Goal: Task Accomplishment & Management: Manage account settings

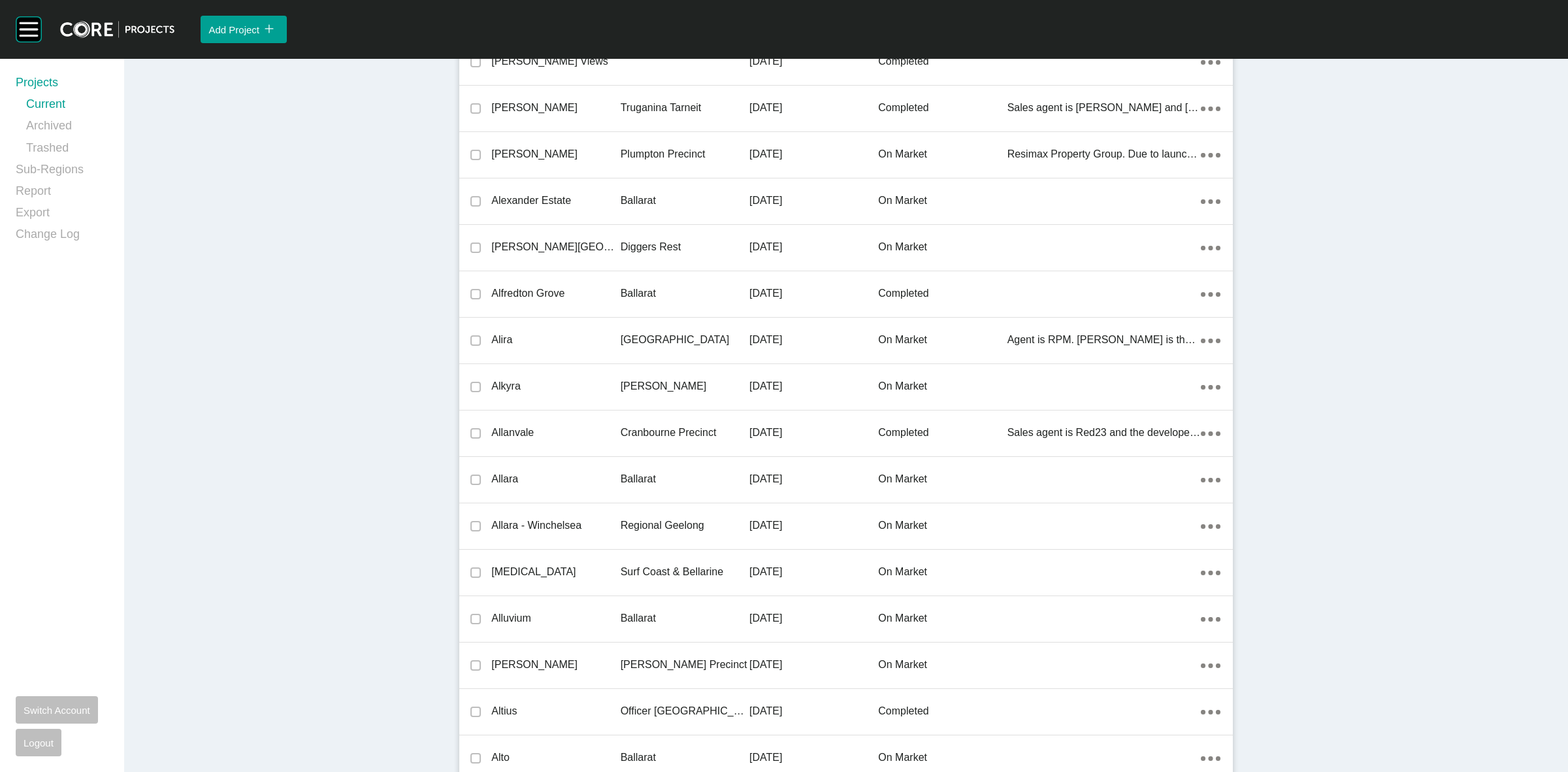
scroll to position [9346, 0]
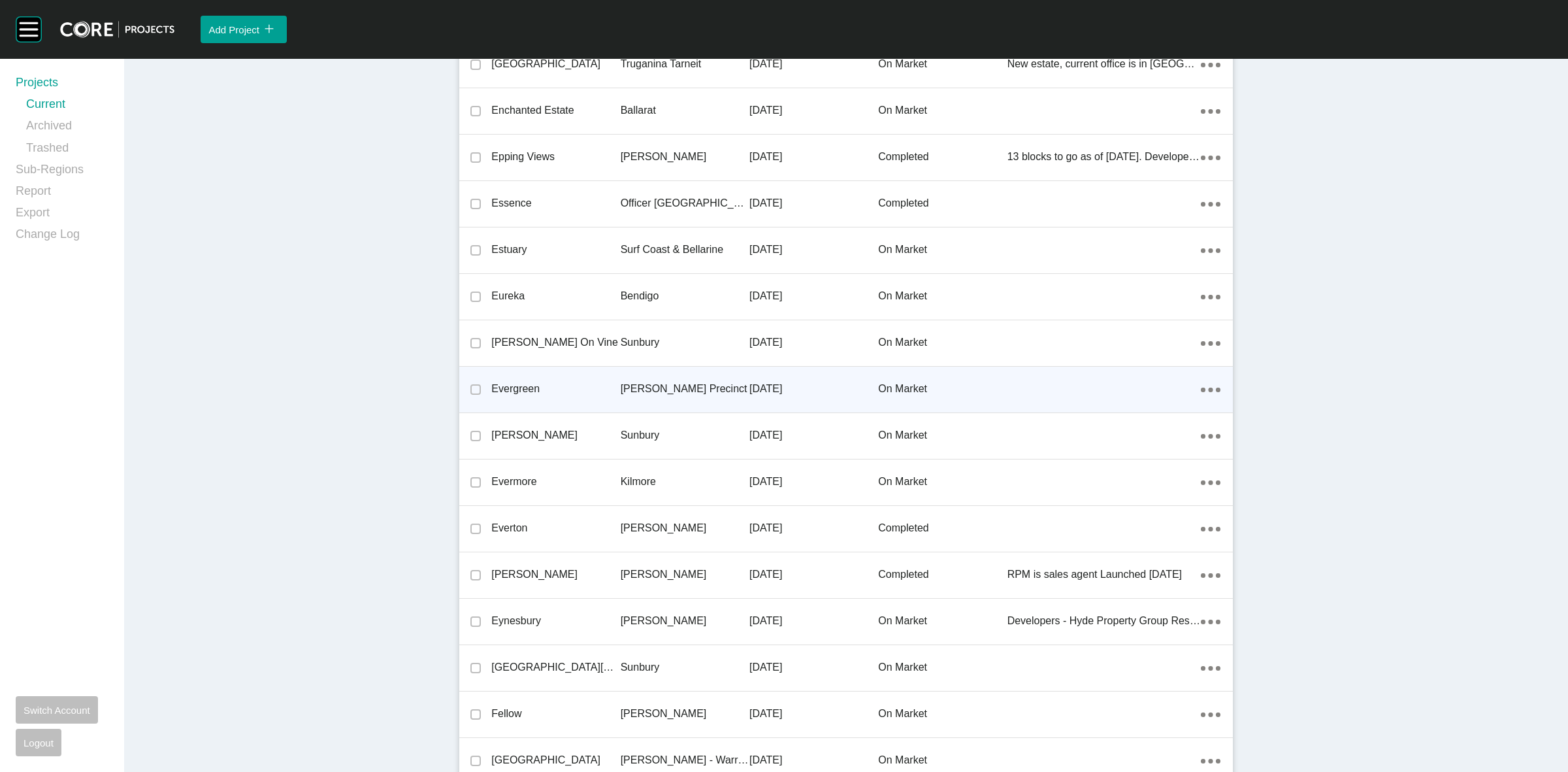
click at [649, 381] on p "Clyde Precinct" at bounding box center [684, 388] width 129 height 14
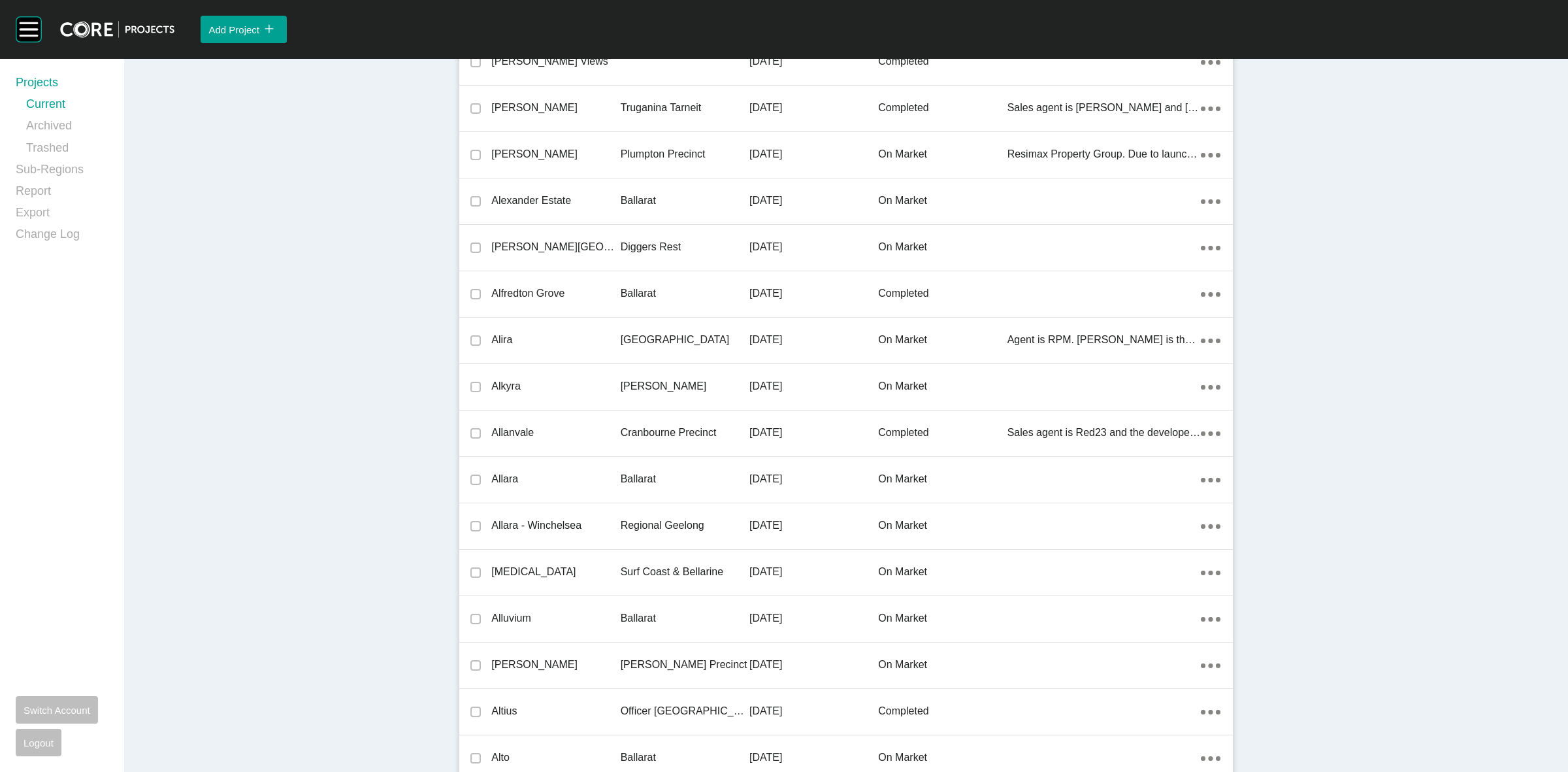
scroll to position [9346, 0]
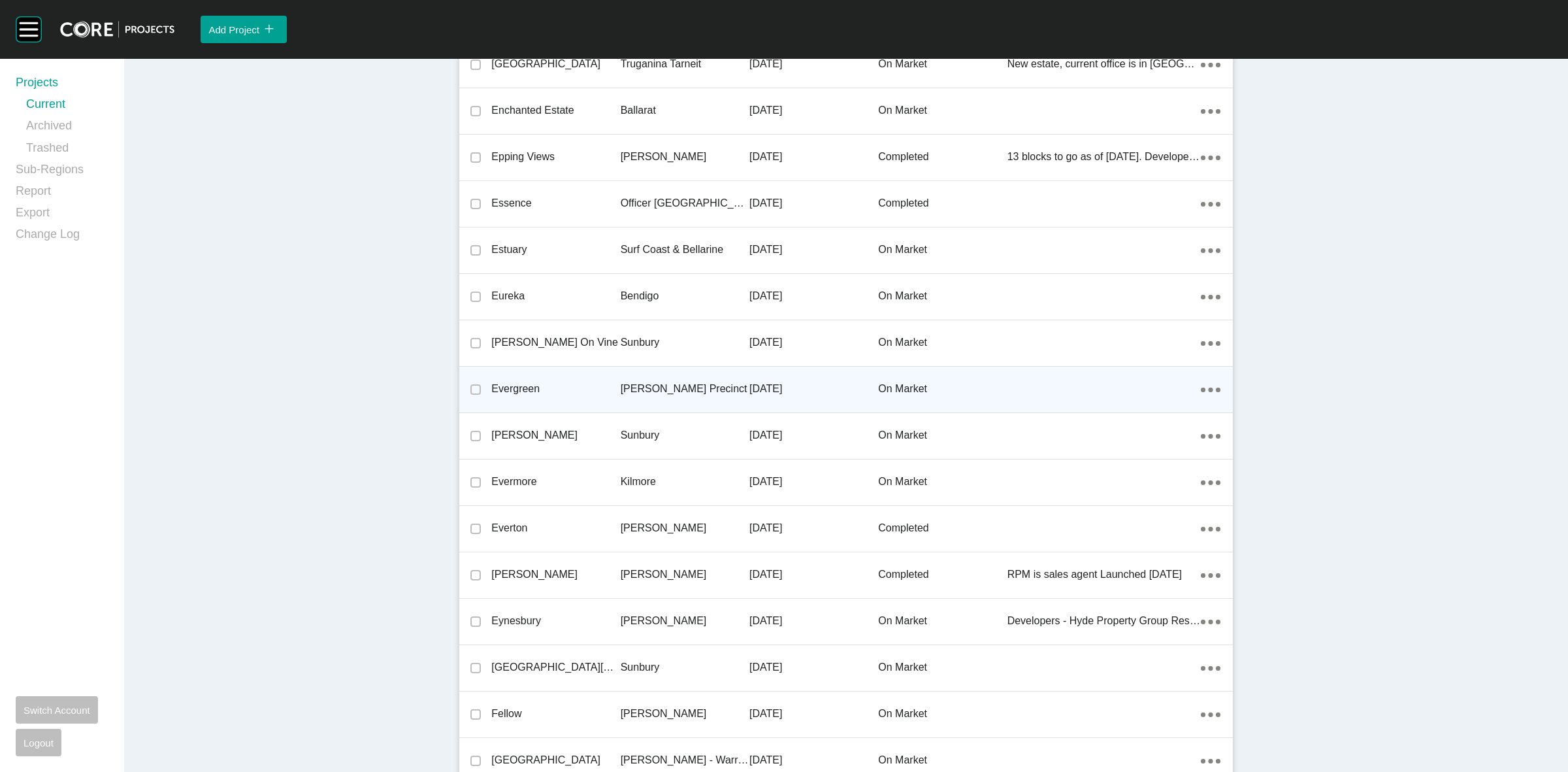
click at [520, 384] on p "Evergreen" at bounding box center [556, 388] width 129 height 14
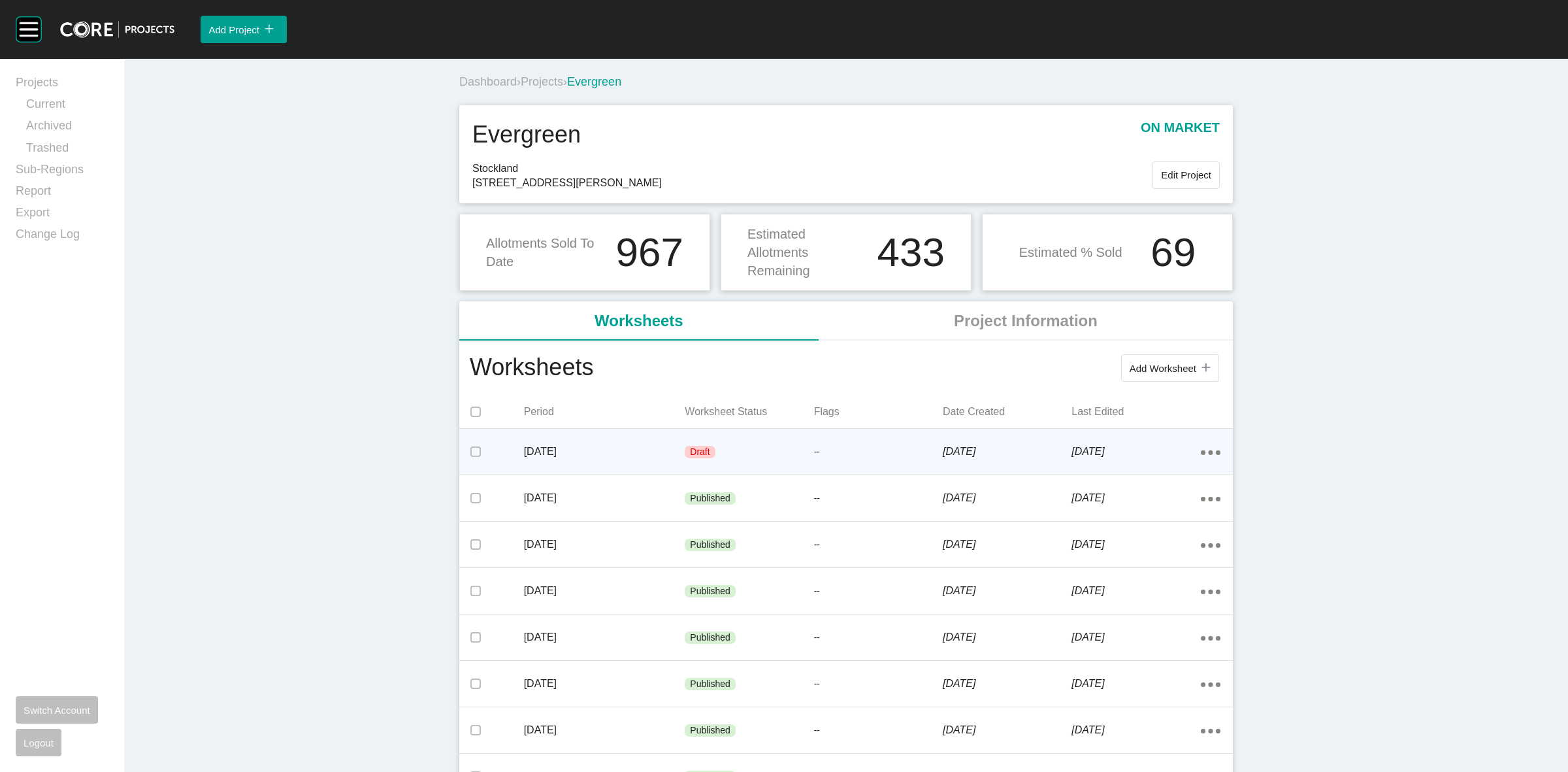
click at [660, 448] on p "[DATE]" at bounding box center [605, 451] width 161 height 14
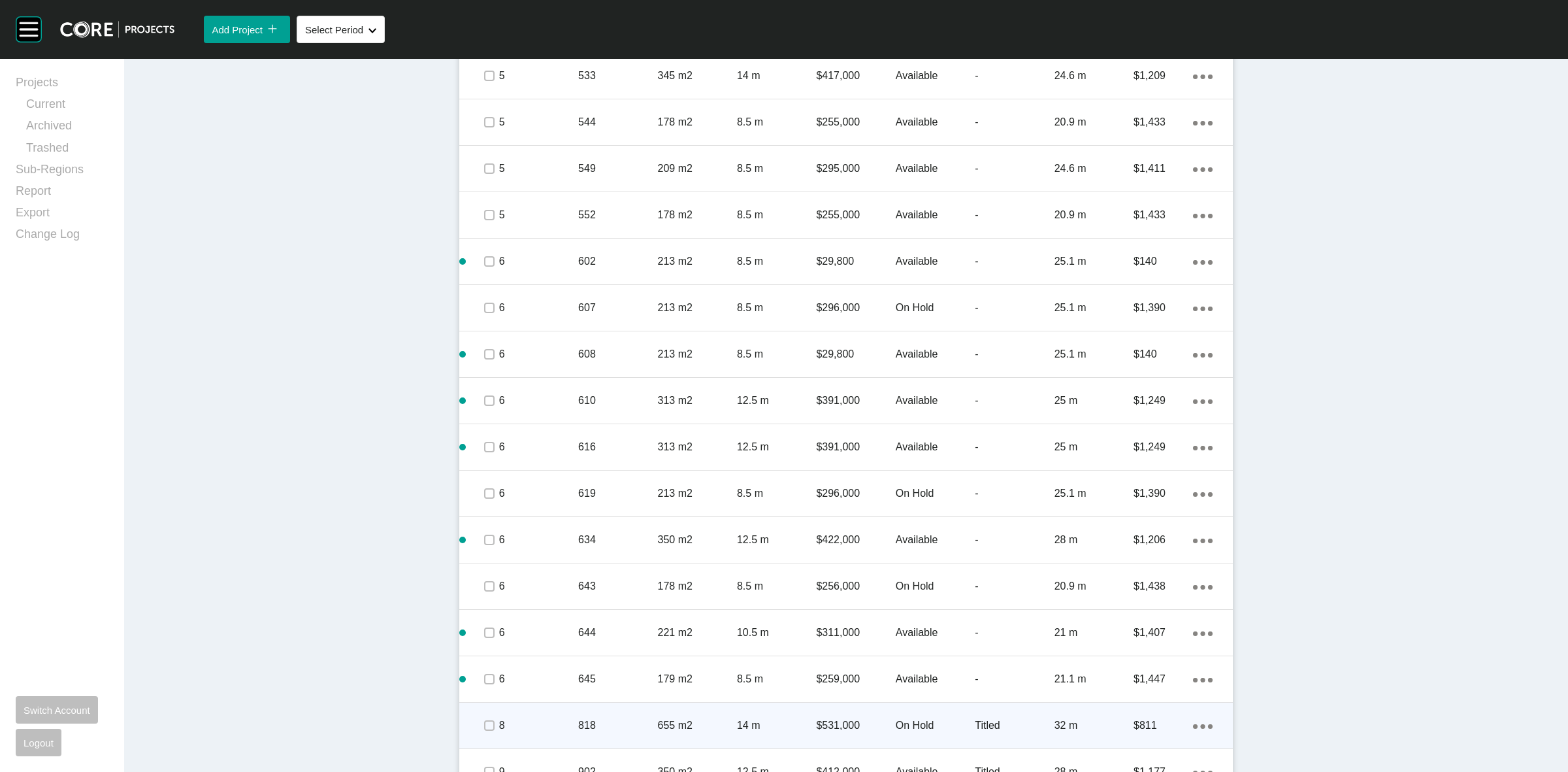
scroll to position [1203, 0]
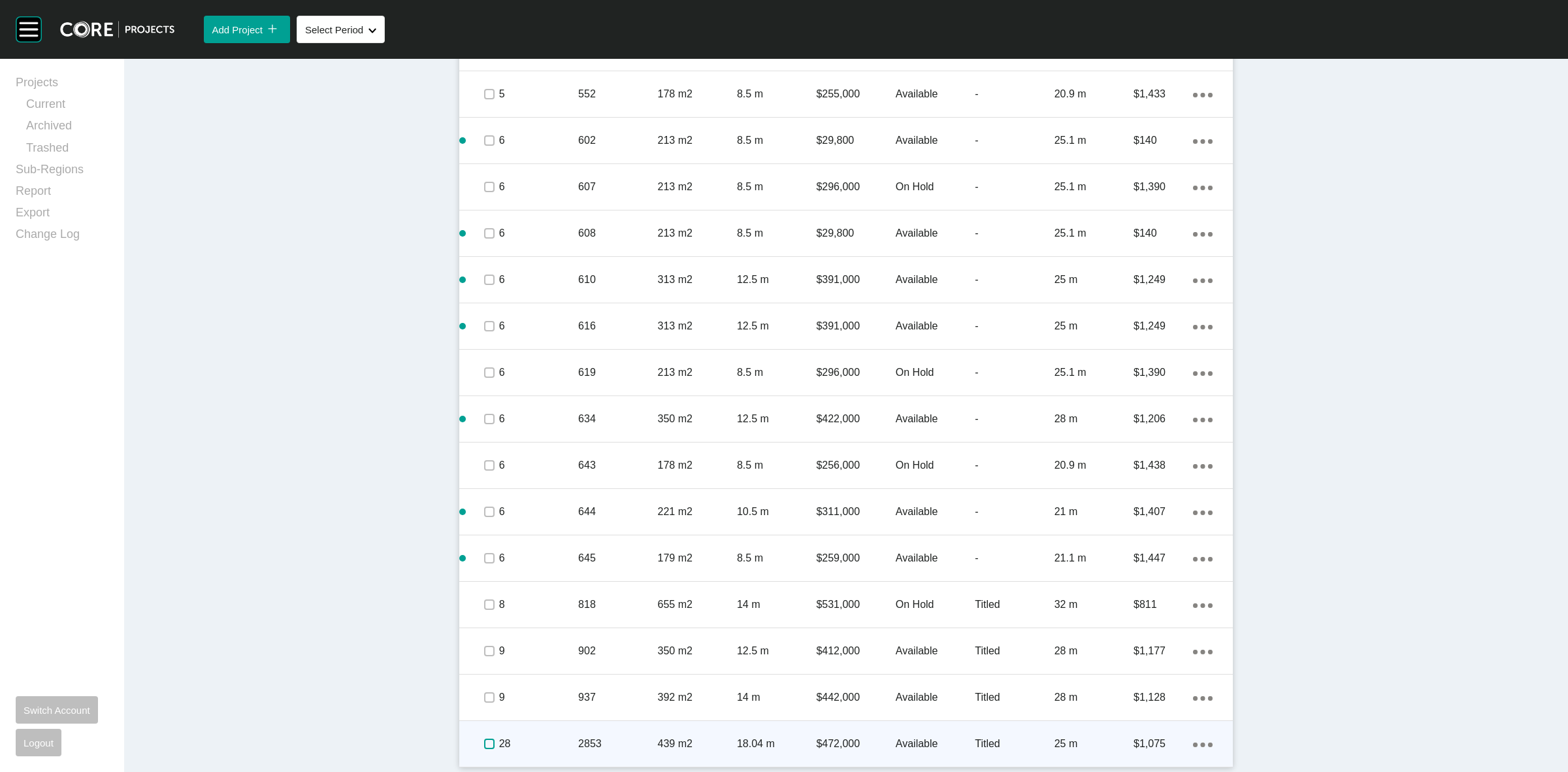
click at [484, 749] on label at bounding box center [489, 744] width 11 height 11
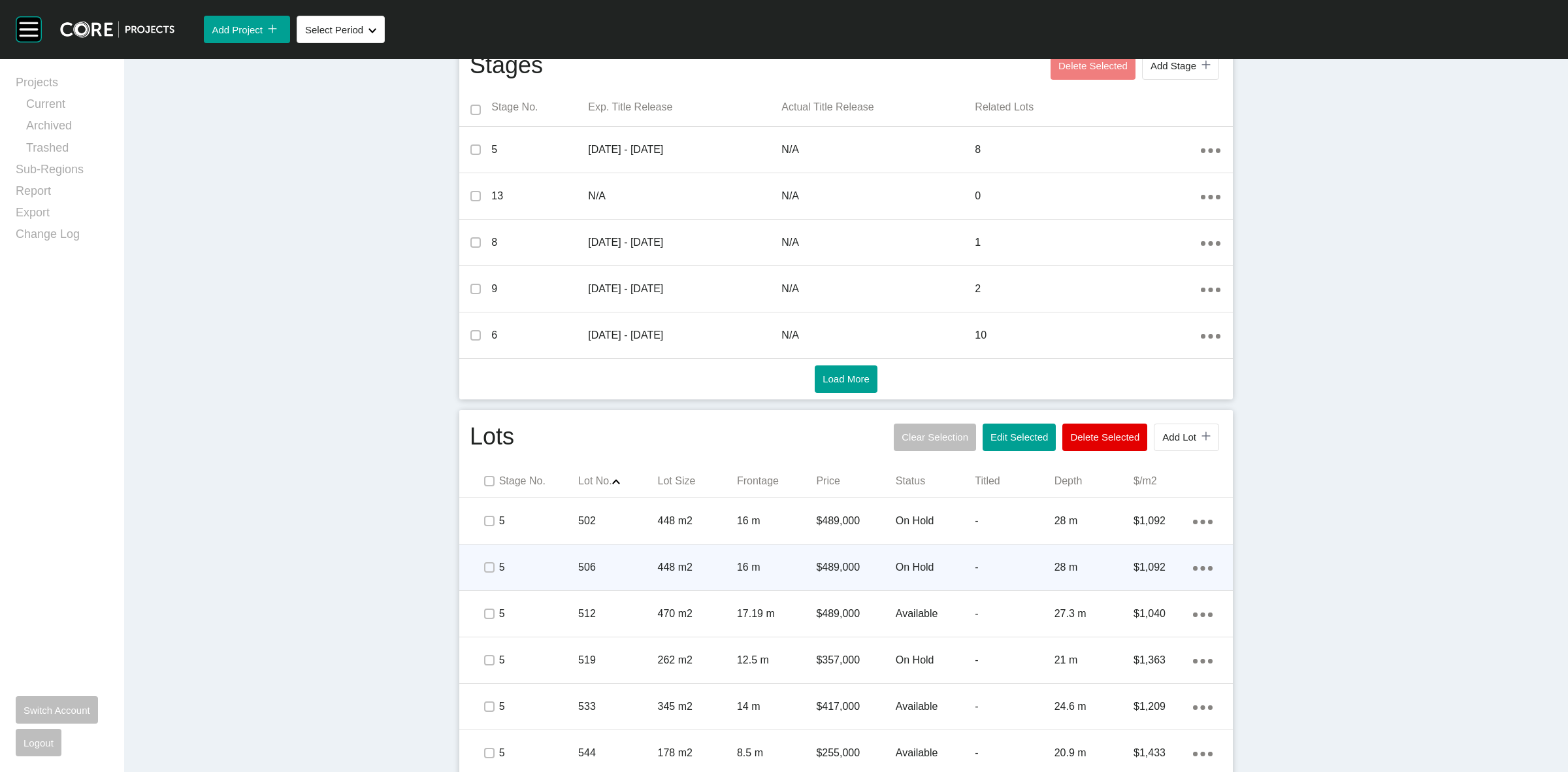
scroll to position [468, 0]
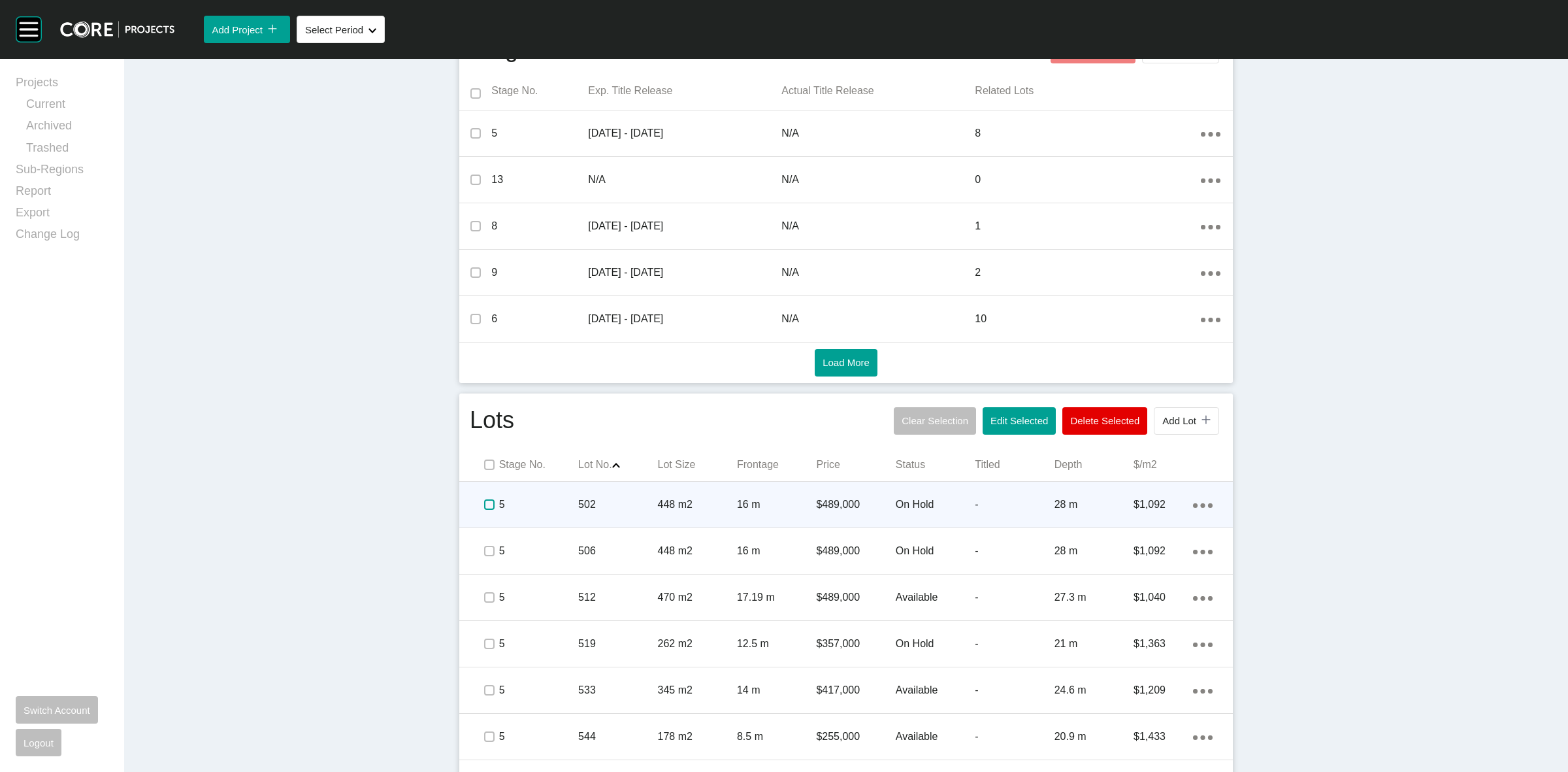
click at [484, 508] on label at bounding box center [489, 504] width 11 height 11
click at [530, 505] on p "5" at bounding box center [538, 504] width 79 height 14
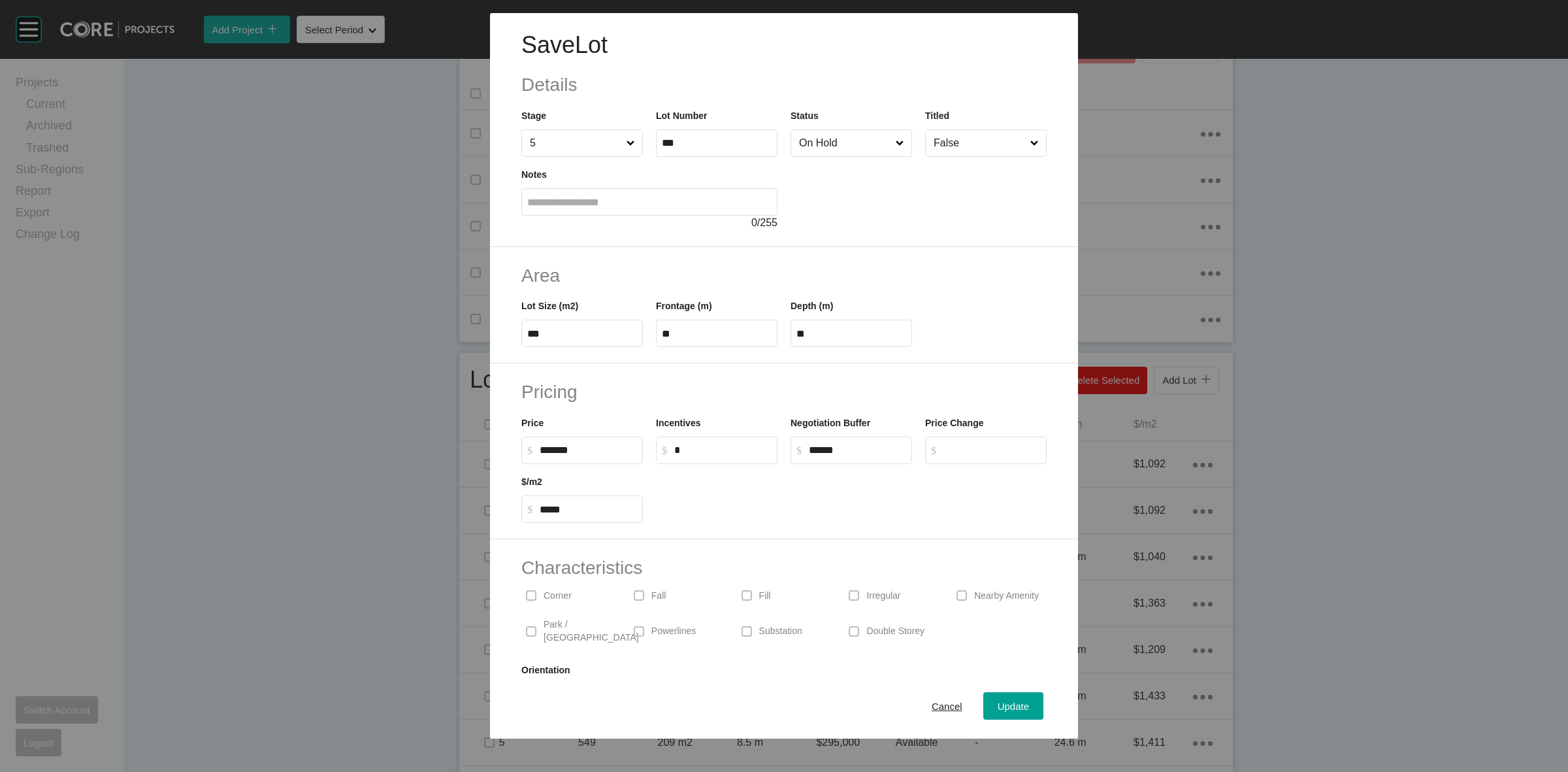
click at [840, 155] on input "On Hold" at bounding box center [845, 143] width 96 height 26
click at [998, 706] on span "Update" at bounding box center [1013, 706] width 32 height 11
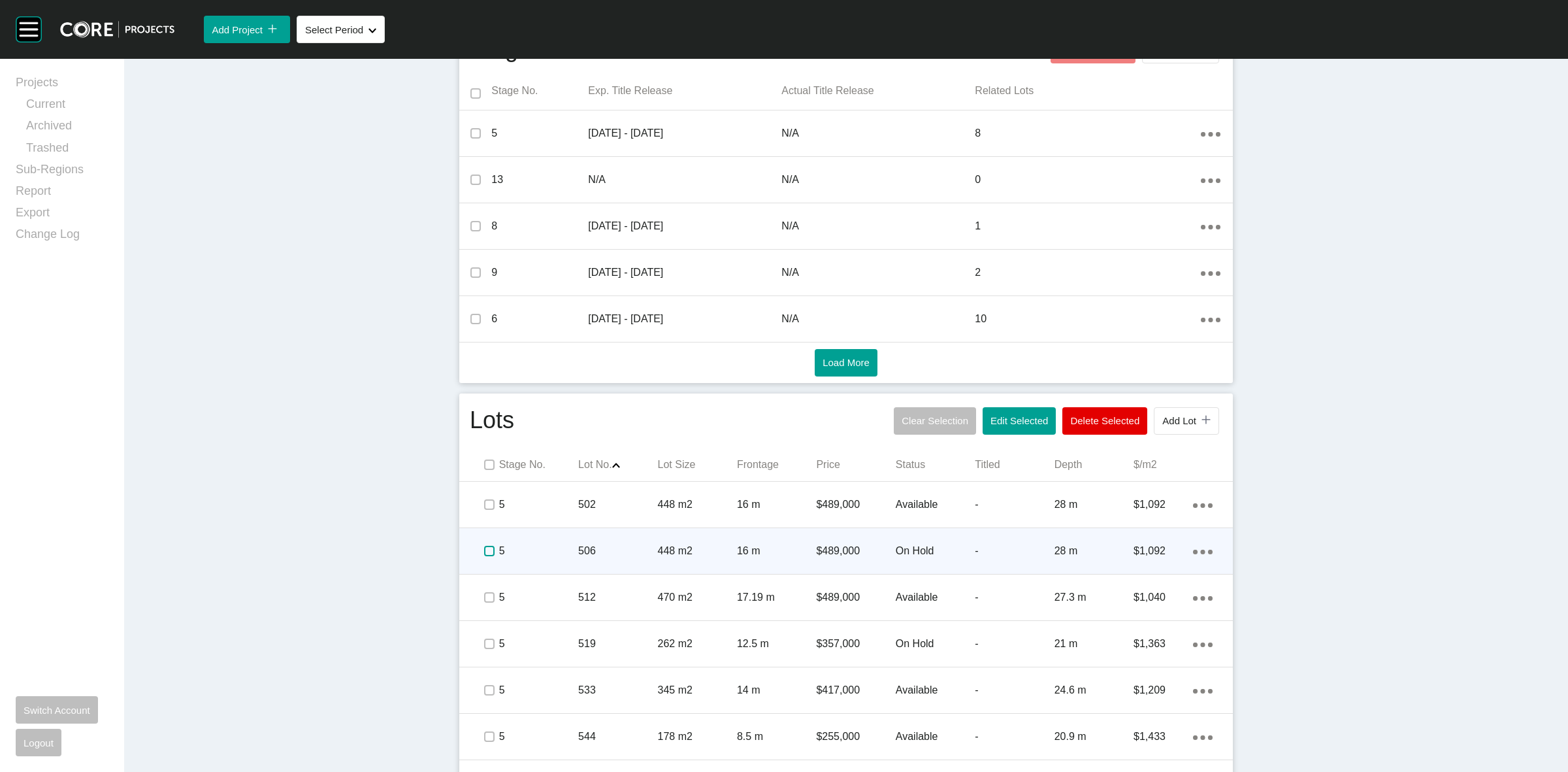
click at [484, 550] on label at bounding box center [489, 551] width 11 height 11
click at [546, 550] on p "5" at bounding box center [538, 550] width 79 height 14
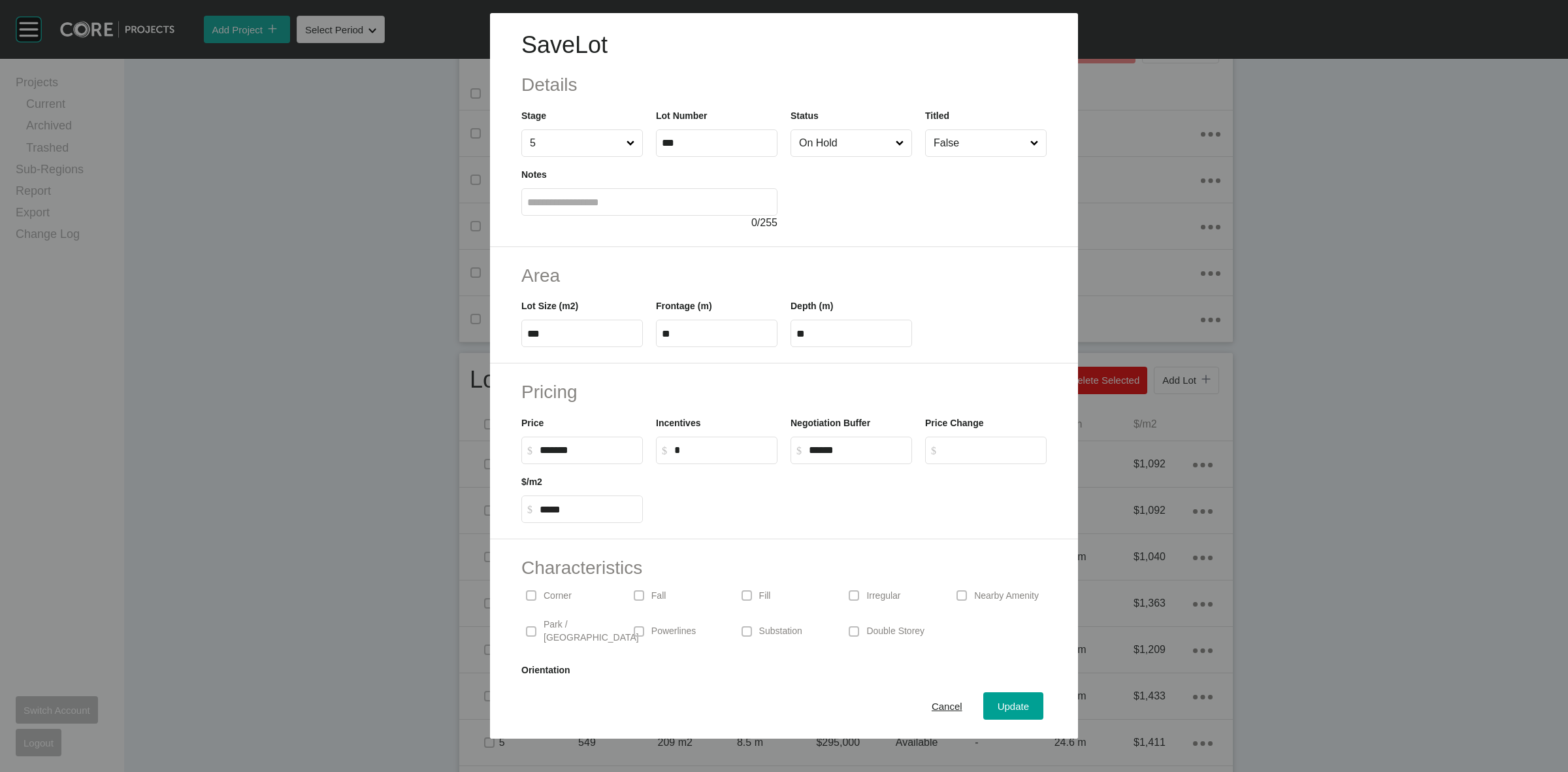
click at [841, 149] on input "On Hold" at bounding box center [845, 143] width 96 height 26
click at [997, 701] on span "Update" at bounding box center [1013, 706] width 32 height 11
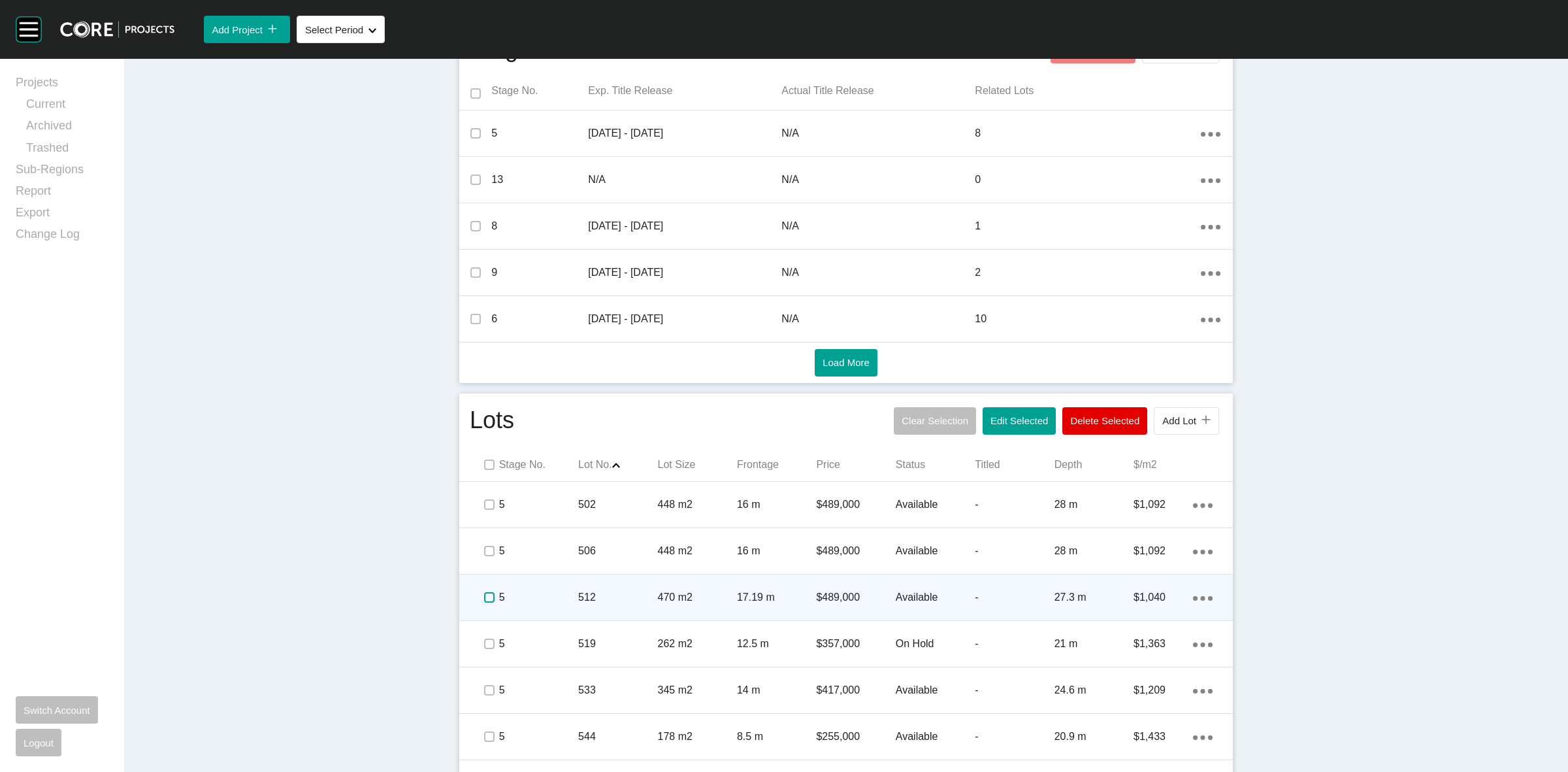
click at [484, 593] on label at bounding box center [489, 597] width 11 height 11
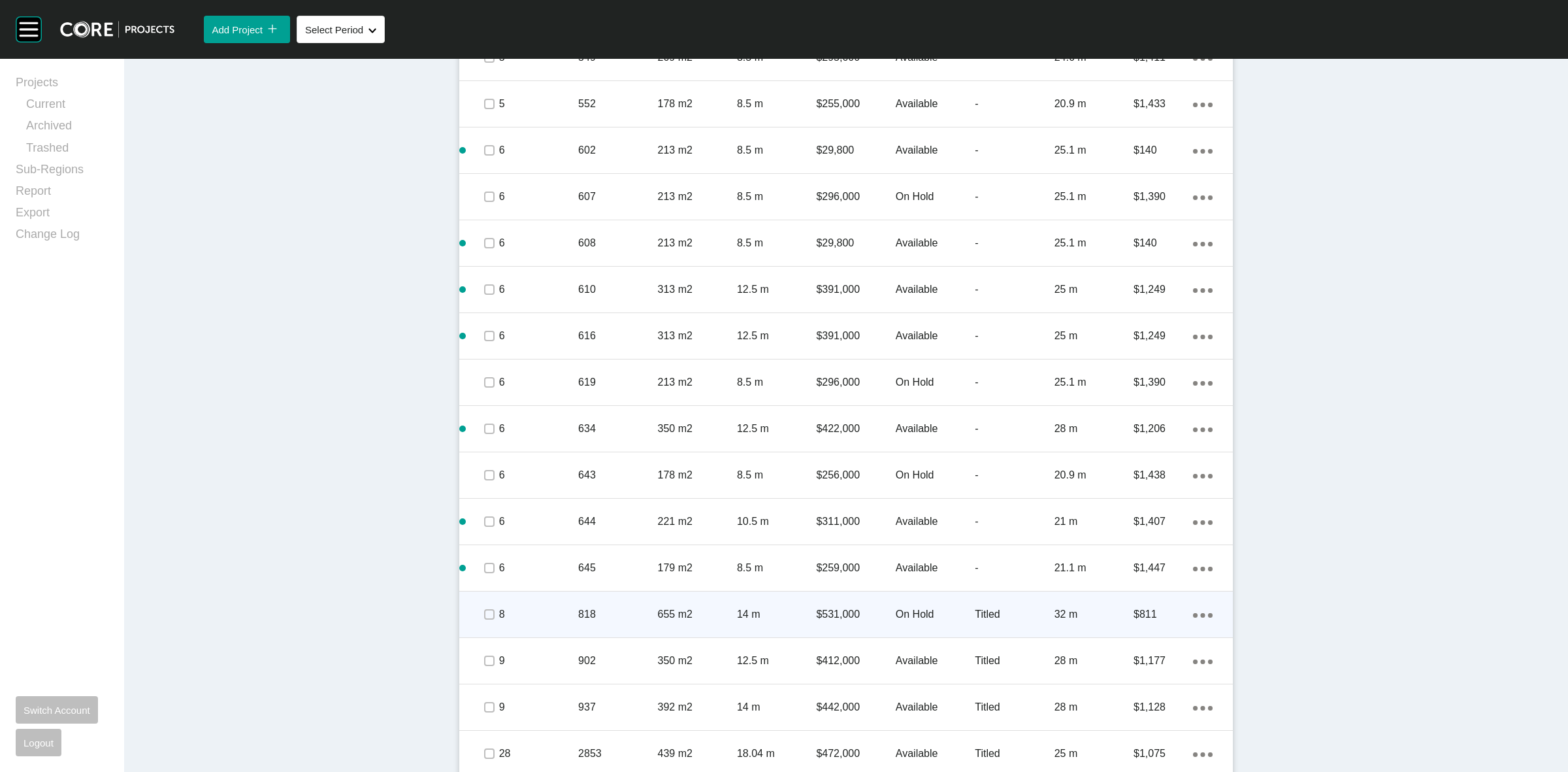
scroll to position [1203, 0]
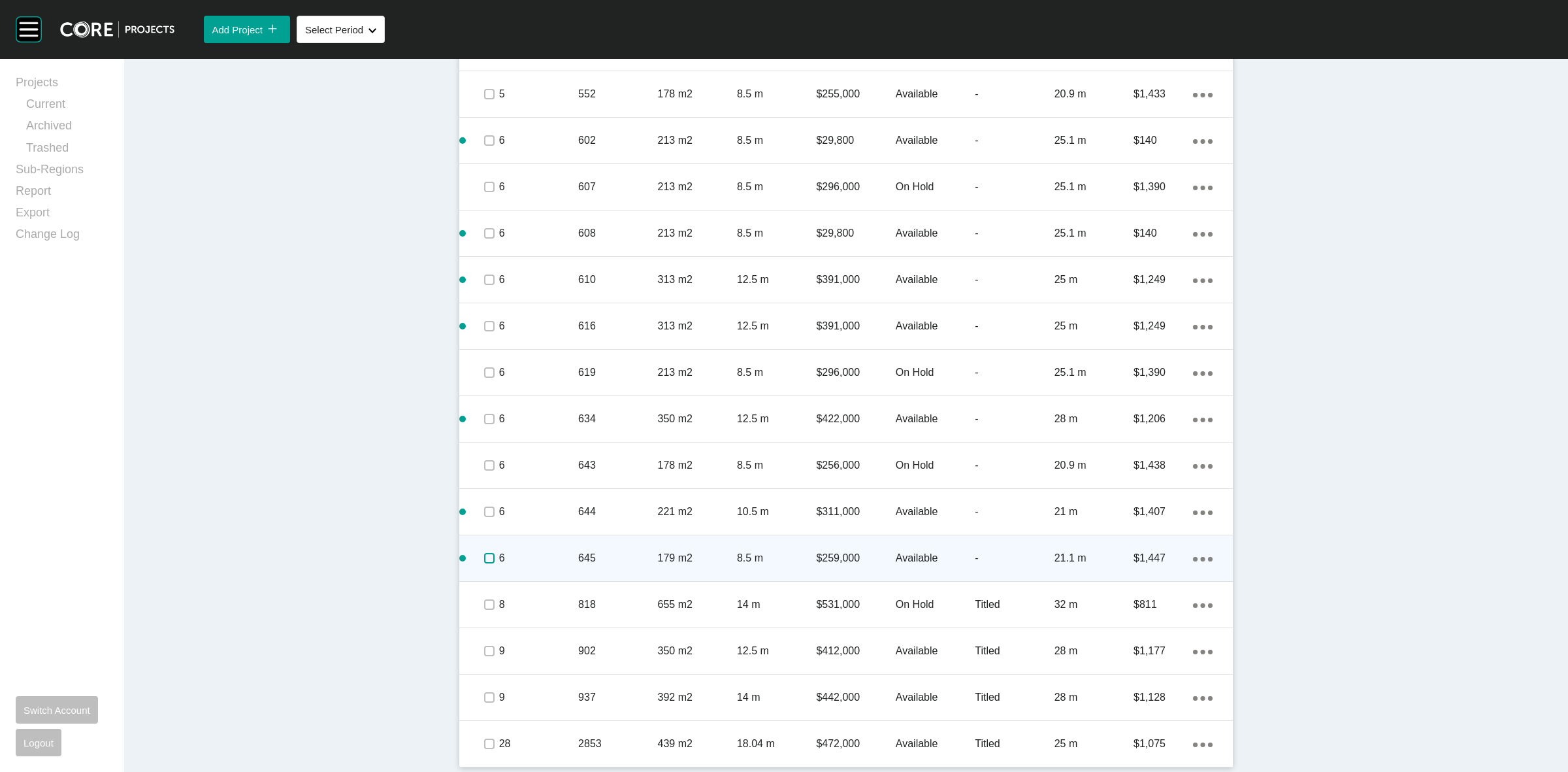
click at [484, 559] on label at bounding box center [489, 558] width 11 height 11
click at [542, 541] on div "6" at bounding box center [538, 558] width 79 height 41
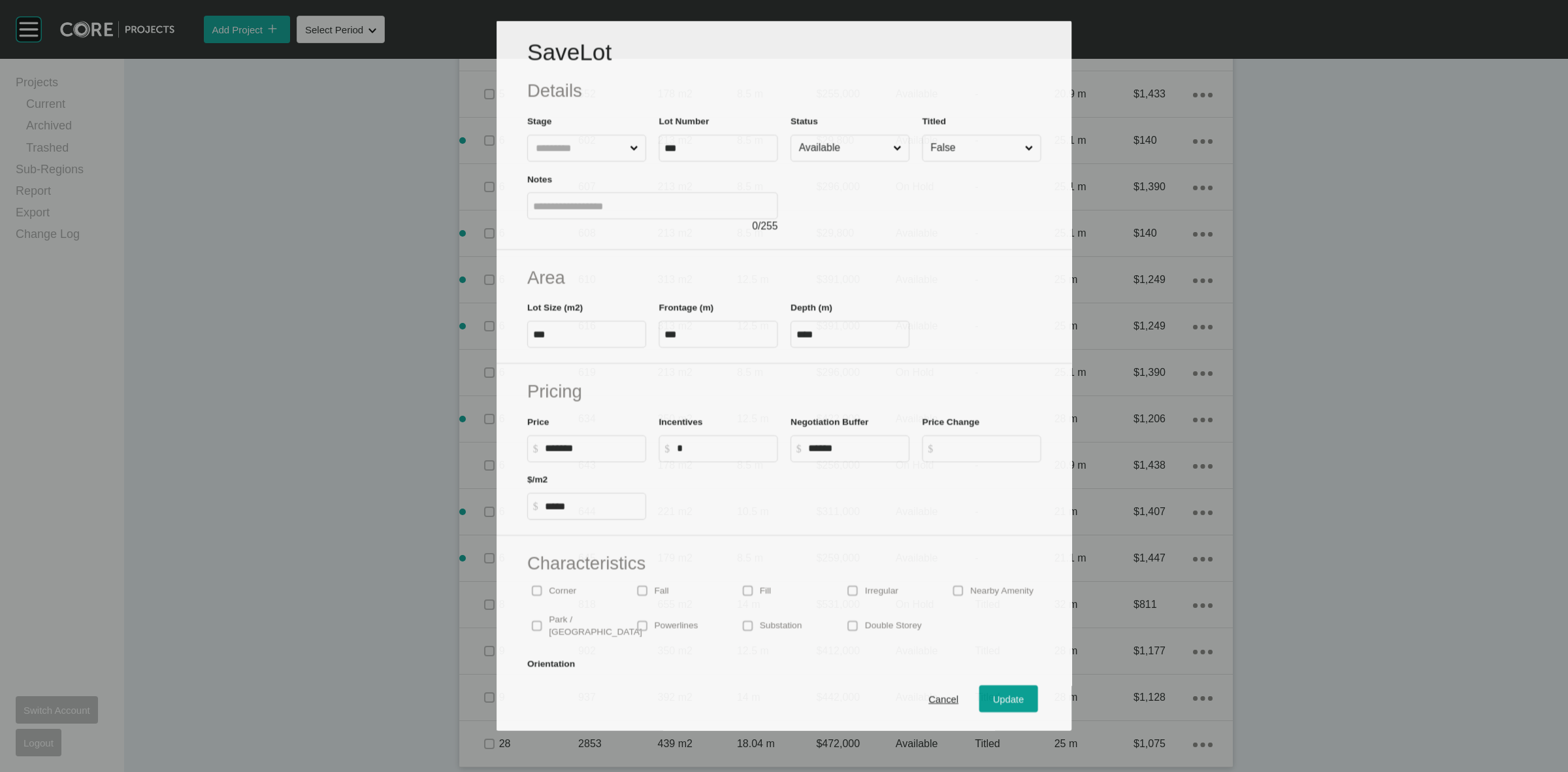
scroll to position [1163, 0]
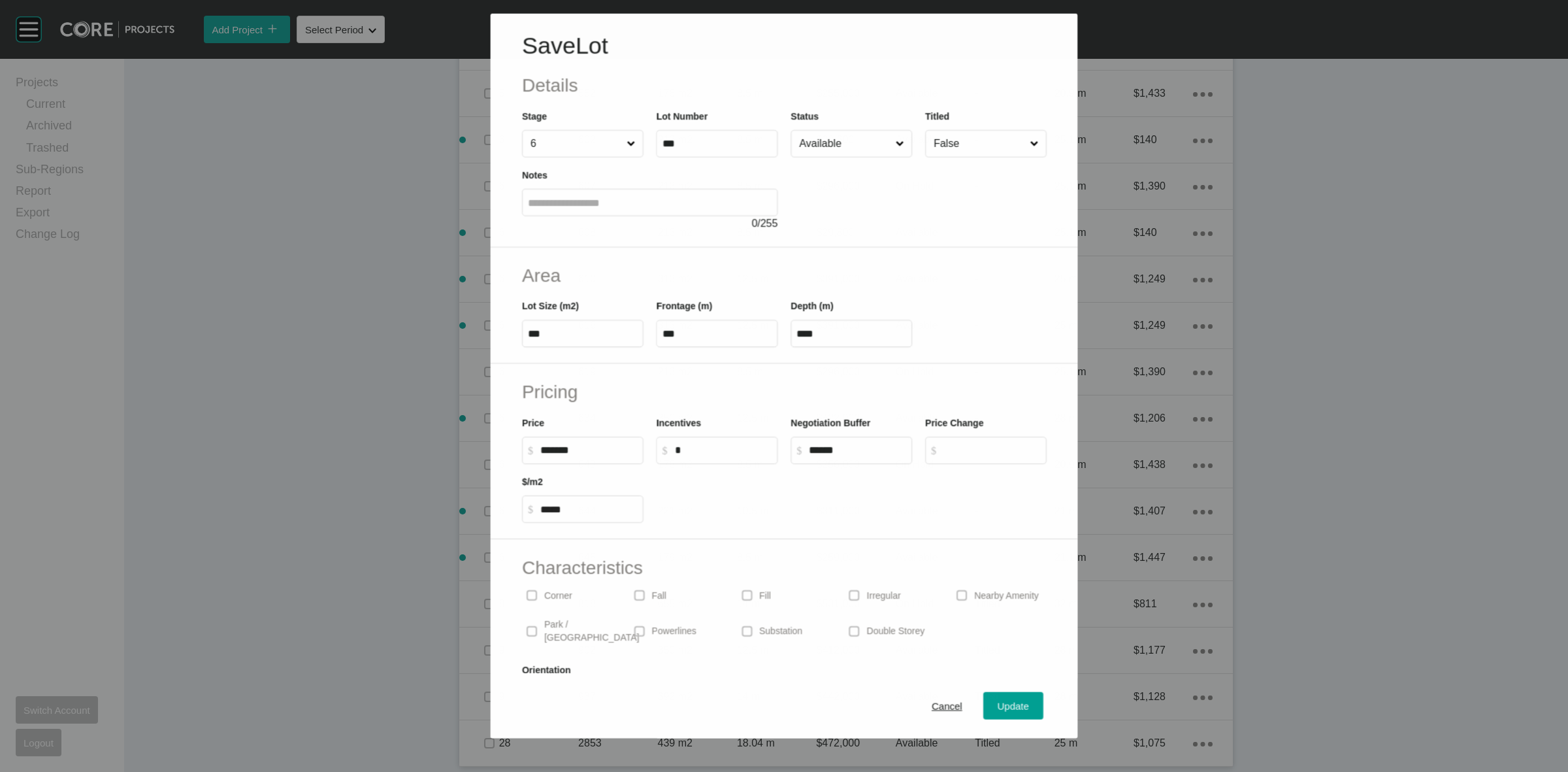
click at [831, 142] on input "Available" at bounding box center [845, 143] width 96 height 26
click at [1005, 701] on span "Update" at bounding box center [1013, 706] width 32 height 11
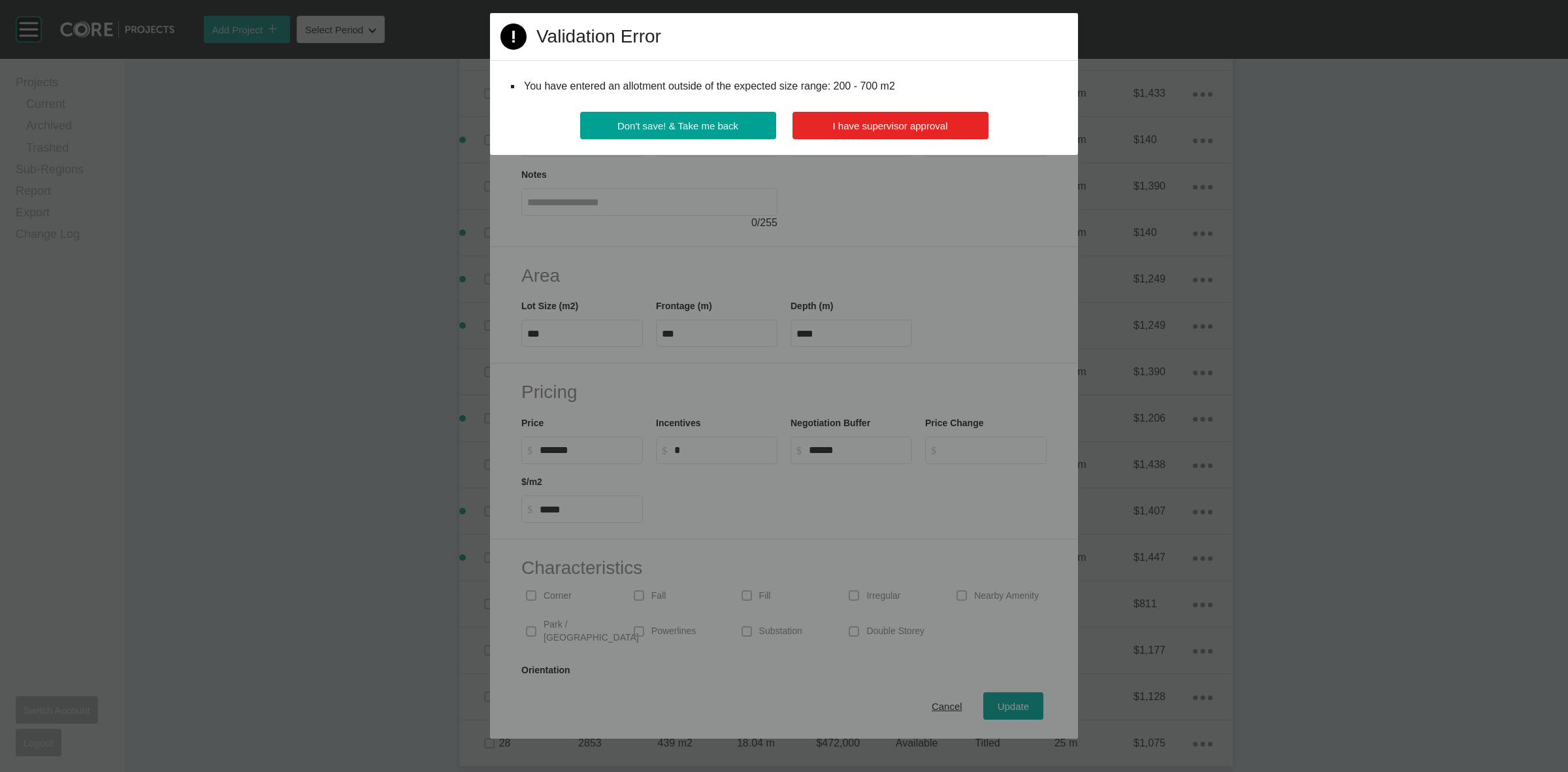
click at [920, 130] on span "I have supervisor approval" at bounding box center [890, 125] width 115 height 11
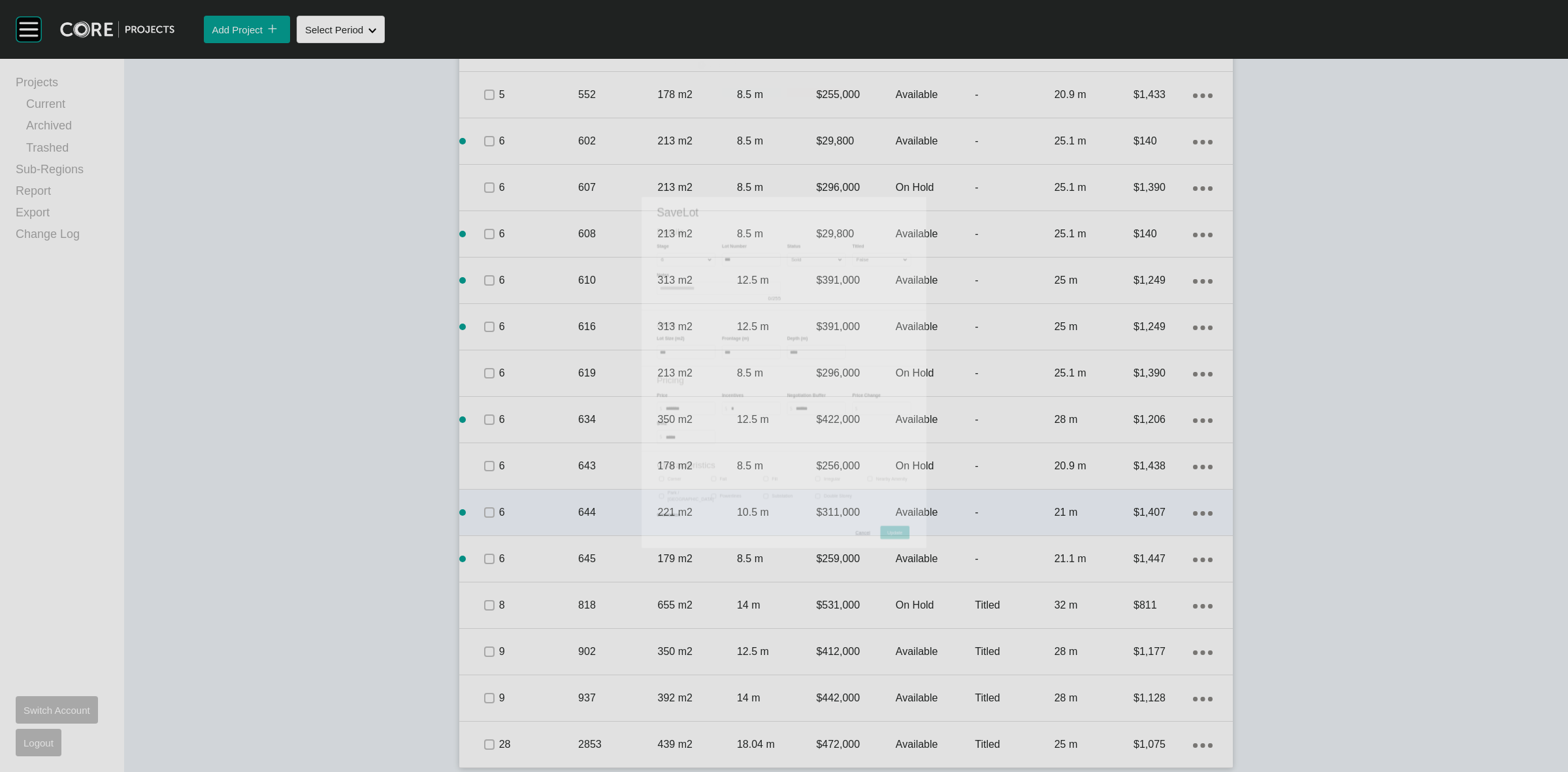
scroll to position [1203, 0]
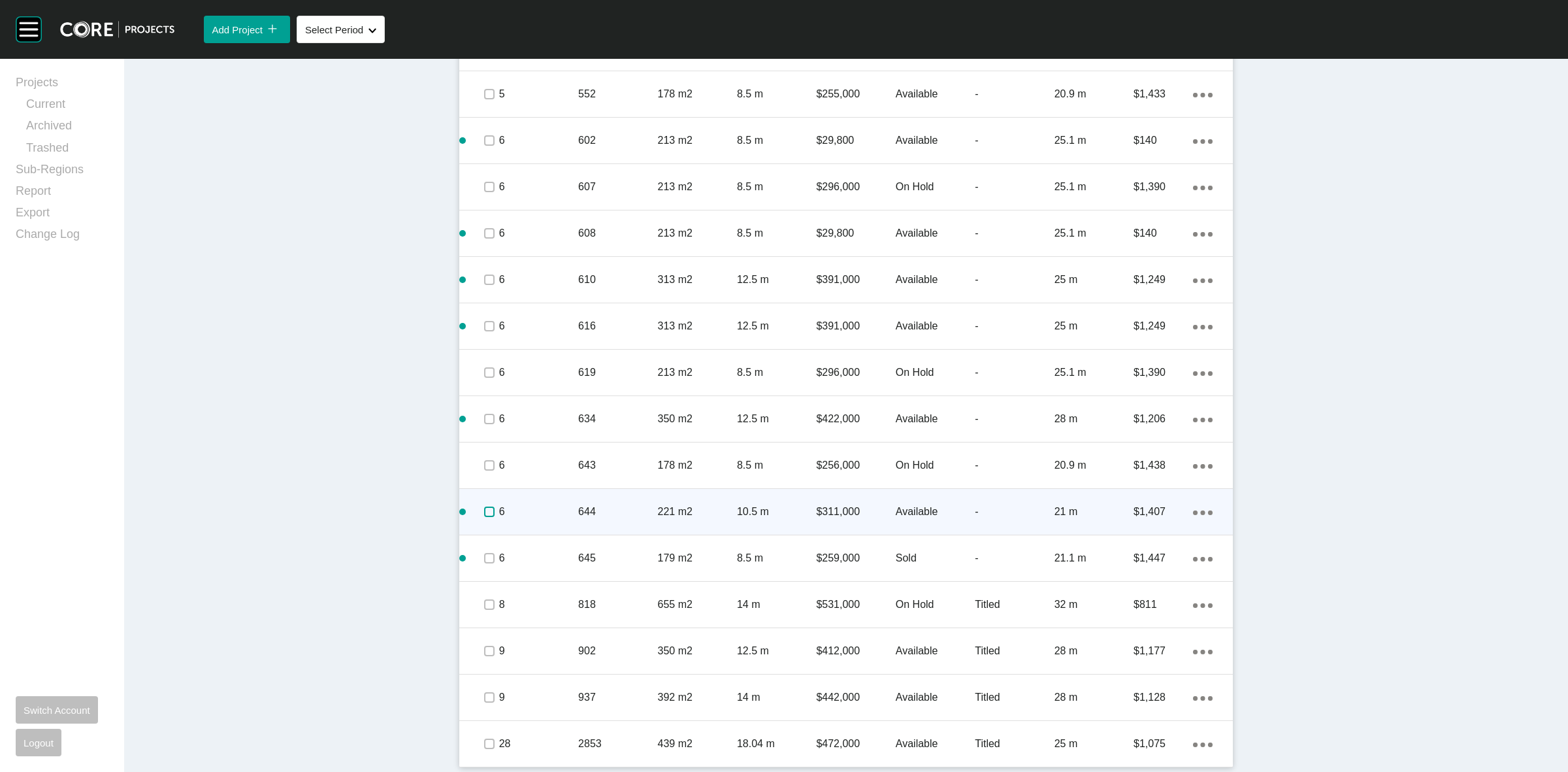
click at [484, 507] on label at bounding box center [489, 512] width 11 height 11
click at [528, 505] on p "6" at bounding box center [538, 511] width 79 height 14
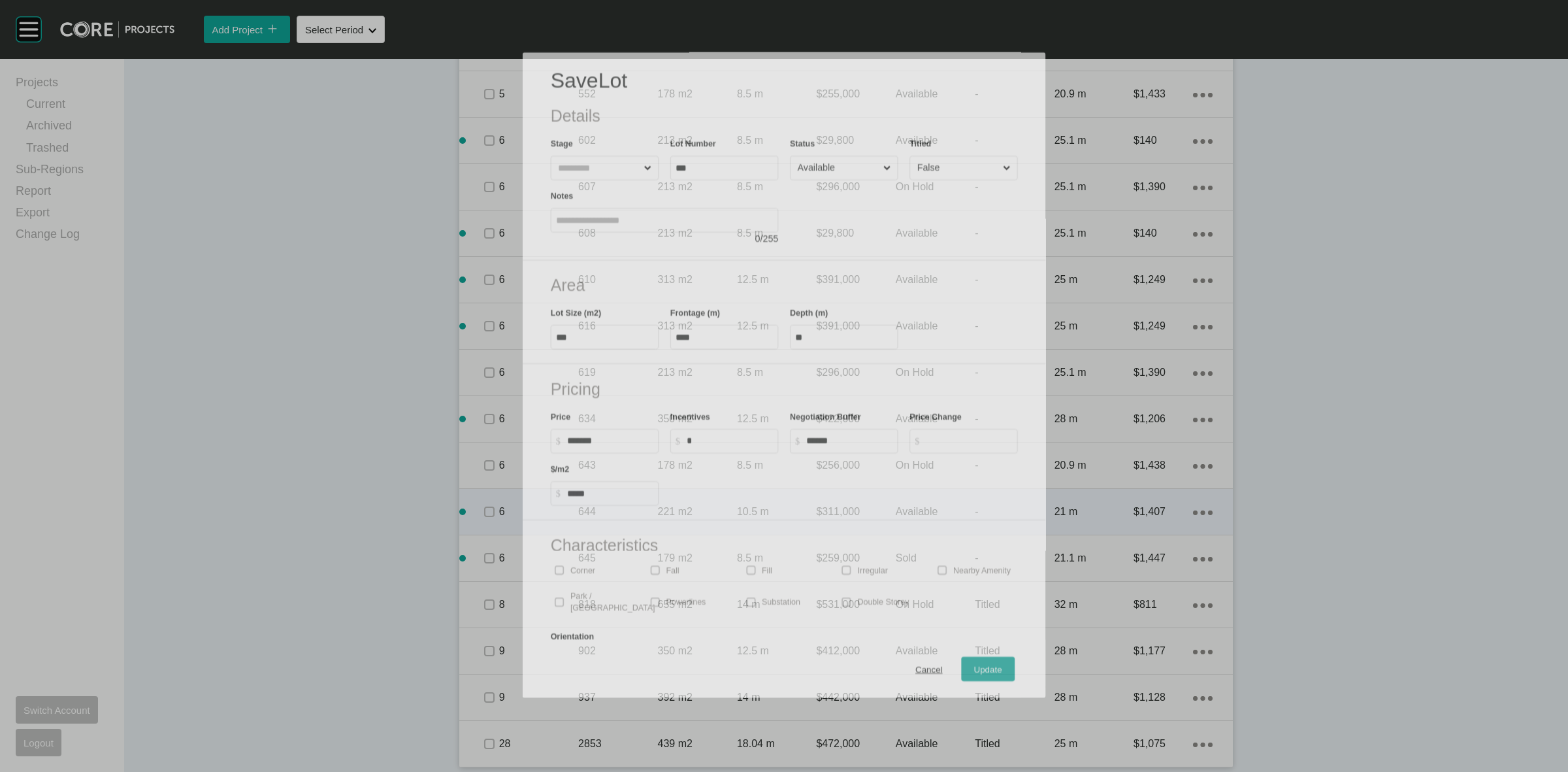
scroll to position [1163, 0]
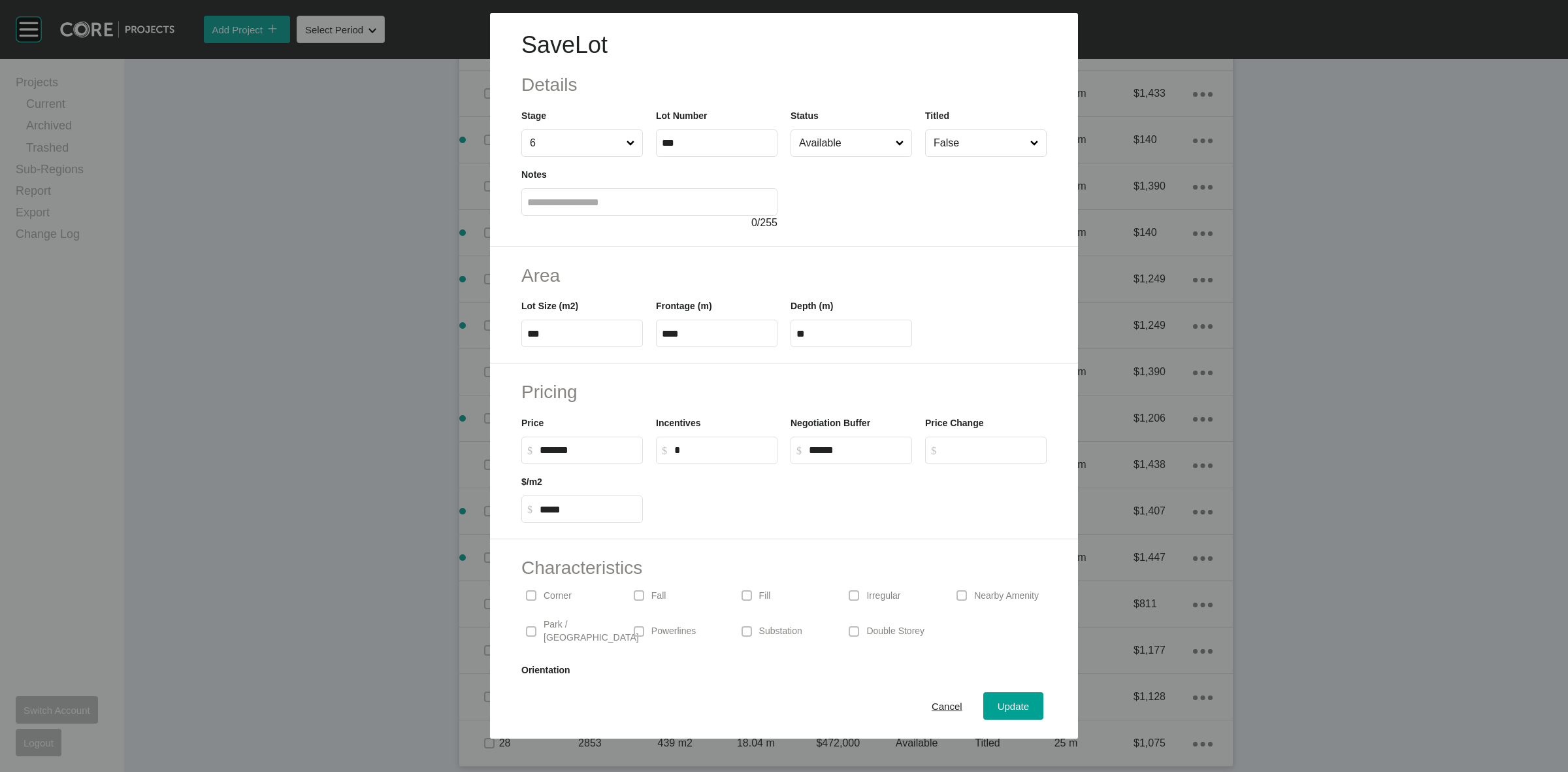
click at [801, 147] on input "Available" at bounding box center [845, 143] width 96 height 26
click at [1000, 705] on span "Update" at bounding box center [1013, 706] width 32 height 11
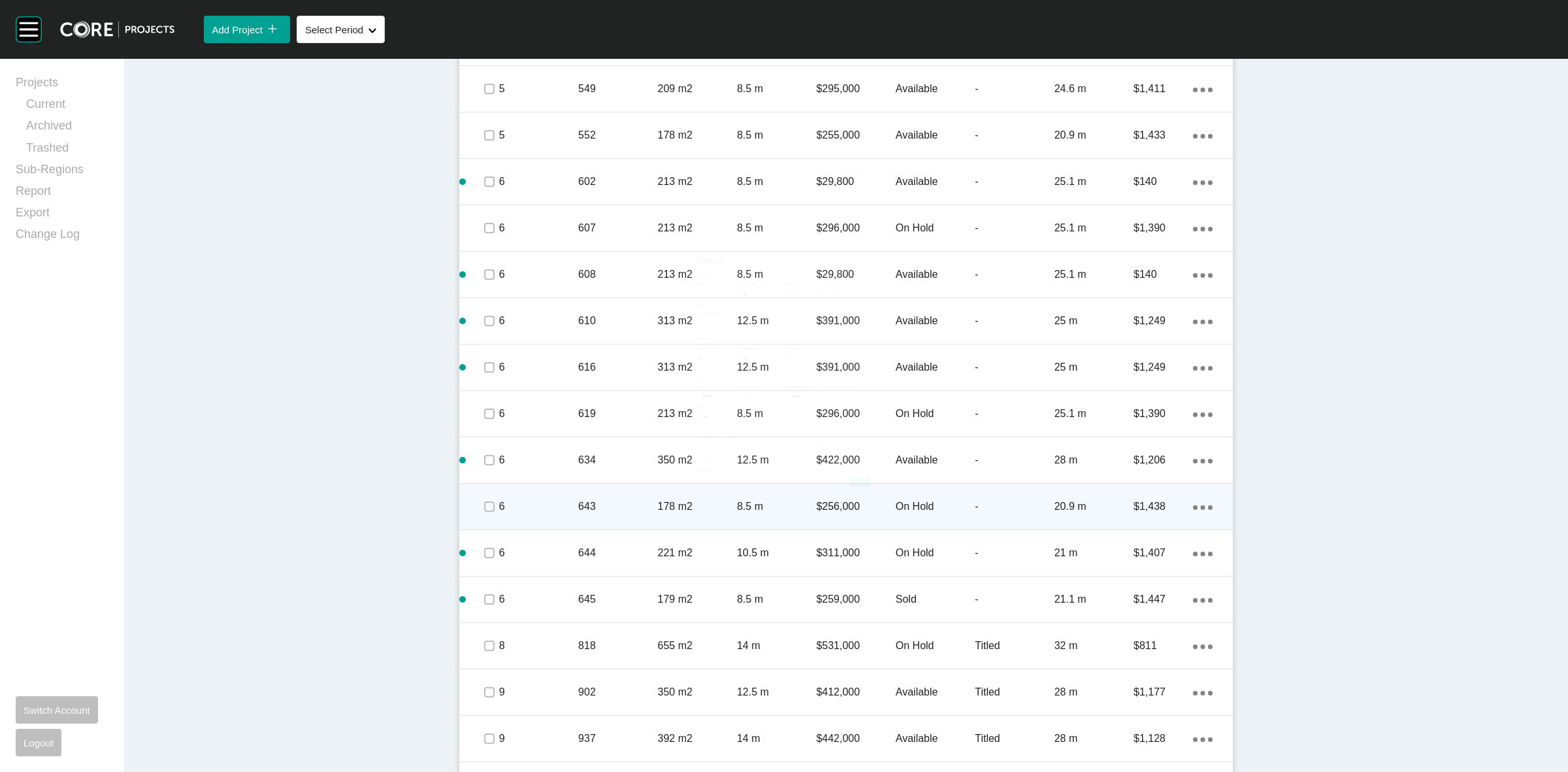
scroll to position [1203, 0]
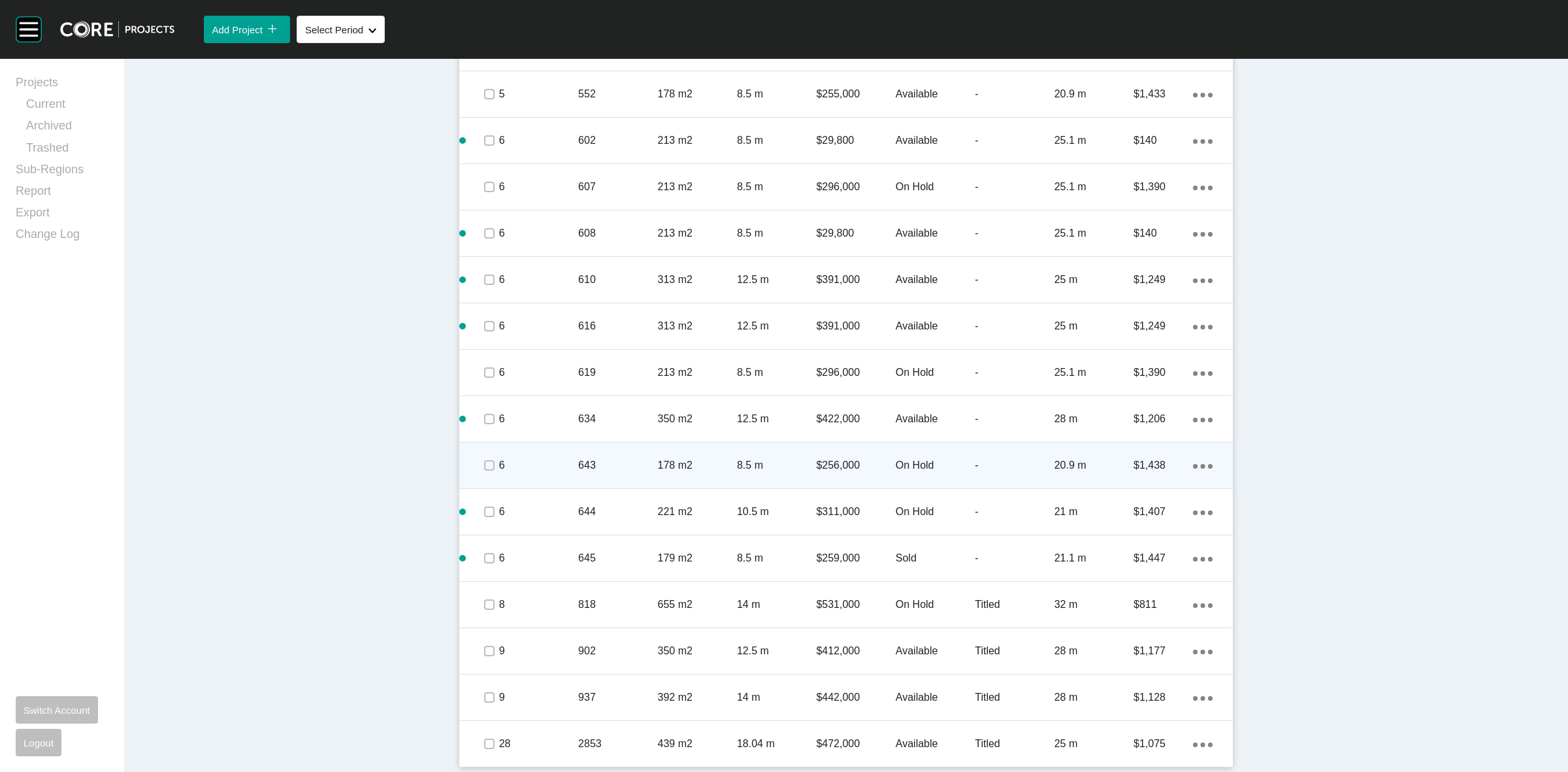
click at [578, 467] on p "643" at bounding box center [617, 465] width 79 height 14
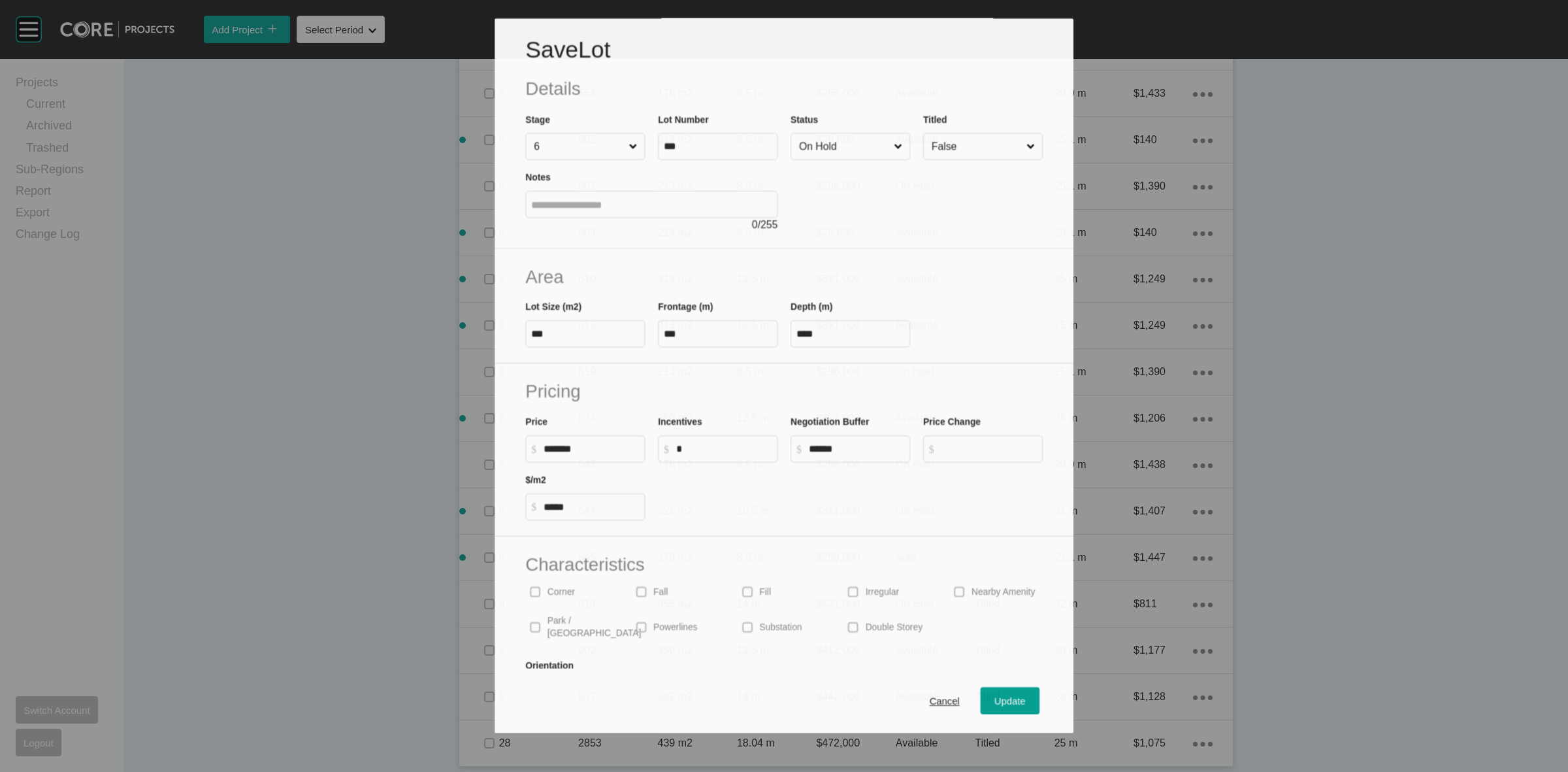
scroll to position [1163, 0]
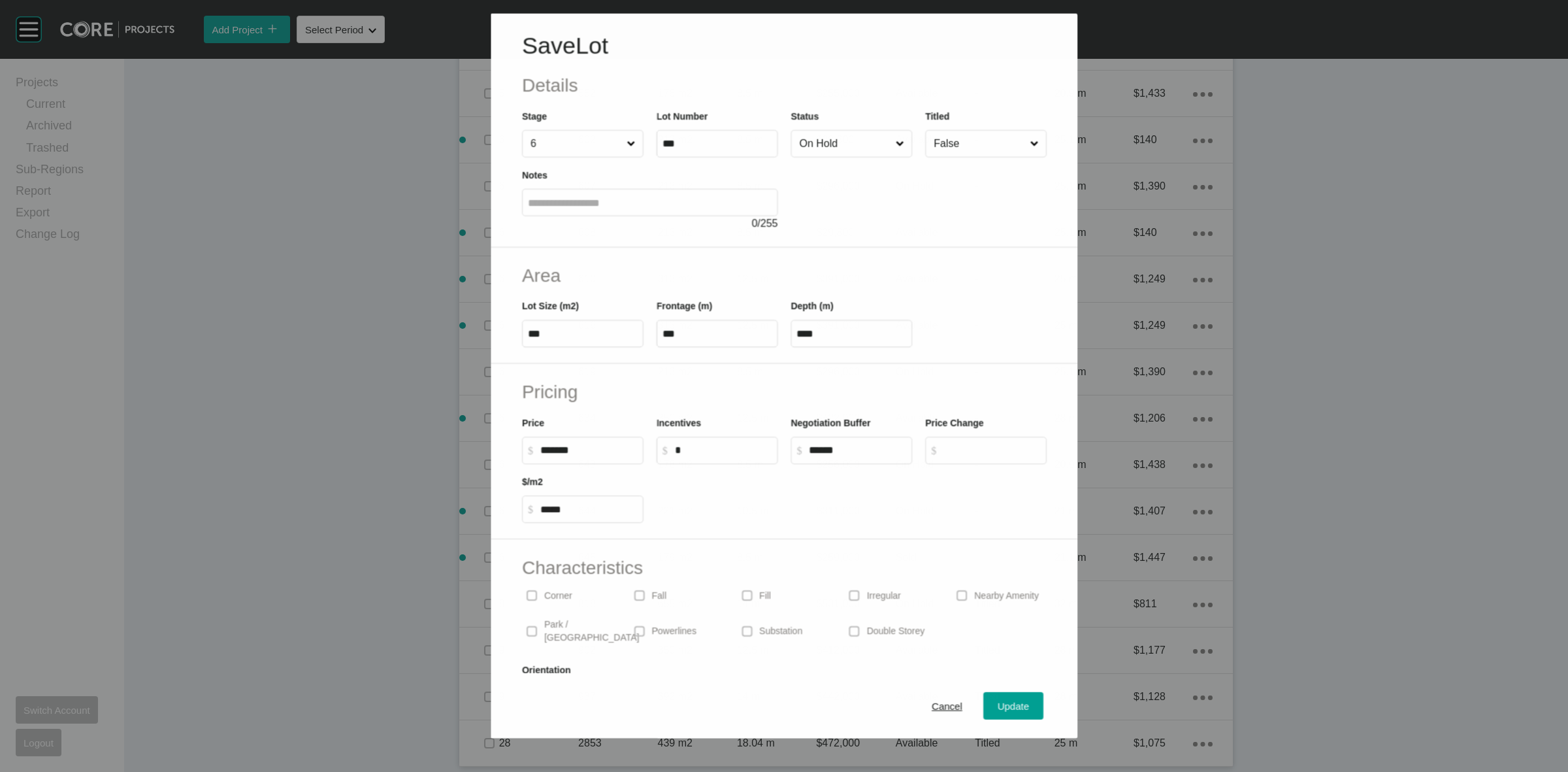
click at [848, 154] on input "On Hold" at bounding box center [845, 143] width 96 height 26
click at [988, 720] on div "Cancel Update" at bounding box center [784, 706] width 588 height 66
click at [997, 711] on span "Update" at bounding box center [1013, 706] width 32 height 11
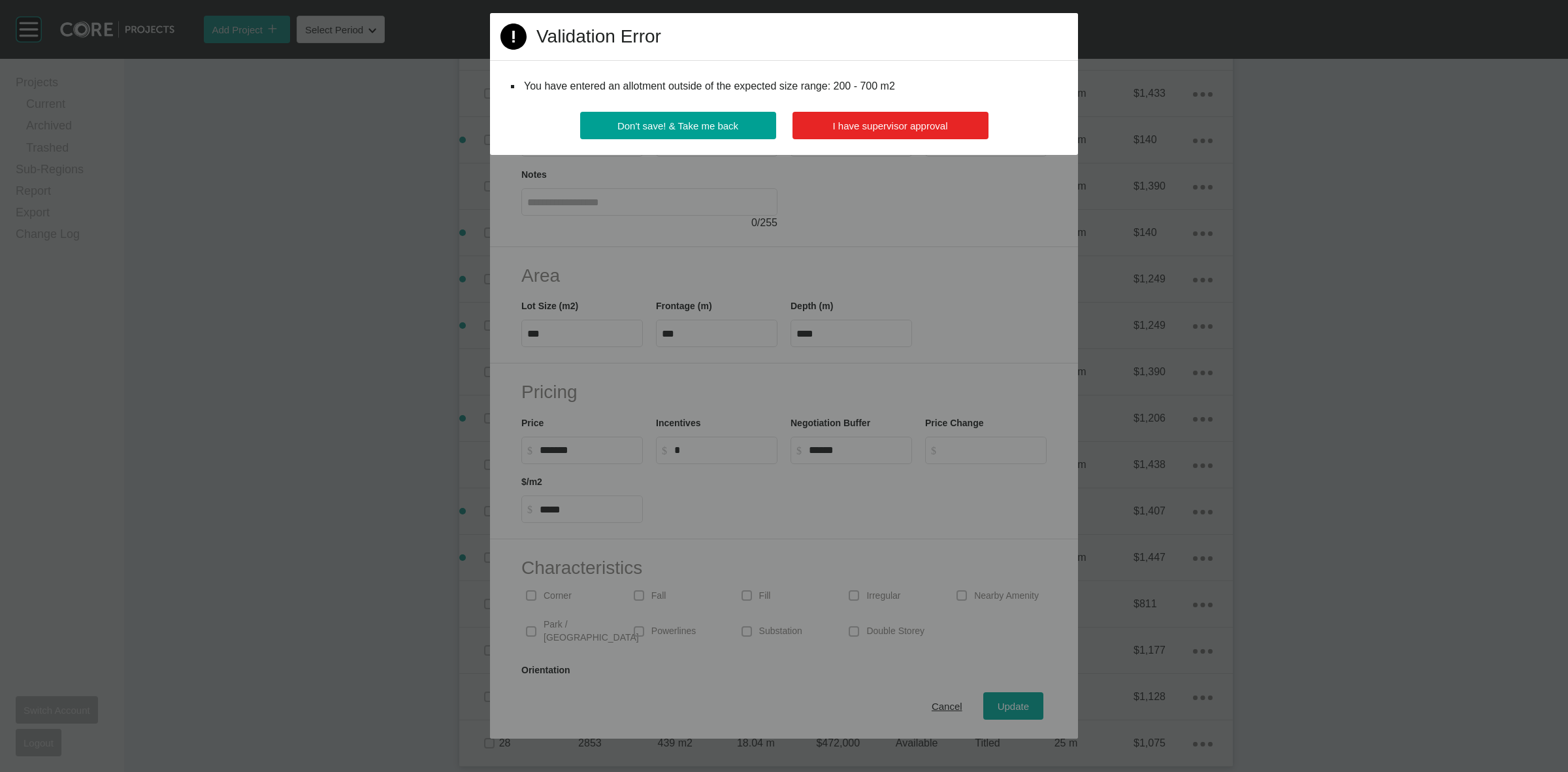
click at [835, 125] on span "I have supervisor approval" at bounding box center [890, 125] width 115 height 11
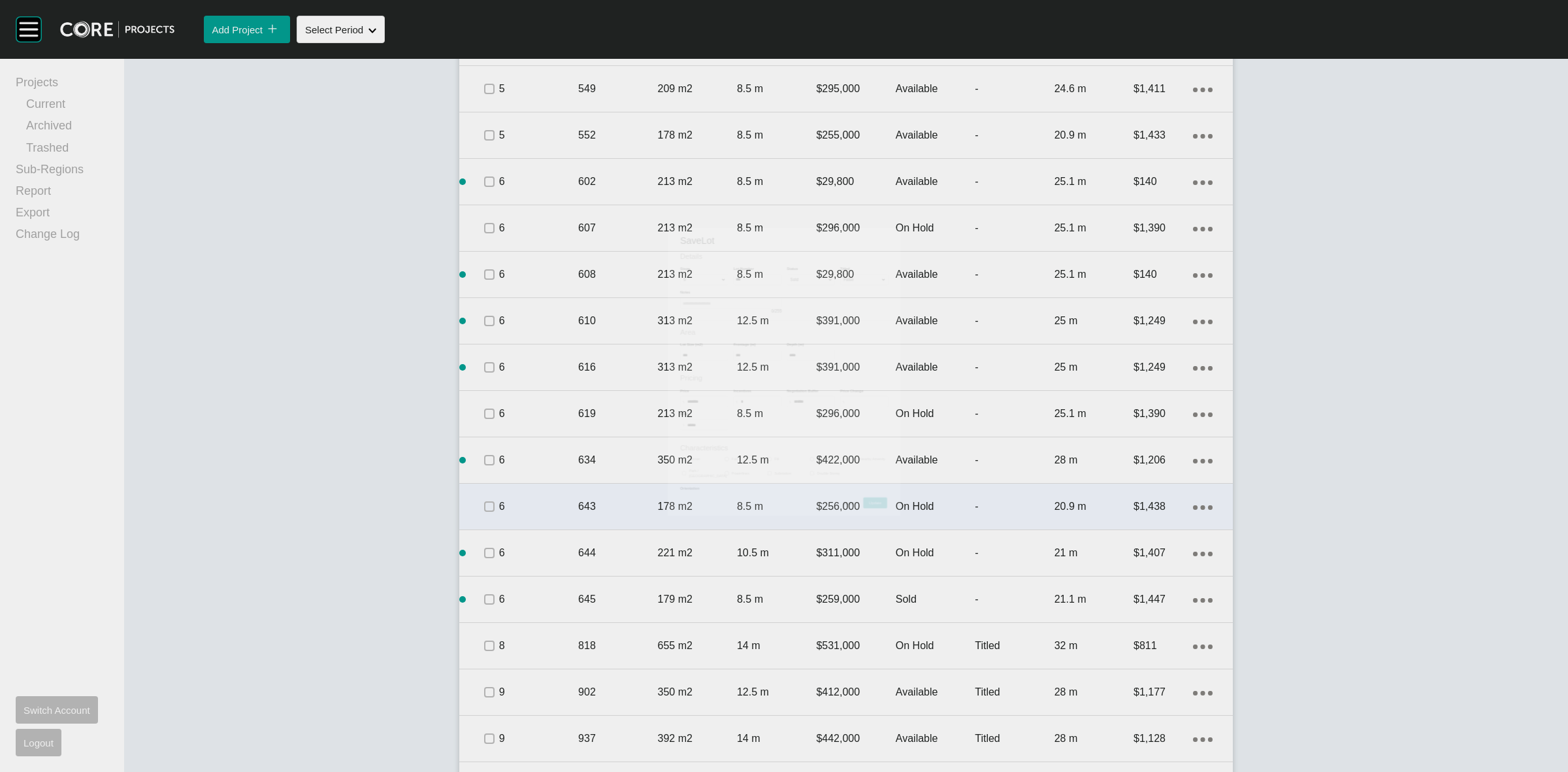
scroll to position [1203, 0]
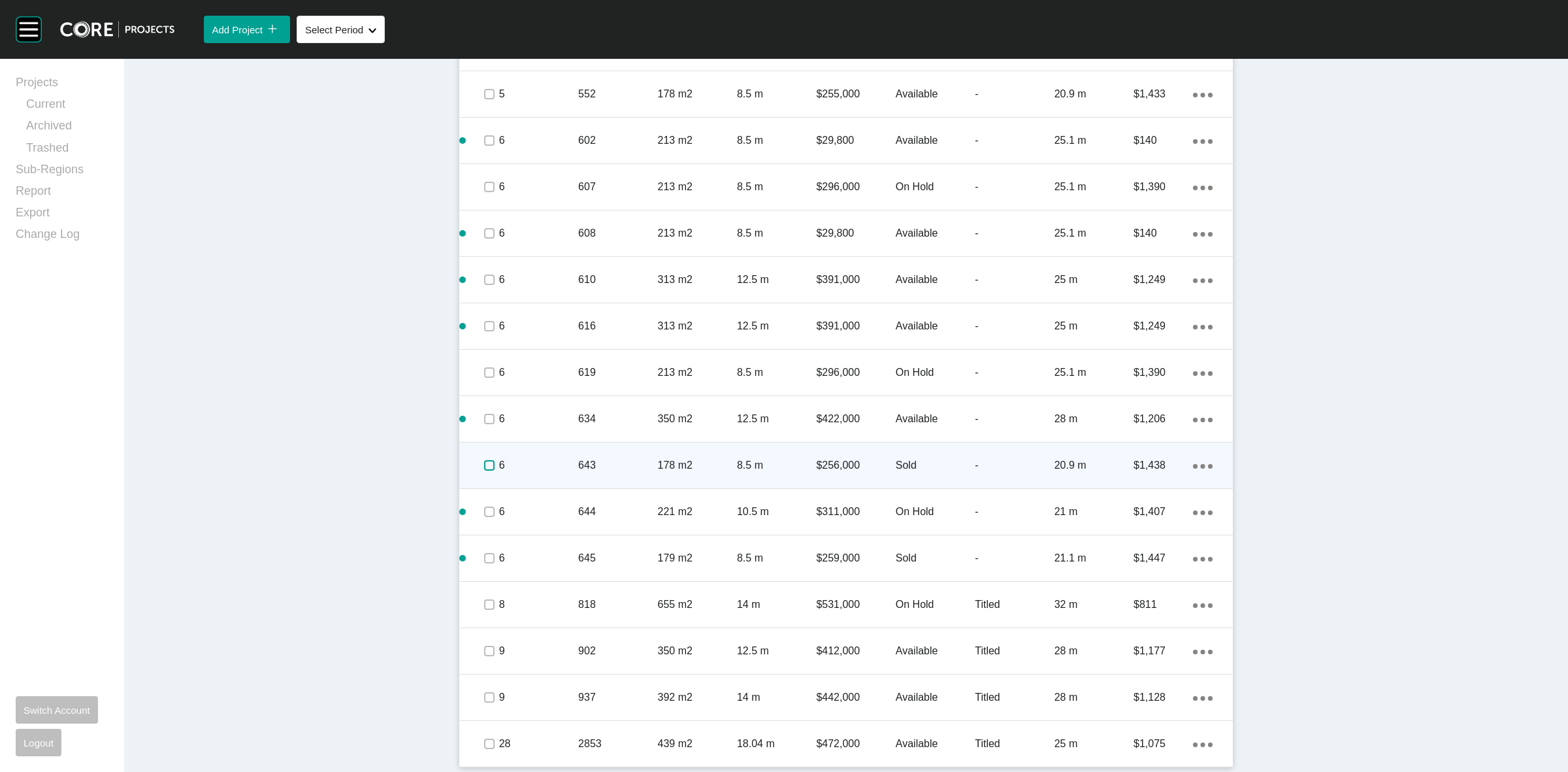
click at [484, 465] on label at bounding box center [489, 465] width 11 height 11
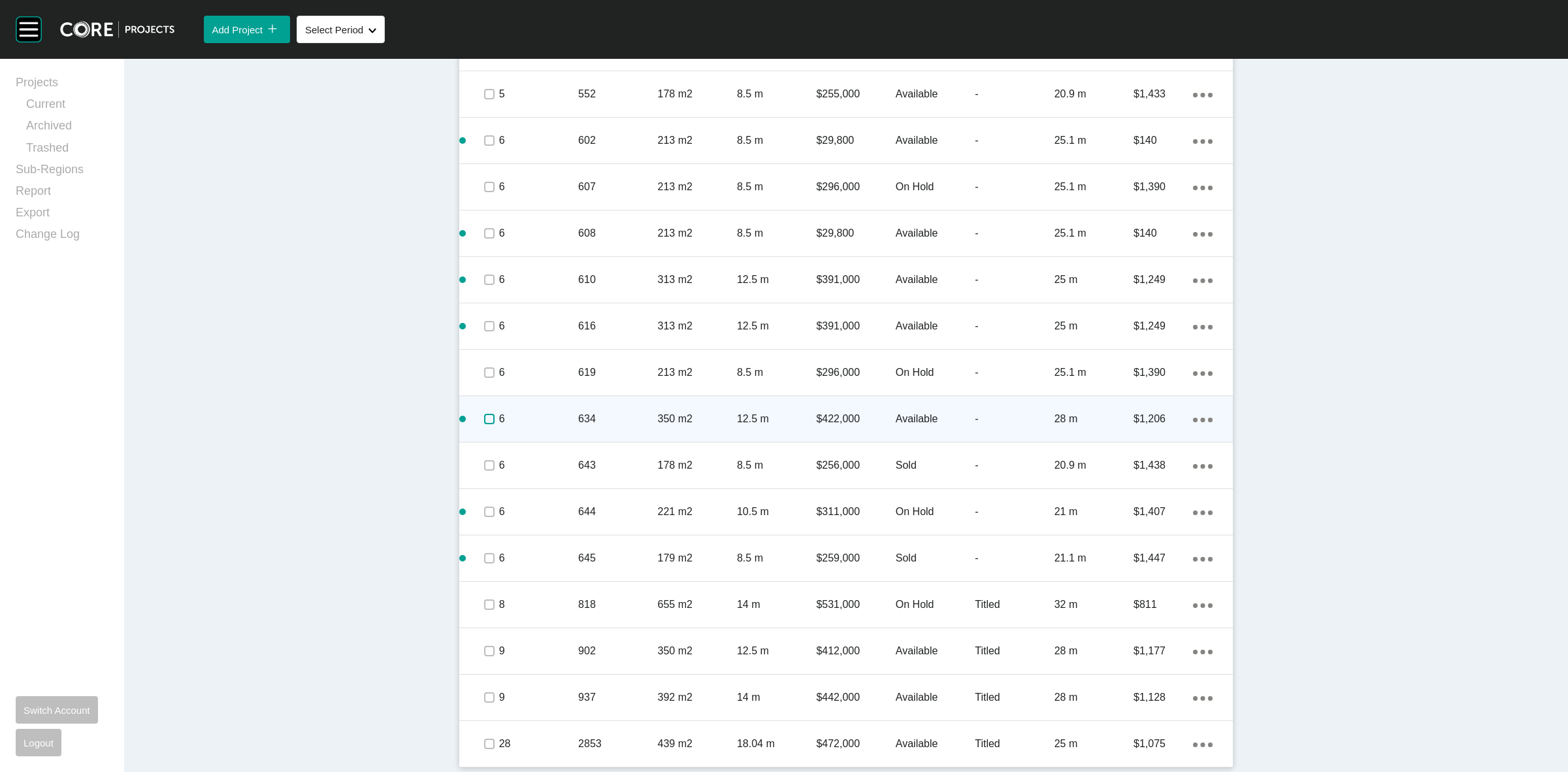
click at [484, 424] on label at bounding box center [489, 419] width 11 height 11
click at [544, 416] on p "6" at bounding box center [538, 419] width 79 height 14
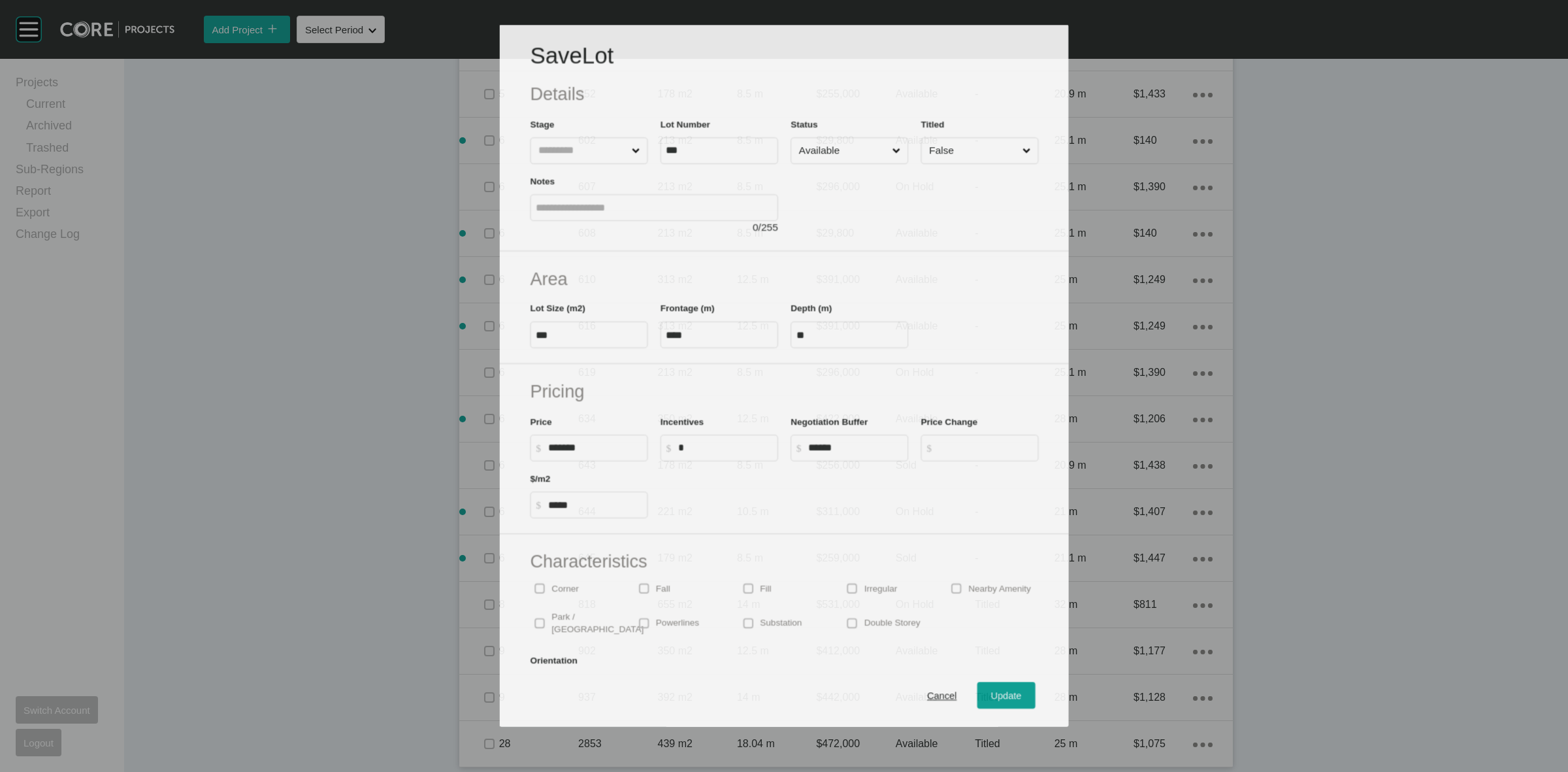
scroll to position [1163, 0]
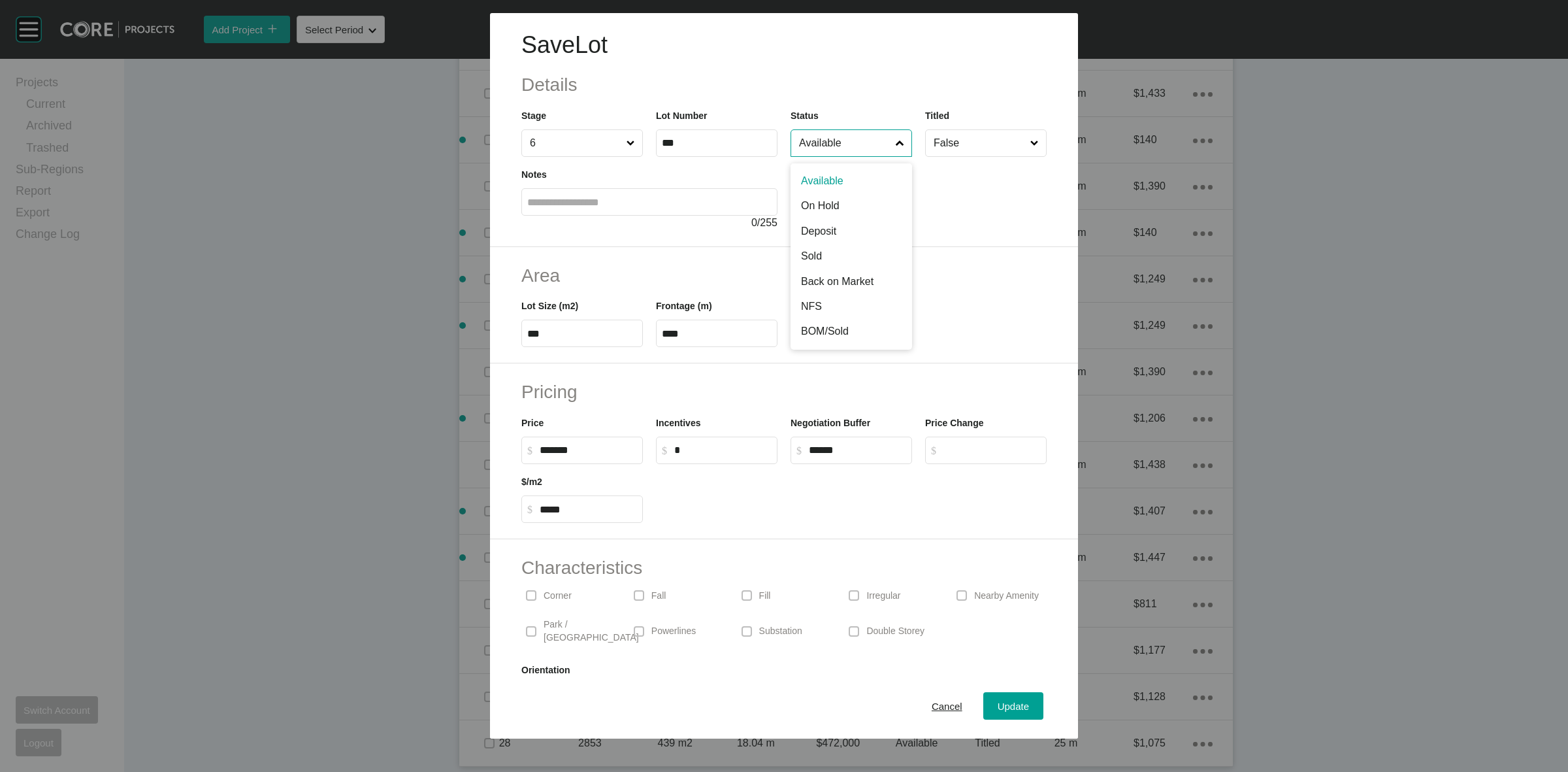
click at [816, 147] on input "Available" at bounding box center [845, 143] width 96 height 26
click at [998, 701] on span "Update" at bounding box center [1013, 706] width 32 height 11
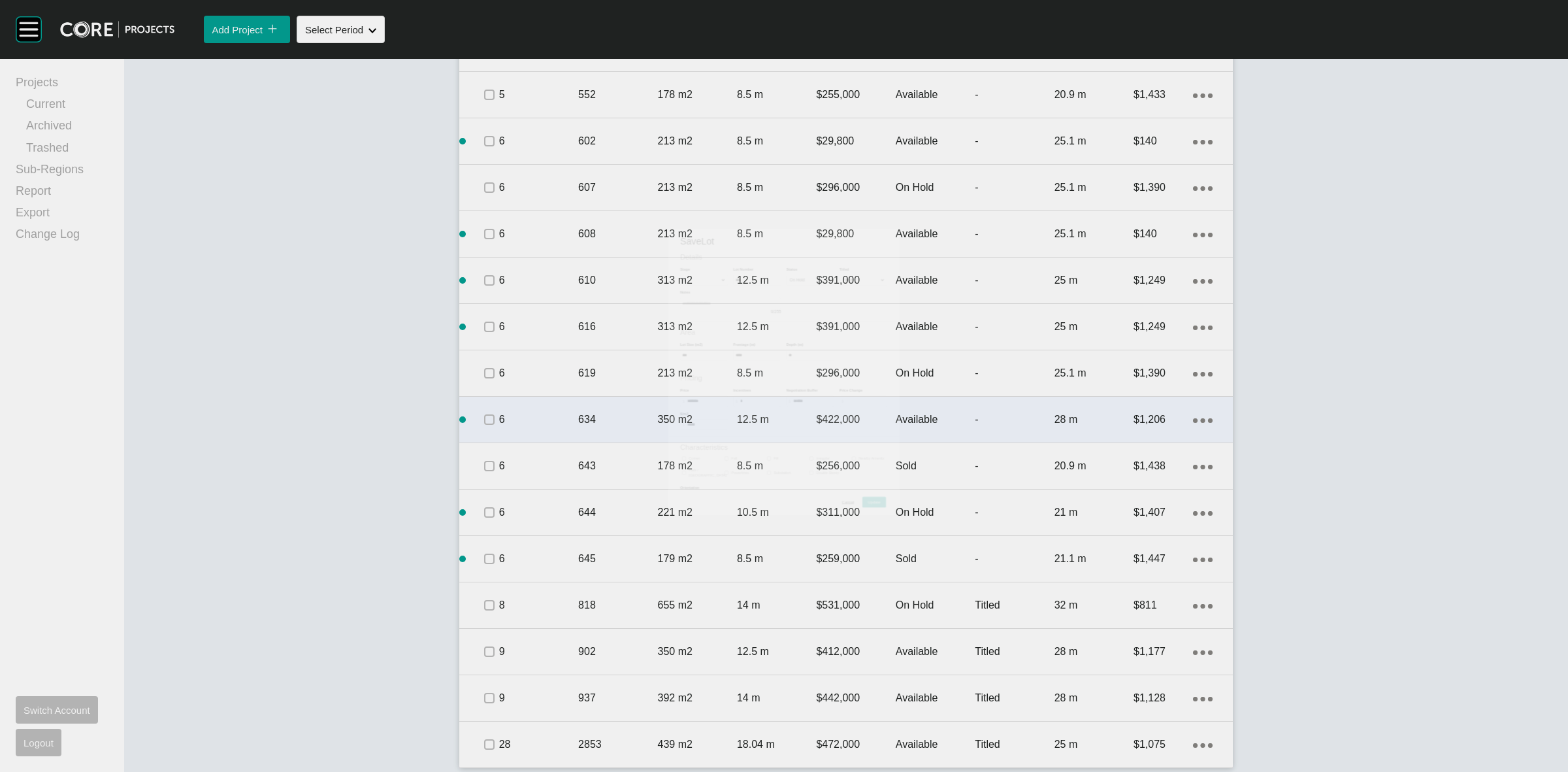
scroll to position [1203, 0]
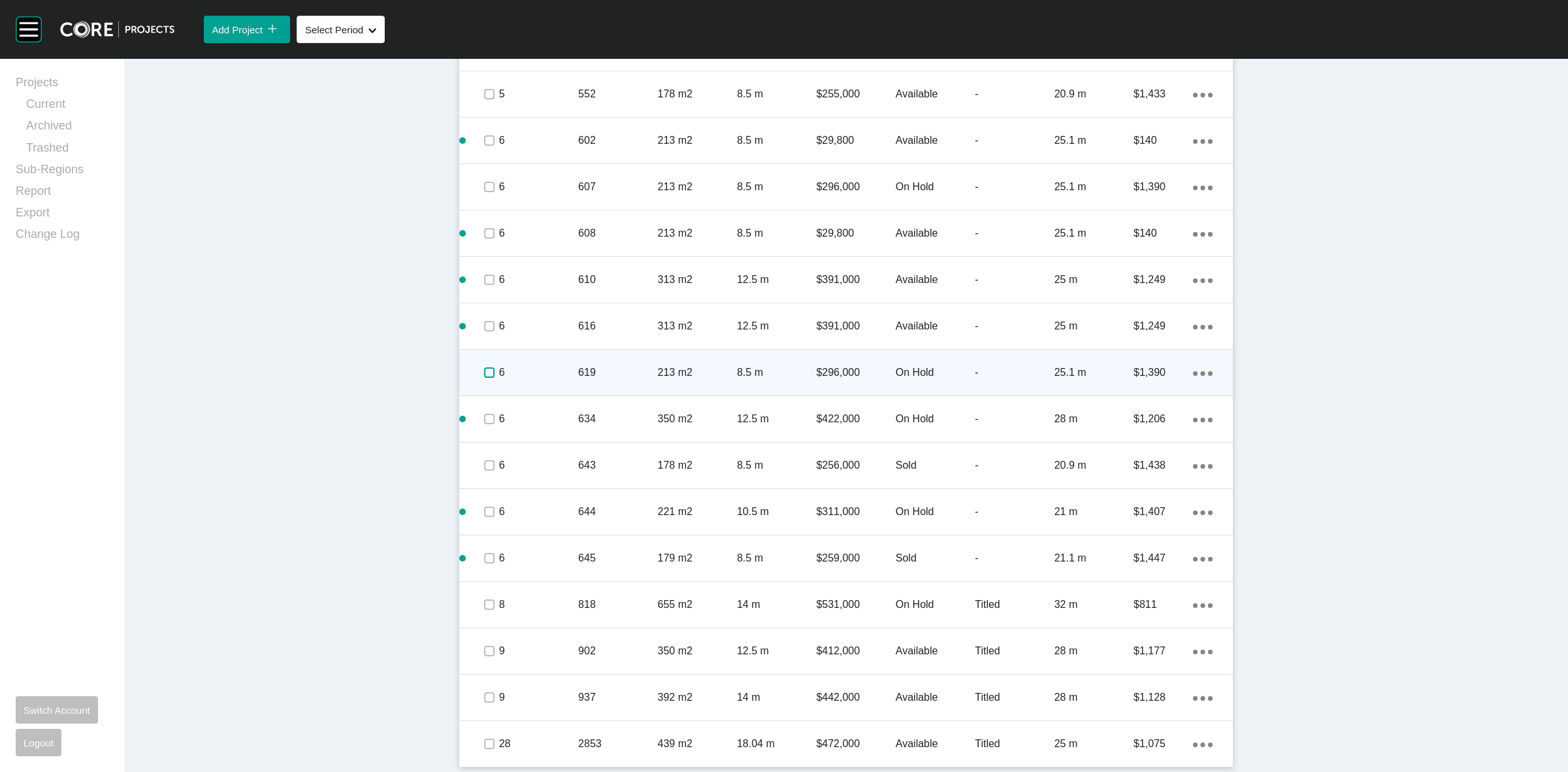
click at [484, 367] on label at bounding box center [489, 372] width 11 height 11
click at [554, 363] on div "6" at bounding box center [538, 372] width 79 height 41
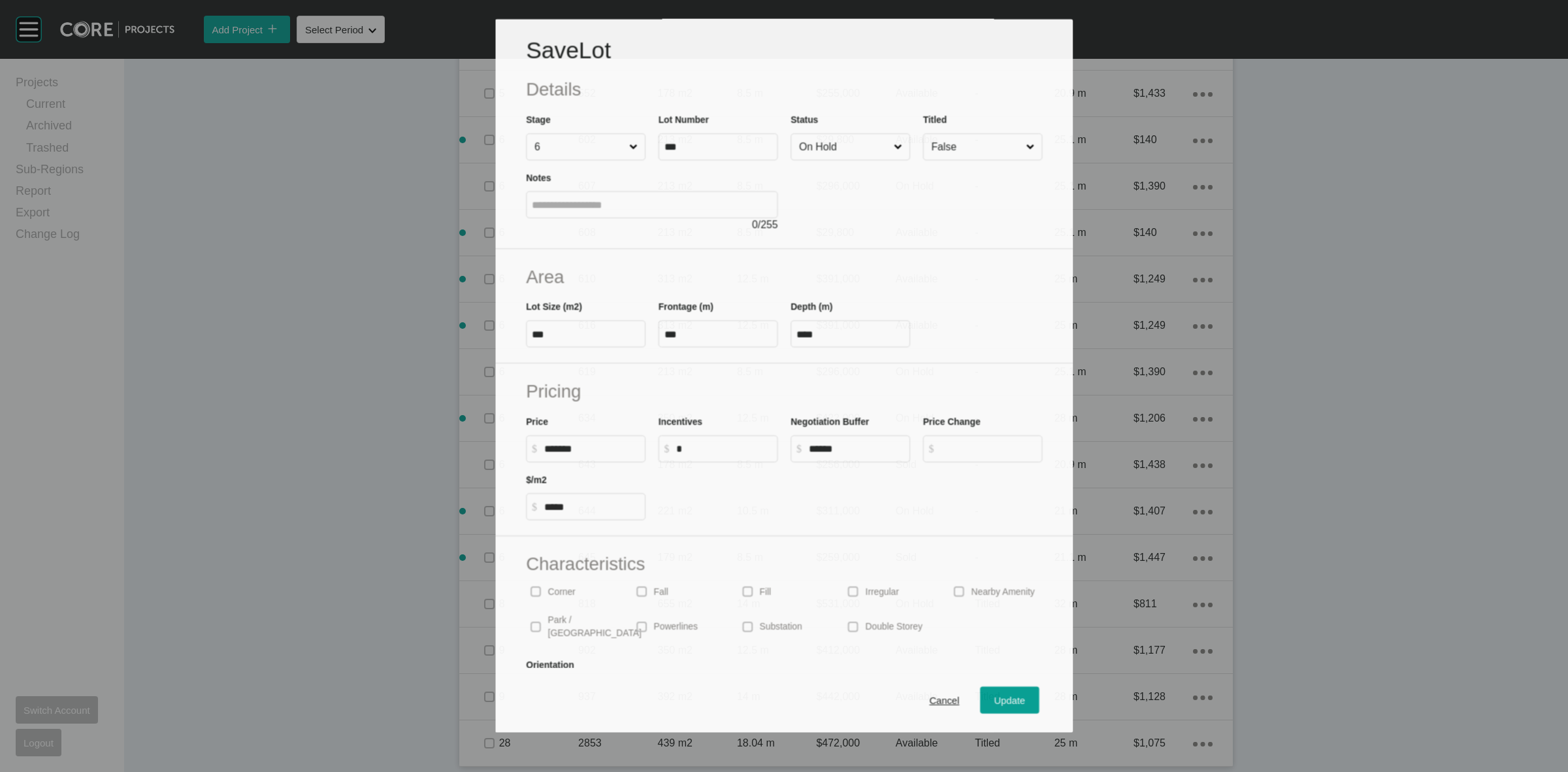
scroll to position [1163, 0]
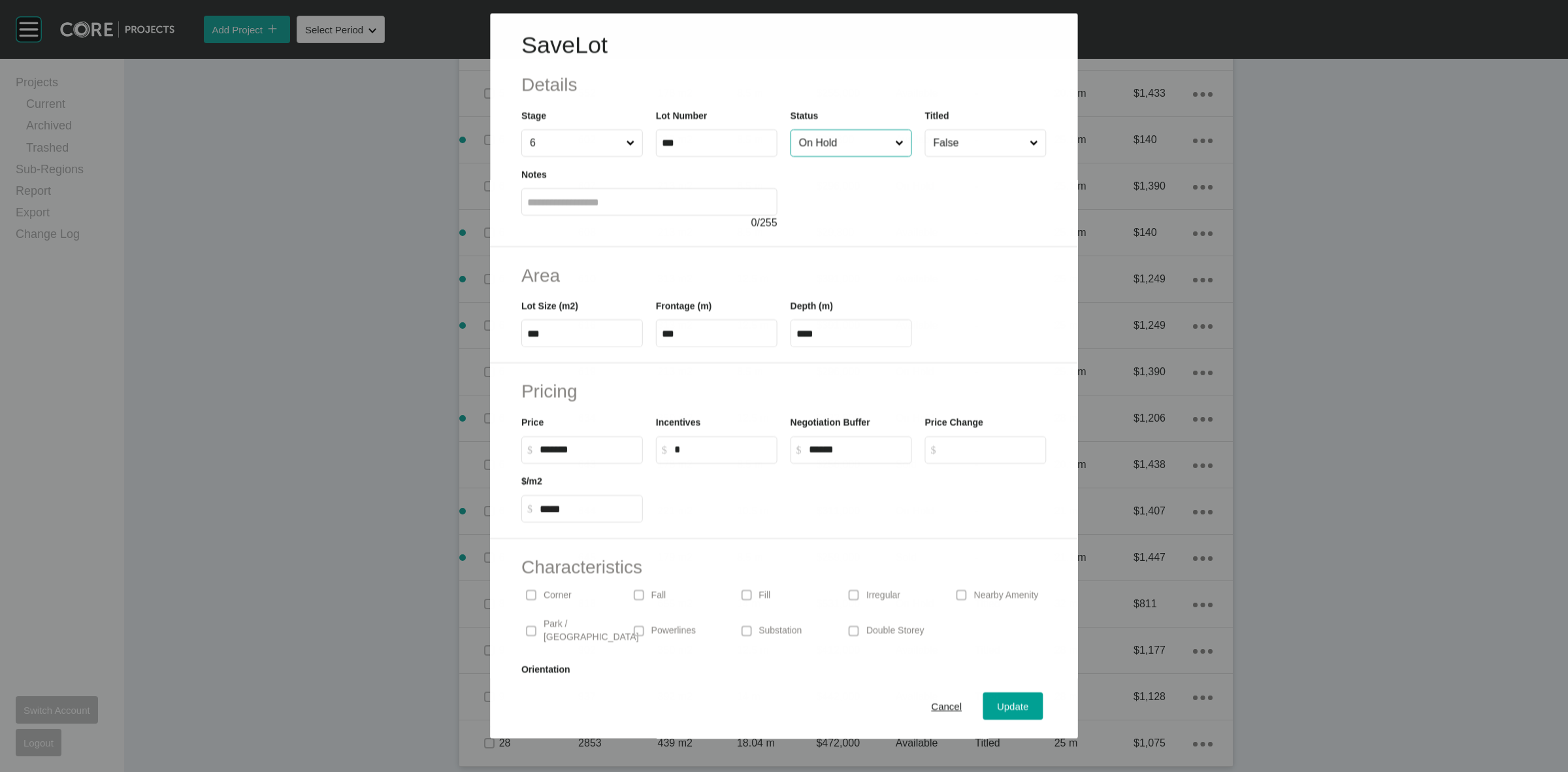
click at [823, 150] on input "On Hold" at bounding box center [845, 143] width 96 height 26
click at [997, 706] on span "Update" at bounding box center [1013, 706] width 32 height 11
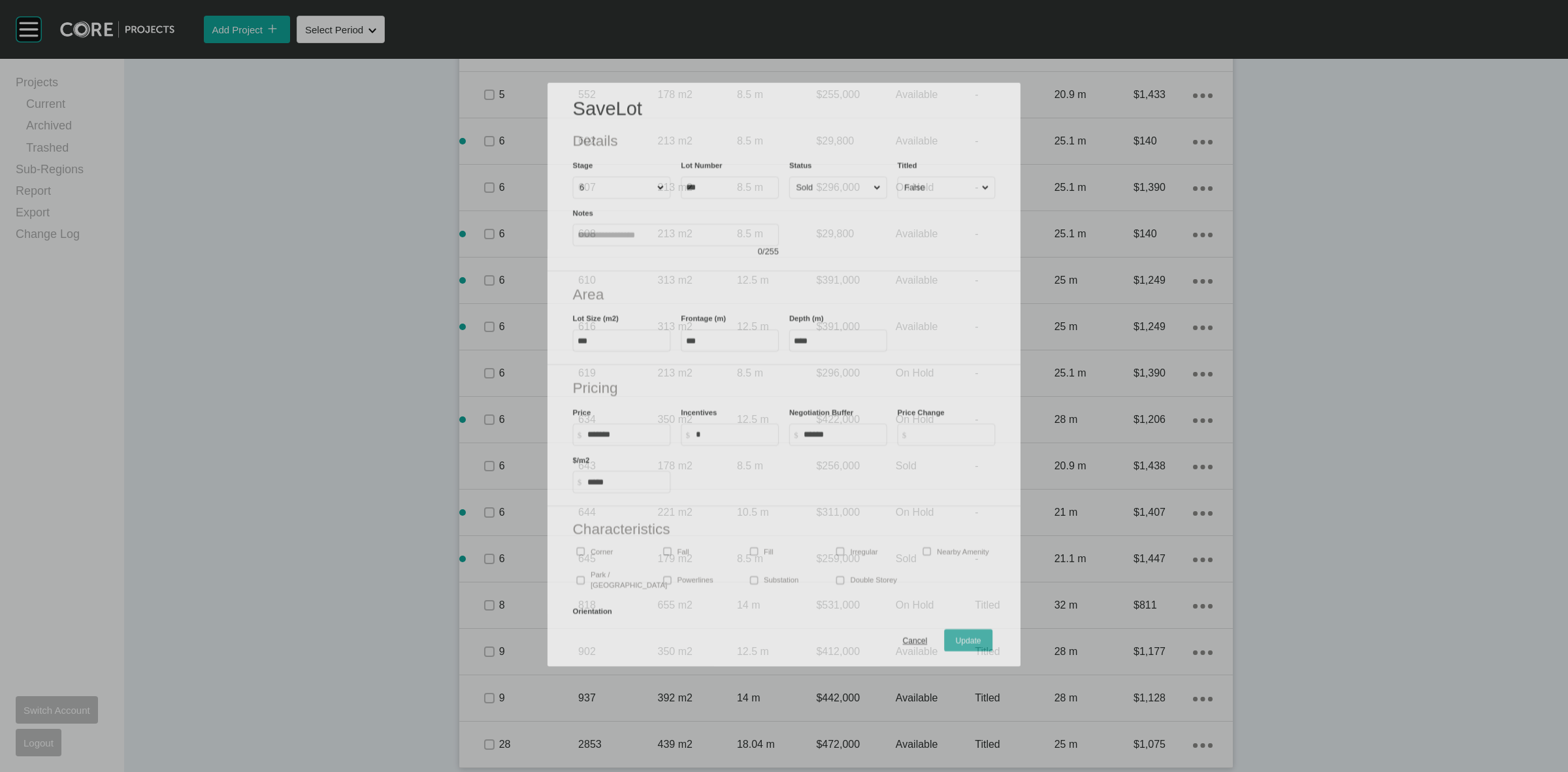
scroll to position [1203, 0]
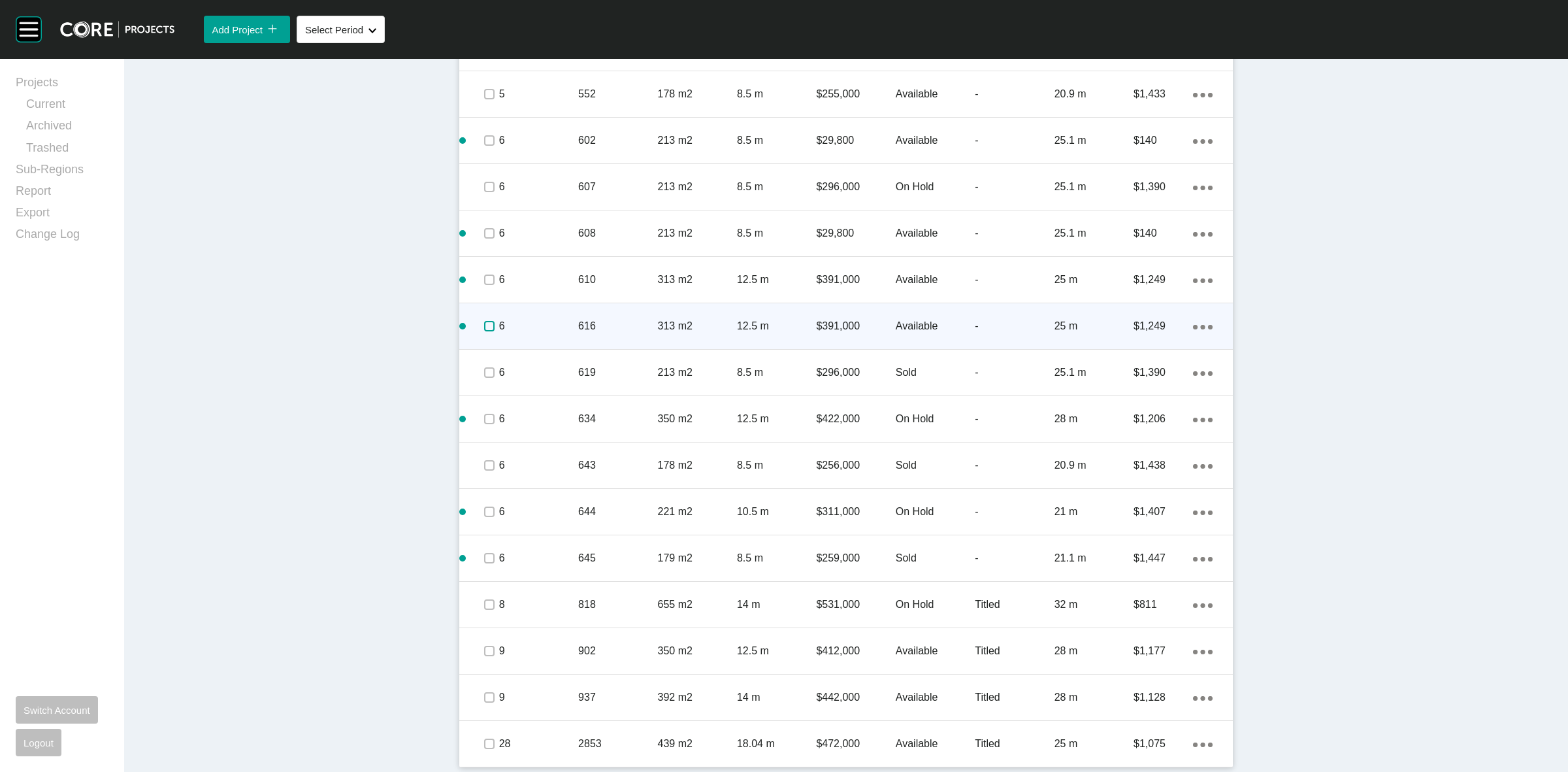
click at [484, 322] on label at bounding box center [489, 326] width 11 height 11
click at [519, 324] on p "6" at bounding box center [538, 326] width 79 height 14
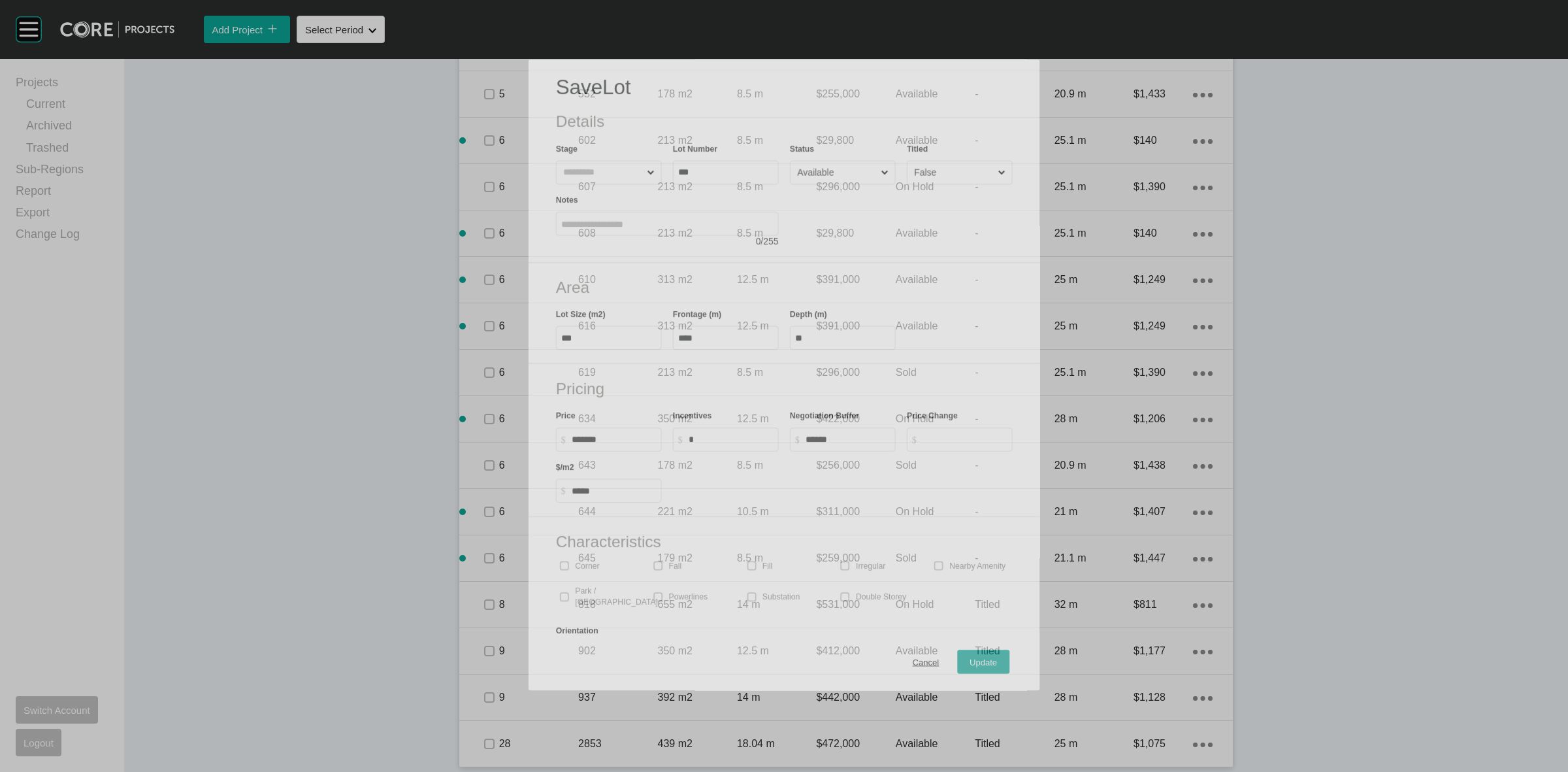
scroll to position [1163, 0]
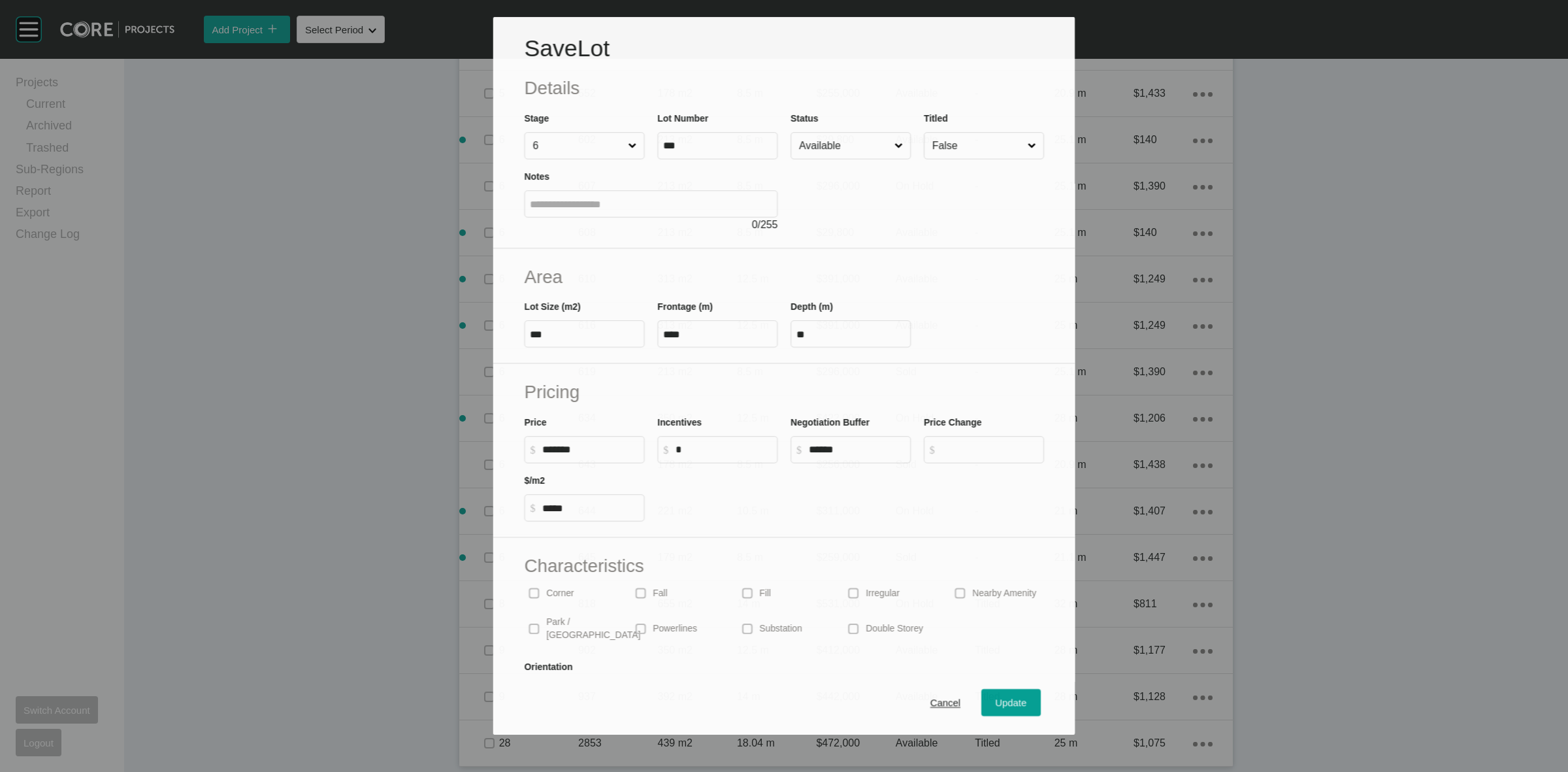
click at [835, 150] on input "Available" at bounding box center [844, 145] width 96 height 26
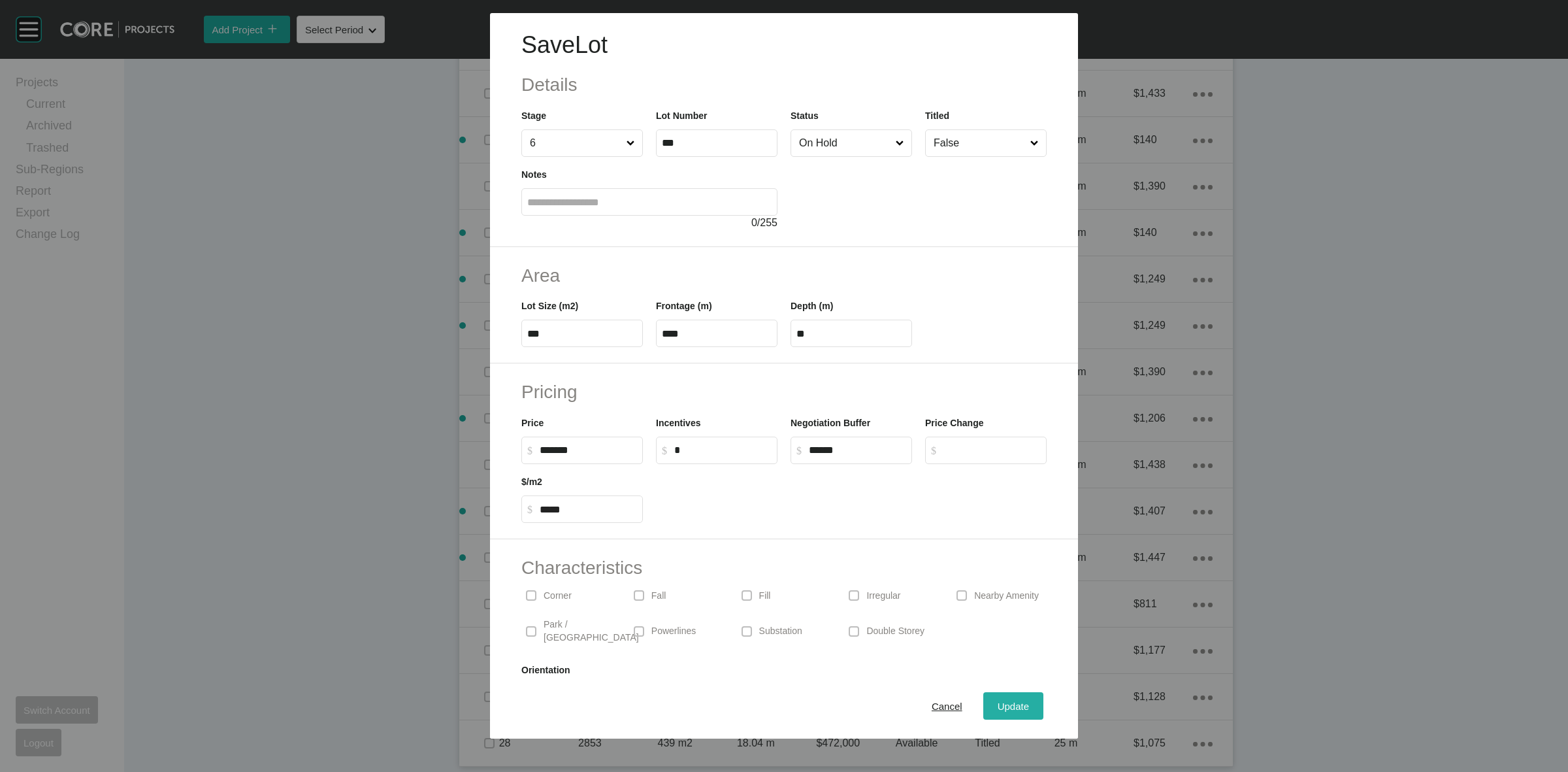
click at [997, 703] on span "Update" at bounding box center [1013, 706] width 32 height 11
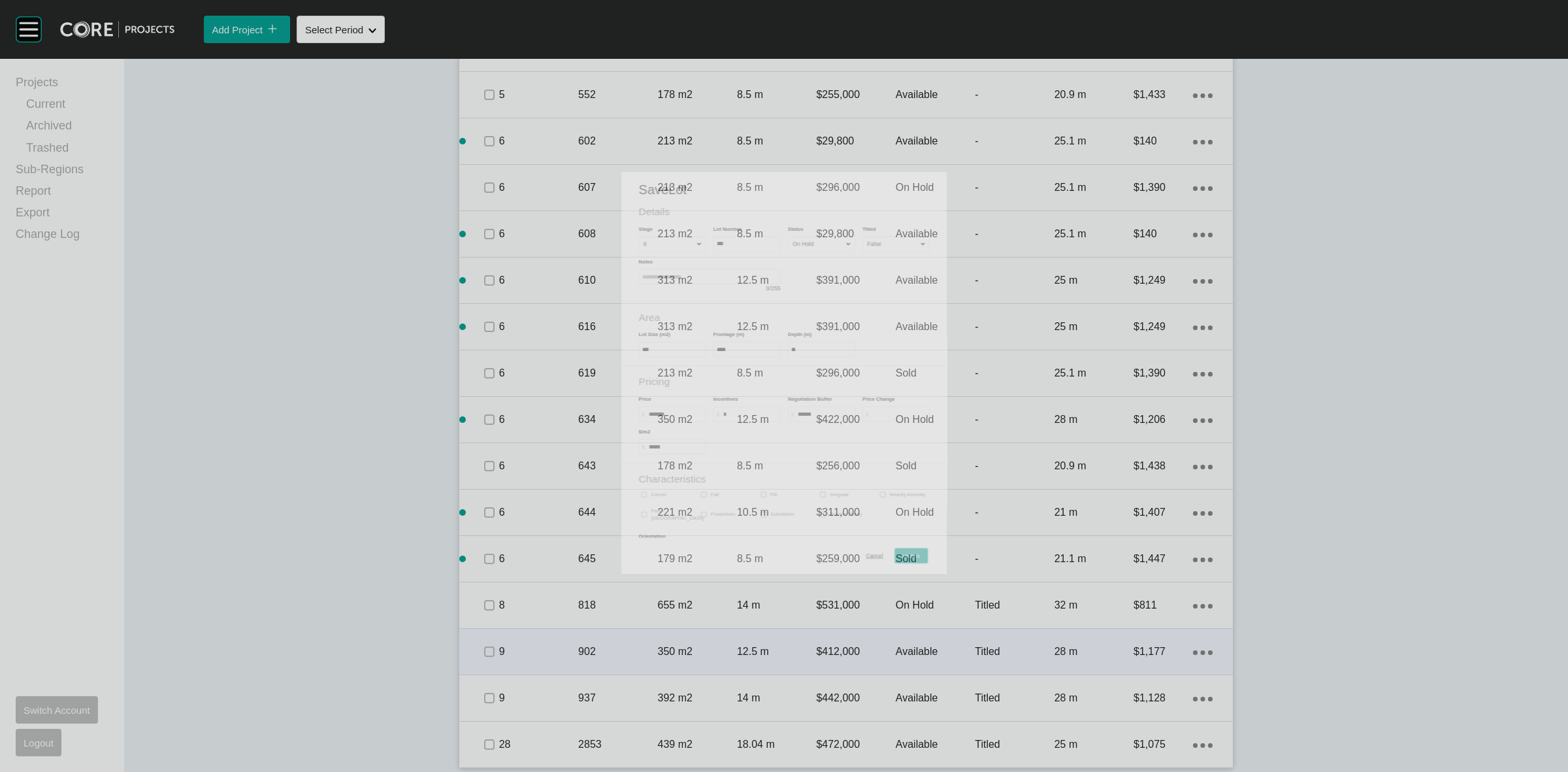
scroll to position [1203, 0]
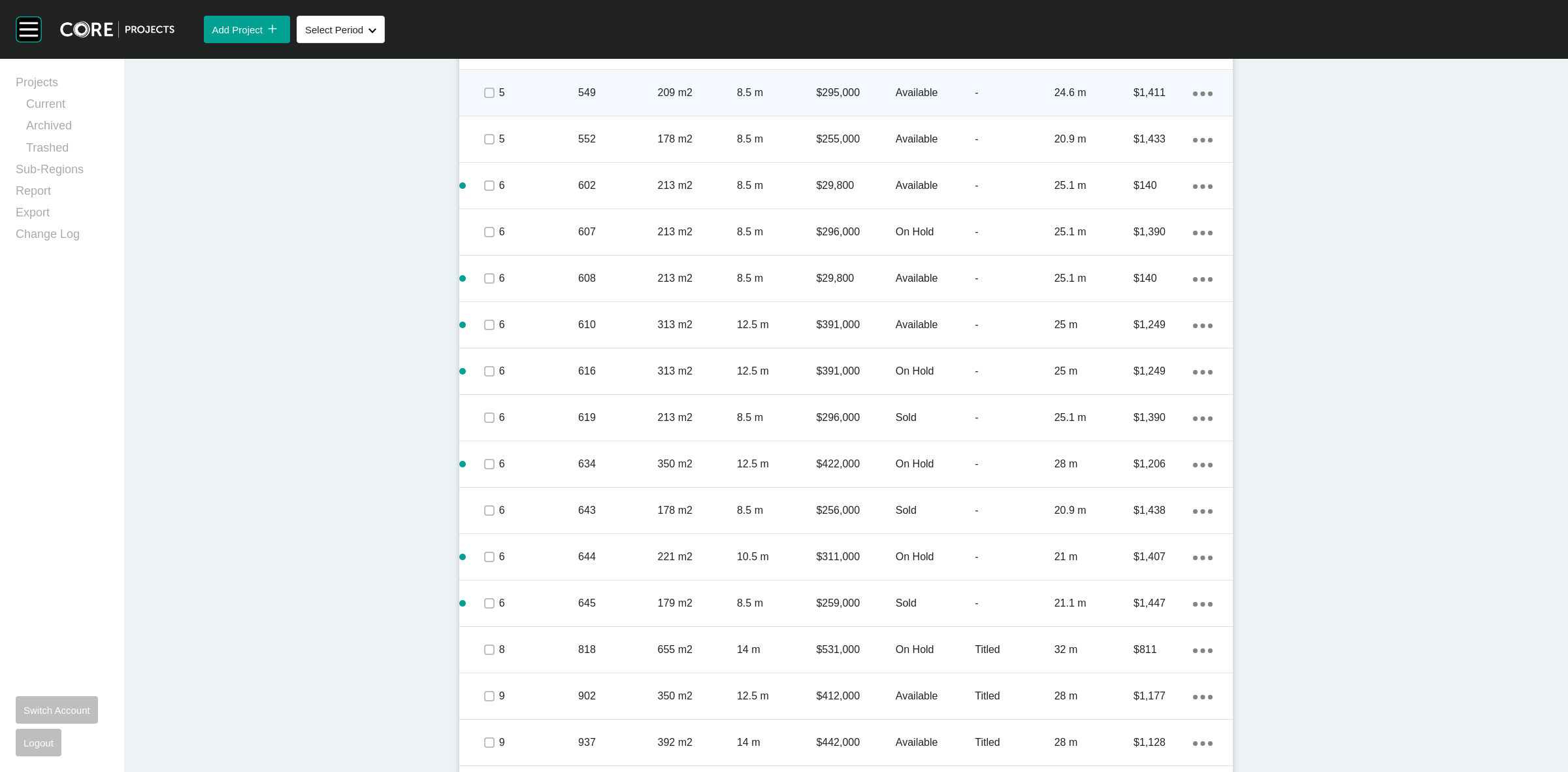
scroll to position [1122, 0]
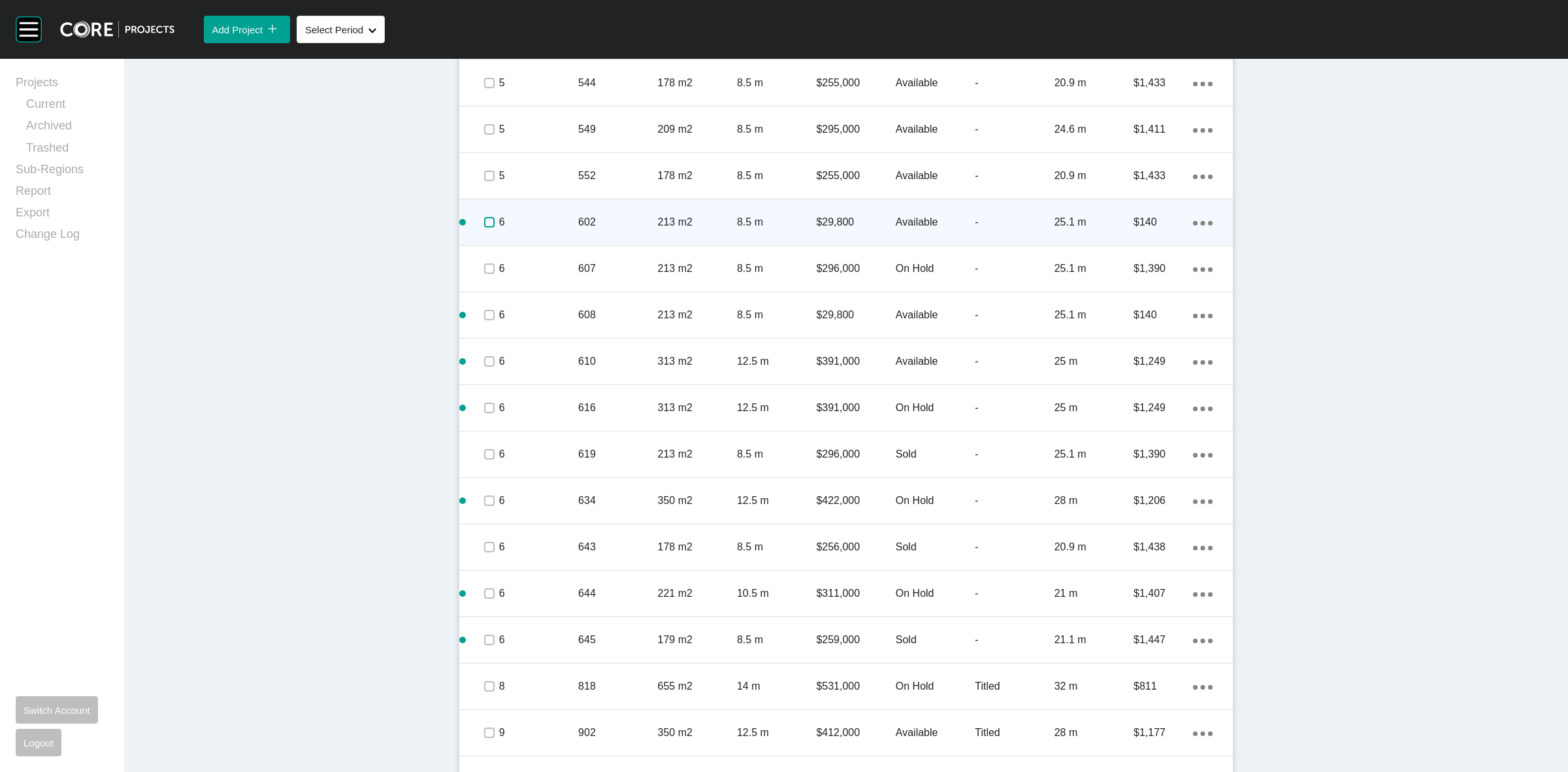
click at [484, 222] on label at bounding box center [489, 222] width 11 height 11
click at [556, 224] on p "6" at bounding box center [538, 222] width 79 height 14
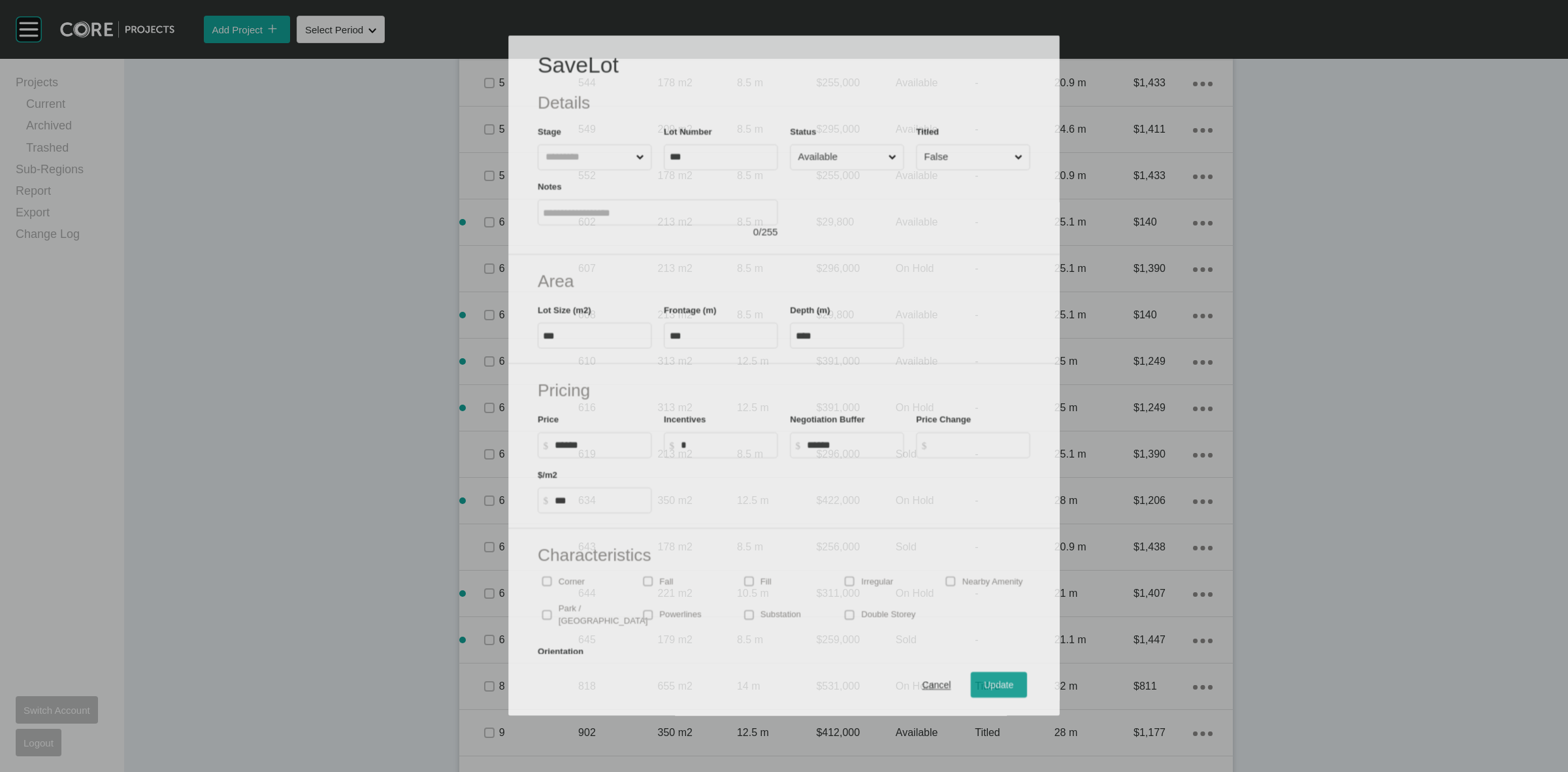
scroll to position [1080, 0]
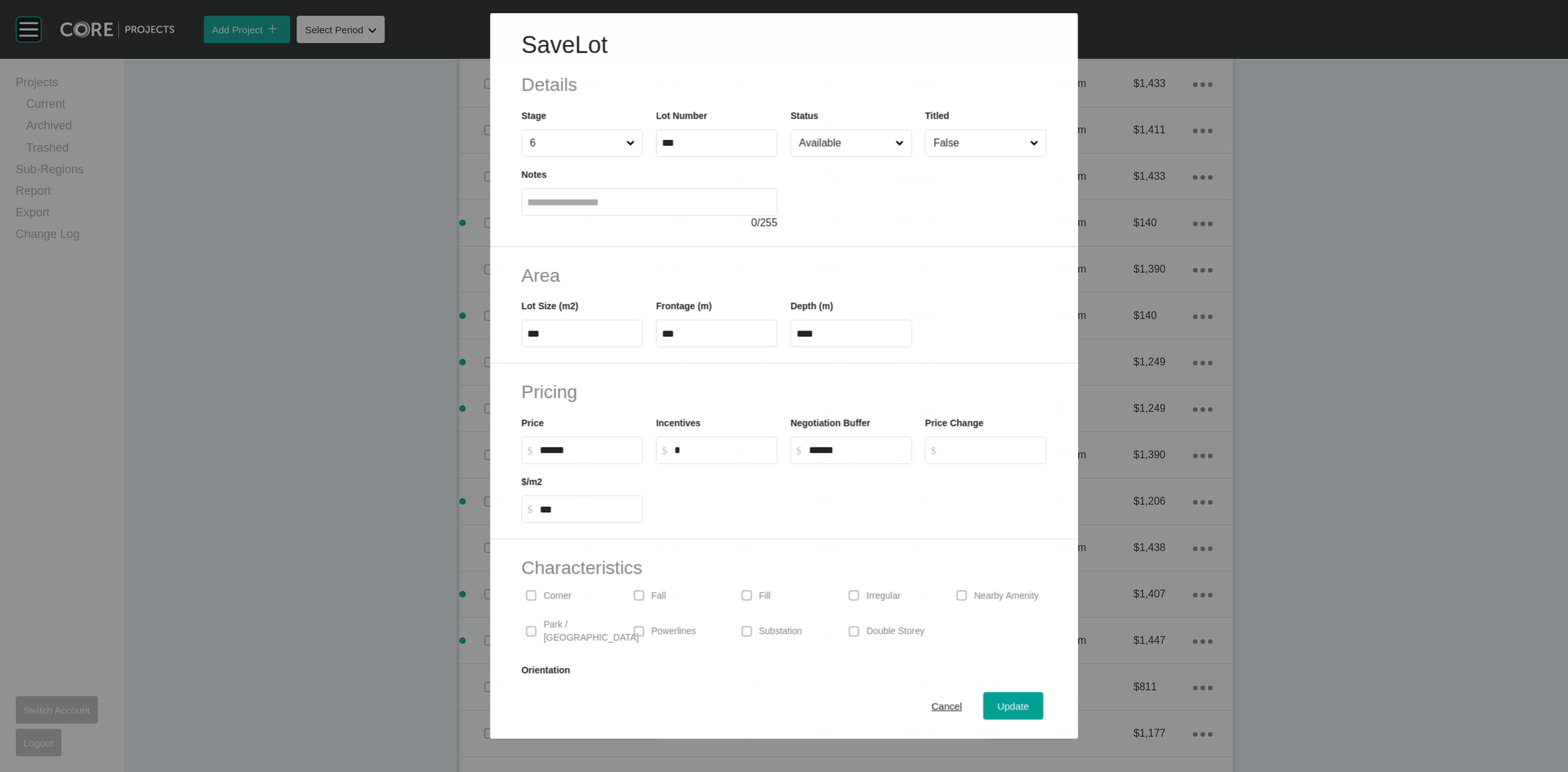
click at [819, 148] on input "Available" at bounding box center [845, 143] width 96 height 26
click at [1030, 708] on button "Update" at bounding box center [1013, 706] width 60 height 27
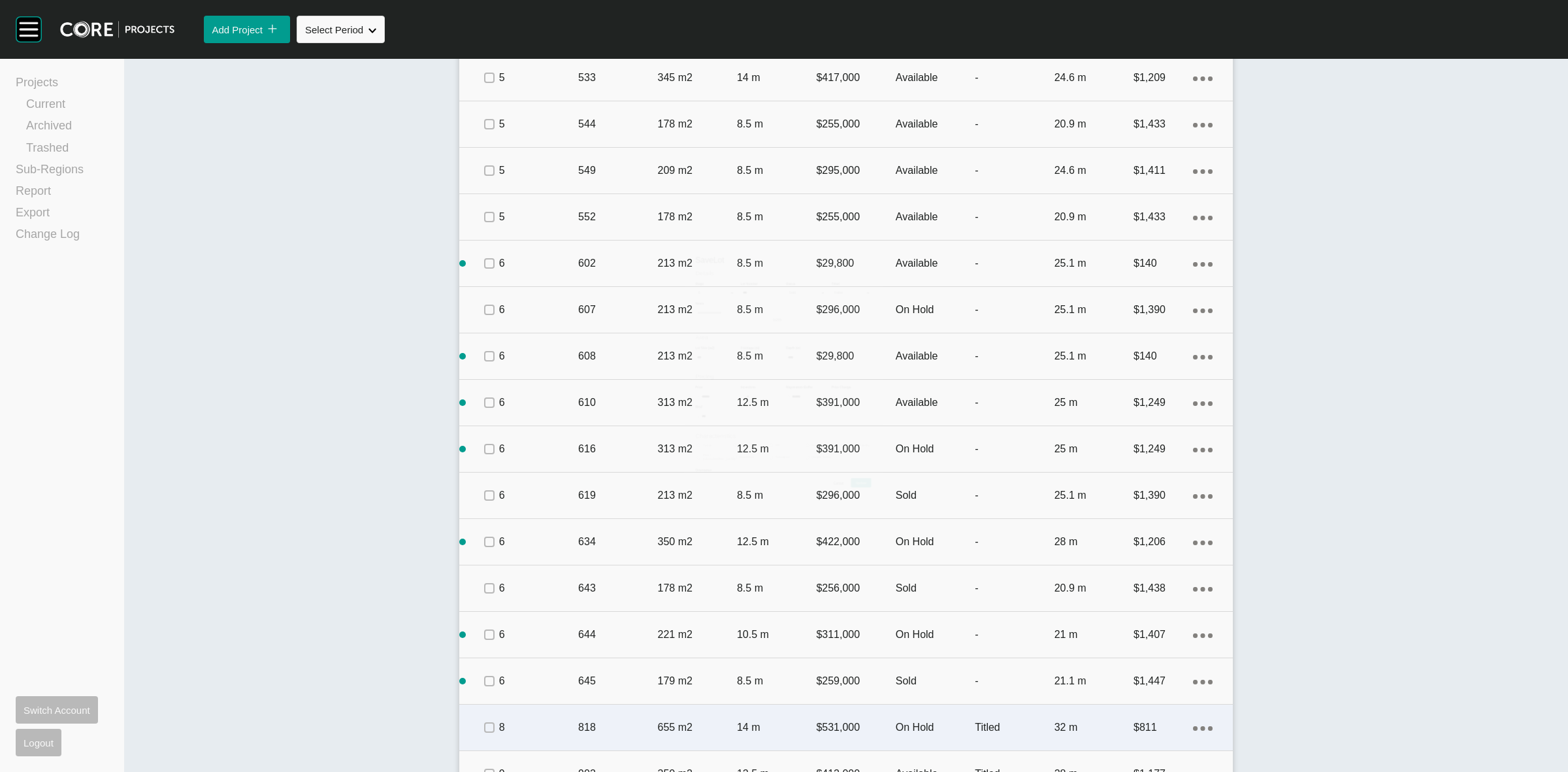
scroll to position [1122, 0]
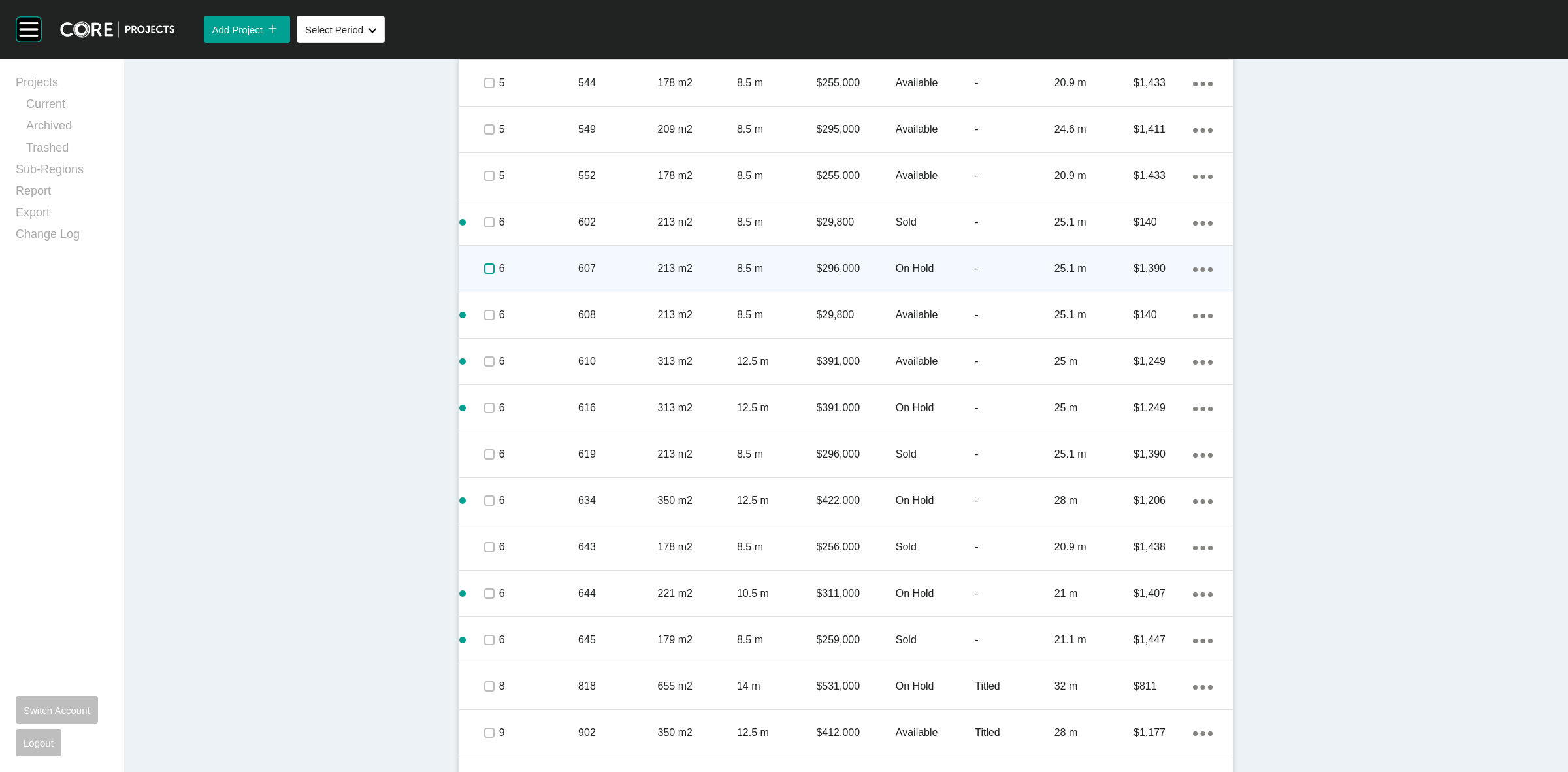
click at [484, 267] on label at bounding box center [489, 268] width 11 height 11
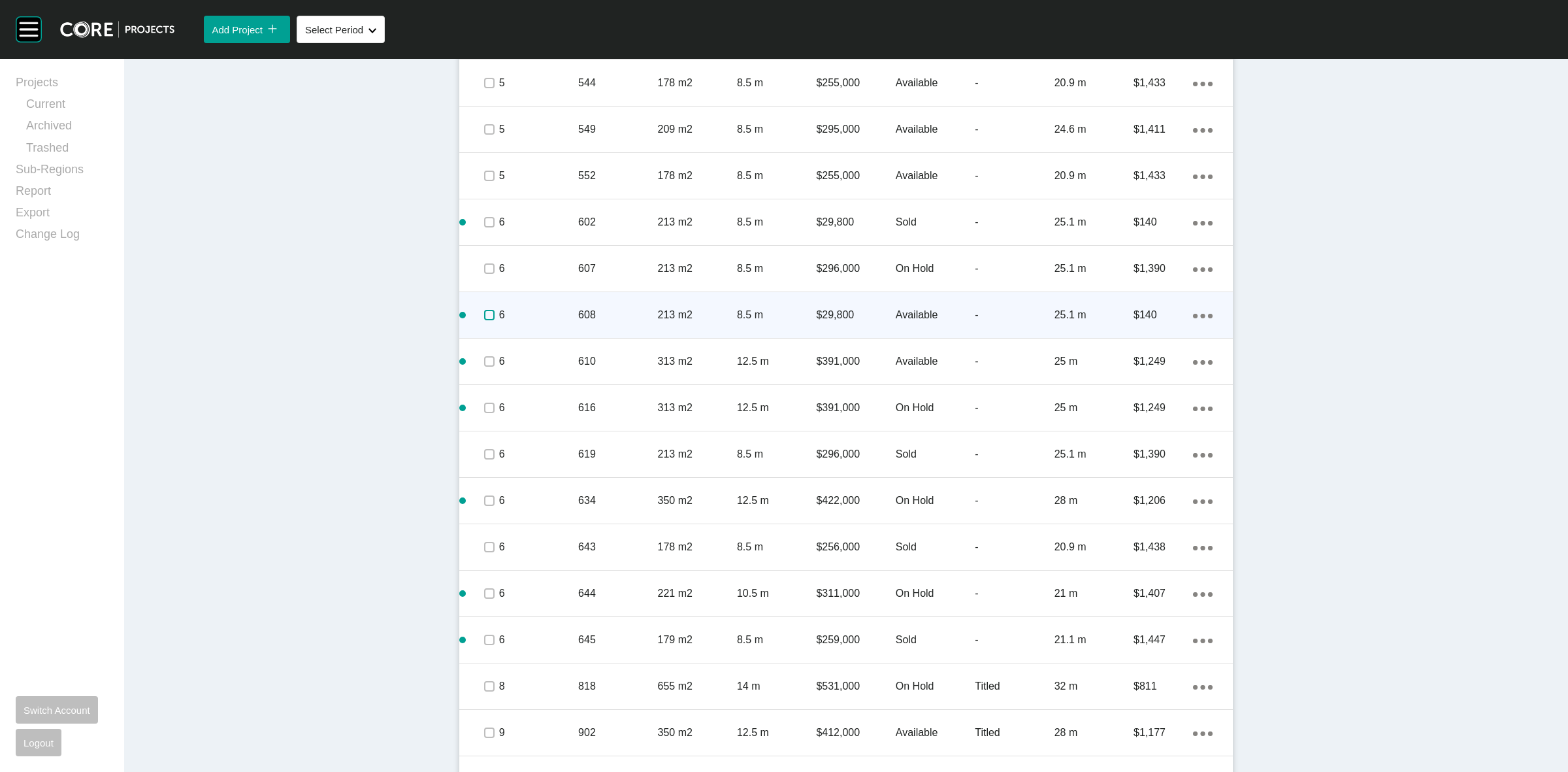
click at [484, 318] on label at bounding box center [489, 315] width 11 height 11
click at [513, 316] on p "6" at bounding box center [538, 315] width 79 height 14
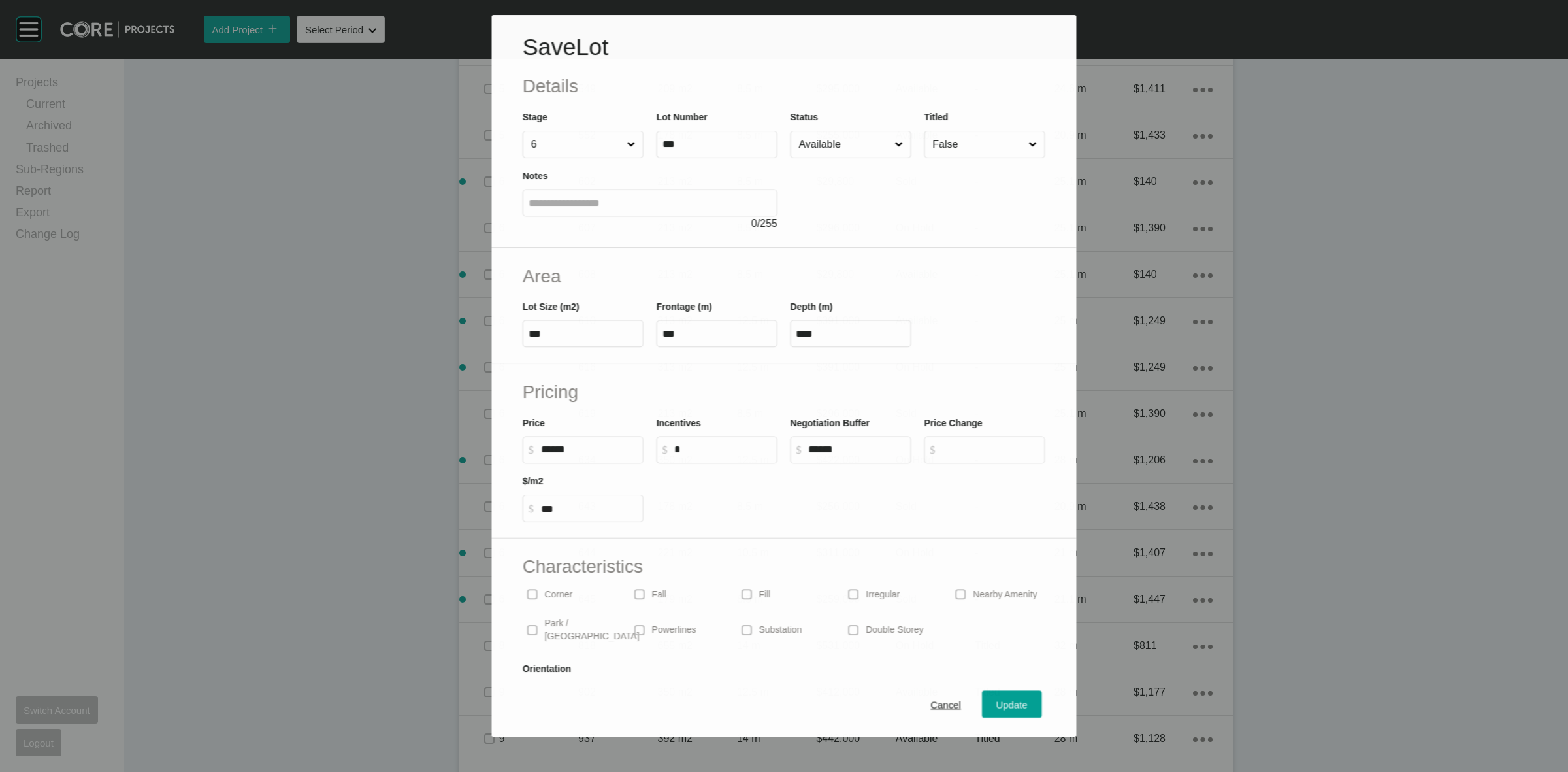
scroll to position [1080, 0]
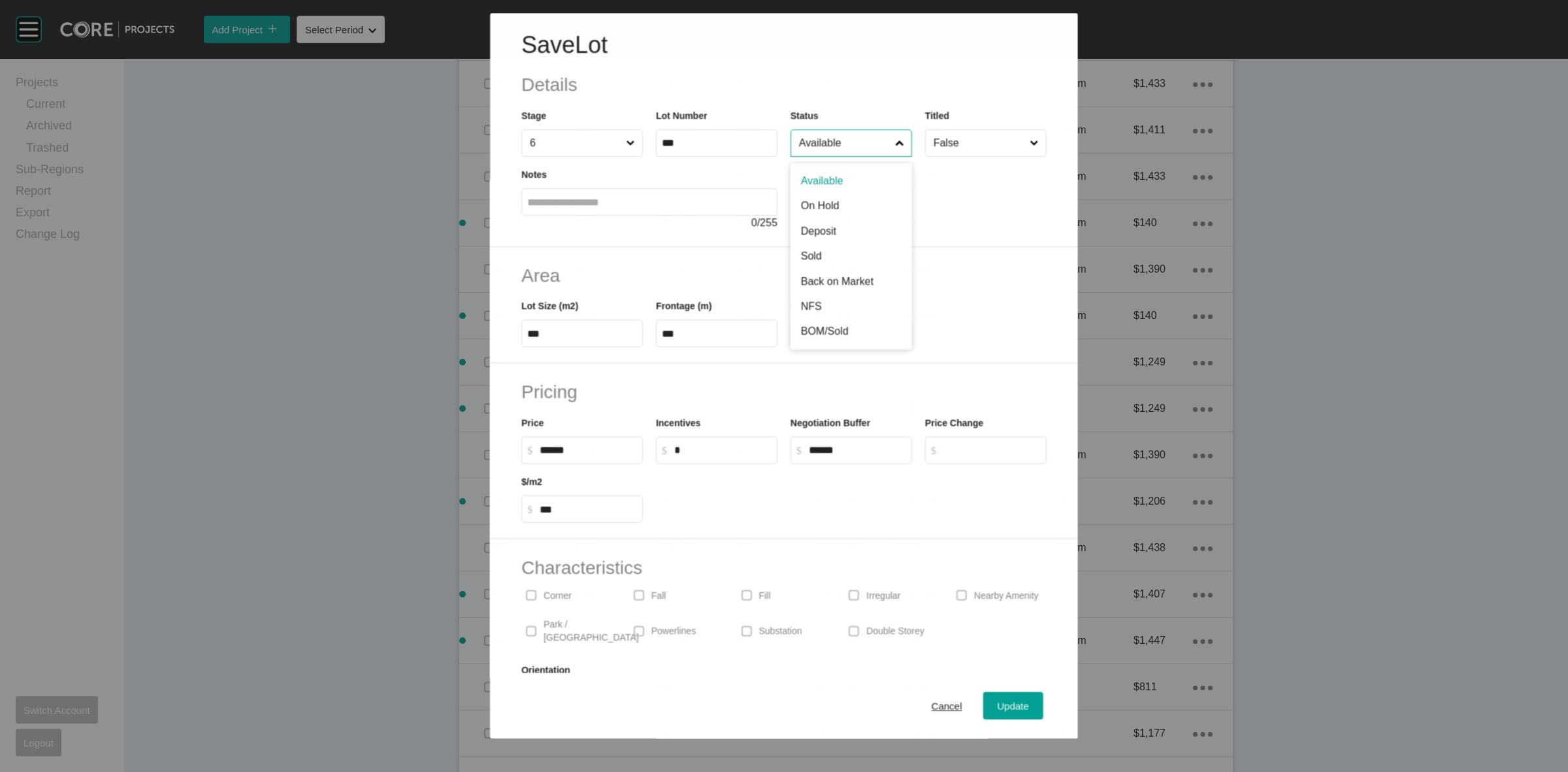
click at [853, 155] on input "Available" at bounding box center [845, 143] width 96 height 26
click at [997, 703] on span "Update" at bounding box center [1013, 706] width 32 height 11
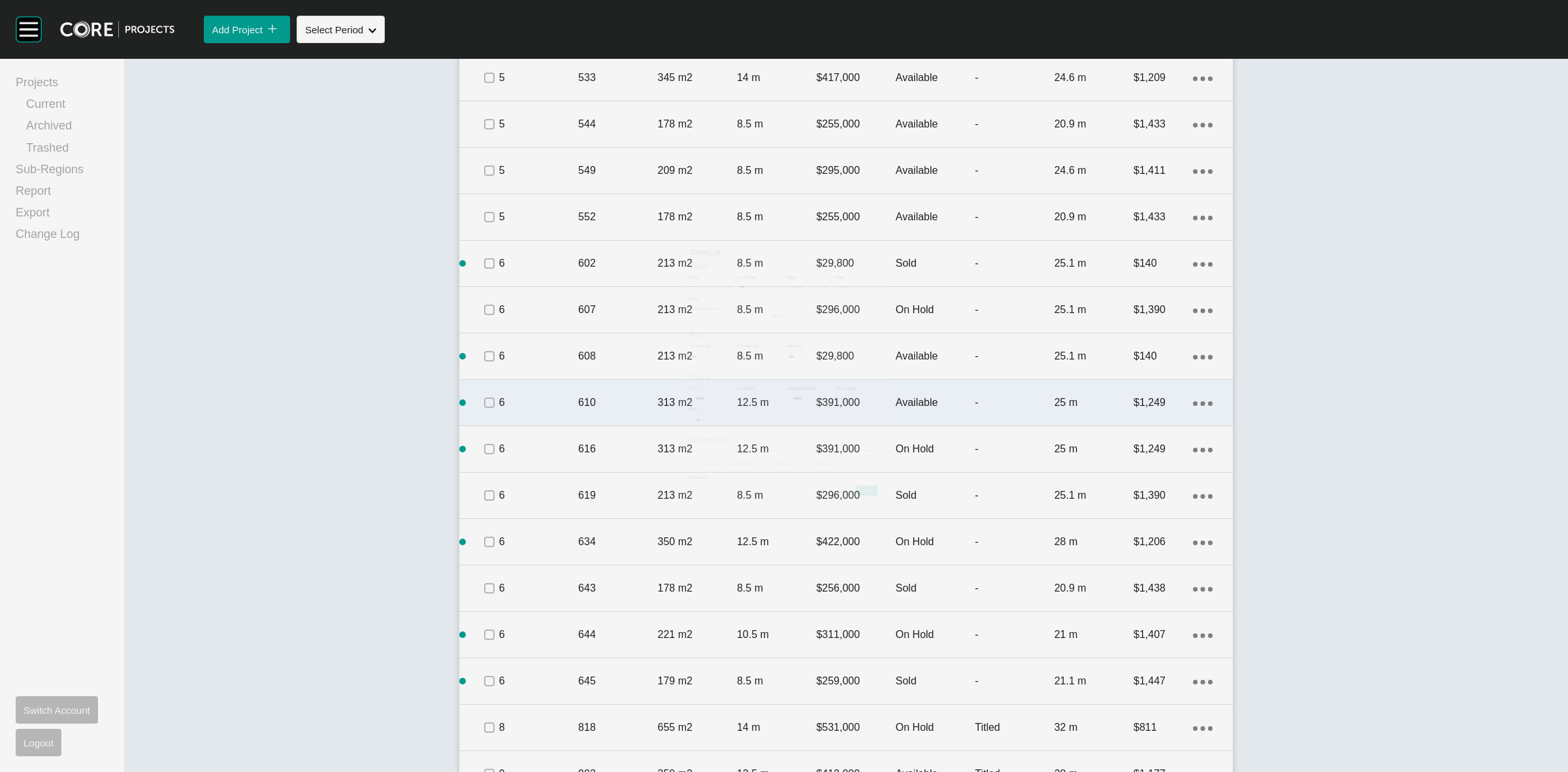
scroll to position [1122, 0]
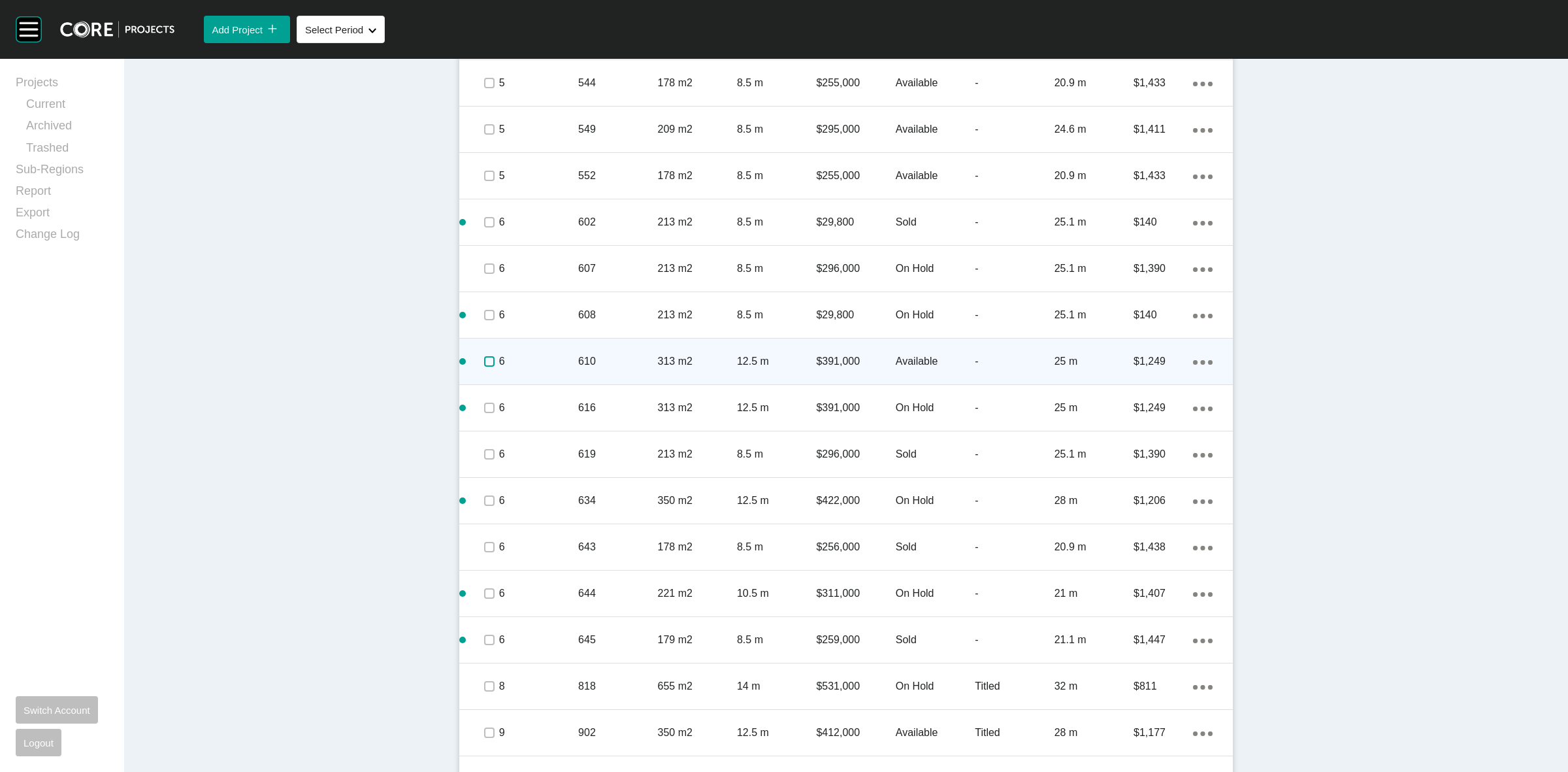
click at [484, 361] on label at bounding box center [489, 361] width 11 height 11
click at [550, 358] on p "6" at bounding box center [538, 361] width 79 height 14
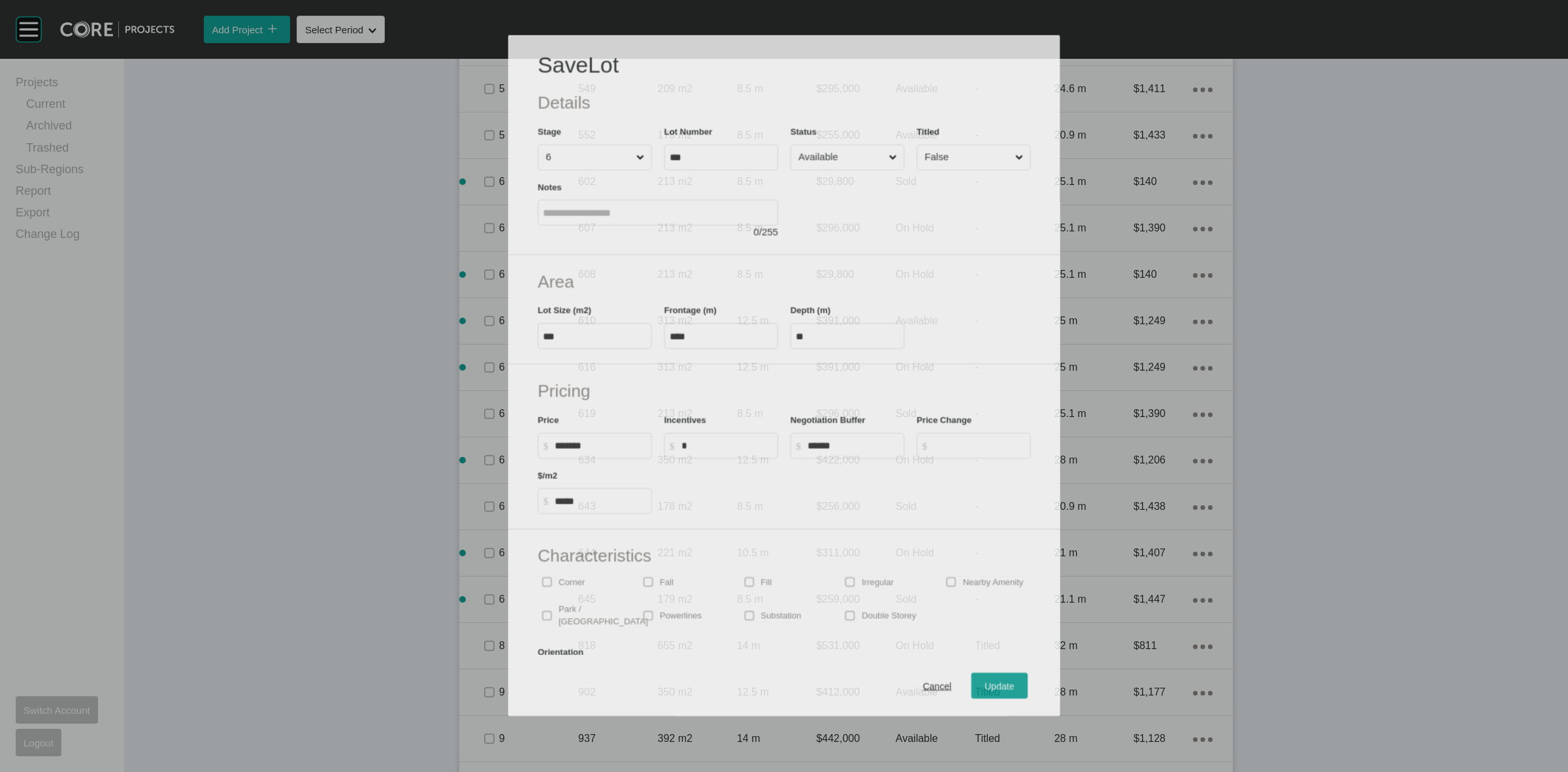
scroll to position [1080, 0]
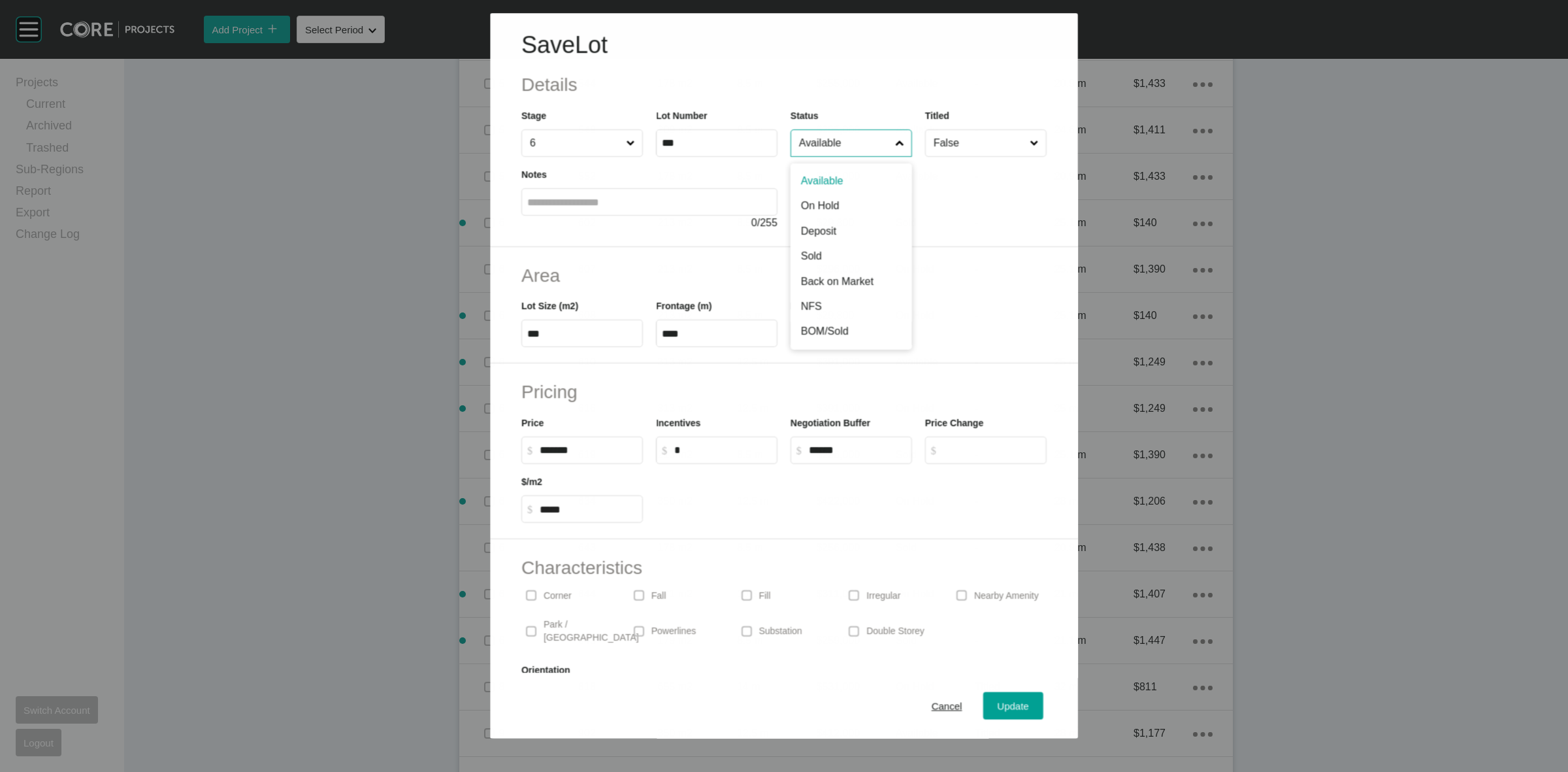
click at [844, 152] on input "Available" at bounding box center [845, 143] width 96 height 26
click at [1002, 706] on span "Update" at bounding box center [1013, 706] width 32 height 11
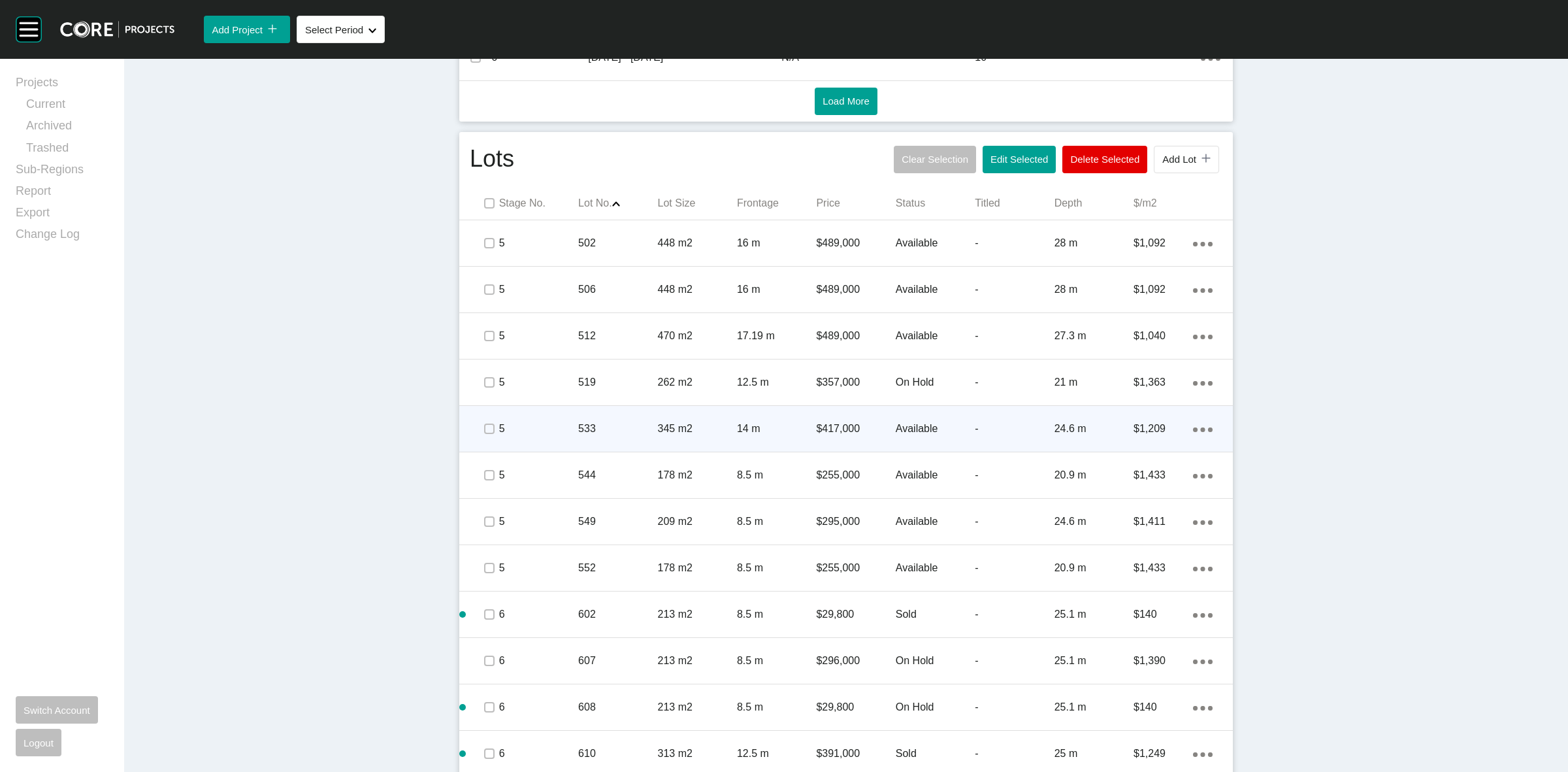
scroll to position [713, 0]
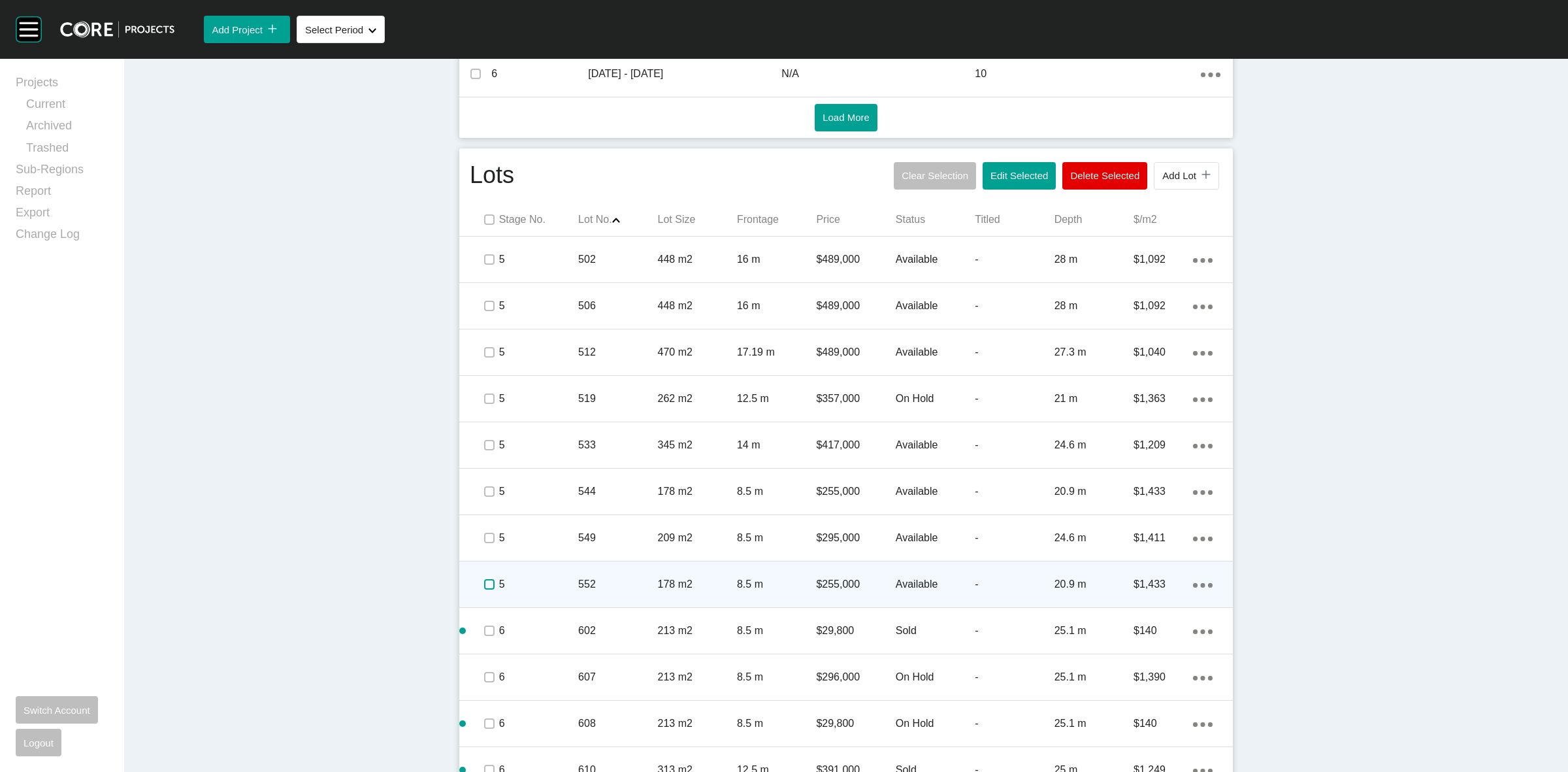
click at [484, 583] on label at bounding box center [489, 584] width 11 height 11
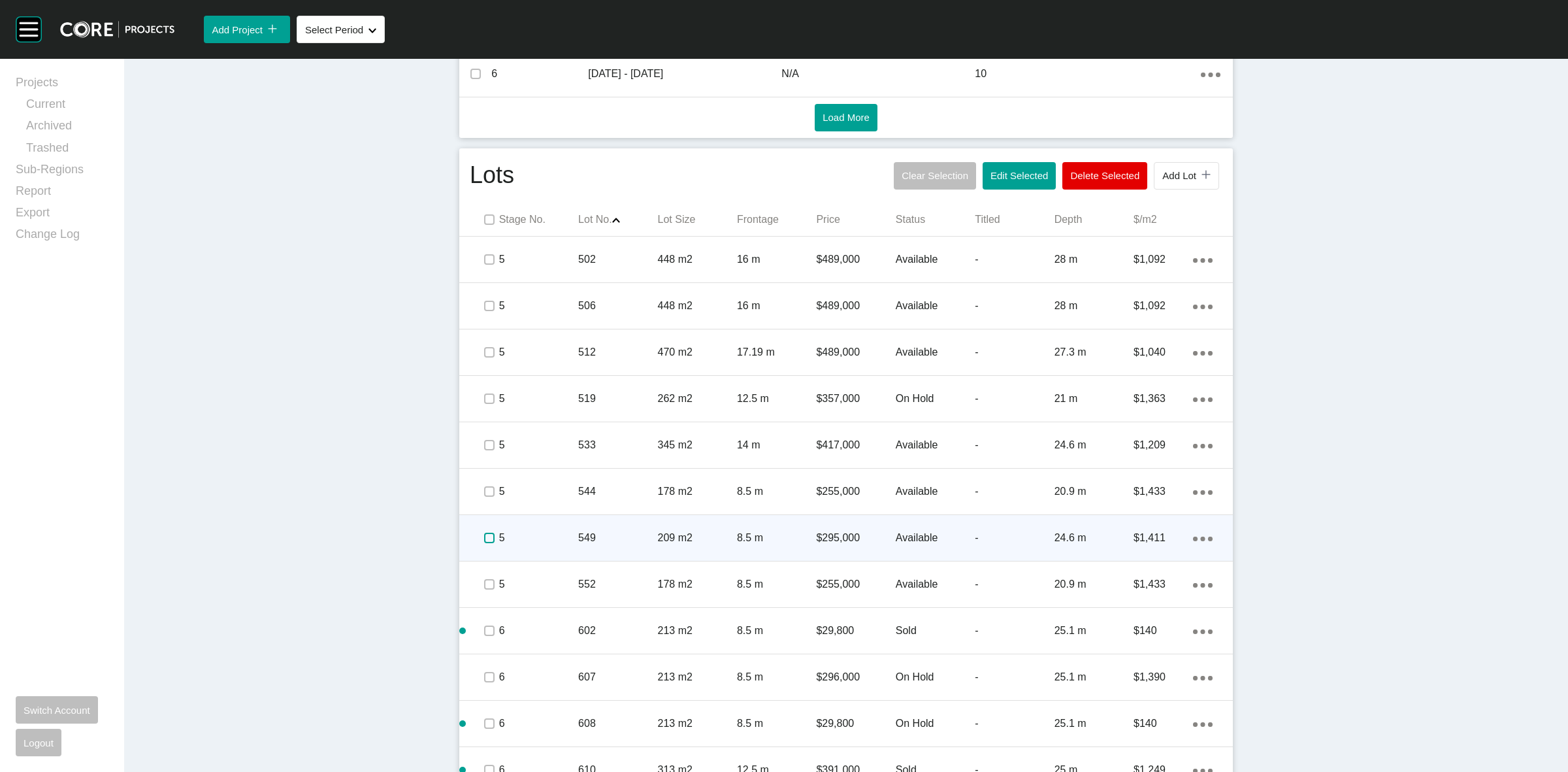
click at [484, 534] on label at bounding box center [489, 538] width 11 height 11
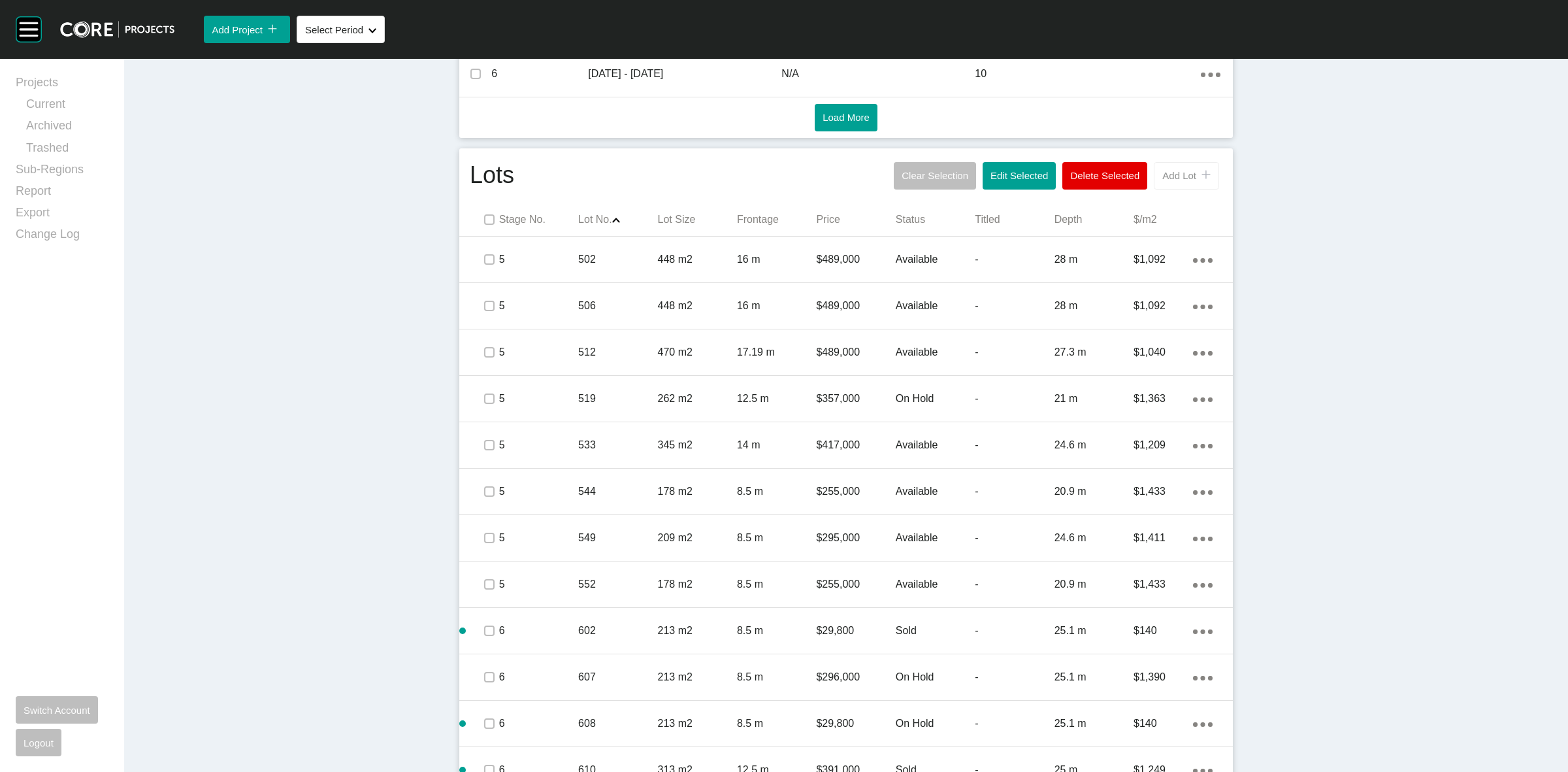
click at [1173, 176] on span "Add Lot" at bounding box center [1178, 175] width 34 height 11
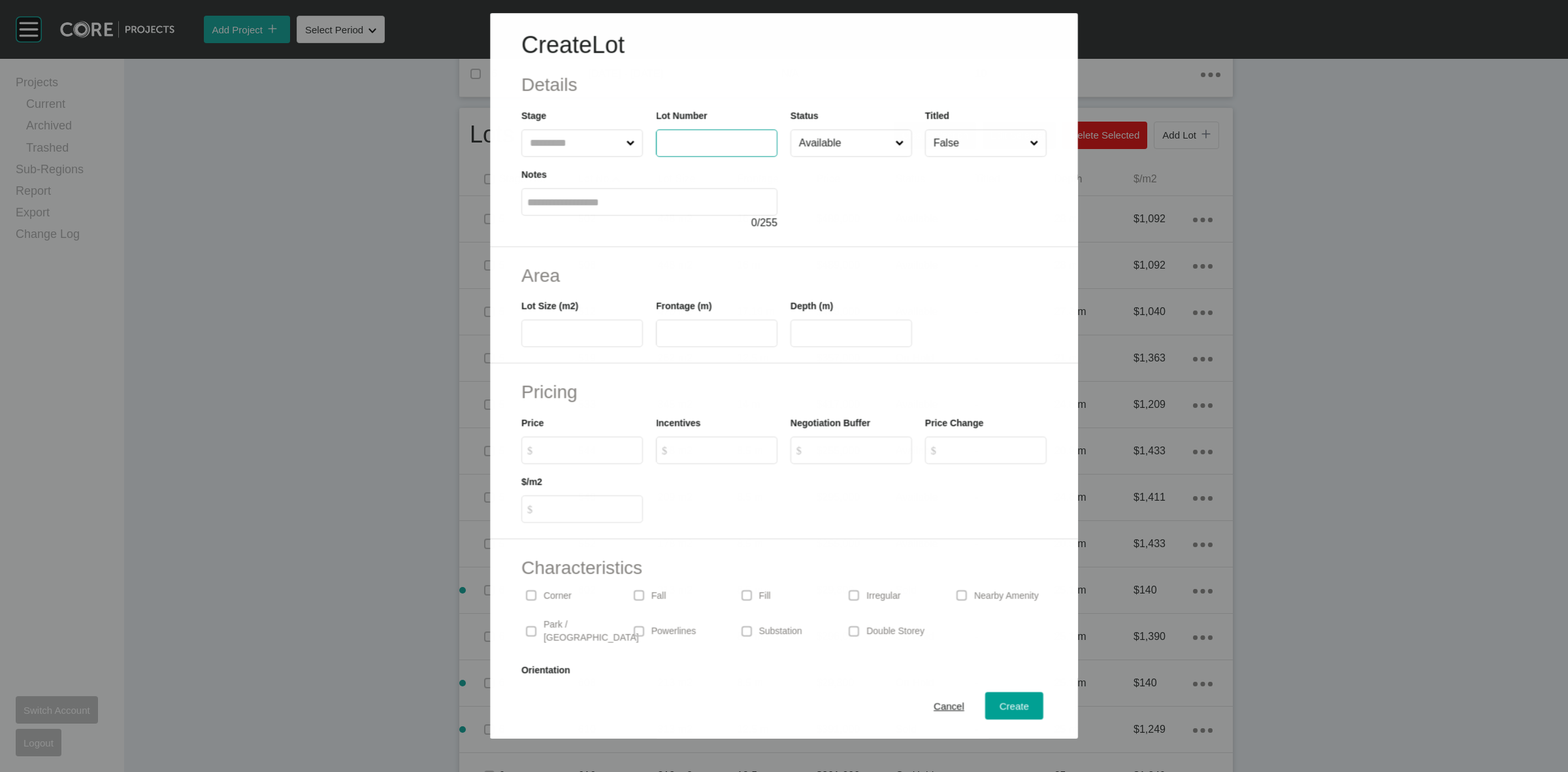
drag, startPoint x: 717, startPoint y: 140, endPoint x: 746, endPoint y: 108, distance: 43.2
click at [718, 139] on input "text" at bounding box center [717, 143] width 110 height 11
type input "***"
click at [884, 194] on div at bounding box center [919, 194] width 256 height 74
click at [938, 704] on span "Cancel" at bounding box center [948, 706] width 31 height 11
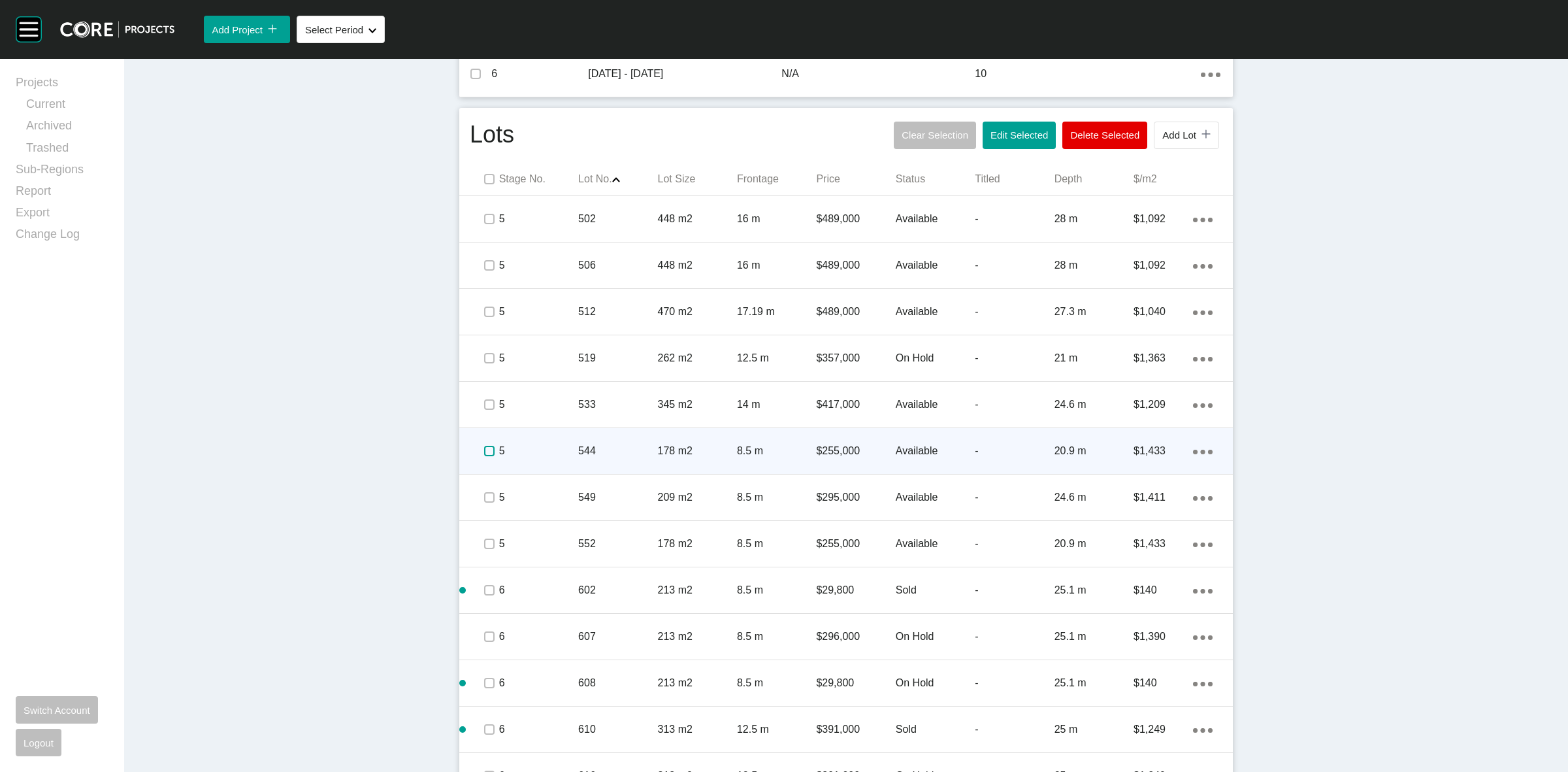
click at [484, 452] on label at bounding box center [489, 450] width 11 height 11
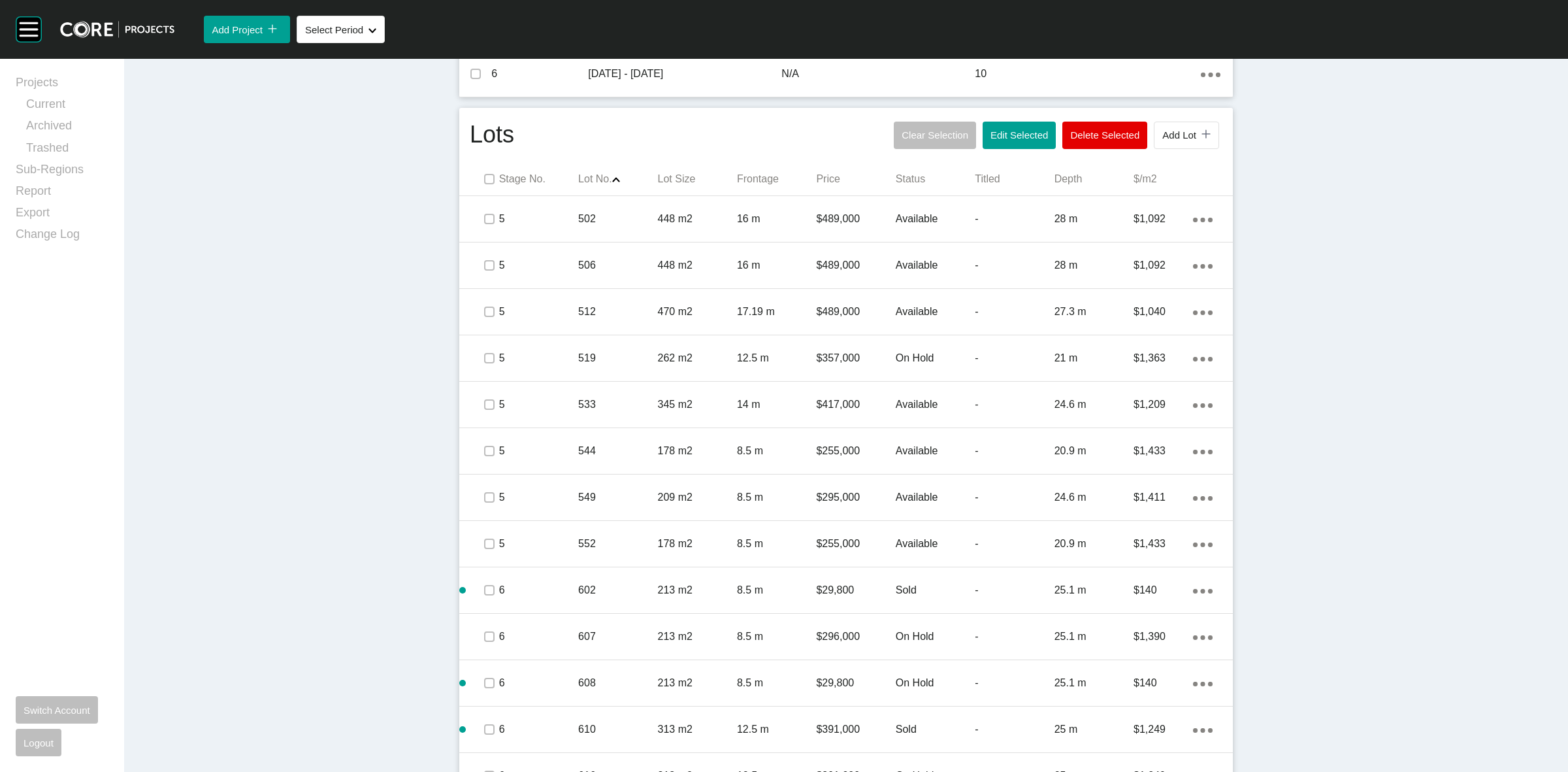
click at [1418, 693] on div "Dashboard › Projects › Evergreen › Worksheet Evergreen Worksheet - August 2025 …" at bounding box center [845, 284] width 1444 height 1876
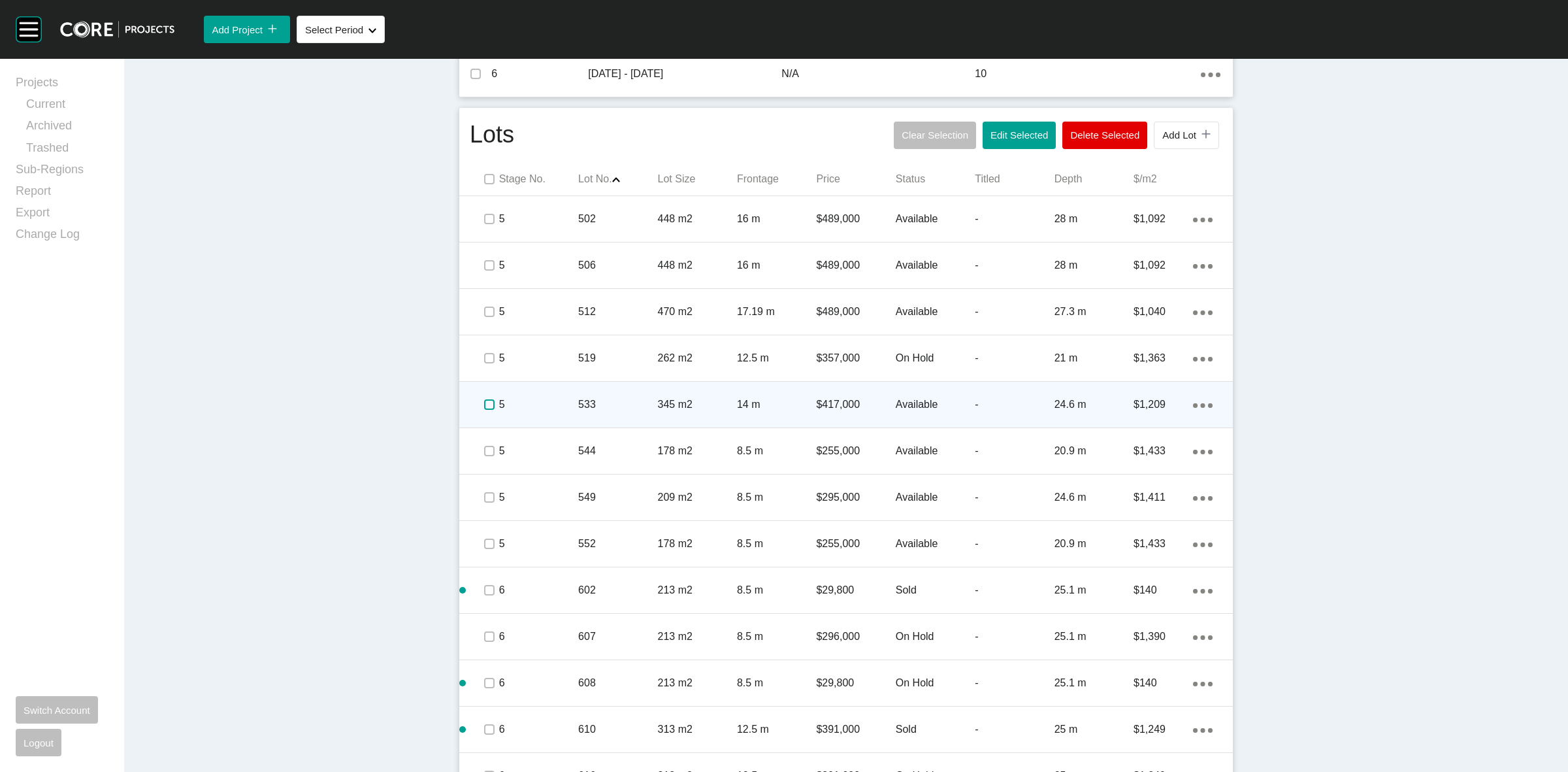
click at [484, 406] on label at bounding box center [489, 405] width 11 height 11
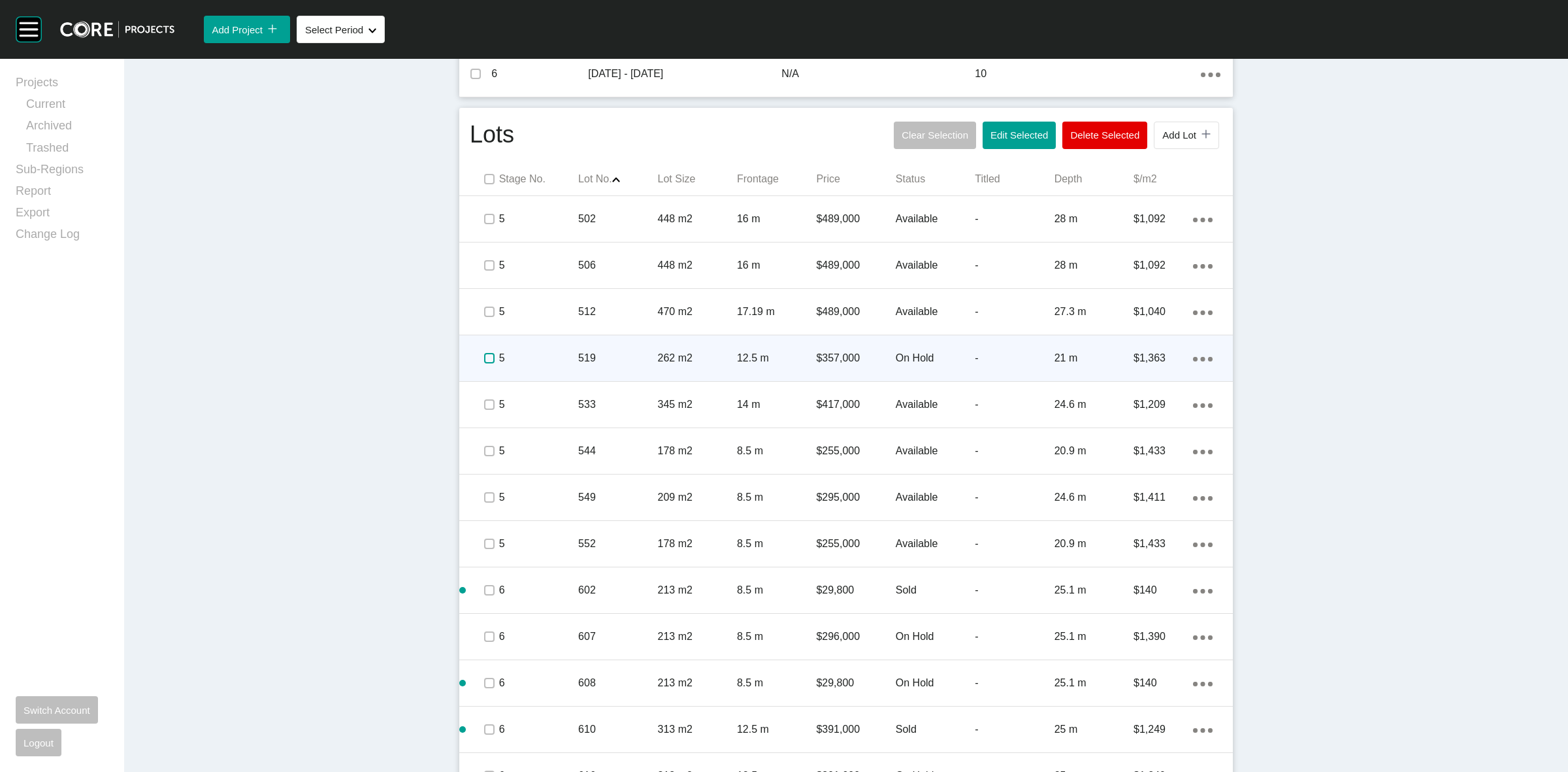
click at [484, 354] on label at bounding box center [489, 358] width 11 height 11
click at [556, 351] on p "5" at bounding box center [538, 357] width 79 height 14
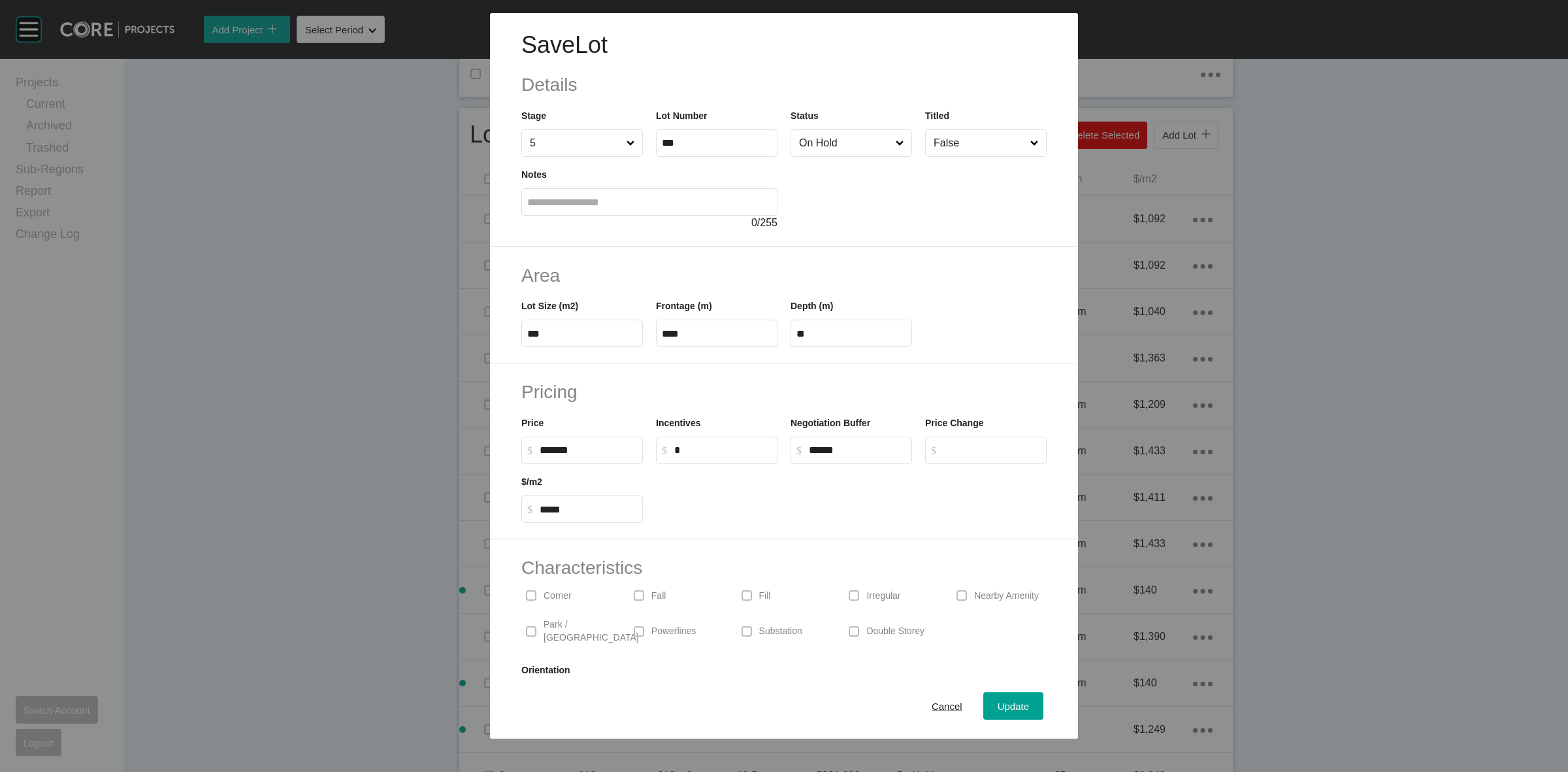
click at [807, 148] on input "On Hold" at bounding box center [845, 143] width 96 height 26
click at [1003, 701] on span "Update" at bounding box center [1013, 706] width 32 height 11
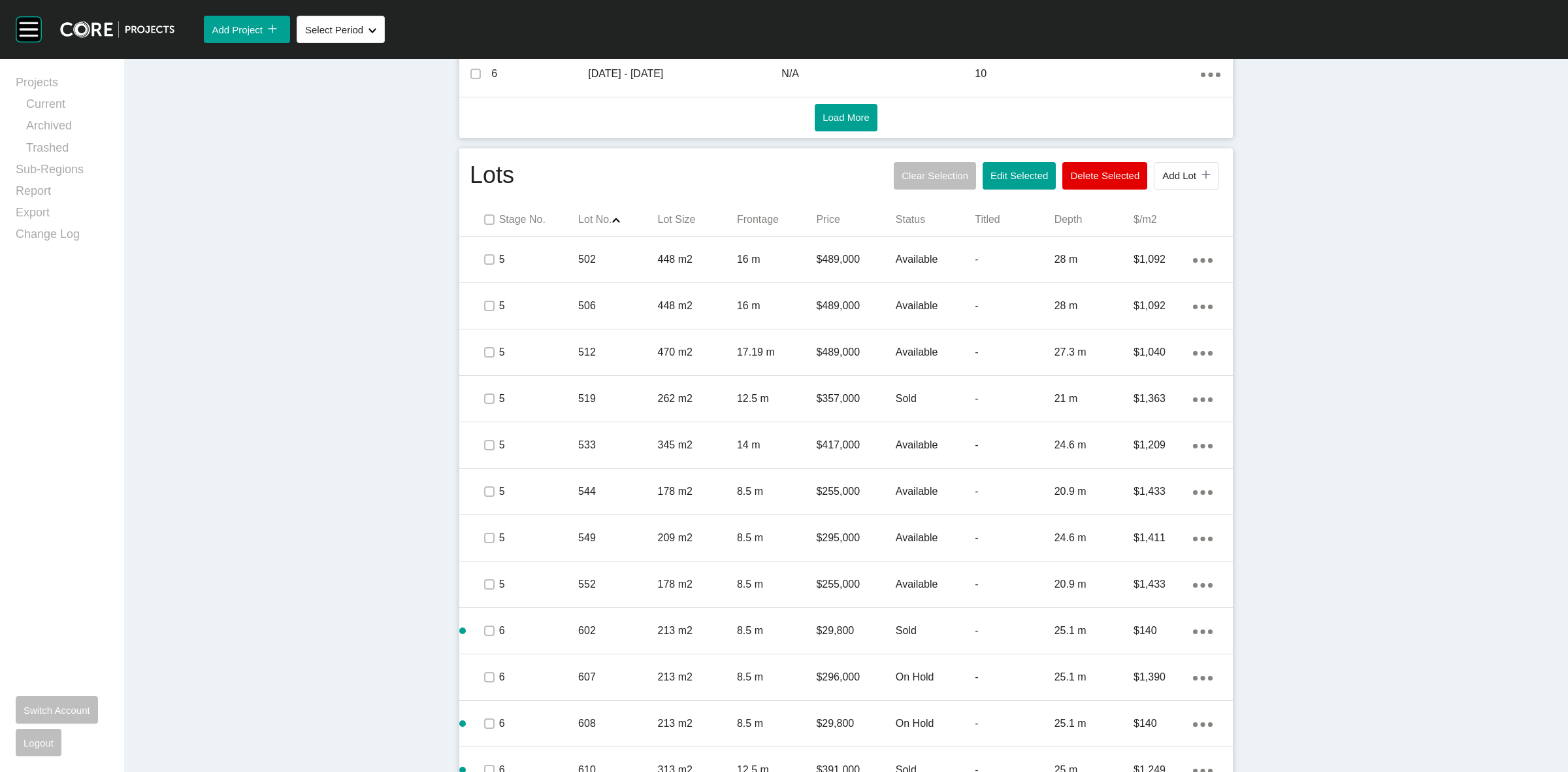
click at [1424, 666] on div "Dashboard › Projects › Evergreen › Worksheet Evergreen Worksheet - August 2025 …" at bounding box center [845, 304] width 1444 height 1917
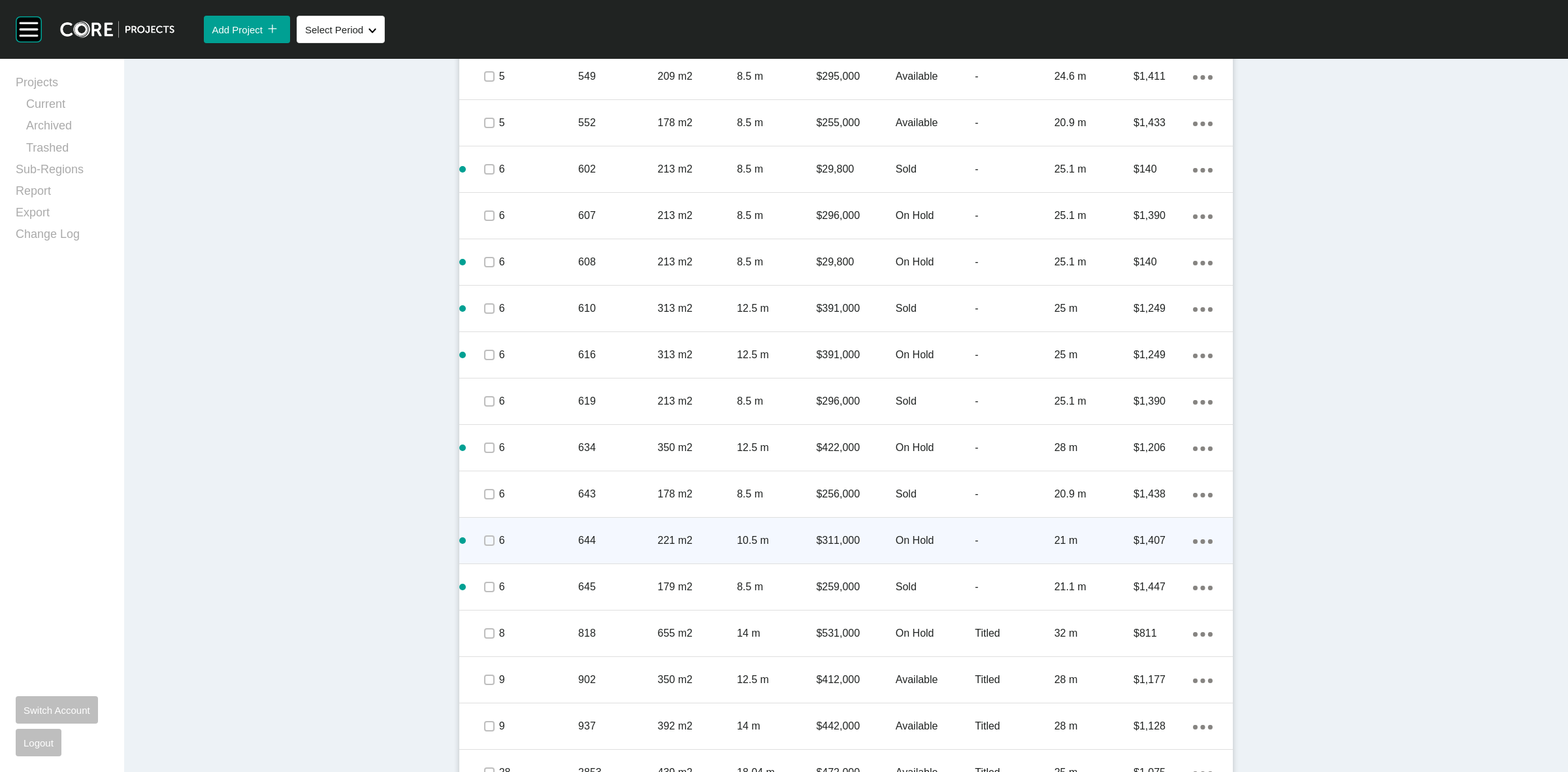
scroll to position [1203, 0]
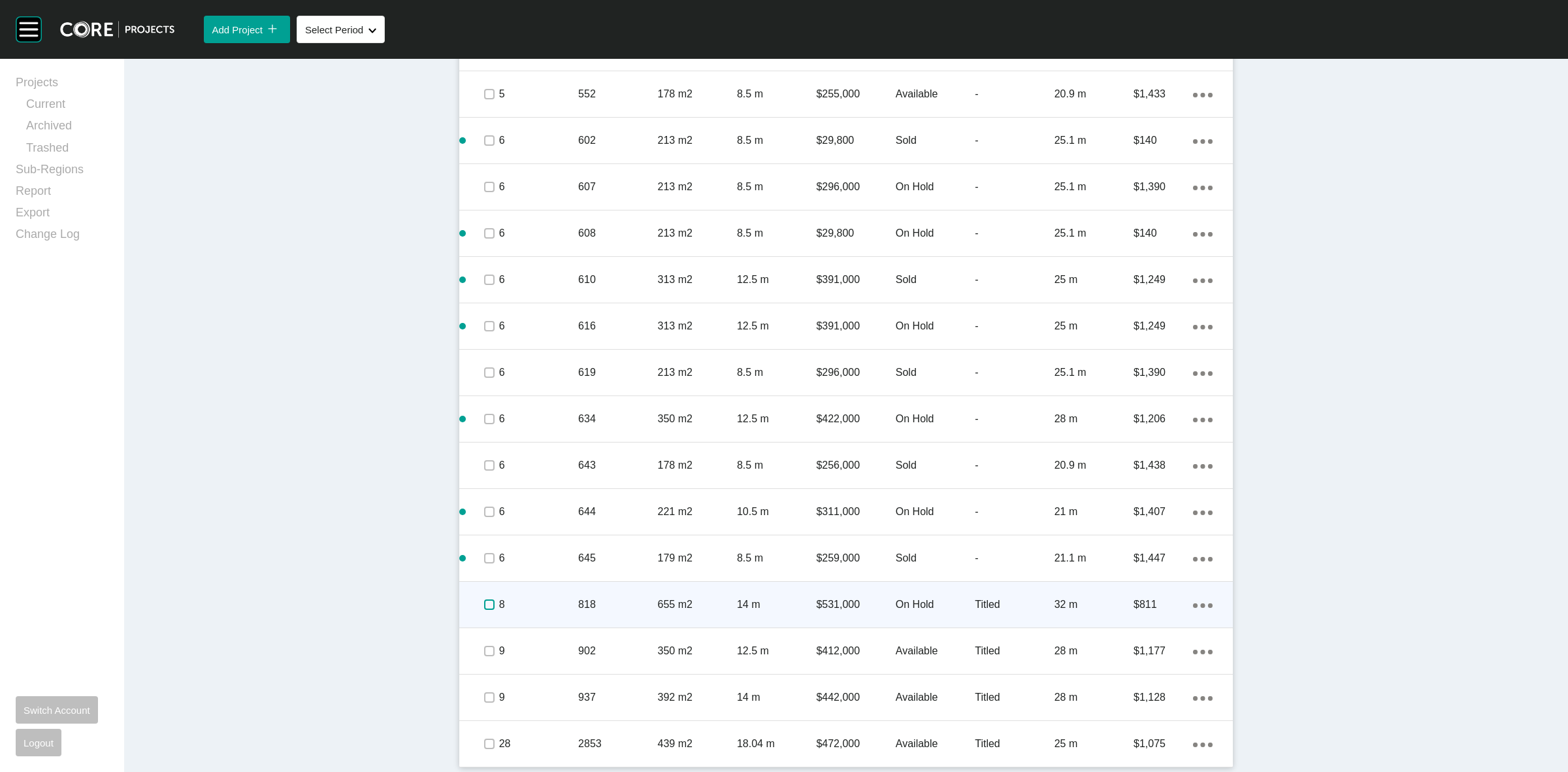
click at [484, 607] on label at bounding box center [489, 604] width 11 height 11
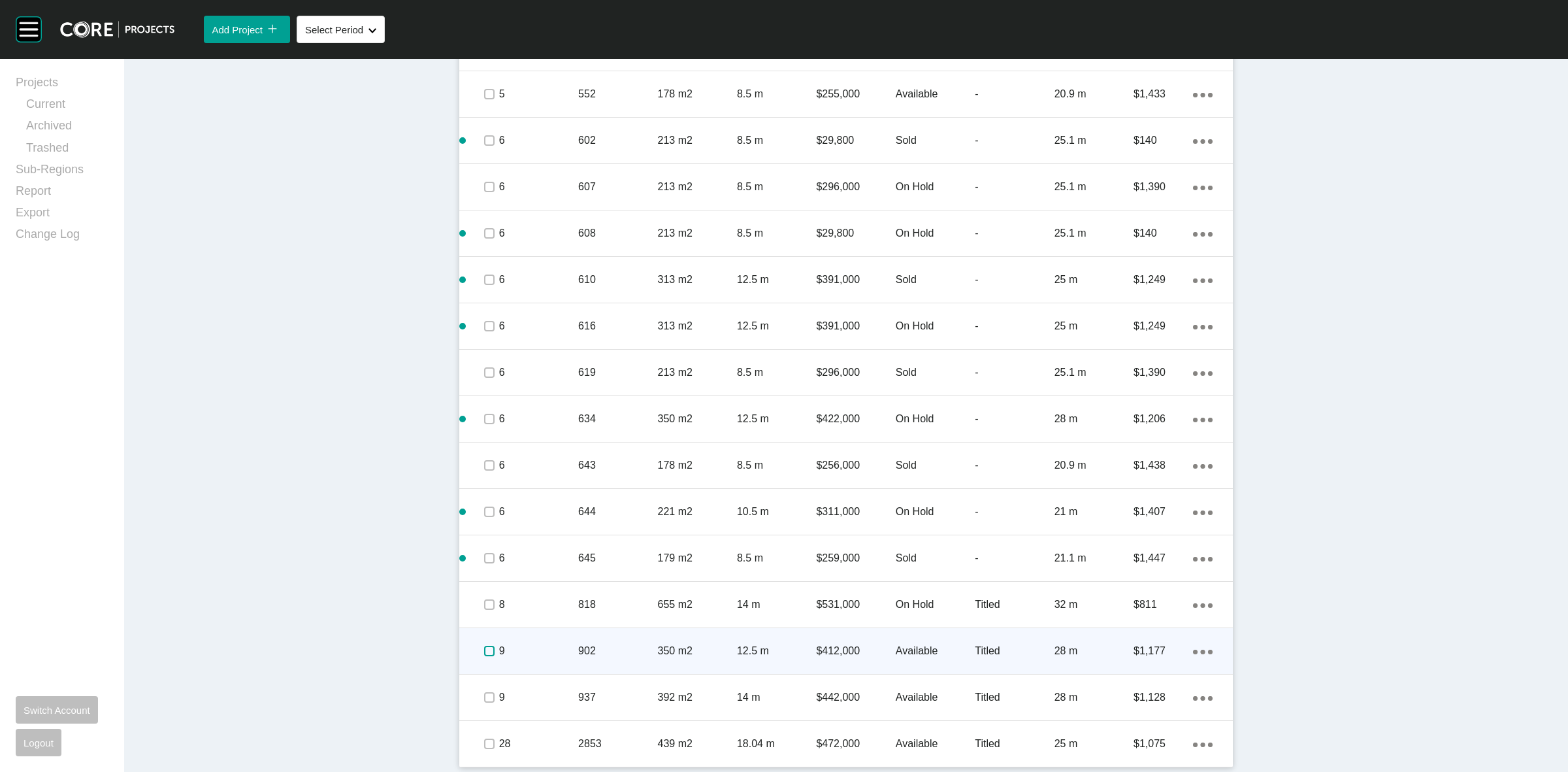
drag, startPoint x: 476, startPoint y: 648, endPoint x: 504, endPoint y: 648, distance: 28.0
click at [484, 648] on label at bounding box center [489, 651] width 11 height 11
click at [557, 649] on p "9" at bounding box center [538, 651] width 79 height 14
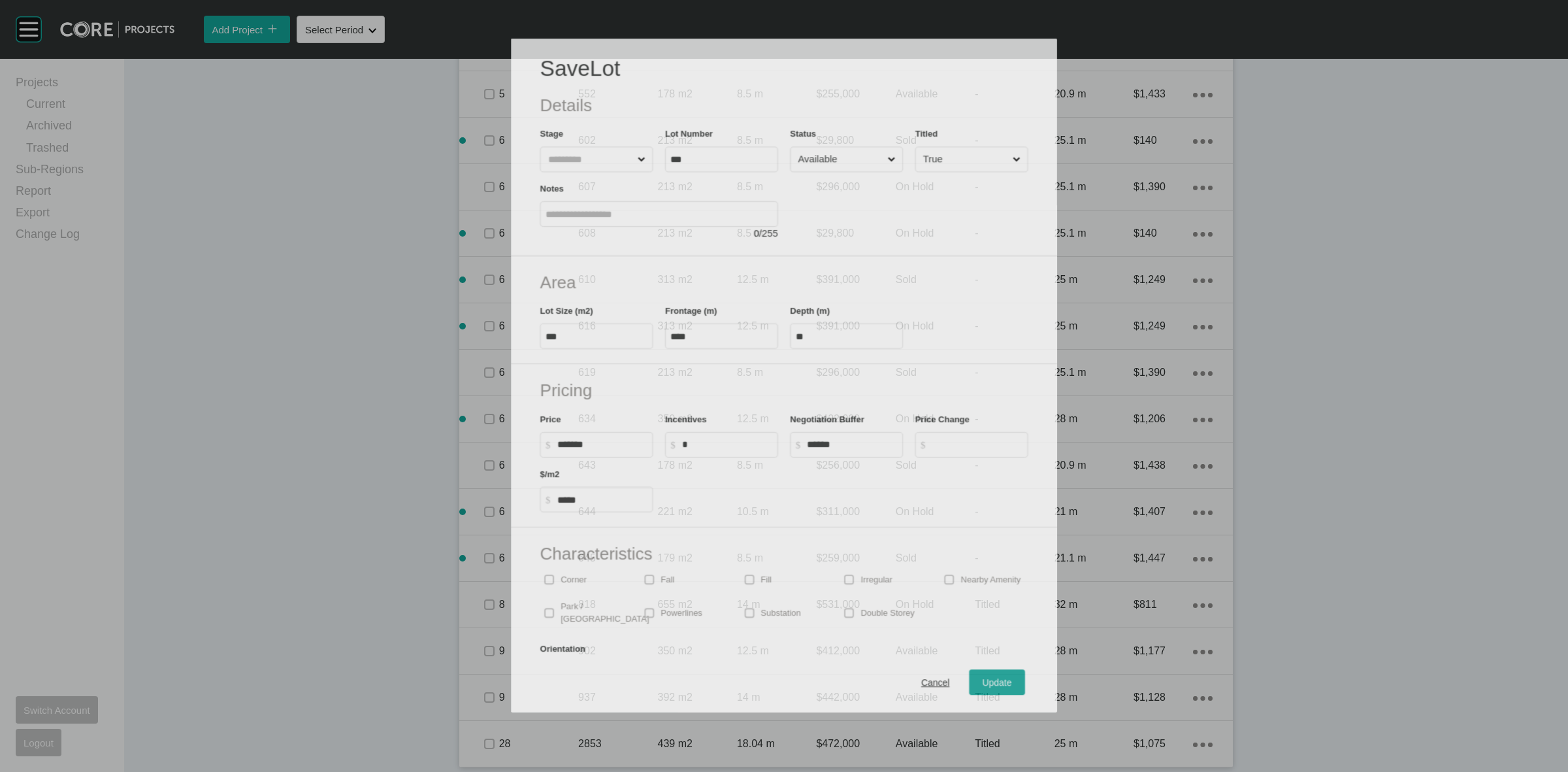
scroll to position [1163, 0]
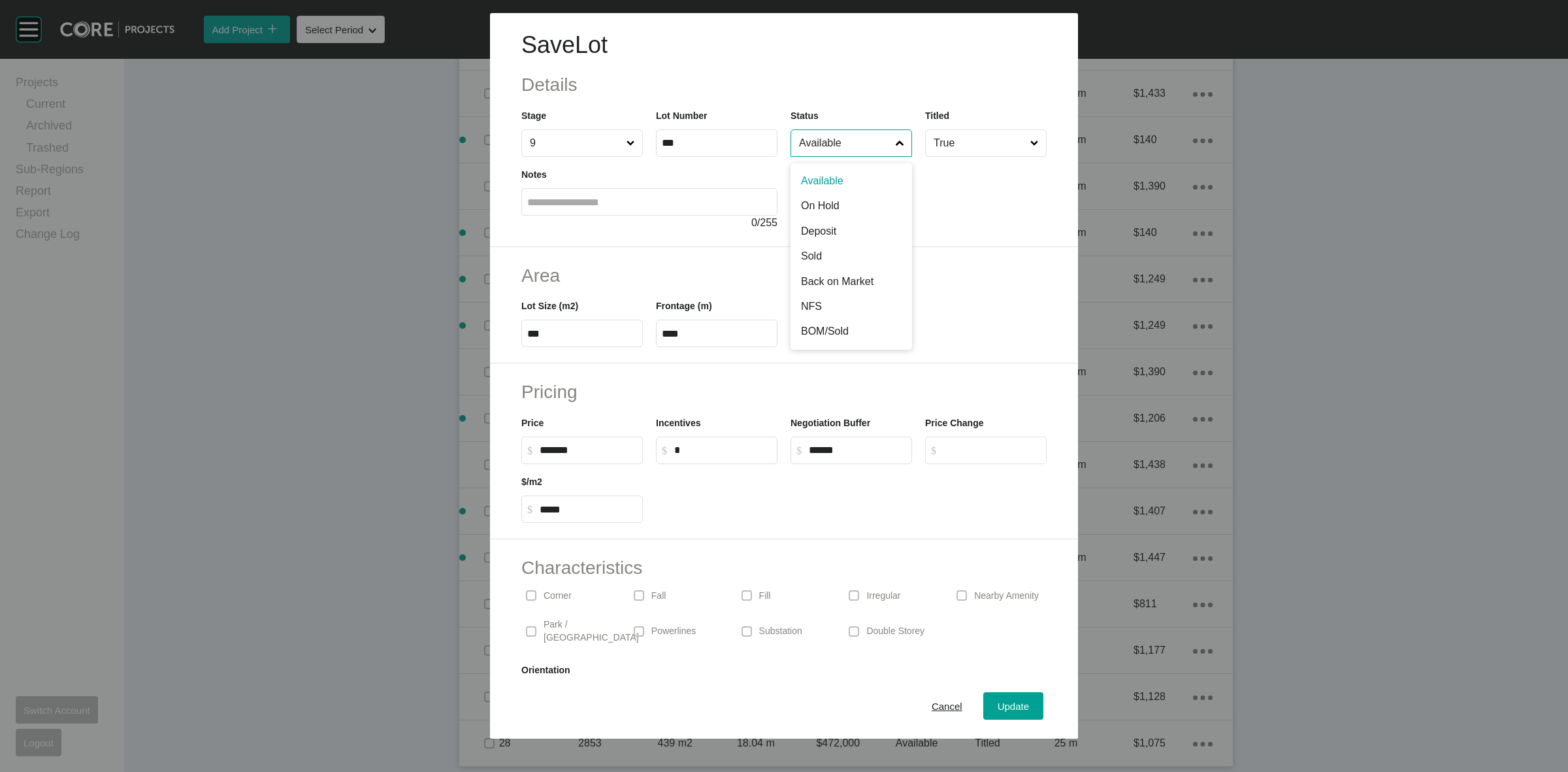
click at [834, 155] on input "Available" at bounding box center [845, 143] width 96 height 26
drag, startPoint x: 992, startPoint y: 703, endPoint x: 993, endPoint y: 710, distance: 7.1
click at [997, 703] on span "Update" at bounding box center [1013, 706] width 32 height 11
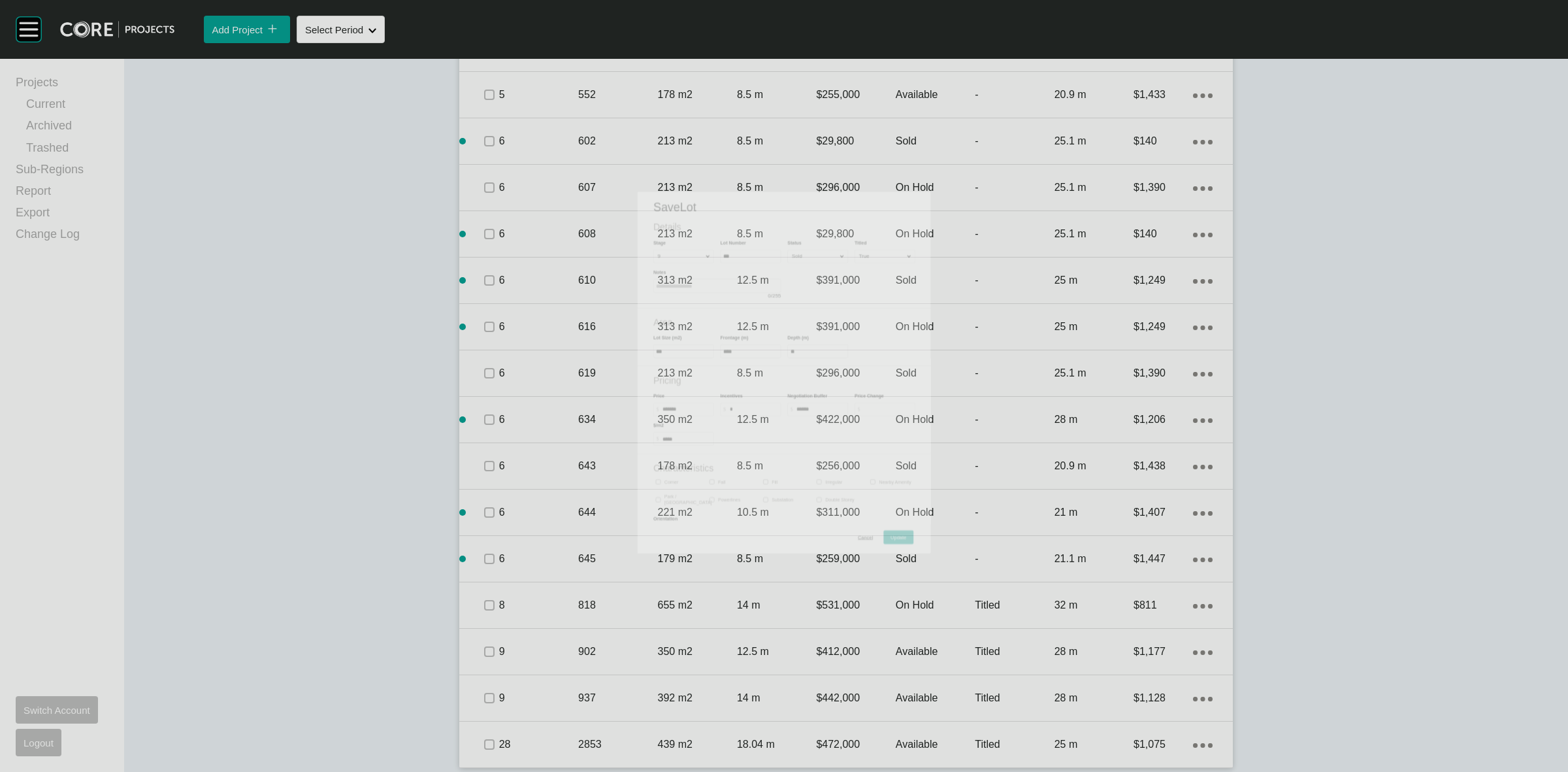
scroll to position [1203, 0]
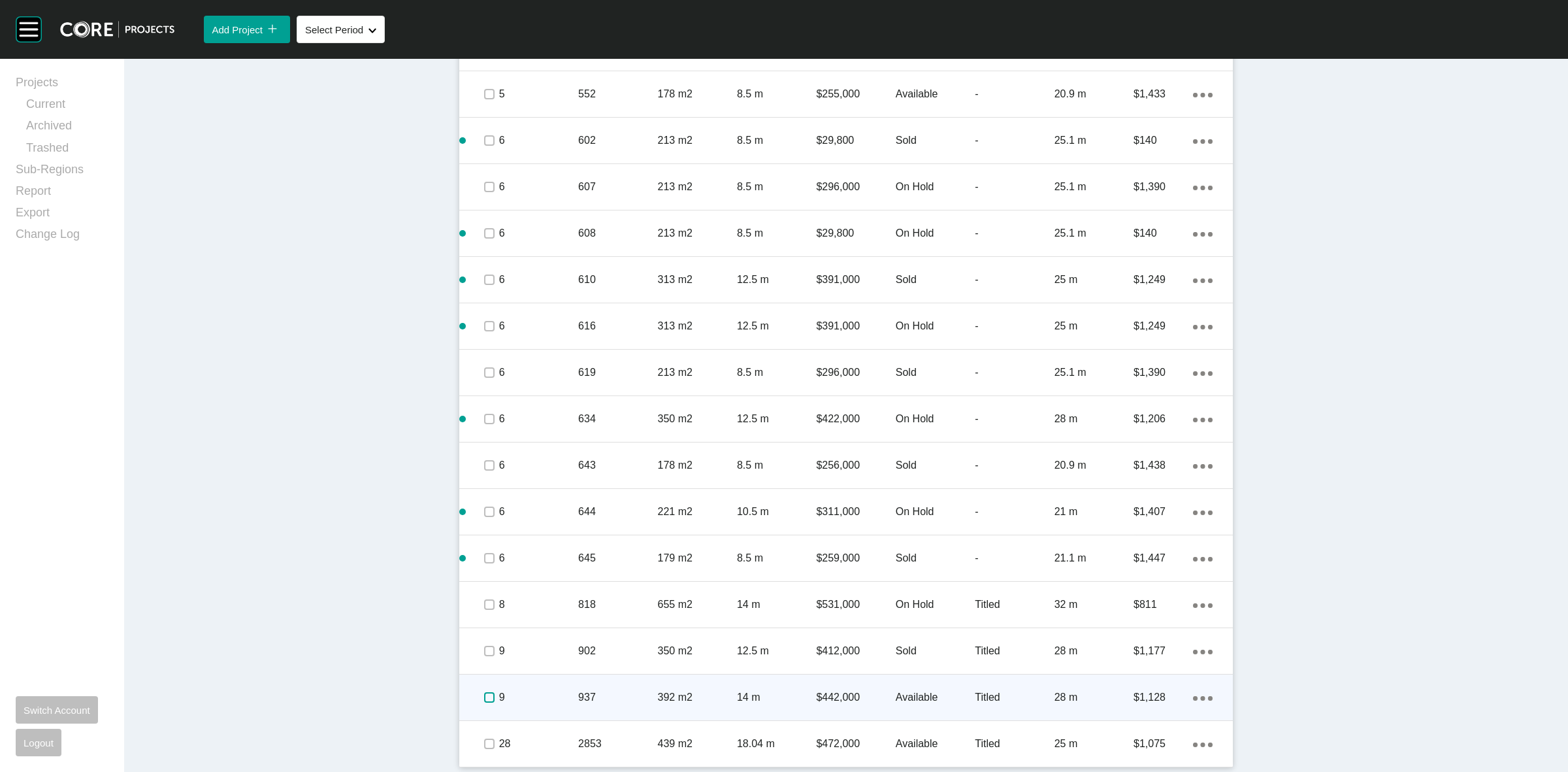
drag, startPoint x: 482, startPoint y: 701, endPoint x: 543, endPoint y: 691, distance: 61.8
click at [484, 701] on label at bounding box center [489, 697] width 11 height 11
click at [547, 691] on p "9" at bounding box center [538, 697] width 79 height 14
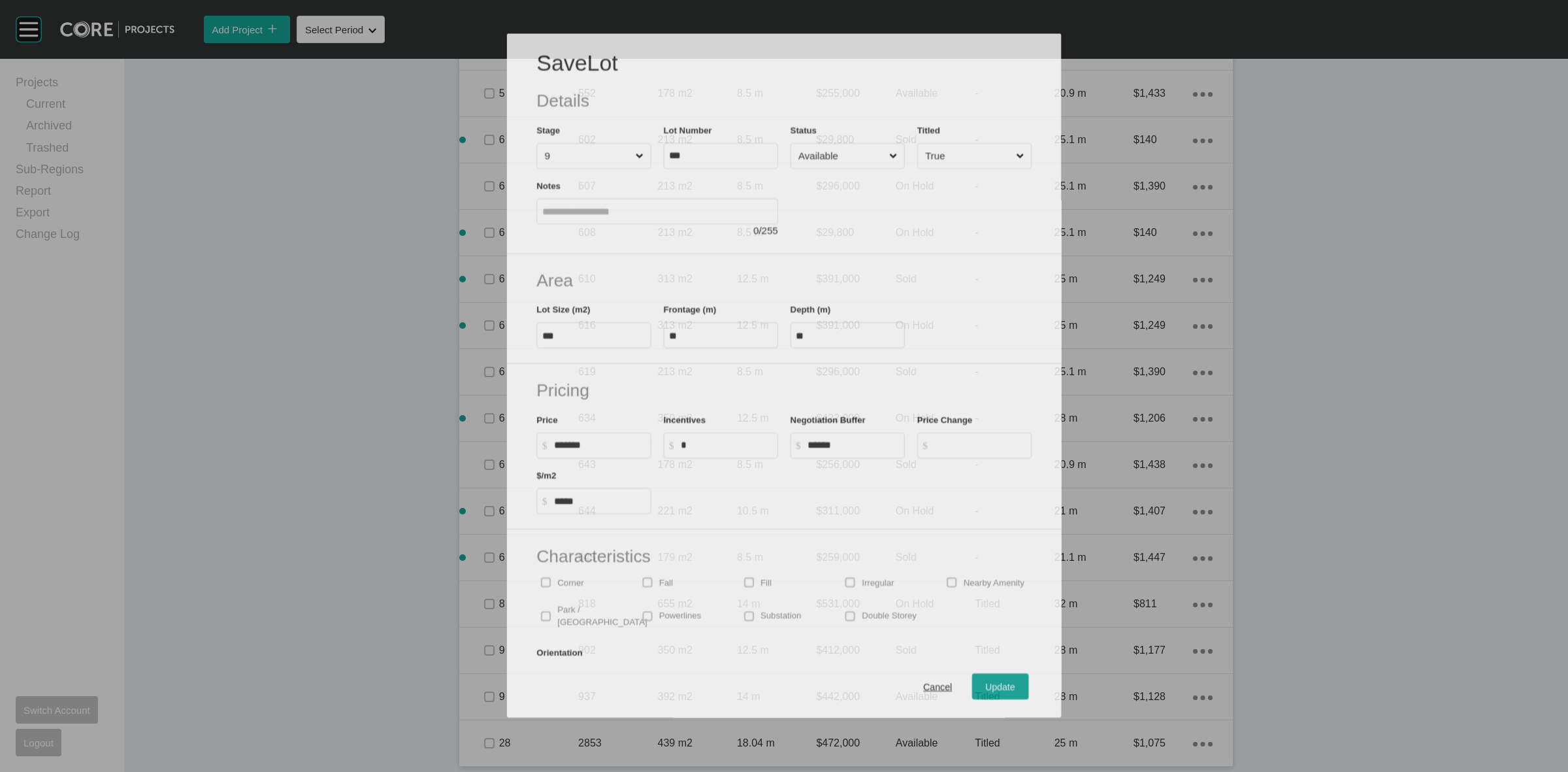
scroll to position [1163, 0]
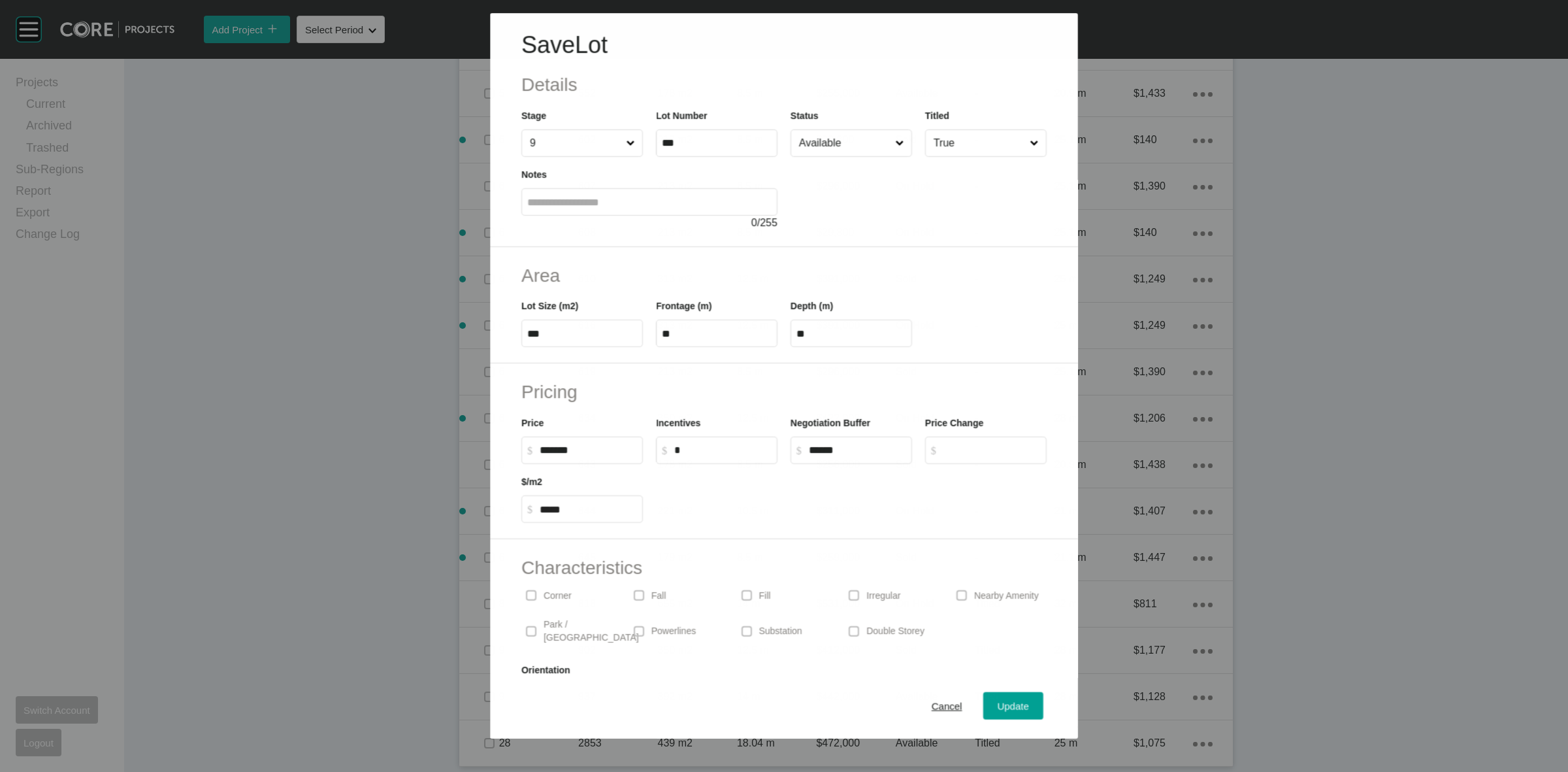
click at [830, 133] on input "Available" at bounding box center [845, 143] width 96 height 26
click at [998, 707] on span "Update" at bounding box center [1013, 706] width 32 height 11
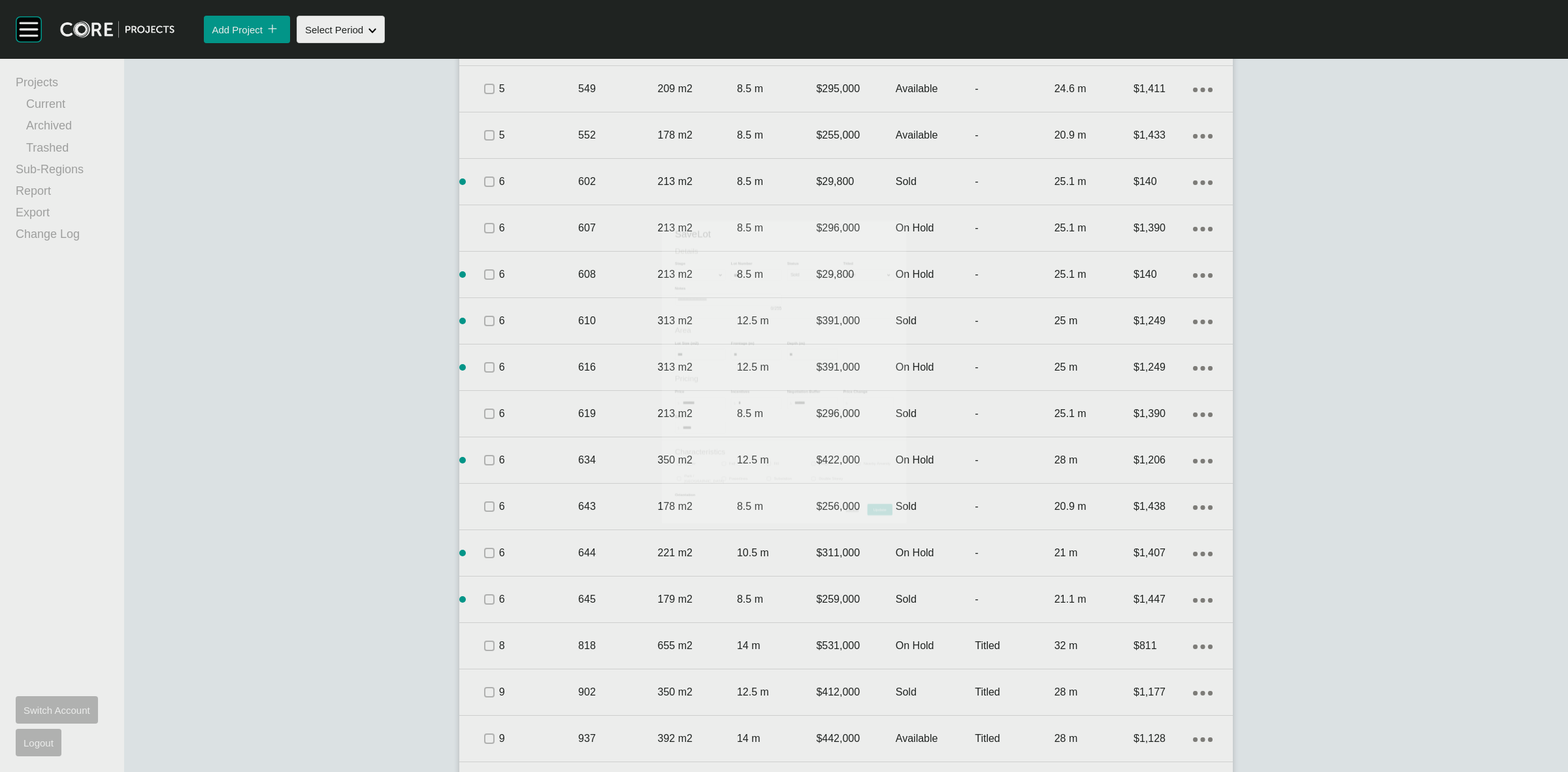
scroll to position [1203, 0]
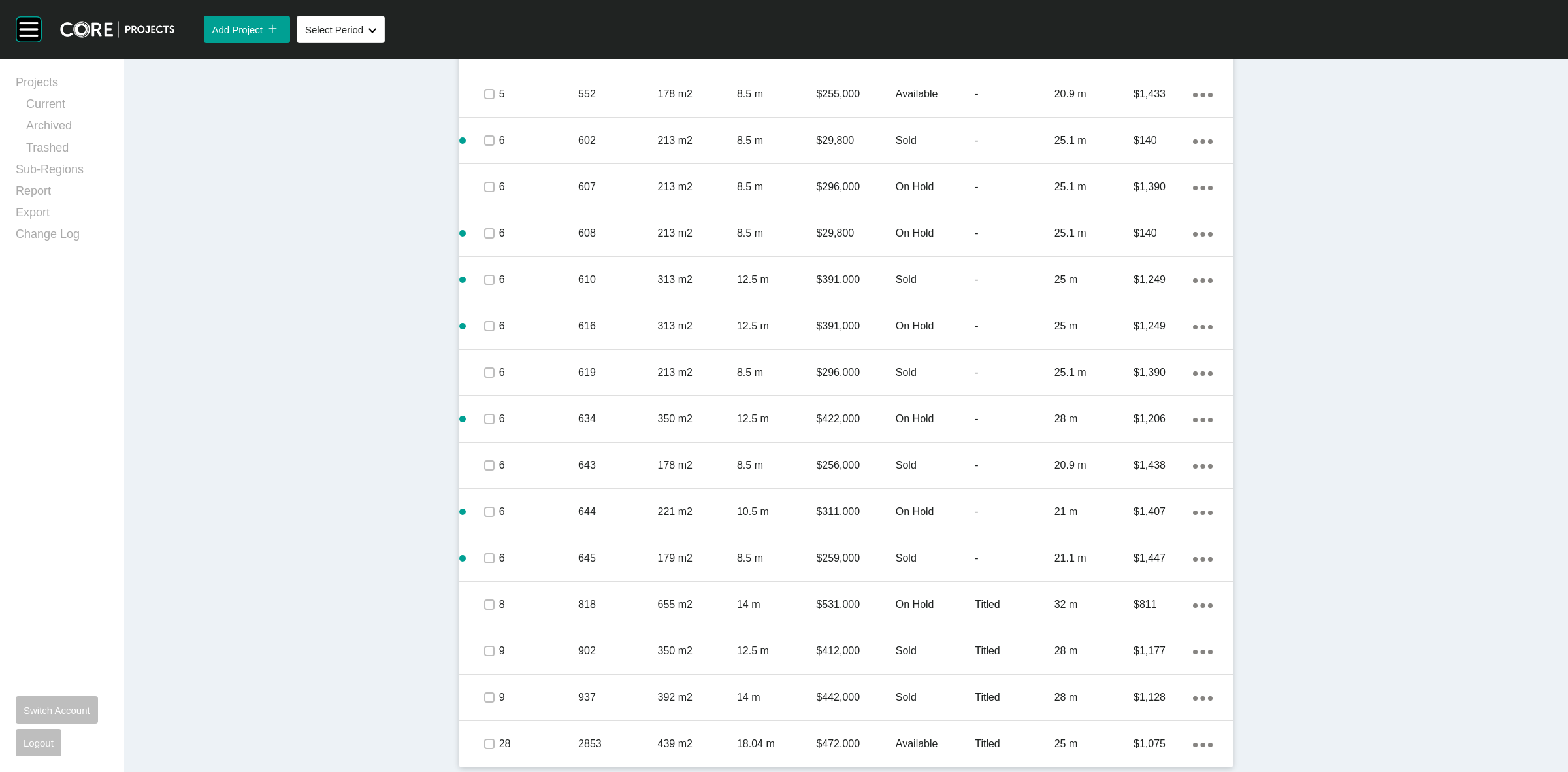
drag, startPoint x: 1333, startPoint y: 644, endPoint x: 1325, endPoint y: 654, distance: 12.8
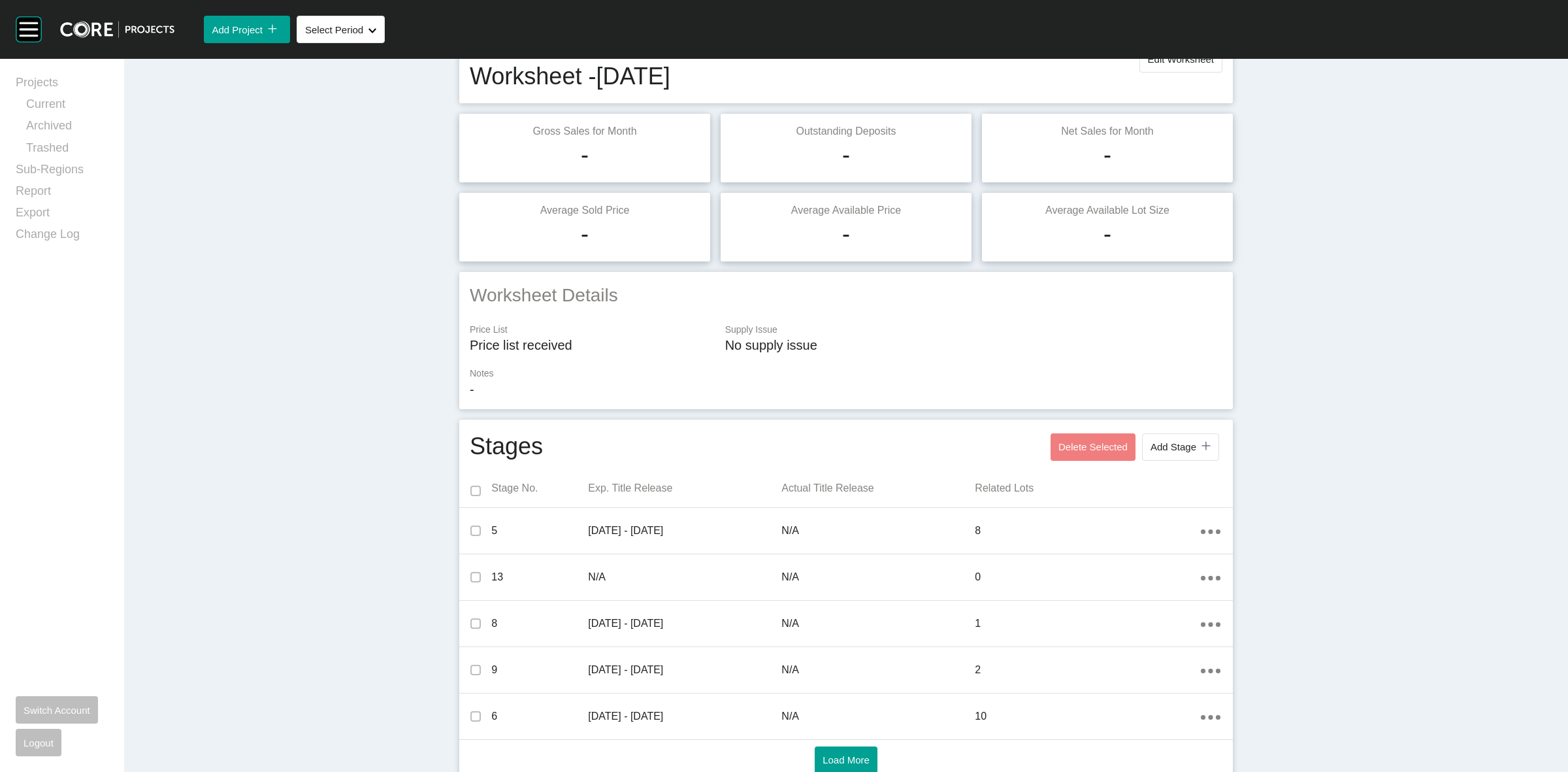
scroll to position [0, 0]
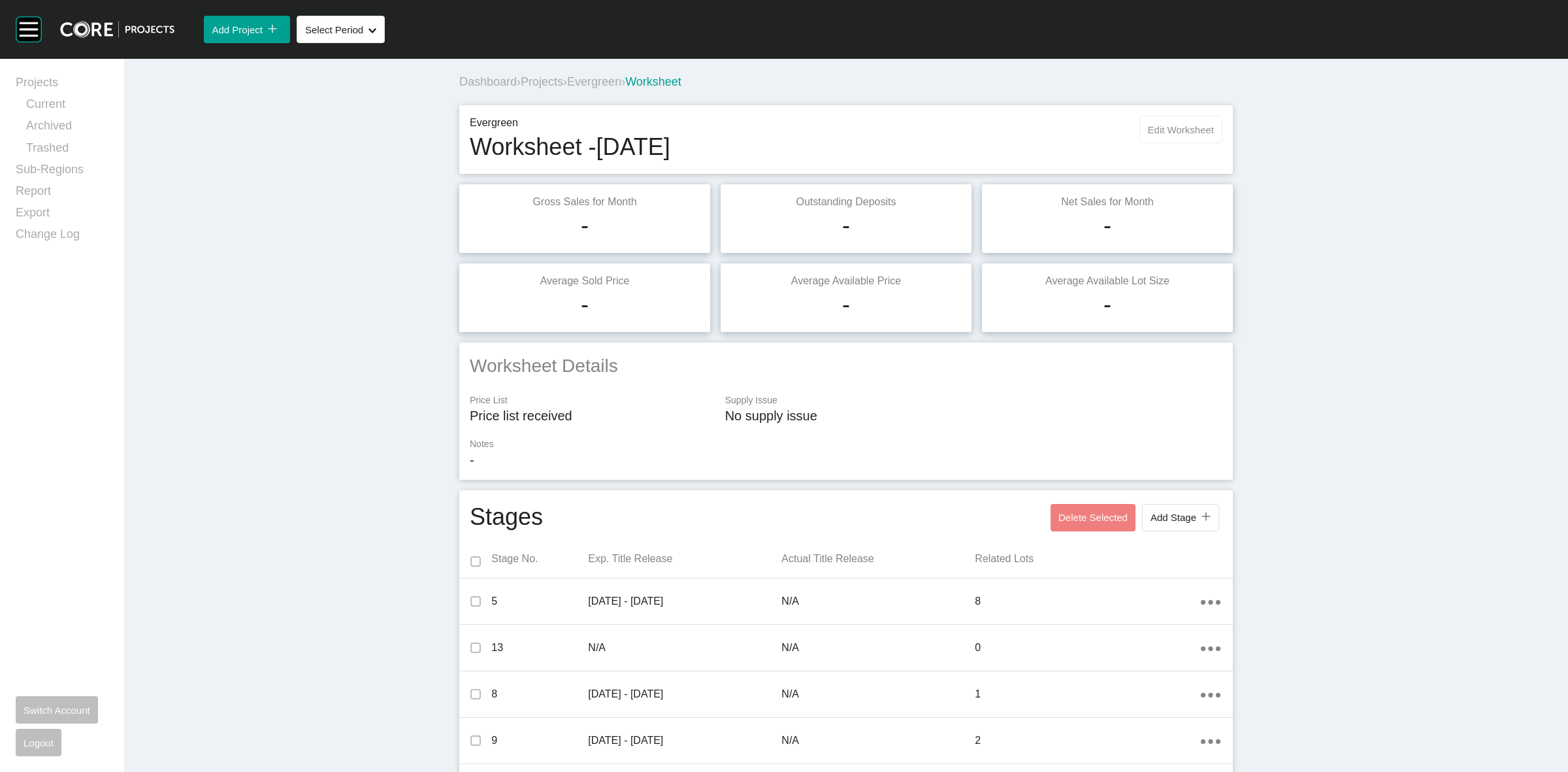
click at [1160, 127] on span "Edit Worksheet" at bounding box center [1180, 129] width 66 height 11
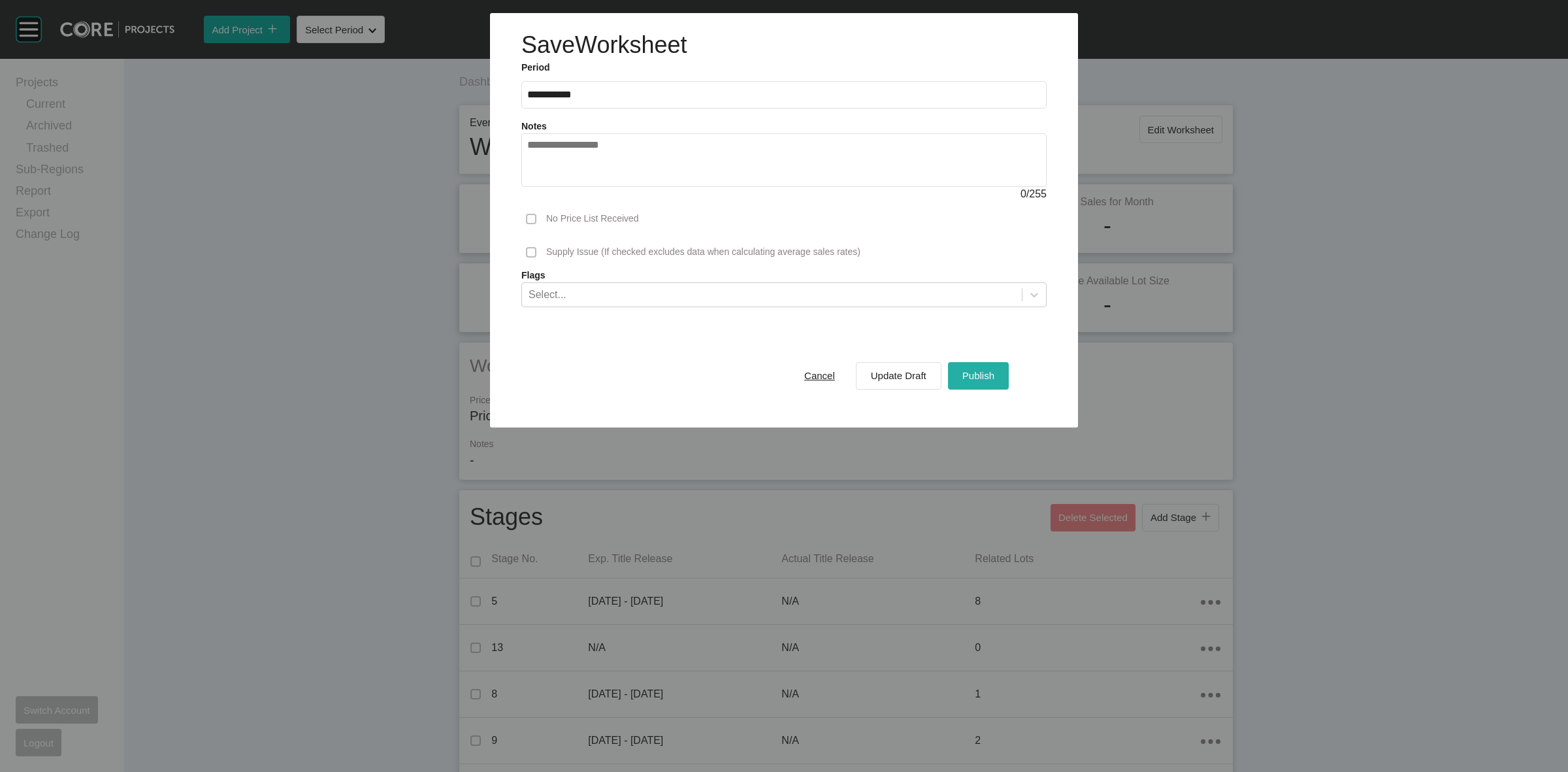
click at [970, 380] on span "Publish" at bounding box center [978, 375] width 32 height 11
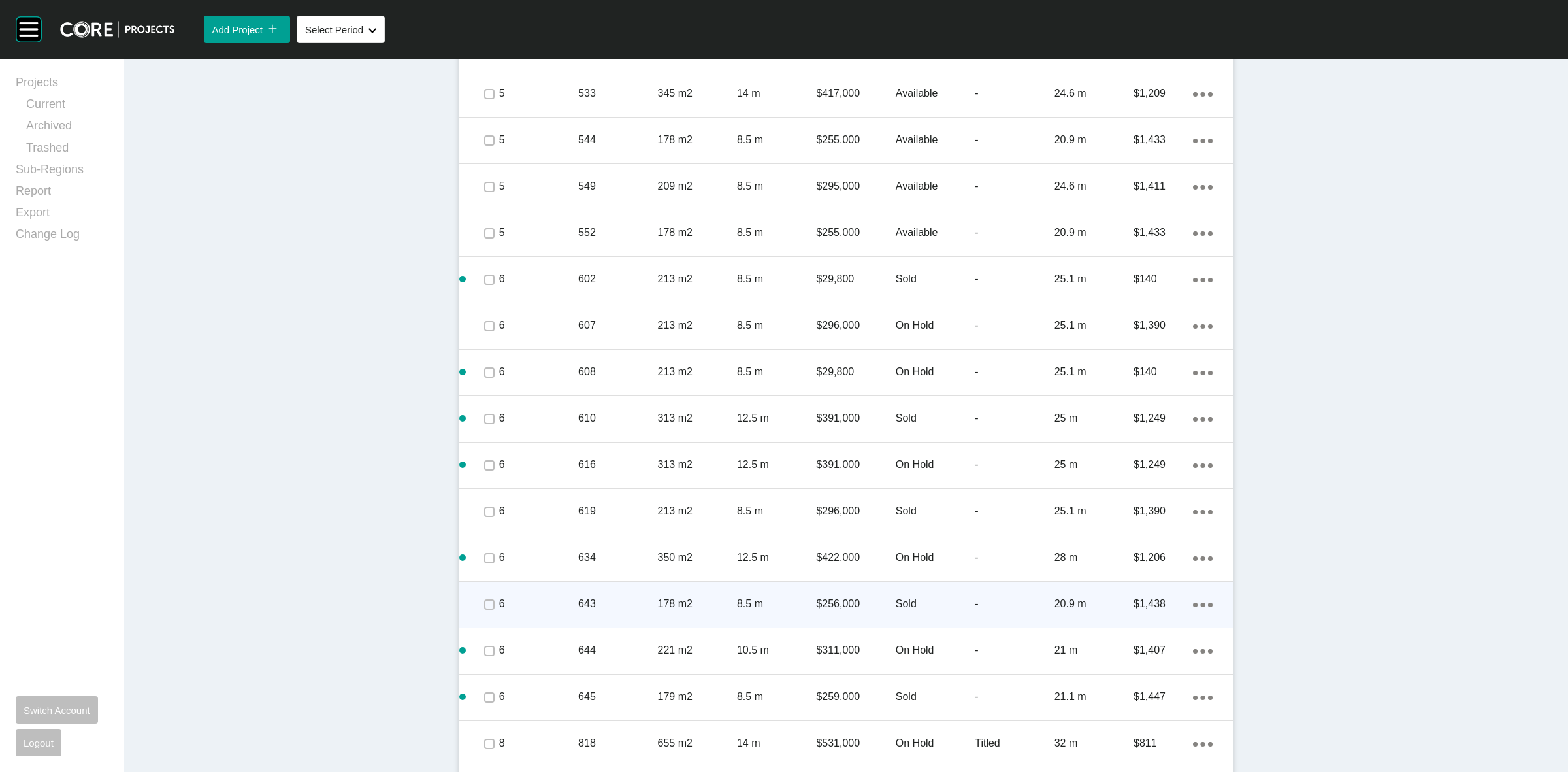
click at [758, 590] on div "8.5 m" at bounding box center [776, 603] width 79 height 41
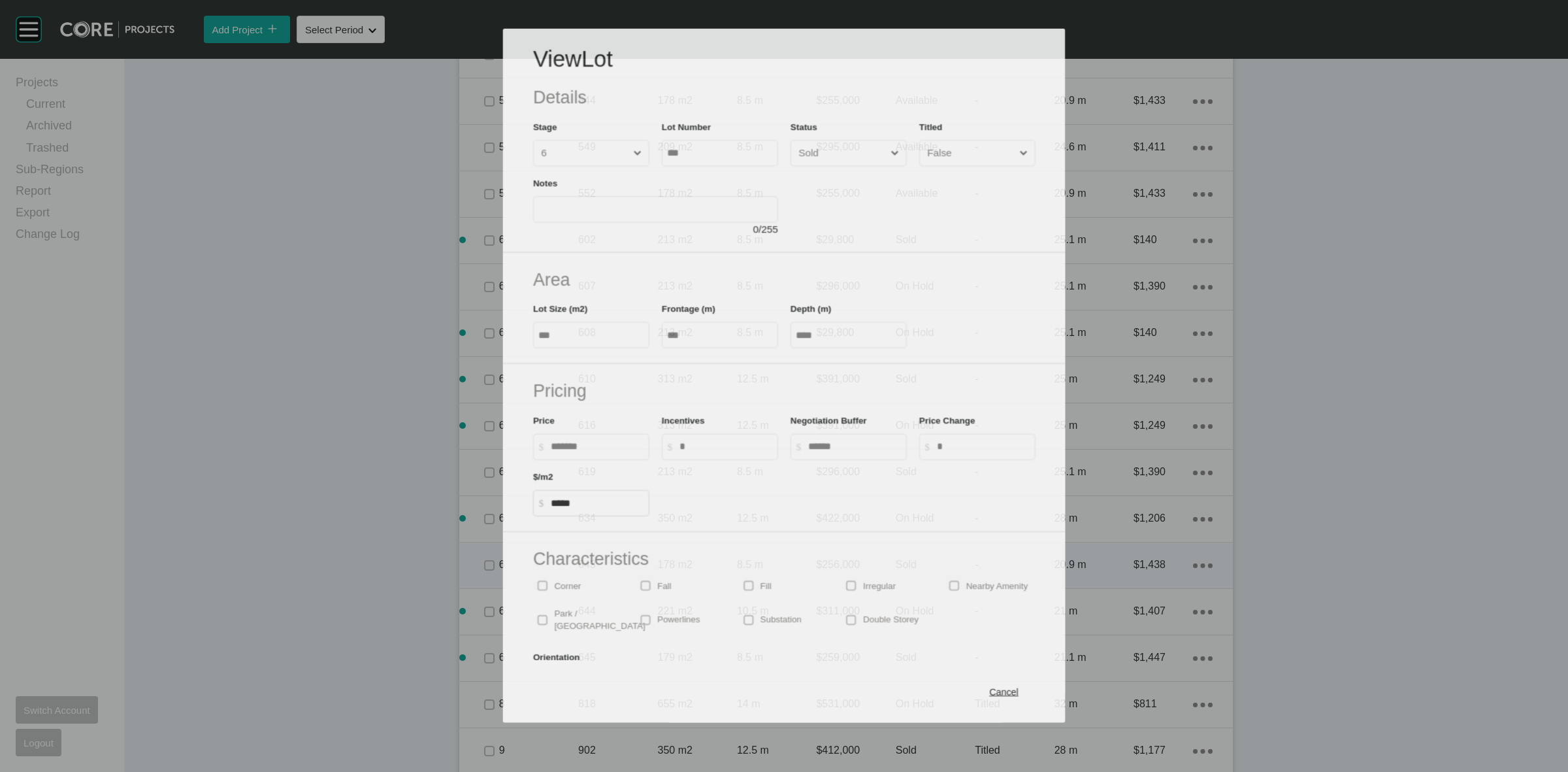
scroll to position [1021, 0]
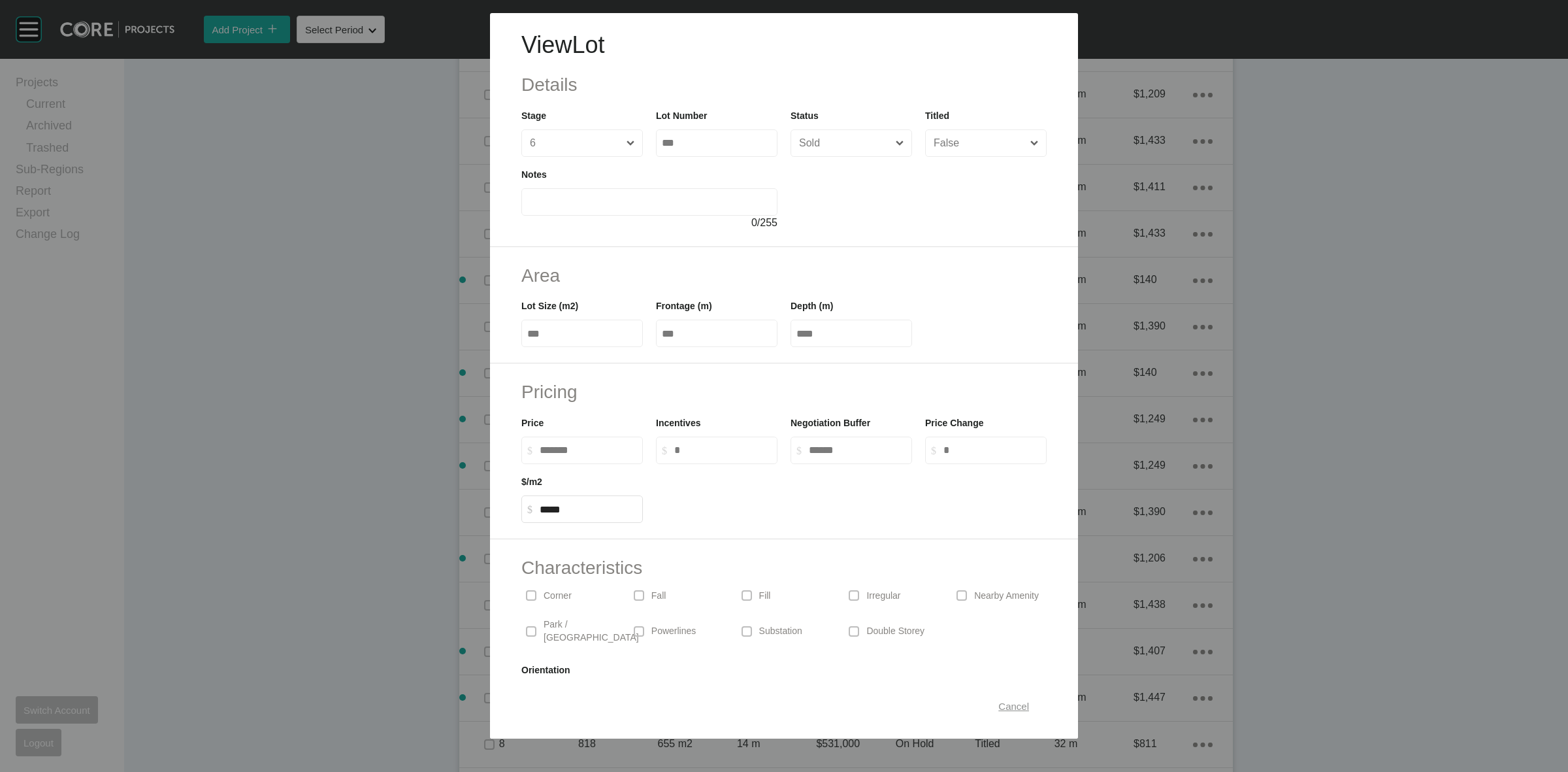
click at [998, 708] on span "Cancel" at bounding box center [1013, 706] width 31 height 11
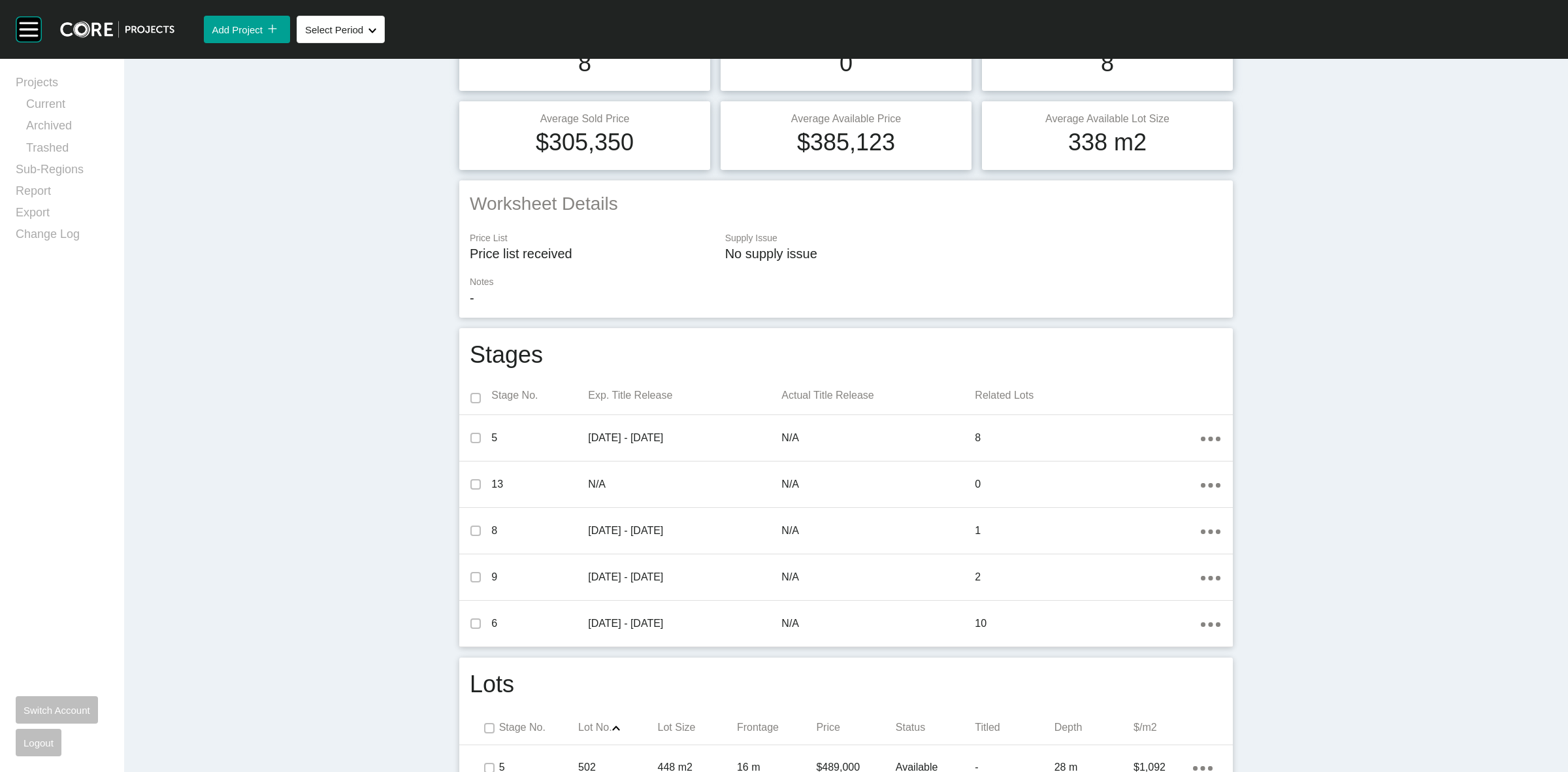
scroll to position [0, 0]
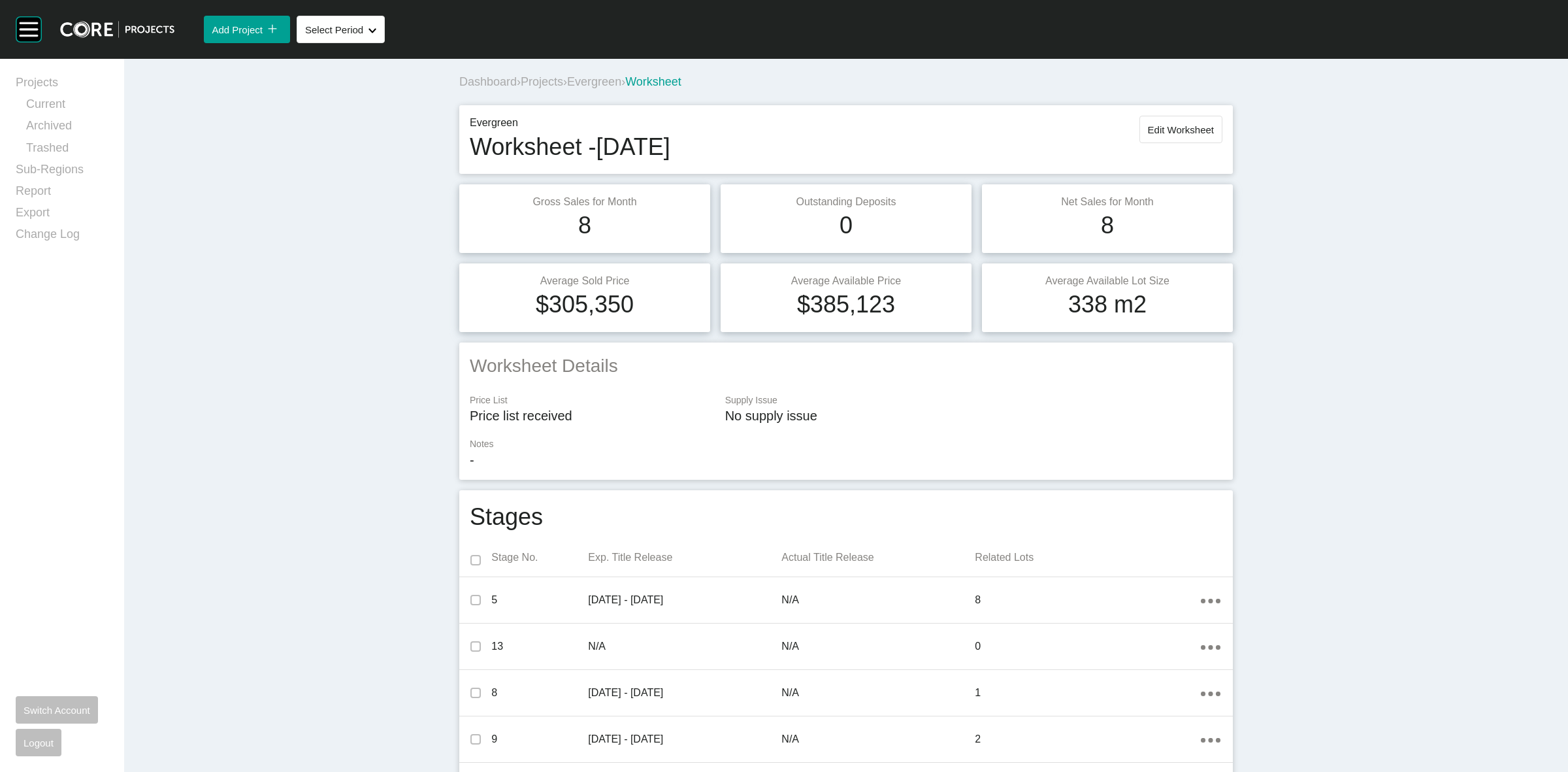
click at [593, 78] on span "Evergreen" at bounding box center [594, 81] width 54 height 13
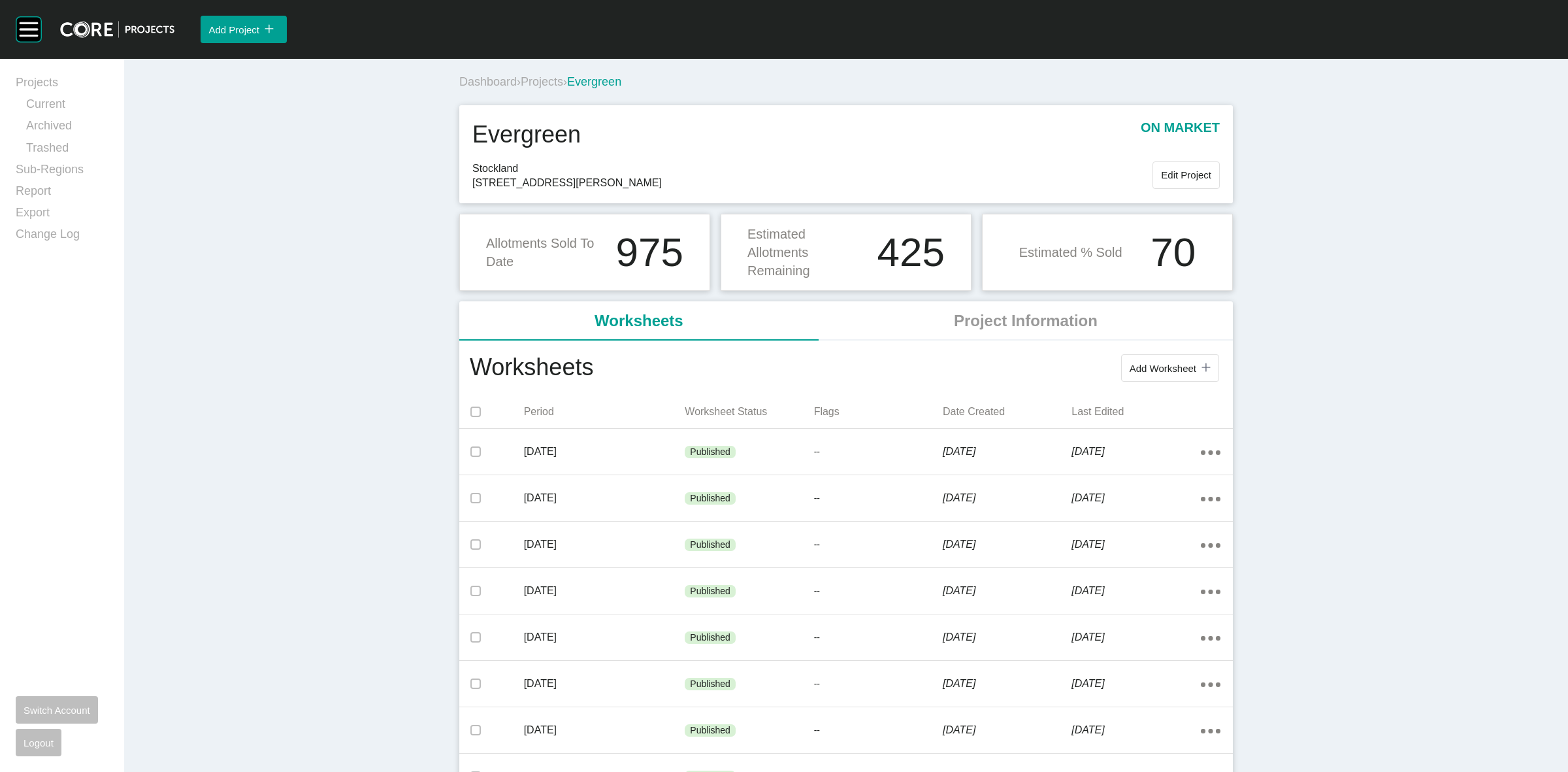
click at [537, 82] on span "Projects" at bounding box center [541, 81] width 42 height 13
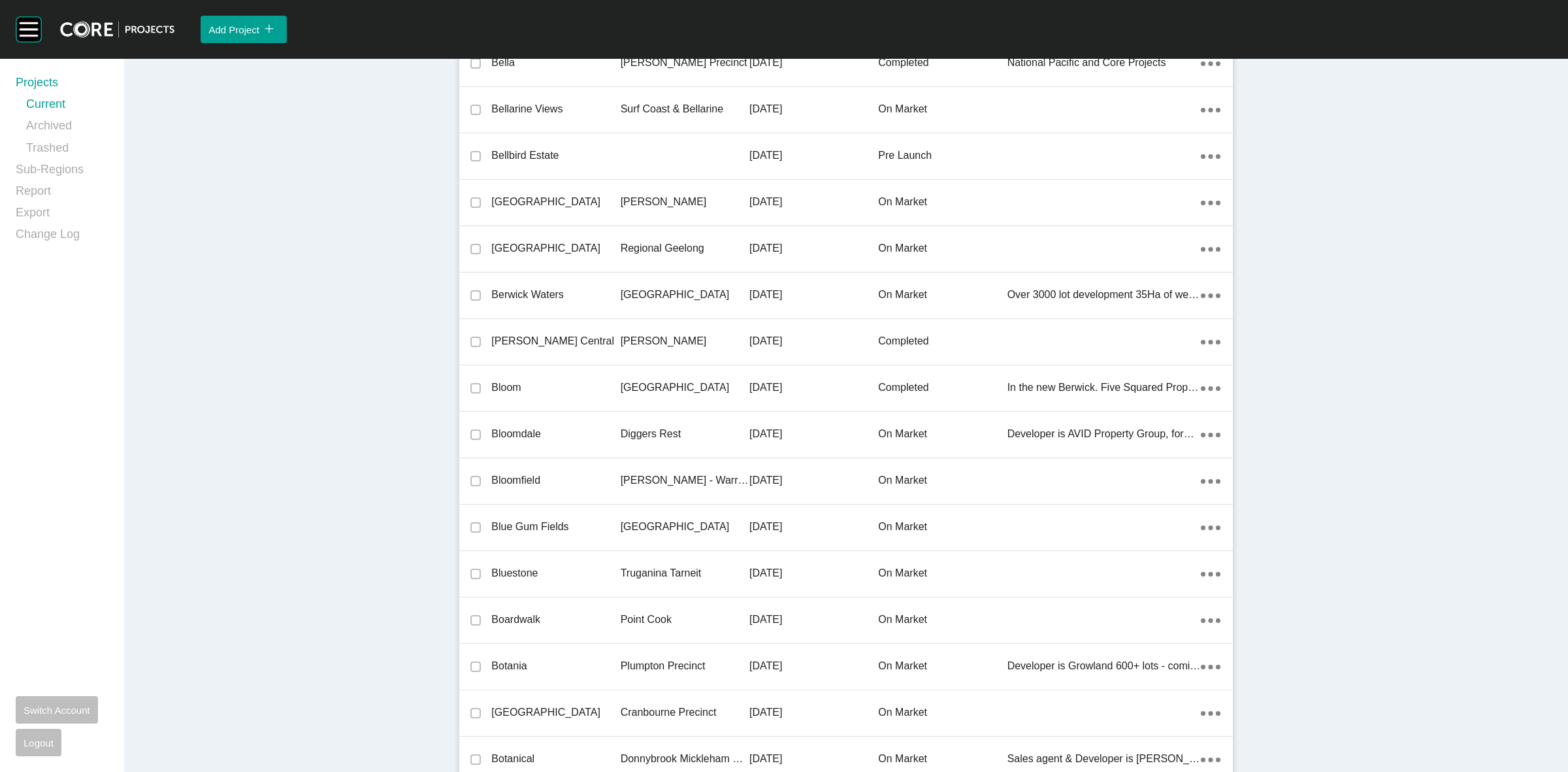
scroll to position [9810, 0]
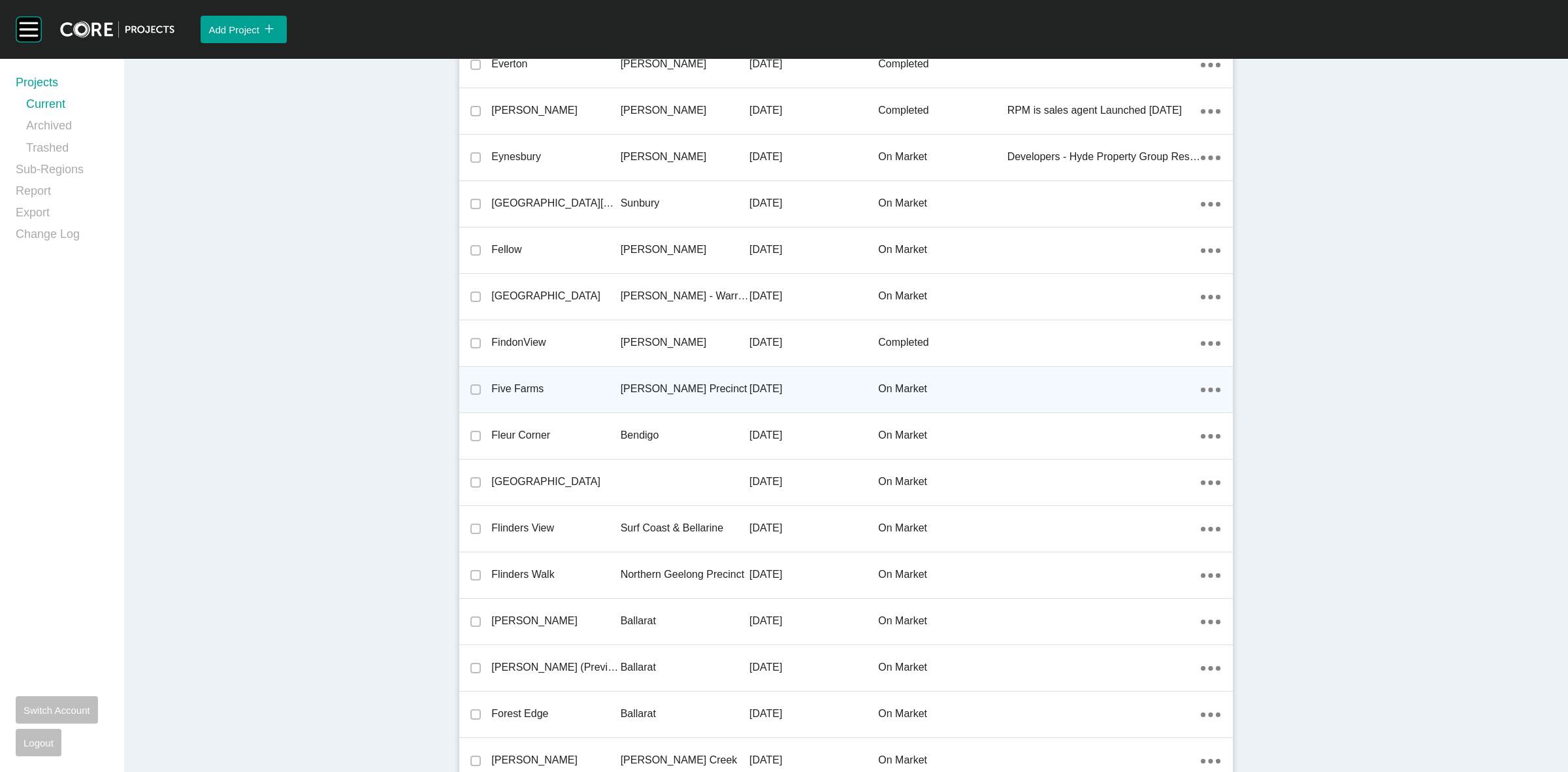
click at [661, 381] on p "[PERSON_NAME] Precinct" at bounding box center [684, 388] width 129 height 14
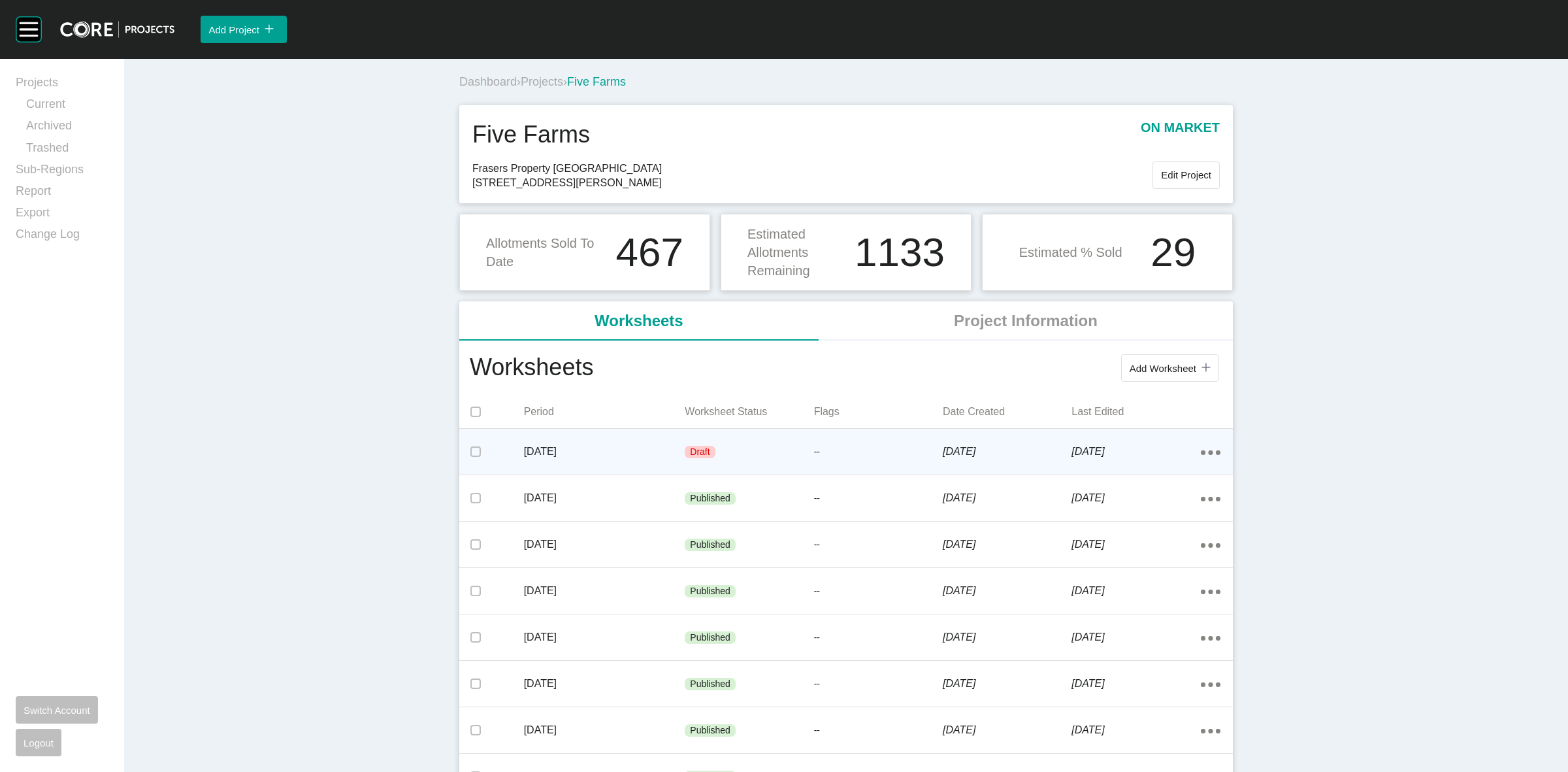
click at [778, 451] on div "Draft" at bounding box center [748, 452] width 129 height 39
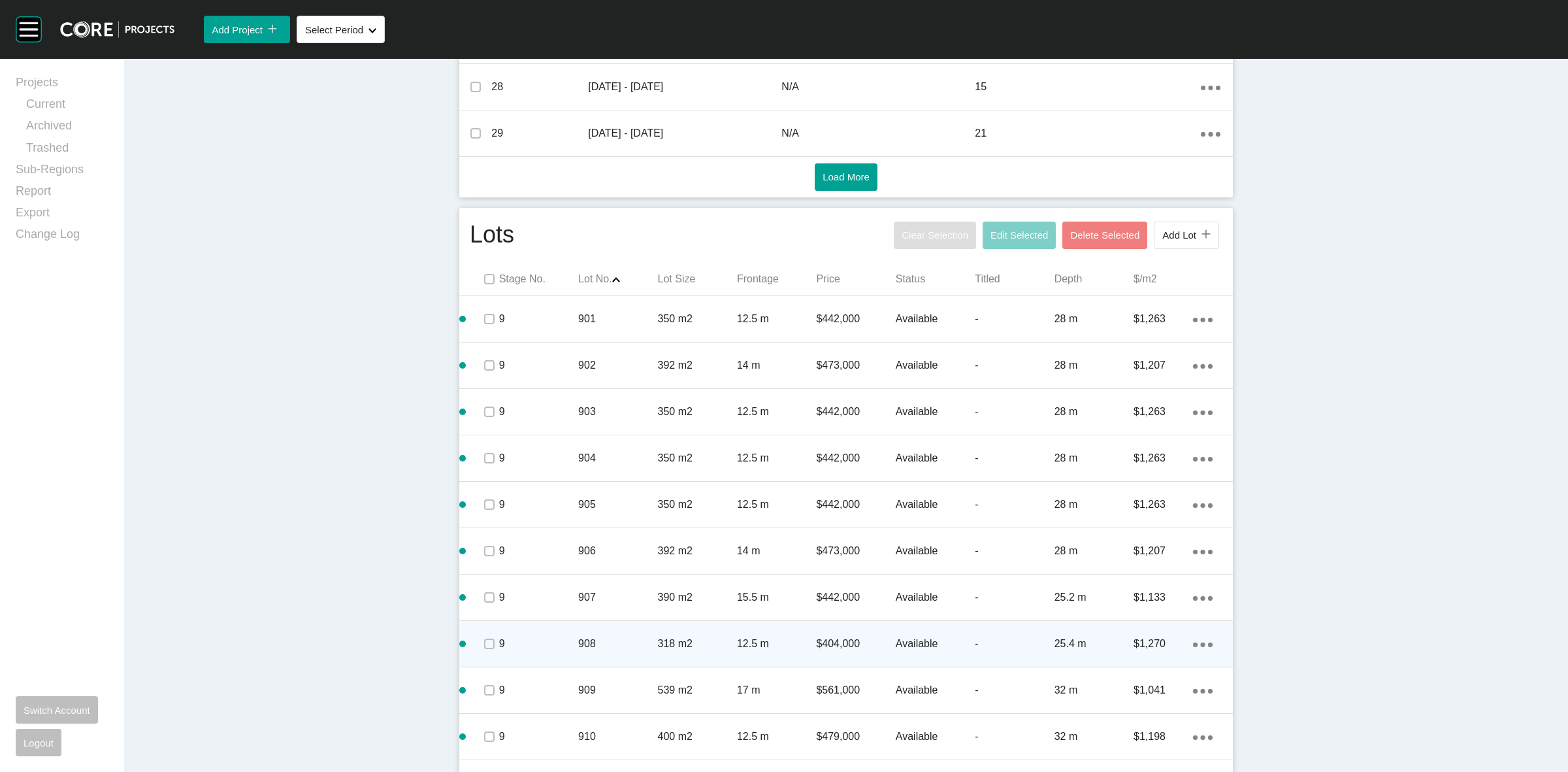
scroll to position [735, 0]
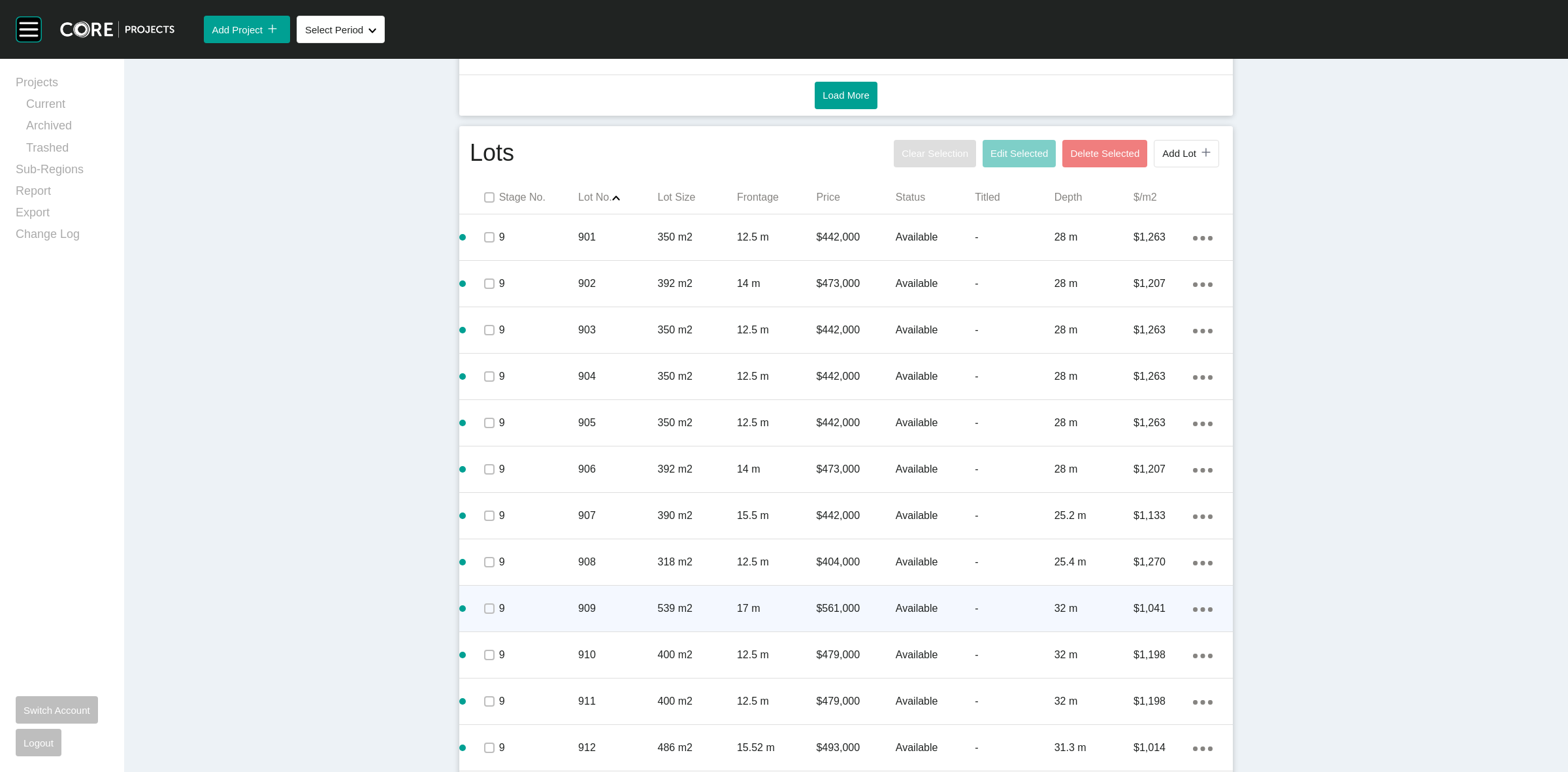
click at [608, 602] on p "909" at bounding box center [617, 608] width 79 height 14
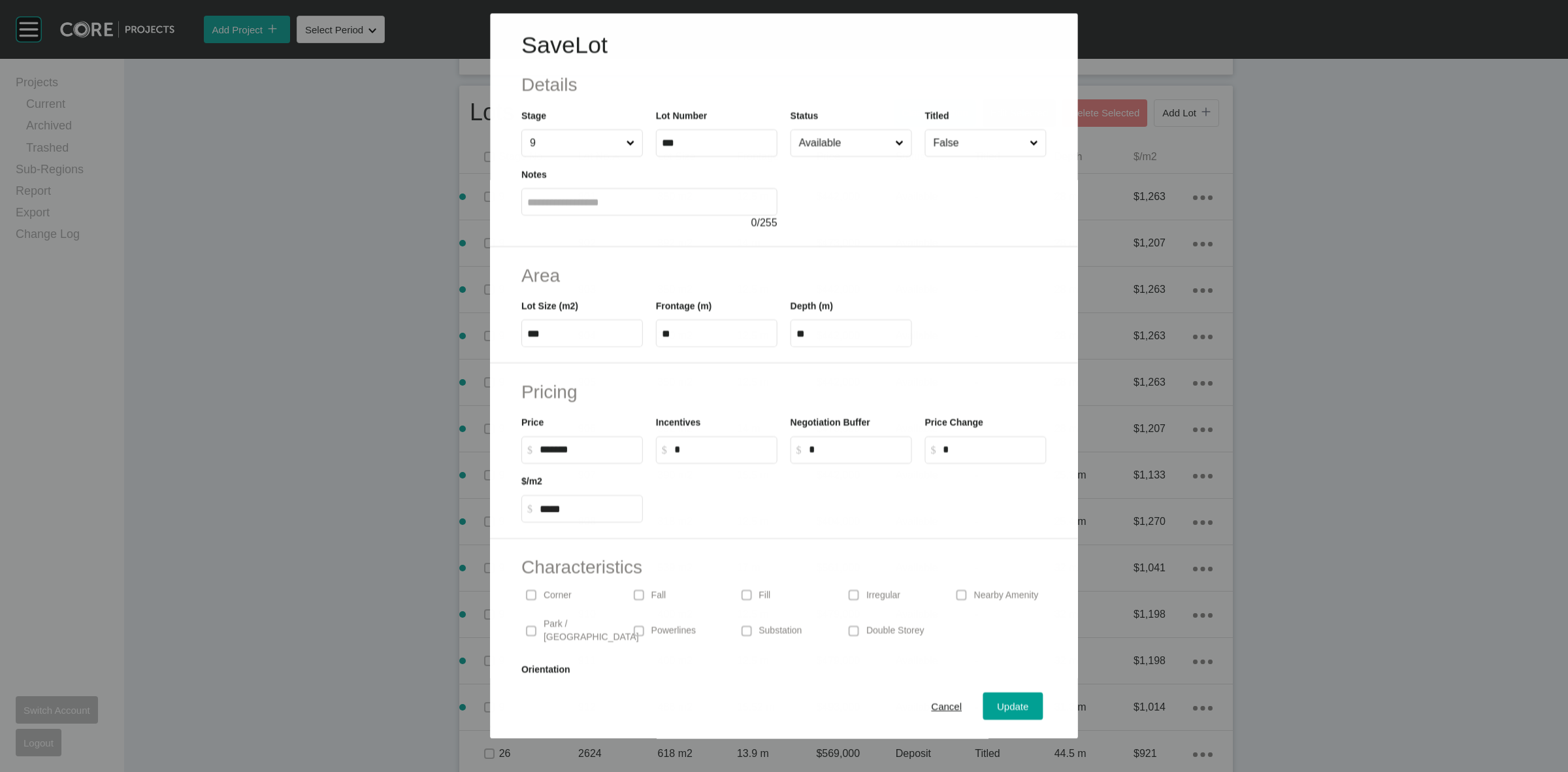
click at [838, 134] on input "Available" at bounding box center [845, 143] width 96 height 26
click at [997, 706] on span "Update" at bounding box center [1013, 706] width 32 height 11
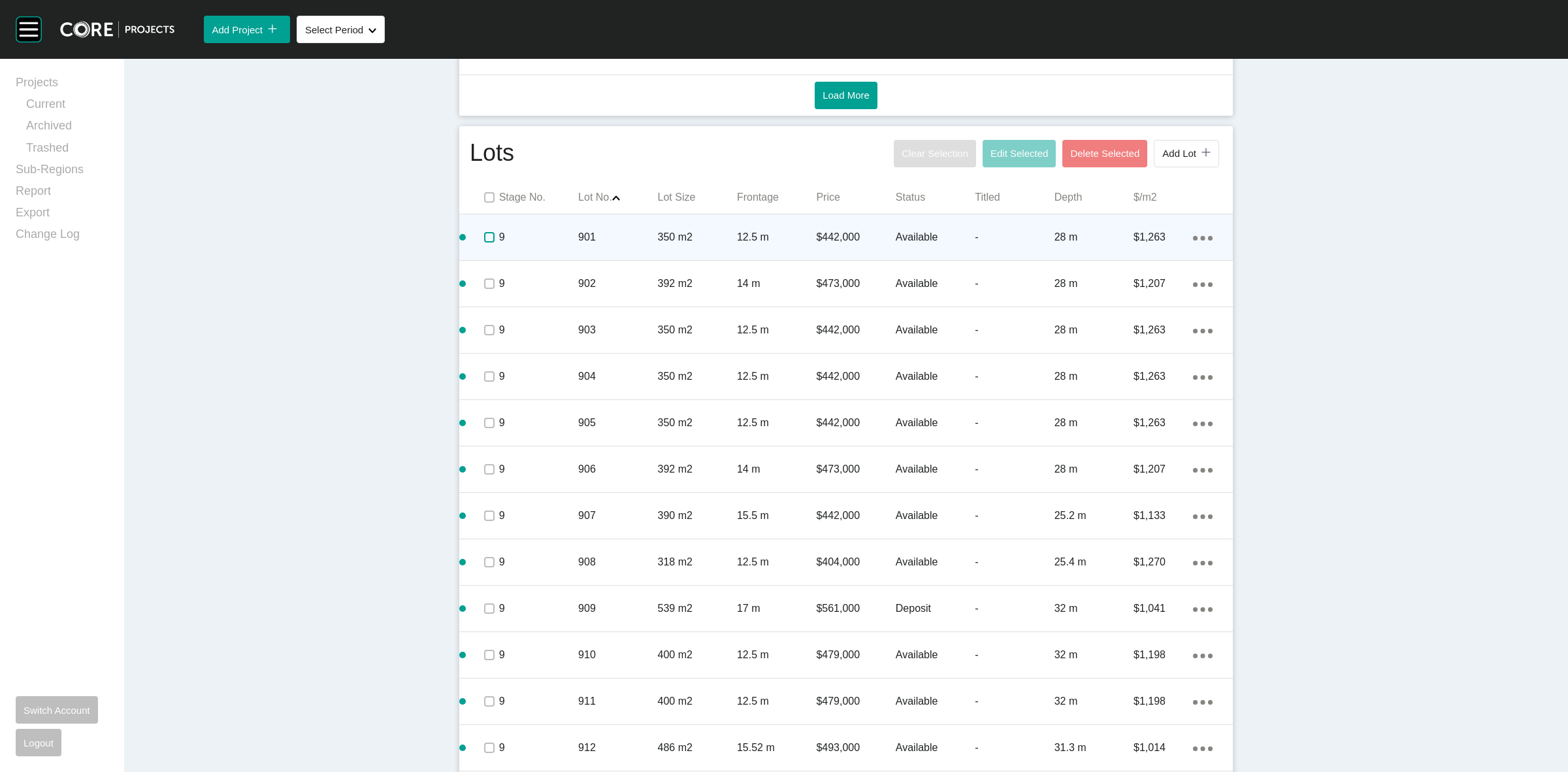
click at [484, 239] on label at bounding box center [489, 237] width 11 height 11
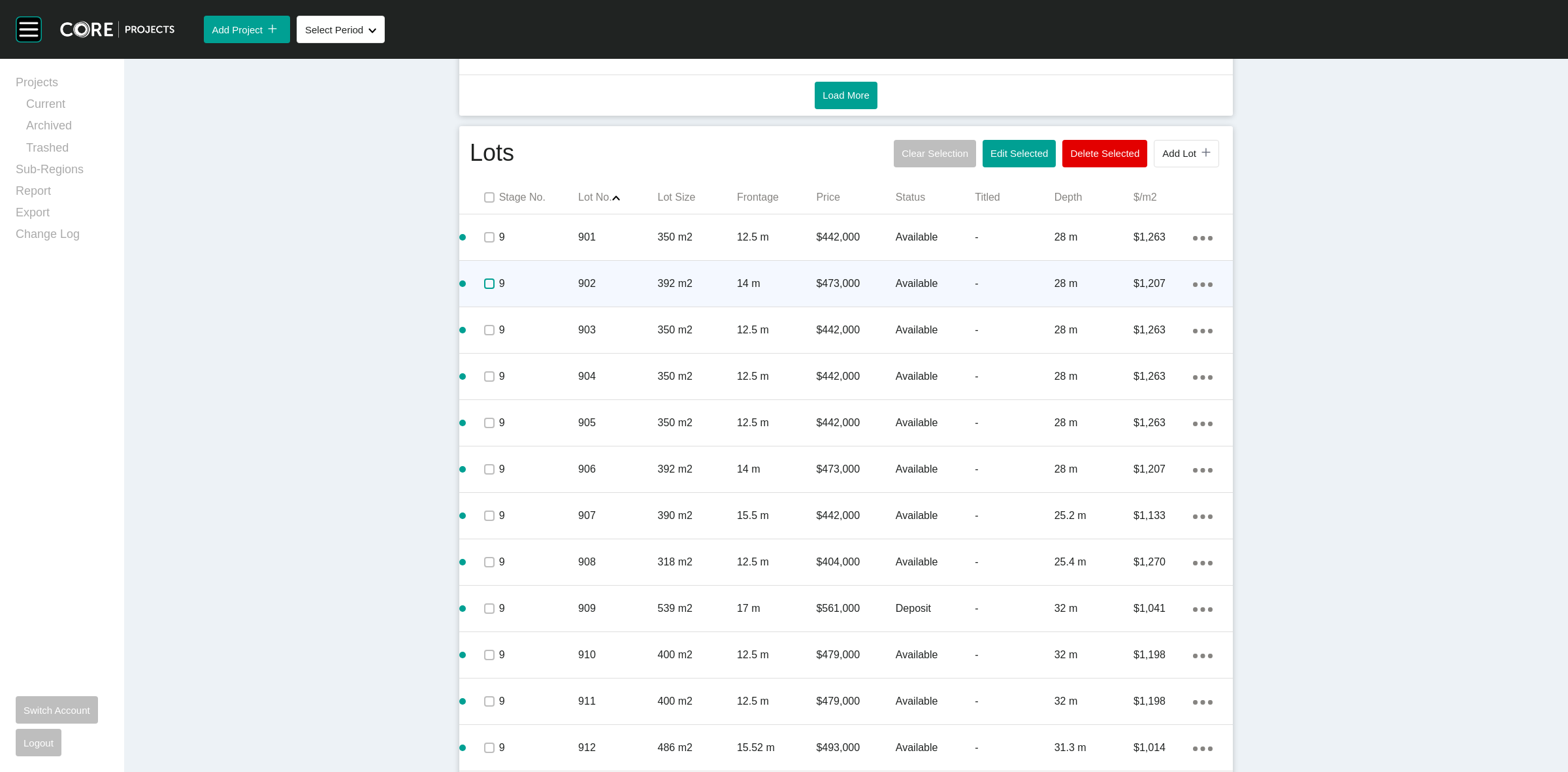
click at [484, 280] on label at bounding box center [489, 283] width 11 height 11
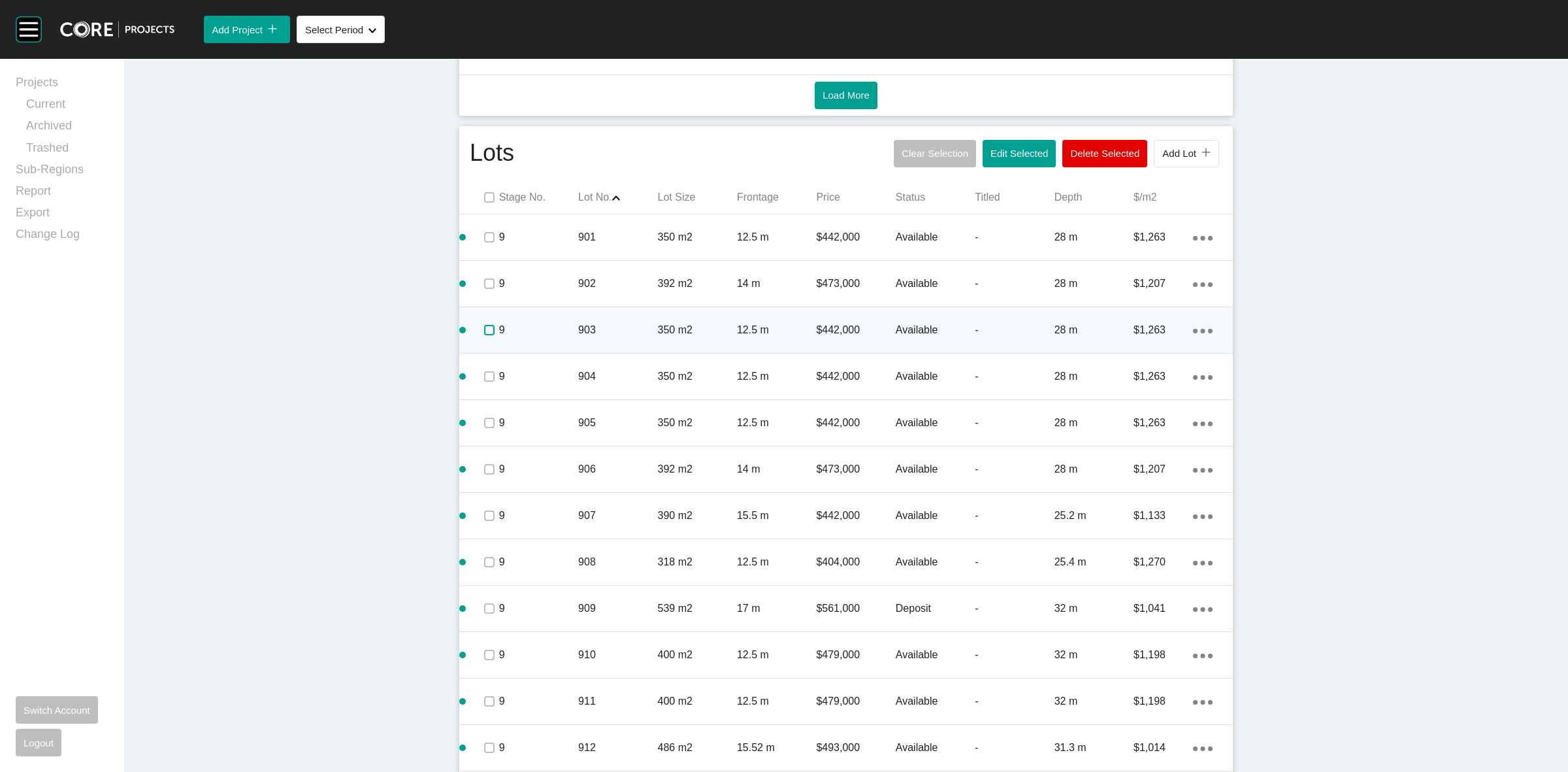
click at [485, 328] on label at bounding box center [489, 330] width 11 height 11
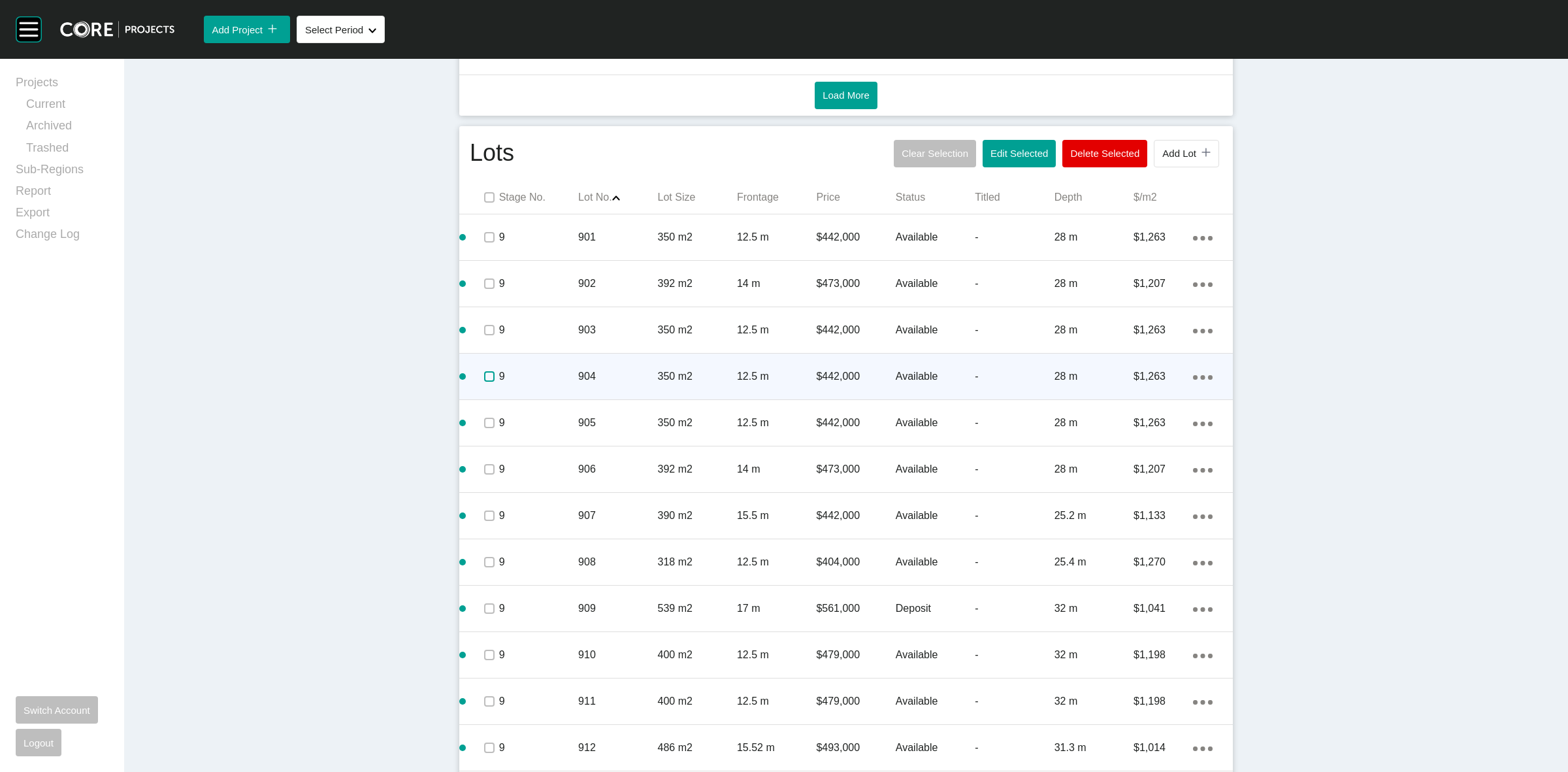
click at [487, 377] on label at bounding box center [489, 376] width 11 height 11
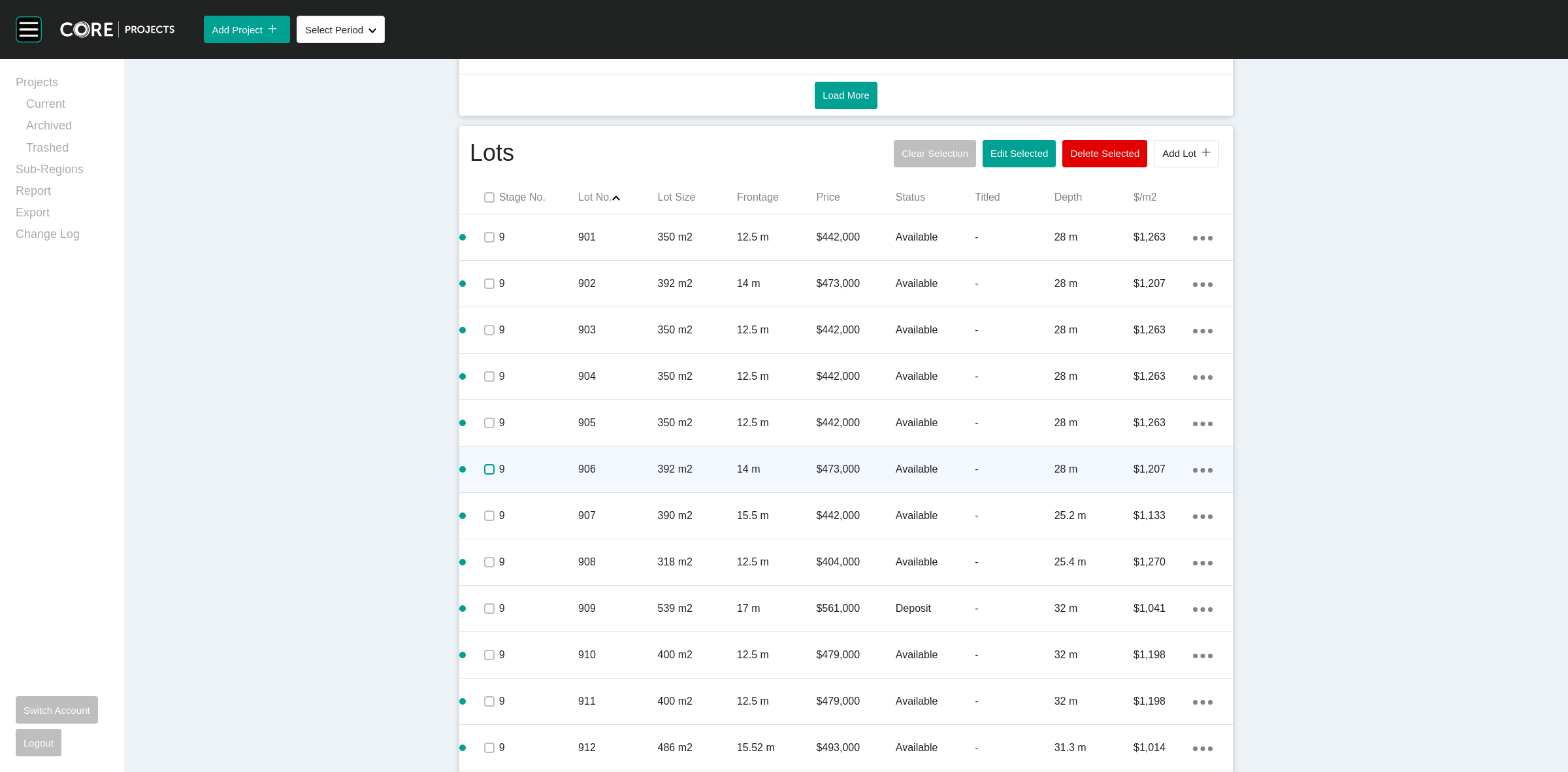
click at [485, 470] on label at bounding box center [489, 470] width 11 height 11
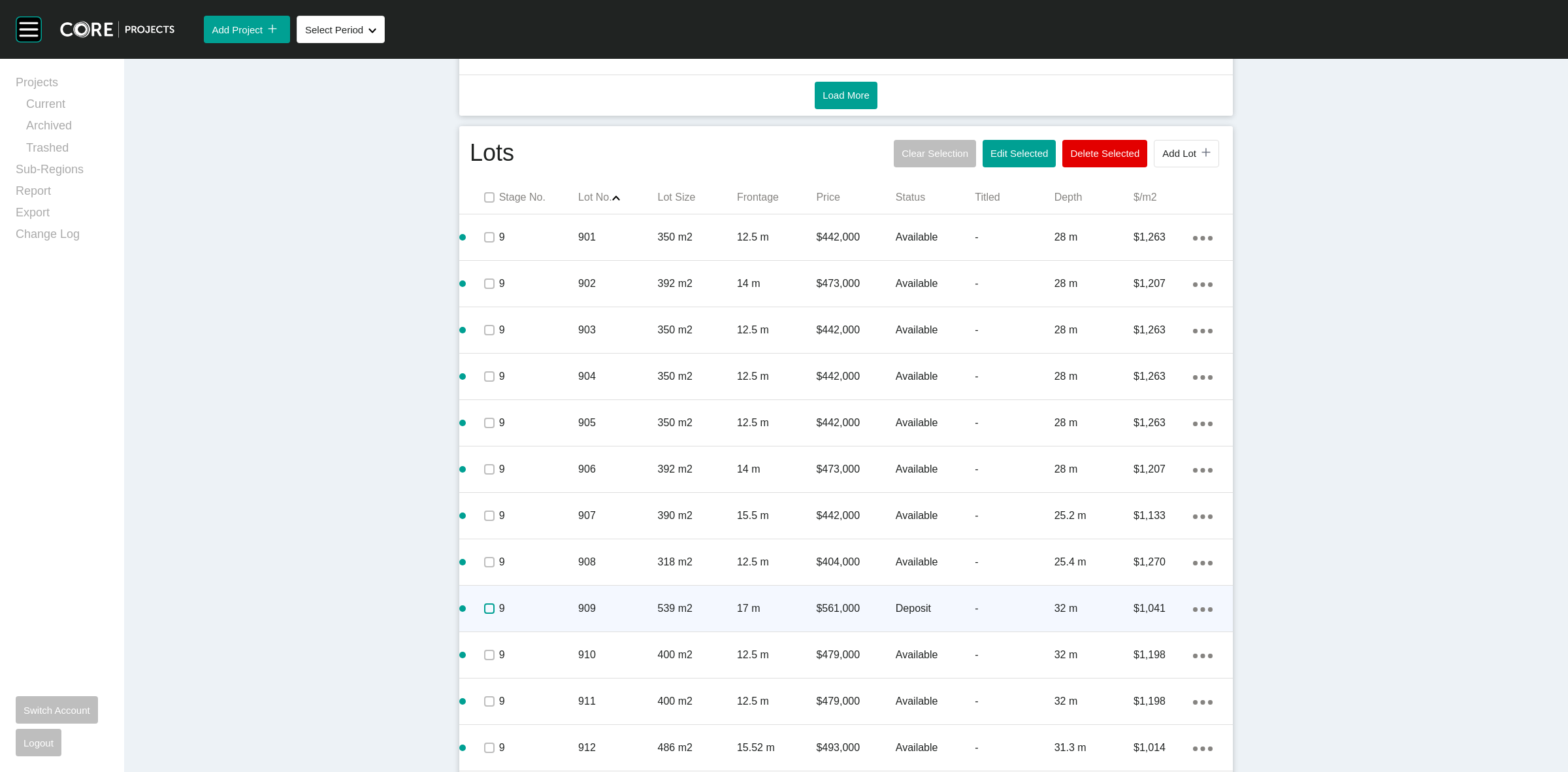
click at [484, 605] on label at bounding box center [489, 608] width 11 height 11
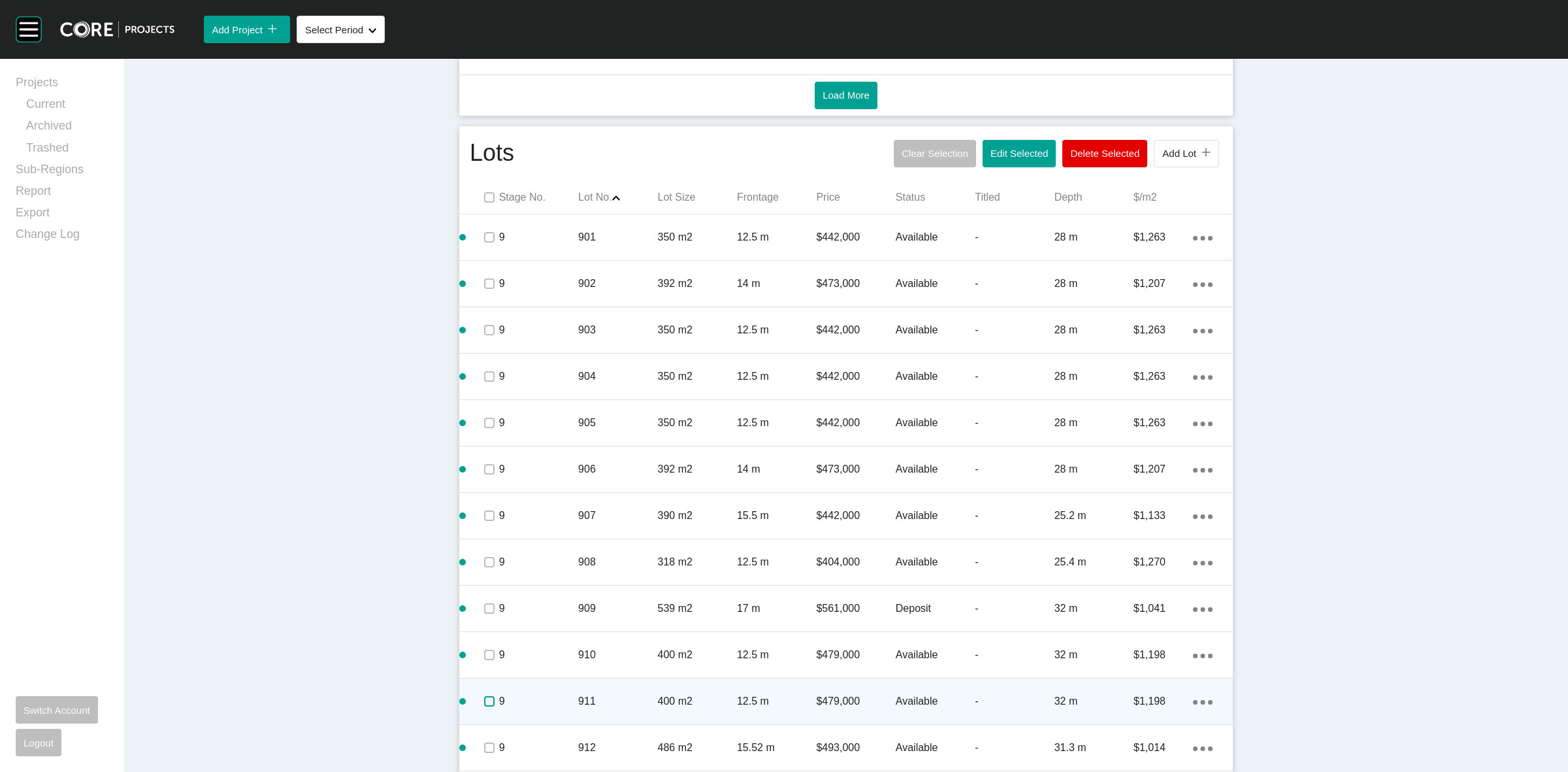
click at [485, 697] on label at bounding box center [489, 701] width 11 height 11
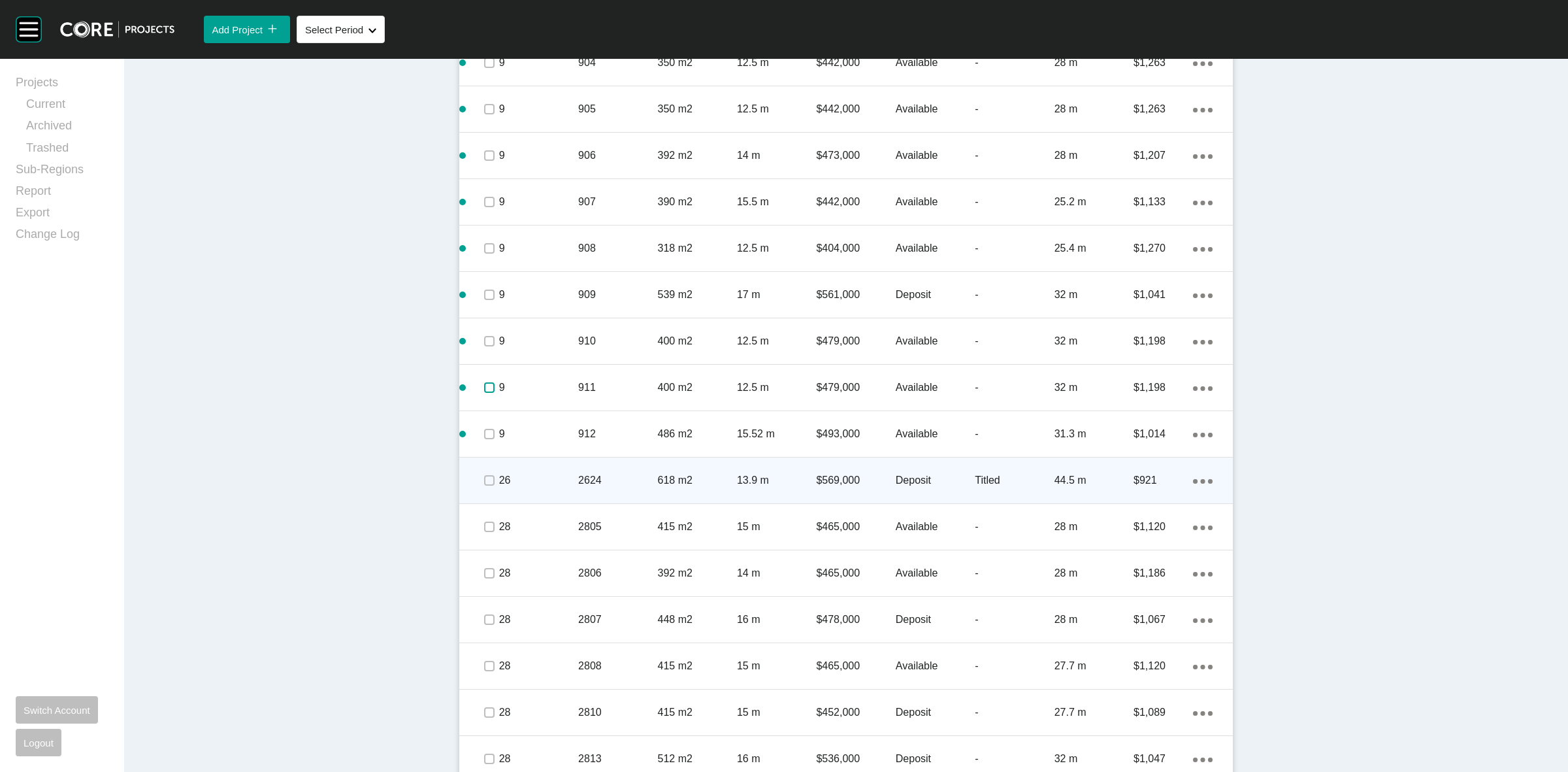
scroll to position [1144, 0]
click at [484, 481] on label at bounding box center [489, 479] width 11 height 11
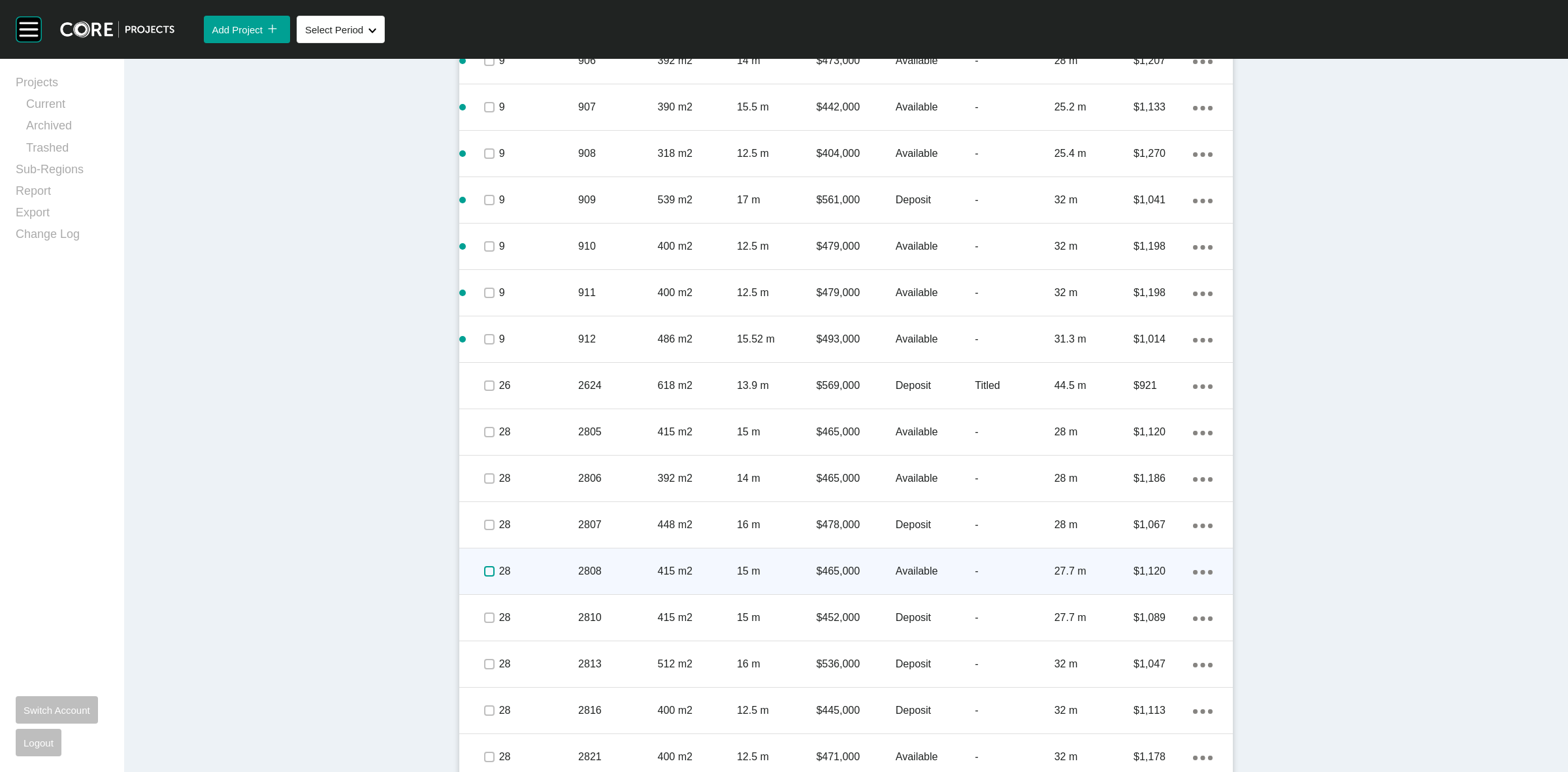
click at [485, 570] on label at bounding box center [489, 571] width 11 height 11
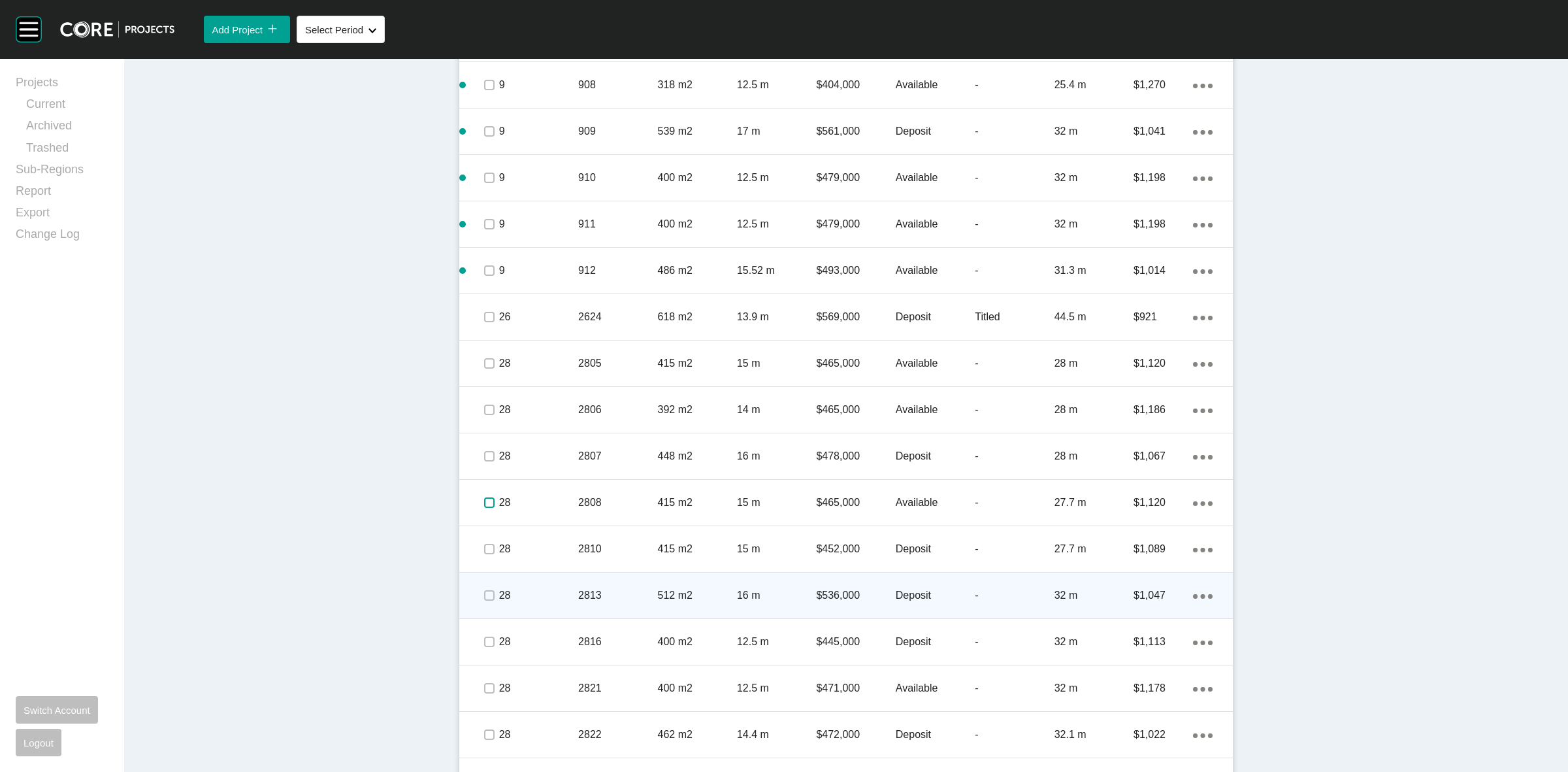
scroll to position [1307, 0]
click at [484, 596] on label at bounding box center [489, 593] width 11 height 11
click at [528, 587] on p "28" at bounding box center [538, 593] width 79 height 14
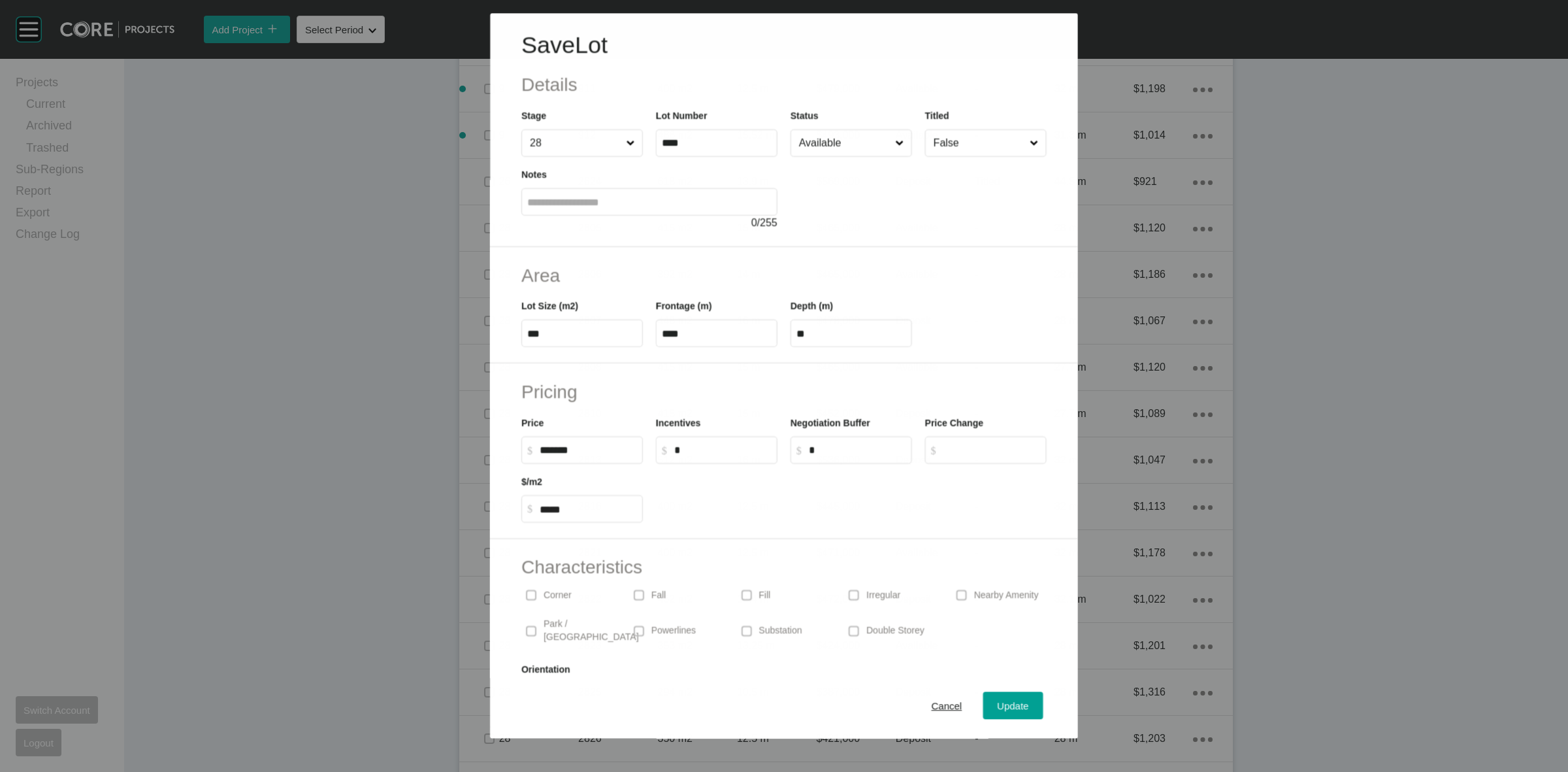
scroll to position [1267, 0]
click at [823, 148] on input "Available" at bounding box center [845, 143] width 96 height 26
click at [994, 698] on div "Update" at bounding box center [1013, 706] width 38 height 17
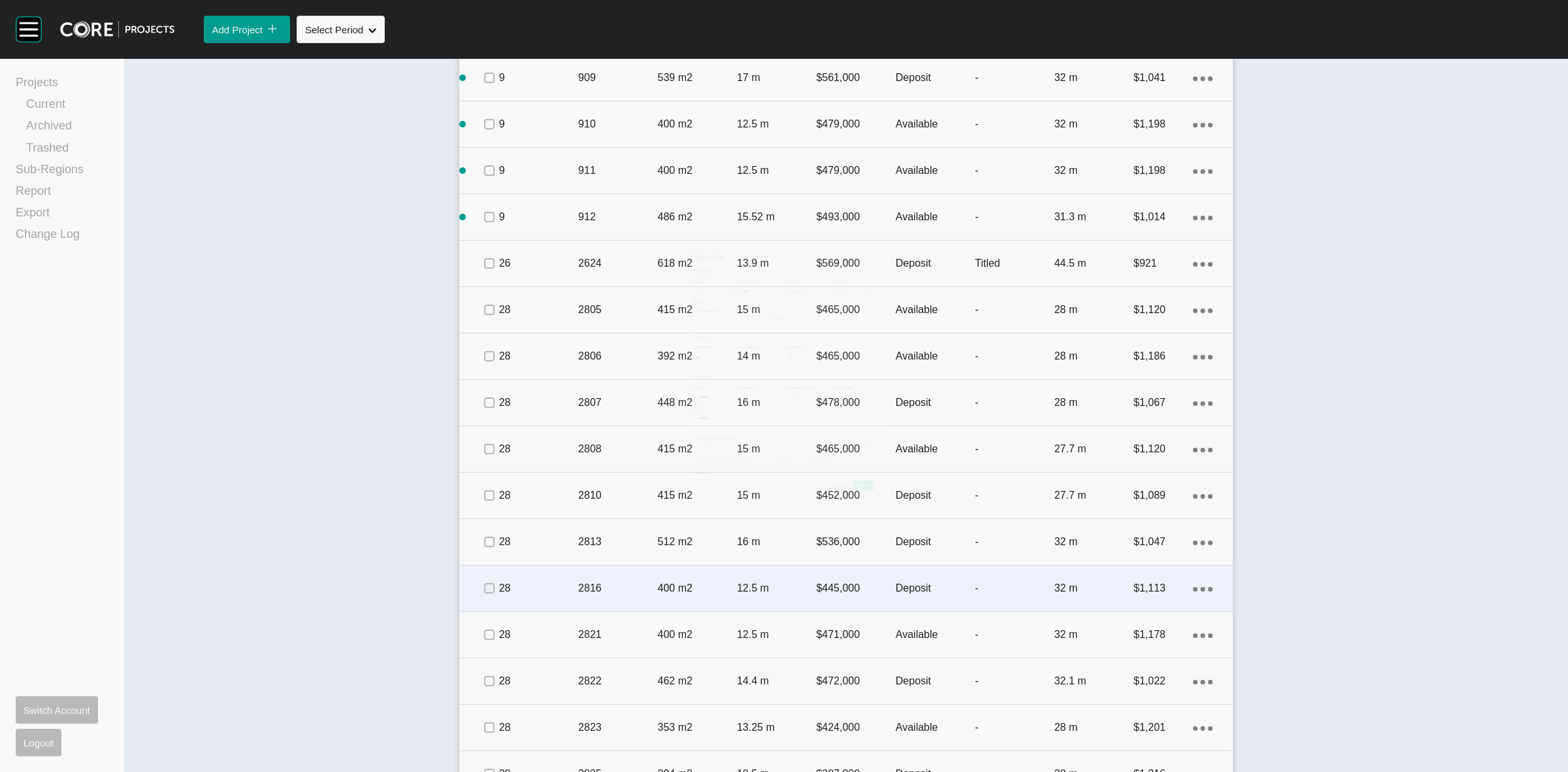
scroll to position [1307, 0]
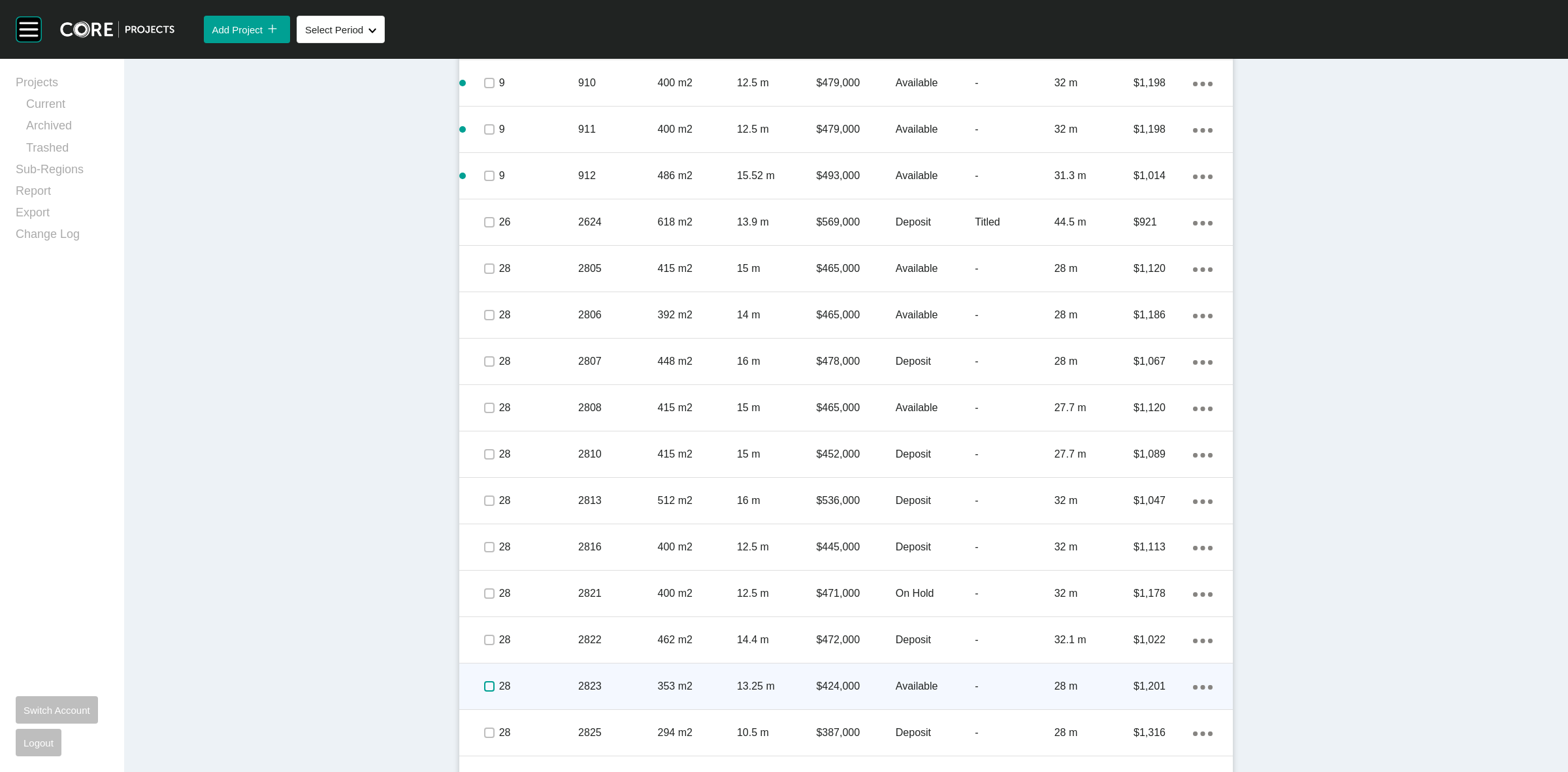
click at [484, 684] on label at bounding box center [489, 686] width 11 height 11
click at [536, 681] on p "28" at bounding box center [538, 686] width 79 height 14
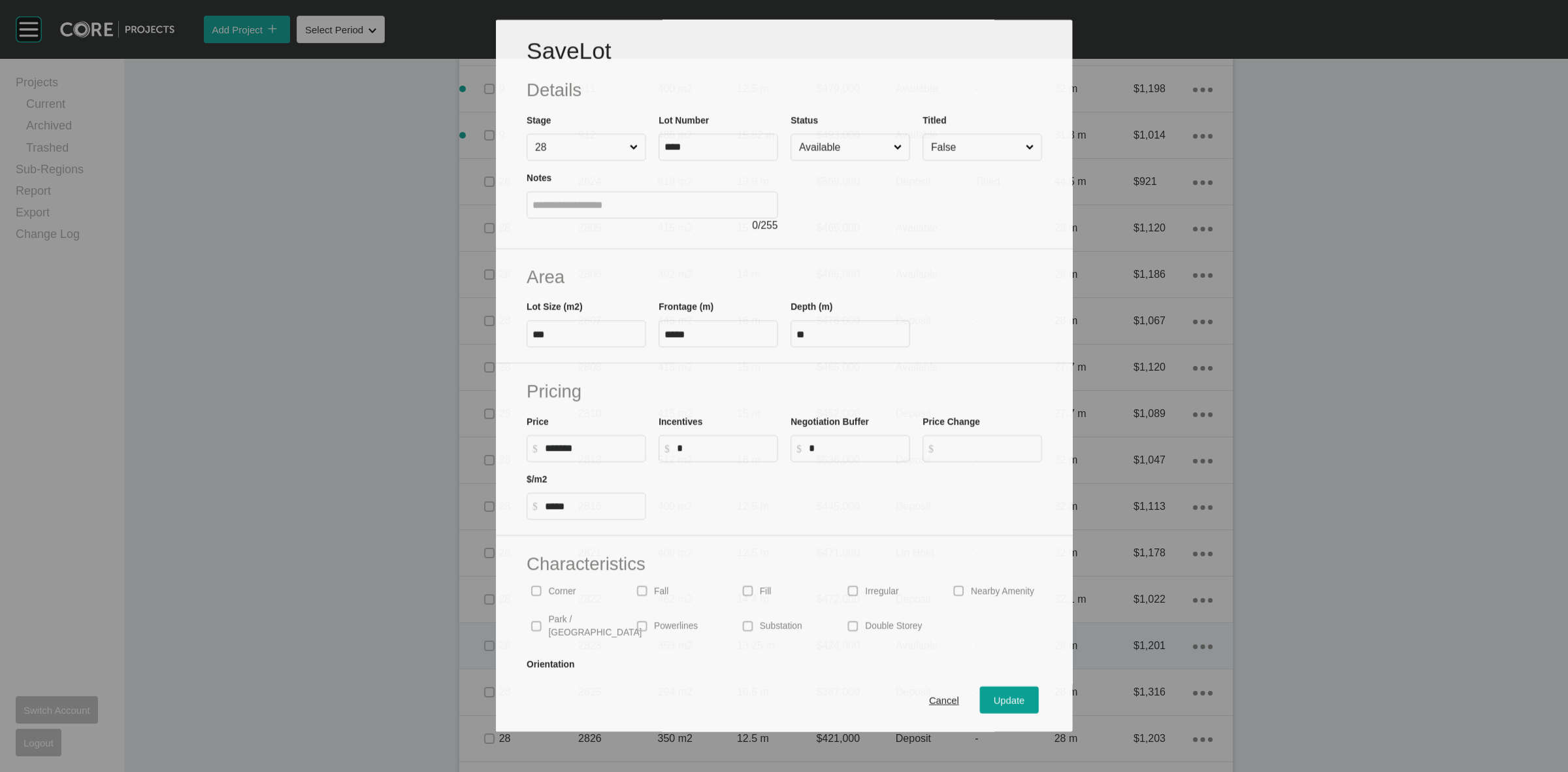
scroll to position [1267, 0]
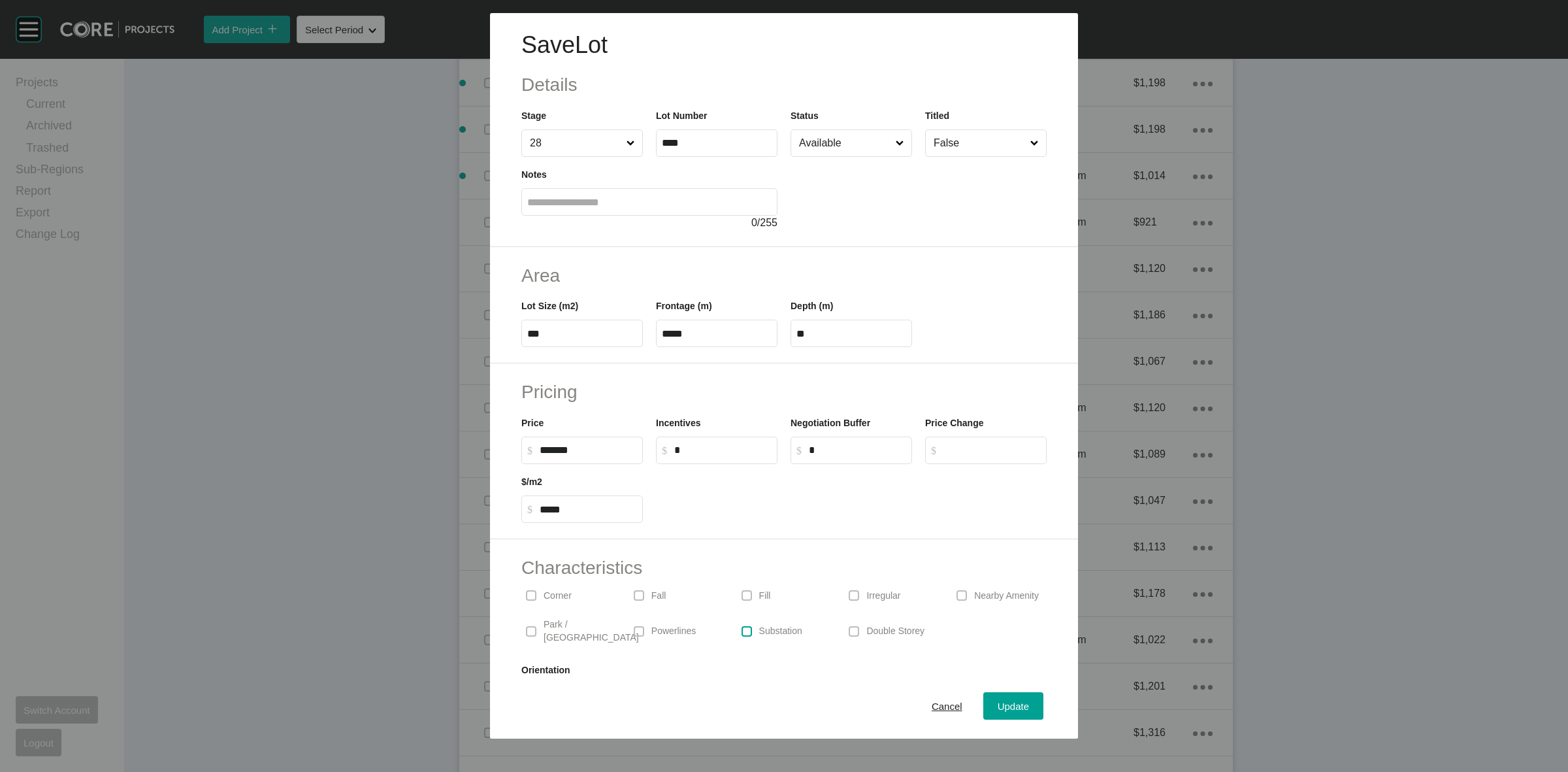
click at [742, 627] on label at bounding box center [747, 632] width 11 height 11
click at [994, 697] on div "Update" at bounding box center [1013, 706] width 38 height 17
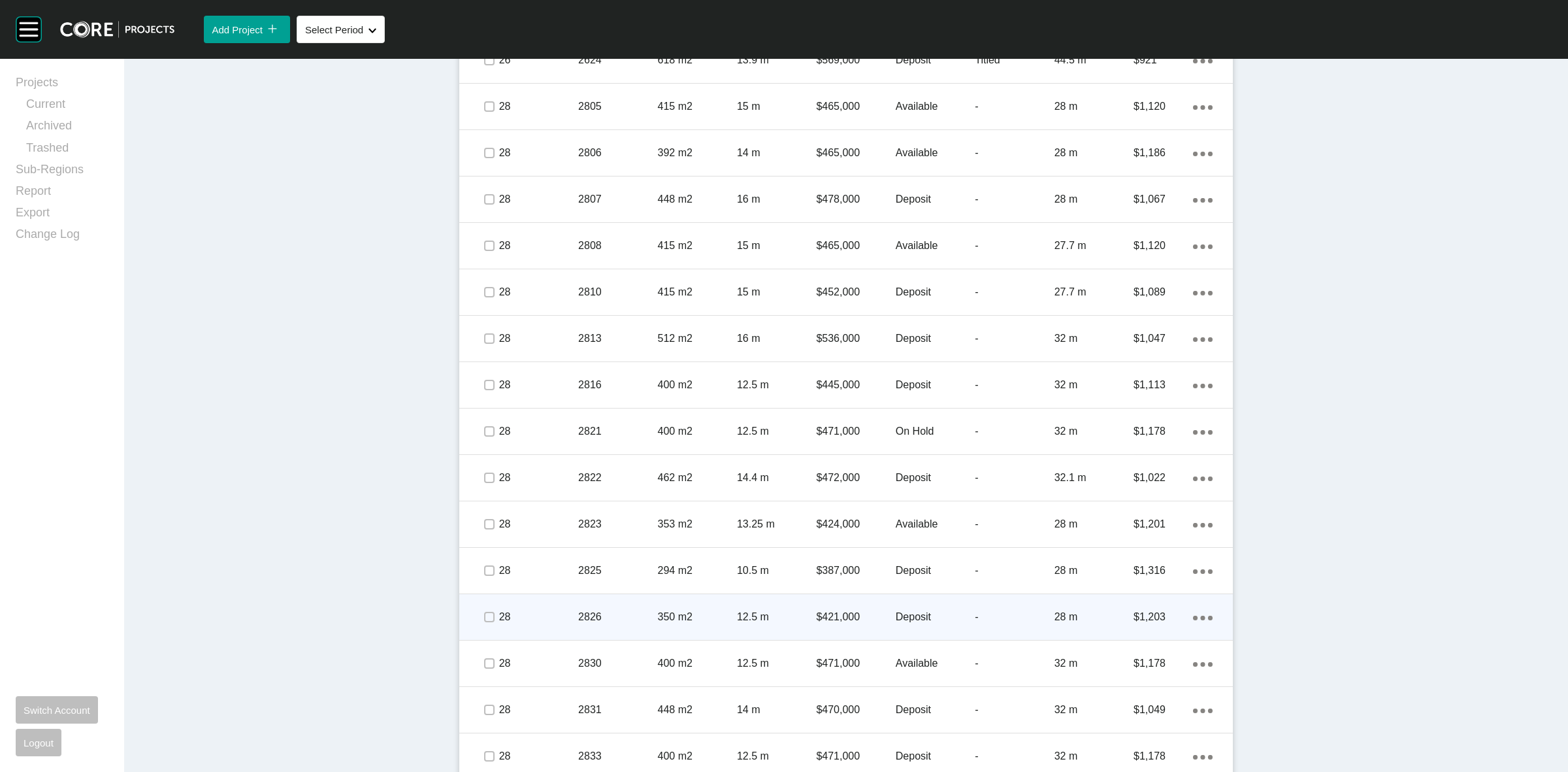
scroll to position [1471, 0]
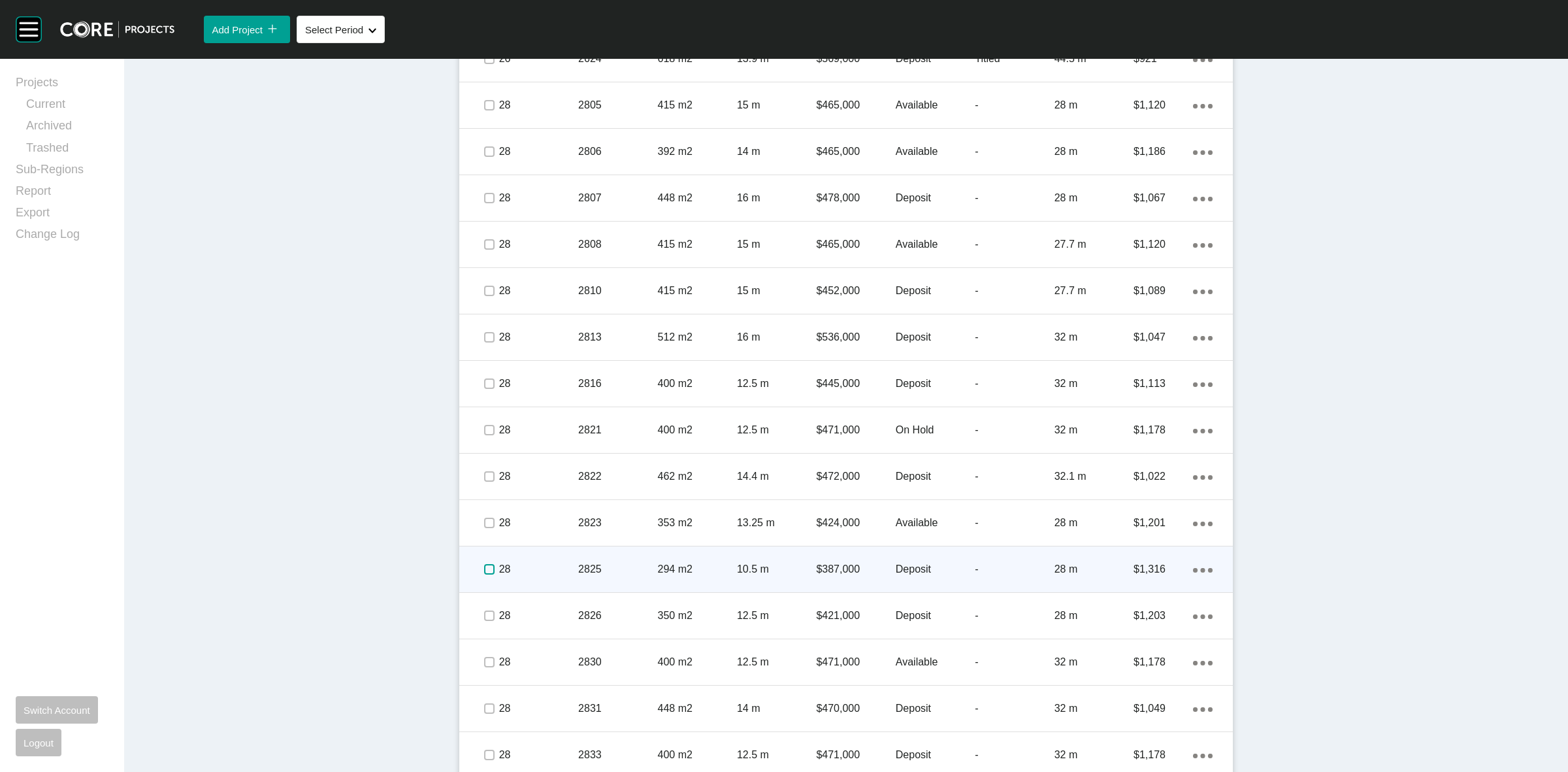
click at [484, 571] on label at bounding box center [489, 569] width 11 height 11
click at [531, 569] on p "28" at bounding box center [538, 569] width 79 height 14
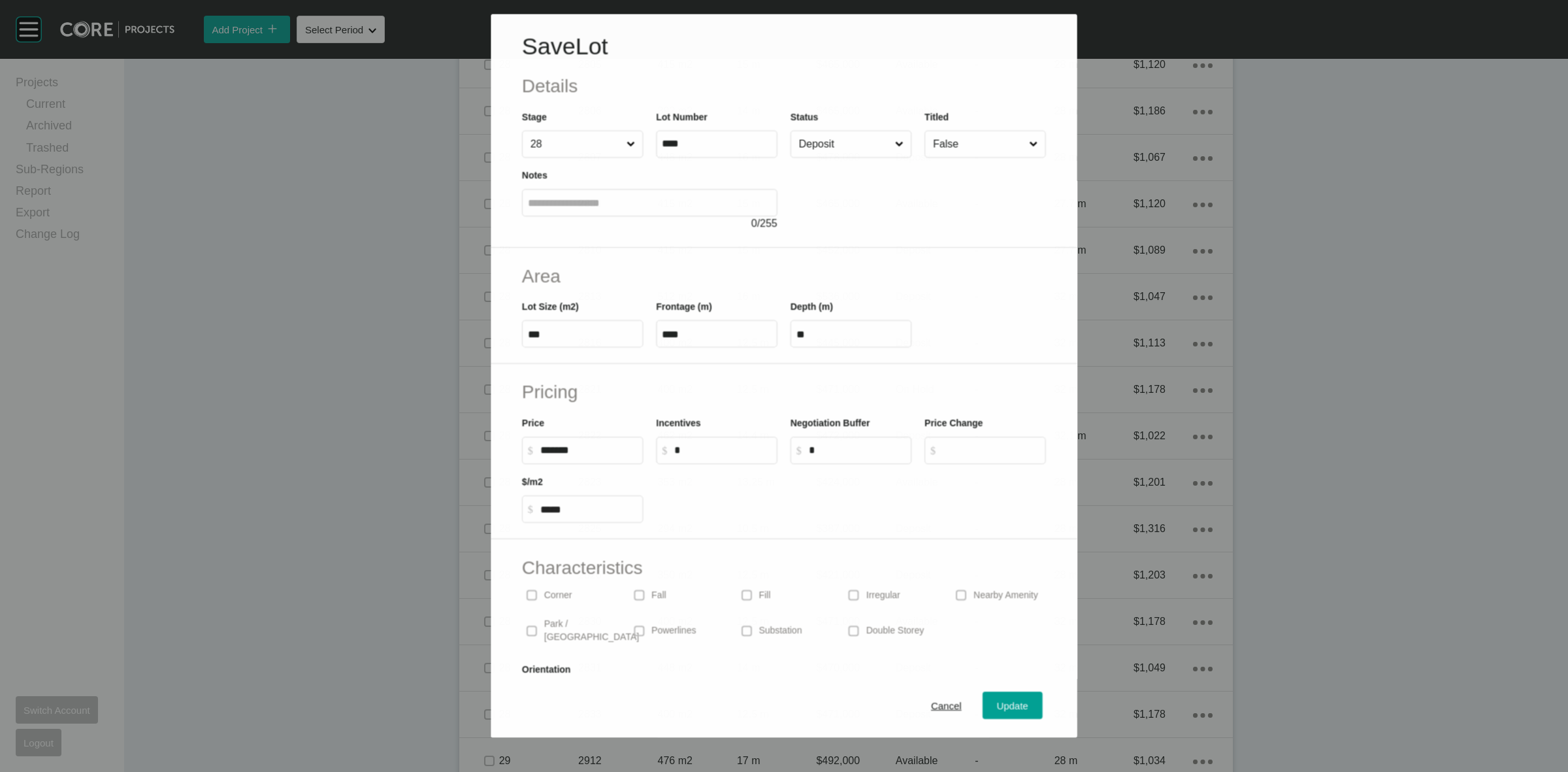
scroll to position [1430, 0]
click at [828, 145] on input "Deposit" at bounding box center [845, 143] width 96 height 26
click at [595, 445] on input "******" at bounding box center [588, 450] width 97 height 11
type input "*"
type input "*******"
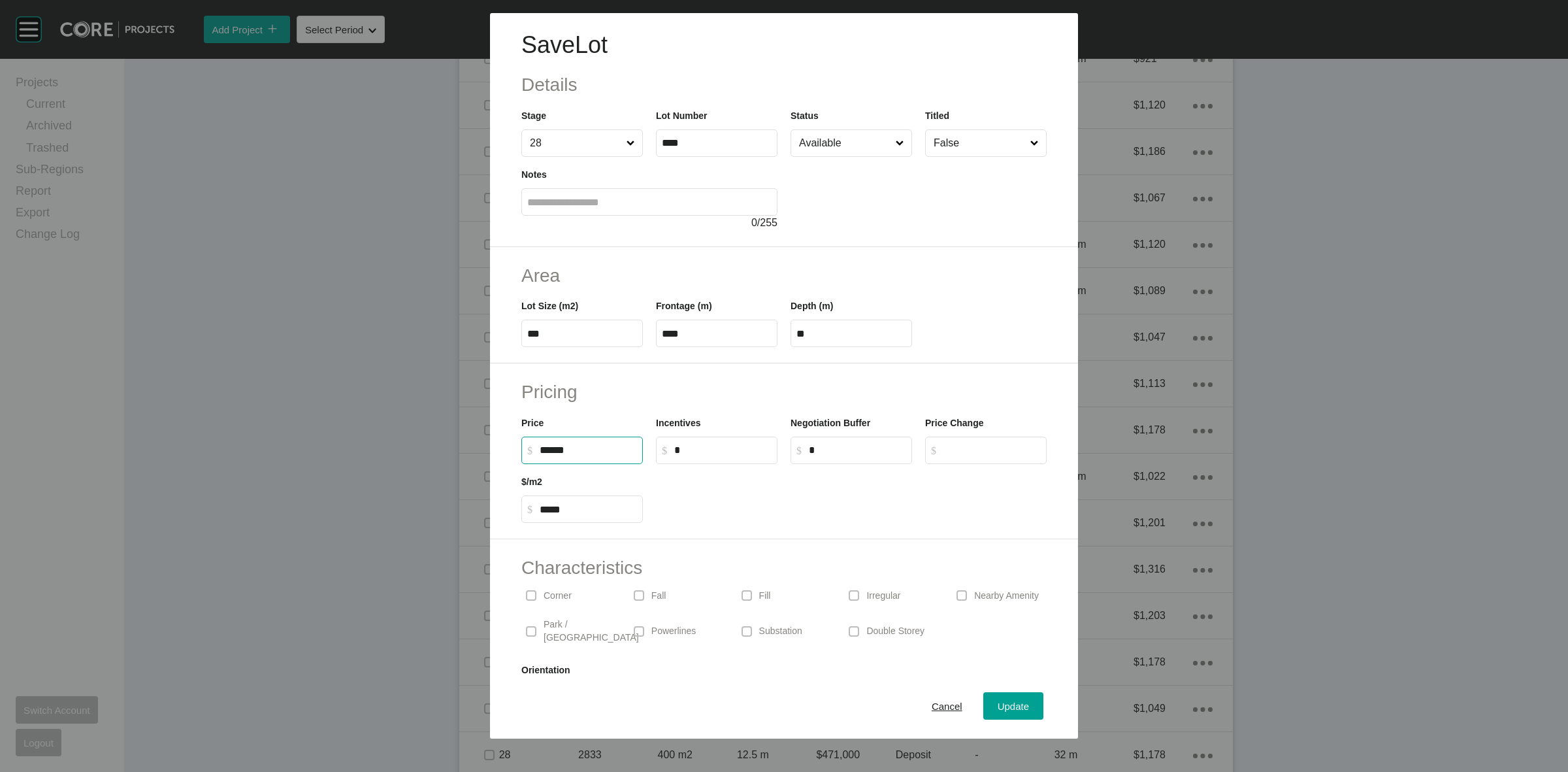
type input "******"
type input "*****"
click at [687, 401] on h2 "Pricing" at bounding box center [784, 391] width 525 height 26
click at [1006, 698] on div "Update" at bounding box center [1013, 706] width 38 height 17
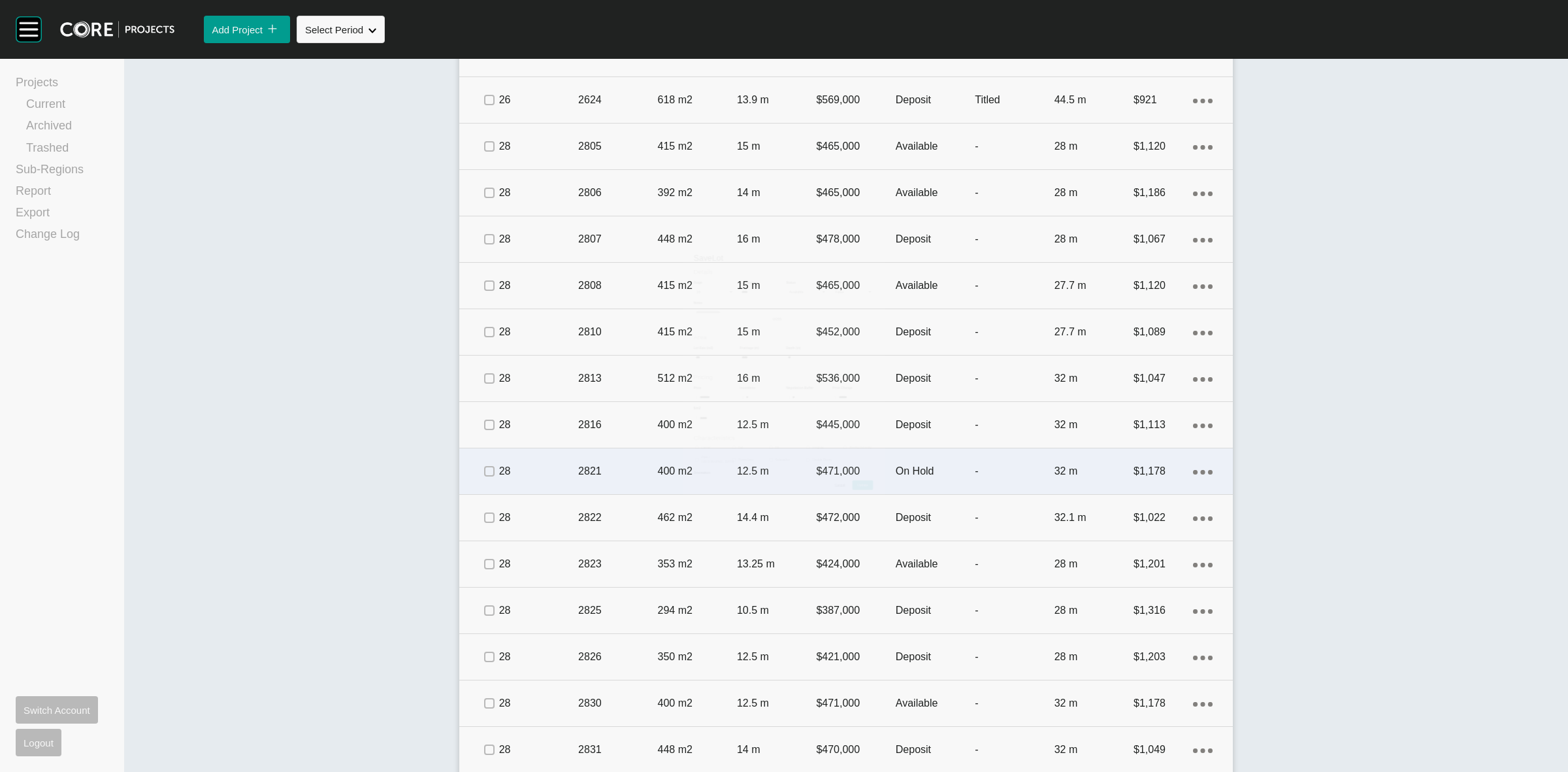
scroll to position [1471, 0]
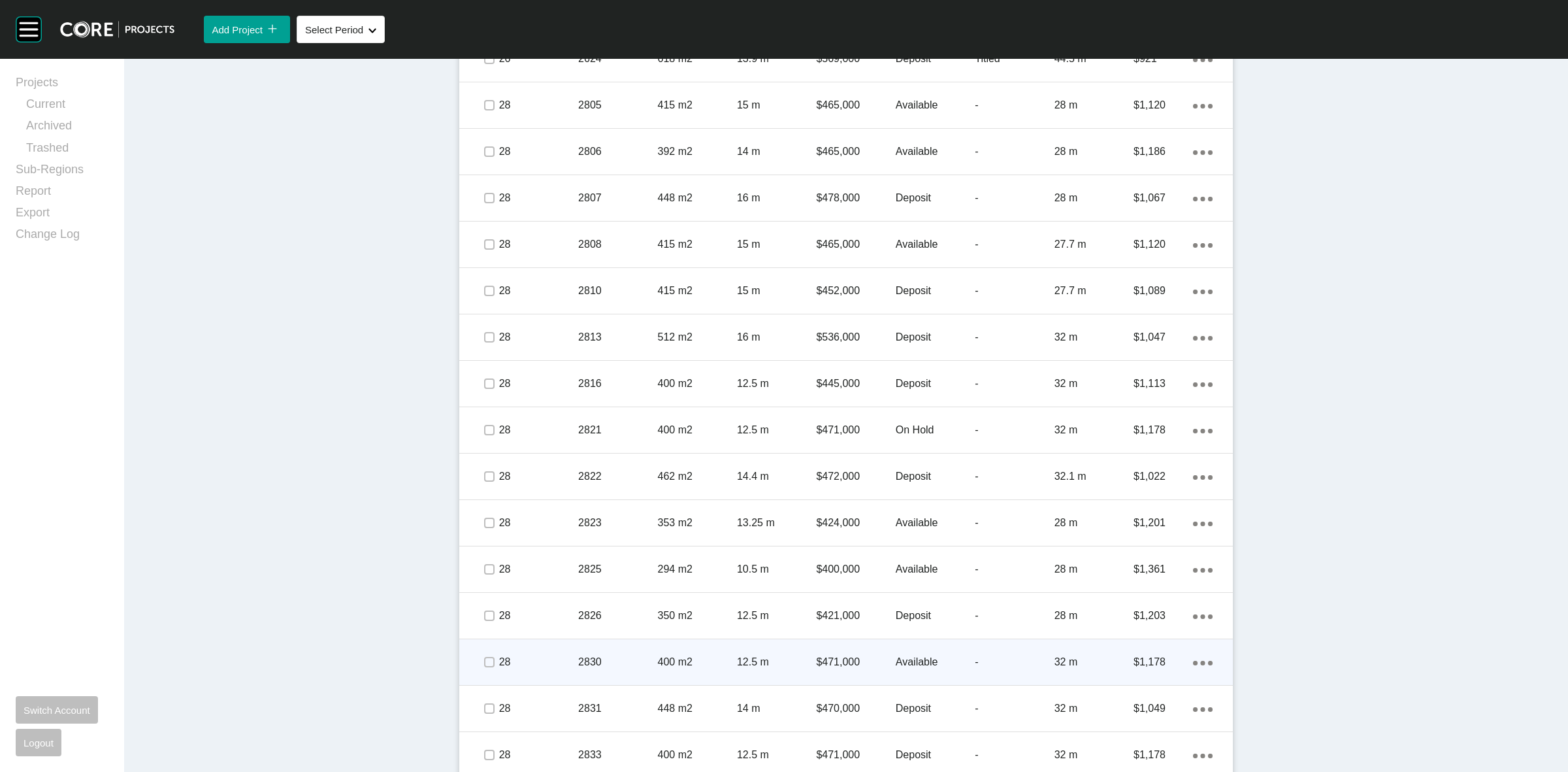
click at [479, 658] on span at bounding box center [489, 662] width 20 height 20
click at [523, 649] on div "28" at bounding box center [538, 661] width 79 height 41
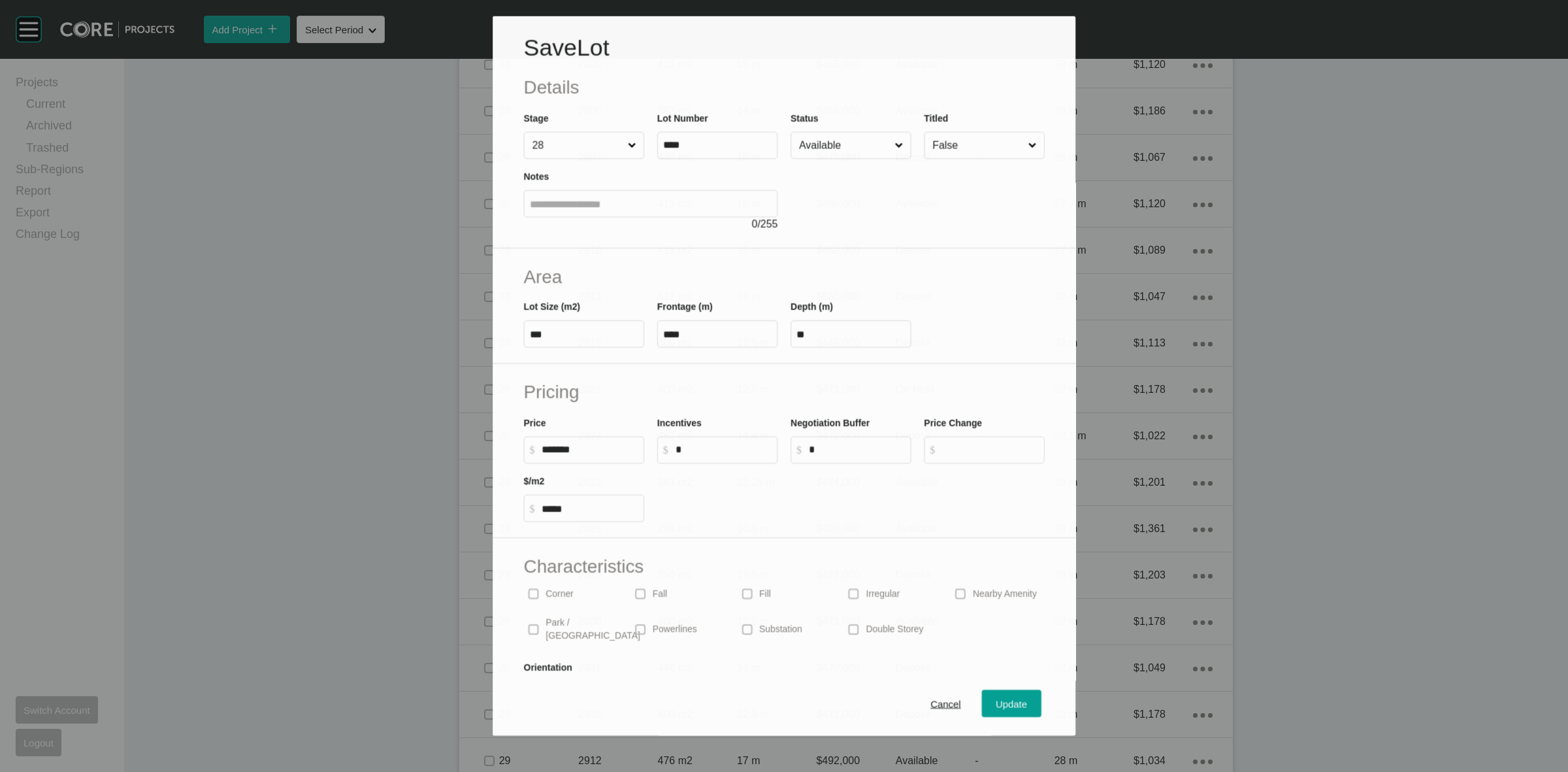
scroll to position [1430, 0]
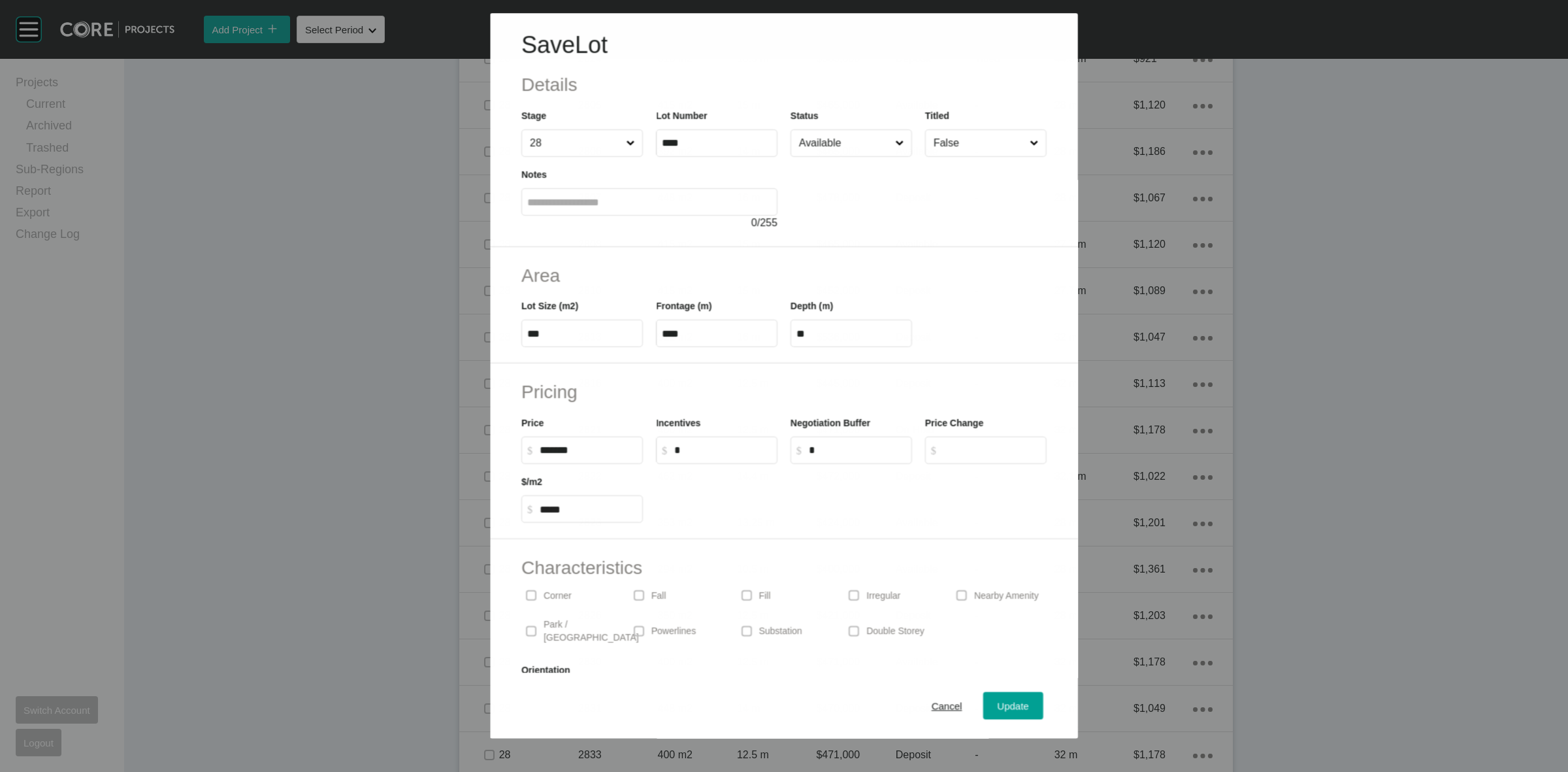
click at [835, 155] on label "Available" at bounding box center [851, 143] width 121 height 27
click at [835, 155] on input "Available" at bounding box center [845, 143] width 96 height 26
click at [997, 706] on span "Update" at bounding box center [1013, 706] width 32 height 11
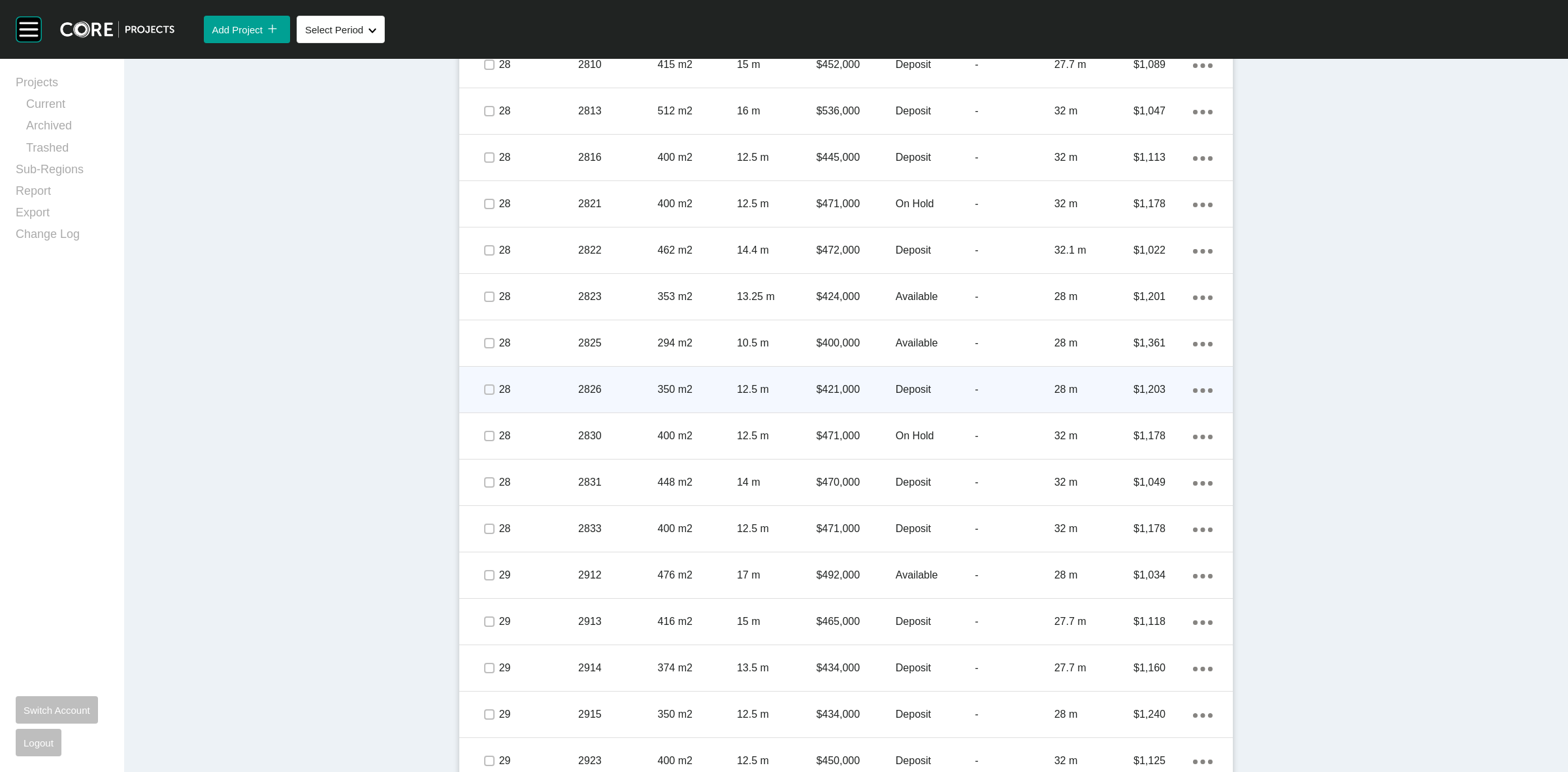
scroll to position [1716, 0]
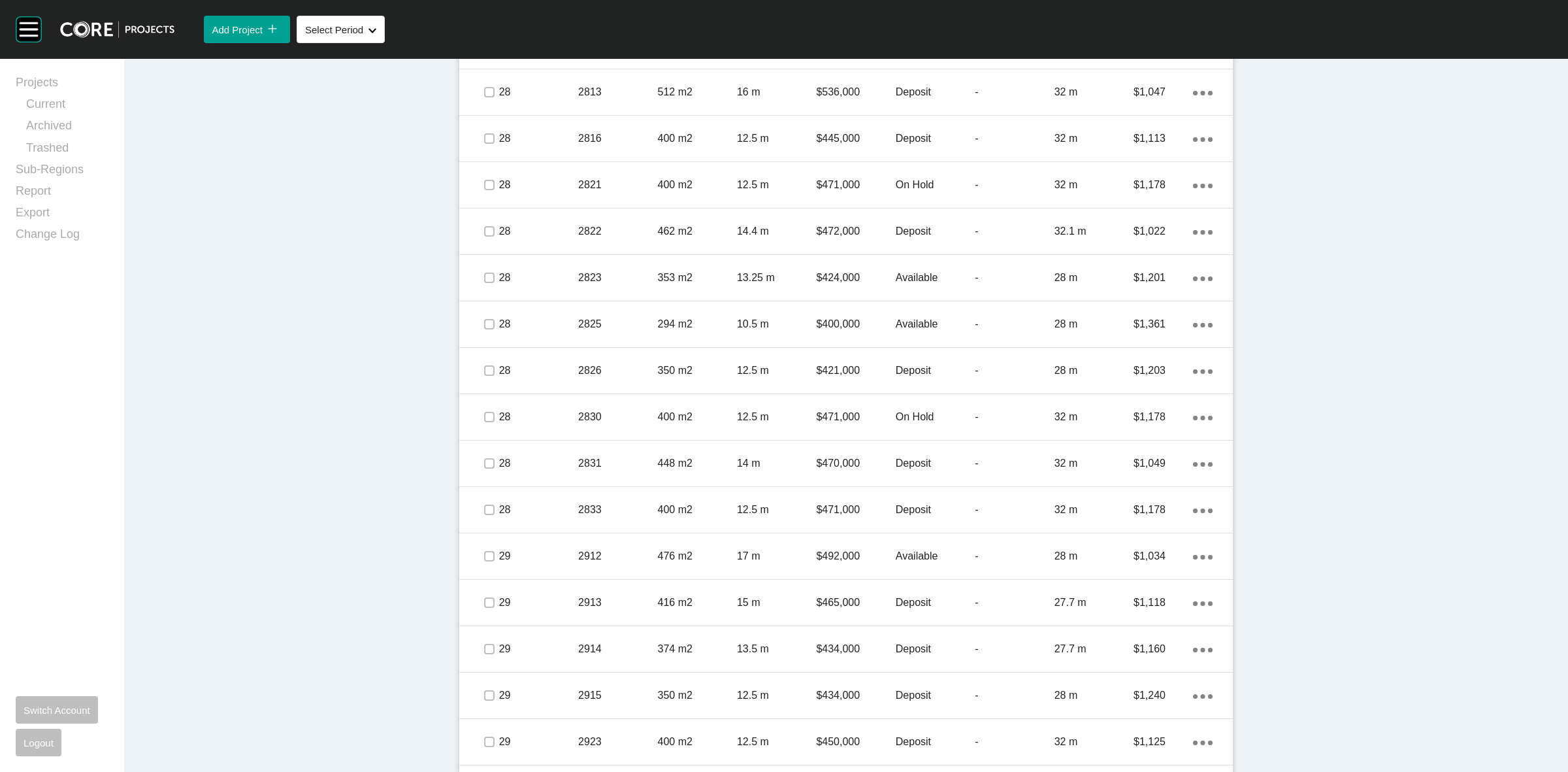
drag, startPoint x: 654, startPoint y: 634, endPoint x: 380, endPoint y: 553, distance: 285.7
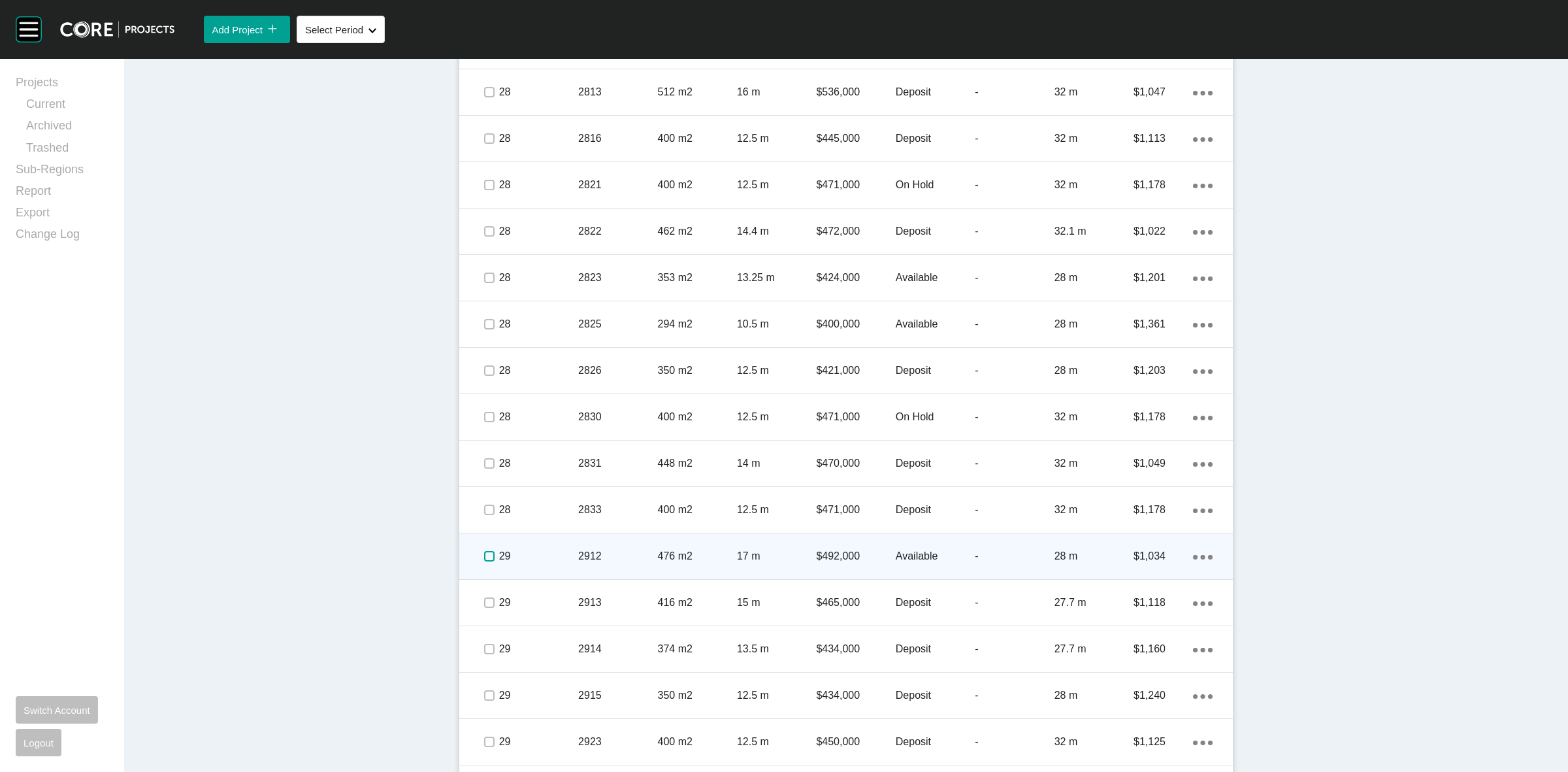
click at [484, 553] on label at bounding box center [489, 556] width 11 height 11
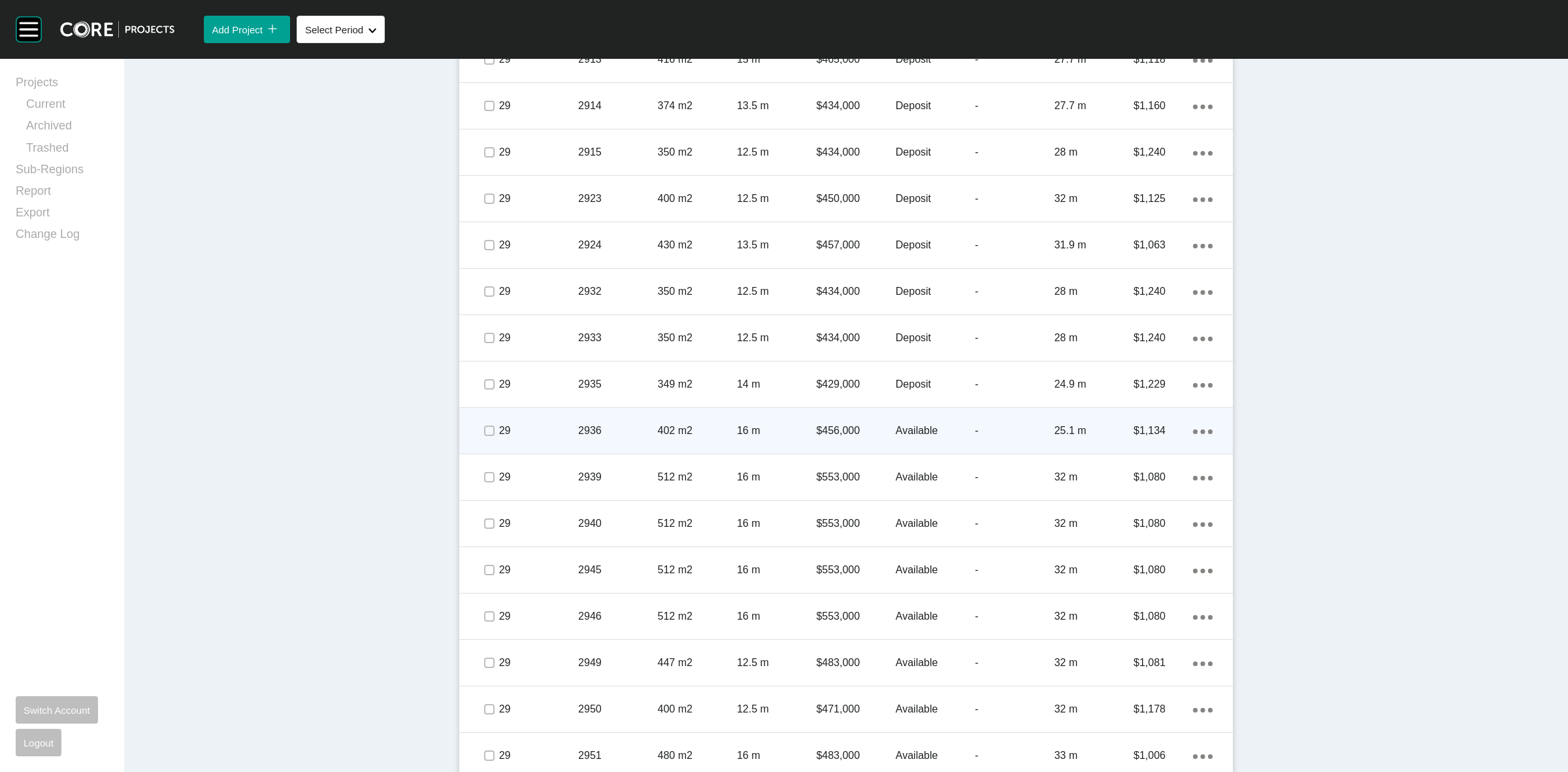
scroll to position [2451, 0]
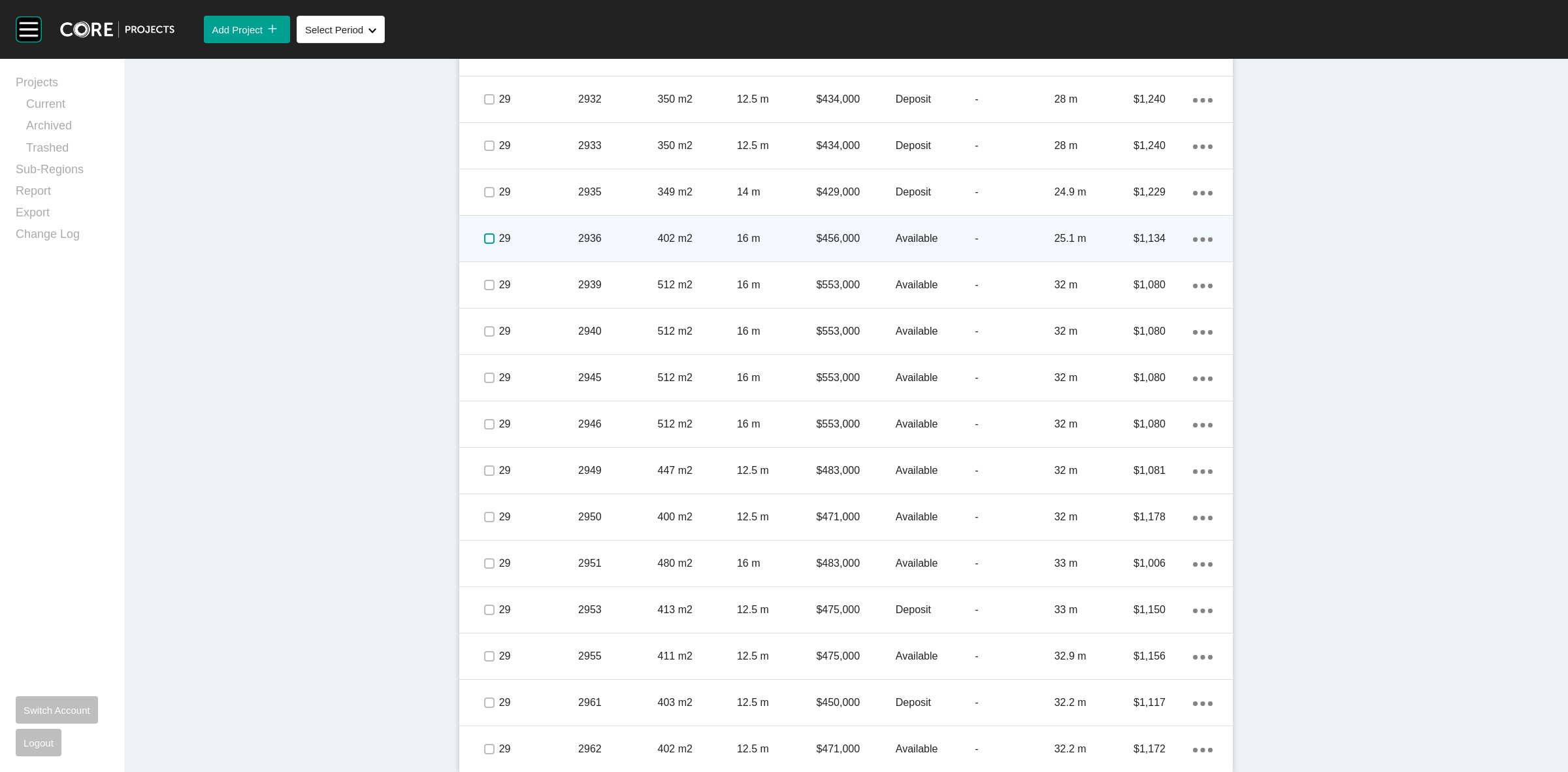
click at [484, 234] on label at bounding box center [489, 238] width 11 height 11
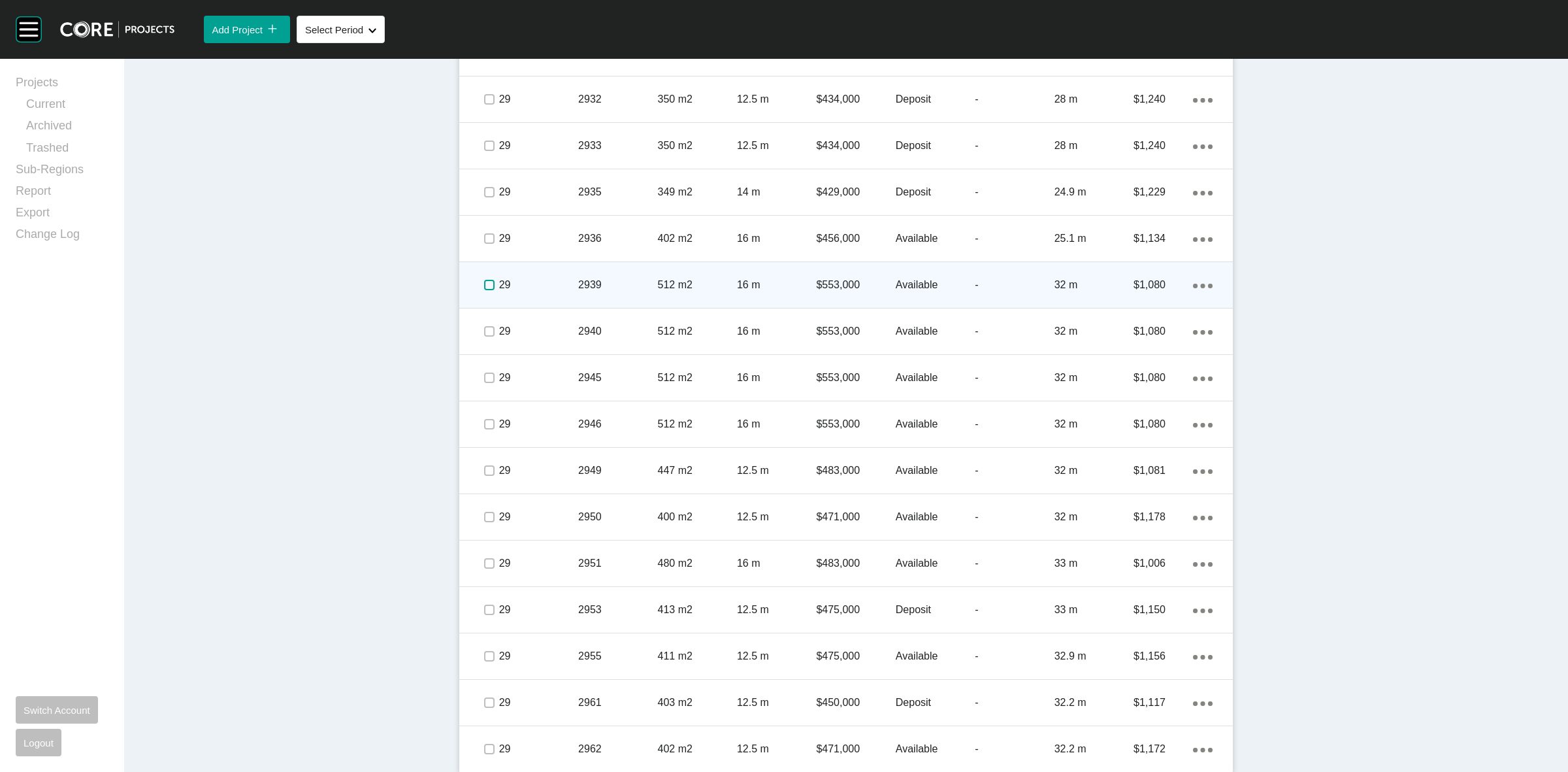
click at [484, 283] on label at bounding box center [489, 285] width 11 height 11
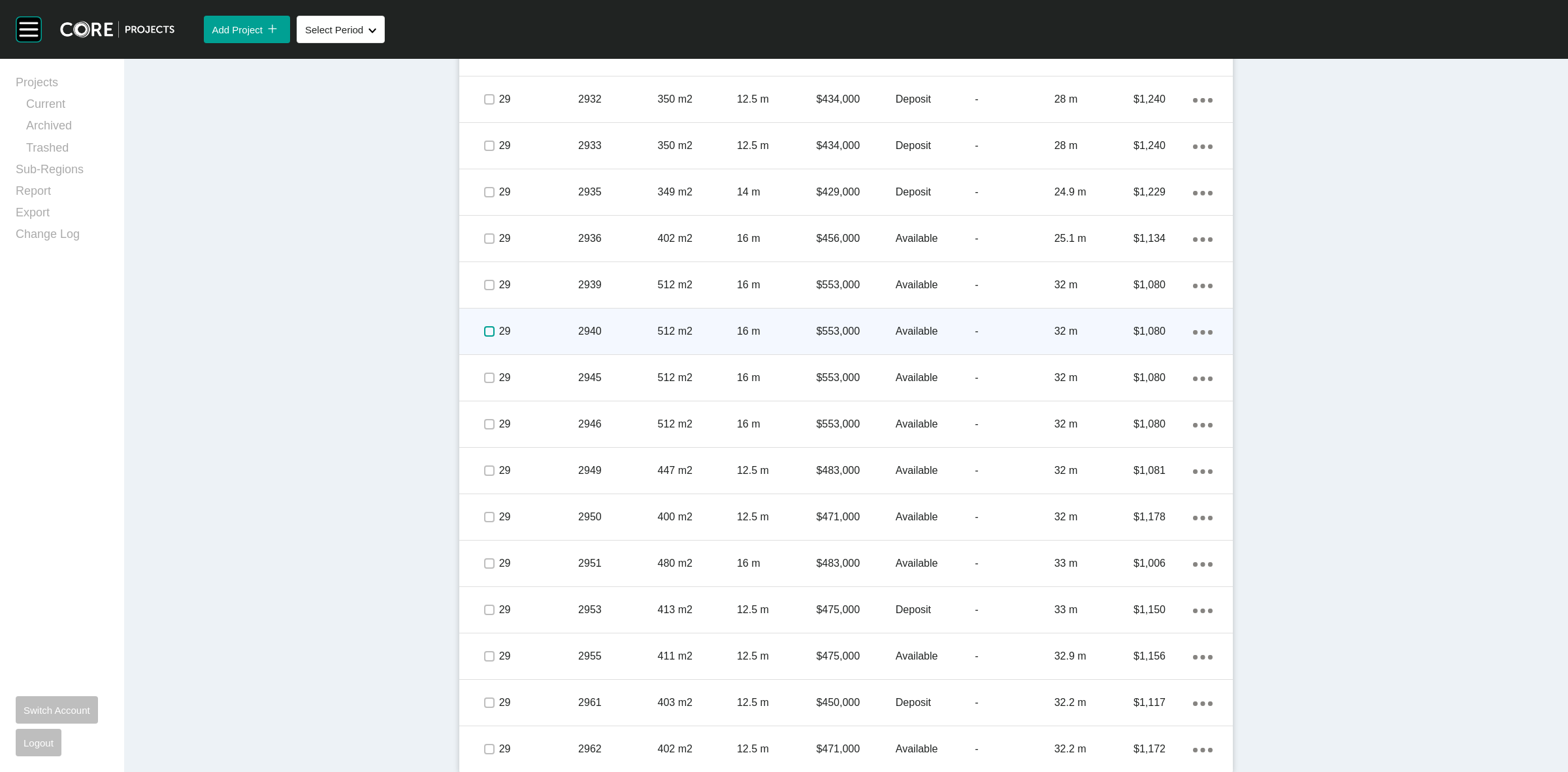
click at [484, 333] on label at bounding box center [489, 332] width 11 height 11
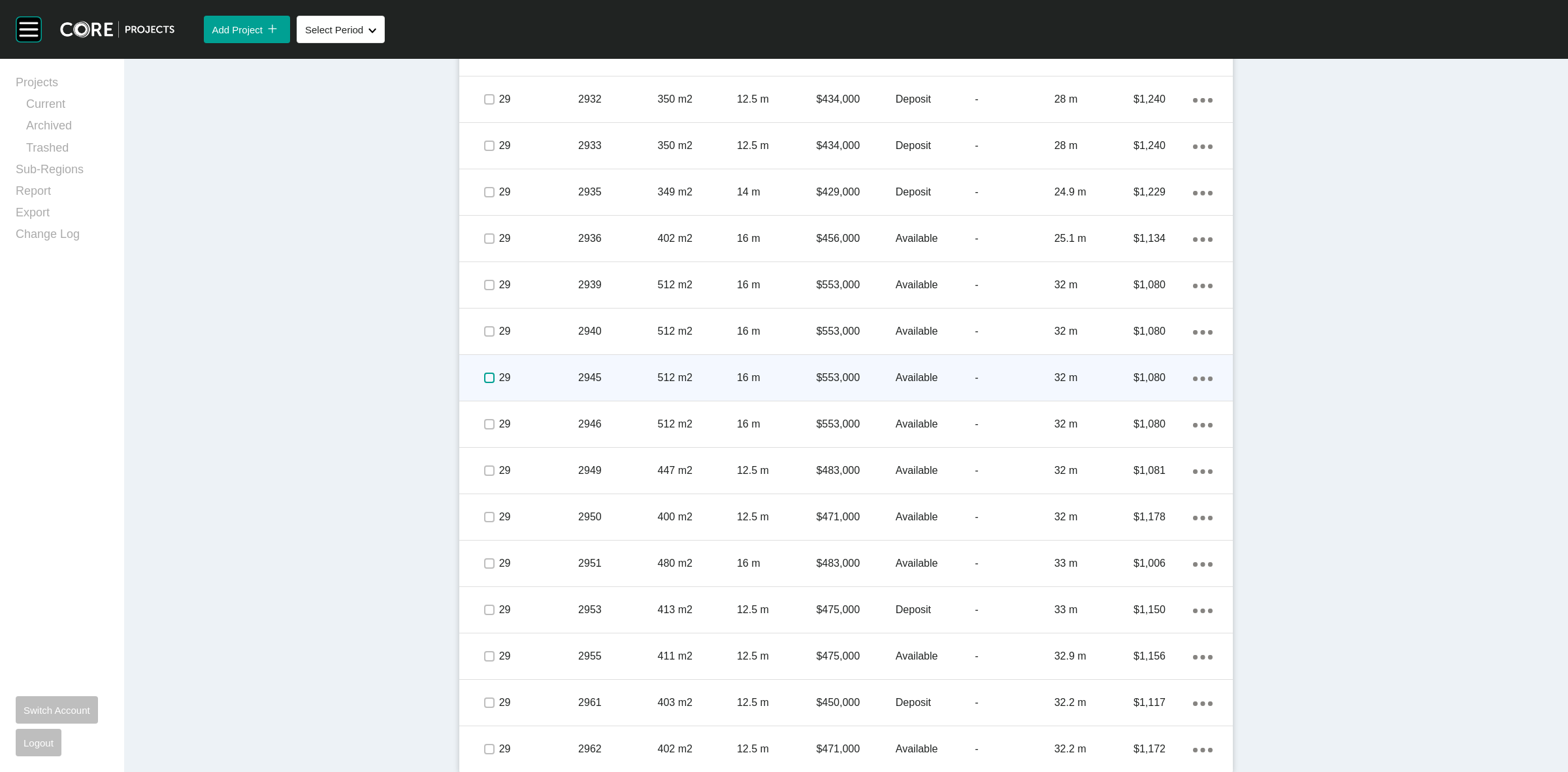
click at [485, 380] on label at bounding box center [489, 377] width 11 height 11
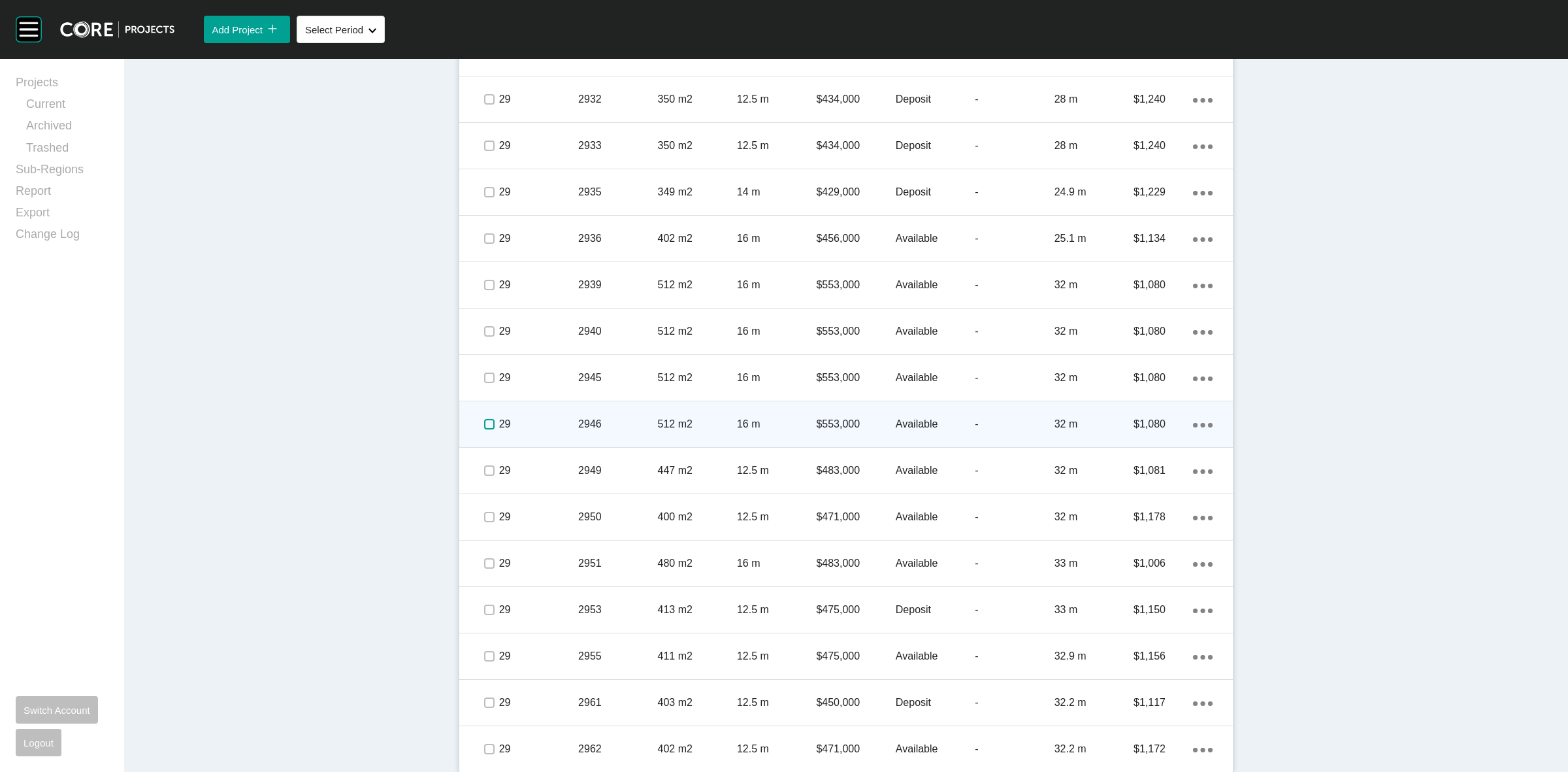
click at [487, 422] on label at bounding box center [489, 424] width 11 height 11
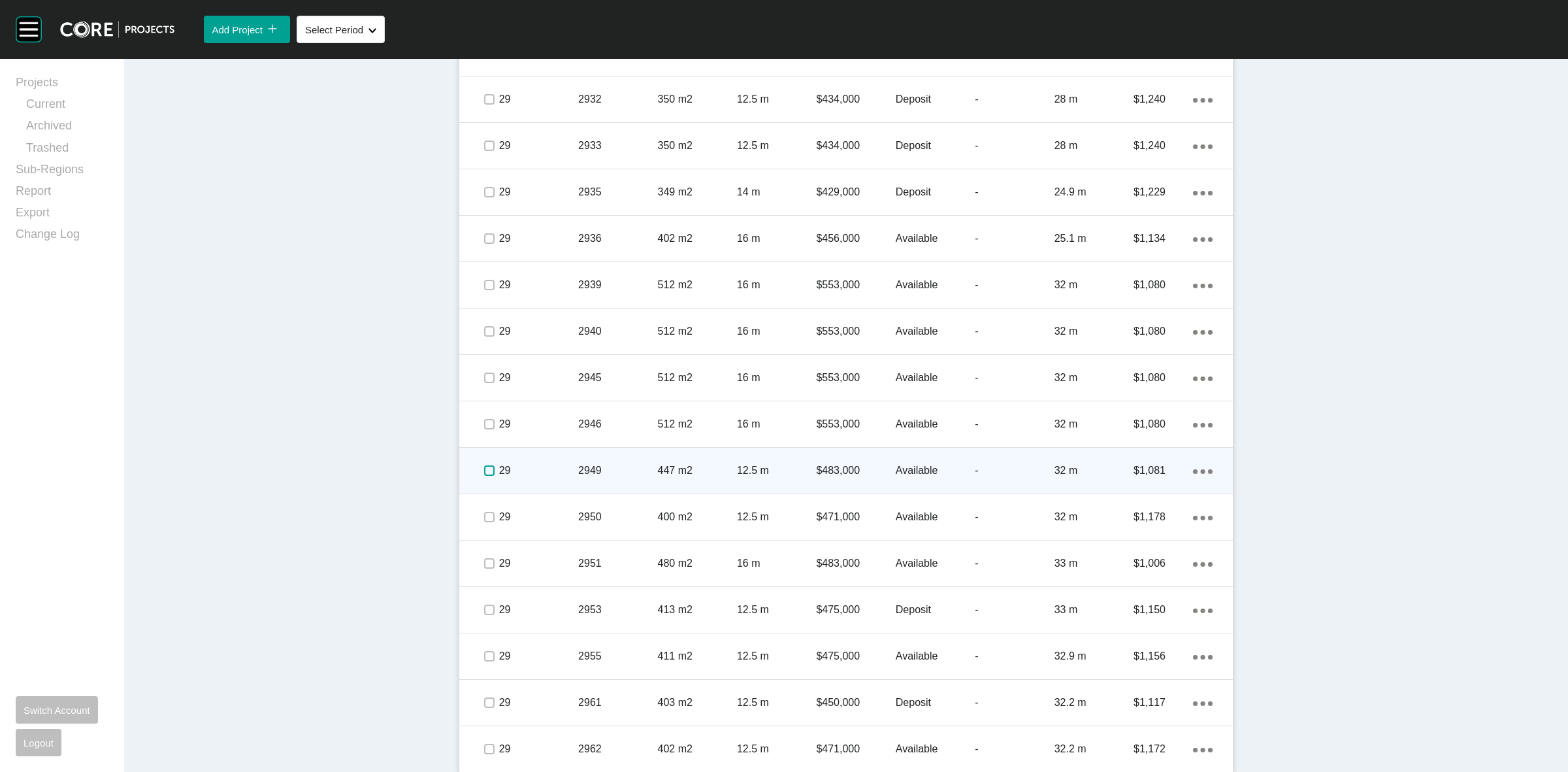
click at [484, 472] on label at bounding box center [489, 470] width 11 height 11
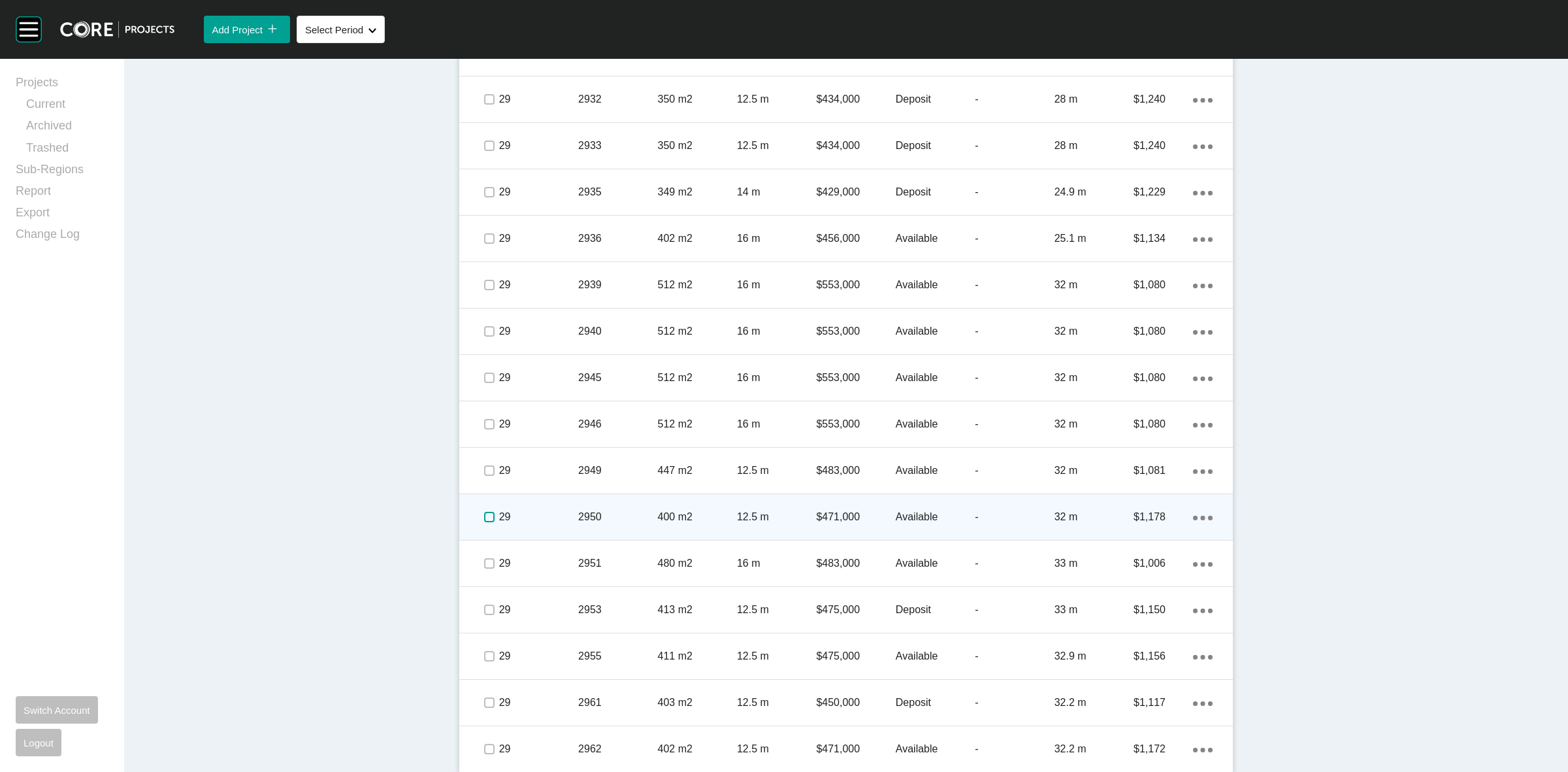
click at [485, 512] on label at bounding box center [489, 517] width 11 height 11
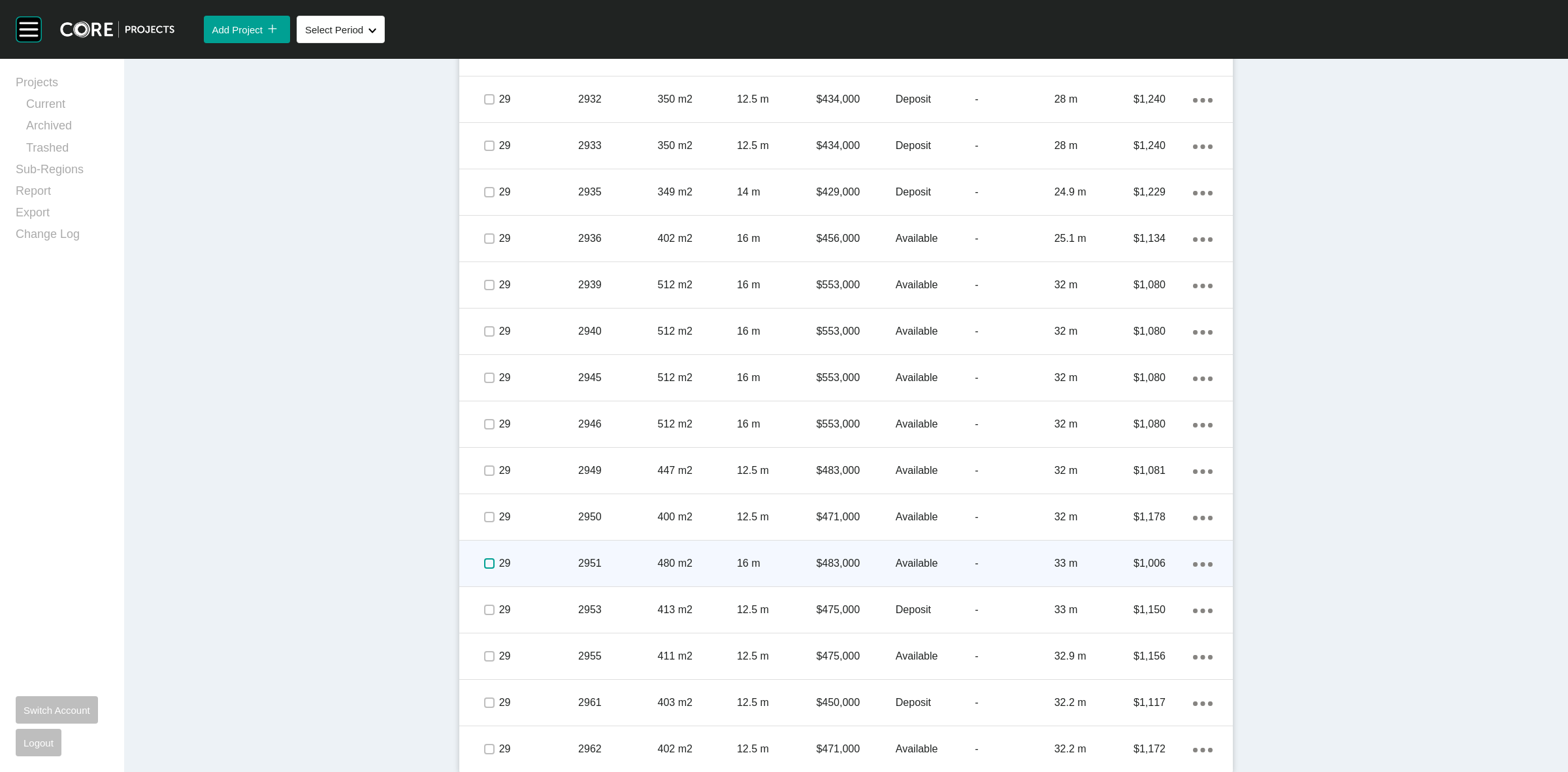
click at [484, 568] on label at bounding box center [489, 563] width 11 height 11
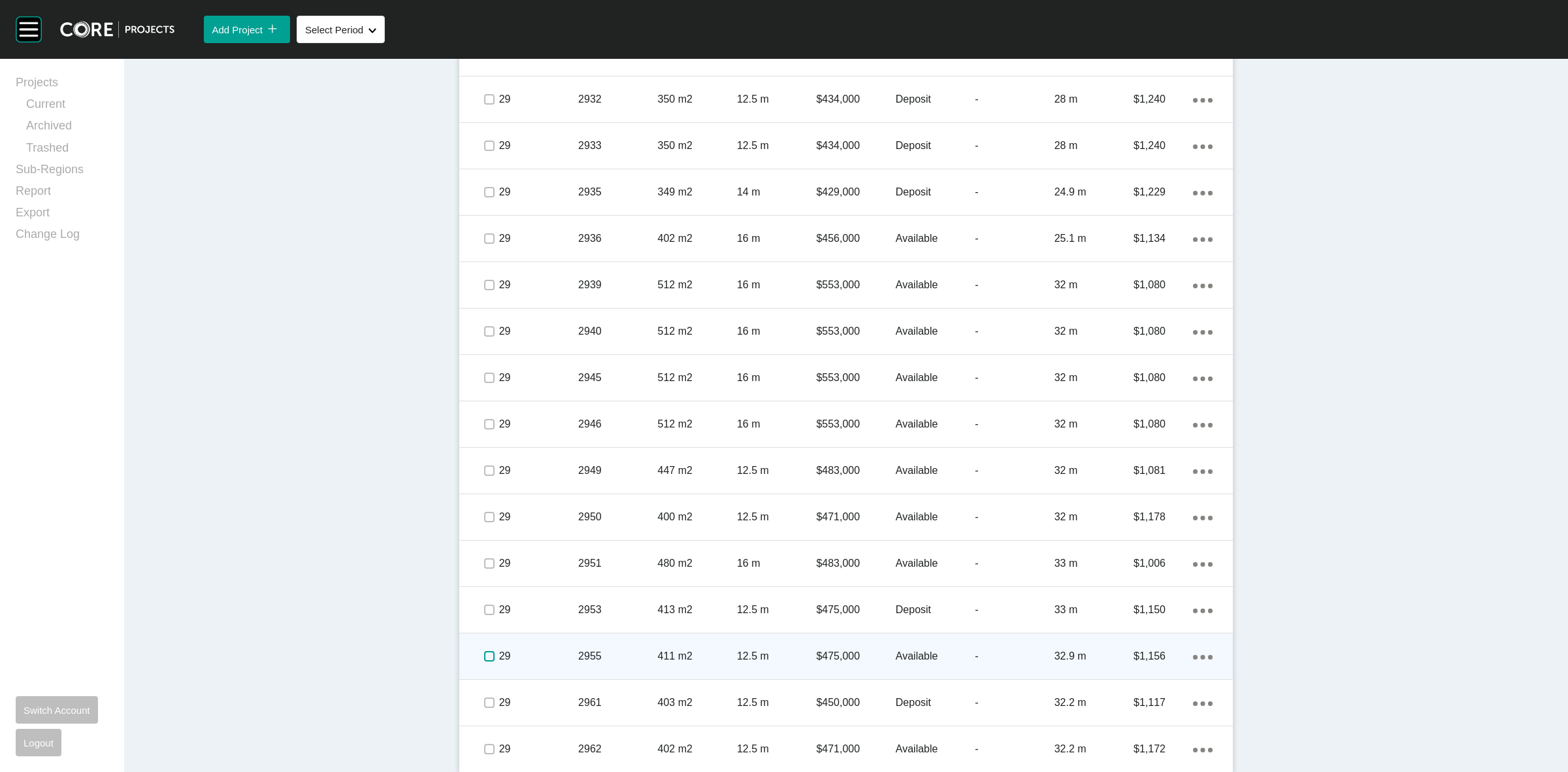
click at [484, 655] on label at bounding box center [489, 656] width 11 height 11
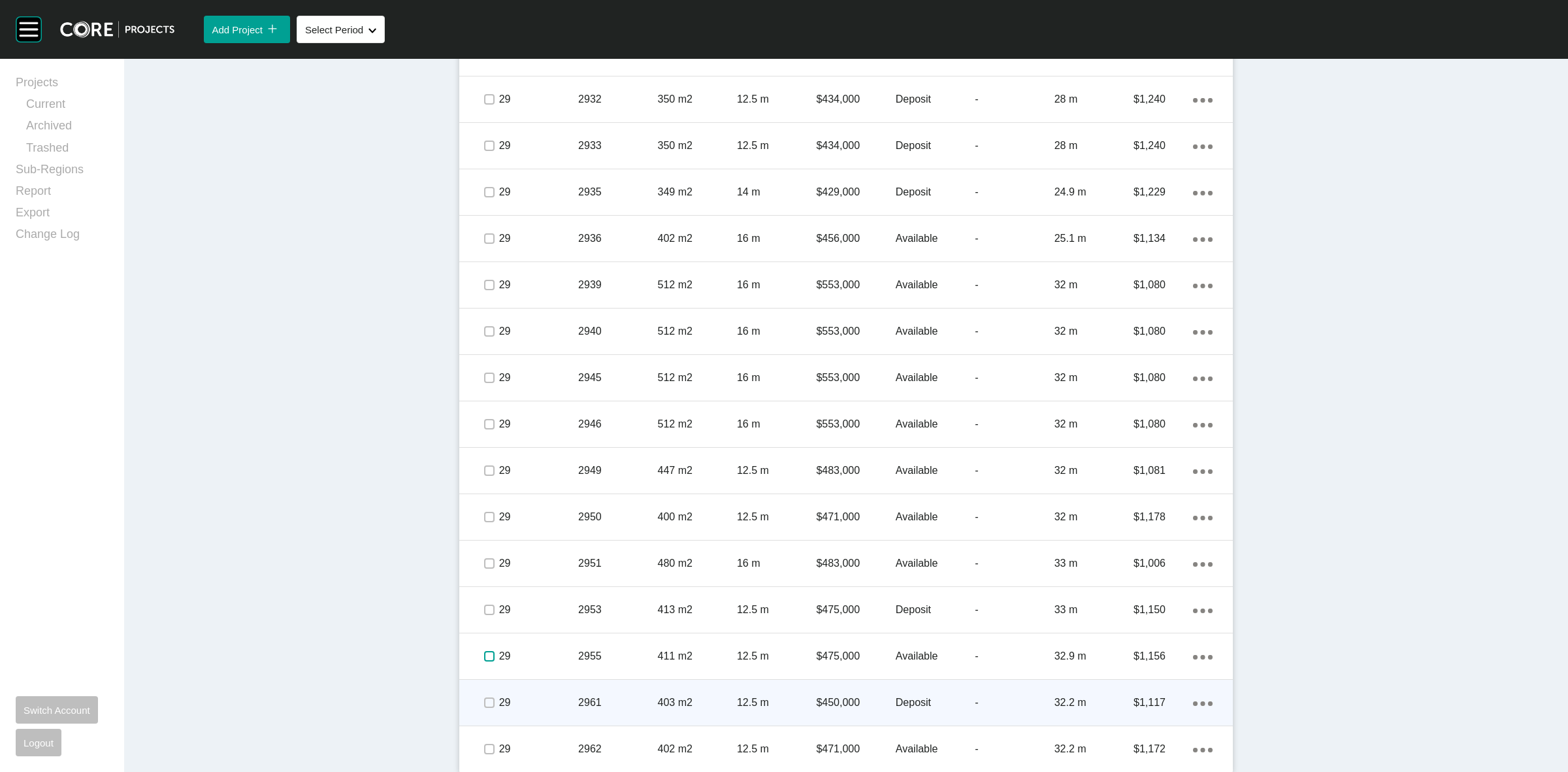
scroll to position [2456, 0]
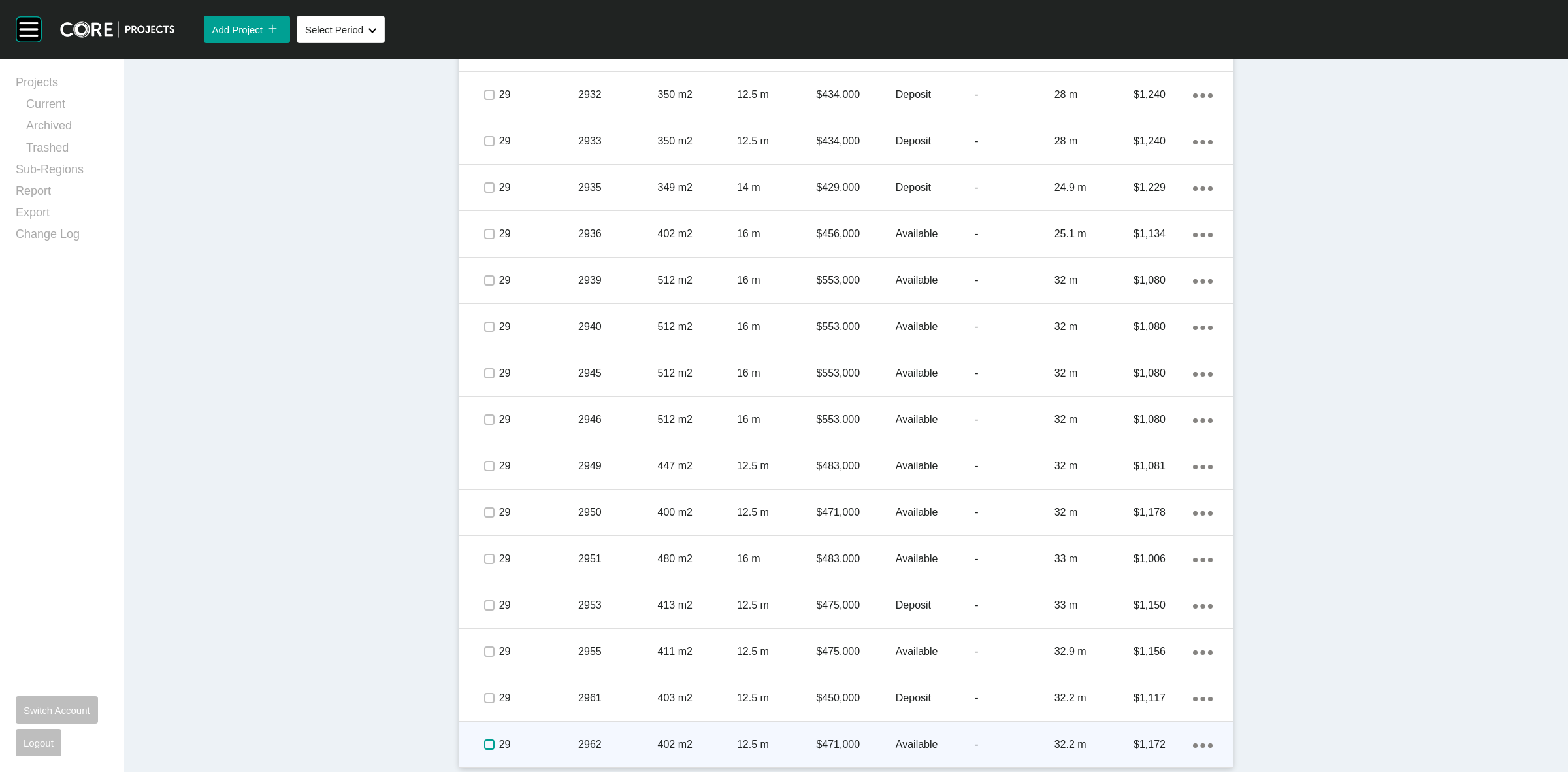
click at [487, 747] on label at bounding box center [489, 745] width 11 height 11
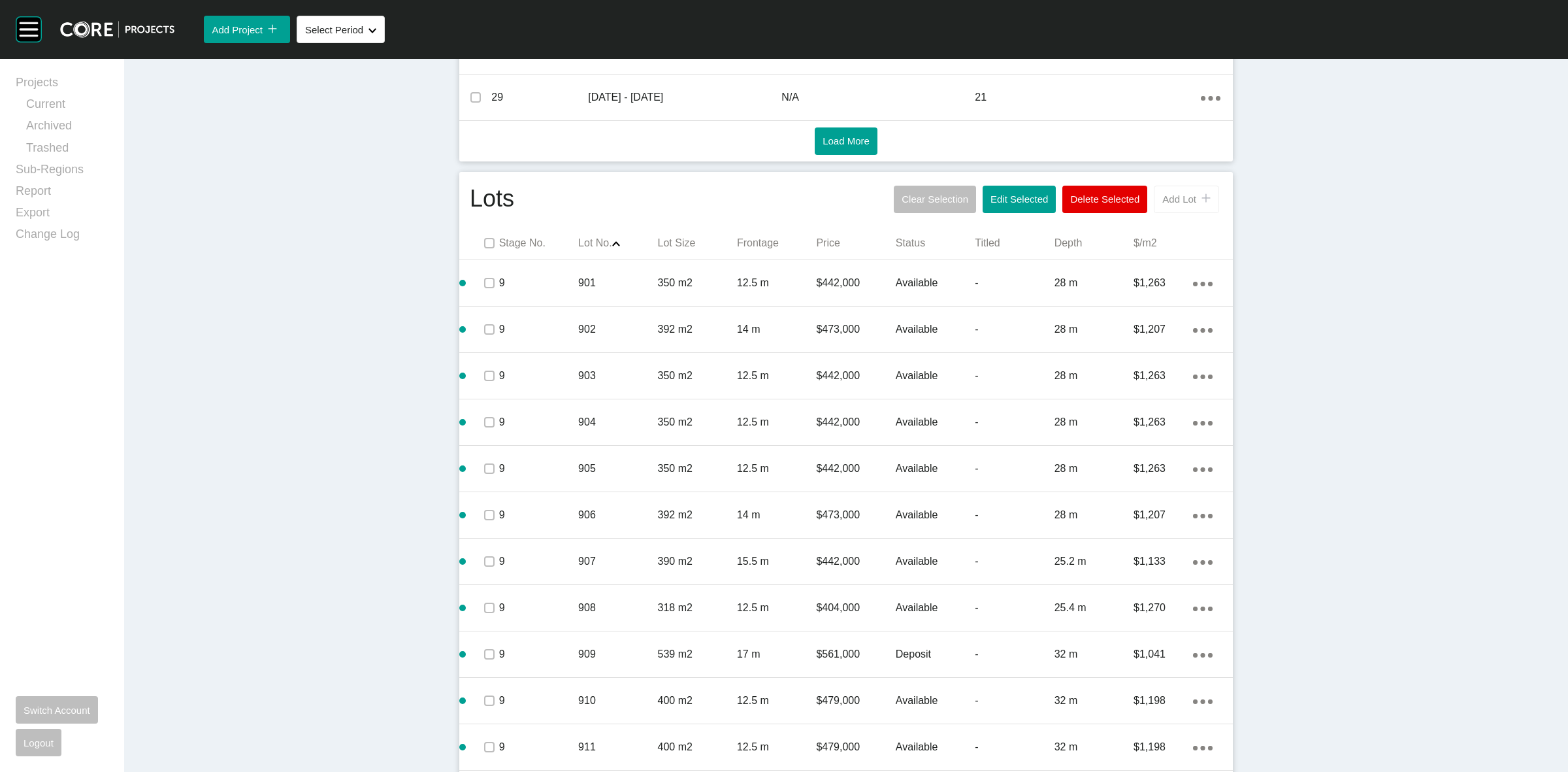
scroll to position [658, 0]
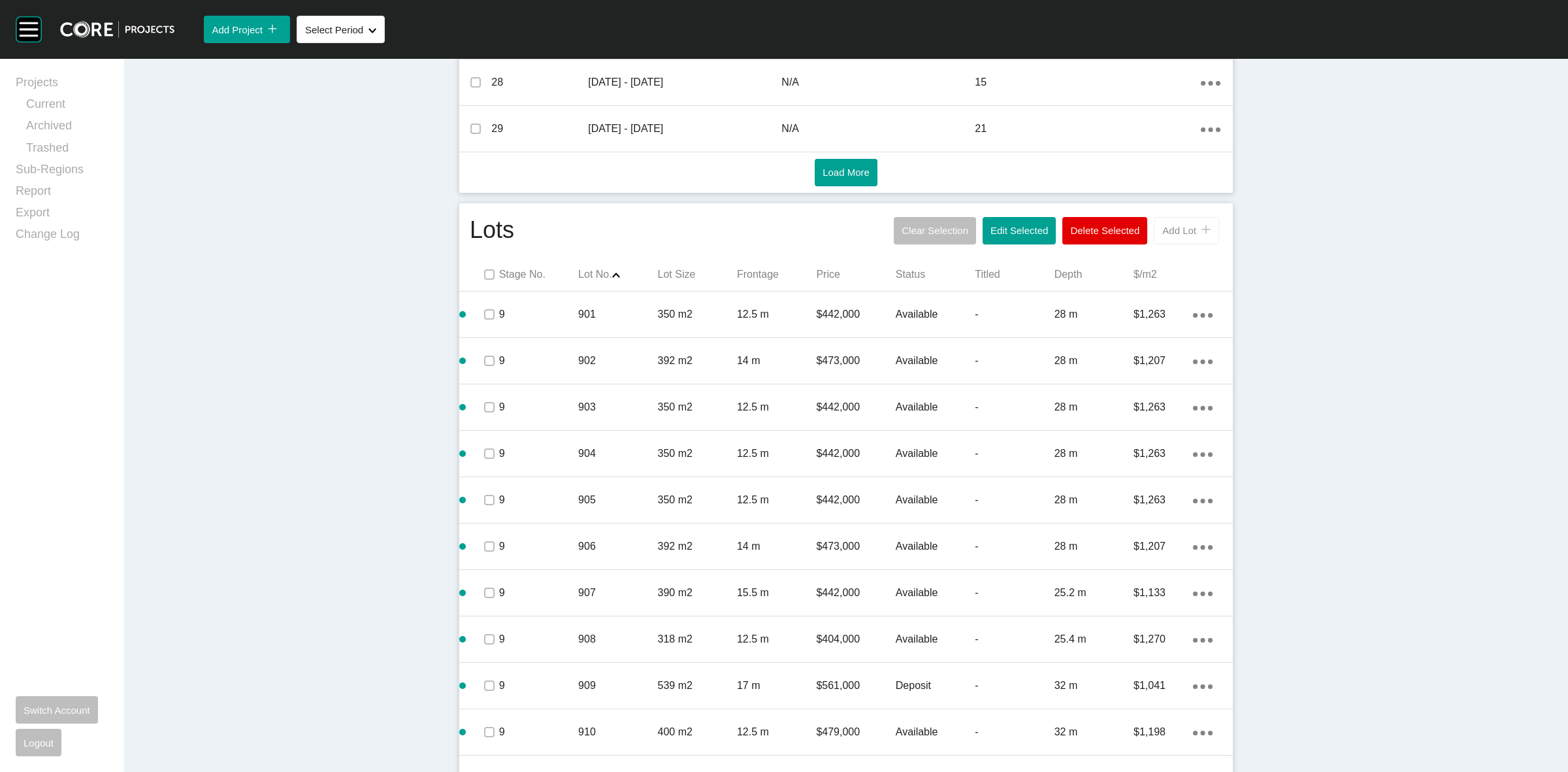
click at [1170, 227] on span "Add Lot" at bounding box center [1178, 230] width 34 height 11
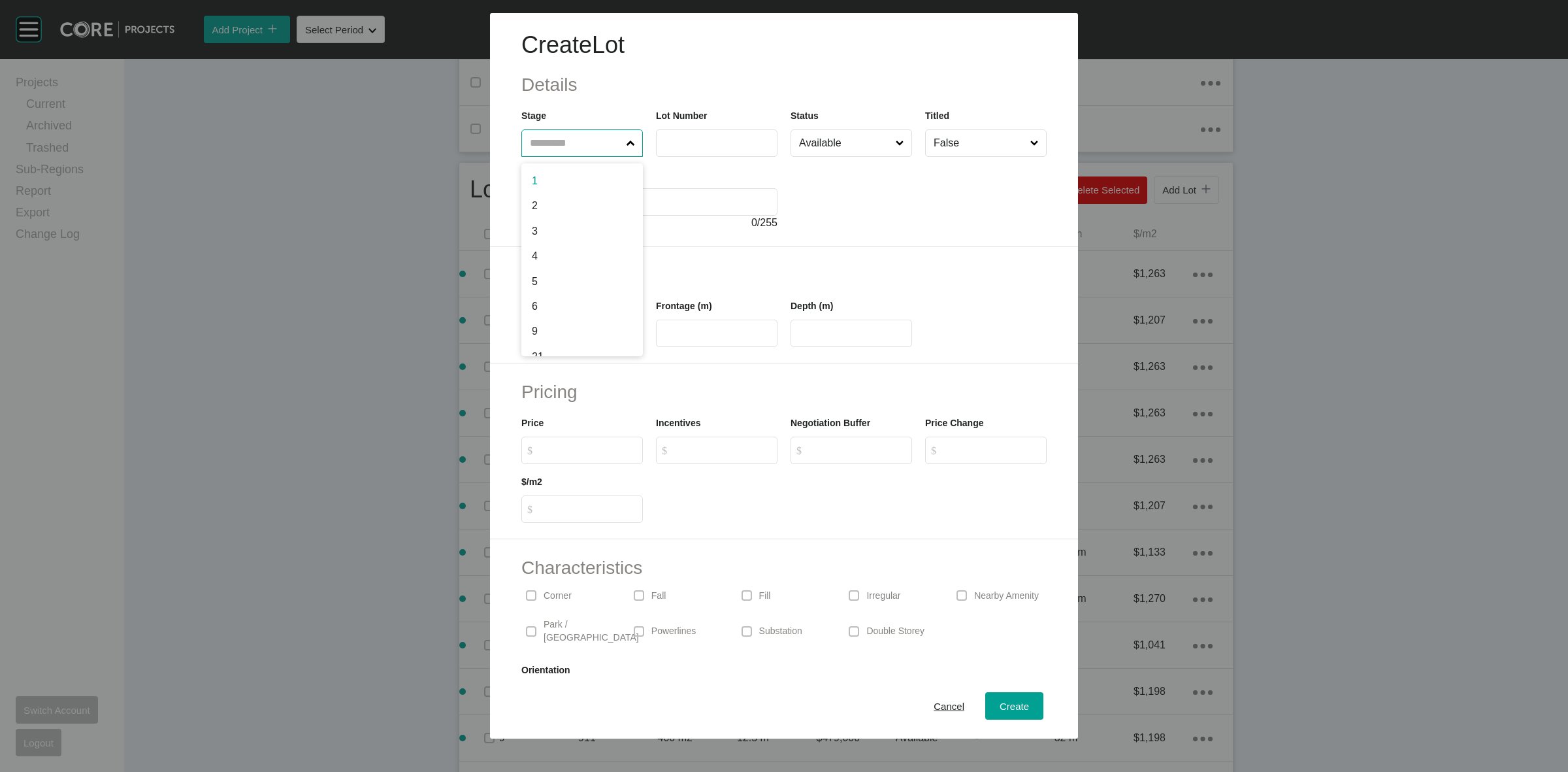
click at [566, 144] on input "text" at bounding box center [576, 143] width 96 height 26
type input "**"
type input "****"
type input "***"
type input "**"
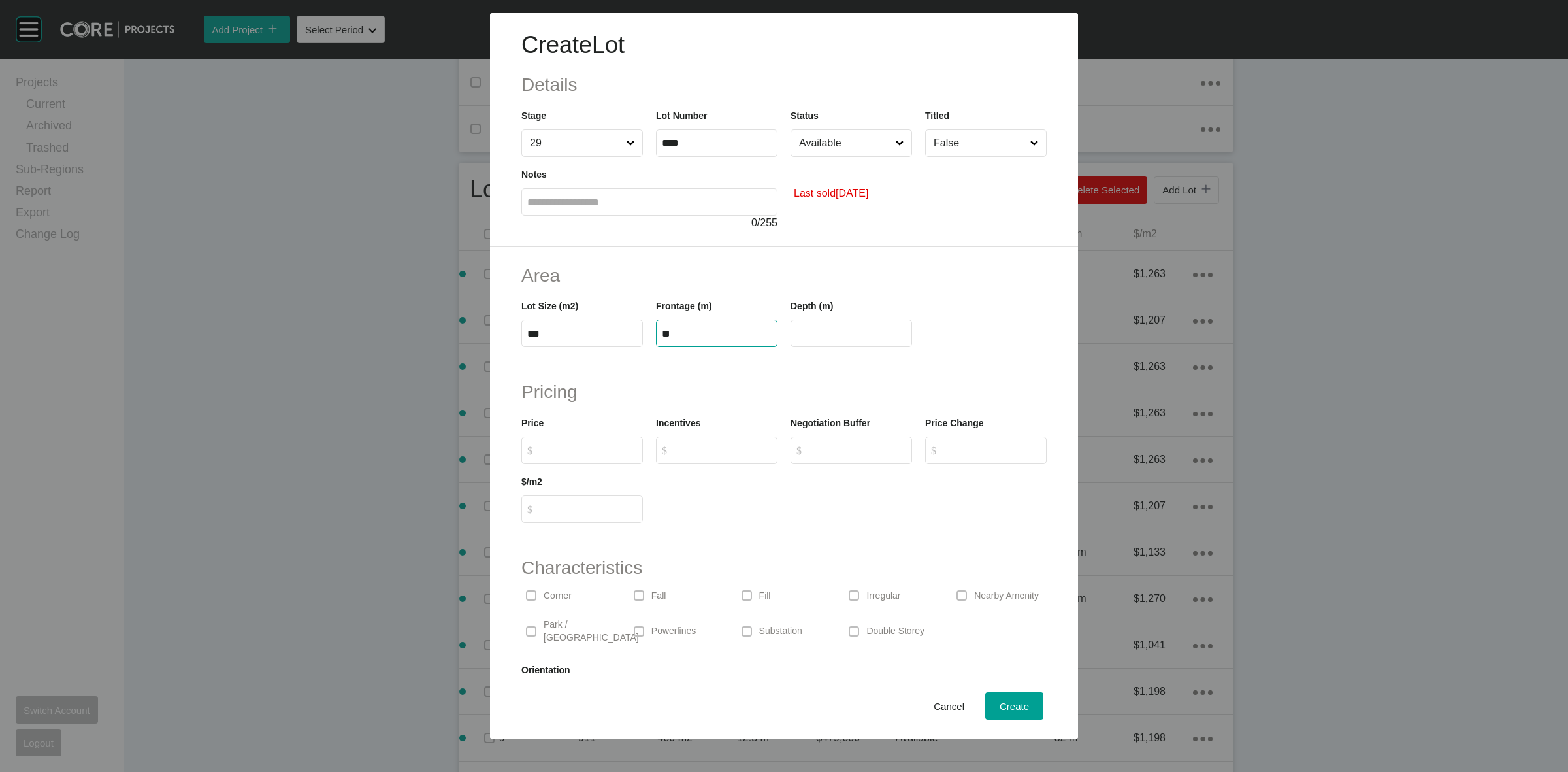
type input "**"
type input "*******"
type input "*"
type input "*****"
type input "*"
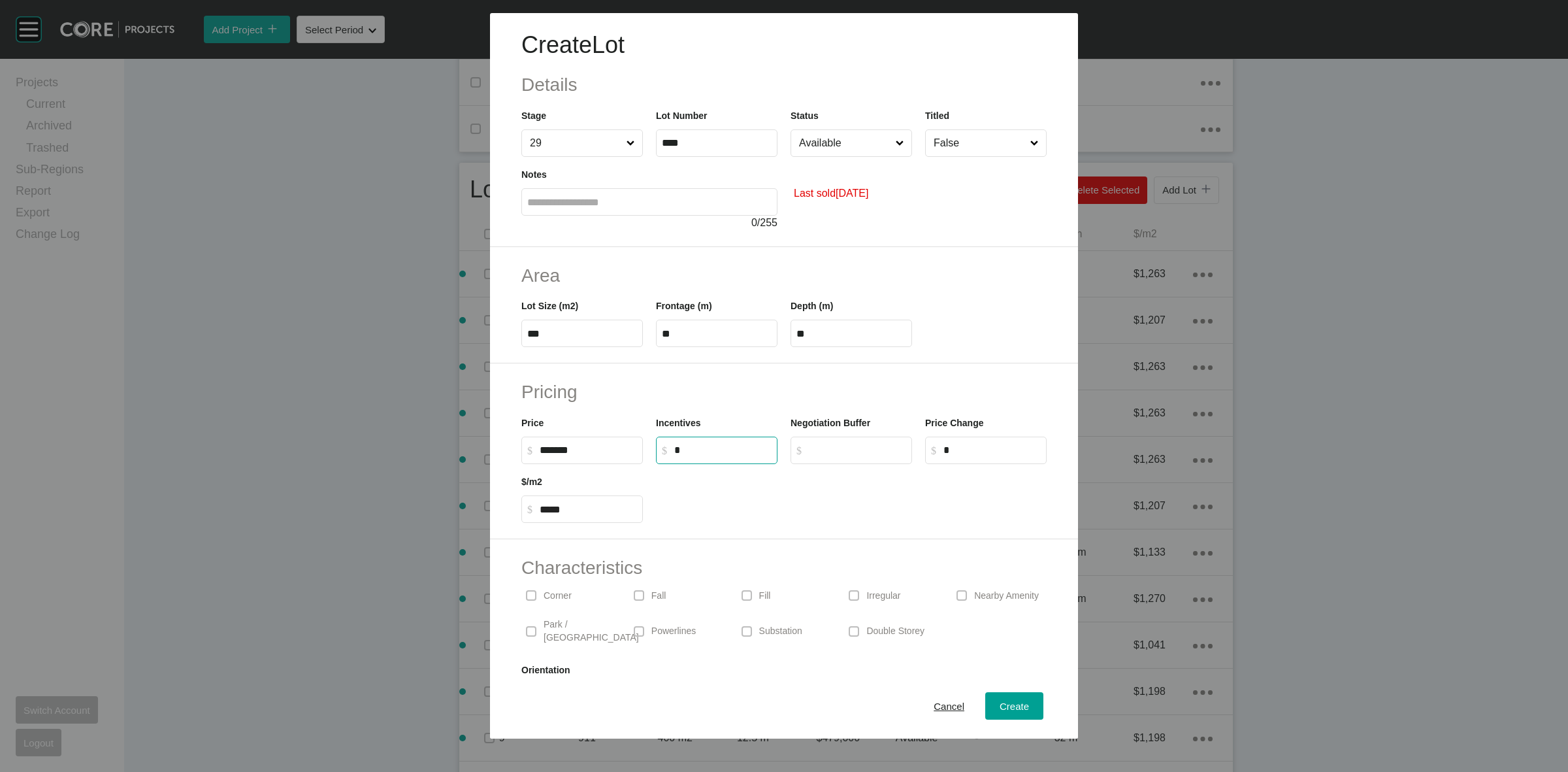
click at [828, 137] on input "Available" at bounding box center [845, 143] width 96 height 26
click at [1016, 704] on span "Create" at bounding box center [1014, 706] width 29 height 11
type input "*"
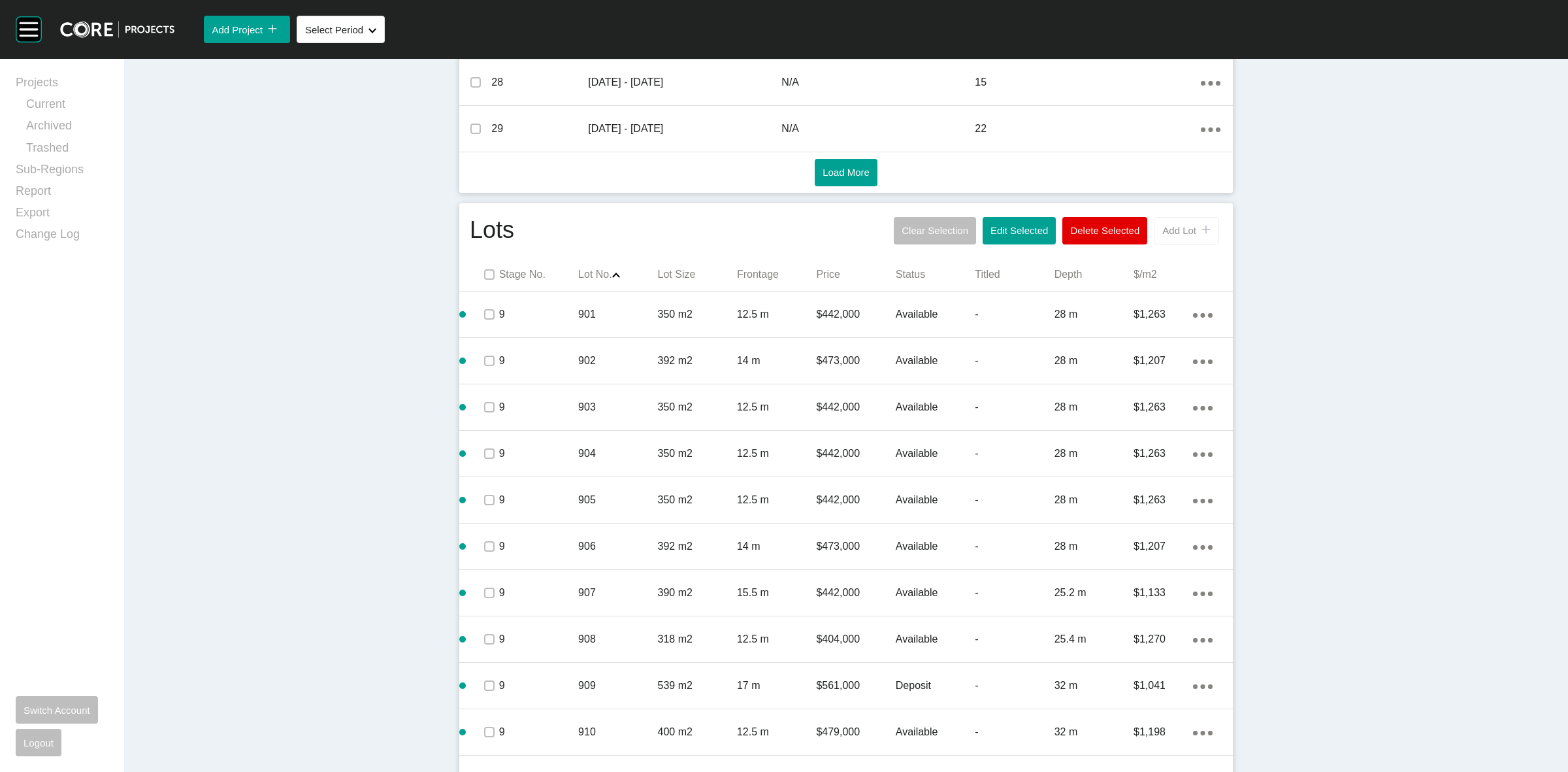
click at [1165, 227] on span "Add Lot" at bounding box center [1178, 230] width 34 height 11
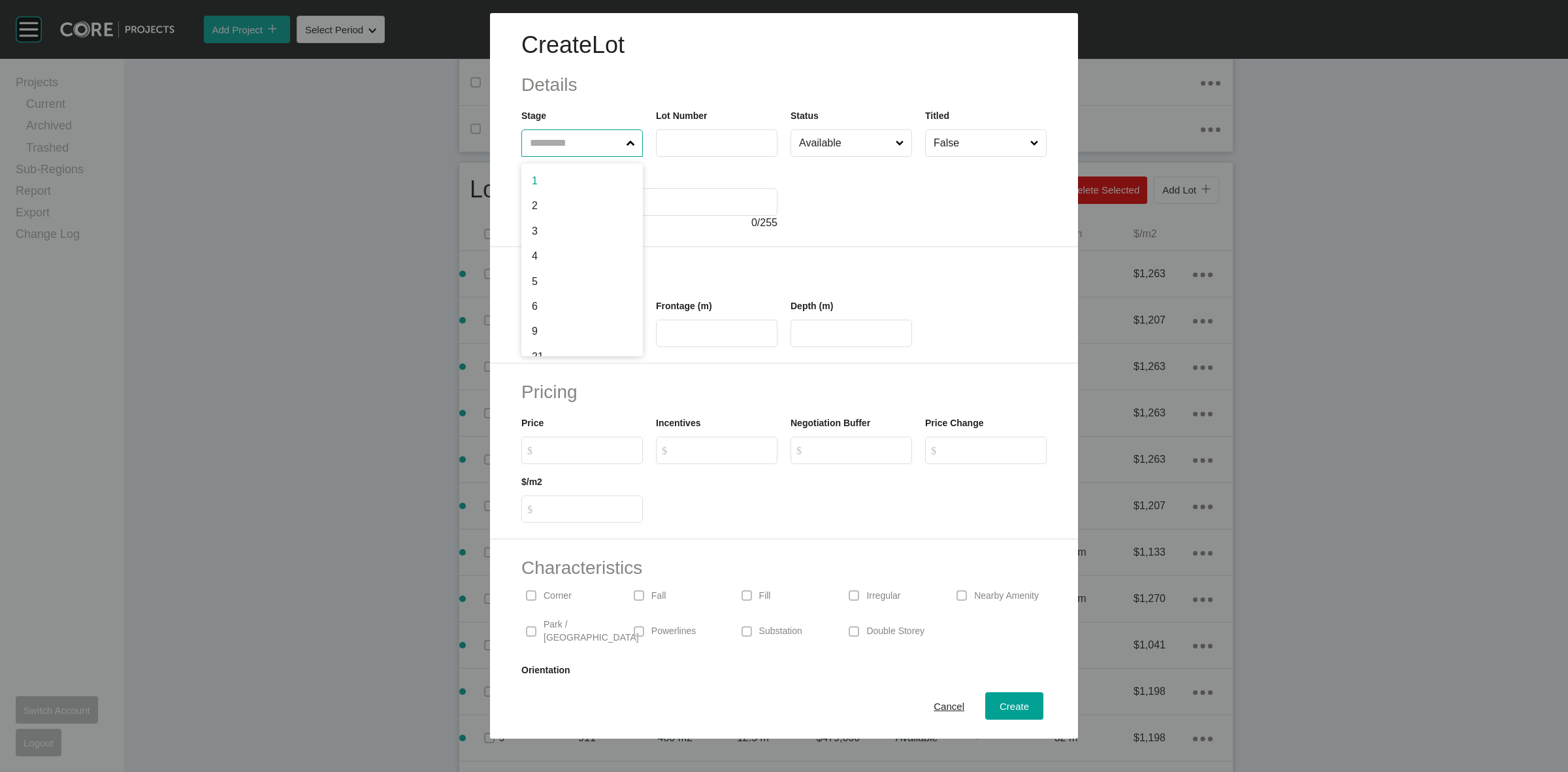
click at [589, 142] on input "text" at bounding box center [576, 143] width 96 height 26
type input "**"
type input "****"
type input "***"
type input "**"
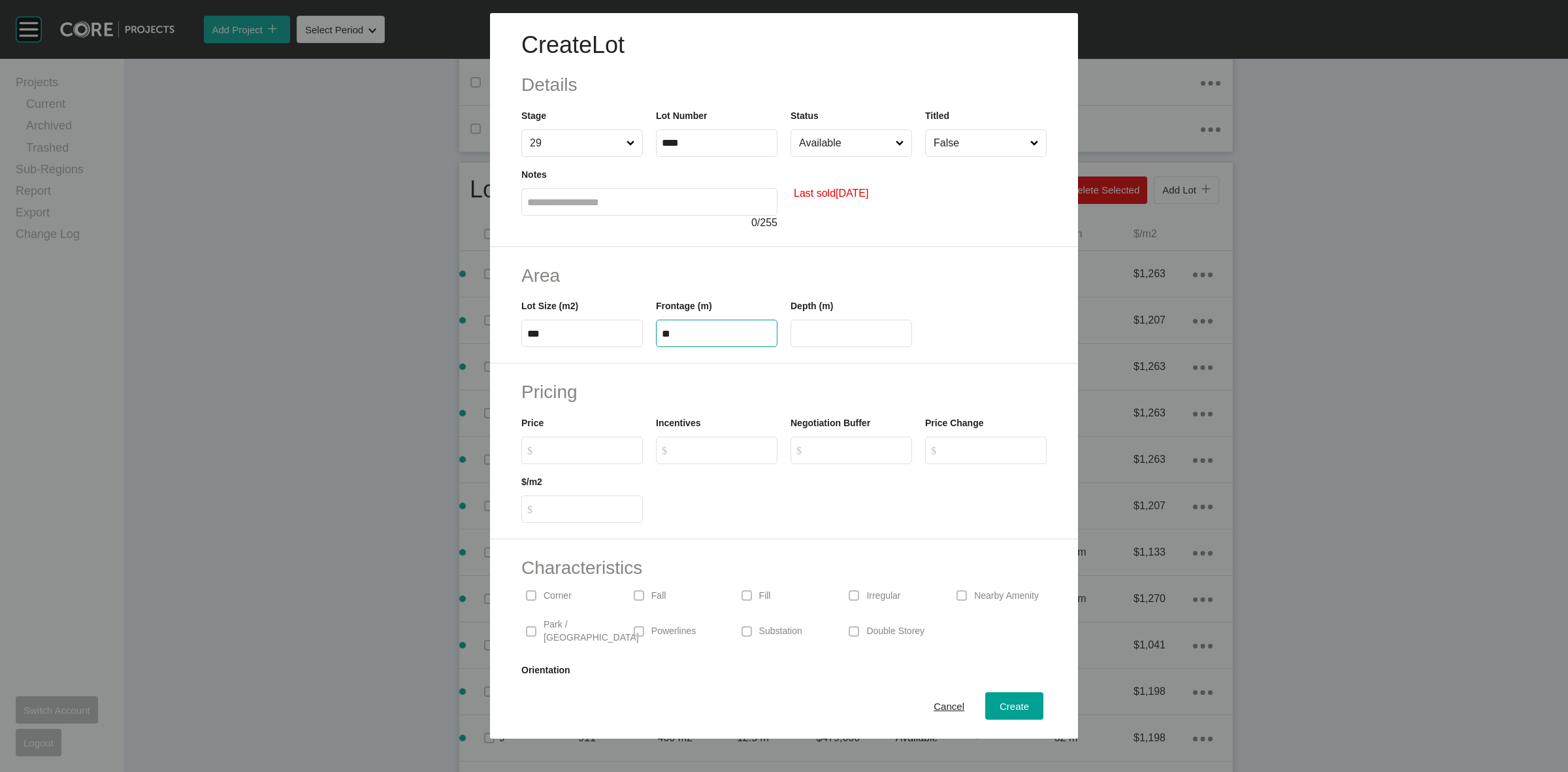
type input "**"
type input "*******"
type input "******"
type input "*****"
type input "*"
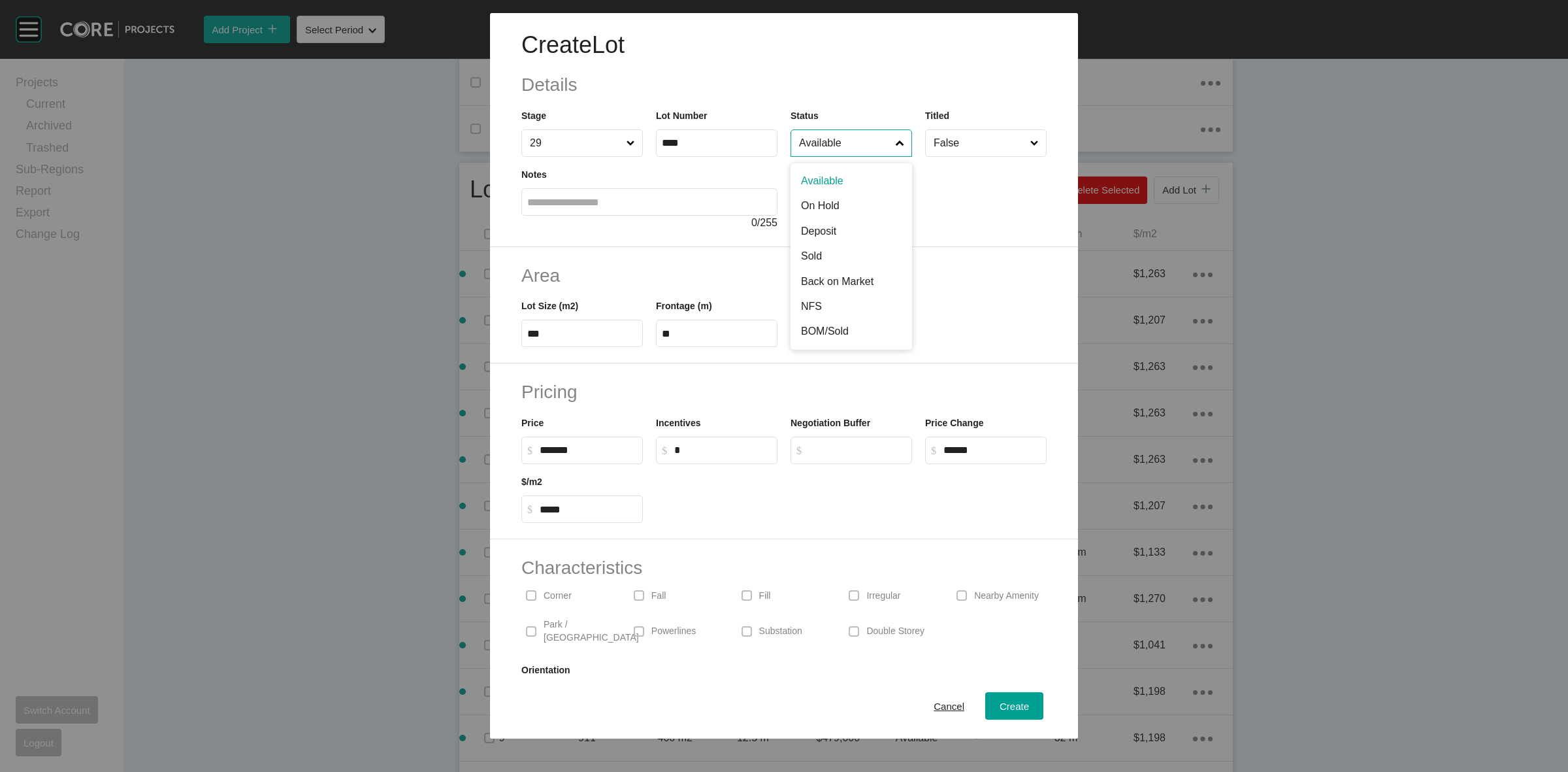
click at [826, 148] on input "Available" at bounding box center [845, 143] width 96 height 26
click at [553, 449] on input "******" at bounding box center [588, 450] width 97 height 11
type input "*******"
type input "*"
type input "*****"
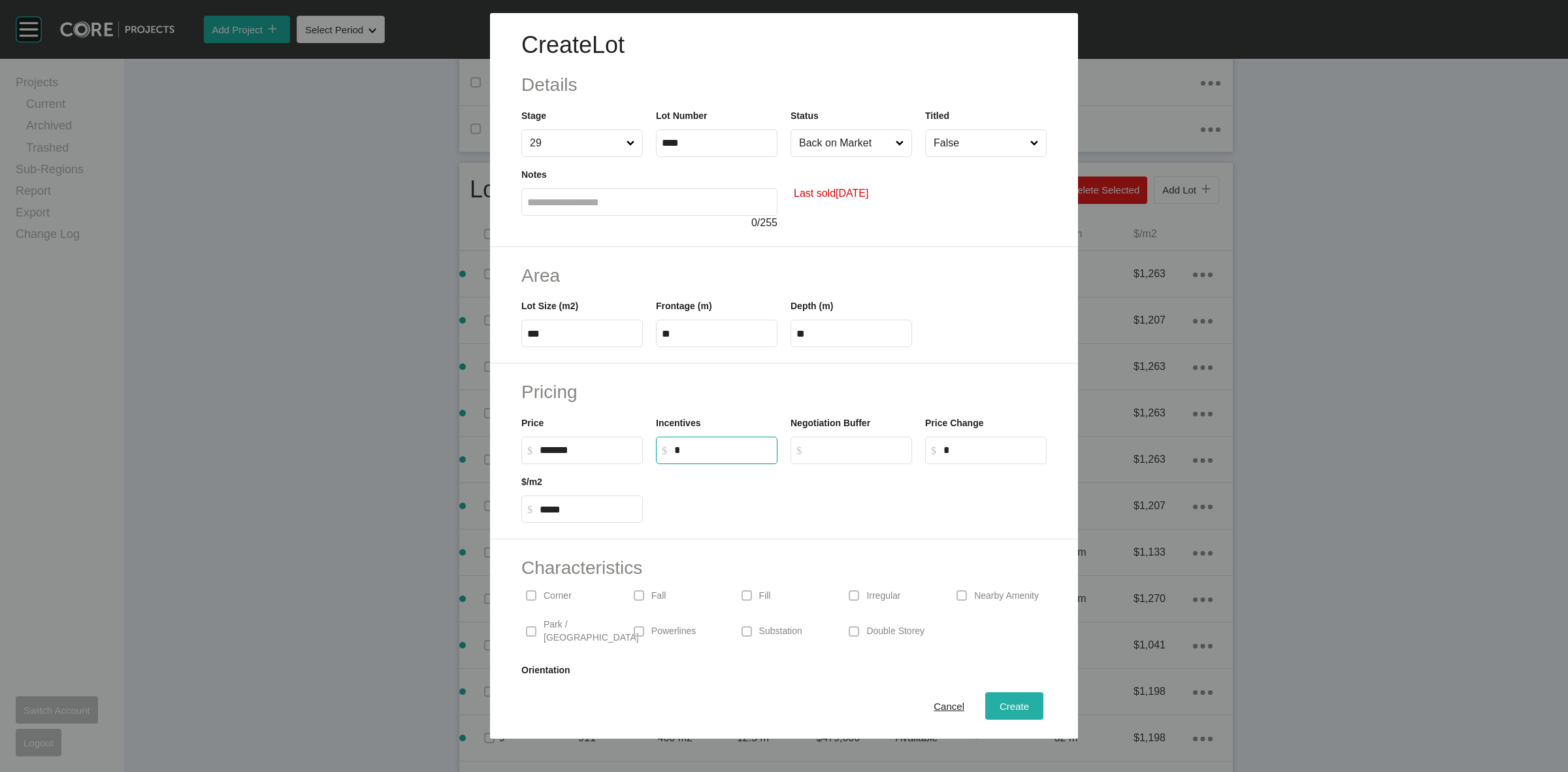
click at [1002, 704] on span "Create" at bounding box center [1014, 706] width 29 height 11
type input "*"
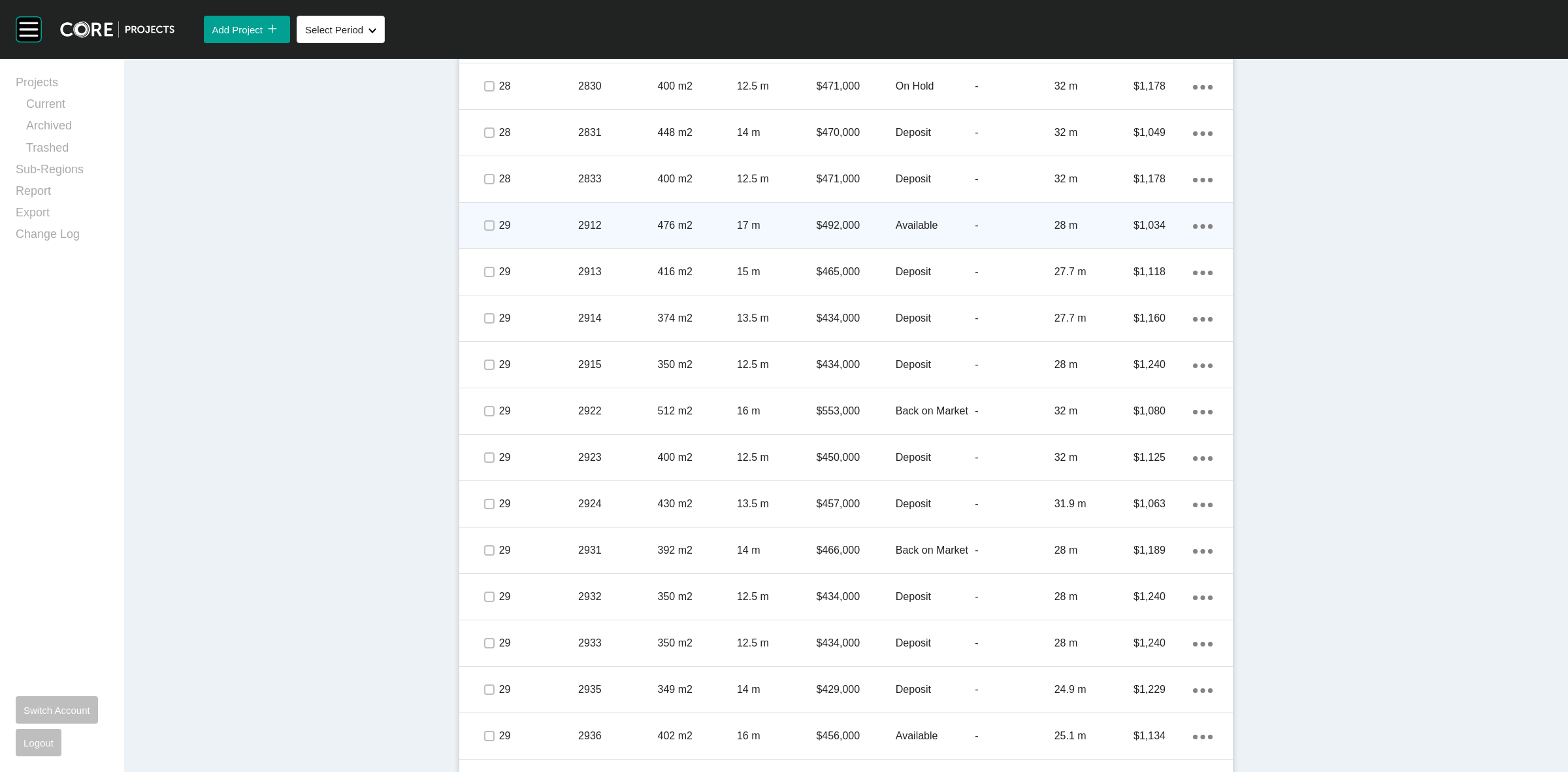
scroll to position [2048, 0]
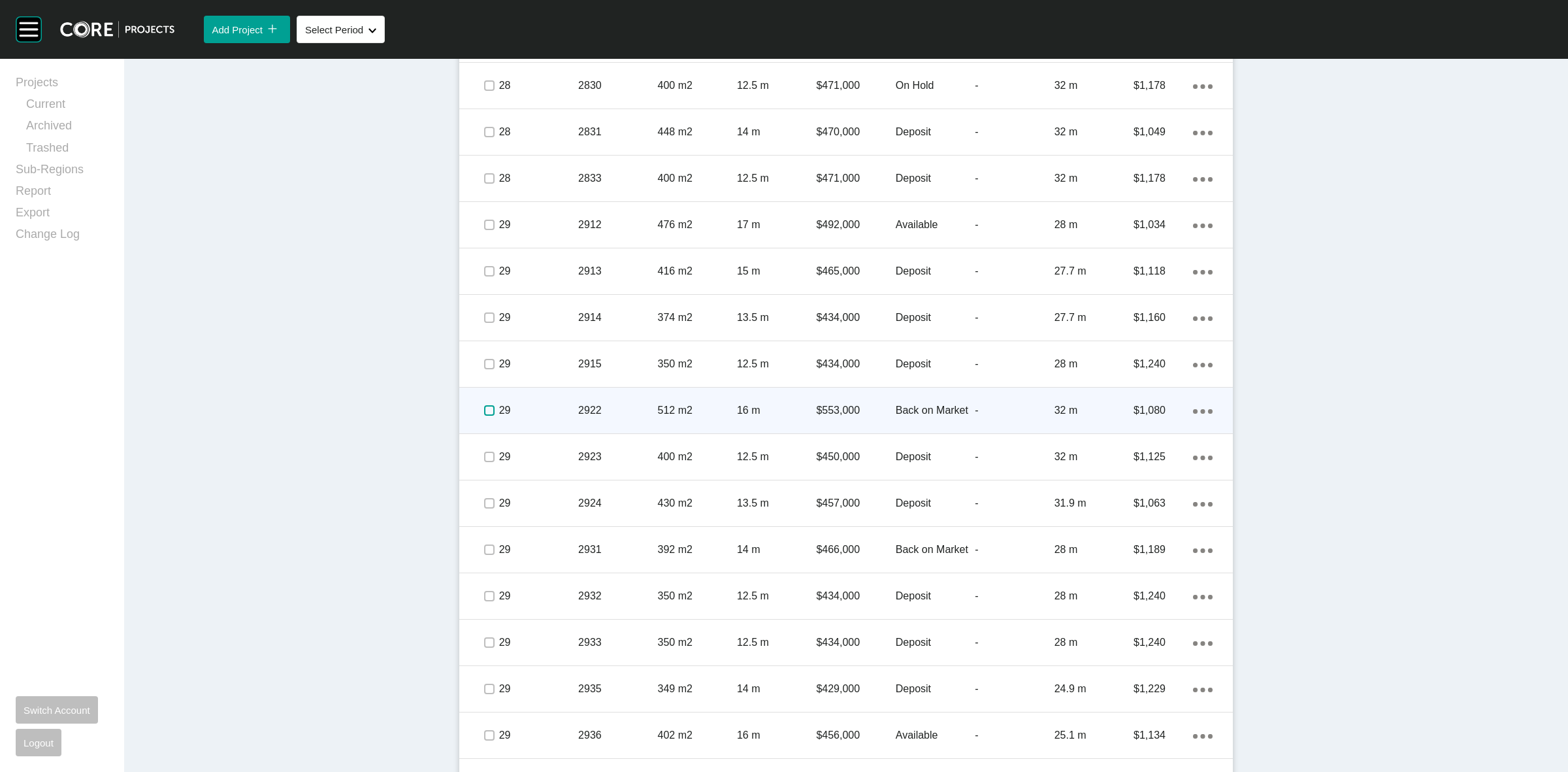
click at [484, 409] on label at bounding box center [489, 411] width 11 height 11
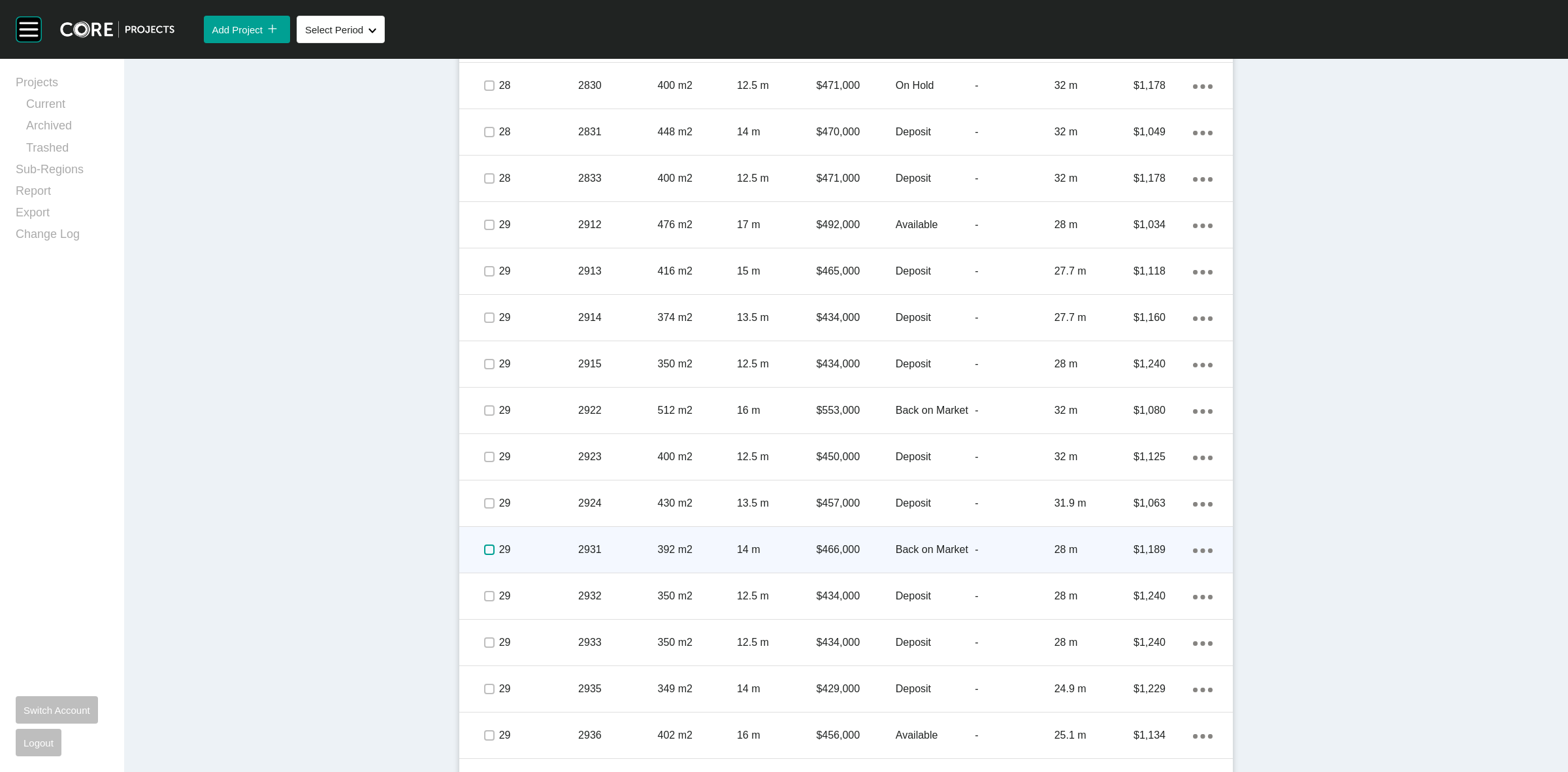
click at [484, 553] on label at bounding box center [489, 549] width 11 height 11
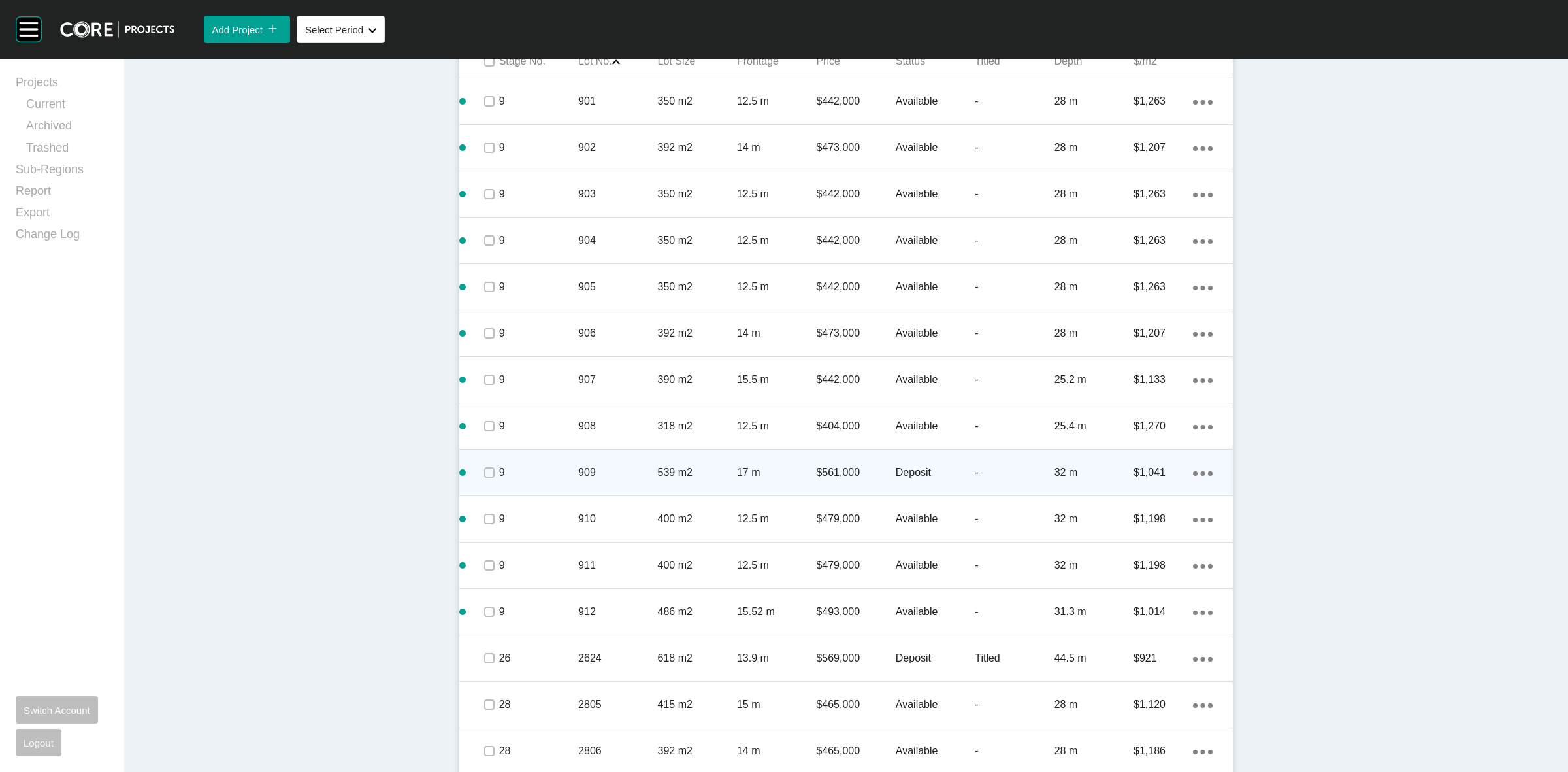
scroll to position [903, 0]
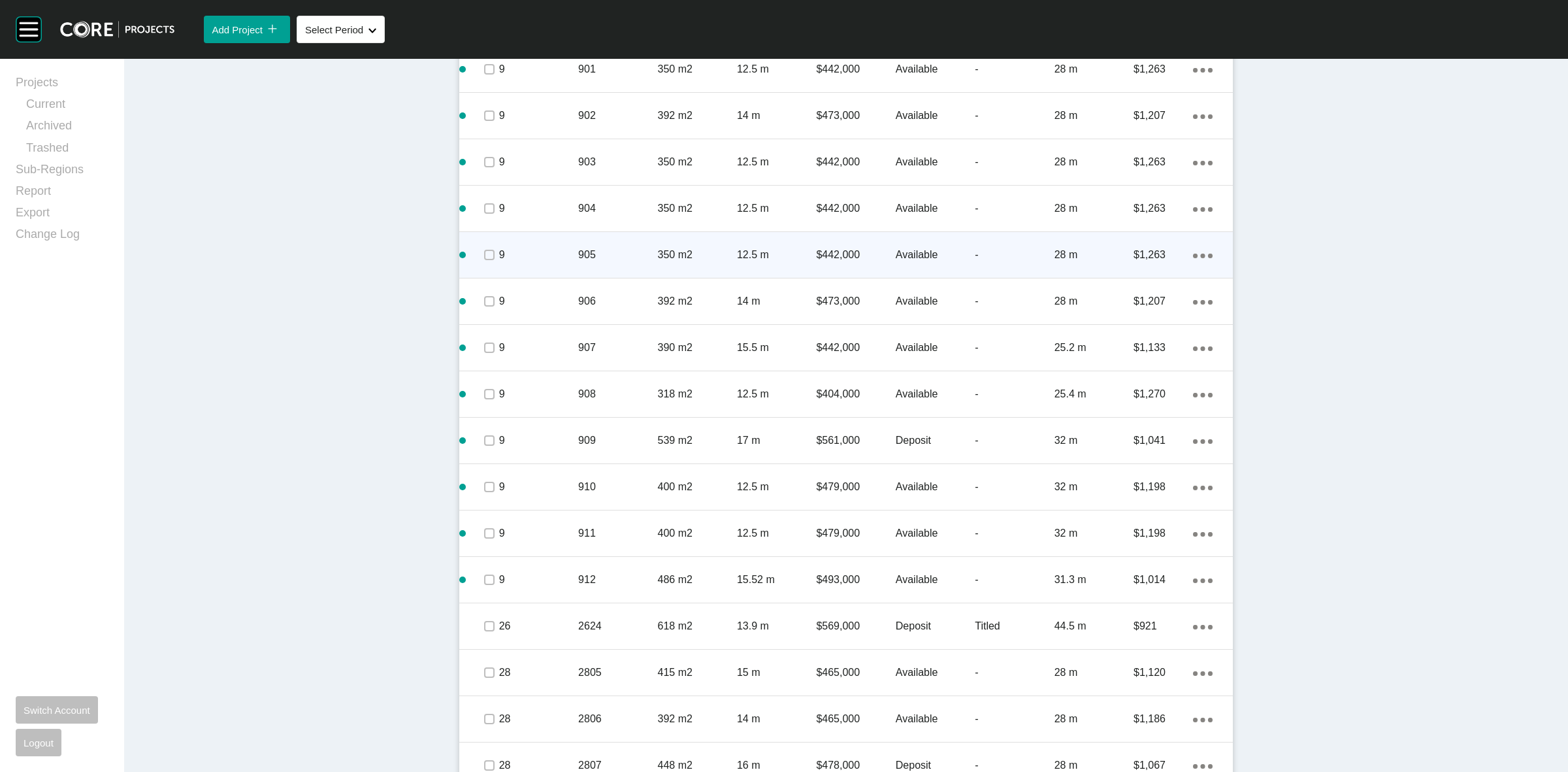
drag, startPoint x: 475, startPoint y: 259, endPoint x: 510, endPoint y: 252, distance: 35.7
click at [479, 259] on span at bounding box center [489, 255] width 20 height 20
click at [539, 250] on p "9" at bounding box center [538, 254] width 79 height 14
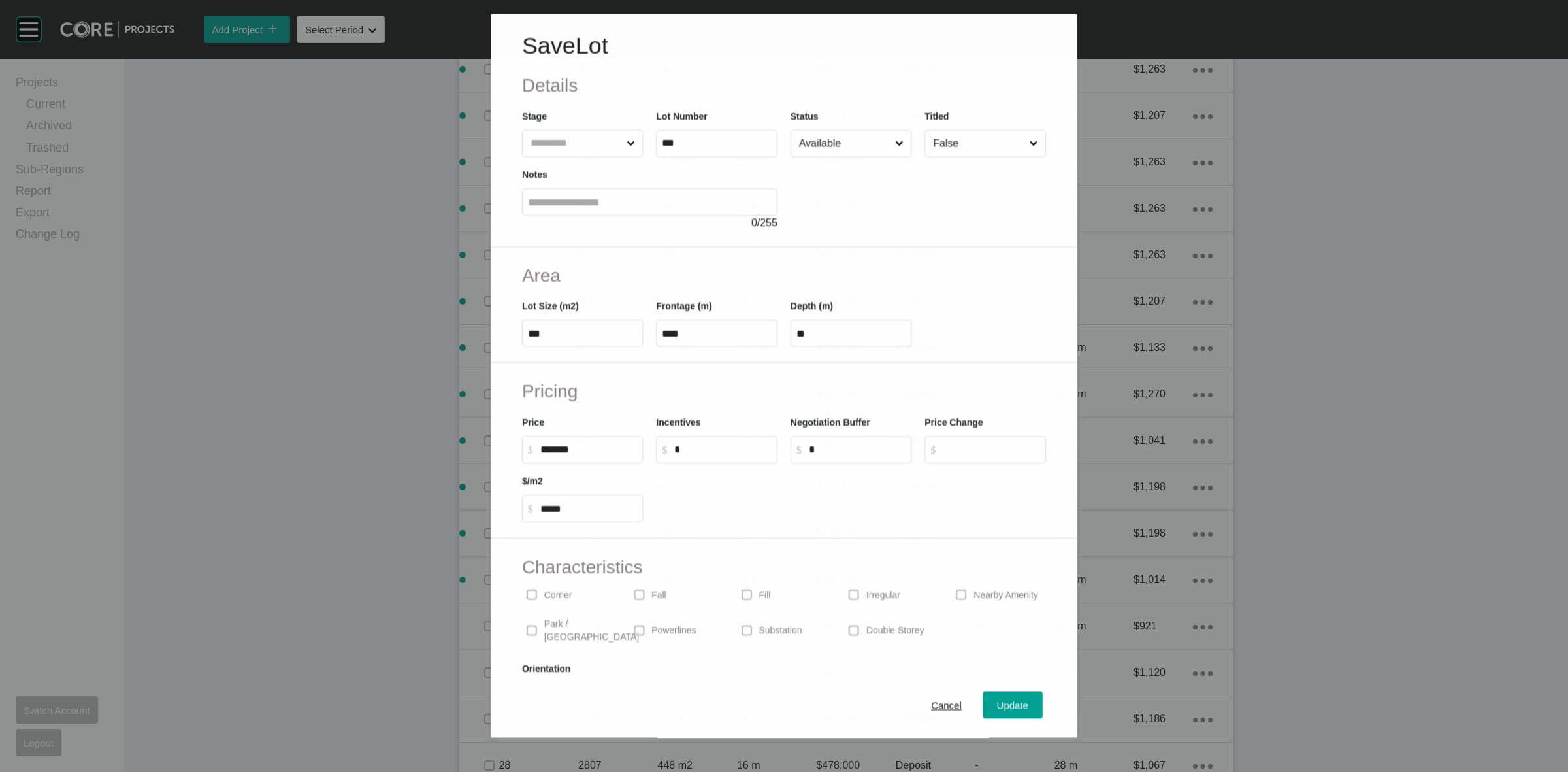
scroll to position [863, 0]
click at [828, 150] on input "Available" at bounding box center [845, 143] width 96 height 26
click at [997, 703] on span "Update" at bounding box center [1013, 706] width 32 height 11
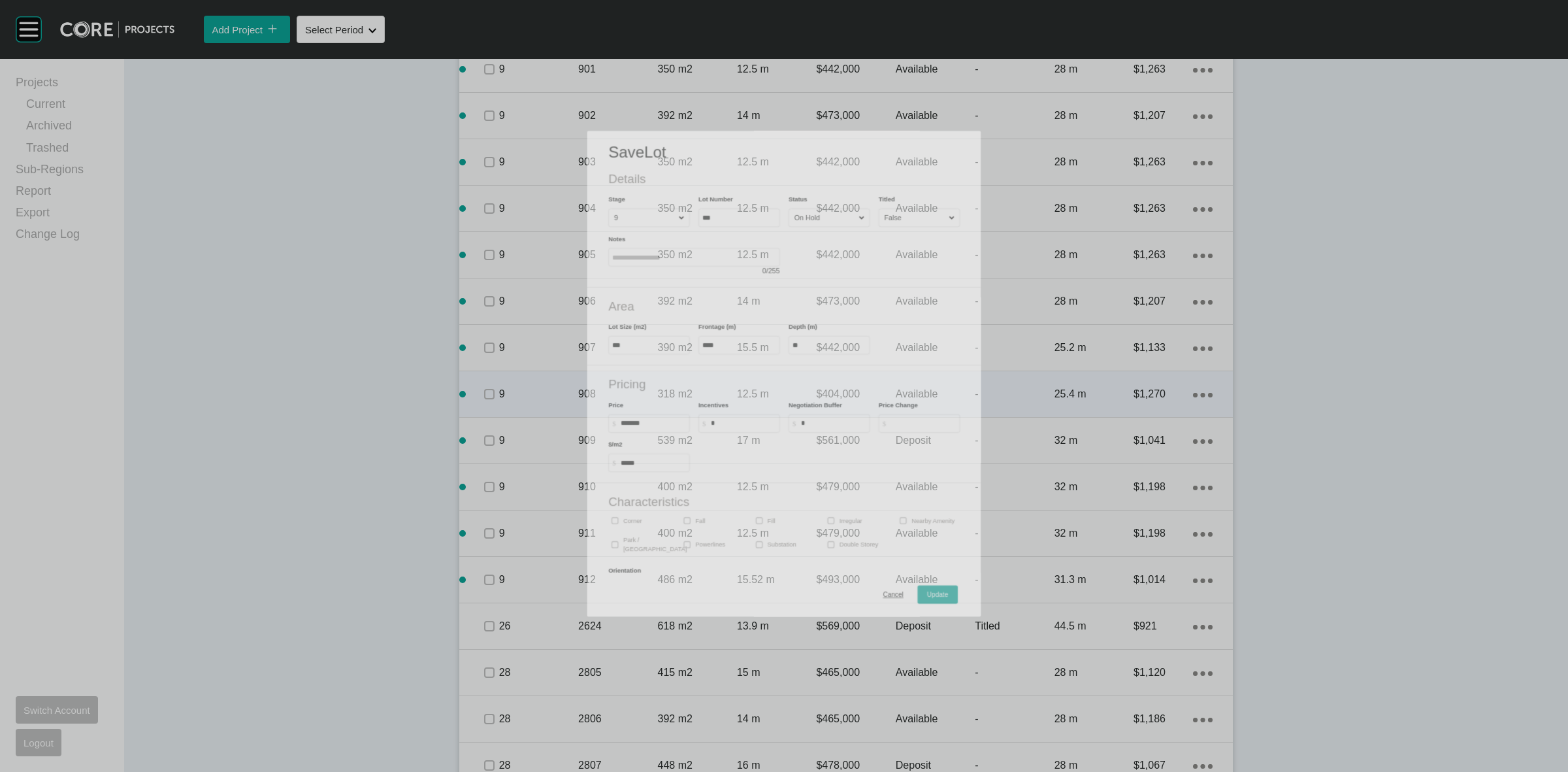
scroll to position [903, 0]
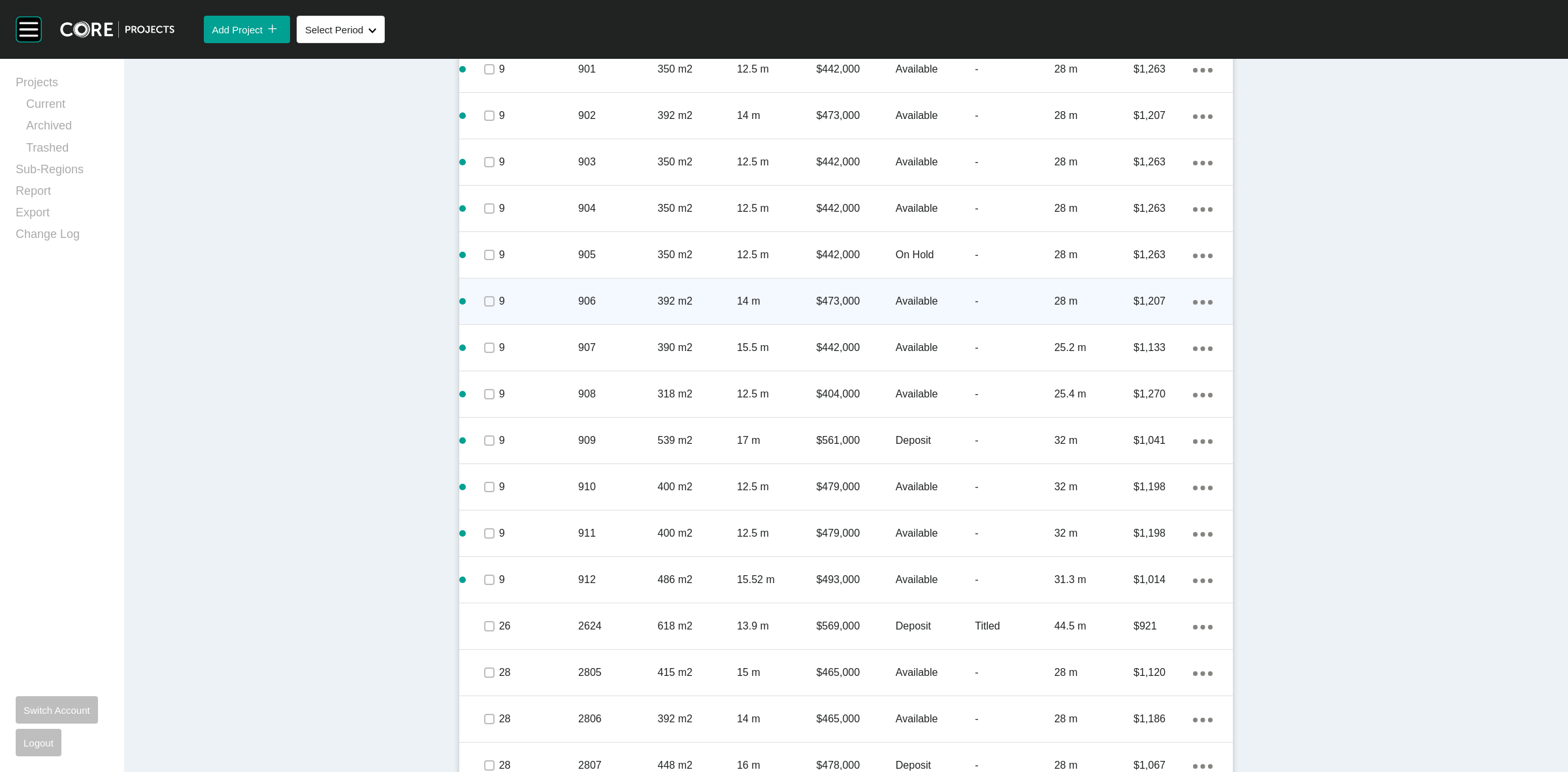
click at [546, 322] on div "9 906 392 m2 14 m $473,000 Available - 28 m $1,207 Action Menu Dots Copy 6 Crea…" at bounding box center [845, 301] width 773 height 46
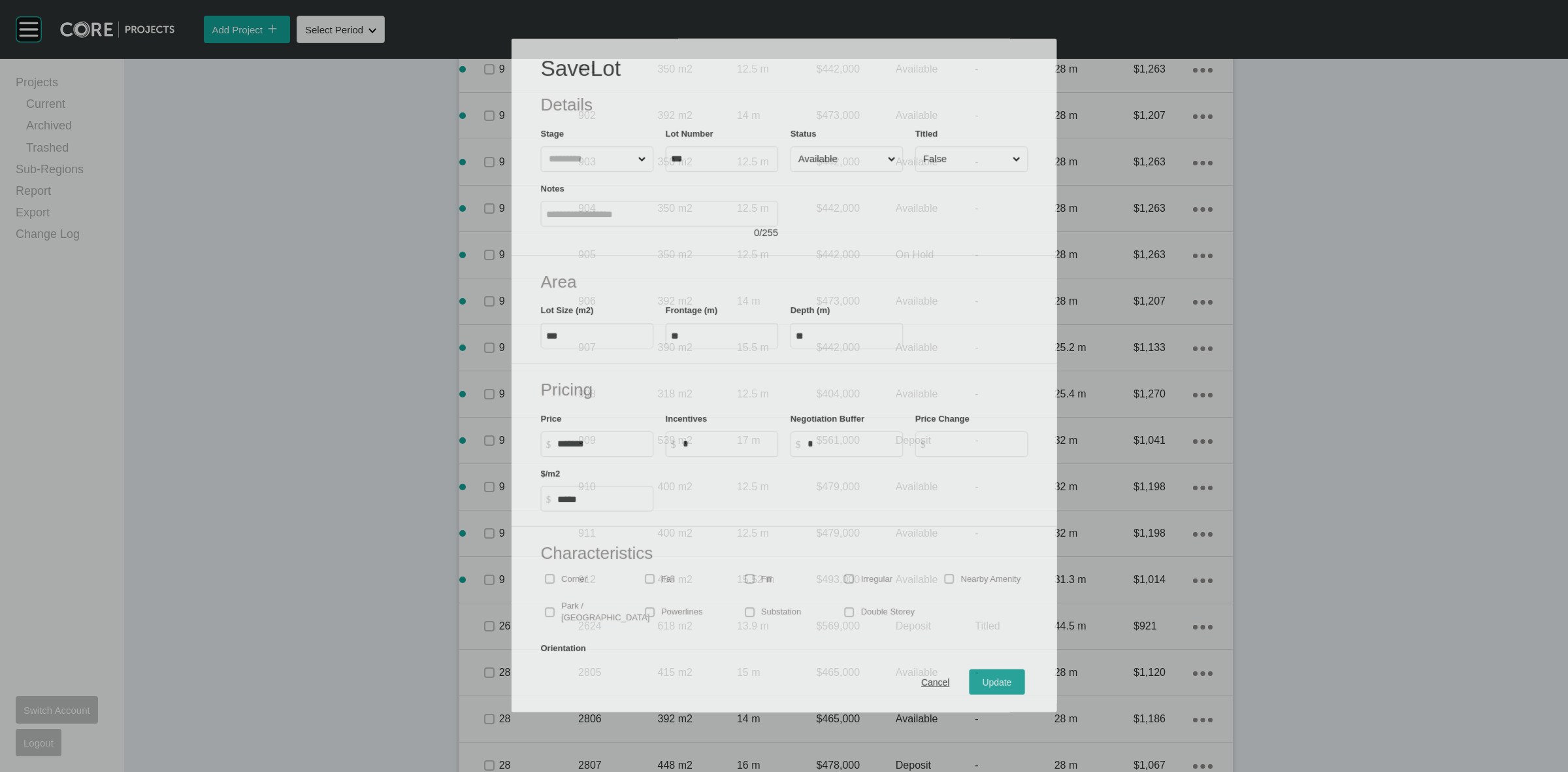
scroll to position [863, 0]
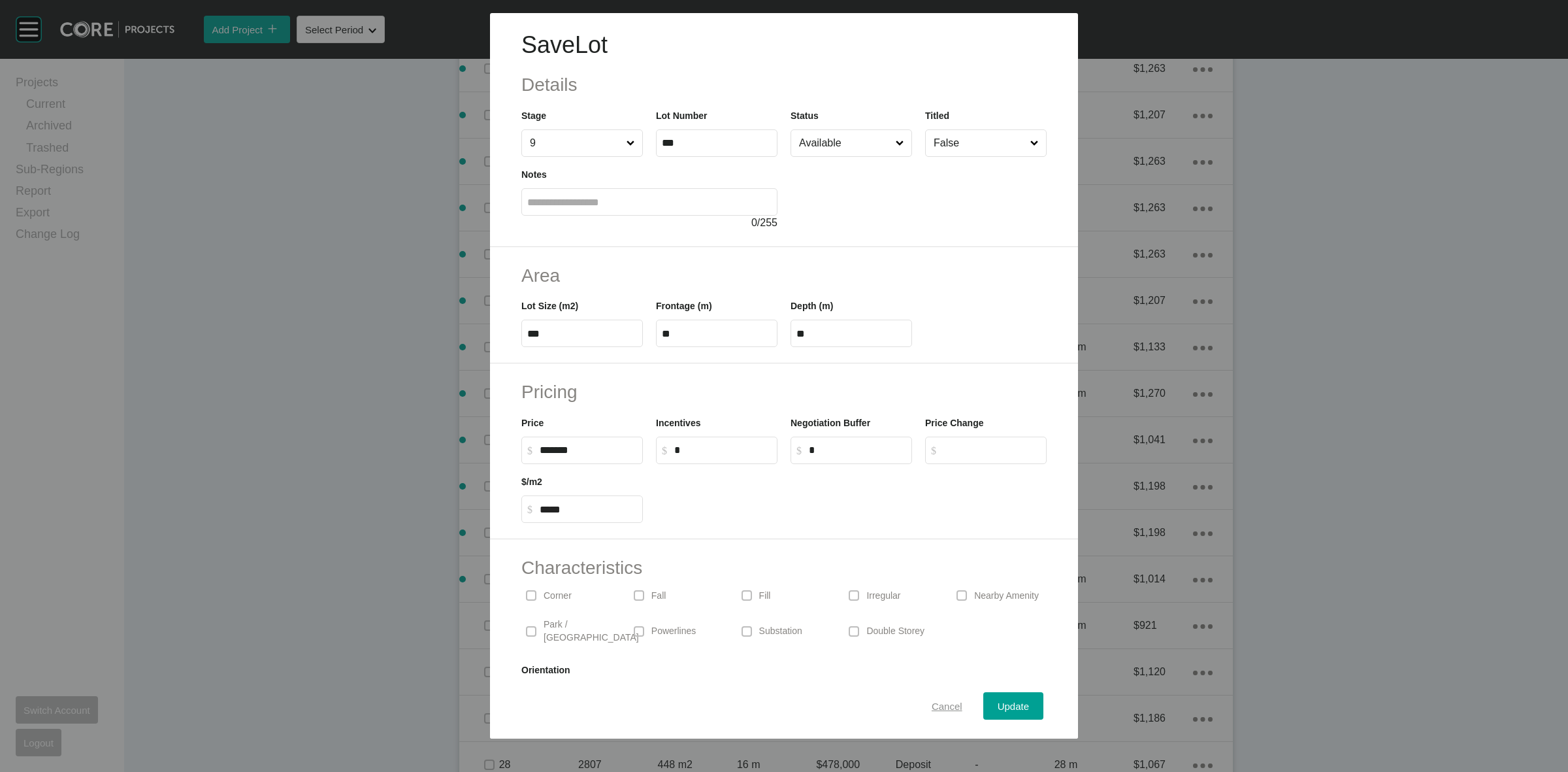
click at [932, 704] on span "Cancel" at bounding box center [947, 706] width 31 height 11
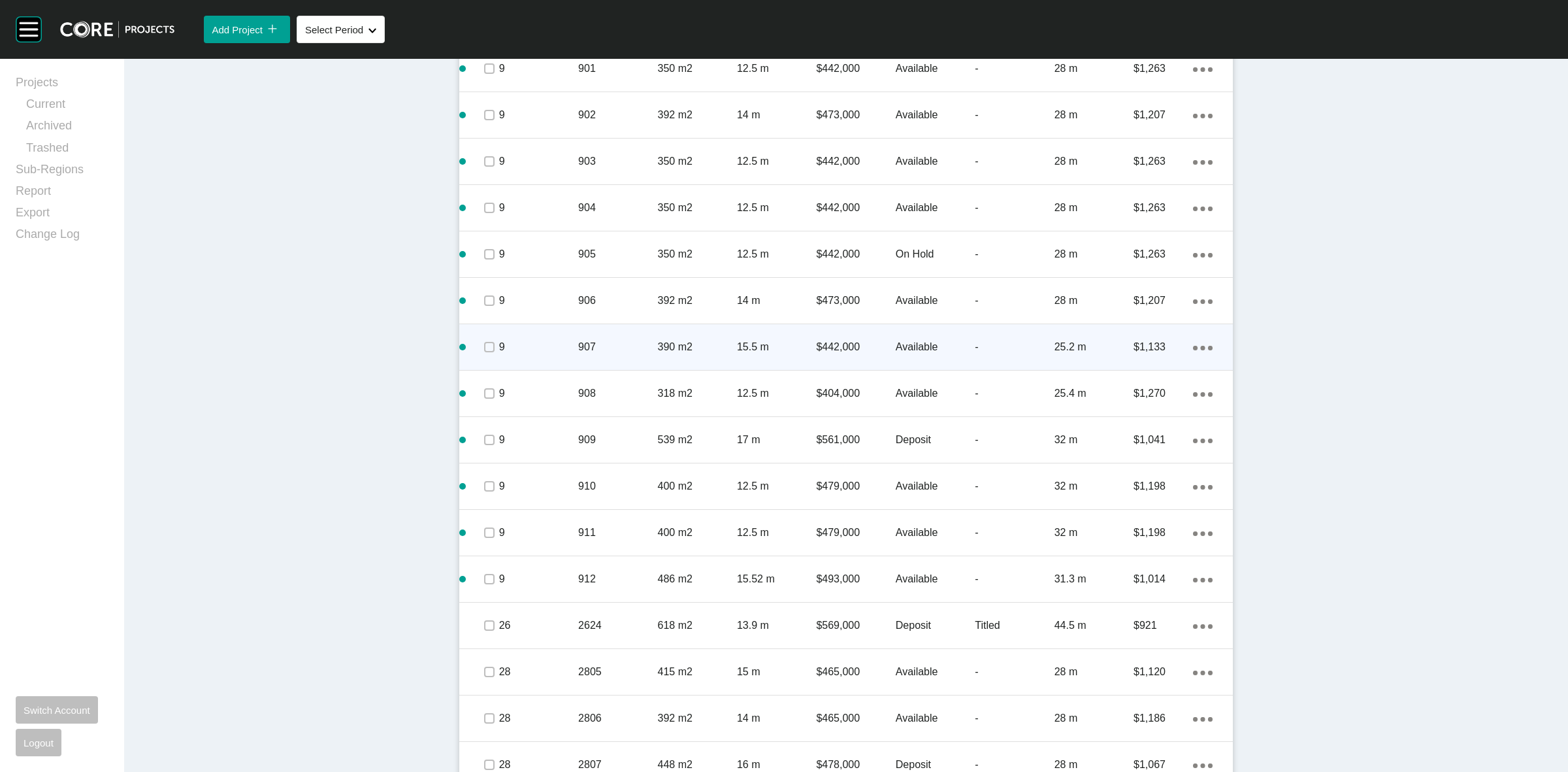
click at [658, 344] on p "390 m2" at bounding box center [697, 347] width 79 height 14
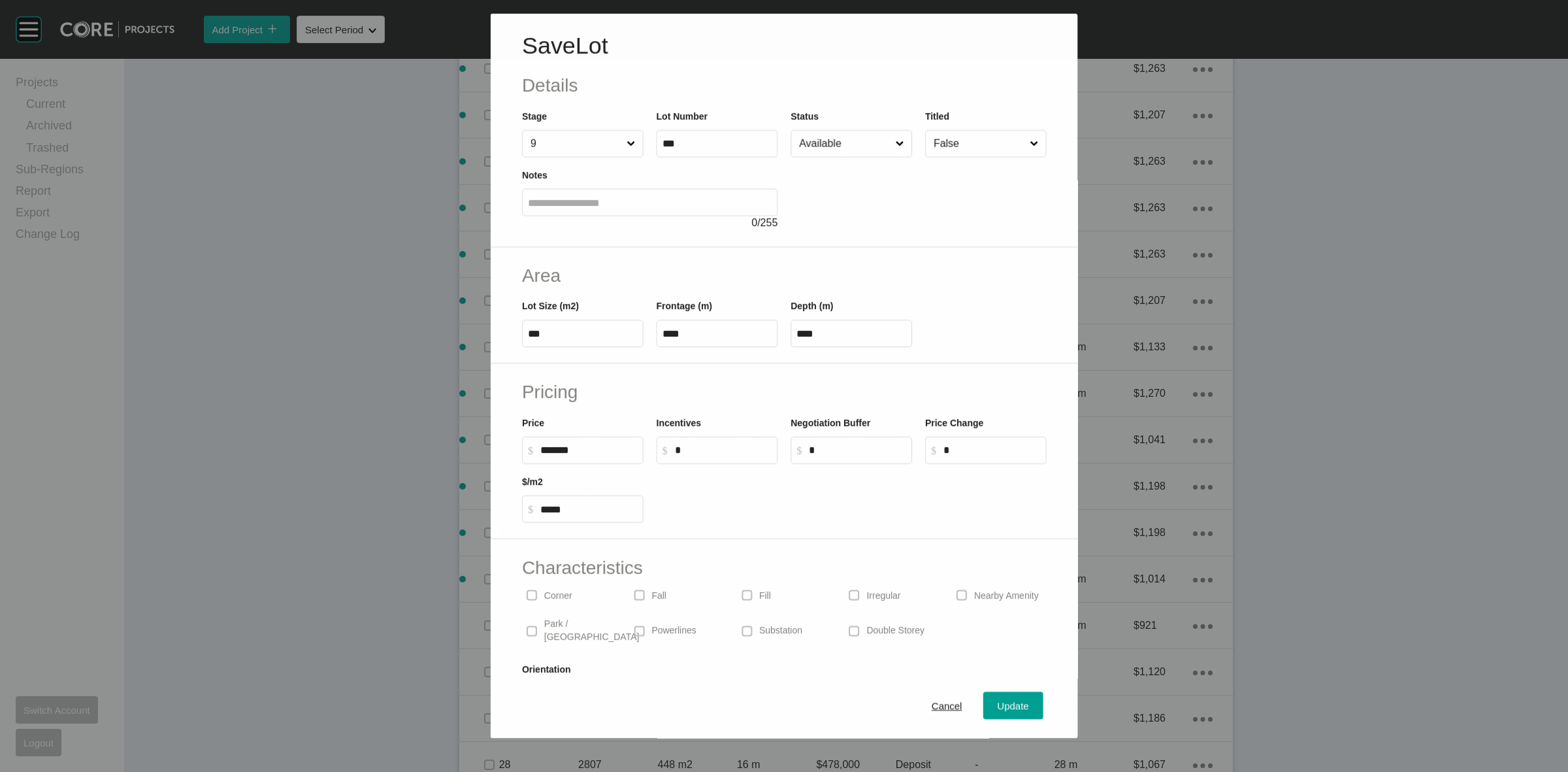
drag, startPoint x: 825, startPoint y: 151, endPoint x: 831, endPoint y: 161, distance: 11.7
click at [826, 151] on input "Available" at bounding box center [845, 143] width 96 height 26
click at [994, 707] on div "Update" at bounding box center [1013, 706] width 38 height 17
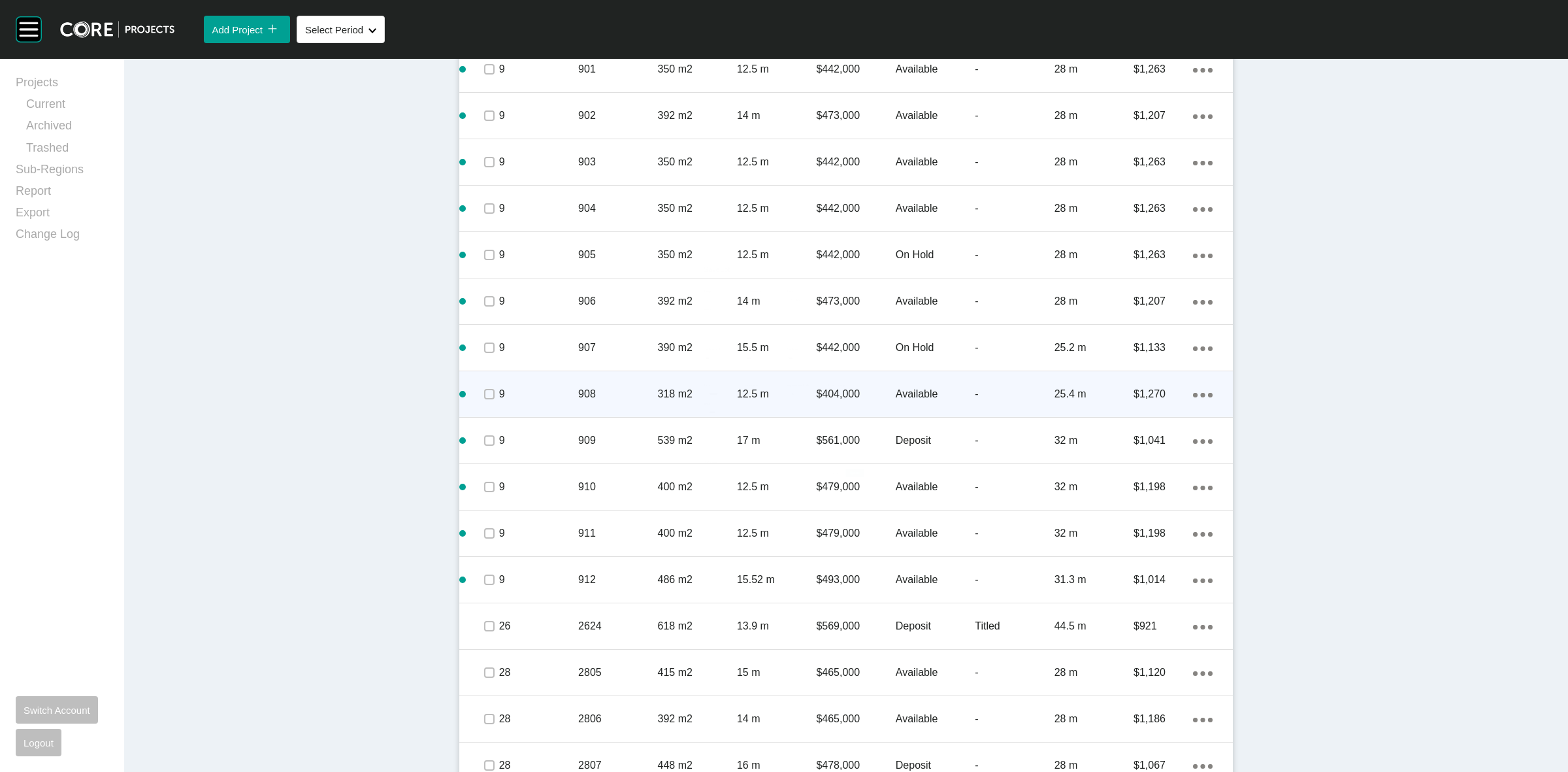
click at [593, 396] on p "908" at bounding box center [617, 394] width 79 height 14
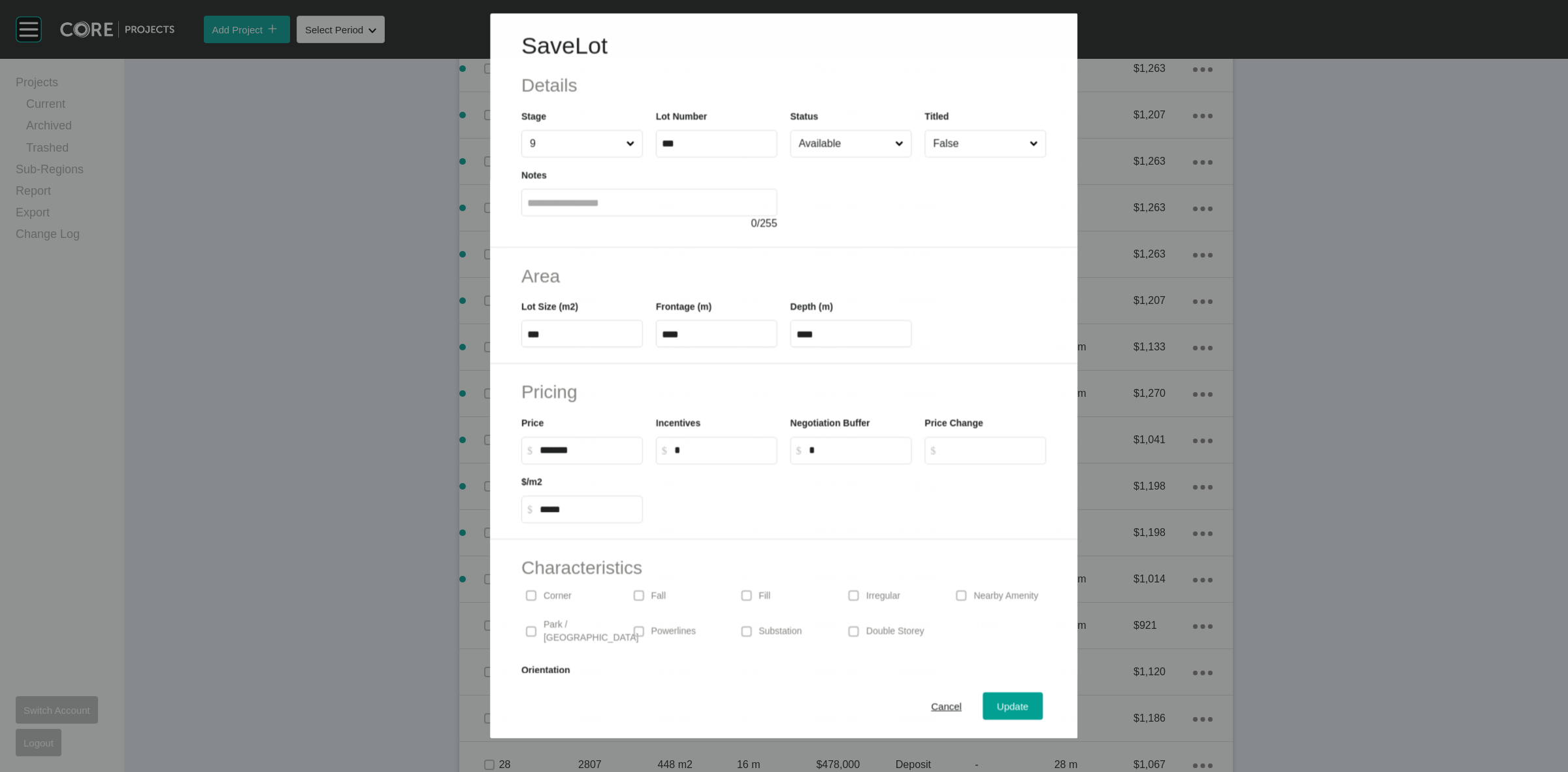
click at [811, 149] on input "Available" at bounding box center [845, 143] width 96 height 26
click at [1007, 706] on span "Update" at bounding box center [1013, 706] width 32 height 11
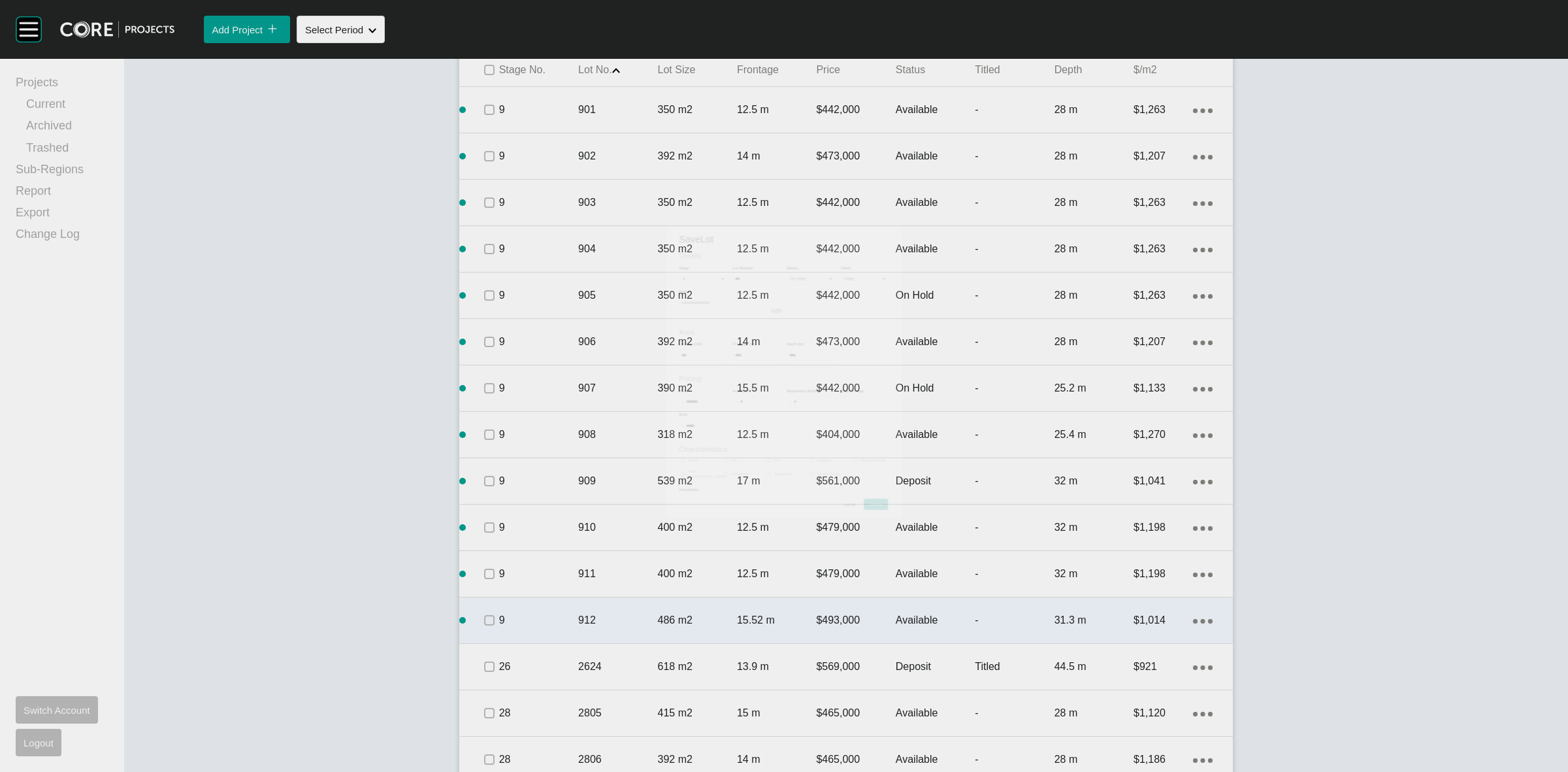
scroll to position [903, 0]
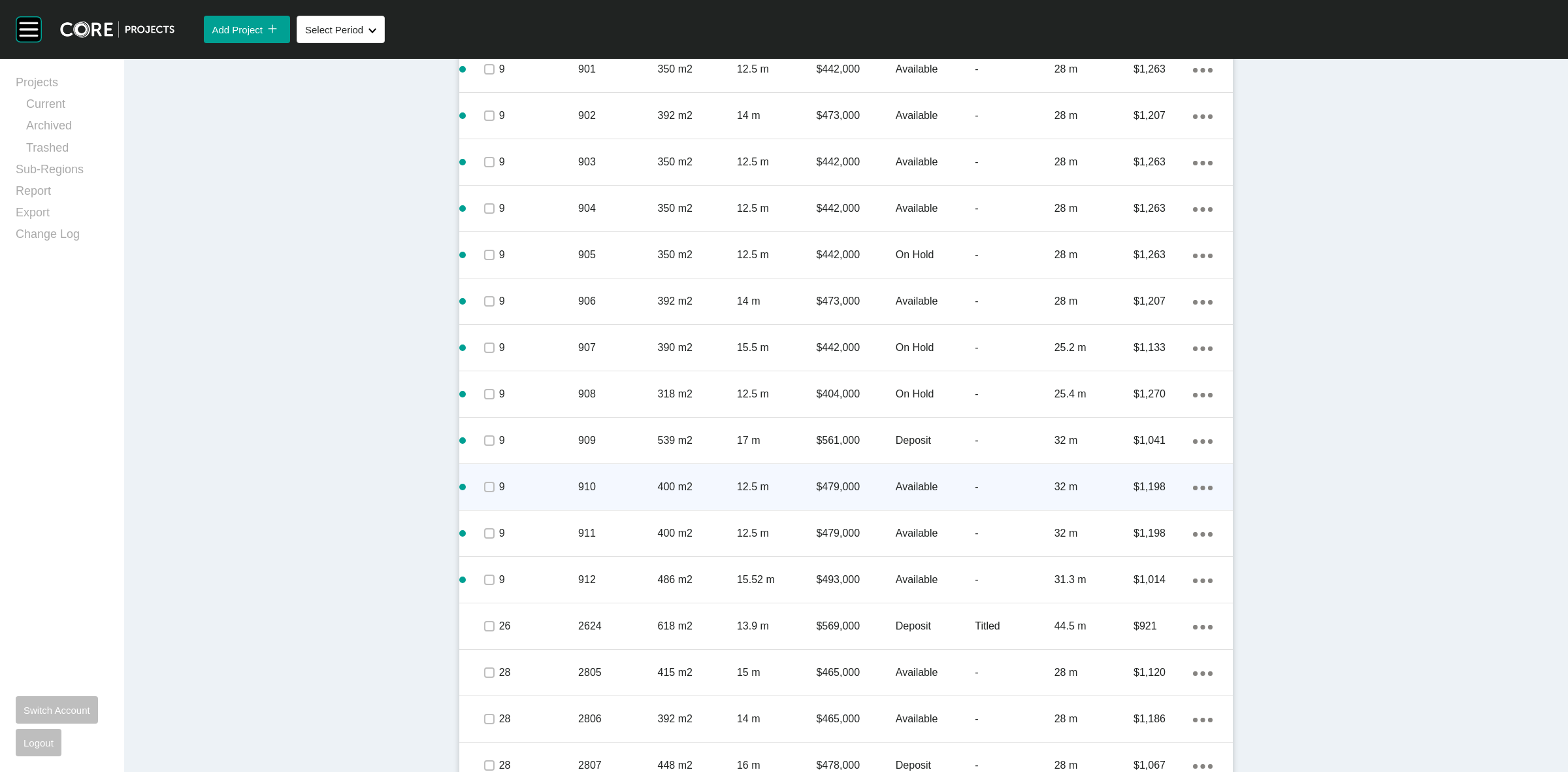
drag, startPoint x: 543, startPoint y: 492, endPoint x: 532, endPoint y: 494, distance: 11.2
click at [532, 494] on div "9" at bounding box center [538, 487] width 79 height 41
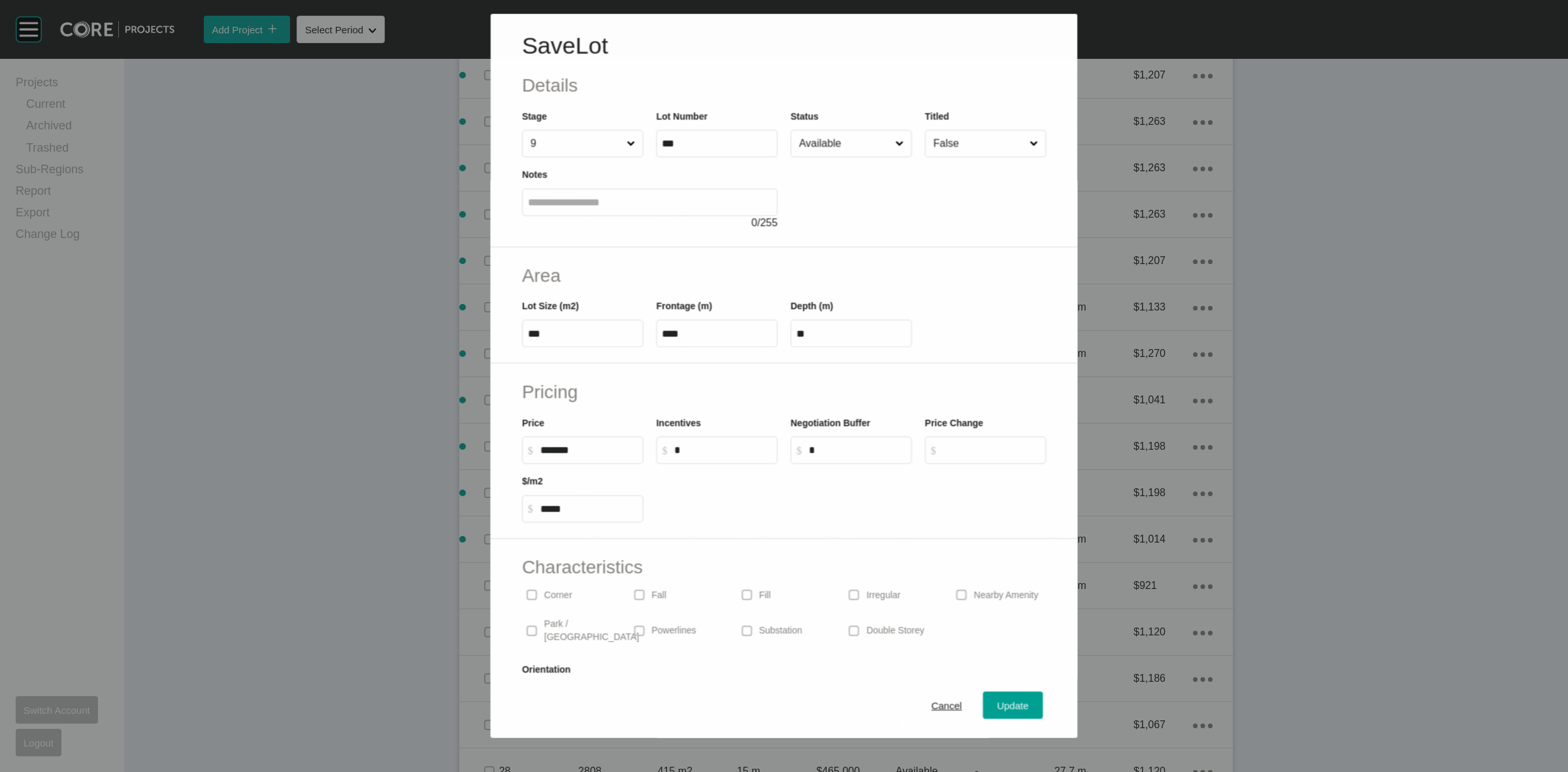
scroll to position [863, 0]
click at [867, 155] on input "Available" at bounding box center [845, 143] width 96 height 26
click at [1000, 701] on span "Update" at bounding box center [1013, 706] width 32 height 11
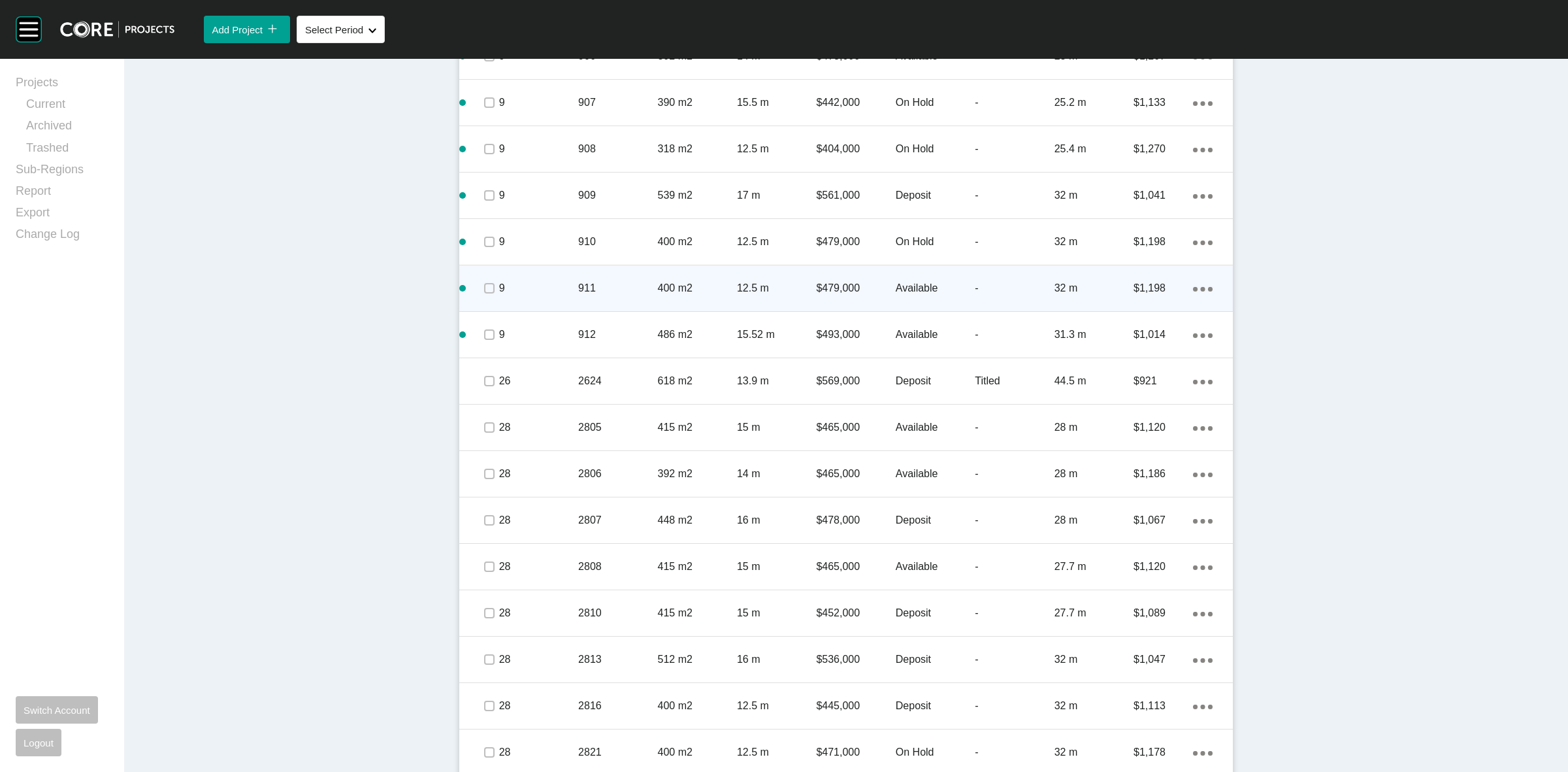
scroll to position [1230, 0]
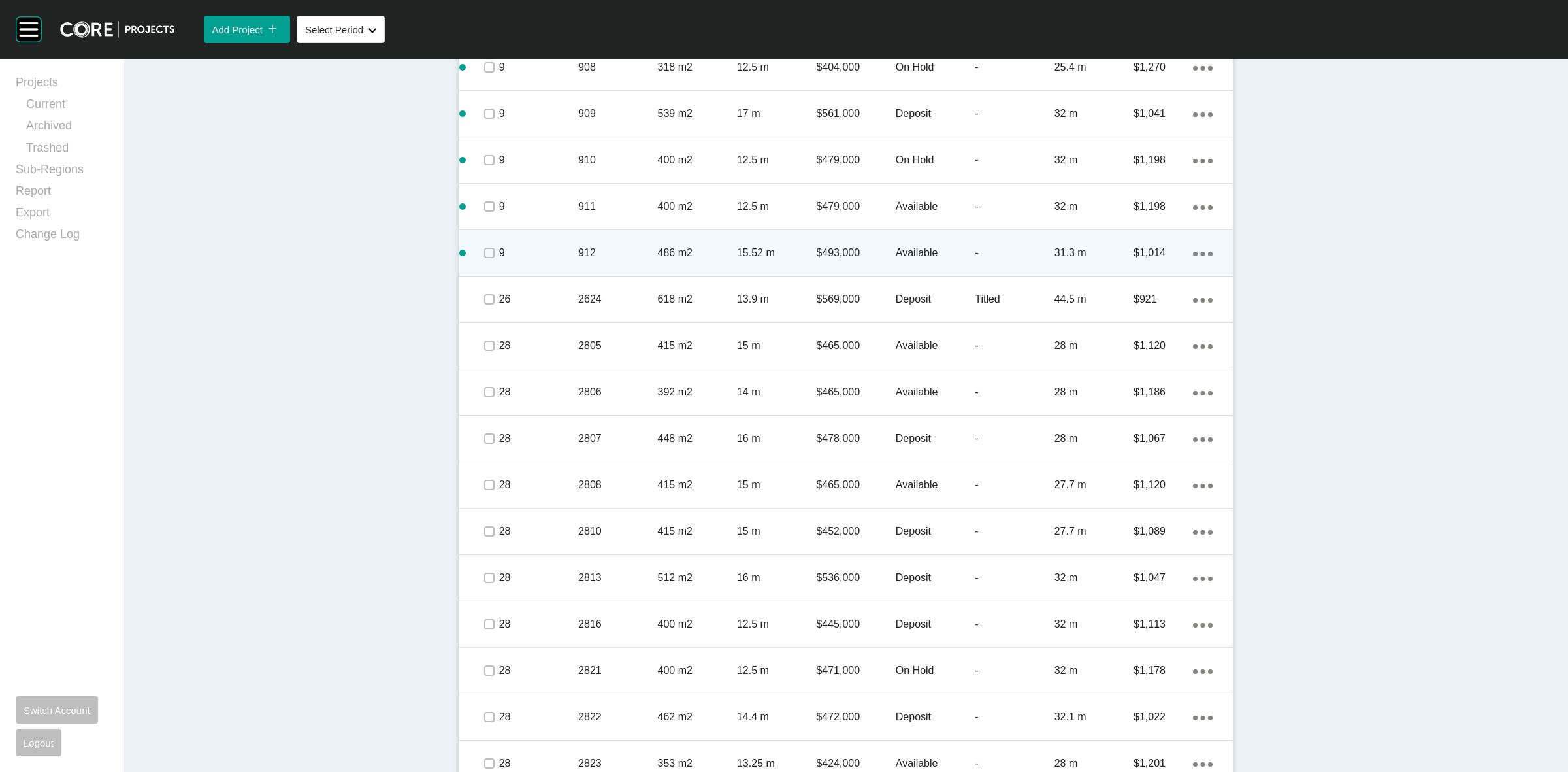
click at [523, 243] on div "9" at bounding box center [538, 253] width 79 height 41
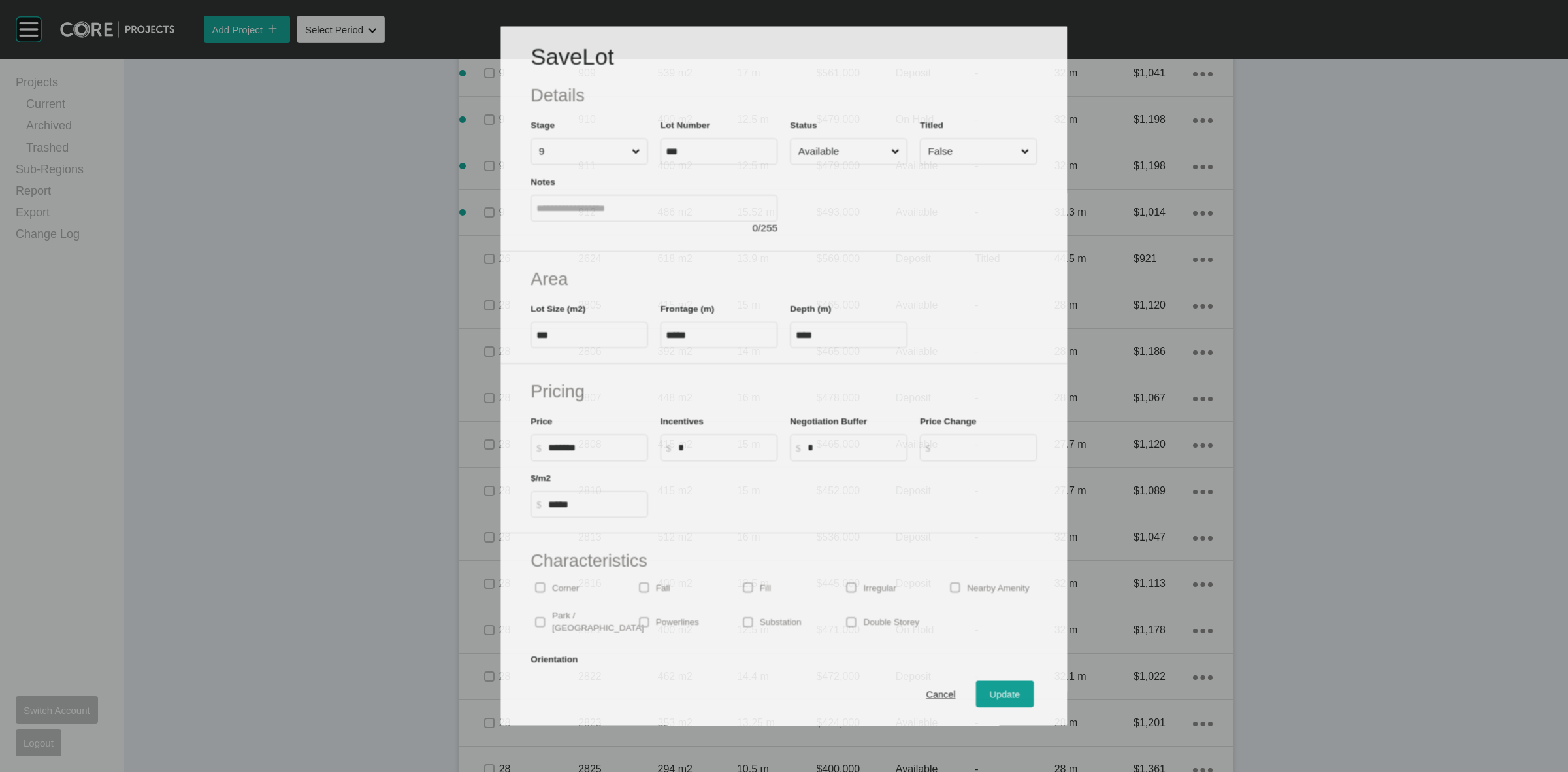
scroll to position [1190, 0]
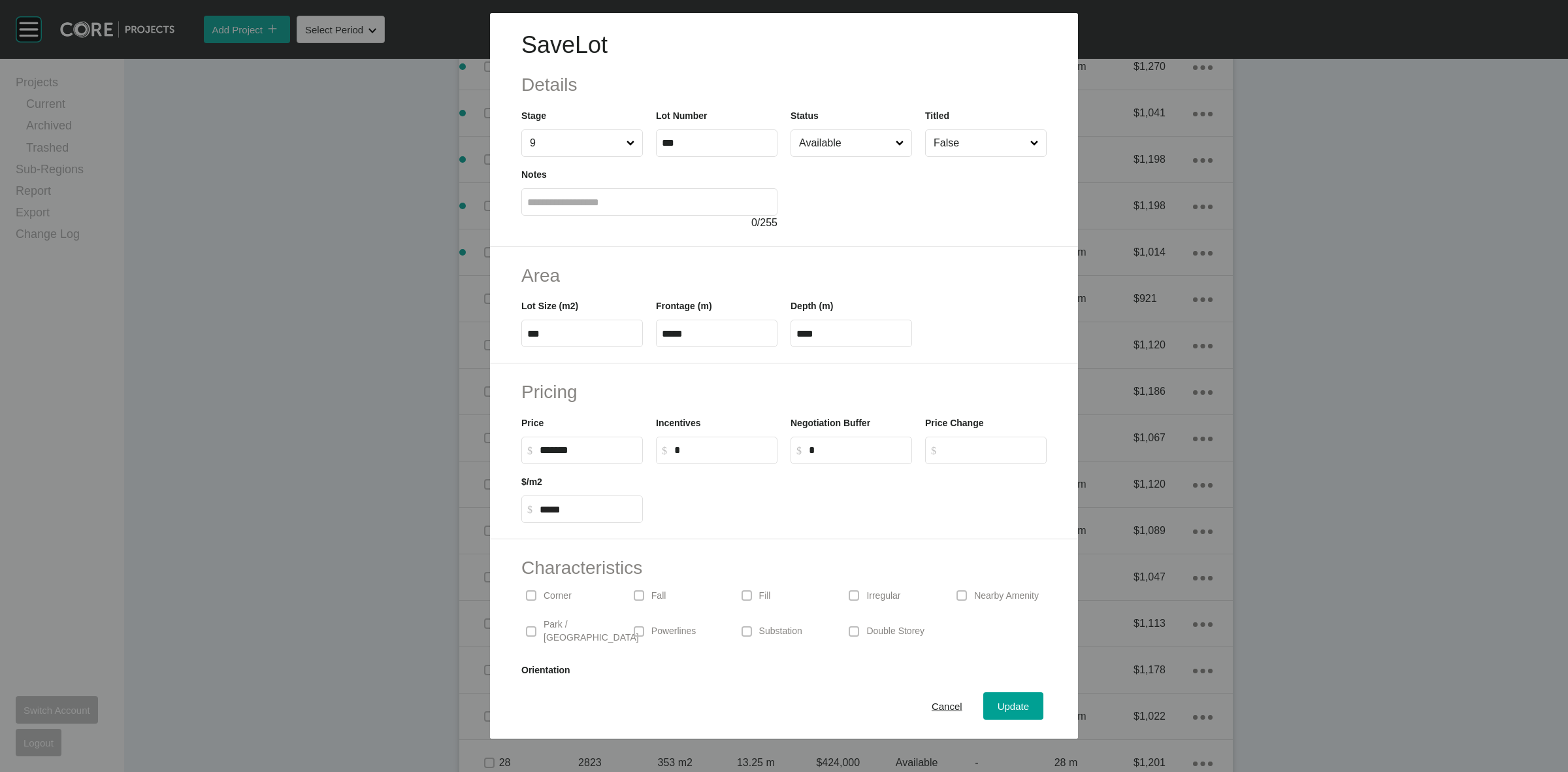
click at [850, 145] on input "Available" at bounding box center [845, 143] width 96 height 26
click at [1017, 704] on div "Update" at bounding box center [1013, 706] width 38 height 17
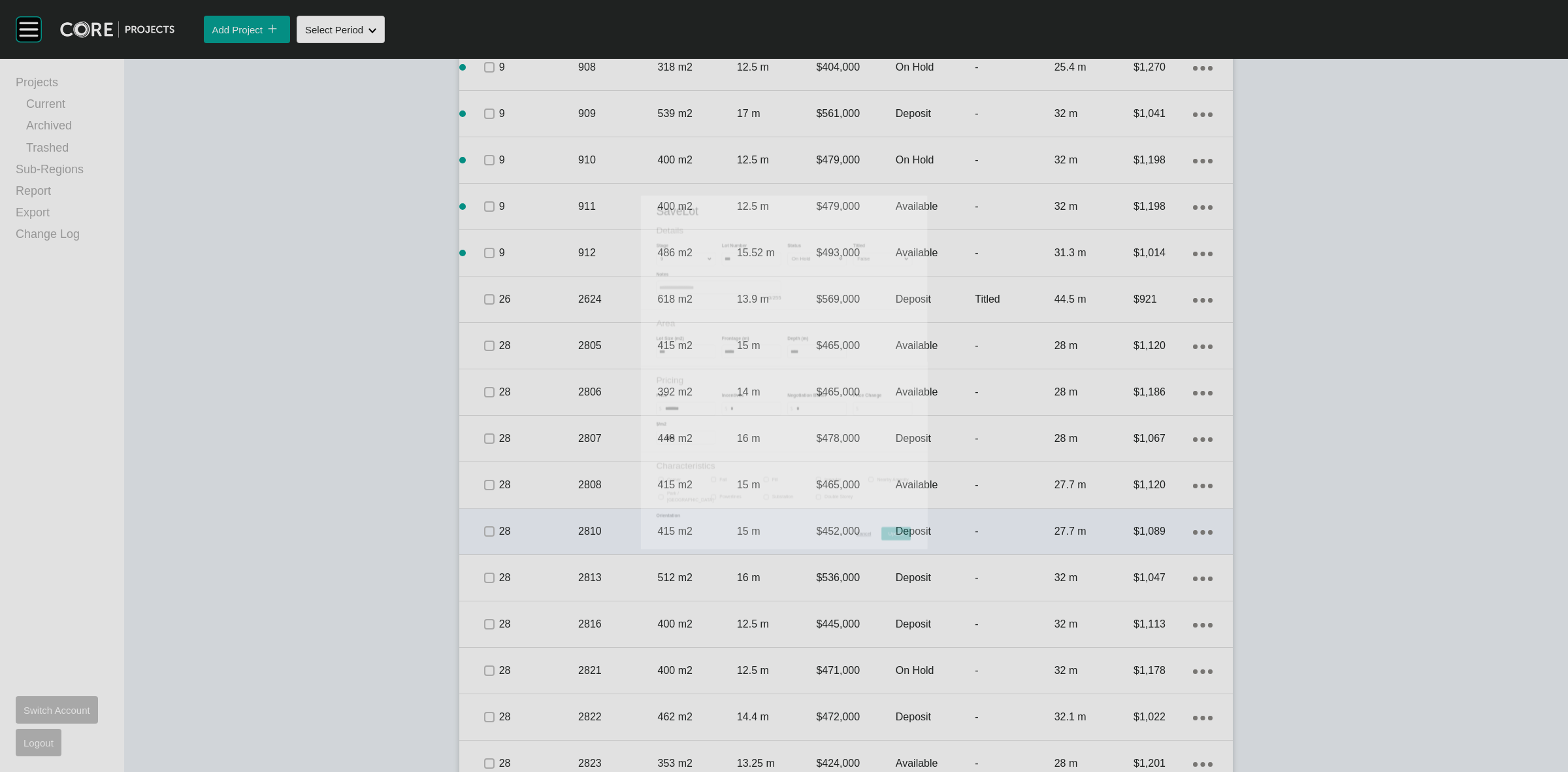
scroll to position [1230, 0]
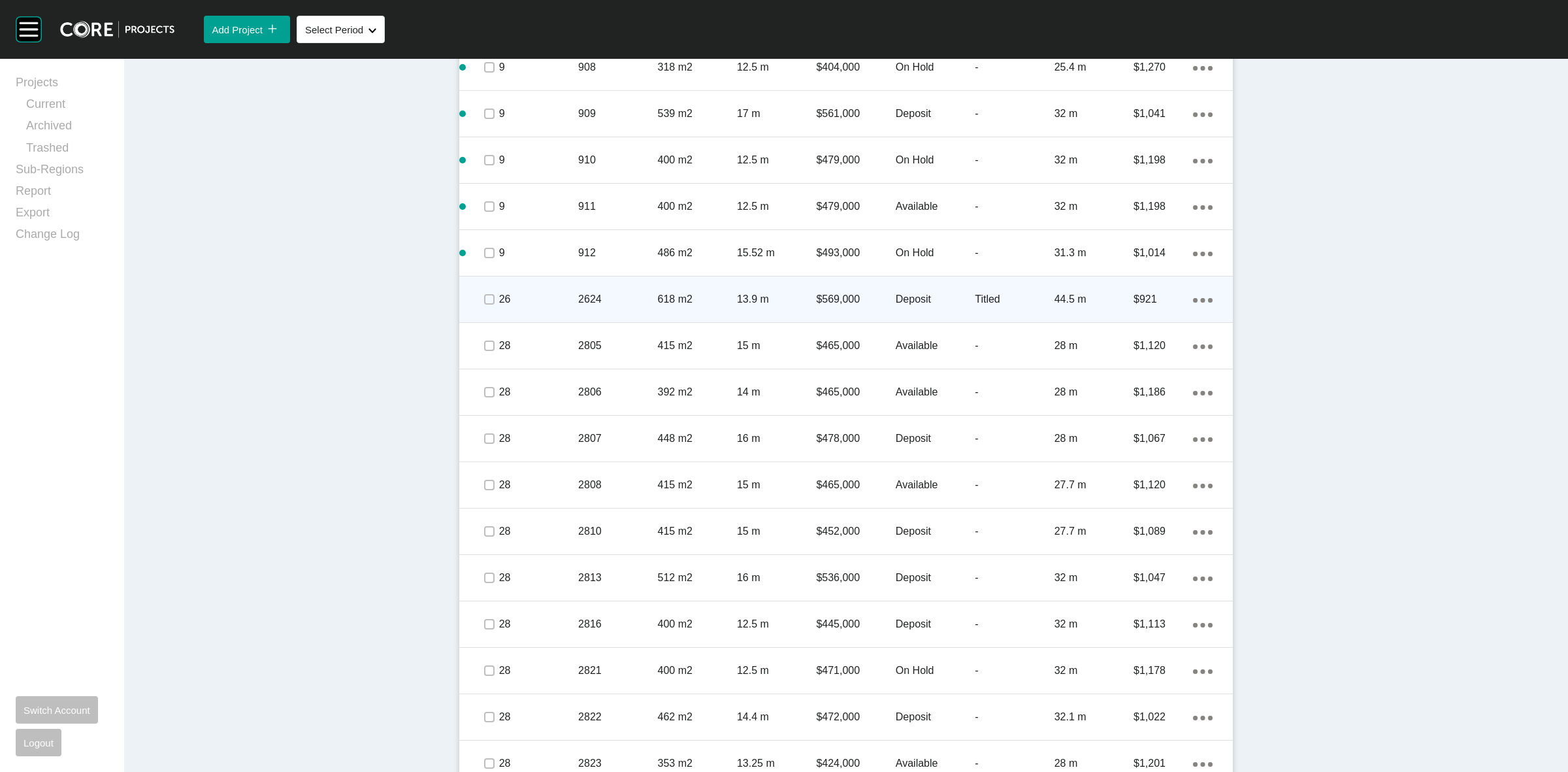
click at [642, 295] on p "2624" at bounding box center [617, 299] width 79 height 14
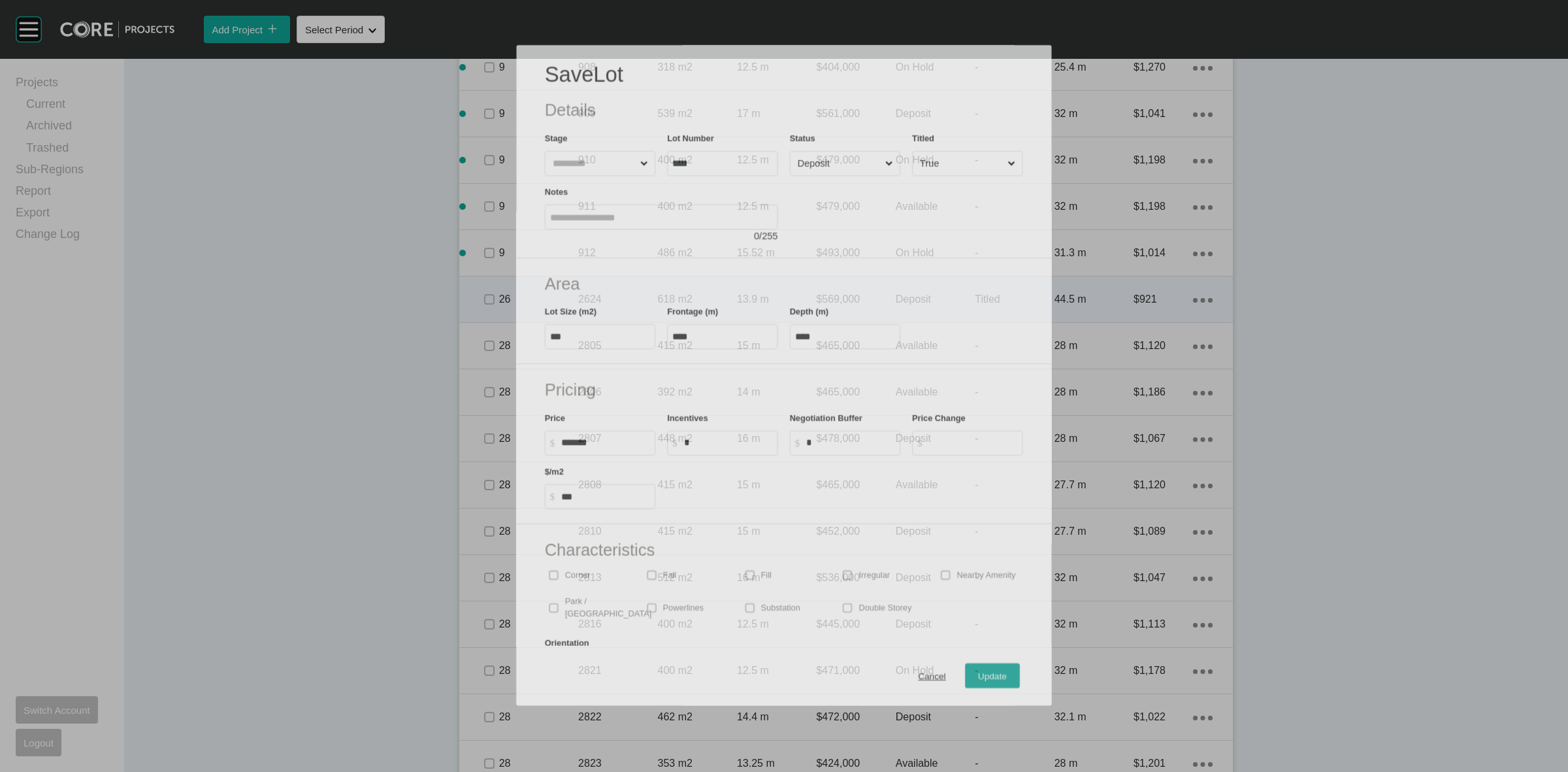
scroll to position [1190, 0]
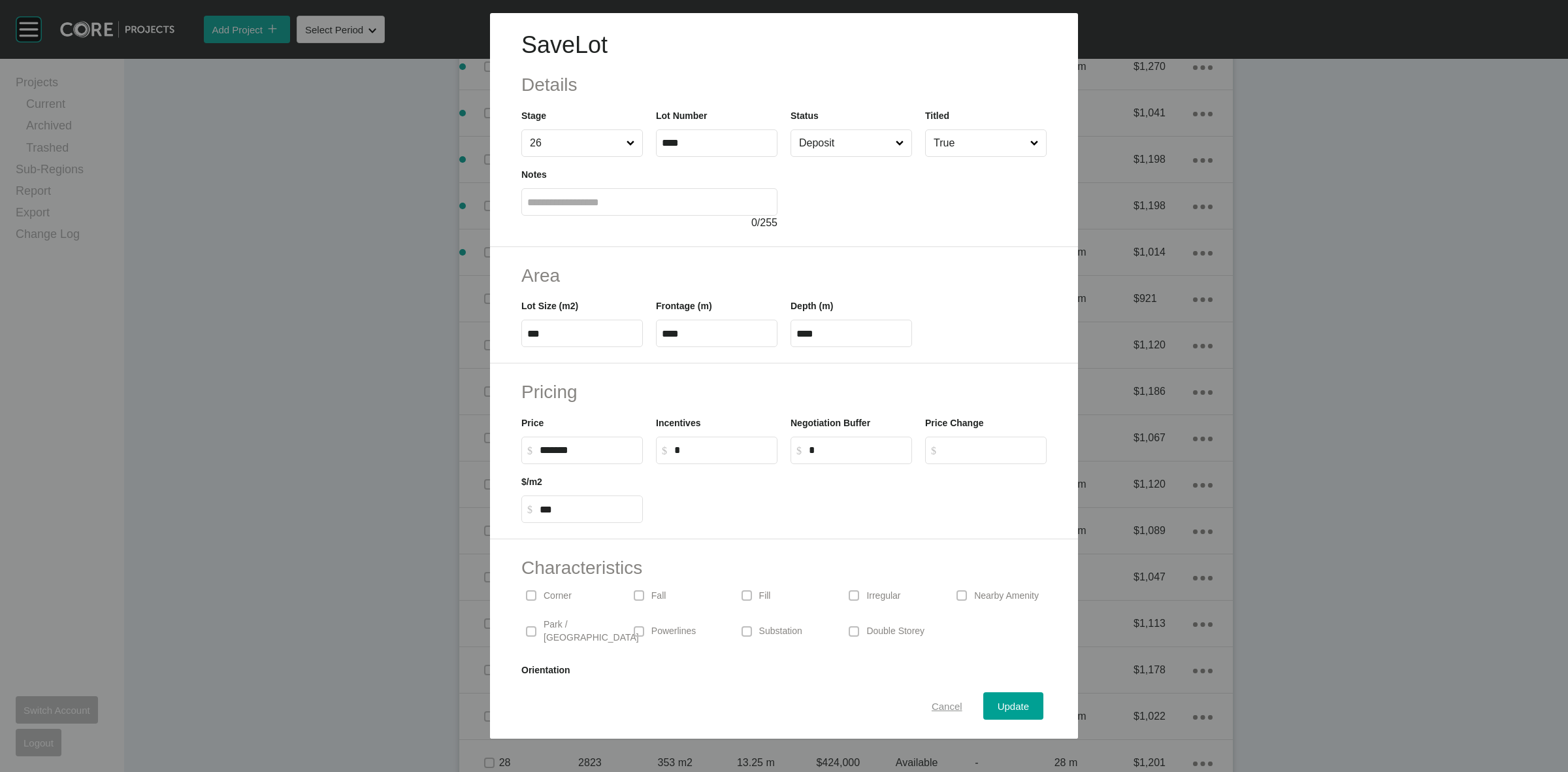
click at [932, 707] on span "Cancel" at bounding box center [947, 706] width 31 height 11
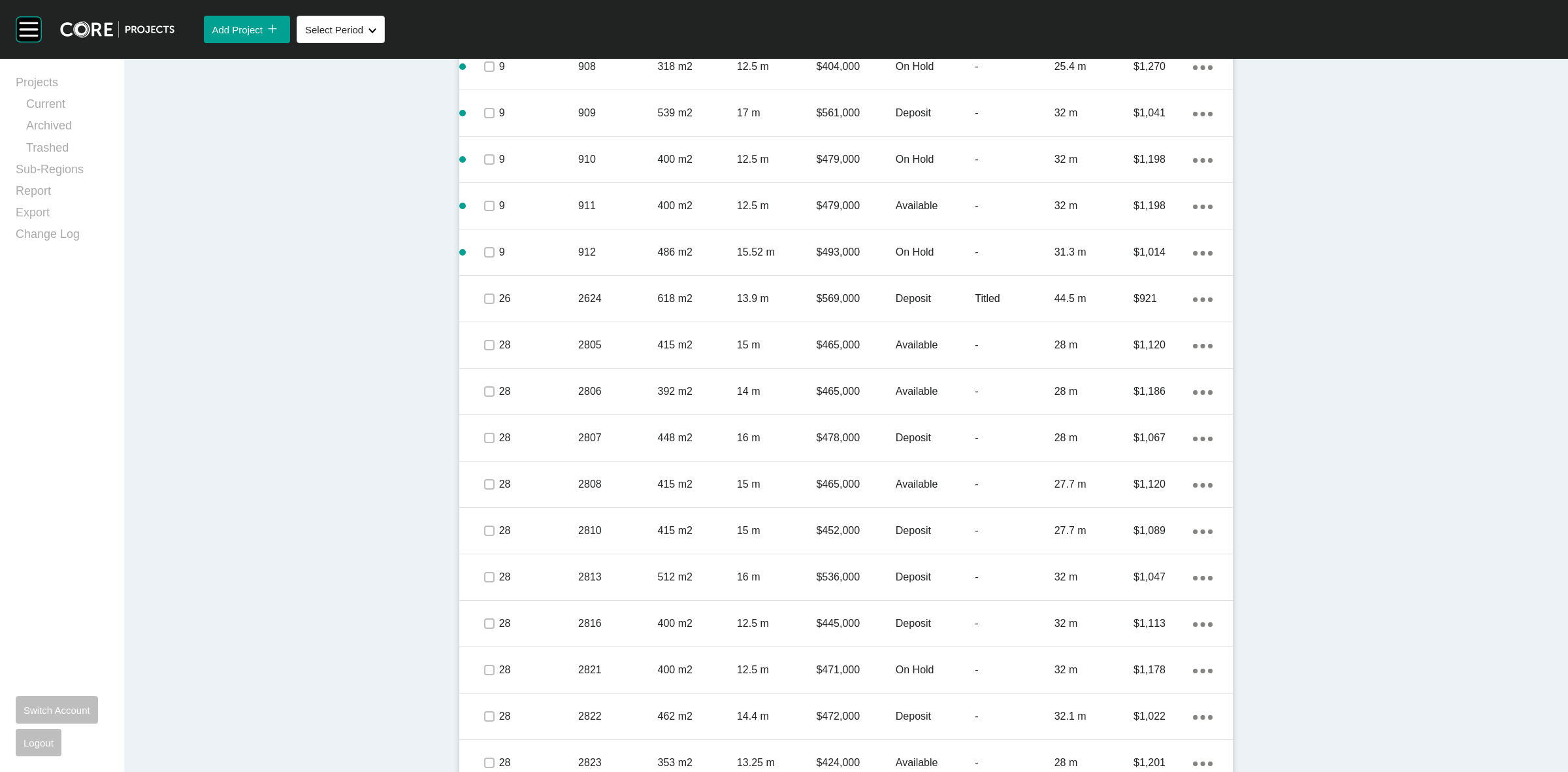
drag, startPoint x: 651, startPoint y: 305, endPoint x: 350, endPoint y: 363, distance: 306.5
click at [350, 363] on div "Dashboard › Projects › Five Farms › Worksheet Five Farms Worksheet - August 202…" at bounding box center [845, 479] width 1444 height 3223
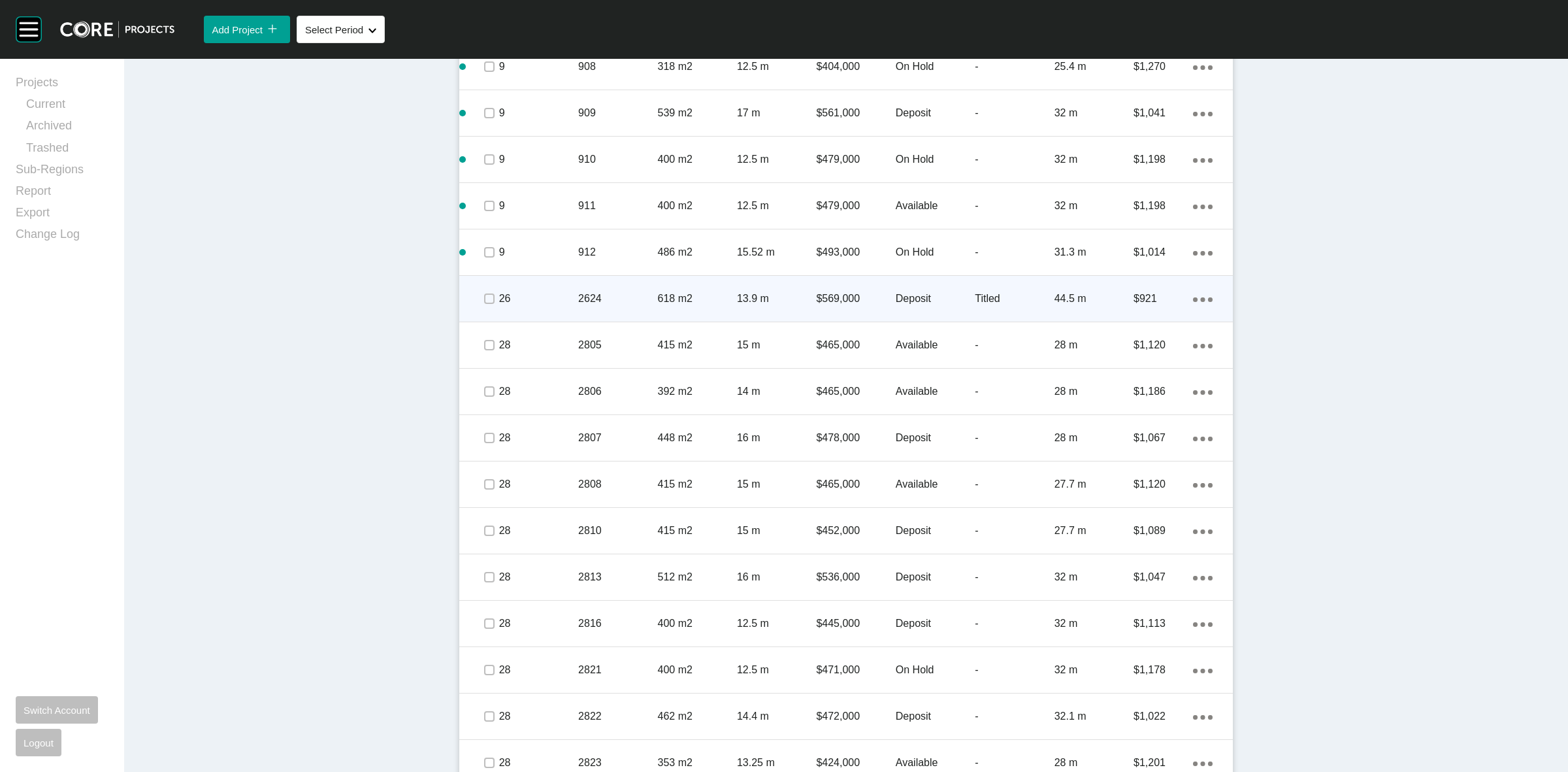
click at [537, 297] on p "26" at bounding box center [538, 298] width 79 height 14
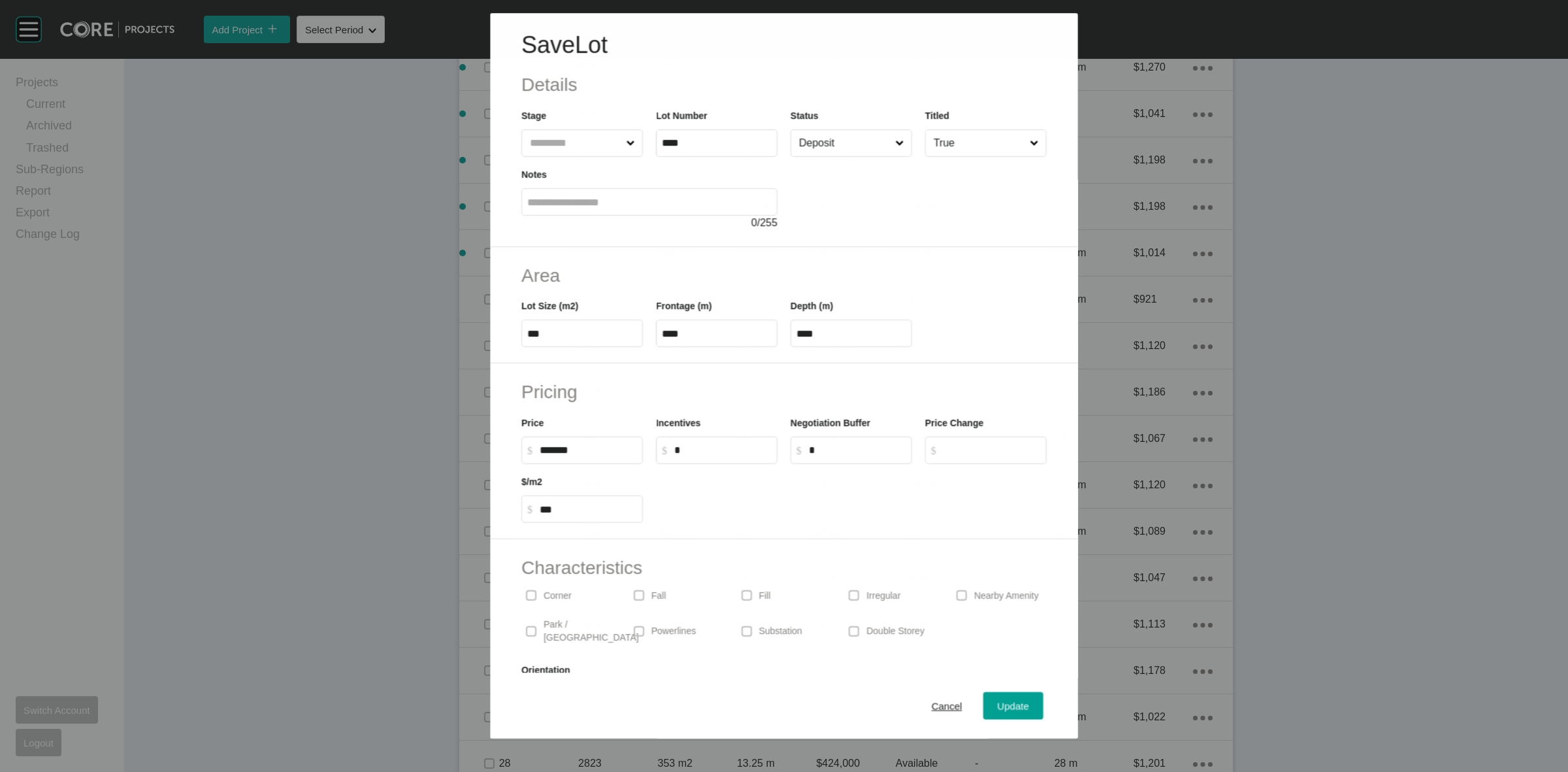
drag, startPoint x: 813, startPoint y: 147, endPoint x: 816, endPoint y: 155, distance: 8.5
click at [816, 155] on label "Deposit" at bounding box center [851, 143] width 121 height 27
click at [816, 155] on input "Deposit" at bounding box center [845, 143] width 96 height 26
drag, startPoint x: 804, startPoint y: 256, endPoint x: 823, endPoint y: 279, distance: 29.8
click at [1008, 701] on span "Update" at bounding box center [1013, 706] width 32 height 11
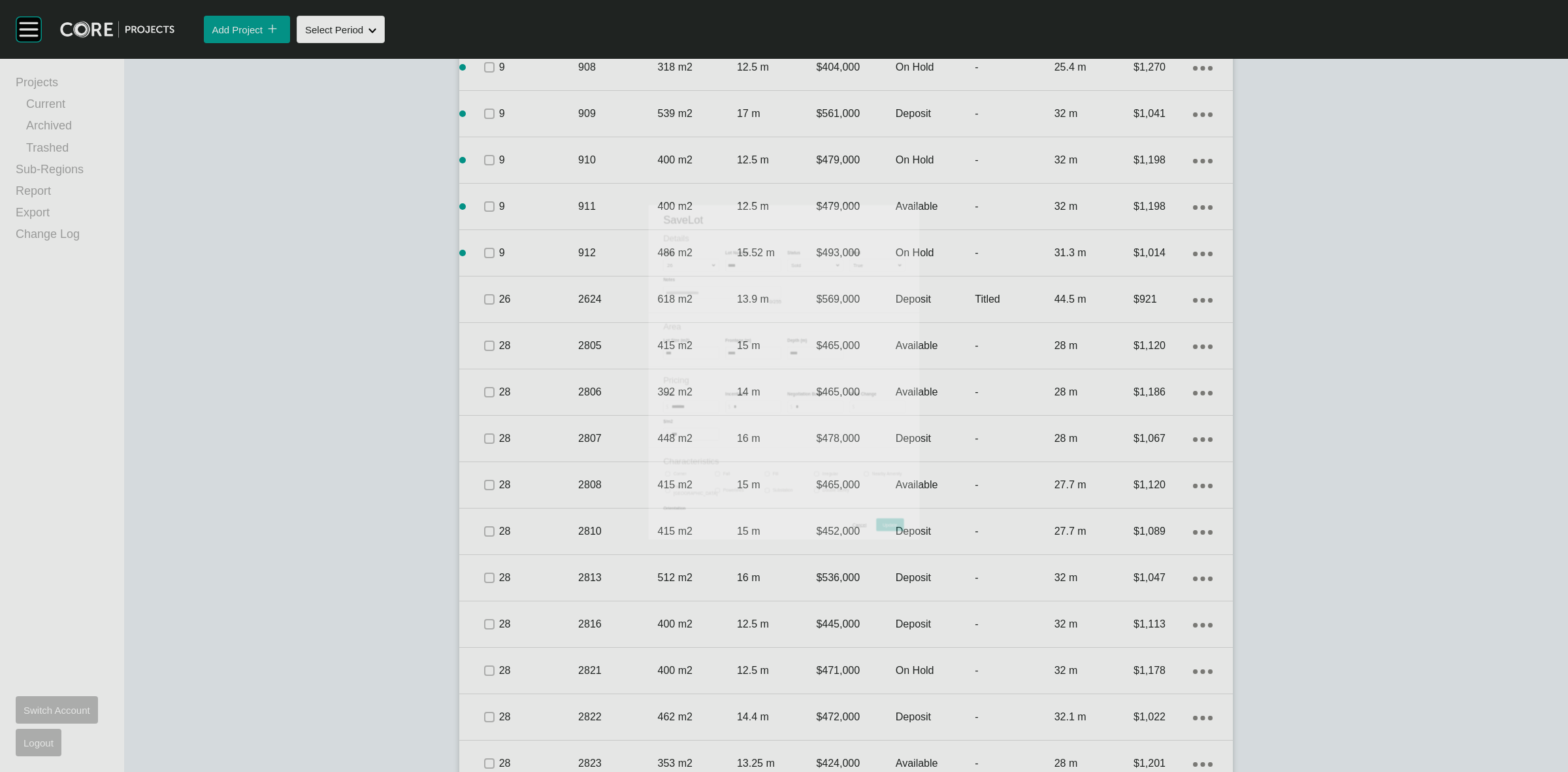
scroll to position [1230, 0]
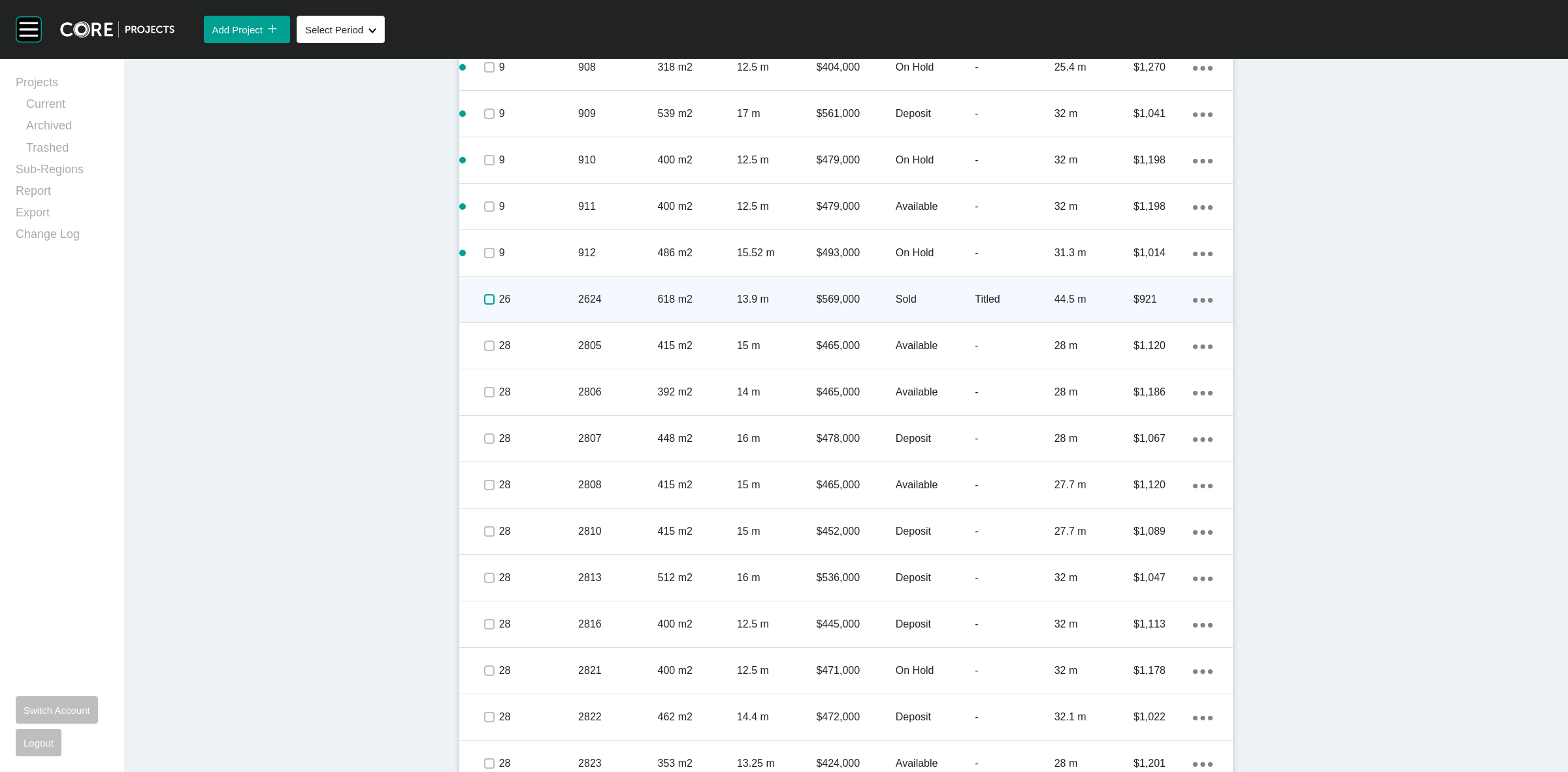
click at [484, 301] on label at bounding box center [489, 299] width 11 height 11
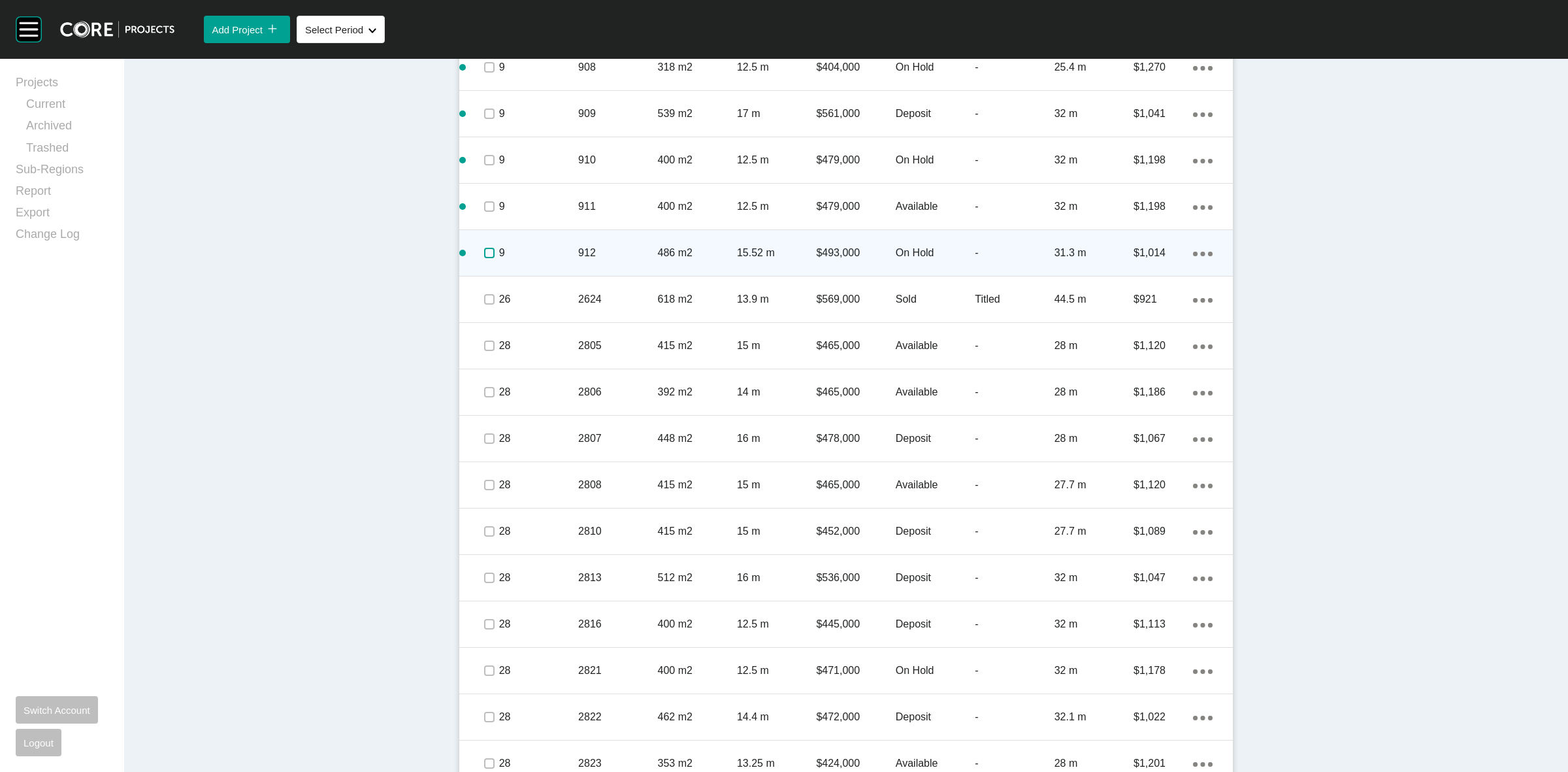
click at [484, 253] on label at bounding box center [489, 253] width 11 height 11
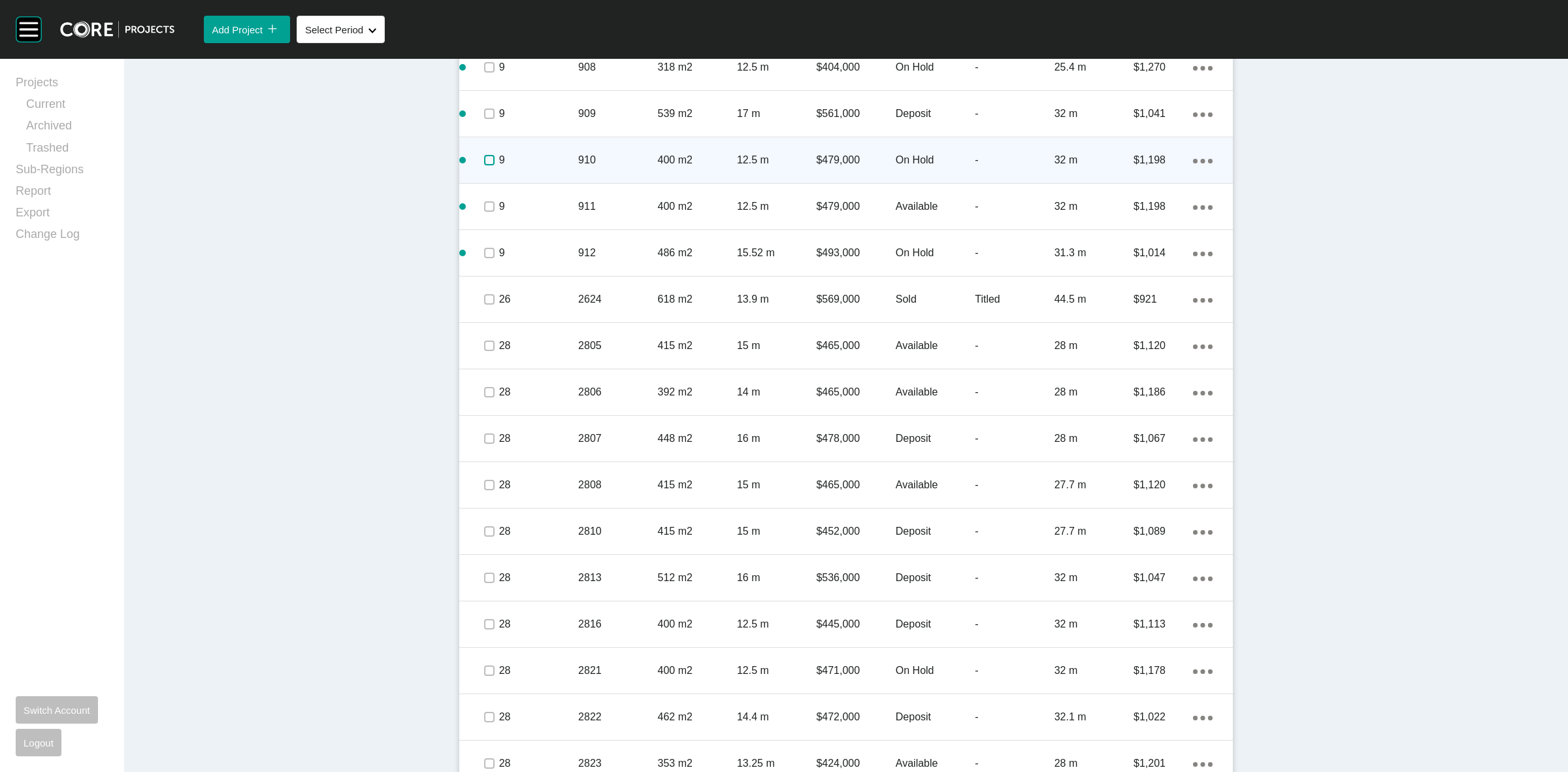
click at [484, 159] on label at bounding box center [489, 160] width 11 height 11
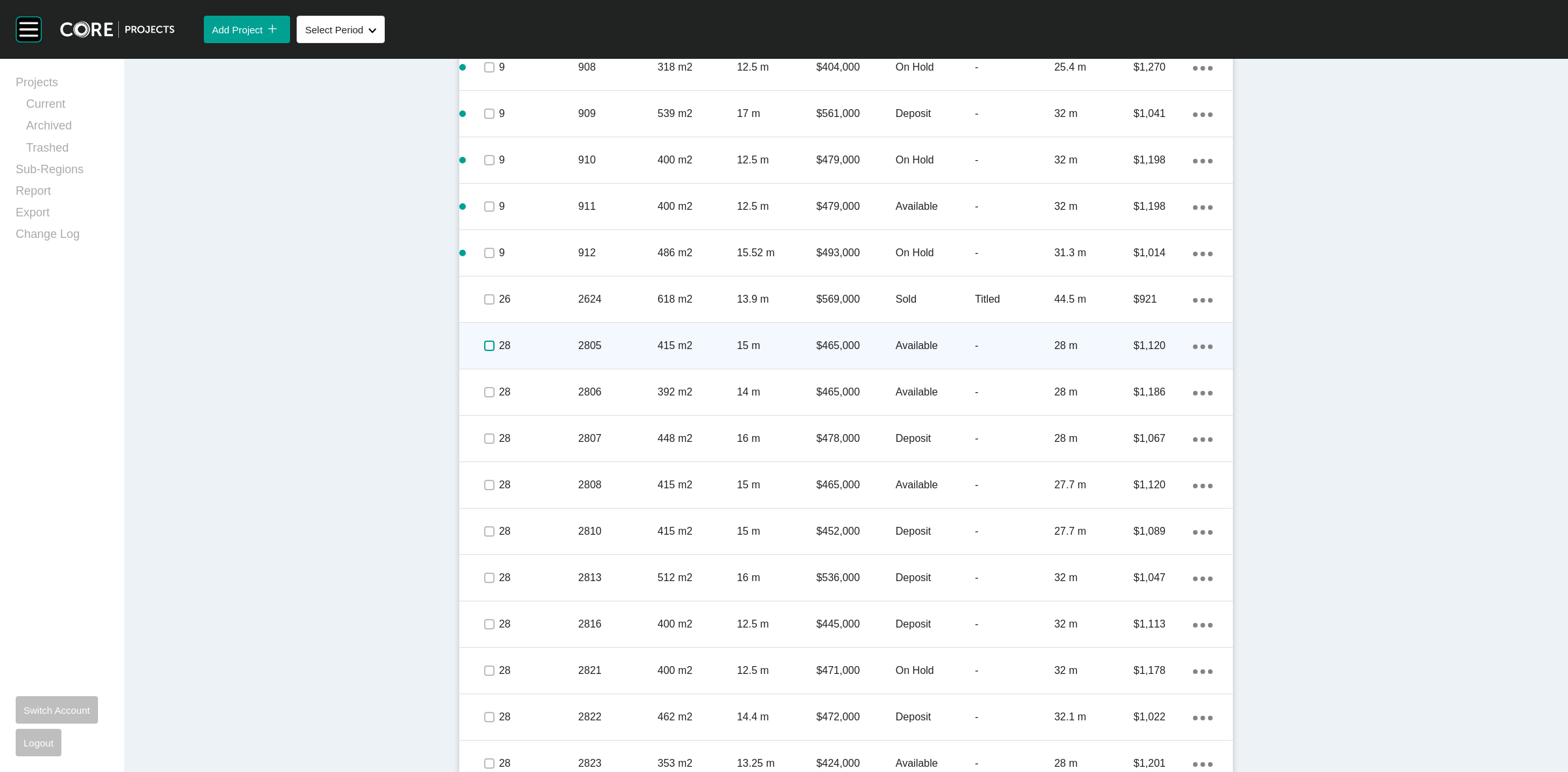
drag, startPoint x: 483, startPoint y: 347, endPoint x: 498, endPoint y: 343, distance: 15.5
click at [484, 347] on label at bounding box center [489, 346] width 11 height 11
click at [543, 338] on p "28" at bounding box center [538, 345] width 79 height 14
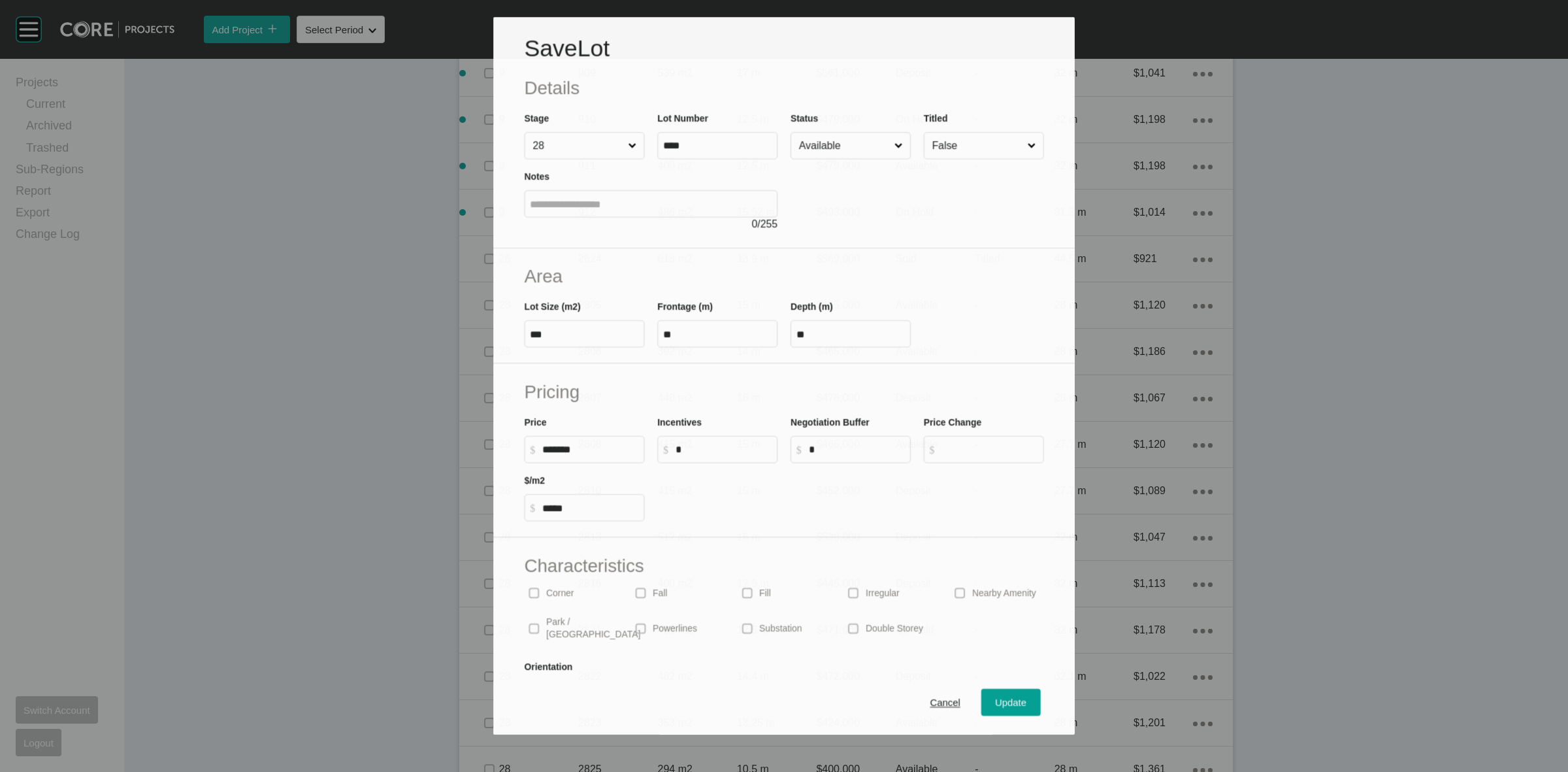
scroll to position [1190, 0]
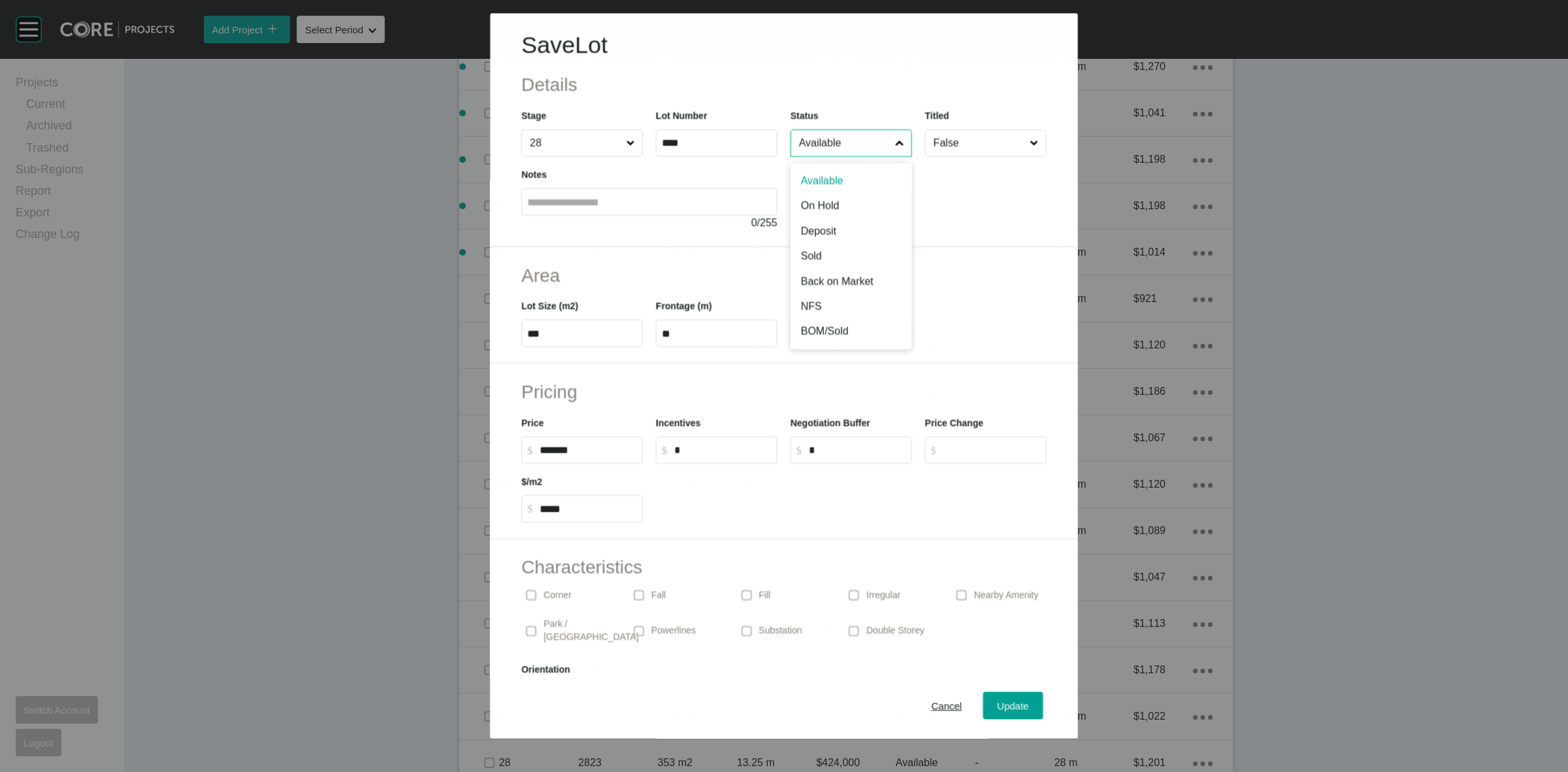
click at [817, 152] on input "Available" at bounding box center [845, 143] width 96 height 26
click at [997, 707] on span "Update" at bounding box center [1013, 706] width 32 height 11
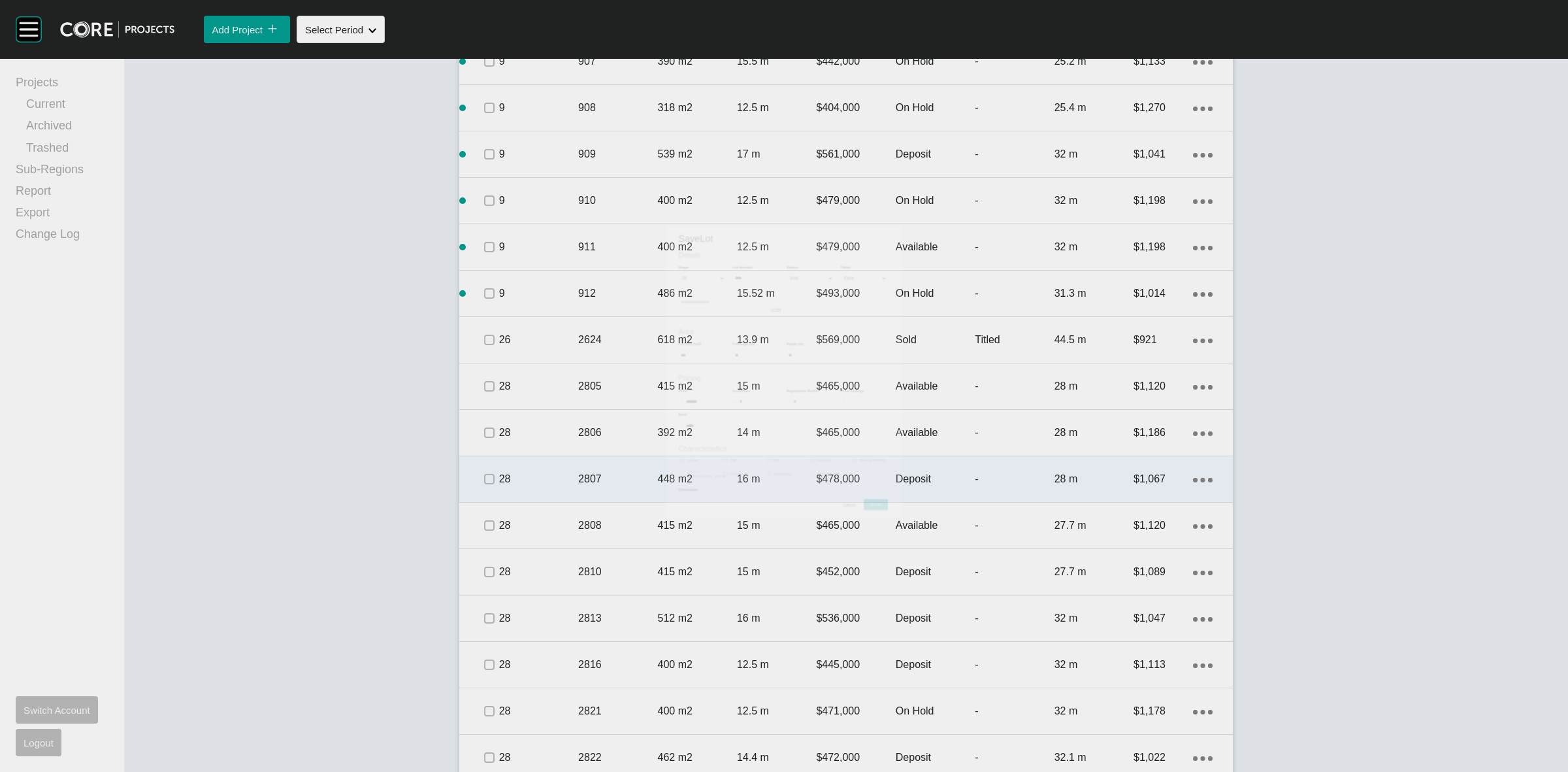
scroll to position [1230, 0]
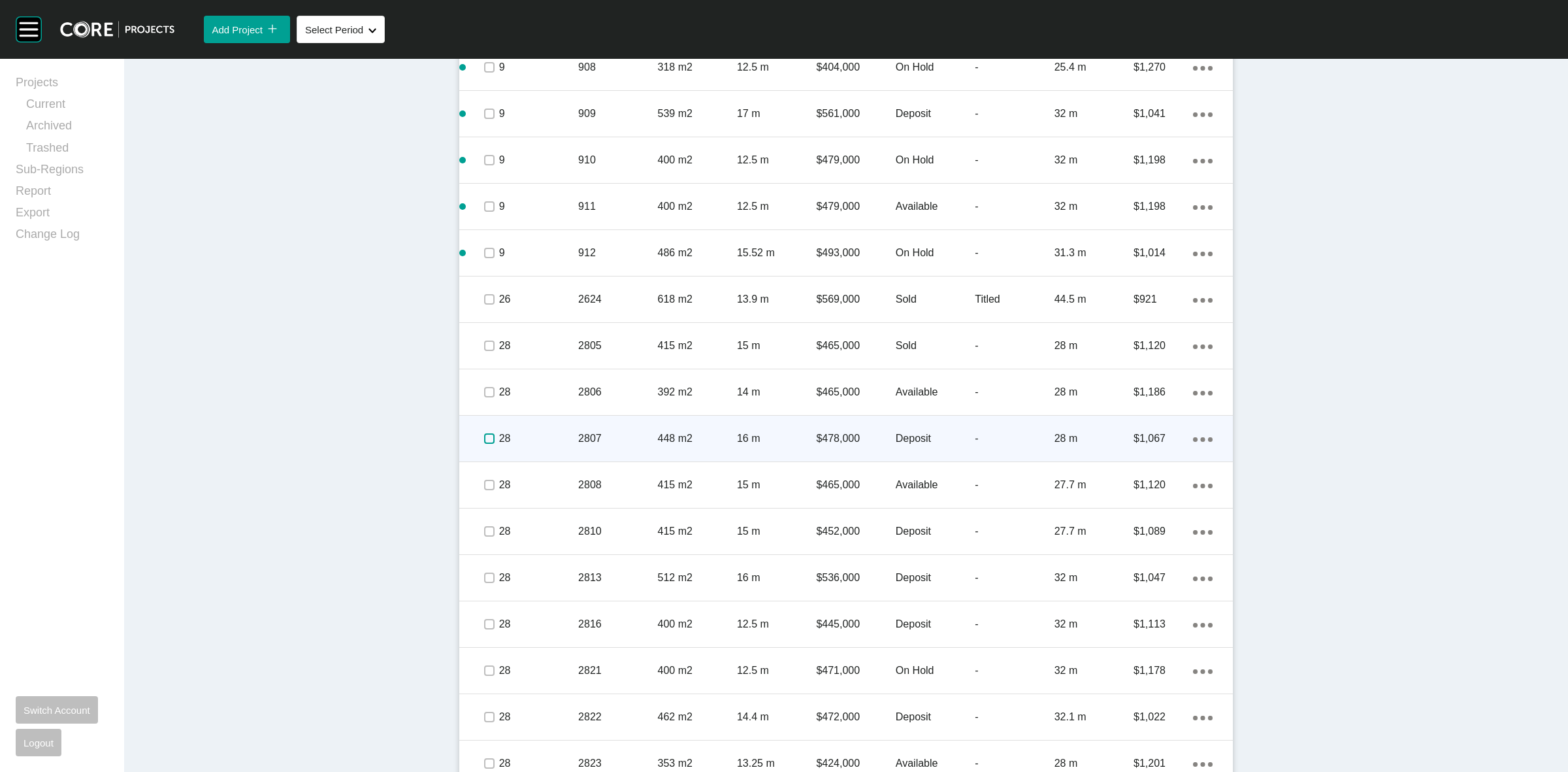
click at [484, 436] on label at bounding box center [489, 439] width 11 height 11
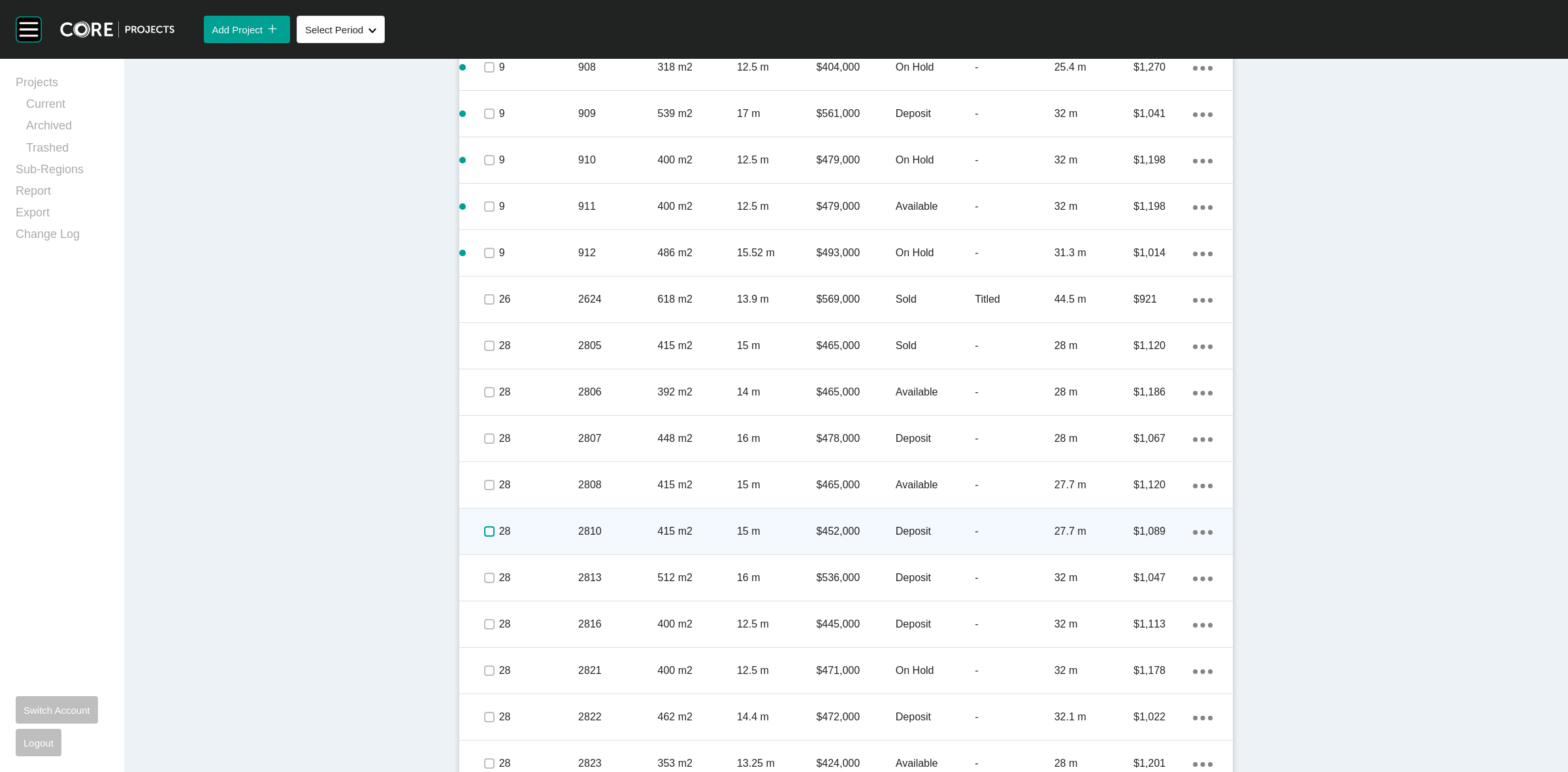
click at [485, 531] on label at bounding box center [489, 531] width 11 height 11
click at [541, 514] on div "28" at bounding box center [538, 531] width 79 height 41
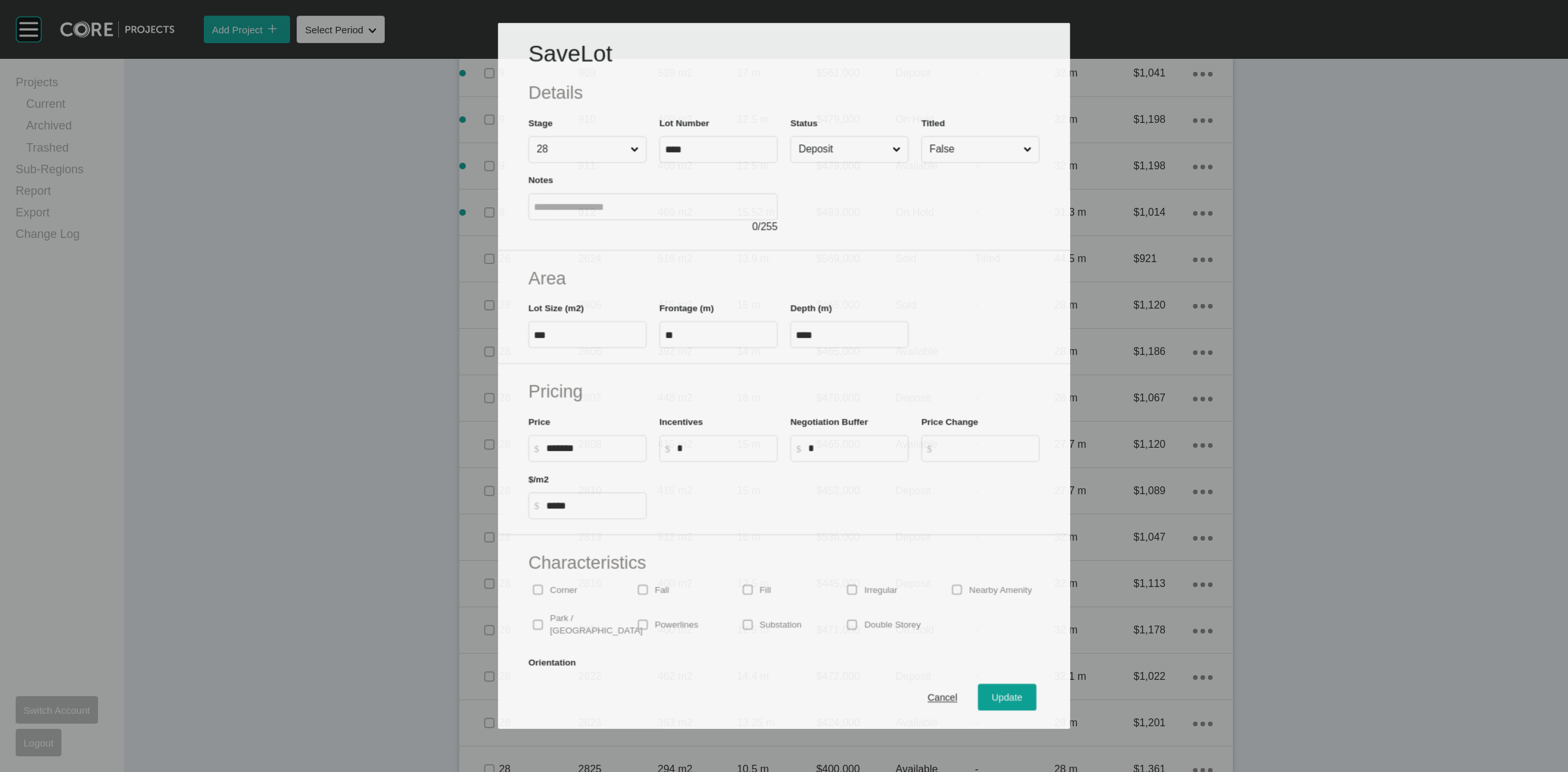
scroll to position [1190, 0]
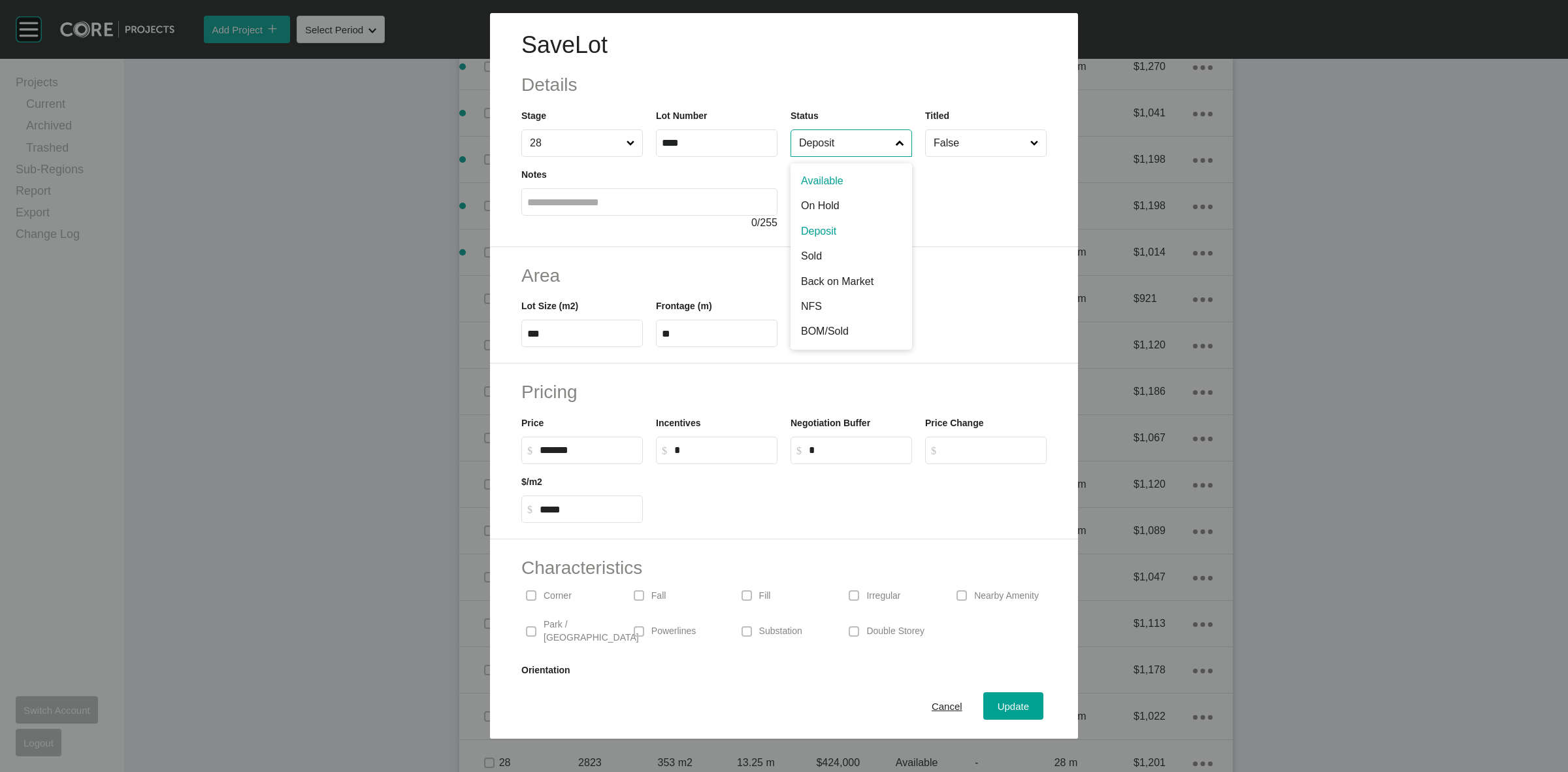
click at [808, 155] on input "Deposit" at bounding box center [845, 143] width 96 height 26
click at [1007, 710] on span "Update" at bounding box center [1013, 706] width 32 height 11
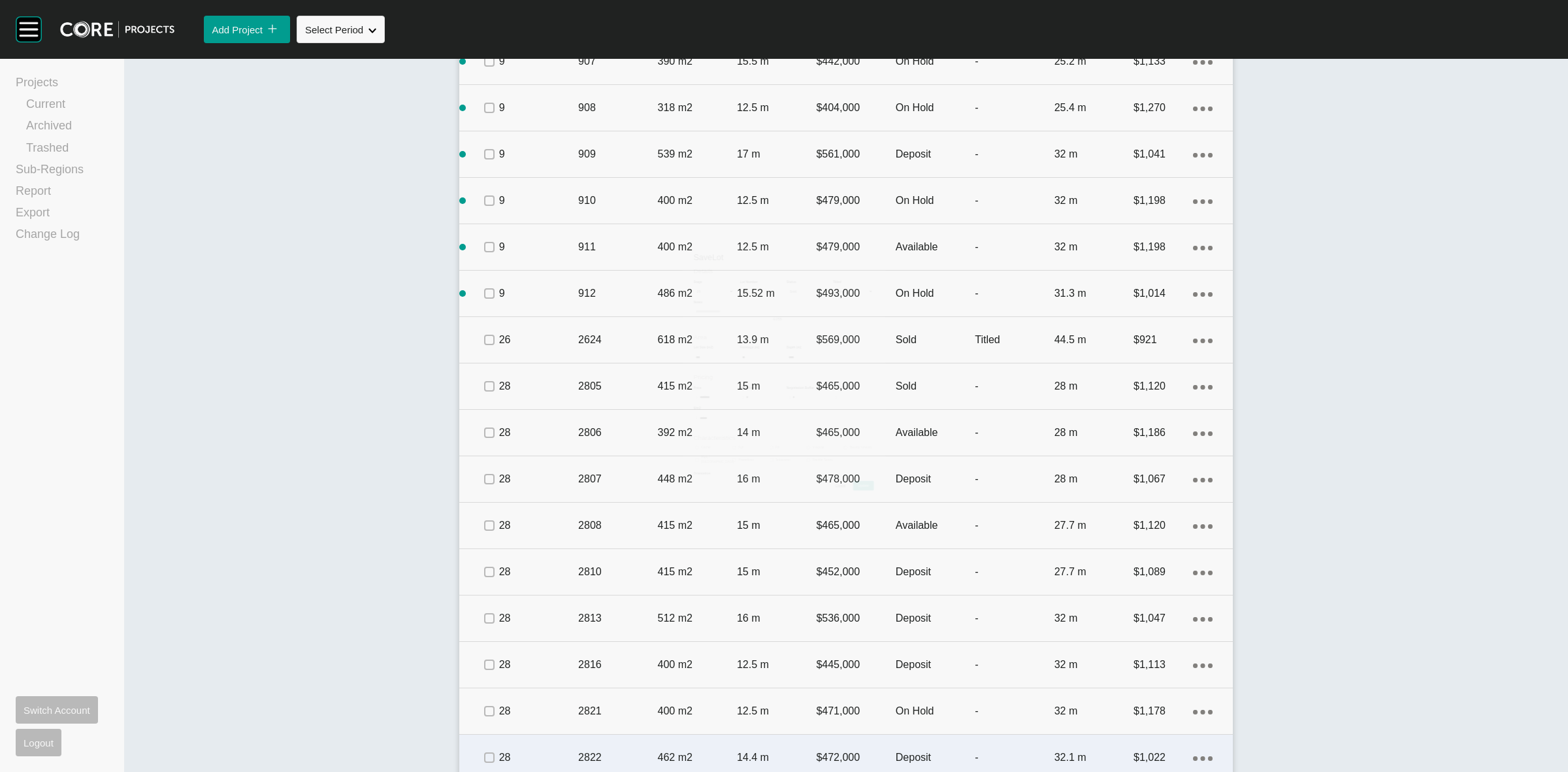
scroll to position [1230, 0]
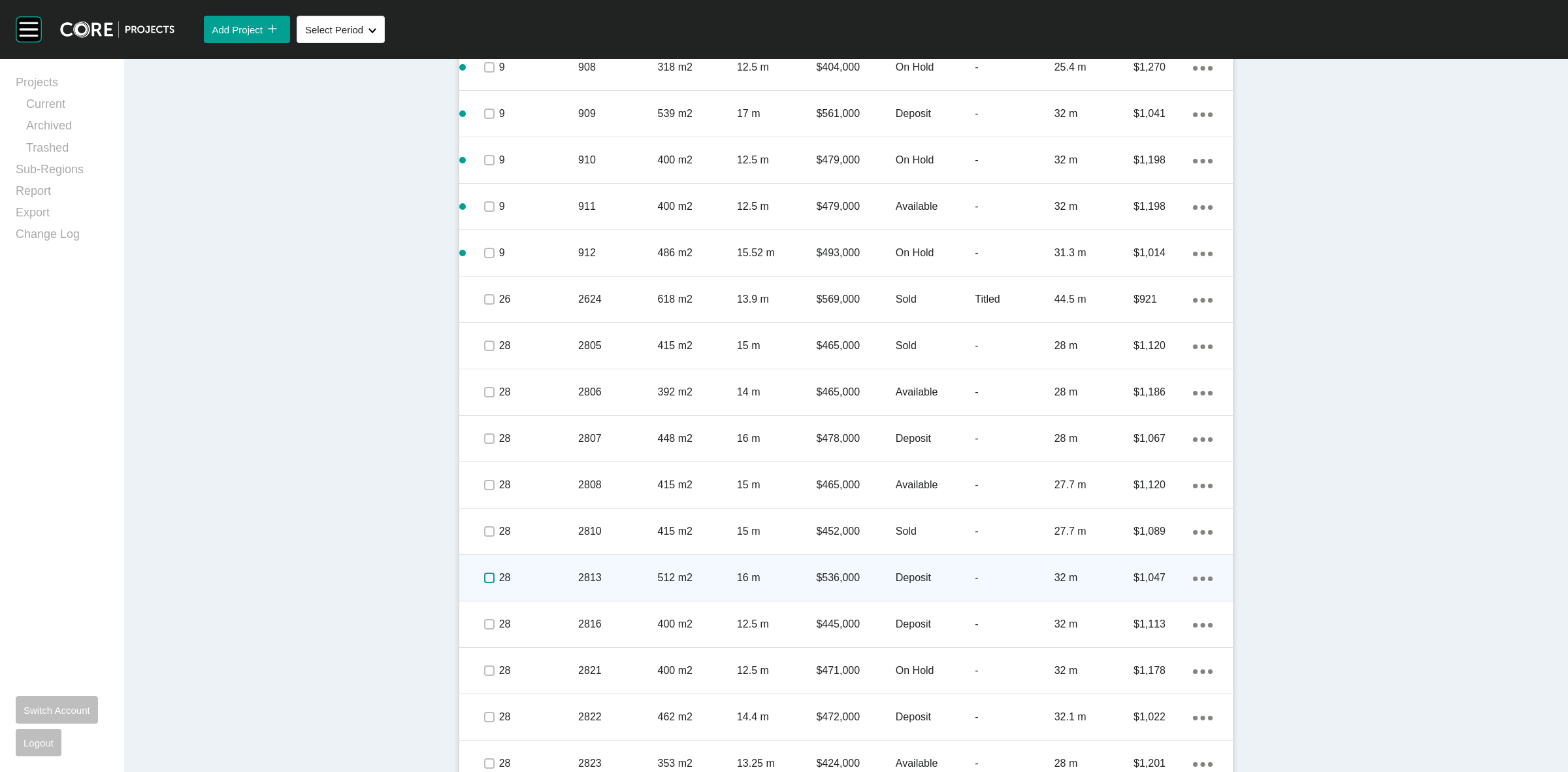
drag, startPoint x: 484, startPoint y: 579, endPoint x: 485, endPoint y: 602, distance: 23.0
click at [484, 579] on label at bounding box center [489, 578] width 11 height 11
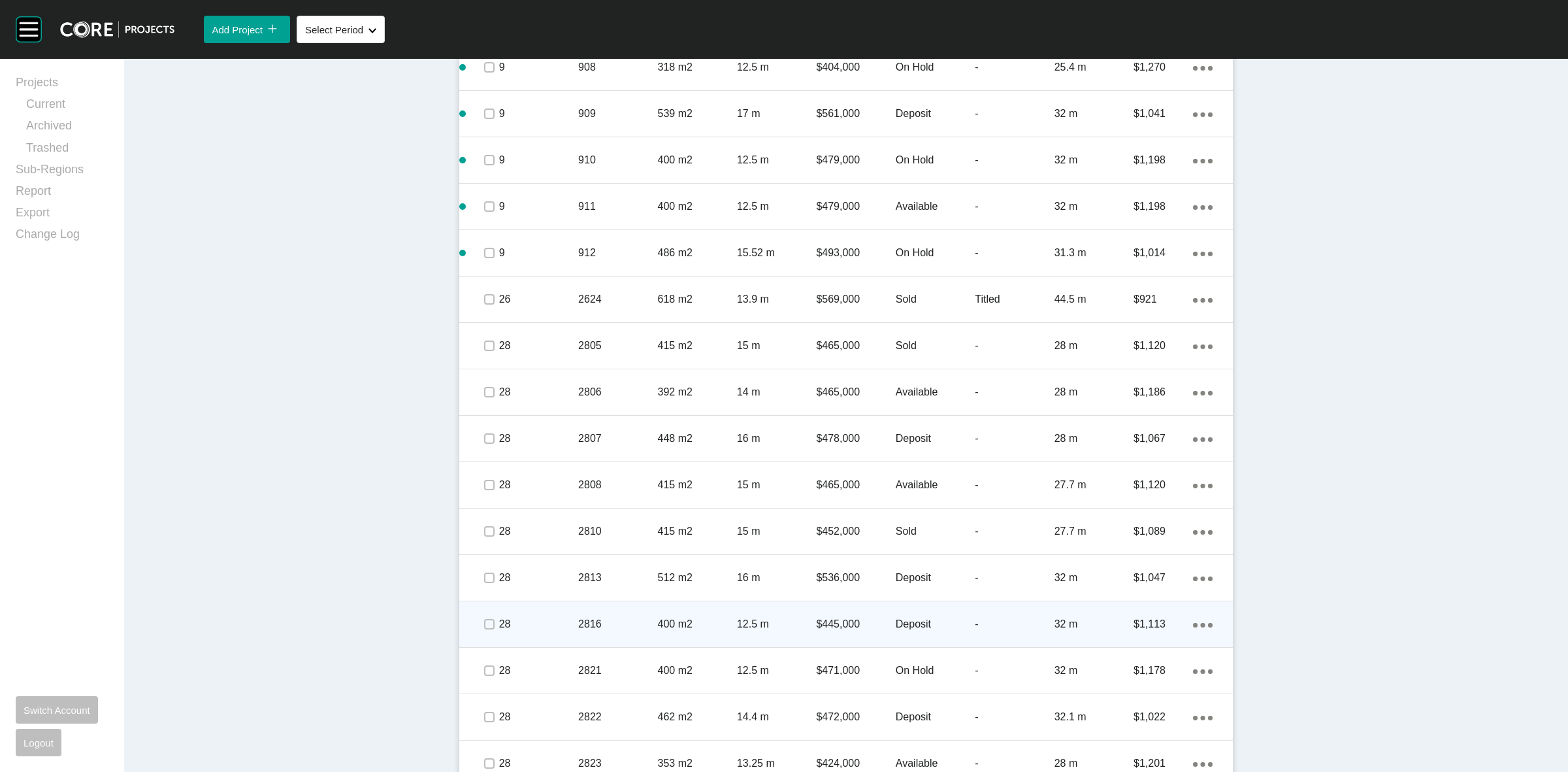
click at [479, 625] on span at bounding box center [489, 624] width 20 height 20
drag, startPoint x: 537, startPoint y: 612, endPoint x: 547, endPoint y: 605, distance: 12.2
click at [547, 605] on div "28" at bounding box center [538, 624] width 79 height 41
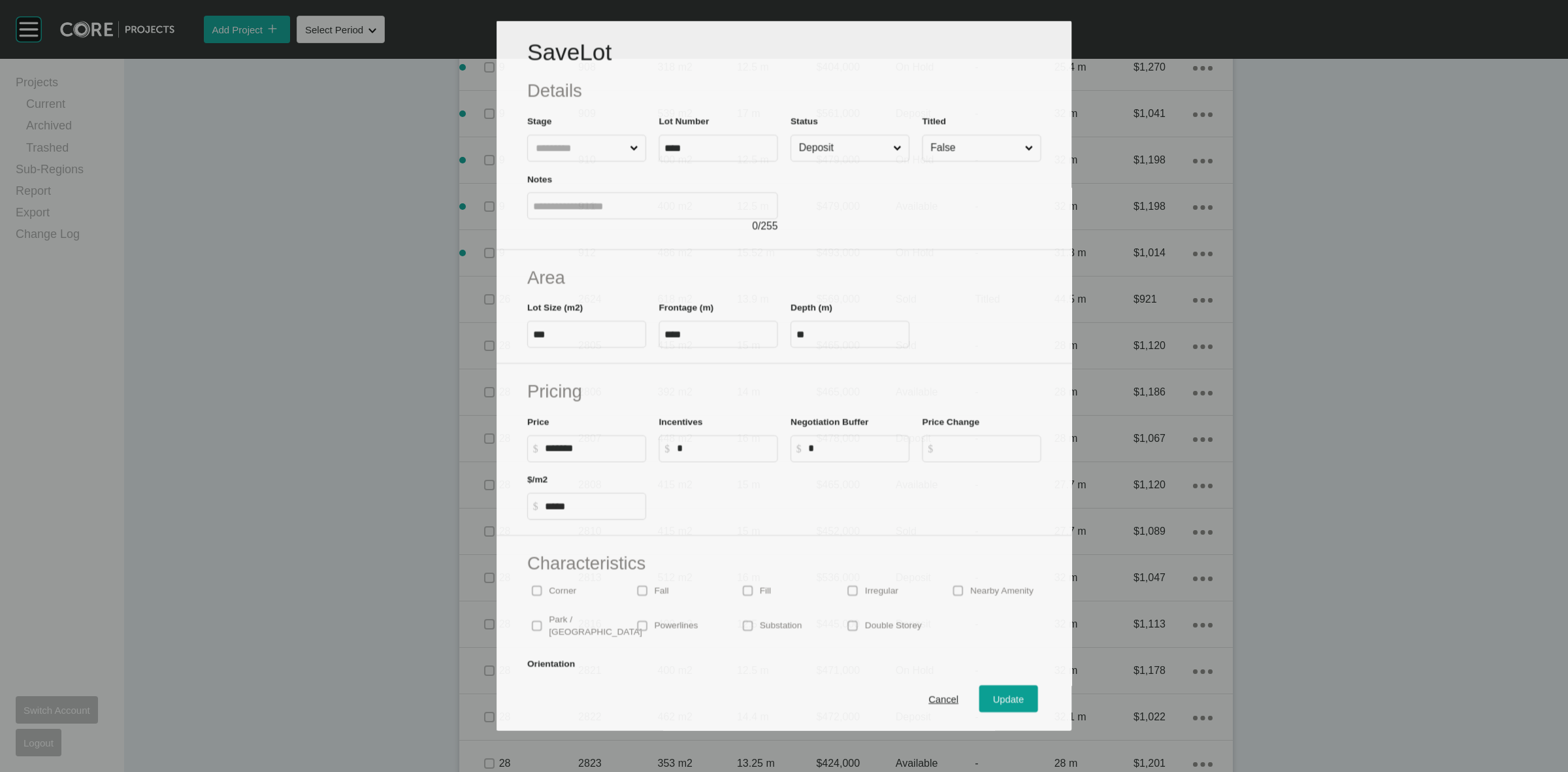
scroll to position [1190, 0]
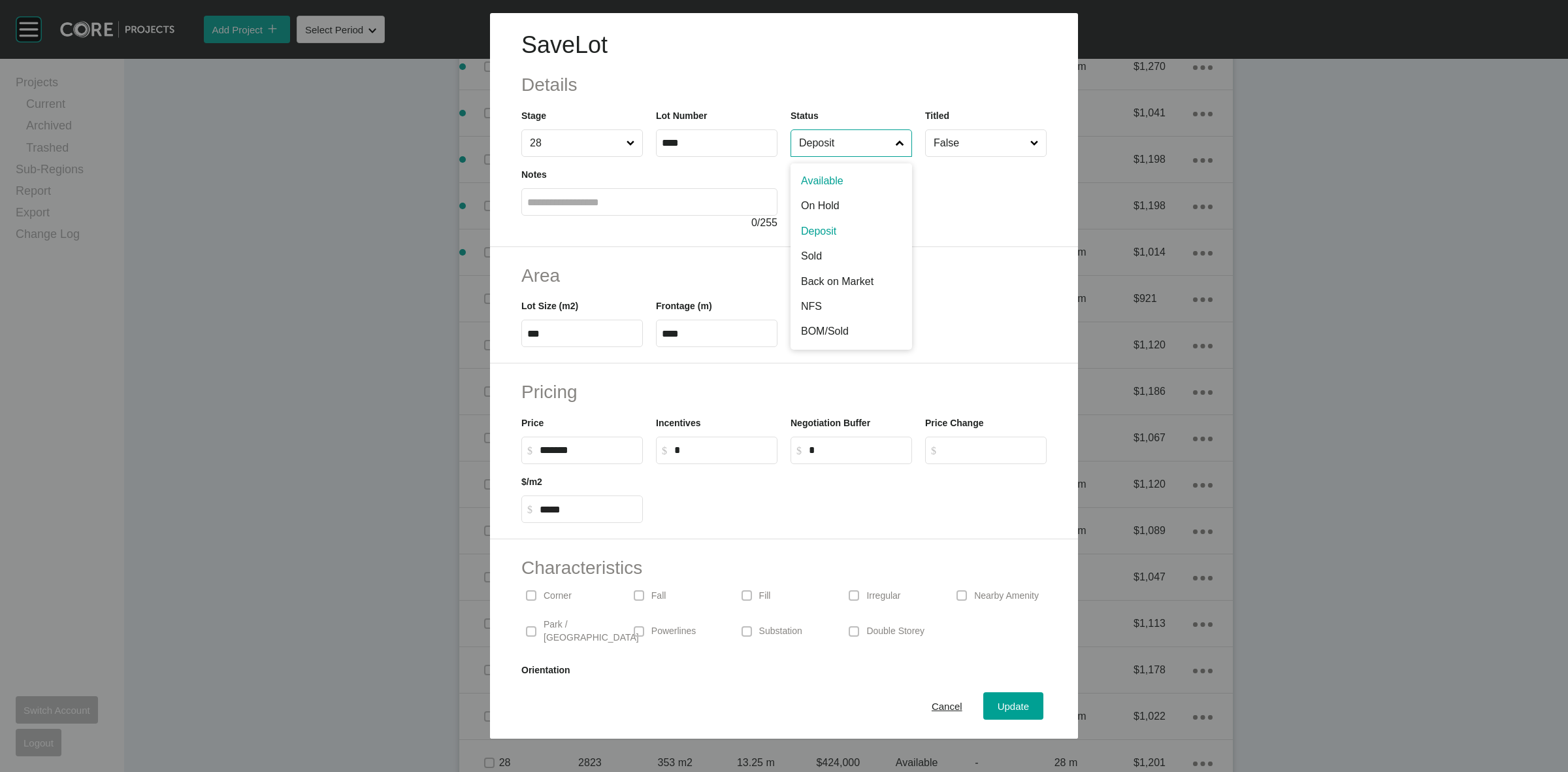
drag, startPoint x: 826, startPoint y: 145, endPoint x: 807, endPoint y: 221, distance: 78.3
click at [825, 147] on input "Deposit" at bounding box center [845, 143] width 96 height 26
drag, startPoint x: 802, startPoint y: 256, endPoint x: 846, endPoint y: 299, distance: 61.5
click at [1005, 701] on span "Update" at bounding box center [1013, 706] width 32 height 11
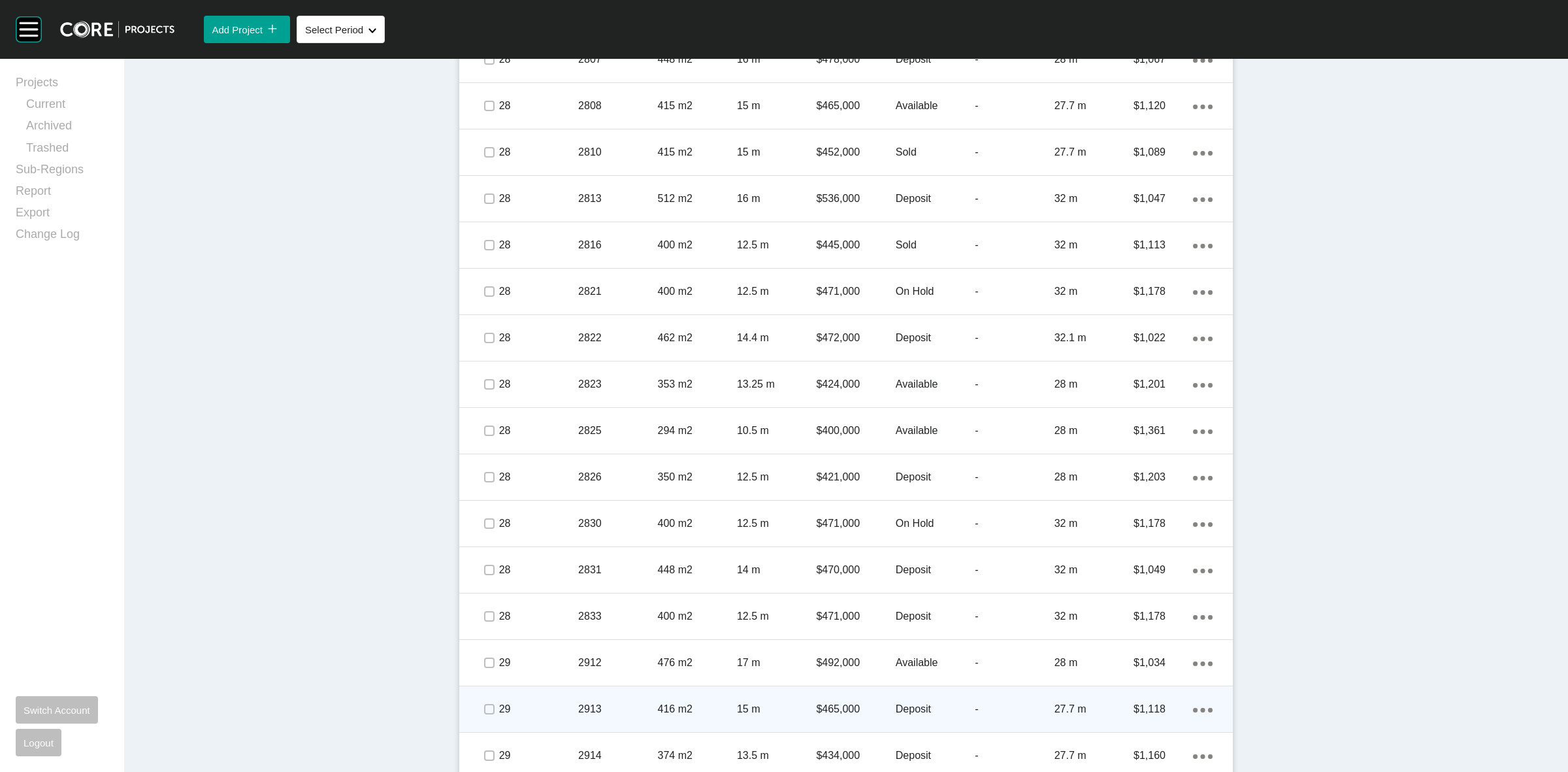
scroll to position [1639, 0]
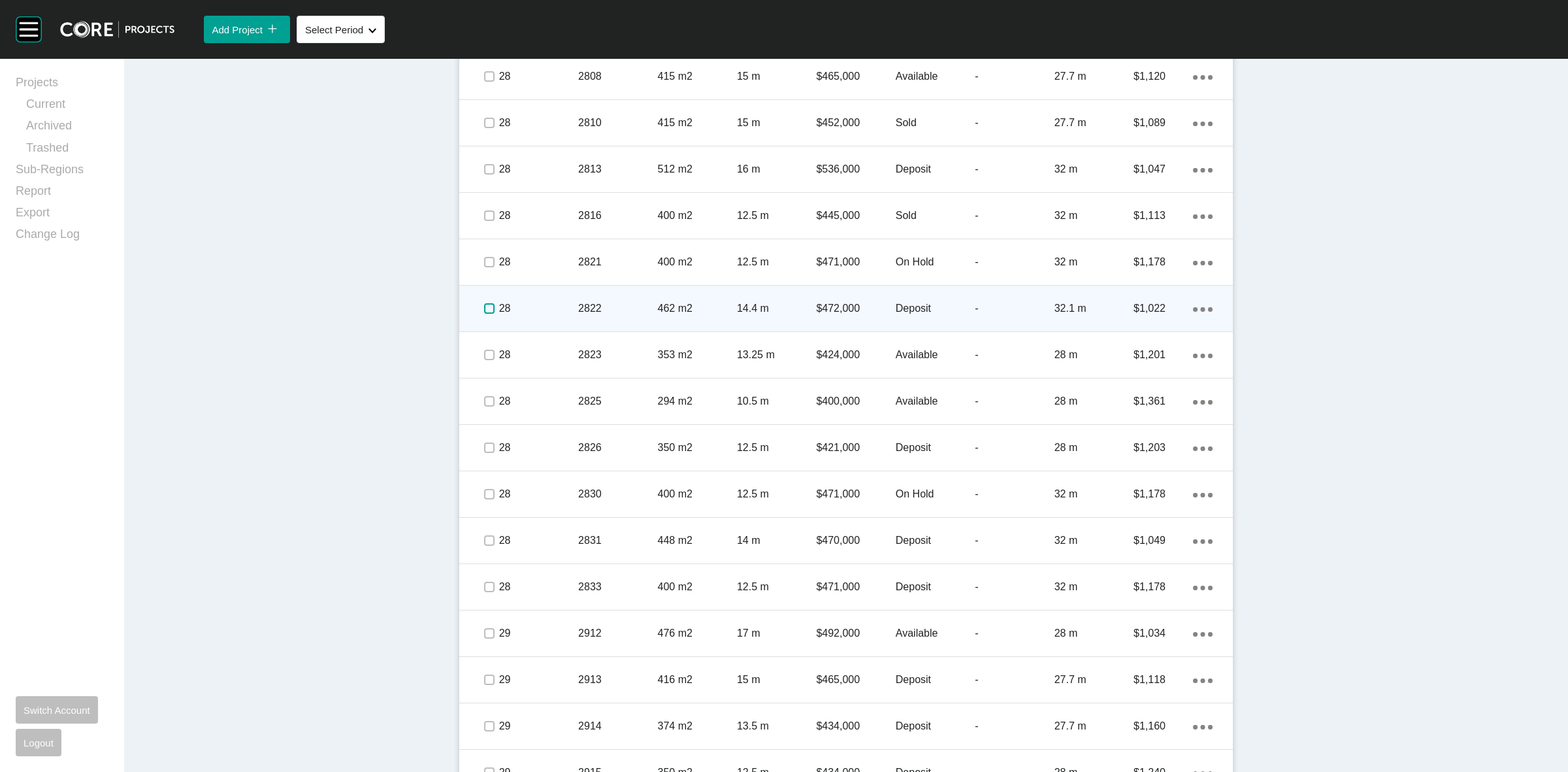
drag, startPoint x: 485, startPoint y: 307, endPoint x: 559, endPoint y: 308, distance: 74.0
click at [487, 307] on label at bounding box center [489, 308] width 11 height 11
click at [559, 307] on p "28" at bounding box center [538, 308] width 79 height 14
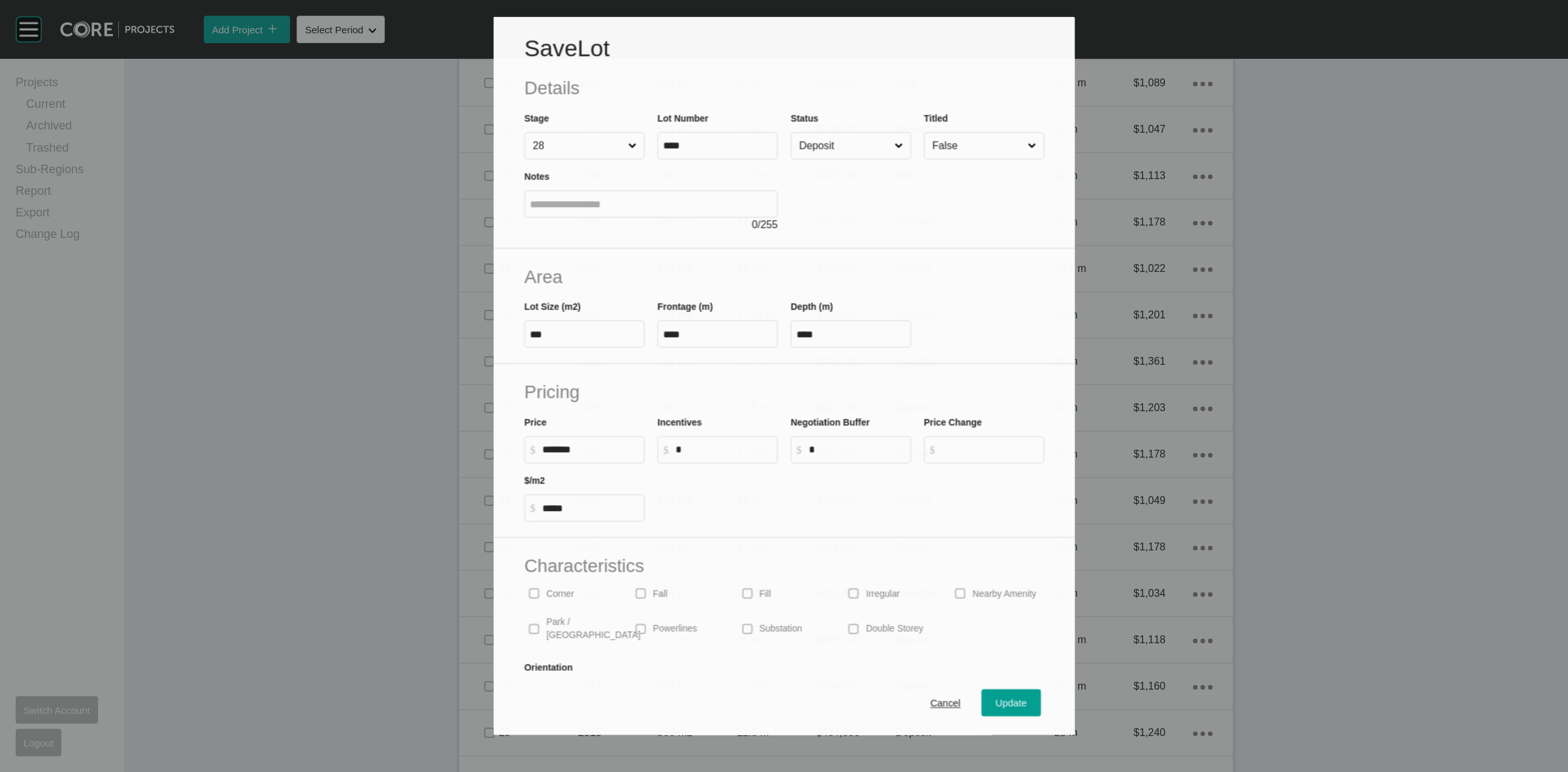
scroll to position [1598, 0]
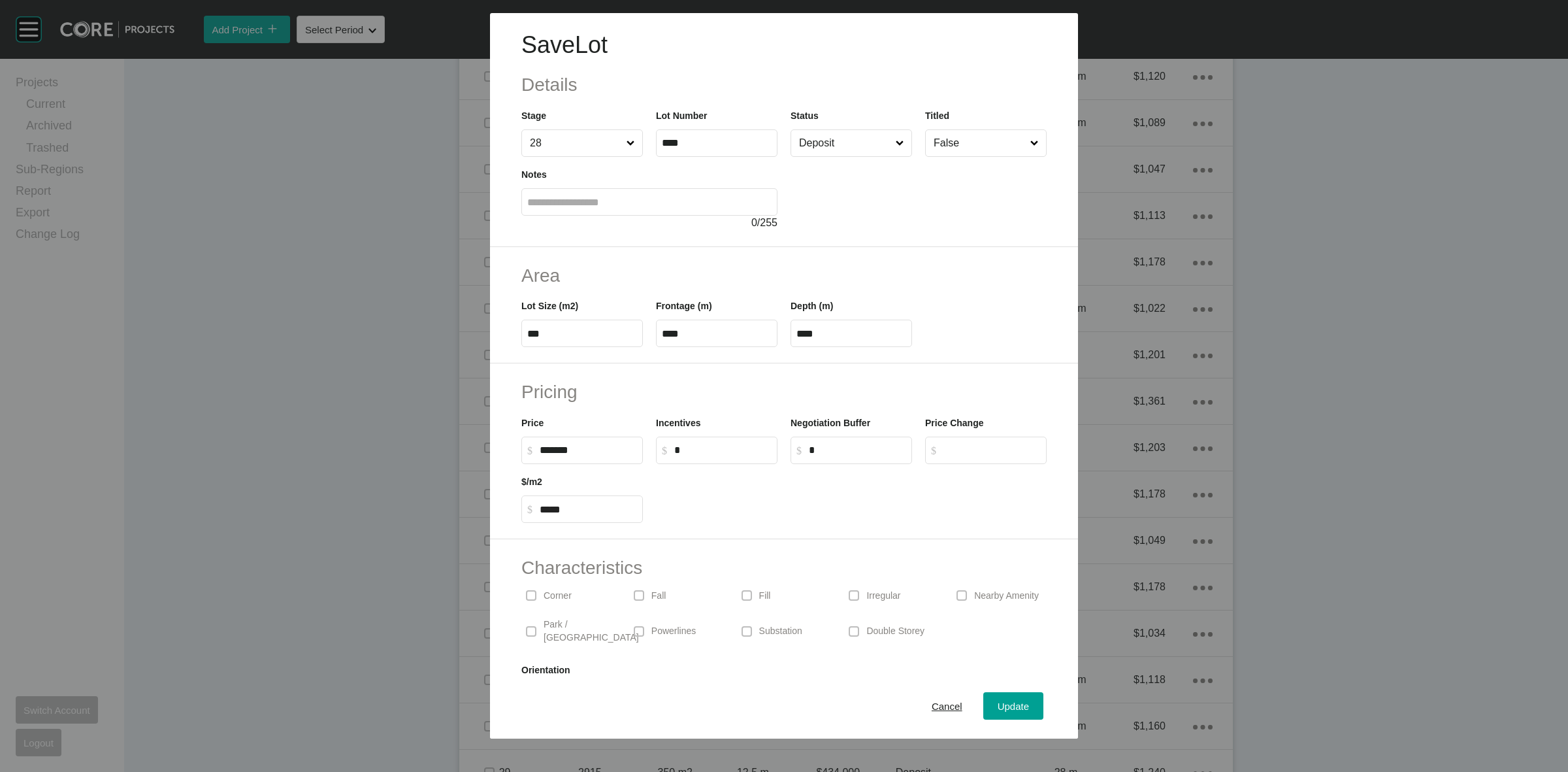
click at [813, 144] on input "Deposit" at bounding box center [845, 143] width 96 height 26
drag, startPoint x: 812, startPoint y: 255, endPoint x: 841, endPoint y: 296, distance: 50.2
click at [1005, 701] on span "Update" at bounding box center [1013, 706] width 32 height 11
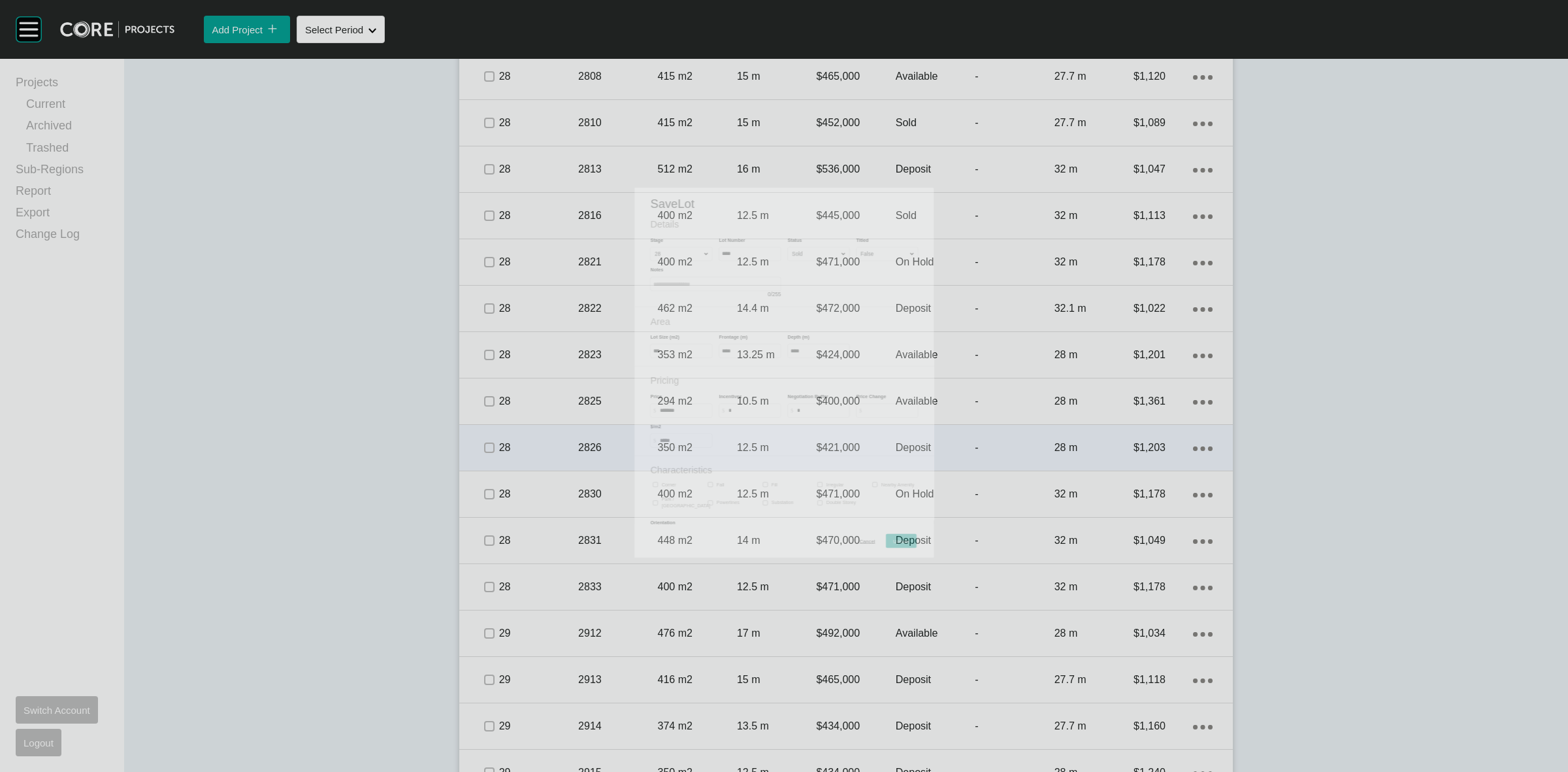
scroll to position [1639, 0]
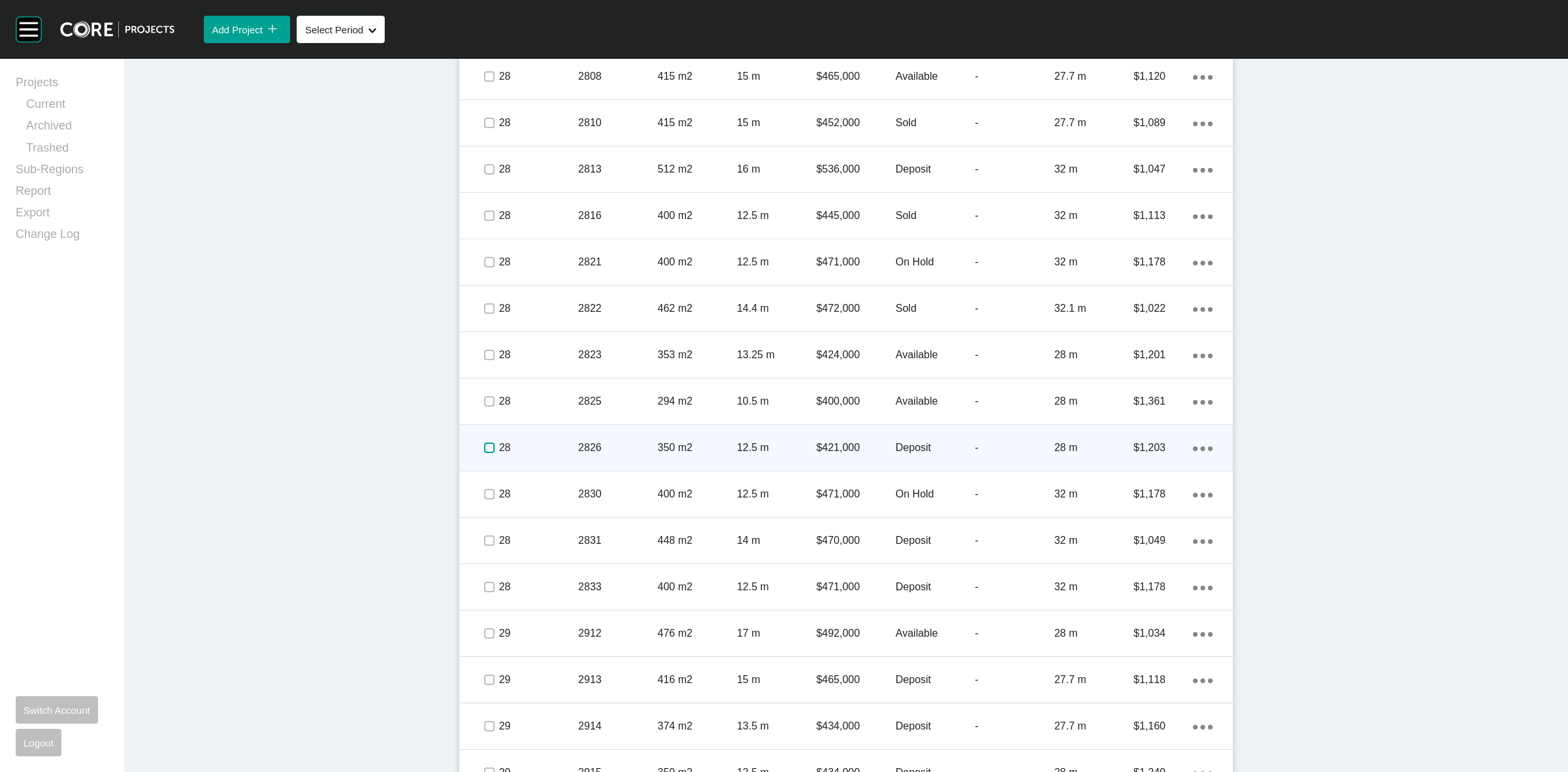
drag, startPoint x: 478, startPoint y: 452, endPoint x: 522, endPoint y: 446, distance: 44.4
click at [485, 451] on label at bounding box center [489, 448] width 11 height 11
drag, startPoint x: 532, startPoint y: 443, endPoint x: 542, endPoint y: 438, distance: 11.2
click at [542, 438] on div "28" at bounding box center [538, 447] width 79 height 41
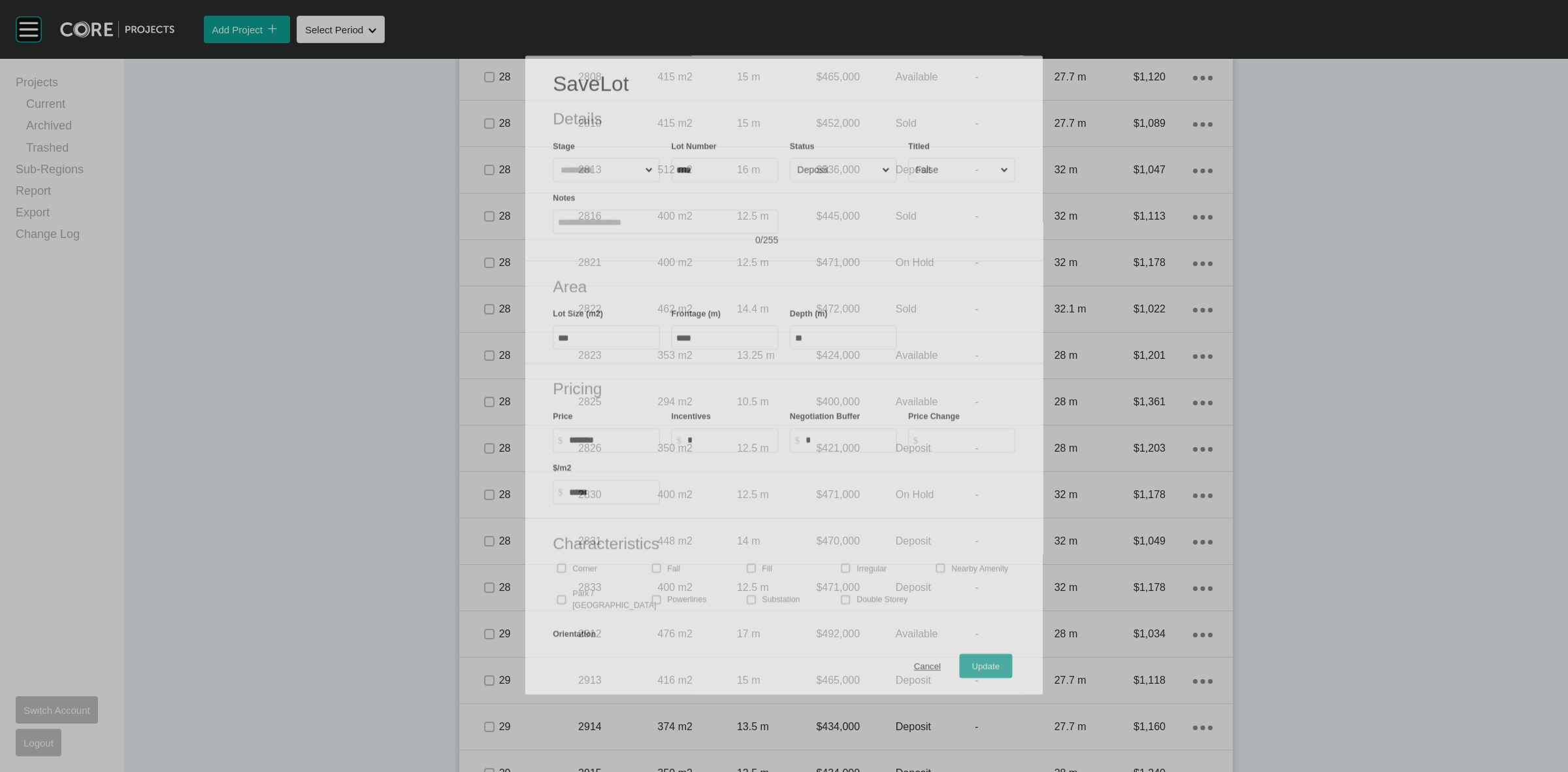
scroll to position [1598, 0]
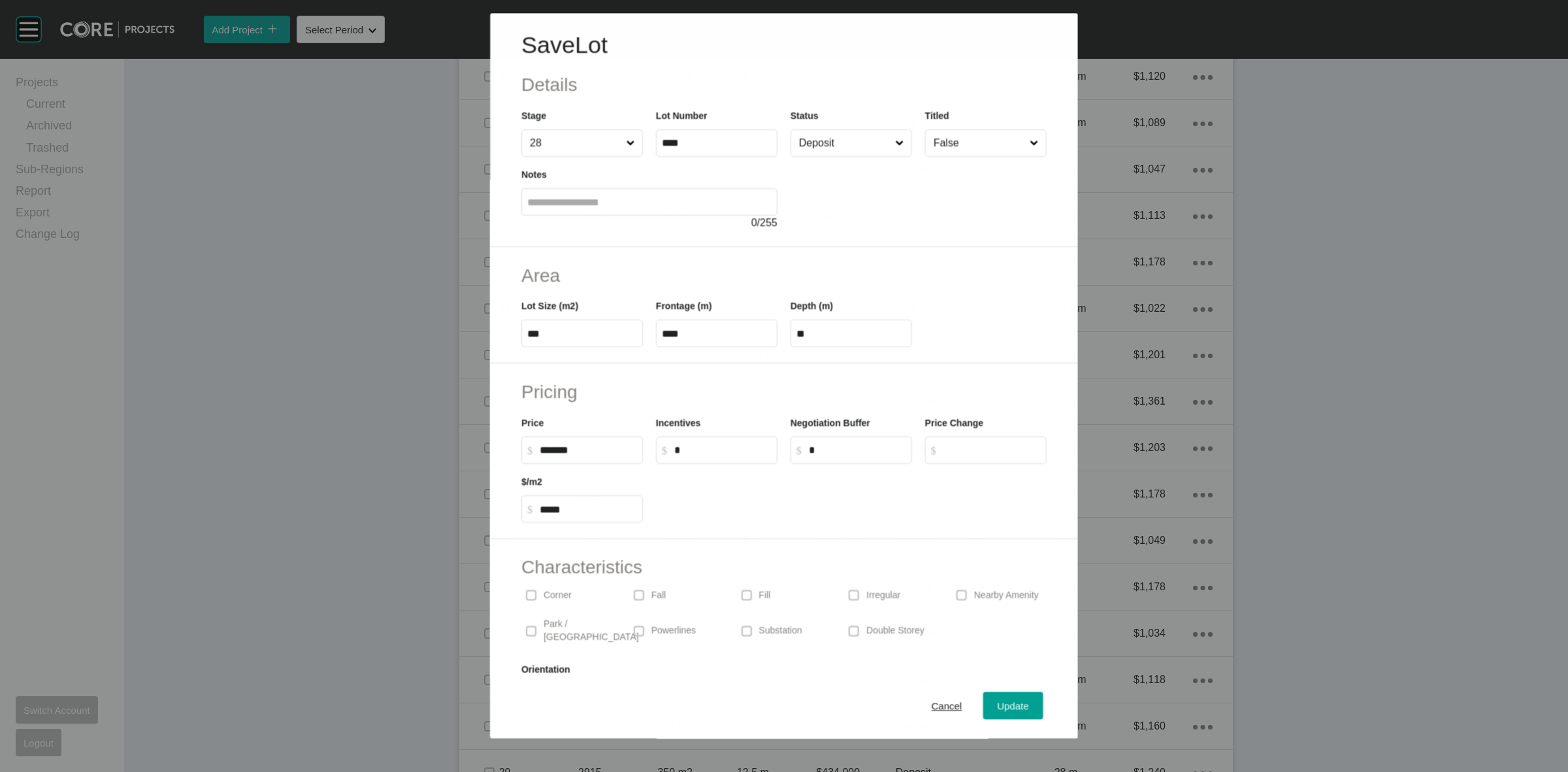
click at [814, 142] on input "Deposit" at bounding box center [845, 143] width 96 height 26
click at [993, 715] on button "Update" at bounding box center [1013, 706] width 60 height 27
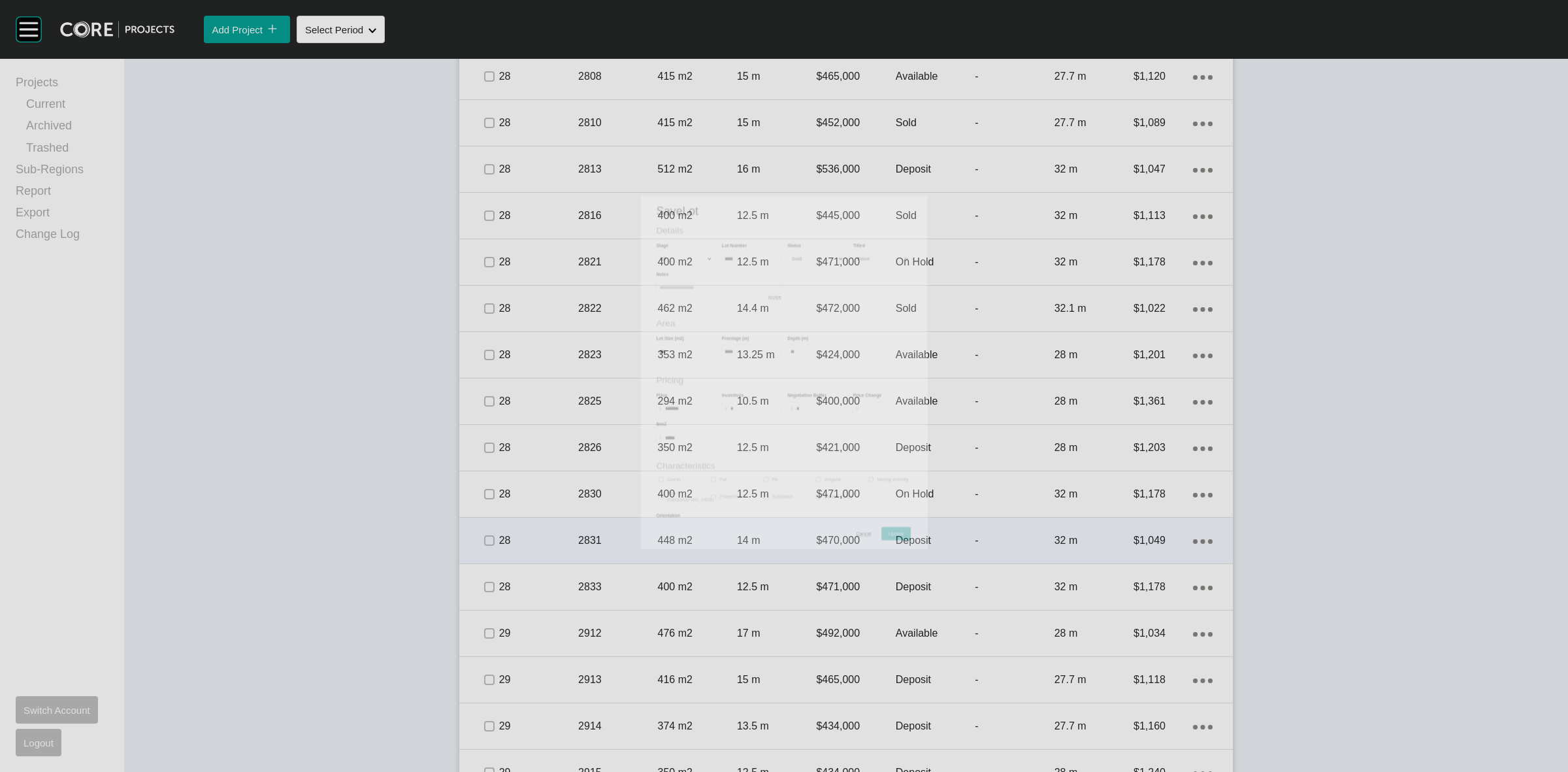
scroll to position [1639, 0]
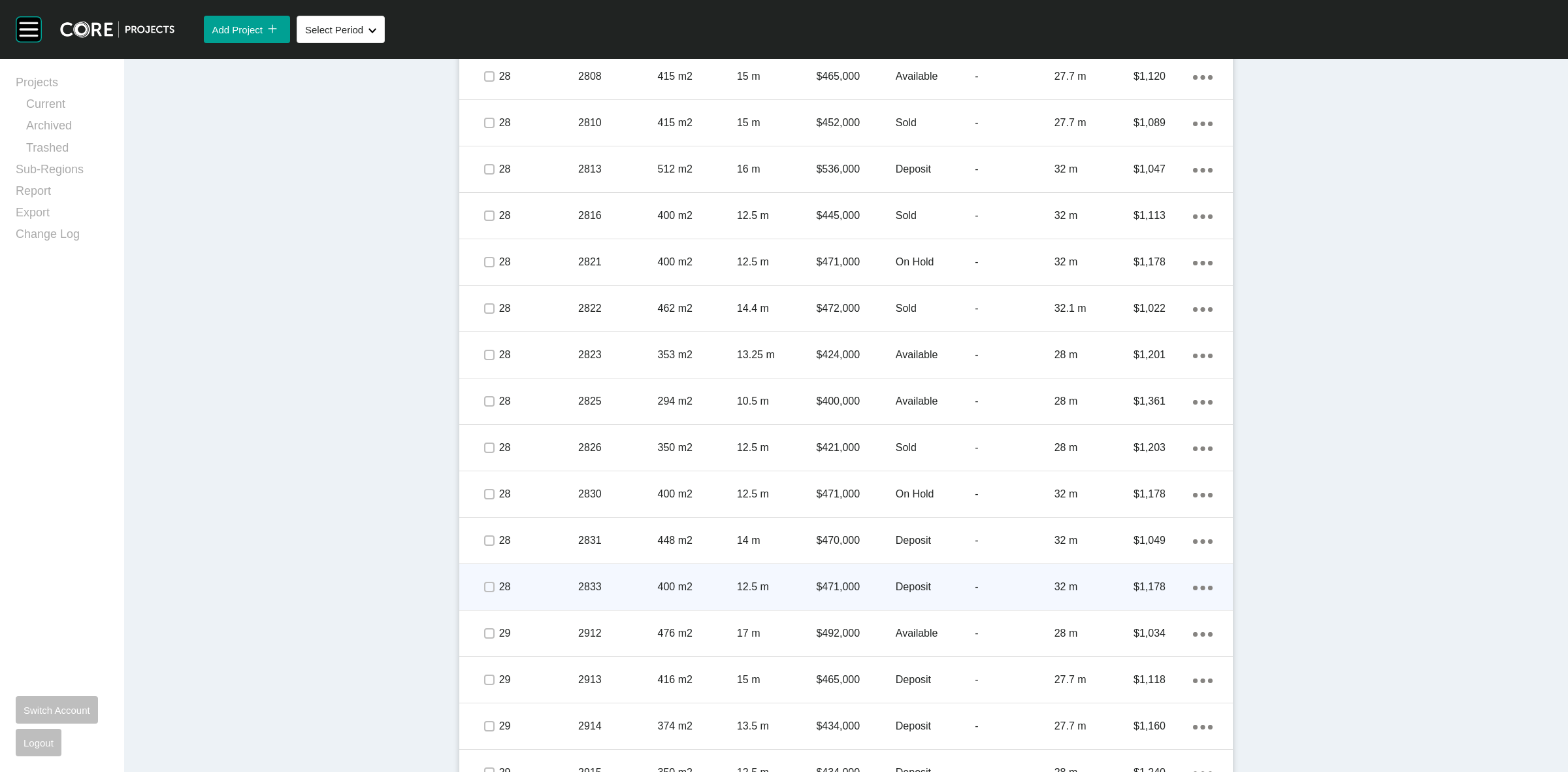
drag, startPoint x: 491, startPoint y: 543, endPoint x: 483, endPoint y: 573, distance: 31.0
click at [491, 543] on span at bounding box center [489, 541] width 20 height 20
click at [484, 589] on label at bounding box center [489, 587] width 11 height 11
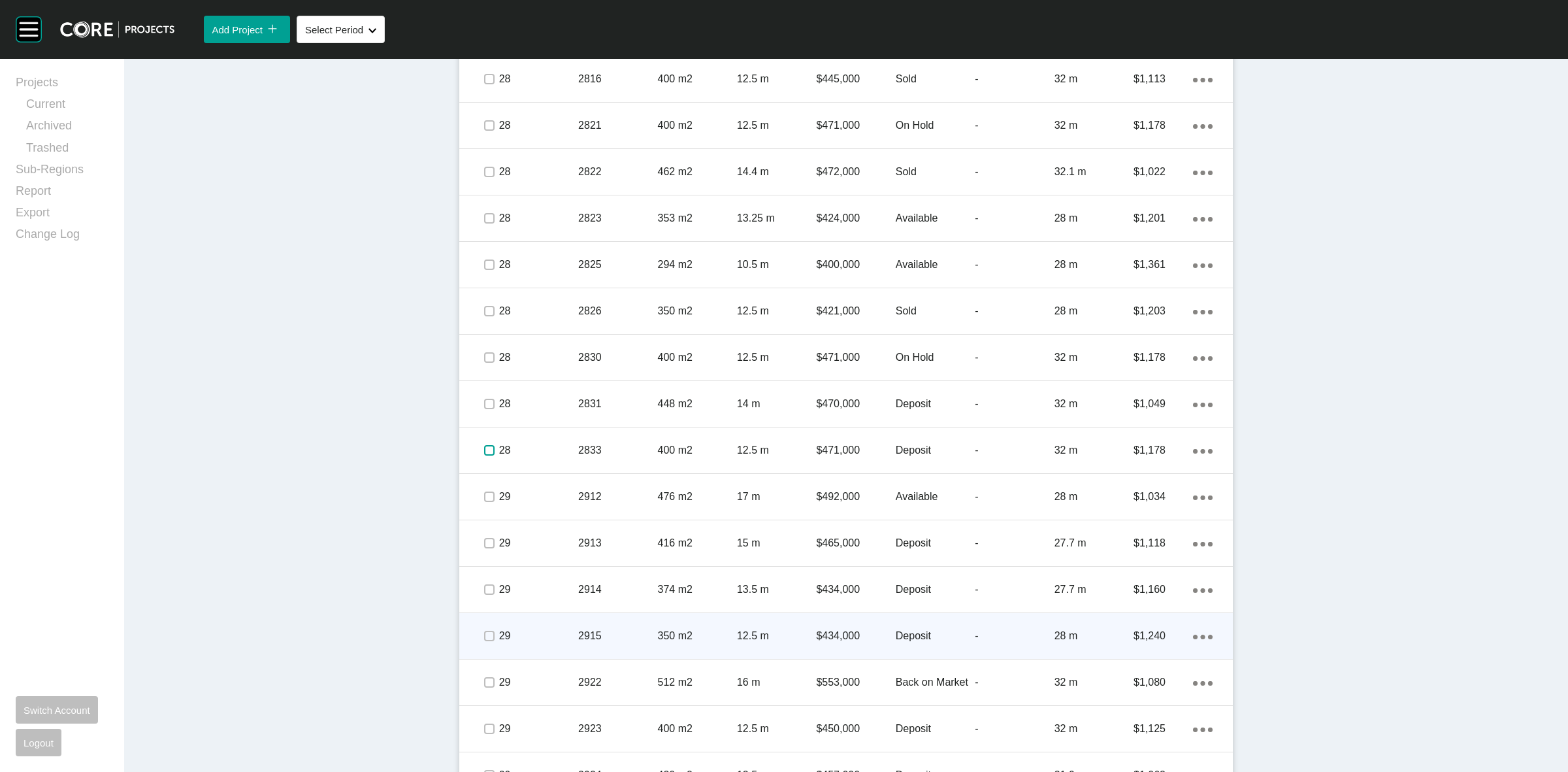
scroll to position [1884, 0]
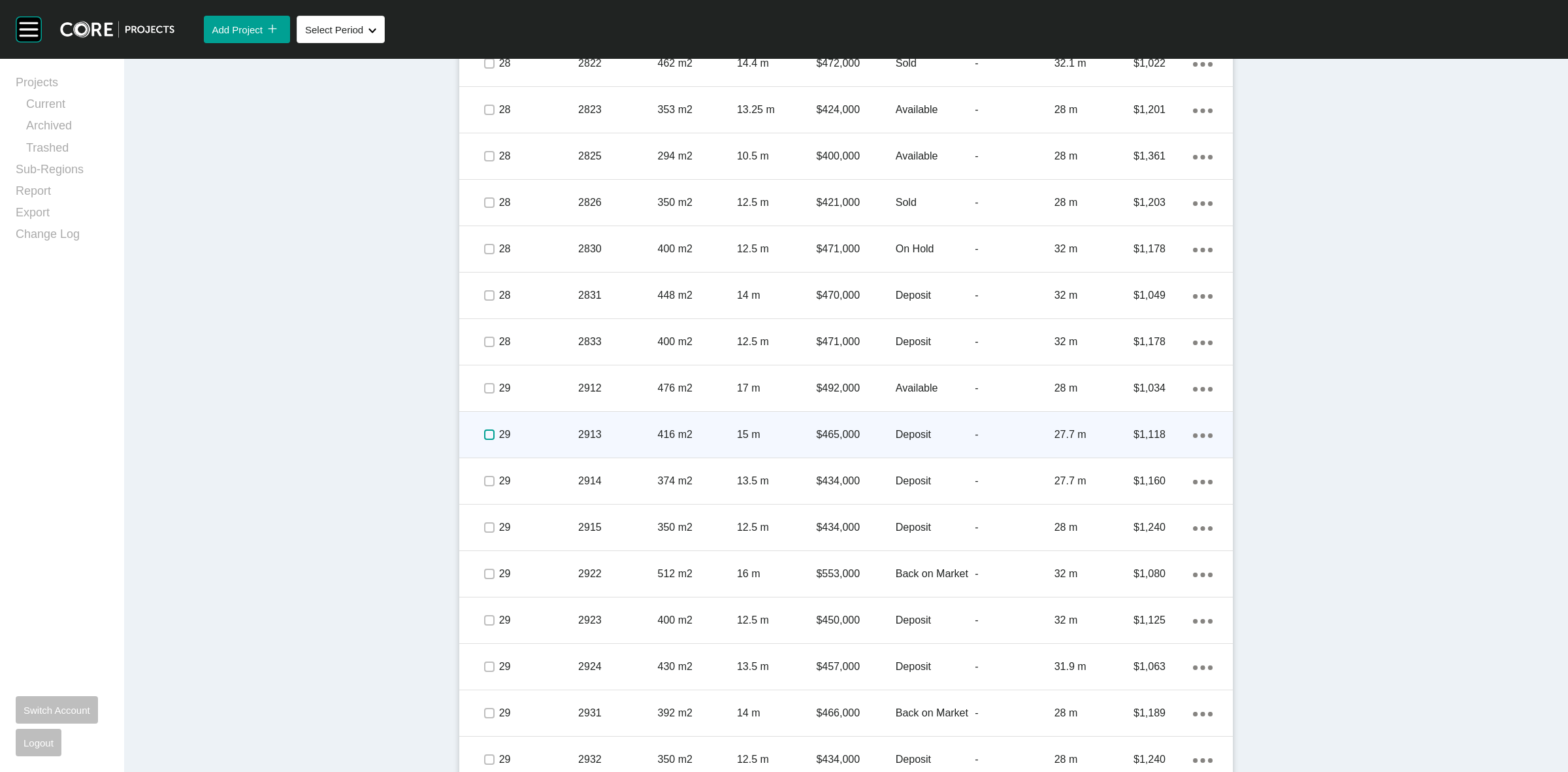
click at [484, 434] on label at bounding box center [489, 435] width 11 height 11
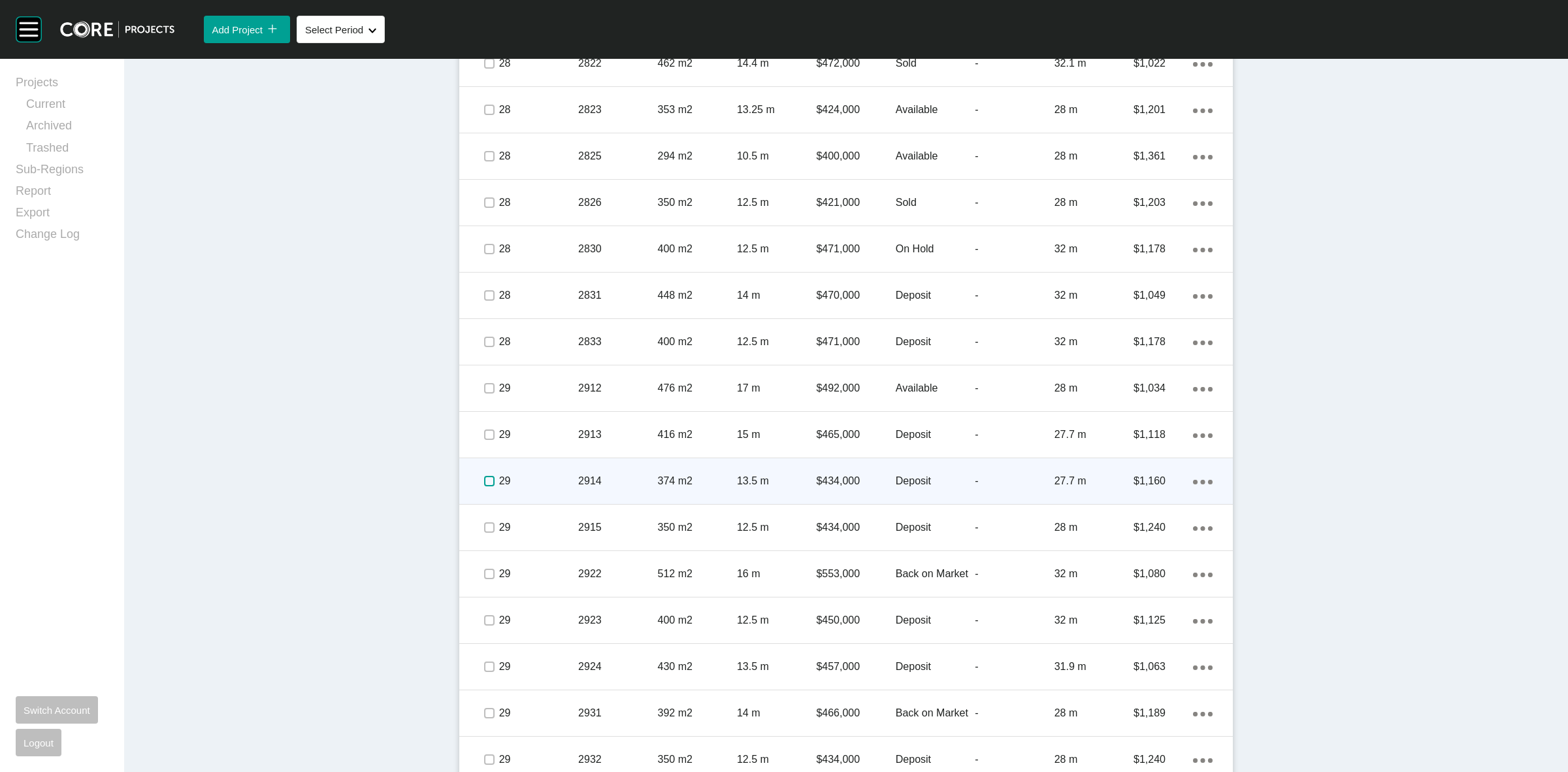
click at [484, 480] on label at bounding box center [489, 481] width 11 height 11
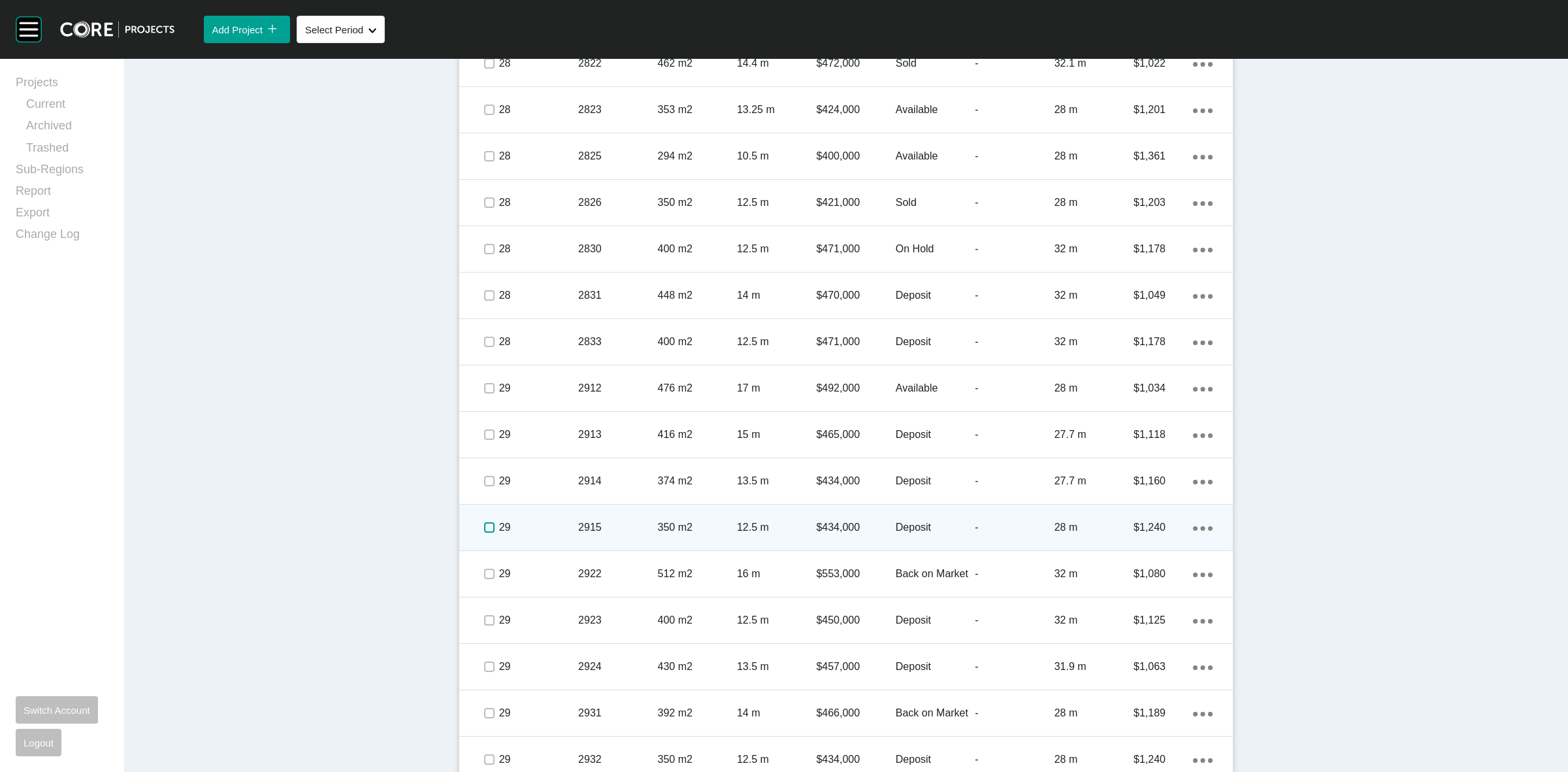
click at [488, 527] on label at bounding box center [489, 528] width 11 height 11
click at [556, 518] on div "29" at bounding box center [538, 527] width 79 height 41
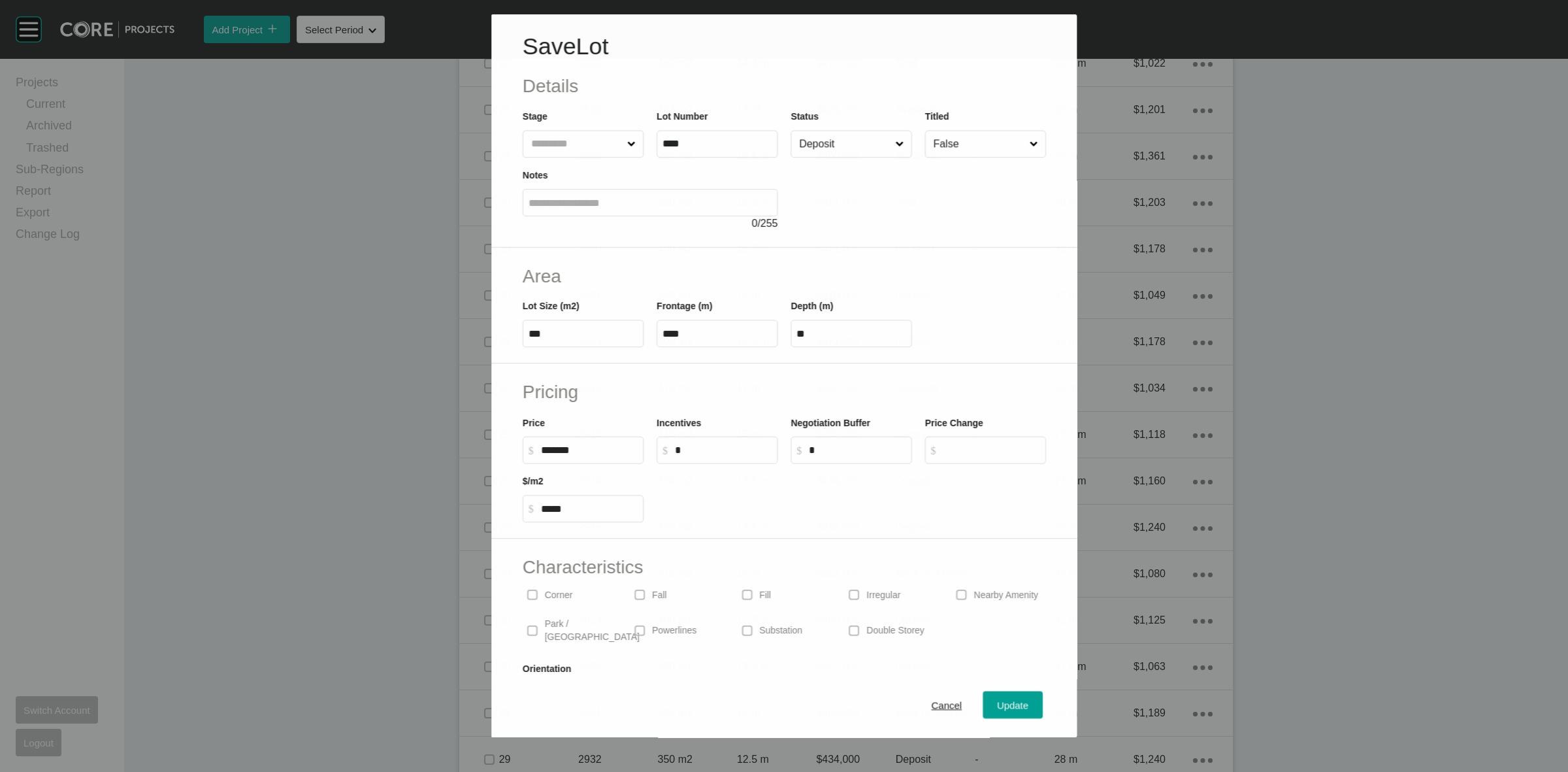
scroll to position [1844, 0]
click at [811, 147] on input "Deposit" at bounding box center [845, 143] width 96 height 26
click at [997, 703] on span "Update" at bounding box center [1013, 706] width 32 height 11
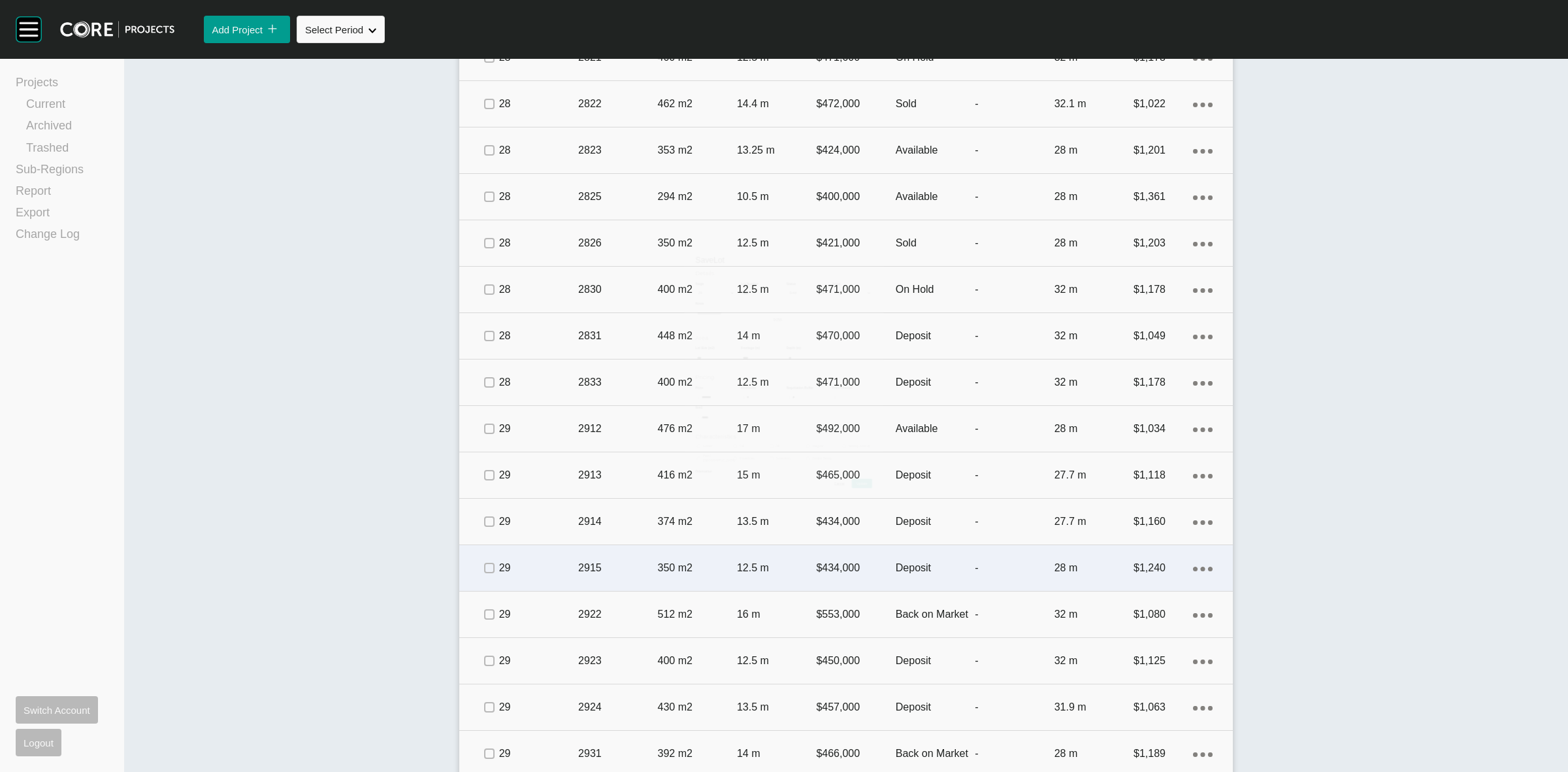
scroll to position [1884, 0]
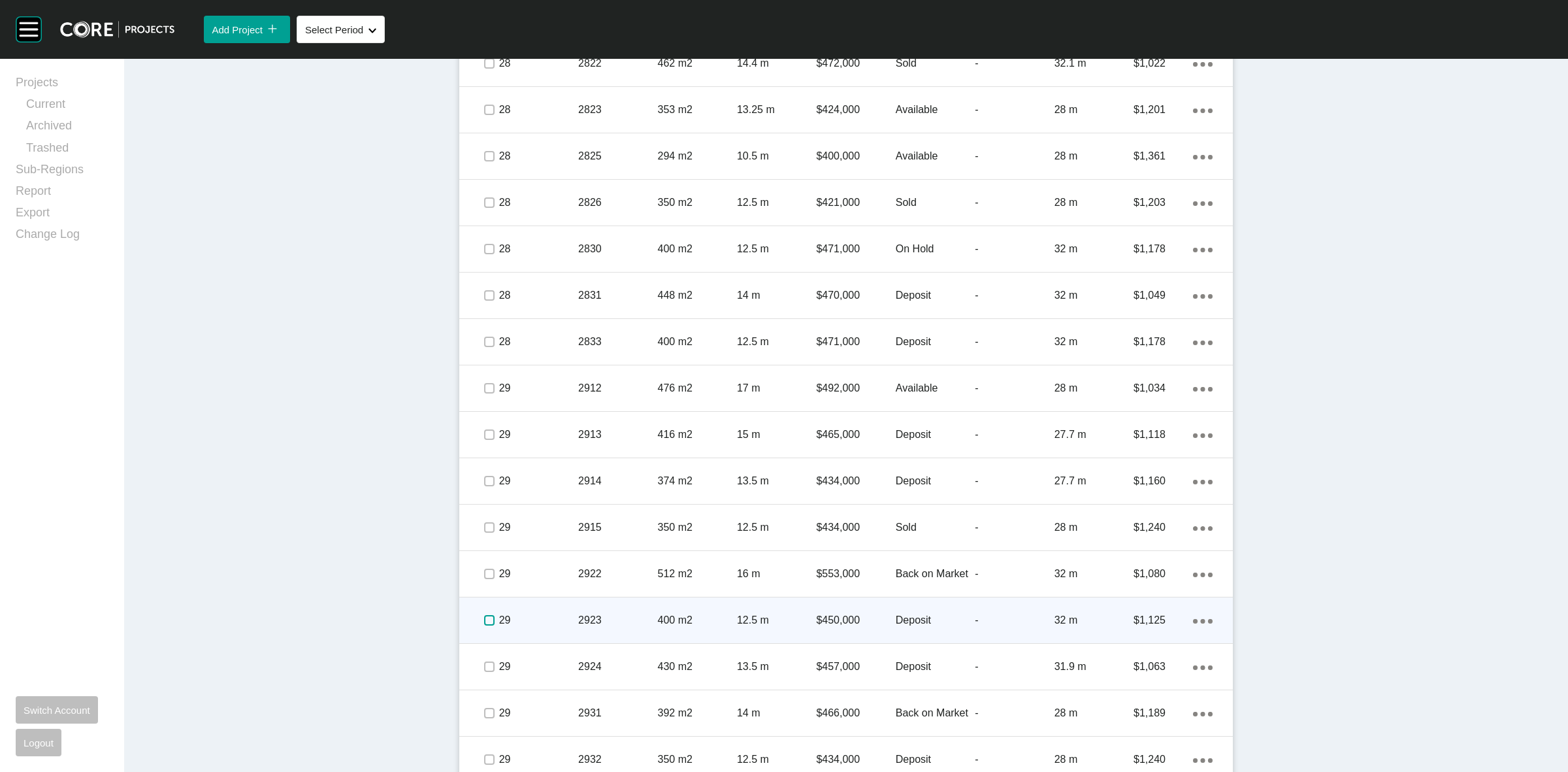
drag, startPoint x: 481, startPoint y: 622, endPoint x: 488, endPoint y: 617, distance: 8.6
click at [484, 621] on label at bounding box center [489, 620] width 11 height 11
click at [537, 602] on div "29" at bounding box center [538, 620] width 79 height 41
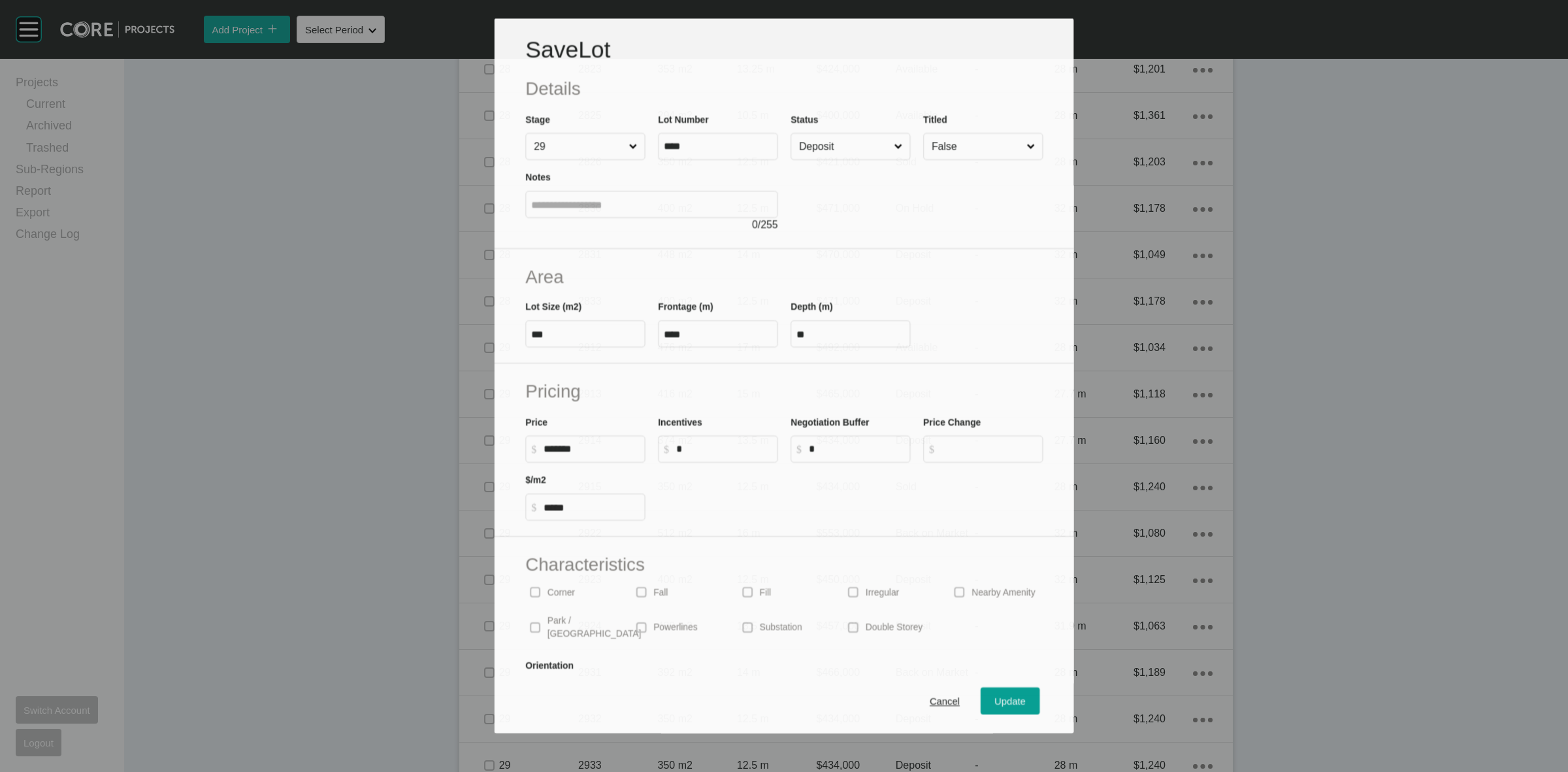
scroll to position [1844, 0]
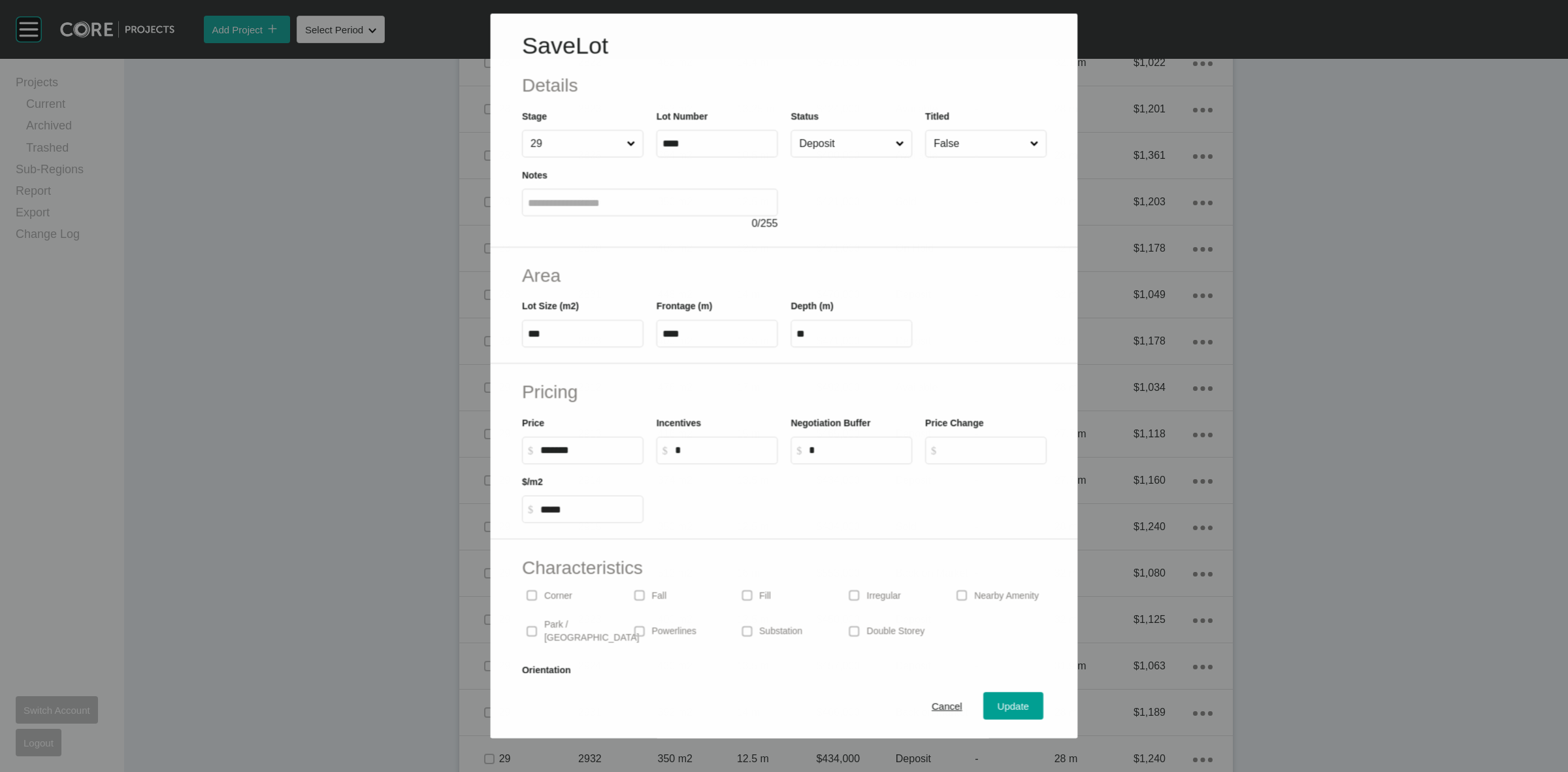
click at [828, 149] on input "Deposit" at bounding box center [845, 143] width 96 height 26
drag, startPoint x: 797, startPoint y: 255, endPoint x: 948, endPoint y: 410, distance: 216.4
click at [1005, 707] on span "Update" at bounding box center [1013, 706] width 32 height 11
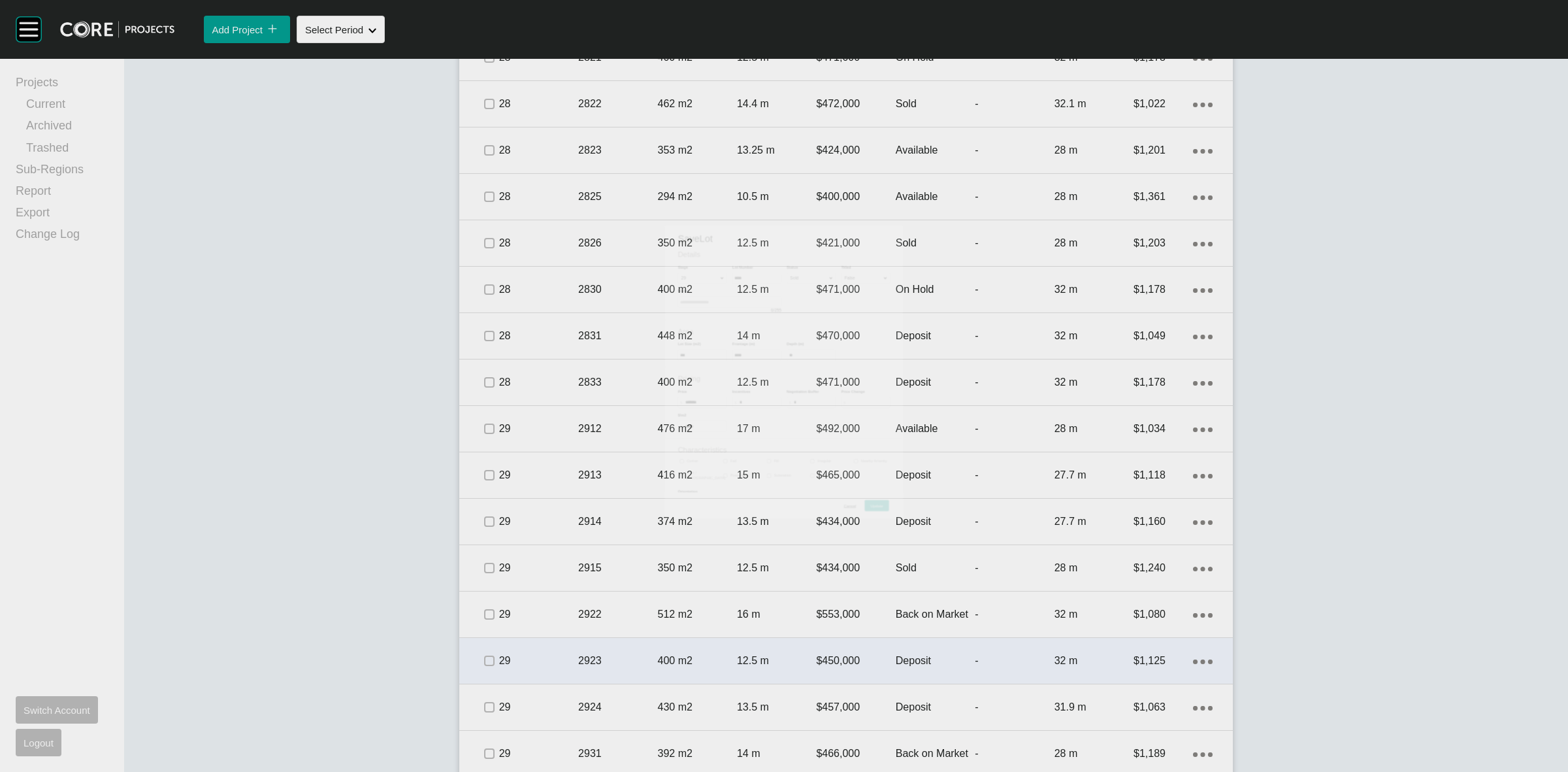
scroll to position [1884, 0]
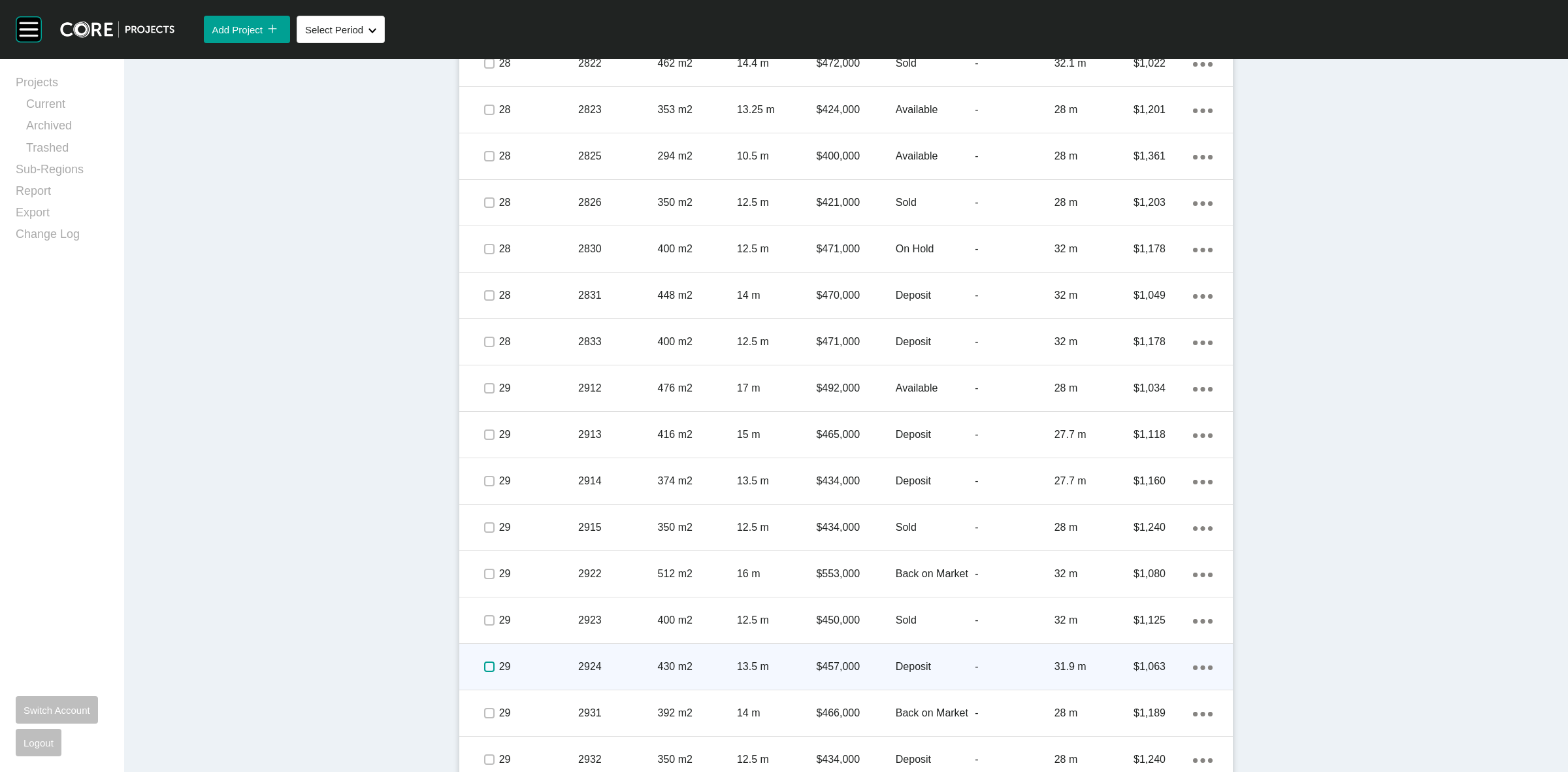
click at [485, 667] on label at bounding box center [489, 666] width 11 height 11
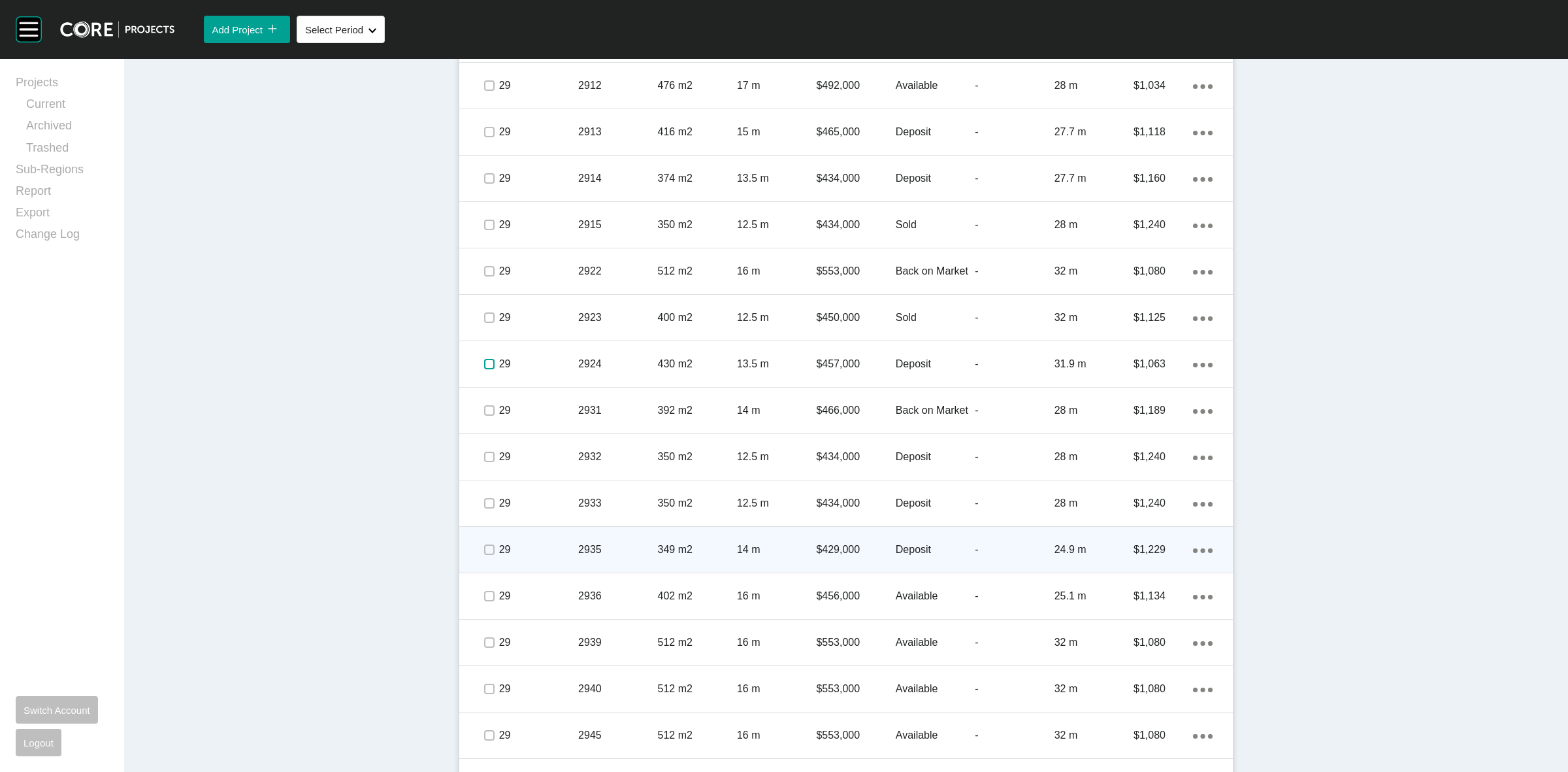
scroll to position [2210, 0]
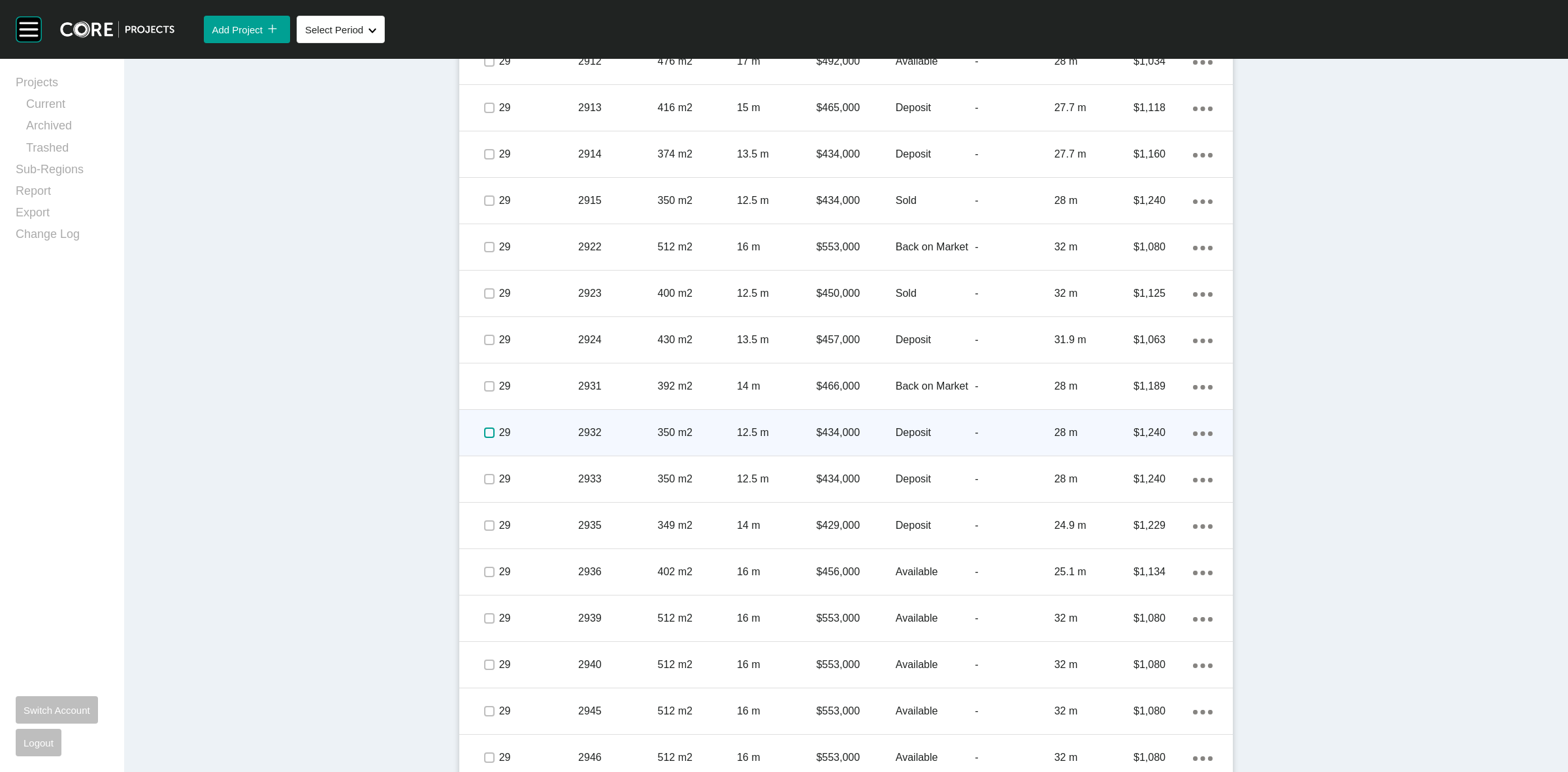
click at [488, 433] on label at bounding box center [489, 432] width 11 height 11
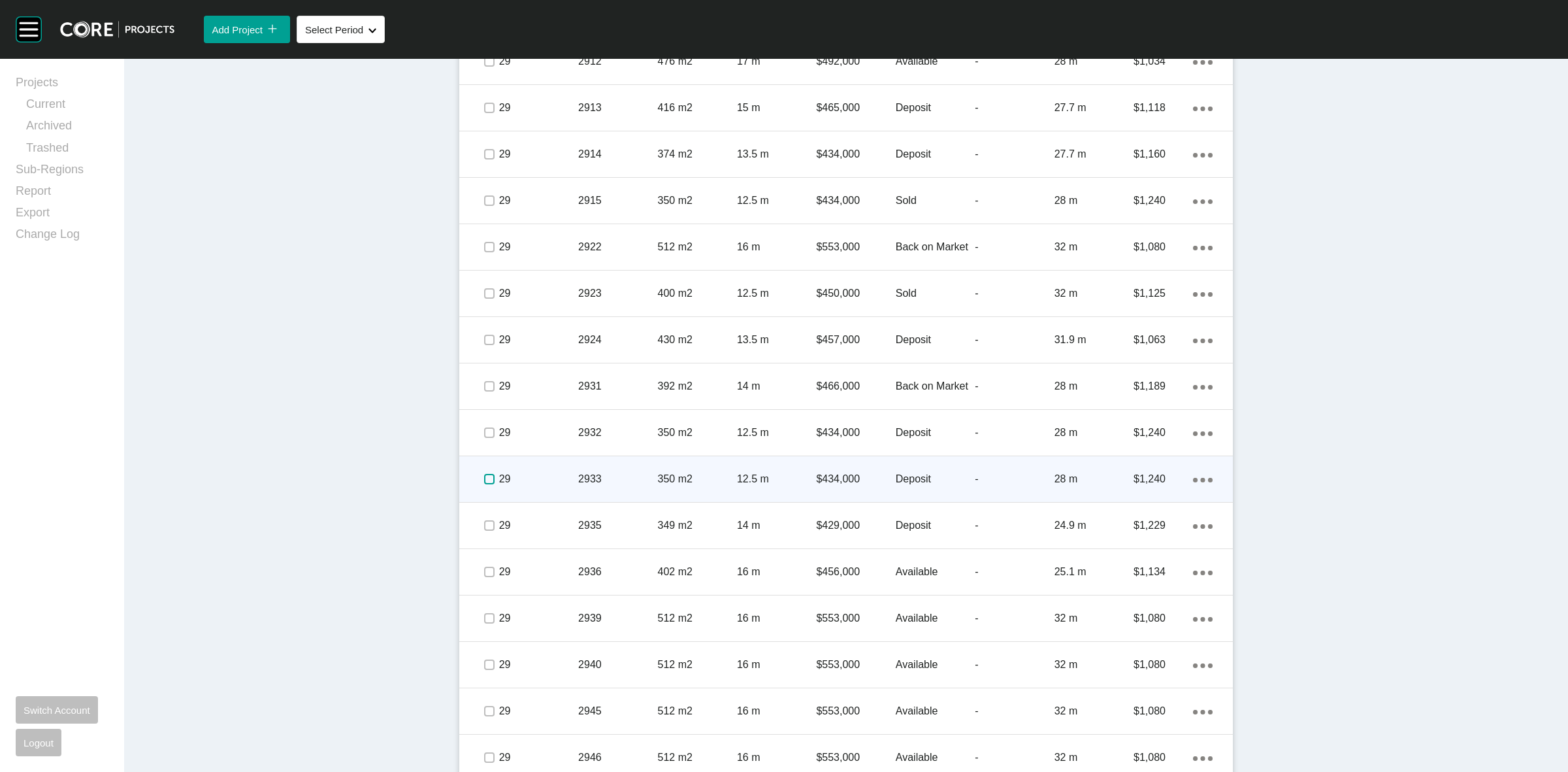
click at [485, 476] on label at bounding box center [489, 479] width 11 height 11
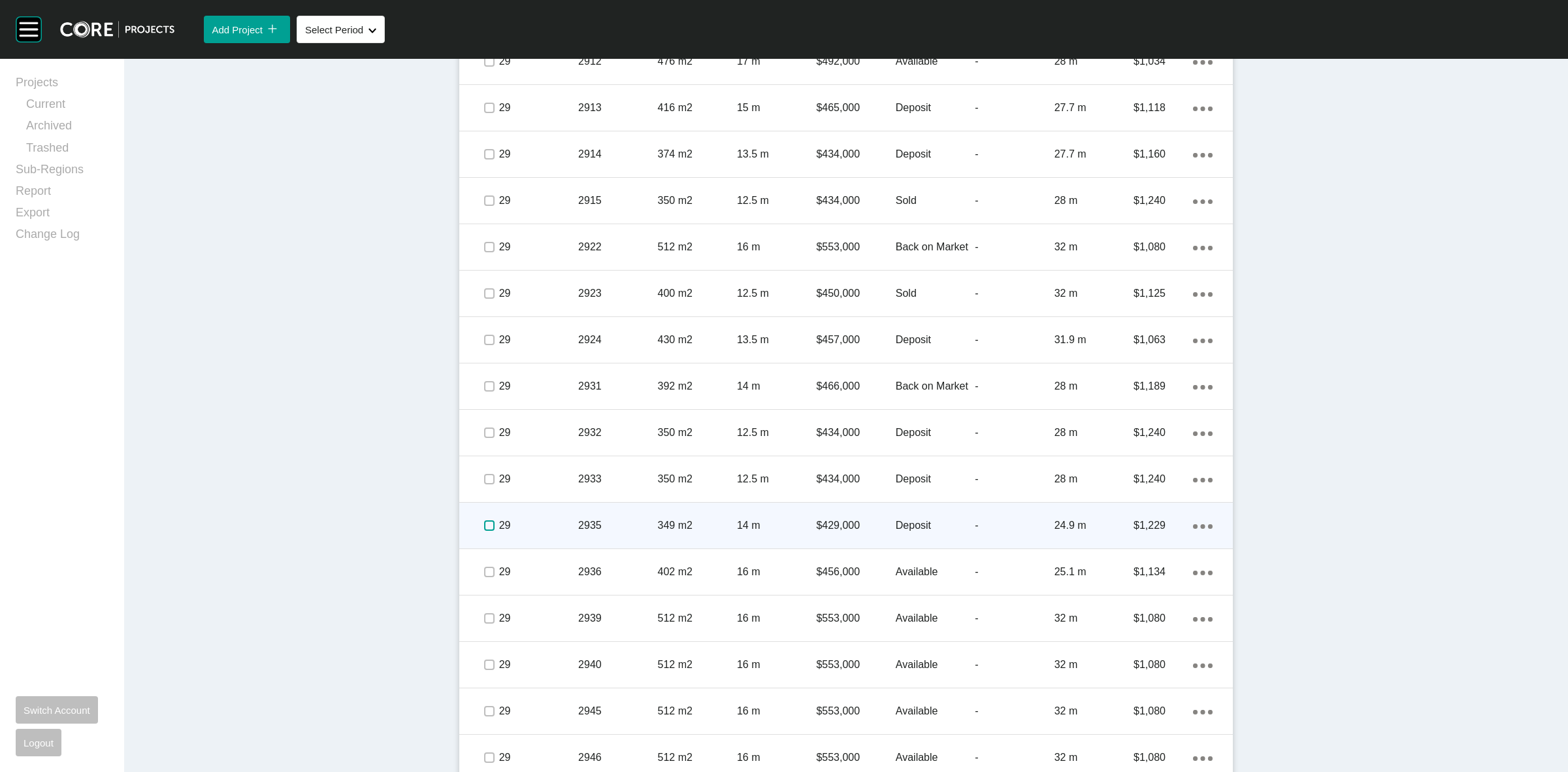
click at [484, 528] on label at bounding box center [489, 525] width 11 height 11
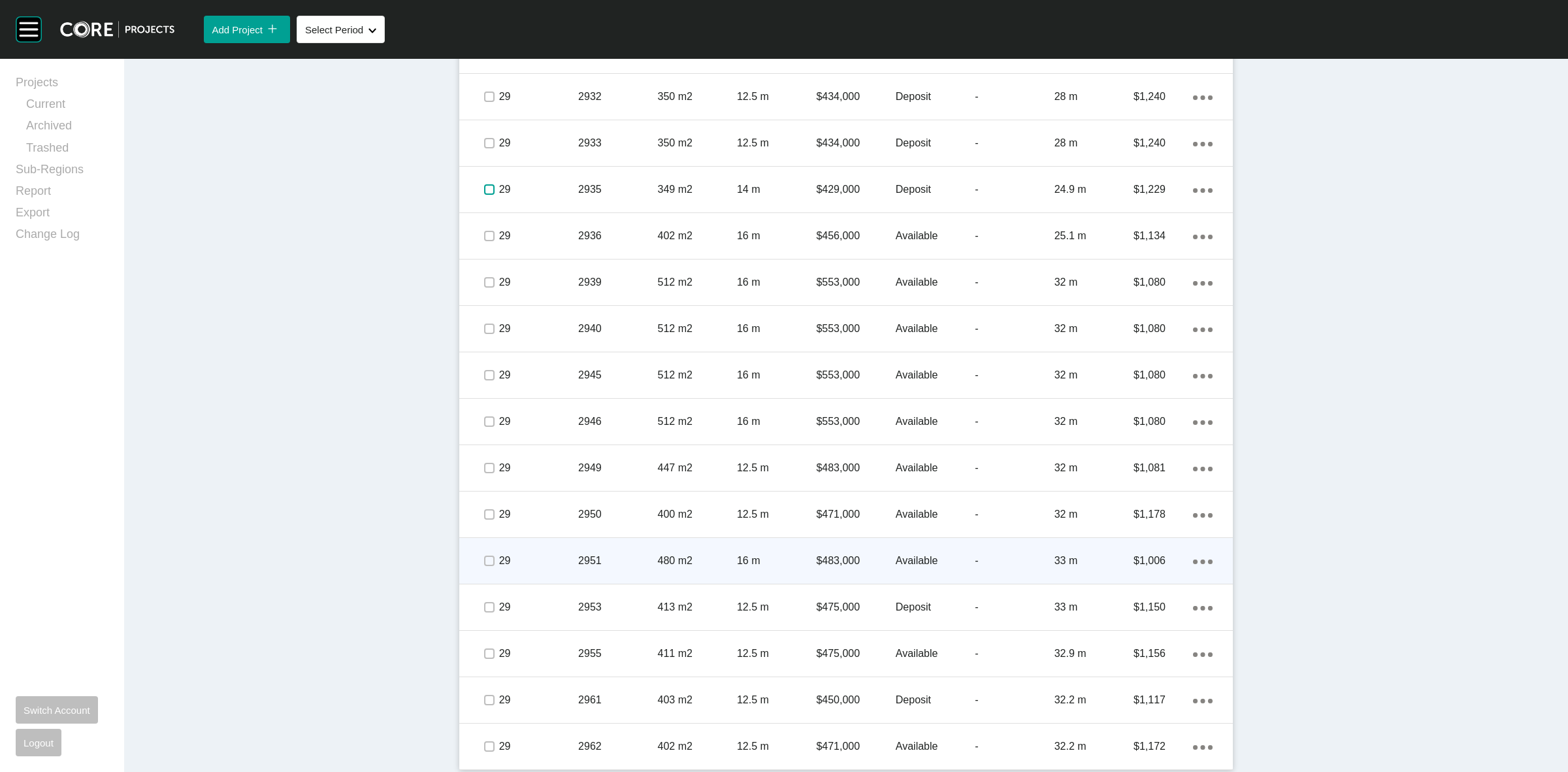
scroll to position [2550, 0]
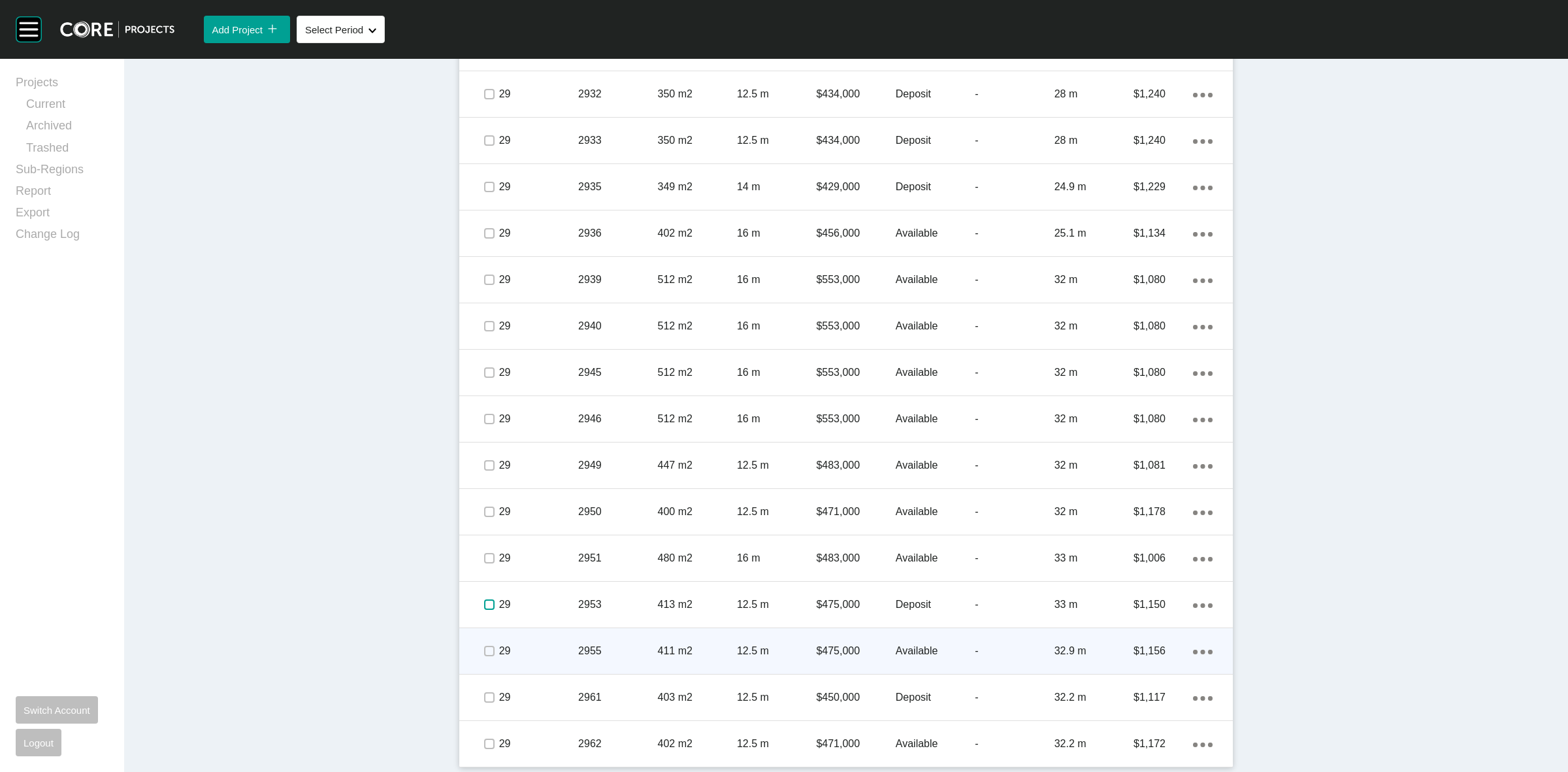
drag, startPoint x: 485, startPoint y: 605, endPoint x: 488, endPoint y: 632, distance: 27.2
click at [485, 609] on label at bounding box center [489, 604] width 11 height 11
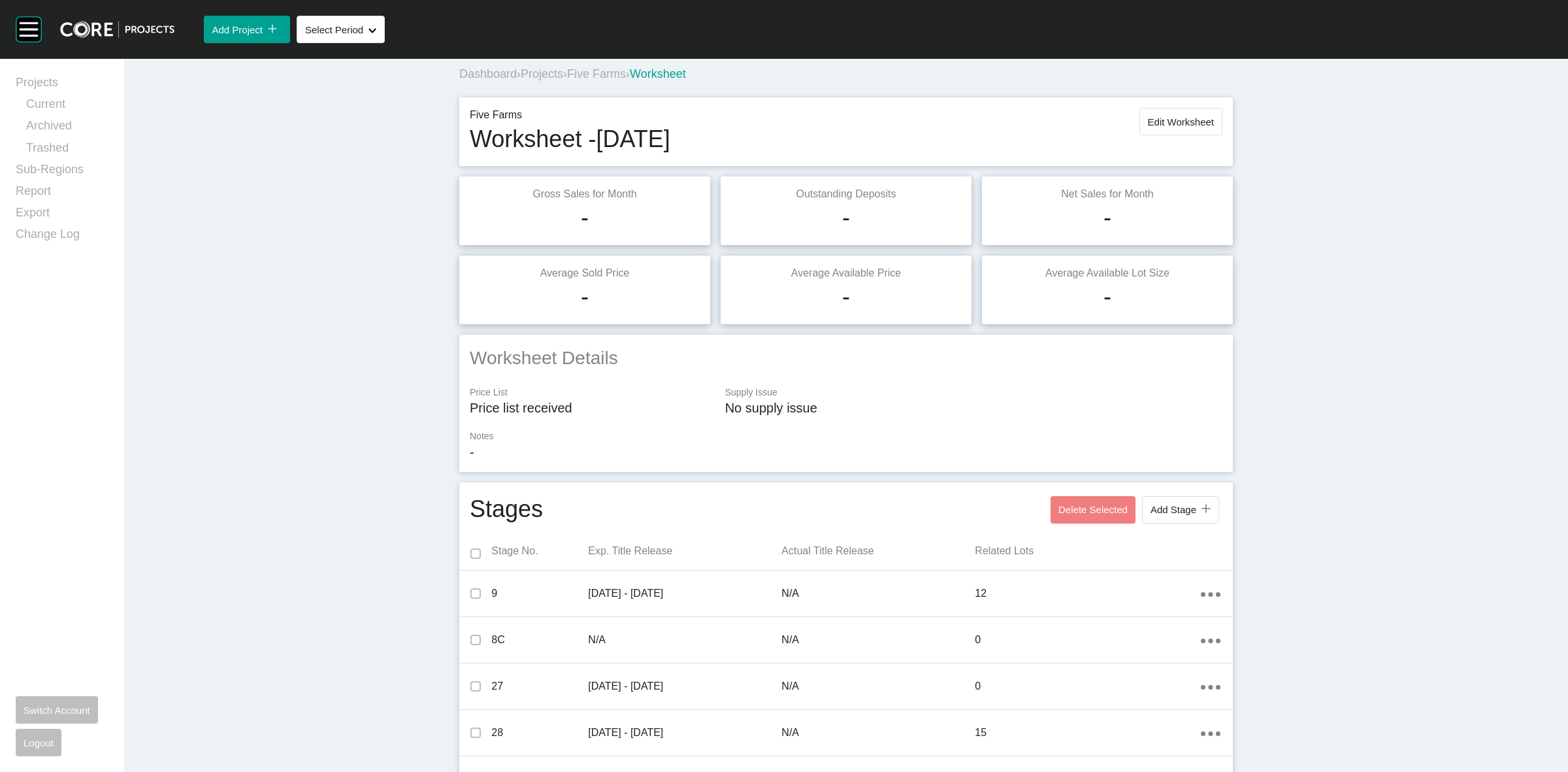
scroll to position [0, 0]
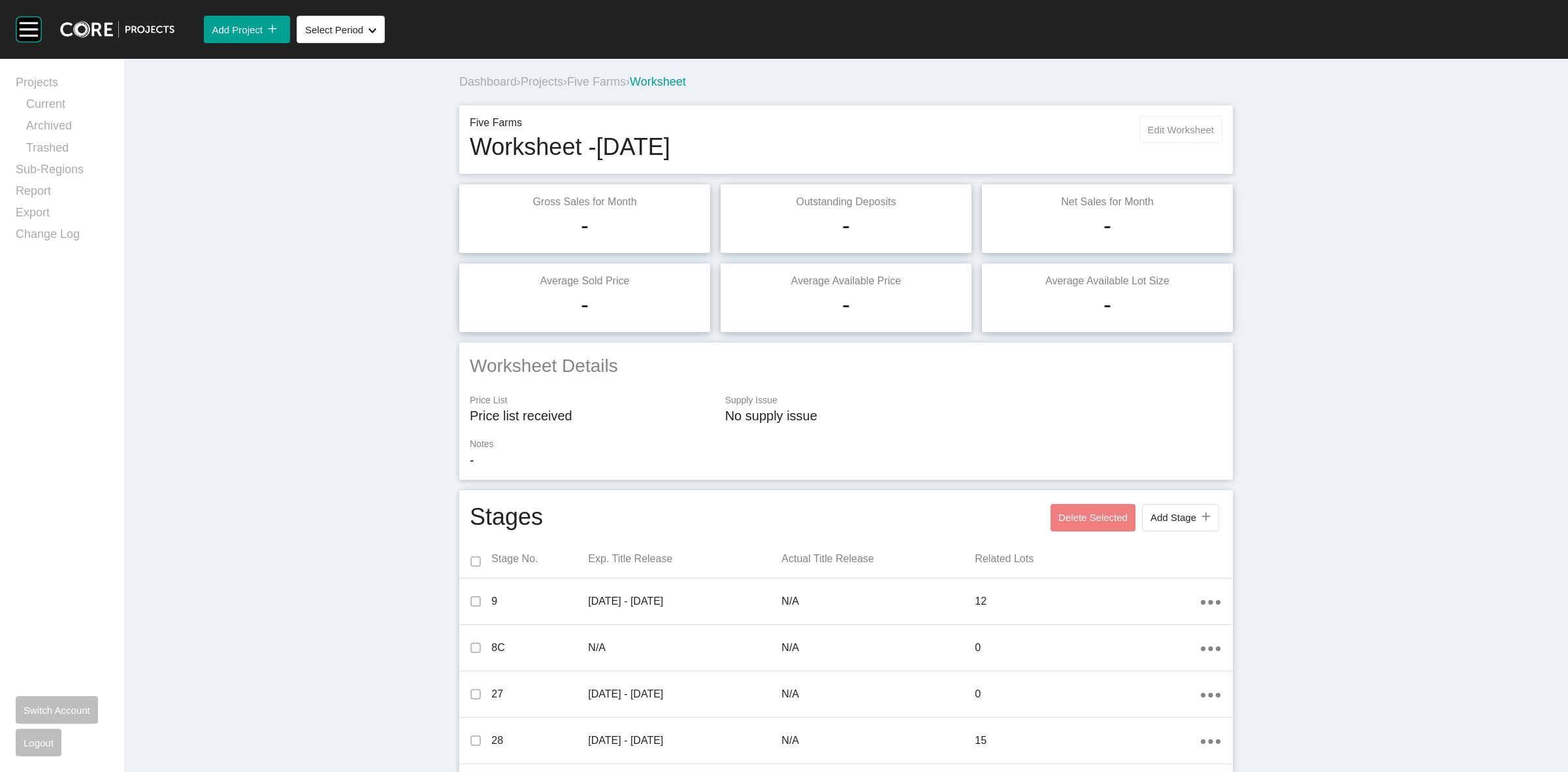
click at [1190, 121] on button "Edit Worksheet" at bounding box center [1181, 129] width 83 height 27
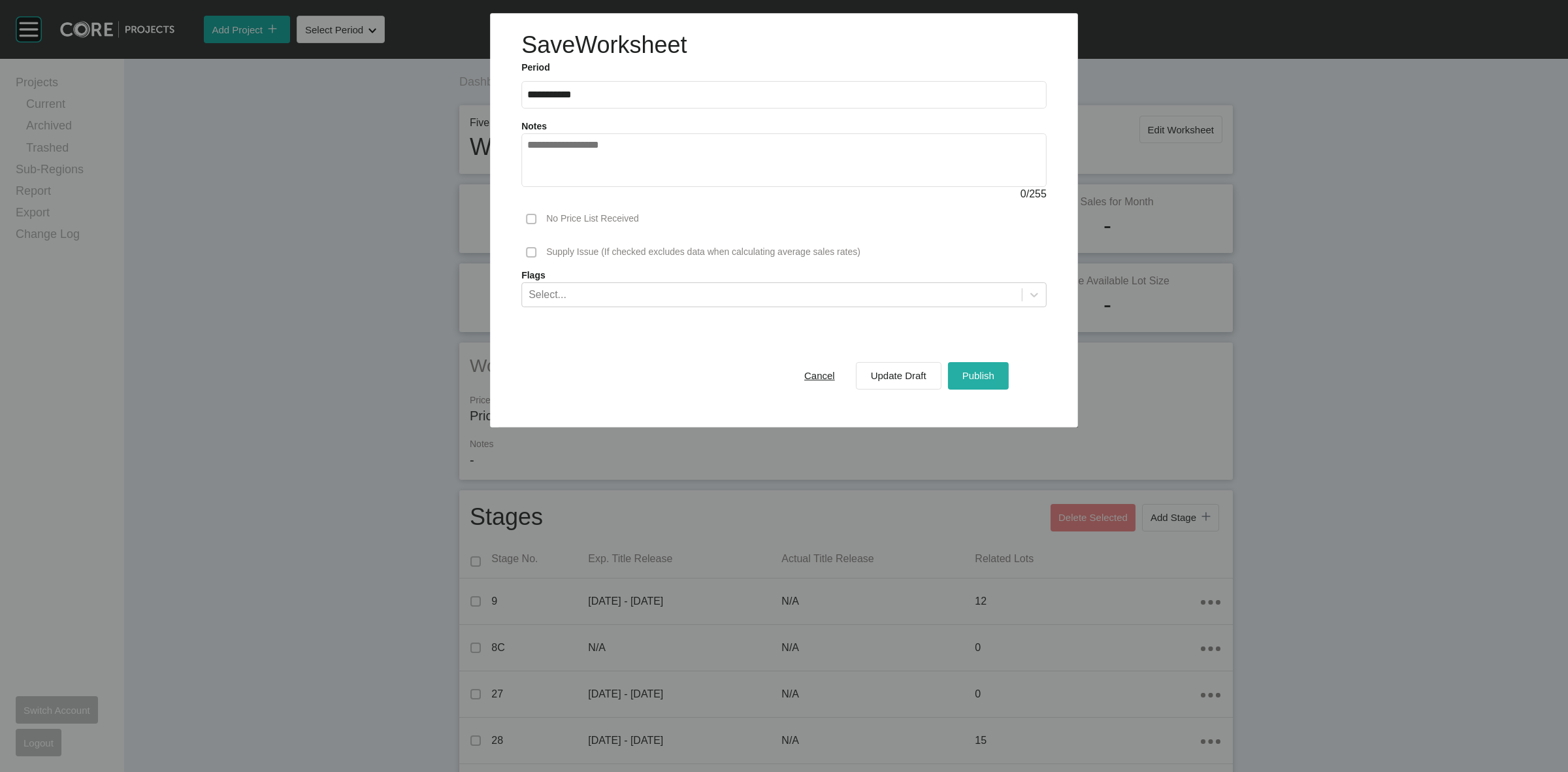
click at [992, 372] on span "Publish" at bounding box center [978, 375] width 32 height 11
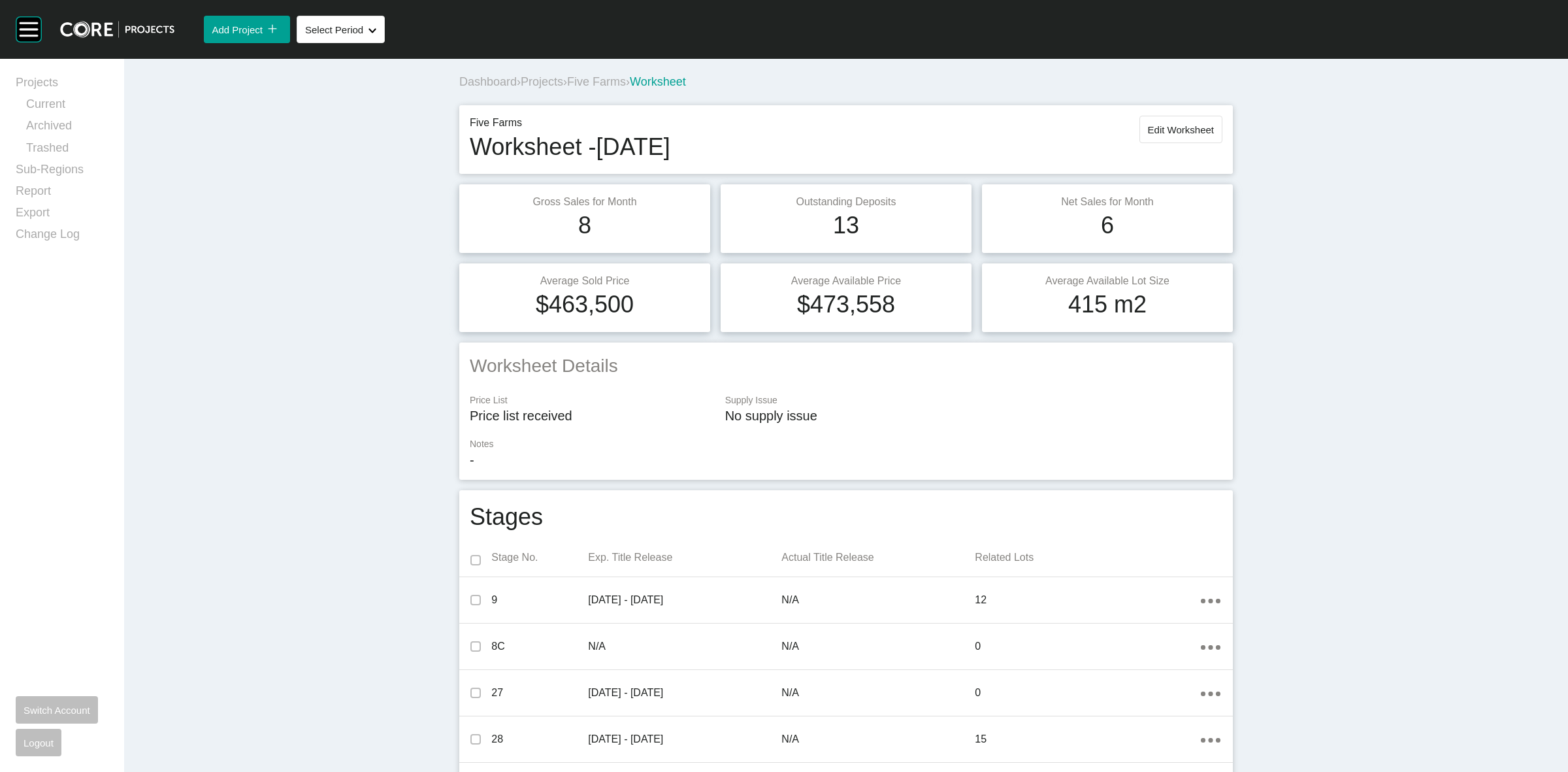
click at [605, 81] on span "Five Farms" at bounding box center [596, 81] width 59 height 13
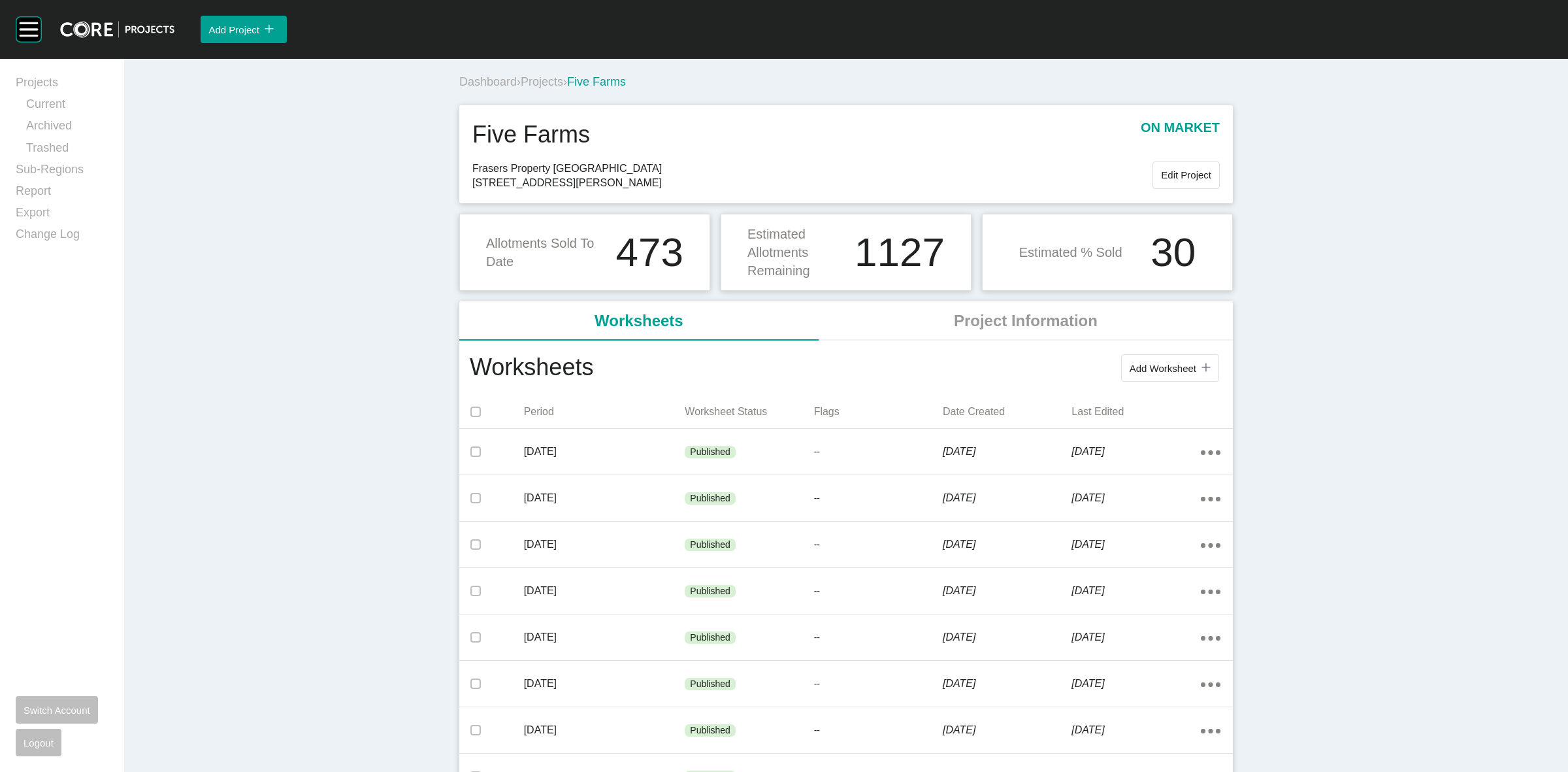
click at [550, 78] on span "Projects" at bounding box center [541, 81] width 42 height 13
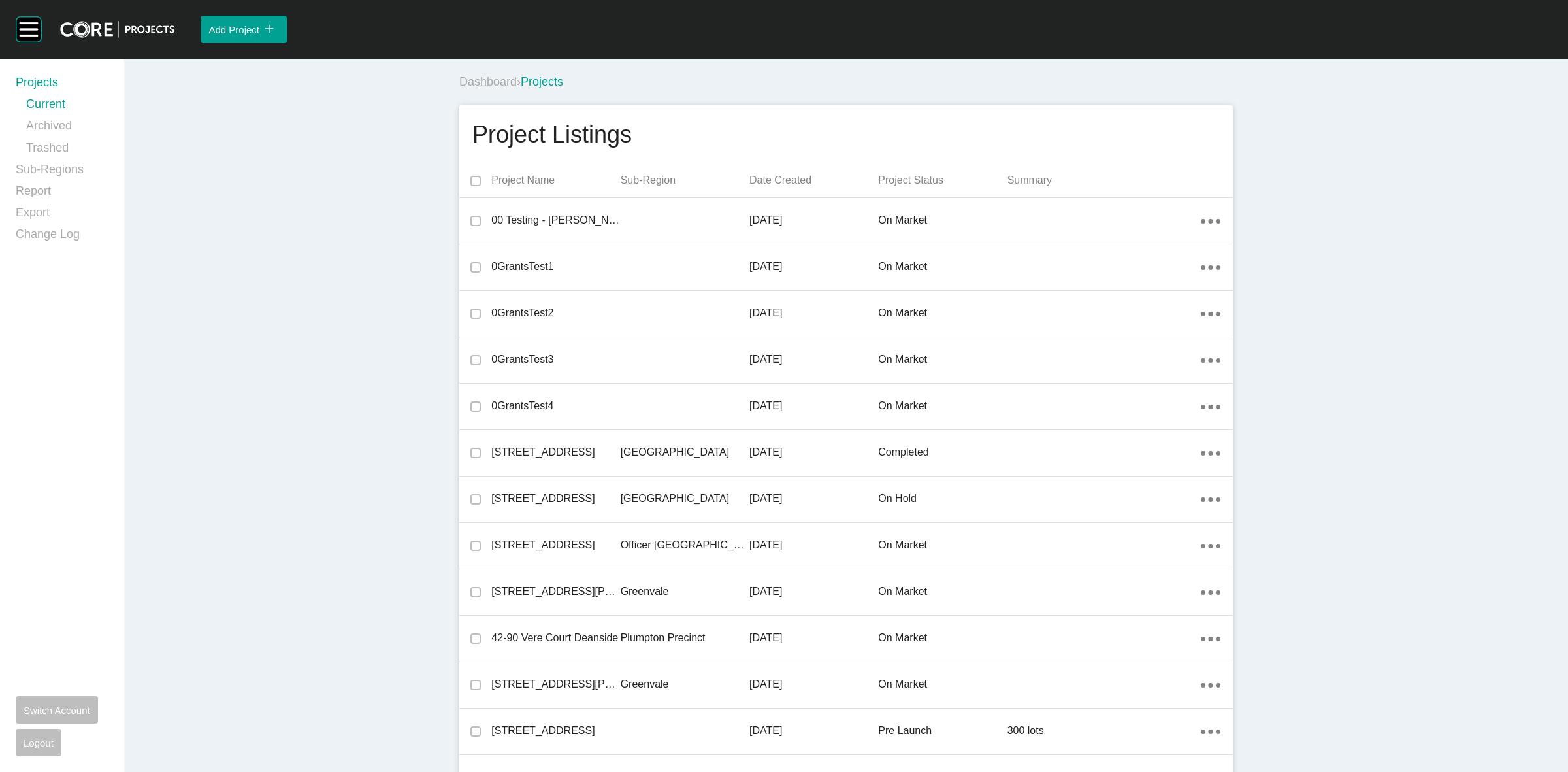
scroll to position [19508, 0]
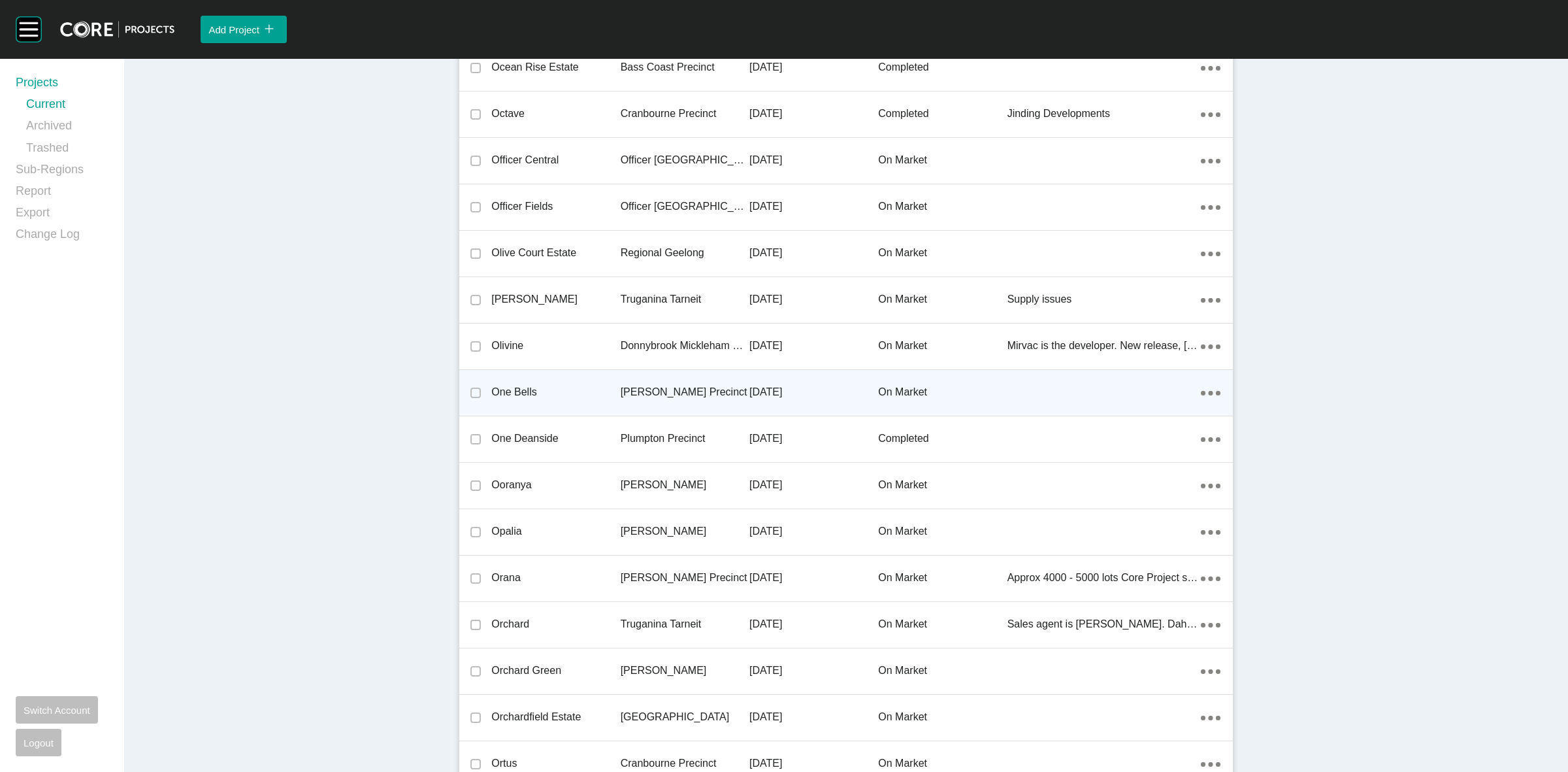
click at [644, 385] on p "[PERSON_NAME] Precinct" at bounding box center [684, 391] width 129 height 14
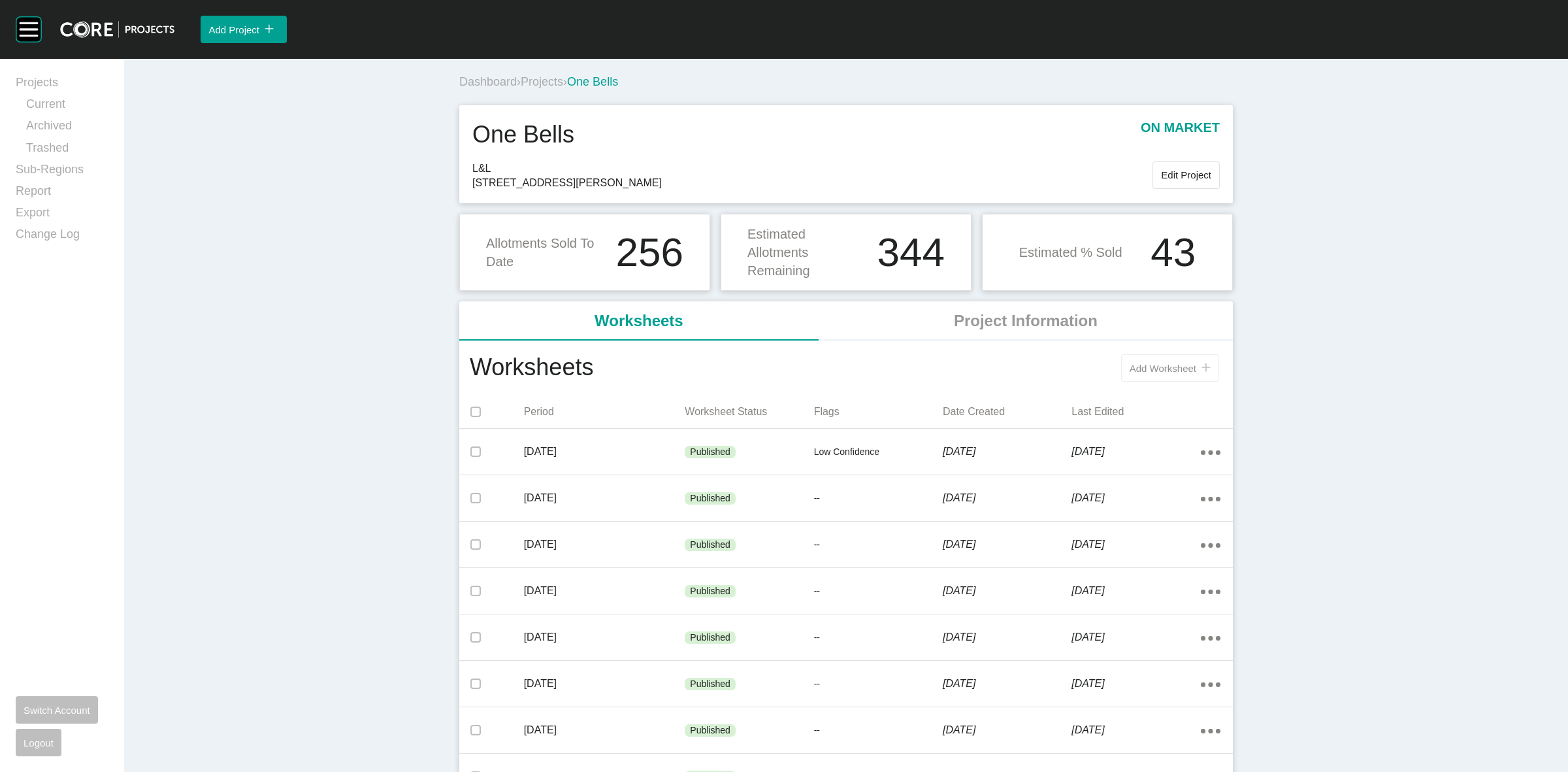
click at [1129, 366] on span "Add Worksheet" at bounding box center [1163, 368] width 66 height 11
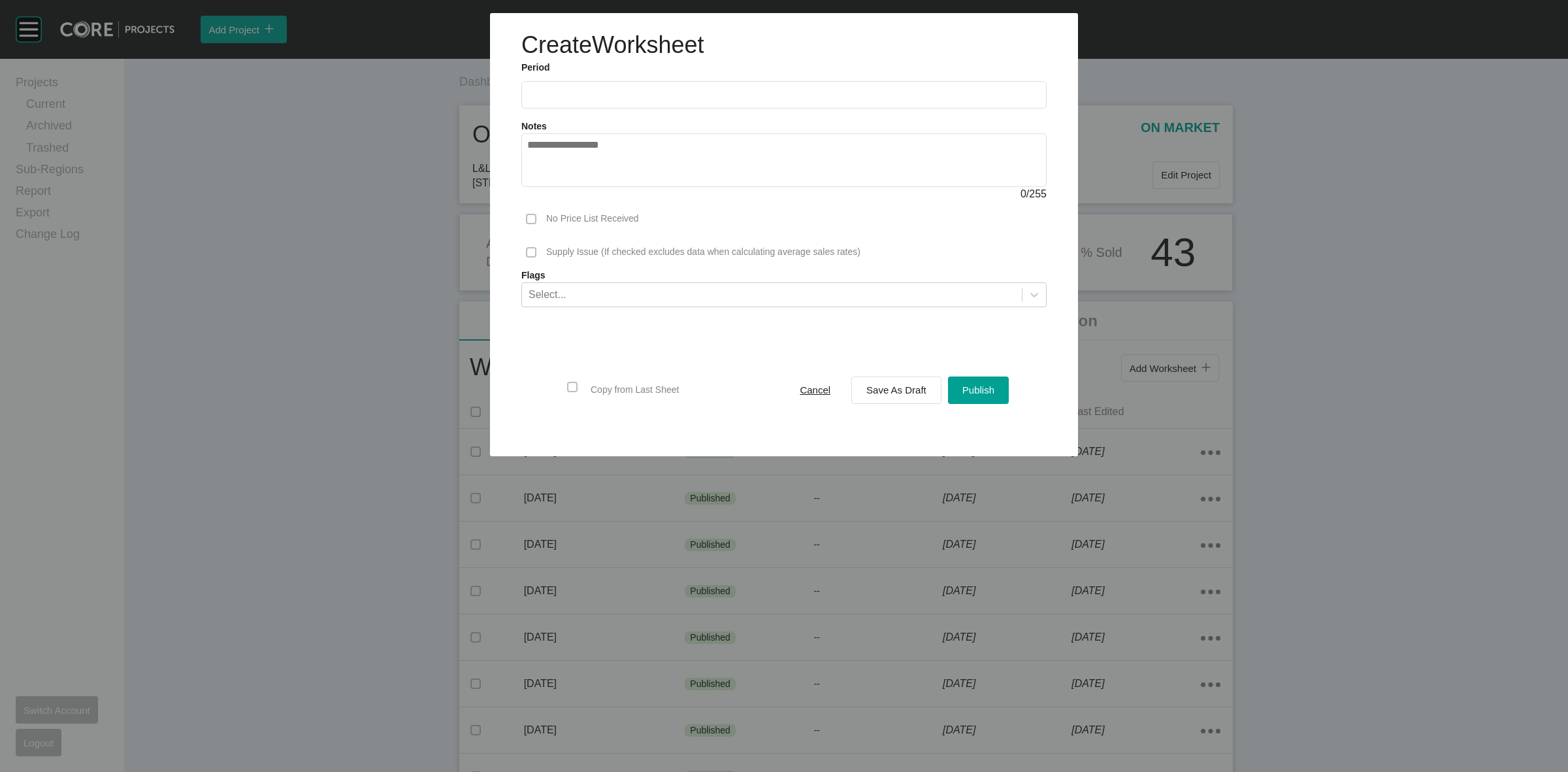
click at [657, 100] on input "text" at bounding box center [784, 94] width 513 height 11
click at [585, 184] on li "Aug" at bounding box center [590, 190] width 44 height 22
type input "**********"
click at [912, 385] on span "Save As Draft" at bounding box center [896, 390] width 60 height 11
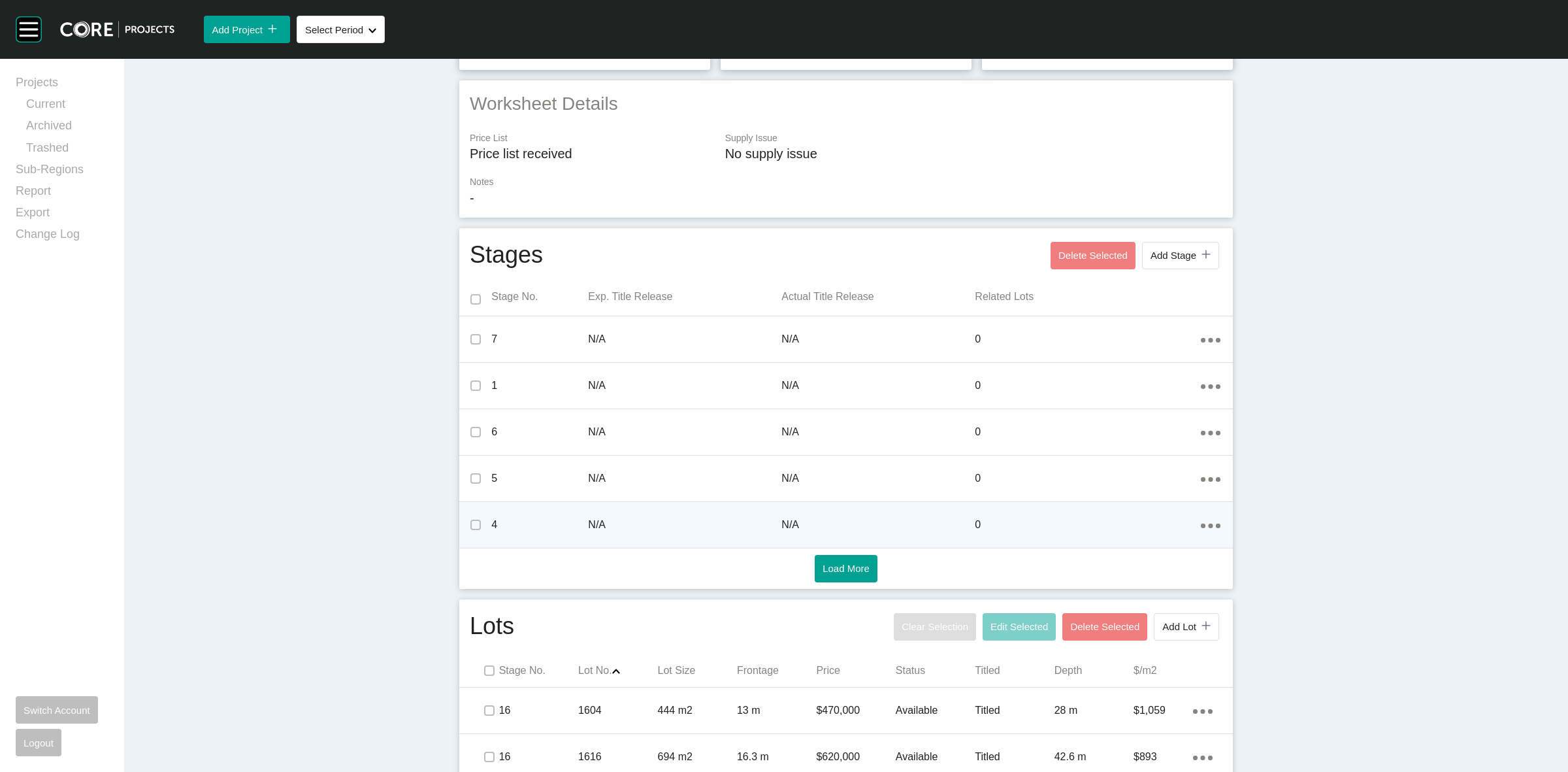
scroll to position [276, 0]
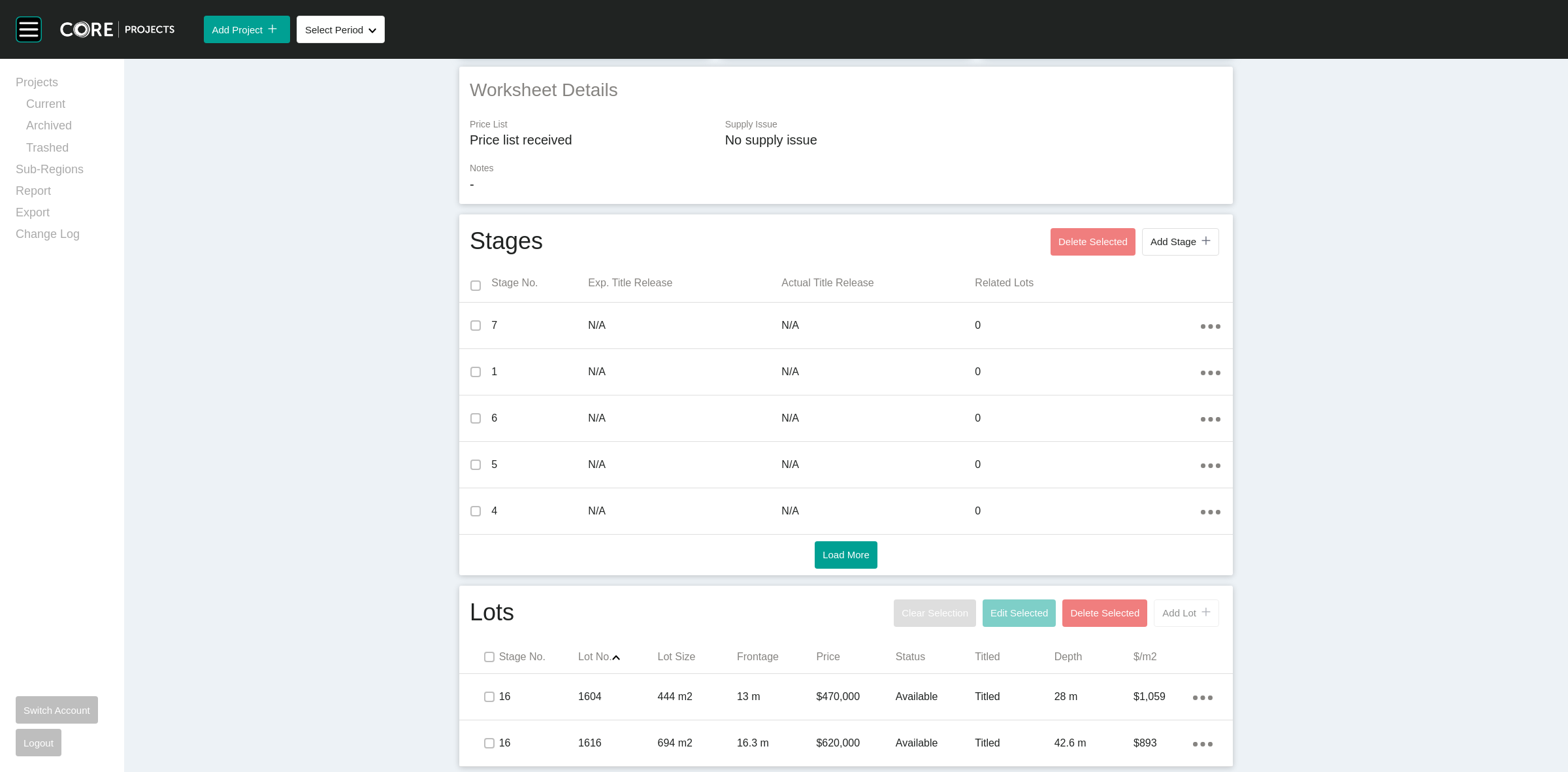
click at [1162, 609] on span "Add Lot" at bounding box center [1178, 612] width 34 height 11
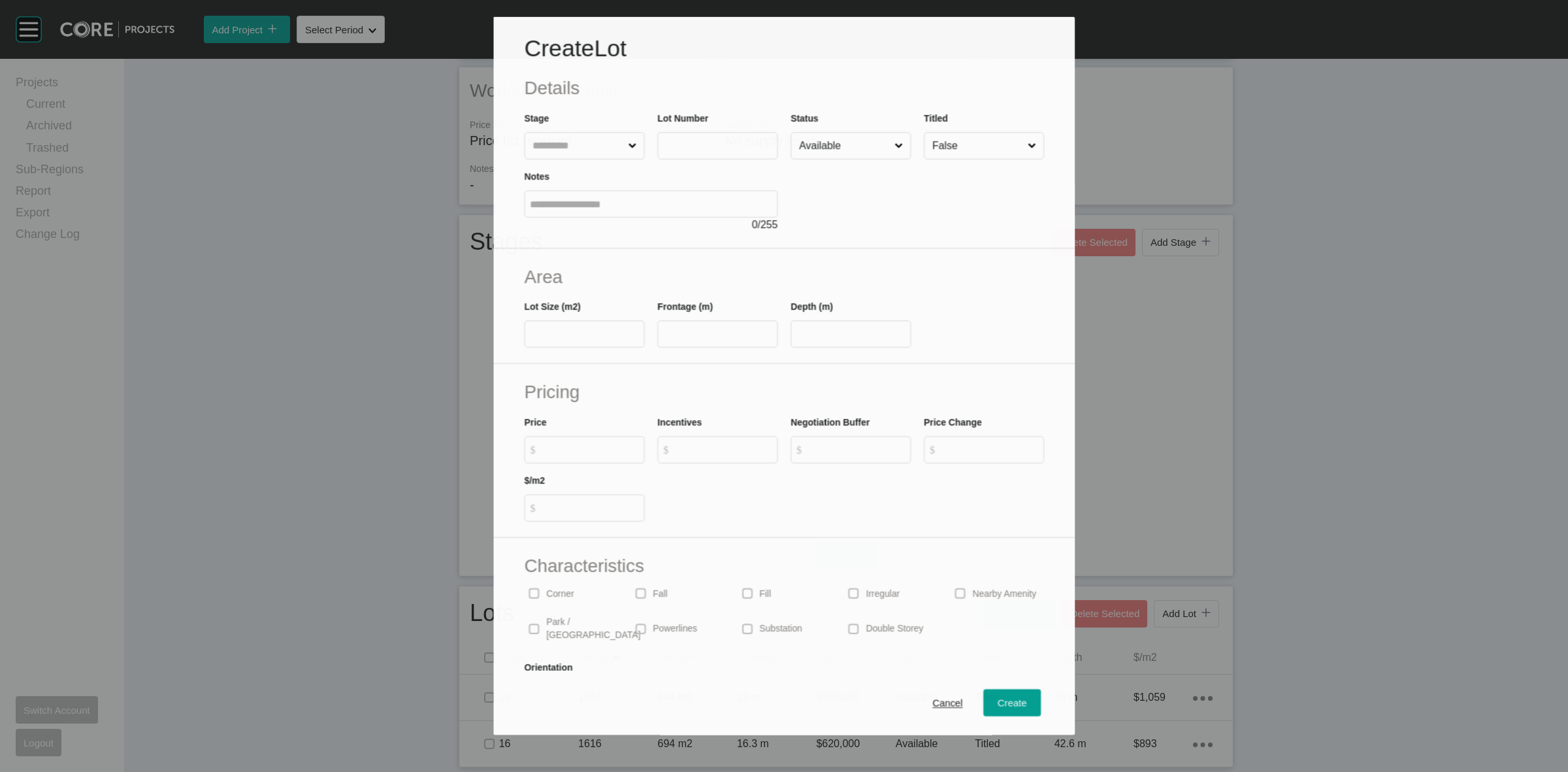
scroll to position [235, 0]
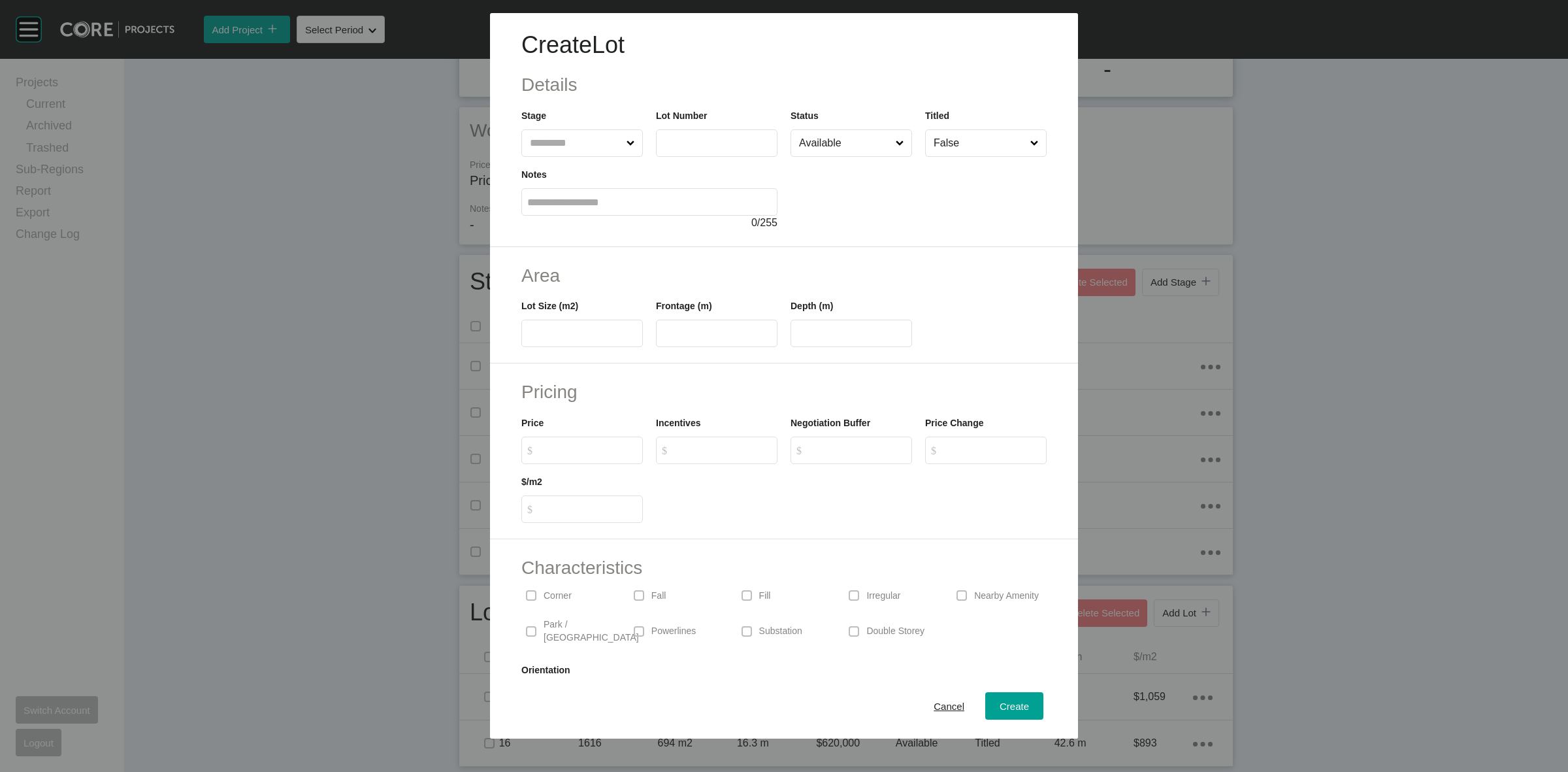
click at [595, 144] on input "text" at bounding box center [576, 143] width 96 height 26
type input "**"
type input "****"
type input "***"
type input "**"
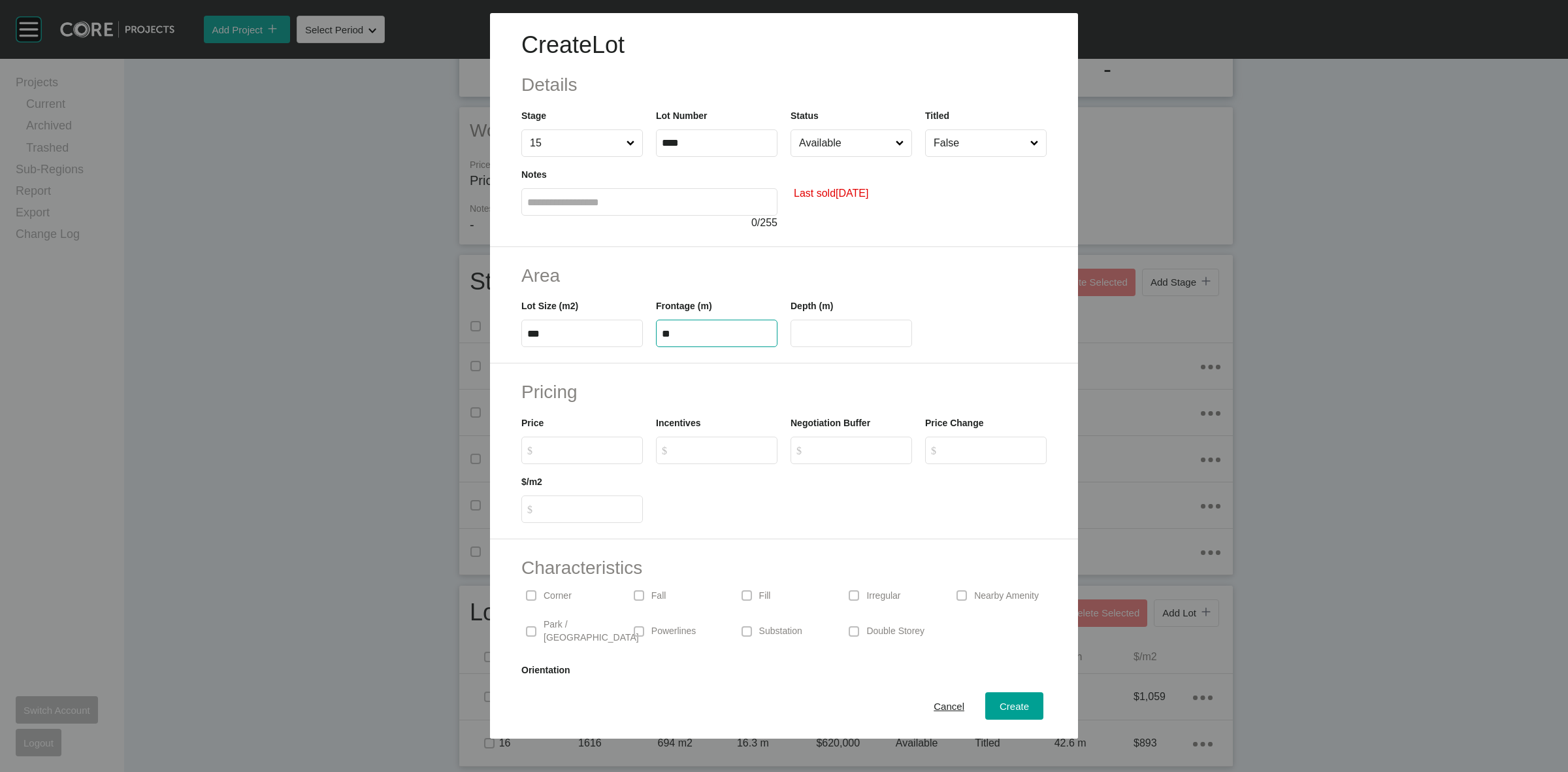
type input "**"
type input "*******"
type input "*"
type input "*****"
type input "*"
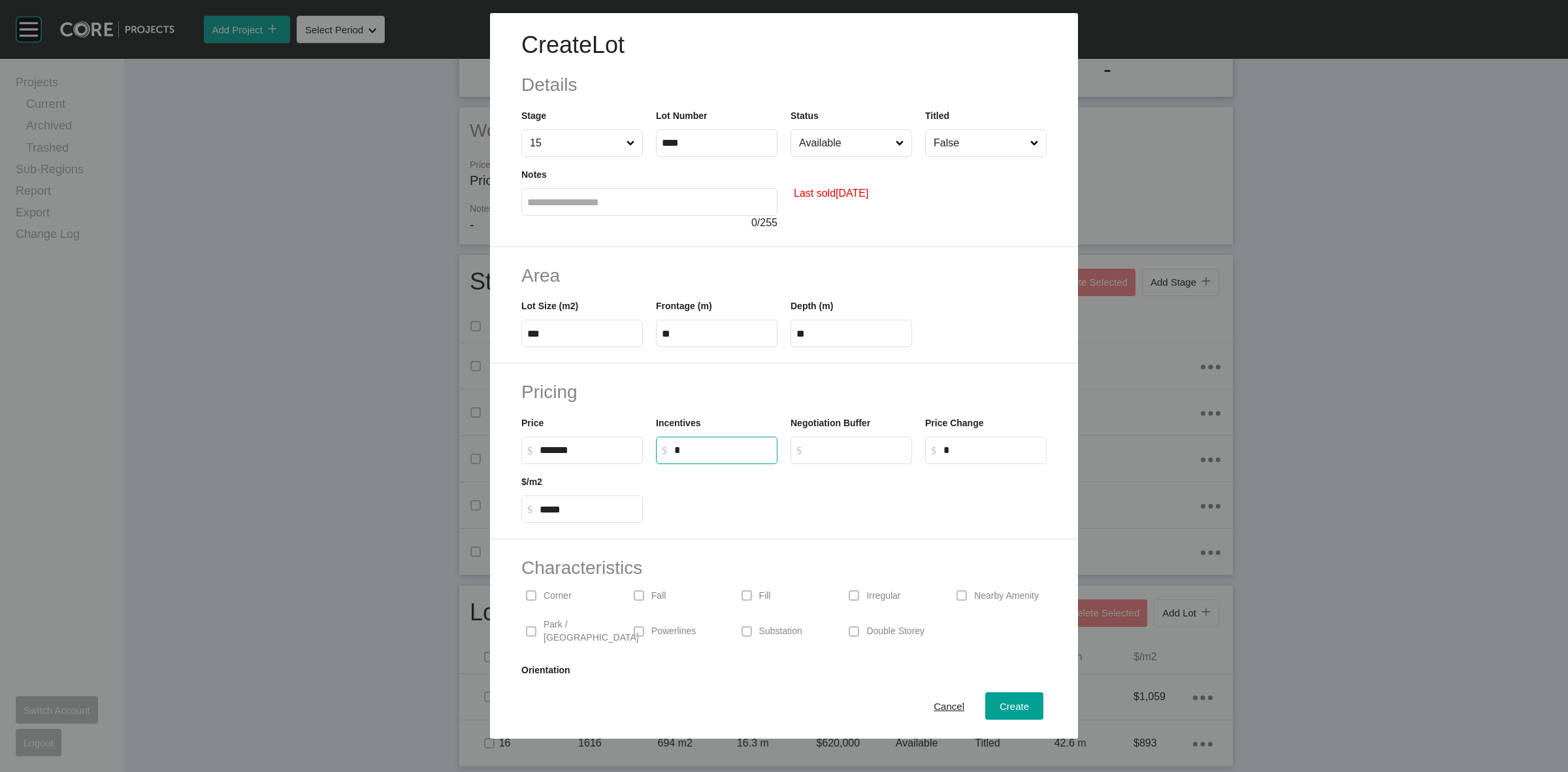
click at [831, 130] on input "Available" at bounding box center [845, 143] width 96 height 26
drag, startPoint x: 1005, startPoint y: 706, endPoint x: 990, endPoint y: 688, distance: 23.4
click at [1003, 705] on span "Create" at bounding box center [1014, 706] width 29 height 11
type input "*"
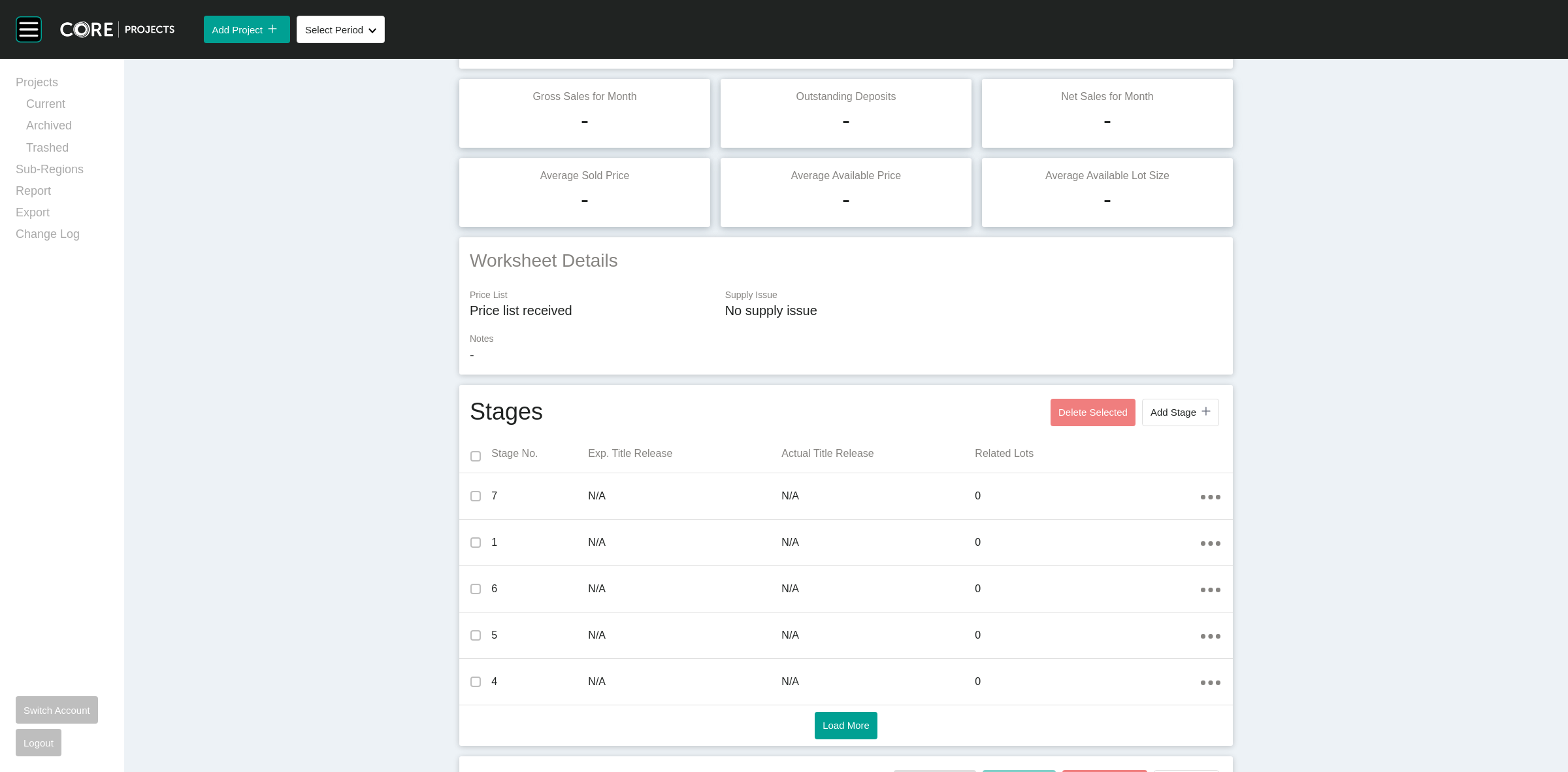
scroll to position [0, 0]
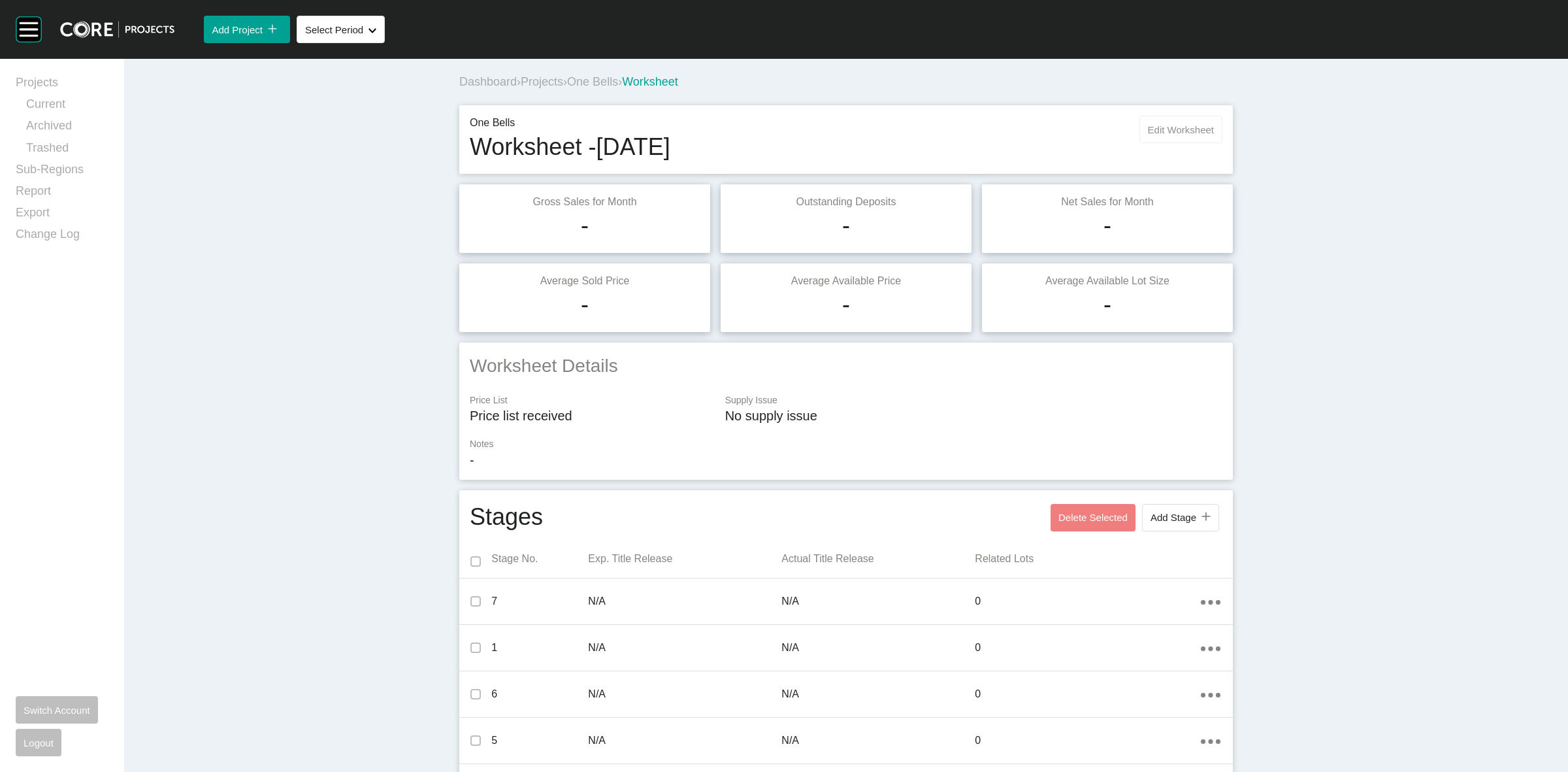
click at [1164, 121] on button "Edit Worksheet" at bounding box center [1181, 129] width 83 height 27
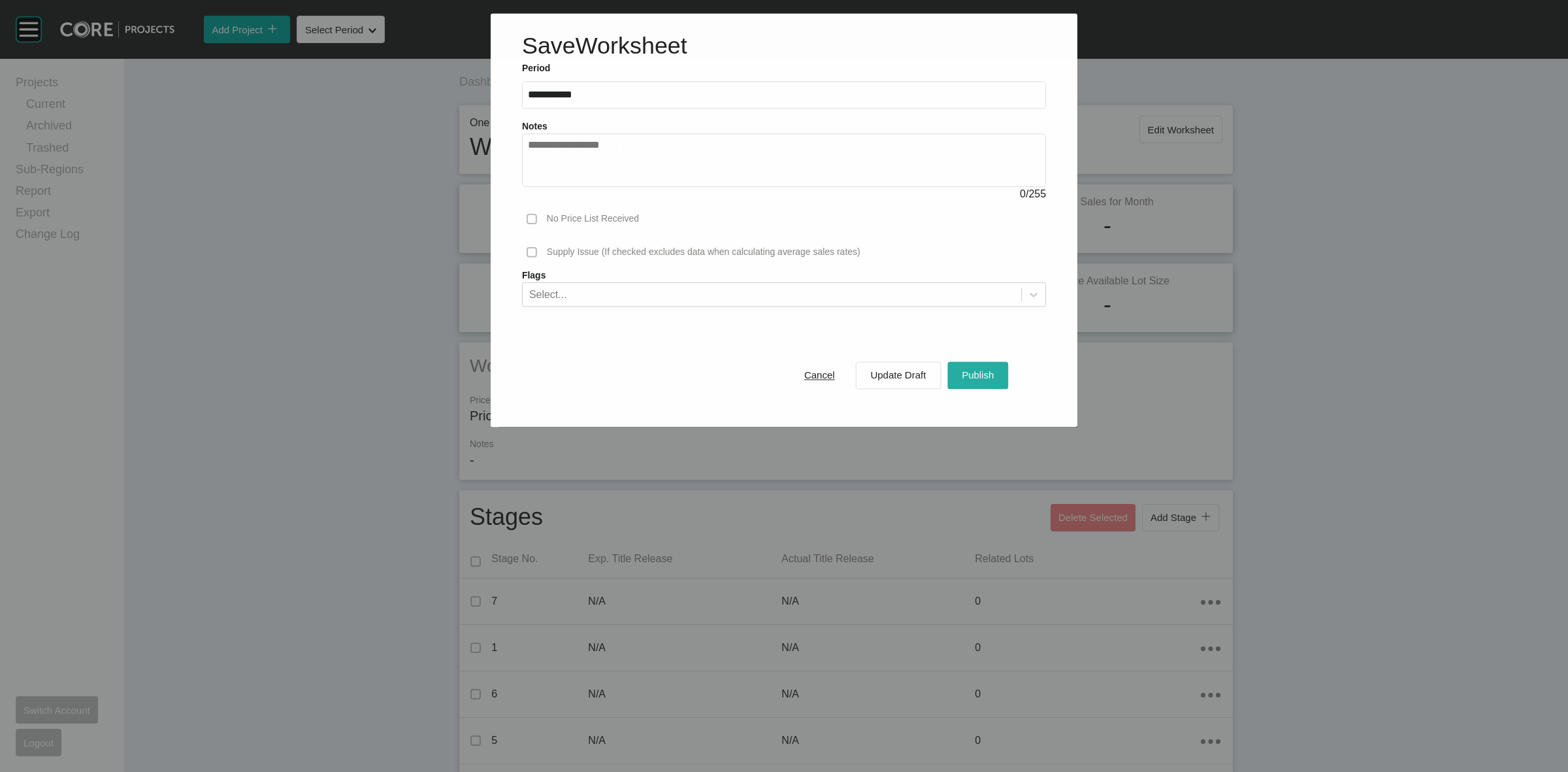
click at [987, 367] on div "Publish" at bounding box center [978, 375] width 38 height 17
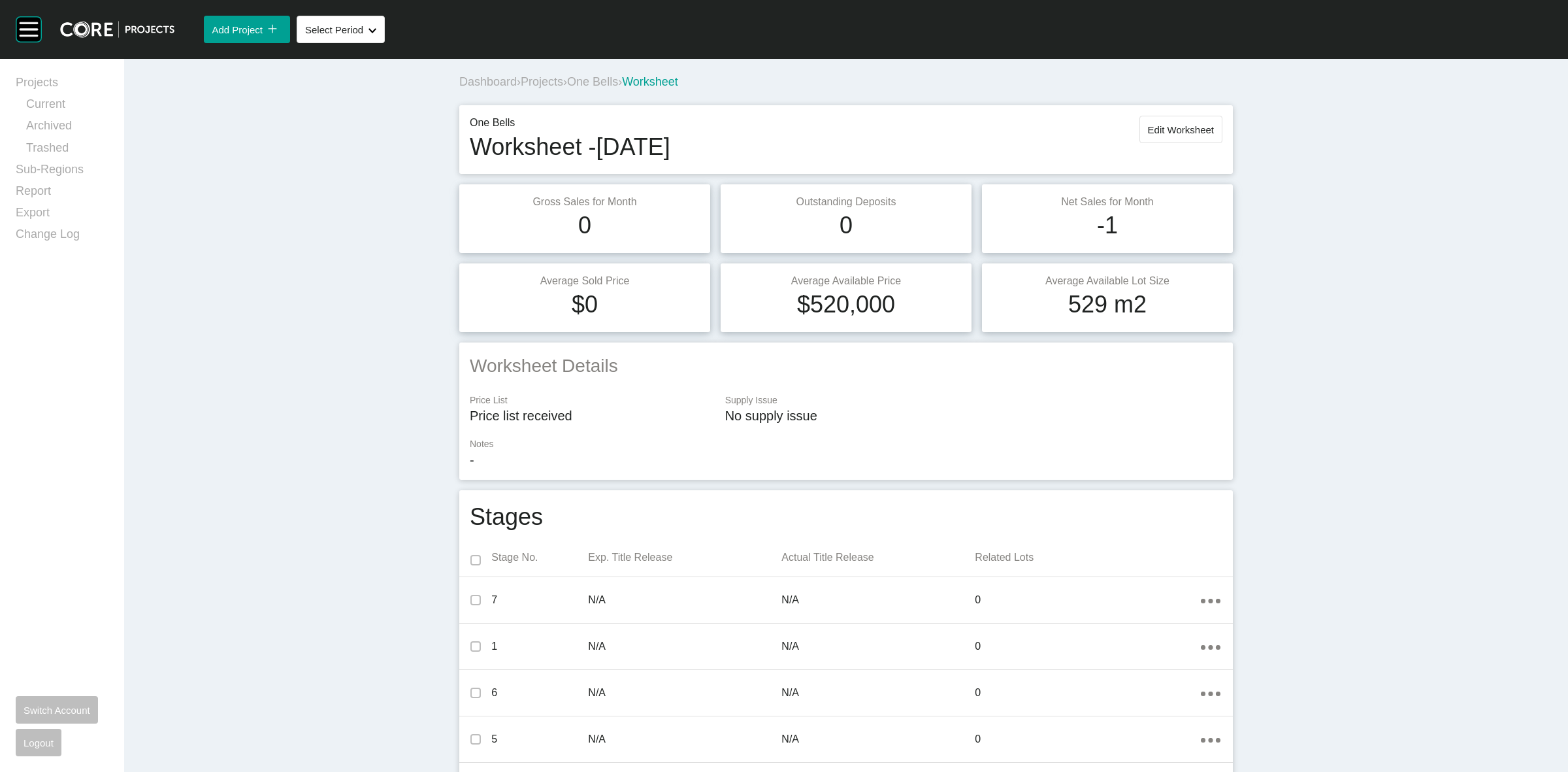
click at [581, 84] on span "One Bells" at bounding box center [592, 81] width 51 height 13
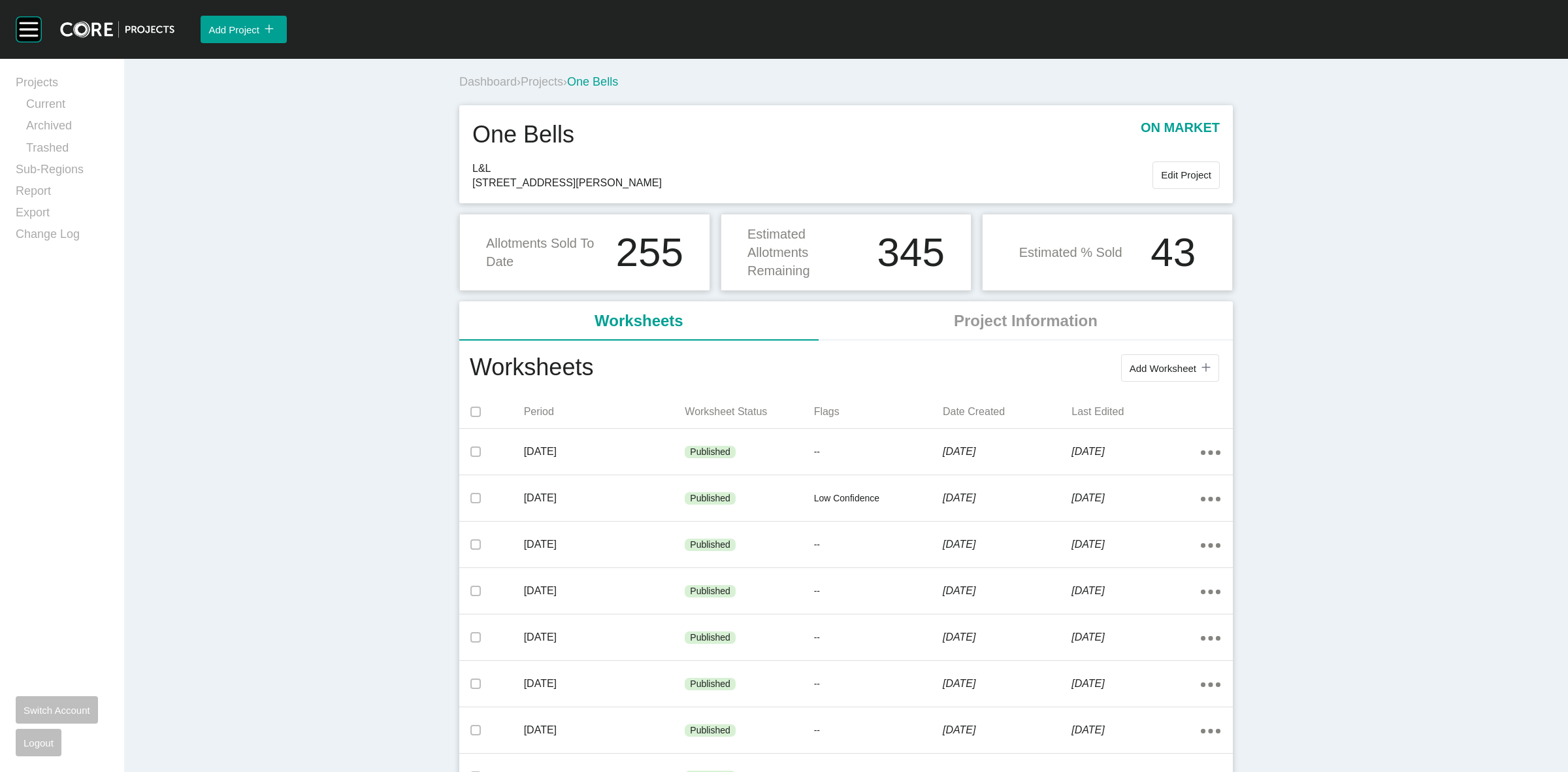
click at [537, 85] on span "Projects" at bounding box center [541, 81] width 42 height 13
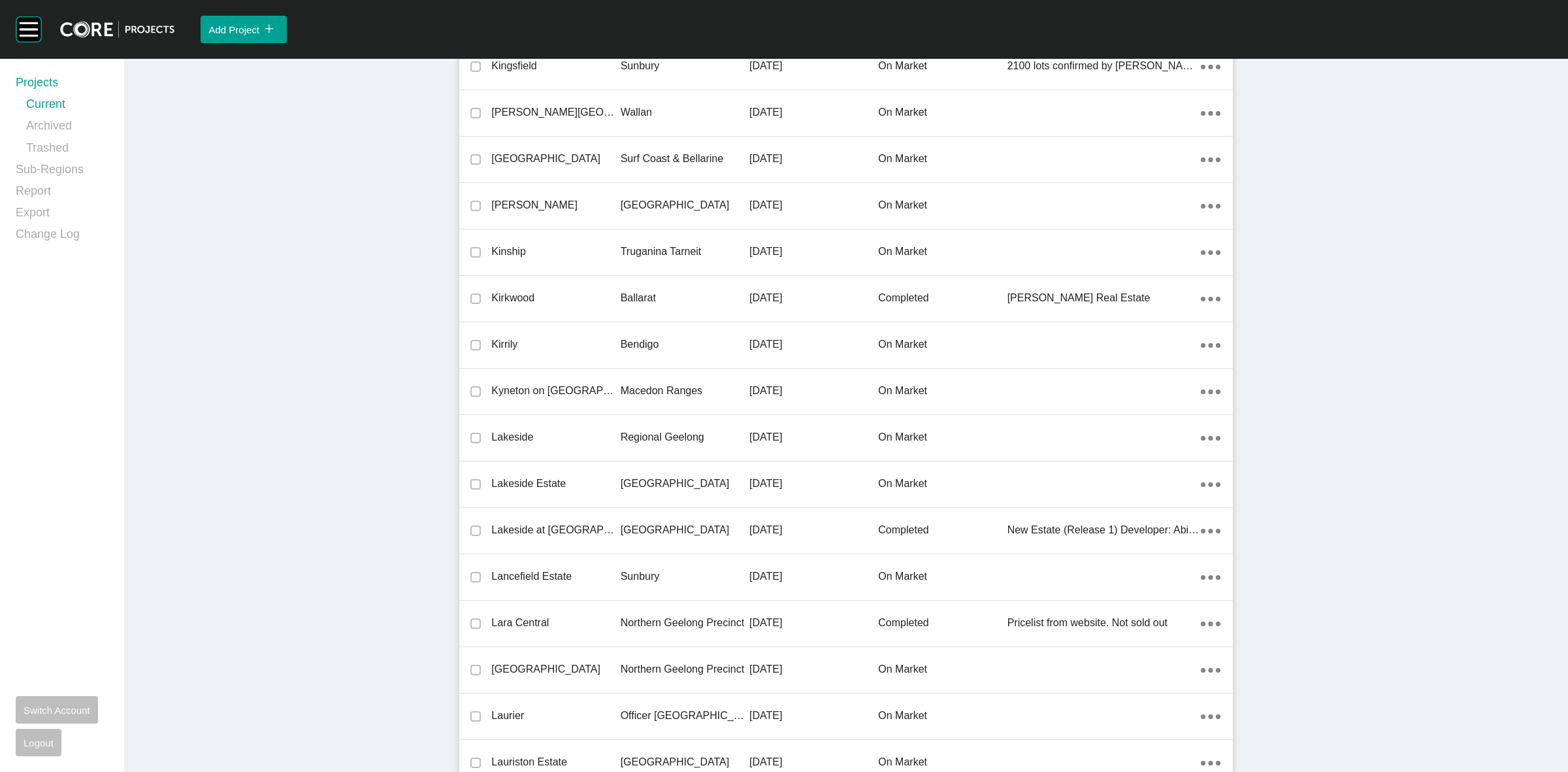
scroll to position [22338, 0]
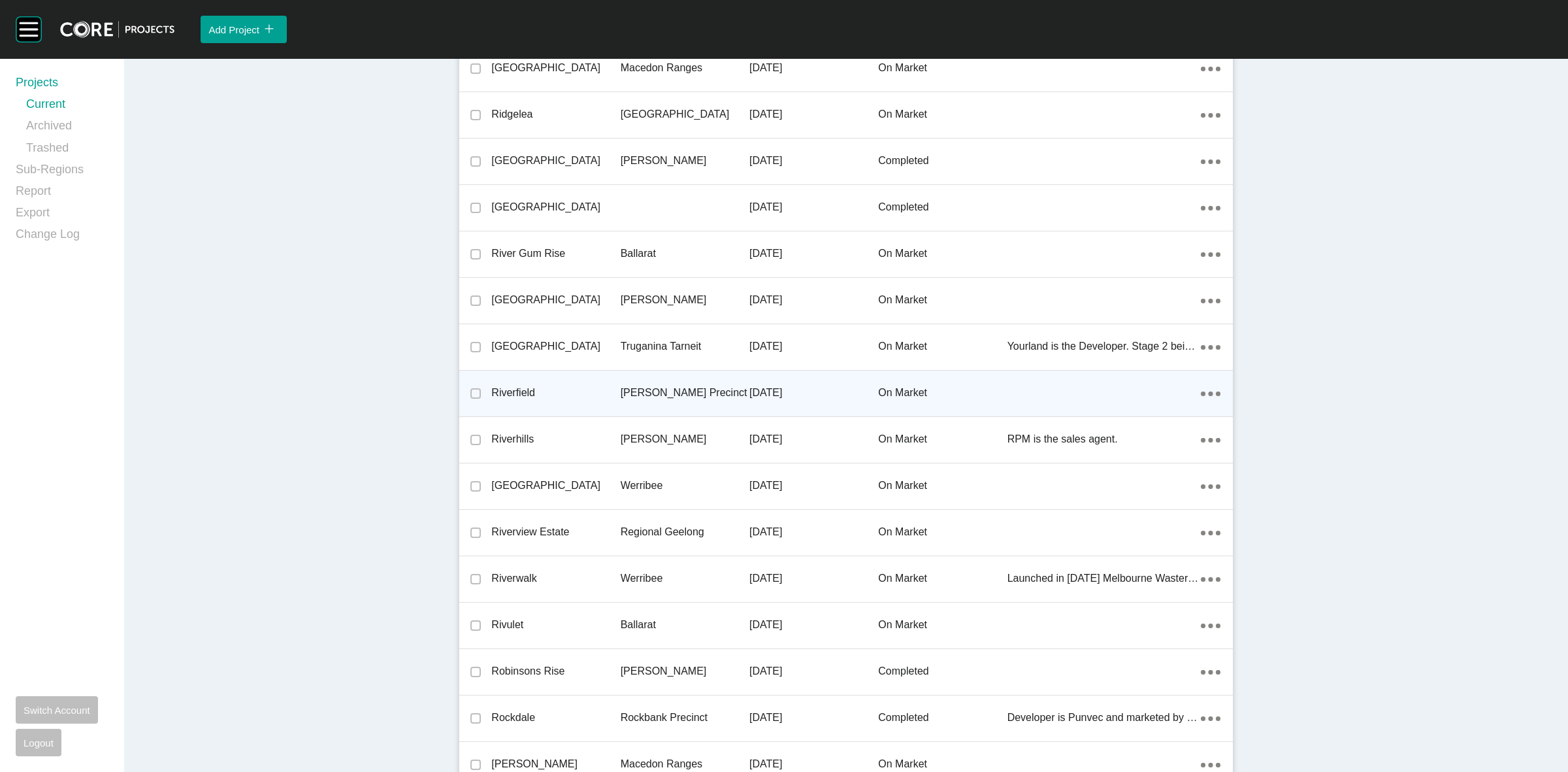
click at [645, 386] on p "[PERSON_NAME] Precinct" at bounding box center [684, 392] width 129 height 14
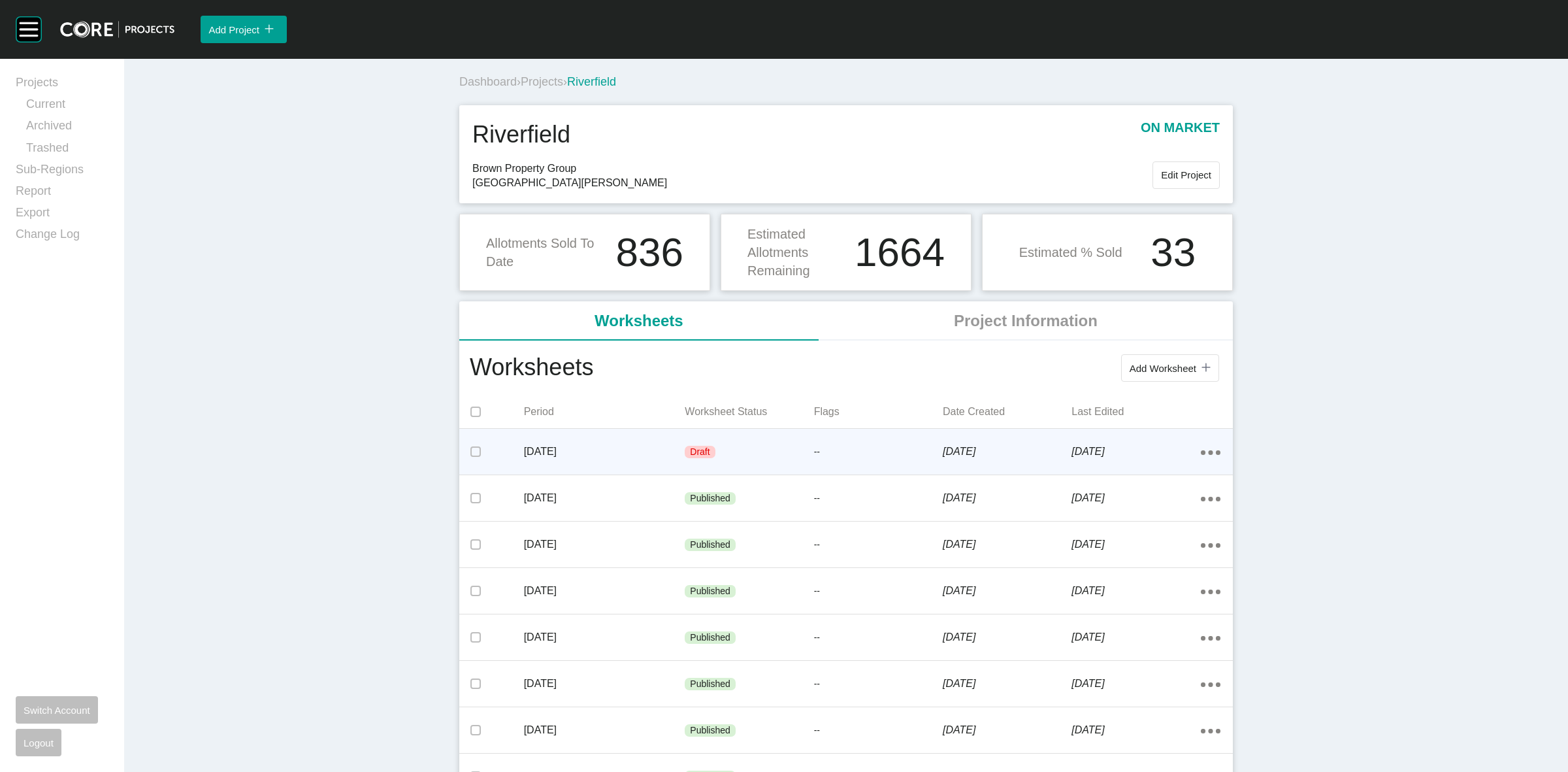
click at [943, 452] on p "[DATE]" at bounding box center [1007, 451] width 129 height 14
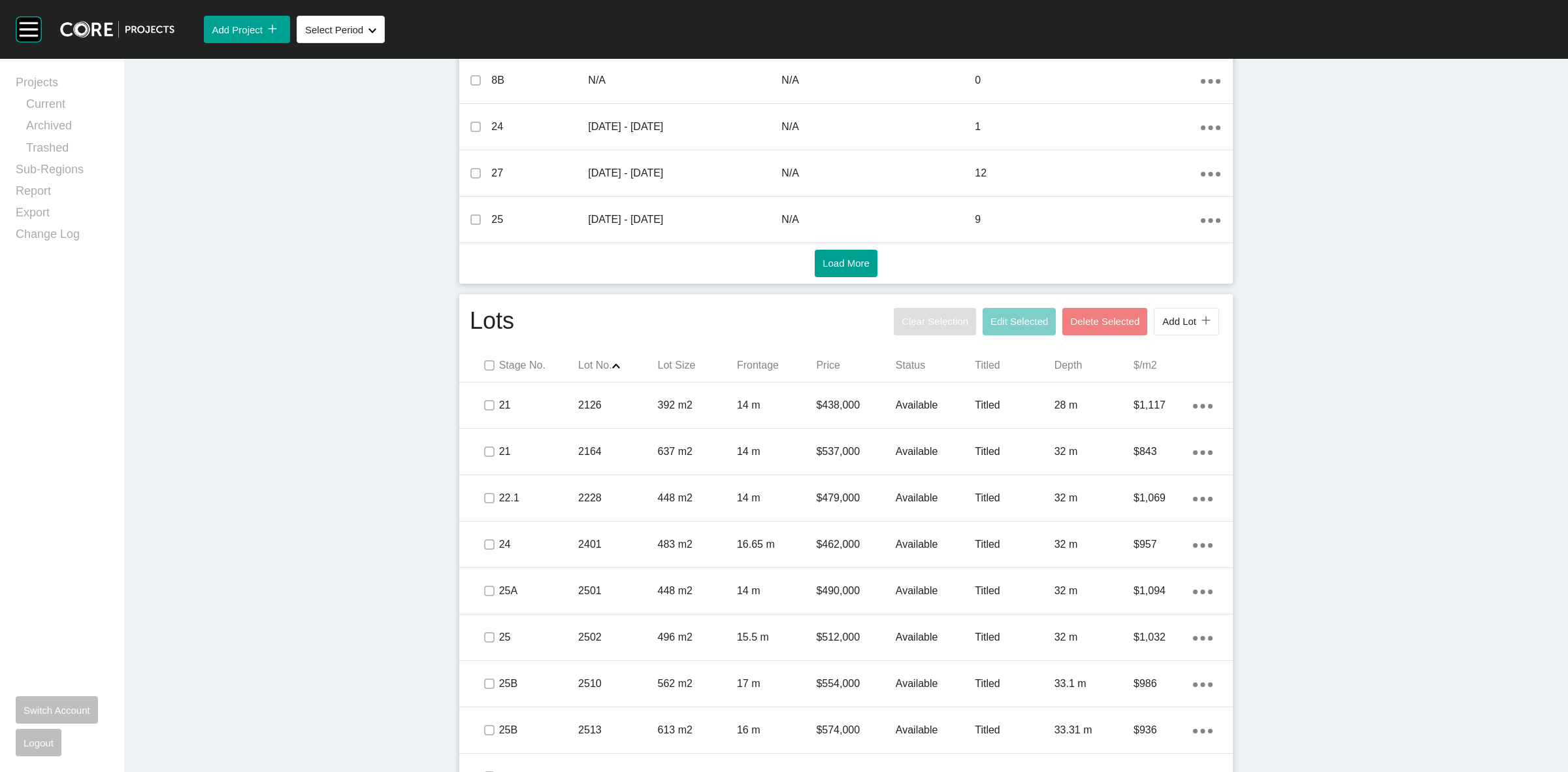
scroll to position [572, 0]
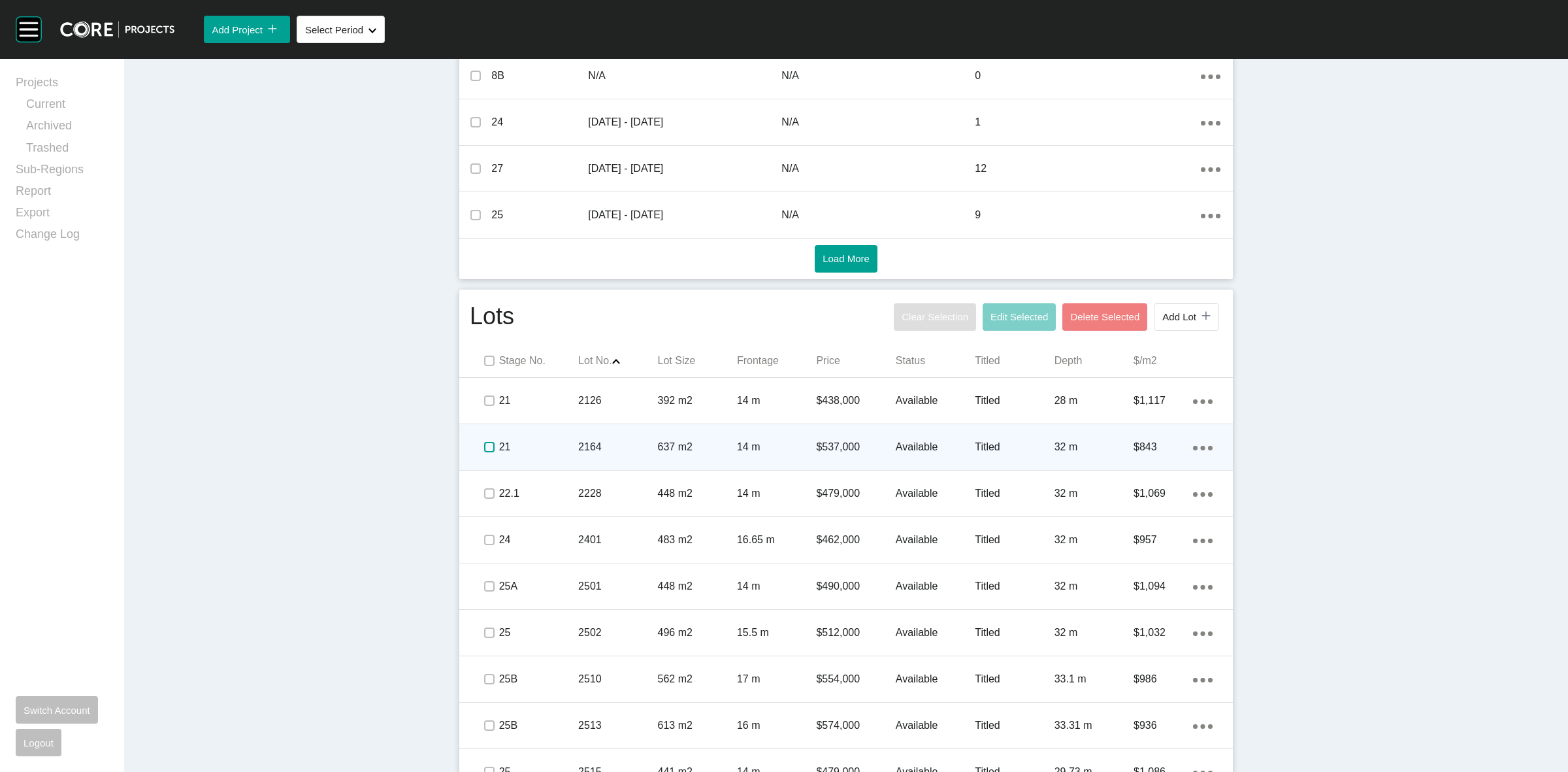
click at [488, 443] on label at bounding box center [489, 447] width 11 height 11
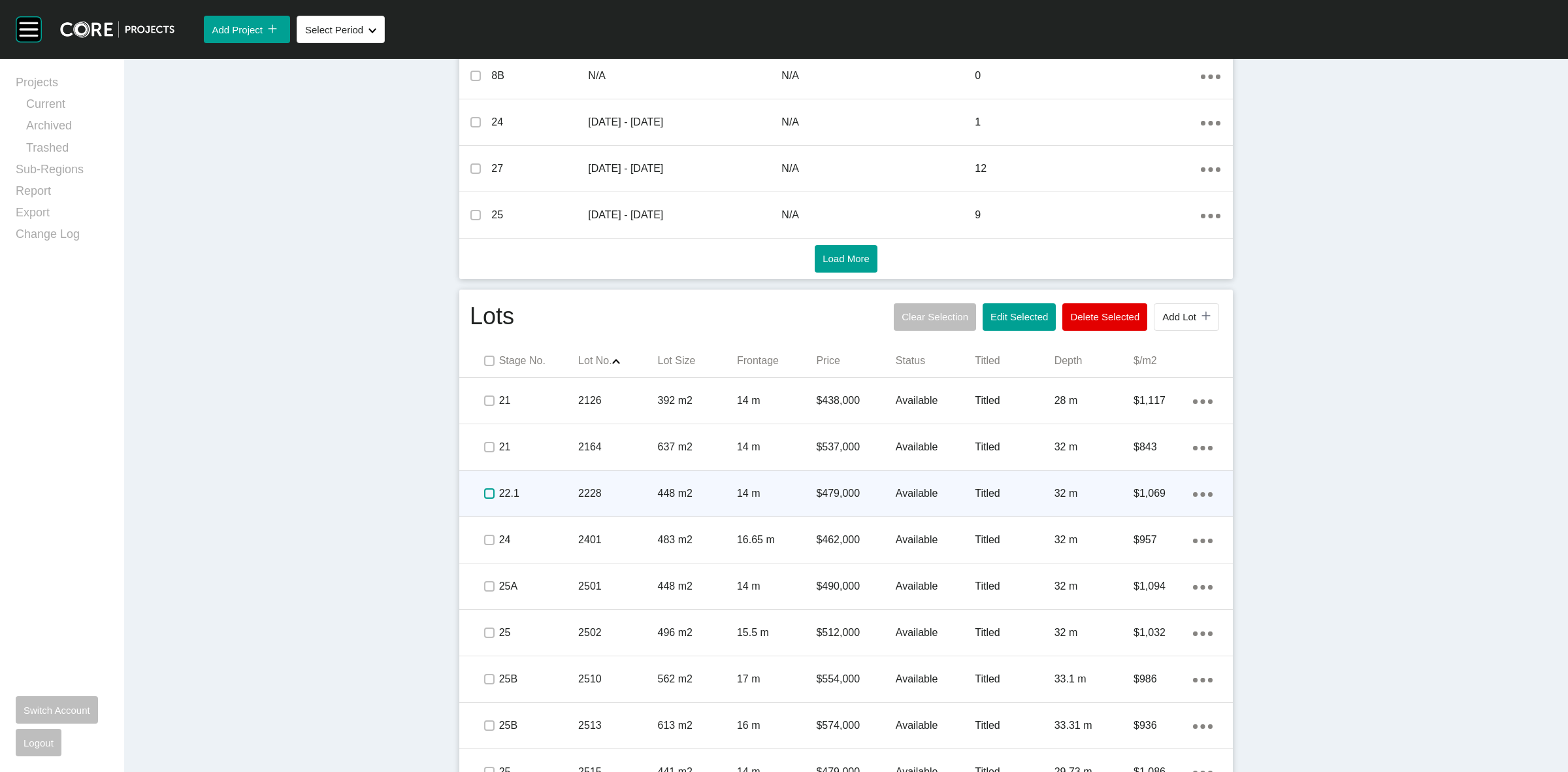
click at [488, 491] on label at bounding box center [489, 494] width 11 height 11
click at [537, 485] on div "22.1" at bounding box center [538, 494] width 79 height 41
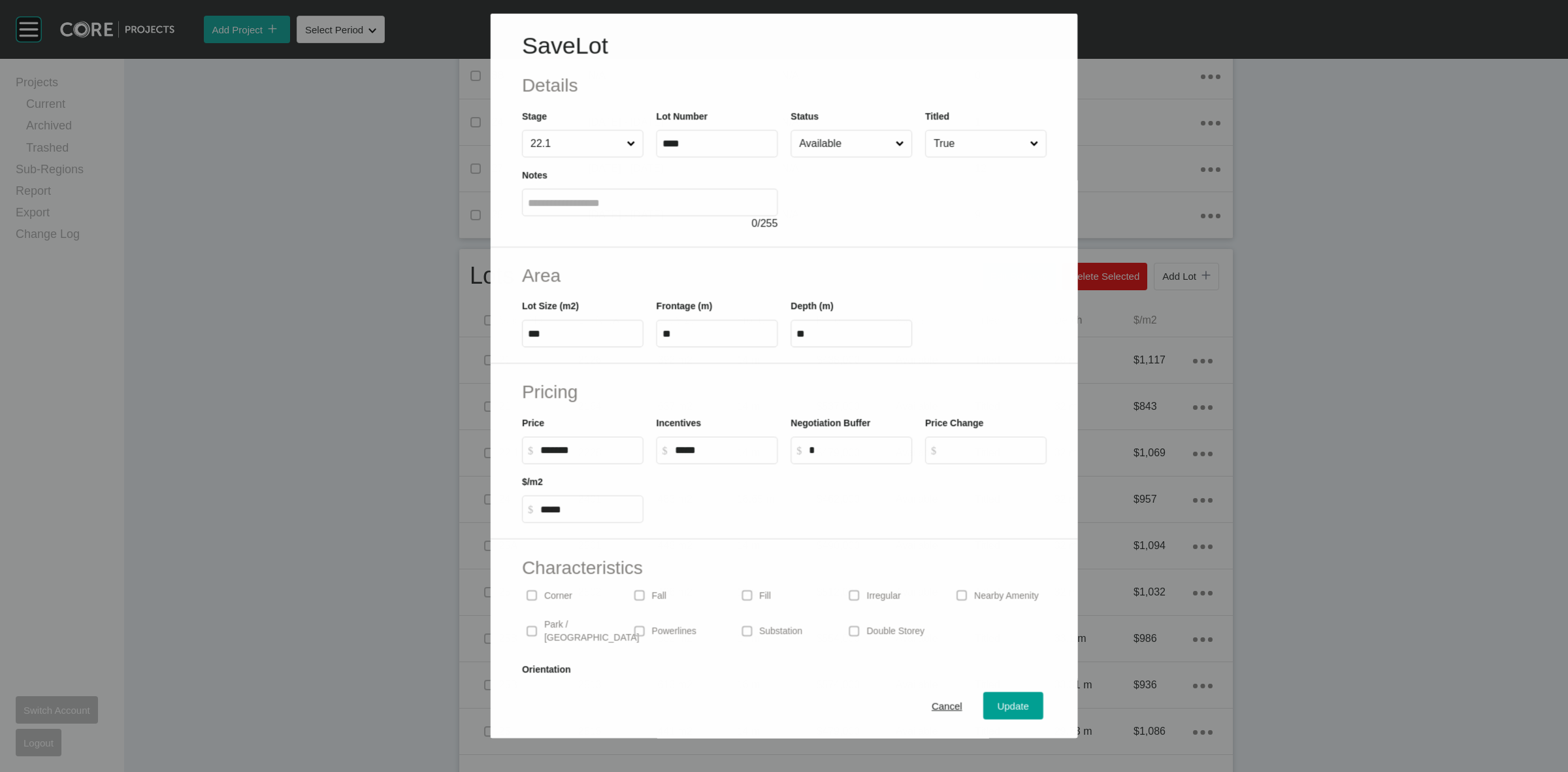
click at [808, 148] on input "Available" at bounding box center [845, 143] width 96 height 26
drag, startPoint x: 812, startPoint y: 226, endPoint x: 856, endPoint y: 249, distance: 49.6
click at [1009, 700] on div "Update" at bounding box center [1013, 706] width 38 height 17
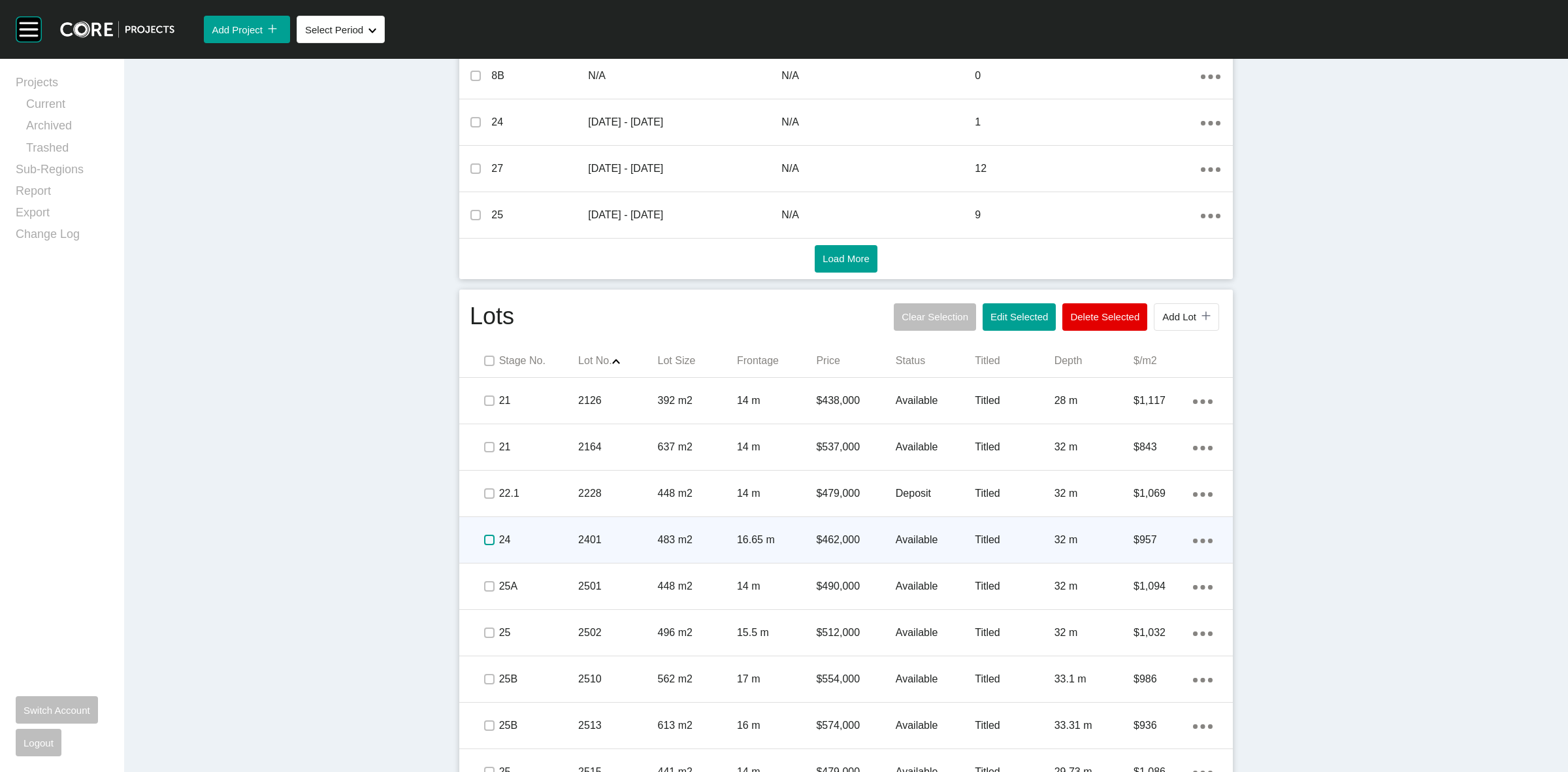
click at [484, 541] on label at bounding box center [489, 539] width 11 height 11
click at [547, 533] on p "24" at bounding box center [538, 539] width 79 height 14
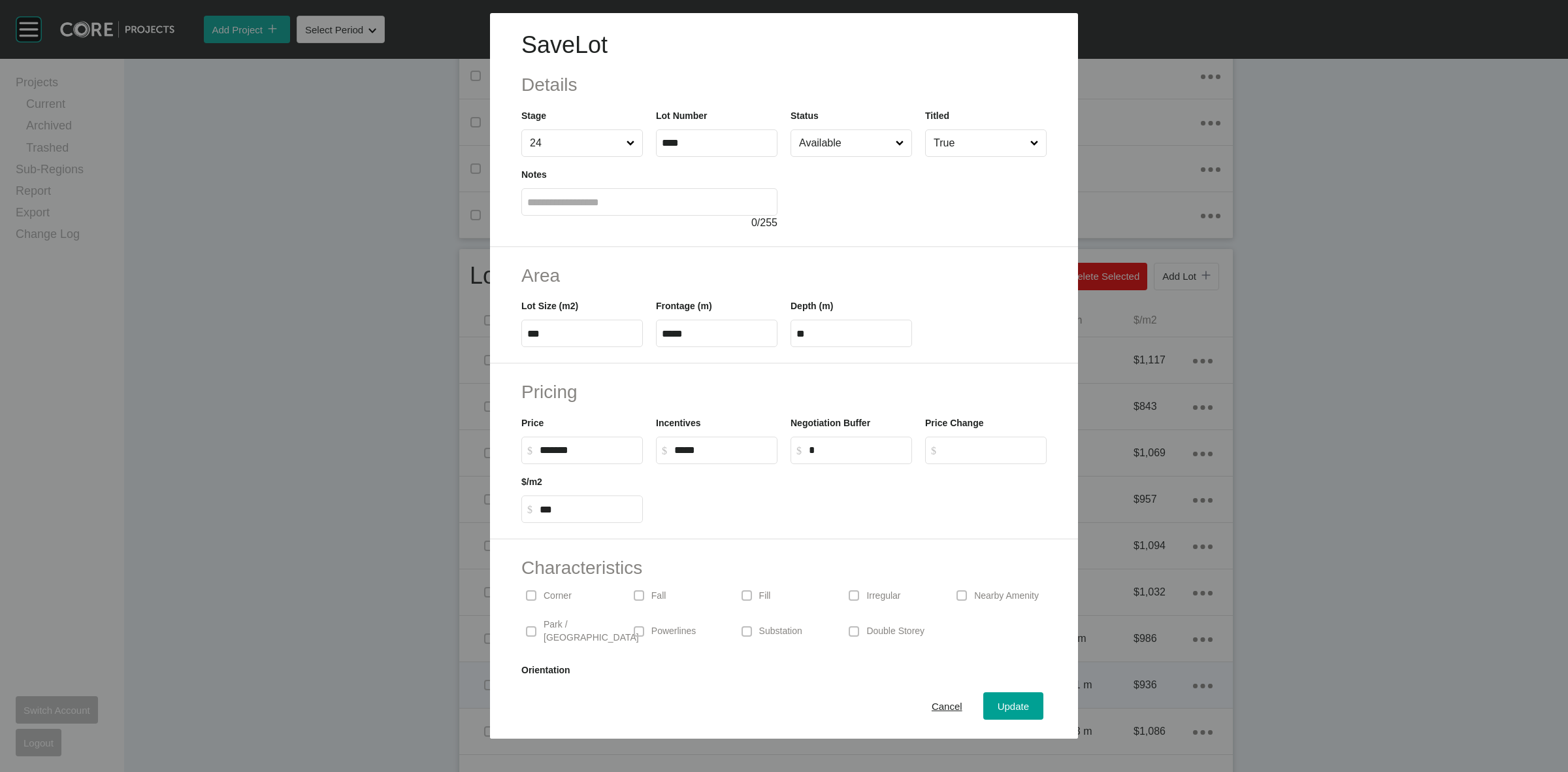
click at [935, 703] on span "Cancel" at bounding box center [947, 706] width 31 height 11
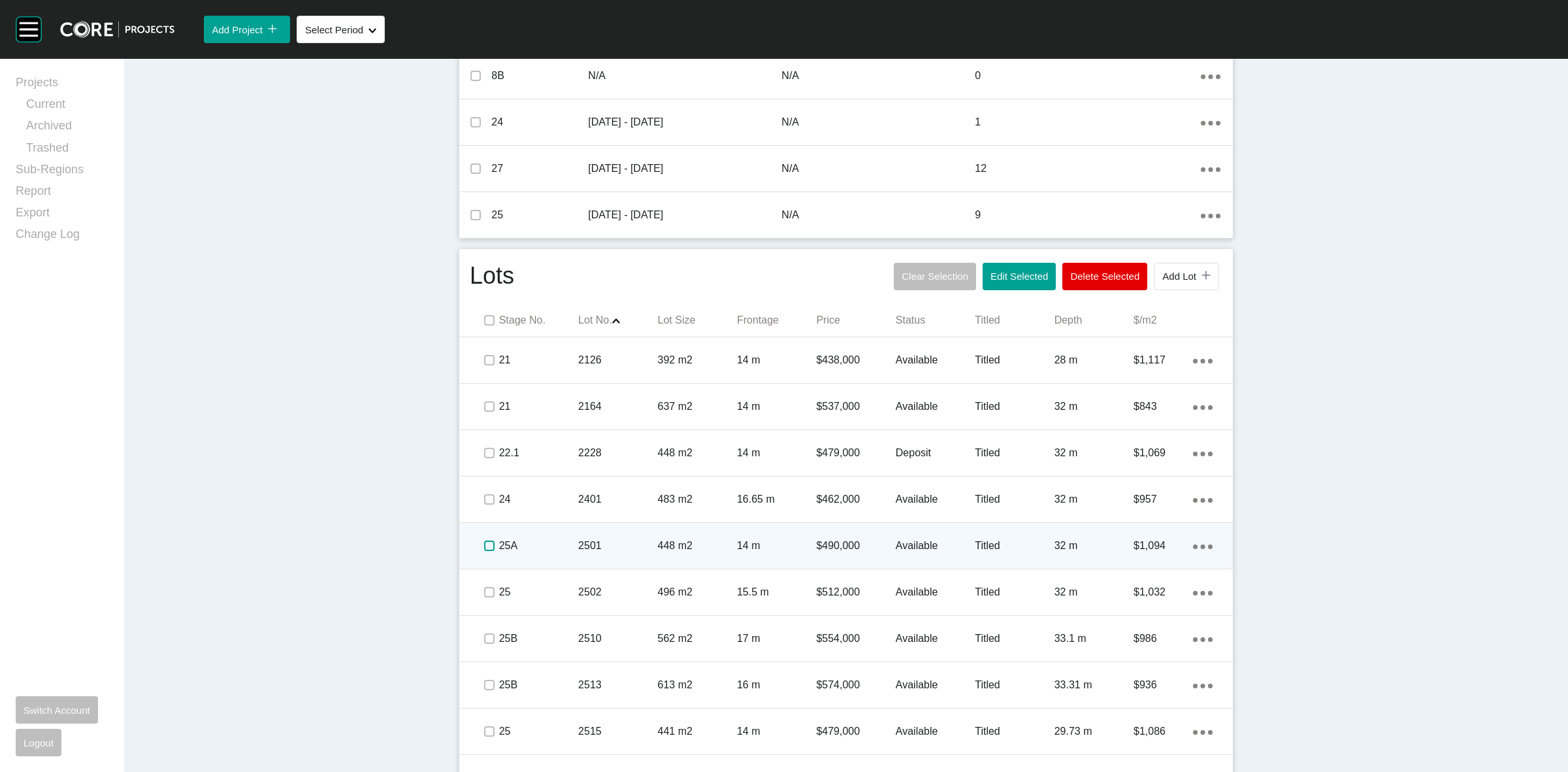
click at [484, 548] on label at bounding box center [489, 546] width 11 height 11
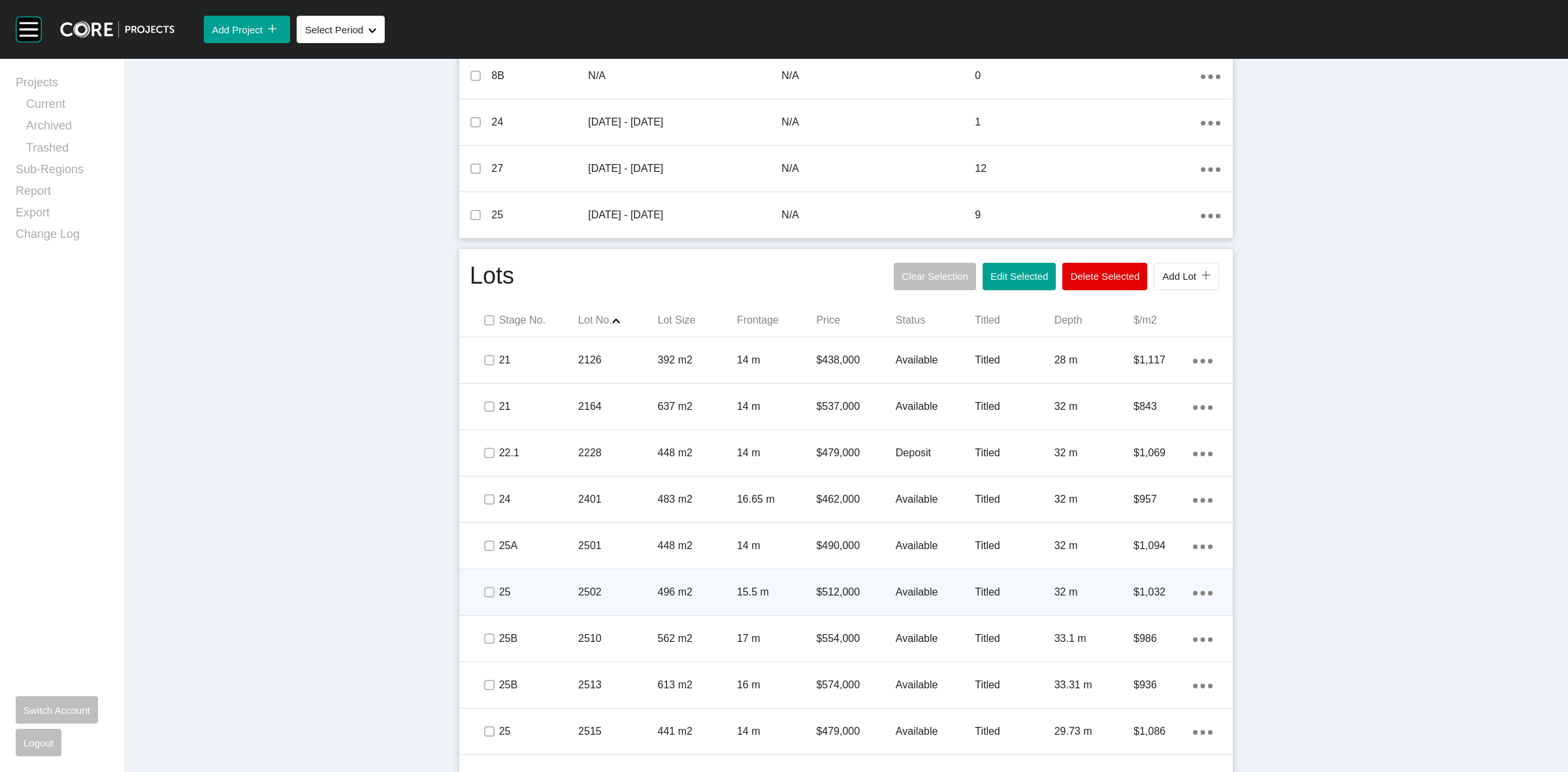
click at [485, 583] on span at bounding box center [489, 593] width 20 height 20
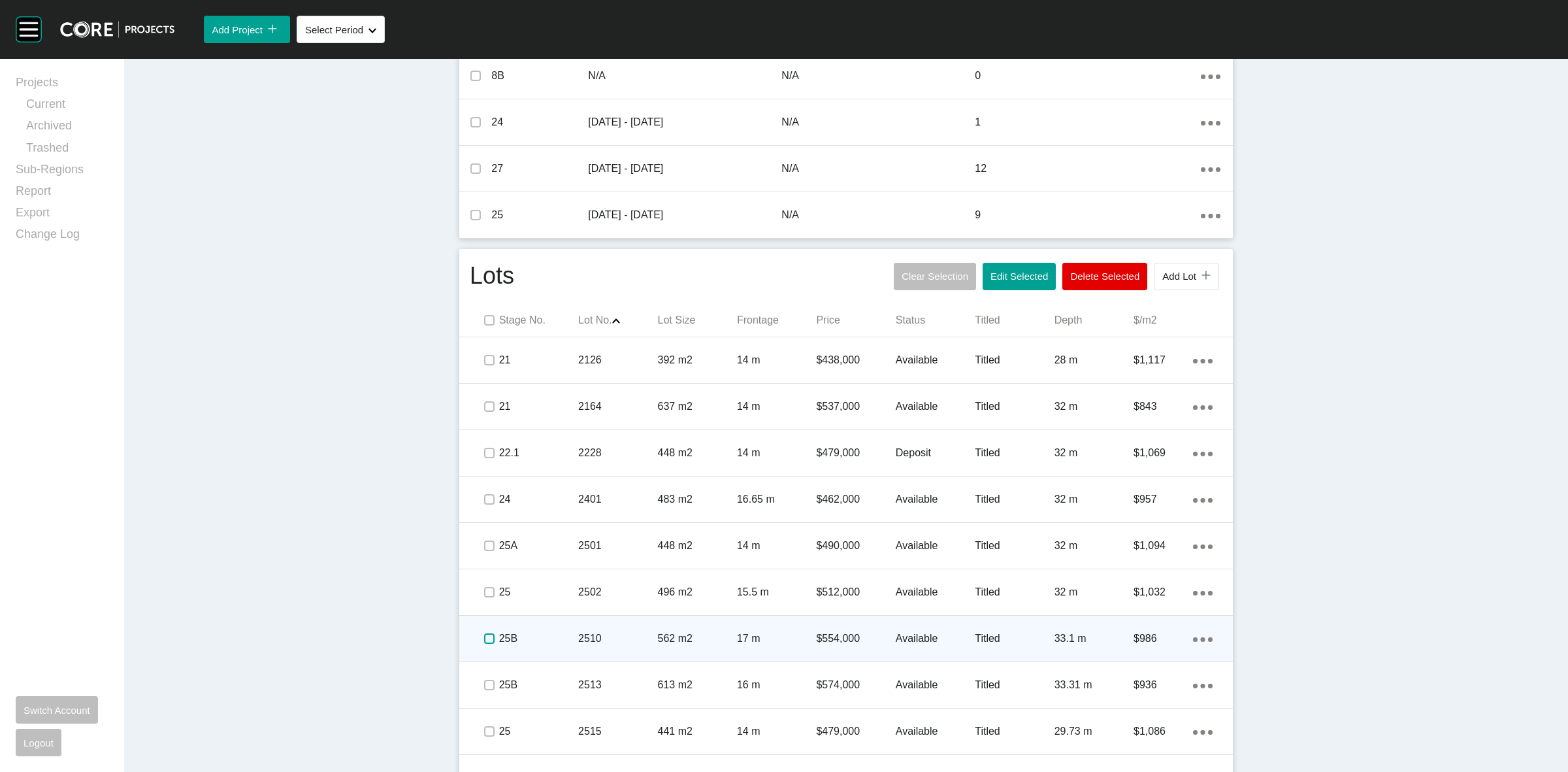
click at [484, 639] on label at bounding box center [489, 638] width 11 height 11
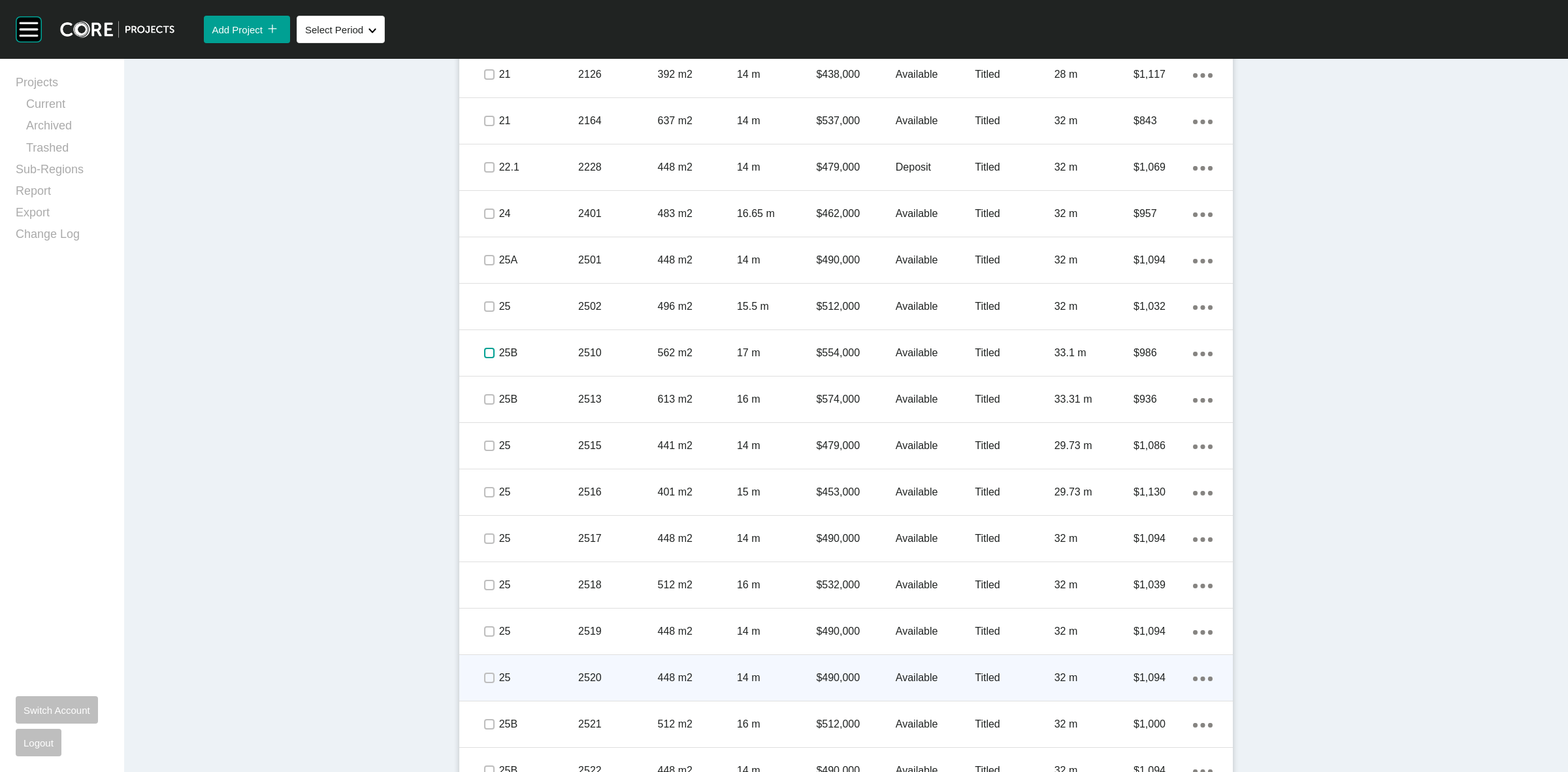
scroll to position [899, 0]
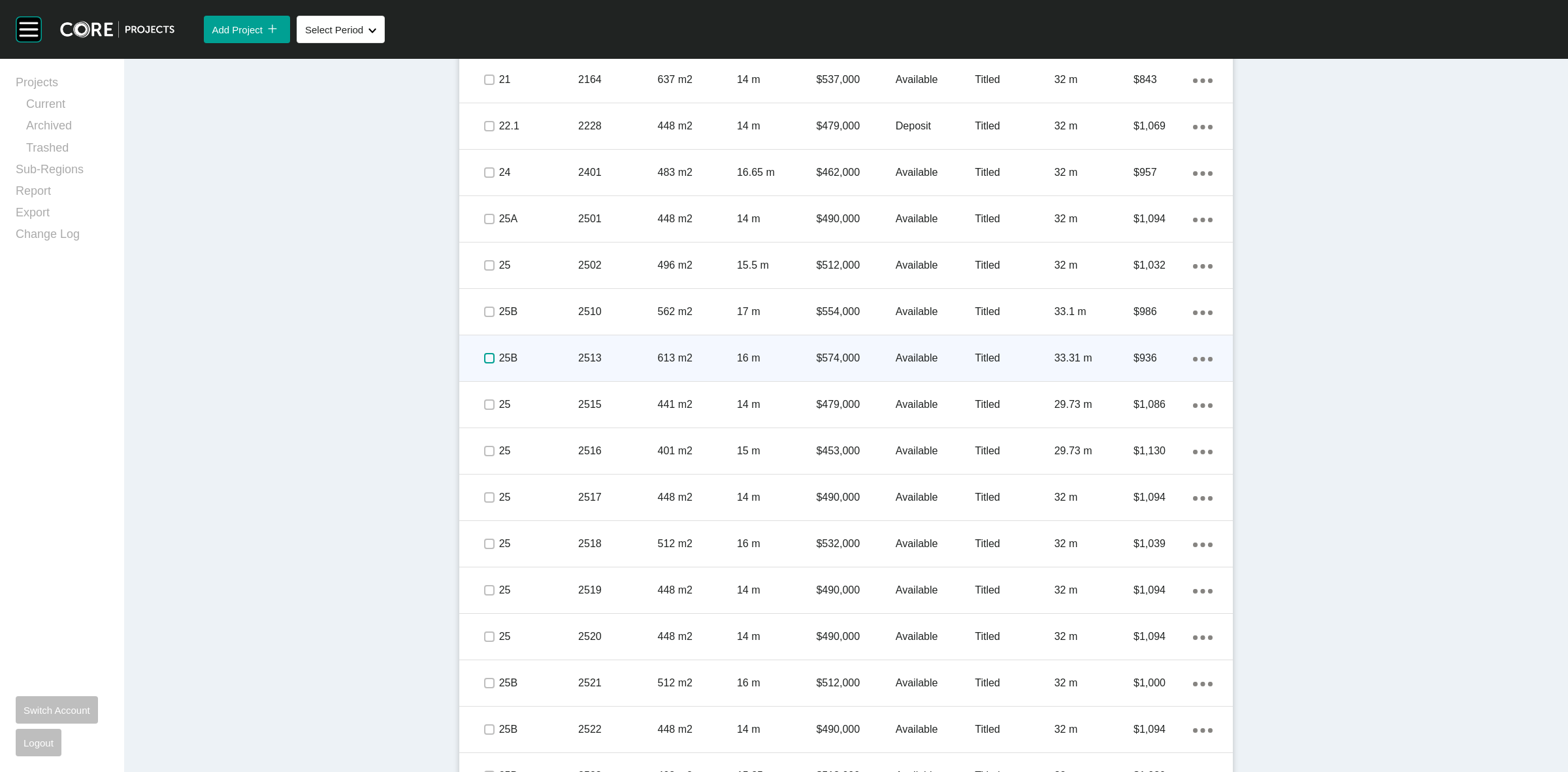
drag, startPoint x: 483, startPoint y: 354, endPoint x: 478, endPoint y: 378, distance: 24.5
click at [484, 354] on label at bounding box center [489, 358] width 11 height 11
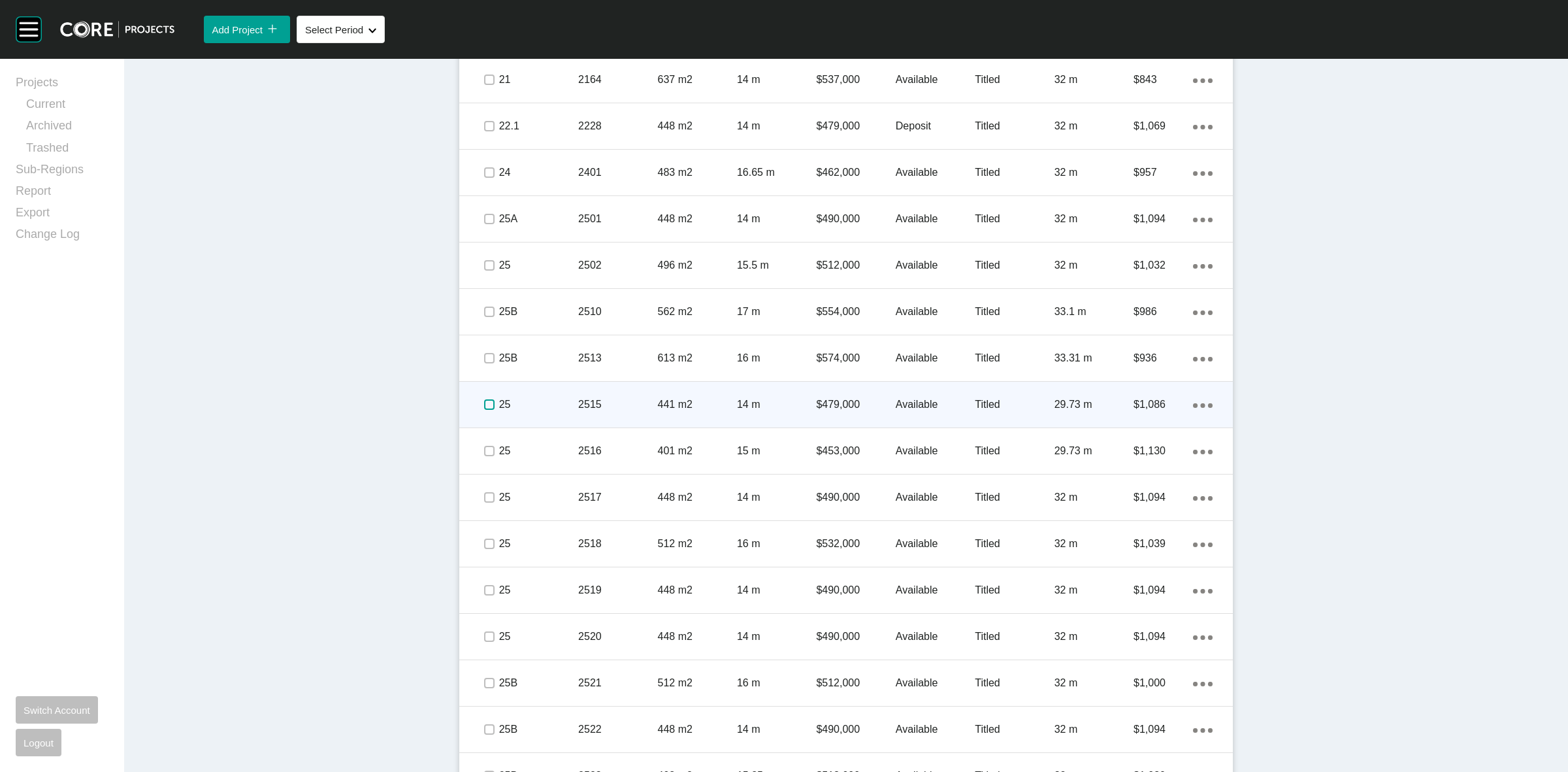
click at [484, 403] on label at bounding box center [489, 405] width 11 height 11
click at [543, 397] on p "25" at bounding box center [538, 404] width 79 height 14
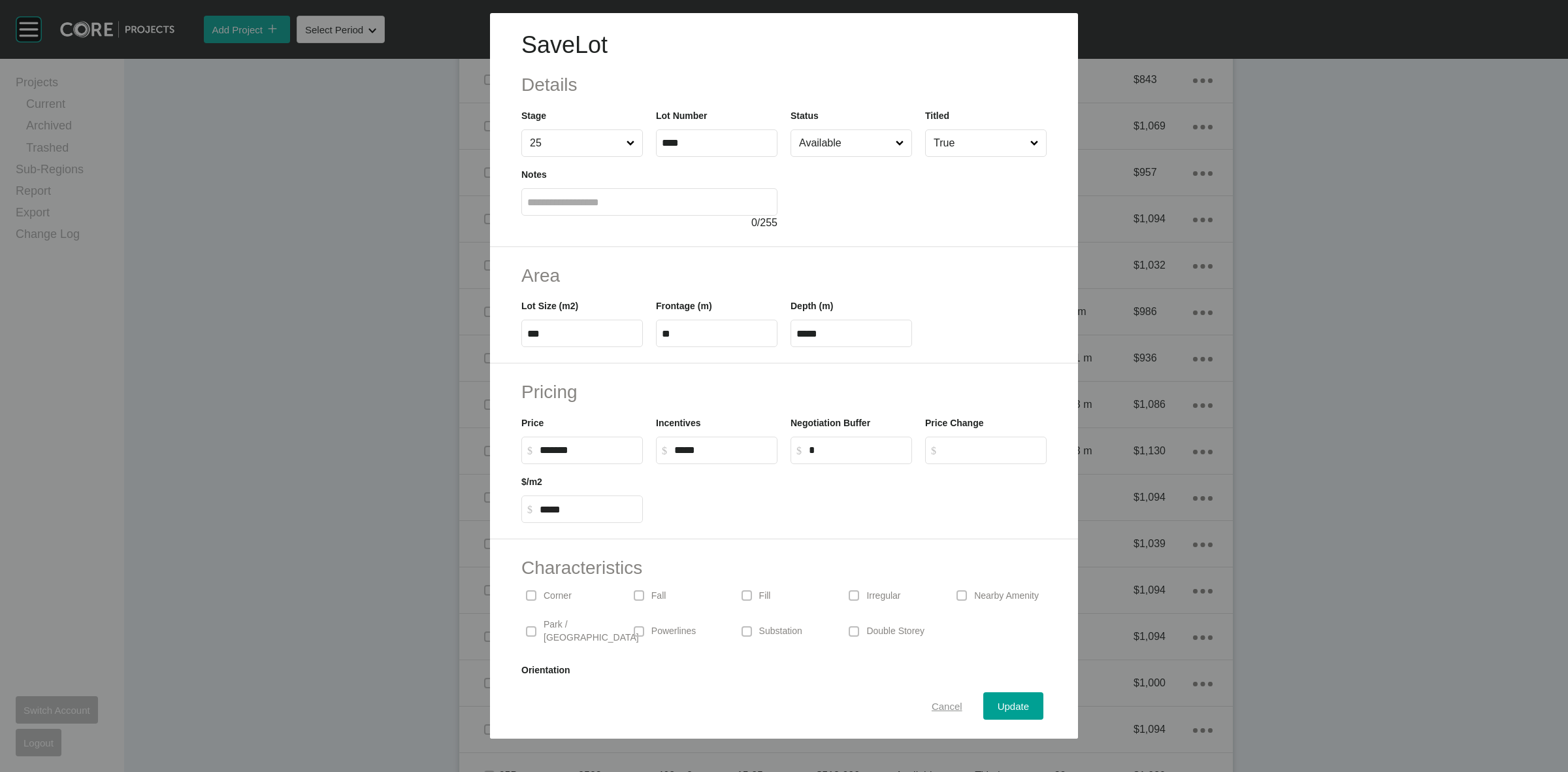
click at [932, 704] on span "Cancel" at bounding box center [947, 706] width 31 height 11
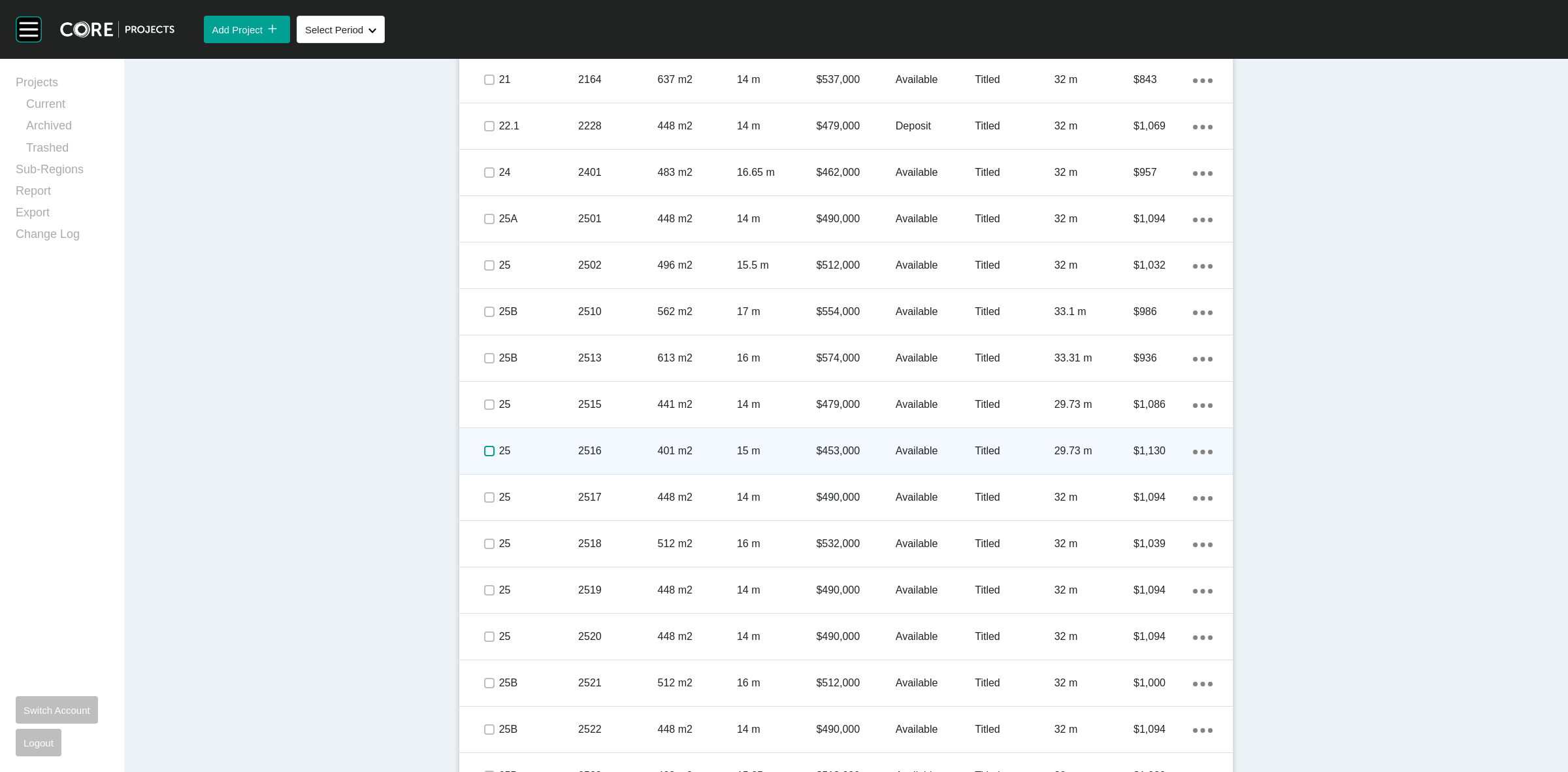
click at [484, 448] on label at bounding box center [489, 450] width 11 height 11
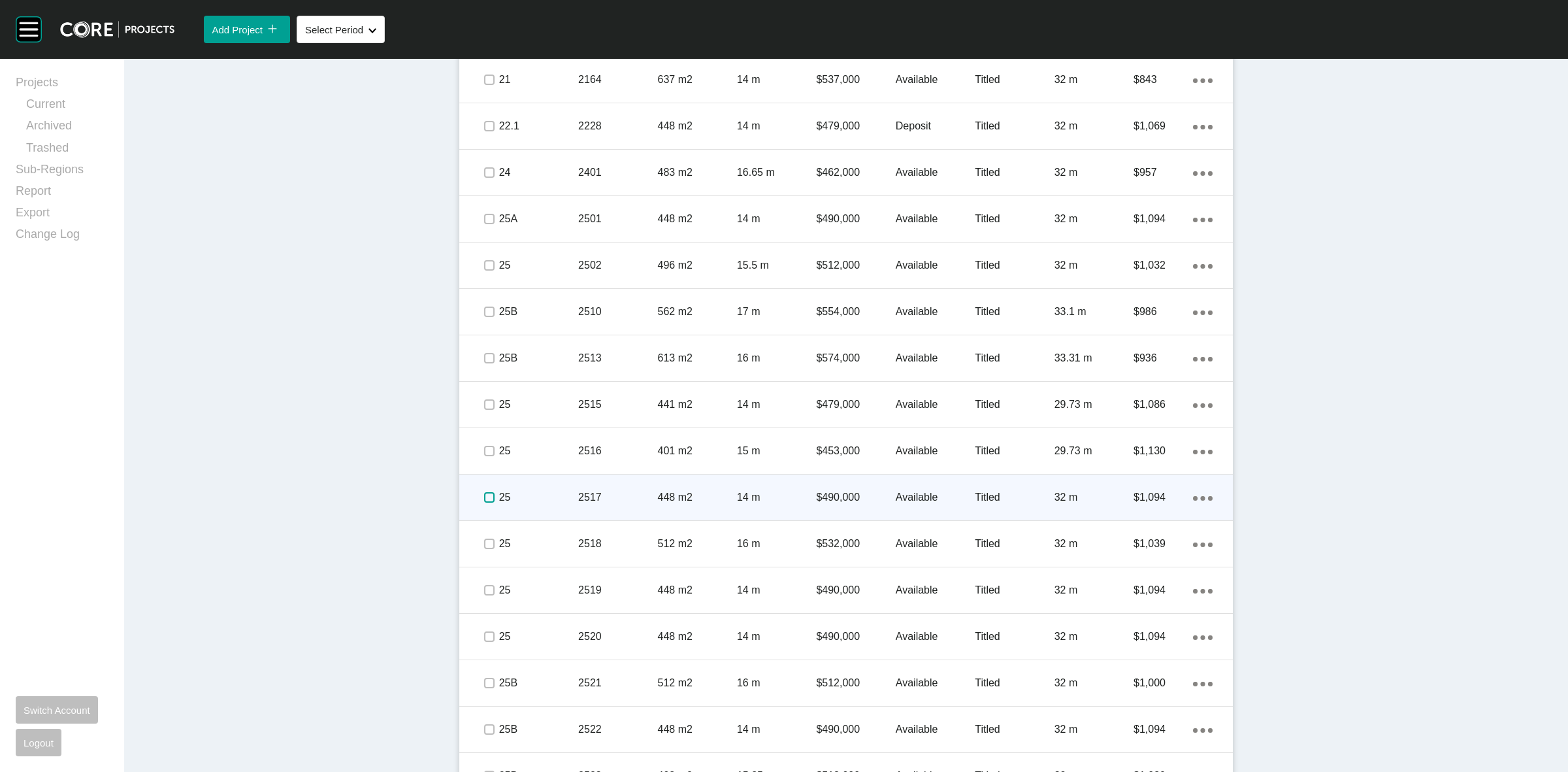
click at [484, 492] on label at bounding box center [489, 497] width 11 height 11
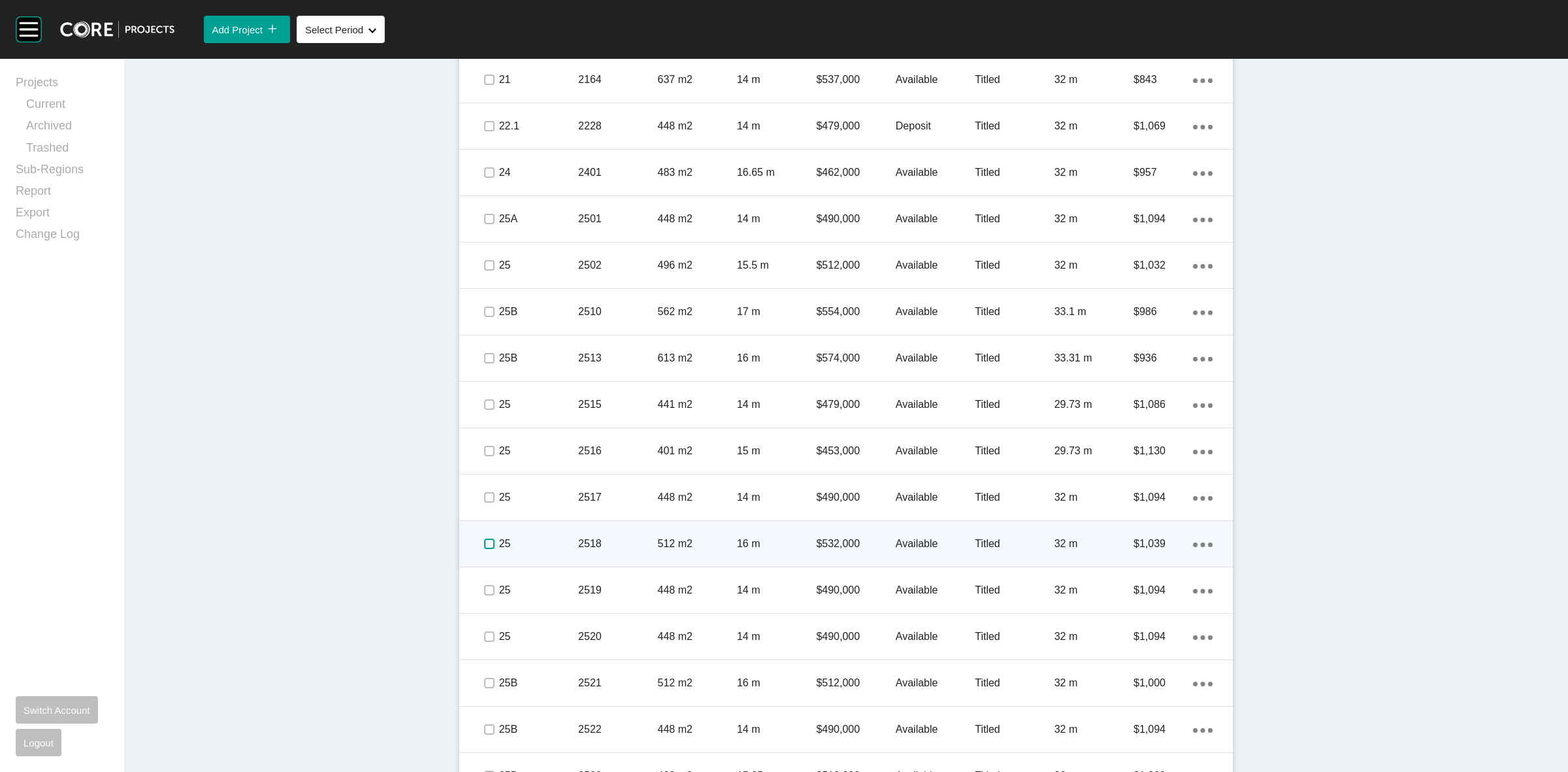
drag, startPoint x: 484, startPoint y: 541, endPoint x: 484, endPoint y: 553, distance: 12.0
click at [484, 541] on label at bounding box center [489, 543] width 11 height 11
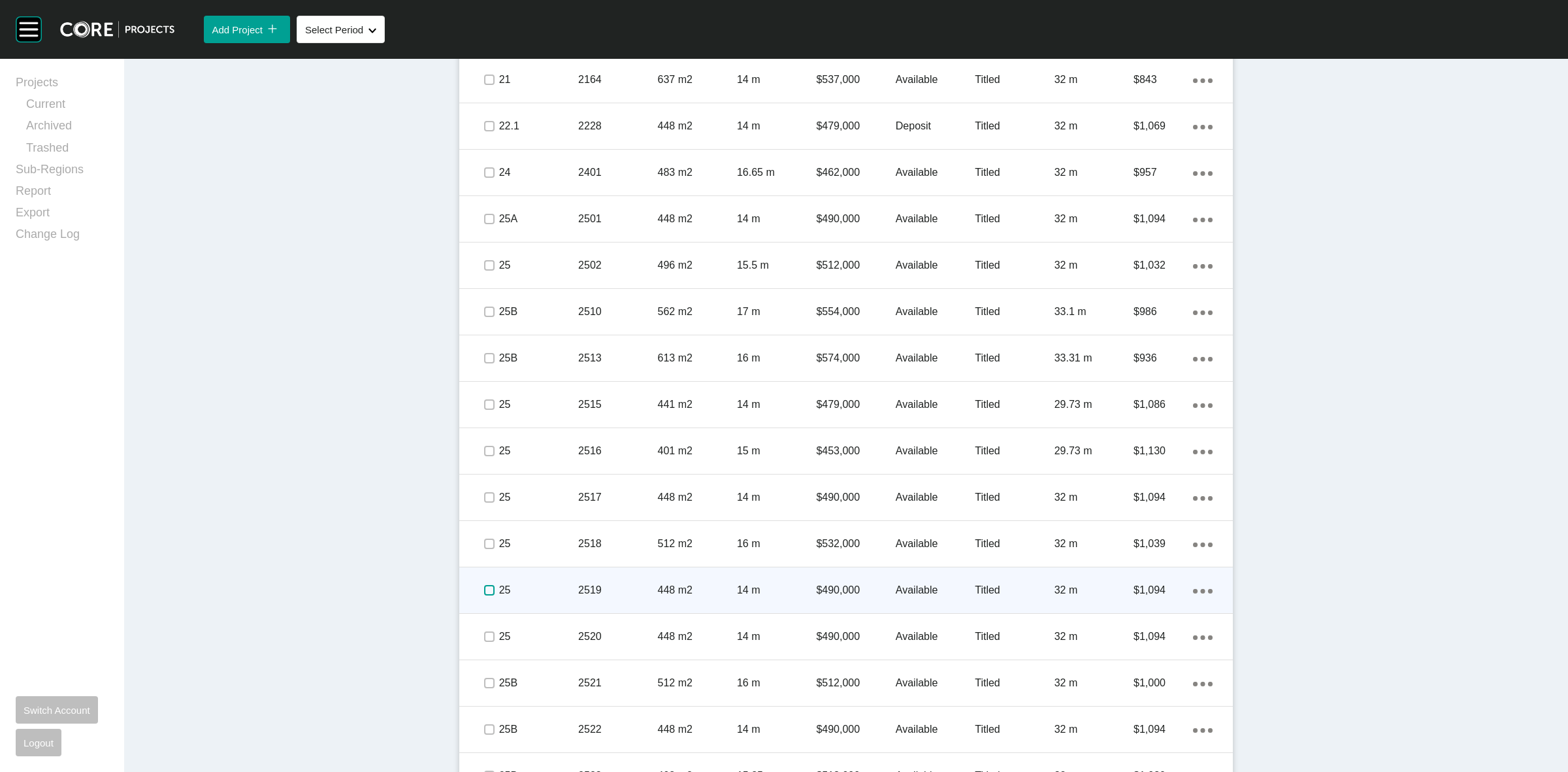
click at [484, 590] on label at bounding box center [489, 590] width 11 height 11
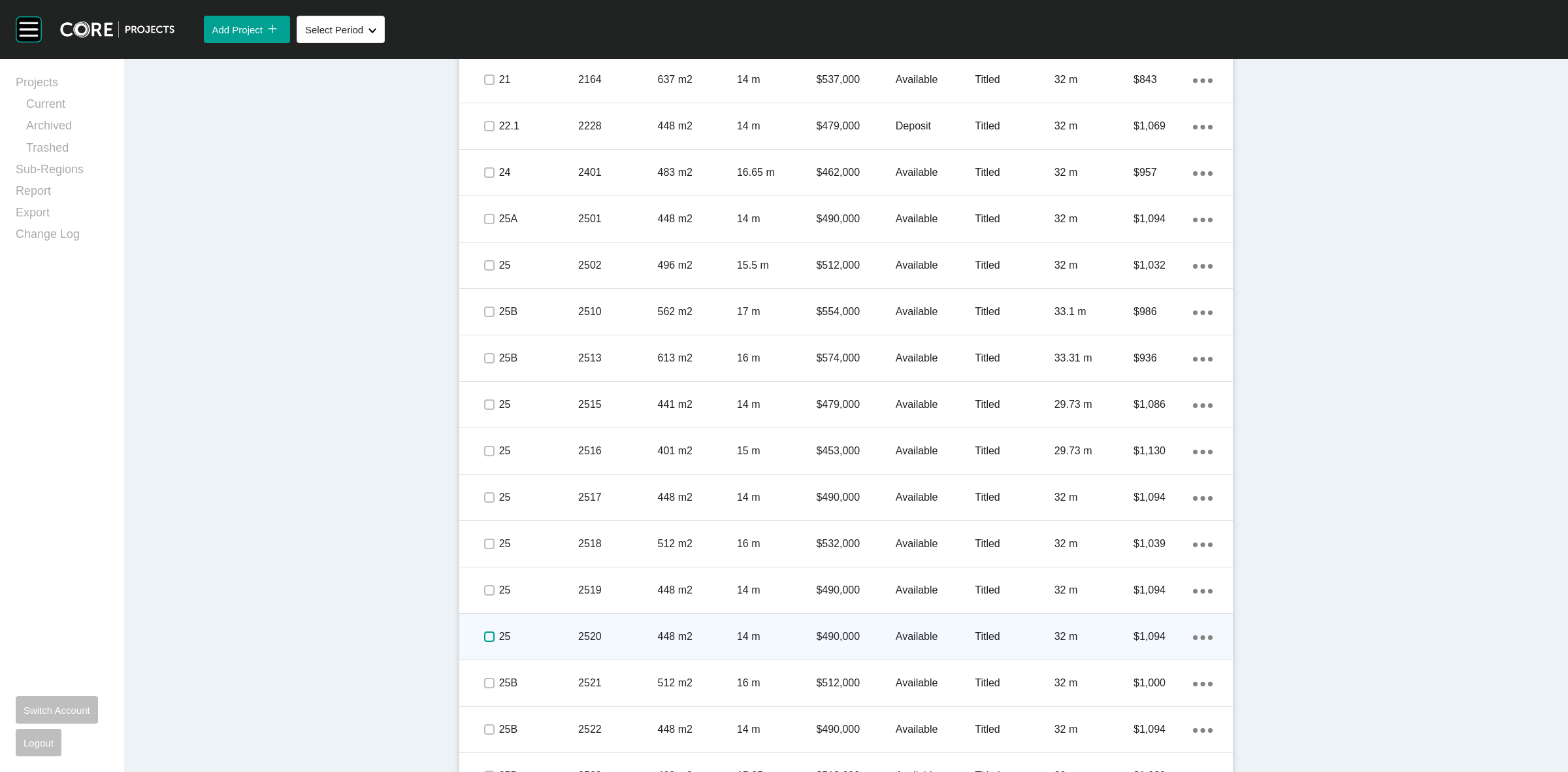
click at [485, 634] on label at bounding box center [489, 637] width 11 height 11
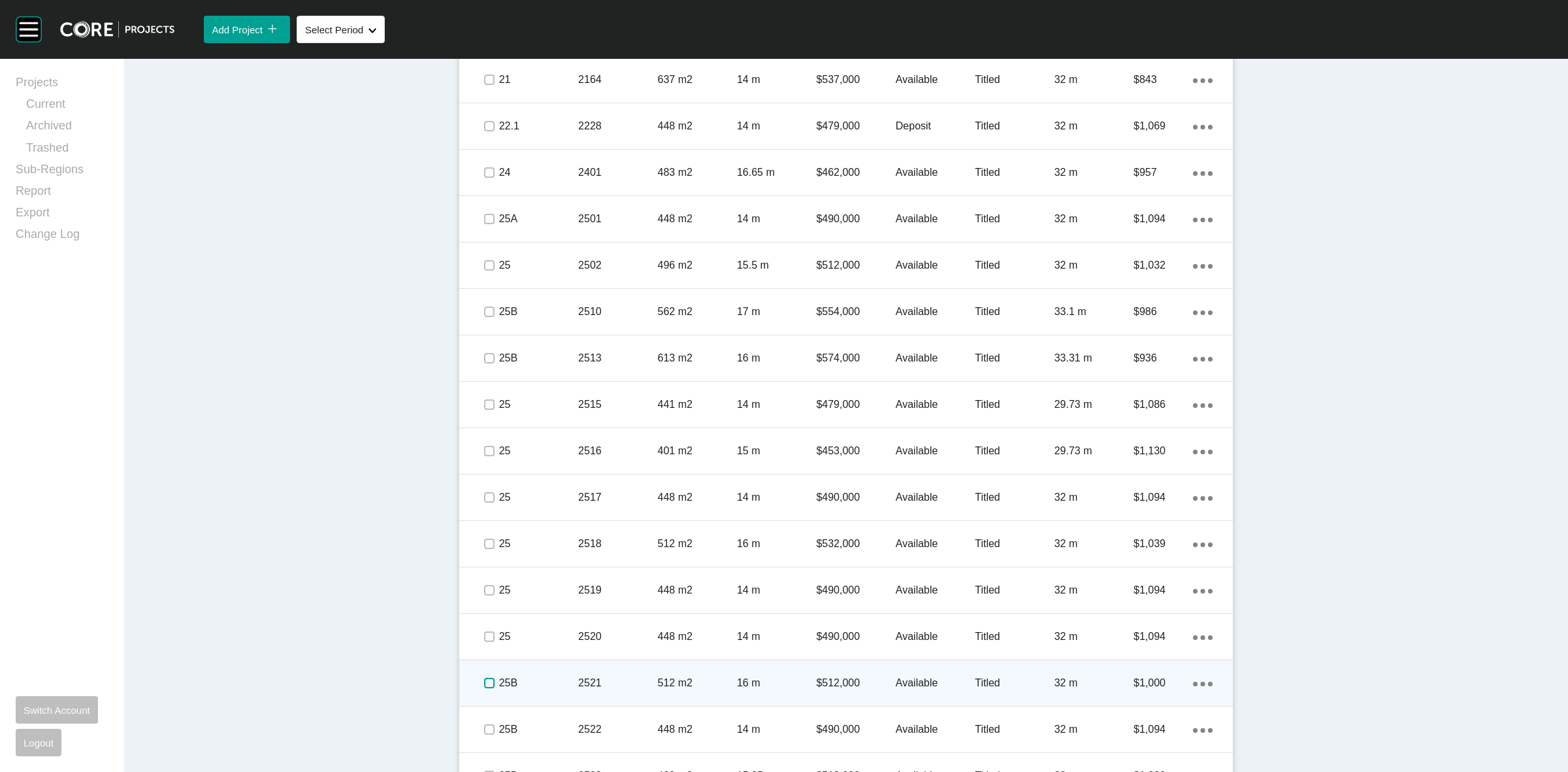
click at [485, 685] on label at bounding box center [489, 683] width 11 height 11
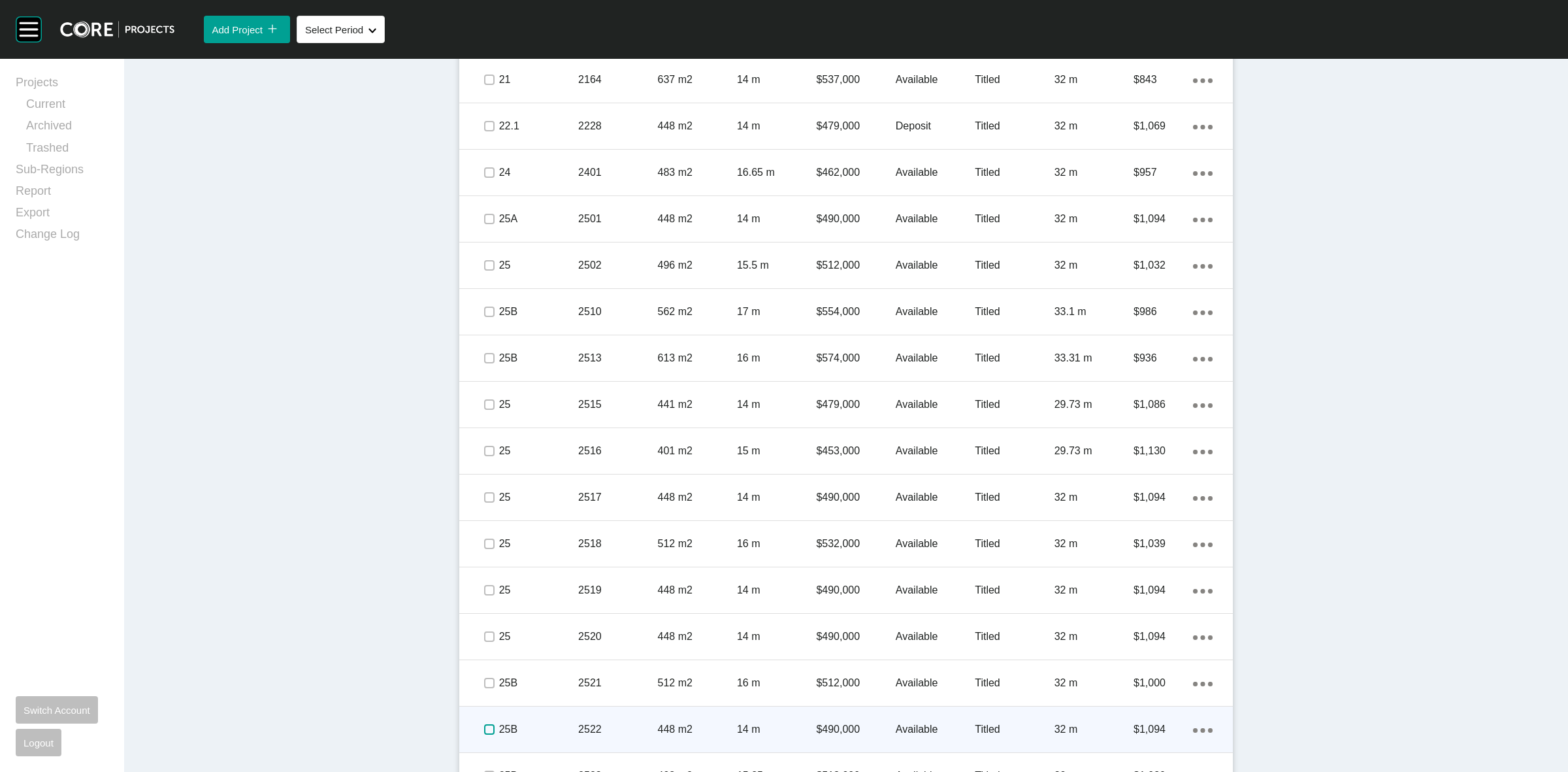
click at [484, 727] on label at bounding box center [489, 730] width 11 height 11
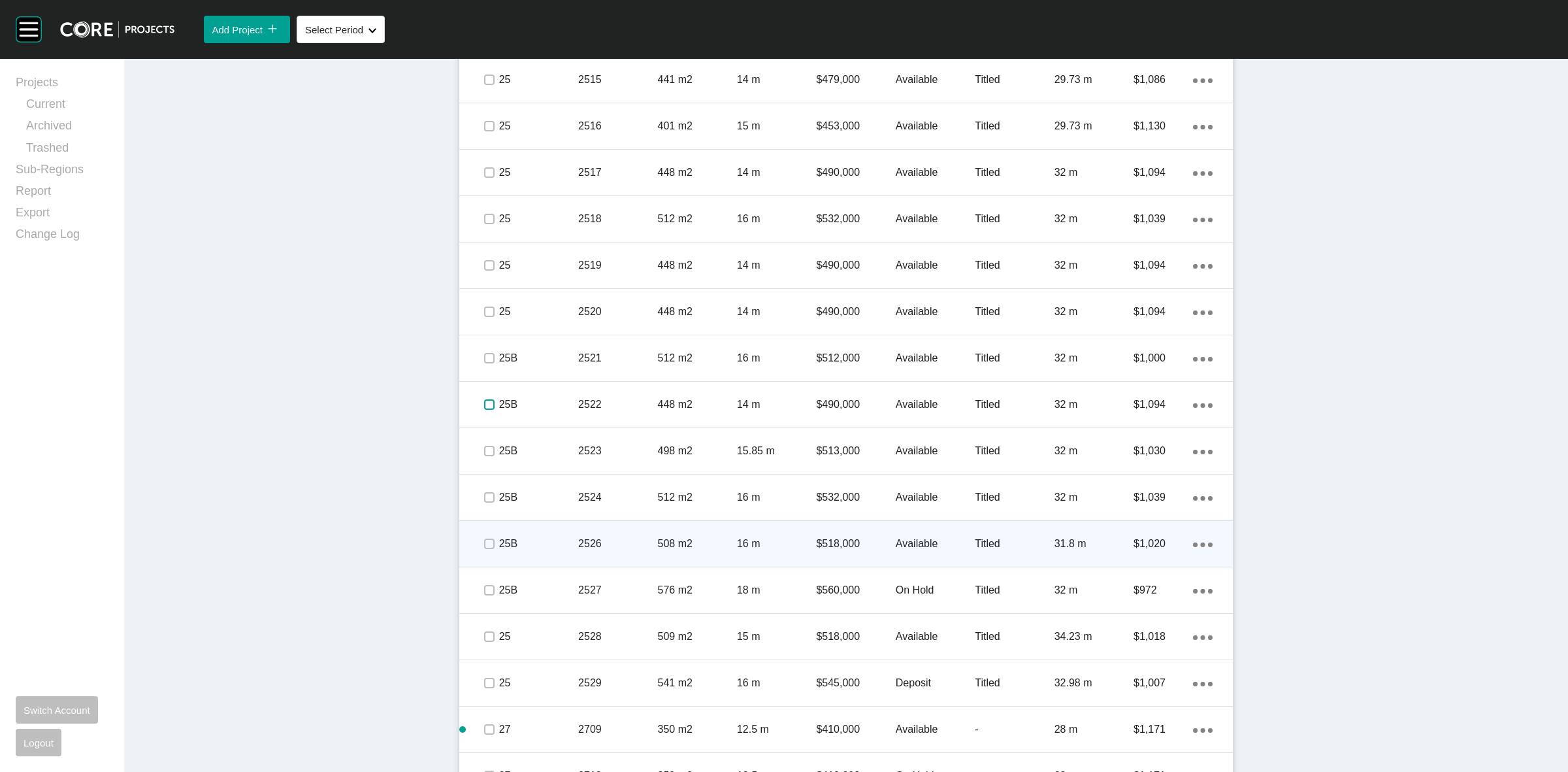
scroll to position [1226, 0]
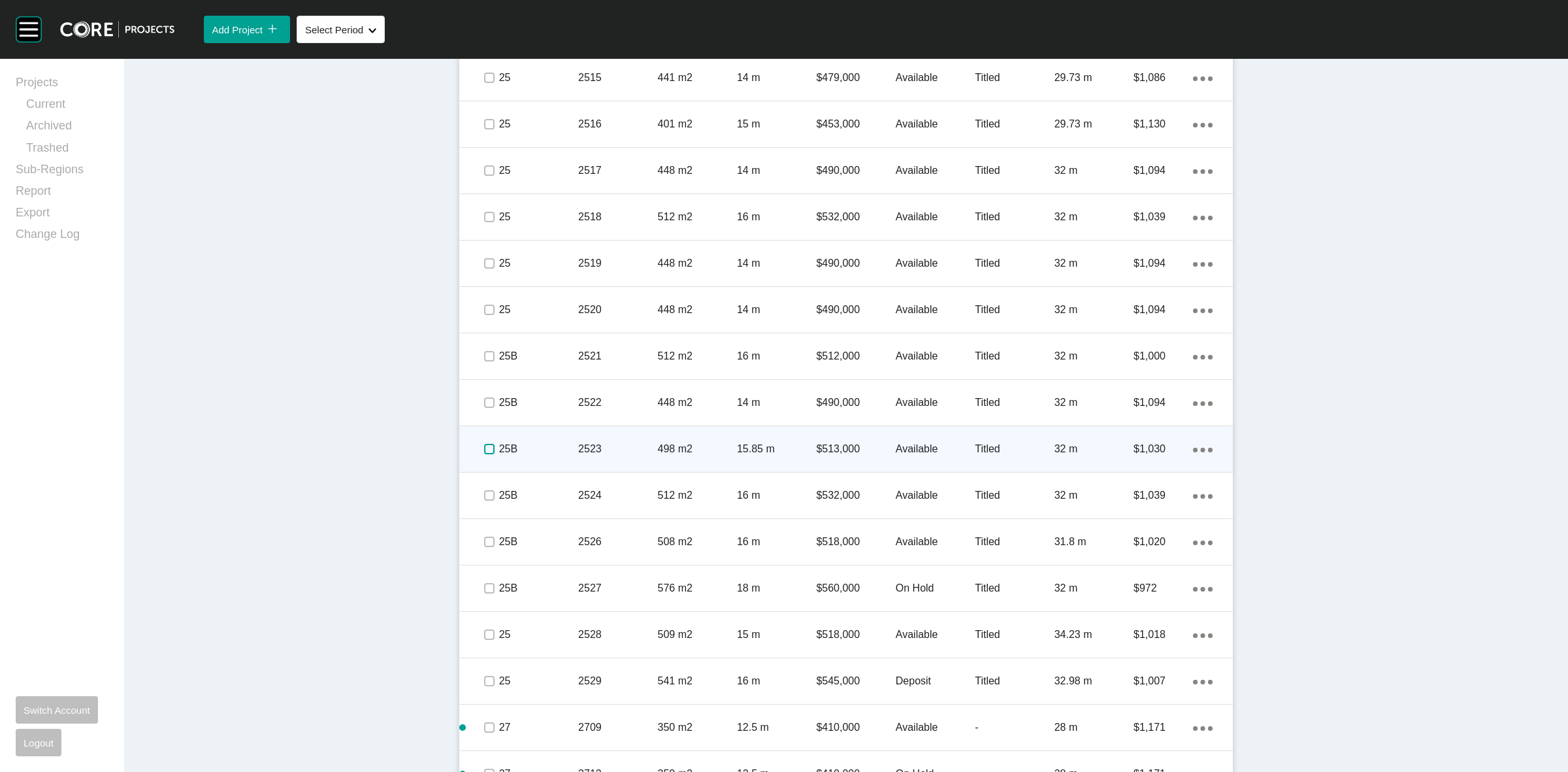
click at [484, 449] on label at bounding box center [489, 449] width 11 height 11
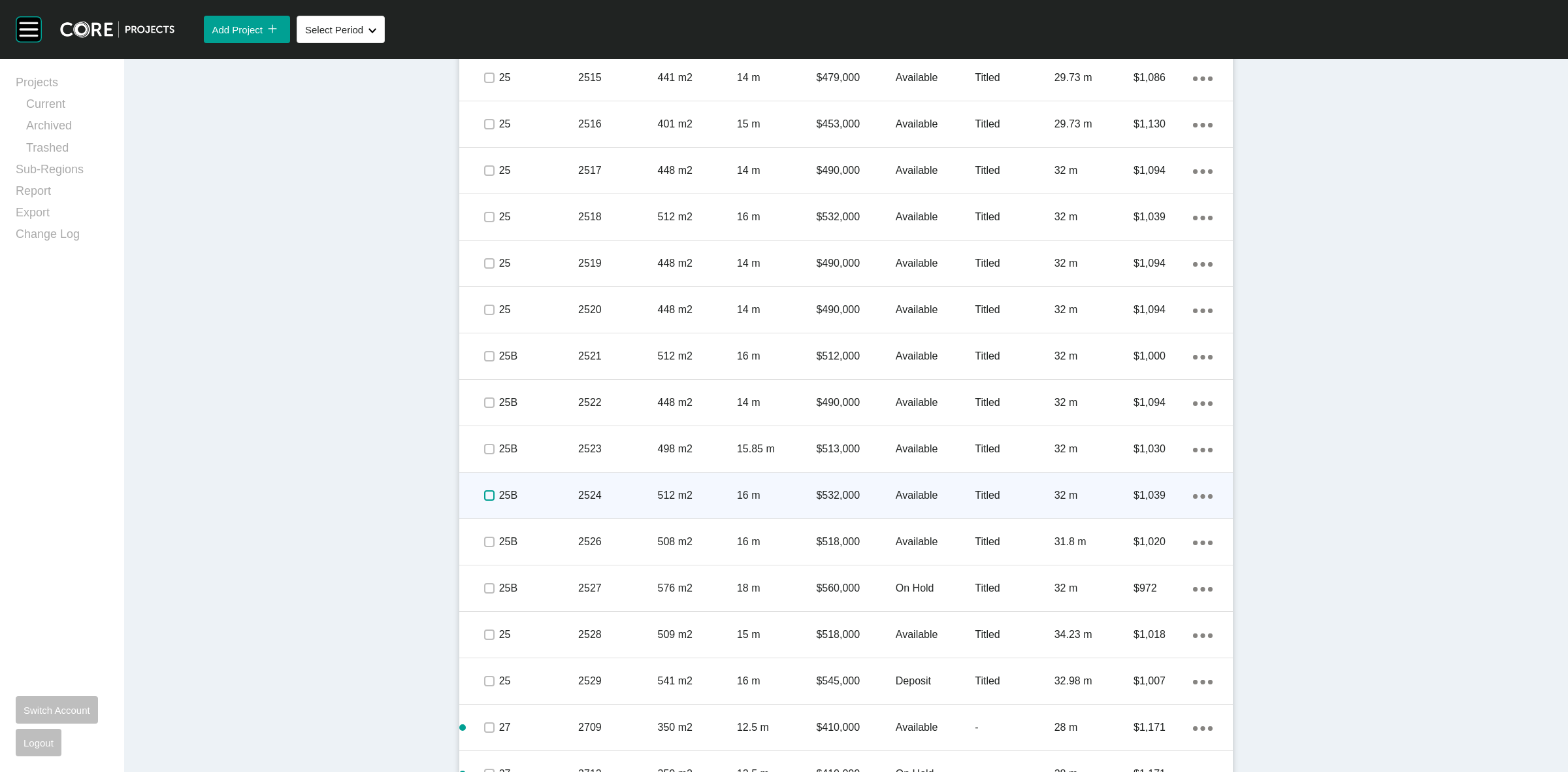
click at [488, 492] on label at bounding box center [489, 495] width 11 height 11
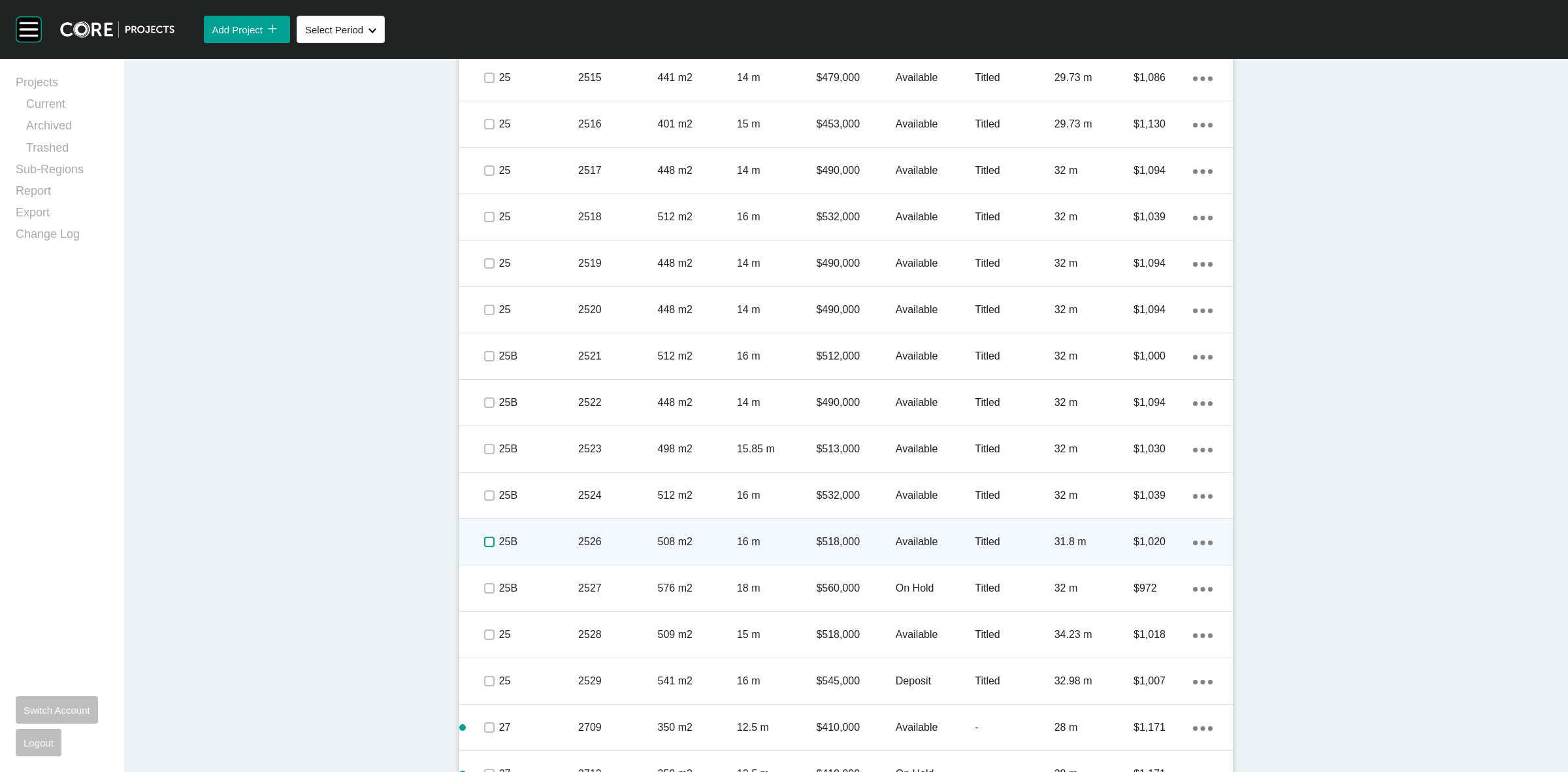
click at [487, 540] on label at bounding box center [489, 542] width 11 height 11
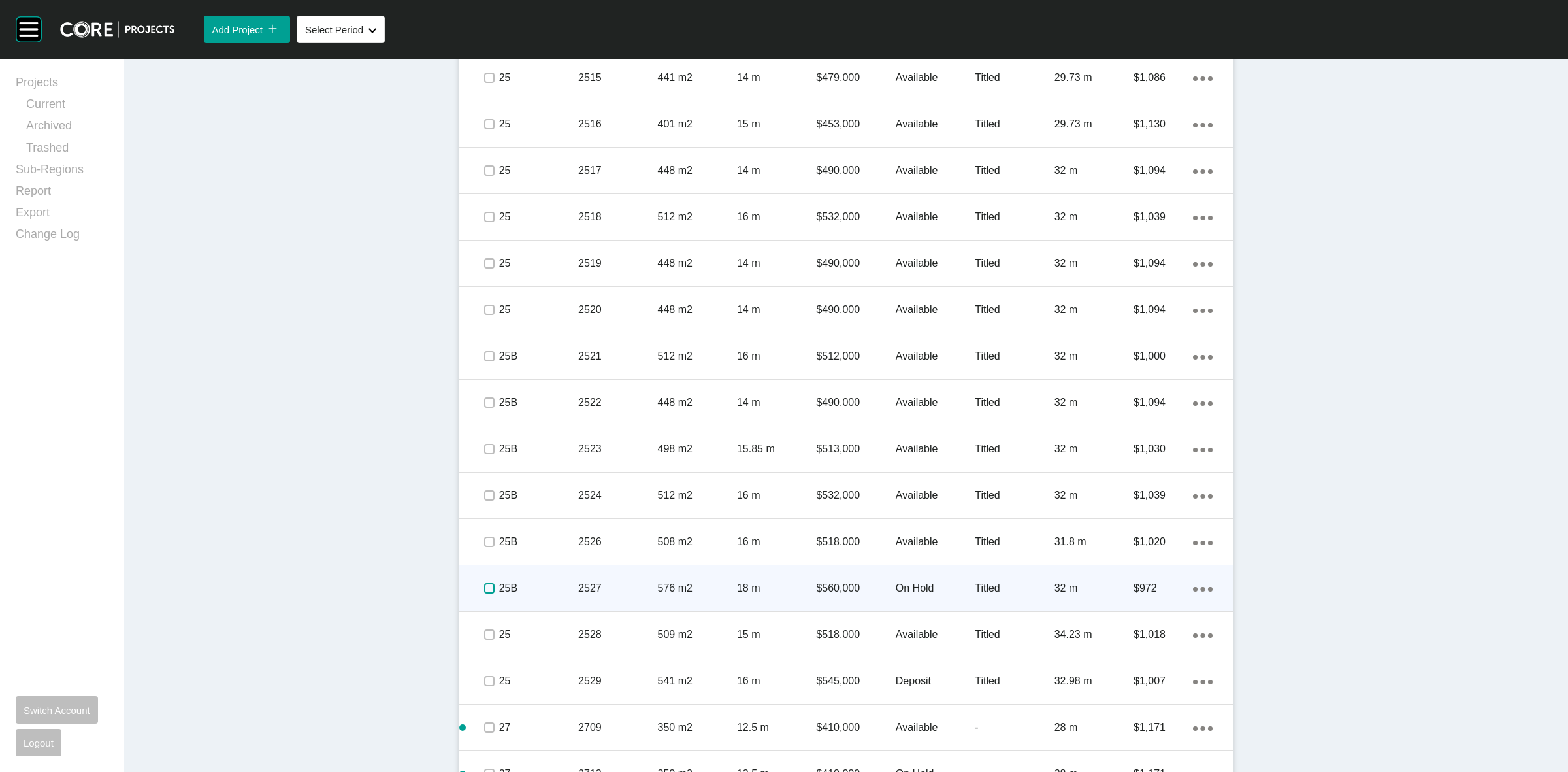
click at [484, 593] on label at bounding box center [489, 588] width 11 height 11
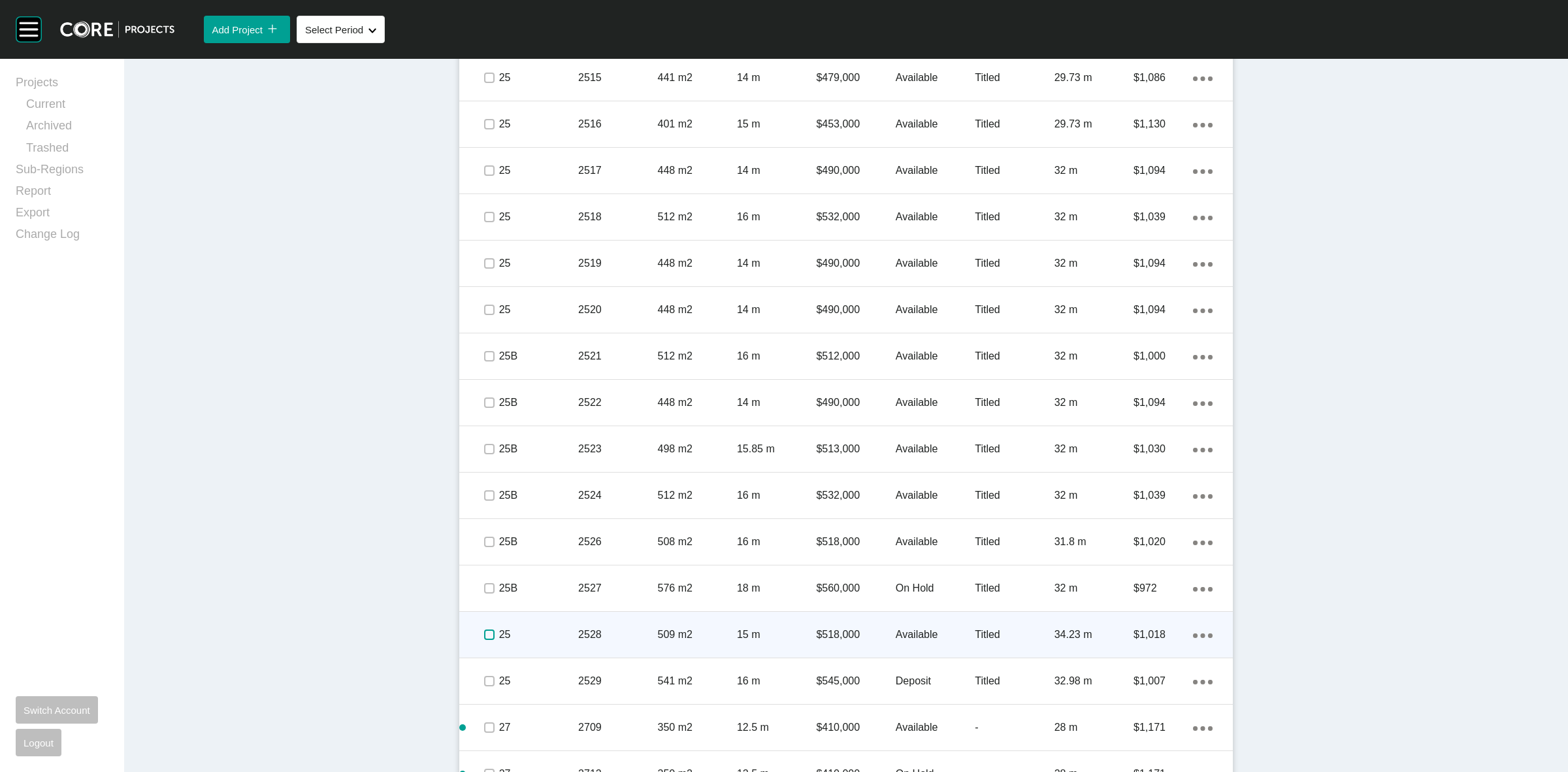
click at [484, 632] on label at bounding box center [489, 635] width 11 height 11
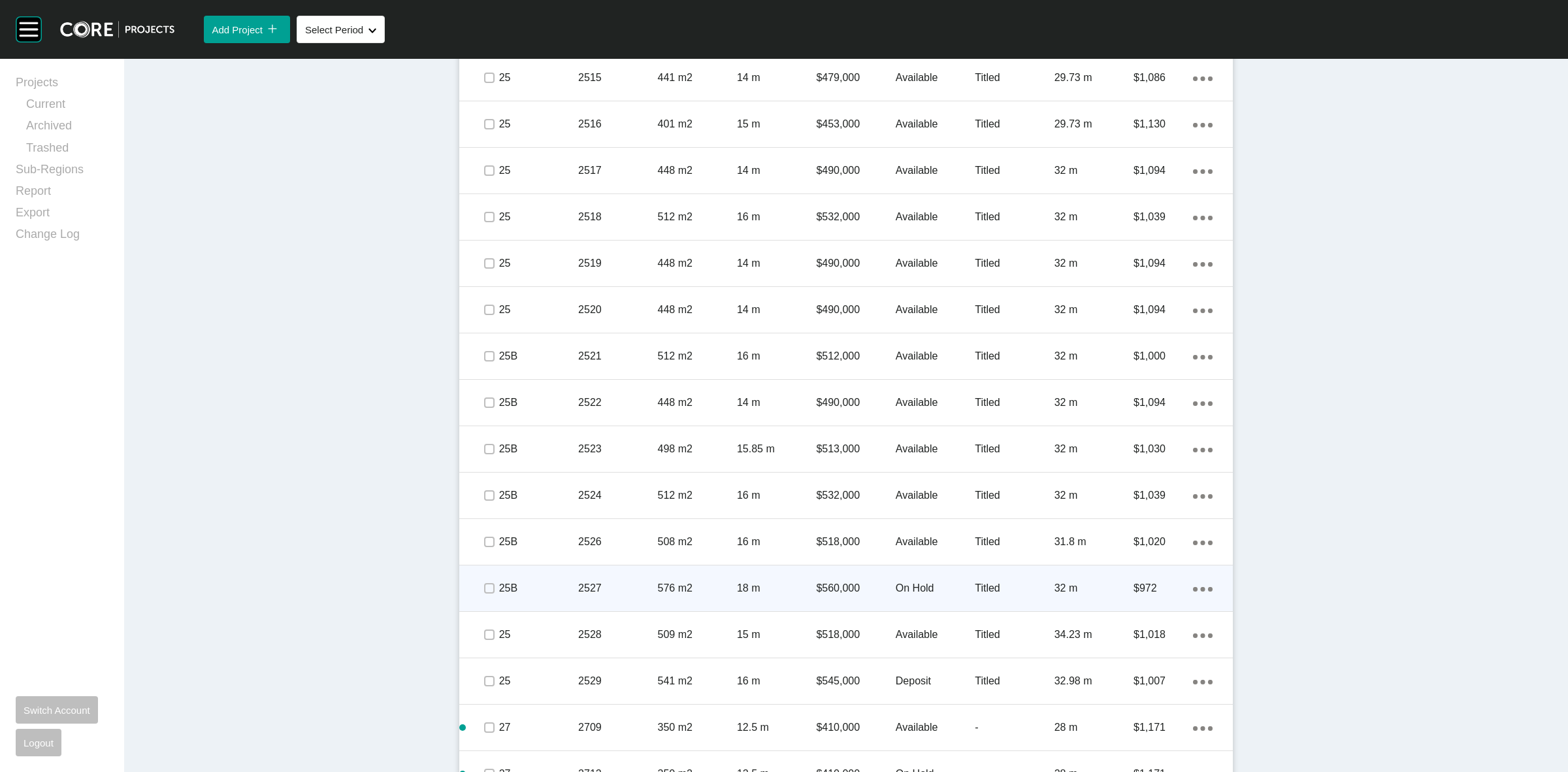
click at [543, 581] on p "25B" at bounding box center [538, 588] width 79 height 14
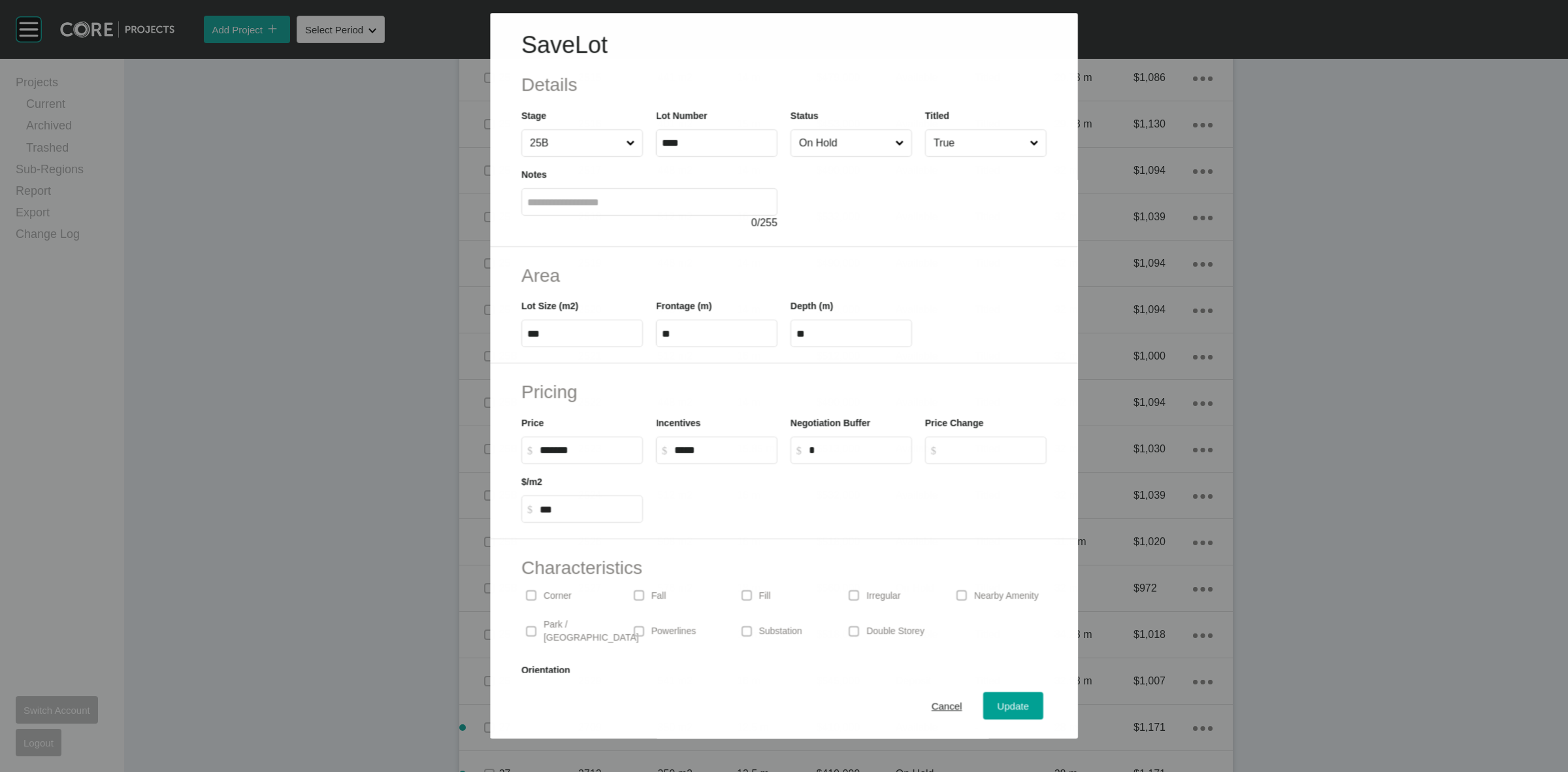
click at [804, 149] on input "On Hold" at bounding box center [845, 143] width 96 height 26
drag, startPoint x: 798, startPoint y: 232, endPoint x: 946, endPoint y: 401, distance: 224.6
click at [997, 704] on span "Update" at bounding box center [1013, 706] width 32 height 11
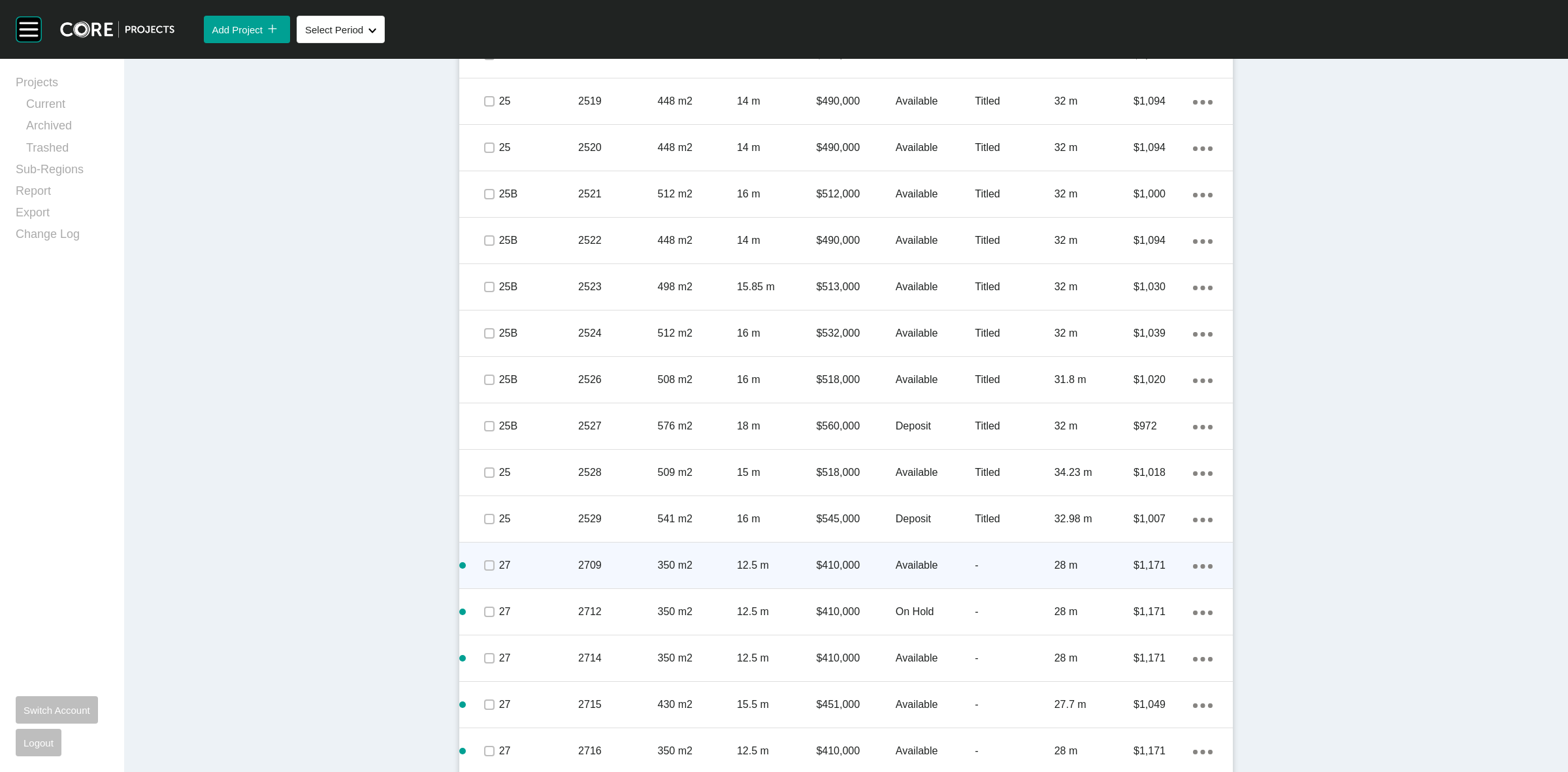
scroll to position [1429, 0]
click at [483, 571] on span at bounding box center [489, 565] width 20 height 20
click at [550, 565] on p "27" at bounding box center [538, 564] width 79 height 14
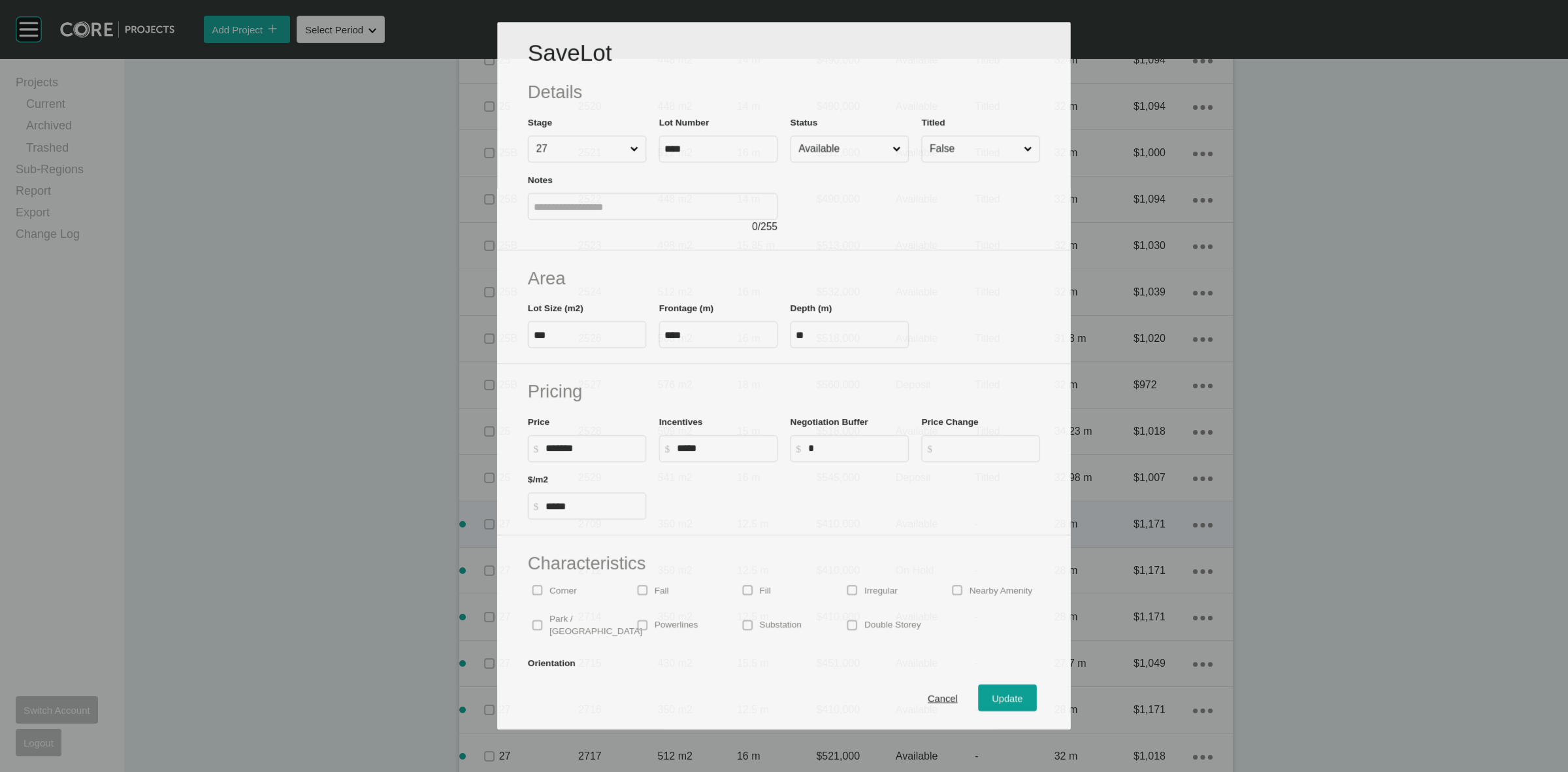
scroll to position [1389, 0]
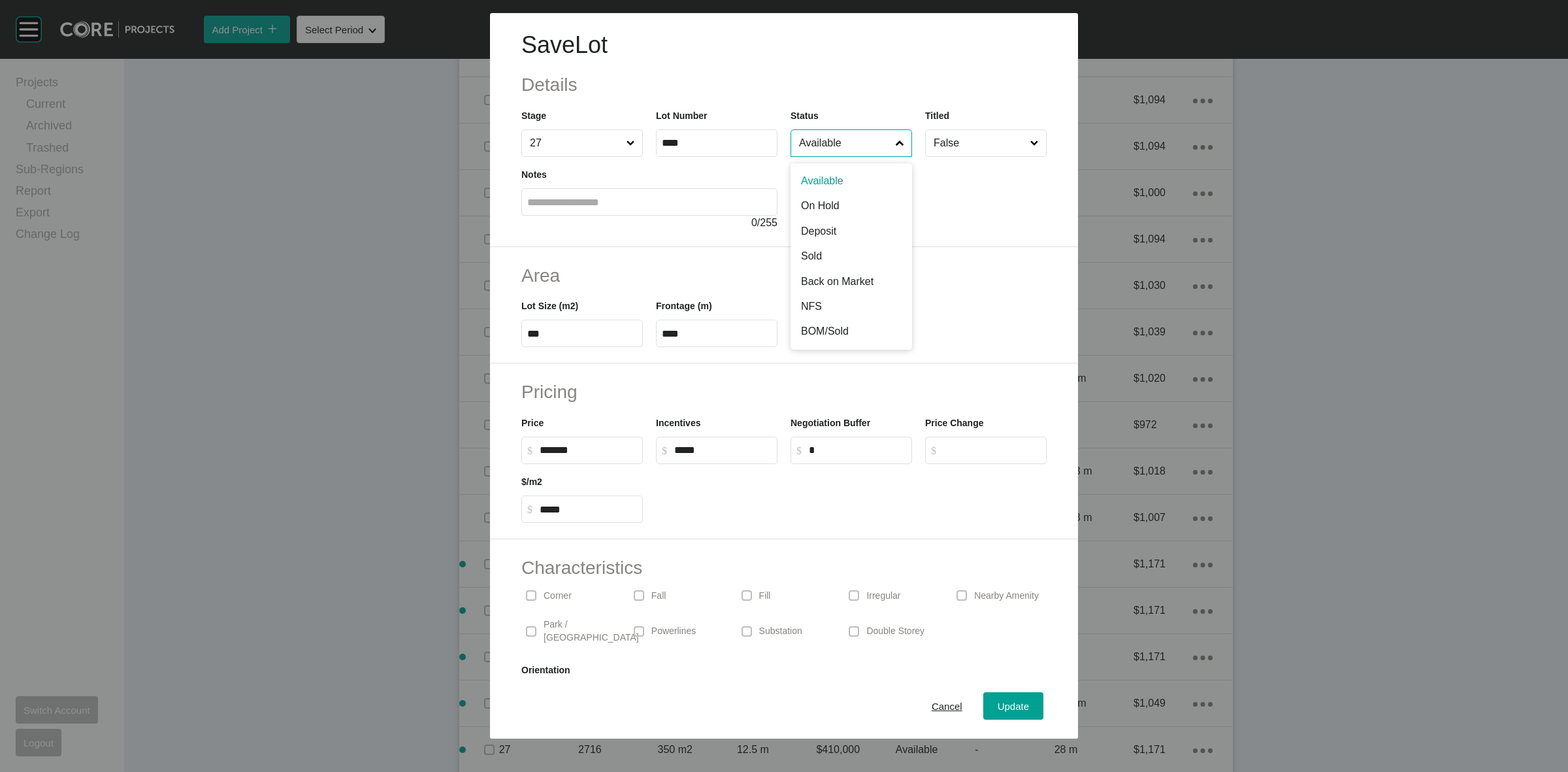
click at [835, 140] on input "Available" at bounding box center [845, 143] width 96 height 26
click at [997, 701] on span "Update" at bounding box center [1013, 706] width 32 height 11
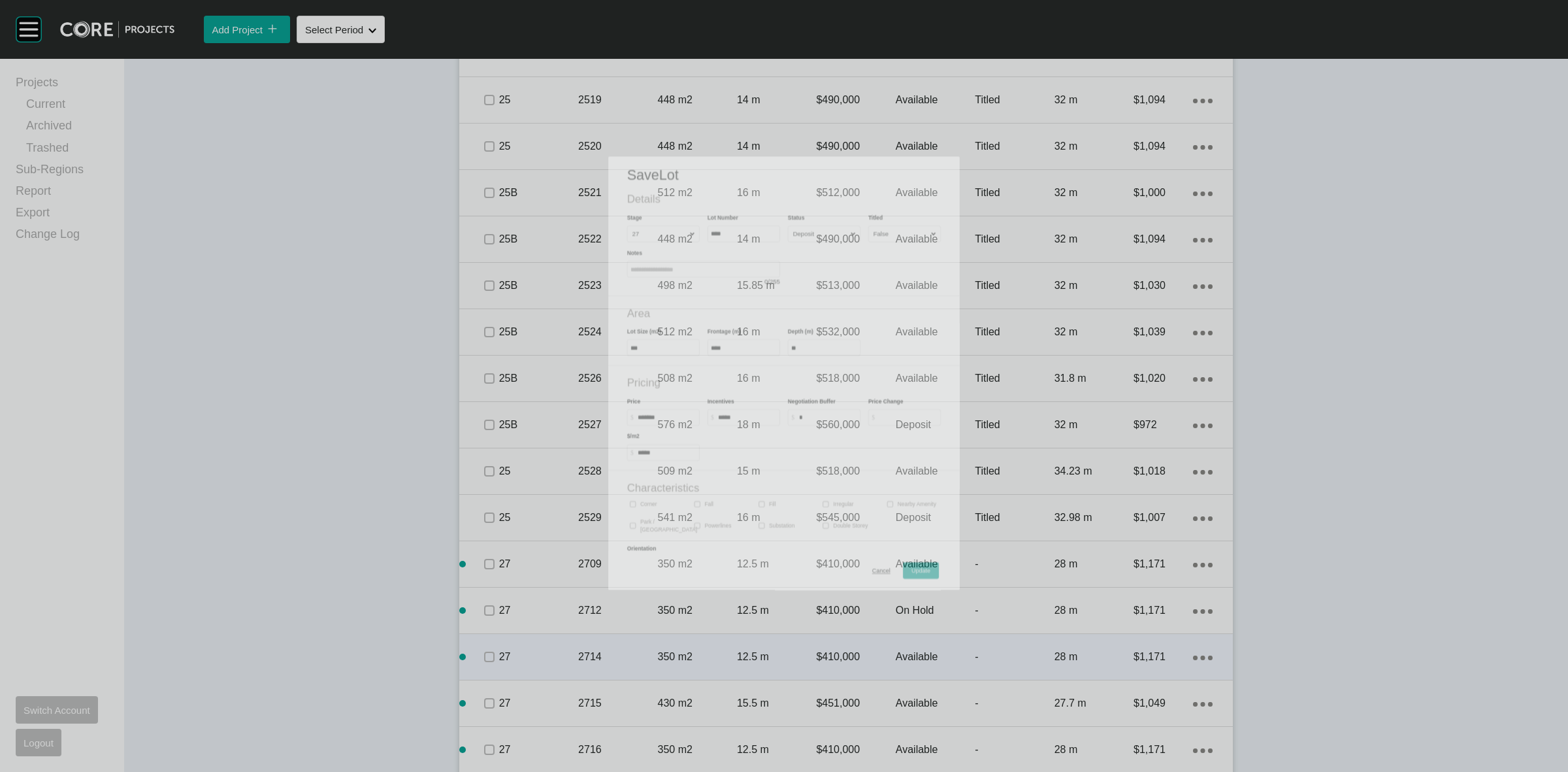
scroll to position [1429, 0]
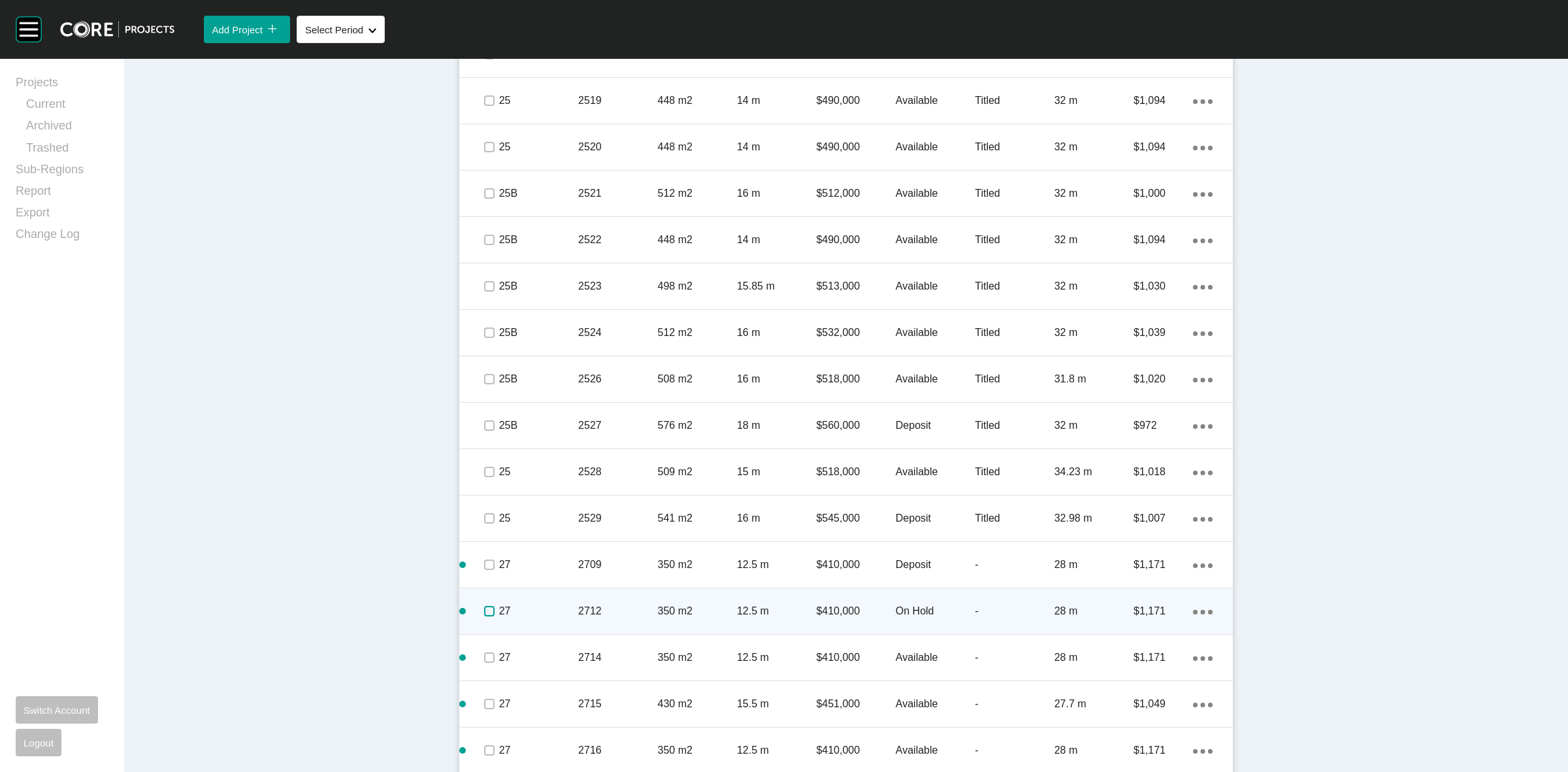
click at [484, 612] on label at bounding box center [489, 611] width 11 height 11
click at [566, 617] on p "27" at bounding box center [538, 611] width 79 height 14
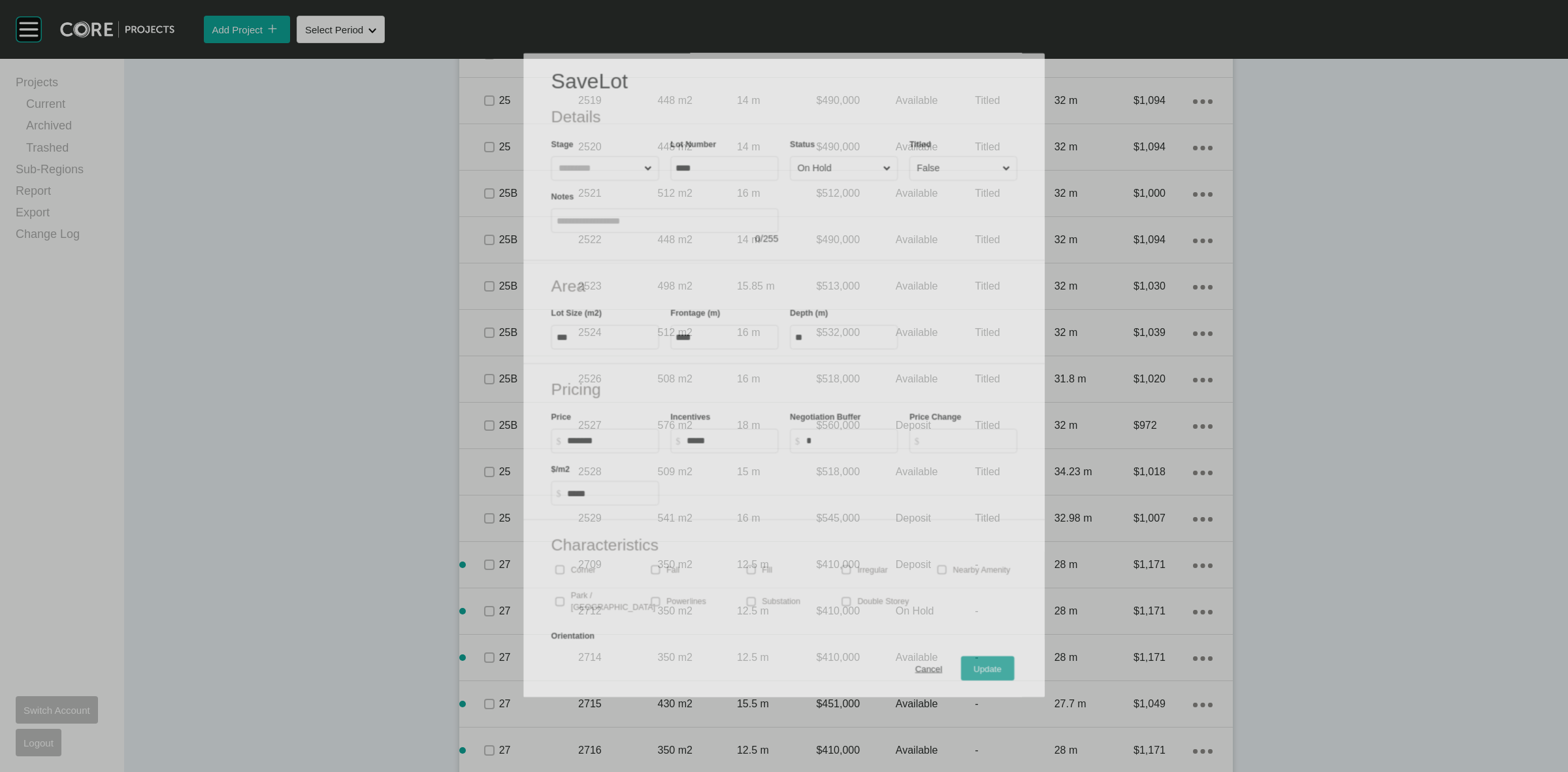
scroll to position [1389, 0]
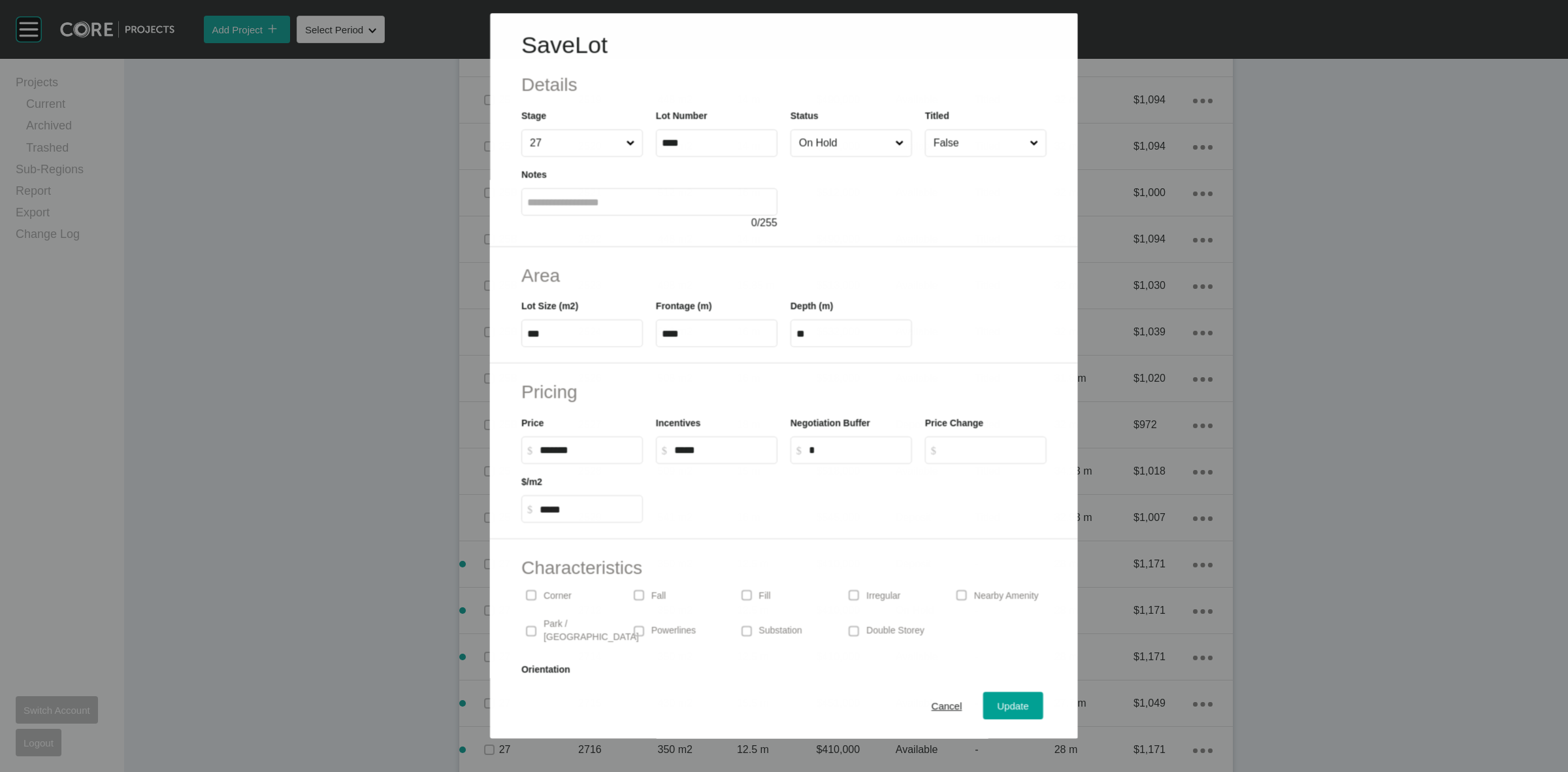
drag, startPoint x: 850, startPoint y: 145, endPoint x: 837, endPoint y: 157, distance: 17.7
click at [850, 144] on input "On Hold" at bounding box center [845, 143] width 96 height 26
click at [997, 703] on span "Update" at bounding box center [1013, 706] width 32 height 11
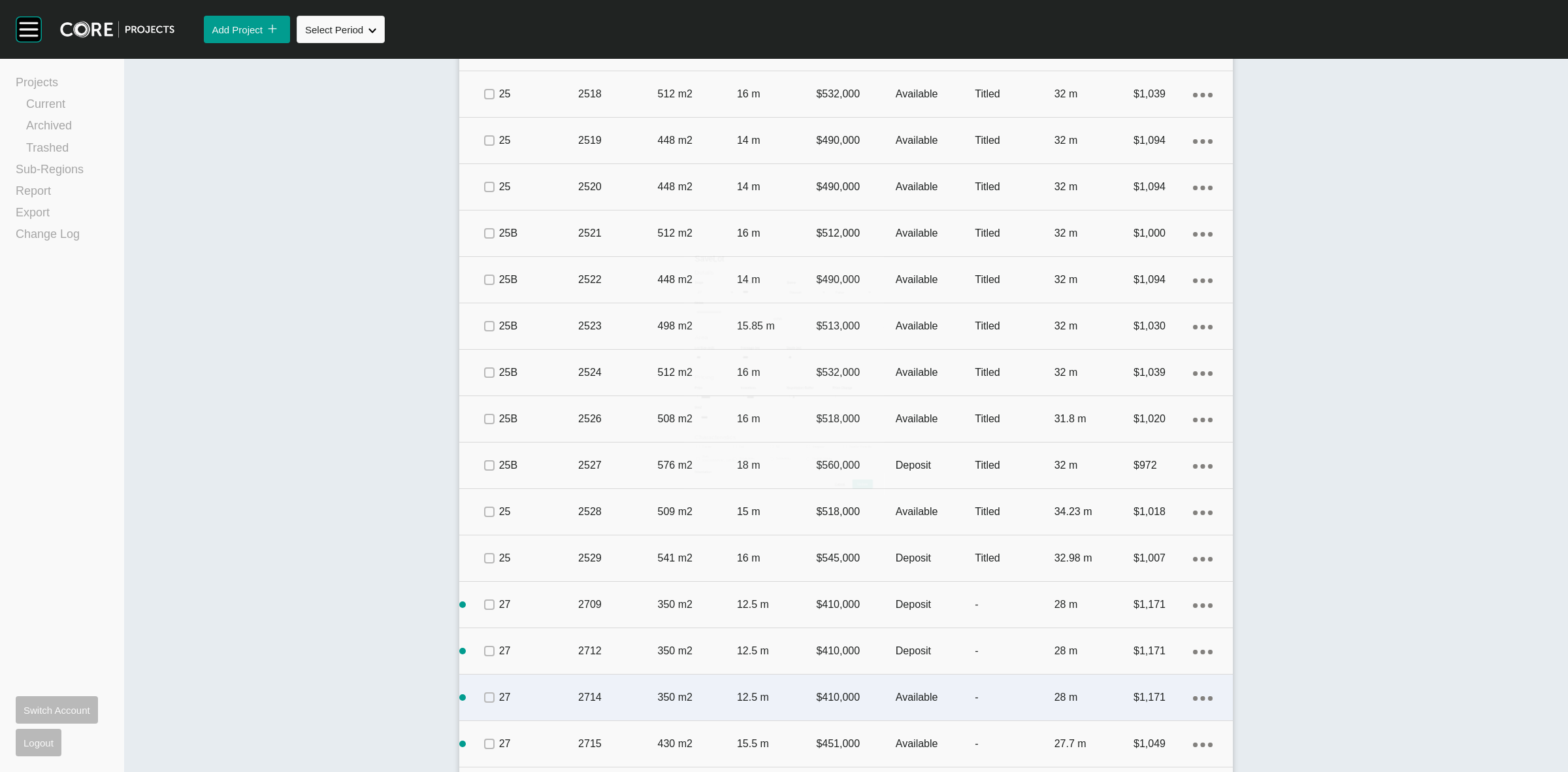
scroll to position [1429, 0]
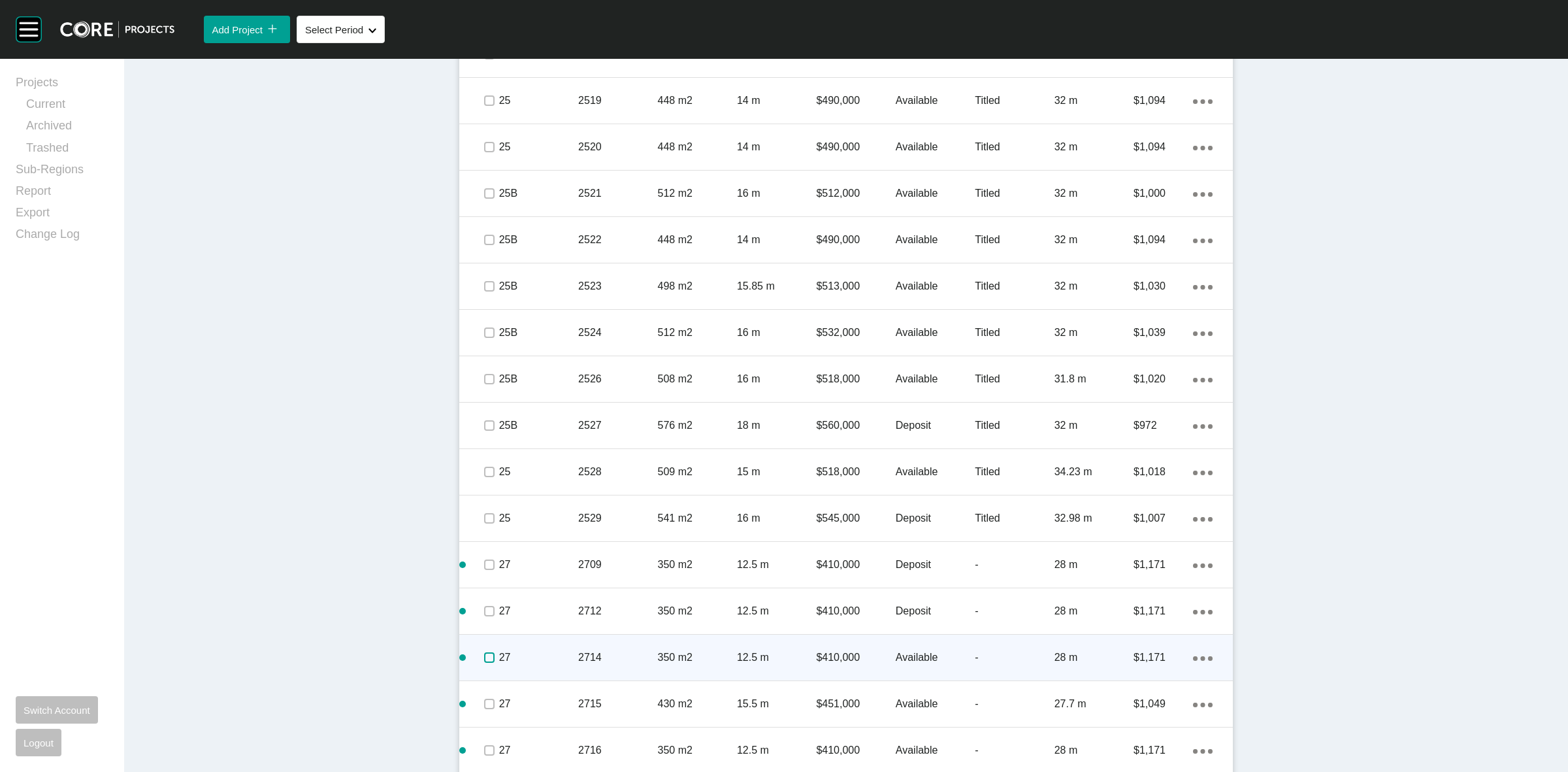
click at [484, 654] on label at bounding box center [489, 657] width 11 height 11
drag, startPoint x: 546, startPoint y: 652, endPoint x: 563, endPoint y: 642, distance: 19.7
click at [563, 642] on div "27" at bounding box center [538, 657] width 79 height 41
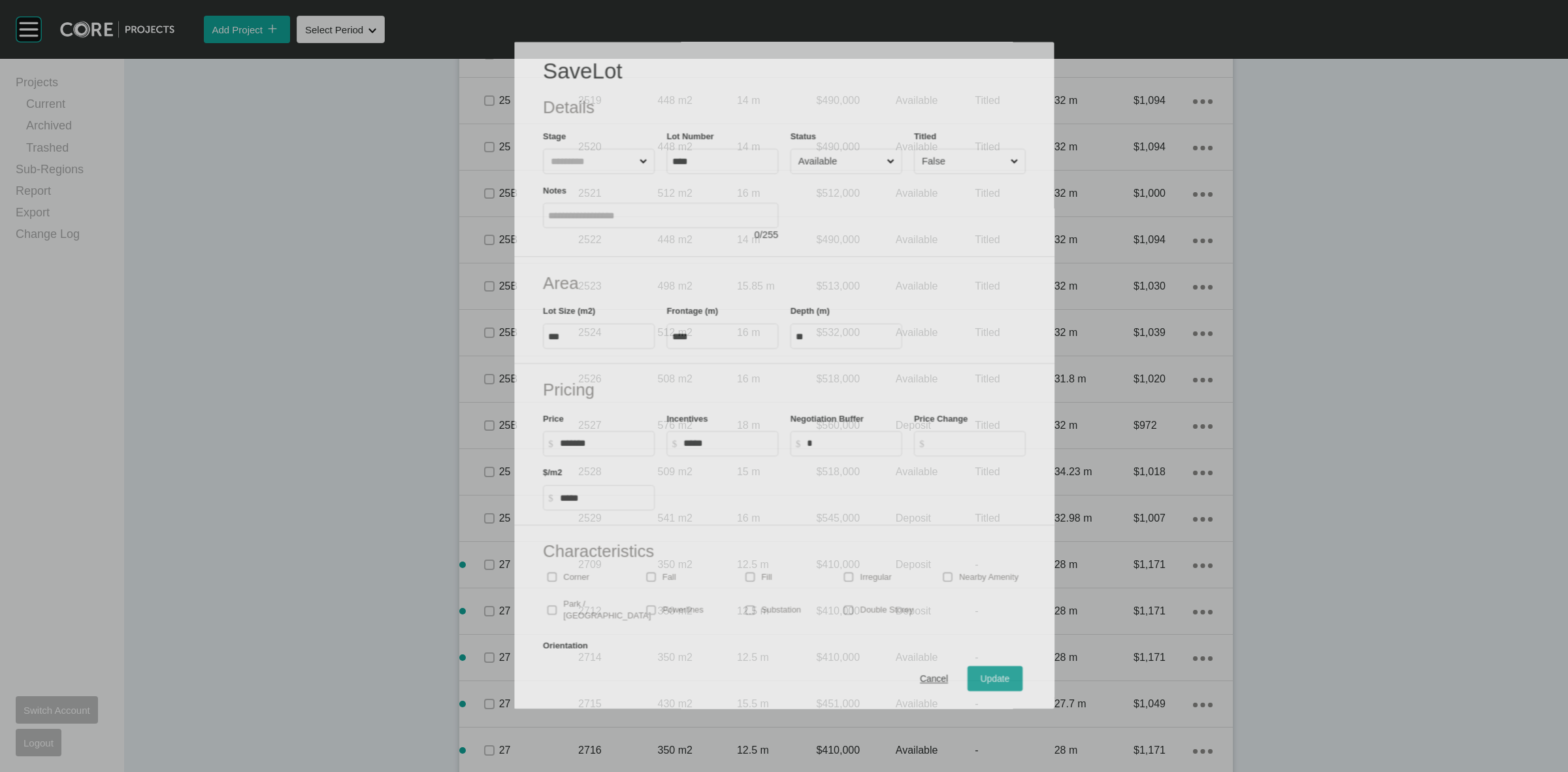
scroll to position [1389, 0]
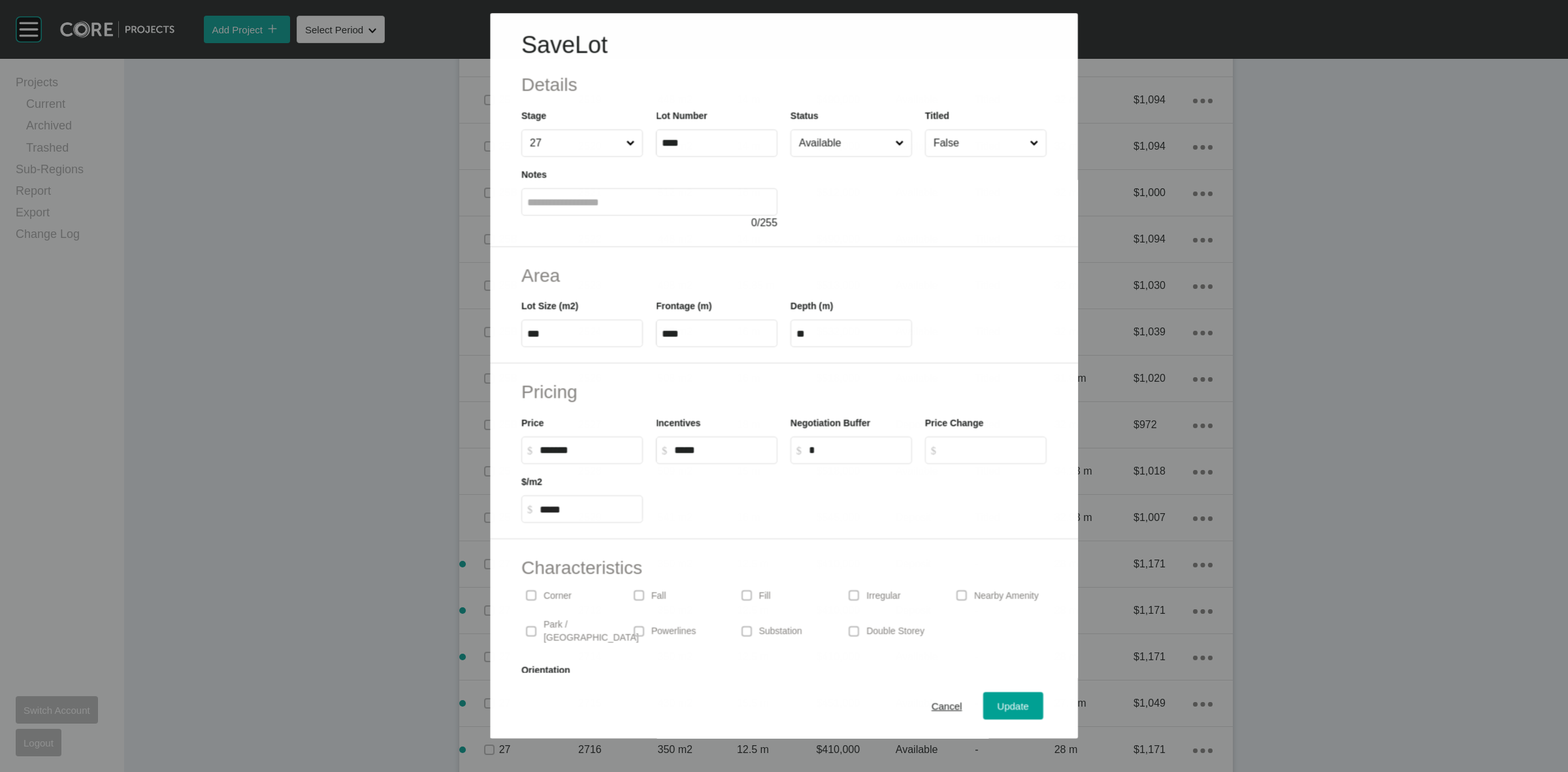
click at [853, 145] on input "Available" at bounding box center [845, 143] width 96 height 26
click at [1007, 701] on span "Update" at bounding box center [1013, 706] width 32 height 11
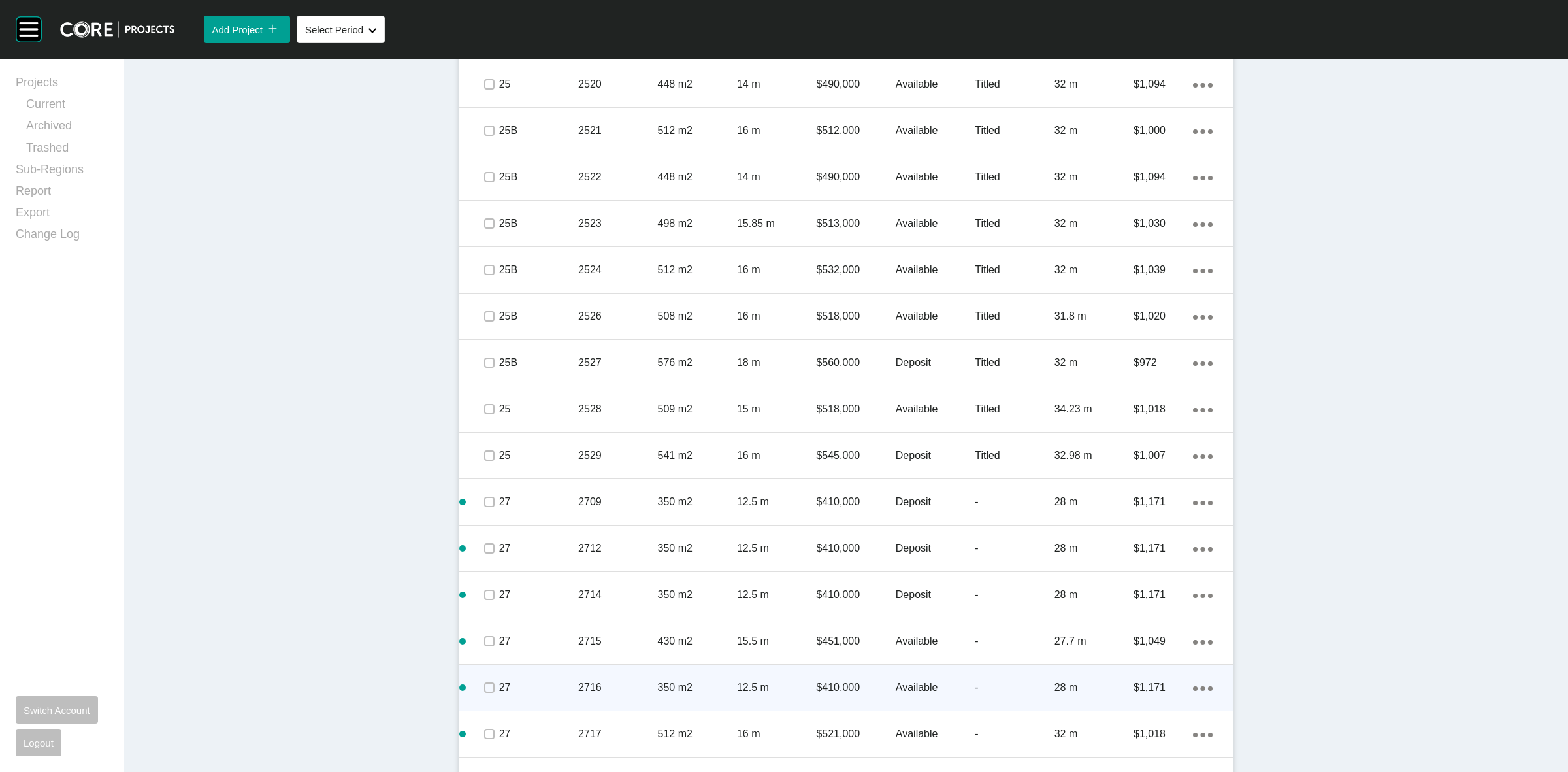
scroll to position [1592, 0]
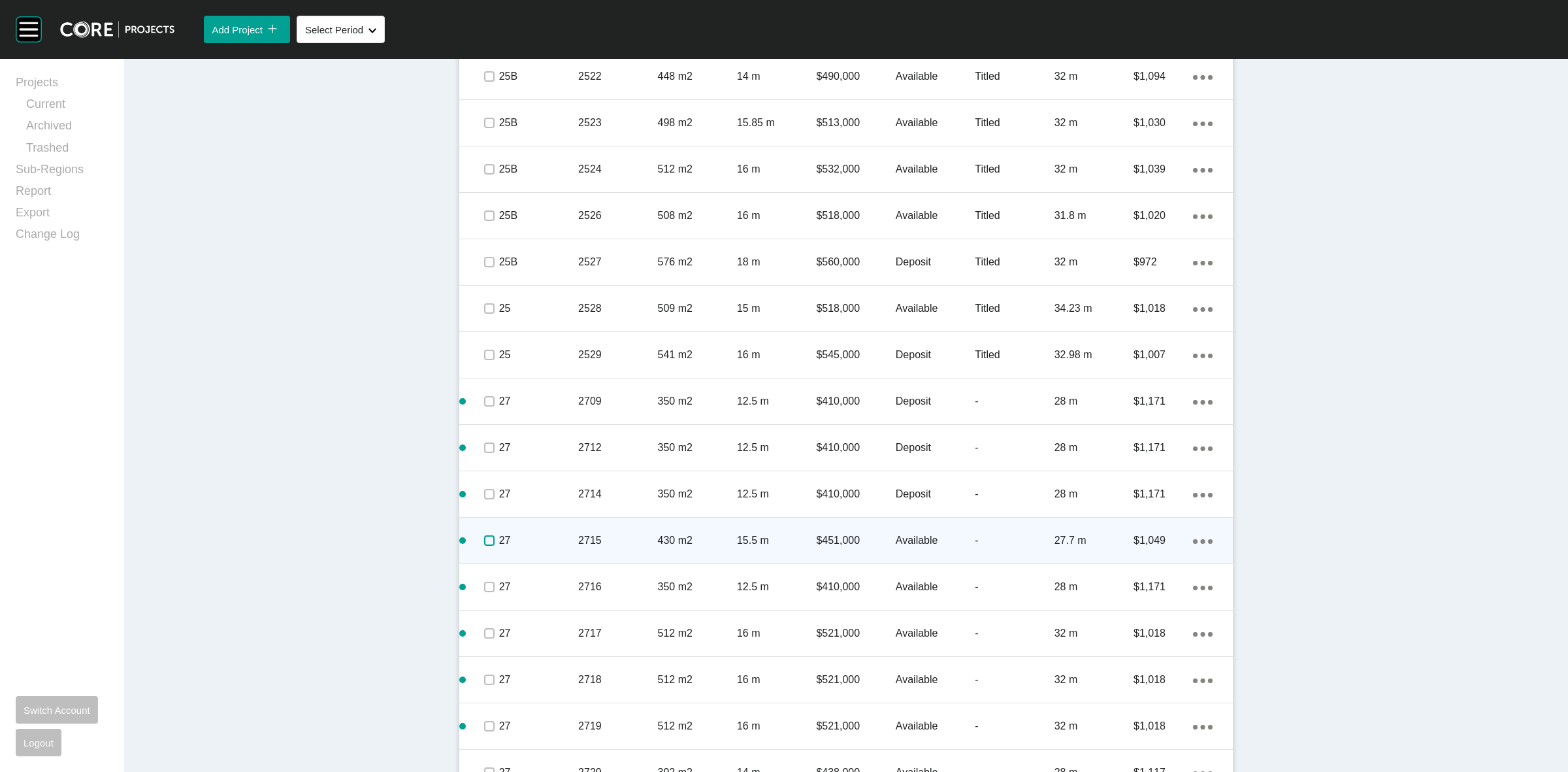
click at [485, 539] on label at bounding box center [489, 540] width 11 height 11
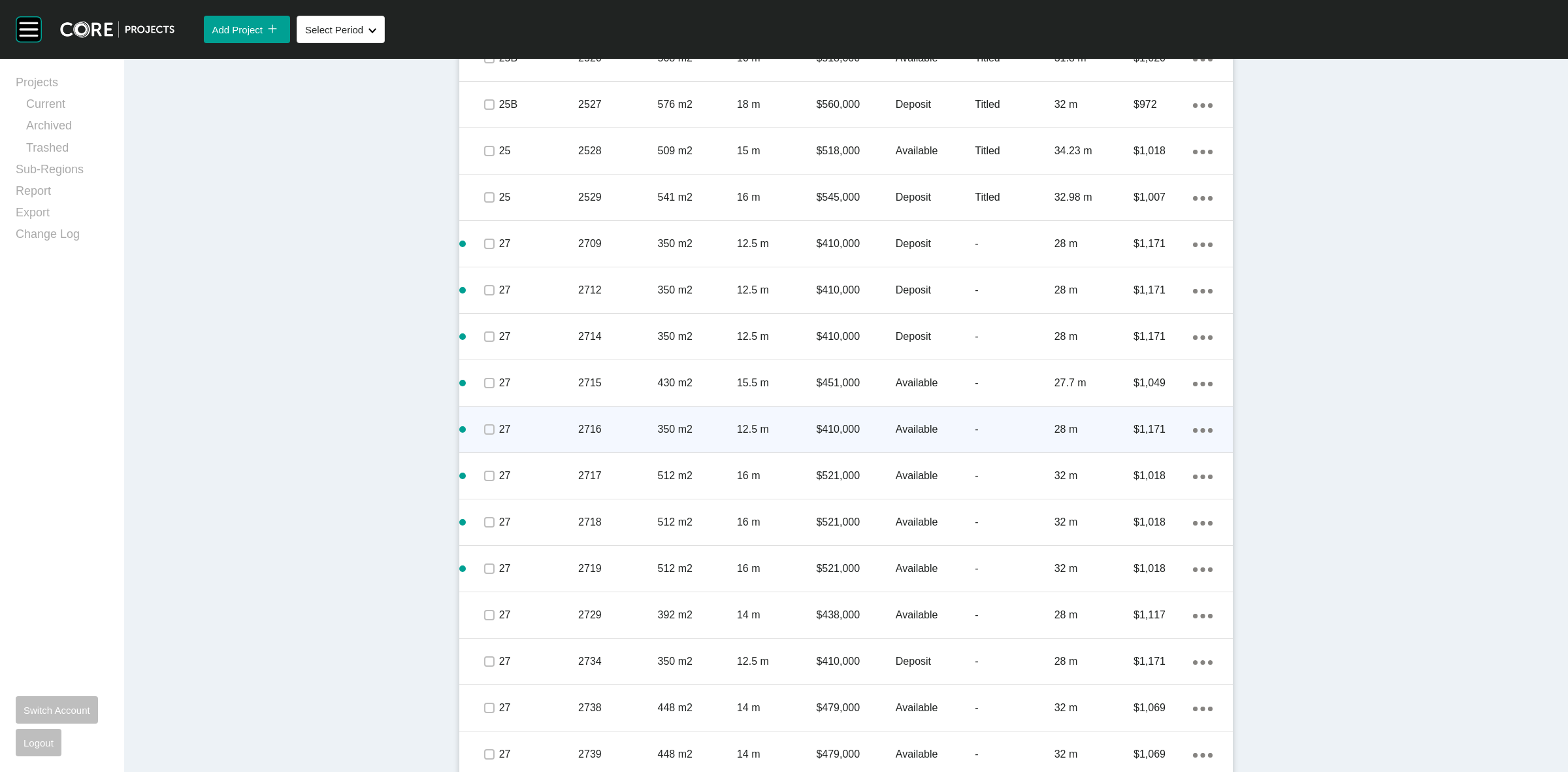
scroll to position [1837, 0]
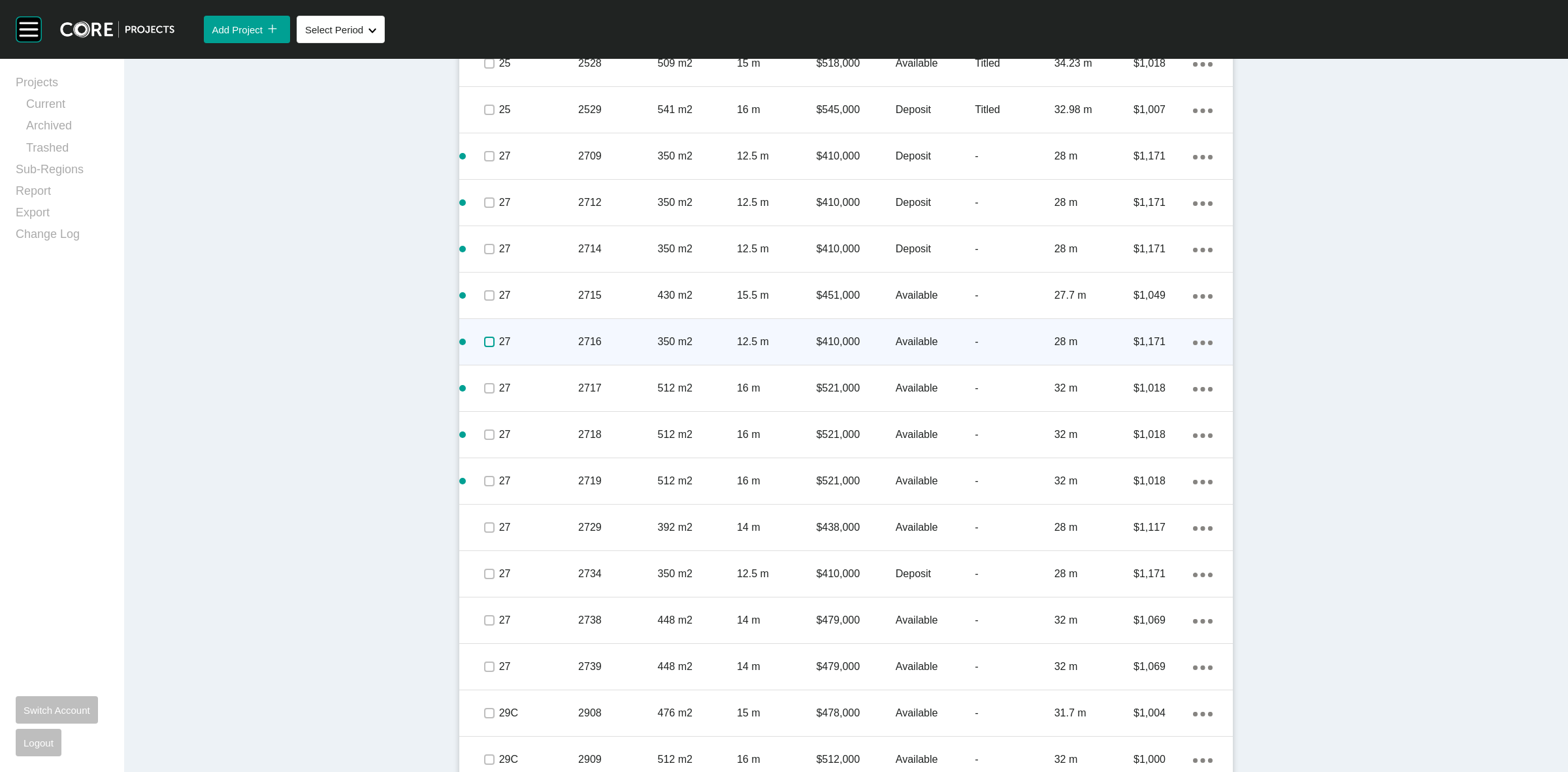
drag, startPoint x: 484, startPoint y: 340, endPoint x: 532, endPoint y: 335, distance: 48.3
click at [487, 340] on label at bounding box center [489, 342] width 11 height 11
click at [546, 335] on p "27" at bounding box center [538, 342] width 79 height 14
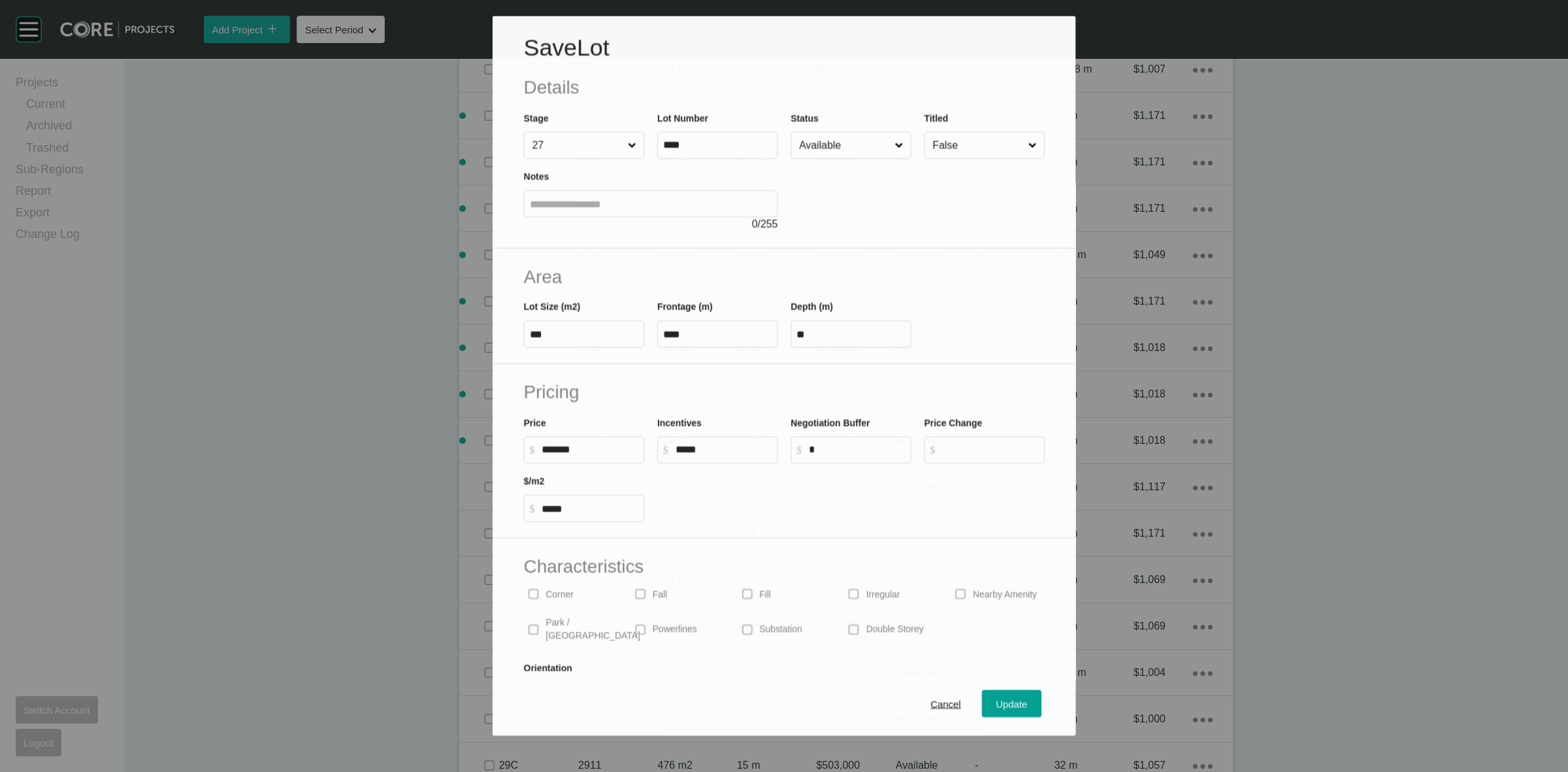
scroll to position [1797, 0]
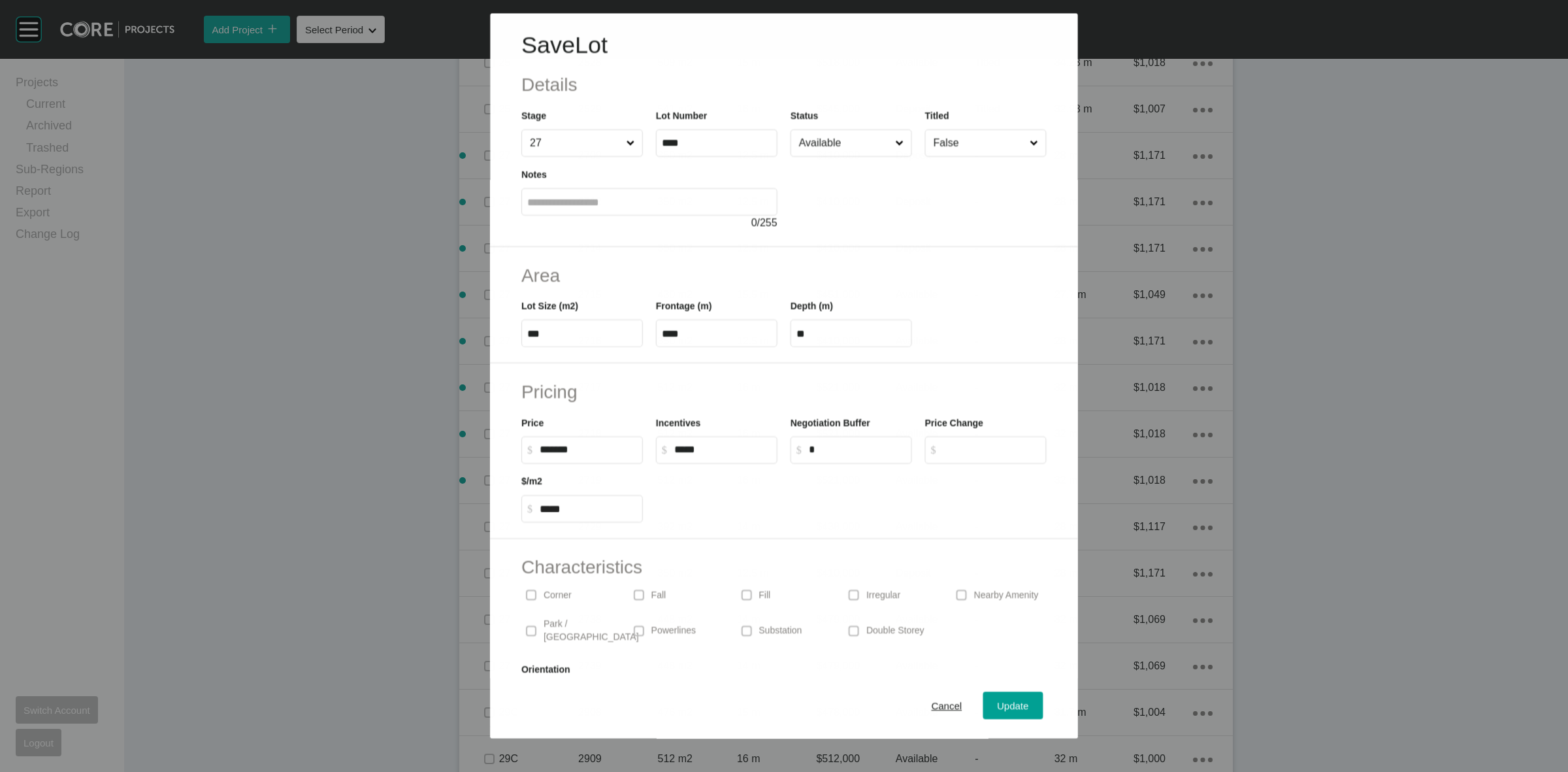
click at [831, 141] on input "Available" at bounding box center [845, 143] width 96 height 26
click at [1008, 706] on span "Update" at bounding box center [1013, 706] width 32 height 11
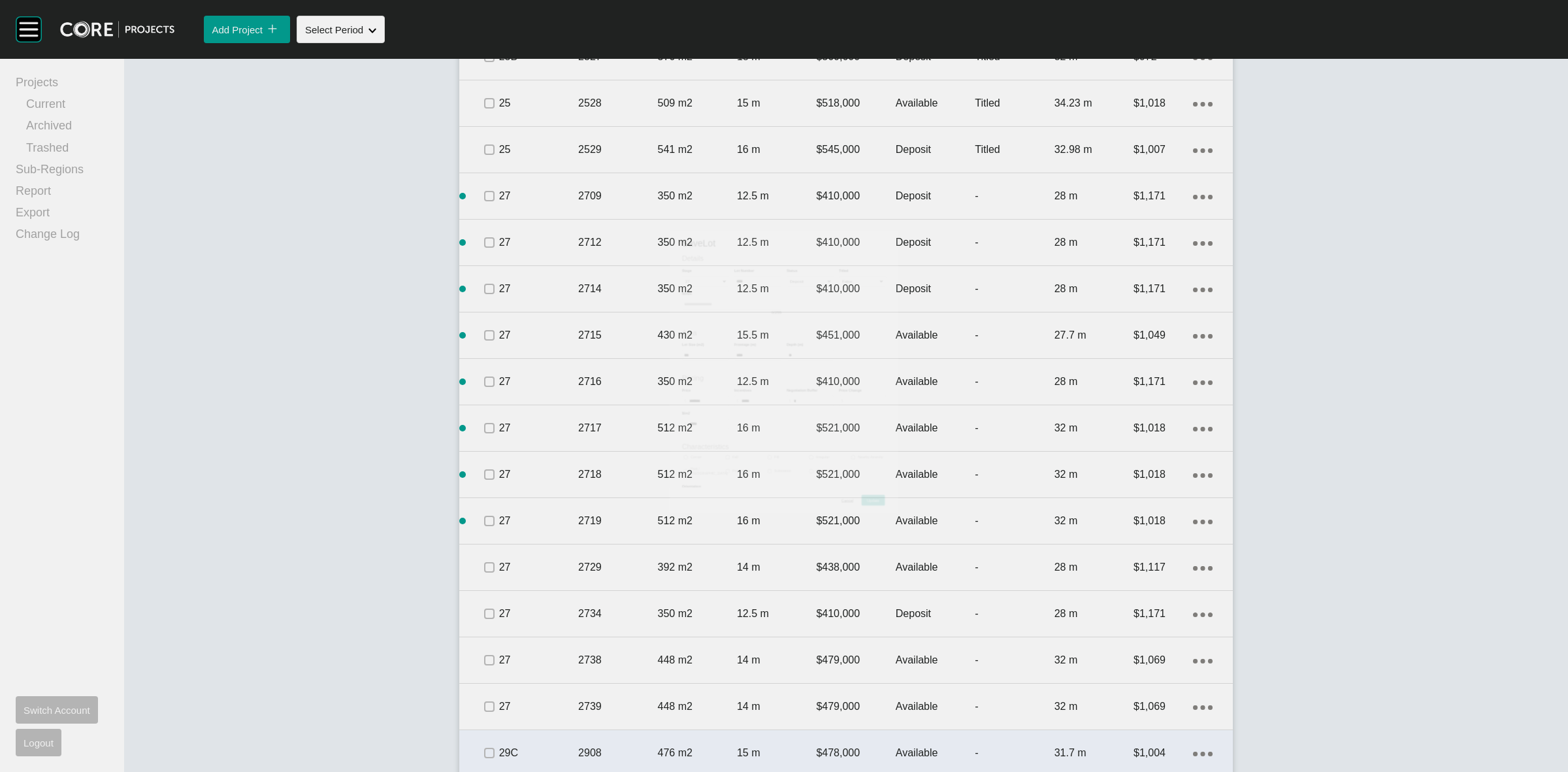
scroll to position [1837, 0]
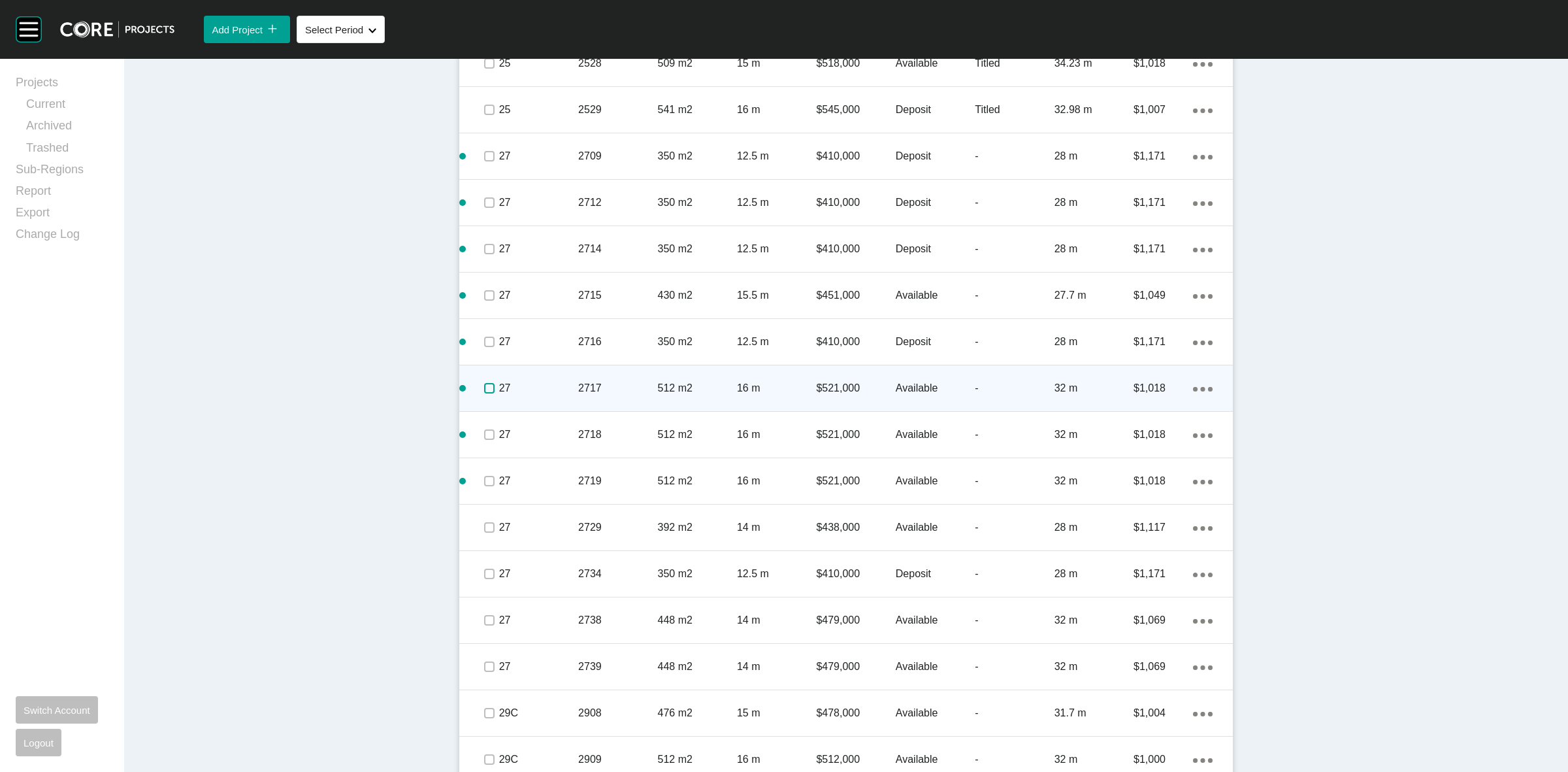
click at [484, 387] on label at bounding box center [489, 388] width 11 height 11
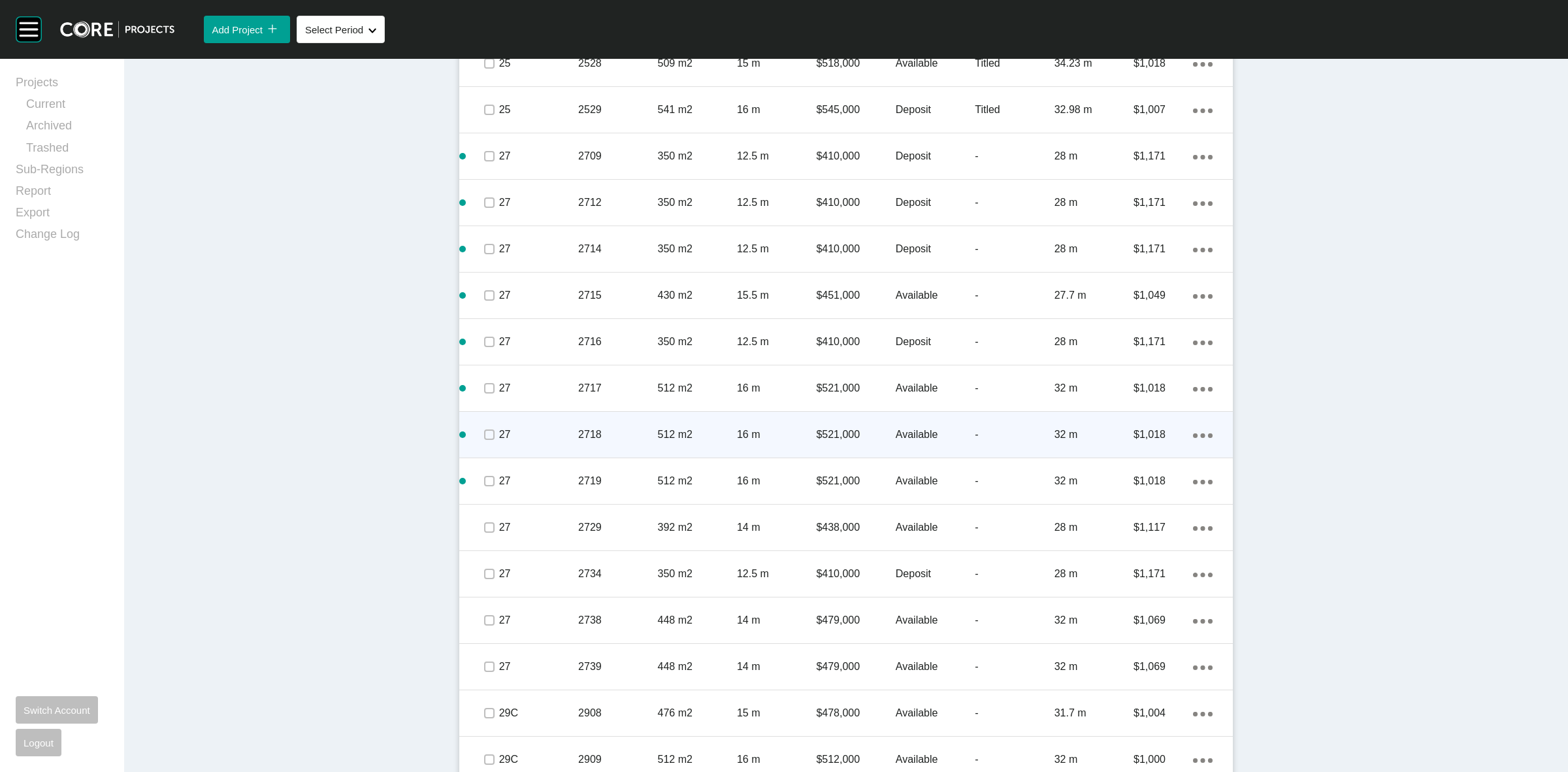
click at [490, 432] on span at bounding box center [489, 435] width 20 height 20
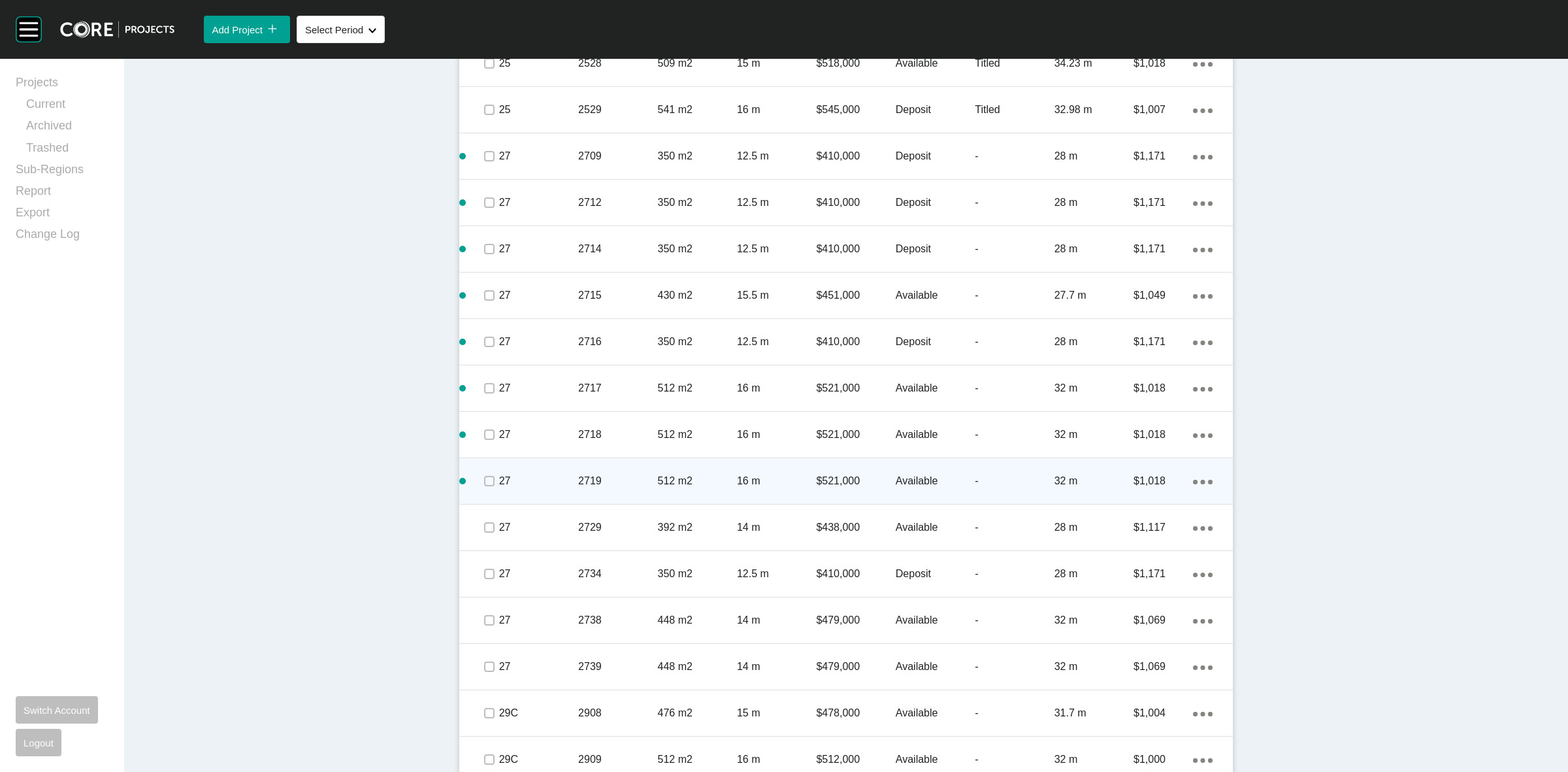
click at [499, 477] on p "27" at bounding box center [538, 480] width 79 height 14
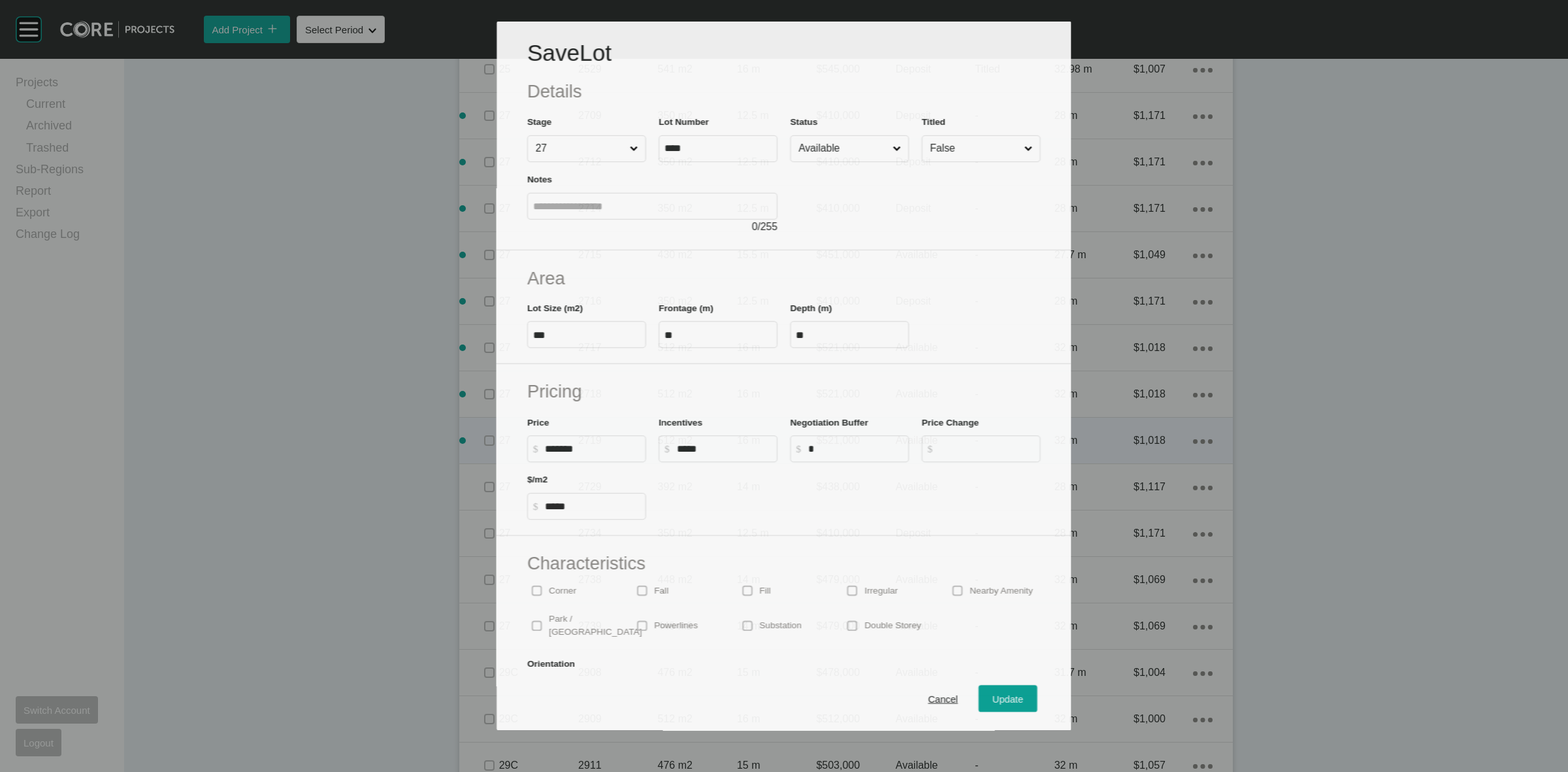
scroll to position [1797, 0]
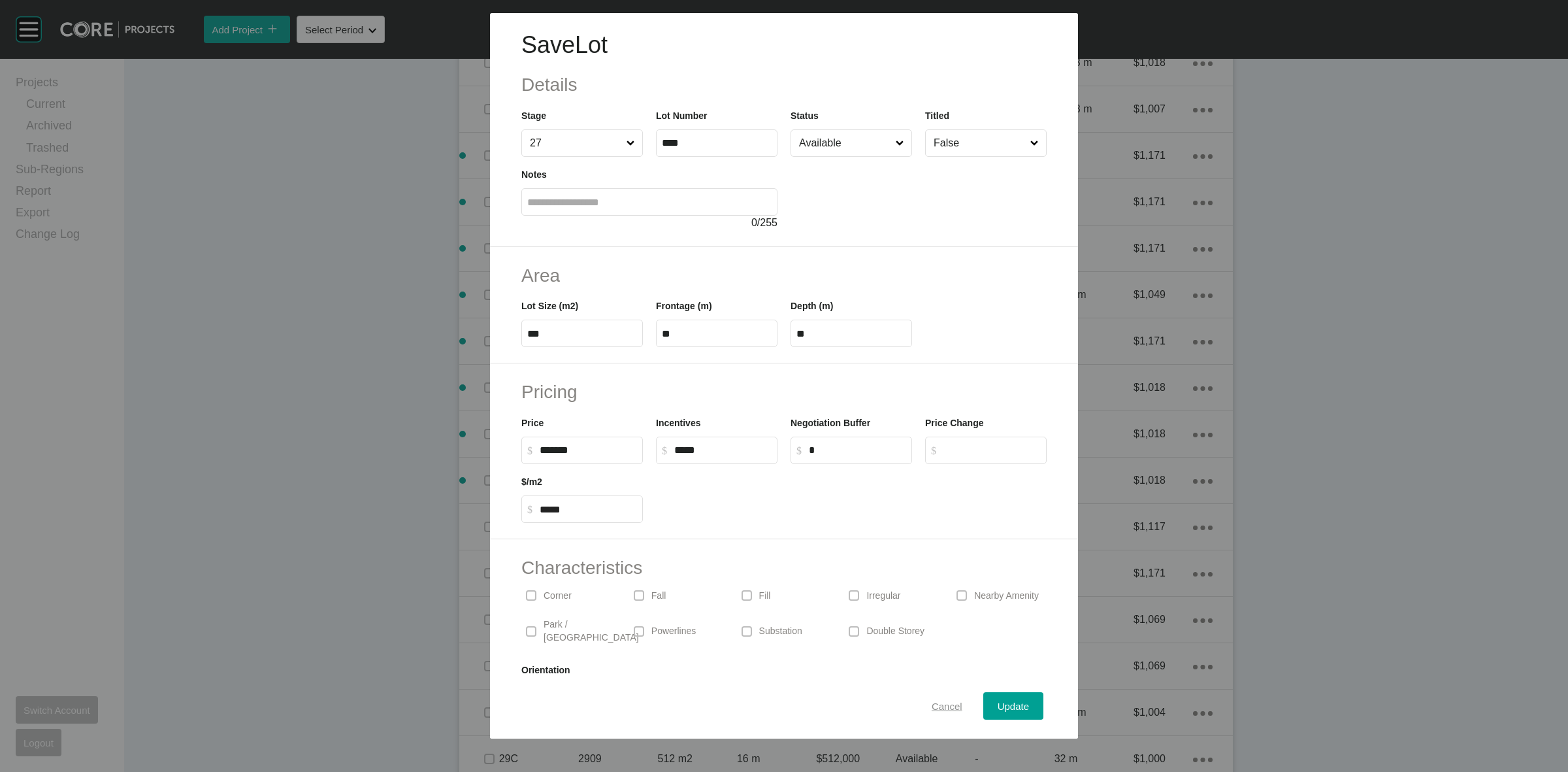
click at [929, 703] on div "Cancel" at bounding box center [947, 706] width 37 height 17
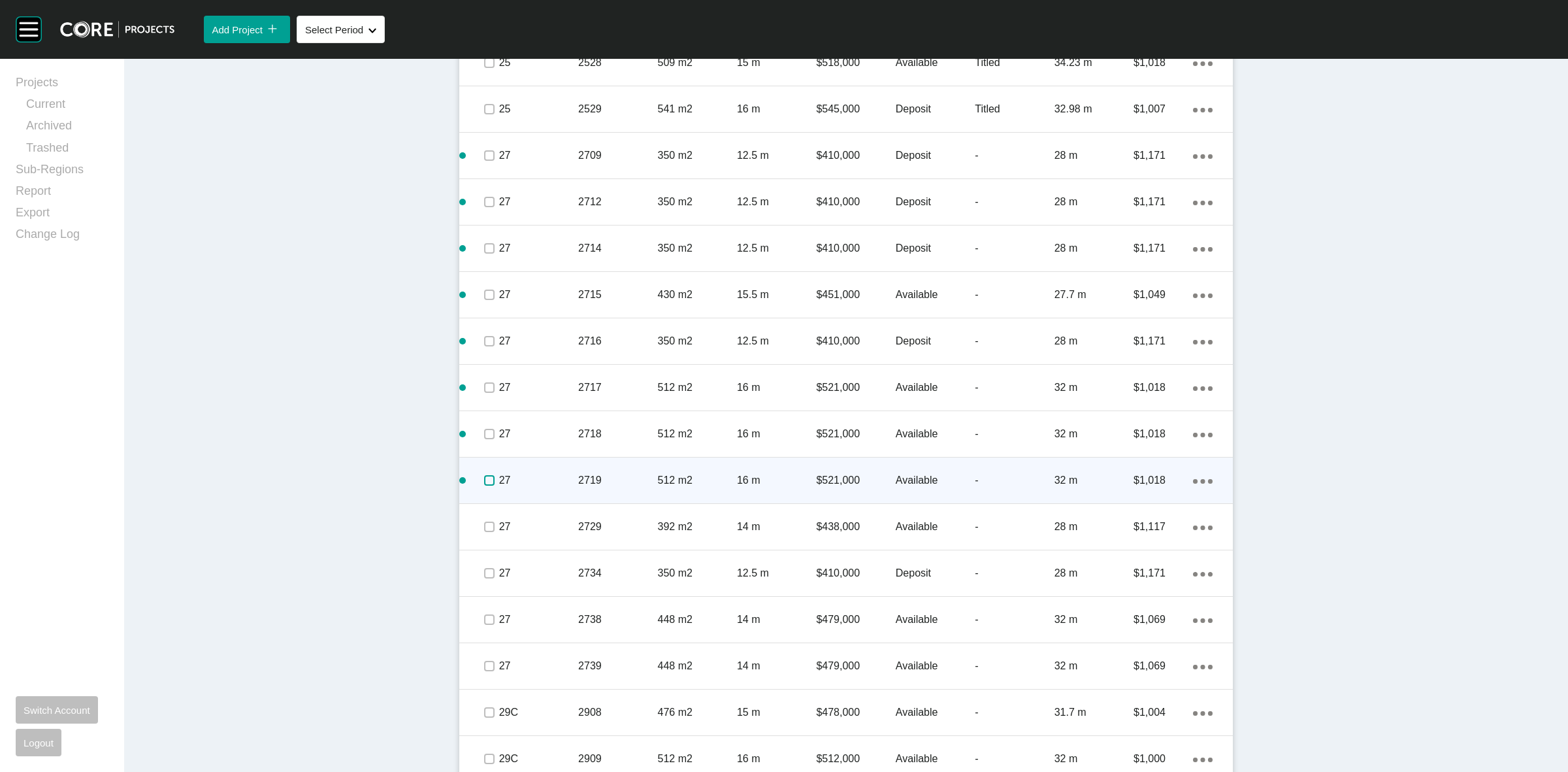
click at [488, 482] on label at bounding box center [489, 480] width 11 height 11
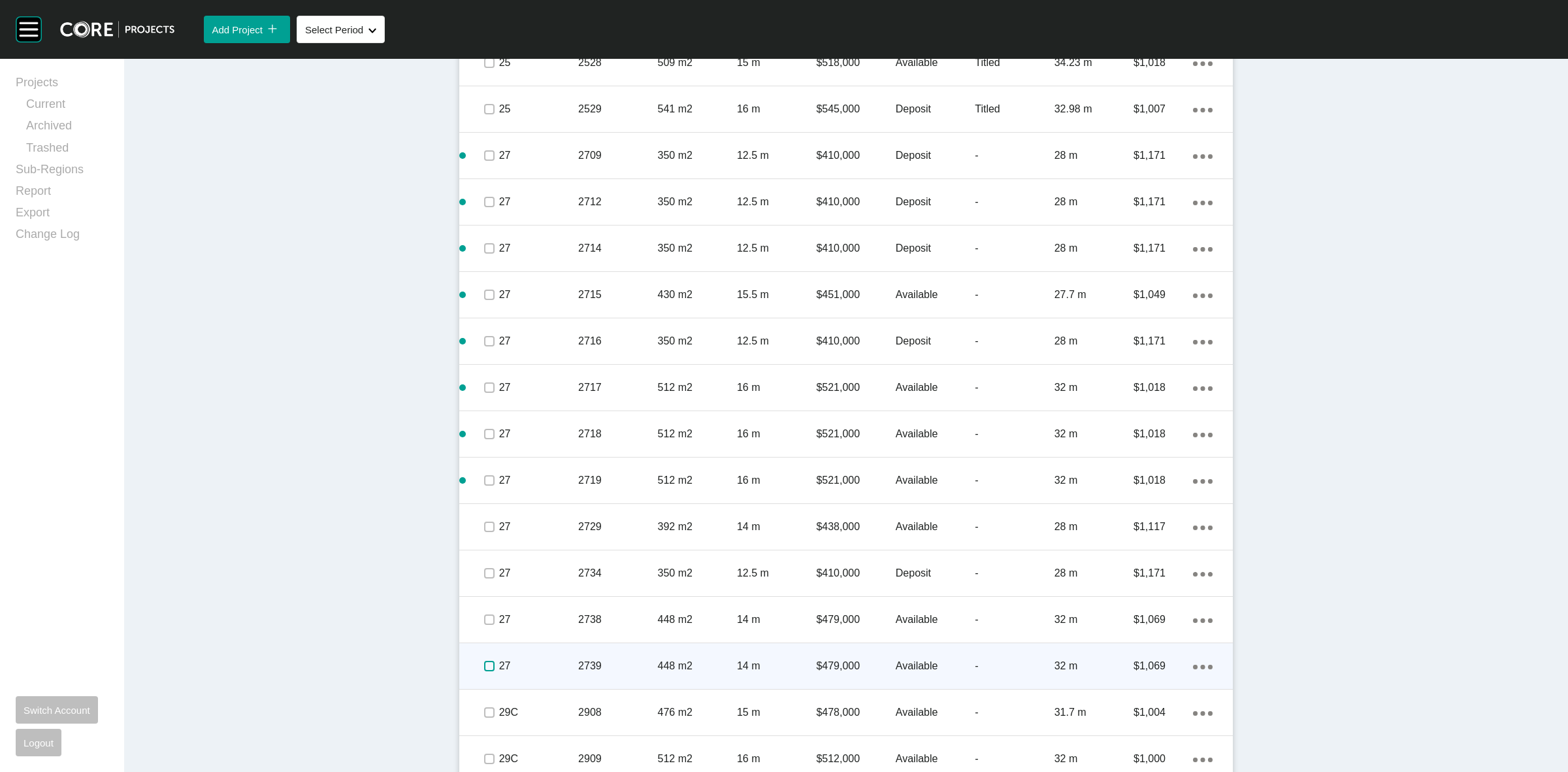
click at [484, 662] on label at bounding box center [489, 666] width 11 height 11
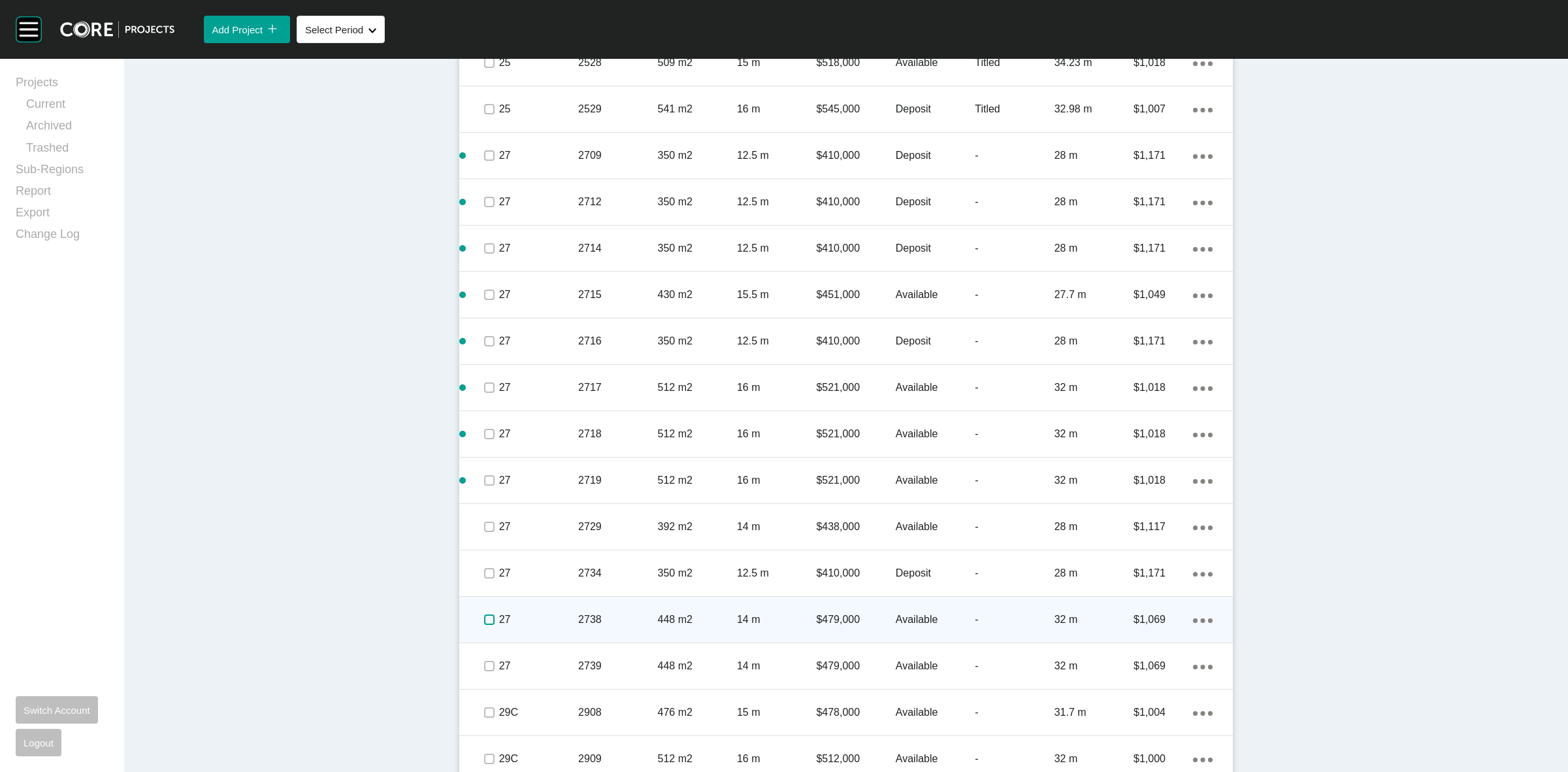
click at [484, 614] on label at bounding box center [489, 619] width 11 height 11
click at [540, 610] on div "27" at bounding box center [538, 619] width 79 height 41
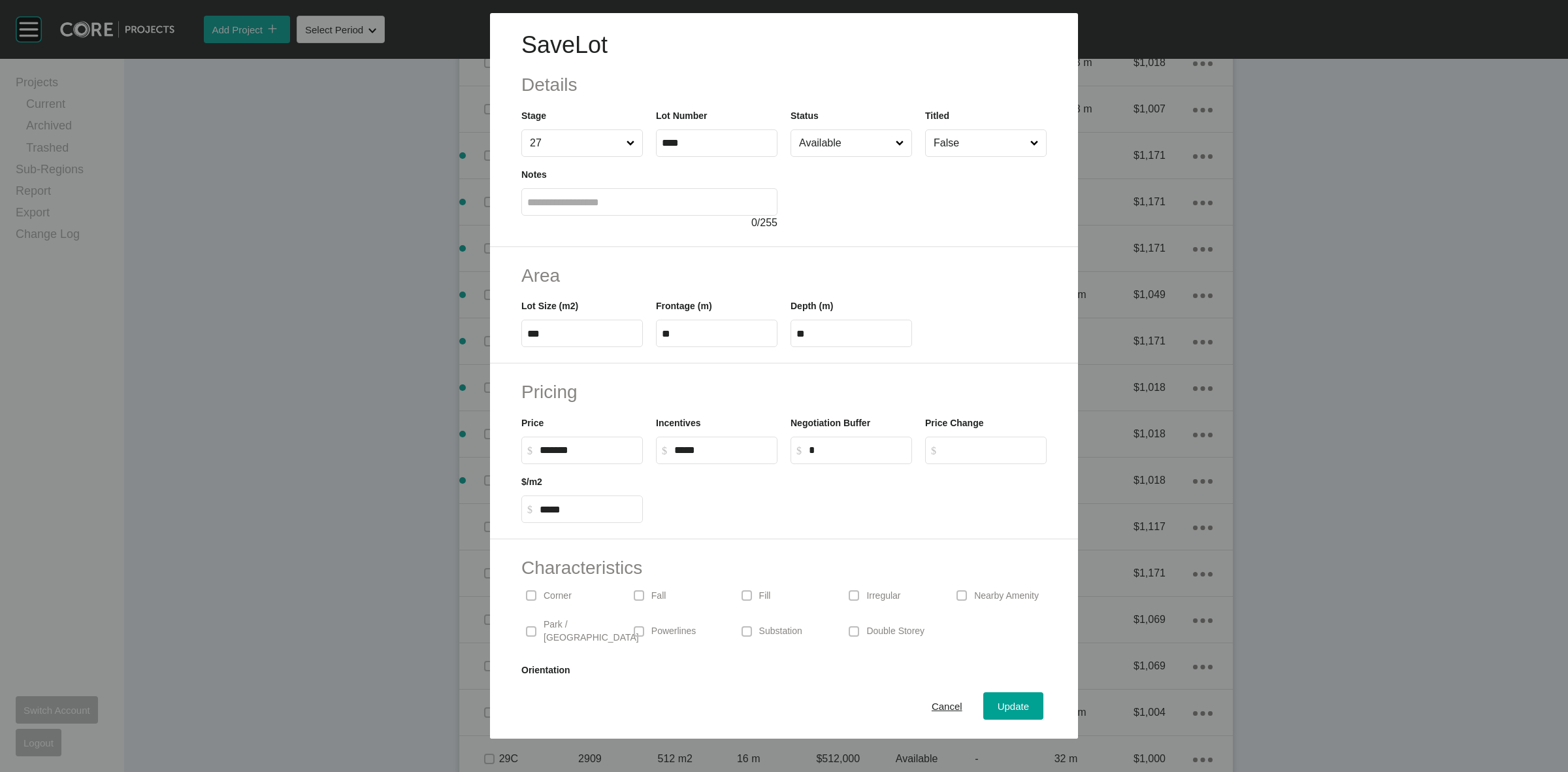
click at [850, 149] on input "Available" at bounding box center [845, 143] width 96 height 26
click at [997, 706] on span "Update" at bounding box center [1013, 706] width 32 height 11
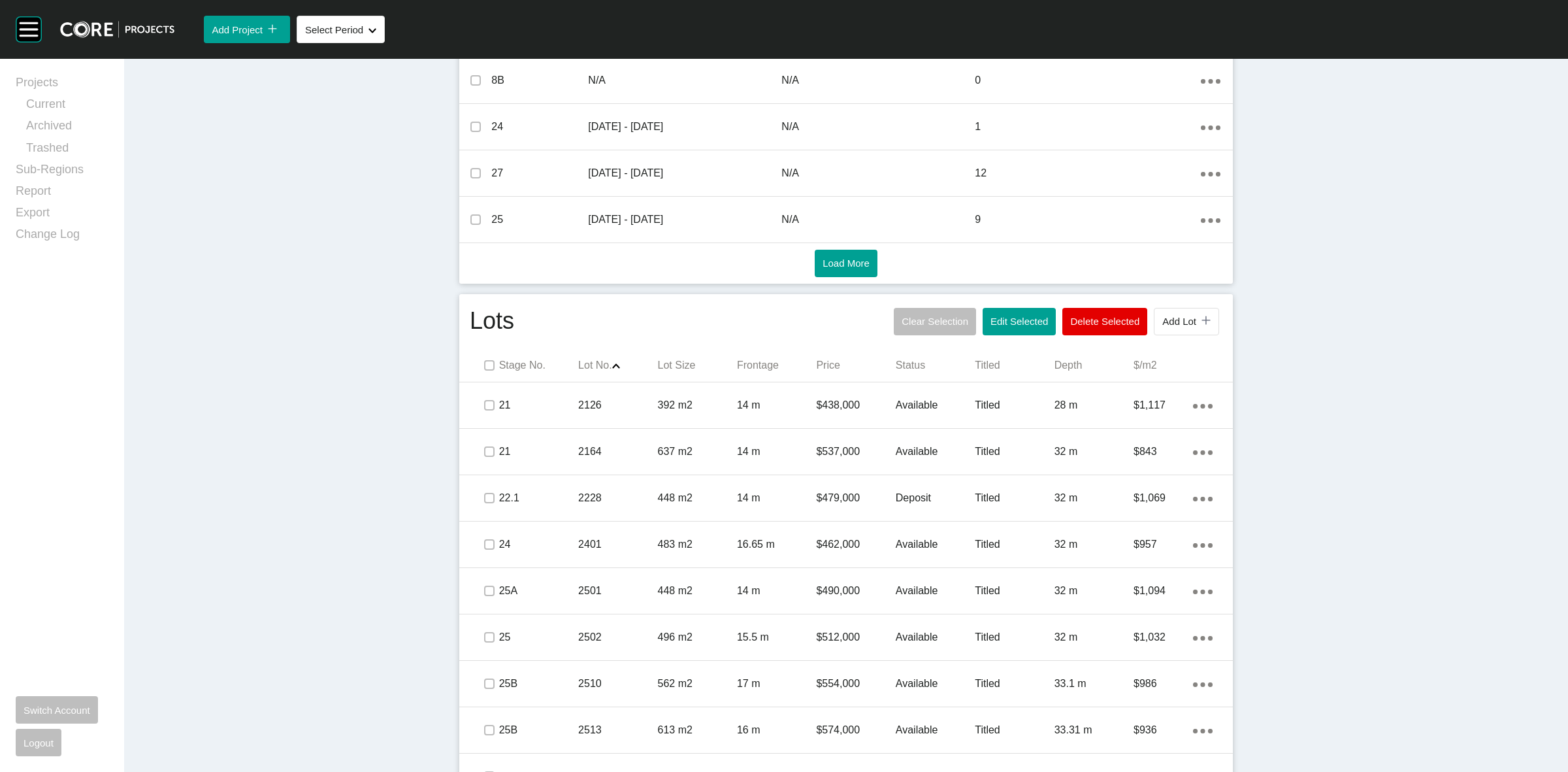
scroll to position [530, 0]
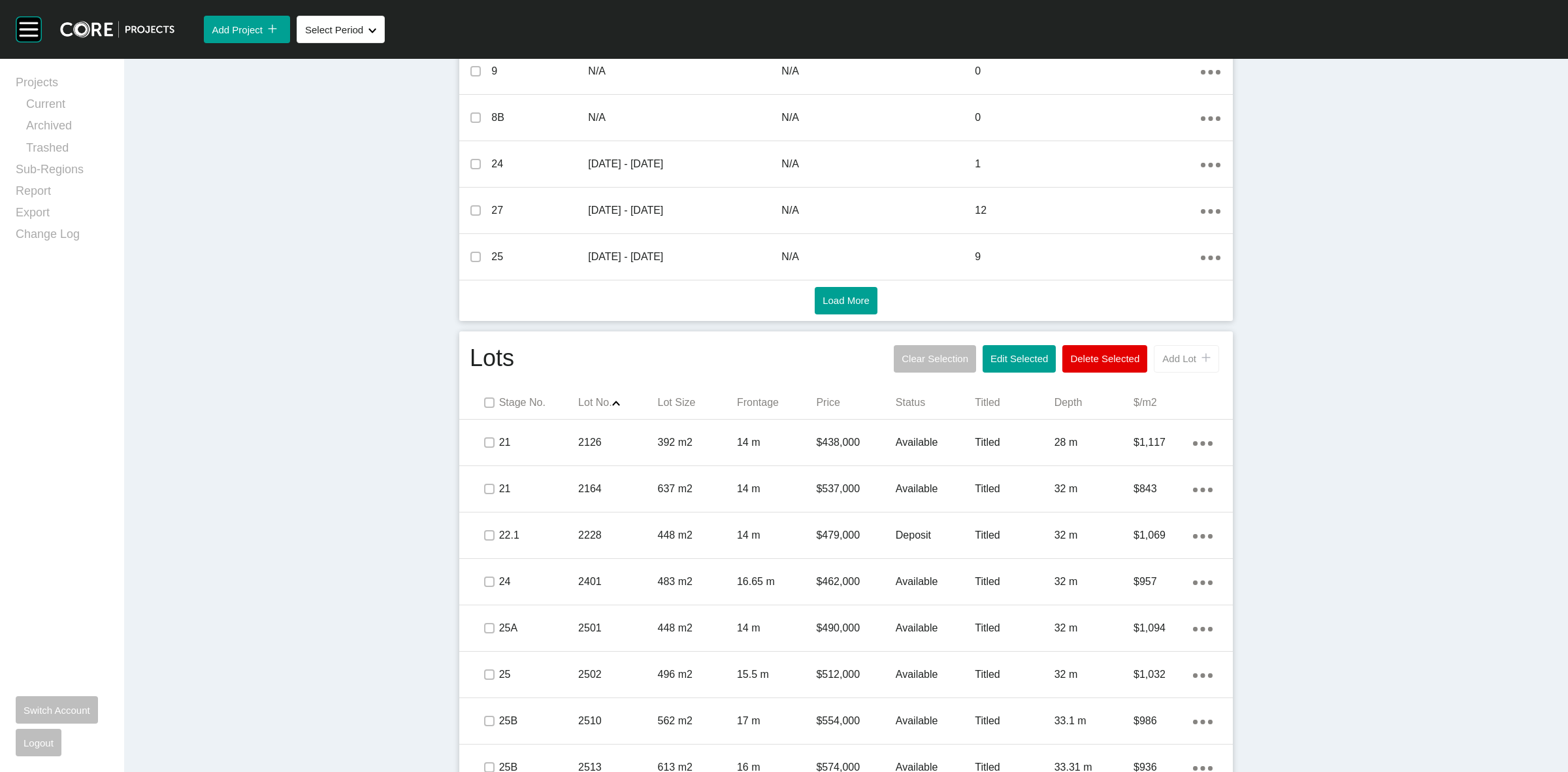
click at [1174, 360] on span "Add Lot" at bounding box center [1178, 358] width 34 height 11
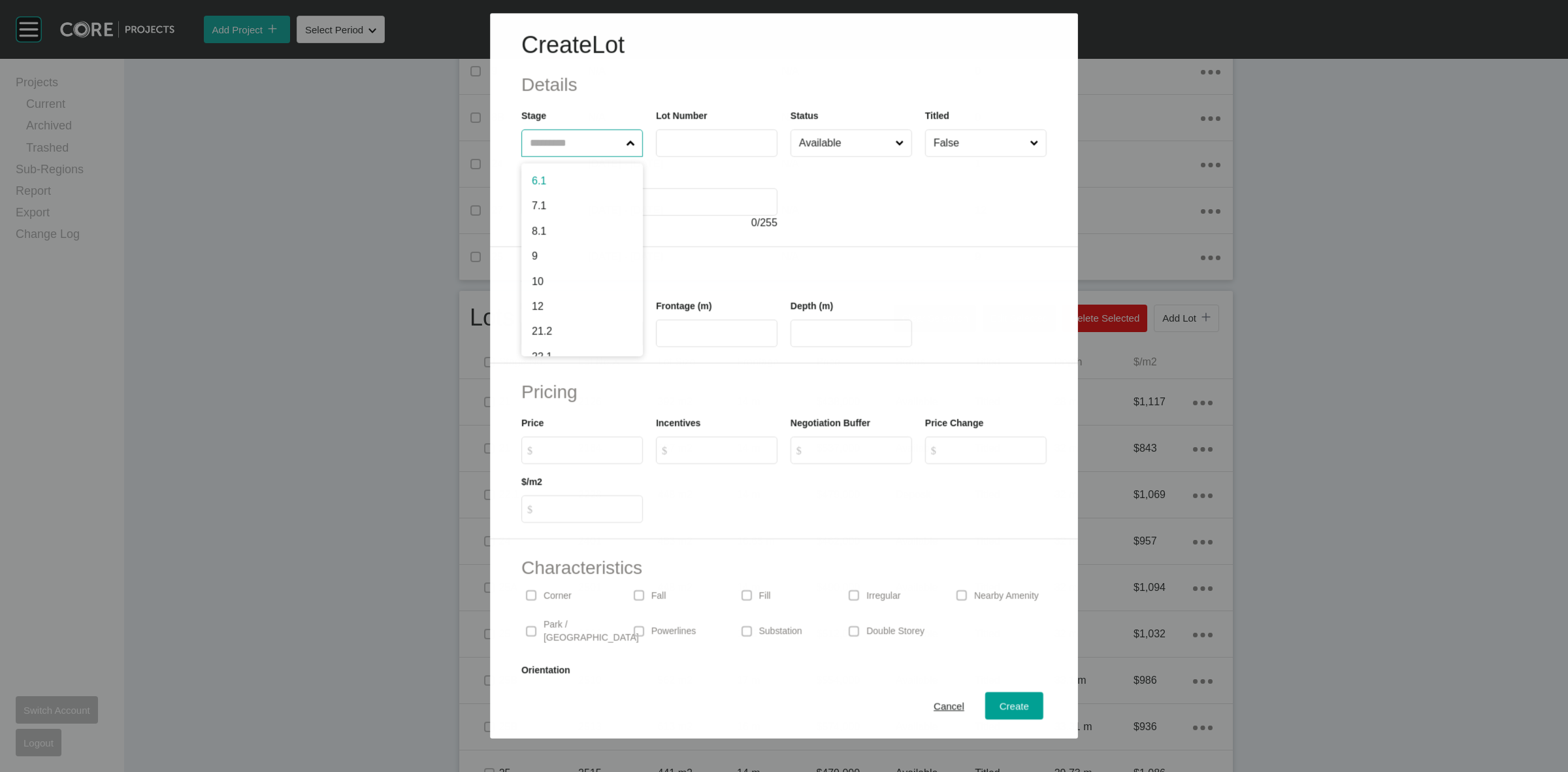
click at [592, 149] on input "text" at bounding box center [576, 143] width 96 height 26
type input "**"
type input "****"
type input "***"
type input "*****"
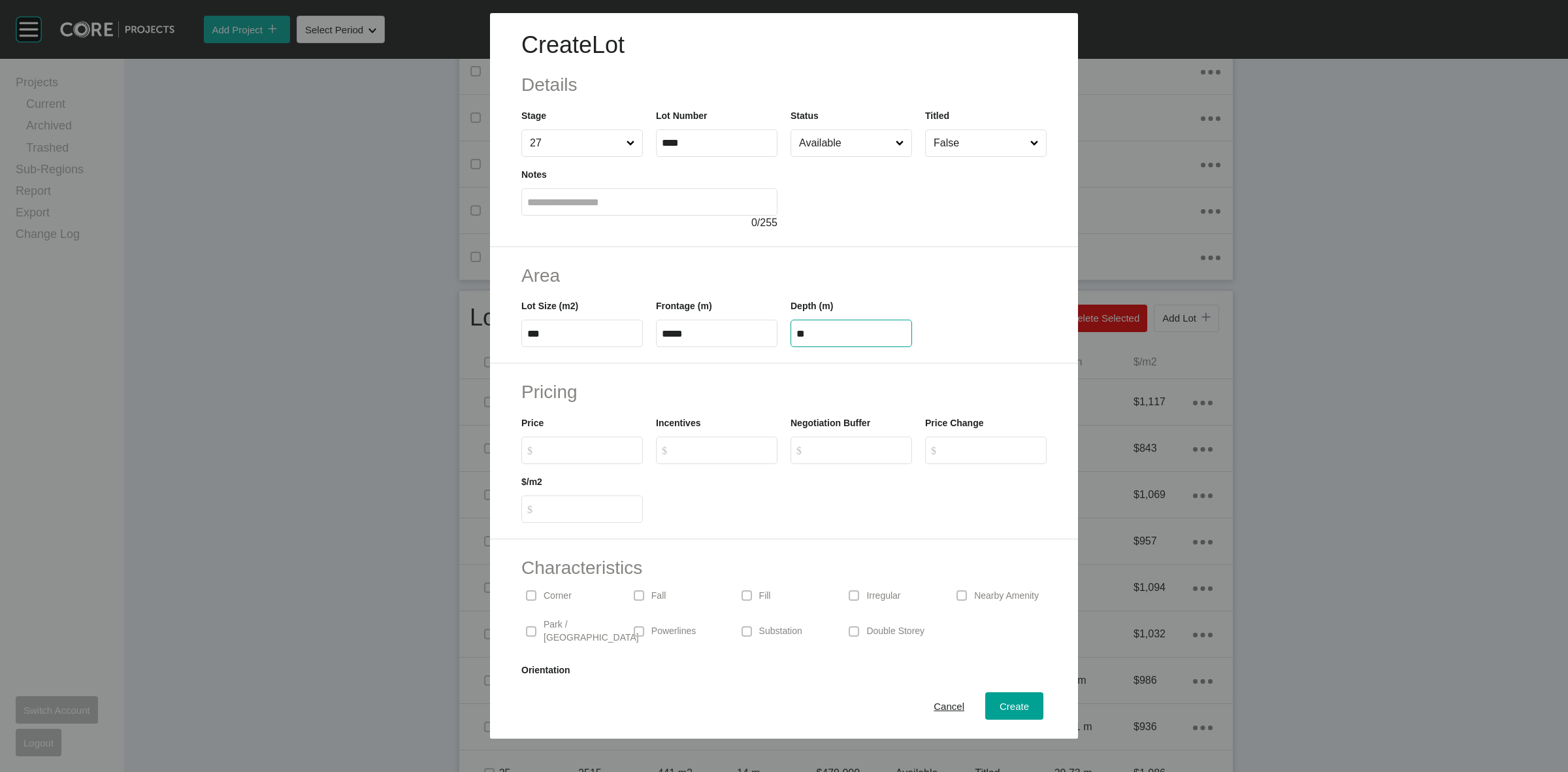
type input "**"
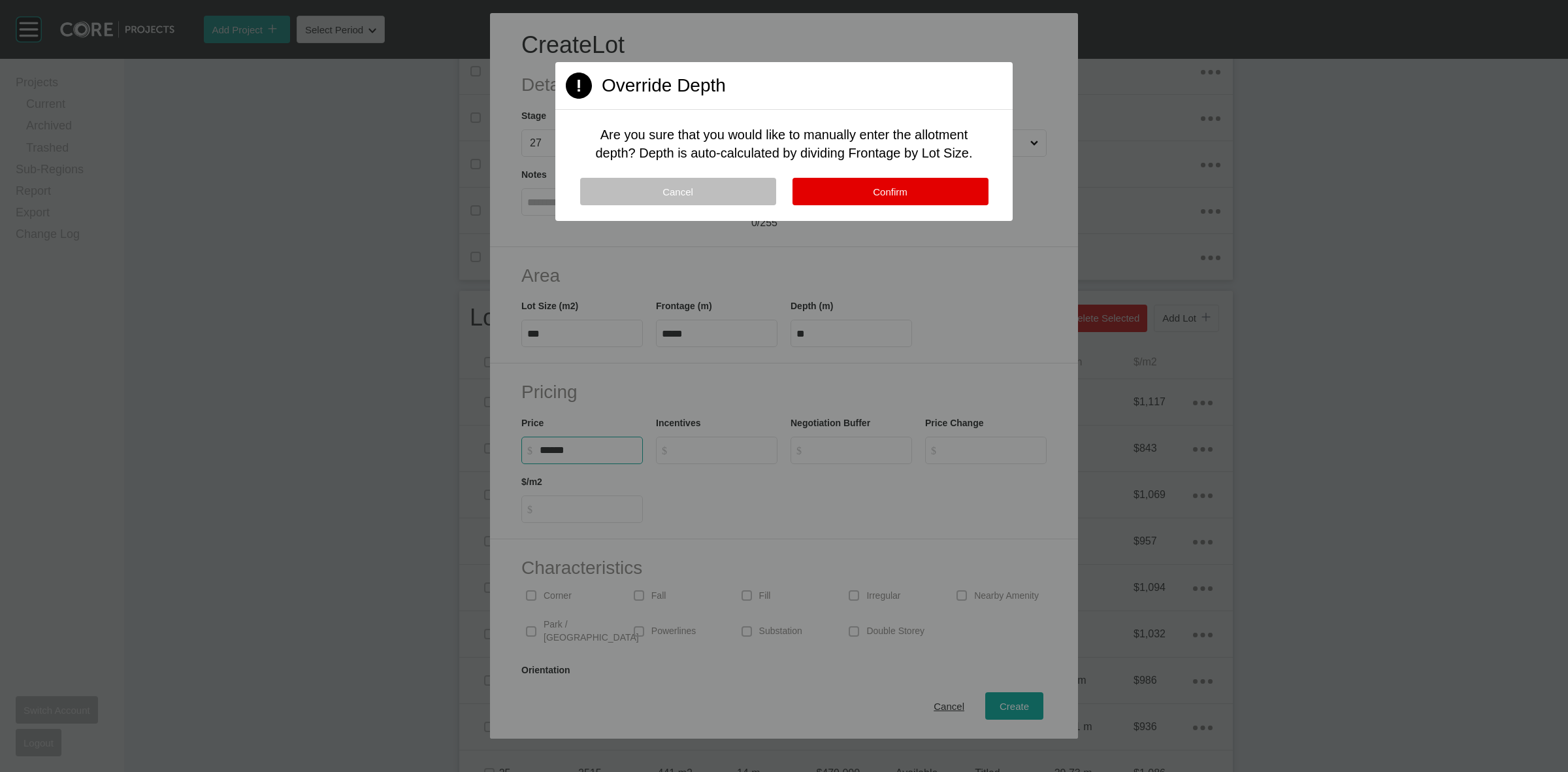
type input "*******"
type input "*****"
type input "*"
click at [902, 179] on button "Confirm" at bounding box center [890, 191] width 196 height 27
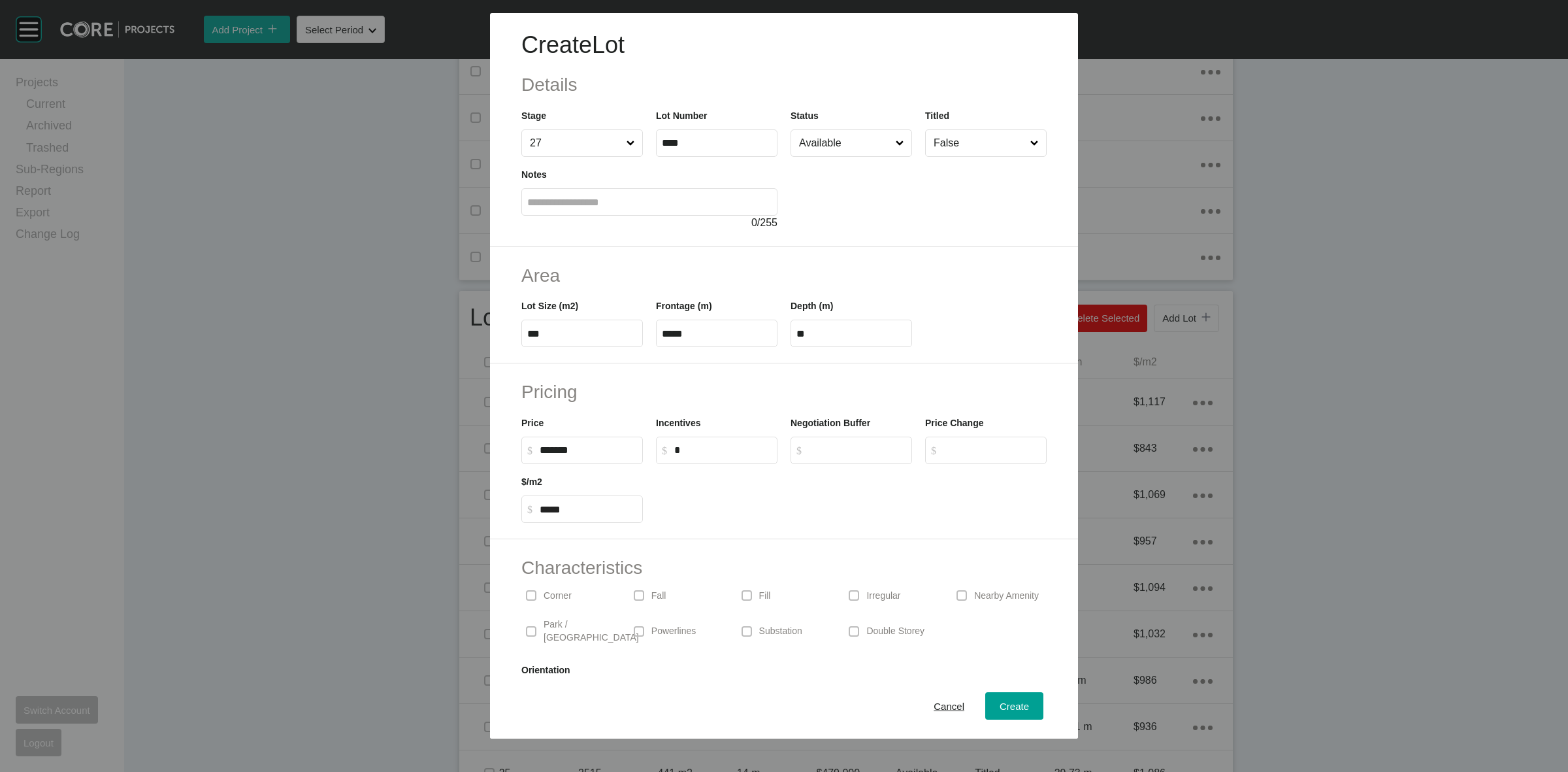
click at [822, 133] on button "Confirm" at bounding box center [816, 135] width 60 height 8
click at [831, 145] on input "Available" at bounding box center [845, 143] width 96 height 26
click at [552, 593] on p "Corner" at bounding box center [557, 597] width 28 height 13
click at [1003, 703] on span "Create" at bounding box center [1014, 706] width 29 height 11
type input "*"
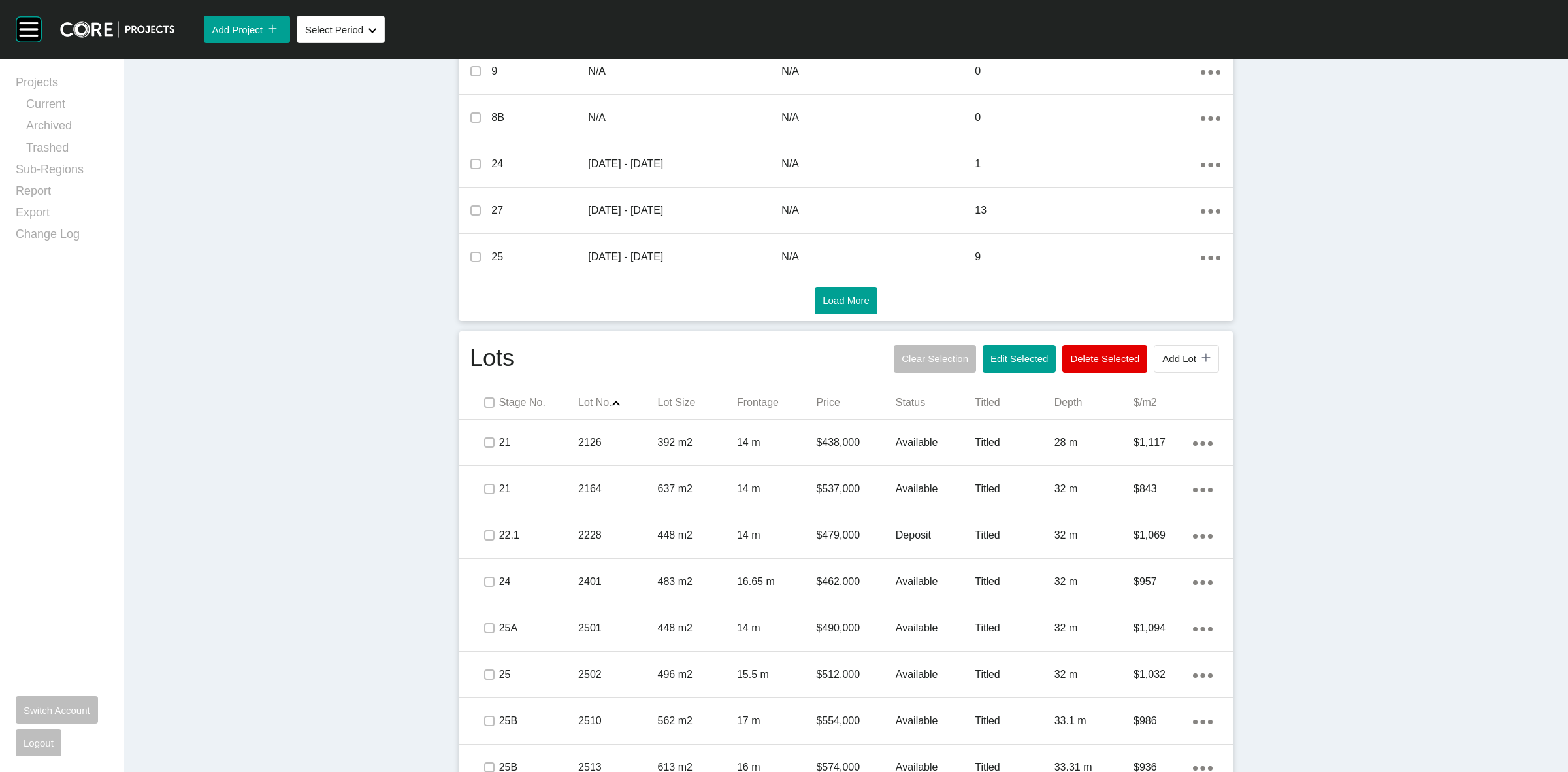
click at [1168, 373] on div "Clear Selection Edit Selected Delete Selected Add Lot icon/tick copy 11 Created…" at bounding box center [1056, 358] width 332 height 34
click at [1169, 364] on span "Add Lot" at bounding box center [1178, 358] width 34 height 11
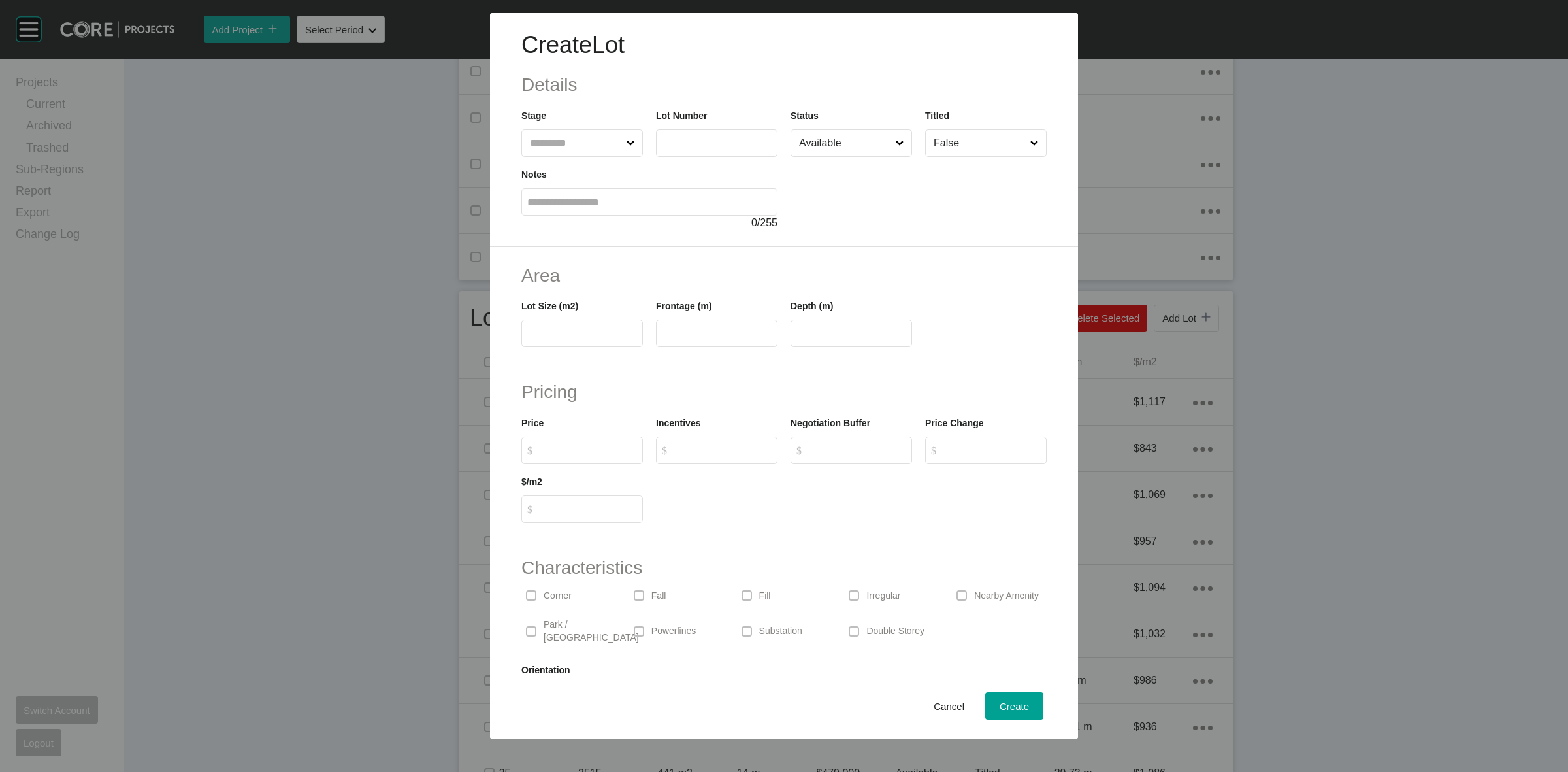
click at [592, 149] on input "text" at bounding box center [576, 143] width 96 height 26
type input "**"
type input "****"
type input "***"
type input "****"
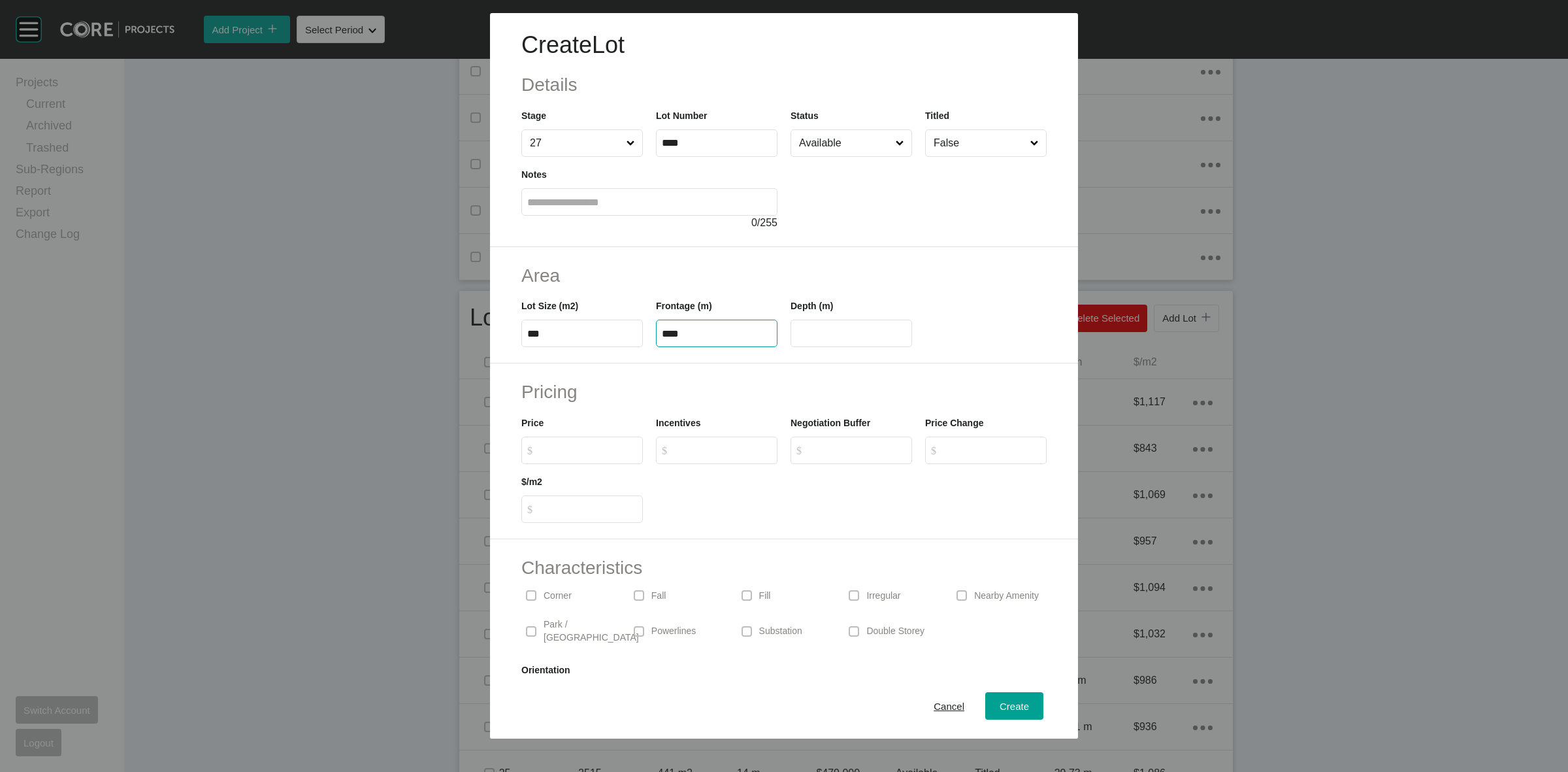
type input "**"
type input "*******"
type input "*****"
type input "*"
click at [847, 144] on input "Available" at bounding box center [845, 143] width 96 height 26
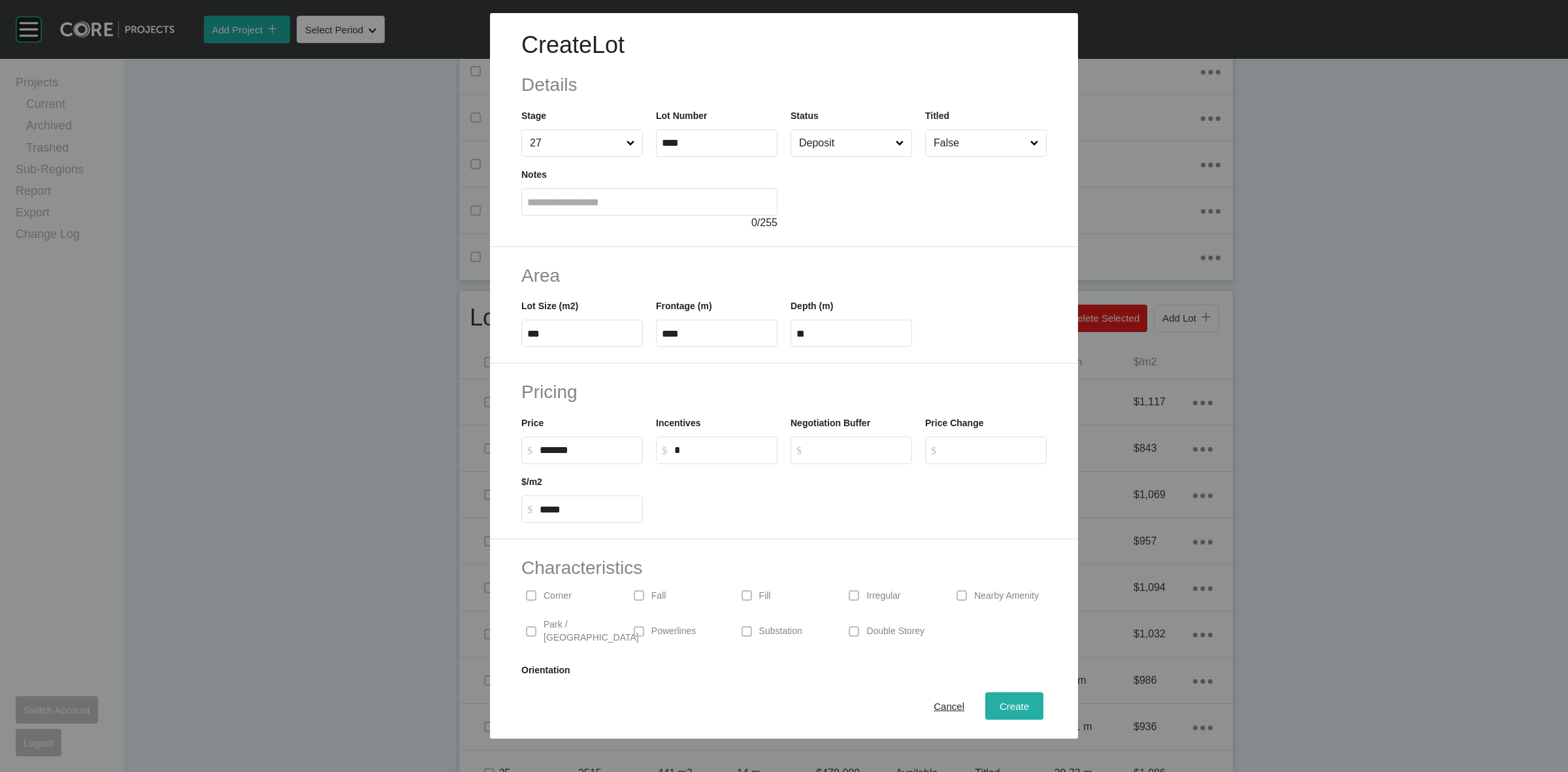
click at [997, 712] on div "Create" at bounding box center [1014, 706] width 36 height 17
type input "*"
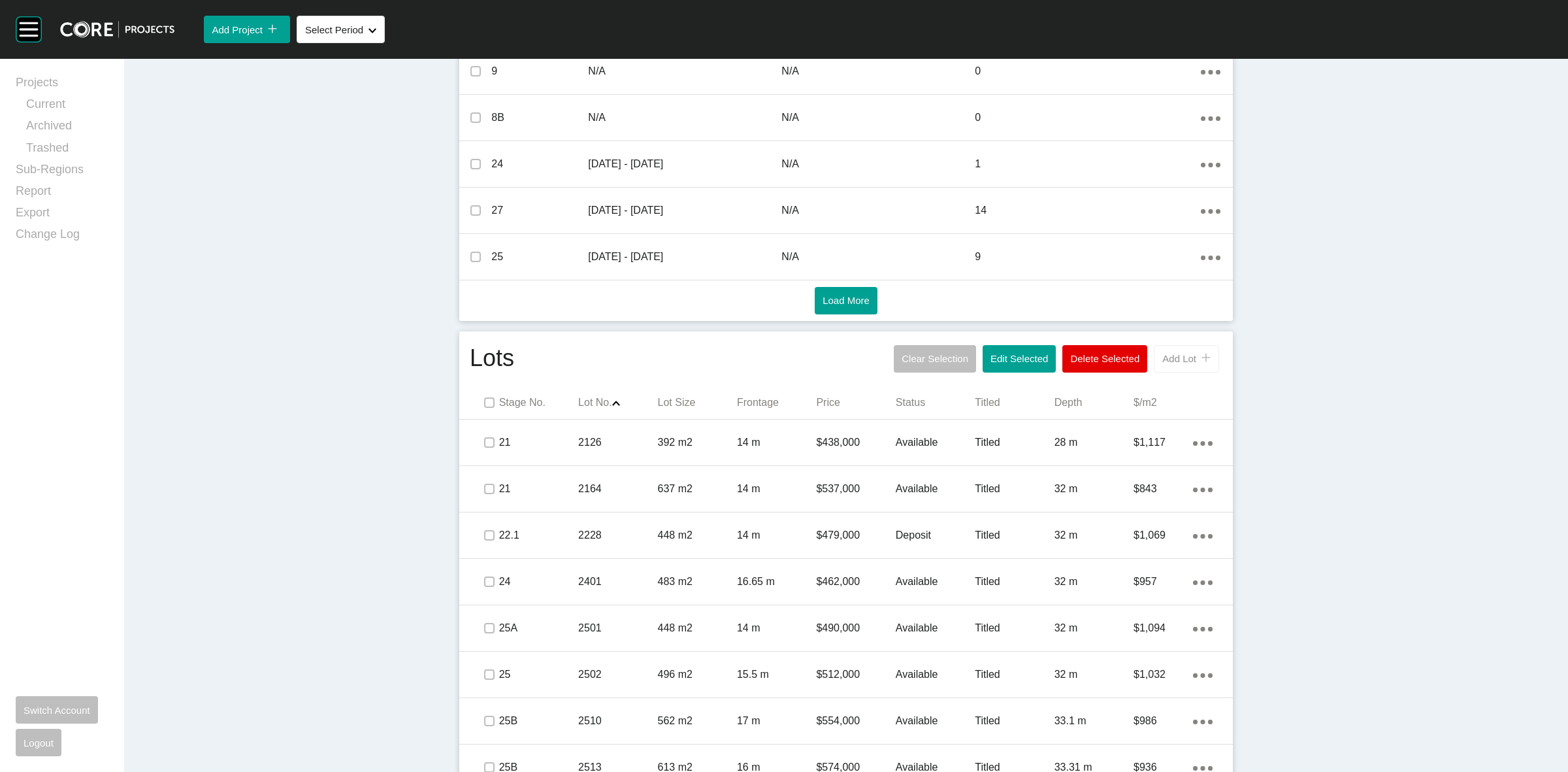
click at [1180, 365] on button "Add Lot icon/tick copy 11 Created with Sketch." at bounding box center [1186, 358] width 66 height 27
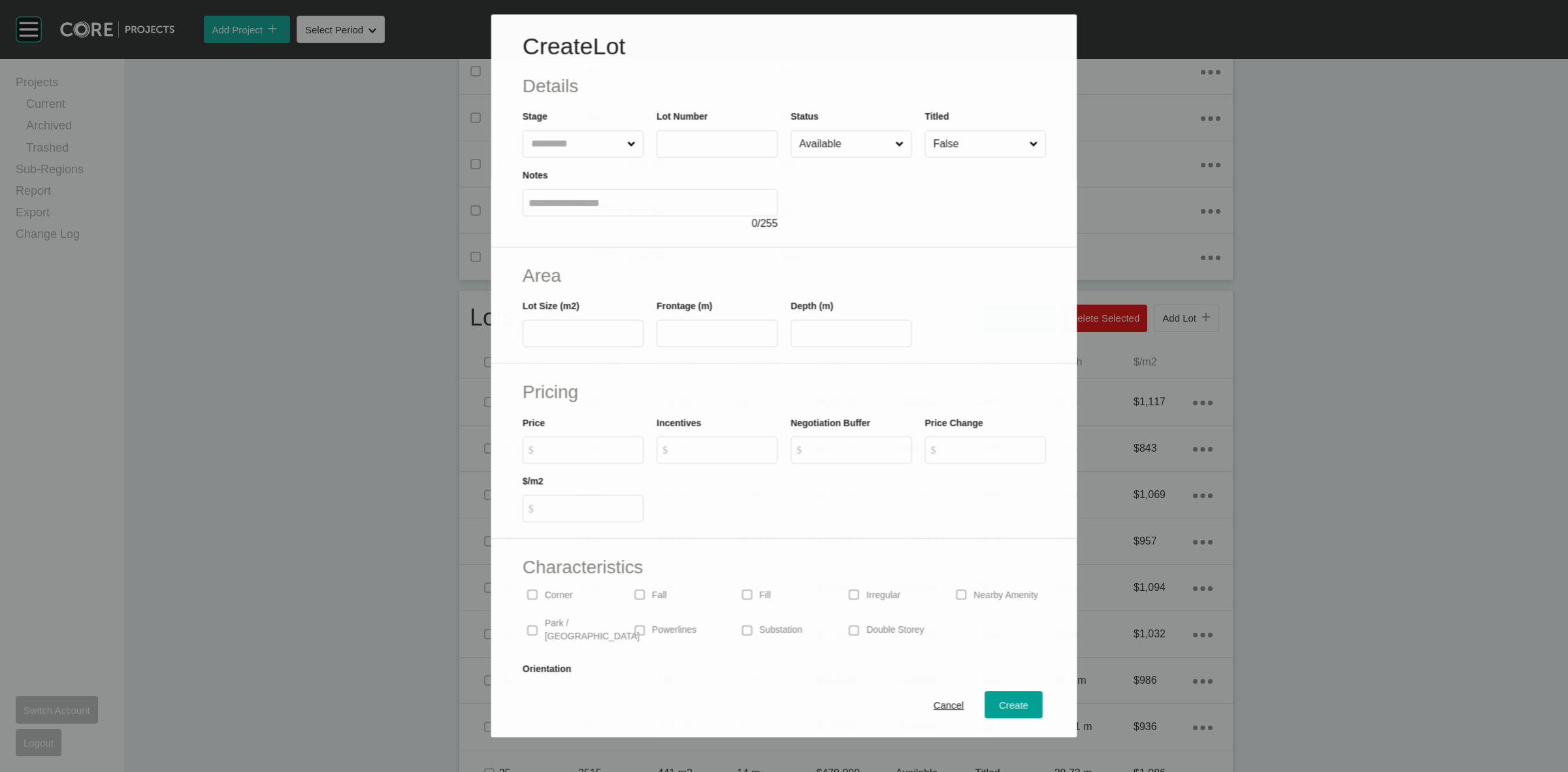
click at [589, 147] on input "text" at bounding box center [576, 143] width 96 height 26
type input "**"
type input "****"
type input "***"
type input "**"
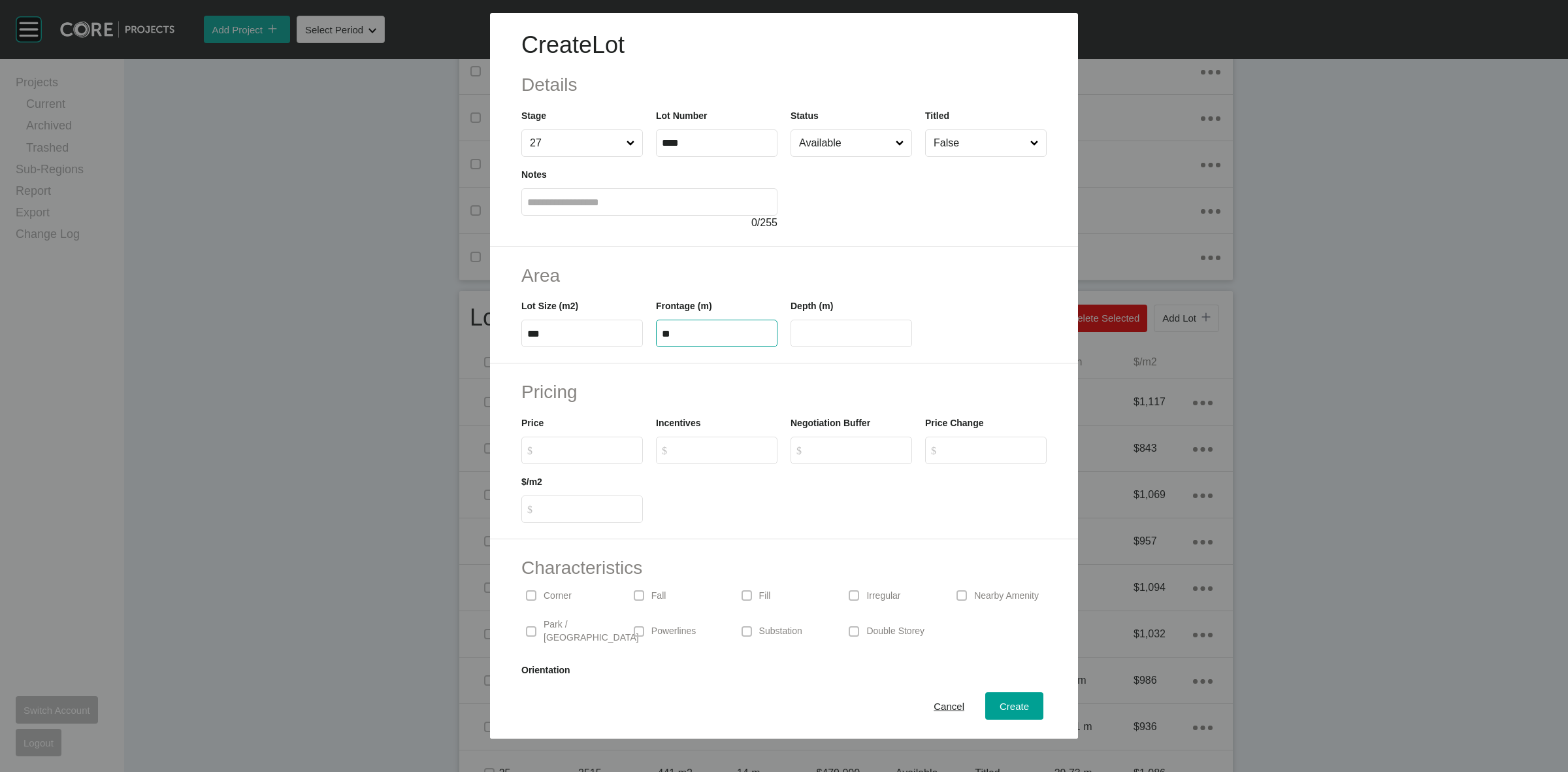
type input "**"
type input "*******"
type input "*"
type input "*****"
type input "*"
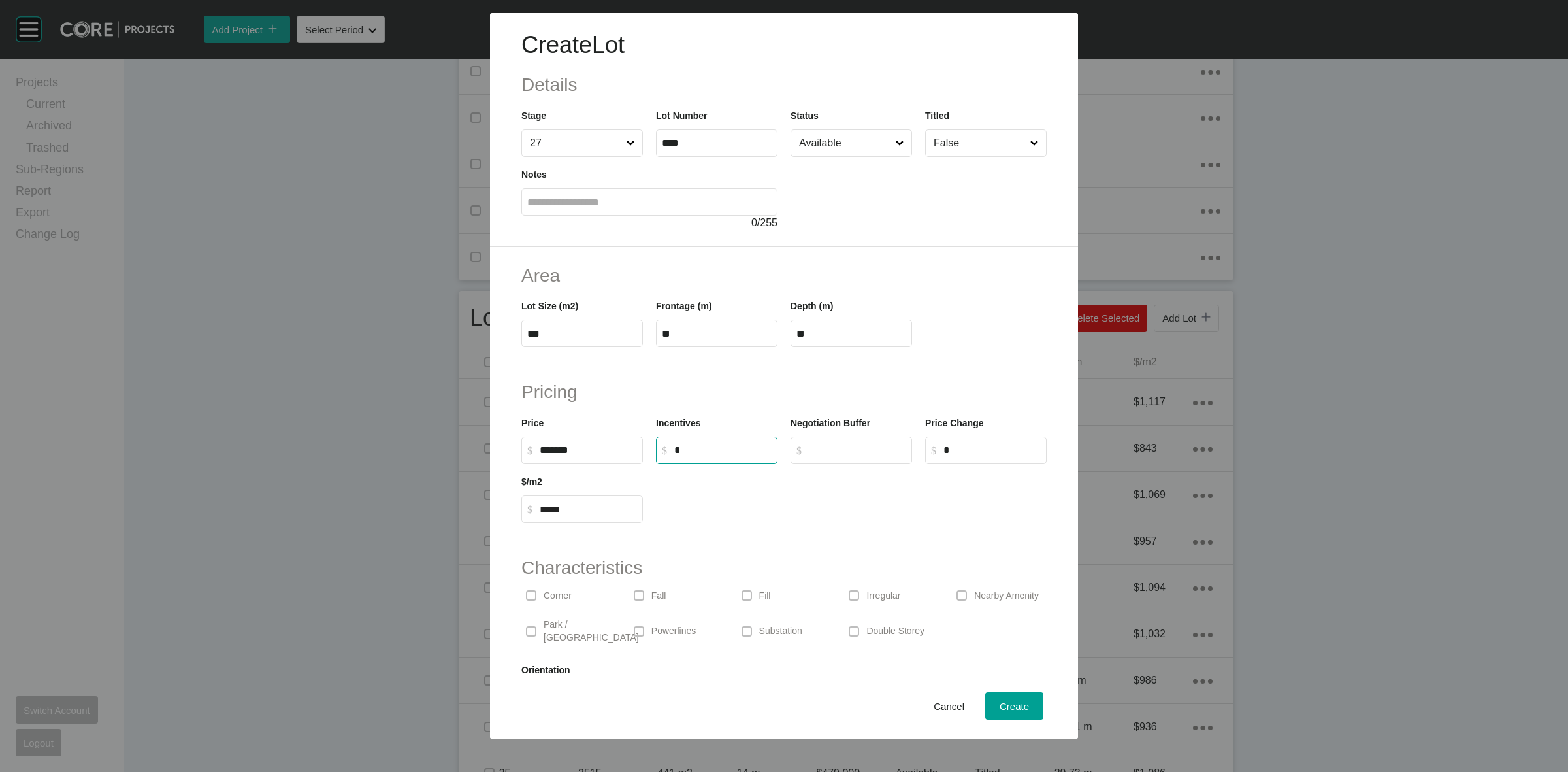
click at [826, 149] on input "Available" at bounding box center [845, 143] width 96 height 26
click at [1000, 705] on span "Create" at bounding box center [1014, 706] width 29 height 11
type input "*"
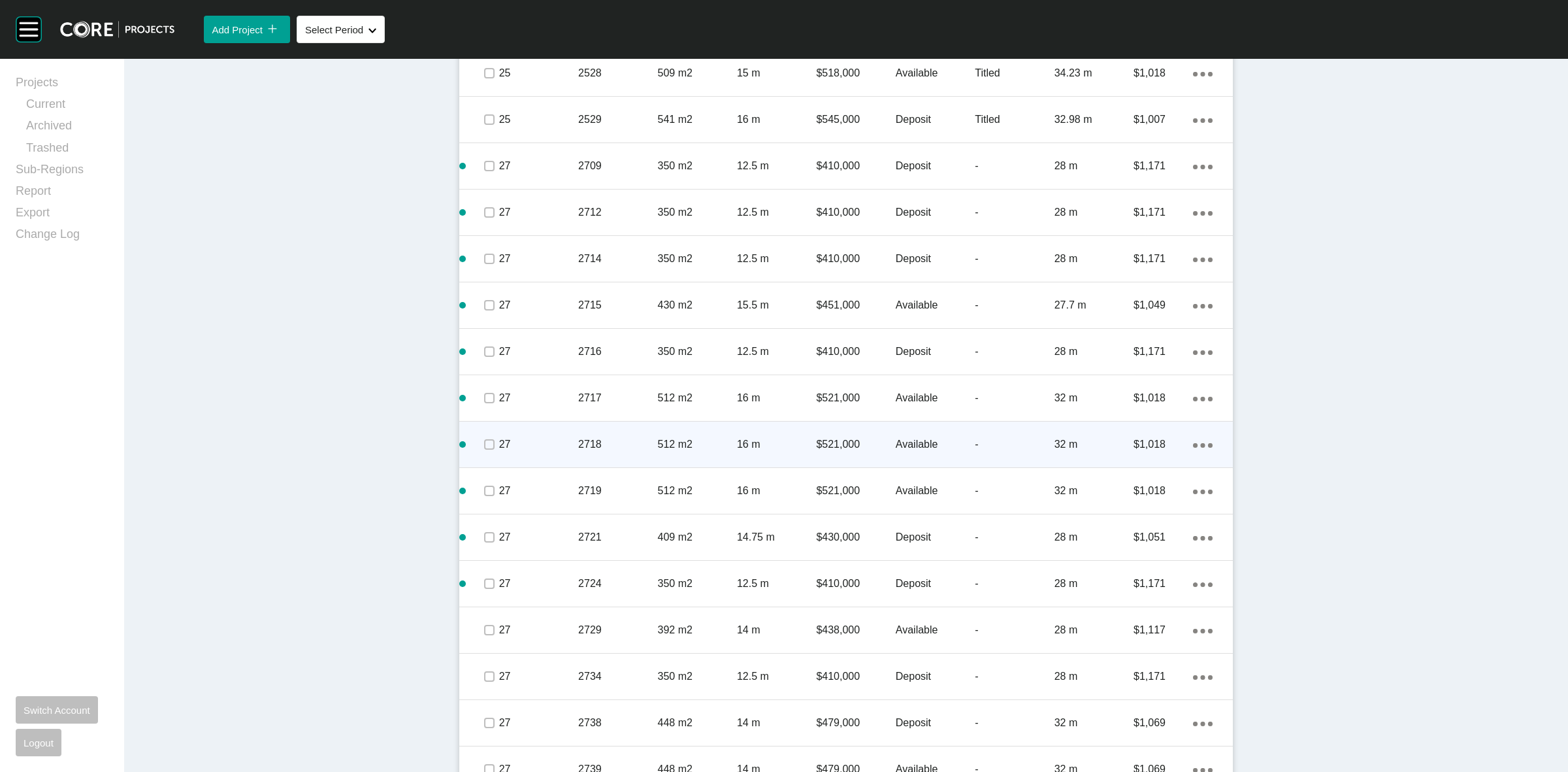
scroll to position [2001, 0]
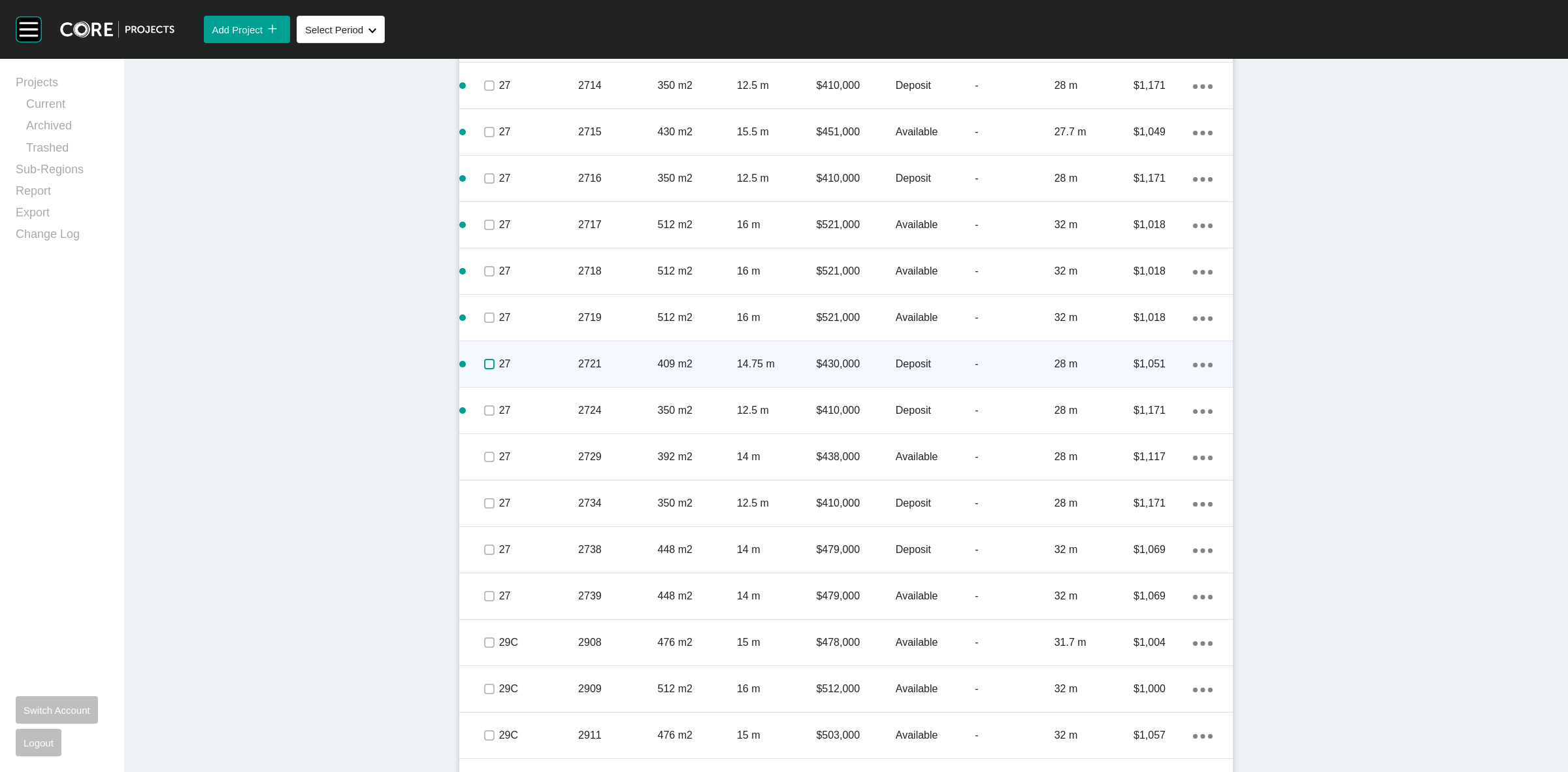
click at [484, 365] on label at bounding box center [489, 364] width 11 height 11
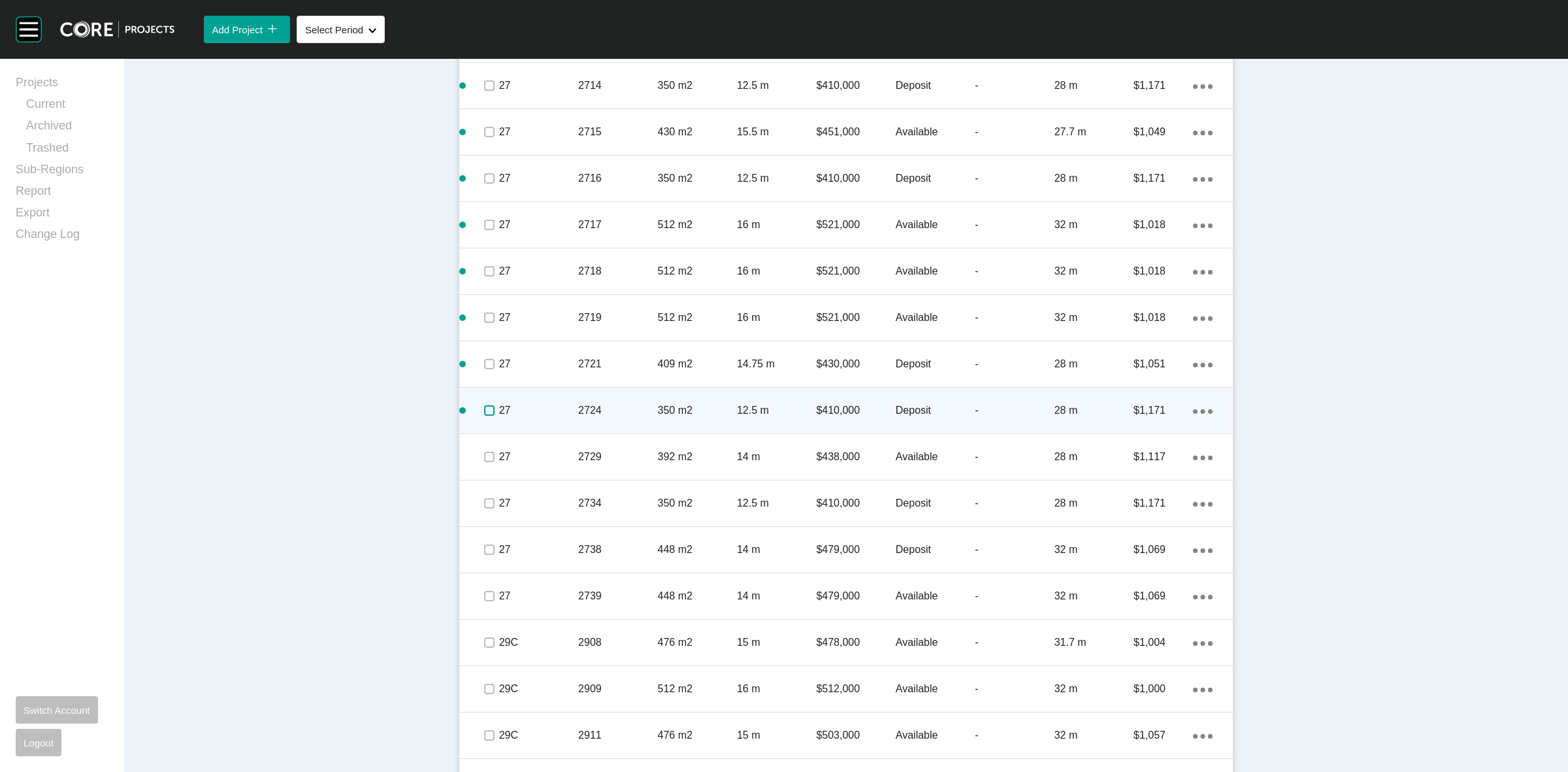
click at [484, 410] on label at bounding box center [489, 411] width 11 height 11
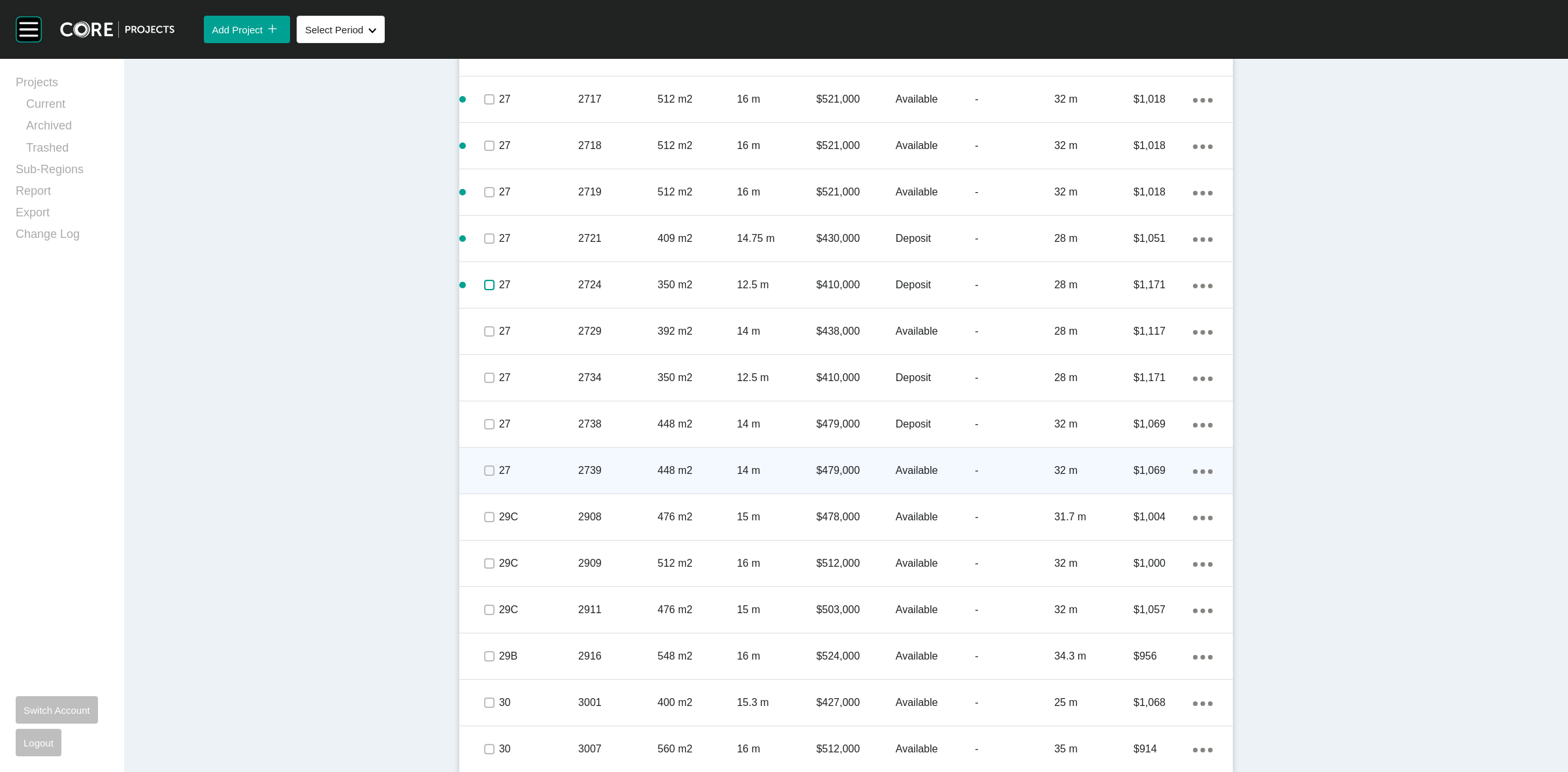
scroll to position [2246, 0]
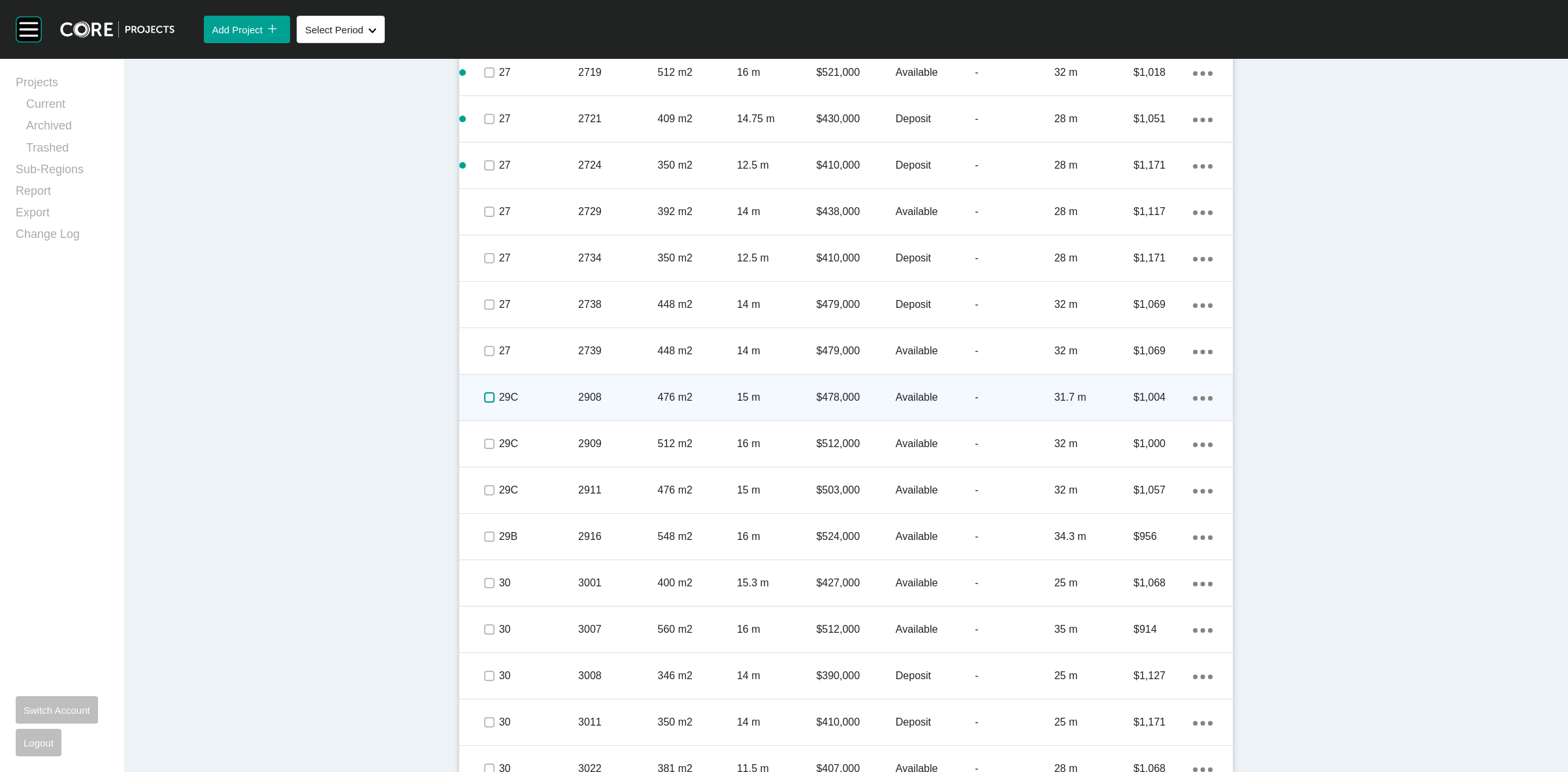
click at [485, 396] on label at bounding box center [489, 397] width 11 height 11
click at [536, 396] on p "29C" at bounding box center [538, 397] width 79 height 14
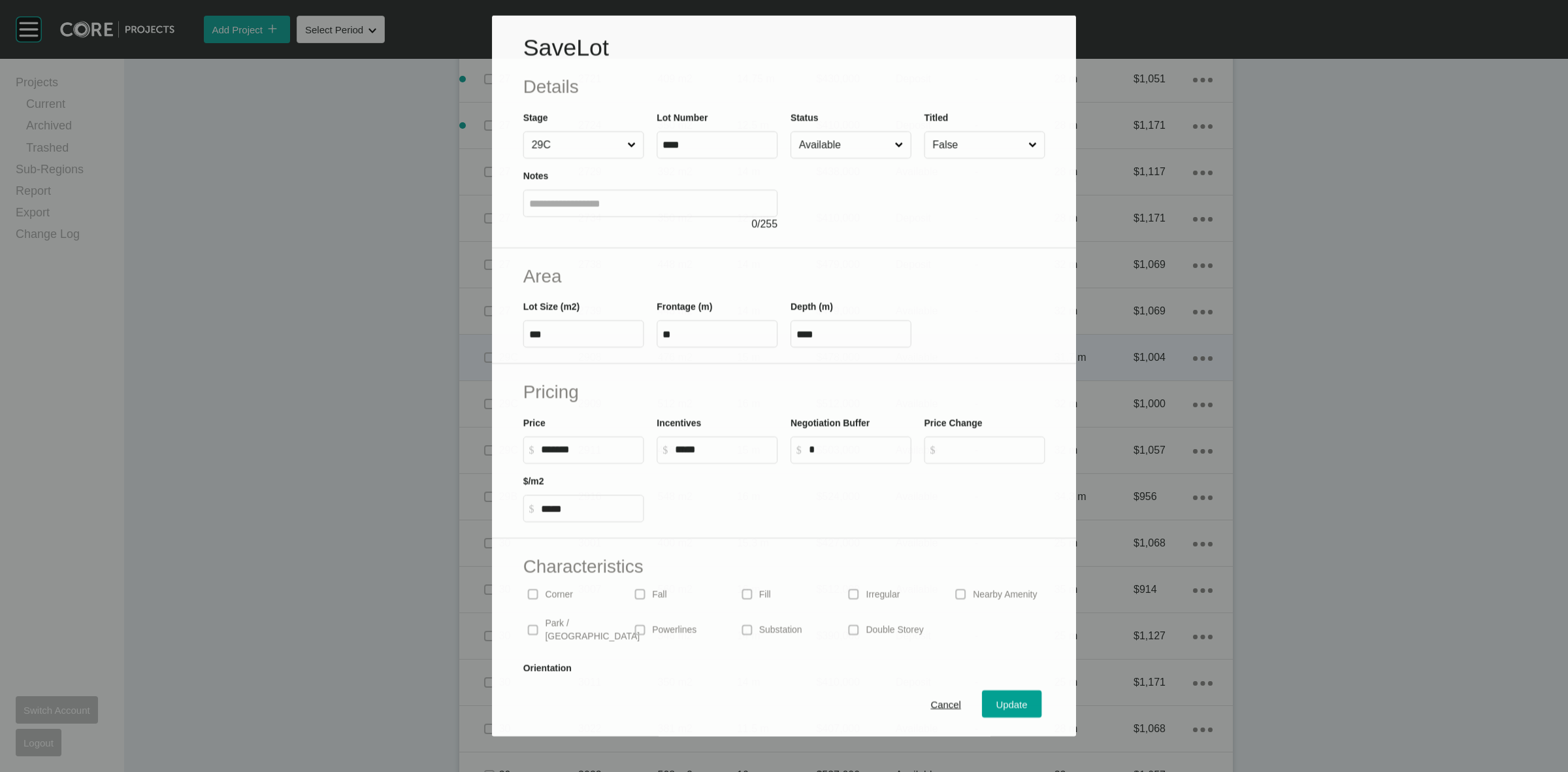
scroll to position [2205, 0]
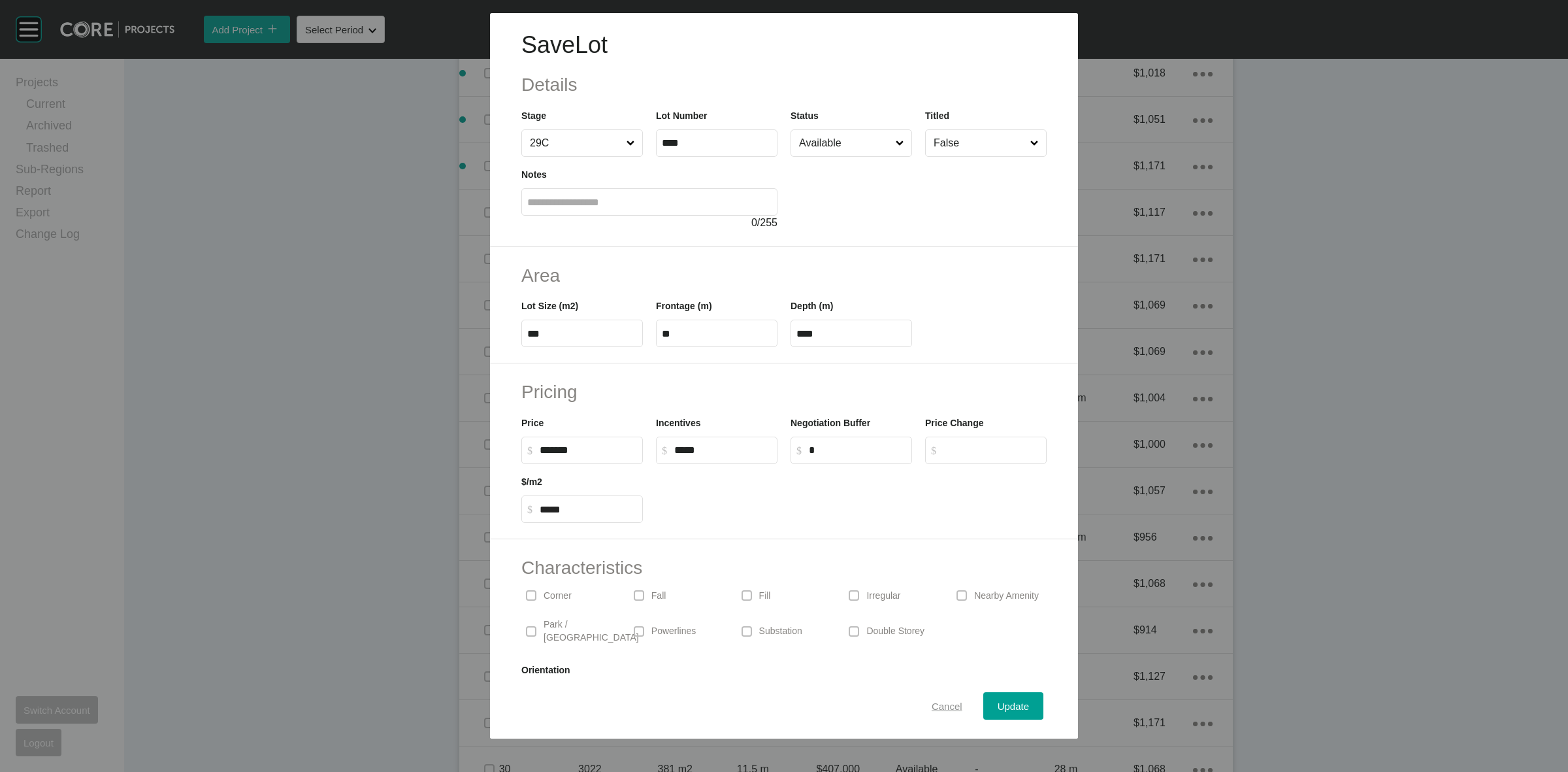
click at [934, 703] on span "Cancel" at bounding box center [947, 706] width 31 height 11
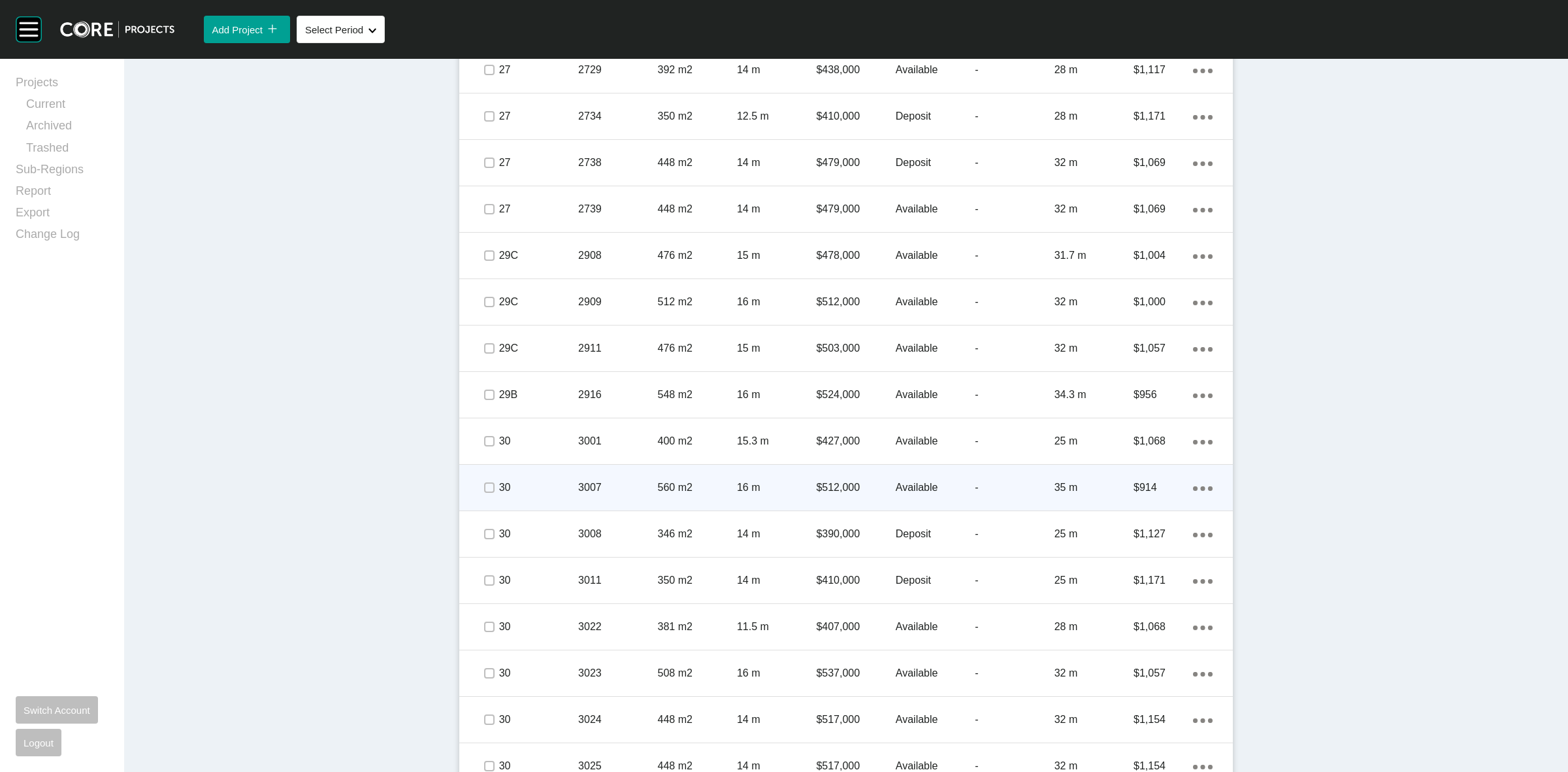
scroll to position [2368, 0]
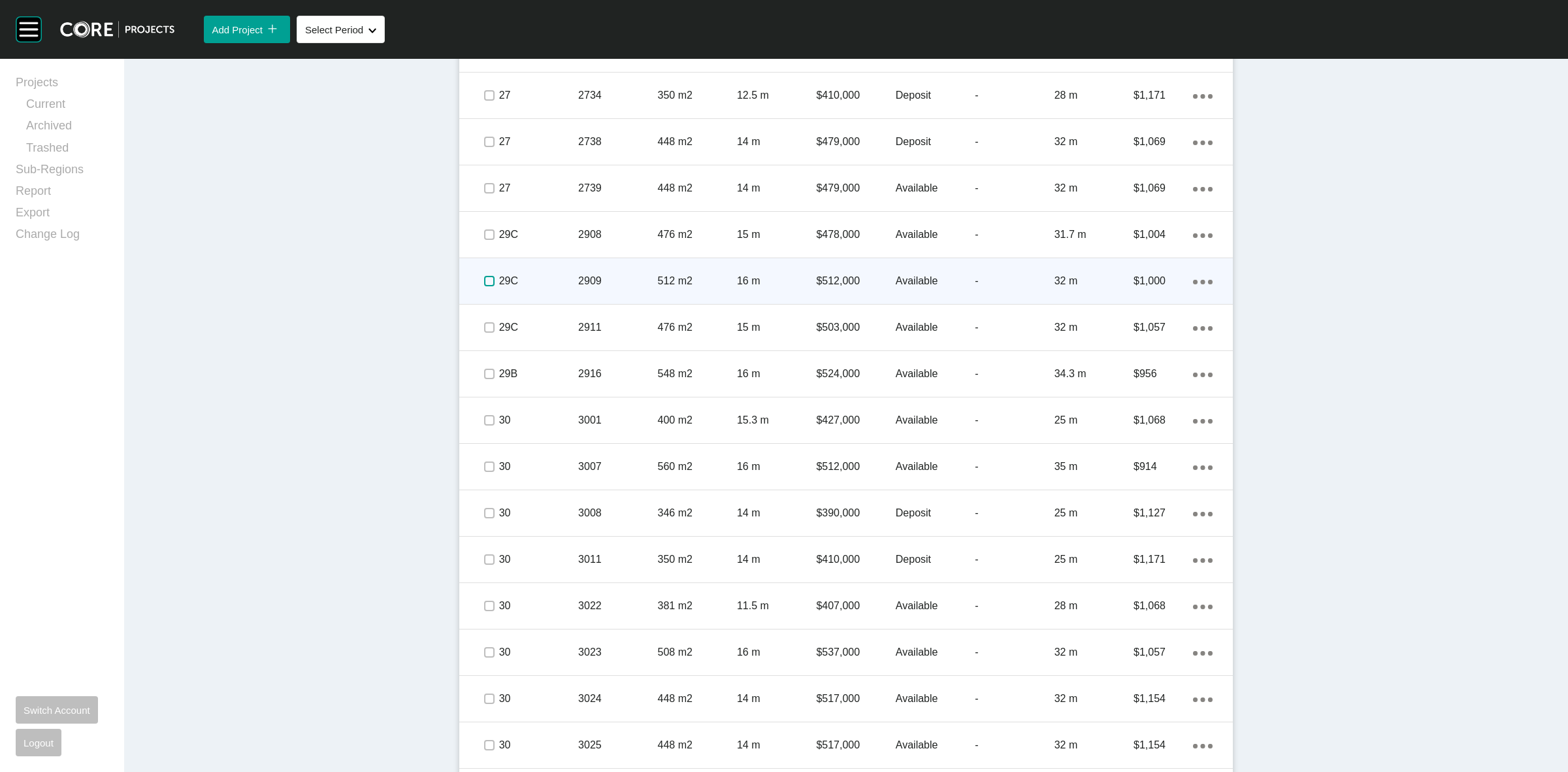
click at [488, 281] on label at bounding box center [489, 281] width 11 height 11
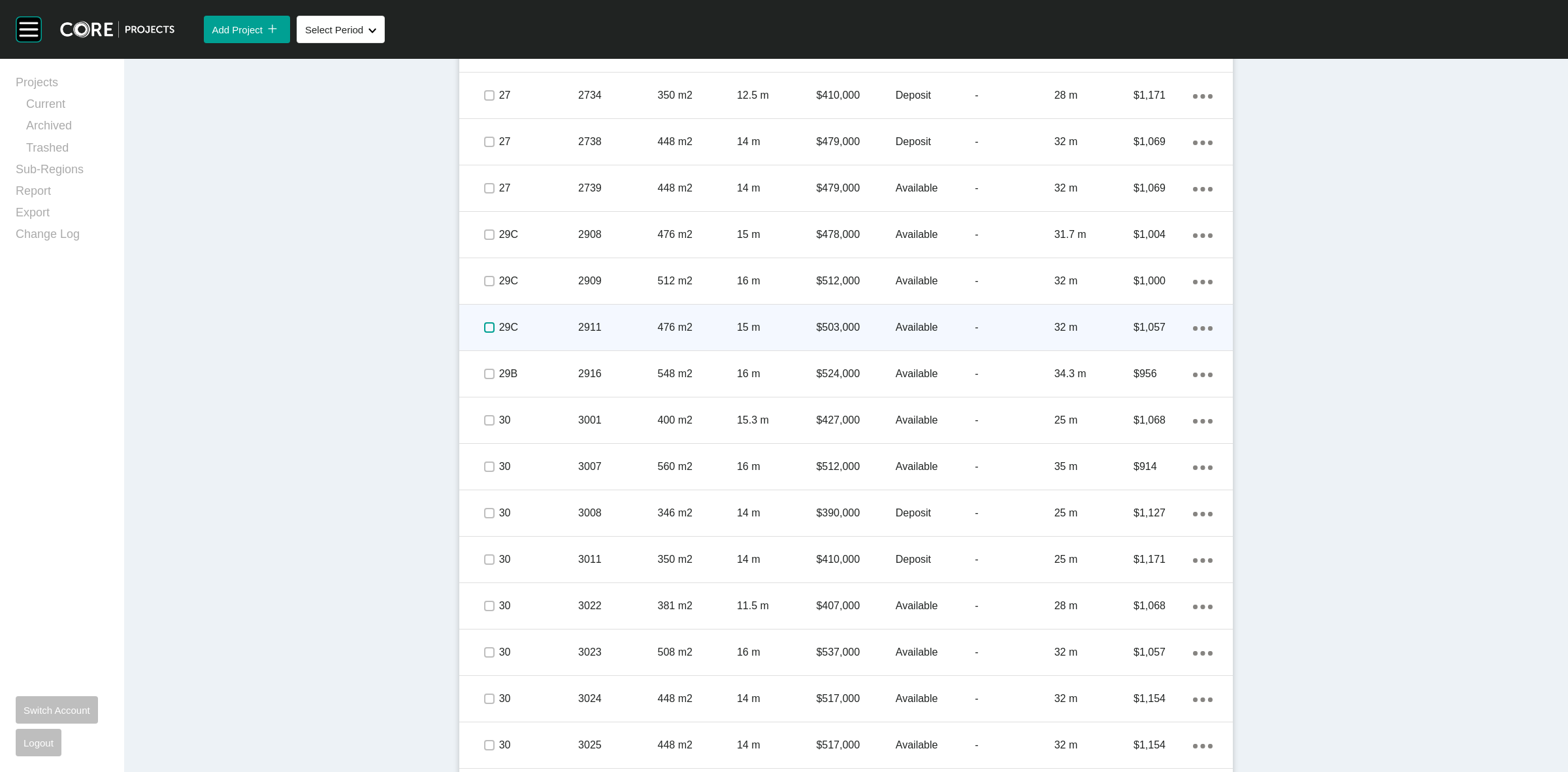
click at [485, 324] on label at bounding box center [489, 327] width 11 height 11
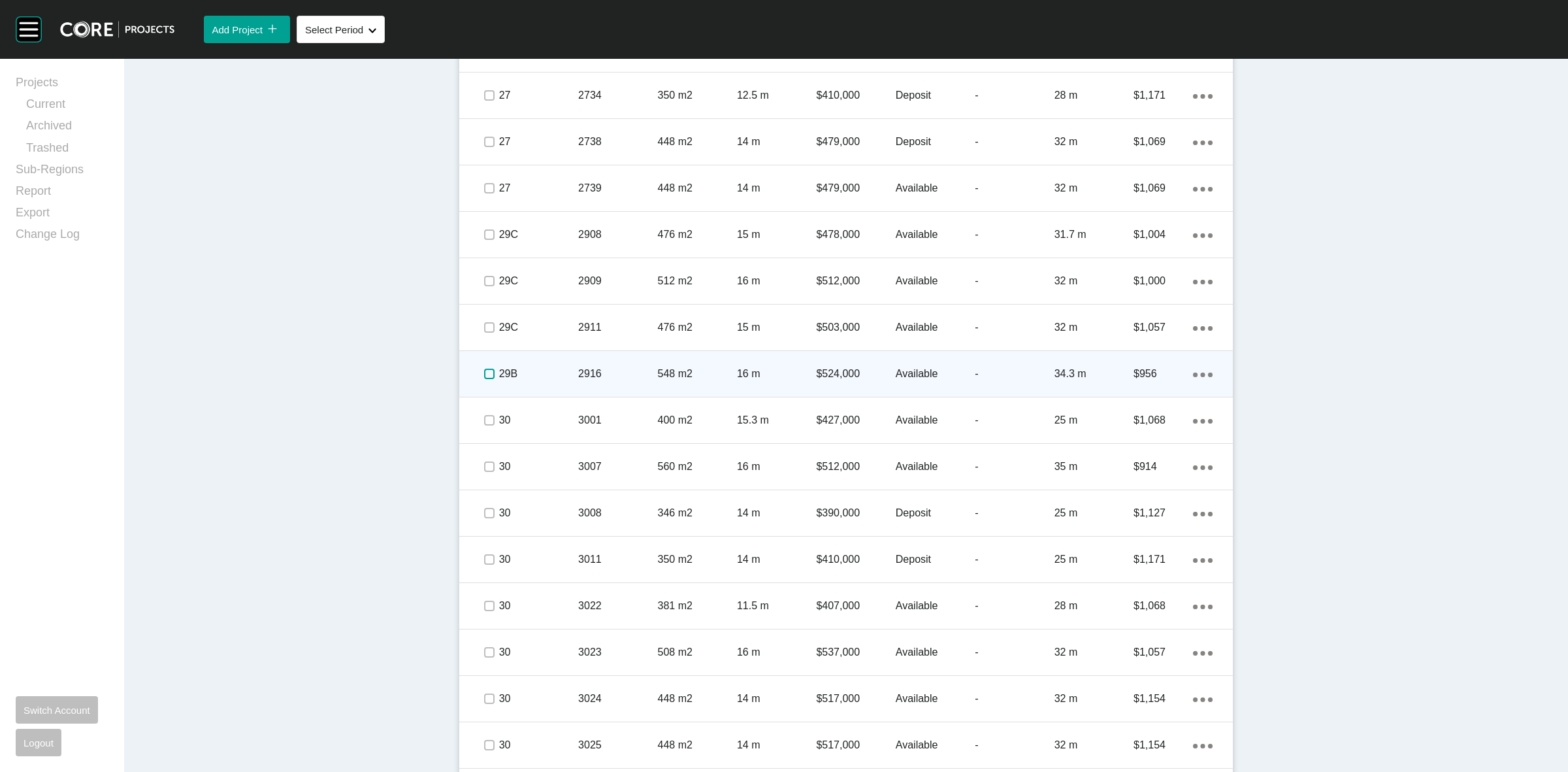
click at [488, 370] on label at bounding box center [489, 374] width 11 height 11
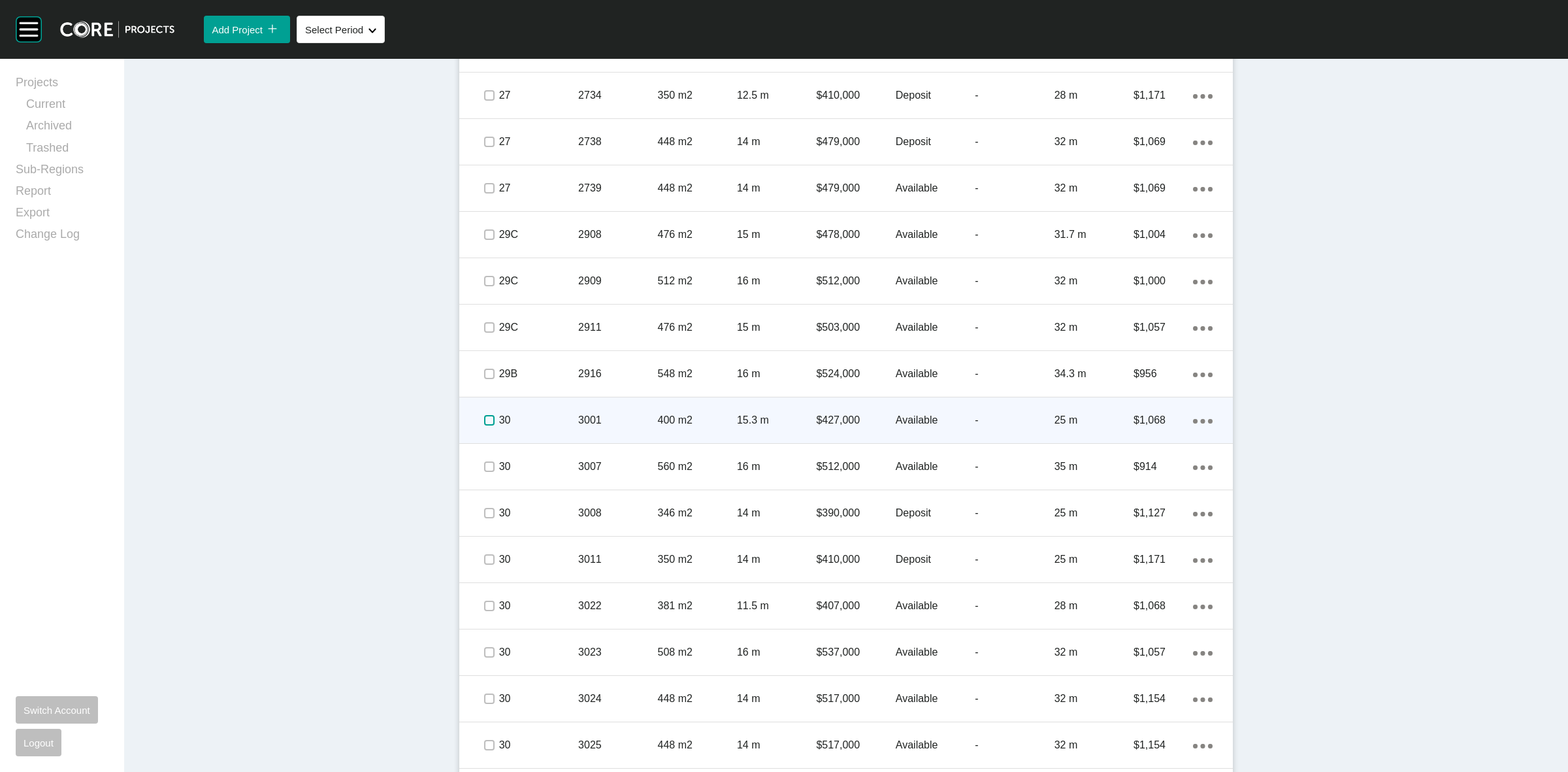
click at [488, 421] on label at bounding box center [489, 420] width 11 height 11
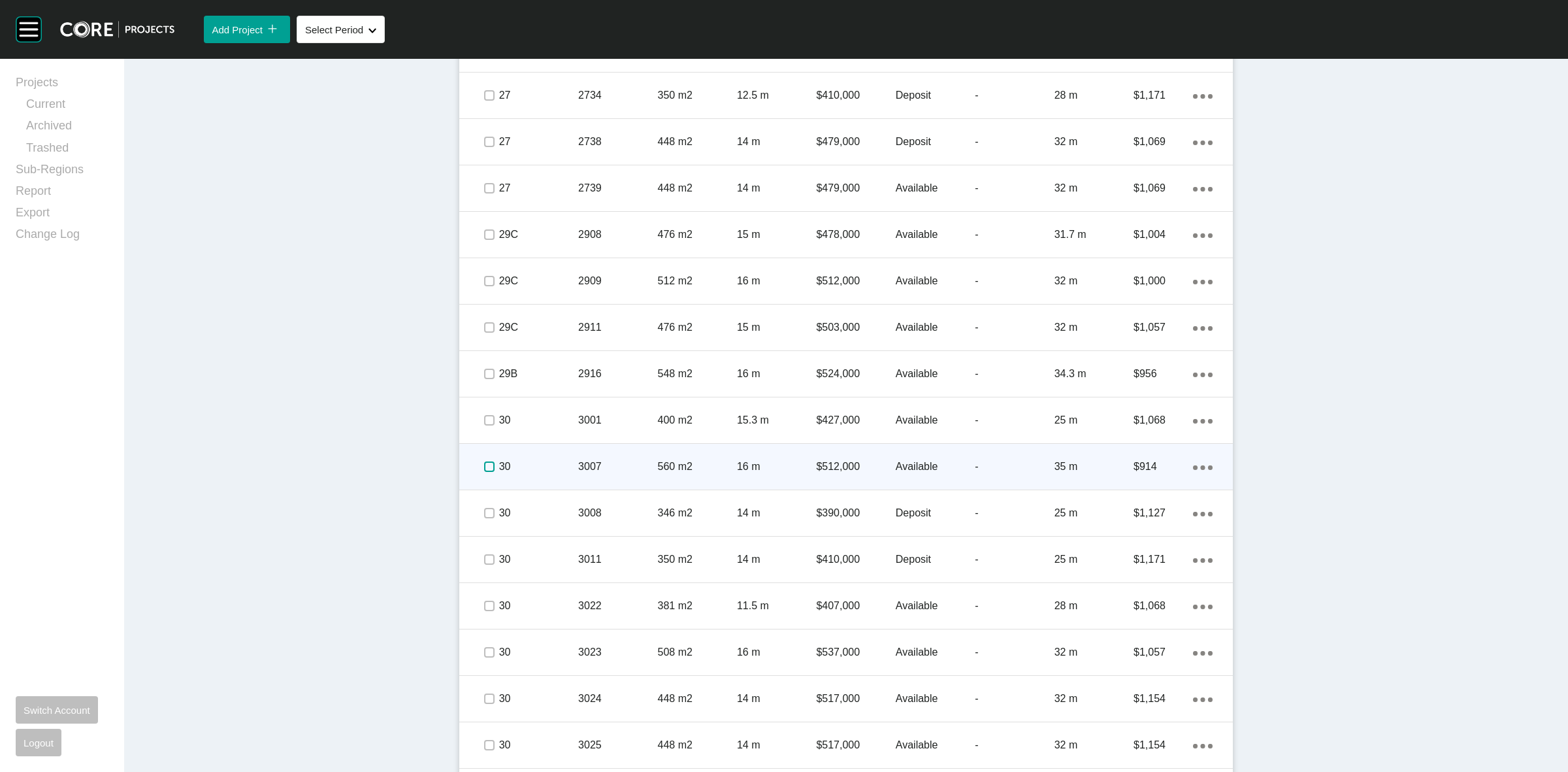
click at [484, 465] on label at bounding box center [489, 466] width 11 height 11
click at [531, 460] on p "30" at bounding box center [538, 466] width 79 height 14
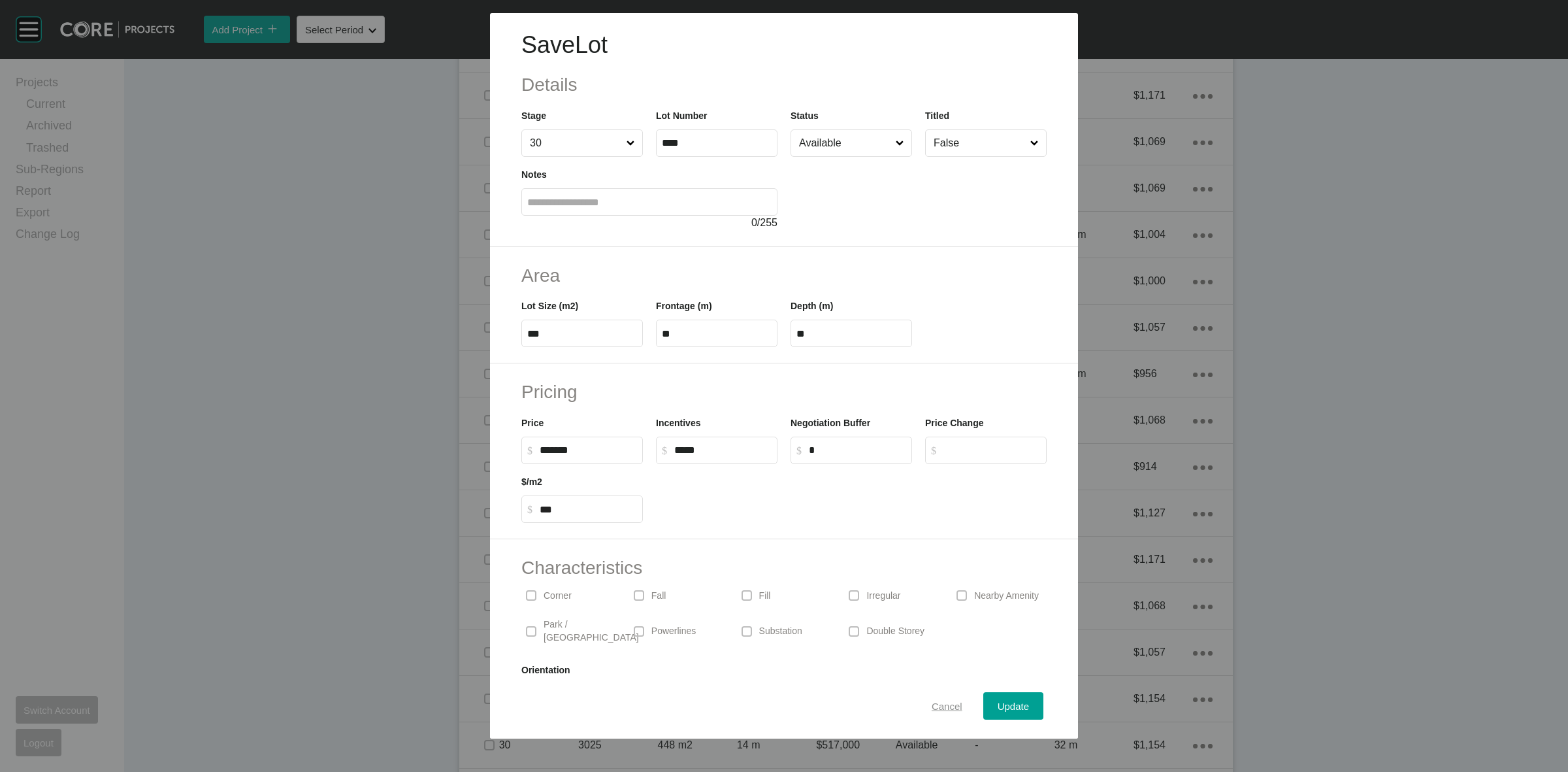
click at [932, 703] on span "Cancel" at bounding box center [947, 706] width 31 height 11
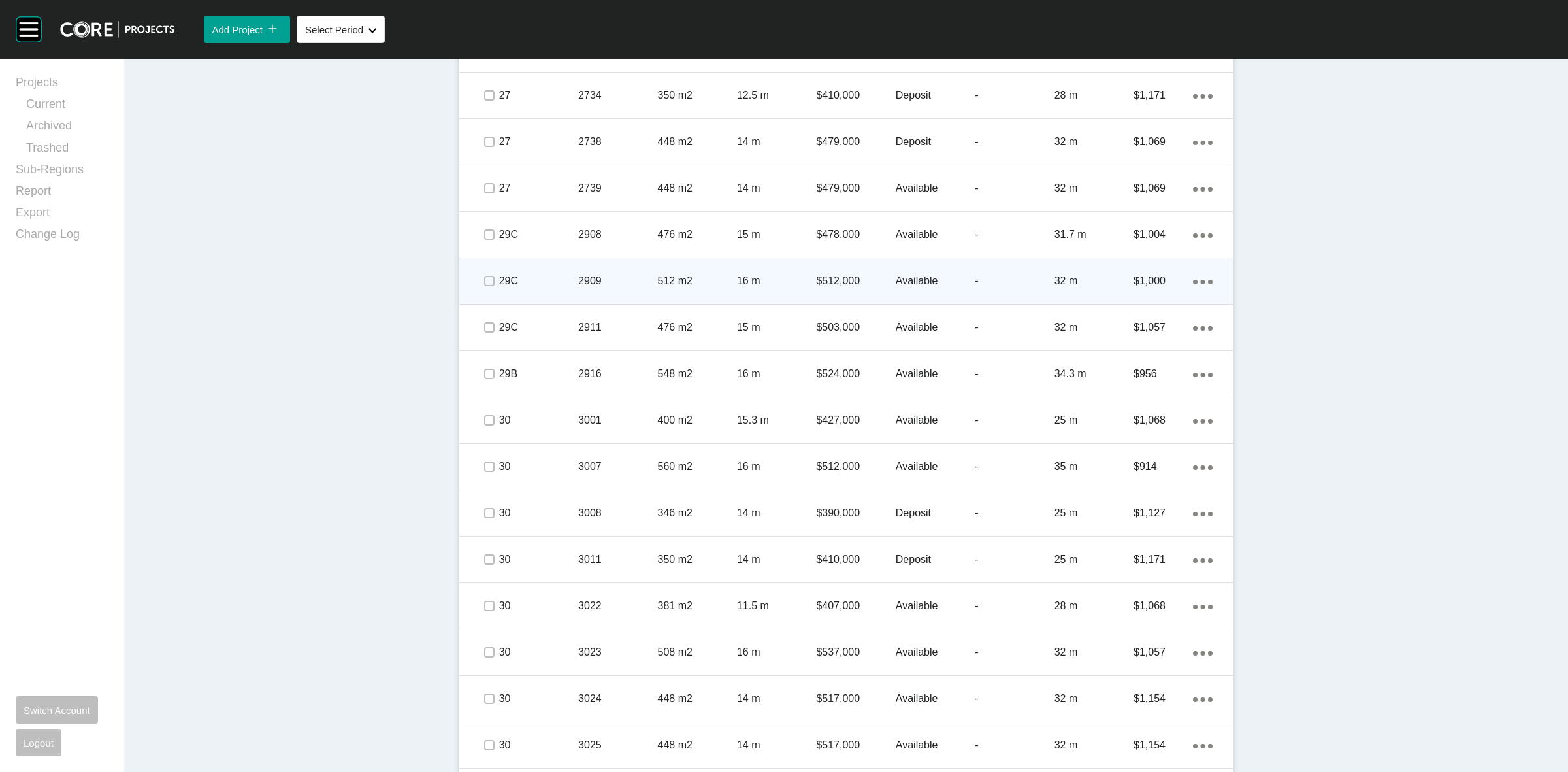
click at [629, 265] on div "2909" at bounding box center [617, 281] width 79 height 41
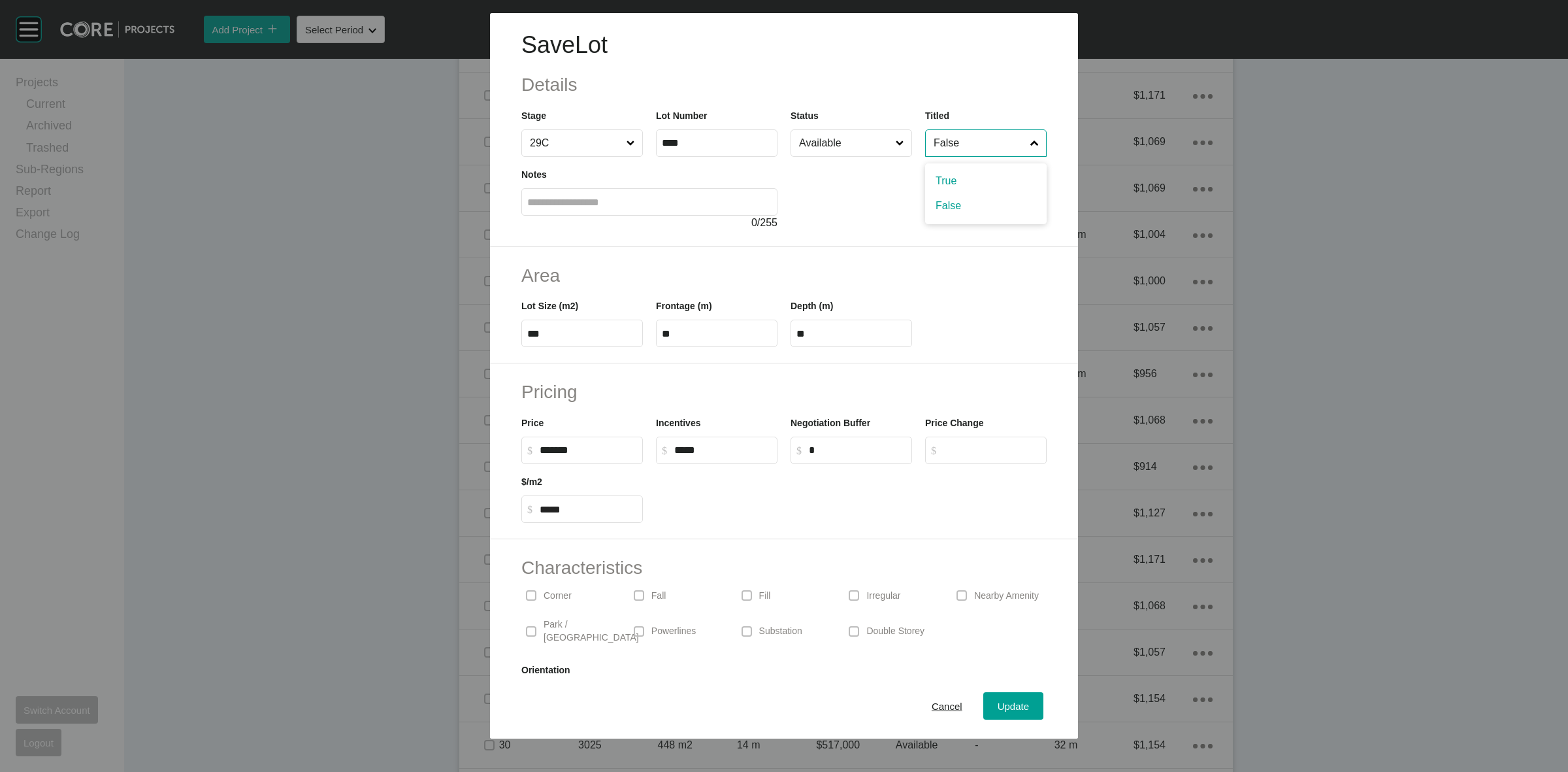
drag, startPoint x: 943, startPoint y: 141, endPoint x: 948, endPoint y: 161, distance: 20.6
click at [944, 141] on input "False" at bounding box center [979, 143] width 96 height 26
click at [994, 697] on div "Update" at bounding box center [1013, 706] width 38 height 17
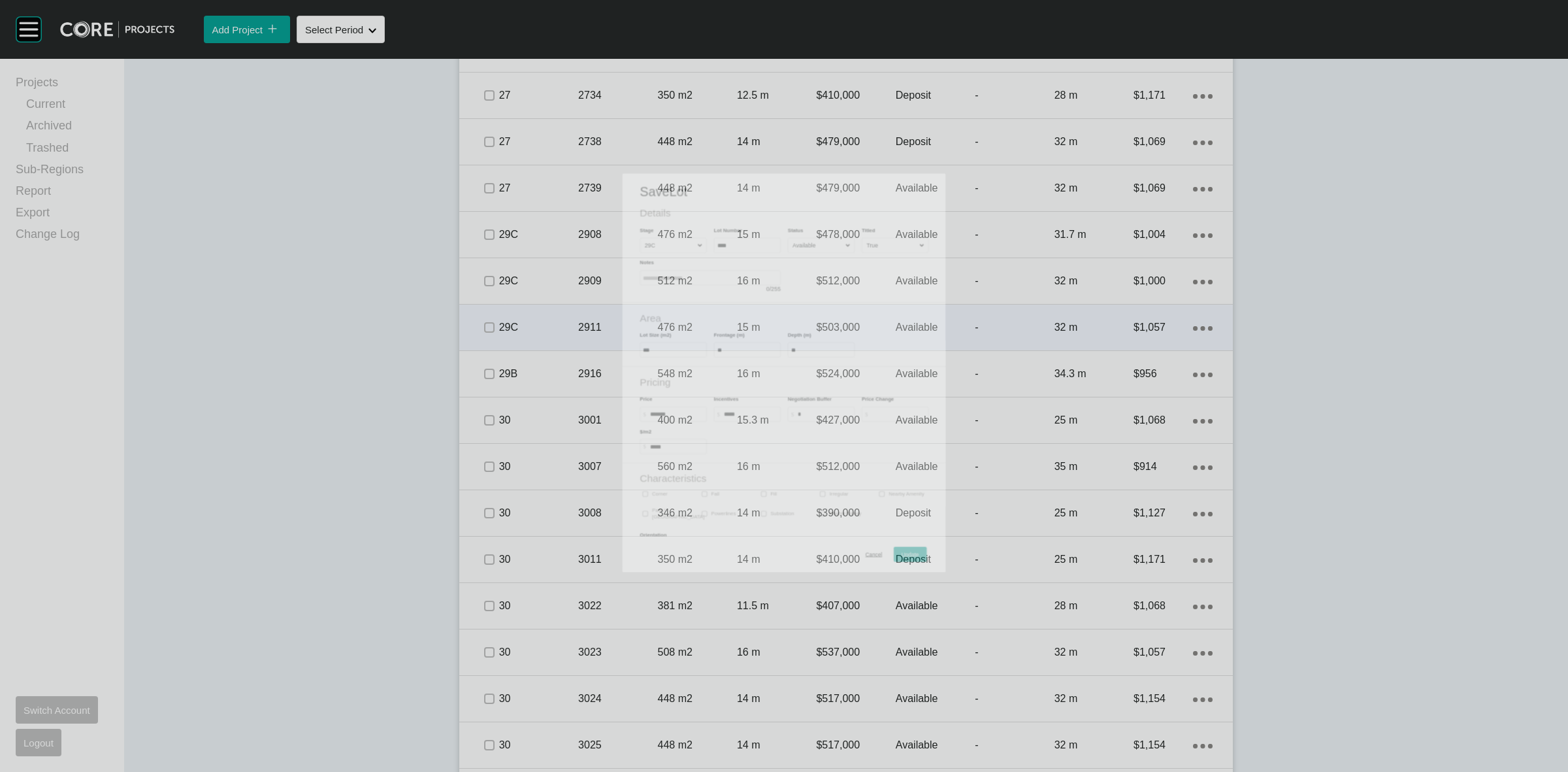
scroll to position [2410, 0]
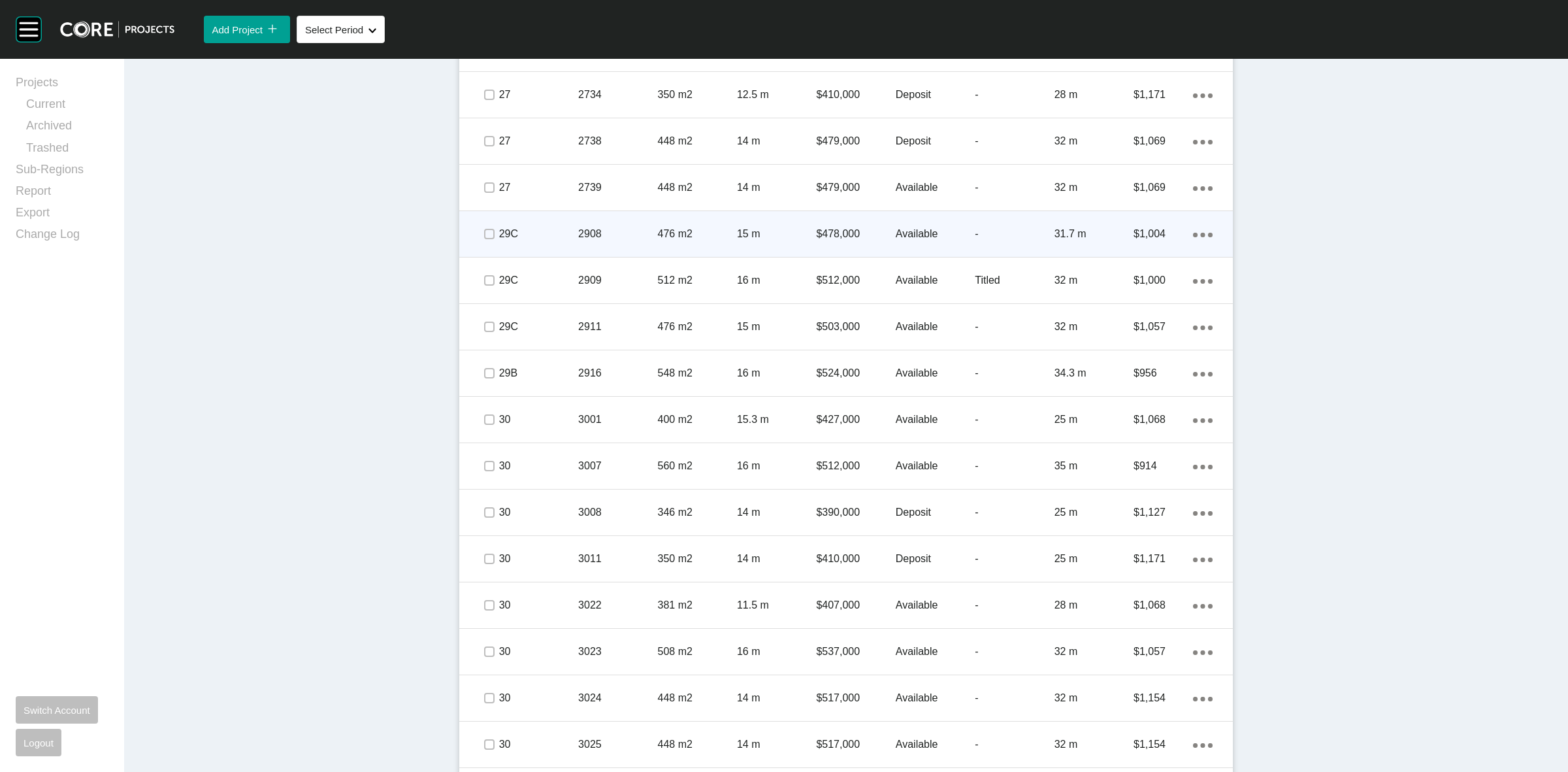
click at [630, 235] on p "2908" at bounding box center [617, 234] width 79 height 14
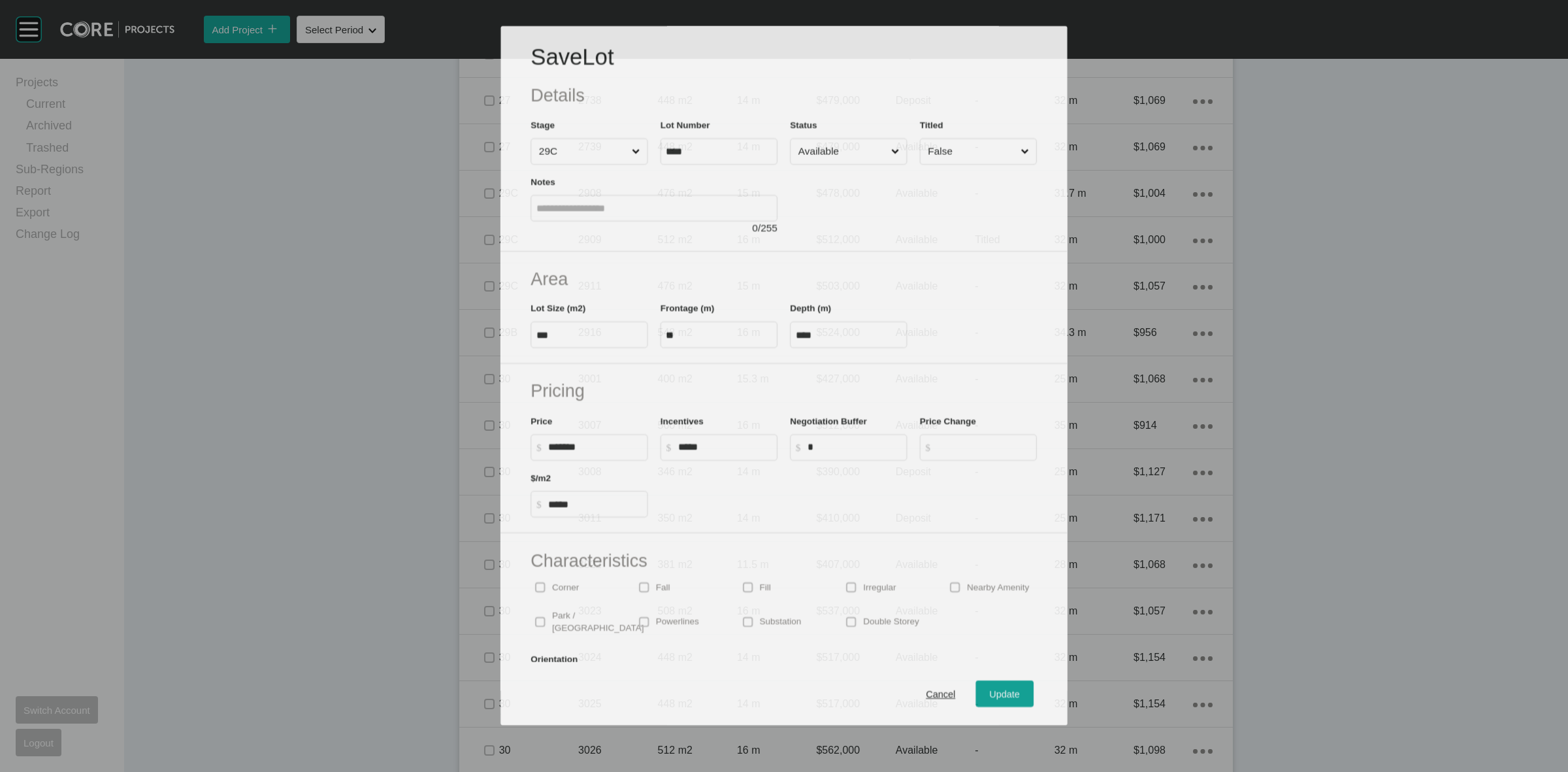
scroll to position [2368, 0]
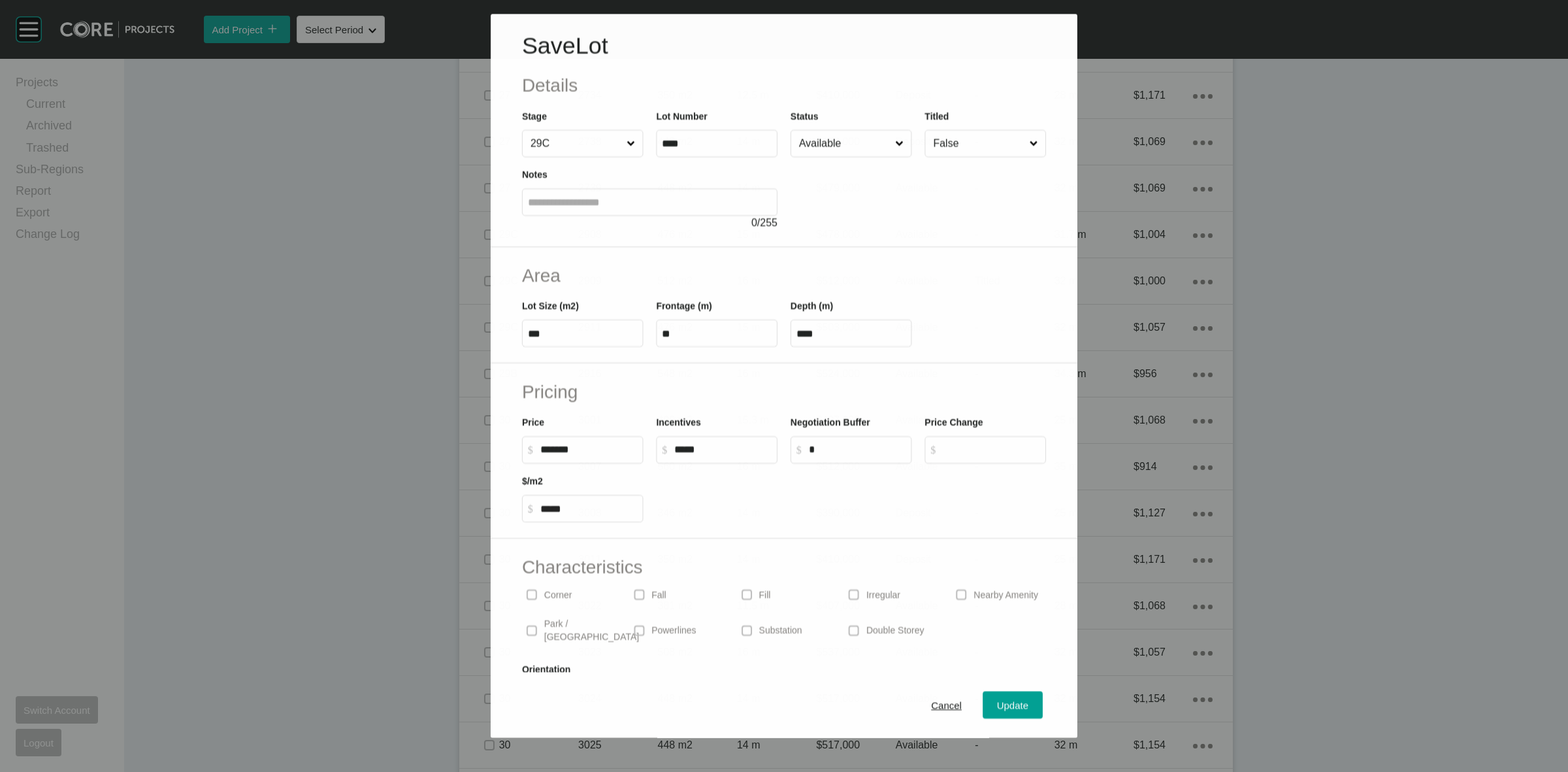
click at [942, 141] on input "False" at bounding box center [978, 143] width 96 height 26
click at [997, 695] on button "Update" at bounding box center [1013, 706] width 60 height 27
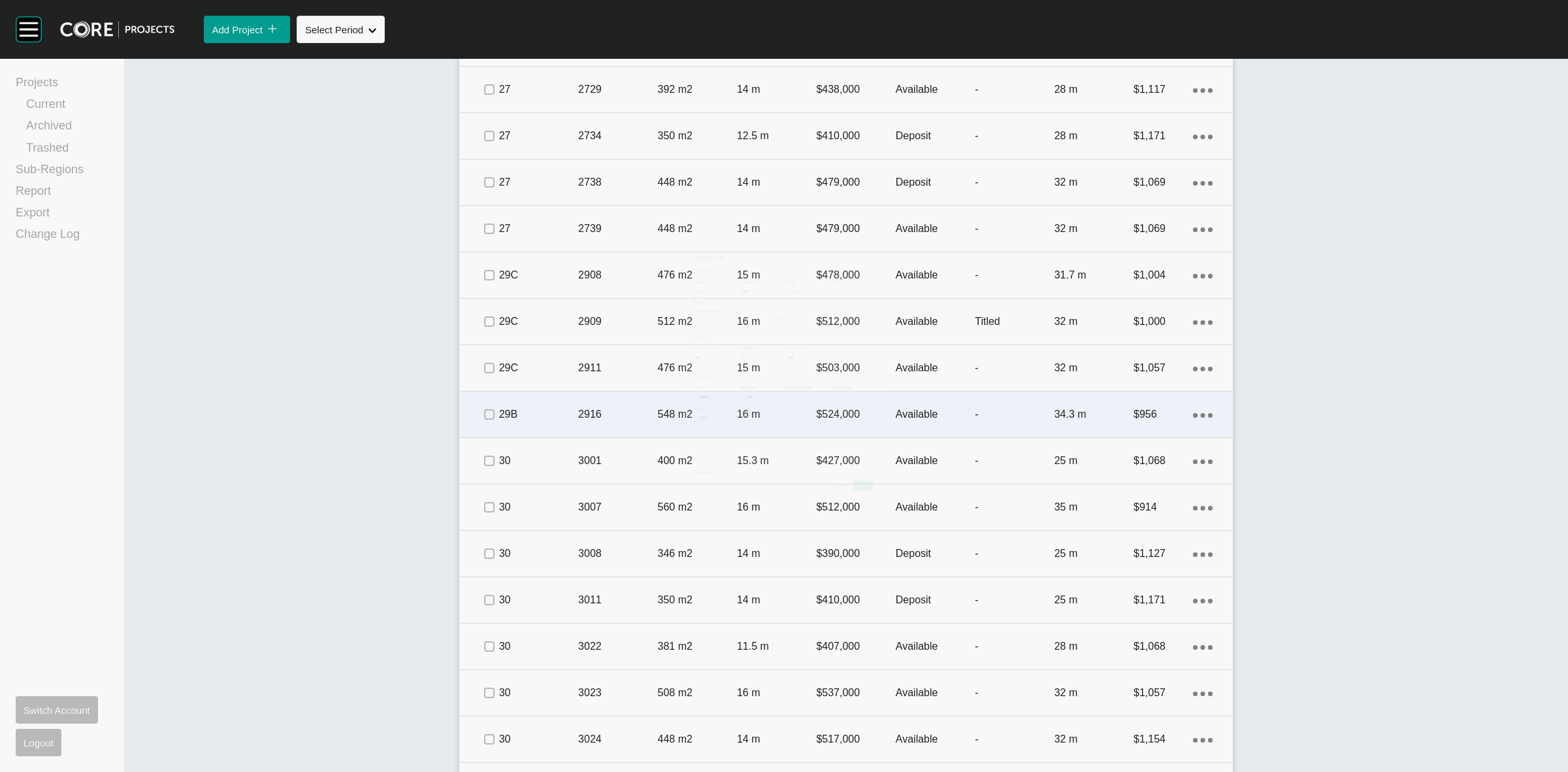
scroll to position [2410, 0]
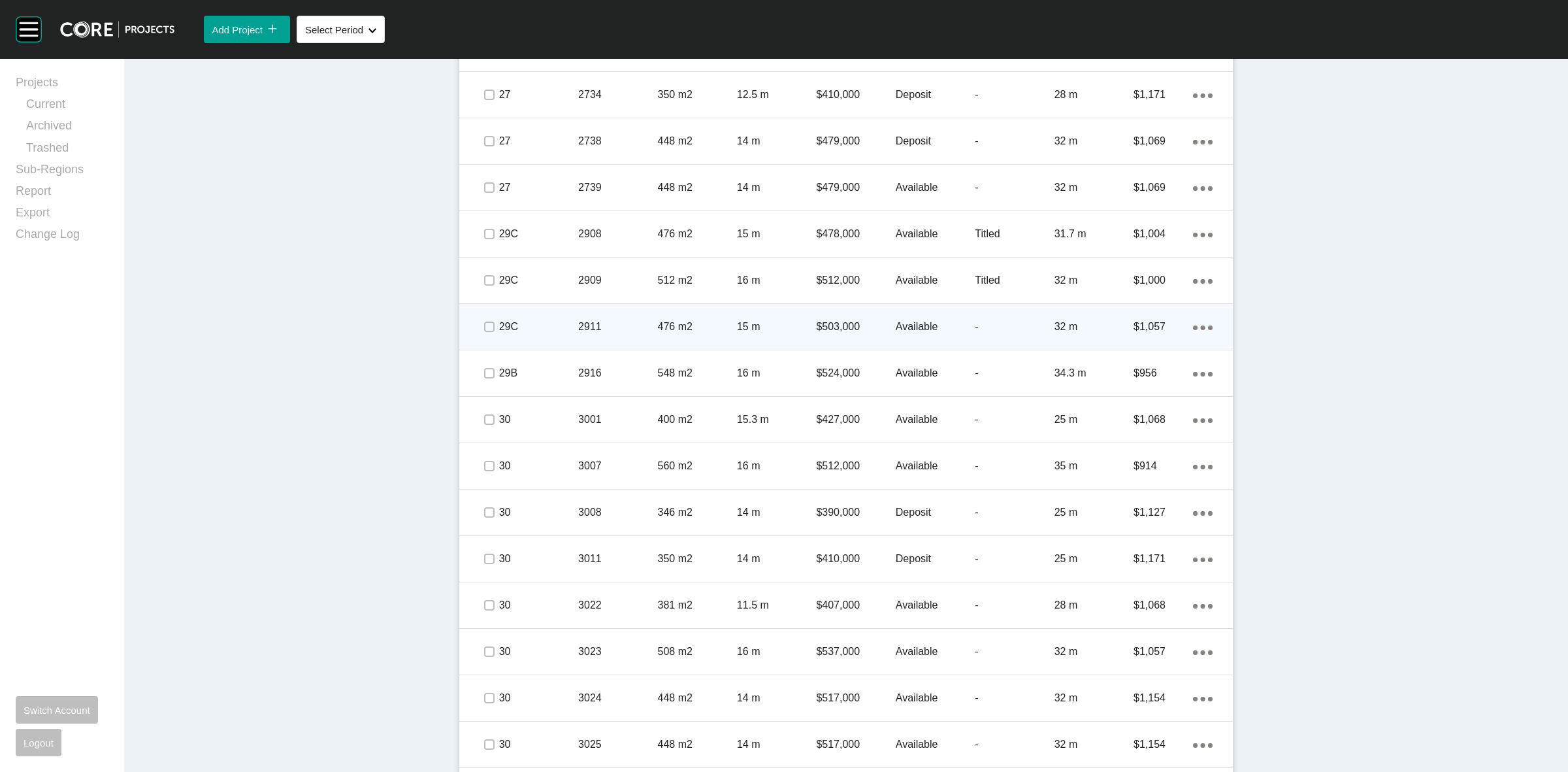
click at [606, 322] on p "2911" at bounding box center [617, 327] width 79 height 14
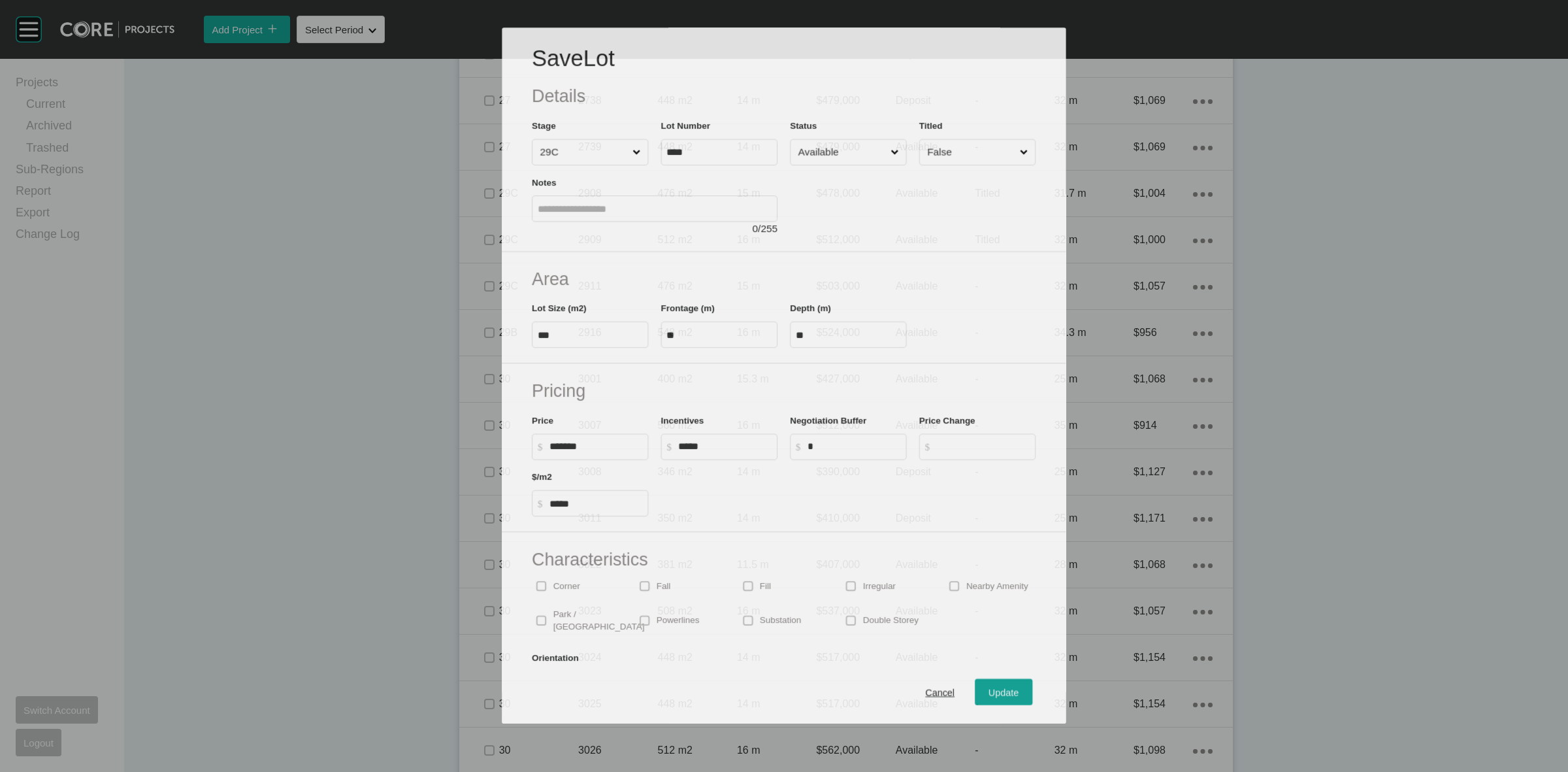
scroll to position [2368, 0]
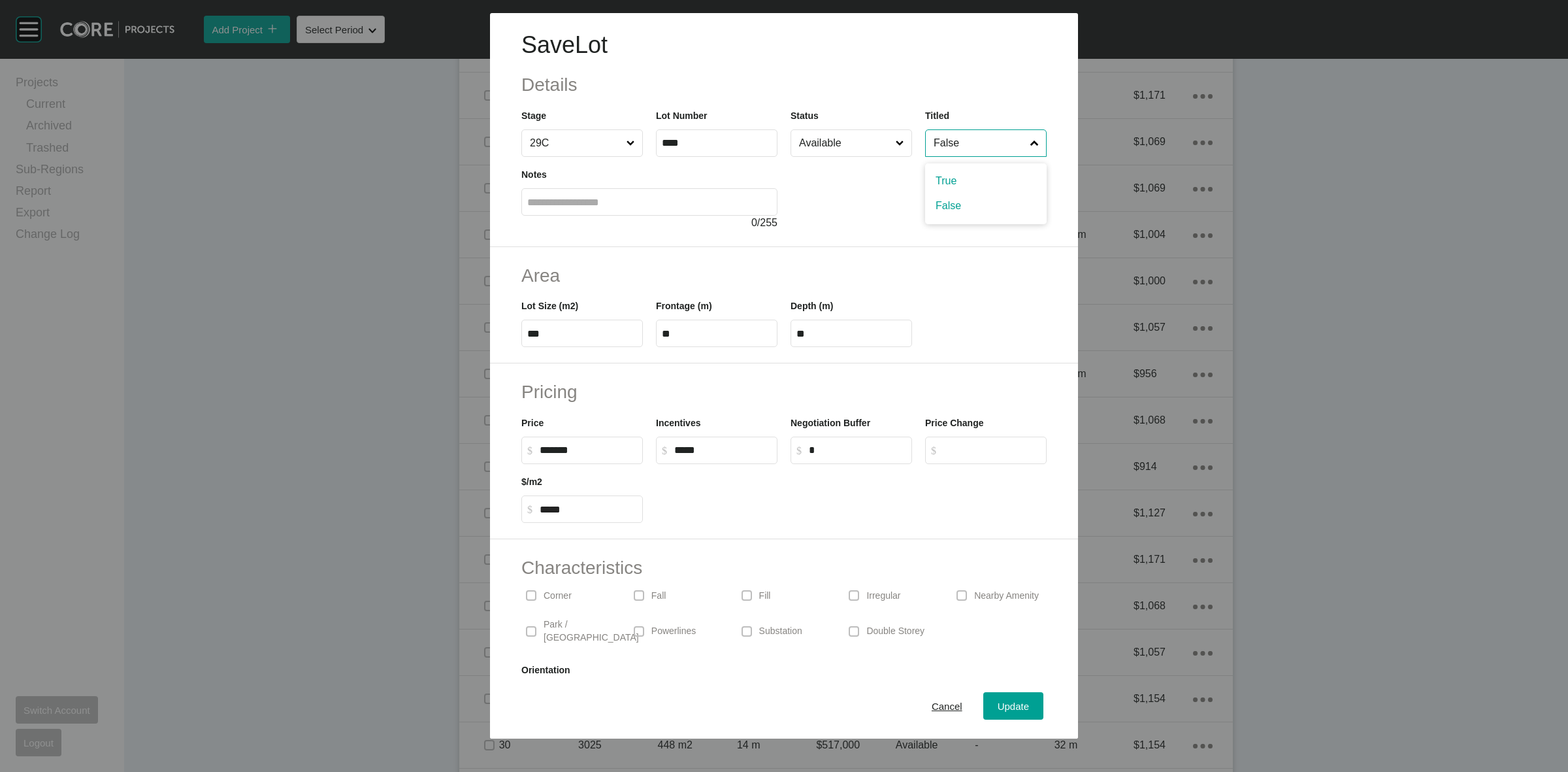
click at [953, 149] on input "False" at bounding box center [979, 143] width 96 height 26
click at [1001, 710] on span "Update" at bounding box center [1013, 706] width 32 height 11
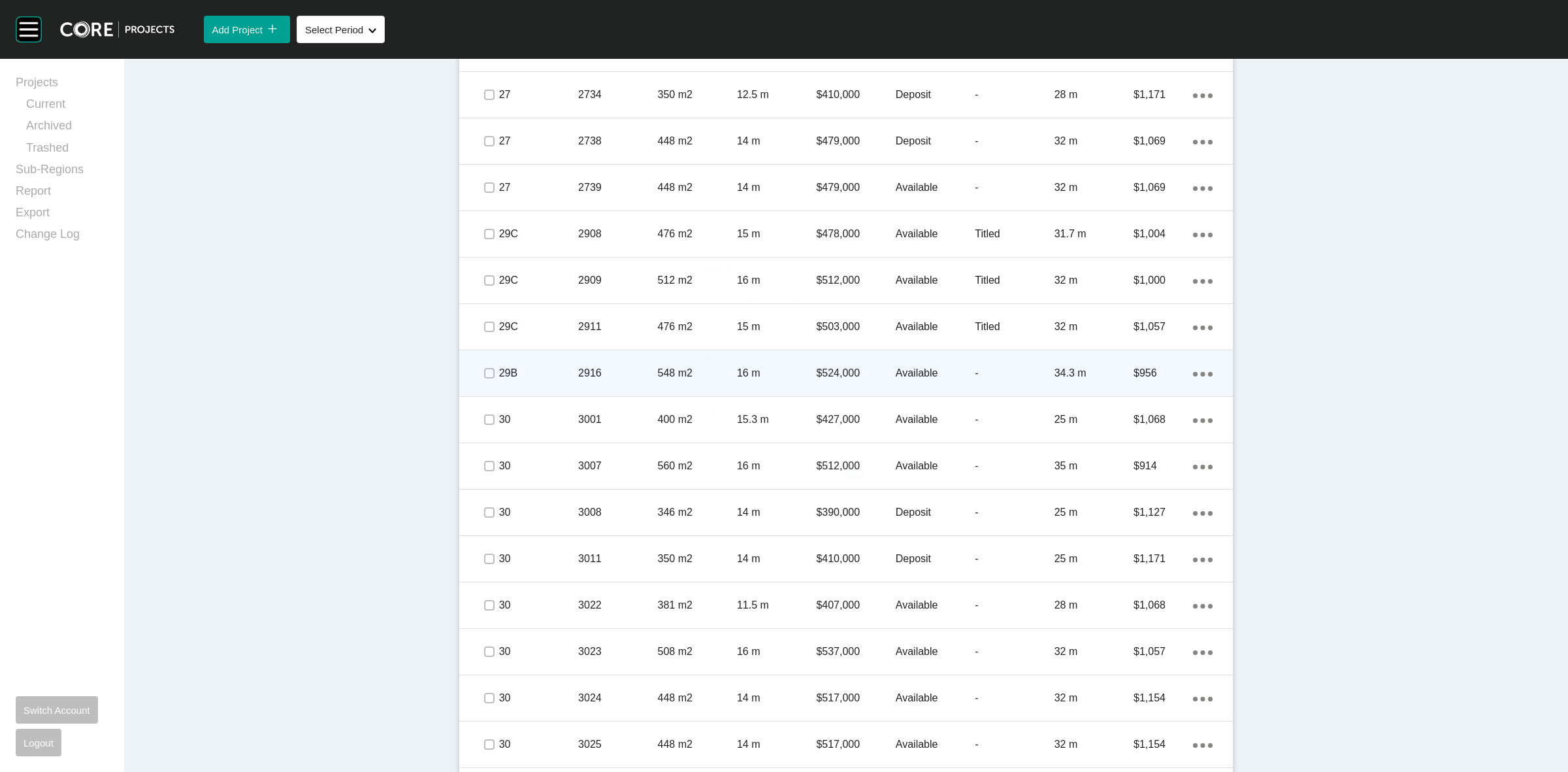
click at [658, 363] on div "548 m2" at bounding box center [697, 373] width 79 height 41
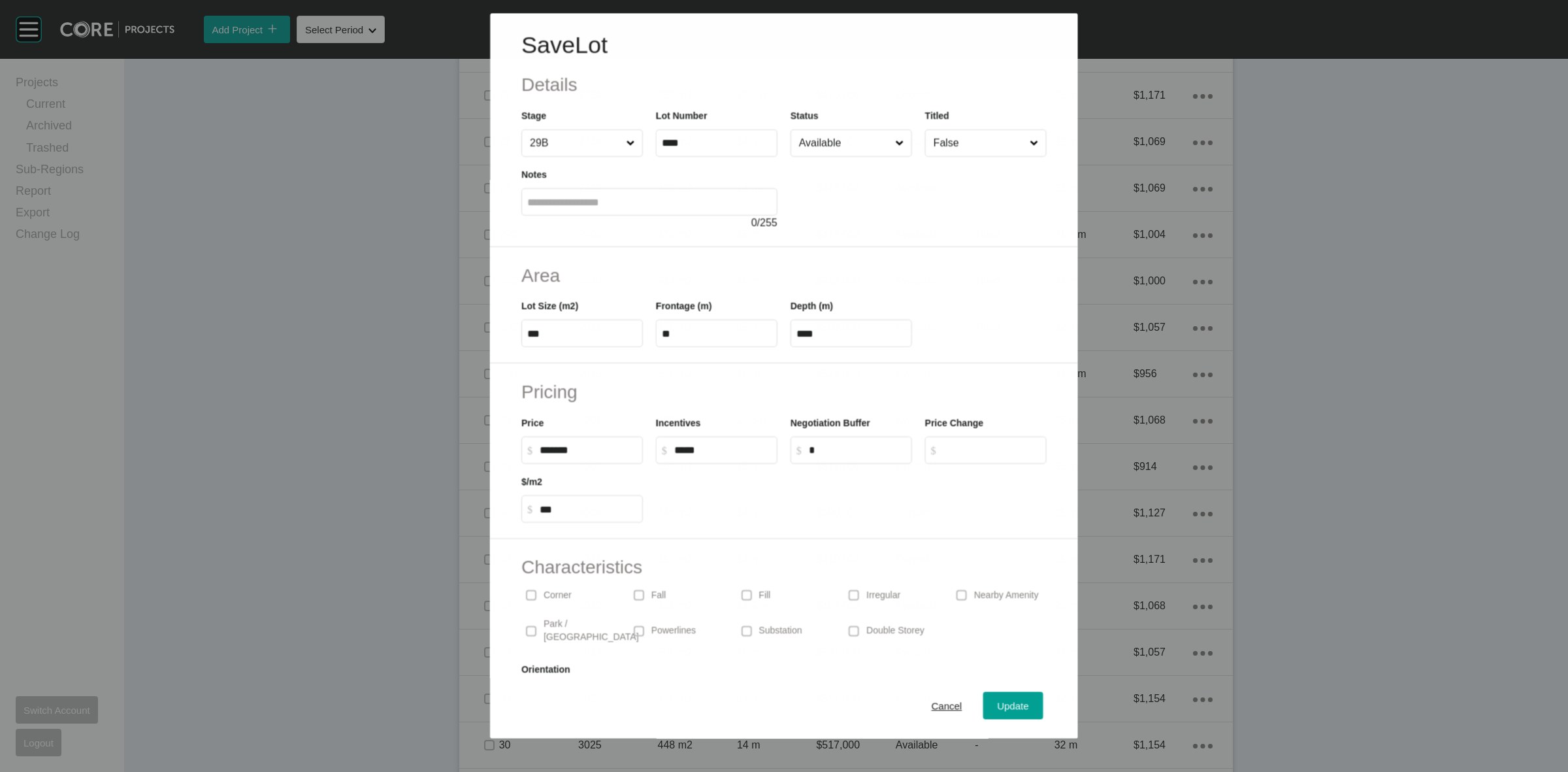
click at [952, 152] on input "False" at bounding box center [979, 143] width 96 height 26
click at [1017, 701] on span "Update" at bounding box center [1013, 706] width 32 height 11
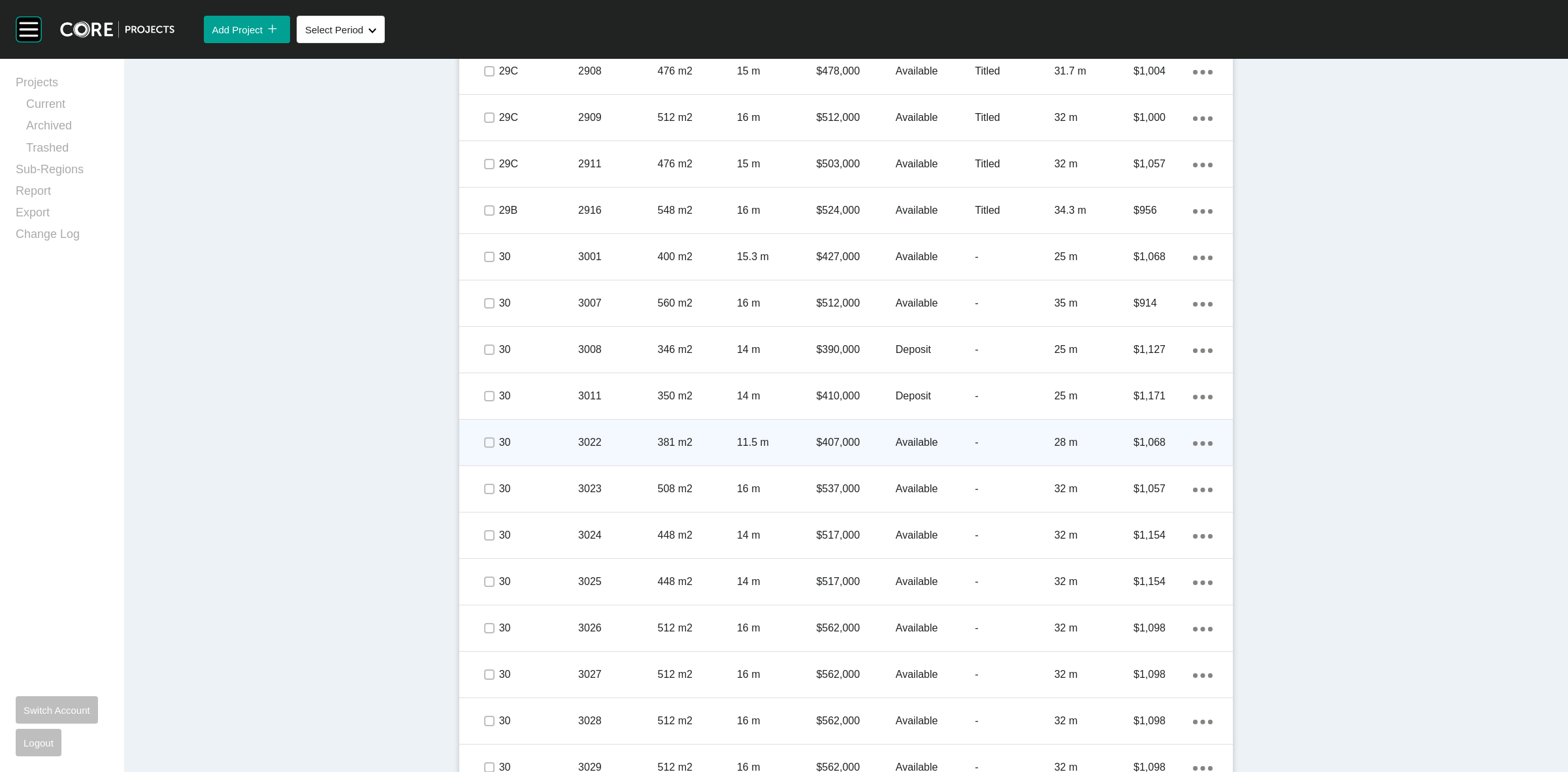
scroll to position [2573, 0]
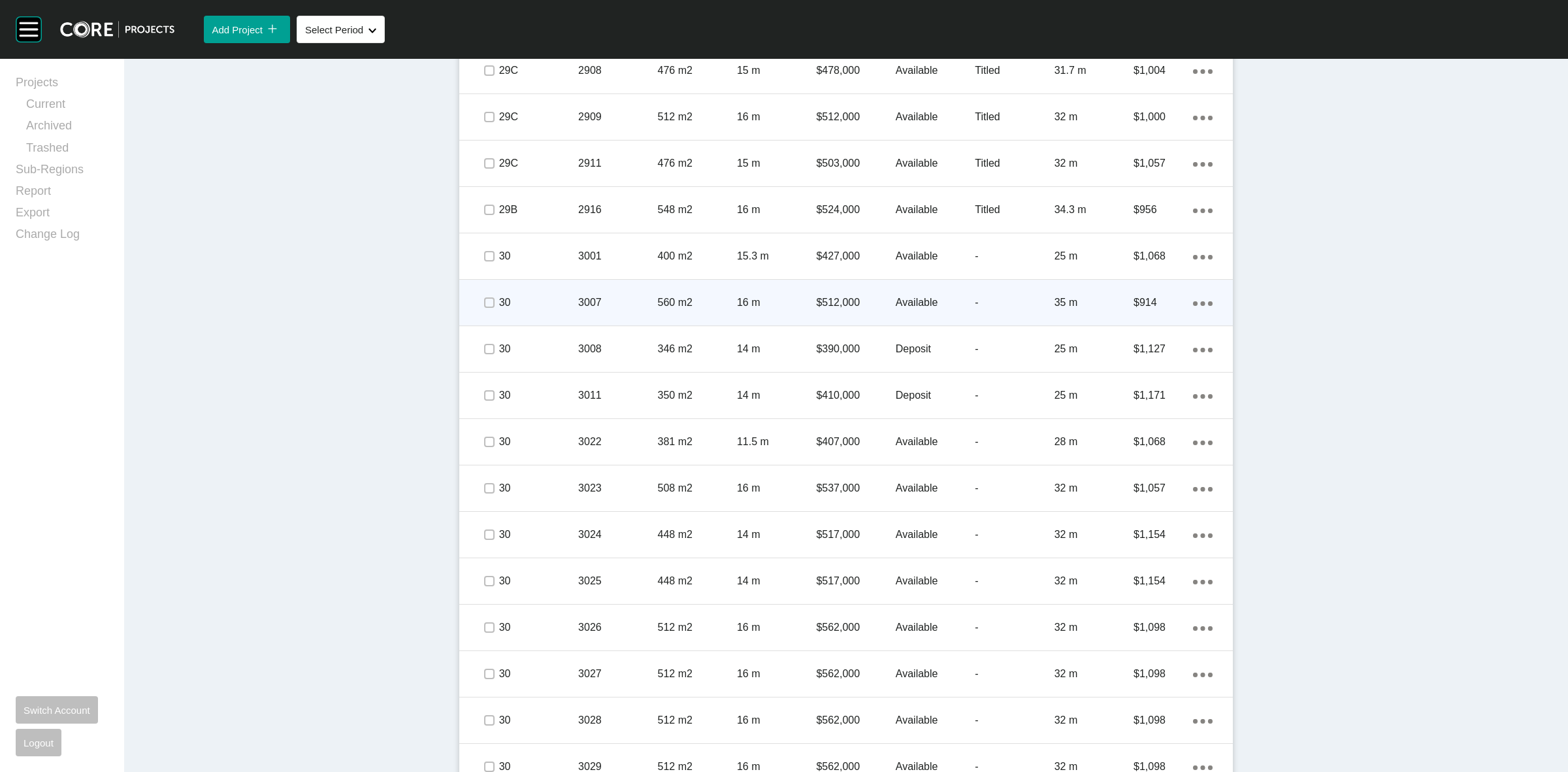
click at [615, 302] on p "3007" at bounding box center [617, 302] width 79 height 14
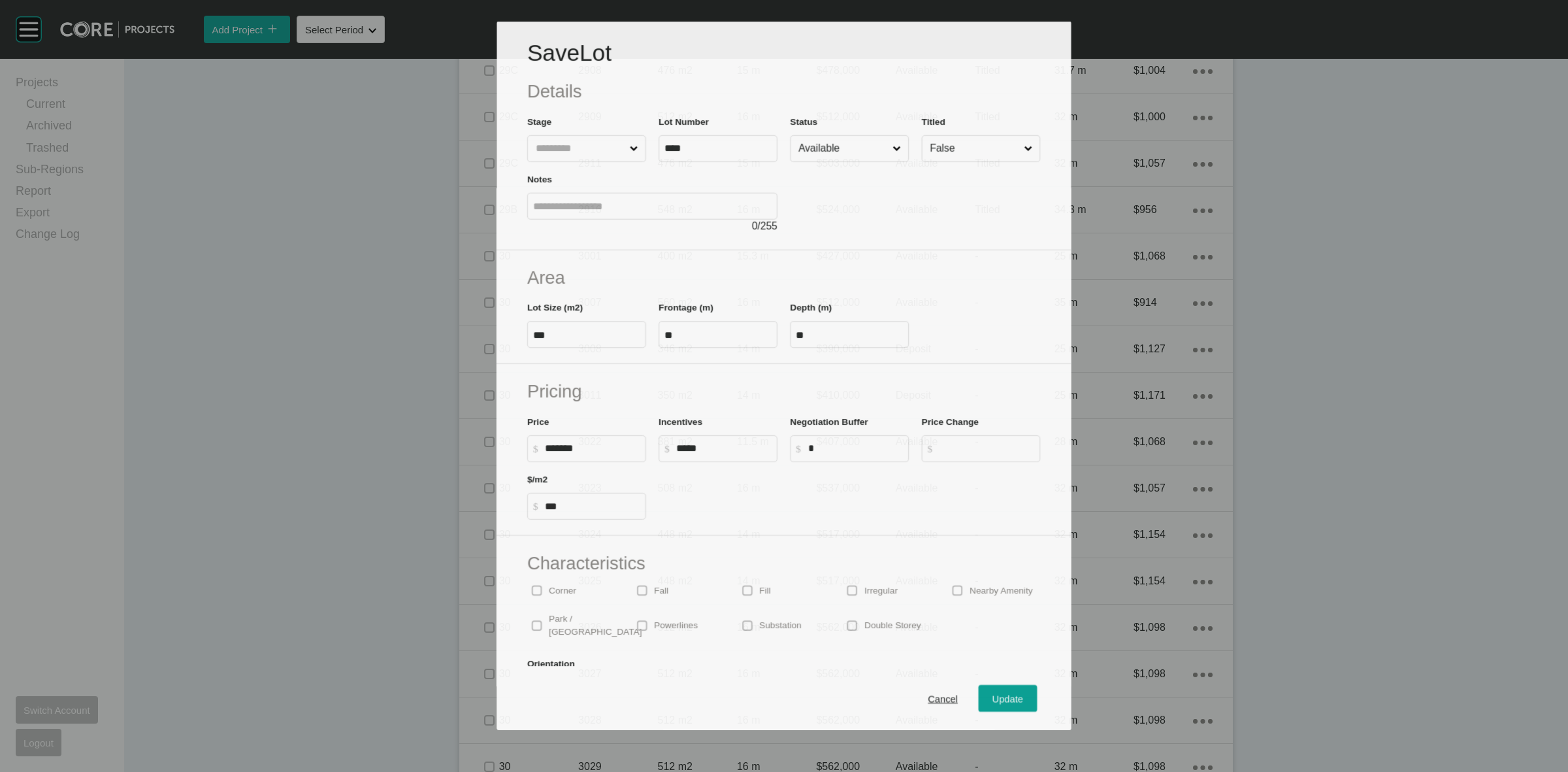
scroll to position [2533, 0]
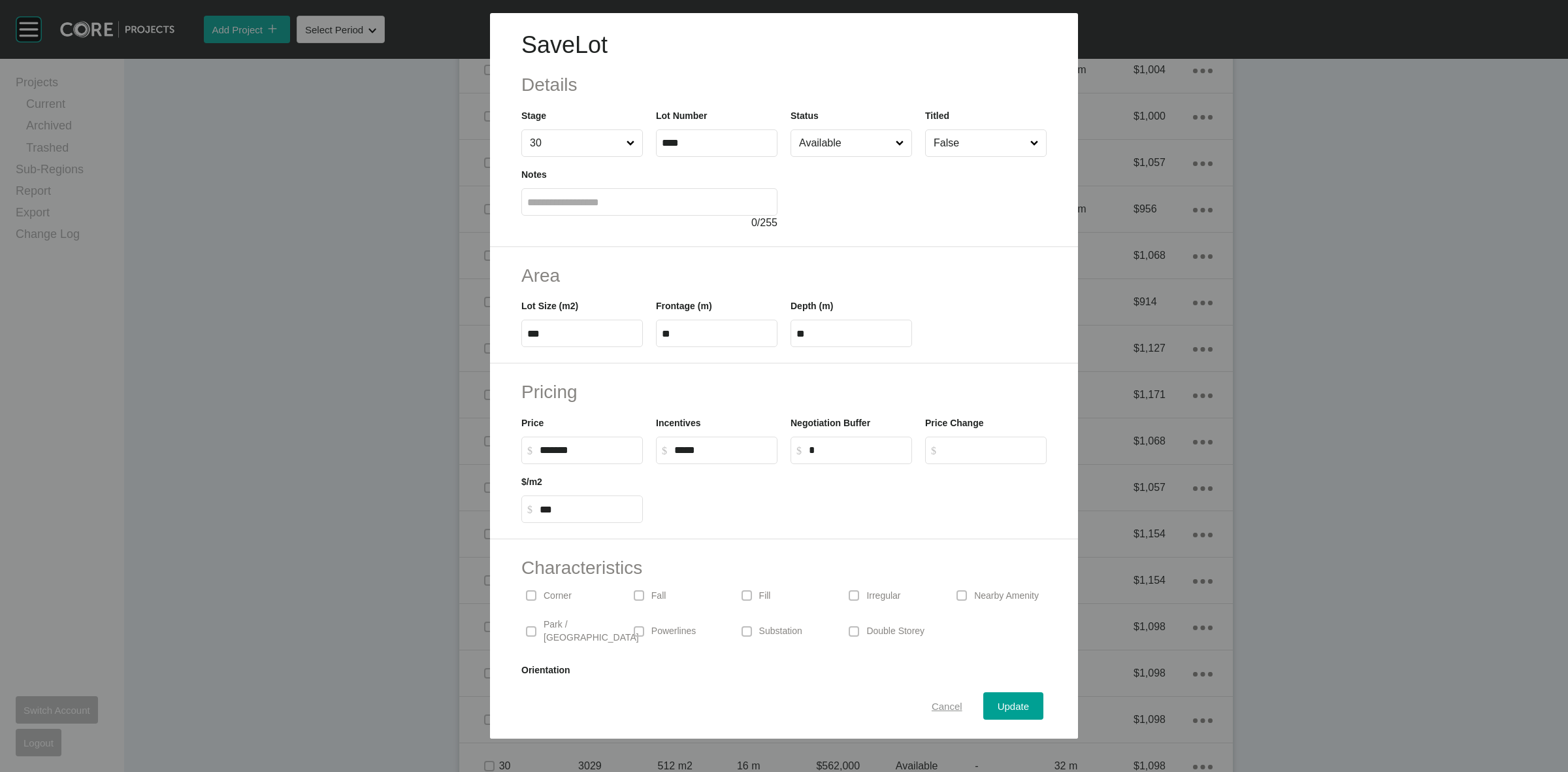
click at [932, 707] on span "Cancel" at bounding box center [947, 706] width 31 height 11
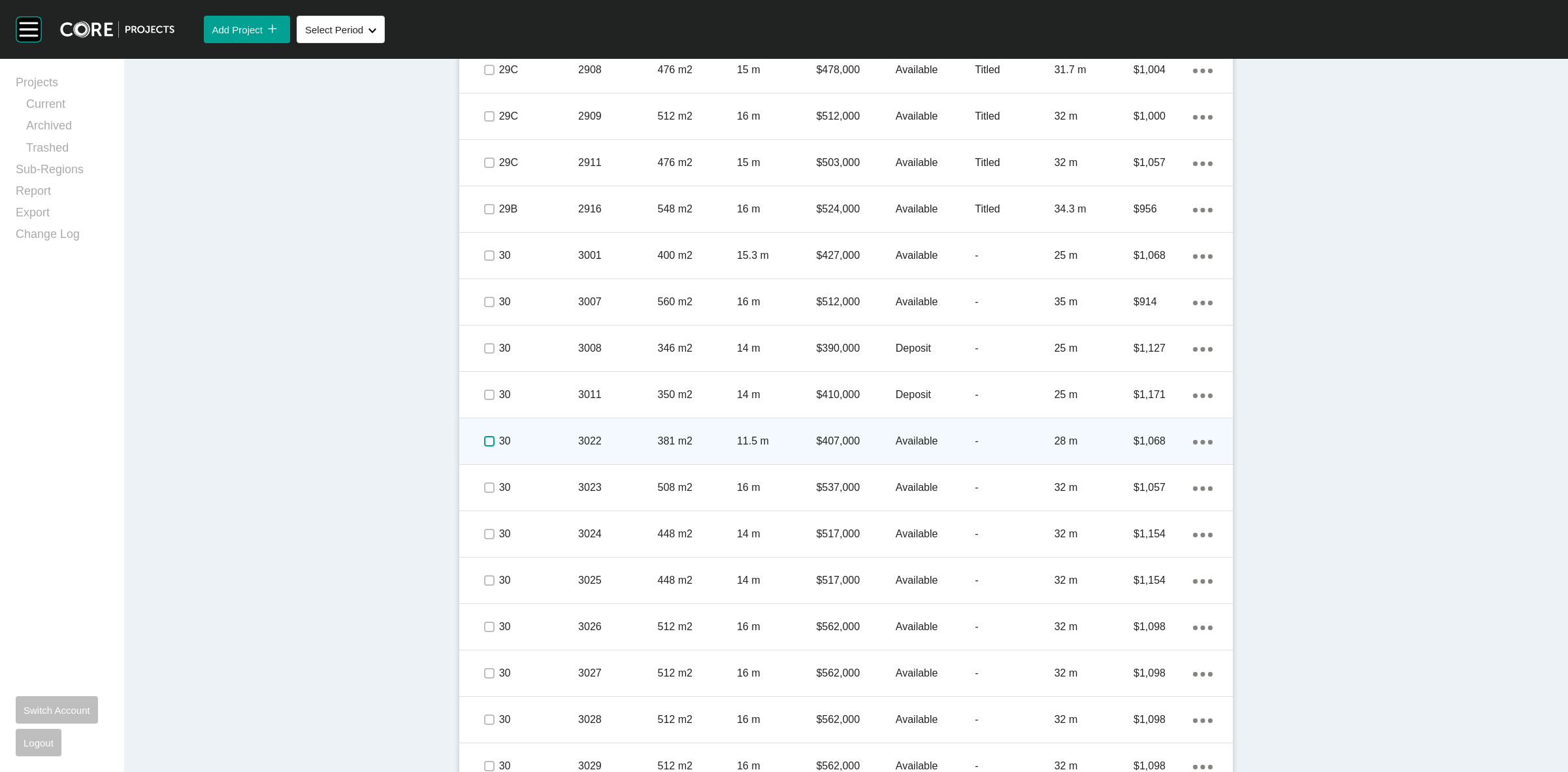
click at [484, 441] on label at bounding box center [489, 441] width 11 height 11
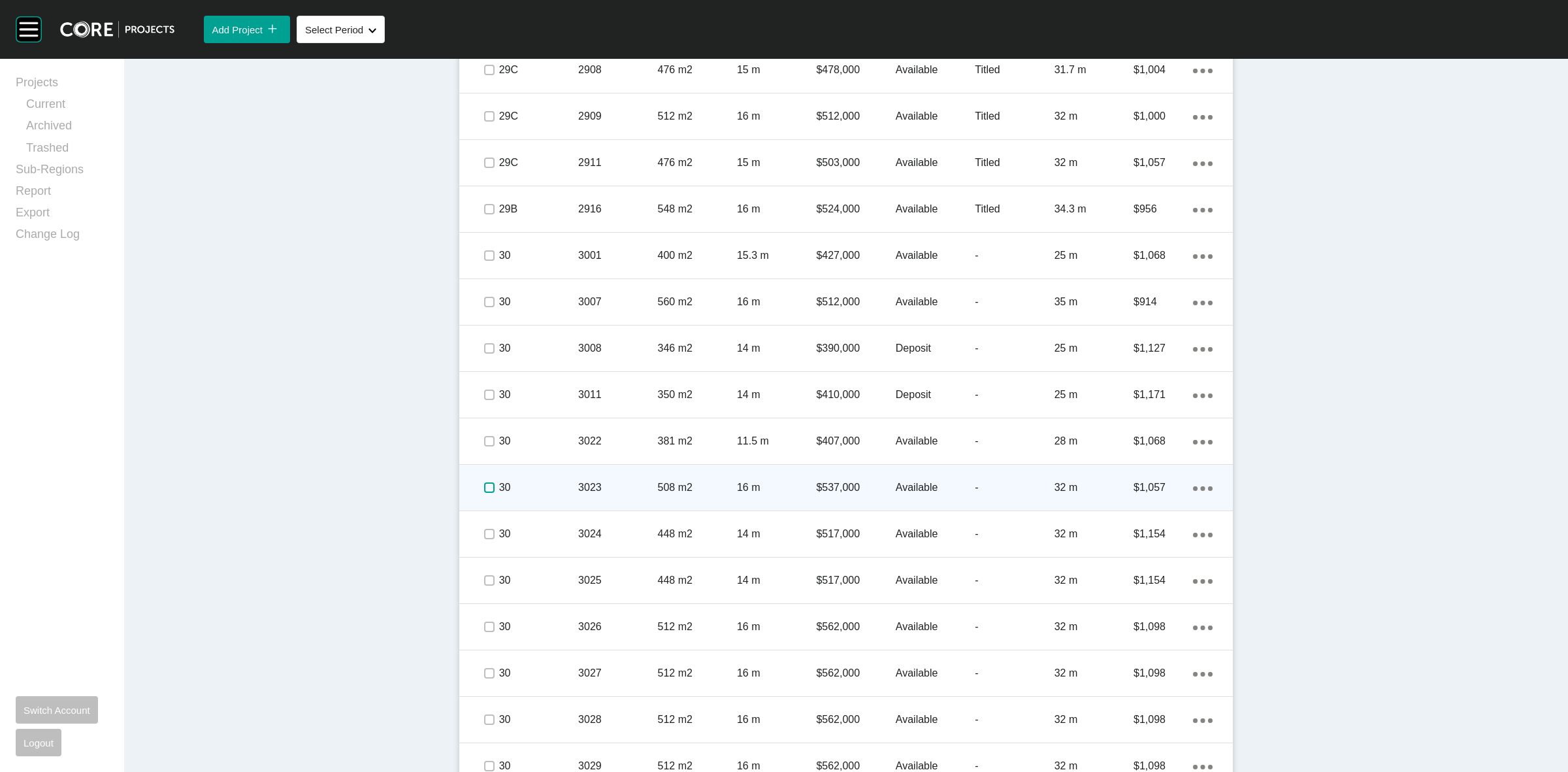
click at [484, 484] on label at bounding box center [489, 488] width 11 height 11
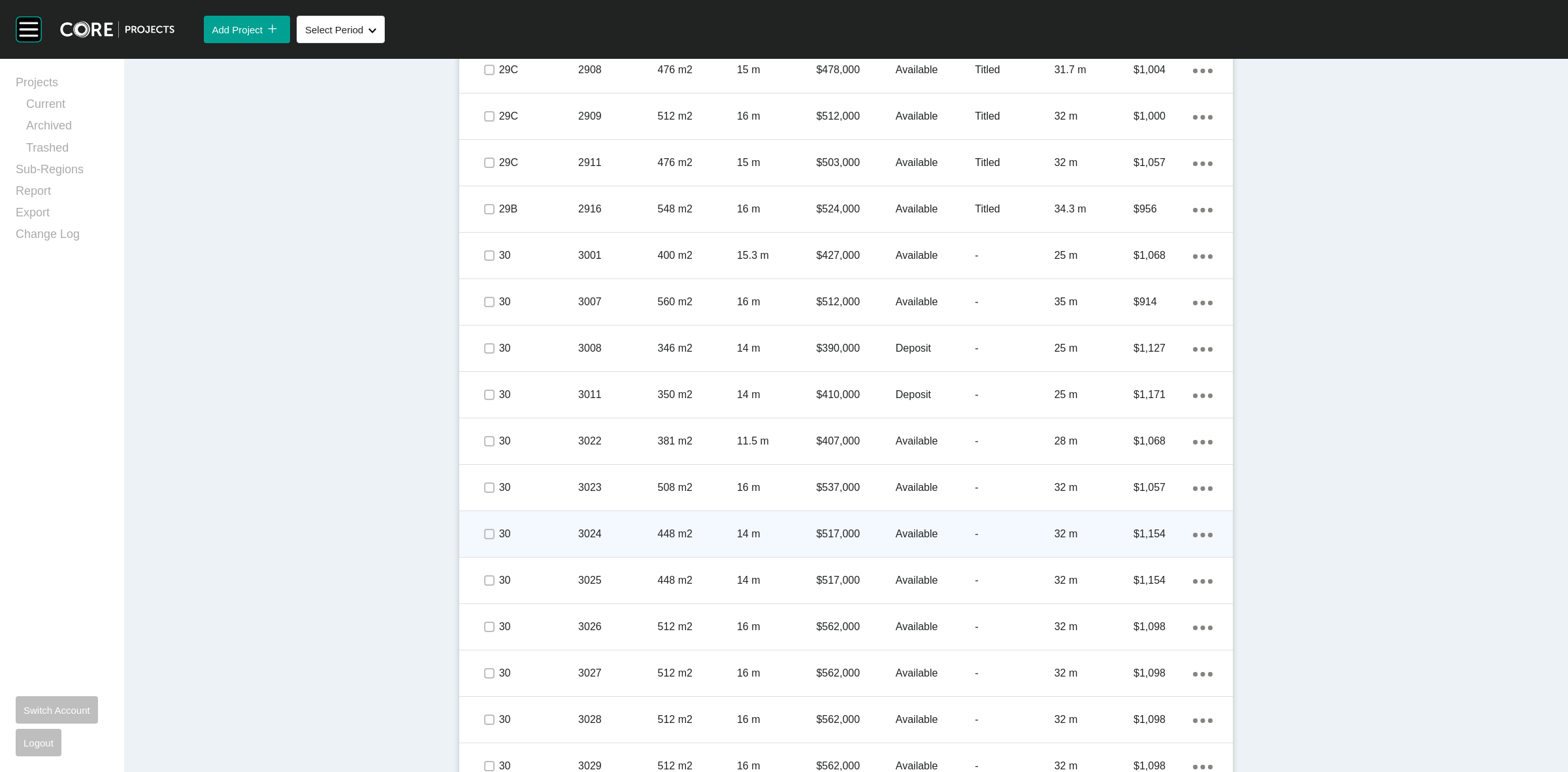
click at [488, 520] on div at bounding box center [489, 534] width 20 height 46
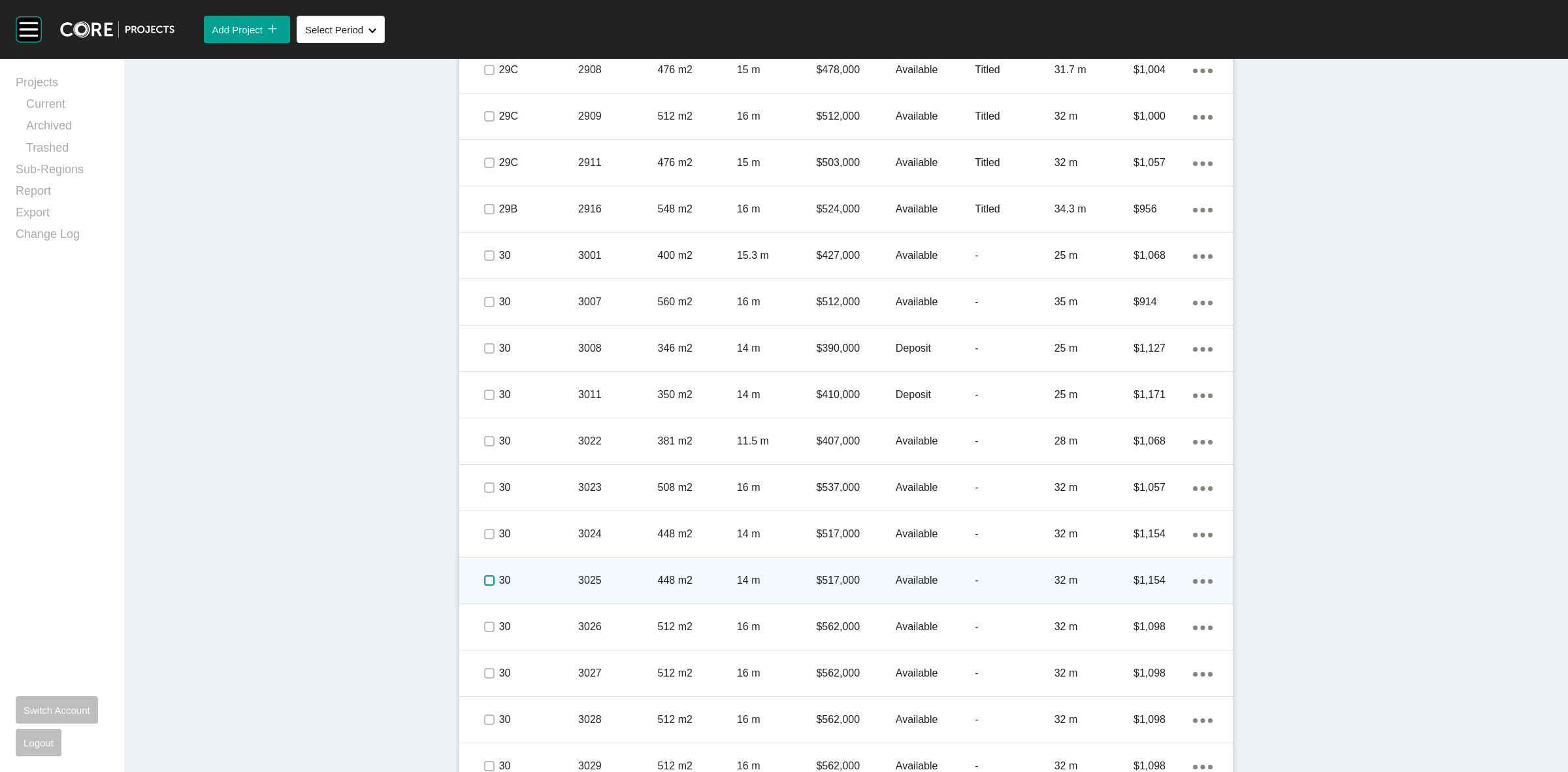
click at [484, 578] on label at bounding box center [489, 580] width 11 height 11
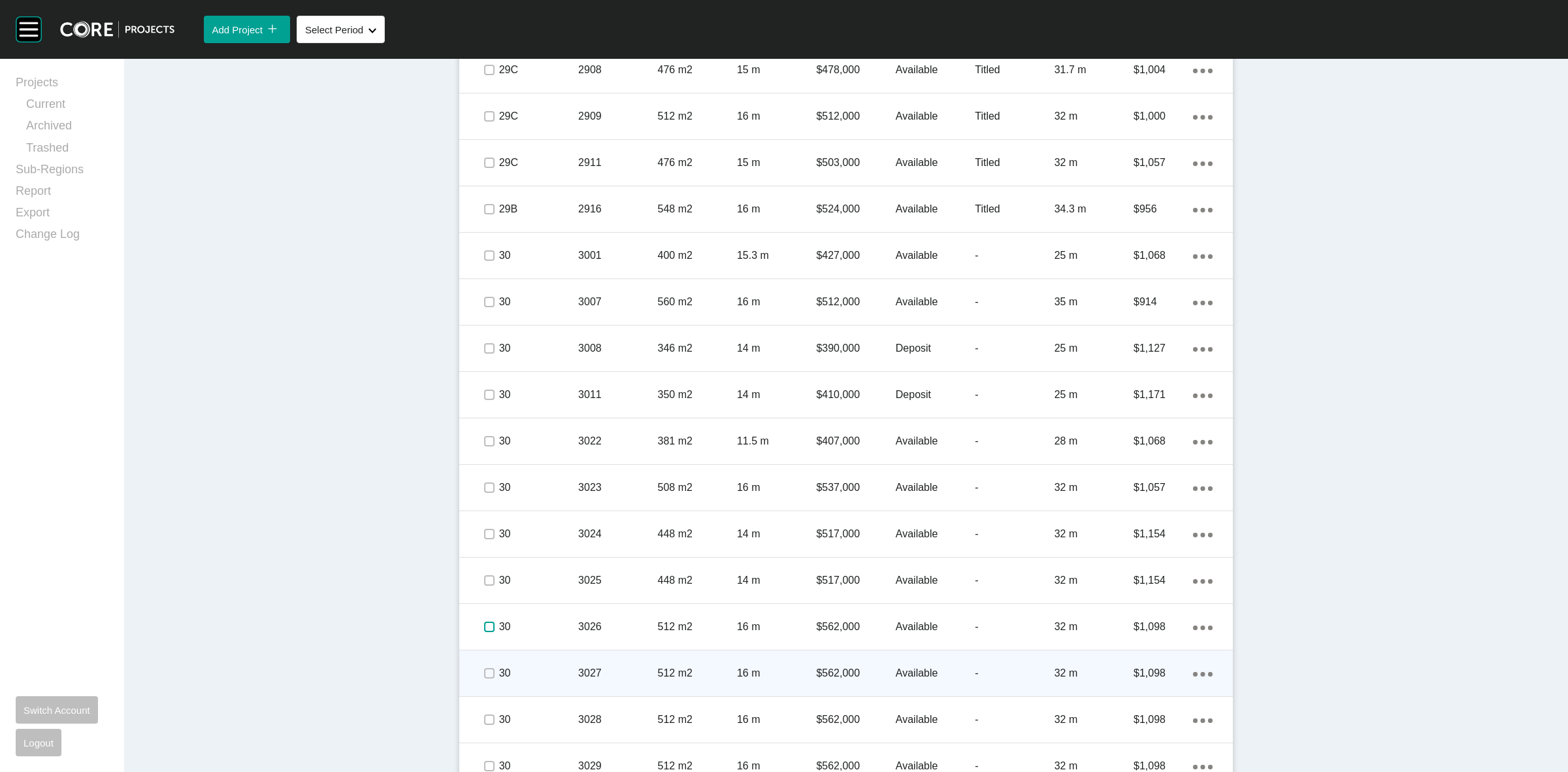
drag, startPoint x: 488, startPoint y: 628, endPoint x: 485, endPoint y: 664, distance: 36.1
click at [488, 631] on label at bounding box center [489, 627] width 11 height 11
click at [484, 673] on label at bounding box center [489, 673] width 11 height 11
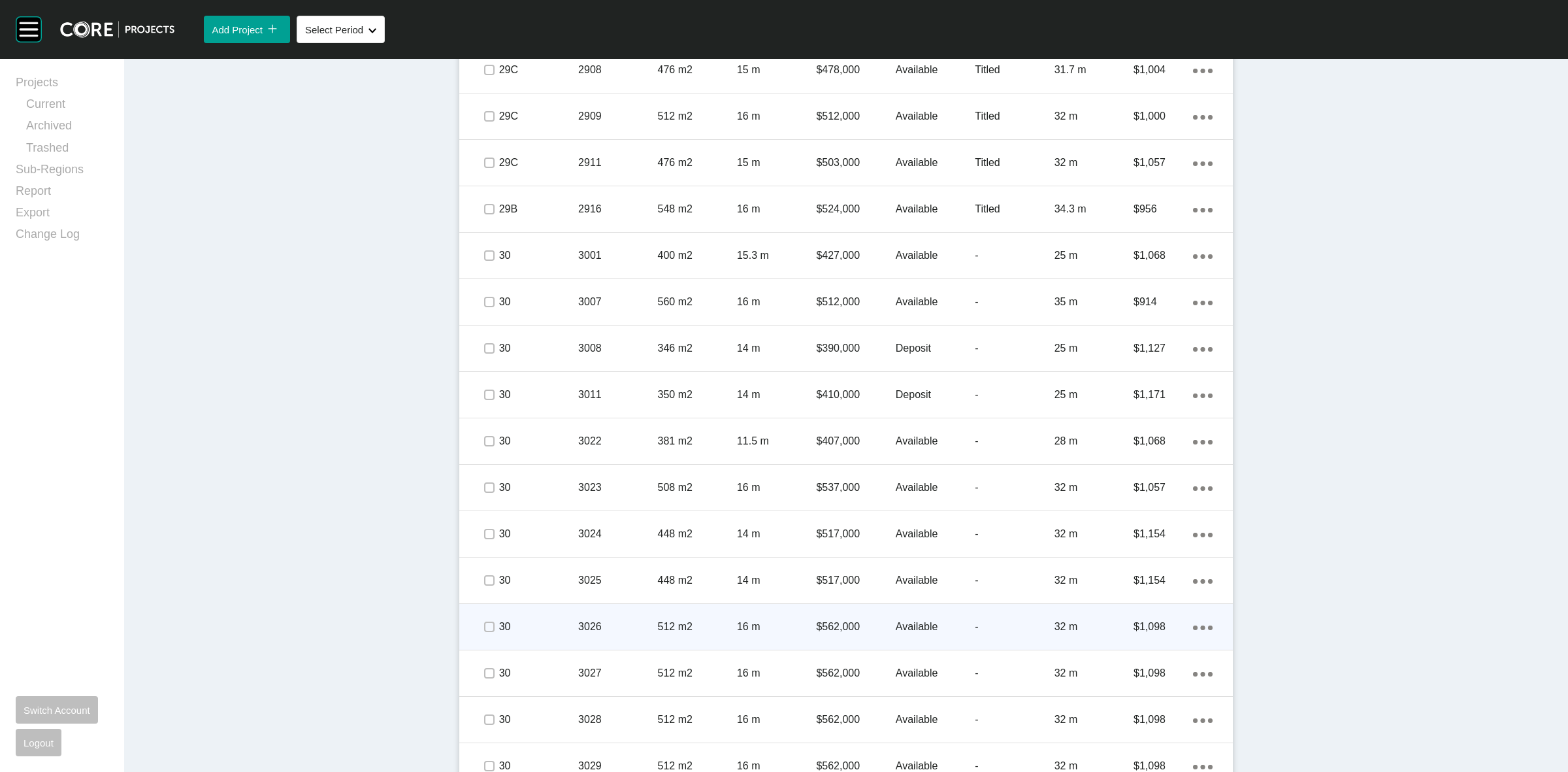
click at [600, 616] on div "3026" at bounding box center [617, 627] width 79 height 41
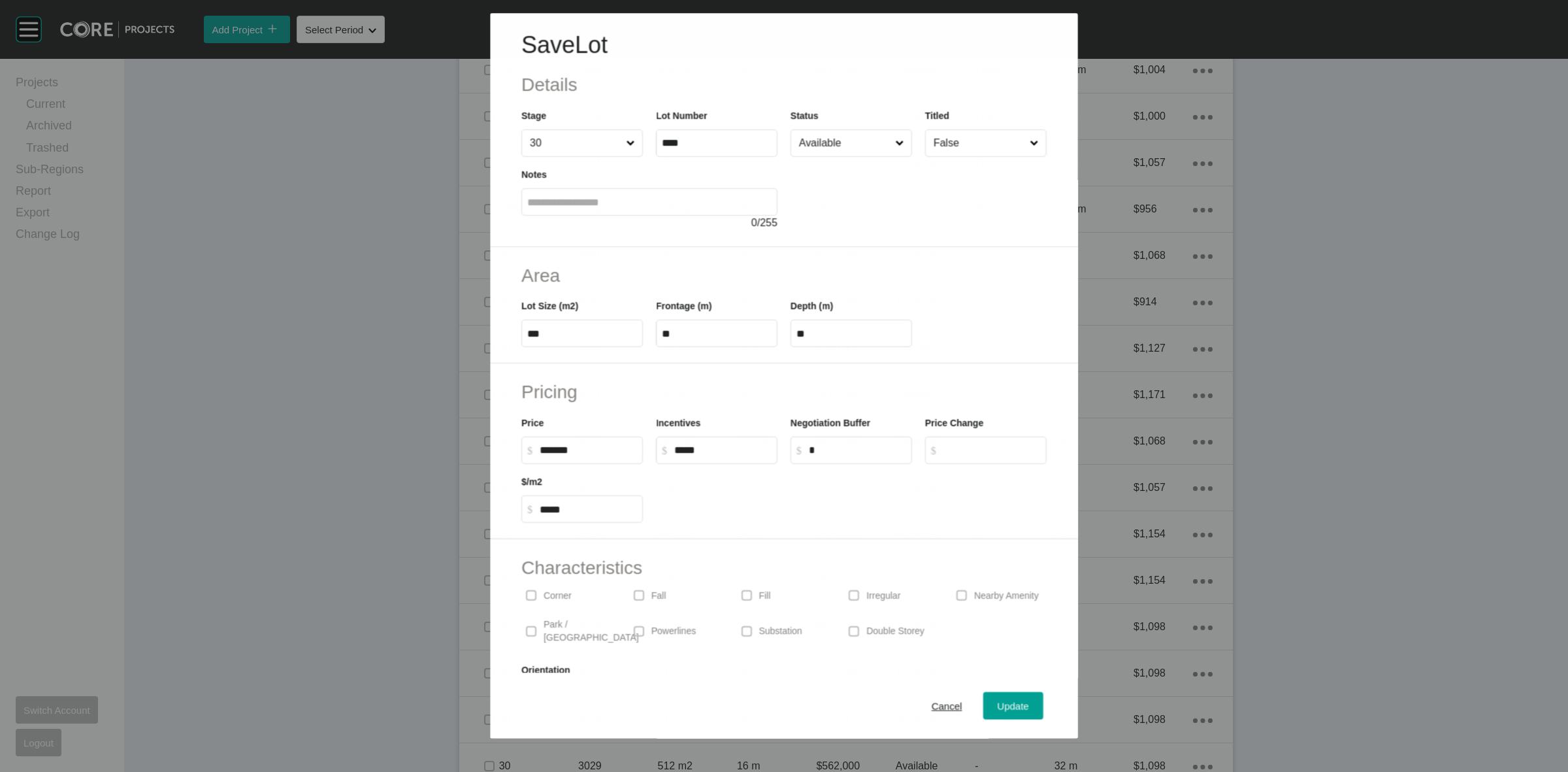
click at [843, 158] on div at bounding box center [919, 194] width 256 height 74
click at [841, 148] on input "Available" at bounding box center [845, 143] width 96 height 26
click at [997, 701] on span "Update" at bounding box center [1013, 706] width 32 height 11
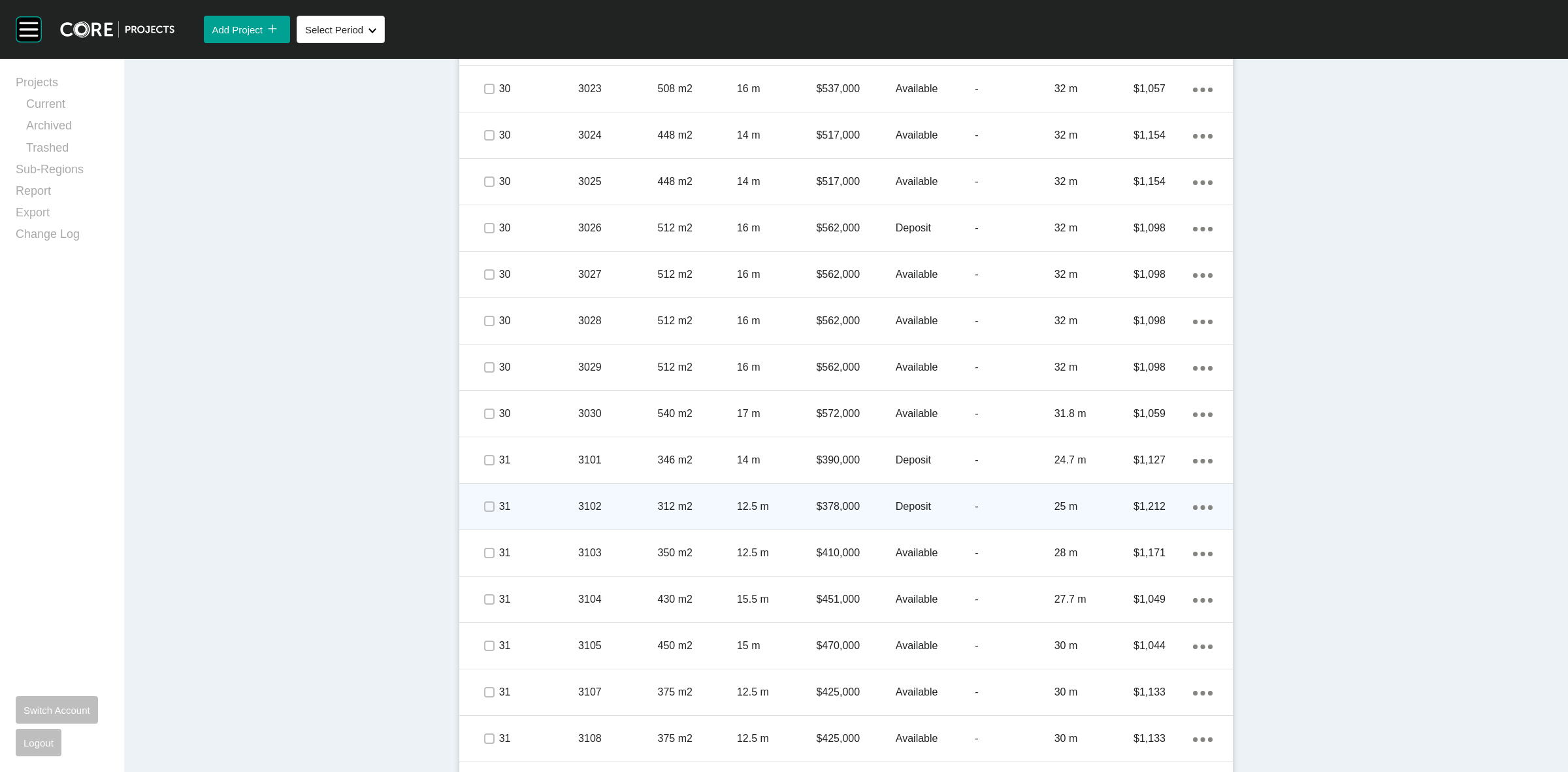
scroll to position [2982, 0]
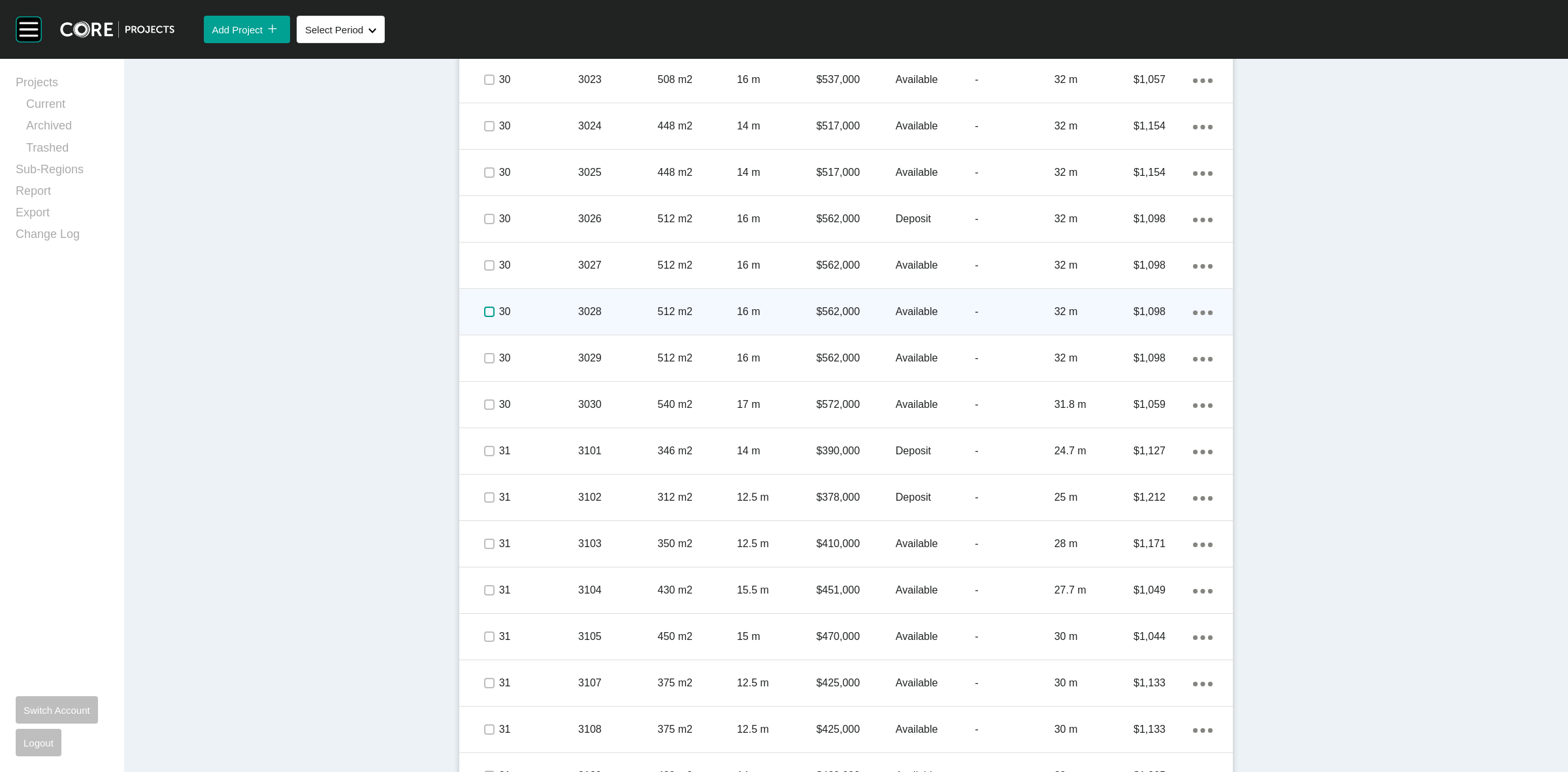
click at [484, 308] on label at bounding box center [489, 312] width 11 height 11
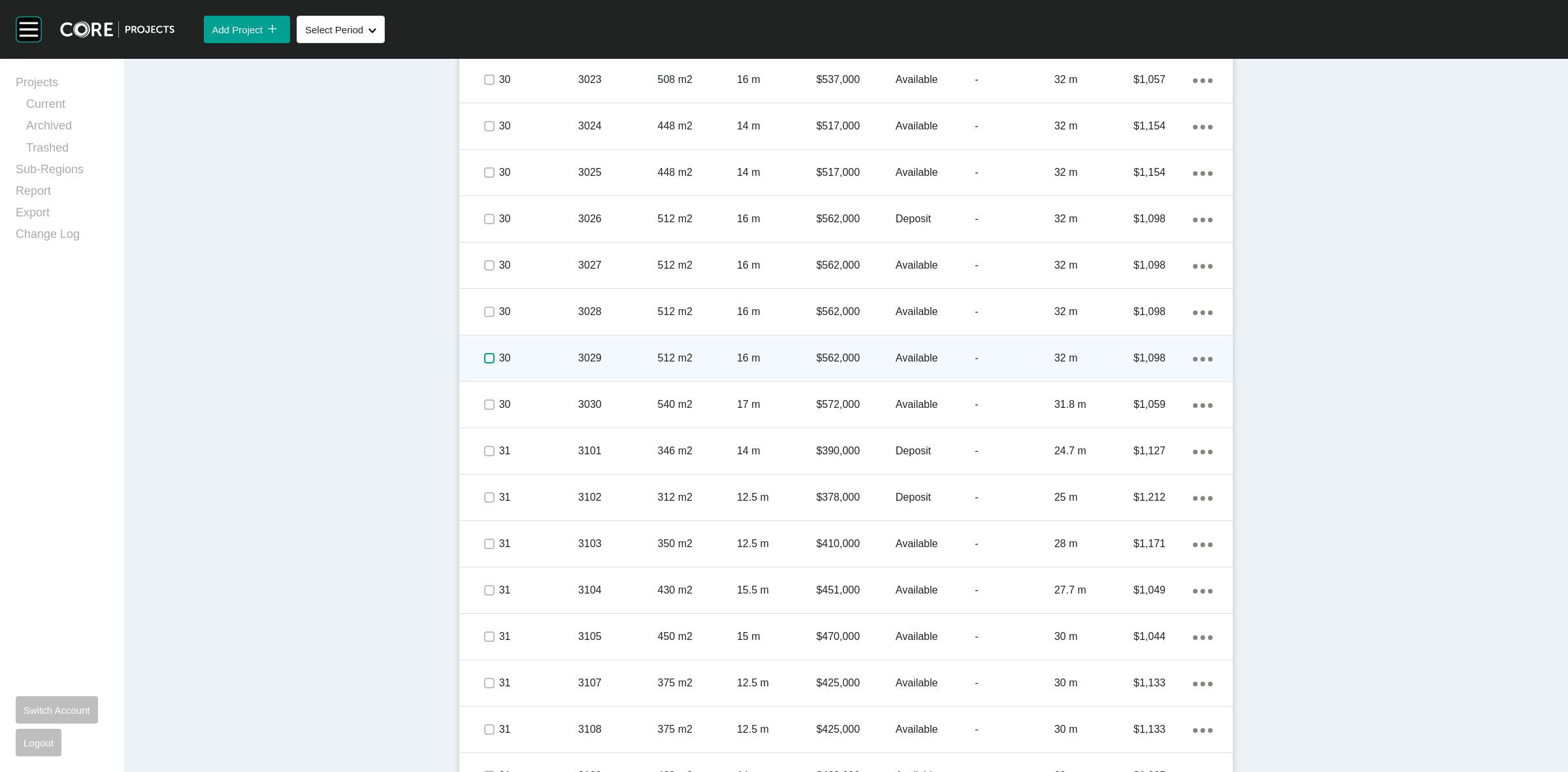
click at [484, 353] on label at bounding box center [489, 358] width 11 height 11
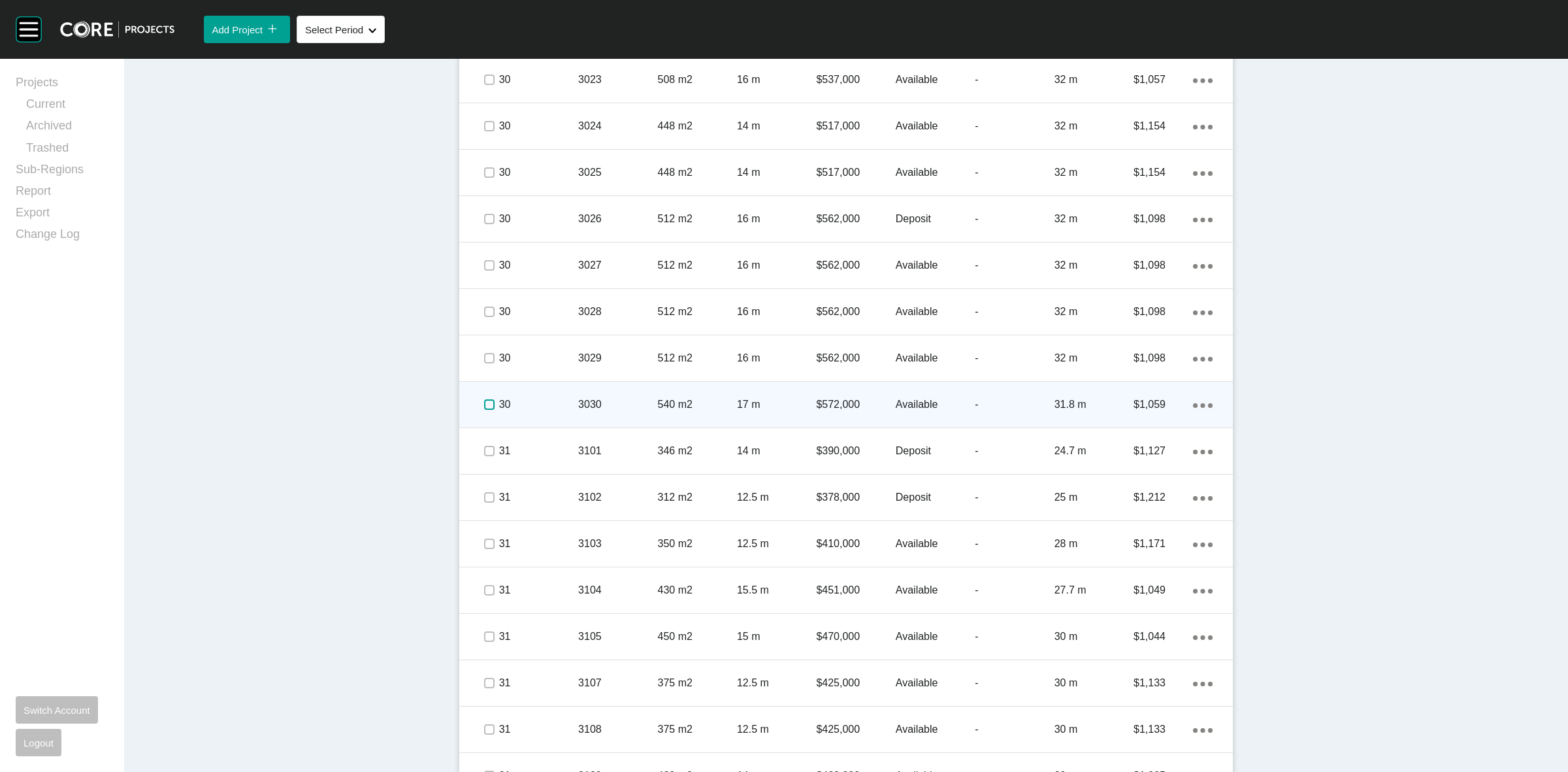
click at [487, 400] on label at bounding box center [489, 405] width 11 height 11
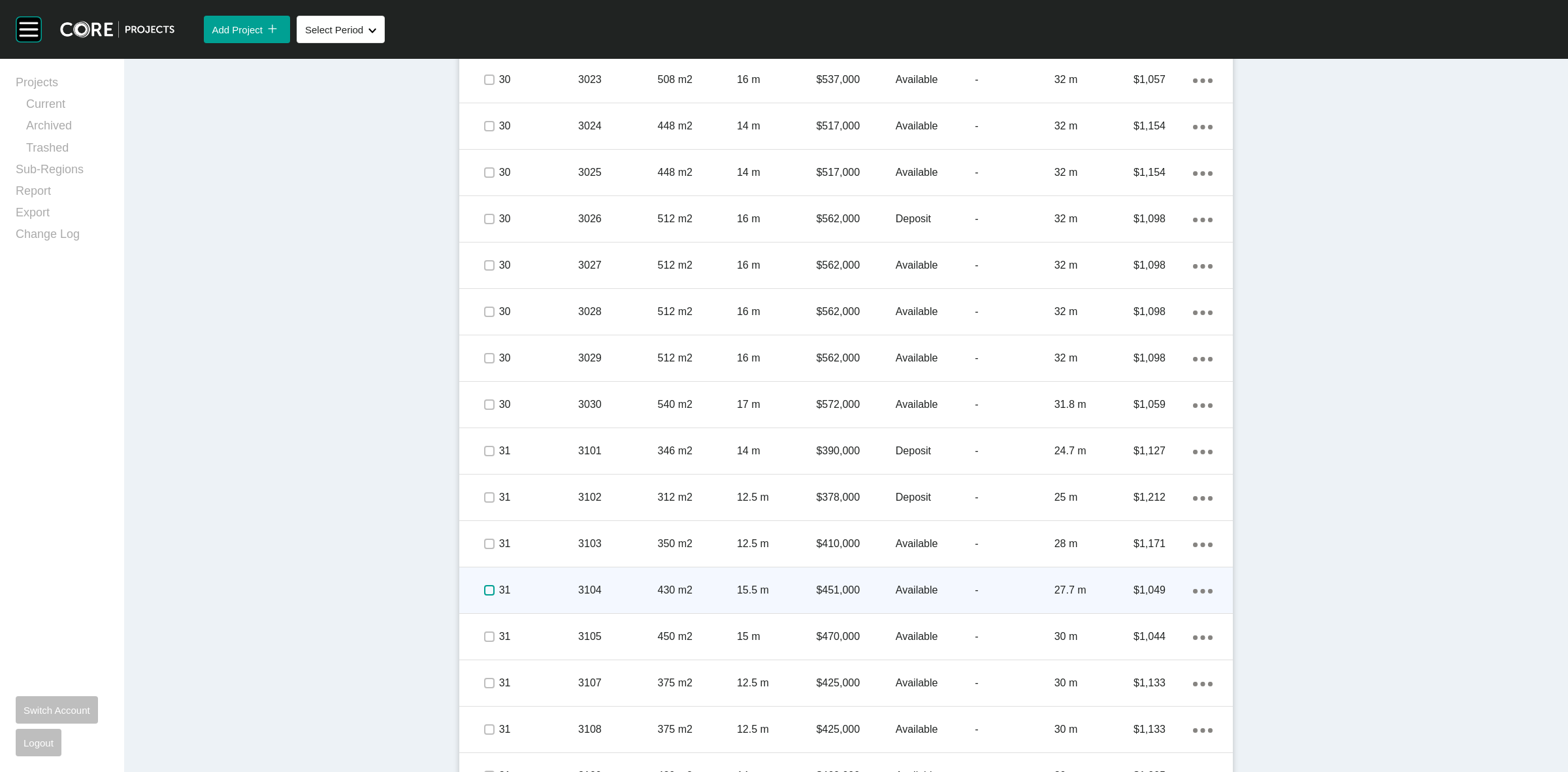
click at [488, 587] on label at bounding box center [489, 590] width 11 height 11
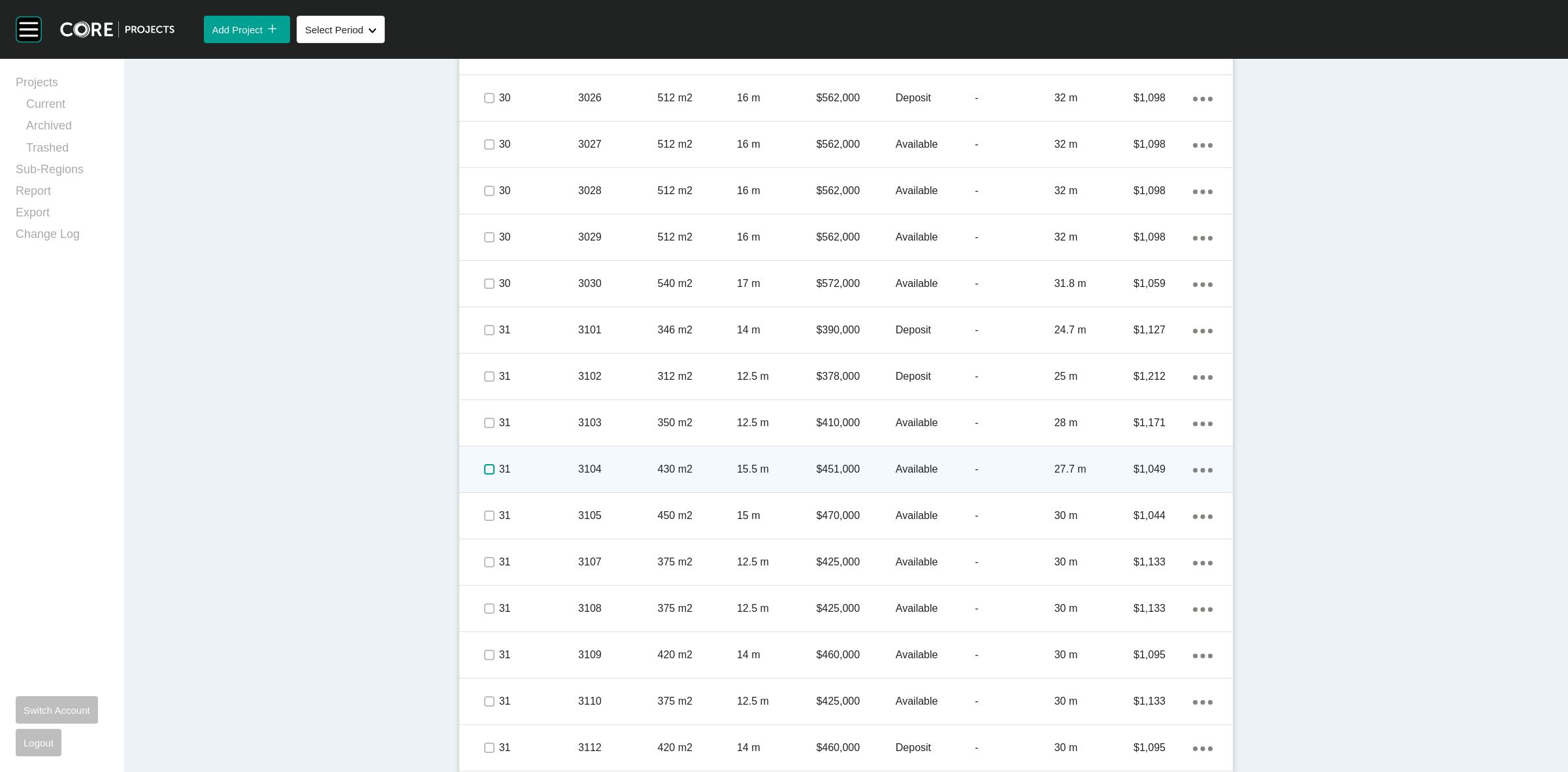
scroll to position [3145, 0]
drag, startPoint x: 488, startPoint y: 470, endPoint x: 539, endPoint y: 465, distance: 51.2
click at [490, 470] on span at bounding box center [489, 474] width 20 height 20
click at [541, 465] on div "31" at bounding box center [538, 473] width 79 height 41
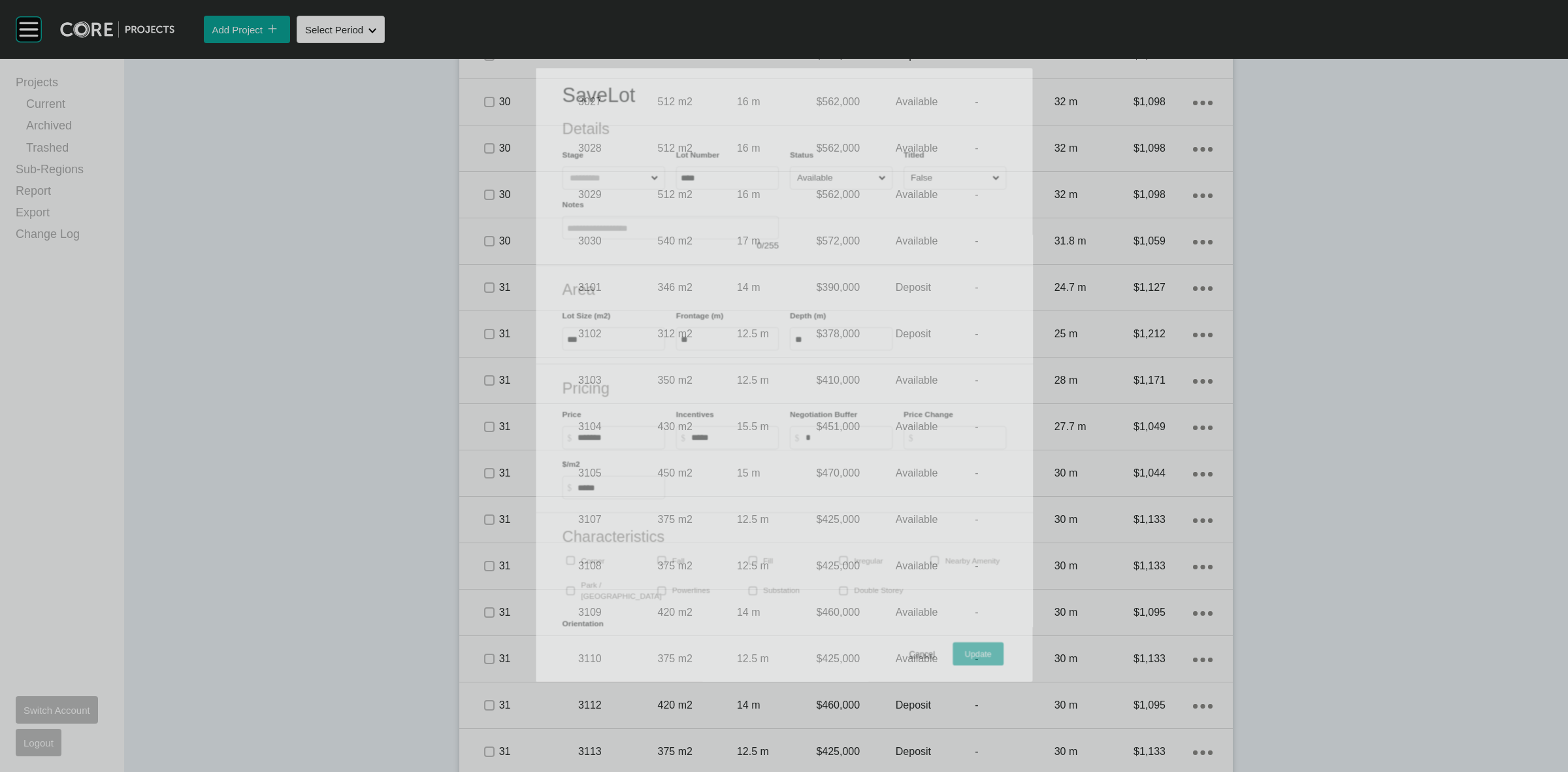
scroll to position [3105, 0]
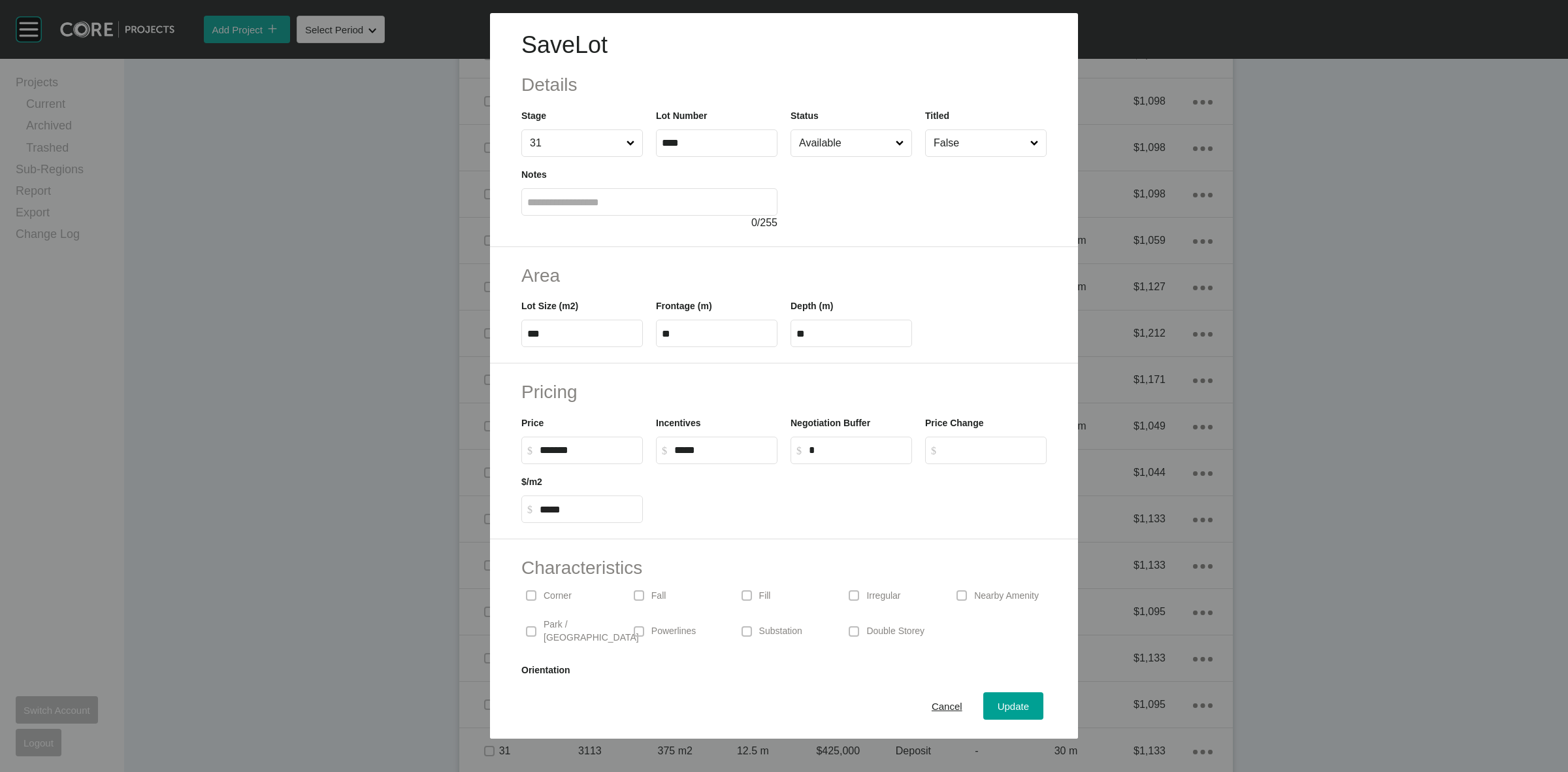
click at [835, 139] on input "Available" at bounding box center [845, 143] width 96 height 26
drag, startPoint x: 810, startPoint y: 201, endPoint x: 880, endPoint y: 330, distance: 146.8
click at [1000, 703] on span "Update" at bounding box center [1013, 706] width 32 height 11
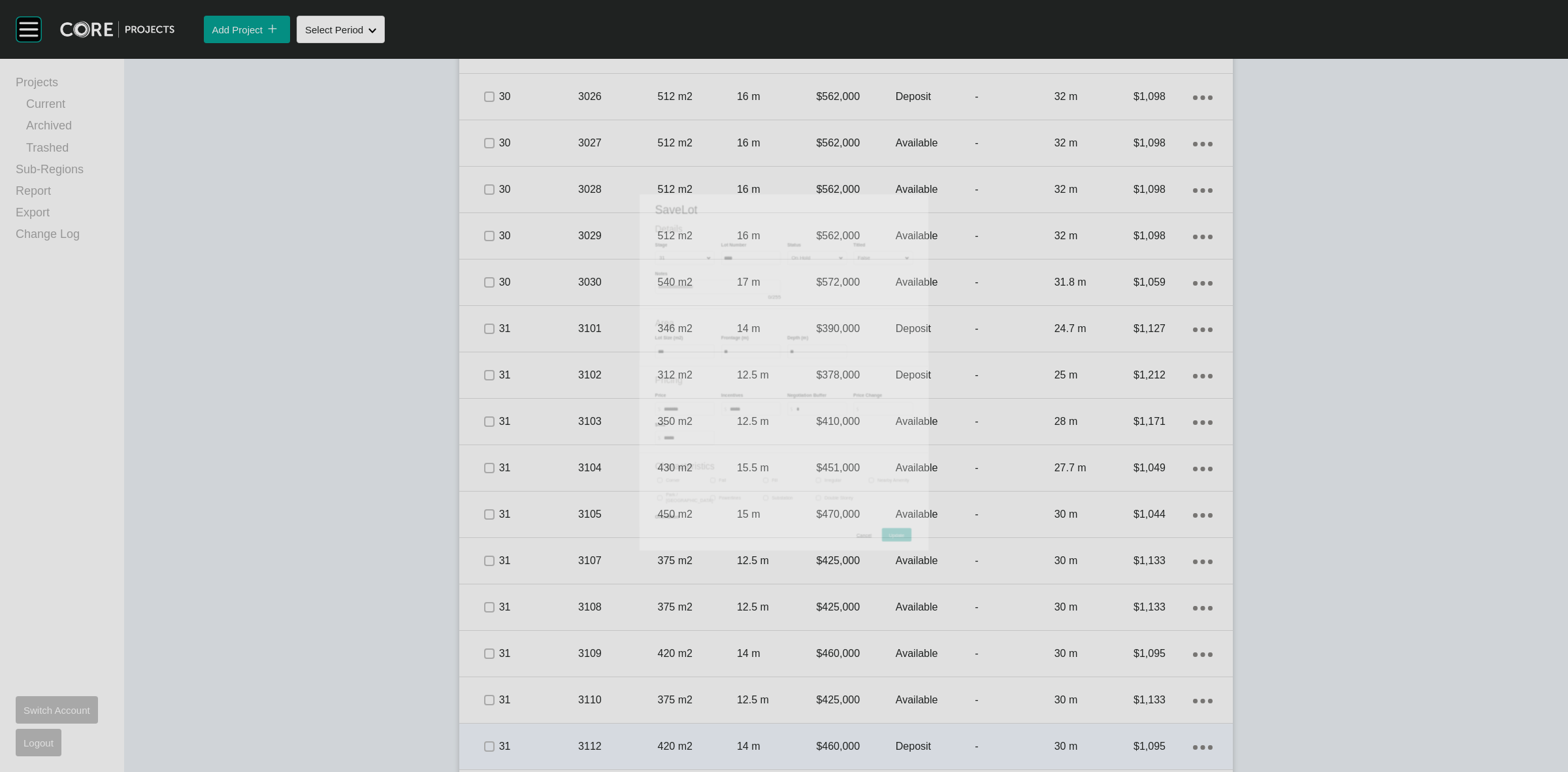
scroll to position [3145, 0]
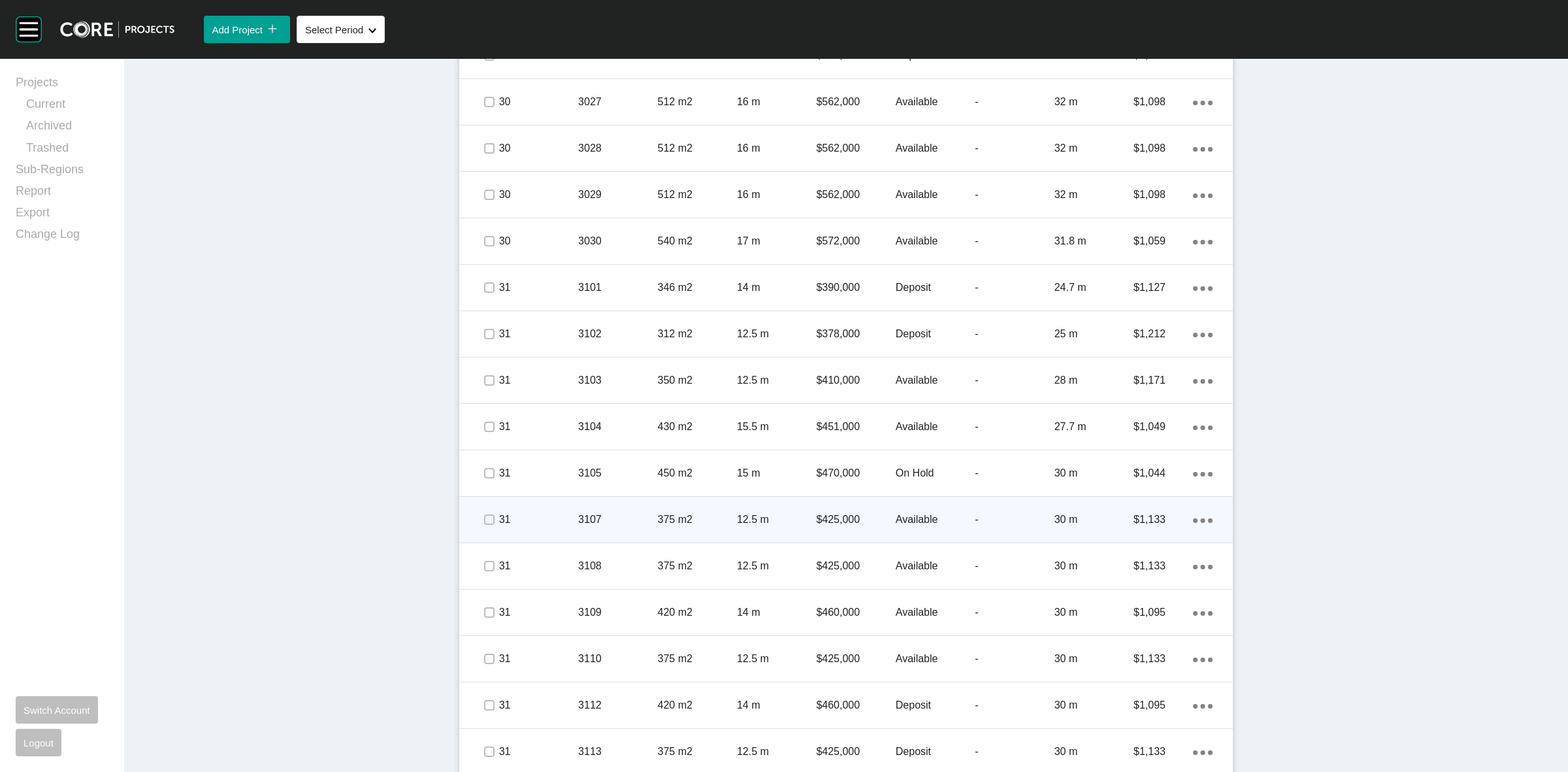
click at [621, 514] on p "3107" at bounding box center [617, 519] width 79 height 14
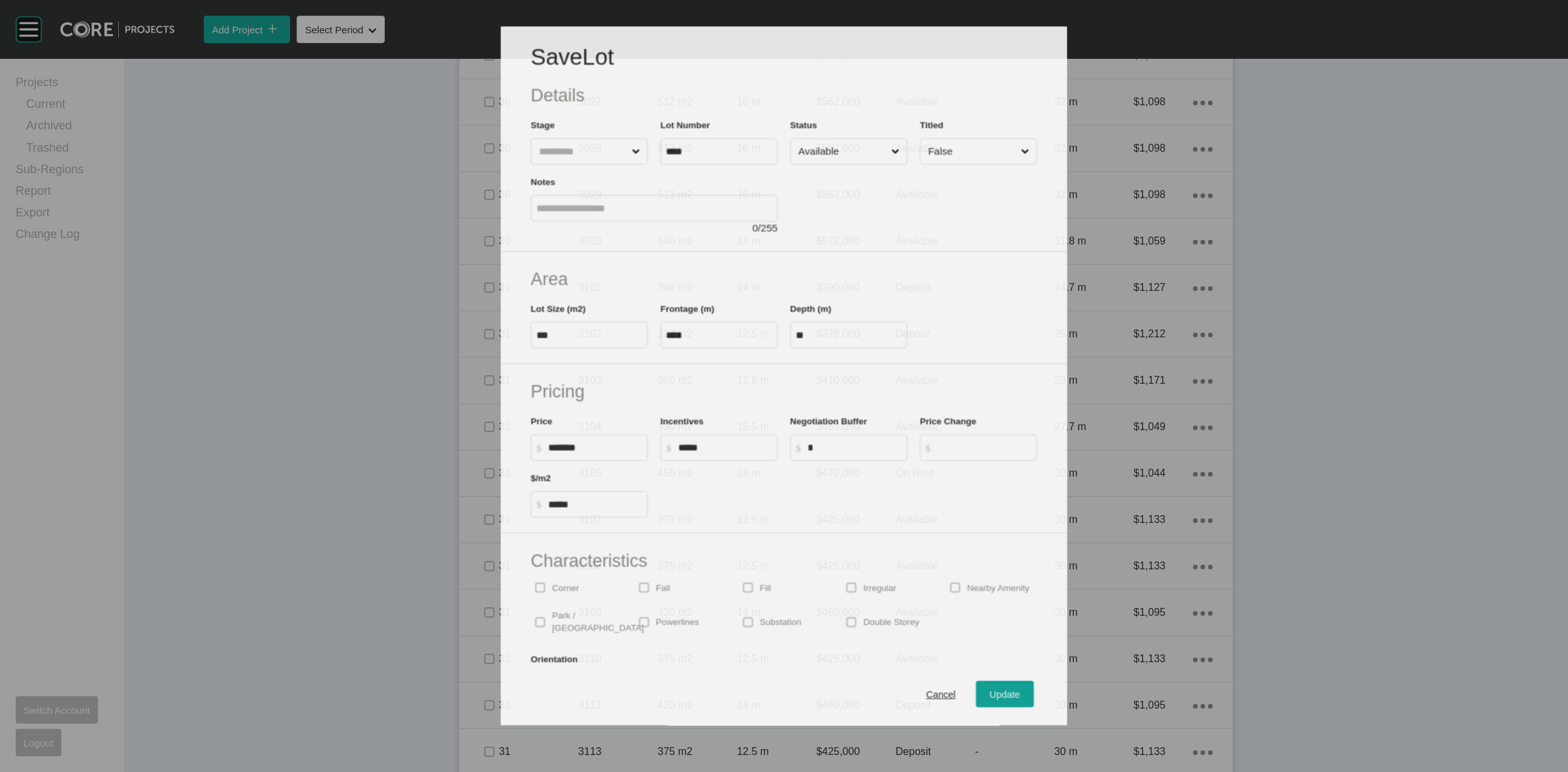
scroll to position [3105, 0]
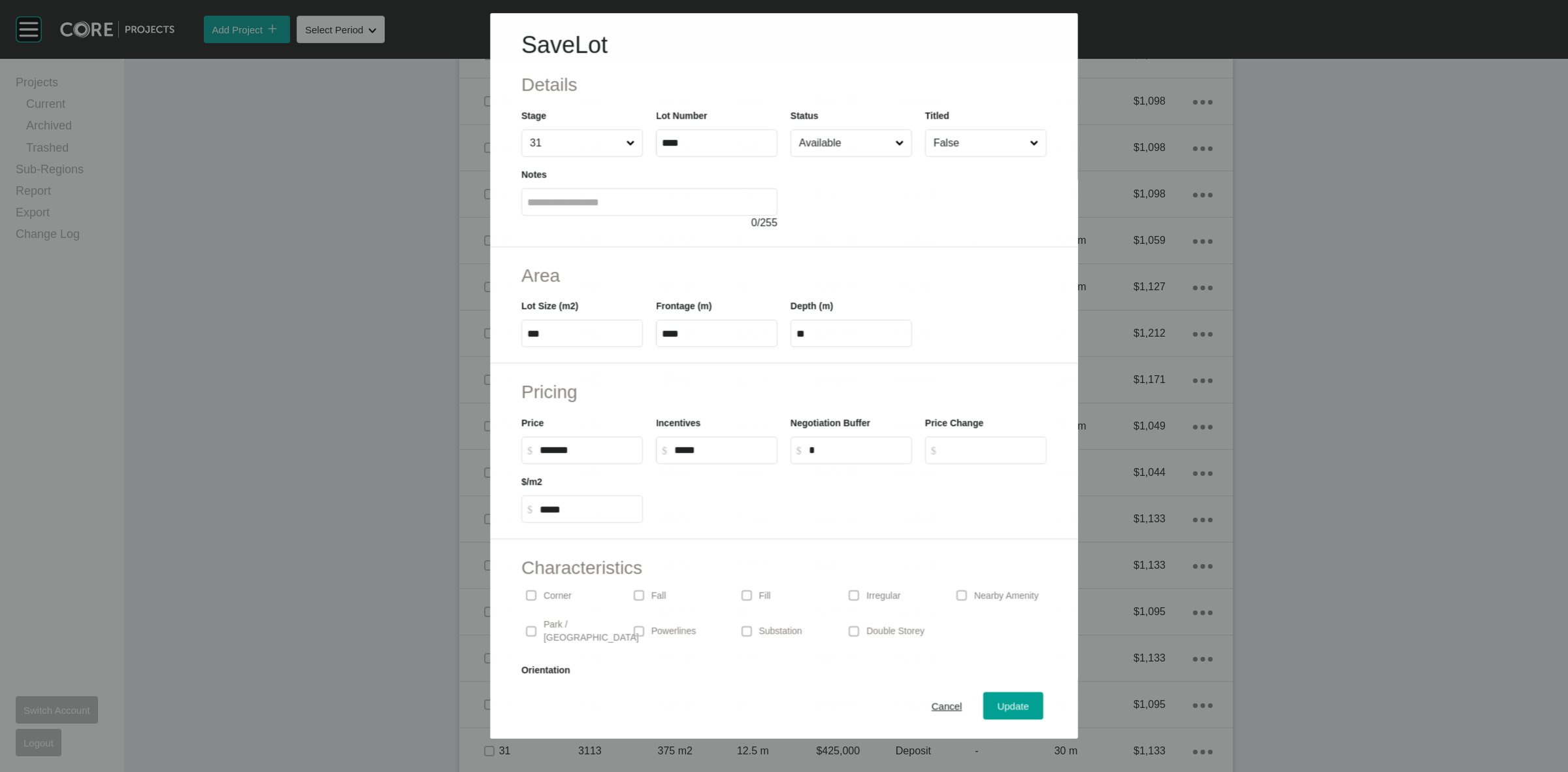
click at [840, 148] on input "Available" at bounding box center [845, 143] width 96 height 26
click at [997, 705] on span "Update" at bounding box center [1013, 706] width 32 height 11
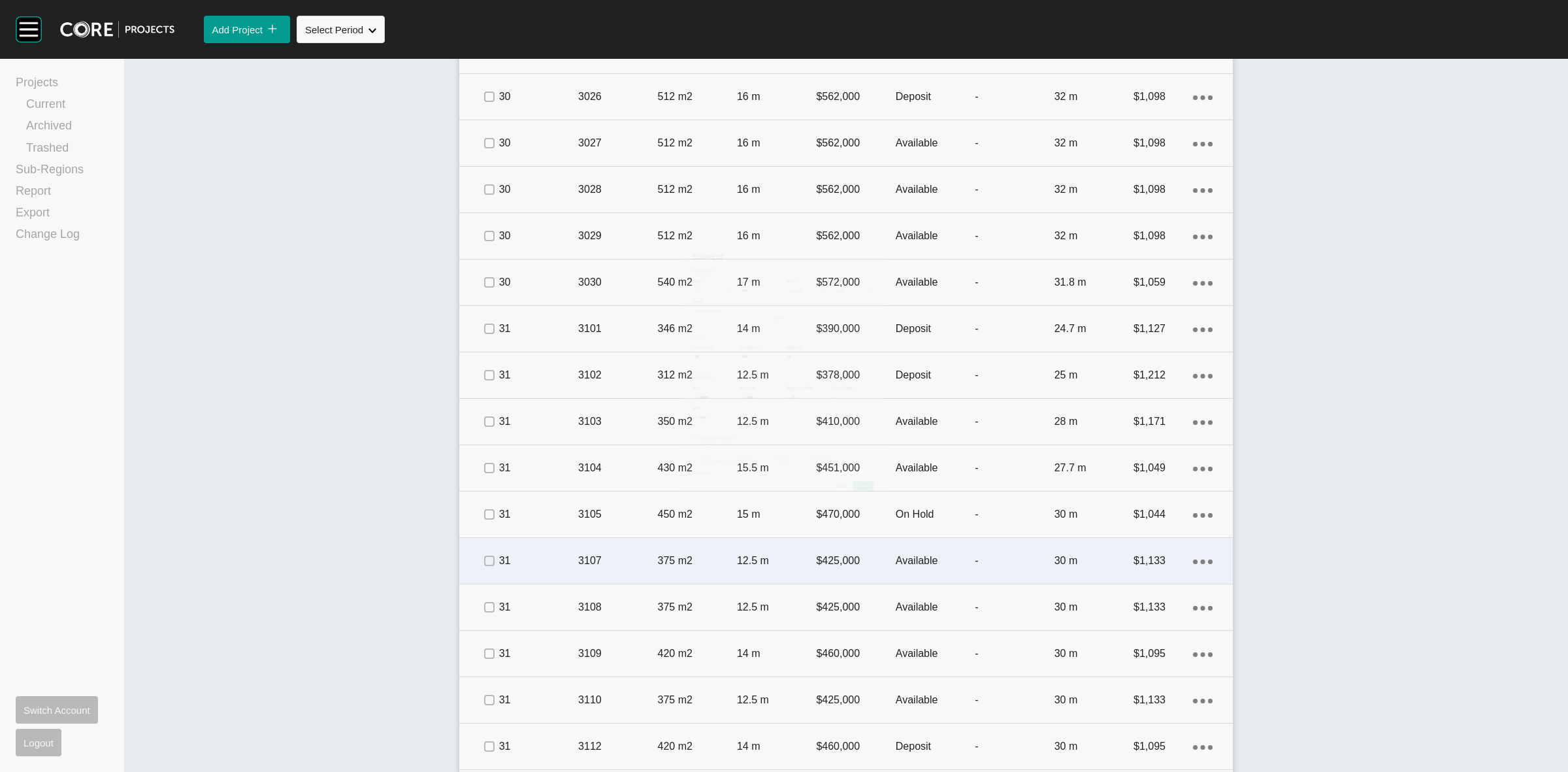
scroll to position [3145, 0]
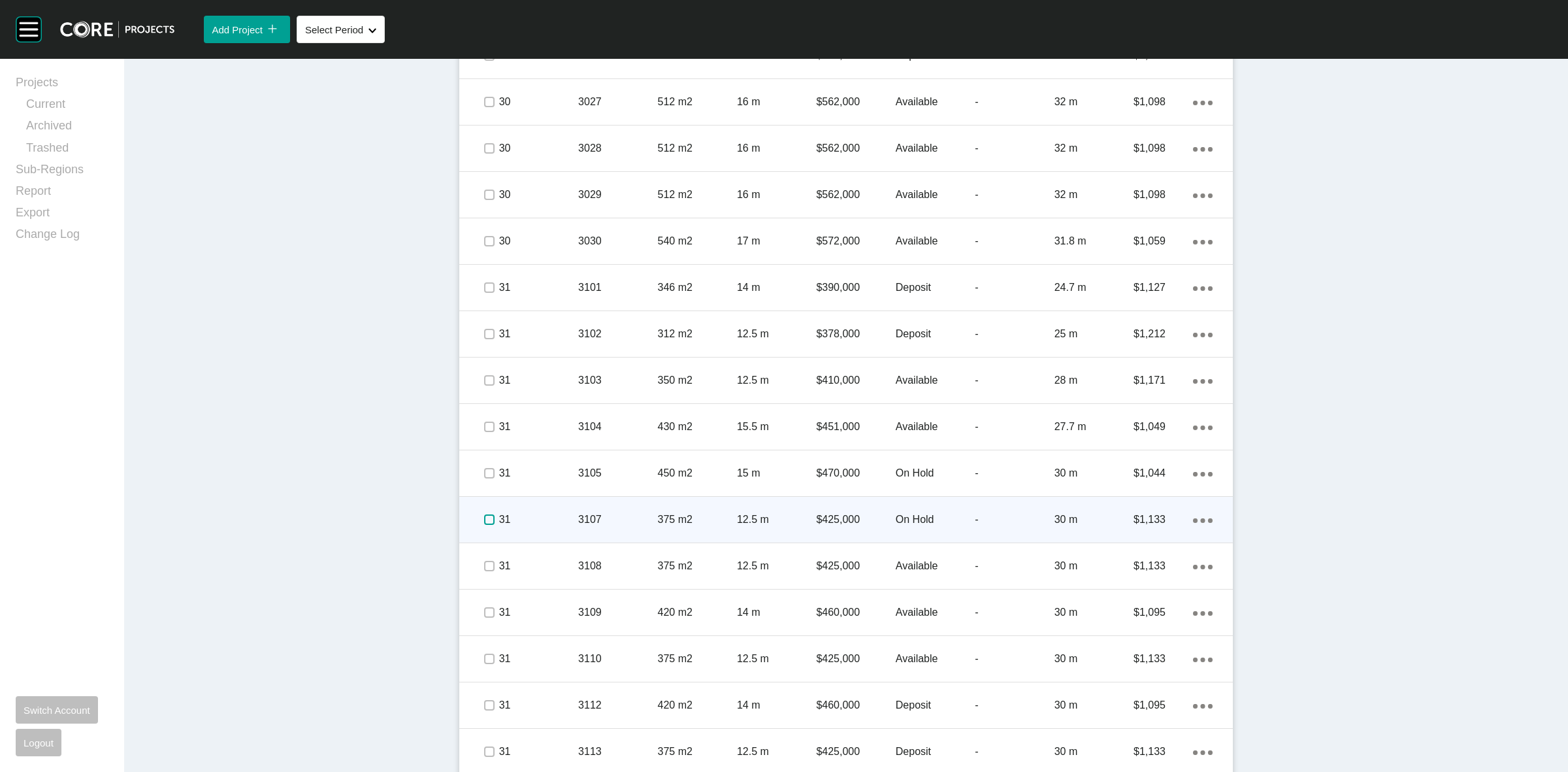
click at [484, 514] on label at bounding box center [489, 519] width 11 height 11
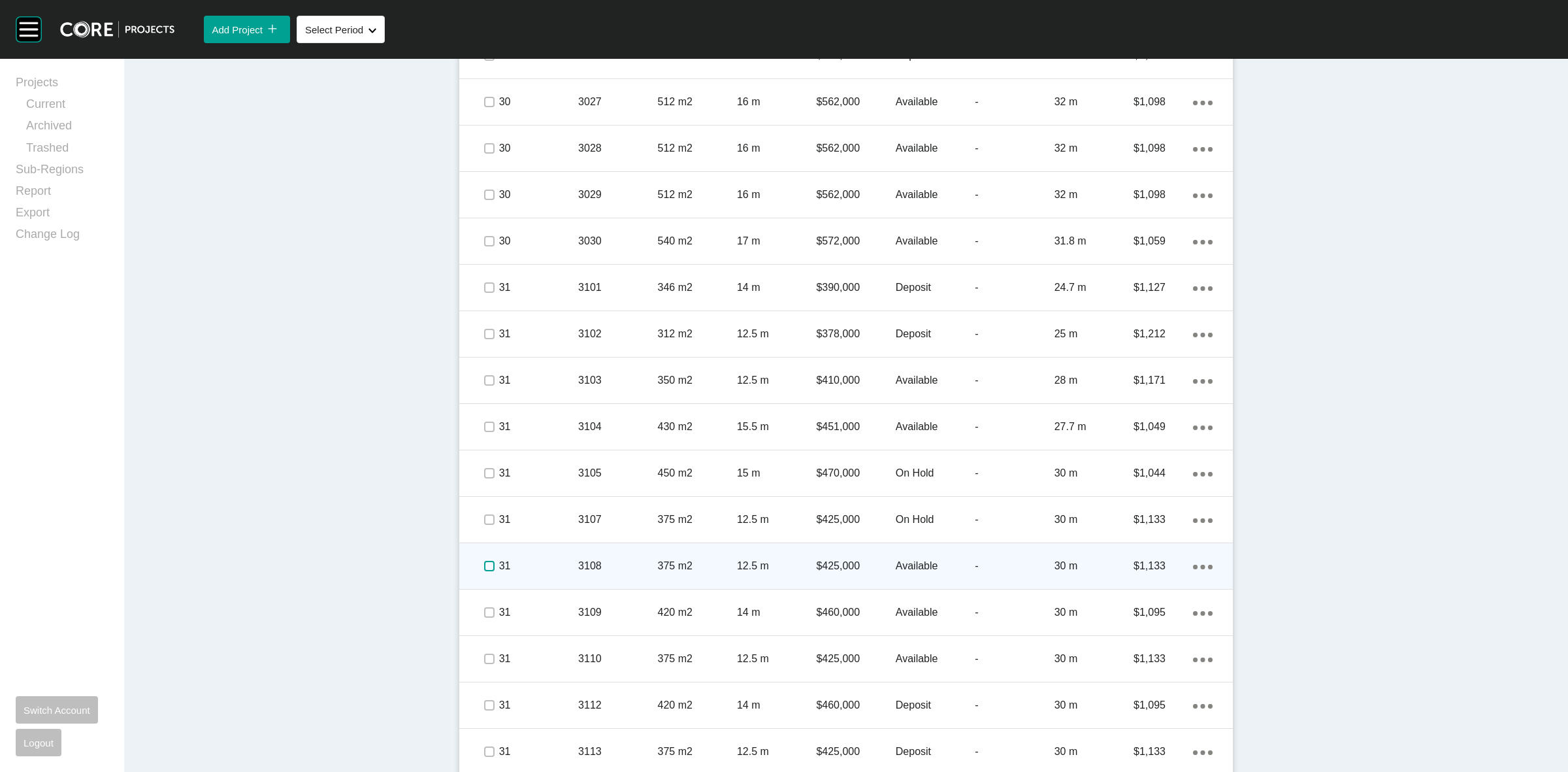
click at [485, 561] on label at bounding box center [489, 566] width 11 height 11
click at [540, 563] on p "31" at bounding box center [538, 566] width 79 height 14
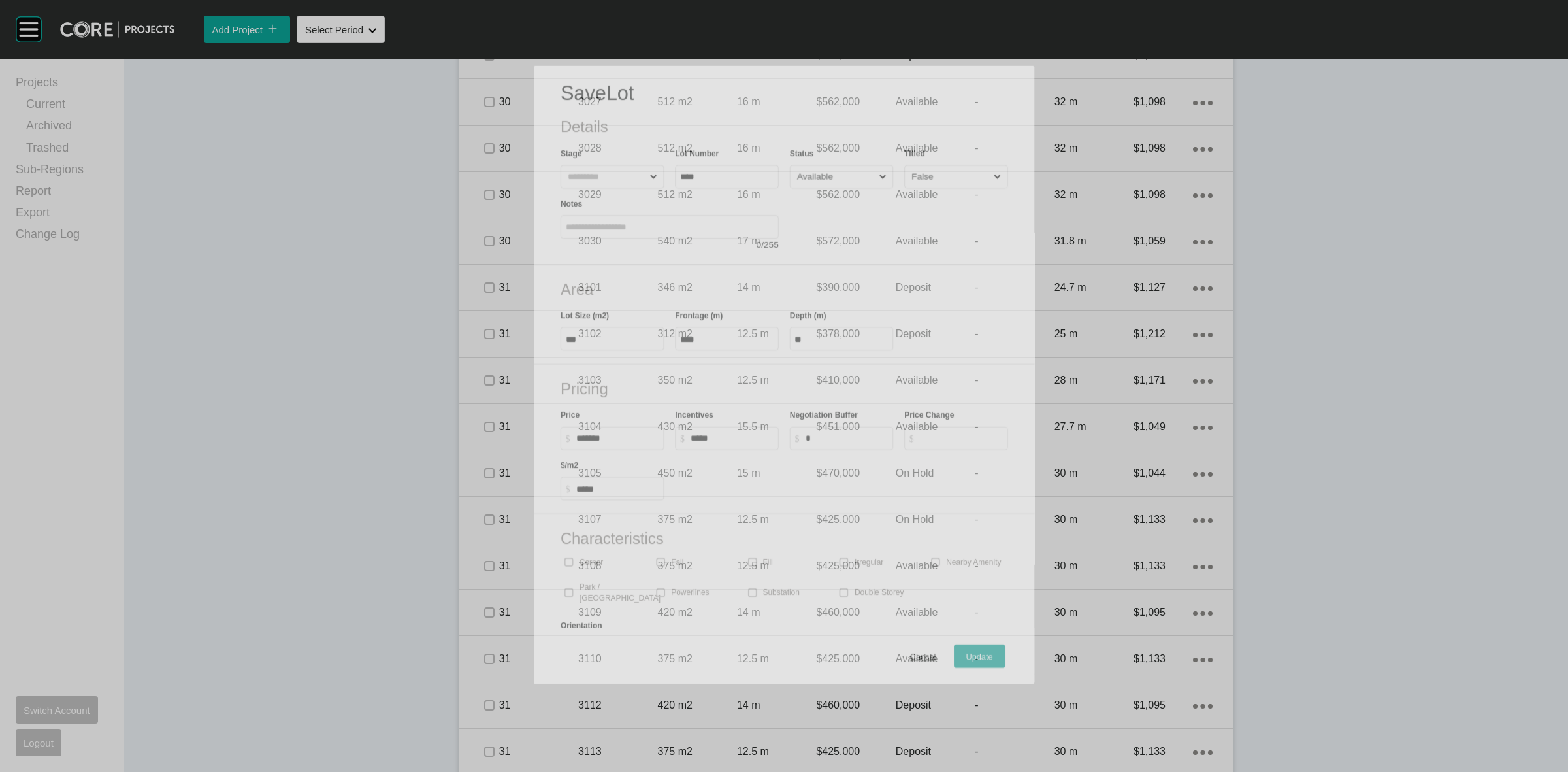
scroll to position [3105, 0]
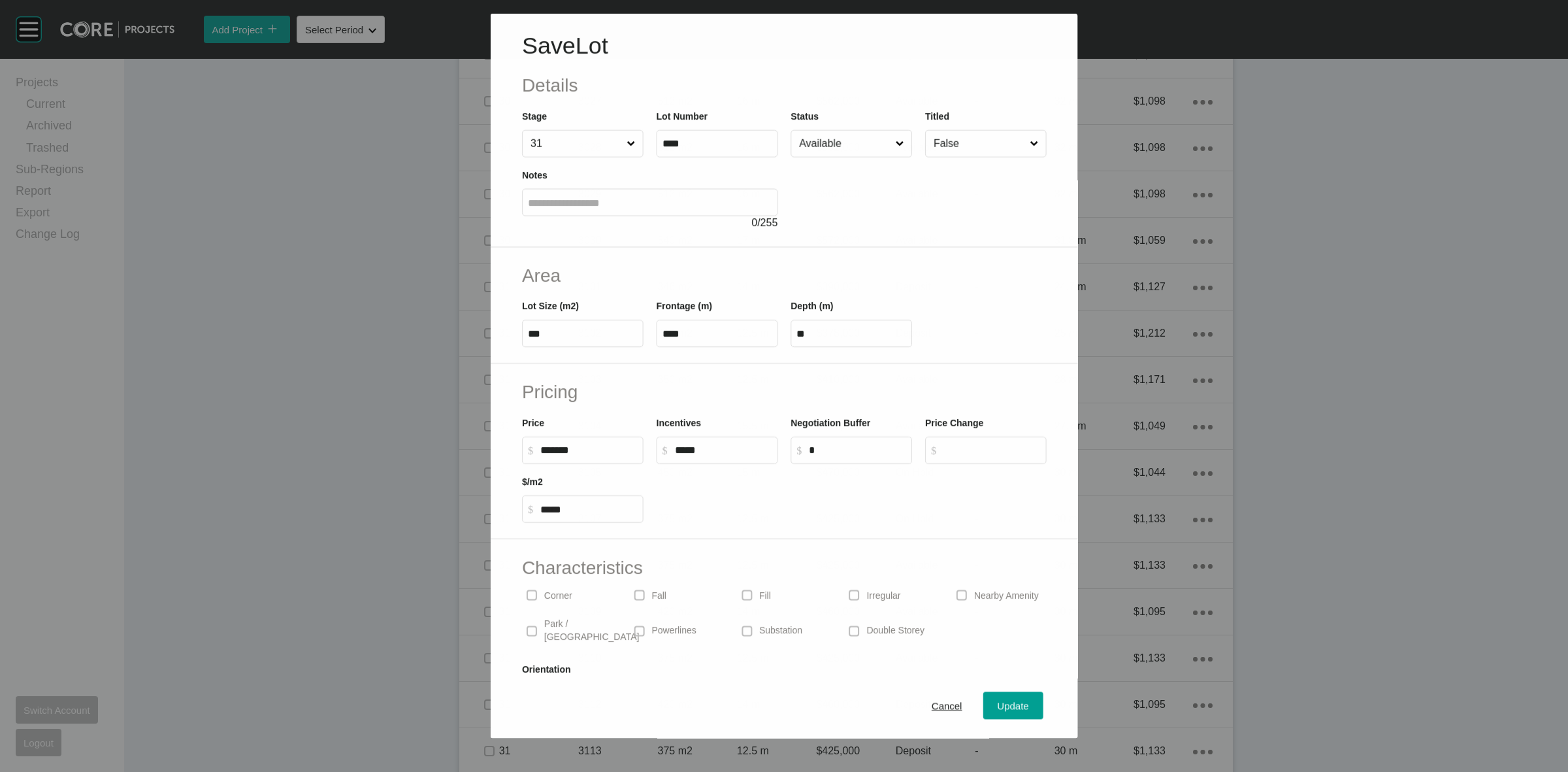
click at [846, 142] on input "Available" at bounding box center [845, 143] width 96 height 26
drag, startPoint x: 819, startPoint y: 204, endPoint x: 851, endPoint y: 210, distance: 32.6
click at [1004, 700] on div "Update" at bounding box center [1013, 706] width 38 height 17
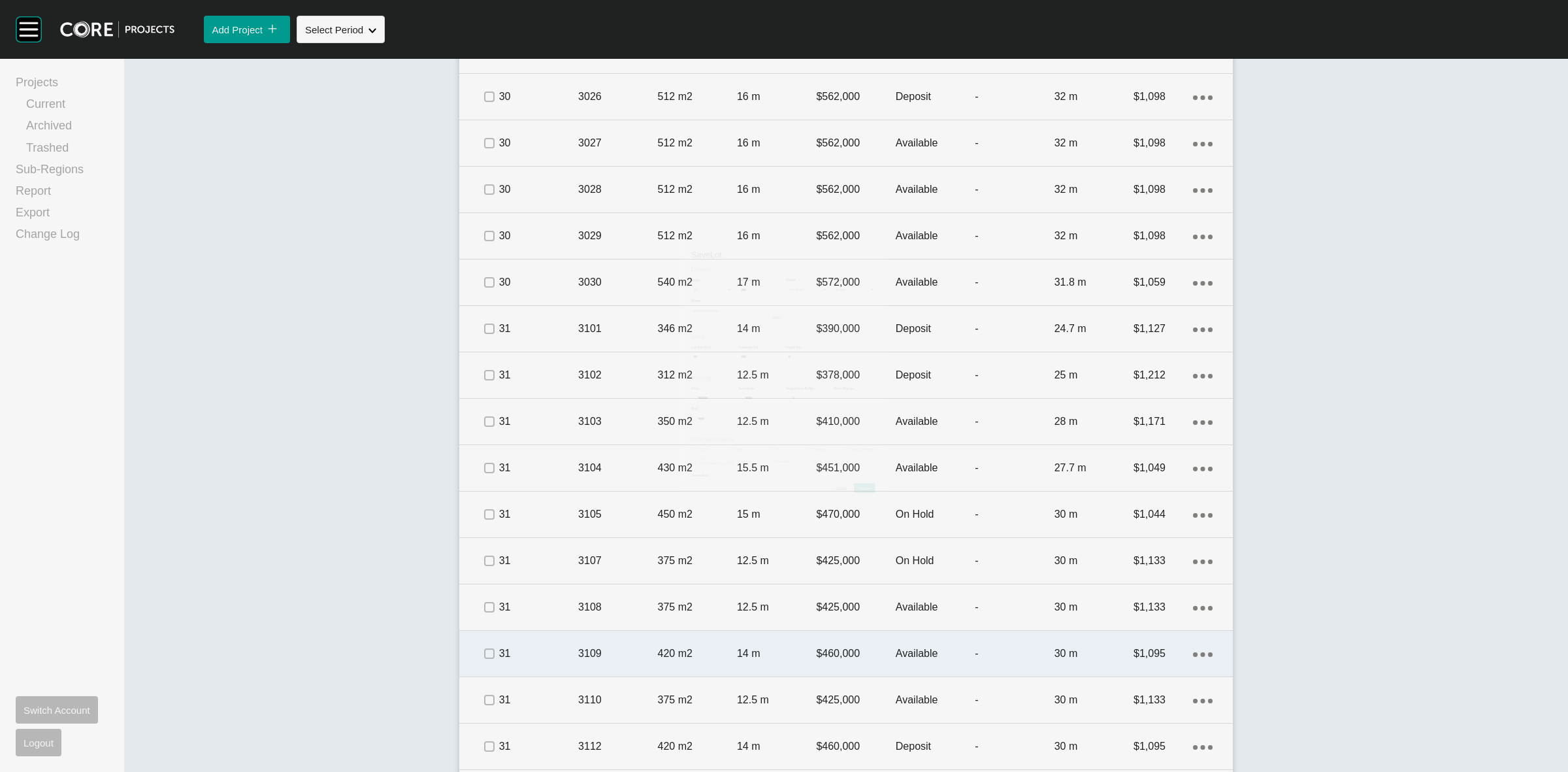
scroll to position [3145, 0]
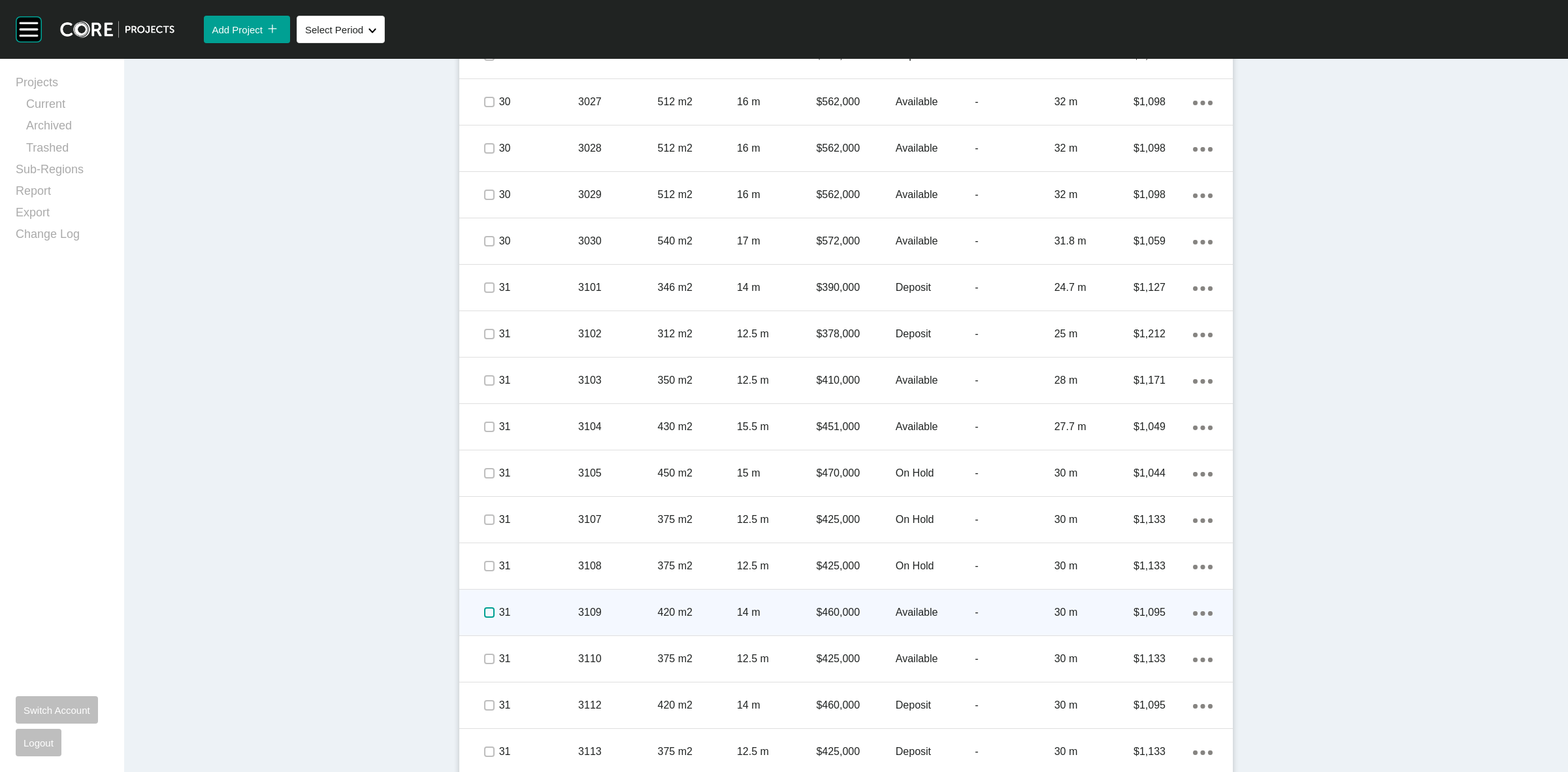
click at [484, 608] on label at bounding box center [489, 612] width 11 height 11
click at [552, 602] on div "31" at bounding box center [538, 612] width 79 height 41
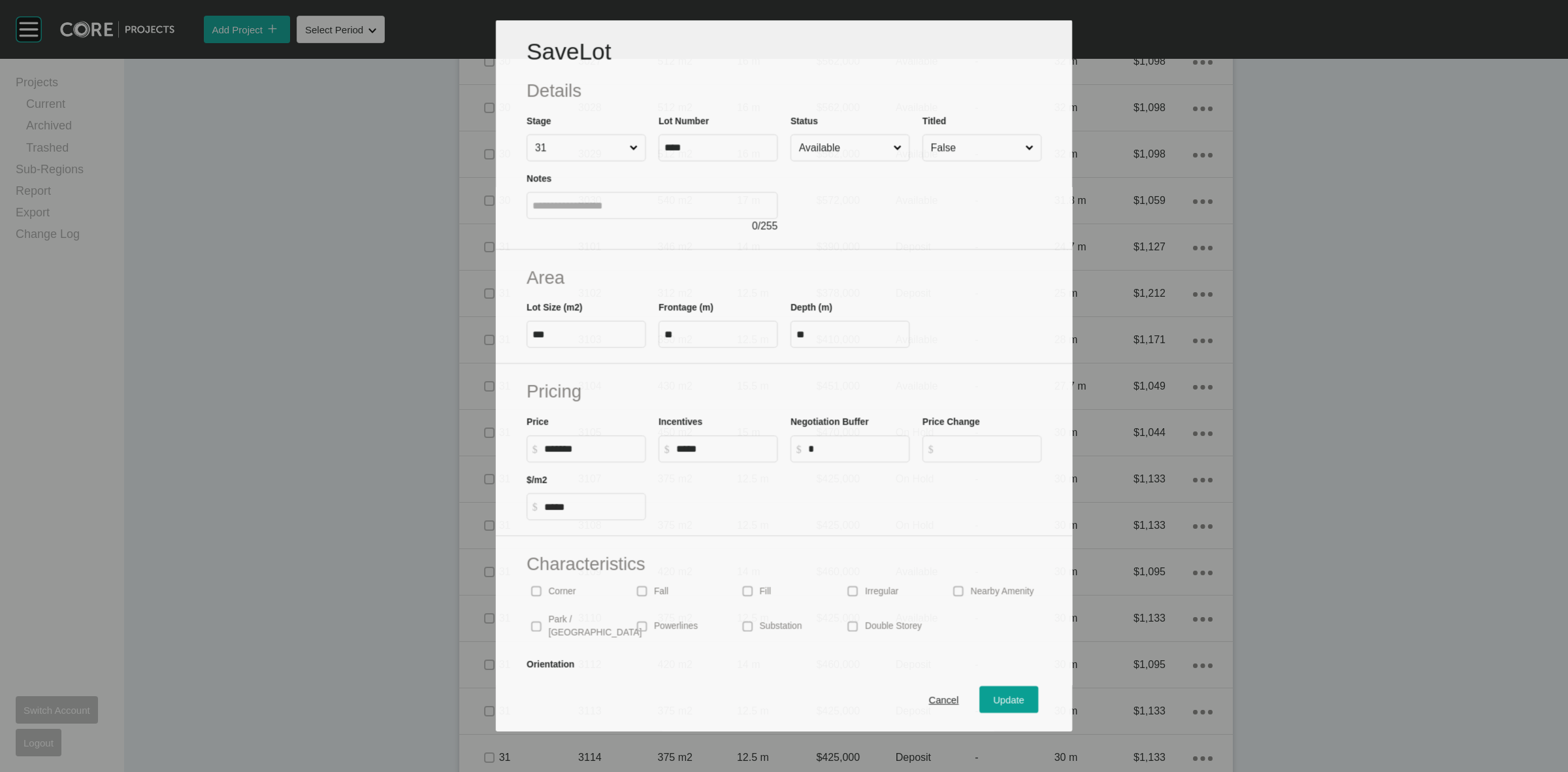
scroll to position [3105, 0]
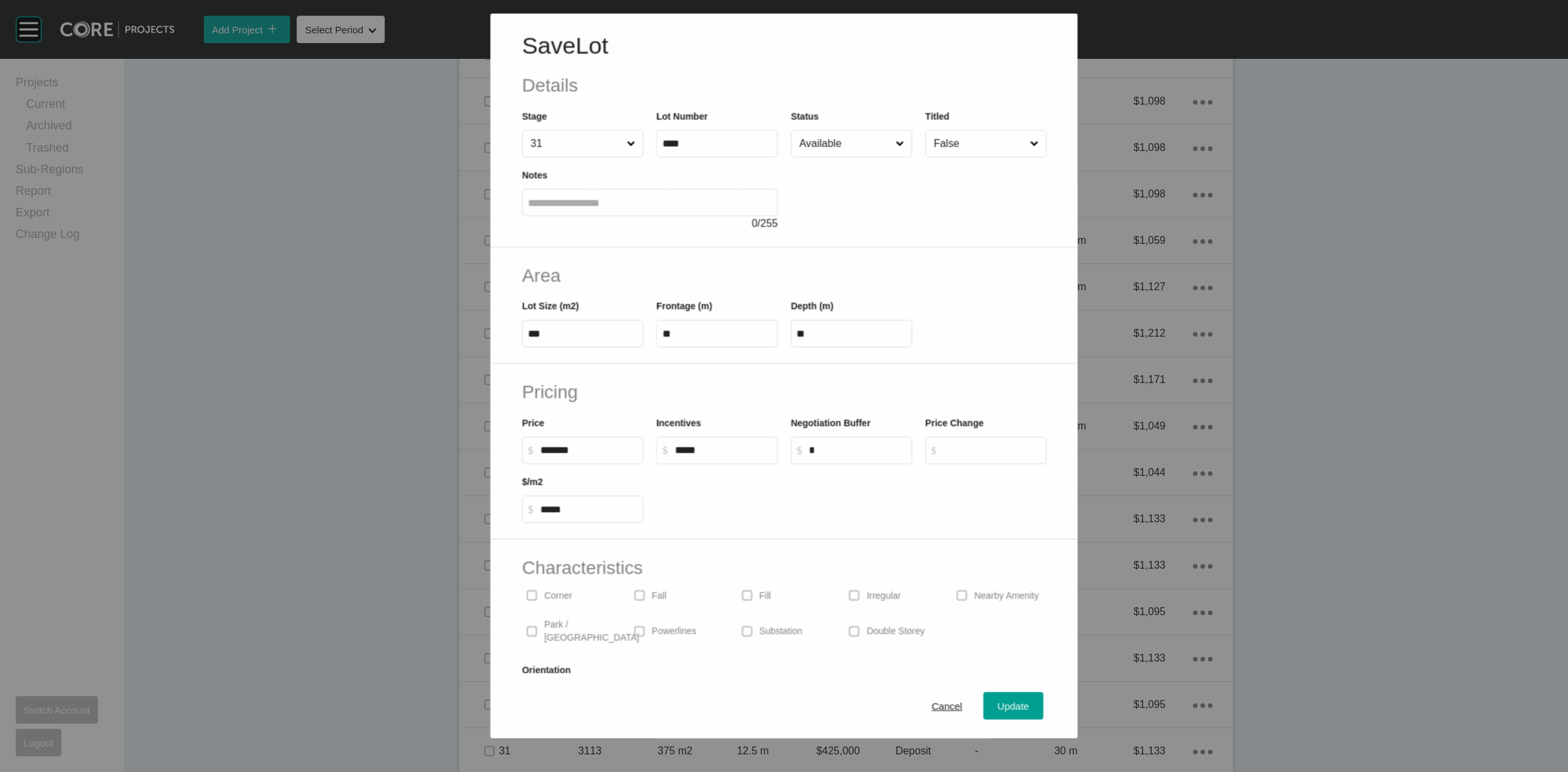
click at [830, 148] on input "Available" at bounding box center [845, 143] width 96 height 26
click at [1000, 706] on span "Update" at bounding box center [1013, 706] width 32 height 11
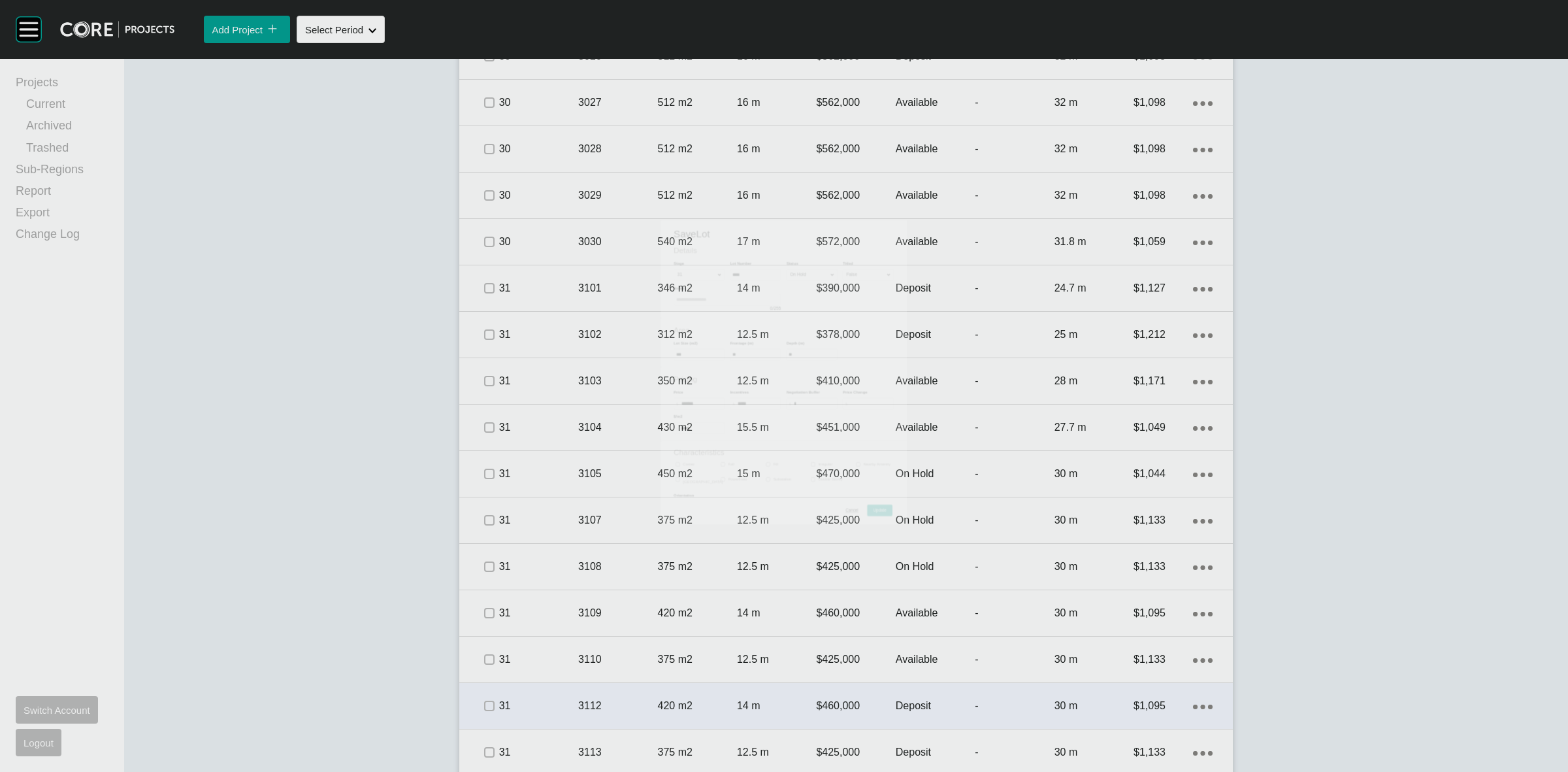
scroll to position [3145, 0]
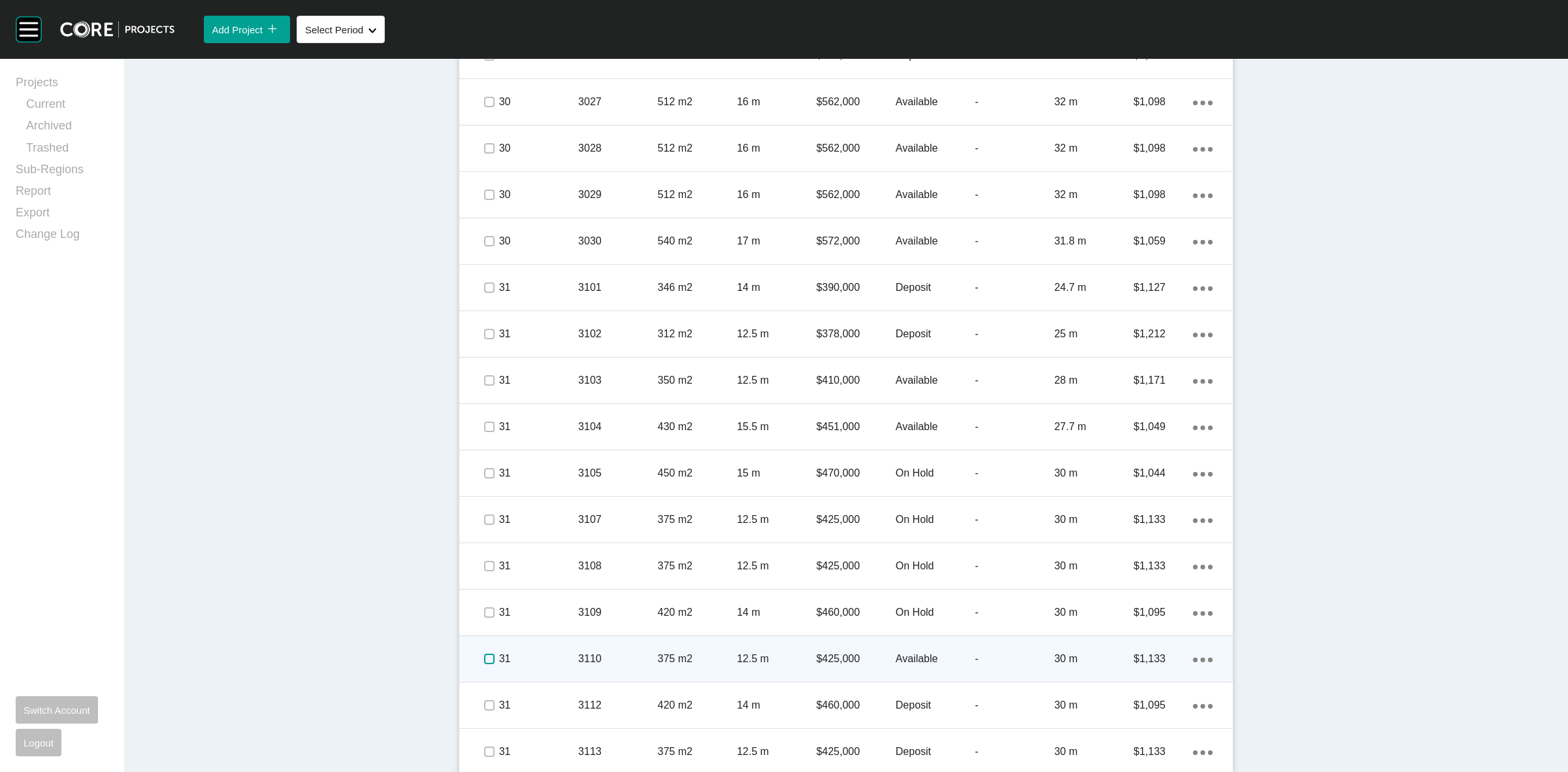
click at [484, 659] on label at bounding box center [489, 659] width 11 height 11
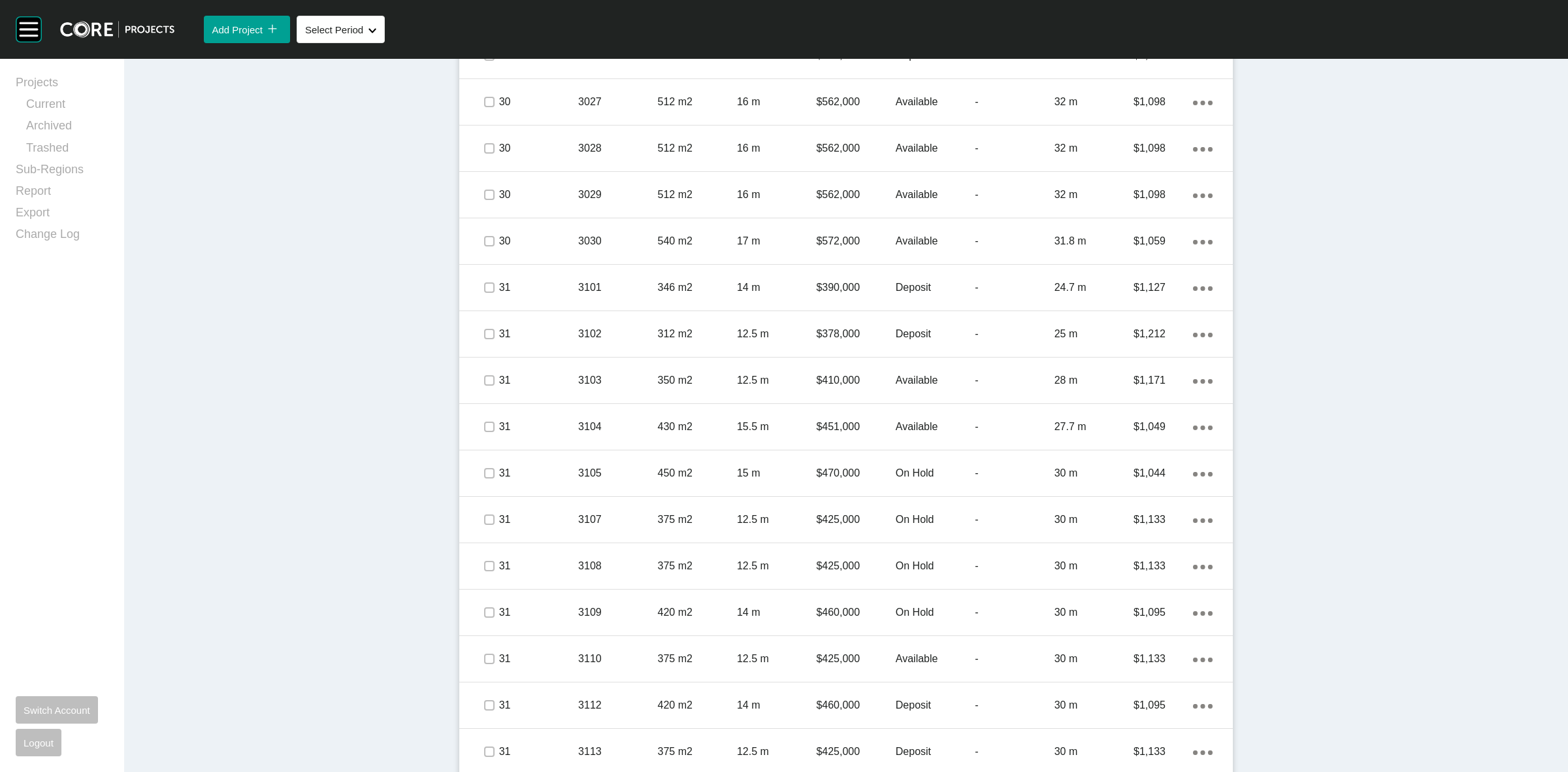
drag, startPoint x: 553, startPoint y: 656, endPoint x: 570, endPoint y: 634, distance: 27.8
click at [553, 654] on p "31" at bounding box center [538, 658] width 79 height 14
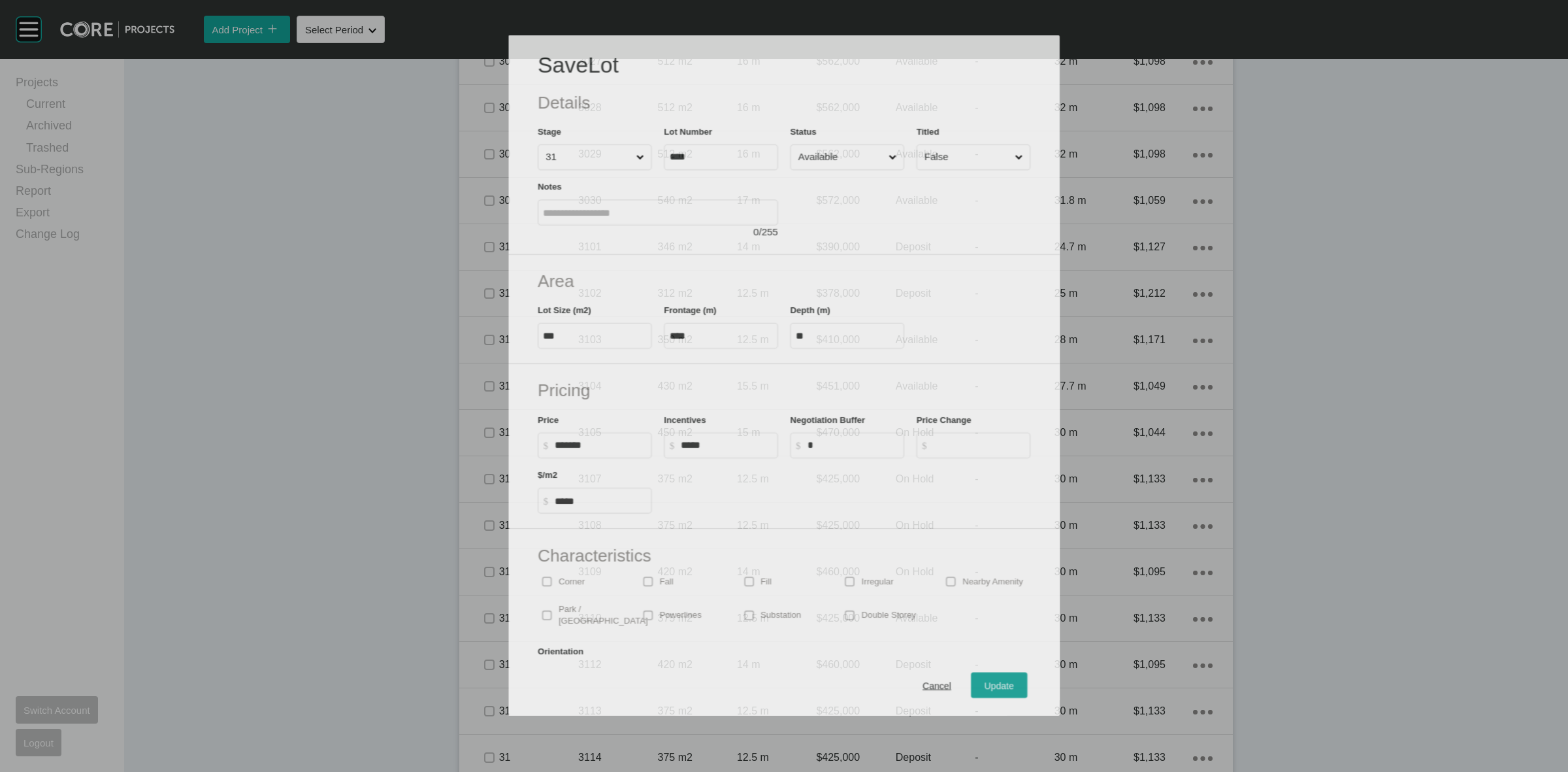
scroll to position [3105, 0]
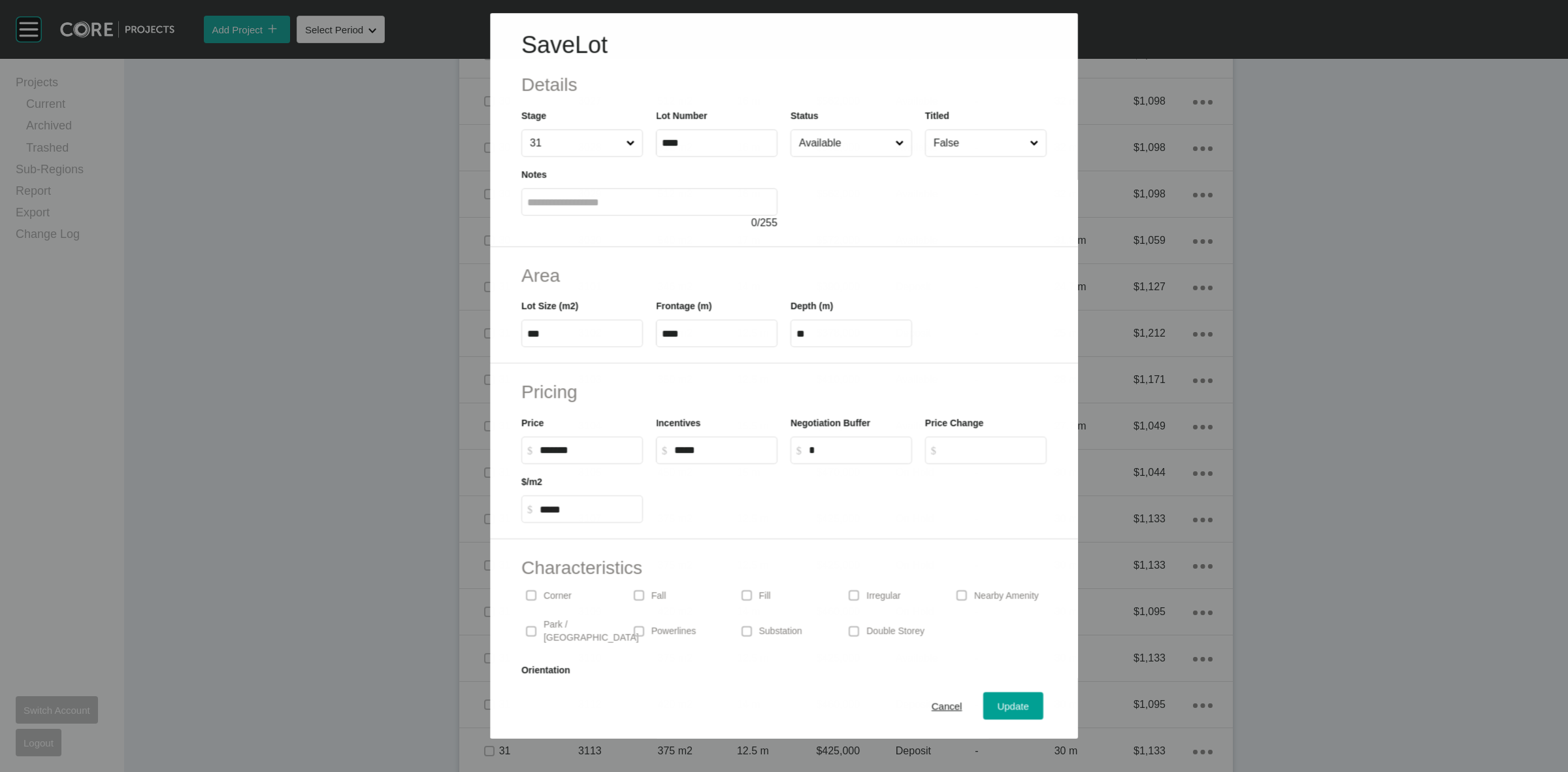
click at [845, 139] on input "Available" at bounding box center [845, 143] width 96 height 26
drag, startPoint x: 801, startPoint y: 228, endPoint x: 809, endPoint y: 229, distance: 8.1
click at [1004, 710] on span "Update" at bounding box center [1013, 706] width 32 height 11
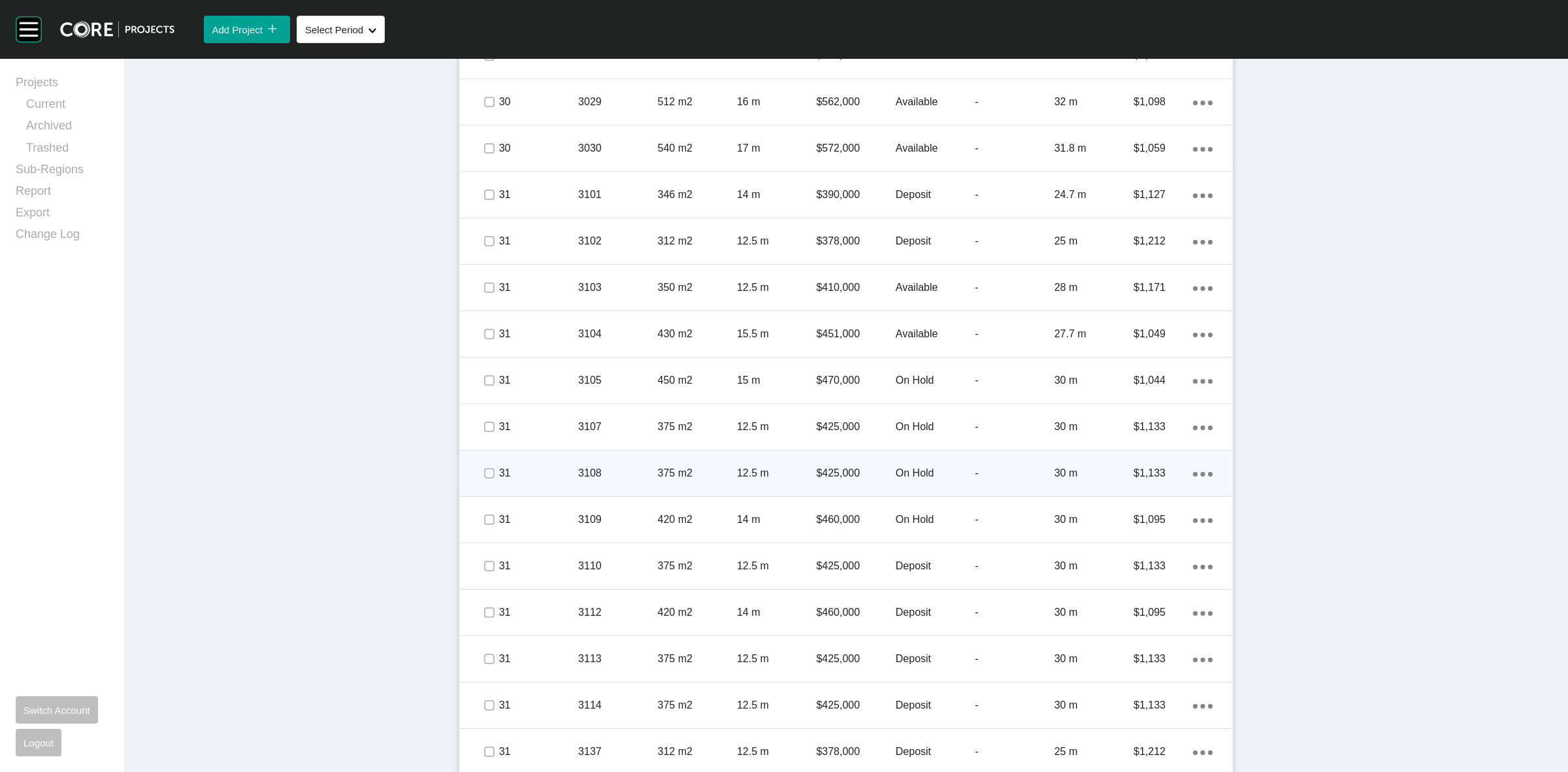
scroll to position [3246, 0]
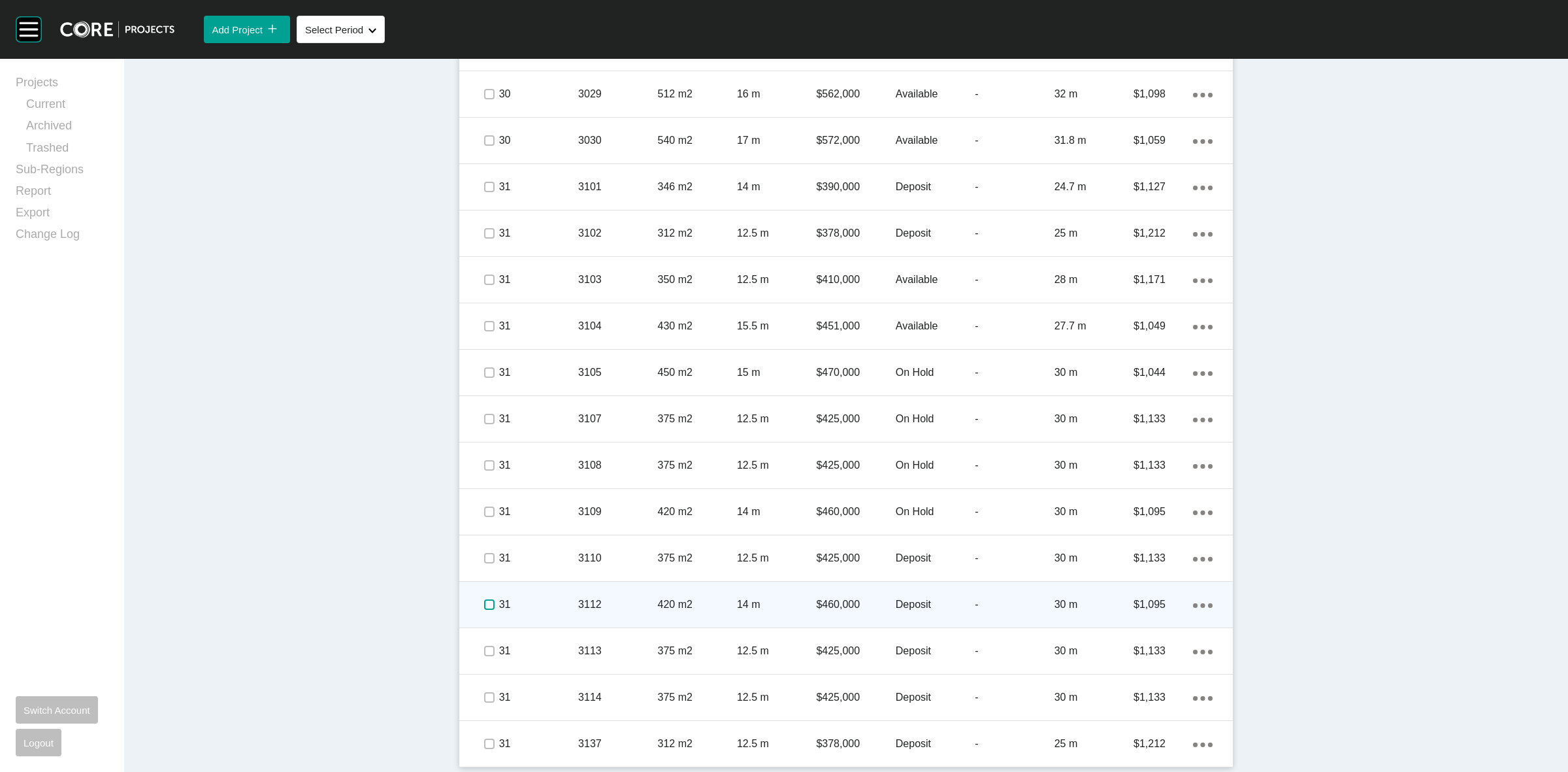
click at [485, 607] on label at bounding box center [489, 604] width 11 height 11
click at [562, 599] on p "31" at bounding box center [538, 604] width 79 height 14
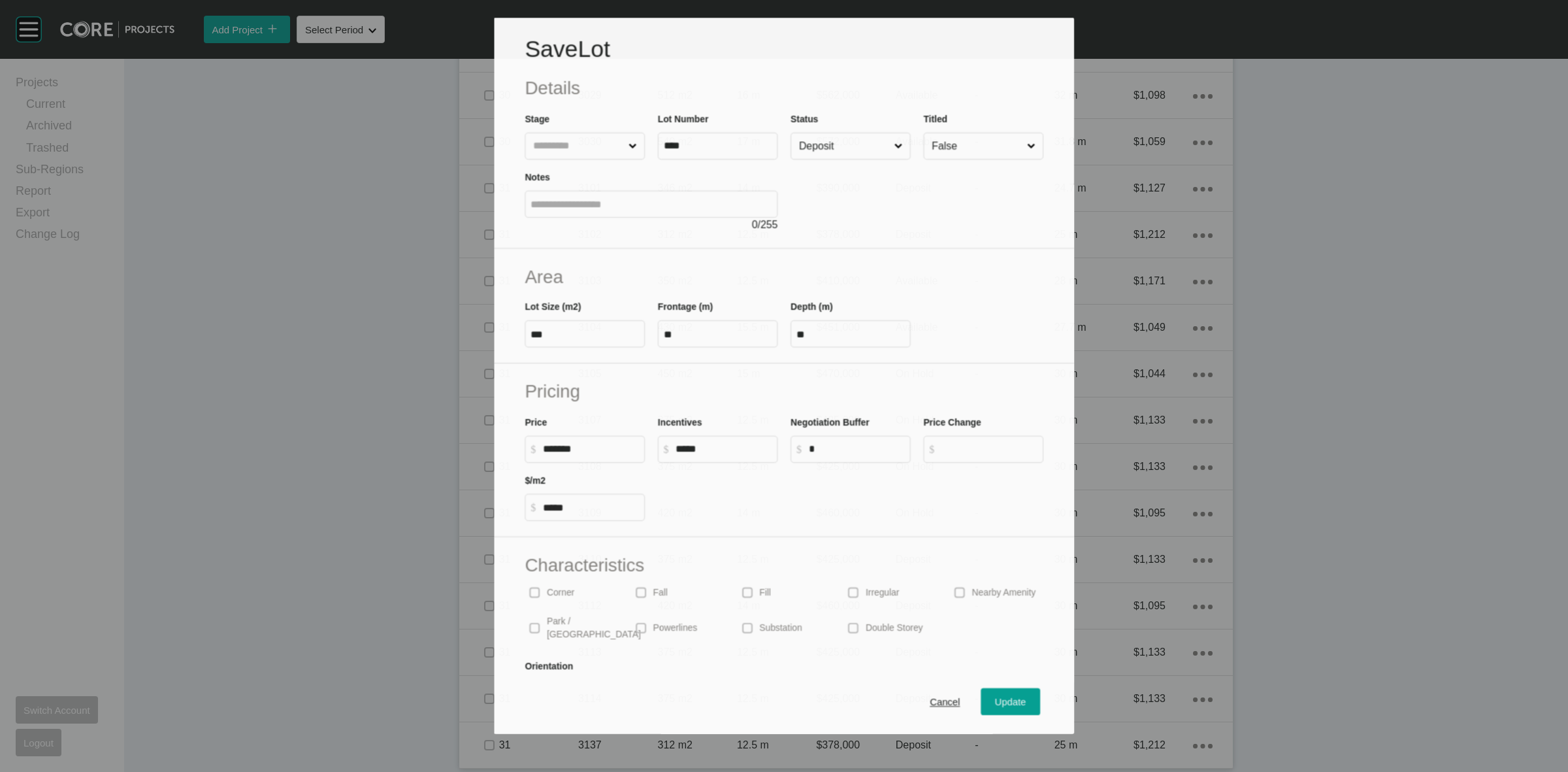
scroll to position [3204, 0]
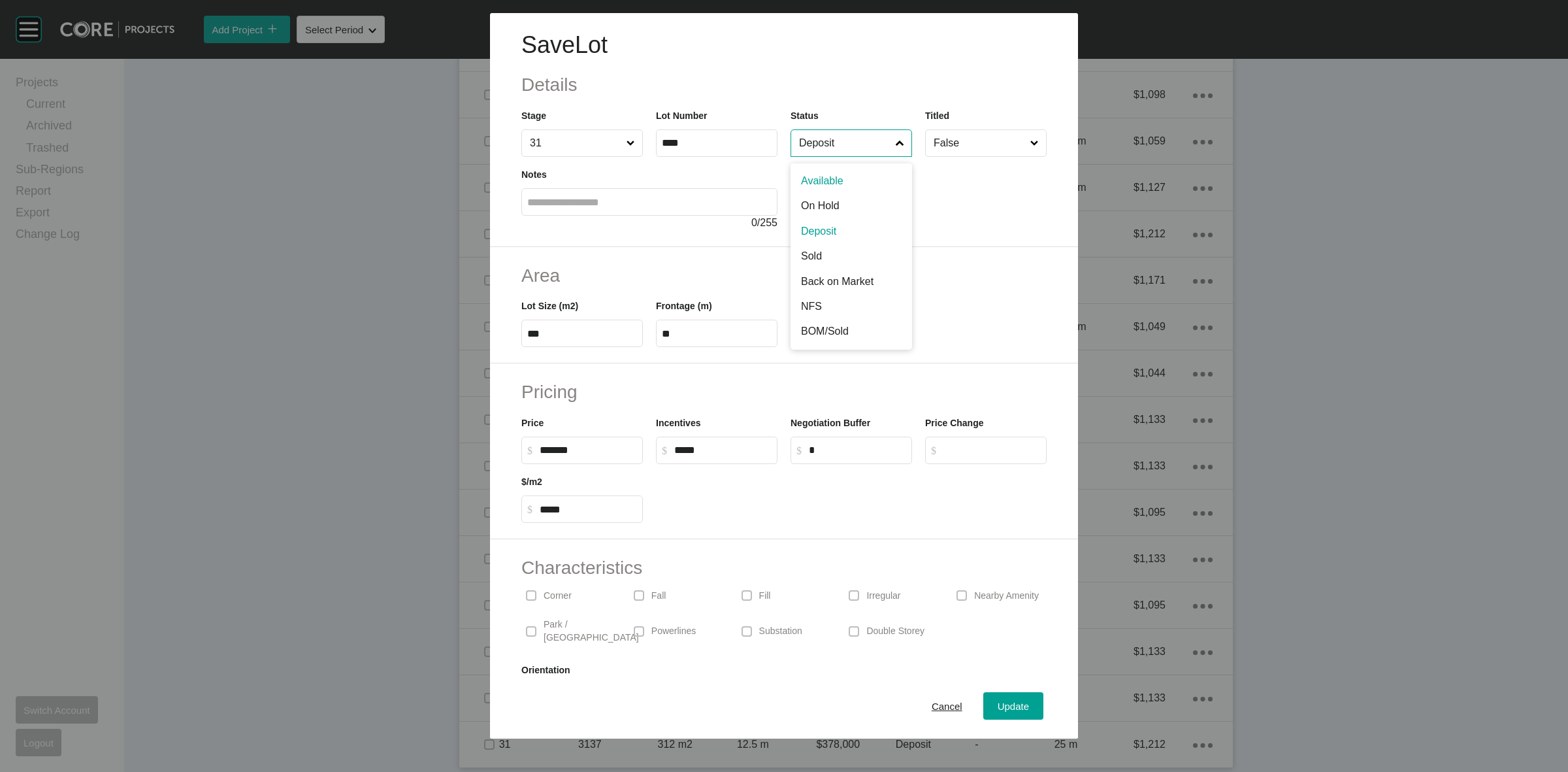
click at [835, 135] on input "Deposit" at bounding box center [845, 143] width 96 height 26
drag, startPoint x: 827, startPoint y: 247, endPoint x: 884, endPoint y: 337, distance: 106.5
click at [997, 704] on span "Update" at bounding box center [1013, 706] width 32 height 11
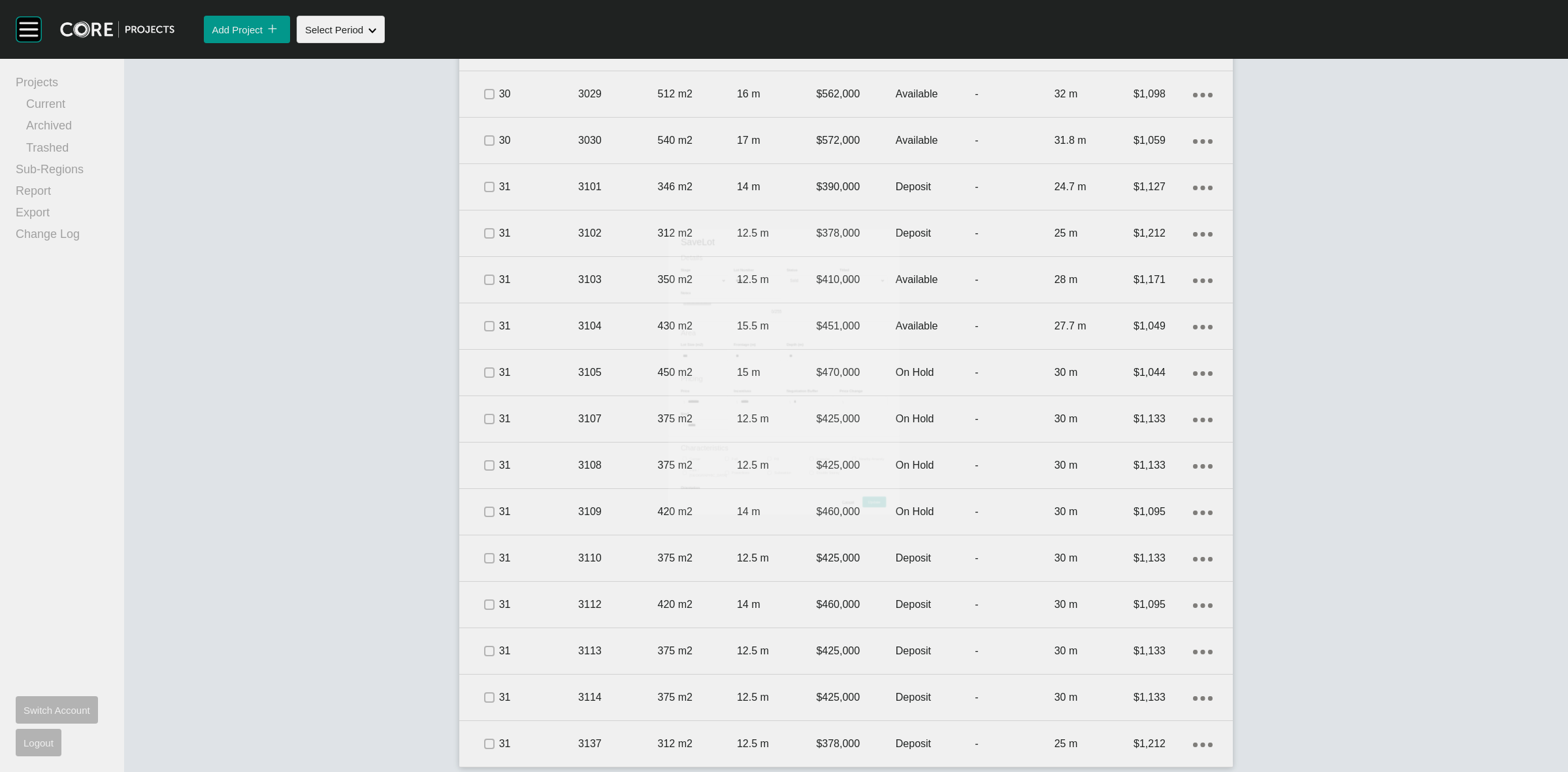
drag, startPoint x: 512, startPoint y: 648, endPoint x: 583, endPoint y: 602, distance: 84.6
click at [512, 648] on p "31" at bounding box center [538, 651] width 79 height 14
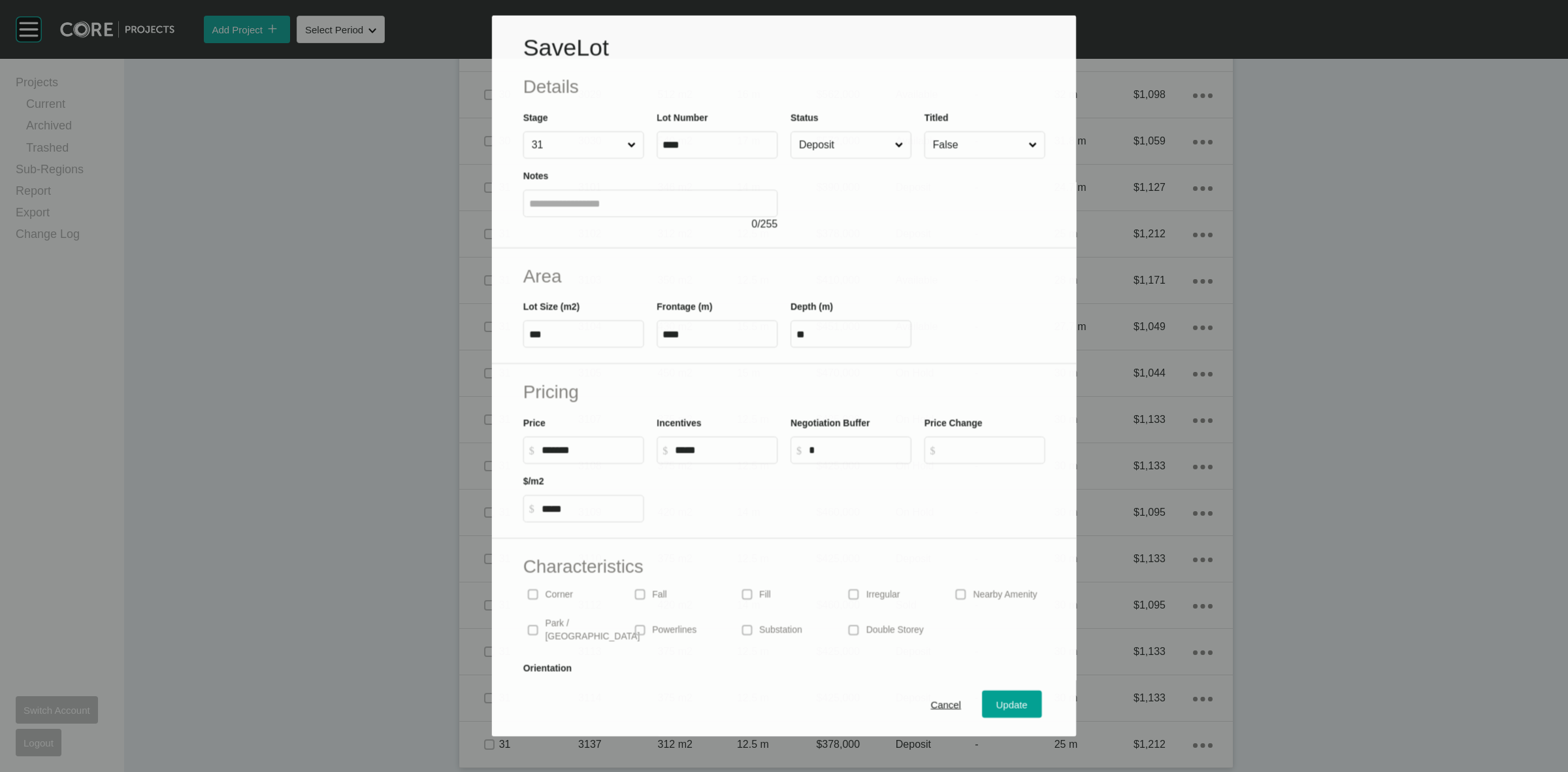
click at [840, 149] on input "Deposit" at bounding box center [845, 144] width 96 height 26
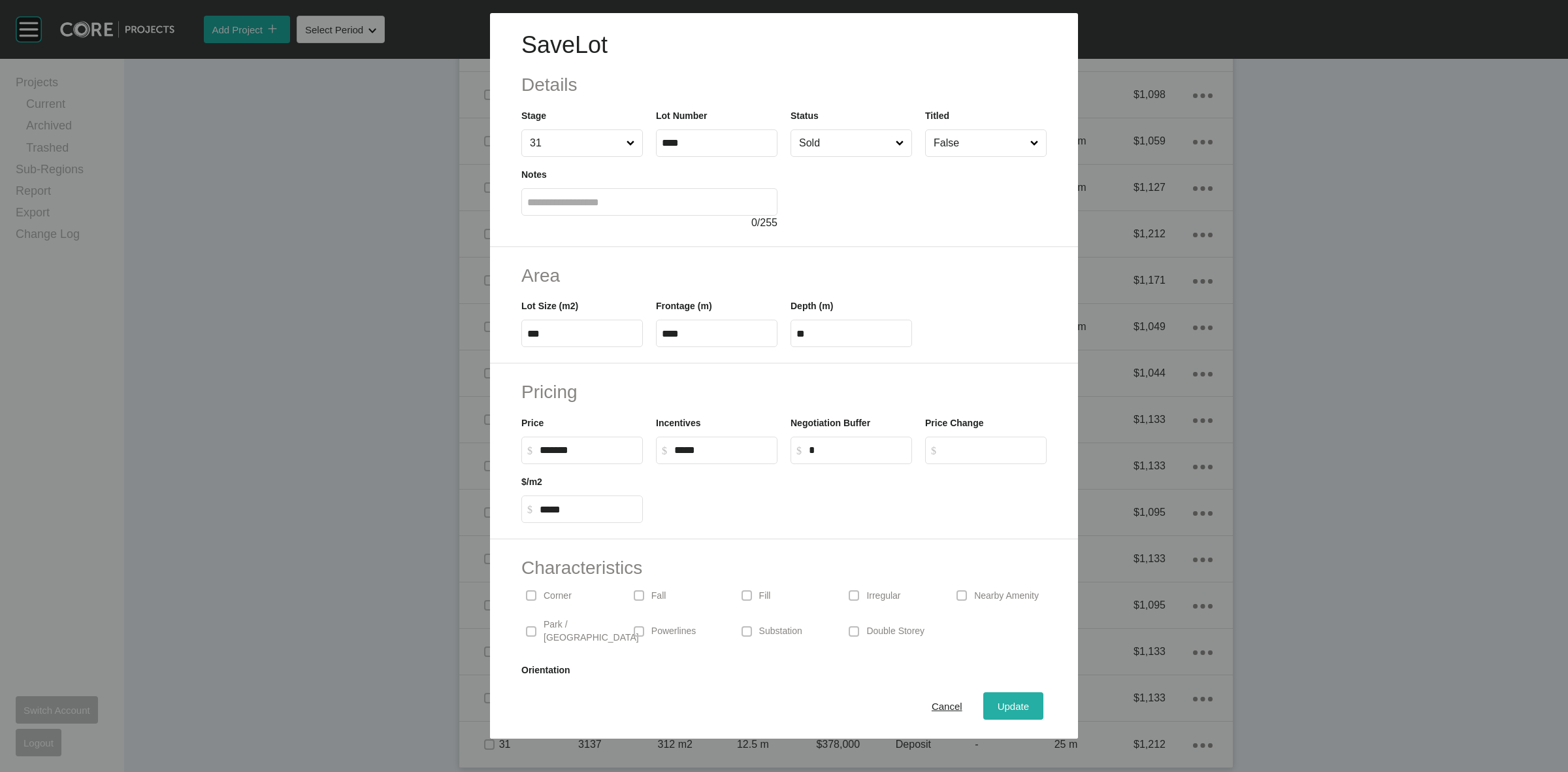
click at [997, 707] on span "Update" at bounding box center [1013, 706] width 32 height 11
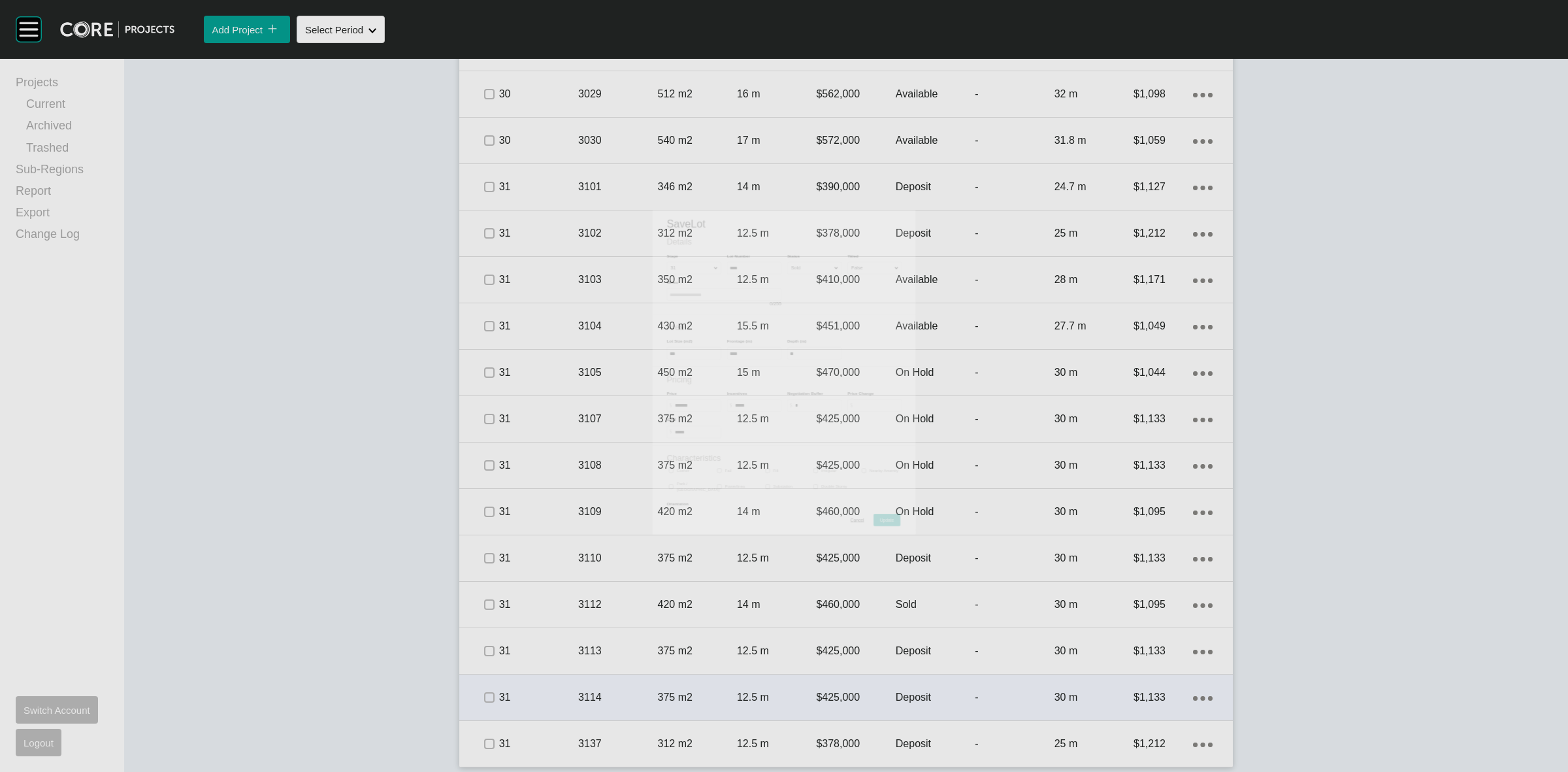
click at [697, 685] on div "375 m2" at bounding box center [697, 697] width 79 height 41
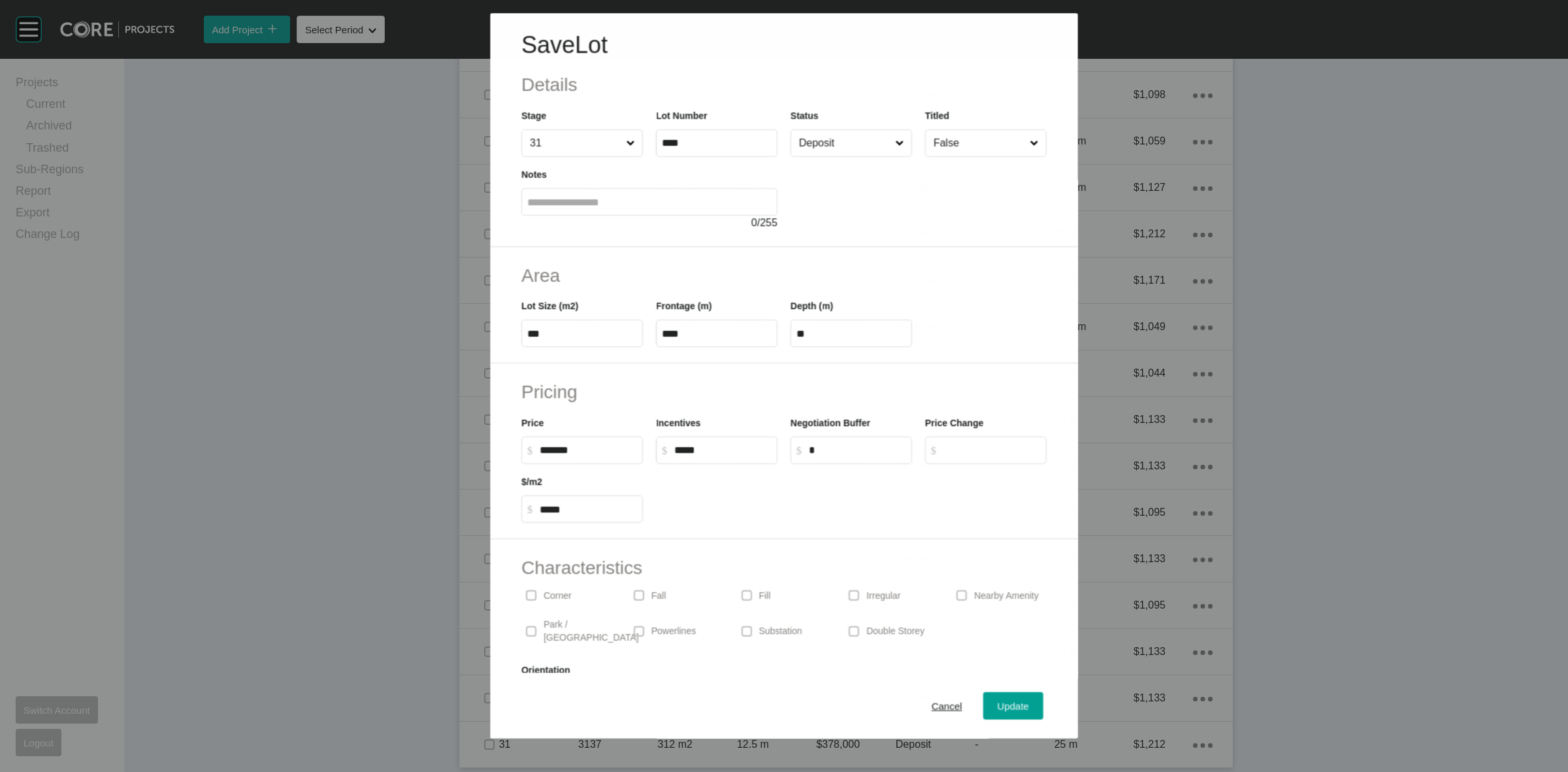
click at [844, 148] on input "Deposit" at bounding box center [845, 143] width 96 height 26
click at [1000, 697] on div "Update" at bounding box center [1013, 706] width 38 height 17
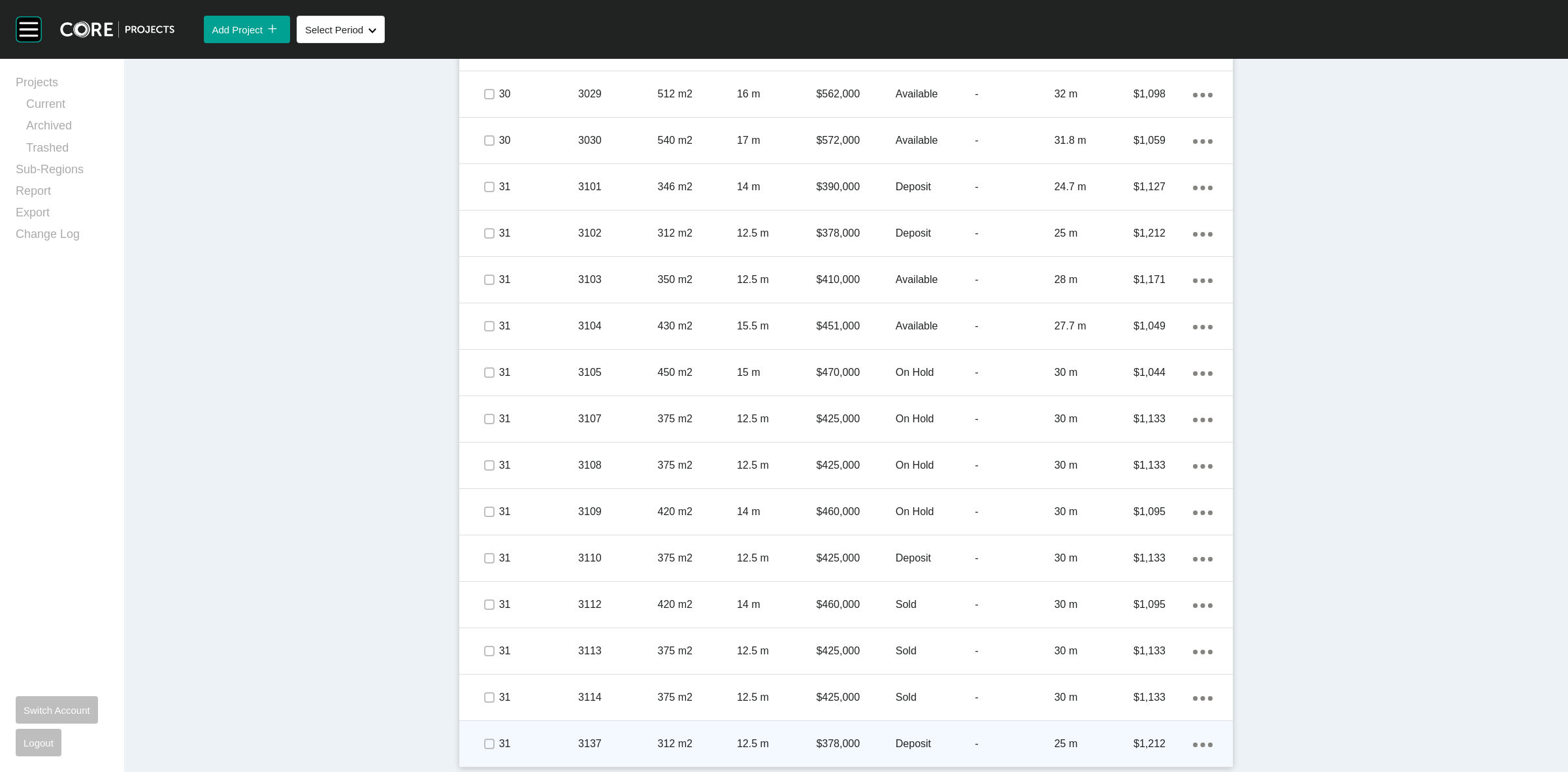
click at [799, 739] on p "12.5 m" at bounding box center [776, 744] width 79 height 14
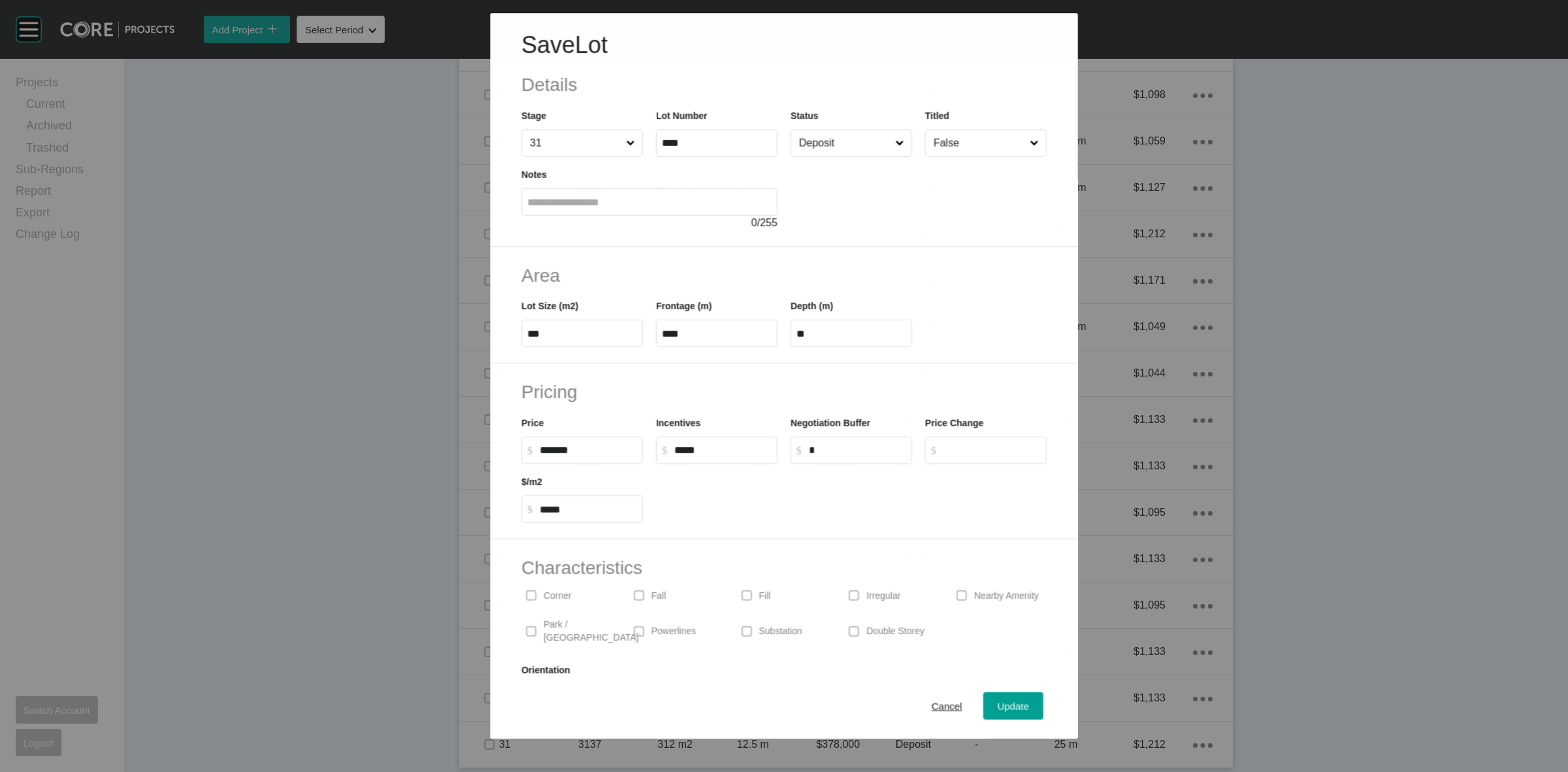
click at [867, 145] on input "Deposit" at bounding box center [845, 143] width 96 height 26
click at [997, 704] on span "Update" at bounding box center [1013, 706] width 32 height 11
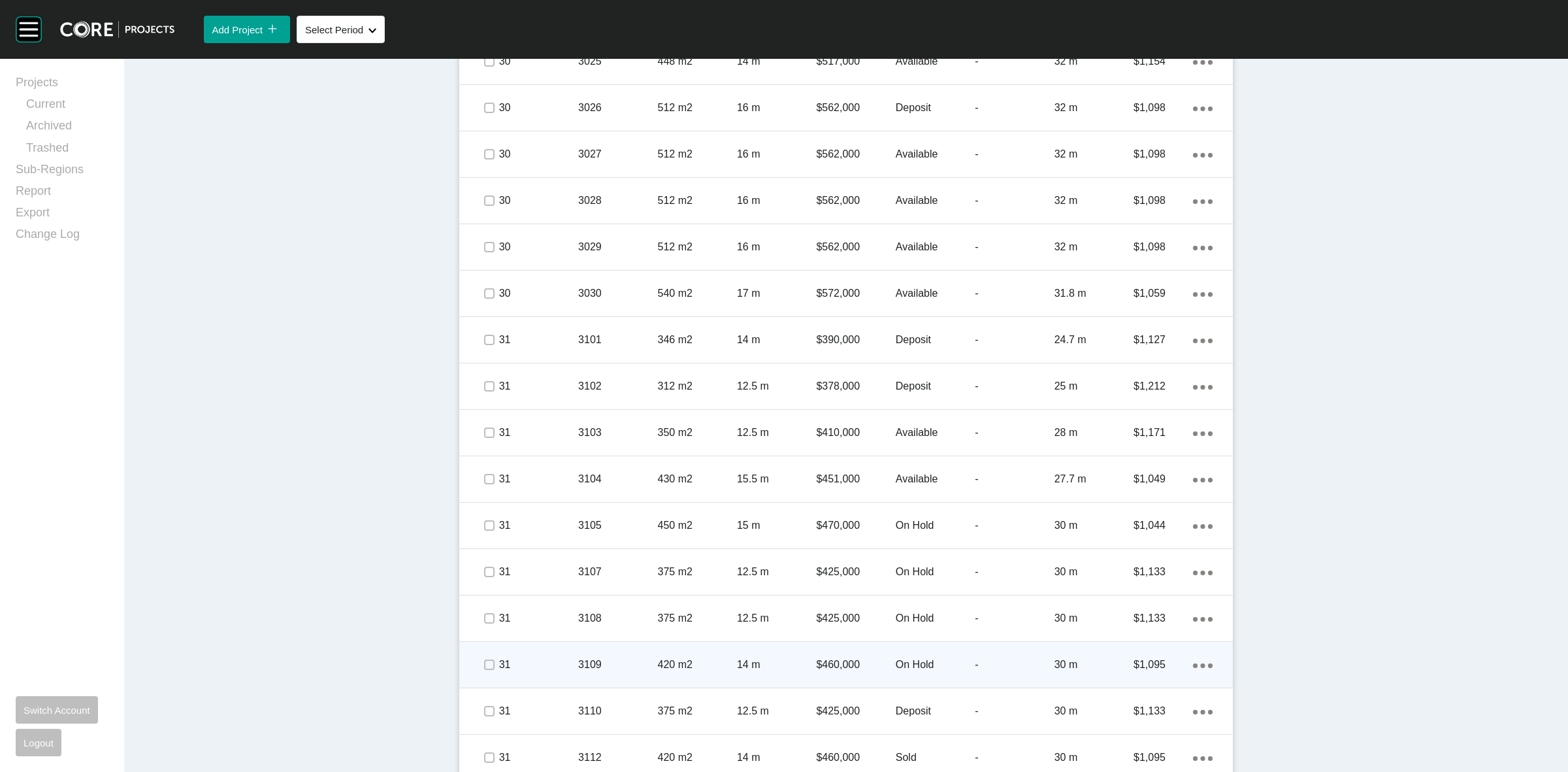
scroll to position [3082, 0]
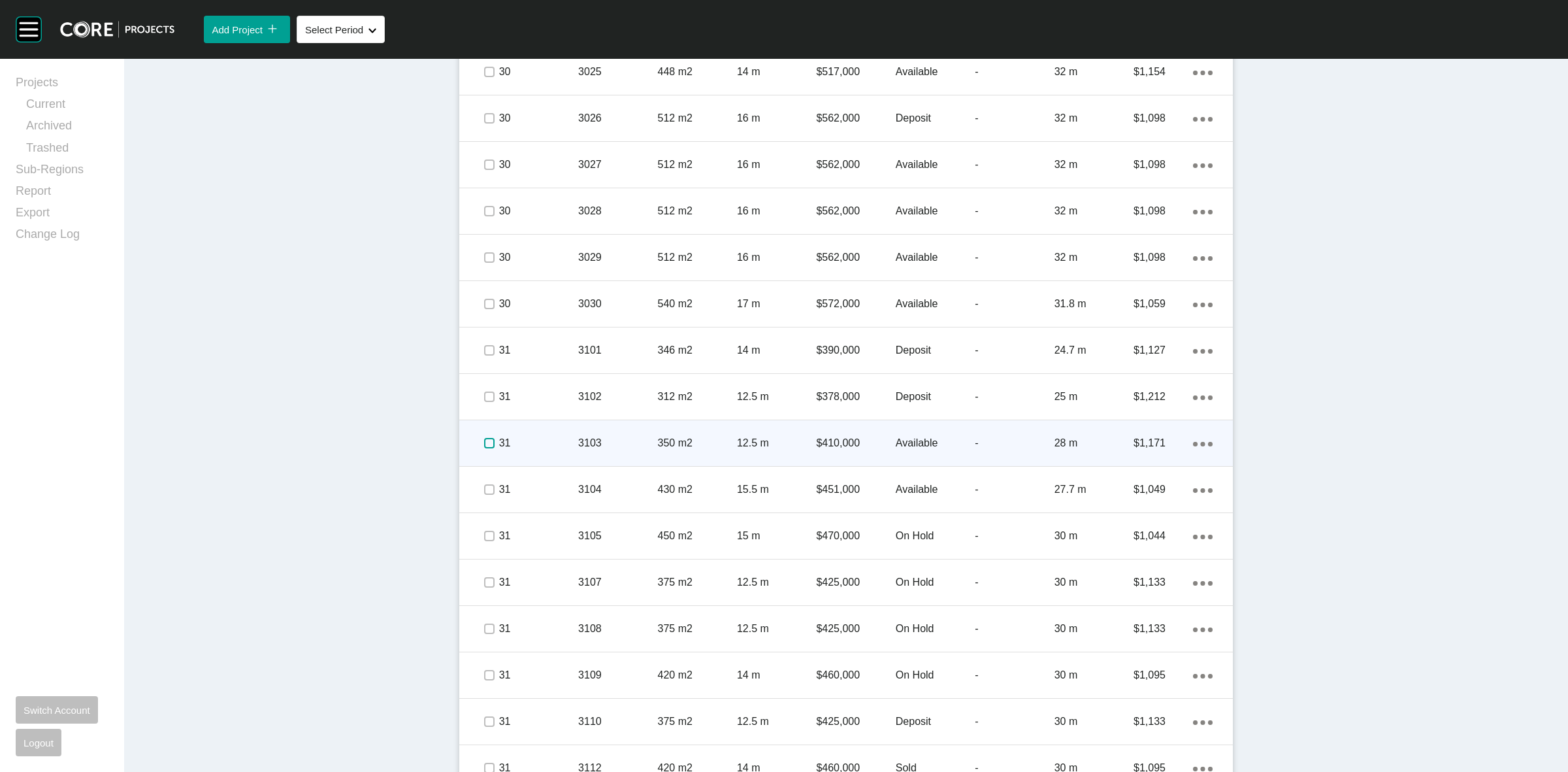
click at [484, 443] on label at bounding box center [489, 443] width 11 height 11
click at [540, 436] on p "31" at bounding box center [538, 443] width 79 height 14
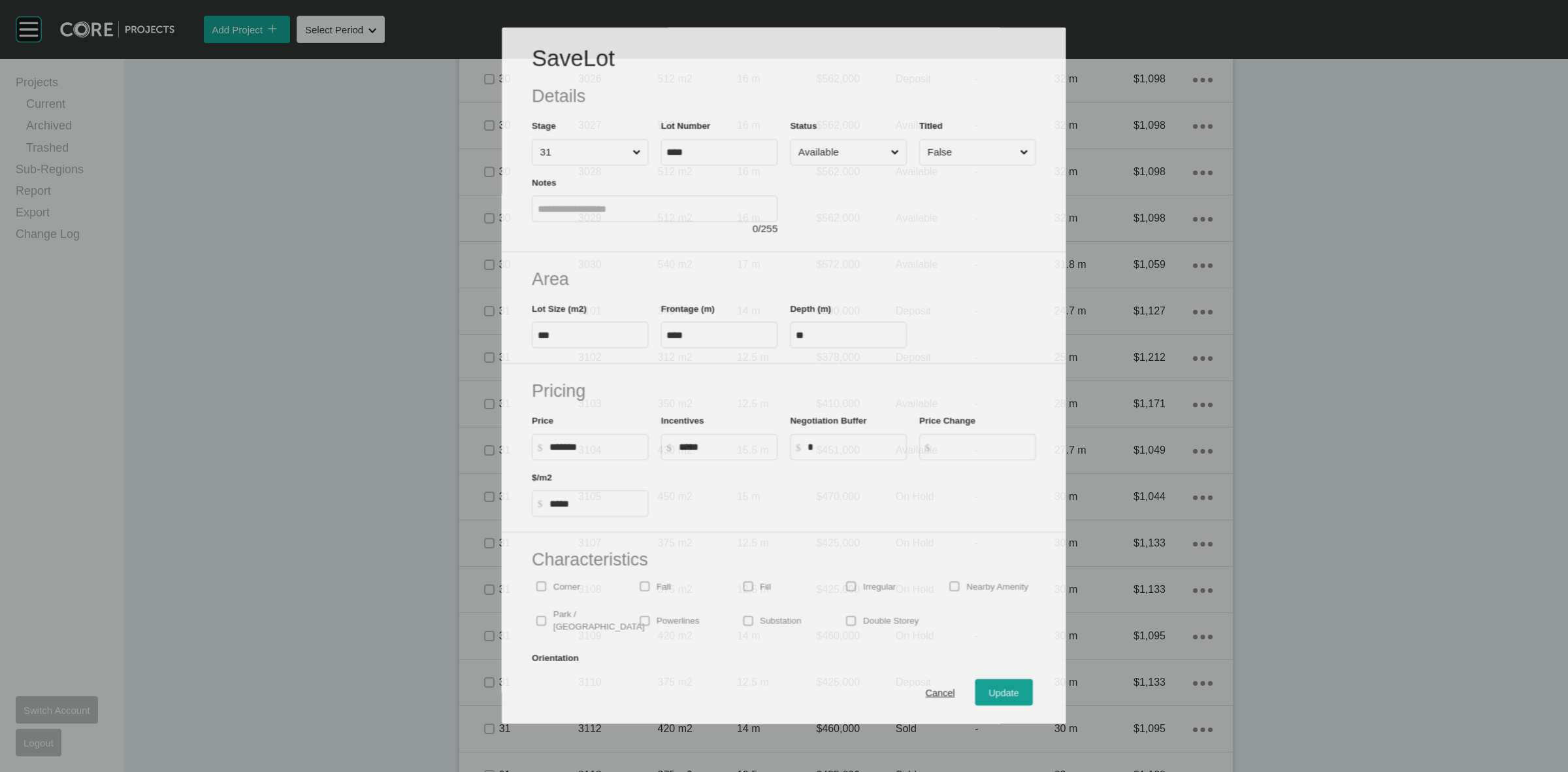
scroll to position [3041, 0]
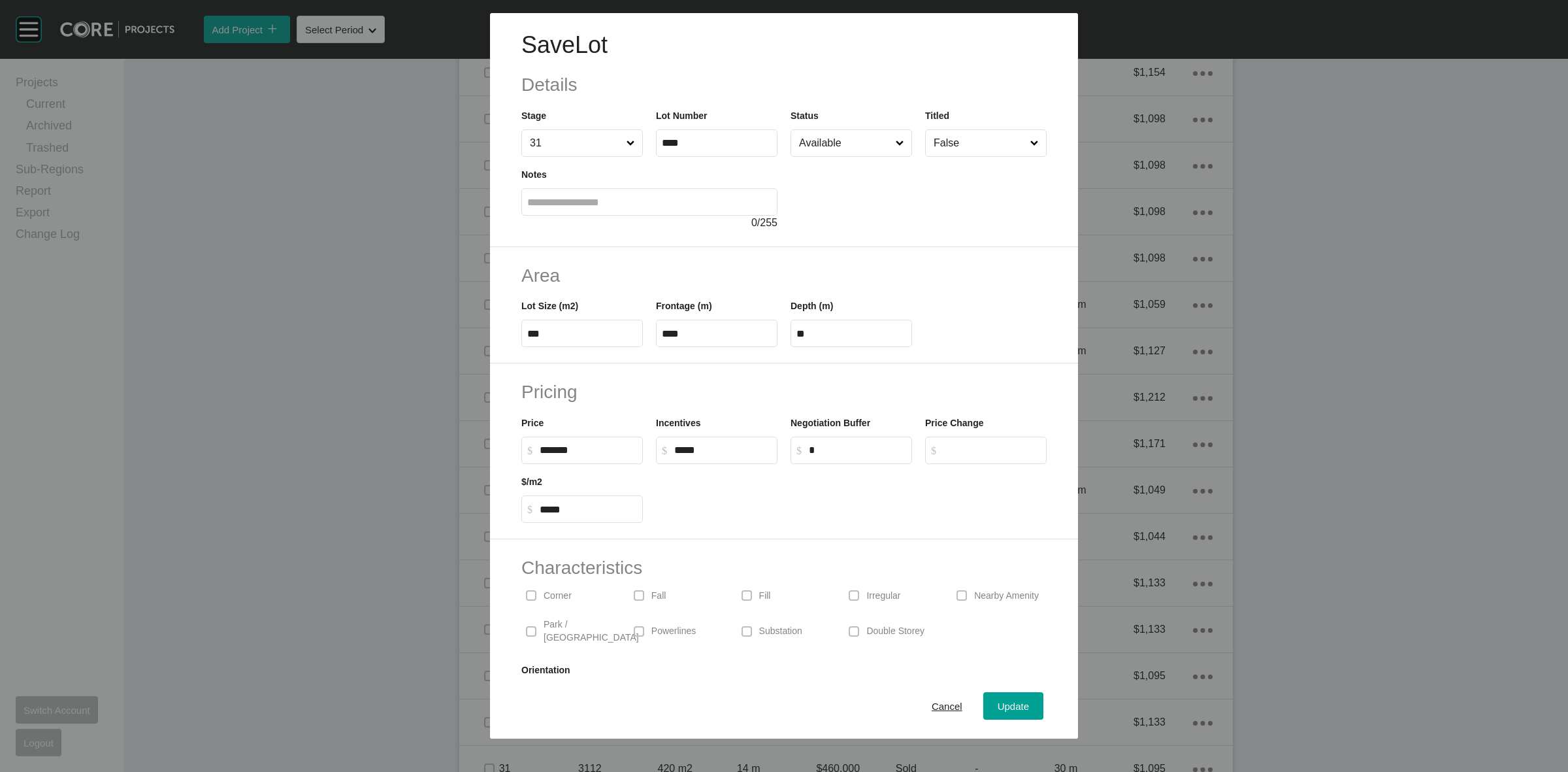
click at [856, 145] on input "Available" at bounding box center [845, 143] width 96 height 26
click at [997, 707] on span "Update" at bounding box center [1013, 706] width 32 height 11
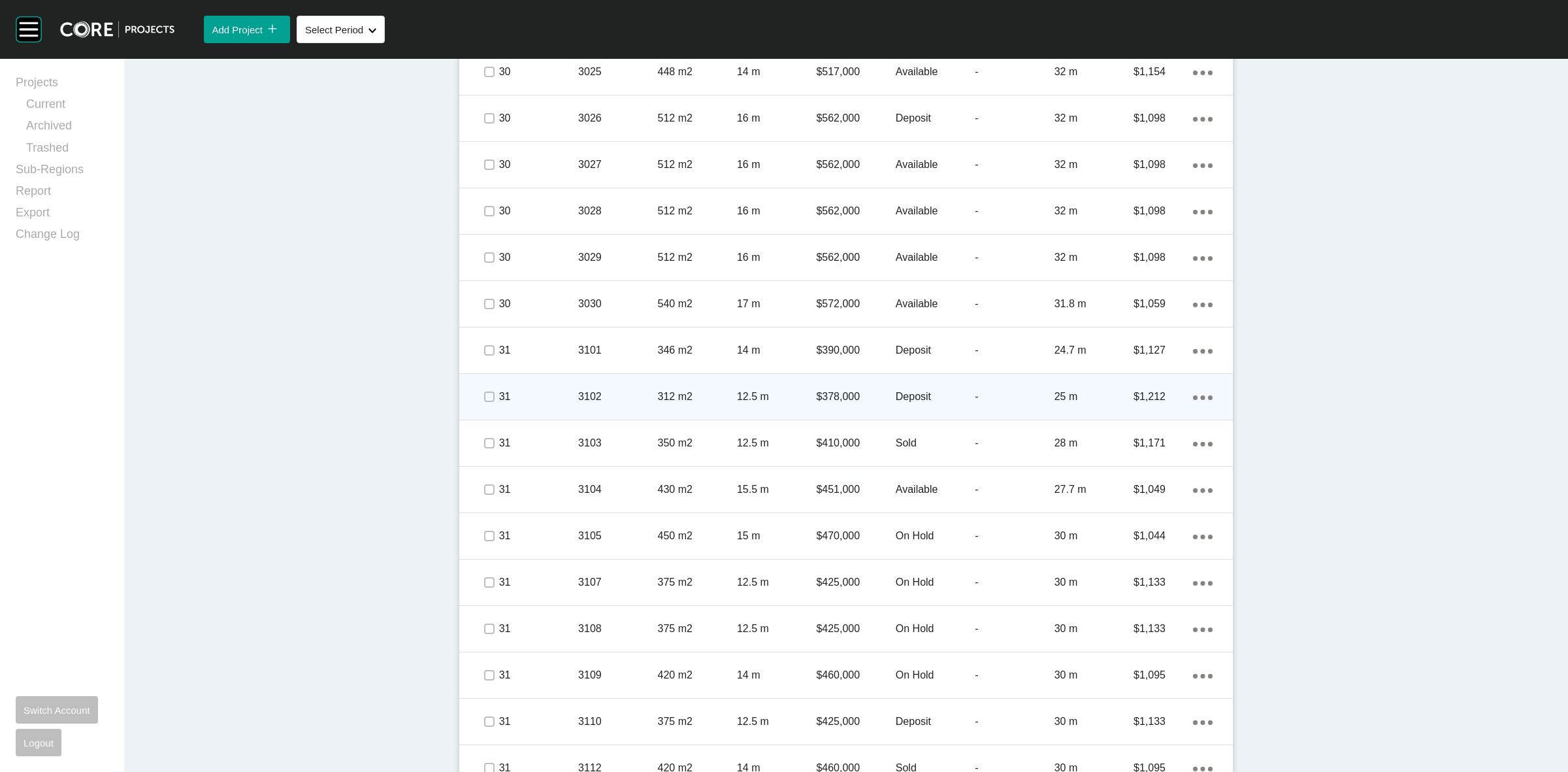
click at [524, 390] on p "31" at bounding box center [538, 396] width 79 height 14
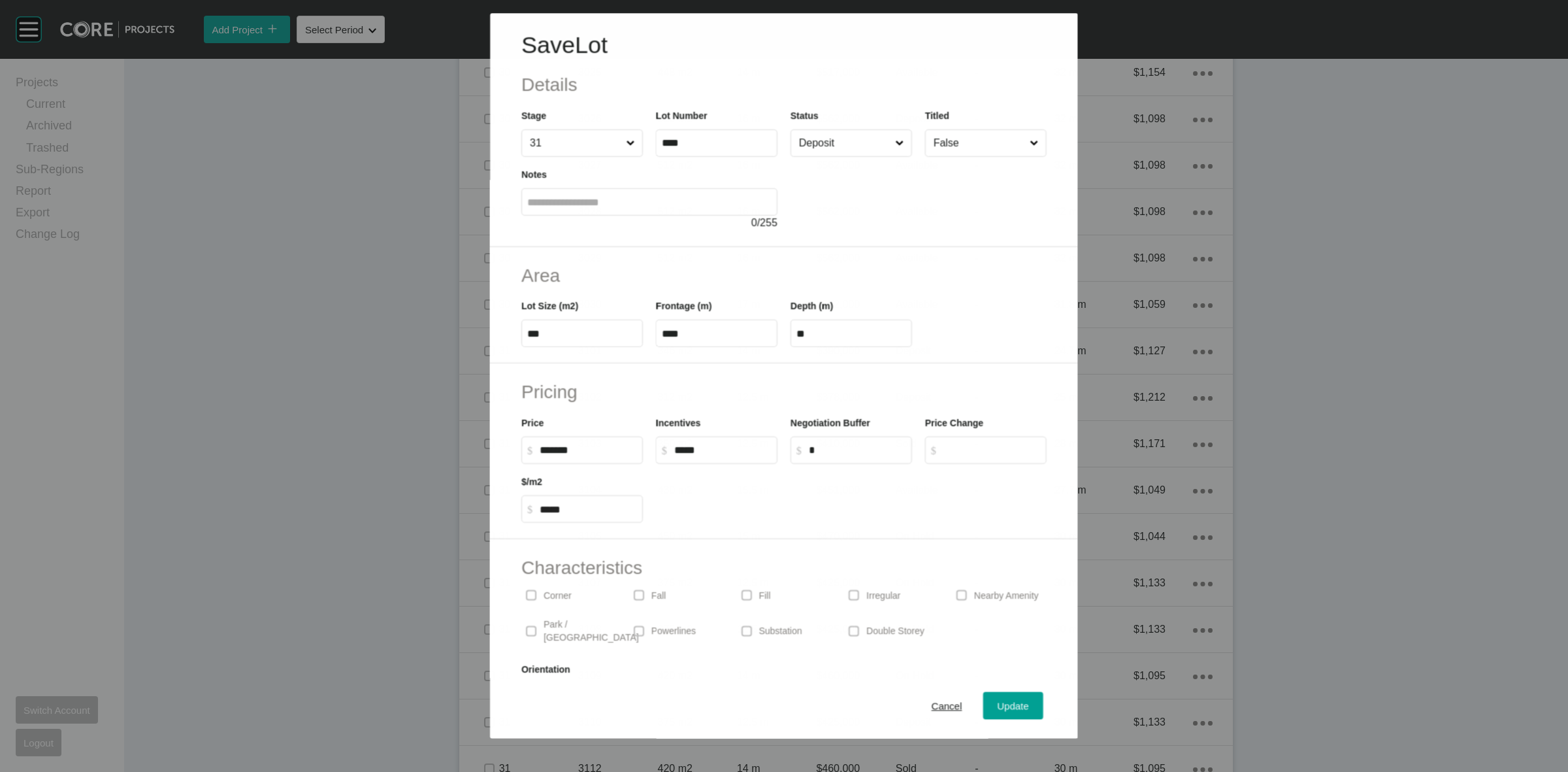
drag, startPoint x: 819, startPoint y: 140, endPoint x: 826, endPoint y: 152, distance: 13.9
click at [820, 140] on input "Deposit" at bounding box center [845, 143] width 96 height 26
click at [1000, 705] on span "Update" at bounding box center [1013, 706] width 32 height 11
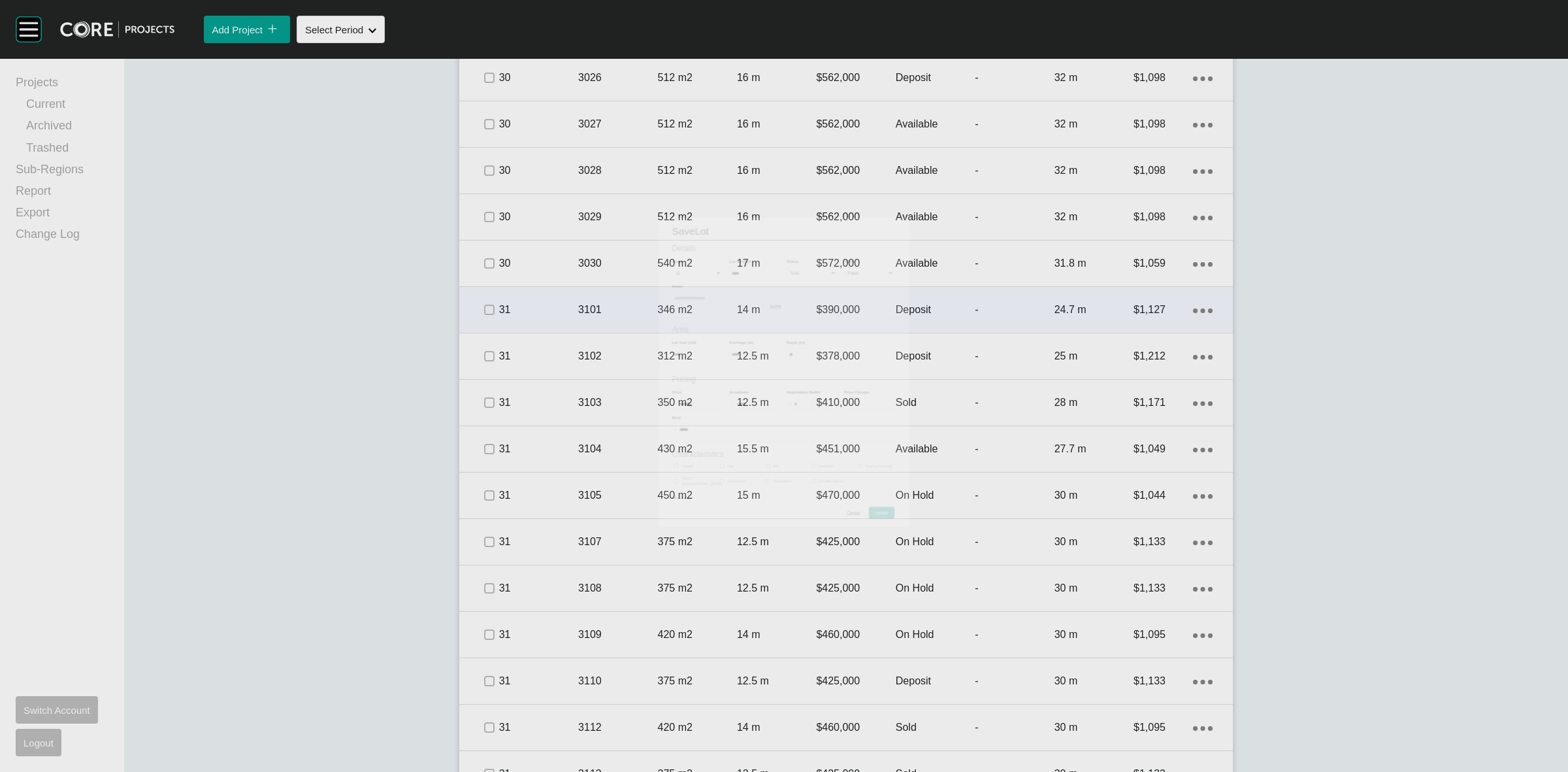
click at [599, 317] on p "3101" at bounding box center [617, 309] width 79 height 14
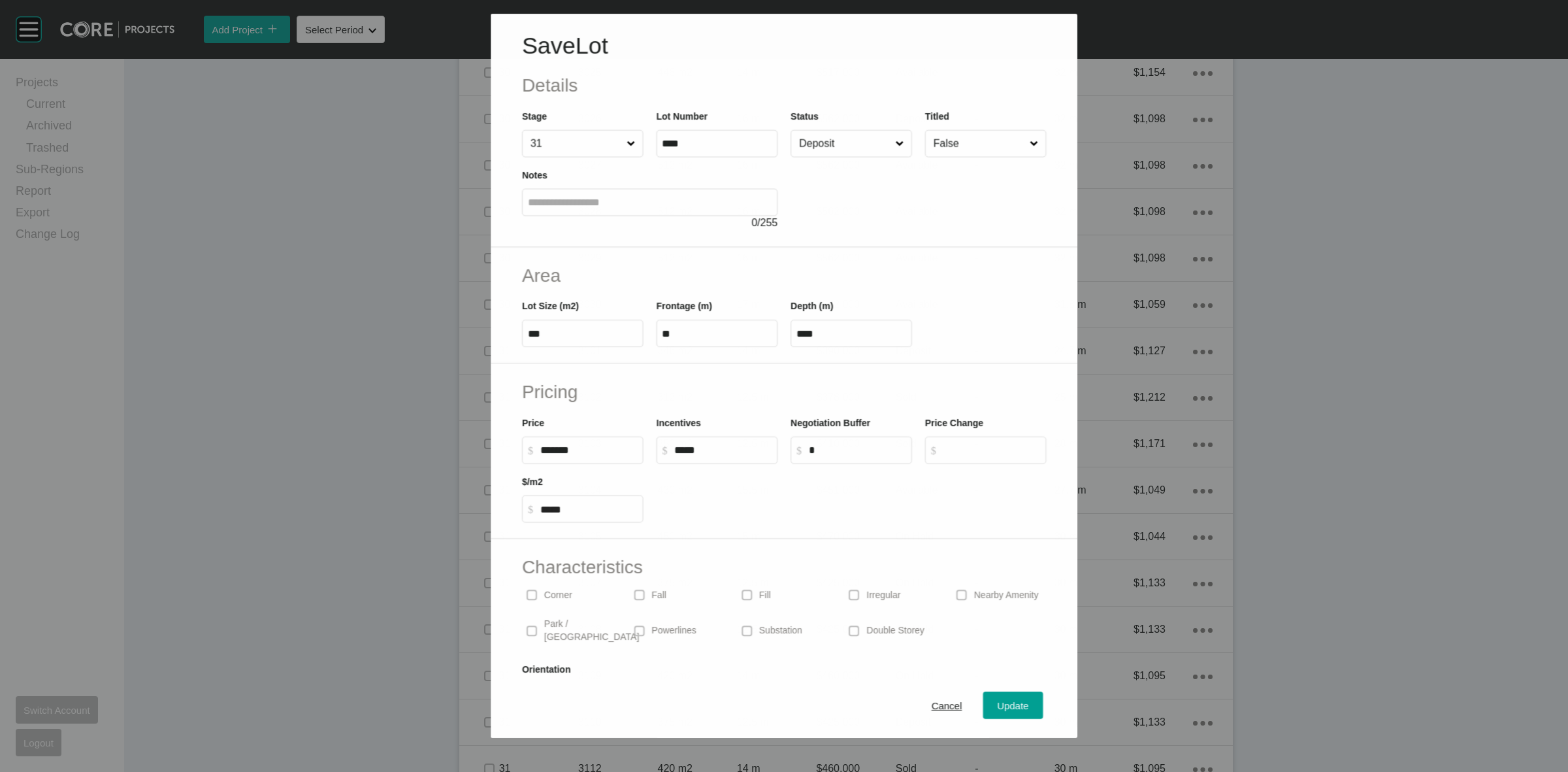
click at [828, 147] on input "Deposit" at bounding box center [845, 143] width 96 height 26
click at [1000, 710] on span "Update" at bounding box center [1013, 706] width 32 height 11
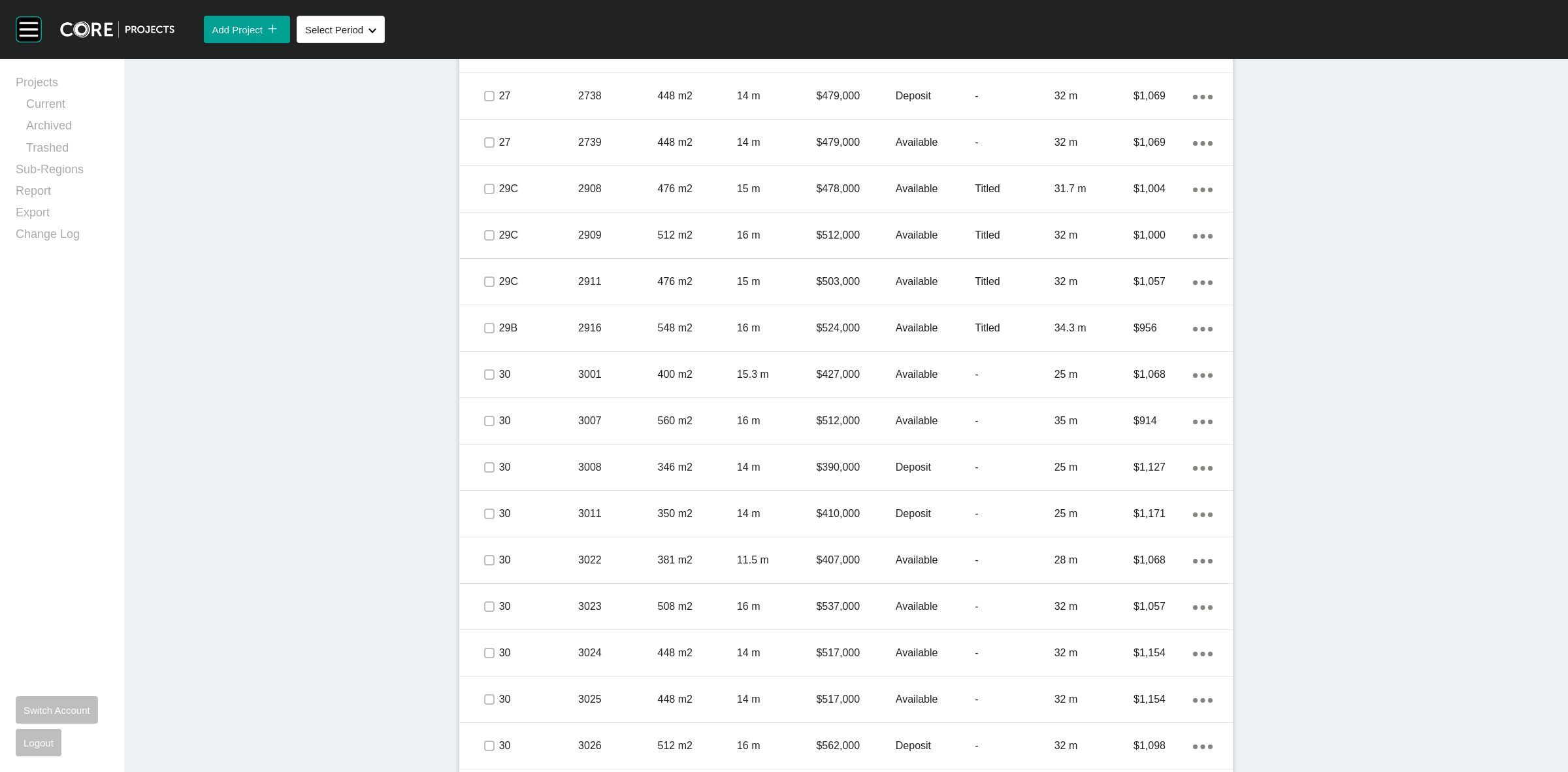
scroll to position [2428, 0]
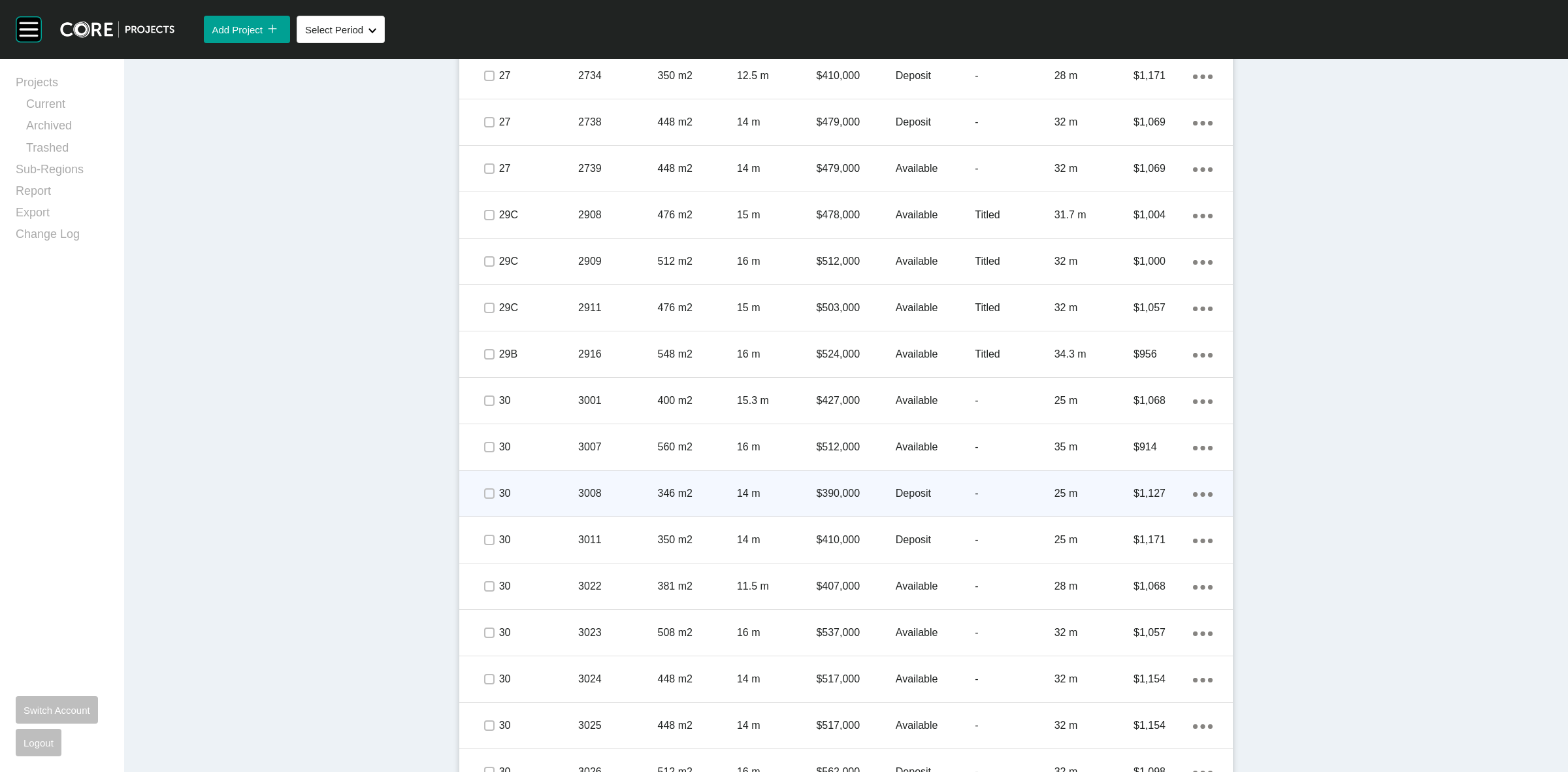
click at [534, 504] on div "30" at bounding box center [538, 494] width 79 height 41
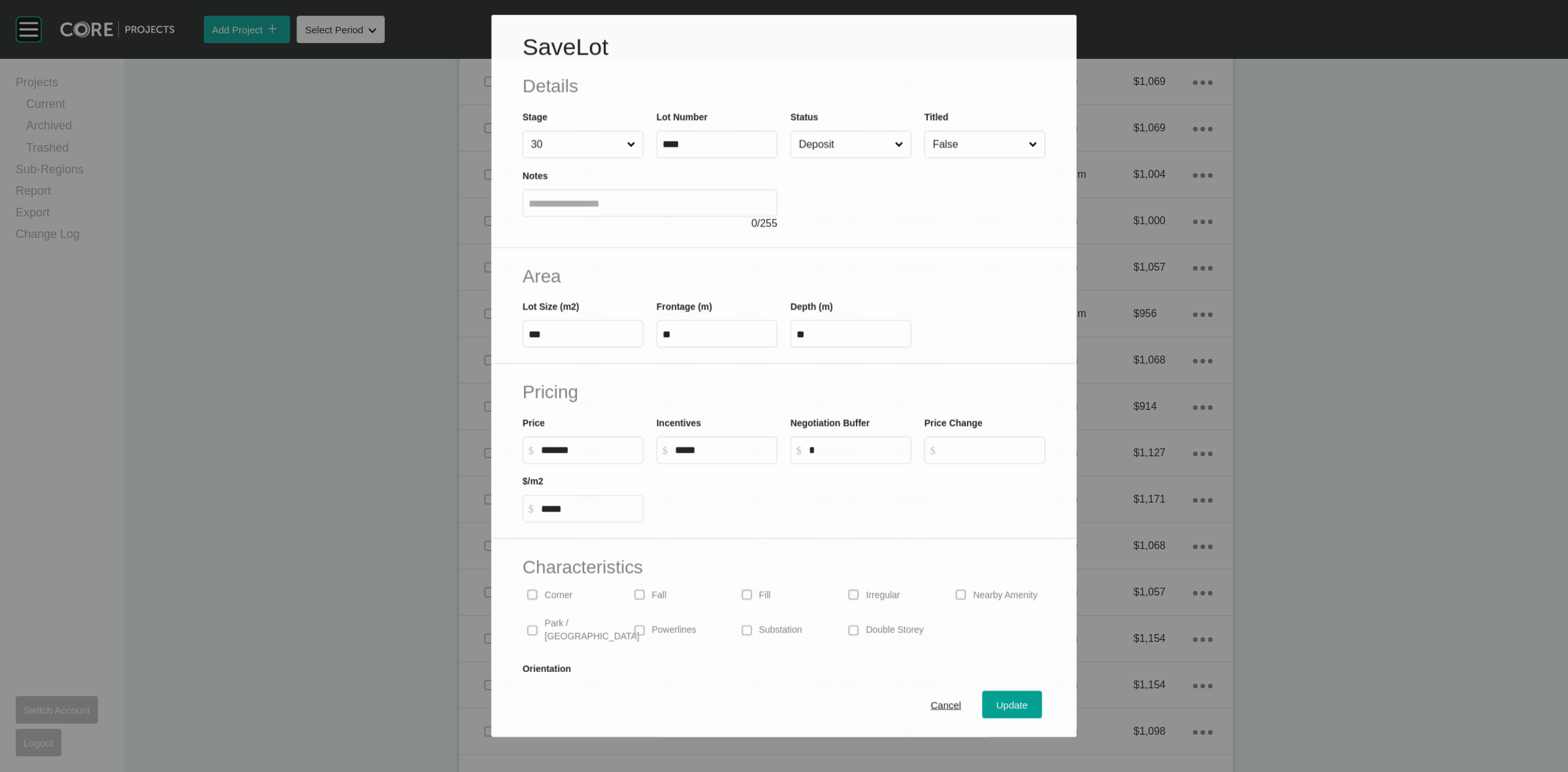
scroll to position [2387, 0]
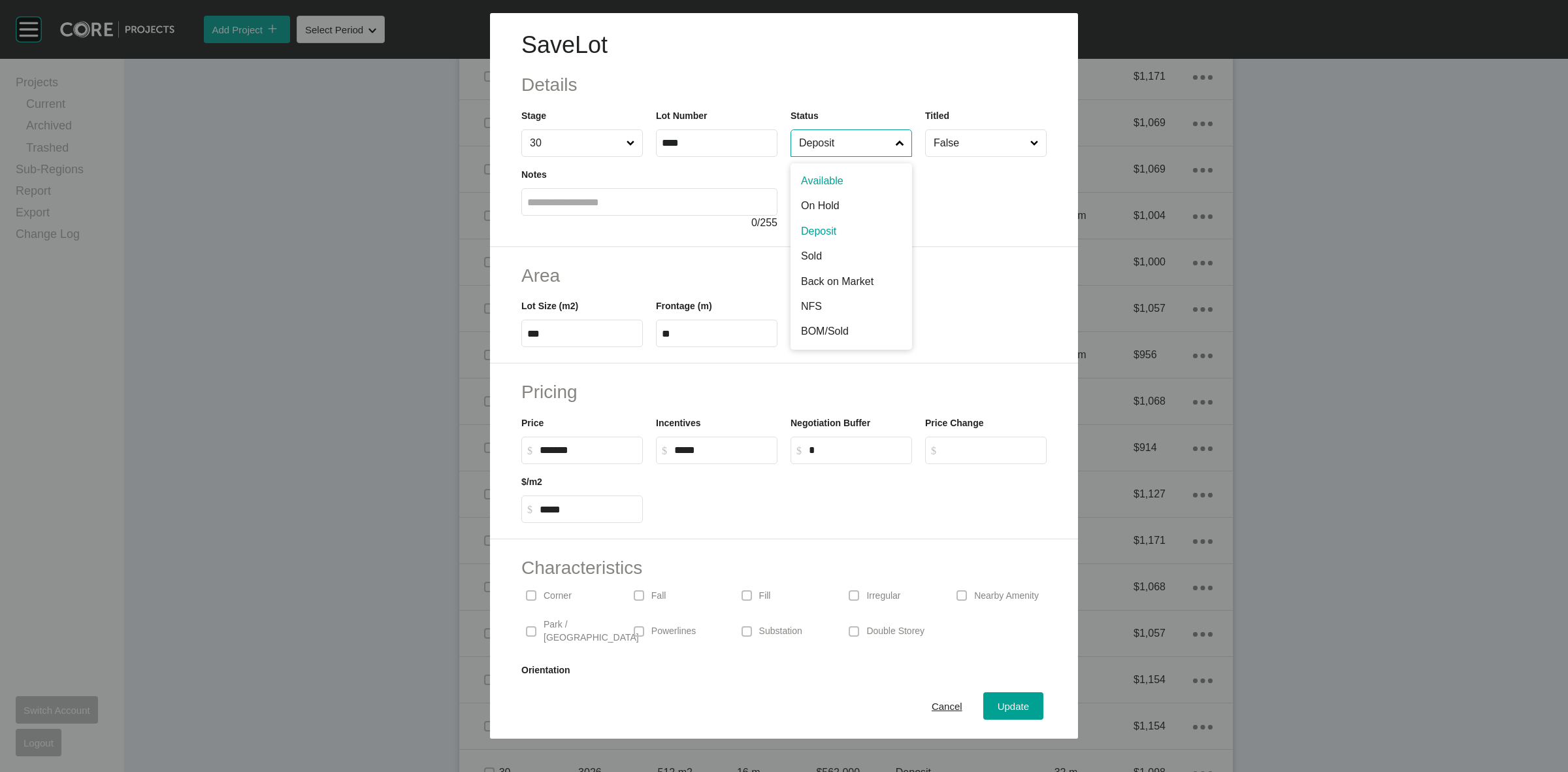
click at [828, 145] on input "Deposit" at bounding box center [845, 143] width 96 height 26
click at [997, 703] on span "Update" at bounding box center [1013, 706] width 32 height 11
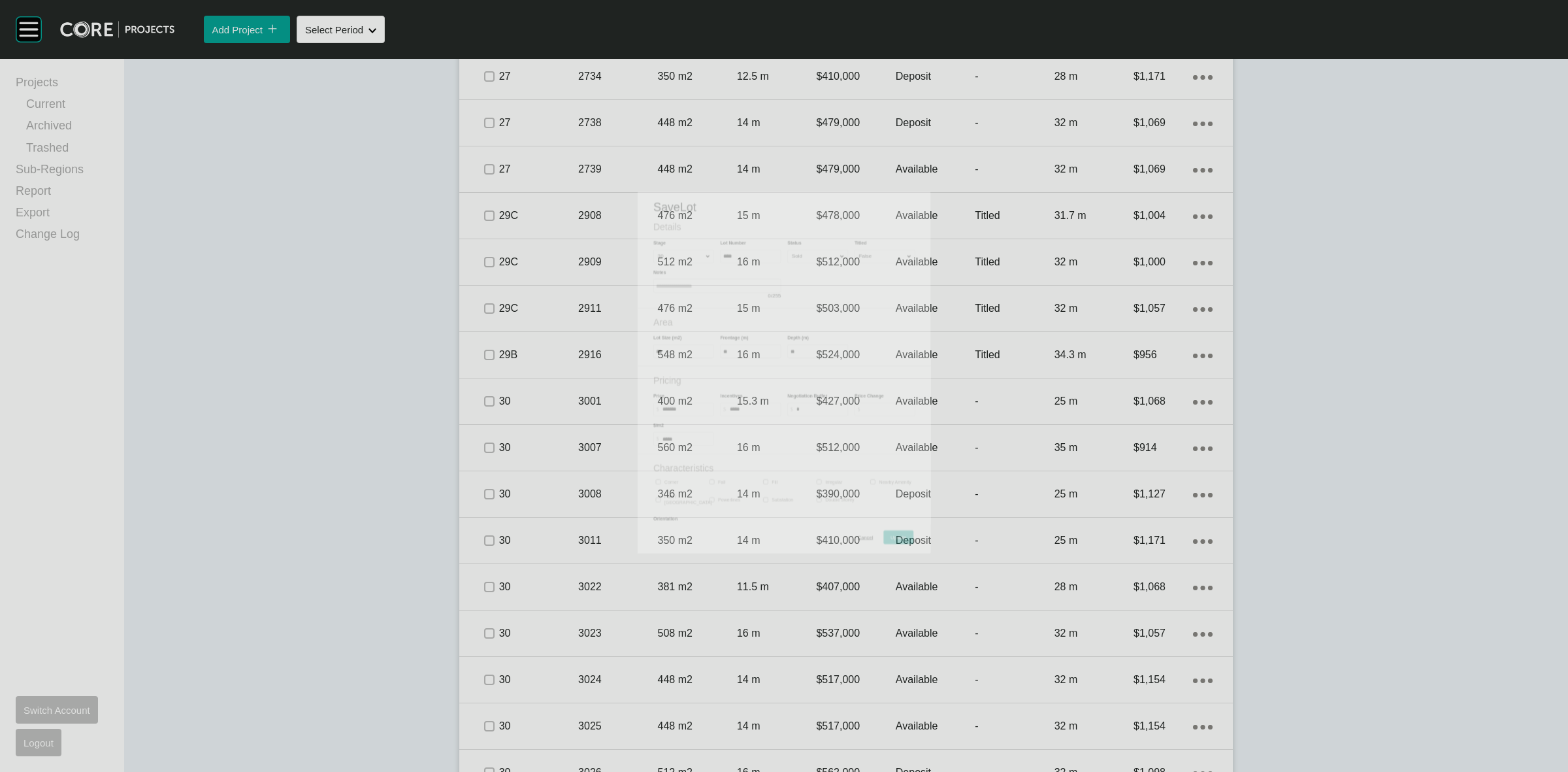
scroll to position [2428, 0]
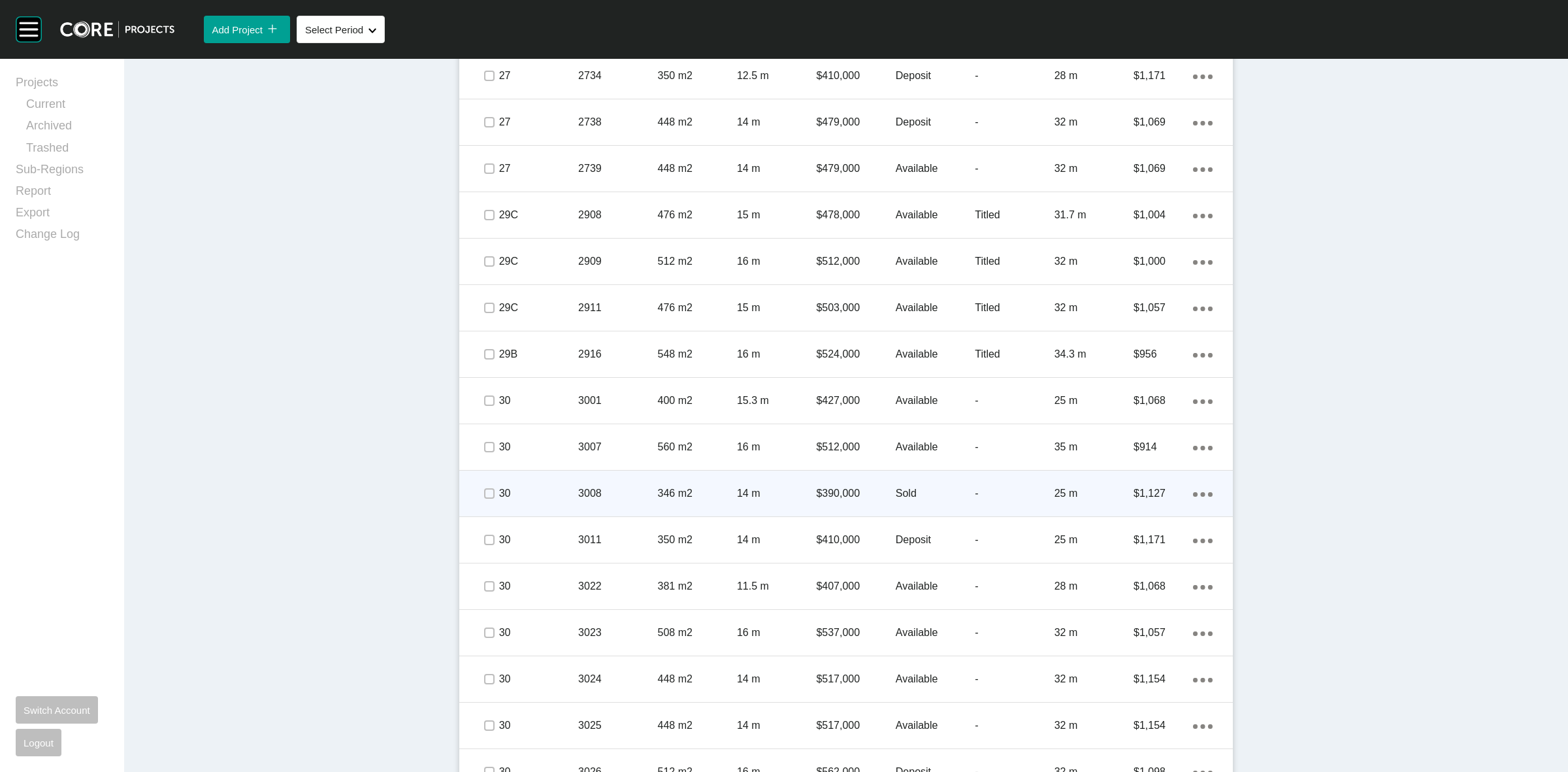
click at [537, 492] on p "30" at bounding box center [538, 493] width 79 height 14
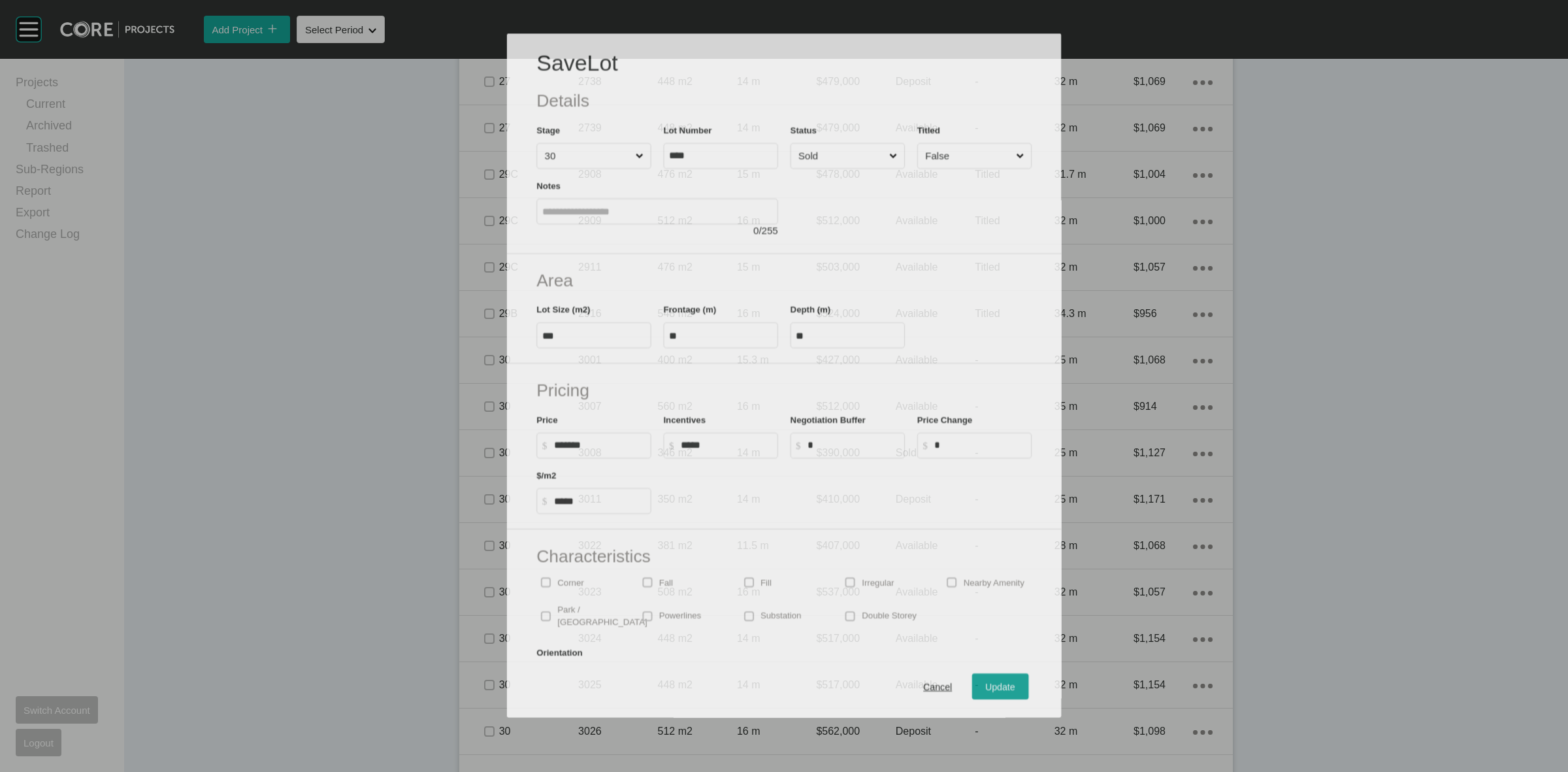
scroll to position [2387, 0]
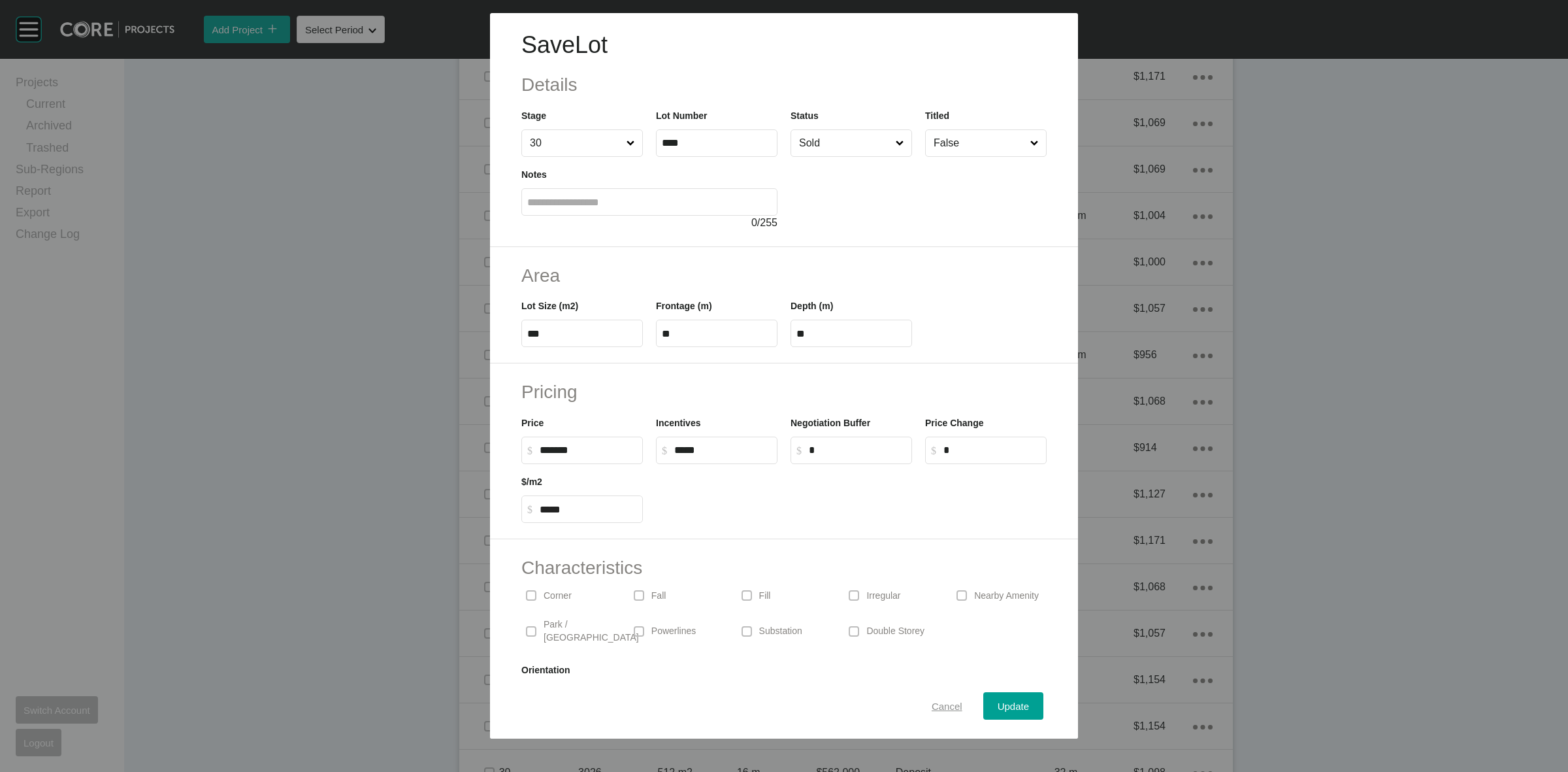
click at [943, 705] on span "Cancel" at bounding box center [947, 706] width 31 height 11
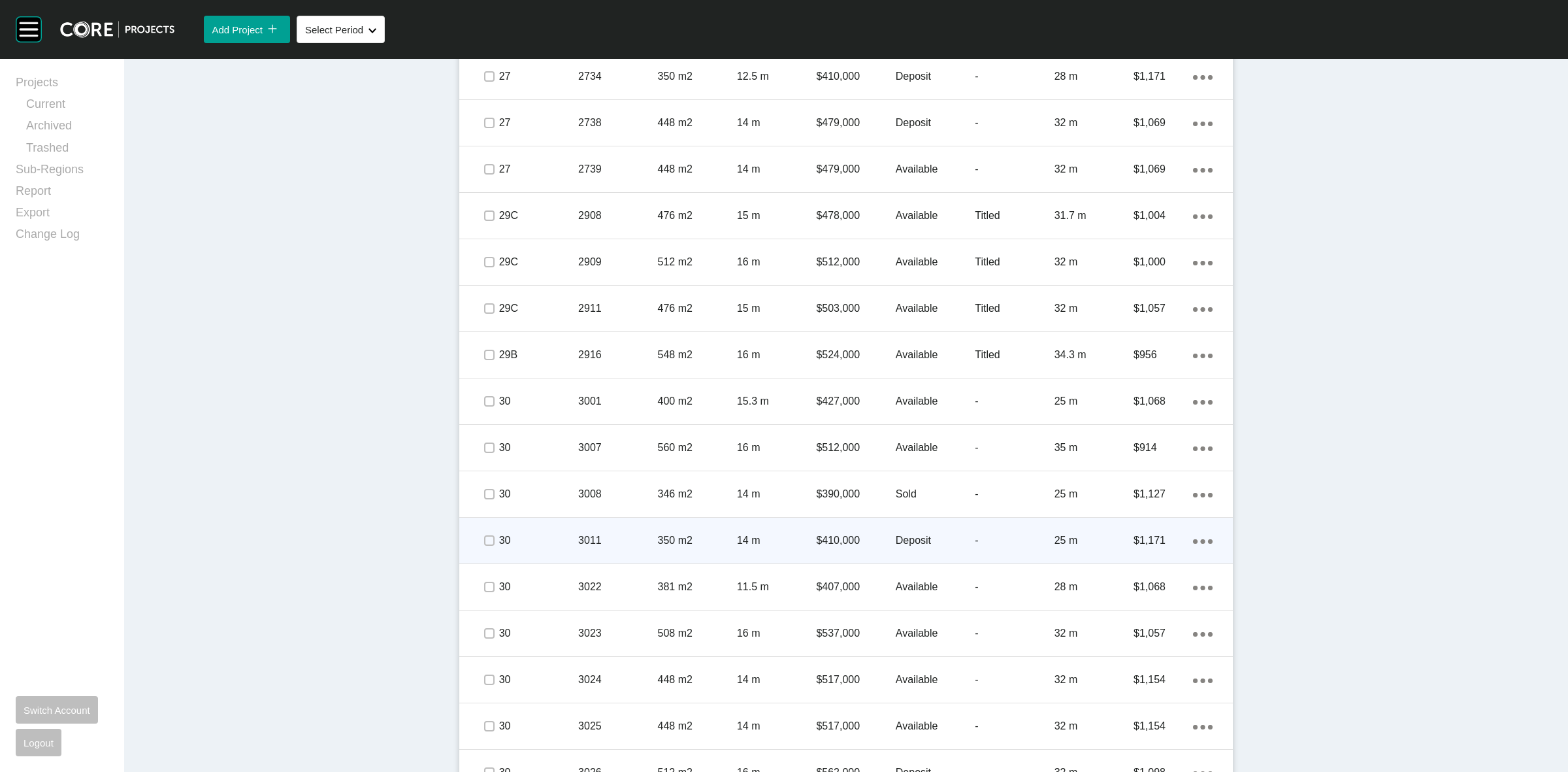
click at [603, 524] on div "3011" at bounding box center [617, 540] width 79 height 41
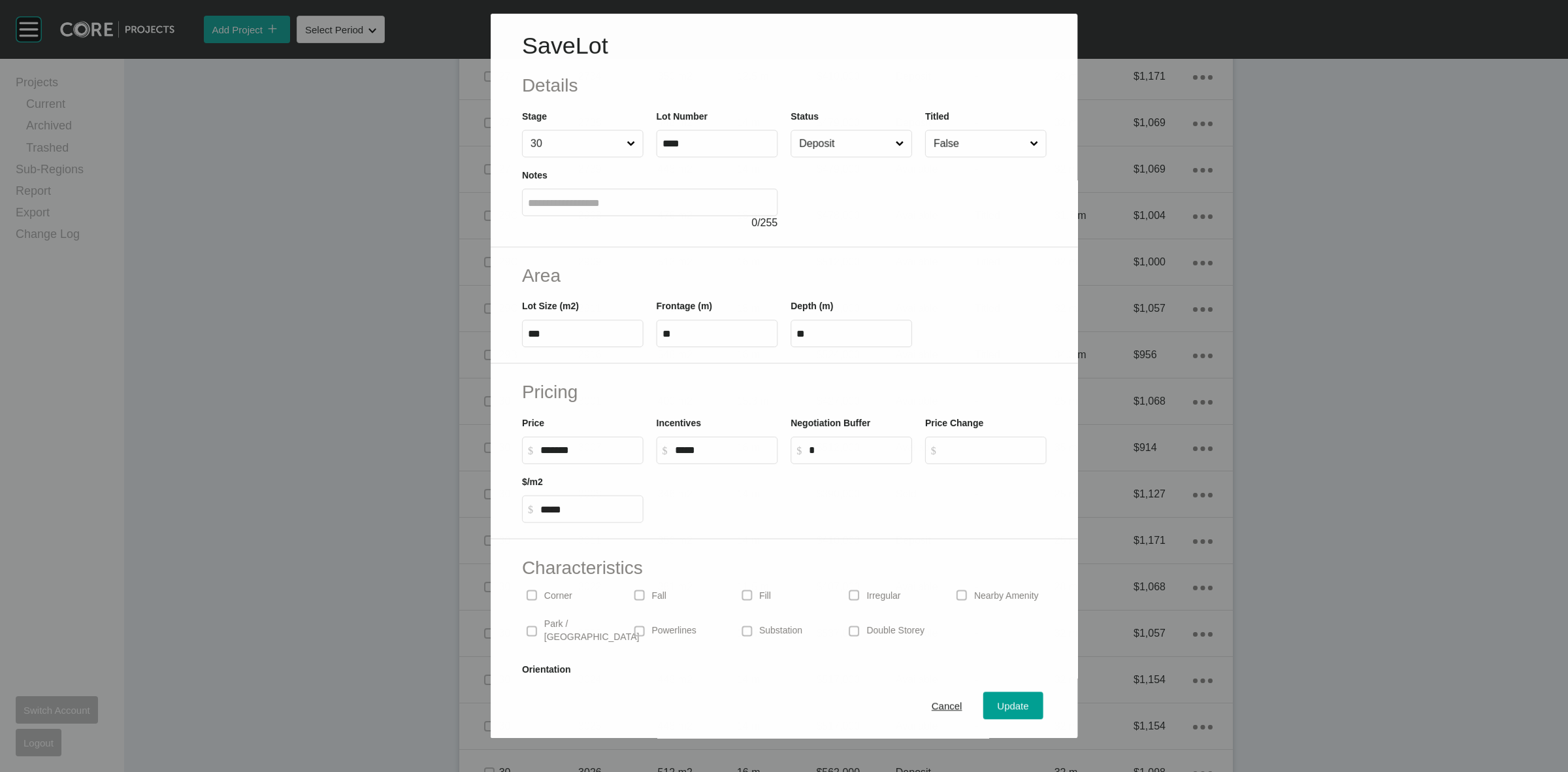
click at [835, 140] on input "Deposit" at bounding box center [845, 143] width 96 height 26
drag, startPoint x: 1005, startPoint y: 701, endPoint x: 997, endPoint y: 669, distance: 33.0
click at [1004, 701] on span "Update" at bounding box center [1013, 706] width 32 height 11
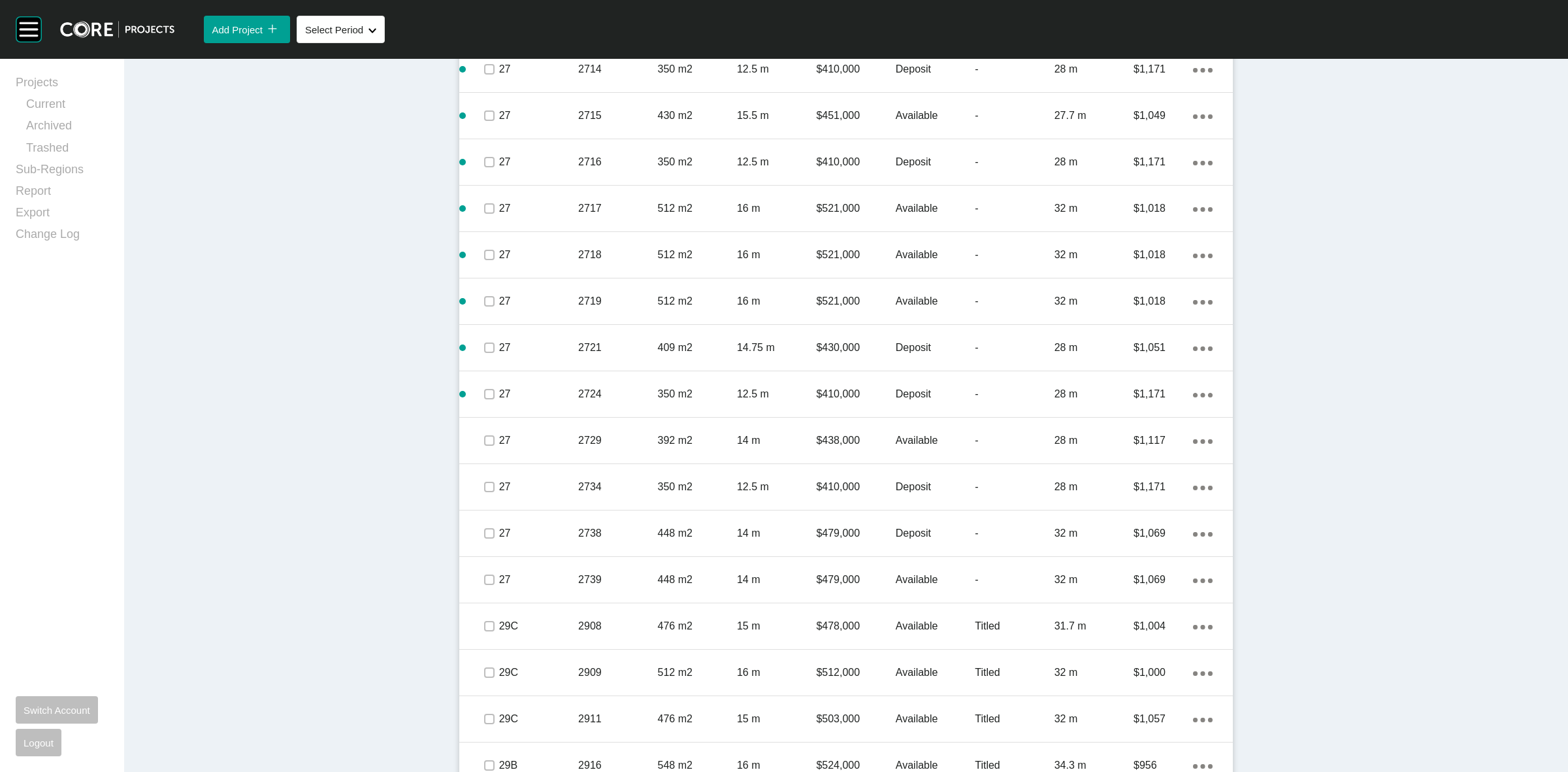
scroll to position [1938, 0]
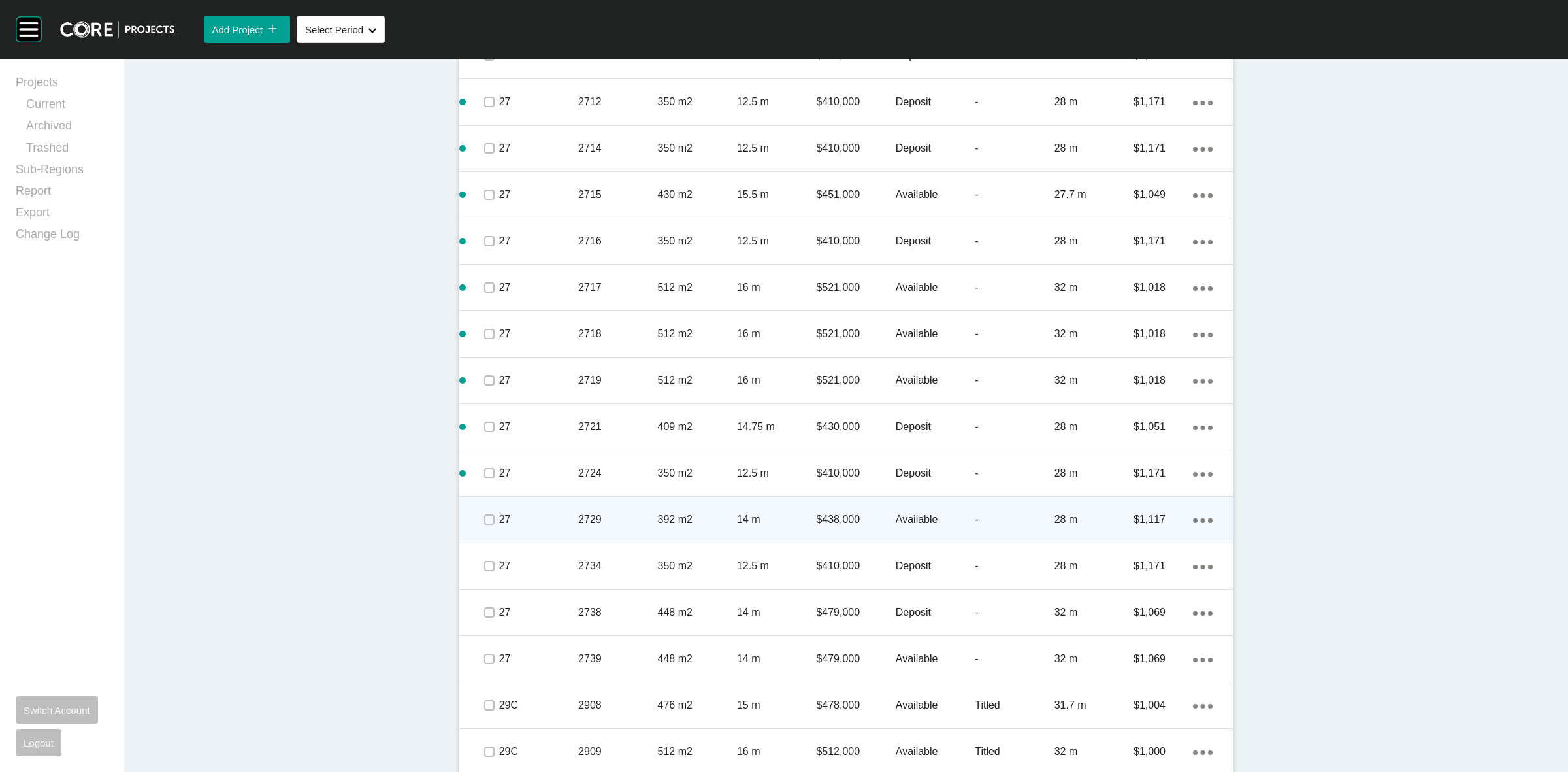
click at [541, 524] on p "27" at bounding box center [538, 519] width 79 height 14
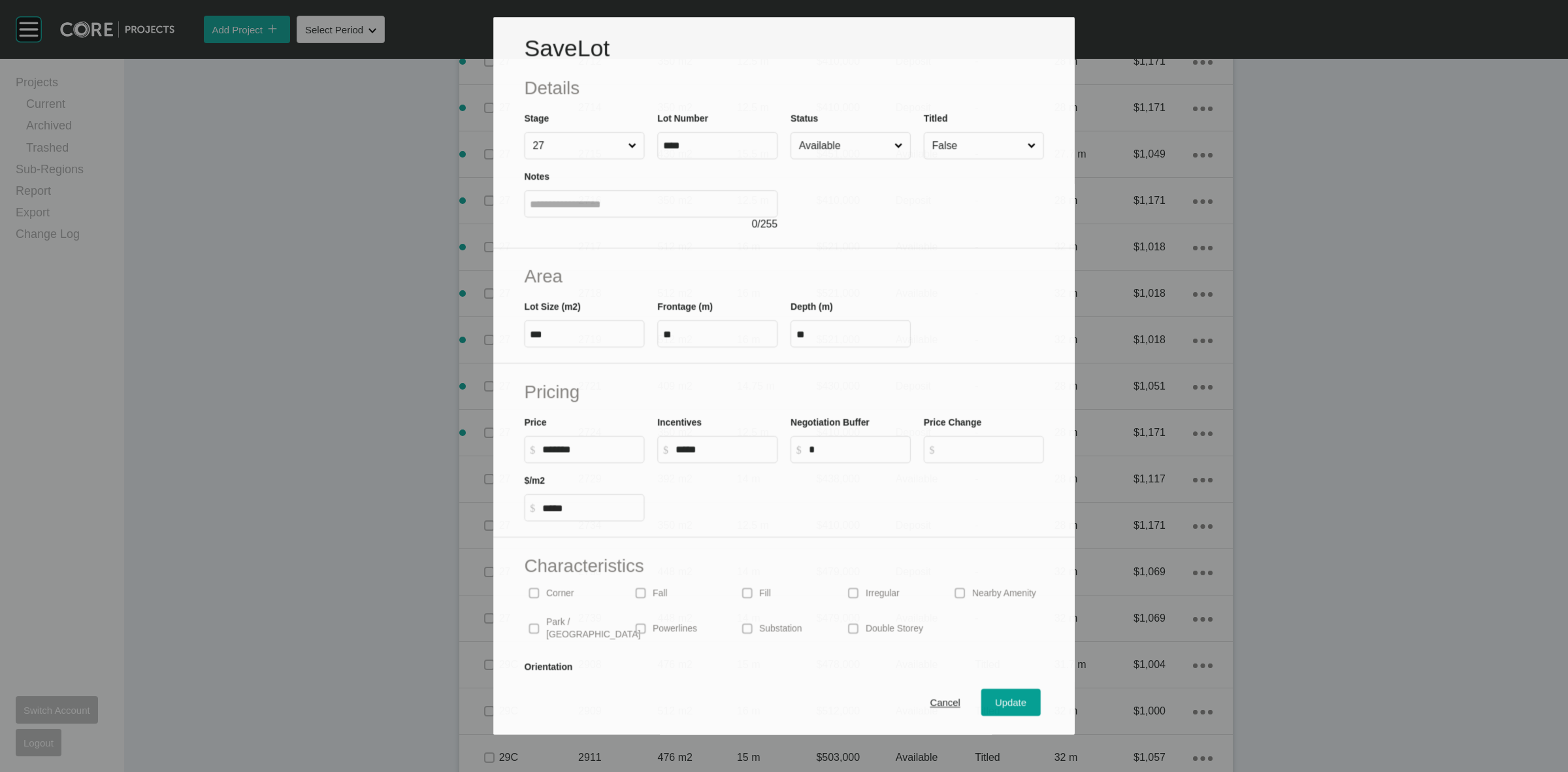
scroll to position [1897, 0]
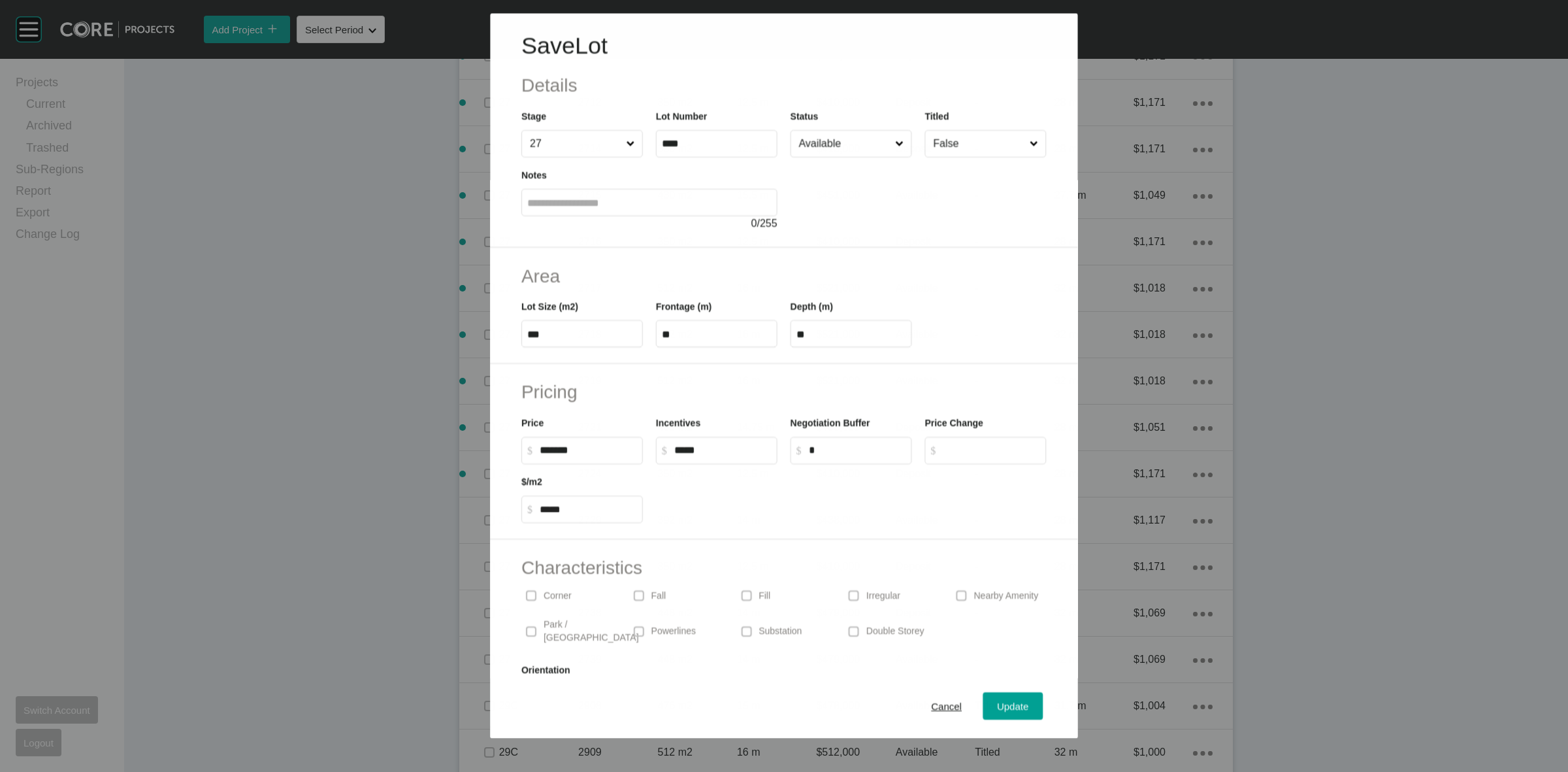
click at [825, 145] on input "Available" at bounding box center [845, 143] width 96 height 26
click at [997, 710] on span "Update" at bounding box center [1013, 706] width 32 height 11
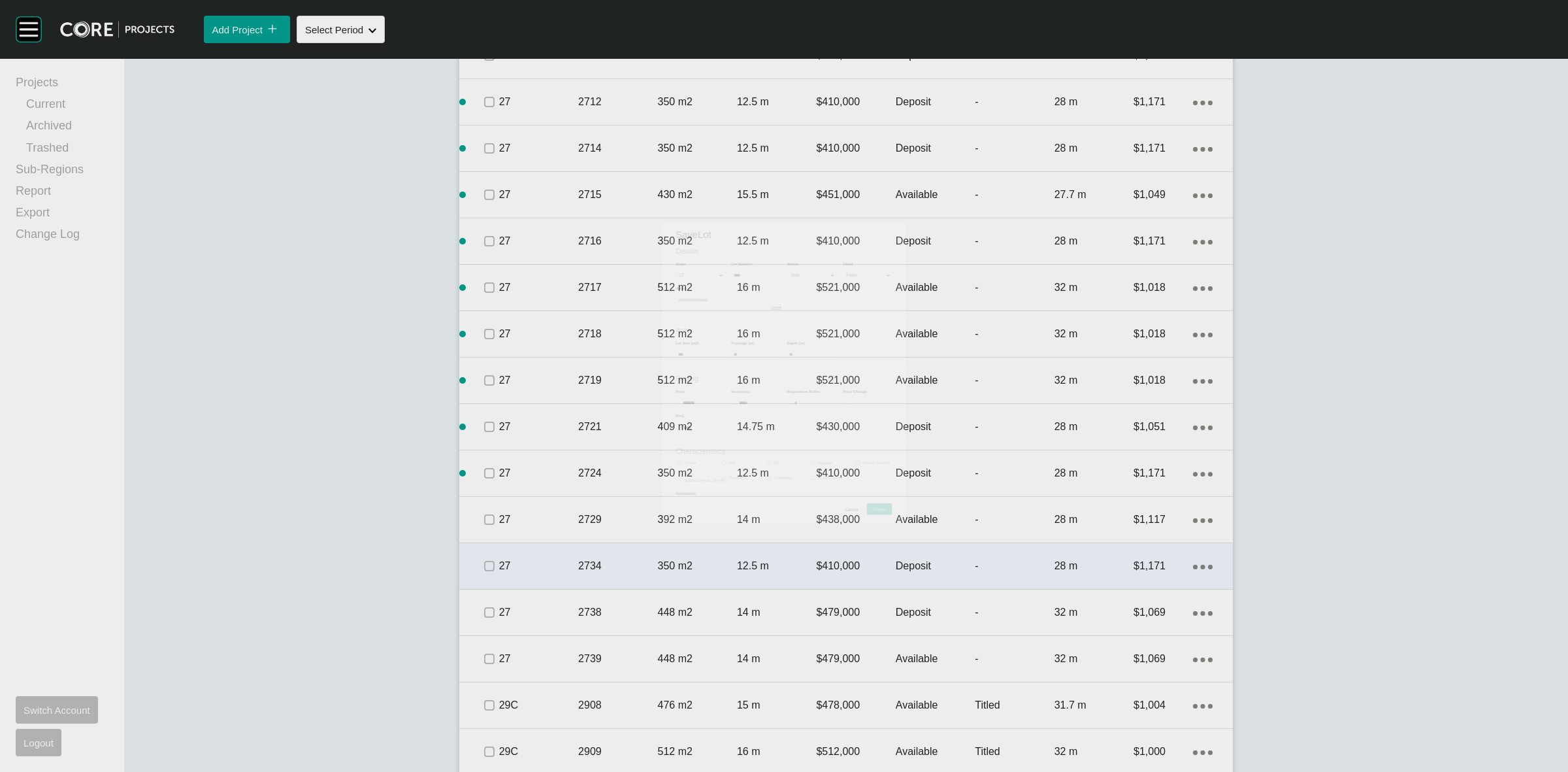
click at [532, 563] on p "27" at bounding box center [538, 566] width 79 height 14
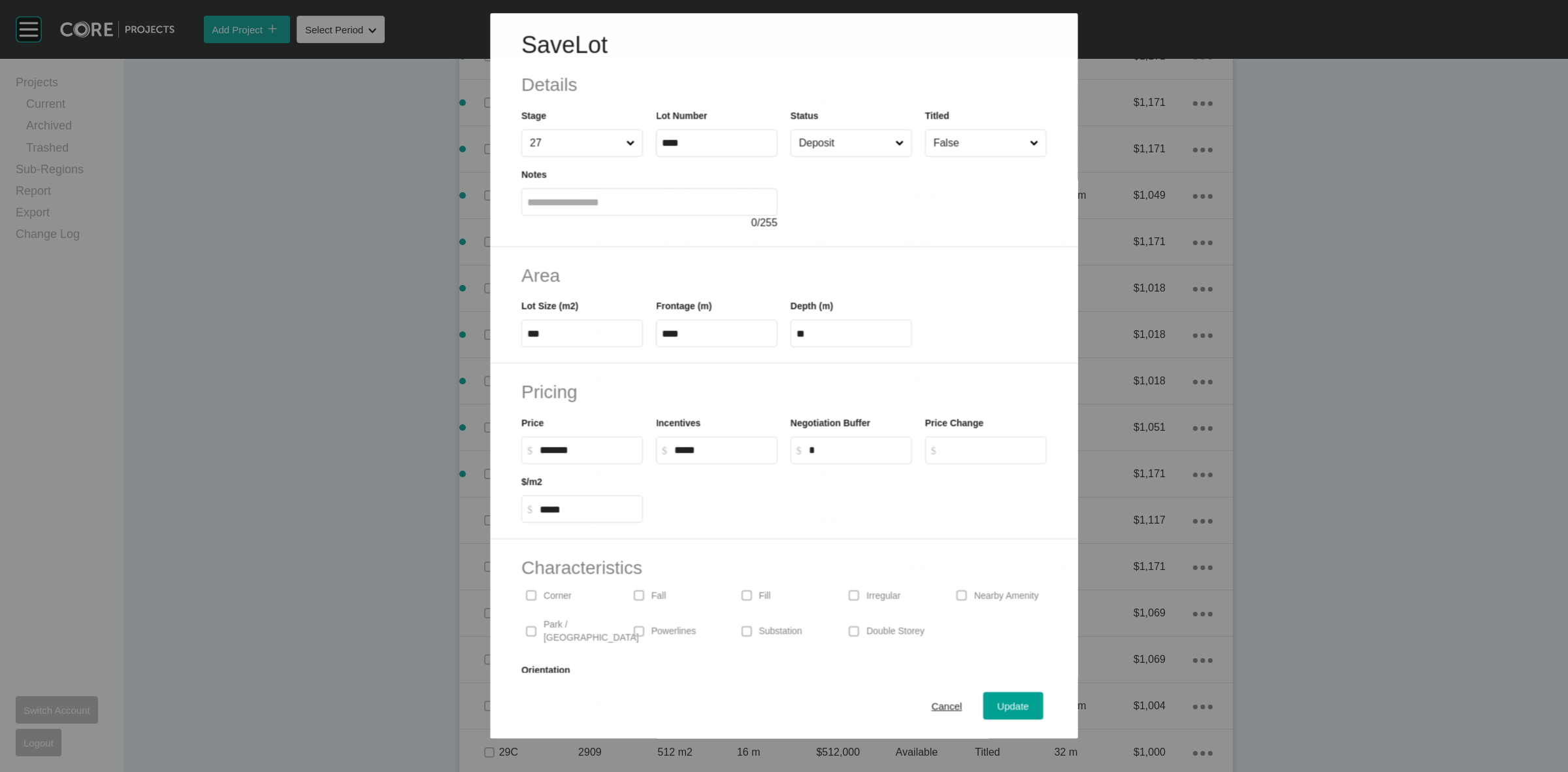
click at [827, 149] on input "Deposit" at bounding box center [845, 143] width 96 height 26
click at [997, 703] on span "Update" at bounding box center [1013, 706] width 32 height 11
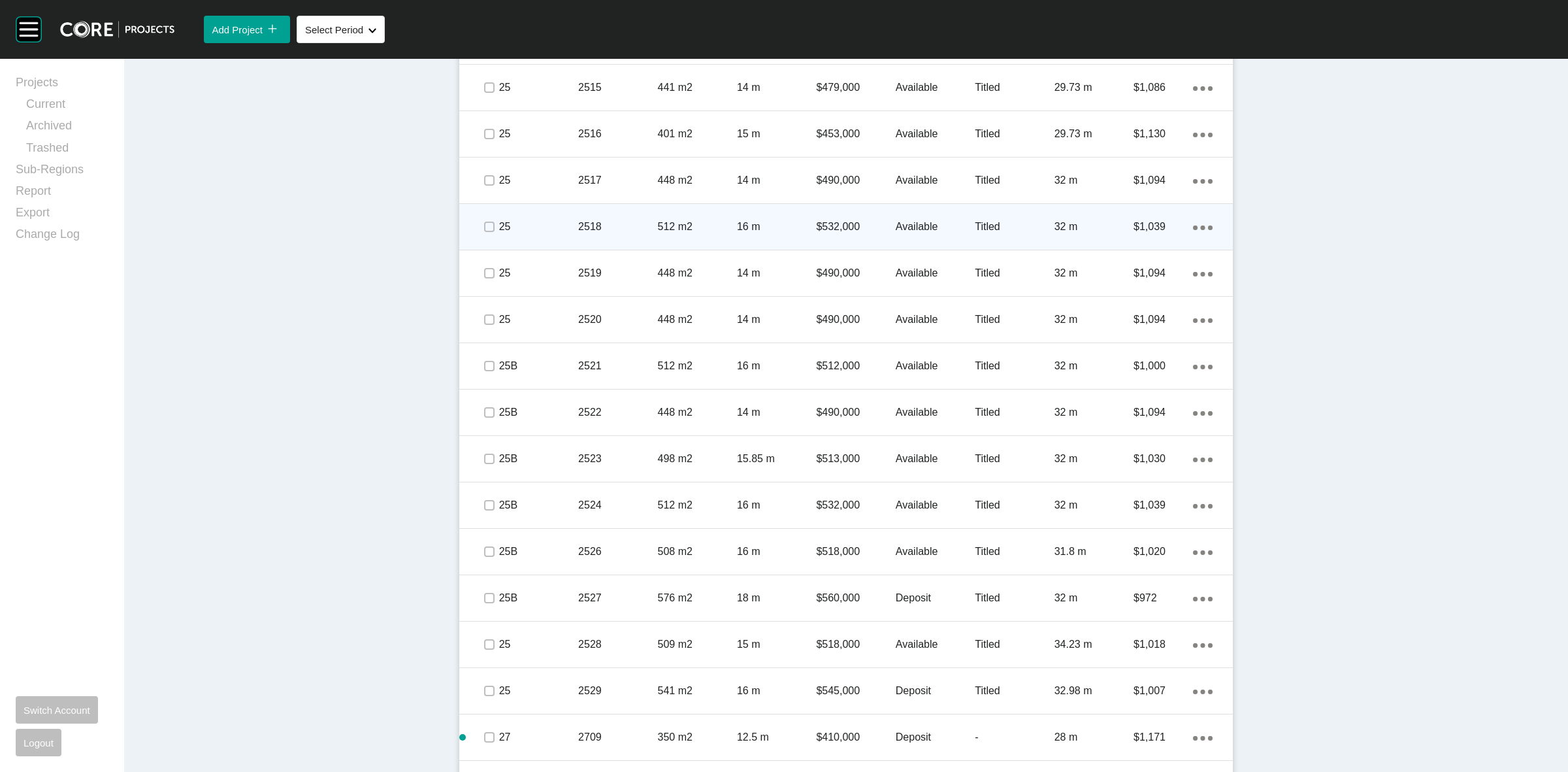
scroll to position [1285, 0]
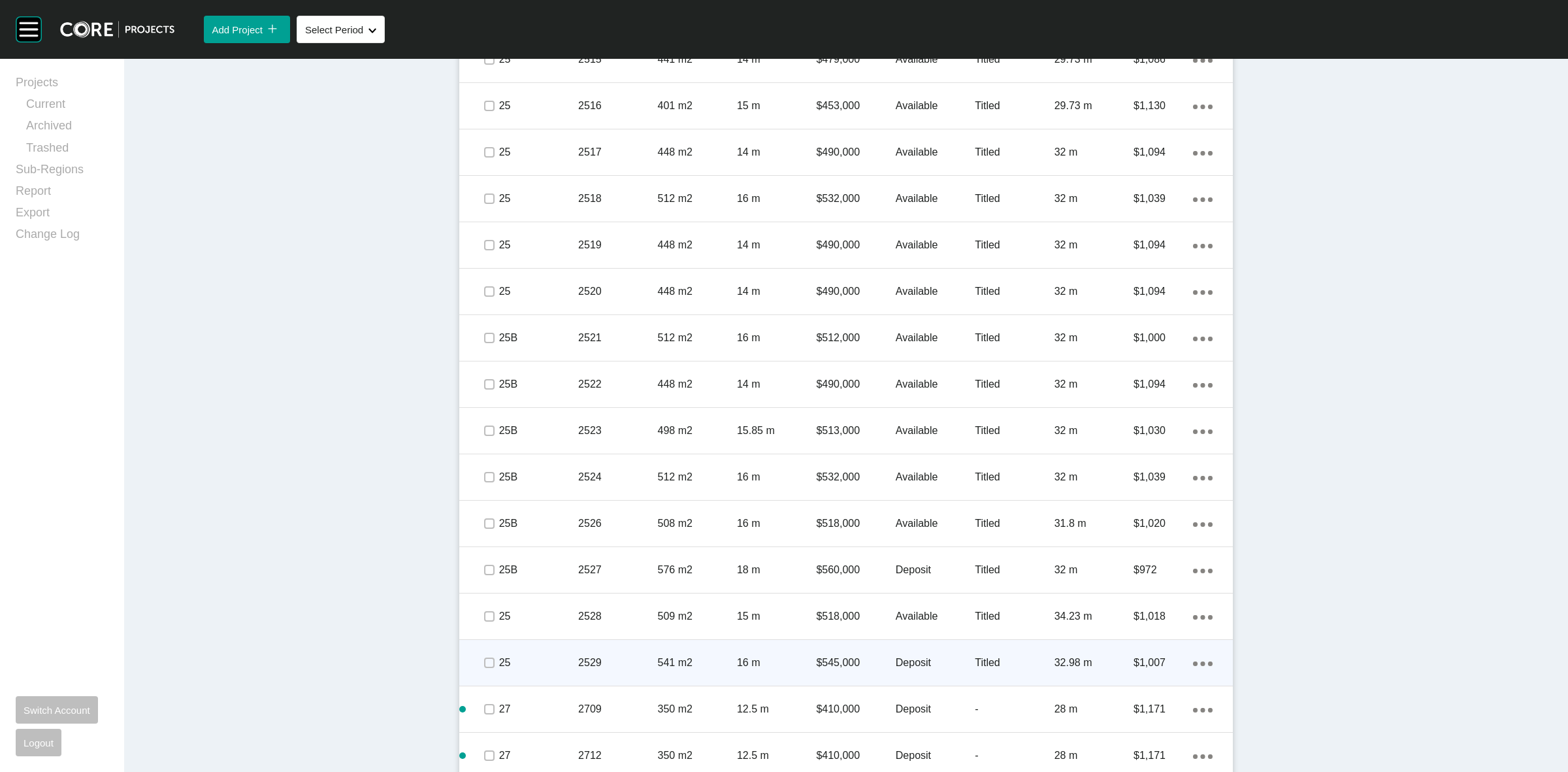
click at [546, 656] on p "25" at bounding box center [538, 662] width 79 height 14
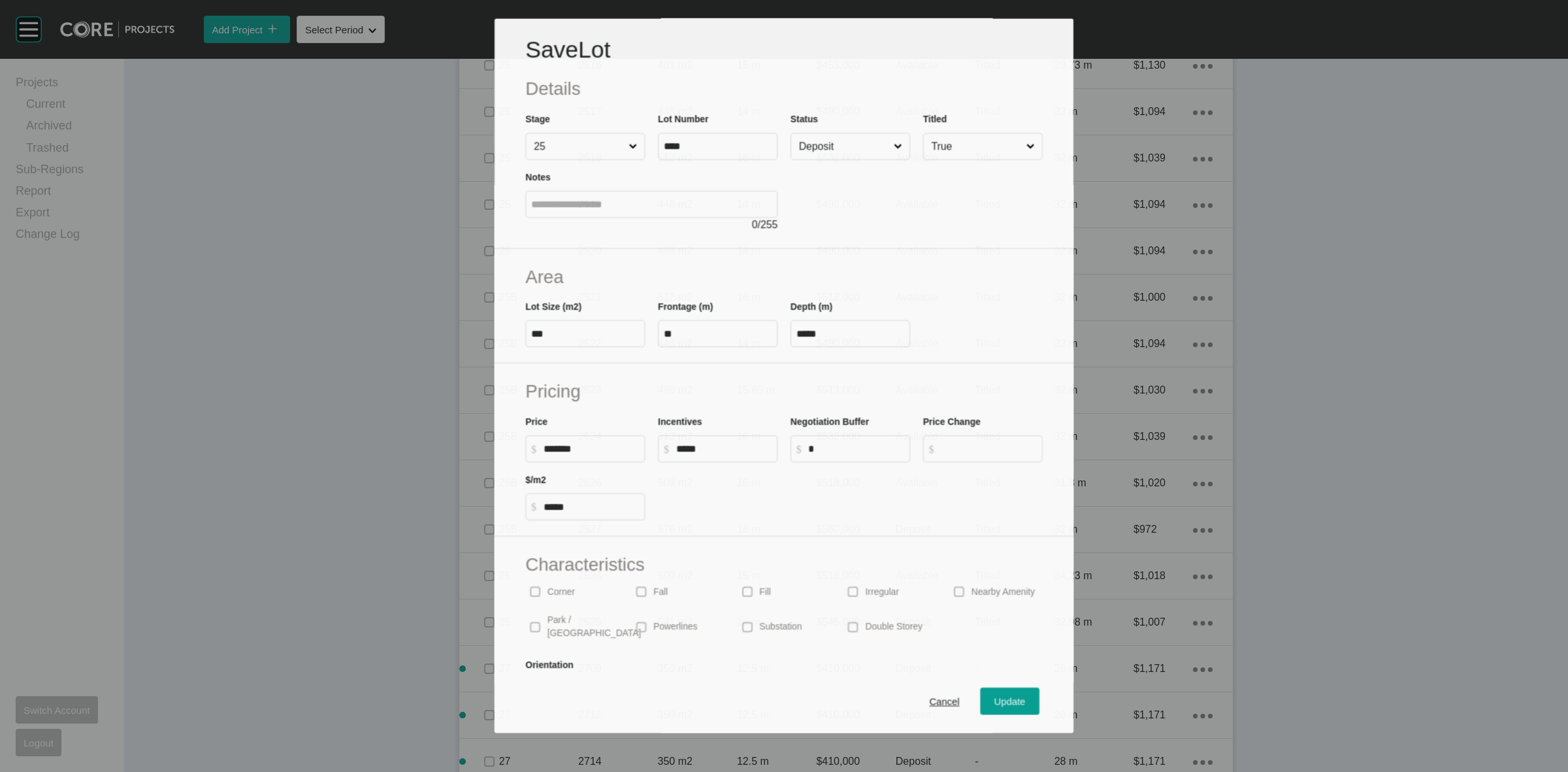
scroll to position [1243, 0]
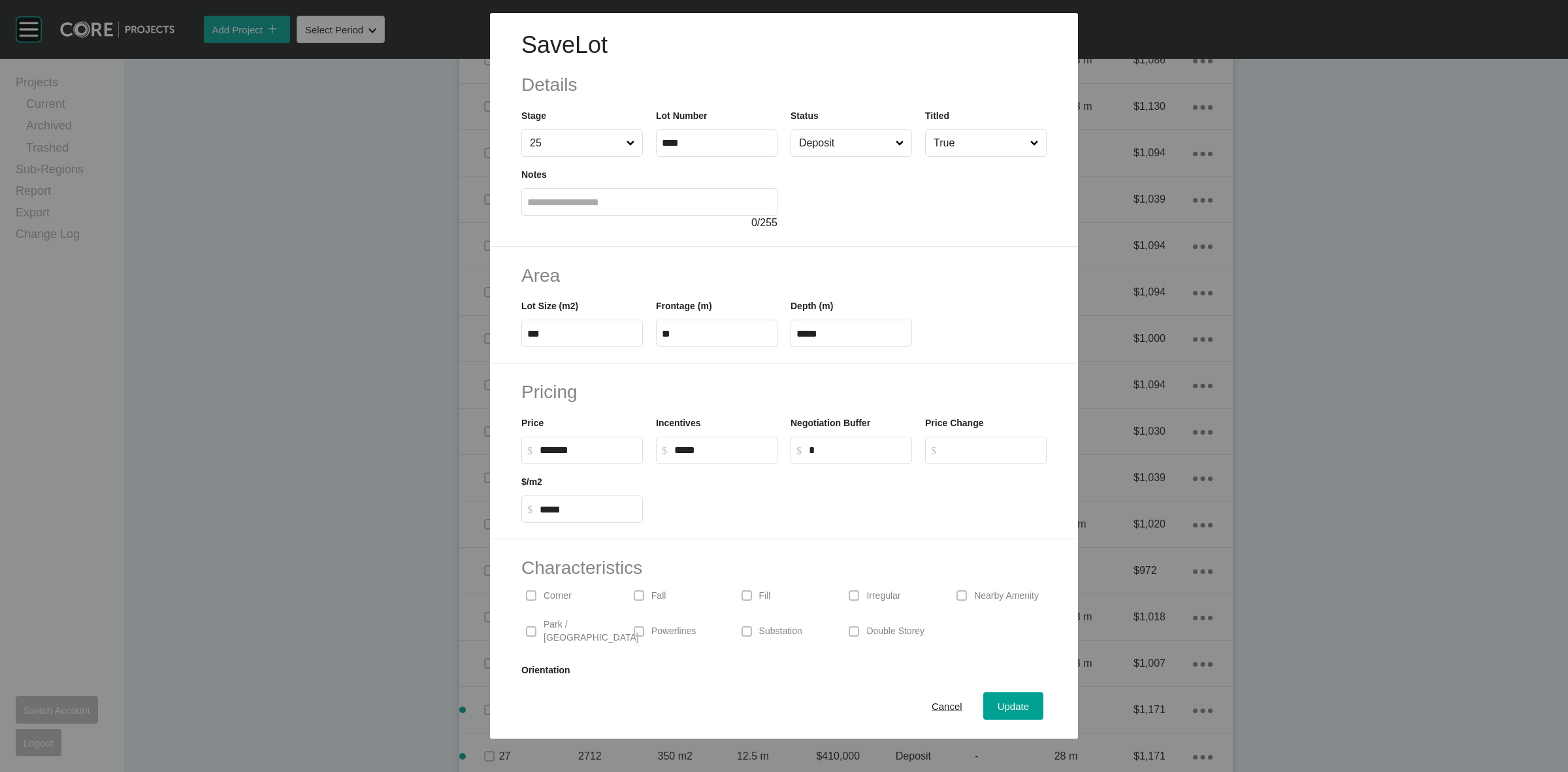
click at [818, 147] on input "Deposit" at bounding box center [845, 143] width 96 height 26
click at [1012, 703] on span "Update" at bounding box center [1013, 706] width 32 height 11
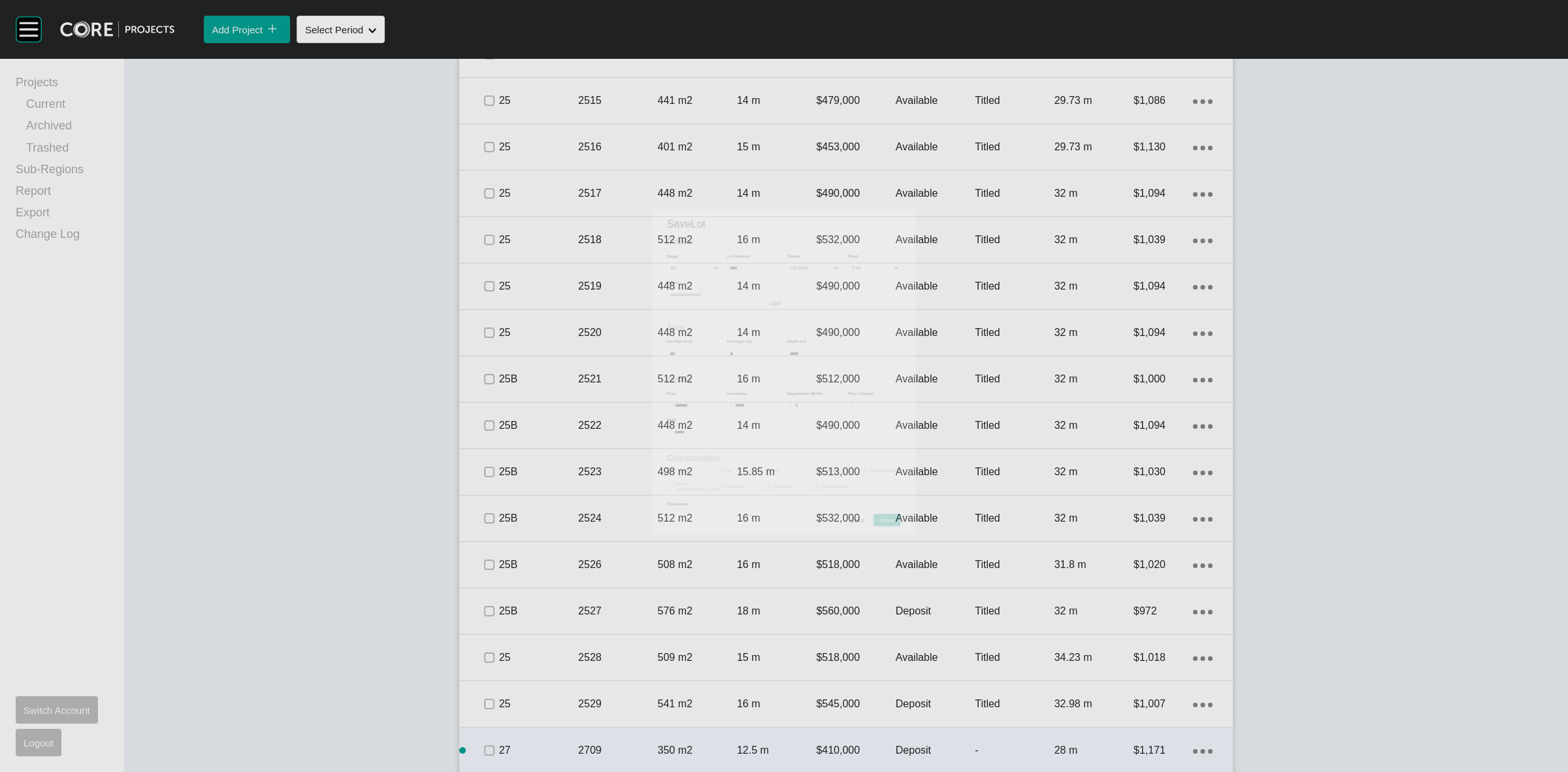
scroll to position [1285, 0]
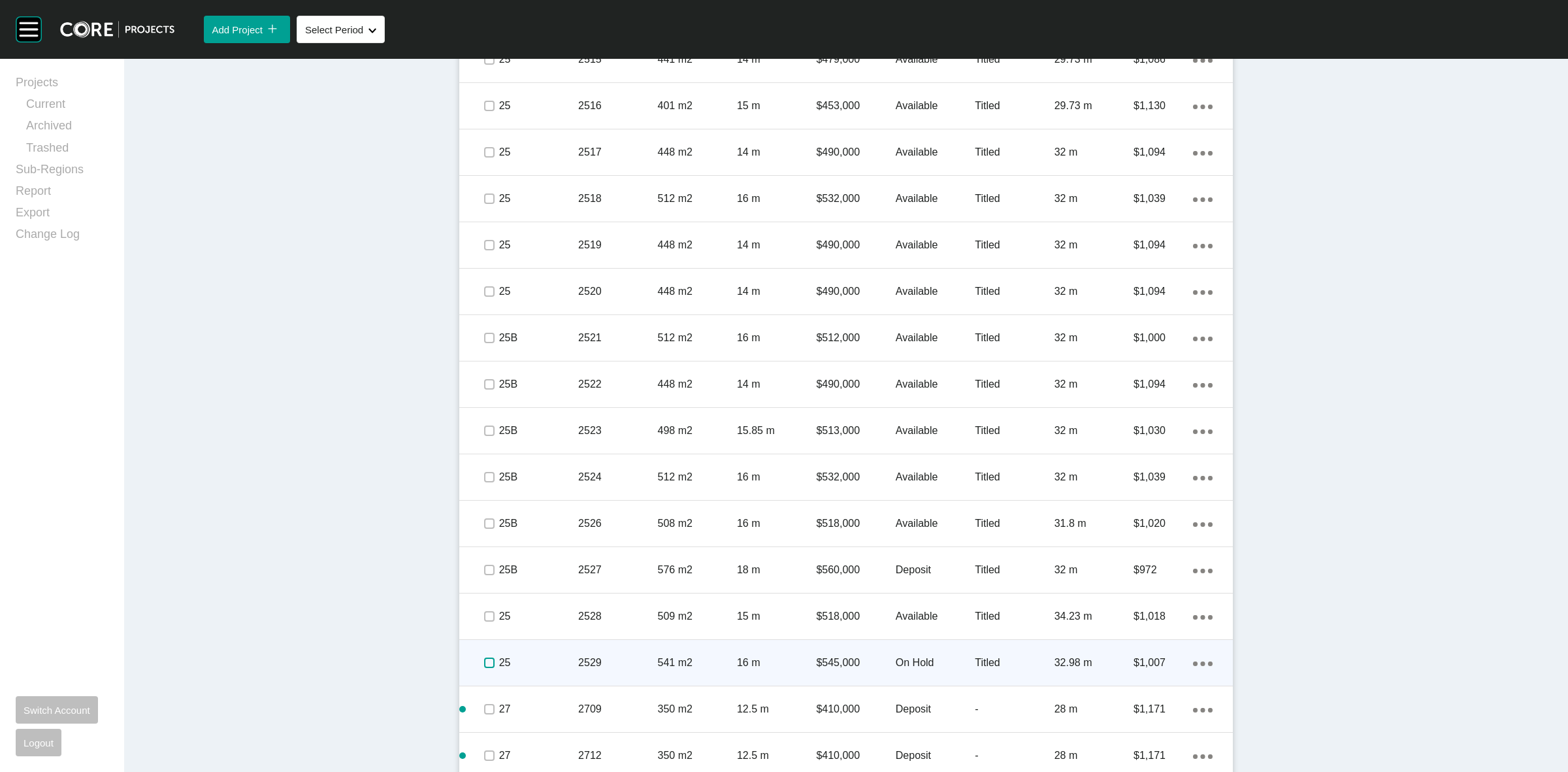
click at [485, 661] on label at bounding box center [489, 662] width 11 height 11
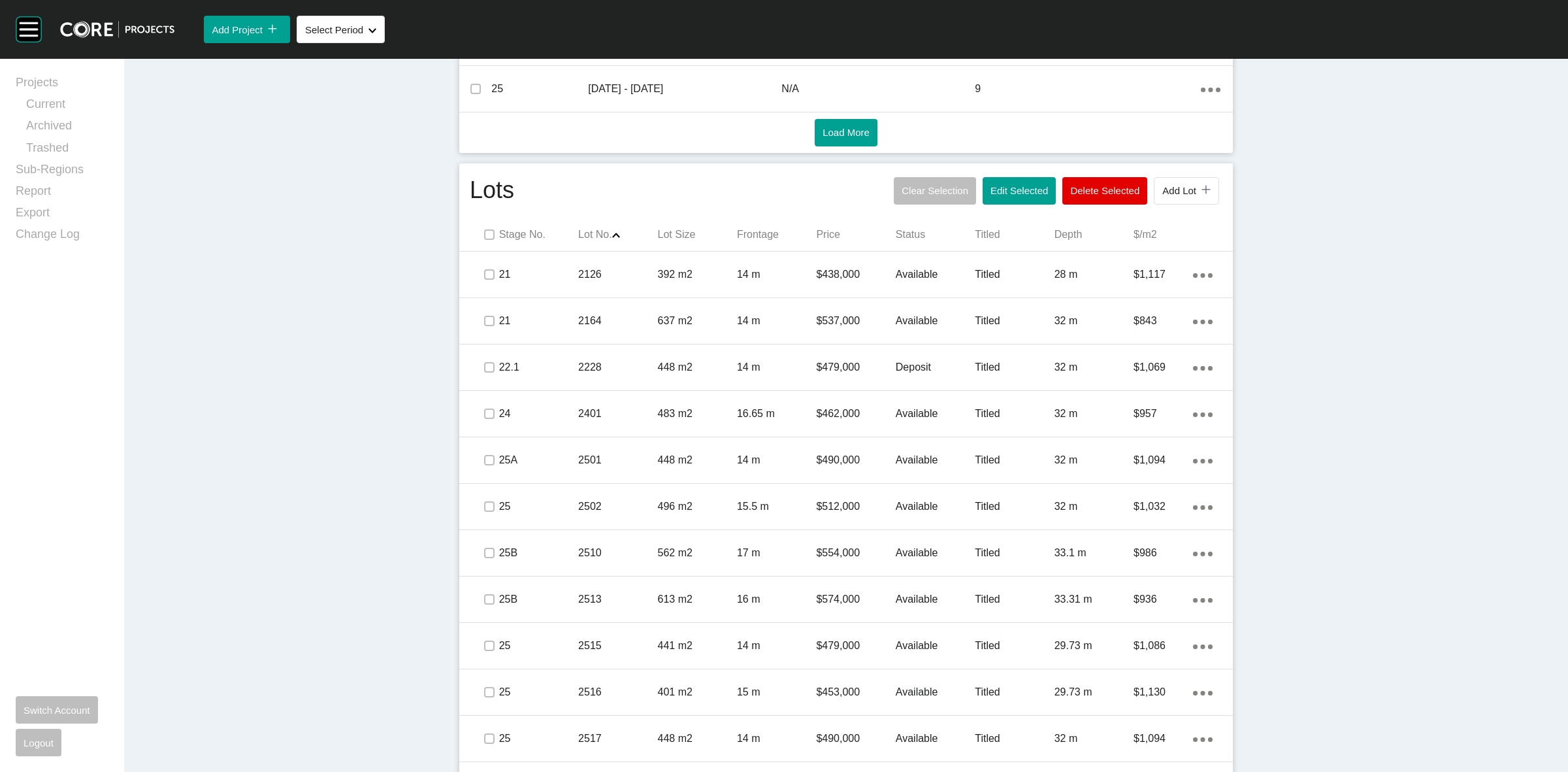
scroll to position [631, 0]
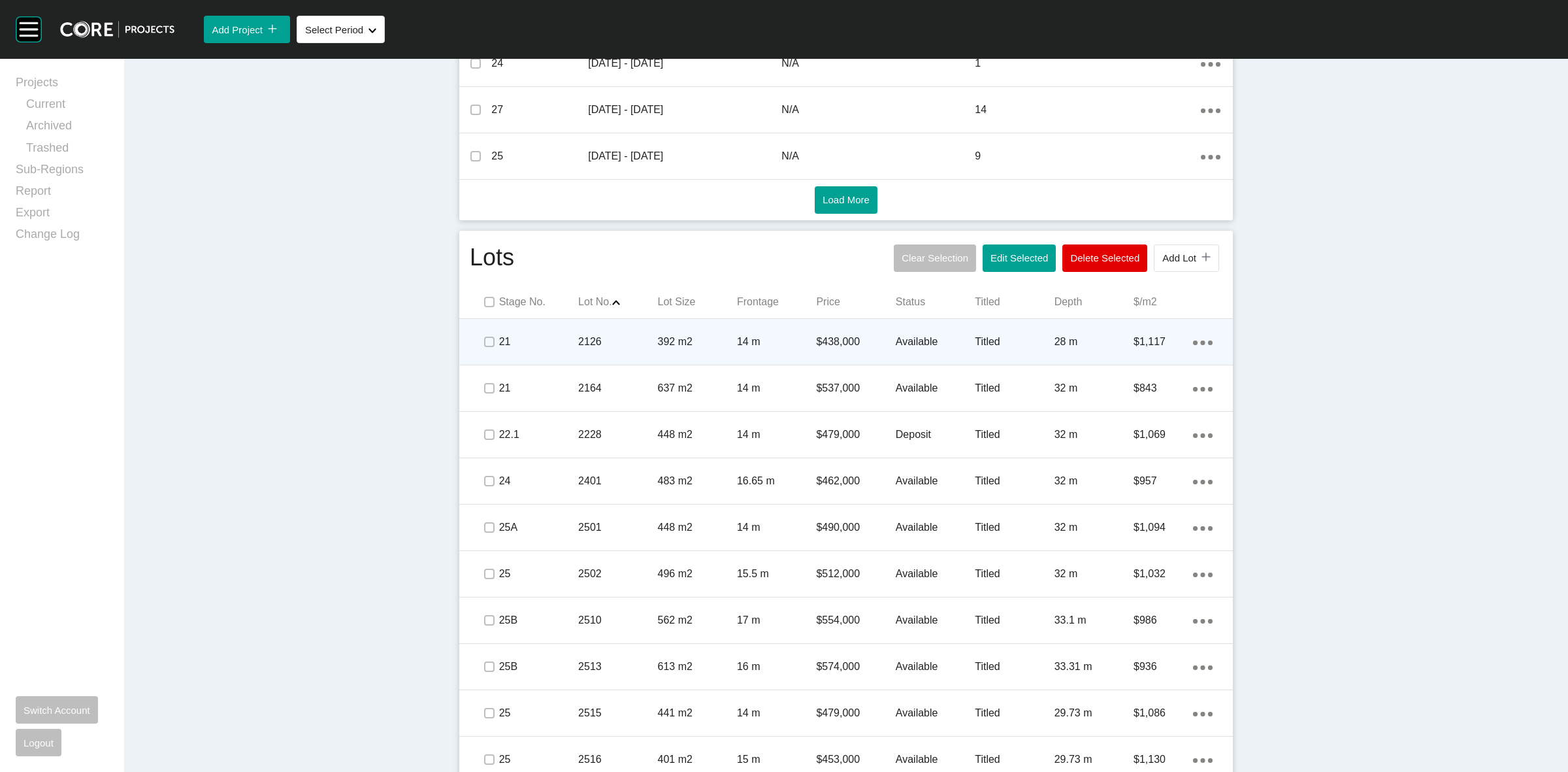
click at [661, 332] on div "392 m2" at bounding box center [697, 342] width 79 height 41
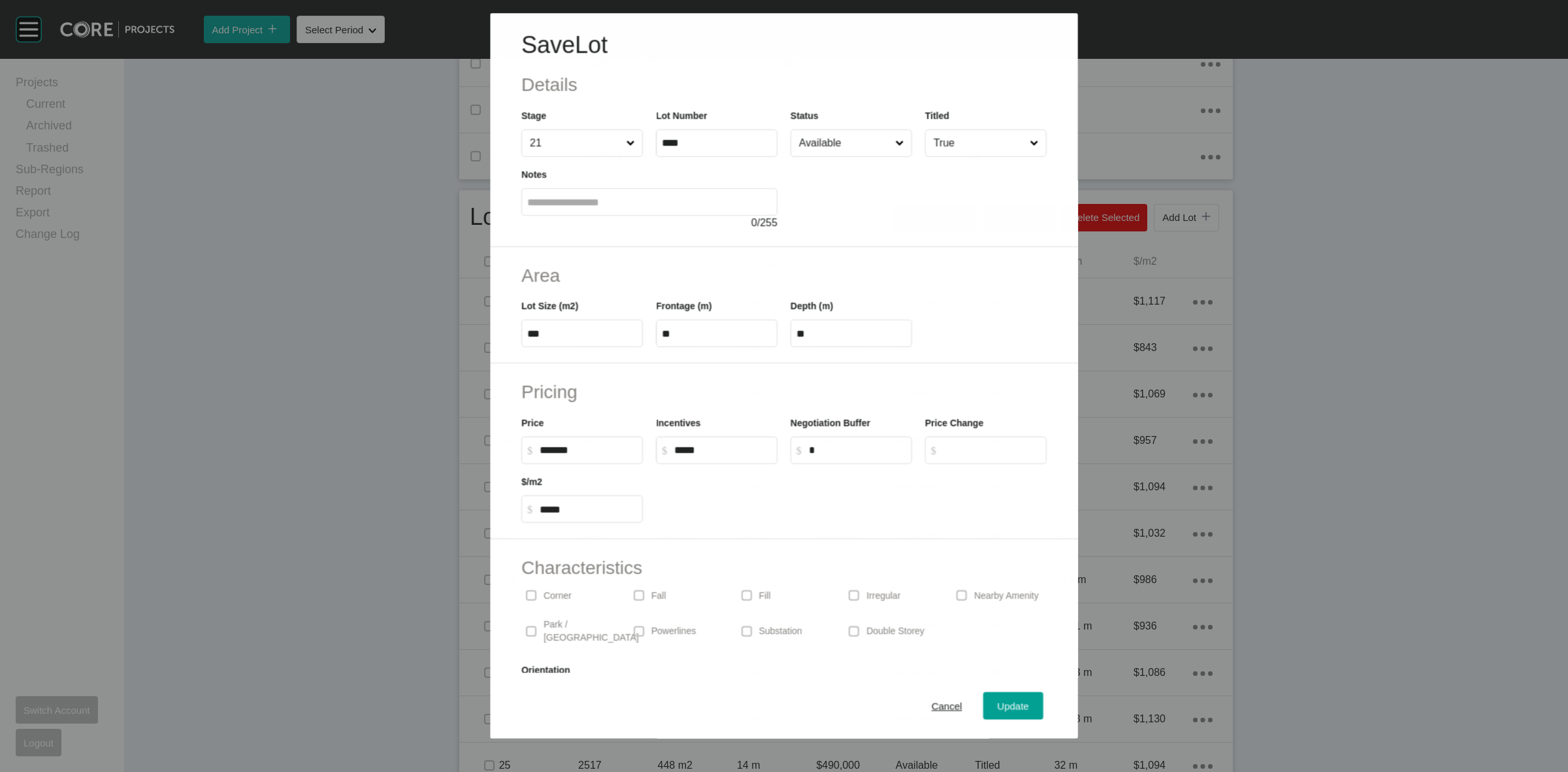
click at [826, 142] on input "Available" at bounding box center [845, 143] width 96 height 26
click at [1007, 706] on span "Update" at bounding box center [1013, 706] width 32 height 11
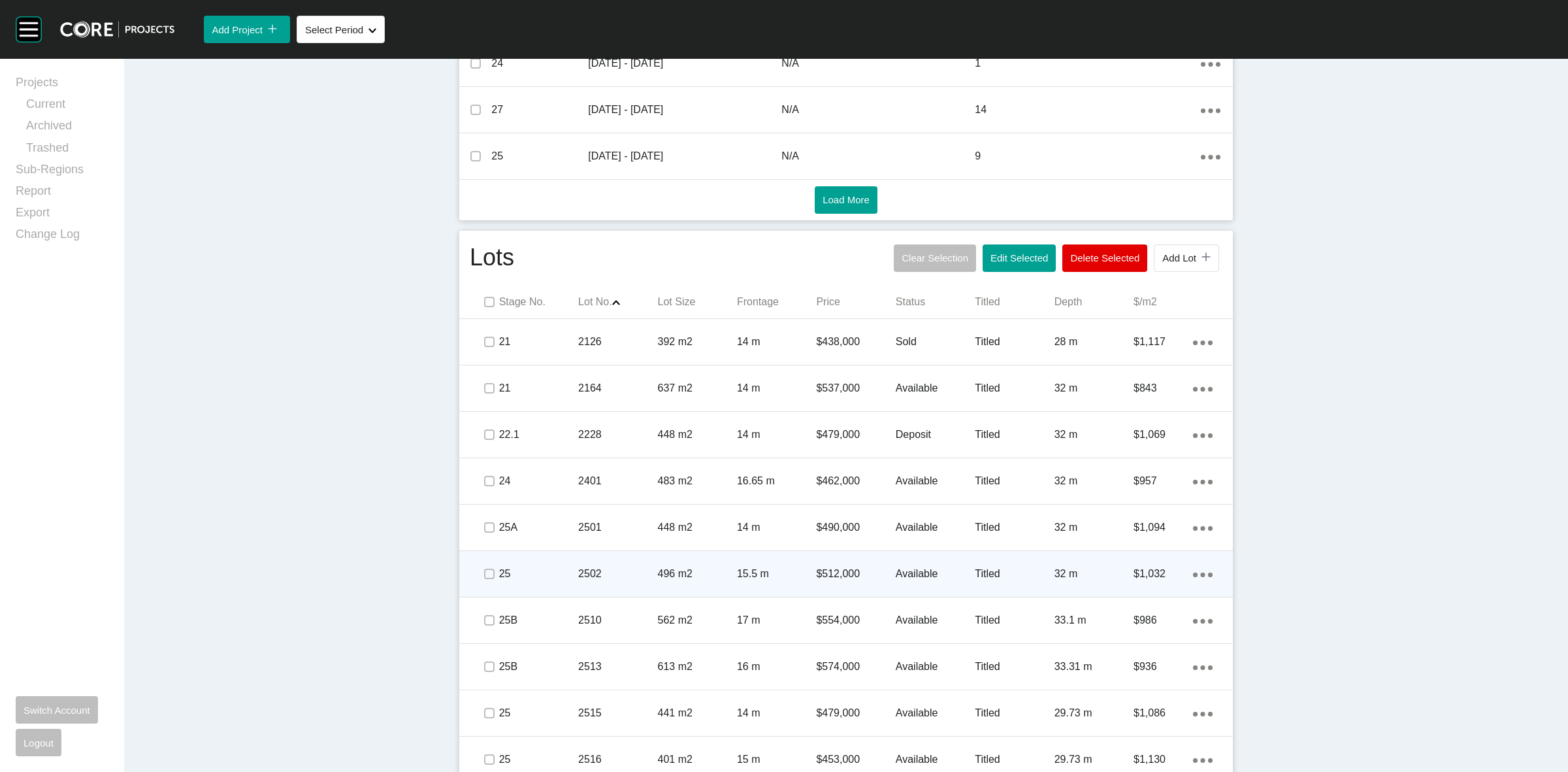
click at [662, 568] on p "496 m2" at bounding box center [697, 573] width 79 height 14
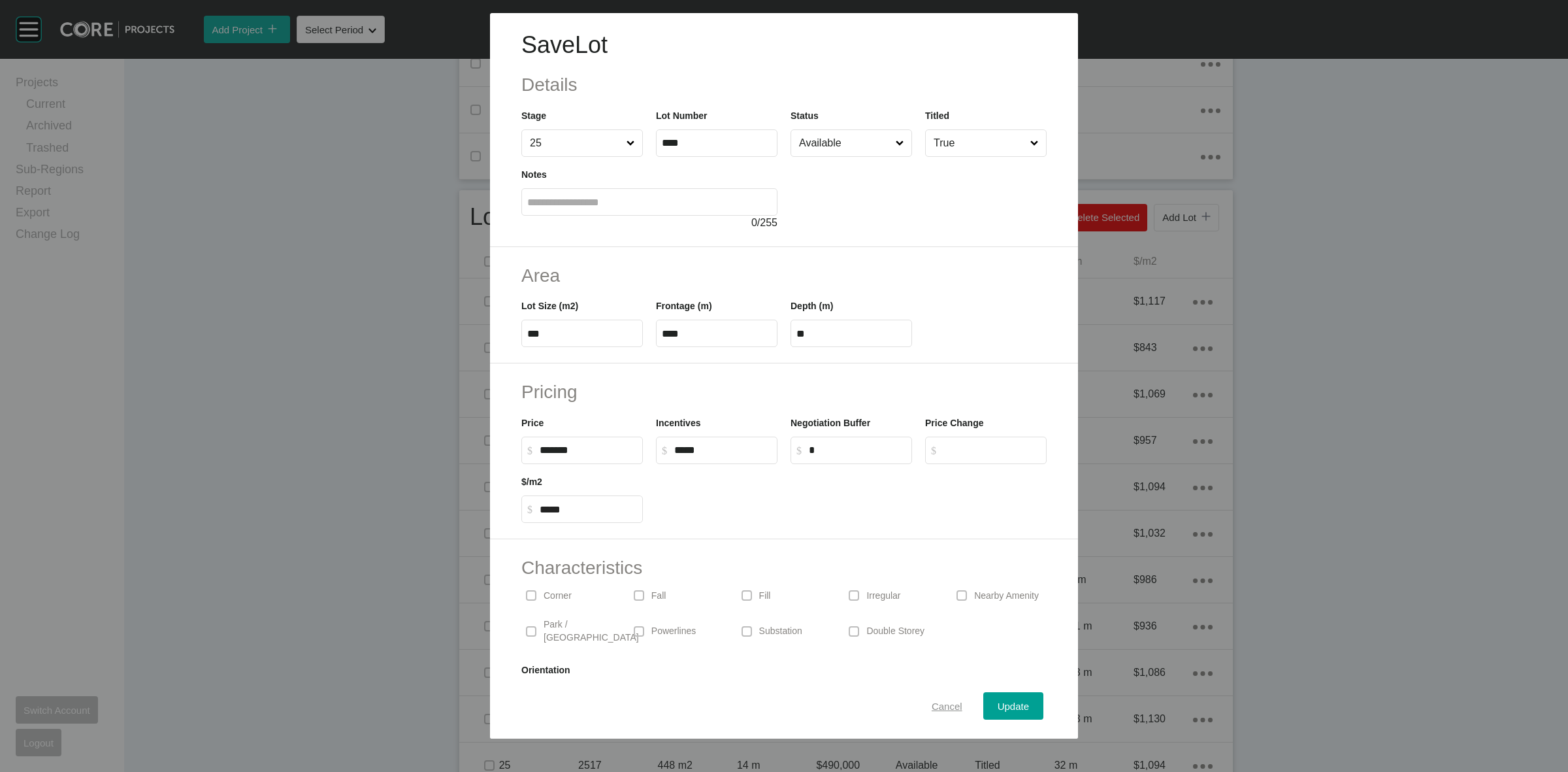
click at [938, 704] on span "Cancel" at bounding box center [947, 706] width 31 height 11
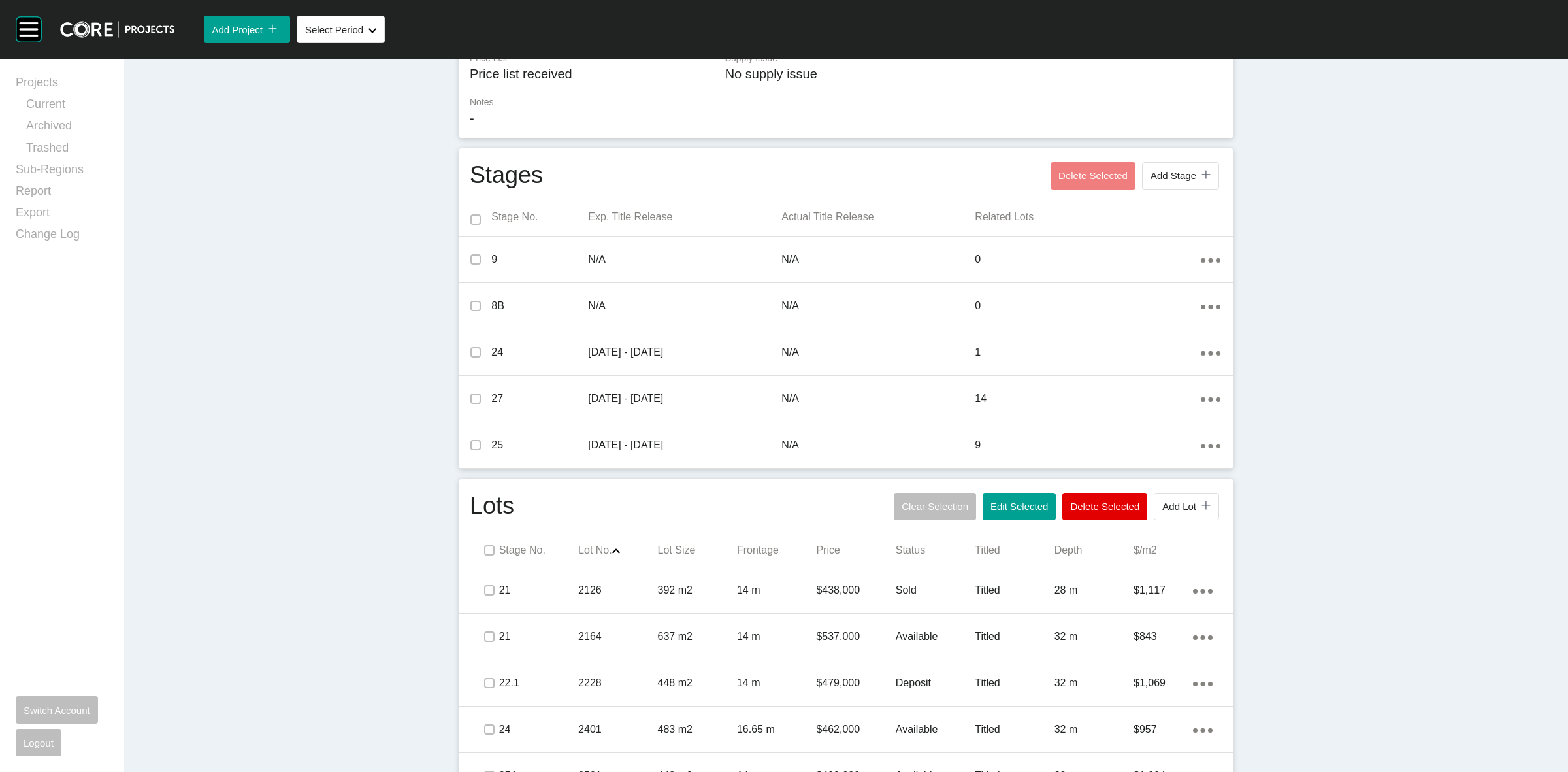
scroll to position [304, 0]
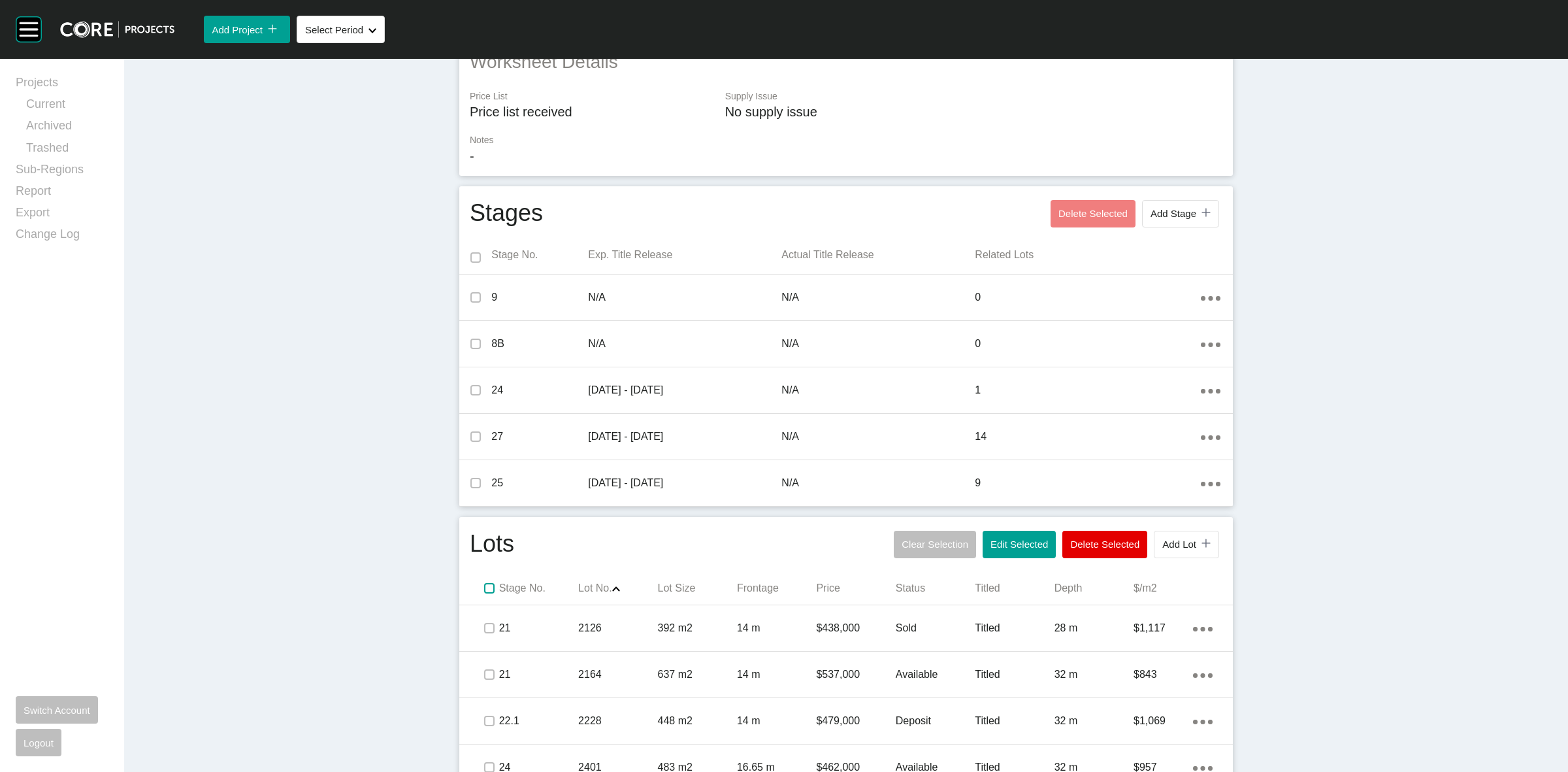
click at [484, 587] on label at bounding box center [489, 588] width 11 height 11
click at [1011, 548] on span "Edit Selected" at bounding box center [1019, 543] width 57 height 11
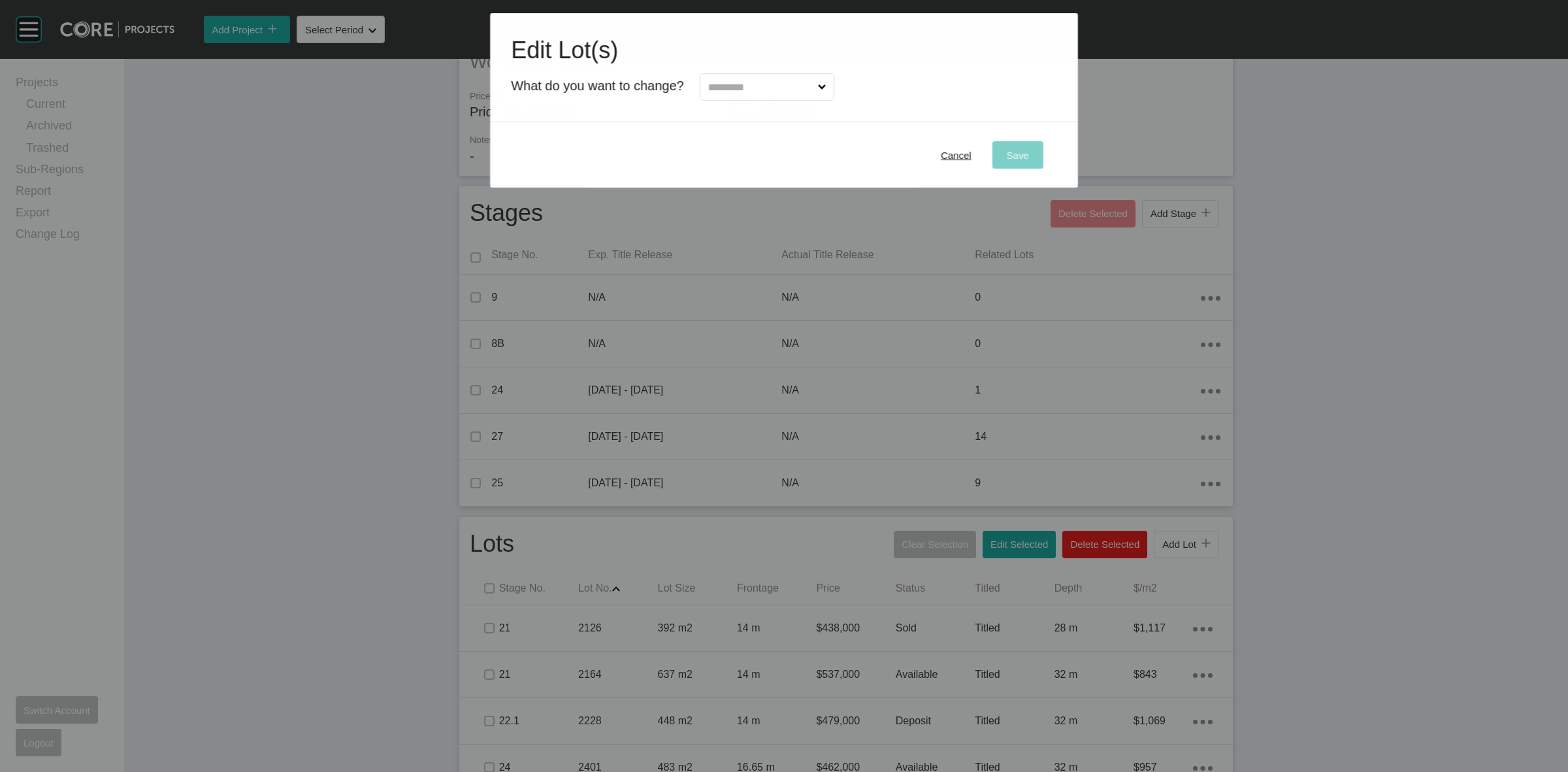
click at [755, 86] on input "text" at bounding box center [761, 86] width 110 height 26
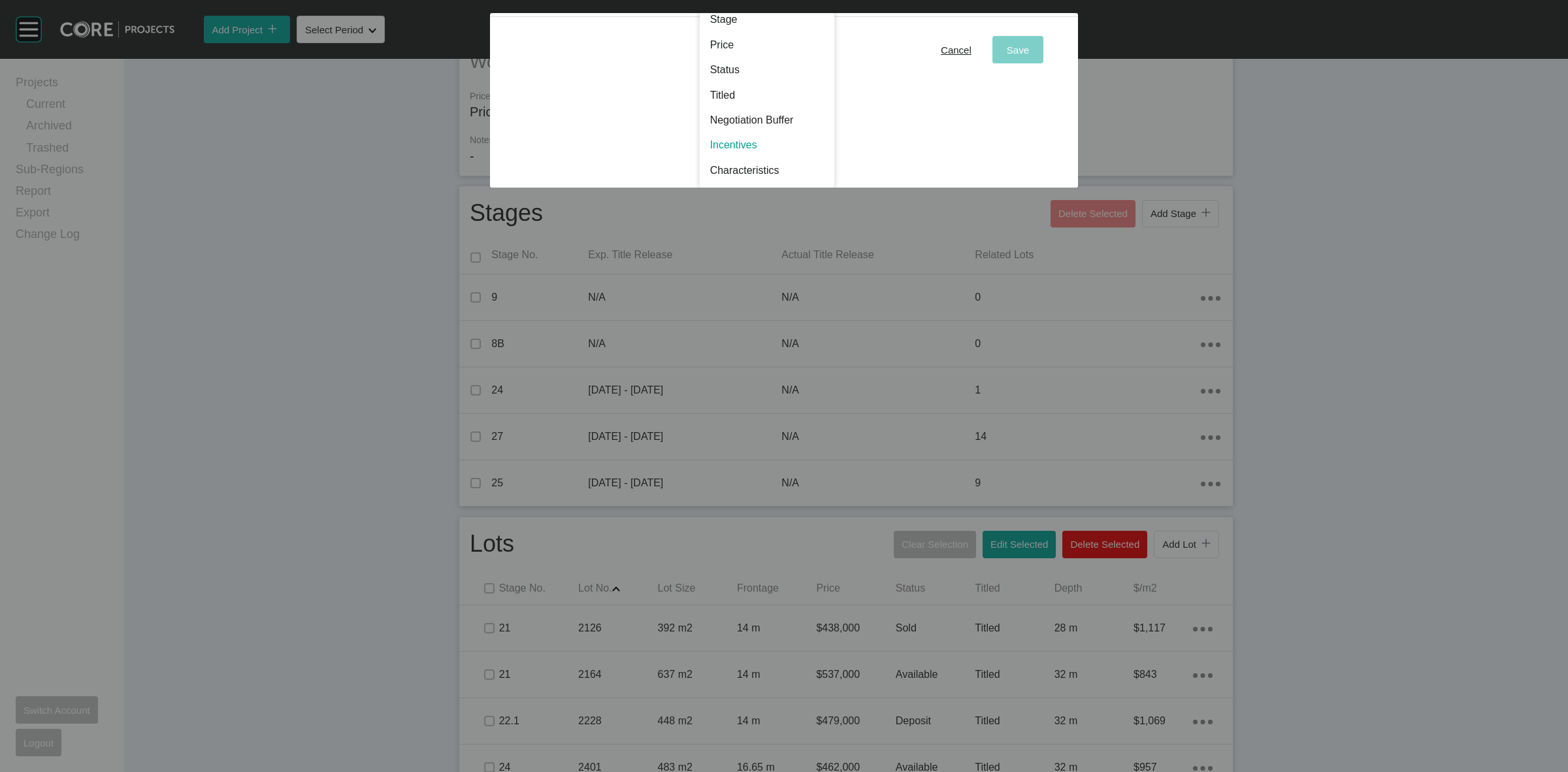
scroll to position [0, 0]
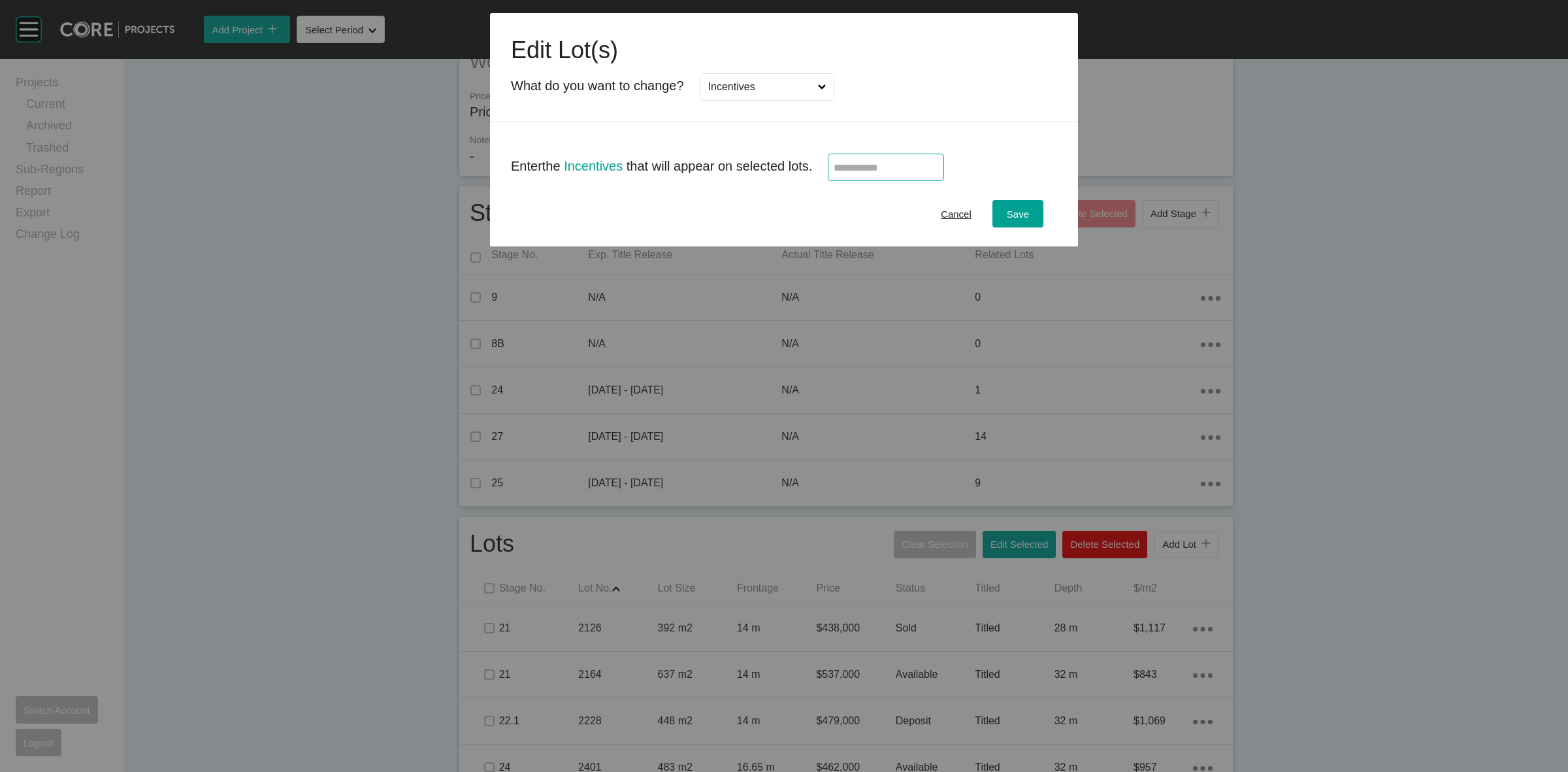
click at [889, 170] on input "text" at bounding box center [886, 167] width 105 height 11
type input "*****"
click at [1017, 219] on span "Save" at bounding box center [1017, 214] width 22 height 11
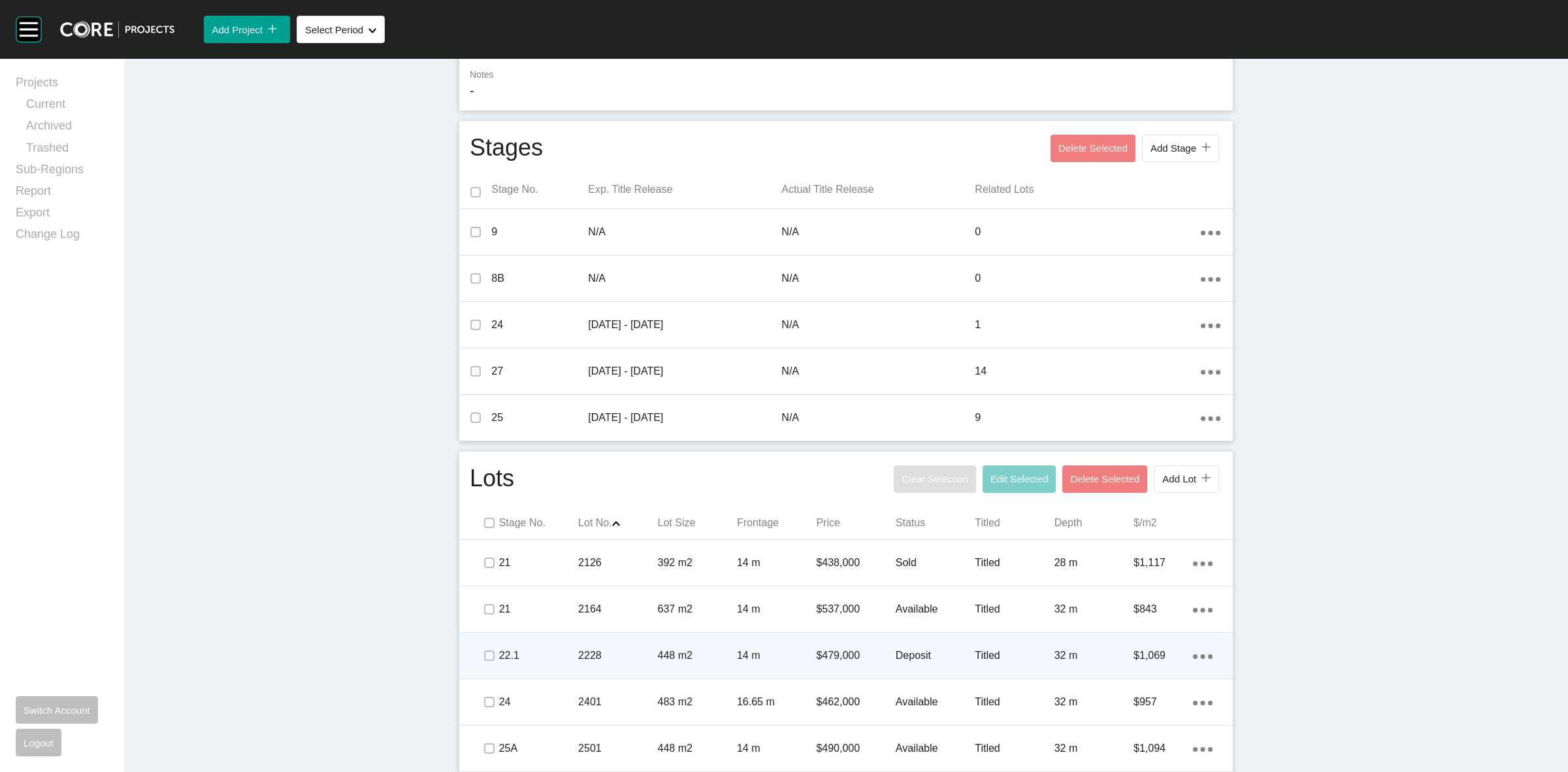
scroll to position [467, 0]
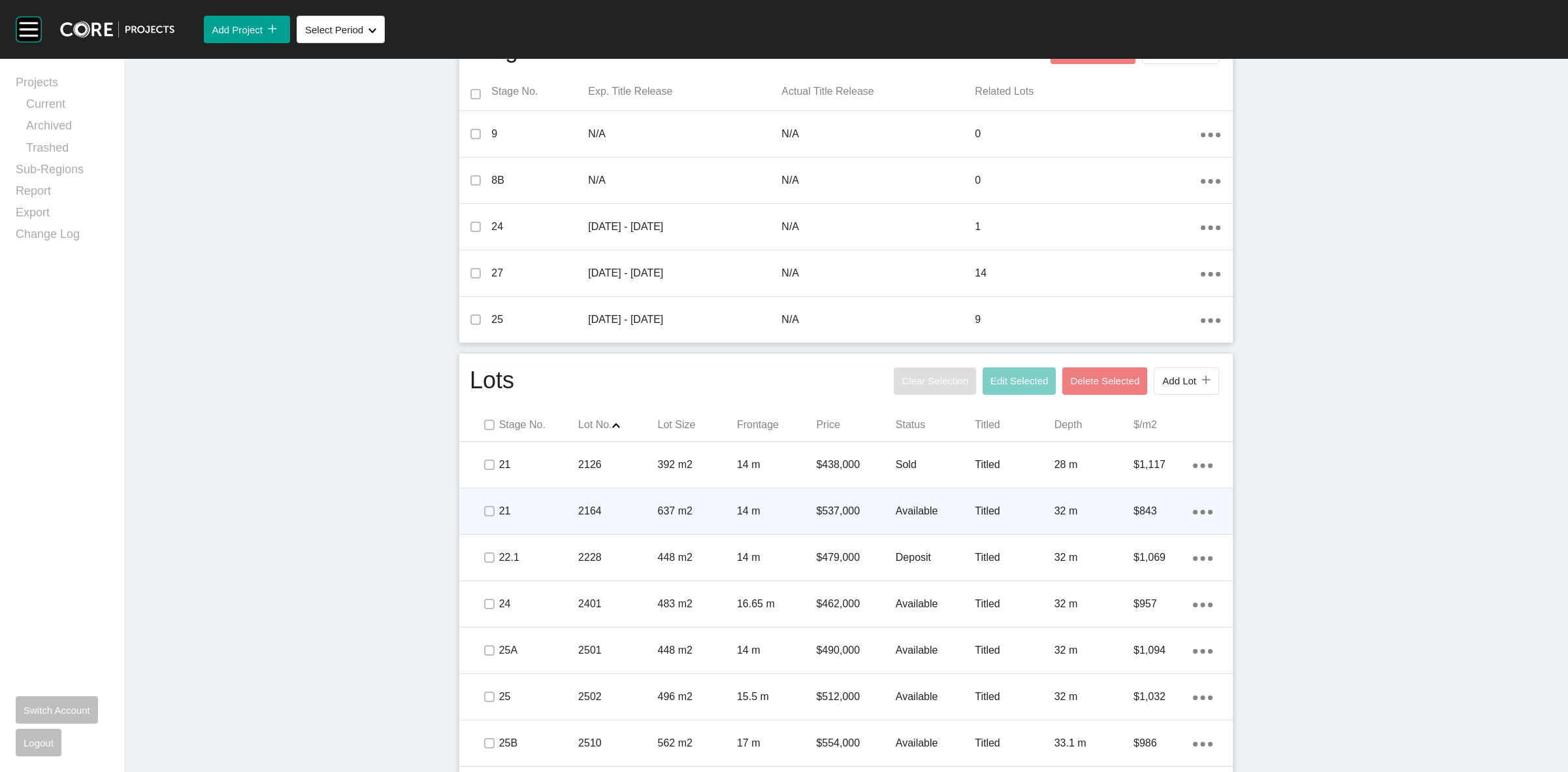
click at [615, 501] on div "2164" at bounding box center [617, 511] width 79 height 41
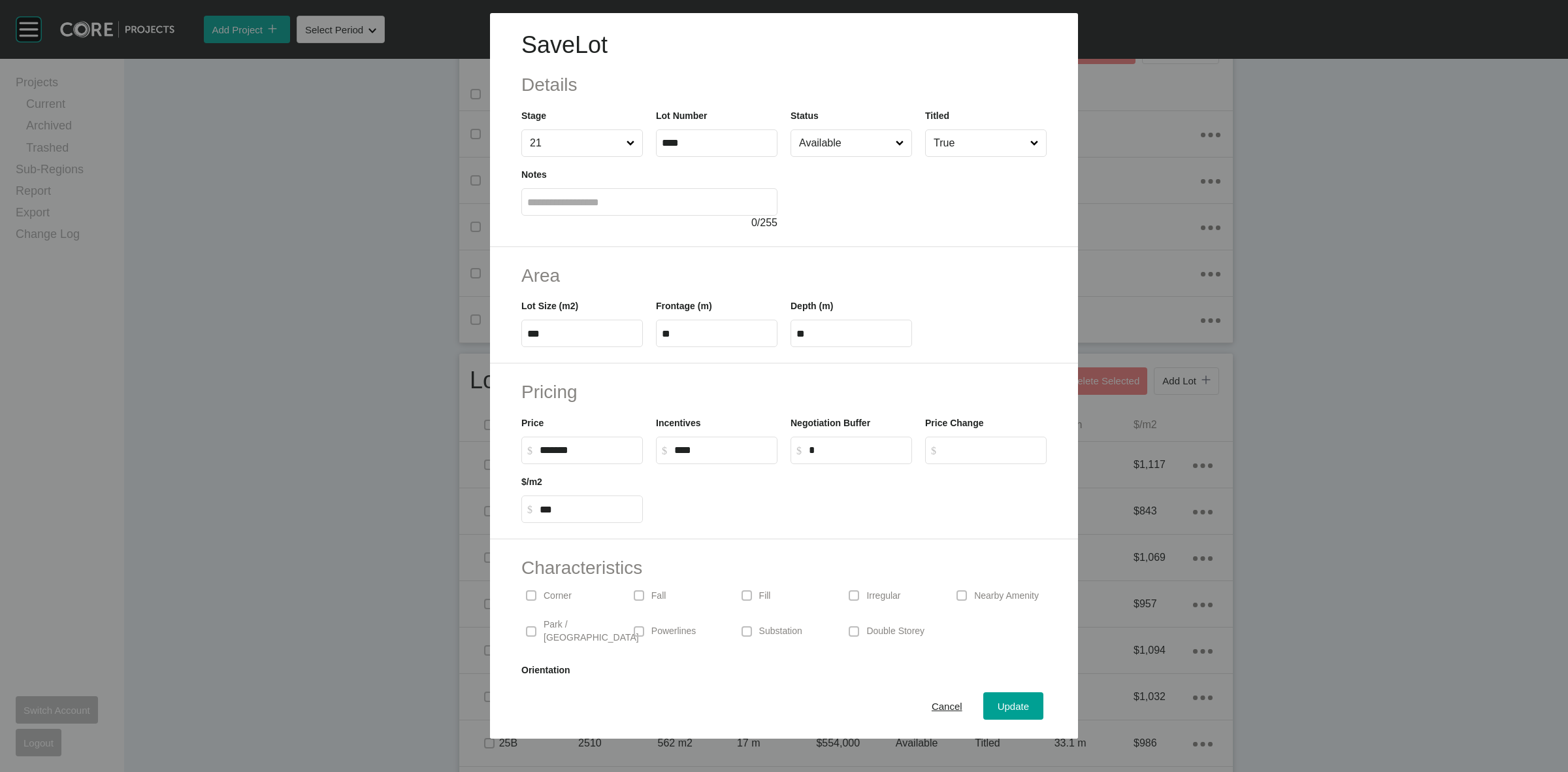
drag, startPoint x: 679, startPoint y: 449, endPoint x: 678, endPoint y: 504, distance: 55.0
click at [679, 451] on input "****" at bounding box center [723, 450] width 97 height 11
type input "******"
click at [998, 710] on span "Update" at bounding box center [1013, 706] width 32 height 11
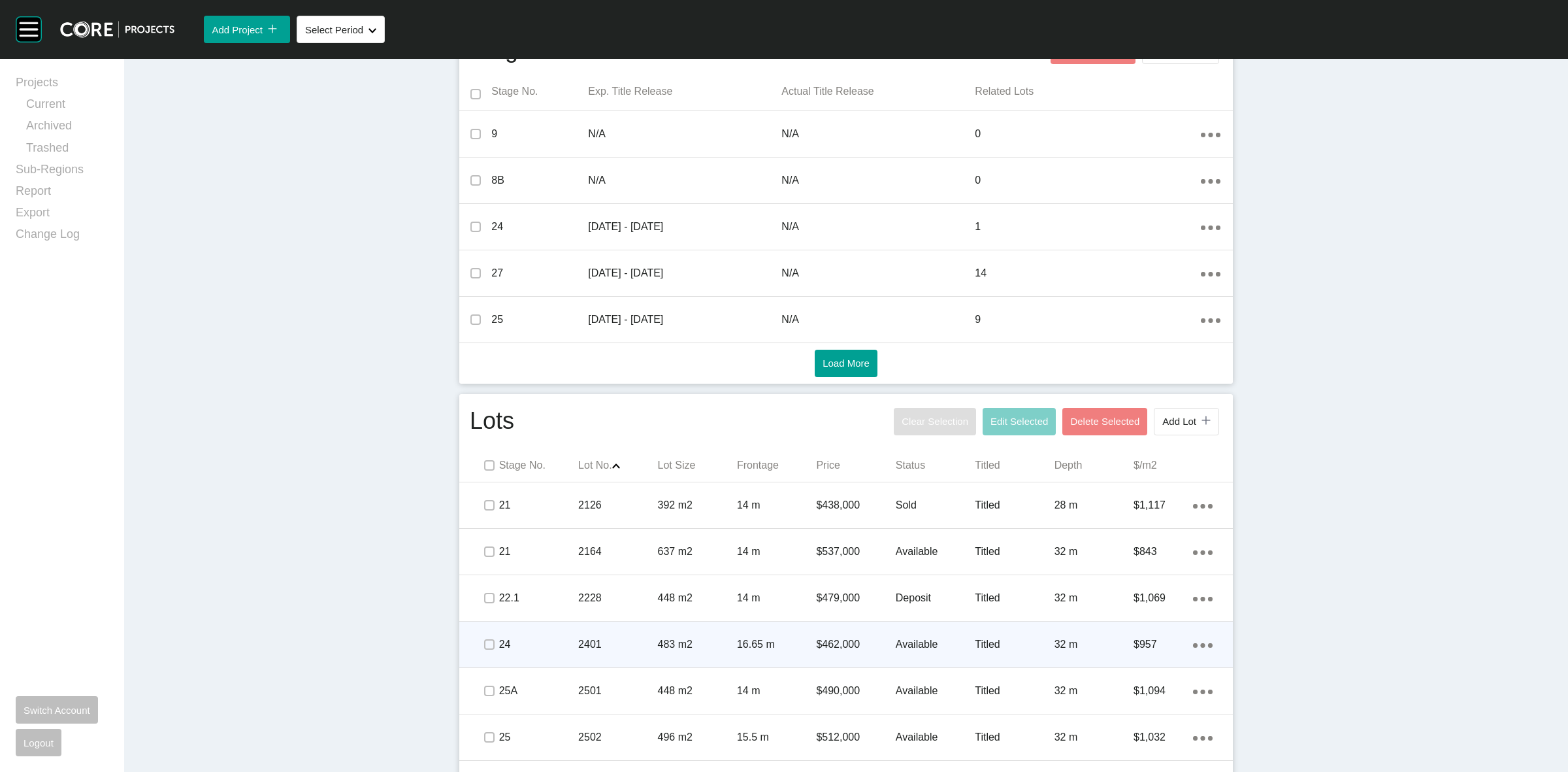
click at [549, 632] on div "24" at bounding box center [538, 644] width 79 height 41
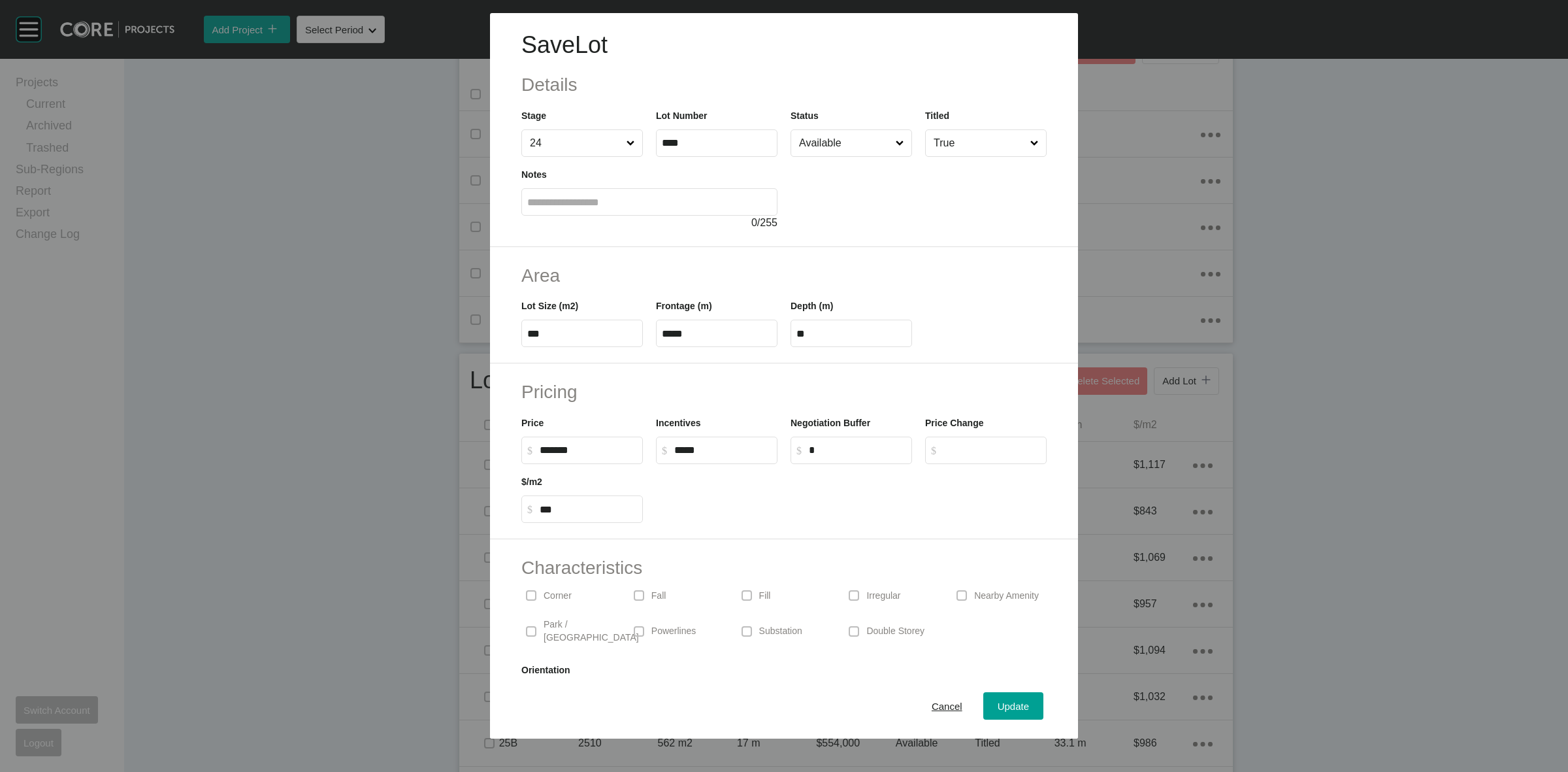
click at [670, 445] on label "$ Created with Sketch. $ *****" at bounding box center [717, 450] width 121 height 27
click at [674, 445] on input "*****" at bounding box center [723, 450] width 97 height 11
click at [713, 469] on div at bounding box center [851, 494] width 404 height 59
click at [676, 449] on input "****" at bounding box center [723, 450] width 97 height 11
type input "******"
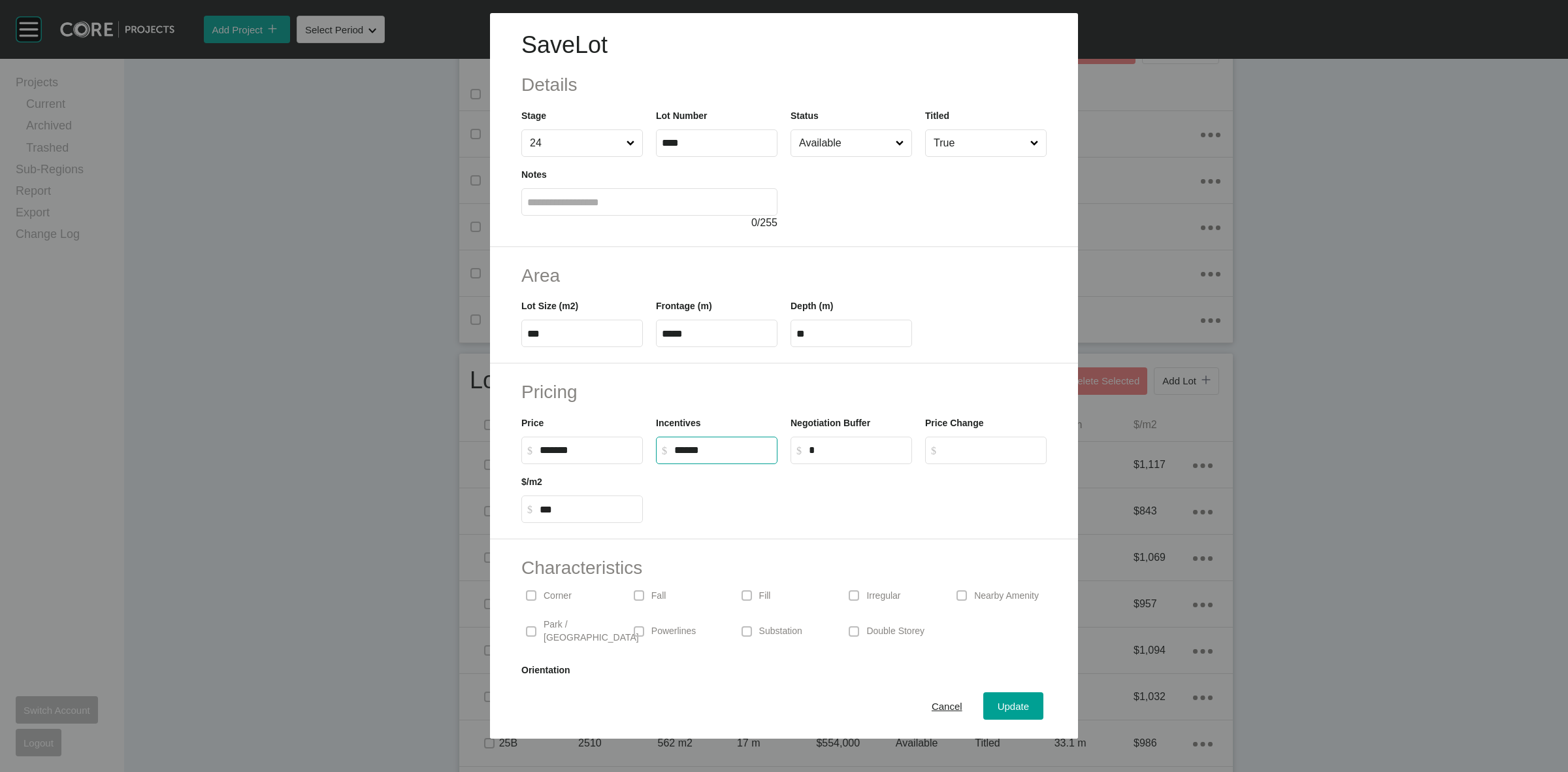
click at [737, 485] on div at bounding box center [851, 494] width 404 height 59
click at [1012, 705] on span "Update" at bounding box center [1013, 706] width 32 height 11
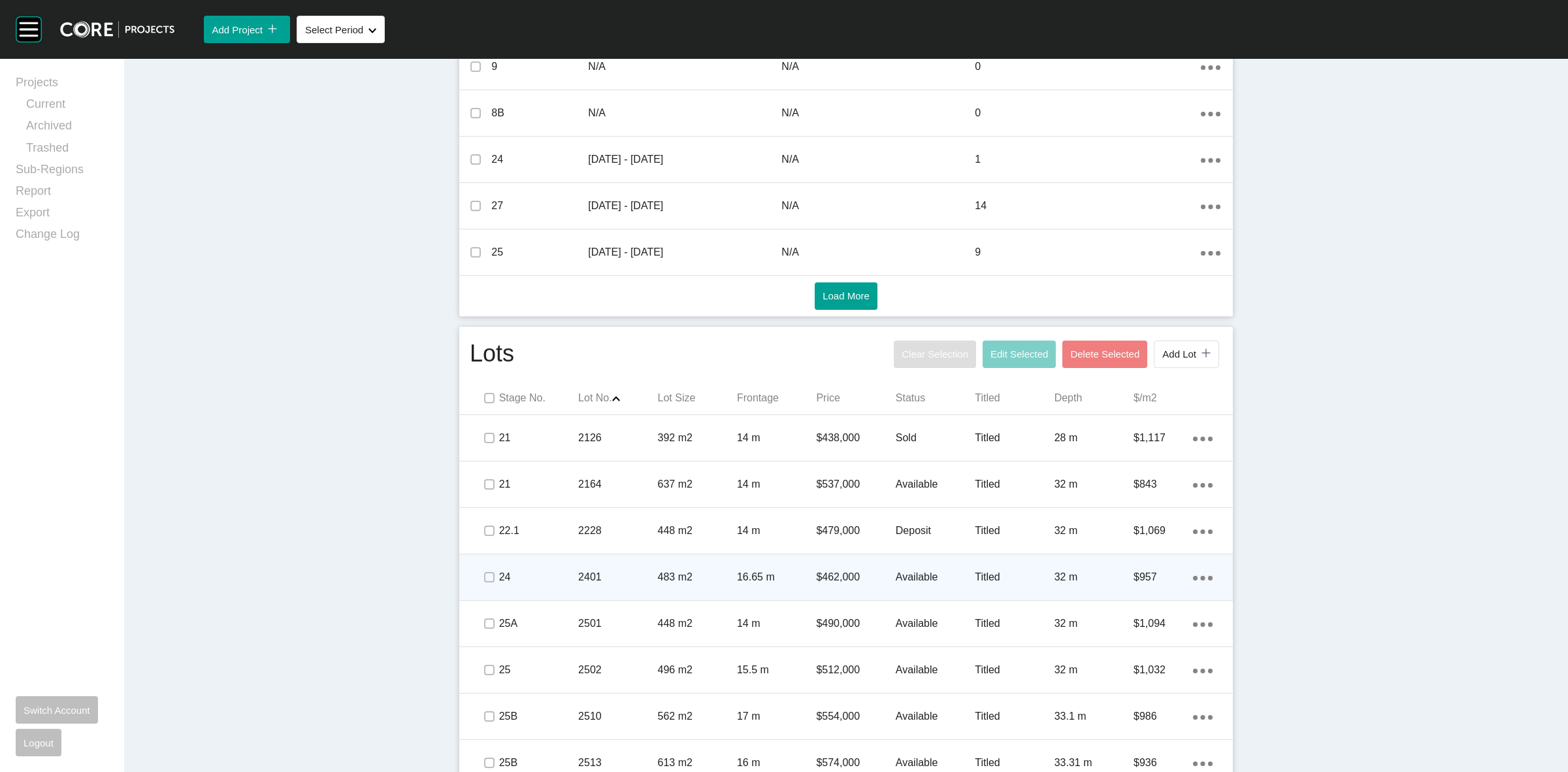
scroll to position [631, 0]
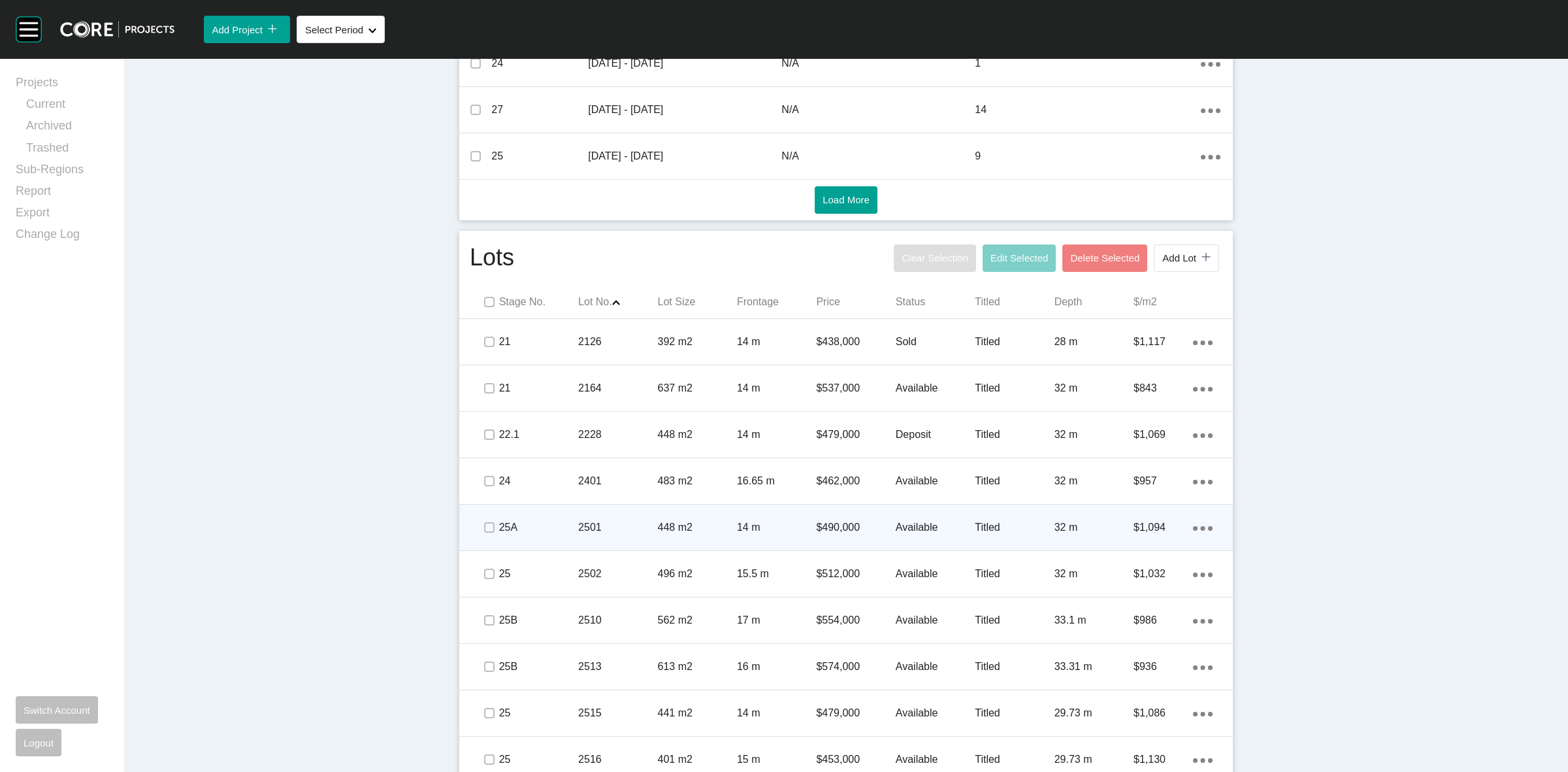
click at [479, 528] on span at bounding box center [489, 528] width 20 height 20
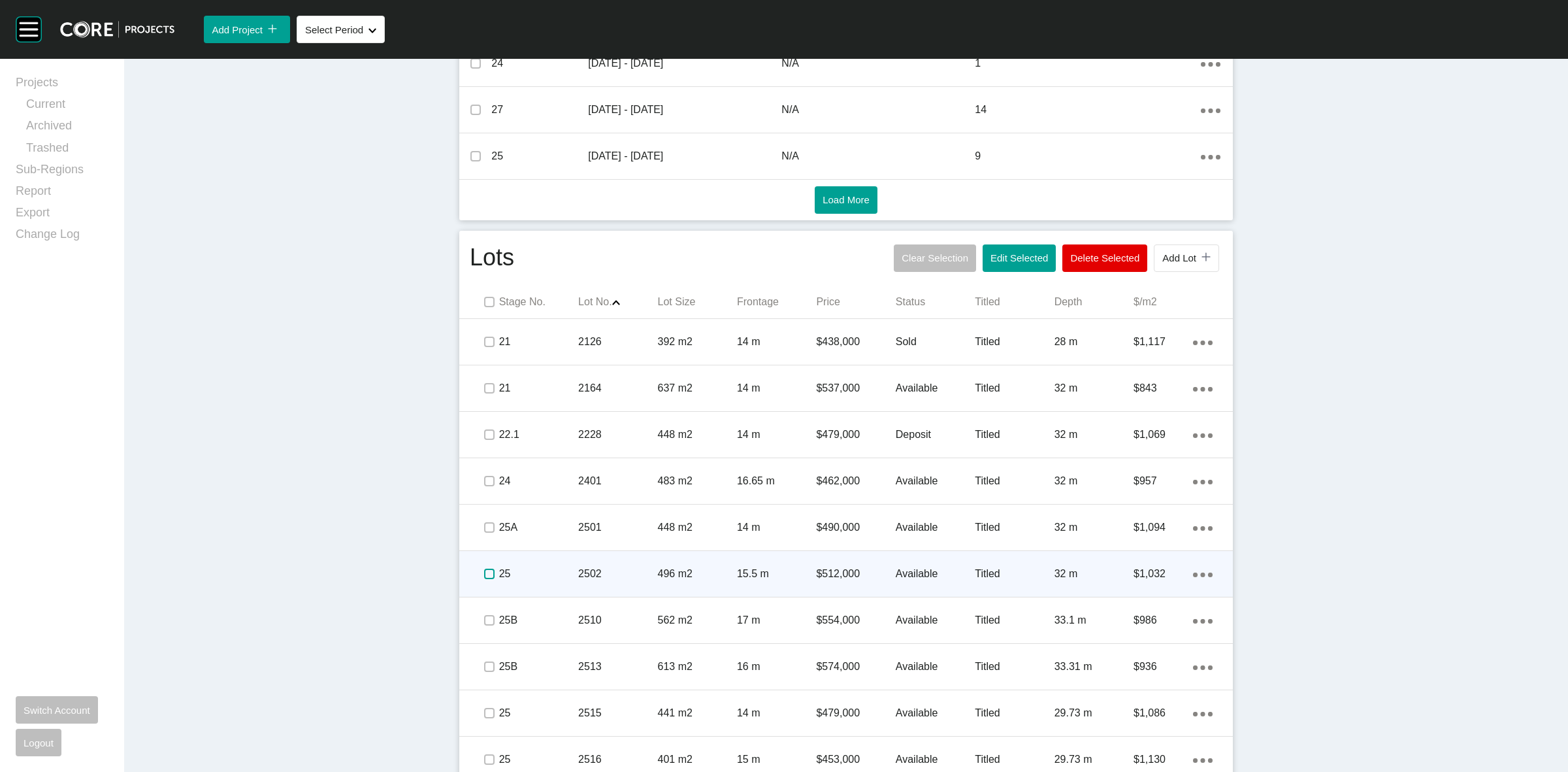
click at [484, 573] on label at bounding box center [489, 573] width 11 height 11
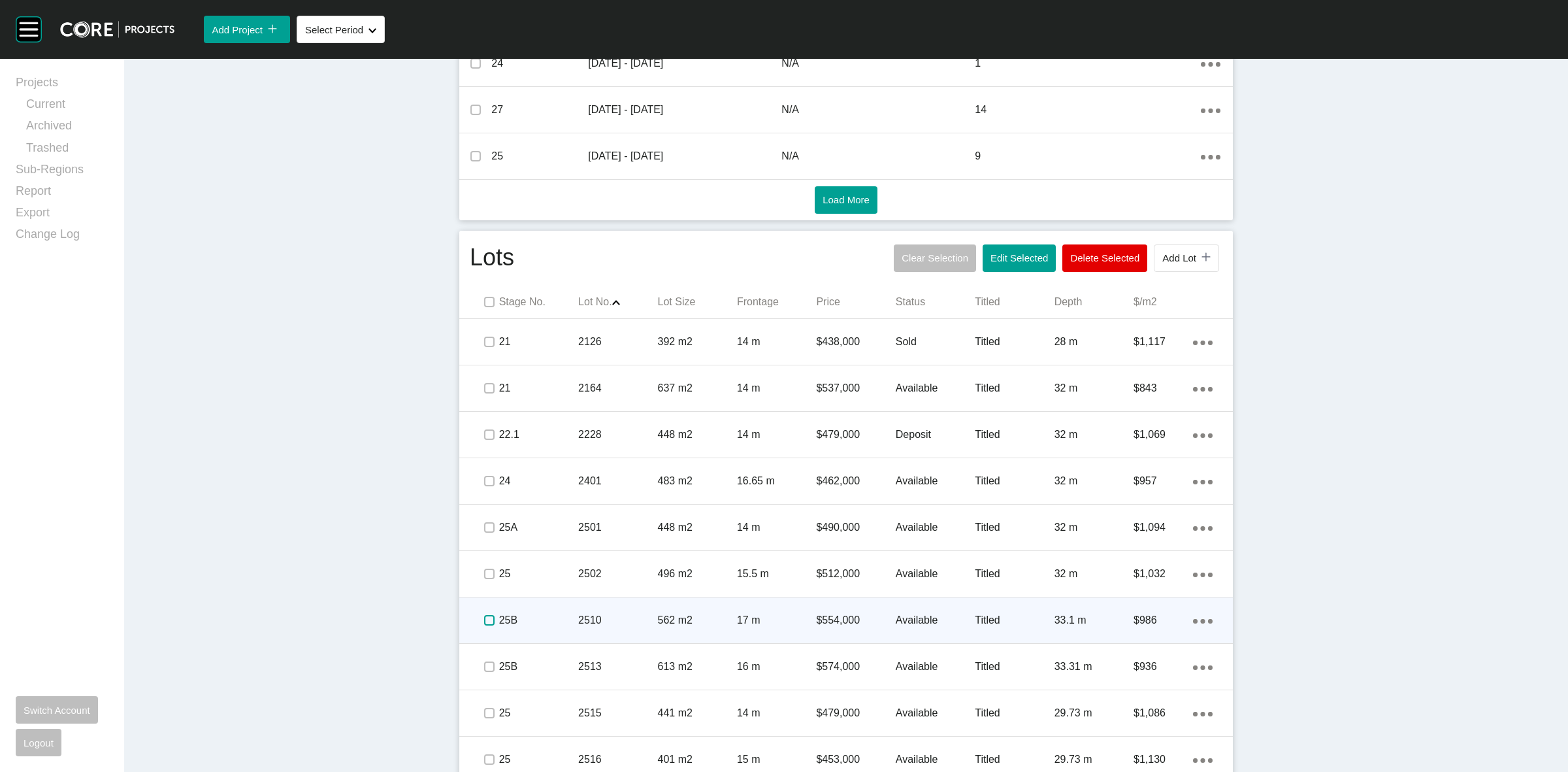
click at [484, 620] on label at bounding box center [489, 620] width 11 height 11
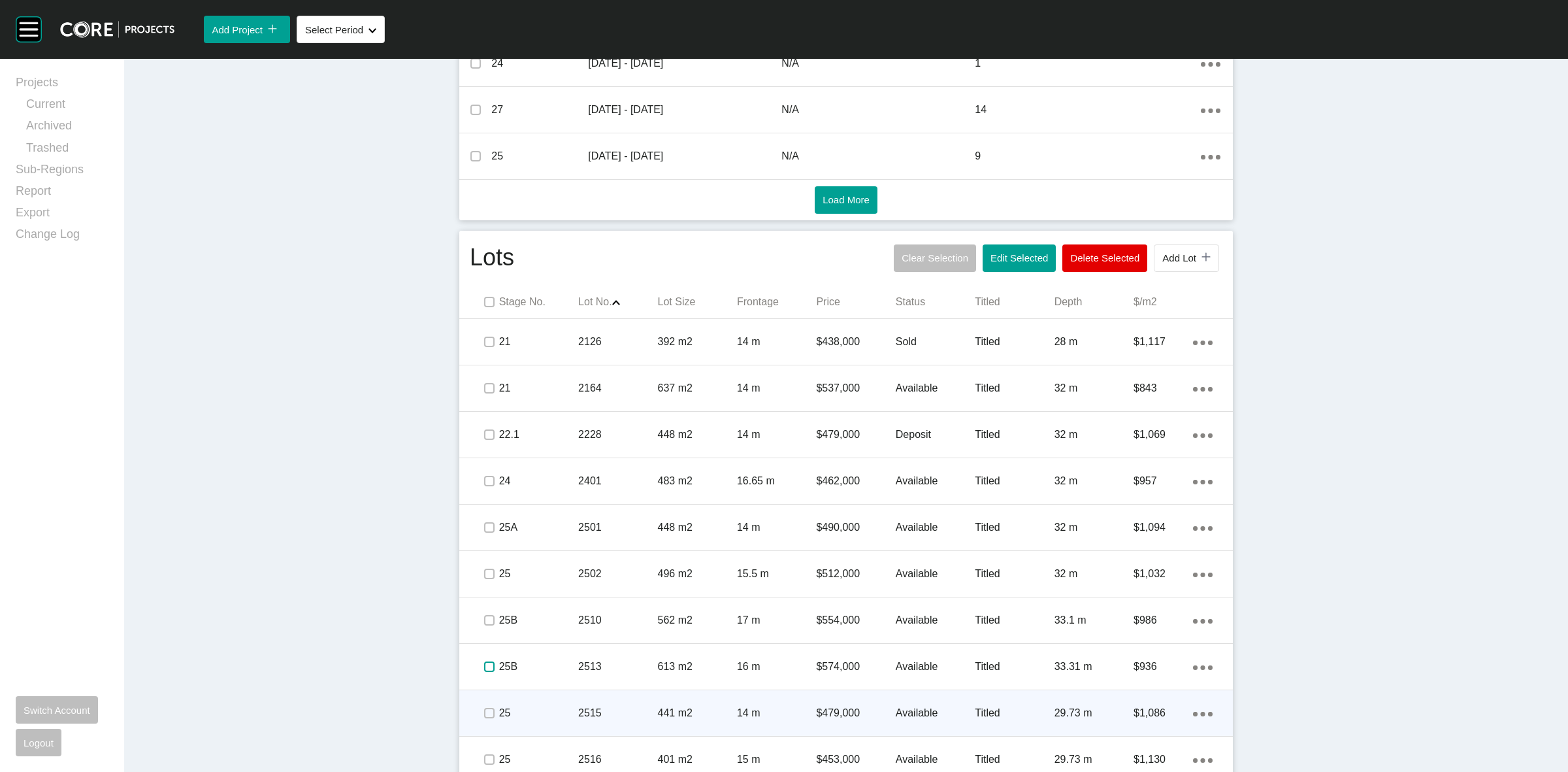
drag, startPoint x: 485, startPoint y: 671, endPoint x: 483, endPoint y: 715, distance: 44.0
click at [485, 676] on span at bounding box center [489, 667] width 20 height 20
click at [482, 720] on span at bounding box center [489, 713] width 20 height 20
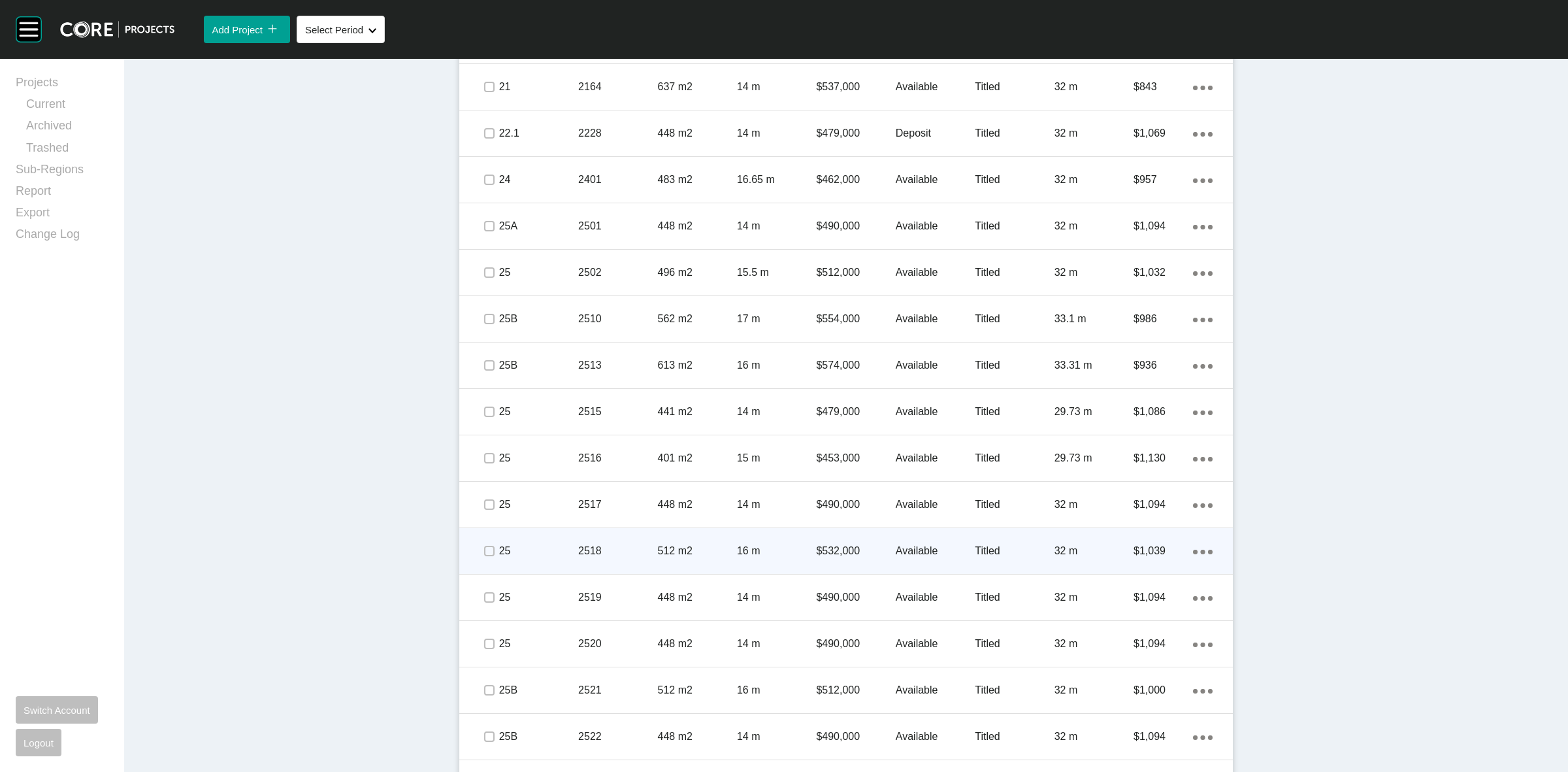
scroll to position [957, 0]
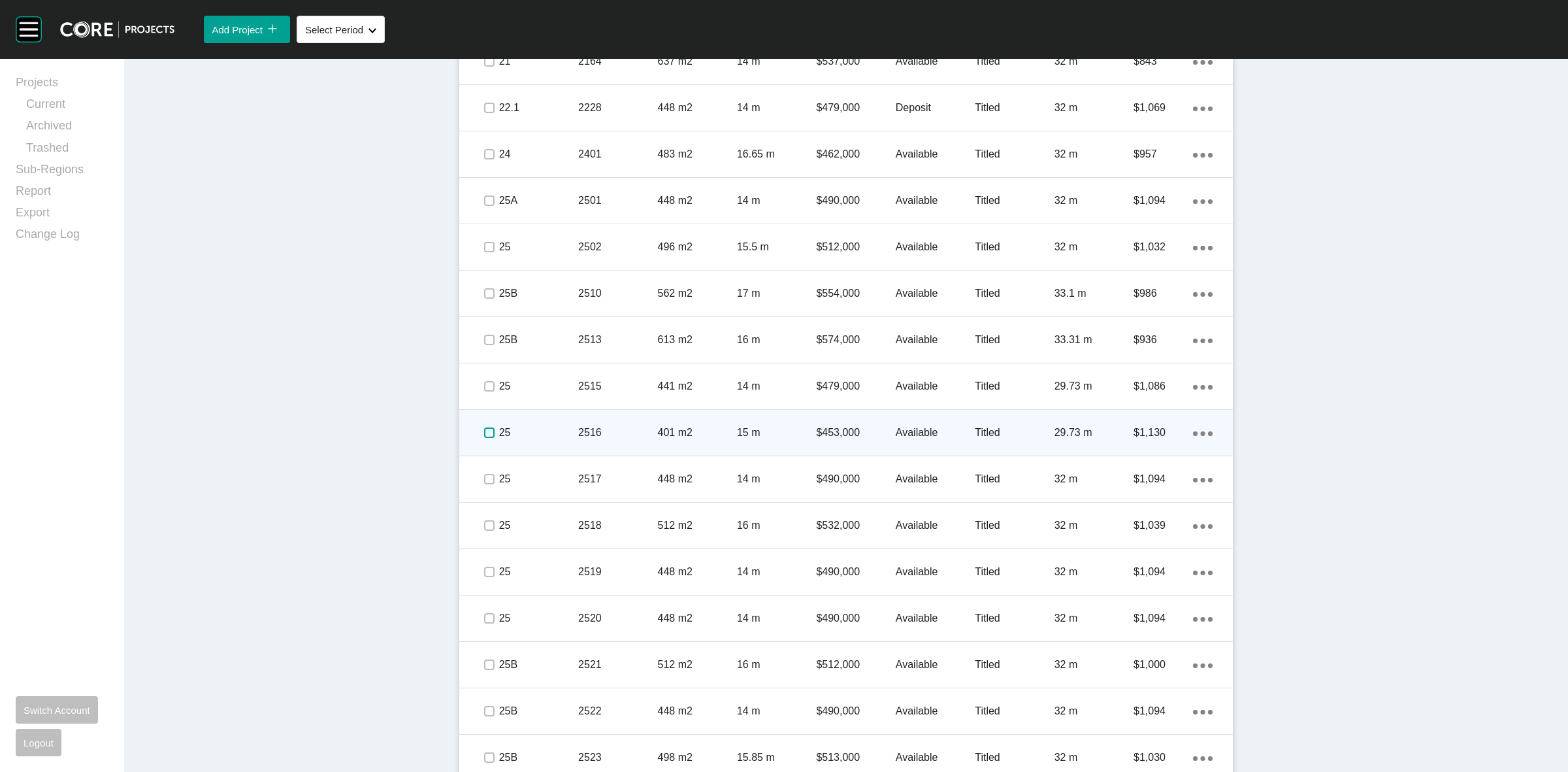
click at [484, 434] on label at bounding box center [489, 432] width 11 height 11
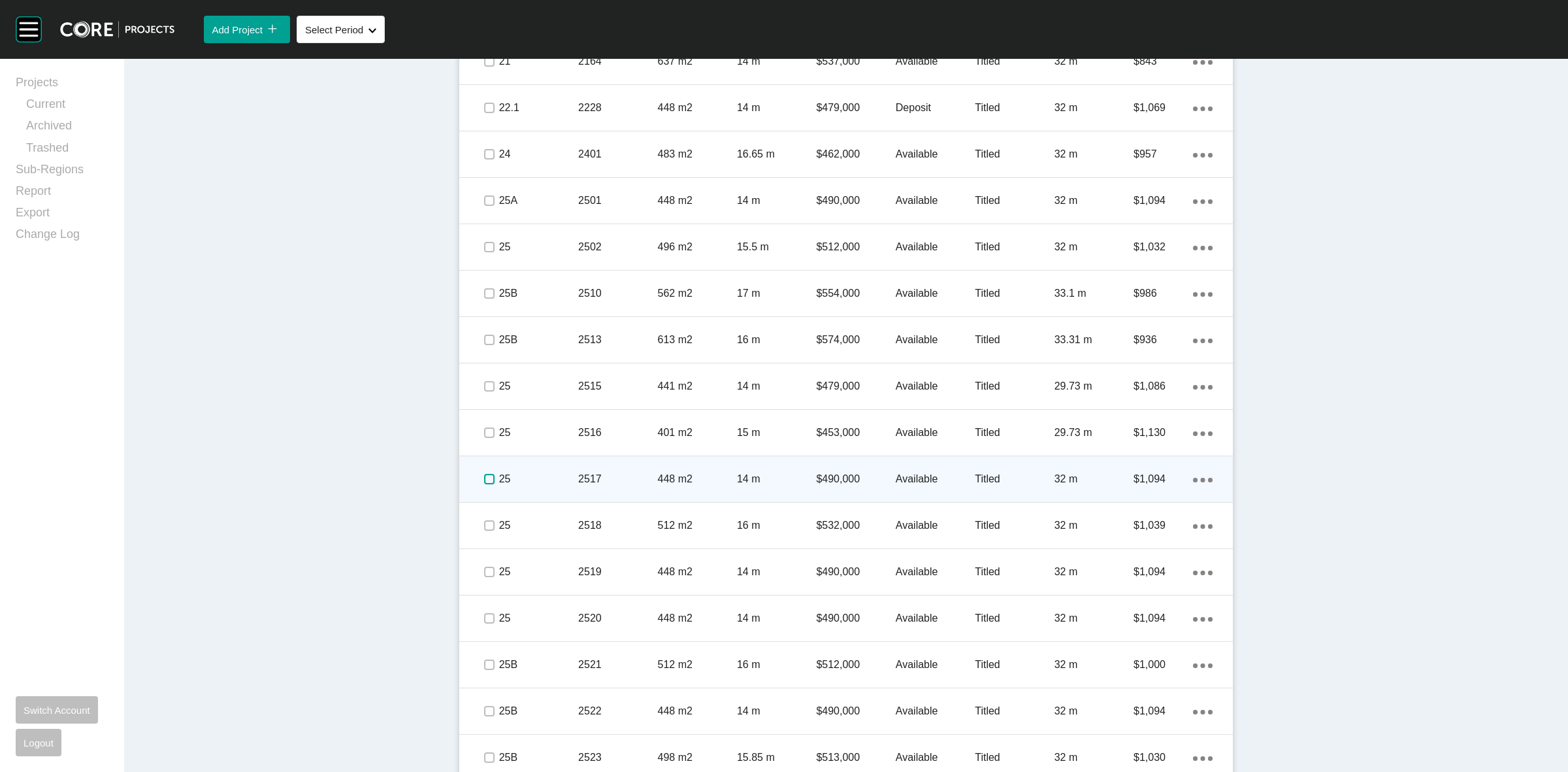
click at [485, 478] on label at bounding box center [489, 479] width 11 height 11
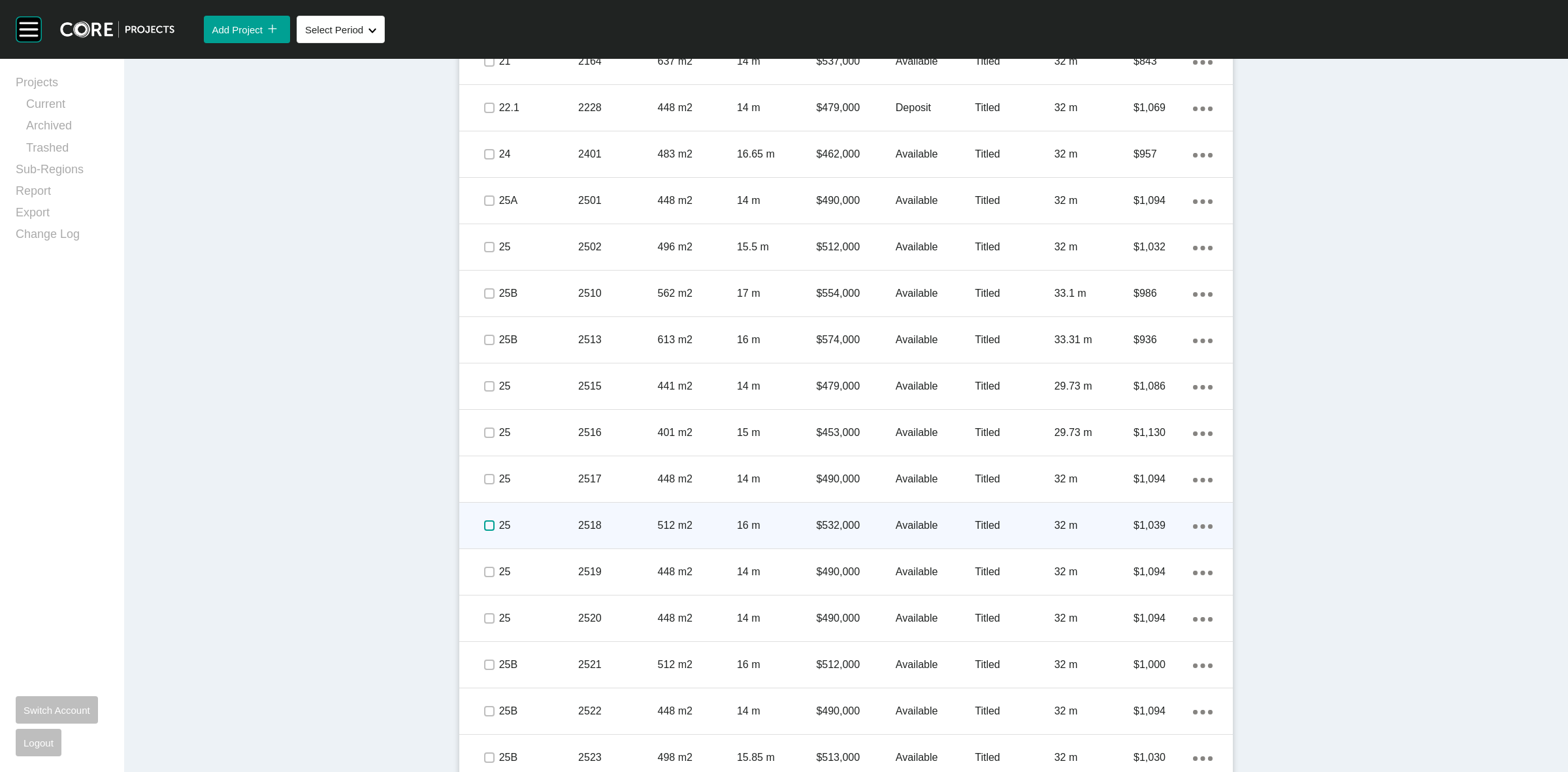
click at [484, 524] on label at bounding box center [489, 525] width 11 height 11
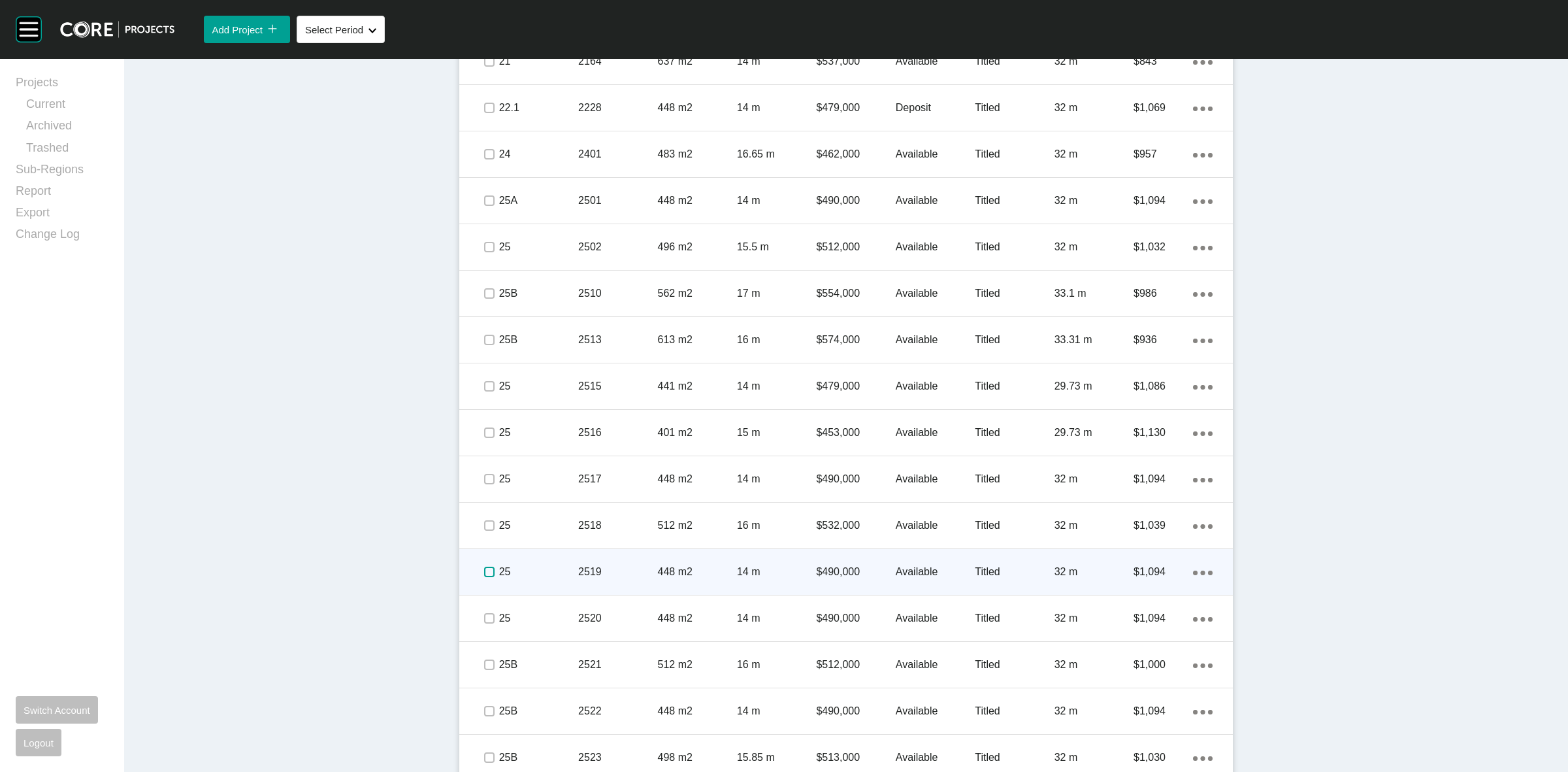
drag, startPoint x: 484, startPoint y: 574, endPoint x: 483, endPoint y: 582, distance: 8.1
click at [484, 575] on label at bounding box center [489, 572] width 11 height 11
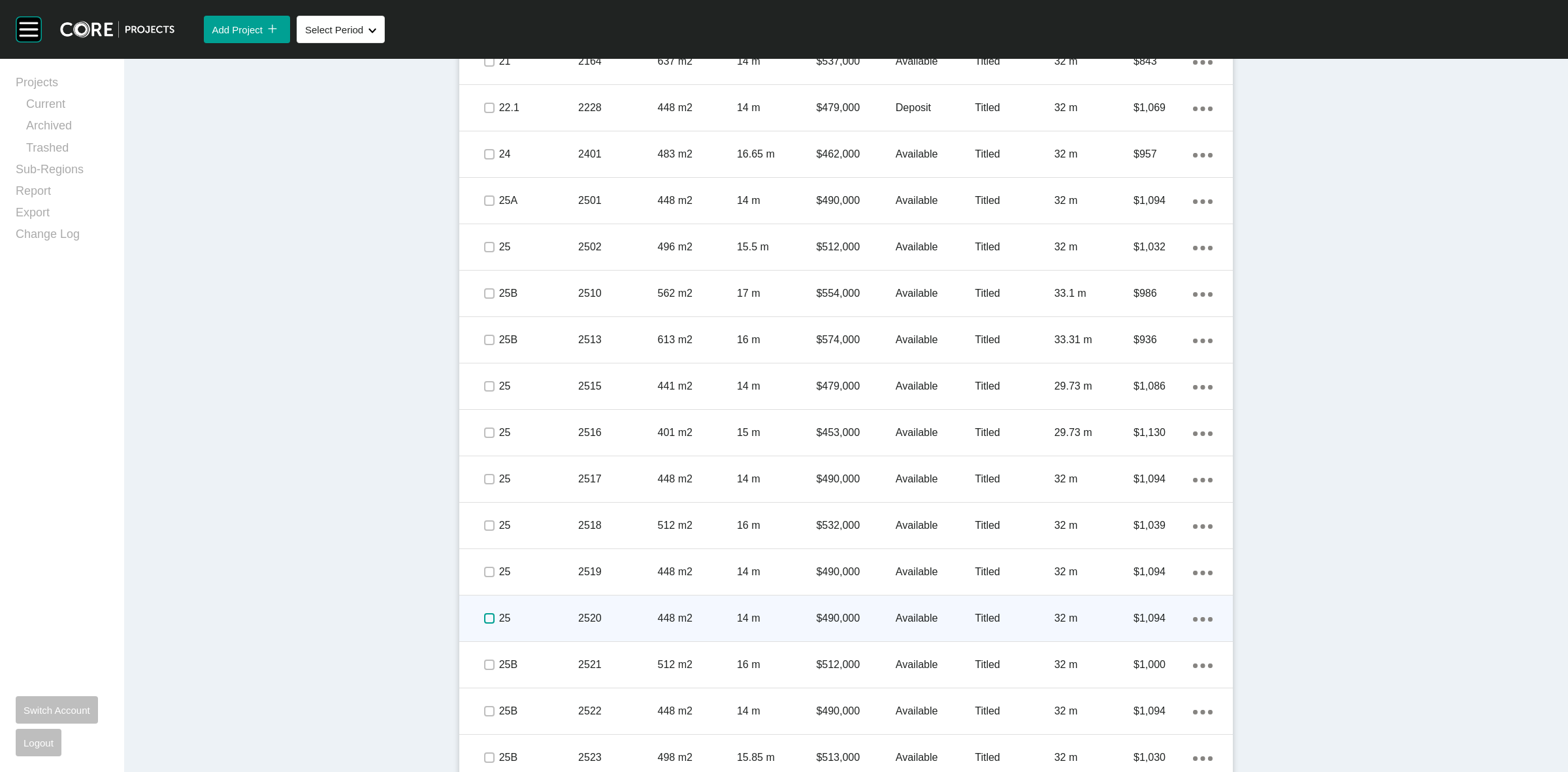
click at [484, 617] on label at bounding box center [489, 618] width 11 height 11
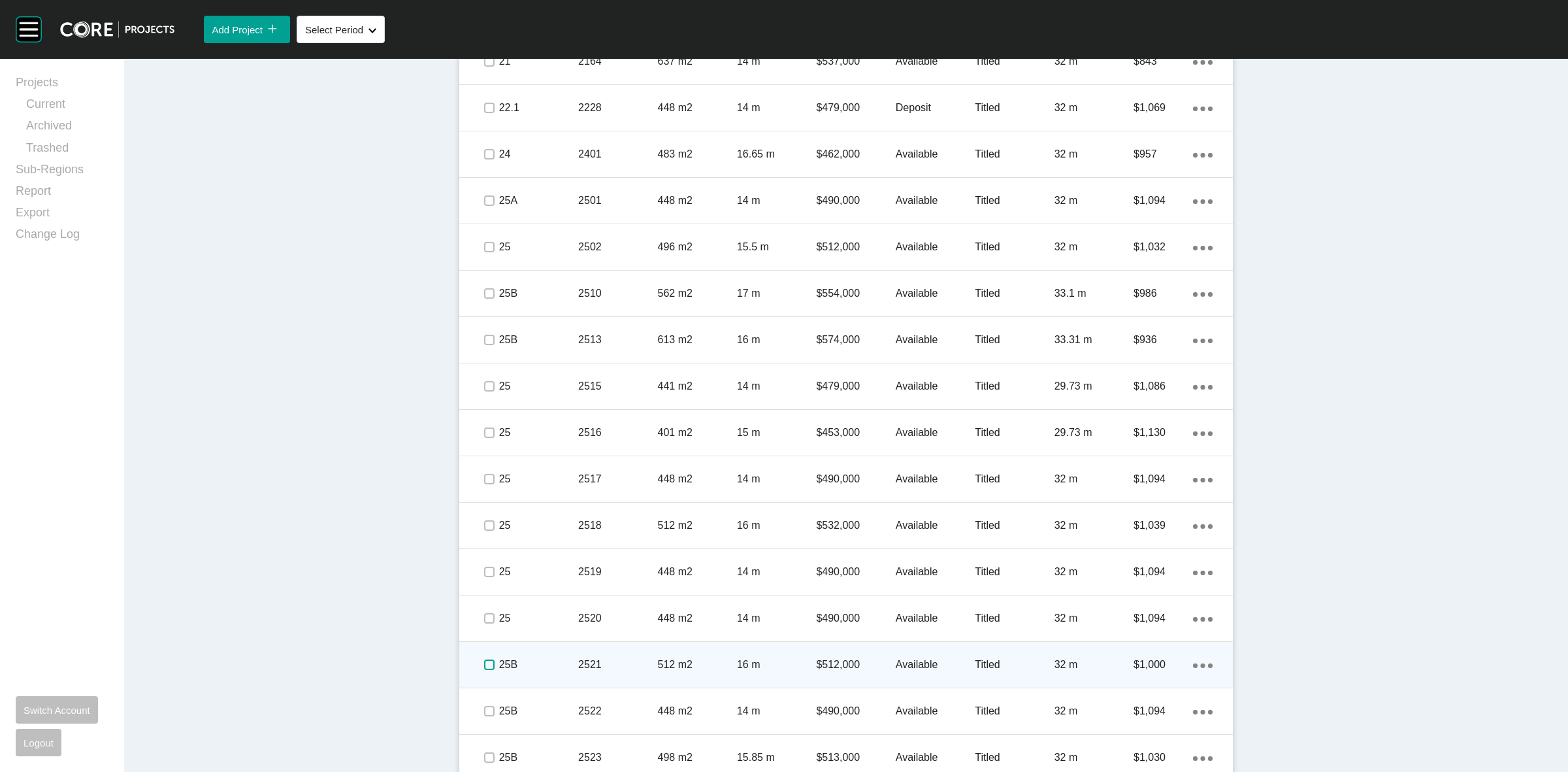
click at [484, 664] on label at bounding box center [489, 665] width 11 height 11
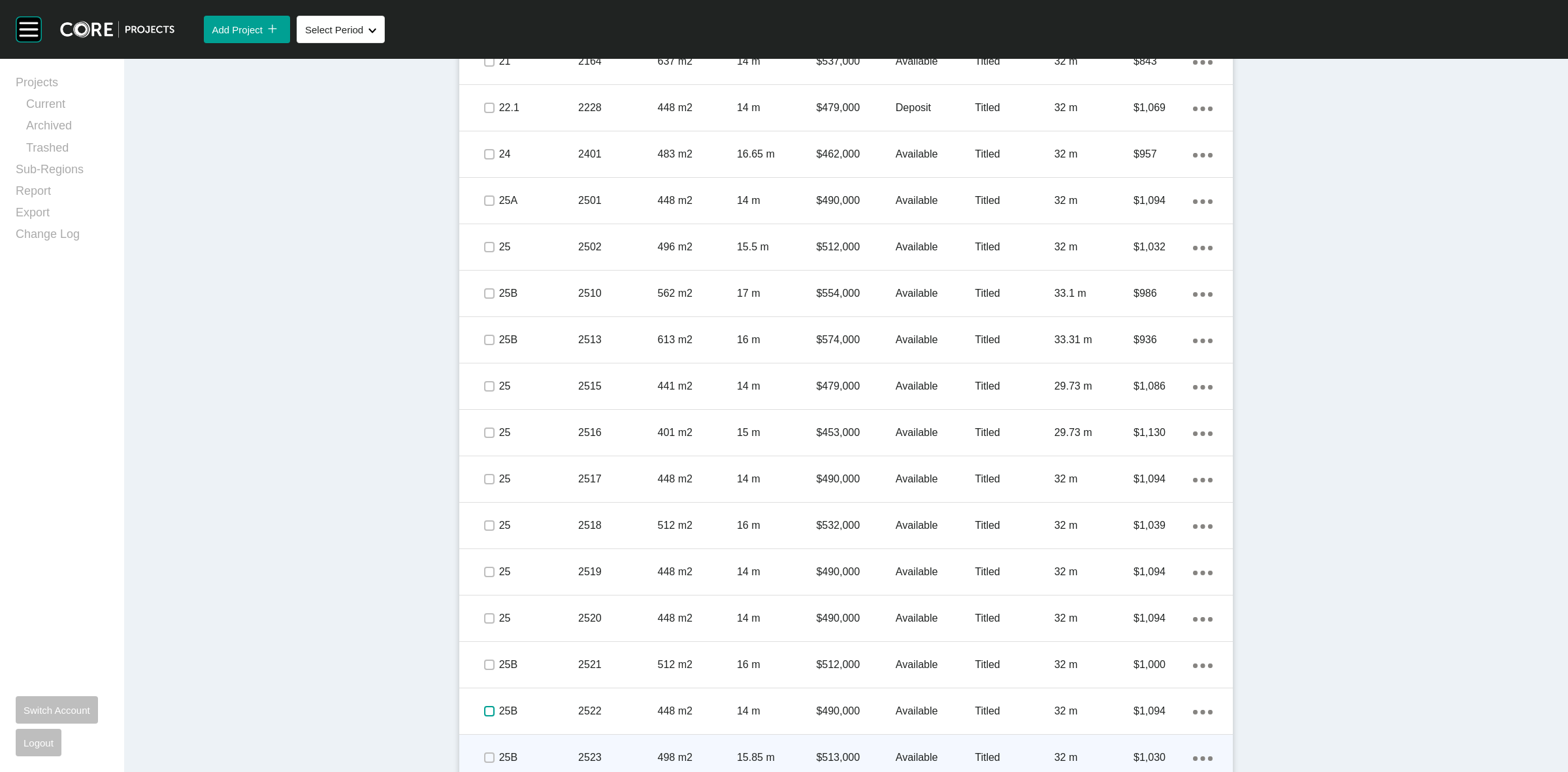
drag, startPoint x: 485, startPoint y: 706, endPoint x: 487, endPoint y: 752, distance: 46.0
click at [485, 714] on label at bounding box center [489, 711] width 11 height 11
click at [487, 756] on label at bounding box center [489, 757] width 11 height 11
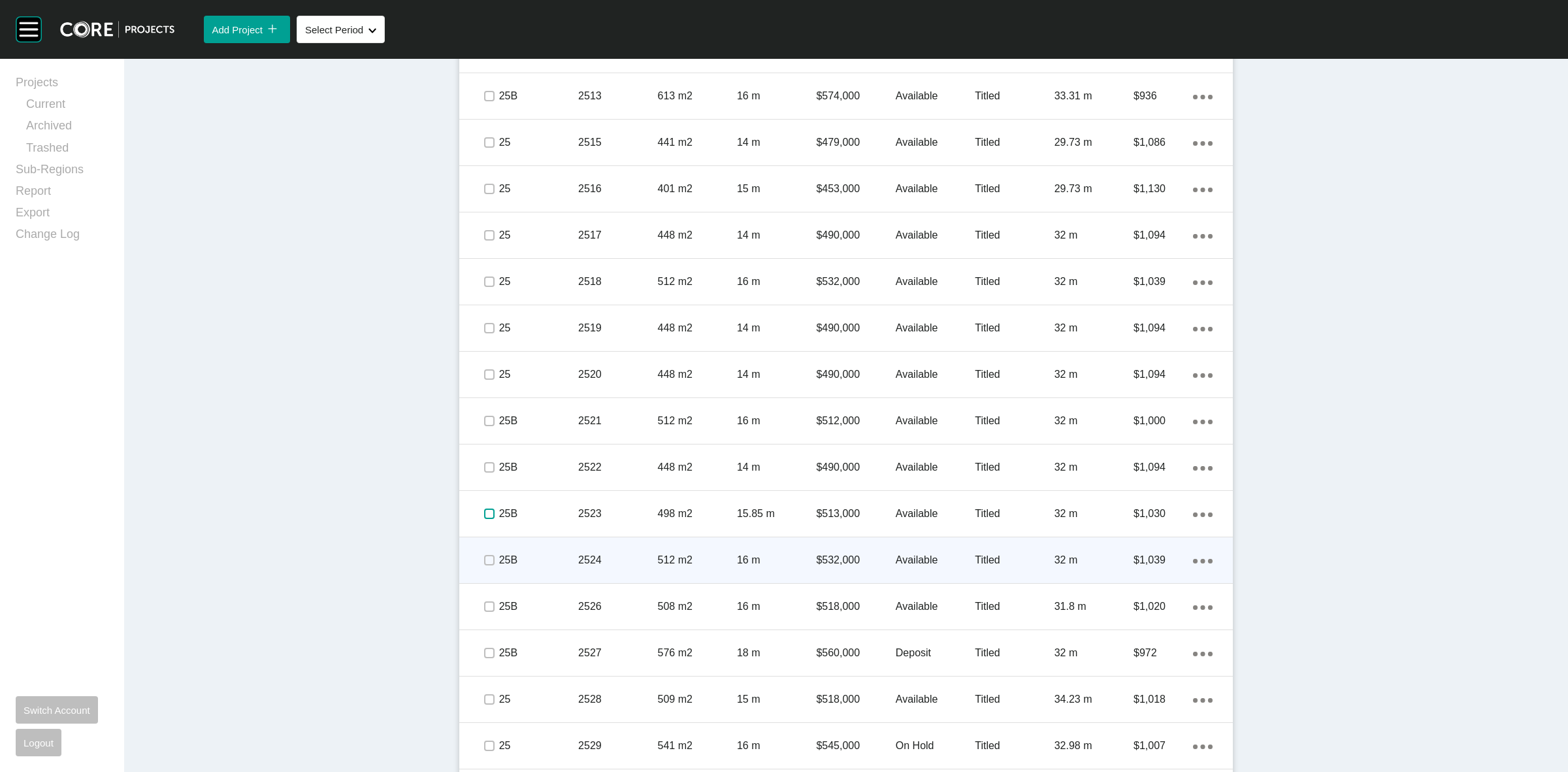
scroll to position [1202, 0]
click at [484, 553] on label at bounding box center [489, 558] width 11 height 11
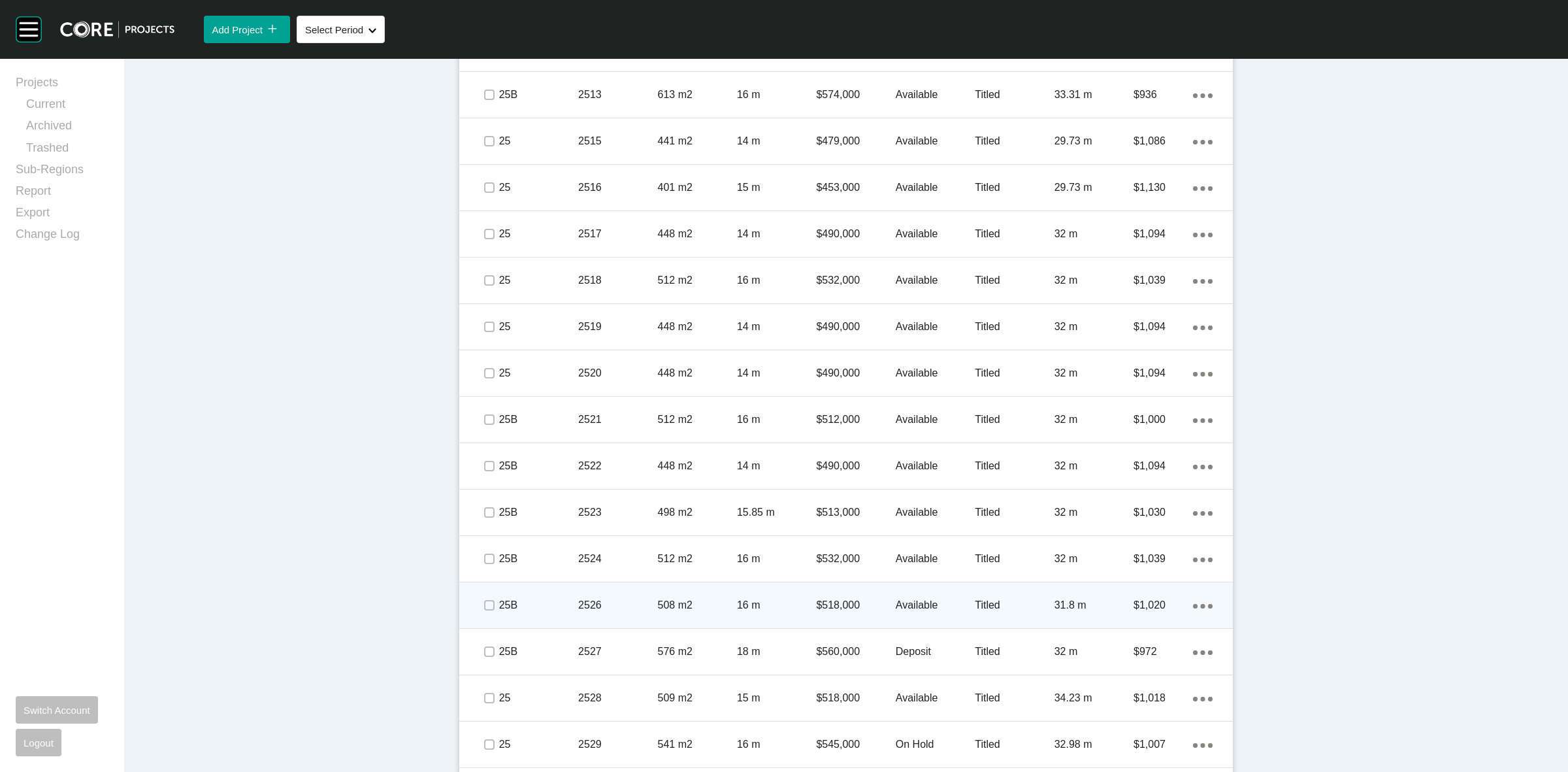
click at [483, 597] on span at bounding box center [489, 606] width 20 height 20
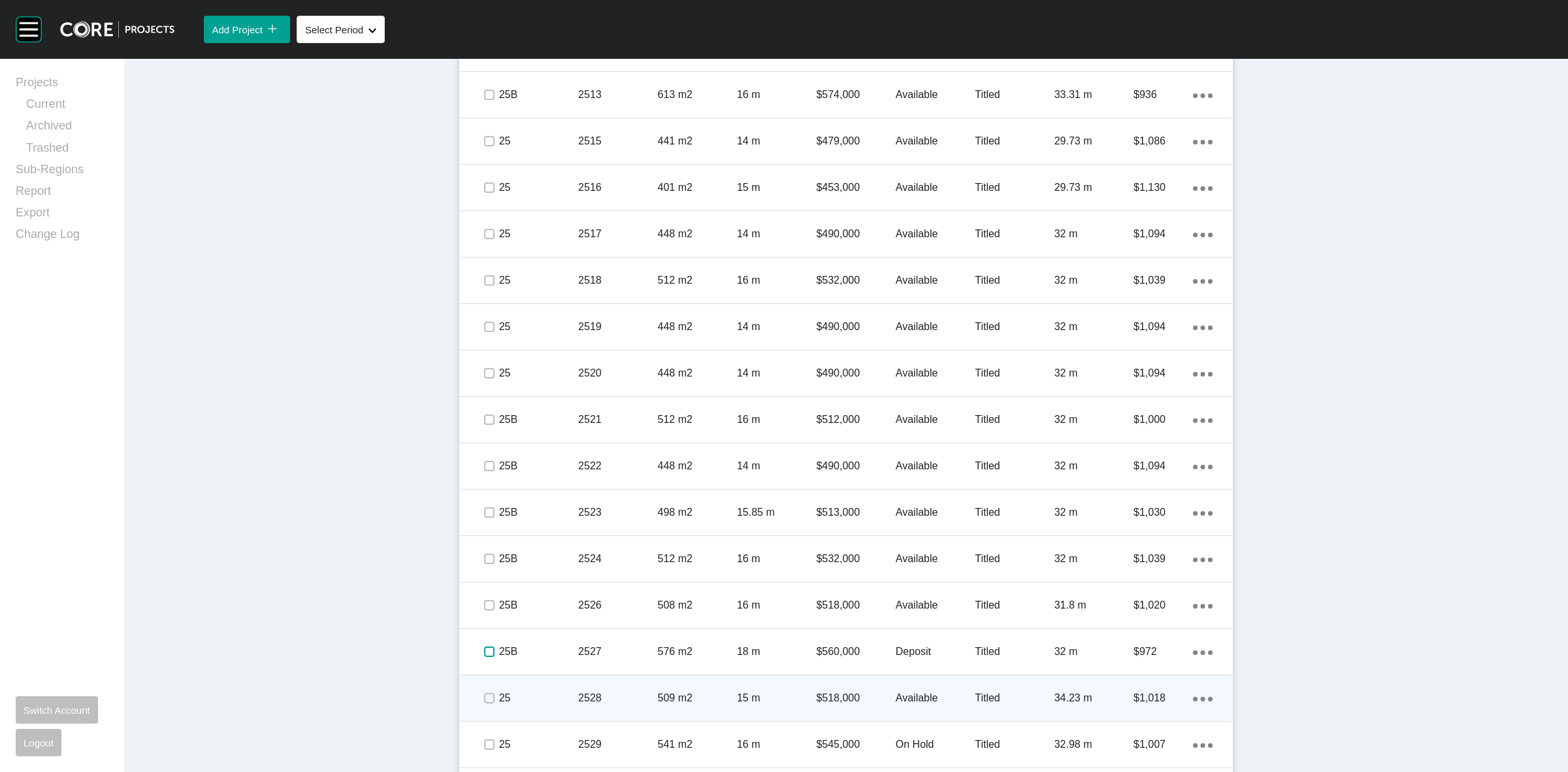
drag, startPoint x: 483, startPoint y: 654, endPoint x: 483, endPoint y: 681, distance: 27.0
click at [483, 659] on span at bounding box center [489, 652] width 20 height 20
drag, startPoint x: 483, startPoint y: 691, endPoint x: 483, endPoint y: 703, distance: 12.0
click at [484, 701] on label at bounding box center [489, 698] width 11 height 11
drag, startPoint x: 483, startPoint y: 742, endPoint x: 487, endPoint y: 714, distance: 28.3
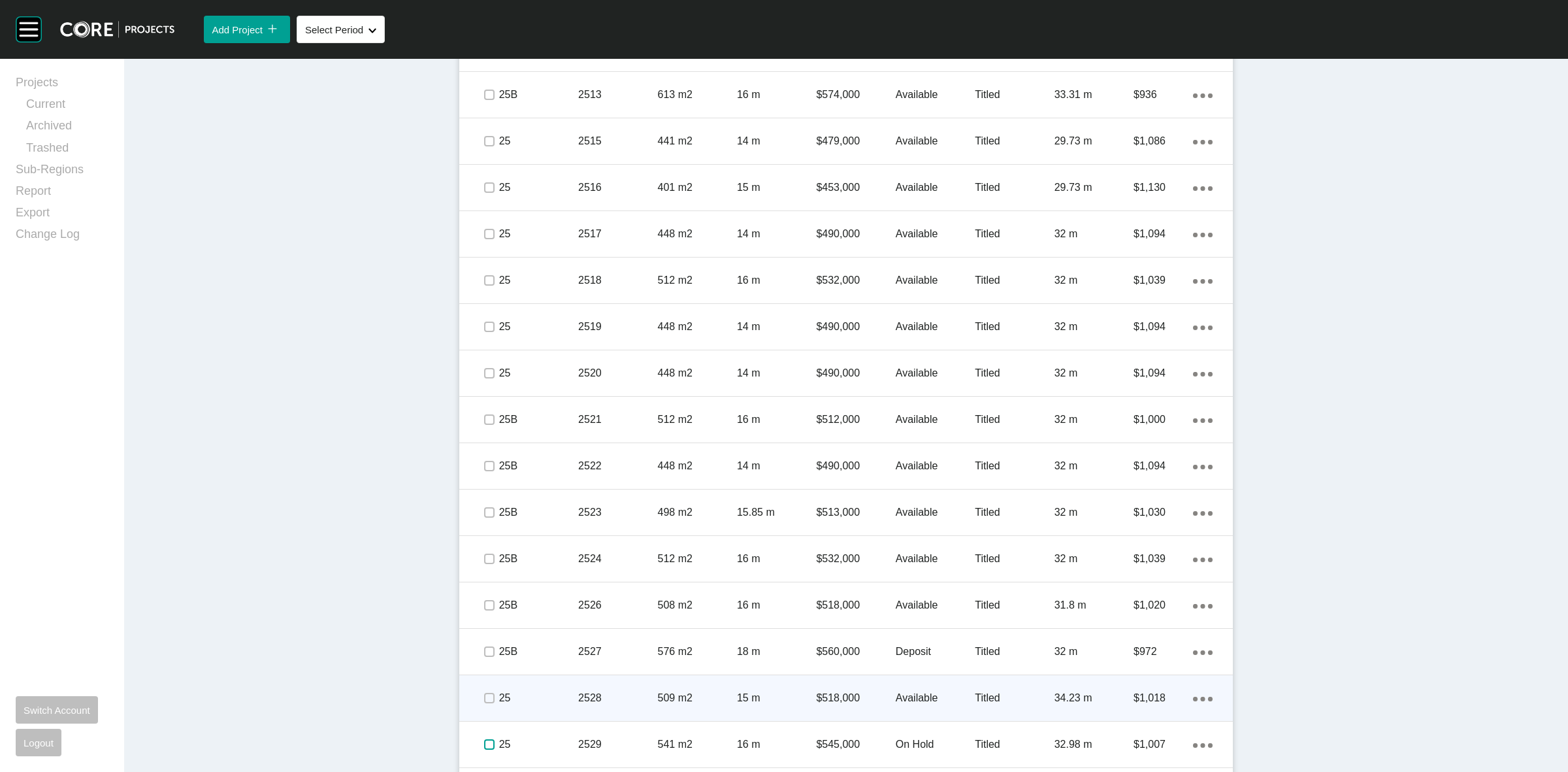
click at [484, 743] on label at bounding box center [489, 745] width 11 height 11
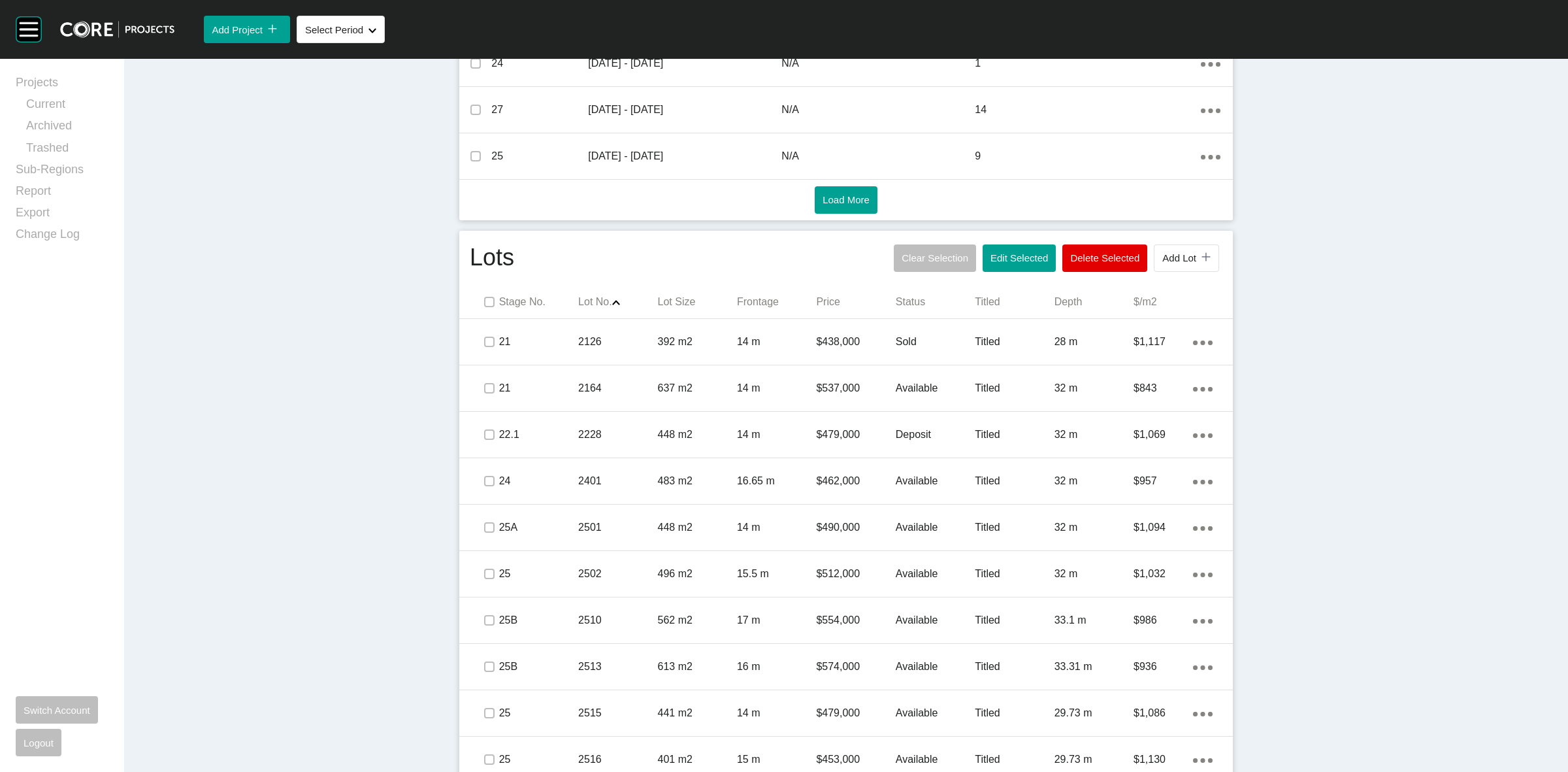
scroll to position [467, 0]
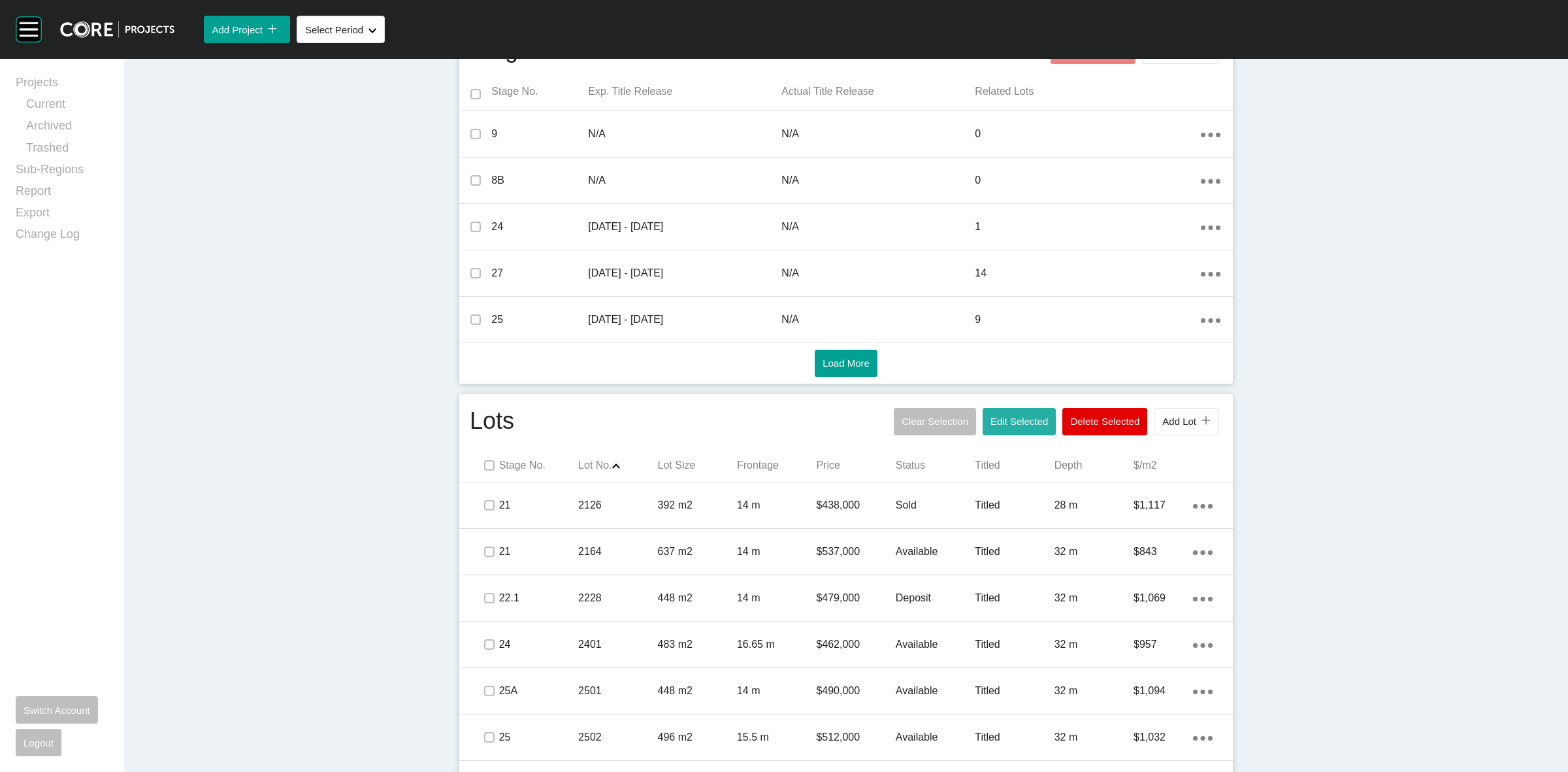
click at [1004, 422] on span "Edit Selected" at bounding box center [1019, 420] width 57 height 11
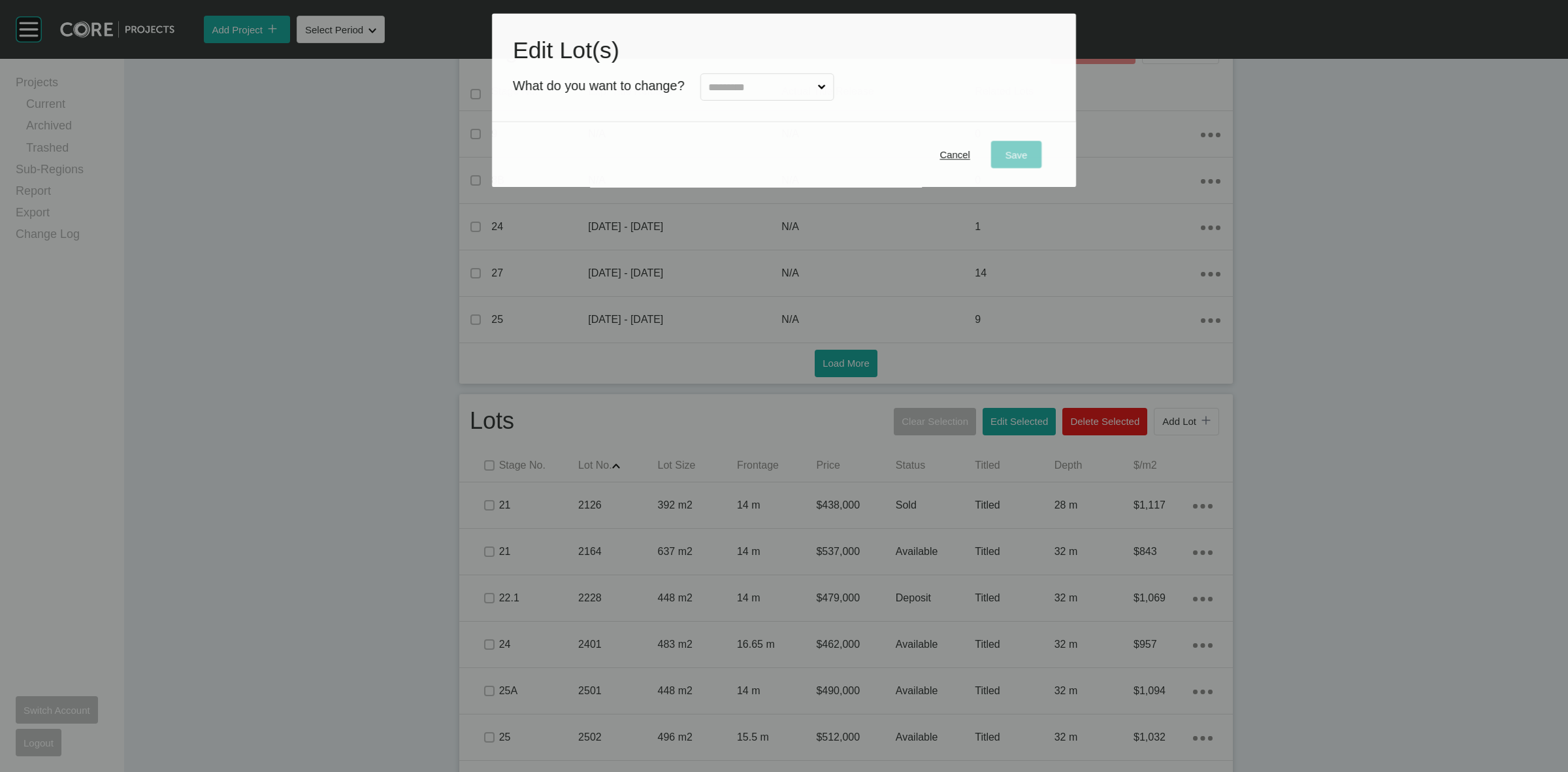
click at [786, 92] on input "text" at bounding box center [760, 87] width 109 height 26
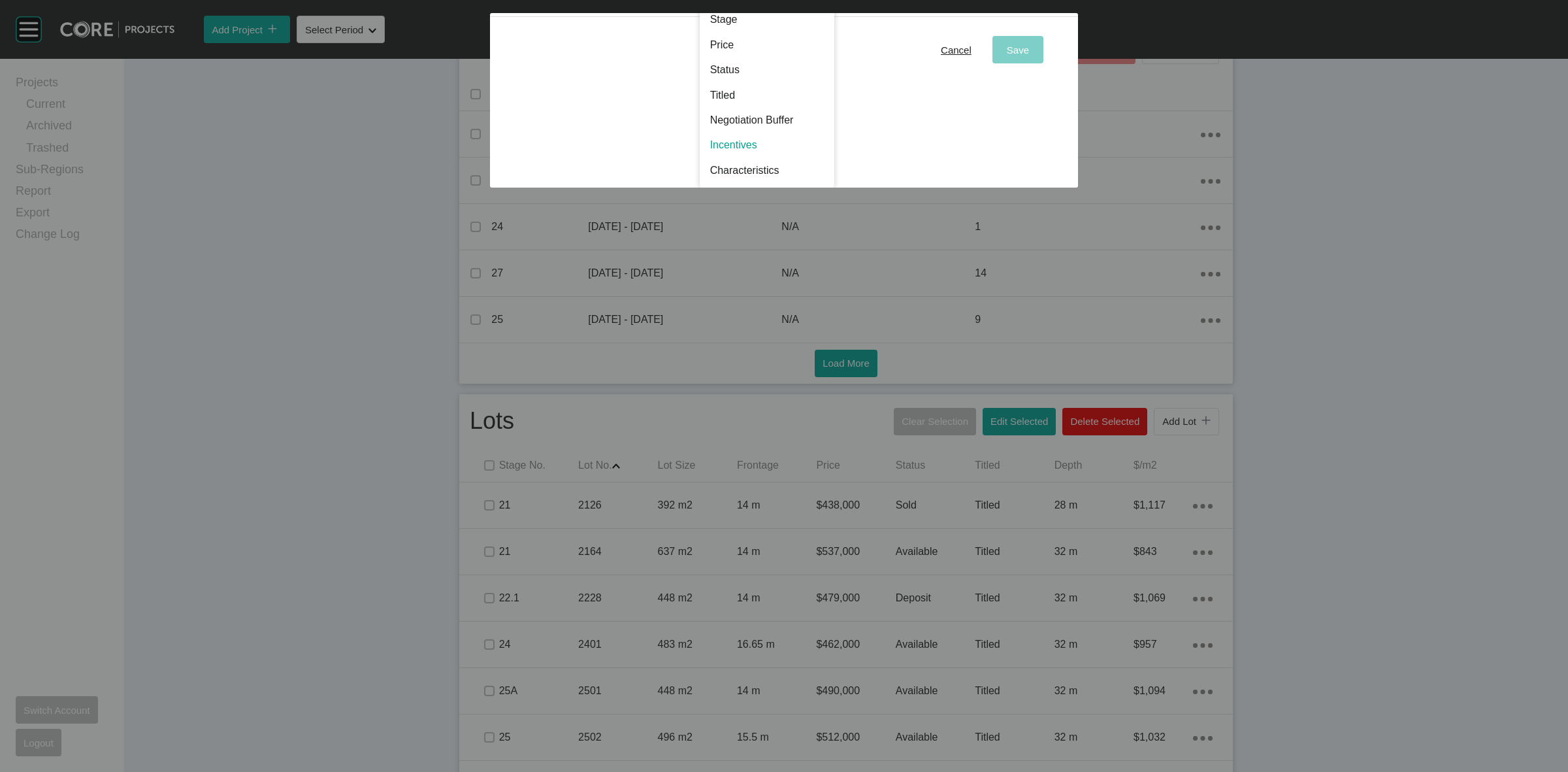
scroll to position [0, 0]
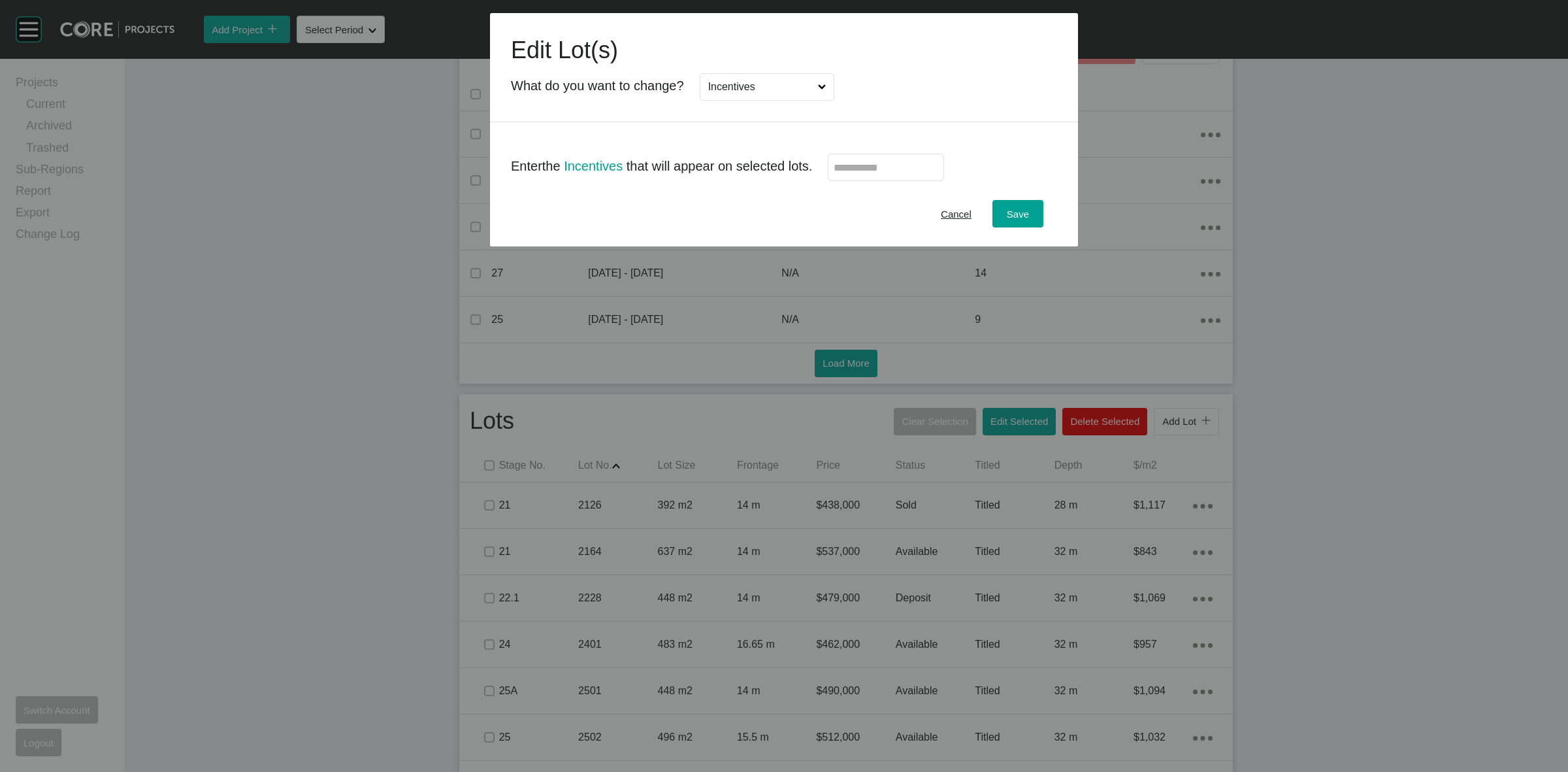
click at [844, 164] on input "text" at bounding box center [886, 167] width 105 height 11
type input "*"
type input "******"
click at [935, 101] on div "Edit Lot(s) What do you want to change? Incentives" at bounding box center [784, 67] width 588 height 109
click at [1001, 207] on button "Save" at bounding box center [1017, 214] width 51 height 27
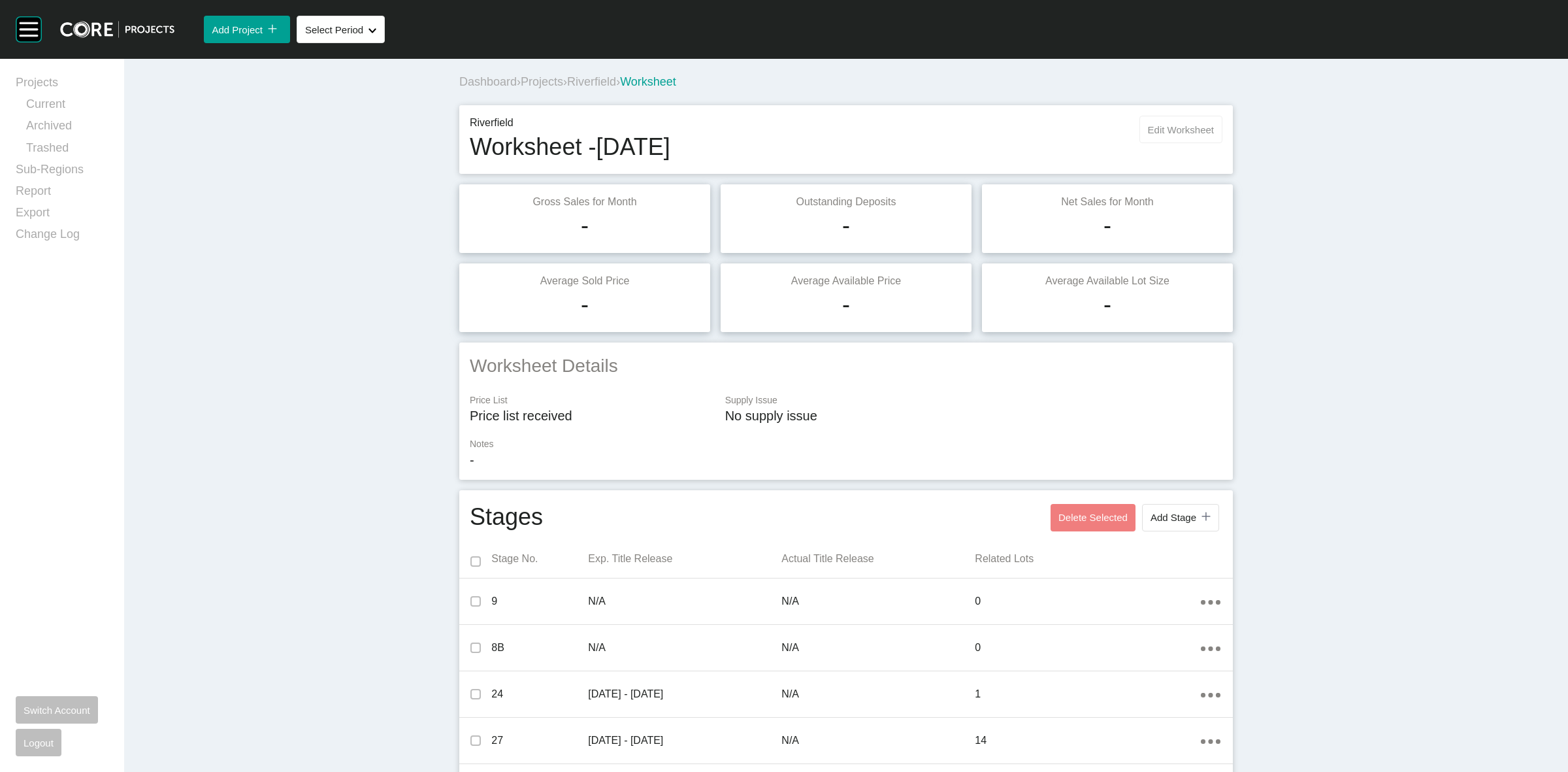
click at [1176, 128] on span "Edit Worksheet" at bounding box center [1180, 129] width 66 height 11
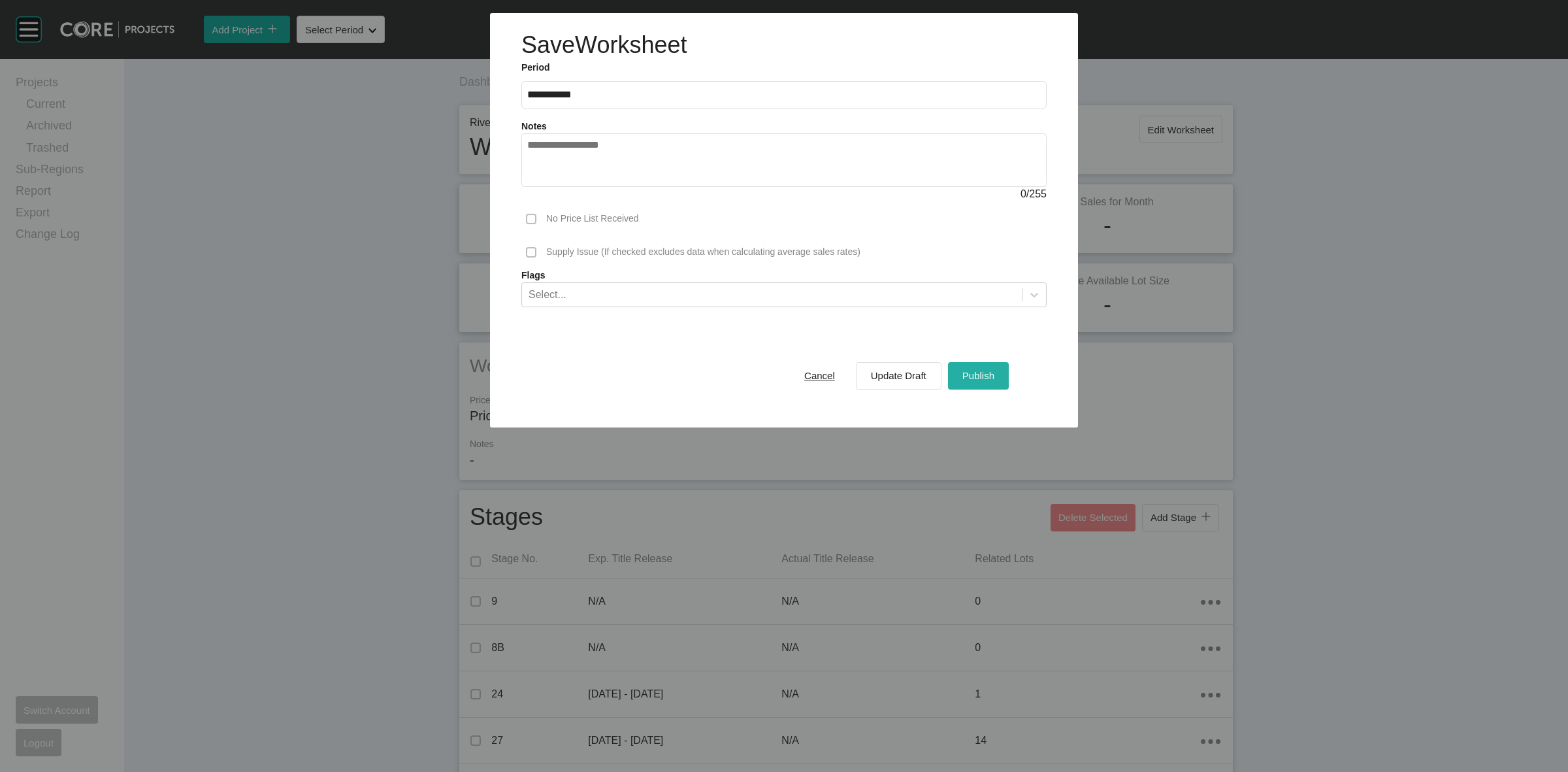
click at [984, 369] on div "Publish" at bounding box center [978, 375] width 38 height 17
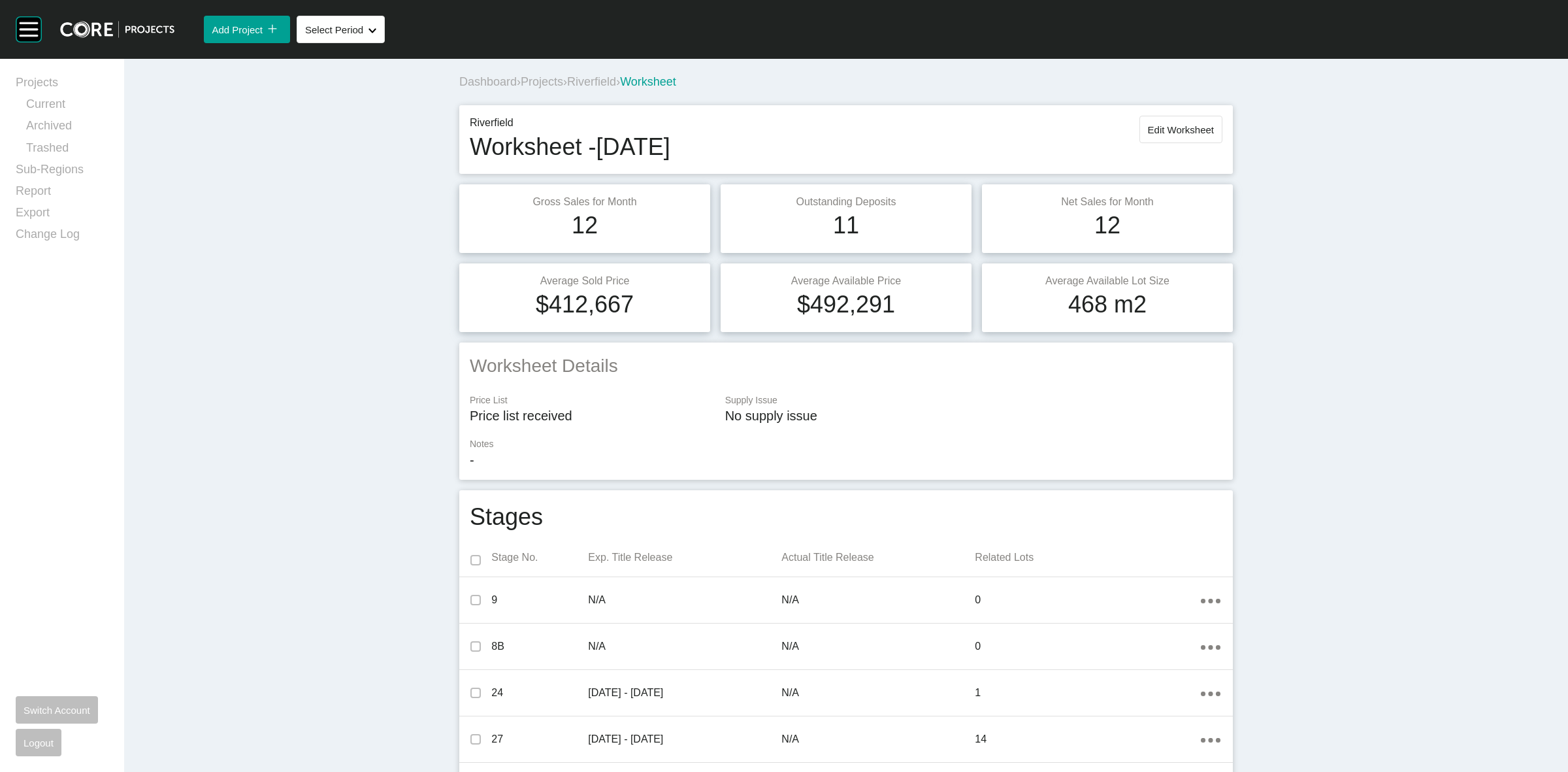
click at [592, 81] on span "Riverfield" at bounding box center [591, 81] width 49 height 13
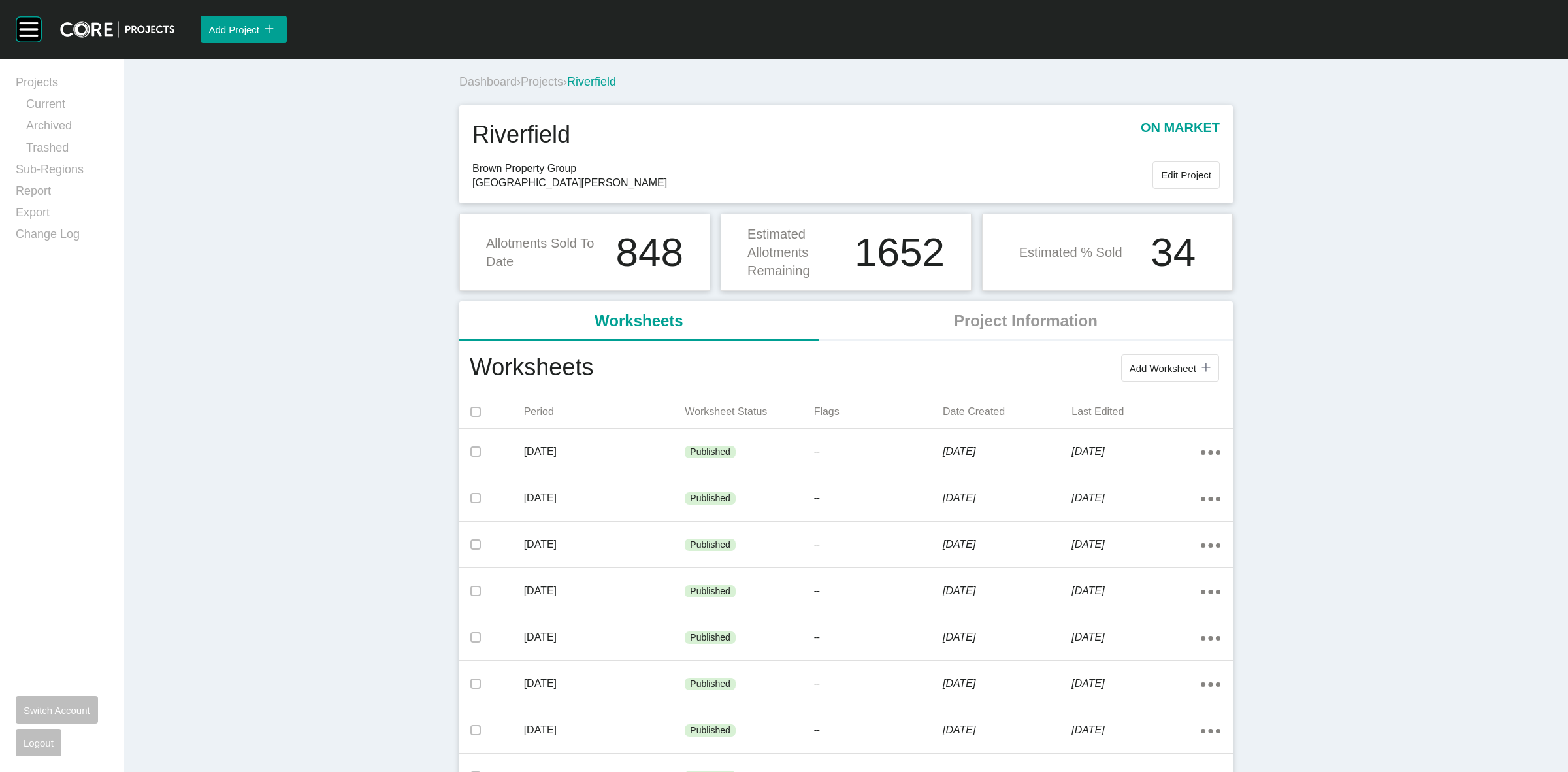
click at [546, 80] on span "Projects" at bounding box center [541, 81] width 42 height 13
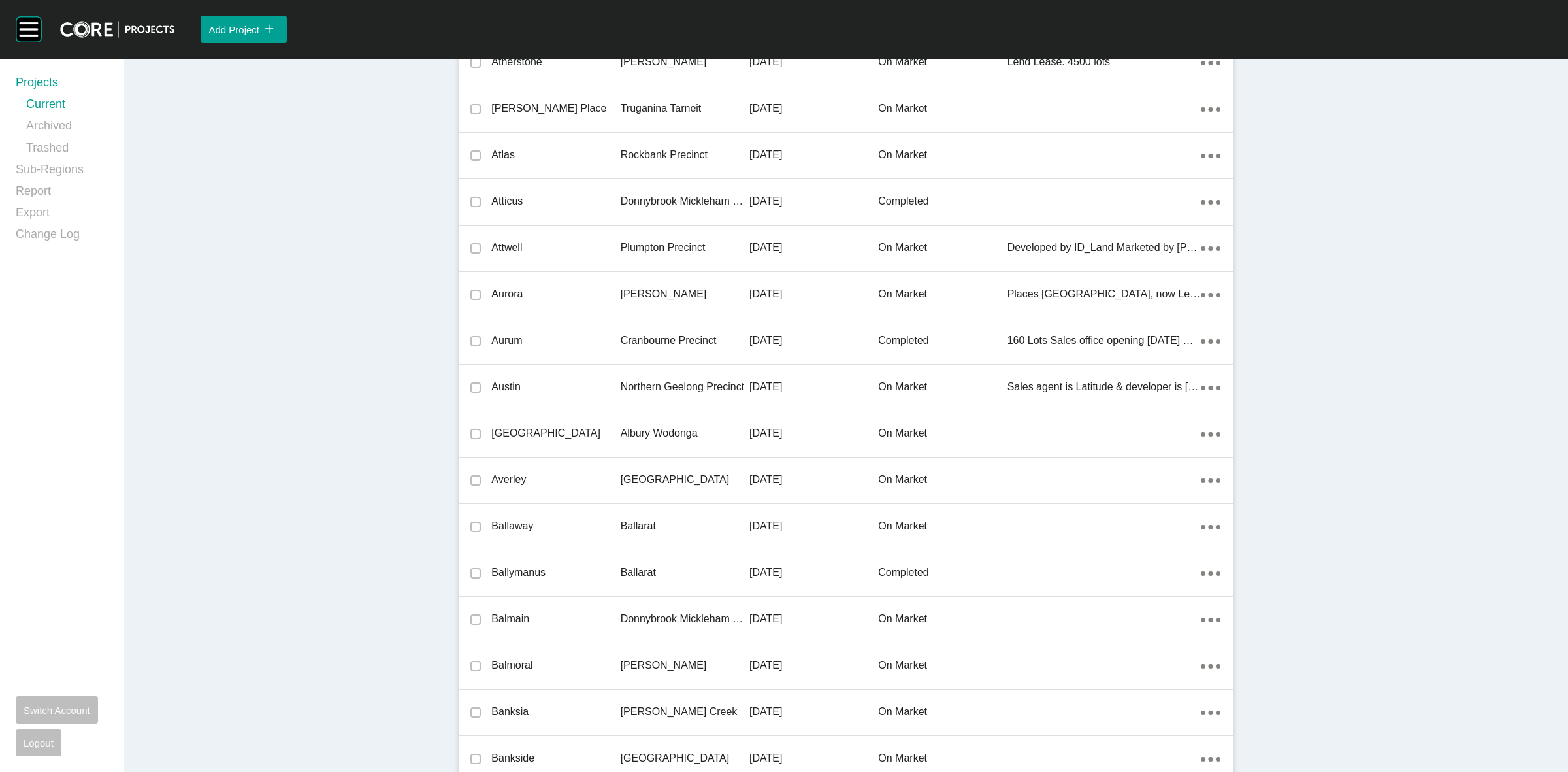
scroll to position [18858, 0]
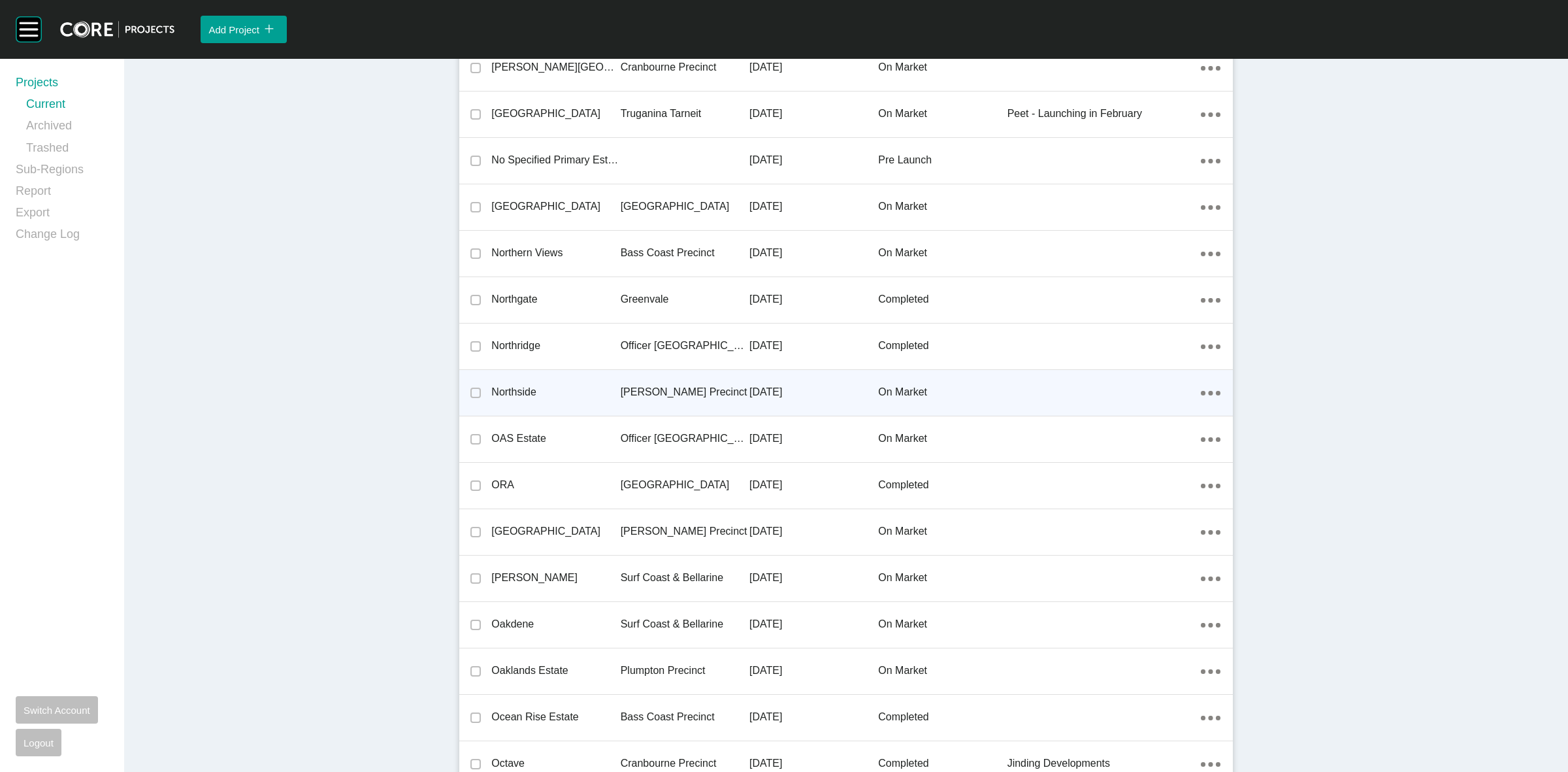
click at [645, 385] on p "[PERSON_NAME] Precinct" at bounding box center [684, 391] width 129 height 14
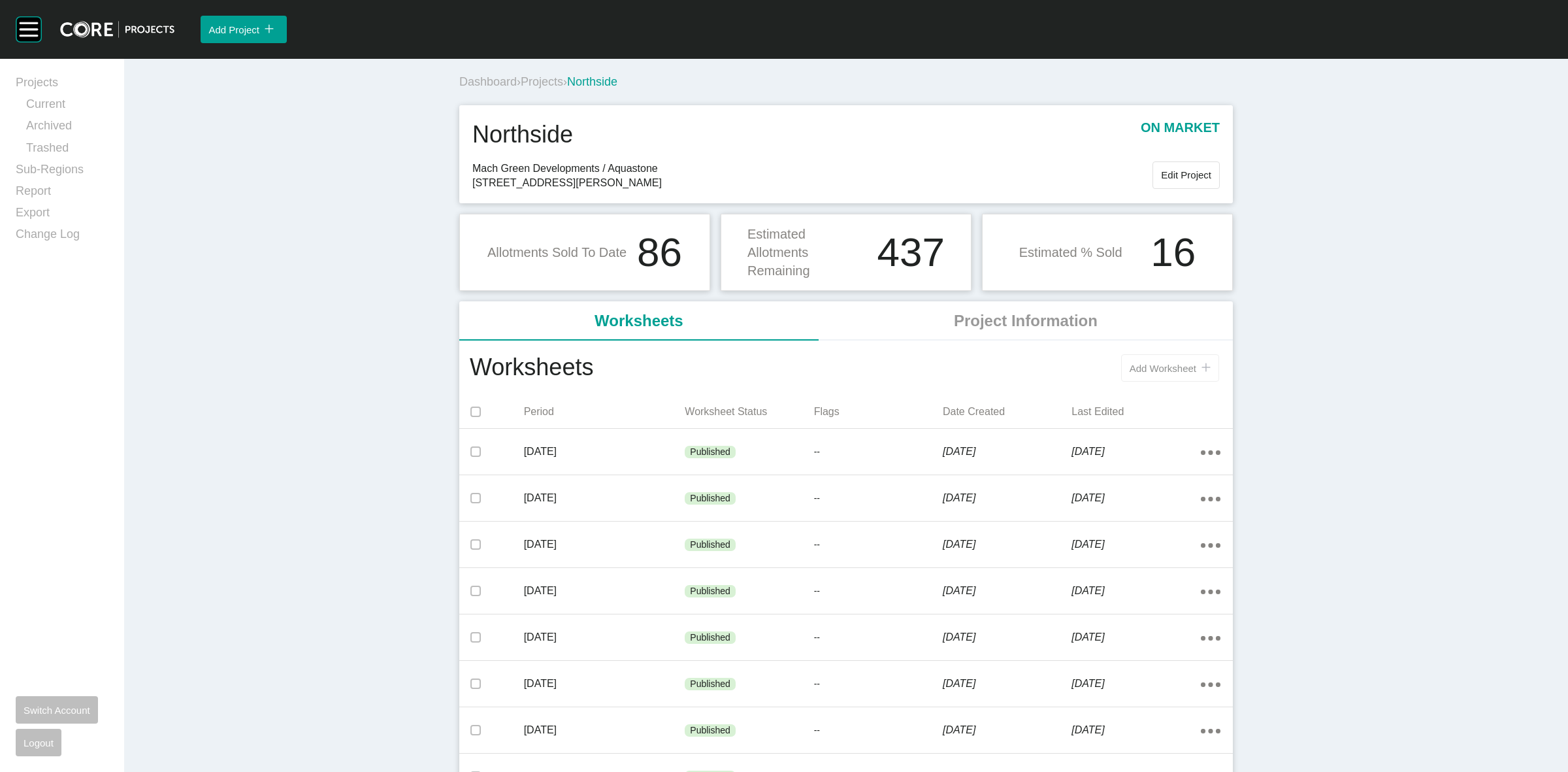
click at [1141, 367] on span "Add Worksheet" at bounding box center [1163, 368] width 66 height 11
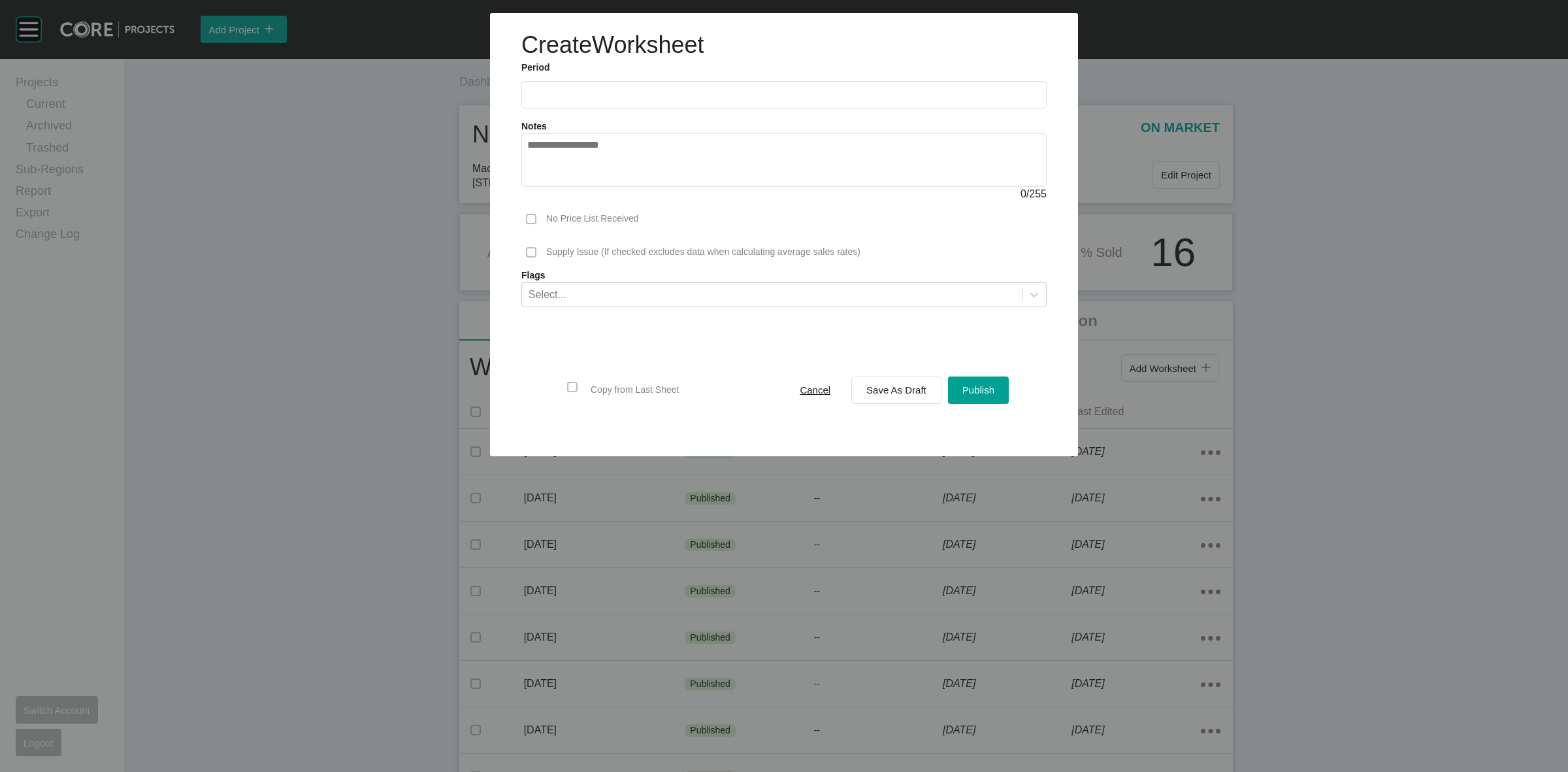
click at [640, 99] on input "text" at bounding box center [784, 94] width 513 height 11
click at [581, 189] on li "Aug" at bounding box center [590, 190] width 44 height 22
type input "**********"
click at [872, 393] on span "Save As Draft" at bounding box center [896, 390] width 60 height 11
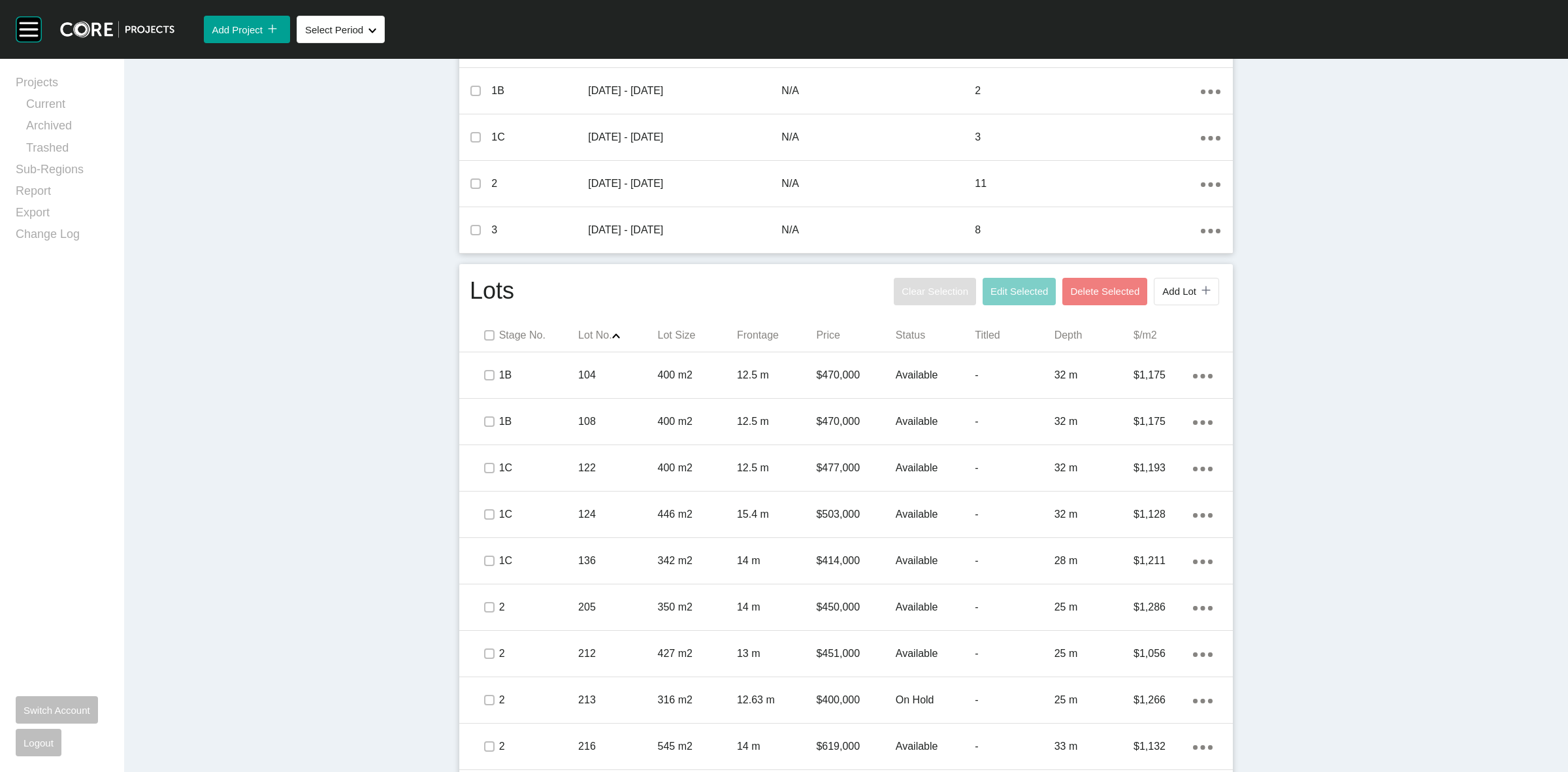
scroll to position [572, 0]
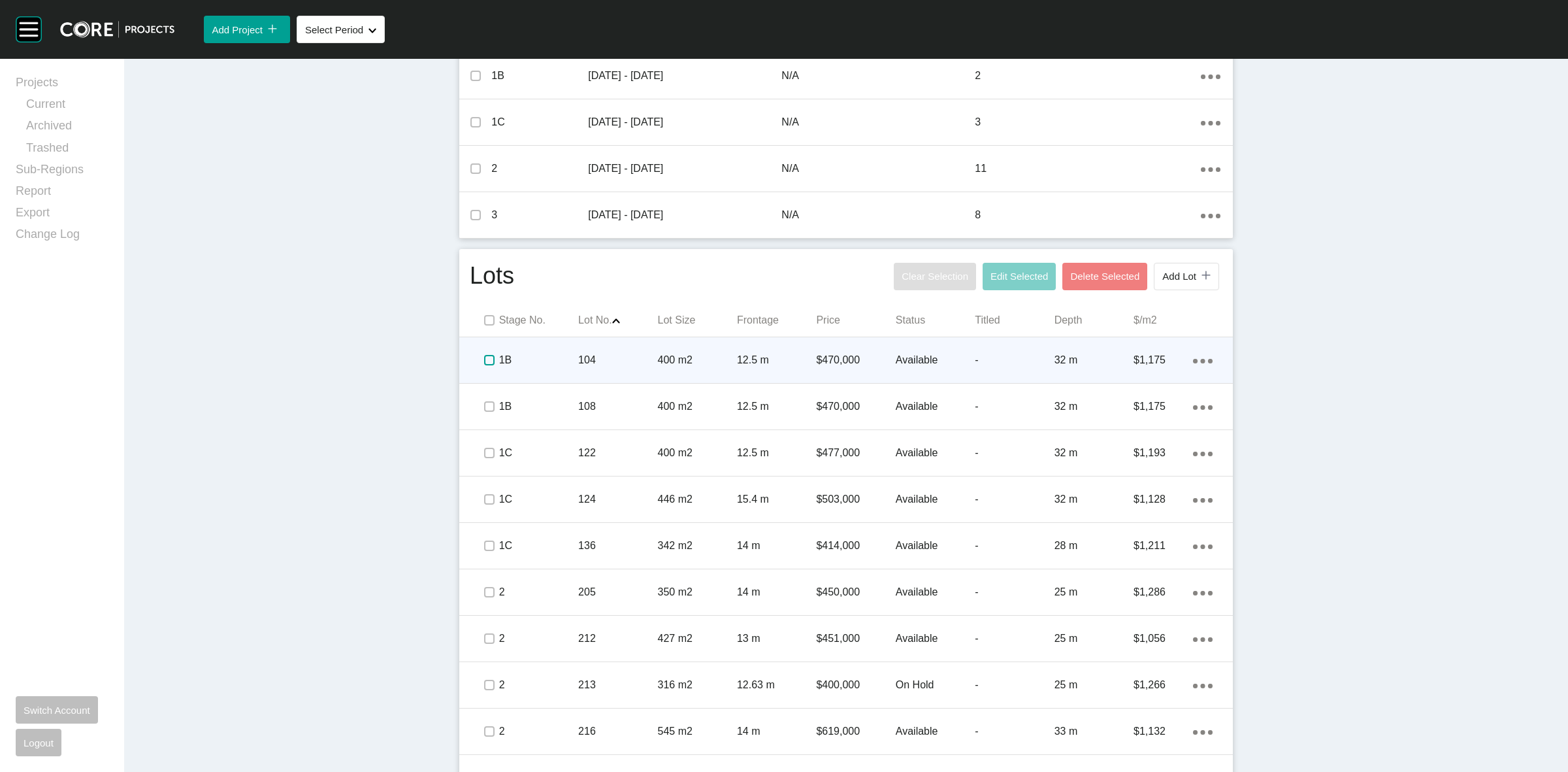
click at [484, 360] on label at bounding box center [489, 360] width 11 height 11
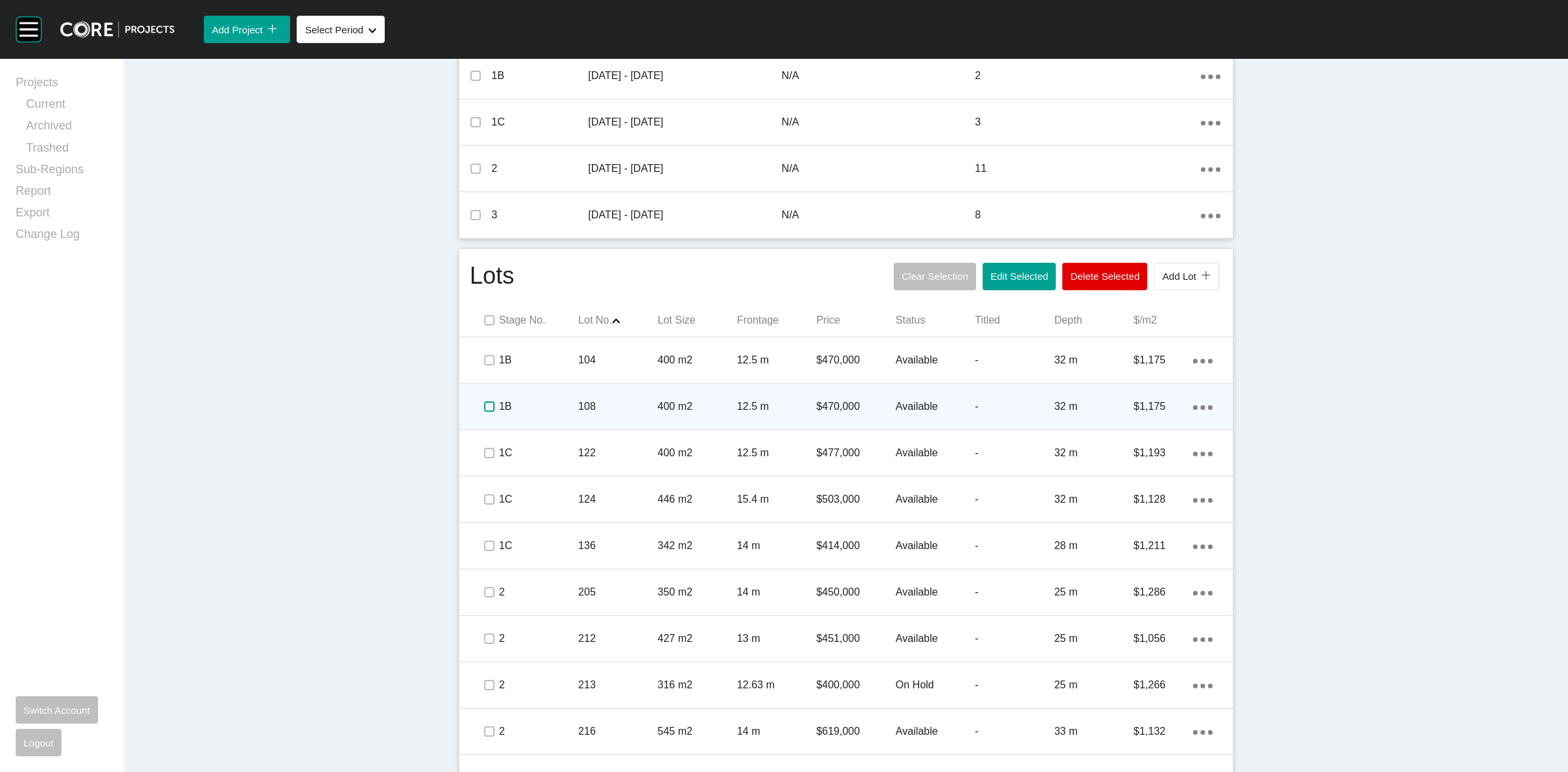
click at [484, 409] on label at bounding box center [489, 406] width 11 height 11
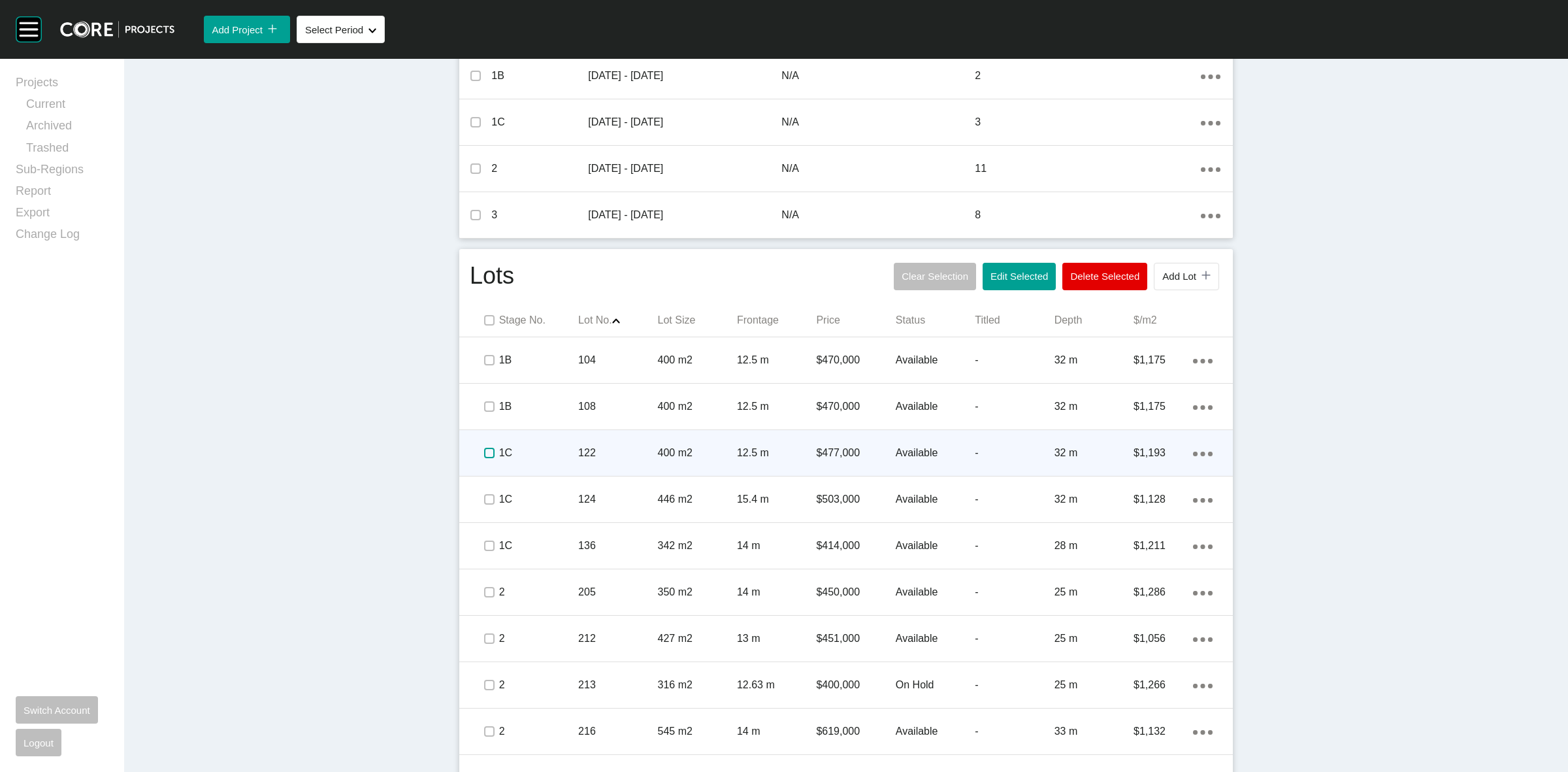
click at [484, 455] on label at bounding box center [489, 453] width 11 height 11
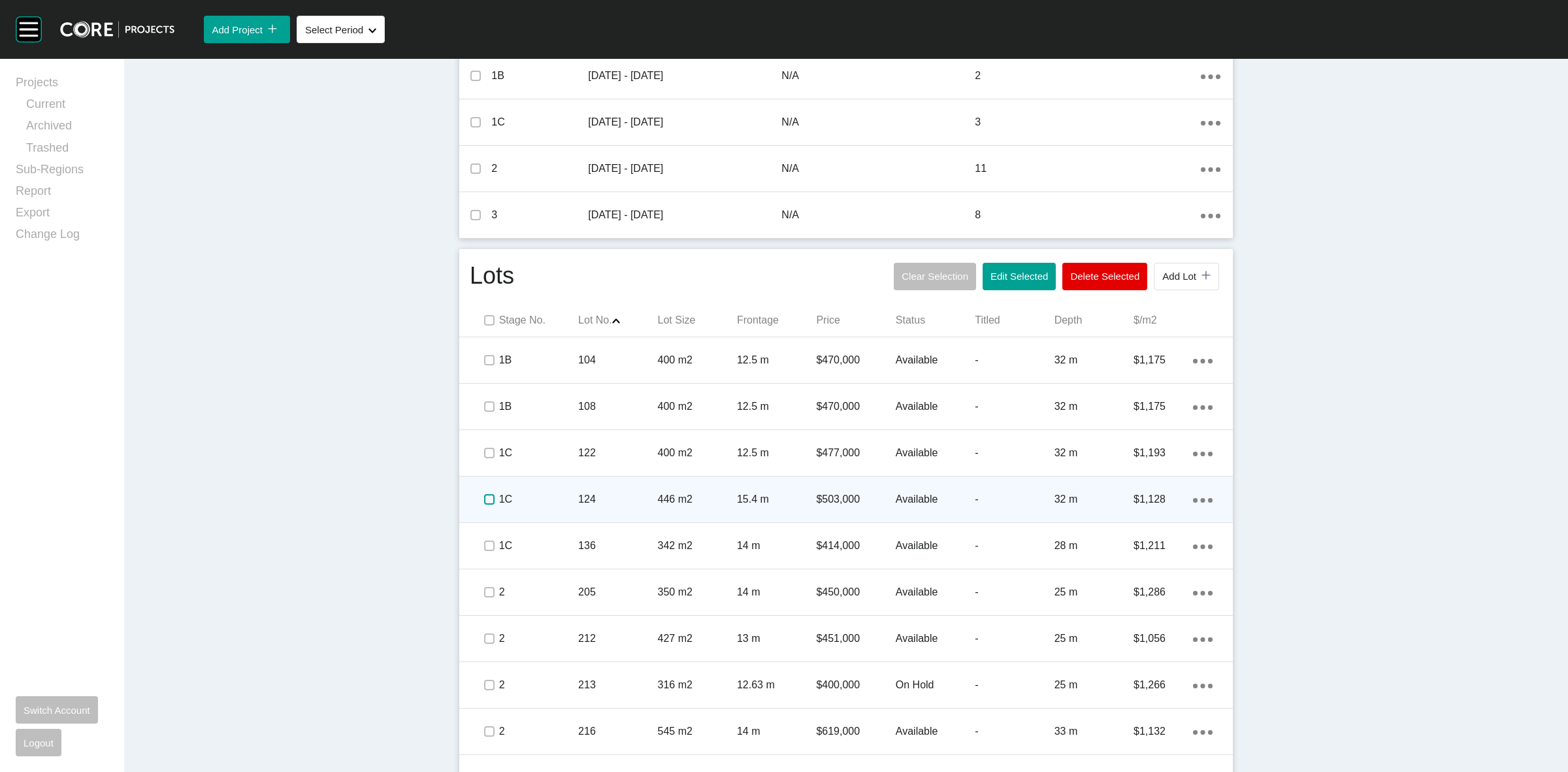
click at [484, 501] on label at bounding box center [489, 499] width 11 height 11
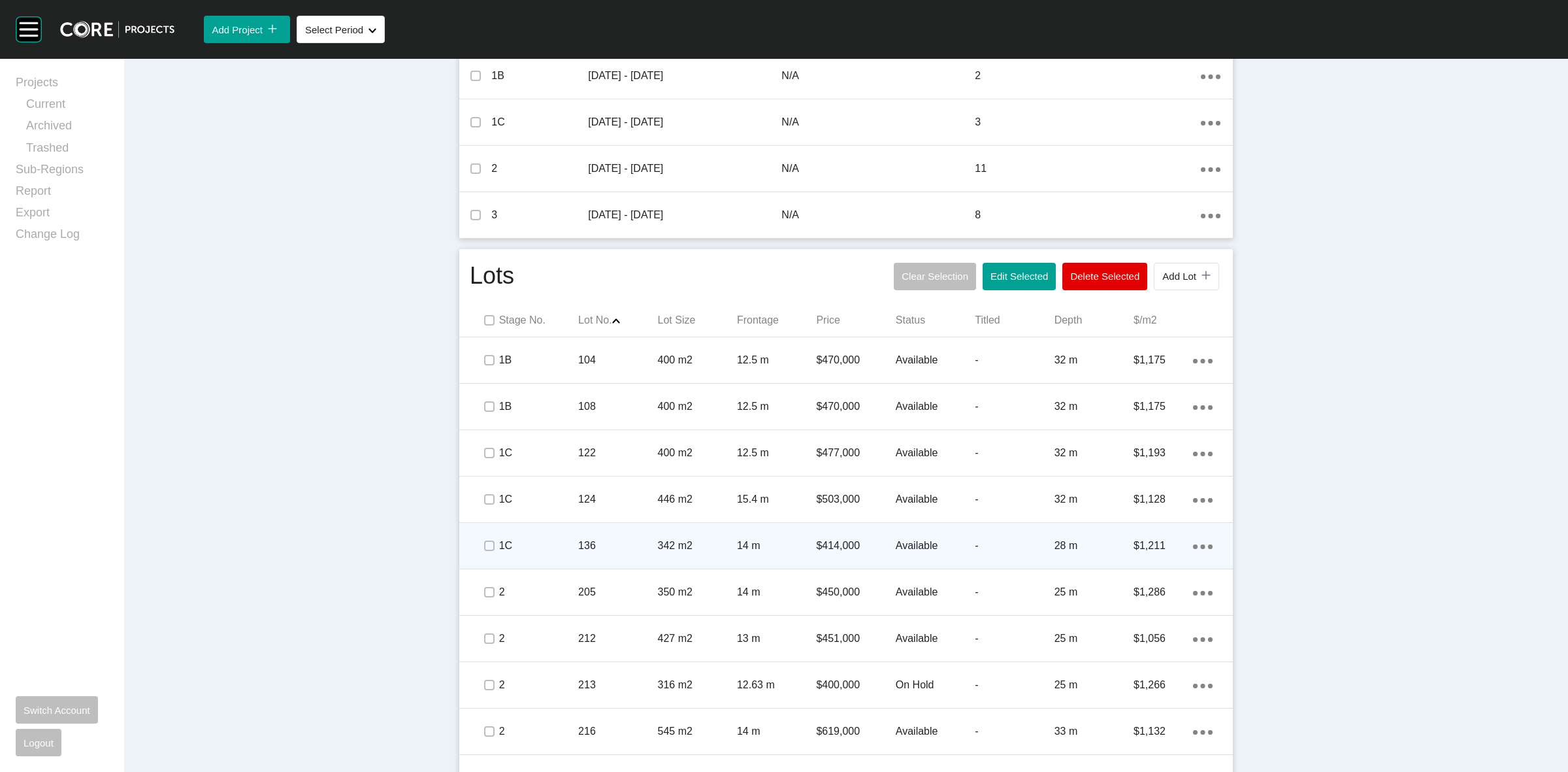
click at [488, 553] on span at bounding box center [489, 546] width 20 height 20
click at [562, 541] on p "1C" at bounding box center [538, 545] width 79 height 14
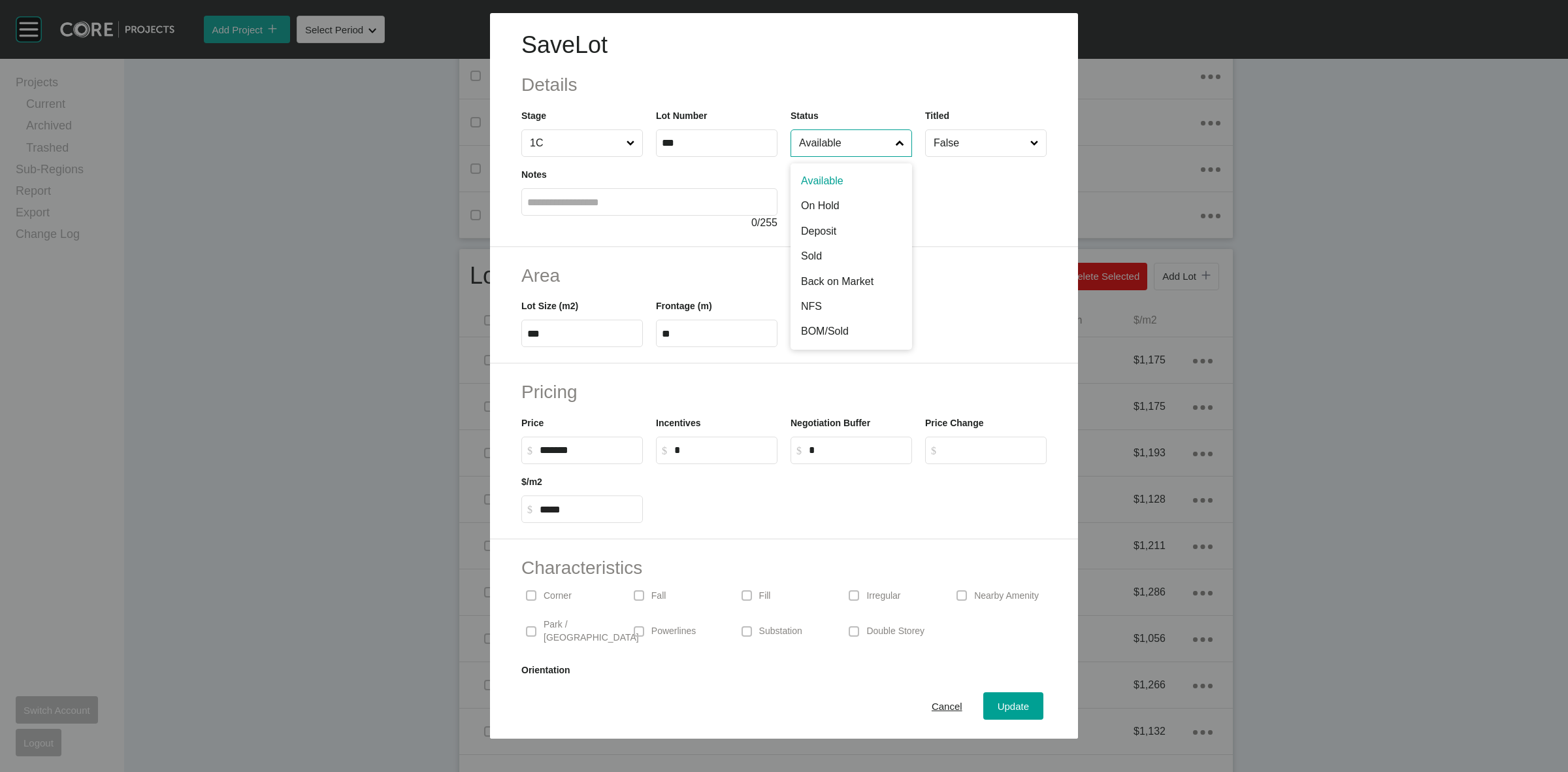
click at [825, 142] on input "Available" at bounding box center [845, 143] width 96 height 26
click at [997, 713] on div "Update" at bounding box center [1013, 706] width 38 height 17
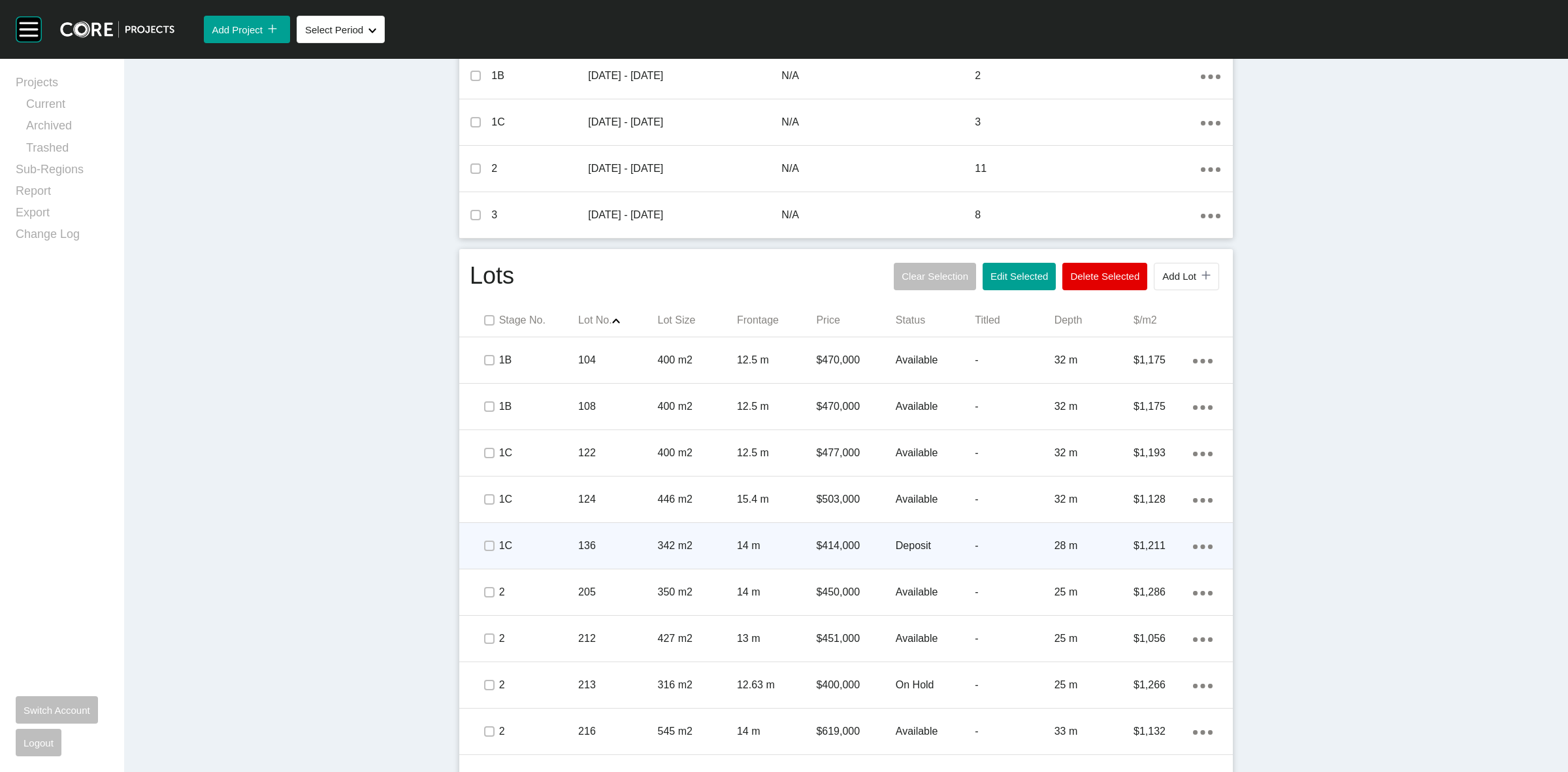
click at [644, 548] on p "136" at bounding box center [617, 545] width 79 height 14
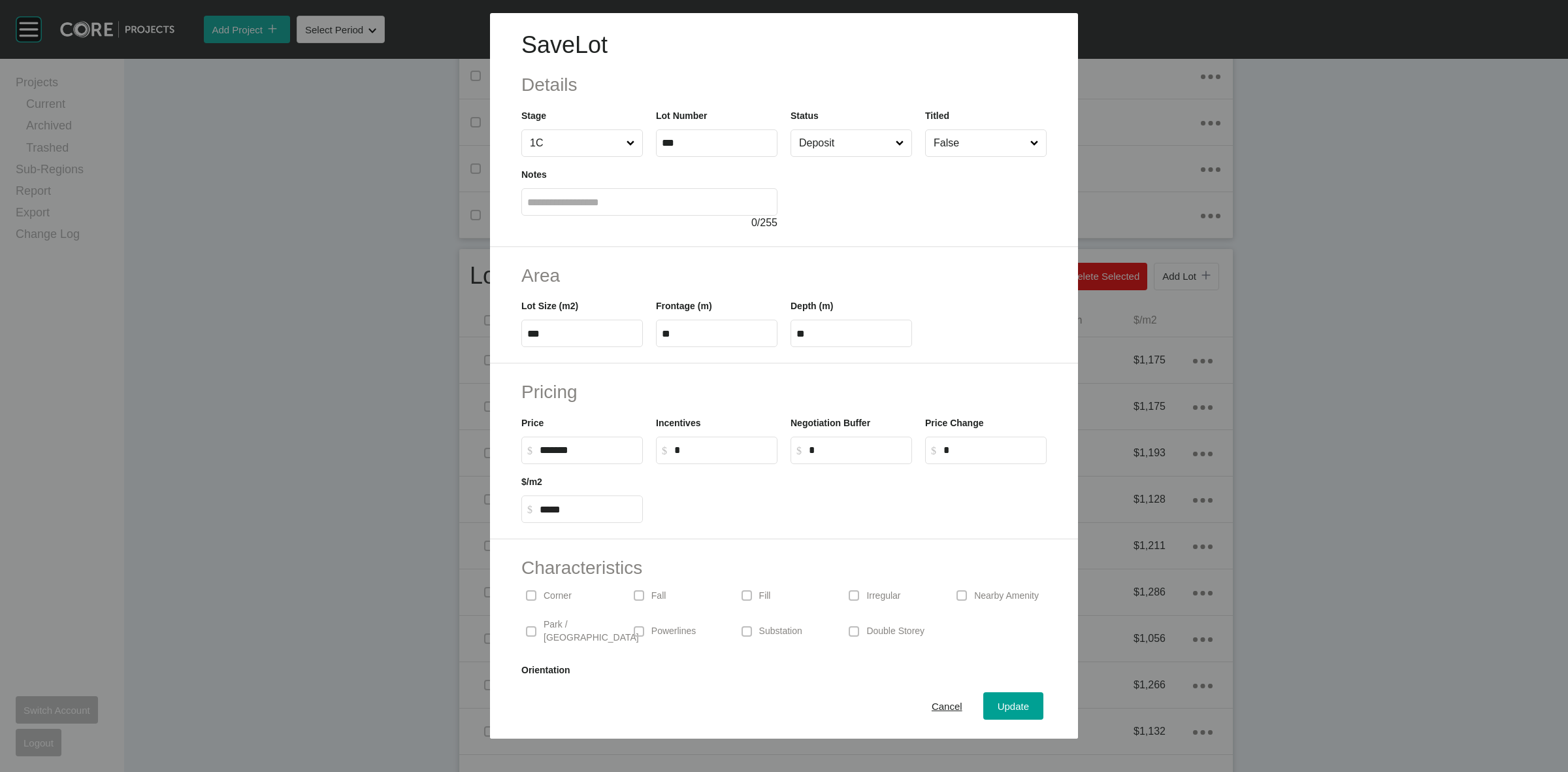
click at [759, 627] on p "Substation" at bounding box center [781, 632] width 43 height 13
click at [1001, 707] on span "Update" at bounding box center [1013, 706] width 32 height 11
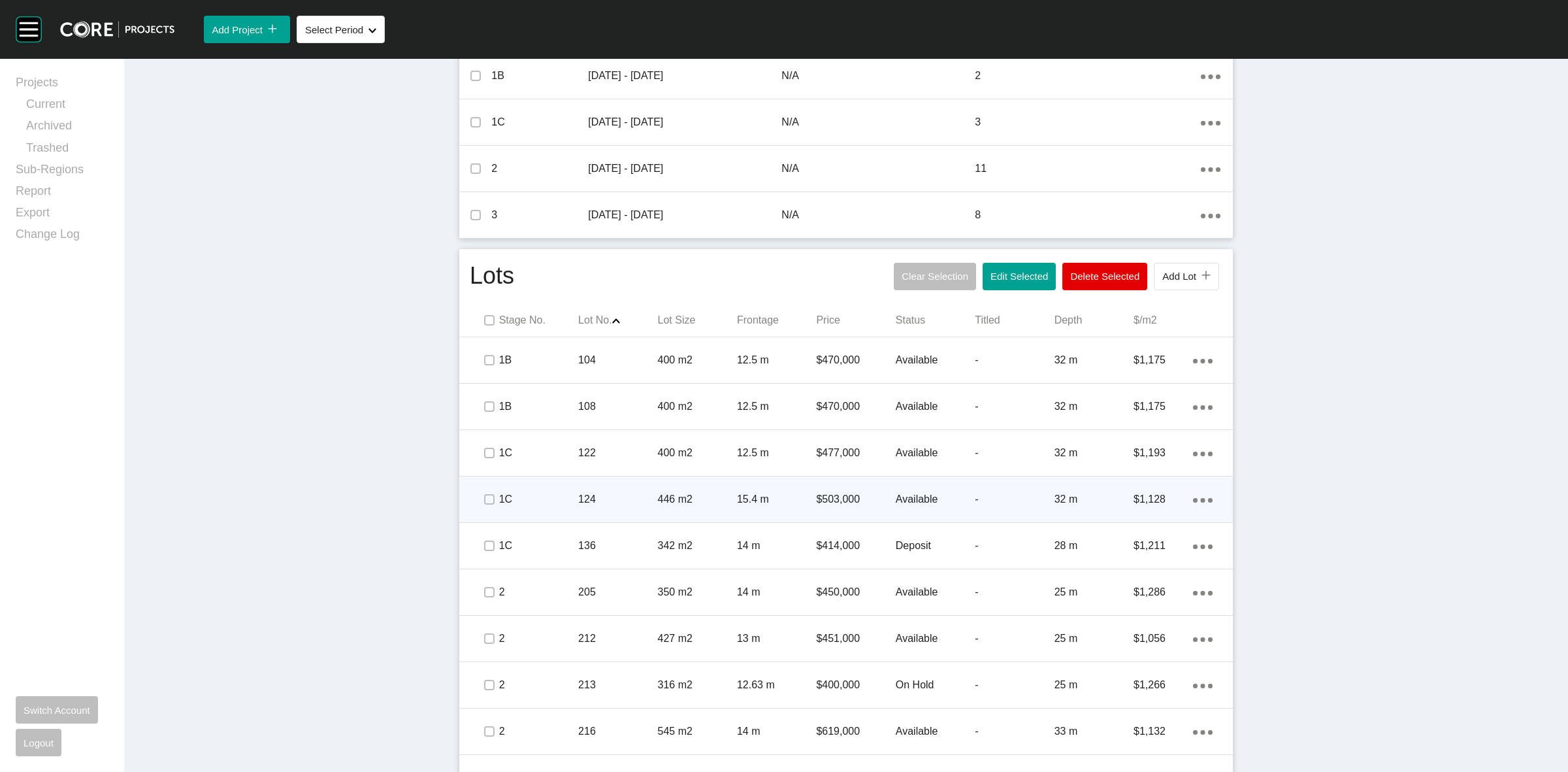
click at [658, 502] on p "446 m2" at bounding box center [697, 499] width 79 height 14
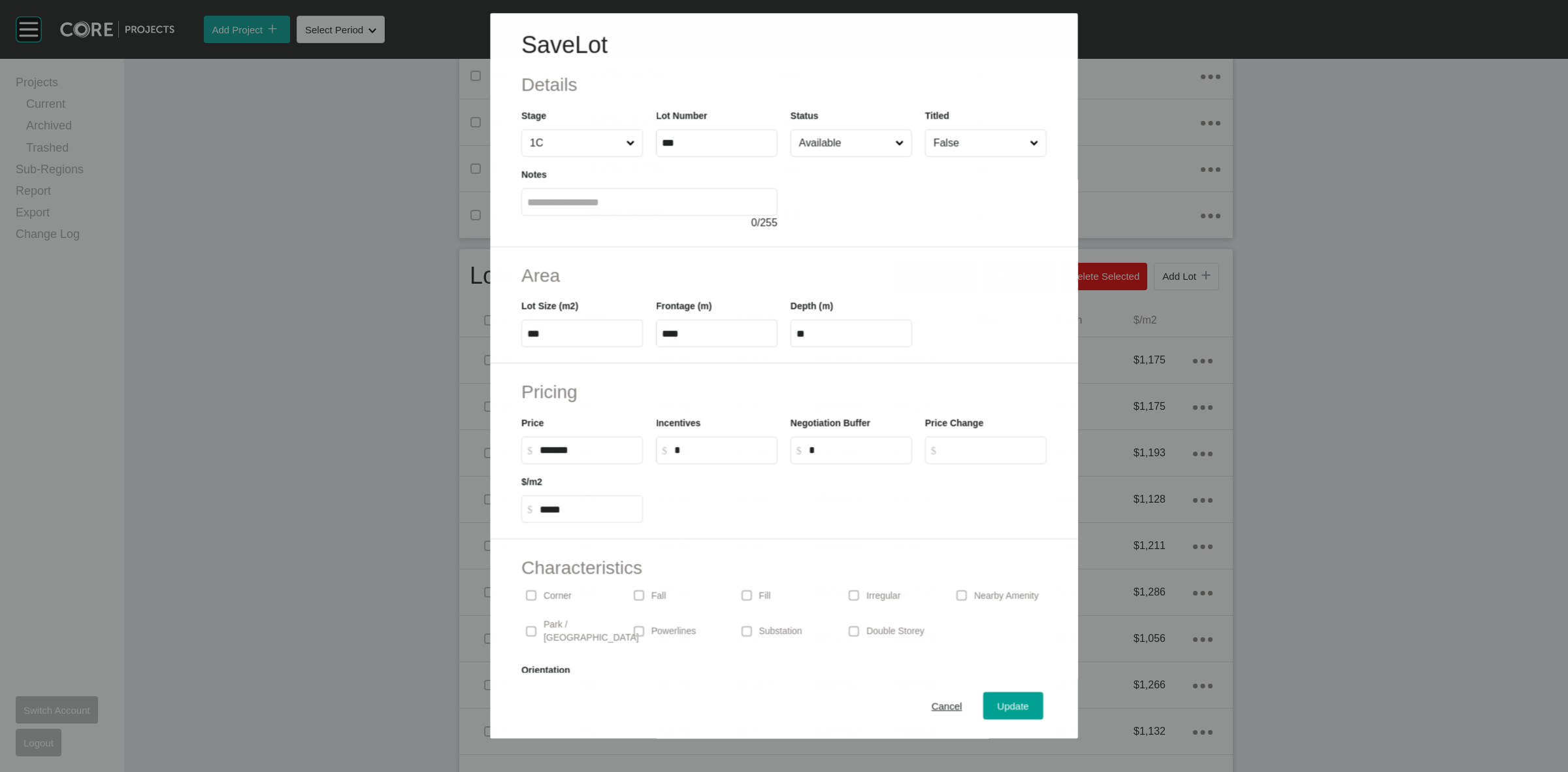
click at [866, 597] on p "Irregular" at bounding box center [883, 597] width 34 height 13
click at [997, 703] on span "Update" at bounding box center [1013, 706] width 32 height 11
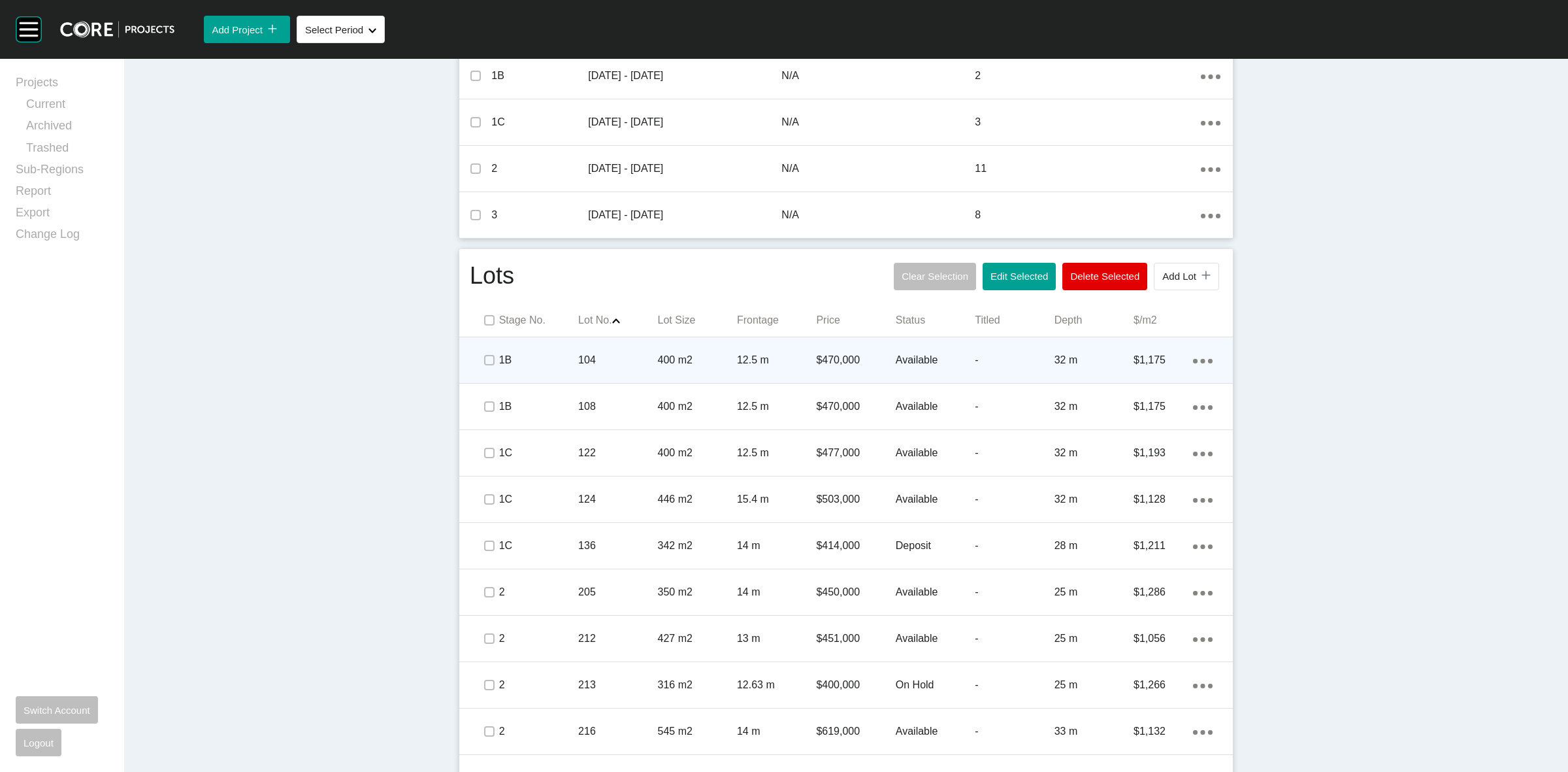
click at [613, 348] on div "104" at bounding box center [617, 360] width 79 height 41
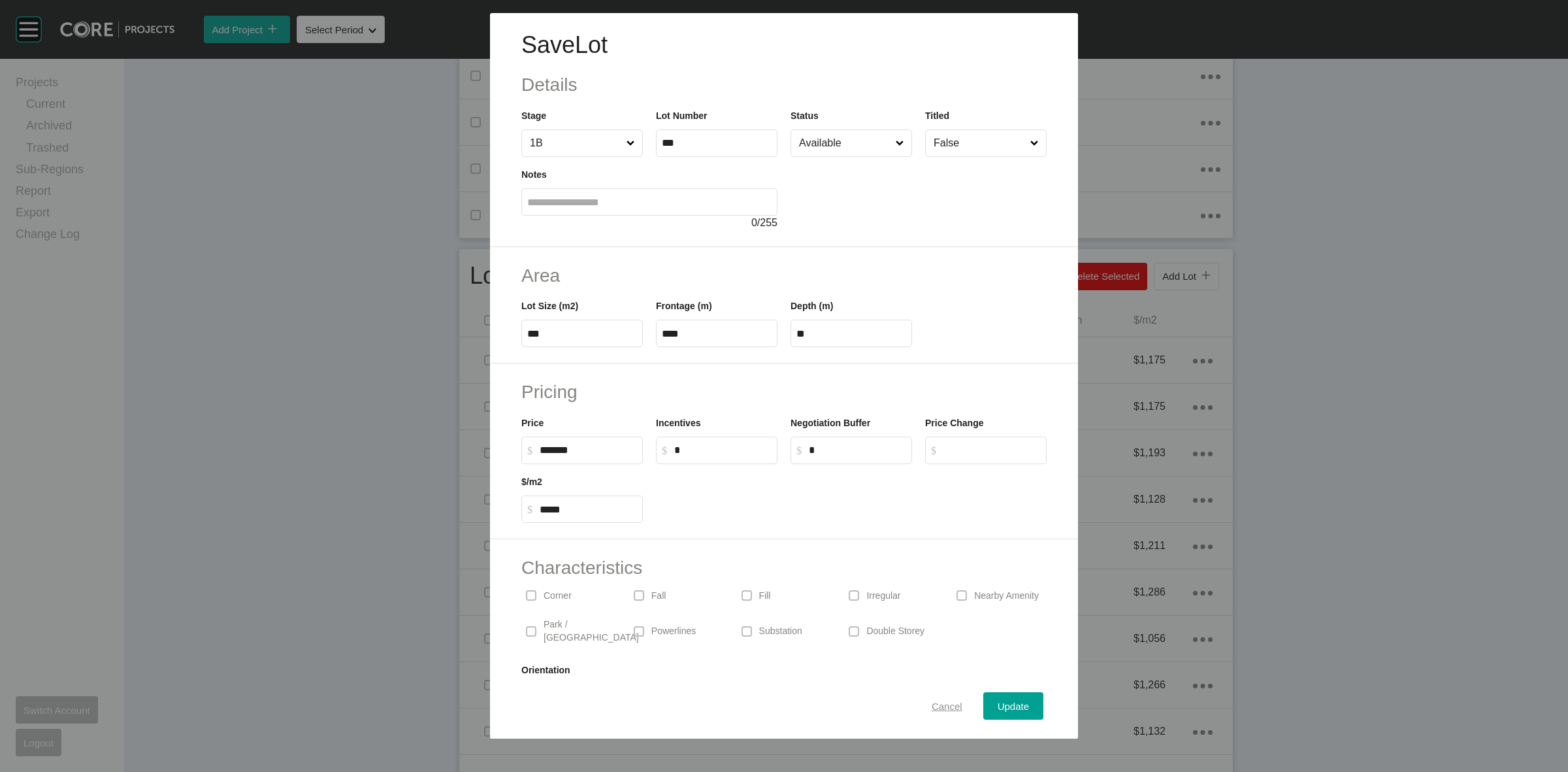
click at [939, 706] on span "Cancel" at bounding box center [947, 706] width 31 height 11
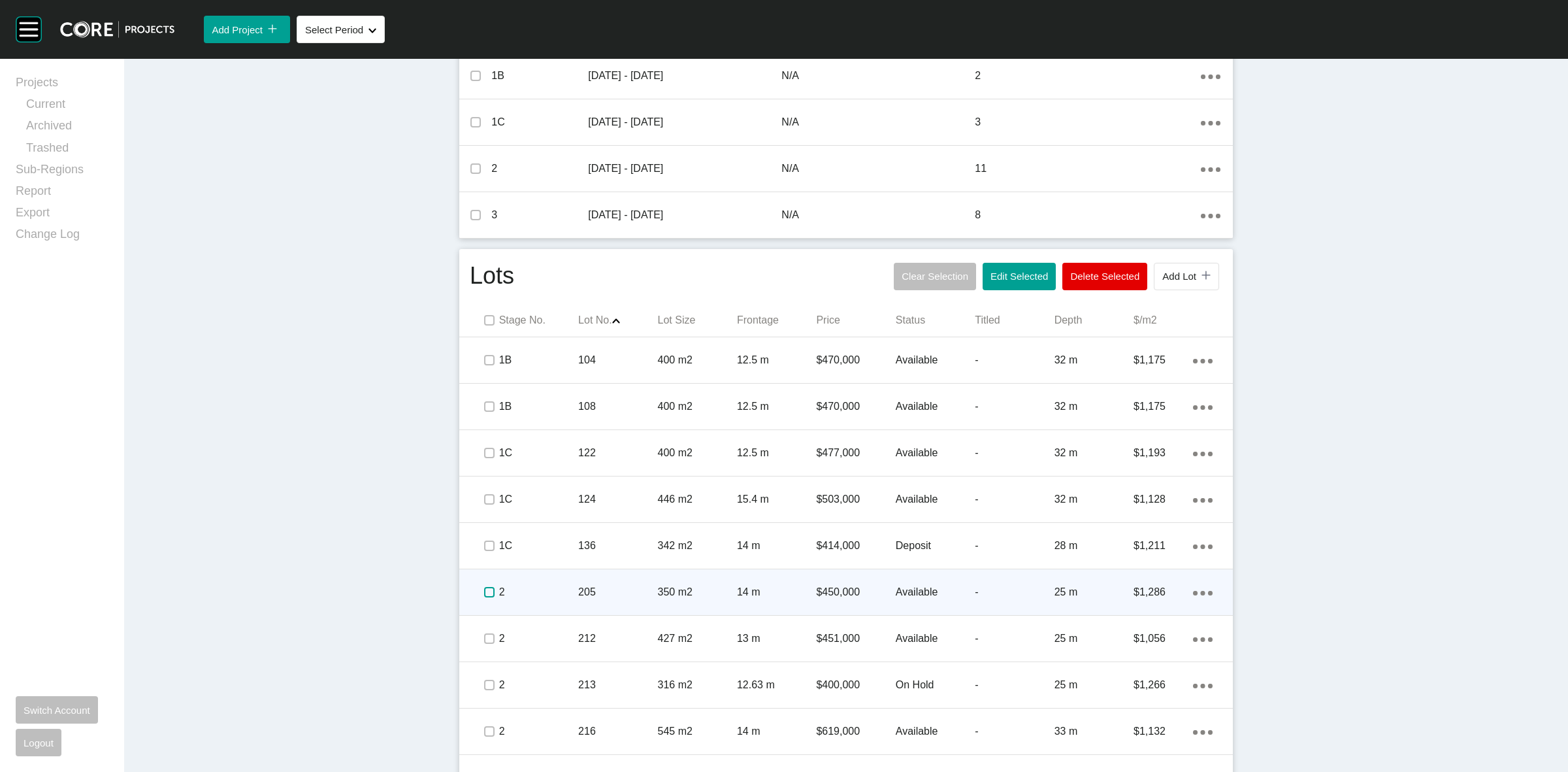
click at [484, 589] on label at bounding box center [489, 592] width 11 height 11
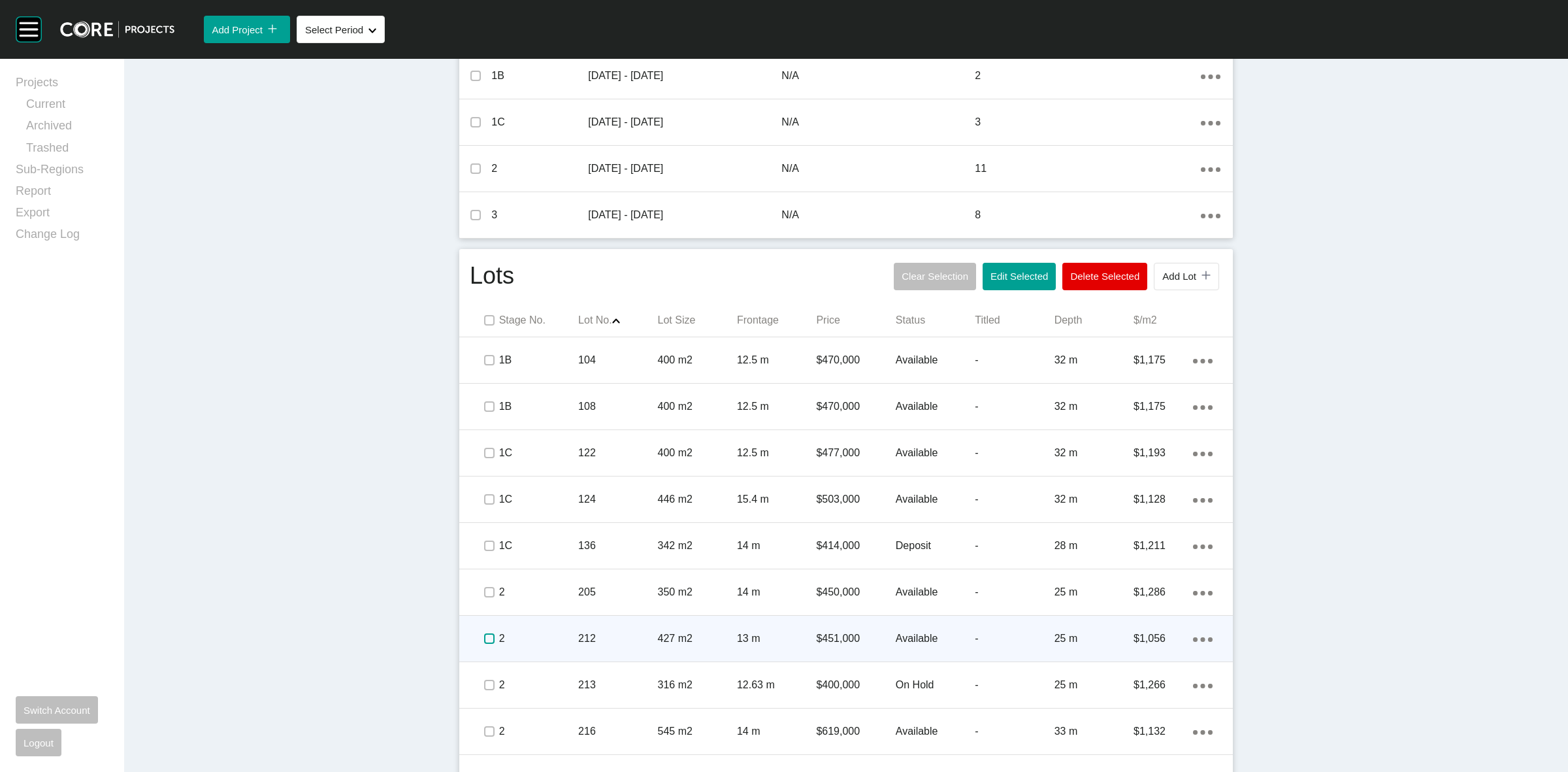
drag, startPoint x: 483, startPoint y: 636, endPoint x: 501, endPoint y: 639, distance: 18.2
click at [490, 636] on span at bounding box center [489, 639] width 20 height 20
click at [541, 639] on p "2" at bounding box center [538, 638] width 79 height 14
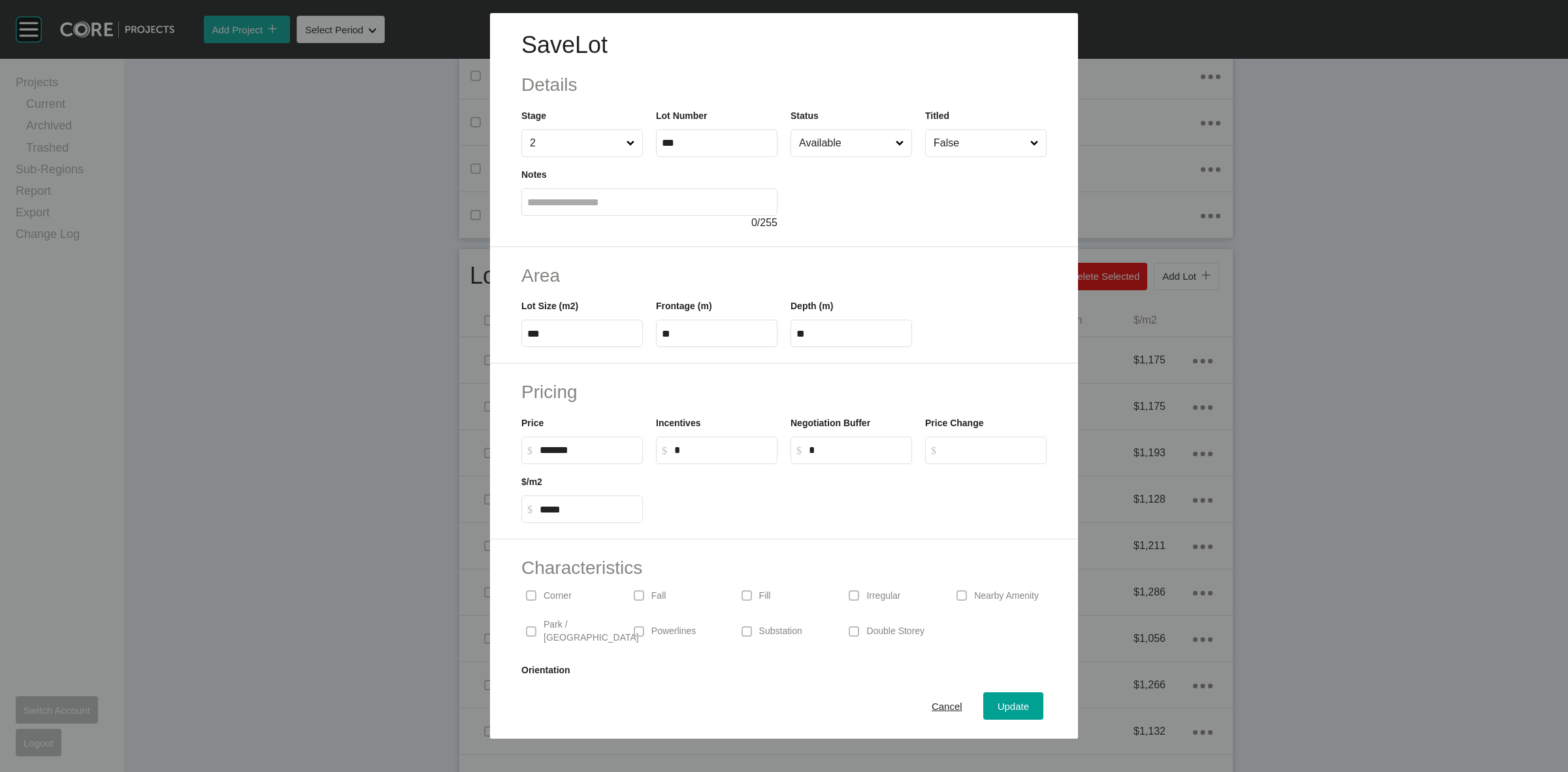
click at [844, 148] on input "Available" at bounding box center [845, 143] width 96 height 26
click at [997, 701] on span "Update" at bounding box center [1013, 706] width 32 height 11
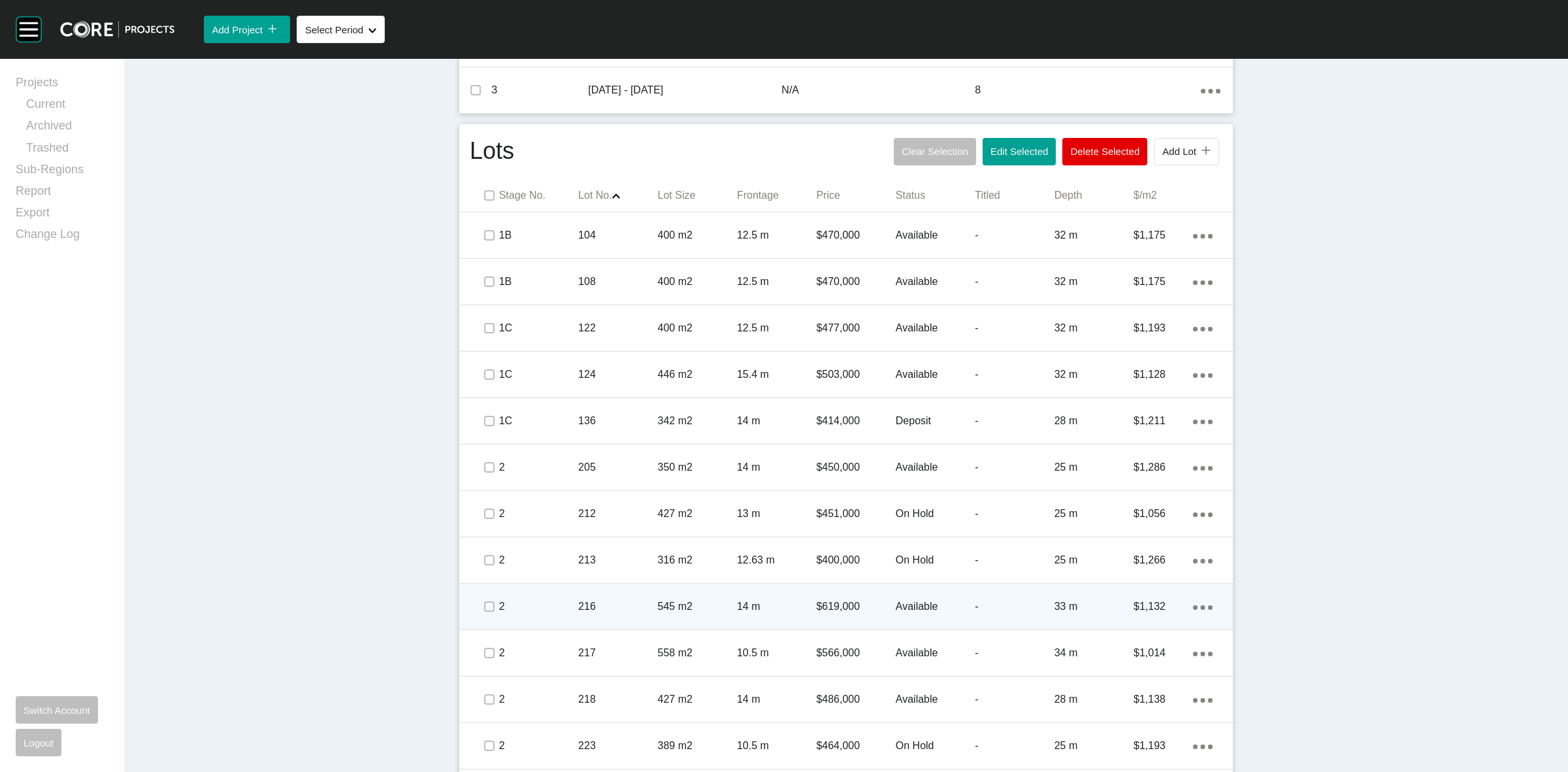
scroll to position [735, 0]
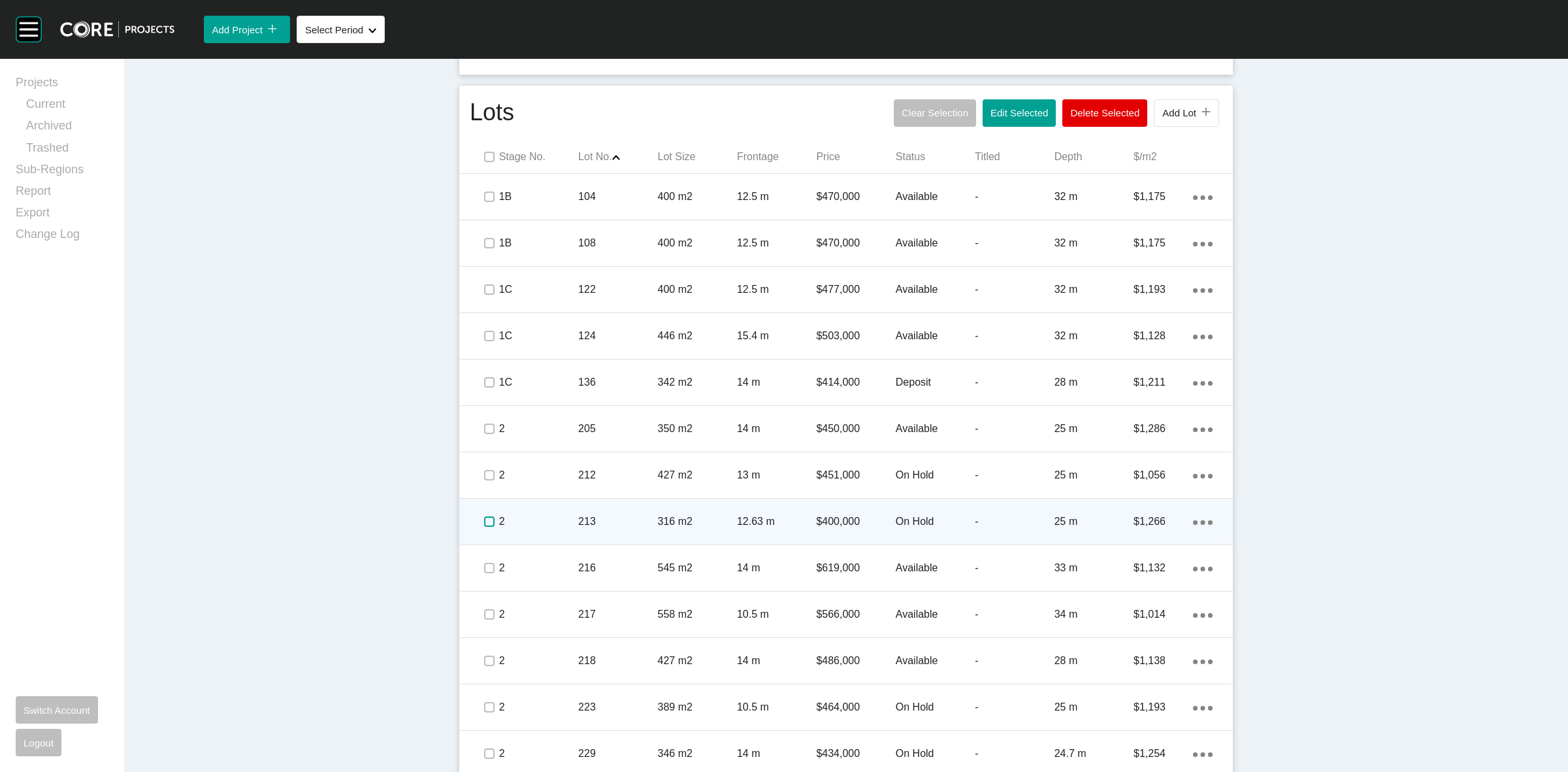
click at [484, 521] on label at bounding box center [489, 521] width 11 height 11
click at [522, 515] on p "2" at bounding box center [538, 521] width 79 height 14
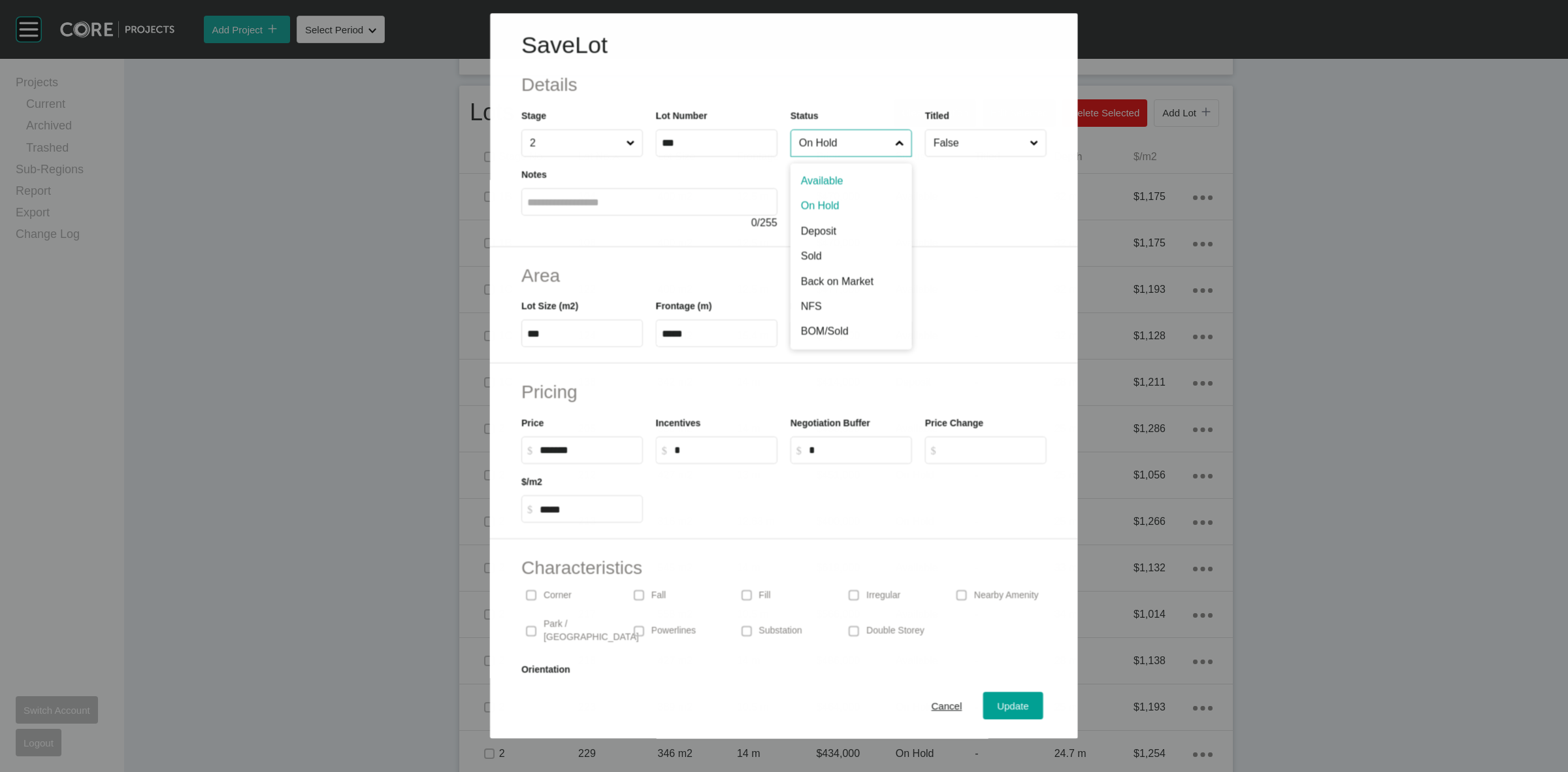
click at [856, 149] on input "On Hold" at bounding box center [845, 143] width 96 height 26
click at [997, 711] on span "Update" at bounding box center [1013, 706] width 32 height 11
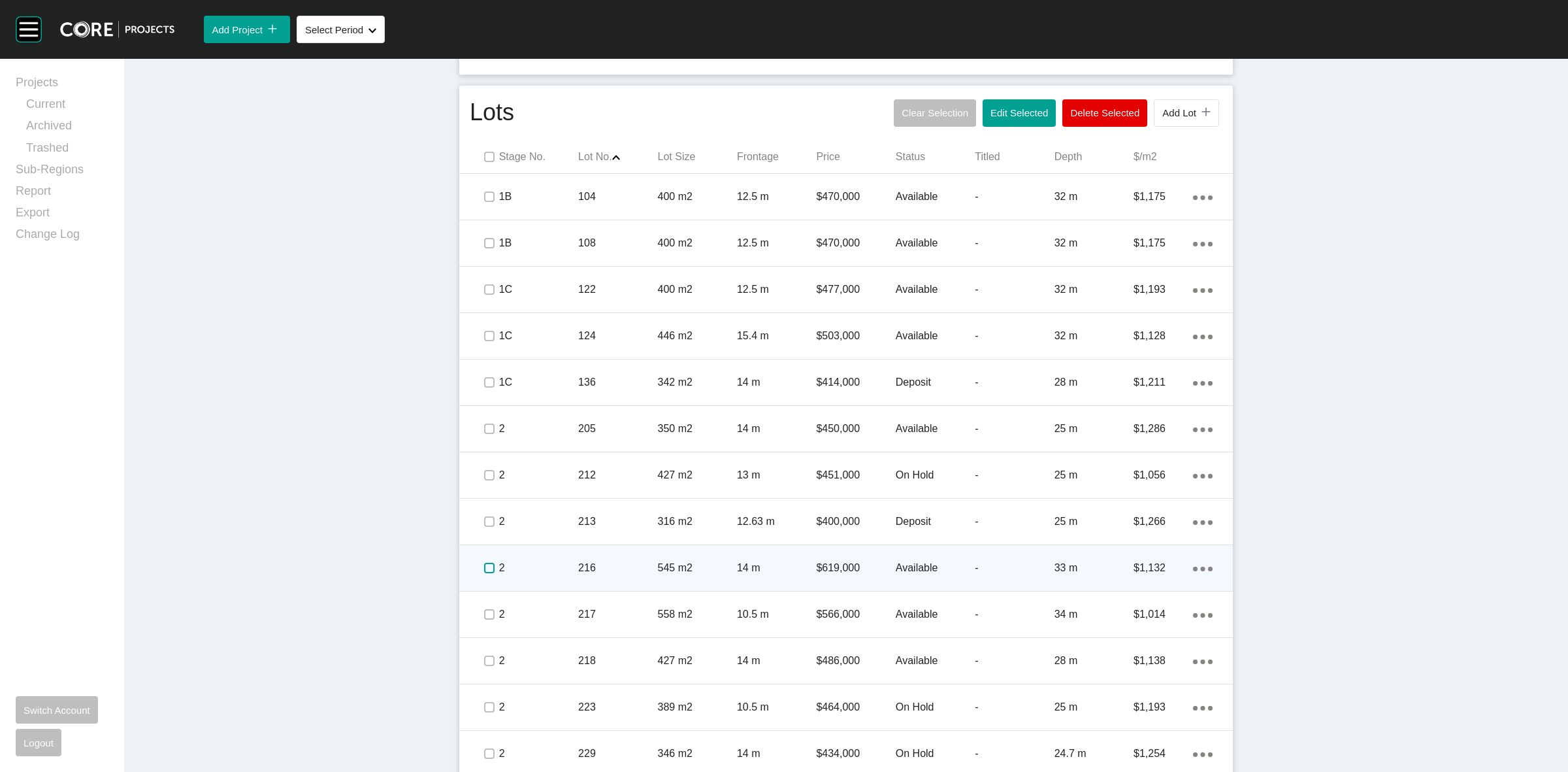
drag, startPoint x: 478, startPoint y: 565, endPoint x: 542, endPoint y: 566, distance: 64.0
click at [484, 564] on label at bounding box center [489, 568] width 11 height 11
click at [550, 574] on p "2" at bounding box center [538, 568] width 79 height 14
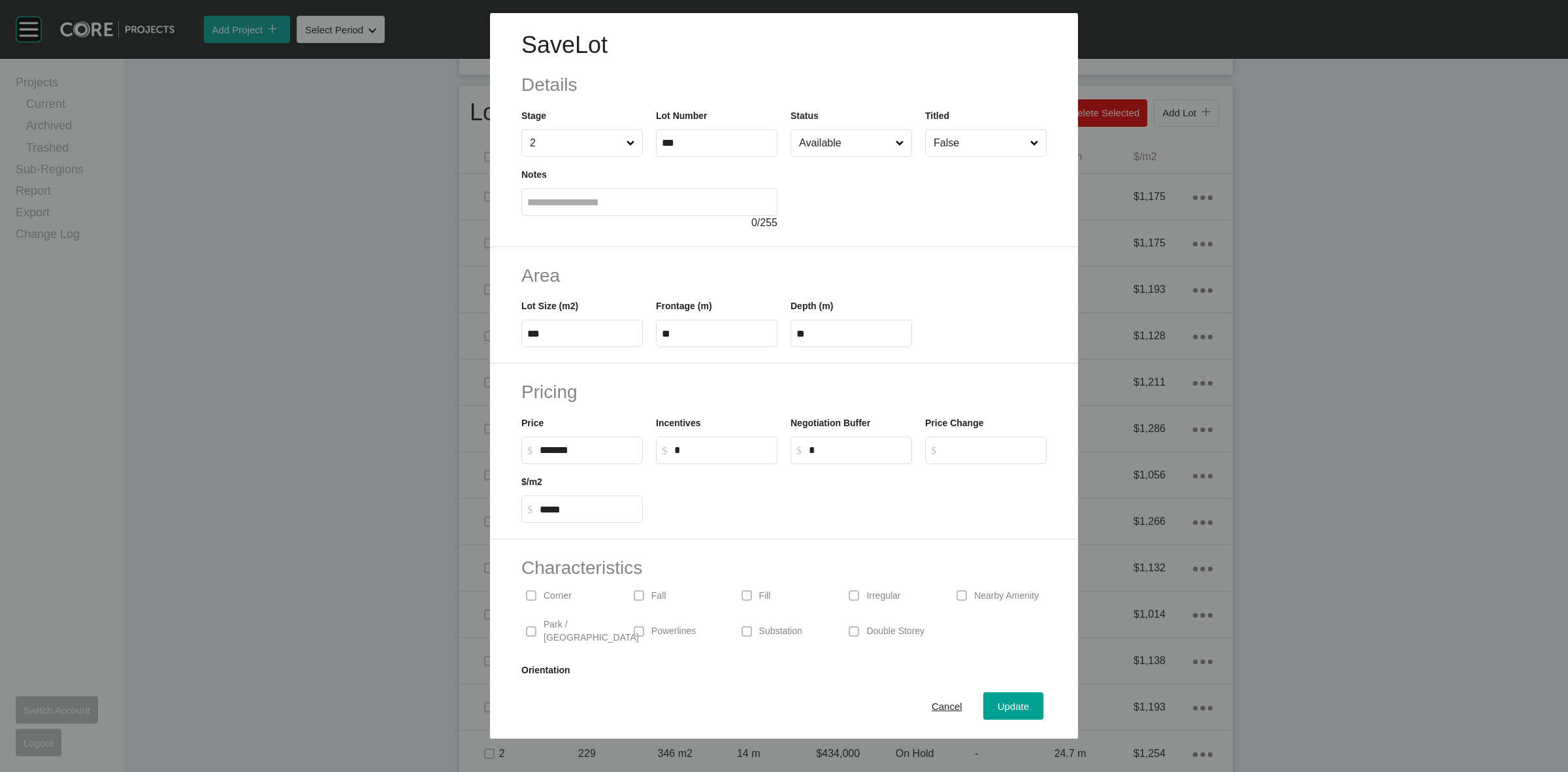
click at [860, 593] on div "Irregular" at bounding box center [891, 596] width 95 height 30
click at [1011, 703] on span "Update" at bounding box center [1013, 706] width 32 height 11
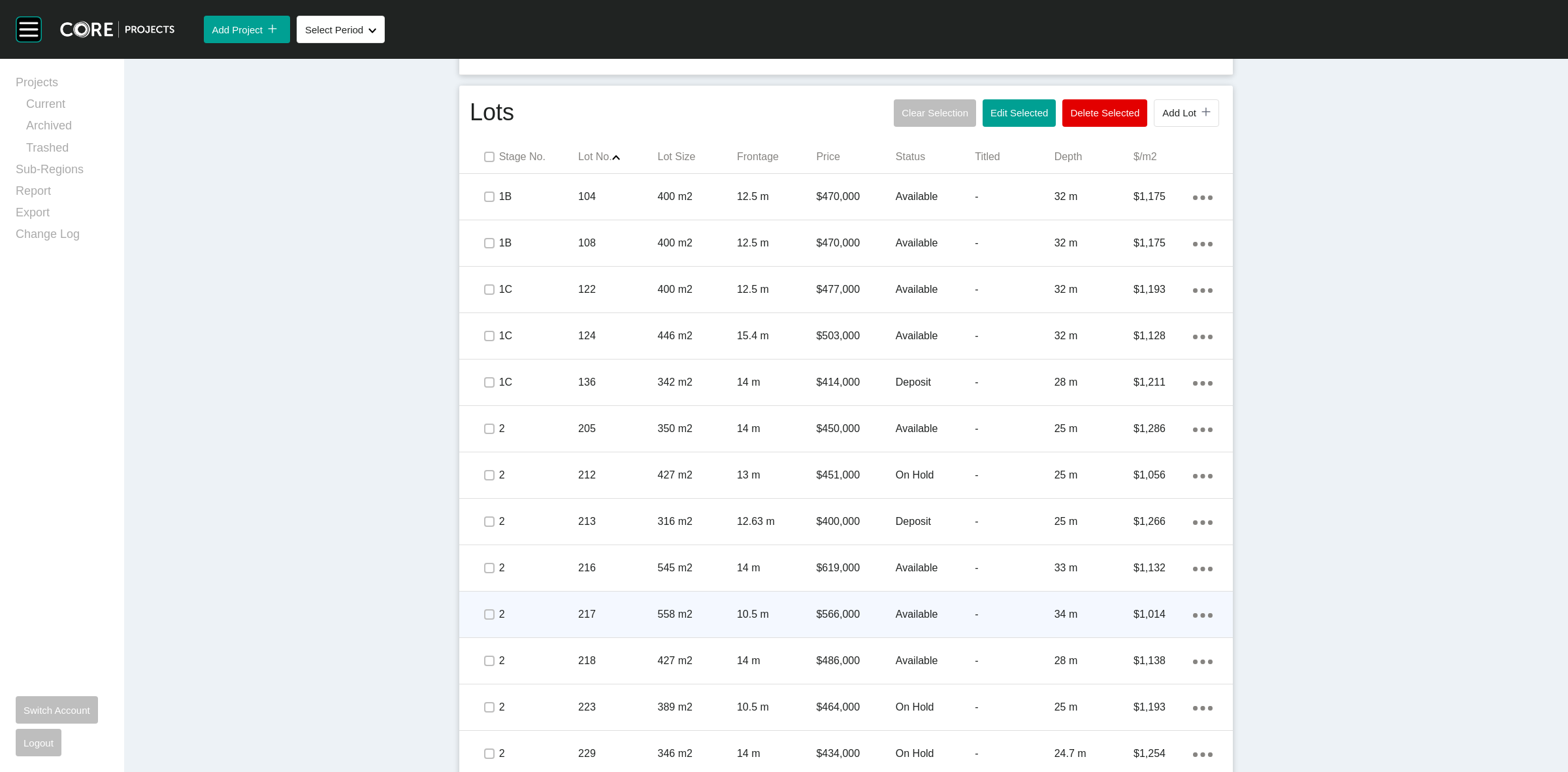
click at [490, 613] on span at bounding box center [489, 615] width 20 height 20
click at [546, 616] on p "2" at bounding box center [538, 614] width 79 height 14
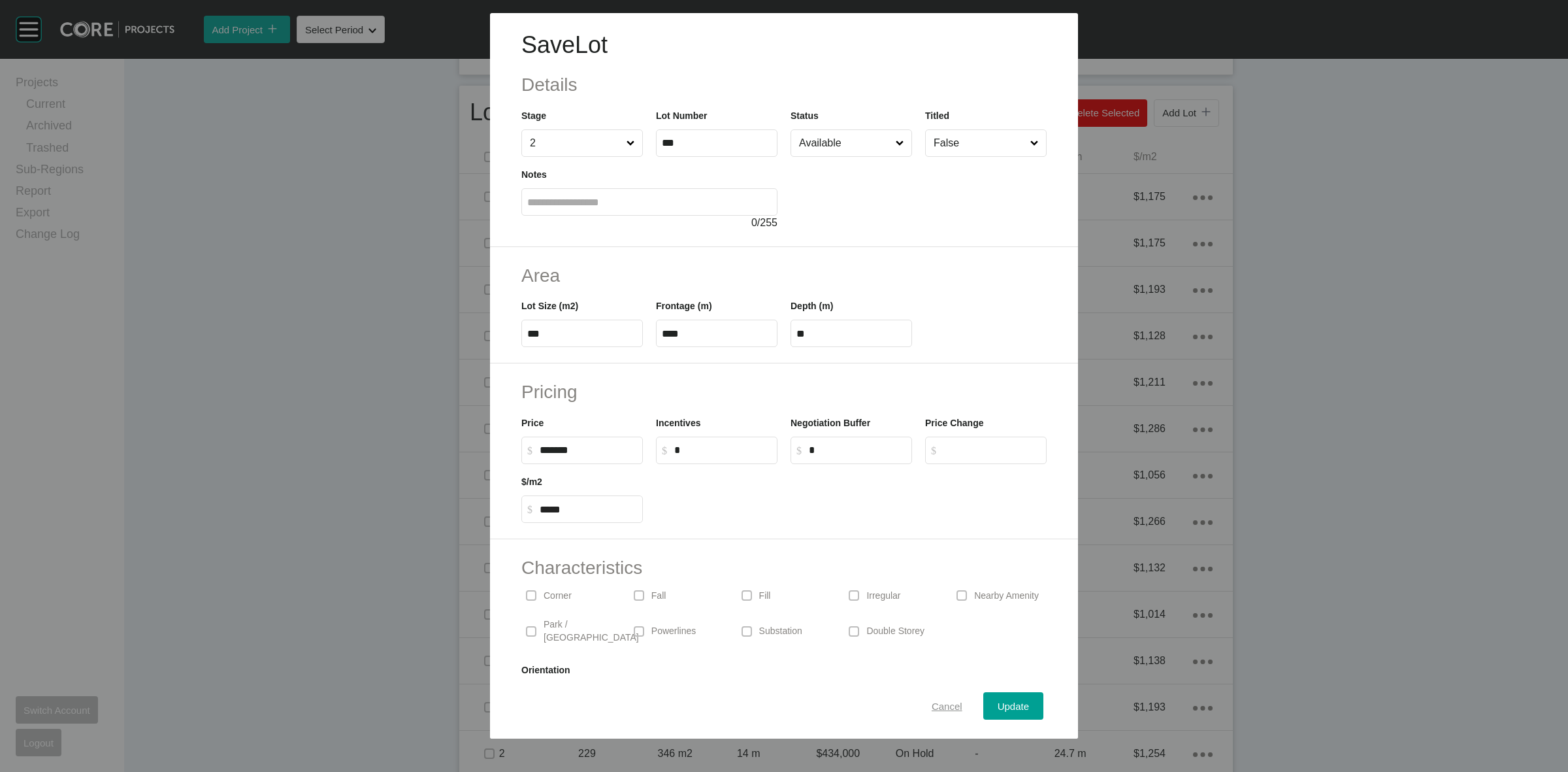
drag, startPoint x: 936, startPoint y: 710, endPoint x: 791, endPoint y: 575, distance: 198.1
click at [936, 708] on span "Cancel" at bounding box center [947, 706] width 31 height 11
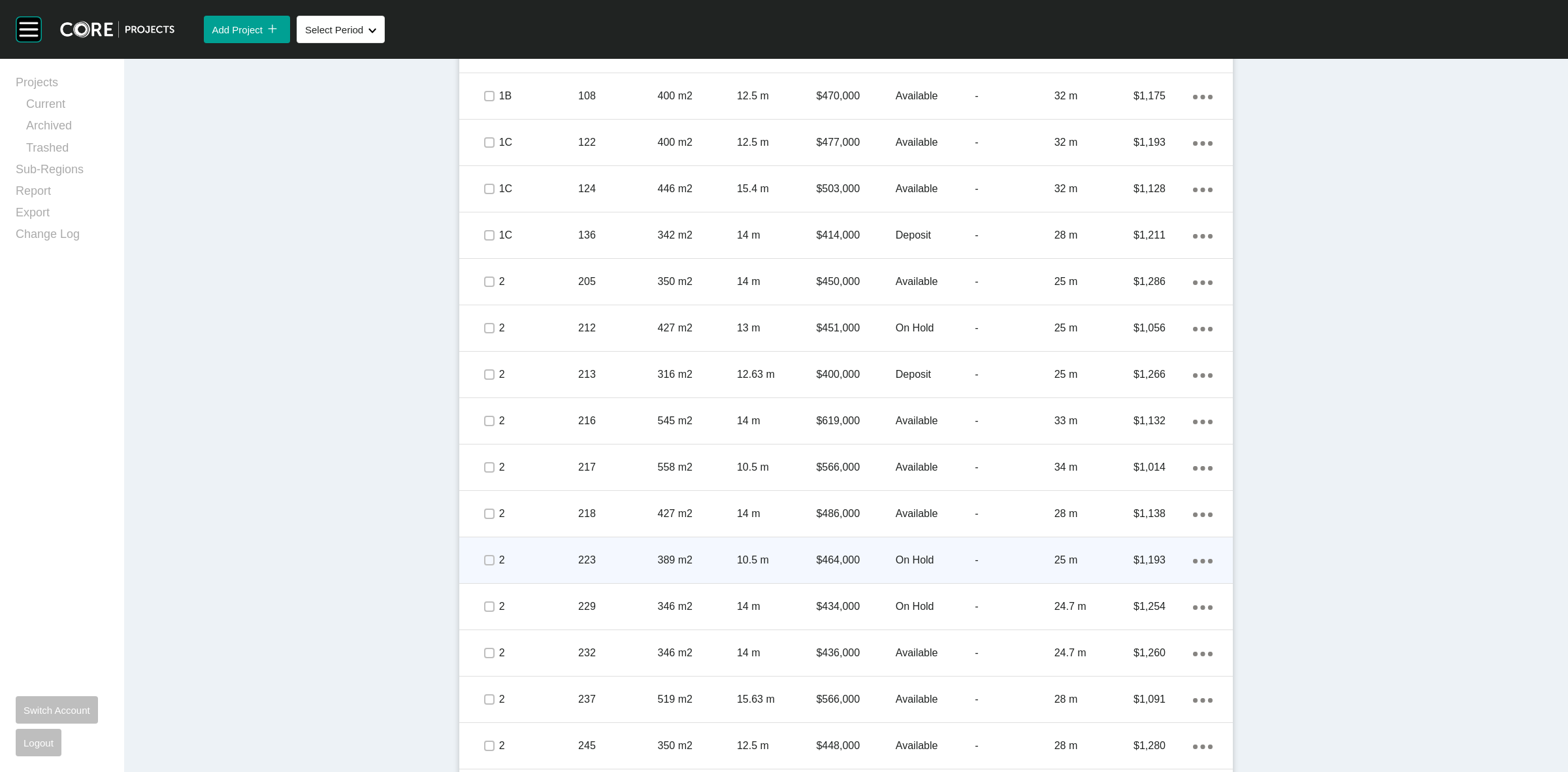
scroll to position [981, 0]
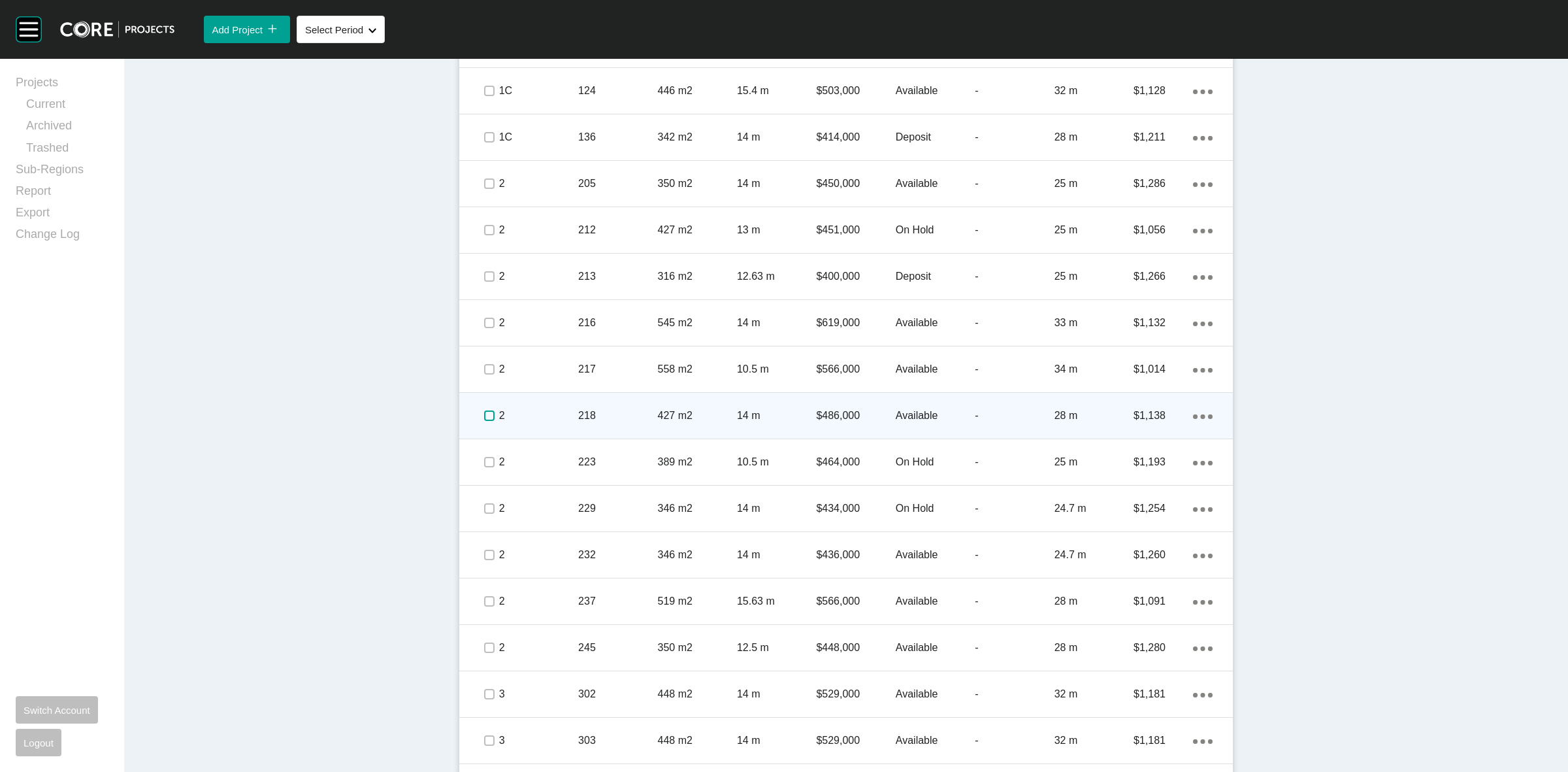
click at [484, 414] on label at bounding box center [489, 416] width 11 height 11
click at [547, 416] on p "2" at bounding box center [538, 416] width 79 height 14
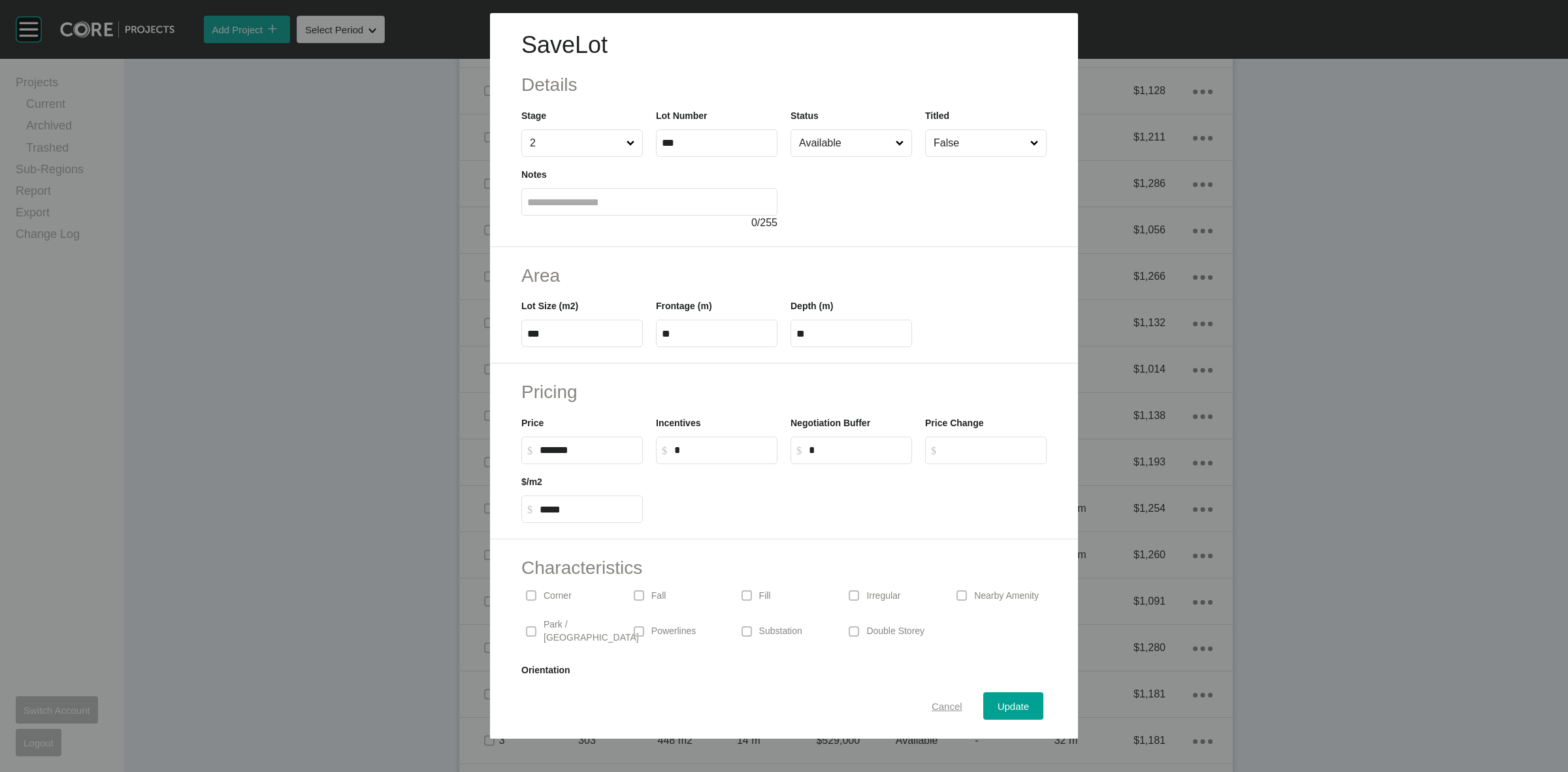
click at [932, 703] on span "Cancel" at bounding box center [947, 706] width 31 height 11
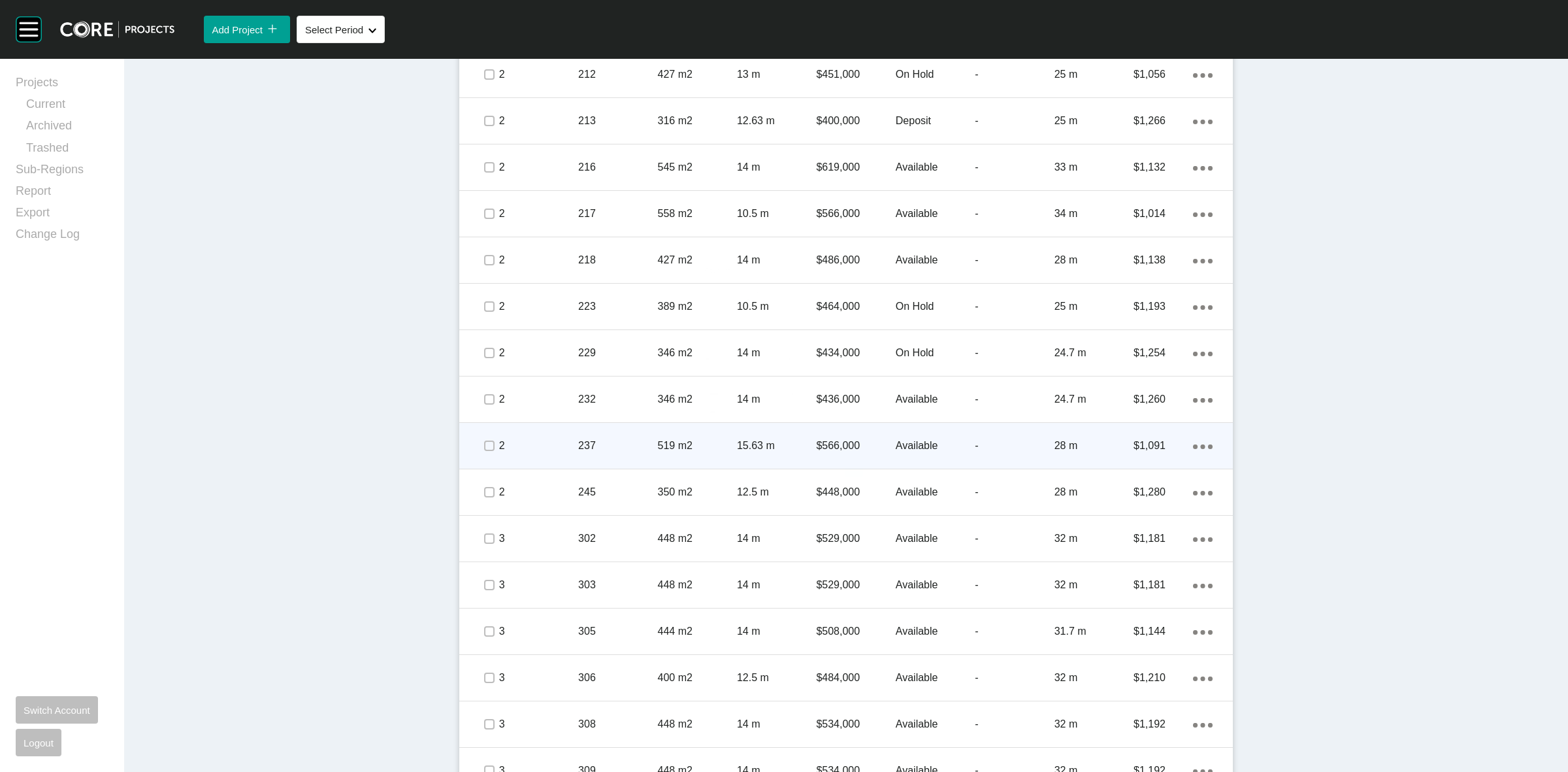
scroll to position [1144, 0]
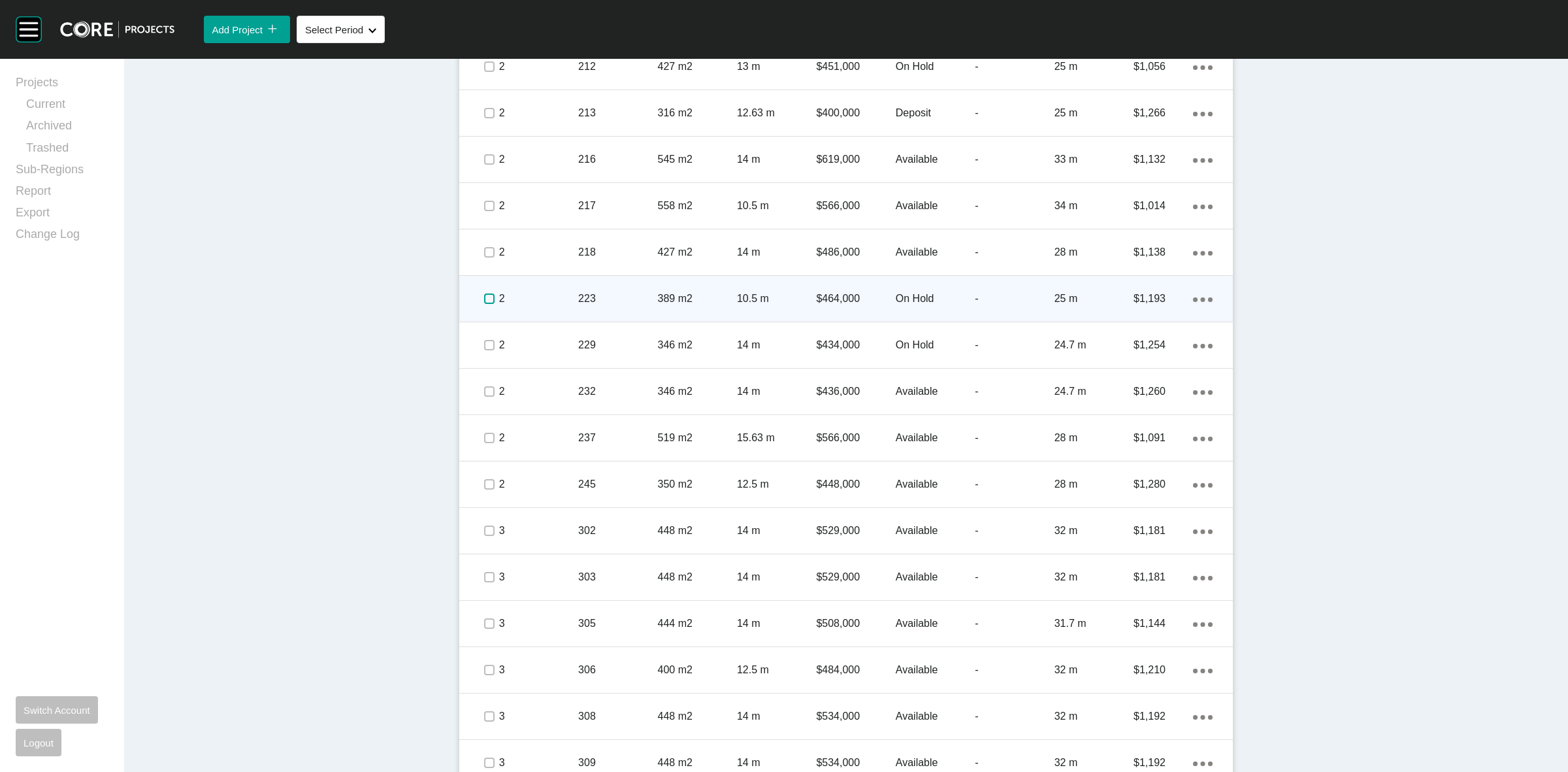
click at [484, 296] on label at bounding box center [489, 298] width 11 height 11
click at [537, 293] on p "2" at bounding box center [538, 298] width 79 height 14
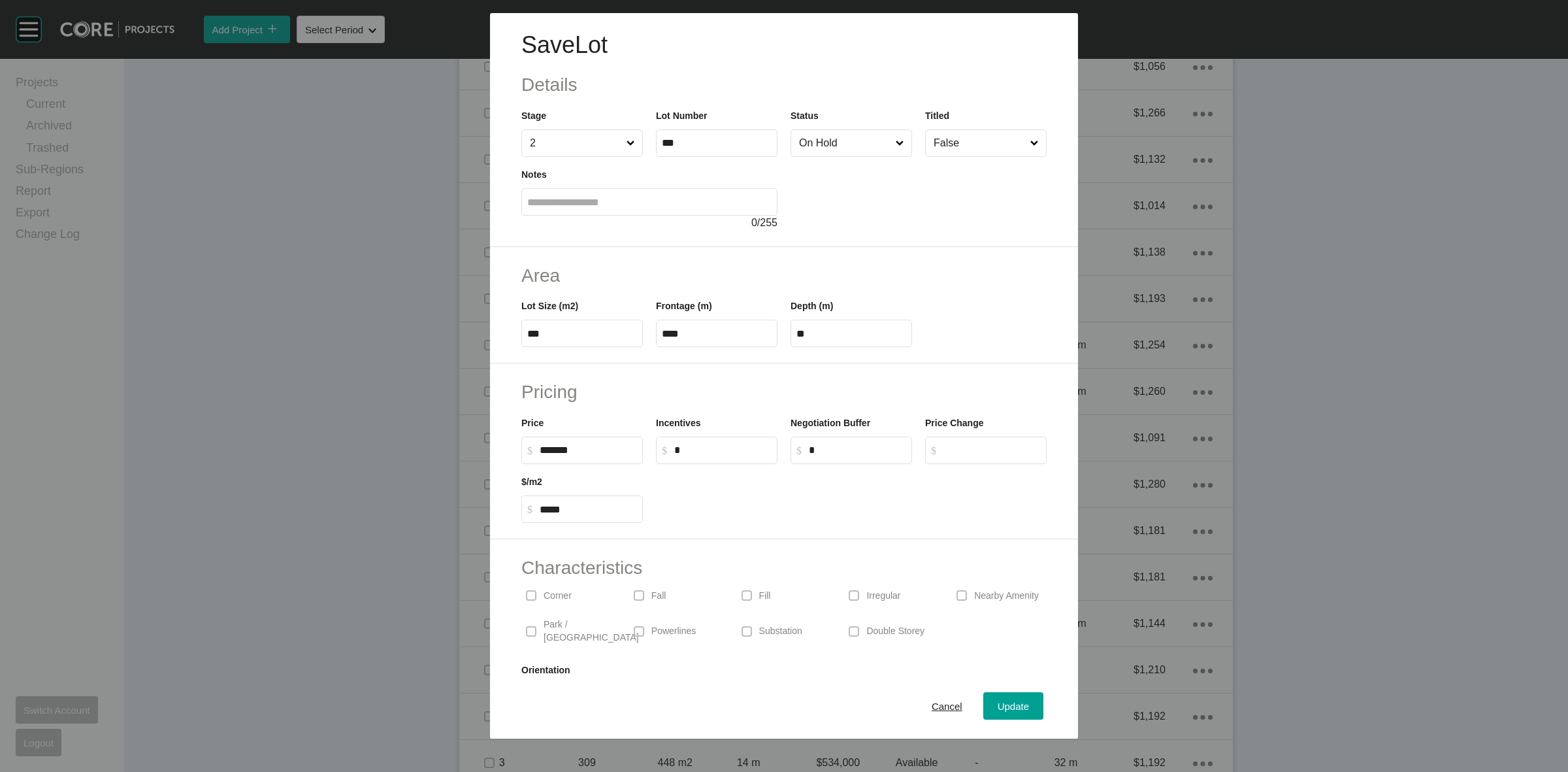
click at [796, 139] on input "On Hold" at bounding box center [845, 143] width 96 height 26
click at [997, 705] on span "Update" at bounding box center [1013, 706] width 32 height 11
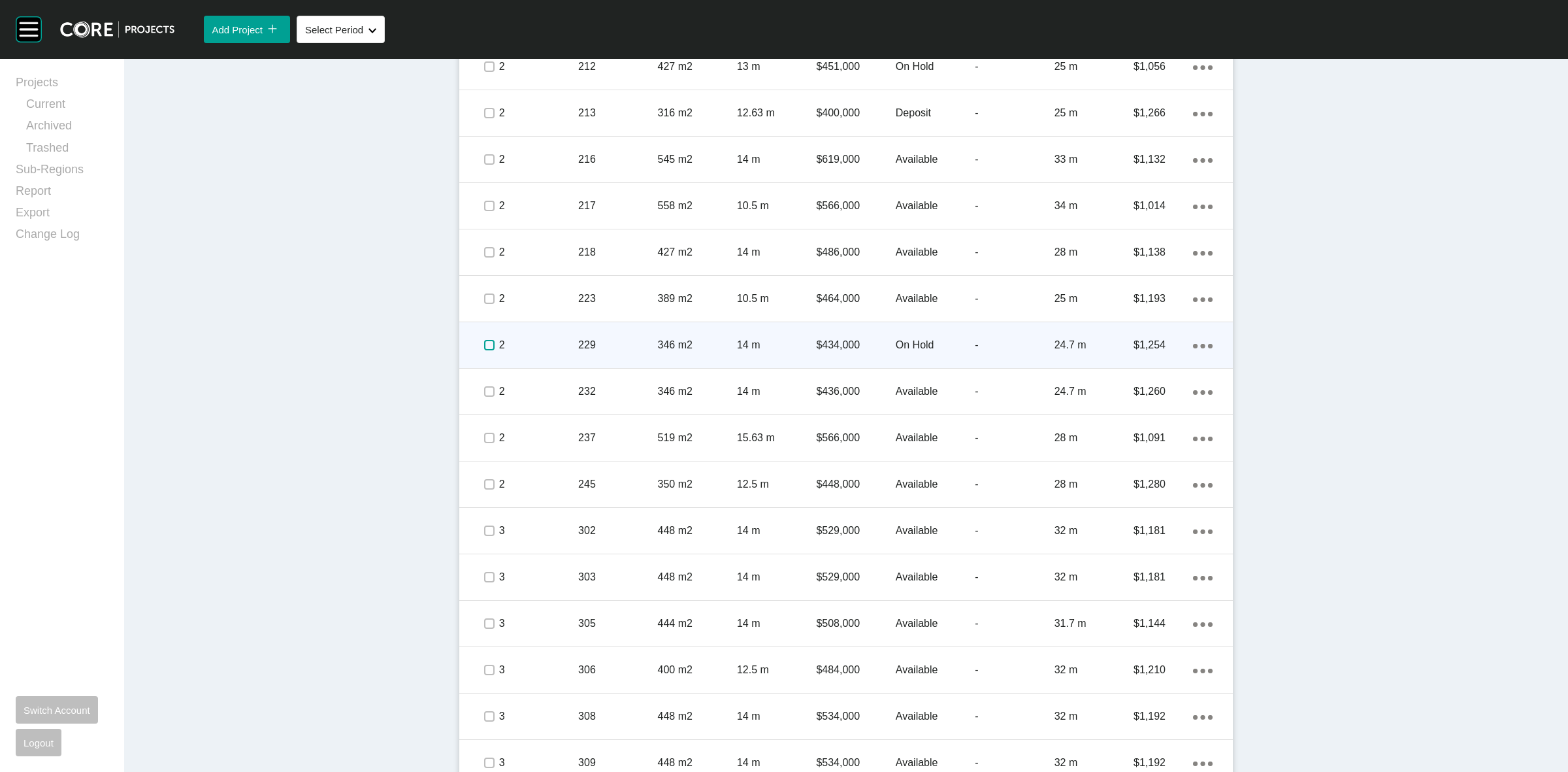
click at [484, 348] on label at bounding box center [489, 345] width 11 height 11
click at [541, 344] on p "2" at bounding box center [538, 345] width 79 height 14
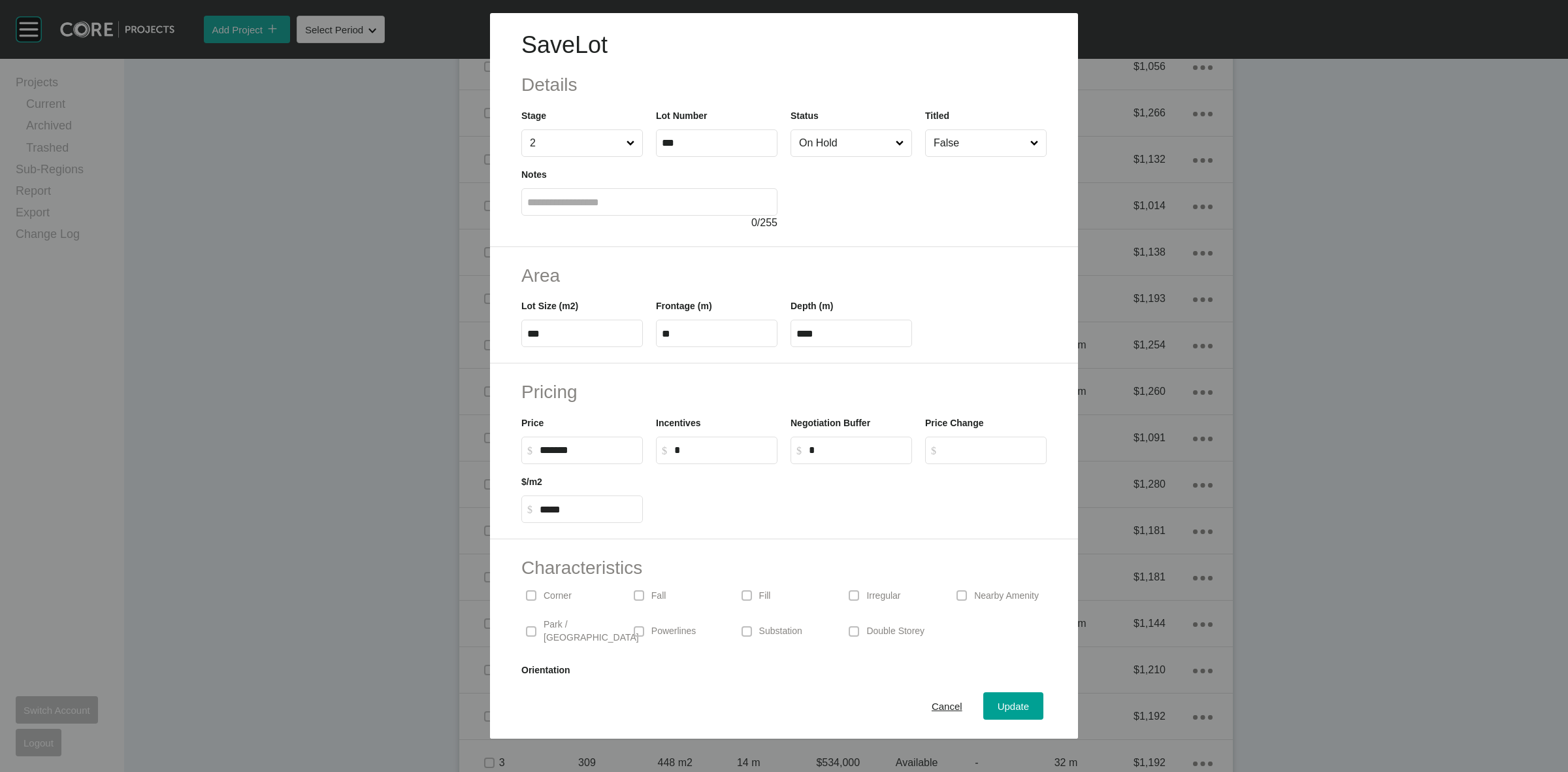
drag, startPoint x: 551, startPoint y: 593, endPoint x: 753, endPoint y: 311, distance: 346.9
click at [552, 586] on div "Corner" at bounding box center [569, 596] width 95 height 30
click at [854, 131] on input "On Hold" at bounding box center [845, 143] width 96 height 26
click at [998, 710] on span "Update" at bounding box center [1013, 706] width 32 height 11
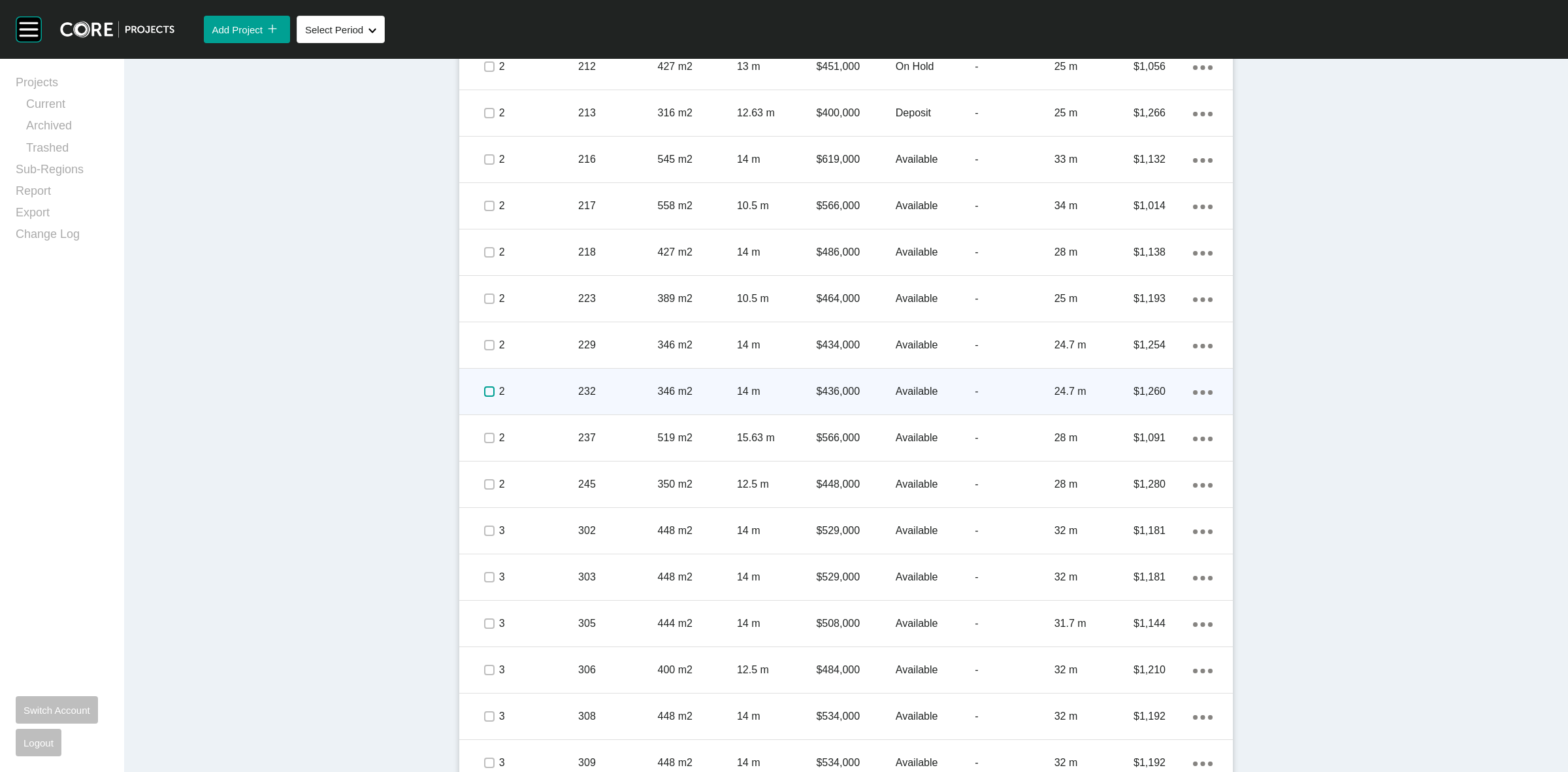
drag, startPoint x: 481, startPoint y: 393, endPoint x: 492, endPoint y: 387, distance: 12.5
click at [484, 391] on label at bounding box center [489, 391] width 11 height 11
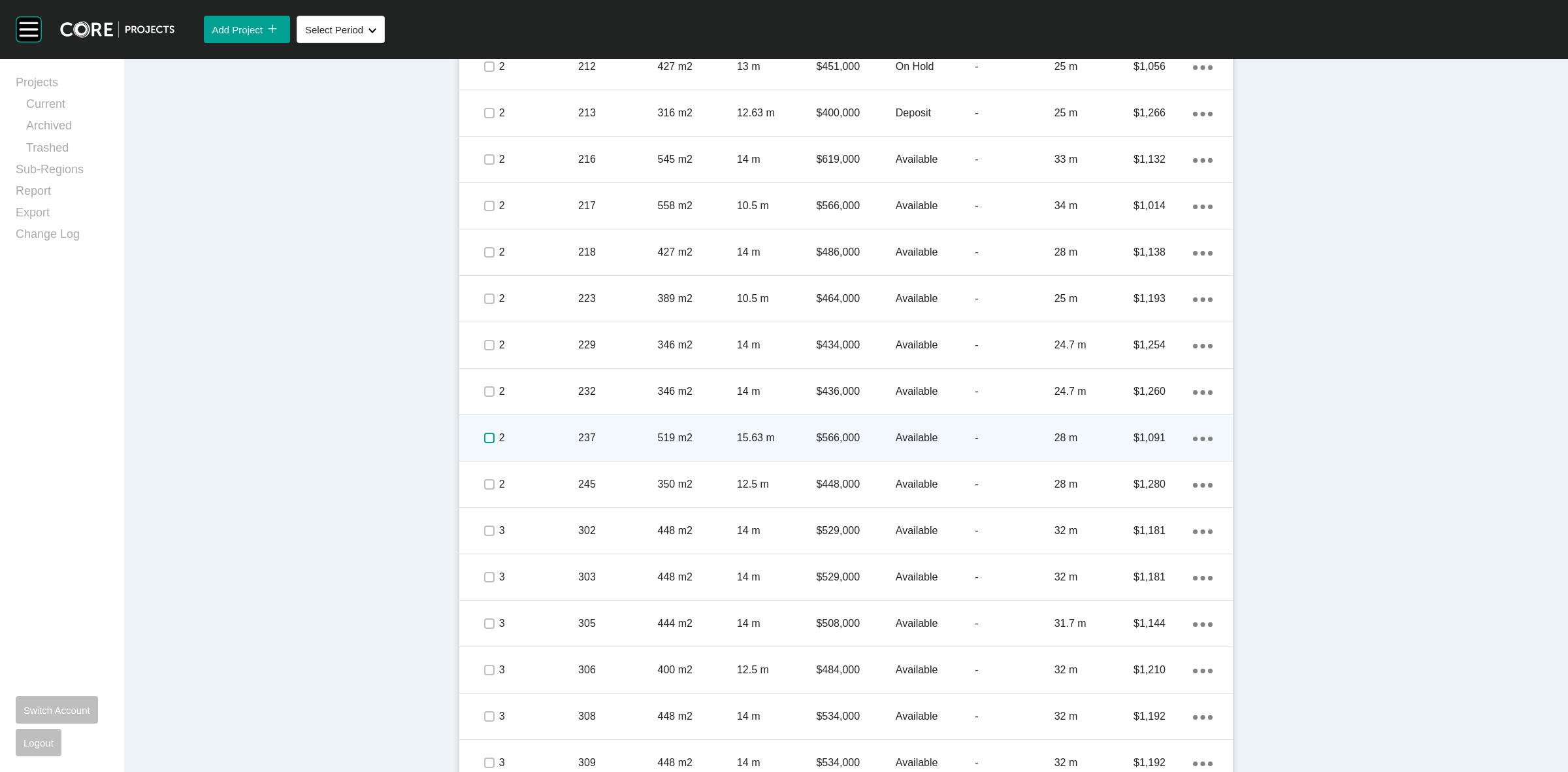
click at [484, 440] on label at bounding box center [489, 438] width 11 height 11
click at [516, 430] on p "2" at bounding box center [538, 437] width 79 height 14
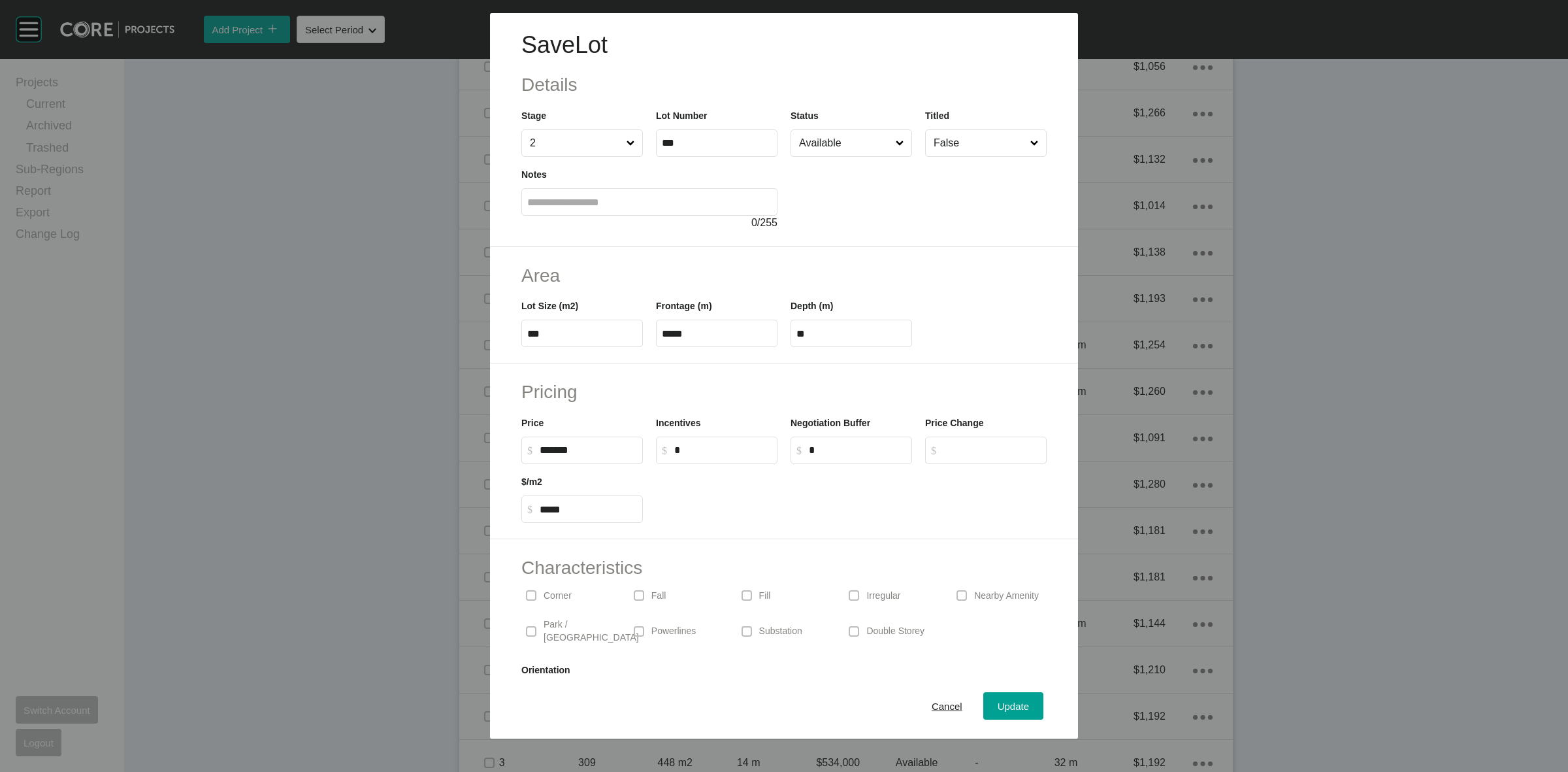
click at [557, 593] on p "Corner" at bounding box center [557, 597] width 28 height 13
click at [997, 704] on span "Update" at bounding box center [1013, 706] width 32 height 11
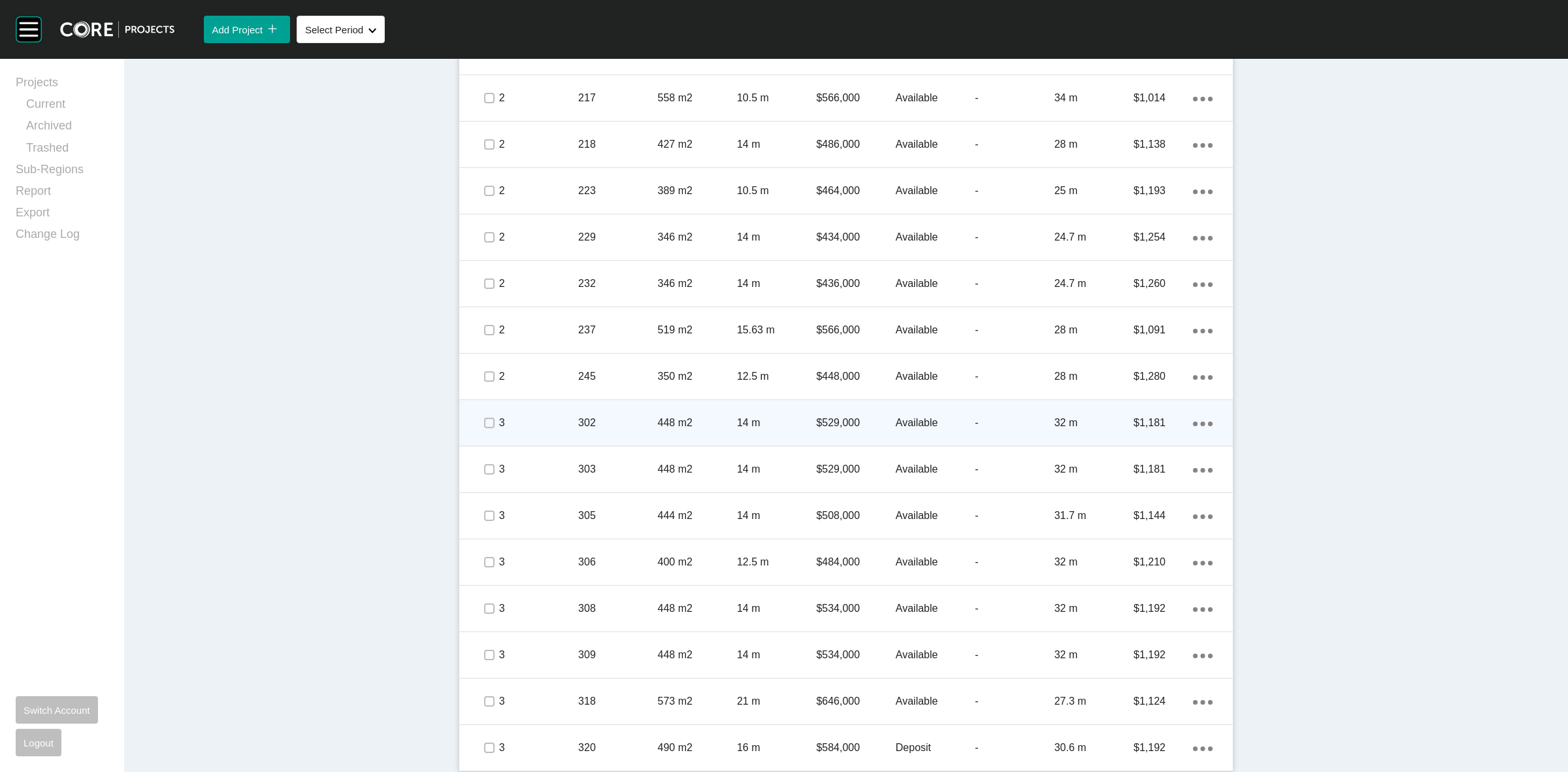
scroll to position [1256, 0]
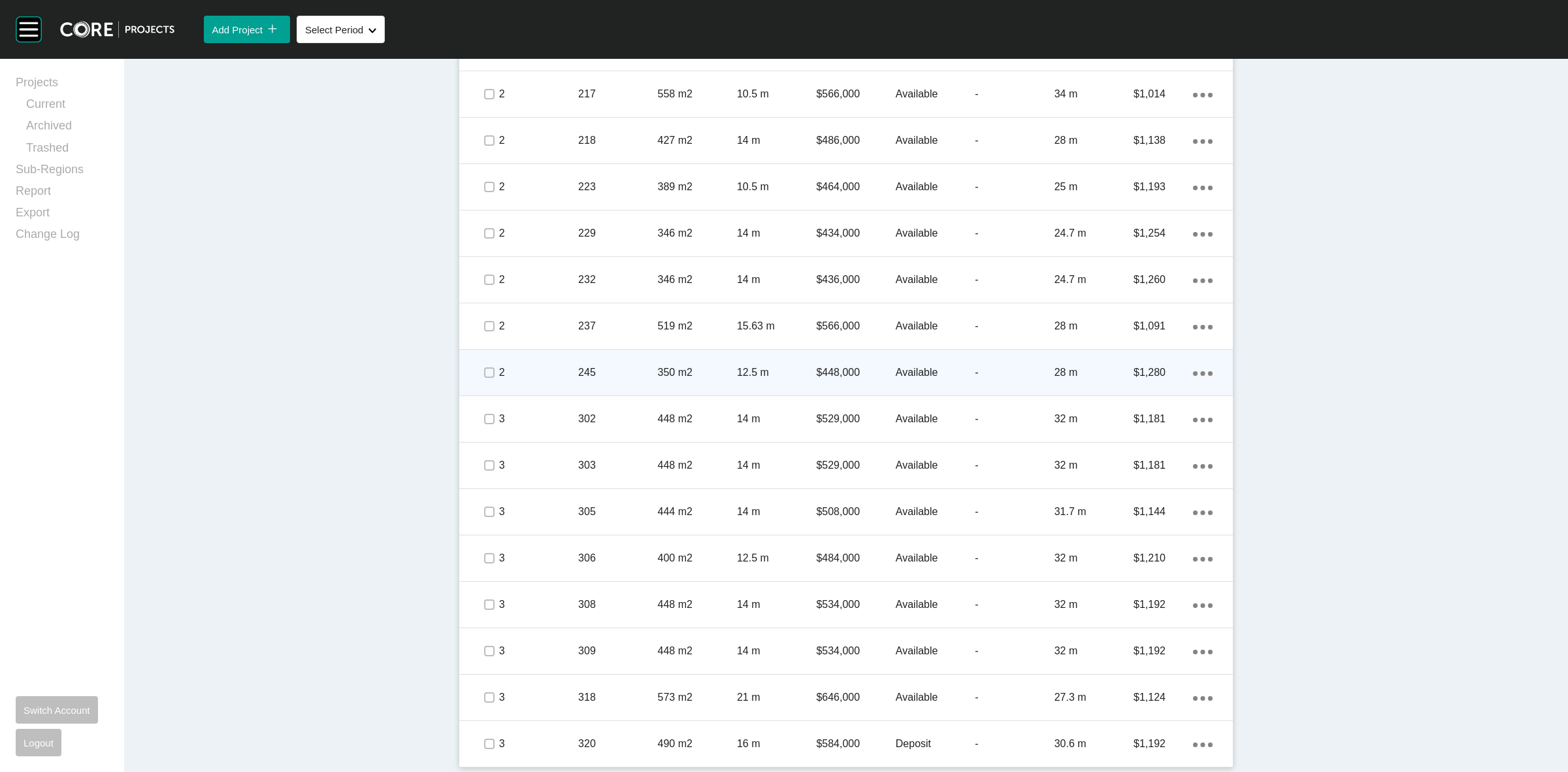
click at [491, 370] on span at bounding box center [489, 373] width 20 height 20
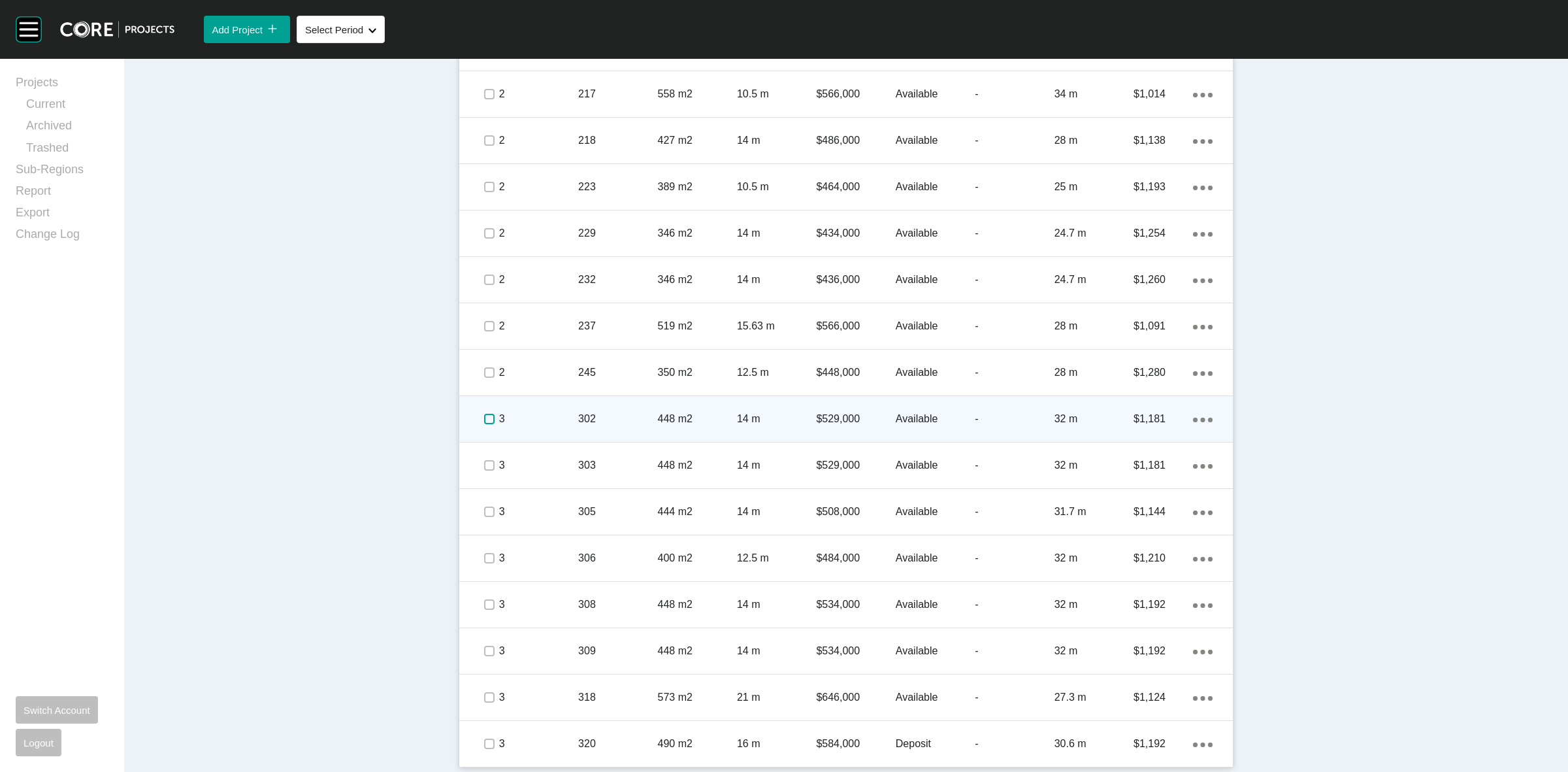
click at [485, 420] on label at bounding box center [489, 419] width 11 height 11
click at [527, 425] on p "3" at bounding box center [538, 419] width 79 height 14
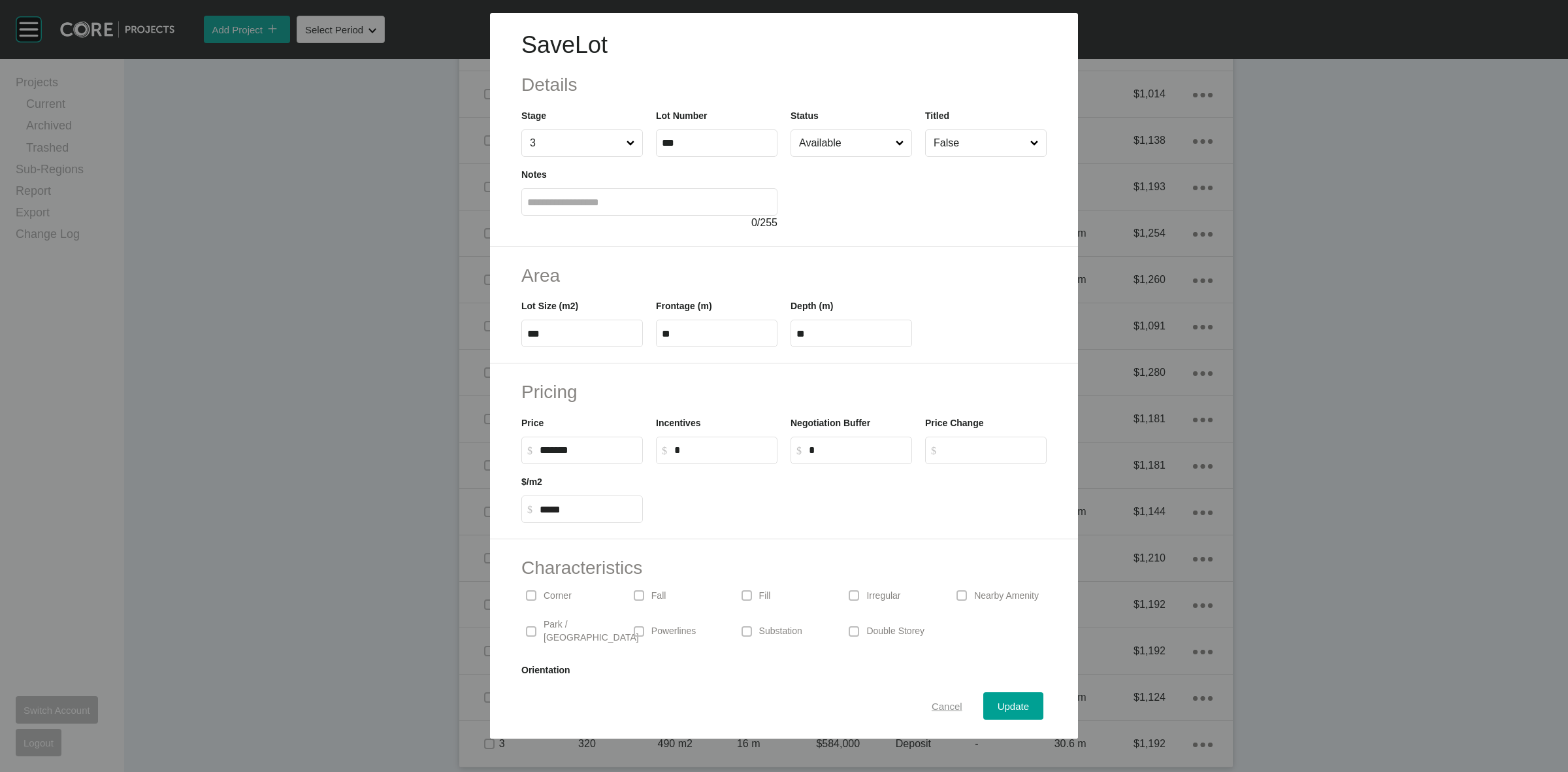
click at [942, 706] on span "Cancel" at bounding box center [947, 706] width 31 height 11
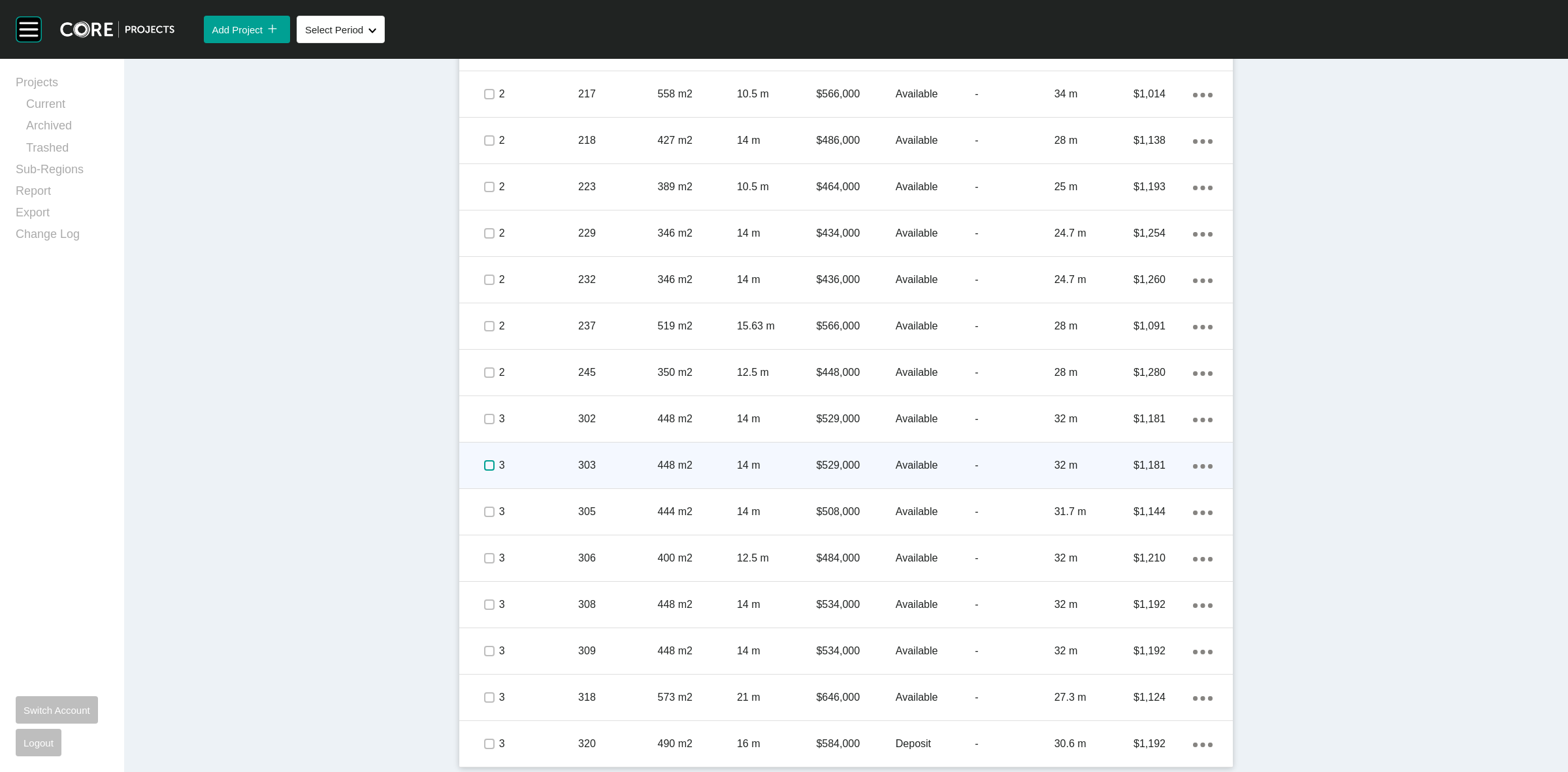
click at [485, 465] on label at bounding box center [489, 465] width 11 height 11
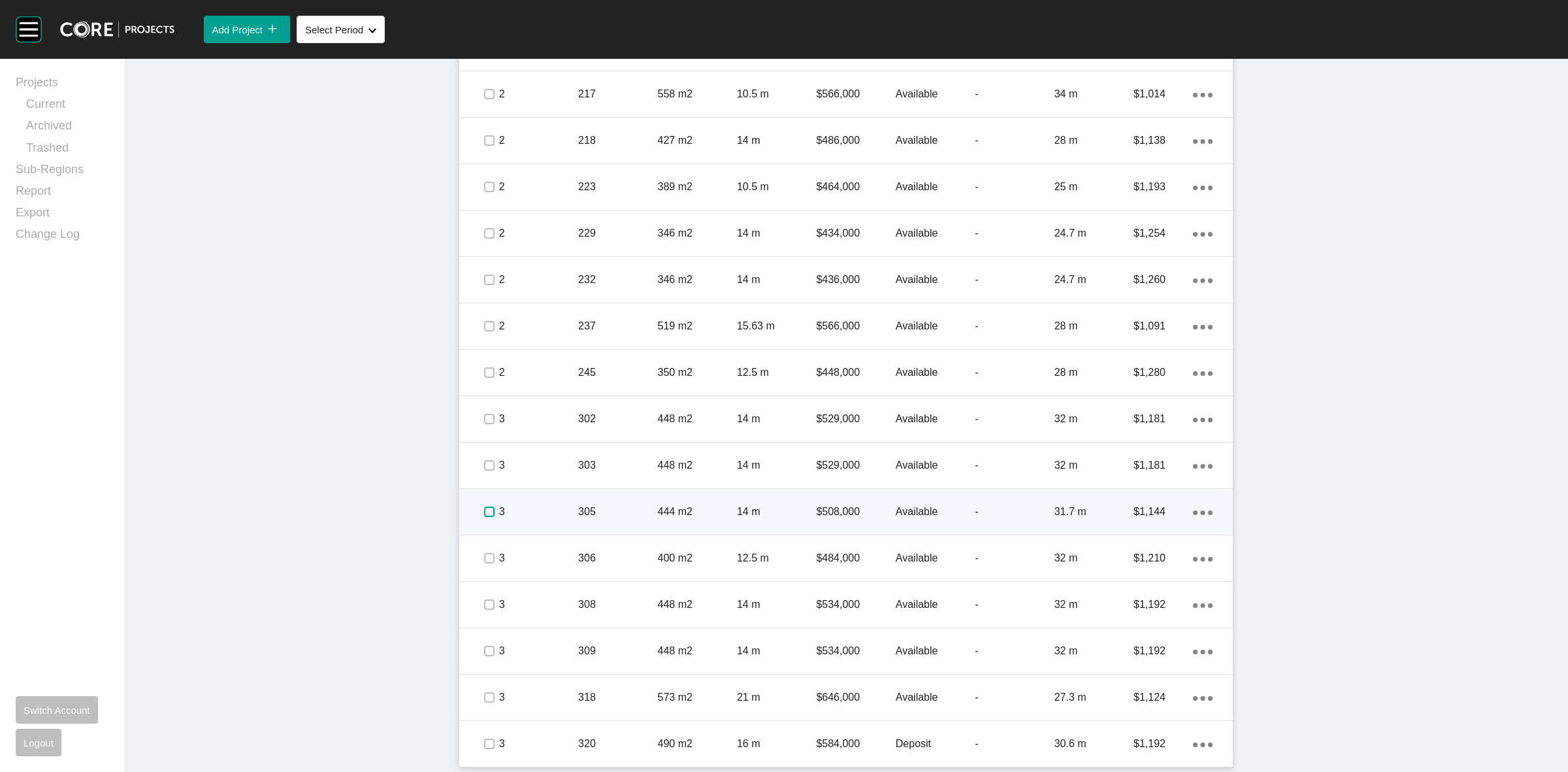
click at [484, 507] on label at bounding box center [489, 512] width 11 height 11
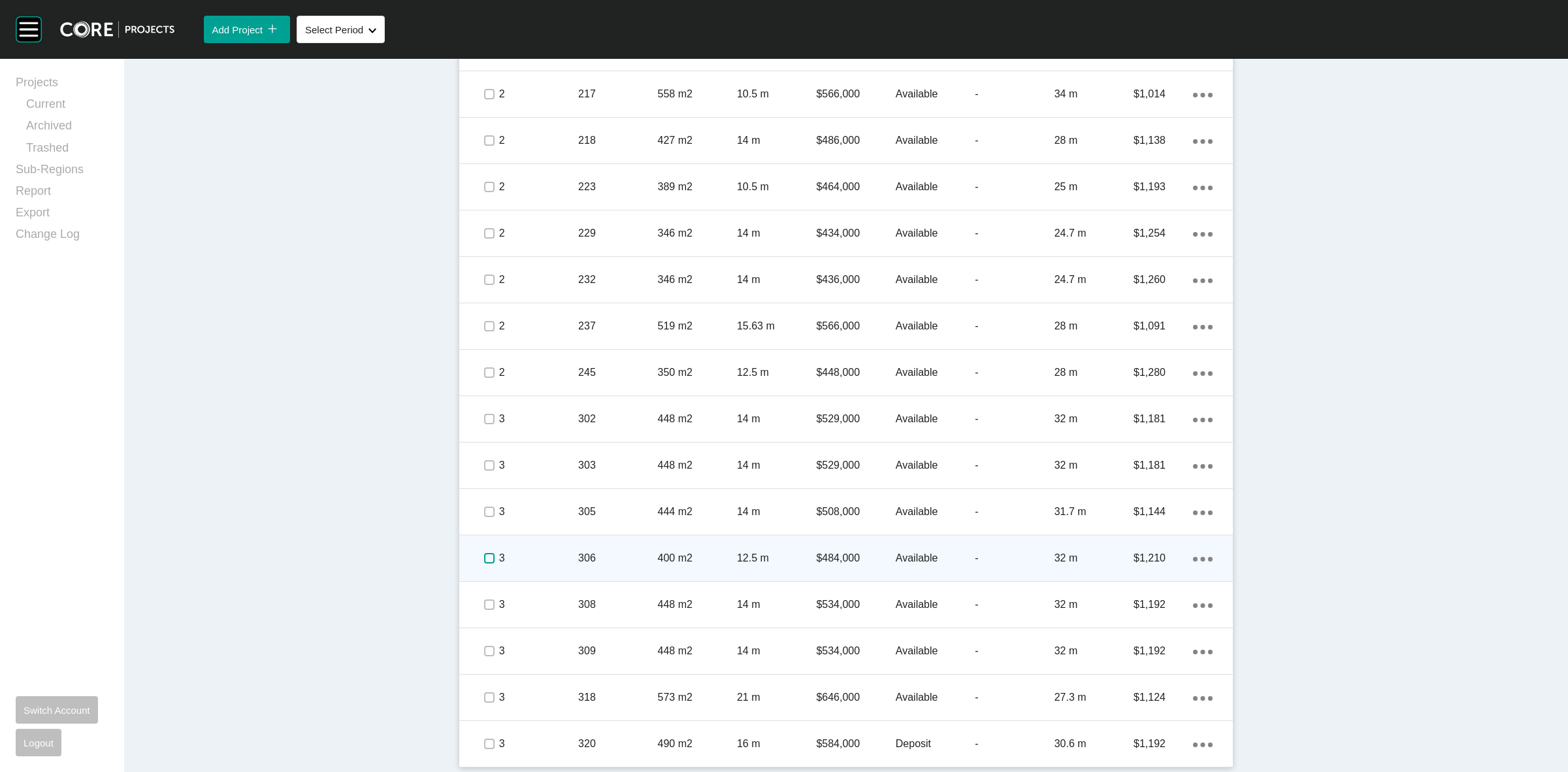
click at [484, 559] on label at bounding box center [489, 558] width 11 height 11
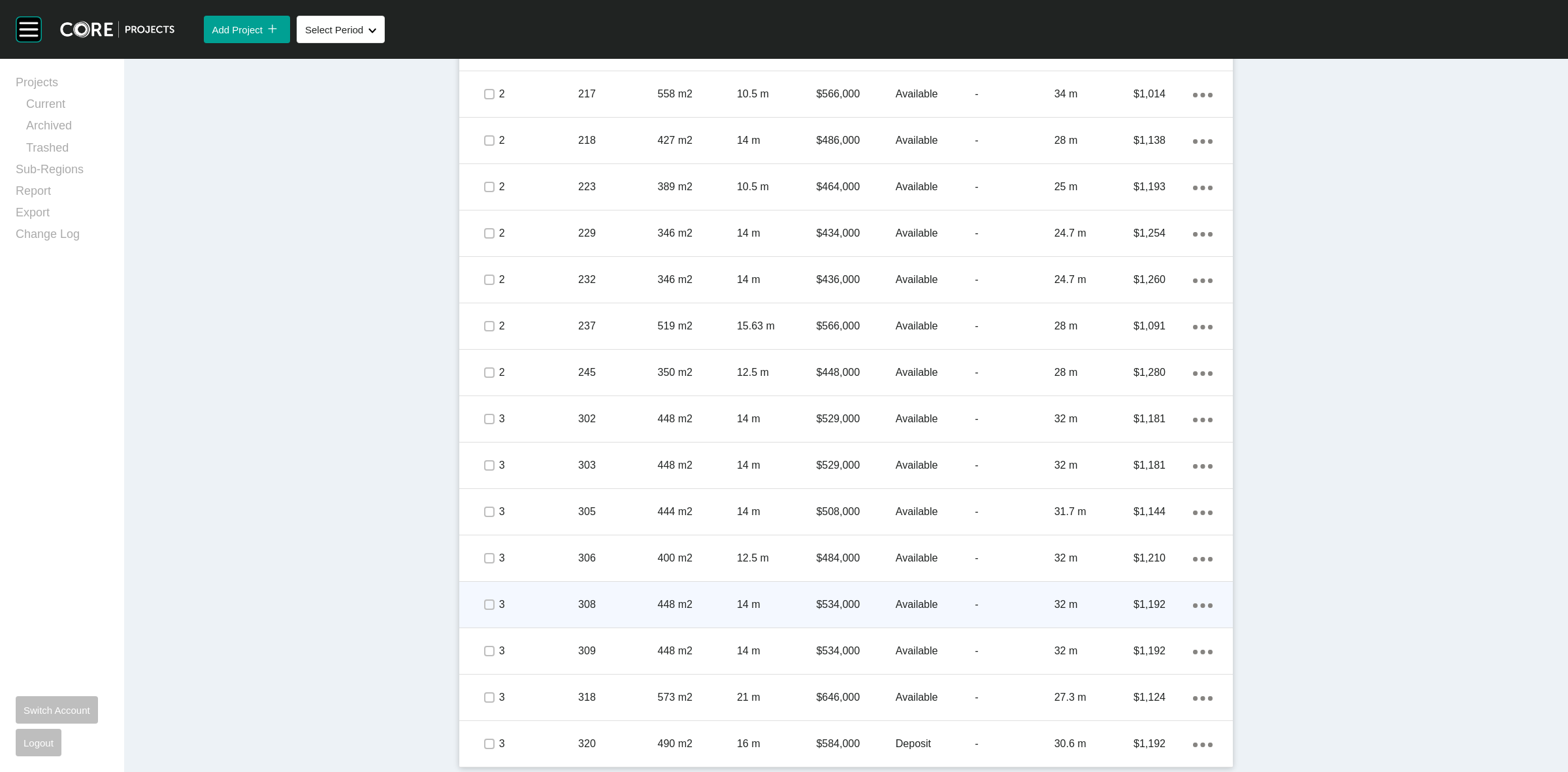
click at [490, 599] on span at bounding box center [489, 605] width 20 height 20
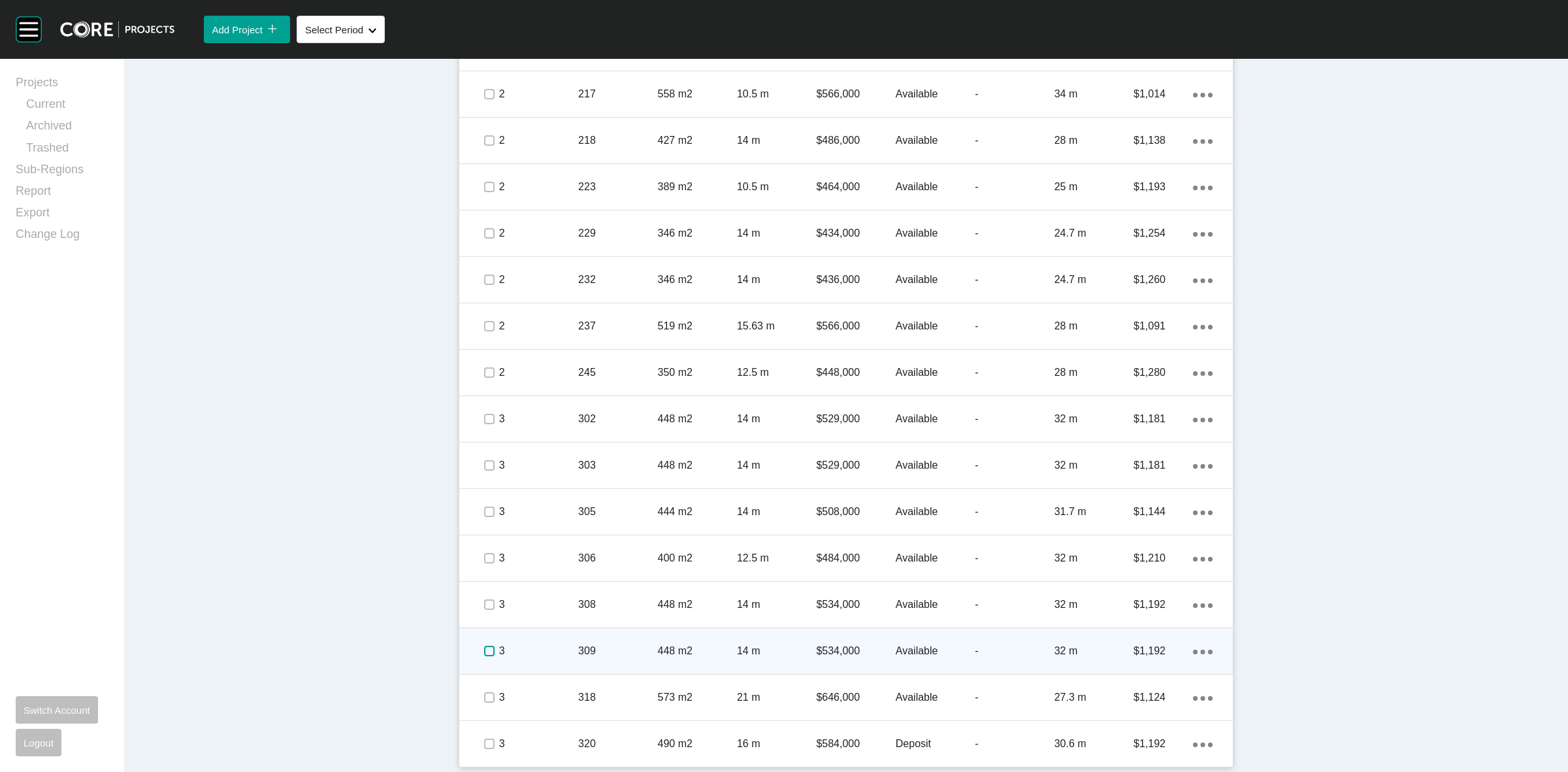
click at [484, 648] on label at bounding box center [489, 651] width 11 height 11
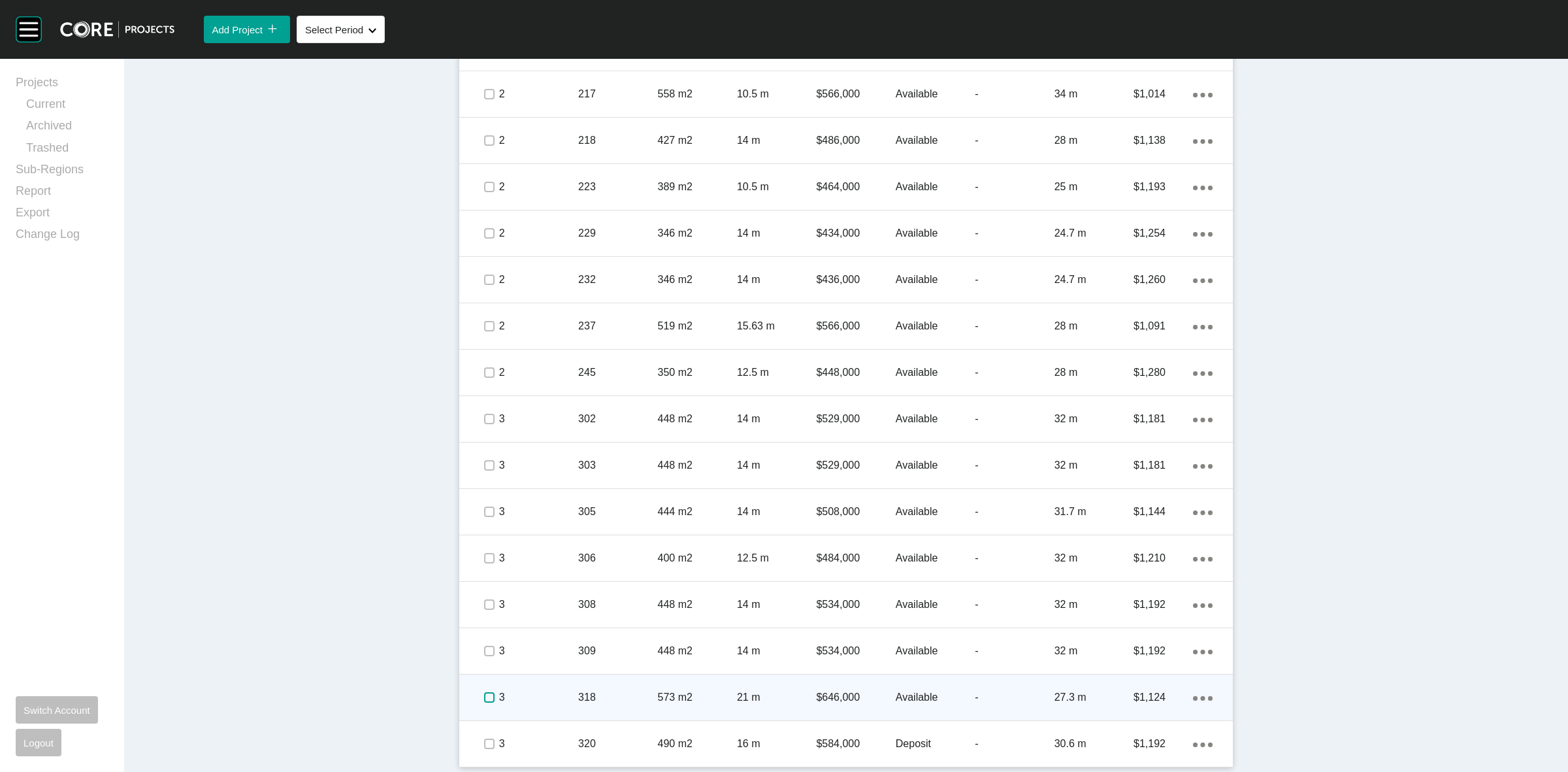
click at [484, 697] on label at bounding box center [489, 697] width 11 height 11
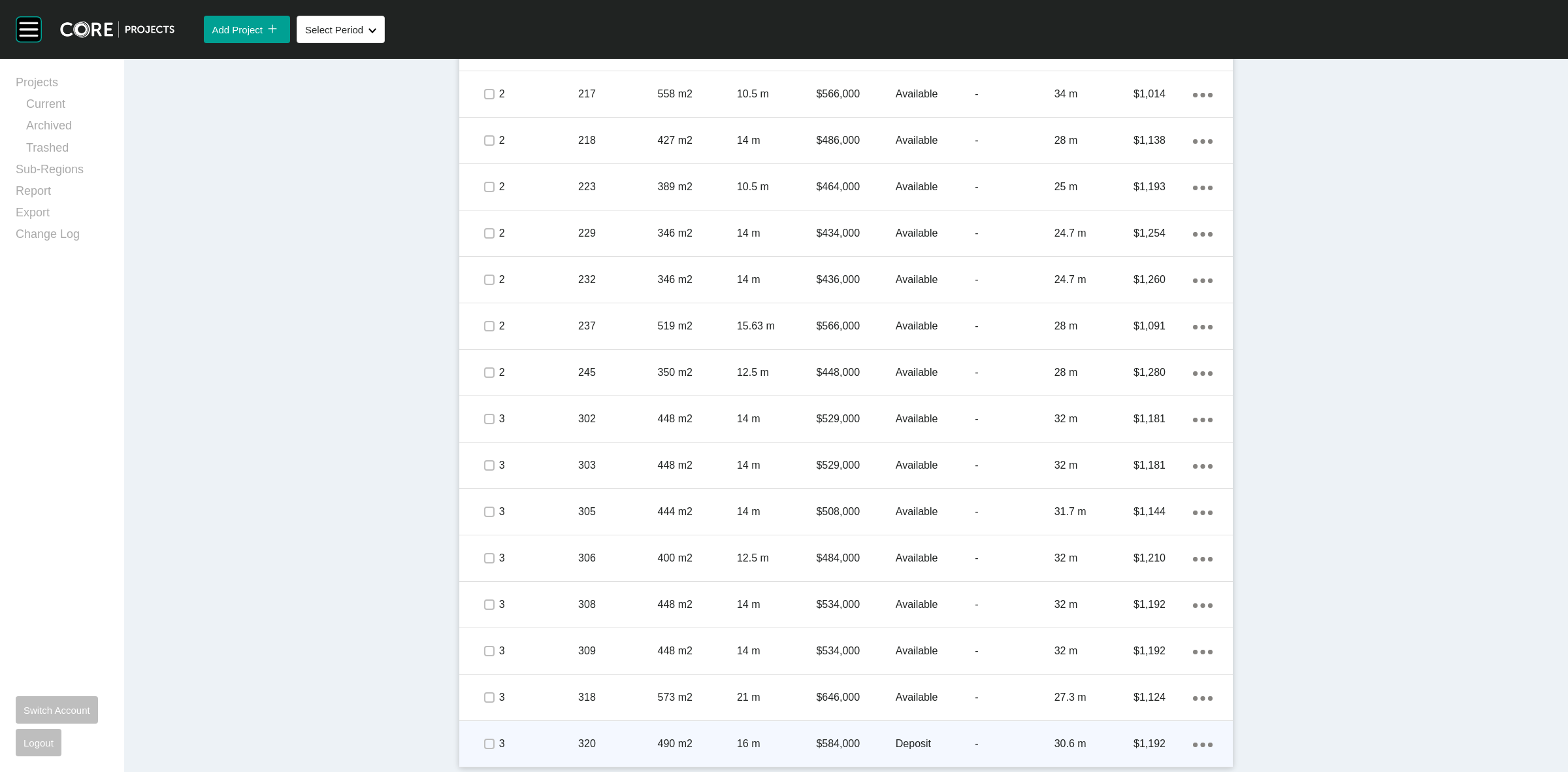
click at [699, 737] on p "490 m2" at bounding box center [697, 744] width 79 height 14
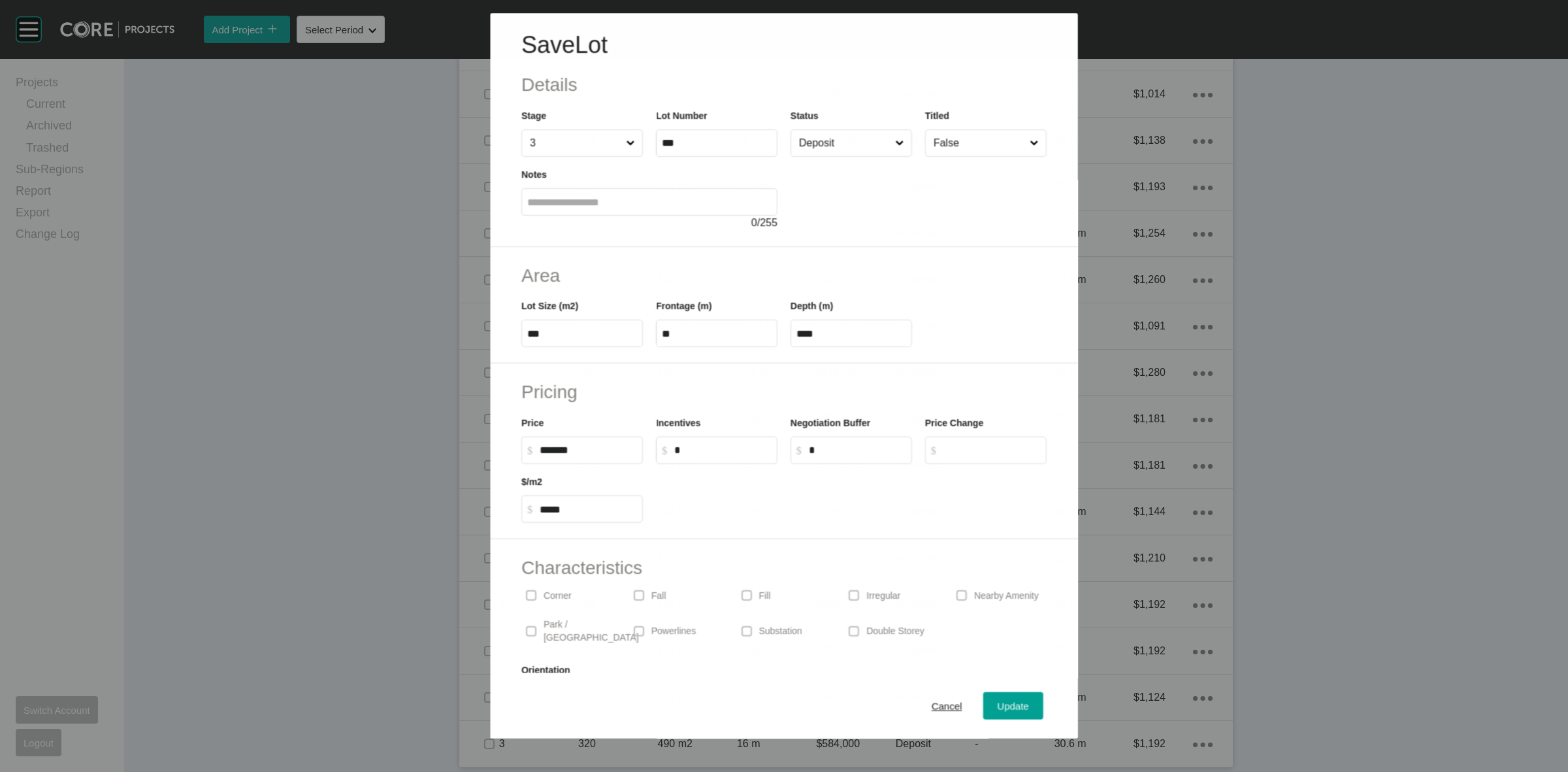
click at [838, 144] on input "Deposit" at bounding box center [845, 143] width 96 height 26
click at [998, 701] on span "Update" at bounding box center [1013, 706] width 32 height 11
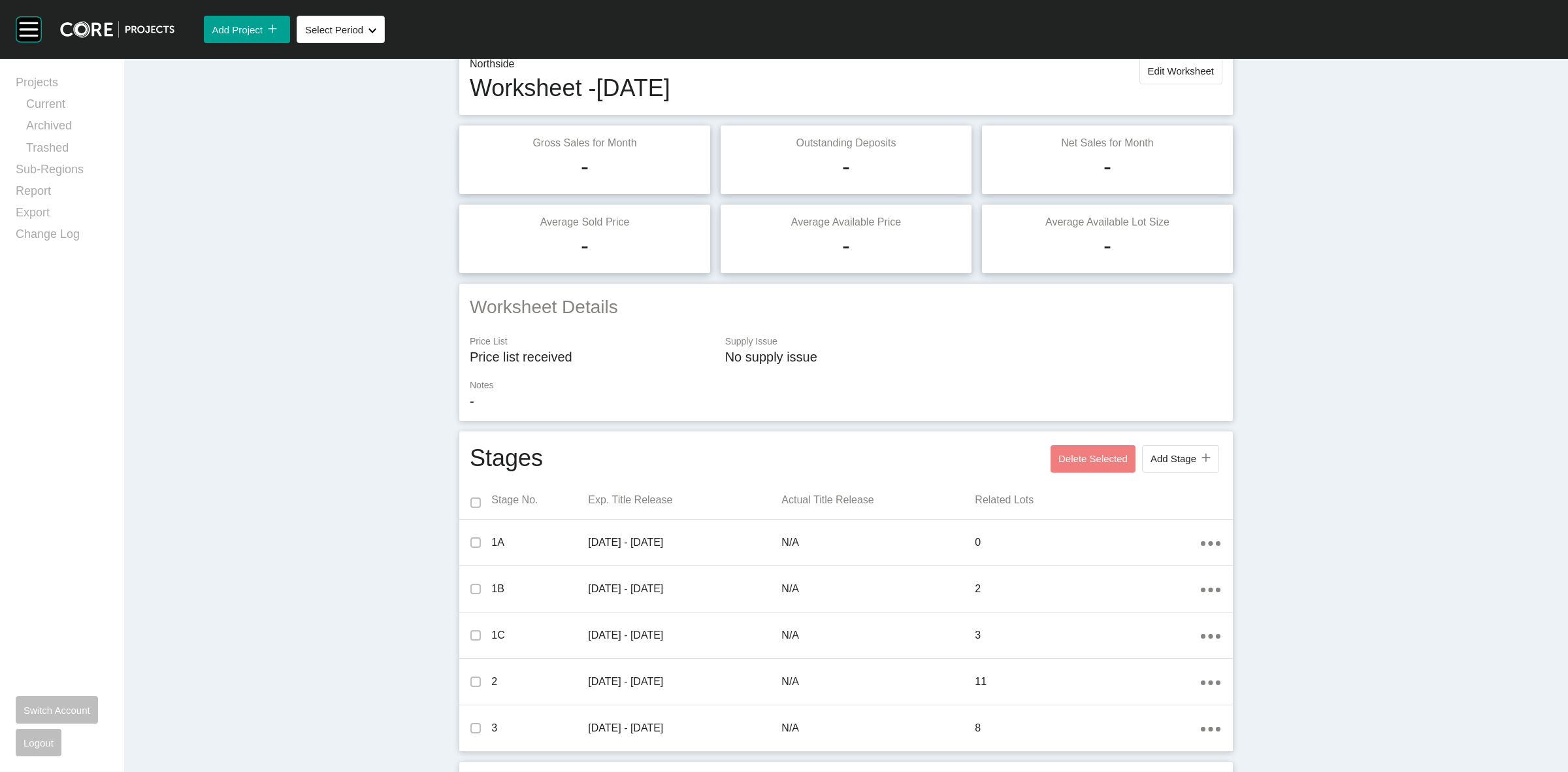
scroll to position [0, 0]
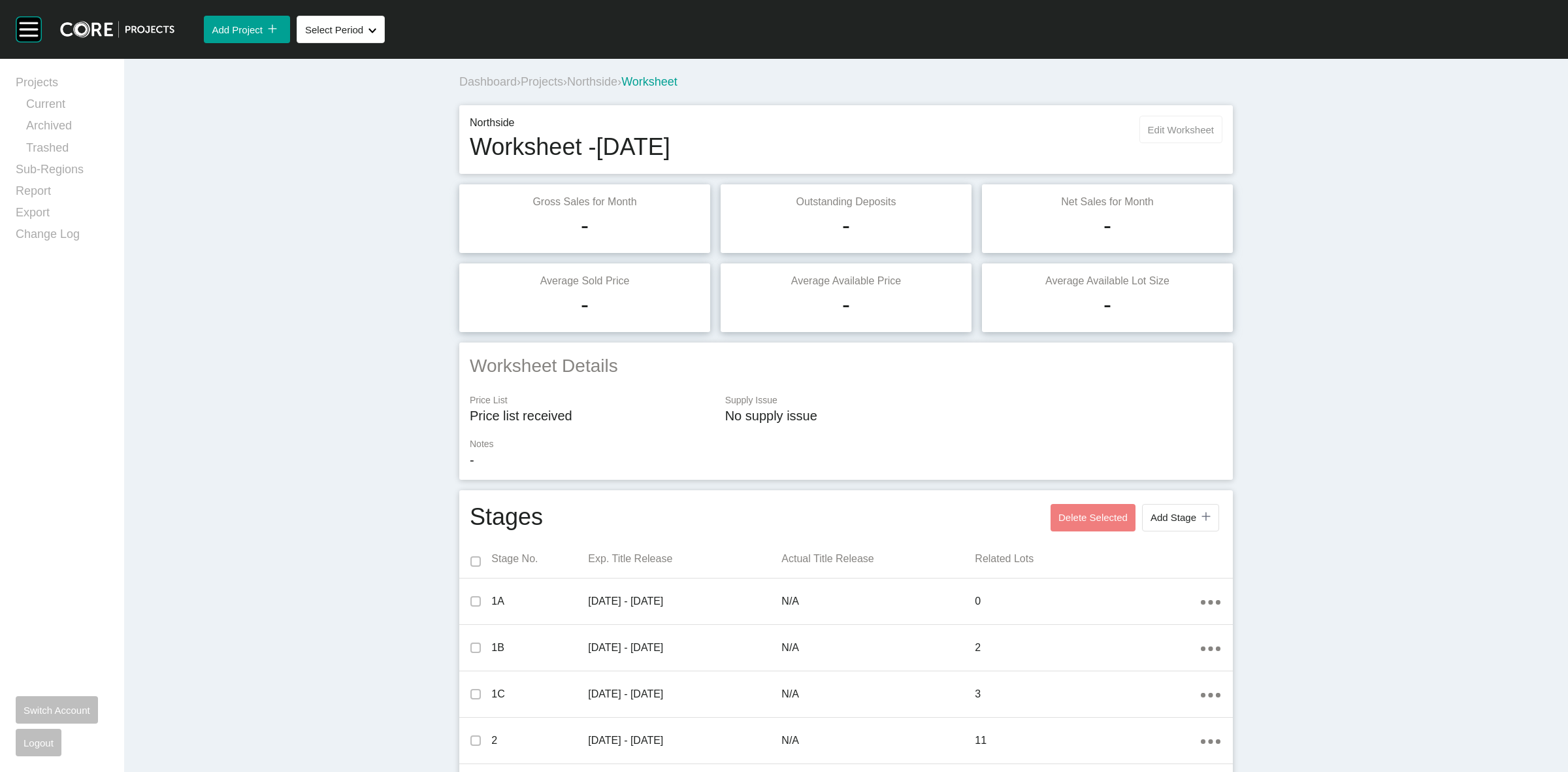
click at [1148, 135] on span "Edit Worksheet" at bounding box center [1180, 129] width 66 height 11
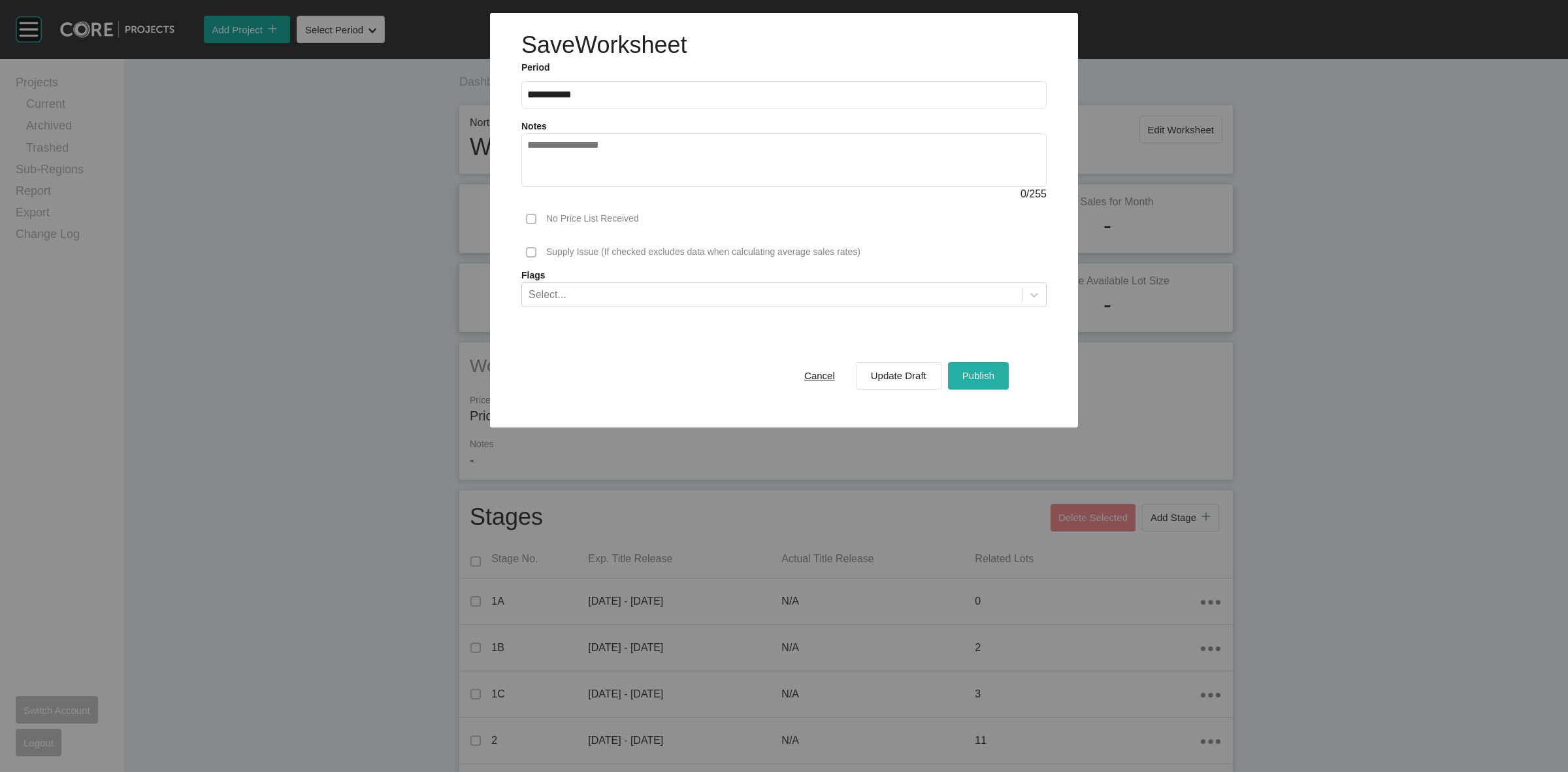
click at [981, 378] on span "Publish" at bounding box center [978, 375] width 32 height 11
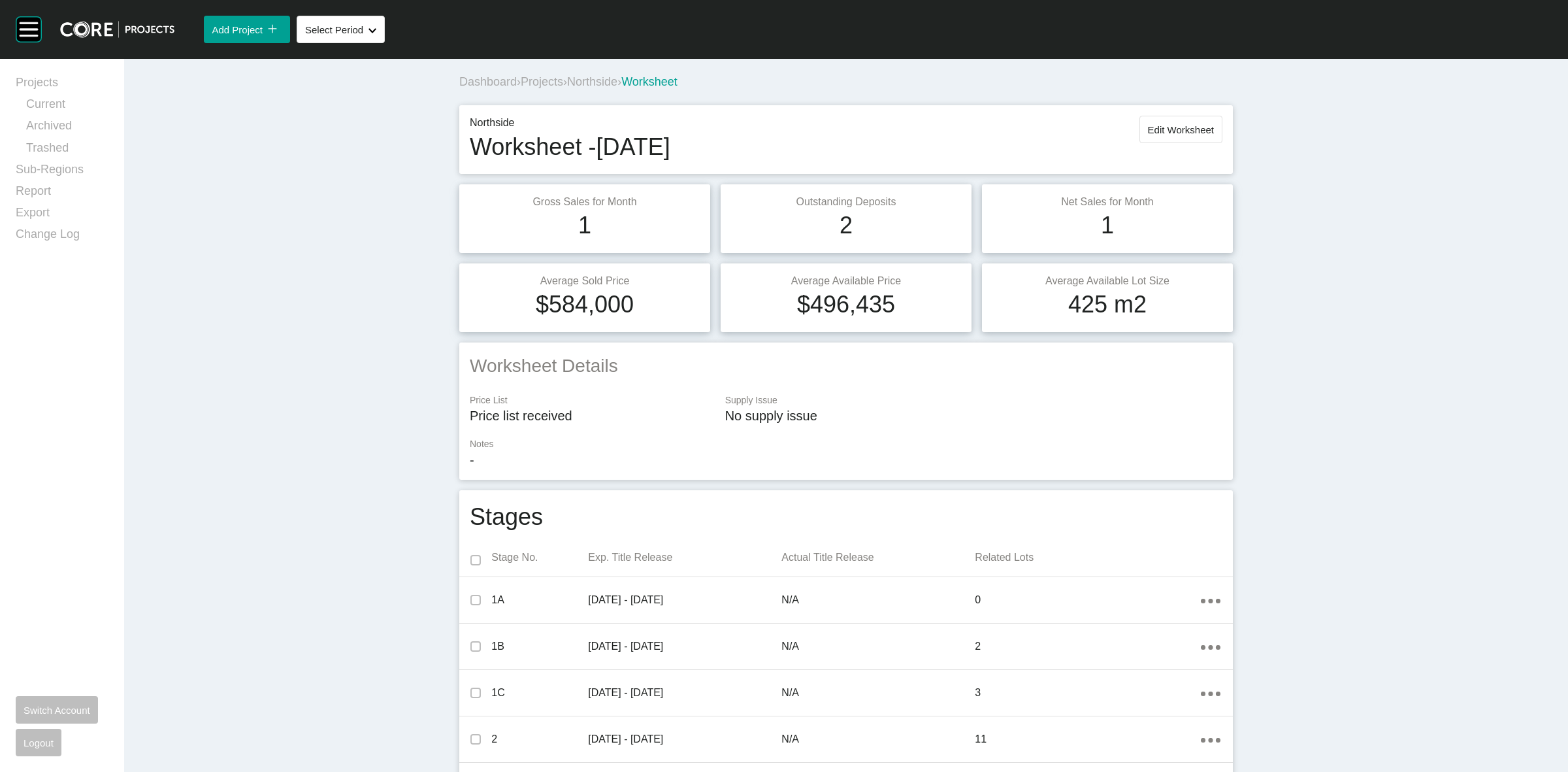
click at [586, 77] on span "Northside" at bounding box center [592, 81] width 51 height 13
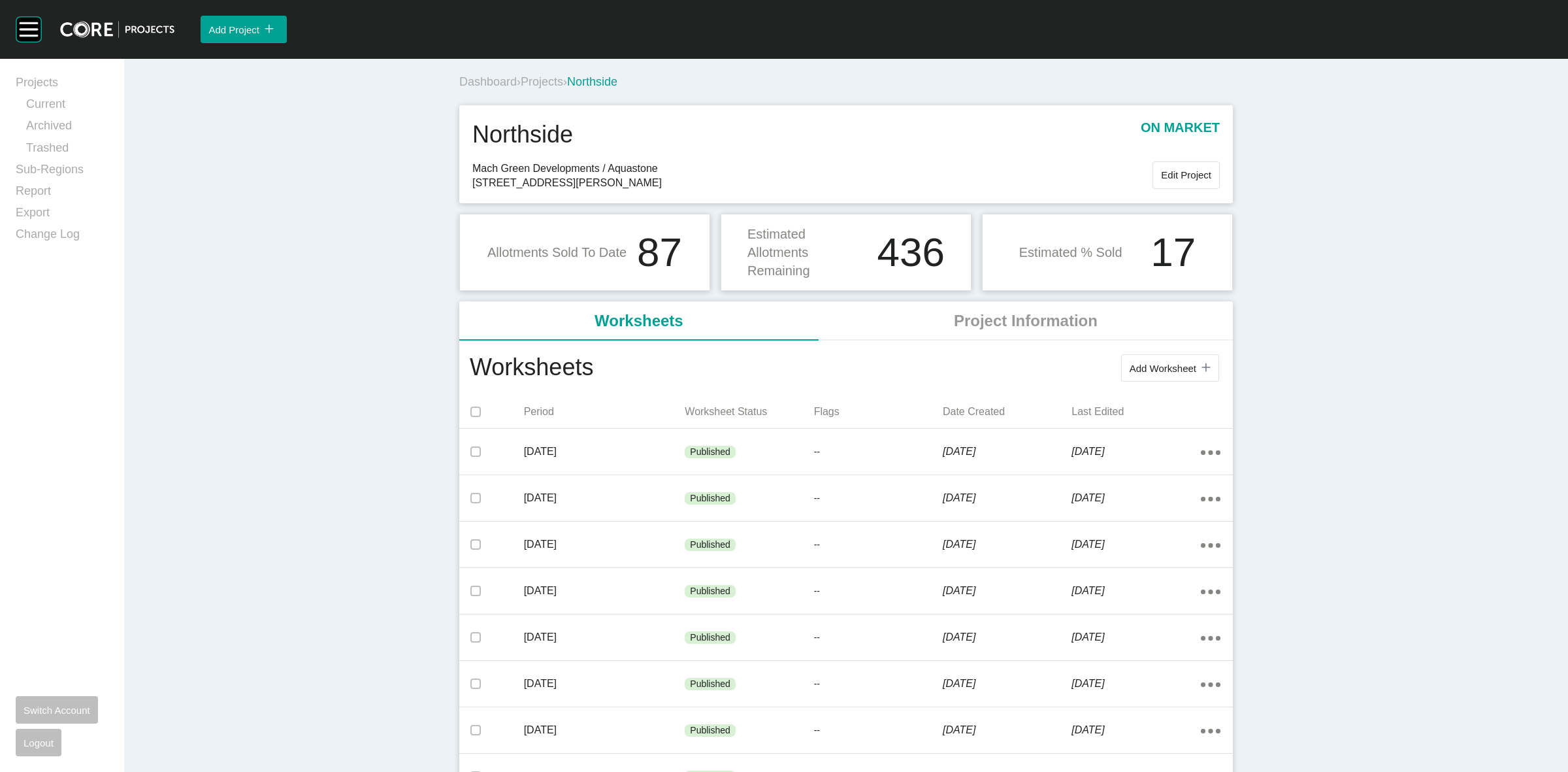
click at [544, 82] on span "Projects" at bounding box center [541, 81] width 42 height 13
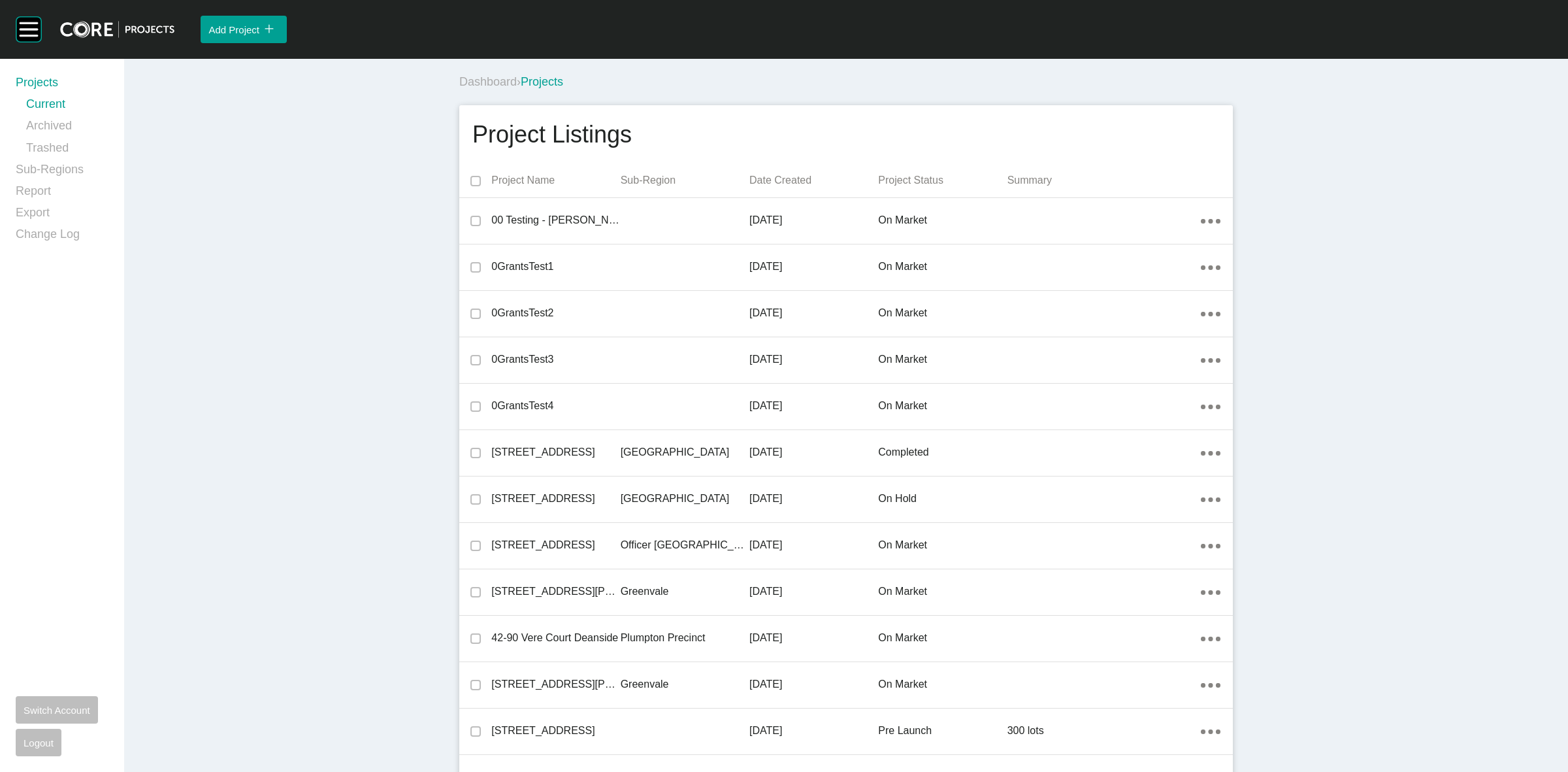
scroll to position [18997, 0]
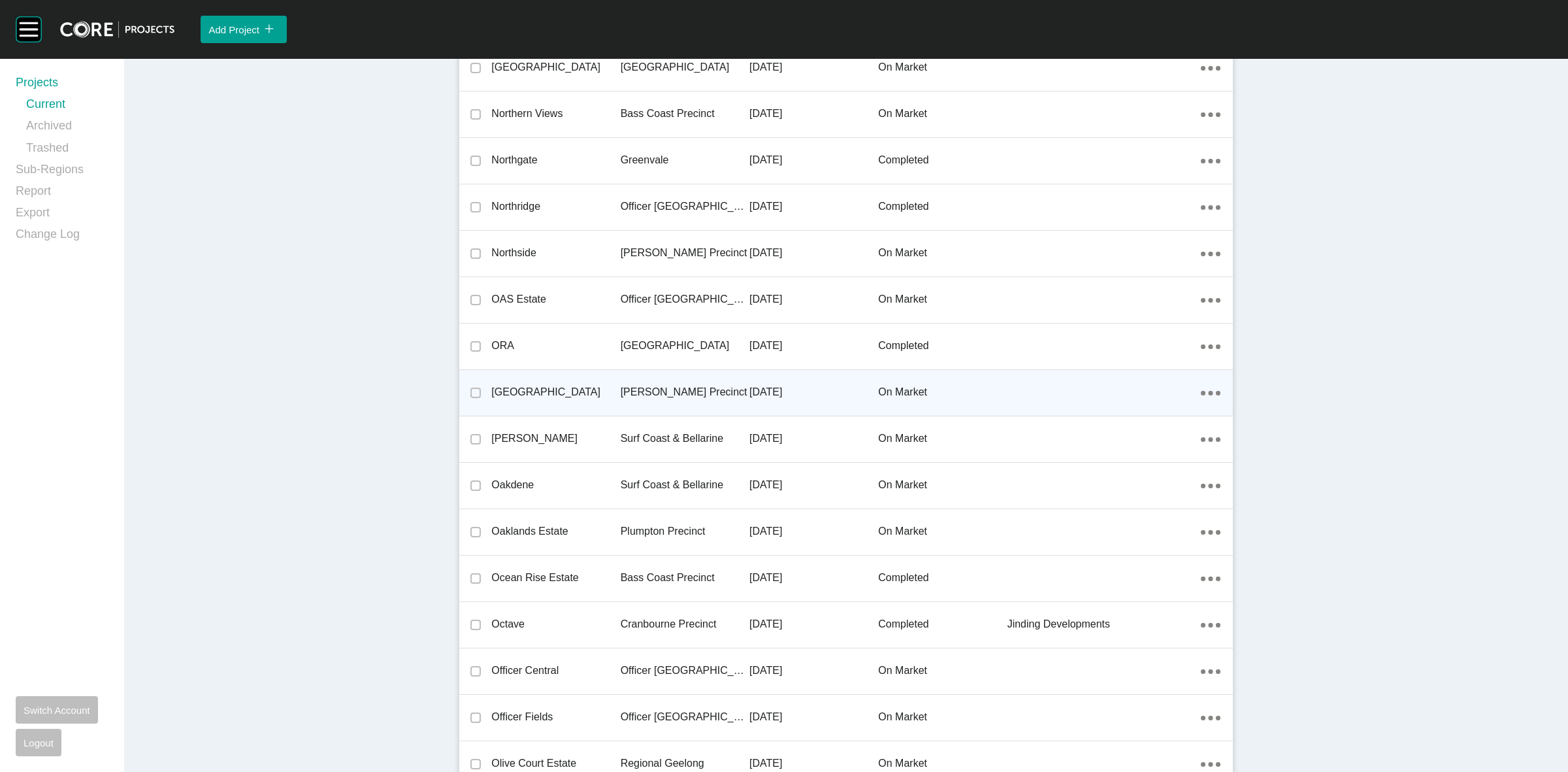
click at [641, 377] on div "[PERSON_NAME] Precinct" at bounding box center [684, 392] width 129 height 41
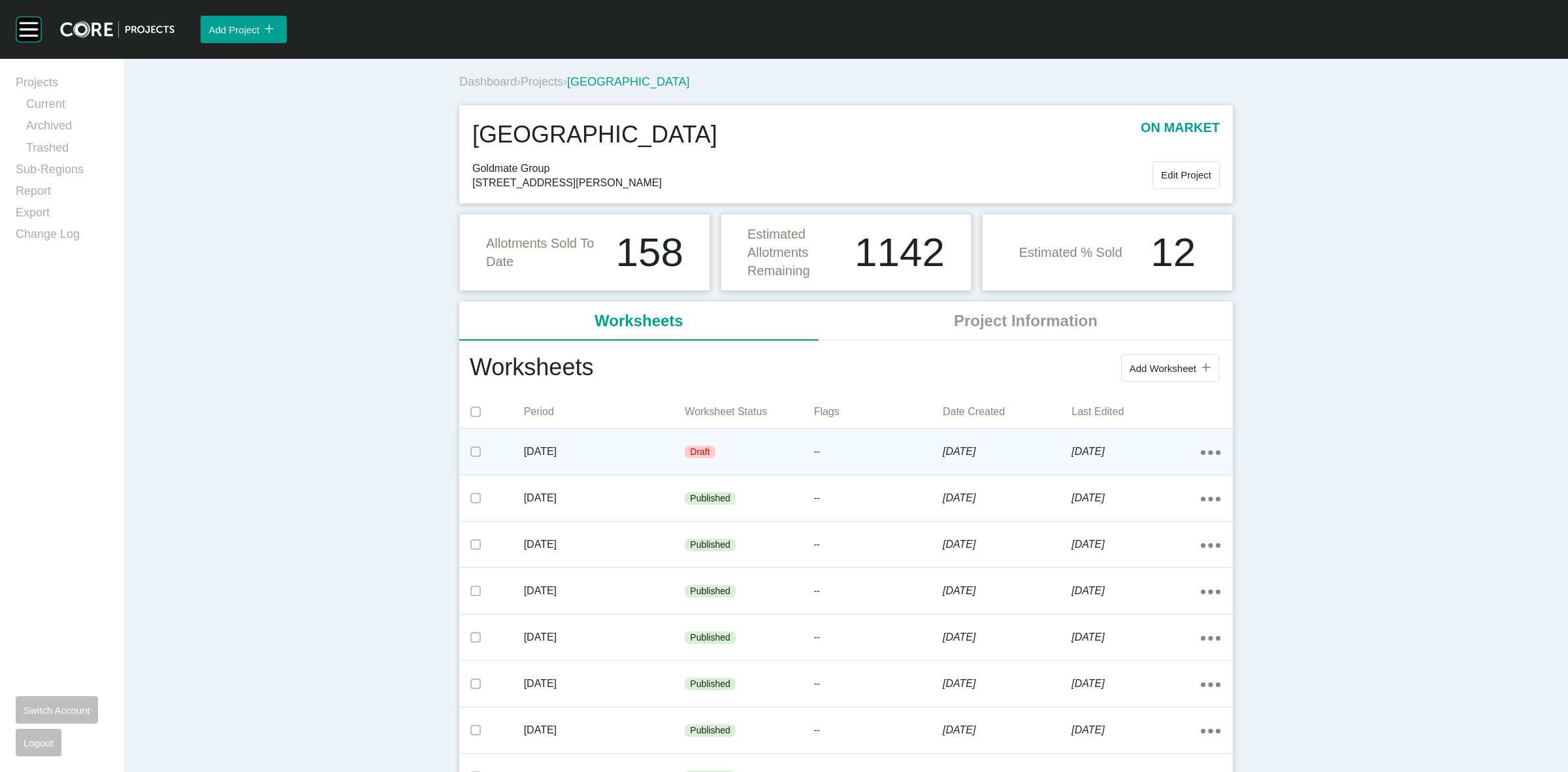
click at [877, 451] on p "--" at bounding box center [878, 452] width 129 height 13
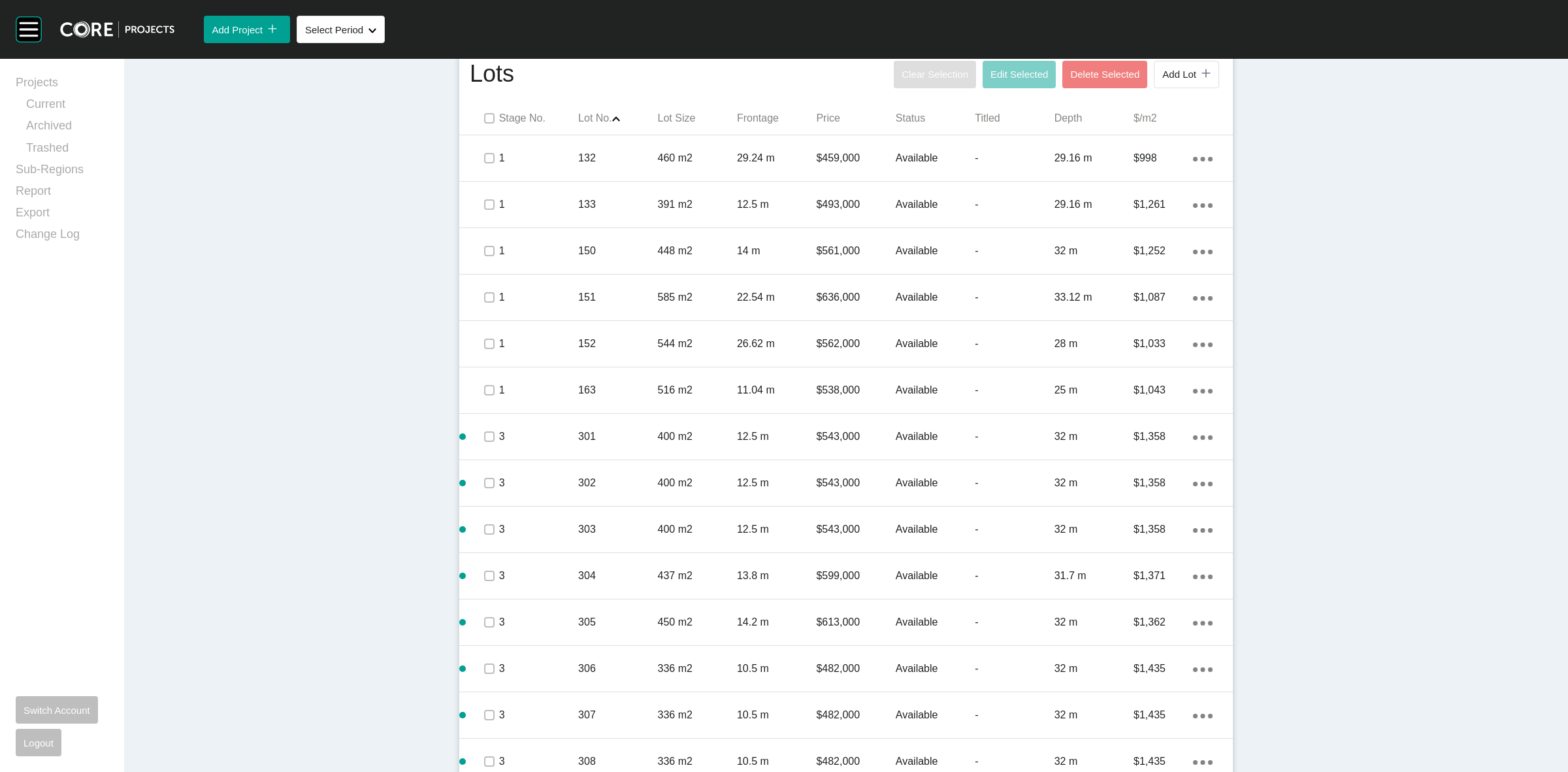
scroll to position [817, 0]
drag, startPoint x: 477, startPoint y: 213, endPoint x: 431, endPoint y: 232, distance: 49.8
click at [1173, 76] on span "Add Lot" at bounding box center [1178, 71] width 34 height 11
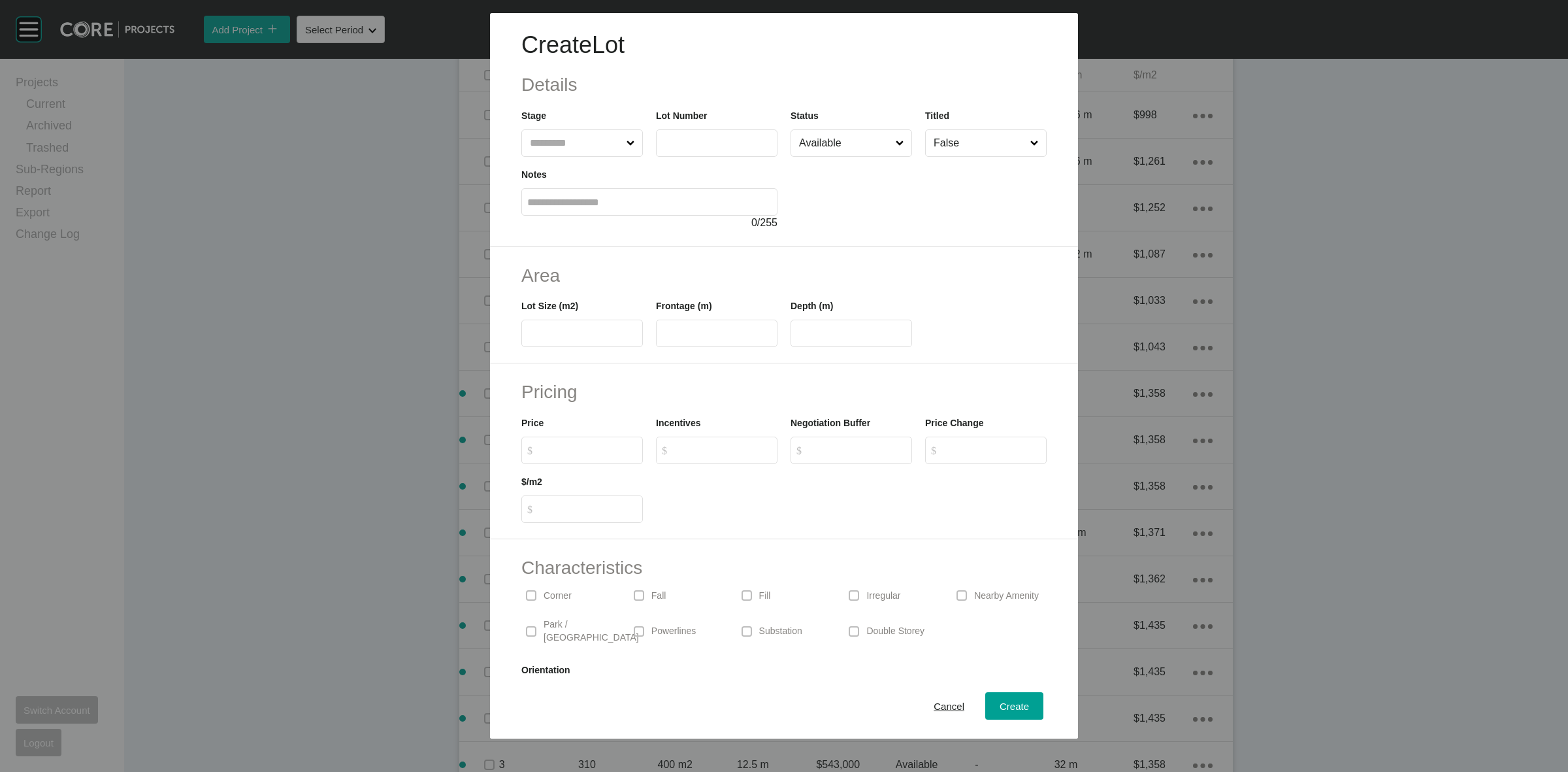
click at [578, 137] on input "text" at bounding box center [576, 143] width 96 height 26
type input "***"
type input "****"
type input "**"
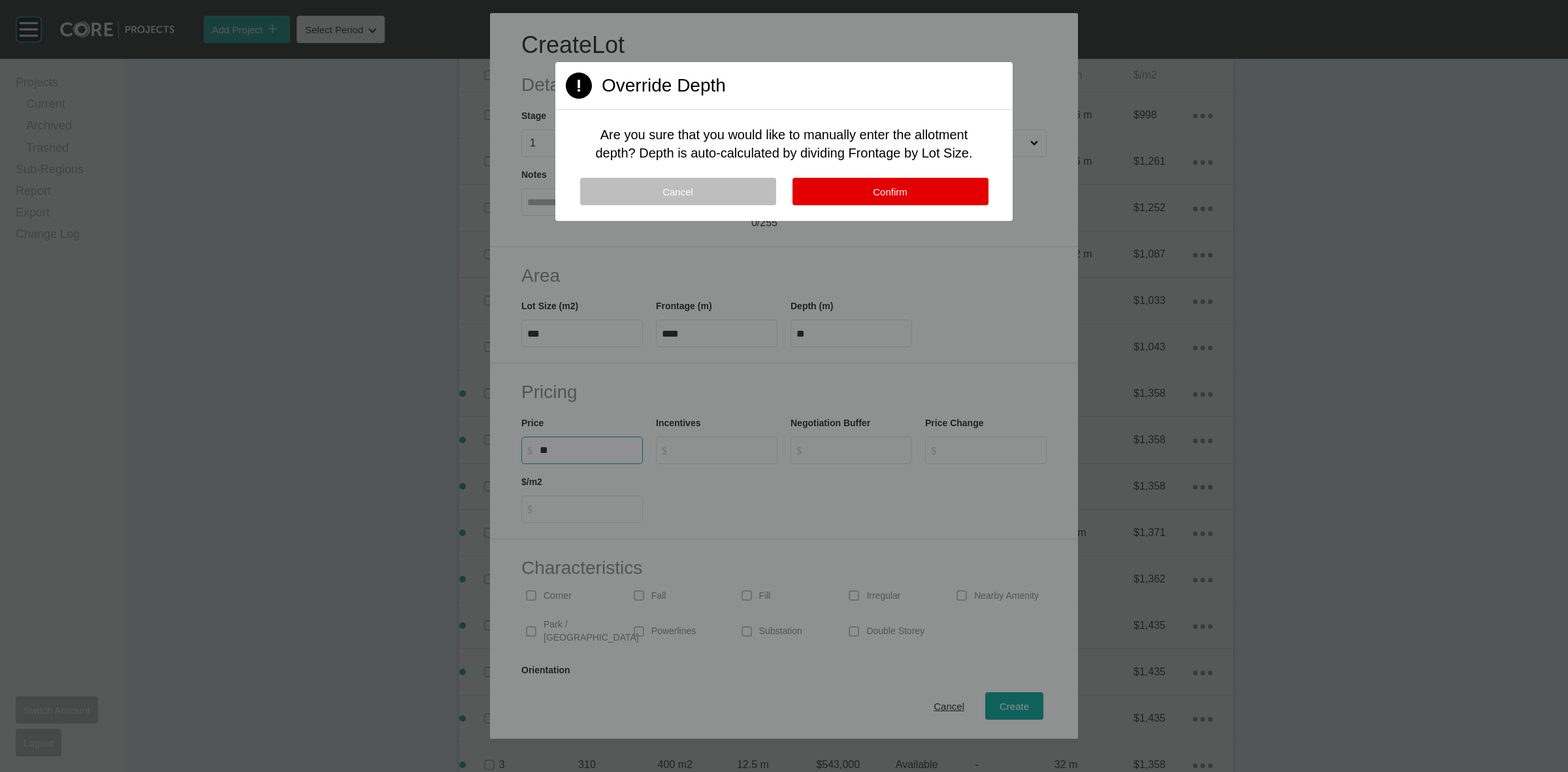
type input "*"
type input "*******"
type input "*****"
type input "*"
click at [835, 193] on button "Confirm" at bounding box center [890, 191] width 196 height 27
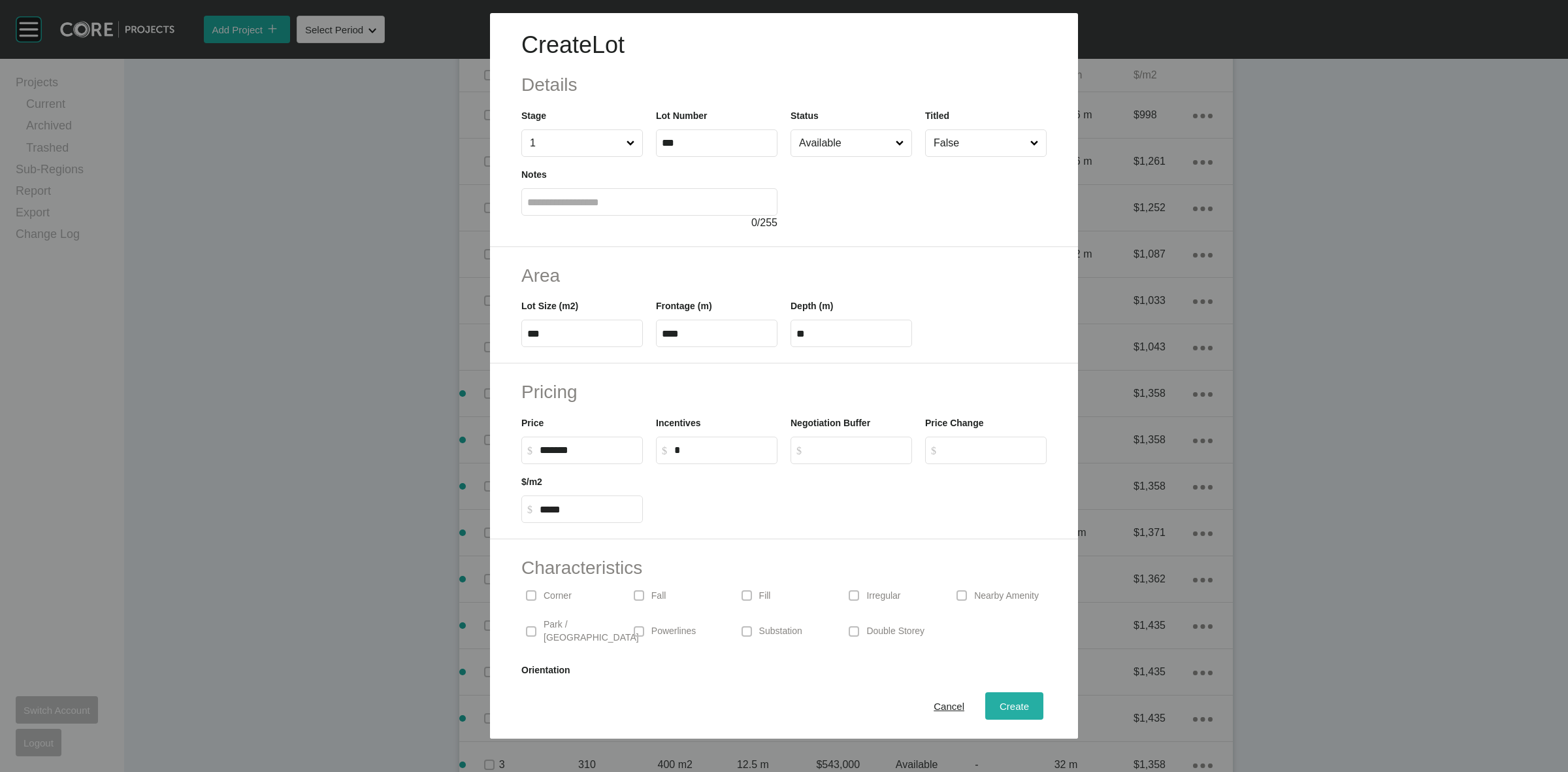
click at [1006, 710] on span "Create" at bounding box center [1014, 706] width 29 height 11
type input "*"
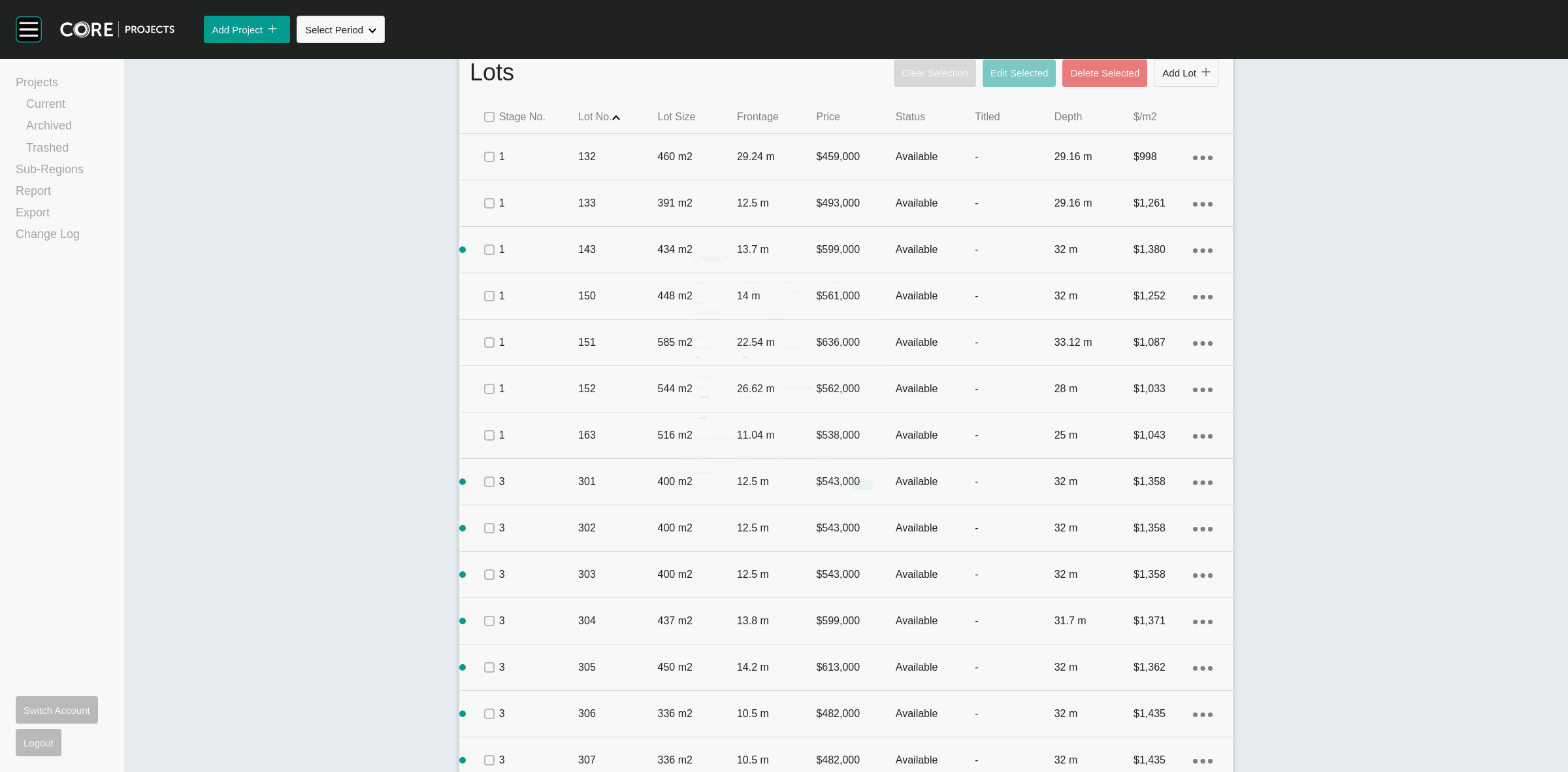
scroll to position [857, 0]
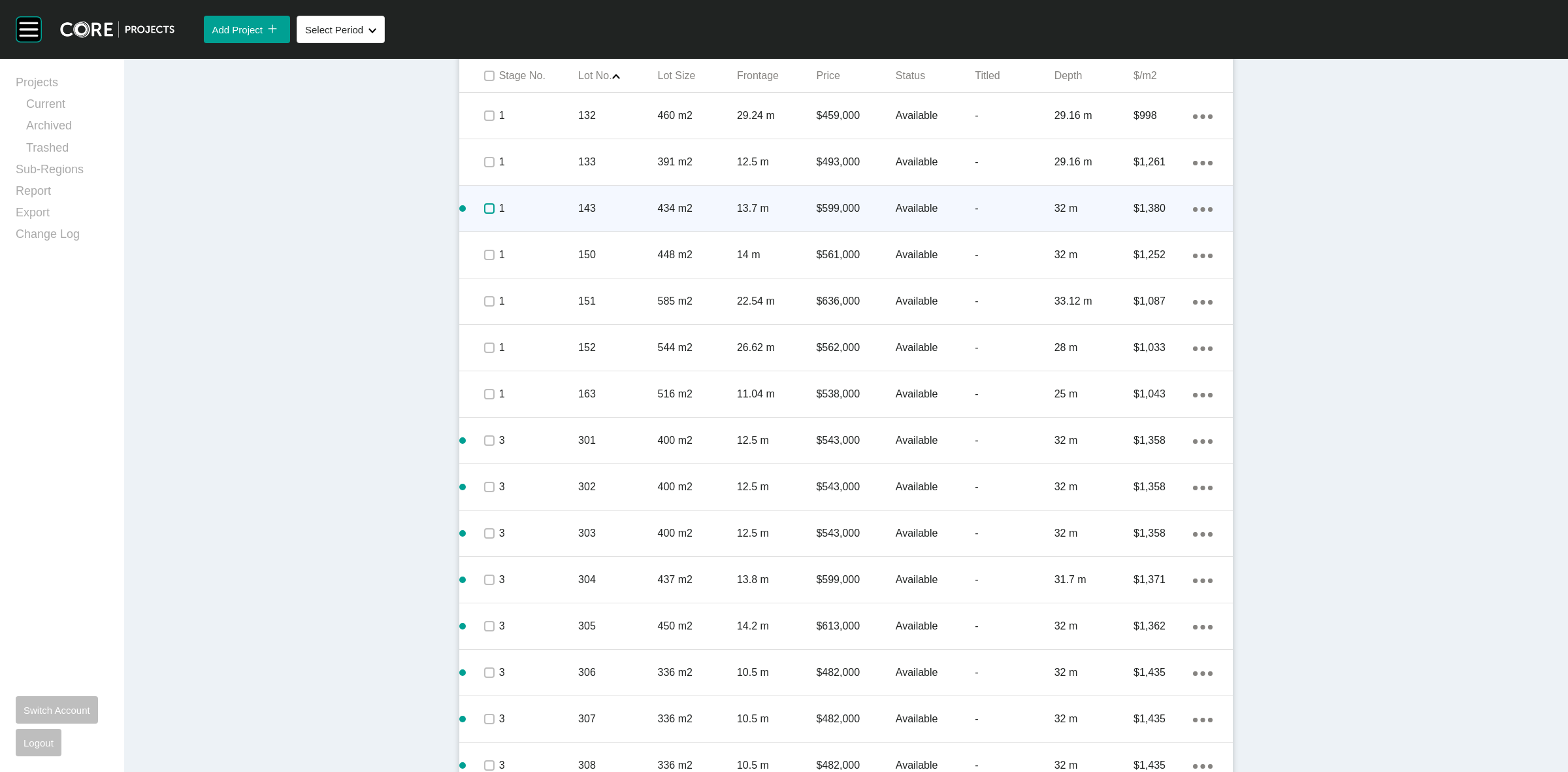
click at [484, 209] on label at bounding box center [489, 209] width 11 height 11
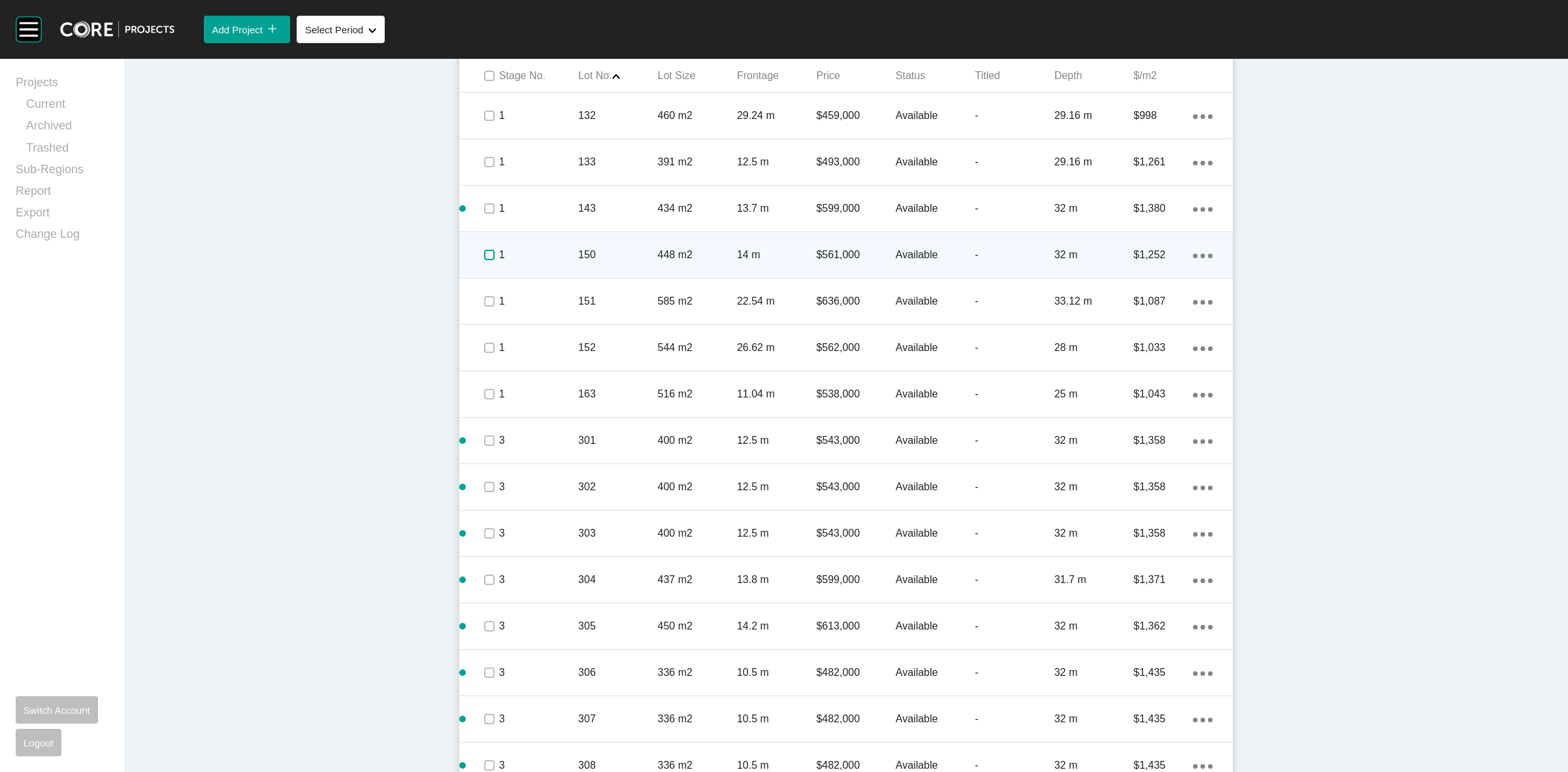
click at [488, 253] on label at bounding box center [489, 255] width 11 height 11
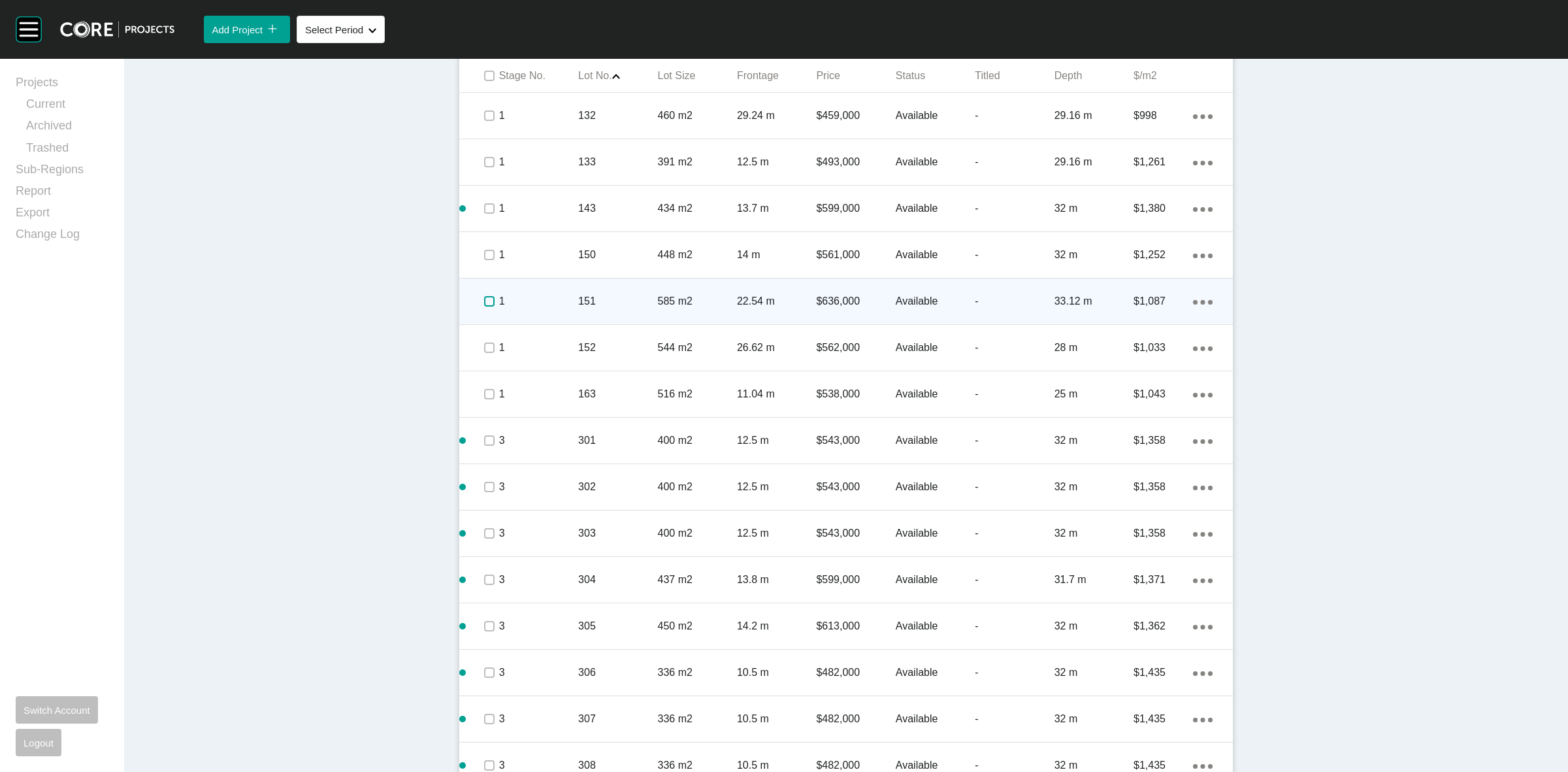
click at [485, 297] on label at bounding box center [489, 301] width 11 height 11
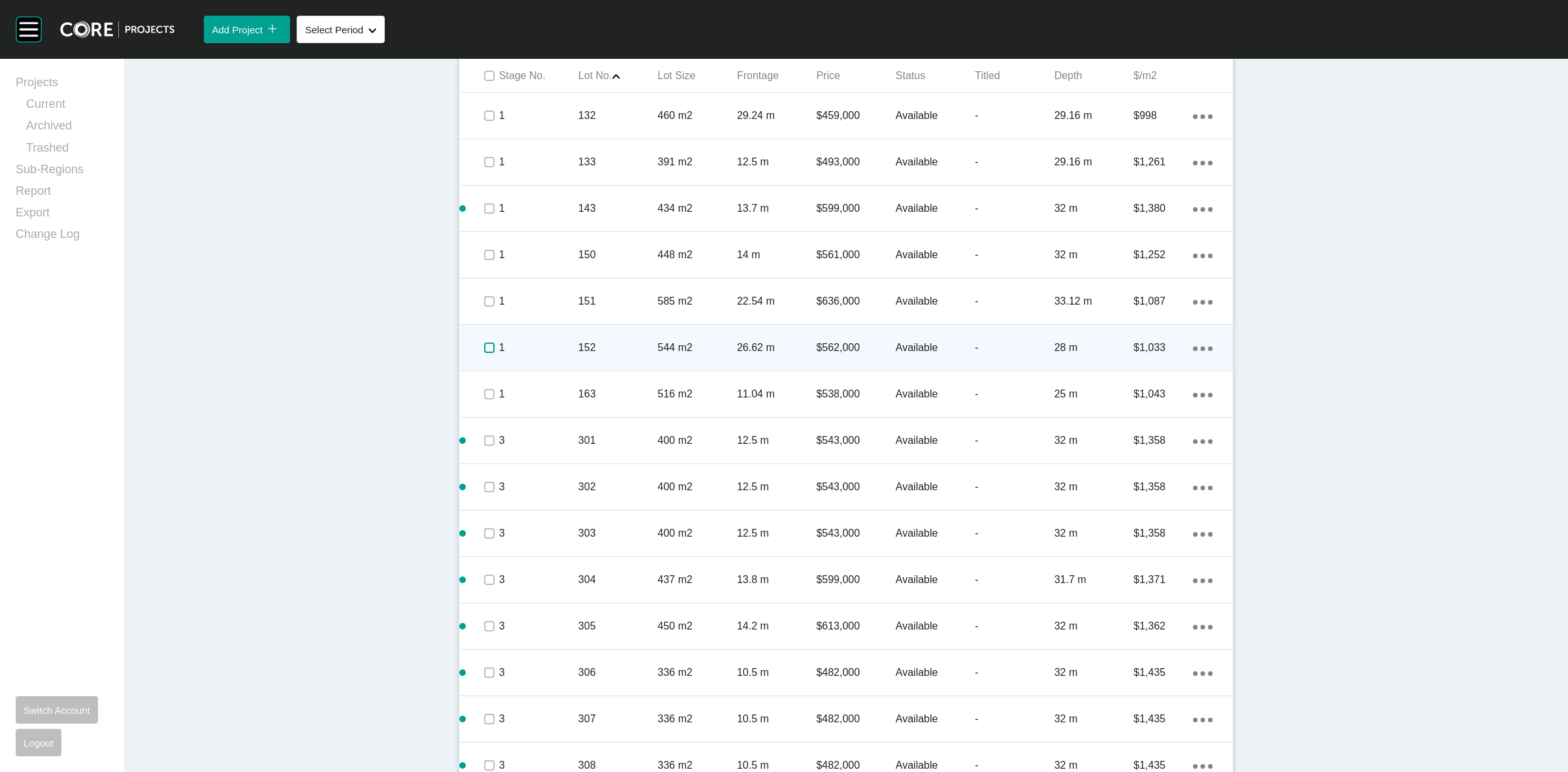
click at [485, 351] on label at bounding box center [489, 347] width 11 height 11
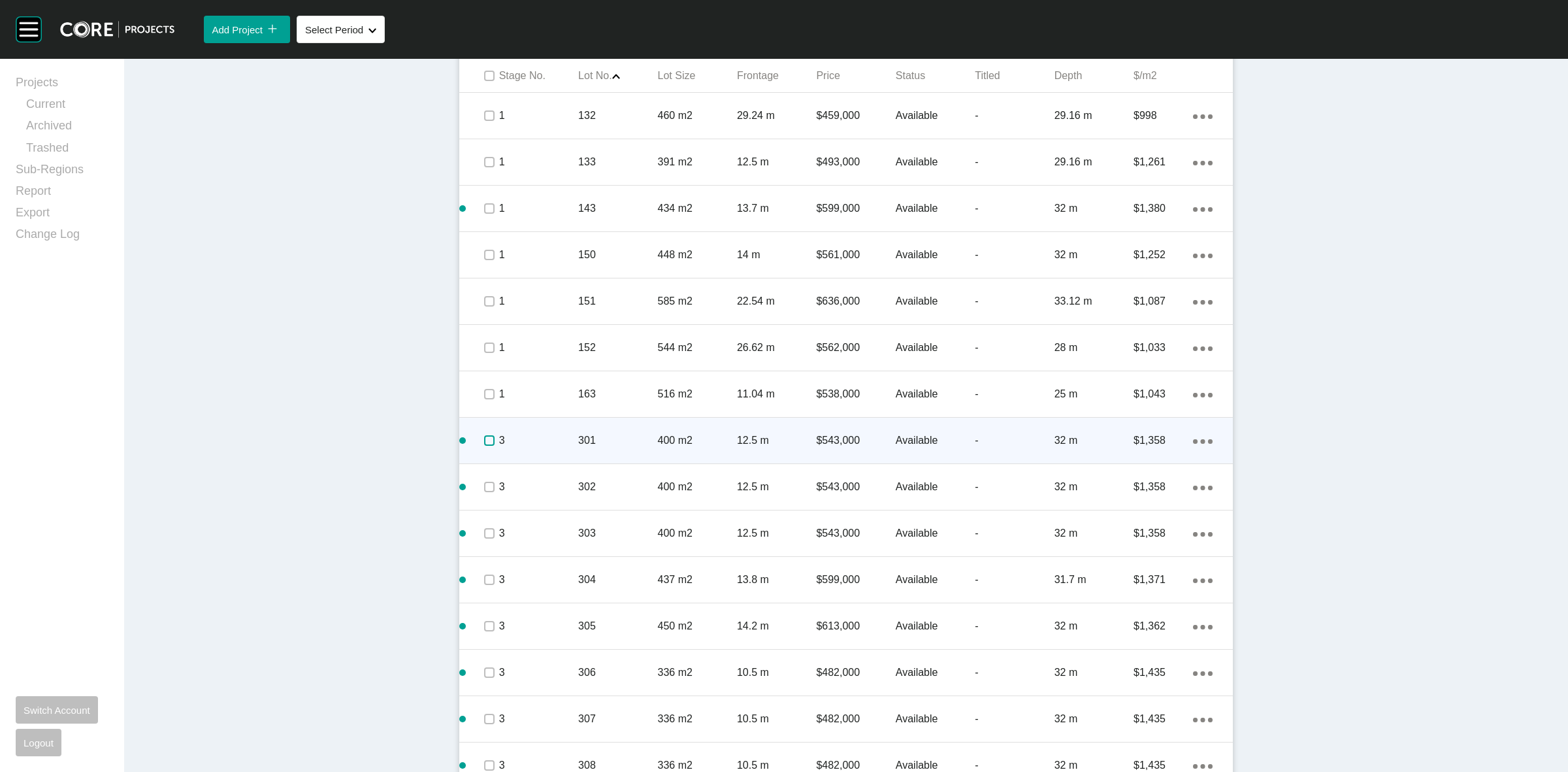
click at [484, 439] on label at bounding box center [489, 440] width 11 height 11
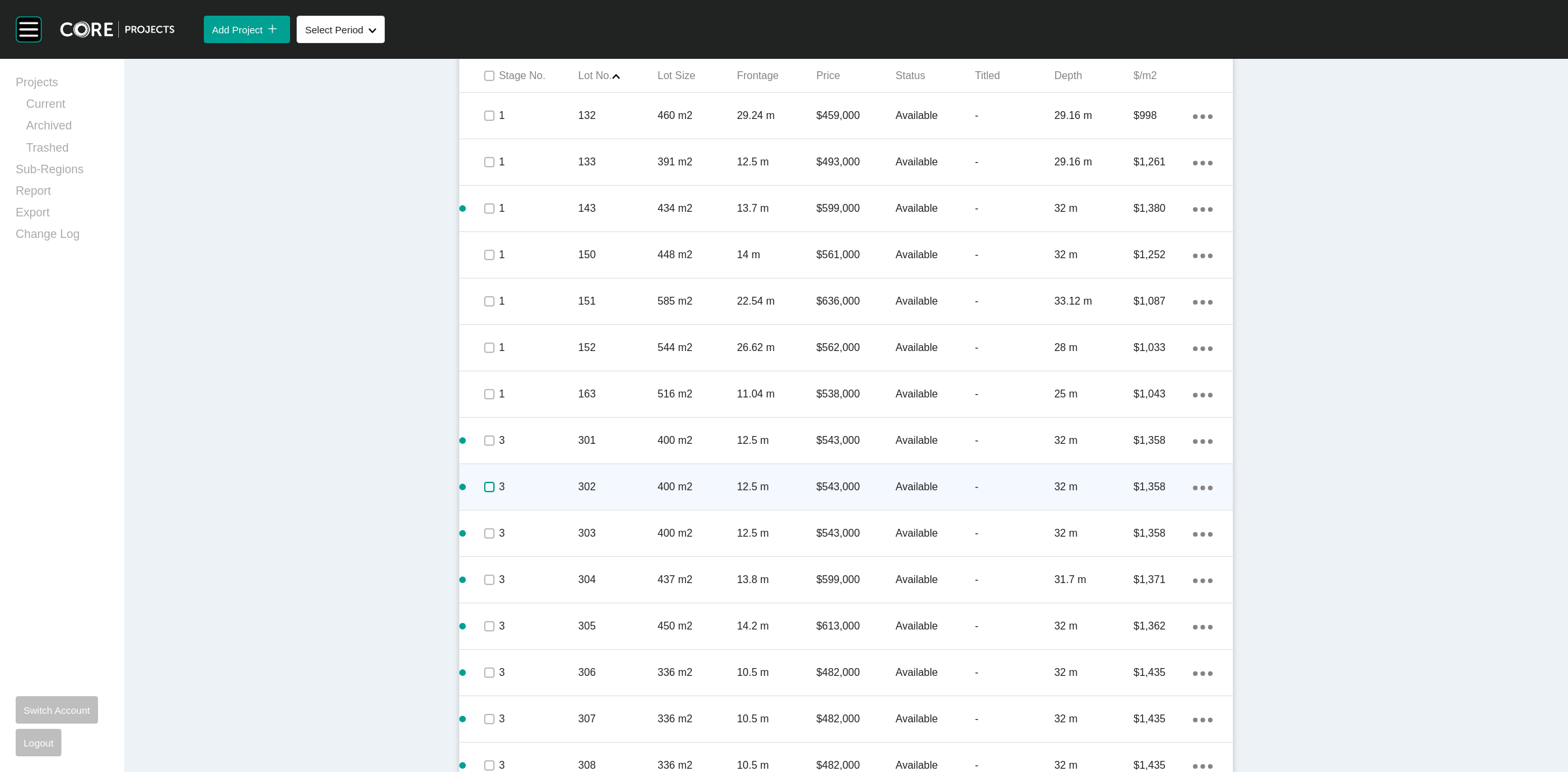
click at [484, 488] on label at bounding box center [489, 487] width 11 height 11
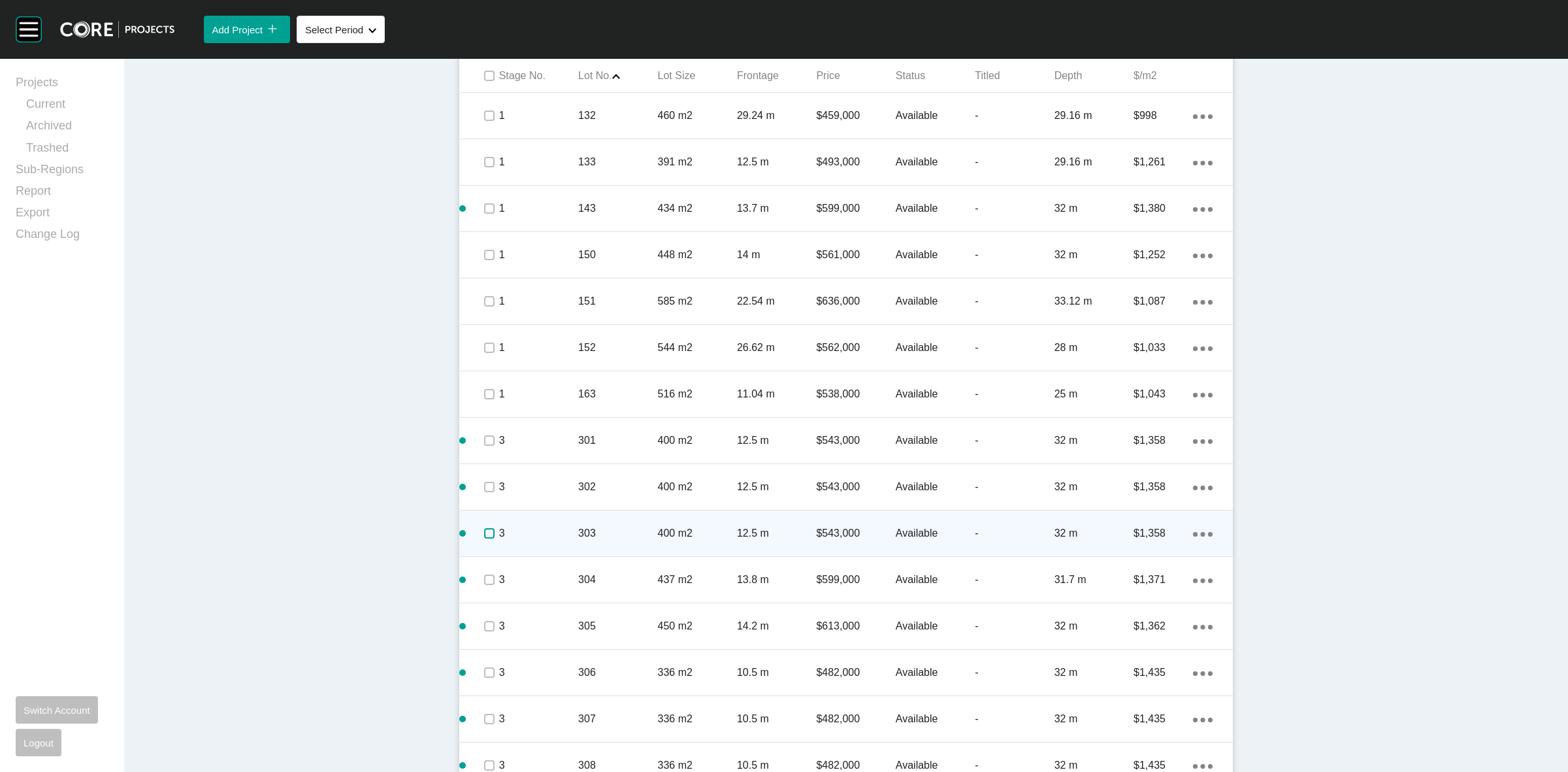
click at [484, 534] on label at bounding box center [489, 534] width 11 height 11
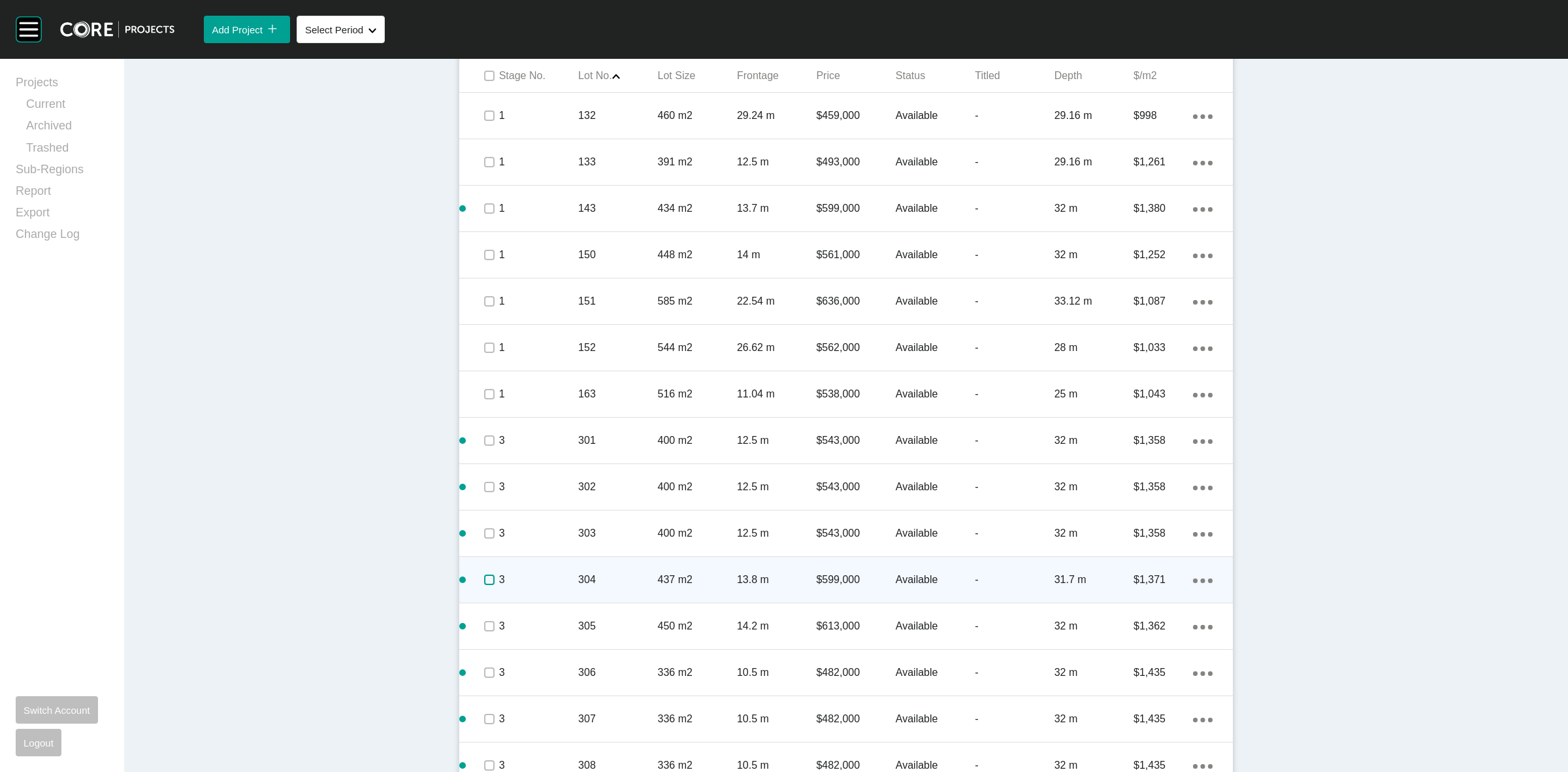
click at [484, 579] on label at bounding box center [489, 579] width 11 height 11
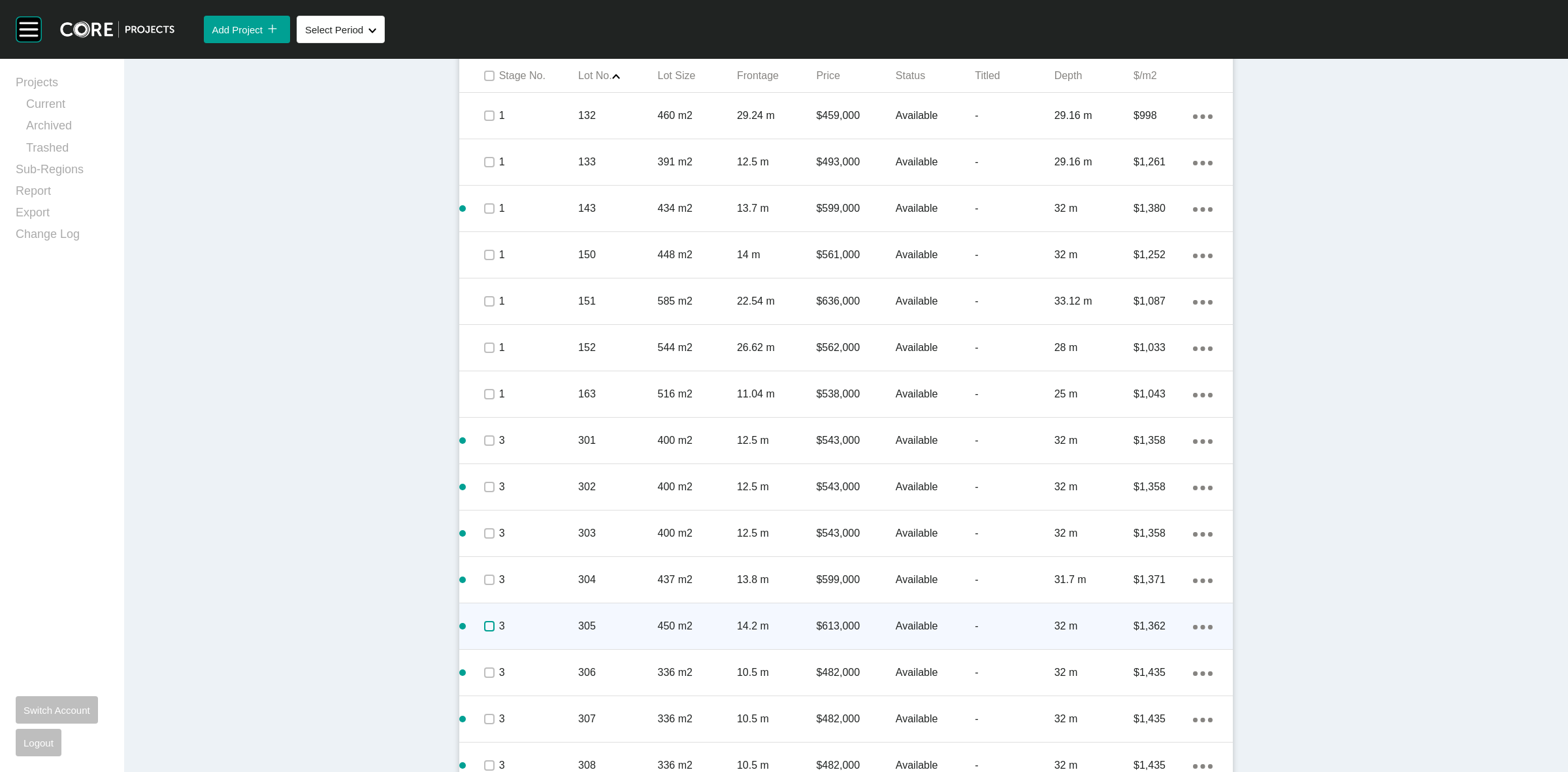
click at [484, 626] on label at bounding box center [489, 626] width 11 height 11
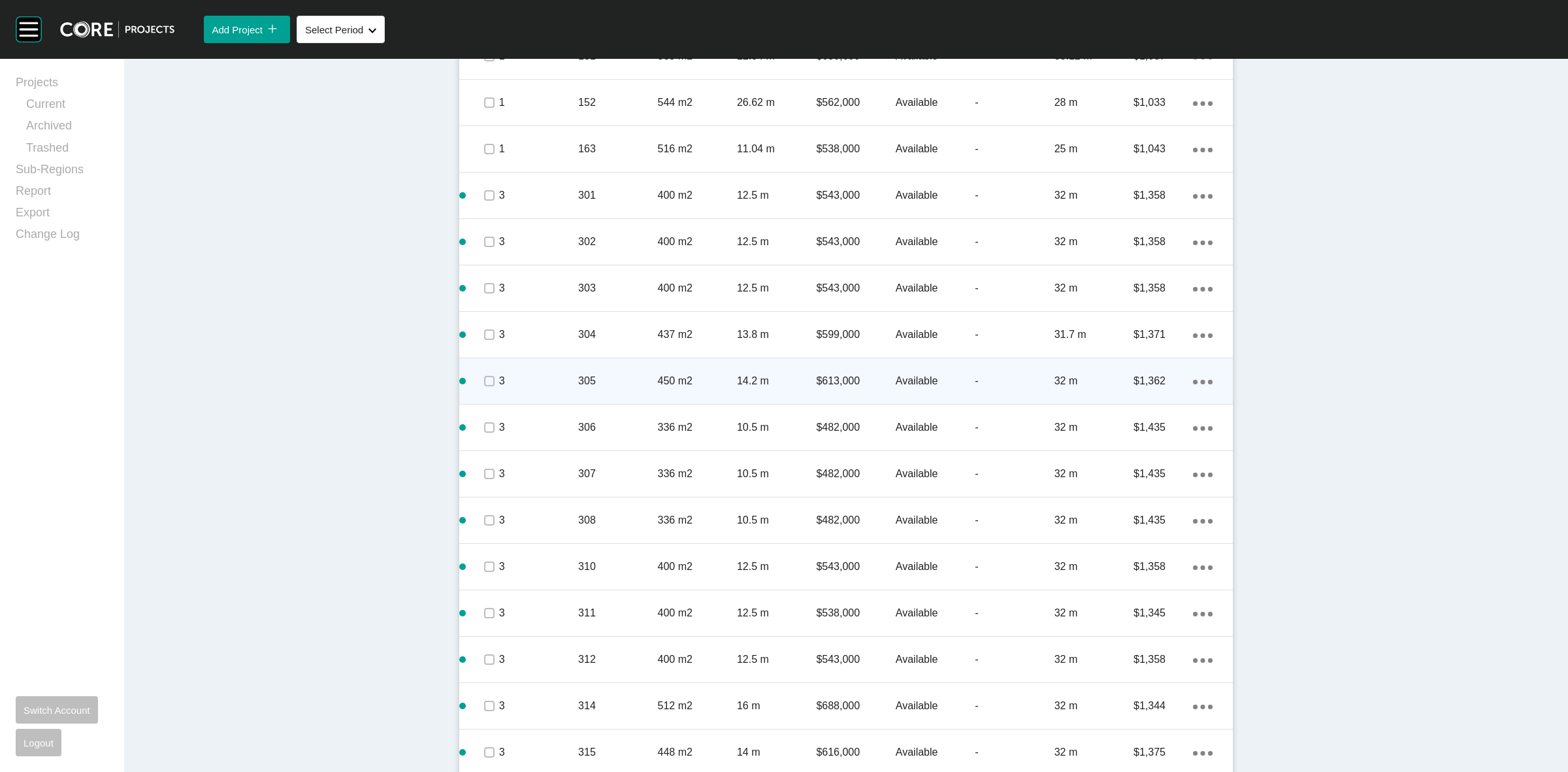
click at [1193, 382] on icon "Action Menu Dots Copy 6 Created with Sketch." at bounding box center [1203, 382] width 20 height 5
click at [1147, 378] on link "Duplicate" at bounding box center [1143, 384] width 49 height 20
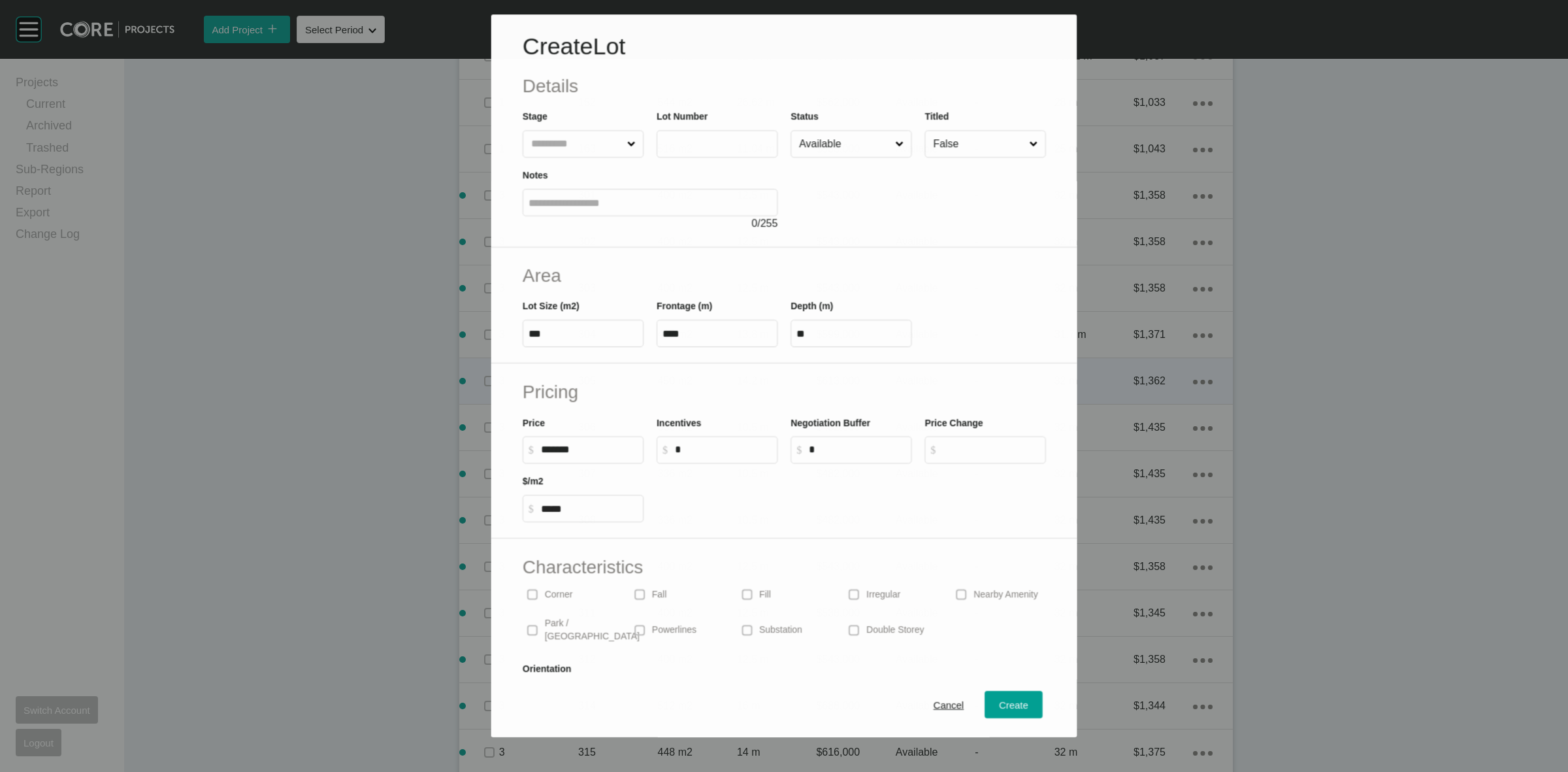
scroll to position [1061, 0]
click at [717, 139] on input "text" at bounding box center [717, 142] width 110 height 11
type input "***"
click at [816, 194] on div at bounding box center [919, 194] width 256 height 74
click at [997, 698] on div "Create" at bounding box center [1014, 706] width 36 height 17
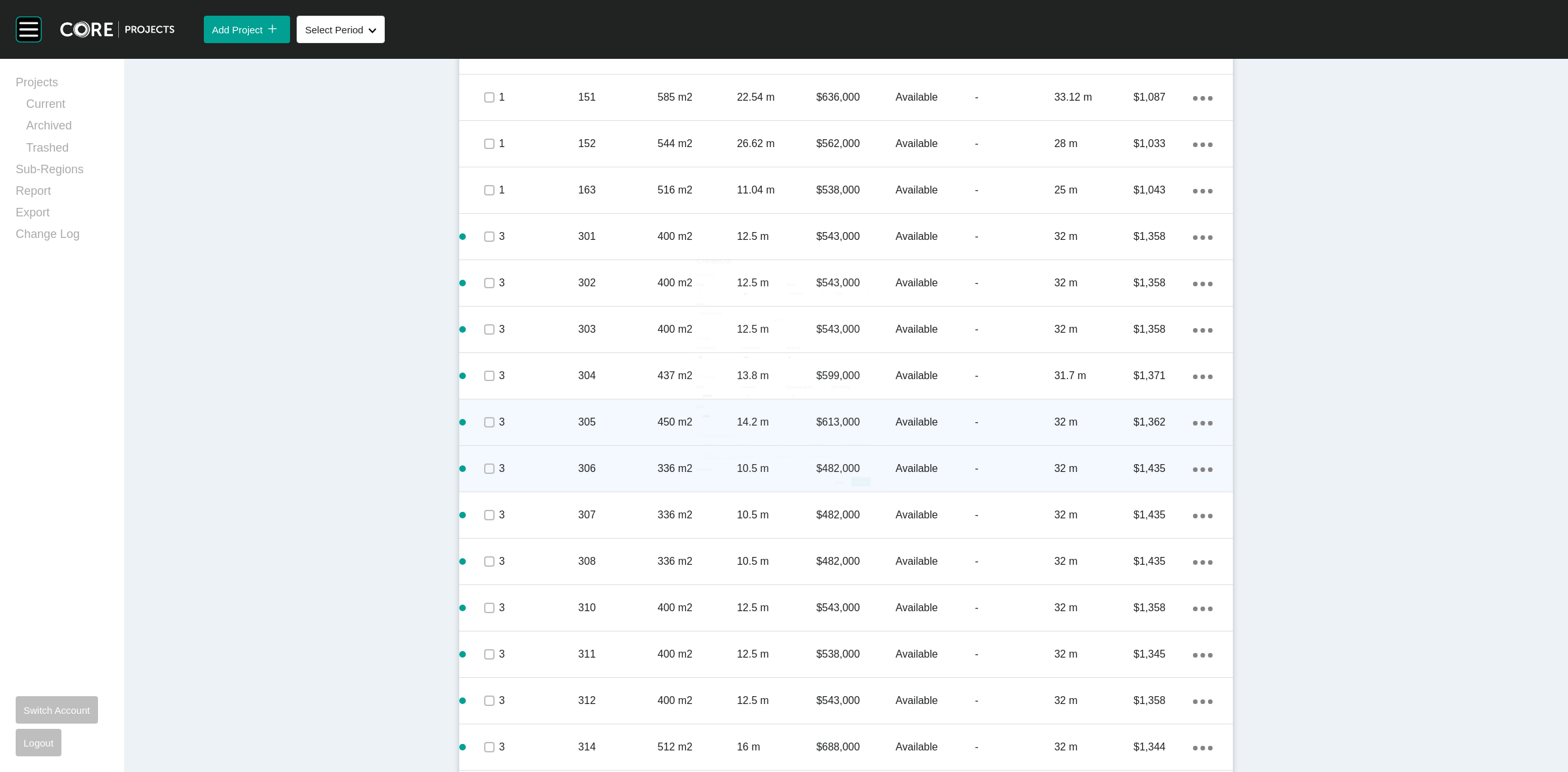
scroll to position [1102, 0]
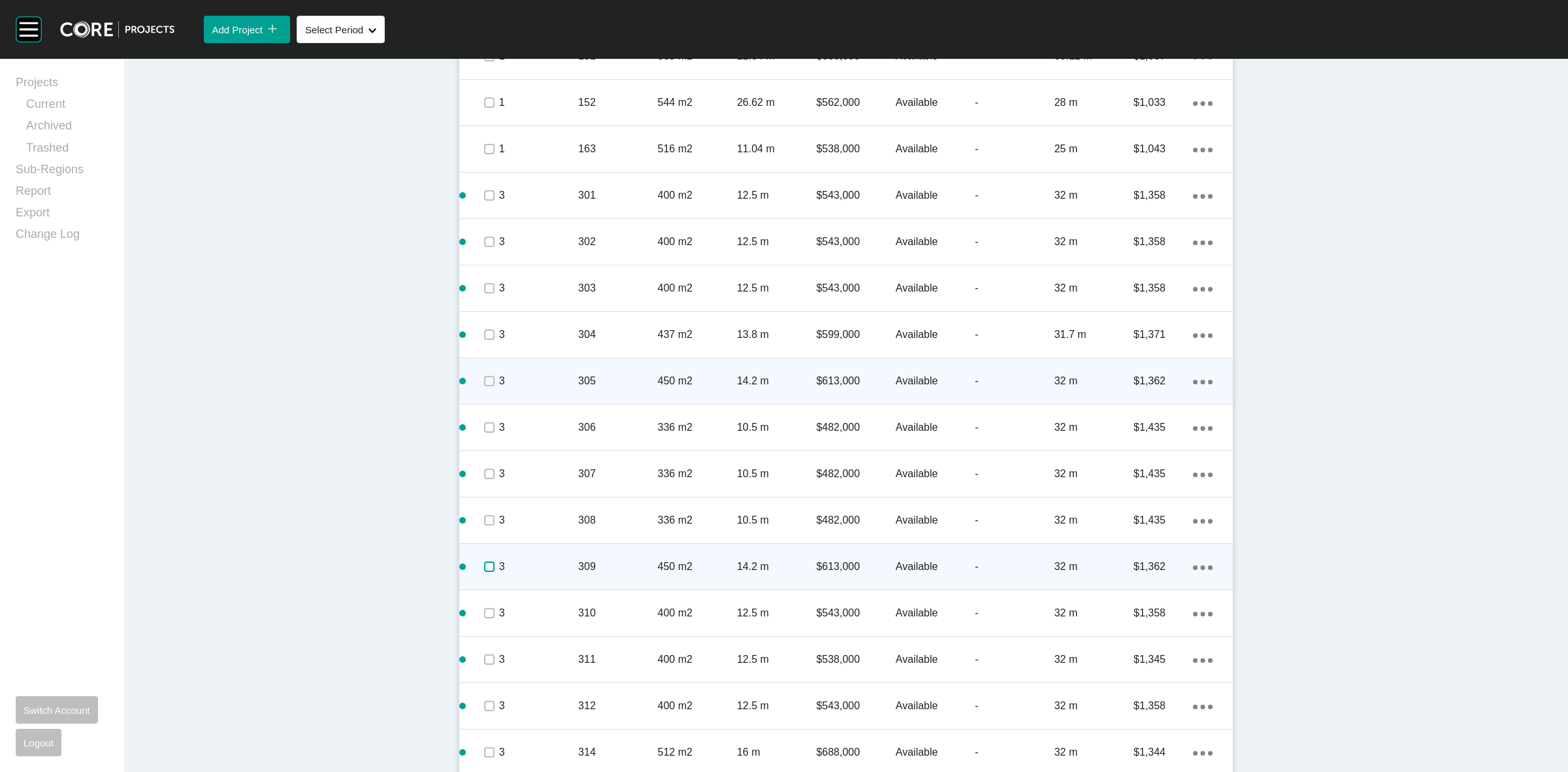
click at [484, 567] on label at bounding box center [489, 567] width 11 height 11
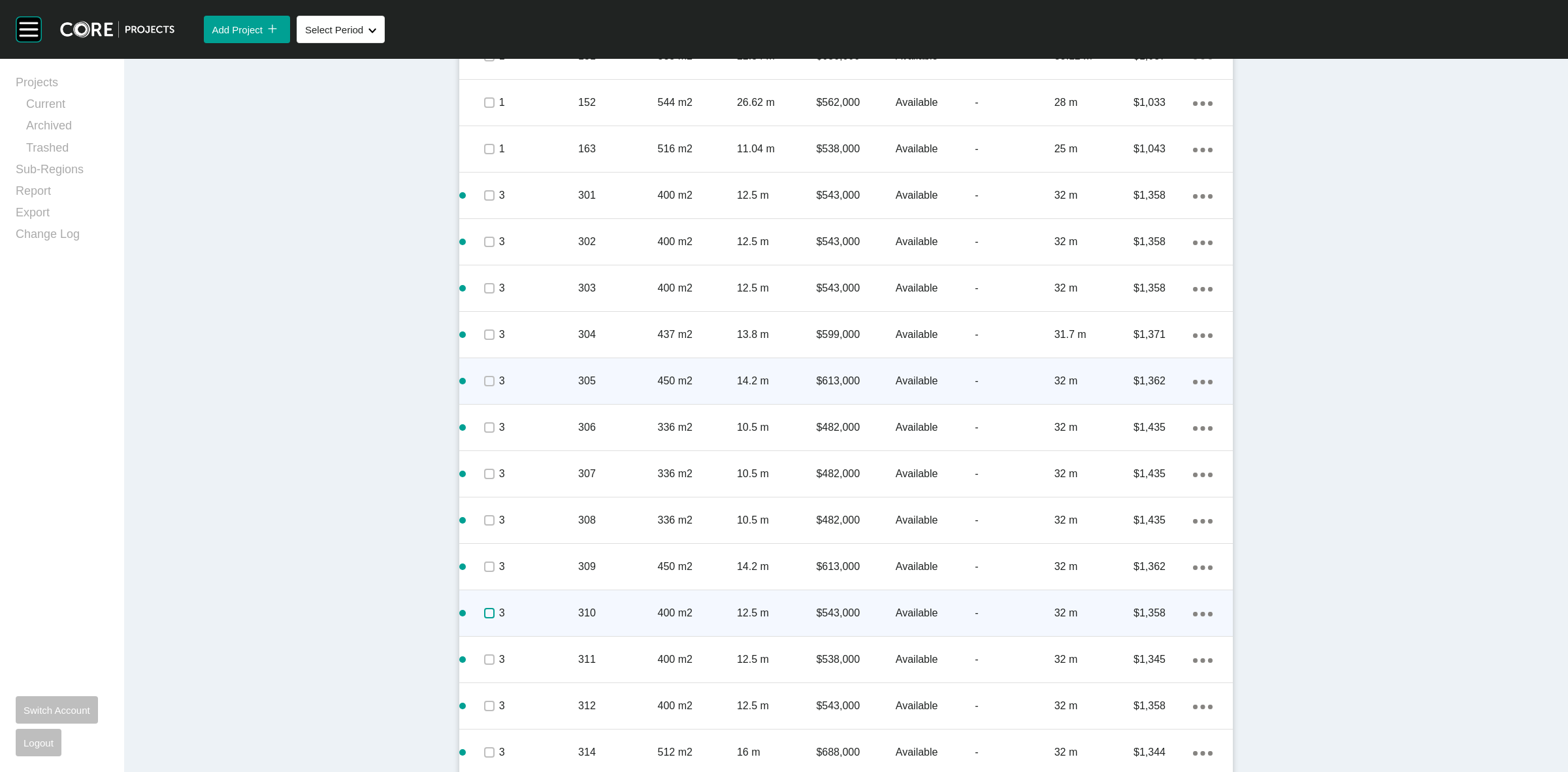
click at [484, 610] on label at bounding box center [489, 613] width 11 height 11
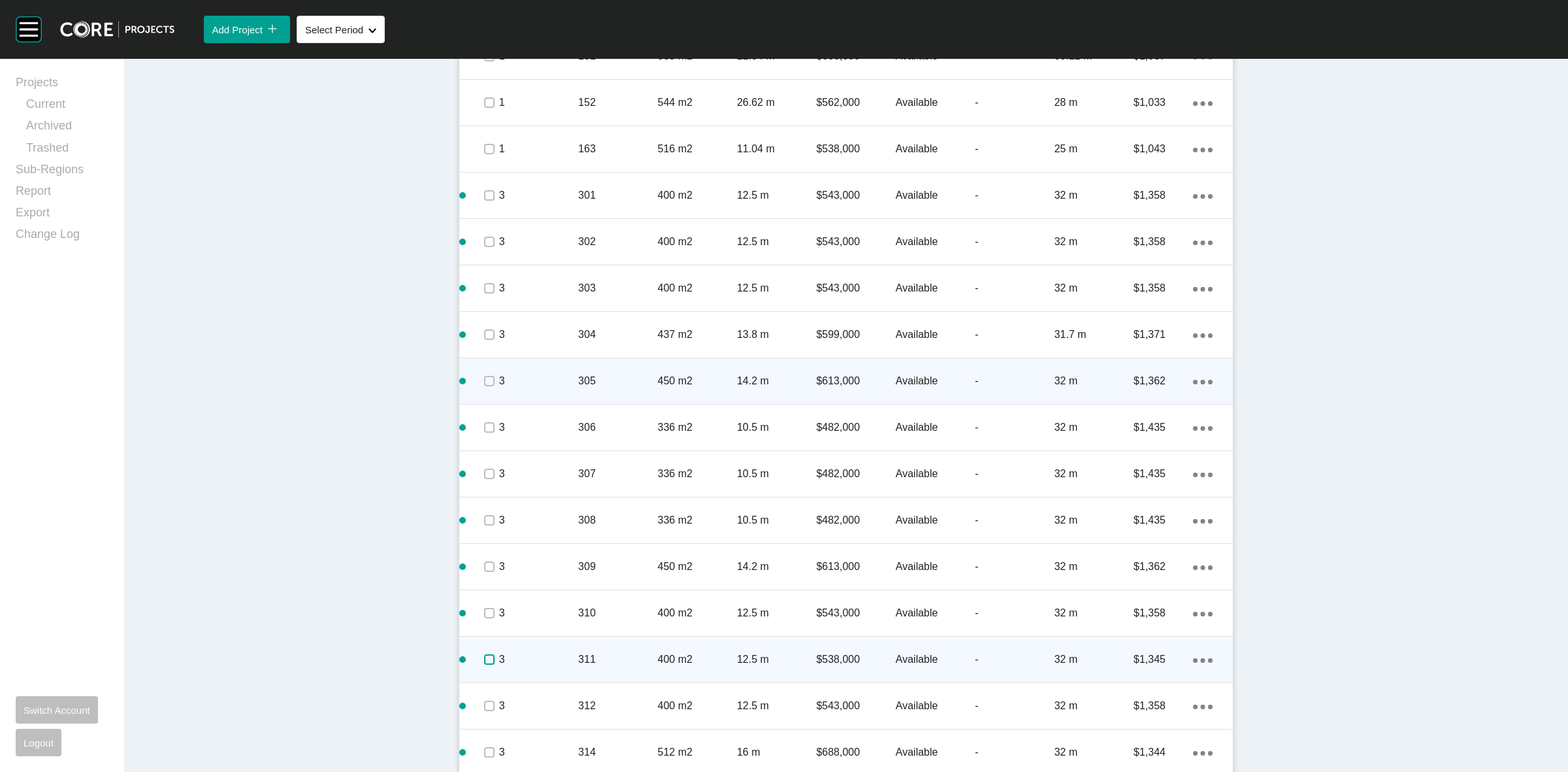
click at [487, 657] on label at bounding box center [489, 659] width 11 height 11
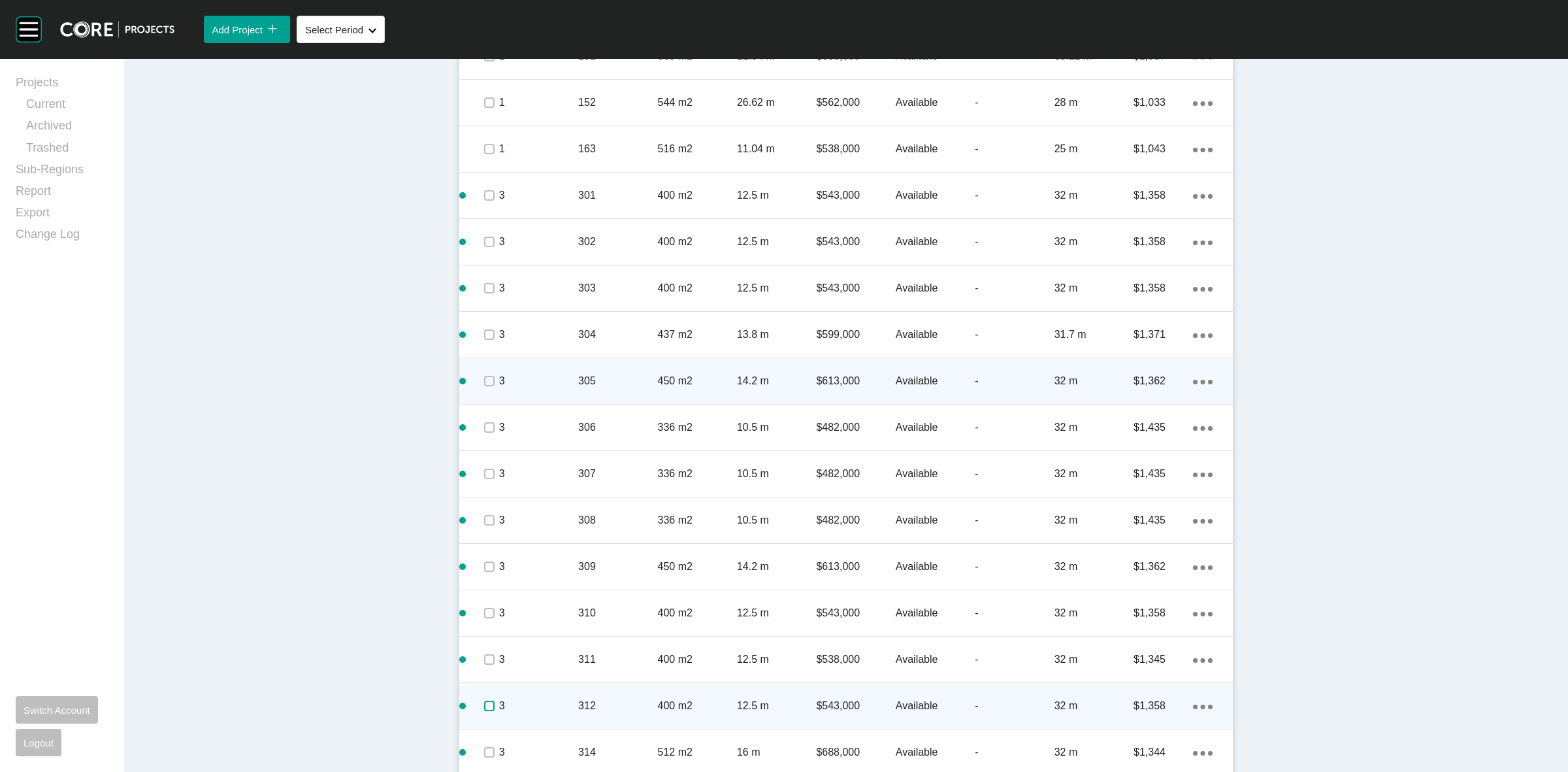
click at [484, 711] on label at bounding box center [489, 706] width 11 height 11
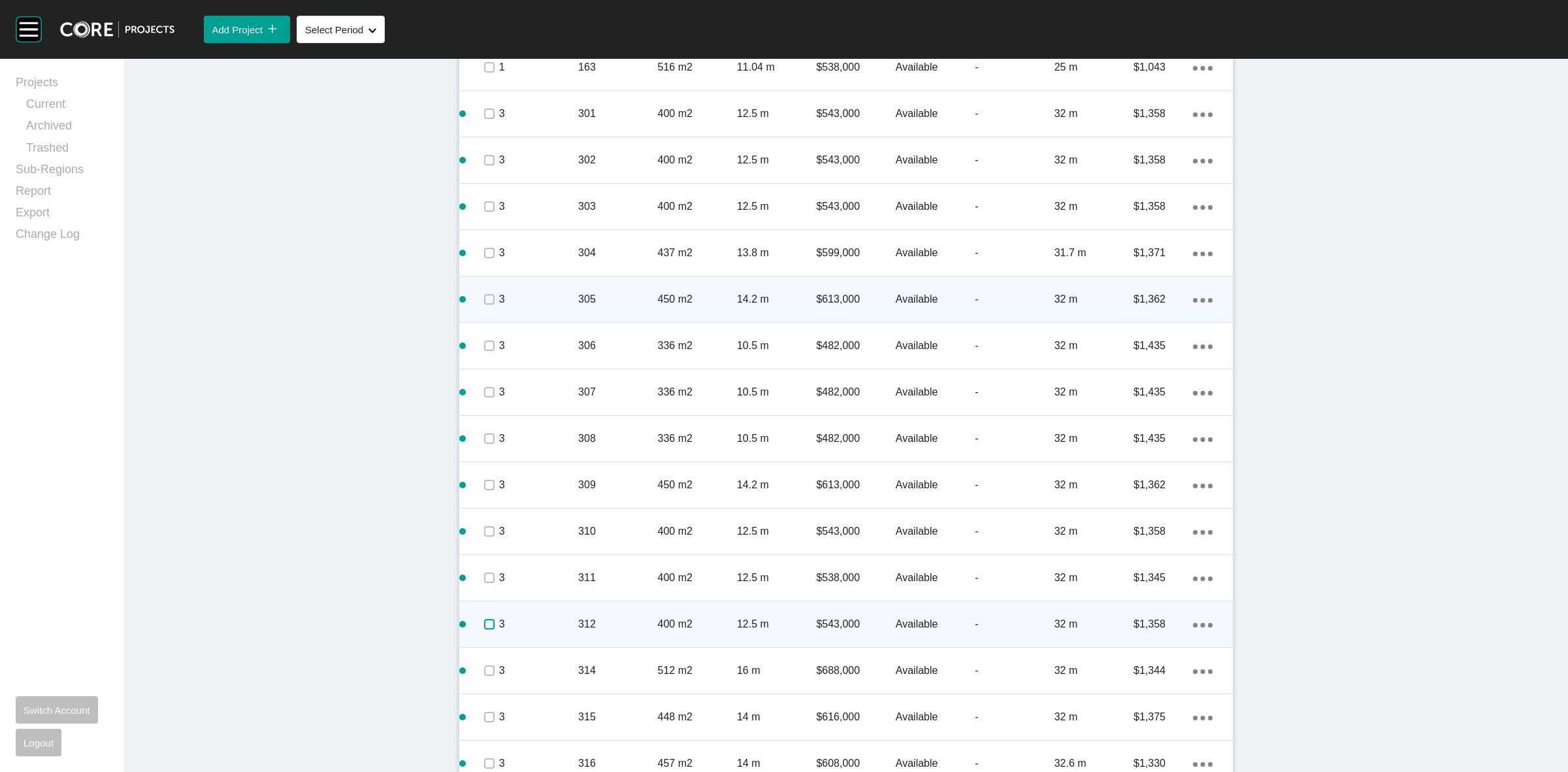
scroll to position [1266, 0]
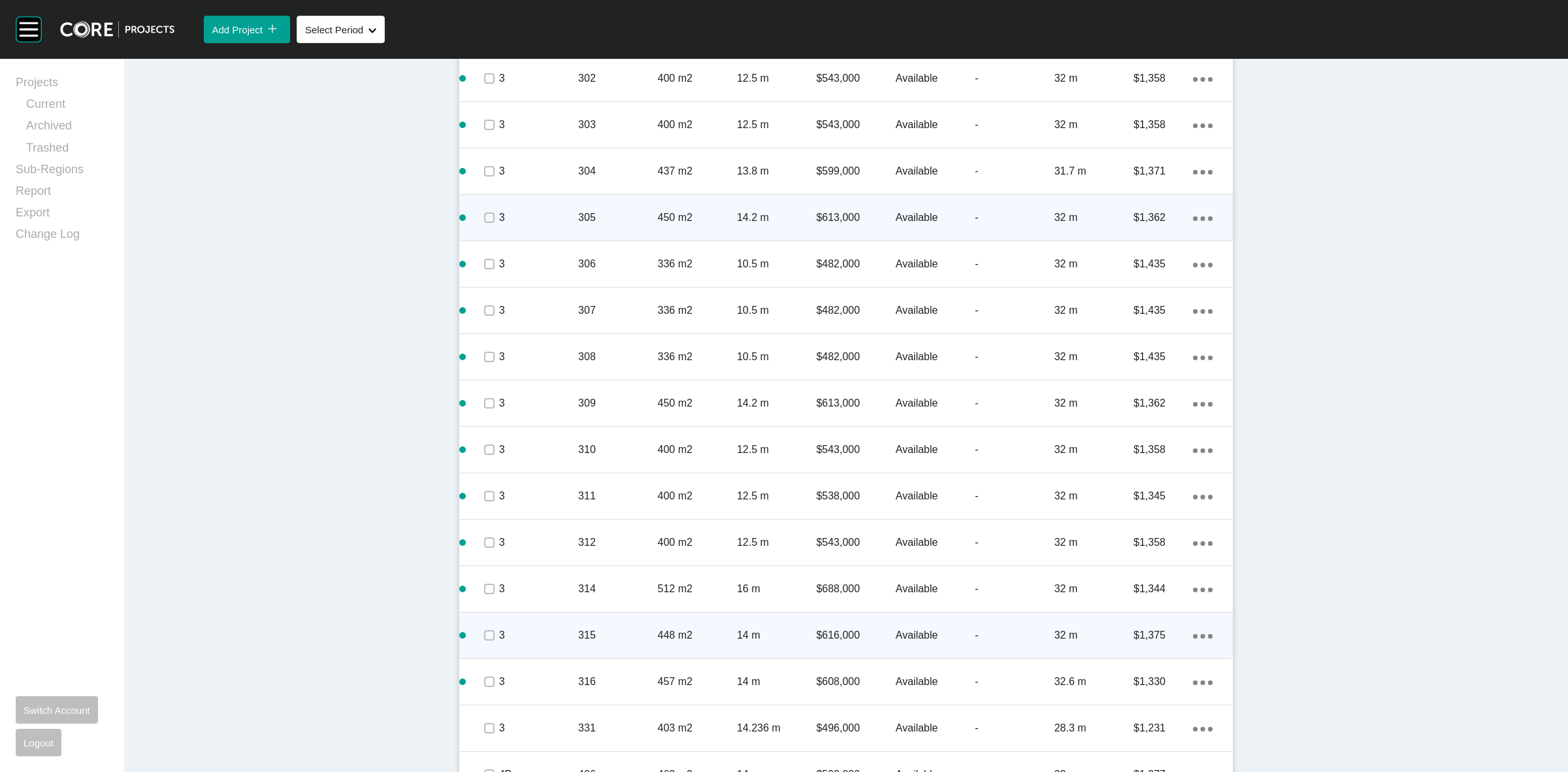
click at [1193, 632] on div "Action Menu Dots Copy 6 Created with Sketch." at bounding box center [1203, 635] width 20 height 14
click at [1144, 634] on link "Duplicate" at bounding box center [1143, 637] width 49 height 20
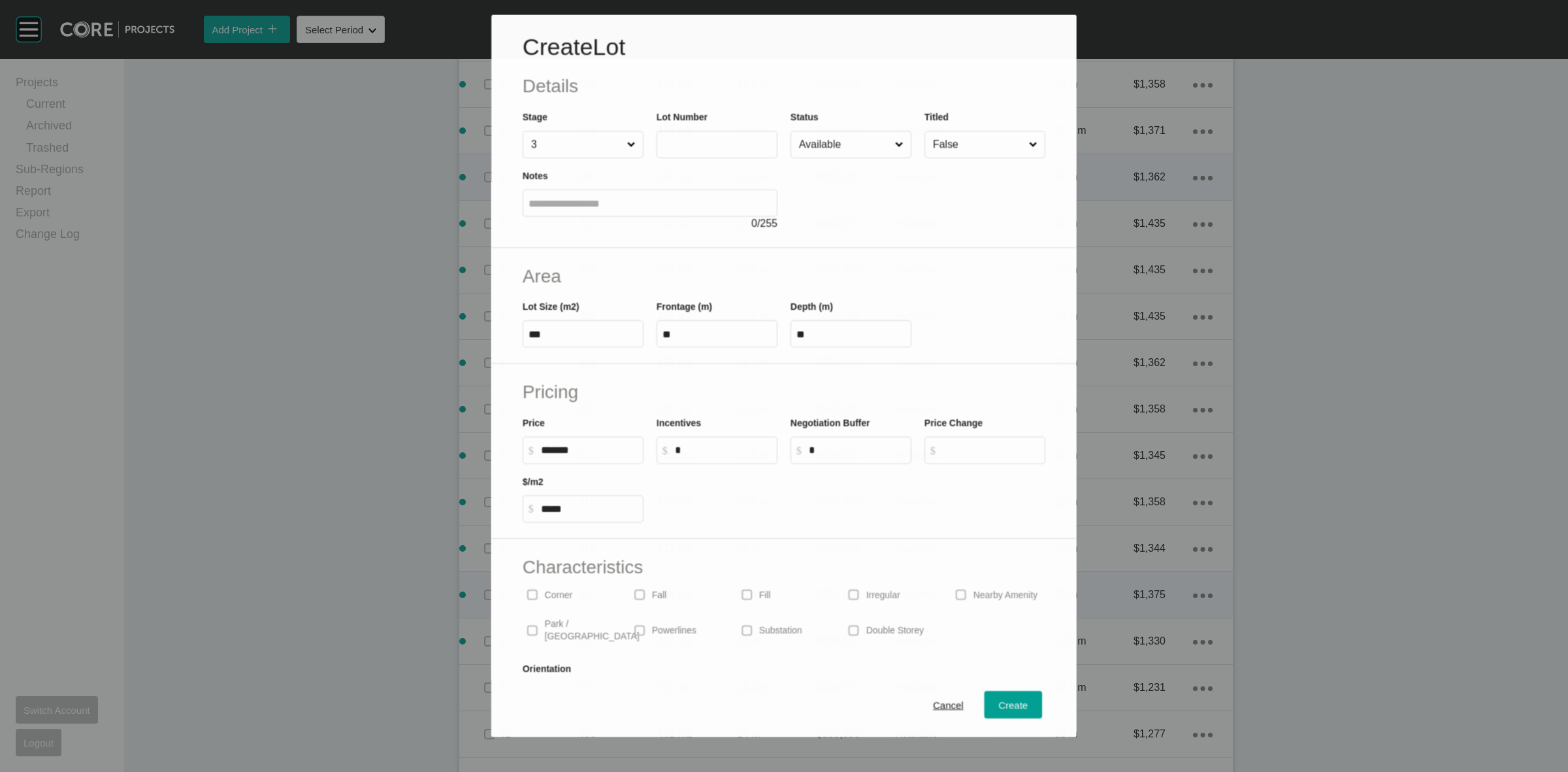
scroll to position [1226, 0]
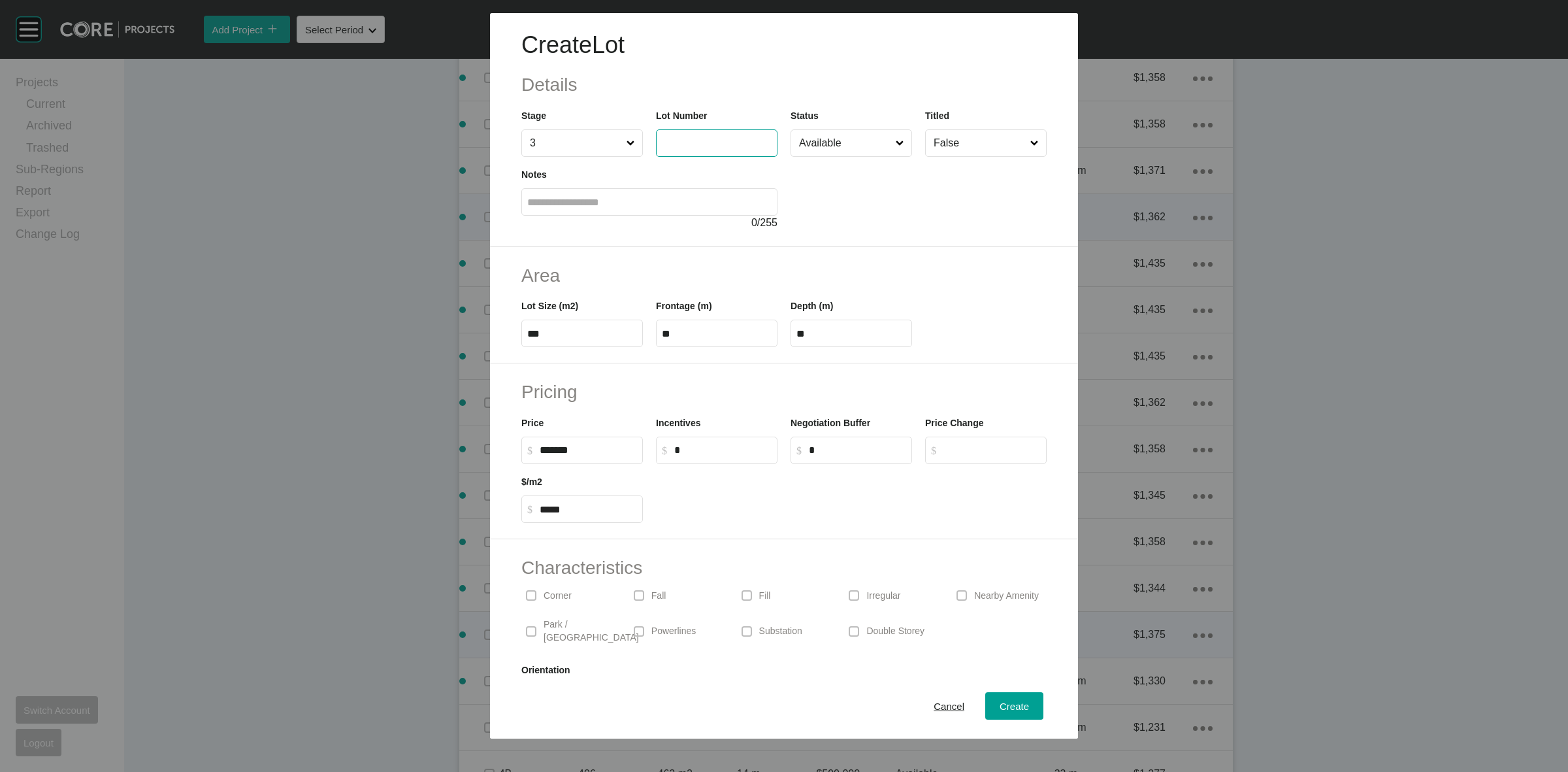
click at [681, 145] on input "text" at bounding box center [717, 142] width 110 height 11
type input "***"
click at [843, 216] on div at bounding box center [919, 194] width 256 height 74
click at [1000, 703] on span "Create" at bounding box center [1014, 706] width 29 height 11
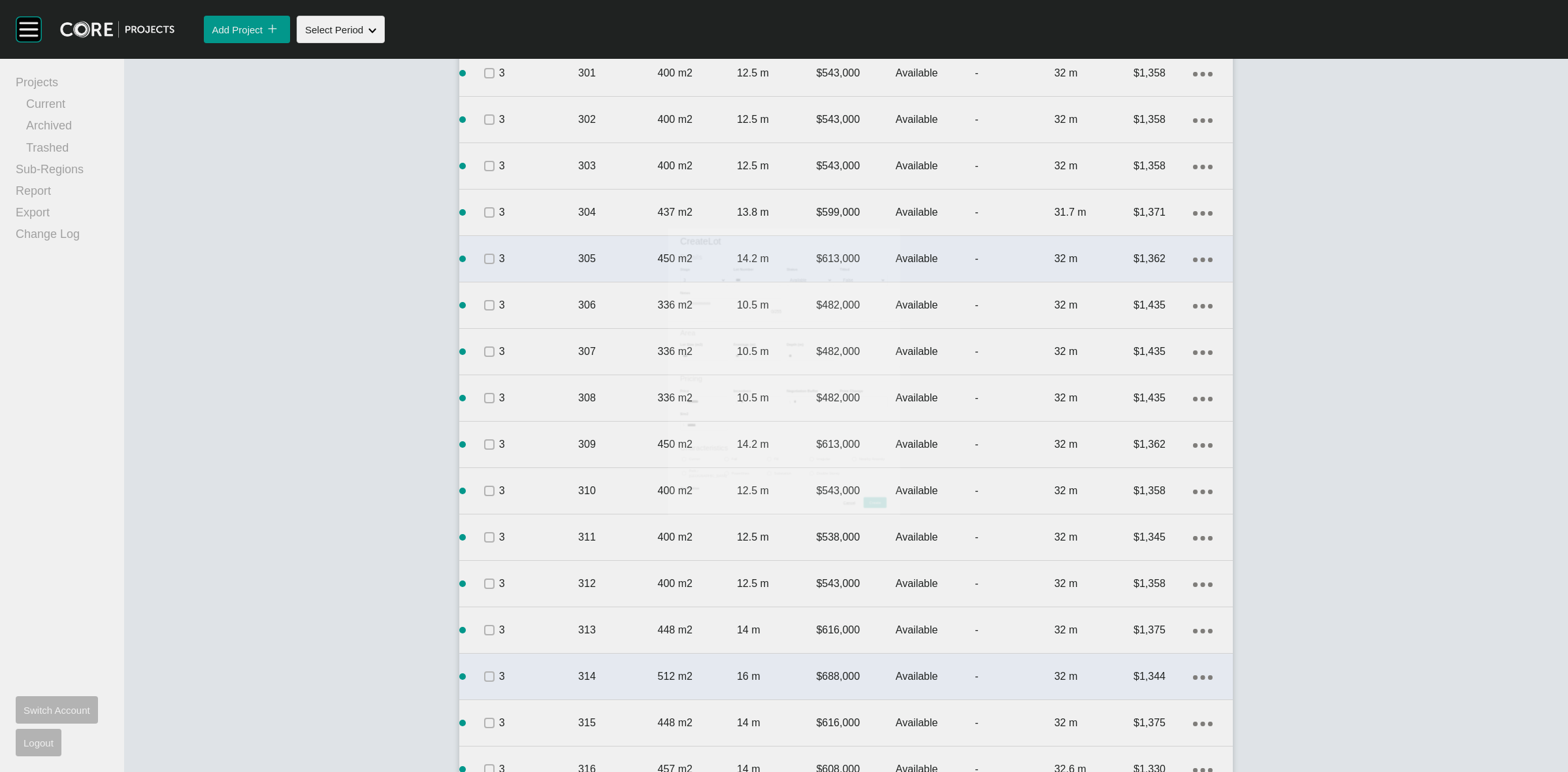
scroll to position [1266, 0]
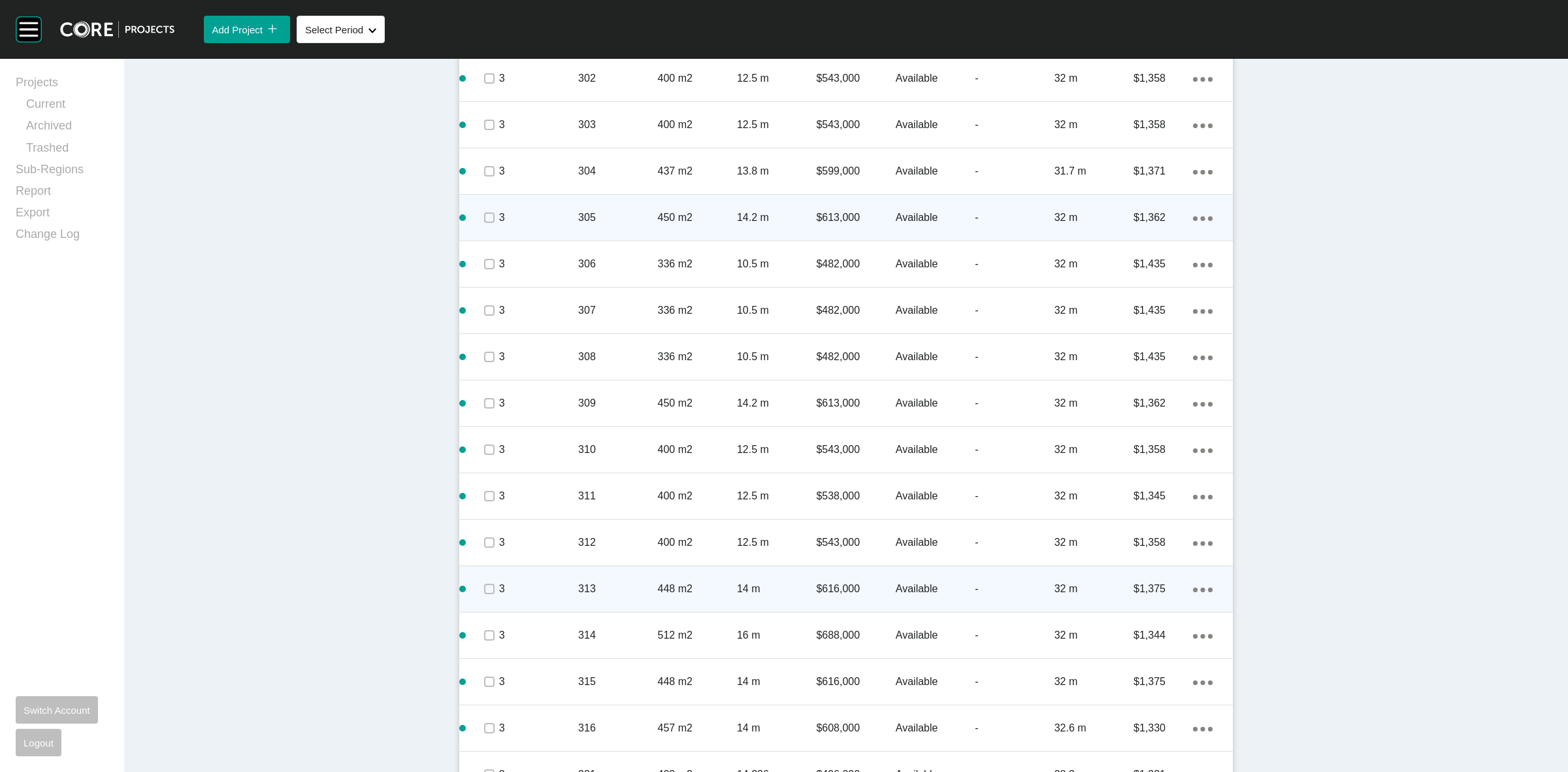
click at [479, 588] on span at bounding box center [489, 589] width 20 height 20
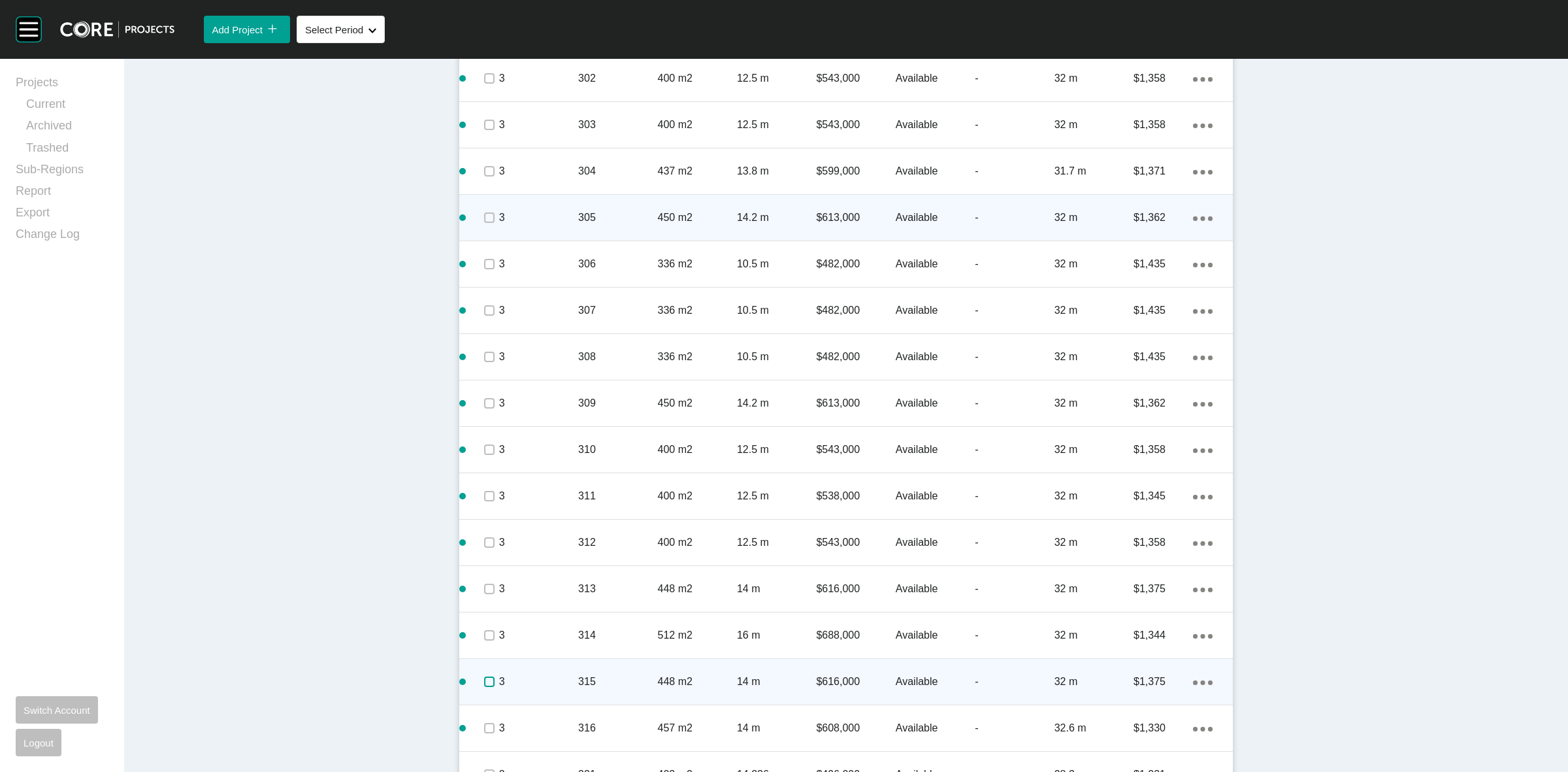
click at [484, 681] on label at bounding box center [489, 681] width 11 height 11
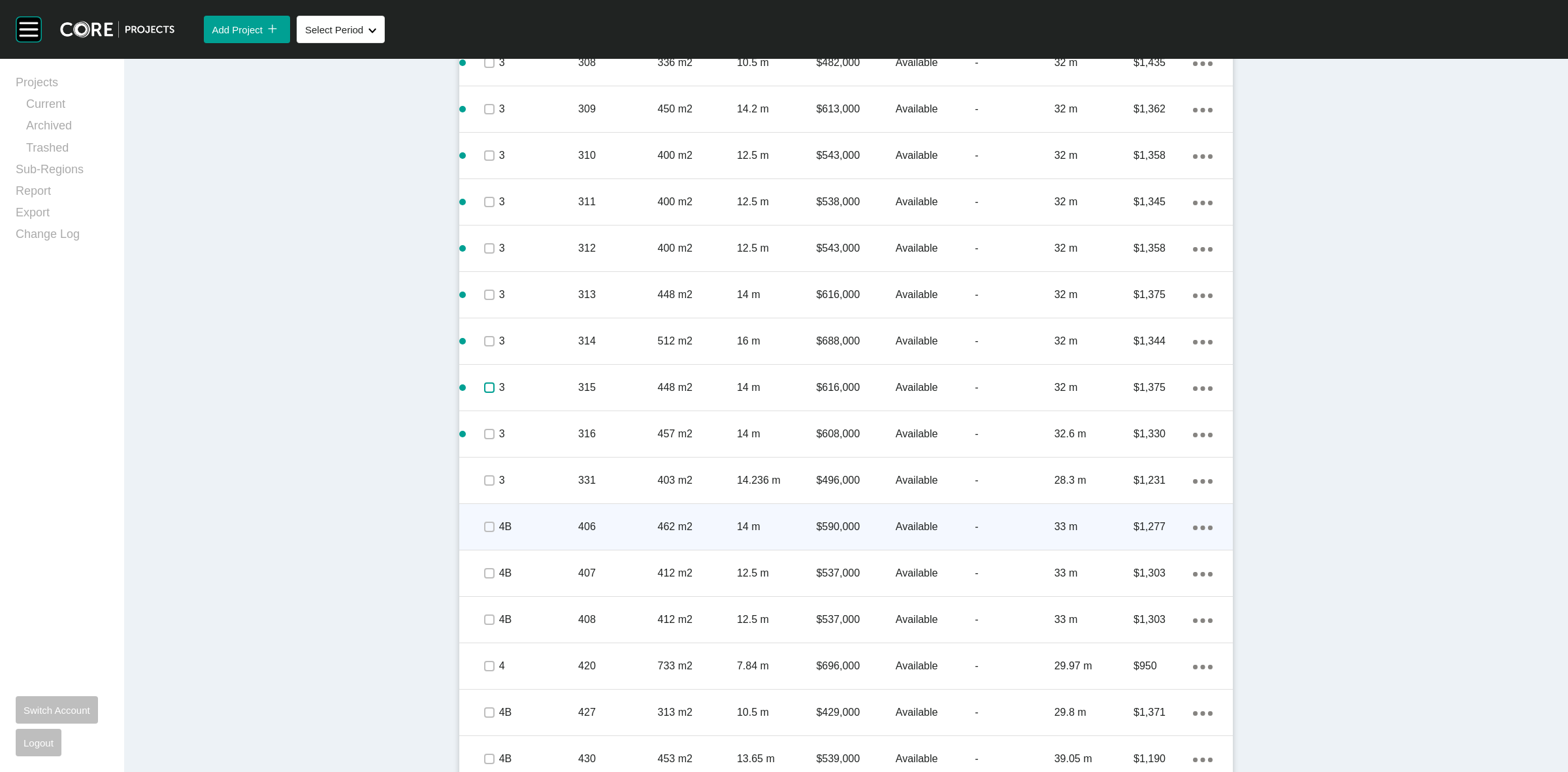
scroll to position [1592, 0]
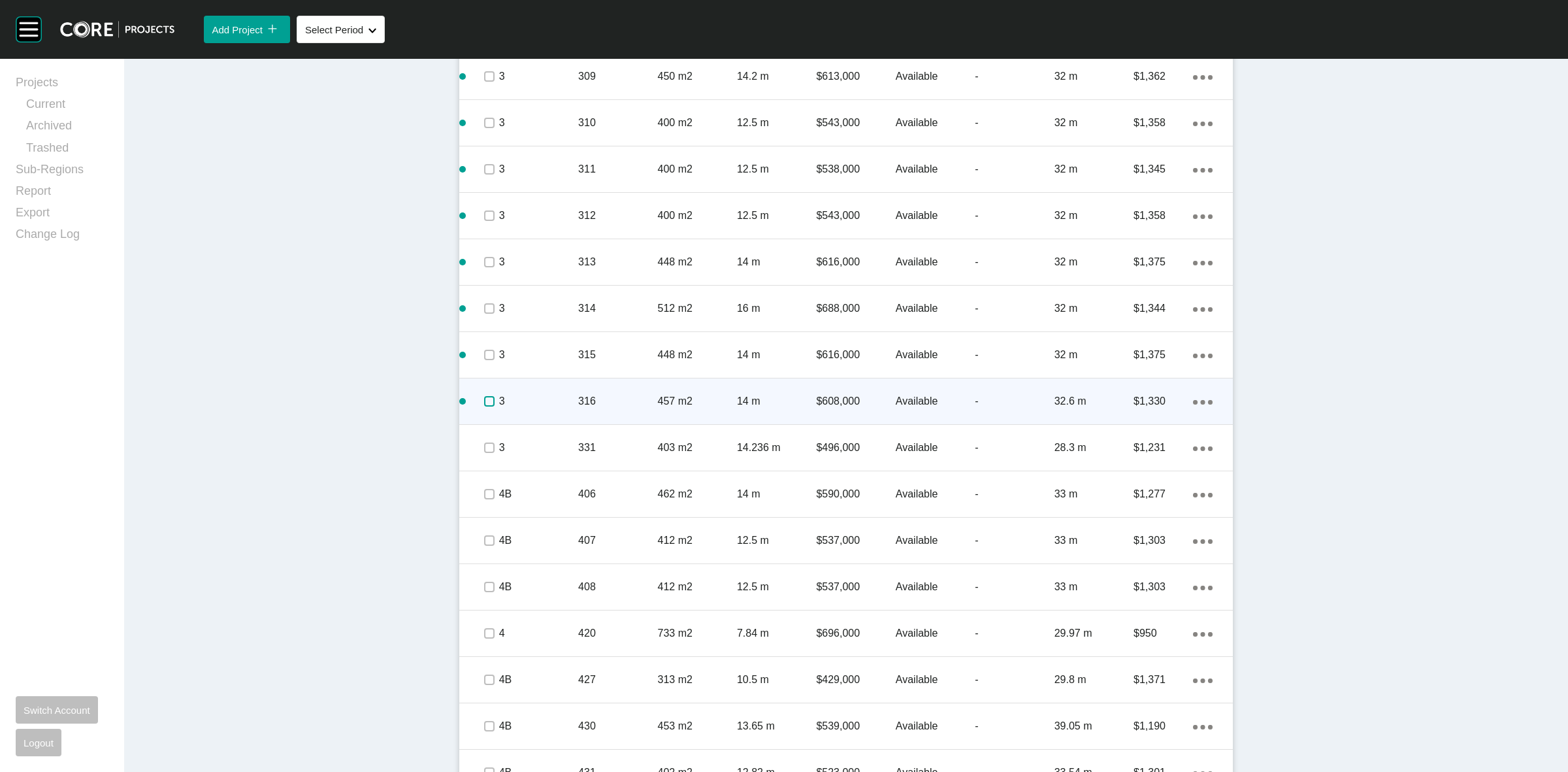
click at [487, 400] on label at bounding box center [489, 401] width 11 height 11
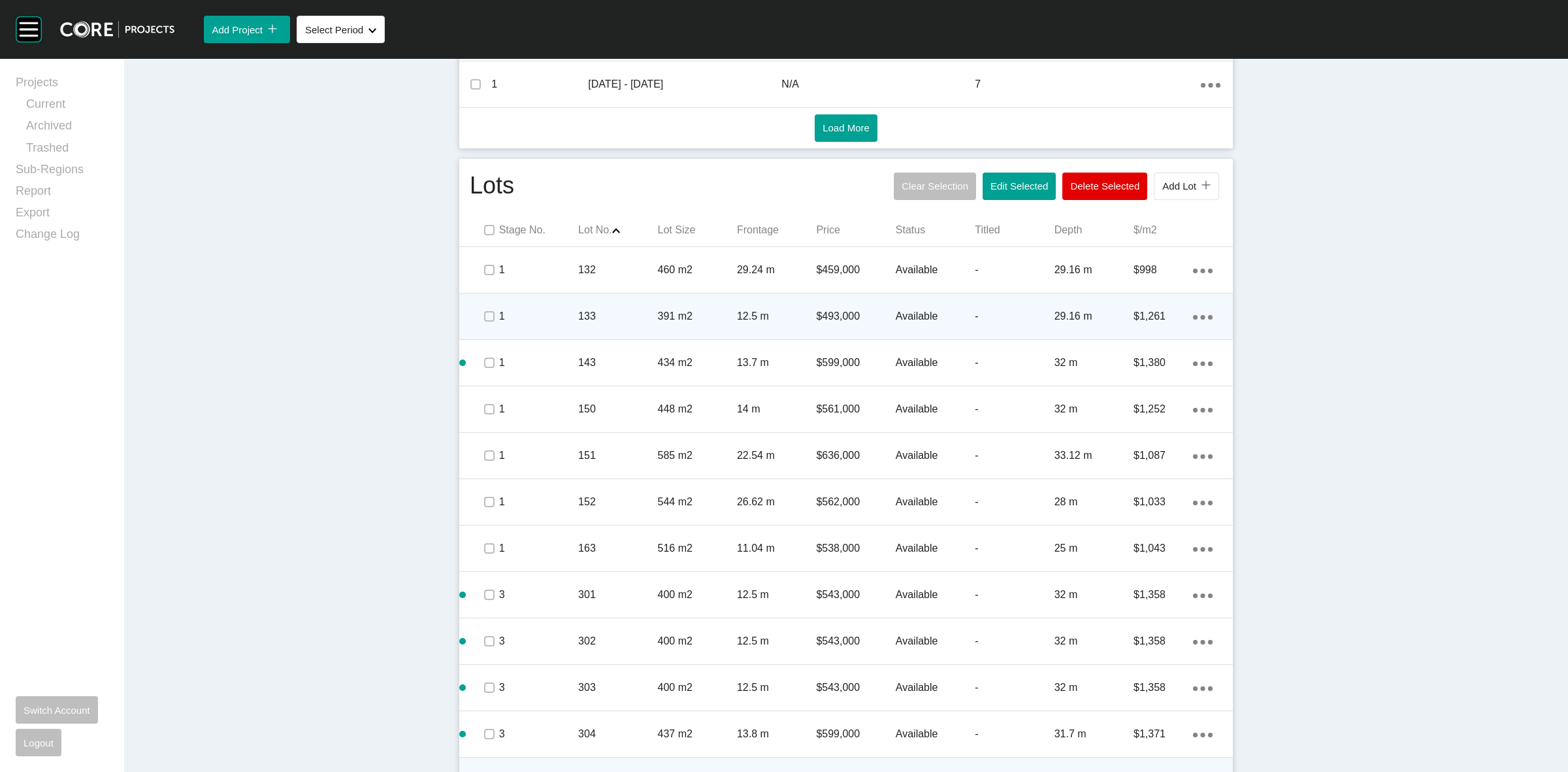
scroll to position [694, 0]
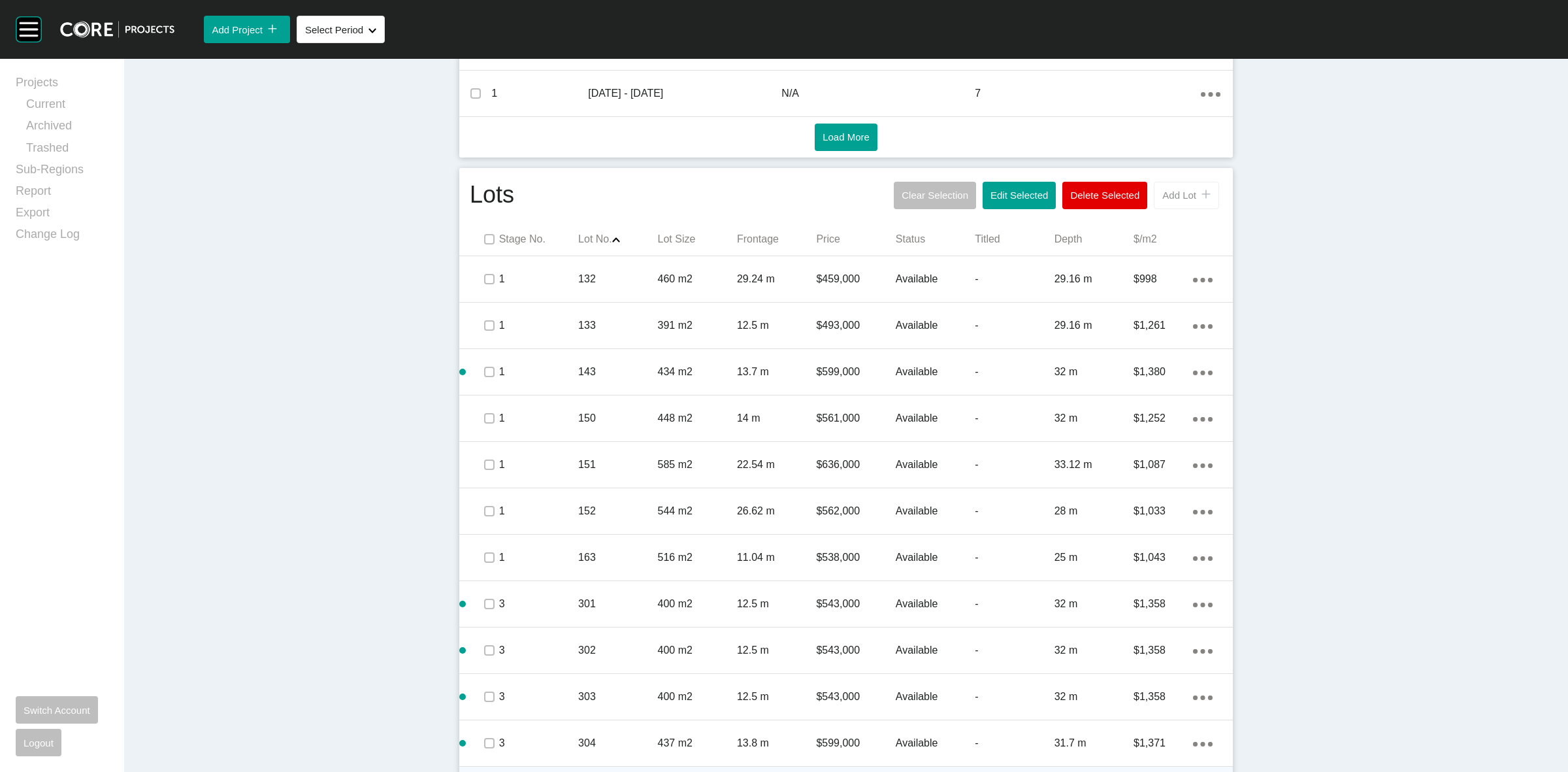
click at [1166, 189] on span "Add Lot" at bounding box center [1178, 194] width 34 height 11
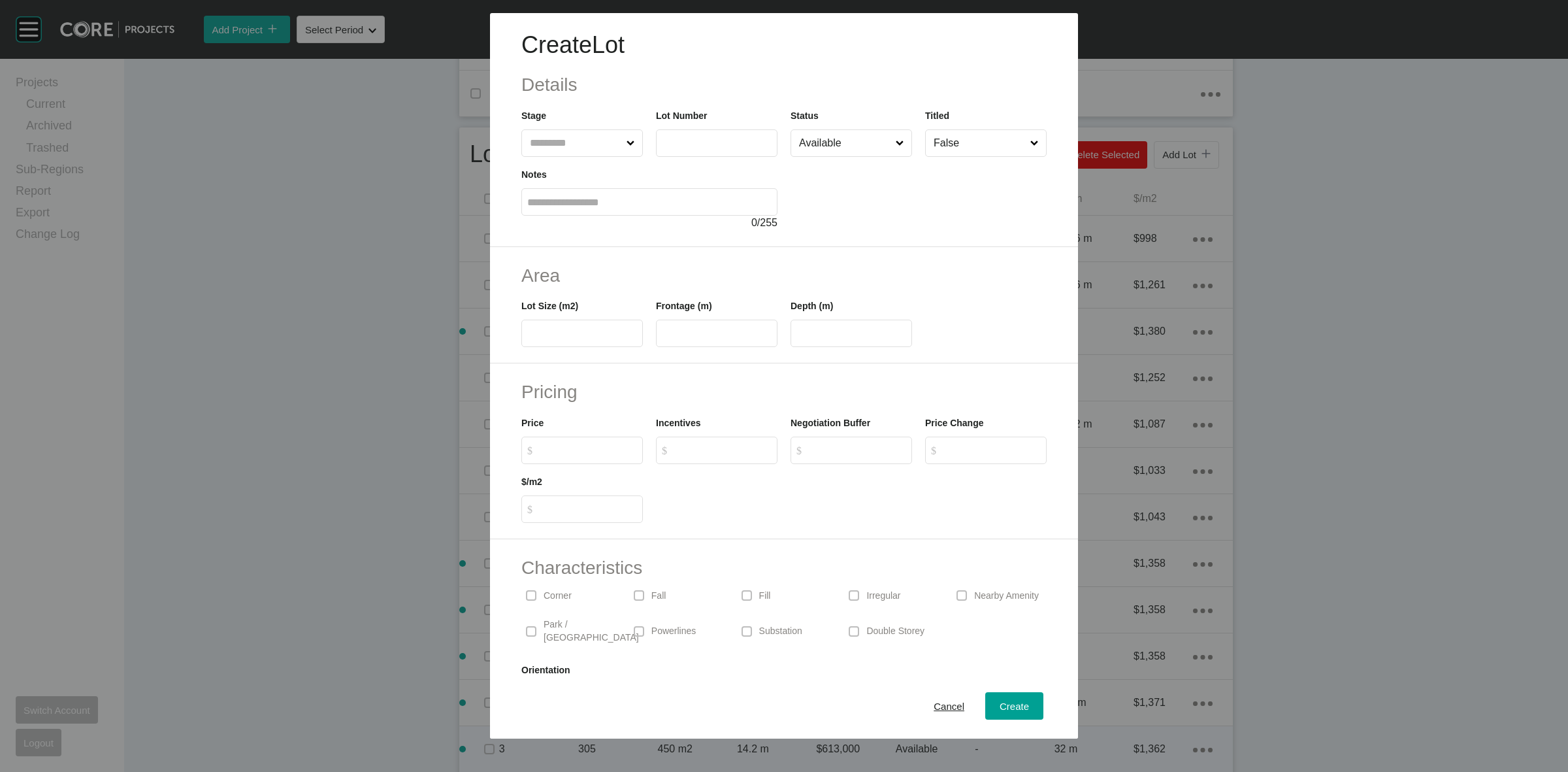
click at [576, 151] on input "text" at bounding box center [576, 143] width 96 height 26
type input "*"
type input "***"
type input "**"
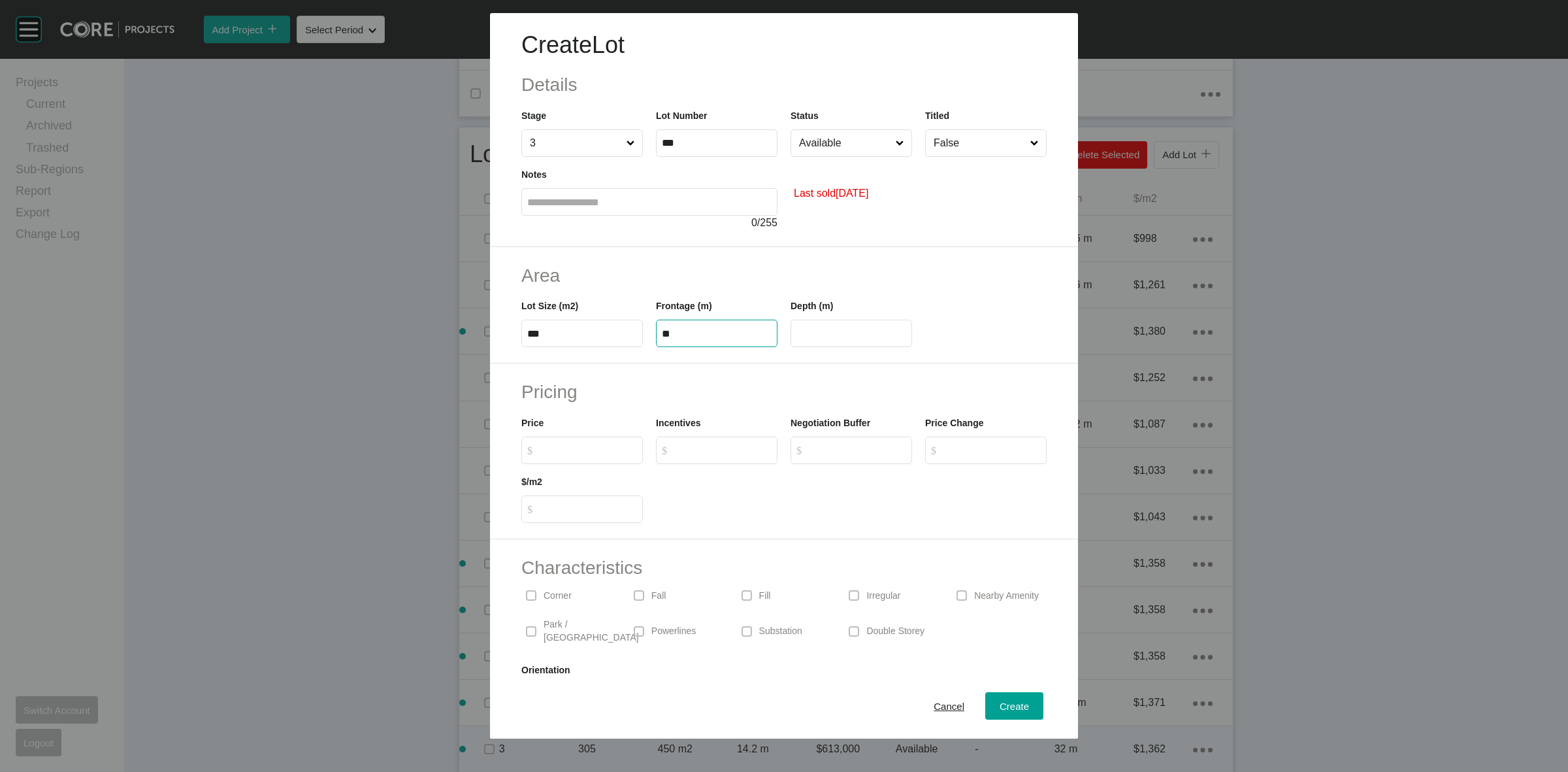
type input "**"
type input "*"
type input "******"
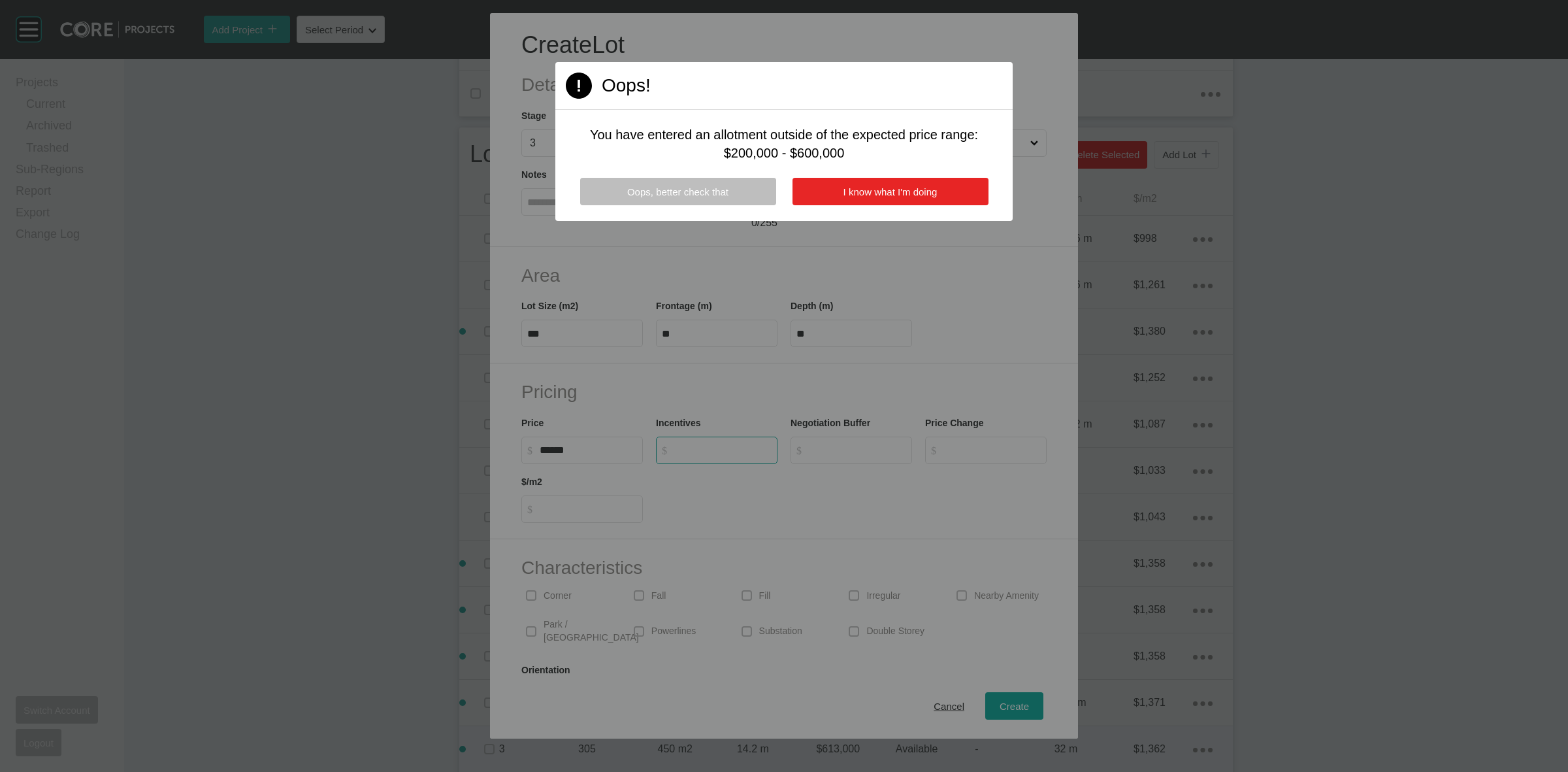
type input "*"
click at [886, 198] on button "I know what I'm doing" at bounding box center [890, 191] width 196 height 27
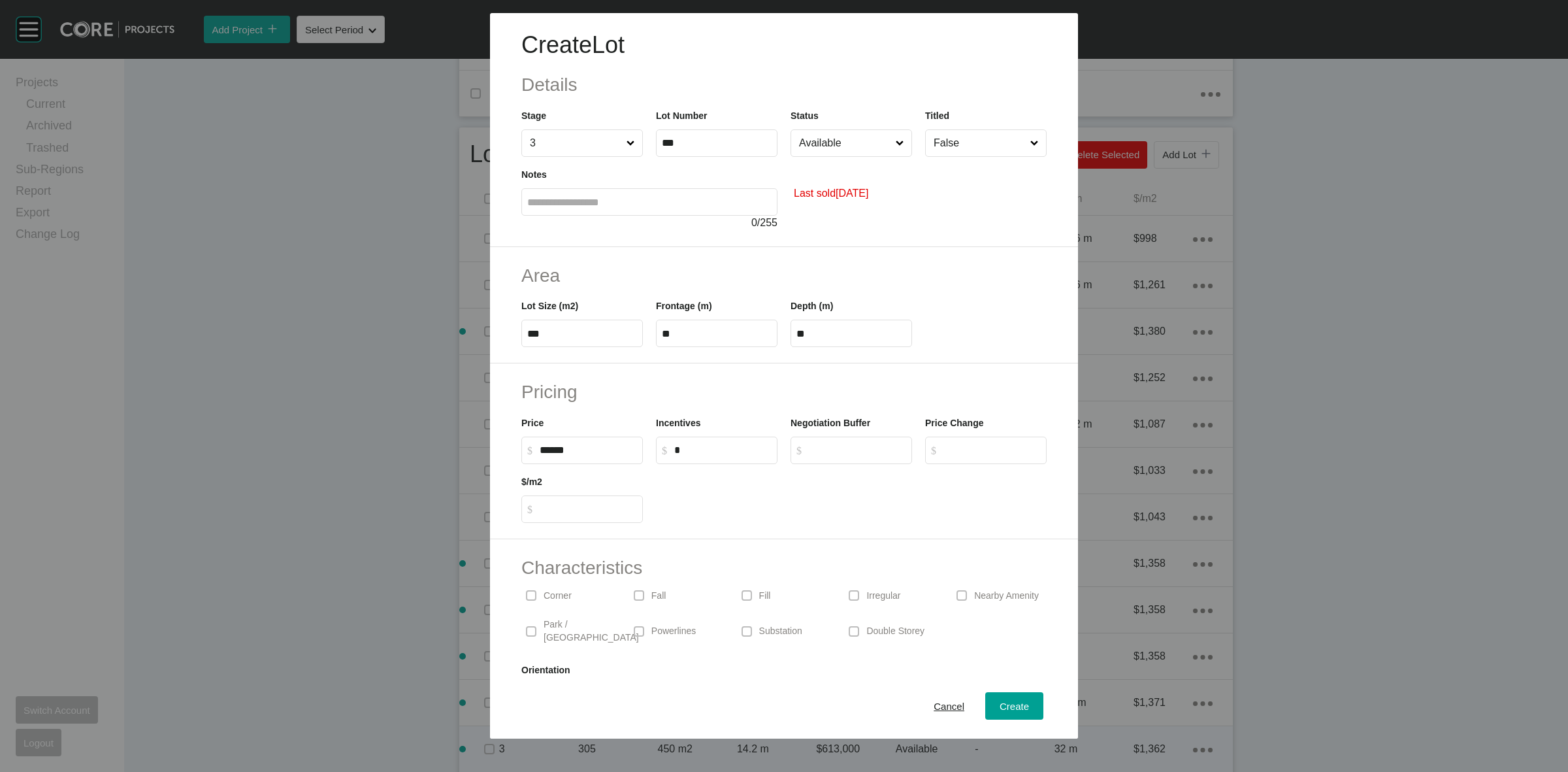
click at [755, 450] on input "*" at bounding box center [723, 450] width 97 height 11
type input "*"
click at [821, 145] on input "Available" at bounding box center [845, 143] width 96 height 26
click at [1000, 705] on span "Create" at bounding box center [1014, 706] width 29 height 11
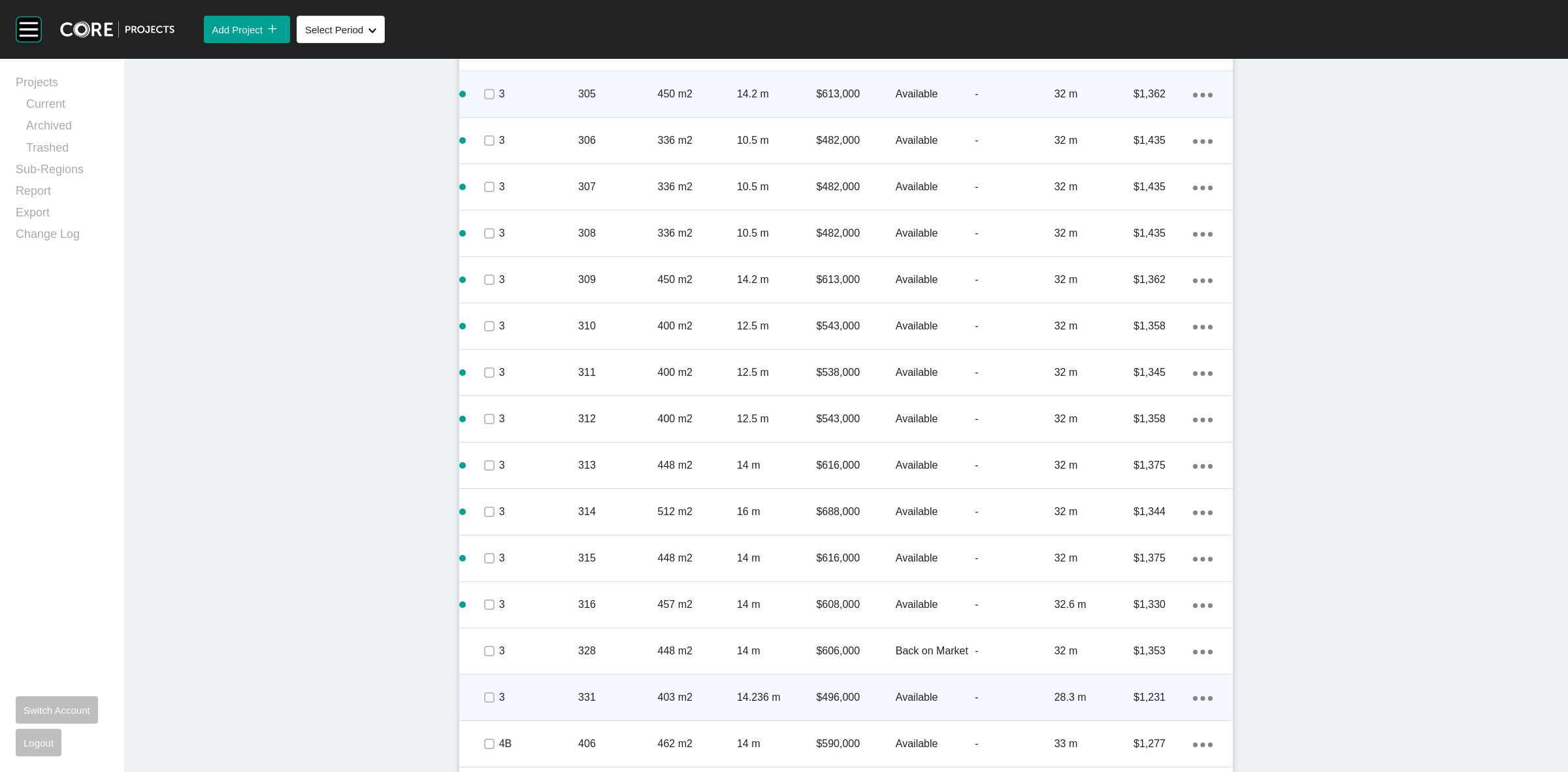
scroll to position [1429, 0]
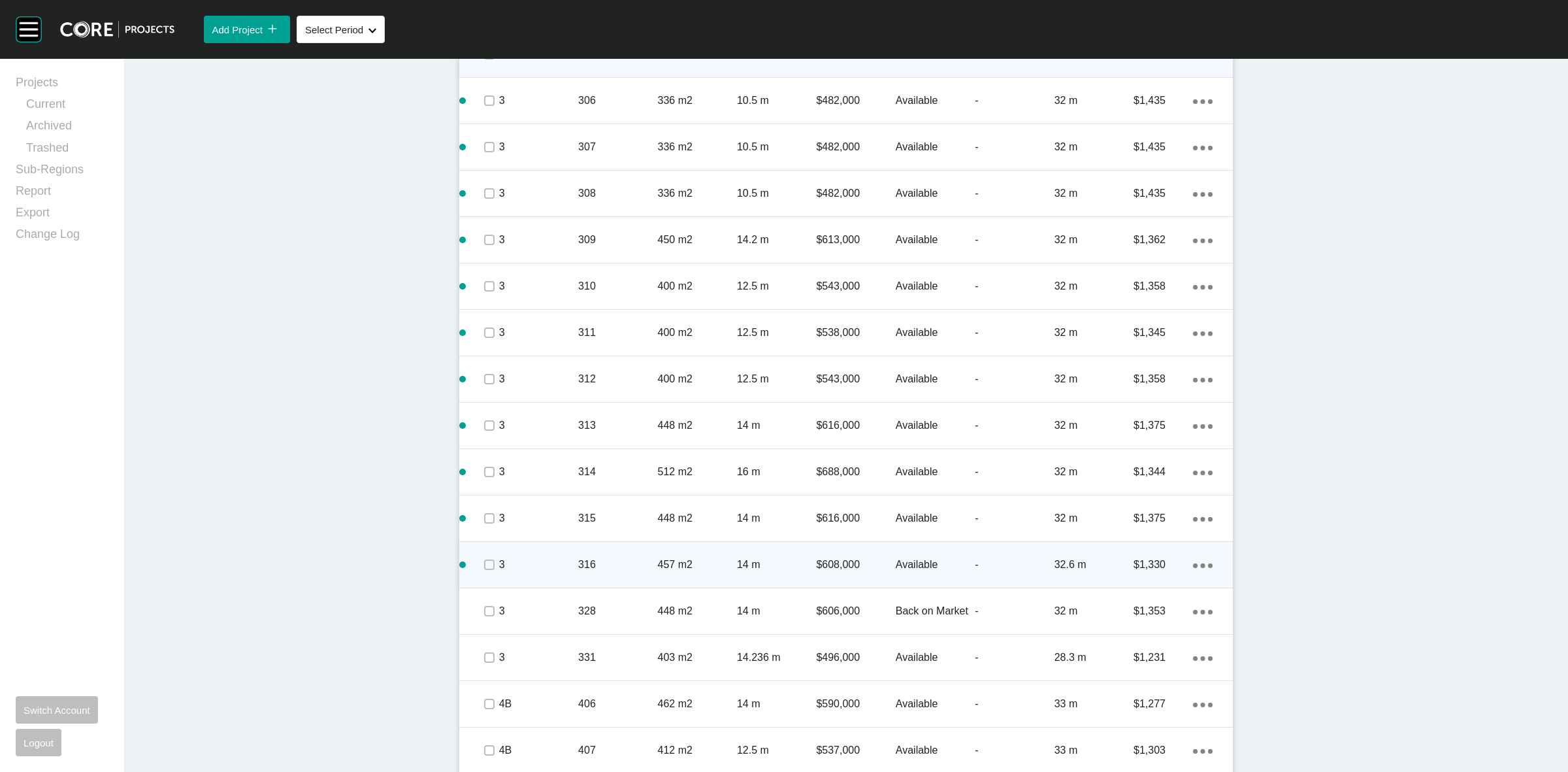
click at [542, 558] on p "3" at bounding box center [538, 564] width 79 height 14
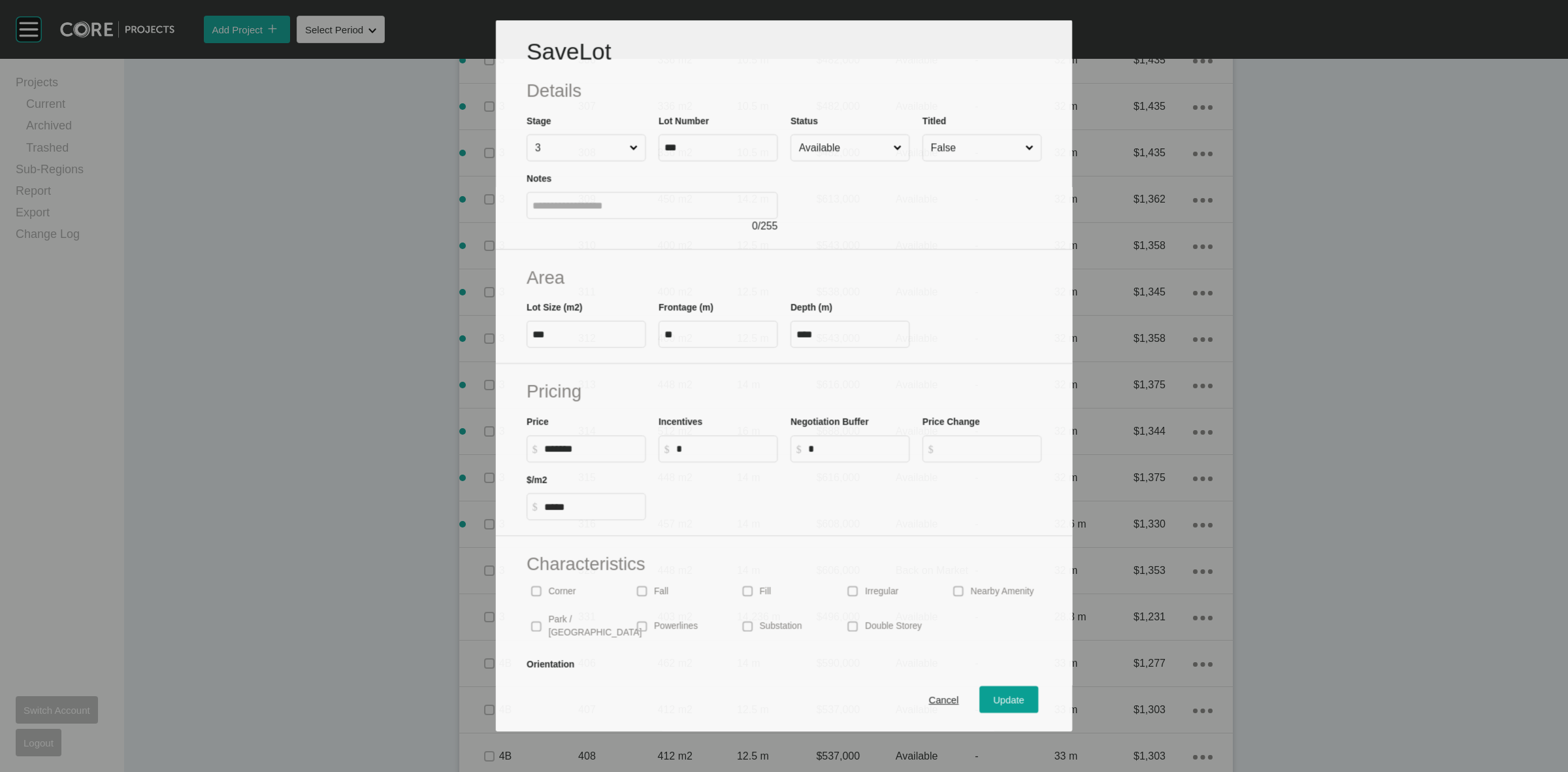
scroll to position [1389, 0]
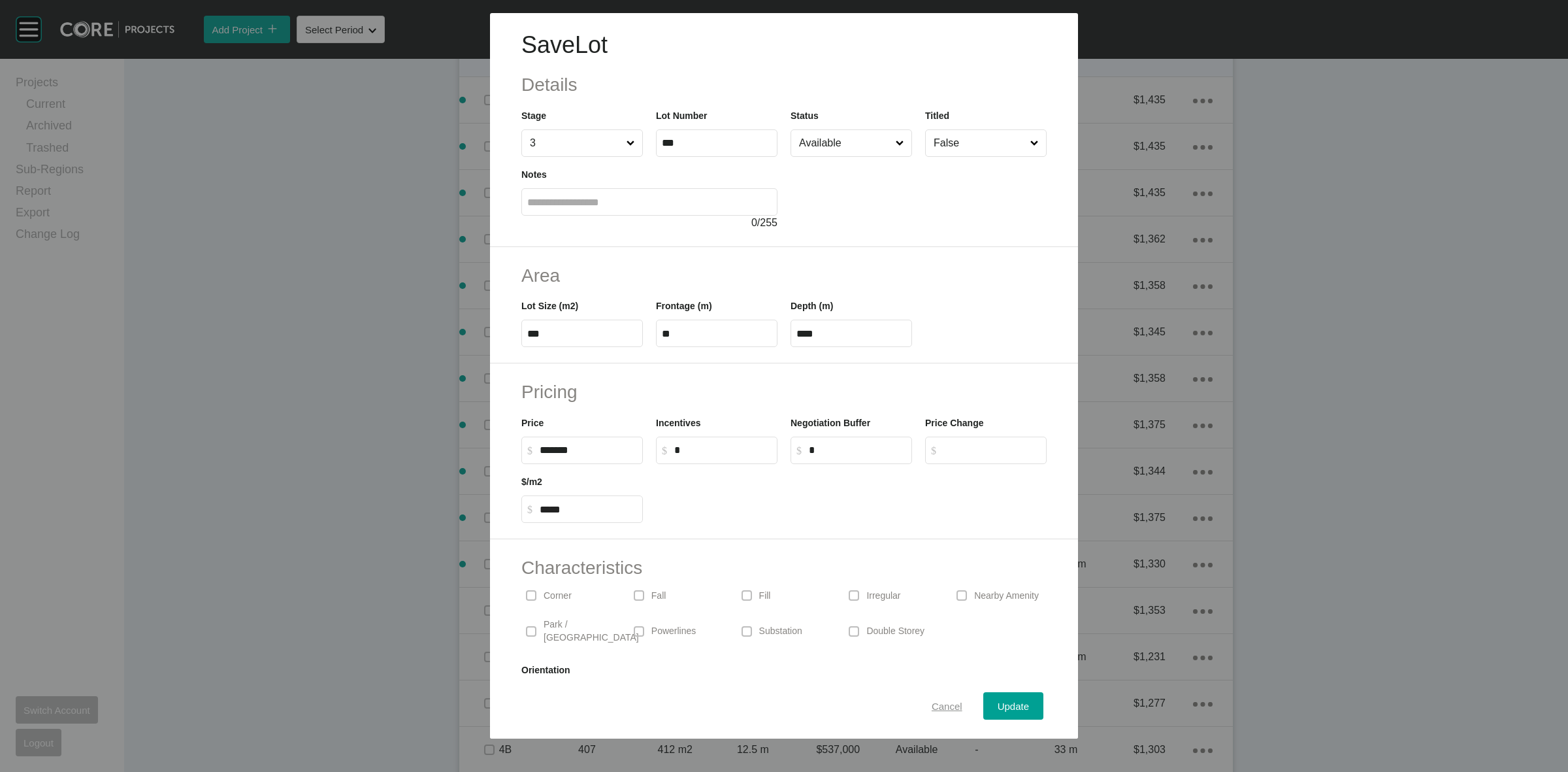
click at [932, 705] on span "Cancel" at bounding box center [947, 706] width 31 height 11
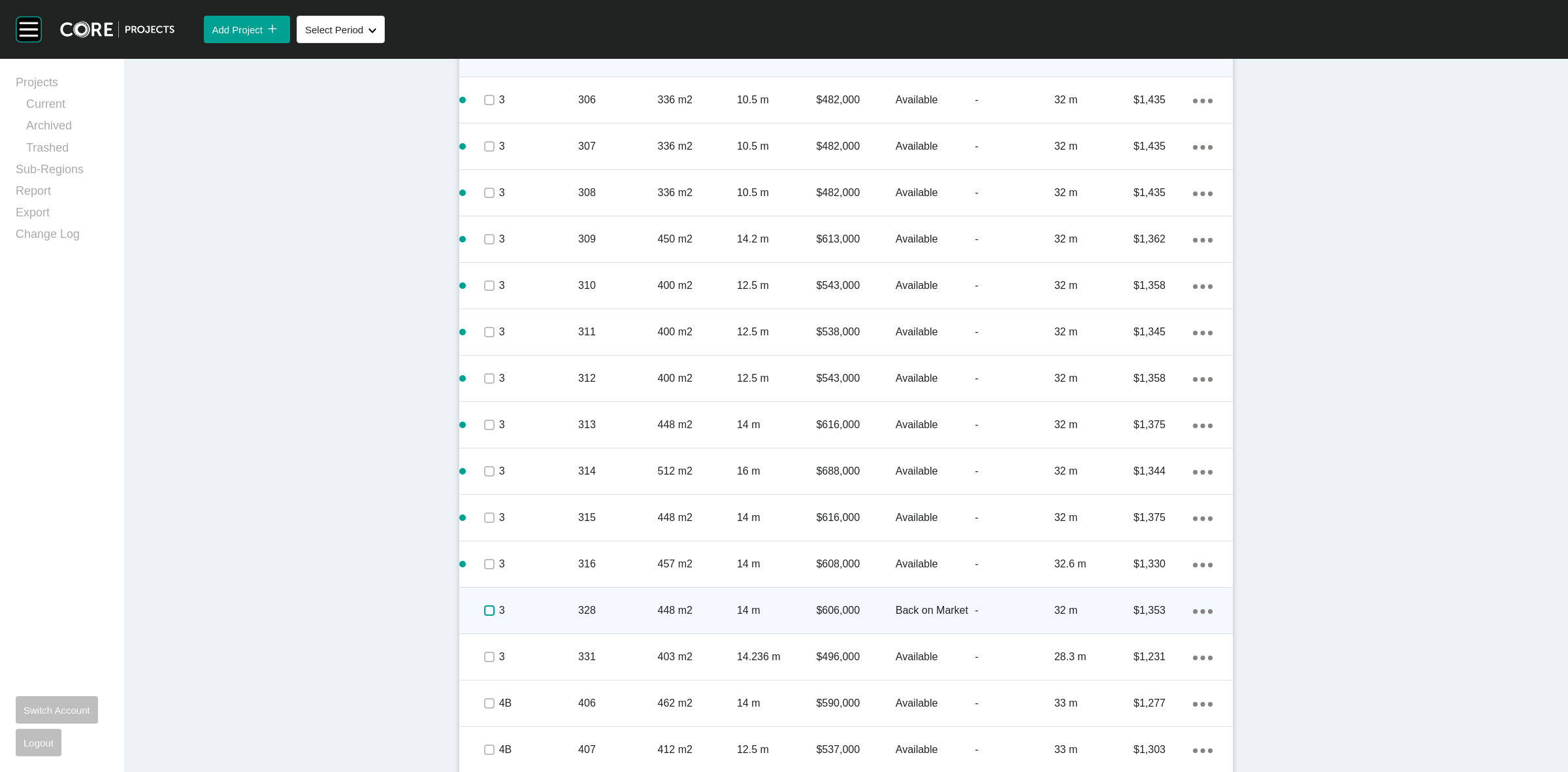
click at [484, 609] on label at bounding box center [489, 610] width 11 height 11
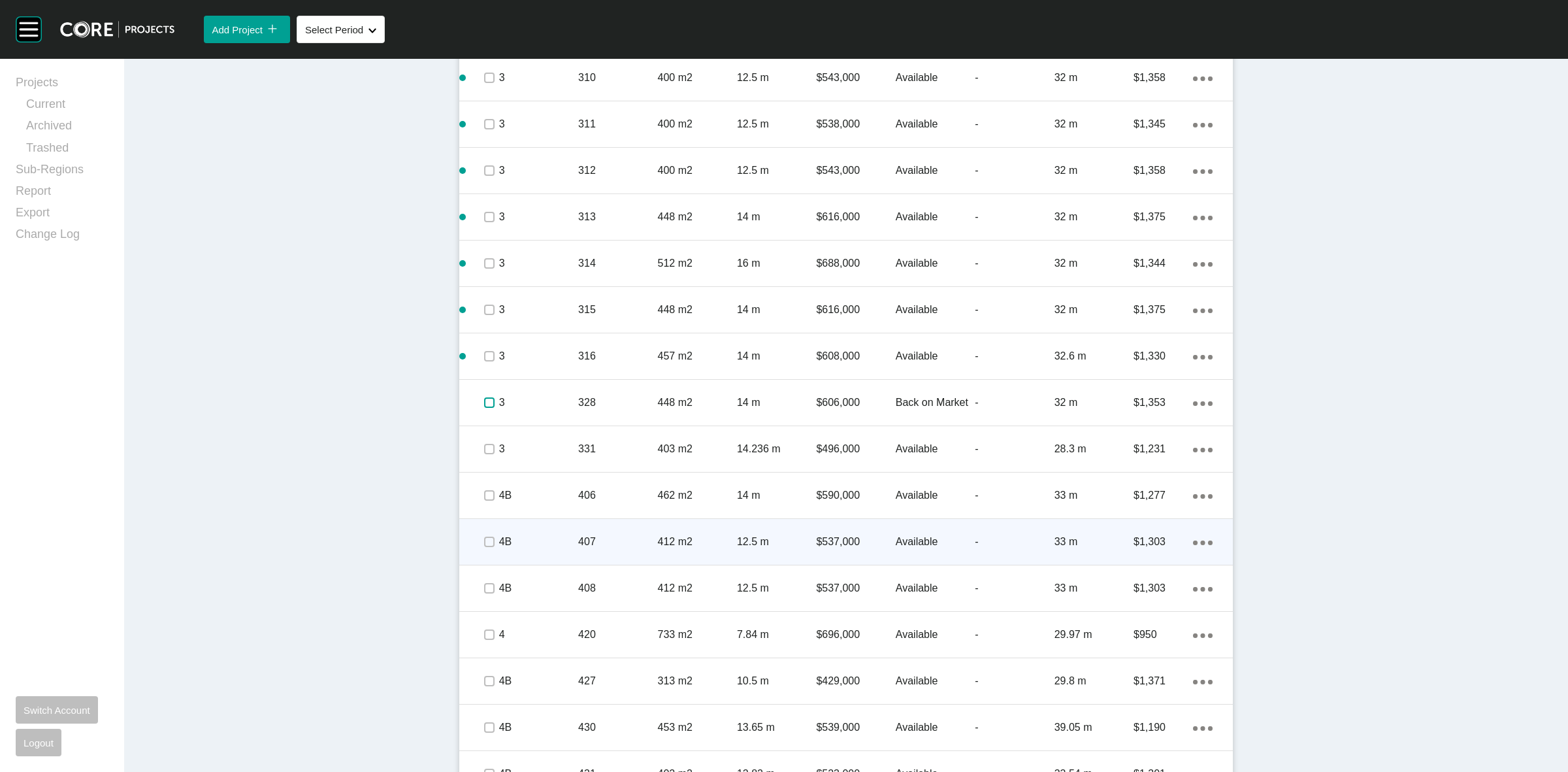
scroll to position [1716, 0]
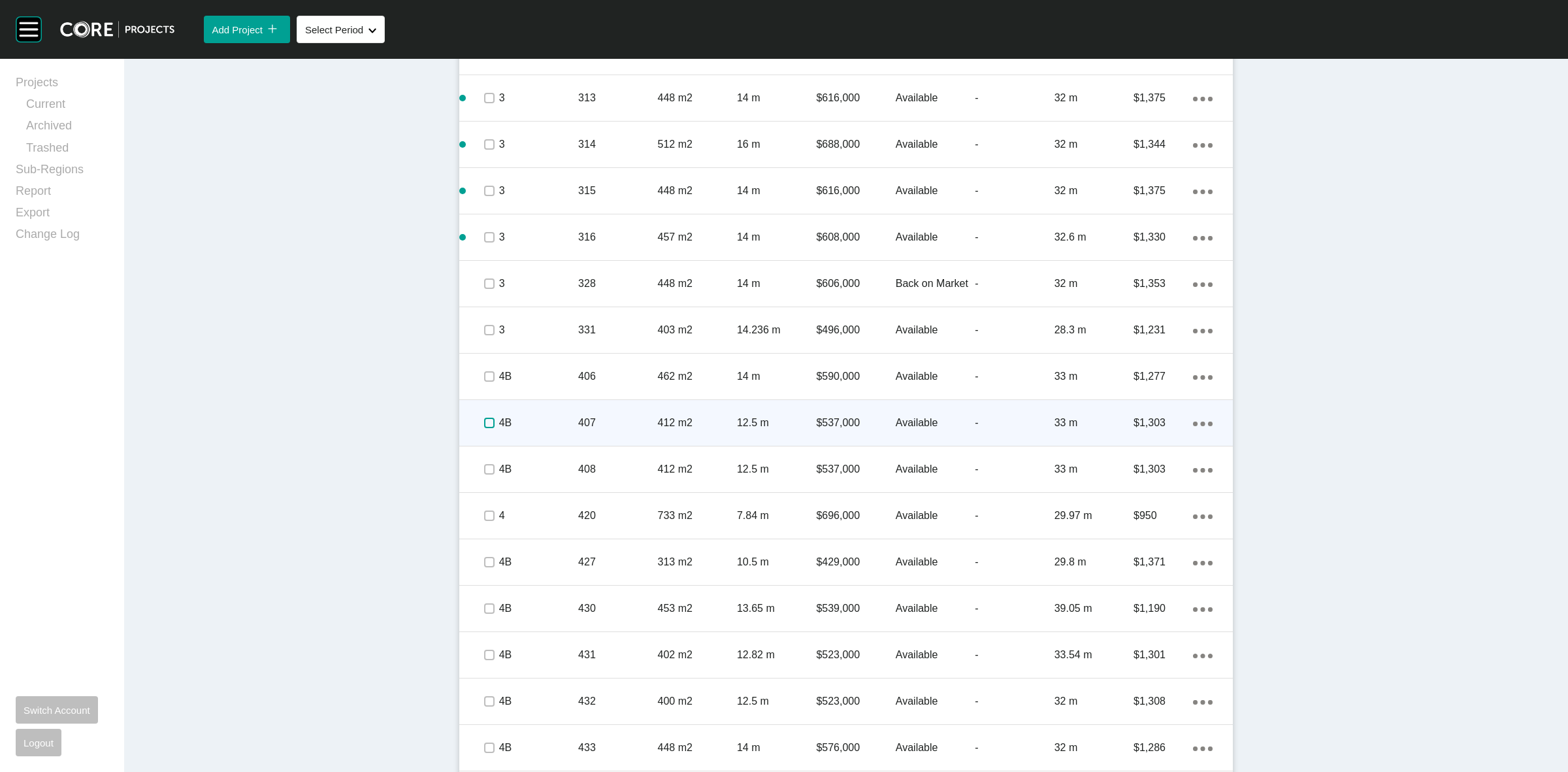
click at [484, 421] on label at bounding box center [489, 423] width 11 height 11
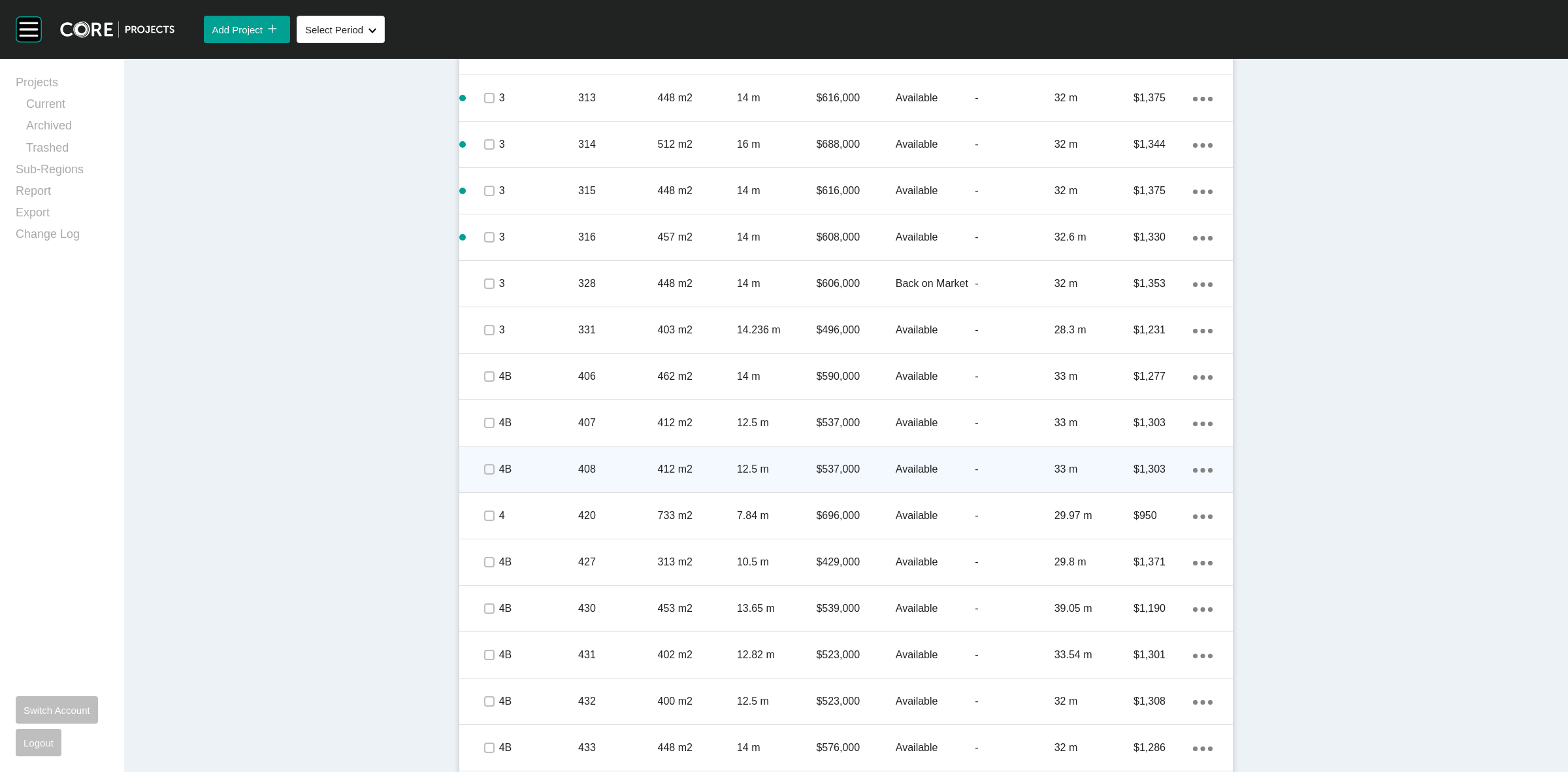
click at [490, 472] on span at bounding box center [489, 470] width 20 height 20
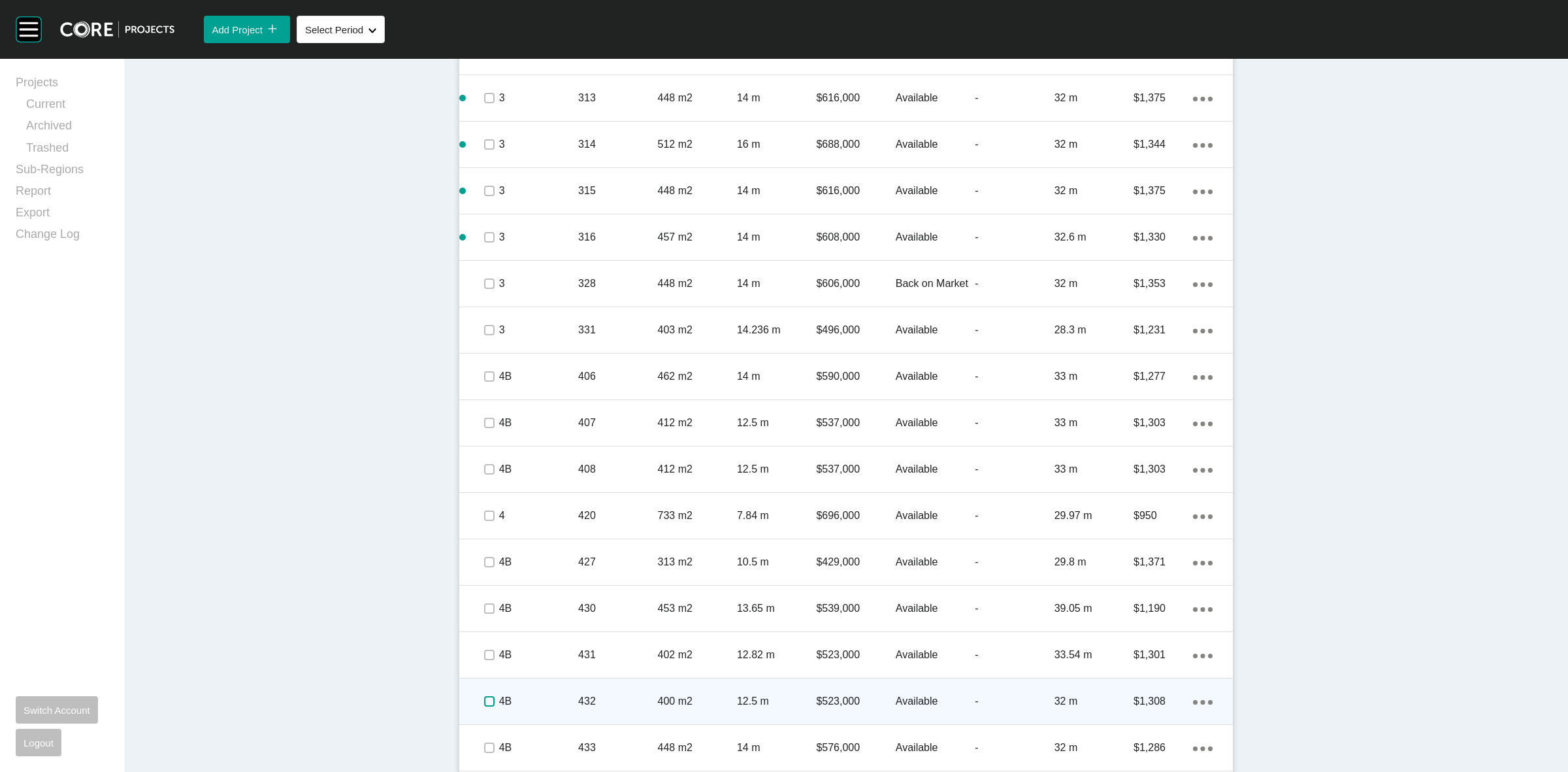
click at [484, 701] on label at bounding box center [489, 701] width 11 height 11
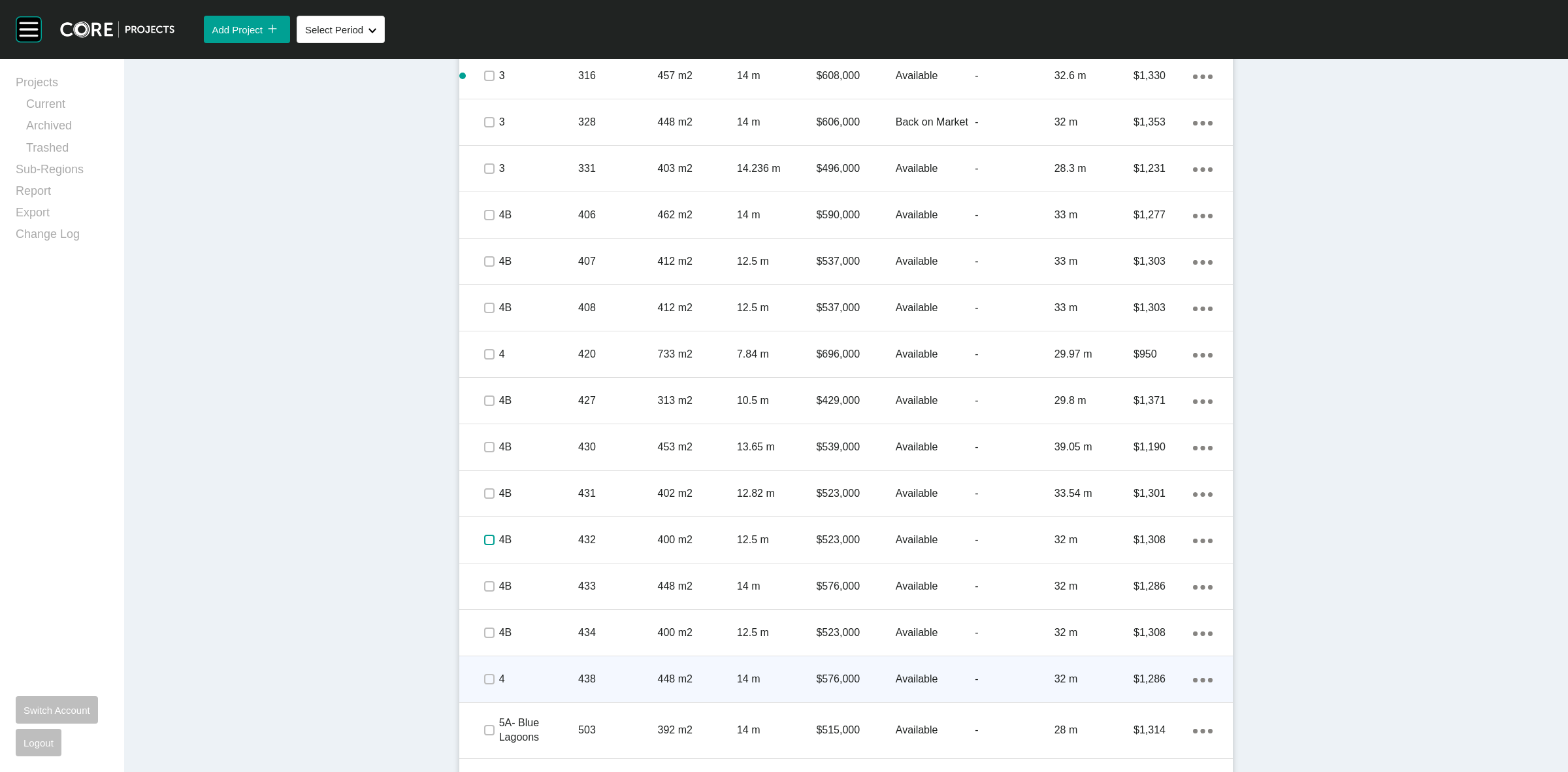
scroll to position [1880, 0]
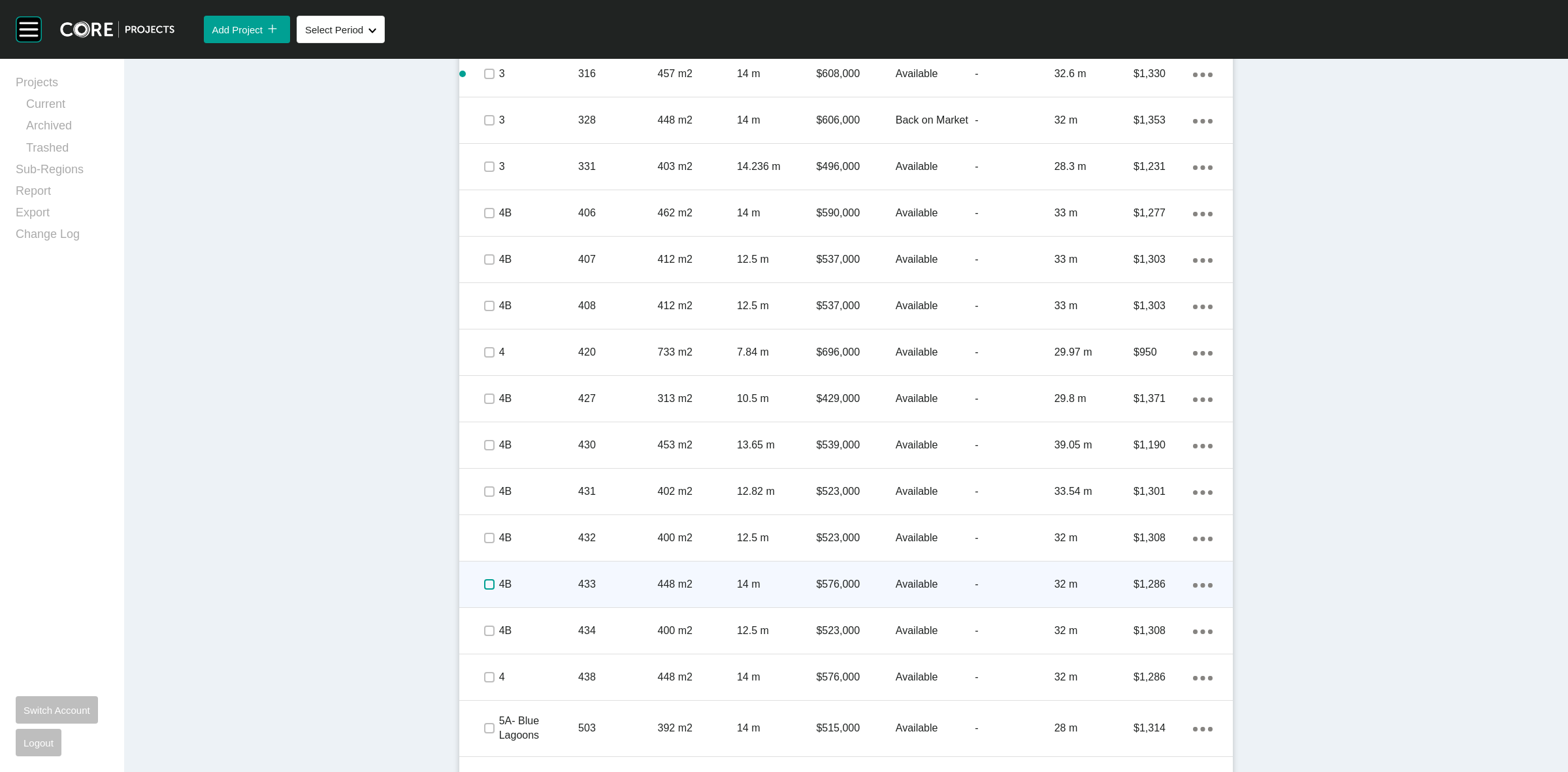
click at [484, 581] on label at bounding box center [489, 584] width 11 height 11
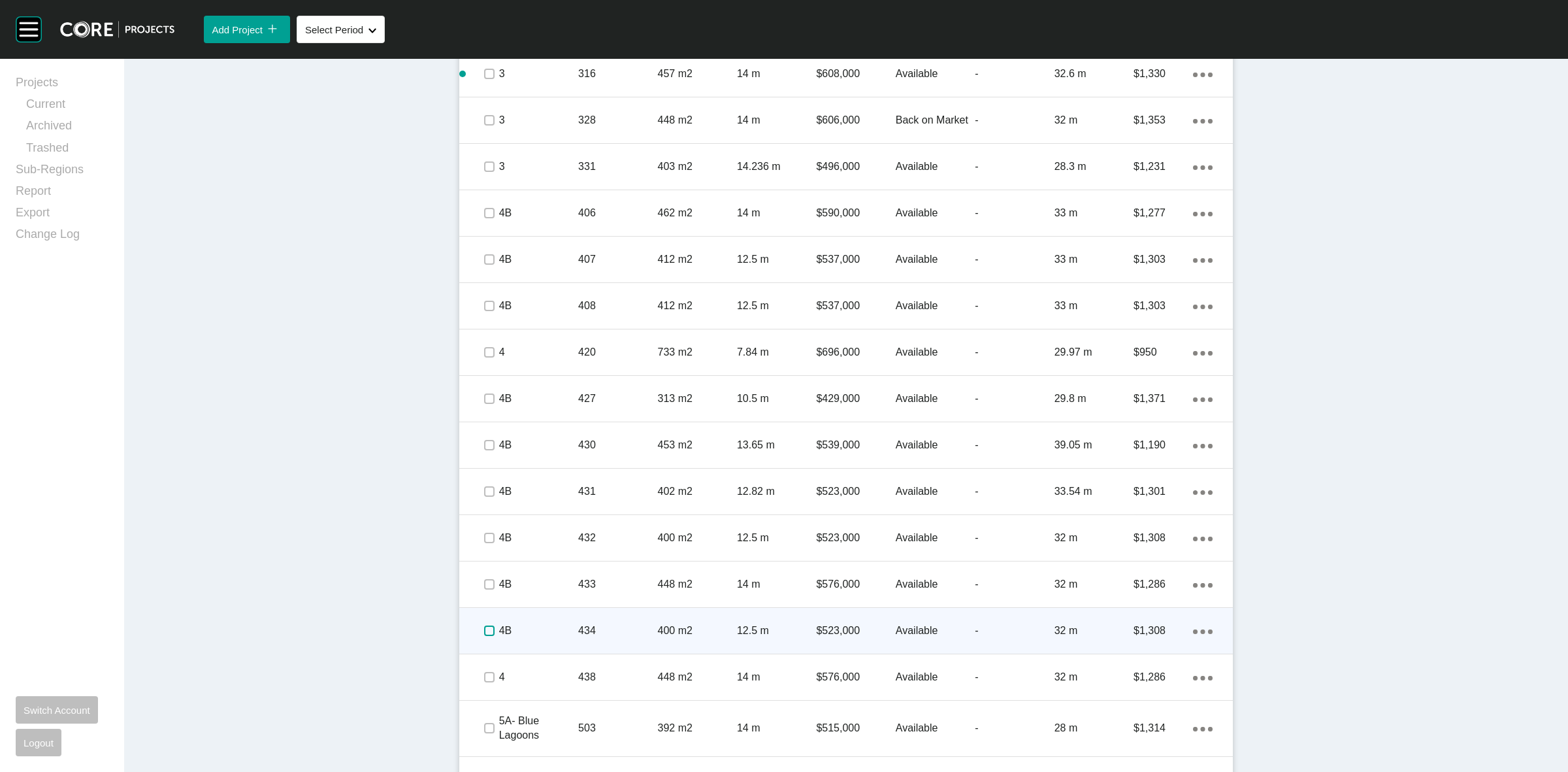
click at [487, 627] on label at bounding box center [489, 631] width 11 height 11
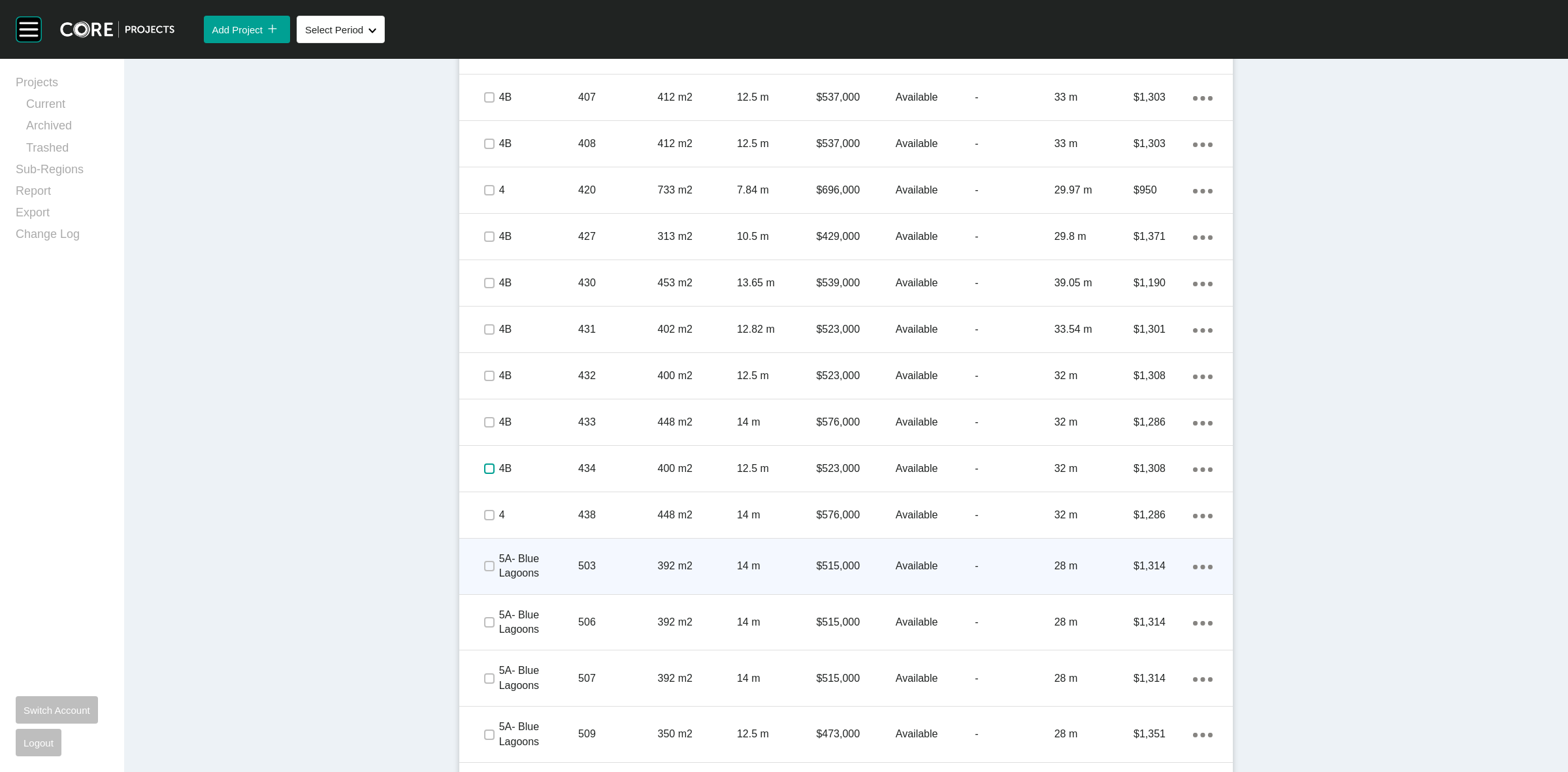
scroll to position [2043, 0]
click at [484, 565] on label at bounding box center [489, 564] width 11 height 11
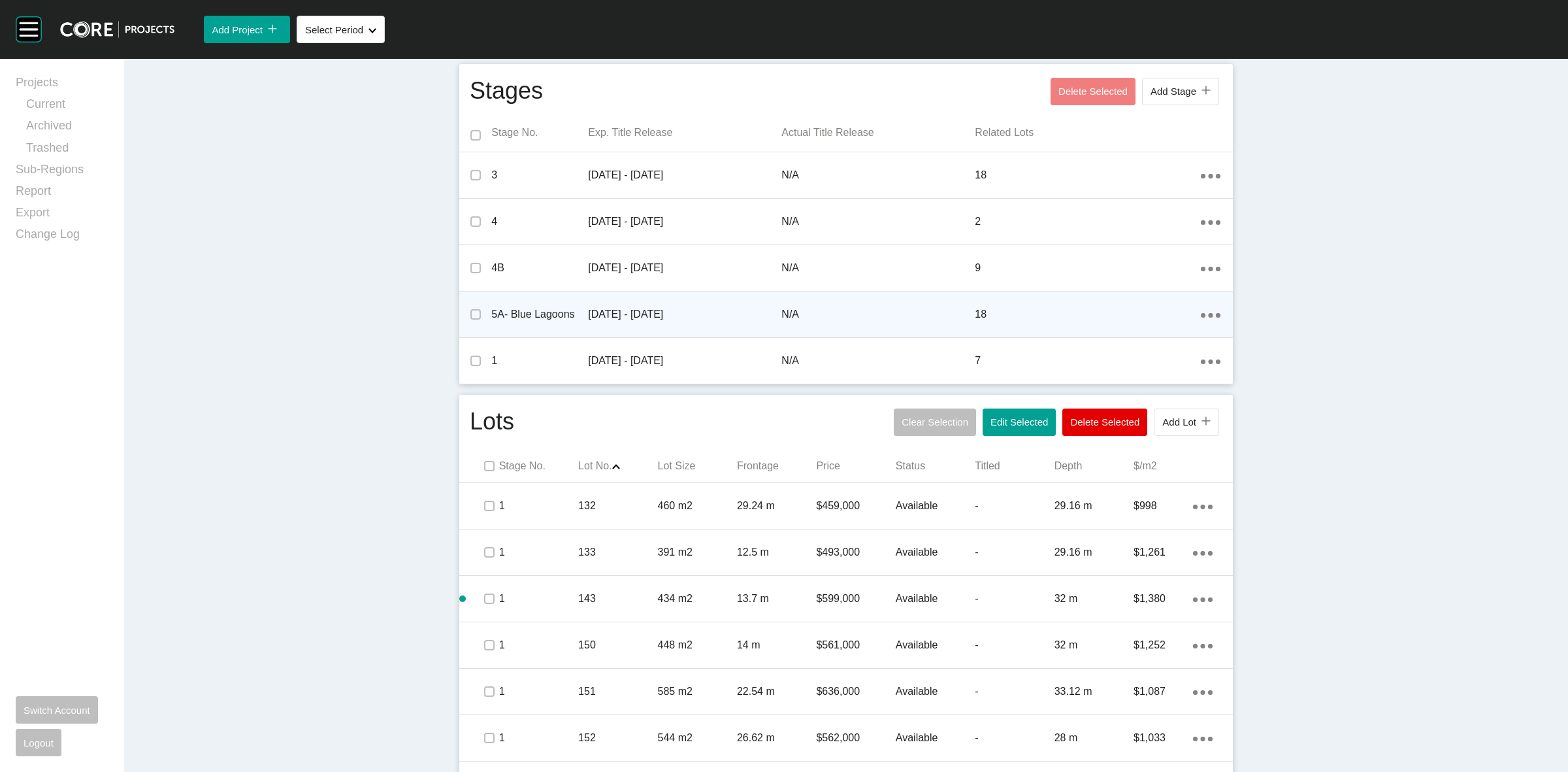
scroll to position [409, 0]
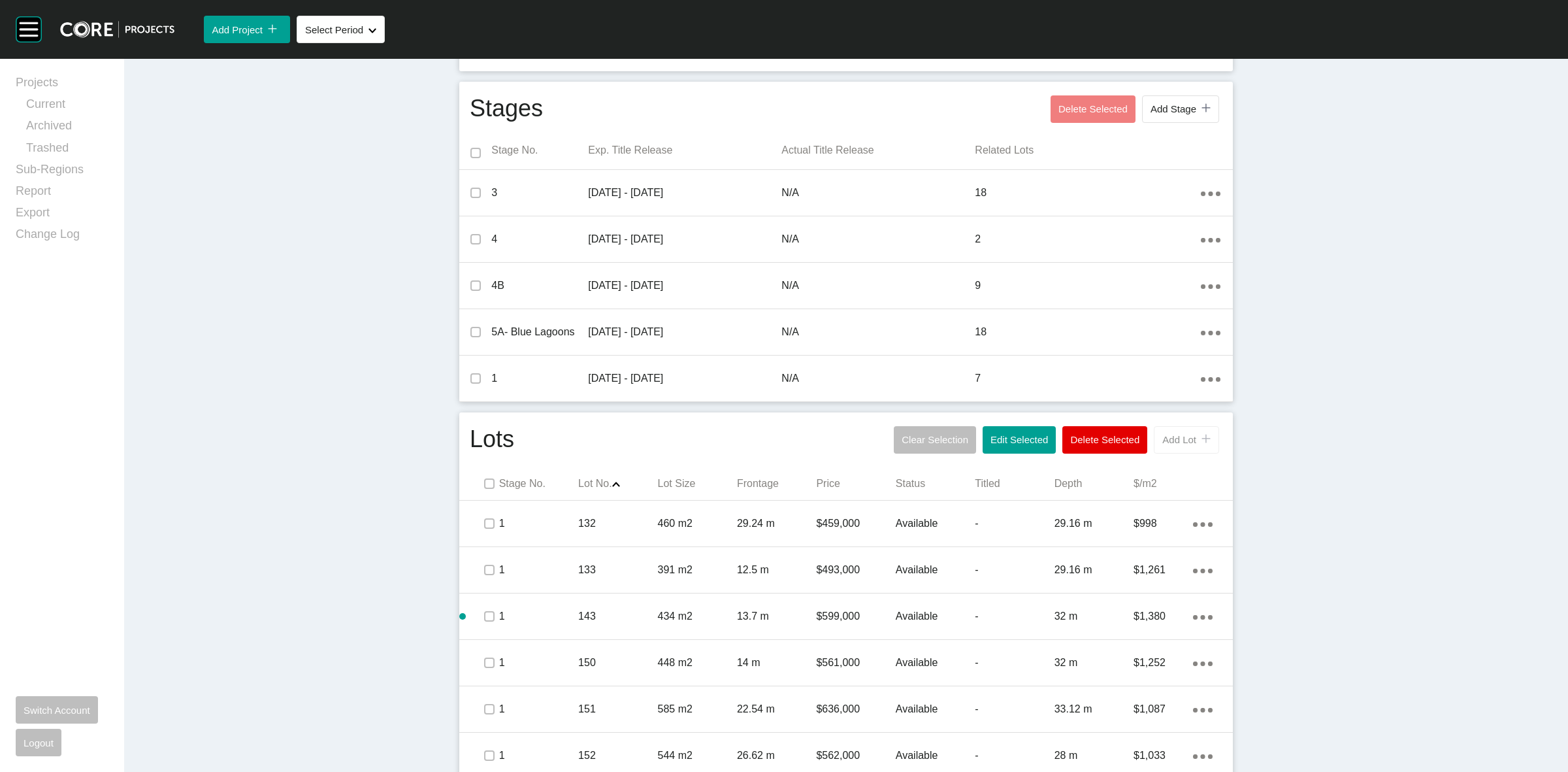
click at [1171, 436] on span "Add Lot" at bounding box center [1178, 439] width 34 height 11
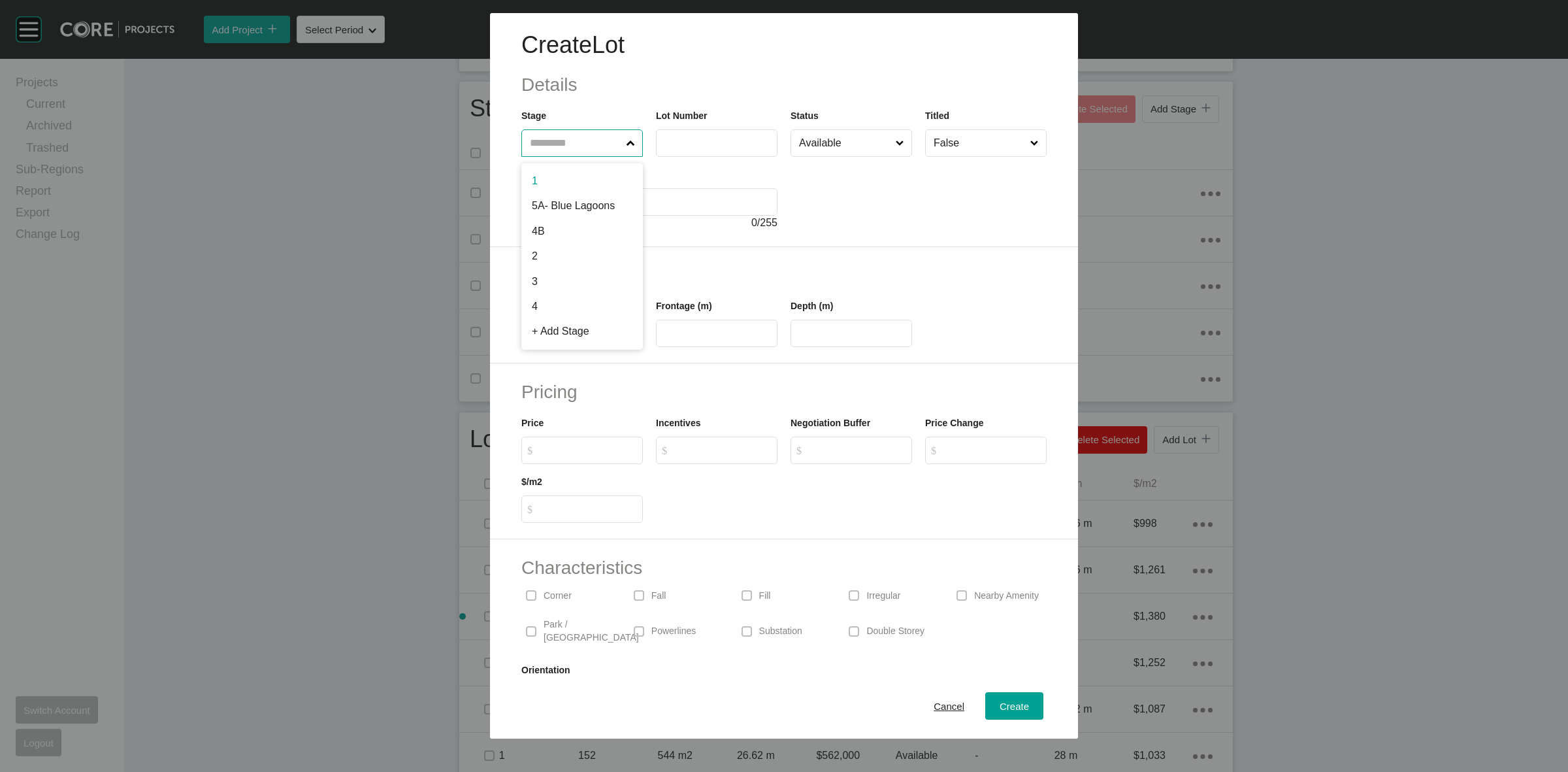
click at [579, 136] on input "text" at bounding box center [576, 143] width 96 height 26
click at [710, 152] on label at bounding box center [717, 143] width 121 height 27
click at [710, 149] on input "text" at bounding box center [717, 142] width 110 height 11
type input "***"
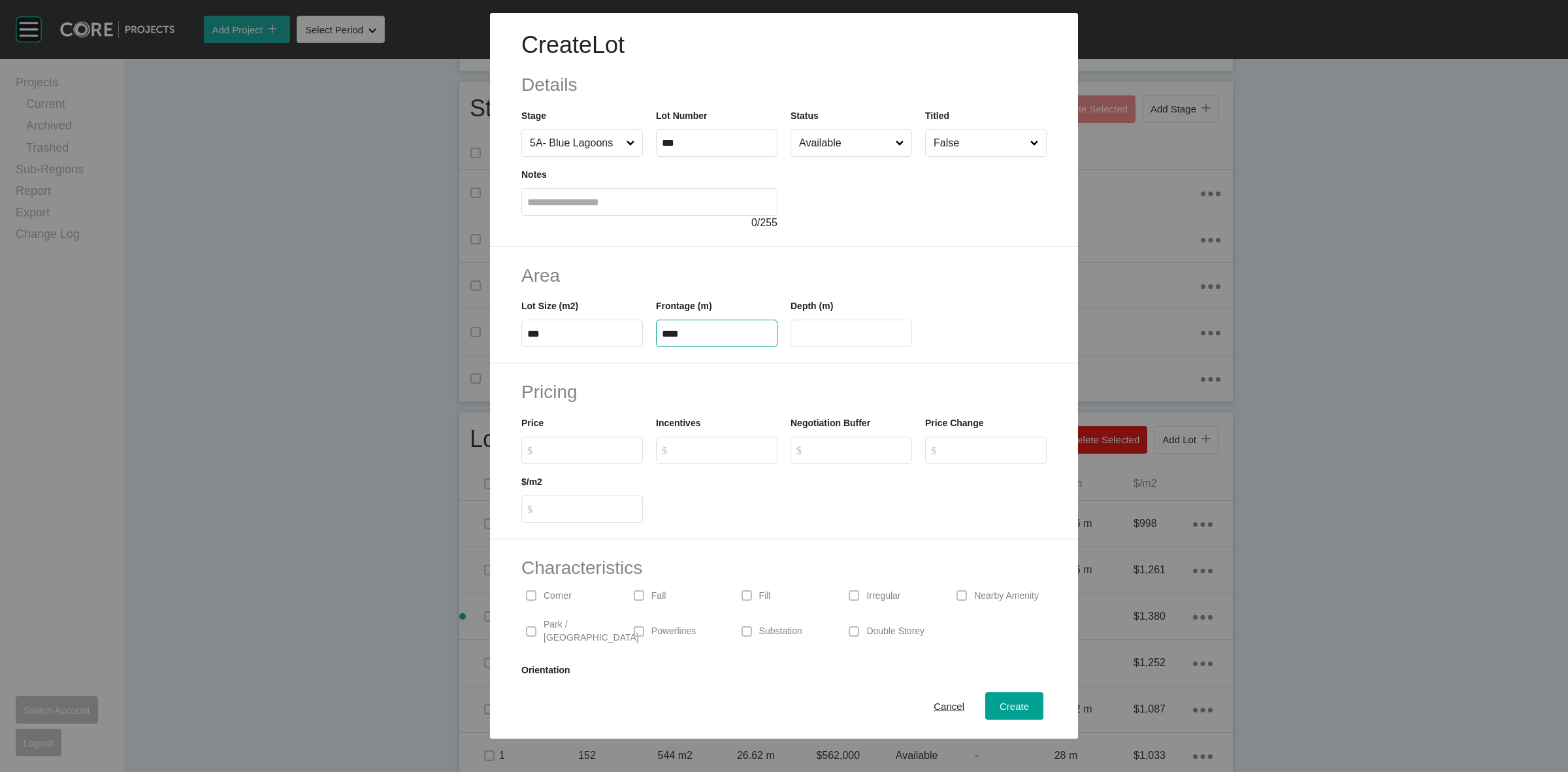
type input "****"
type input "**"
type input "*******"
type input "*"
type input "*****"
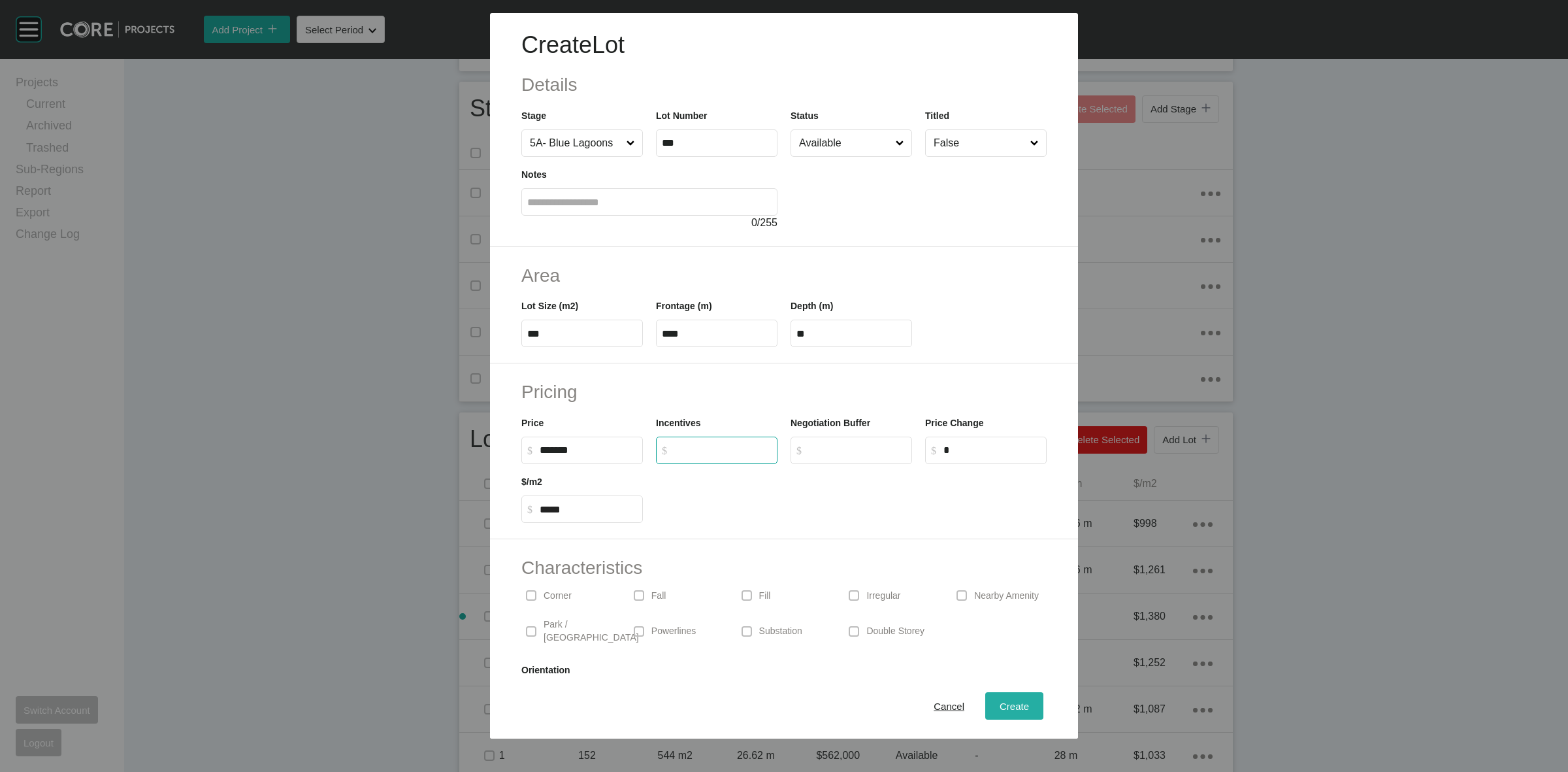
type input "*"
click at [1008, 706] on span "Create" at bounding box center [1014, 706] width 29 height 11
type input "*"
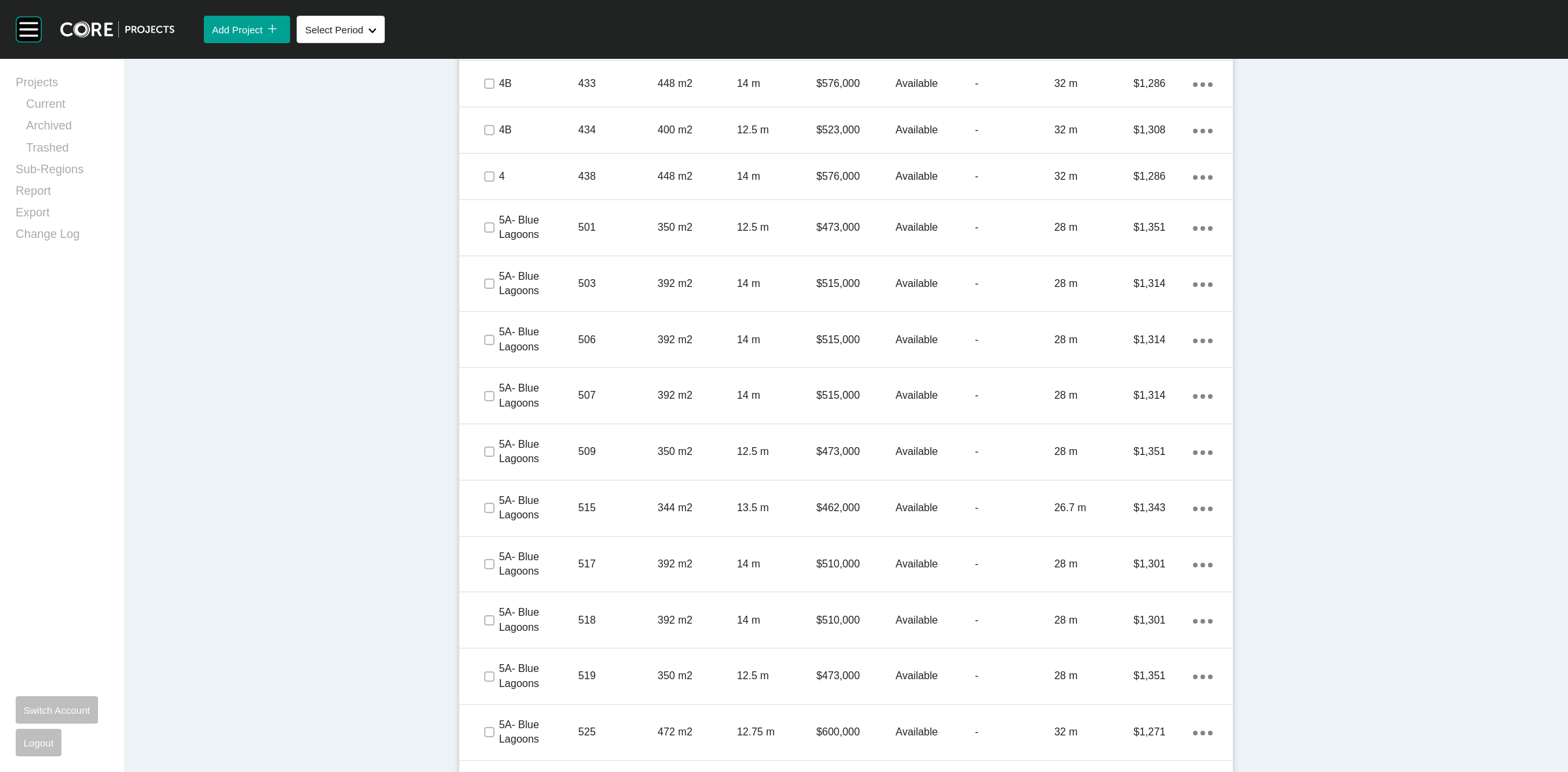
scroll to position [2533, 0]
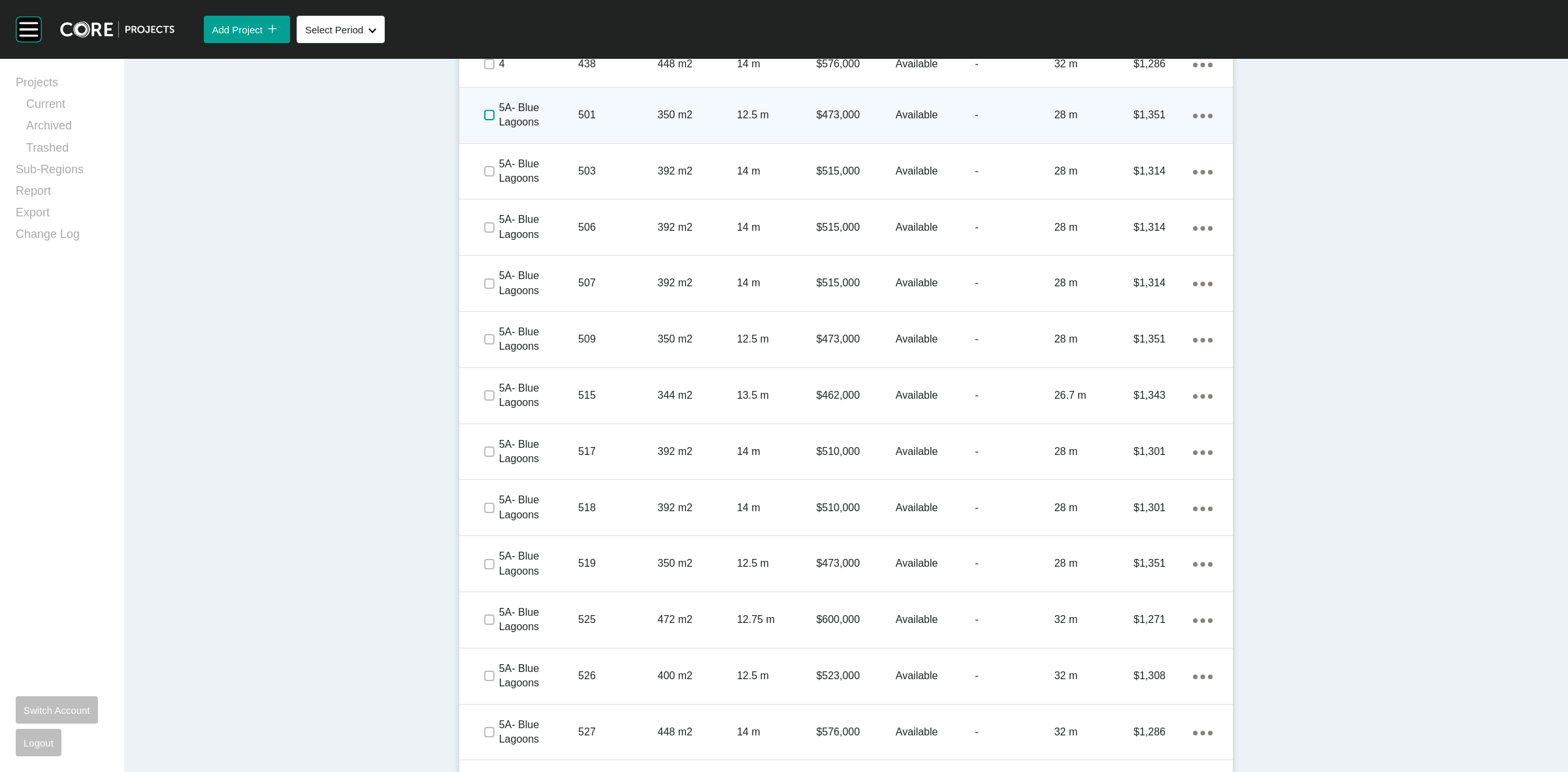
click at [485, 111] on label at bounding box center [489, 115] width 11 height 11
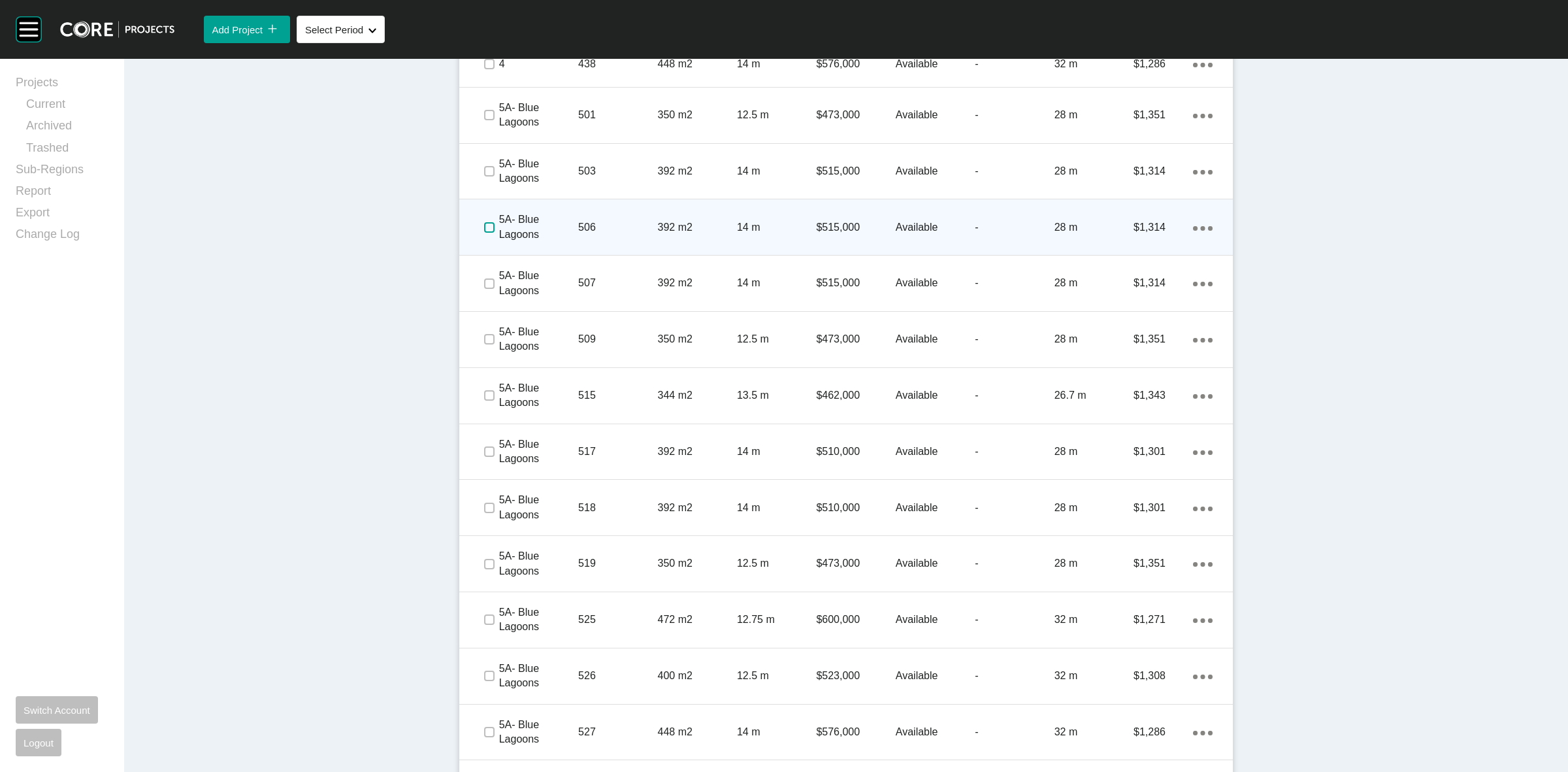
click at [485, 229] on label at bounding box center [489, 227] width 11 height 11
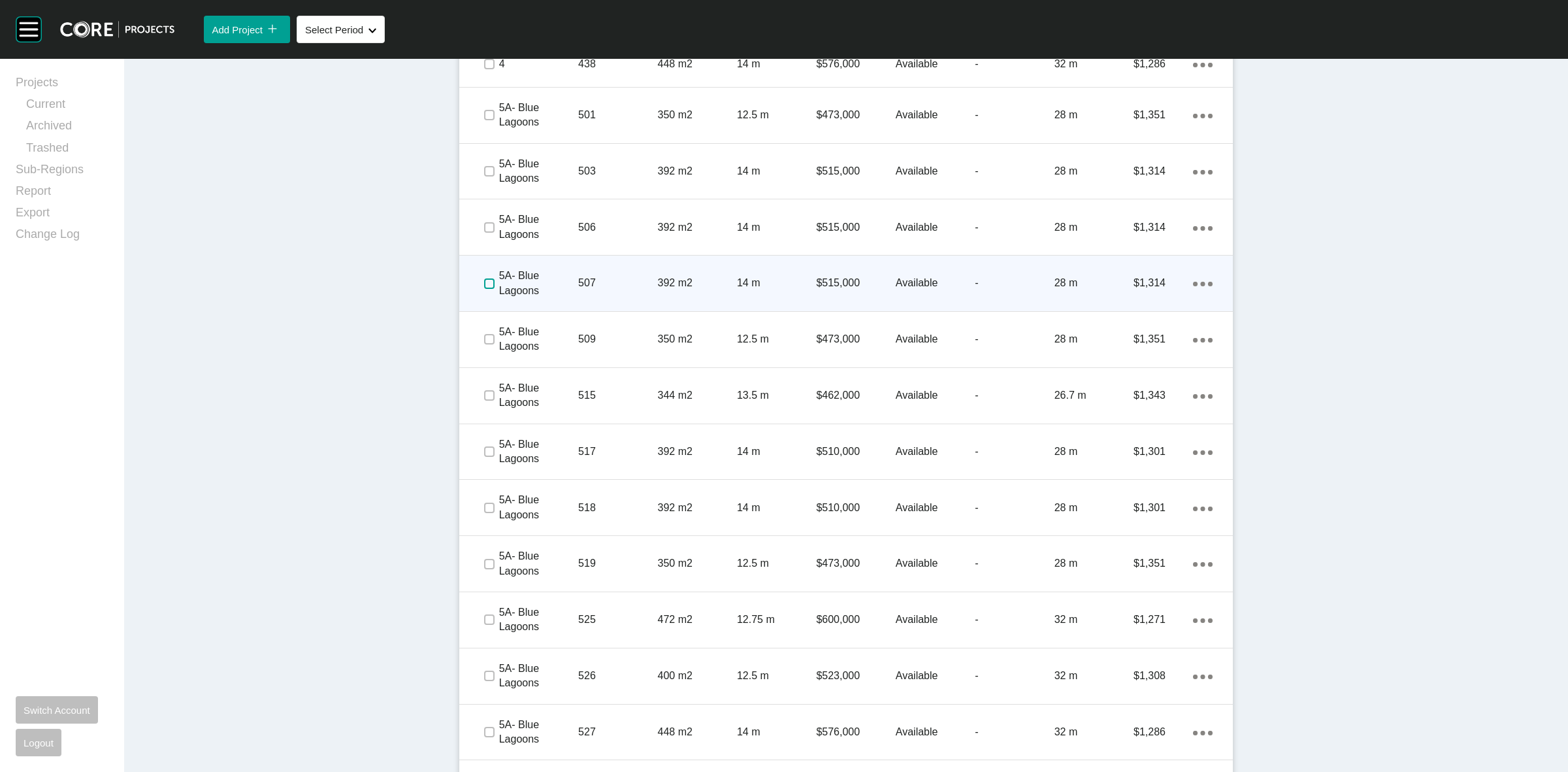
click at [484, 280] on label at bounding box center [489, 283] width 11 height 11
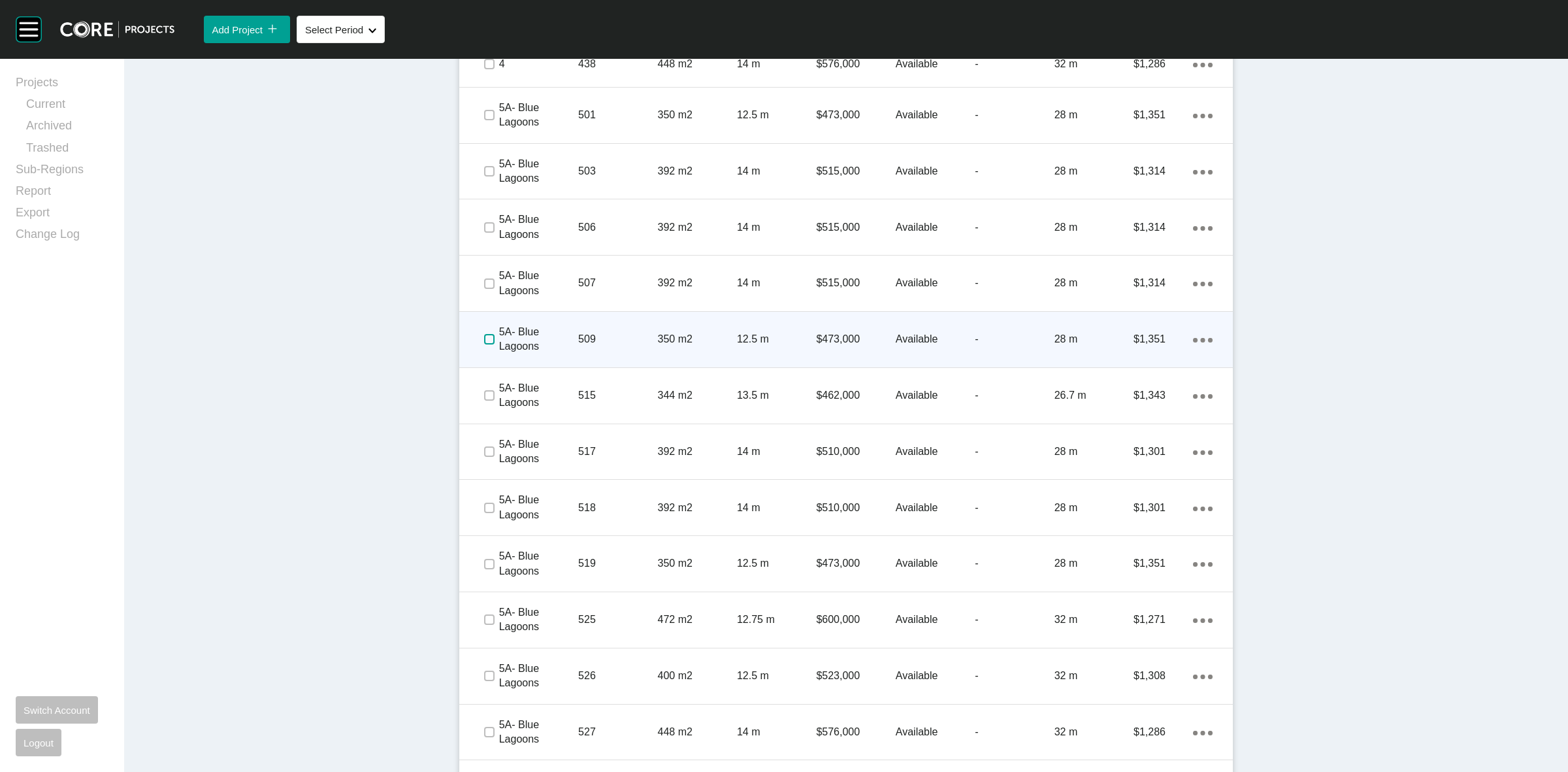
click at [484, 338] on label at bounding box center [489, 339] width 11 height 11
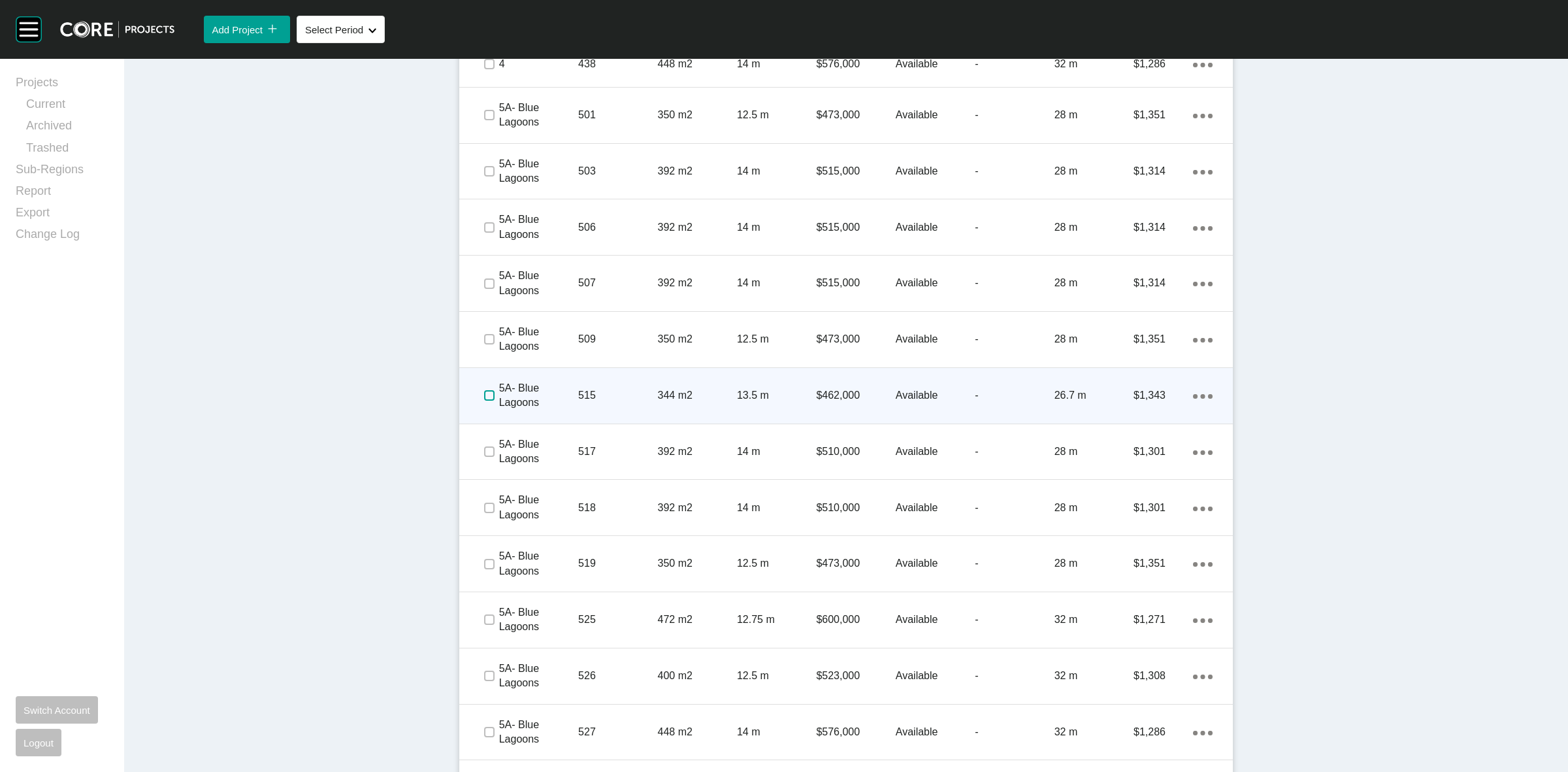
click at [484, 391] on label at bounding box center [489, 396] width 11 height 11
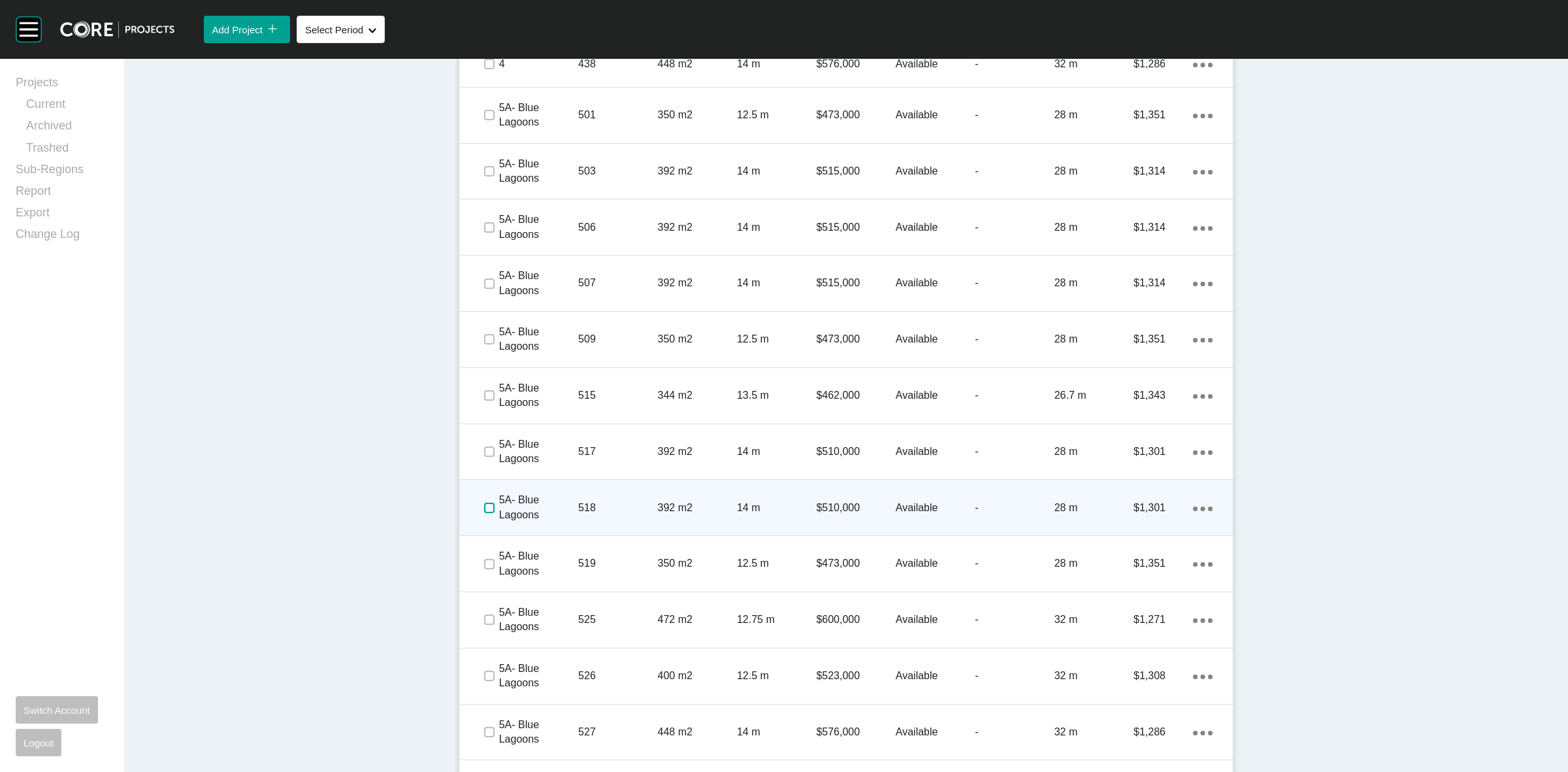
click at [484, 504] on label at bounding box center [489, 508] width 11 height 11
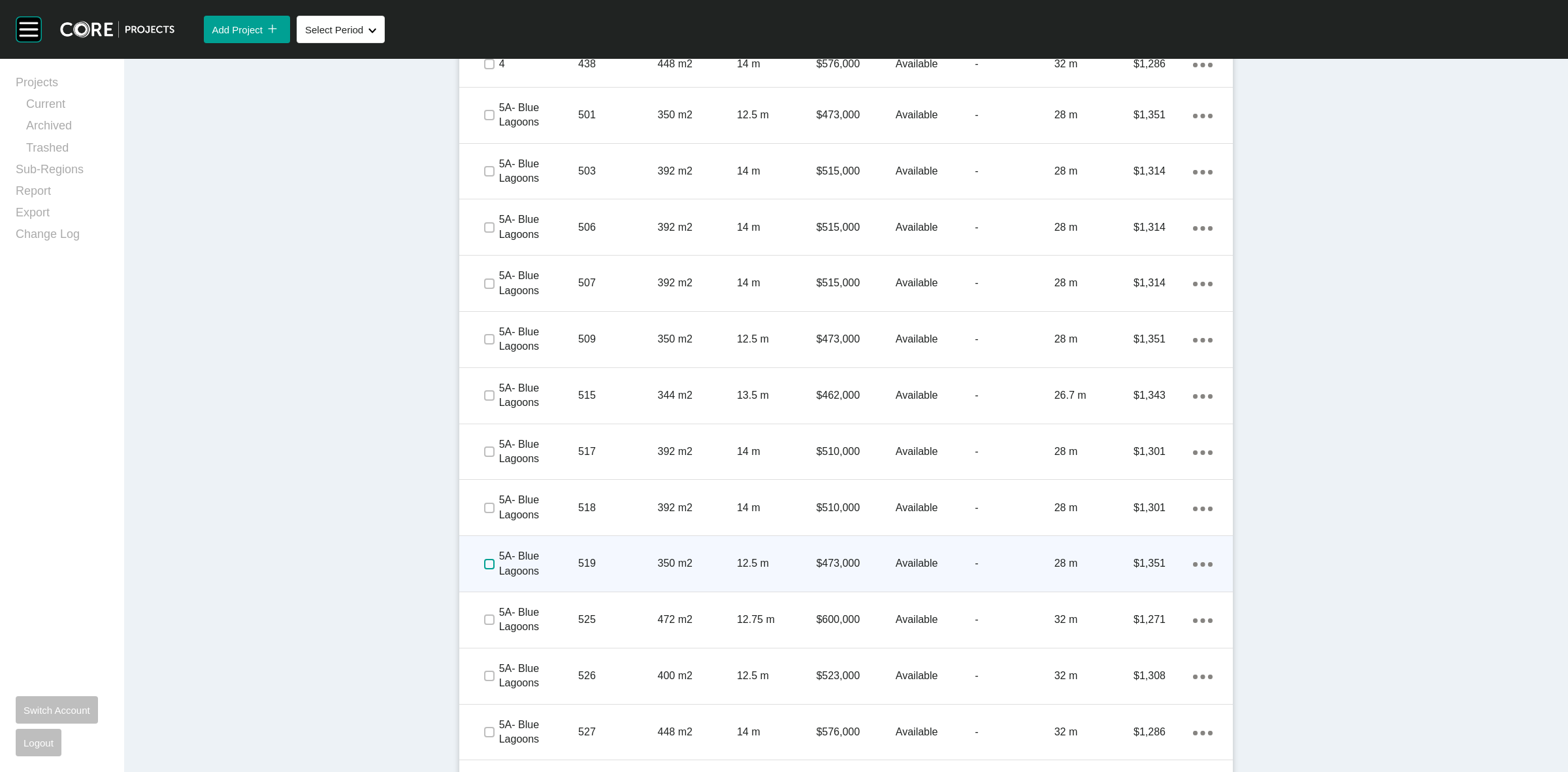
click at [484, 563] on label at bounding box center [489, 564] width 11 height 11
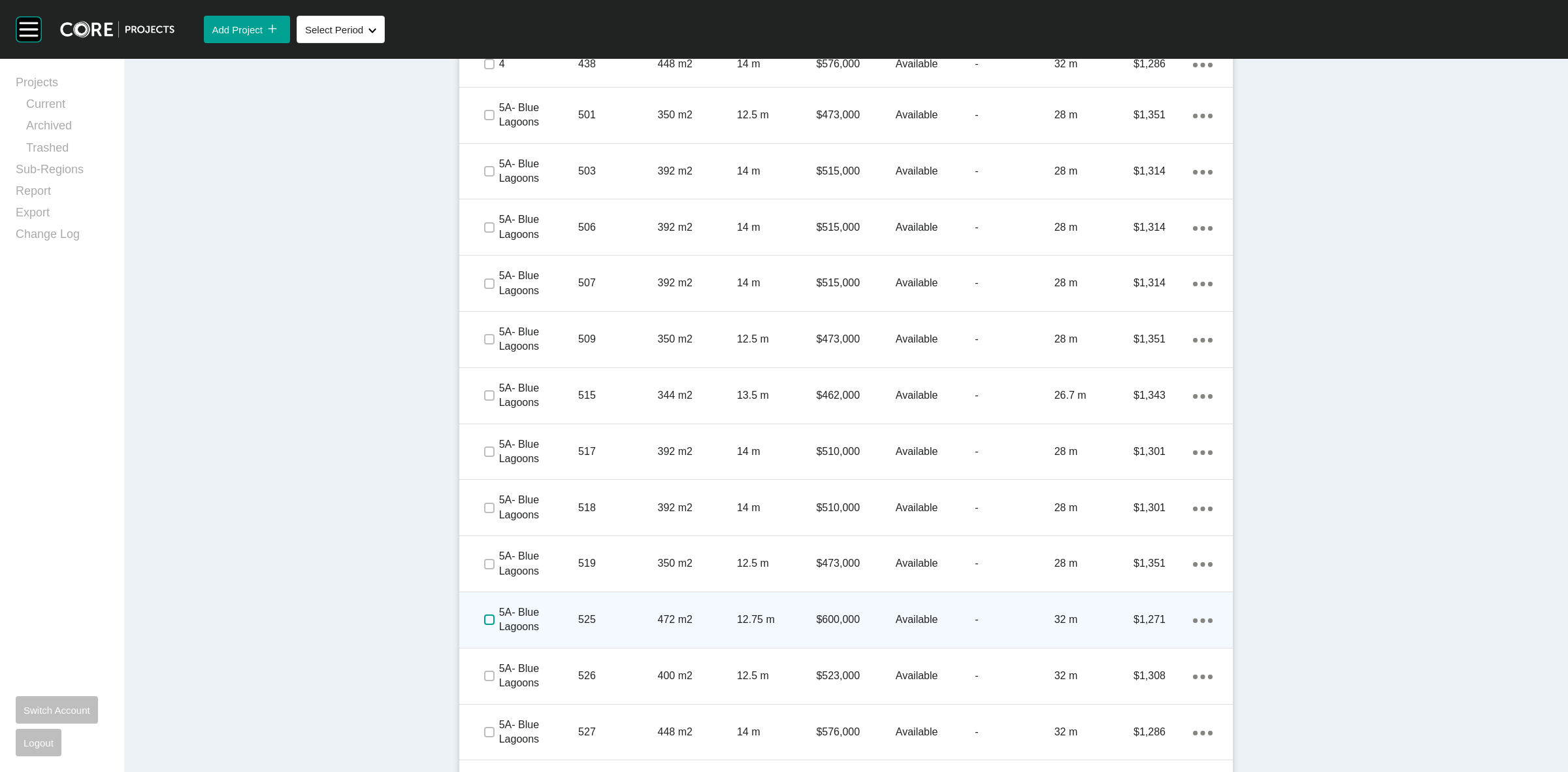
click at [484, 620] on label at bounding box center [489, 619] width 11 height 11
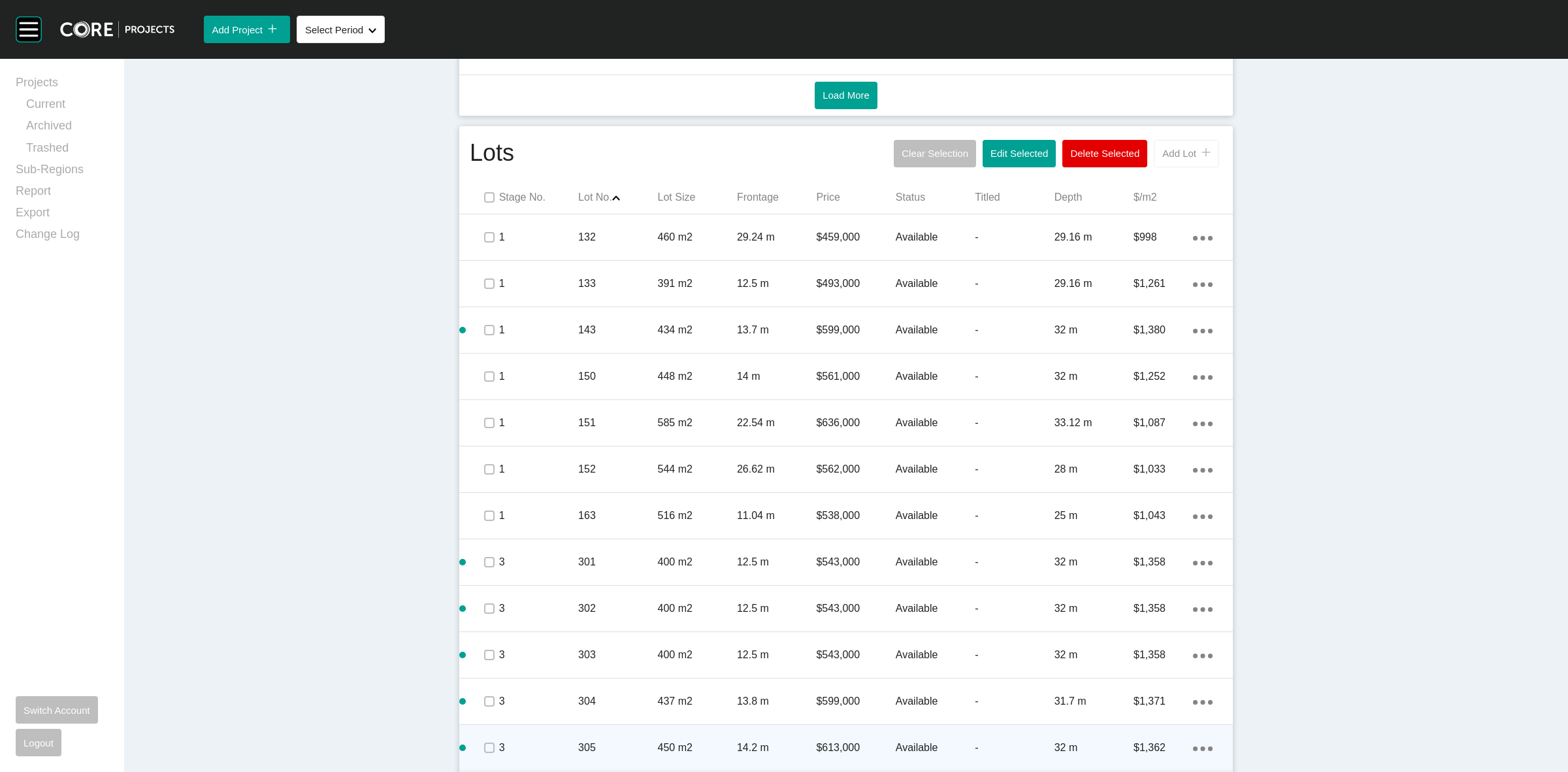
scroll to position [572, 0]
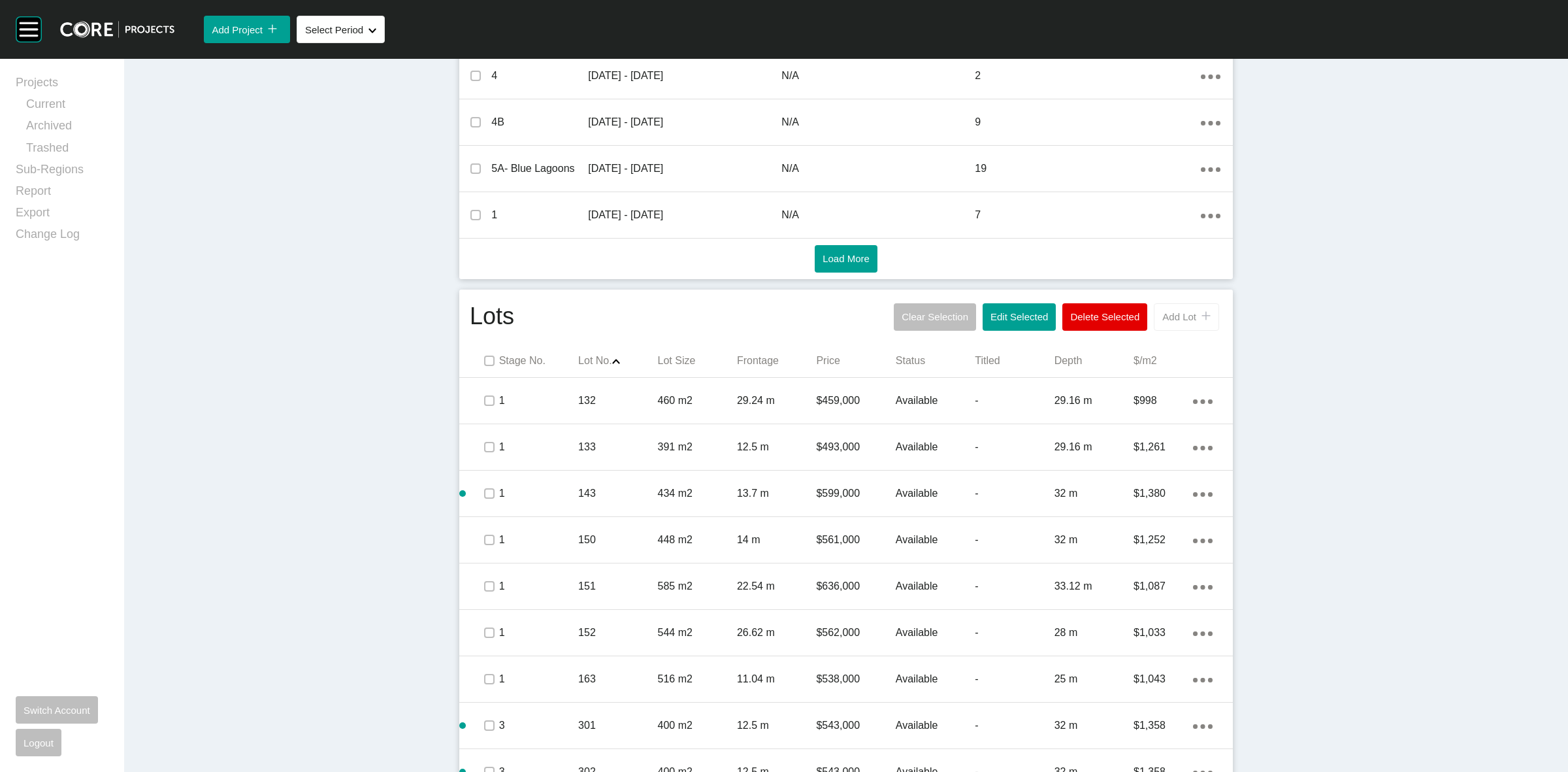
click at [1169, 307] on button "Add Lot icon/tick copy 11 Created with Sketch." at bounding box center [1186, 317] width 66 height 27
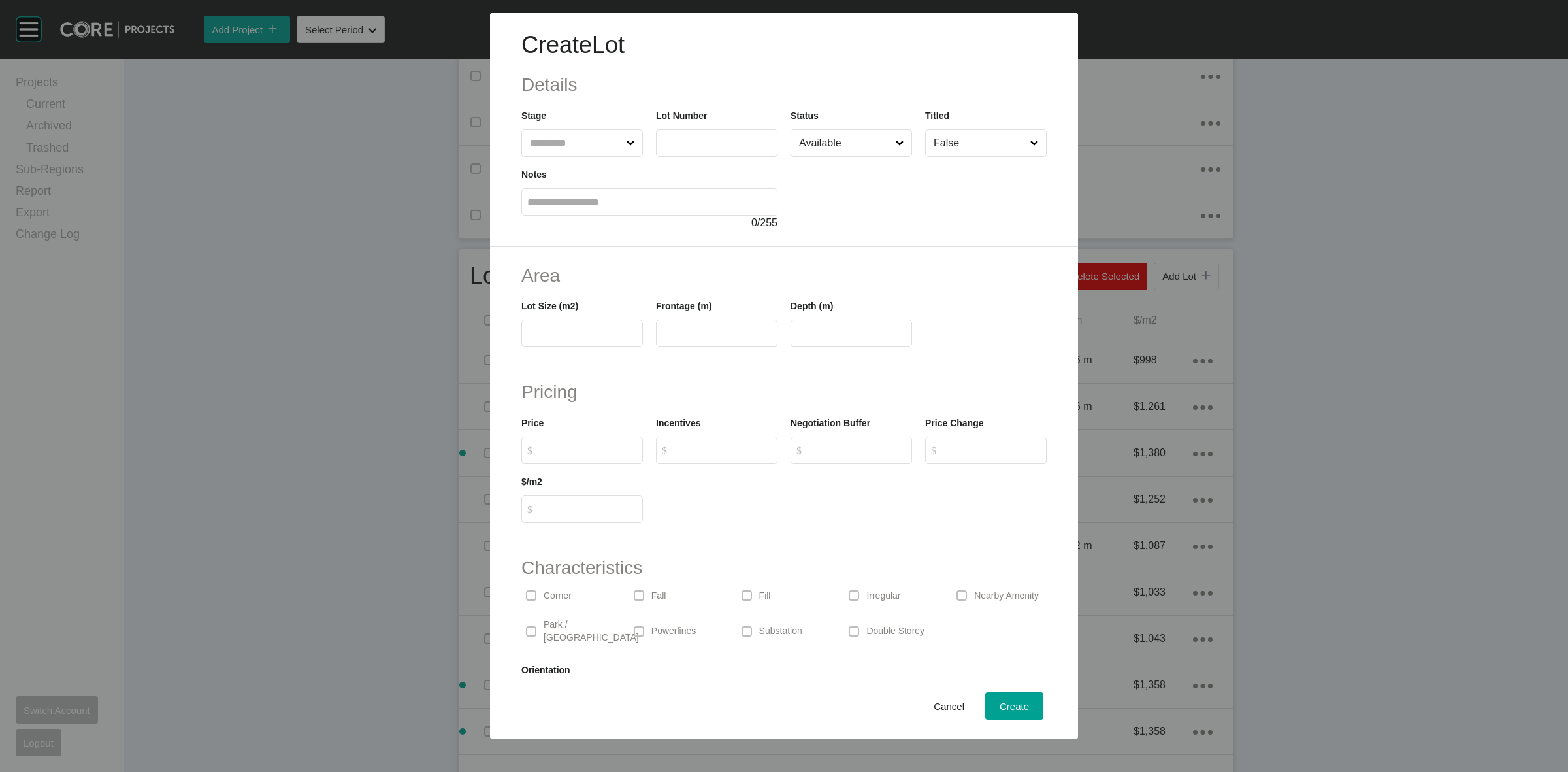
click at [546, 145] on input "text" at bounding box center [576, 143] width 96 height 26
type input "*"
type input "***"
type input "*****"
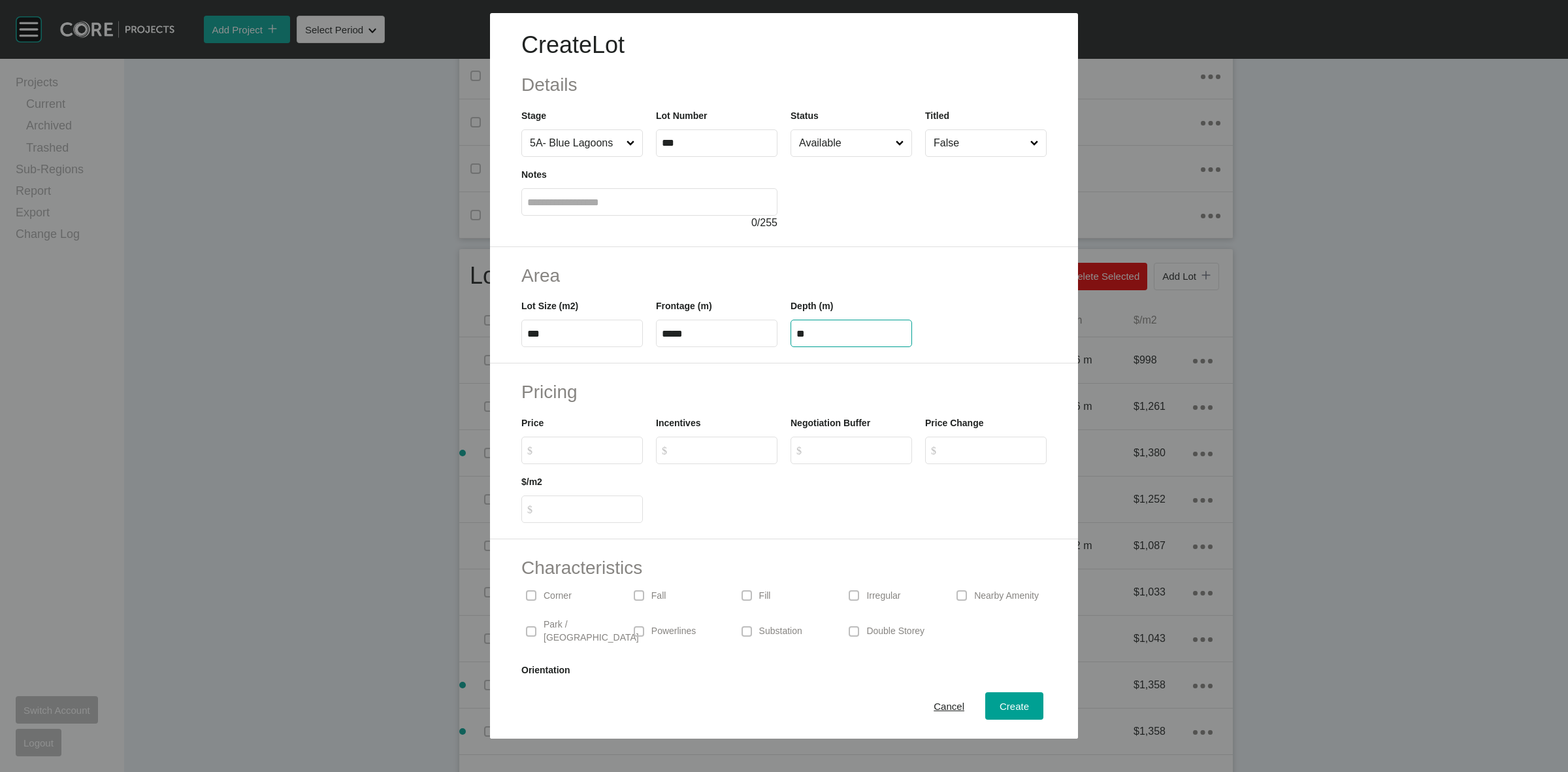
type input "**"
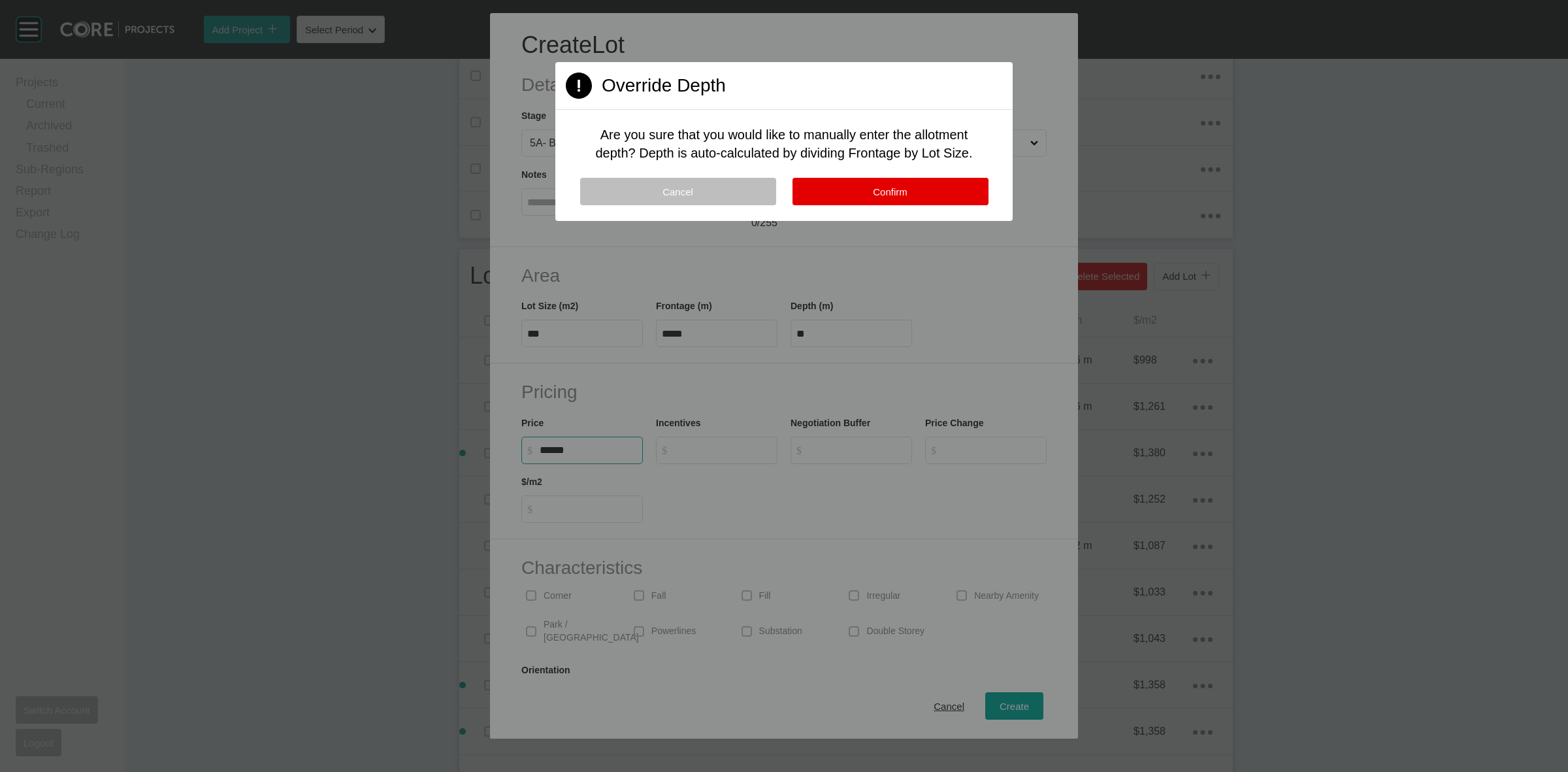
type input "*******"
type input "*****"
type input "*"
click at [863, 189] on button "Confirm" at bounding box center [890, 191] width 196 height 27
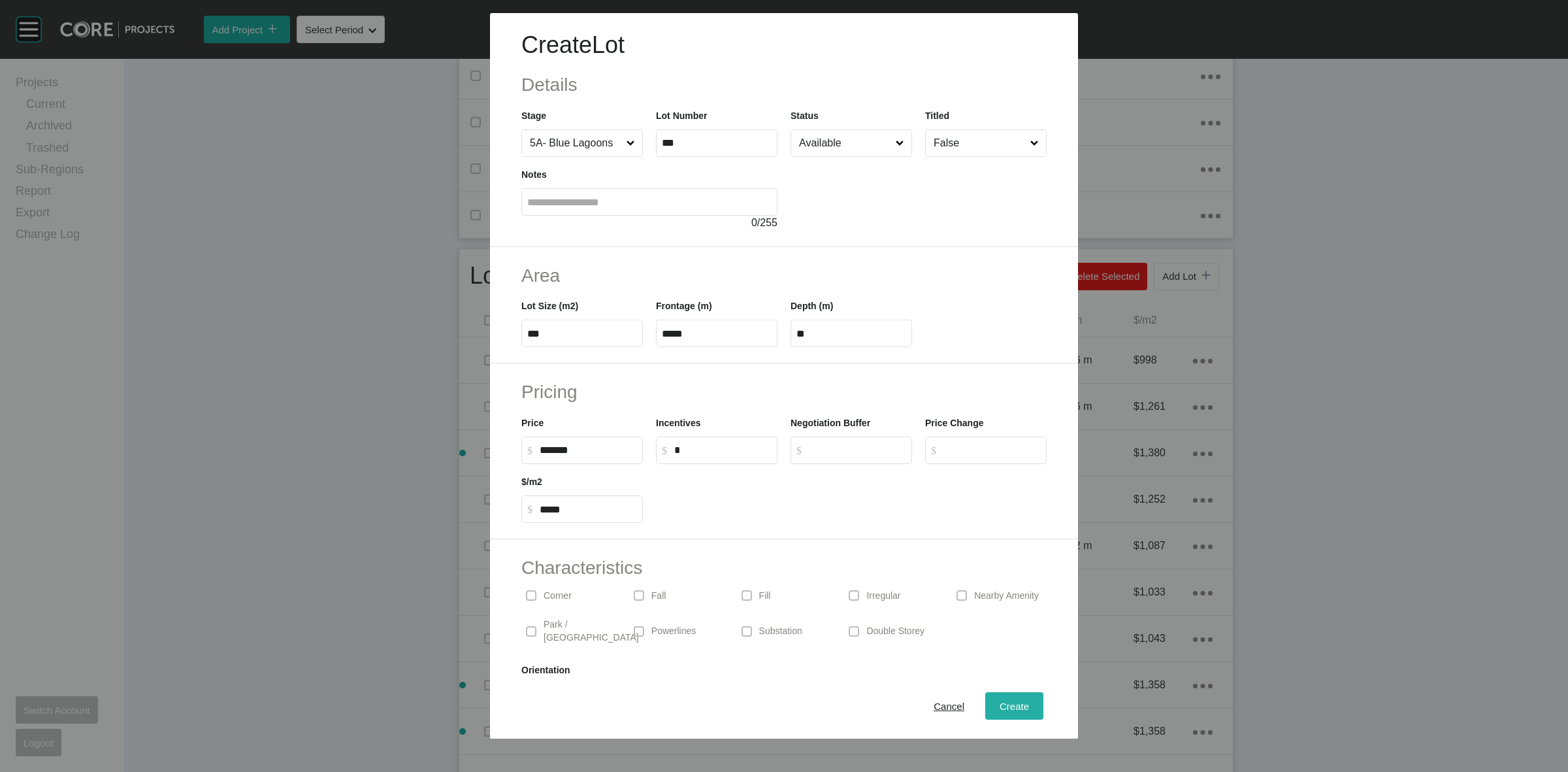
click at [1000, 701] on span "Create" at bounding box center [1014, 706] width 29 height 11
type input "*"
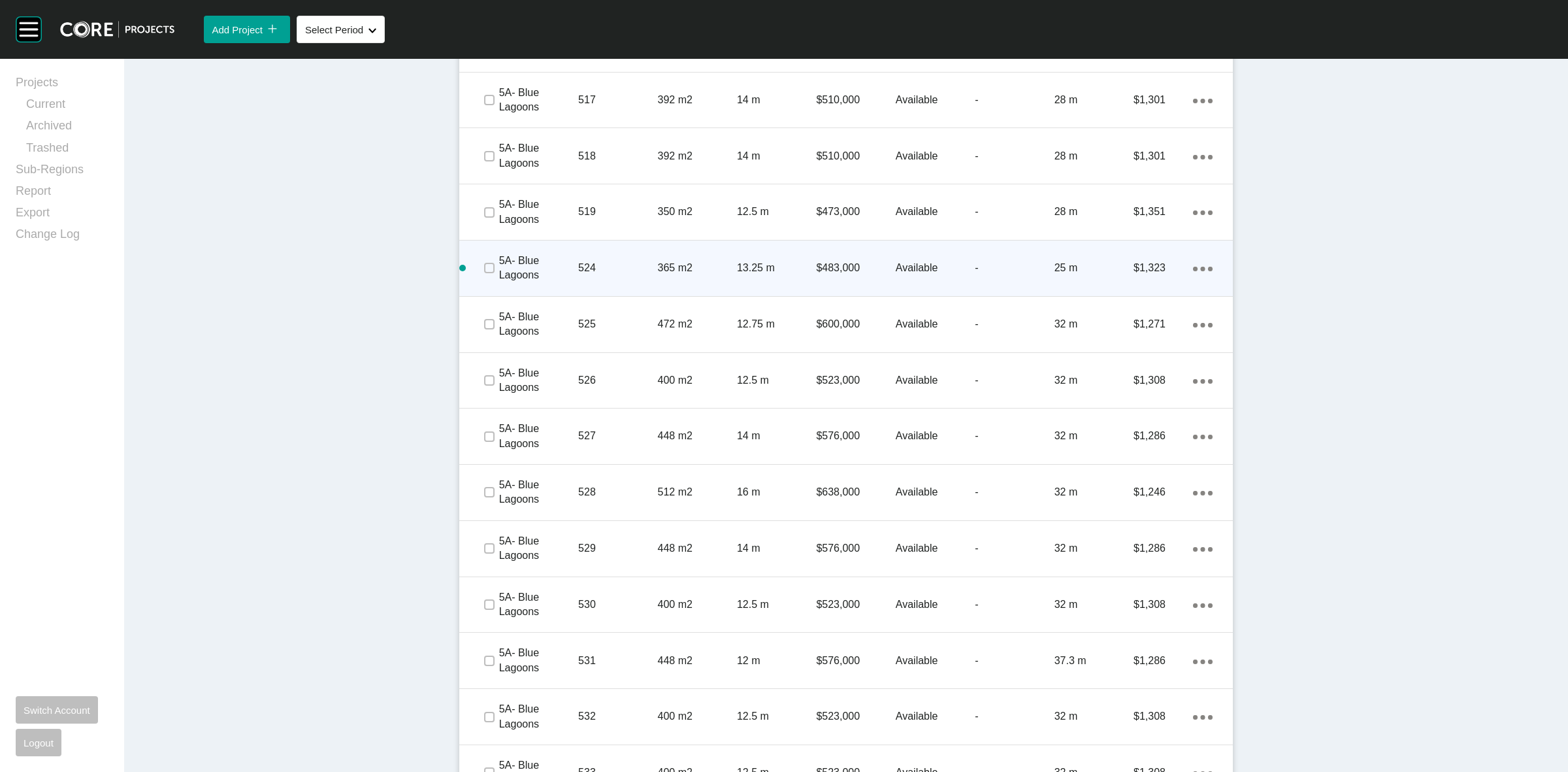
scroll to position [2860, 0]
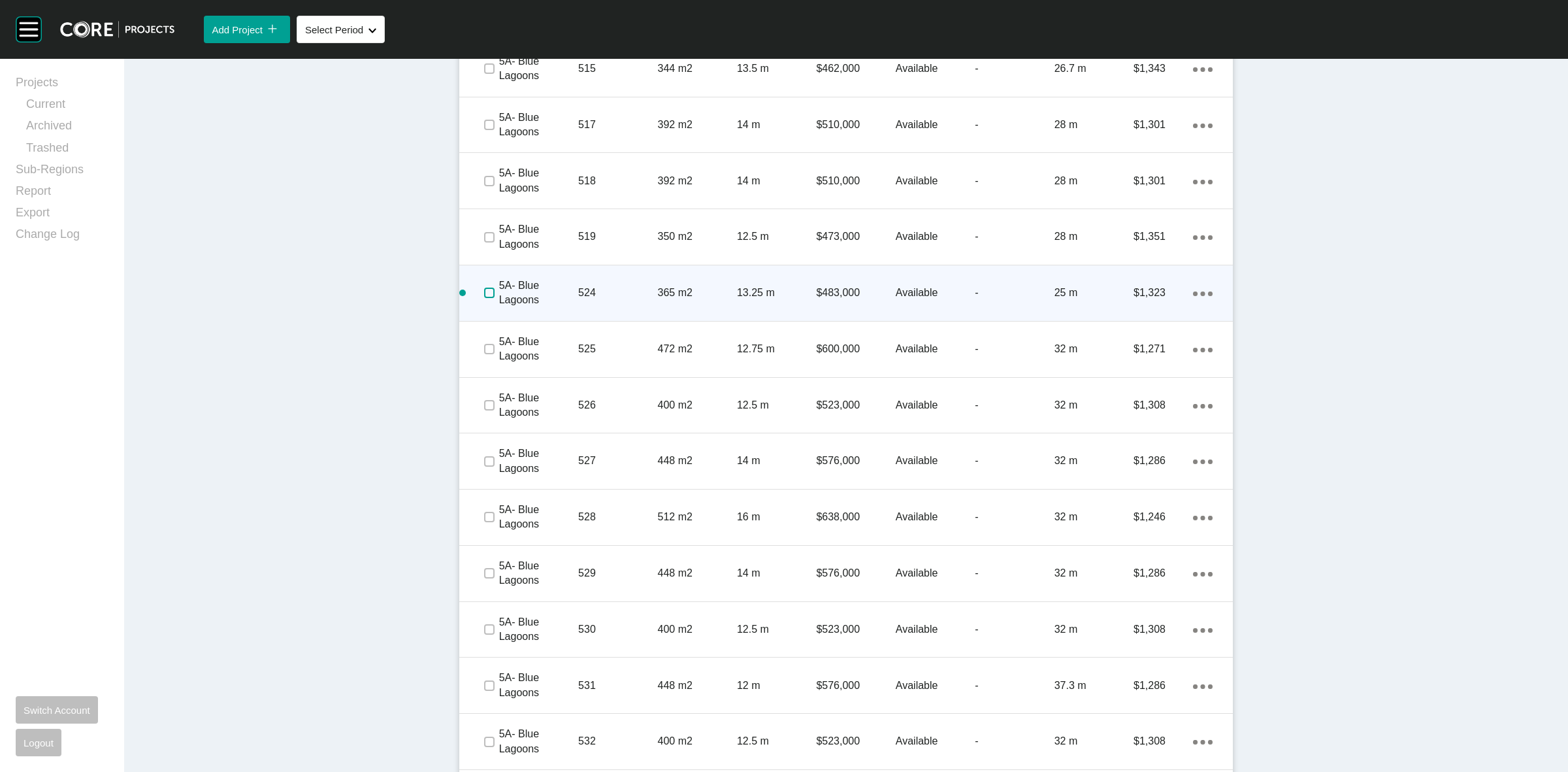
click at [484, 293] on label at bounding box center [489, 293] width 11 height 11
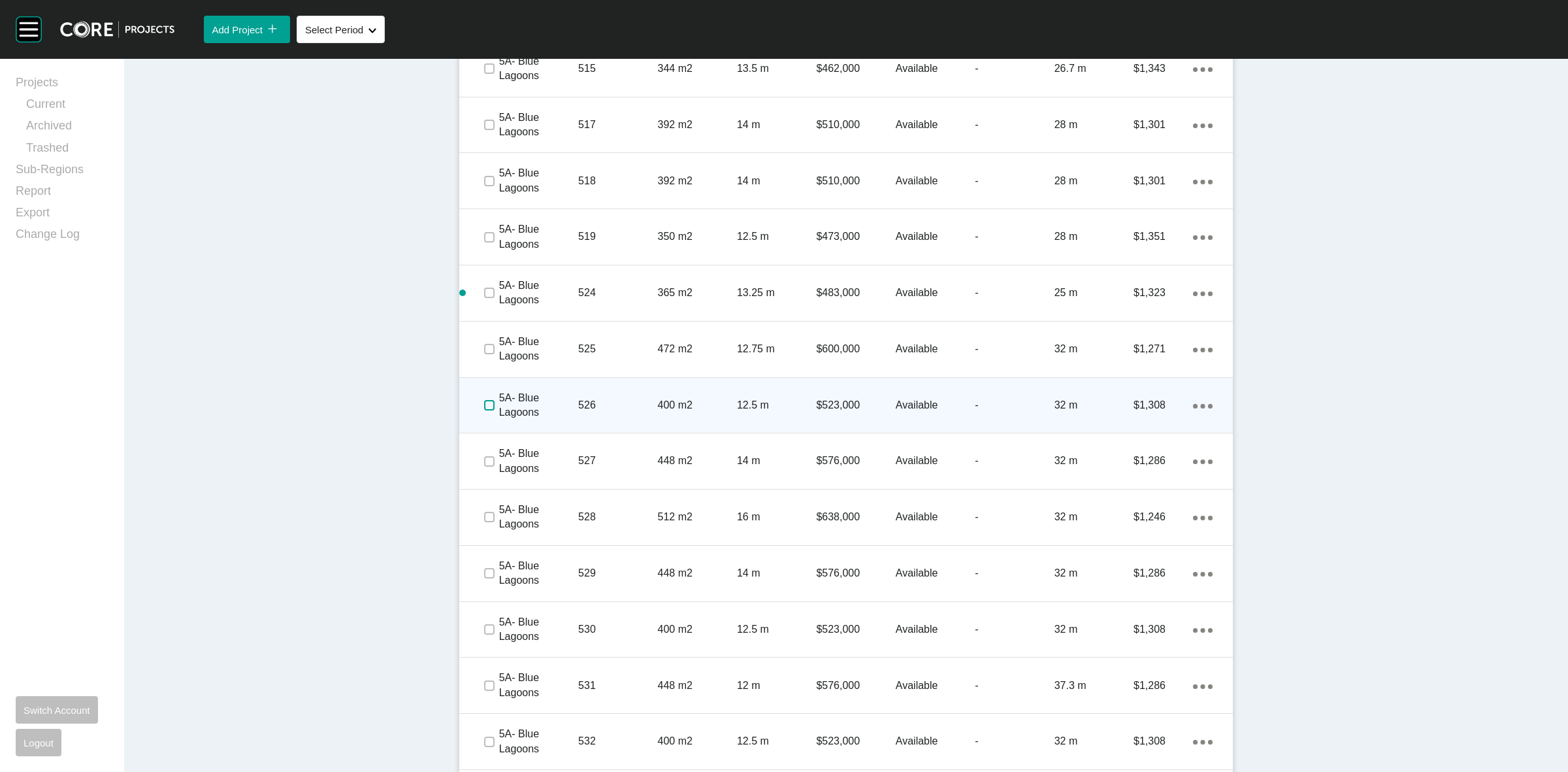
click at [484, 406] on label at bounding box center [489, 405] width 11 height 11
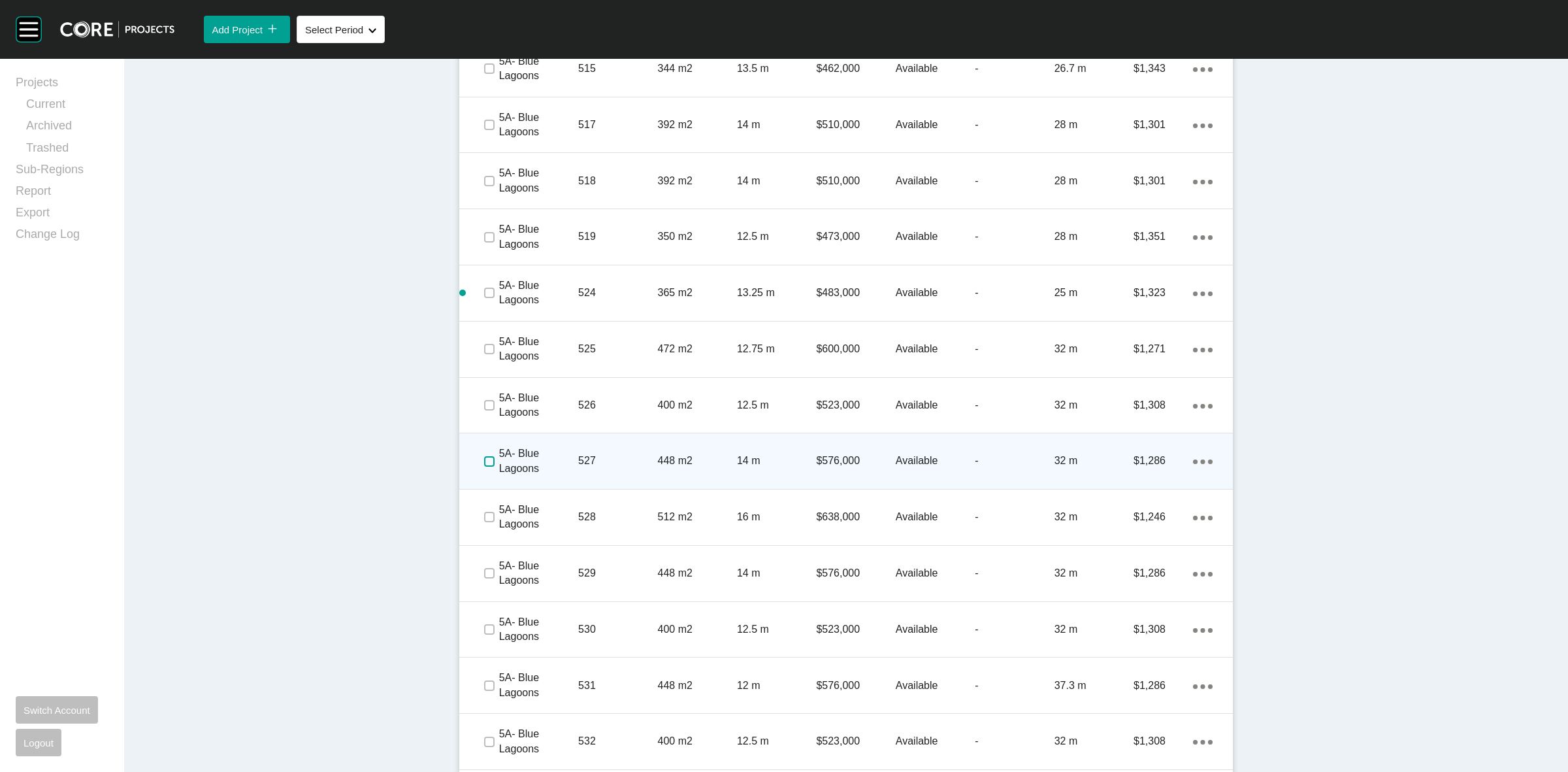
click at [484, 456] on label at bounding box center [489, 461] width 11 height 11
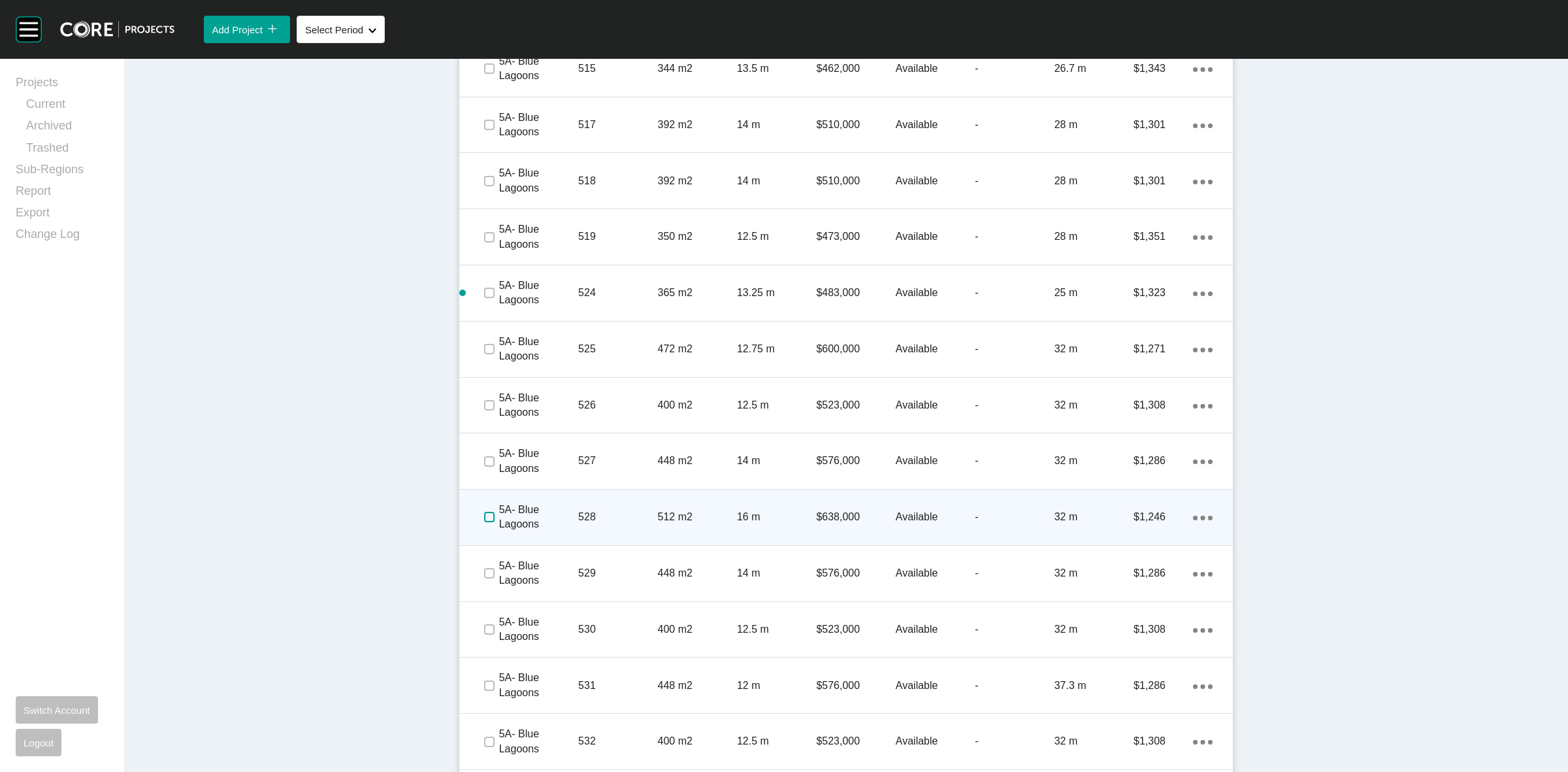
click at [484, 521] on label at bounding box center [489, 517] width 11 height 11
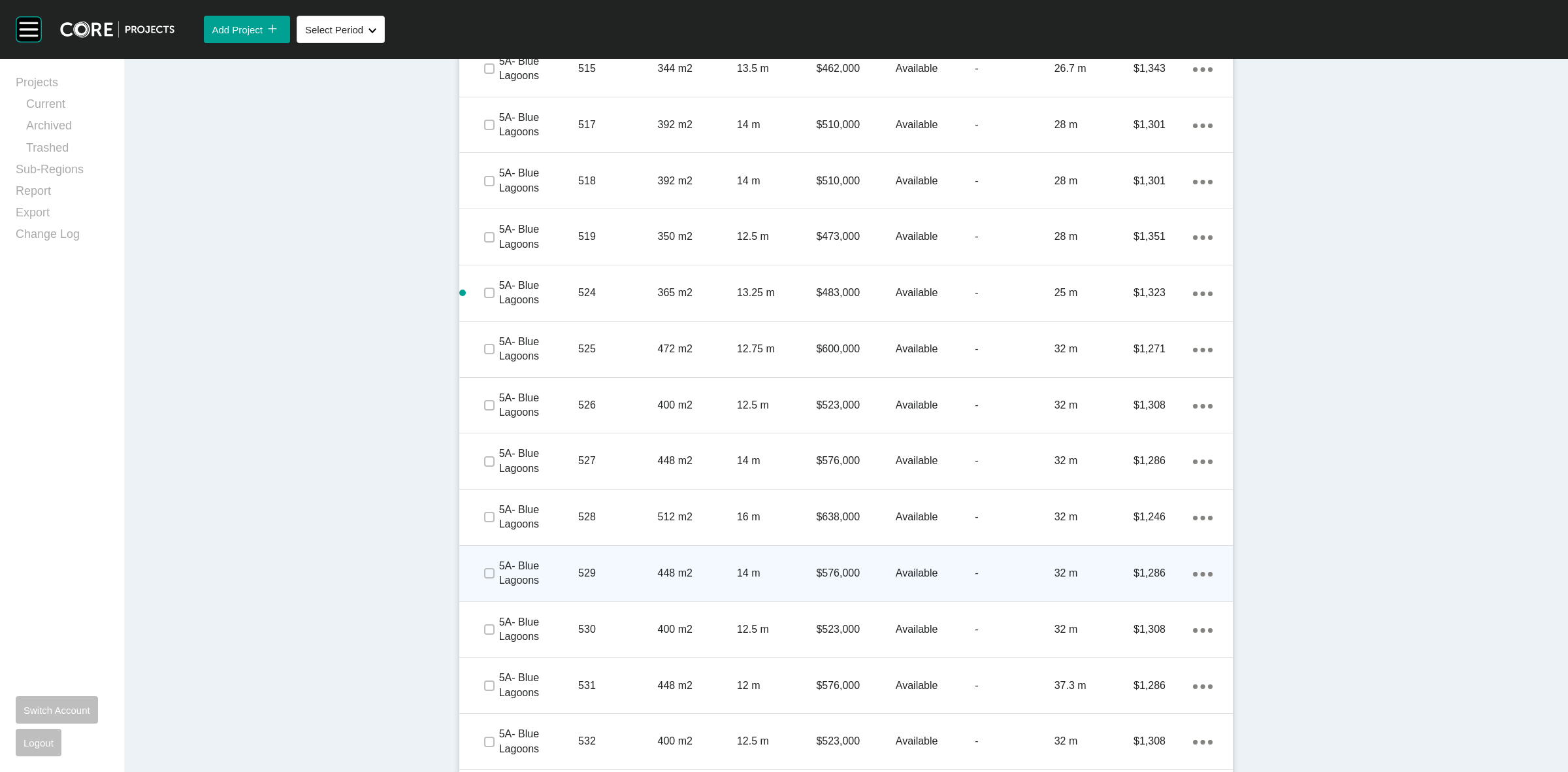
click at [485, 564] on span at bounding box center [489, 573] width 20 height 20
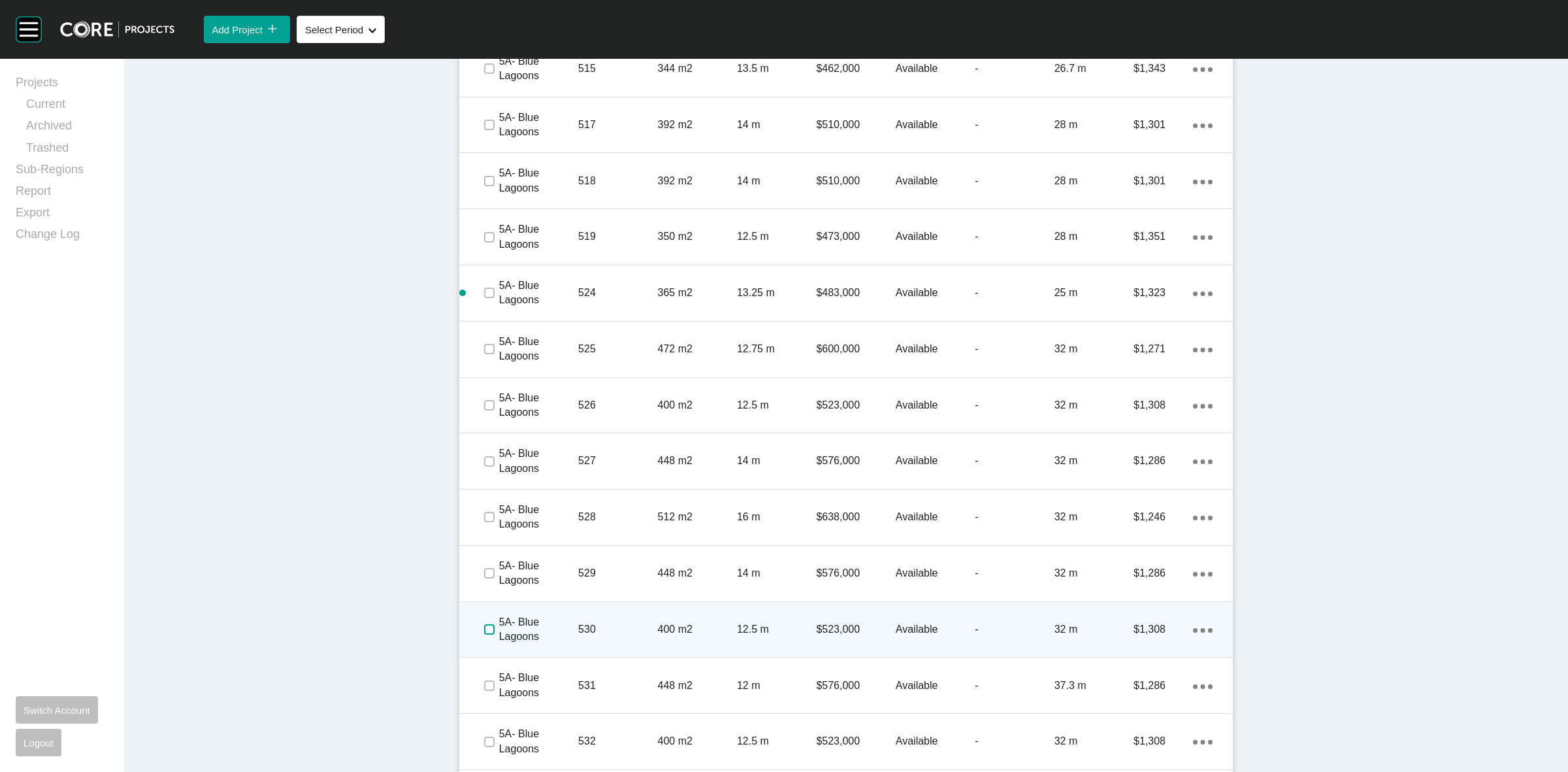
drag, startPoint x: 485, startPoint y: 627, endPoint x: 484, endPoint y: 664, distance: 37.0
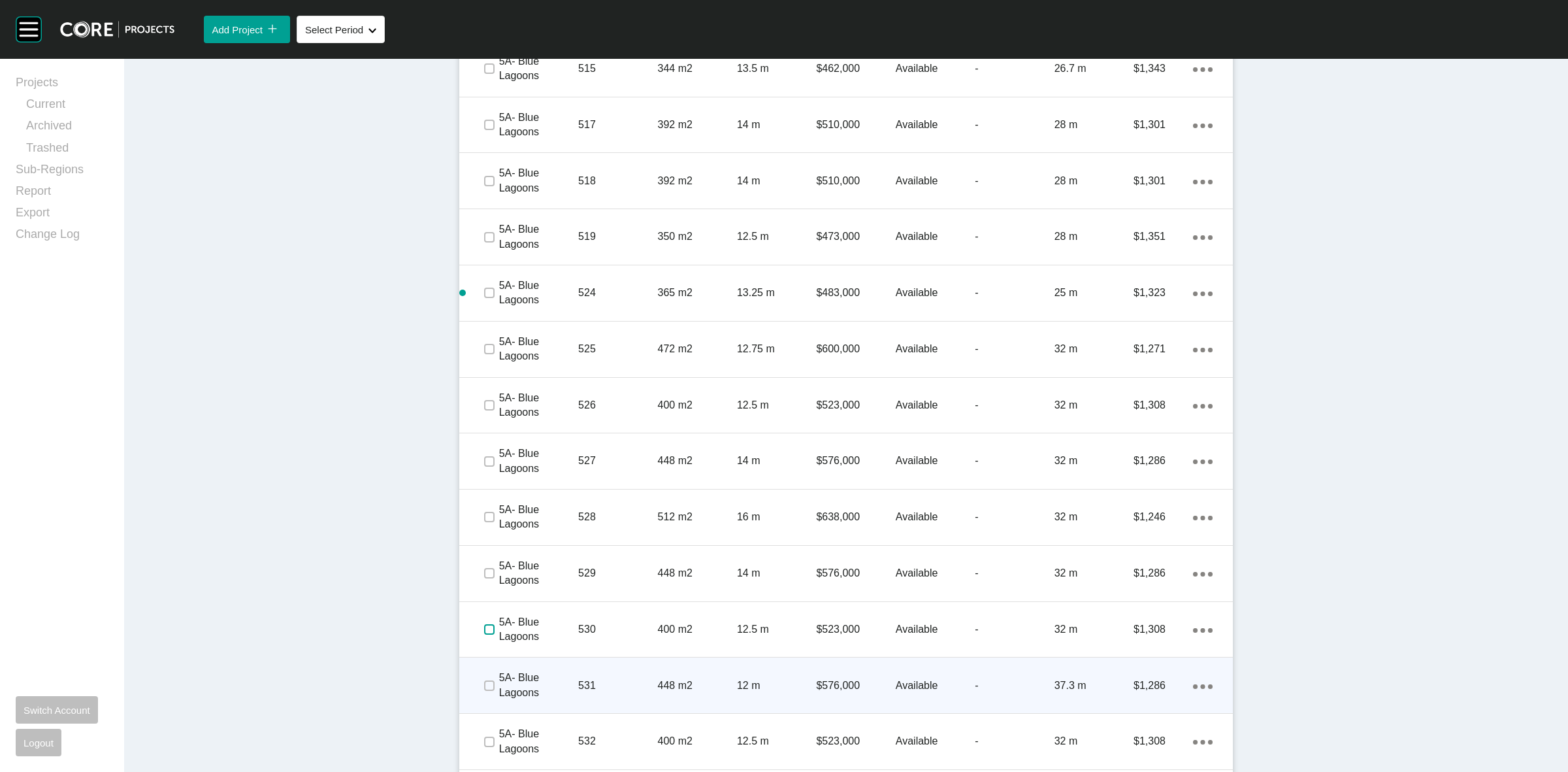
click at [485, 627] on label at bounding box center [489, 629] width 11 height 11
click at [487, 681] on label at bounding box center [489, 686] width 11 height 11
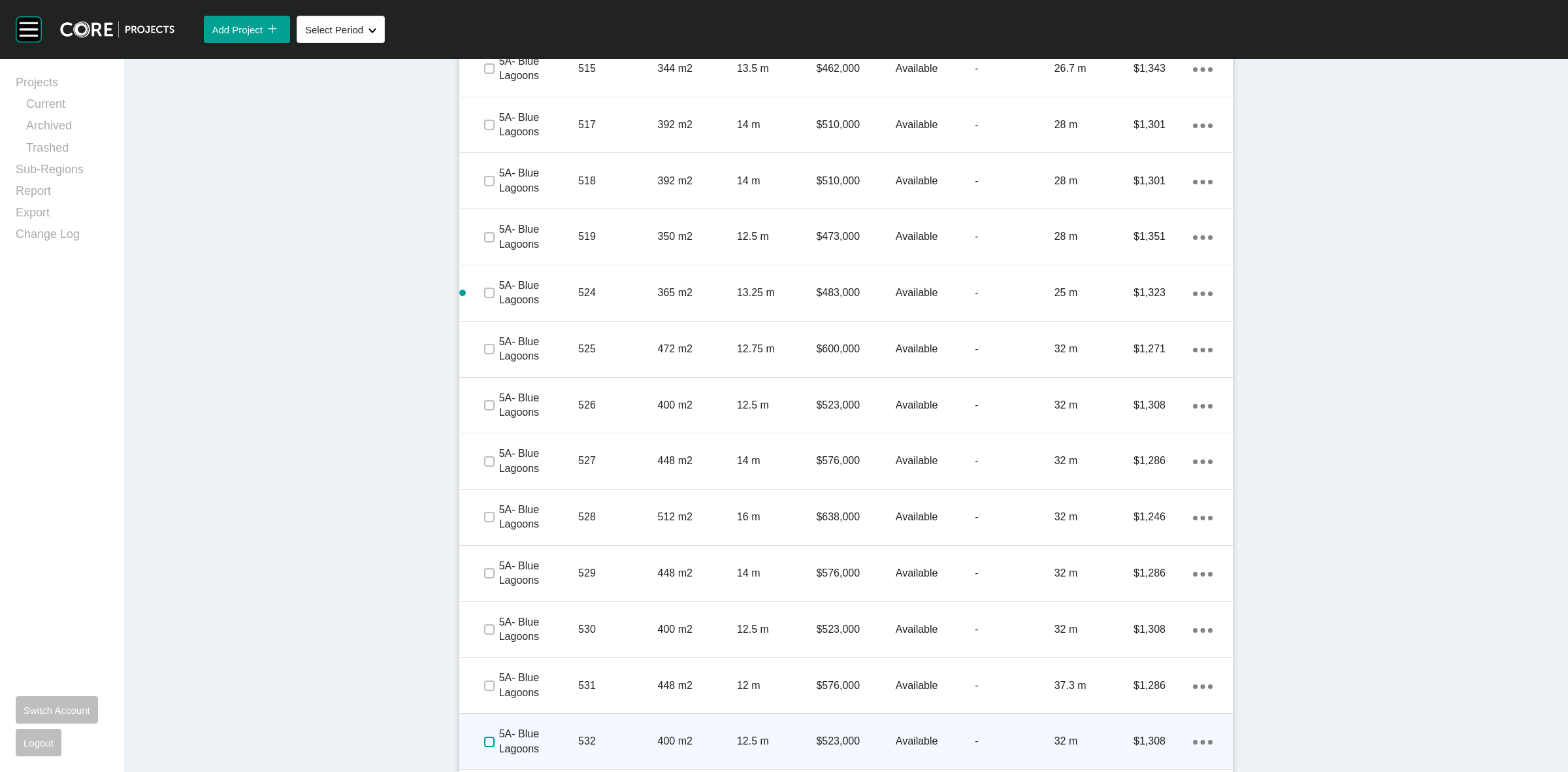
click at [485, 744] on label at bounding box center [489, 742] width 11 height 11
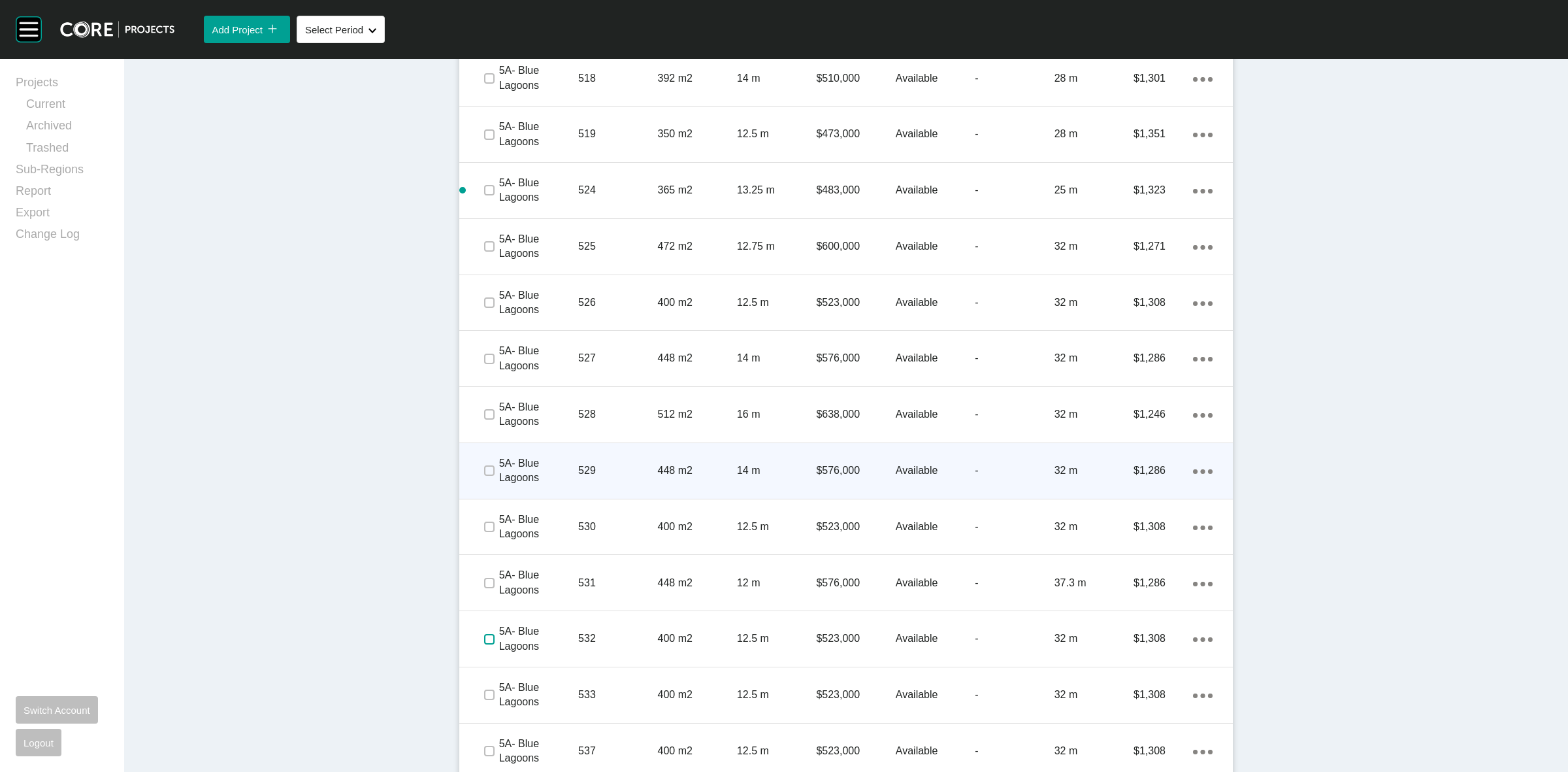
scroll to position [2975, 0]
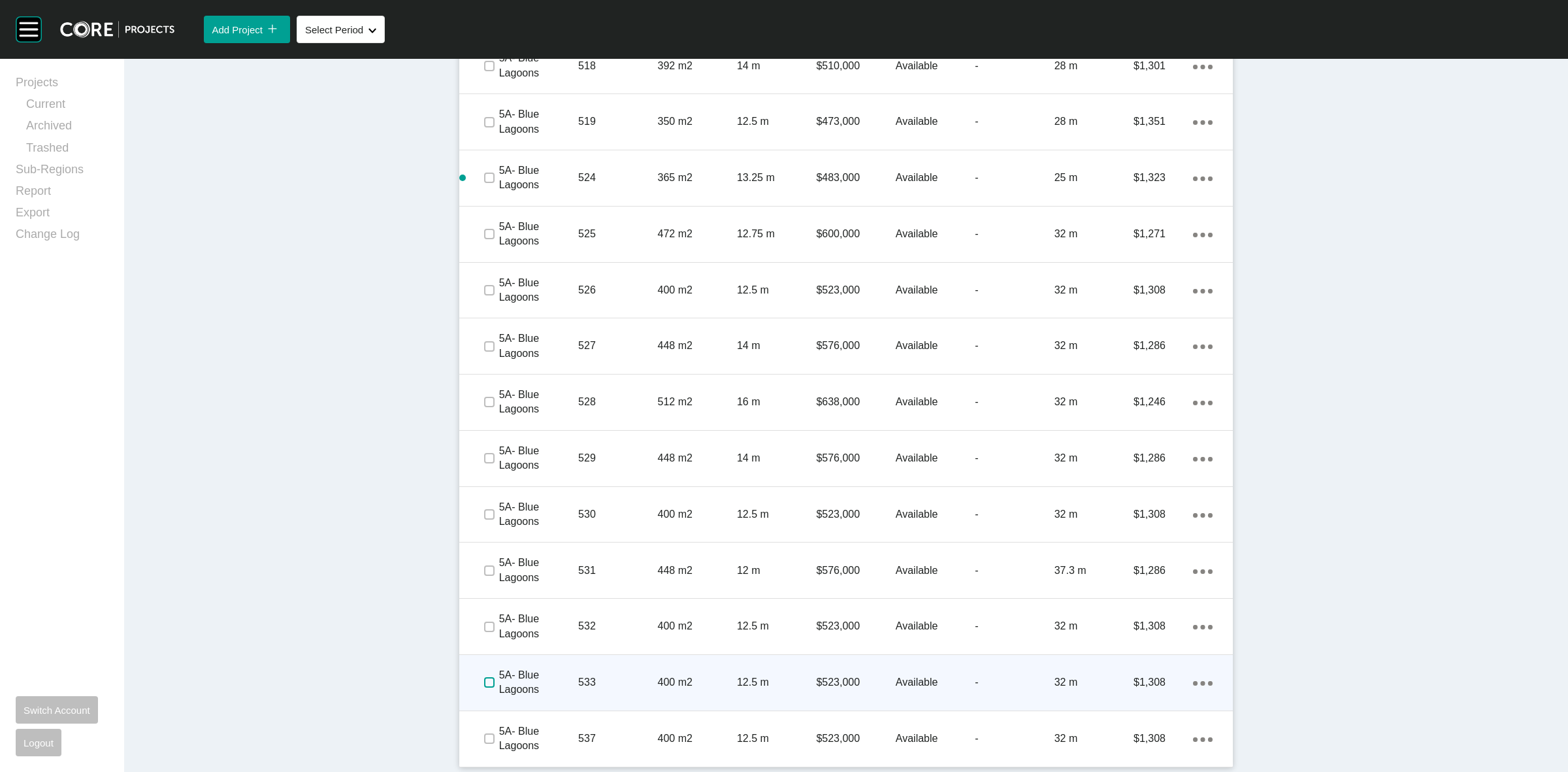
click at [484, 681] on label at bounding box center [489, 682] width 11 height 11
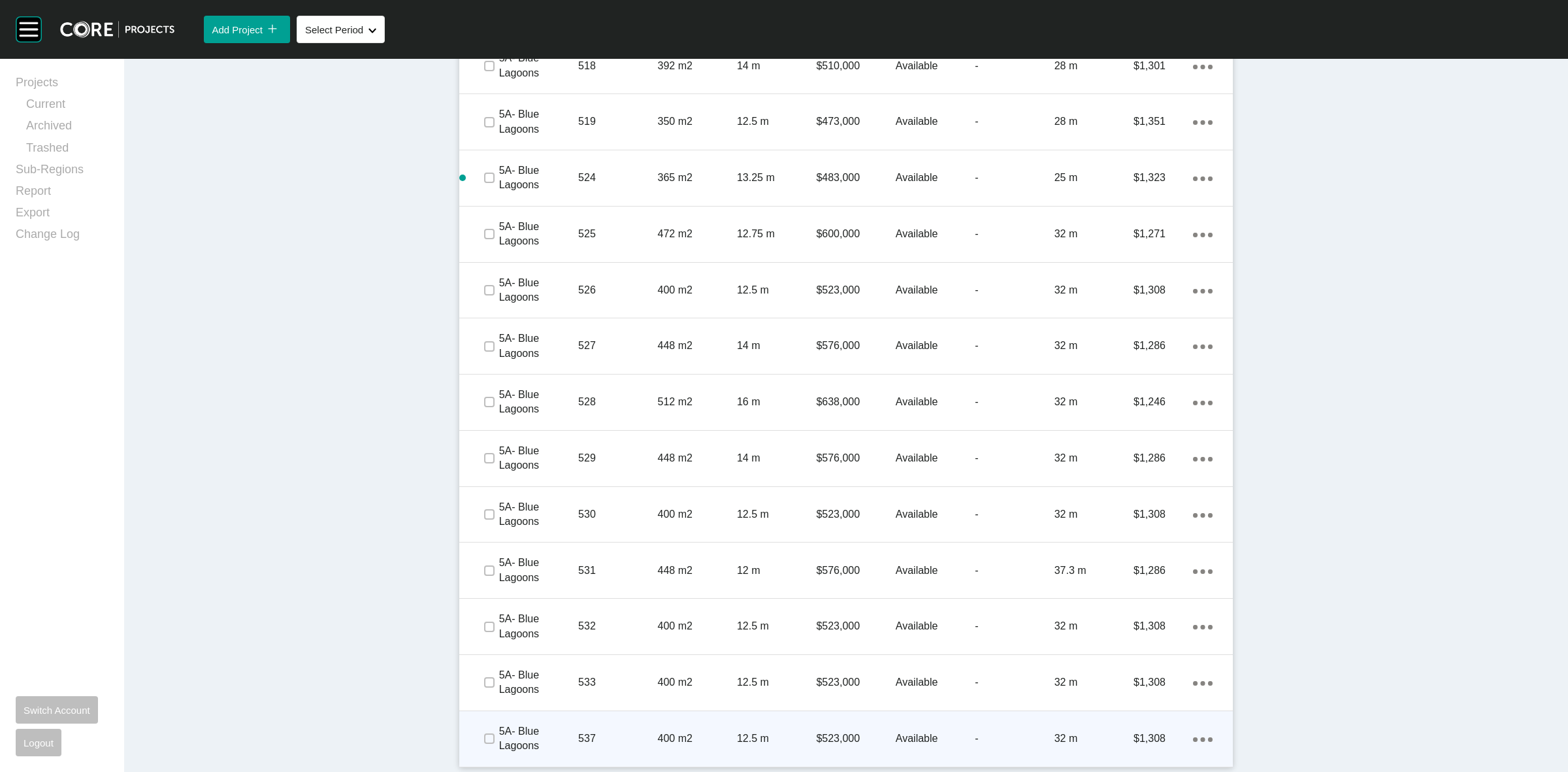
click at [479, 740] on span at bounding box center [489, 739] width 20 height 20
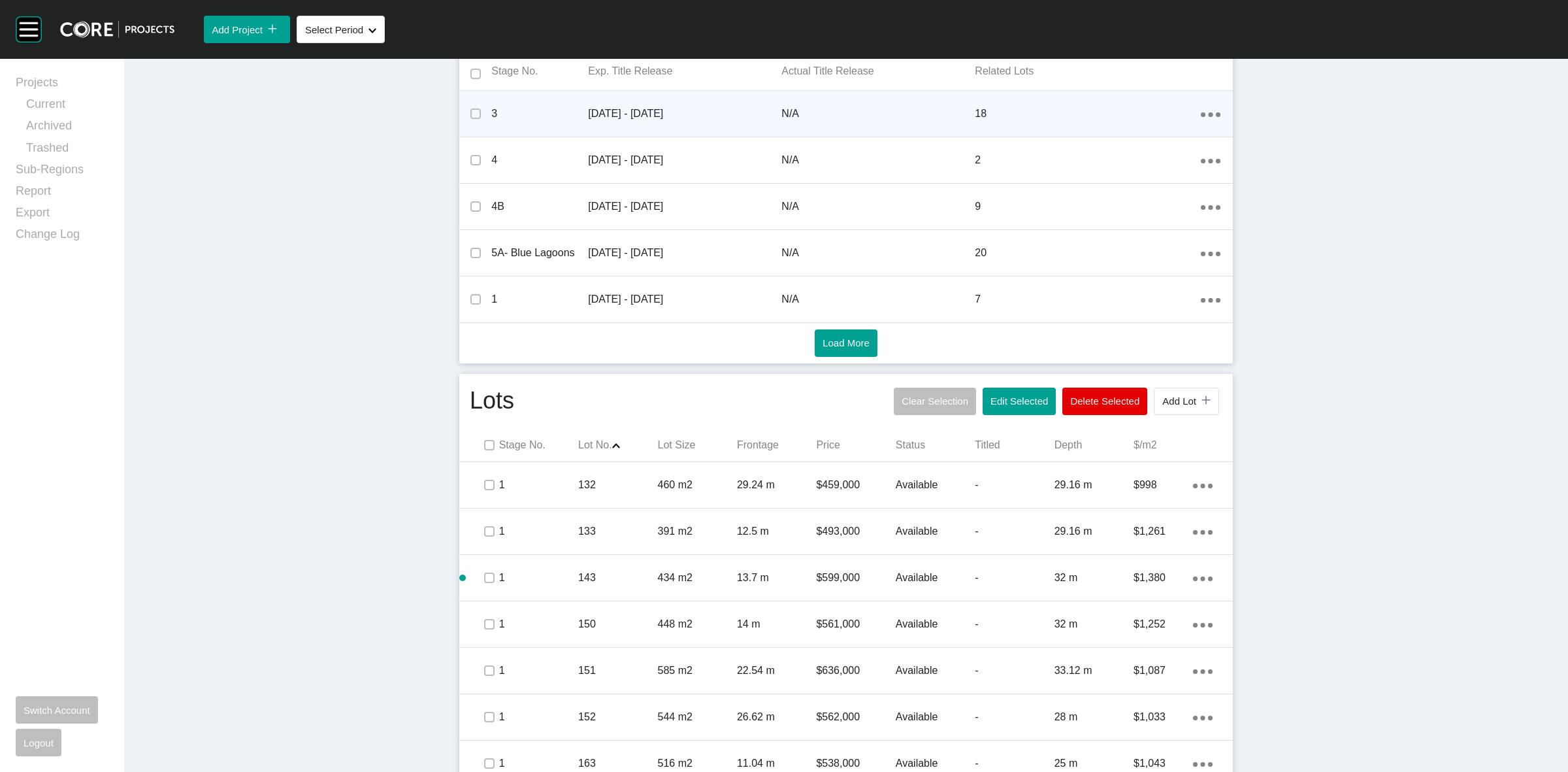
scroll to position [360, 0]
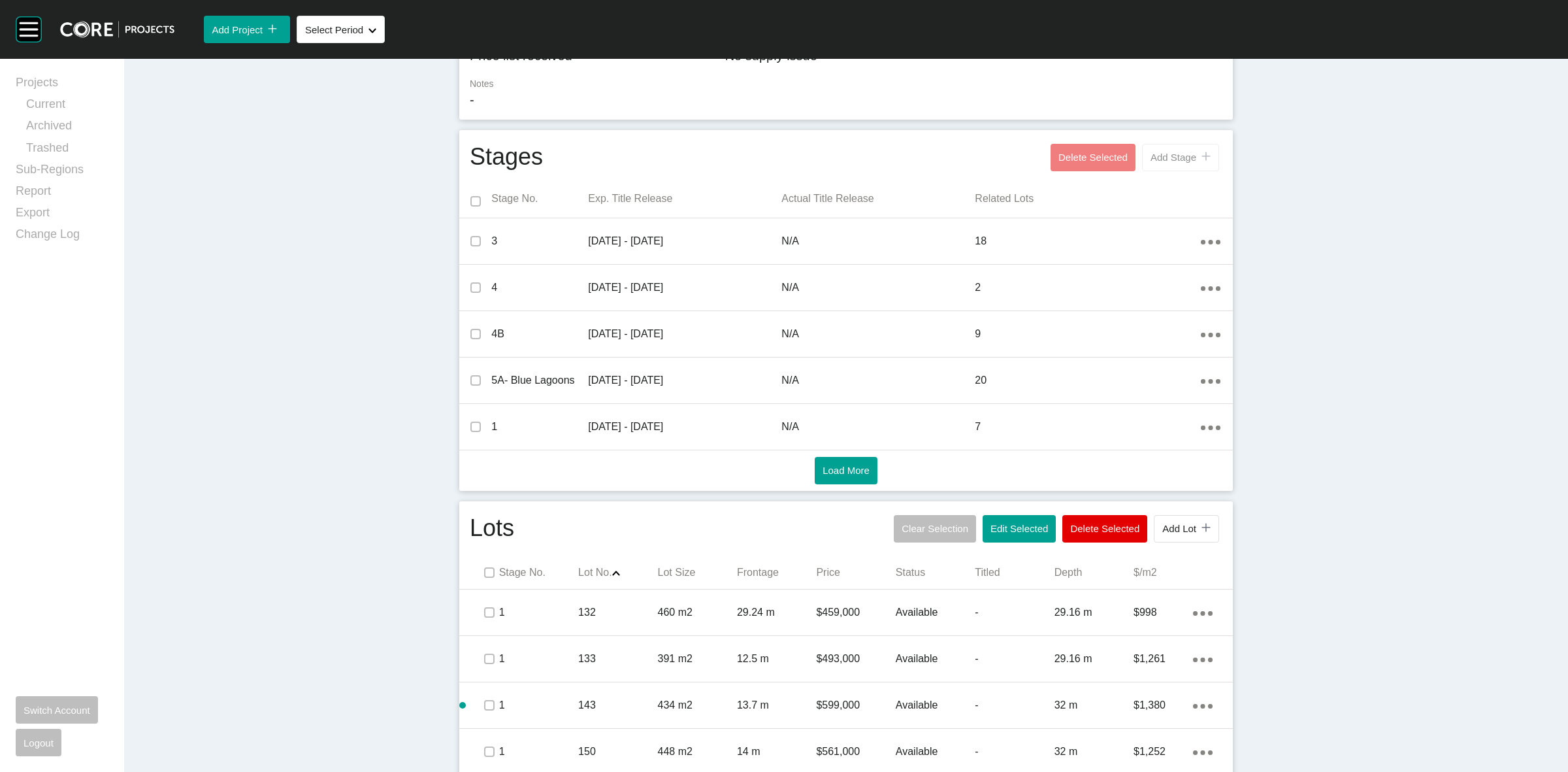
click at [1156, 158] on span "Add Stage" at bounding box center [1173, 157] width 46 height 11
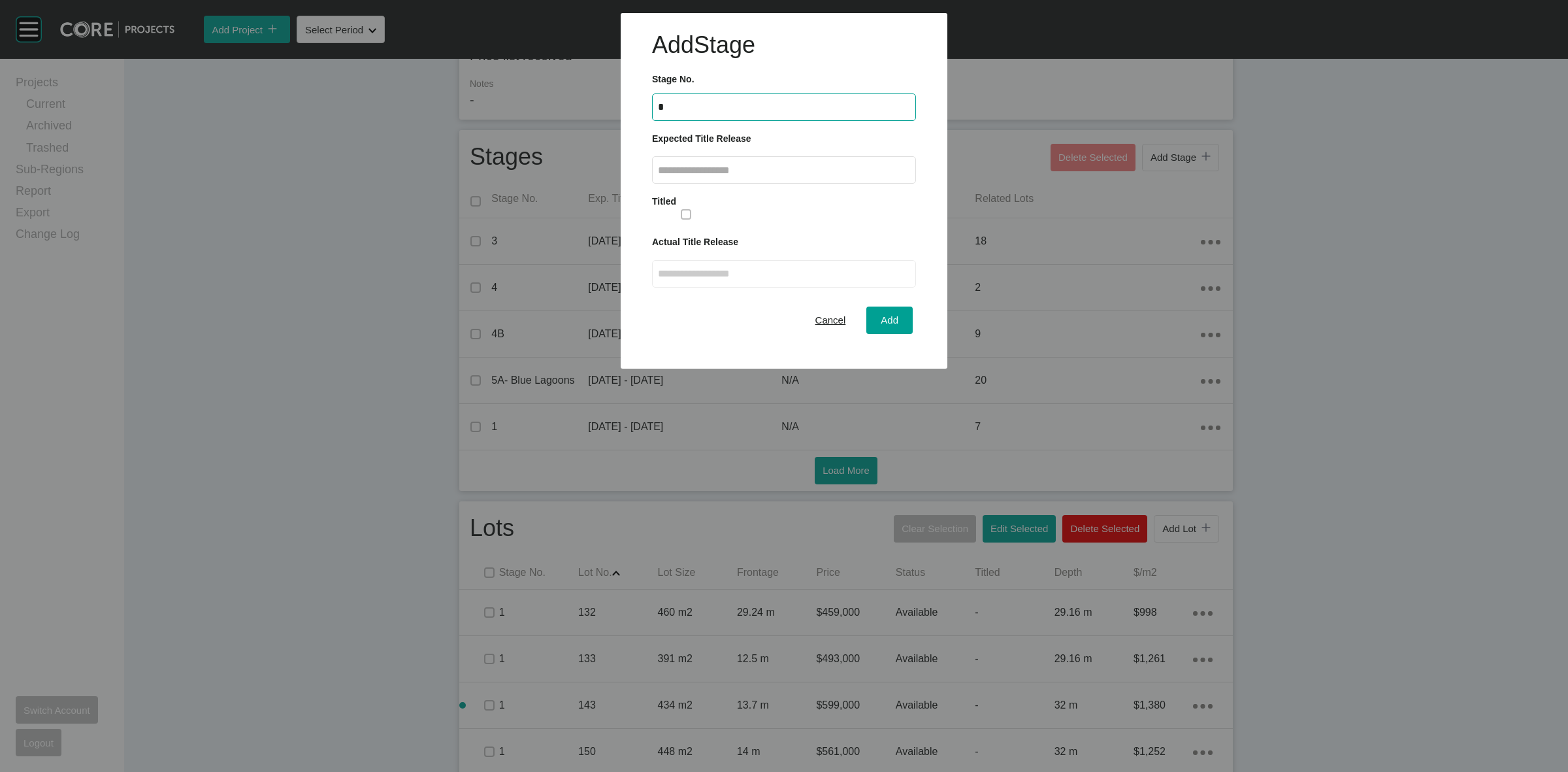
type input "*"
click at [810, 173] on input "text" at bounding box center [784, 170] width 252 height 11
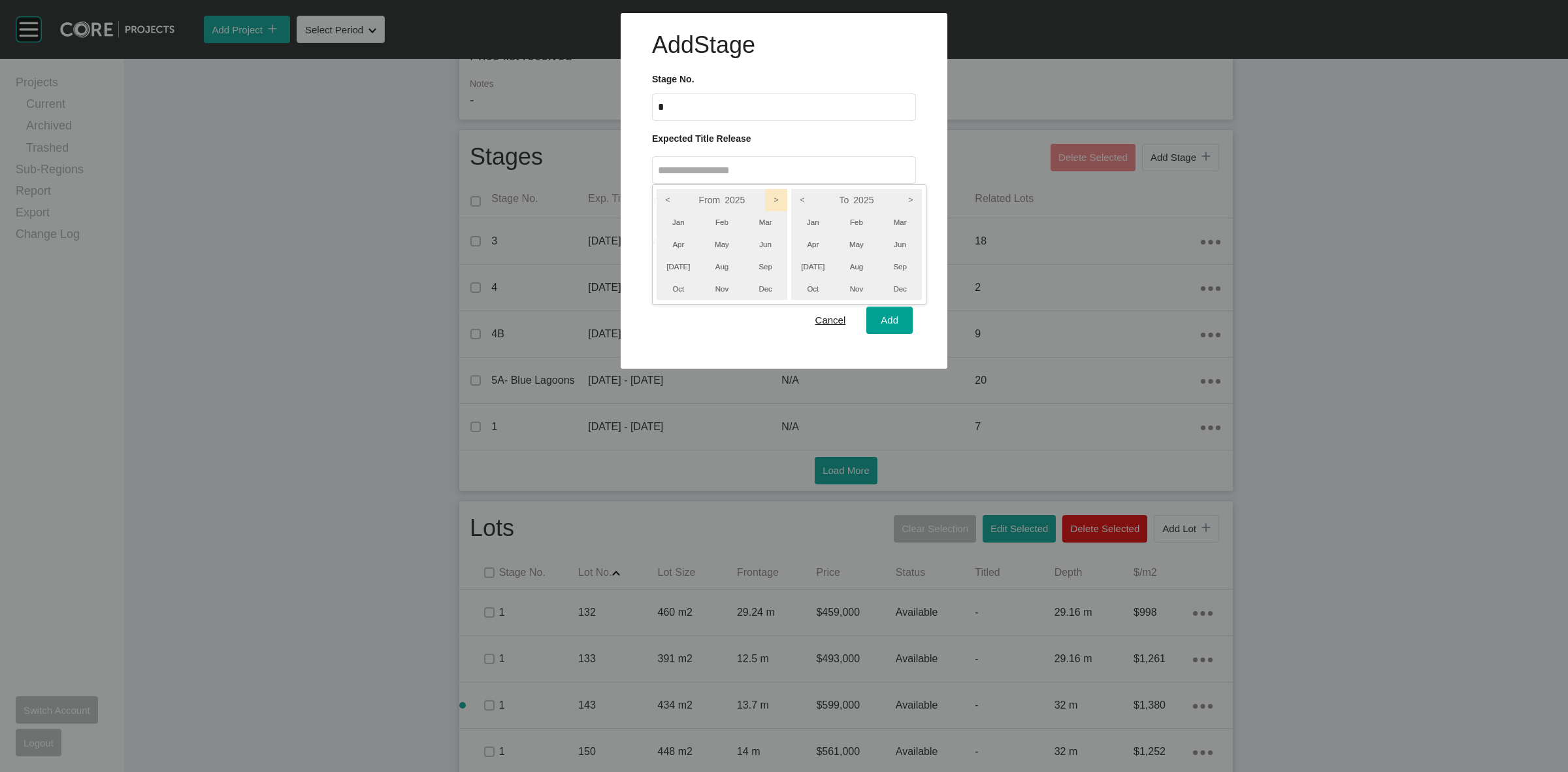
click at [775, 199] on icon ">" at bounding box center [776, 199] width 22 height 22
click at [911, 197] on icon ">" at bounding box center [910, 199] width 22 height 22
click at [899, 293] on li "Dec" at bounding box center [899, 288] width 44 height 22
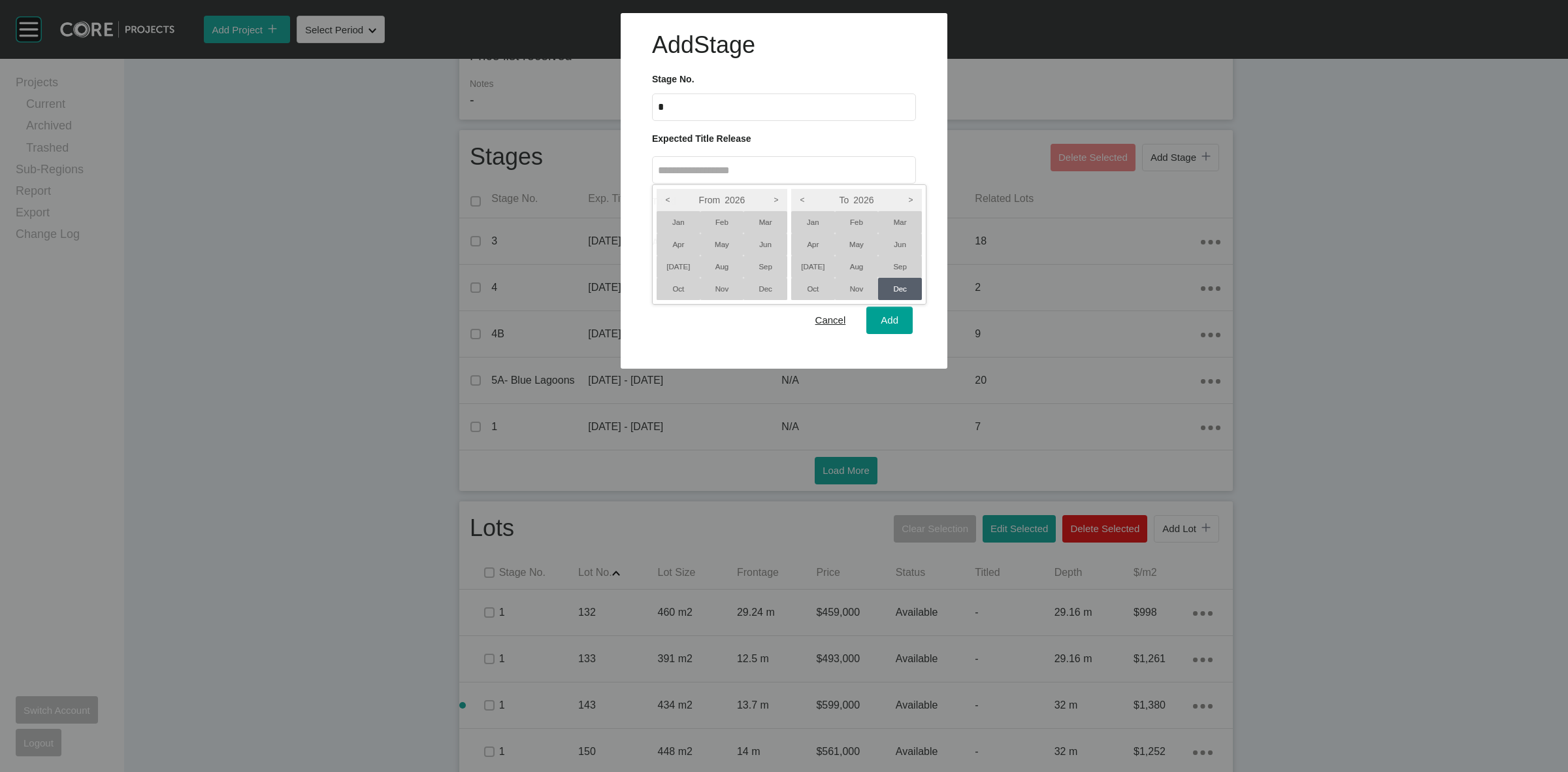
click at [703, 296] on li "Nov" at bounding box center [722, 288] width 44 height 22
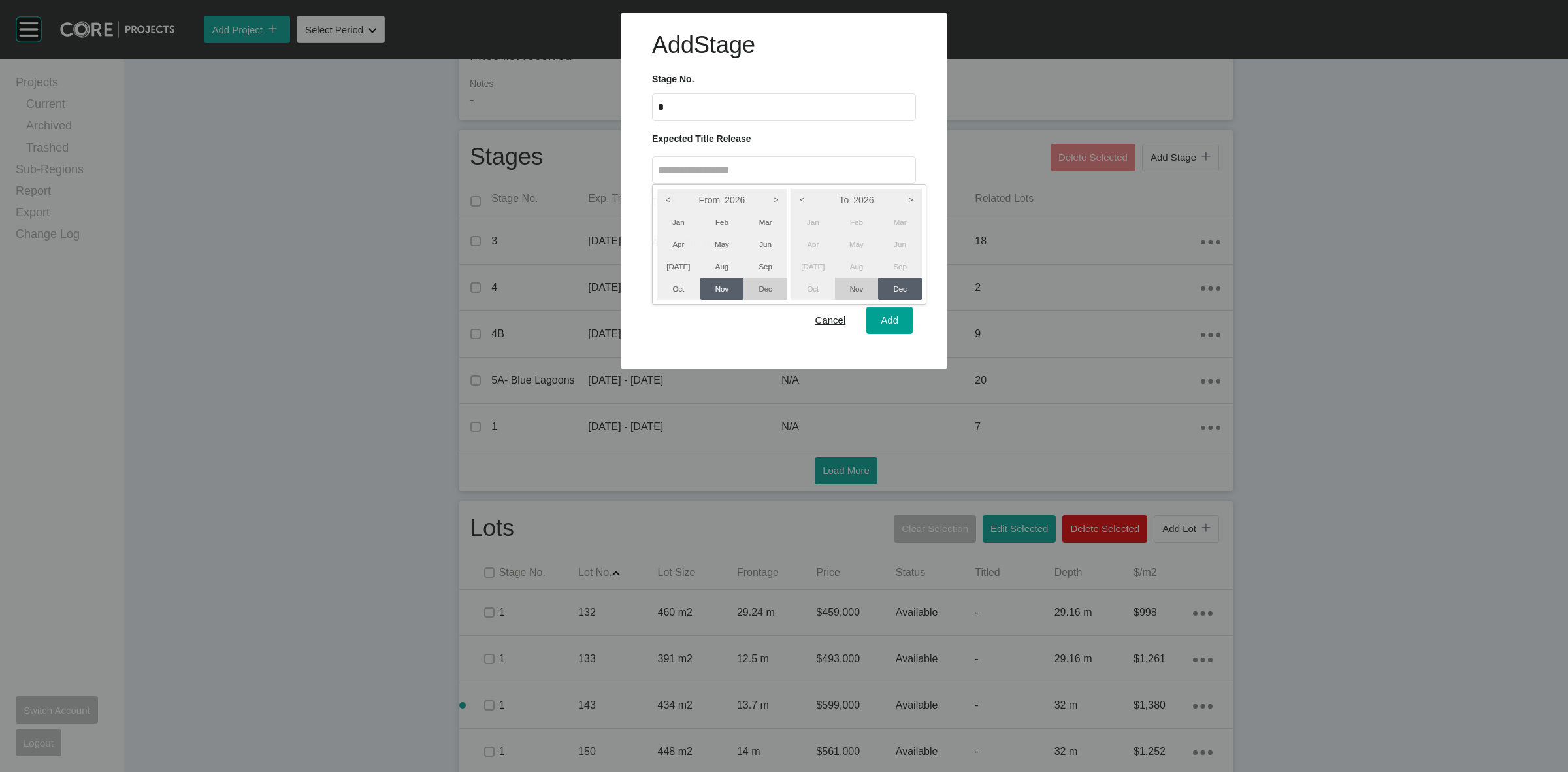
drag, startPoint x: 683, startPoint y: 293, endPoint x: 807, endPoint y: 287, distance: 124.1
click at [683, 292] on li "Oct" at bounding box center [679, 288] width 44 height 22
click at [880, 326] on div at bounding box center [784, 184] width 1568 height 369
type input "**********"
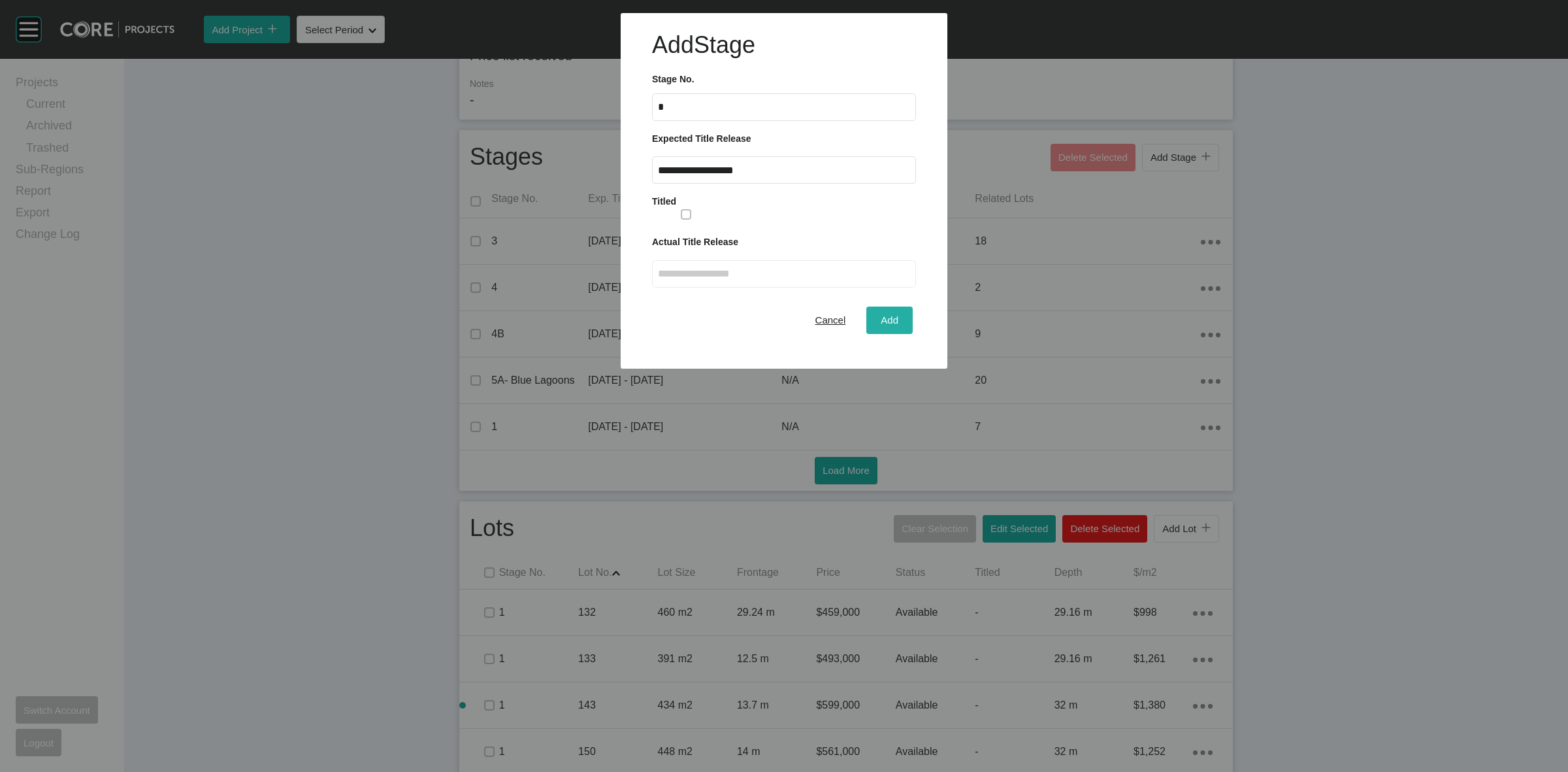
click at [880, 322] on div "Add" at bounding box center [889, 319] width 24 height 17
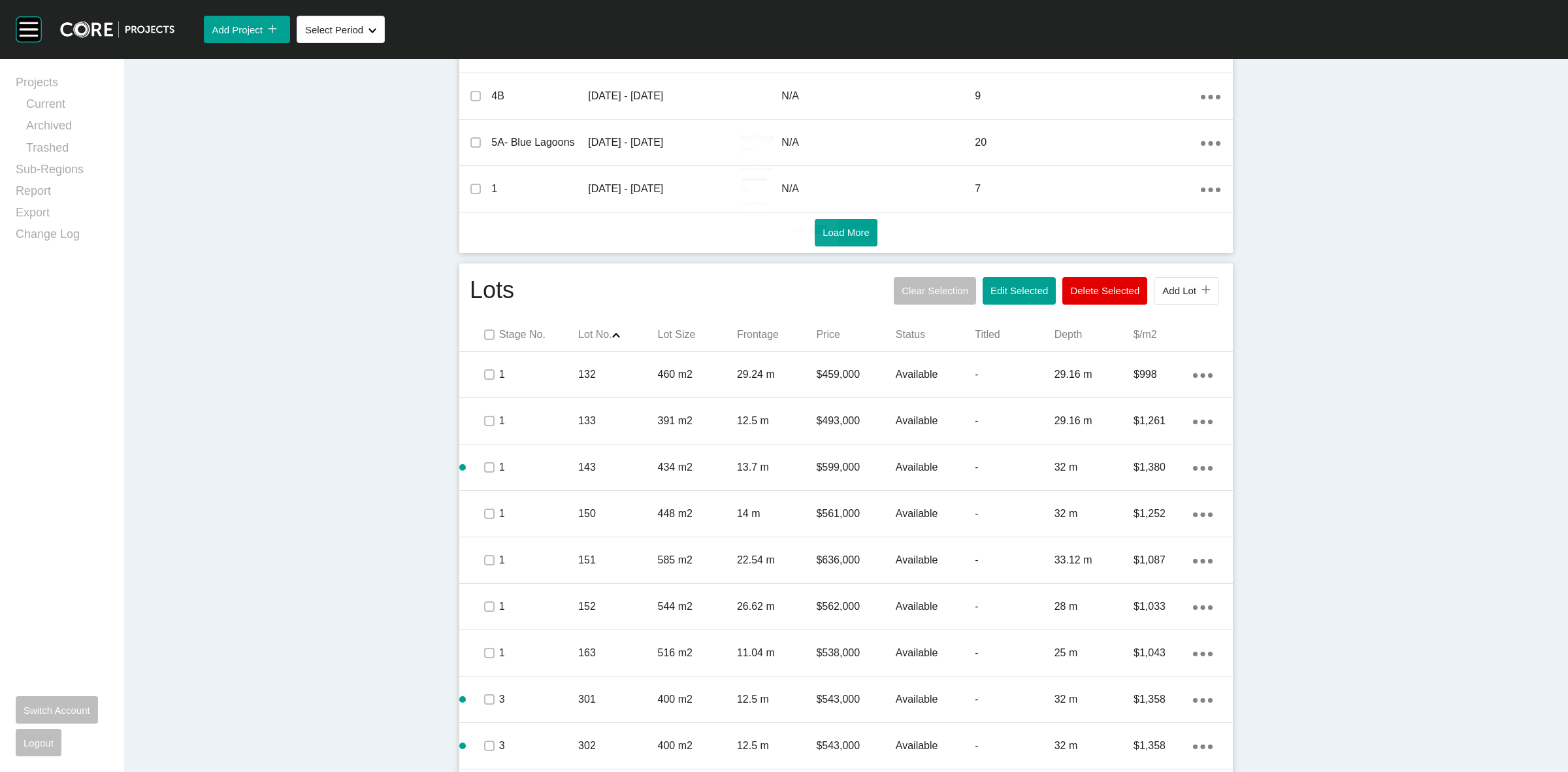
scroll to position [605, 0]
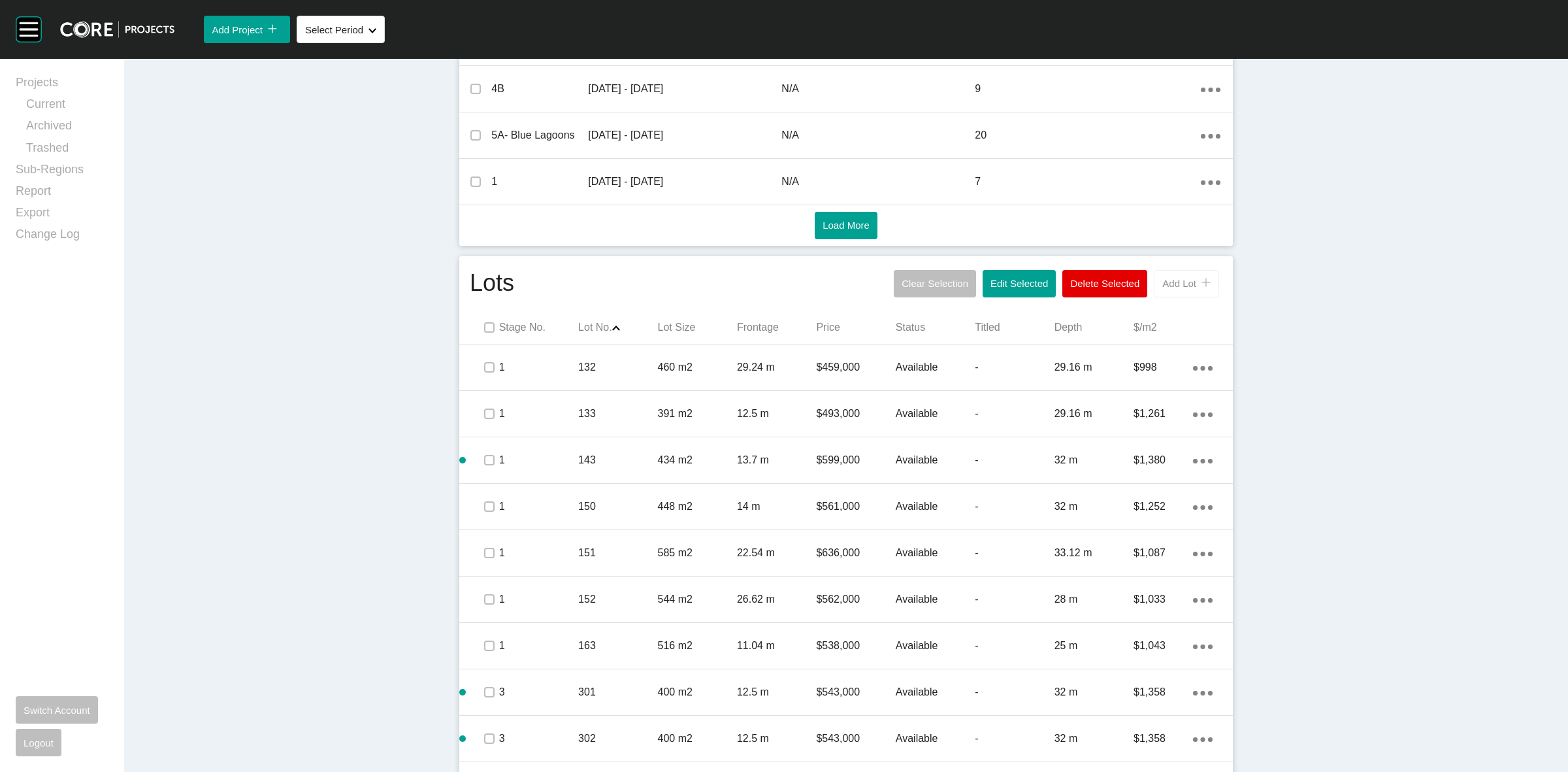
click at [1164, 285] on span "Add Lot" at bounding box center [1178, 283] width 34 height 11
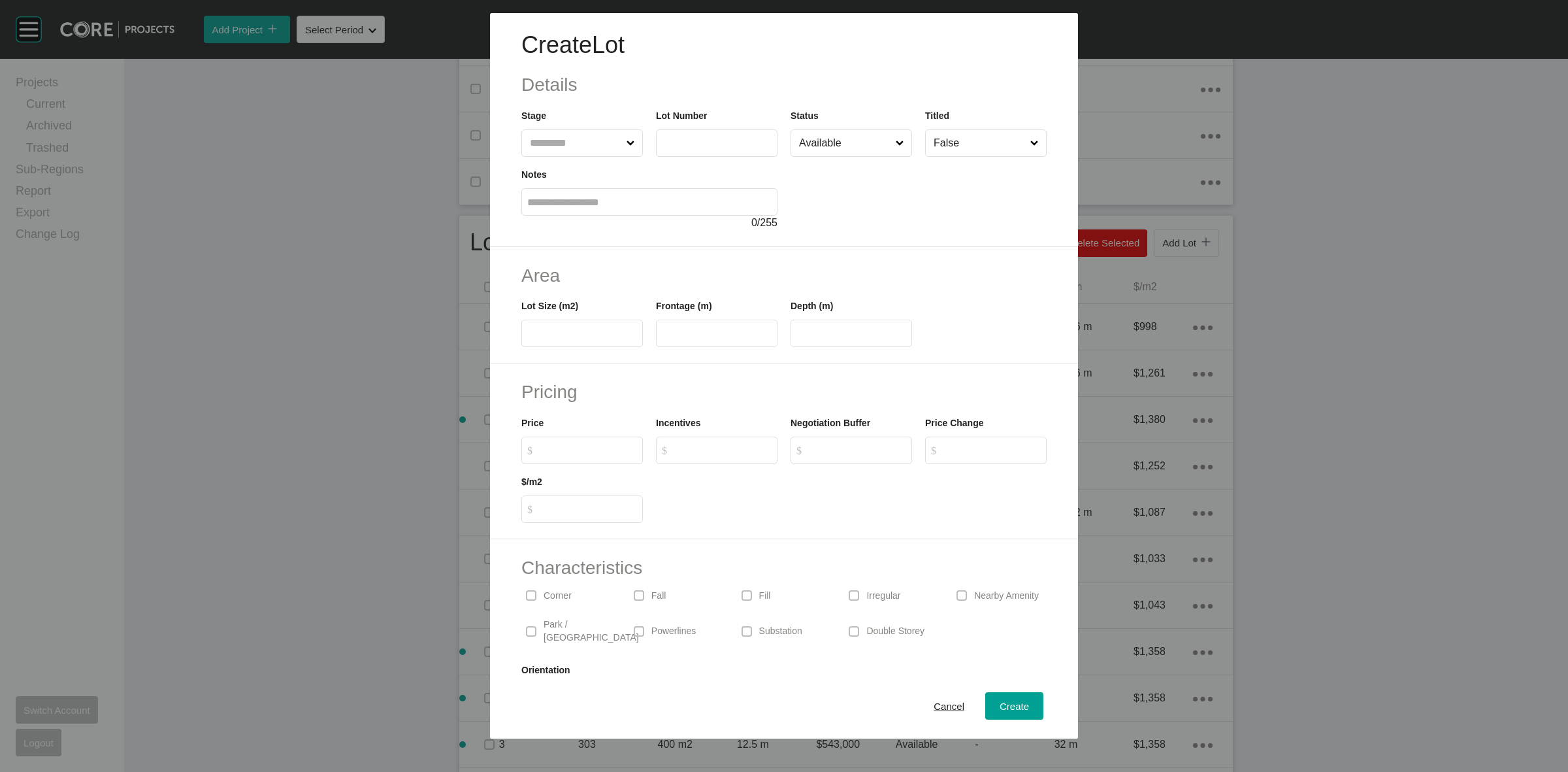
click at [574, 152] on input "text" at bounding box center [576, 143] width 96 height 26
type input "*"
type input "***"
type input "*****"
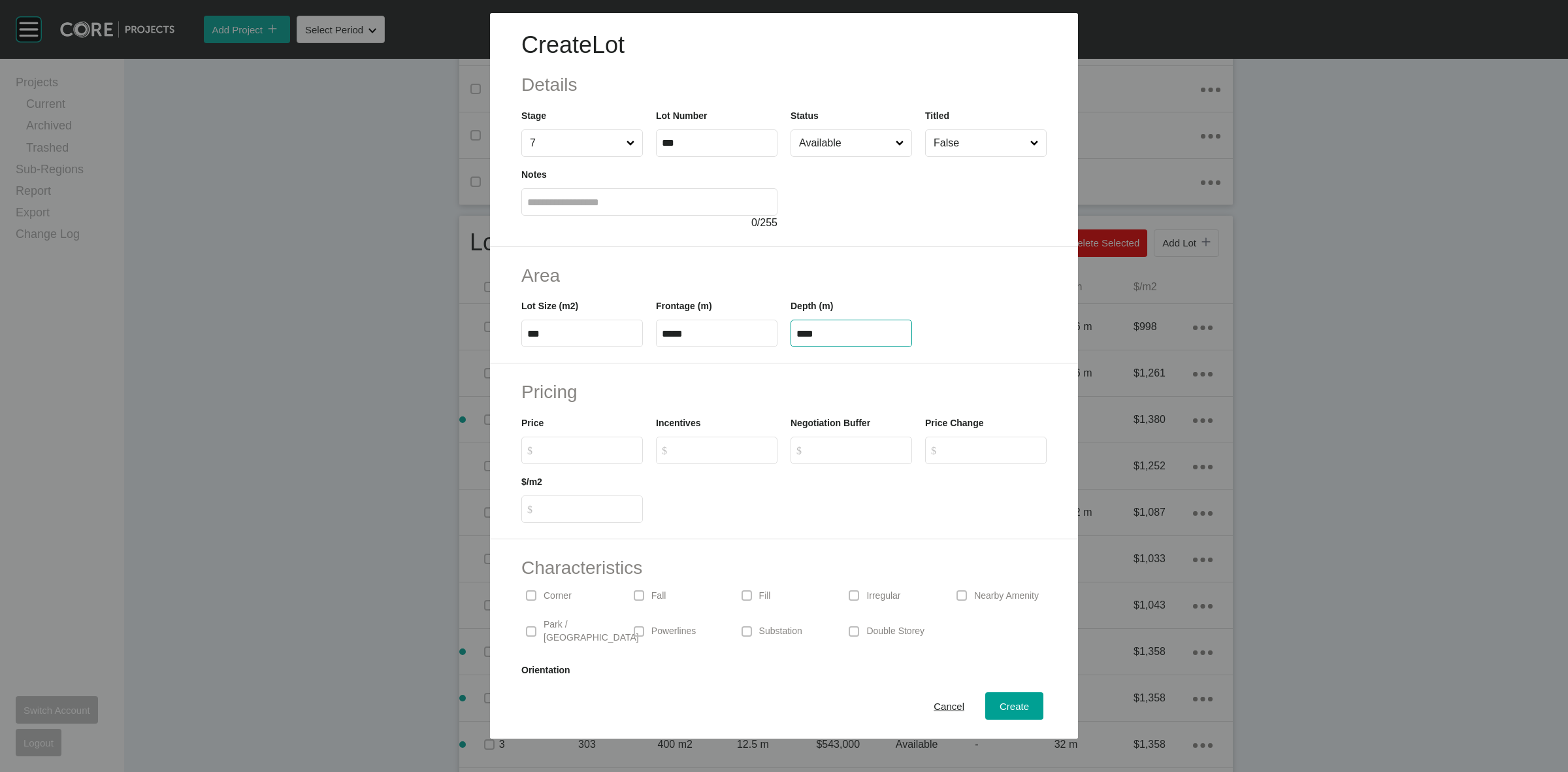
type input "****"
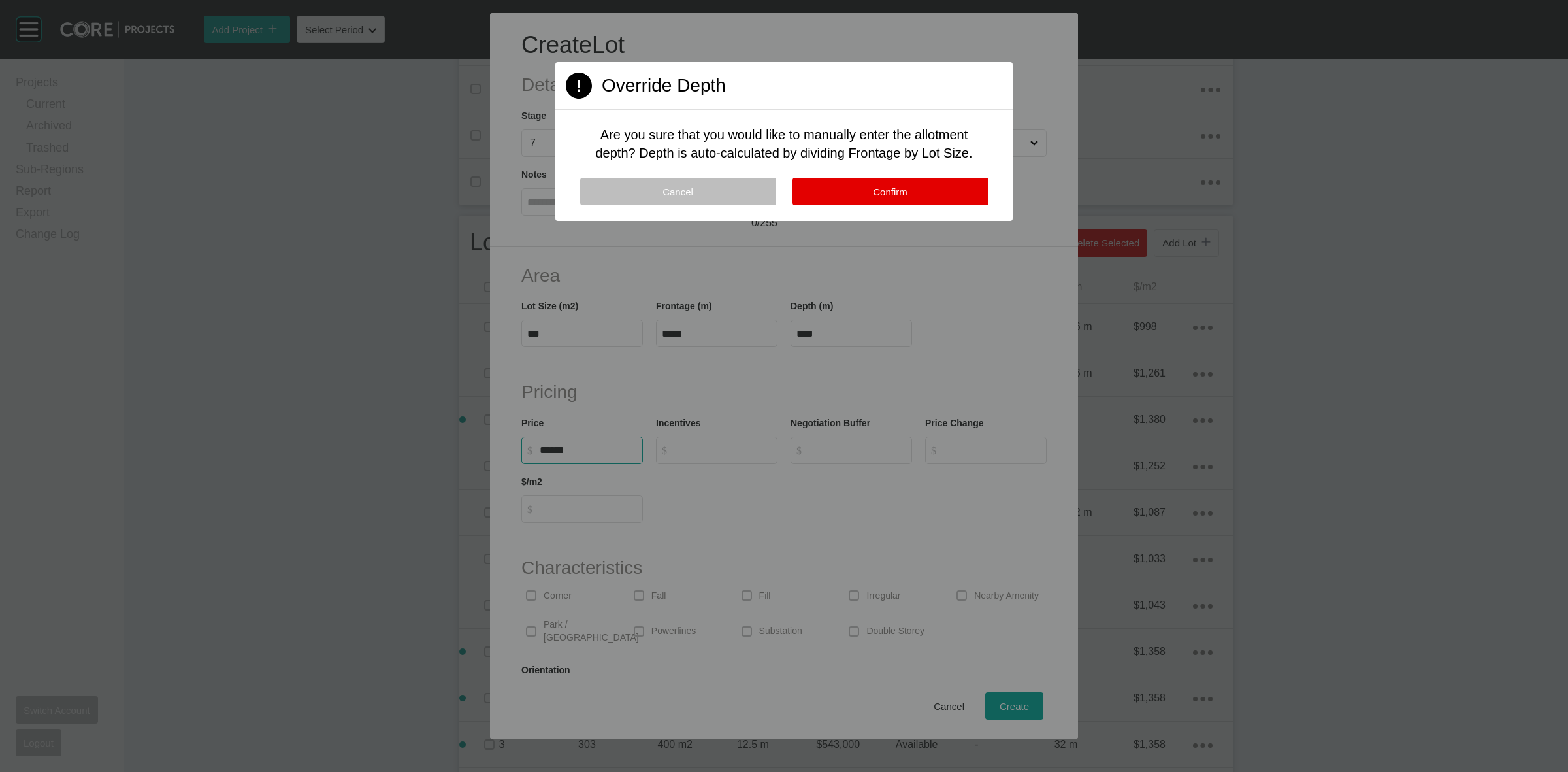
type input "*******"
type input "*****"
type input "*"
click at [889, 183] on button "Confirm" at bounding box center [890, 191] width 196 height 27
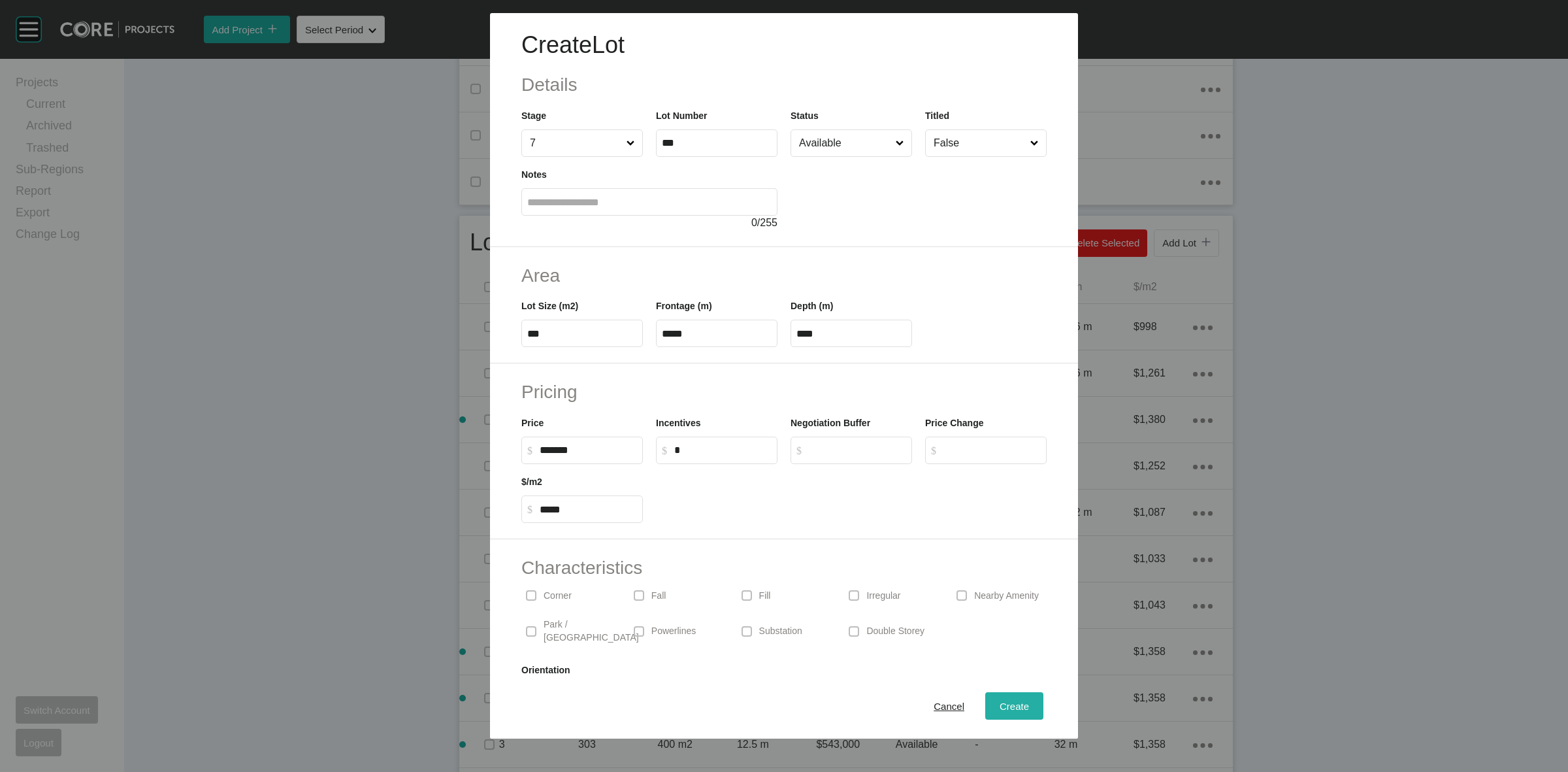
click at [1003, 705] on span "Create" at bounding box center [1014, 706] width 29 height 11
type input "*"
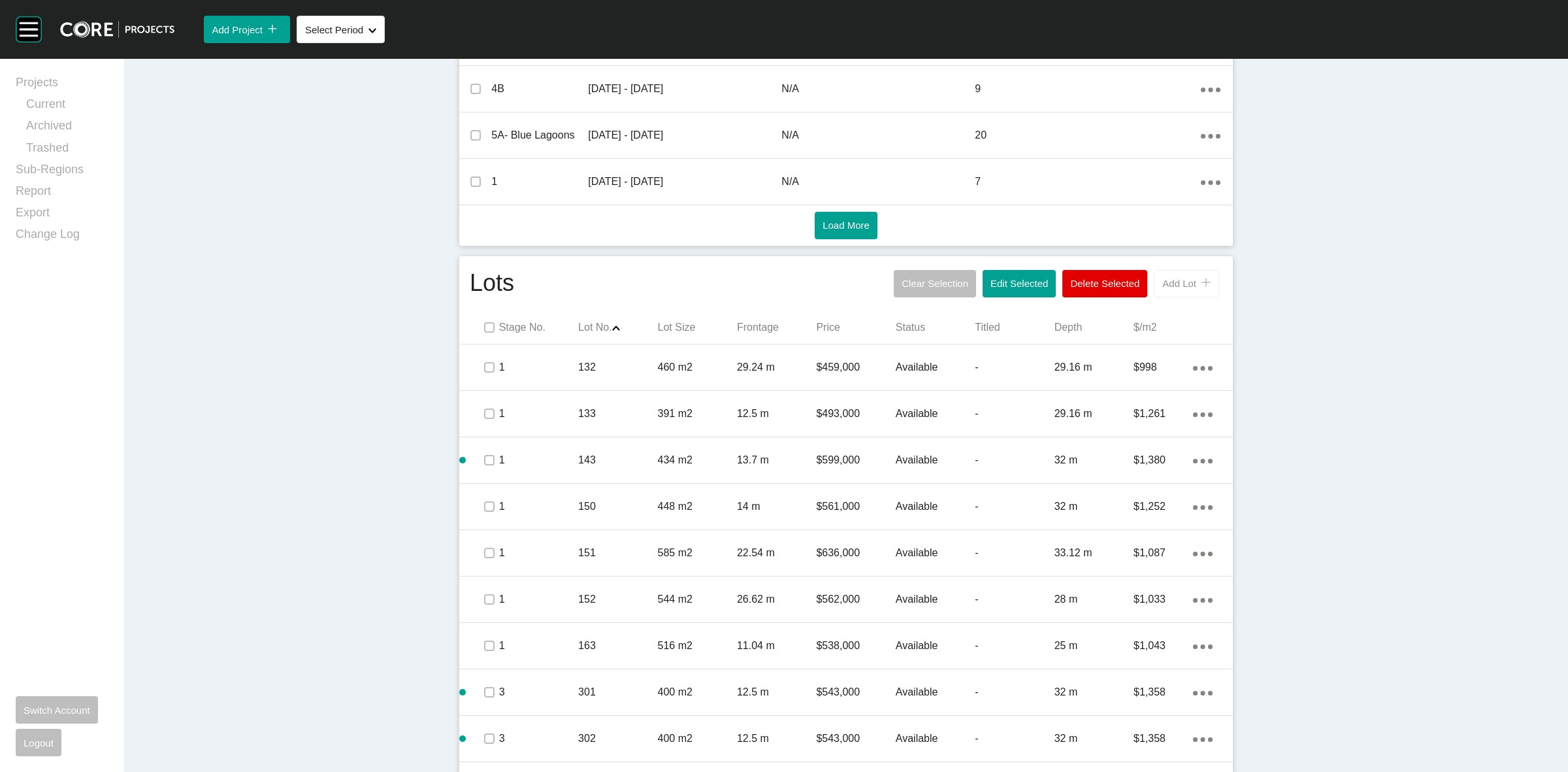
click at [1178, 284] on span "Add Lot" at bounding box center [1178, 283] width 34 height 11
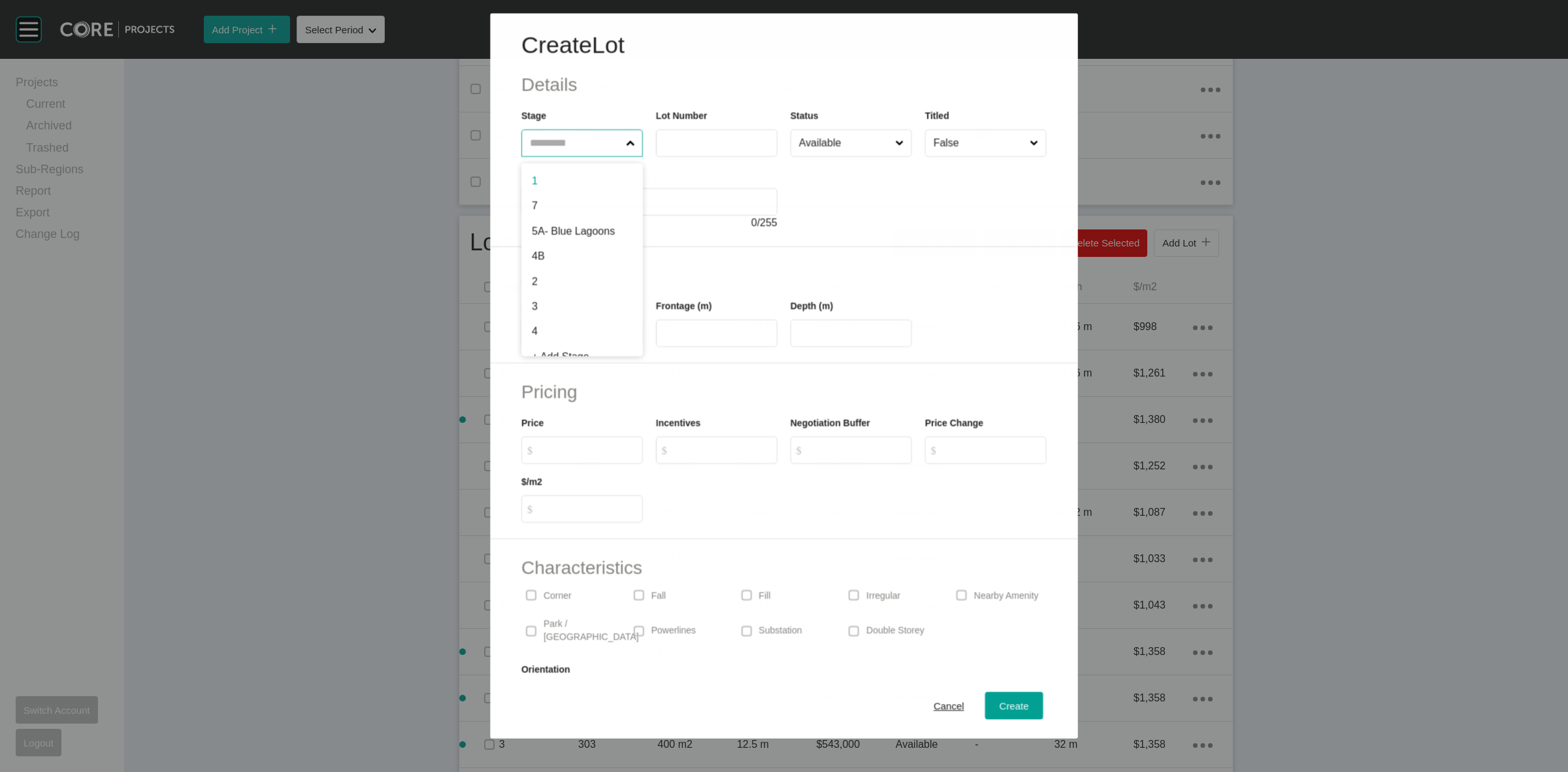
click at [589, 147] on input "text" at bounding box center [576, 143] width 96 height 26
type input "*"
type input "***"
type input "****"
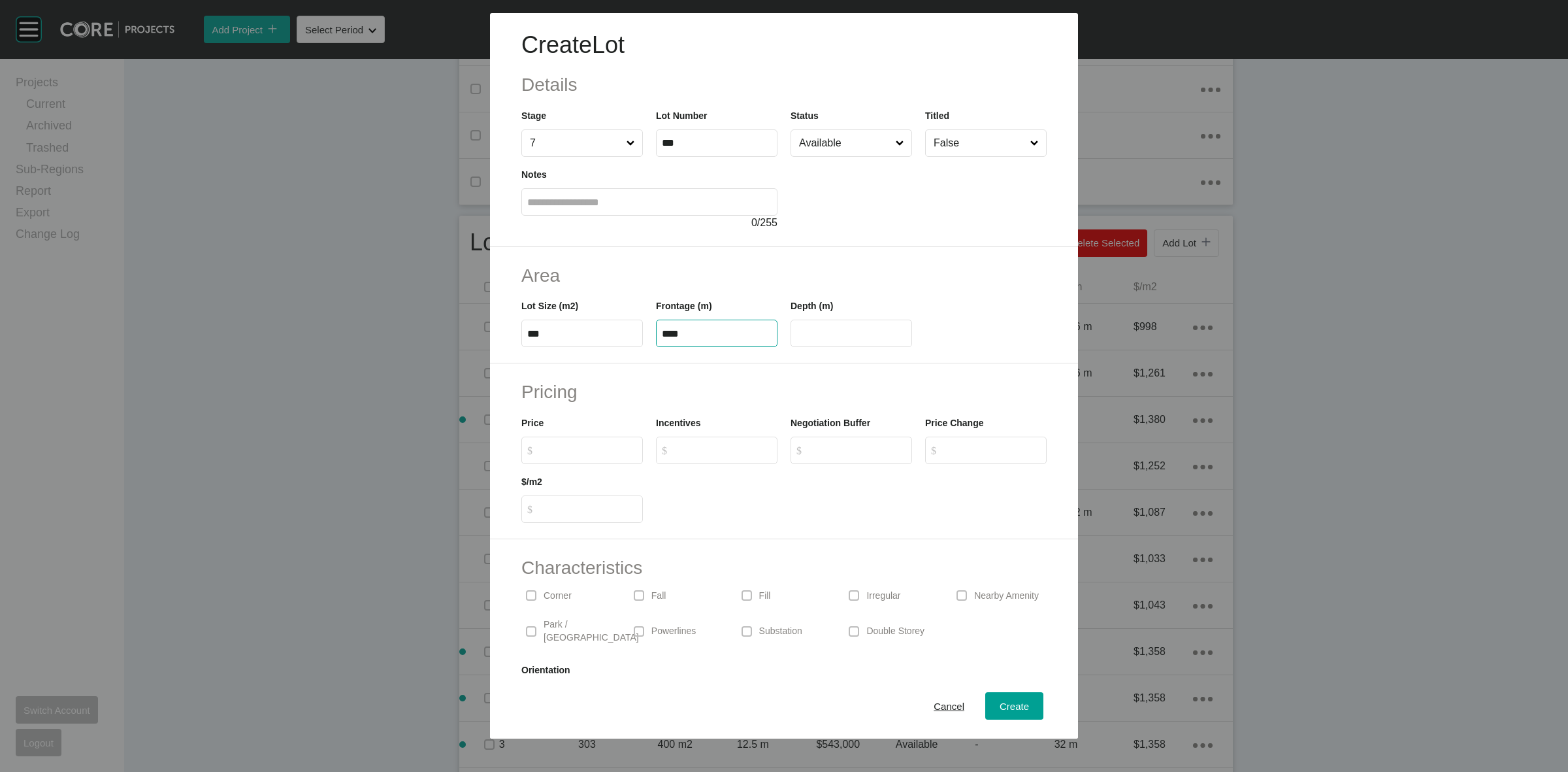
type input "****"
type input "*******"
type input "*****"
type input "*"
click at [1010, 706] on span "Create" at bounding box center [1014, 706] width 29 height 11
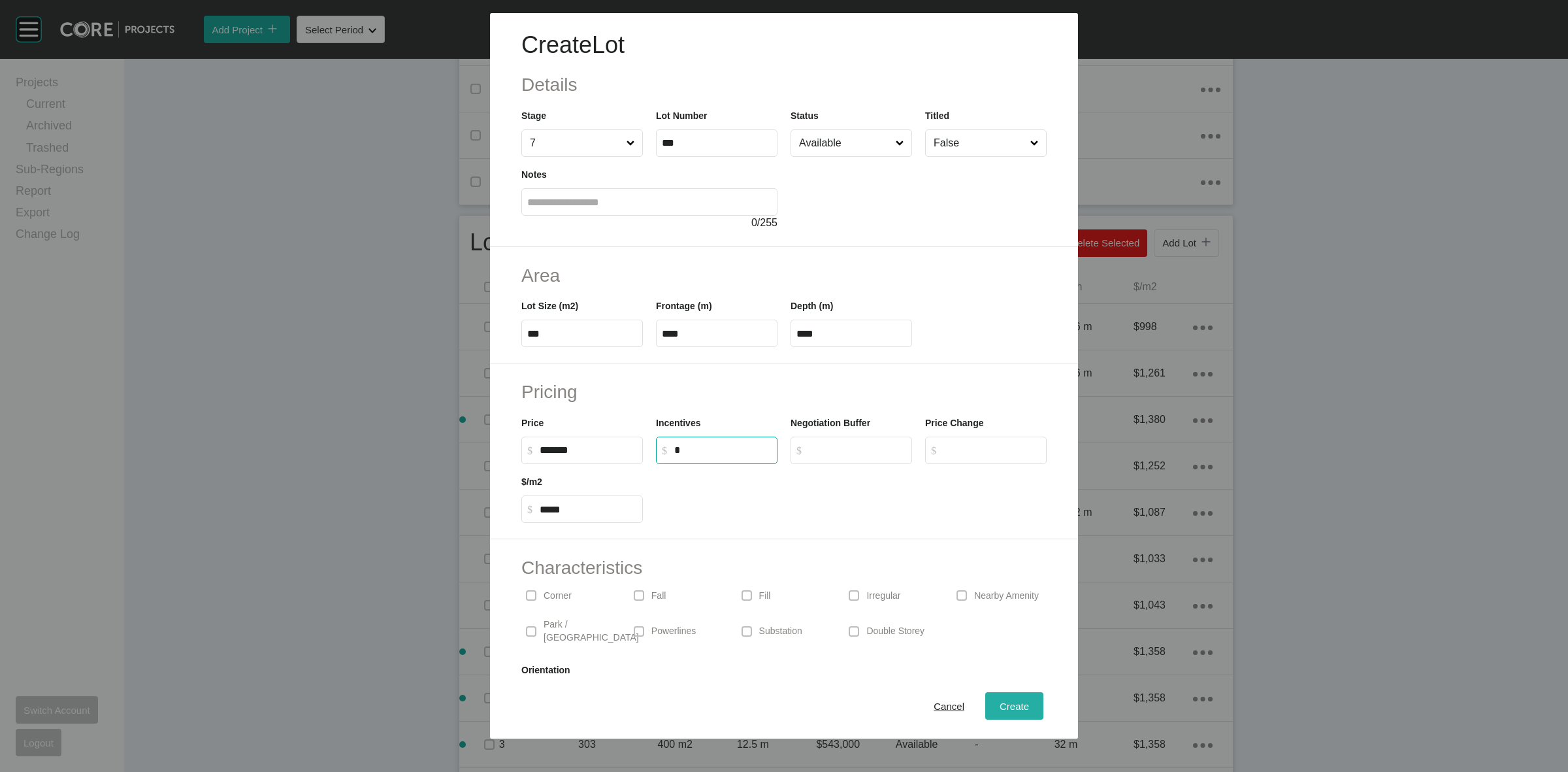
type input "*"
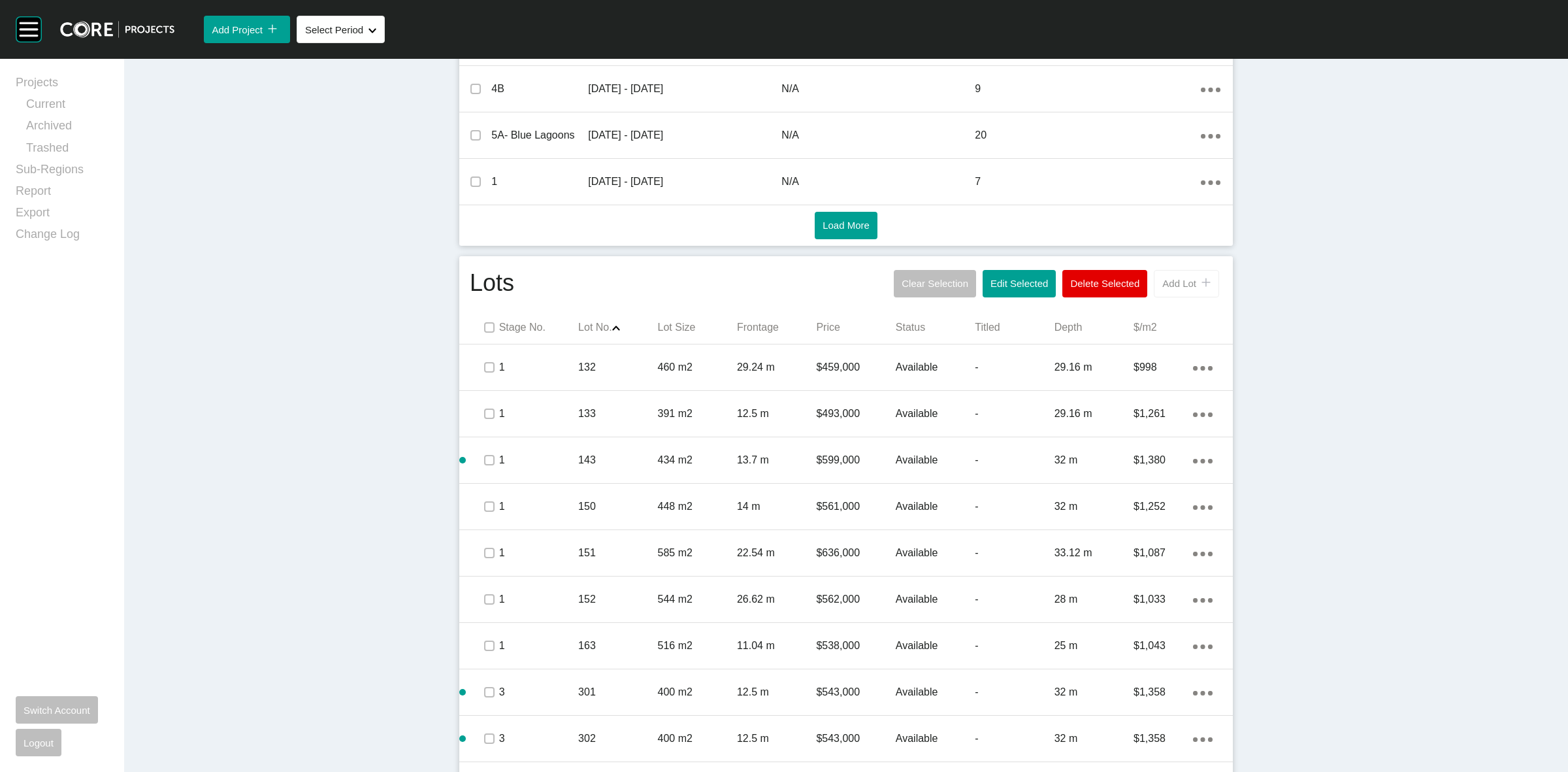
click at [1171, 285] on span "Add Lot" at bounding box center [1178, 283] width 34 height 11
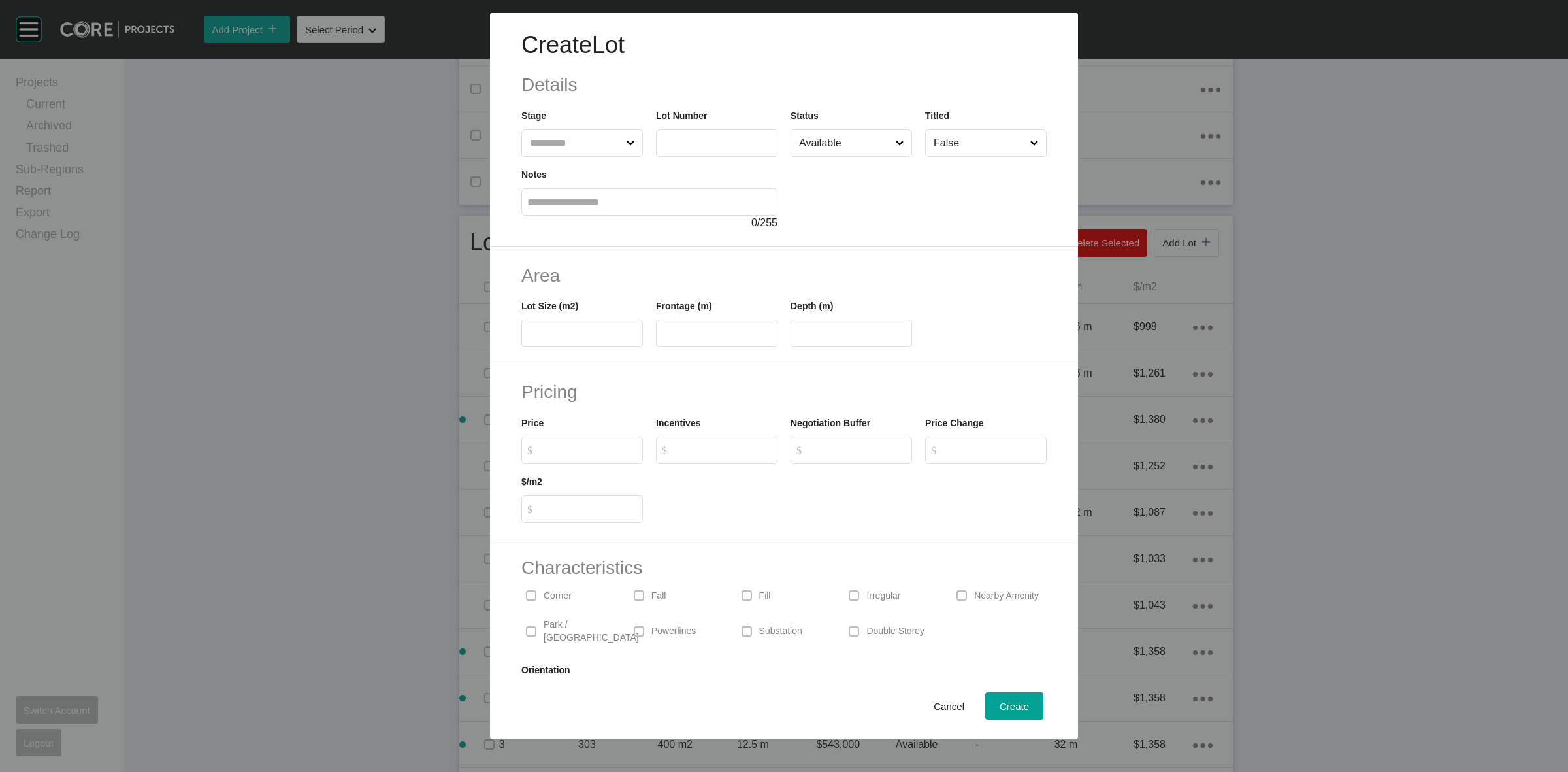
click at [574, 140] on input "text" at bounding box center [576, 143] width 96 height 26
type input "*"
type input "***"
type input "****"
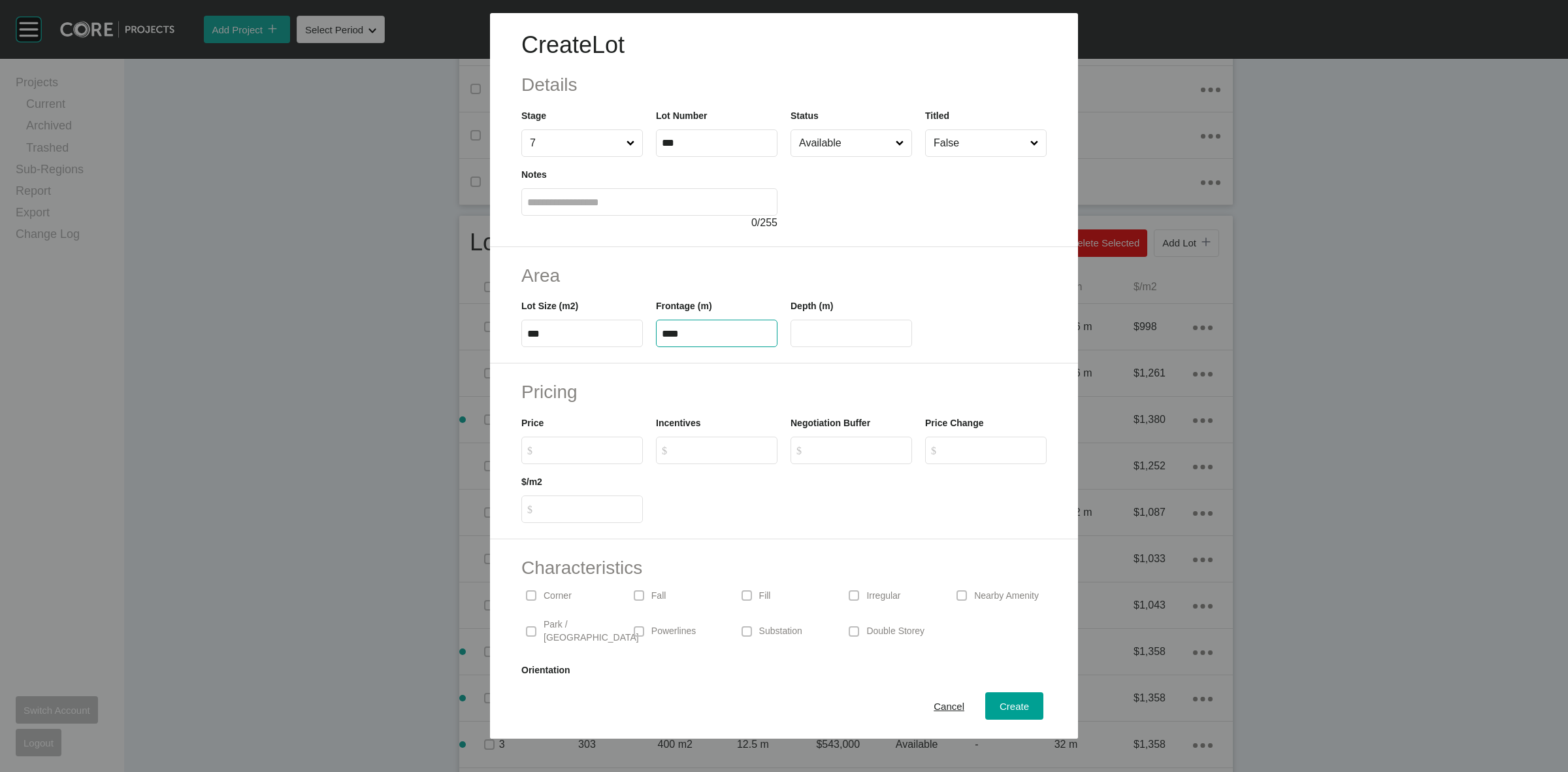
type input "**"
type input "*"
type input "*******"
type input "*****"
type input "*"
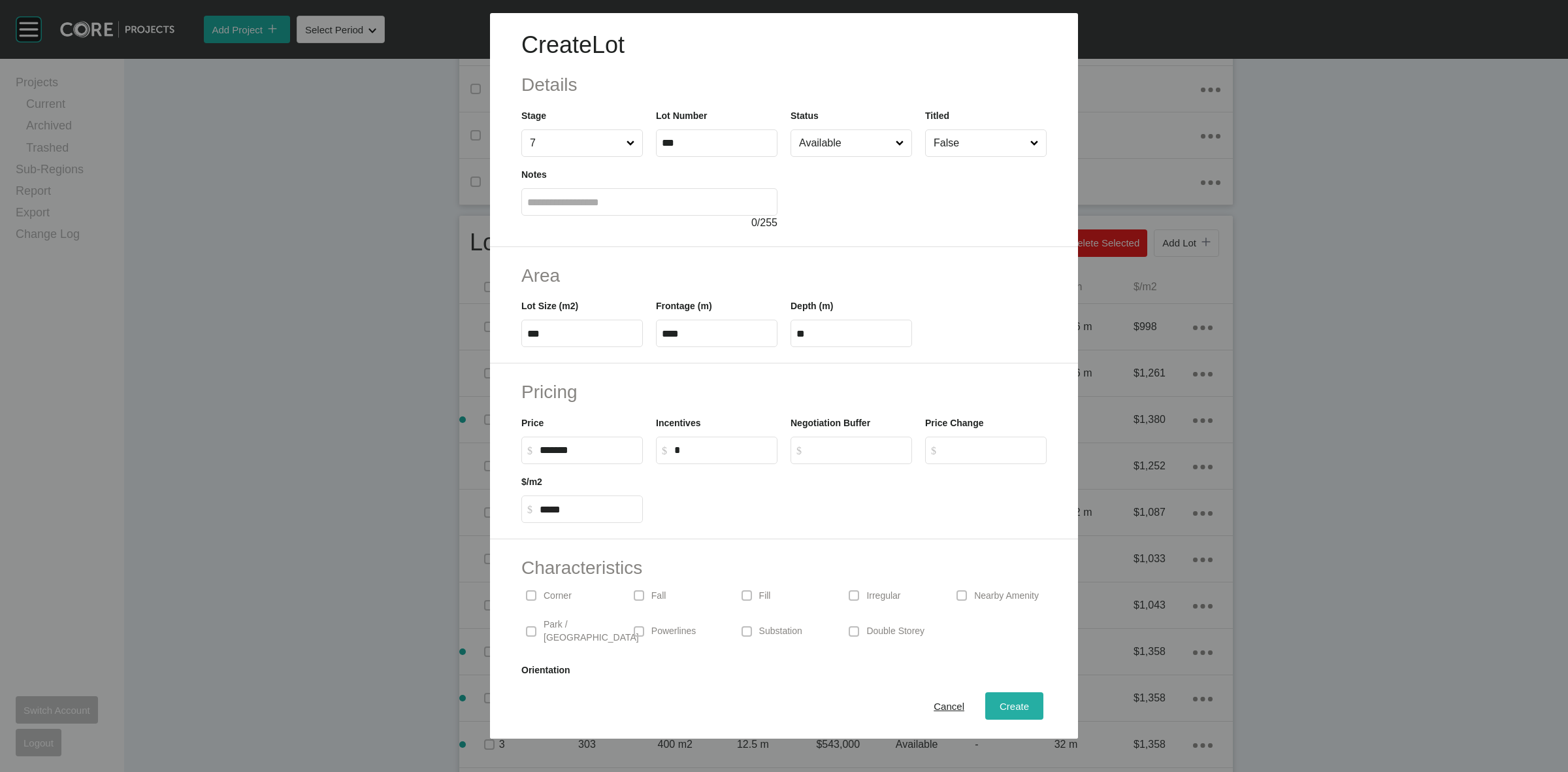
click at [1000, 705] on span "Create" at bounding box center [1014, 706] width 29 height 11
type input "*"
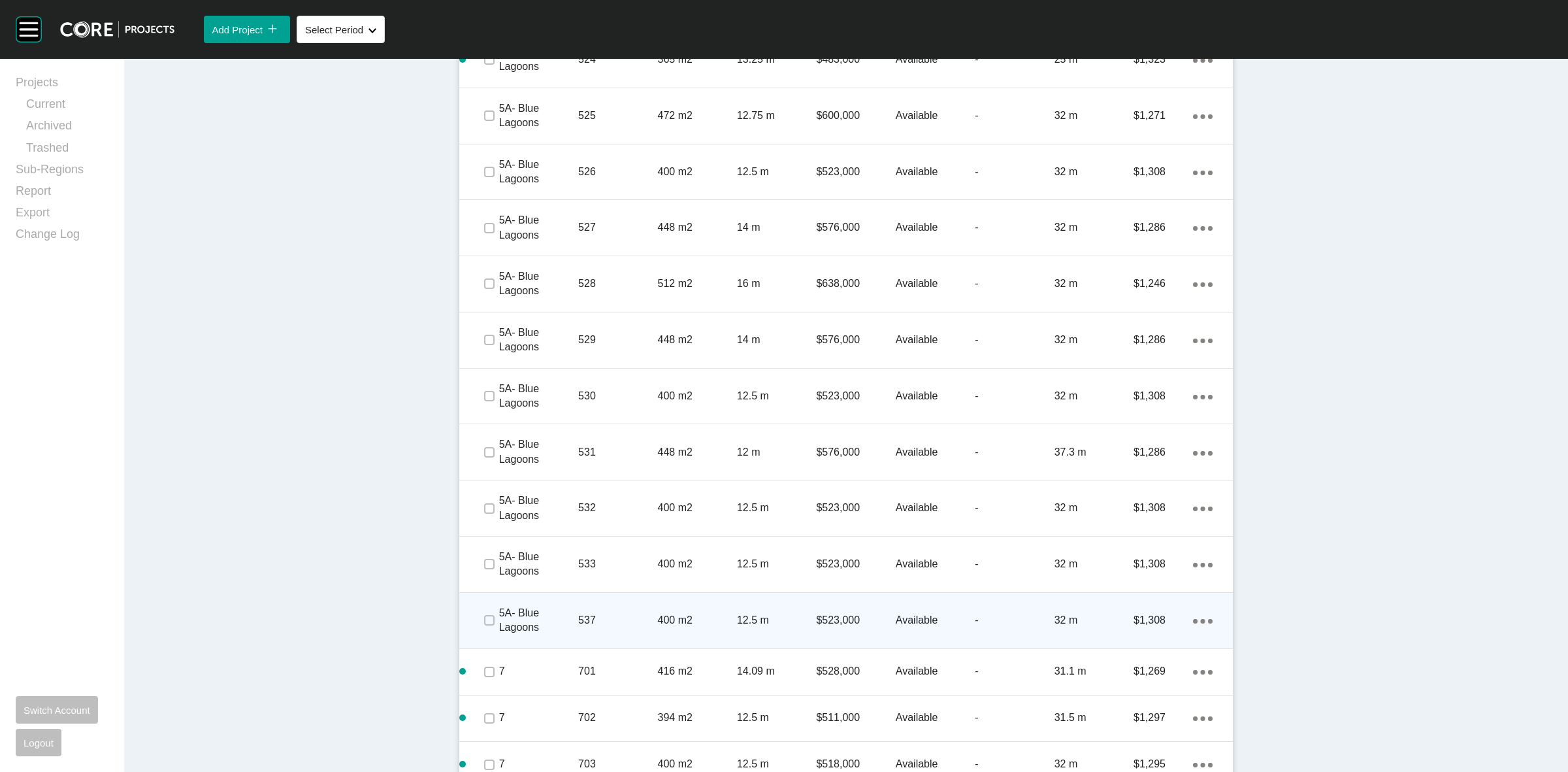
scroll to position [3114, 0]
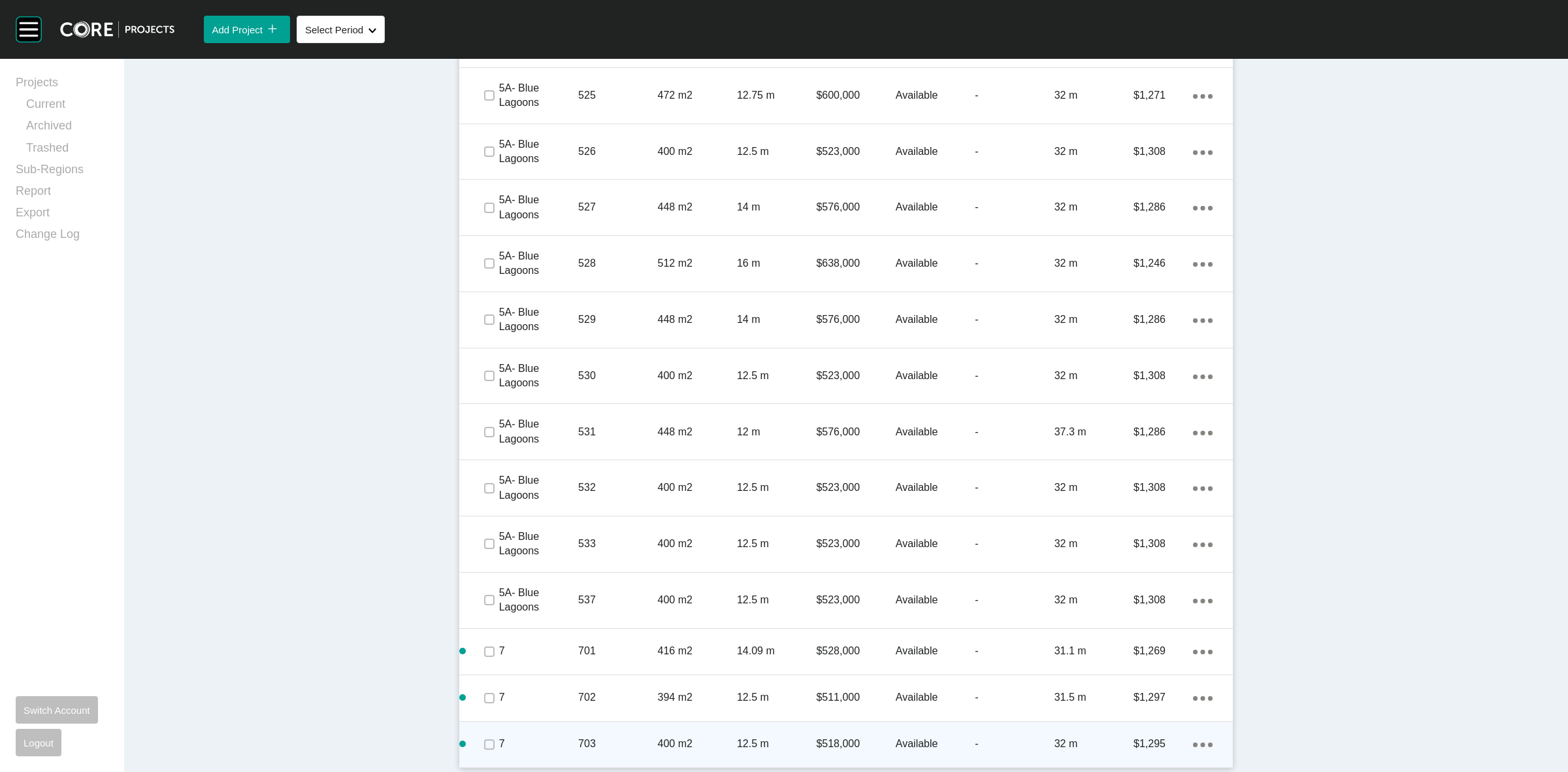
click at [1193, 740] on div "Action Menu Dots Copy 6 Created with Sketch." at bounding box center [1203, 744] width 20 height 14
click at [1122, 725] on link "Duplicate" at bounding box center [1143, 732] width 49 height 20
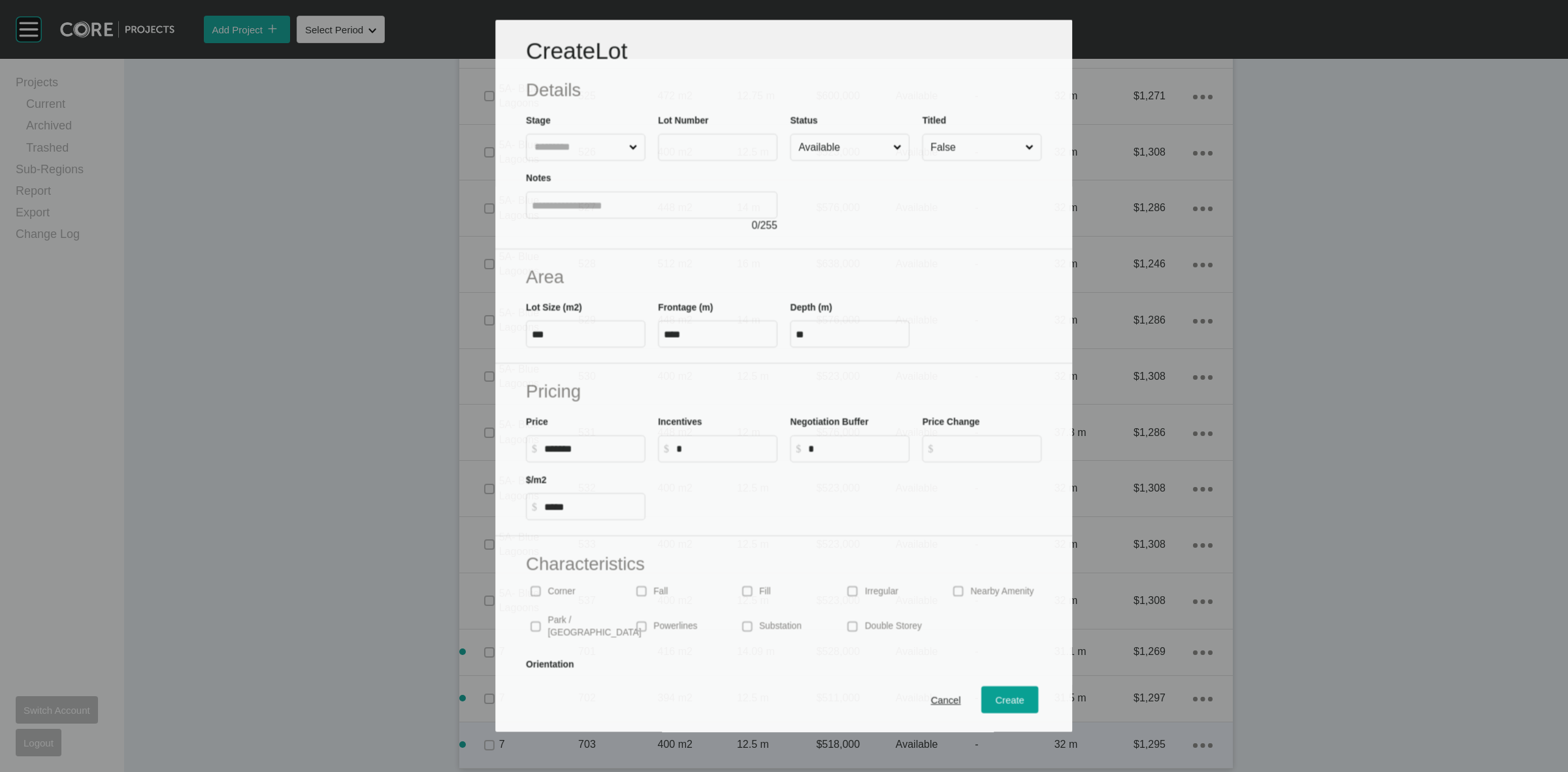
scroll to position [3073, 0]
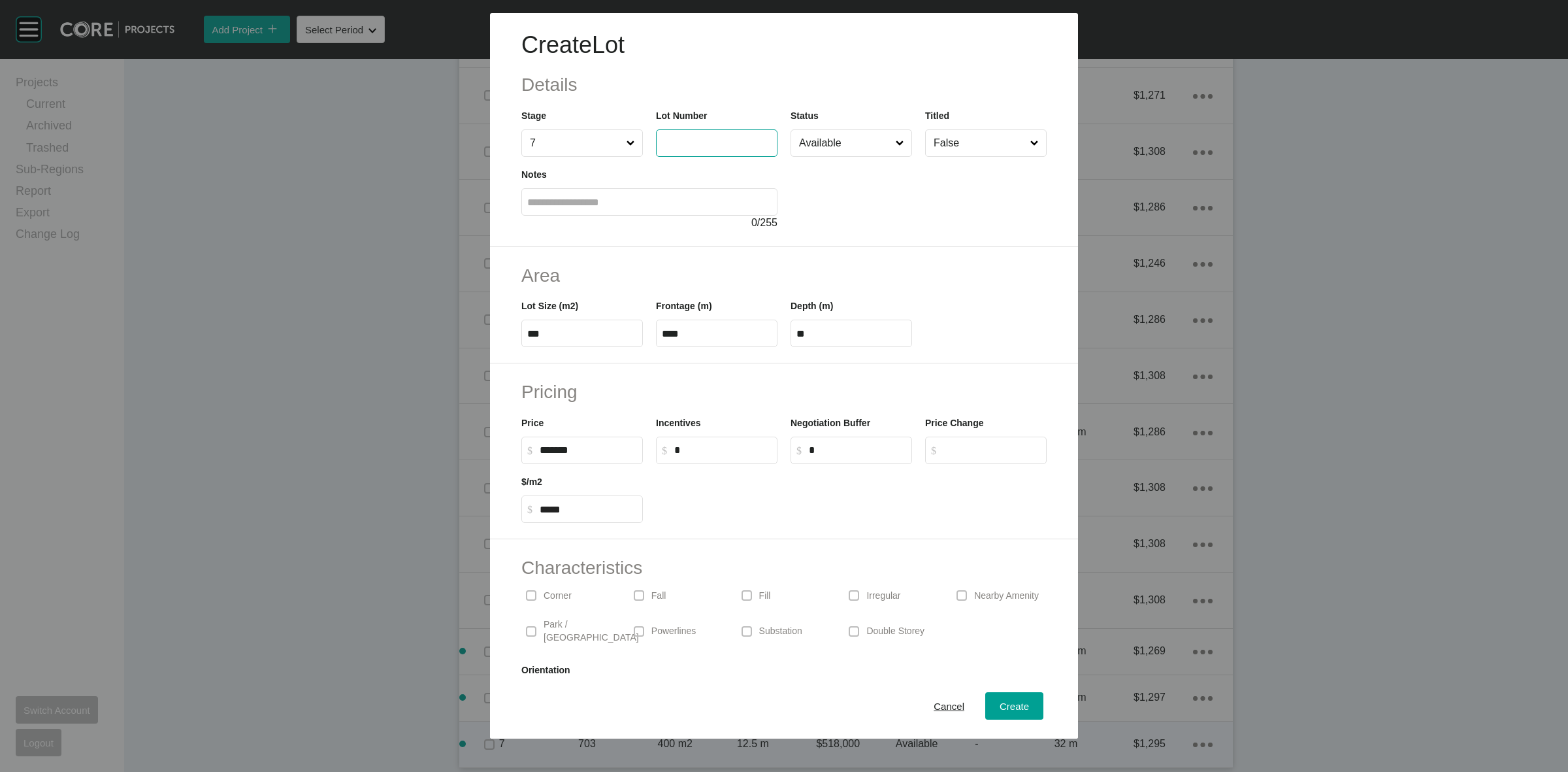
click at [684, 145] on input "text" at bounding box center [717, 142] width 110 height 11
type input "***"
click at [1000, 701] on span "Create" at bounding box center [1014, 706] width 29 height 11
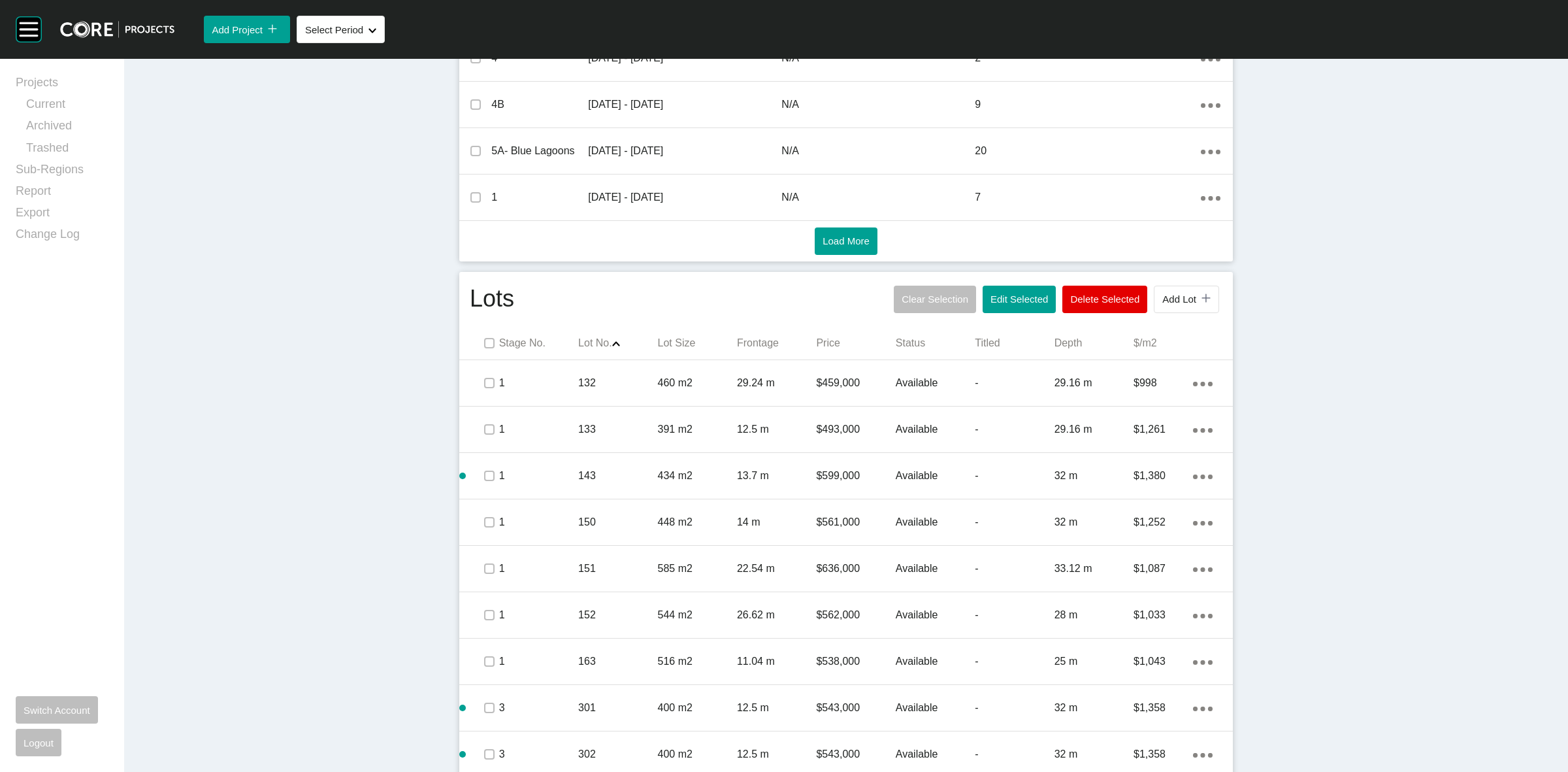
scroll to position [581, 0]
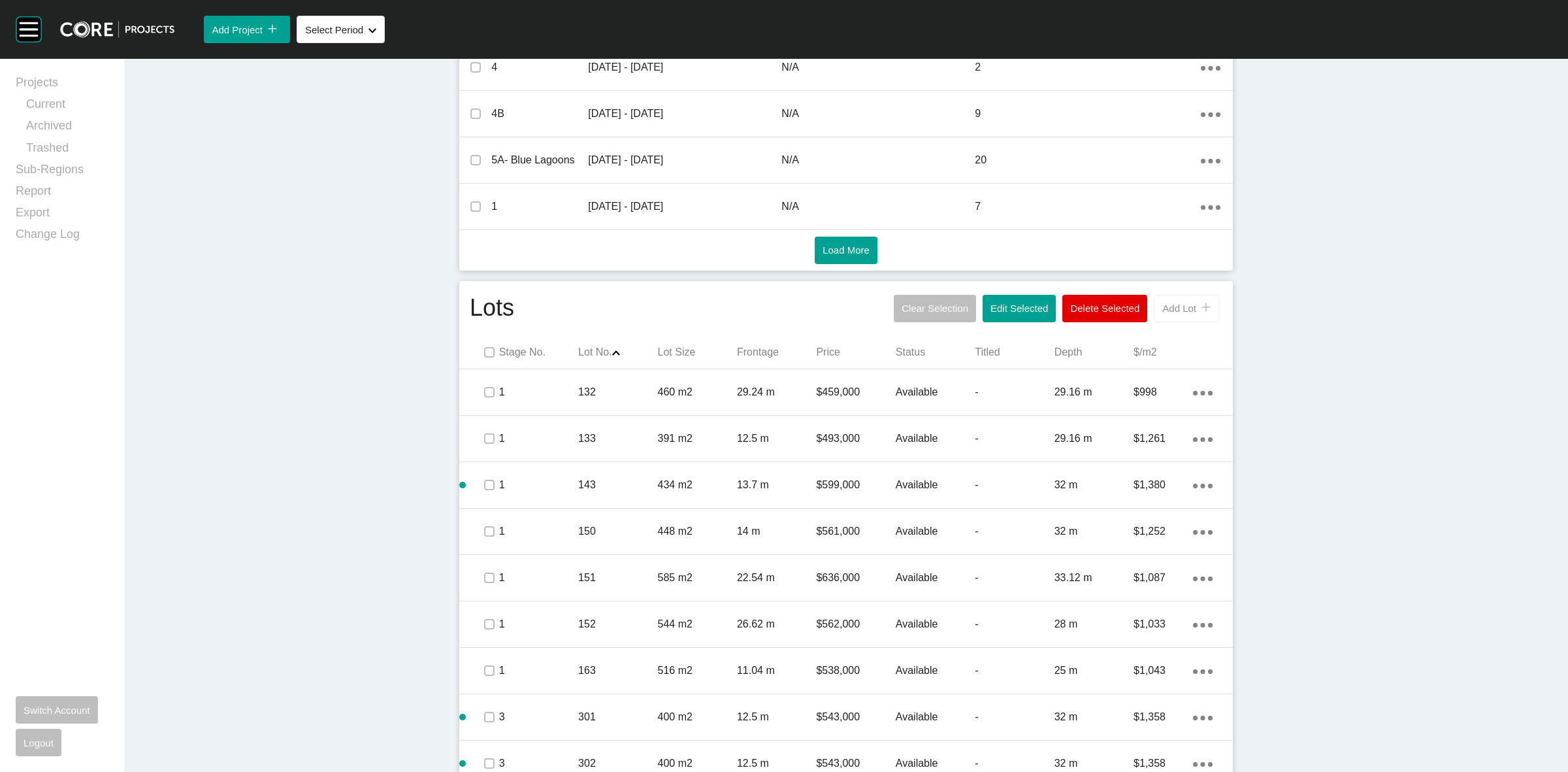
click at [1169, 306] on span "Add Lot" at bounding box center [1178, 307] width 34 height 11
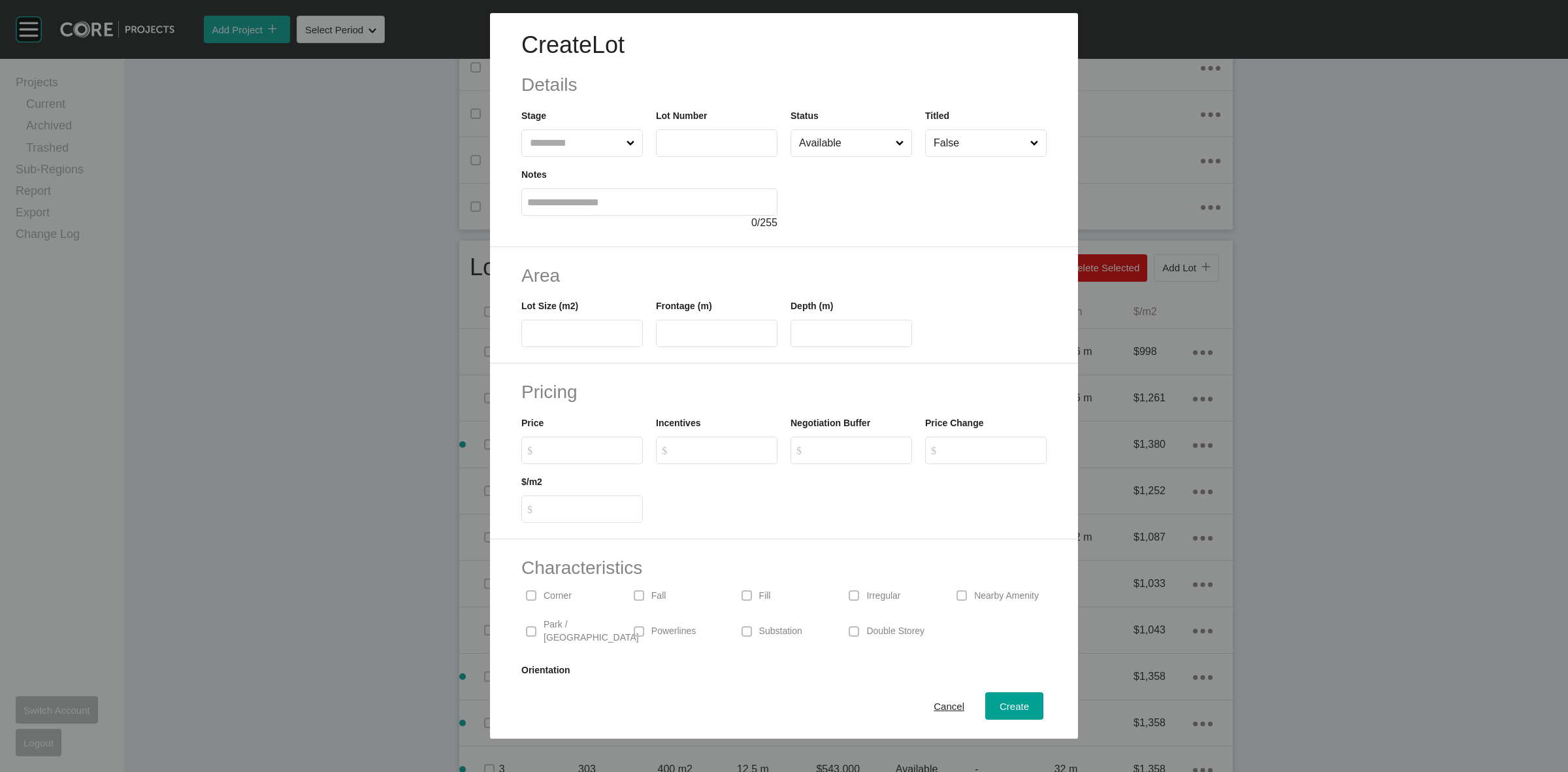
click at [599, 148] on input "text" at bounding box center [576, 143] width 96 height 26
type input "*"
type input "***"
type input "**"
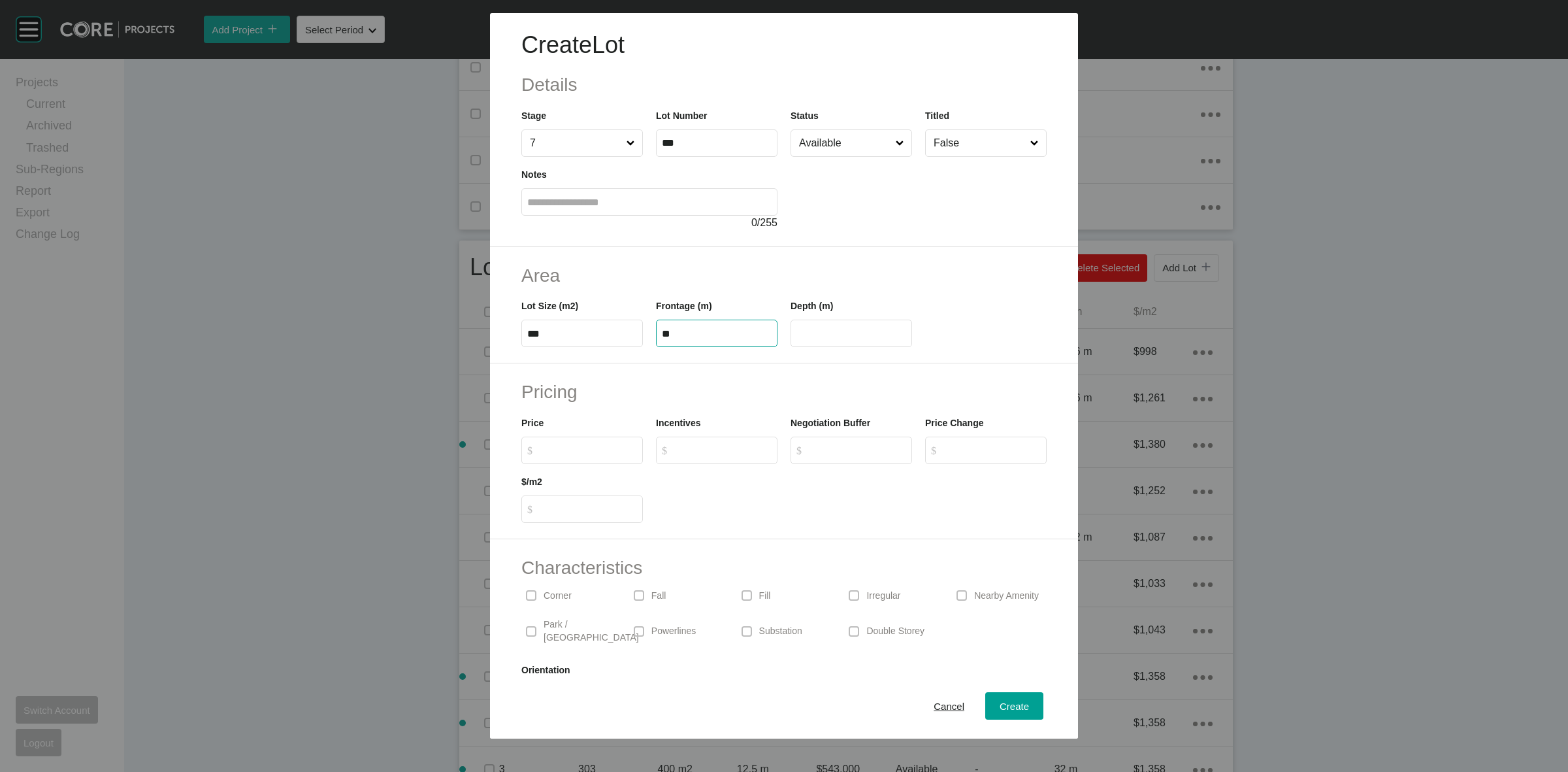
type input "**"
type input "*"
type input "*******"
type input "*****"
type input "*"
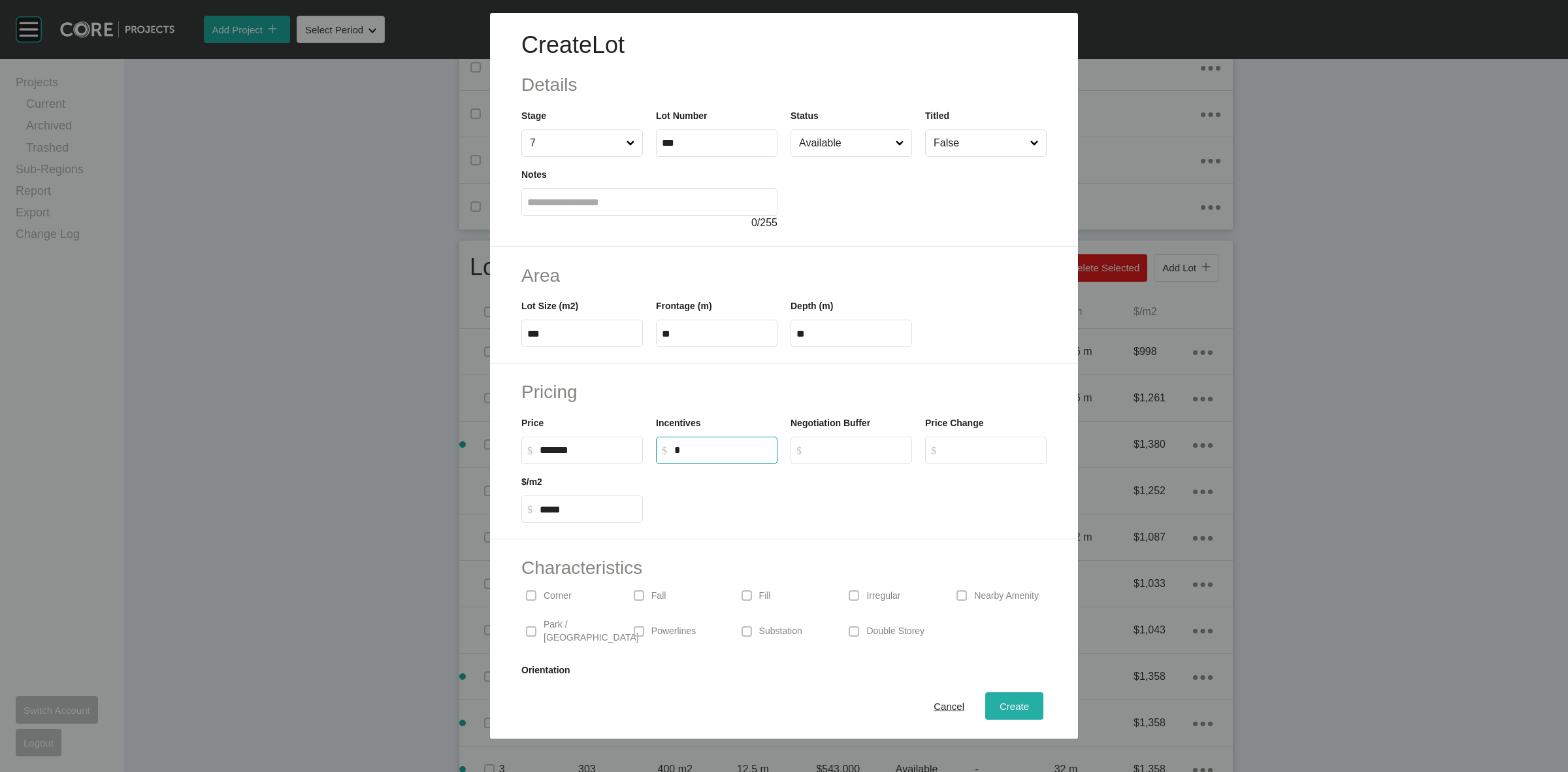
click at [1008, 706] on span "Create" at bounding box center [1014, 706] width 29 height 11
type input "*"
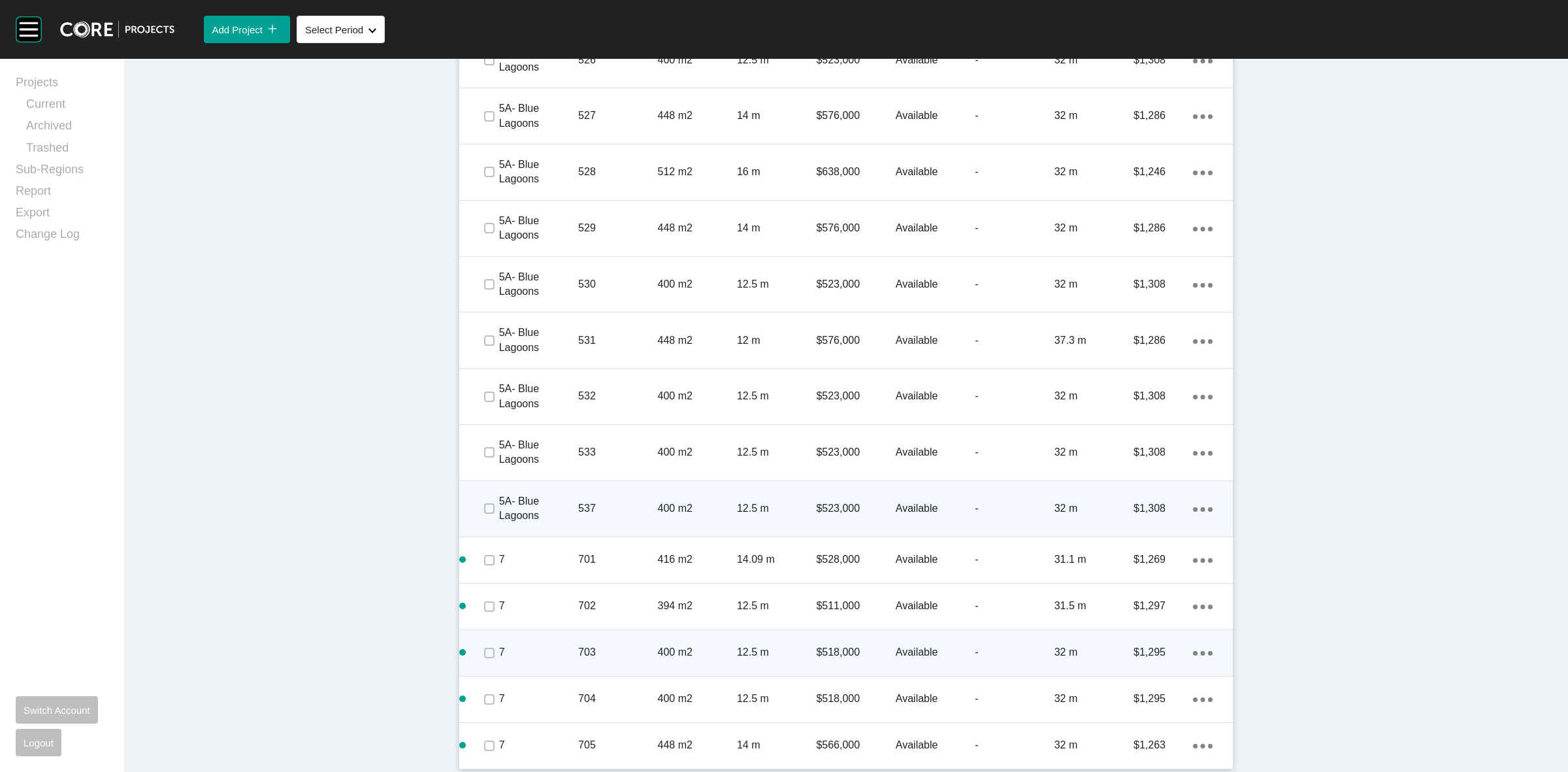
scroll to position [3207, 0]
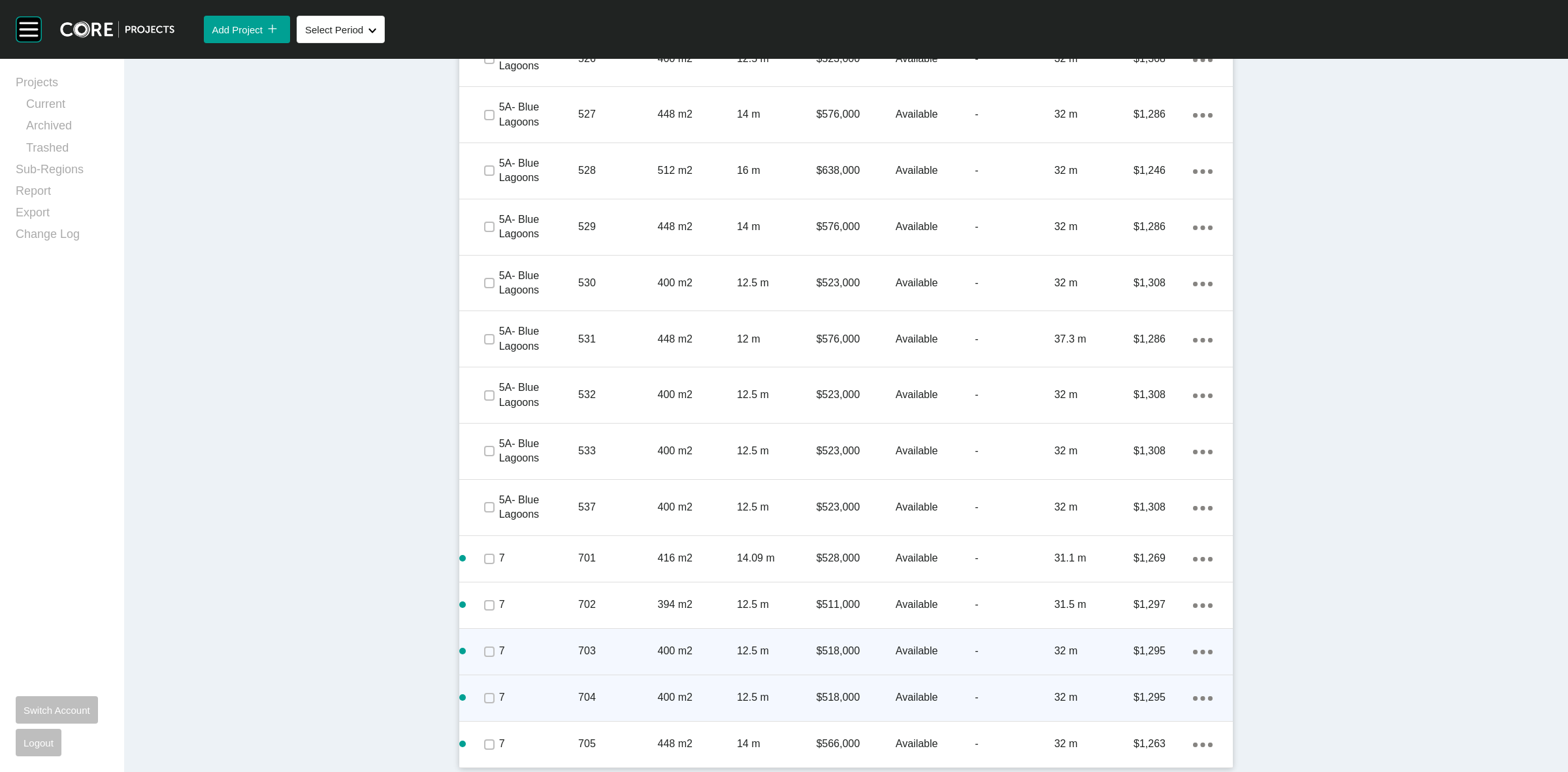
click at [1201, 697] on ellipse at bounding box center [1203, 699] width 5 height 5
click at [1149, 697] on link "Duplicate" at bounding box center [1143, 700] width 49 height 20
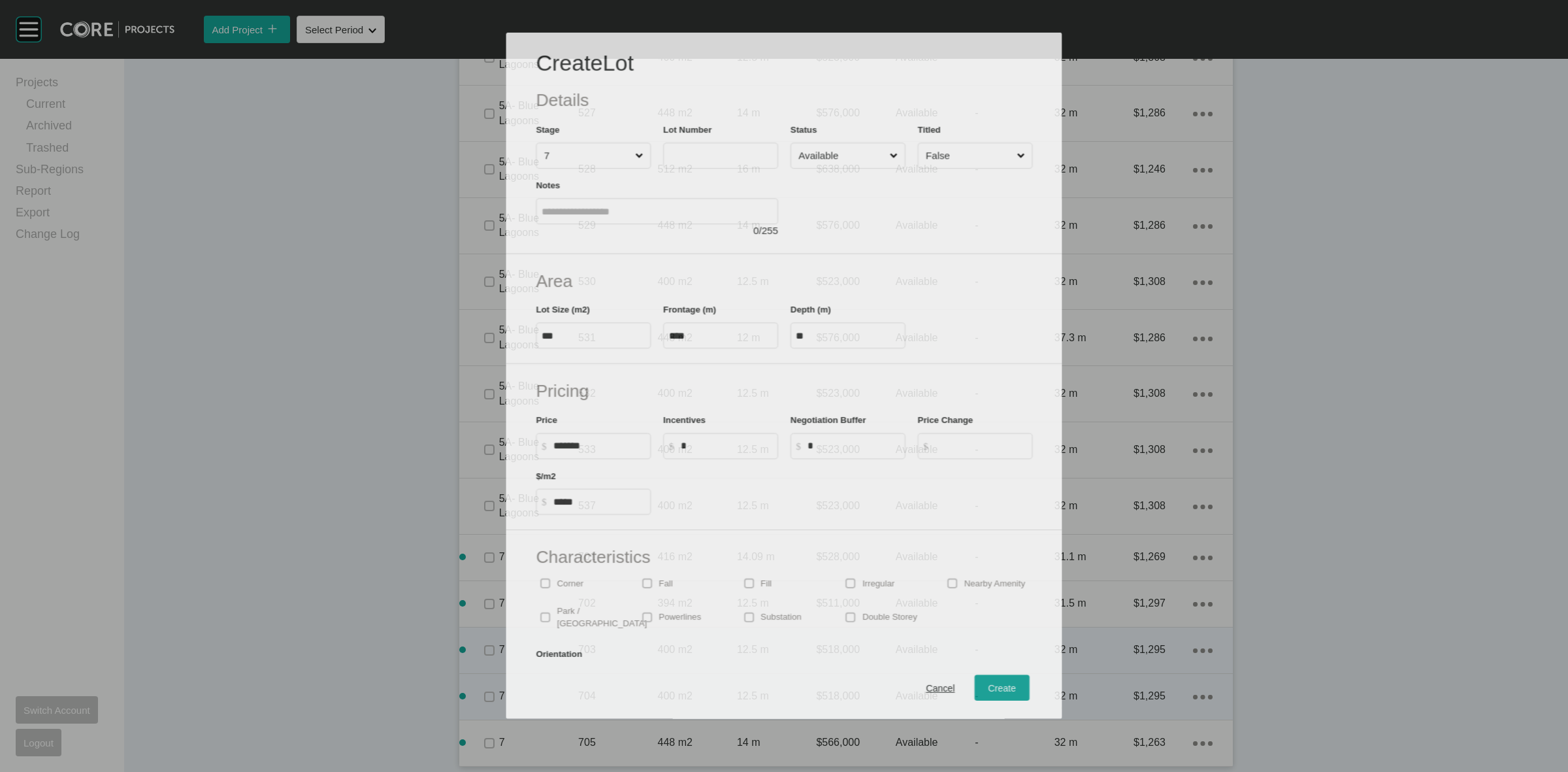
scroll to position [3165, 0]
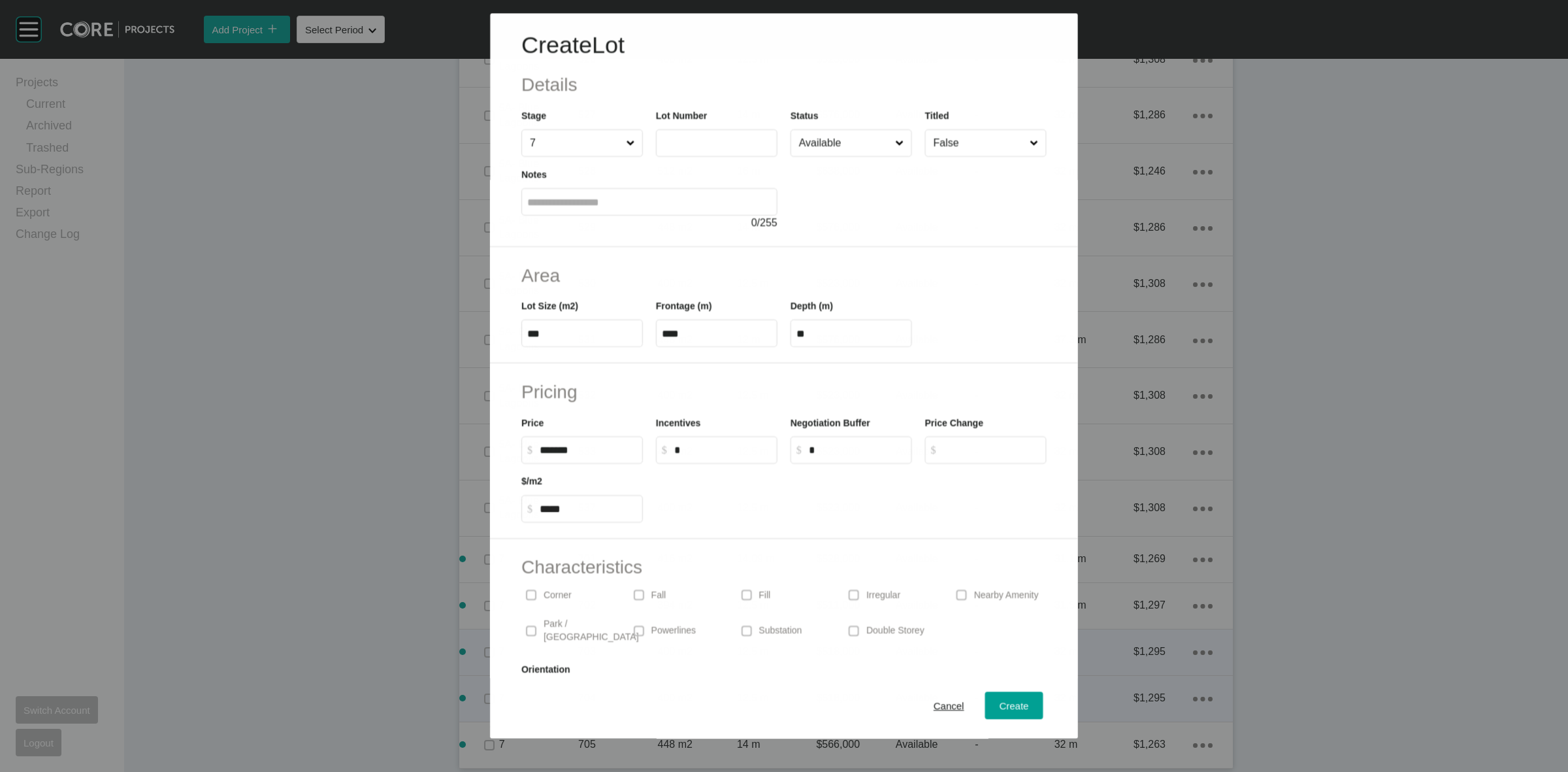
click at [698, 130] on label at bounding box center [717, 143] width 121 height 27
click at [698, 138] on input "text" at bounding box center [717, 143] width 110 height 11
type input "***"
click at [1000, 707] on span "Create" at bounding box center [1014, 706] width 29 height 11
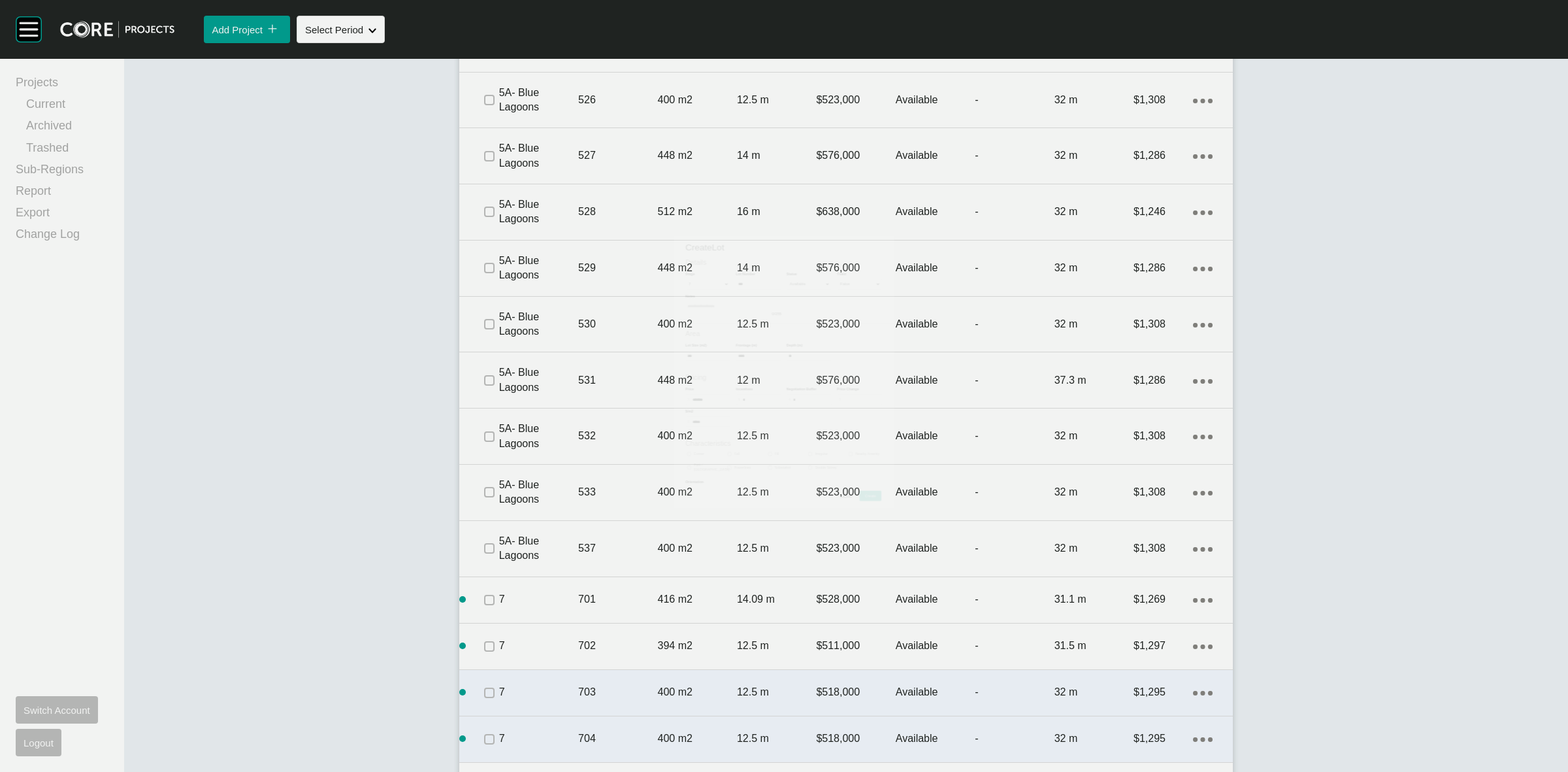
scroll to position [3207, 0]
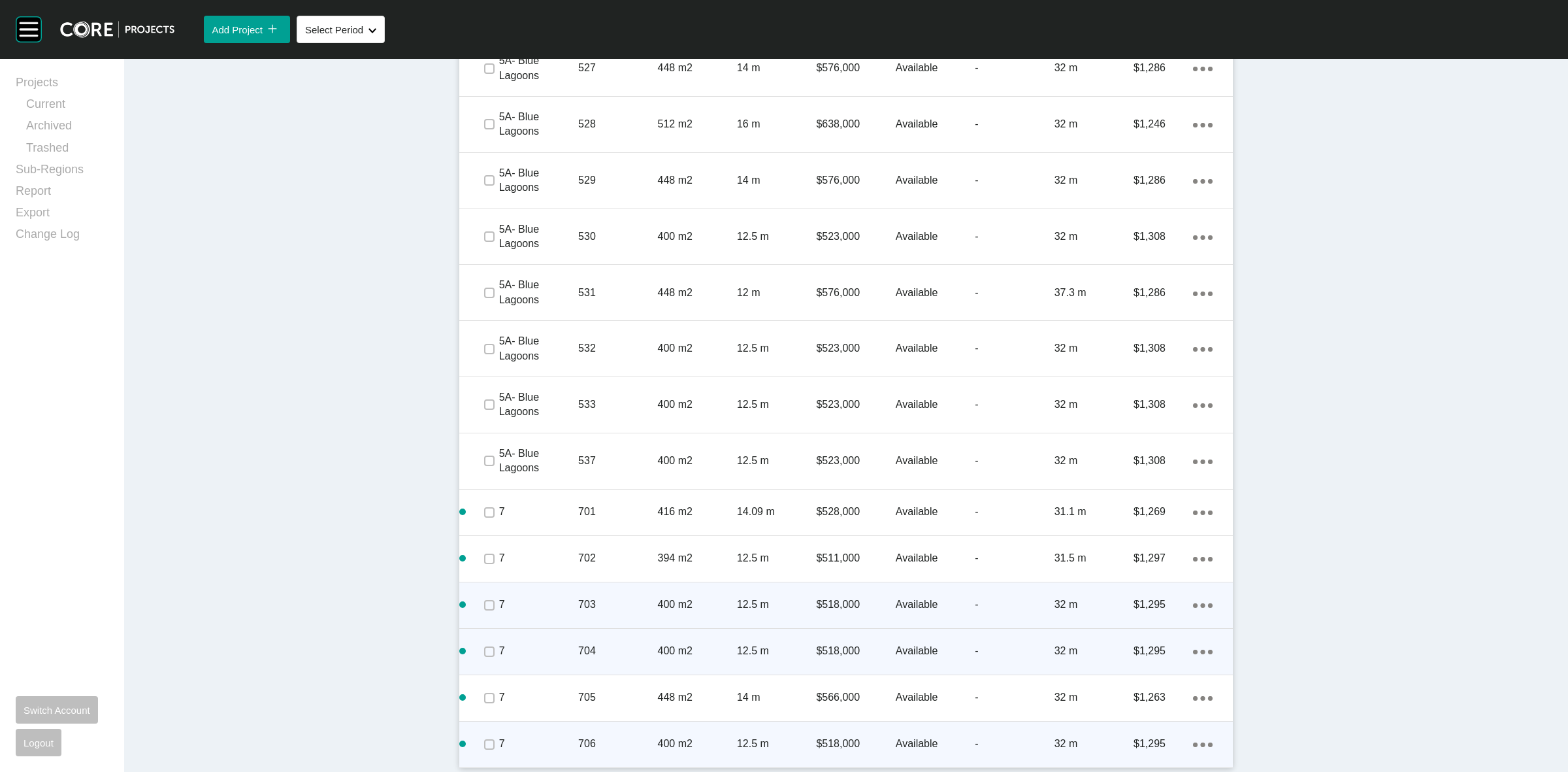
click at [620, 740] on p "706" at bounding box center [617, 744] width 79 height 14
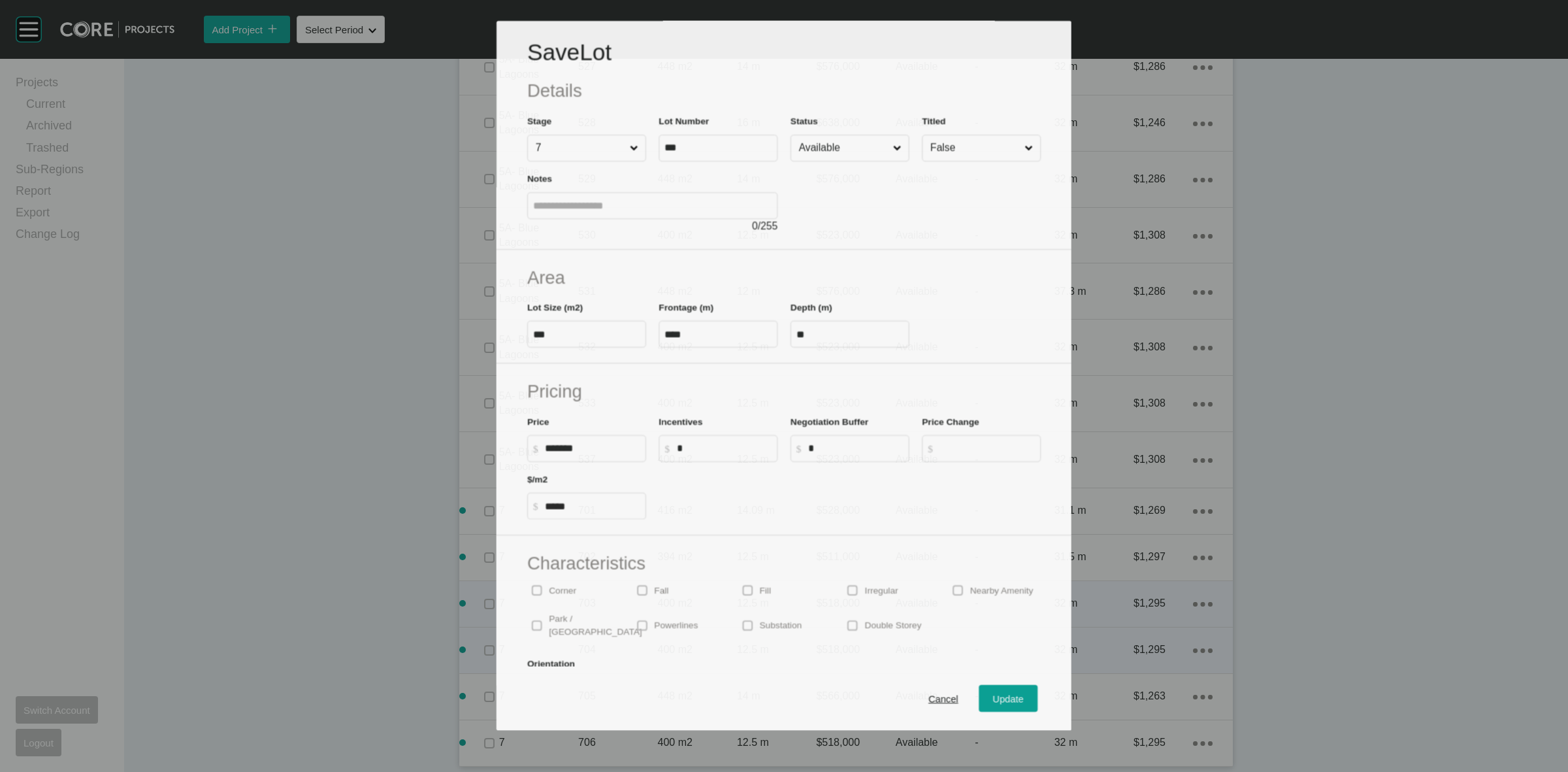
scroll to position [3213, 0]
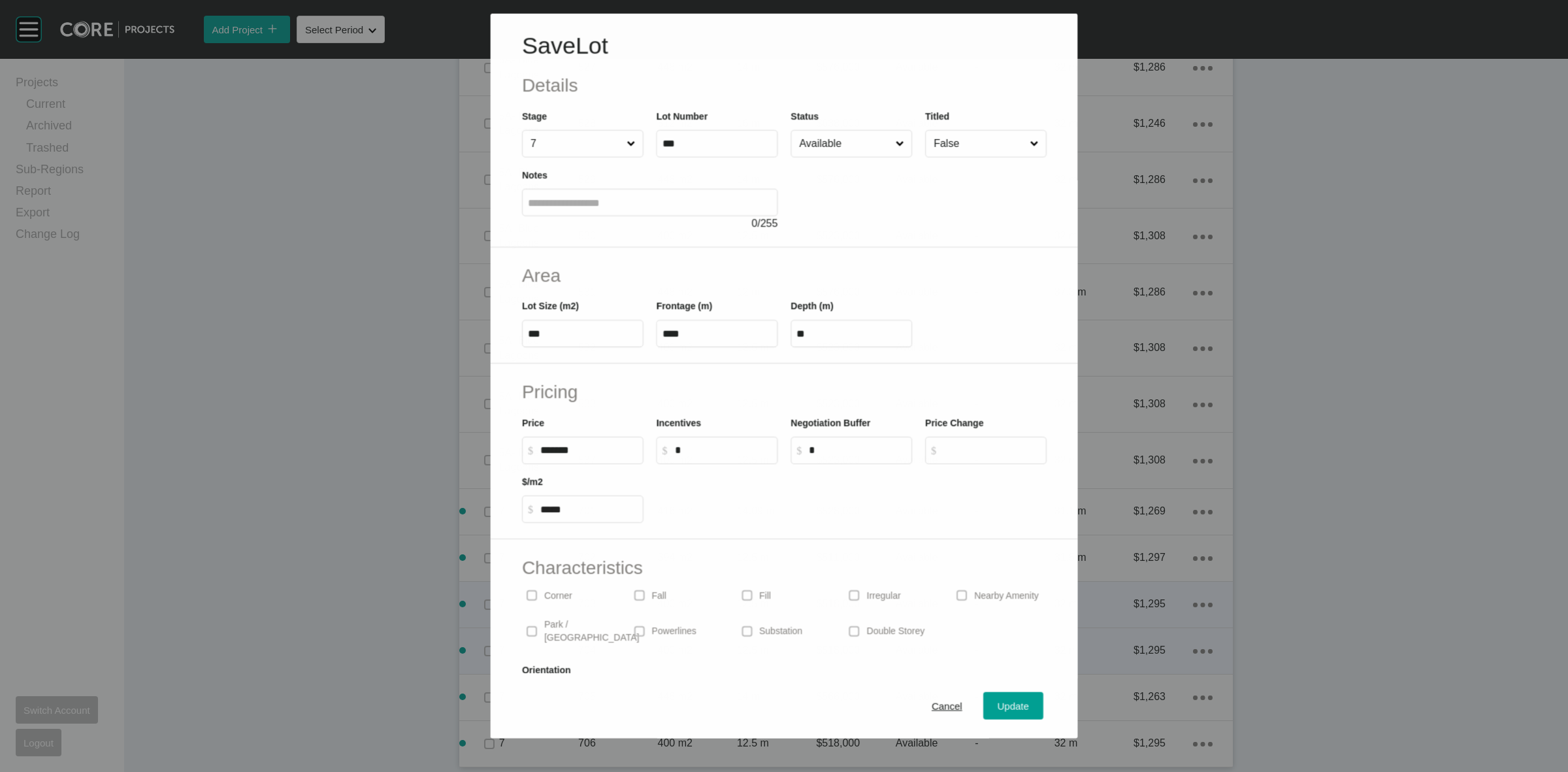
click at [704, 140] on input "***" at bounding box center [717, 143] width 110 height 11
type input "***"
click at [998, 711] on span "Update" at bounding box center [1013, 706] width 32 height 11
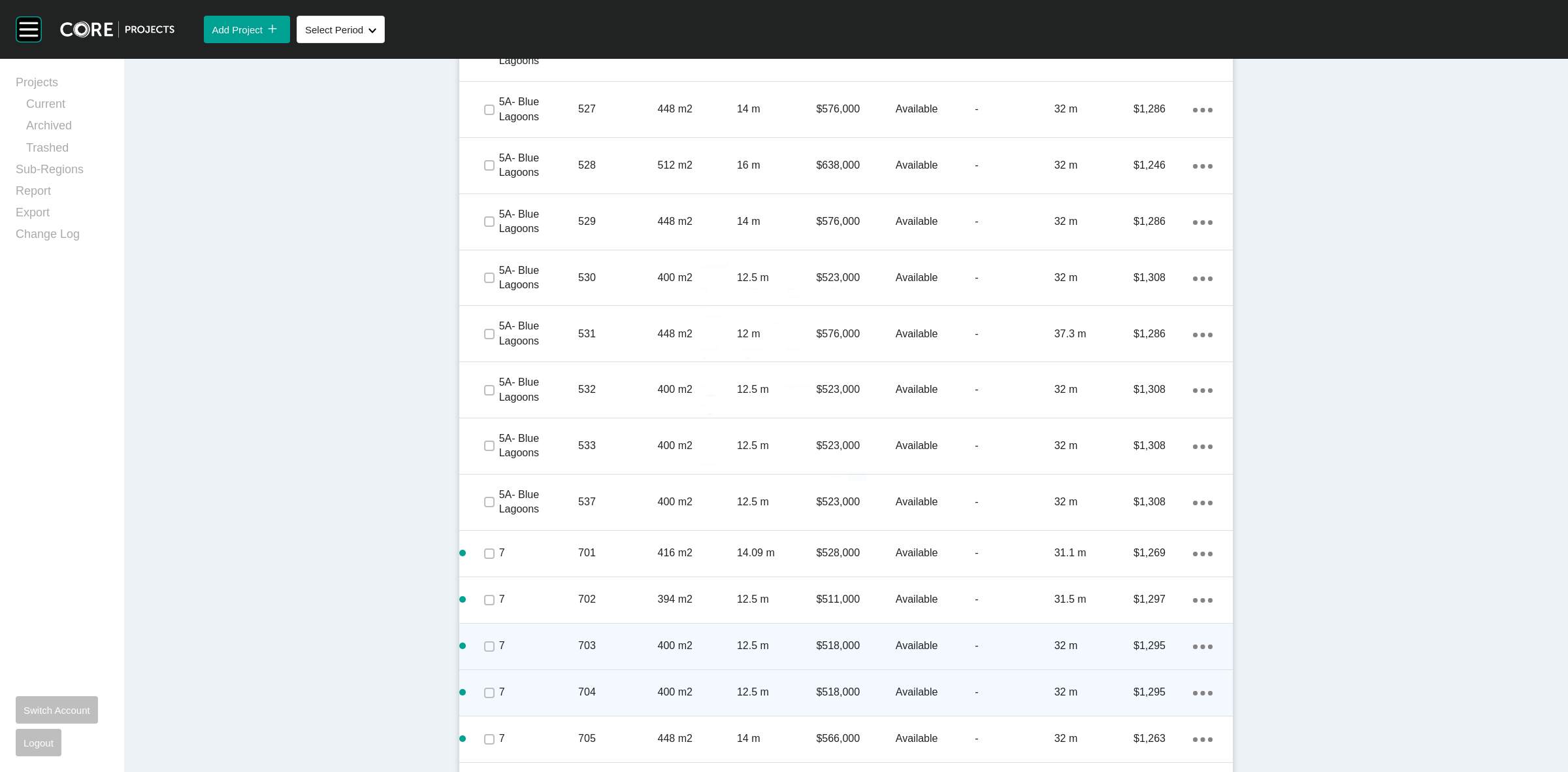
scroll to position [3253, 0]
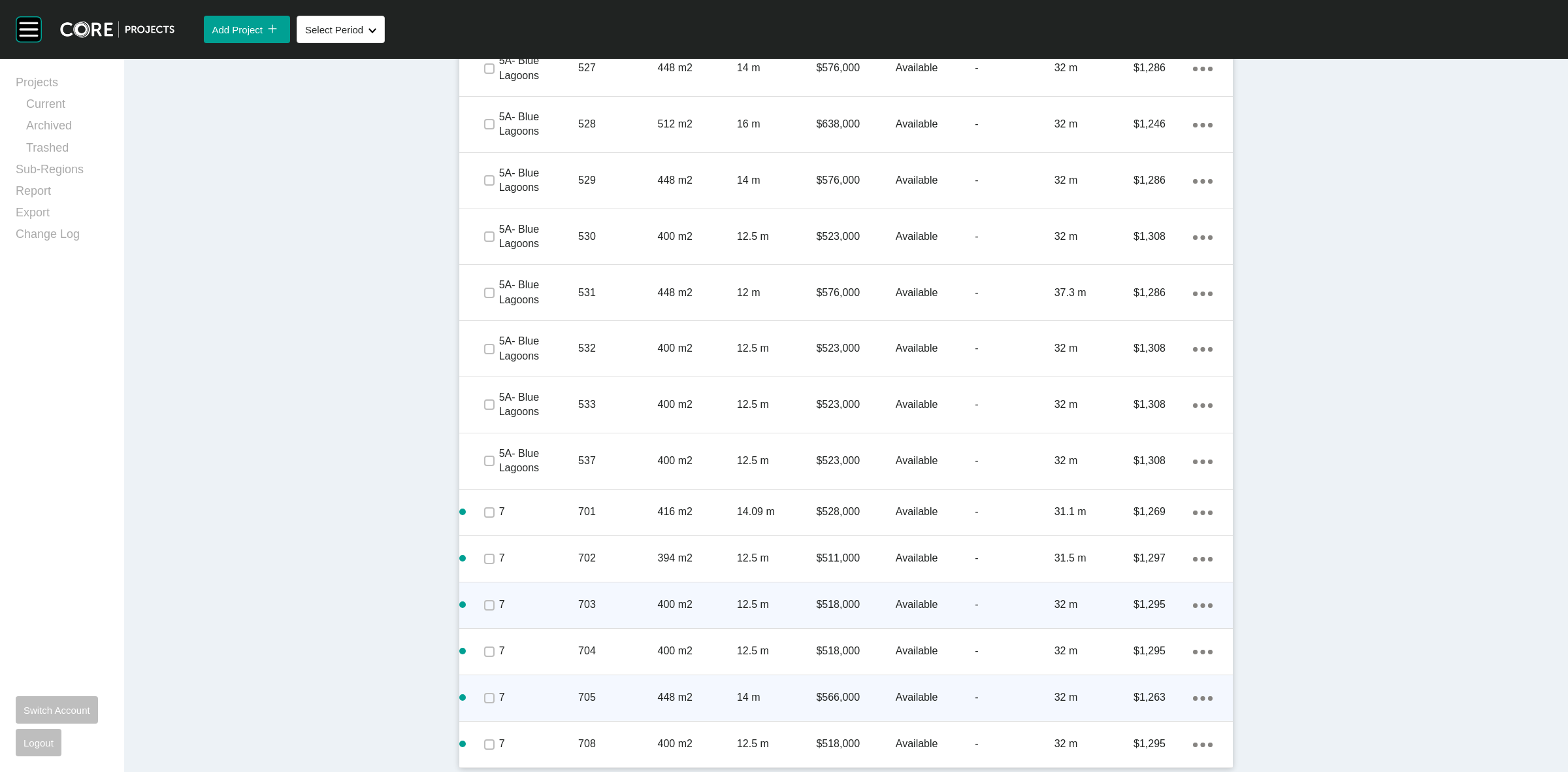
click at [1193, 696] on icon "Action Menu Dots Copy 6 Created with Sketch." at bounding box center [1203, 699] width 20 height 5
click at [1150, 703] on link "Duplicate" at bounding box center [1143, 700] width 49 height 20
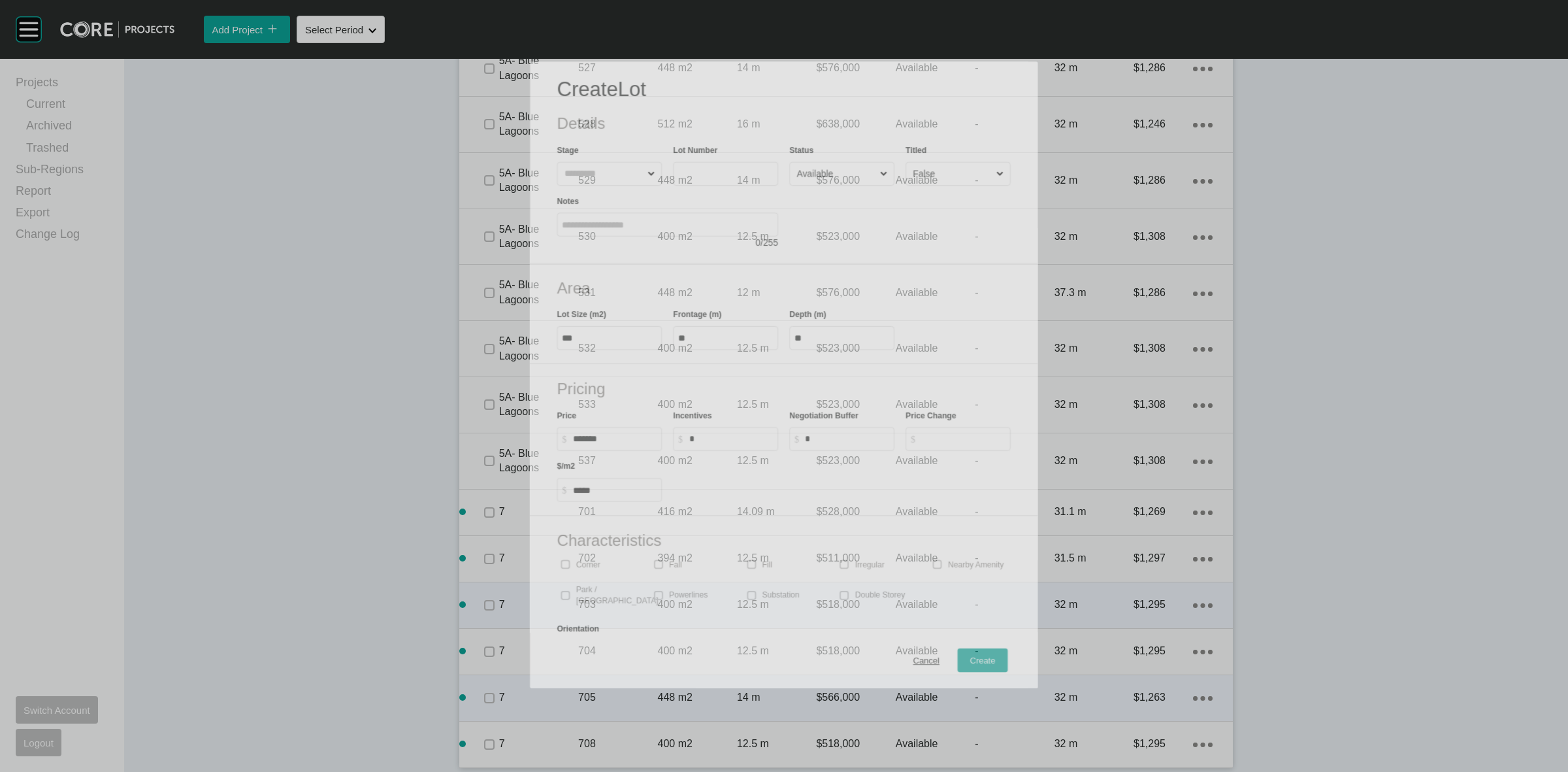
scroll to position [3213, 0]
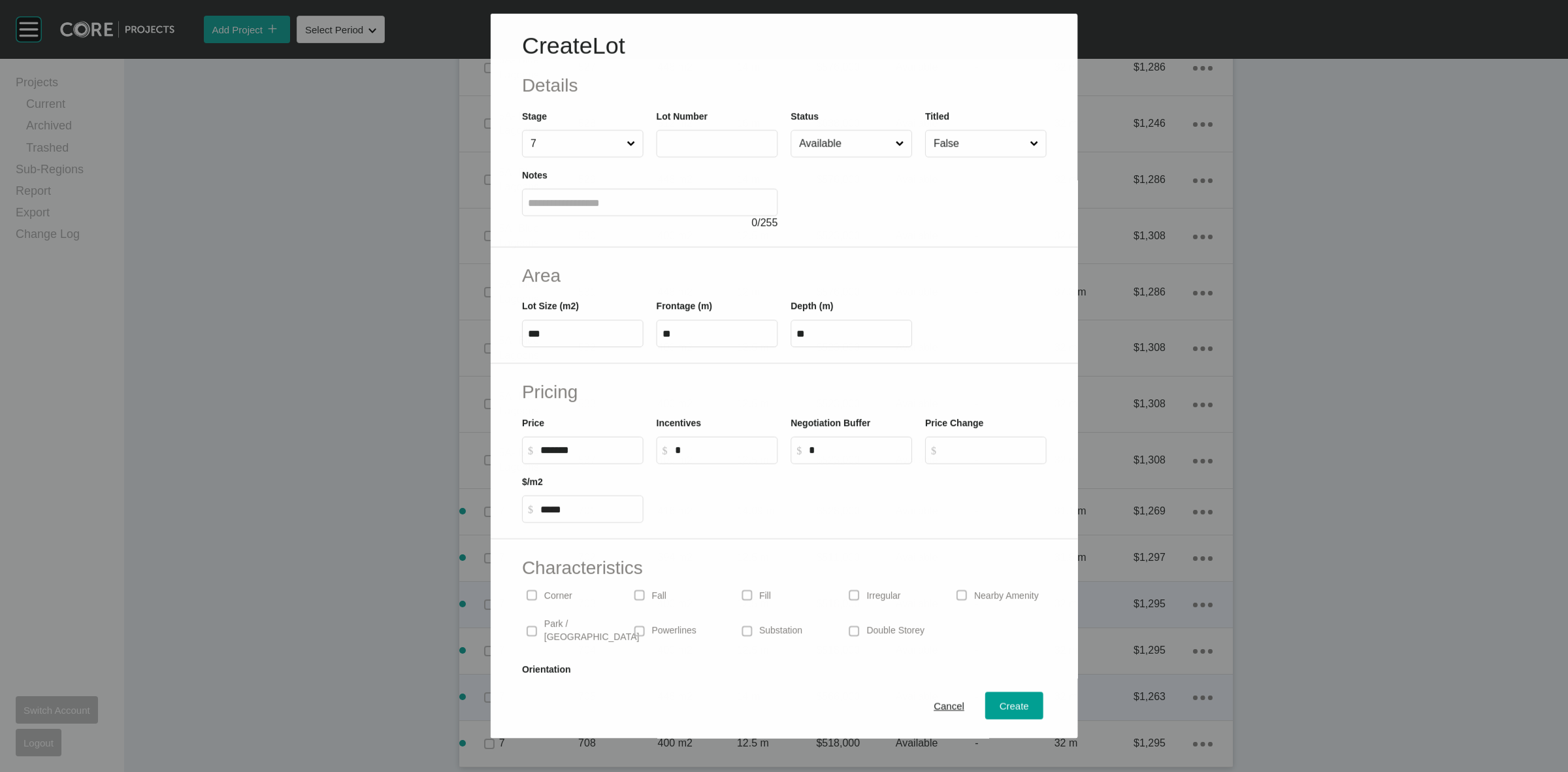
click at [684, 145] on input "text" at bounding box center [717, 143] width 110 height 11
type input "***"
click at [1015, 707] on span "Create" at bounding box center [1014, 706] width 29 height 11
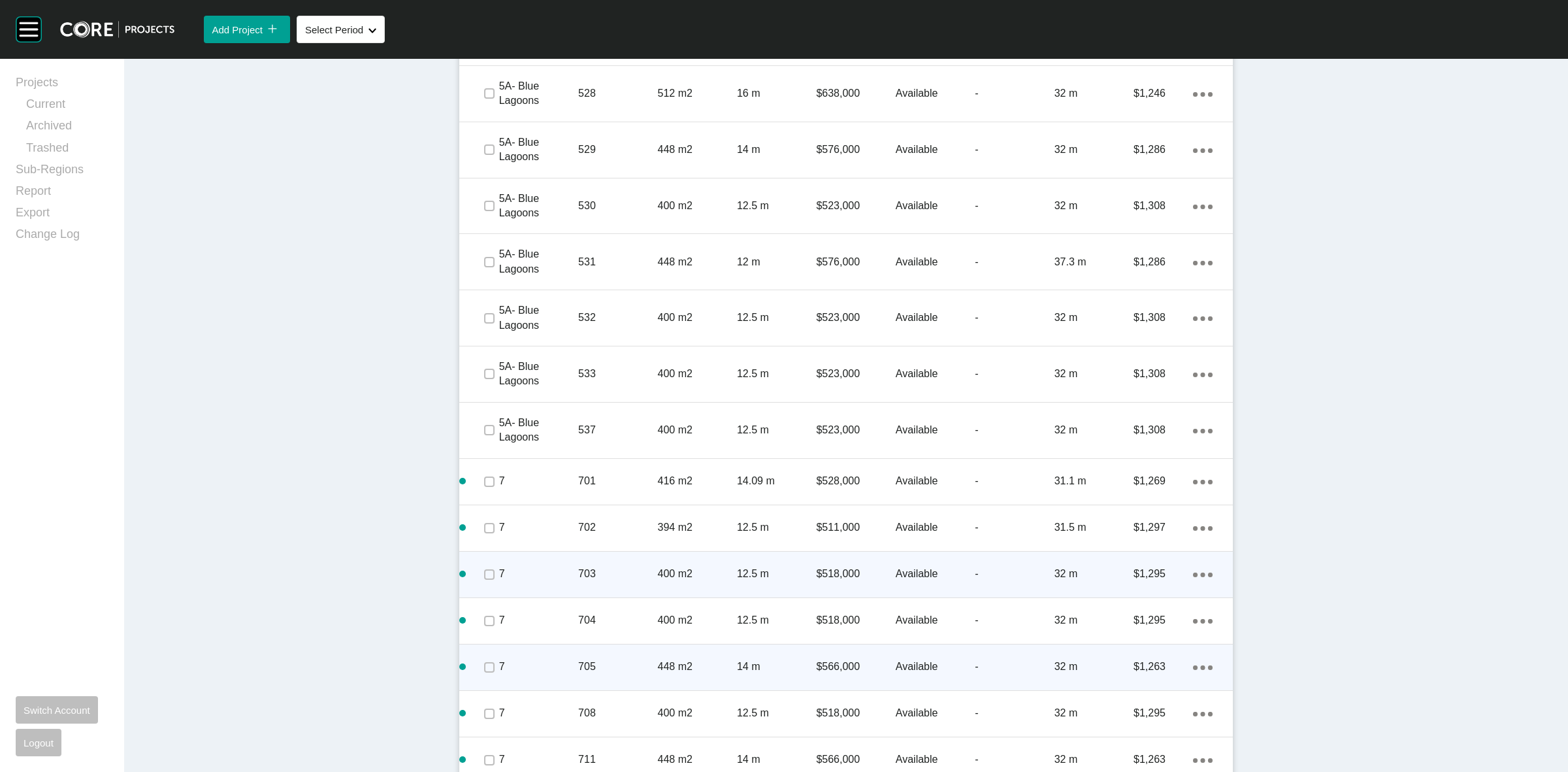
scroll to position [3299, 0]
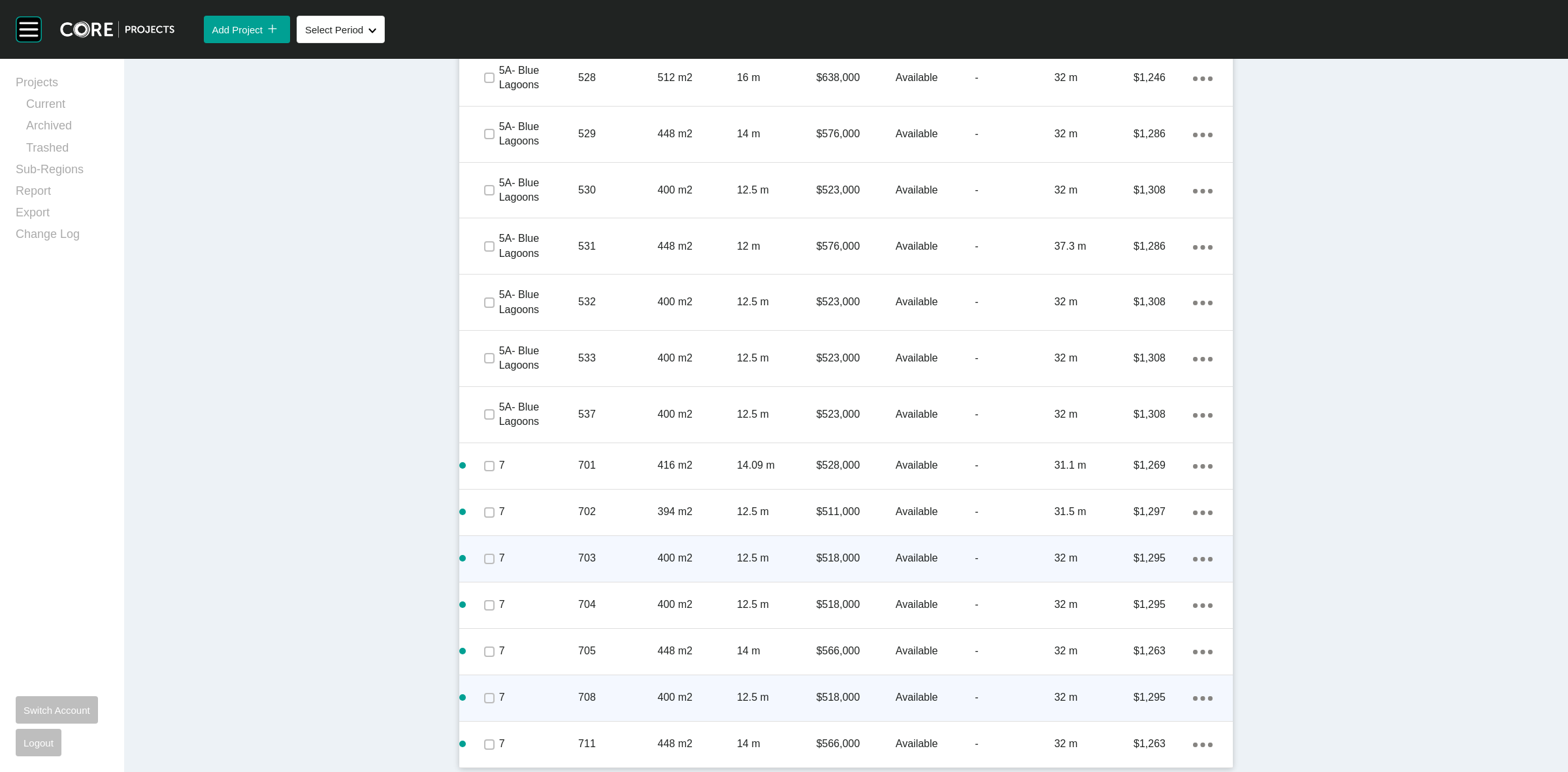
click at [1201, 698] on ellipse at bounding box center [1203, 699] width 5 height 5
click at [1163, 694] on link "Duplicate" at bounding box center [1143, 700] width 49 height 20
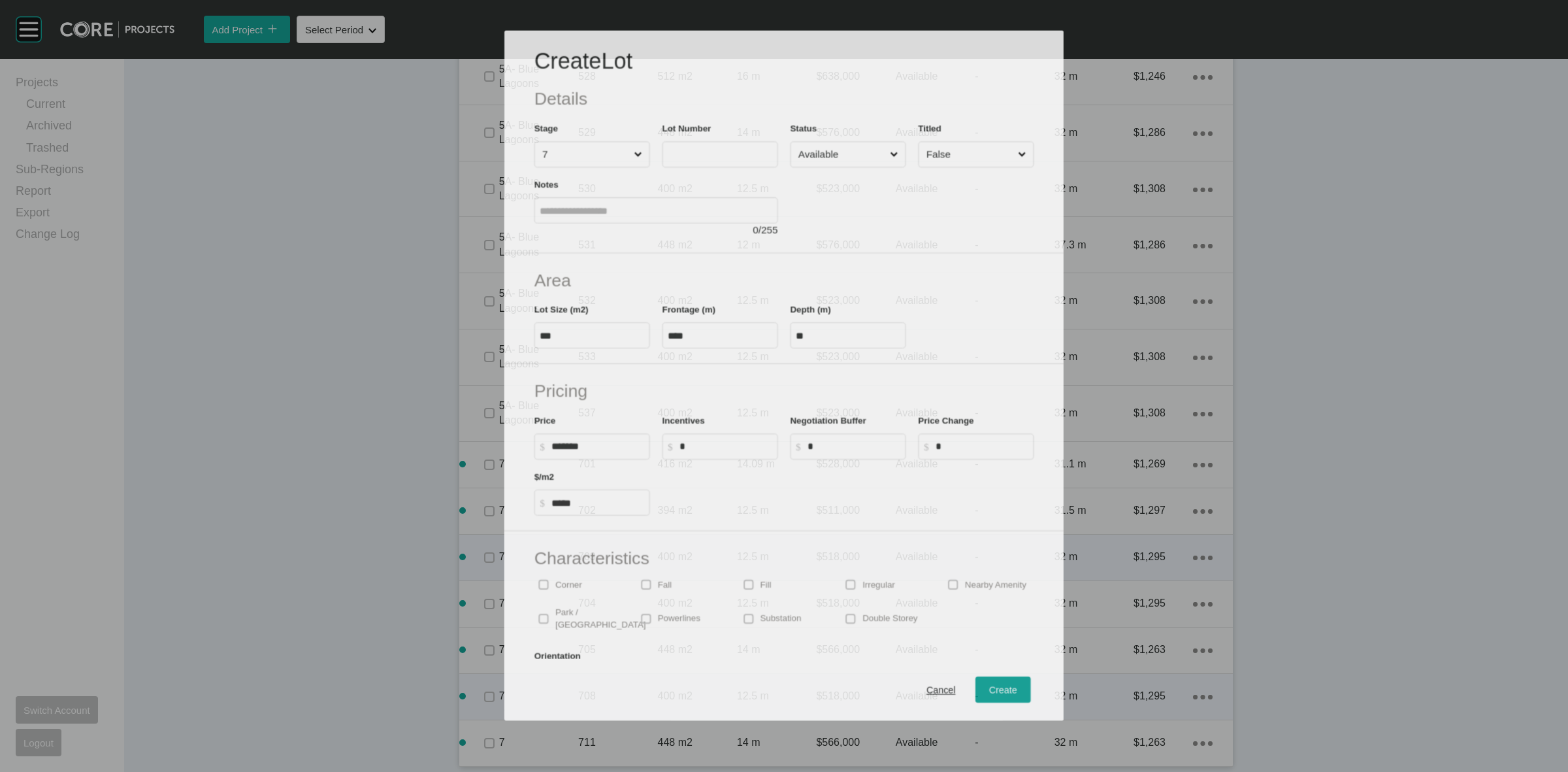
scroll to position [3258, 0]
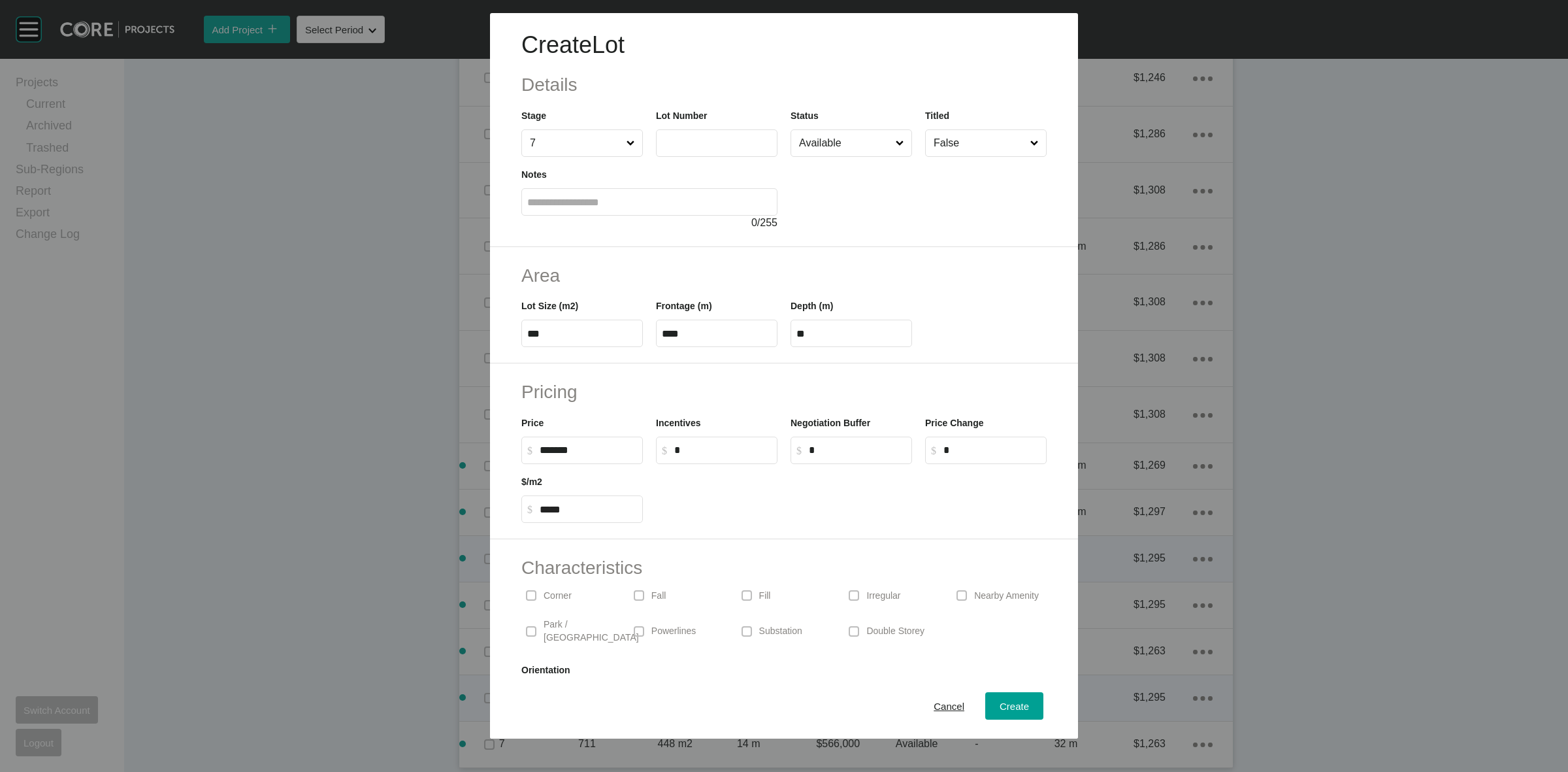
click at [711, 147] on input "text" at bounding box center [717, 142] width 110 height 11
type input "***"
click at [1000, 706] on span "Create" at bounding box center [1014, 706] width 29 height 11
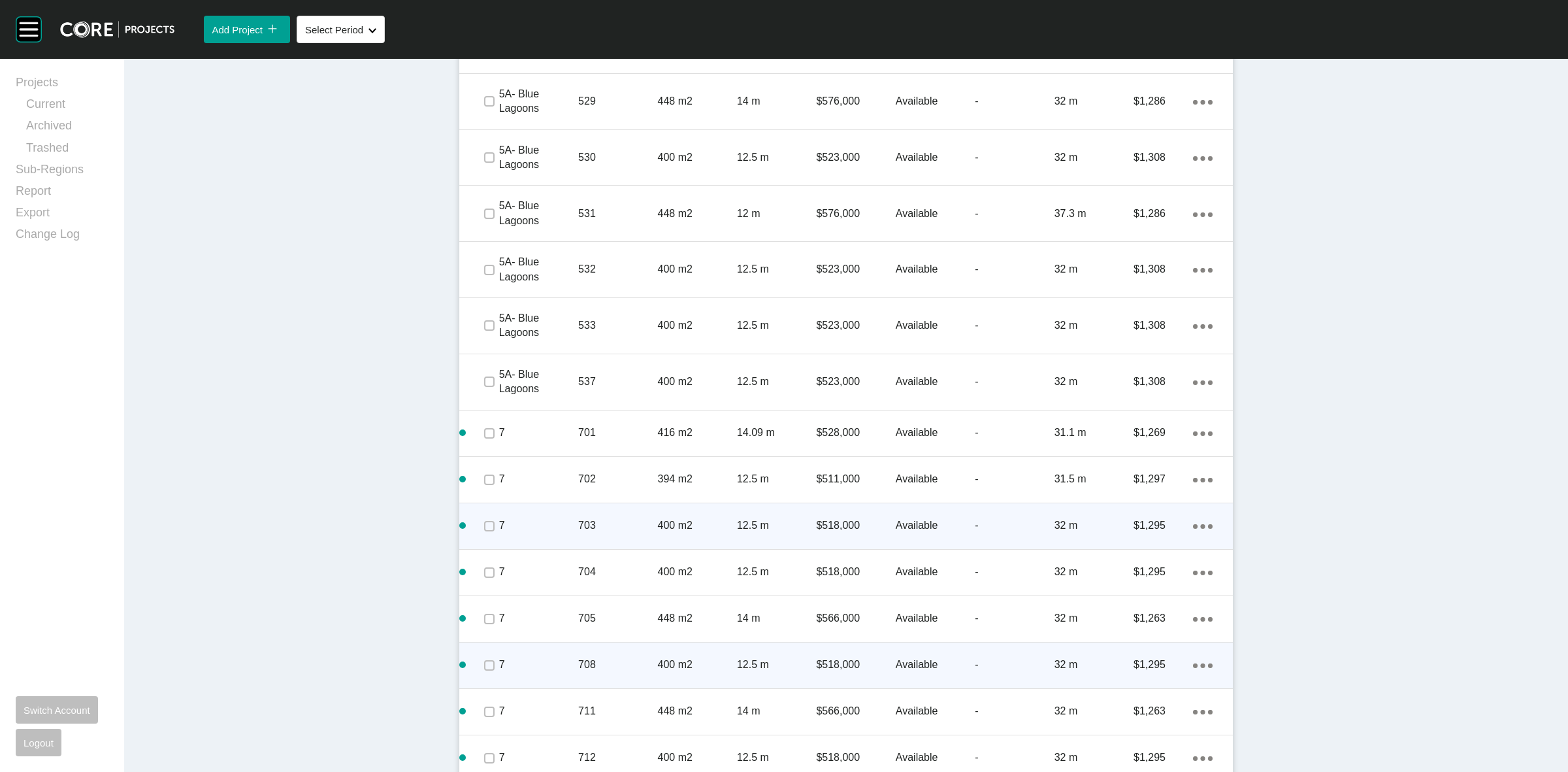
scroll to position [3346, 0]
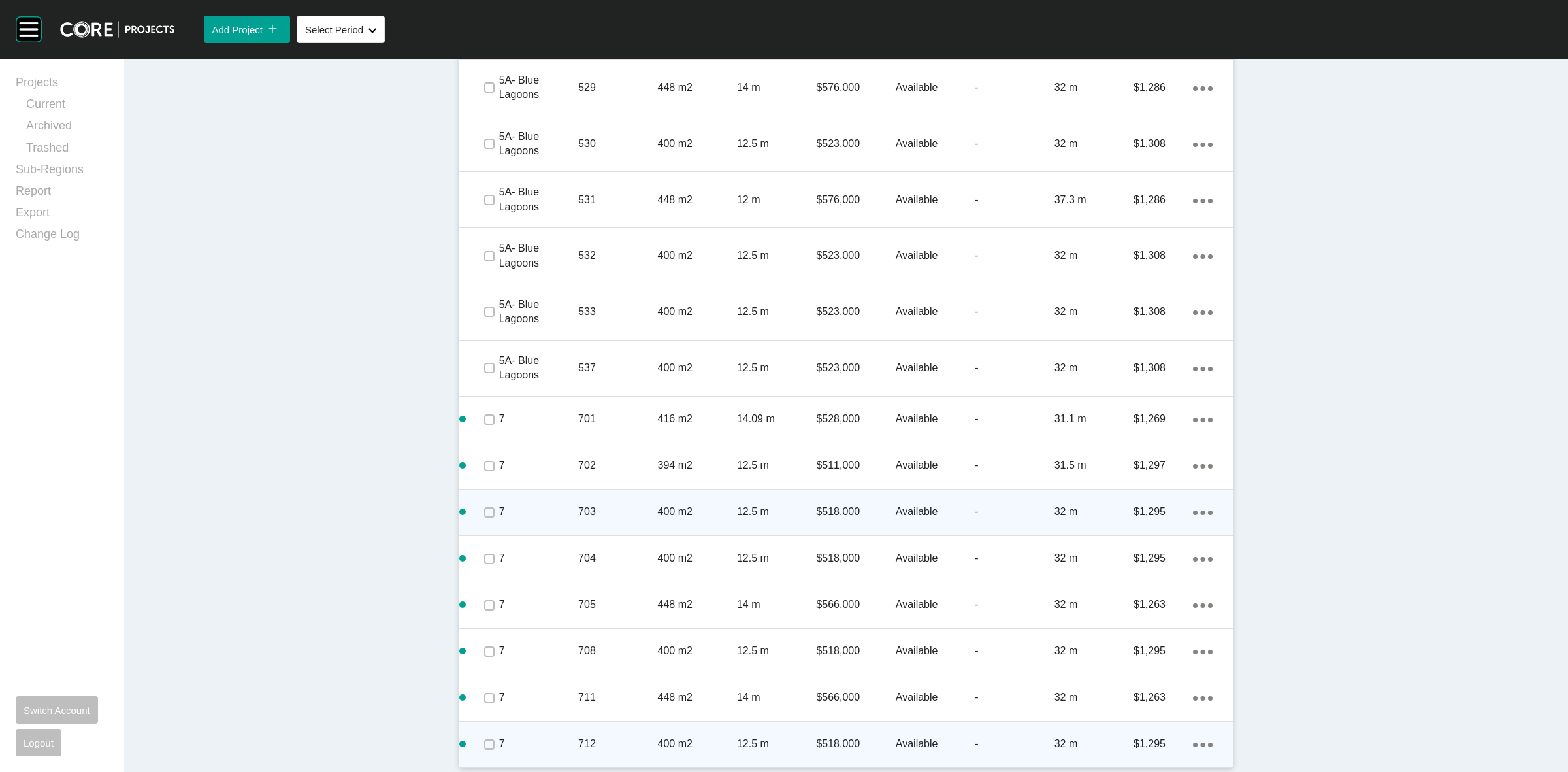
click at [1201, 744] on ellipse at bounding box center [1203, 745] width 5 height 5
click at [1150, 730] on link "Duplicate" at bounding box center [1143, 732] width 49 height 20
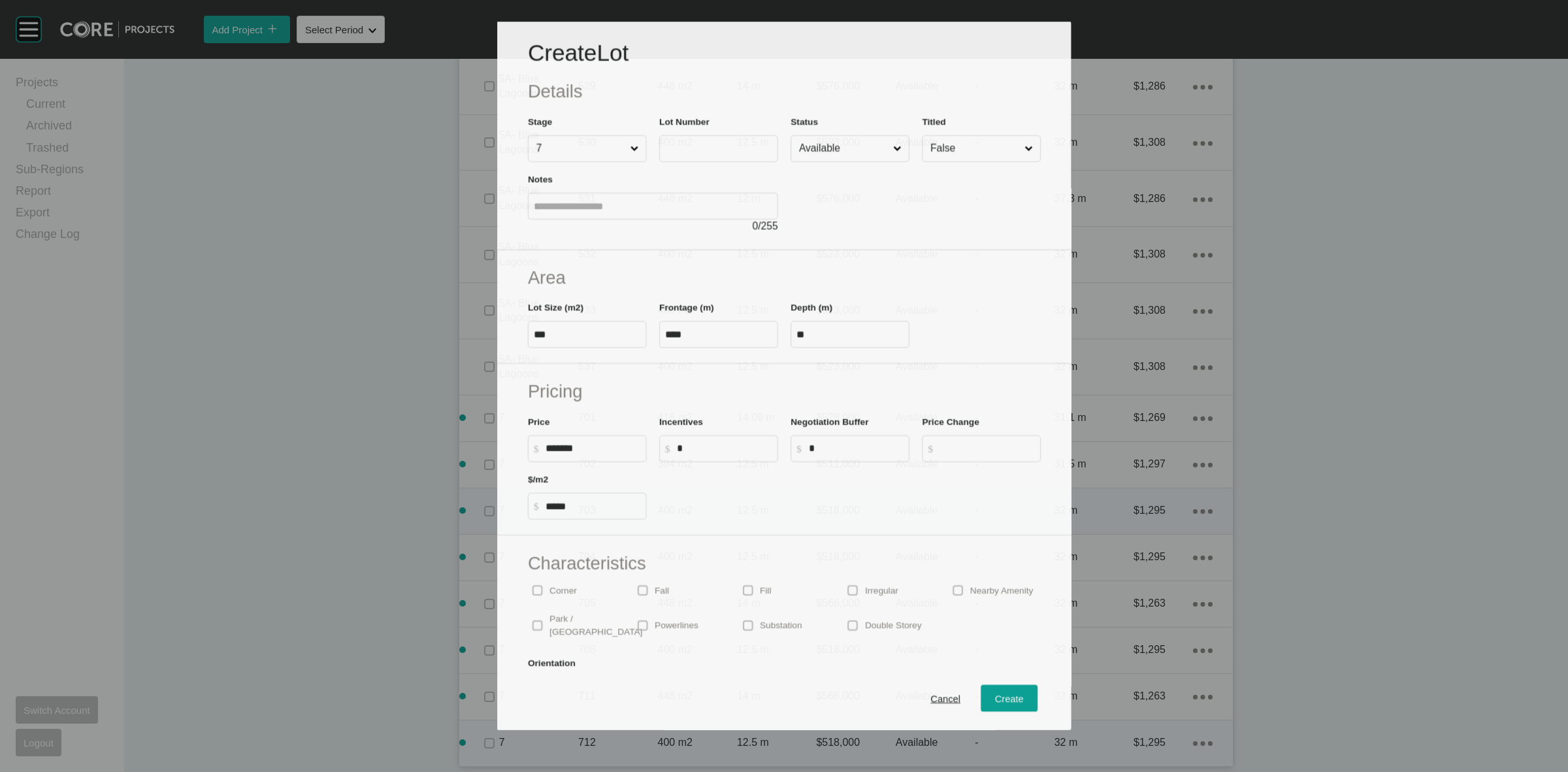
scroll to position [3305, 0]
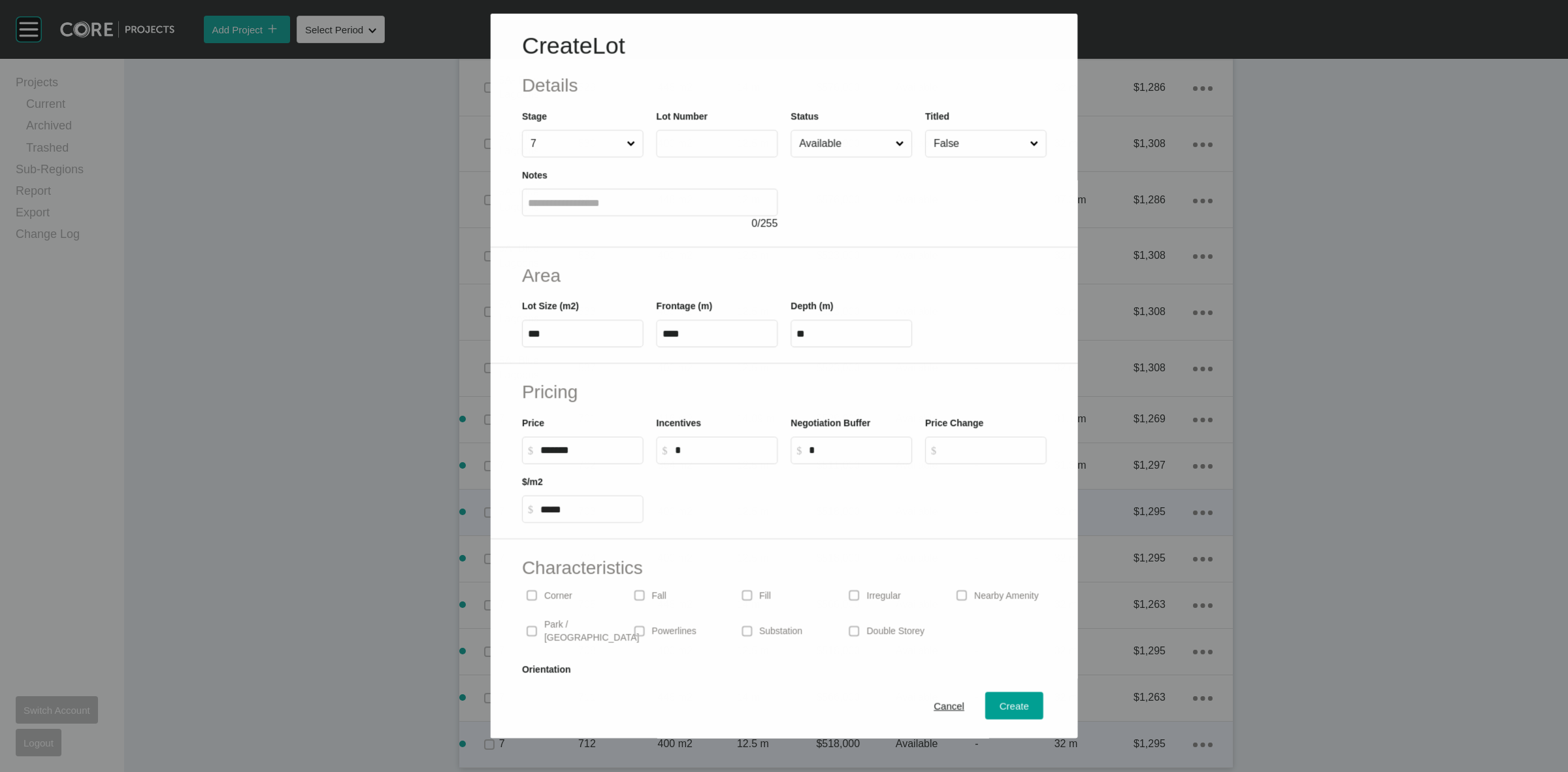
click at [720, 140] on input "text" at bounding box center [717, 143] width 110 height 11
type input "***"
click at [1000, 703] on span "Create" at bounding box center [1014, 706] width 29 height 11
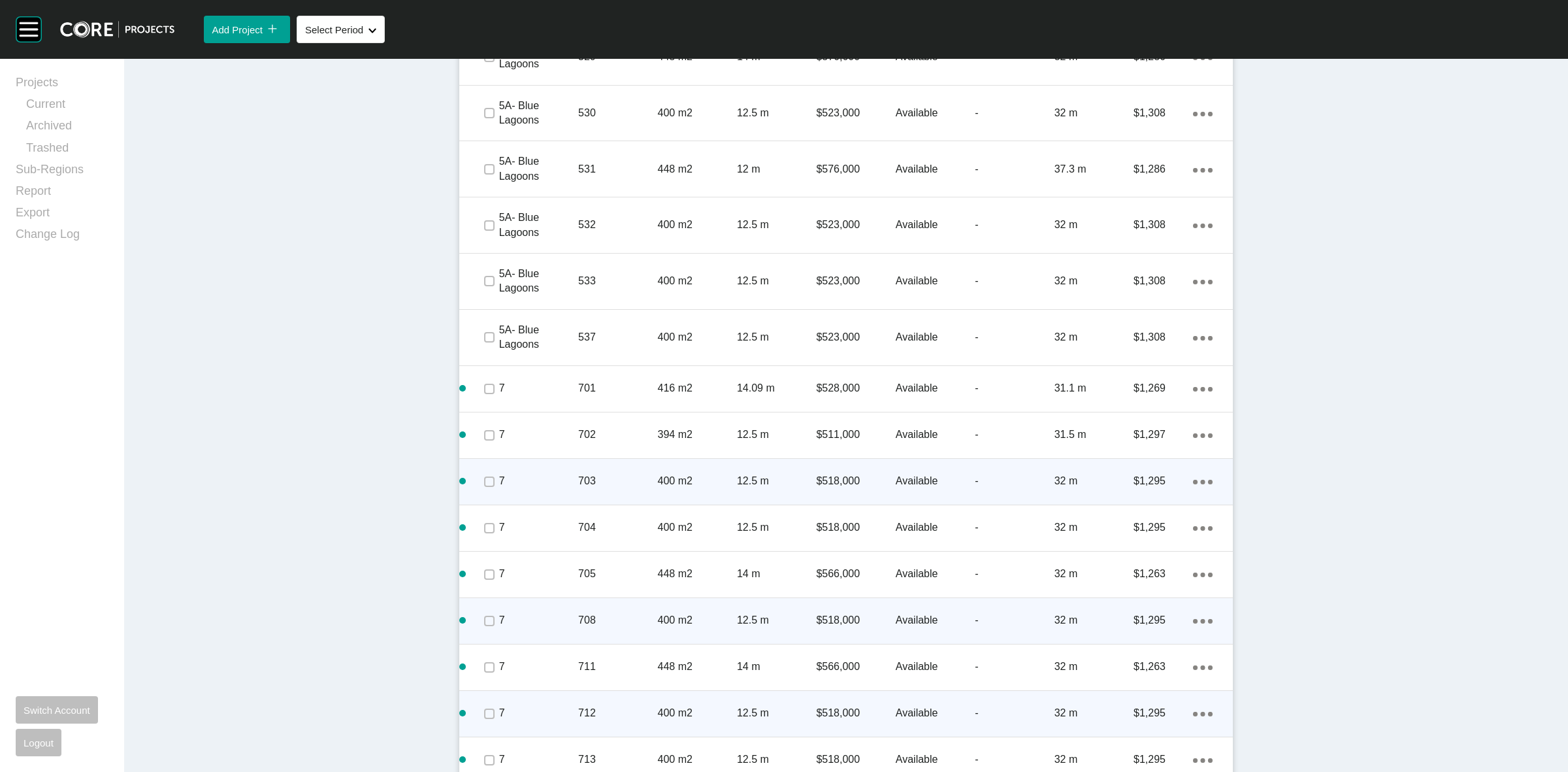
scroll to position [3393, 0]
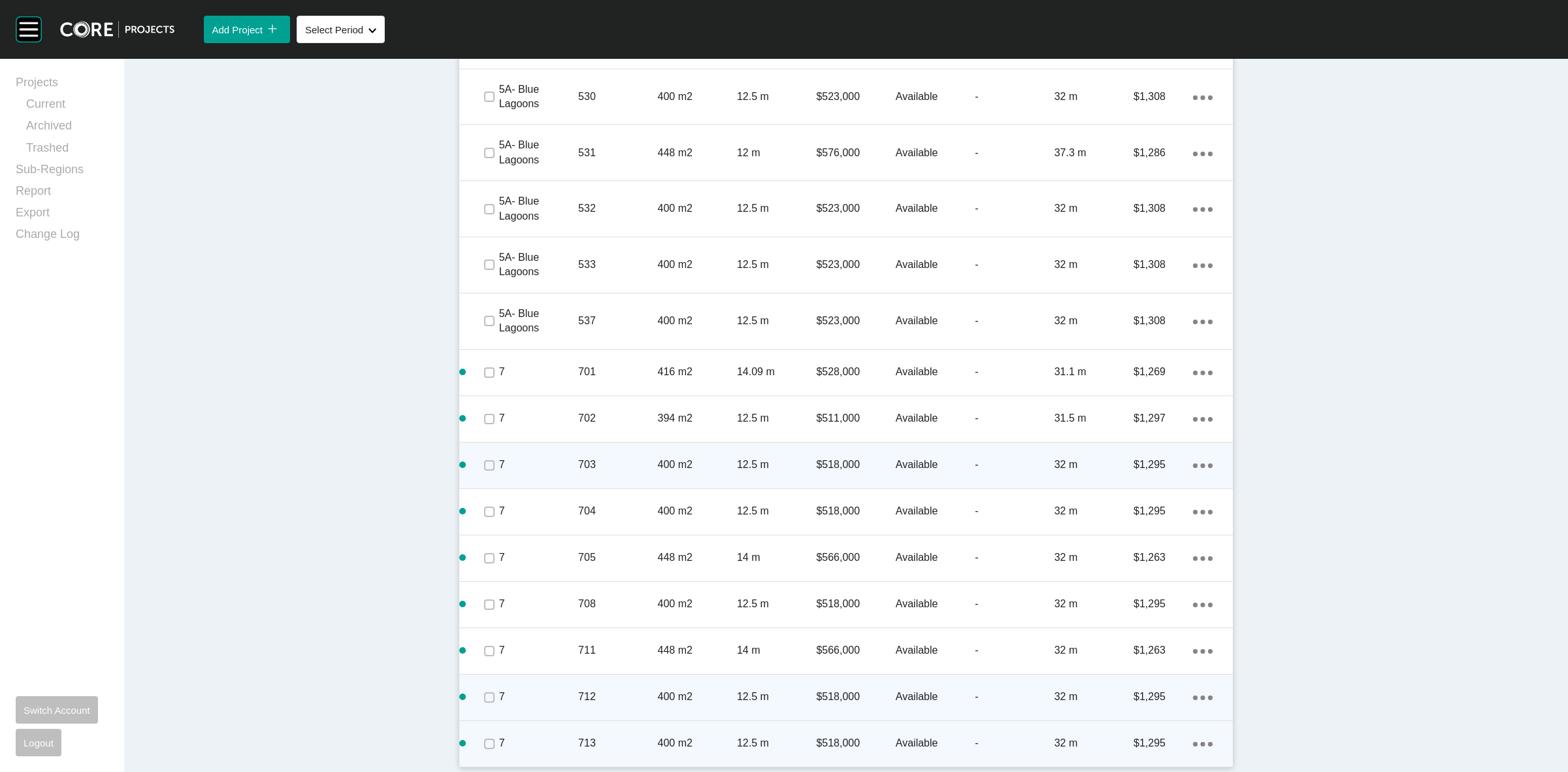
click at [1201, 744] on ellipse at bounding box center [1203, 745] width 5 height 5
click at [1144, 730] on link "Duplicate" at bounding box center [1143, 732] width 49 height 20
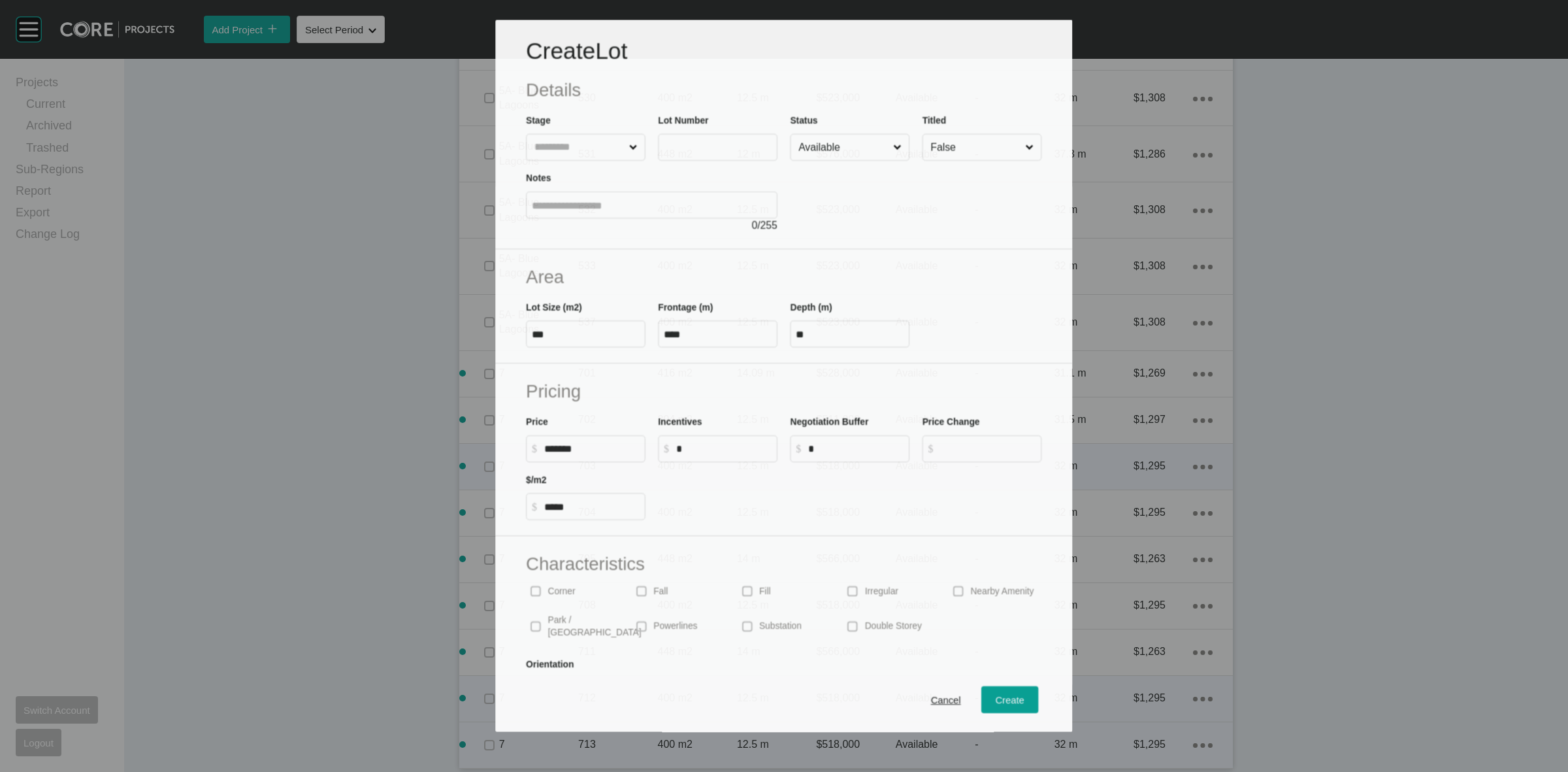
scroll to position [3351, 0]
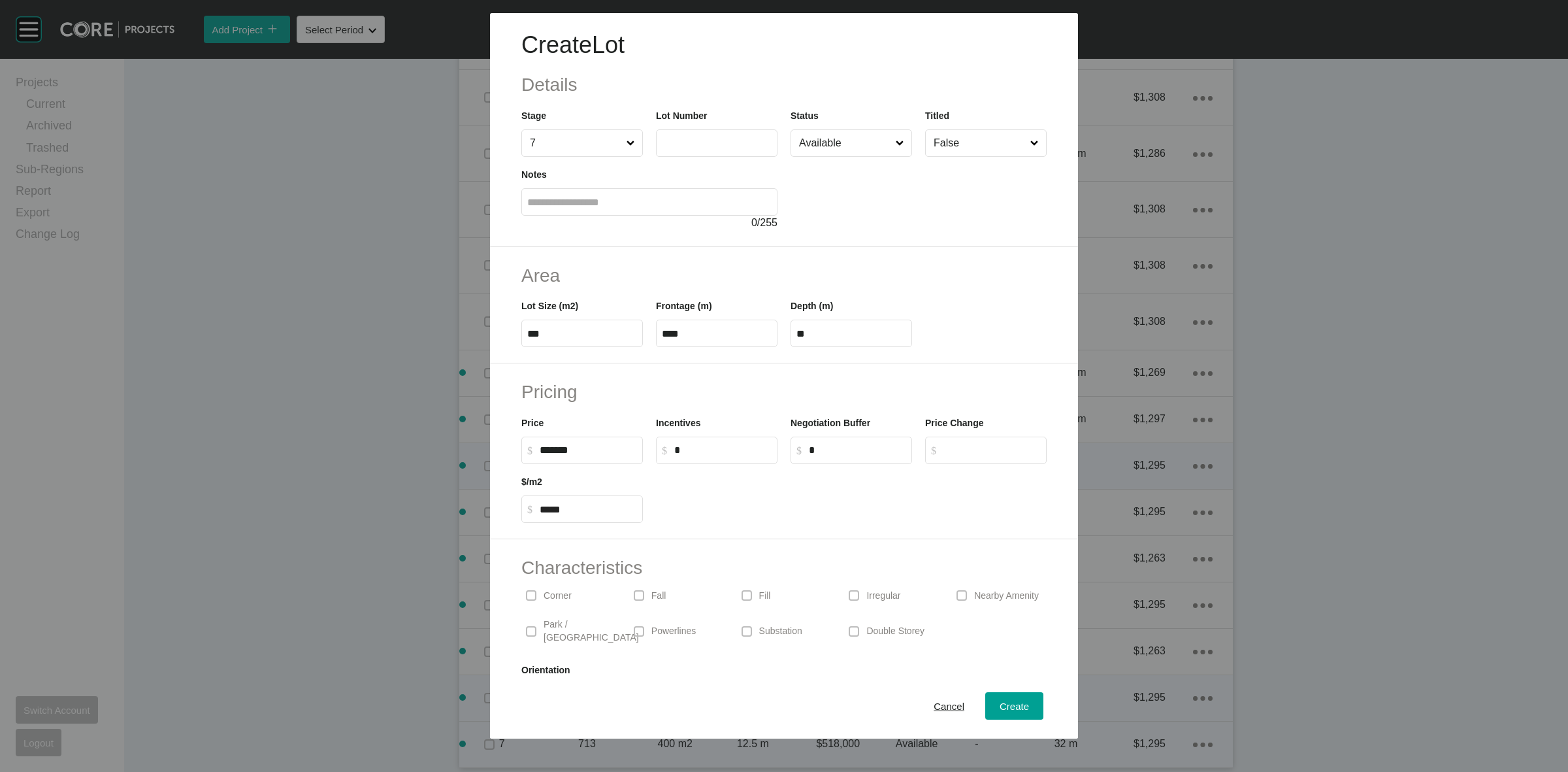
click at [696, 150] on label at bounding box center [717, 143] width 121 height 27
click at [696, 149] on input "text" at bounding box center [717, 142] width 110 height 11
type input "***"
click at [1003, 700] on div "Create" at bounding box center [1014, 706] width 36 height 17
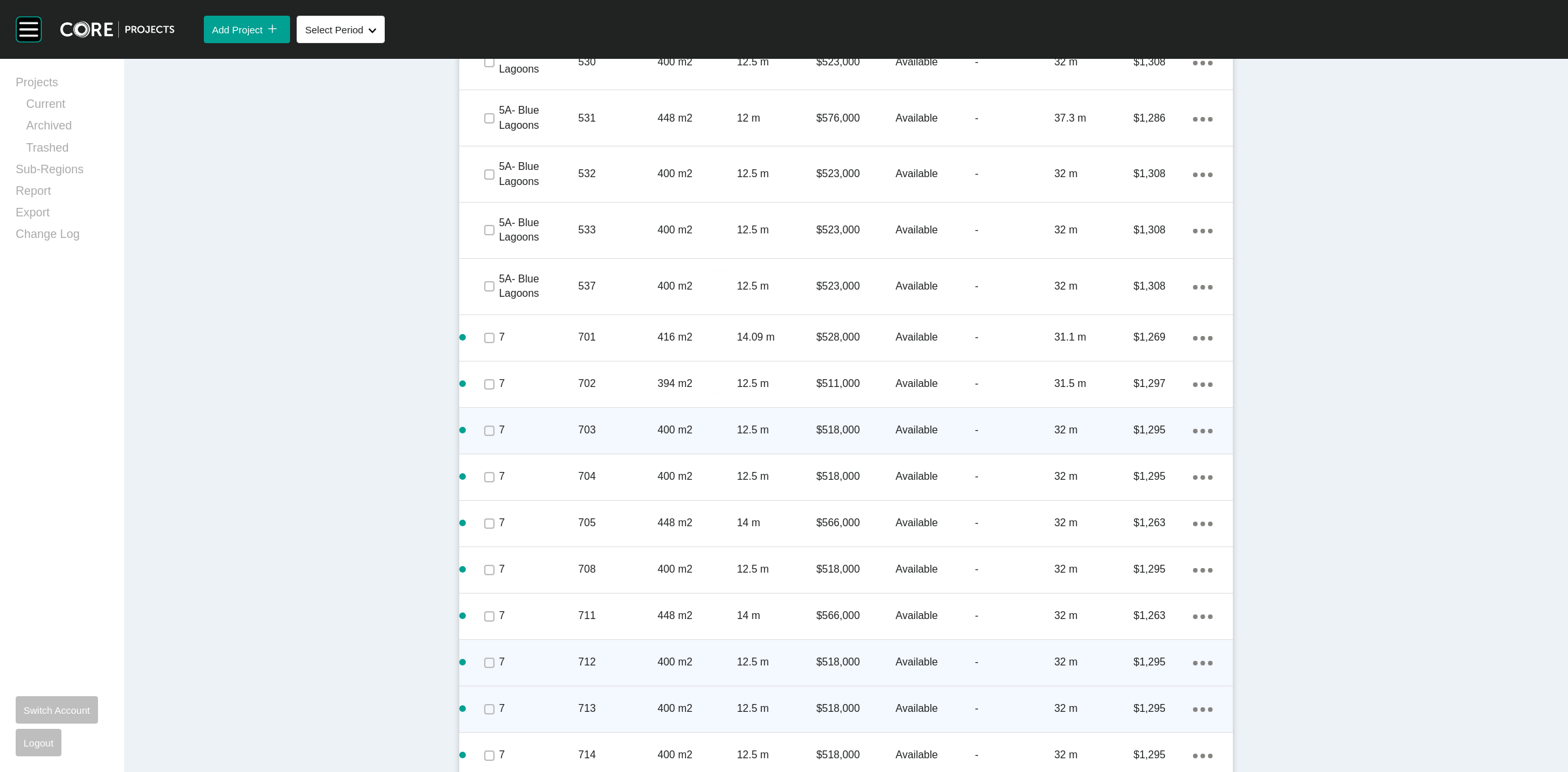
scroll to position [3439, 0]
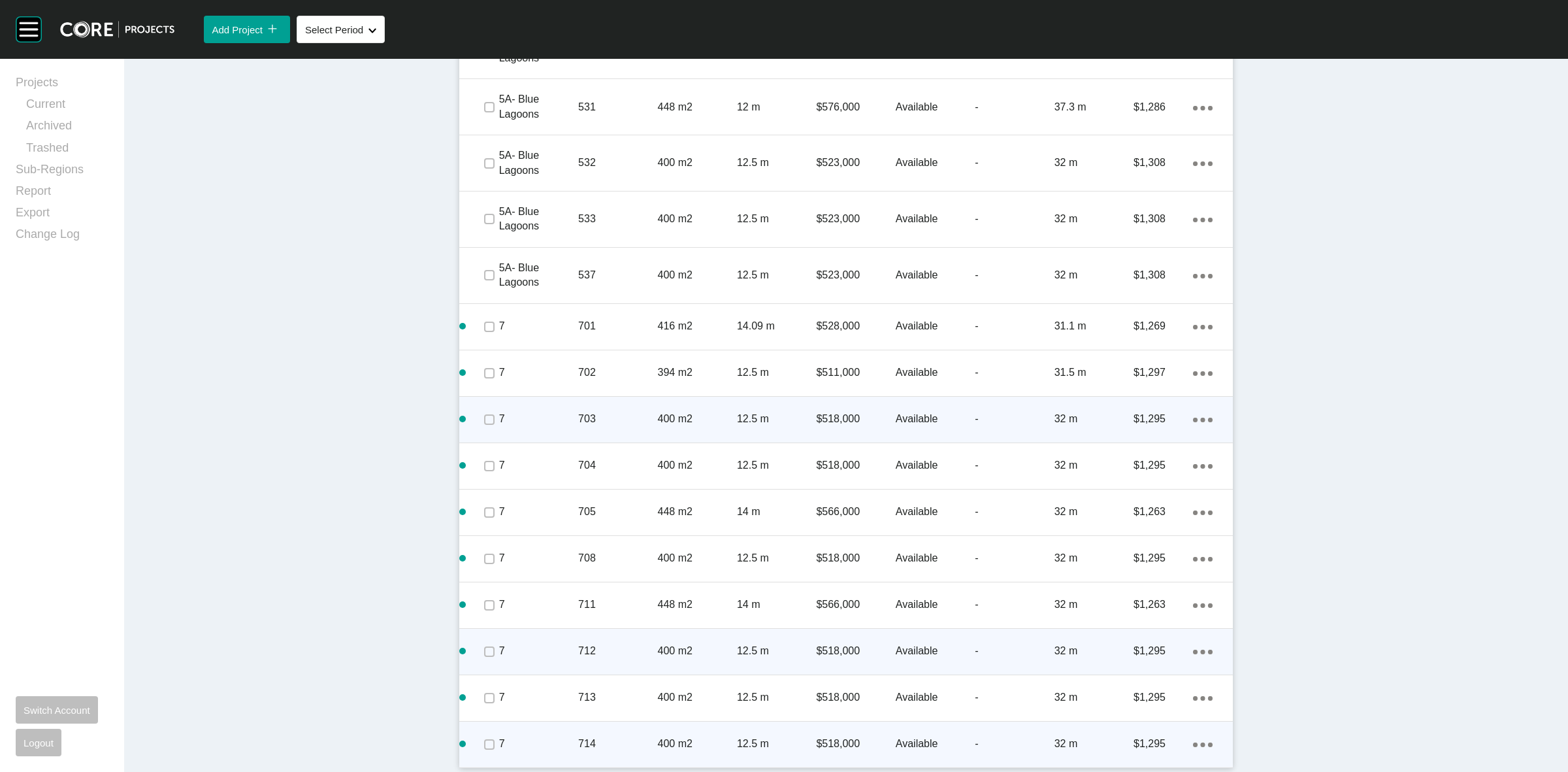
click at [1199, 743] on icon "Action Menu Dots Copy 6 Created with Sketch." at bounding box center [1203, 745] width 20 height 5
click at [1156, 734] on link "Duplicate" at bounding box center [1143, 732] width 49 height 20
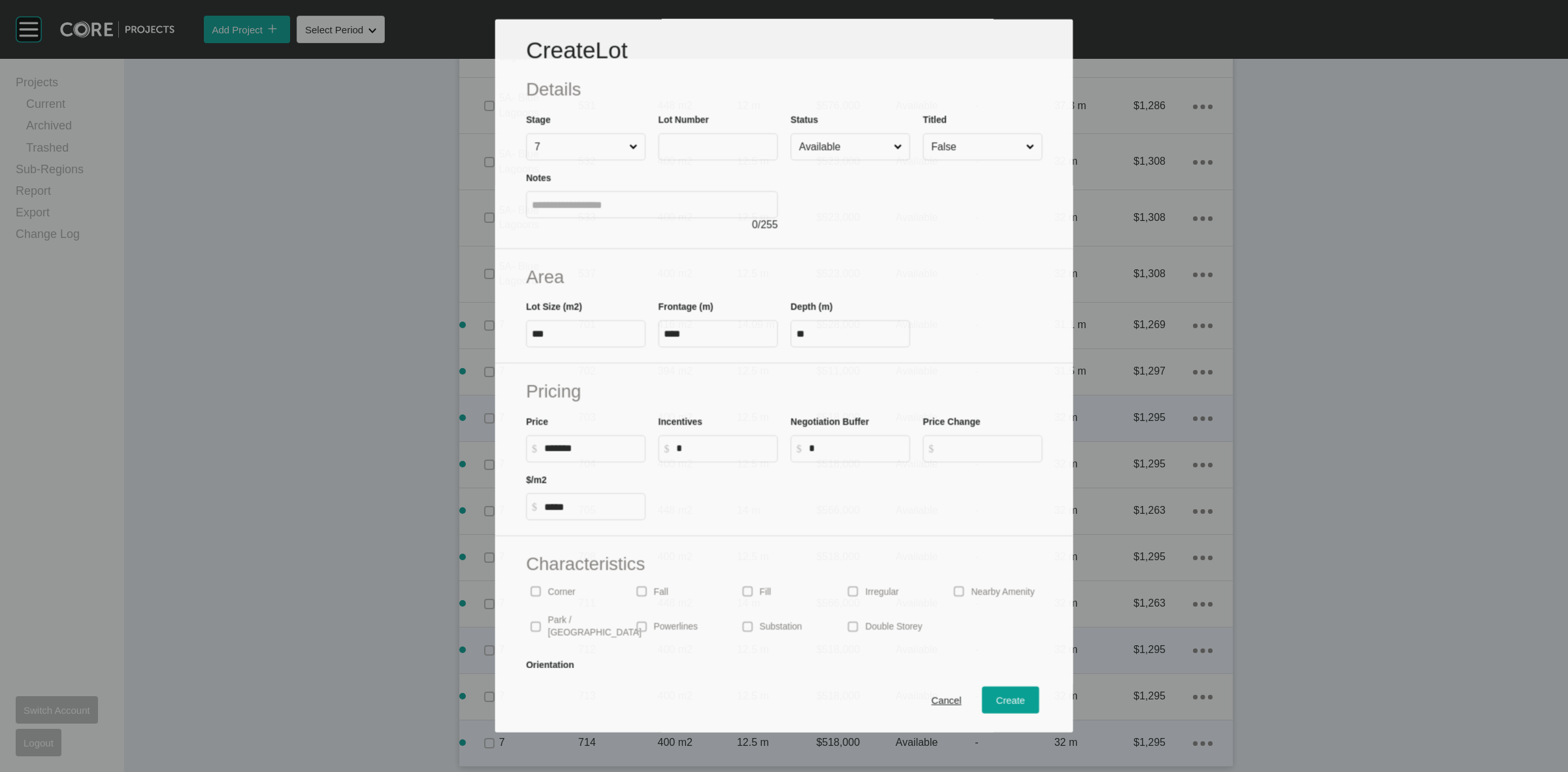
scroll to position [3398, 0]
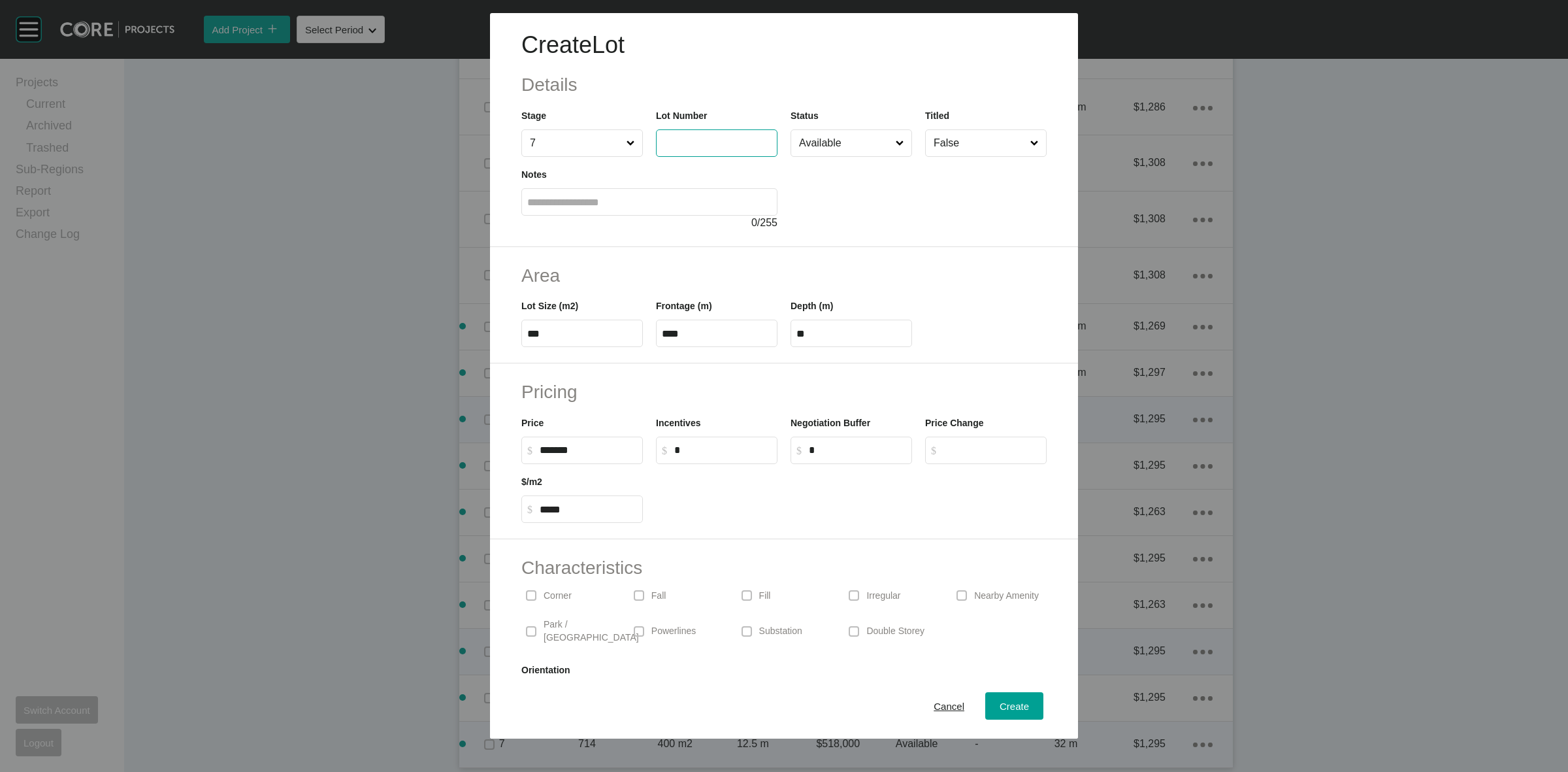
click at [701, 147] on input "text" at bounding box center [717, 142] width 110 height 11
type input "***"
click at [1022, 707] on button "Create" at bounding box center [1014, 706] width 58 height 27
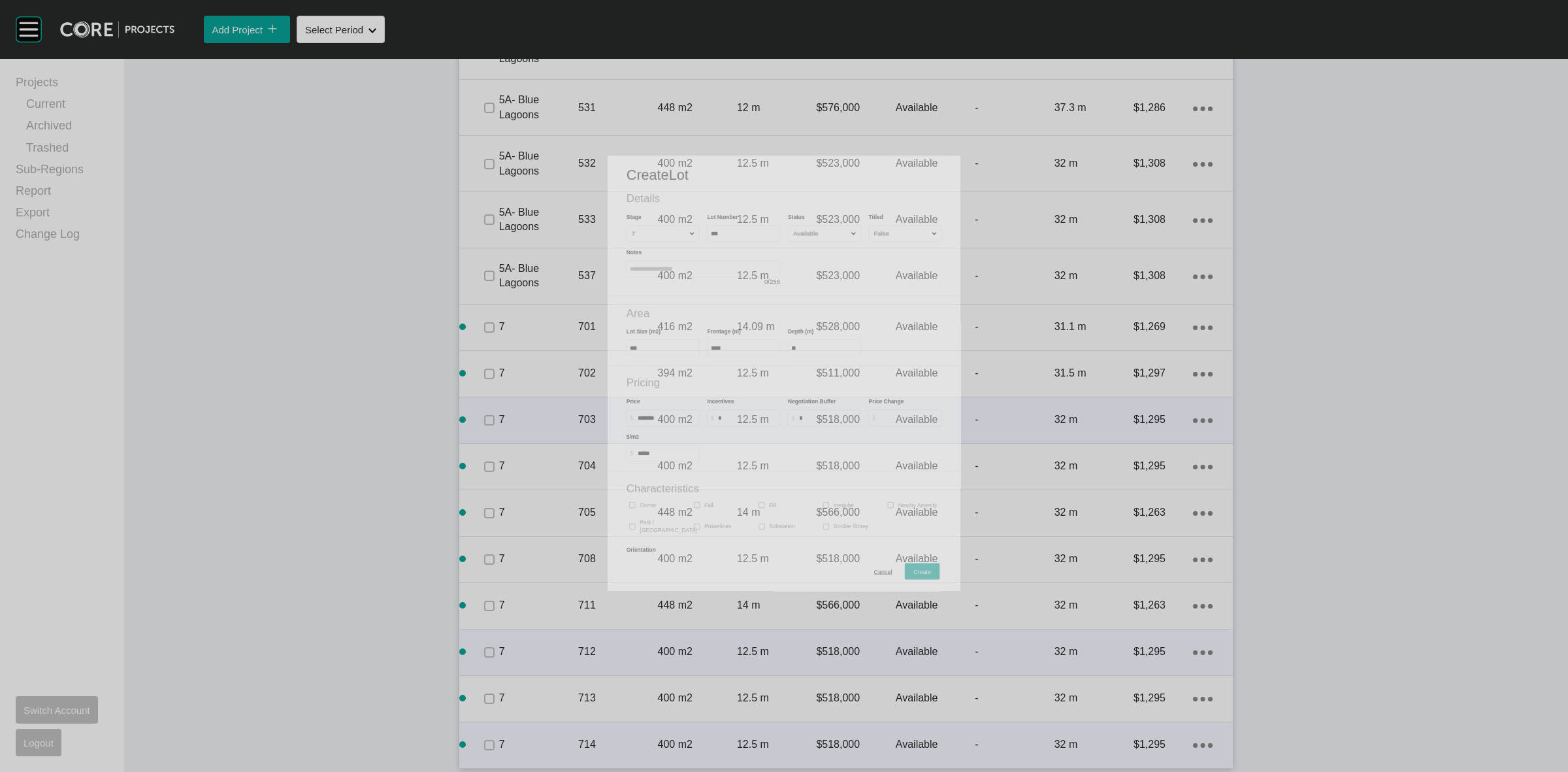
scroll to position [3439, 0]
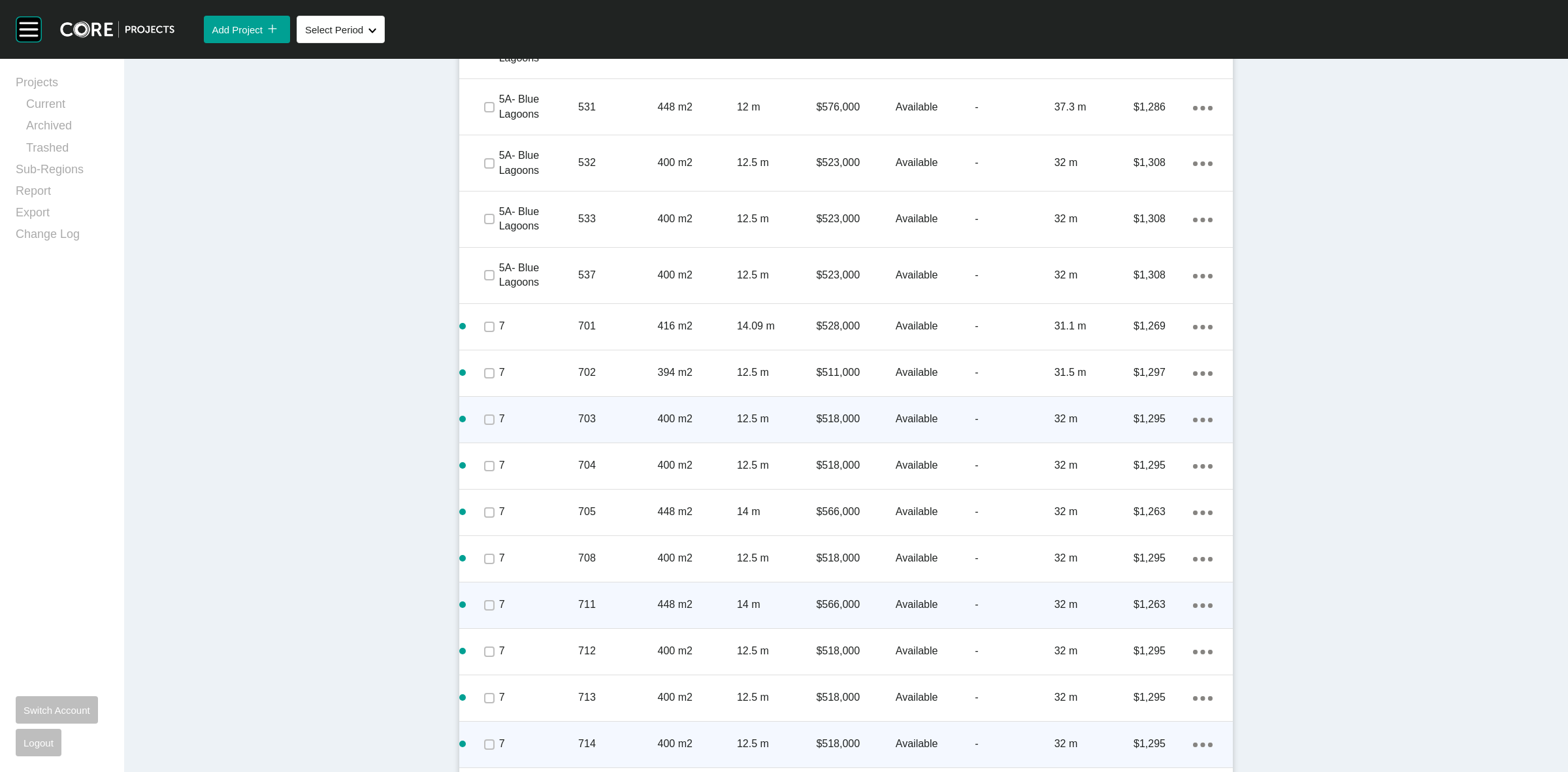
click at [1193, 603] on ellipse at bounding box center [1195, 606] width 5 height 5
click at [1144, 606] on link "Duplicate" at bounding box center [1143, 607] width 49 height 20
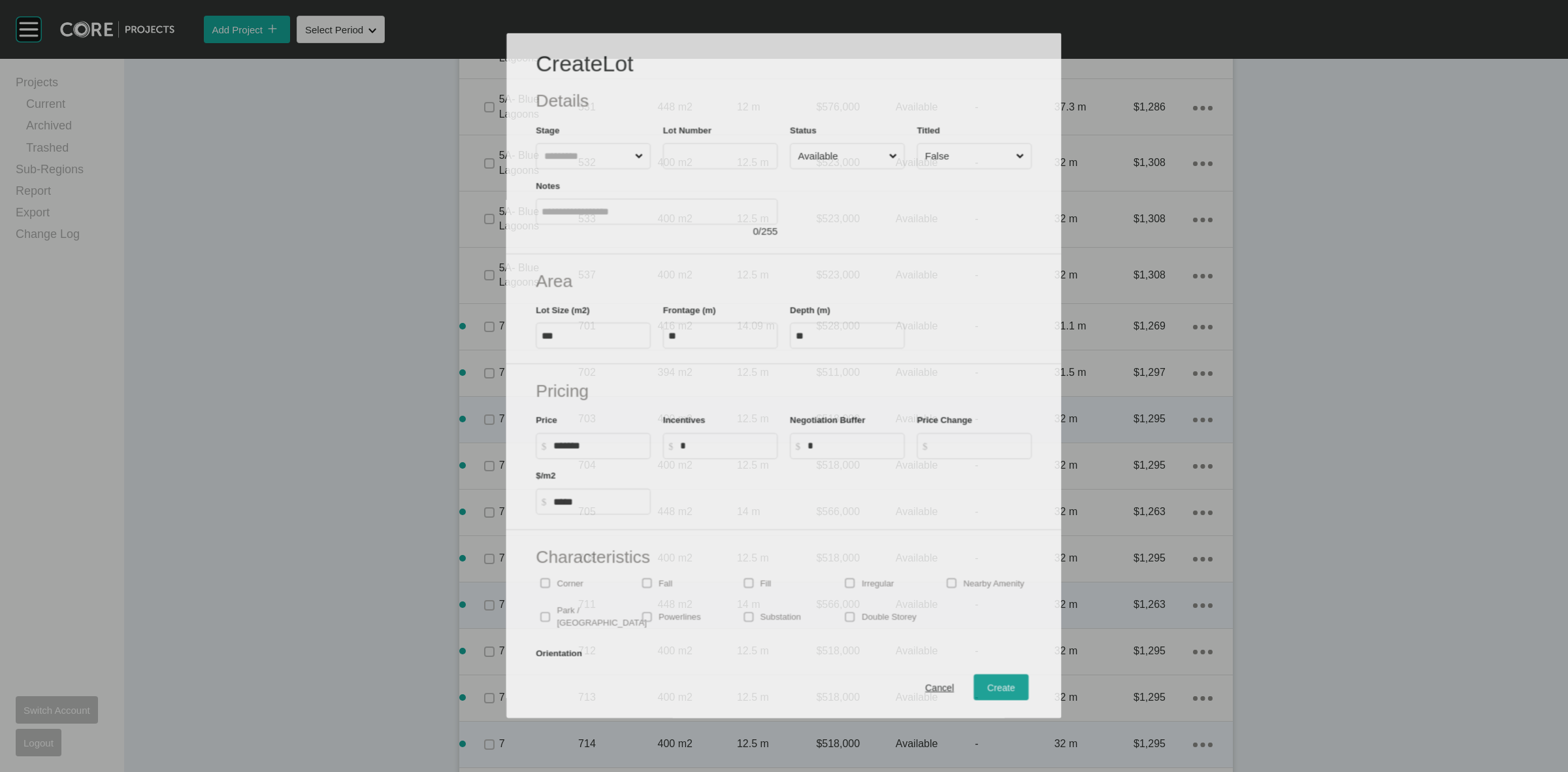
scroll to position [3398, 0]
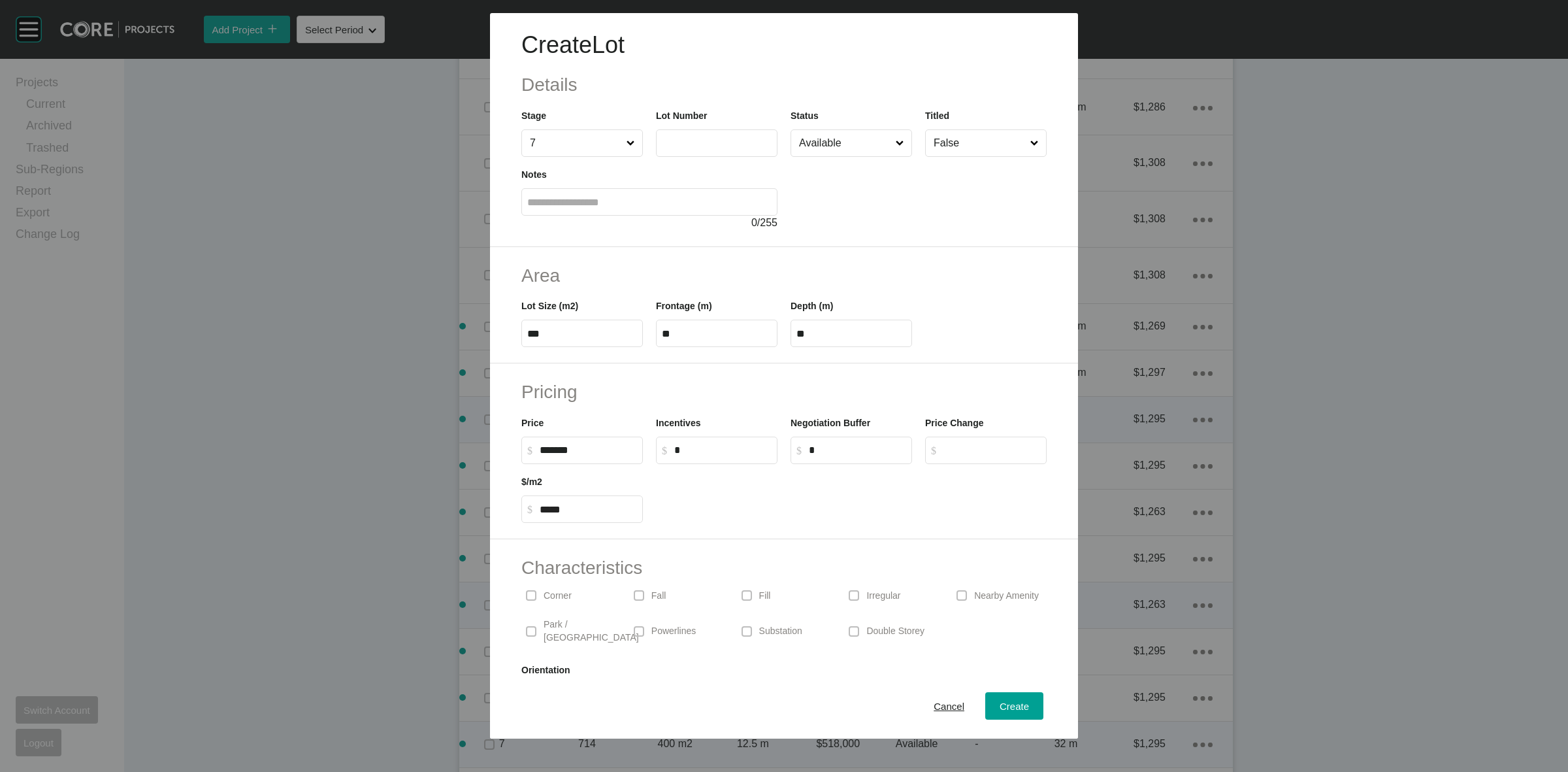
click at [674, 145] on input "text" at bounding box center [717, 142] width 110 height 11
type input "***"
click at [1000, 701] on span "Create" at bounding box center [1014, 706] width 29 height 11
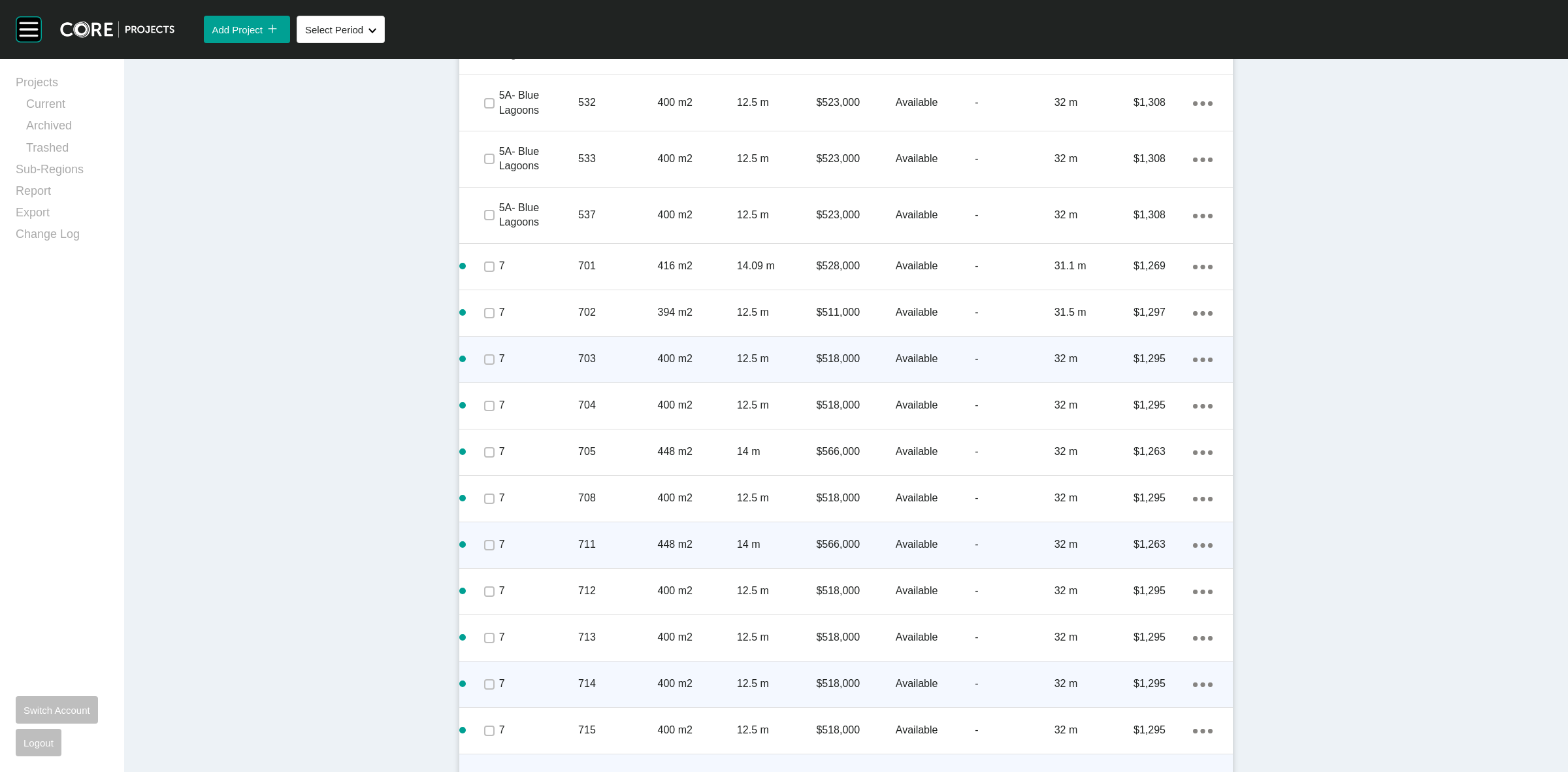
scroll to position [3532, 0]
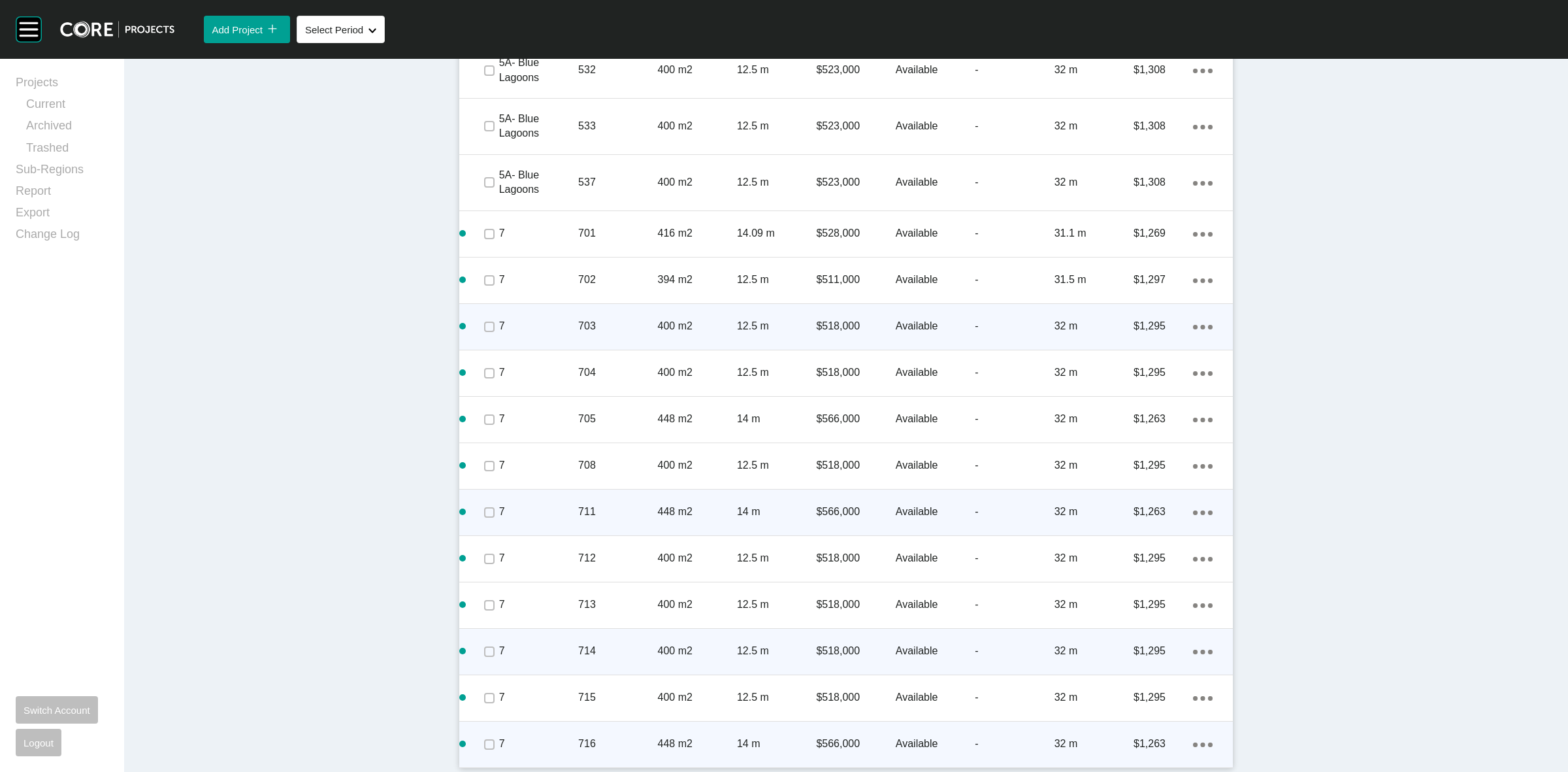
click at [1201, 743] on ellipse at bounding box center [1203, 745] width 5 height 5
click at [1147, 732] on link "Duplicate" at bounding box center [1143, 732] width 49 height 20
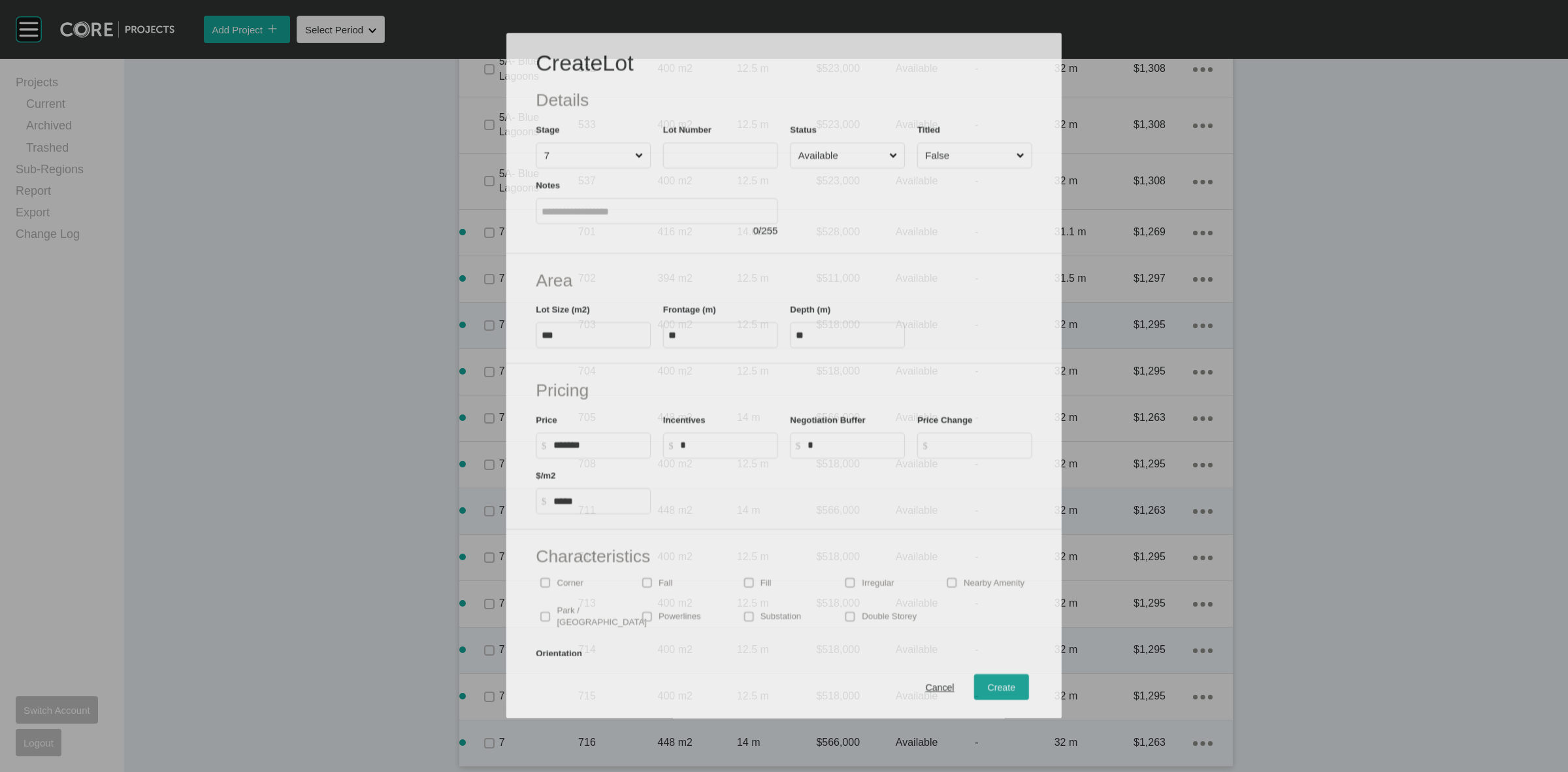
scroll to position [3491, 0]
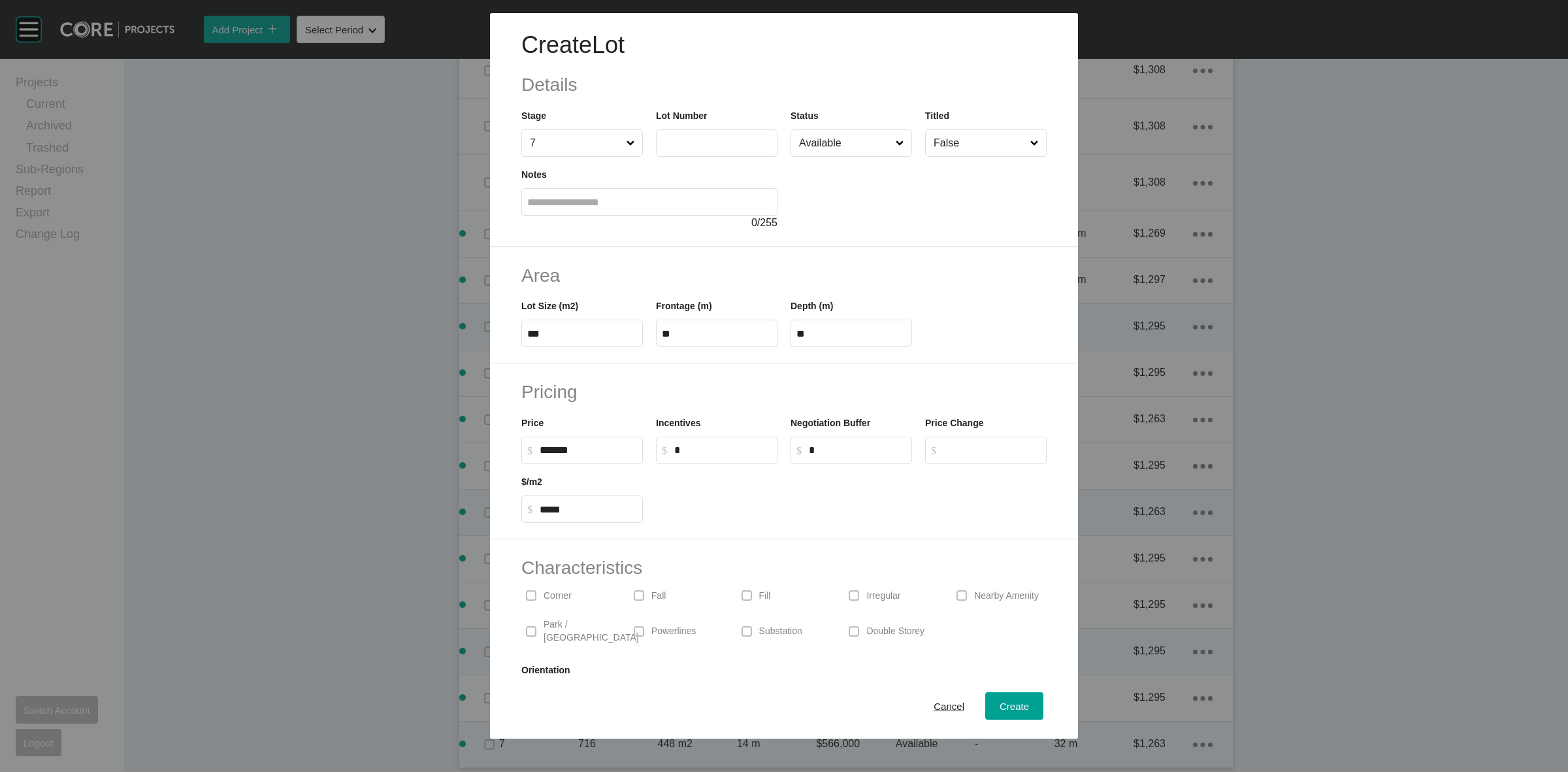
click at [703, 148] on input "text" at bounding box center [717, 142] width 110 height 11
type input "***"
click at [1006, 706] on span "Create" at bounding box center [1014, 706] width 29 height 11
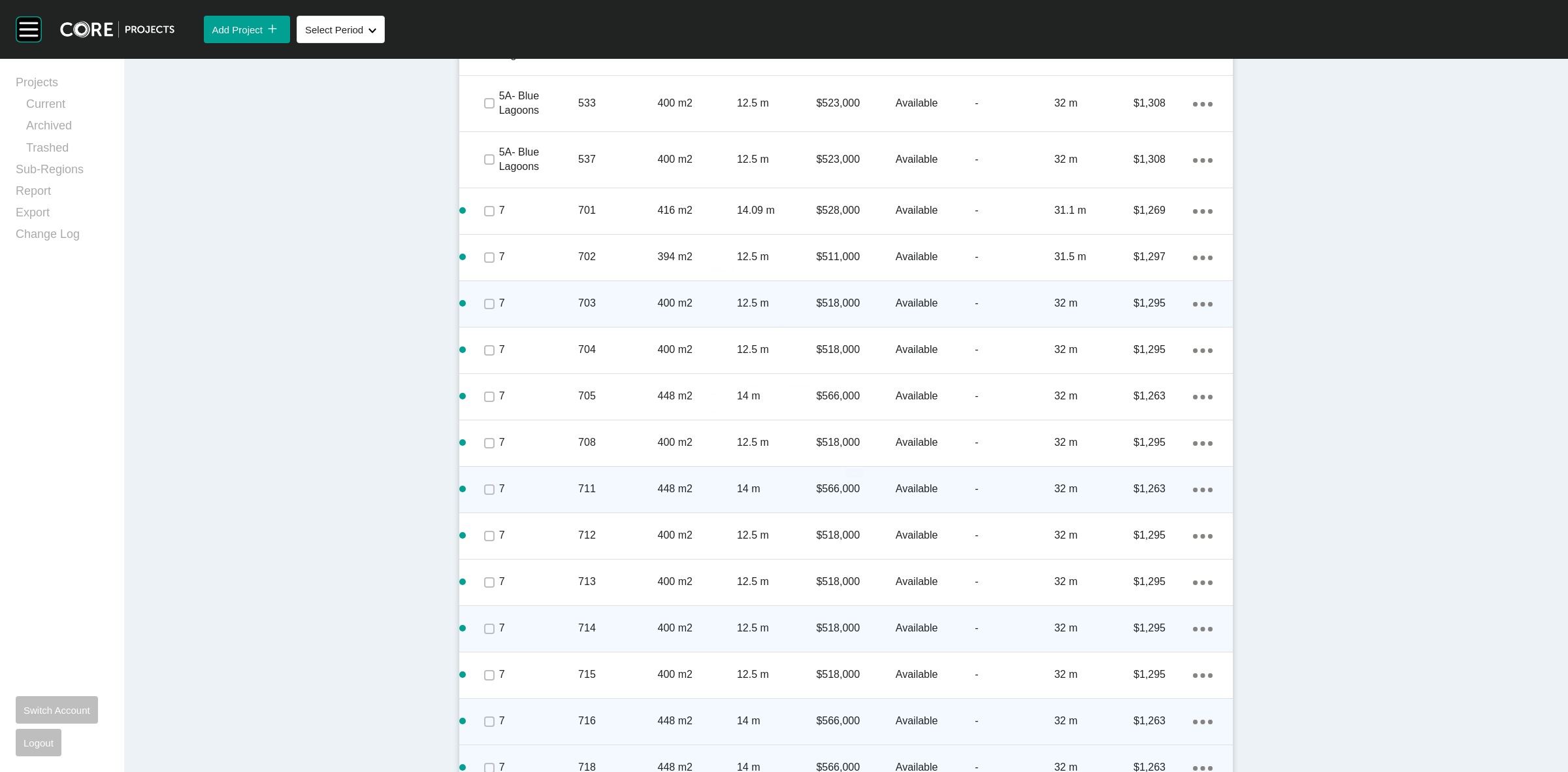
scroll to position [3577, 0]
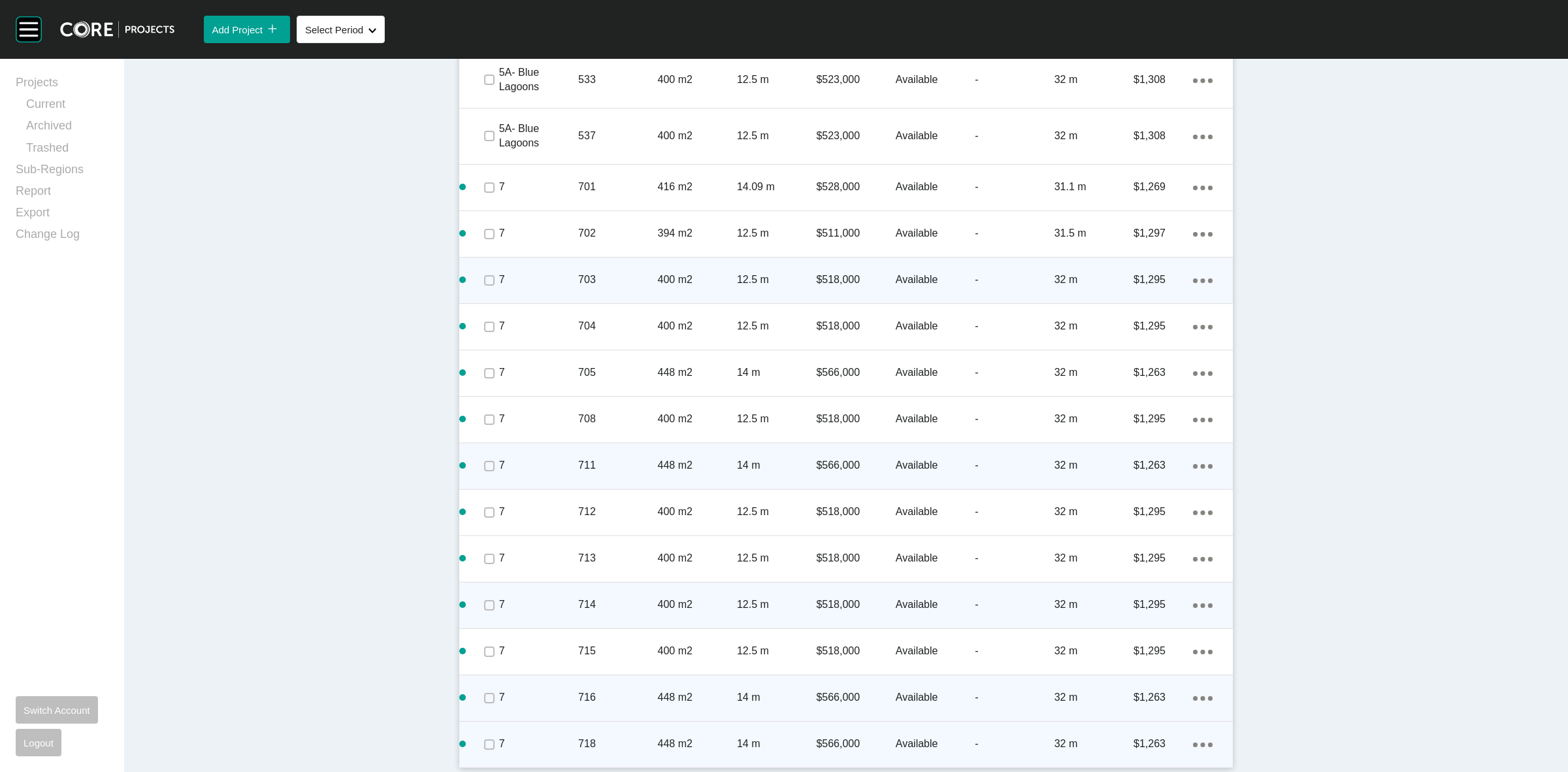
click at [1193, 743] on icon "Action Menu Dots Copy 6 Created with Sketch." at bounding box center [1203, 745] width 20 height 5
drag, startPoint x: 1154, startPoint y: 739, endPoint x: 1147, endPoint y: 728, distance: 13.0
click at [1154, 737] on link "Duplicate" at bounding box center [1143, 732] width 49 height 20
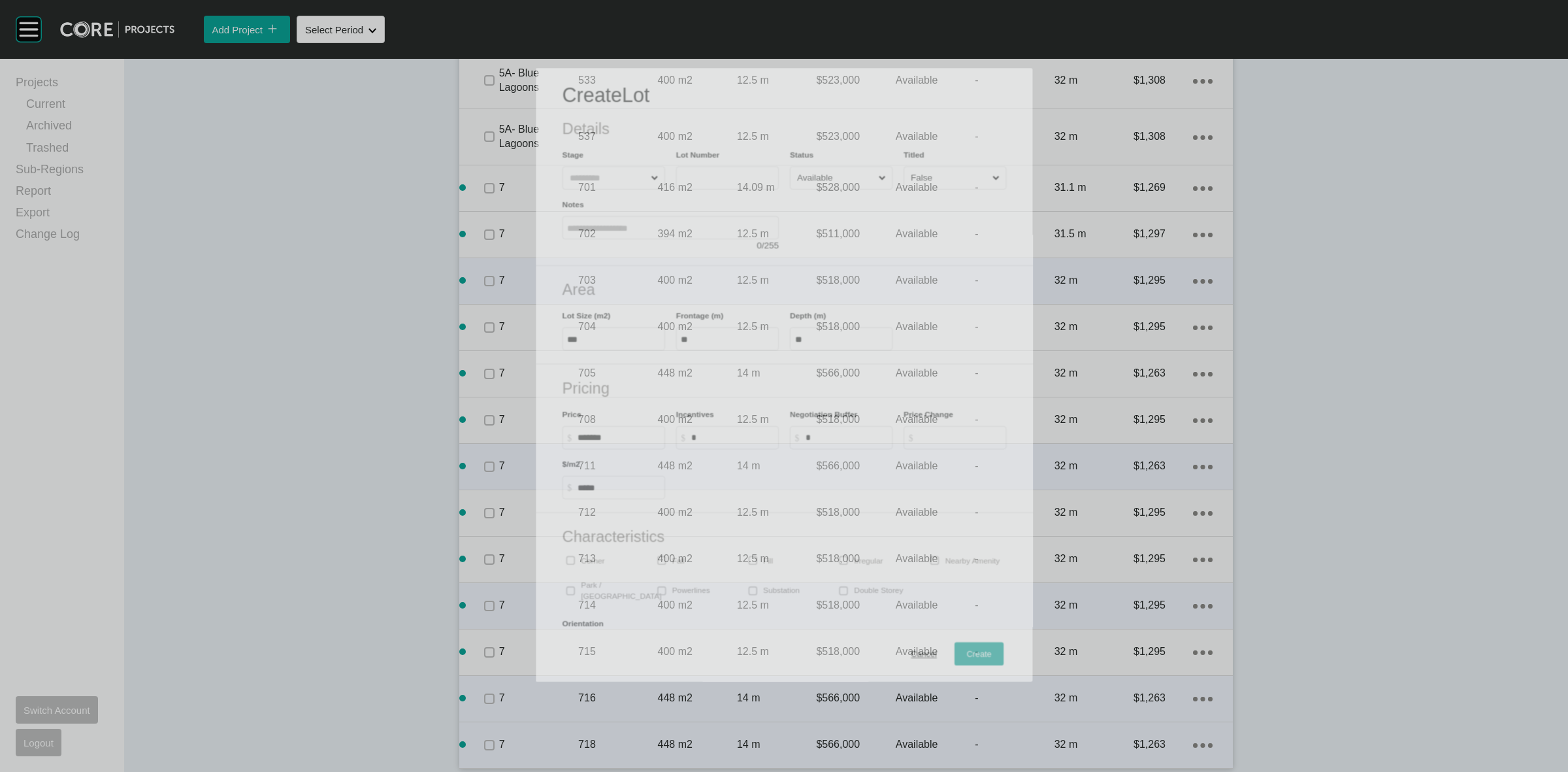
scroll to position [3538, 0]
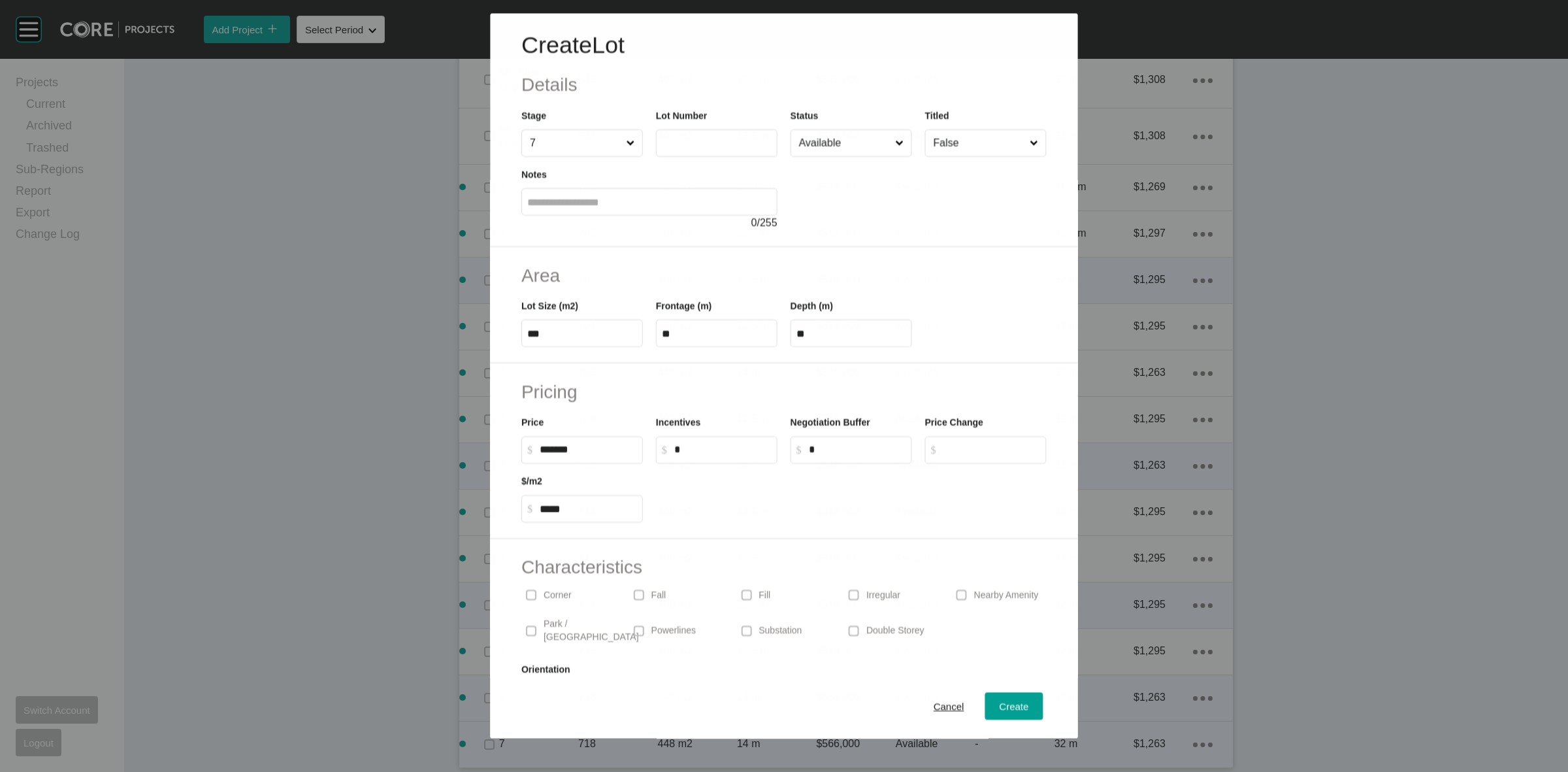
click at [703, 138] on input "text" at bounding box center [717, 143] width 110 height 11
type input "***"
click at [1000, 701] on span "Create" at bounding box center [1014, 706] width 29 height 11
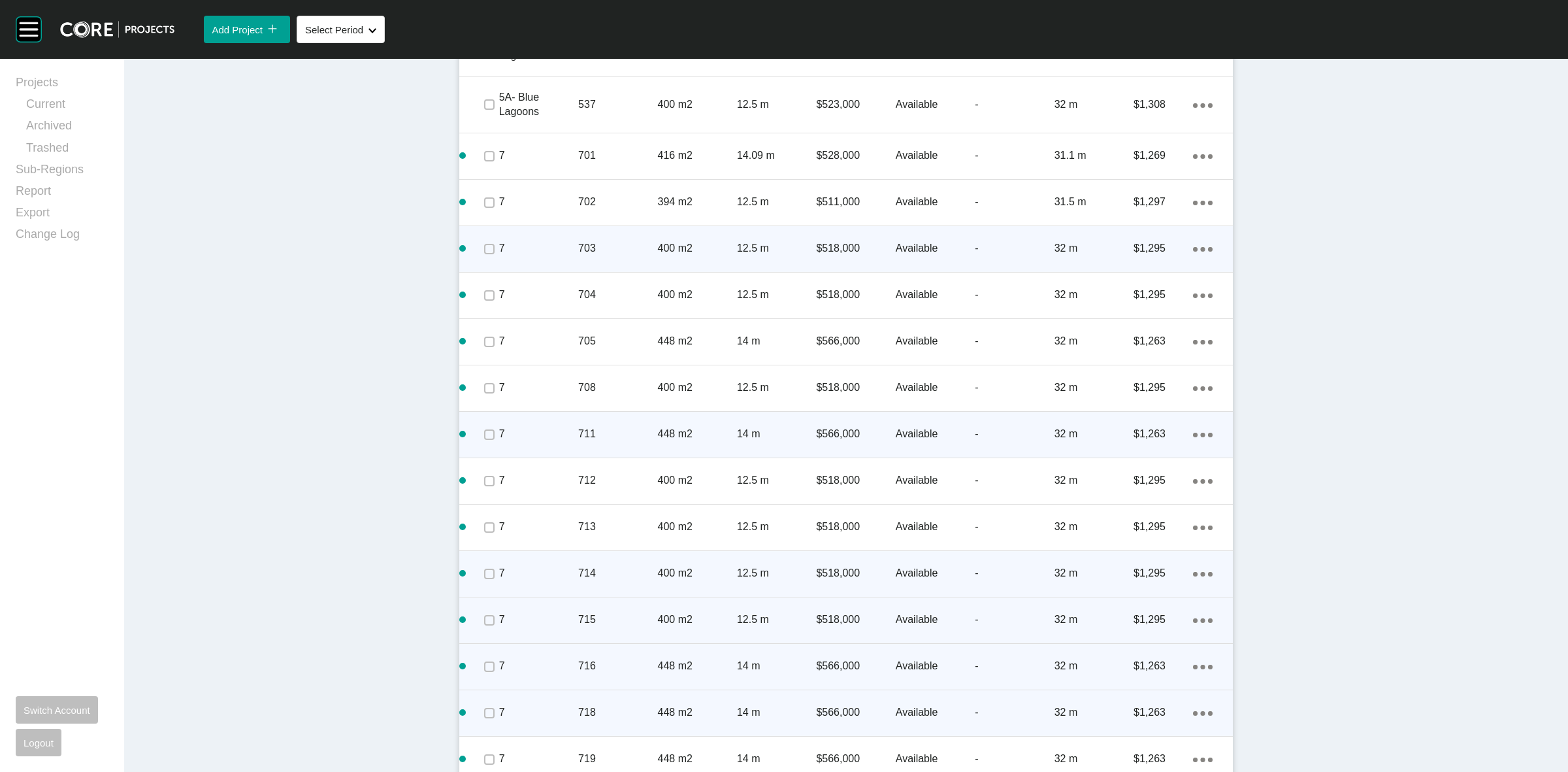
scroll to position [3623, 0]
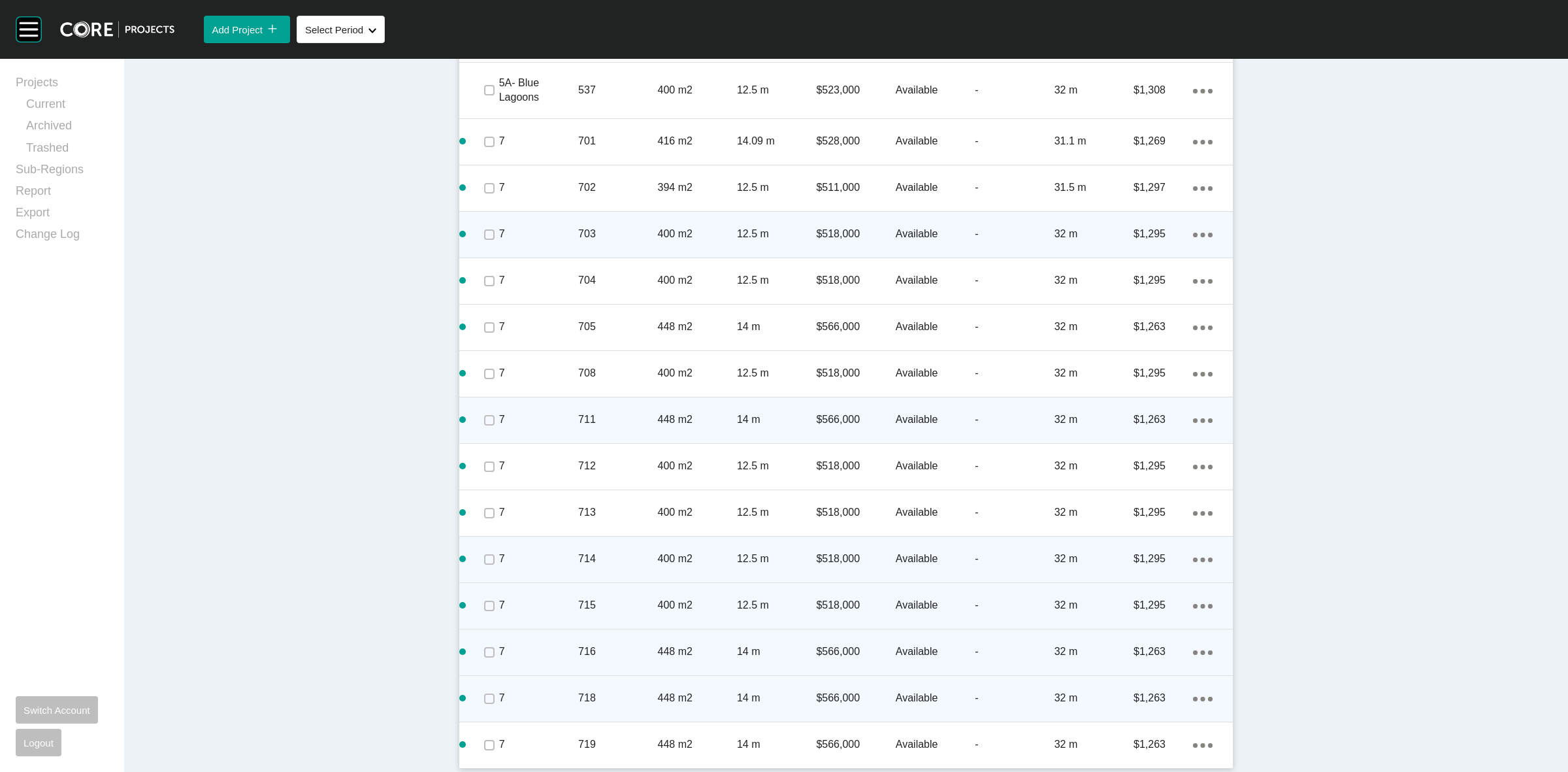
click at [1193, 604] on icon "Action Menu Dots Copy 6 Created with Sketch." at bounding box center [1203, 607] width 20 height 5
click at [1141, 602] on link "Duplicate" at bounding box center [1143, 607] width 49 height 20
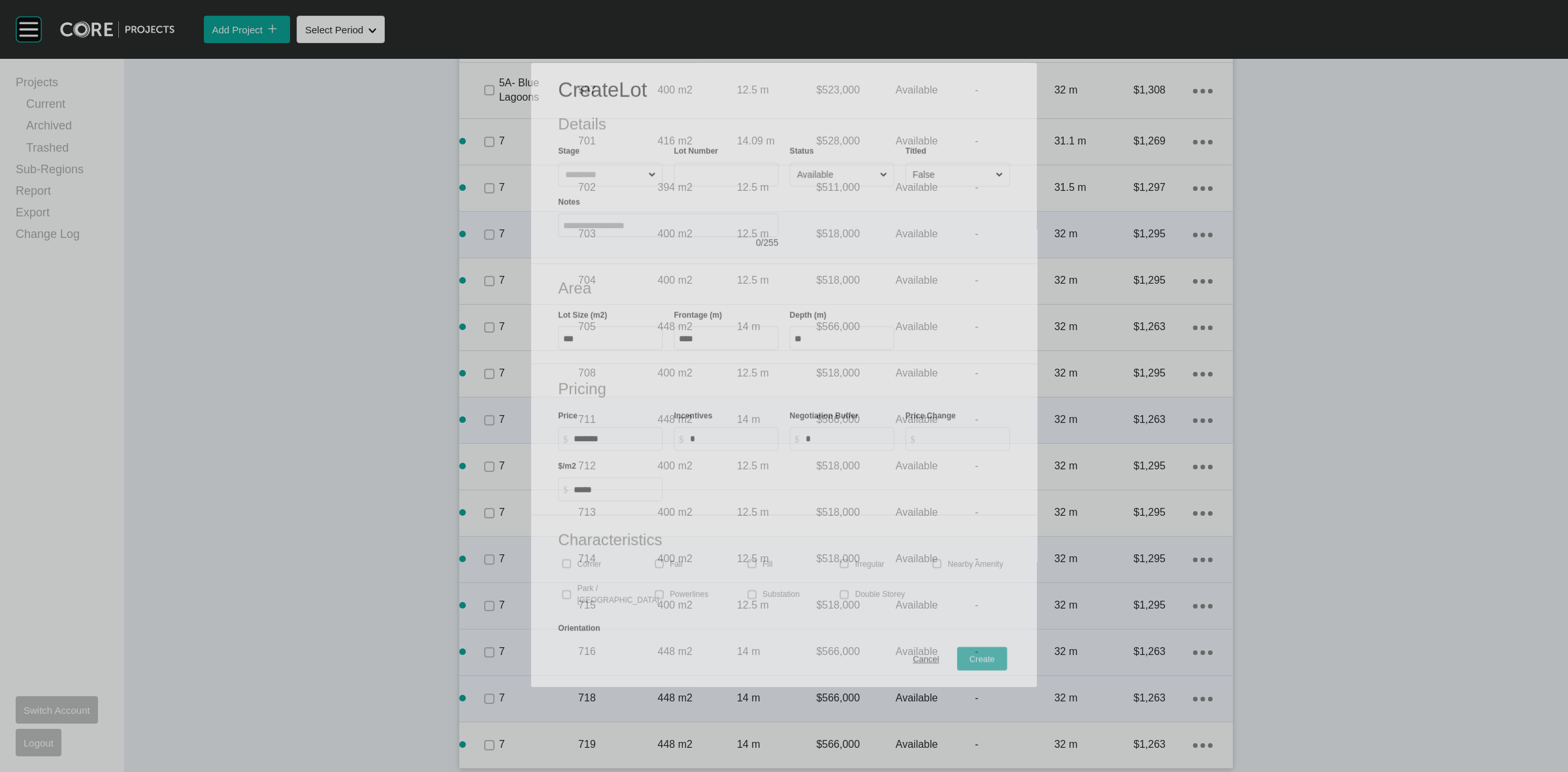
scroll to position [3583, 0]
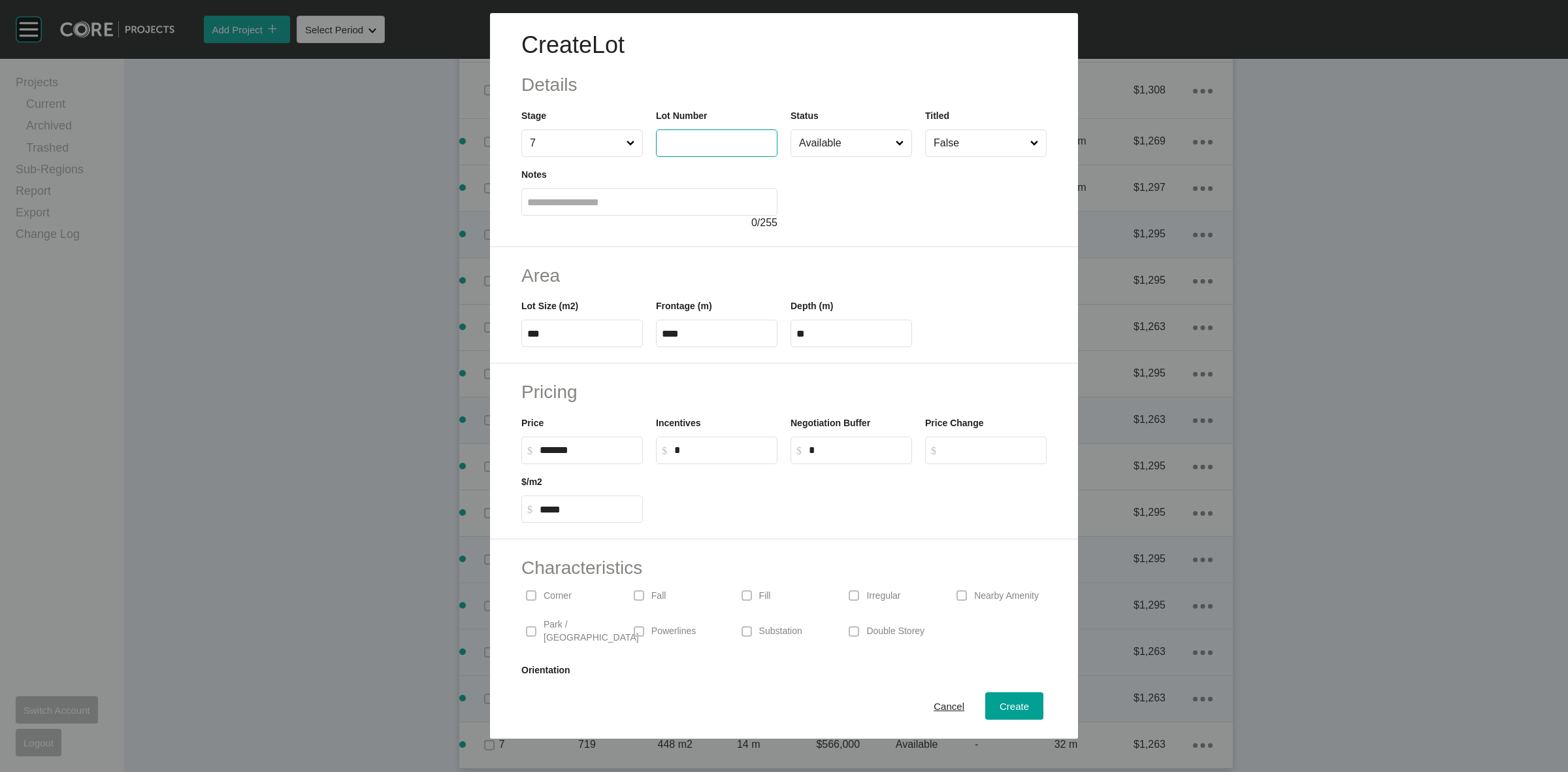
click at [709, 145] on input "text" at bounding box center [717, 142] width 110 height 11
type input "***"
click at [985, 703] on button "Create" at bounding box center [1014, 706] width 58 height 27
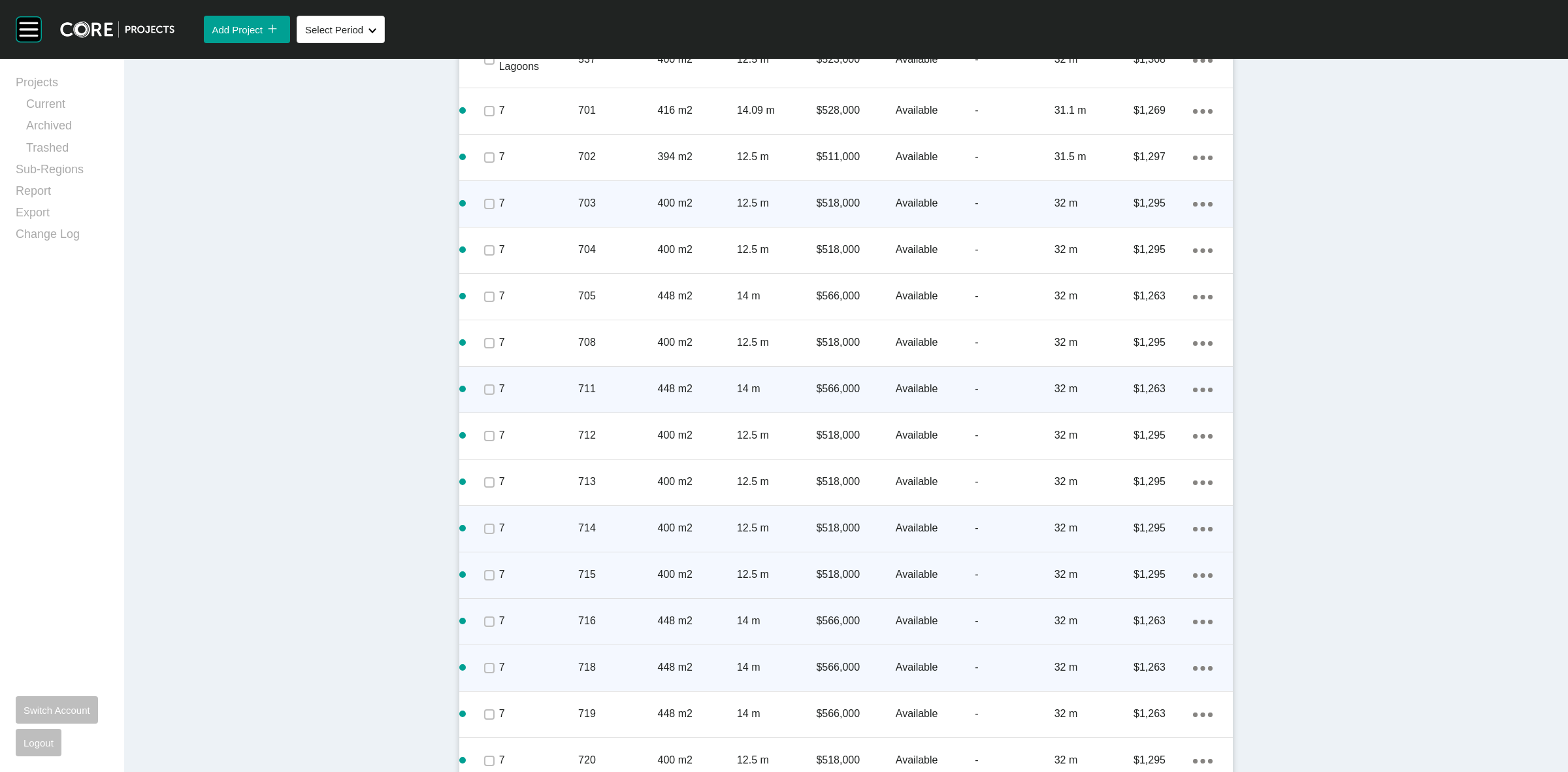
scroll to position [3671, 0]
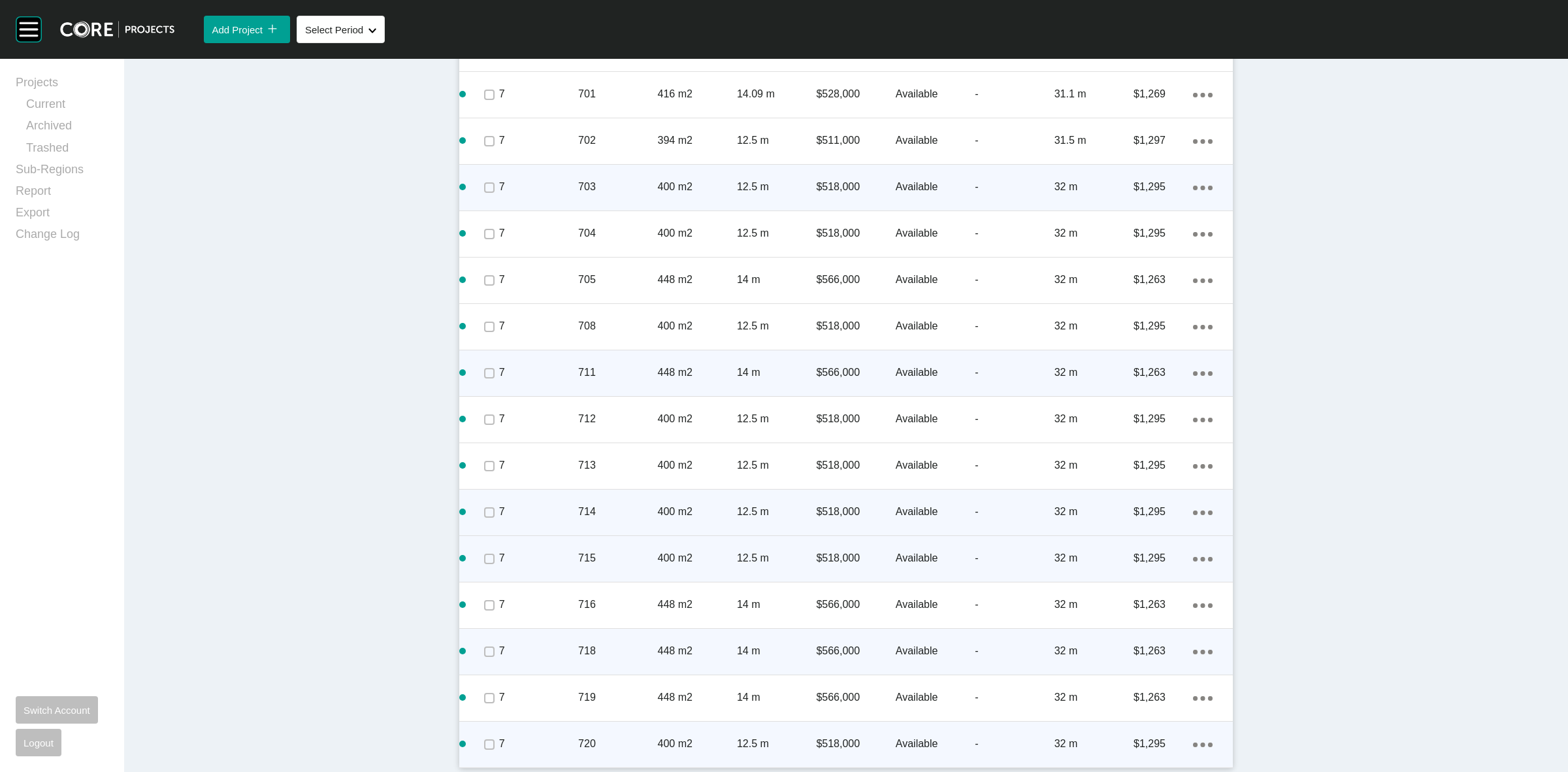
click at [1198, 743] on icon "Action Menu Dots Copy 6 Created with Sketch." at bounding box center [1203, 745] width 20 height 5
click at [1145, 730] on link "Duplicate" at bounding box center [1143, 732] width 49 height 20
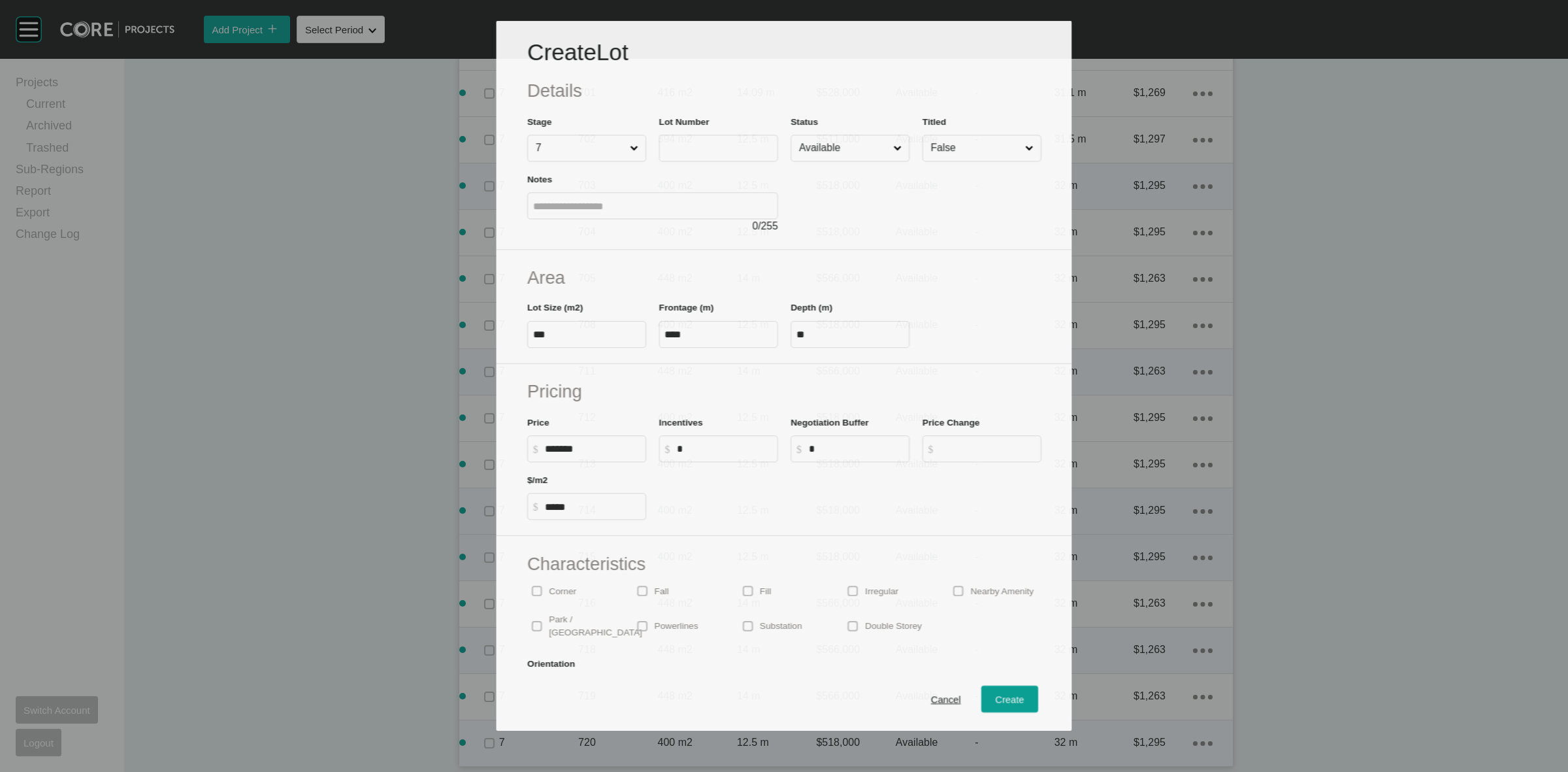
scroll to position [3630, 0]
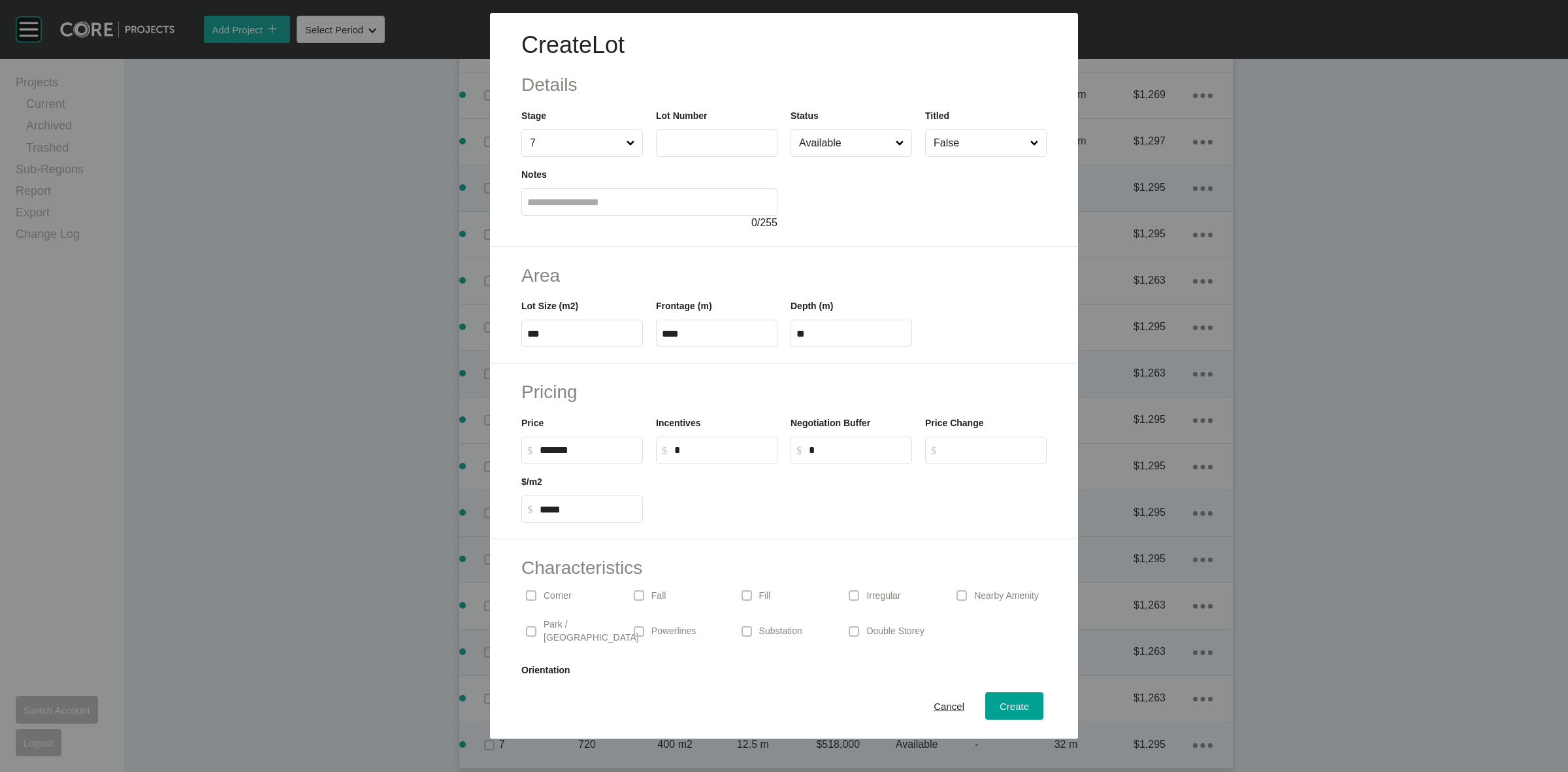
click at [710, 142] on input "text" at bounding box center [717, 142] width 110 height 11
type input "***"
click at [1005, 710] on span "Create" at bounding box center [1014, 706] width 29 height 11
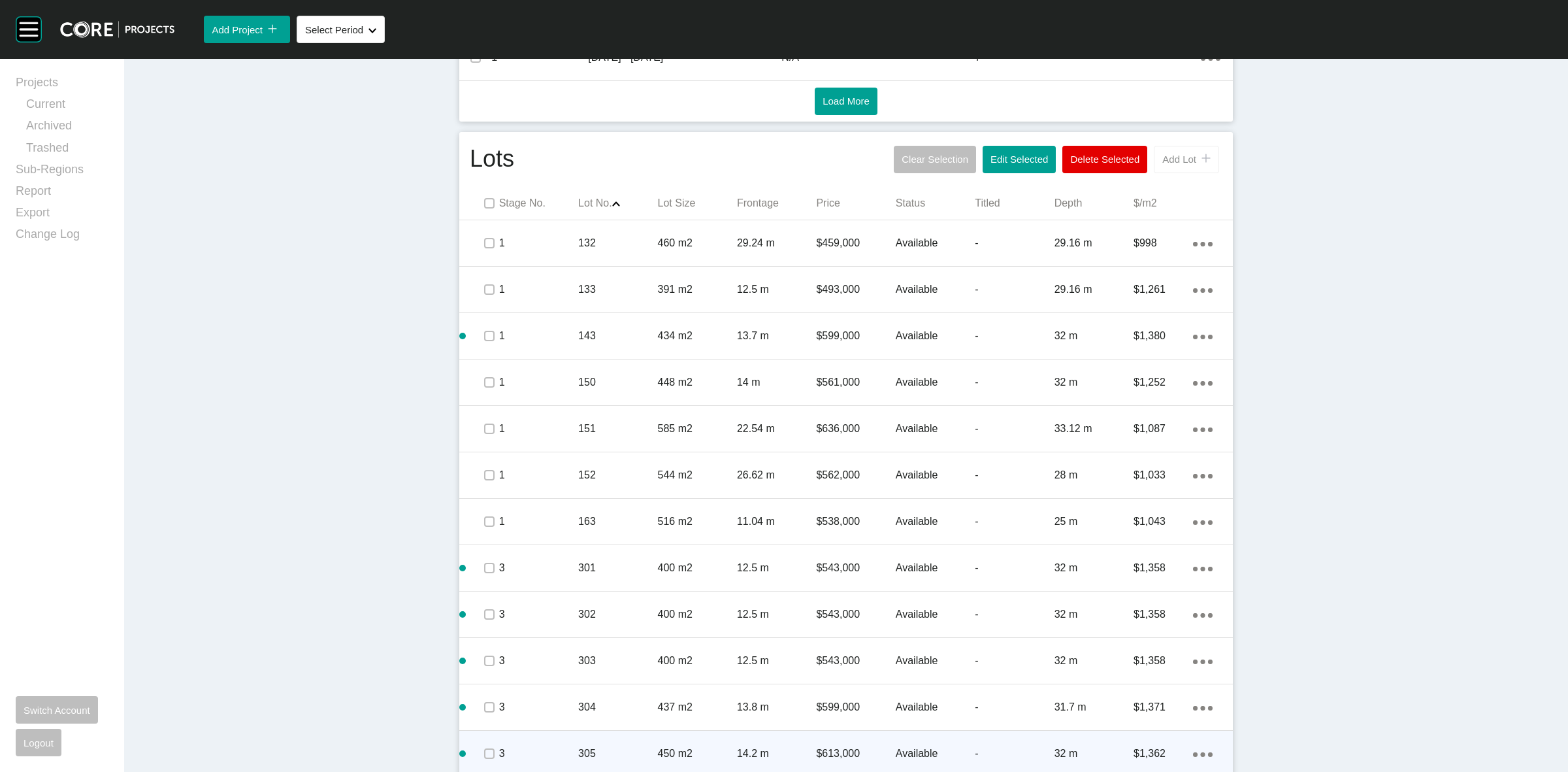
scroll to position [729, 0]
click at [1196, 157] on div "icon/tick copy 11 Created with Sketch." at bounding box center [1203, 160] width 14 height 11
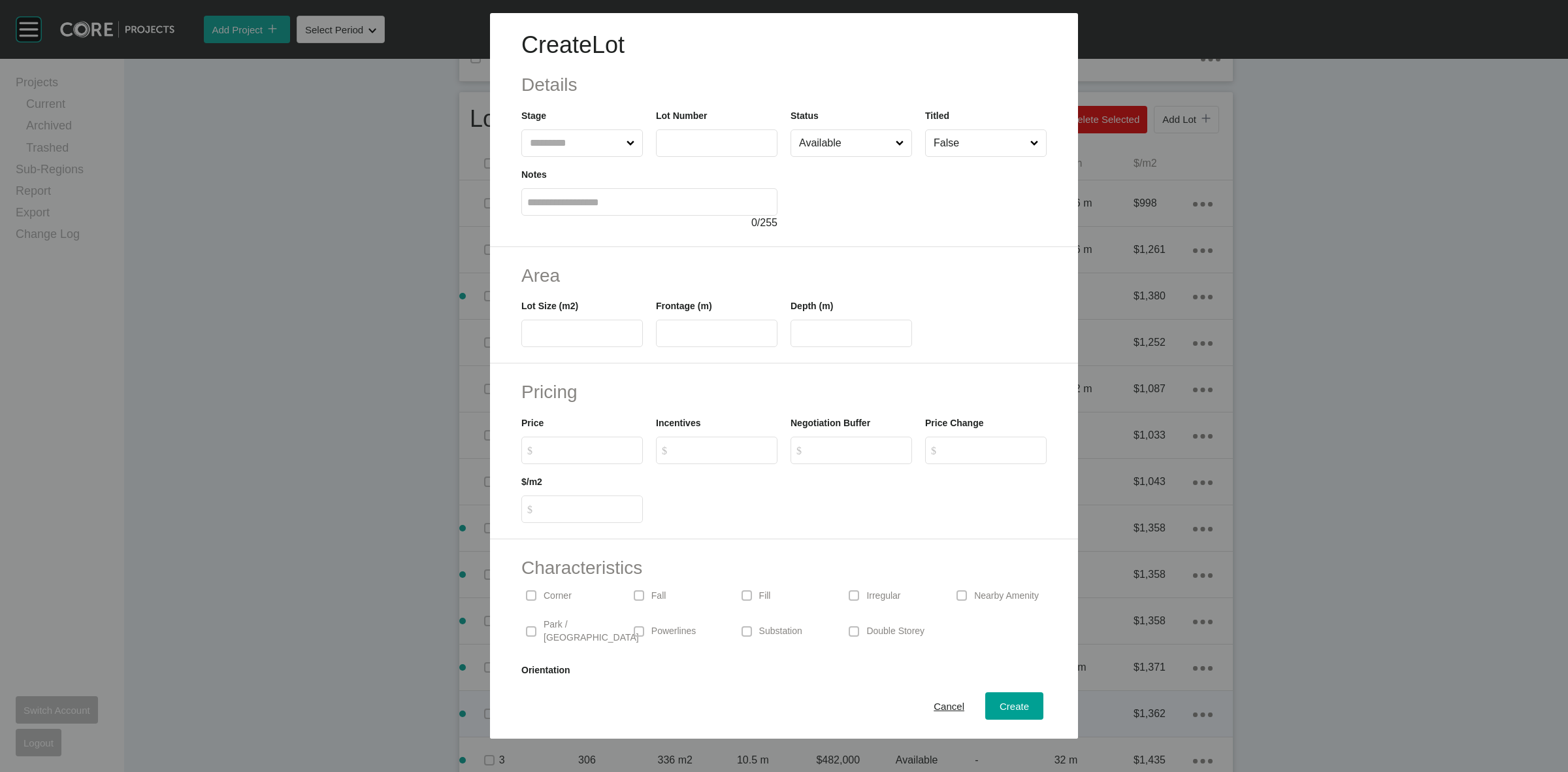
click at [566, 145] on input "text" at bounding box center [576, 143] width 96 height 26
type input "*"
type input "***"
type input "**"
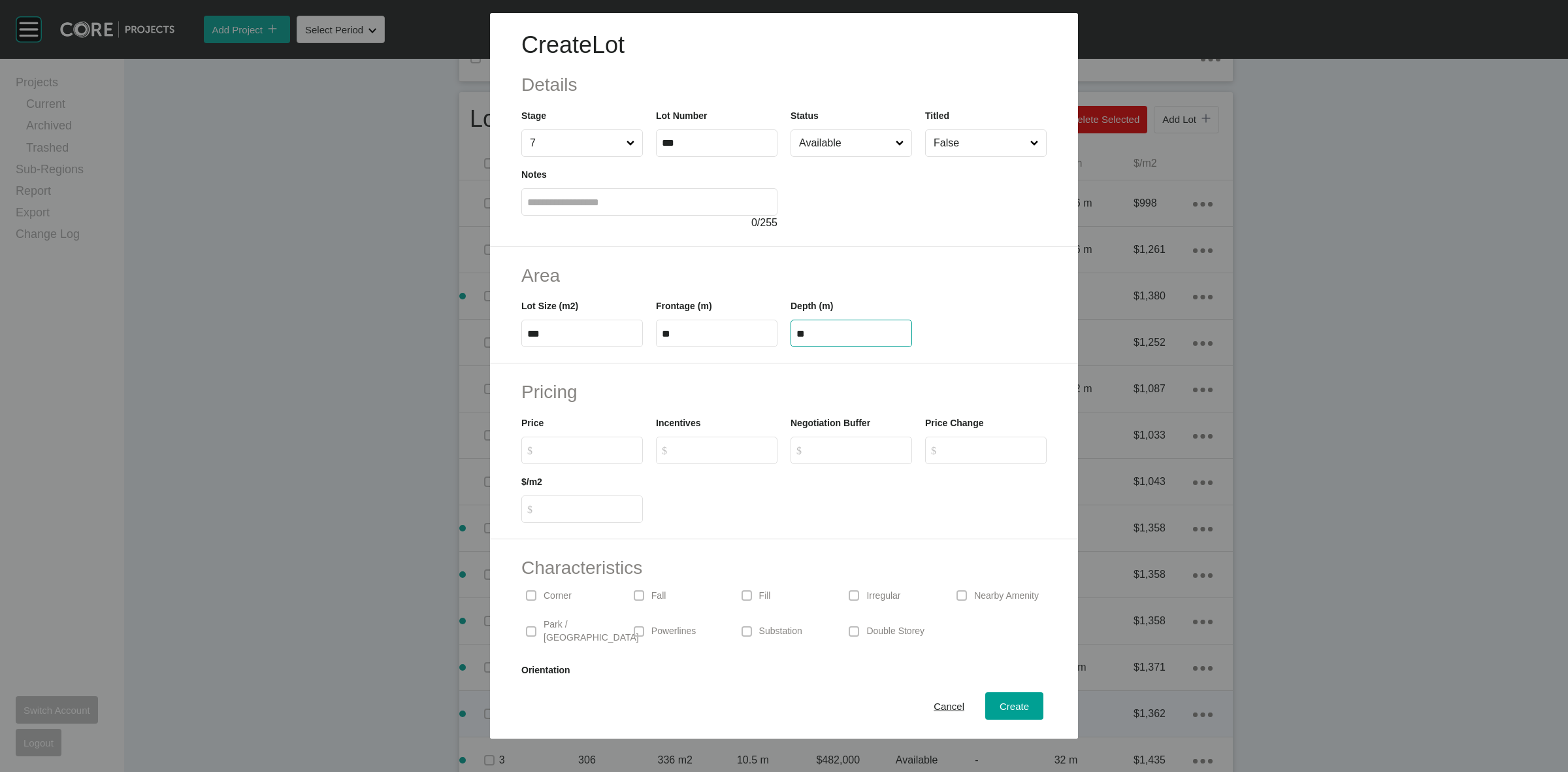
type input "**"
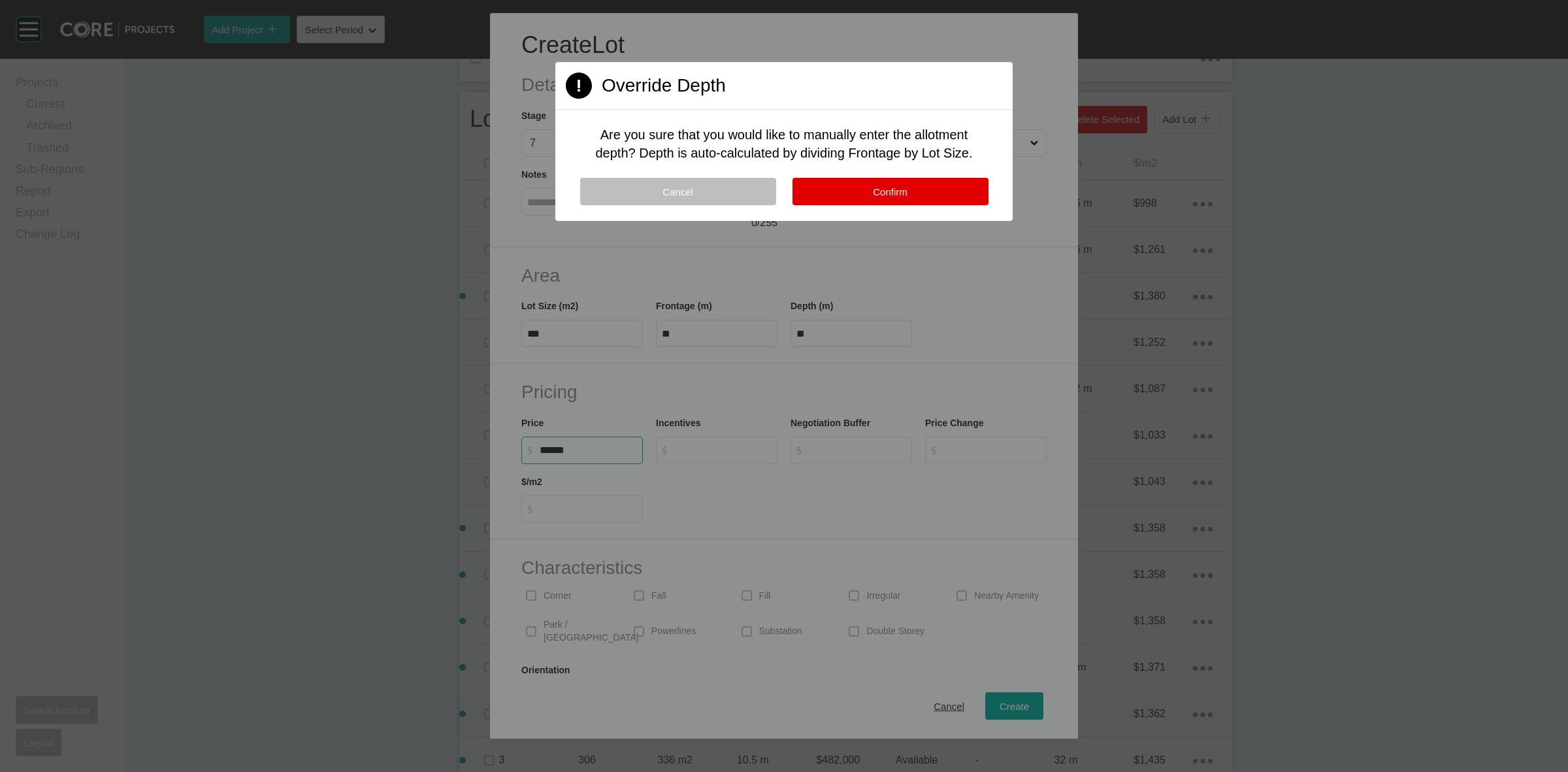
type input "*******"
type input "*****"
type input "*"
click at [853, 194] on button "Confirm" at bounding box center [890, 191] width 196 height 27
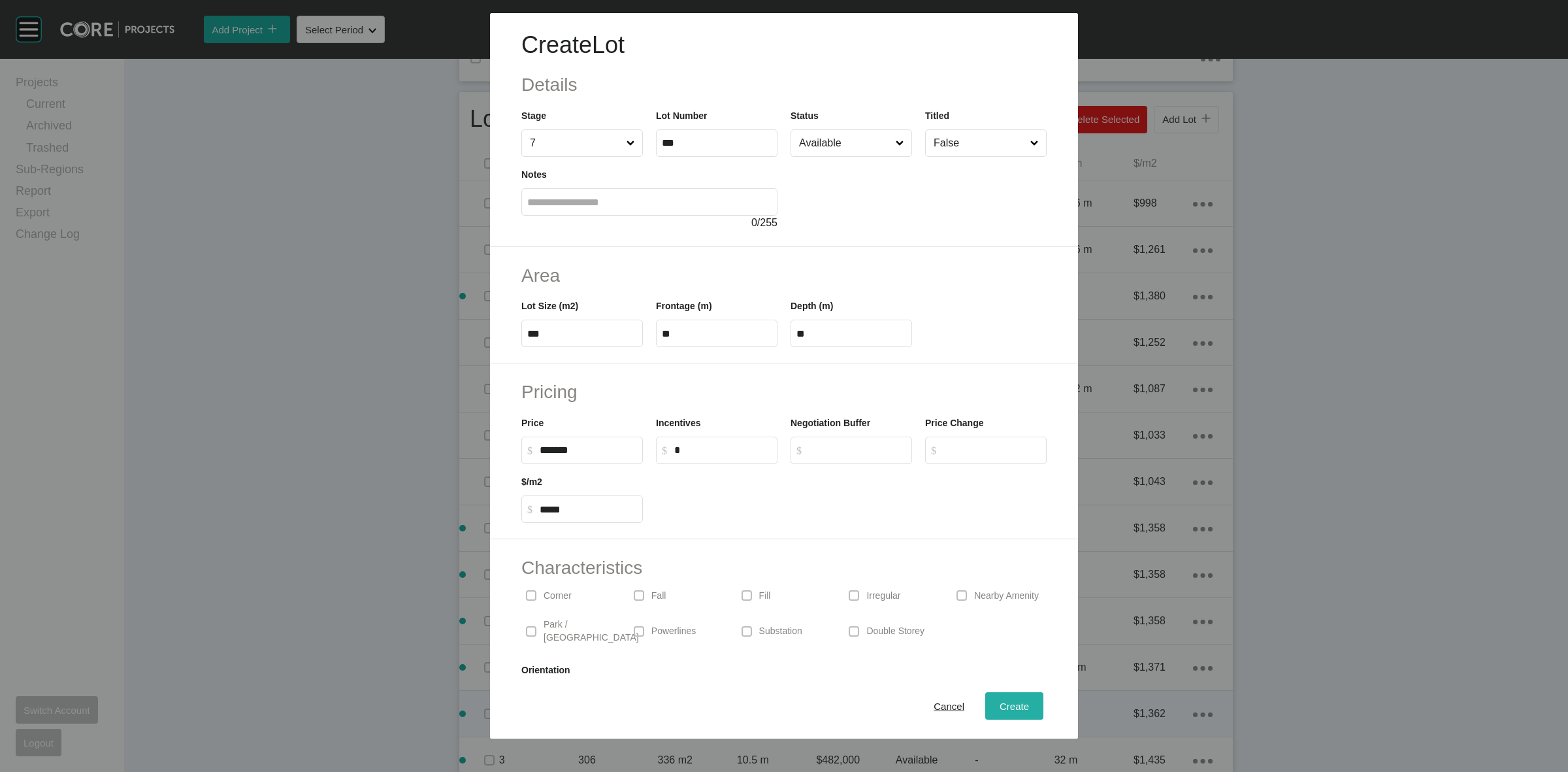
click at [1002, 715] on button "Create" at bounding box center [1014, 706] width 58 height 27
type input "*"
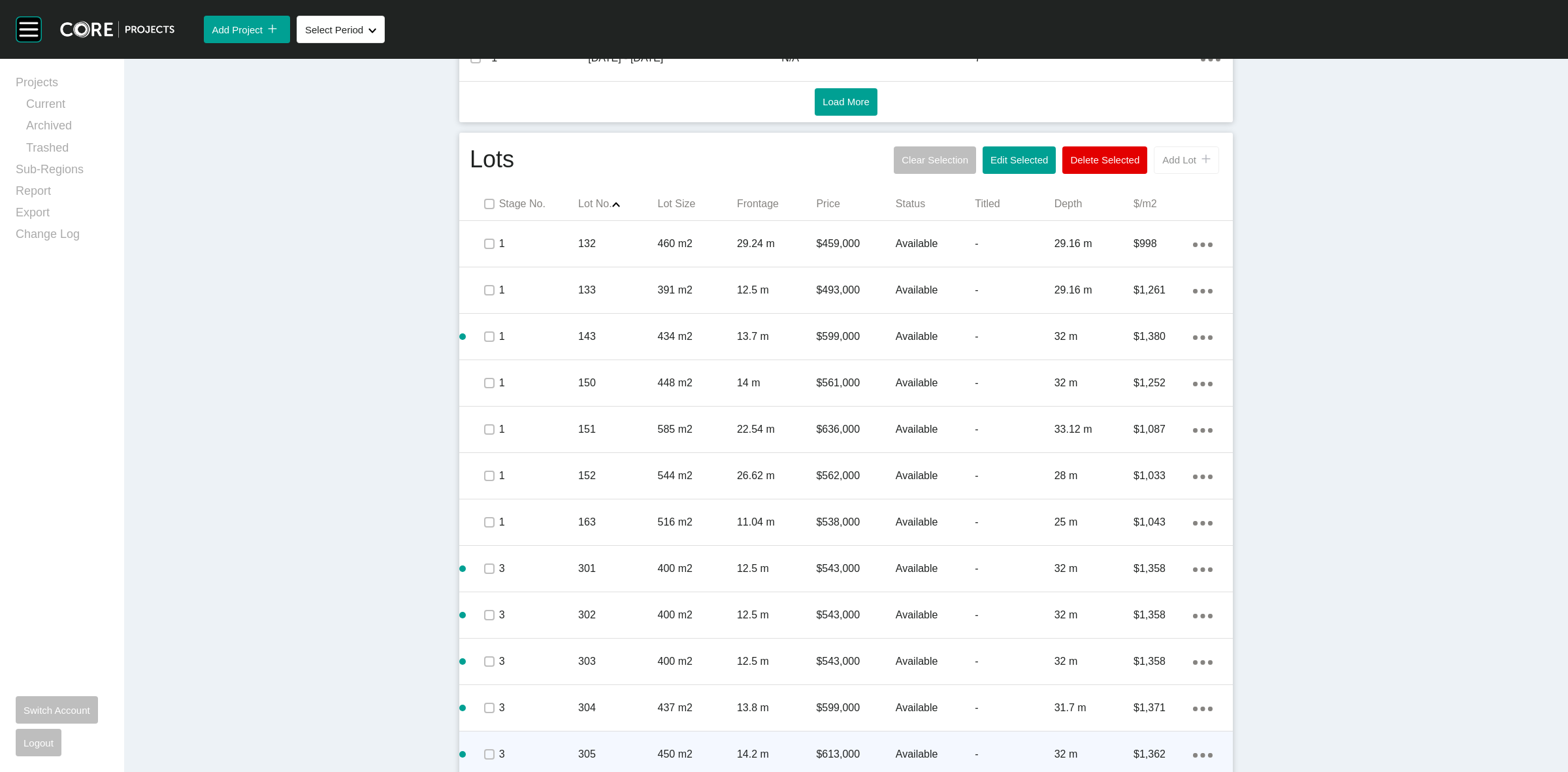
click at [1177, 155] on span "Add Lot" at bounding box center [1178, 160] width 34 height 11
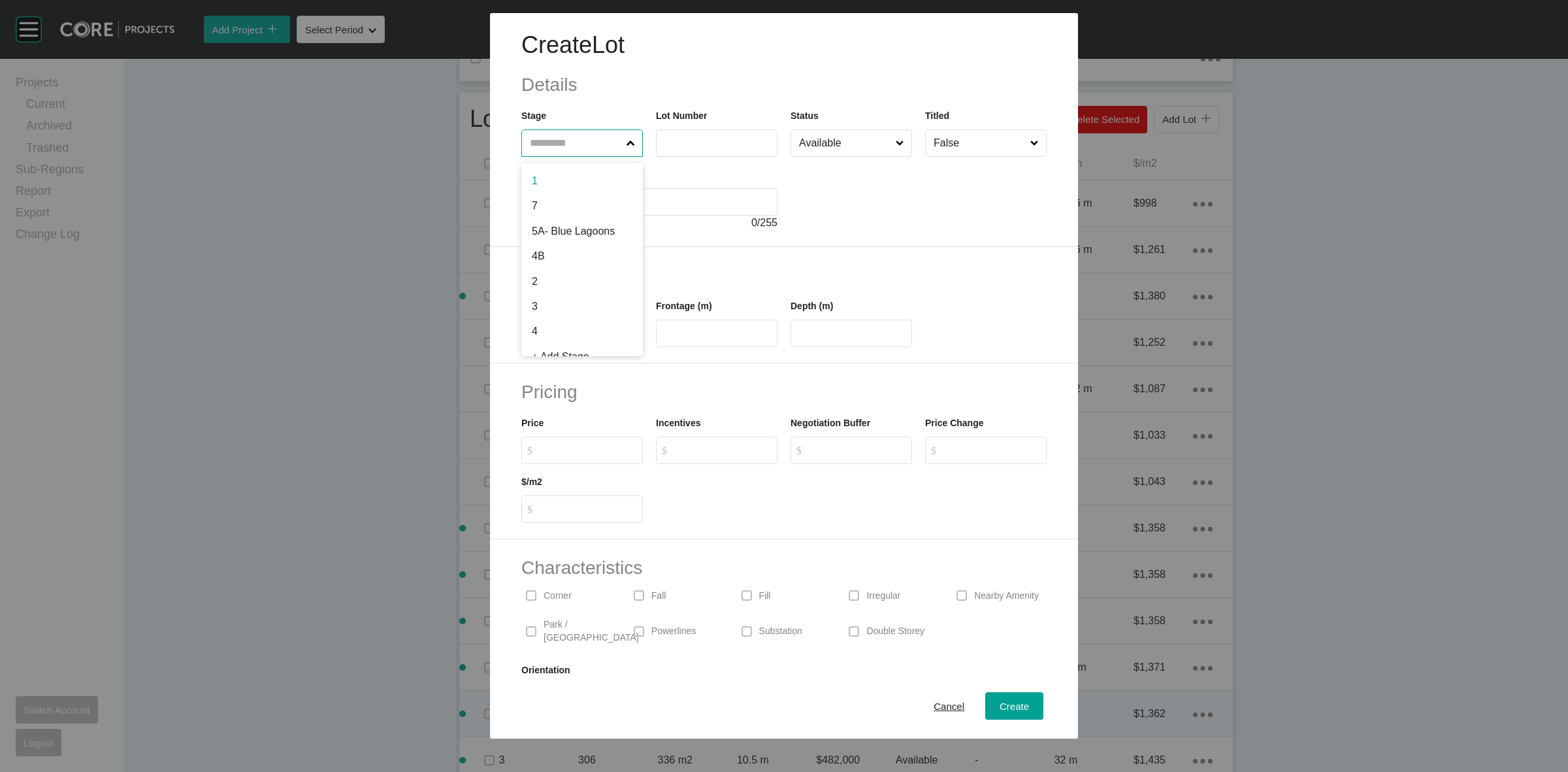
click at [551, 148] on input "text" at bounding box center [576, 143] width 96 height 26
type input "*"
type input "***"
type input "****"
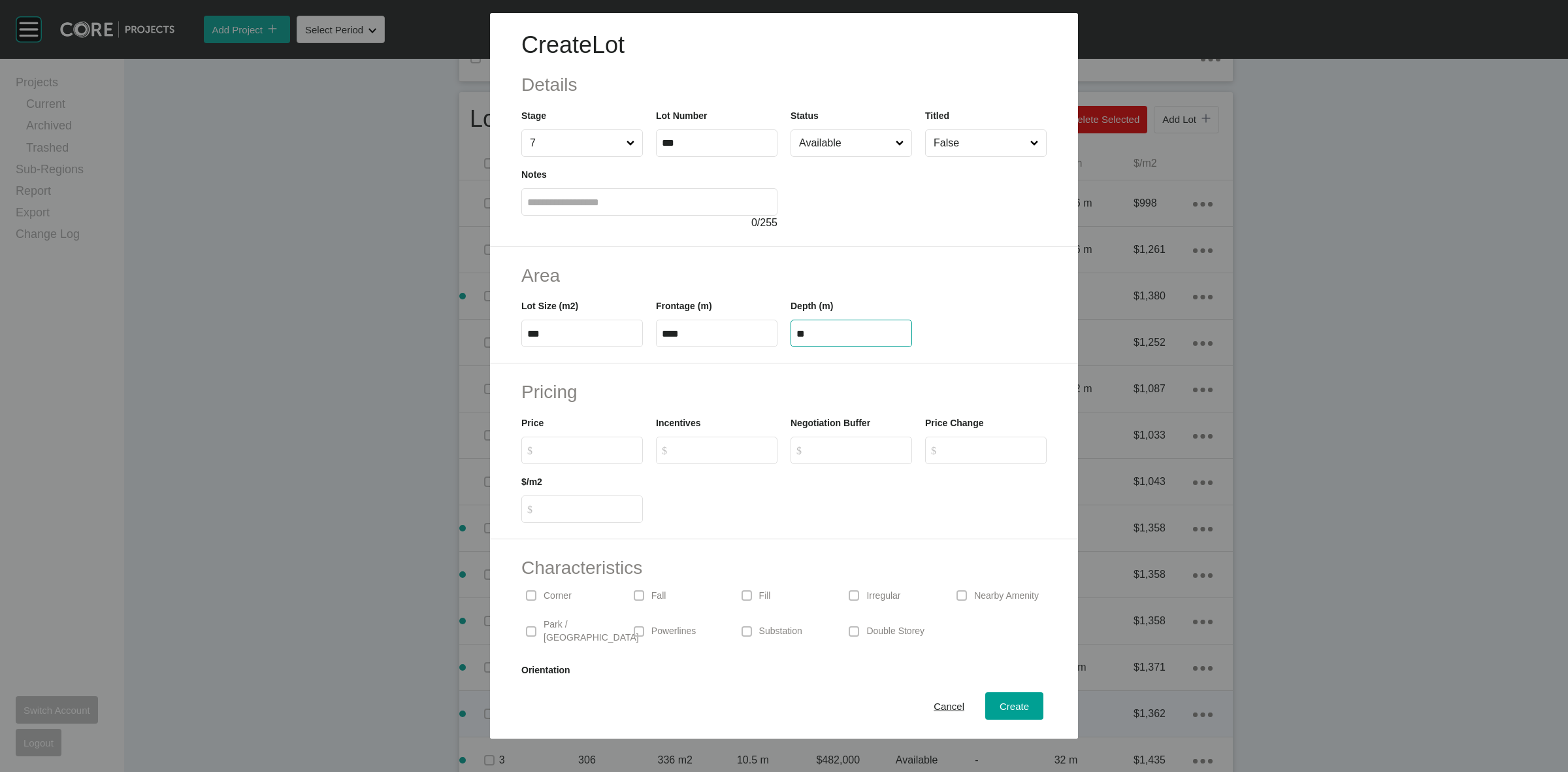
type input "**"
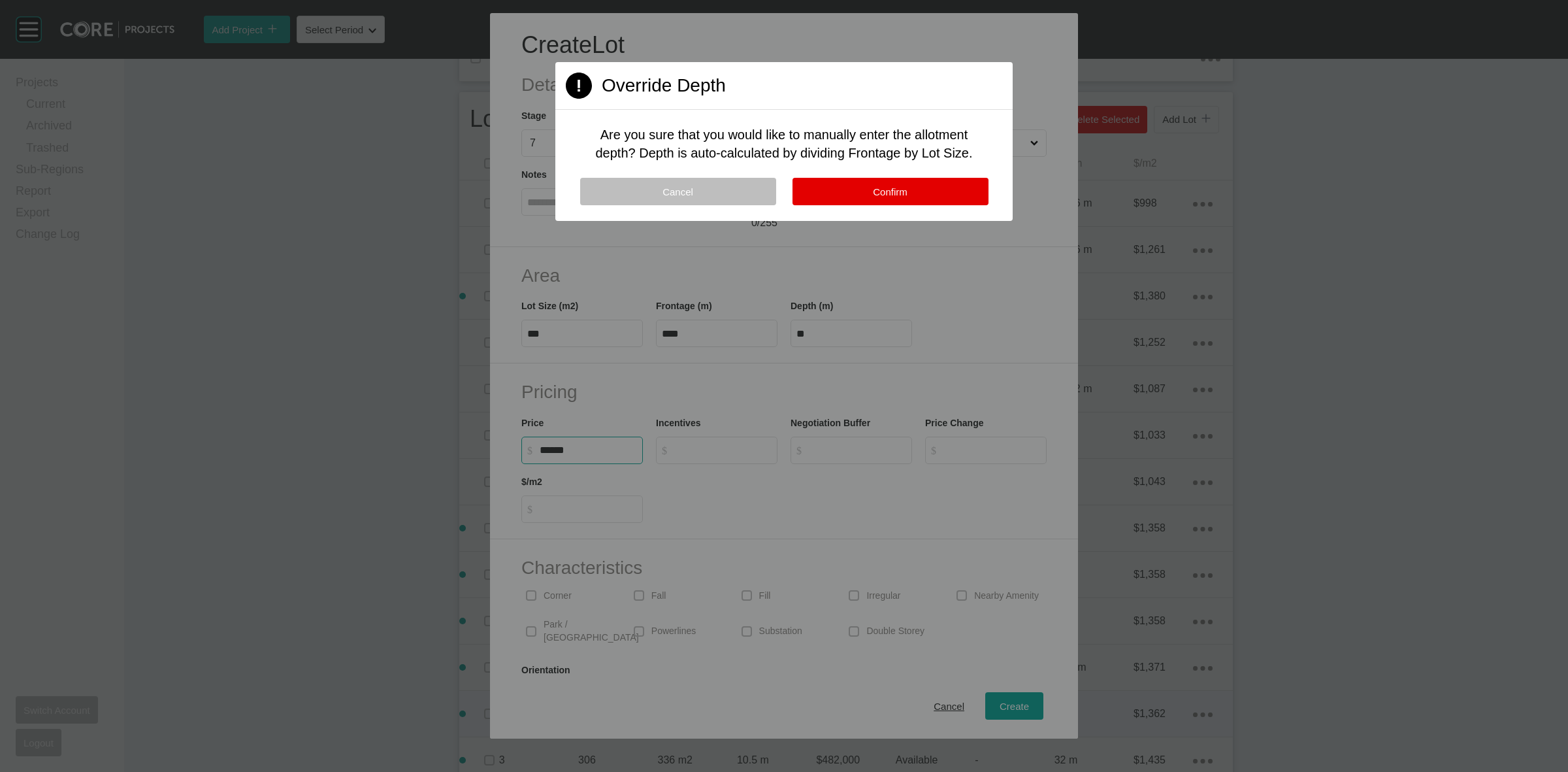
type input "*******"
type input "*****"
type input "*"
click at [906, 186] on span "Confirm" at bounding box center [890, 191] width 35 height 11
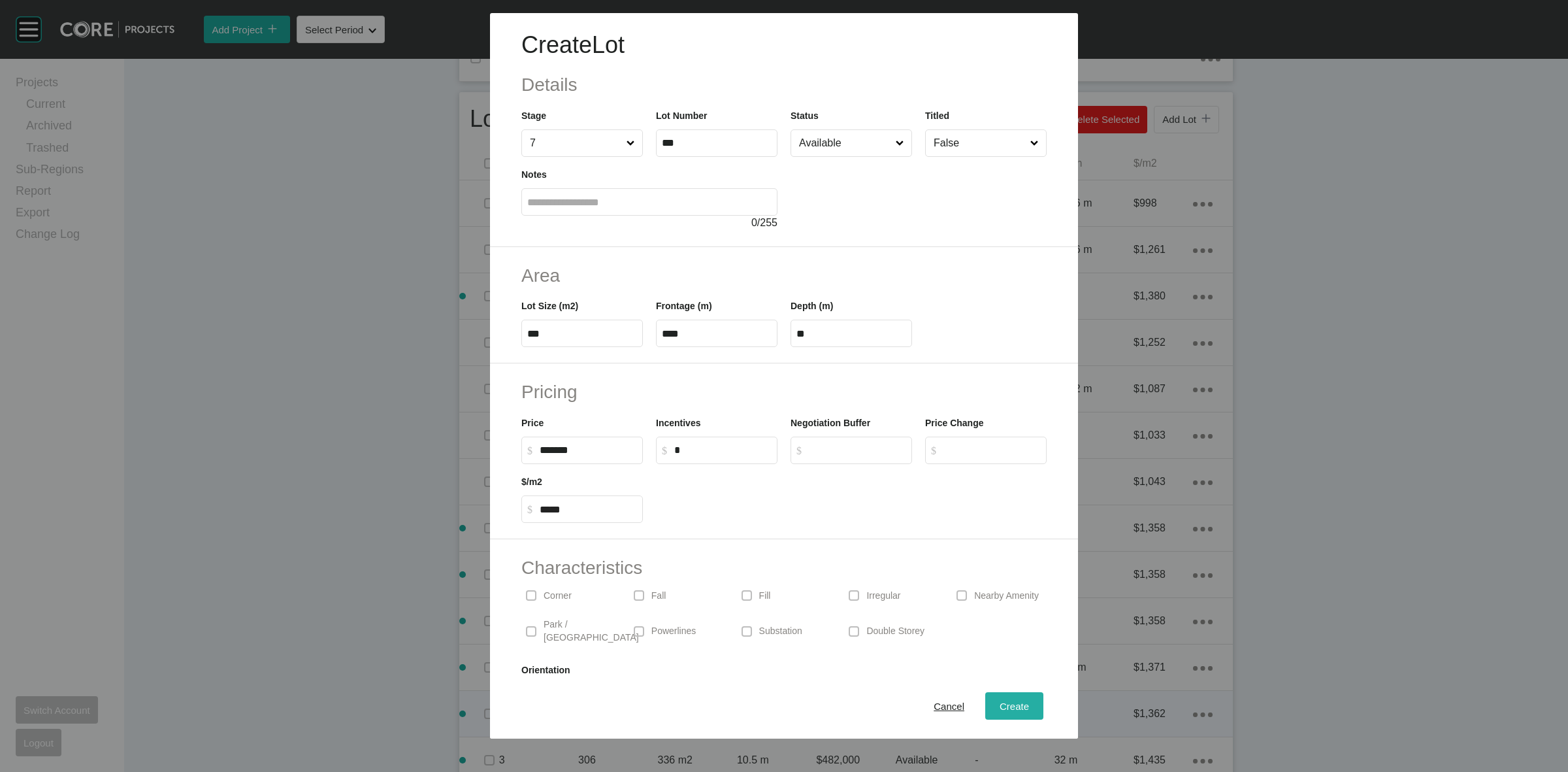
click at [1004, 703] on span "Create" at bounding box center [1014, 706] width 29 height 11
type input "*"
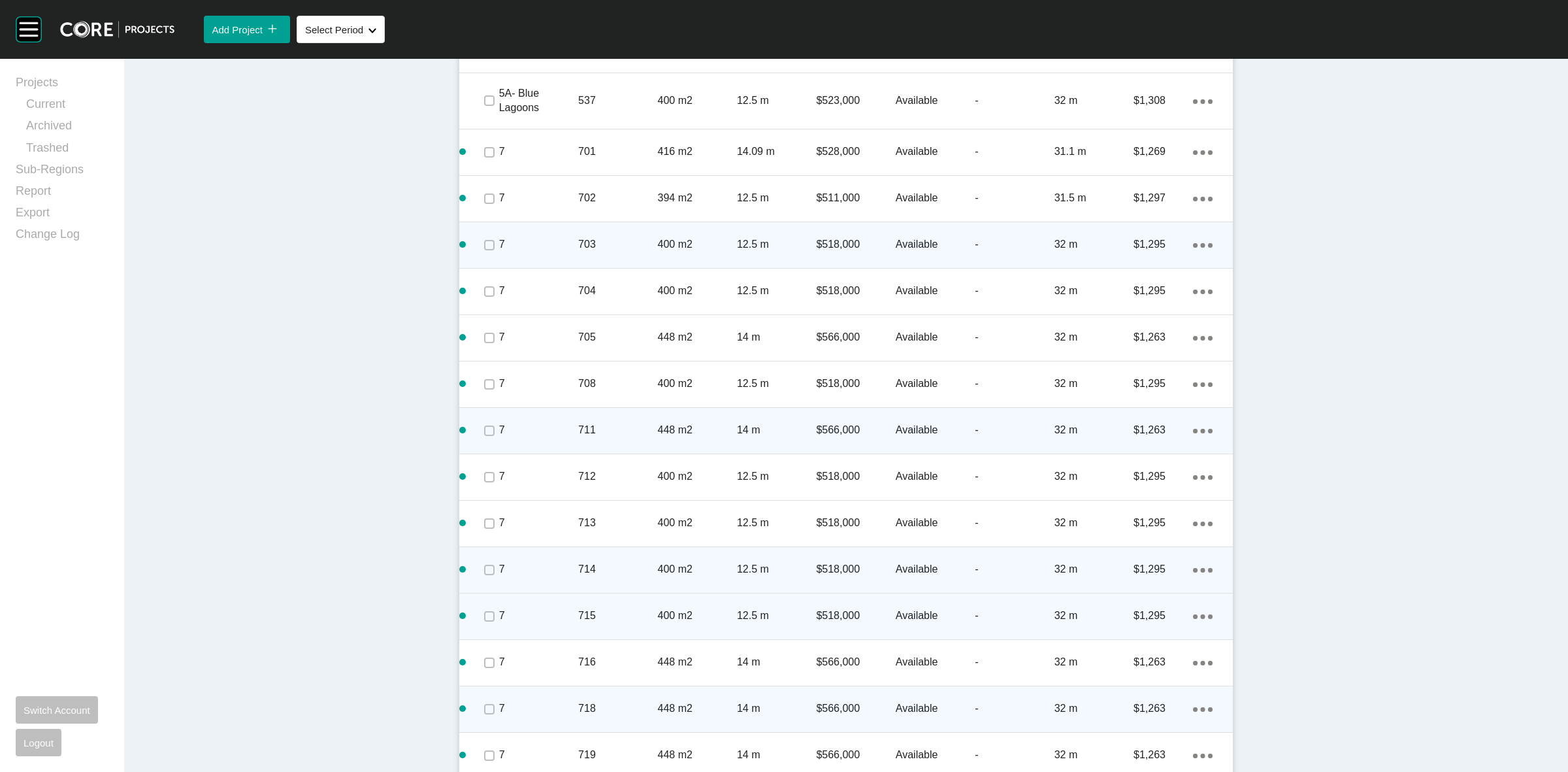
scroll to position [3810, 0]
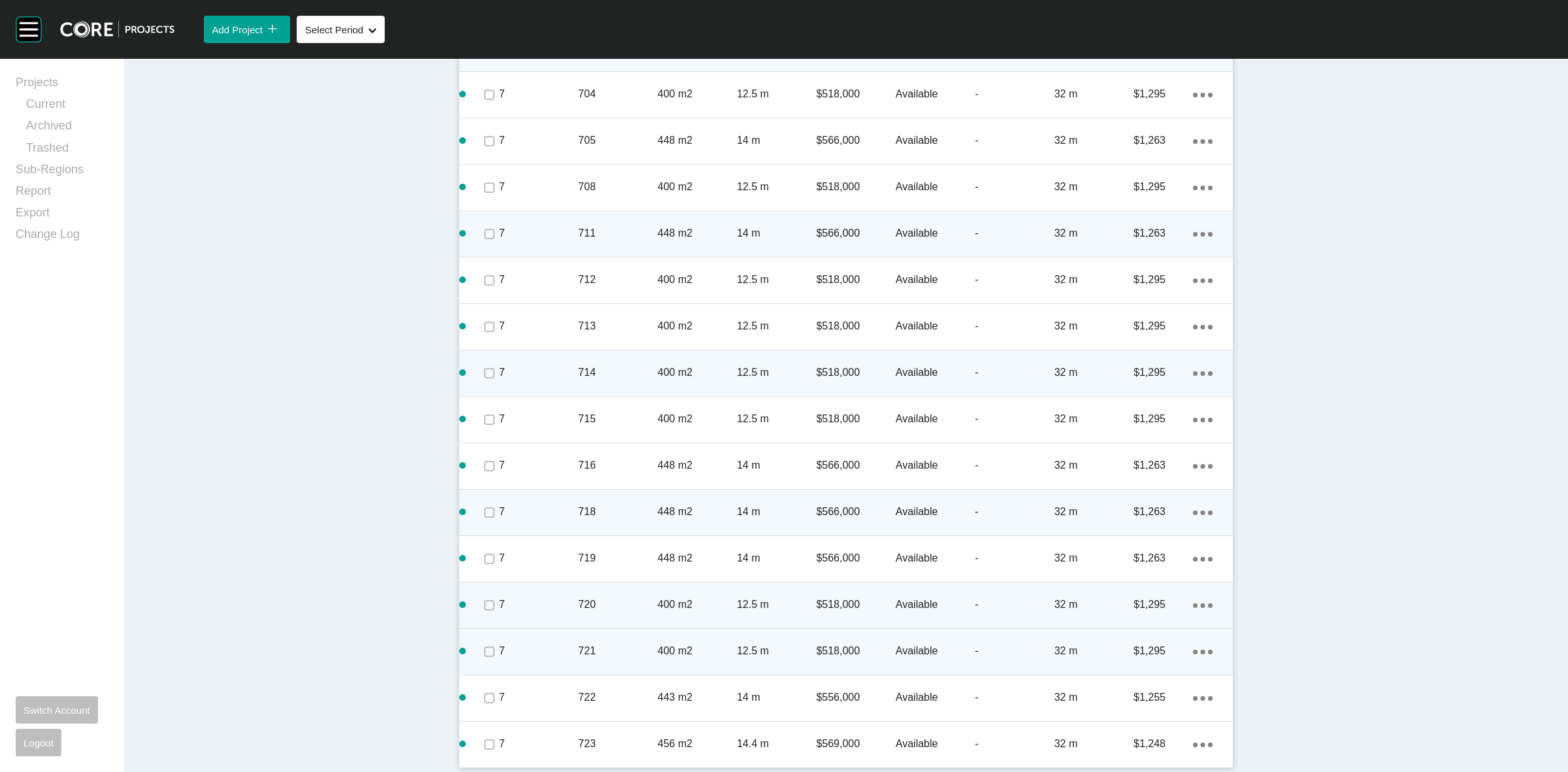
click at [1196, 648] on div "Action Menu Dots Copy 6 Created with Sketch." at bounding box center [1203, 651] width 20 height 14
click at [1138, 651] on link "Duplicate" at bounding box center [1143, 652] width 49 height 20
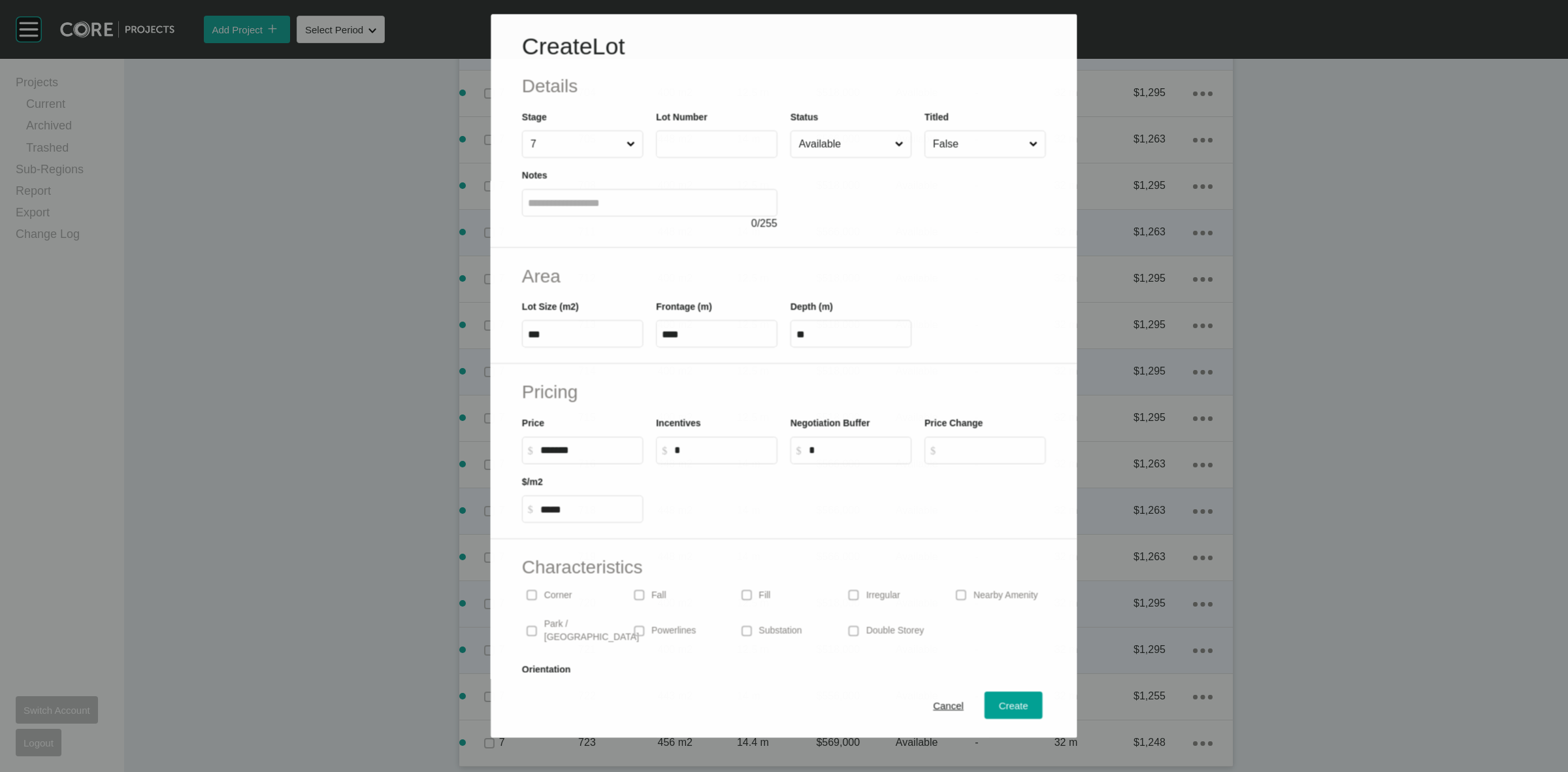
scroll to position [3769, 0]
click at [698, 141] on input "text" at bounding box center [717, 142] width 110 height 11
type input "***"
click at [1000, 707] on span "Create" at bounding box center [1014, 706] width 29 height 11
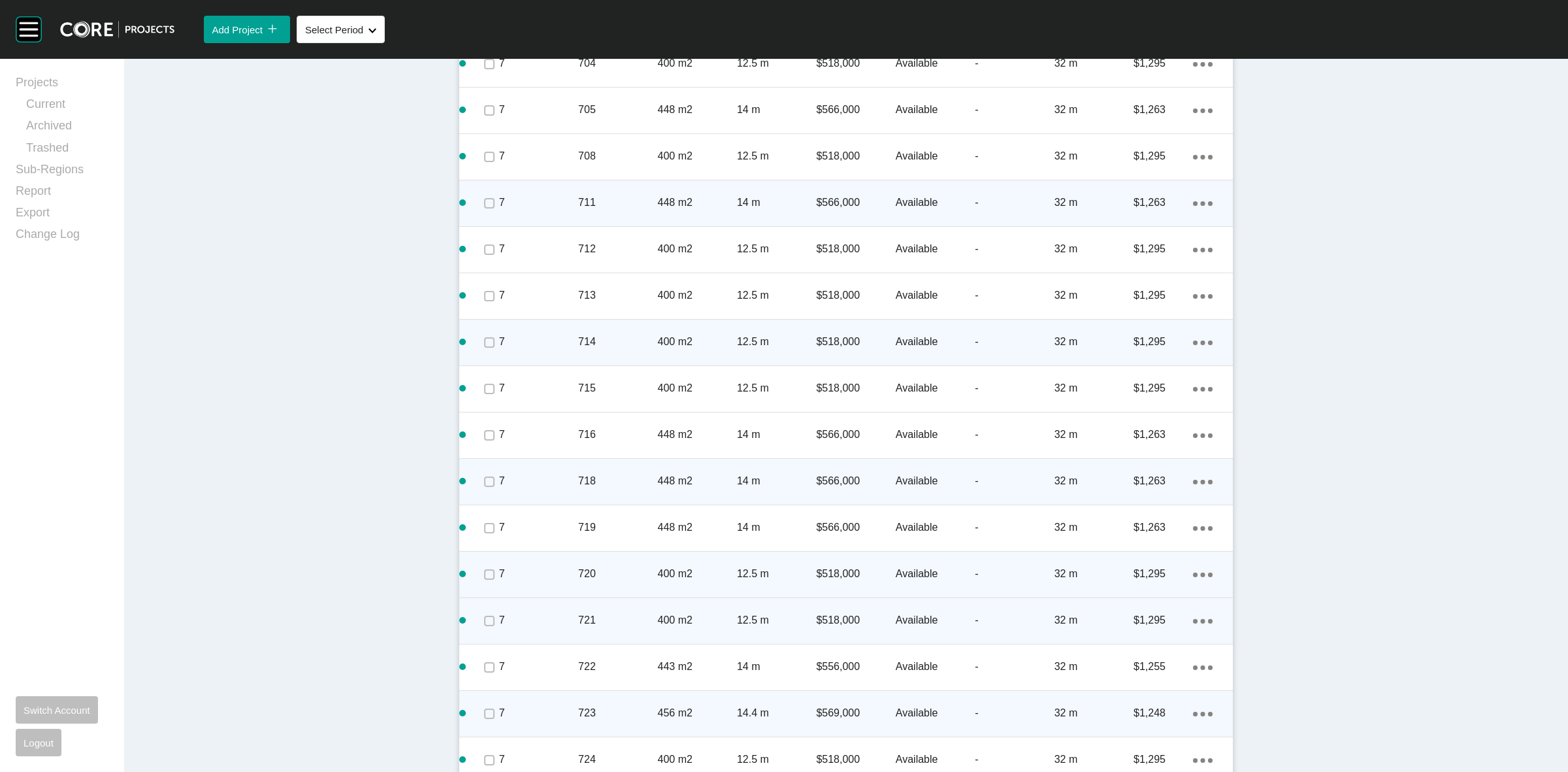
scroll to position [3856, 0]
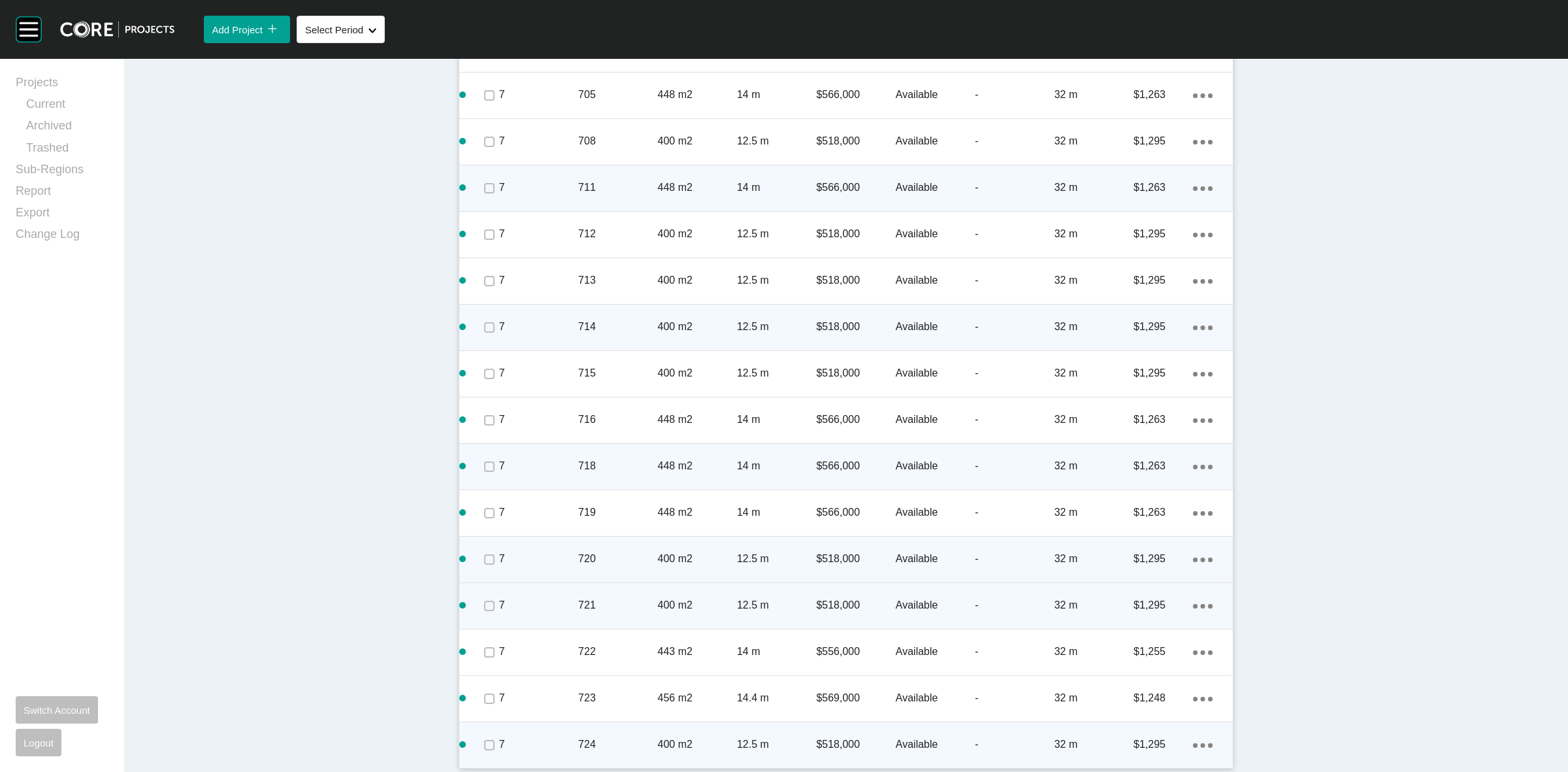
click at [1196, 740] on div "Action Menu Dots Copy 6 Created with Sketch." at bounding box center [1203, 744] width 20 height 14
click at [1132, 730] on link "Duplicate" at bounding box center [1143, 732] width 49 height 20
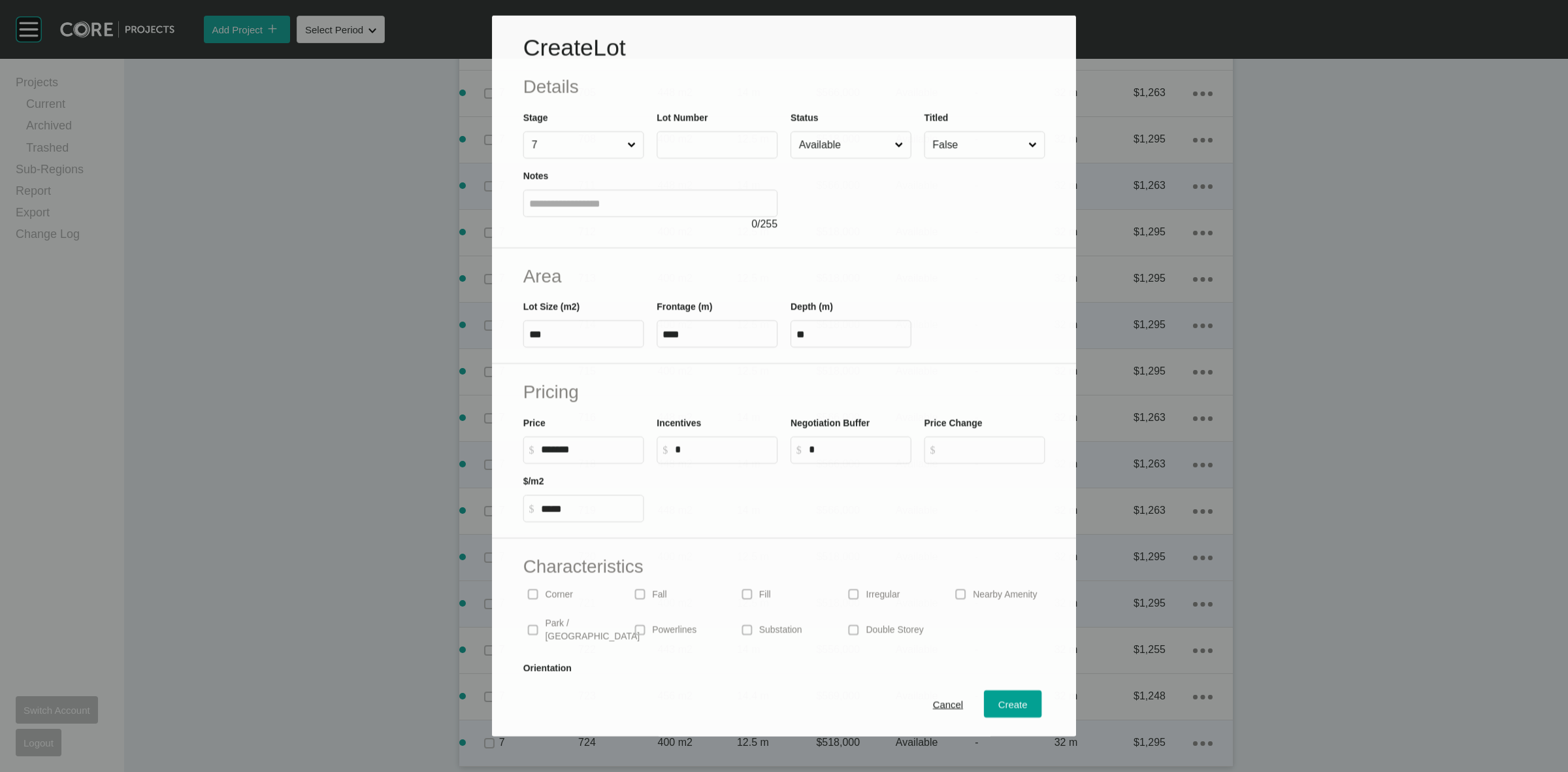
scroll to position [3815, 0]
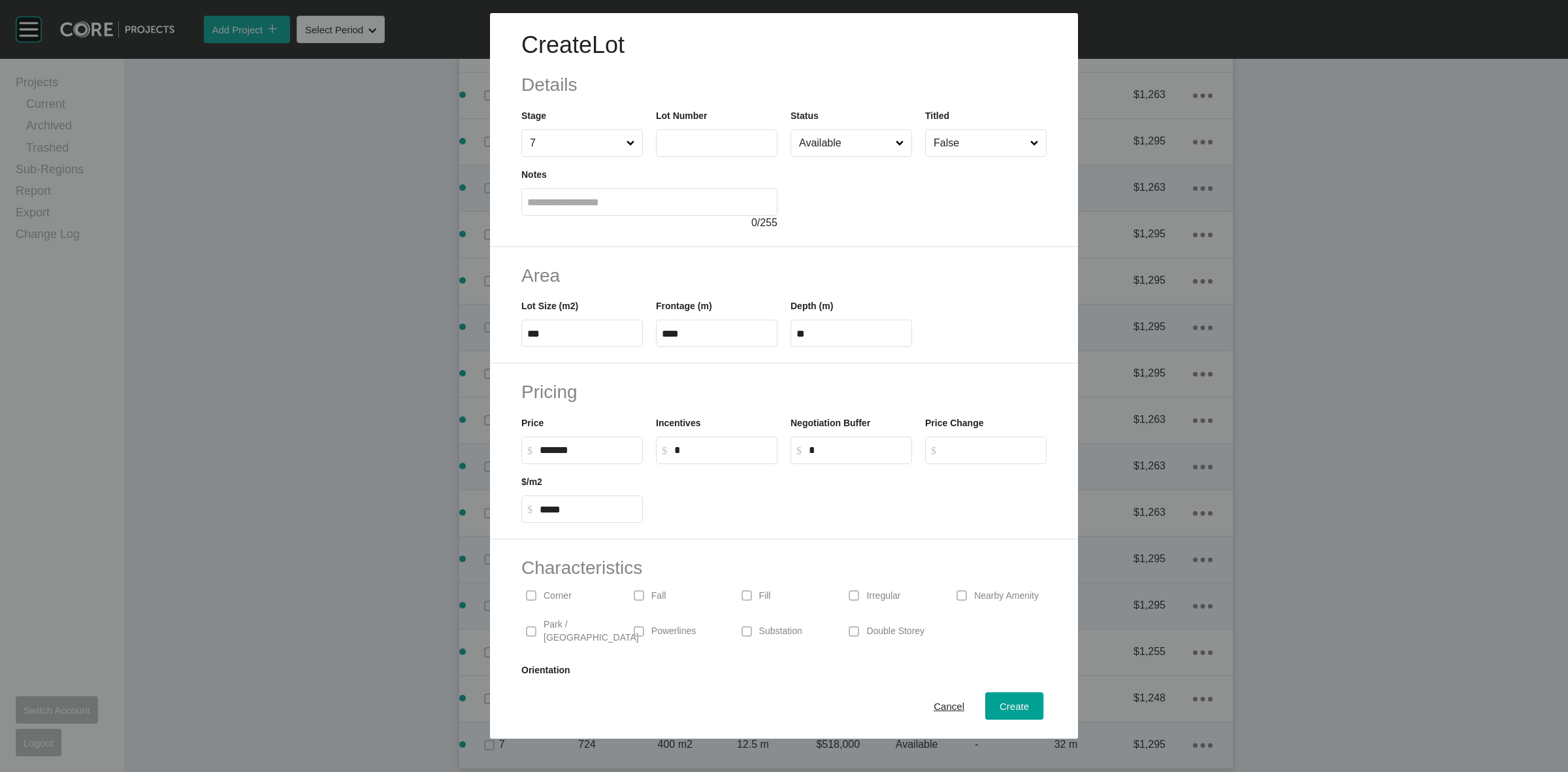
click at [694, 137] on input "text" at bounding box center [717, 142] width 110 height 11
type input "***"
click at [1000, 706] on span "Create" at bounding box center [1014, 706] width 29 height 11
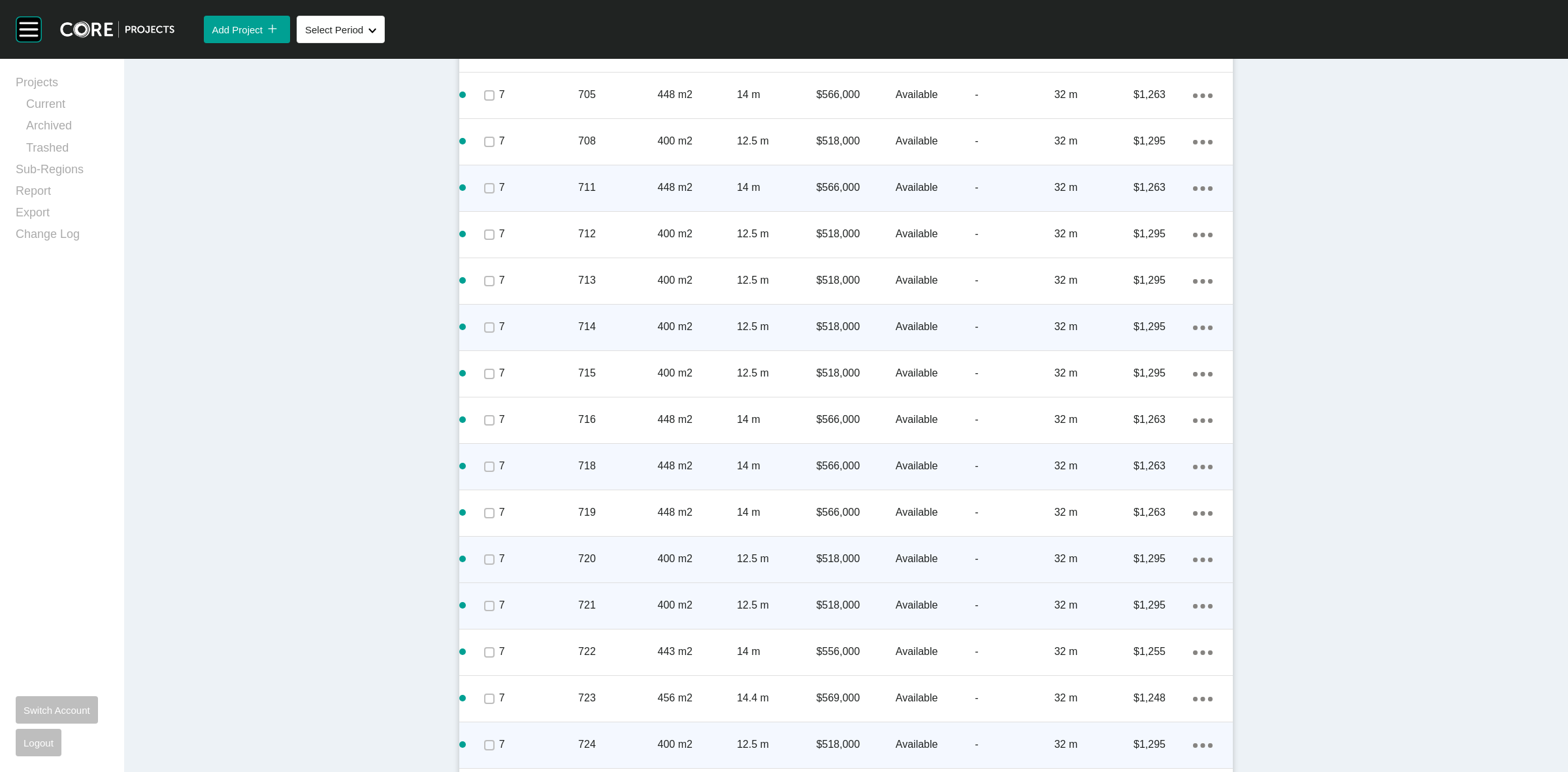
scroll to position [3902, 0]
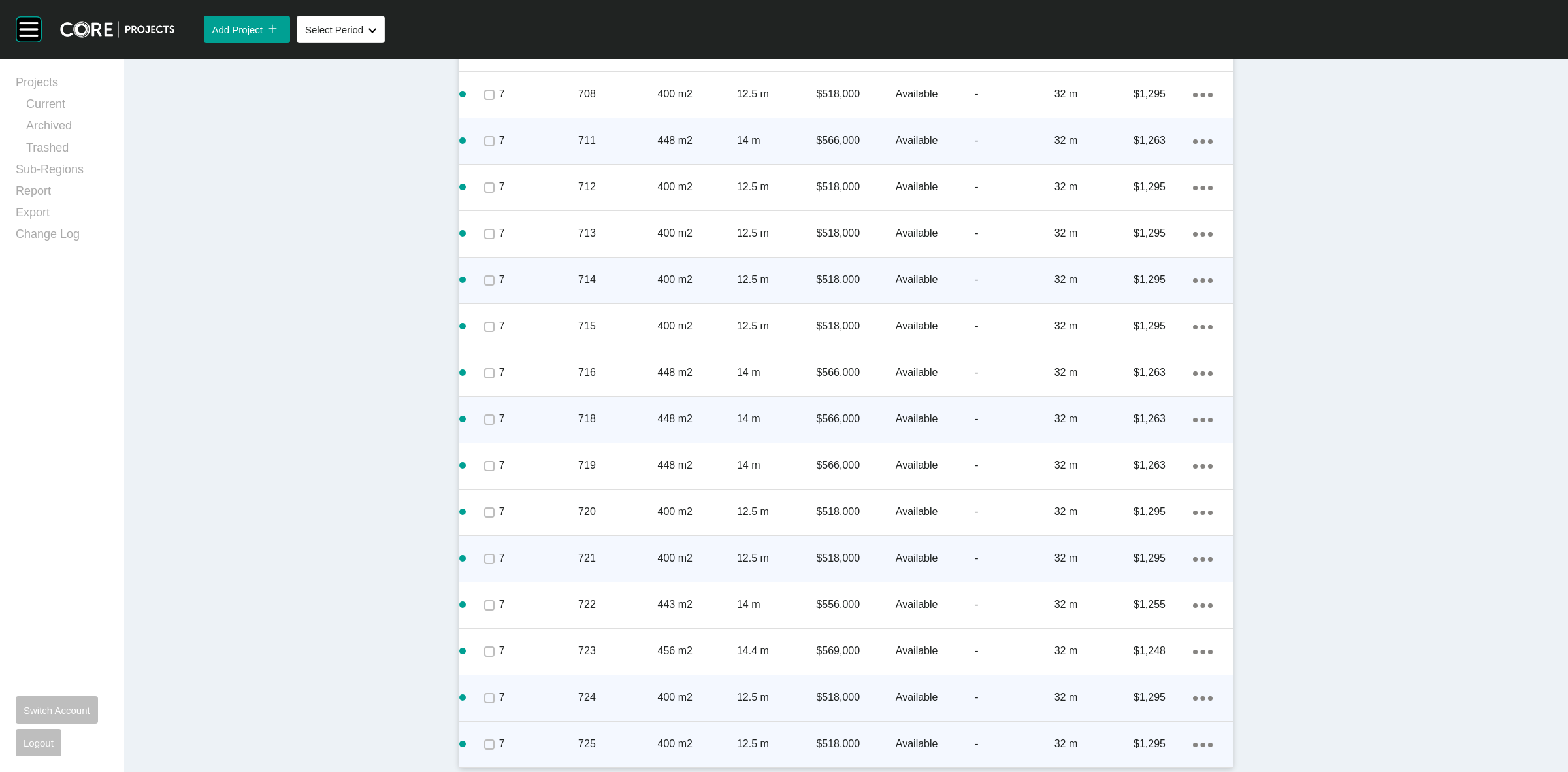
click at [1196, 740] on div "Action Menu Dots Copy 6 Created with Sketch." at bounding box center [1203, 744] width 20 height 14
click at [1131, 732] on link "Duplicate" at bounding box center [1143, 732] width 49 height 20
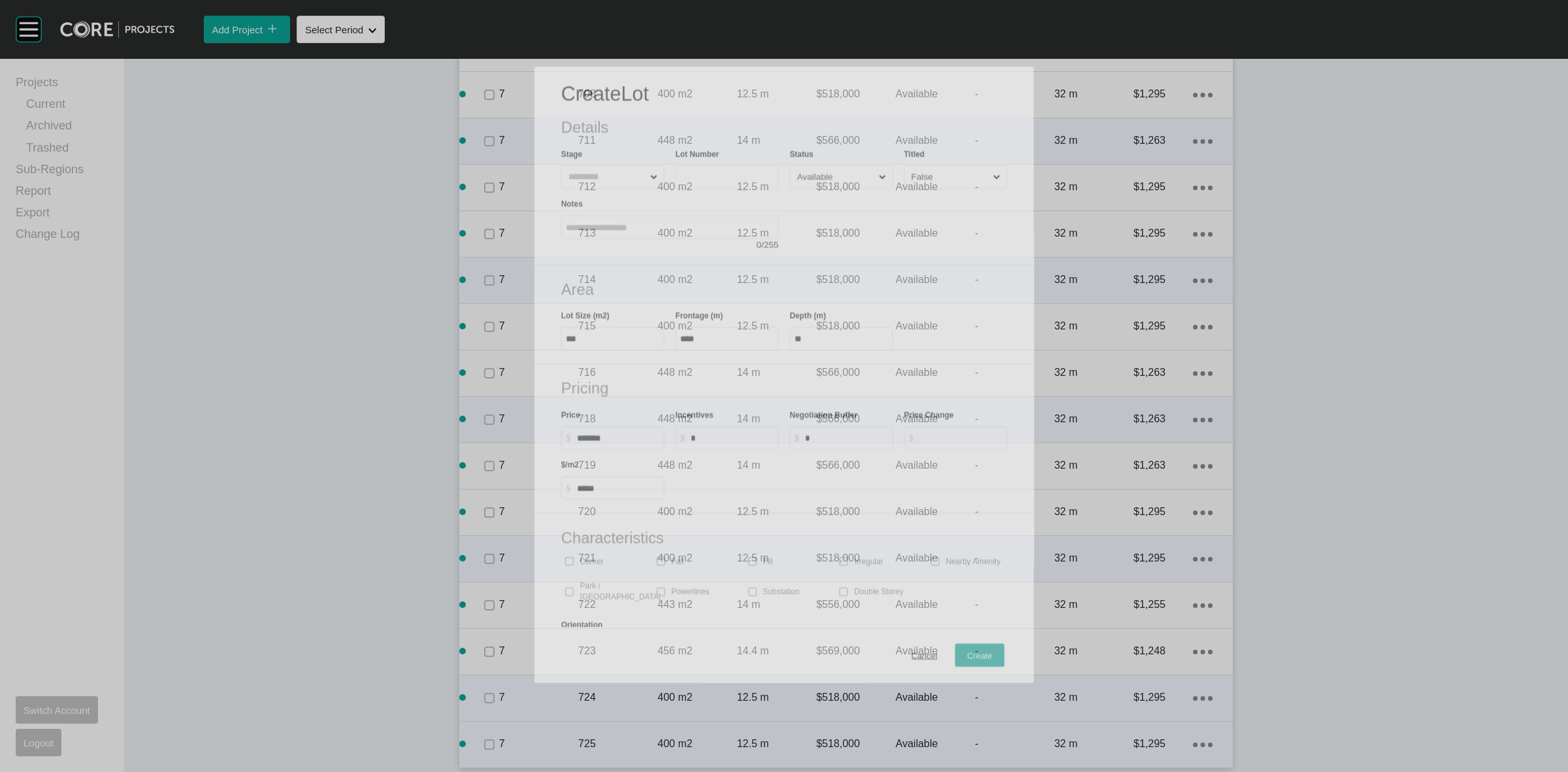
scroll to position [3862, 0]
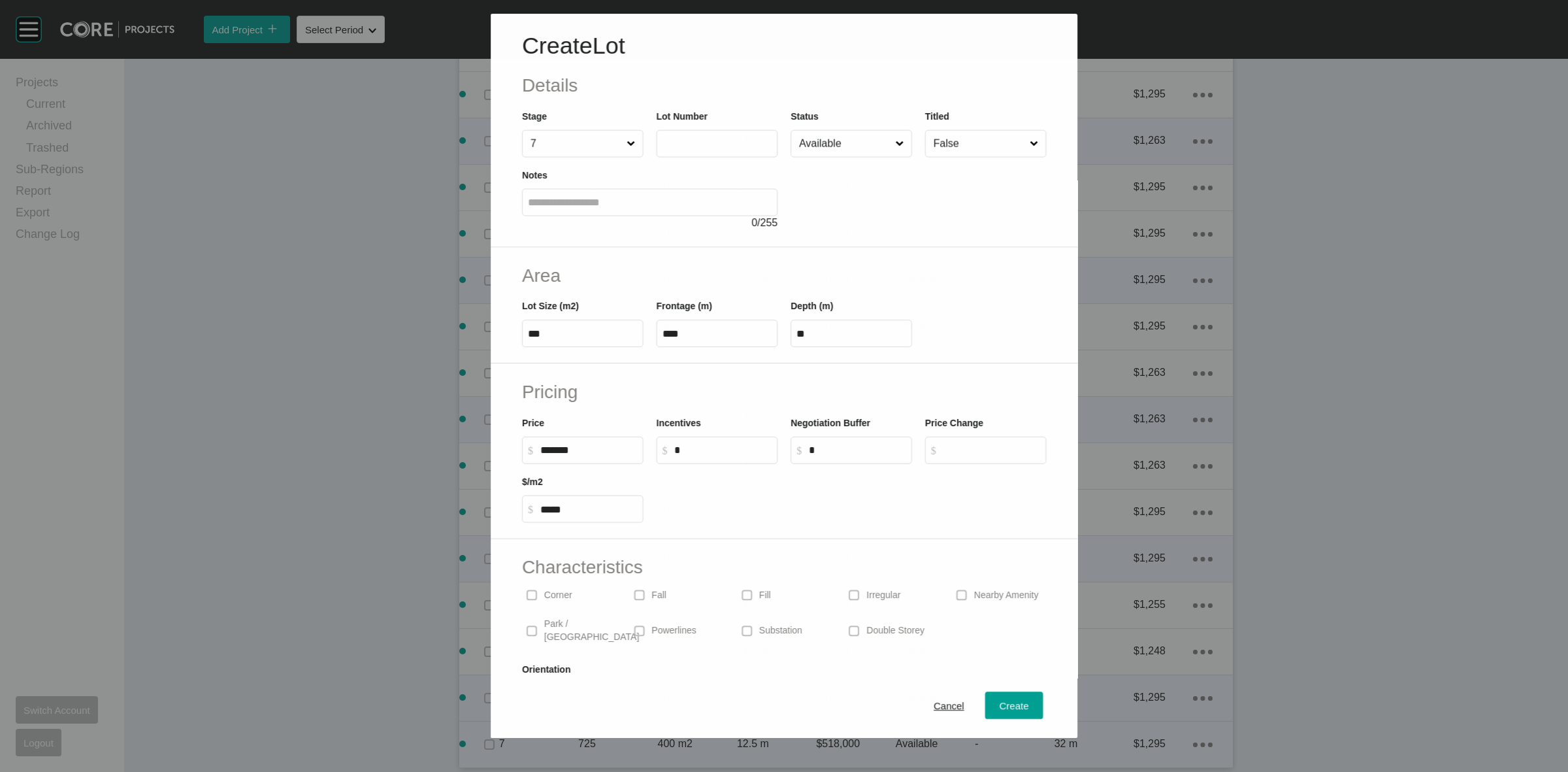
drag, startPoint x: 673, startPoint y: 142, endPoint x: 672, endPoint y: 136, distance: 6.1
click at [673, 140] on input "text" at bounding box center [717, 143] width 110 height 11
type input "***"
click at [1022, 703] on button "Create" at bounding box center [1014, 706] width 58 height 27
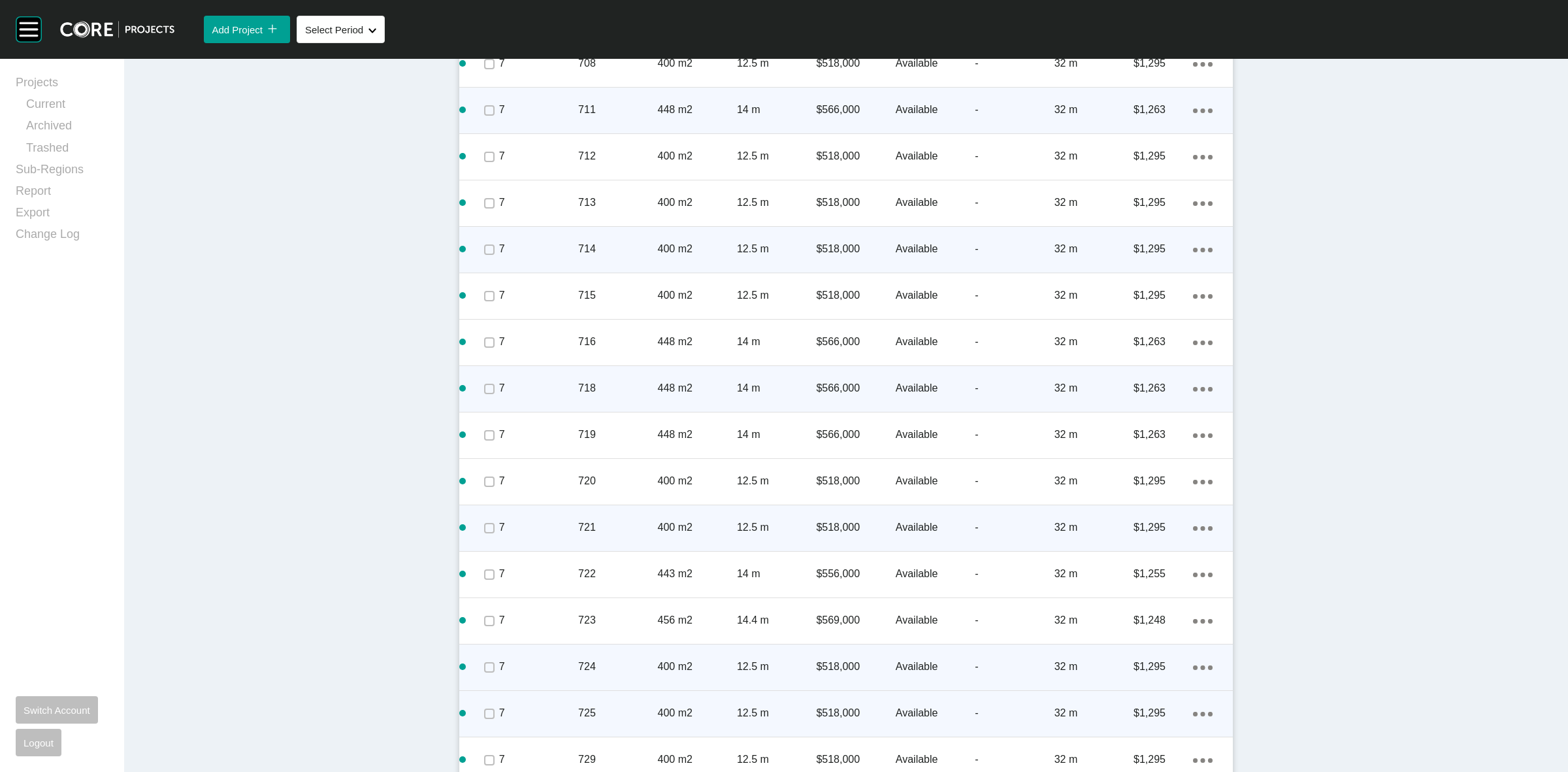
scroll to position [3949, 0]
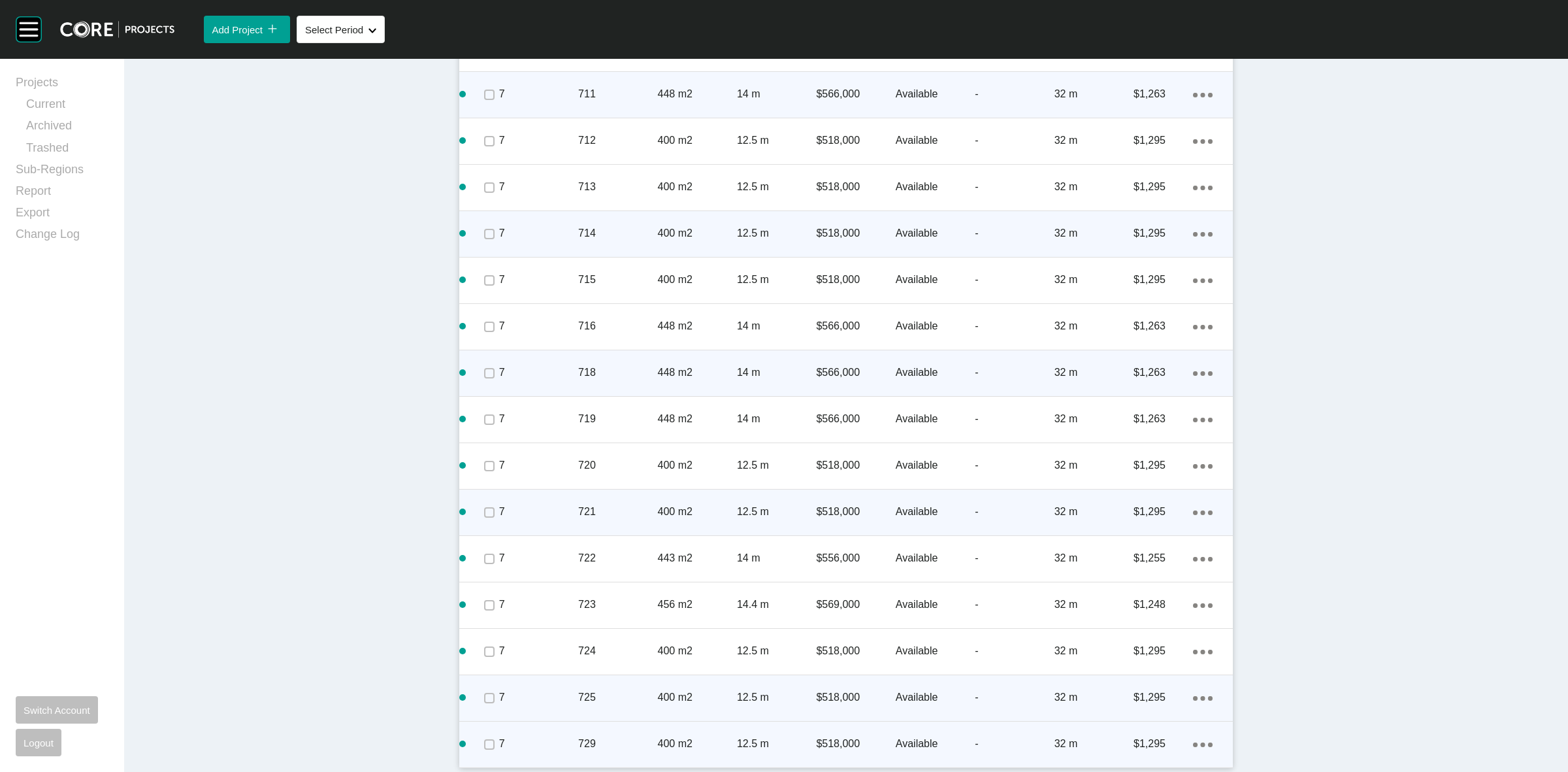
click at [1201, 743] on ellipse at bounding box center [1203, 745] width 5 height 5
click at [1150, 728] on link "Duplicate" at bounding box center [1143, 732] width 49 height 20
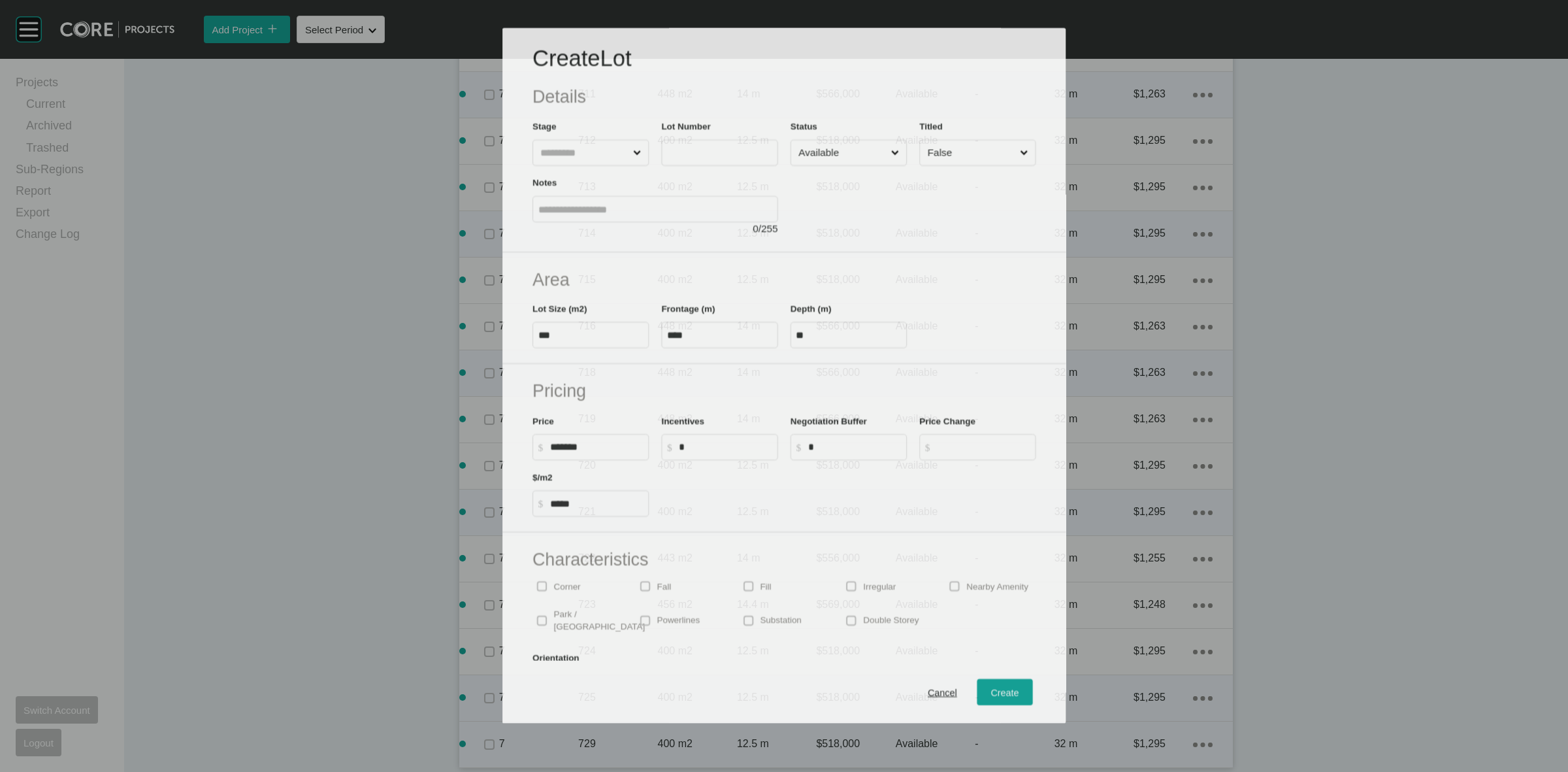
scroll to position [3908, 0]
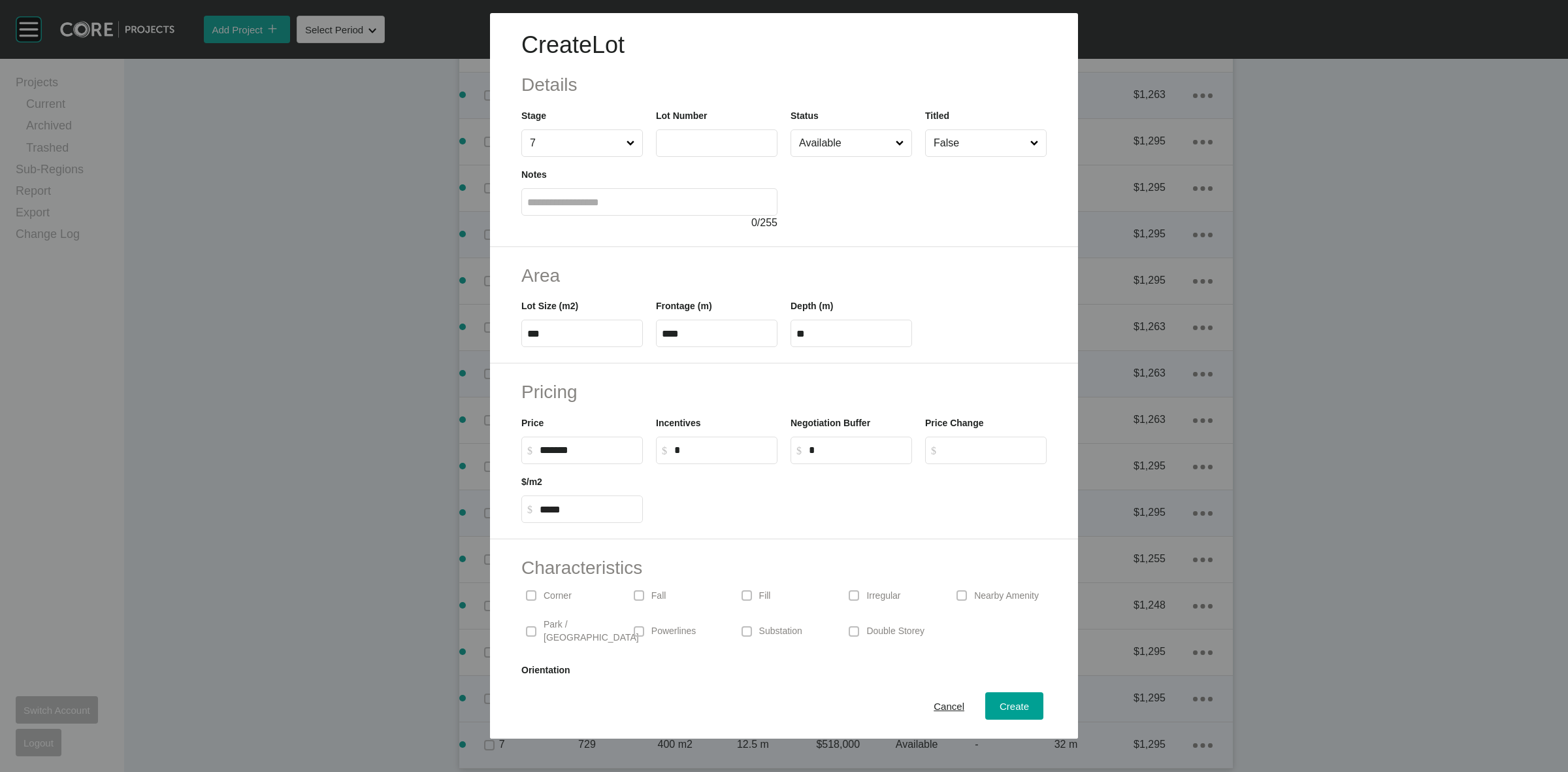
click at [729, 145] on input "text" at bounding box center [717, 142] width 110 height 11
type input "***"
click at [997, 704] on div "Create" at bounding box center [1014, 706] width 36 height 17
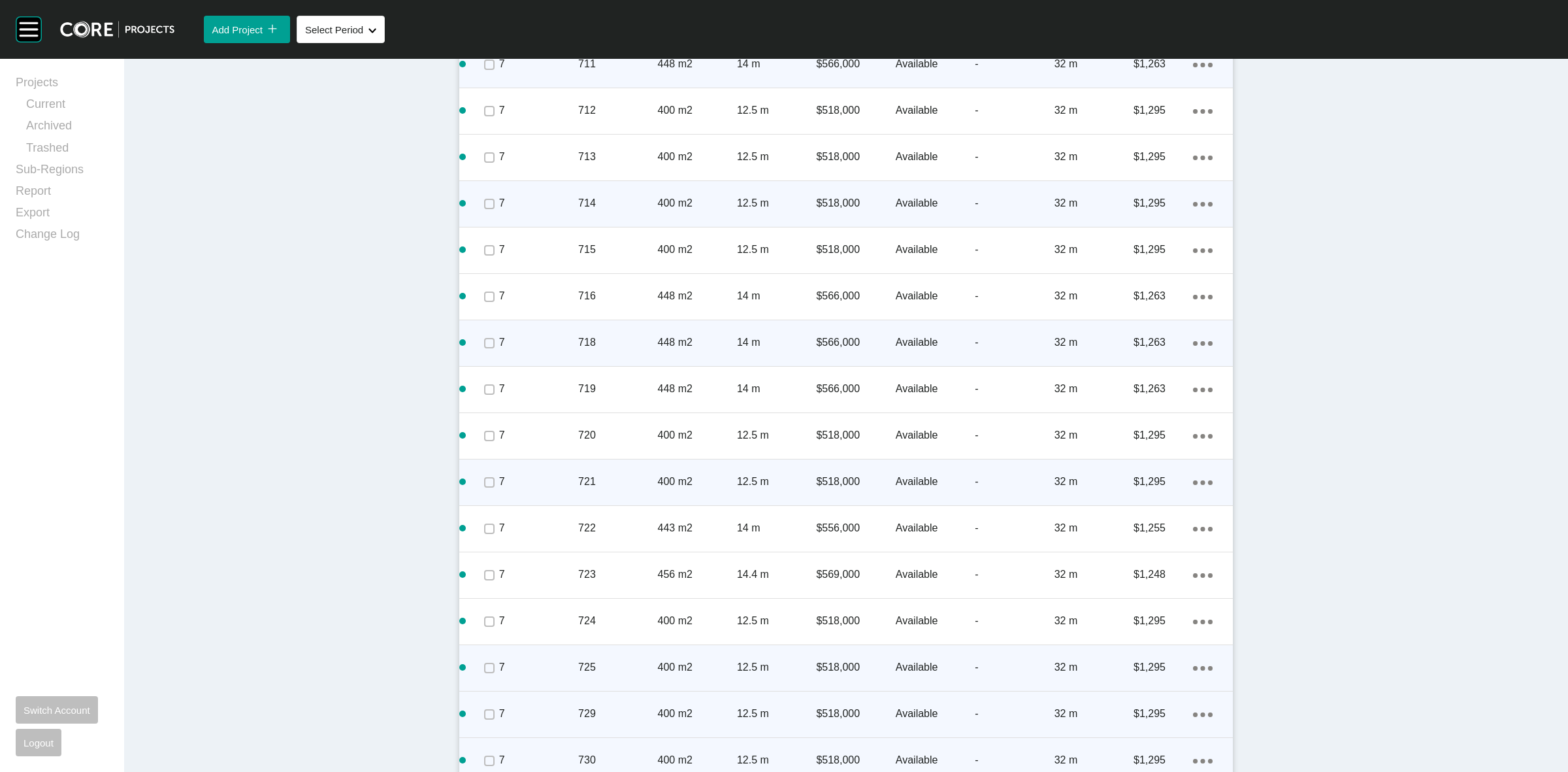
scroll to position [3995, 0]
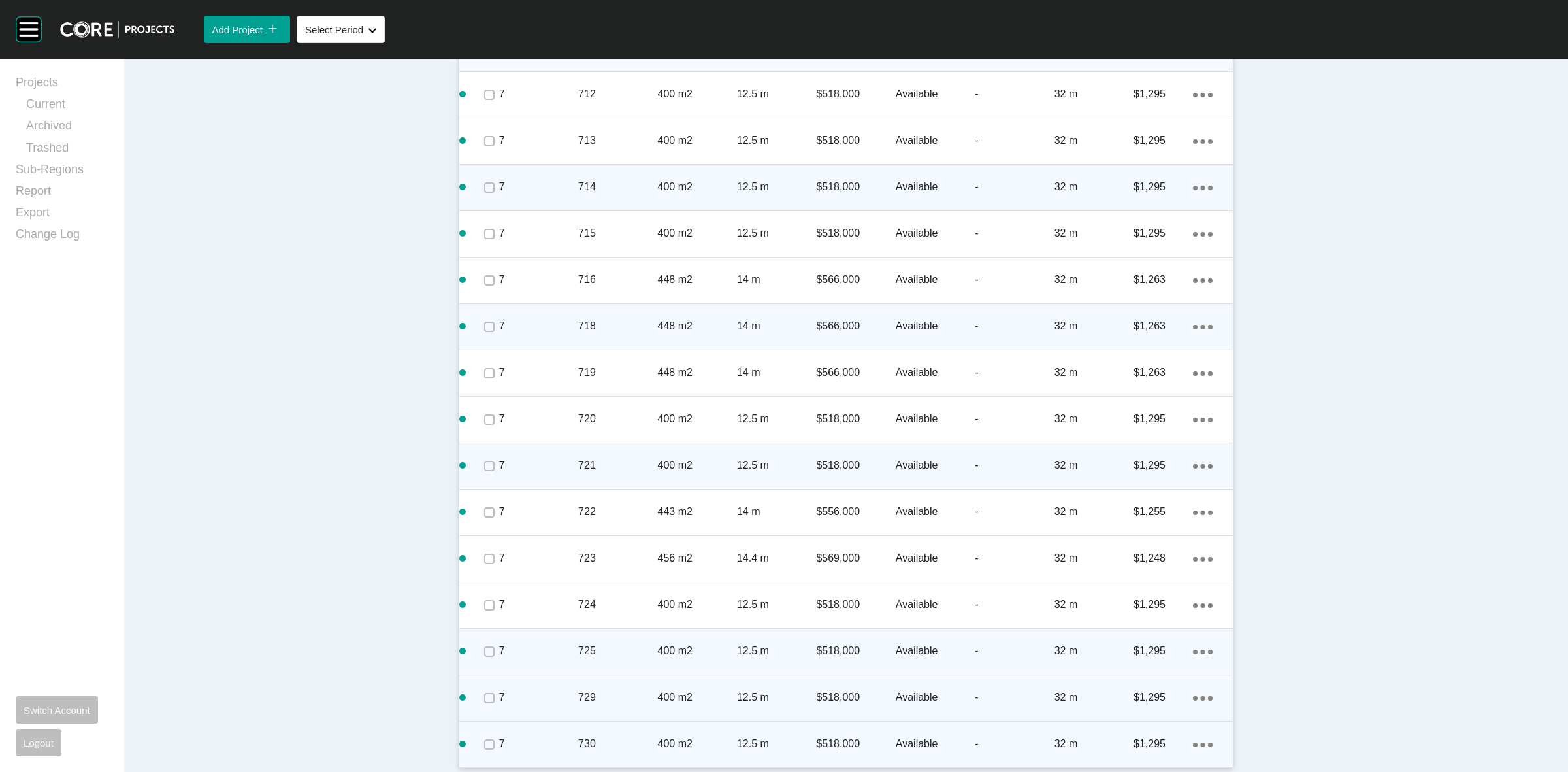
click at [1201, 743] on ellipse at bounding box center [1203, 745] width 5 height 5
click at [1150, 733] on link "Duplicate" at bounding box center [1143, 732] width 49 height 20
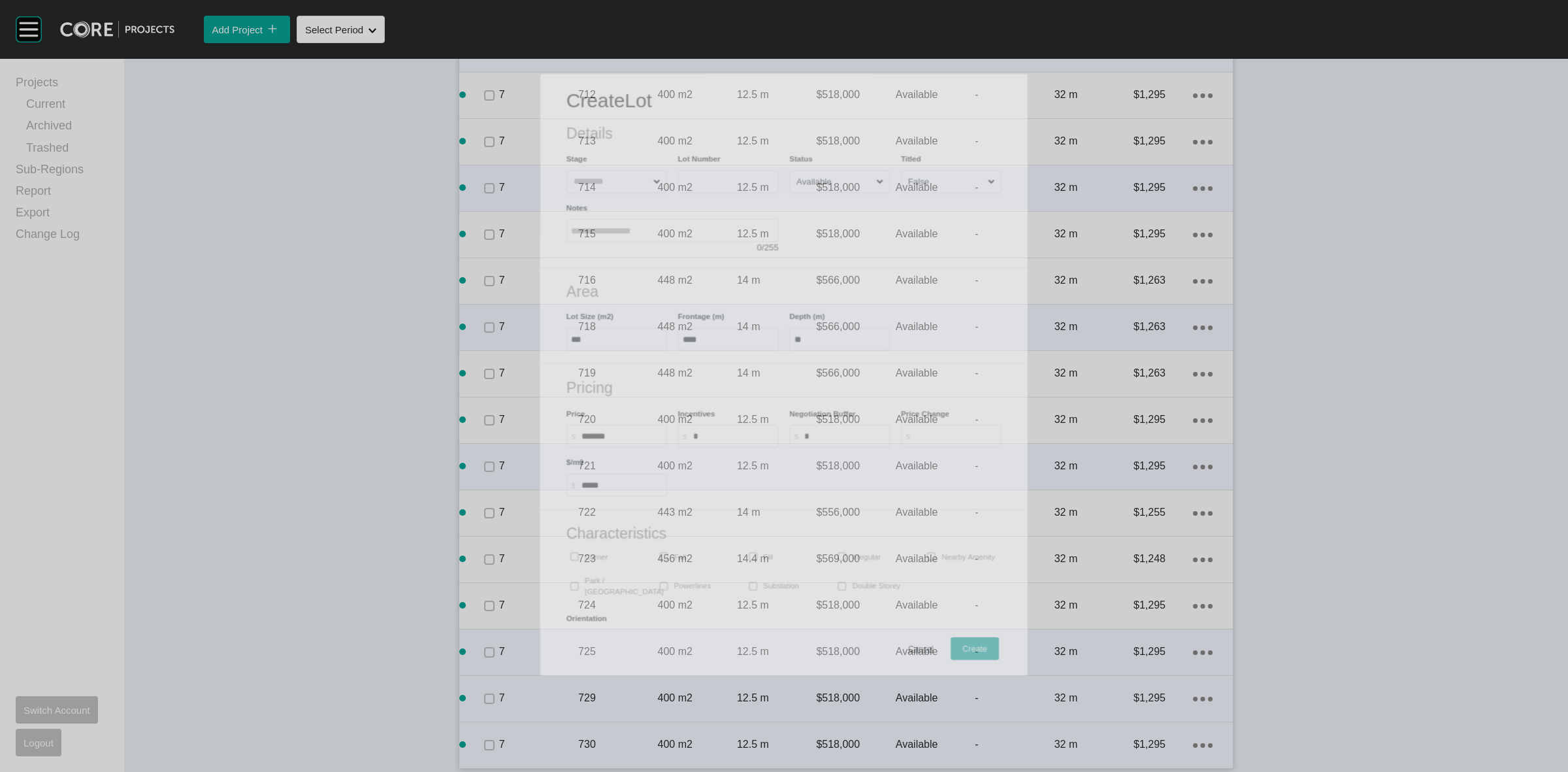
scroll to position [3955, 0]
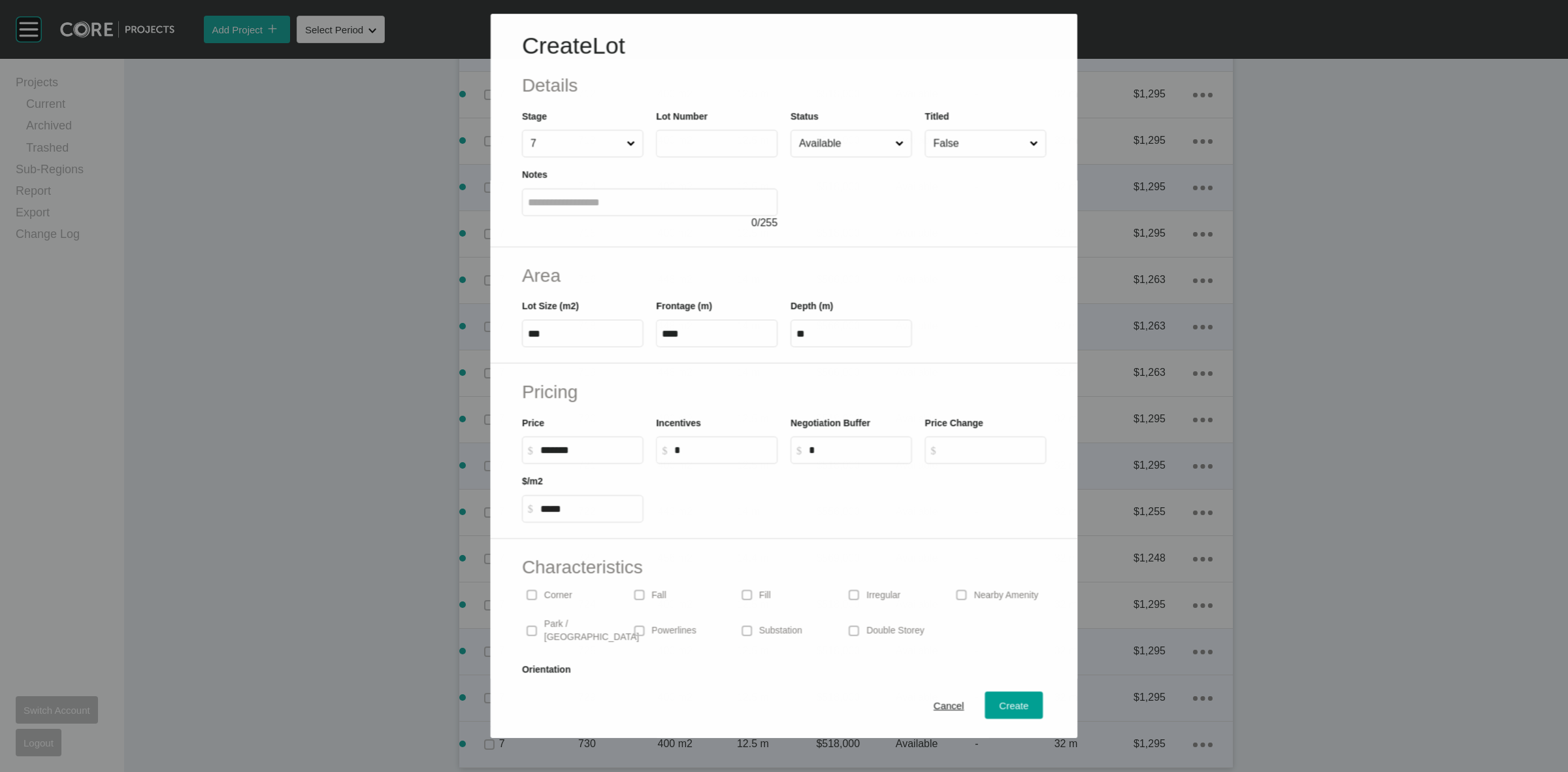
click at [679, 151] on label at bounding box center [717, 144] width 121 height 27
click at [679, 149] on input "text" at bounding box center [717, 143] width 110 height 11
click at [1000, 705] on span "Create" at bounding box center [1014, 706] width 29 height 11
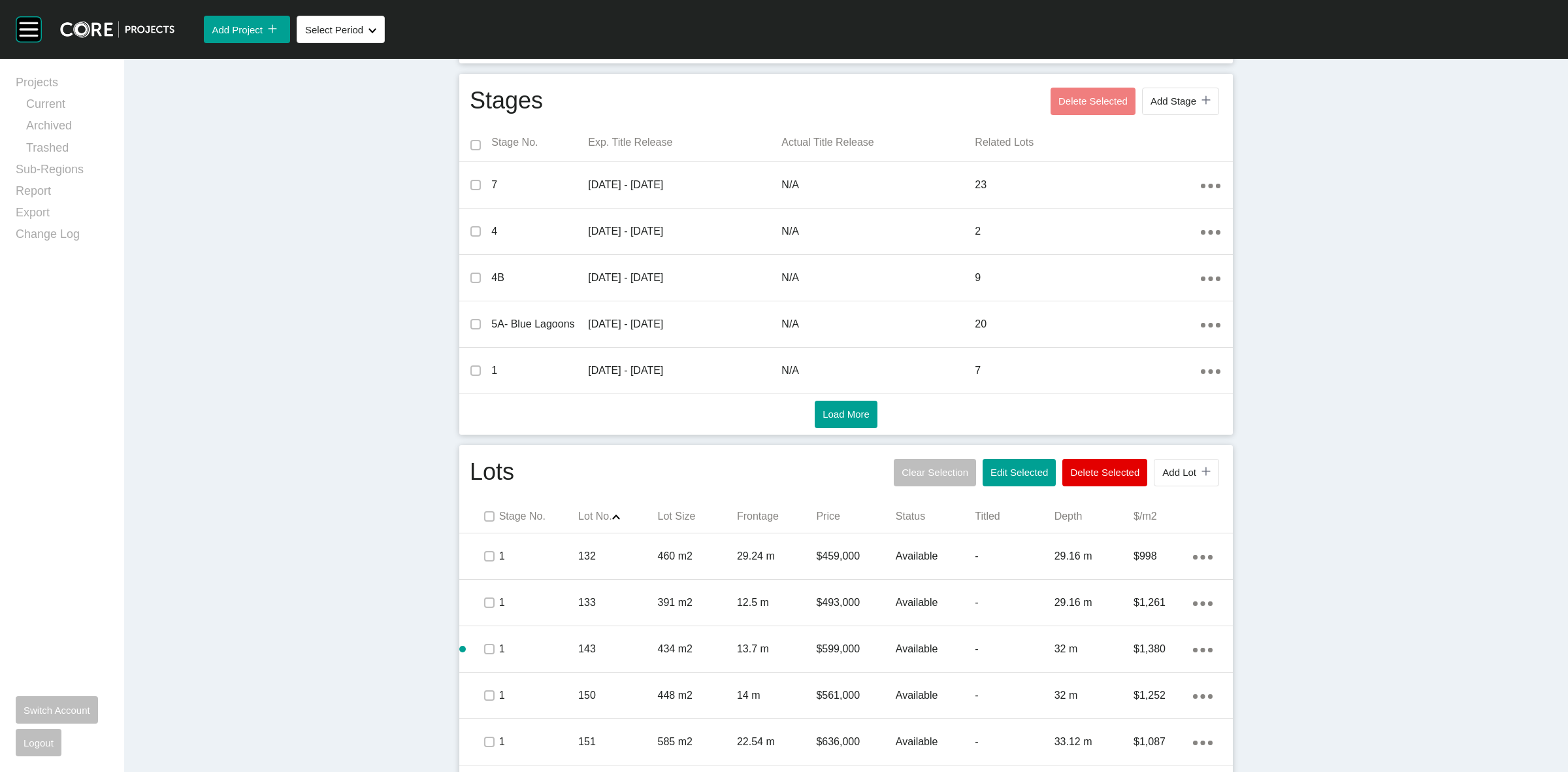
scroll to position [445, 0]
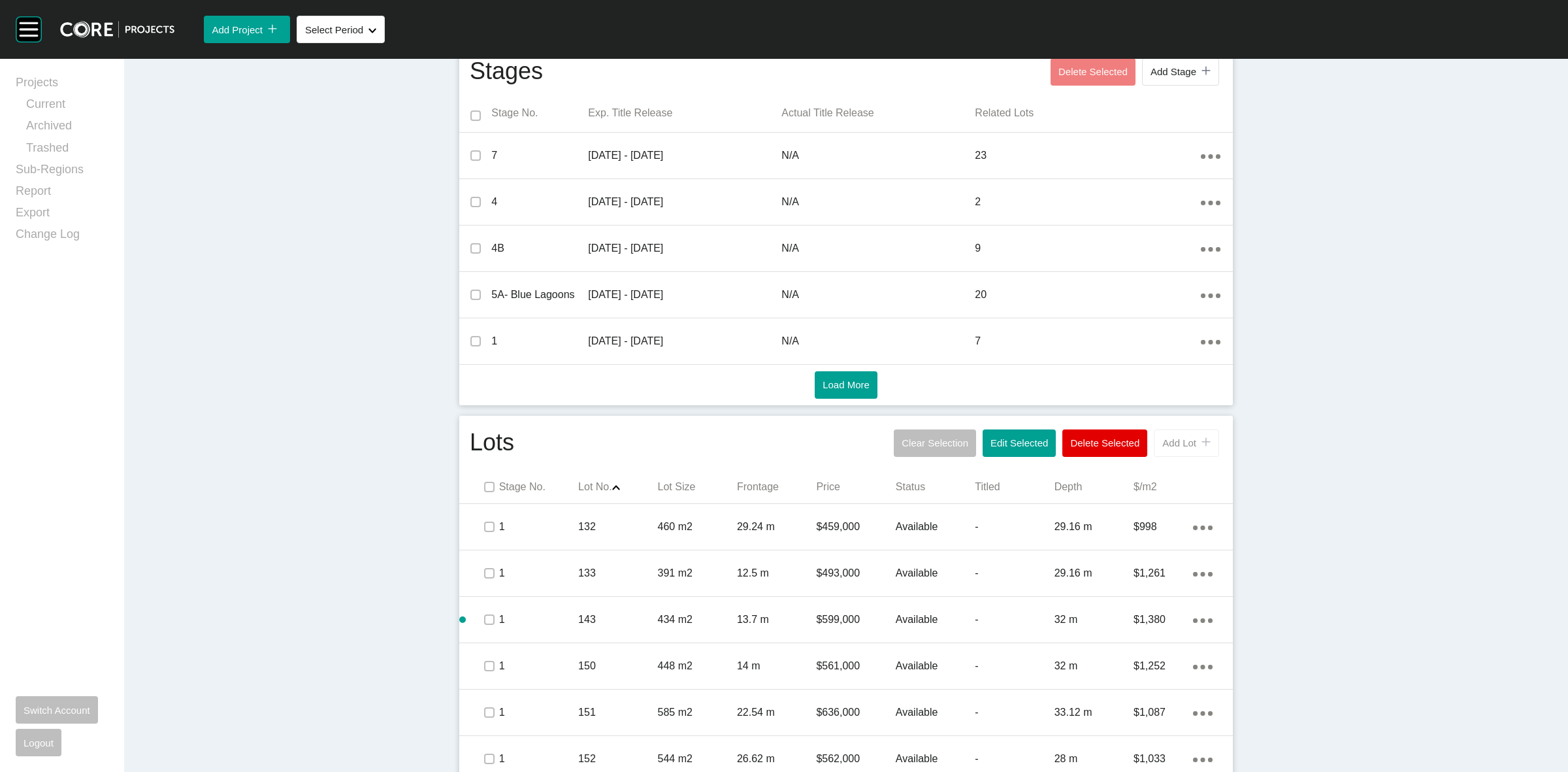
click at [1167, 442] on span "Add Lot" at bounding box center [1178, 442] width 34 height 11
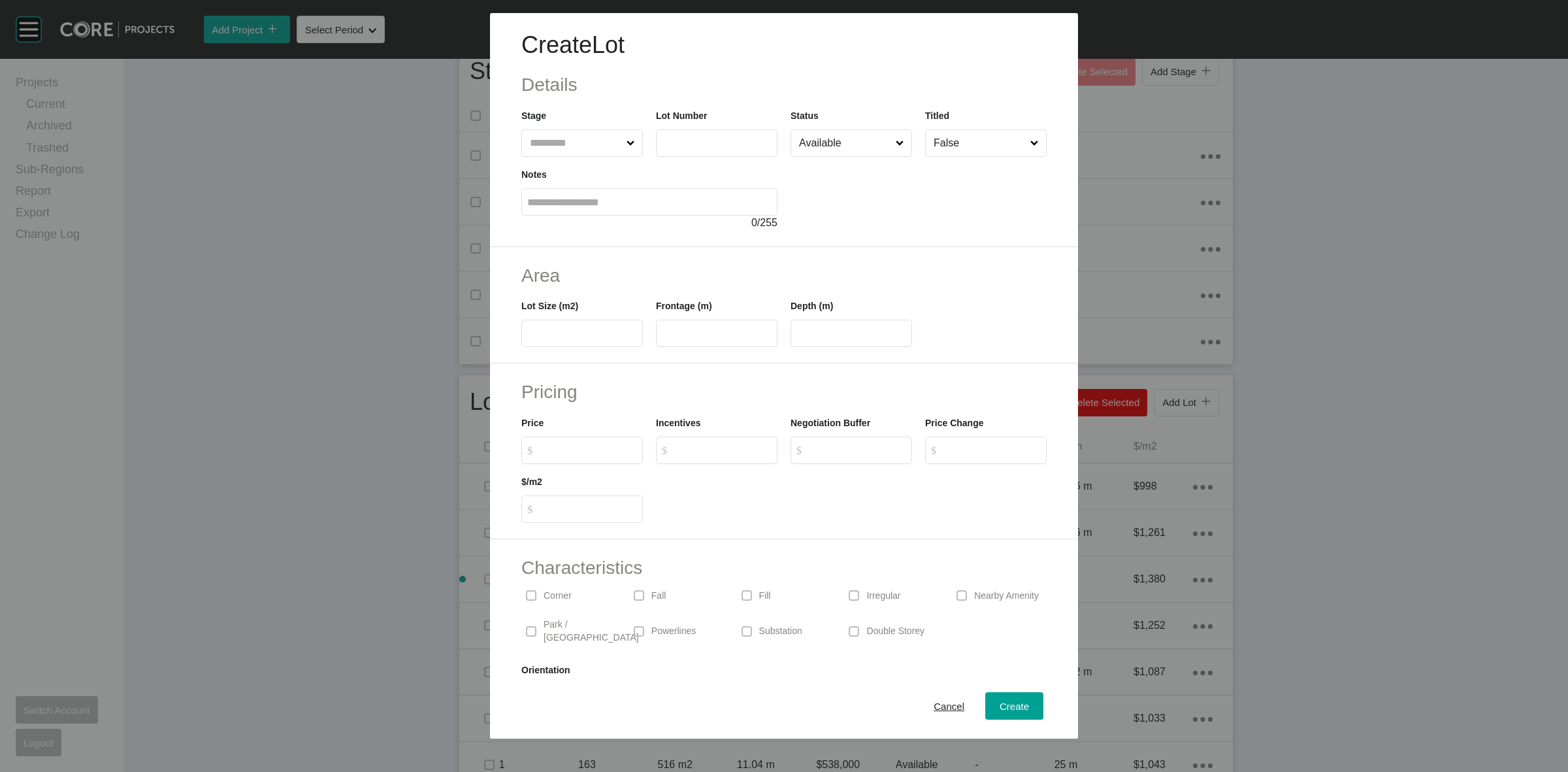
click at [559, 140] on input "text" at bounding box center [576, 143] width 96 height 26
drag, startPoint x: 865, startPoint y: 336, endPoint x: 615, endPoint y: 282, distance: 255.8
click at [752, 347] on div "Lot Size (m2) *** Frontage (m) ** Depth (m) ****" at bounding box center [784, 317] width 538 height 59
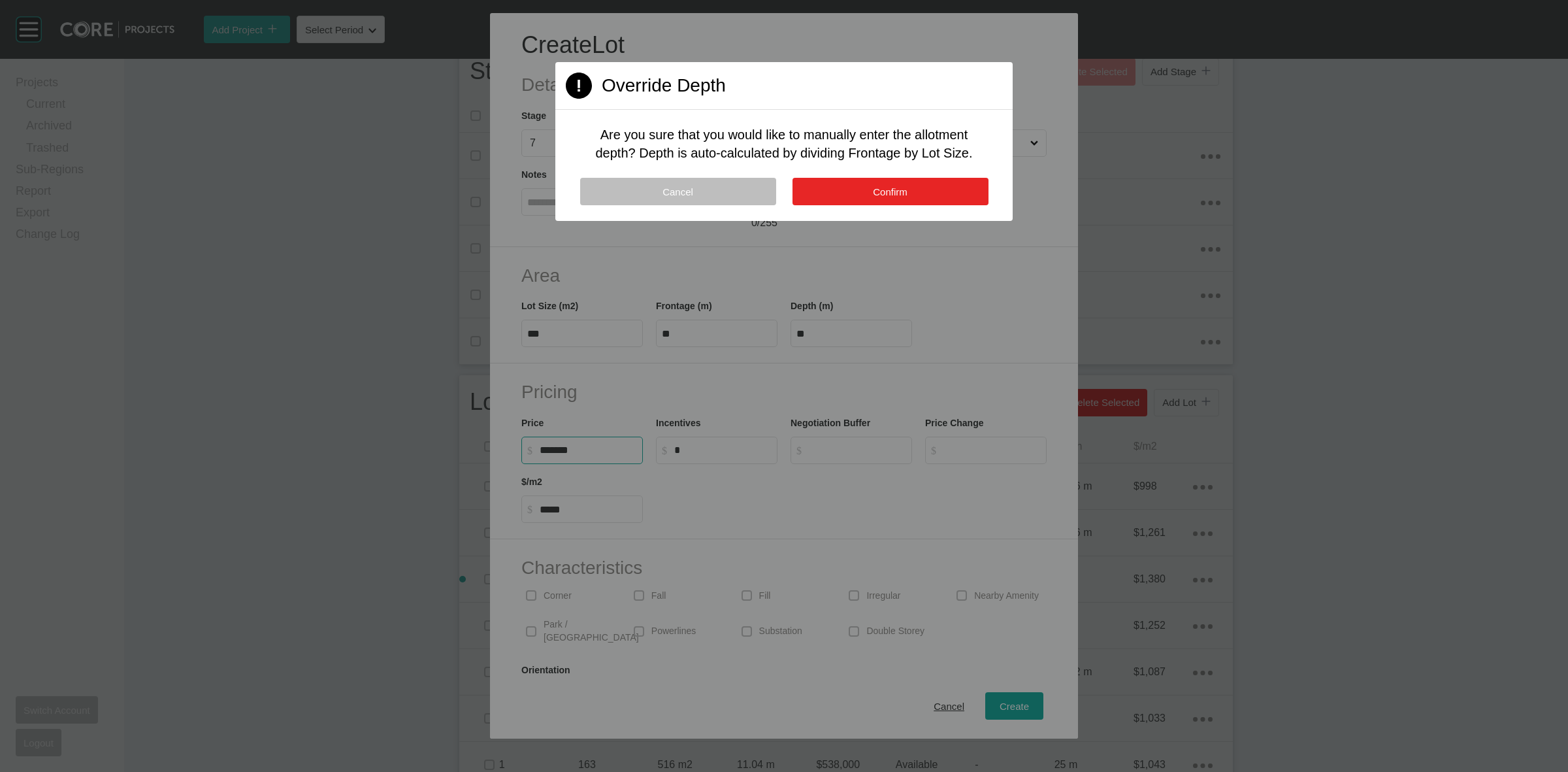
click at [831, 189] on button "Confirm" at bounding box center [890, 191] width 196 height 27
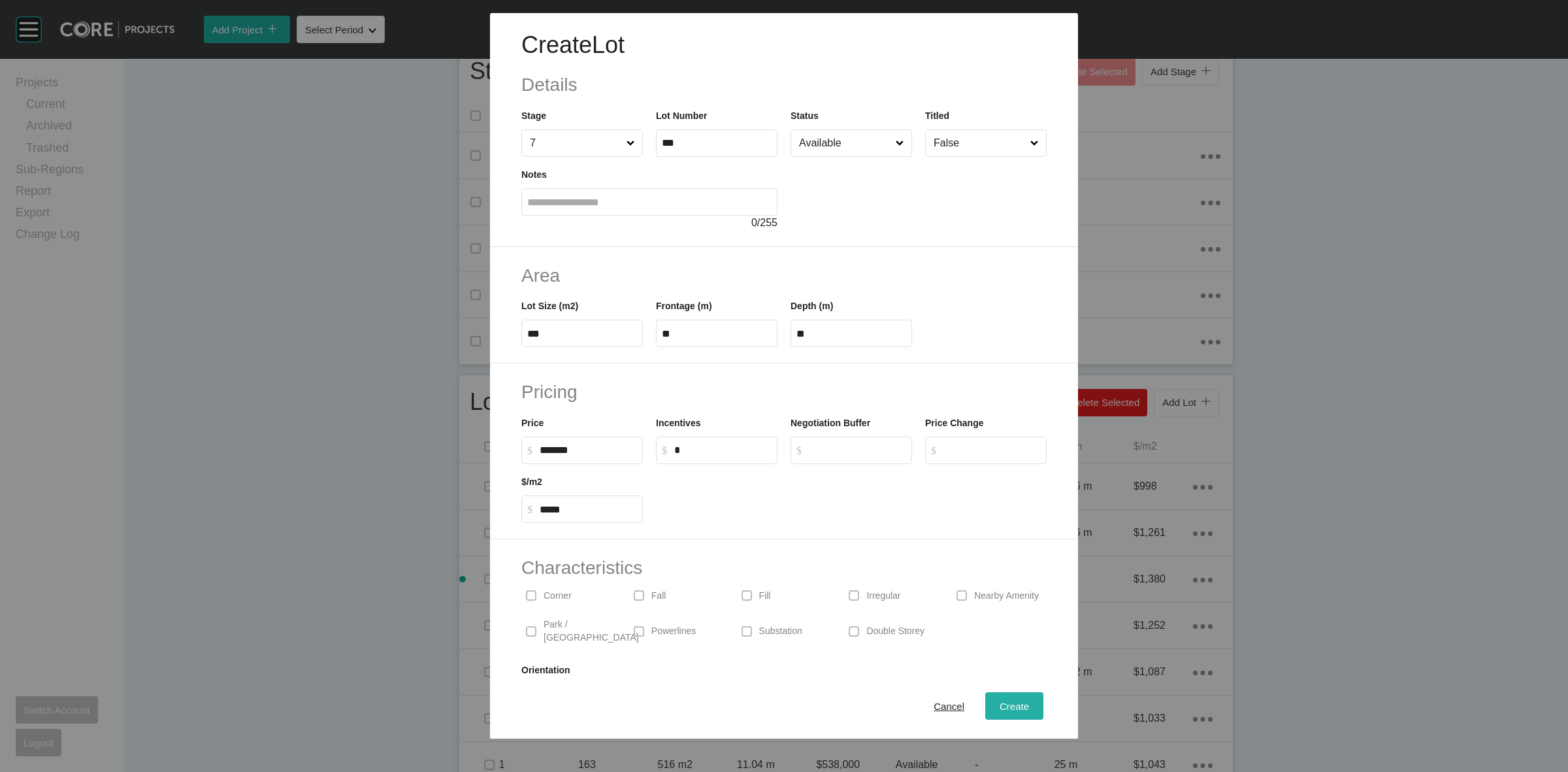
click at [1001, 706] on span "Create" at bounding box center [1014, 706] width 29 height 11
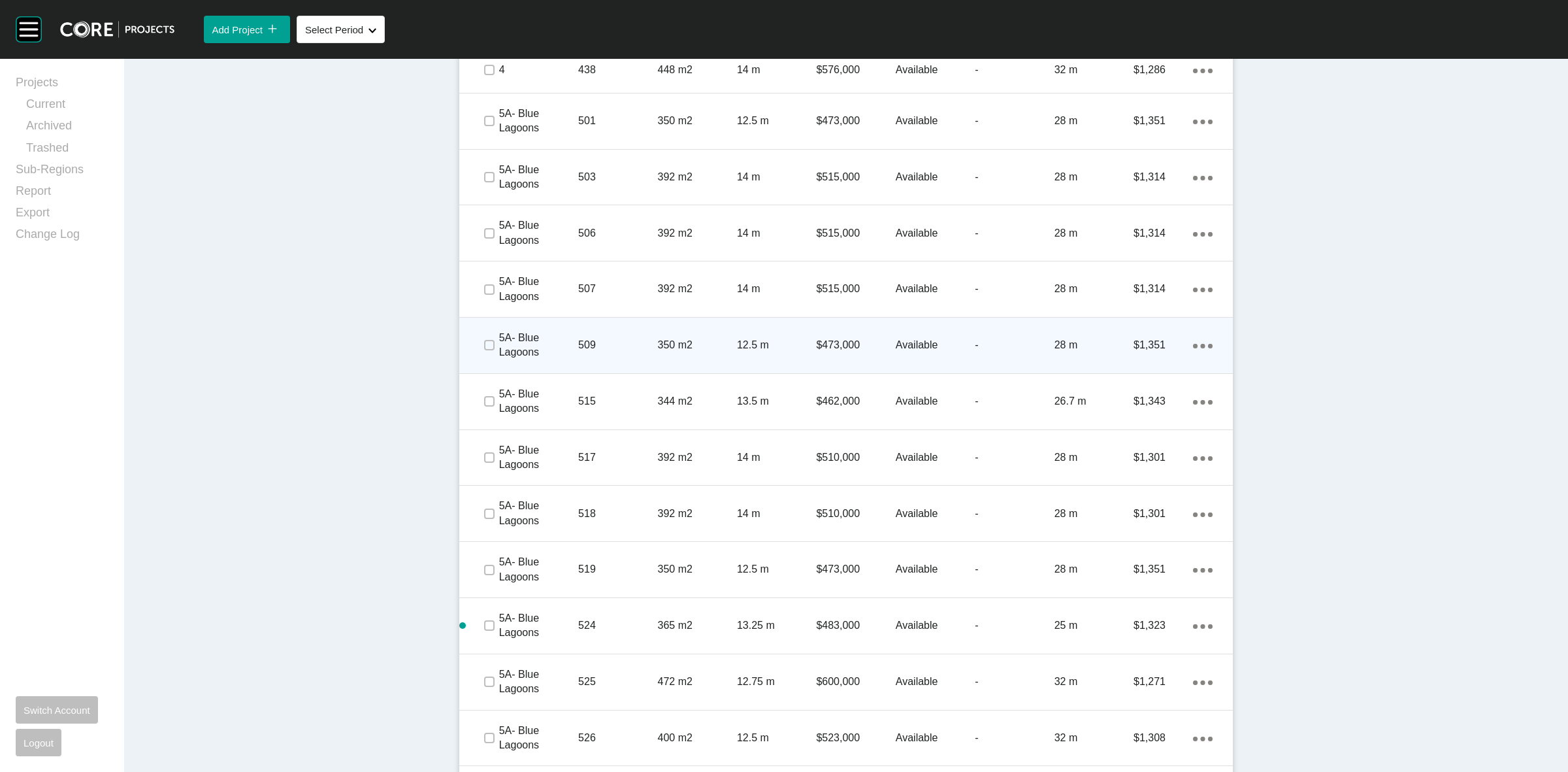
scroll to position [2570, 0]
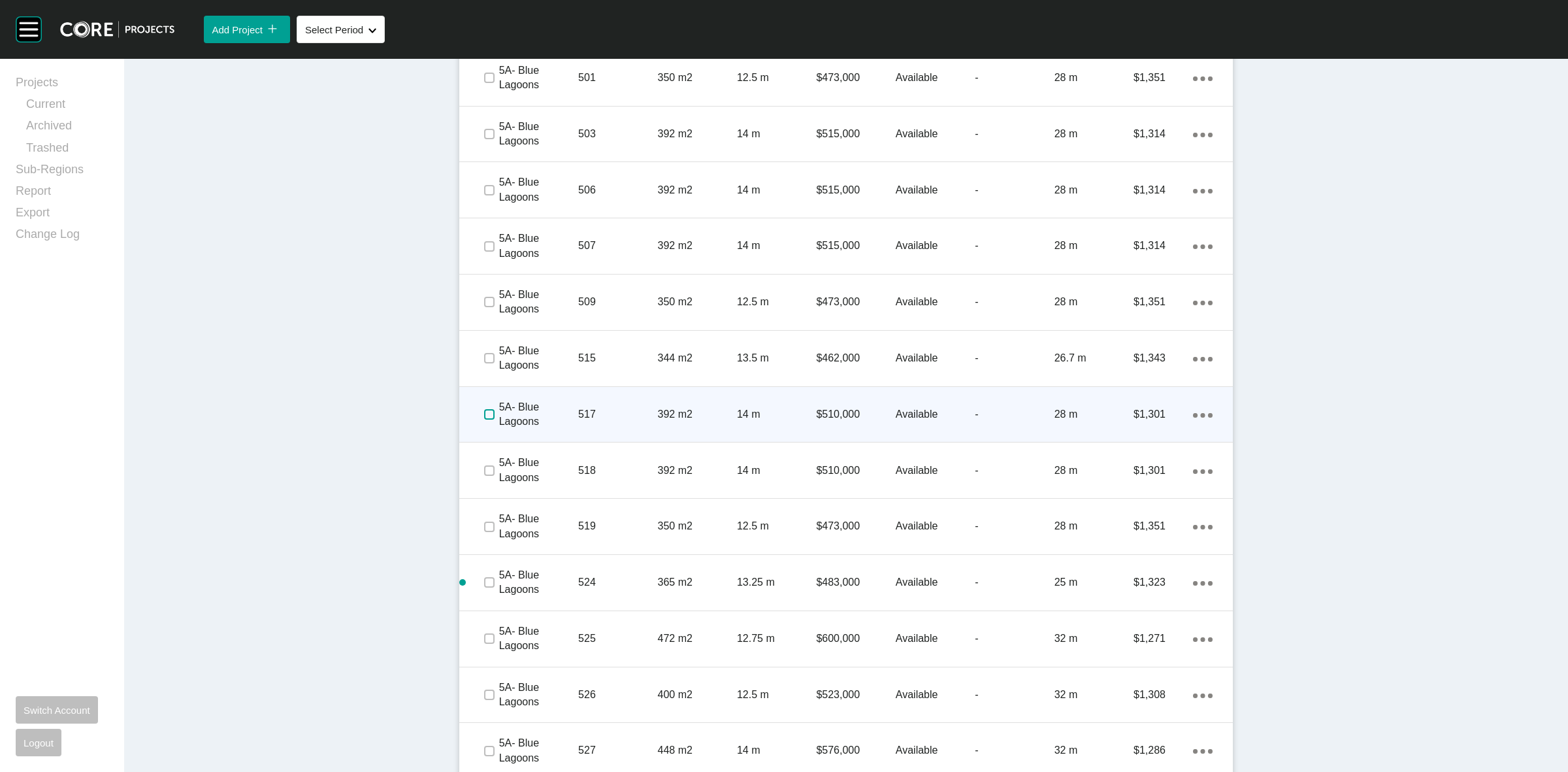
drag, startPoint x: 481, startPoint y: 416, endPoint x: 561, endPoint y: 414, distance: 80.0
click at [484, 416] on label at bounding box center [489, 414] width 11 height 11
click at [590, 412] on p "517" at bounding box center [617, 414] width 79 height 14
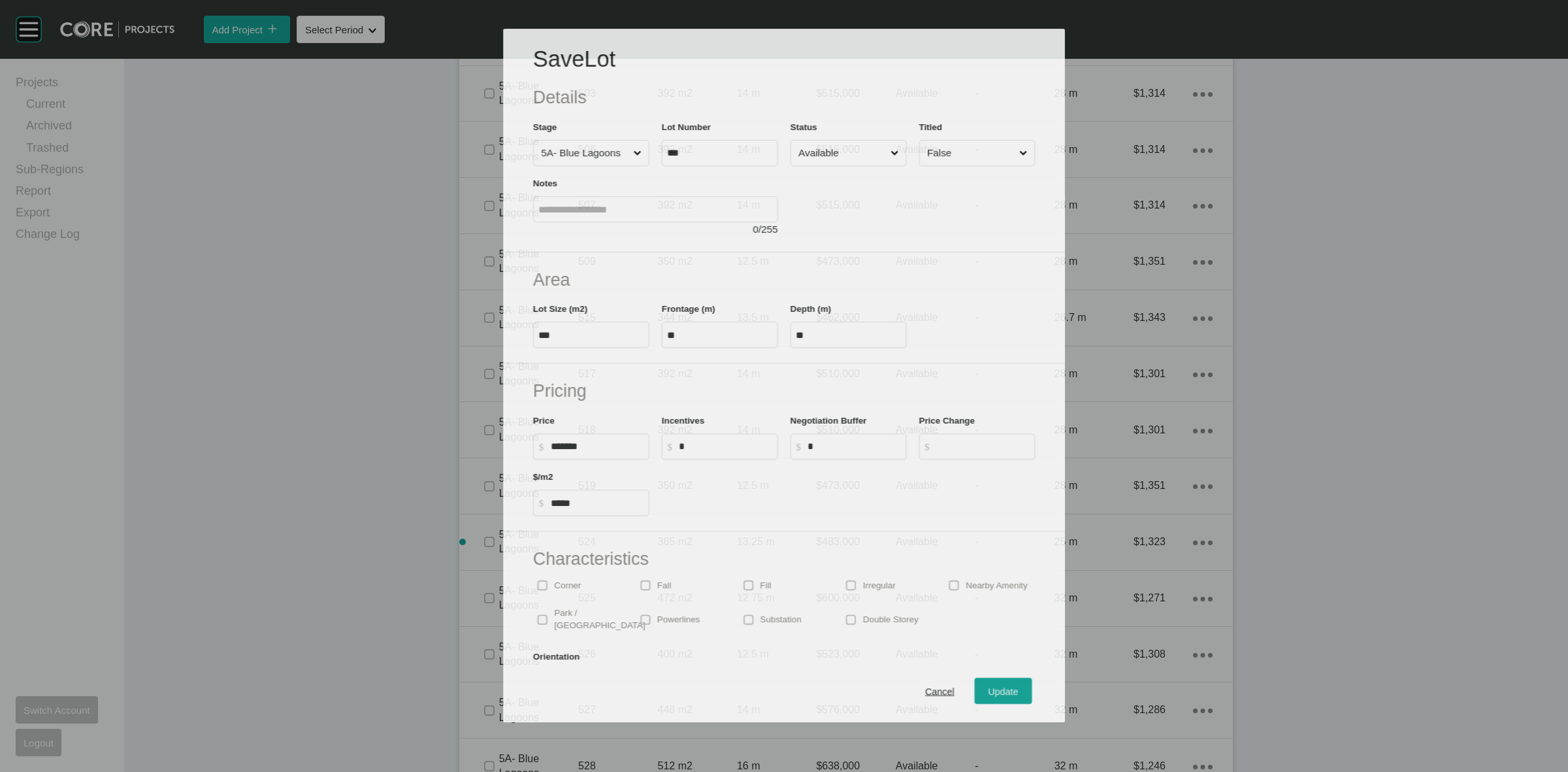
scroll to position [2530, 0]
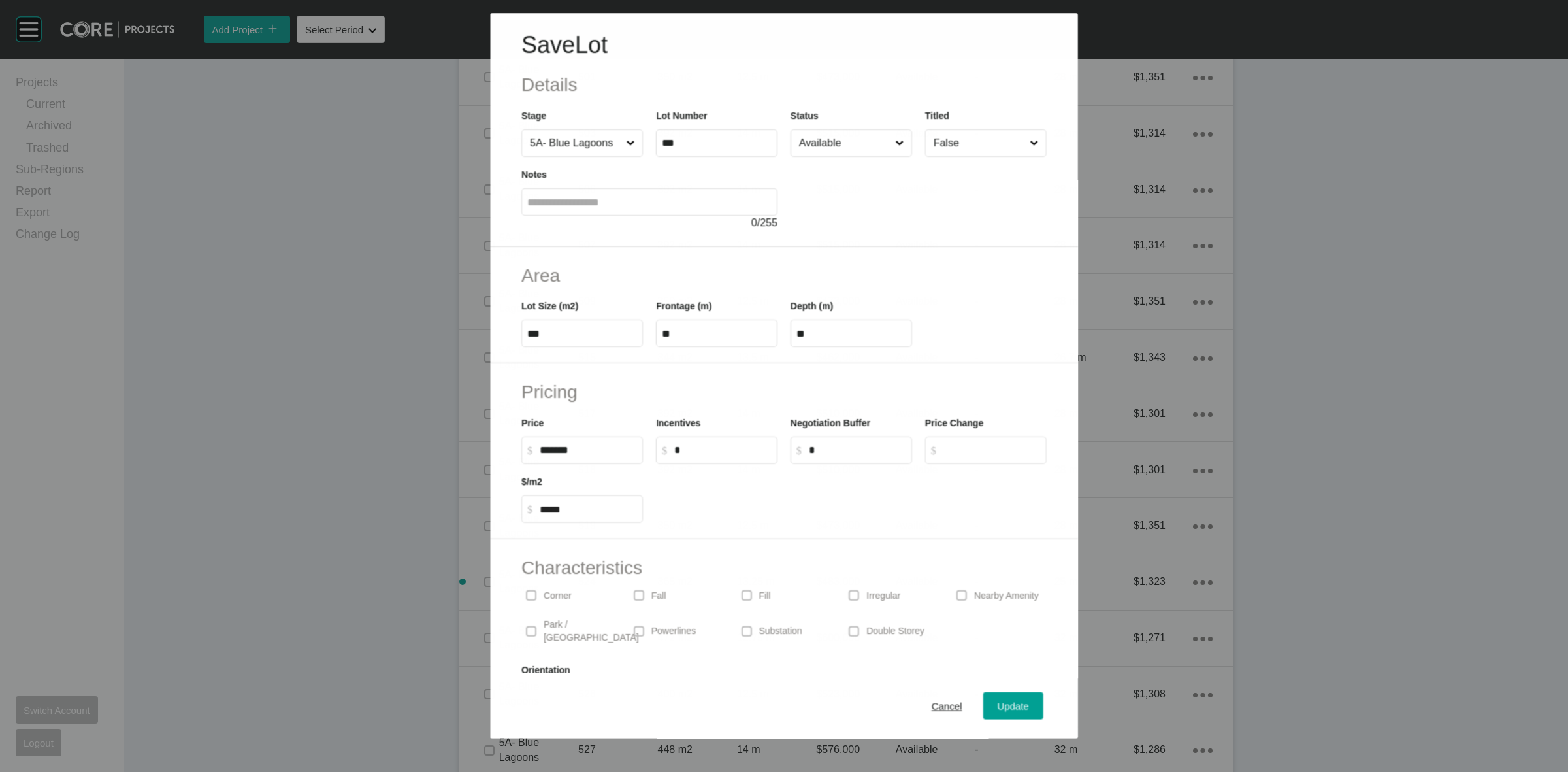
click at [840, 144] on input "Available" at bounding box center [845, 143] width 96 height 26
click at [997, 716] on button "Update" at bounding box center [1013, 706] width 60 height 27
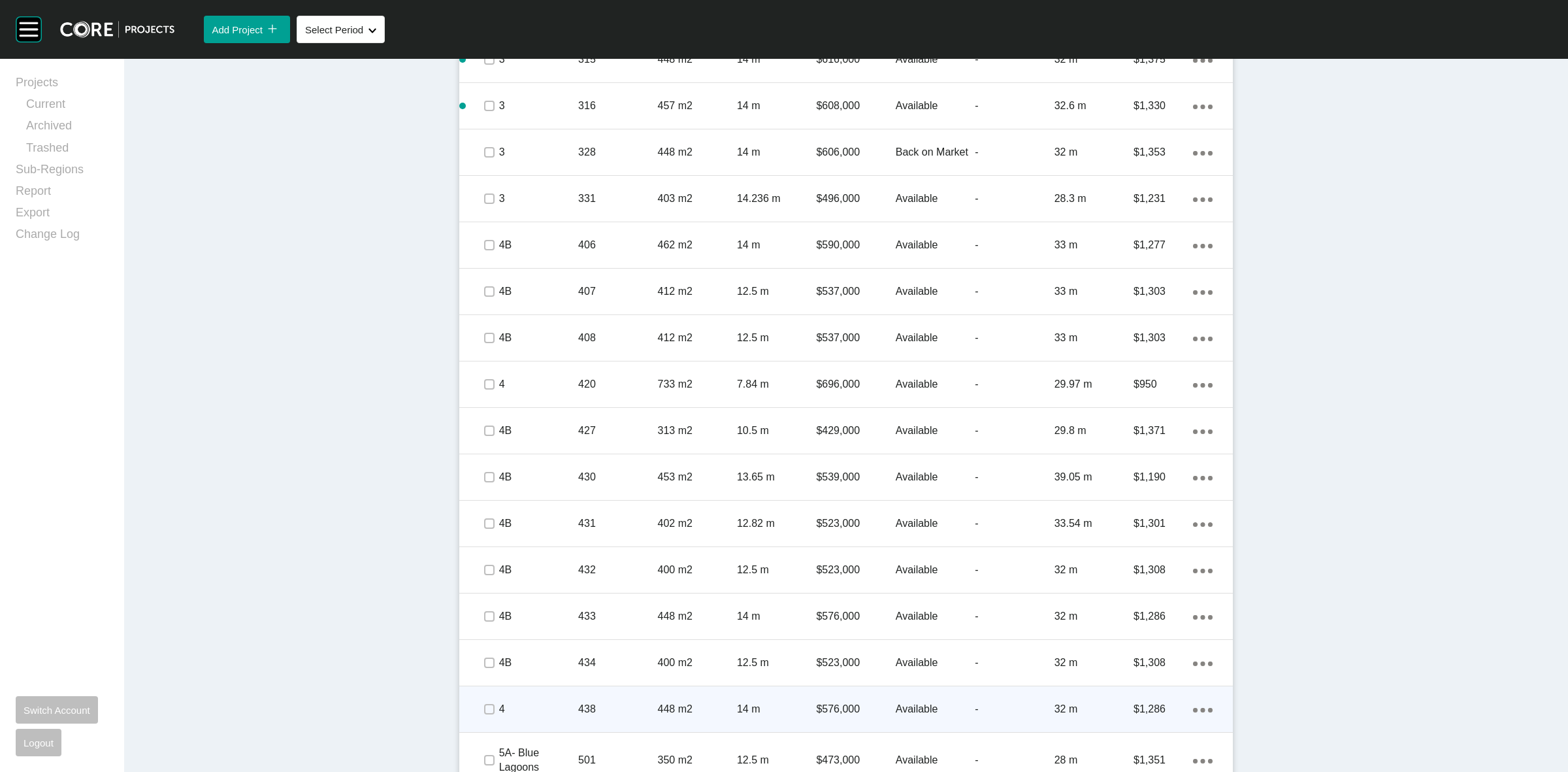
scroll to position [1916, 0]
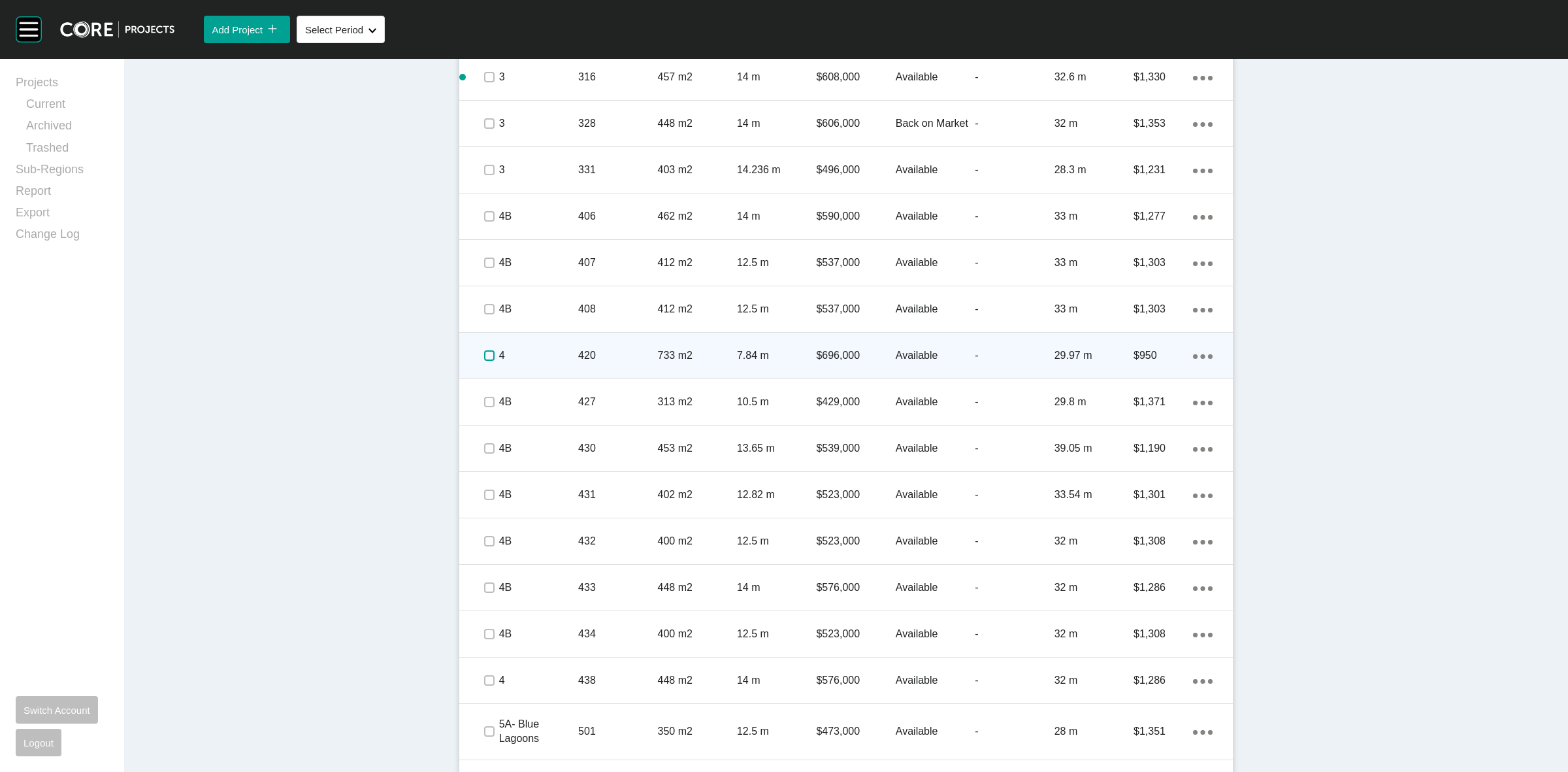
drag, startPoint x: 479, startPoint y: 353, endPoint x: 533, endPoint y: 348, distance: 54.2
click at [484, 353] on label at bounding box center [489, 356] width 11 height 11
click at [543, 345] on div "4" at bounding box center [538, 356] width 79 height 41
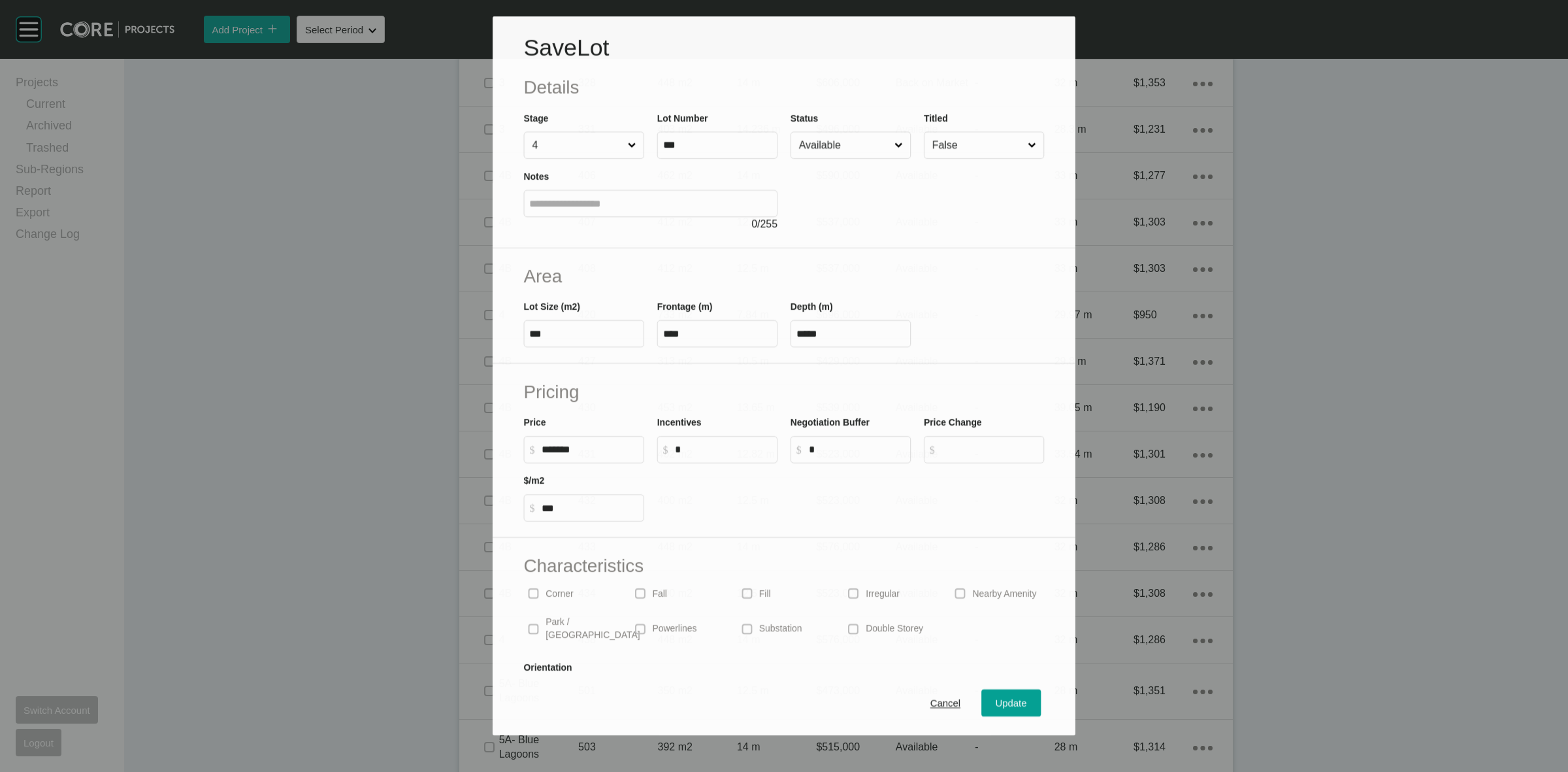
scroll to position [1876, 0]
click at [830, 134] on input "Available" at bounding box center [844, 145] width 96 height 26
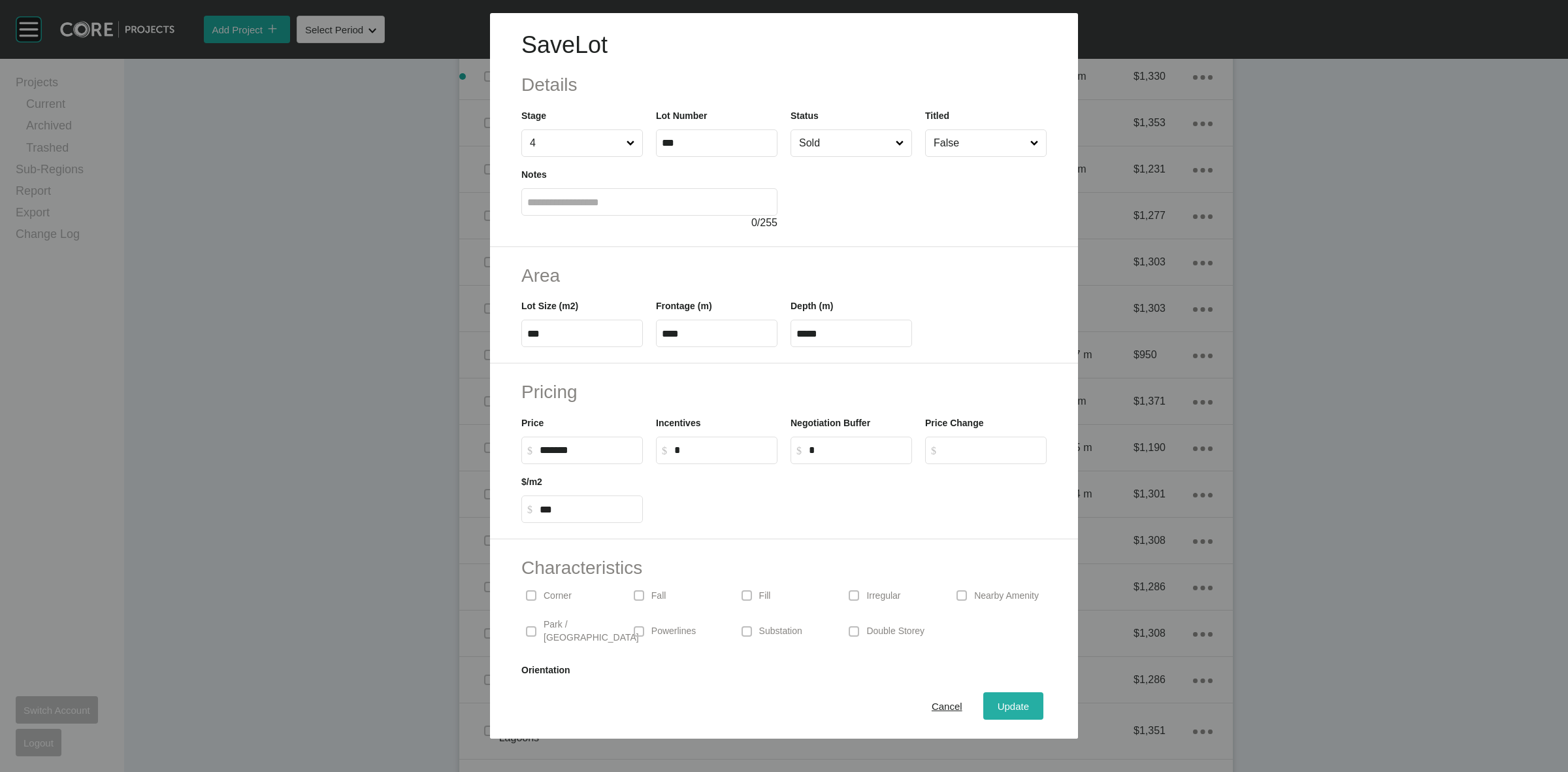
click at [1000, 717] on button "Update" at bounding box center [1013, 706] width 60 height 27
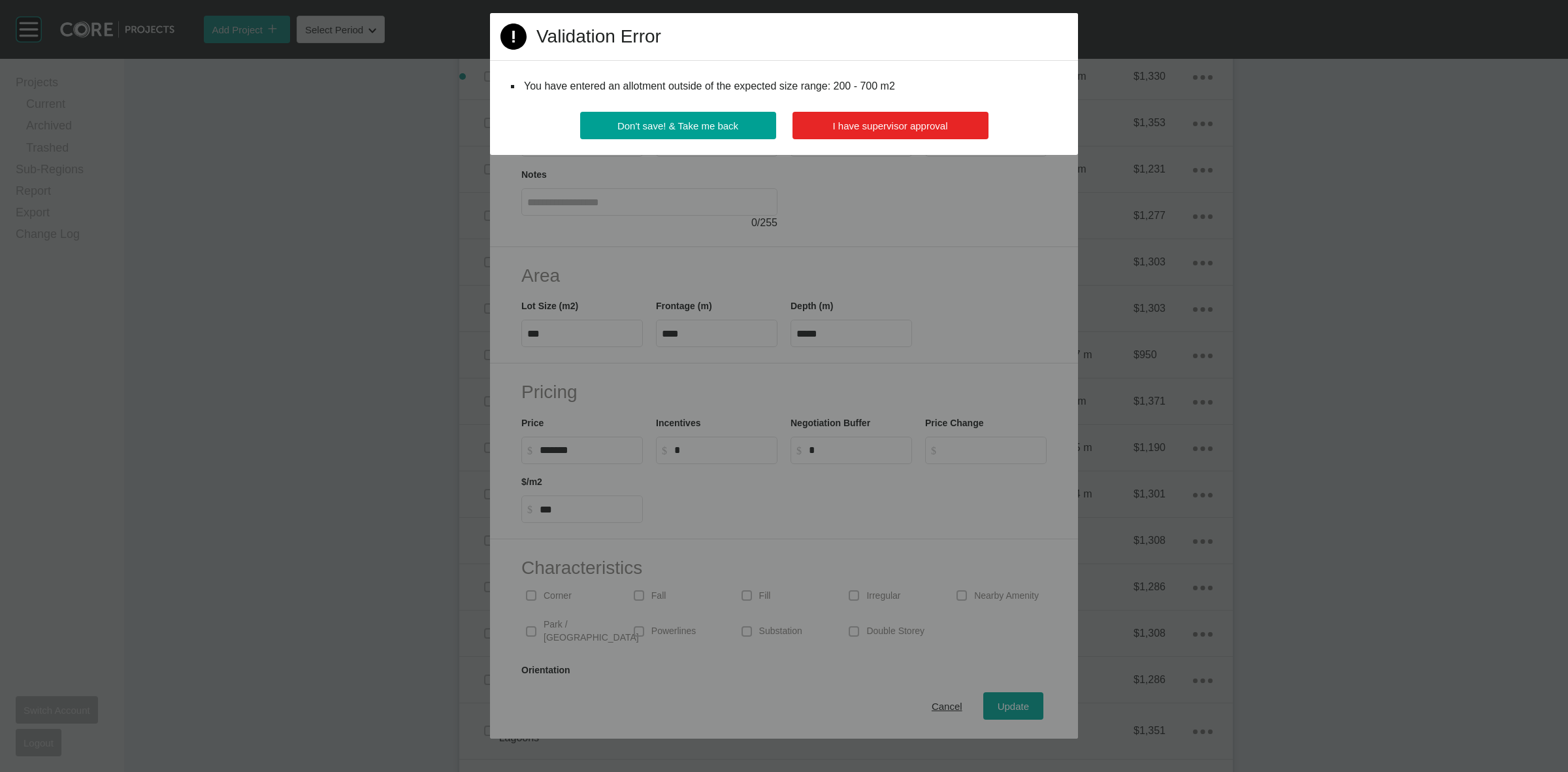
click at [921, 128] on span "I have supervisor approval" at bounding box center [890, 125] width 115 height 11
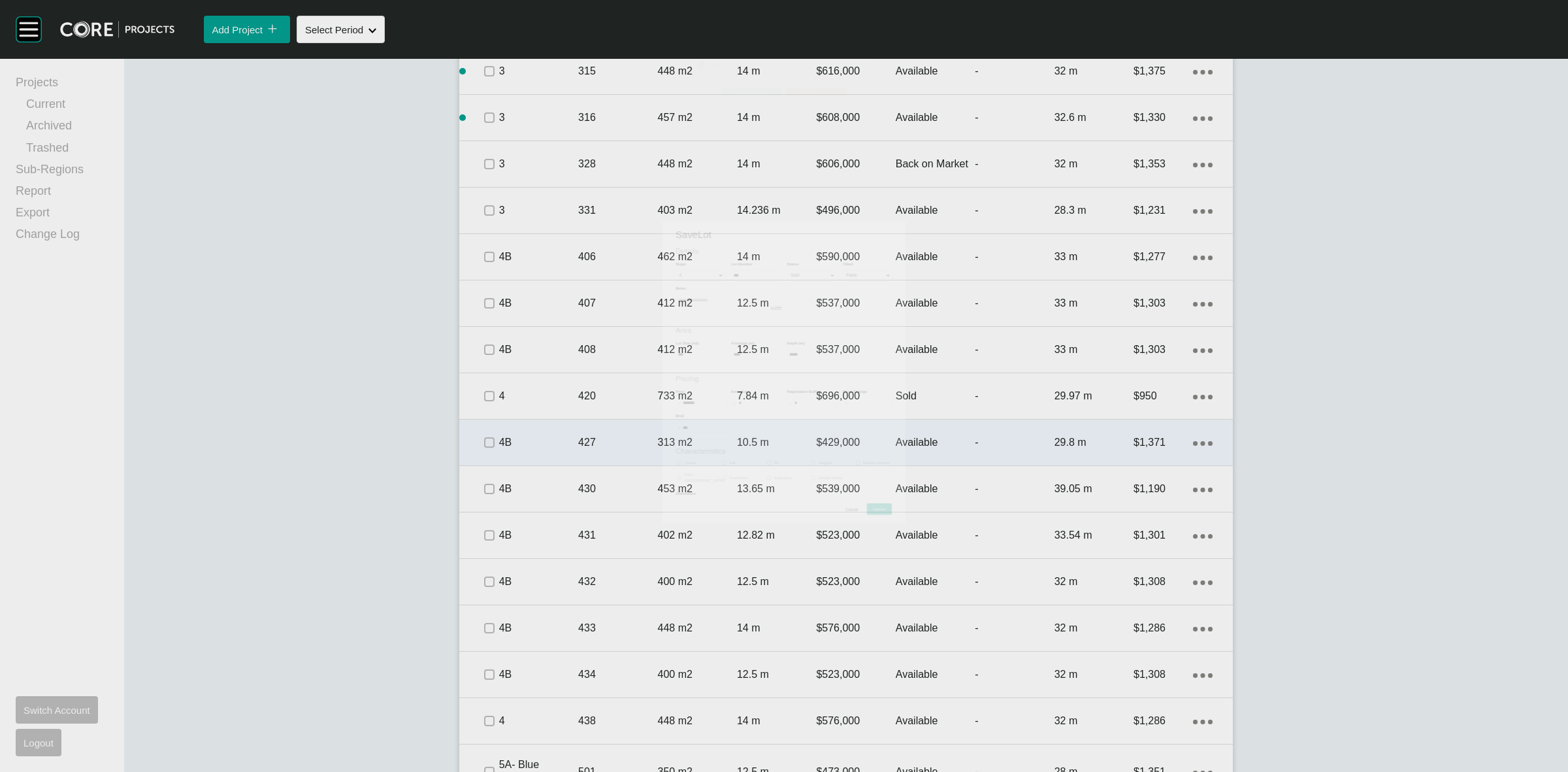
scroll to position [1916, 0]
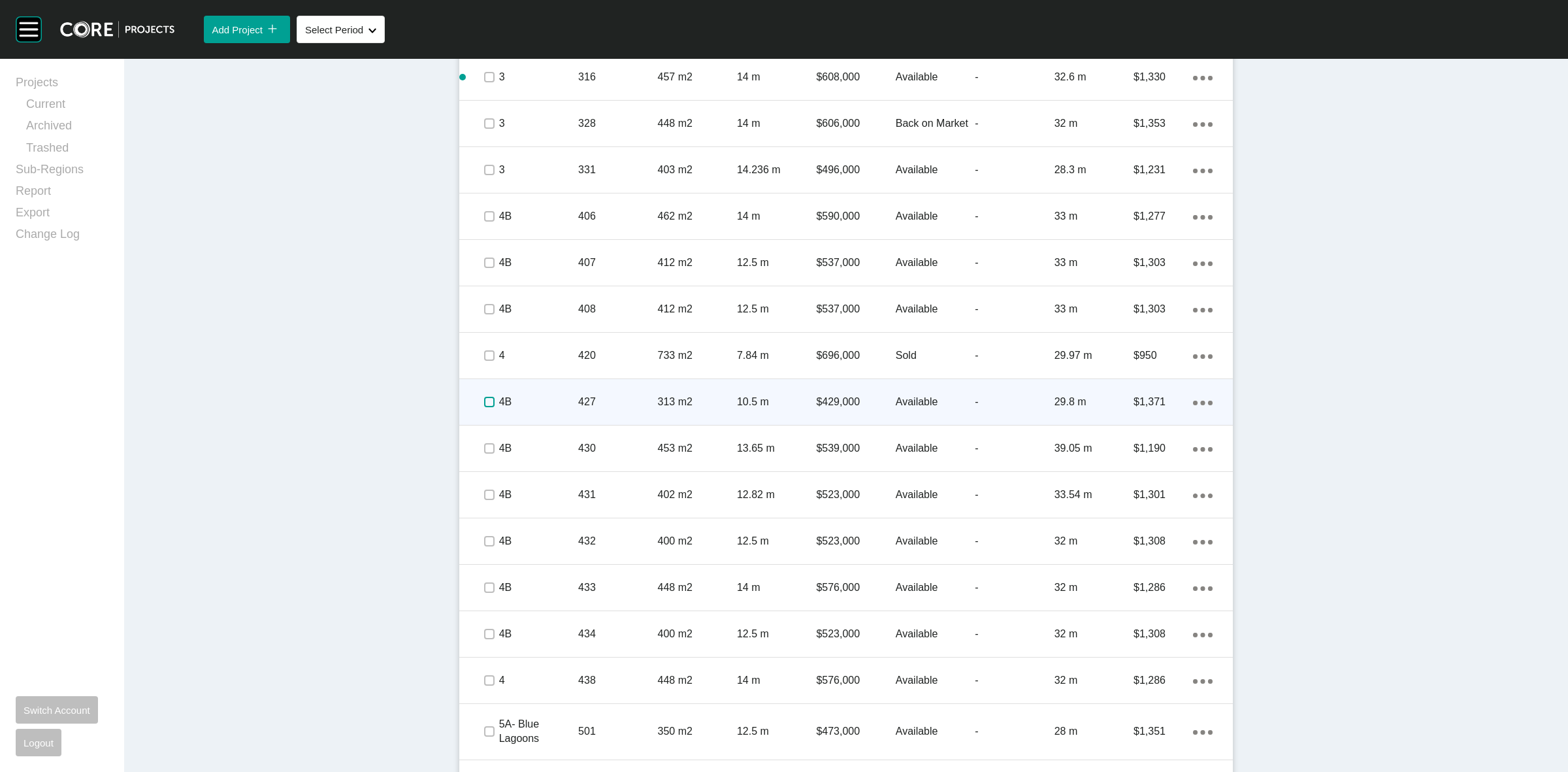
drag, startPoint x: 483, startPoint y: 403, endPoint x: 566, endPoint y: 404, distance: 83.0
click at [484, 401] on label at bounding box center [489, 401] width 11 height 11
click at [567, 403] on p "4B" at bounding box center [538, 401] width 79 height 14
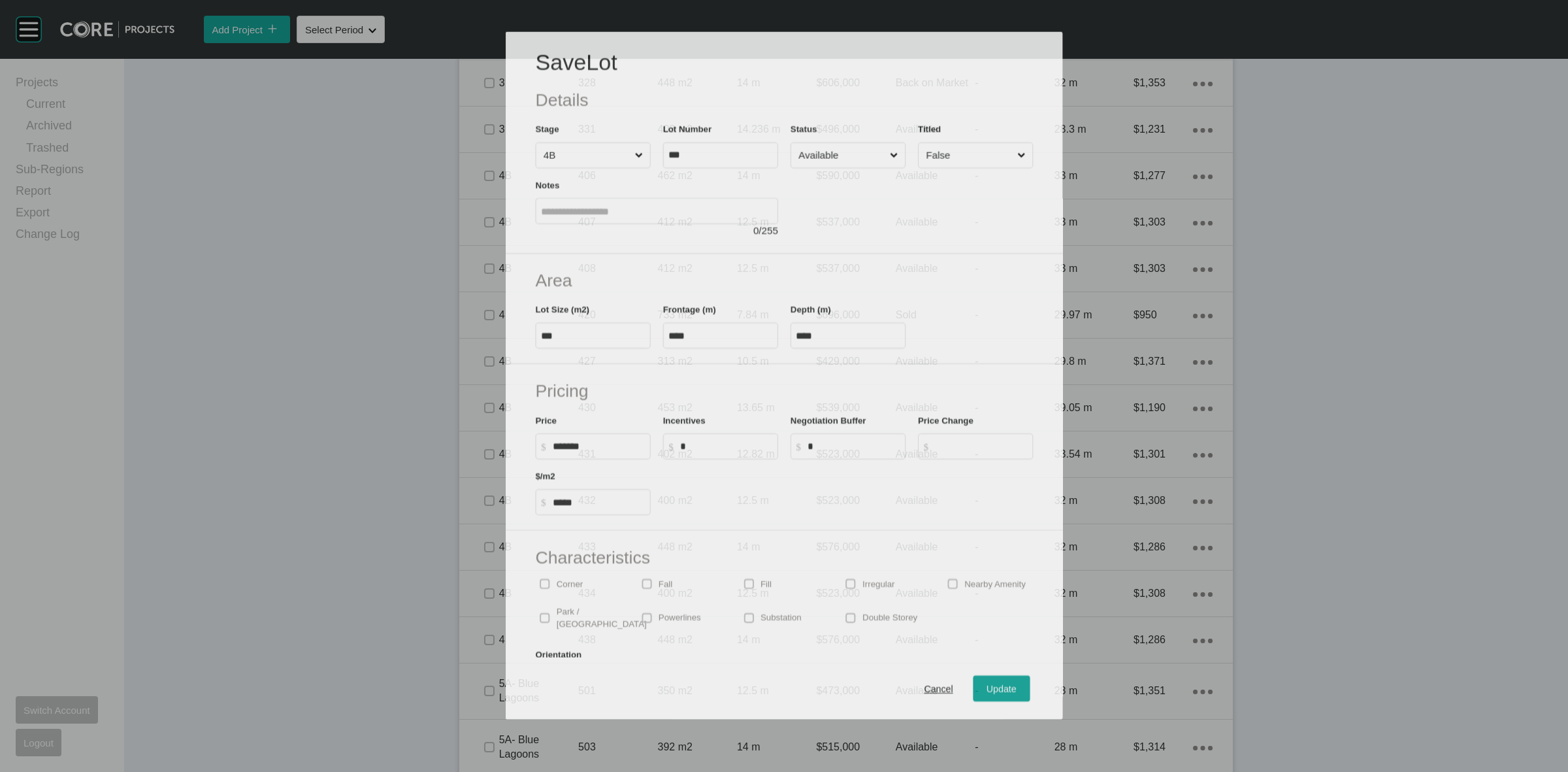
scroll to position [1876, 0]
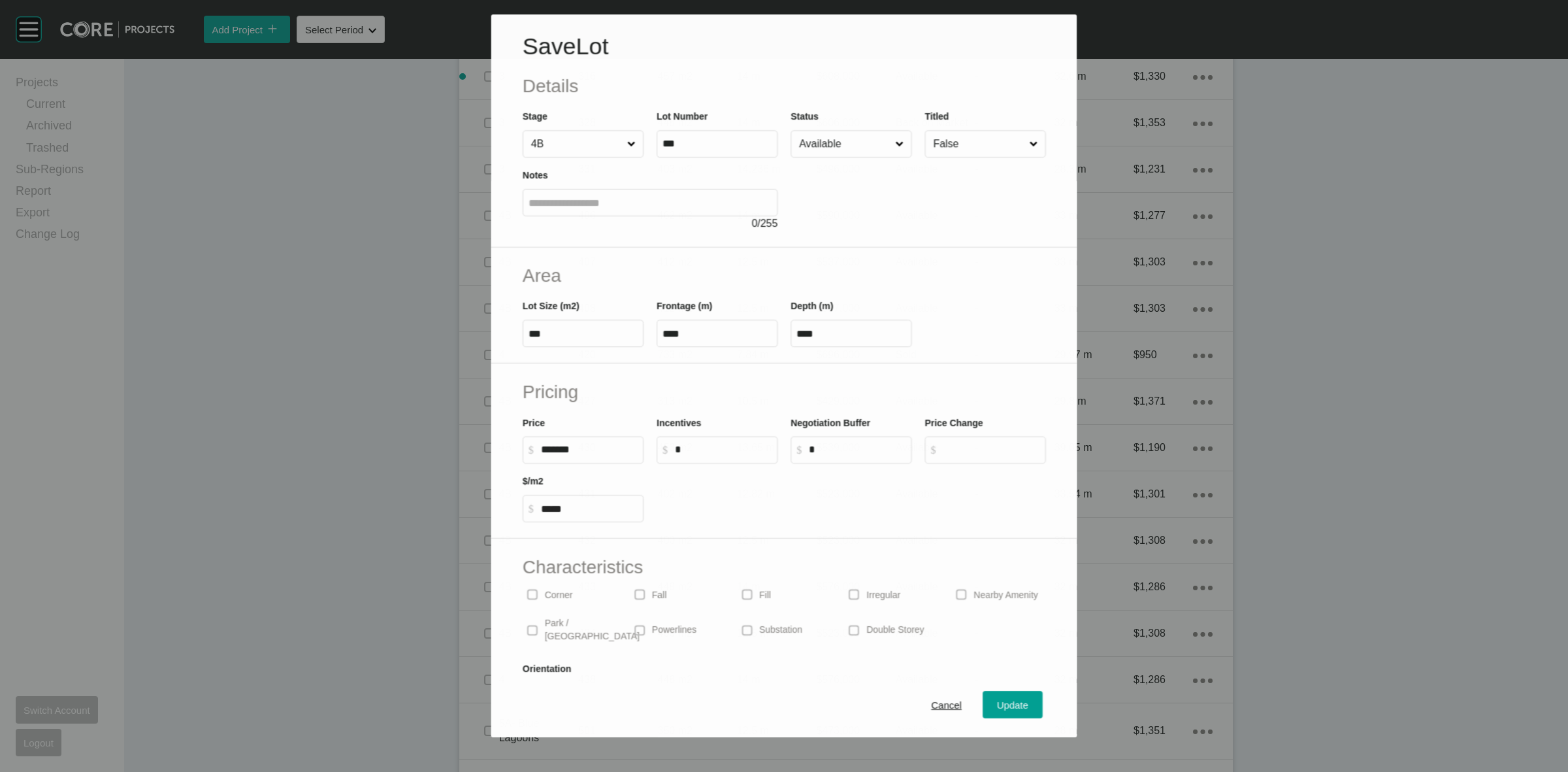
click at [830, 150] on input "Available" at bounding box center [845, 143] width 96 height 26
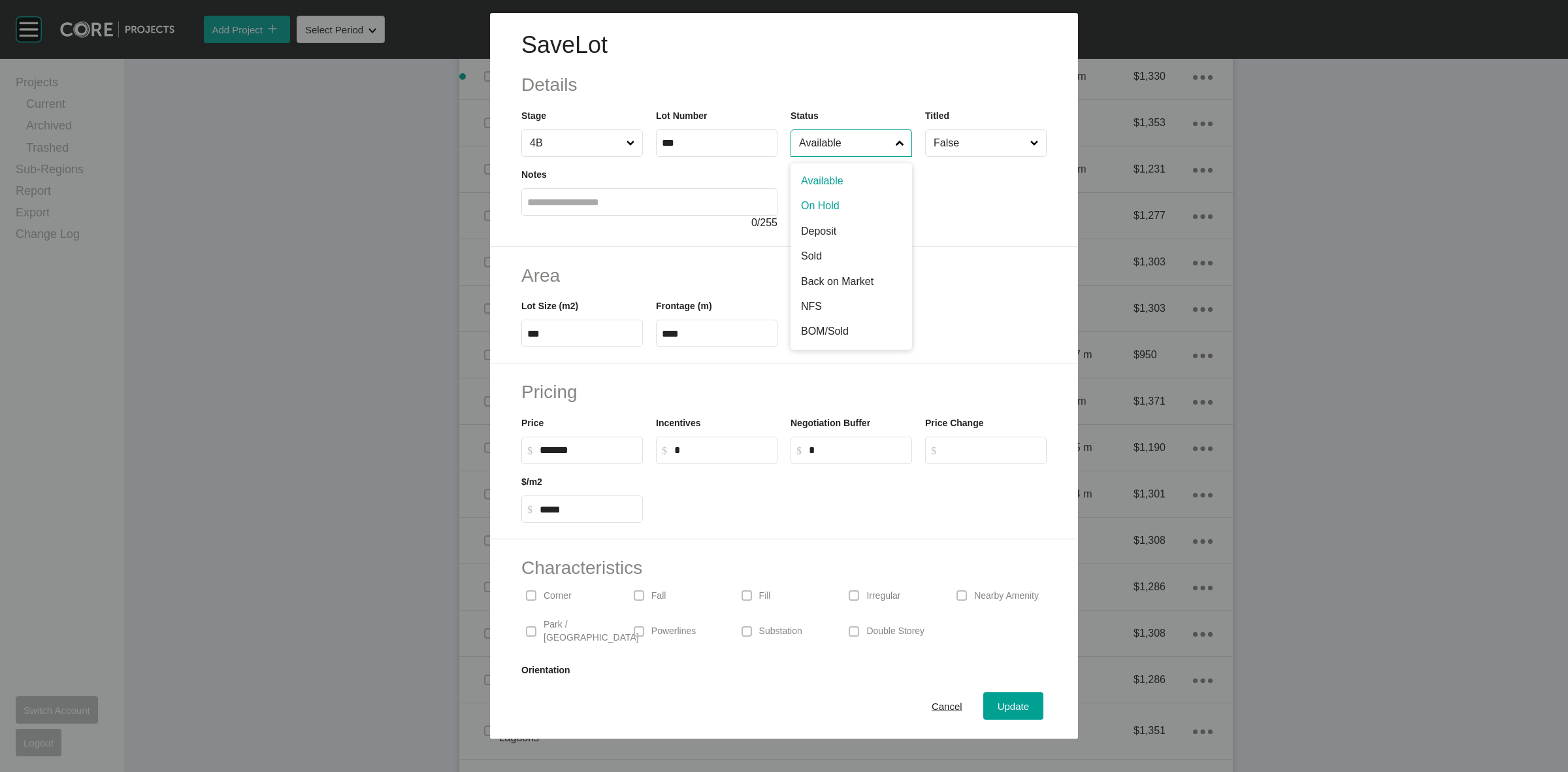
drag, startPoint x: 809, startPoint y: 201, endPoint x: 939, endPoint y: 373, distance: 215.6
click at [997, 701] on span "Update" at bounding box center [1013, 706] width 32 height 11
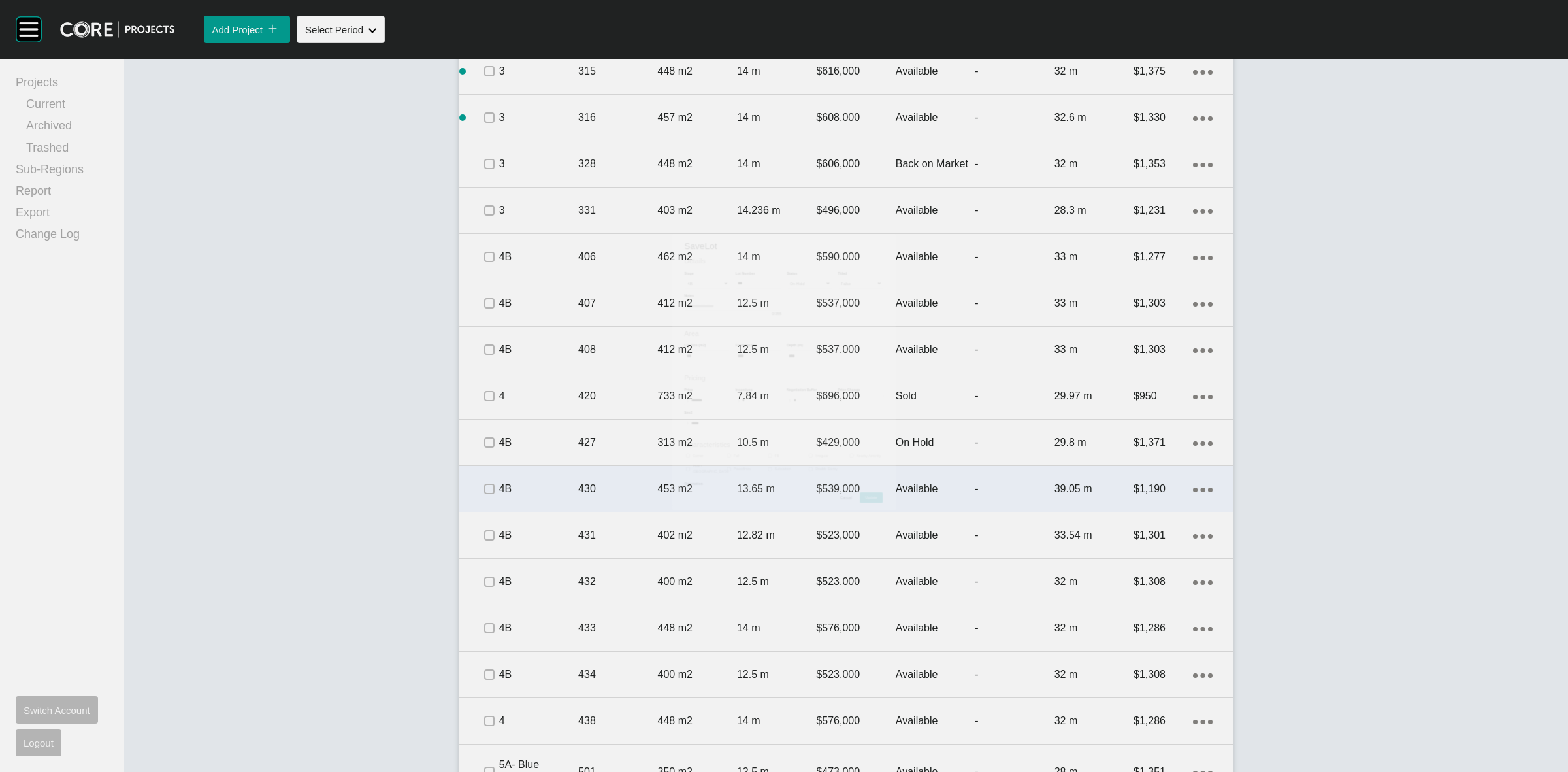
scroll to position [1916, 0]
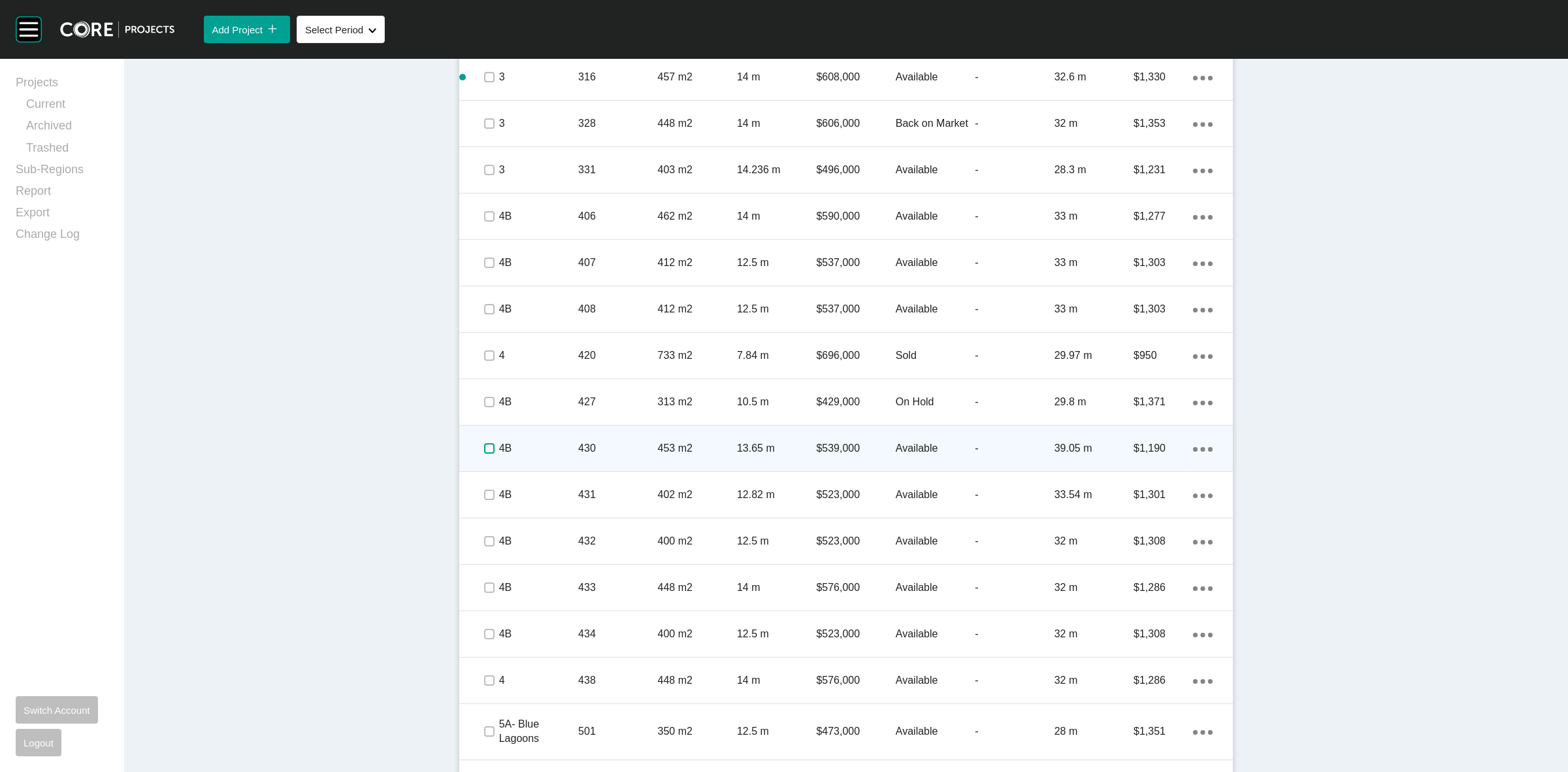
click at [485, 452] on label at bounding box center [489, 448] width 11 height 11
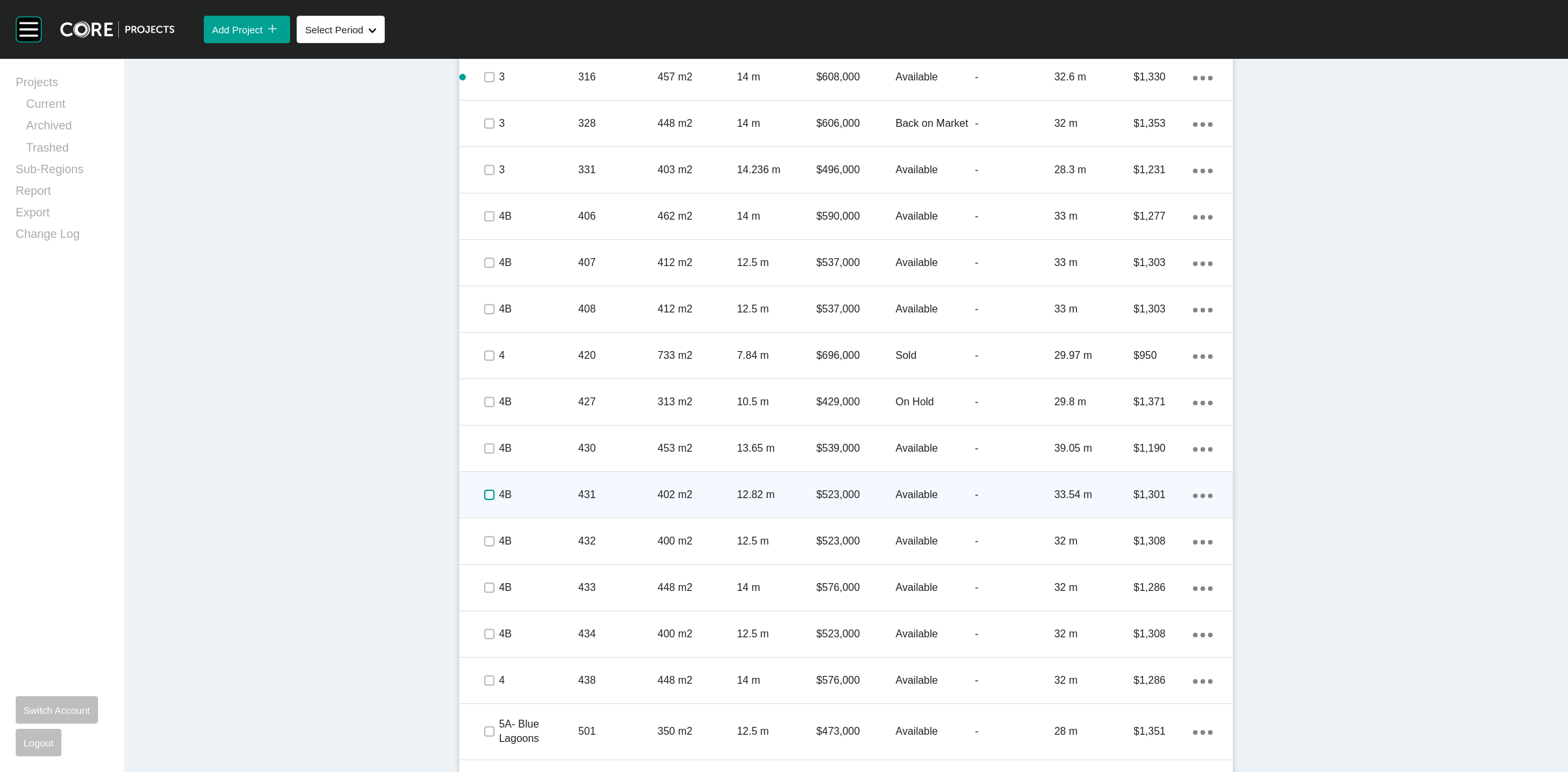
click at [484, 498] on label at bounding box center [489, 494] width 11 height 11
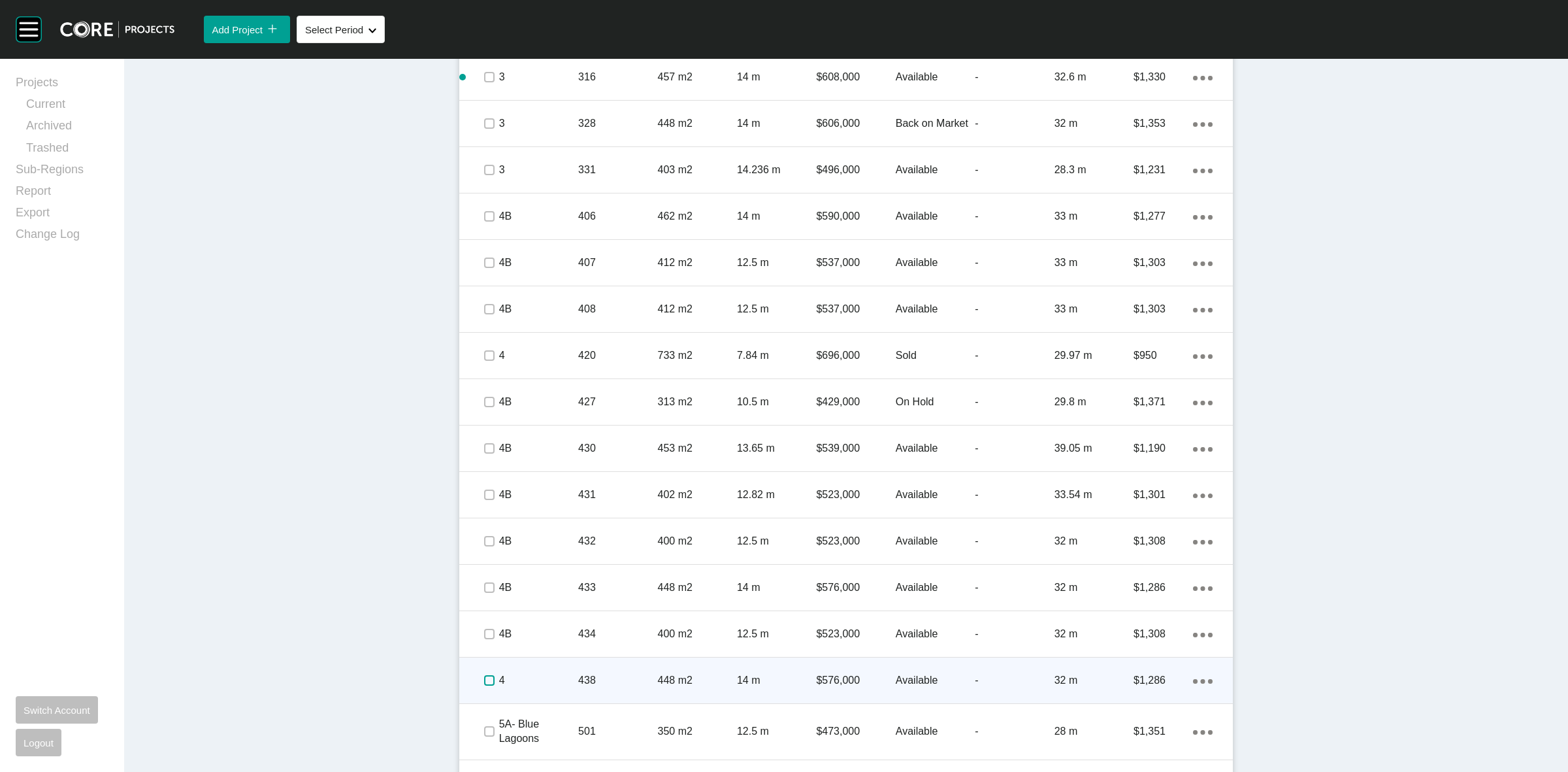
click at [484, 679] on label at bounding box center [489, 681] width 11 height 11
click at [544, 673] on p "4" at bounding box center [538, 680] width 79 height 14
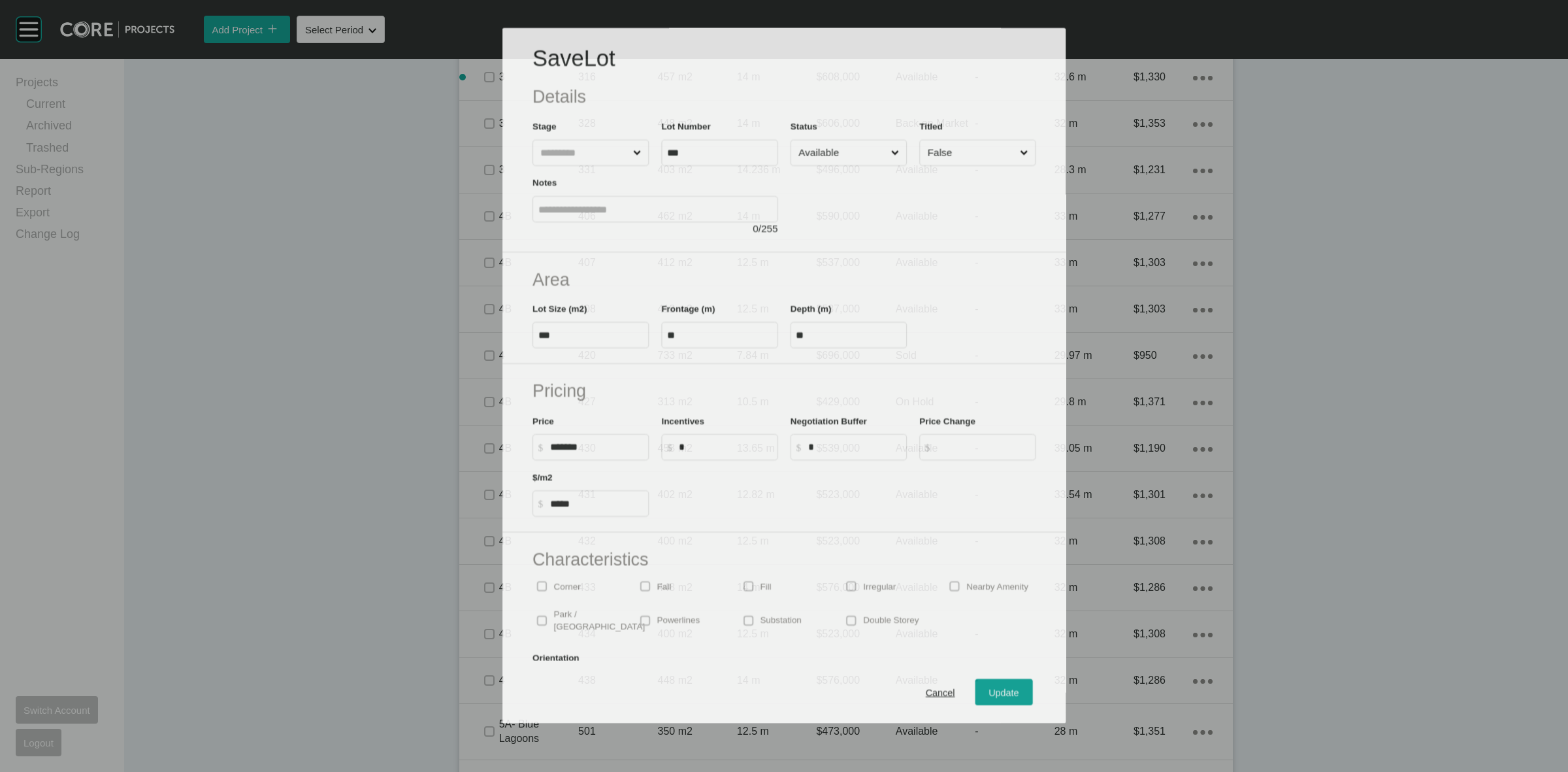
scroll to position [1876, 0]
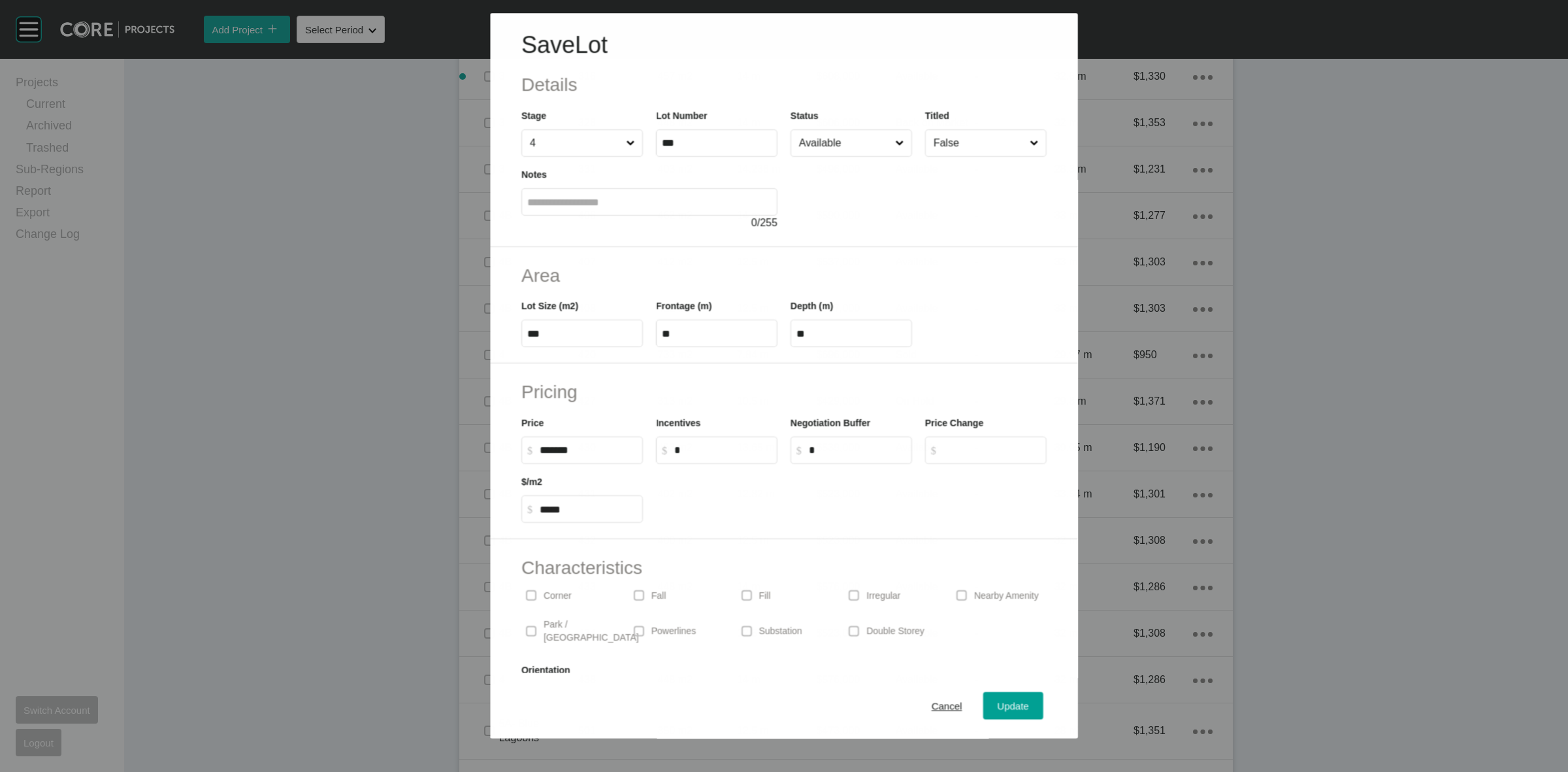
drag, startPoint x: 843, startPoint y: 158, endPoint x: 837, endPoint y: 149, distance: 10.8
click at [840, 155] on div "Save Lot Details Stage 4 Lot Number *** Status Available Titled False Notes 0 /…" at bounding box center [784, 130] width 588 height 234
click at [838, 142] on input "Available" at bounding box center [845, 143] width 96 height 26
click at [1000, 708] on span "Update" at bounding box center [1013, 706] width 32 height 11
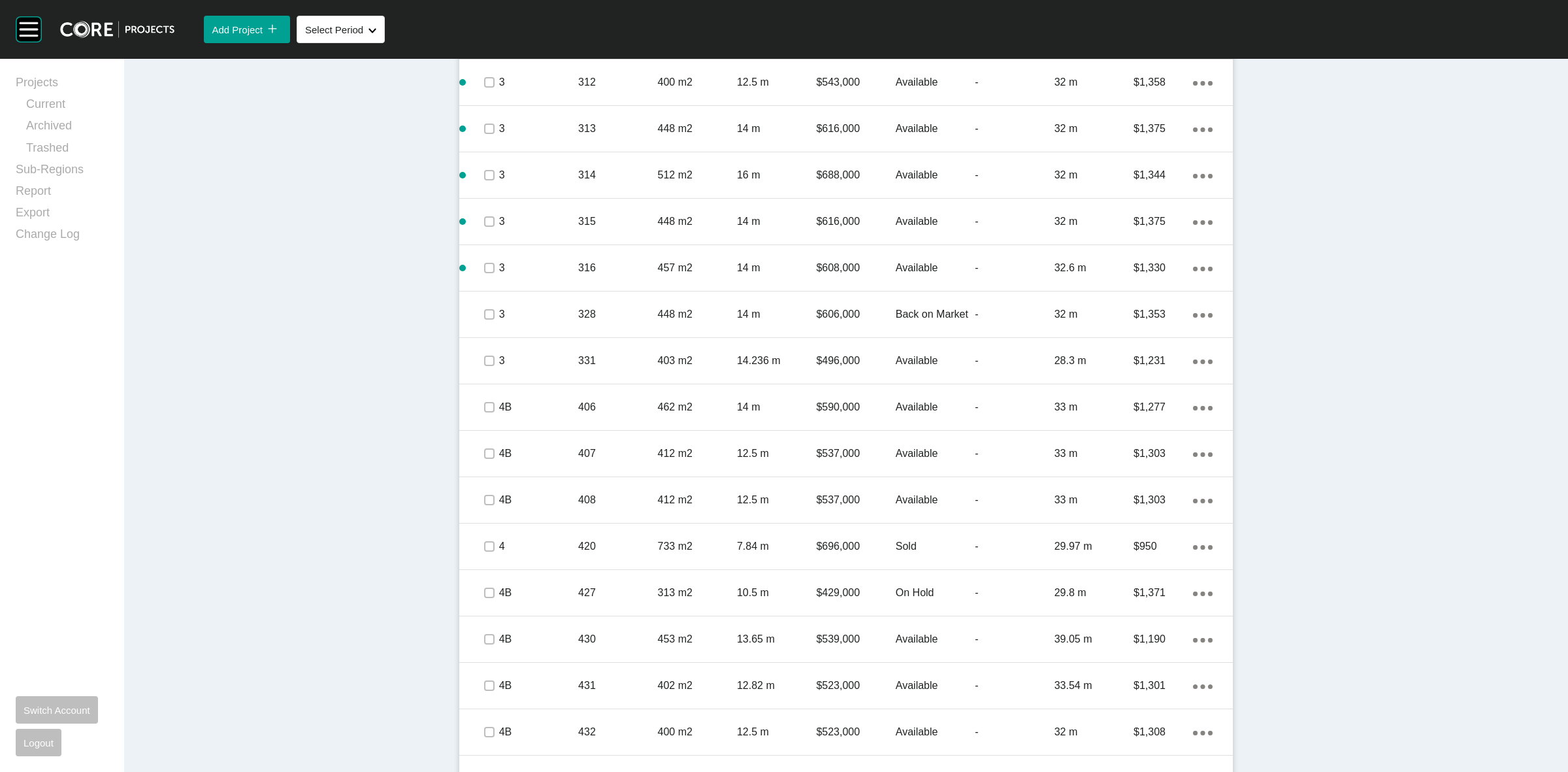
scroll to position [1671, 0]
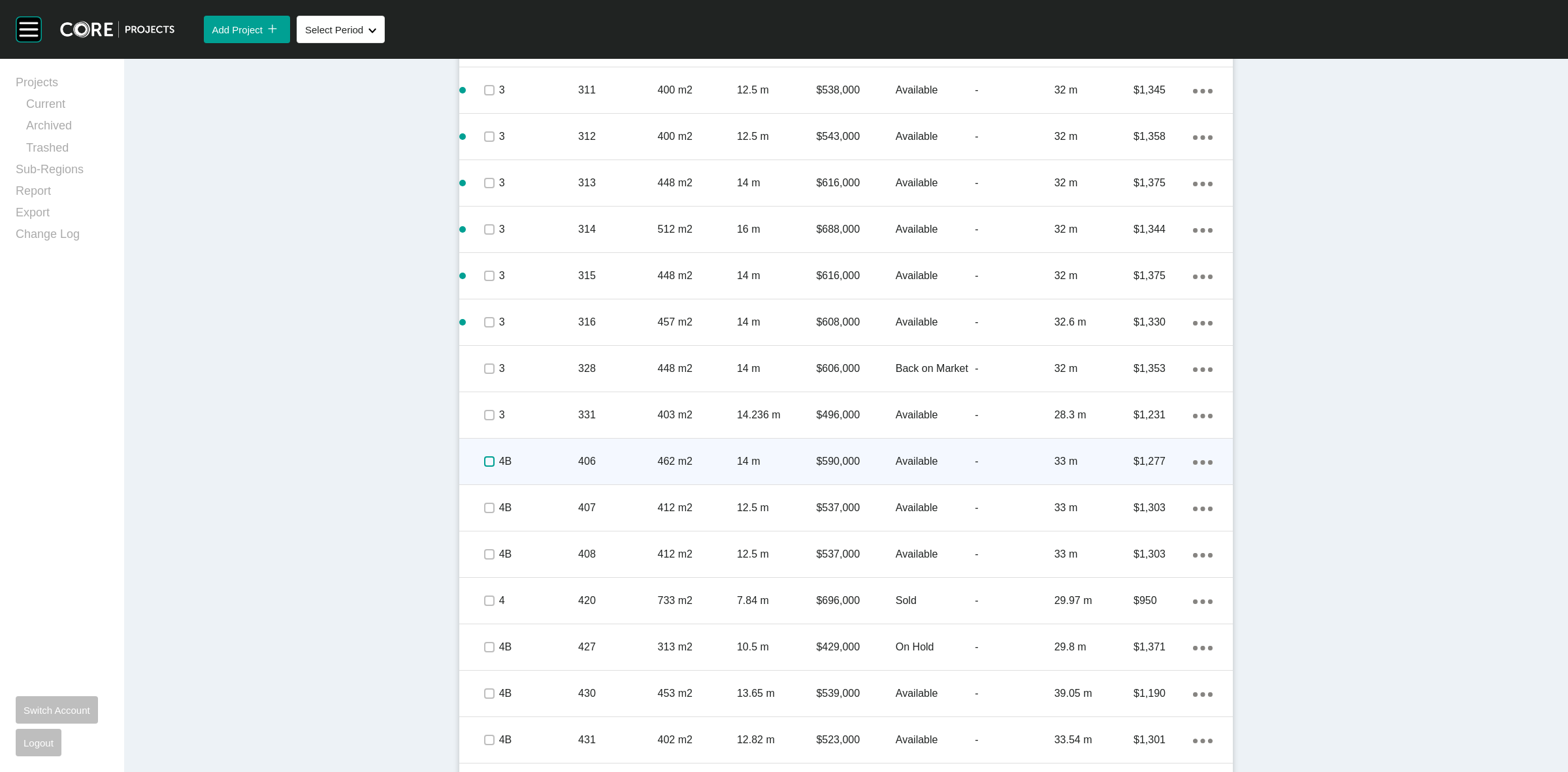
click at [484, 463] on label at bounding box center [489, 461] width 11 height 11
click at [533, 460] on p "4B" at bounding box center [538, 461] width 79 height 14
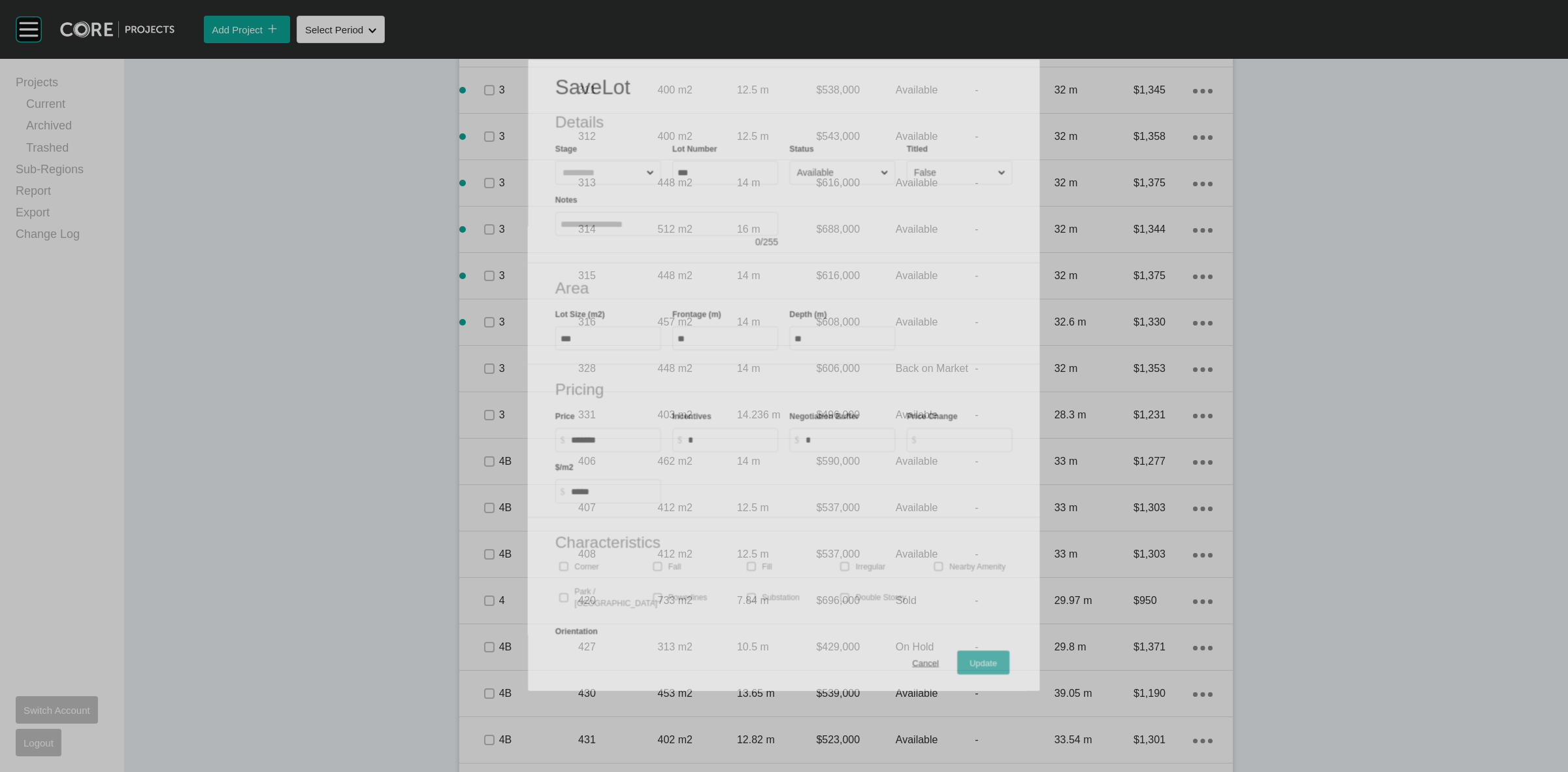
scroll to position [1631, 0]
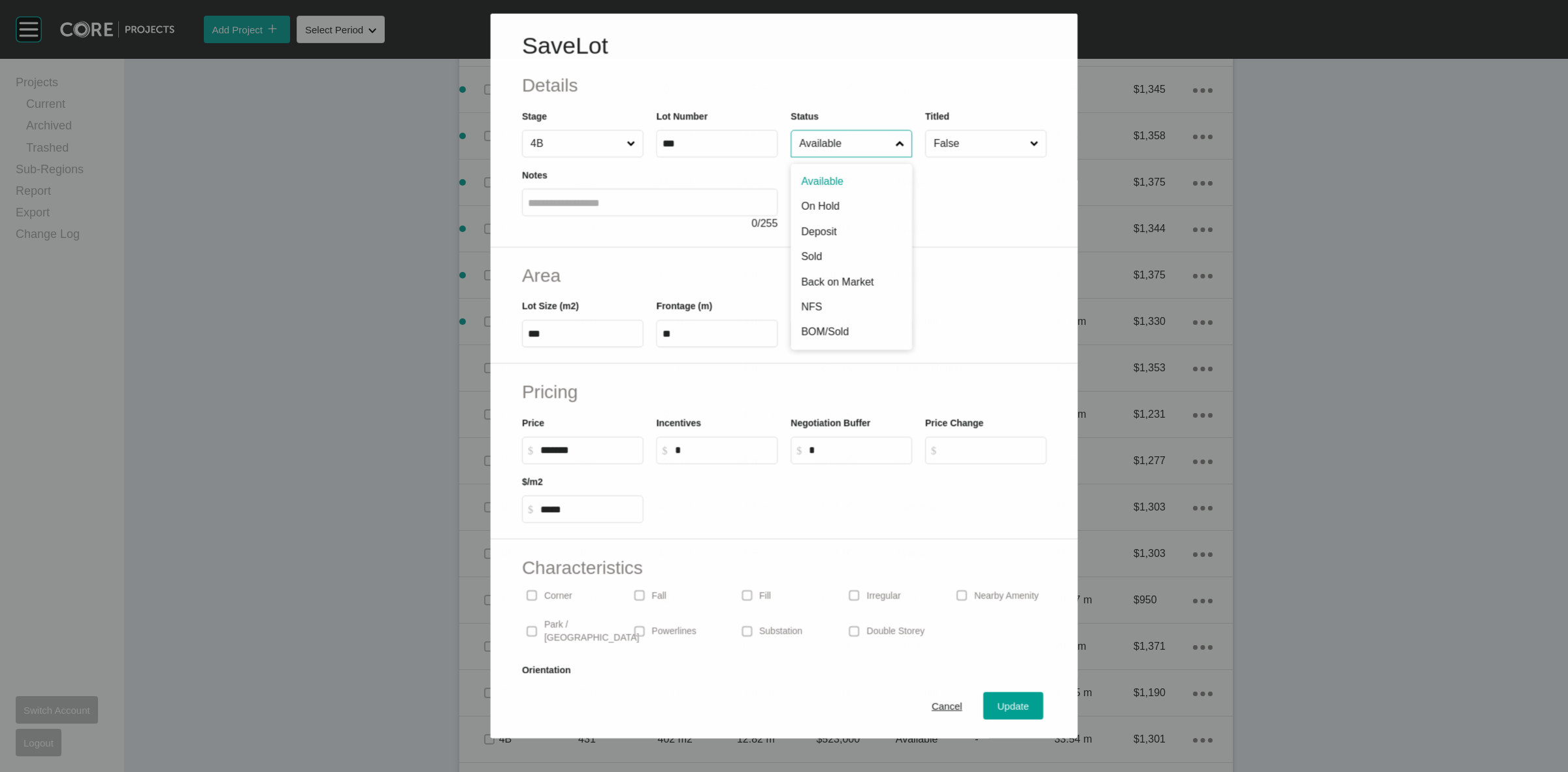
click at [844, 145] on input "Available" at bounding box center [845, 143] width 96 height 26
click at [983, 697] on button "Update" at bounding box center [1013, 706] width 60 height 27
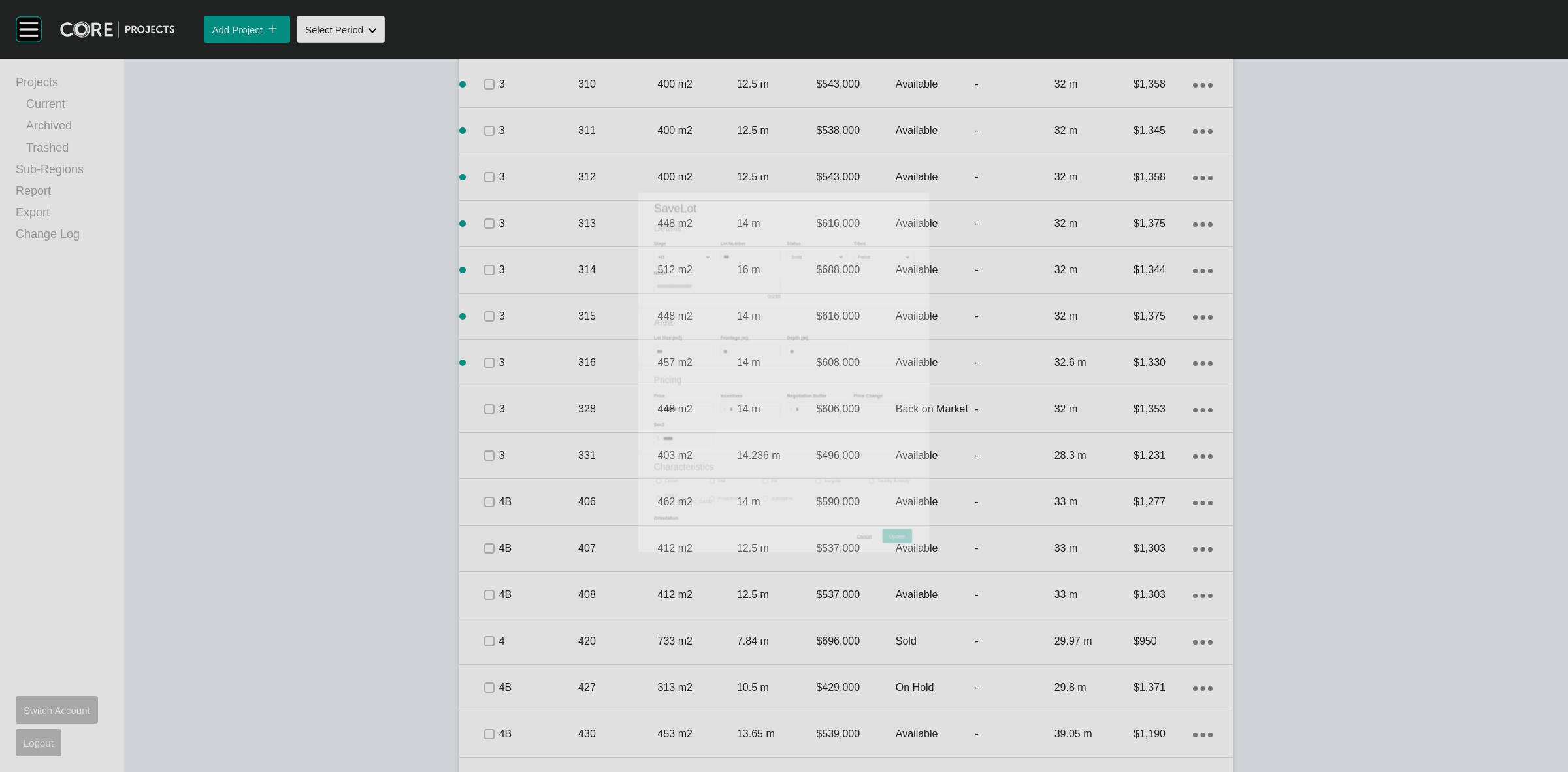
scroll to position [1671, 0]
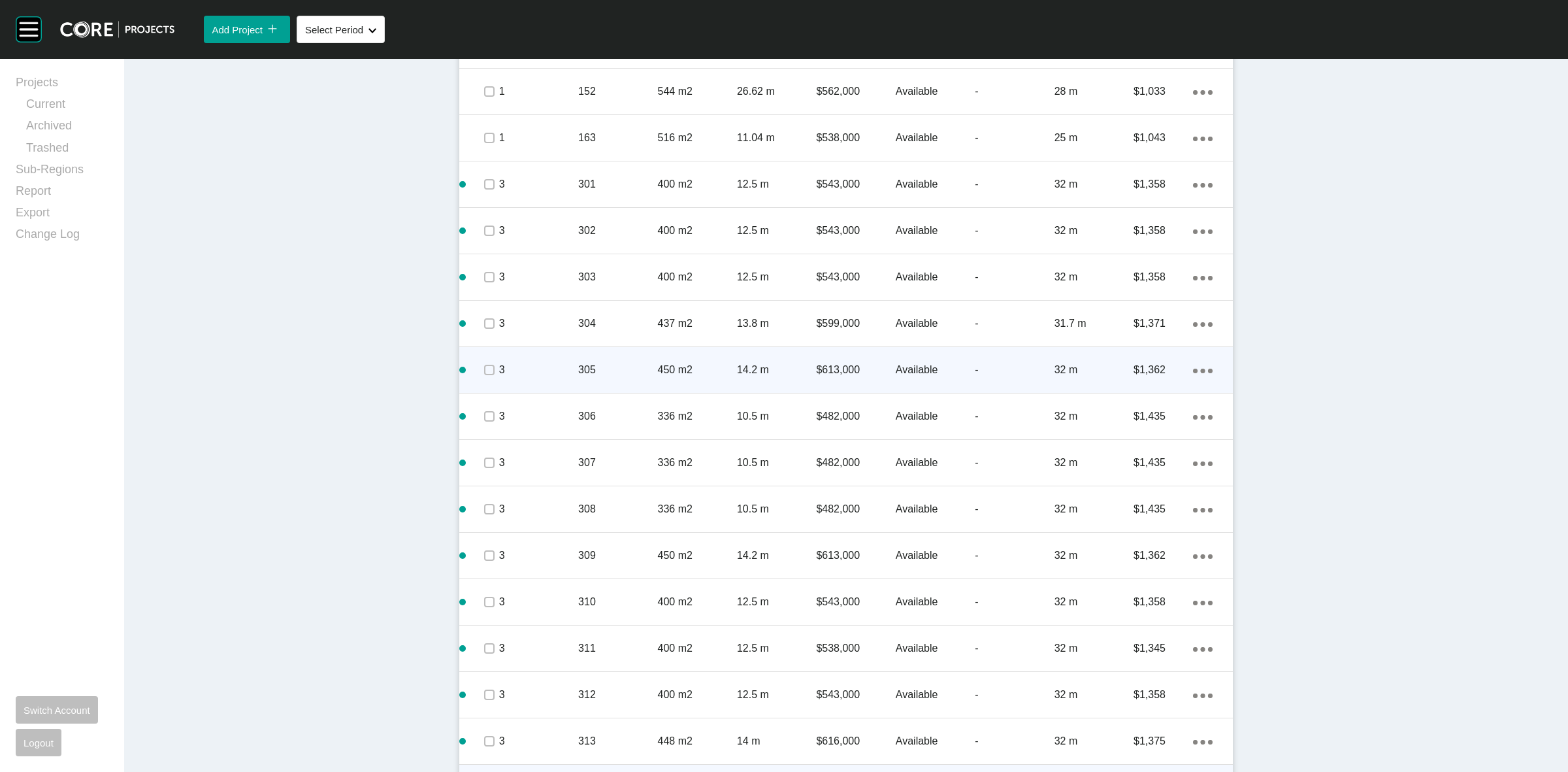
scroll to position [1099, 0]
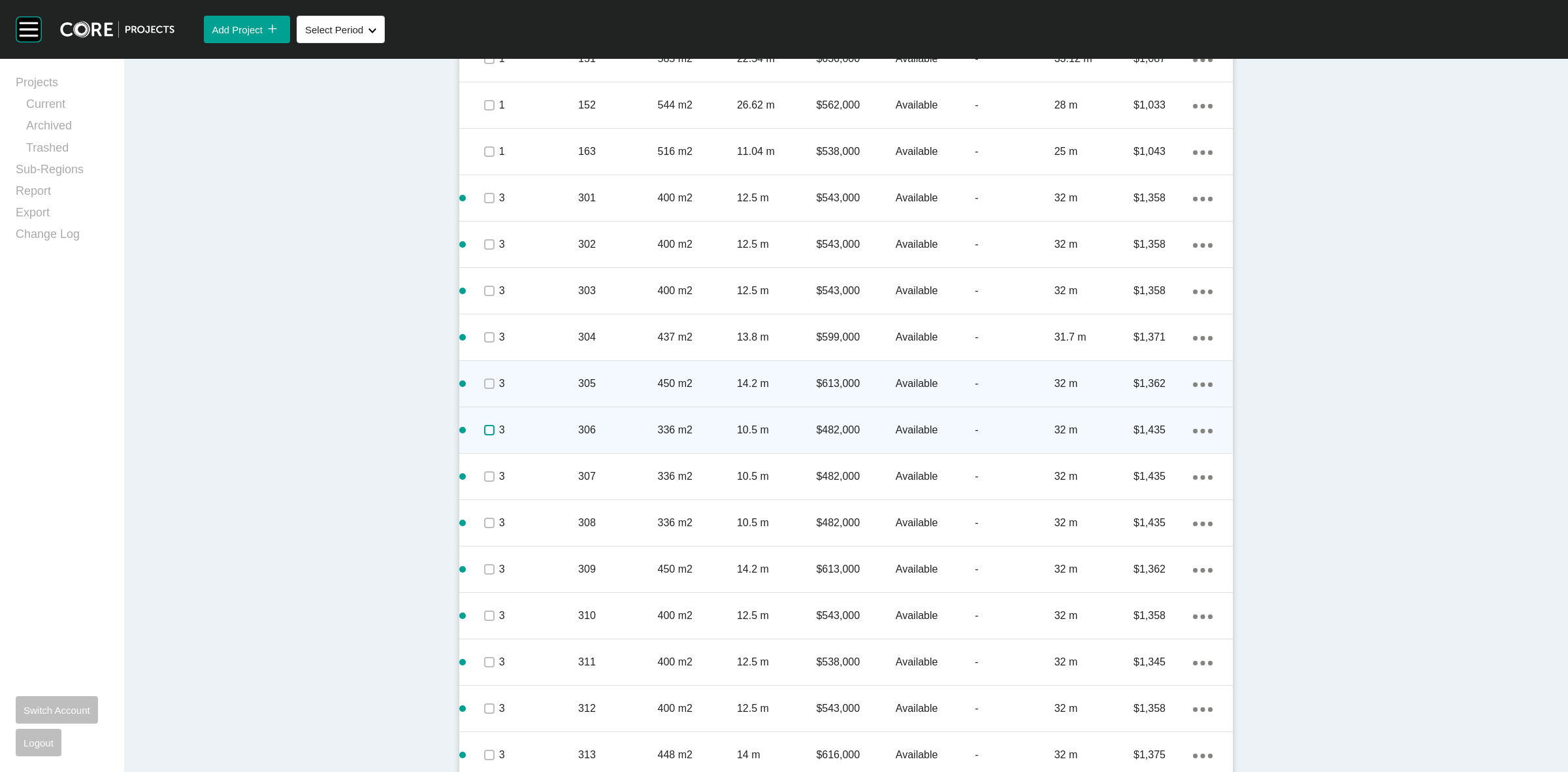
click at [484, 430] on label at bounding box center [489, 430] width 11 height 11
click at [591, 423] on p "306" at bounding box center [617, 430] width 79 height 14
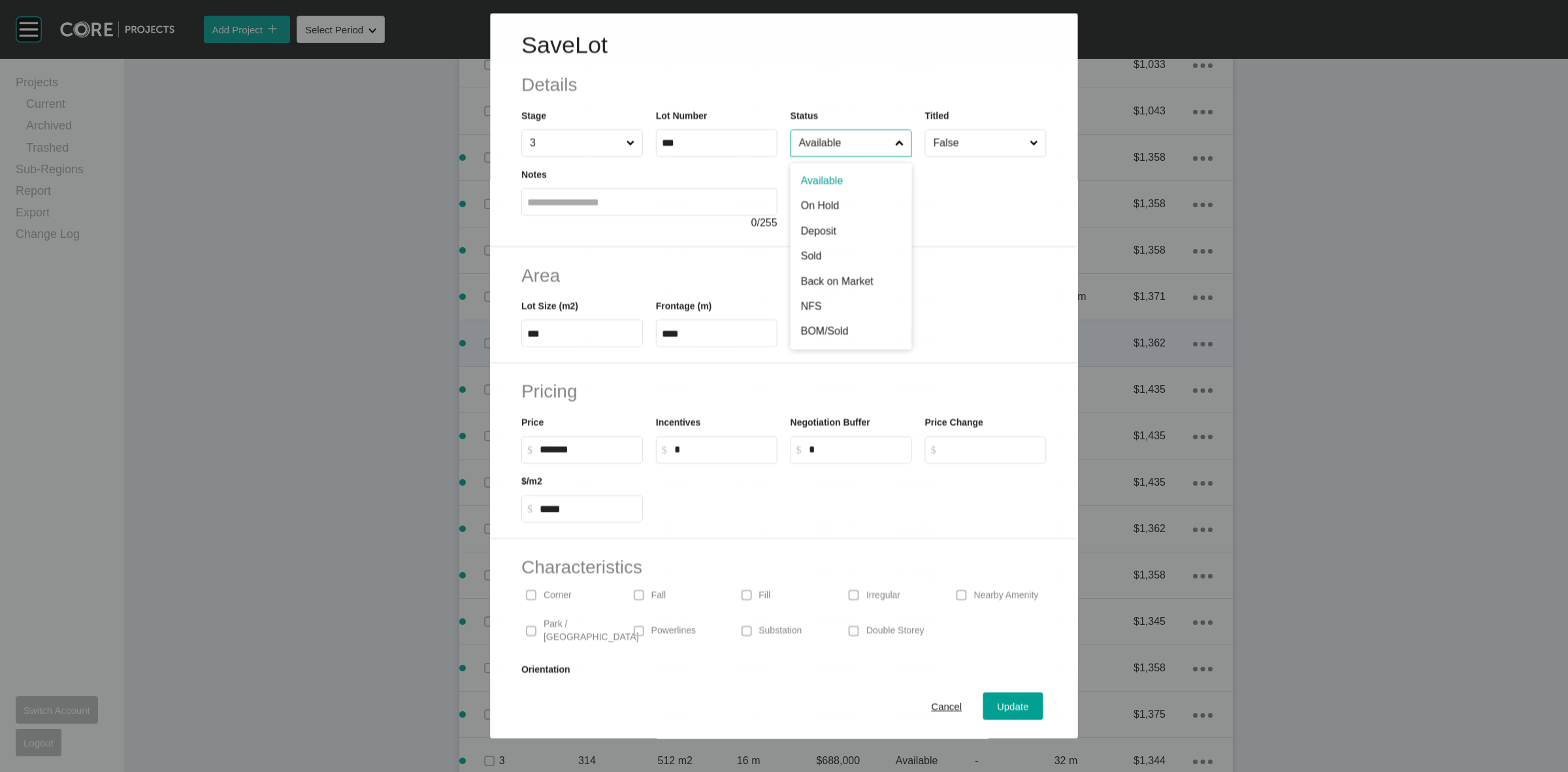
scroll to position [1059, 0]
click at [822, 142] on input "Available" at bounding box center [845, 143] width 96 height 26
click at [1000, 707] on span "Update" at bounding box center [1013, 706] width 32 height 11
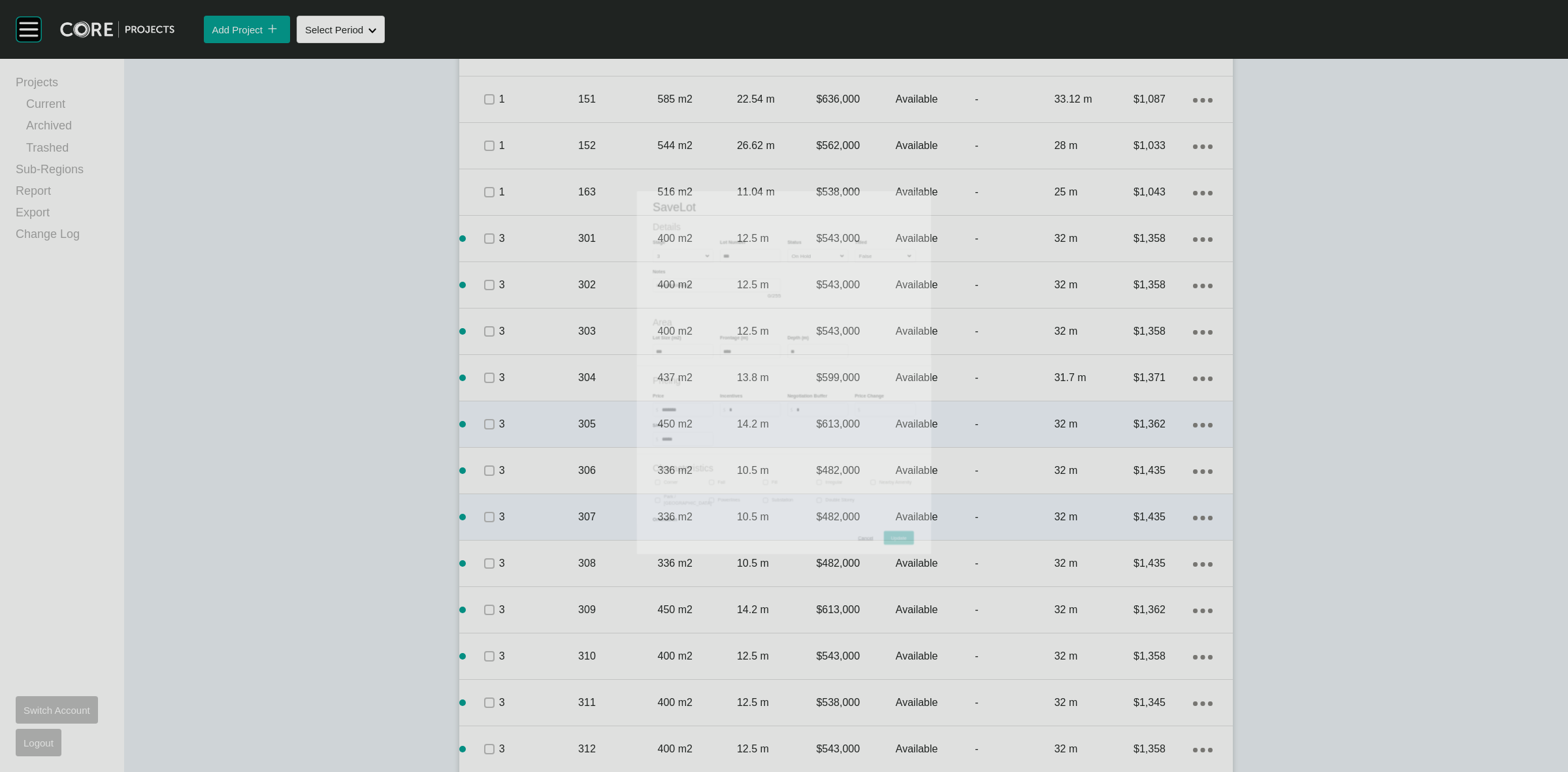
scroll to position [1099, 0]
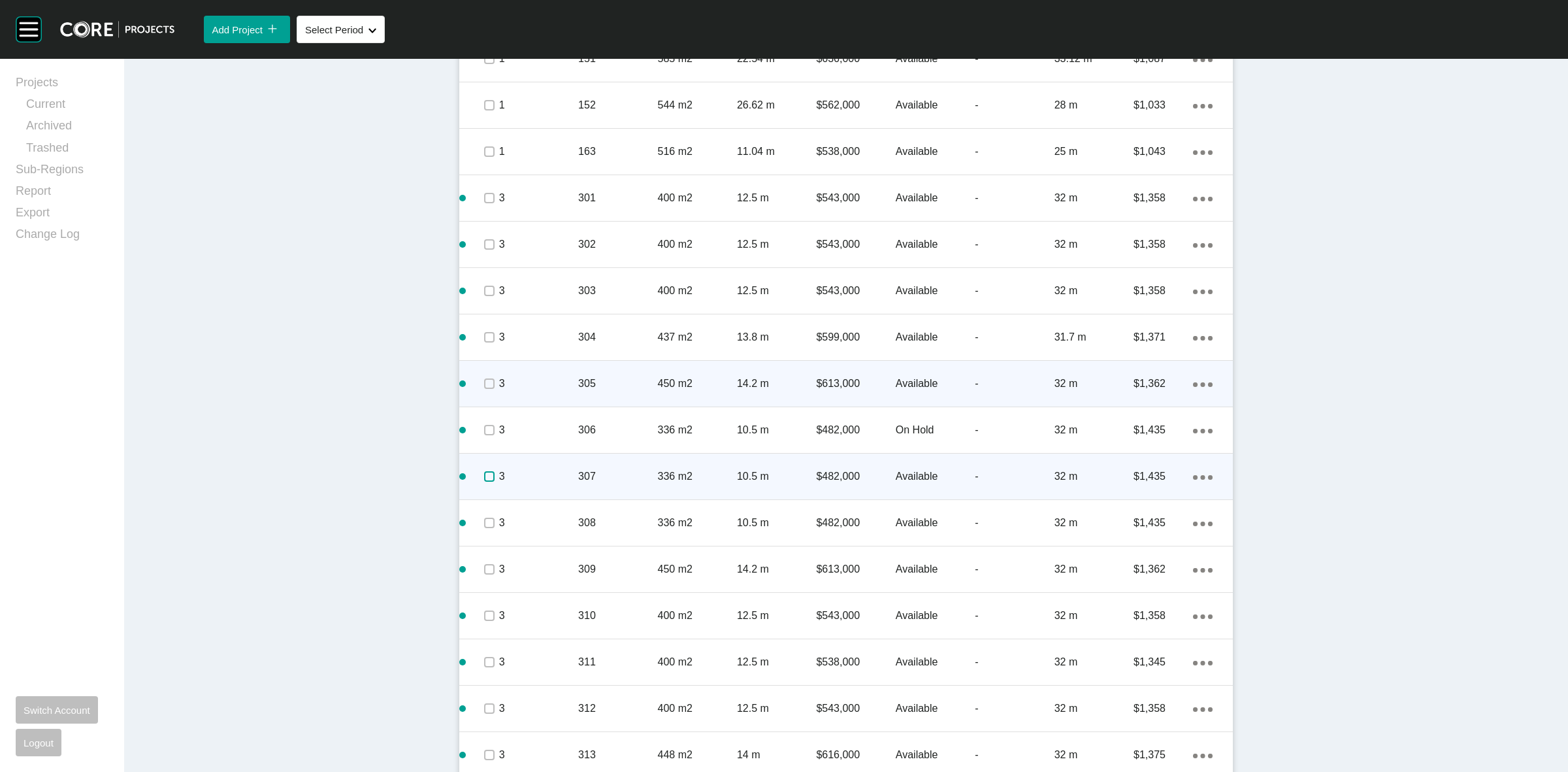
drag, startPoint x: 479, startPoint y: 475, endPoint x: 529, endPoint y: 475, distance: 50.0
click at [484, 475] on label at bounding box center [489, 476] width 11 height 11
click at [556, 473] on p "3" at bounding box center [538, 476] width 79 height 14
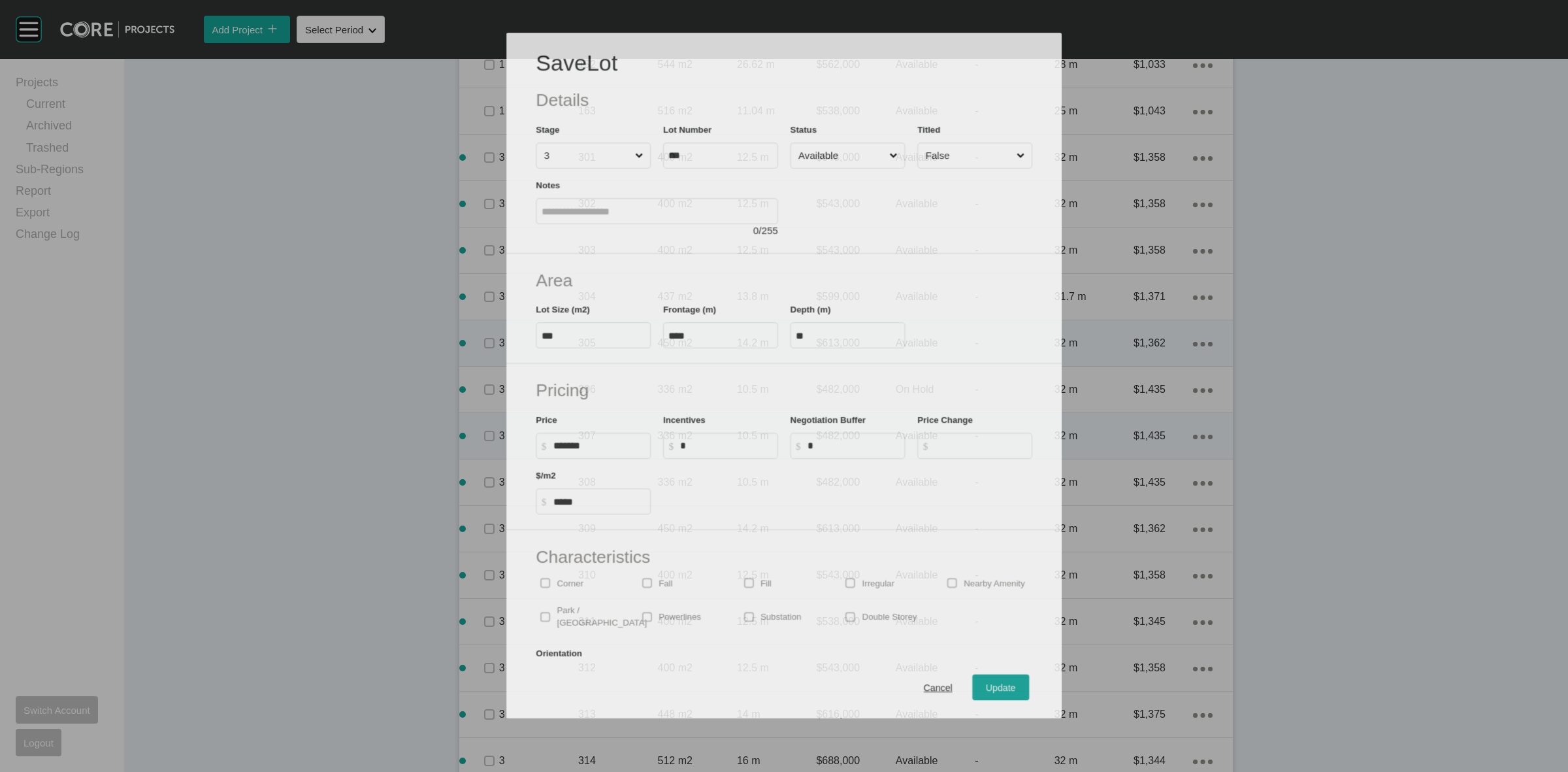
scroll to position [1059, 0]
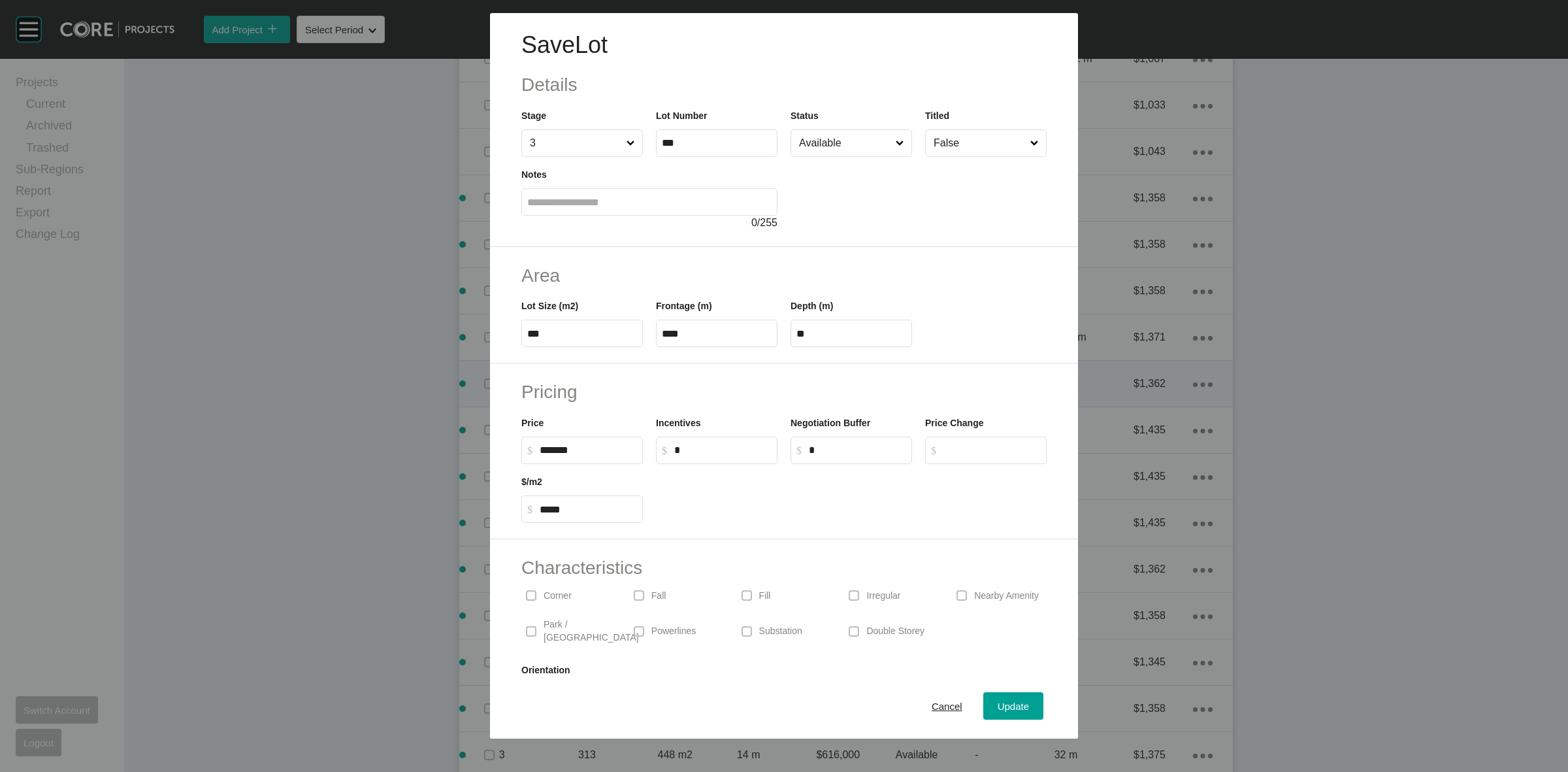
click at [827, 142] on input "Available" at bounding box center [845, 143] width 96 height 26
drag, startPoint x: 1006, startPoint y: 701, endPoint x: 887, endPoint y: 659, distance: 126.2
click at [1005, 701] on span "Update" at bounding box center [1013, 706] width 32 height 11
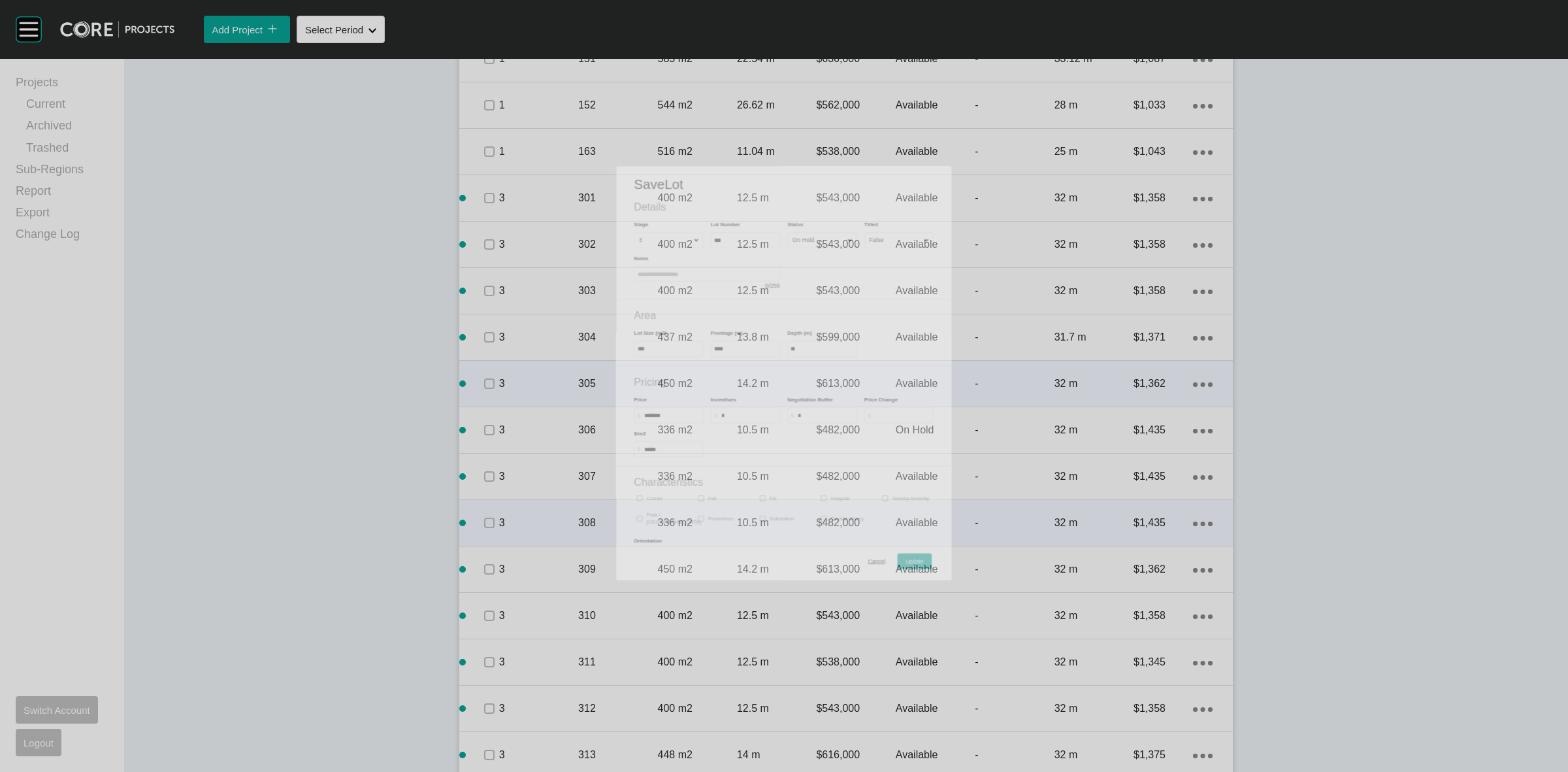
scroll to position [1099, 0]
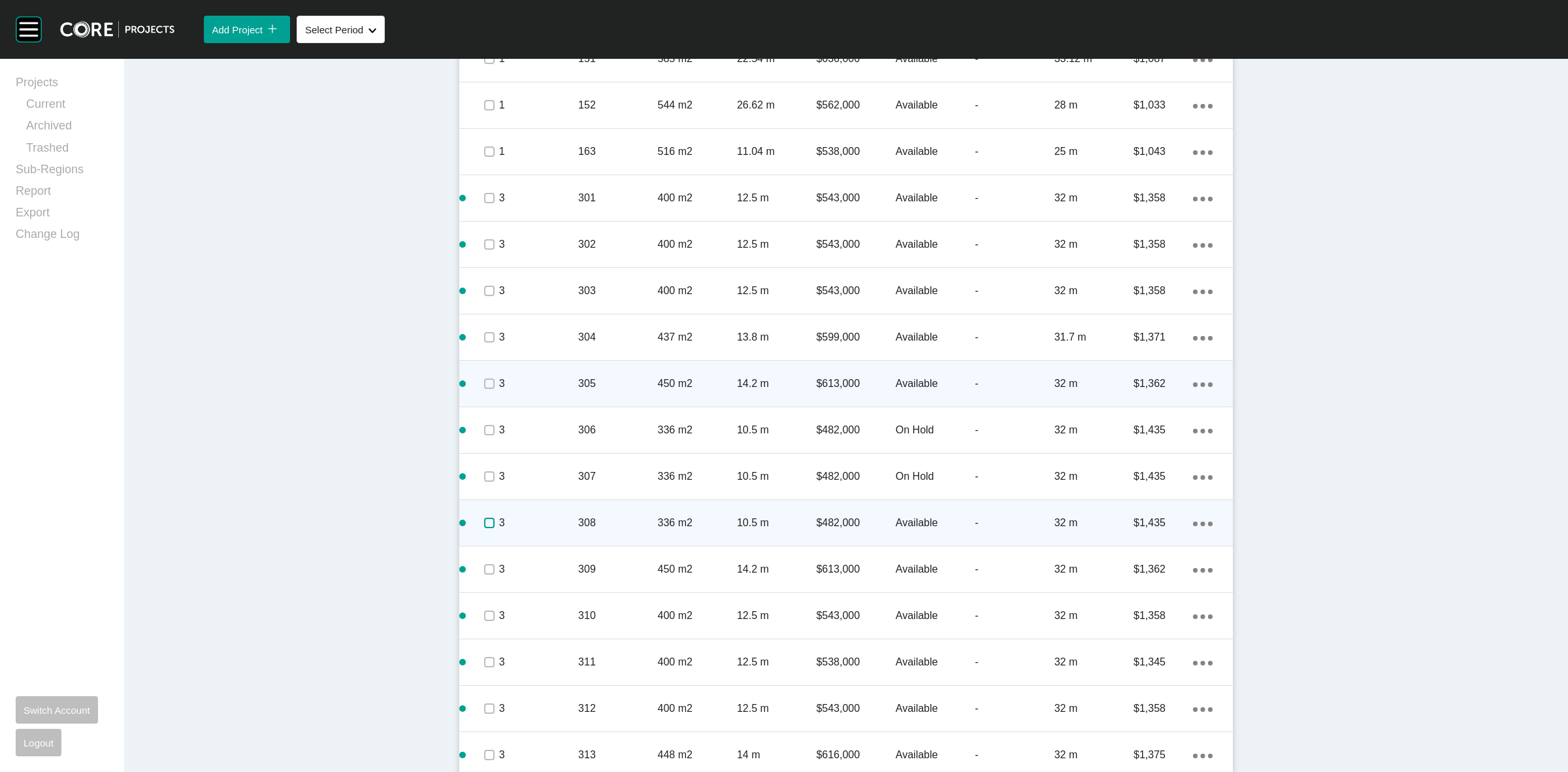
click at [484, 521] on label at bounding box center [489, 523] width 11 height 11
click at [540, 516] on p "3" at bounding box center [538, 523] width 79 height 14
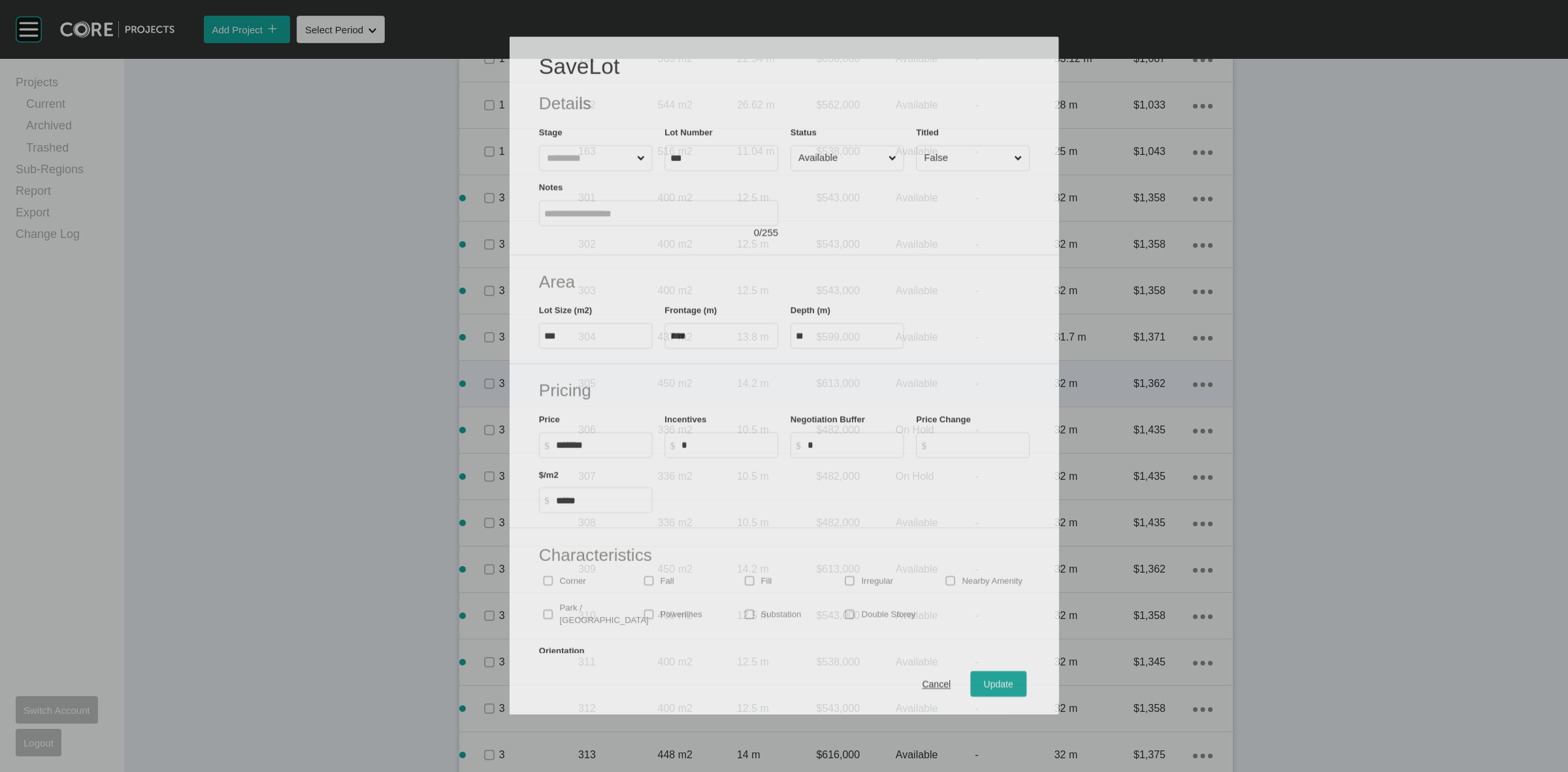
scroll to position [1059, 0]
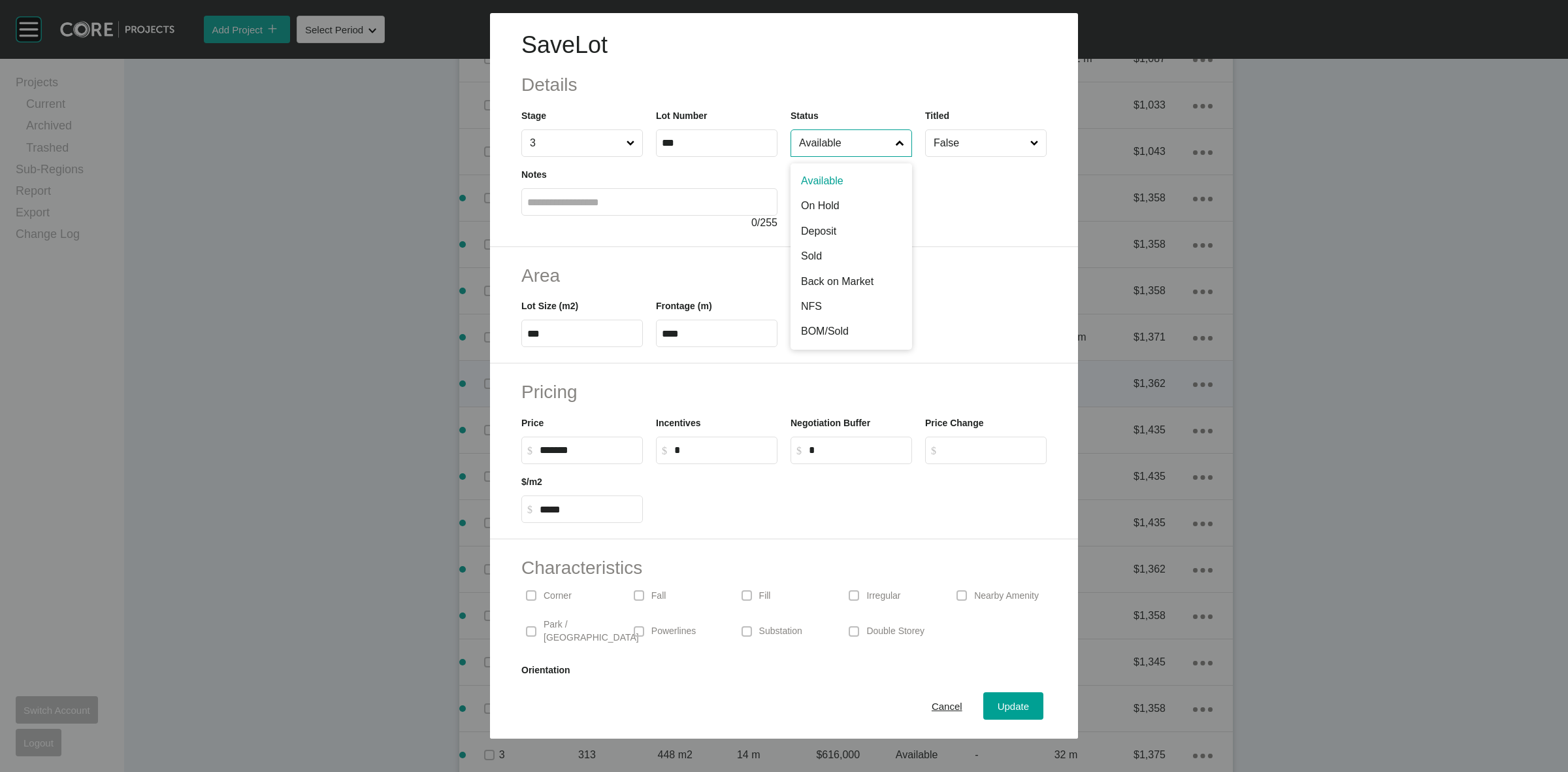
click at [854, 144] on input "Available" at bounding box center [845, 143] width 96 height 26
click at [997, 706] on span "Update" at bounding box center [1013, 706] width 32 height 11
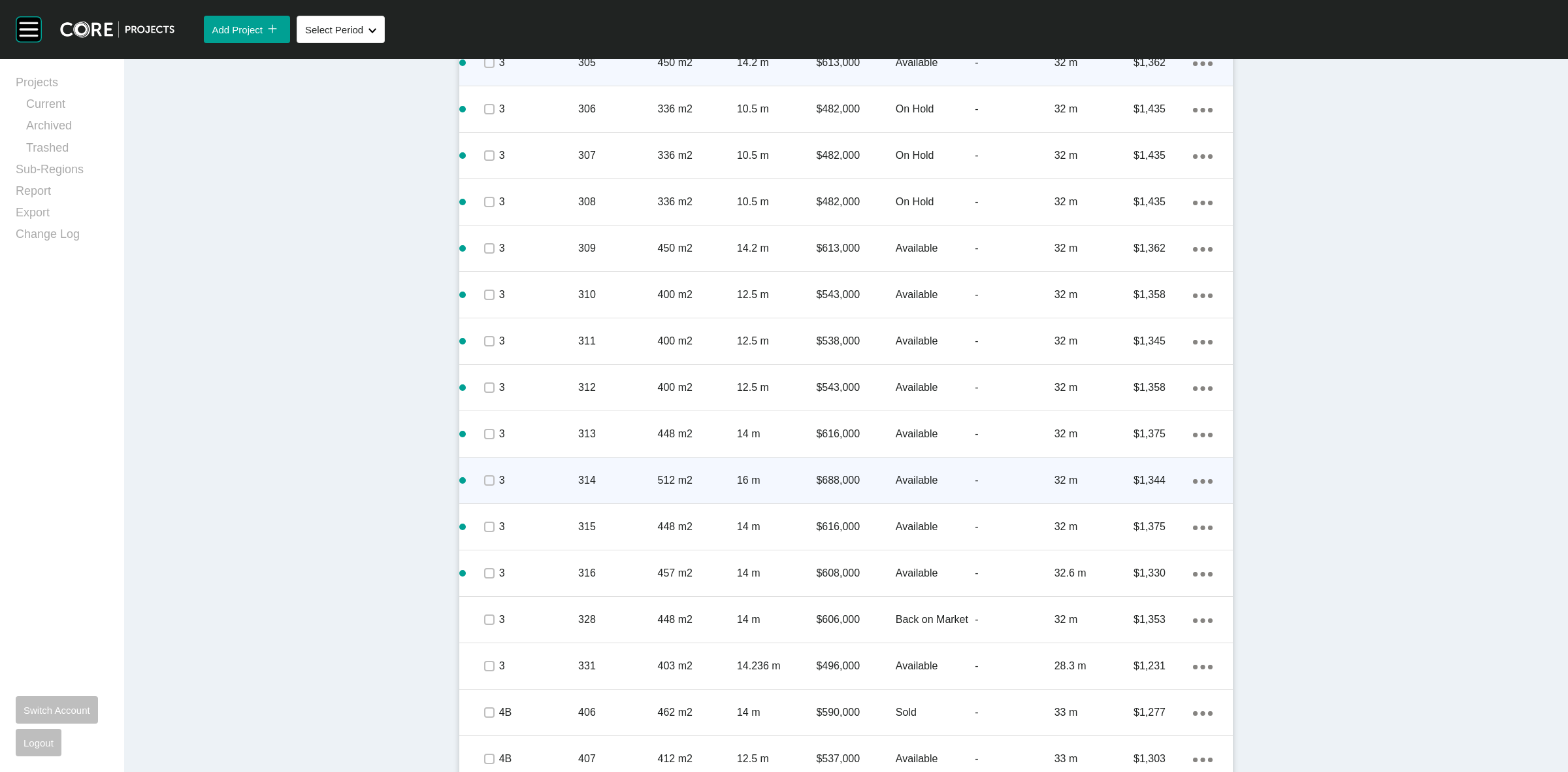
scroll to position [1426, 0]
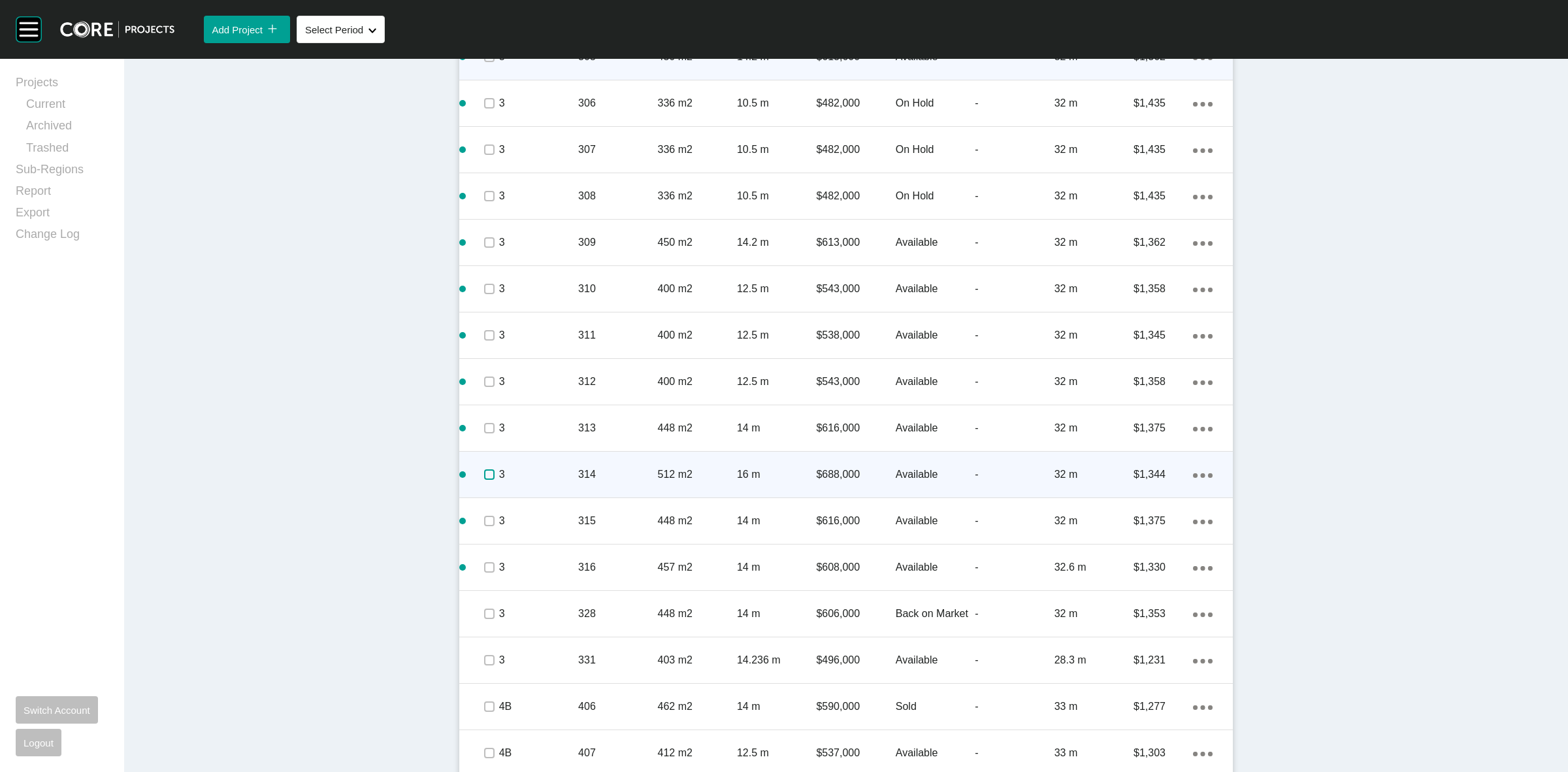
drag, startPoint x: 480, startPoint y: 473, endPoint x: 515, endPoint y: 470, distance: 35.1
click at [484, 471] on label at bounding box center [489, 475] width 11 height 11
click at [551, 465] on div "3" at bounding box center [538, 475] width 79 height 41
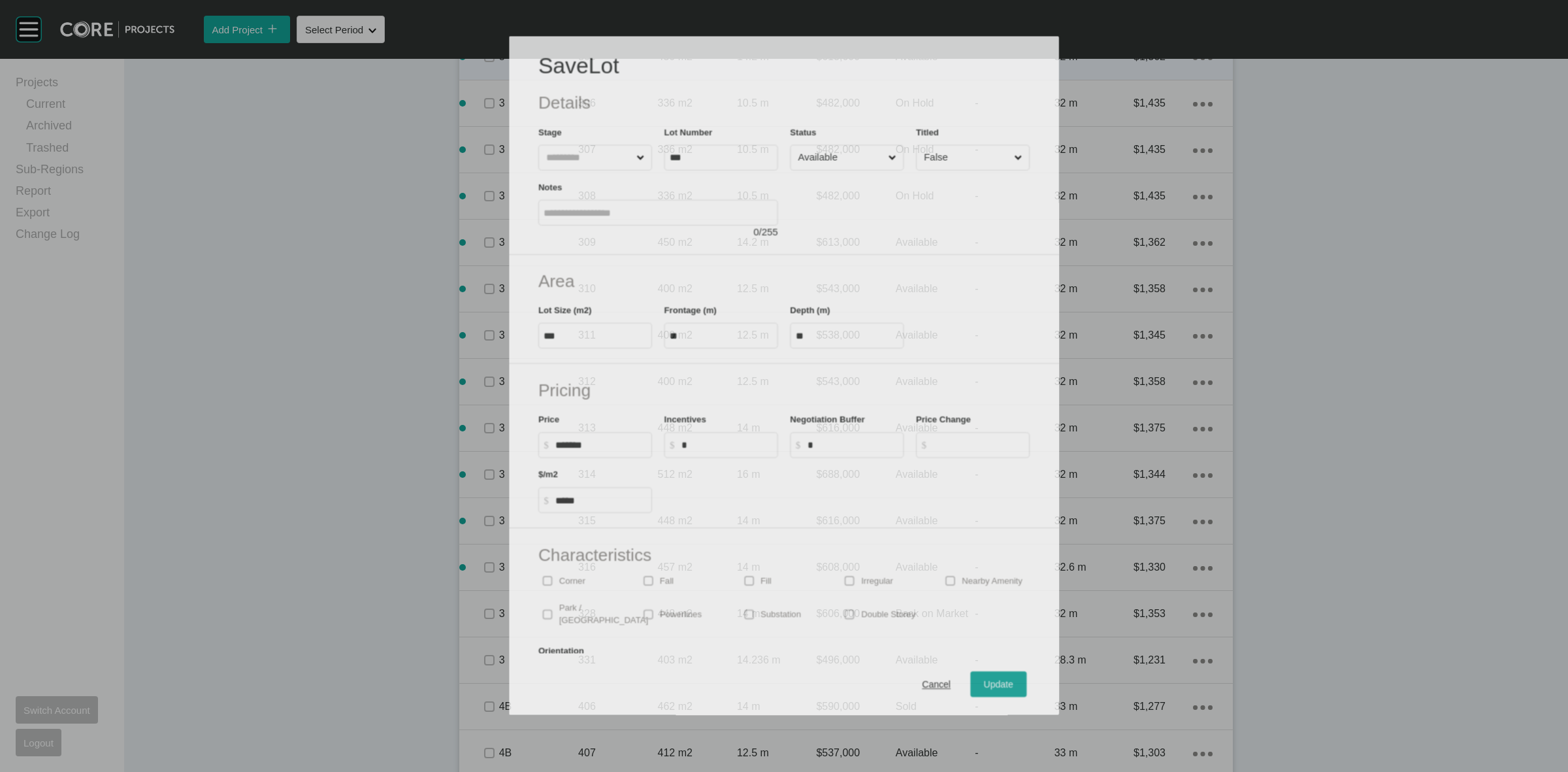
scroll to position [1386, 0]
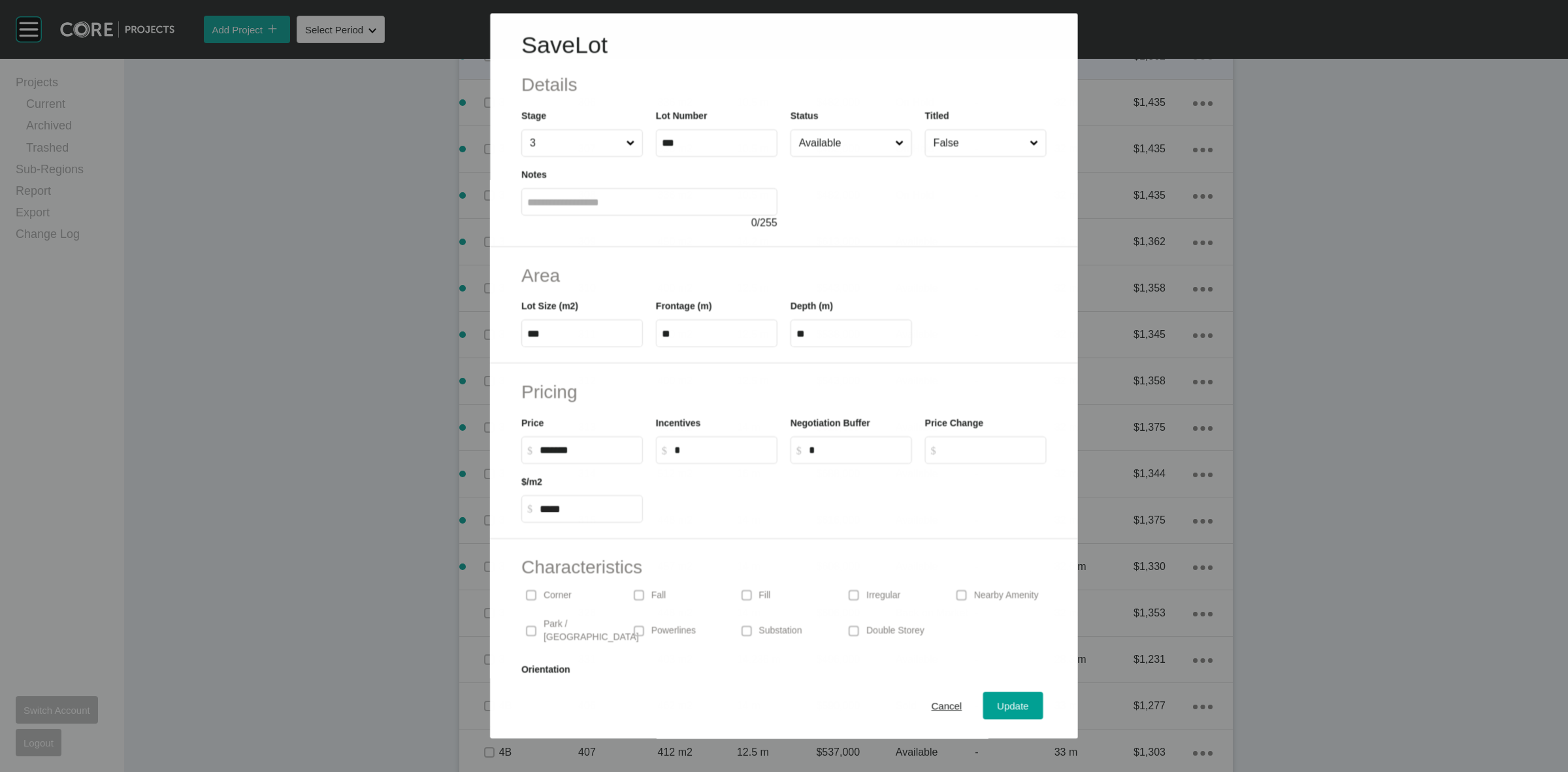
click at [835, 145] on input "Available" at bounding box center [845, 143] width 96 height 26
drag, startPoint x: 997, startPoint y: 701, endPoint x: 967, endPoint y: 693, distance: 31.0
click at [997, 701] on span "Update" at bounding box center [1013, 706] width 32 height 11
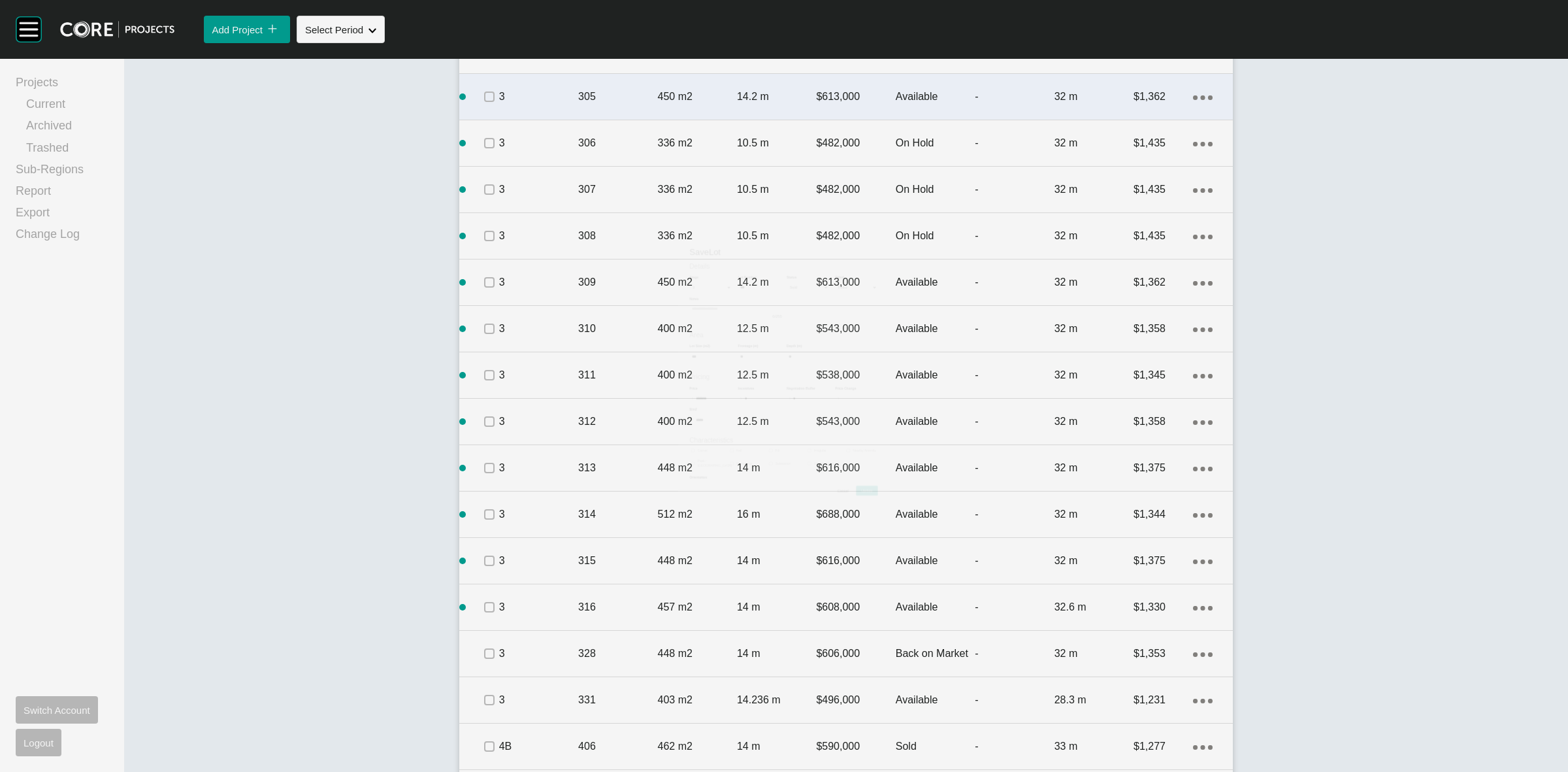
scroll to position [1426, 0]
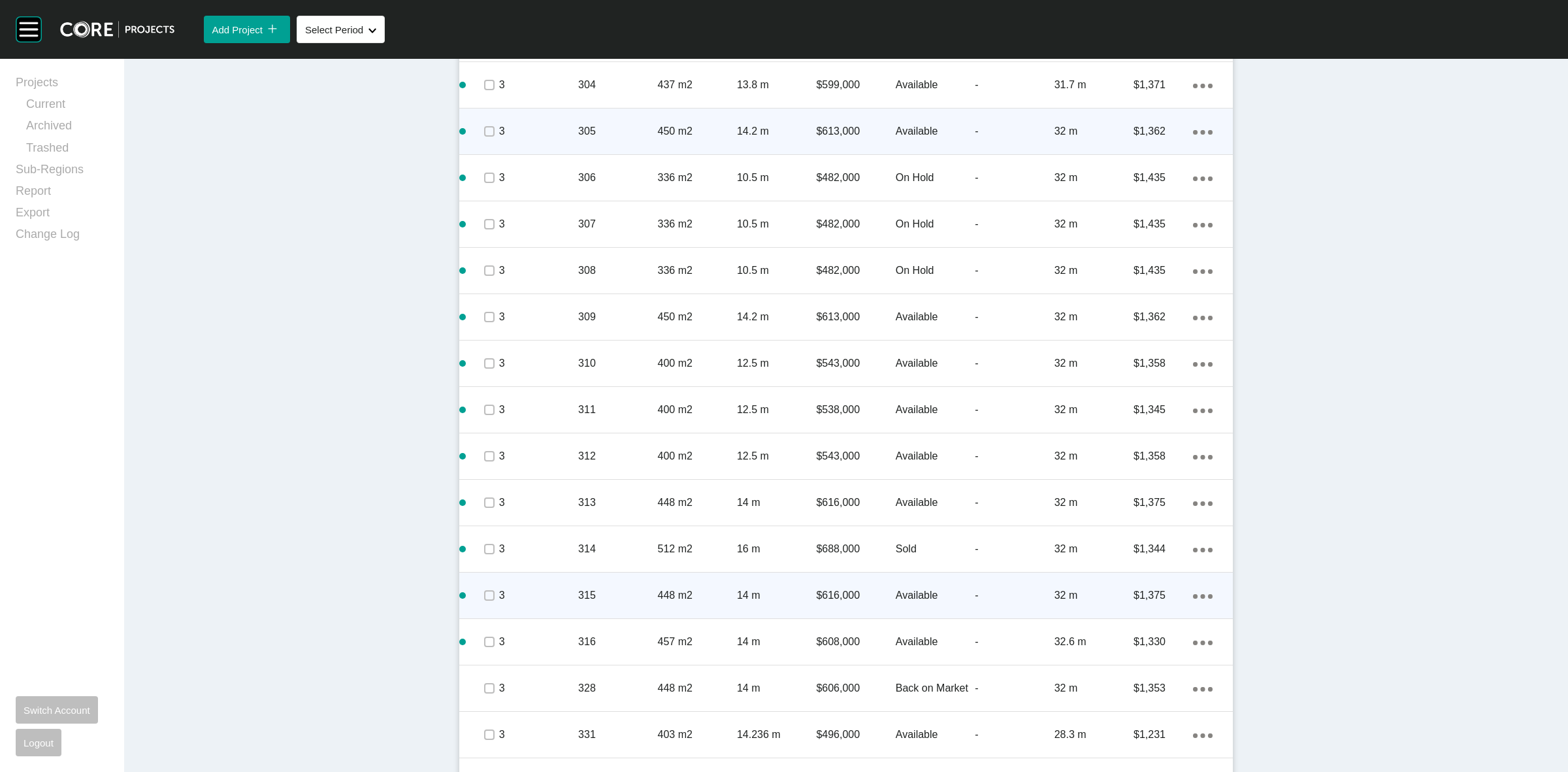
scroll to position [1590, 0]
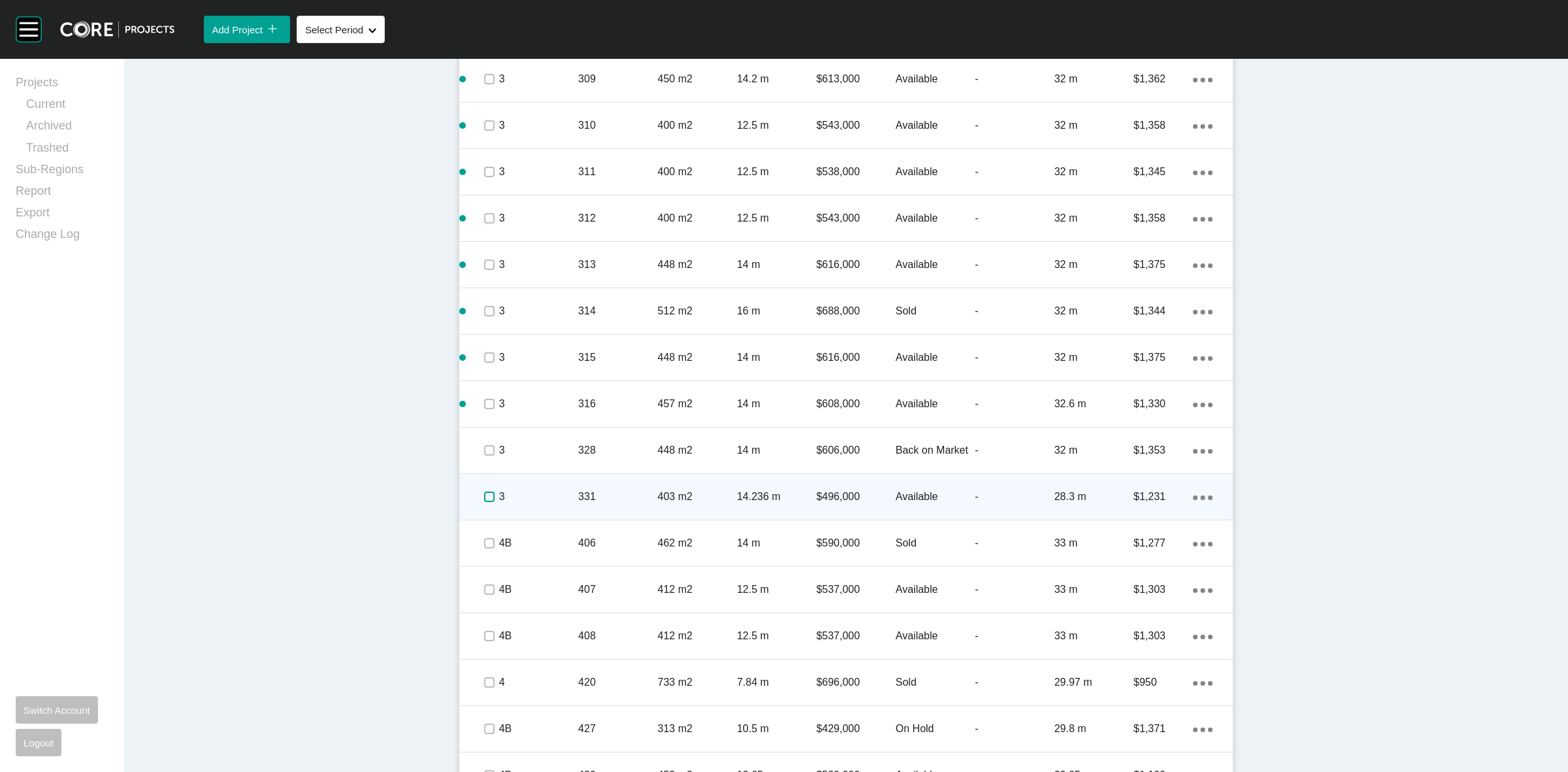
drag, startPoint x: 478, startPoint y: 495, endPoint x: 569, endPoint y: 492, distance: 91.0
click at [484, 495] on label at bounding box center [489, 497] width 11 height 11
click at [571, 489] on div "3 331 403 m2 14.236 m $496,000 Available - 28.3 m $1,231 Action Menu Dots Copy …" at bounding box center [845, 496] width 773 height 46
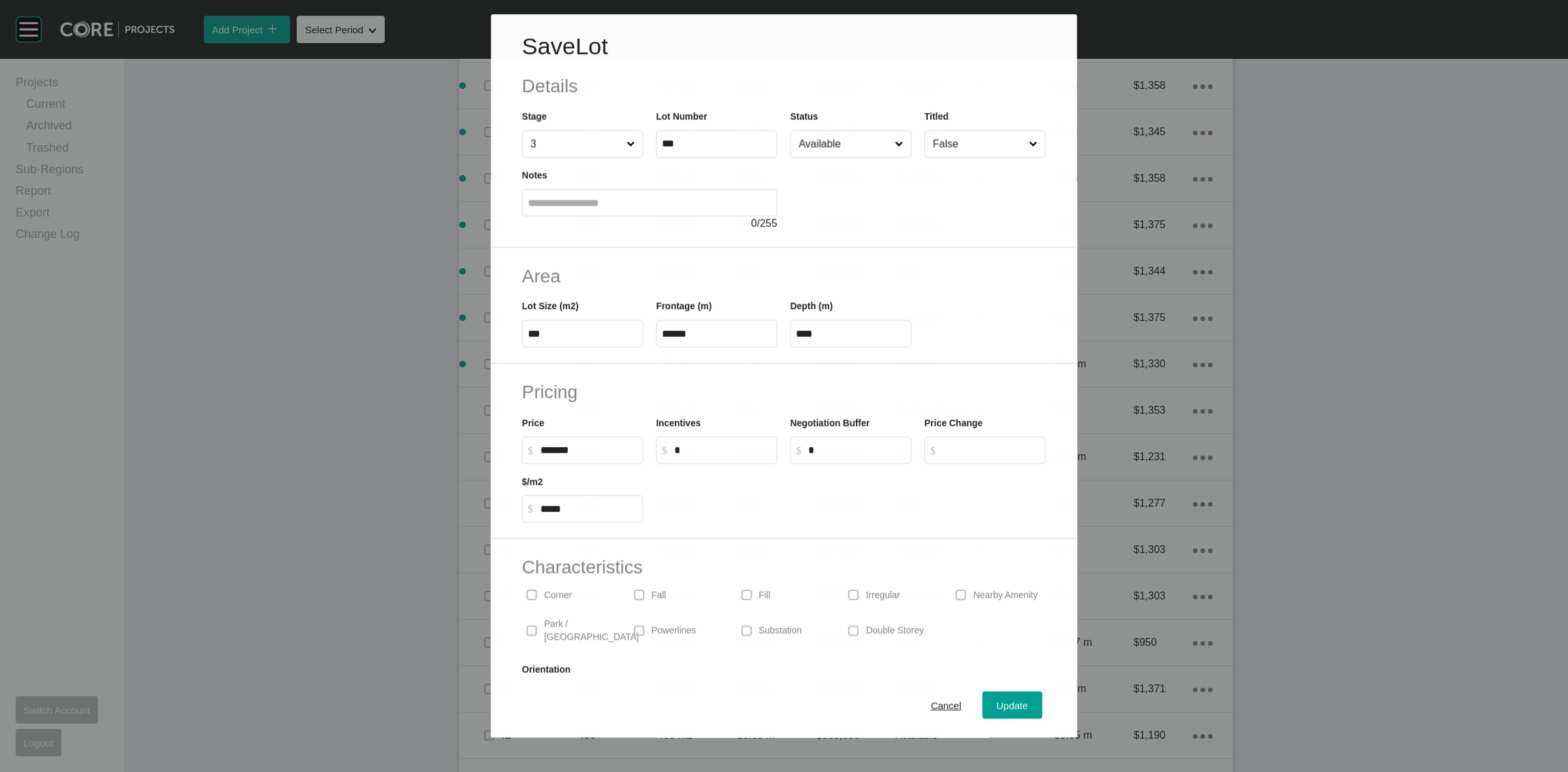
scroll to position [1549, 0]
click at [847, 147] on input "Available" at bounding box center [845, 143] width 96 height 26
click at [1000, 706] on span "Update" at bounding box center [1013, 706] width 32 height 11
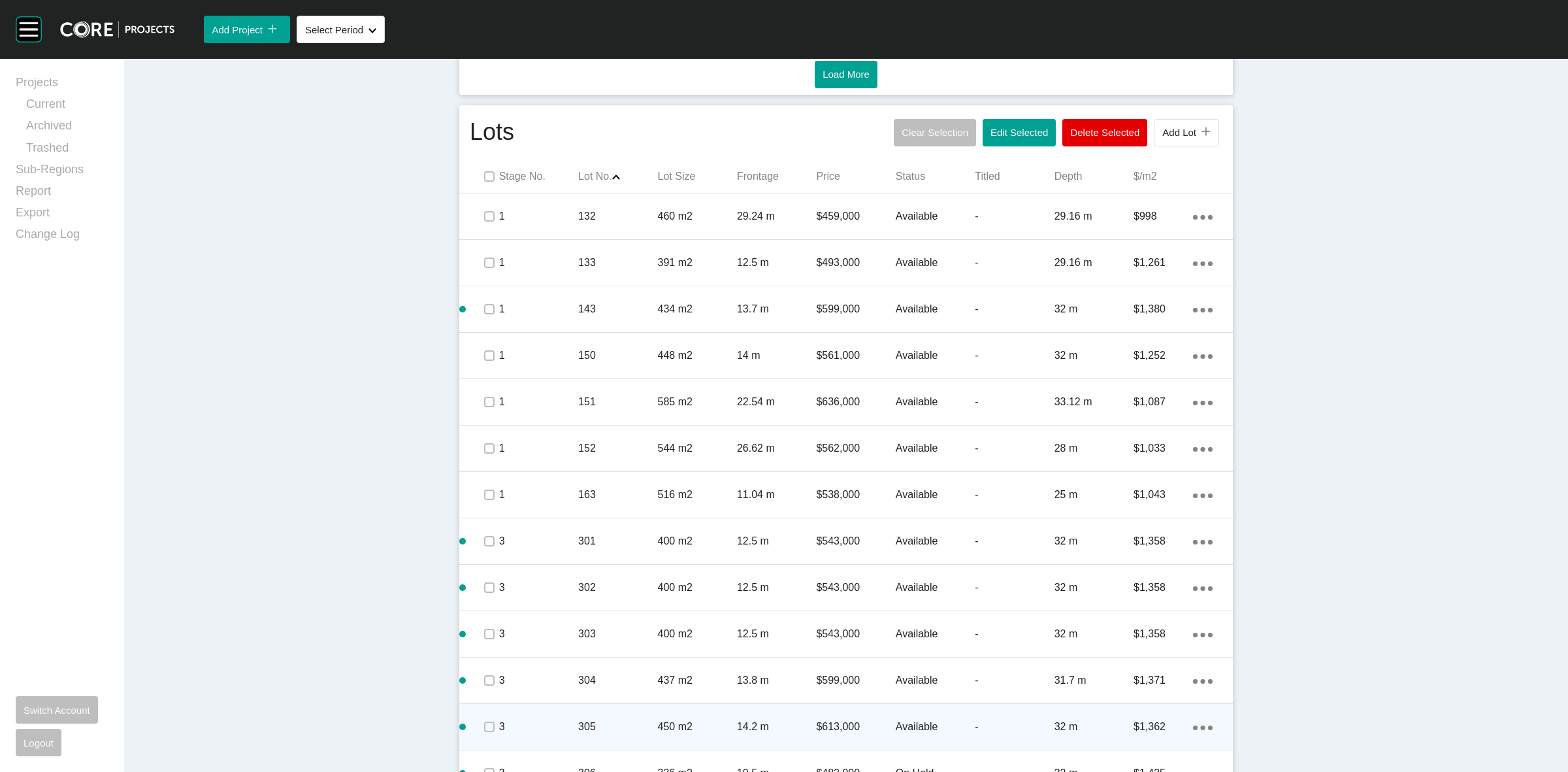
scroll to position [691, 0]
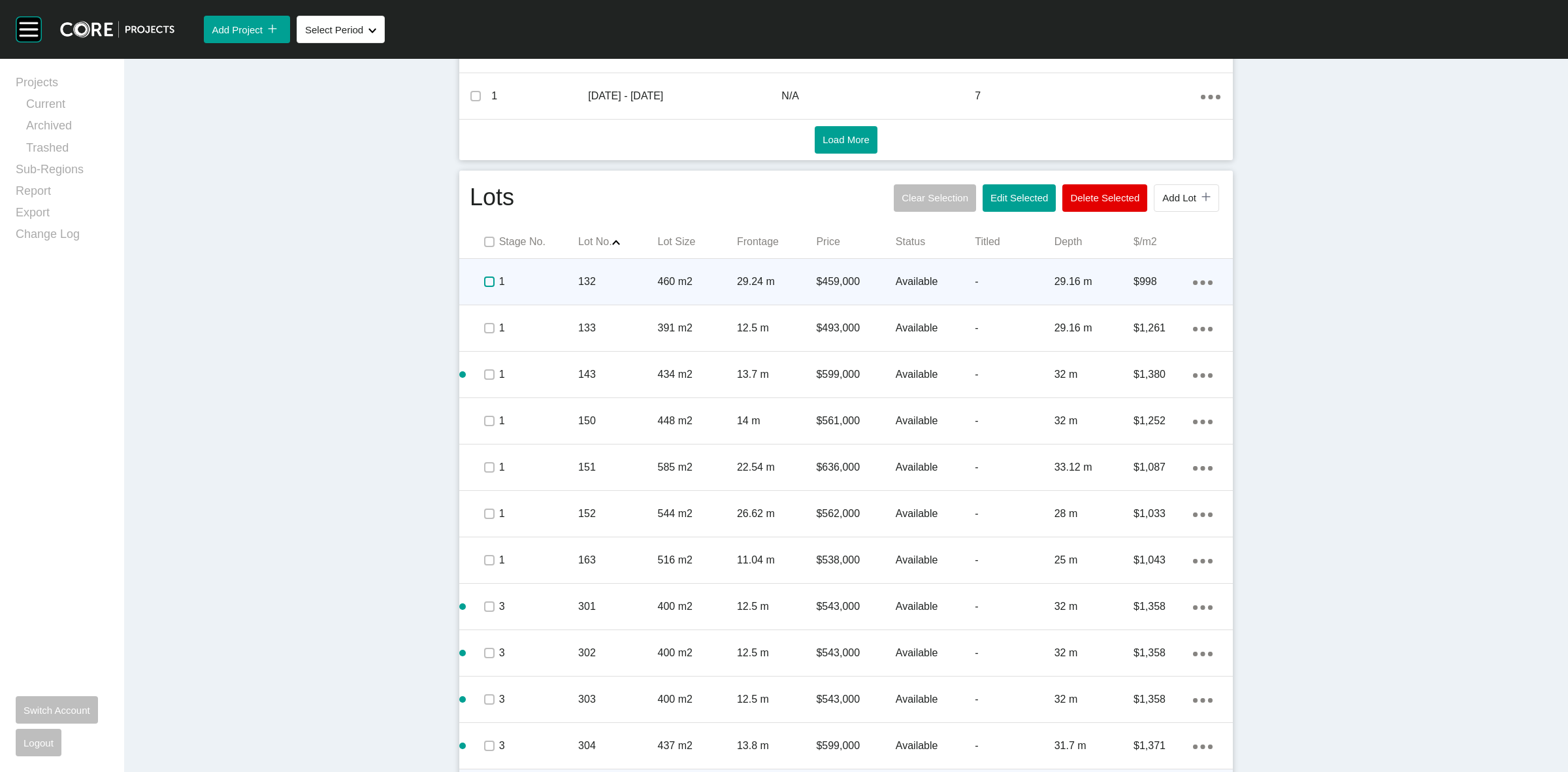
click at [484, 283] on label at bounding box center [489, 282] width 11 height 11
click at [559, 288] on p "1" at bounding box center [538, 281] width 79 height 14
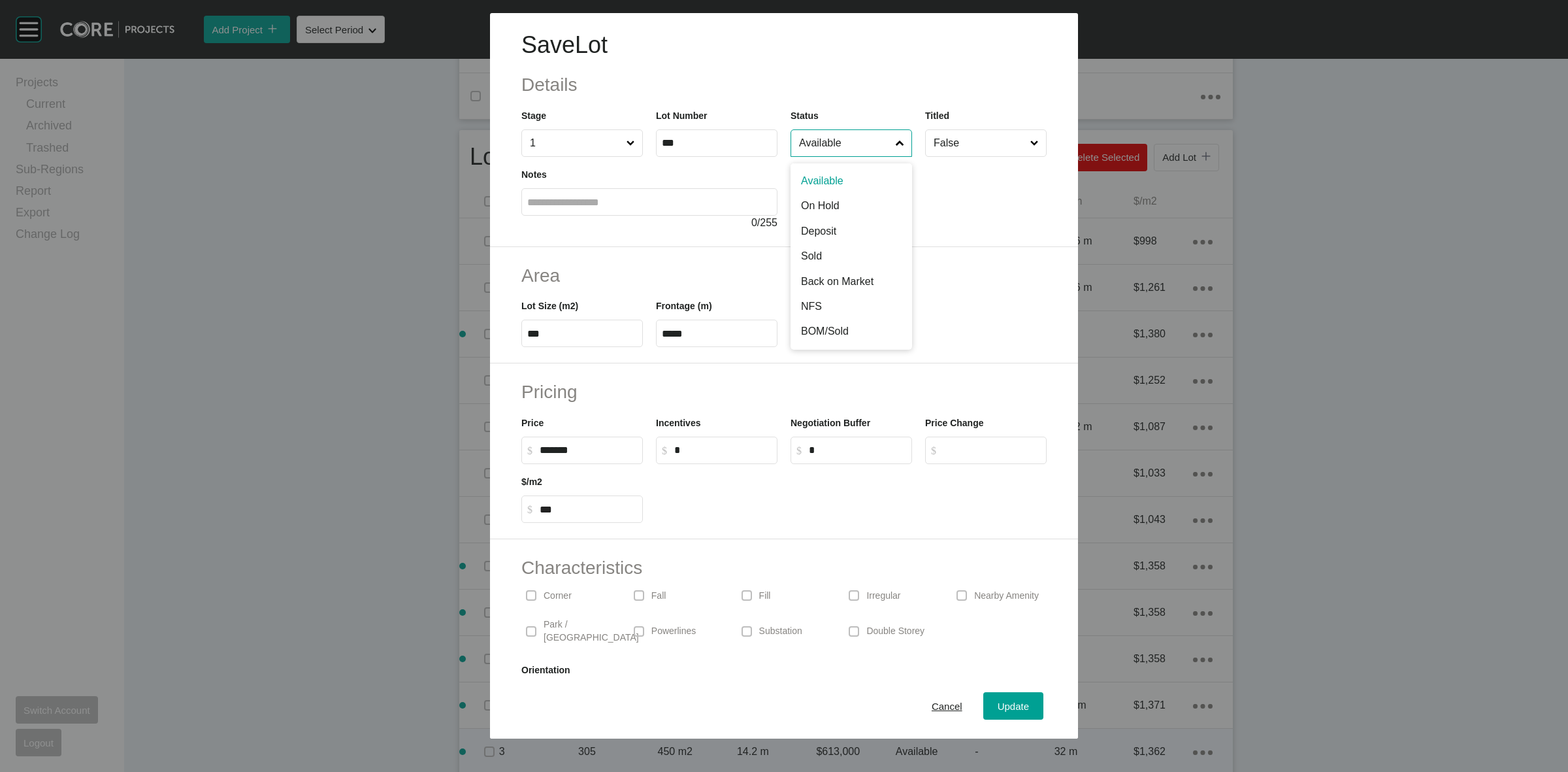
click at [807, 136] on input "Available" at bounding box center [845, 143] width 96 height 26
drag, startPoint x: 1000, startPoint y: 706, endPoint x: 795, endPoint y: 563, distance: 249.9
click at [997, 705] on span "Update" at bounding box center [1013, 706] width 32 height 11
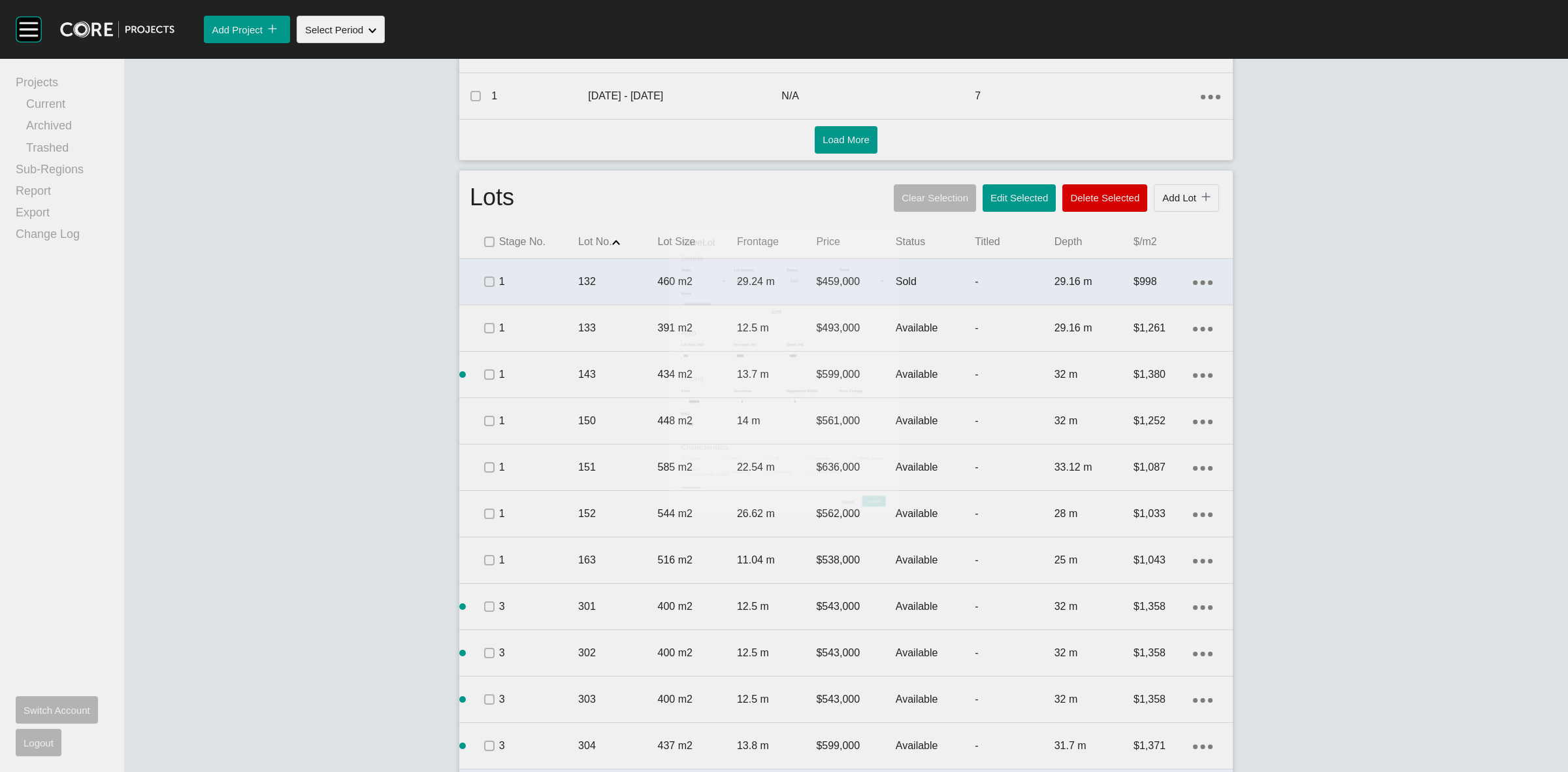
click at [483, 289] on span at bounding box center [489, 282] width 20 height 20
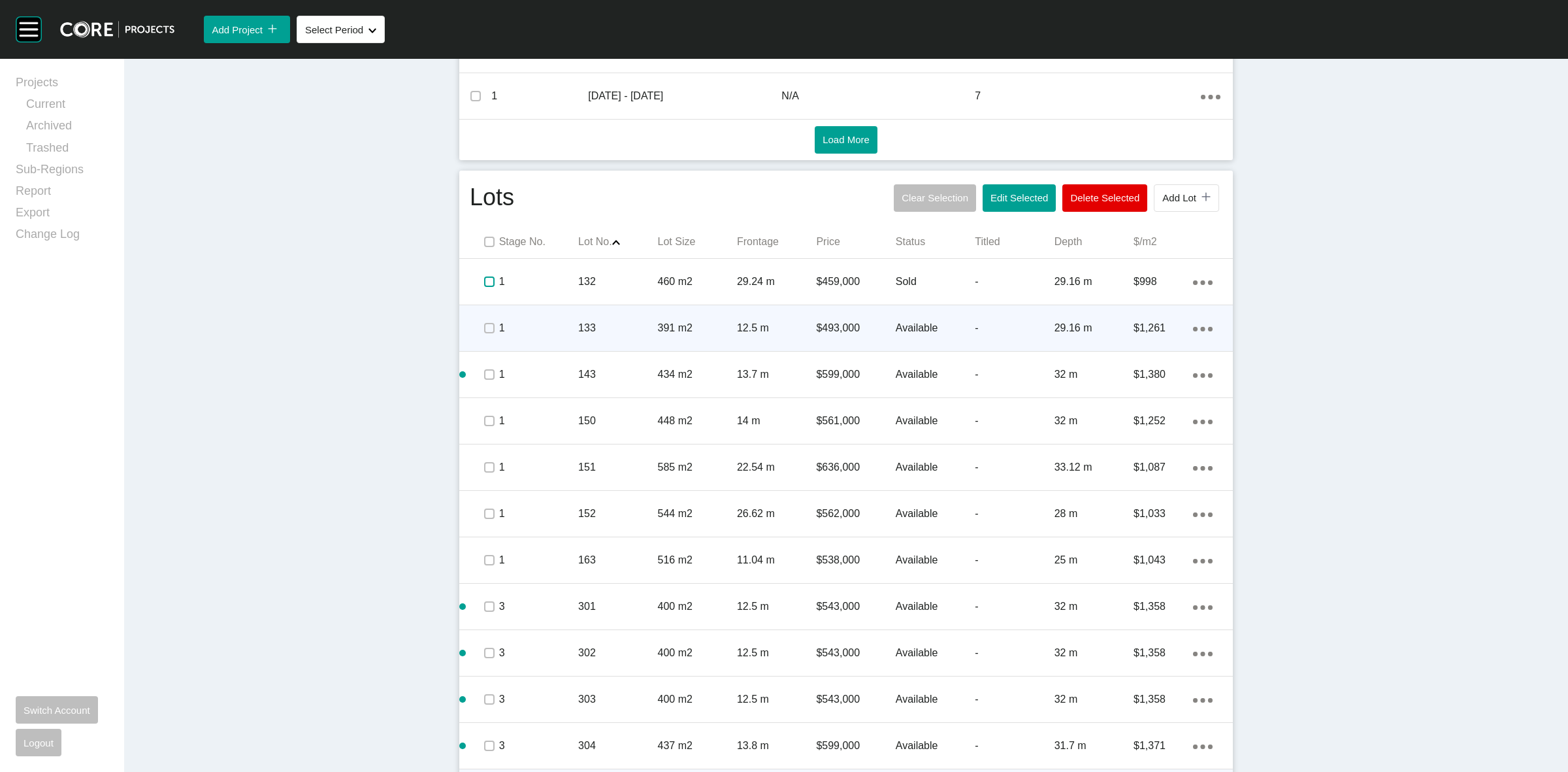
drag, startPoint x: 481, startPoint y: 284, endPoint x: 483, endPoint y: 327, distance: 43.0
click at [481, 293] on div at bounding box center [489, 282] width 20 height 46
click at [484, 328] on label at bounding box center [489, 328] width 11 height 11
click at [547, 332] on div "1" at bounding box center [538, 328] width 79 height 41
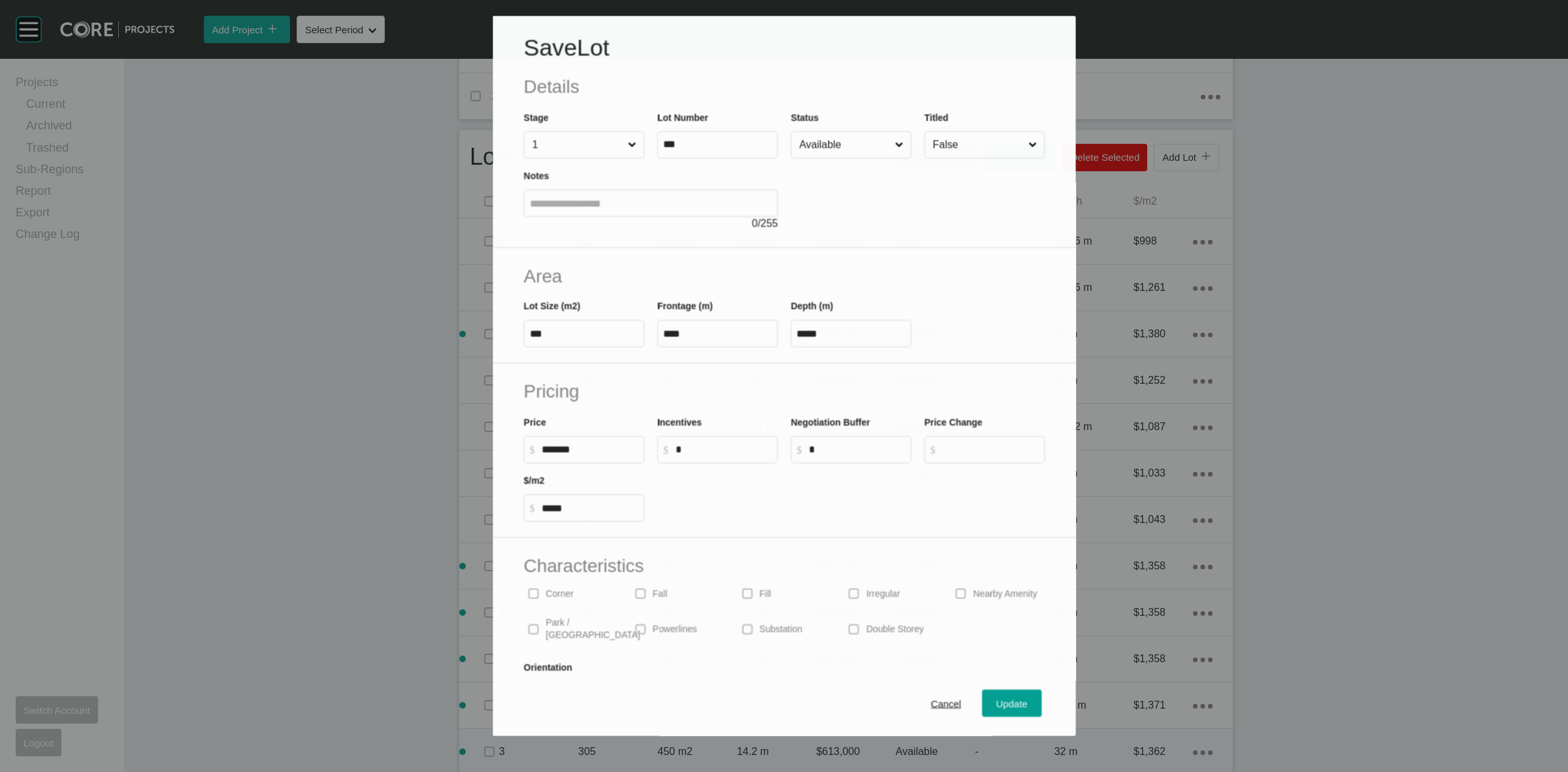
click at [847, 159] on div at bounding box center [918, 195] width 254 height 73
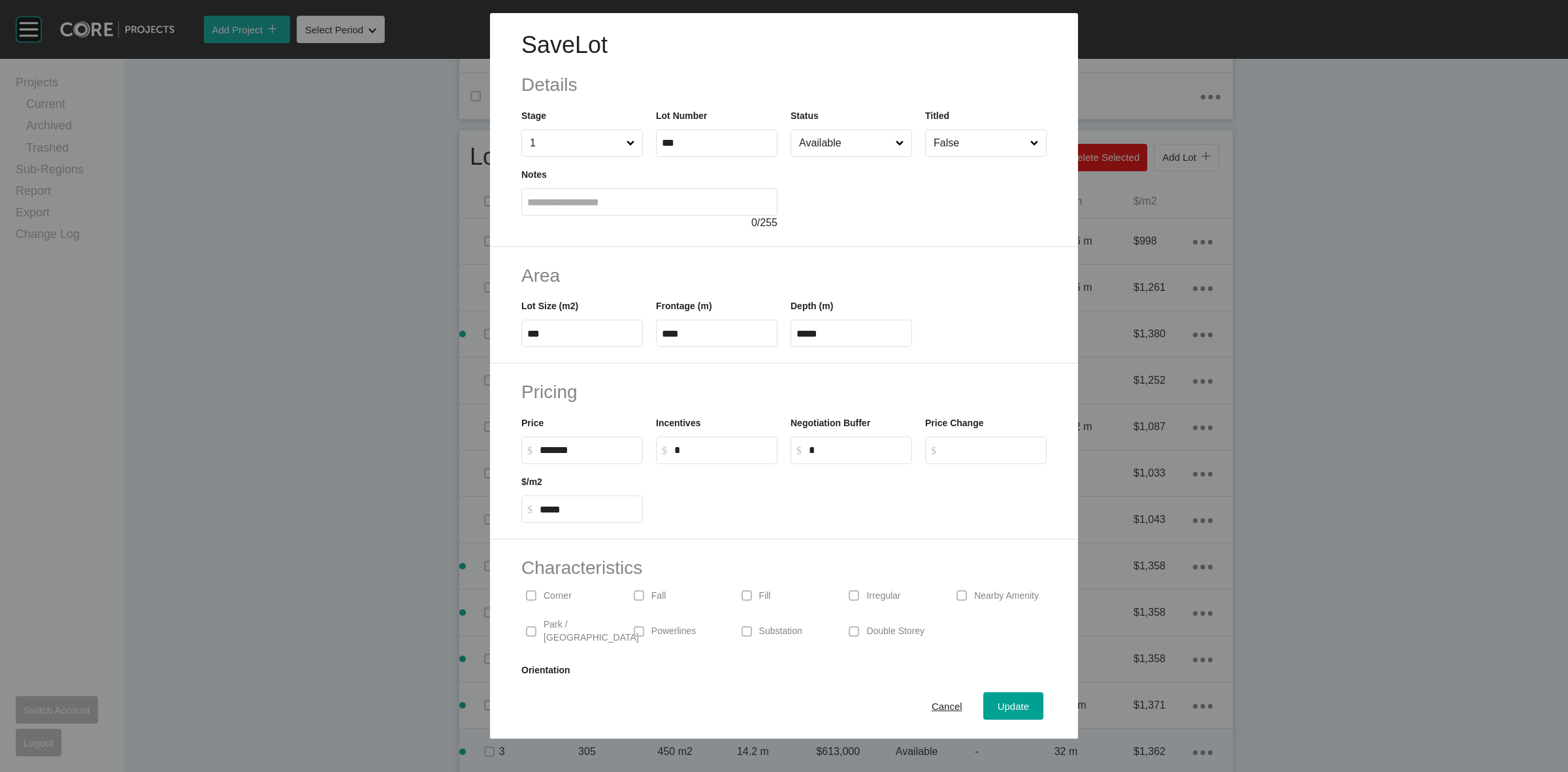
click at [817, 142] on input "Available" at bounding box center [845, 143] width 96 height 26
click at [997, 706] on span "Update" at bounding box center [1013, 706] width 32 height 11
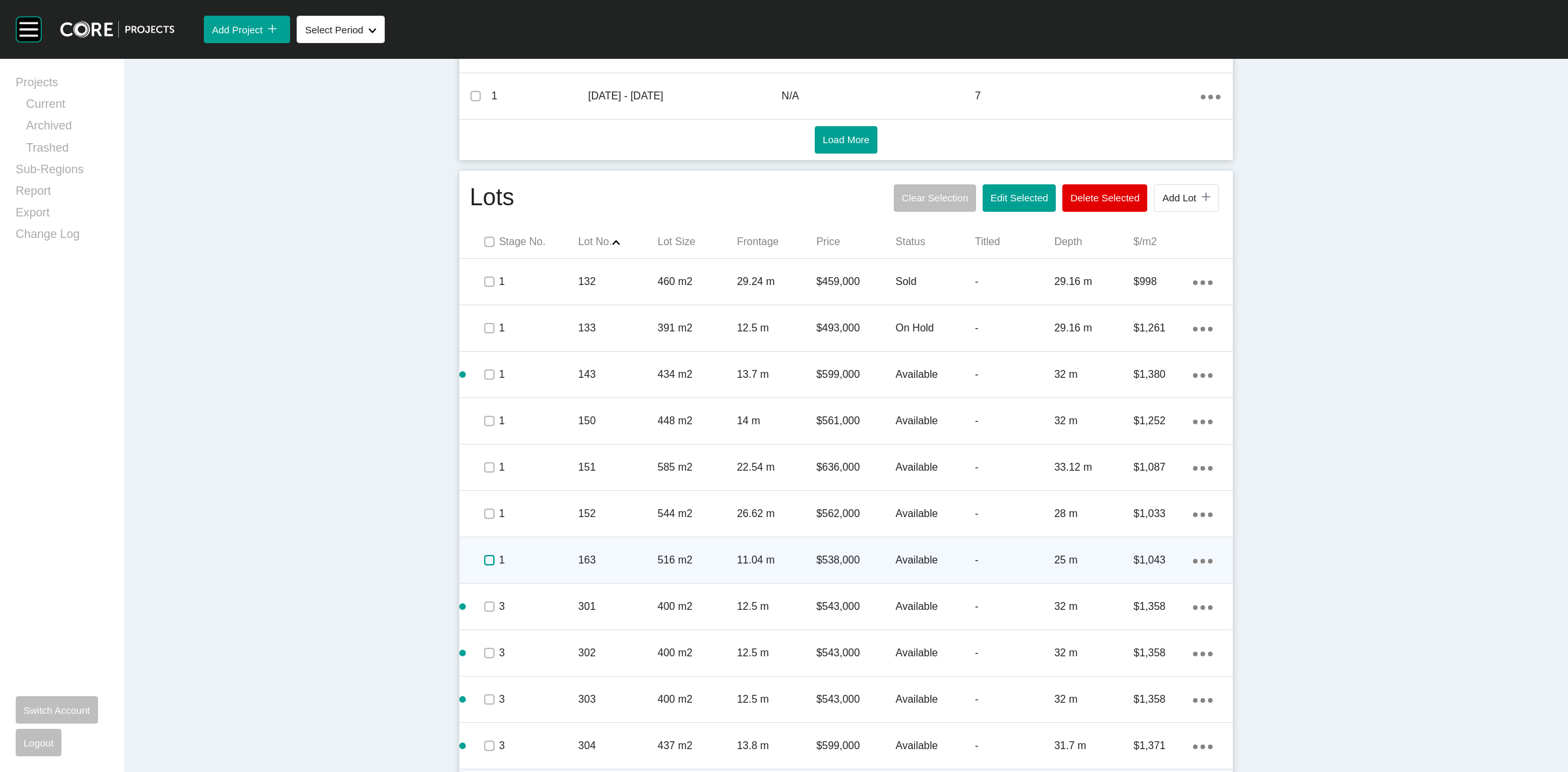
click at [484, 559] on label at bounding box center [489, 560] width 11 height 11
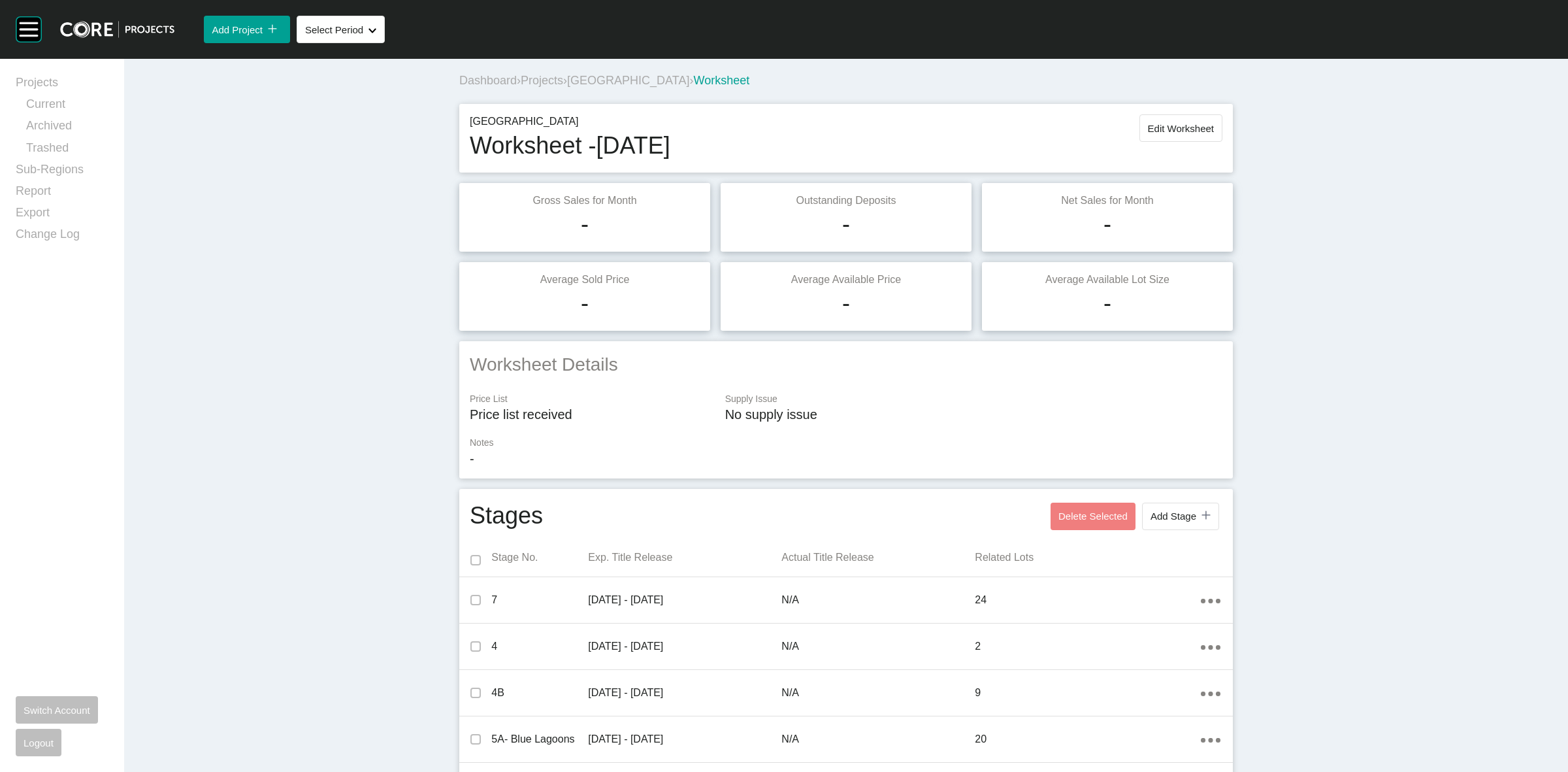
scroll to position [0, 0]
click at [1178, 127] on span "Edit Worksheet" at bounding box center [1180, 129] width 66 height 11
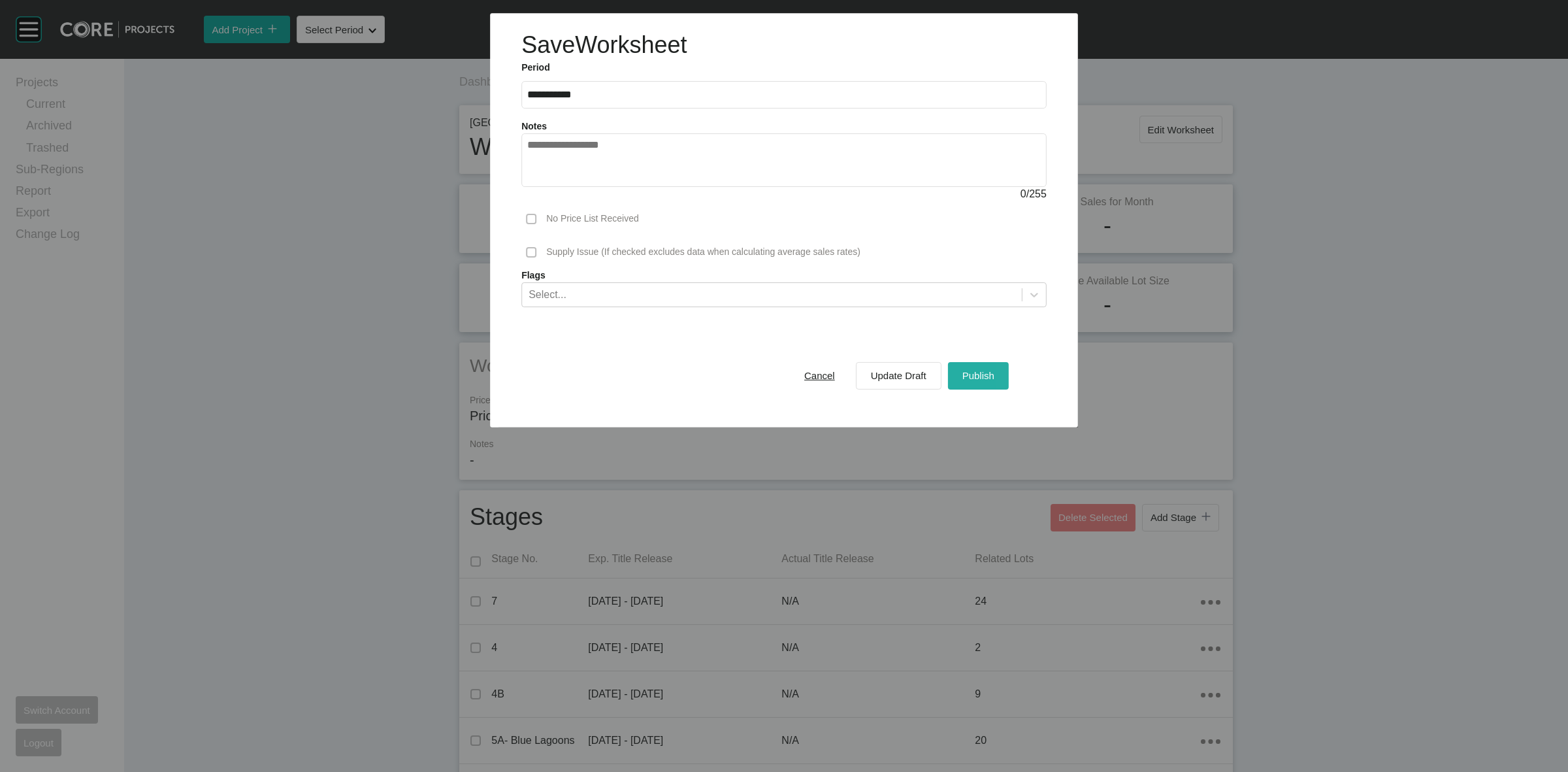
click at [978, 382] on div "Publish" at bounding box center [978, 375] width 38 height 17
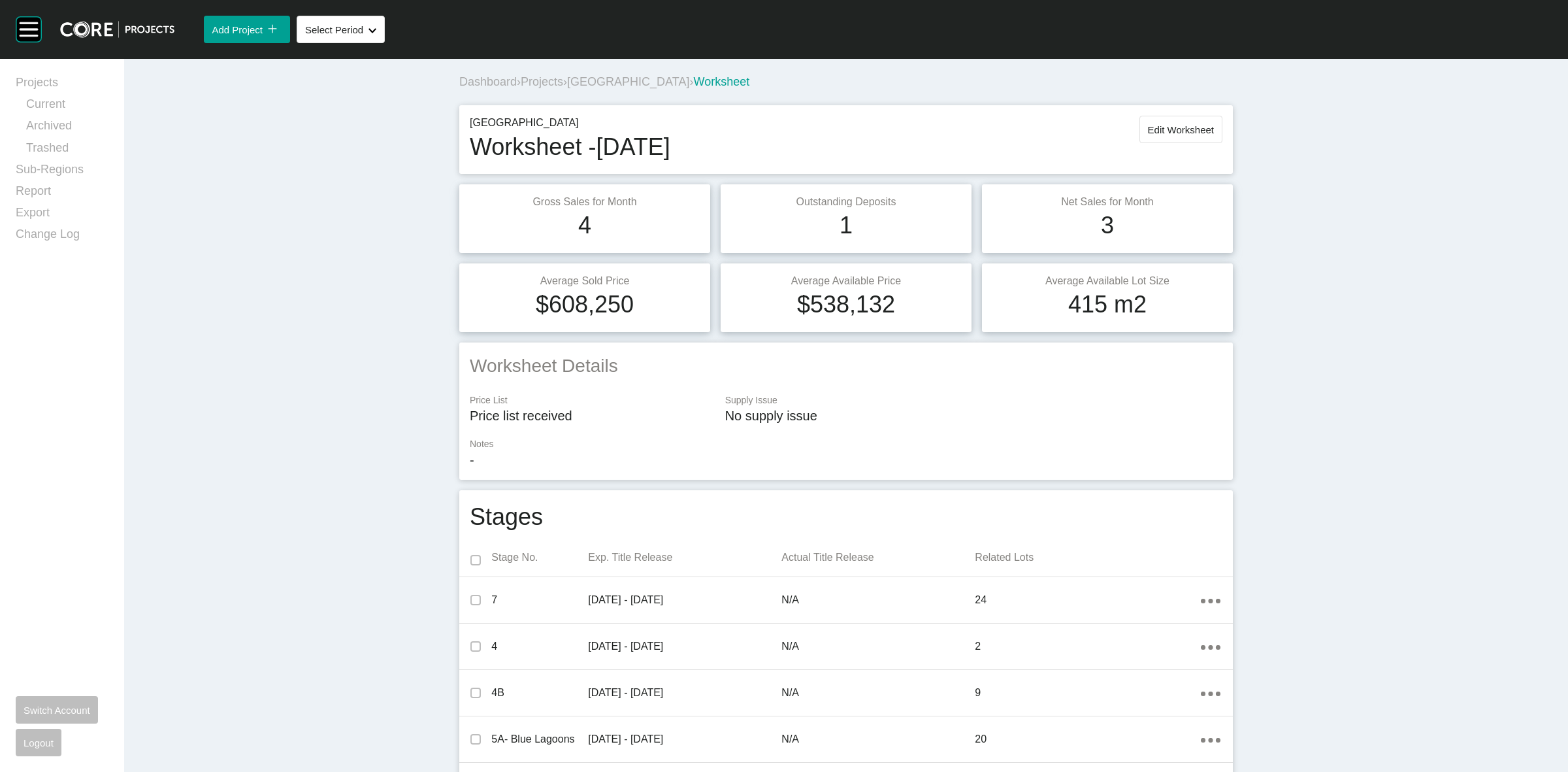
click at [595, 81] on span "[GEOGRAPHIC_DATA]" at bounding box center [628, 81] width 122 height 13
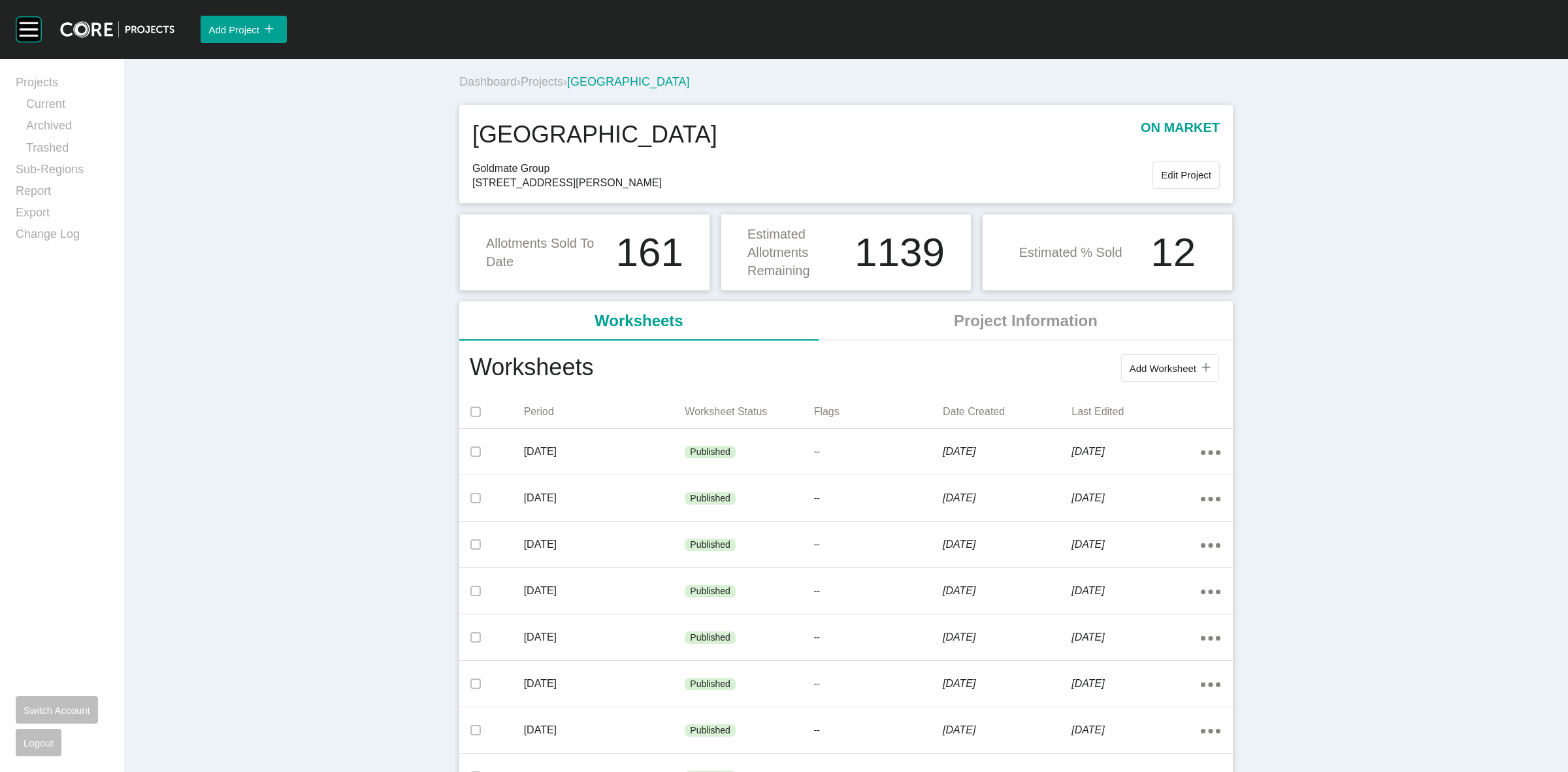
click at [544, 82] on span "Projects" at bounding box center [541, 81] width 42 height 13
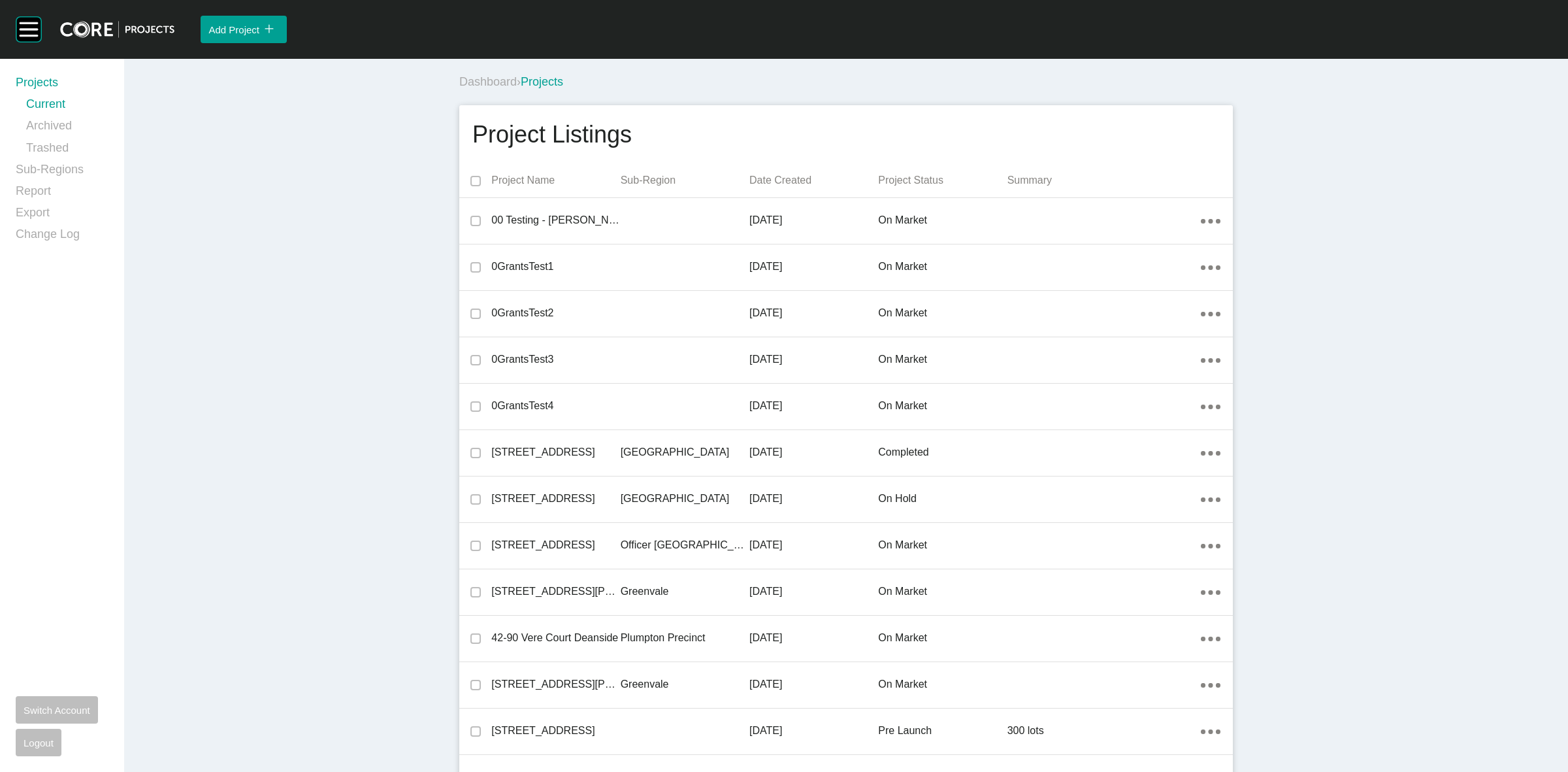
scroll to position [22988, 0]
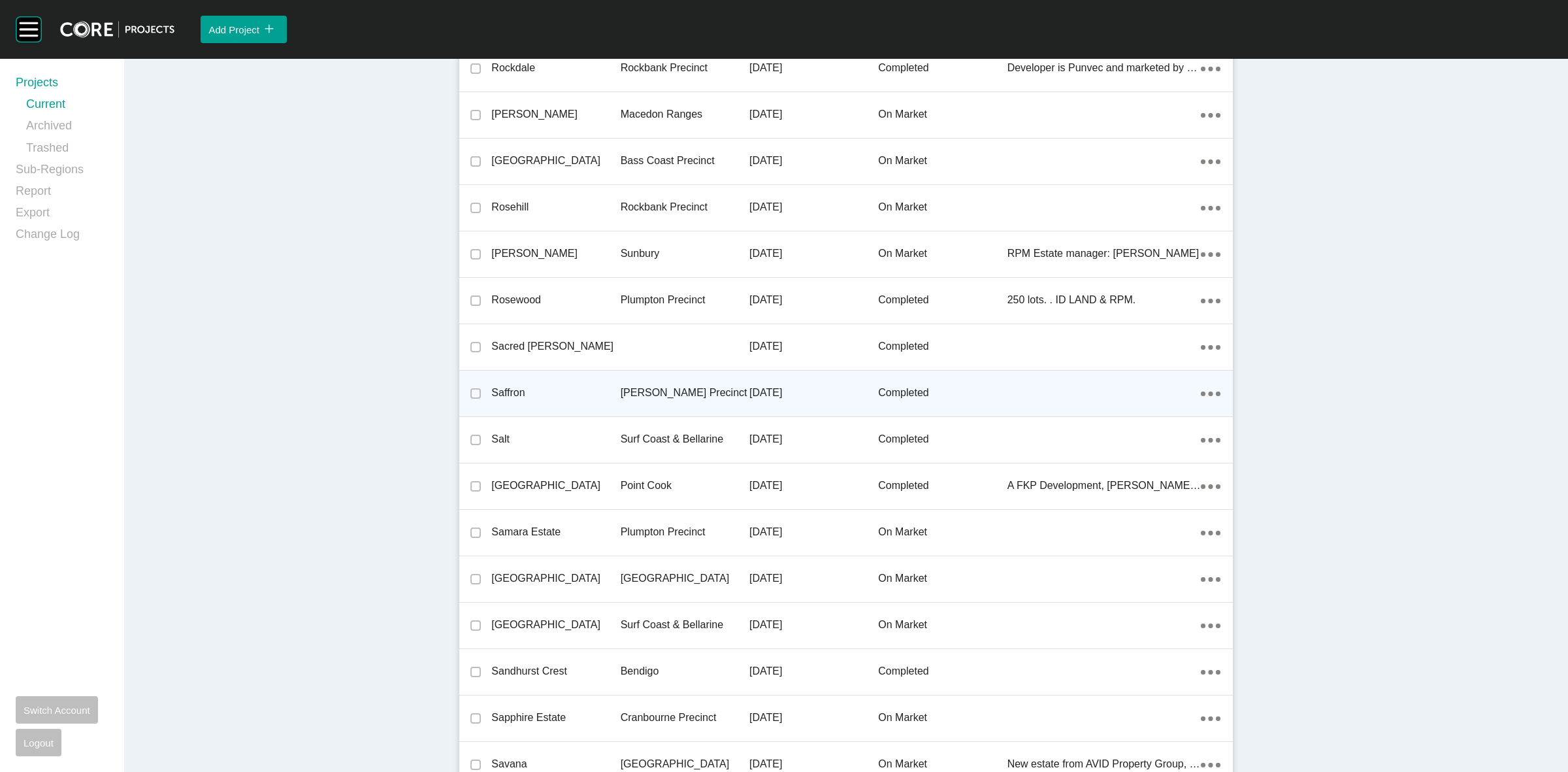
click at [677, 386] on p "[PERSON_NAME] Precinct" at bounding box center [684, 392] width 129 height 14
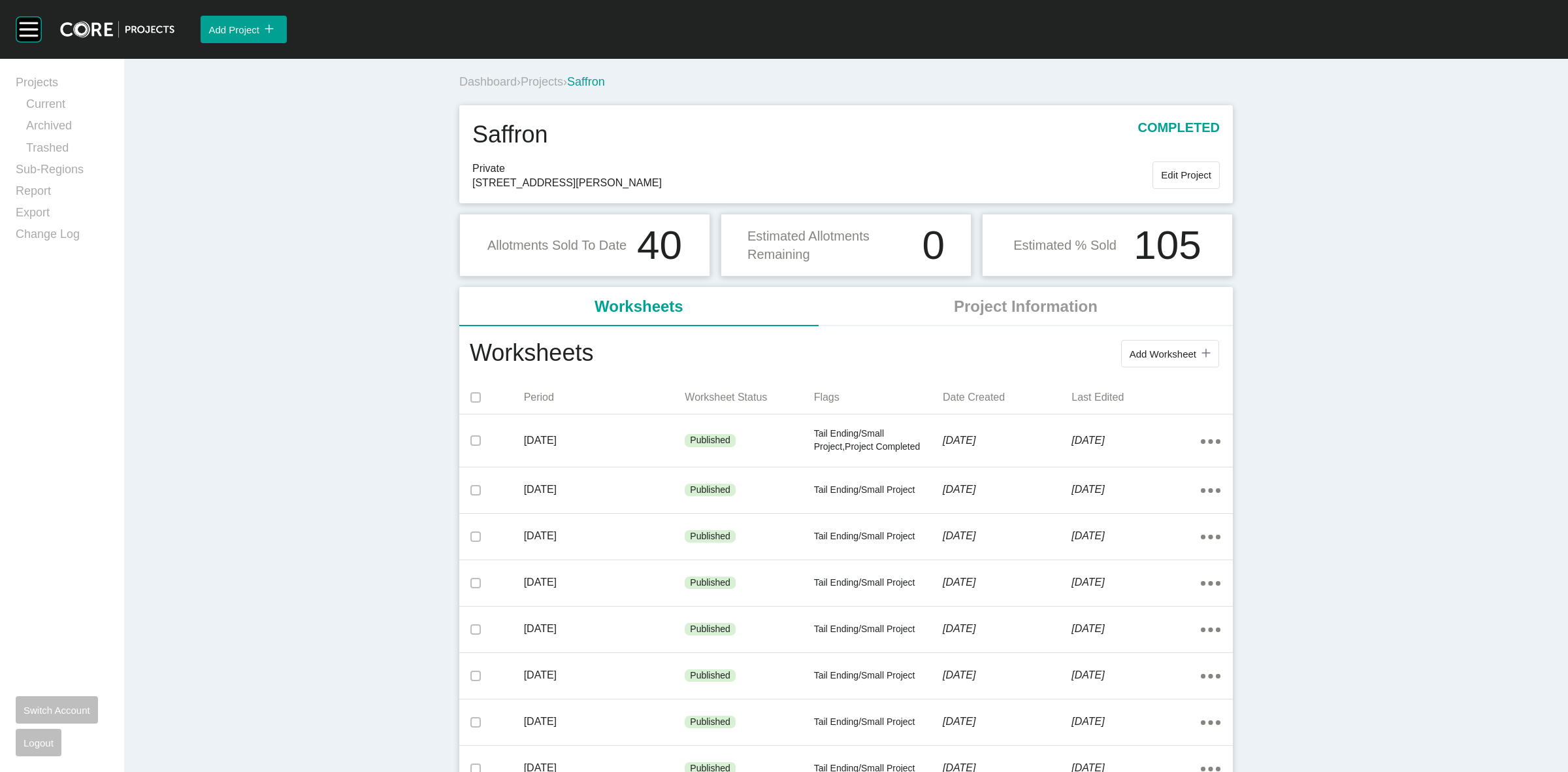
click at [537, 86] on span "Projects" at bounding box center [541, 81] width 42 height 13
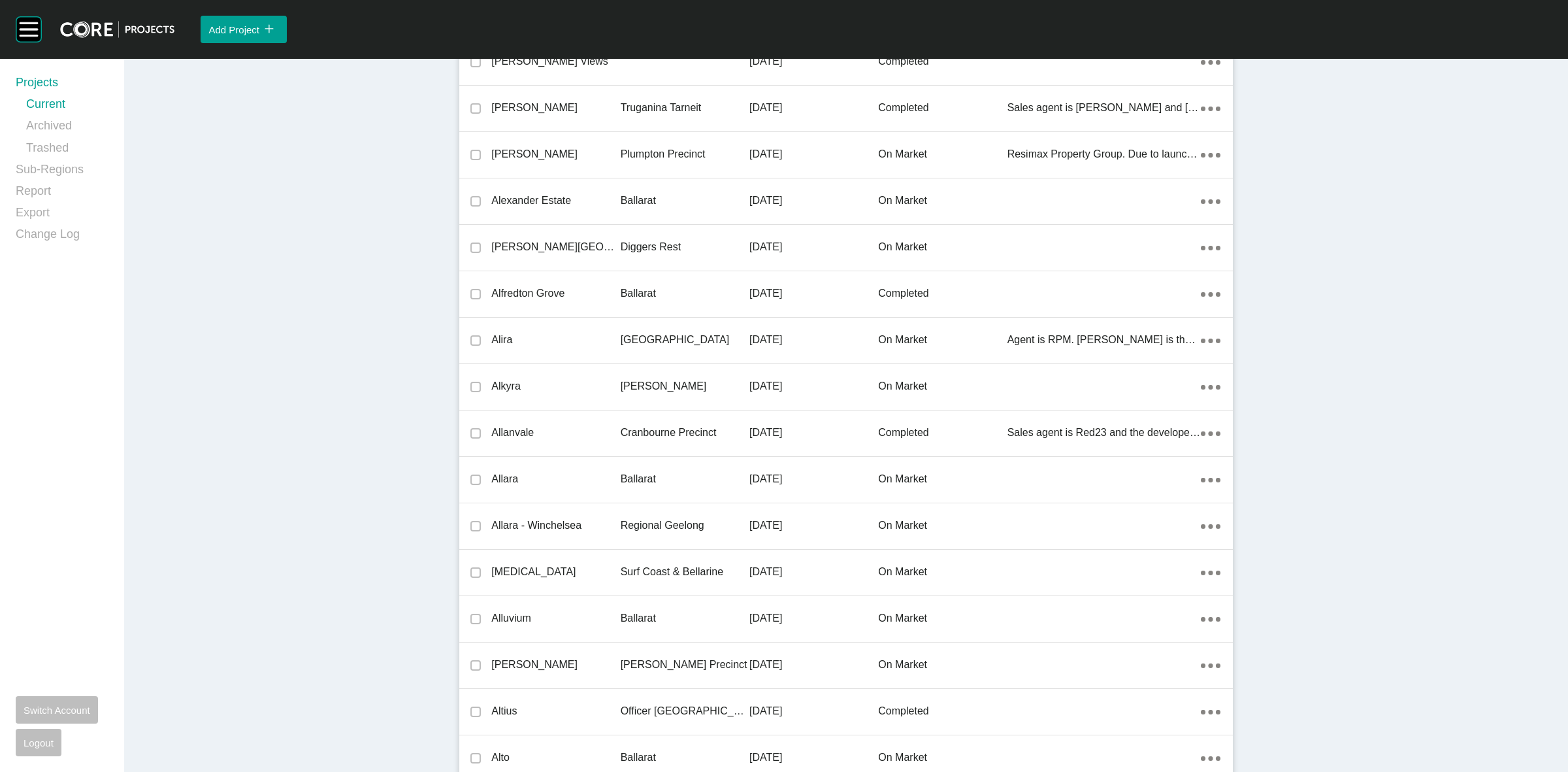
scroll to position [9346, 0]
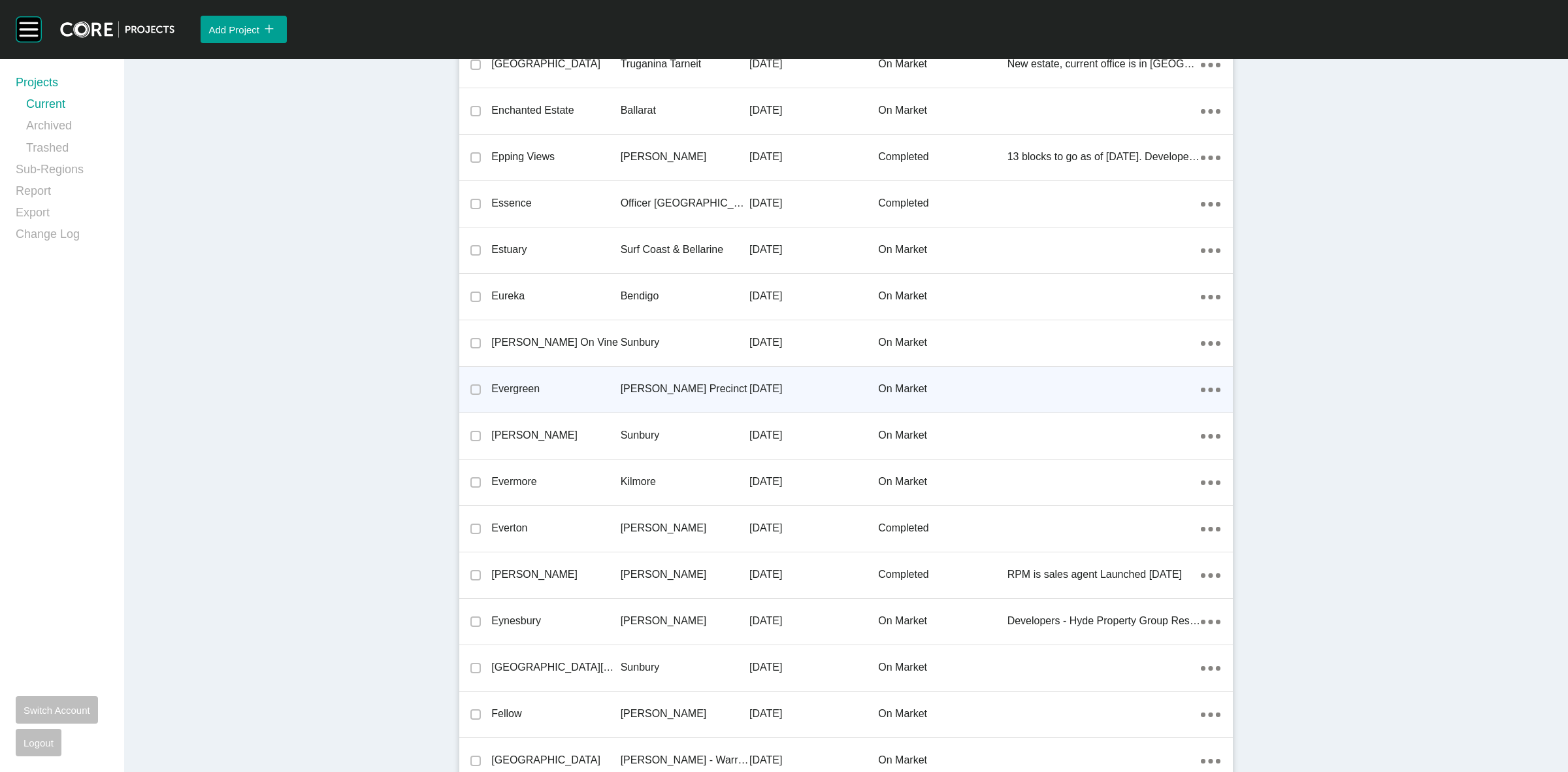
click at [639, 385] on p "[PERSON_NAME] Precinct" at bounding box center [684, 388] width 129 height 14
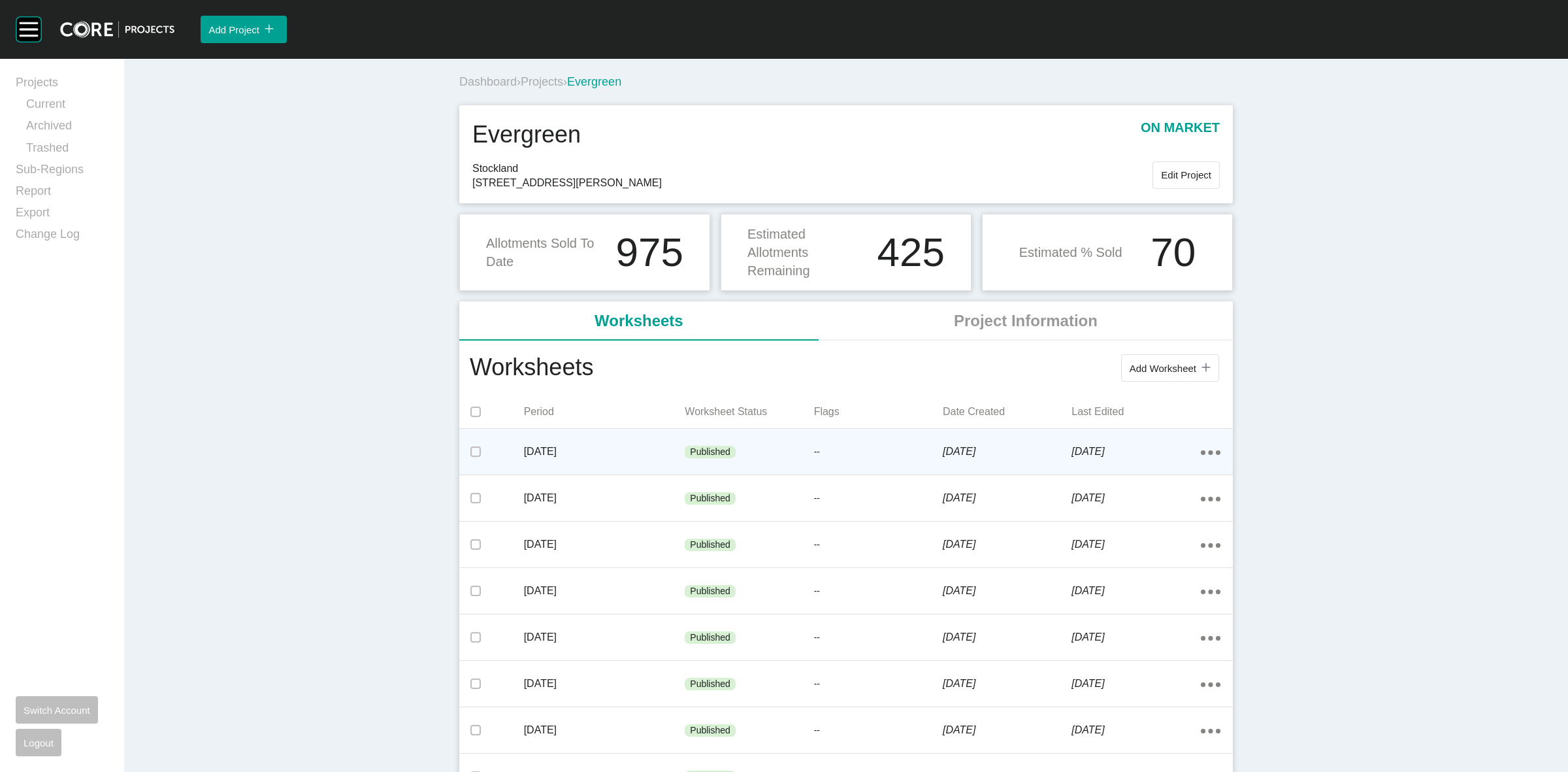
click at [609, 452] on p "[DATE]" at bounding box center [605, 451] width 161 height 14
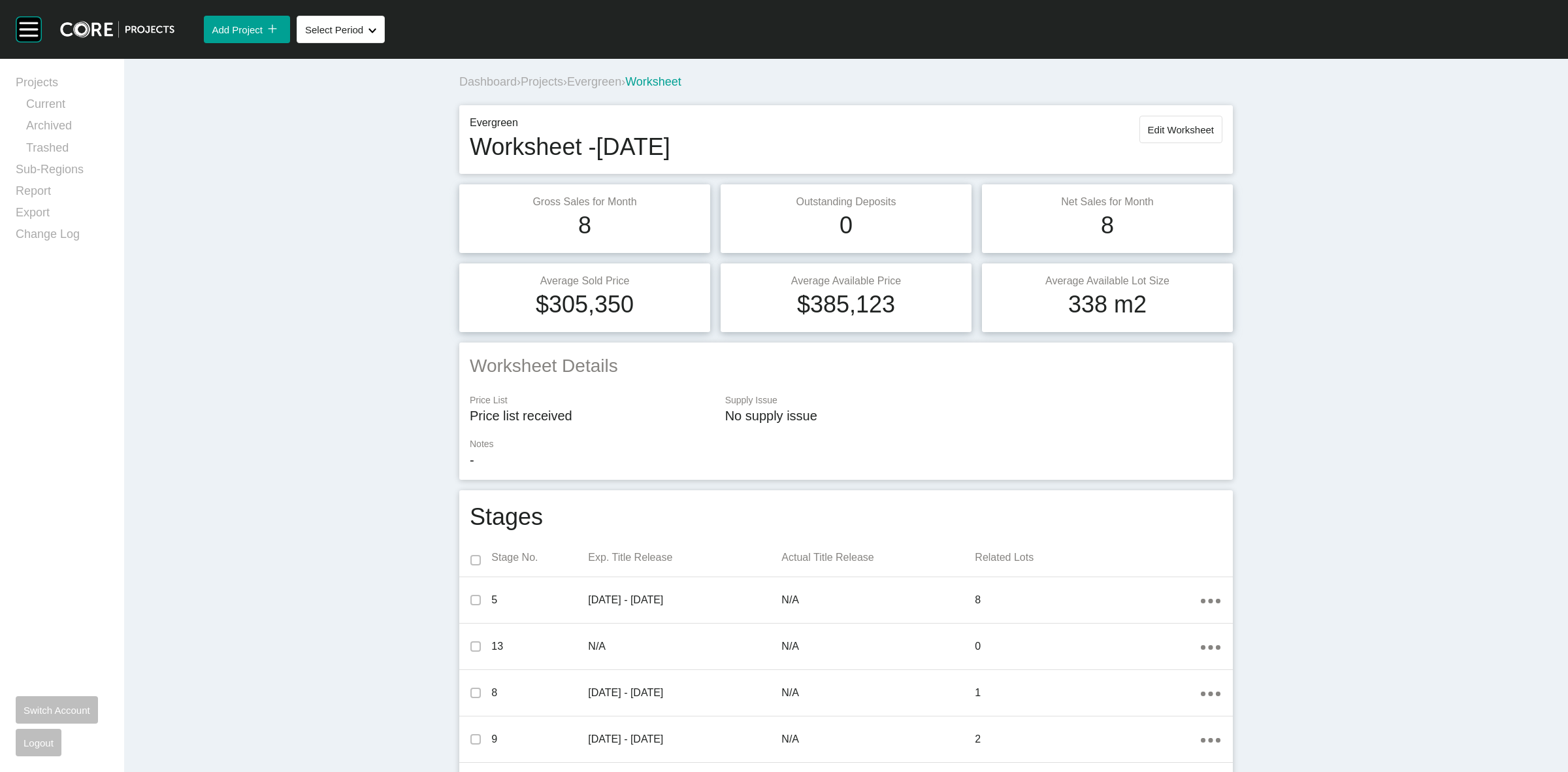
click at [537, 79] on span "Projects" at bounding box center [541, 81] width 42 height 13
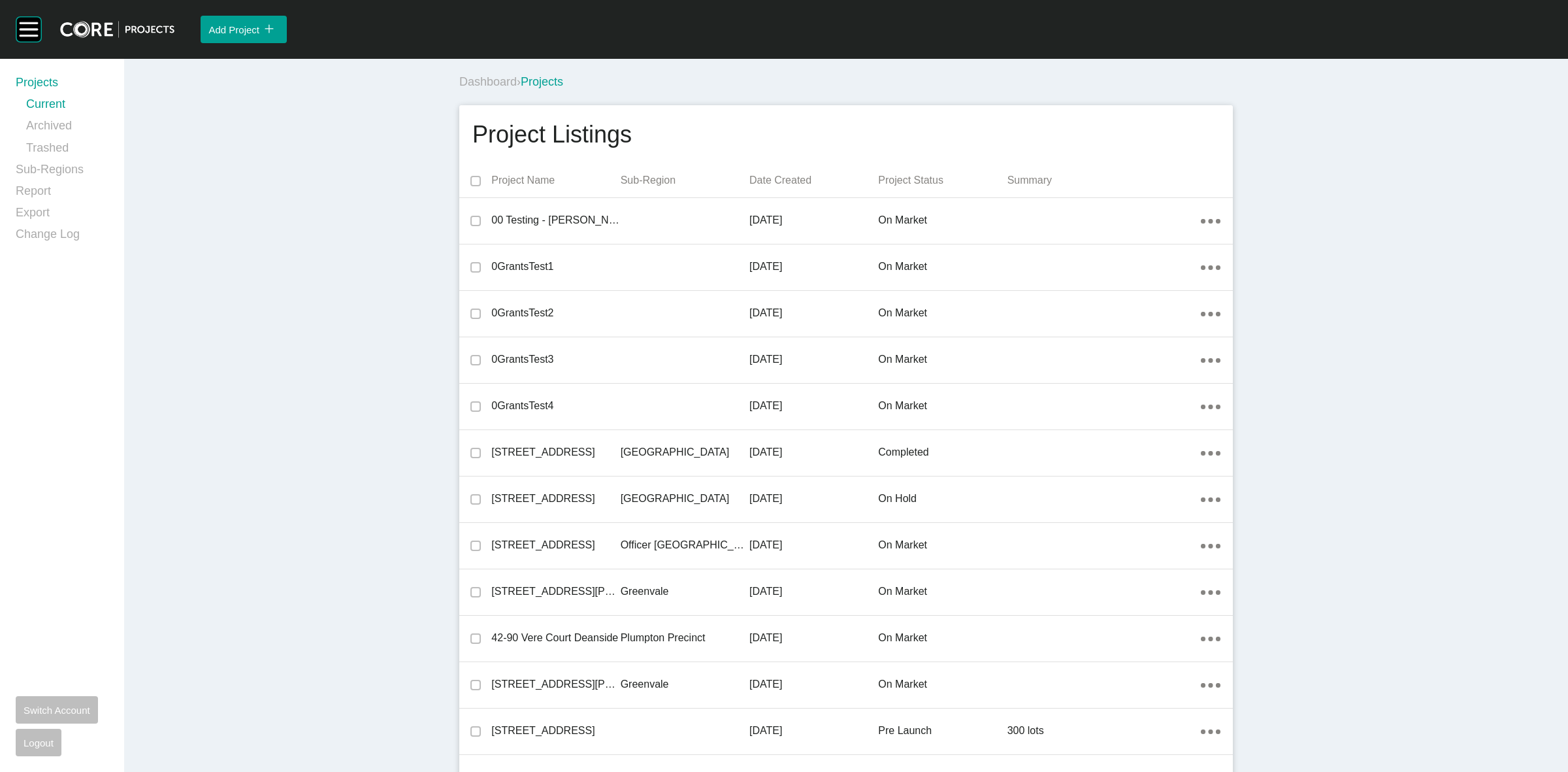
scroll to position [1690, 0]
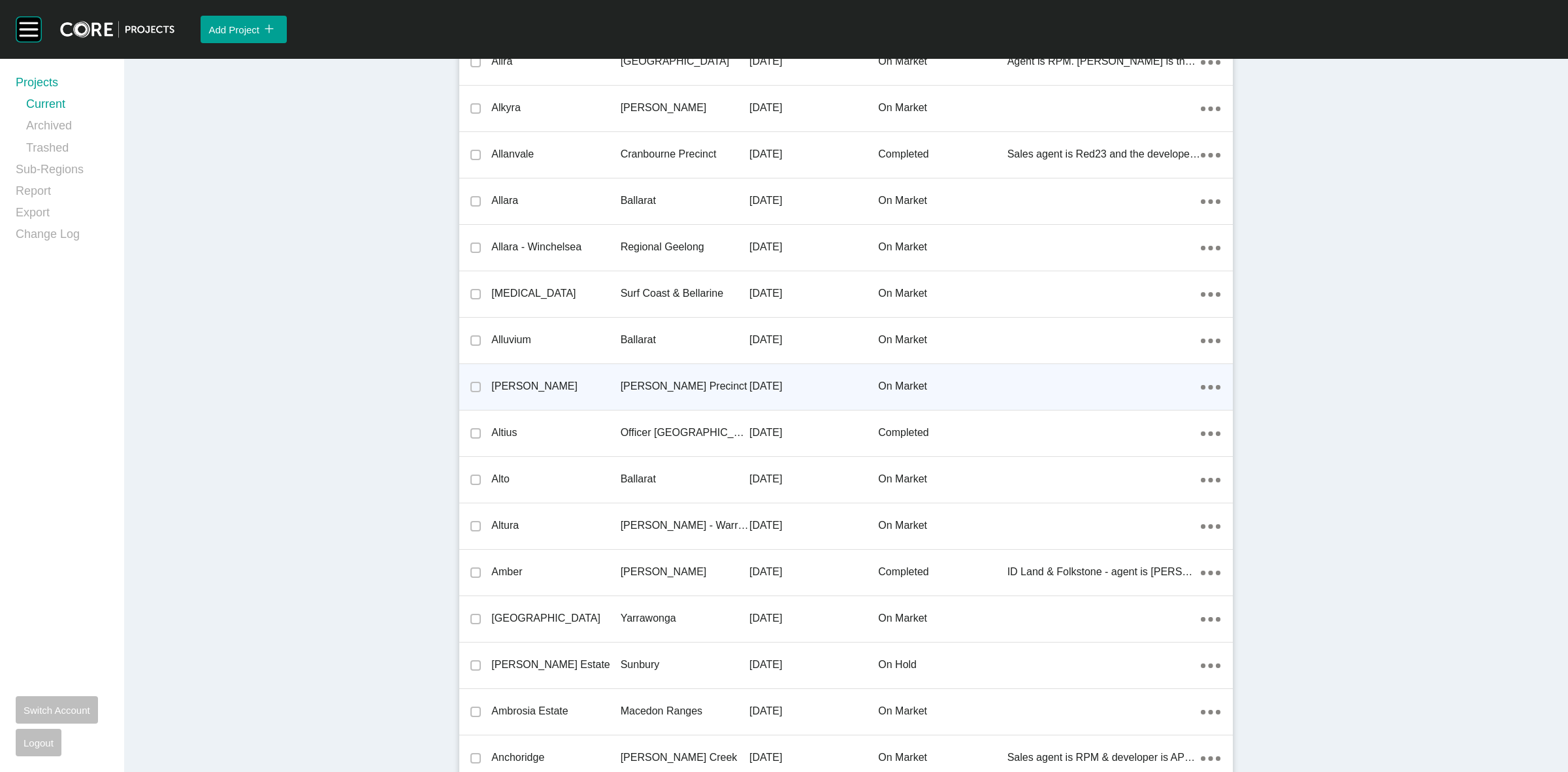
click at [641, 379] on p "[PERSON_NAME] Precinct" at bounding box center [684, 386] width 129 height 14
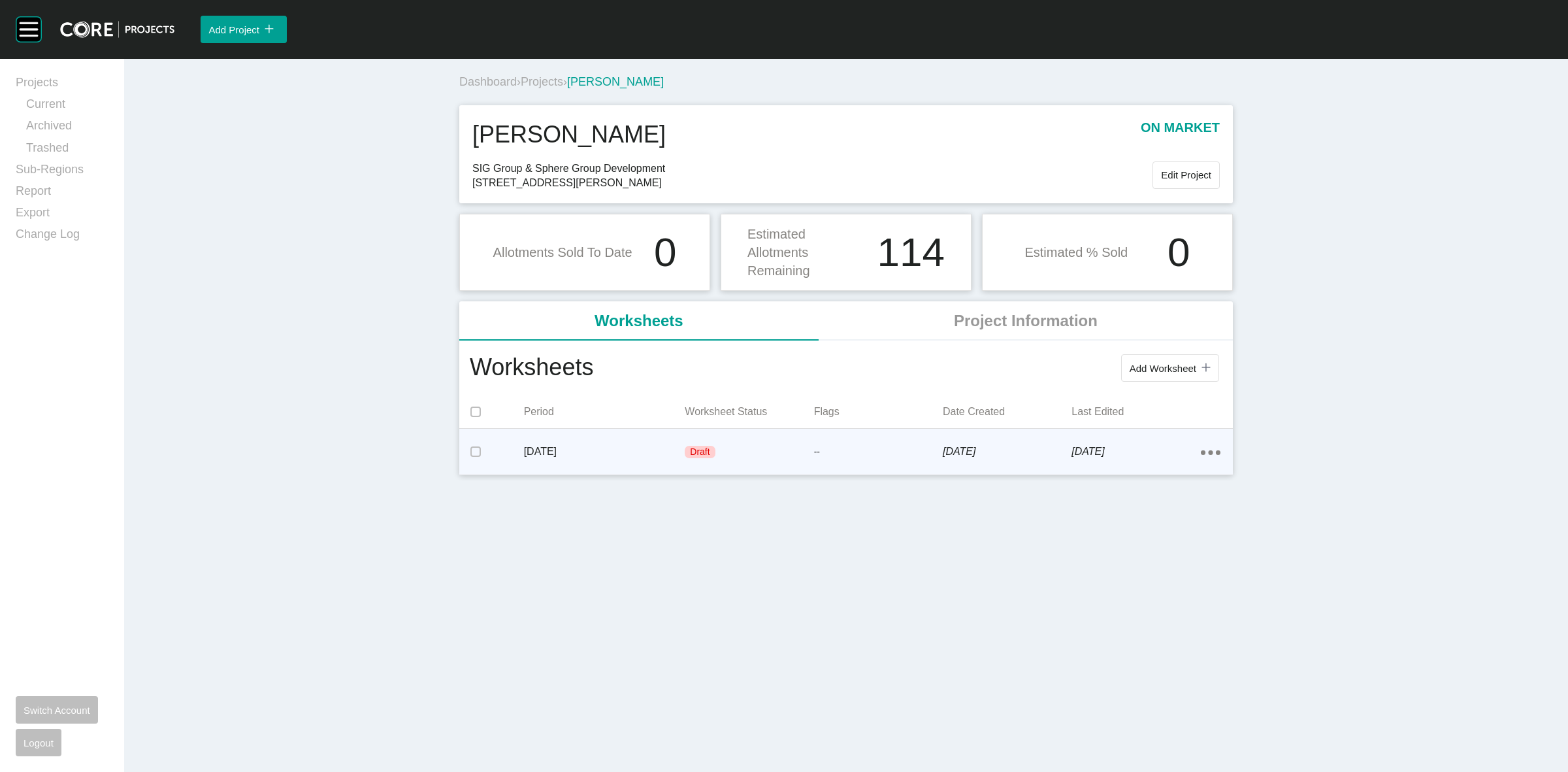
click at [861, 445] on p "--" at bounding box center [878, 452] width 129 height 13
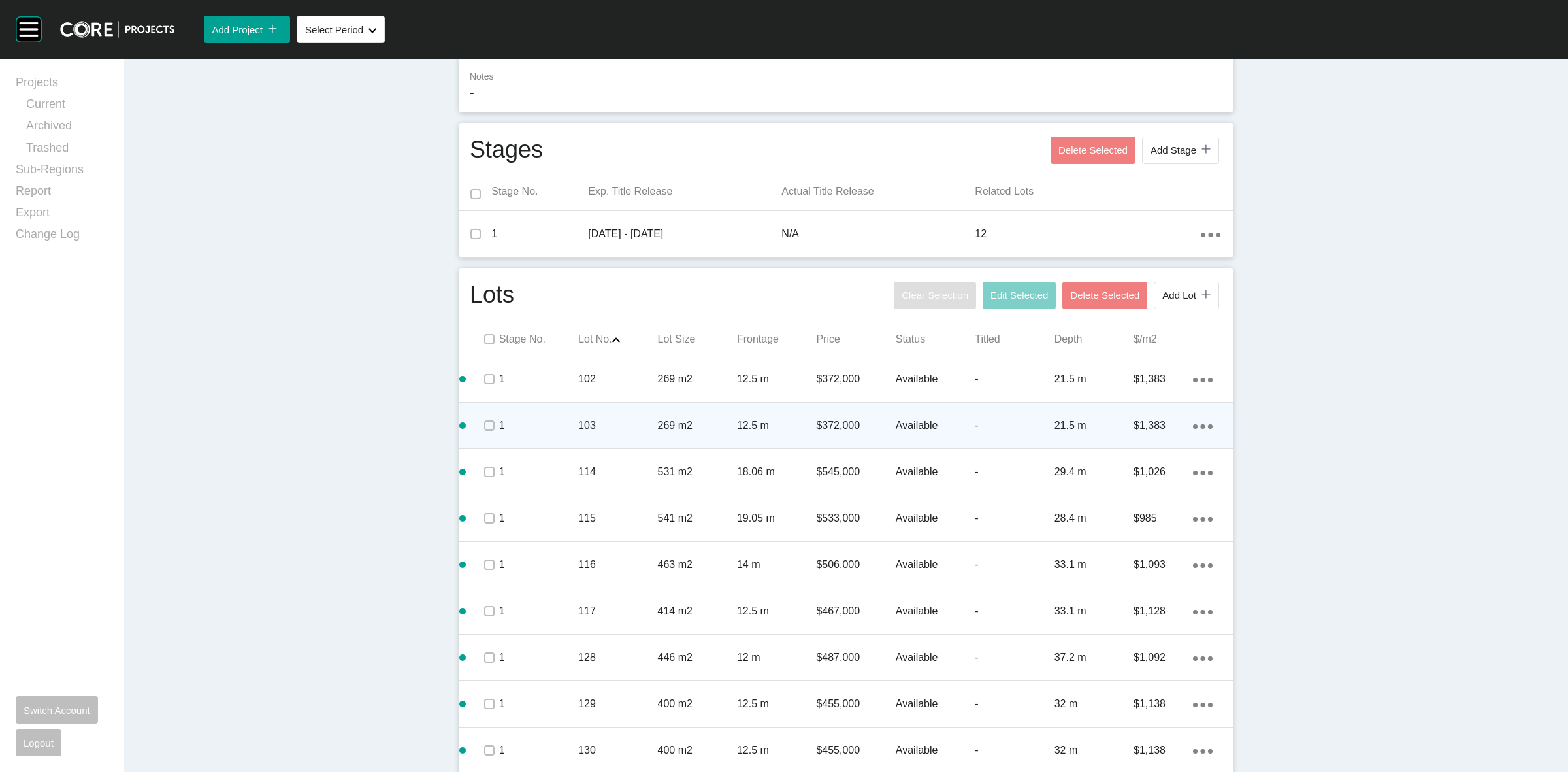
scroll to position [409, 0]
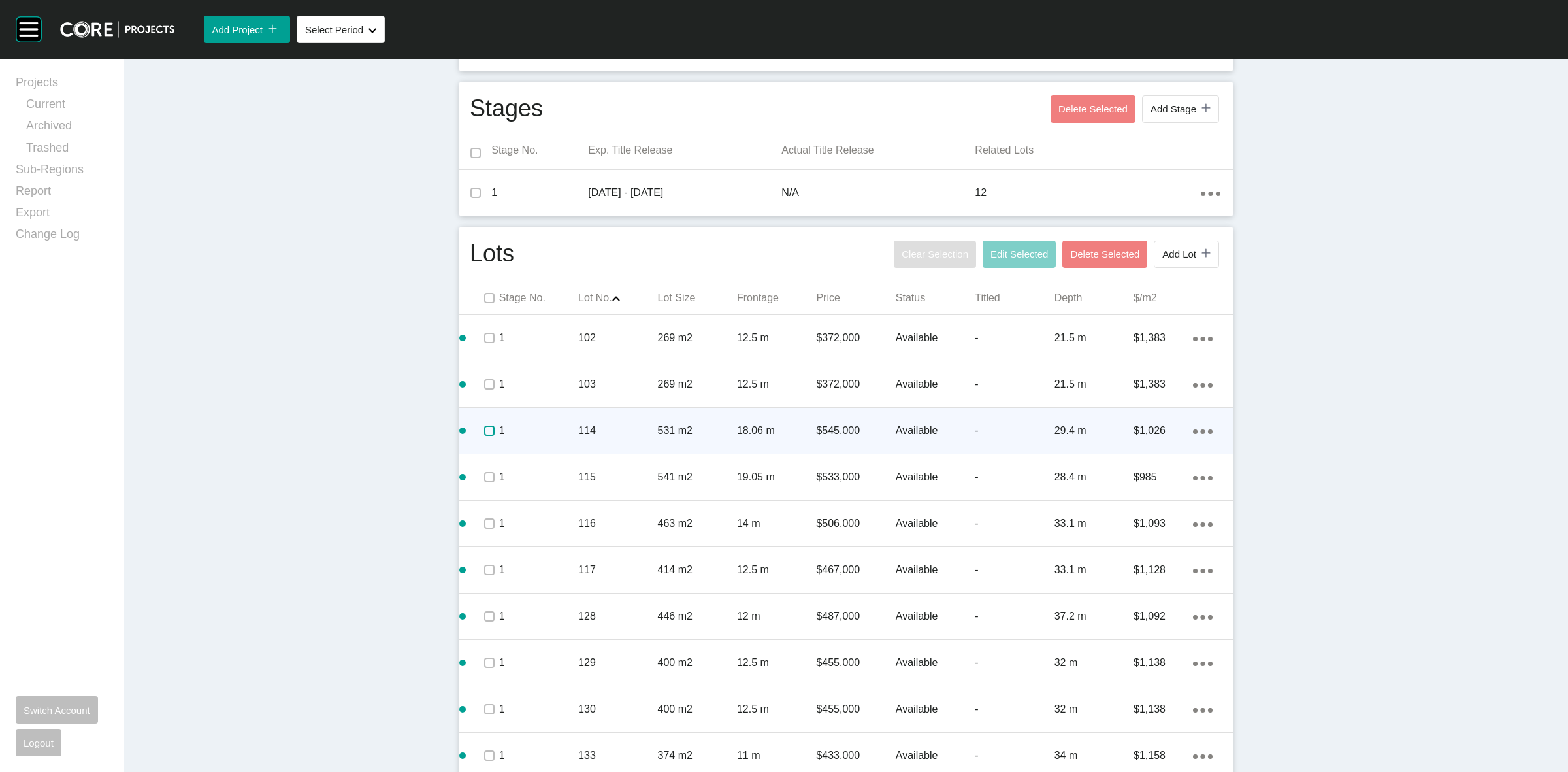
click at [484, 425] on label at bounding box center [489, 430] width 11 height 11
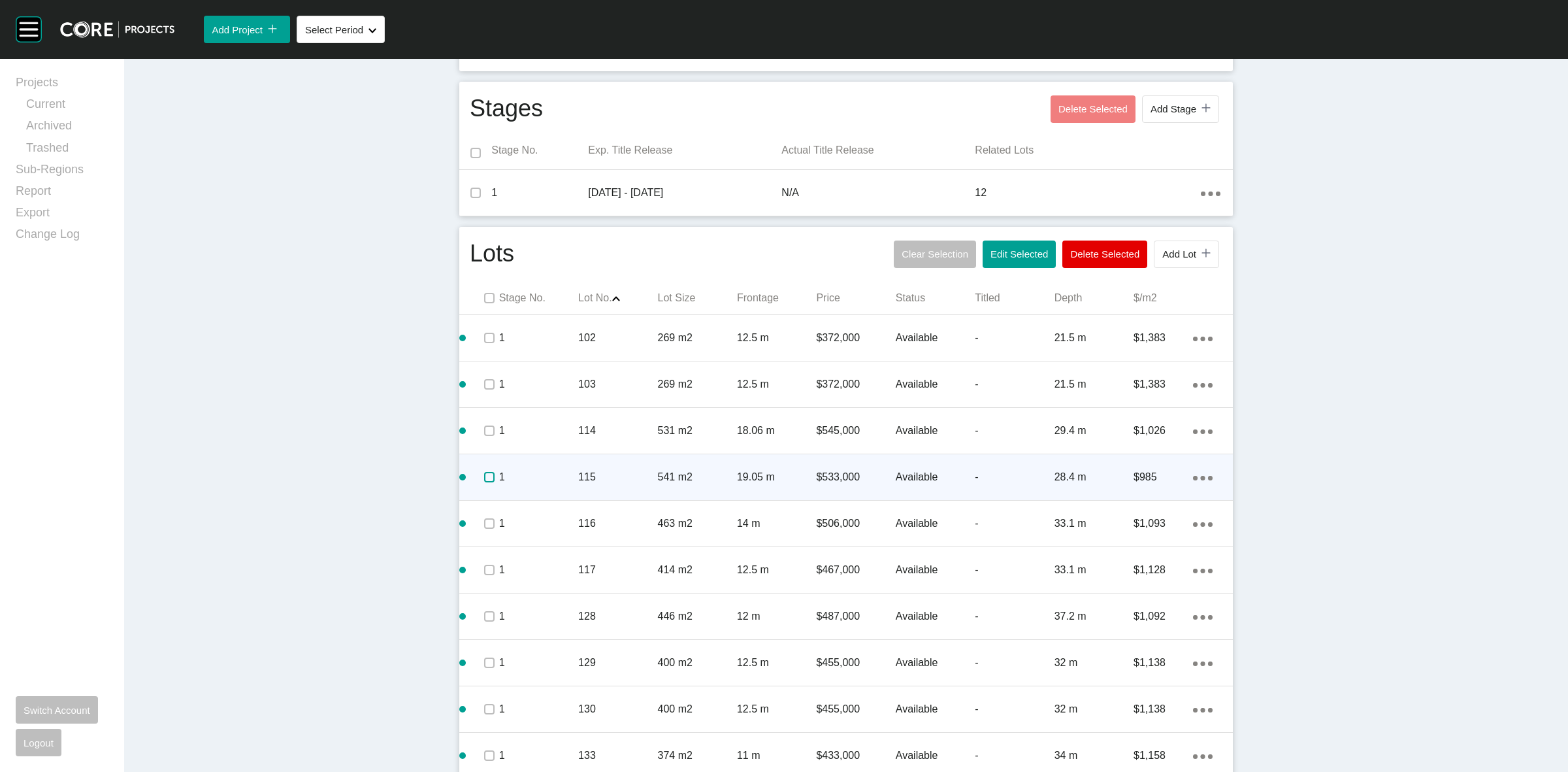
click at [484, 476] on label at bounding box center [489, 477] width 11 height 11
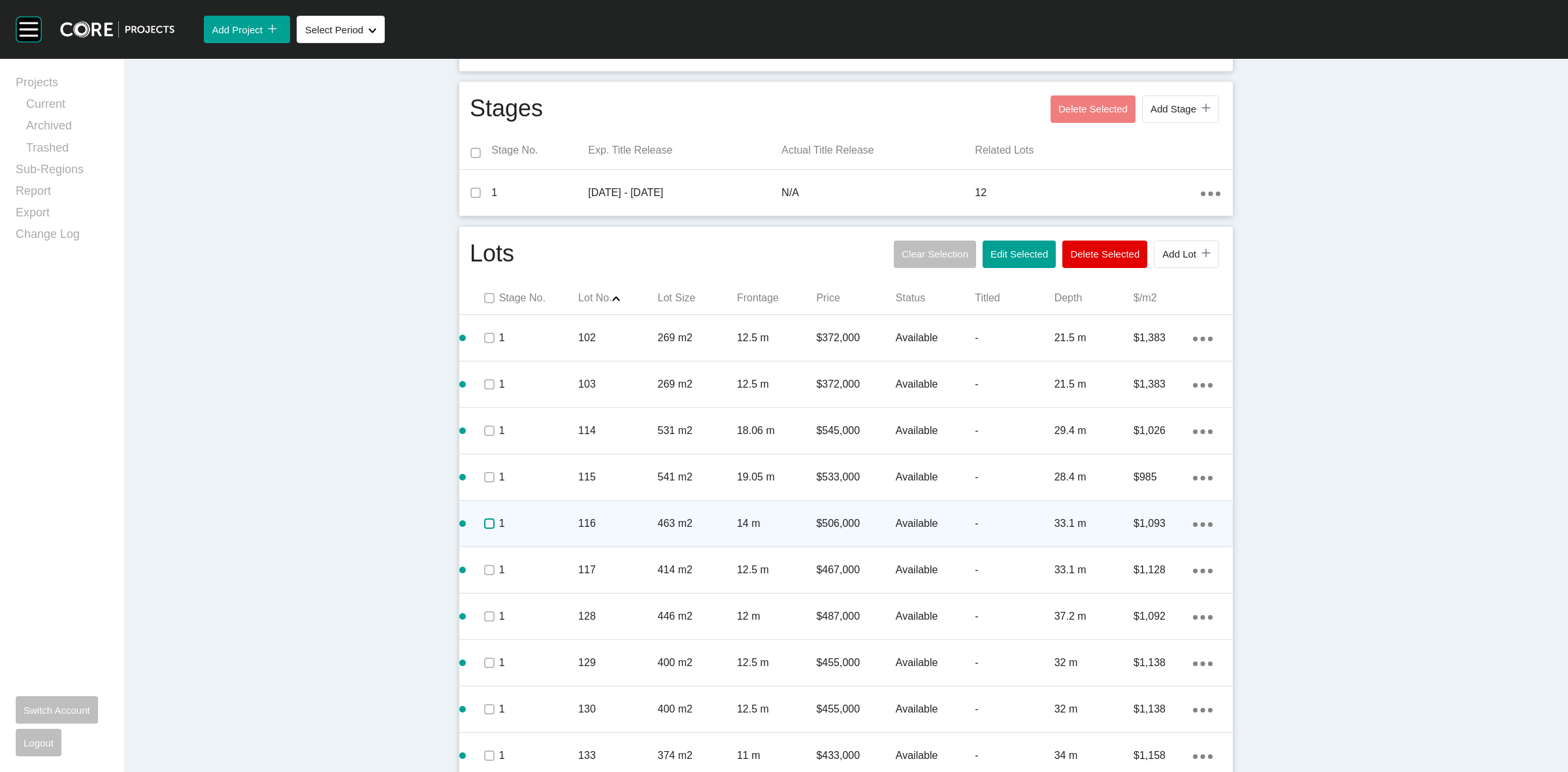
click at [484, 520] on label at bounding box center [489, 524] width 11 height 11
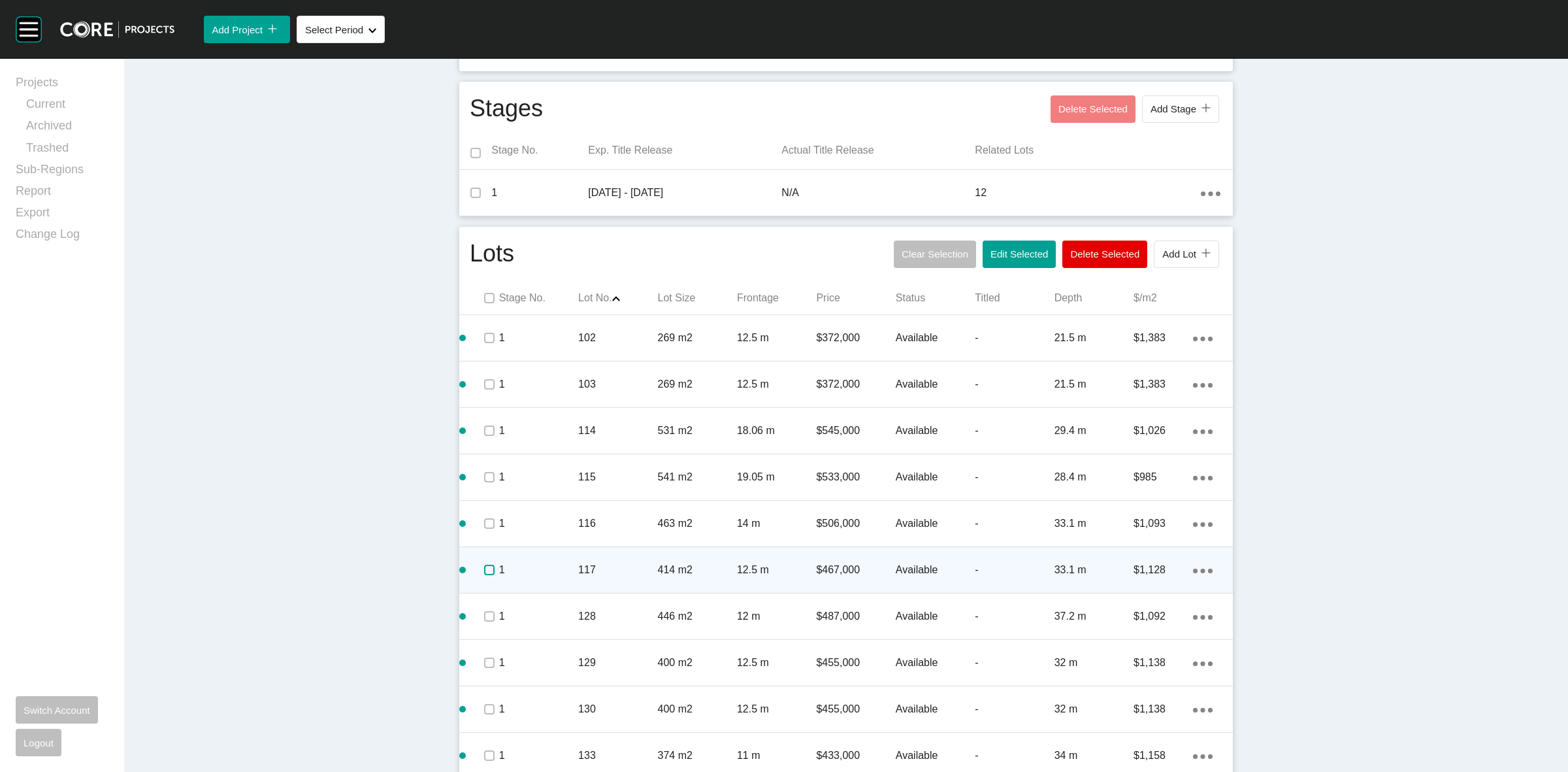
click at [484, 565] on label at bounding box center [489, 570] width 11 height 11
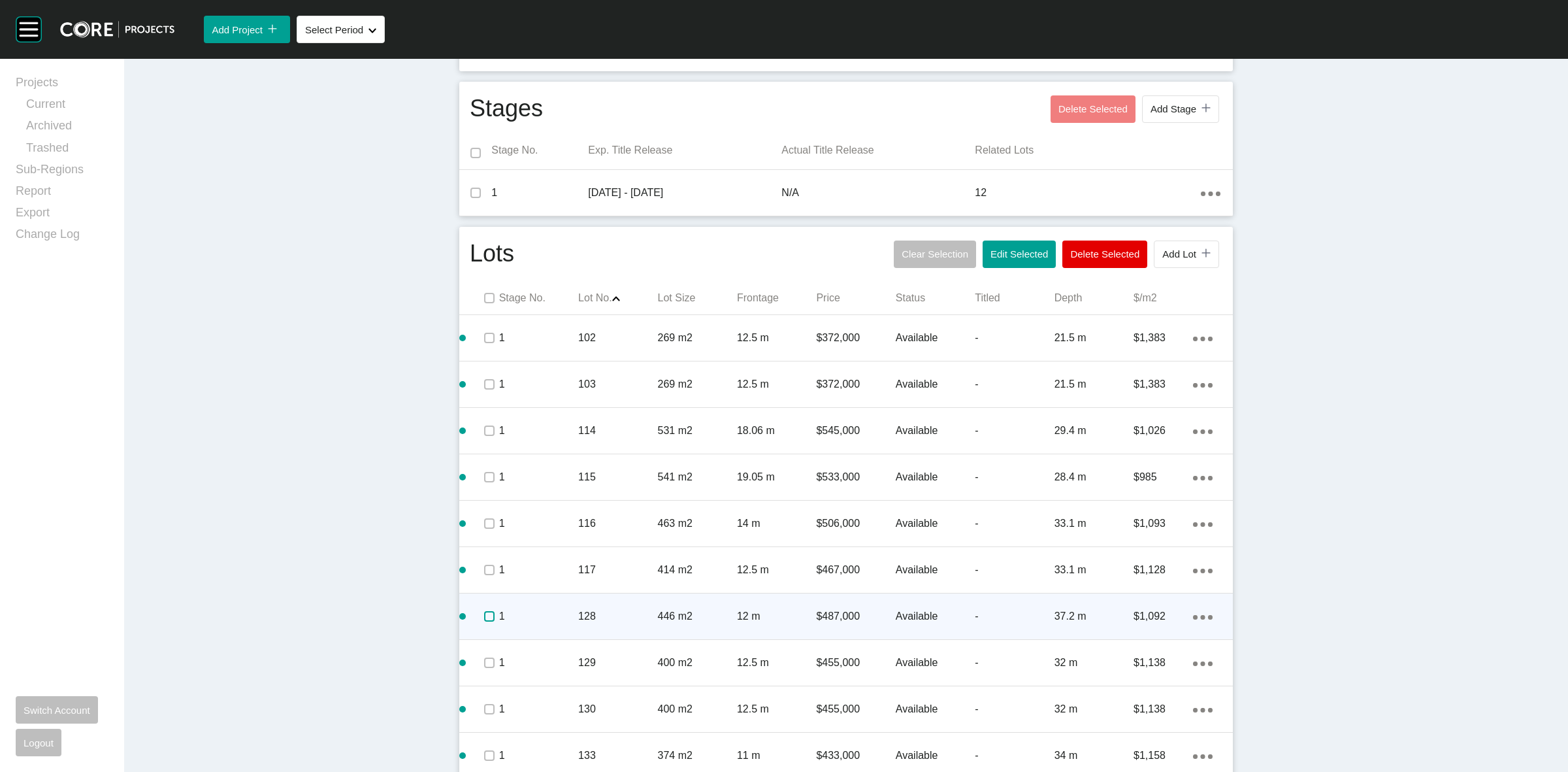
click at [484, 619] on label at bounding box center [489, 617] width 11 height 11
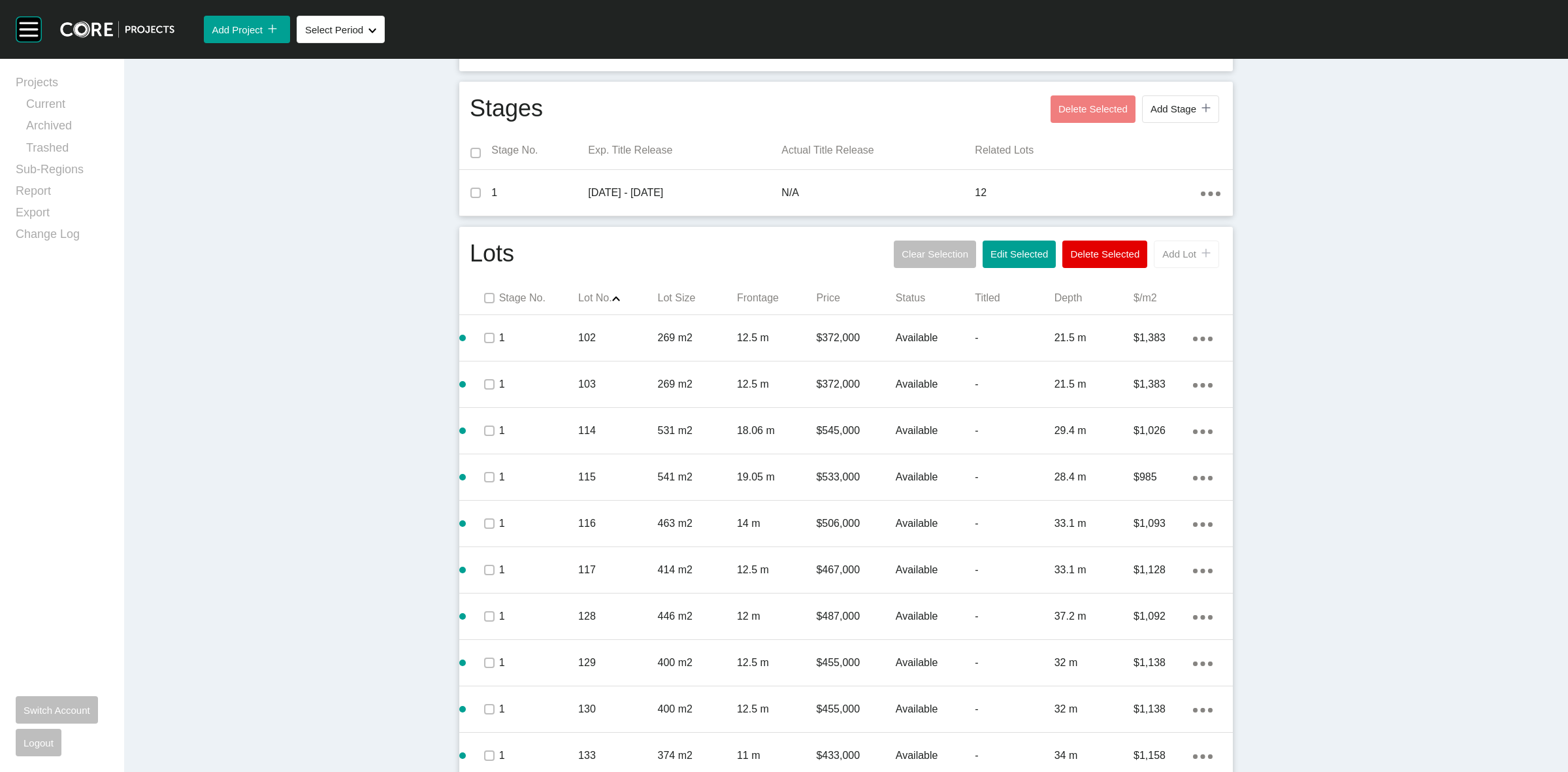
click at [1167, 257] on span "Add Lot" at bounding box center [1178, 253] width 34 height 11
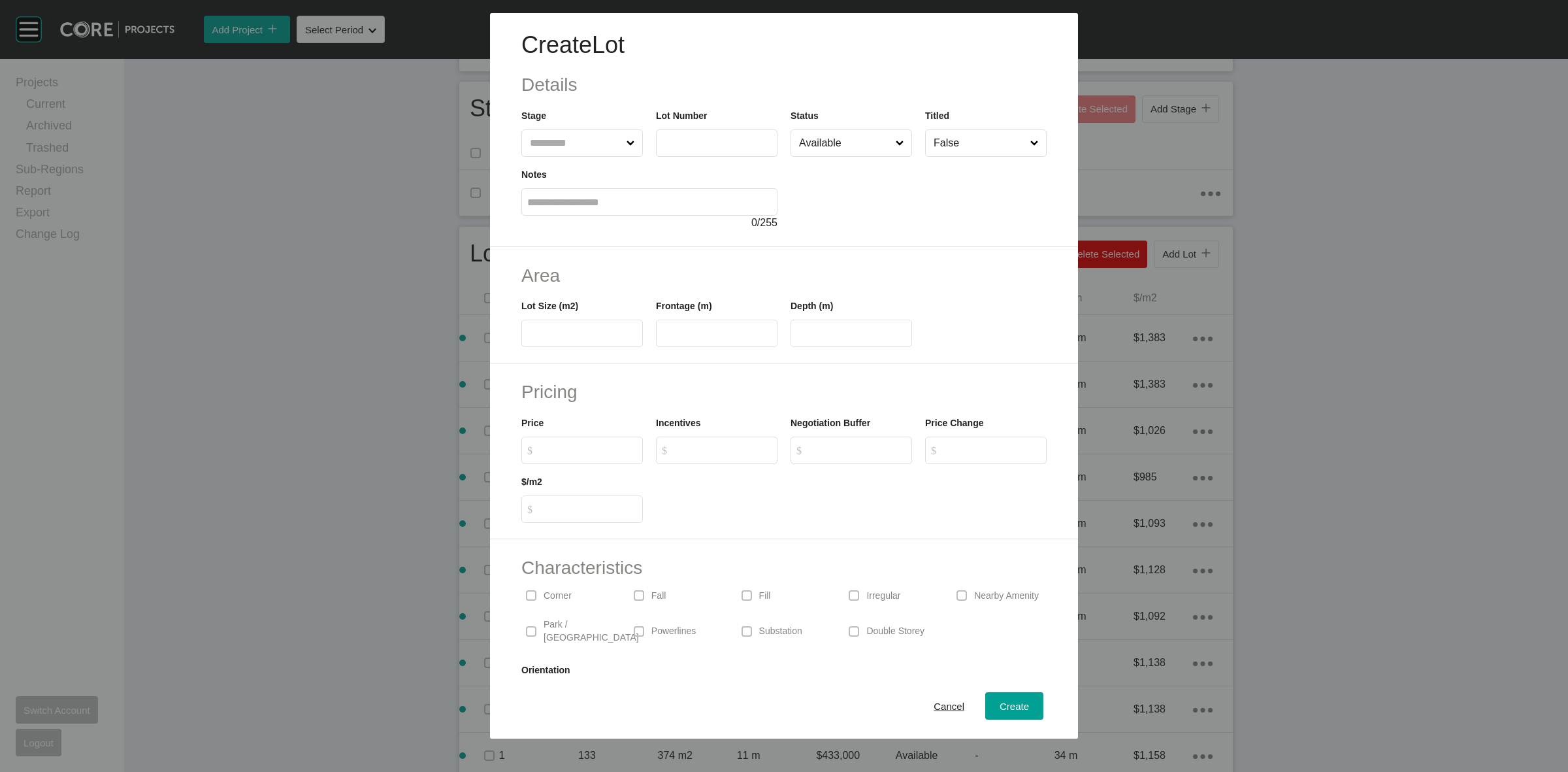
click at [556, 135] on input "text" at bounding box center [576, 143] width 96 height 26
click at [1004, 711] on span "Create" at bounding box center [1014, 706] width 29 height 11
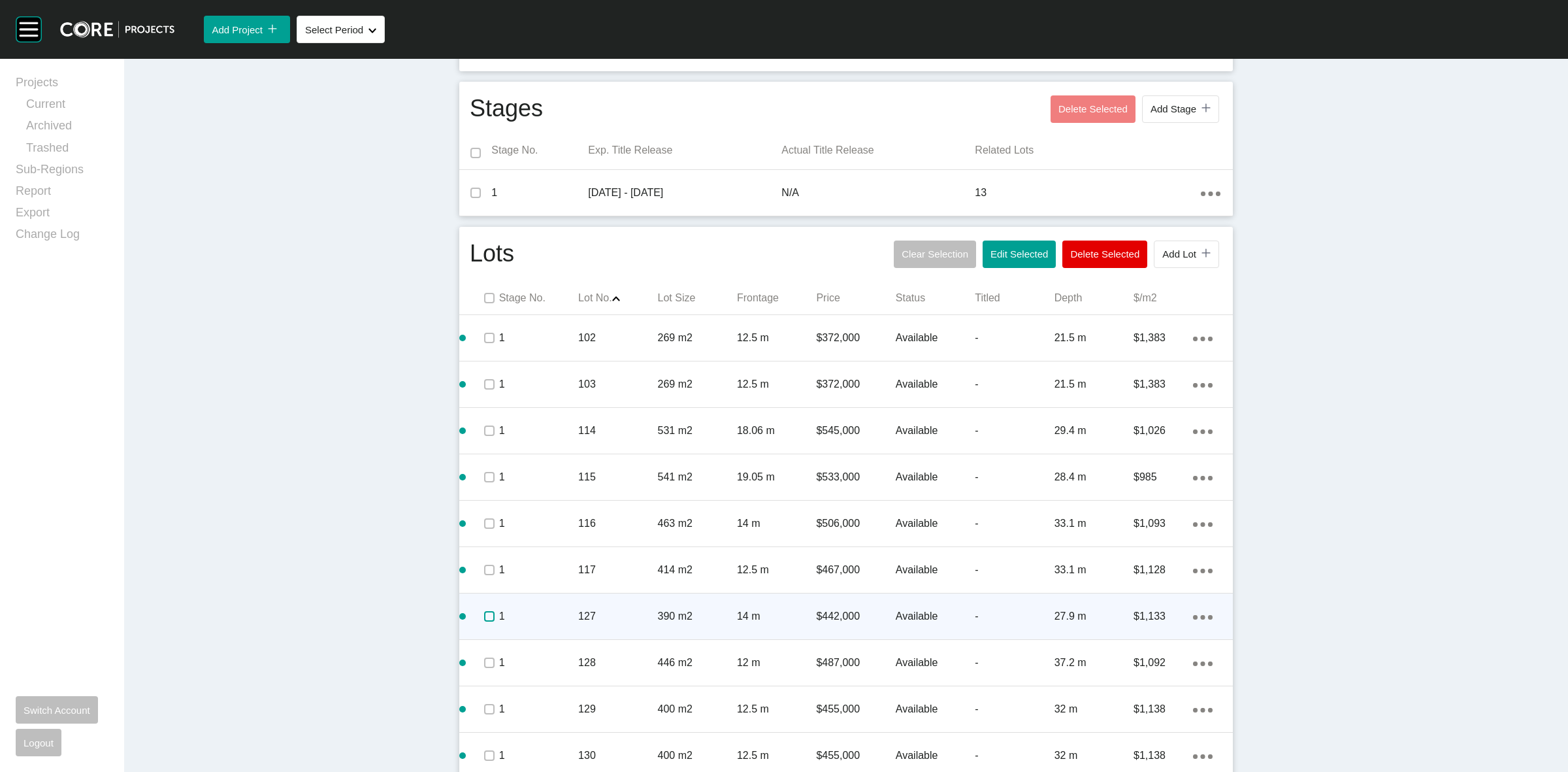
click at [488, 615] on label at bounding box center [489, 617] width 11 height 11
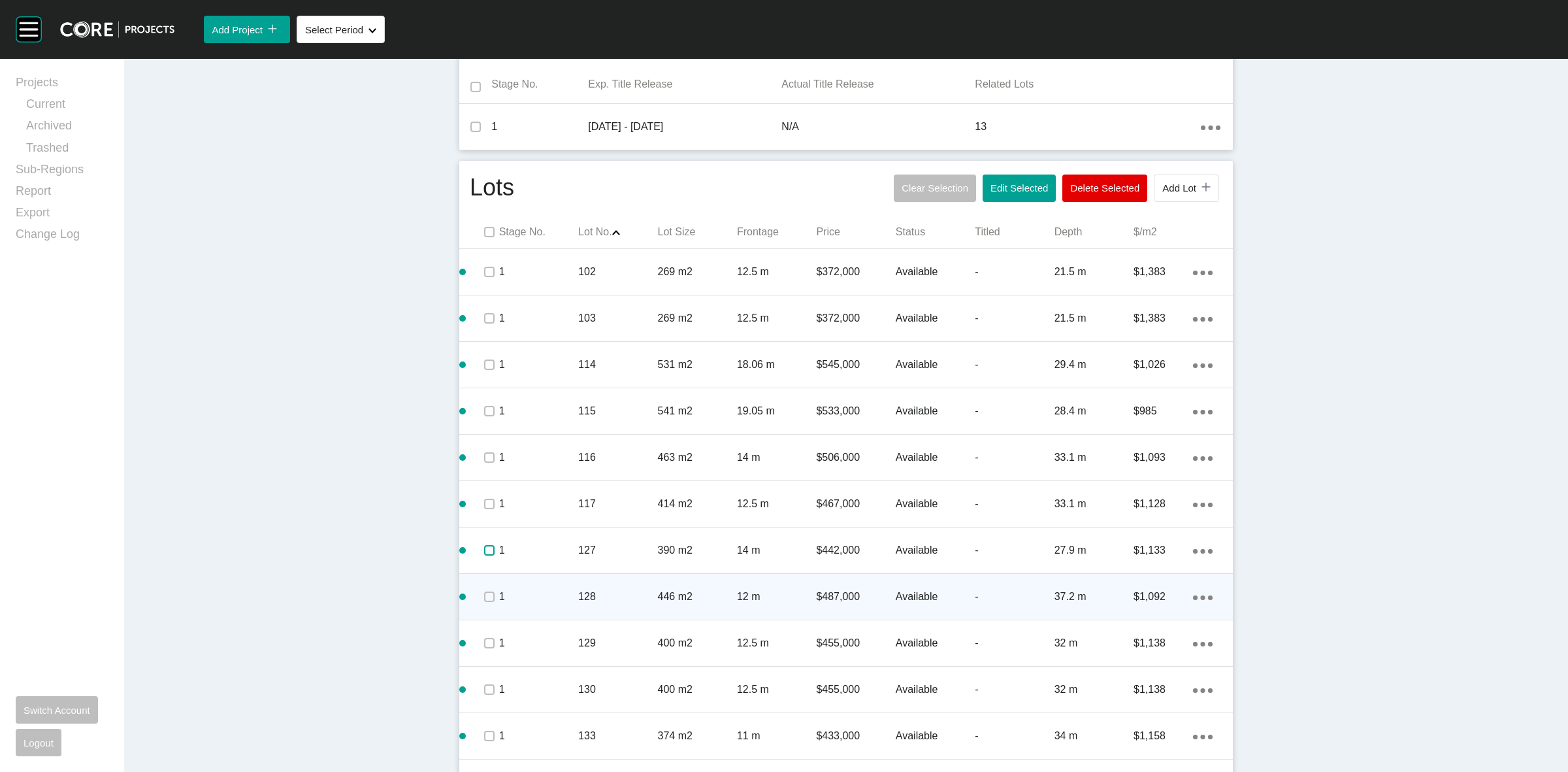
scroll to position [560, 0]
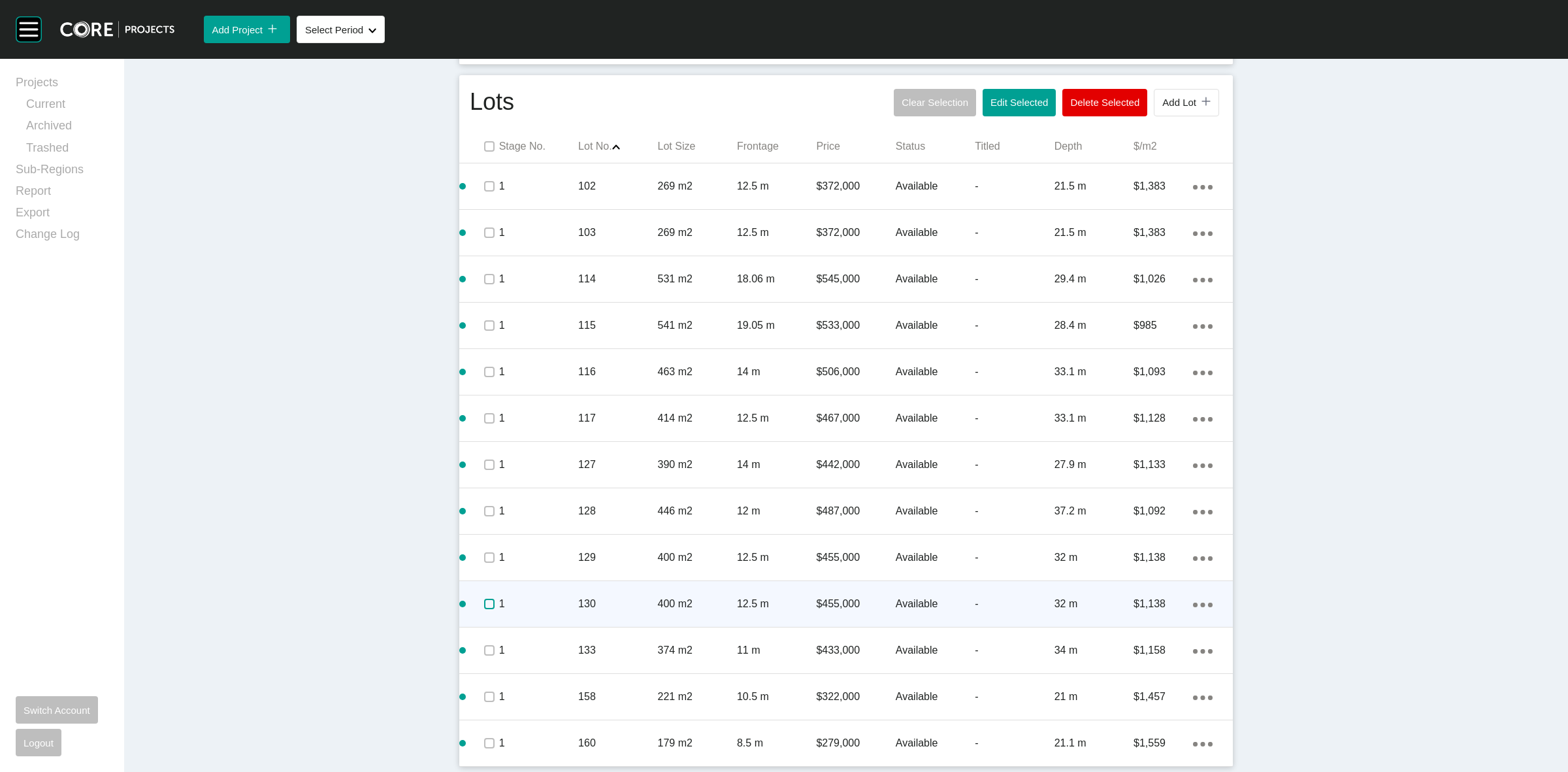
click at [484, 602] on label at bounding box center [489, 604] width 11 height 11
click at [1193, 602] on icon "Action Menu Dots Copy 6 Created with Sketch." at bounding box center [1203, 605] width 20 height 5
click at [1152, 605] on link "Duplicate" at bounding box center [1143, 606] width 49 height 20
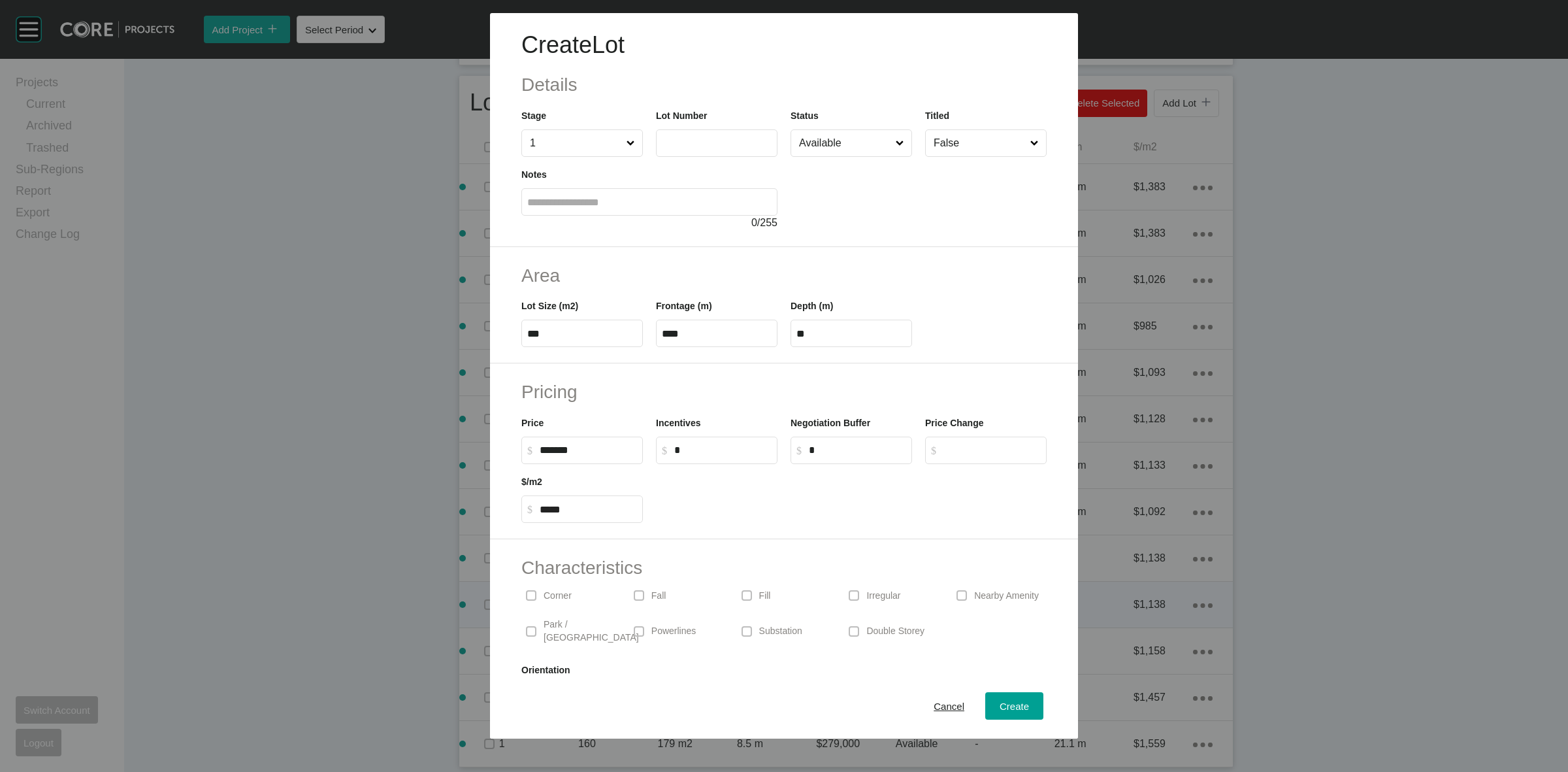
click at [700, 140] on input "text" at bounding box center [717, 142] width 110 height 11
click at [1000, 706] on span "Create" at bounding box center [1014, 706] width 29 height 11
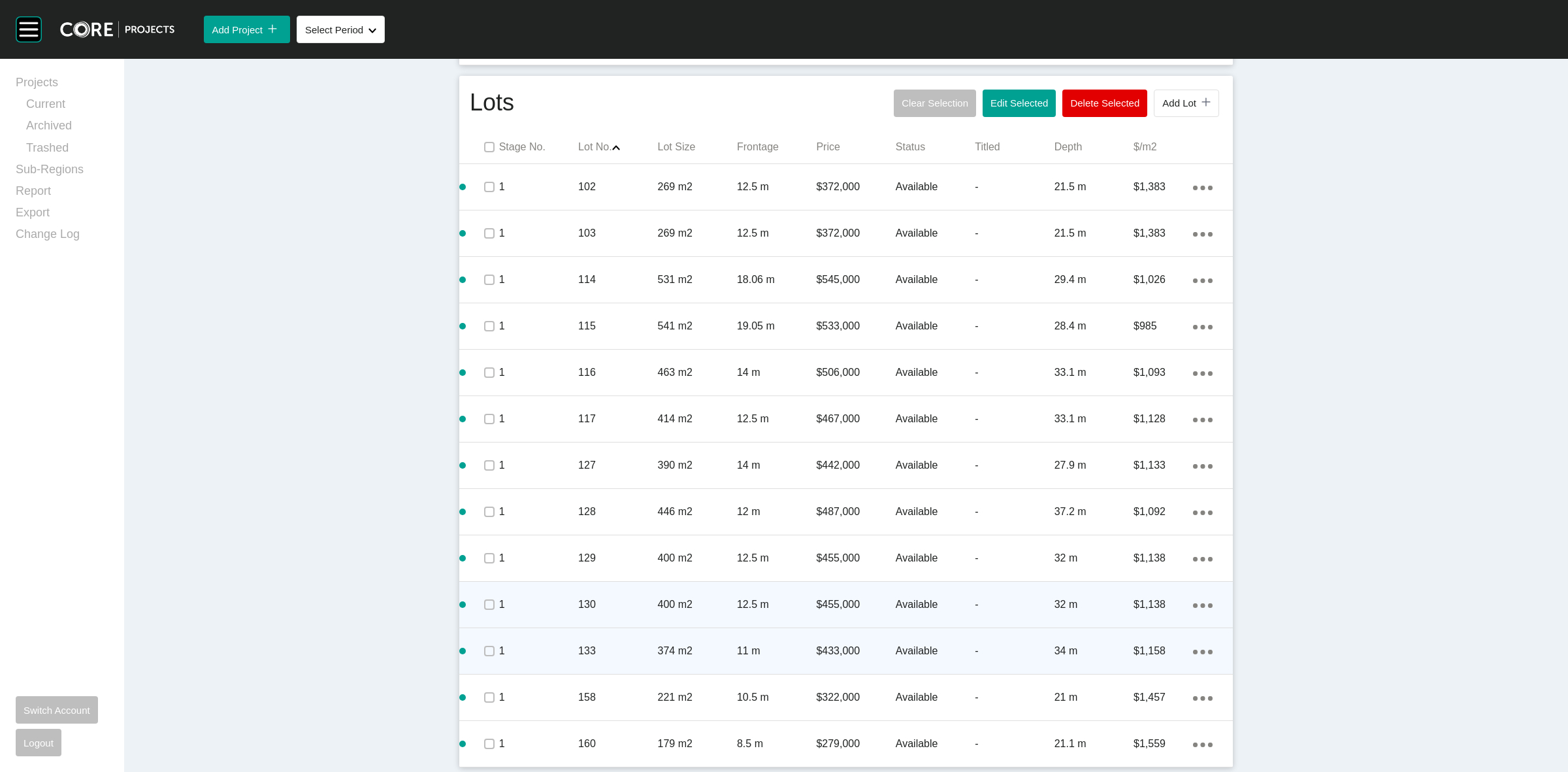
scroll to position [560, 0]
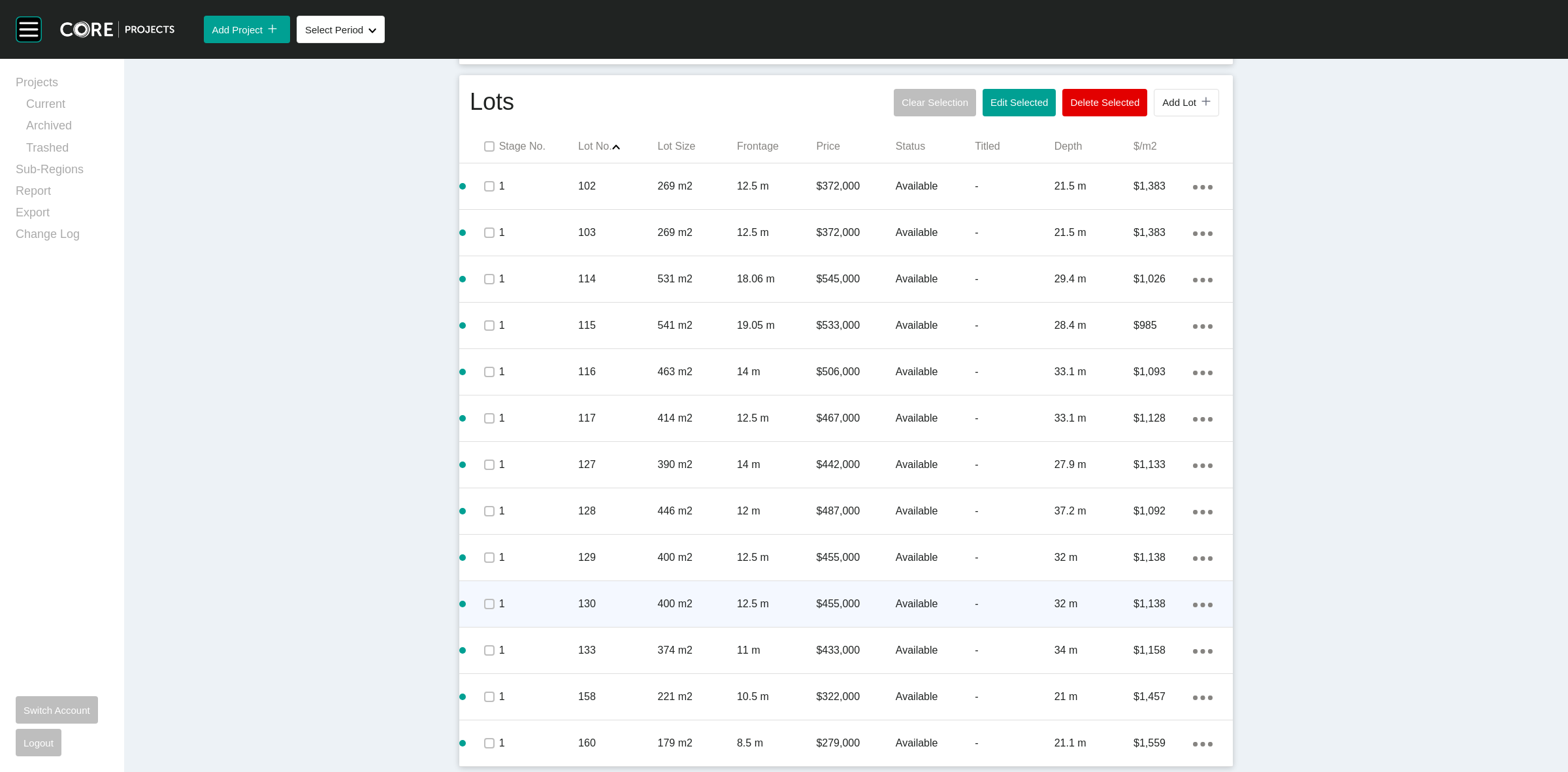
click at [1196, 602] on icon "Action Menu Dots Copy 6 Created with Sketch." at bounding box center [1203, 605] width 20 height 5
click at [1149, 602] on link "Duplicate" at bounding box center [1143, 606] width 49 height 20
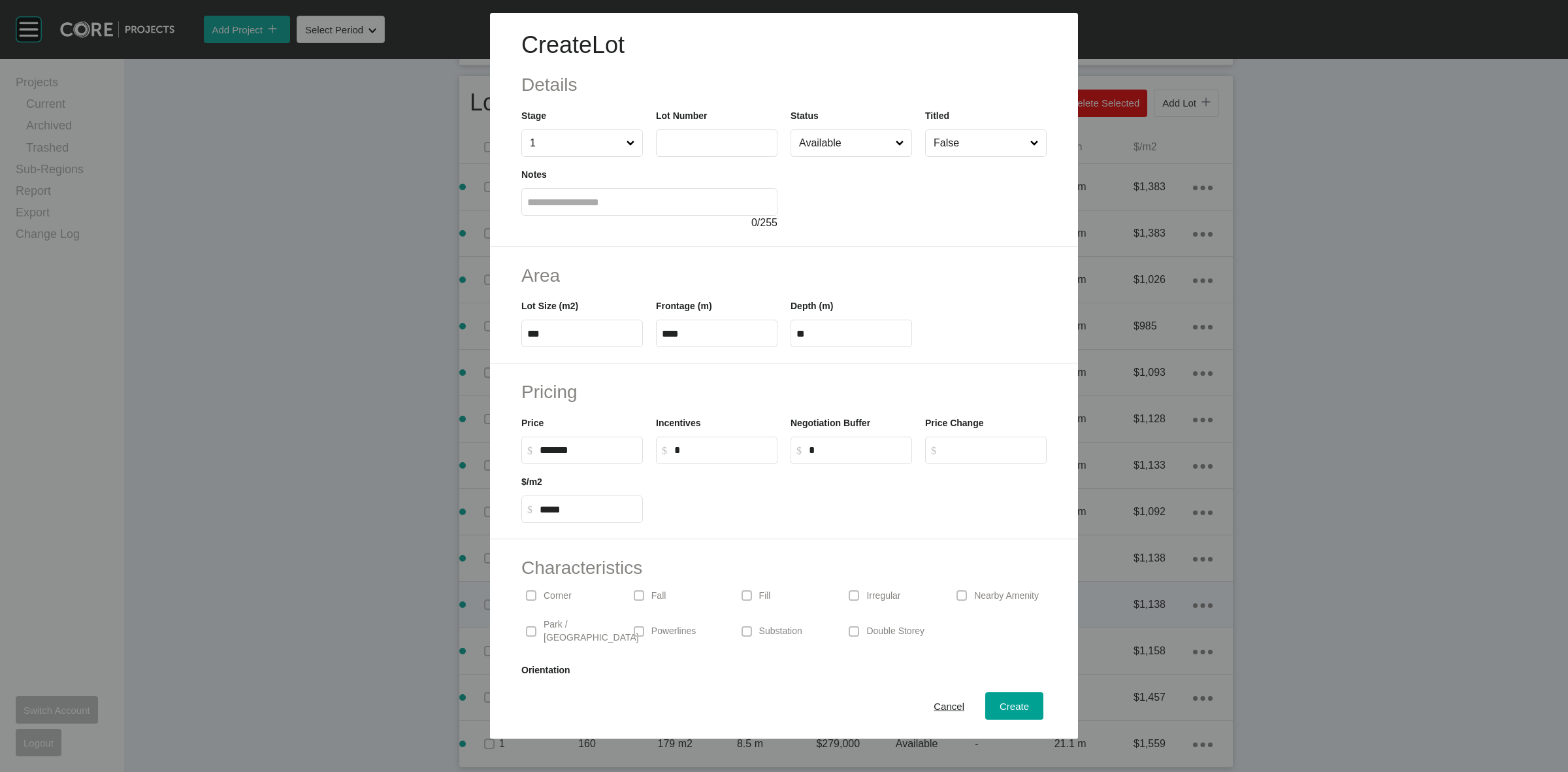
click at [717, 145] on input "text" at bounding box center [717, 142] width 110 height 11
click at [549, 450] on input "******" at bounding box center [588, 450] width 97 height 11
click at [736, 396] on h2 "Pricing" at bounding box center [784, 391] width 525 height 26
click at [1000, 708] on span "Create" at bounding box center [1014, 706] width 29 height 11
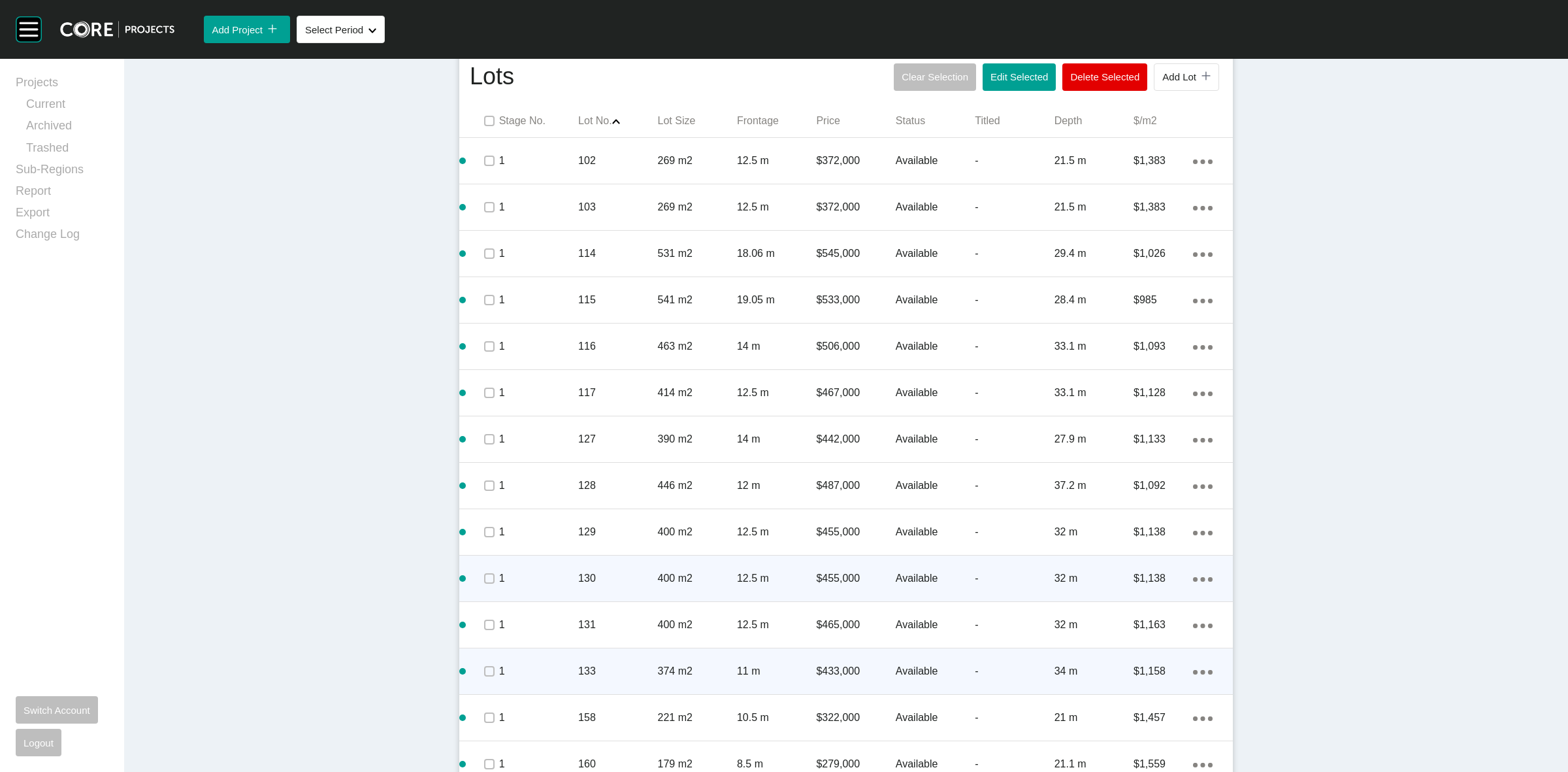
scroll to position [606, 0]
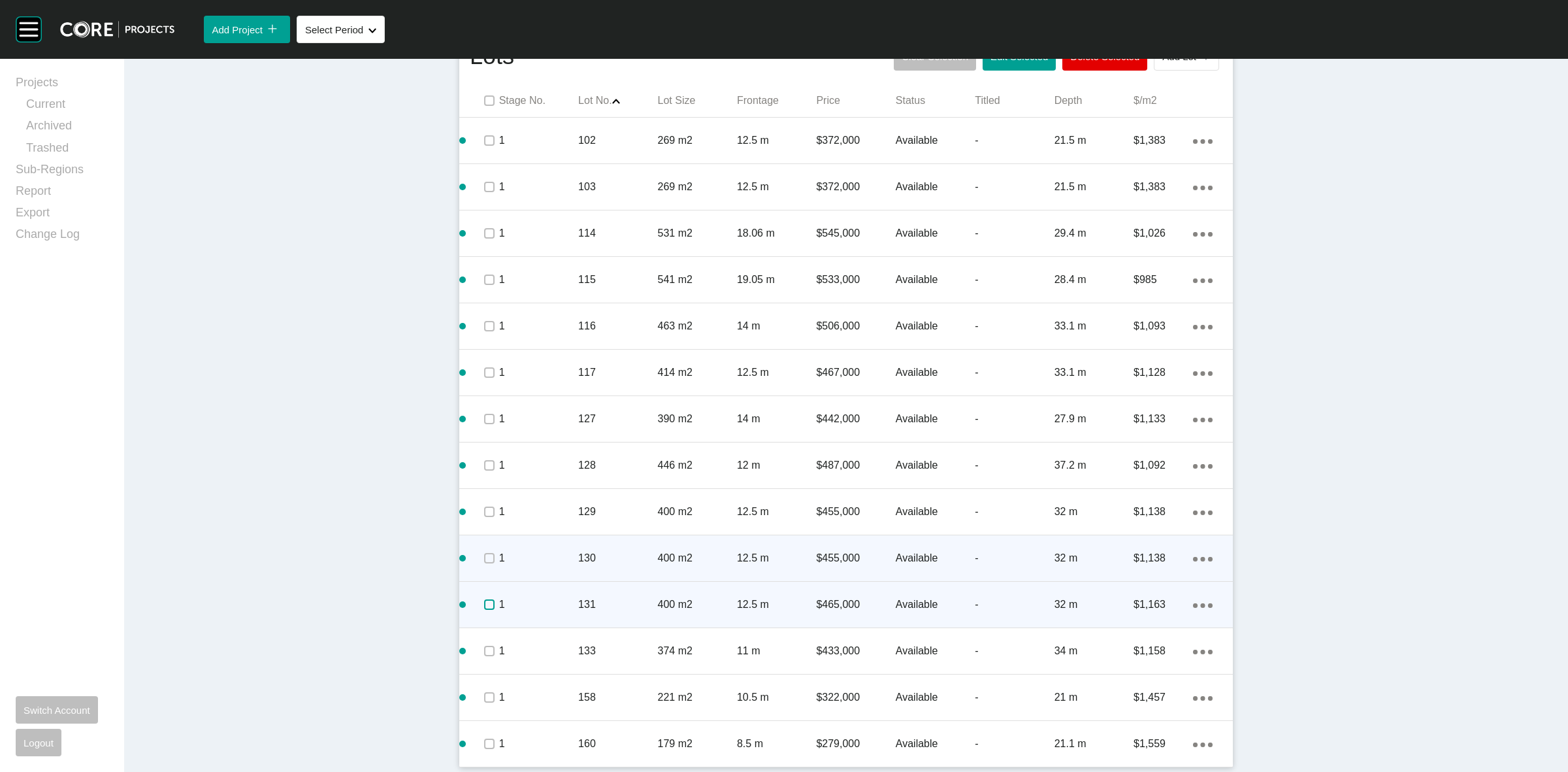
click at [484, 602] on label at bounding box center [489, 604] width 11 height 11
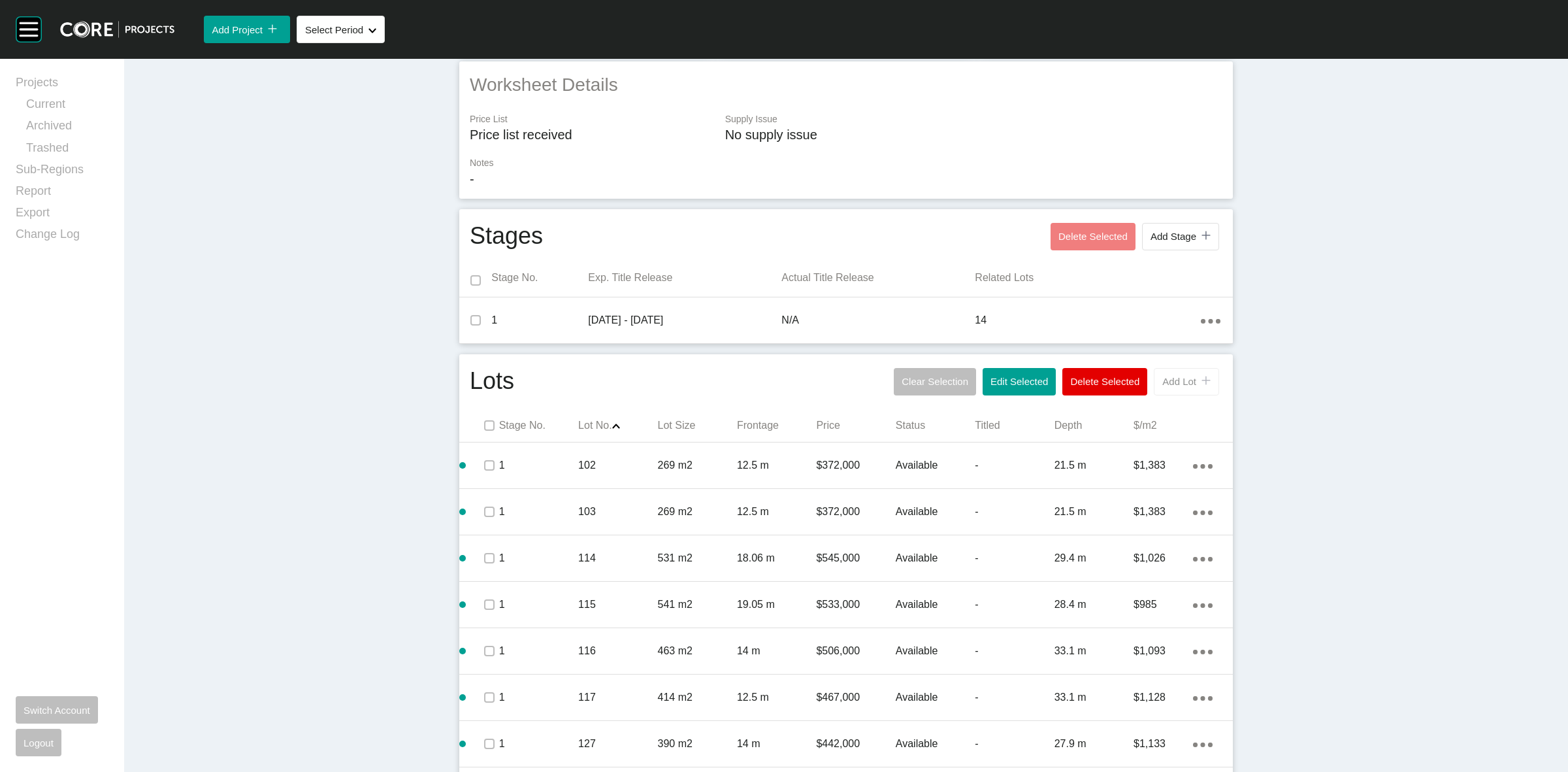
scroll to position [279, 0]
click at [1171, 385] on span "Add Lot" at bounding box center [1178, 383] width 34 height 11
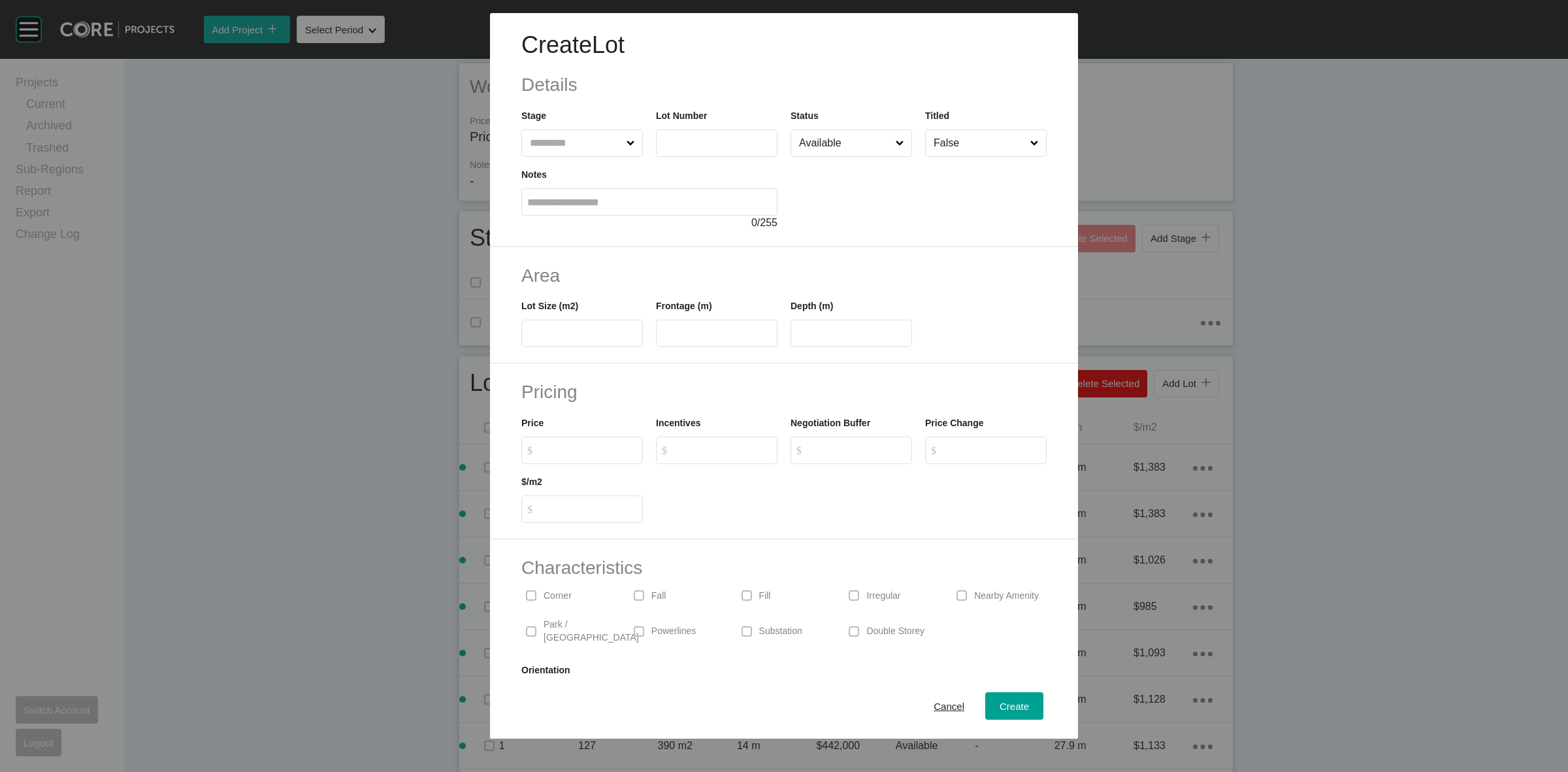
click at [547, 145] on input "text" at bounding box center [576, 143] width 96 height 26
click at [1004, 712] on div "Create" at bounding box center [1014, 706] width 36 height 17
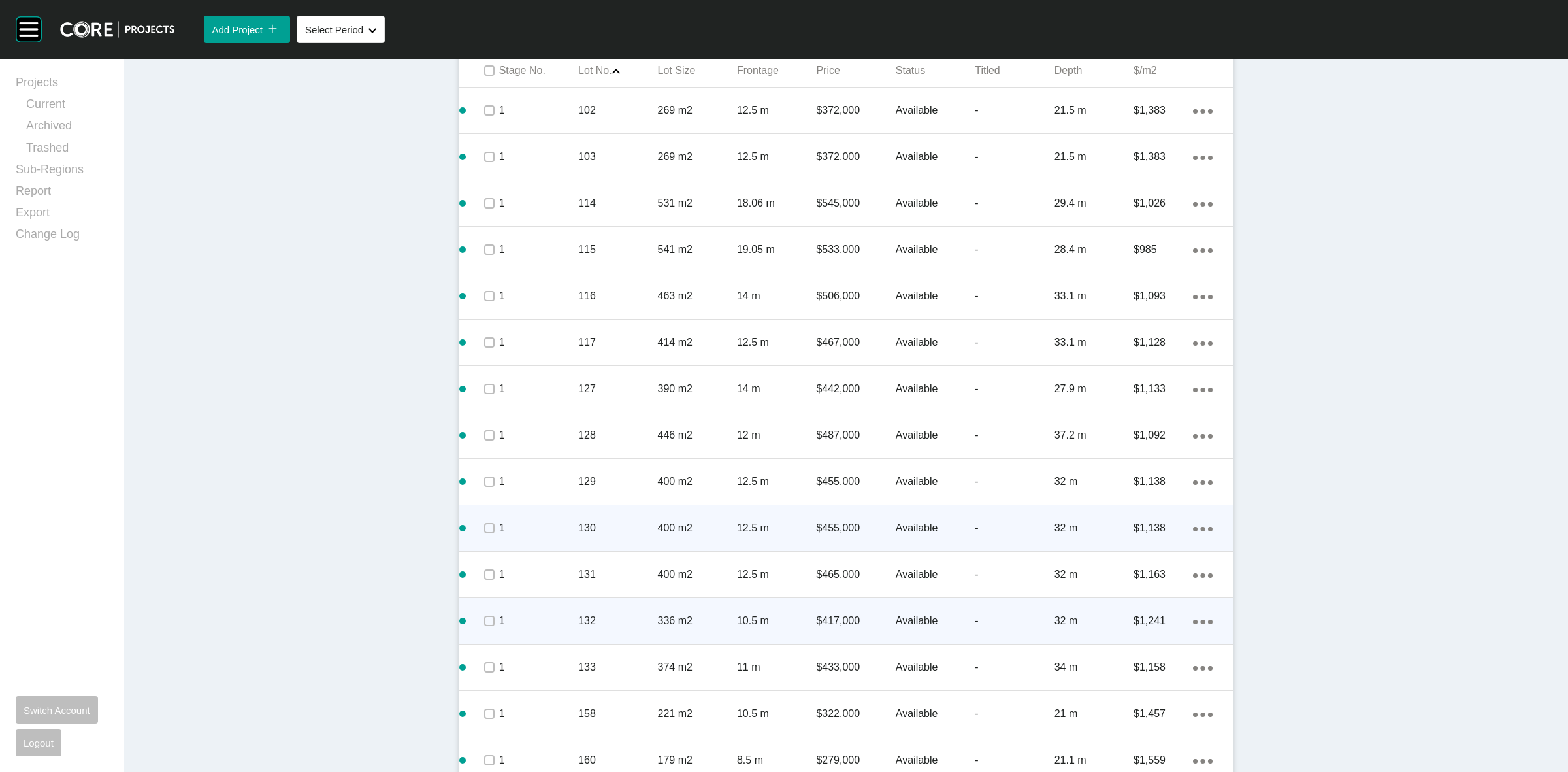
scroll to position [652, 0]
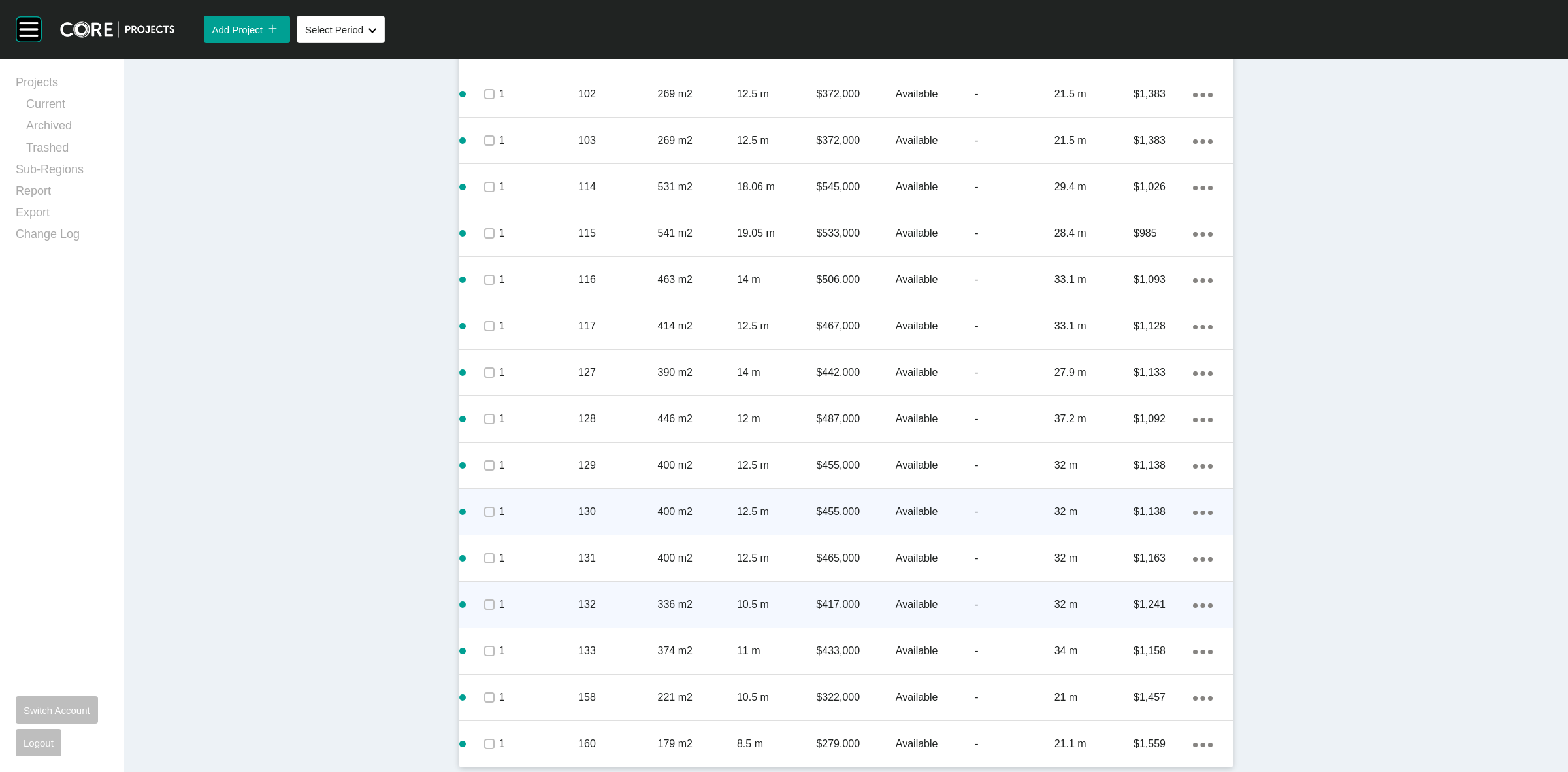
click at [479, 607] on span at bounding box center [489, 605] width 20 height 20
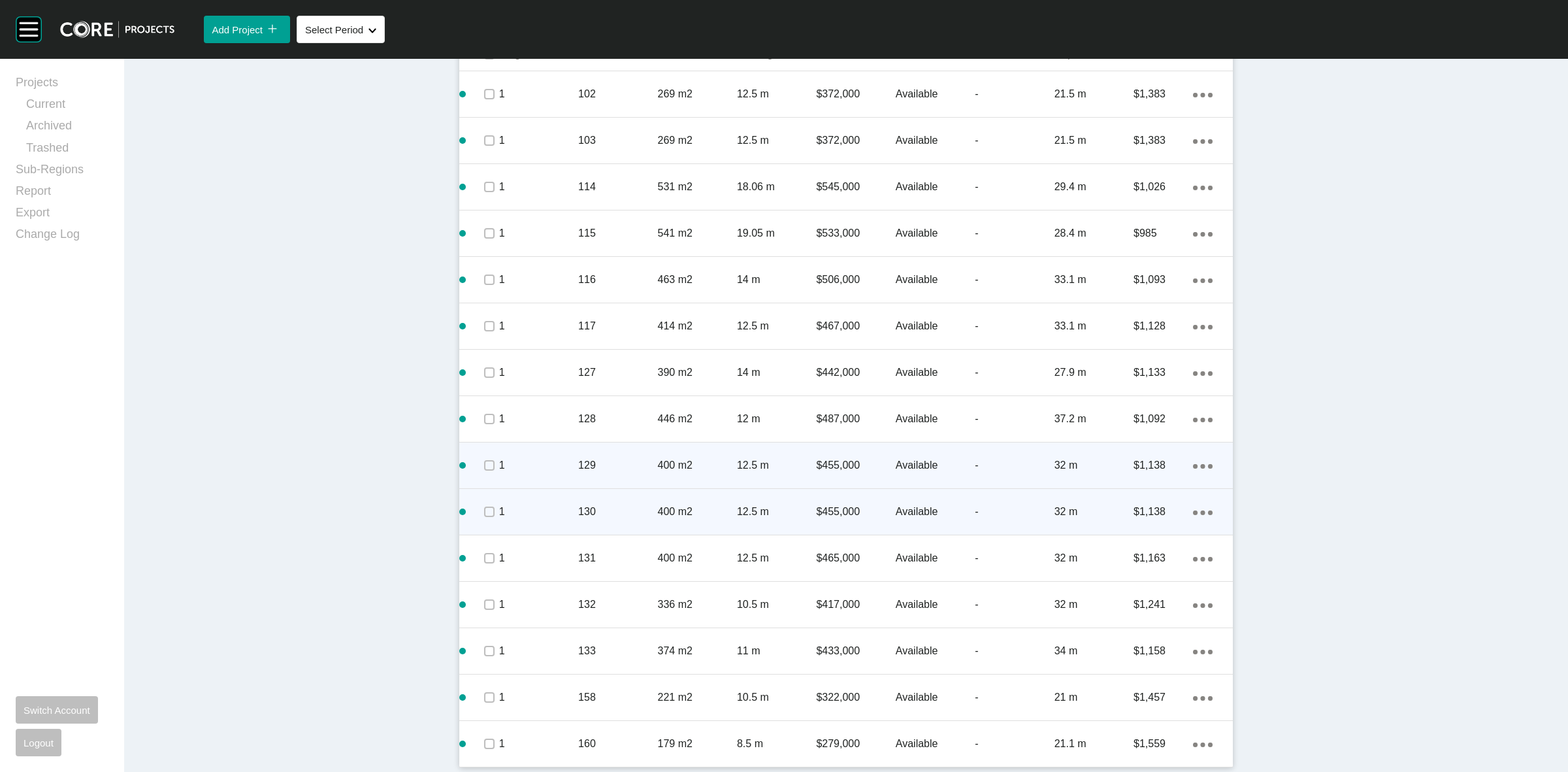
scroll to position [162, 0]
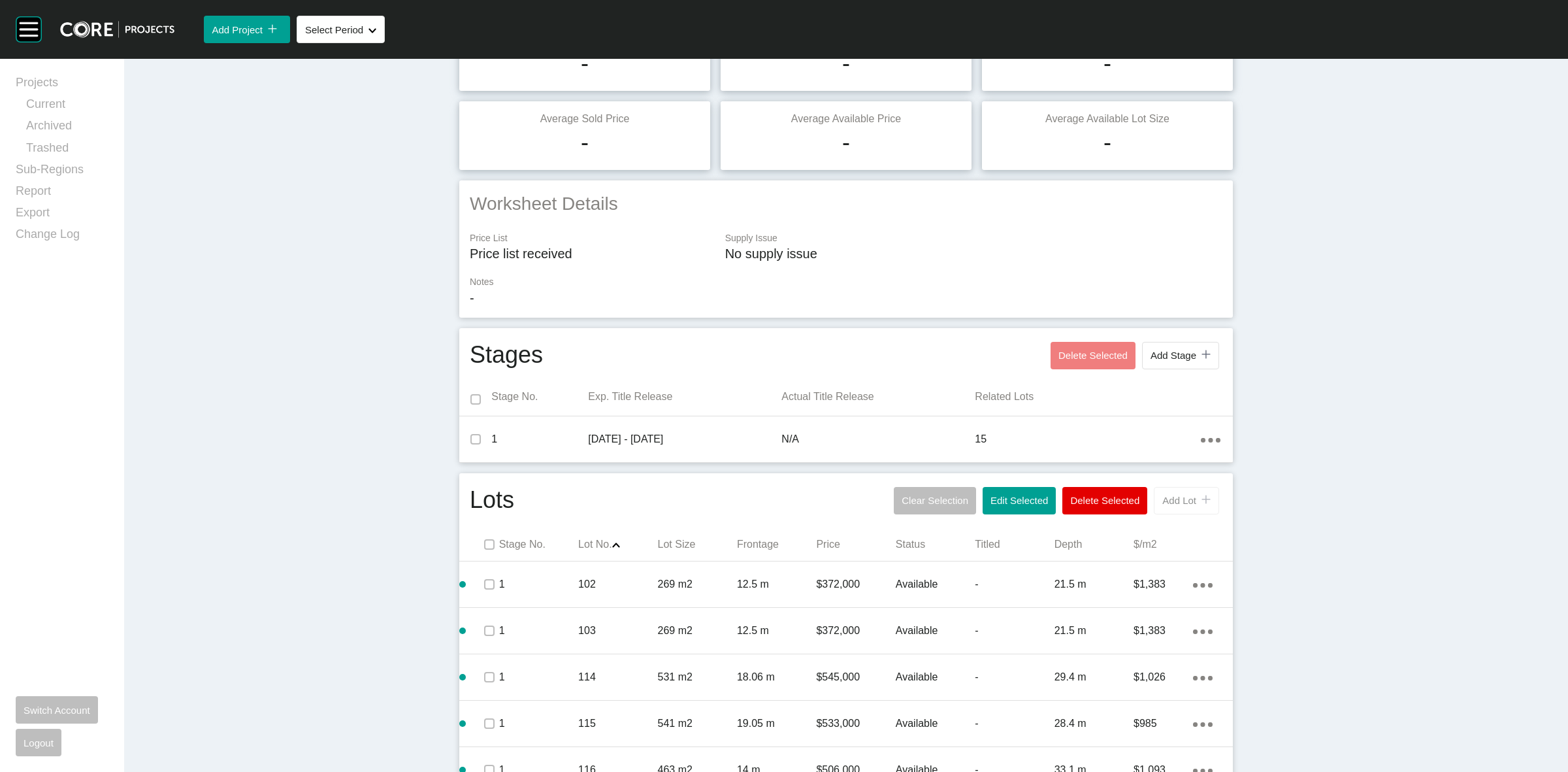
click at [1174, 487] on button "Add Lot icon/tick copy 11 Created with Sketch." at bounding box center [1186, 500] width 66 height 27
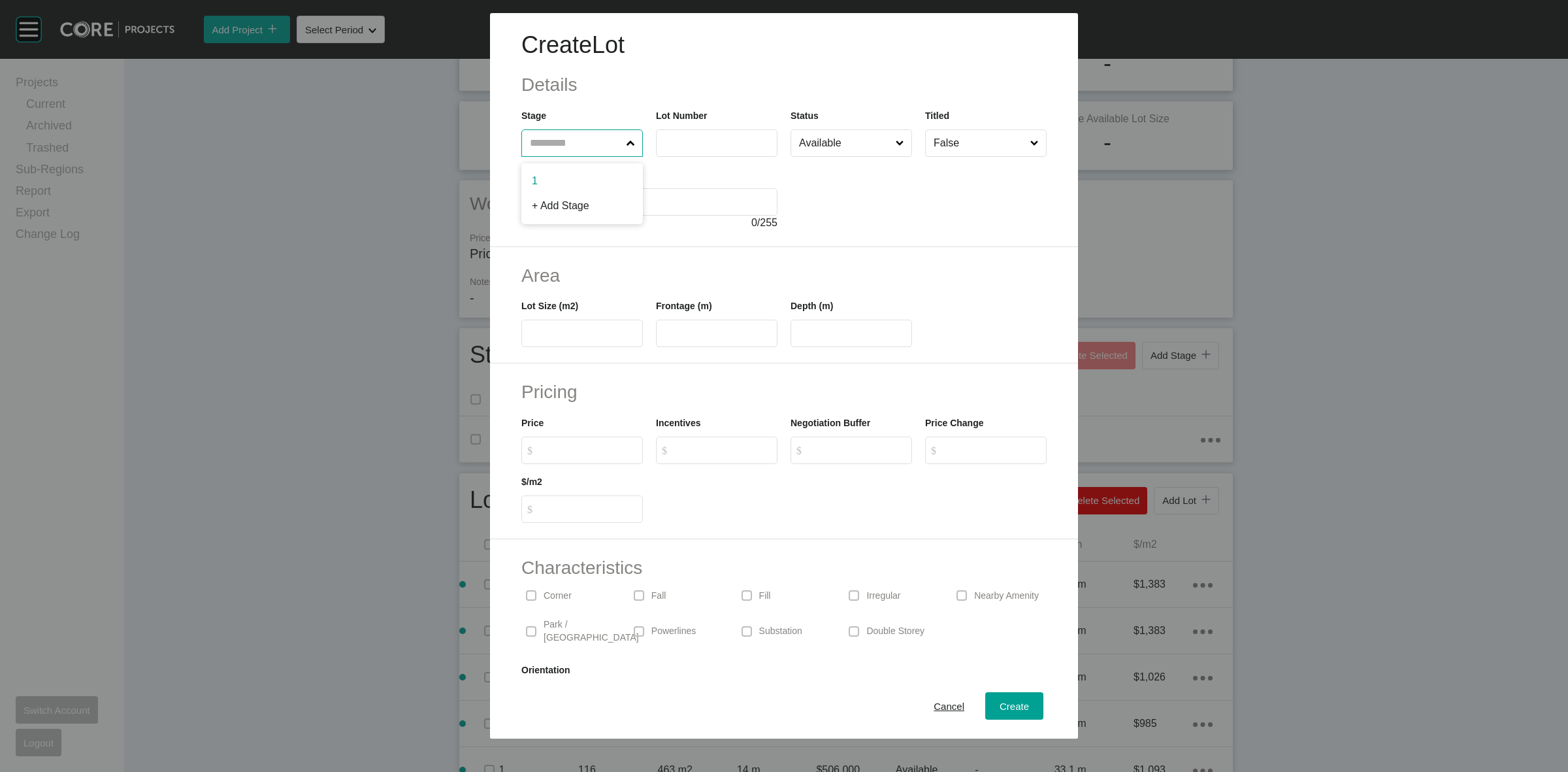
click at [562, 142] on input "text" at bounding box center [576, 143] width 96 height 26
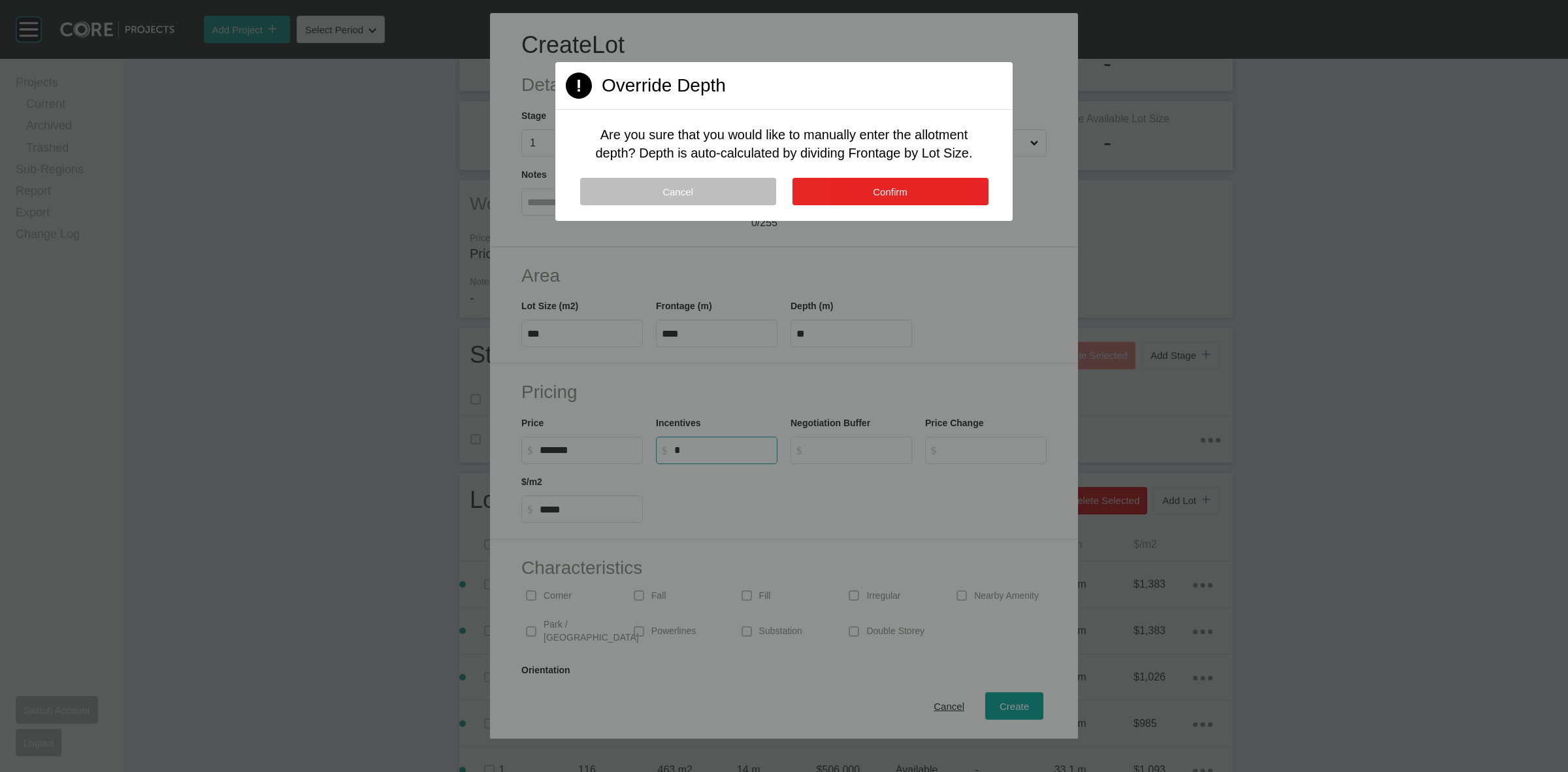
click at [831, 191] on button "Confirm" at bounding box center [890, 191] width 196 height 27
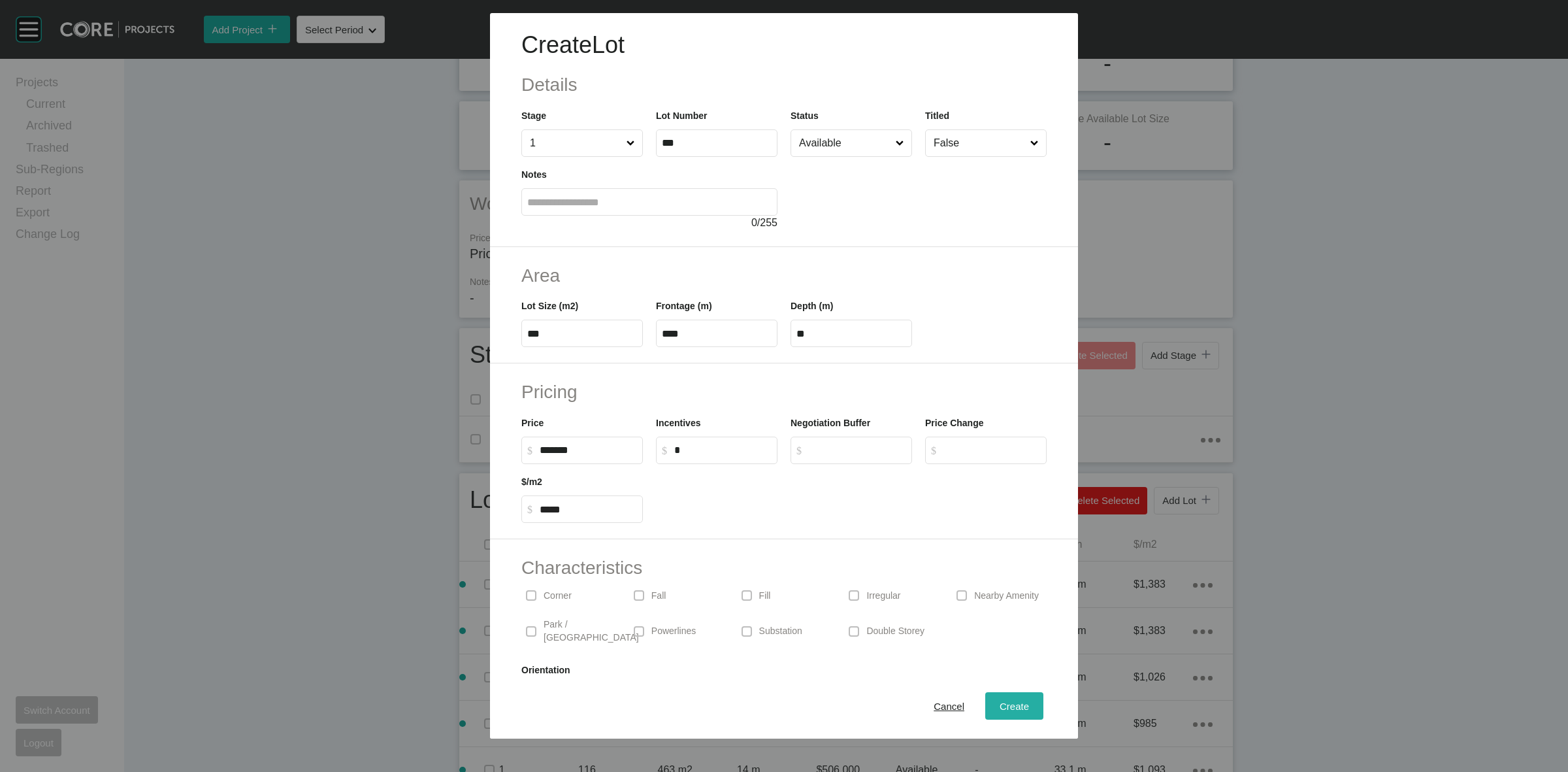
click at [1006, 710] on span "Create" at bounding box center [1014, 706] width 29 height 11
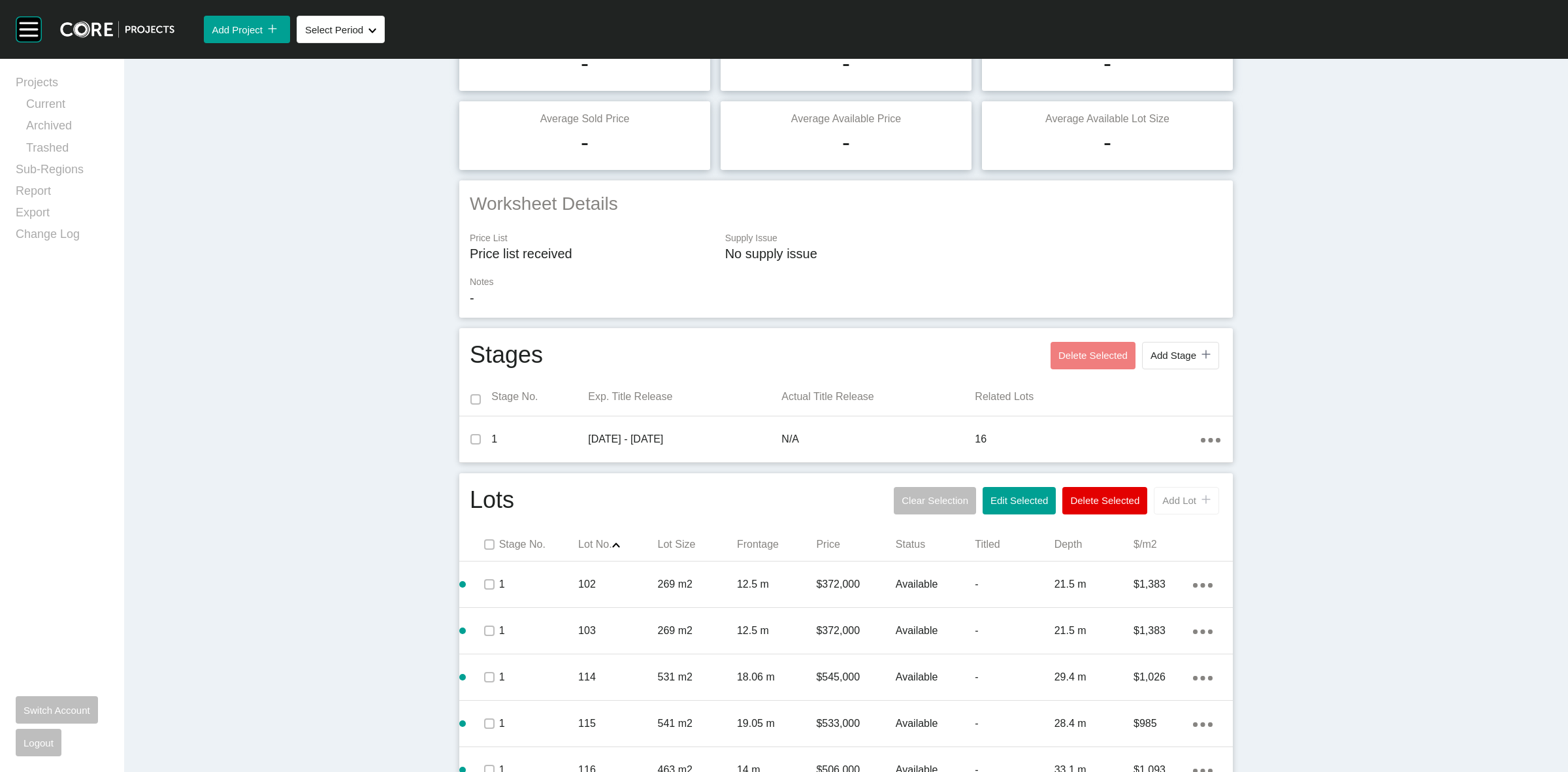
click at [1171, 504] on span "Add Lot" at bounding box center [1178, 499] width 34 height 11
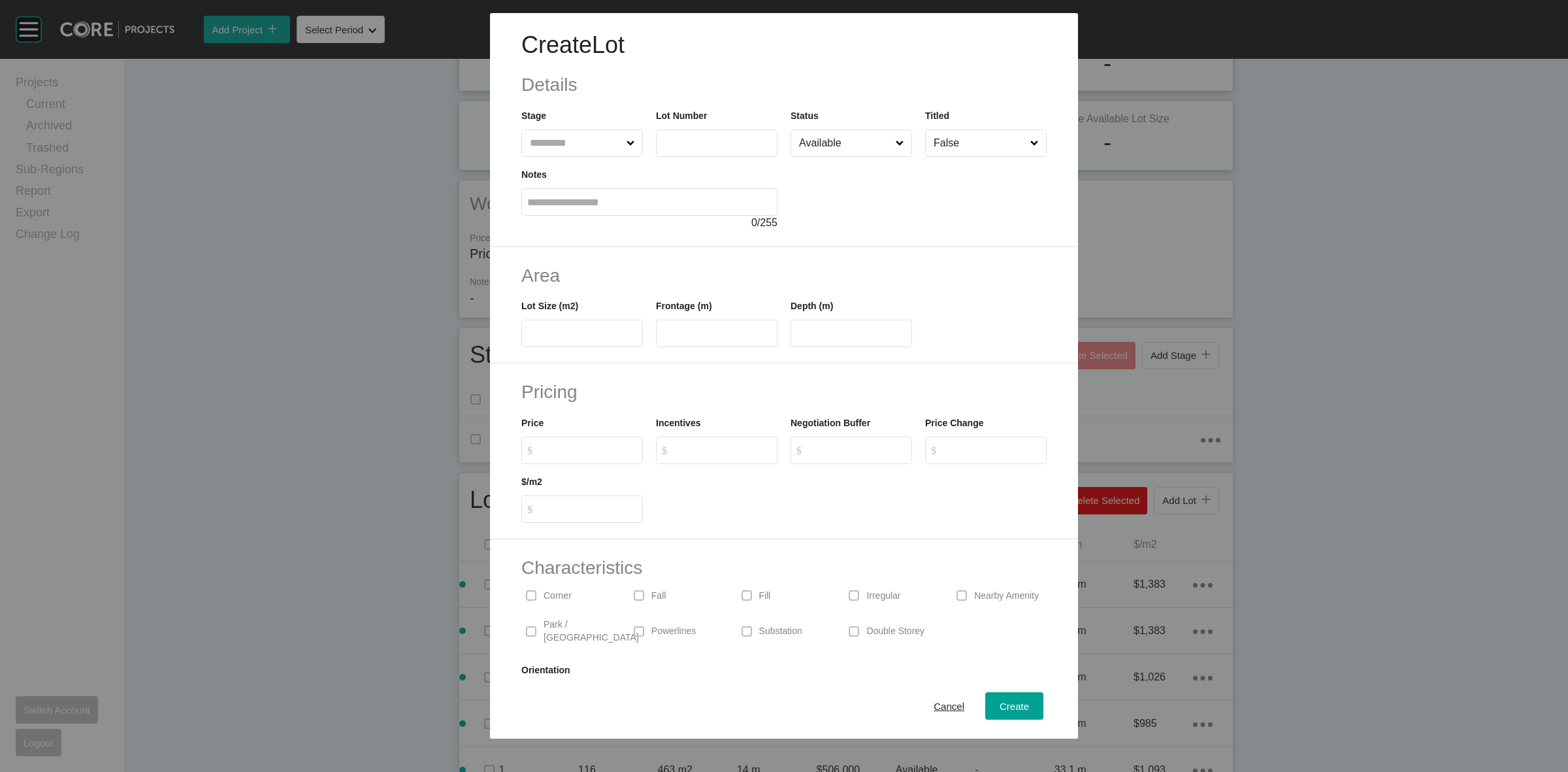
click at [559, 140] on input "text" at bounding box center [576, 143] width 96 height 26
click at [1000, 705] on span "Create" at bounding box center [1014, 706] width 29 height 11
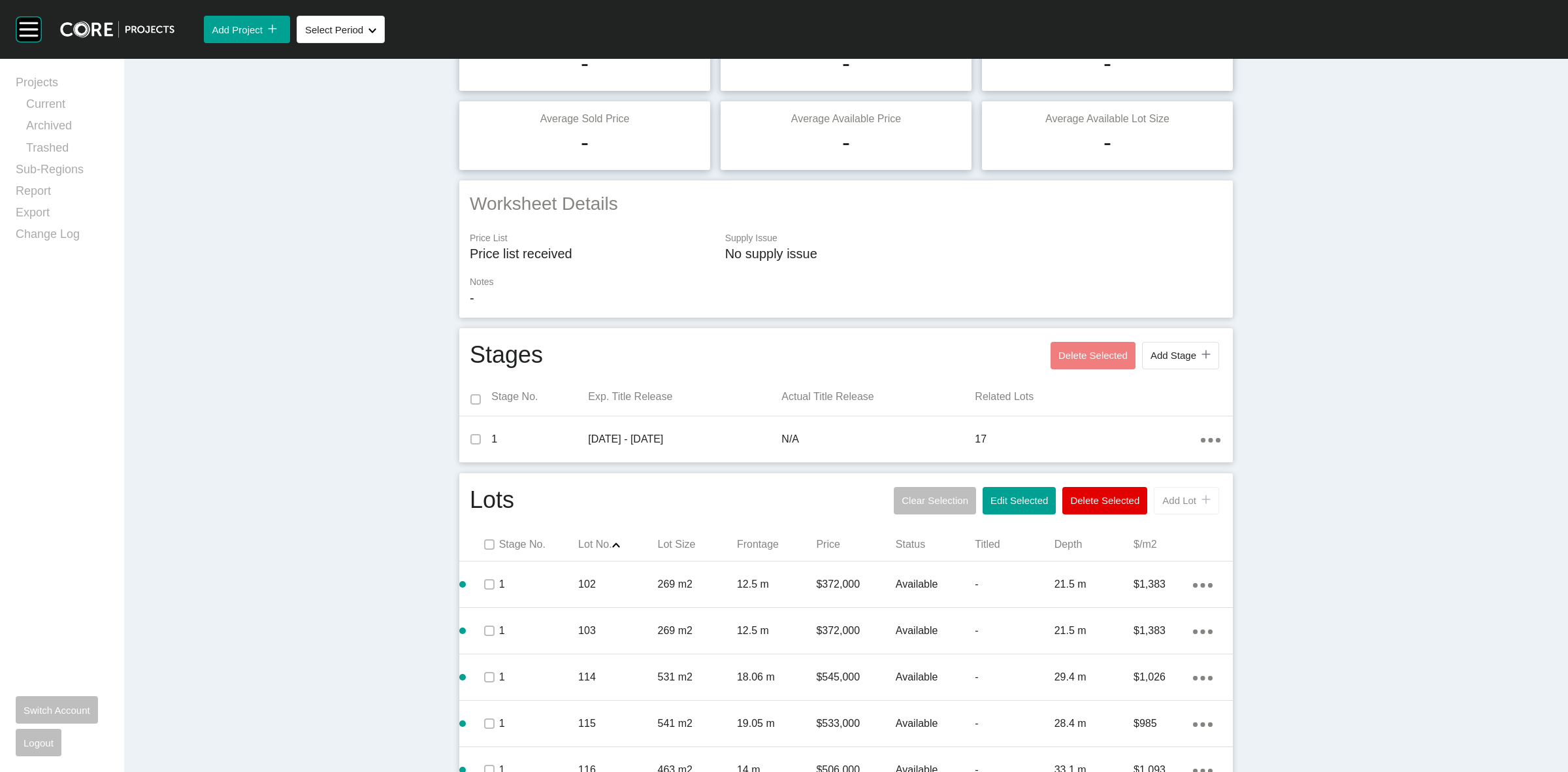
click at [1180, 504] on span "Add Lot" at bounding box center [1178, 499] width 34 height 11
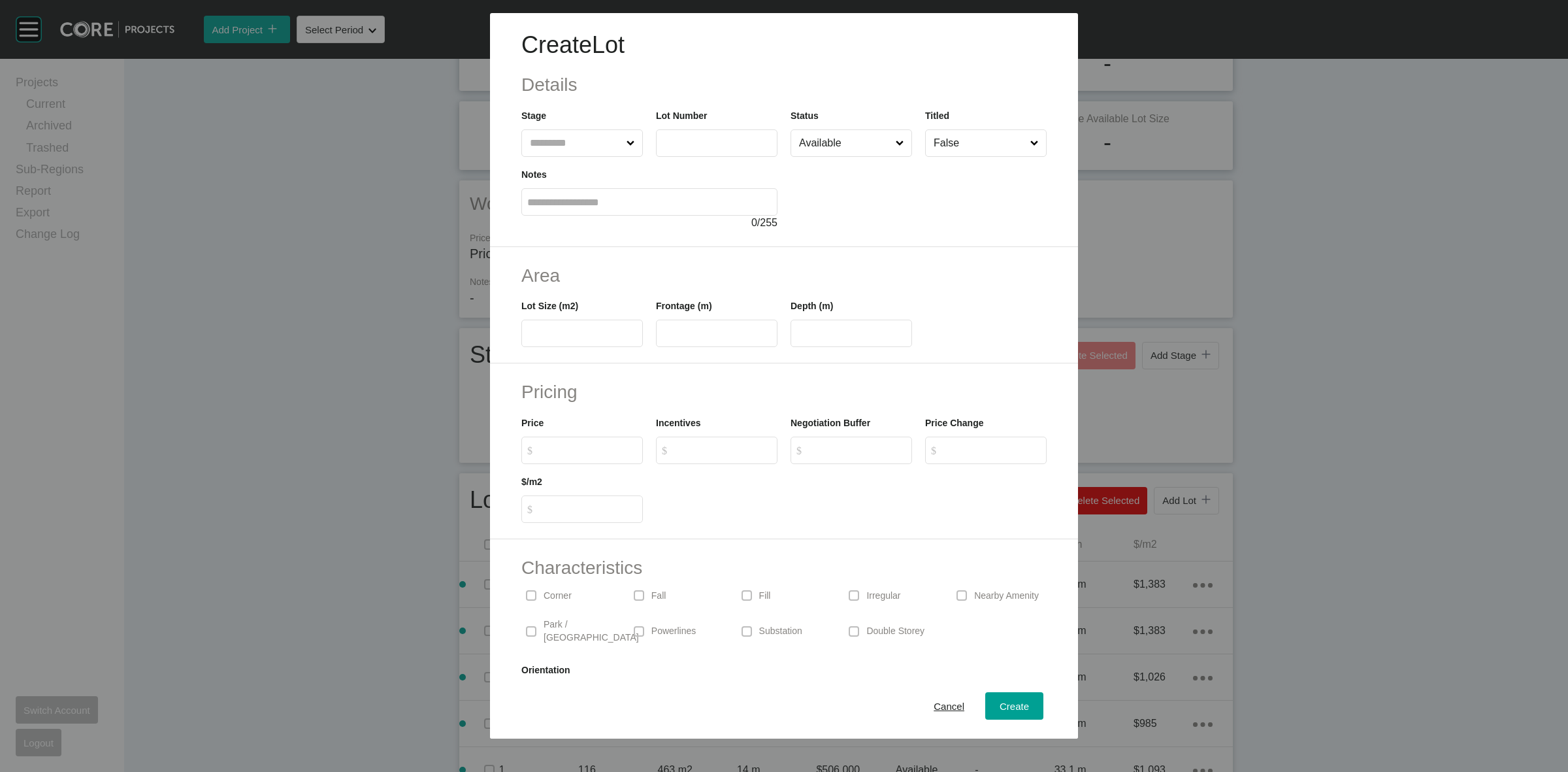
click at [563, 151] on input "text" at bounding box center [576, 143] width 96 height 26
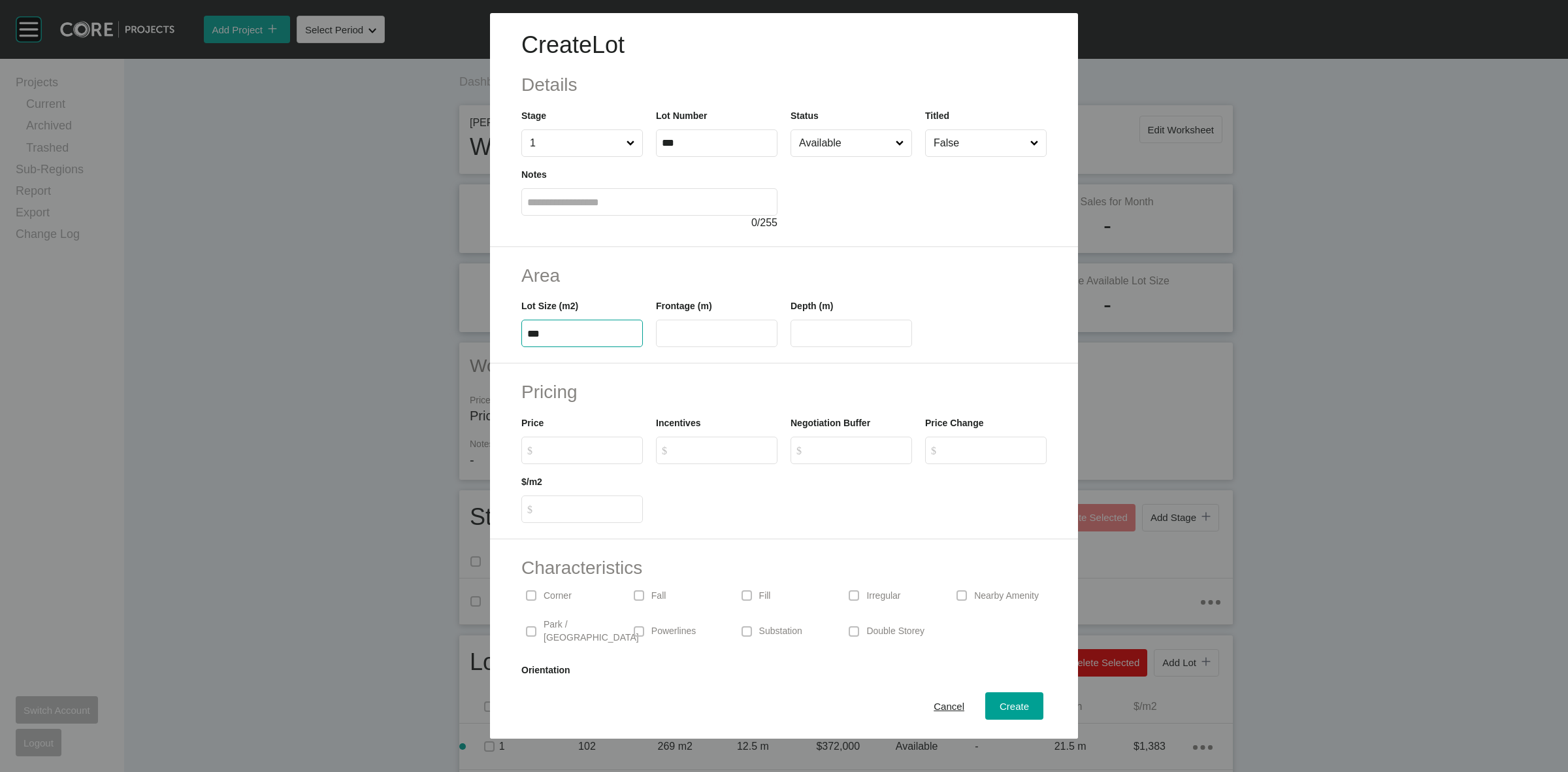
scroll to position [162, 0]
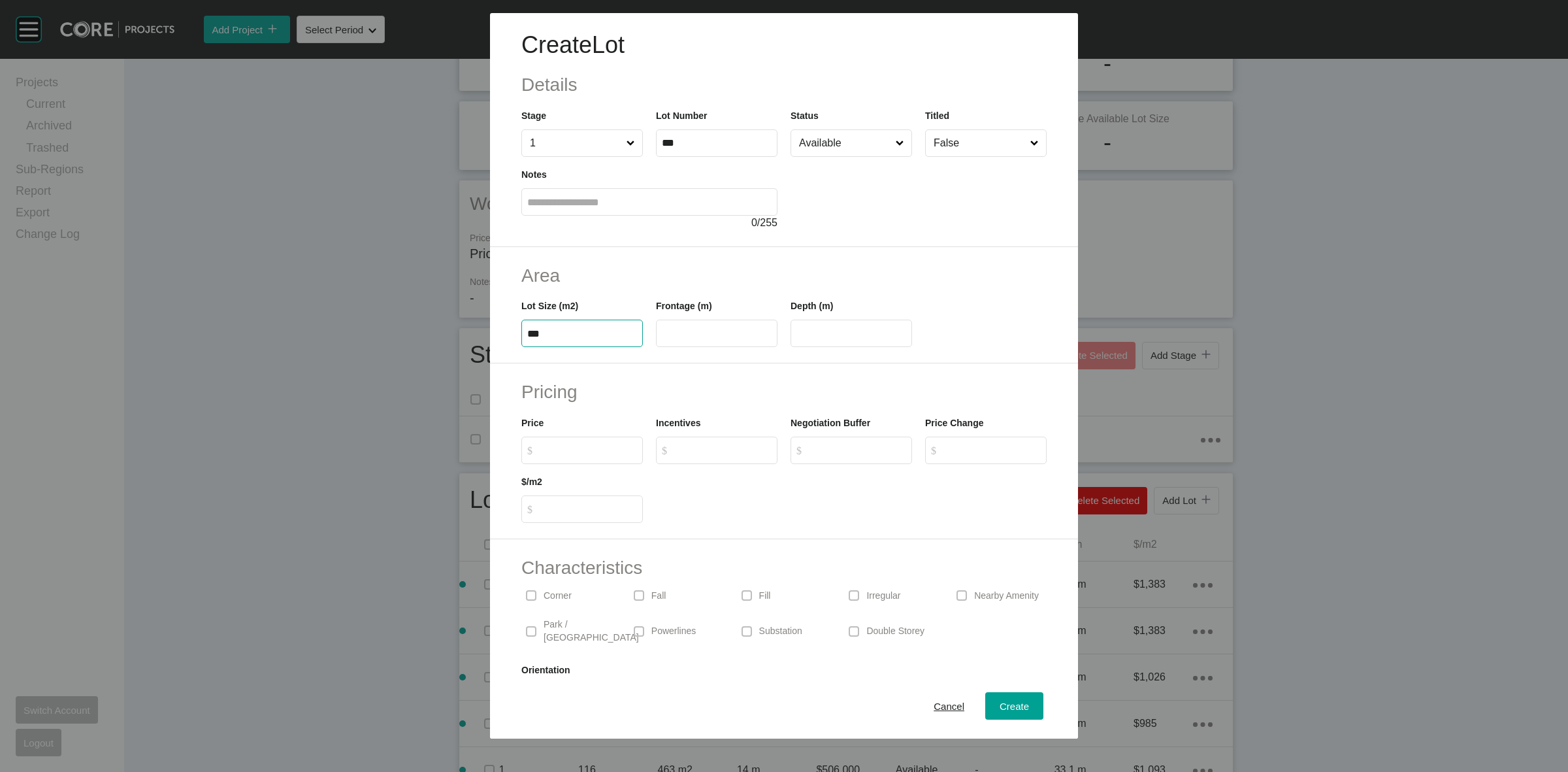
type input "***"
type input "*****"
type input "**"
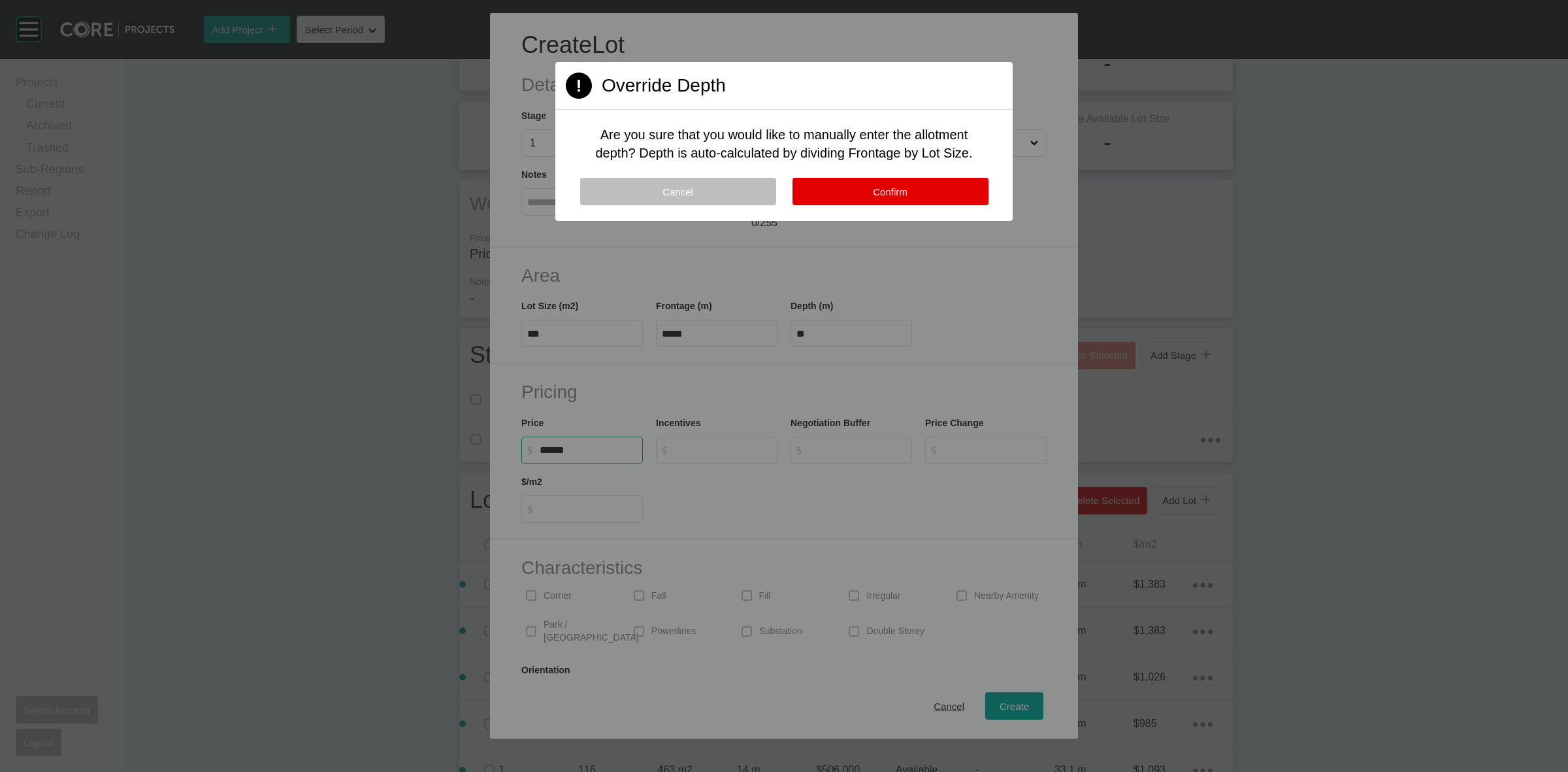
type input "*******"
type input "*****"
type input "*"
click at [837, 194] on button "Confirm" at bounding box center [890, 191] width 196 height 27
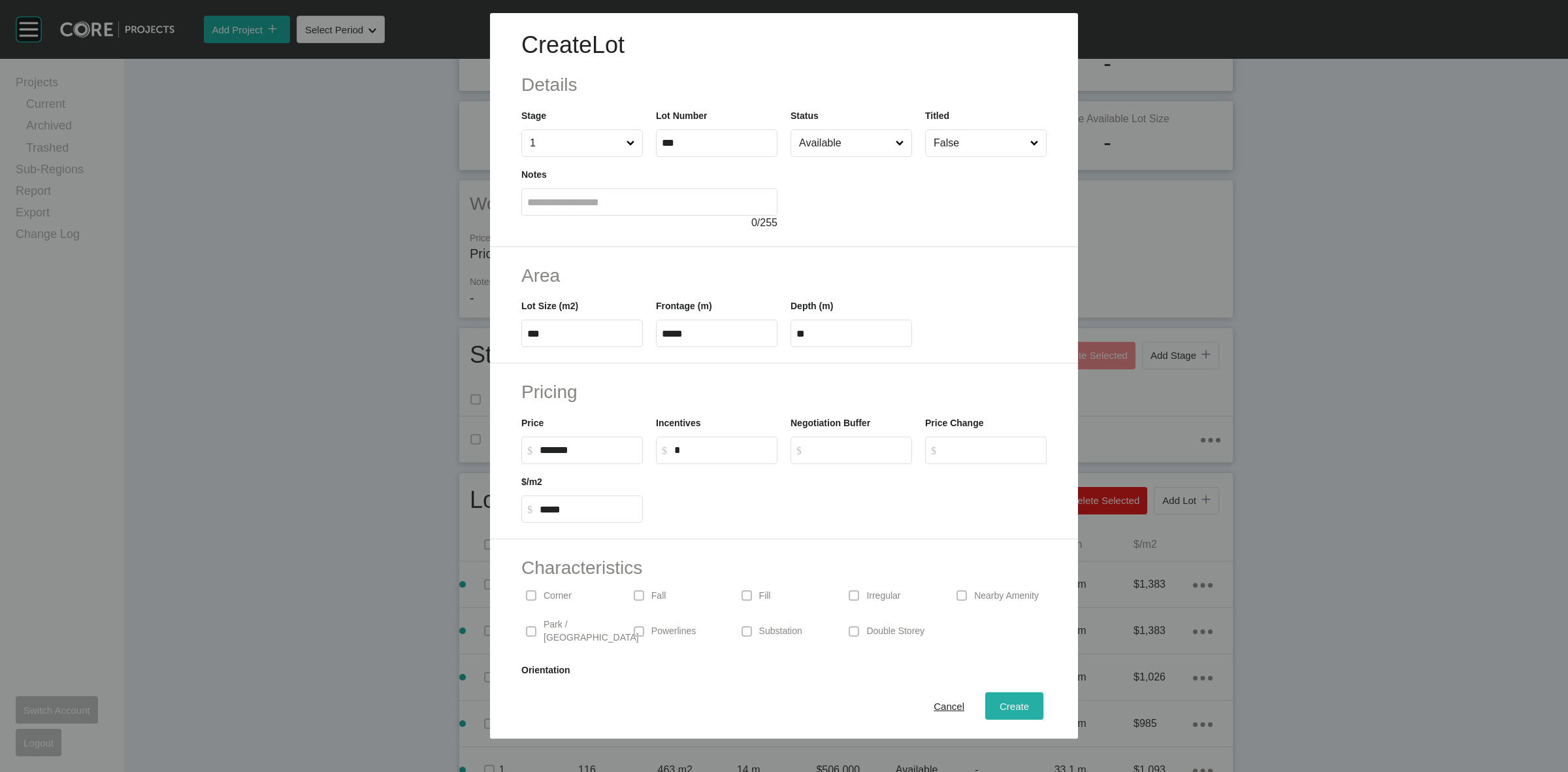
click at [1001, 703] on span "Create" at bounding box center [1014, 706] width 29 height 11
type input "*"
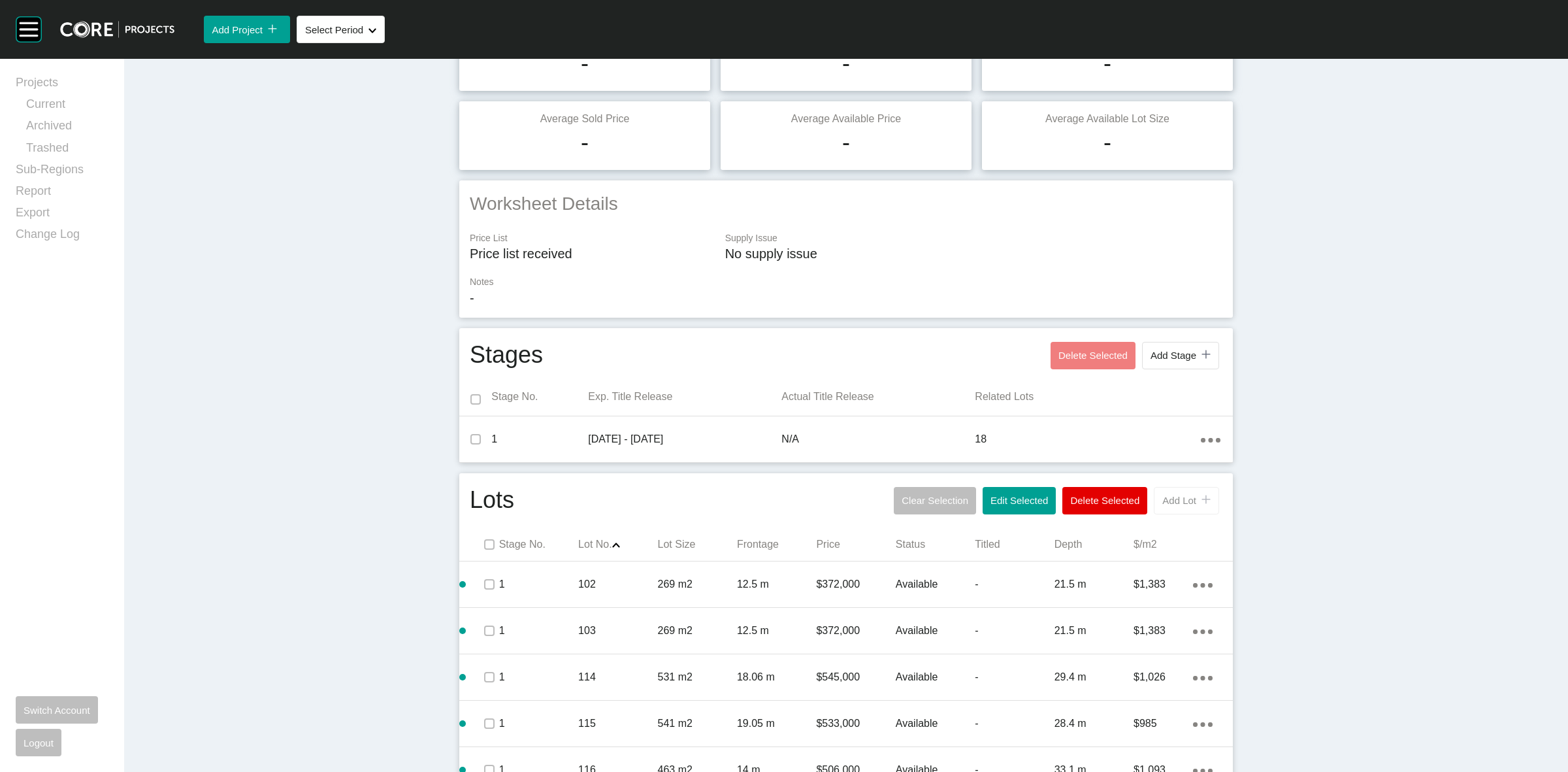
click at [1168, 498] on span "Add Lot" at bounding box center [1178, 499] width 34 height 11
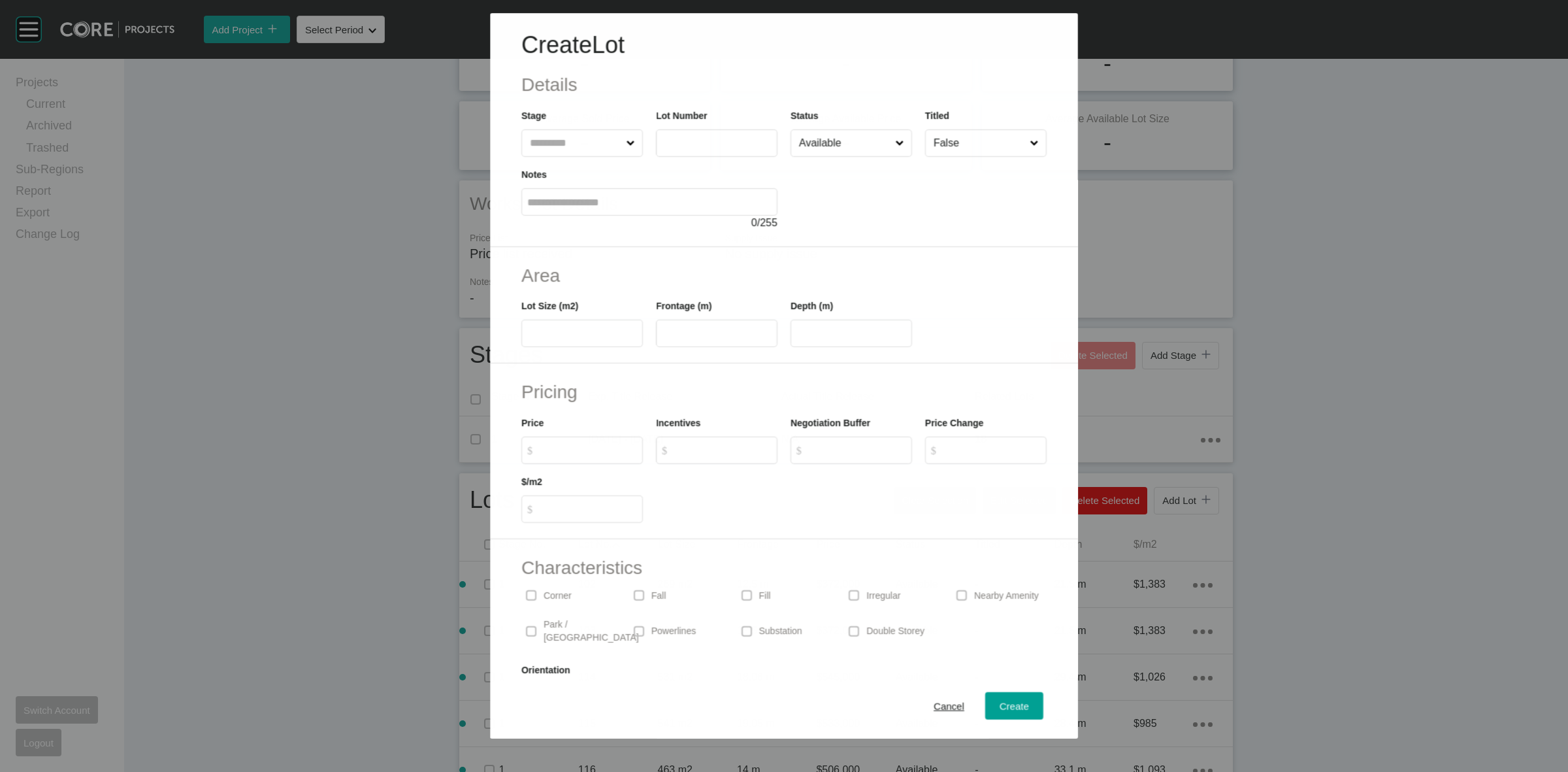
click at [583, 130] on input "text" at bounding box center [576, 143] width 96 height 26
type input "***"
type input "****"
type input "**"
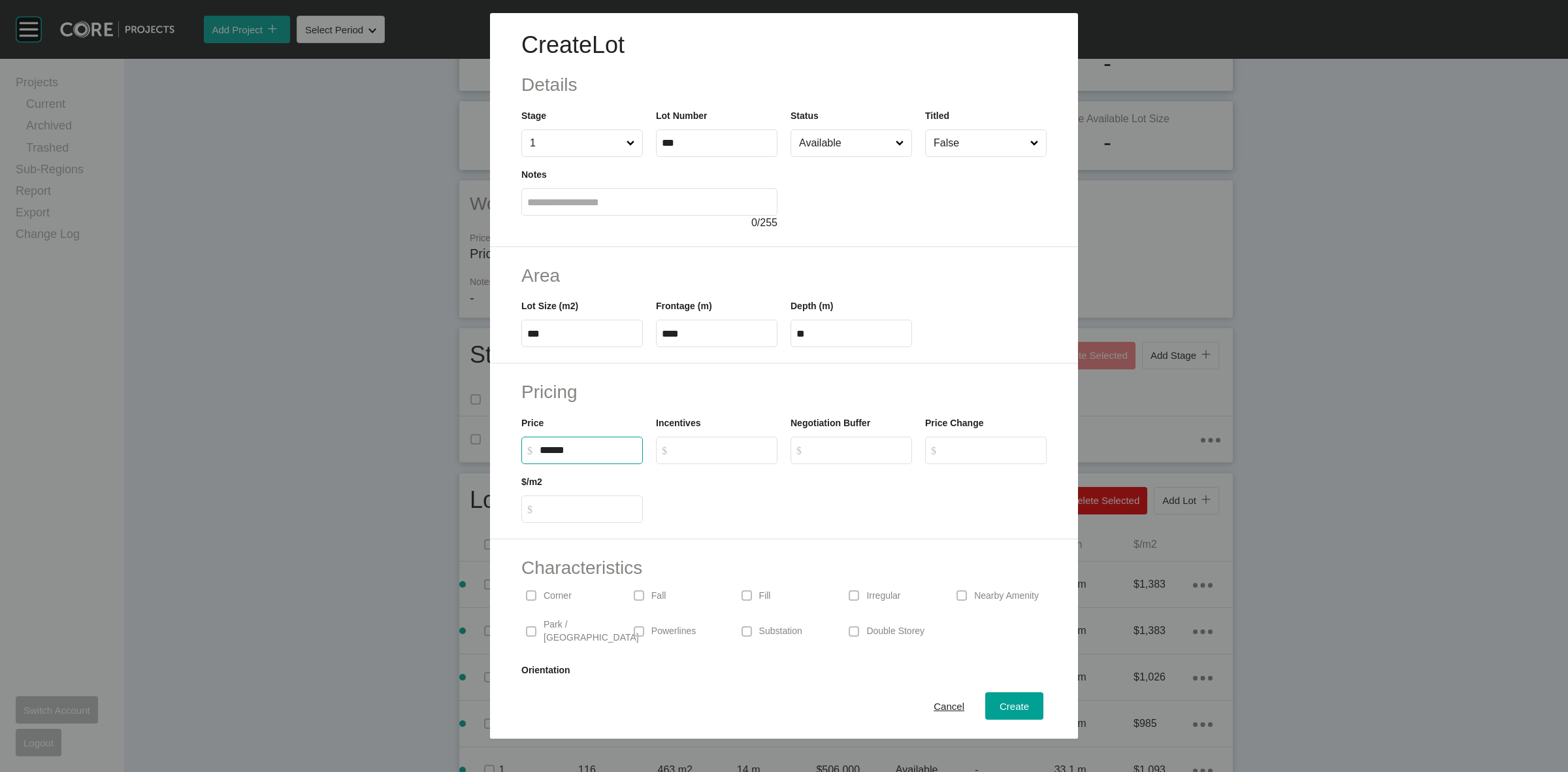
type input "*******"
type input "*****"
type input "*"
click at [1000, 710] on span "Create" at bounding box center [1014, 706] width 29 height 11
type input "*"
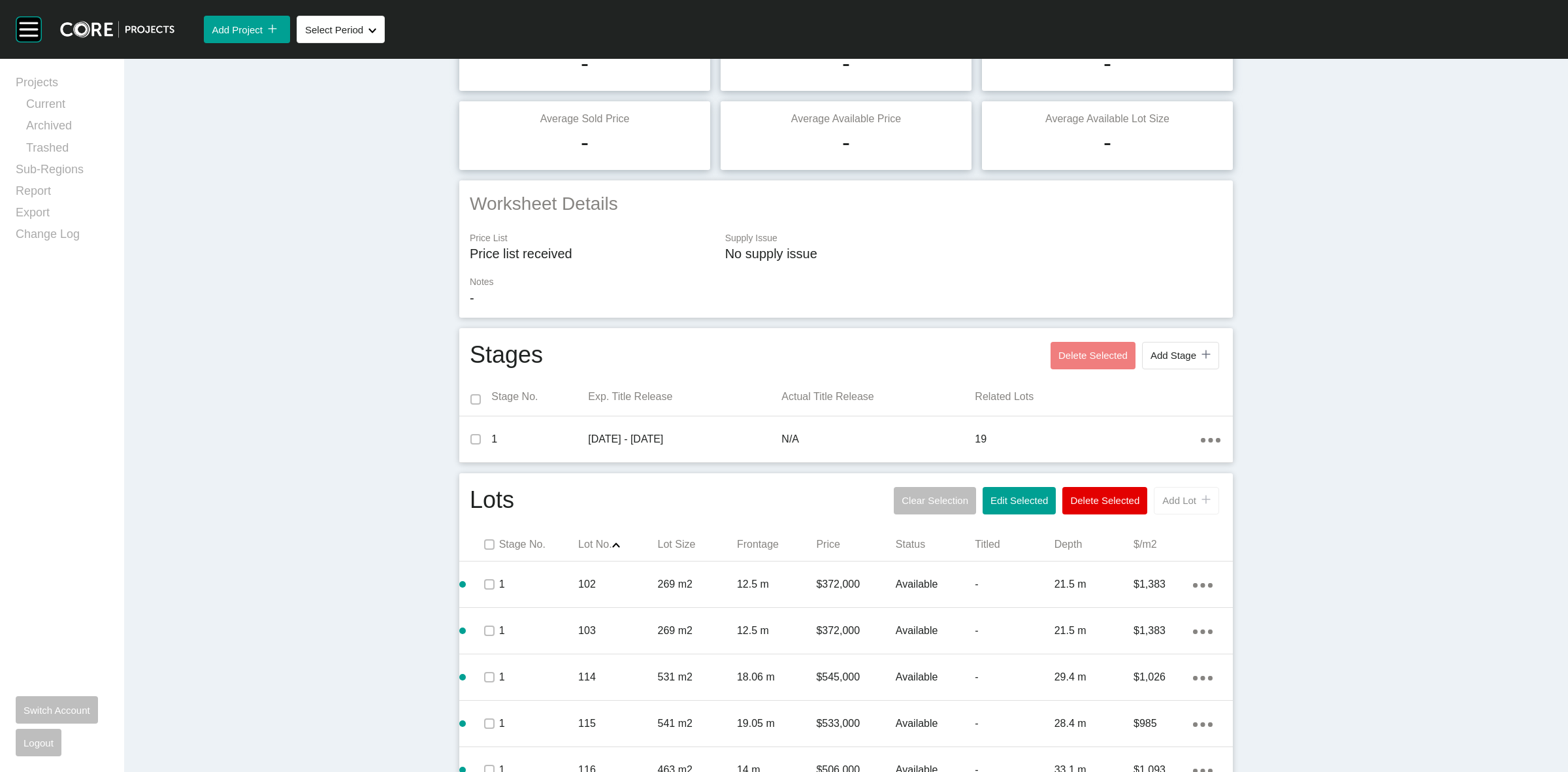
click at [1163, 499] on span "Add Lot" at bounding box center [1178, 499] width 34 height 11
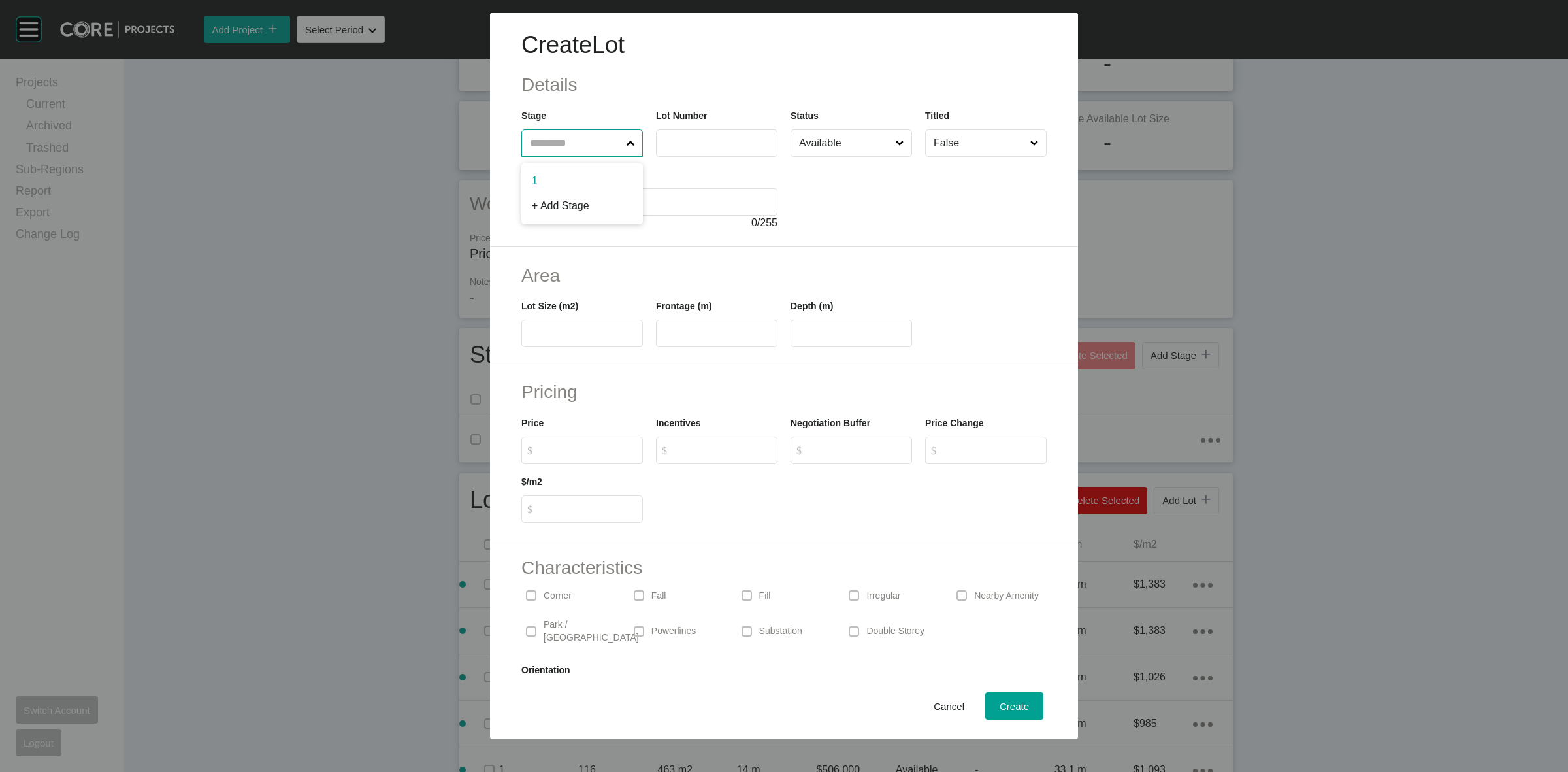
click at [565, 152] on input "text" at bounding box center [576, 143] width 96 height 26
type input "***"
type input "****"
type input "**"
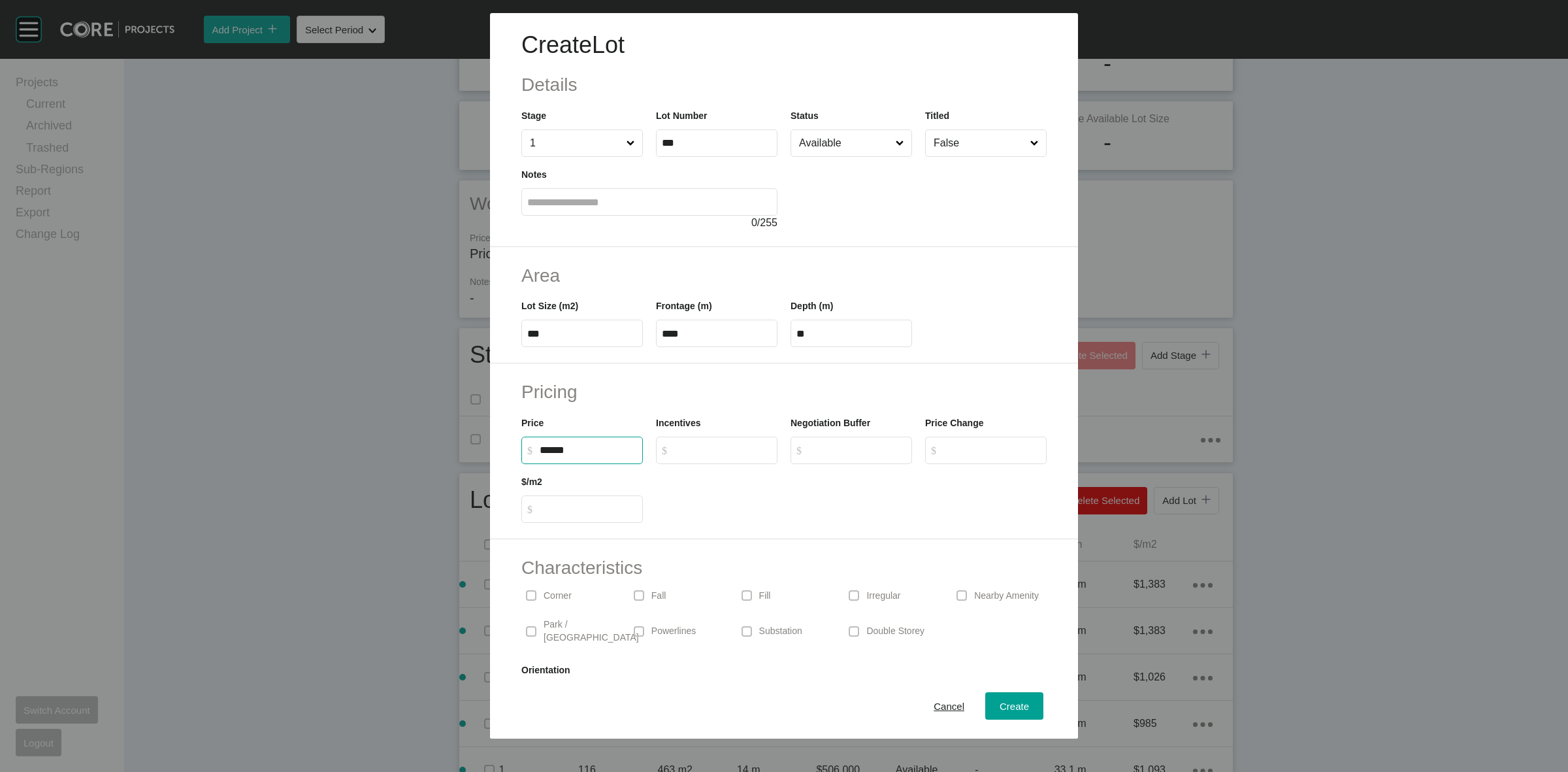
type input "*******"
type input "*****"
type input "*"
click at [997, 712] on div "Create" at bounding box center [1014, 706] width 36 height 17
type input "*"
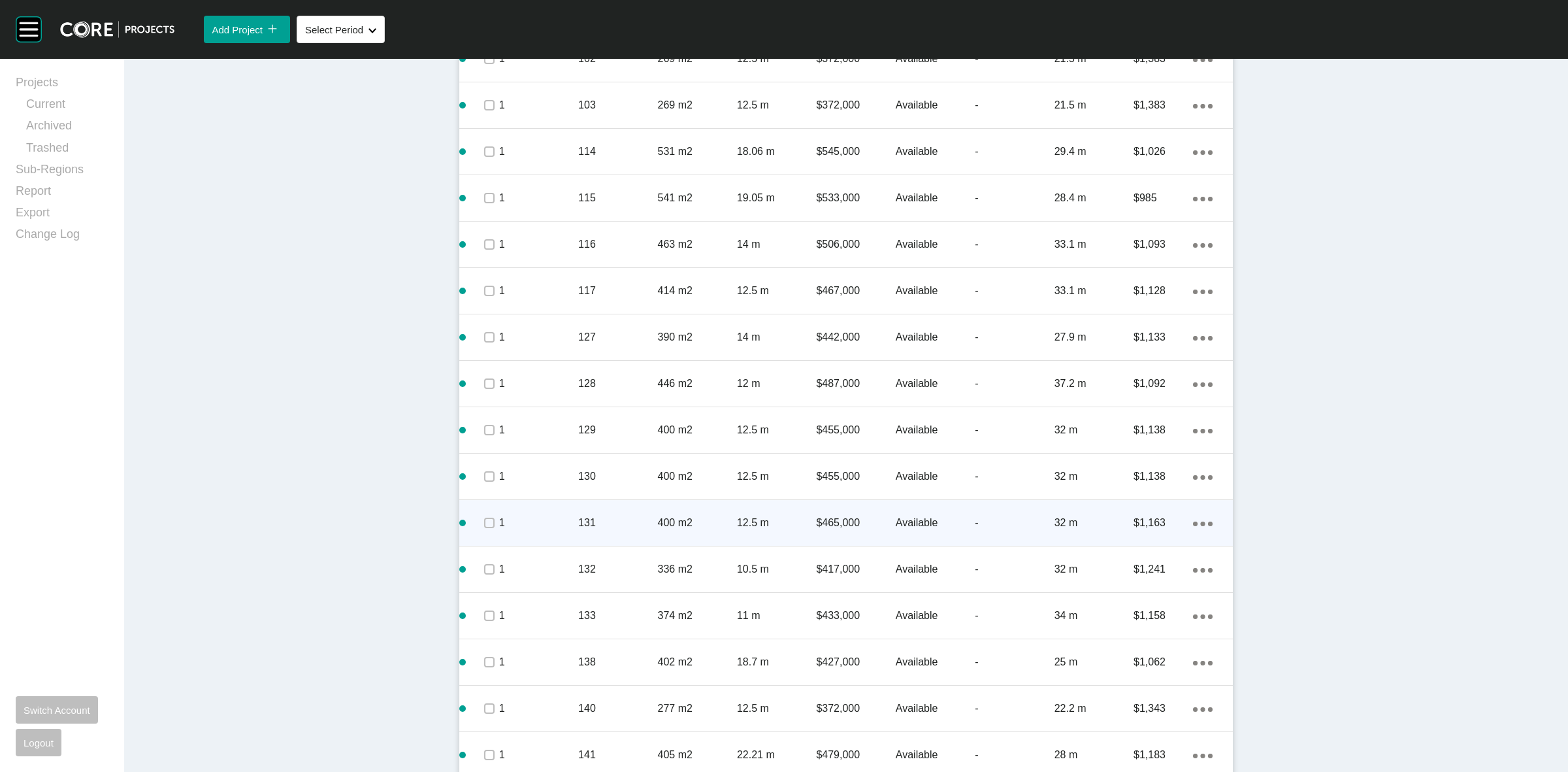
scroll to position [884, 0]
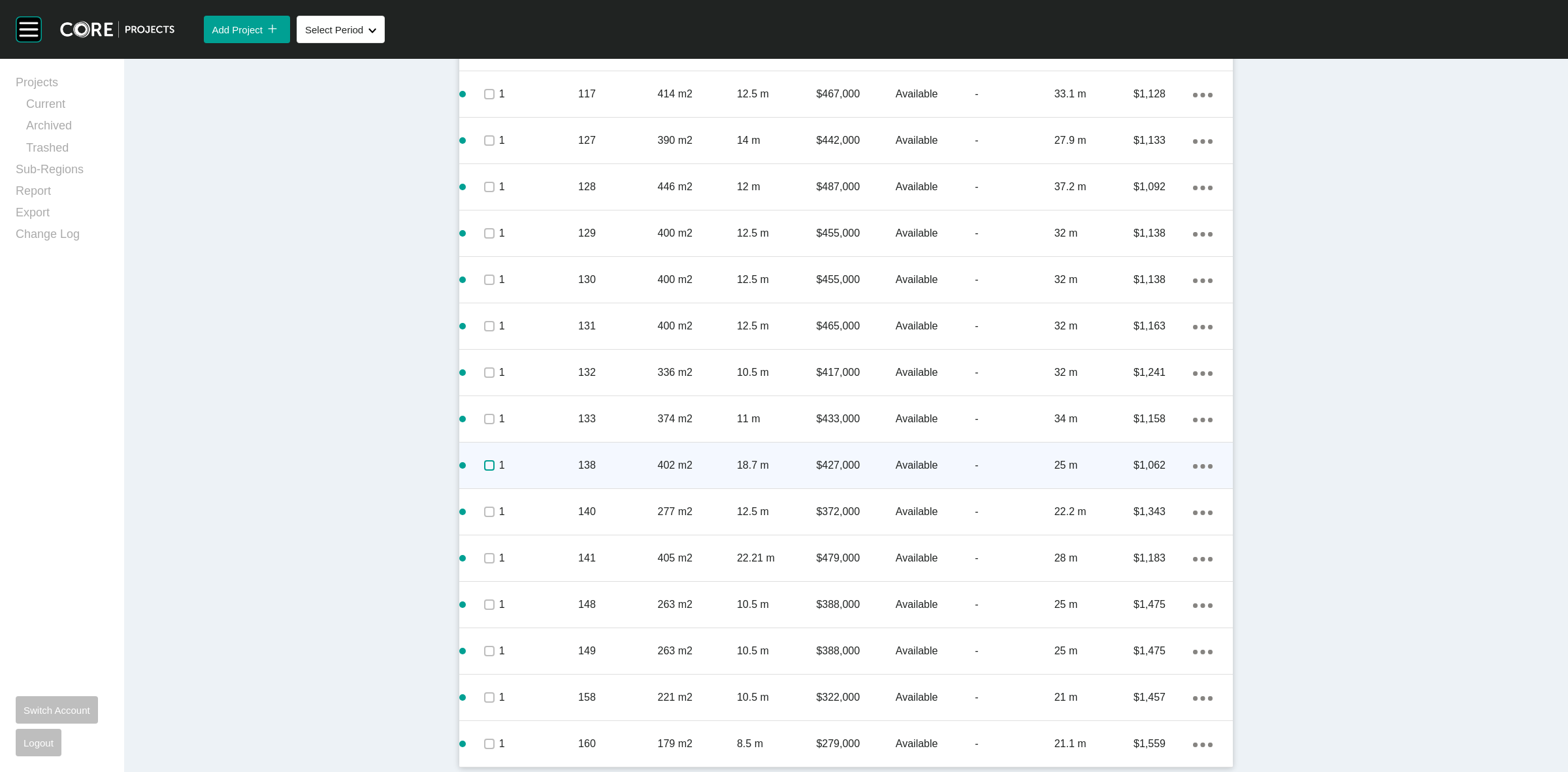
click at [485, 461] on label at bounding box center [489, 465] width 11 height 11
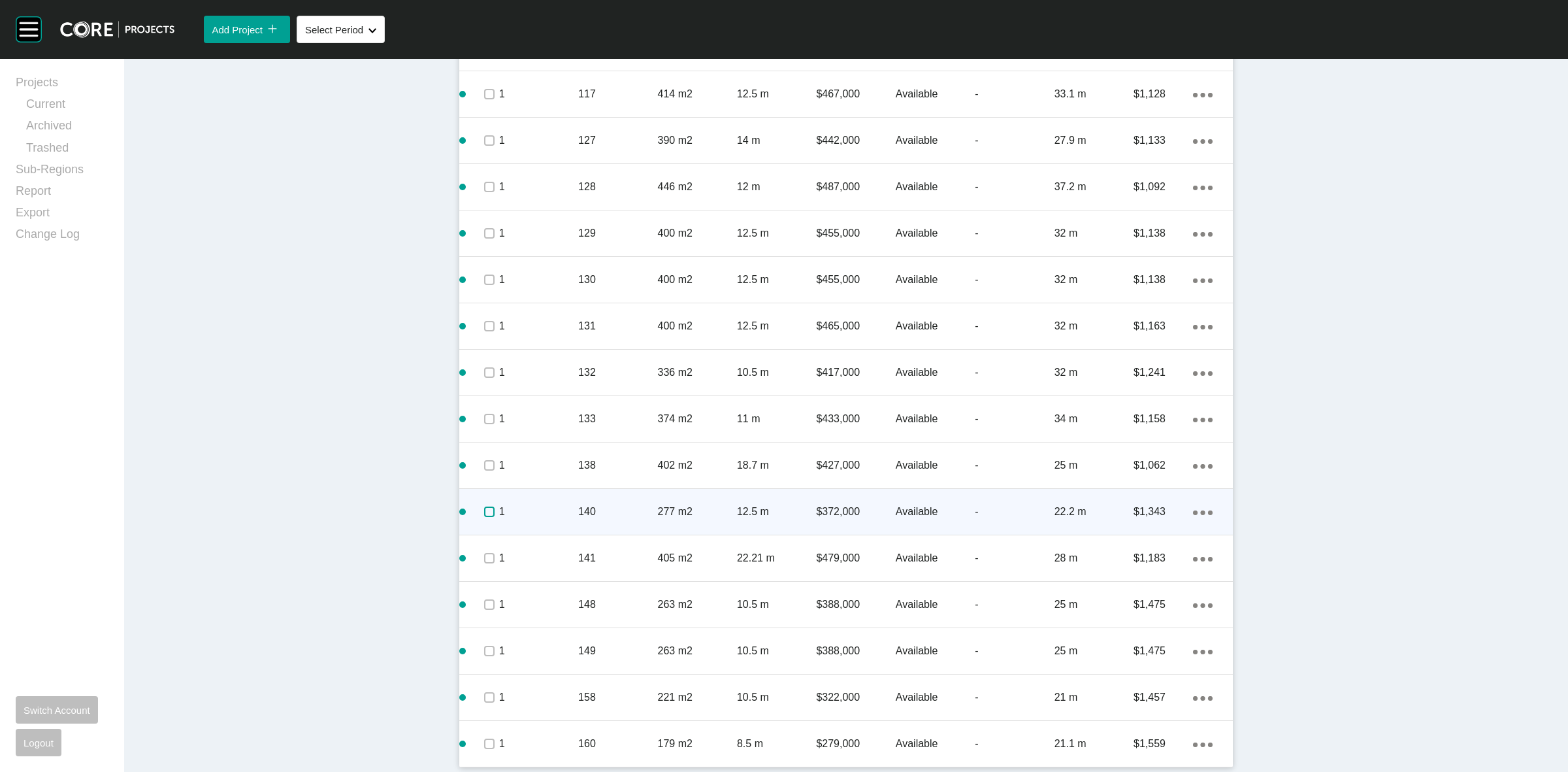
click at [484, 511] on label at bounding box center [489, 512] width 11 height 11
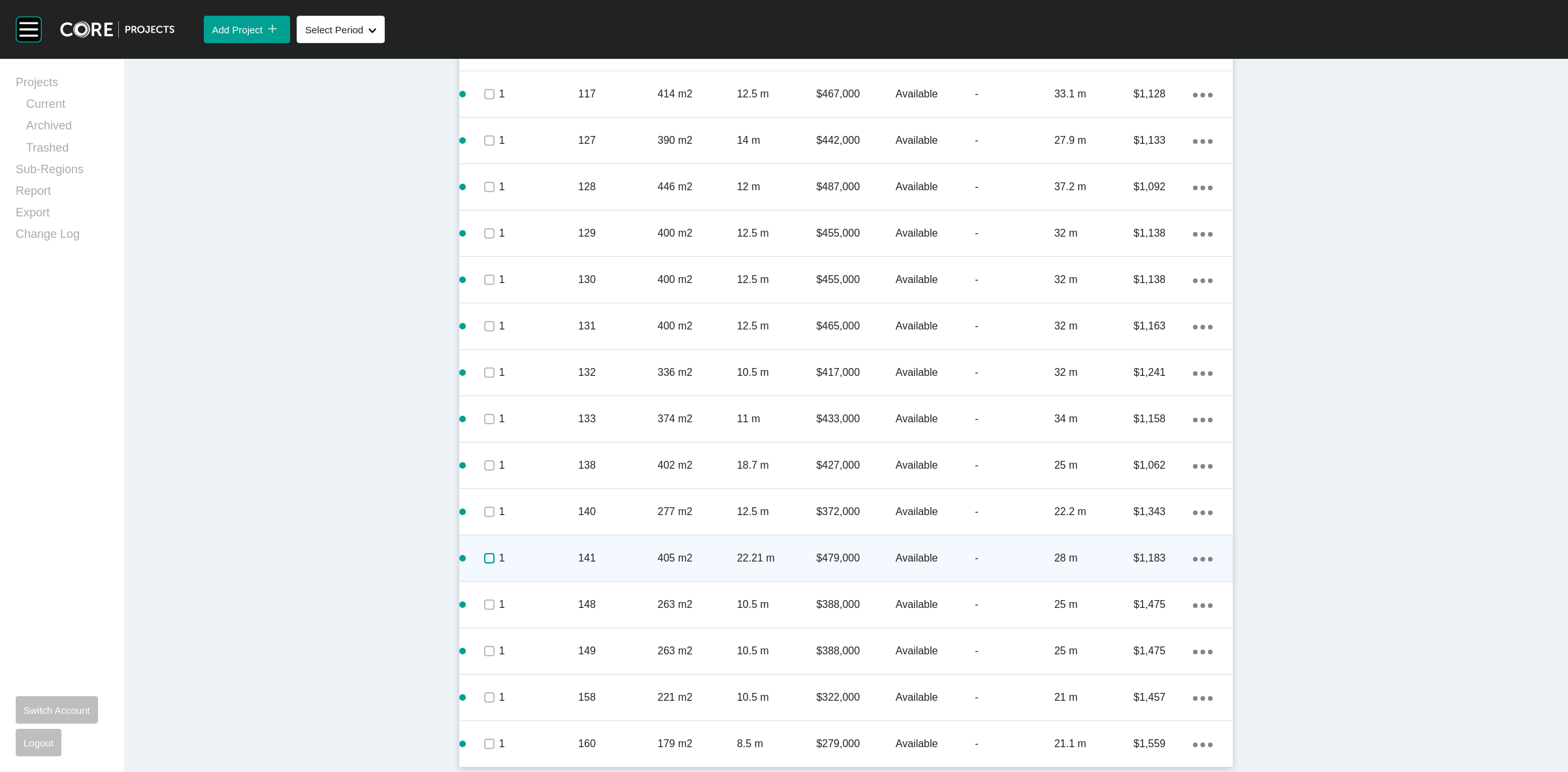
click at [484, 556] on label at bounding box center [489, 558] width 11 height 11
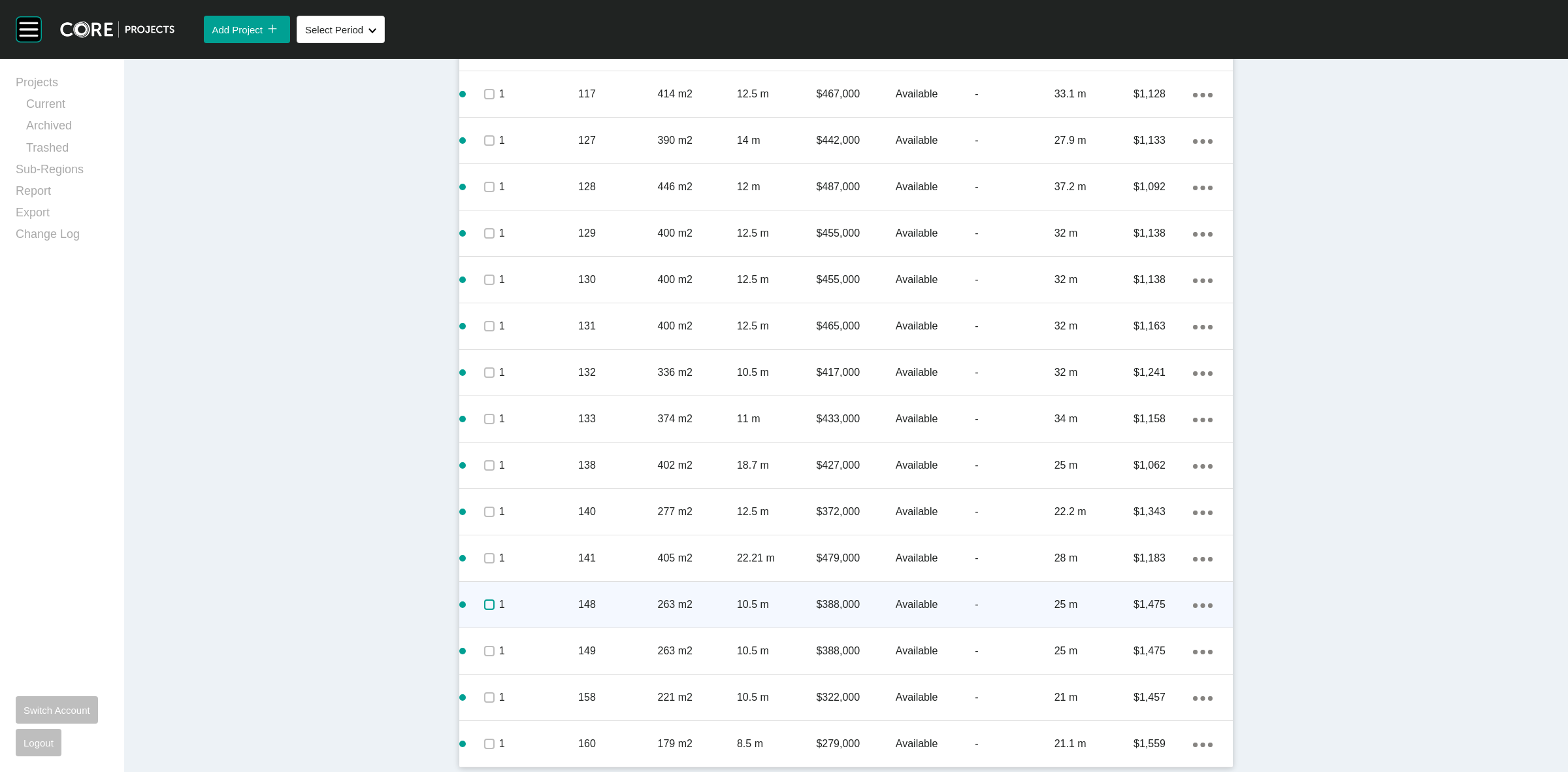
click at [484, 608] on label at bounding box center [489, 604] width 11 height 11
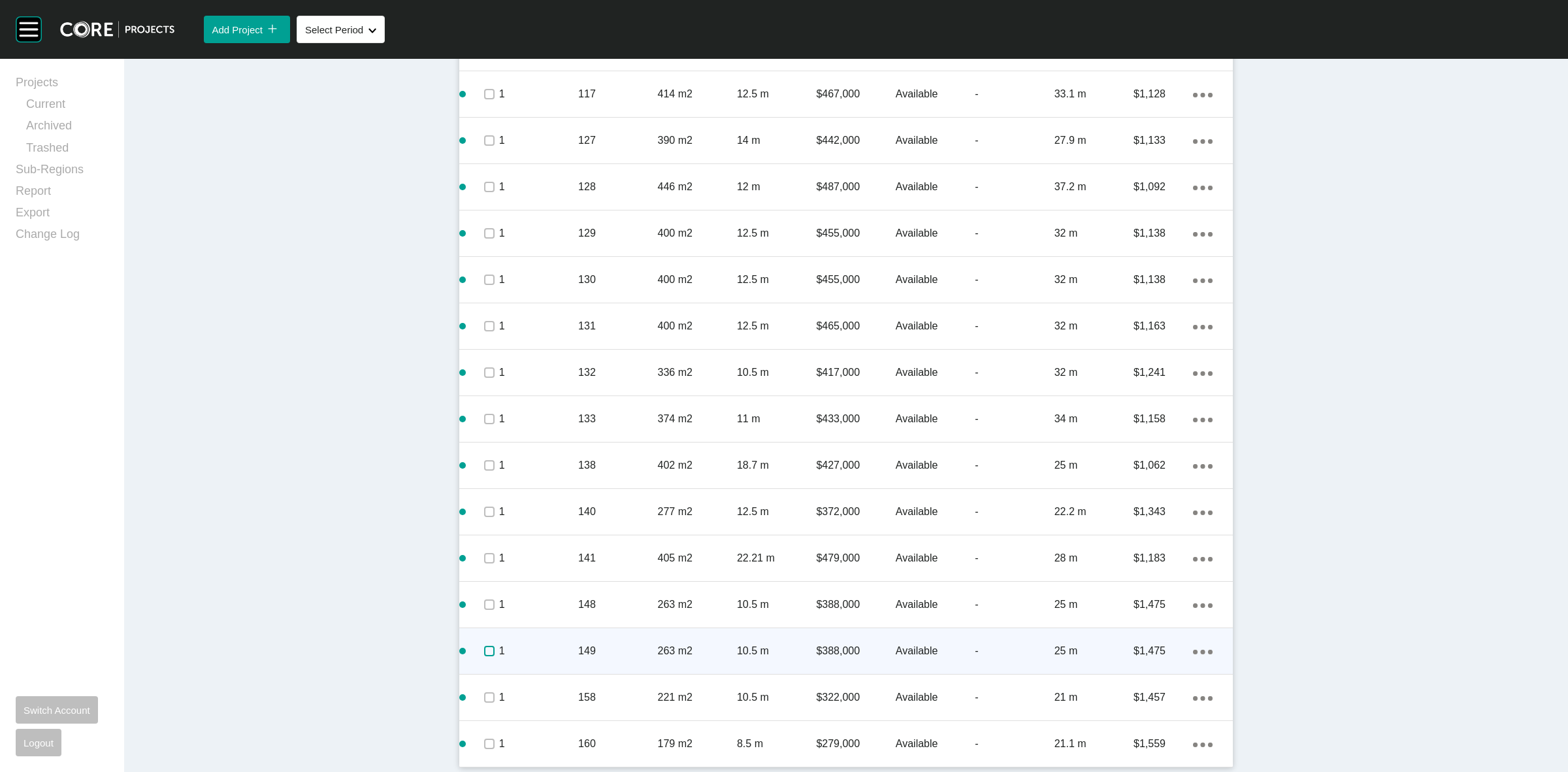
click at [484, 649] on label at bounding box center [489, 651] width 11 height 11
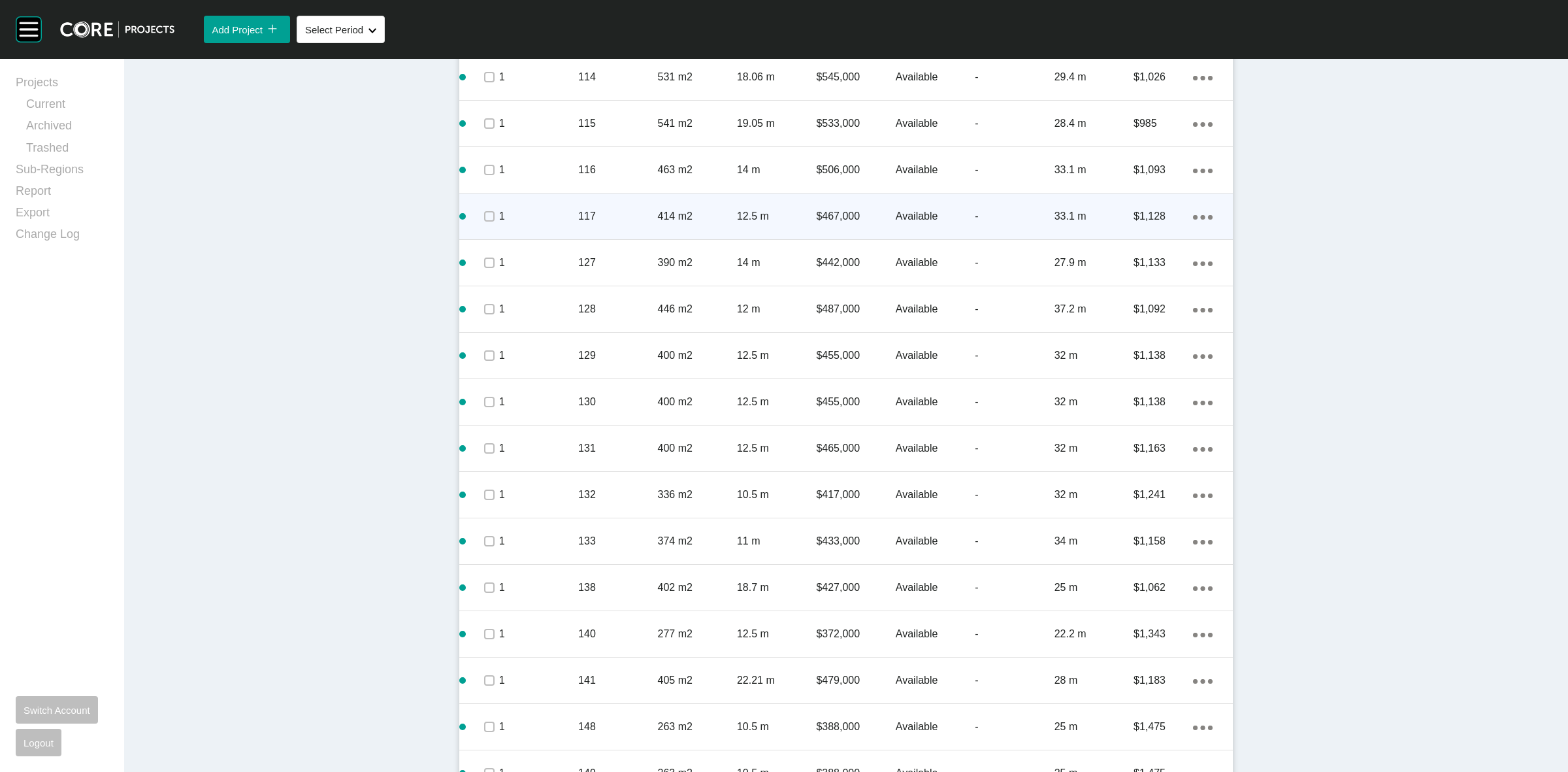
scroll to position [558, 0]
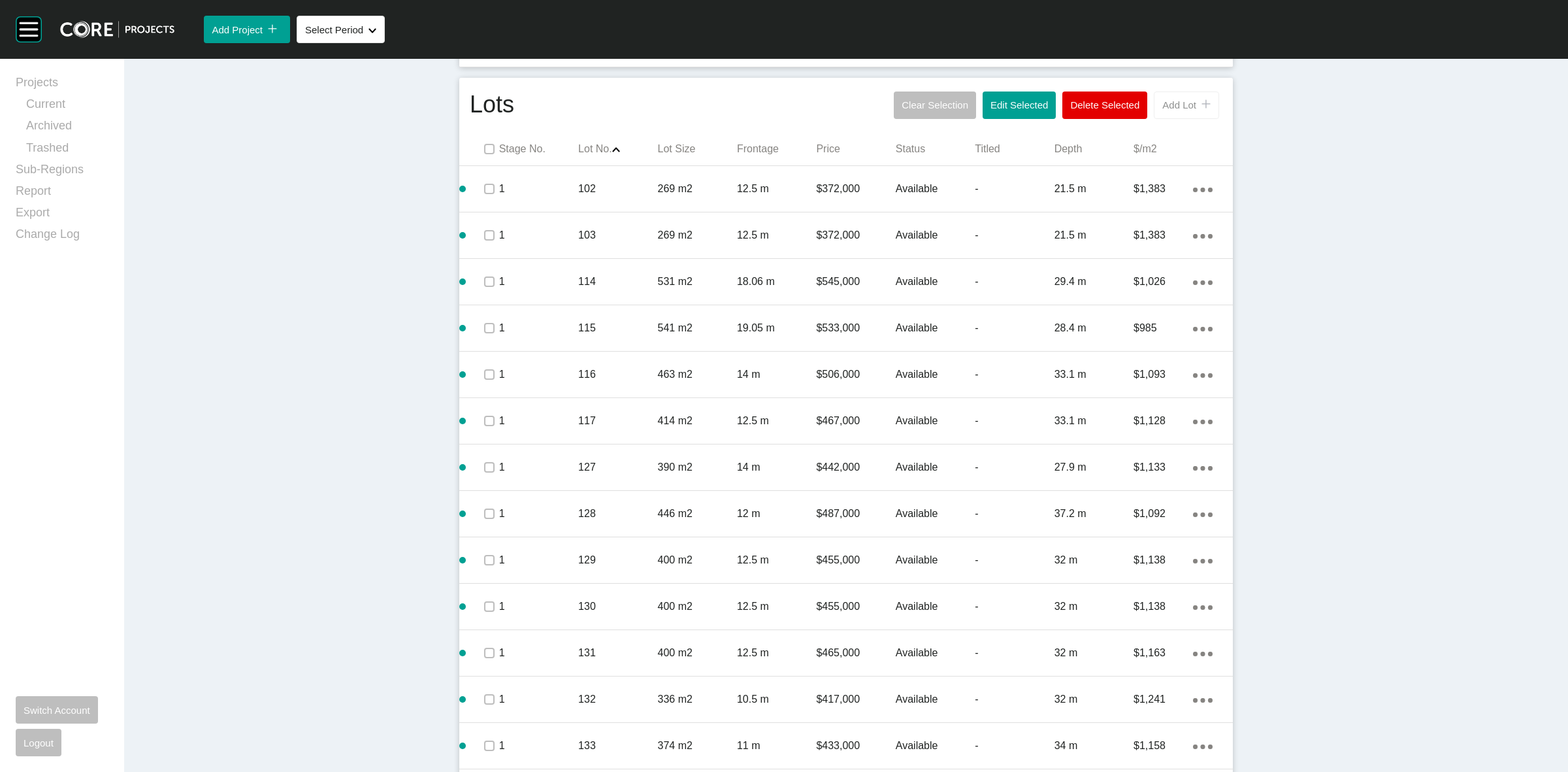
click at [1162, 109] on span "Add Lot" at bounding box center [1178, 105] width 34 height 11
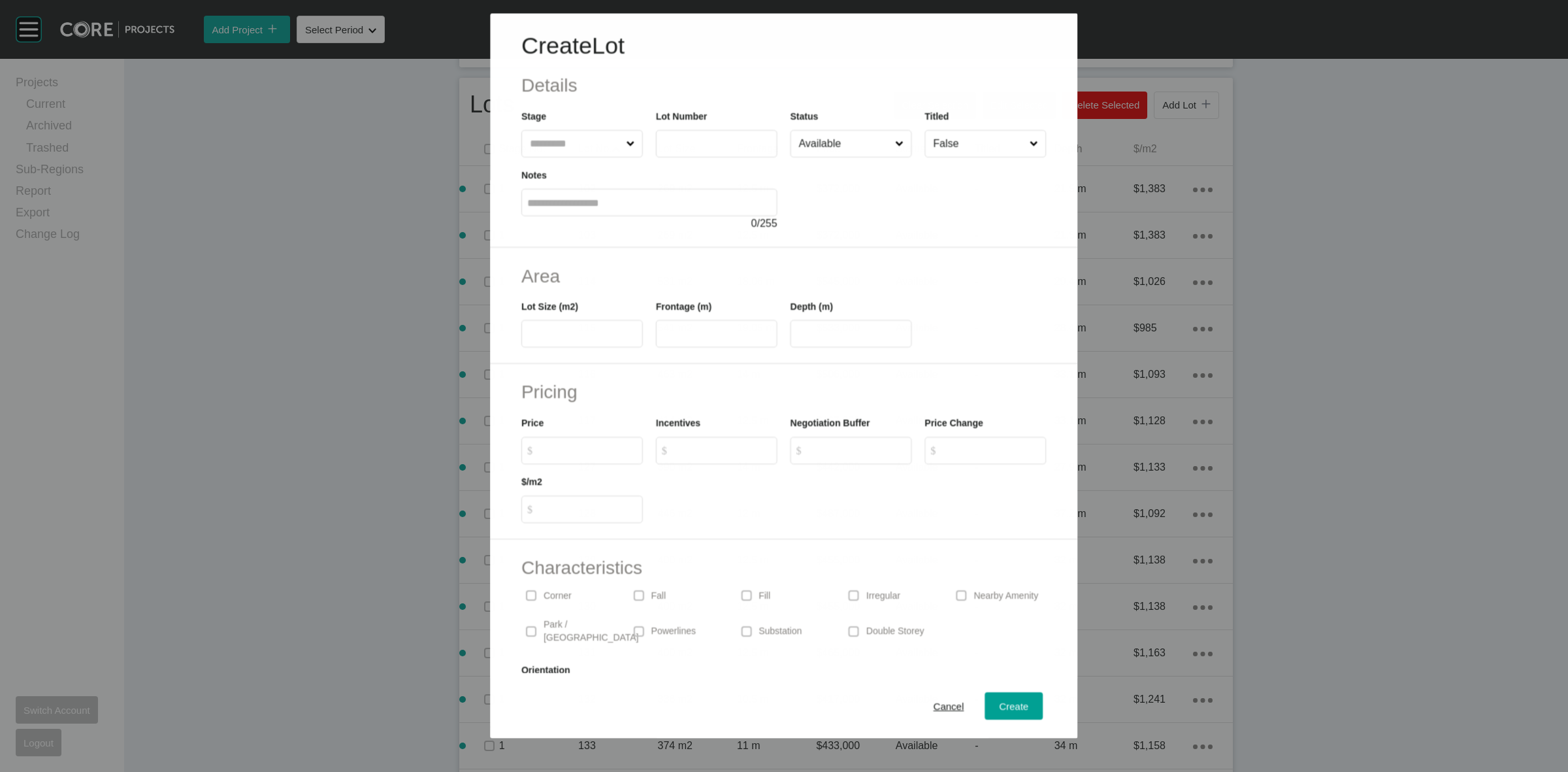
click at [582, 145] on input "text" at bounding box center [576, 143] width 96 height 26
type input "***"
type input "**"
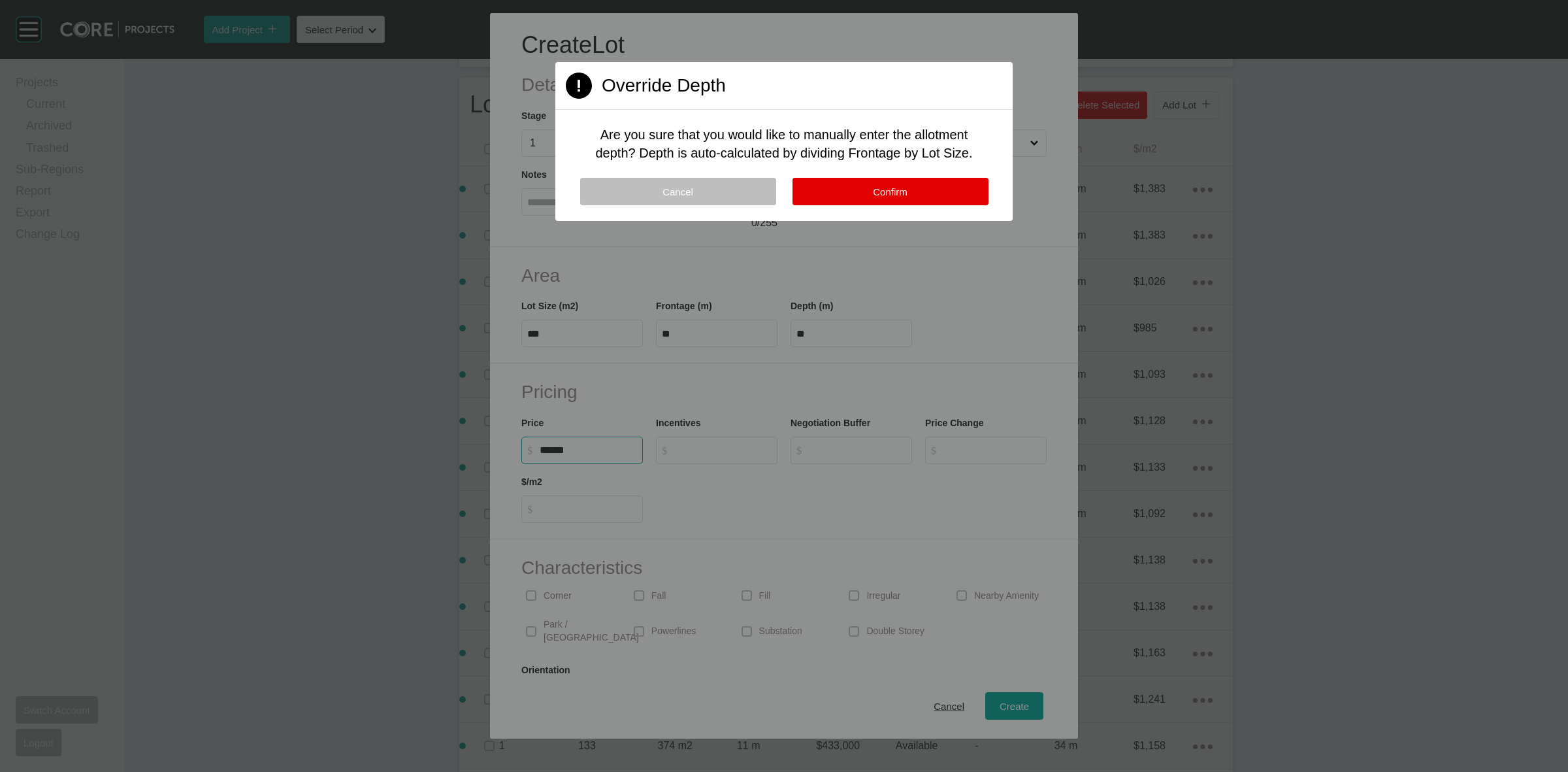
type input "*******"
type input "*****"
type input "*"
click at [899, 188] on span "Confirm" at bounding box center [890, 191] width 35 height 11
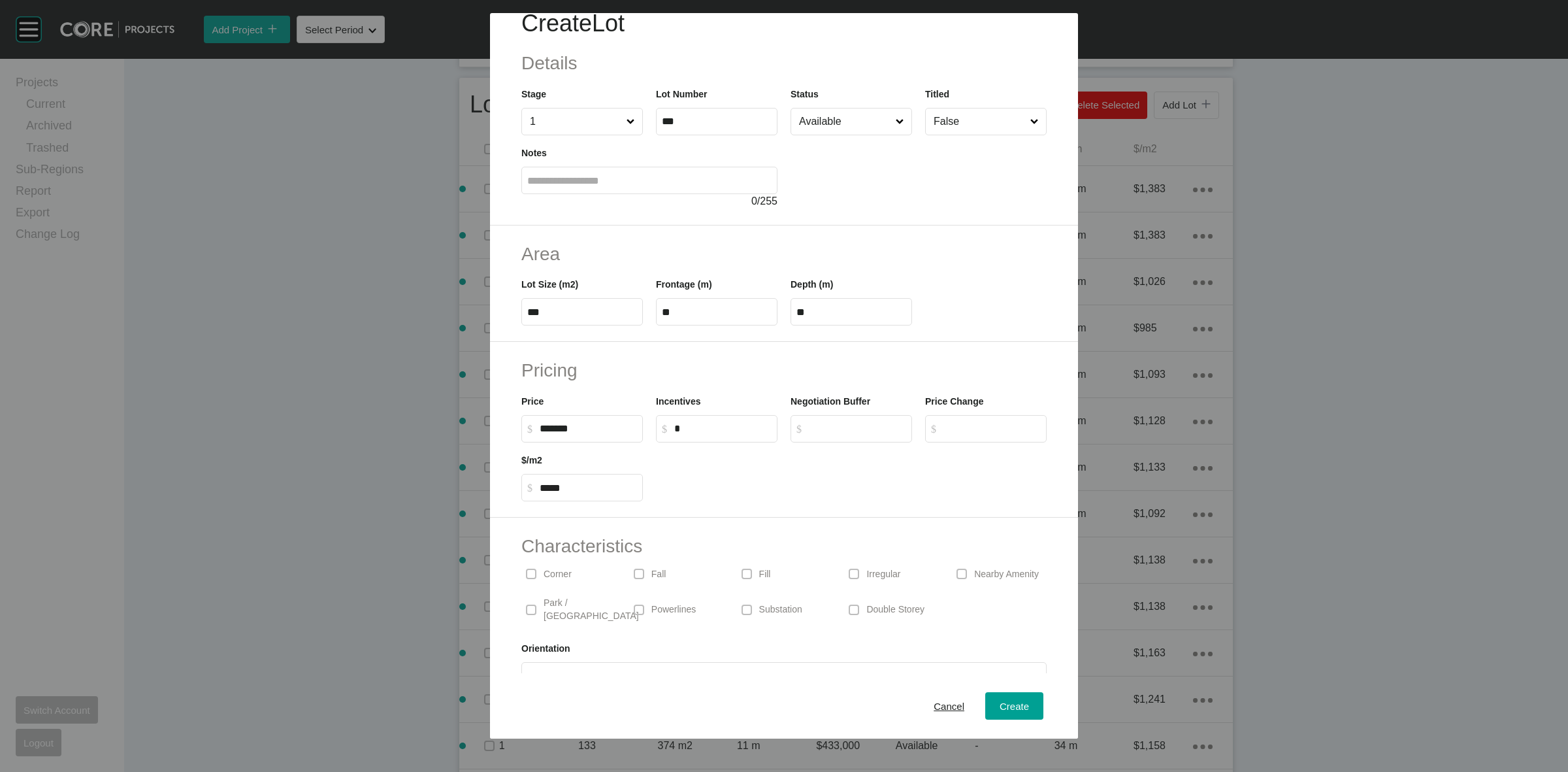
scroll to position [43, 0]
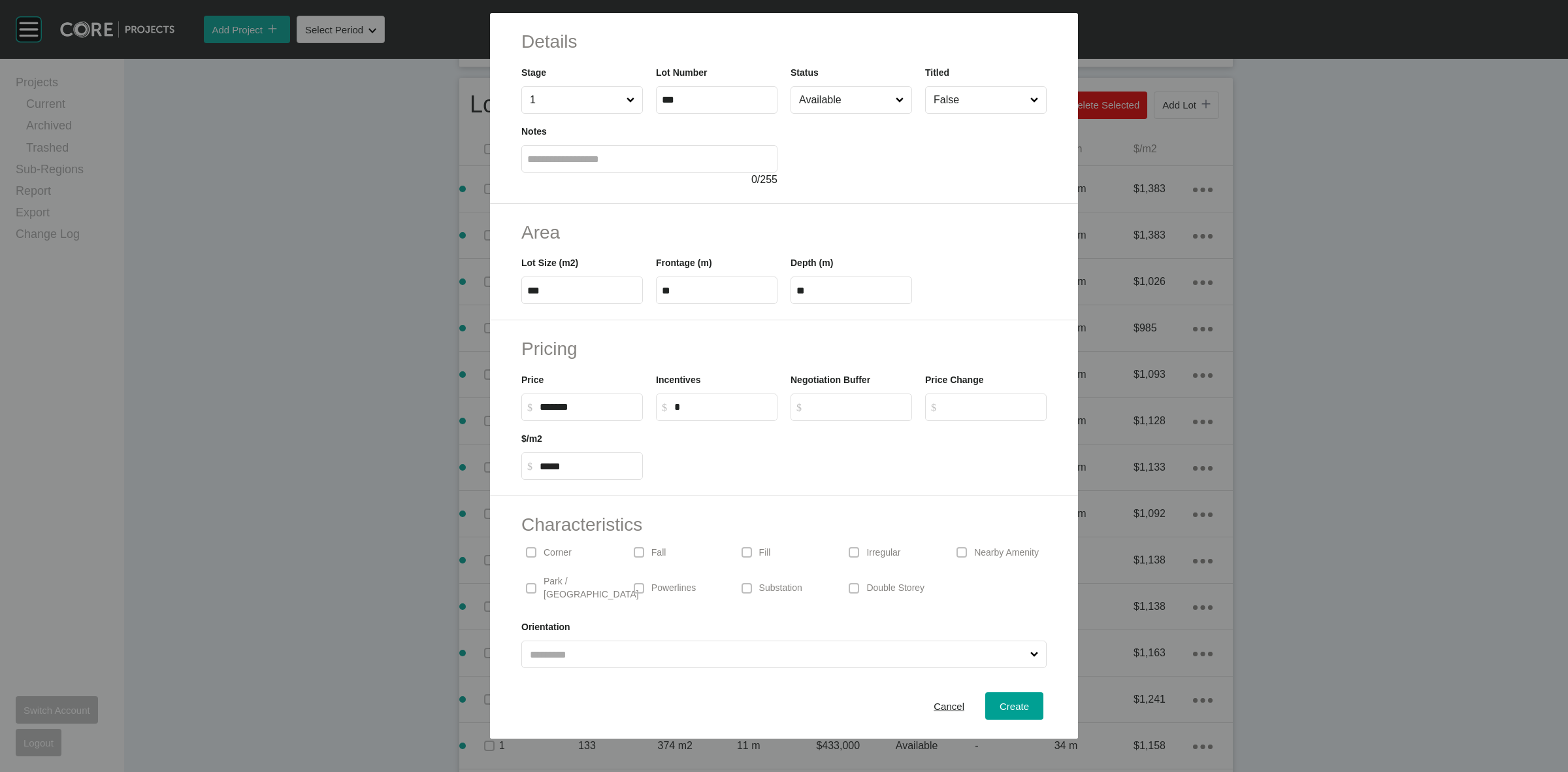
click at [552, 553] on p "Corner" at bounding box center [557, 553] width 28 height 13
click at [1000, 705] on span "Create" at bounding box center [1014, 706] width 29 height 11
type input "*"
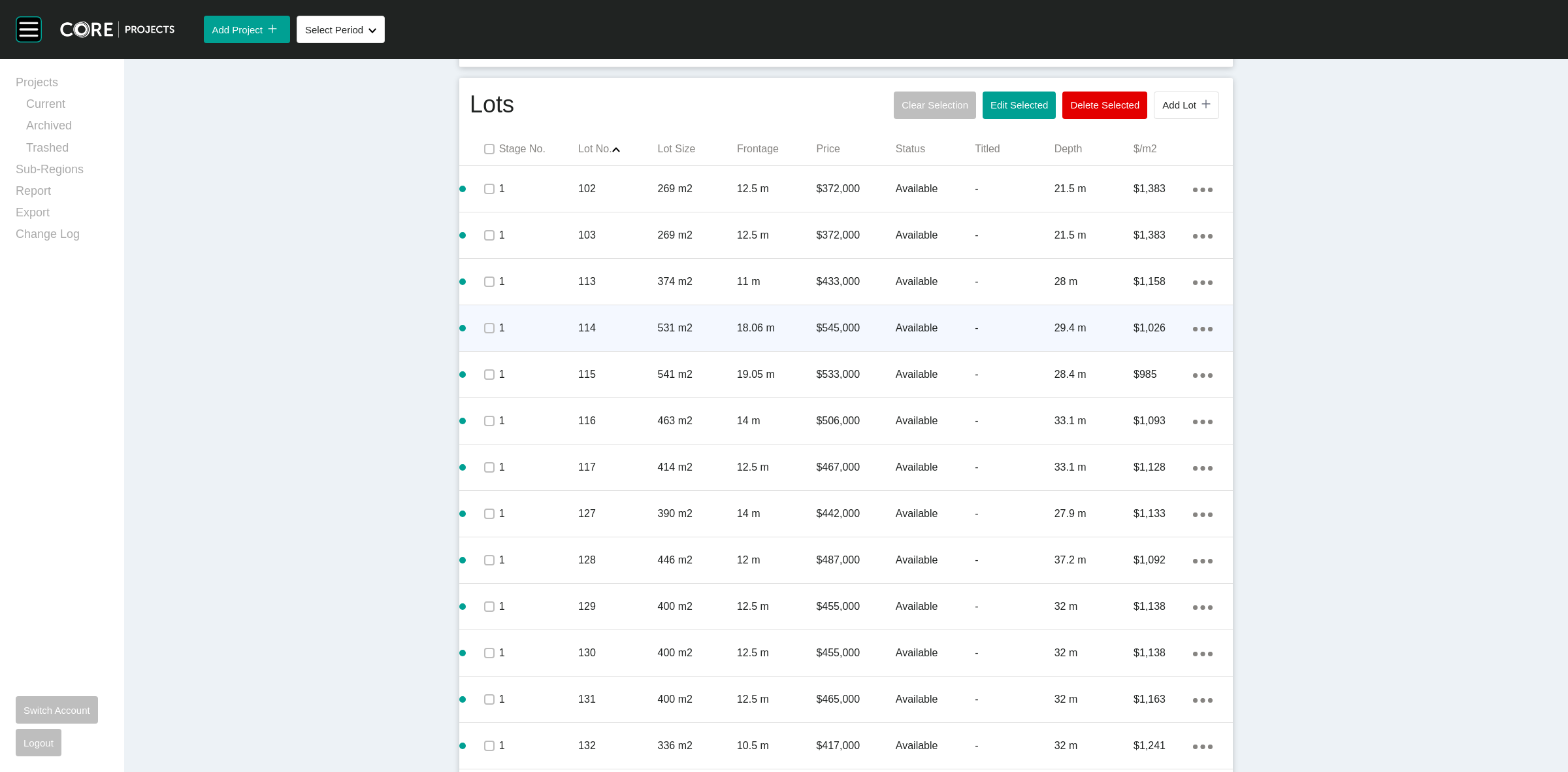
click at [617, 319] on div "114" at bounding box center [617, 328] width 79 height 41
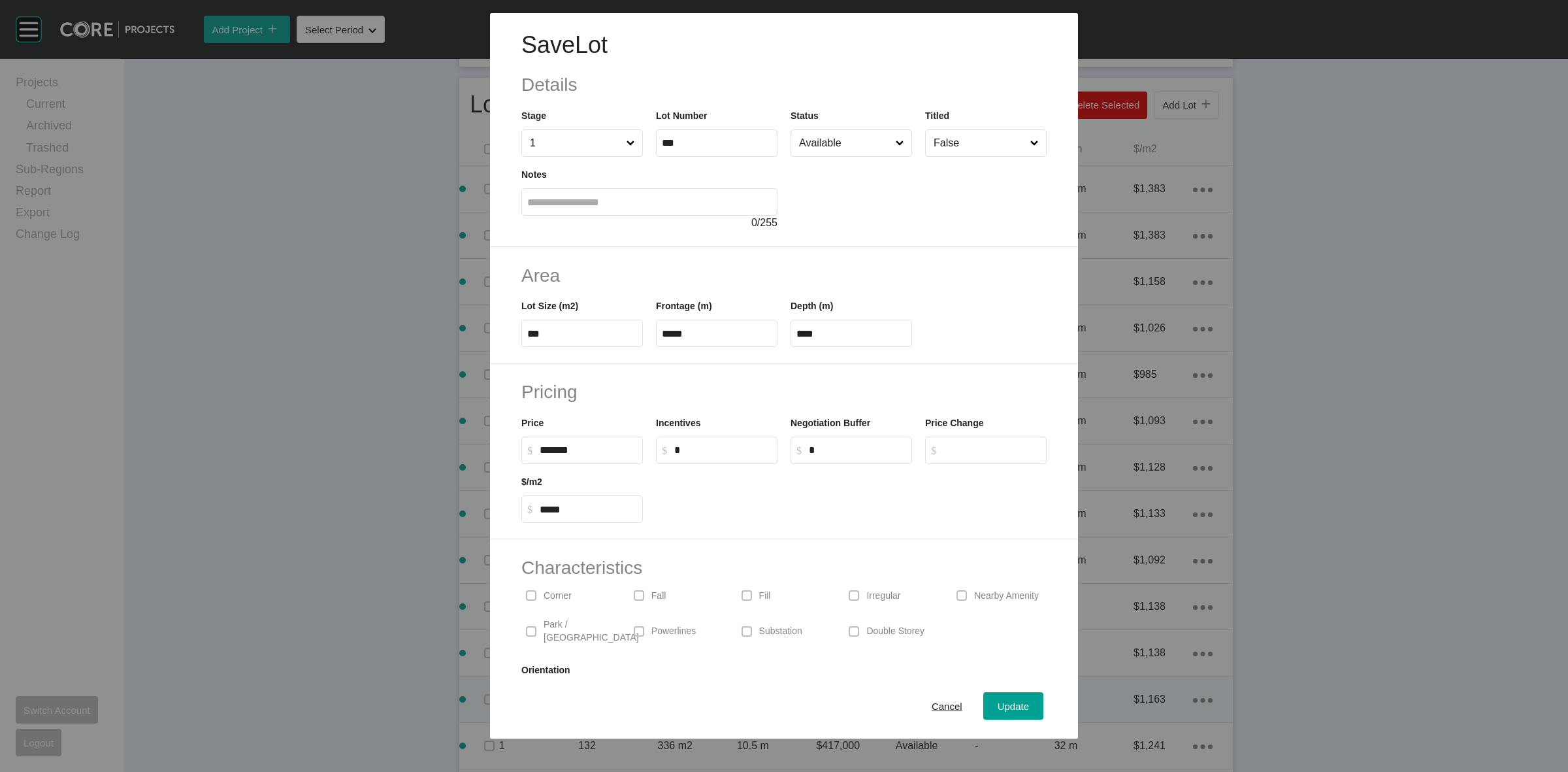
drag, startPoint x: 925, startPoint y: 703, endPoint x: 911, endPoint y: 681, distance: 26.1
click at [932, 703] on span "Cancel" at bounding box center [947, 706] width 31 height 11
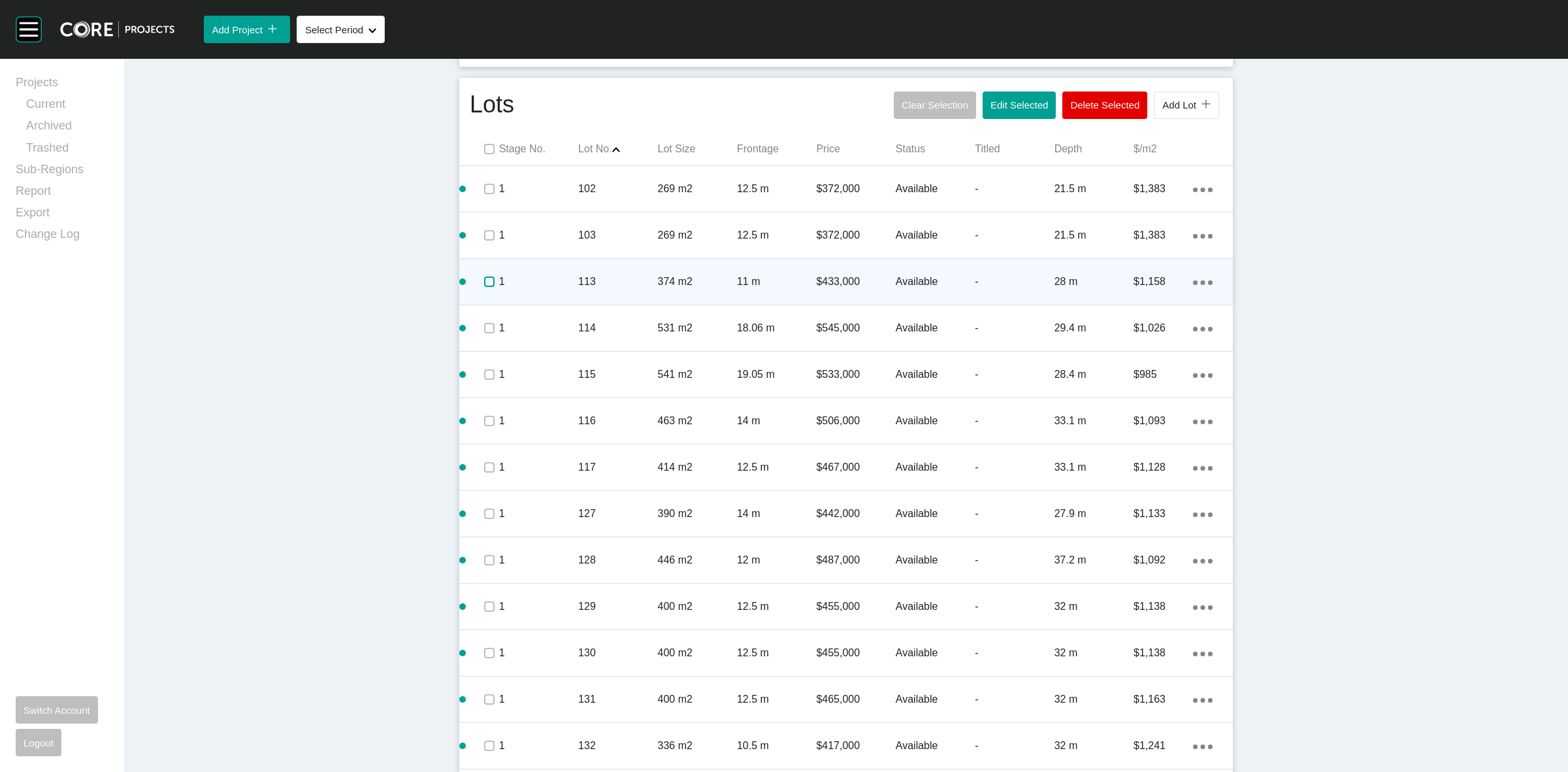
click at [484, 281] on label at bounding box center [489, 282] width 11 height 11
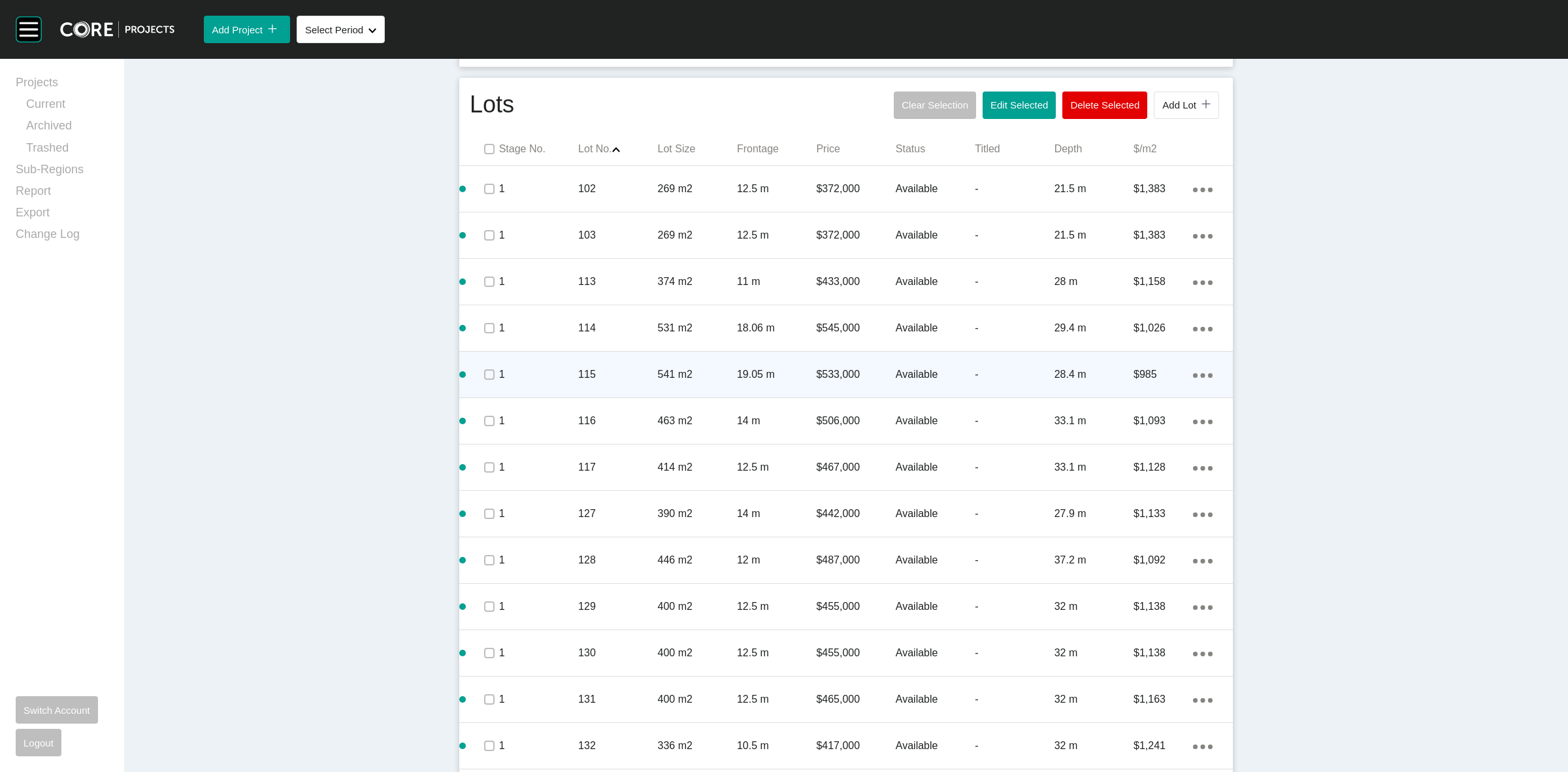
click at [585, 375] on p "115" at bounding box center [617, 374] width 79 height 14
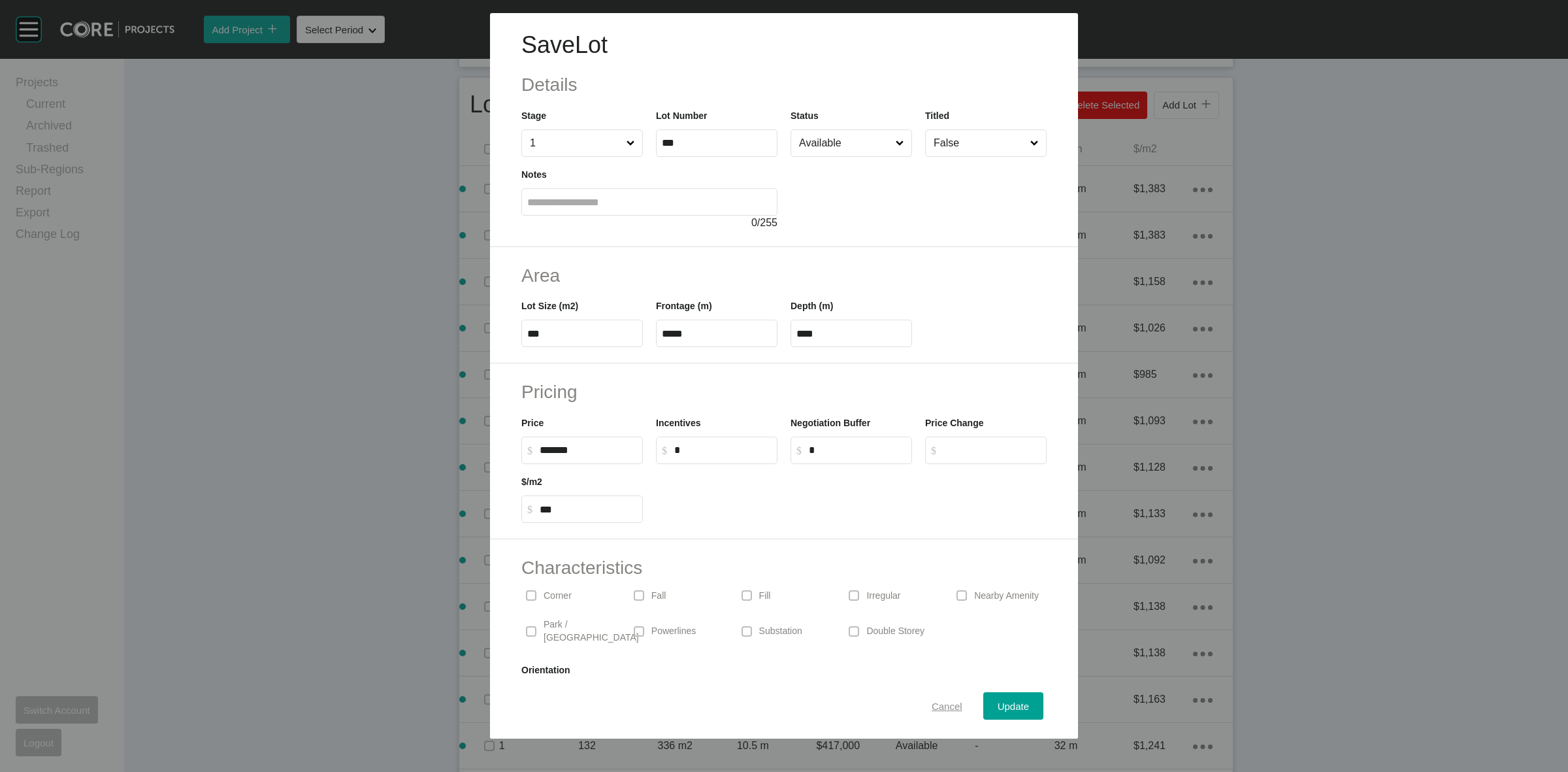
click at [935, 701] on span "Cancel" at bounding box center [947, 706] width 31 height 11
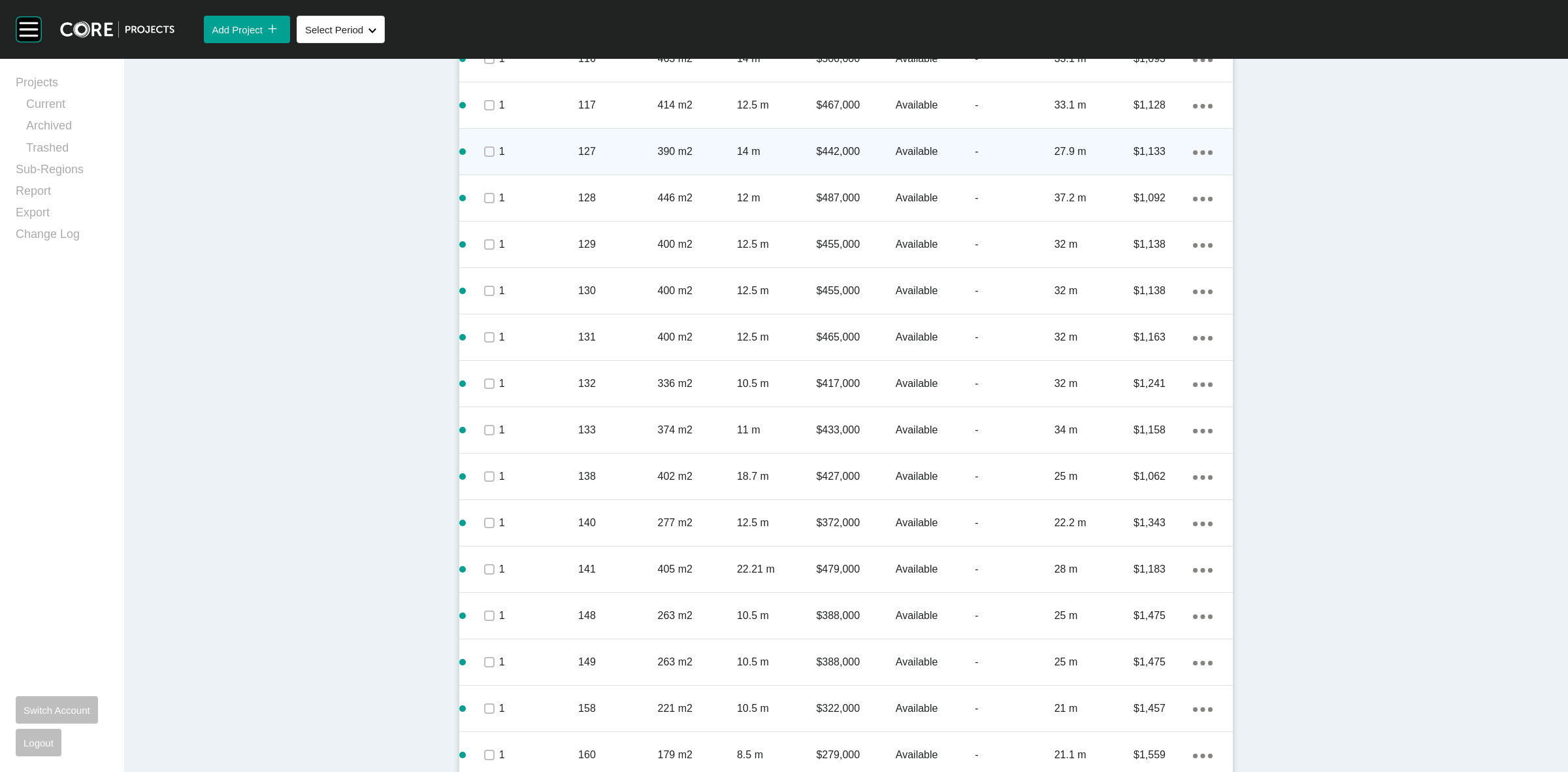
scroll to position [932, 0]
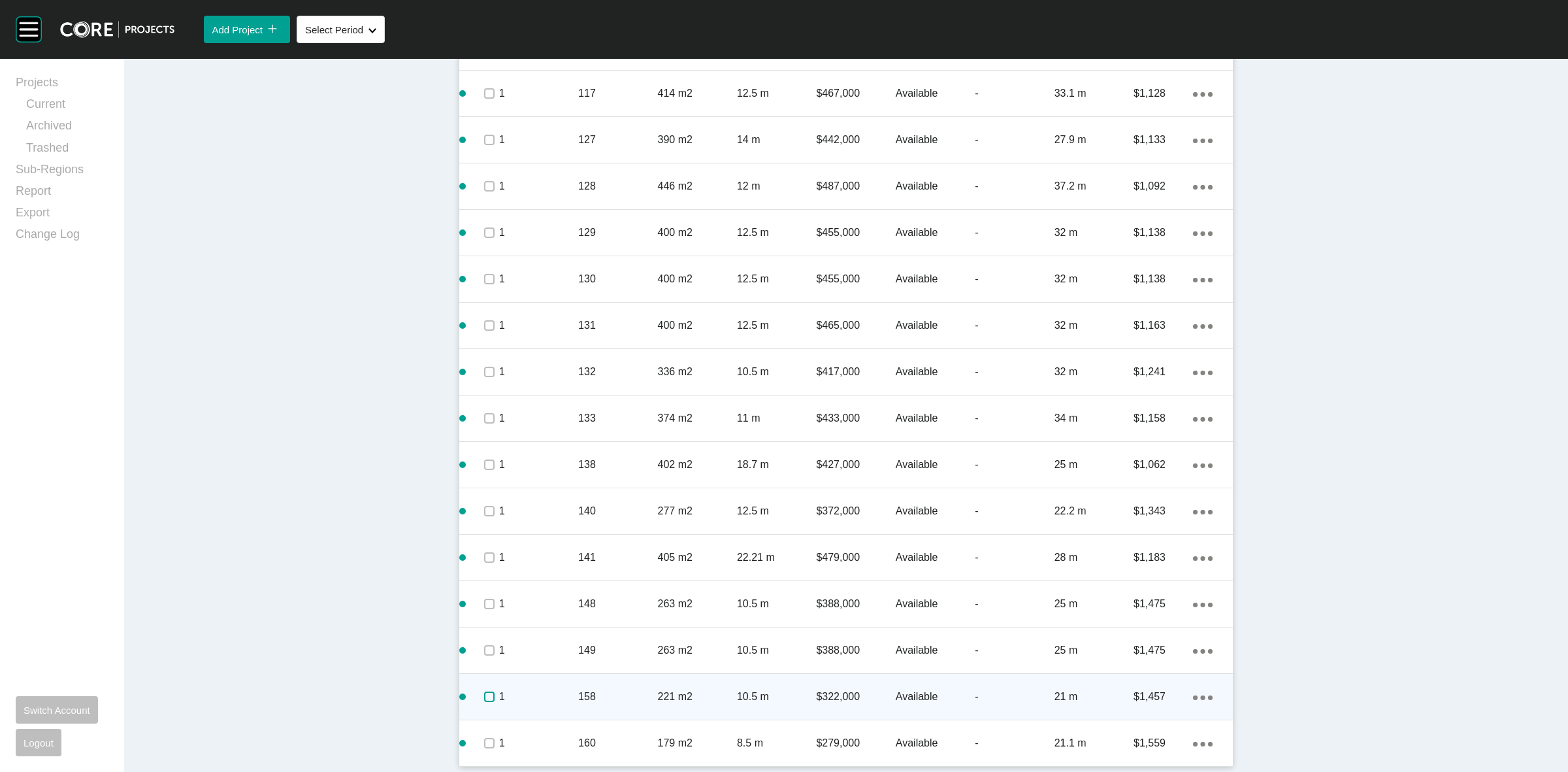
click at [484, 696] on label at bounding box center [489, 696] width 11 height 11
click at [691, 697] on p "221 m2" at bounding box center [697, 696] width 79 height 14
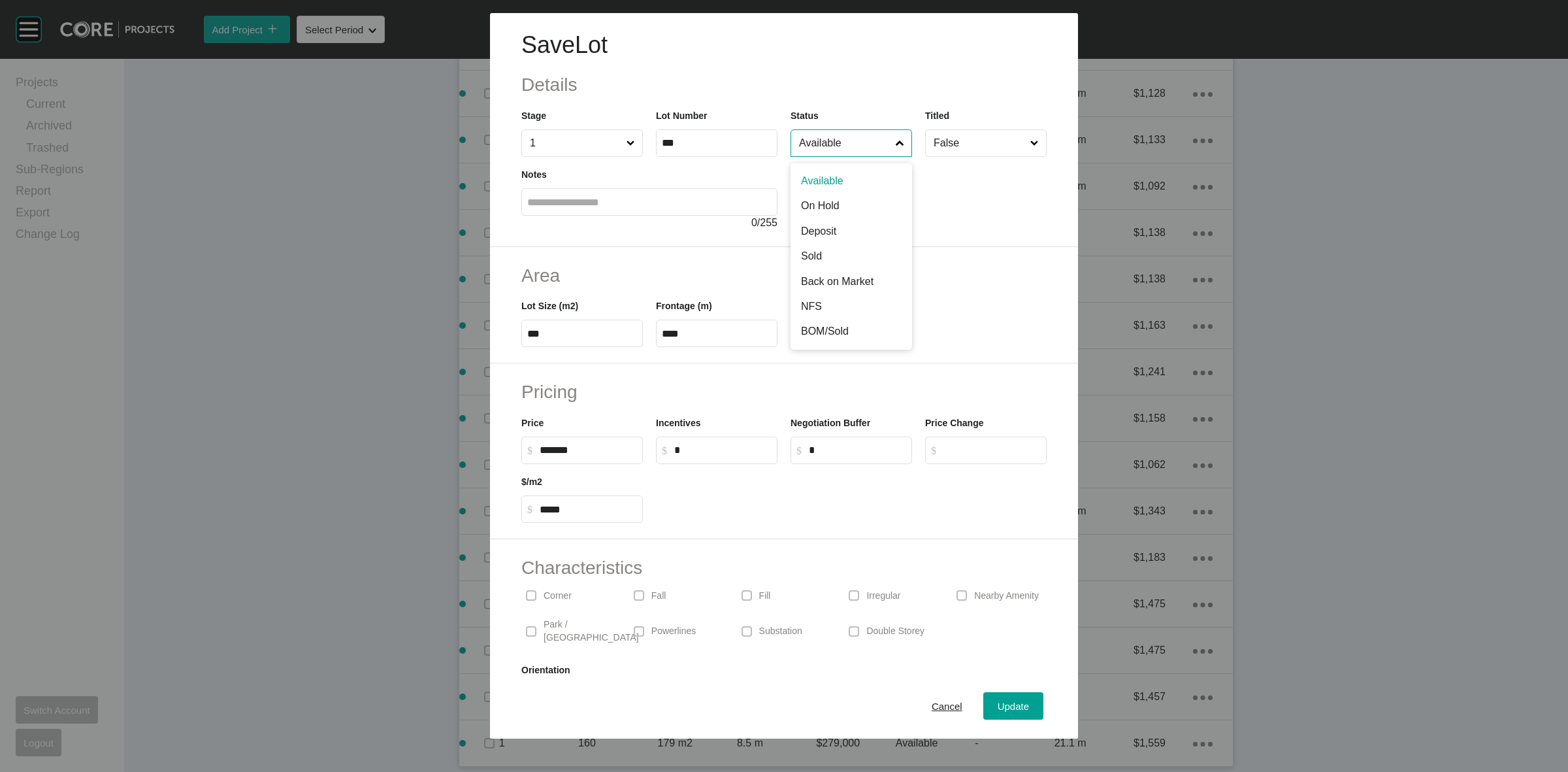
click at [837, 145] on input "Available" at bounding box center [845, 143] width 96 height 26
click at [994, 698] on div "Update" at bounding box center [1013, 706] width 38 height 17
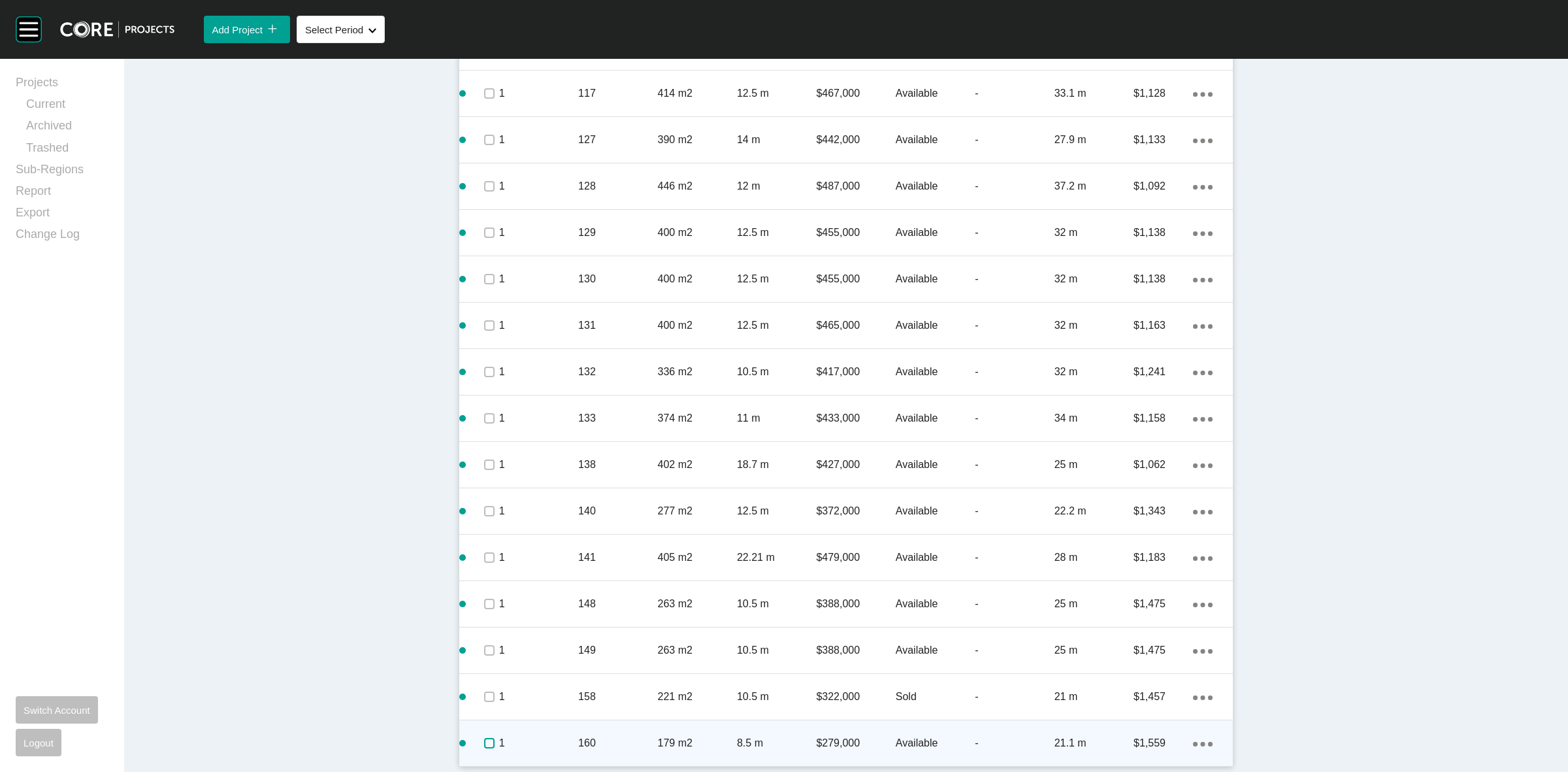
drag, startPoint x: 478, startPoint y: 742, endPoint x: 494, endPoint y: 740, distance: 16.1
click at [484, 740] on label at bounding box center [489, 743] width 11 height 11
click at [550, 737] on p "1" at bounding box center [538, 743] width 79 height 14
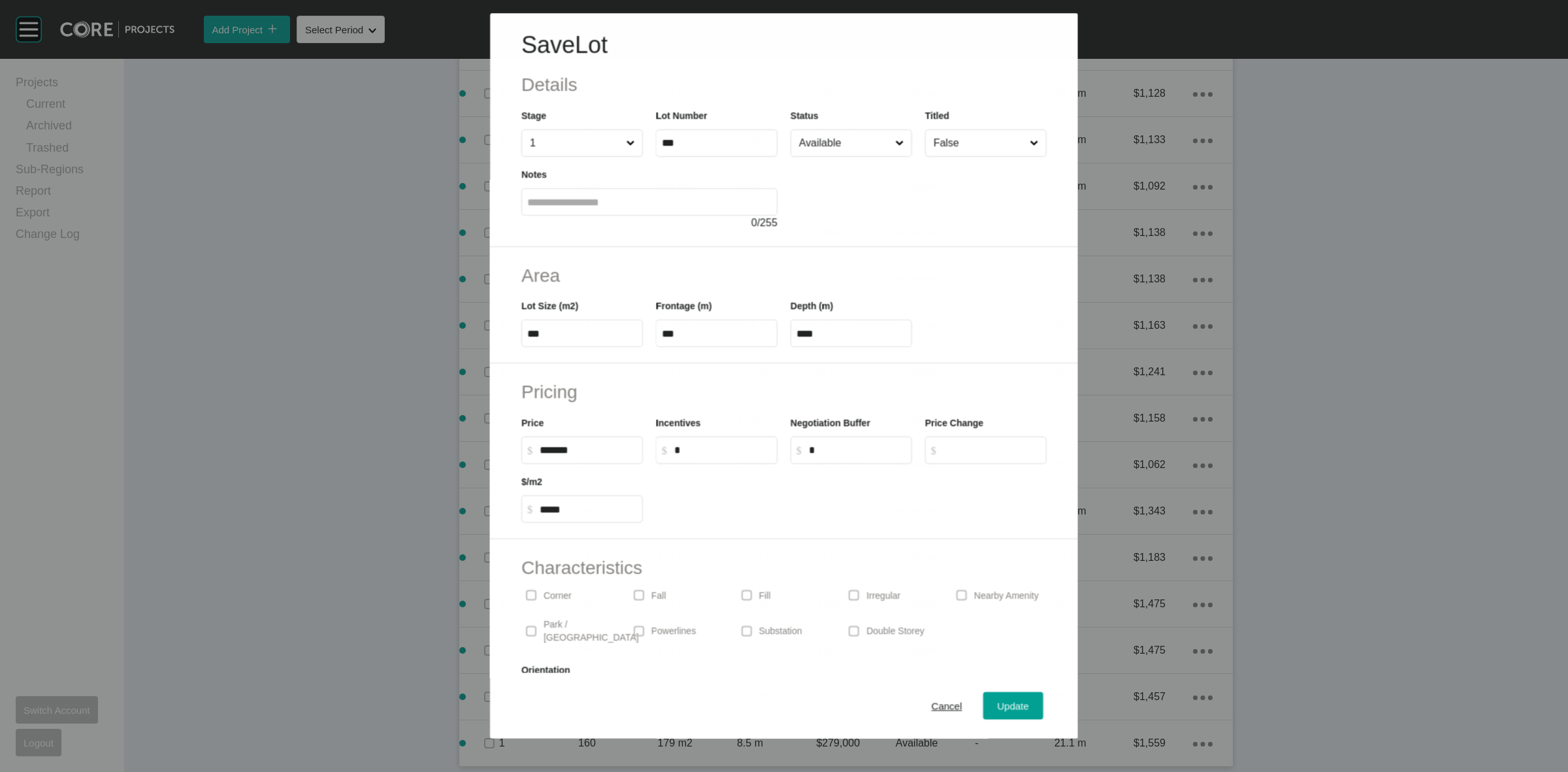
click at [813, 145] on input "Available" at bounding box center [845, 143] width 96 height 26
click at [992, 688] on div "Cancel Update" at bounding box center [784, 706] width 588 height 66
click at [1010, 711] on span "Update" at bounding box center [1013, 706] width 32 height 11
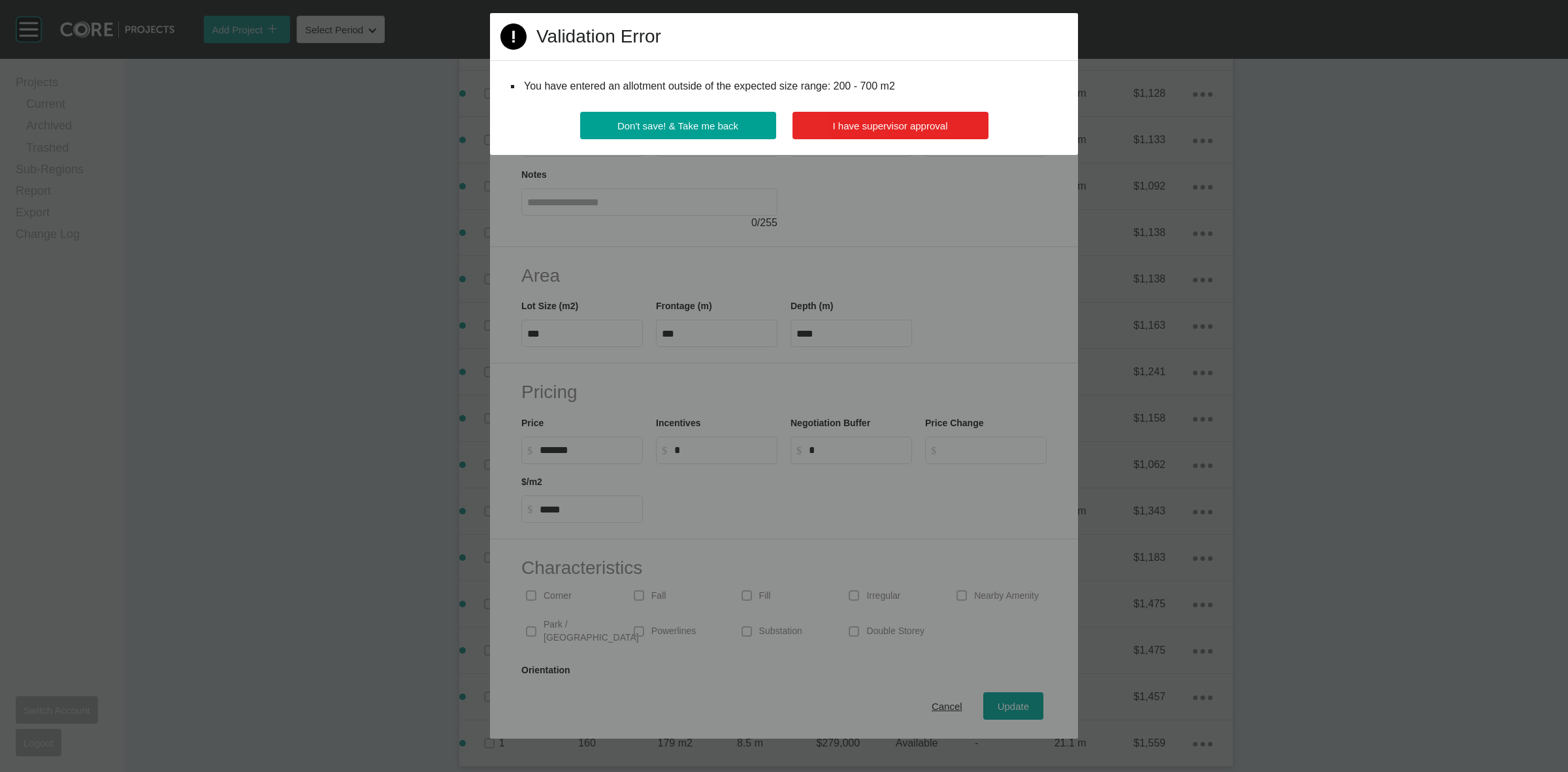
click at [870, 121] on span "I have supervisor approval" at bounding box center [890, 125] width 115 height 11
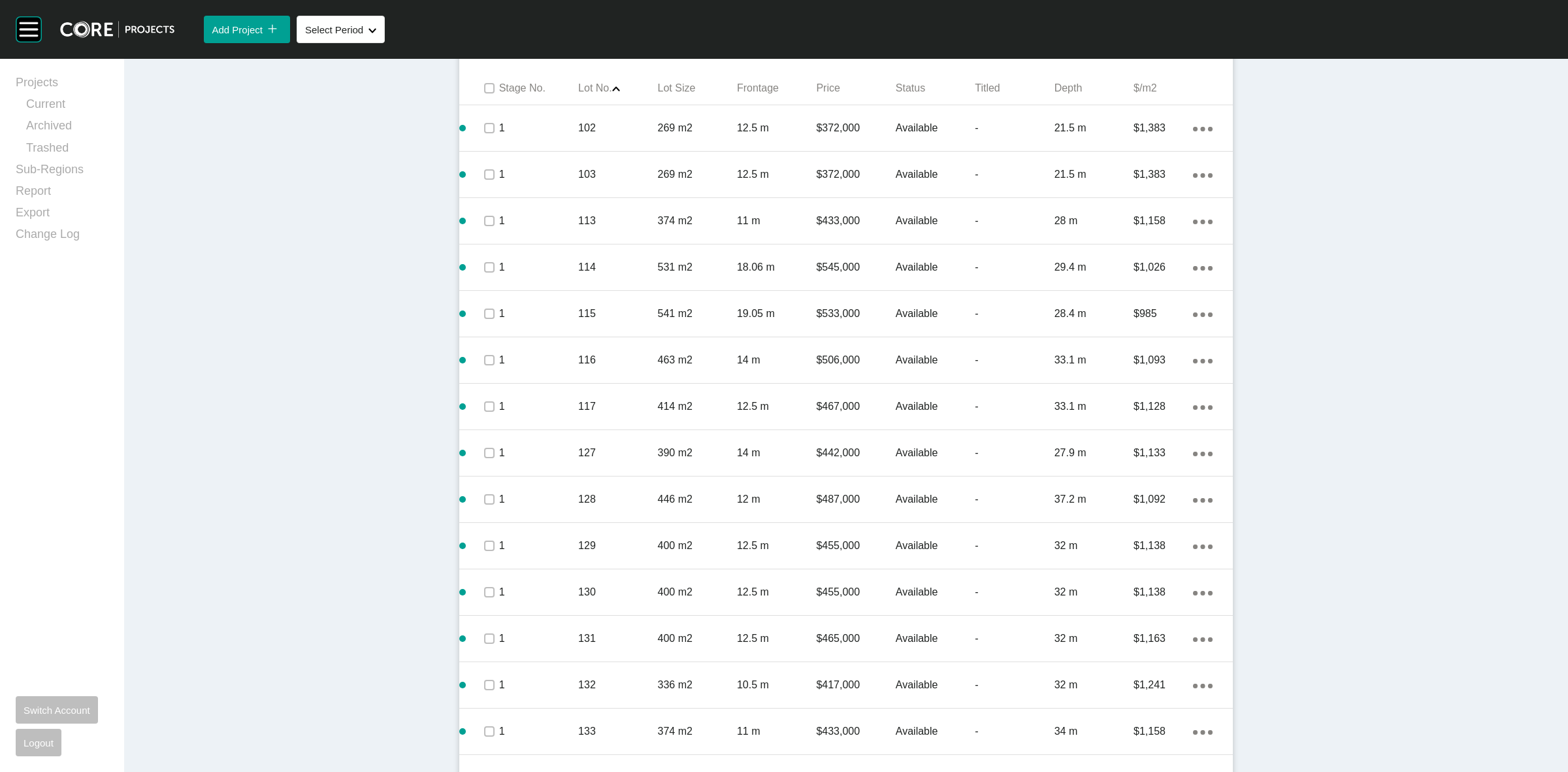
scroll to position [605, 0]
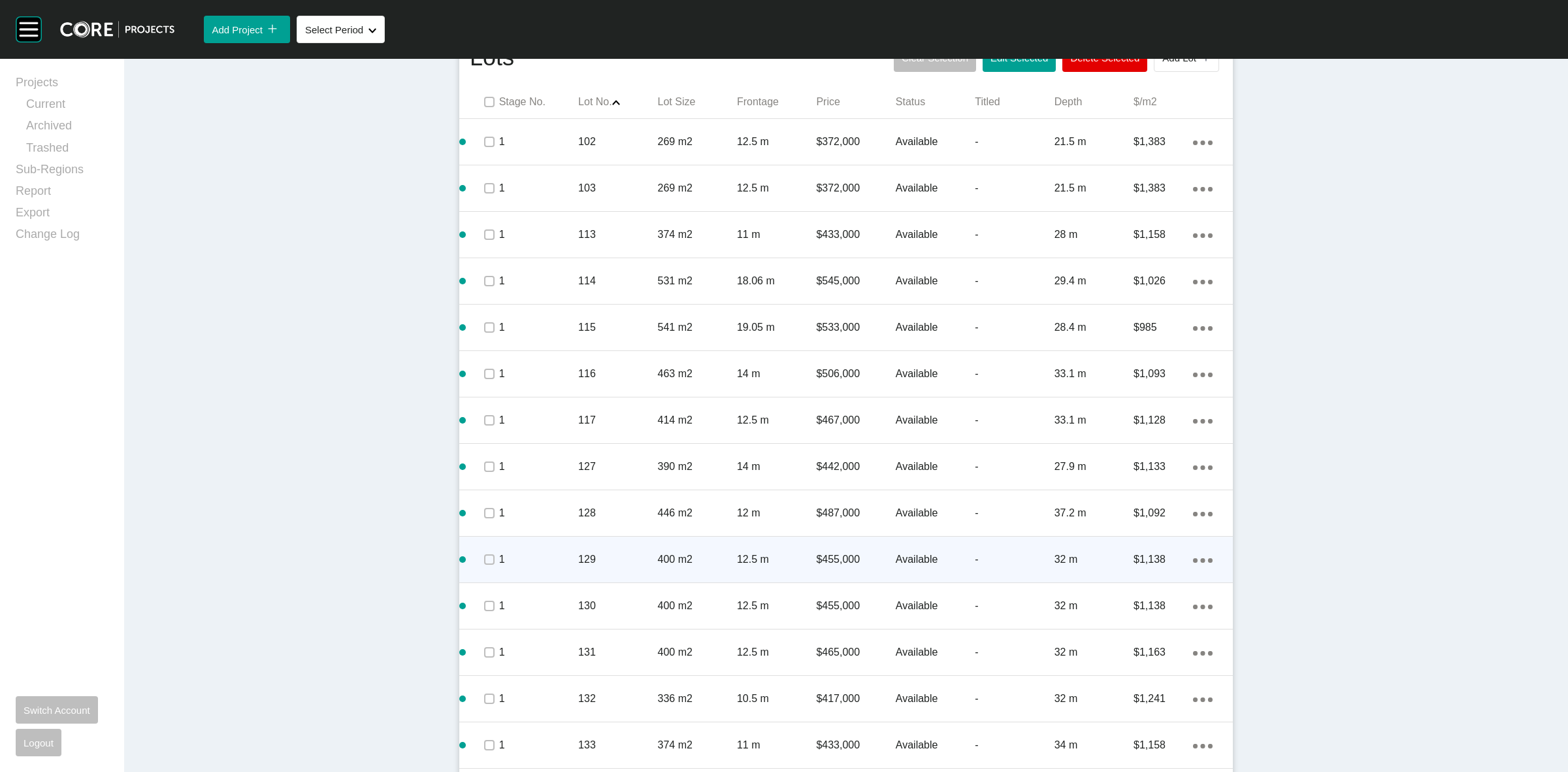
click at [609, 553] on p "129" at bounding box center [617, 559] width 79 height 14
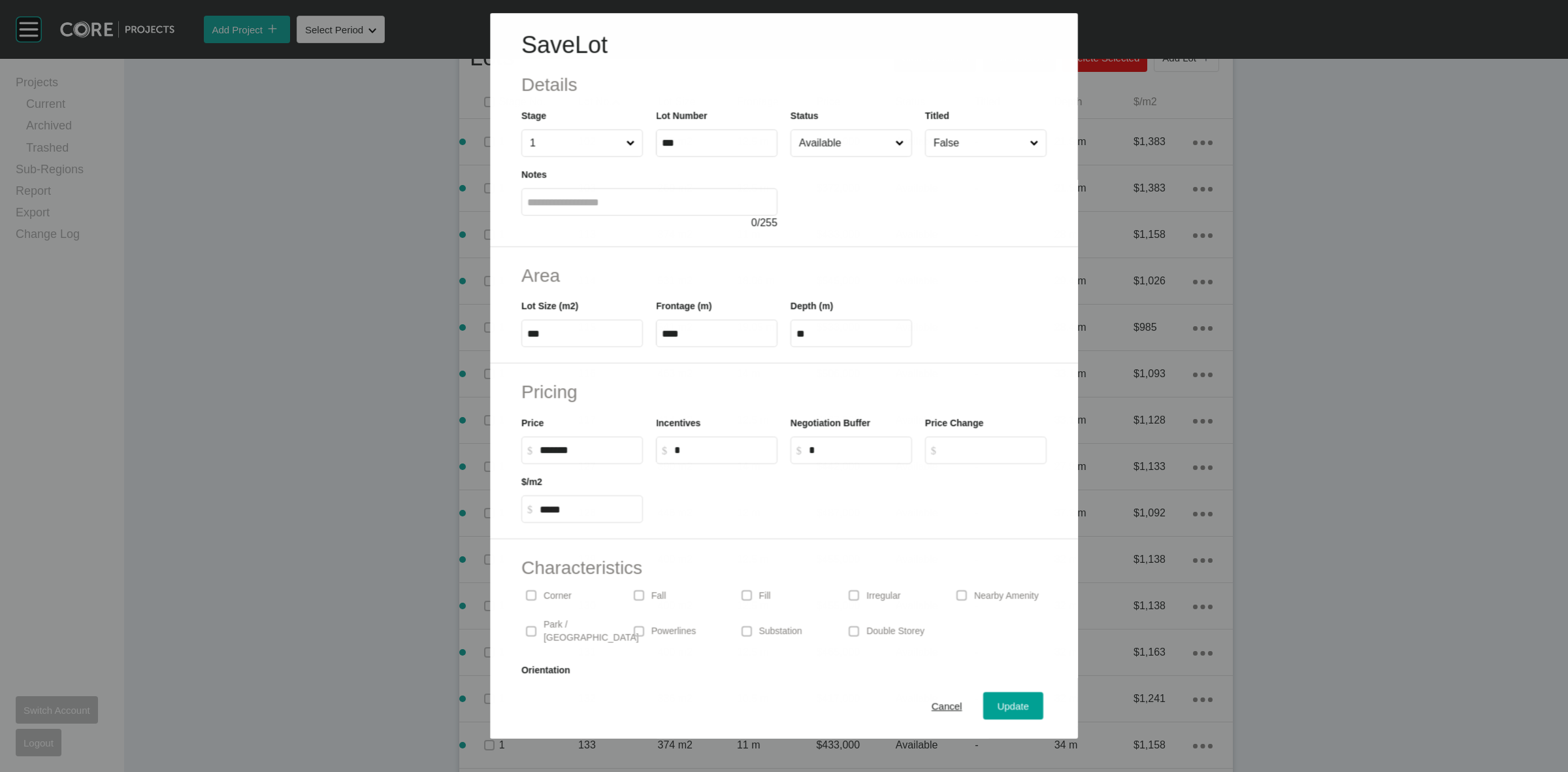
click at [845, 144] on input "Available" at bounding box center [845, 143] width 96 height 26
click at [997, 706] on span "Update" at bounding box center [1013, 706] width 32 height 11
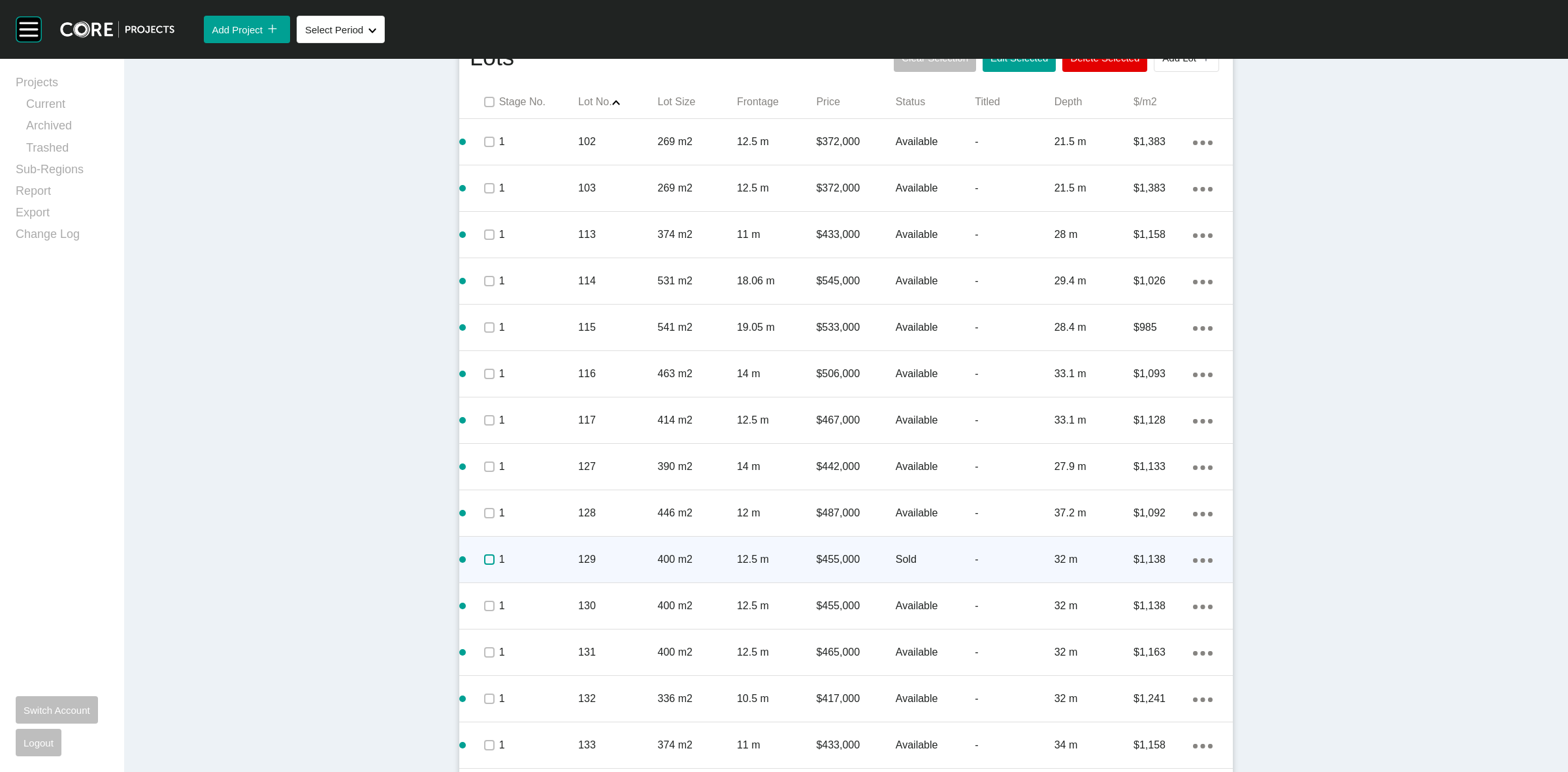
drag, startPoint x: 478, startPoint y: 563, endPoint x: 482, endPoint y: 556, distance: 8.1
click at [484, 563] on label at bounding box center [489, 559] width 11 height 11
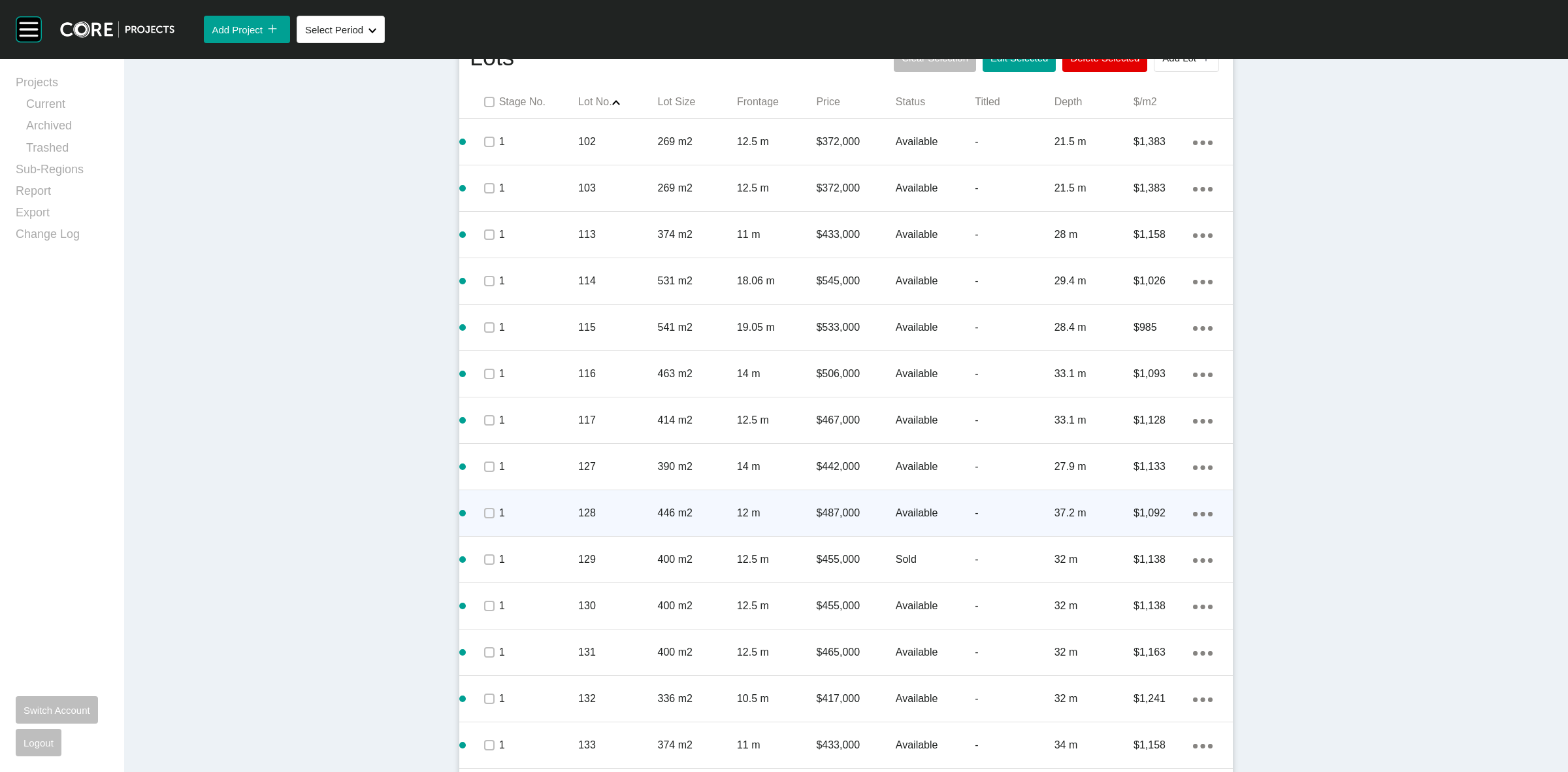
click at [615, 511] on p "128" at bounding box center [617, 513] width 79 height 14
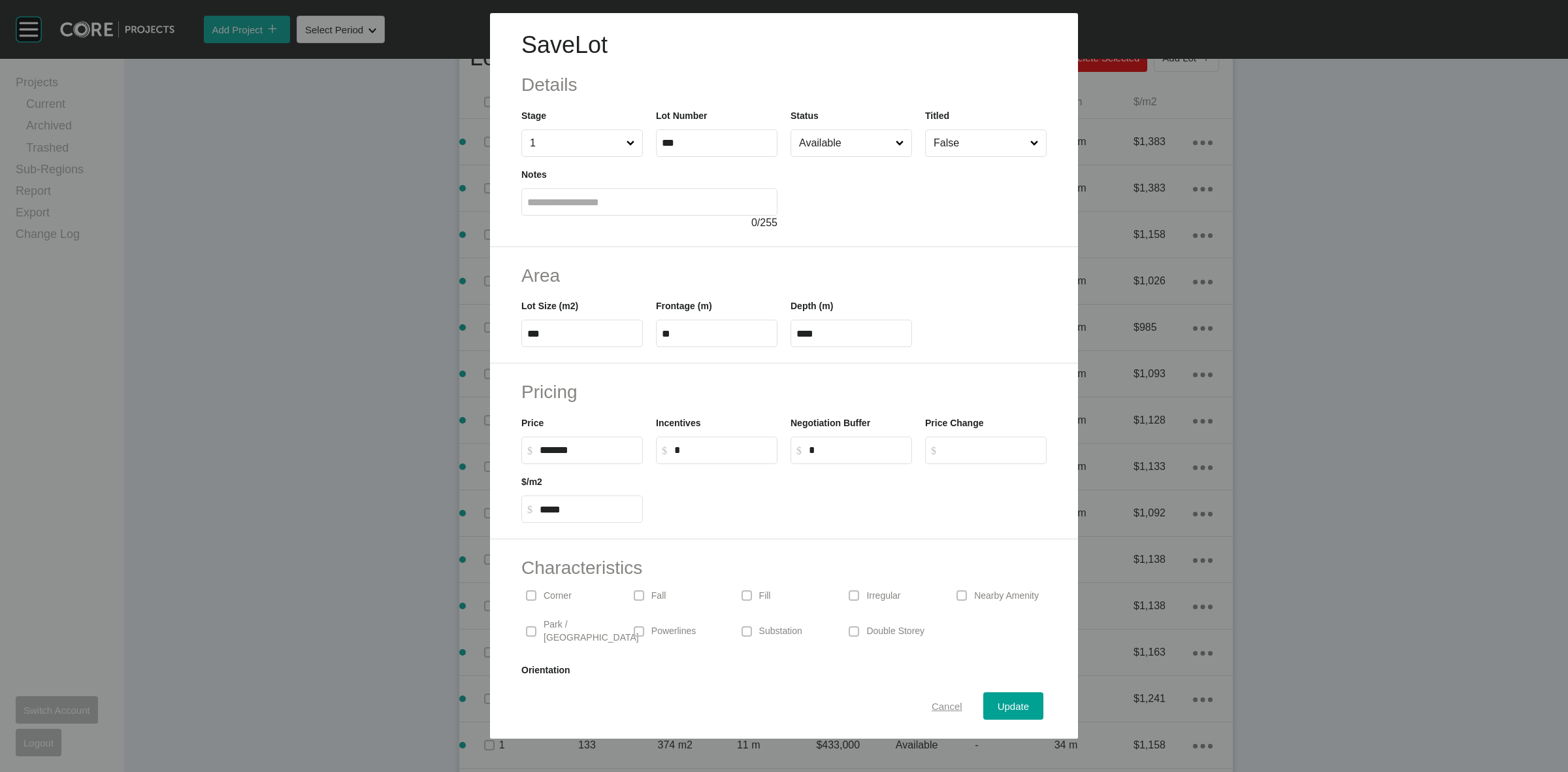
click at [938, 697] on div "Cancel" at bounding box center [947, 706] width 37 height 17
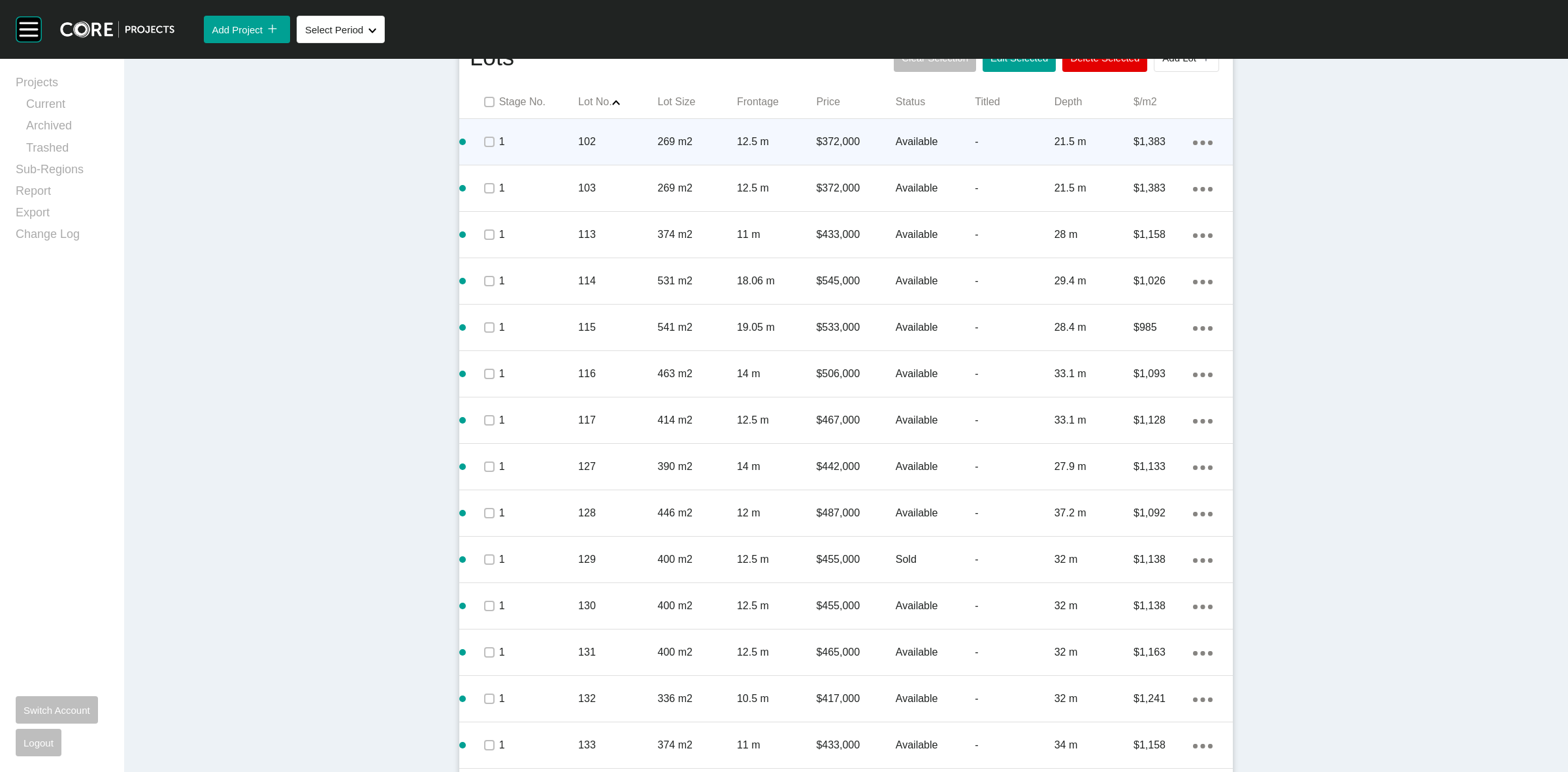
click at [605, 135] on p "102" at bounding box center [617, 141] width 79 height 14
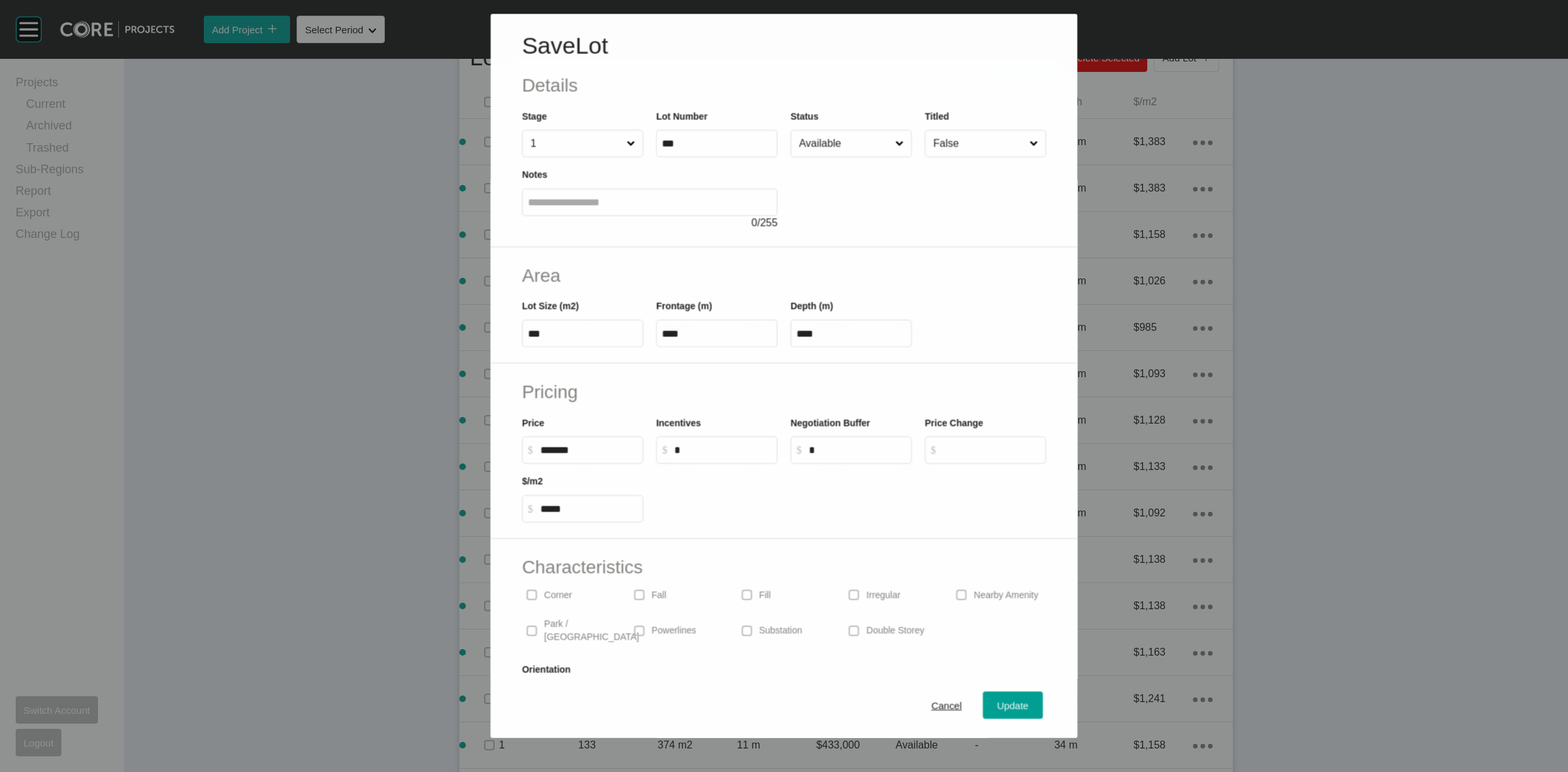
click at [816, 155] on input "Available" at bounding box center [845, 143] width 96 height 26
drag, startPoint x: 993, startPoint y: 696, endPoint x: 982, endPoint y: 688, distance: 13.6
click at [992, 696] on button "Update" at bounding box center [1013, 706] width 60 height 27
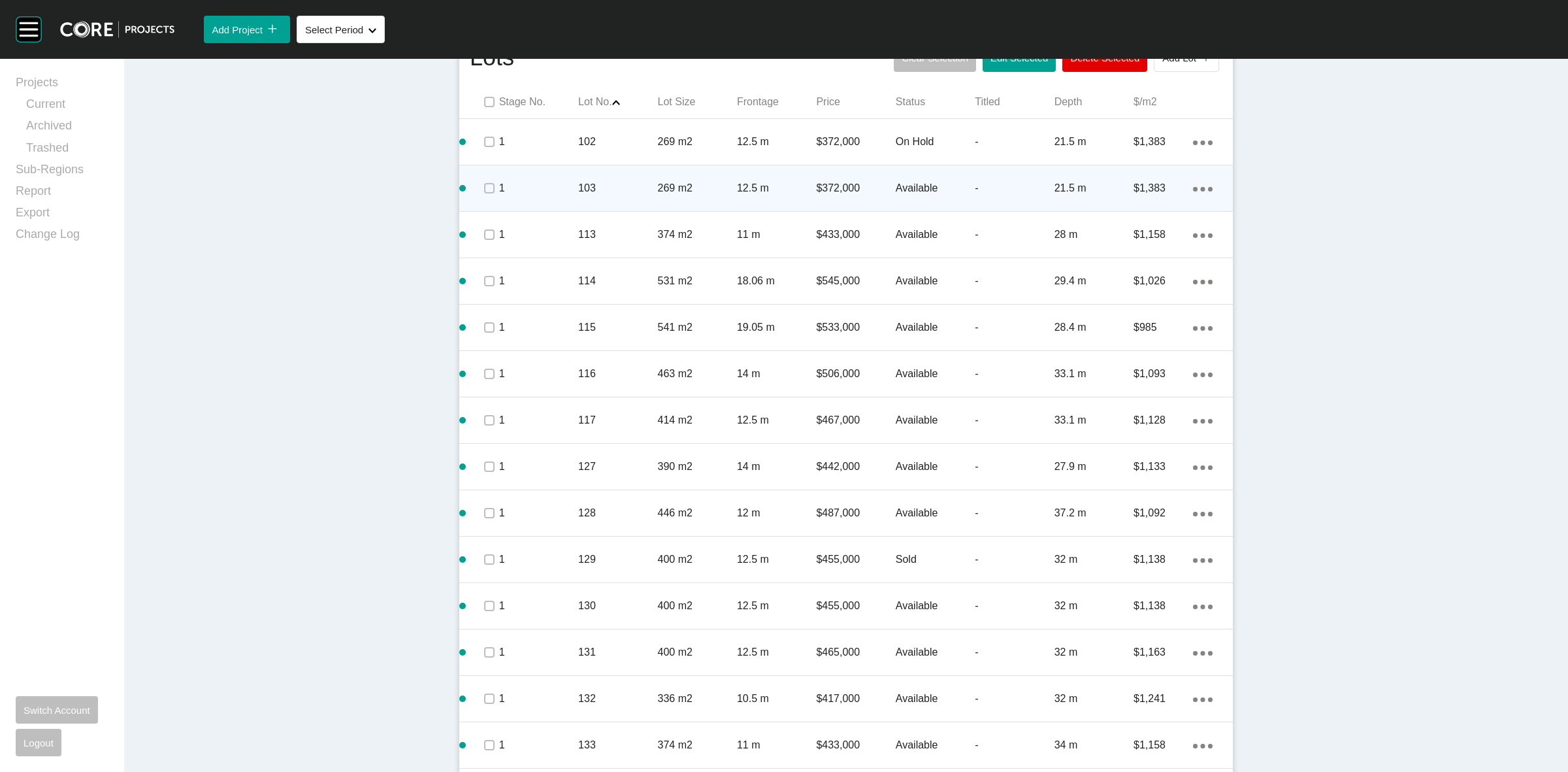
click at [518, 194] on p "1" at bounding box center [538, 188] width 79 height 14
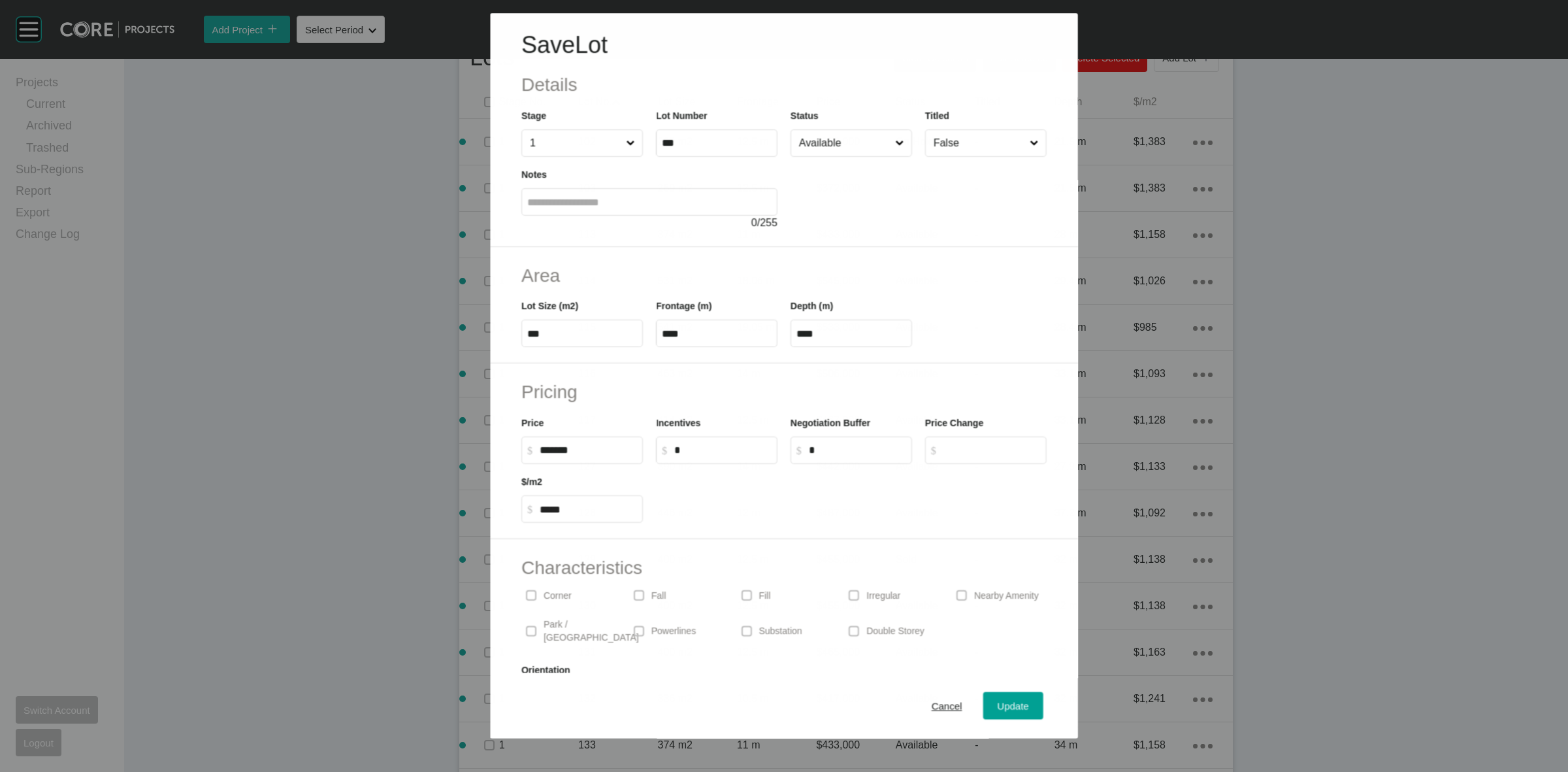
click at [826, 145] on input "Available" at bounding box center [845, 143] width 96 height 26
click at [1006, 703] on span "Update" at bounding box center [1013, 706] width 32 height 11
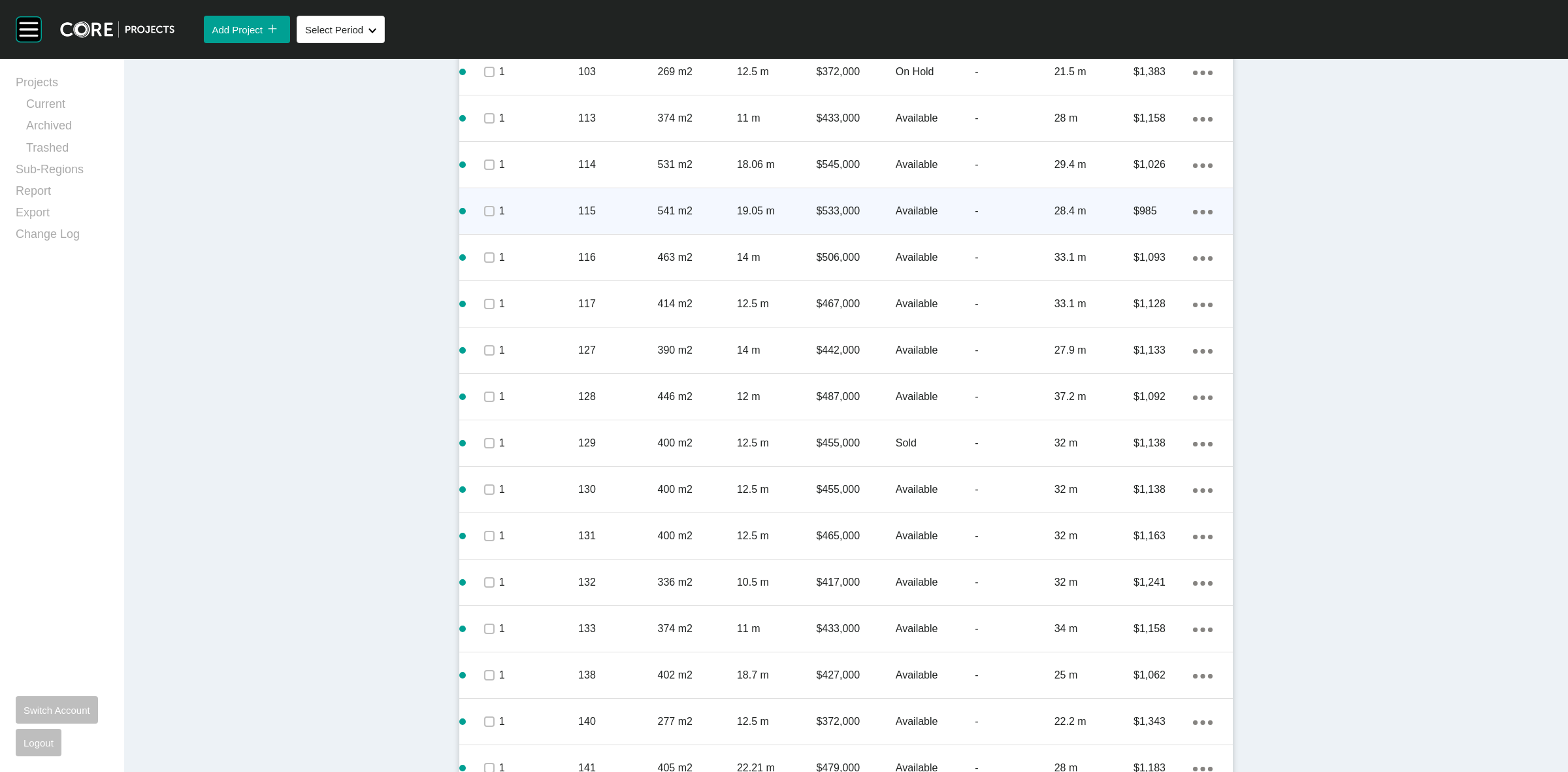
scroll to position [850, 0]
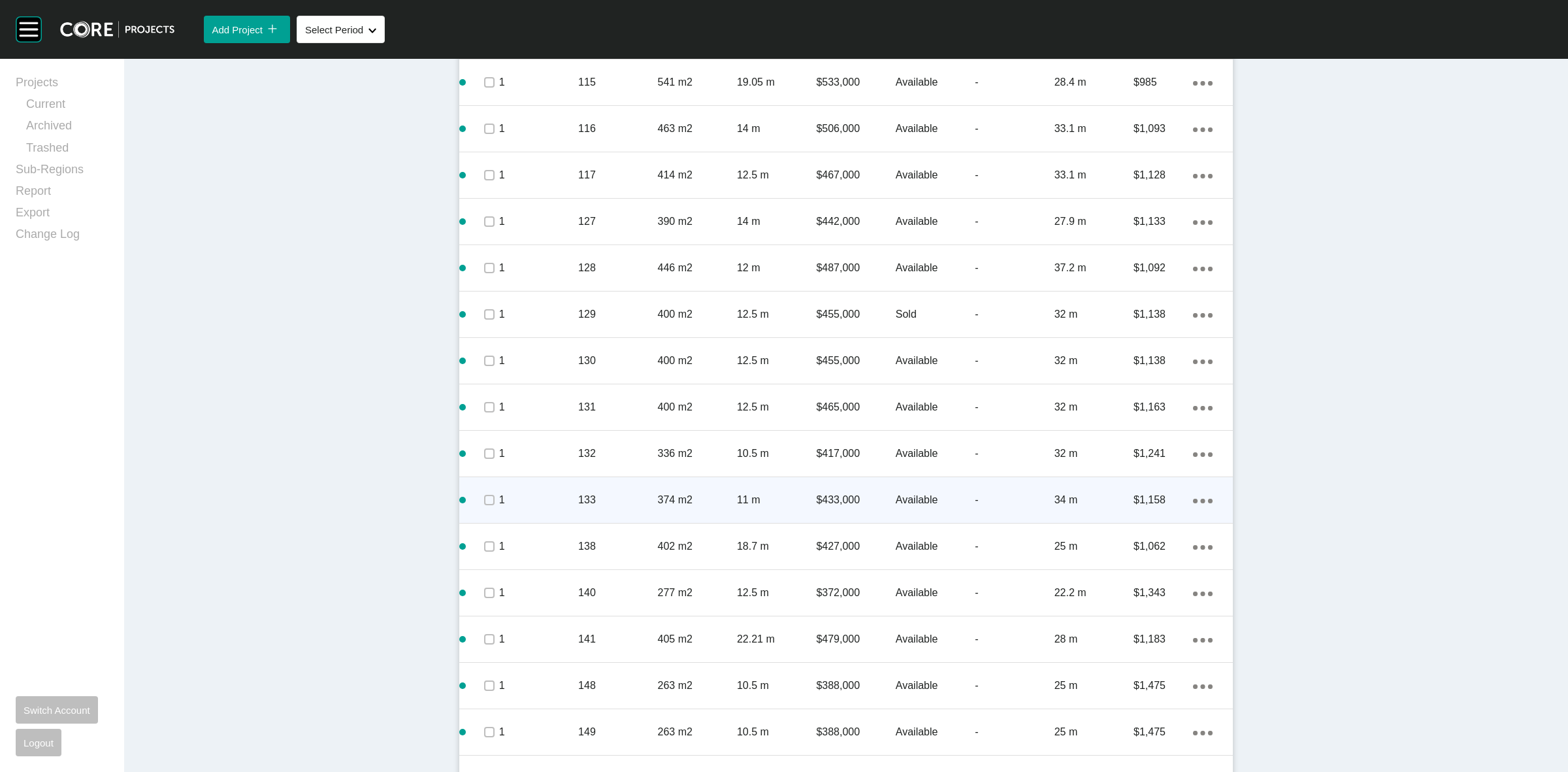
click at [527, 499] on p "1" at bounding box center [538, 499] width 79 height 14
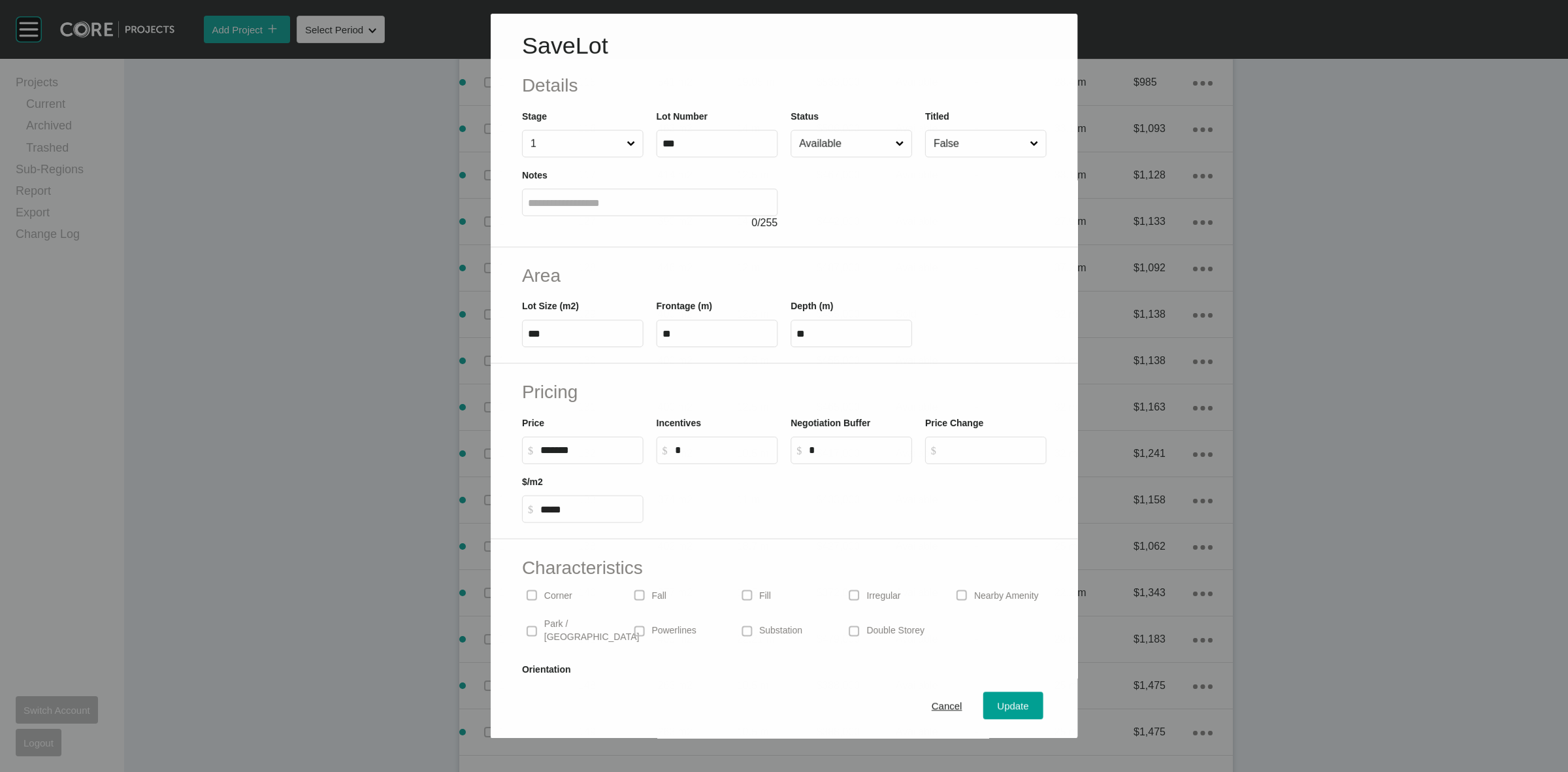
click at [826, 145] on input "Available" at bounding box center [845, 143] width 96 height 26
click at [997, 701] on span "Update" at bounding box center [1013, 706] width 32 height 11
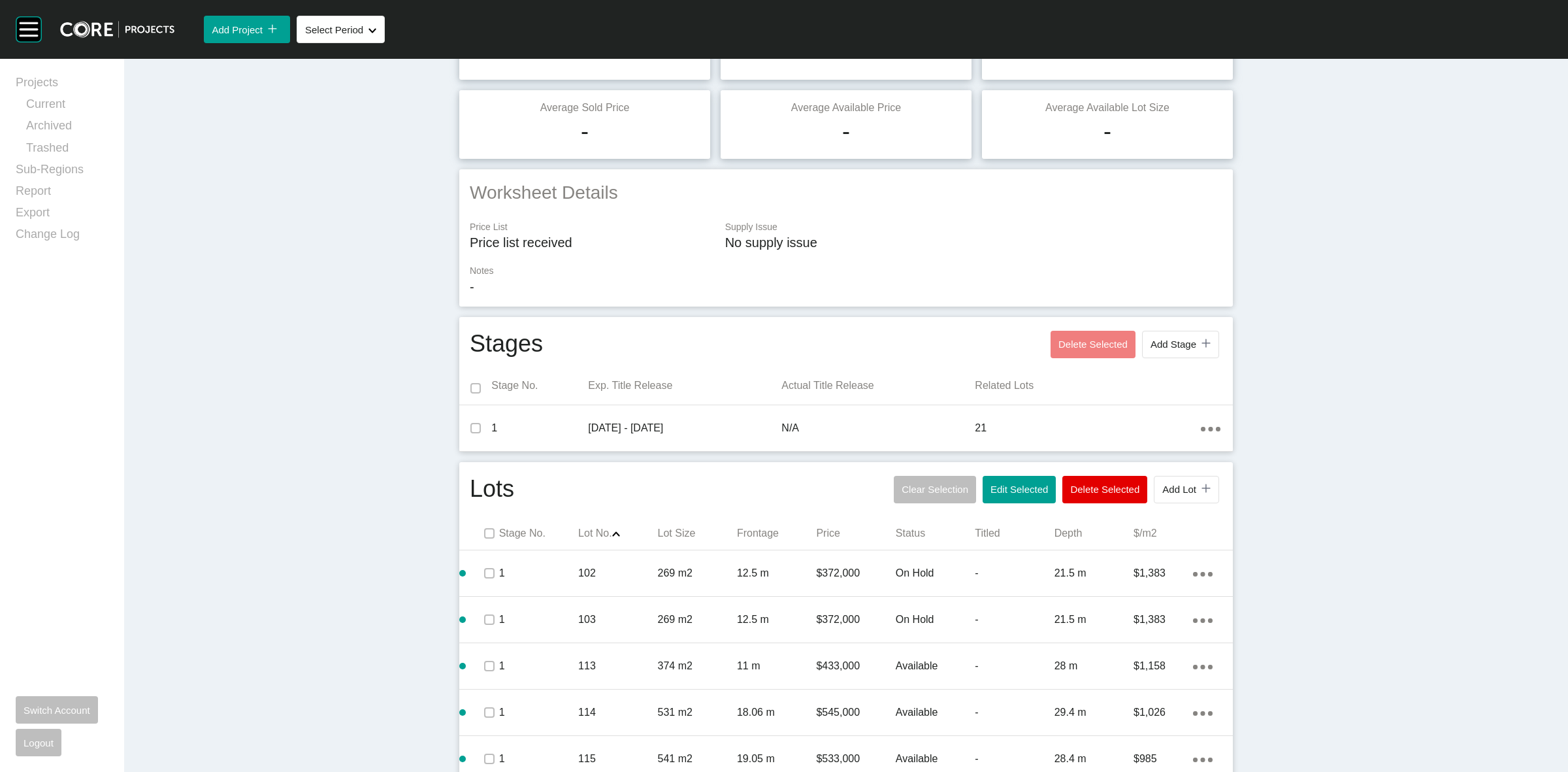
scroll to position [0, 0]
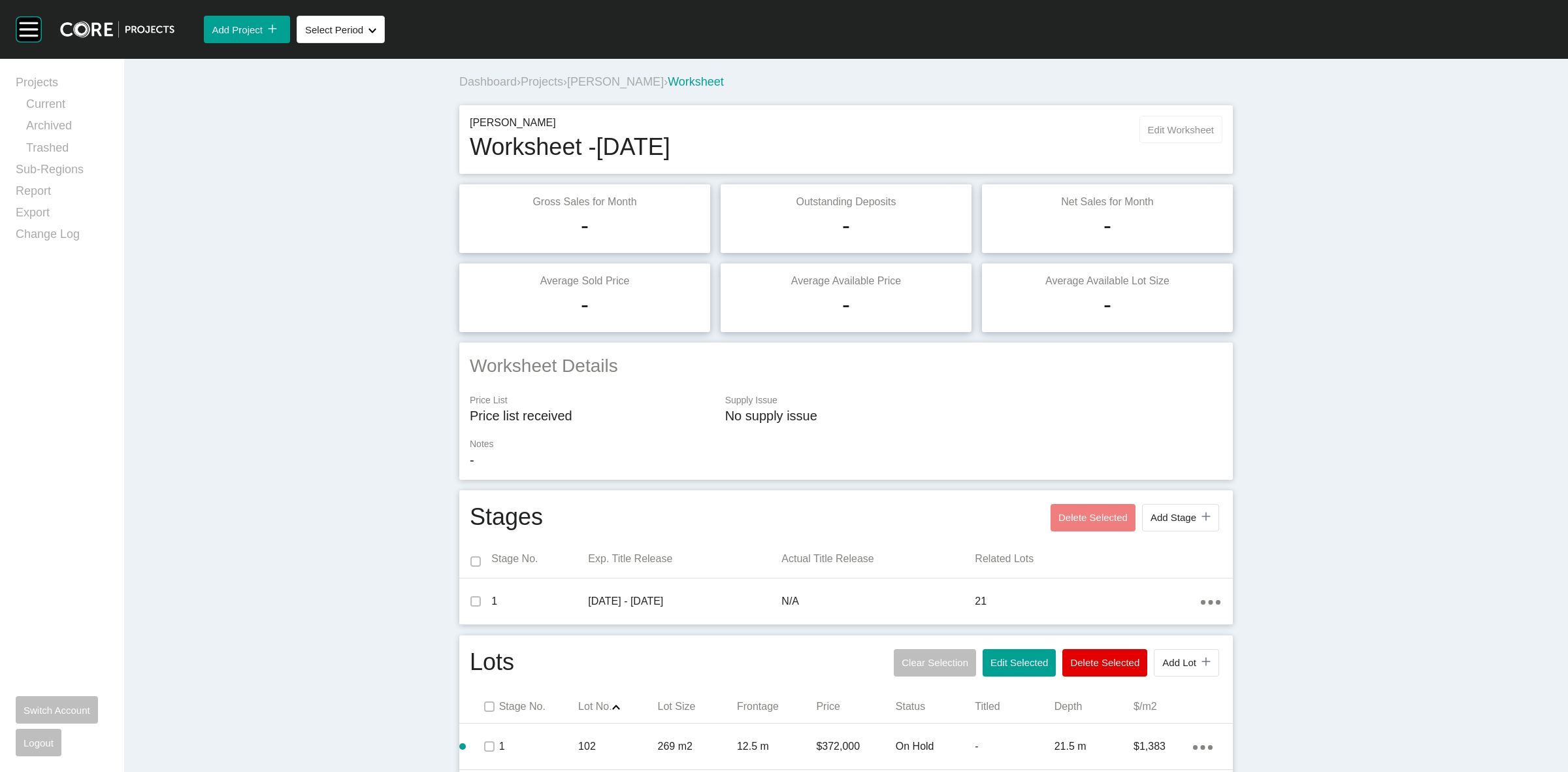
click at [1156, 124] on span "Edit Worksheet" at bounding box center [1180, 129] width 66 height 11
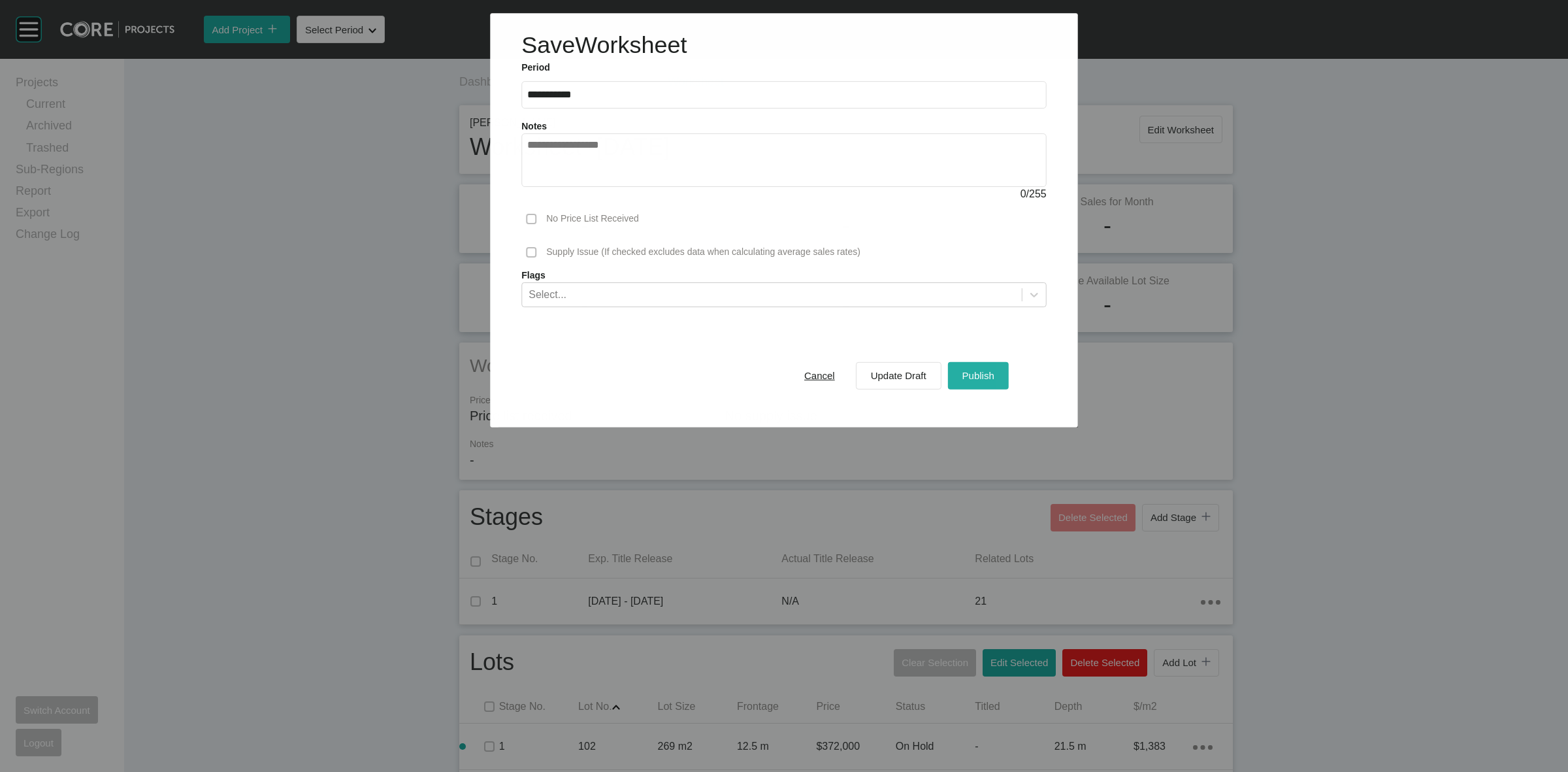
click at [963, 371] on span "Publish" at bounding box center [978, 375] width 32 height 11
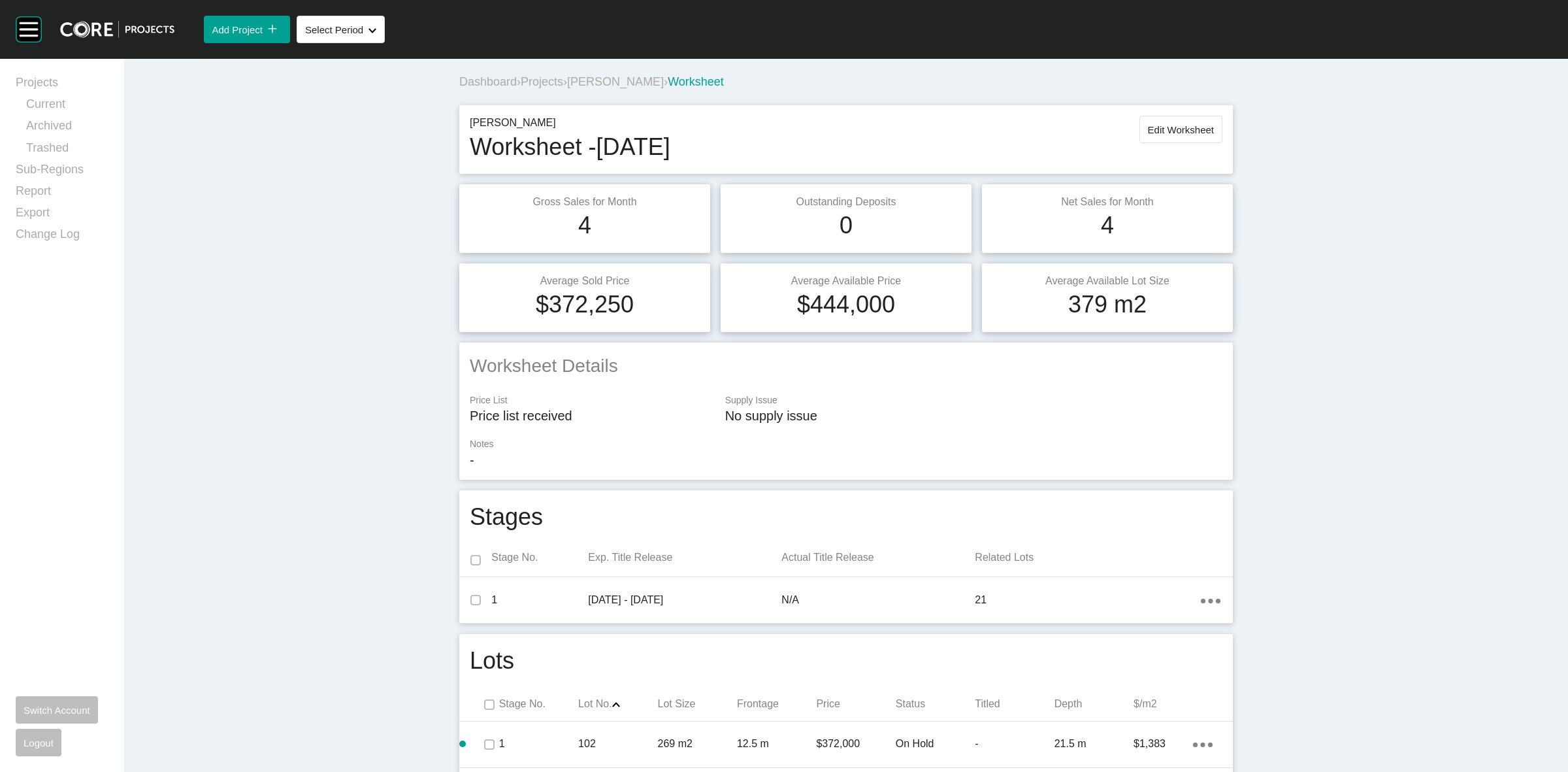
click at [530, 83] on span "Projects" at bounding box center [541, 81] width 42 height 13
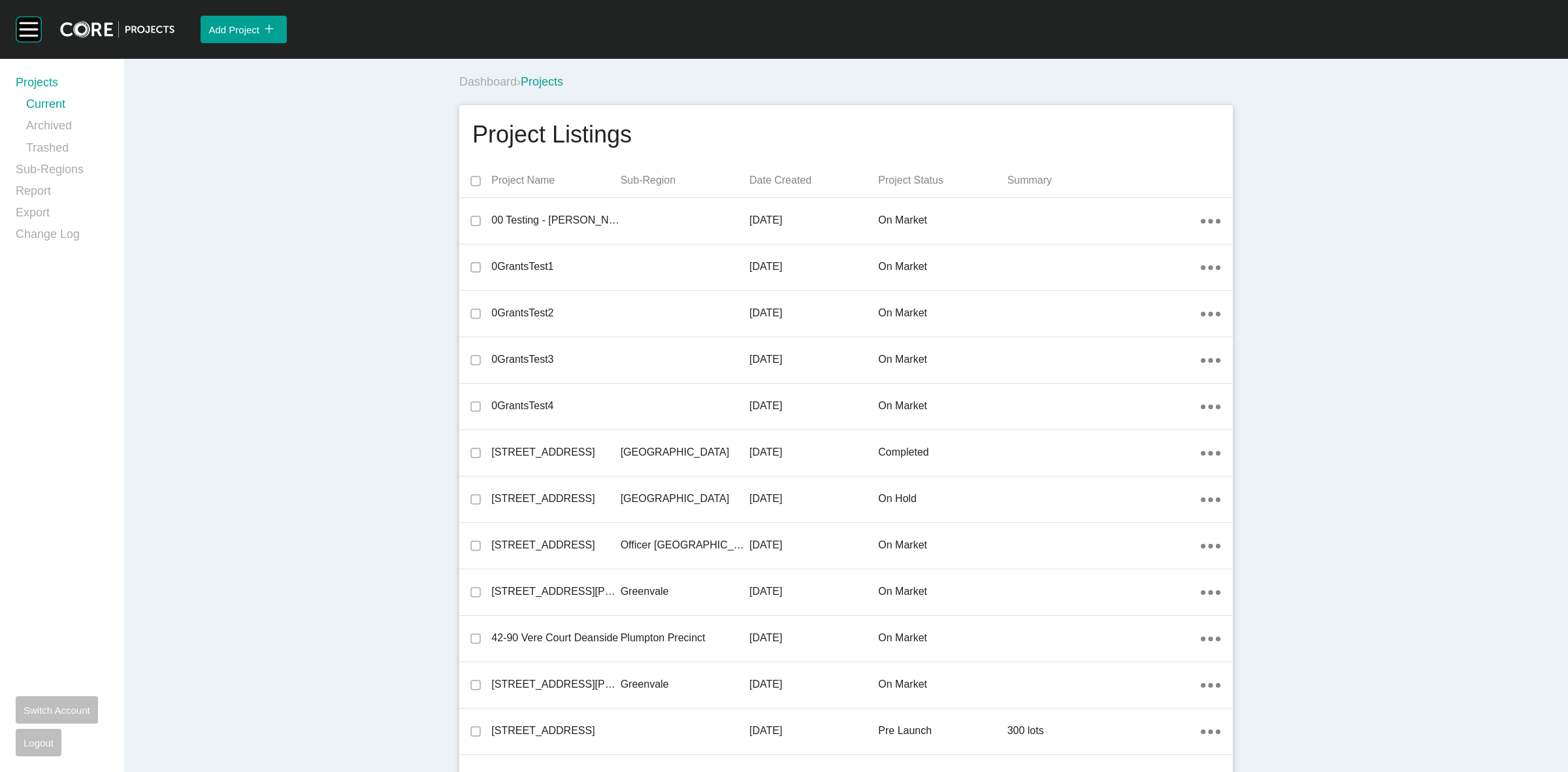
scroll to position [20714, 0]
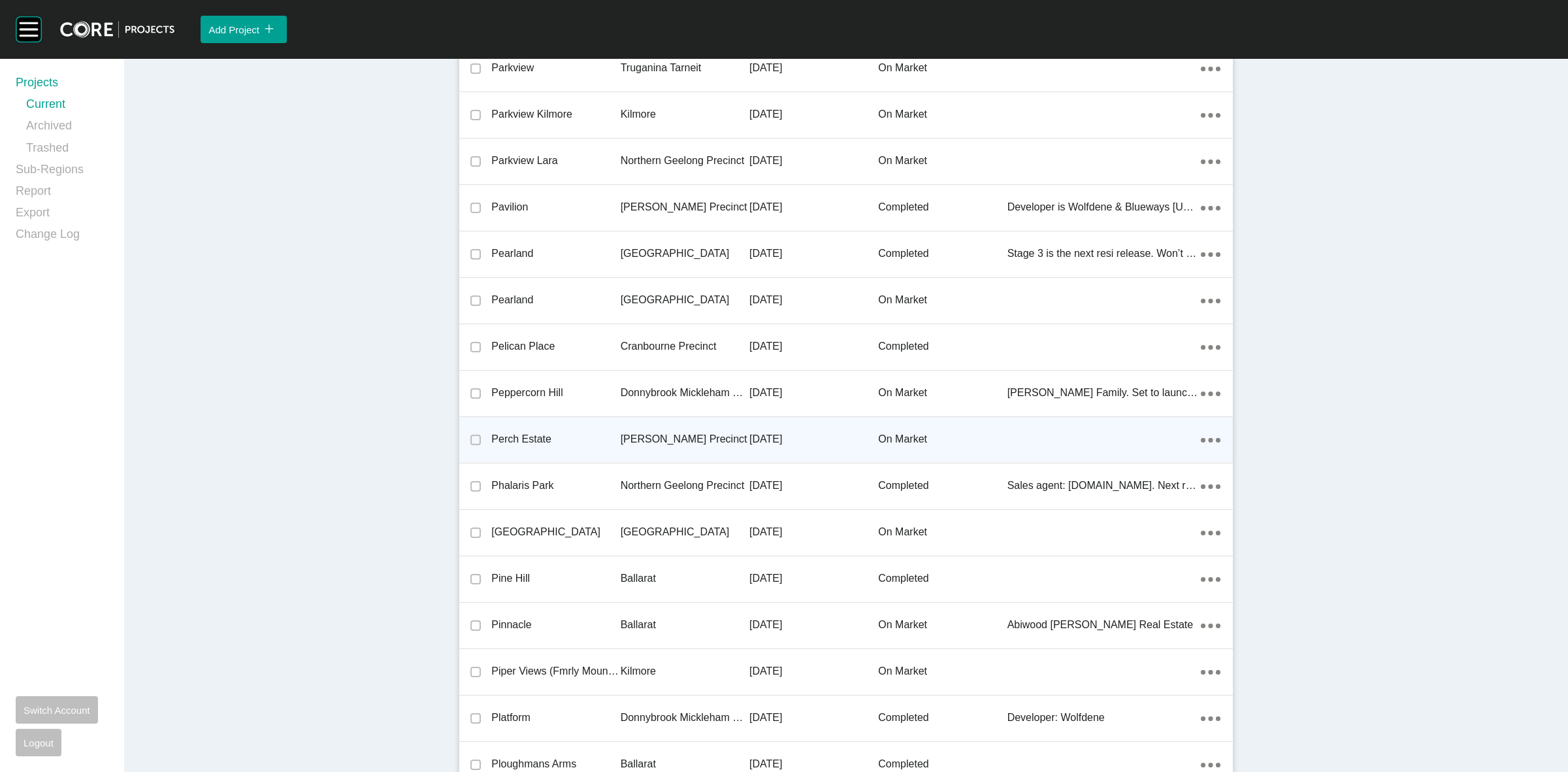
click at [627, 435] on p "[PERSON_NAME] Precinct" at bounding box center [684, 439] width 129 height 14
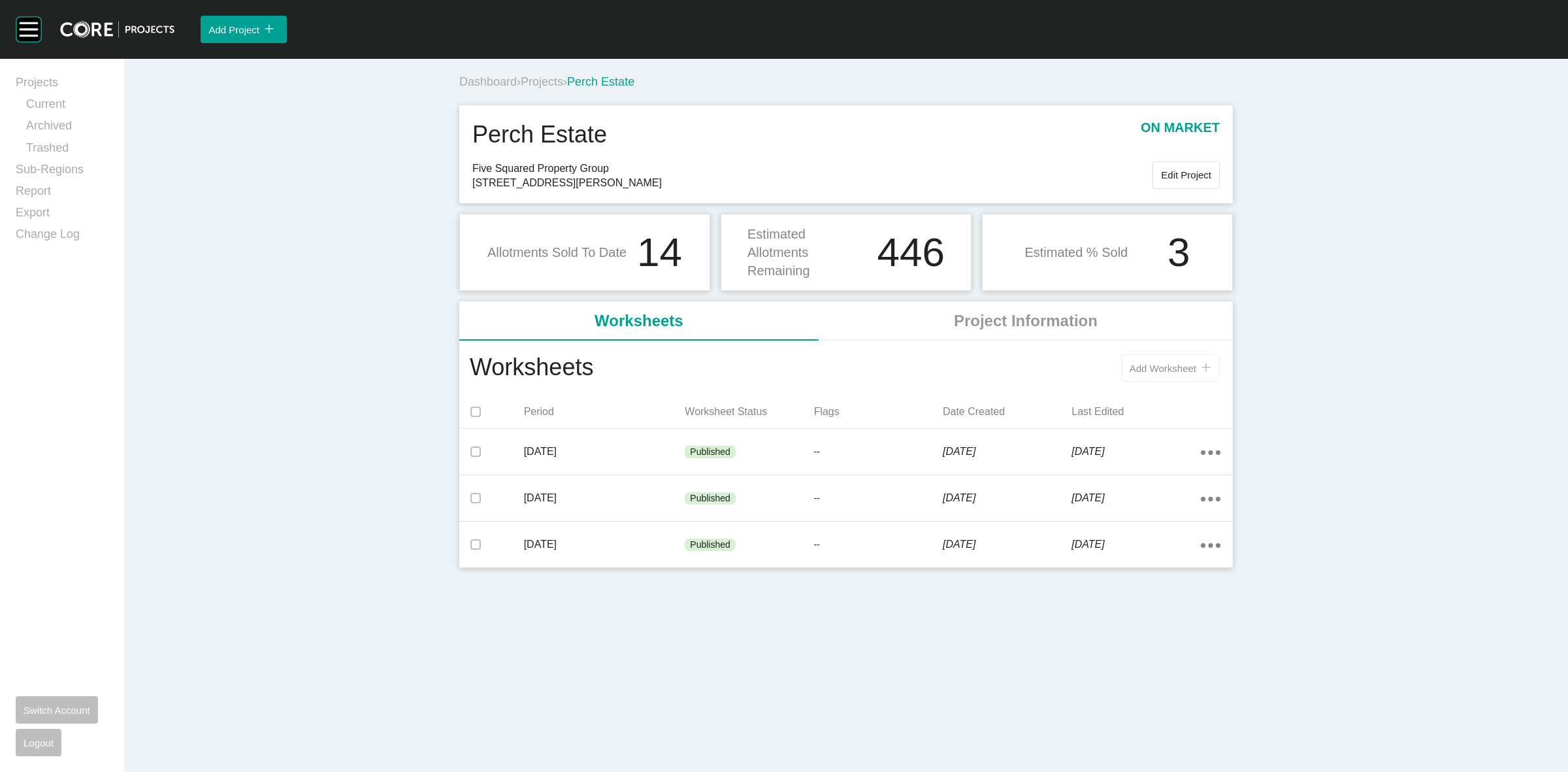
click at [1141, 369] on span "Add Worksheet" at bounding box center [1163, 368] width 66 height 11
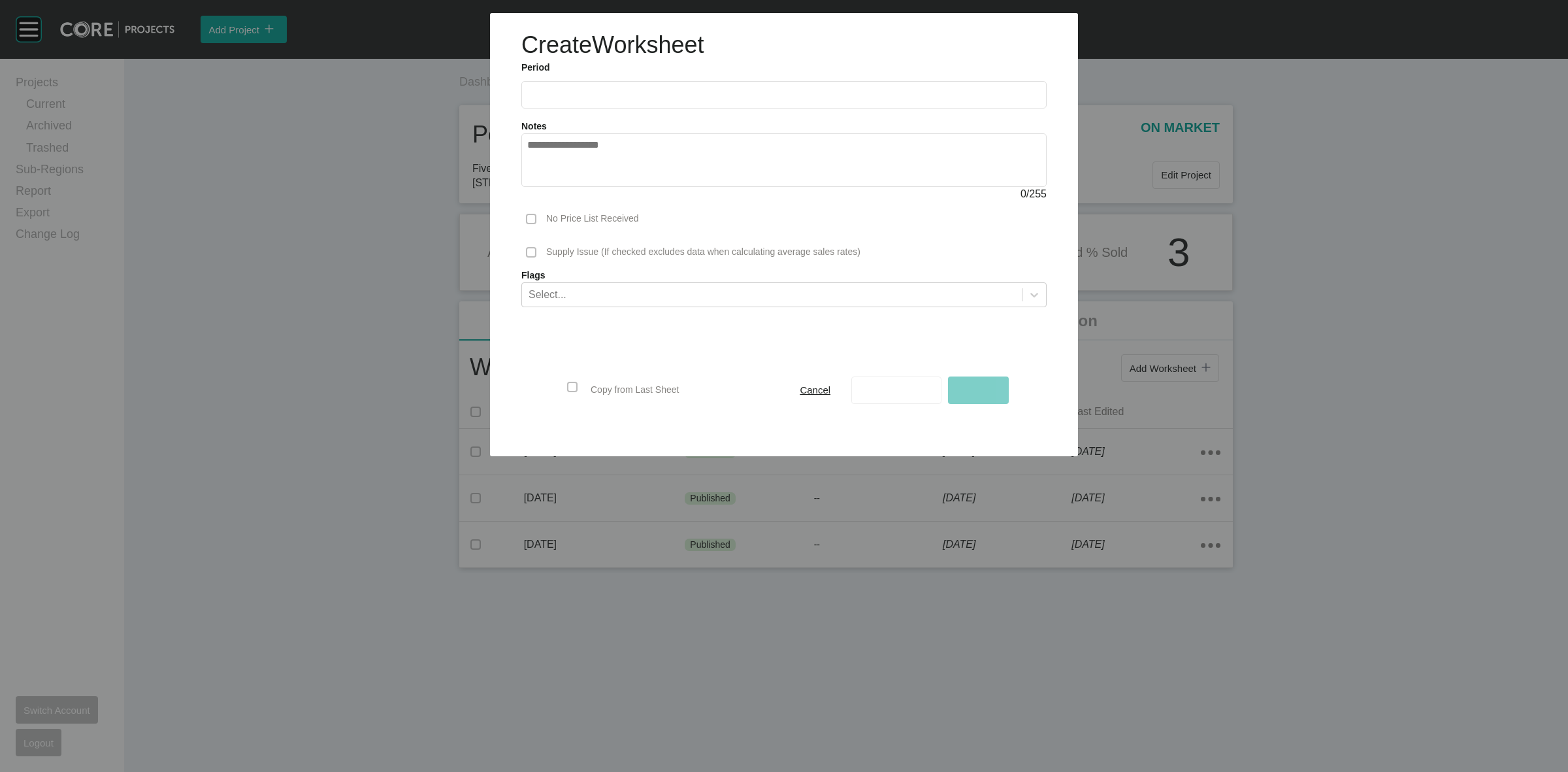
click at [655, 96] on input "text" at bounding box center [784, 94] width 513 height 11
click at [615, 90] on input "text" at bounding box center [784, 94] width 513 height 11
click at [586, 183] on li "Aug" at bounding box center [590, 190] width 44 height 22
type input "**********"
click at [877, 385] on span "Save As Draft" at bounding box center [896, 390] width 60 height 11
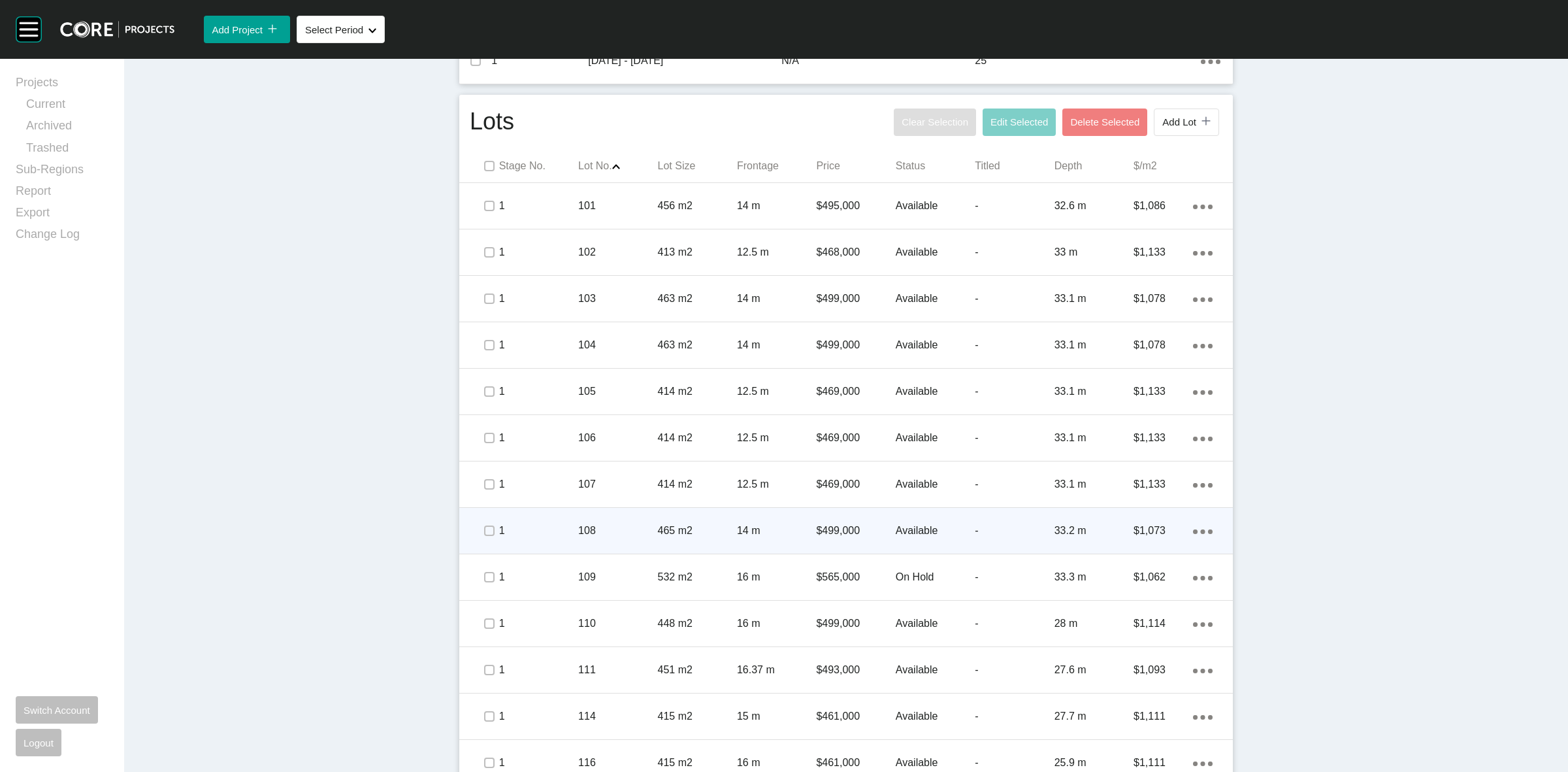
scroll to position [572, 0]
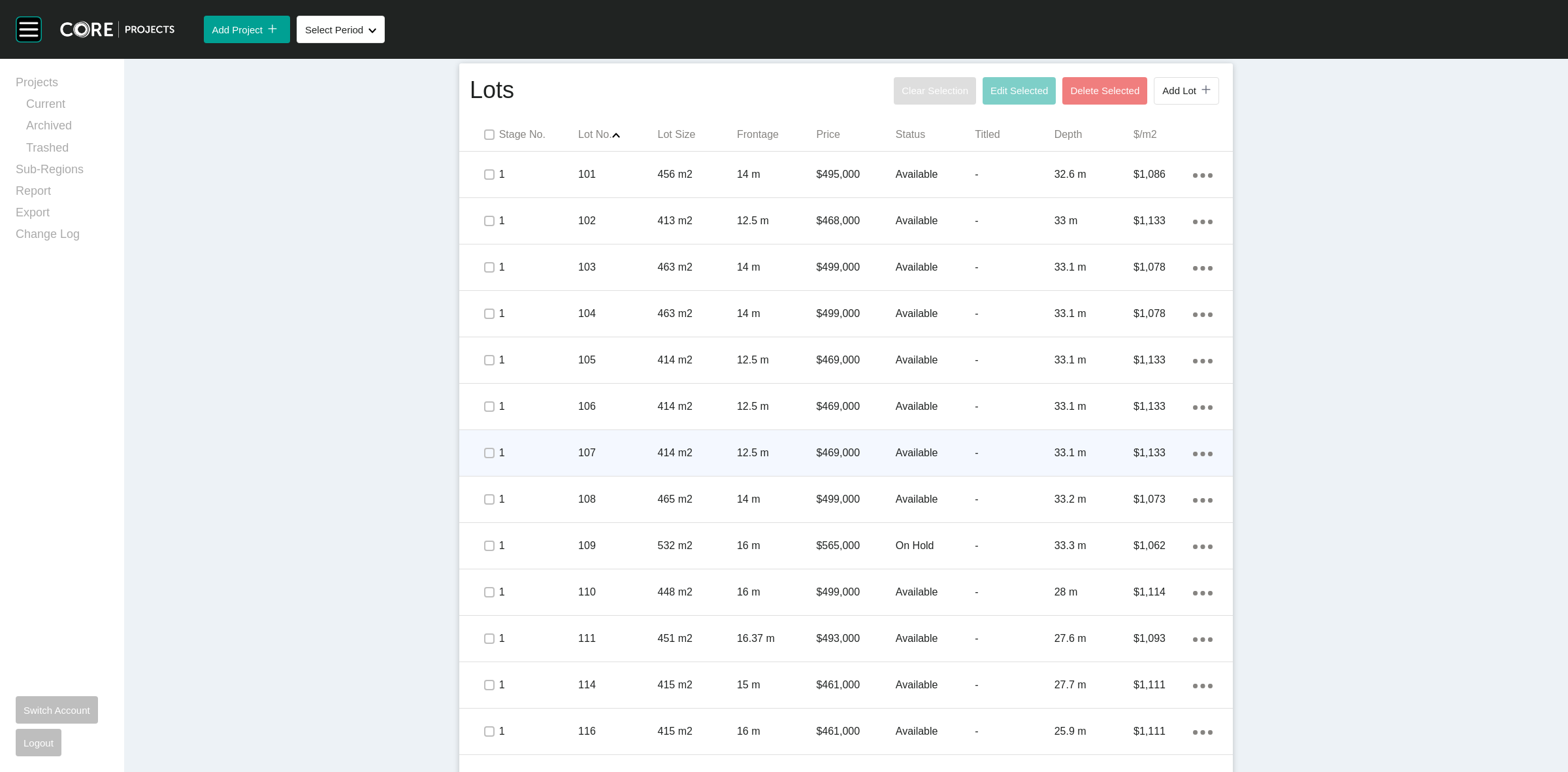
click at [546, 451] on p "1" at bounding box center [538, 452] width 79 height 14
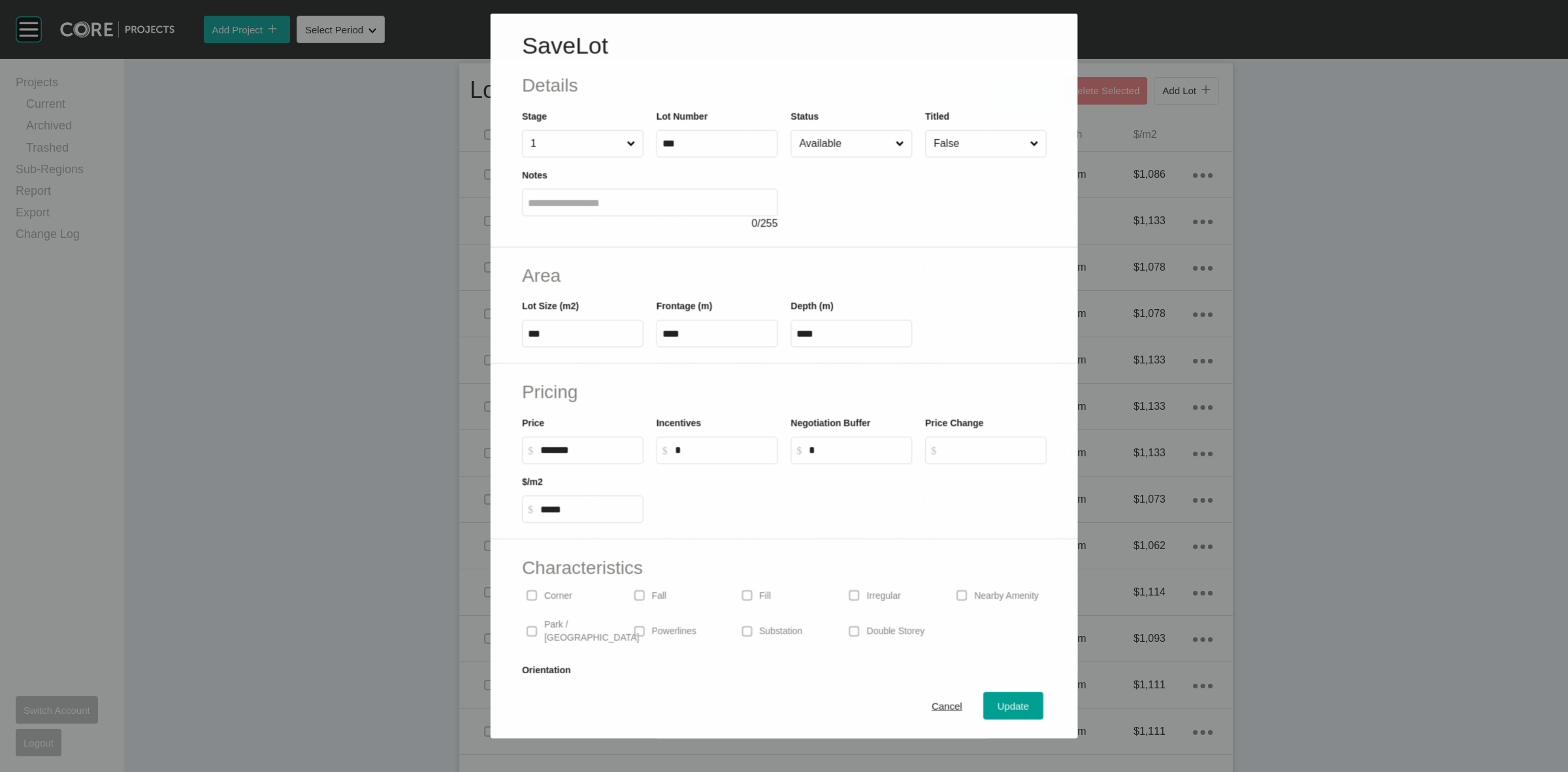
click at [848, 152] on input "Available" at bounding box center [845, 143] width 96 height 26
click at [1005, 705] on span "Update" at bounding box center [1013, 706] width 32 height 11
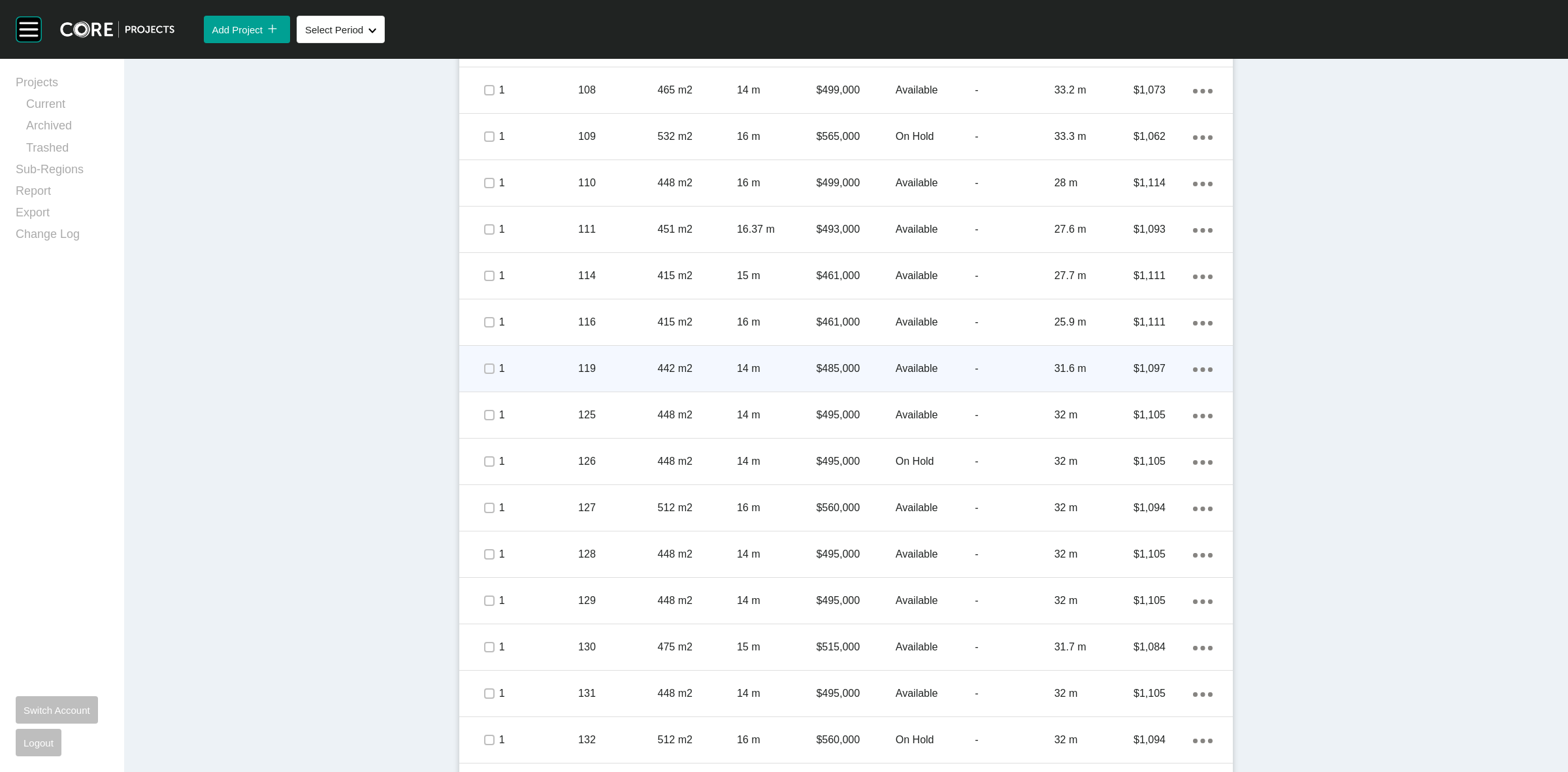
scroll to position [1062, 0]
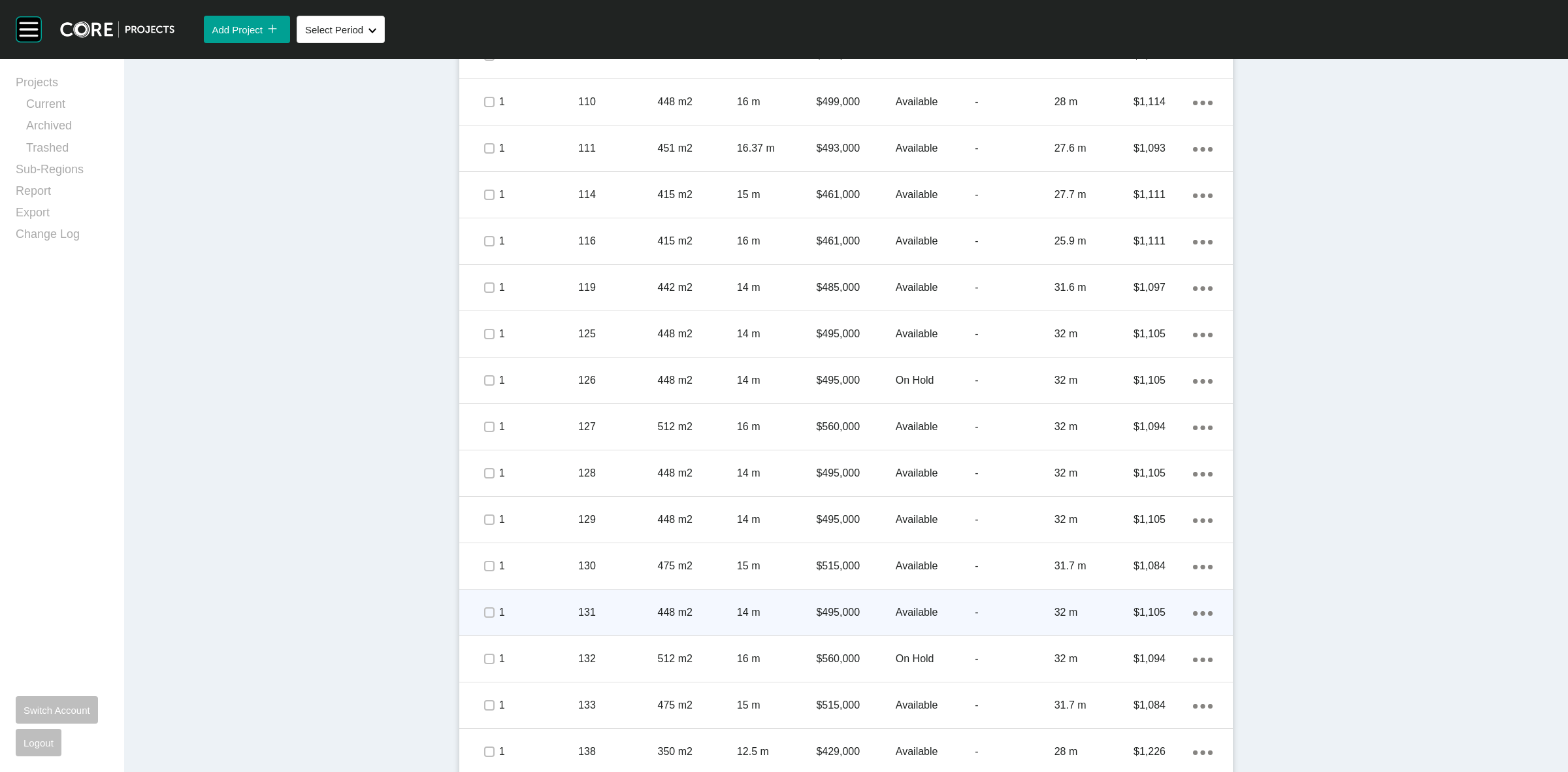
click at [618, 599] on div "131" at bounding box center [617, 612] width 79 height 41
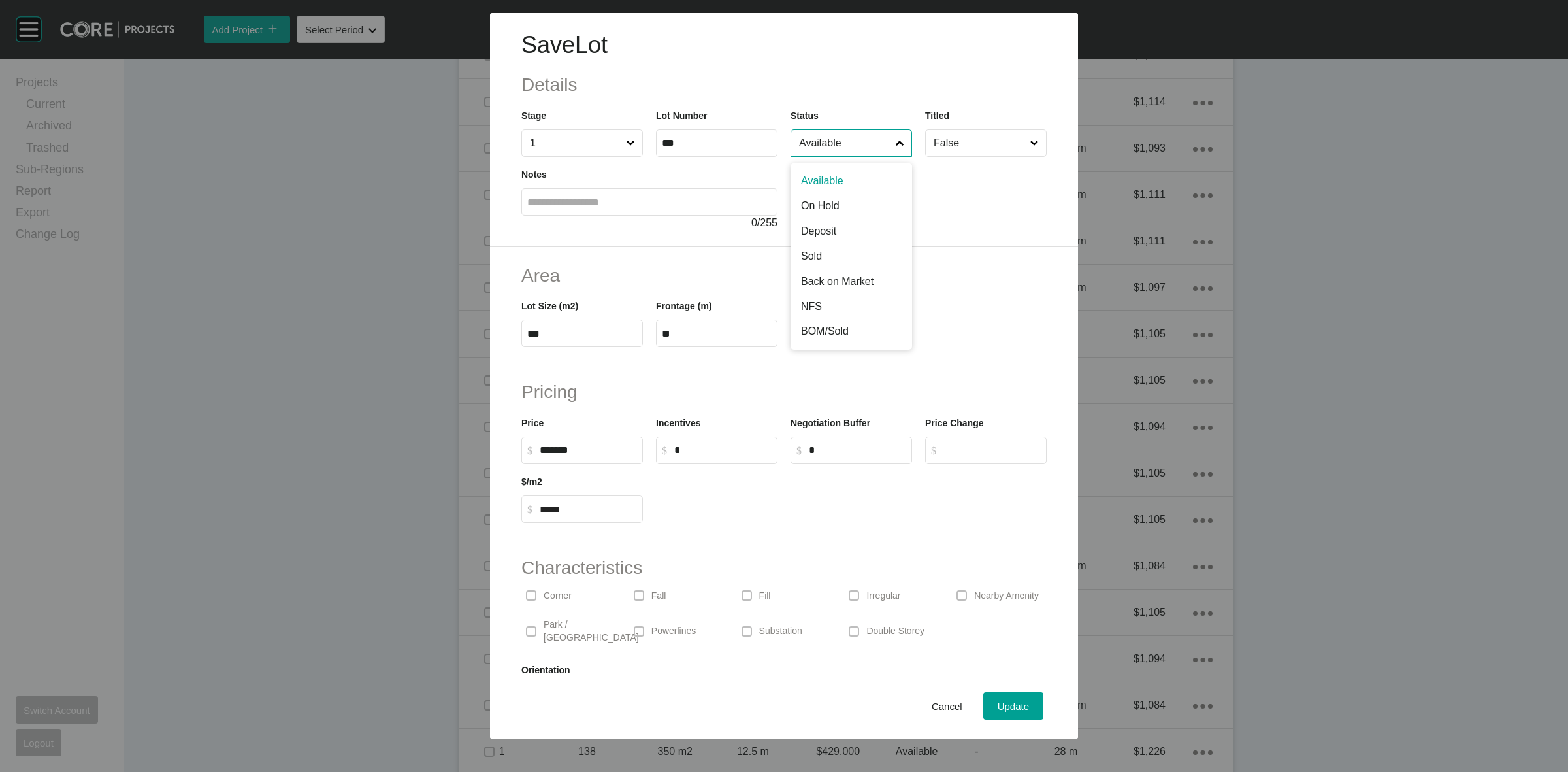
click at [835, 150] on input "Available" at bounding box center [845, 143] width 96 height 26
click at [997, 701] on span "Update" at bounding box center [1013, 706] width 32 height 11
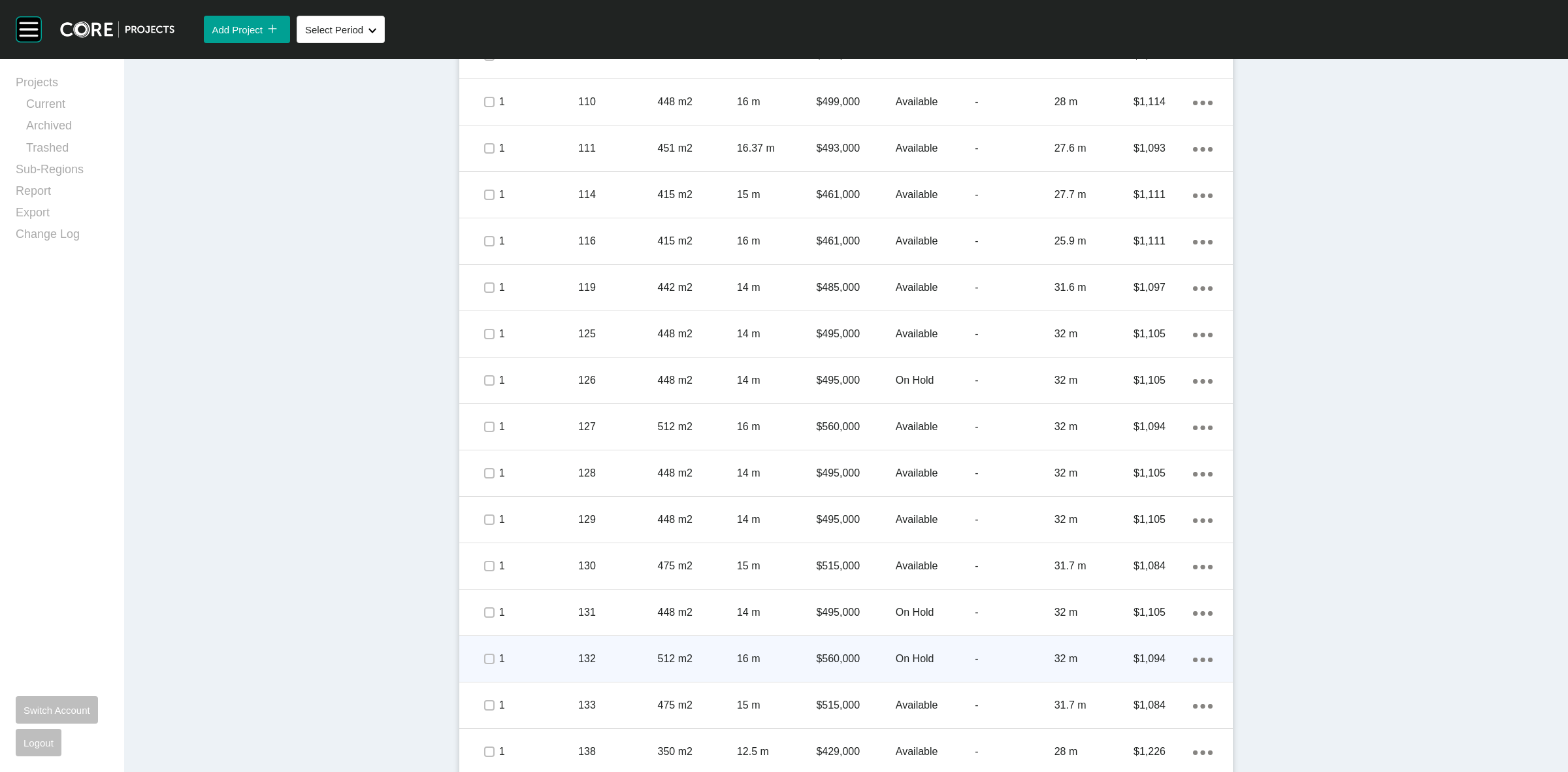
scroll to position [1117, 0]
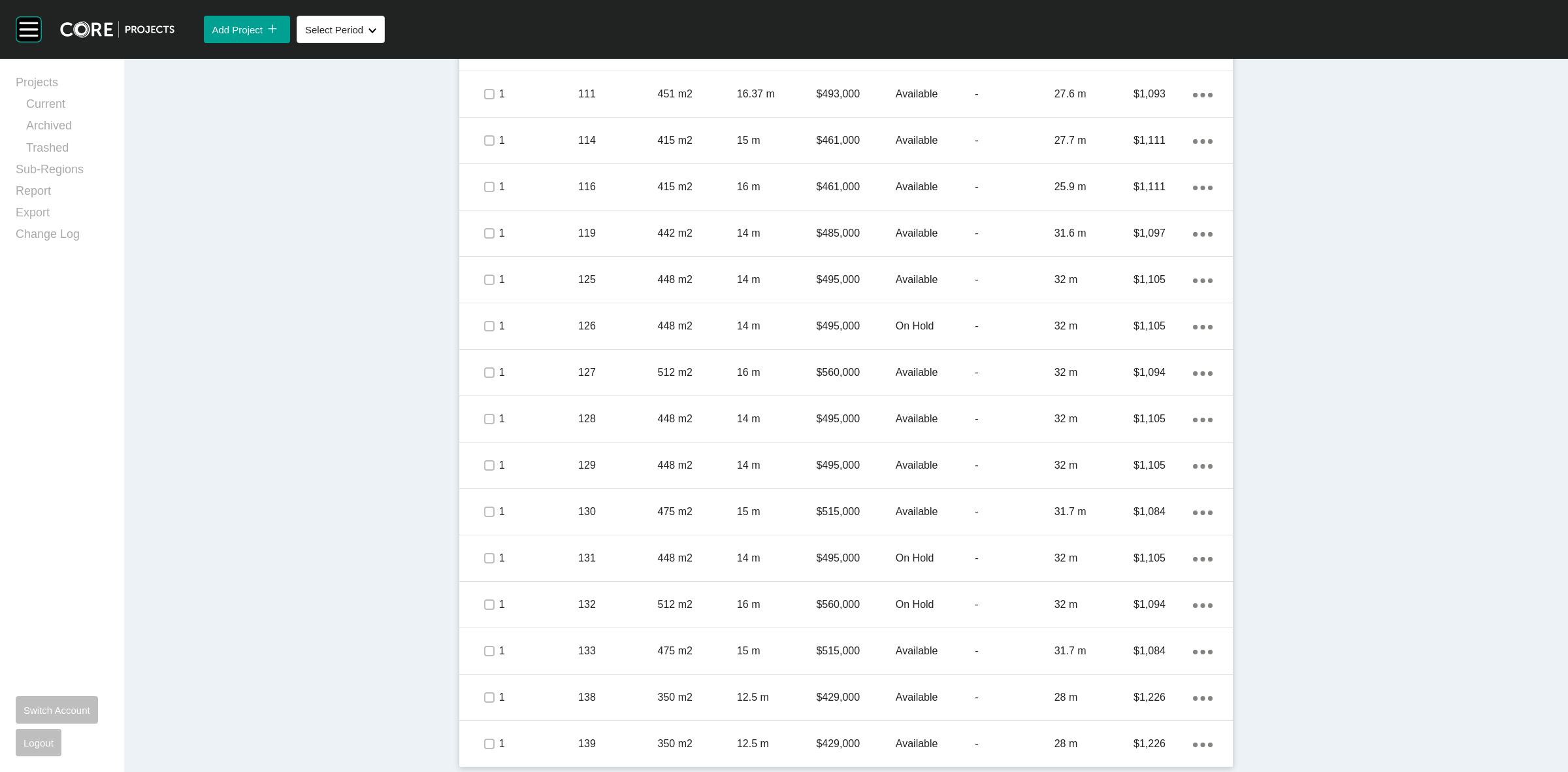
click at [617, 694] on p "138" at bounding box center [617, 697] width 79 height 14
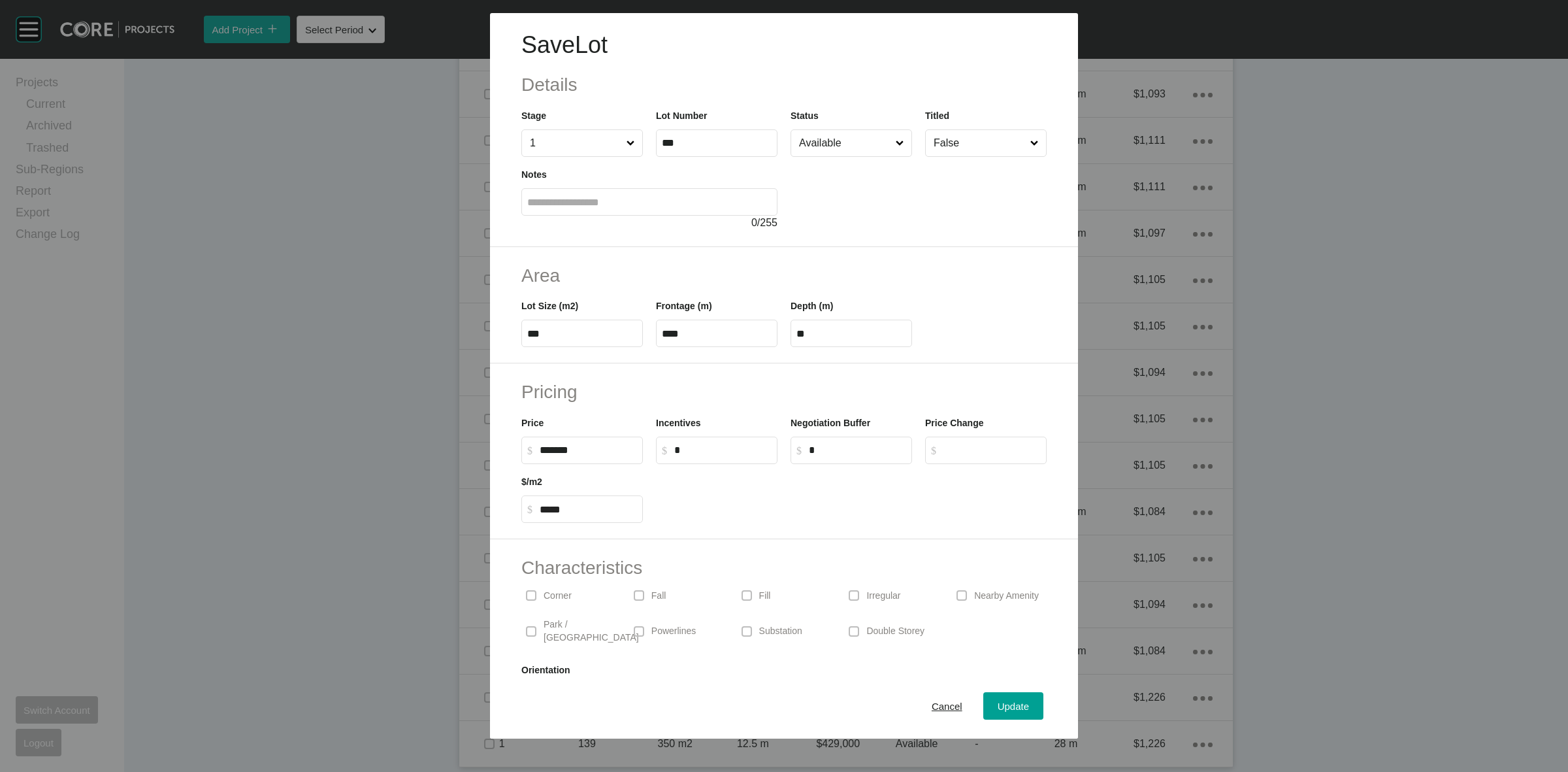
click at [853, 148] on input "Available" at bounding box center [845, 143] width 96 height 26
click at [997, 701] on span "Update" at bounding box center [1013, 706] width 32 height 11
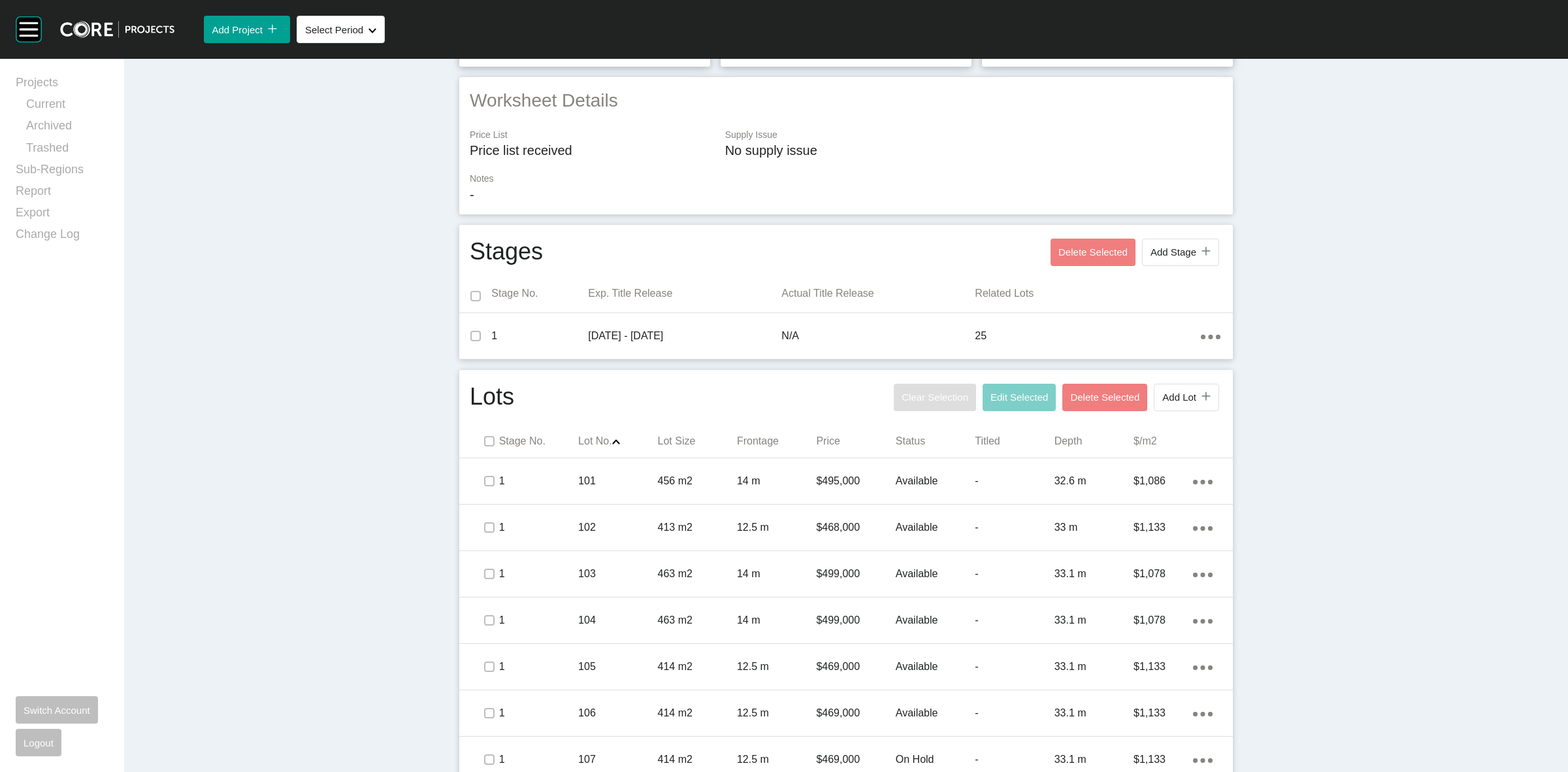
scroll to position [0, 0]
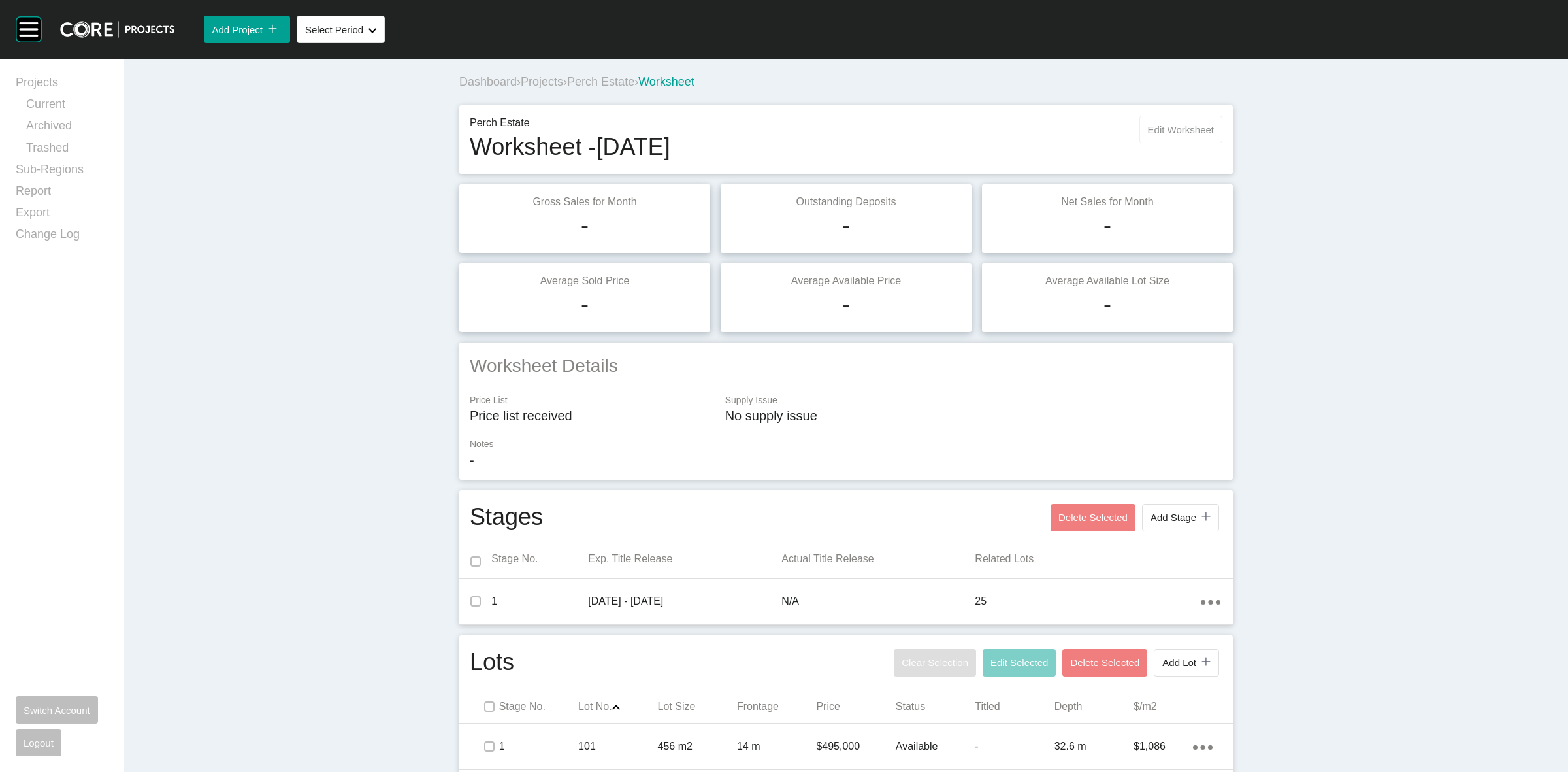
click at [1161, 116] on button "Edit Worksheet" at bounding box center [1181, 129] width 83 height 27
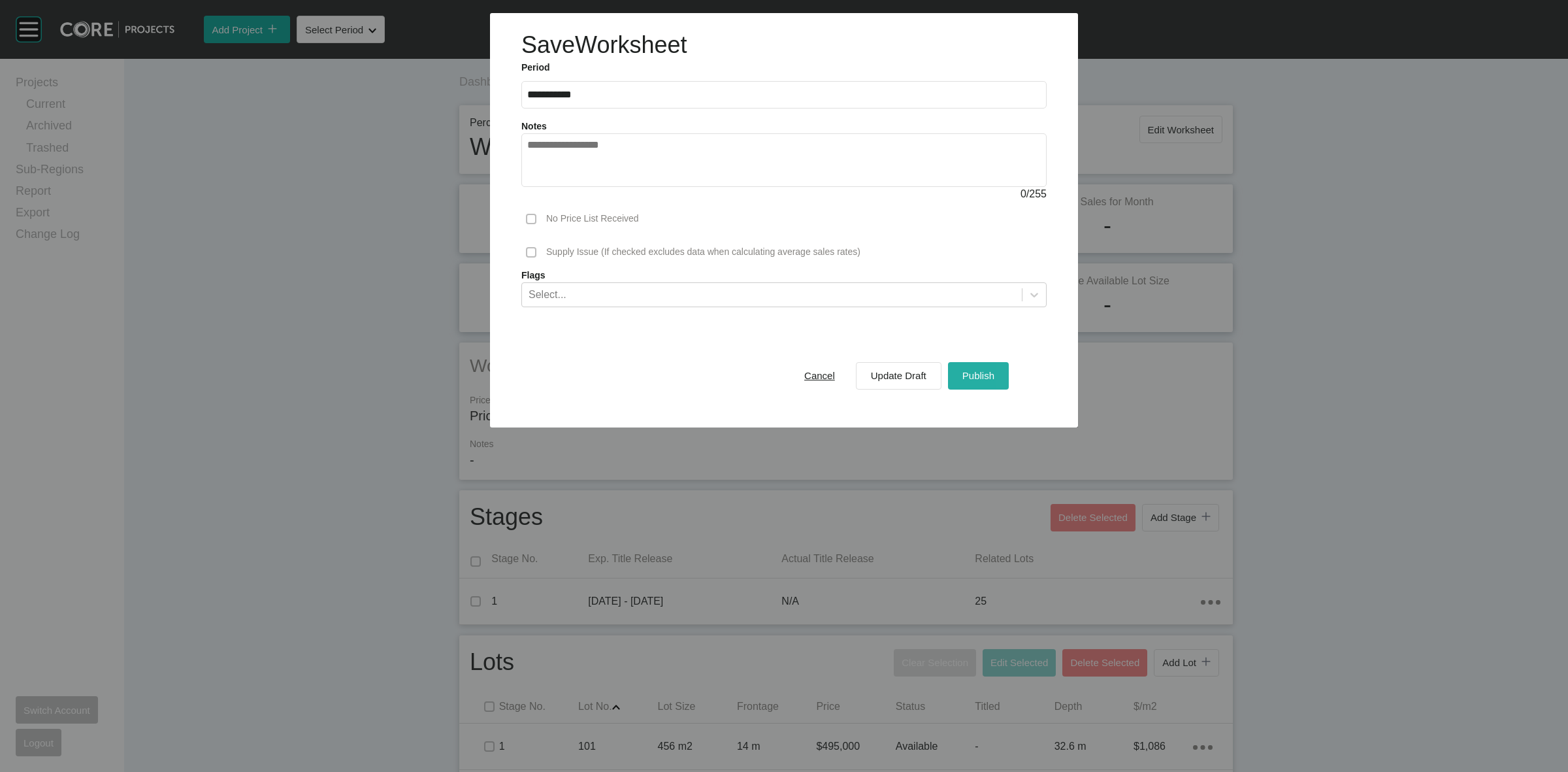
click at [978, 380] on span "Publish" at bounding box center [978, 375] width 32 height 11
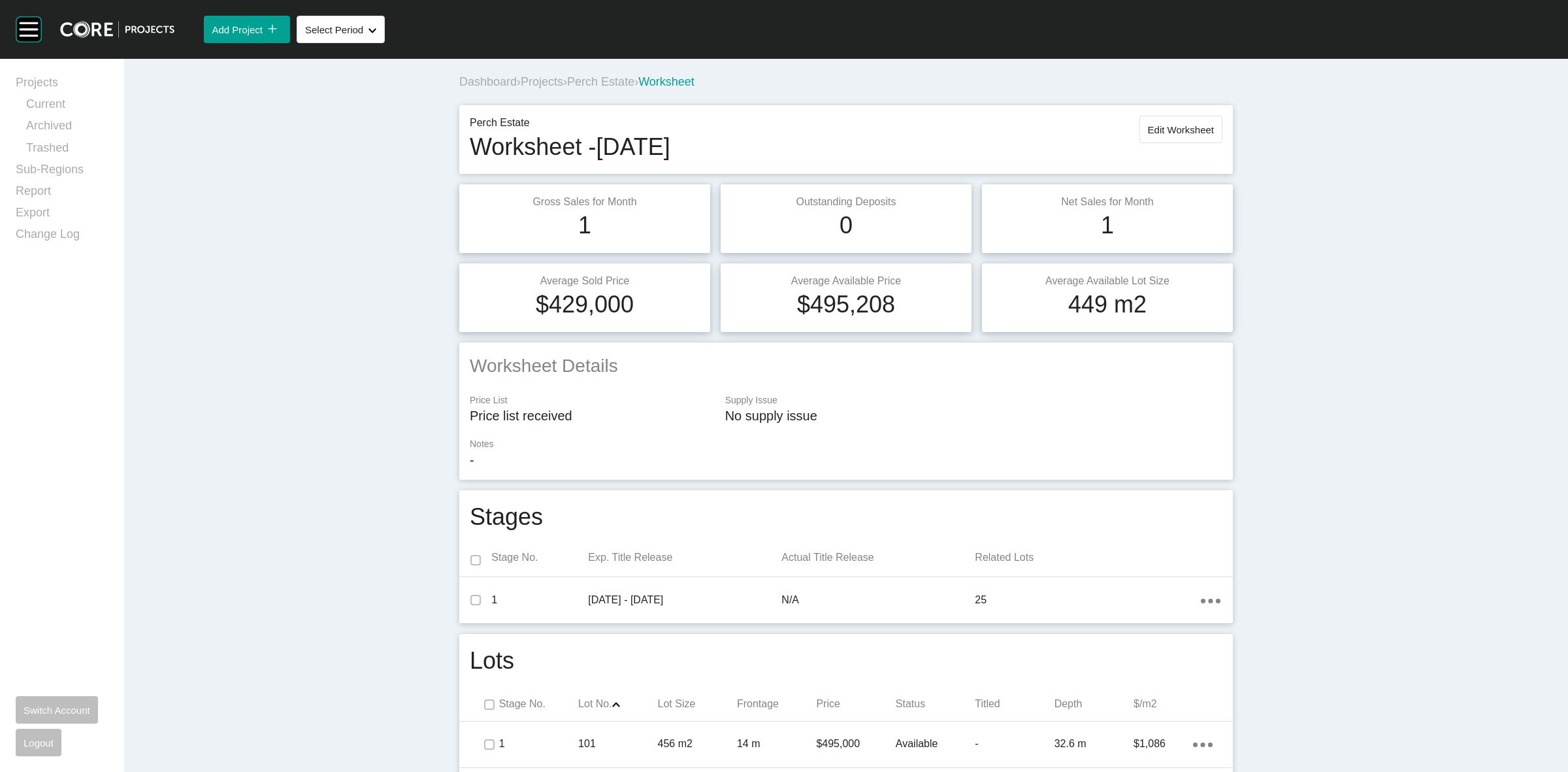
click at [526, 83] on span "Projects" at bounding box center [541, 81] width 42 height 13
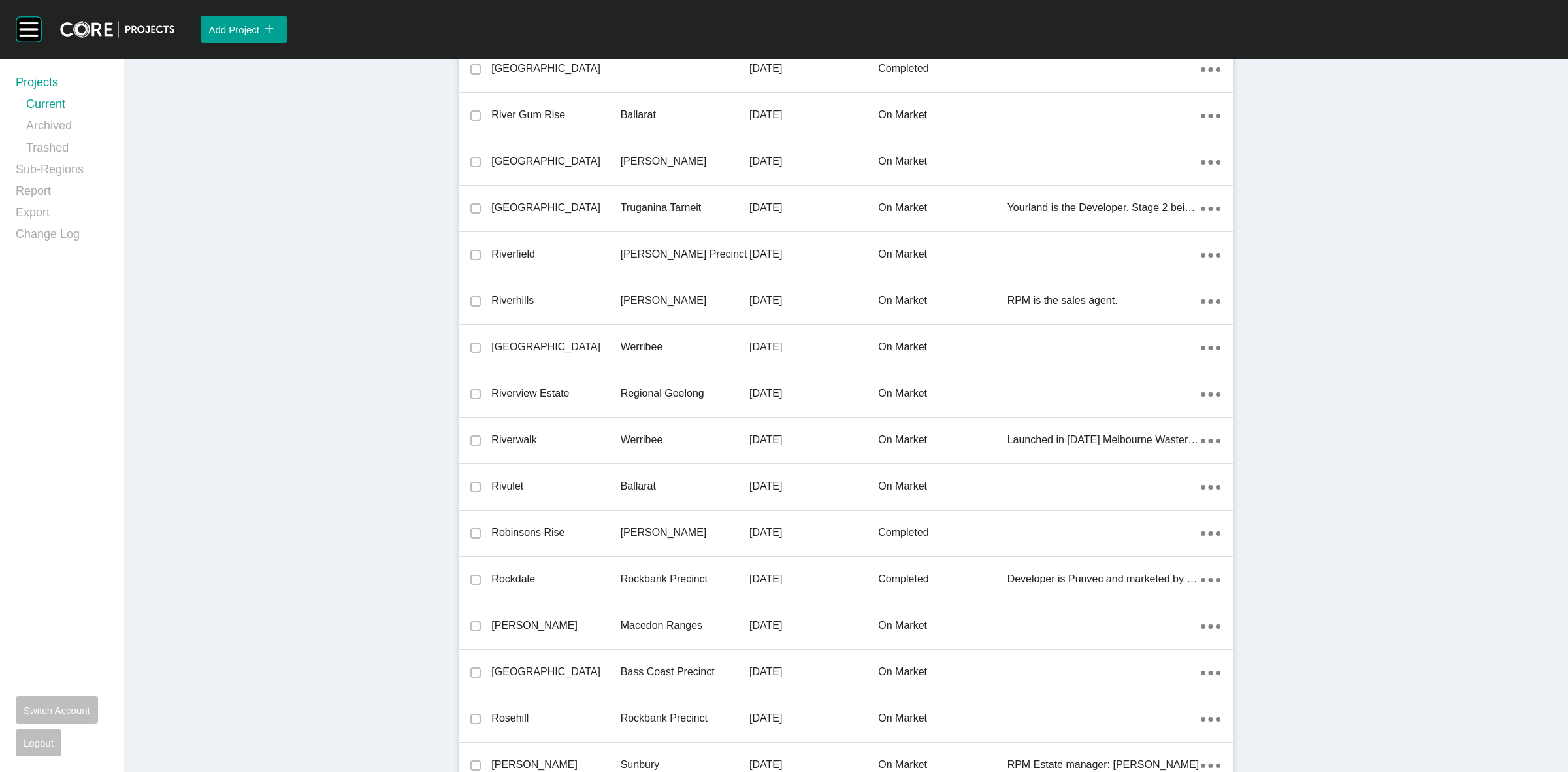
scroll to position [28927, 0]
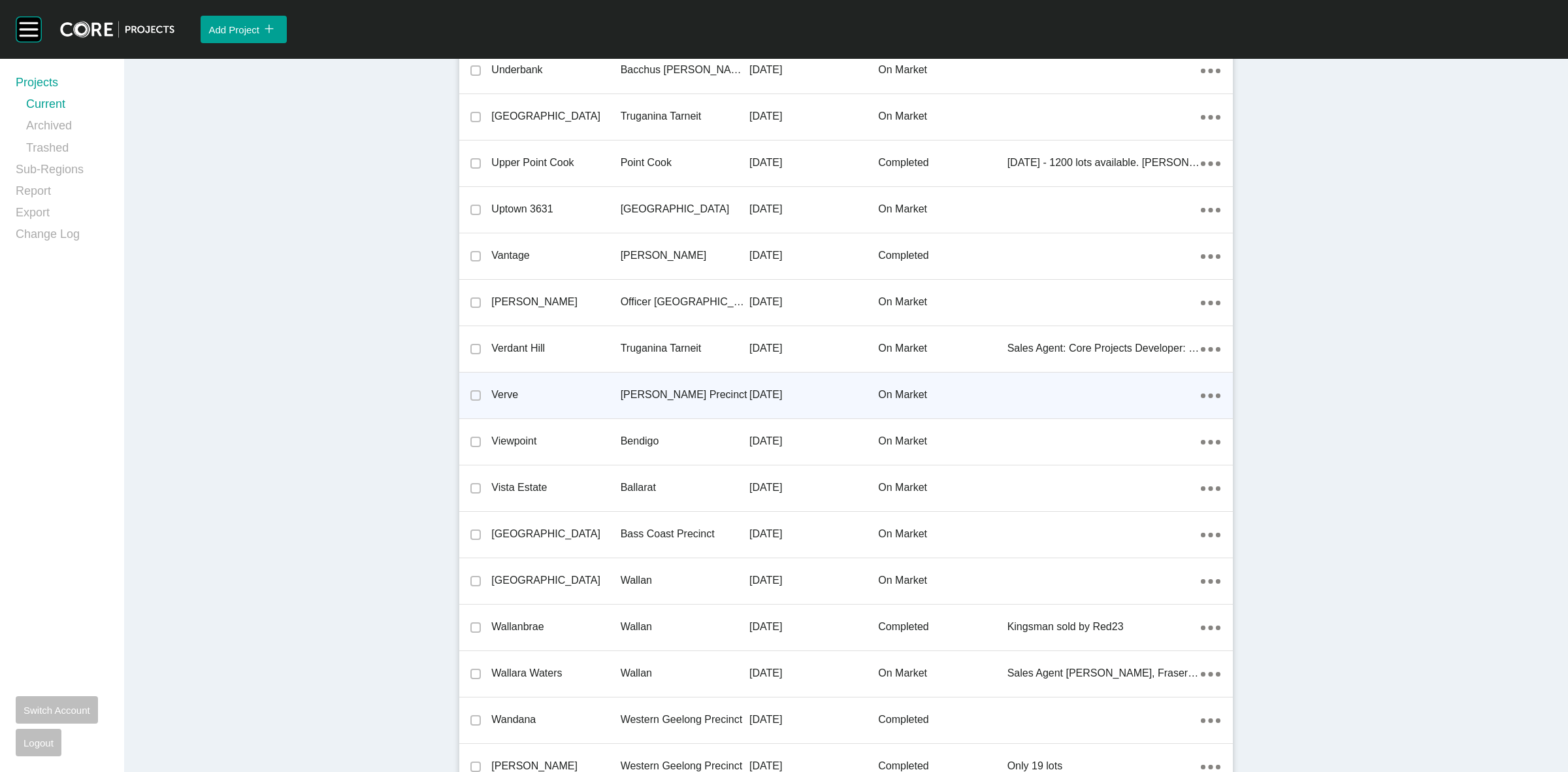
click at [637, 387] on p "[PERSON_NAME] Precinct" at bounding box center [684, 394] width 129 height 14
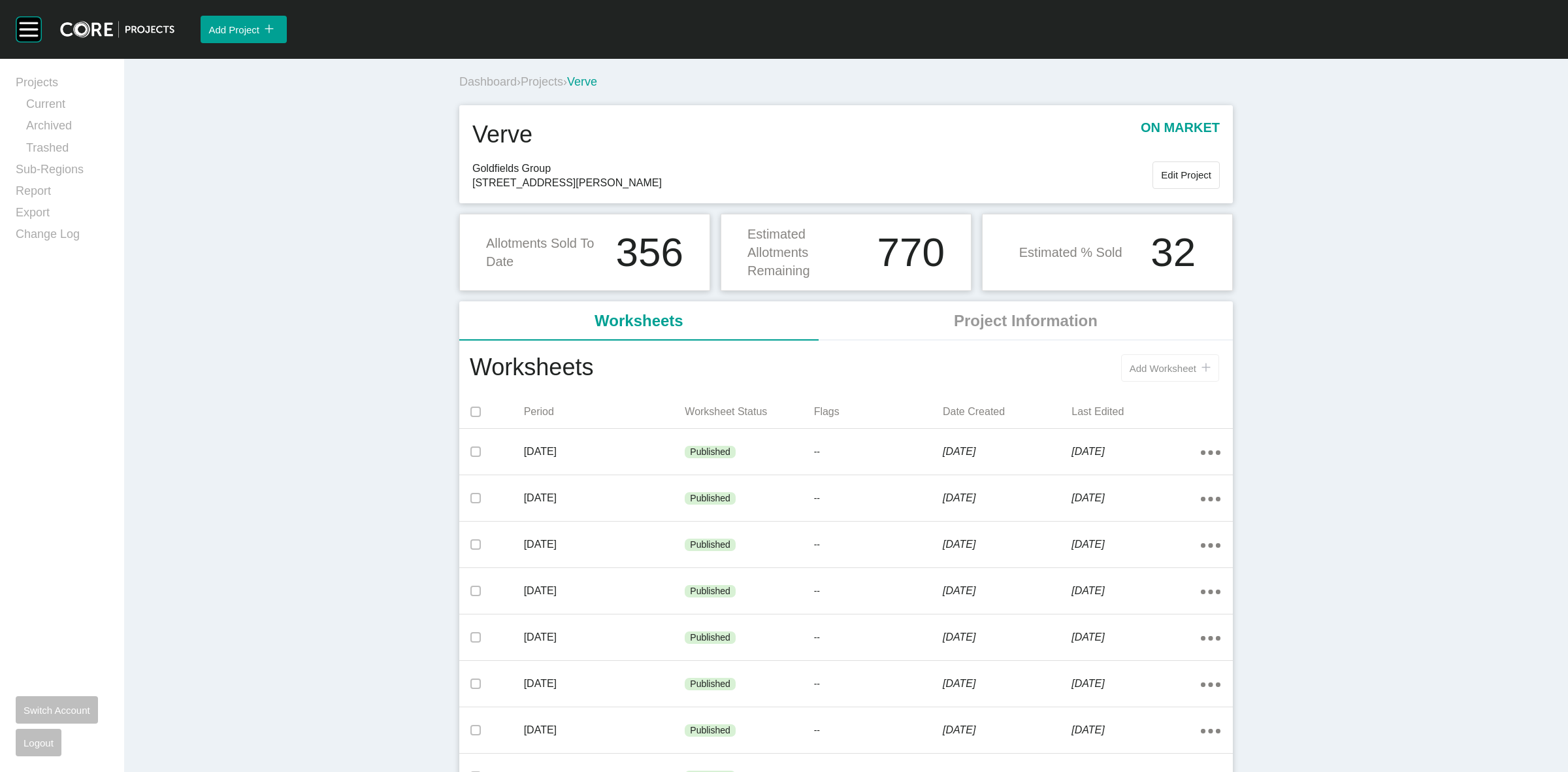
click at [1141, 374] on div "Add Worksheet icon/tick copy 11 Created with Sketch." at bounding box center [1170, 368] width 81 height 11
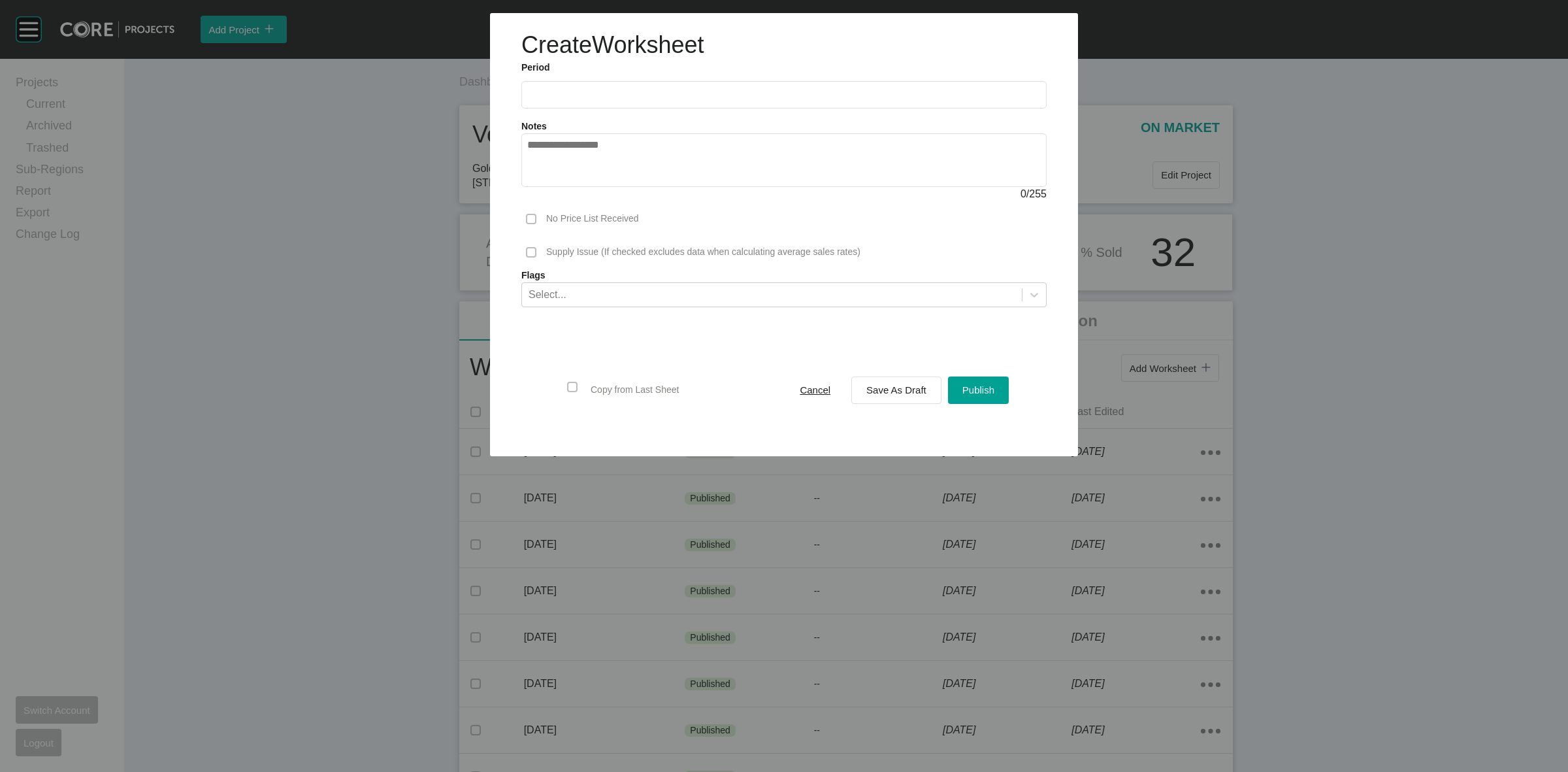
click at [655, 86] on label at bounding box center [784, 95] width 525 height 27
click at [655, 89] on input "text" at bounding box center [784, 94] width 513 height 11
click at [590, 185] on li "Aug" at bounding box center [590, 190] width 44 height 22
type input "**********"
click at [899, 386] on span "Save As Draft" at bounding box center [896, 390] width 60 height 11
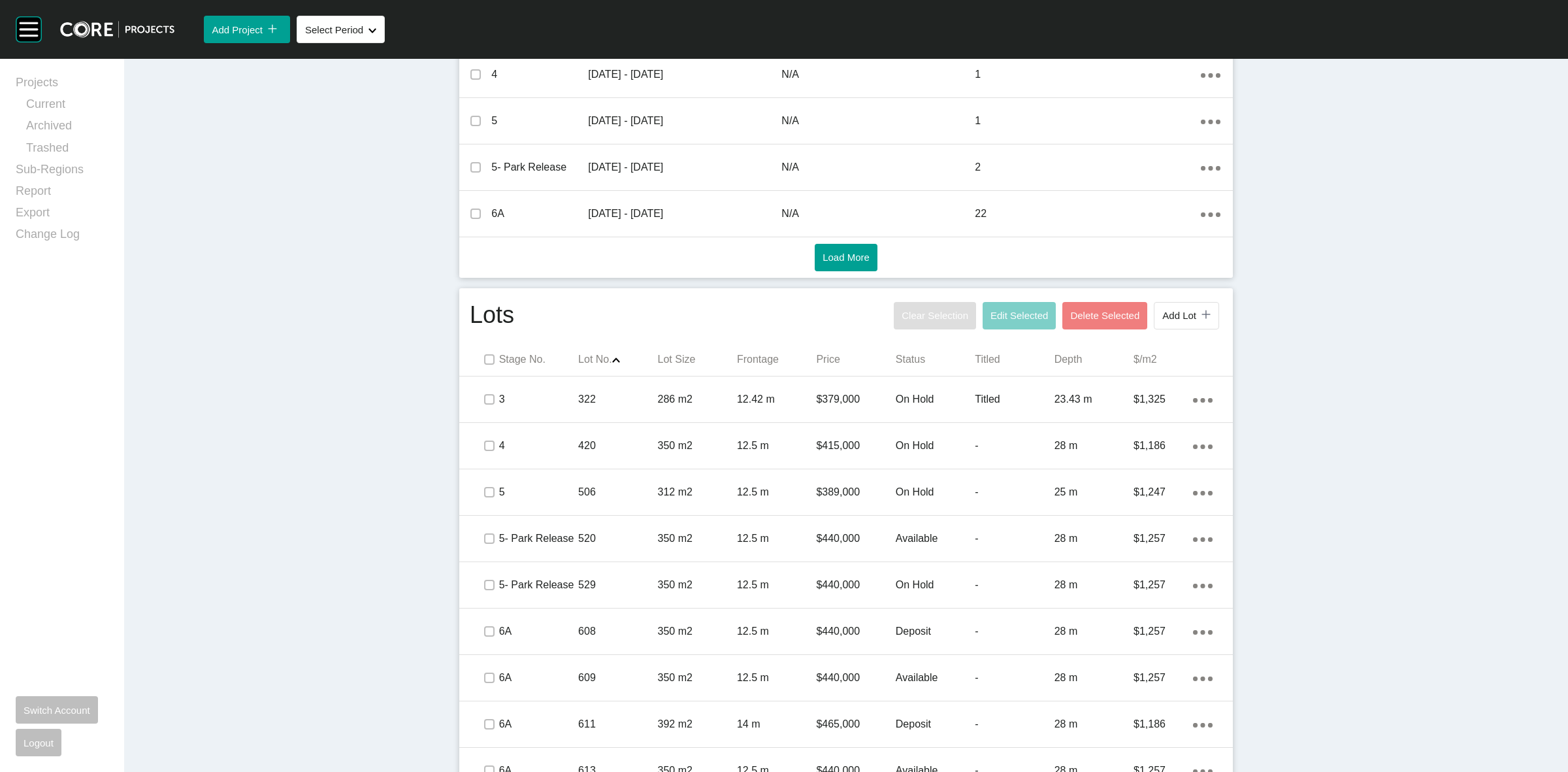
scroll to position [735, 0]
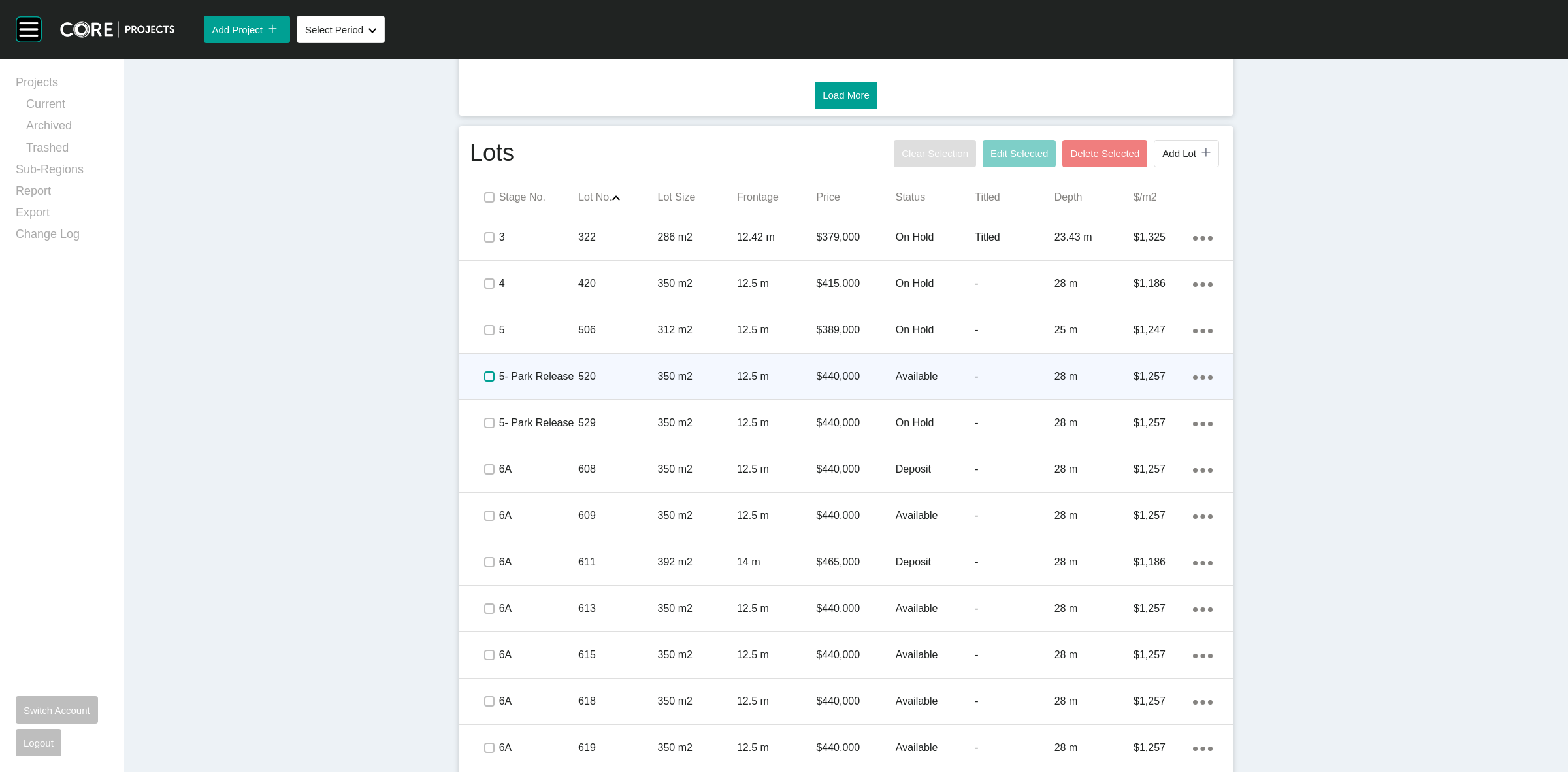
click at [485, 377] on label at bounding box center [489, 376] width 11 height 11
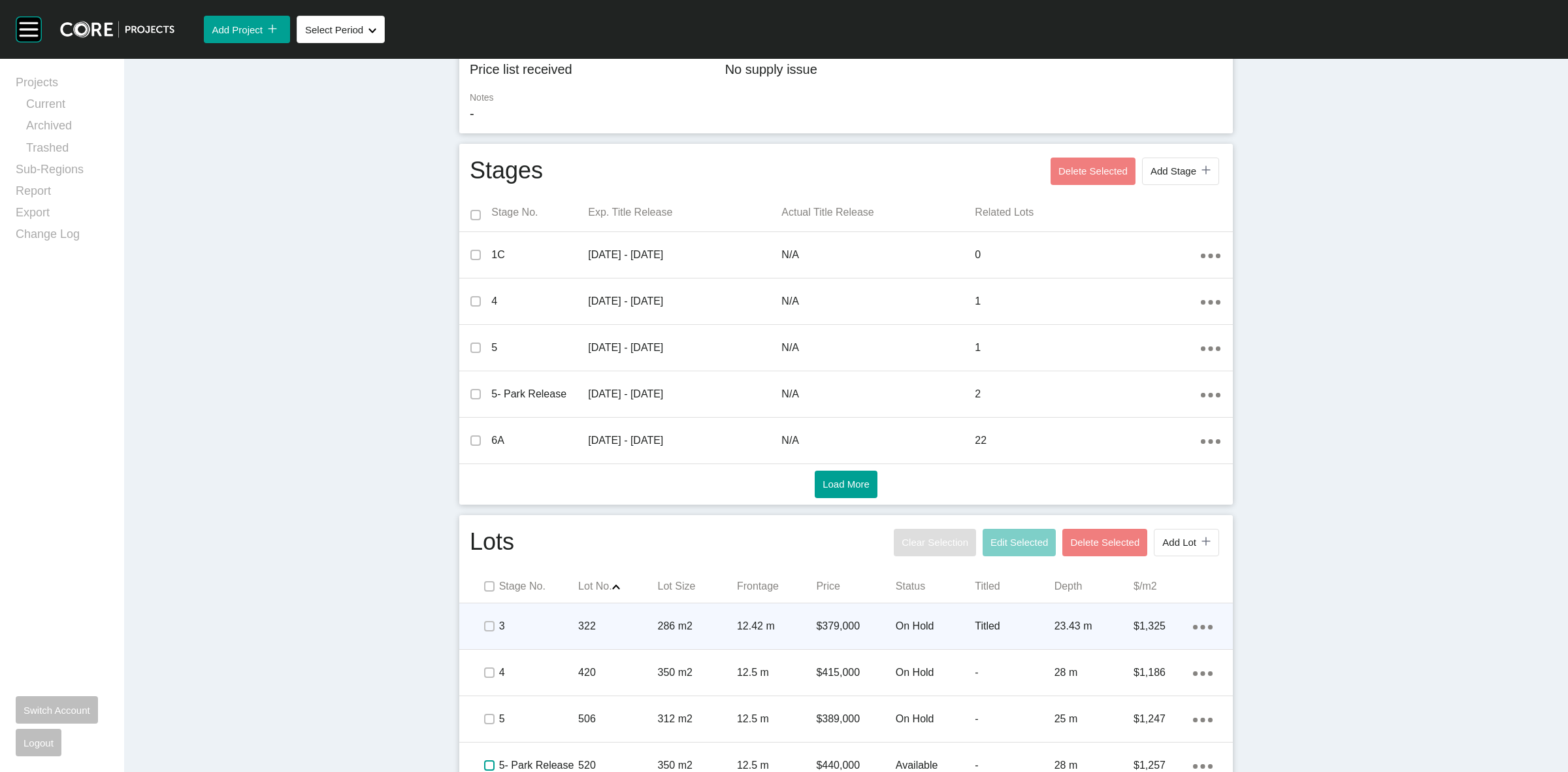
scroll to position [0, 0]
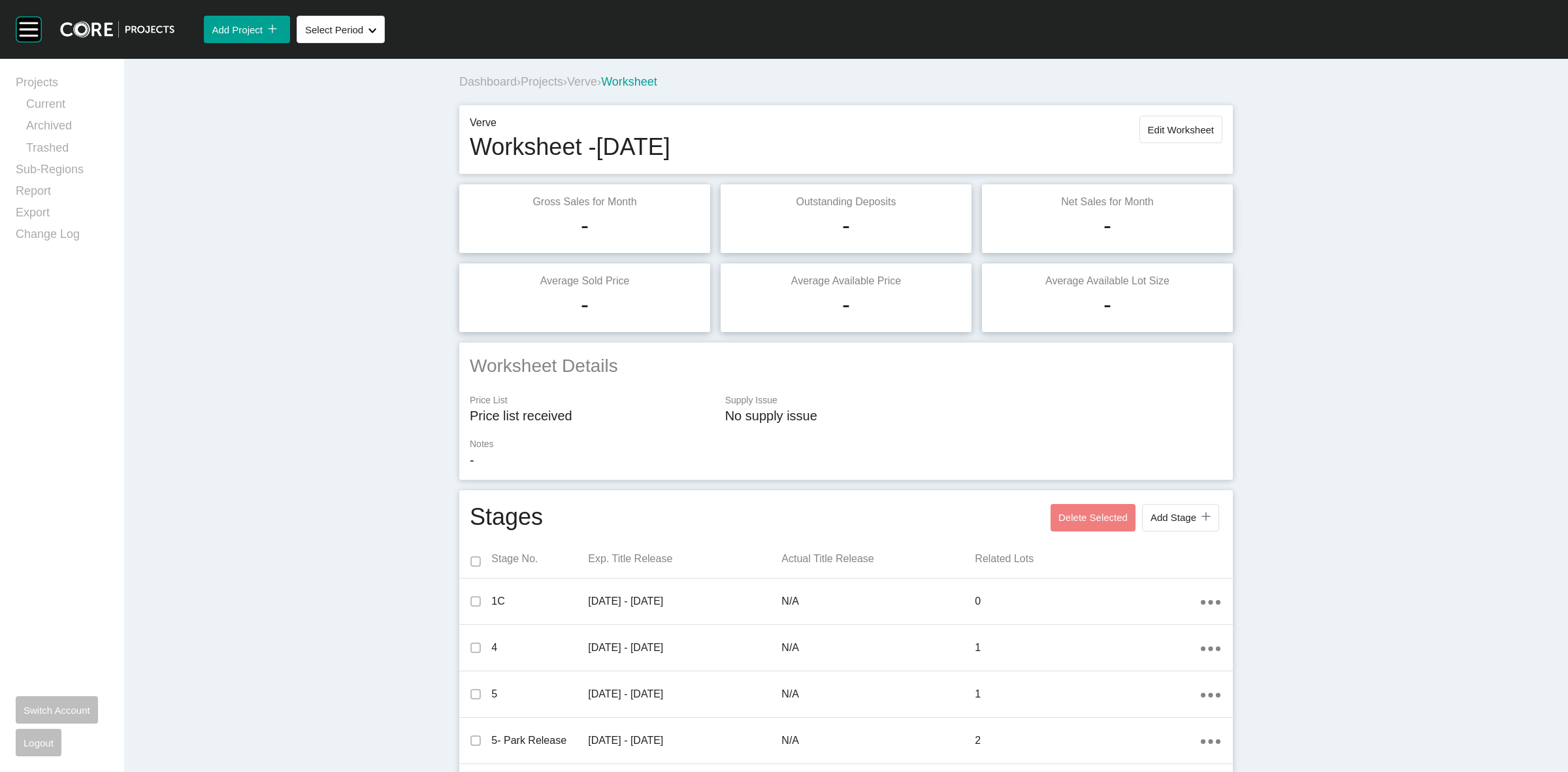
click at [532, 82] on span "Projects" at bounding box center [541, 81] width 42 height 13
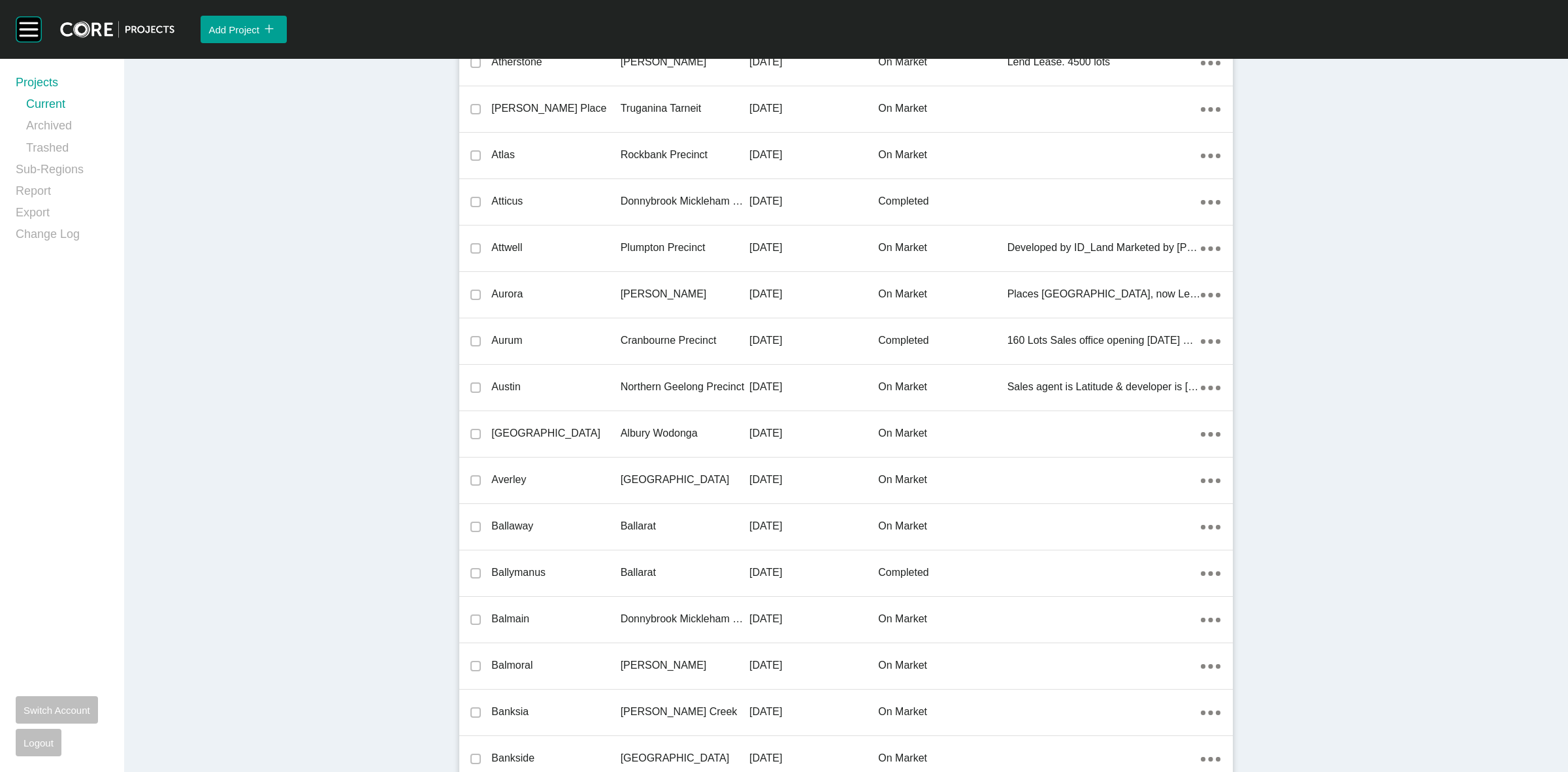
scroll to position [18858, 0]
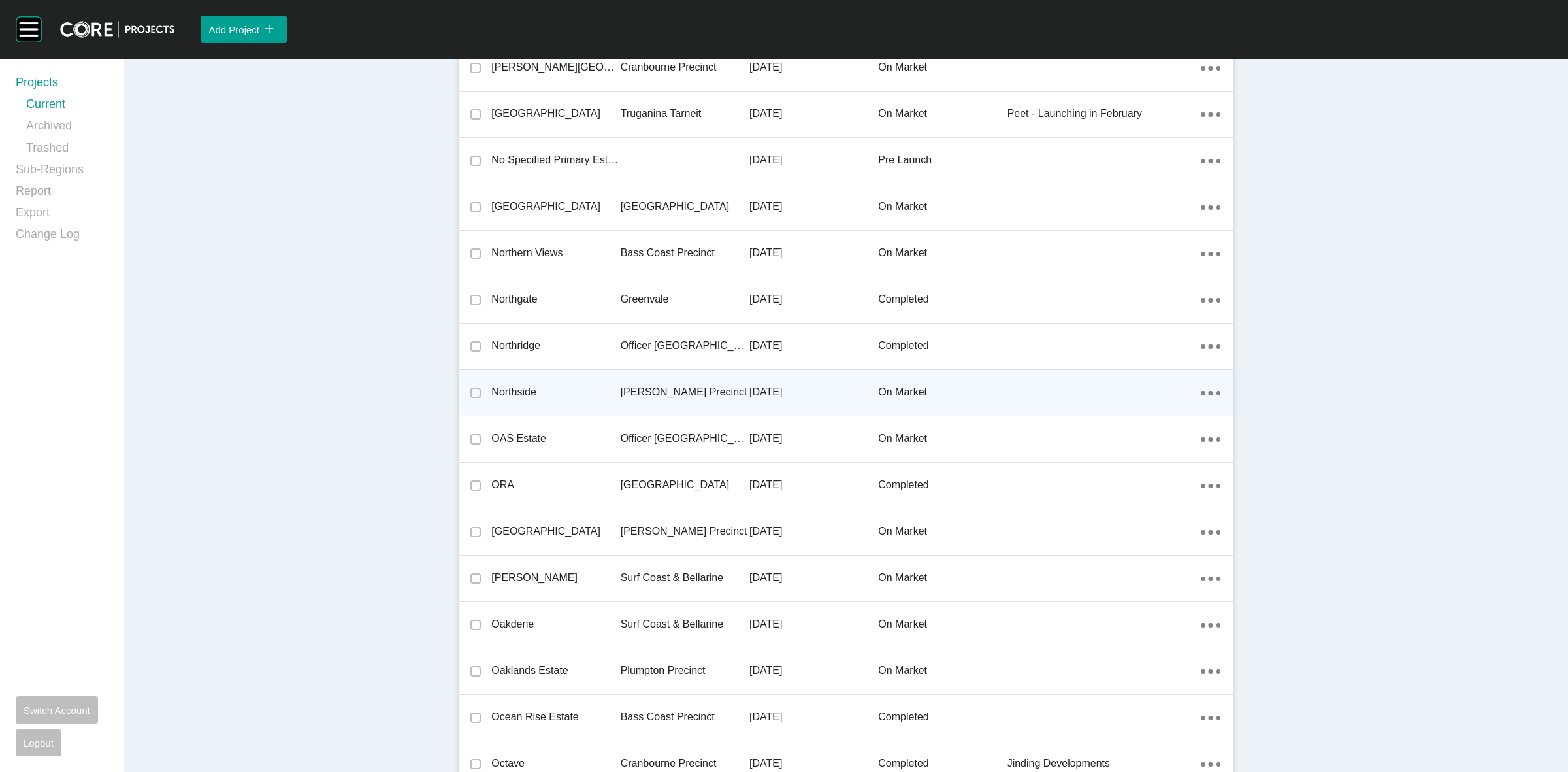
click at [664, 392] on p "[PERSON_NAME] Precinct" at bounding box center [684, 391] width 129 height 14
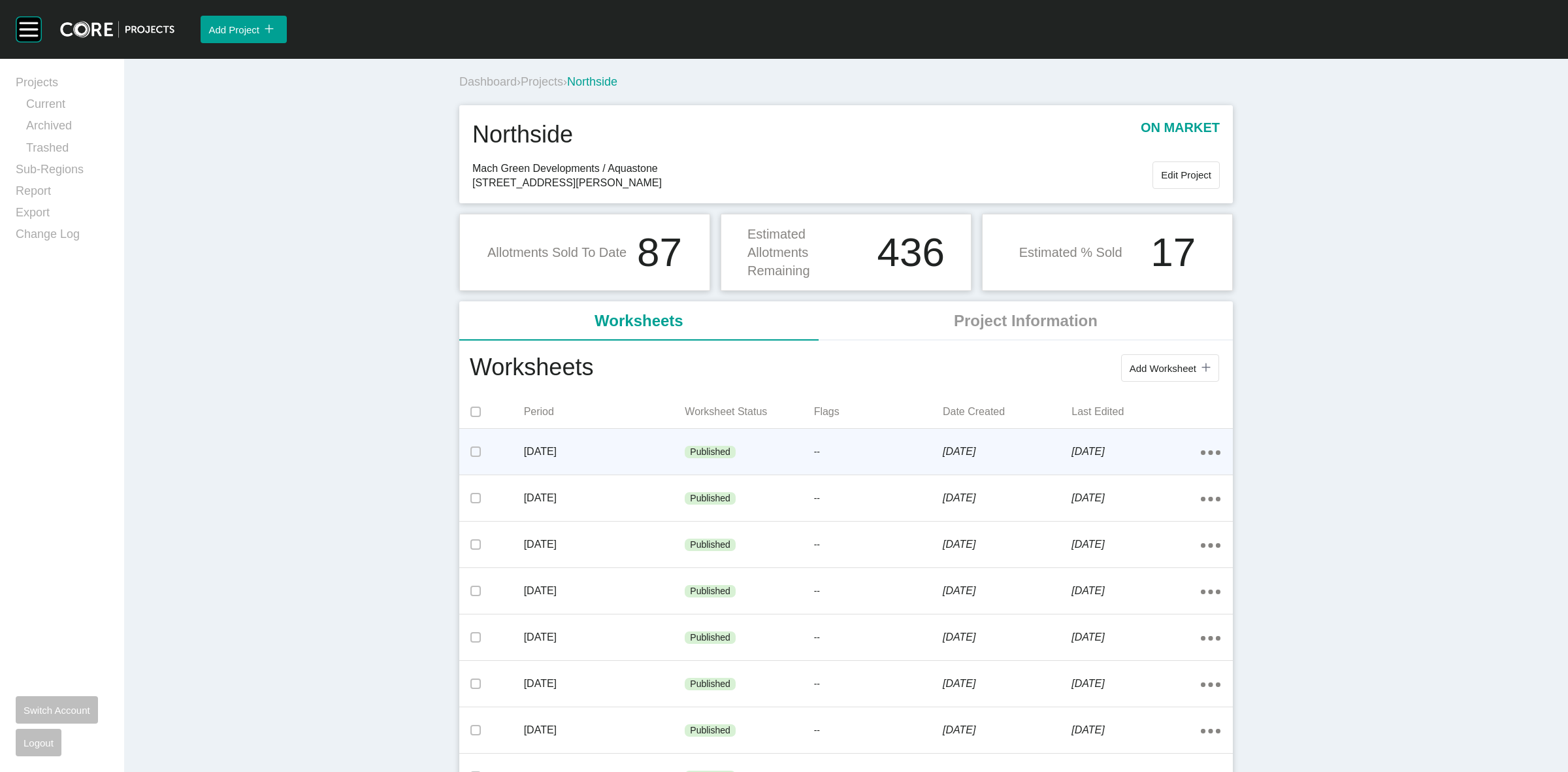
click at [649, 436] on div "[DATE]" at bounding box center [605, 451] width 161 height 41
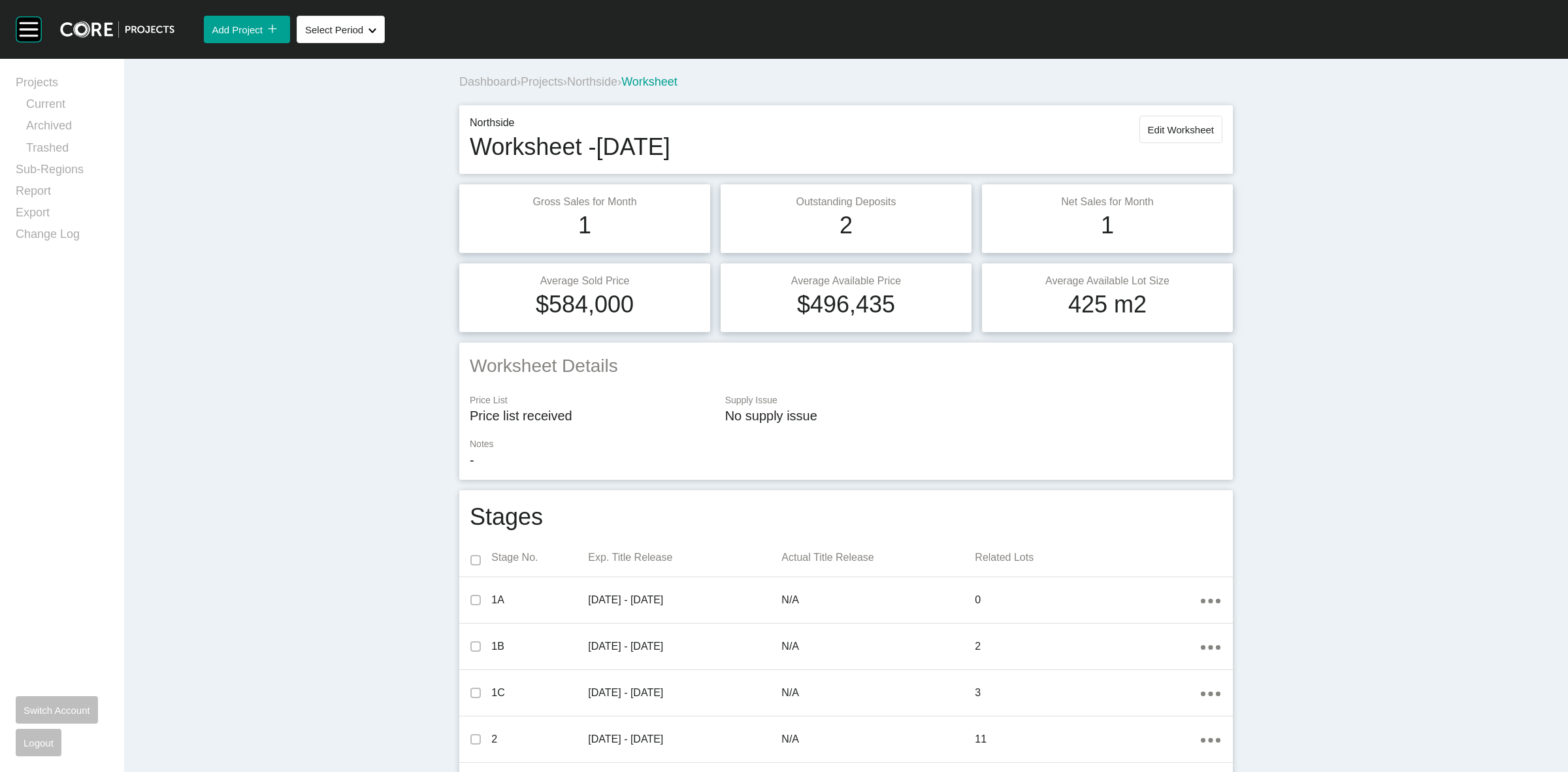
click at [546, 81] on span "Projects" at bounding box center [541, 81] width 42 height 13
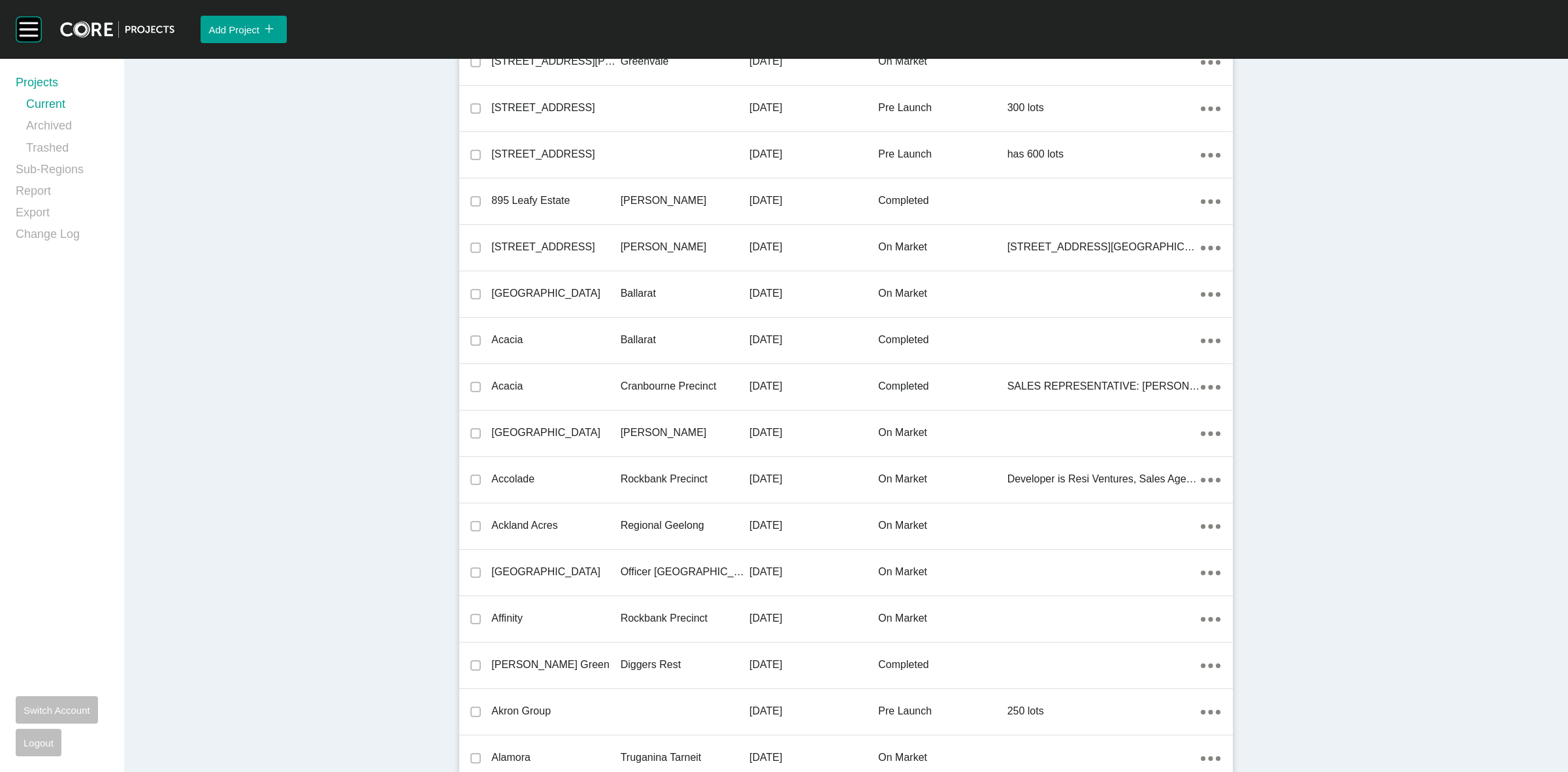
scroll to position [24240, 0]
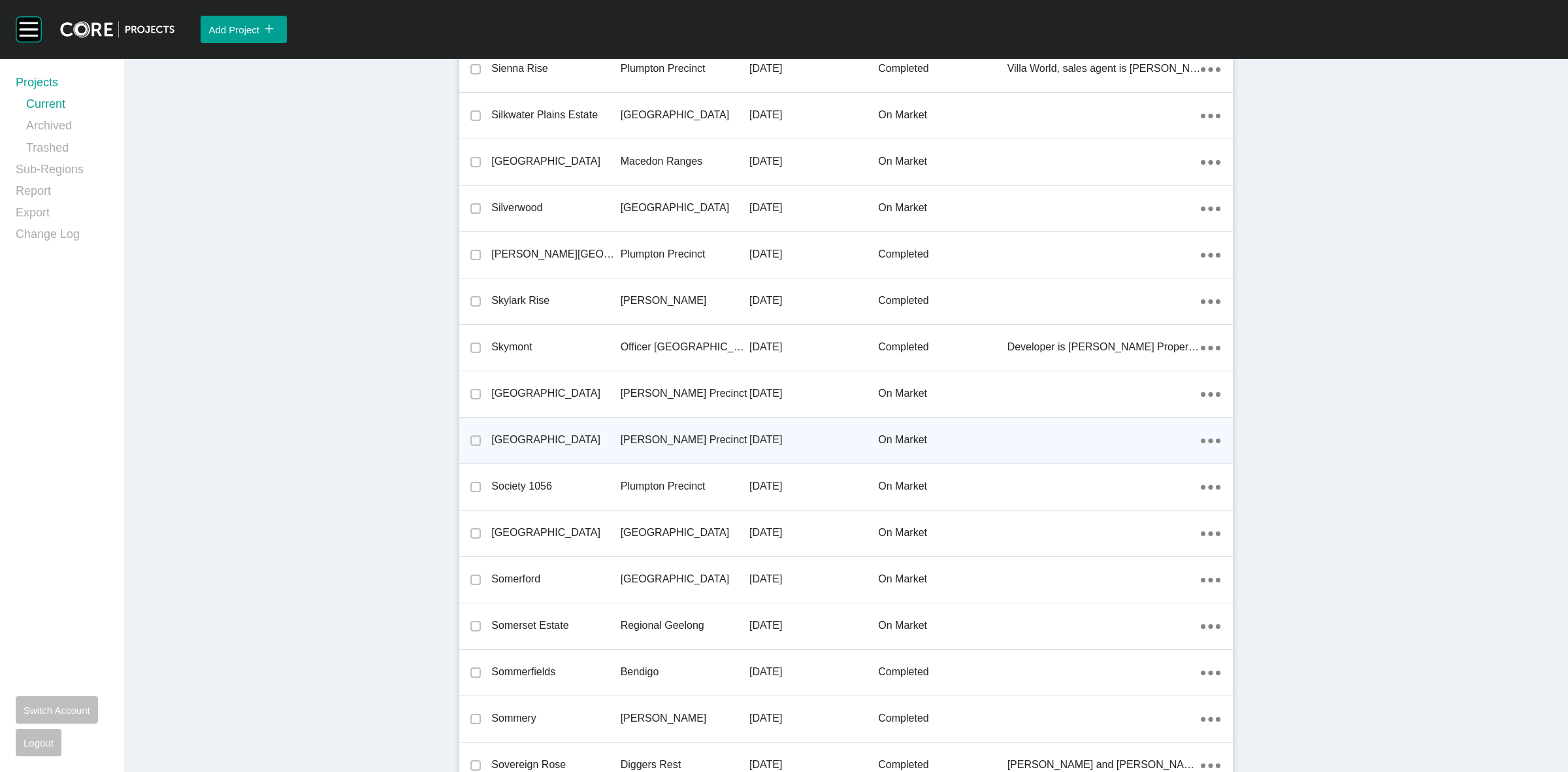
click at [654, 433] on p "[PERSON_NAME] Precinct" at bounding box center [684, 440] width 129 height 14
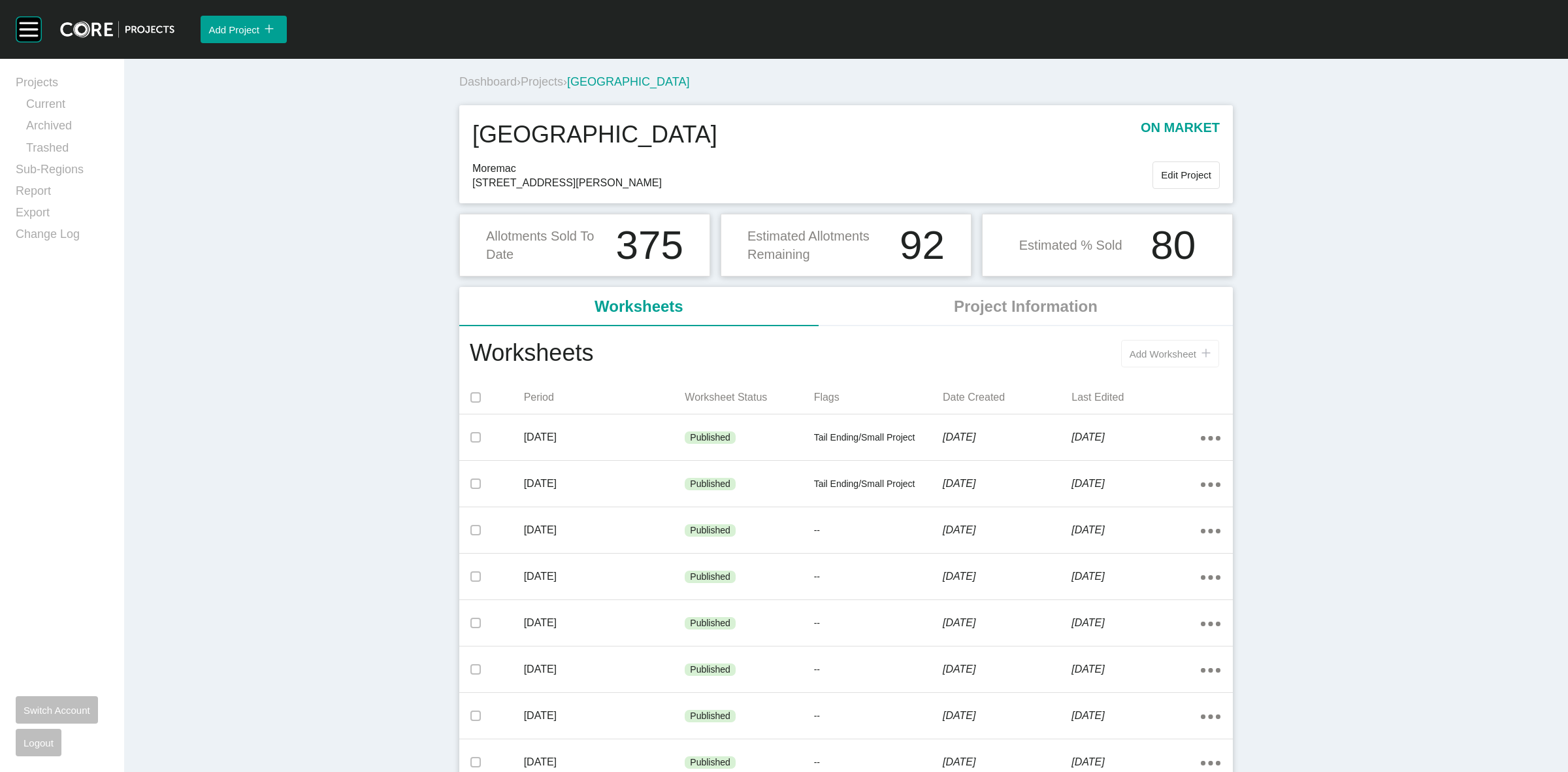
click at [1142, 360] on span "Add Worksheet" at bounding box center [1163, 353] width 66 height 11
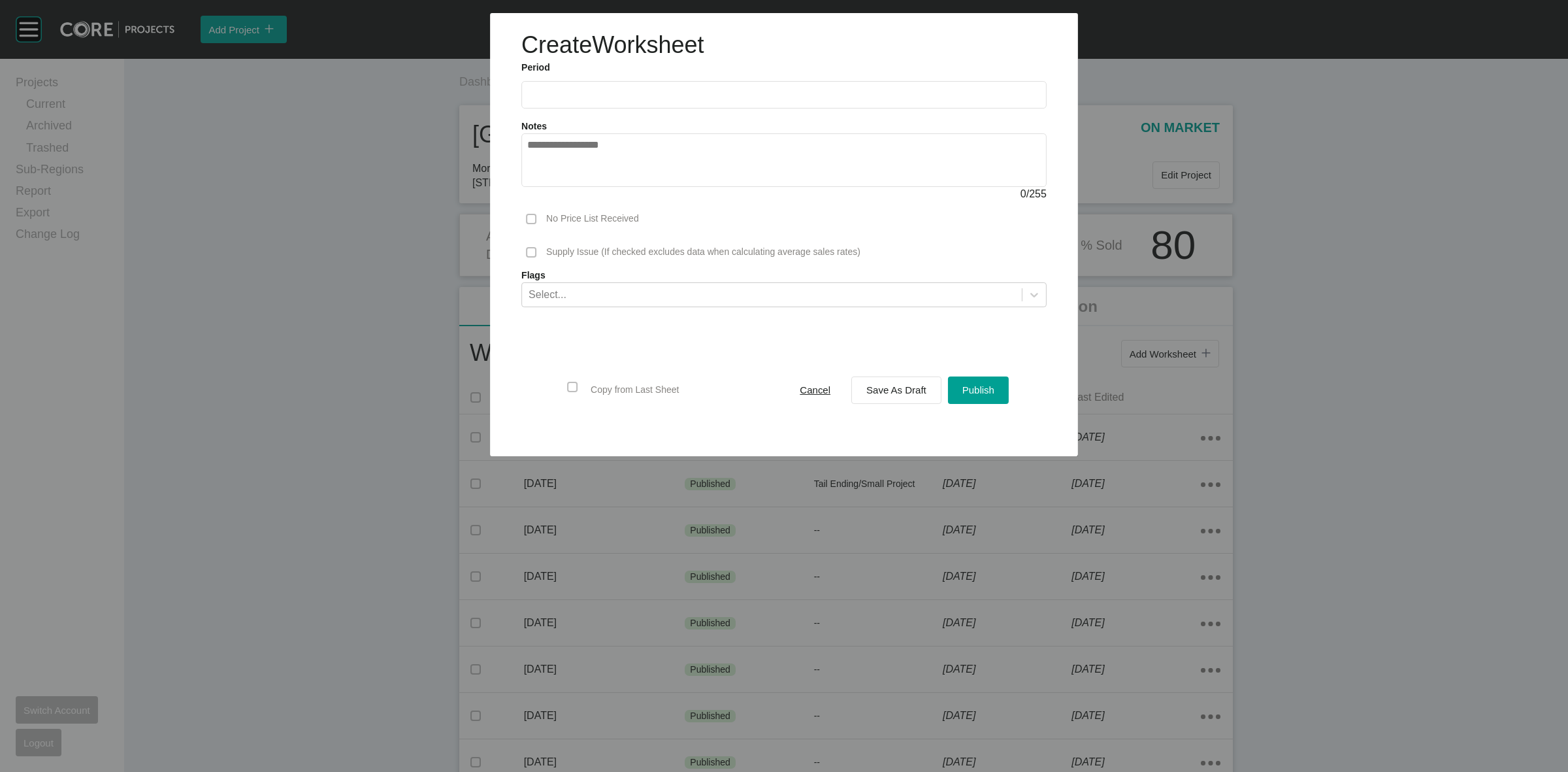
click at [601, 93] on input "text" at bounding box center [784, 95] width 513 height 11
click at [588, 191] on li "Aug" at bounding box center [590, 190] width 44 height 22
type input "**********"
click at [897, 386] on span "Save As Draft" at bounding box center [896, 390] width 60 height 11
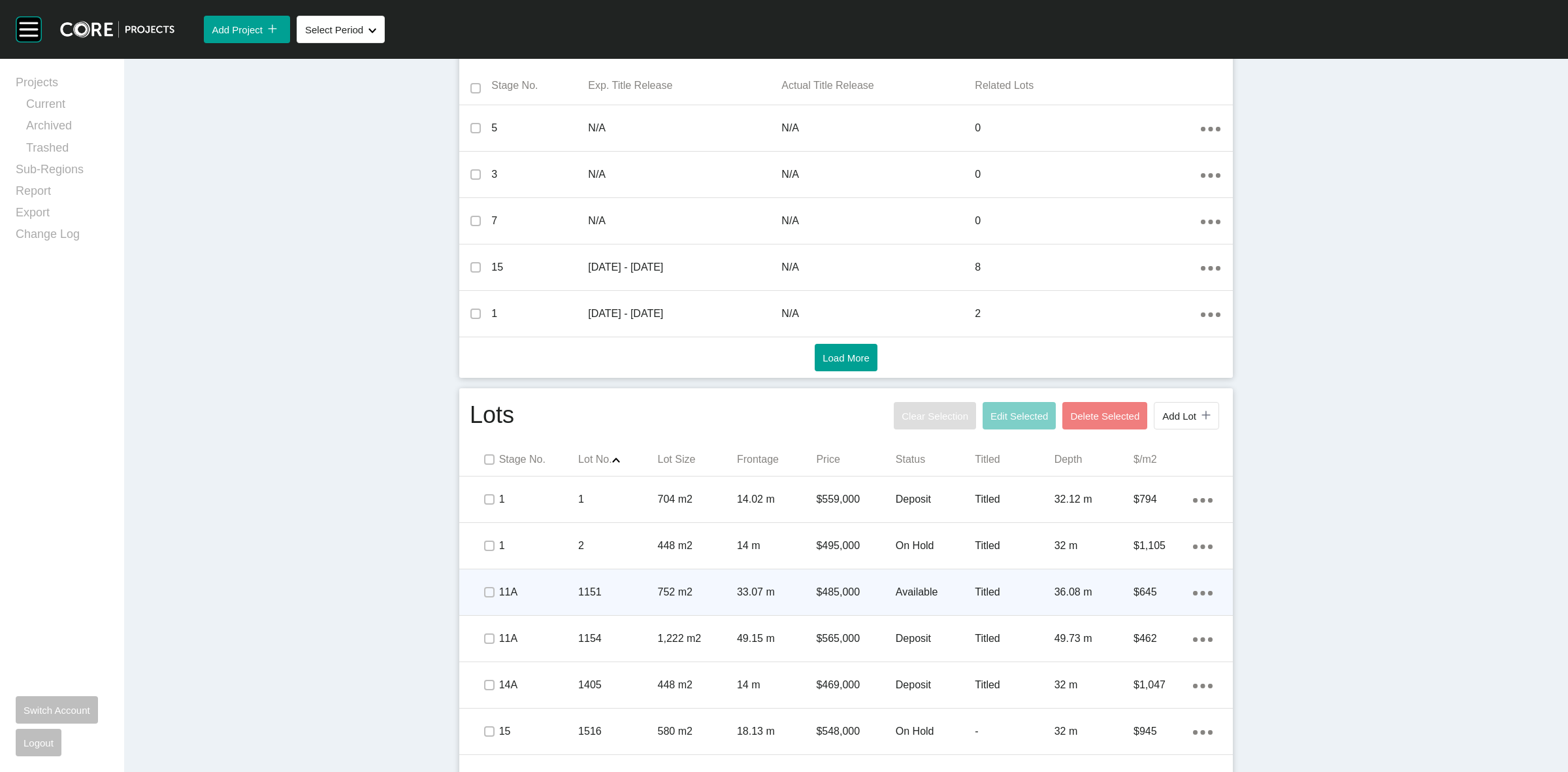
scroll to position [572, 0]
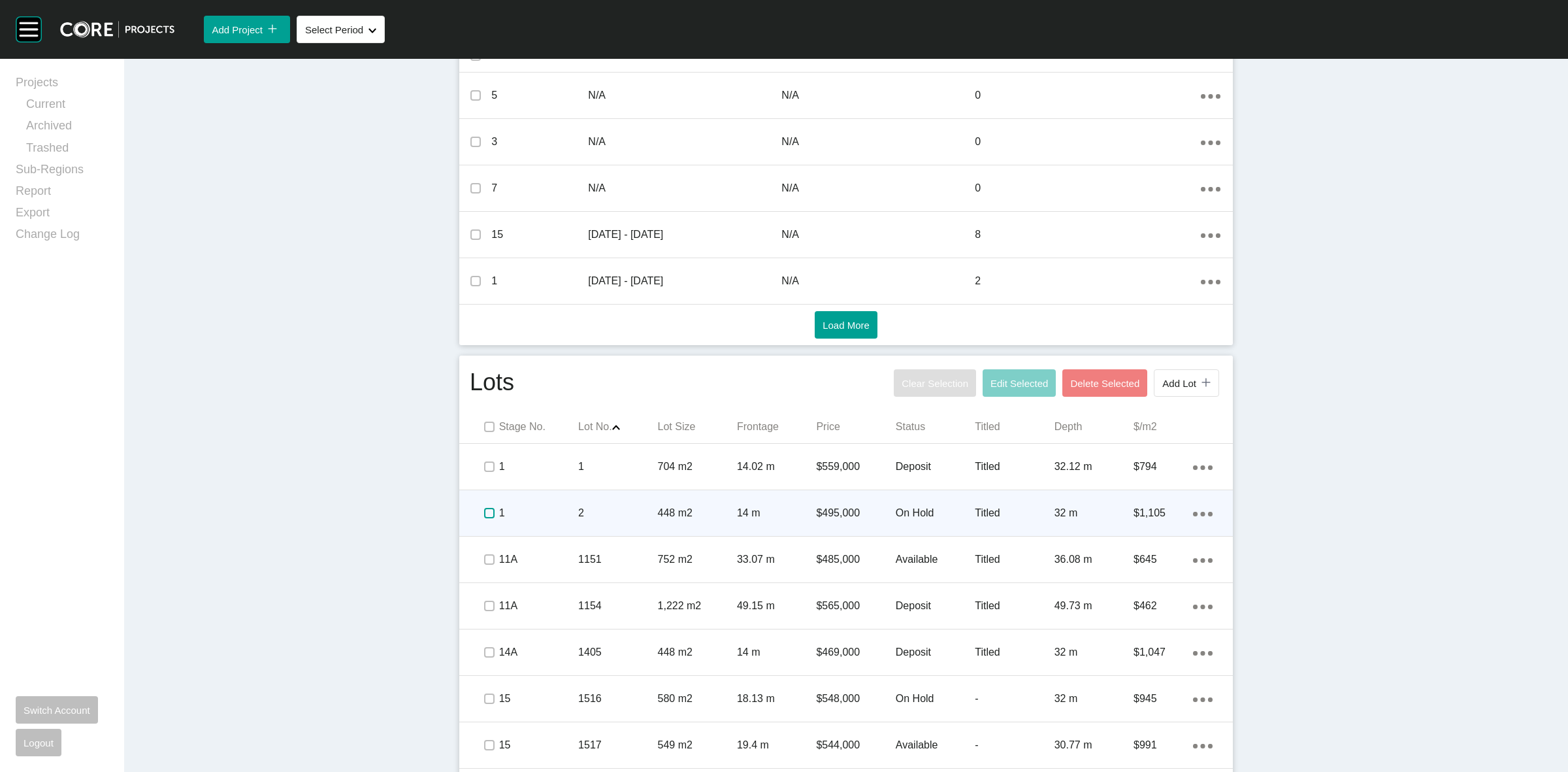
click at [487, 514] on label at bounding box center [489, 513] width 11 height 11
click at [562, 518] on p "1" at bounding box center [538, 513] width 79 height 14
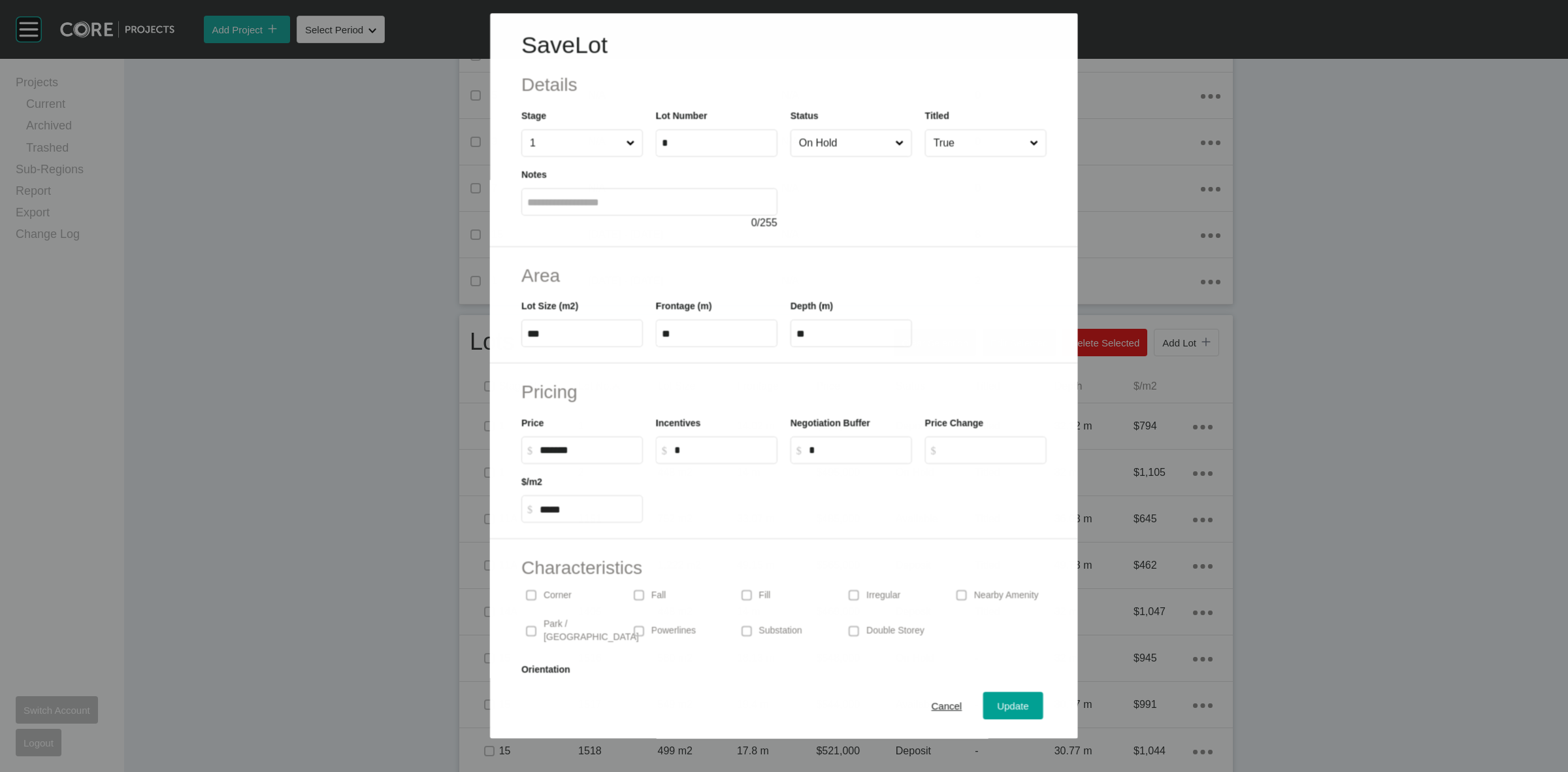
click at [826, 144] on input "On Hold" at bounding box center [845, 143] width 96 height 26
click at [997, 703] on span "Update" at bounding box center [1013, 706] width 32 height 11
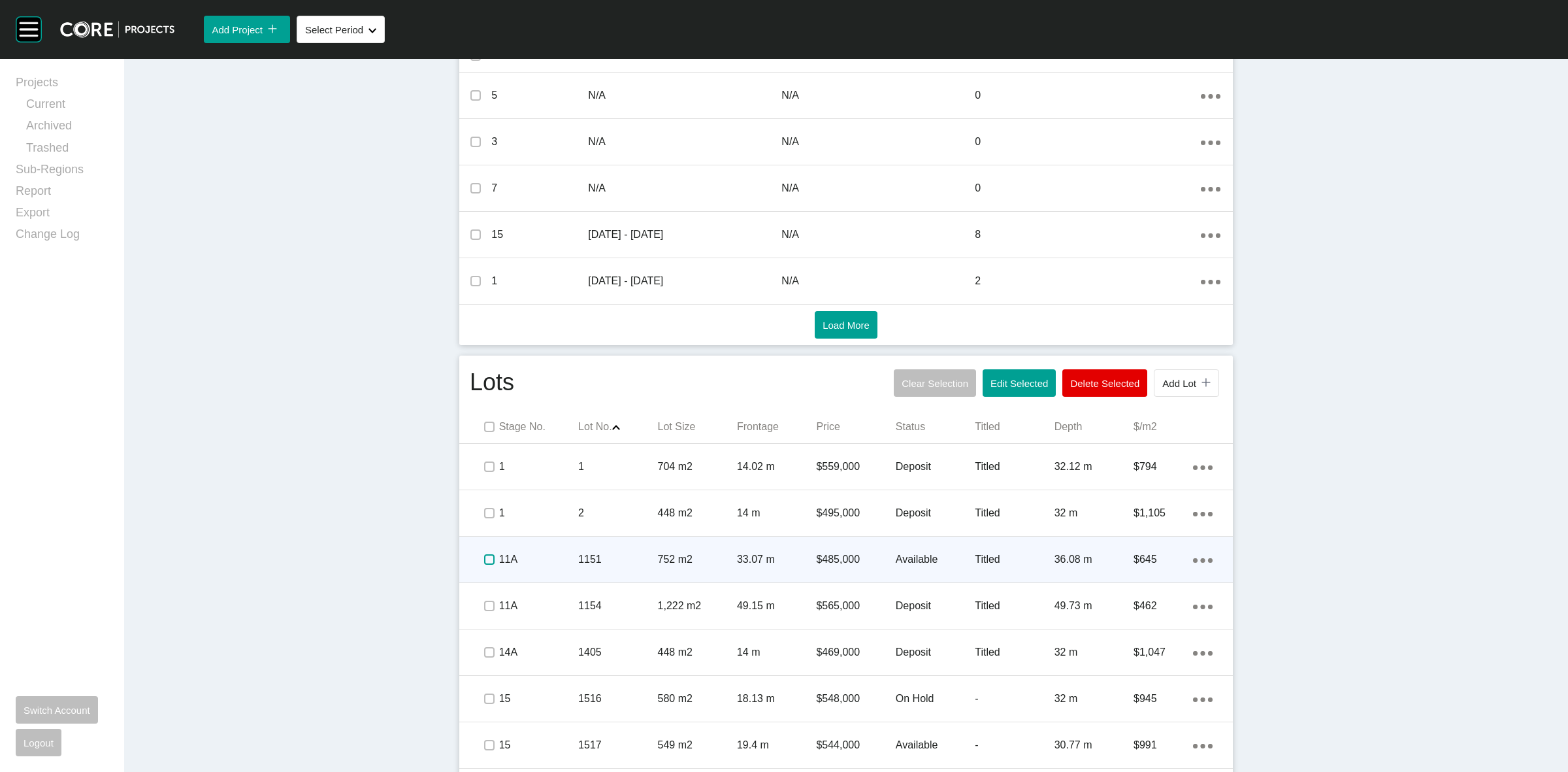
click at [484, 563] on label at bounding box center [489, 559] width 11 height 11
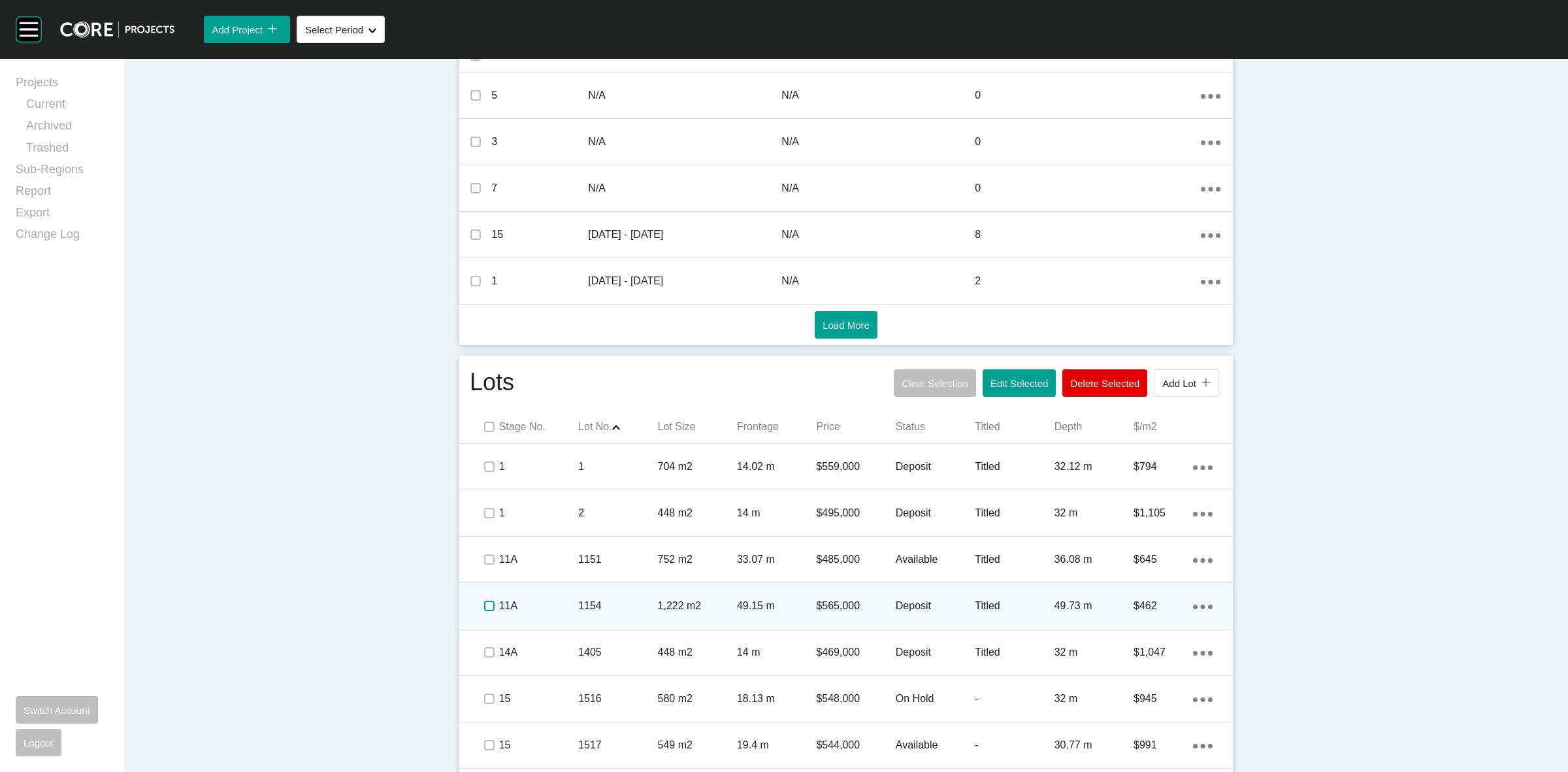
click at [484, 608] on label at bounding box center [489, 606] width 11 height 11
click at [553, 602] on p "11A" at bounding box center [538, 606] width 79 height 14
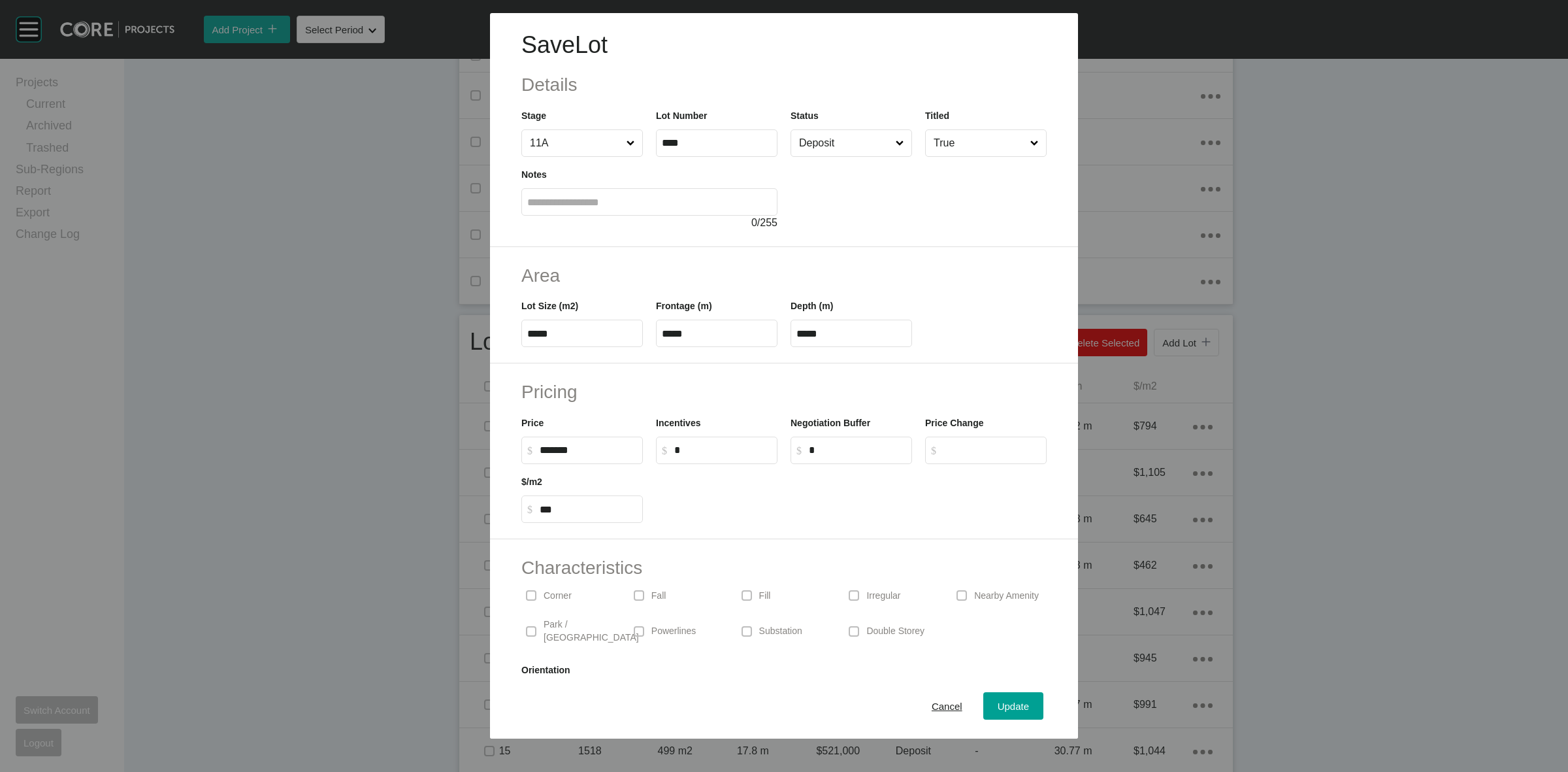
click at [831, 145] on input "Deposit" at bounding box center [845, 143] width 96 height 26
click at [997, 705] on span "Update" at bounding box center [1013, 706] width 32 height 11
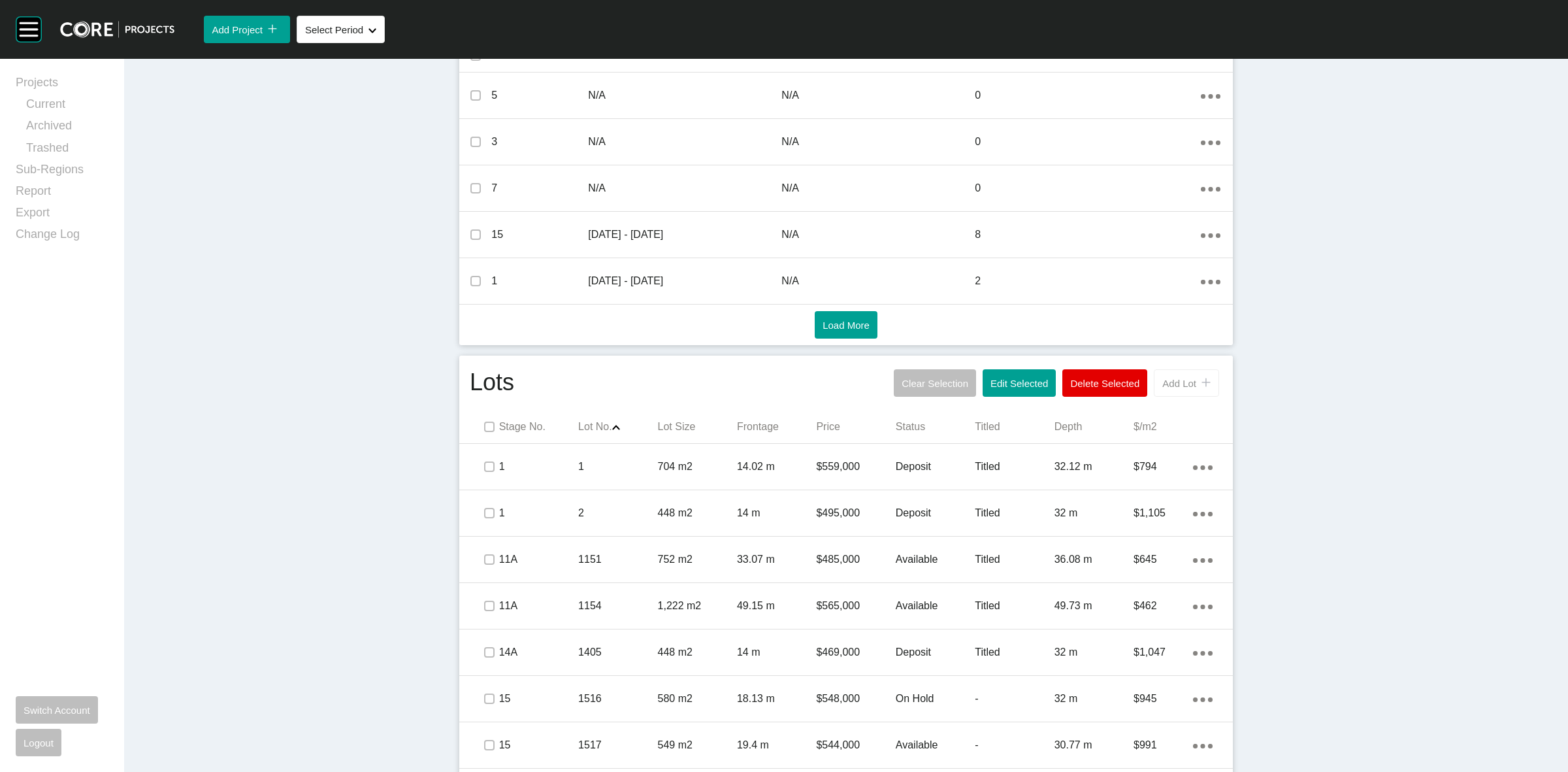
click at [1158, 394] on button "Add Lot icon/tick copy 11 Created with Sketch." at bounding box center [1186, 382] width 66 height 27
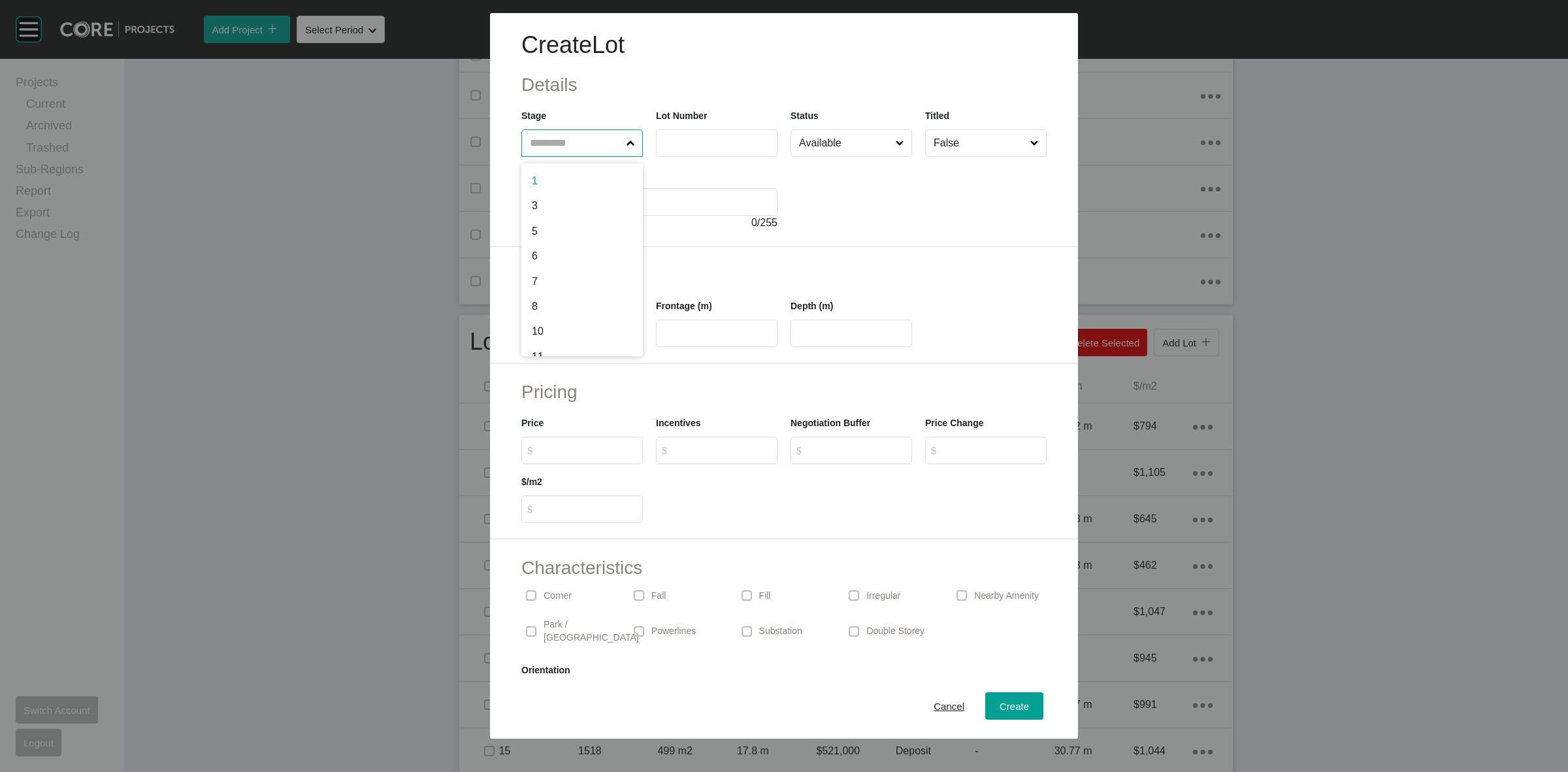
click at [566, 145] on input "text" at bounding box center [576, 143] width 96 height 26
type input "**"
type input "****"
type input "***"
type input "**"
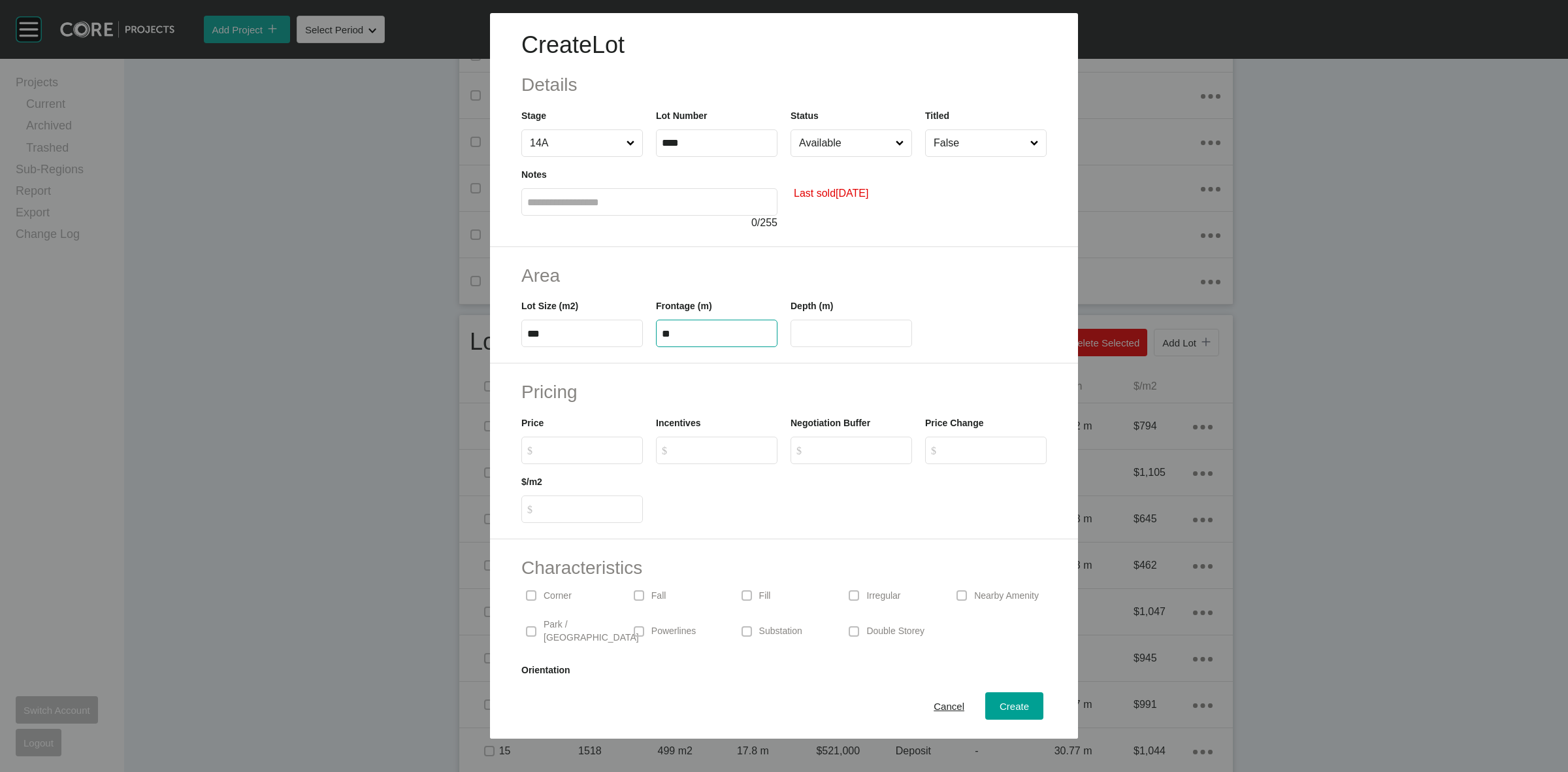
type input "**"
type input "*******"
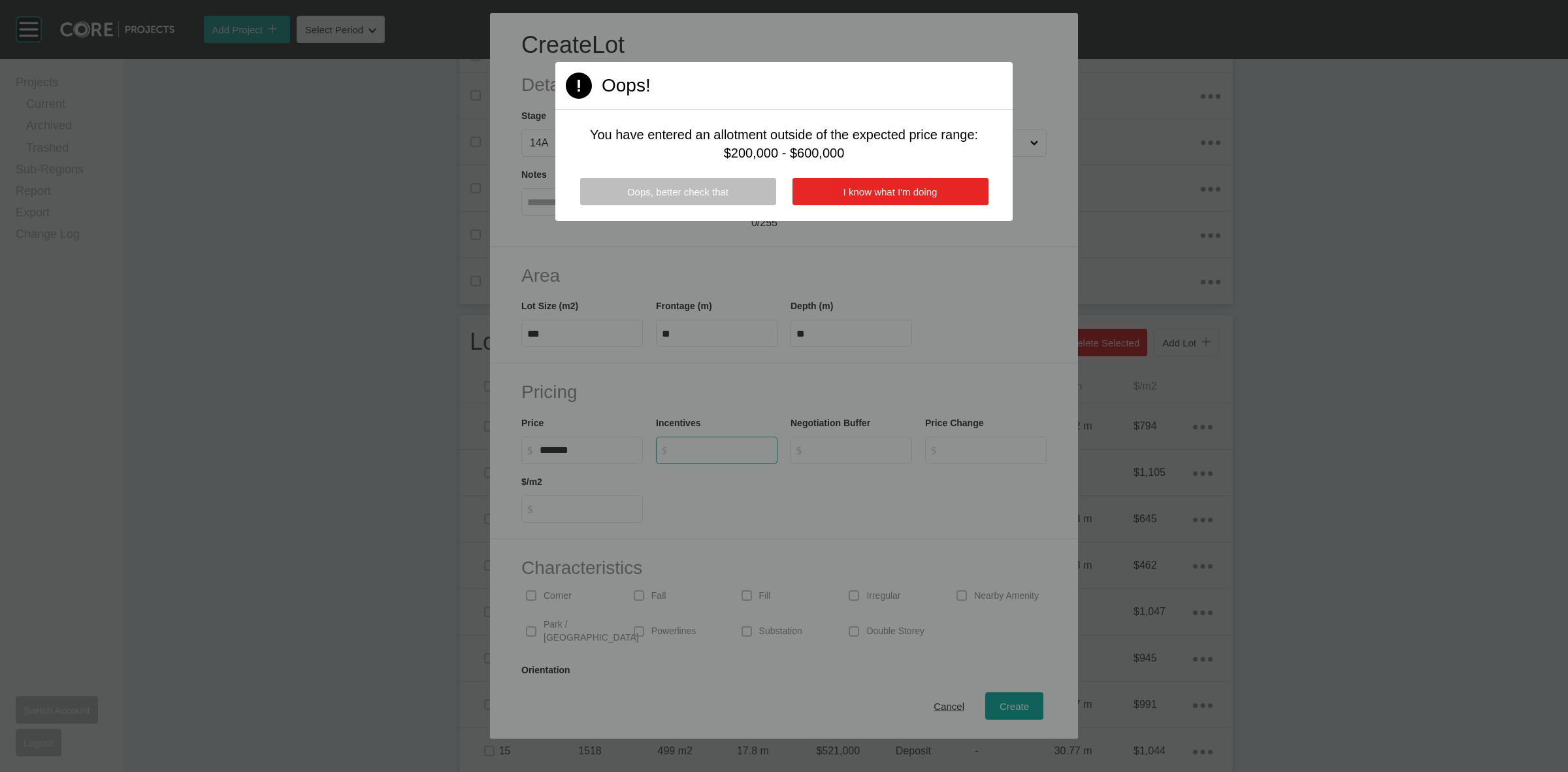
type input "*"
click at [859, 182] on button "I know what I'm doing" at bounding box center [890, 191] width 196 height 27
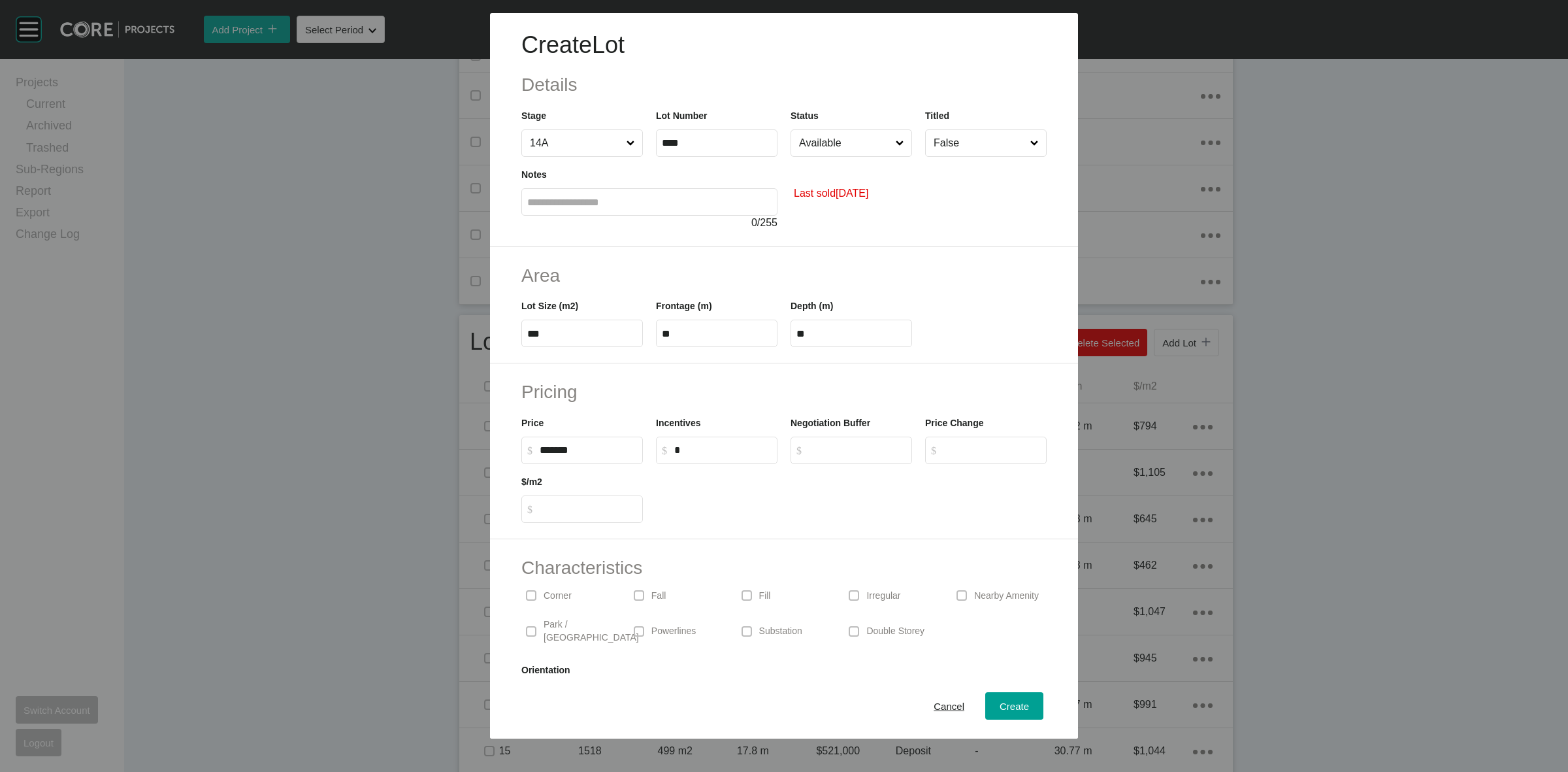
click at [600, 443] on label "$ Created with Sketch. $ *******" at bounding box center [582, 450] width 121 height 27
click at [600, 445] on input "*******" at bounding box center [588, 450] width 97 height 11
type input "*******"
type input "*"
type input "*****"
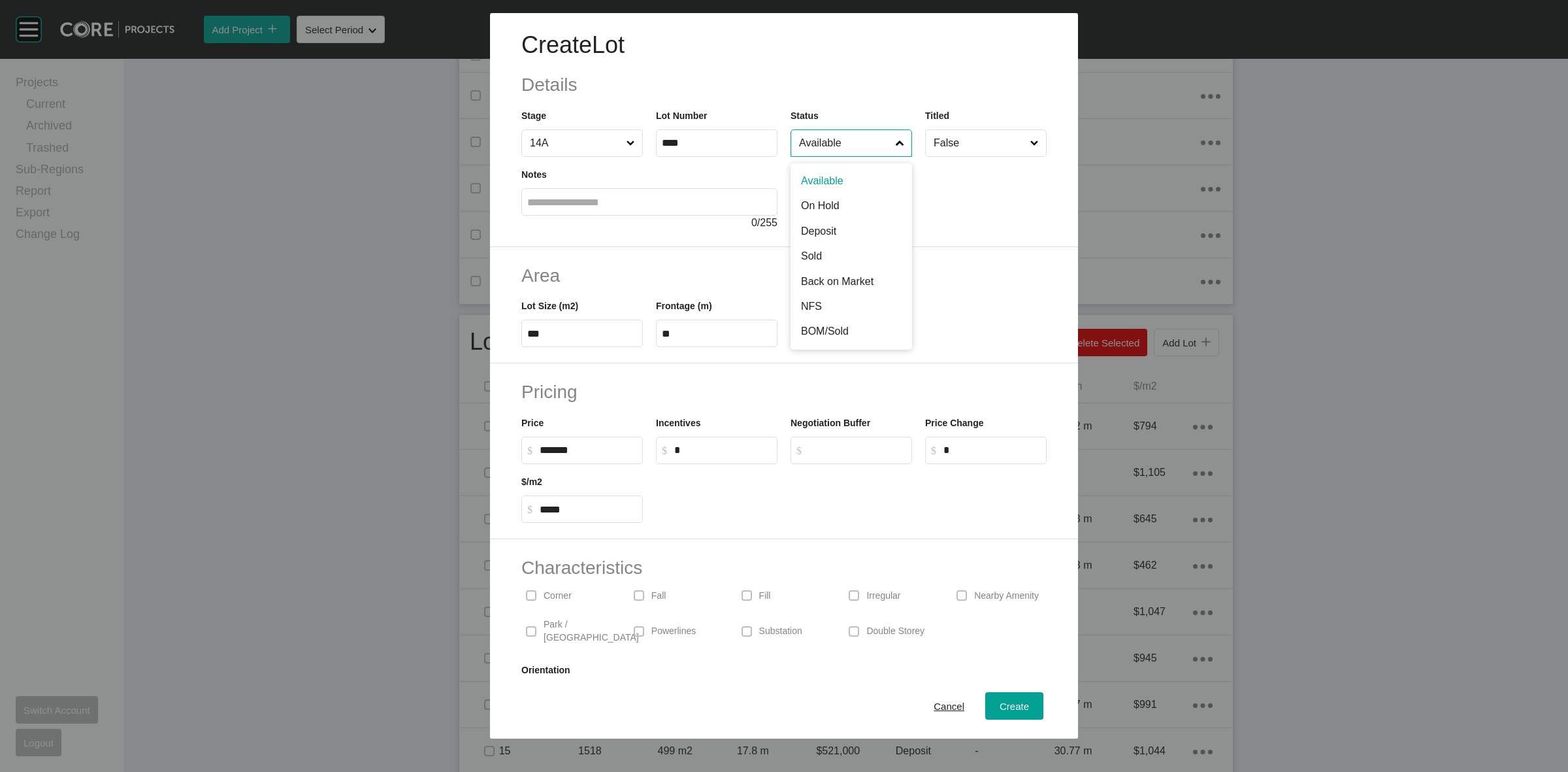
click at [838, 145] on input "Available" at bounding box center [845, 143] width 96 height 26
click at [945, 154] on input "False" at bounding box center [979, 143] width 96 height 26
click at [1004, 706] on span "Create" at bounding box center [1014, 706] width 29 height 11
type input "*"
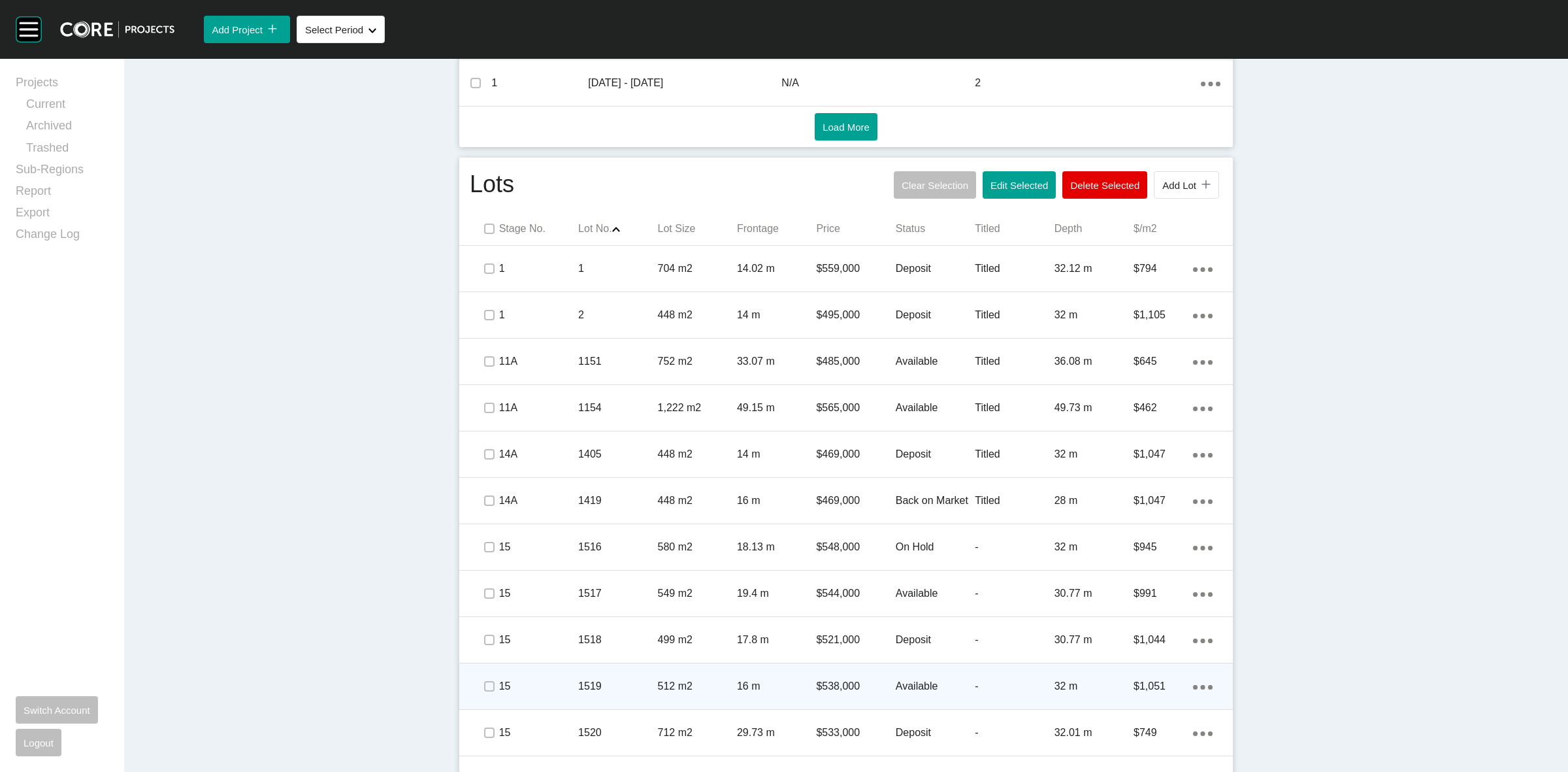
scroll to position [817, 0]
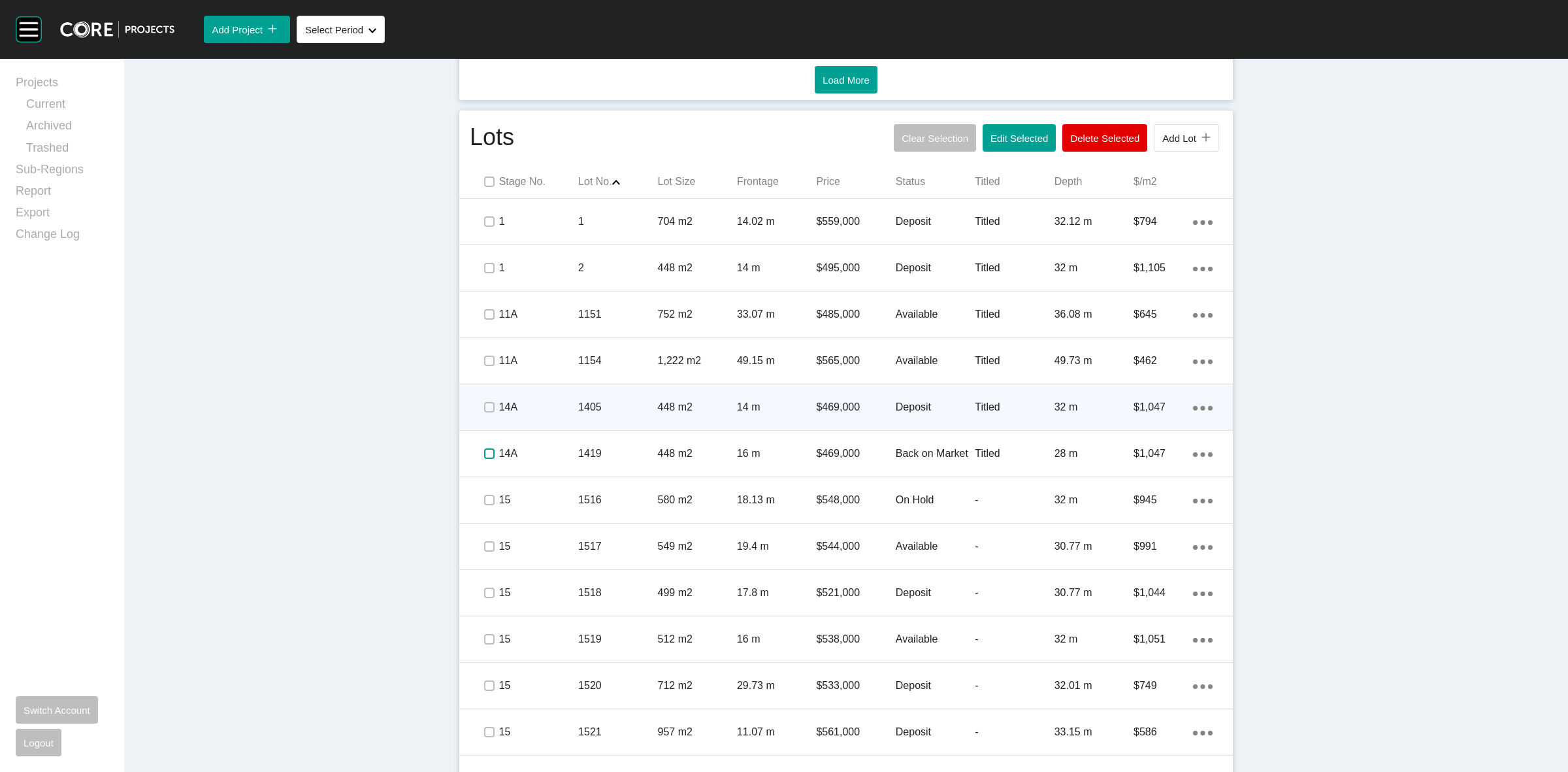
drag, startPoint x: 485, startPoint y: 456, endPoint x: 556, endPoint y: 420, distance: 79.6
click at [485, 455] on label at bounding box center [489, 454] width 11 height 11
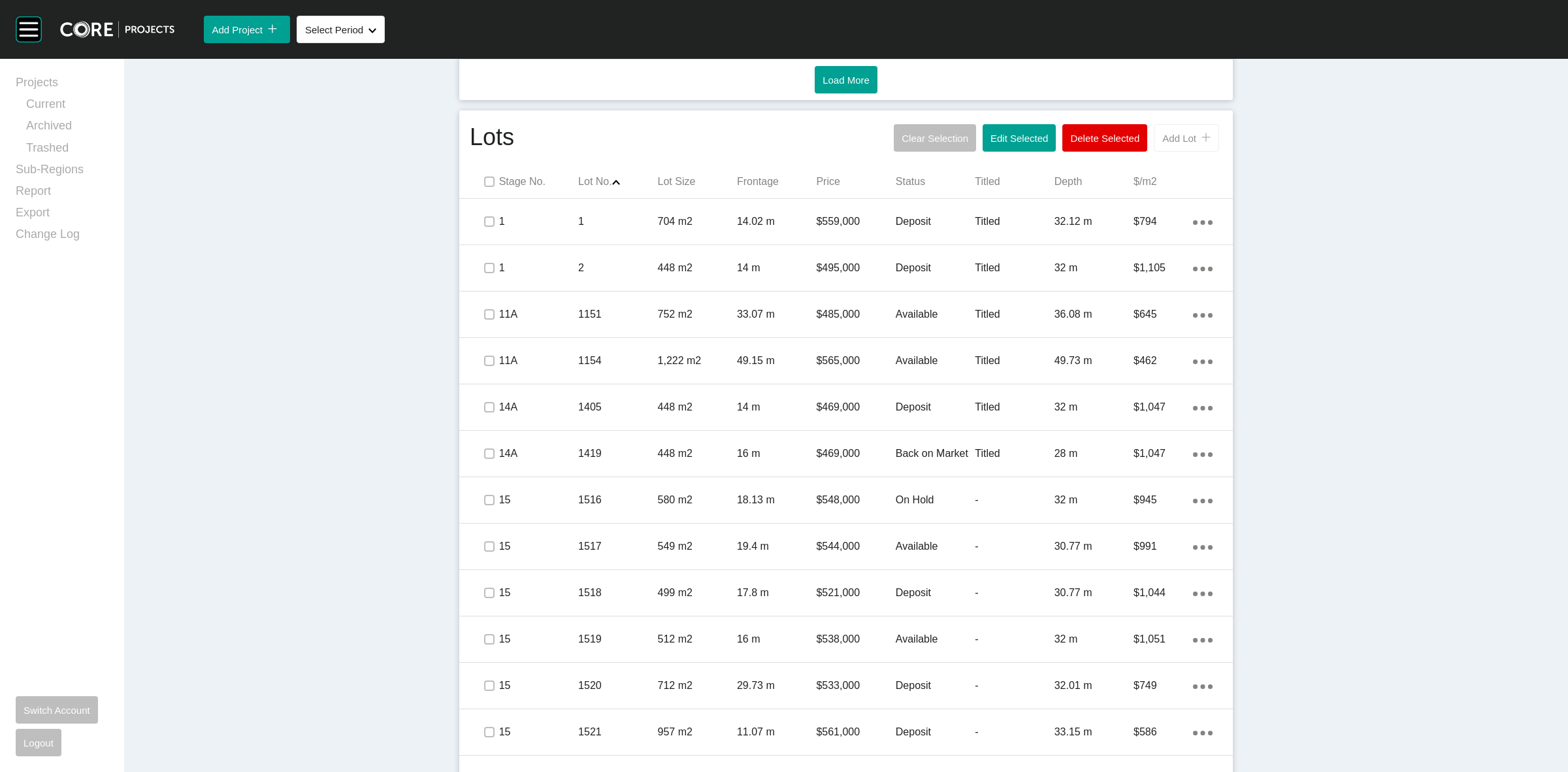
click at [1162, 136] on span "Add Lot" at bounding box center [1178, 138] width 34 height 11
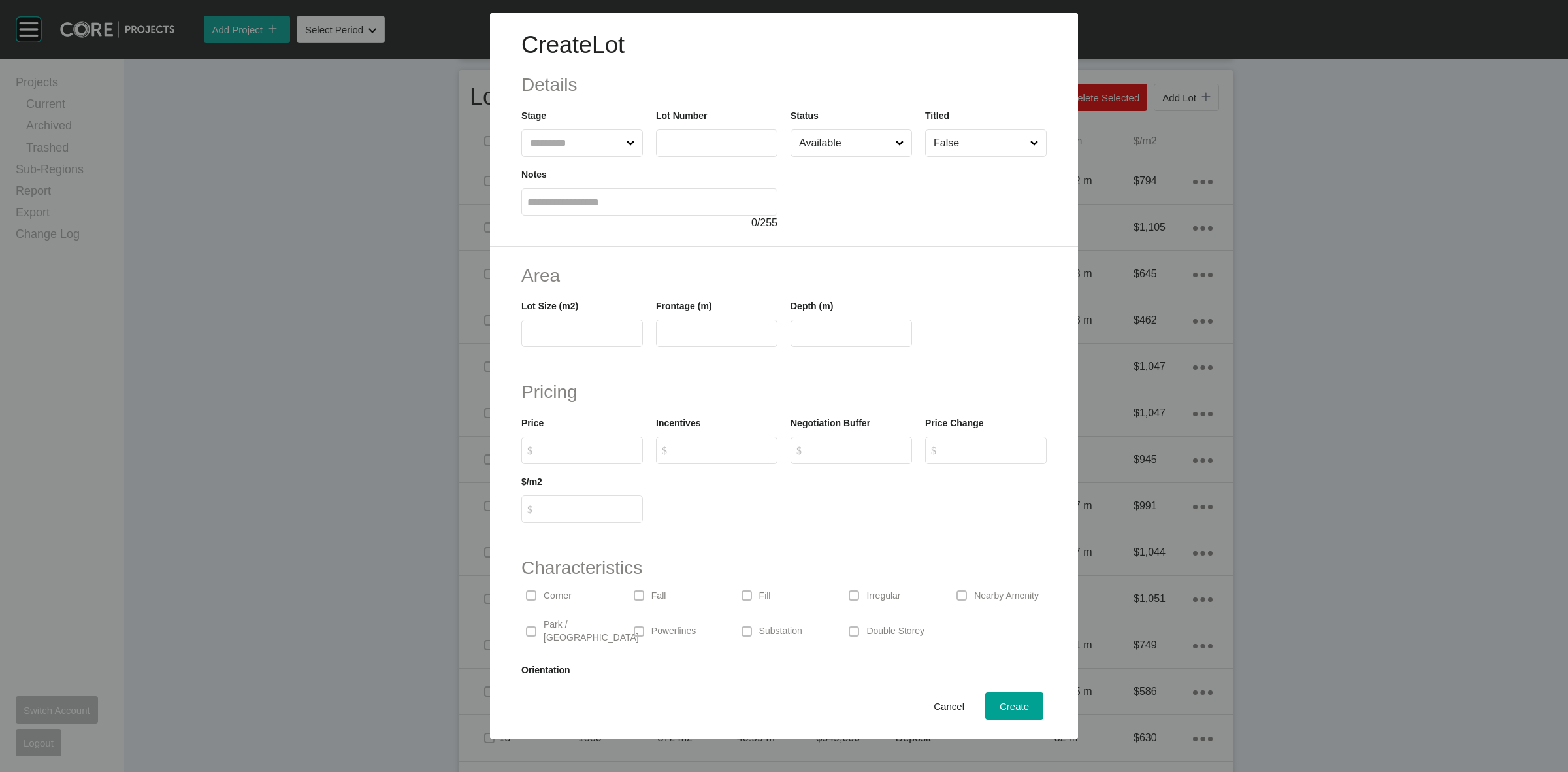
click at [553, 144] on input "text" at bounding box center [576, 143] width 96 height 26
type input "**"
type input "****"
type input "***"
type input "****"
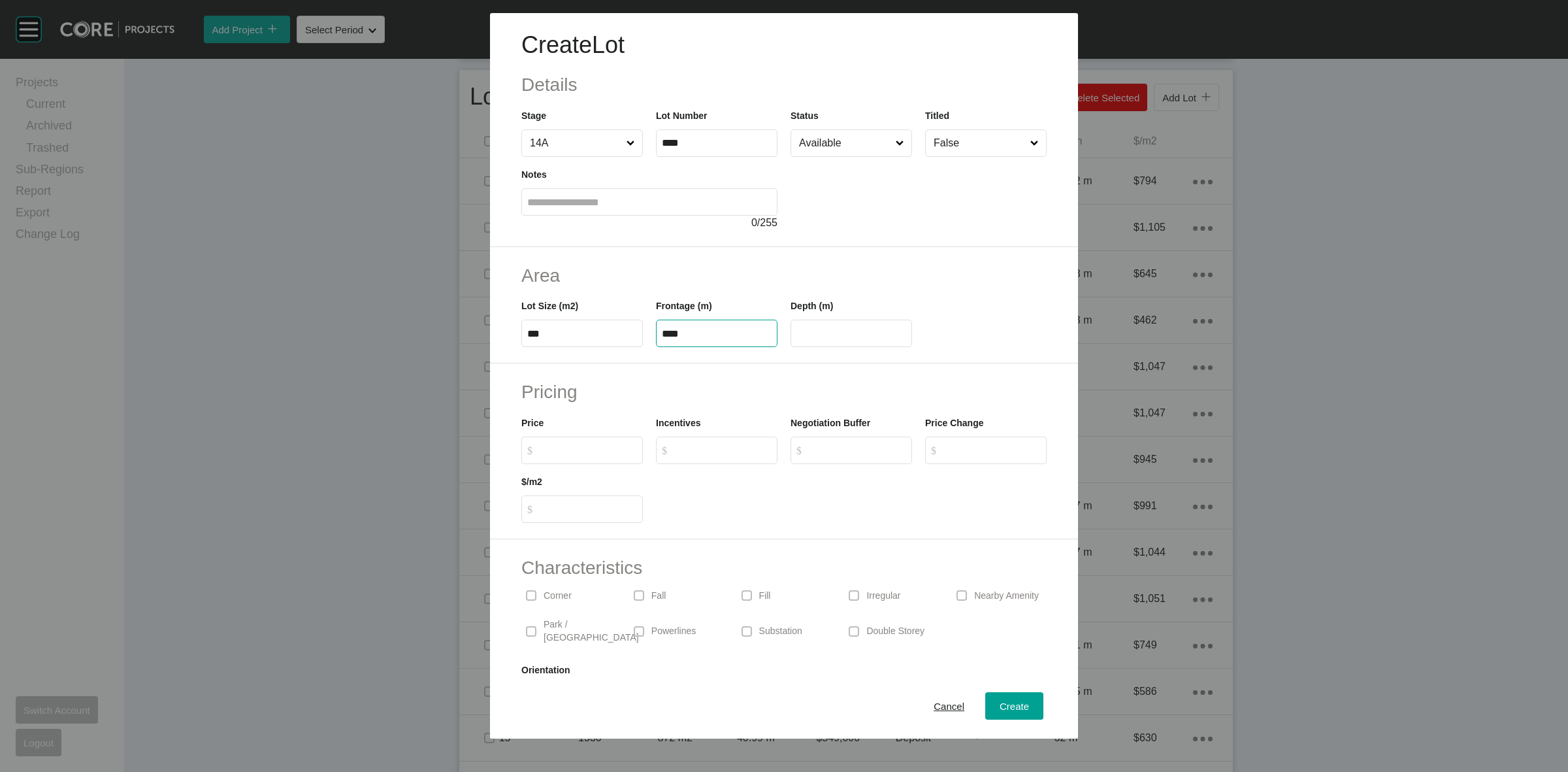
type input "**"
type input "*******"
type input "*****"
type input "*"
drag, startPoint x: 962, startPoint y: 140, endPoint x: 929, endPoint y: 191, distance: 60.7
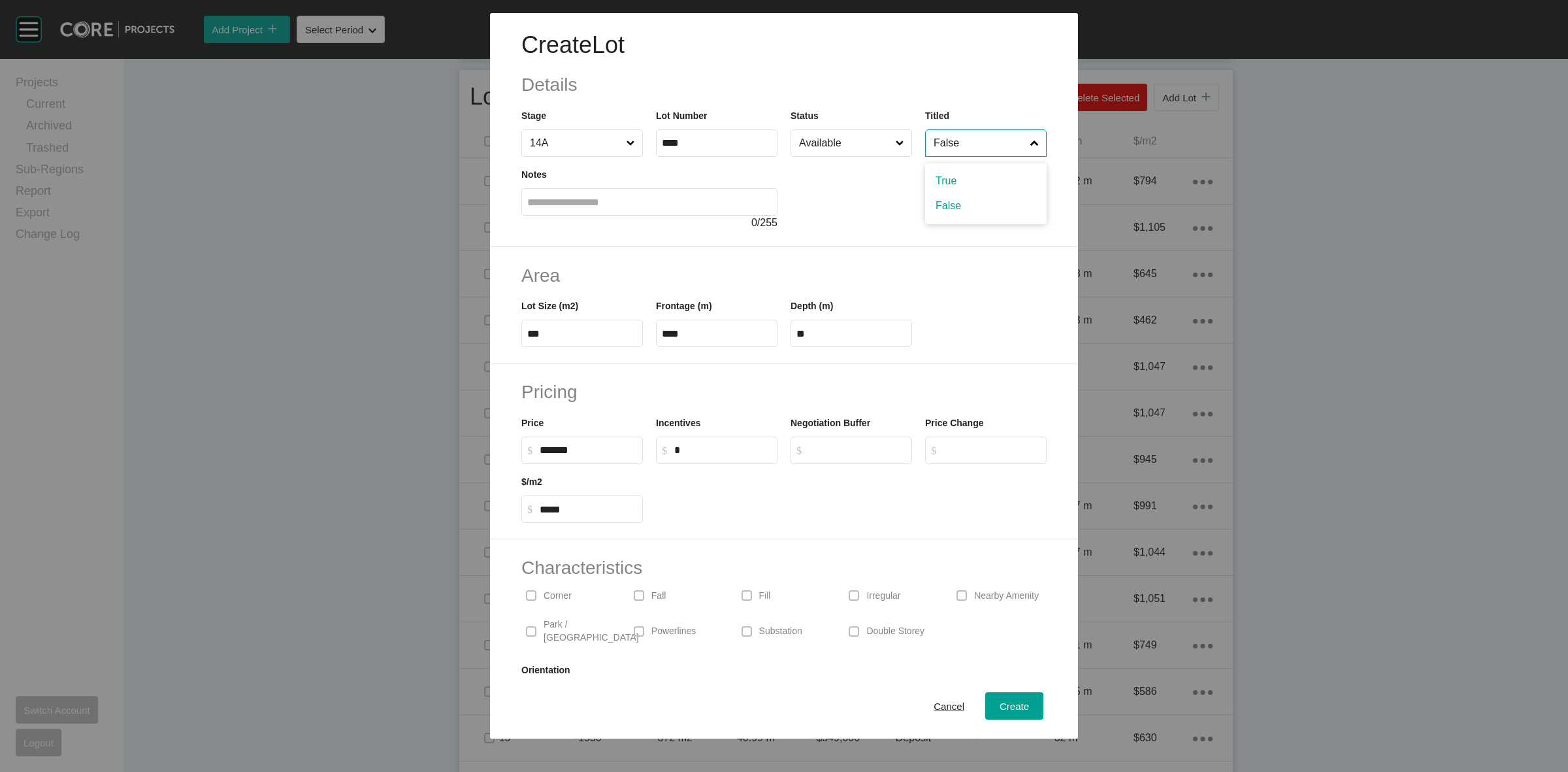
click at [960, 148] on input "False" at bounding box center [979, 143] width 96 height 26
click at [1000, 704] on span "Create" at bounding box center [1014, 706] width 29 height 11
type input "*"
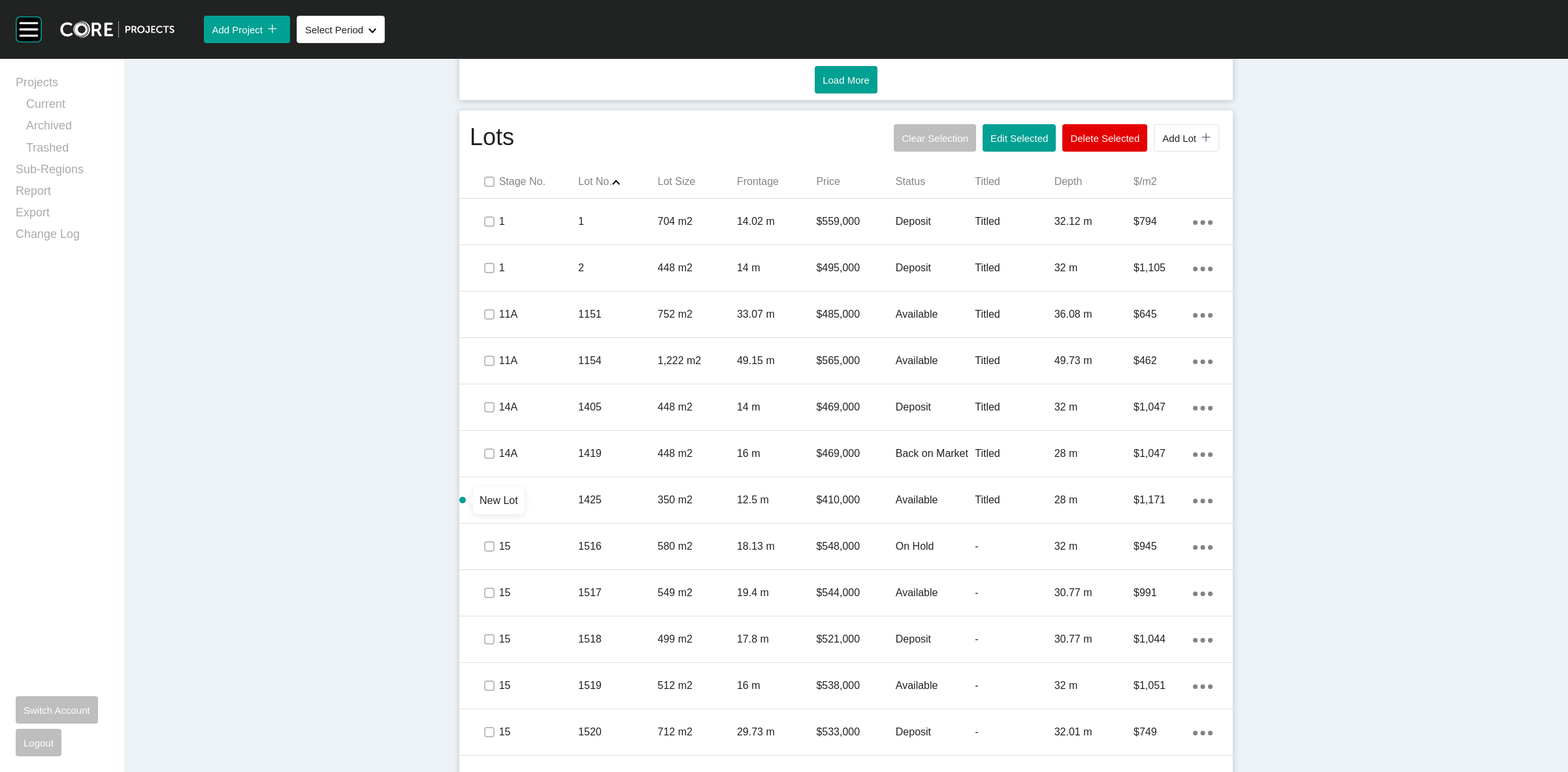
click at [483, 501] on span "New Lot" at bounding box center [498, 499] width 38 height 11
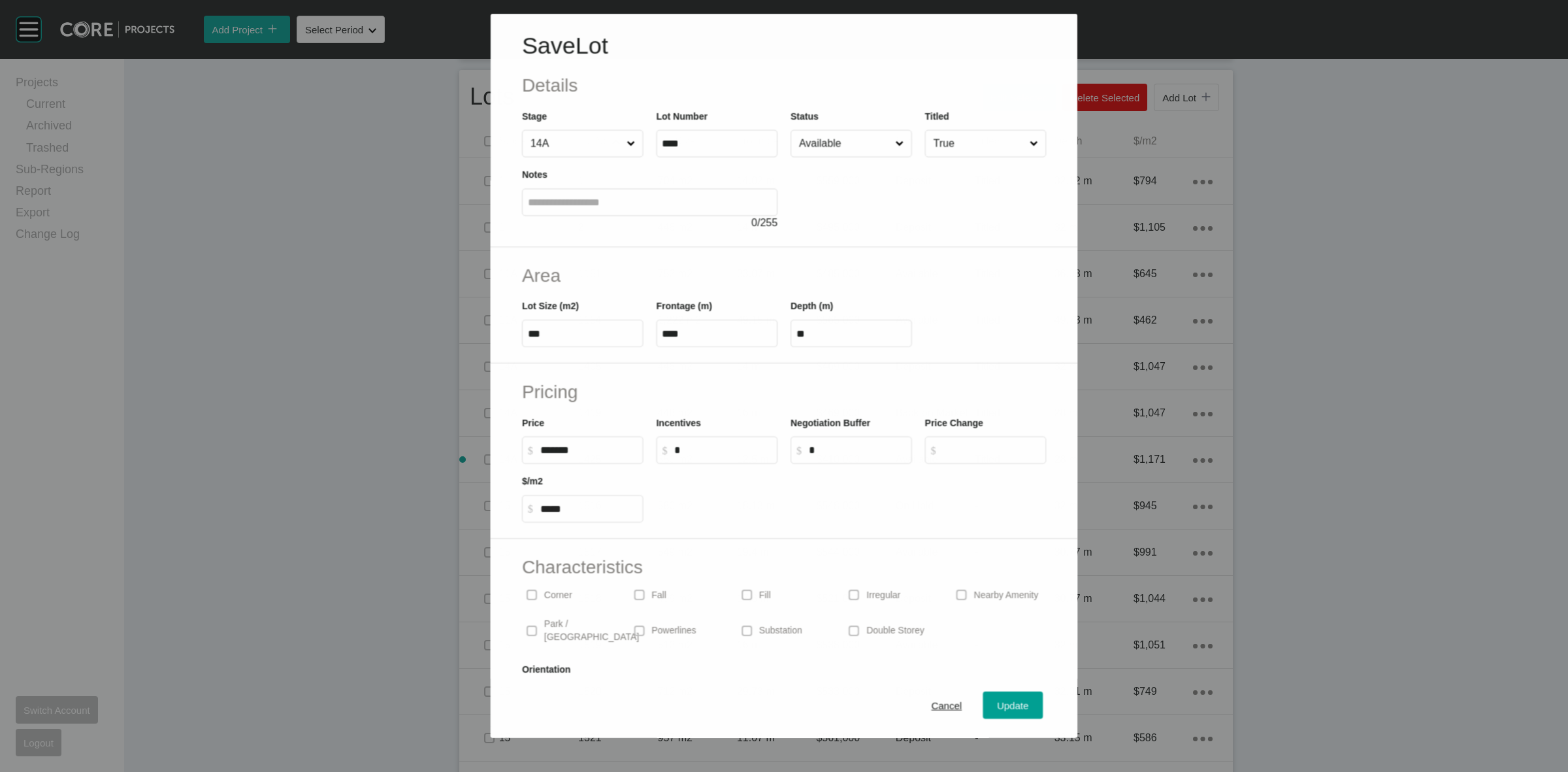
click at [409, 519] on div "Save Lot Details Stage 14A Lot Number **** Status Available Titled True Notes 0…" at bounding box center [784, 369] width 1565 height 737
click at [938, 710] on span "Cancel" at bounding box center [947, 706] width 31 height 11
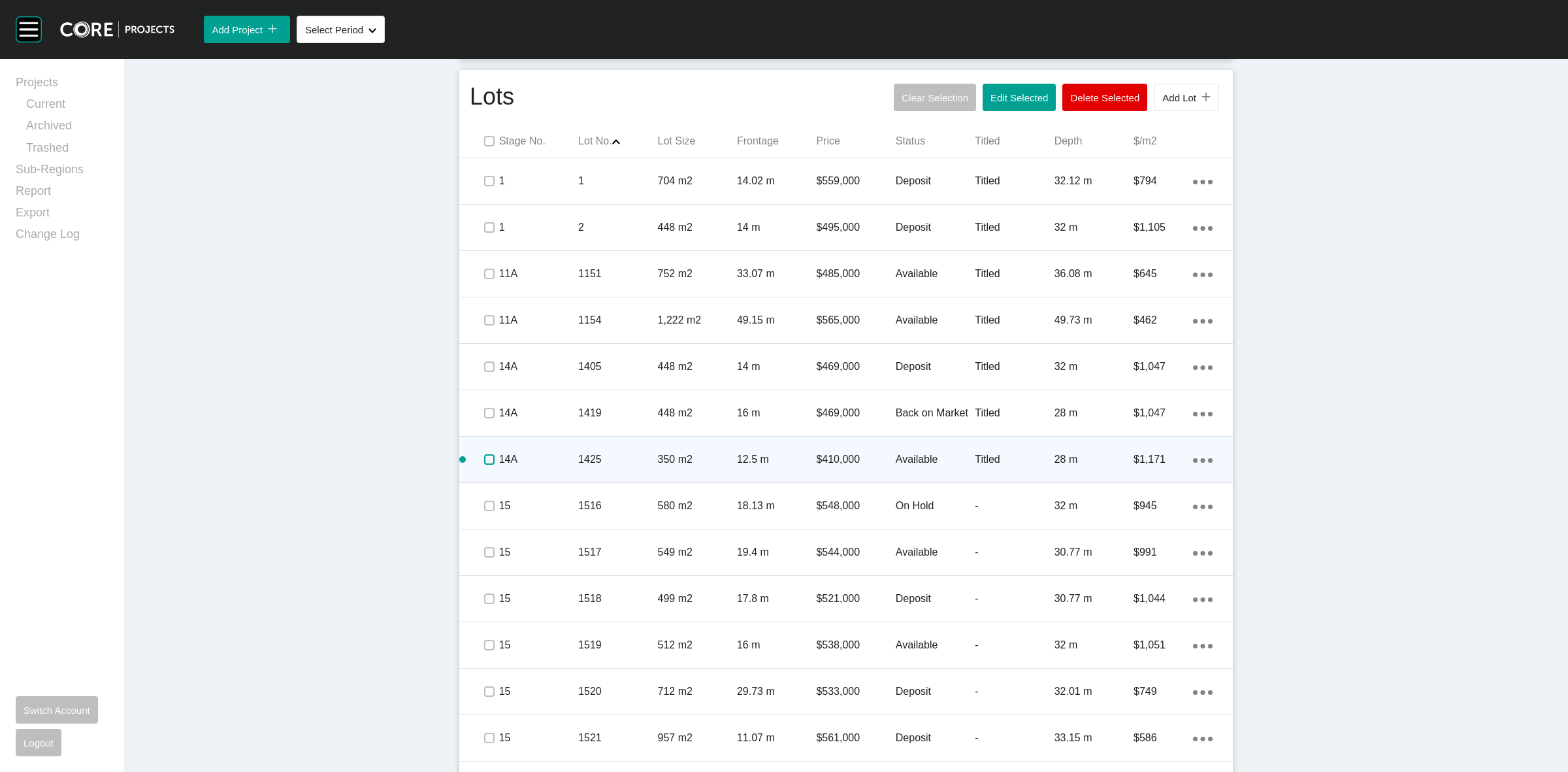
click at [484, 463] on label at bounding box center [489, 460] width 11 height 11
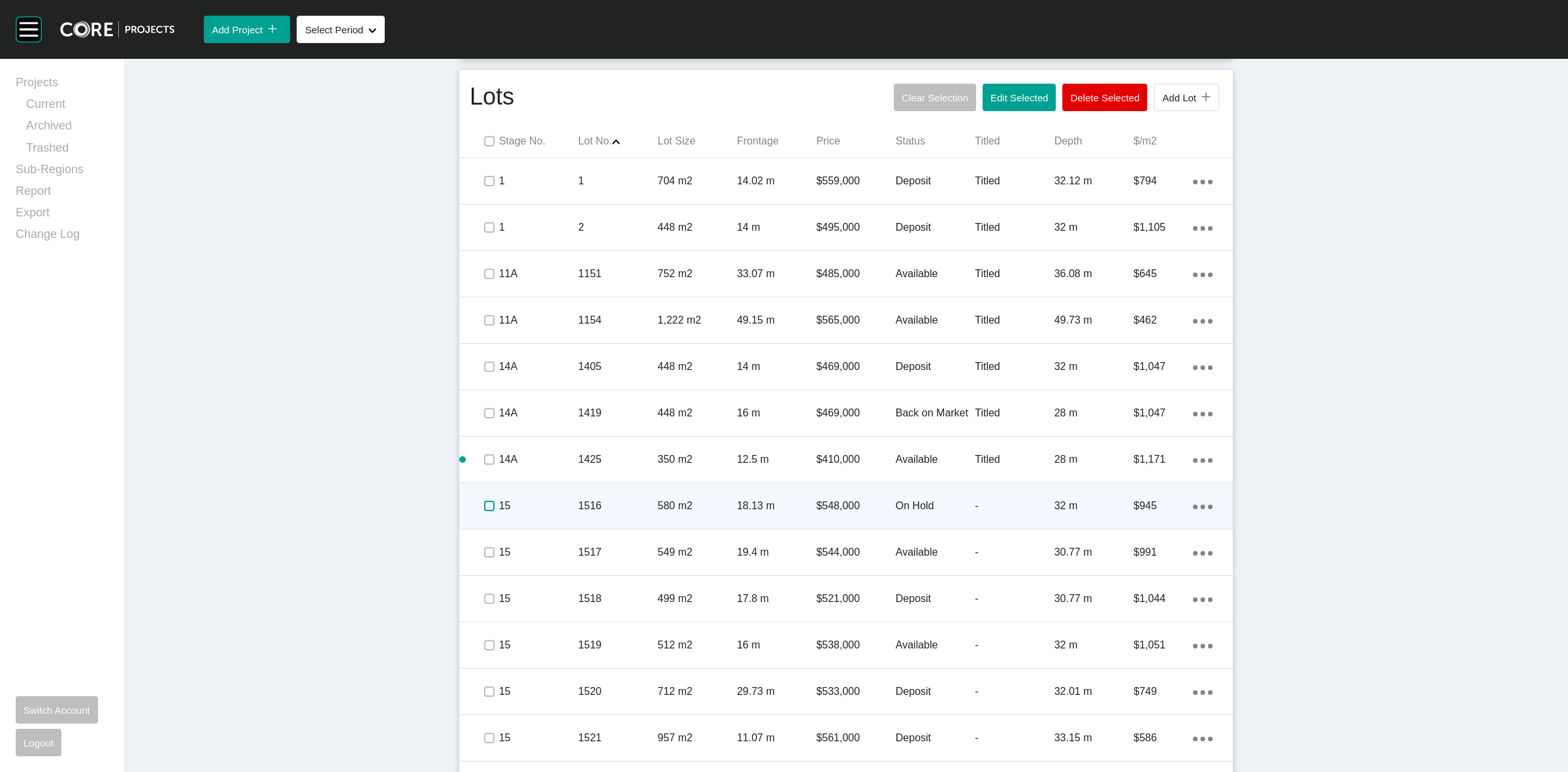
drag, startPoint x: 481, startPoint y: 507, endPoint x: 533, endPoint y: 501, distance: 52.3
click at [484, 507] on label at bounding box center [489, 506] width 11 height 11
click at [533, 501] on p "15" at bounding box center [538, 505] width 79 height 14
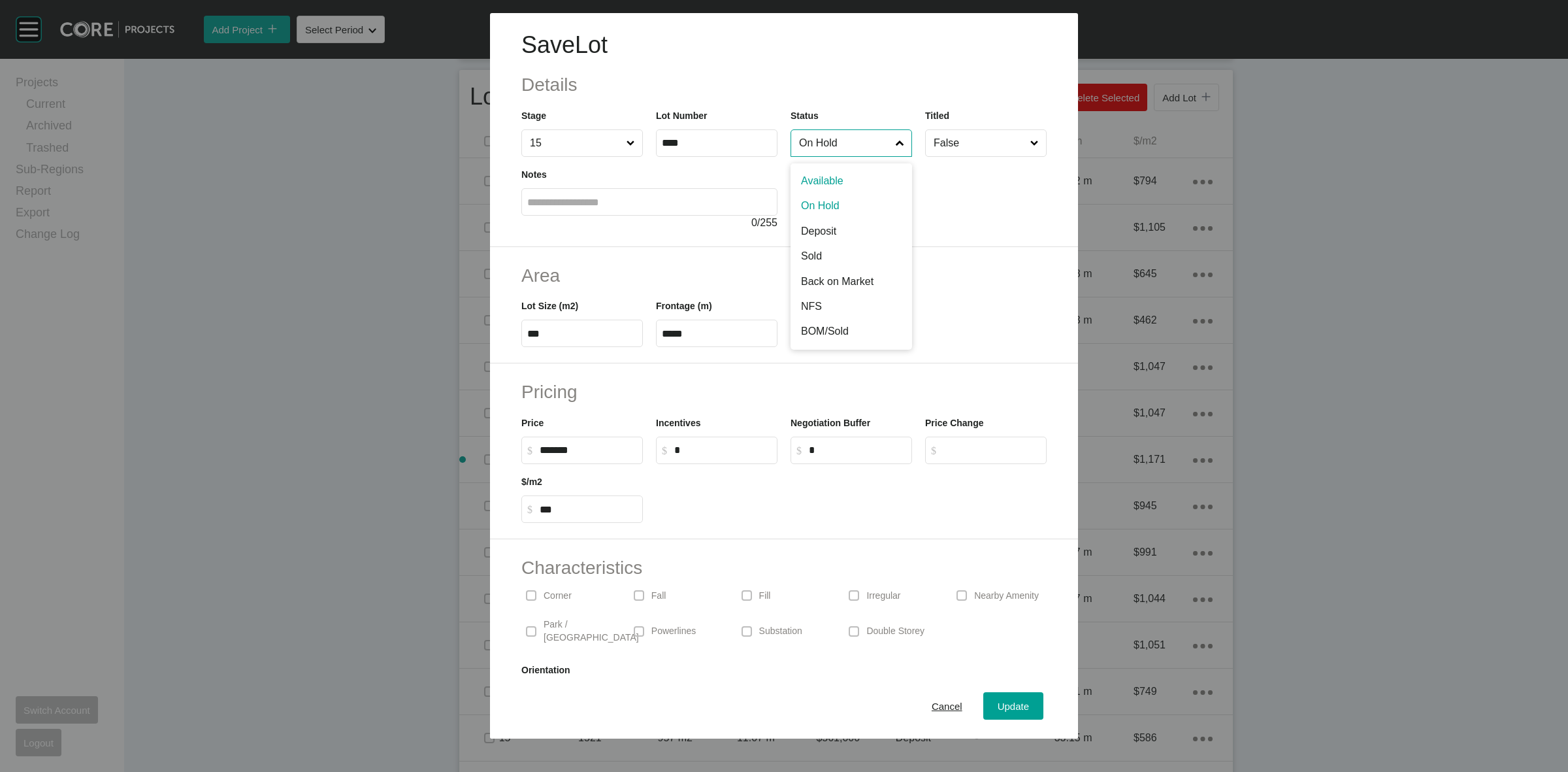
click at [824, 135] on input "On Hold" at bounding box center [845, 143] width 96 height 26
click at [997, 706] on span "Update" at bounding box center [1013, 706] width 32 height 11
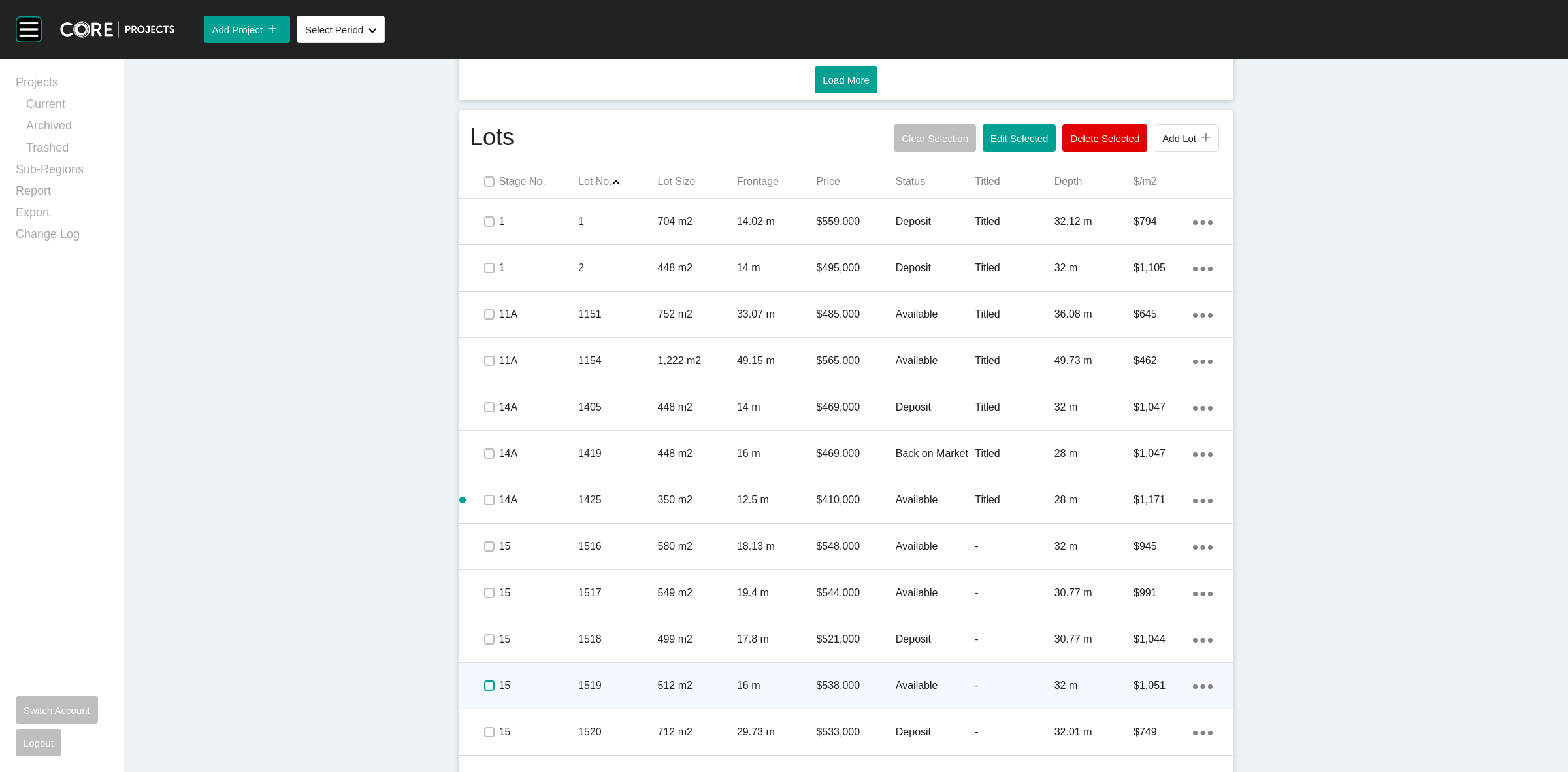
click at [488, 691] on label at bounding box center [489, 686] width 11 height 11
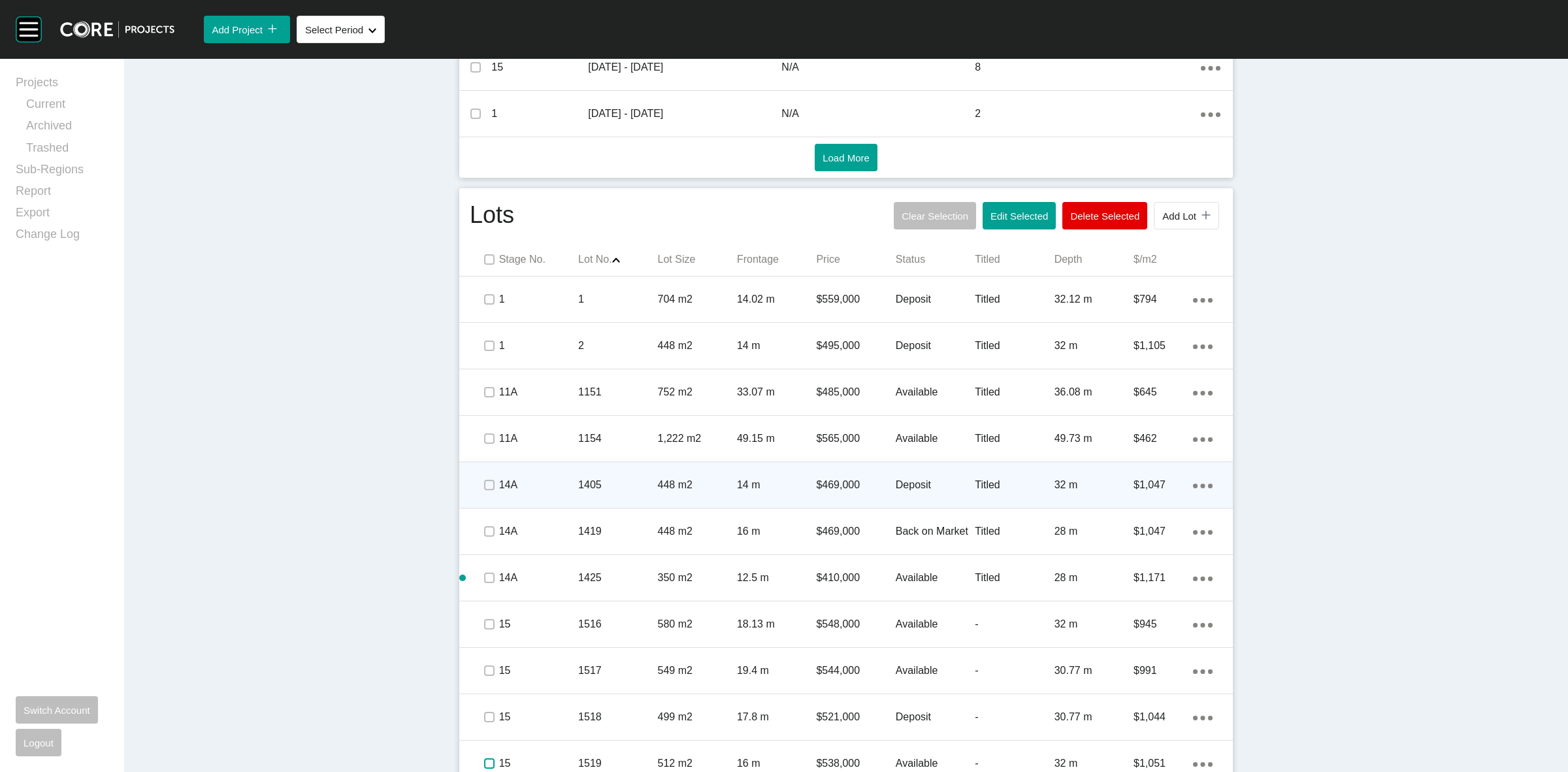
scroll to position [701, 0]
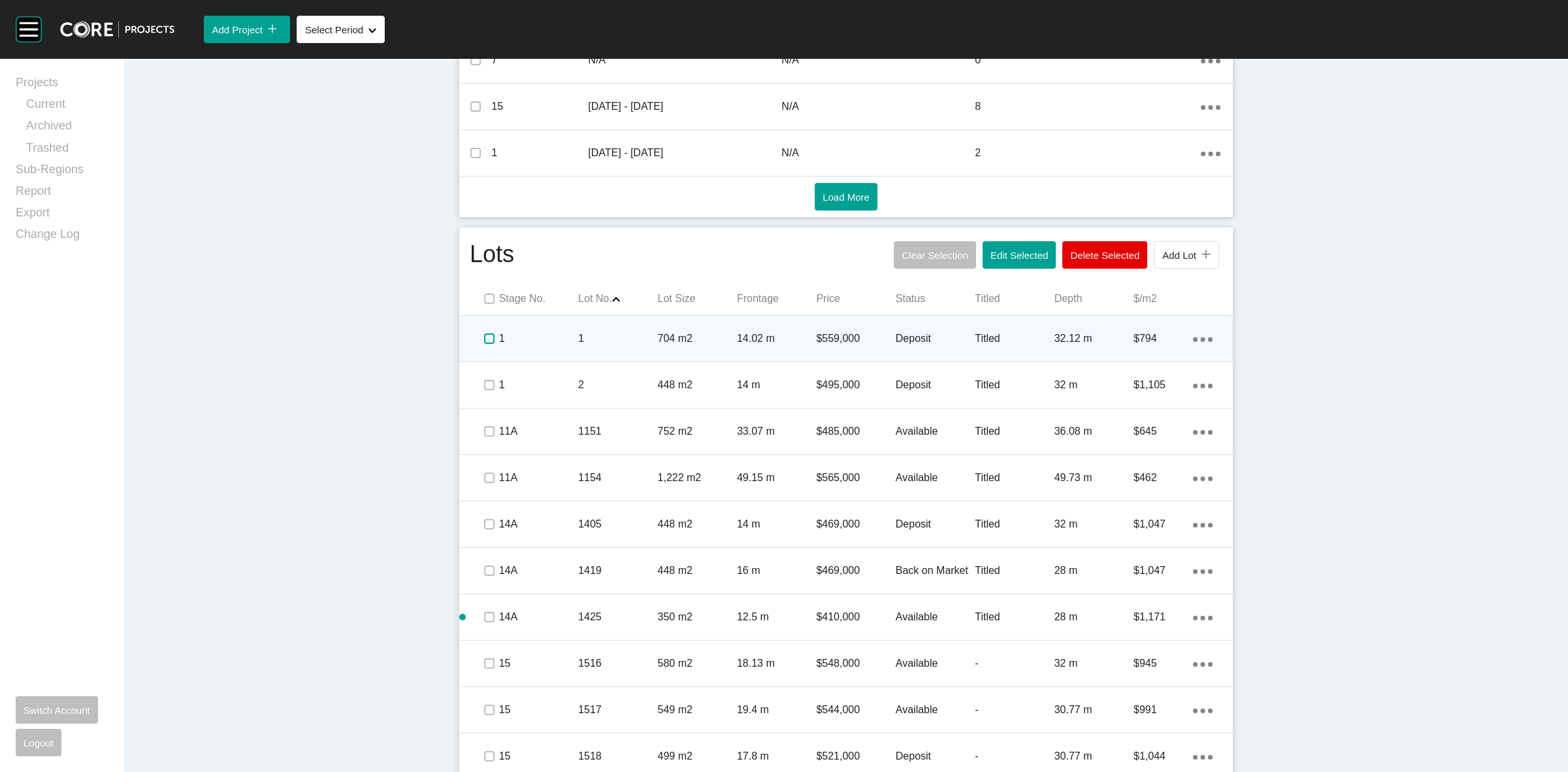
click at [485, 341] on label at bounding box center [489, 338] width 11 height 11
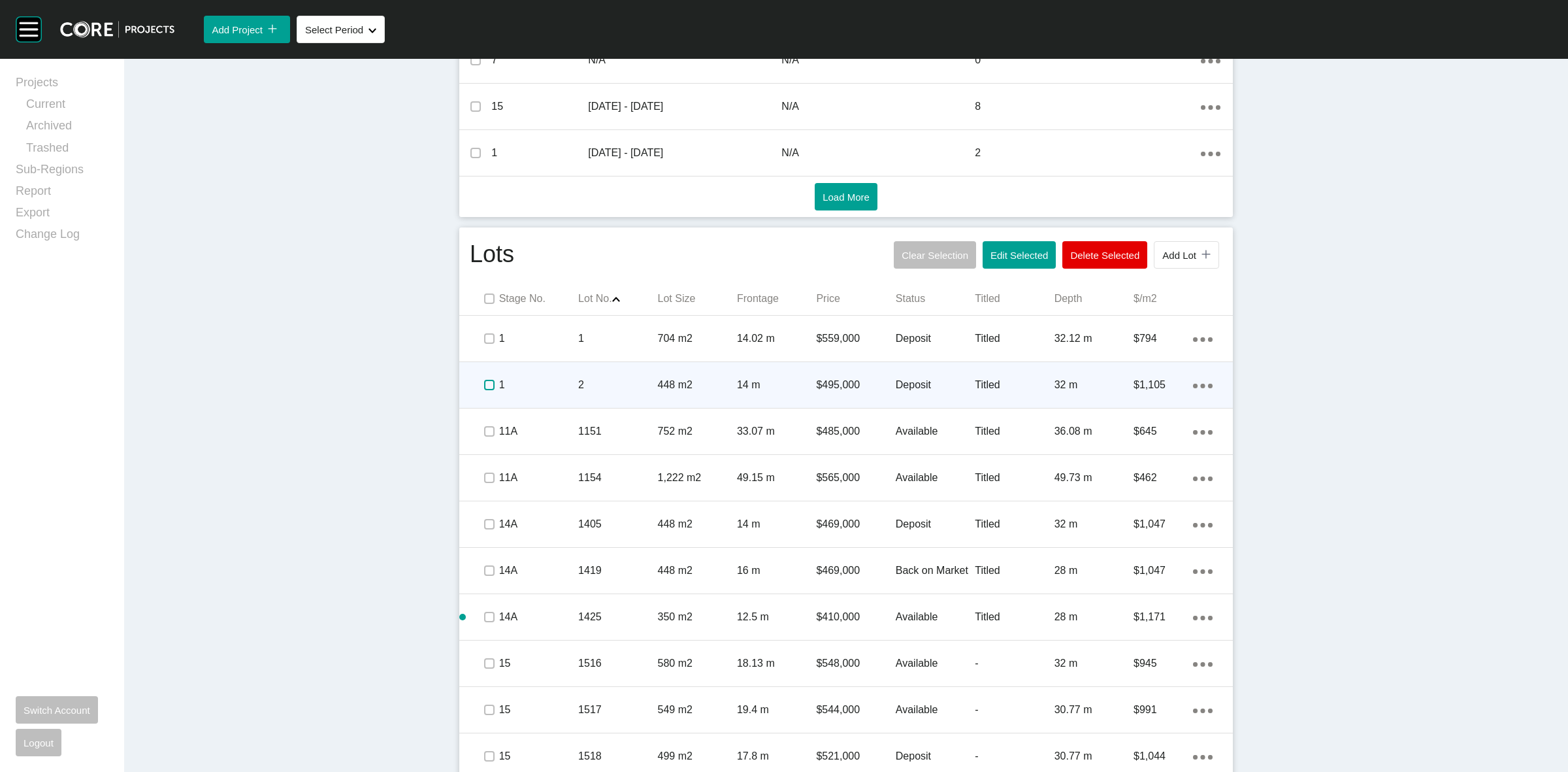
click at [484, 385] on label at bounding box center [489, 385] width 11 height 11
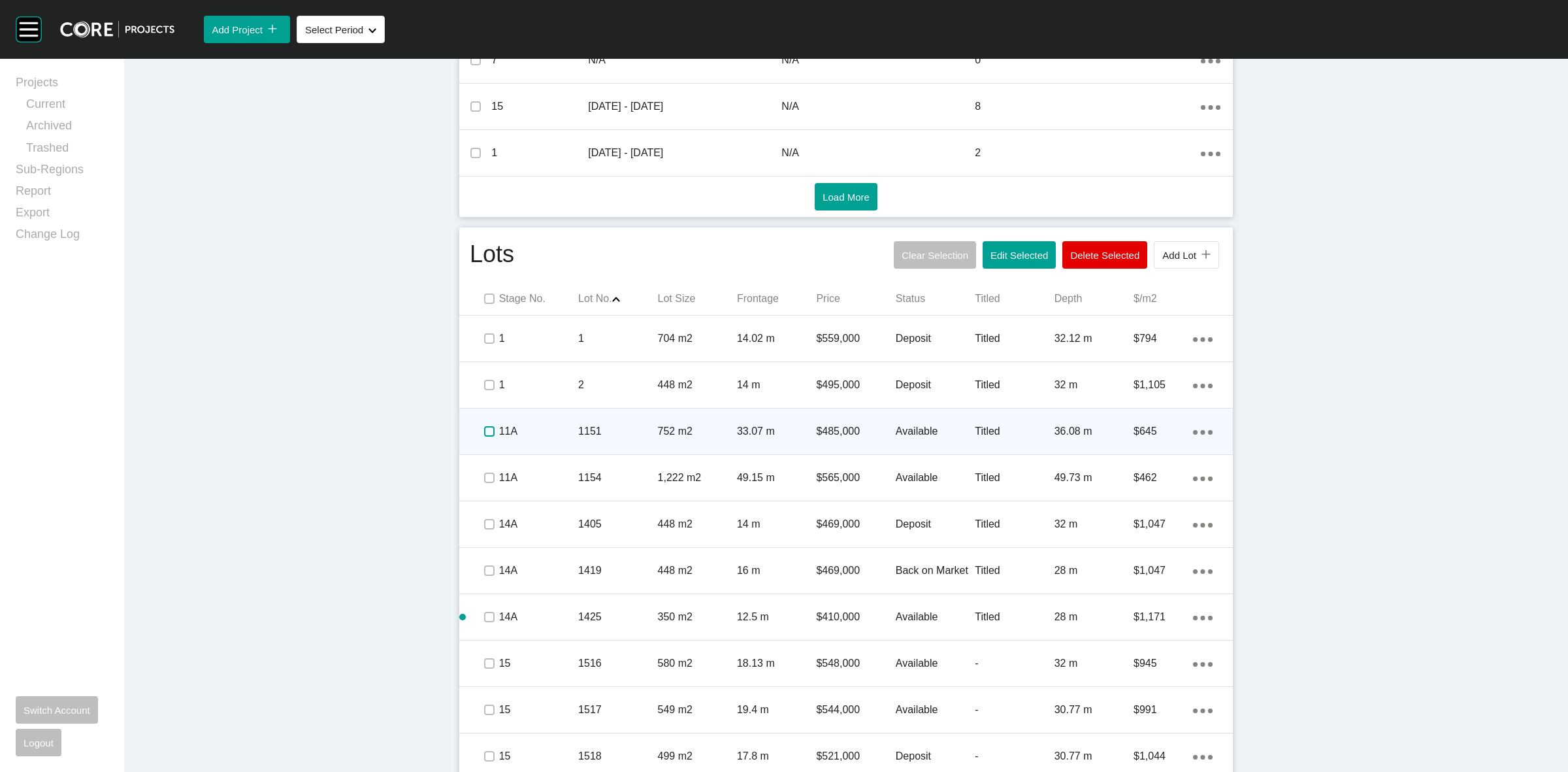
click at [484, 430] on label at bounding box center [489, 431] width 11 height 11
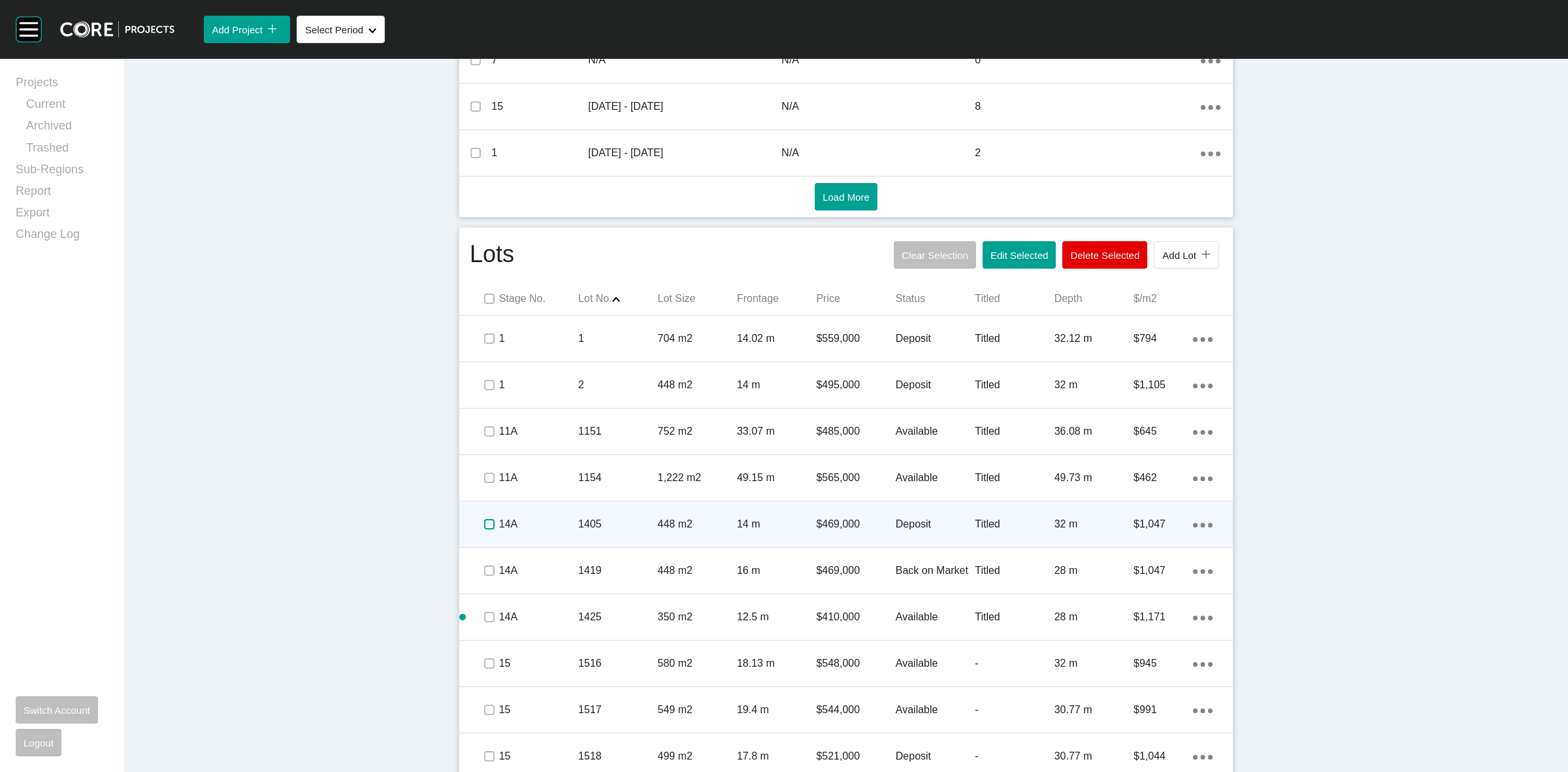
click at [484, 520] on label at bounding box center [489, 524] width 11 height 11
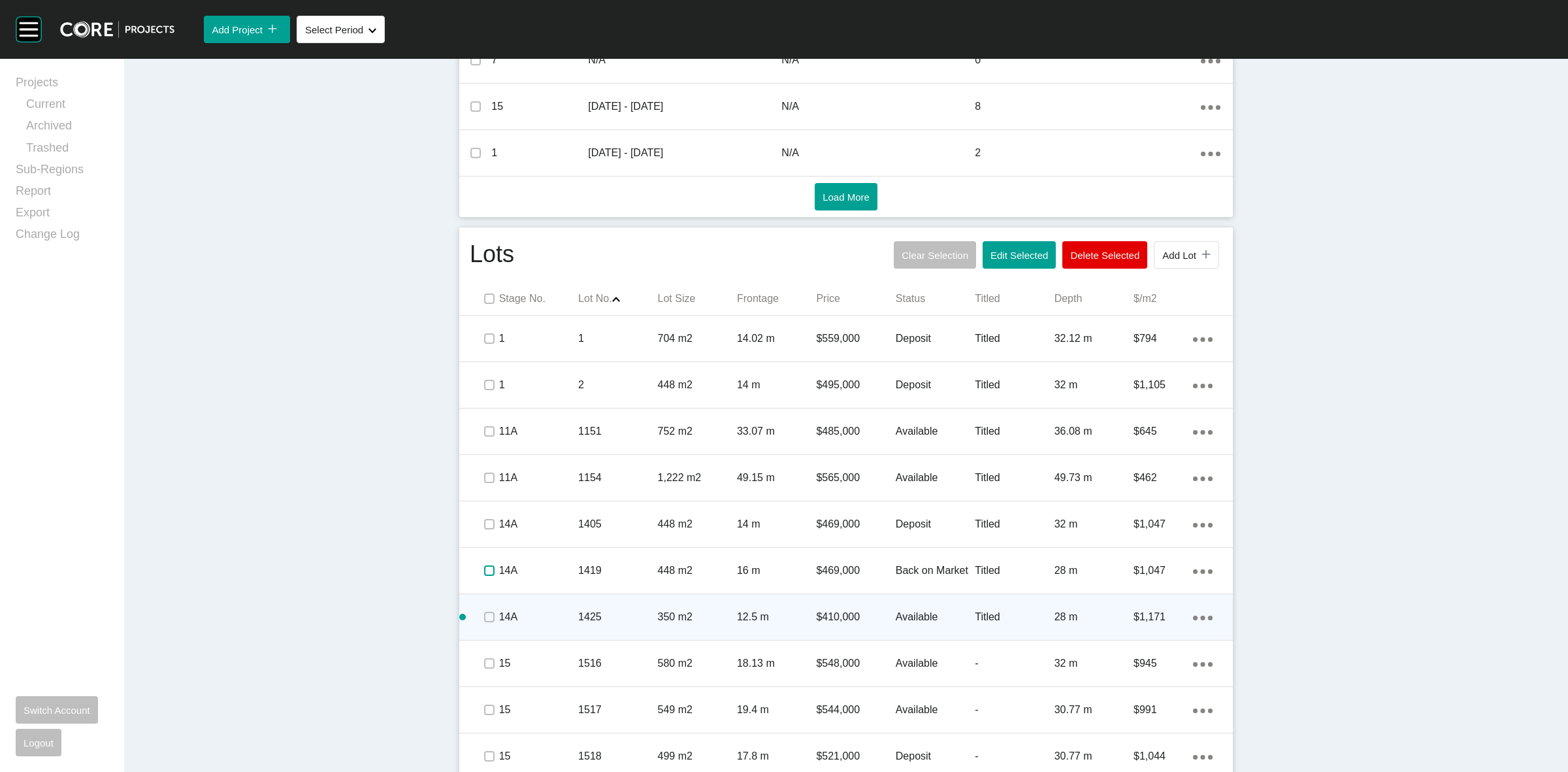
drag, startPoint x: 480, startPoint y: 566, endPoint x: 478, endPoint y: 612, distance: 46.0
click at [484, 567] on label at bounding box center [489, 570] width 11 height 11
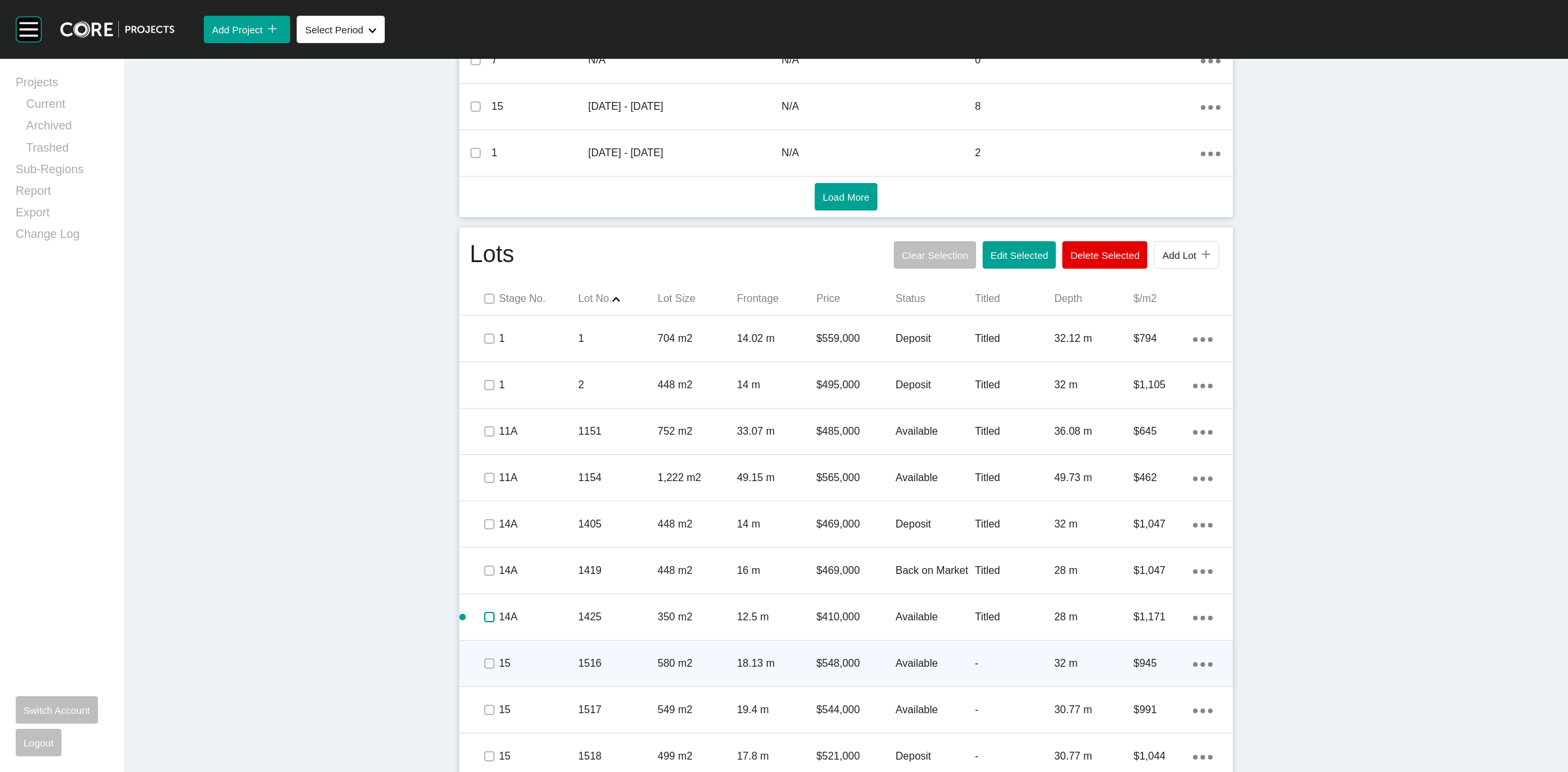
drag, startPoint x: 479, startPoint y: 614, endPoint x: 478, endPoint y: 661, distance: 47.0
click at [484, 615] on label at bounding box center [489, 617] width 11 height 11
click at [484, 662] on label at bounding box center [489, 663] width 11 height 11
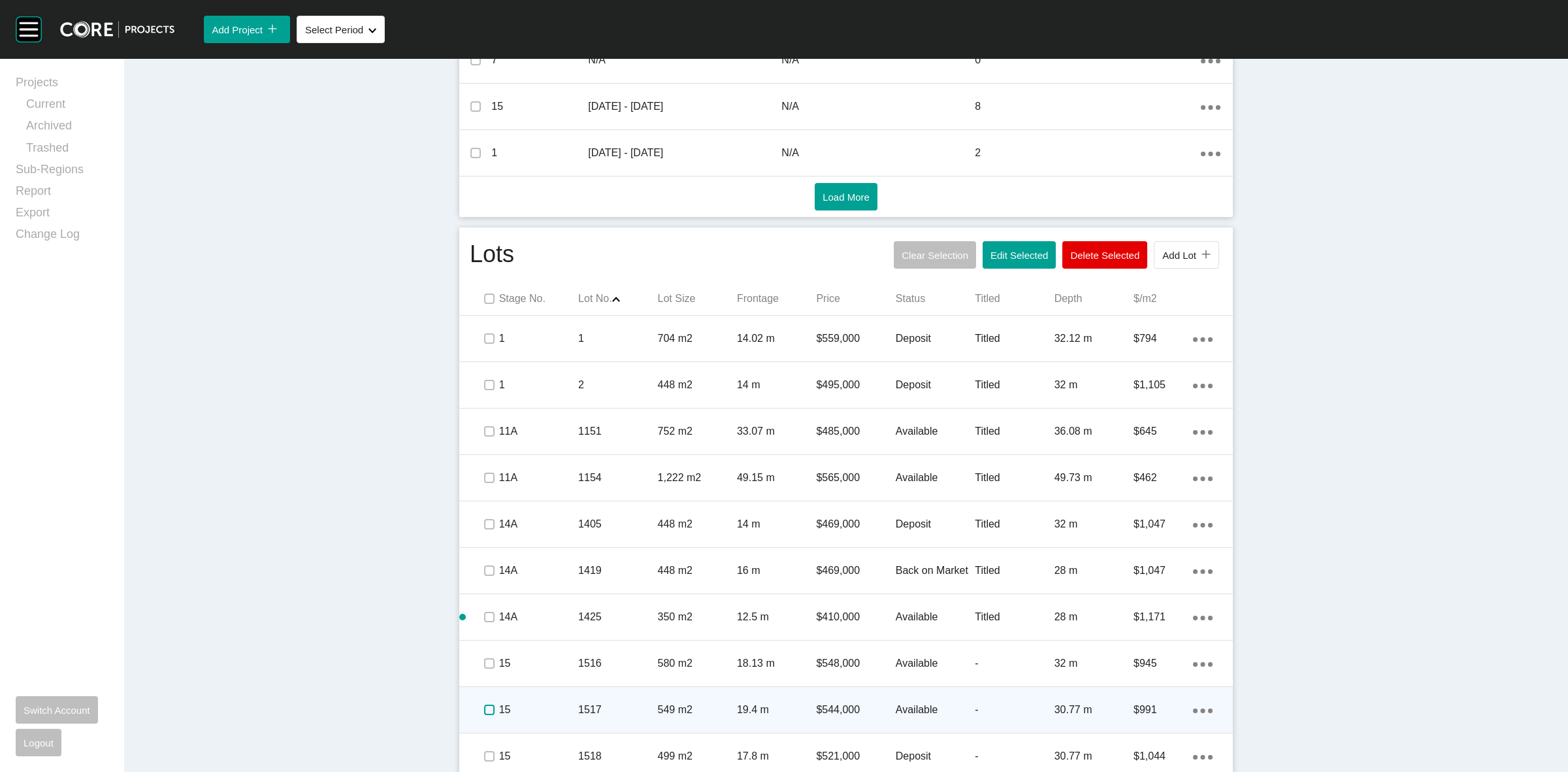
click at [484, 715] on label at bounding box center [489, 710] width 11 height 11
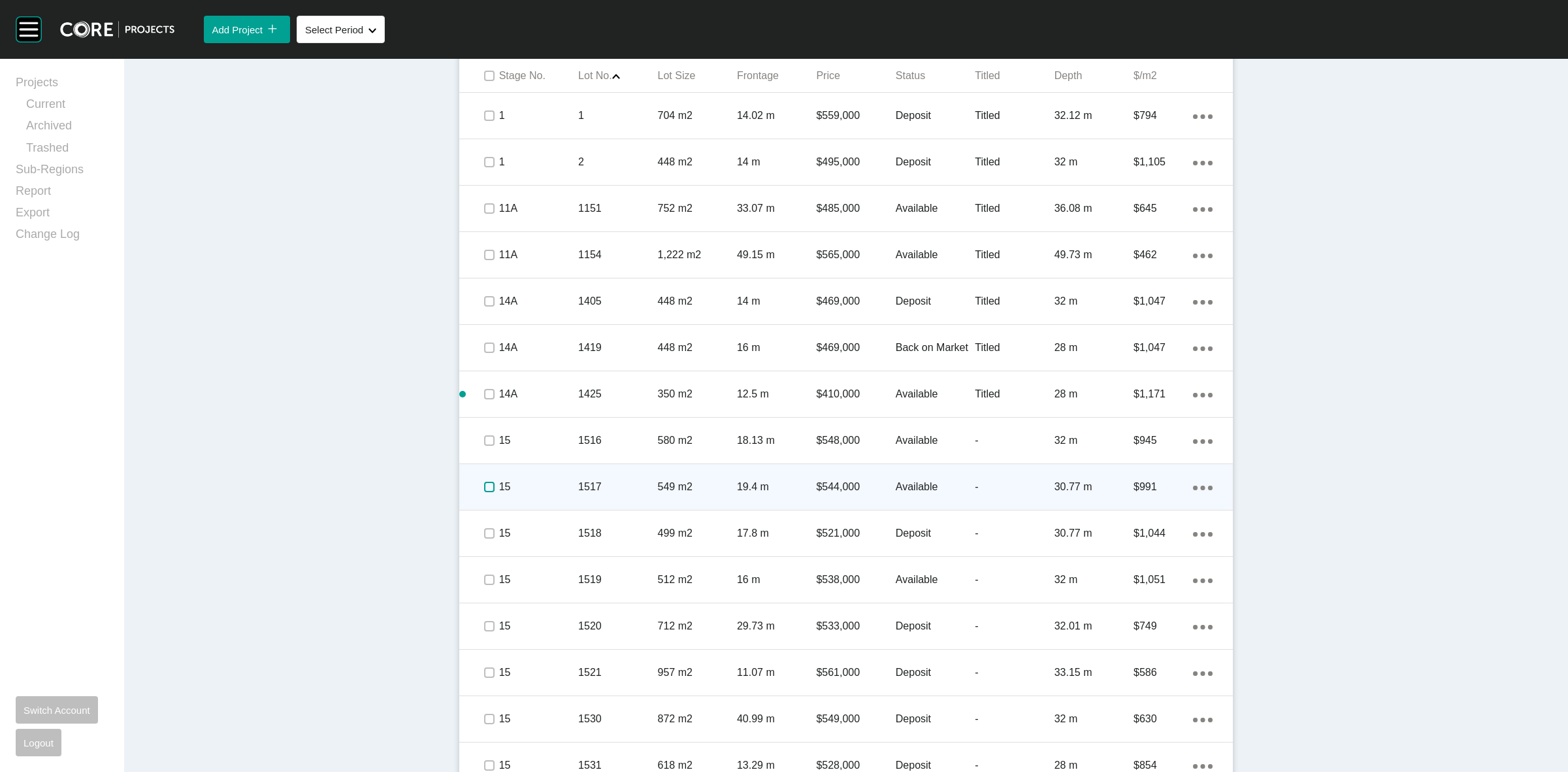
scroll to position [946, 0]
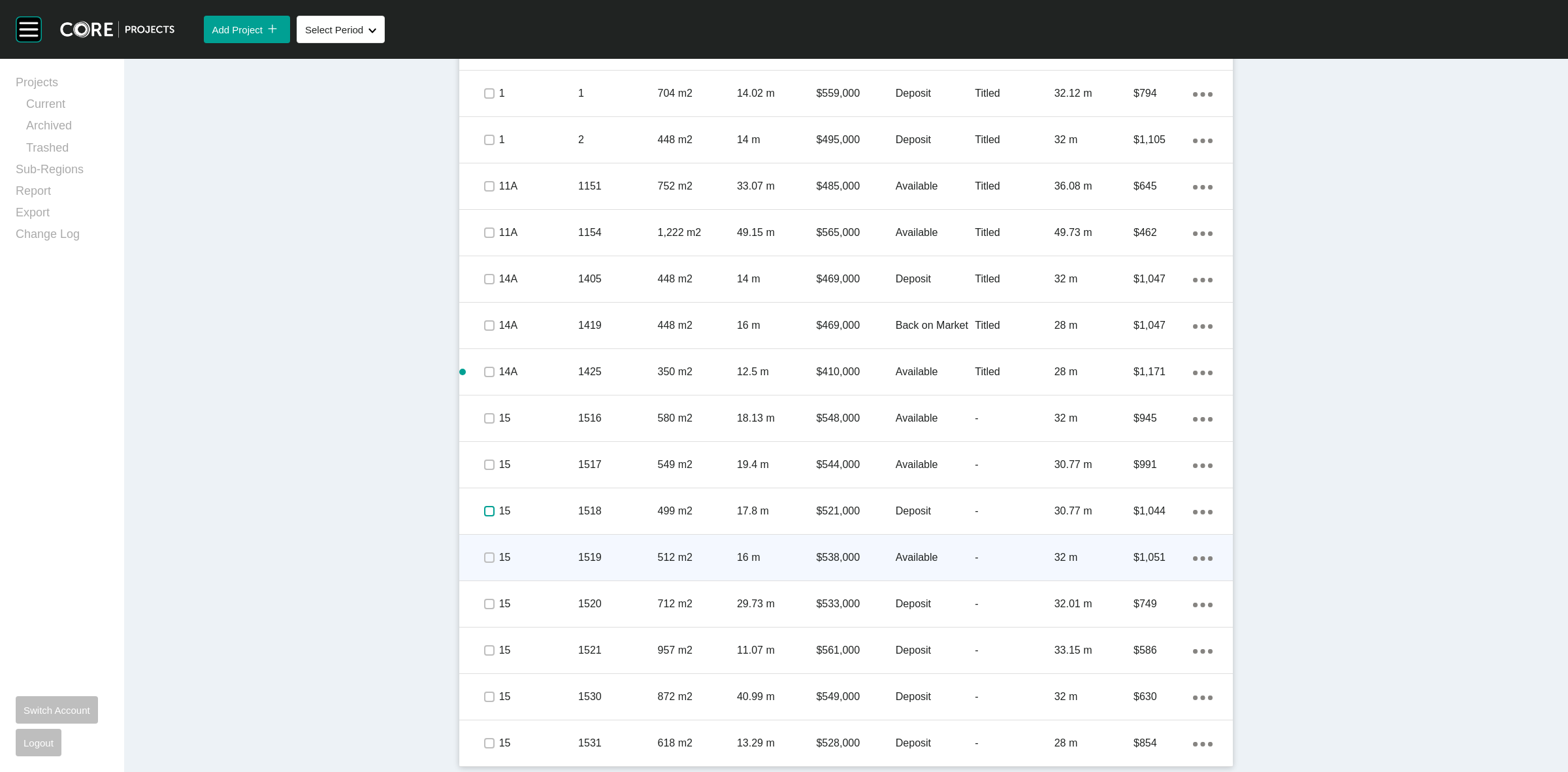
drag, startPoint x: 478, startPoint y: 515, endPoint x: 485, endPoint y: 563, distance: 48.5
click at [484, 516] on label at bounding box center [489, 511] width 11 height 11
click at [485, 567] on span at bounding box center [489, 558] width 20 height 20
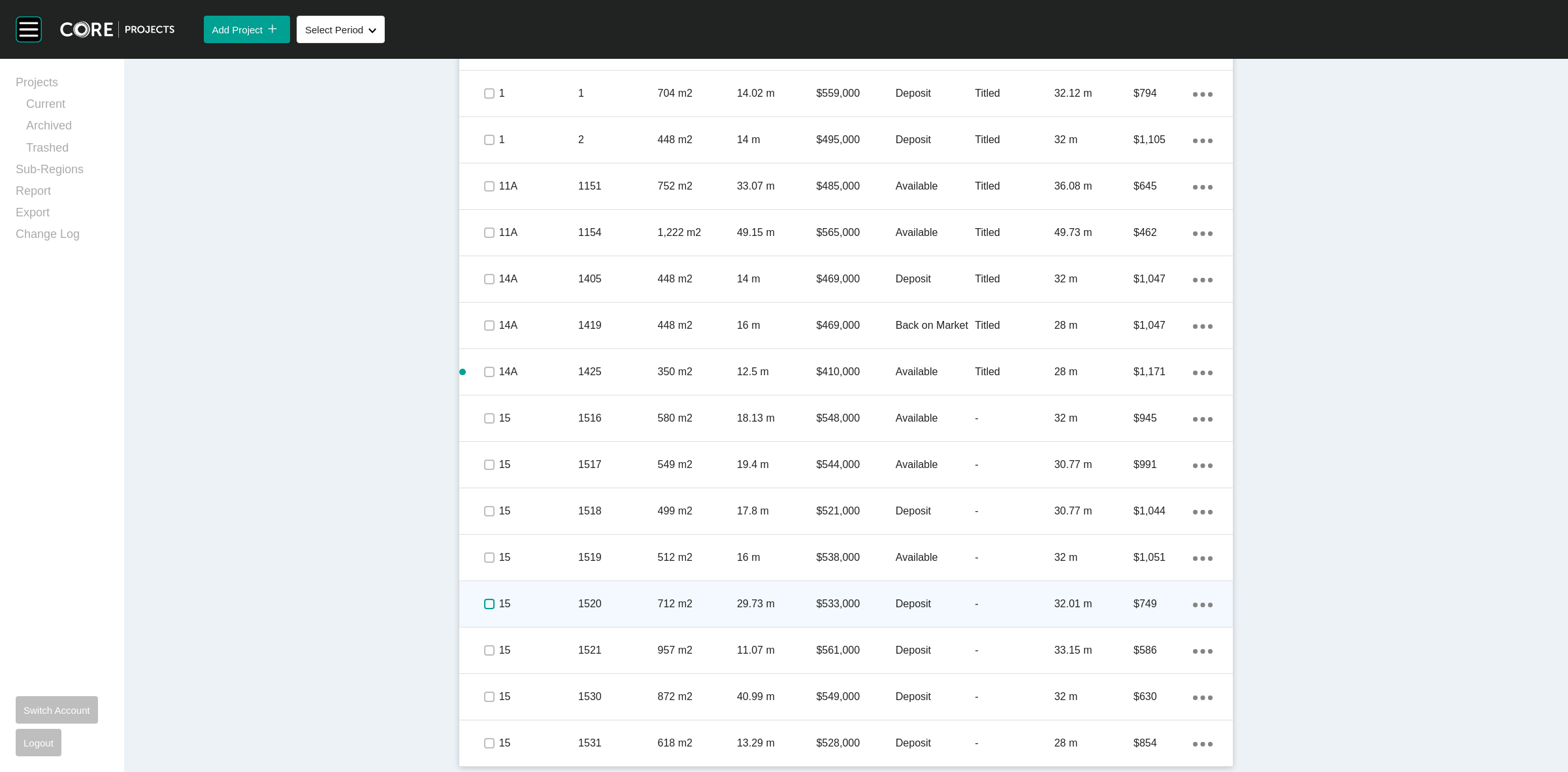
click at [484, 605] on label at bounding box center [489, 604] width 11 height 11
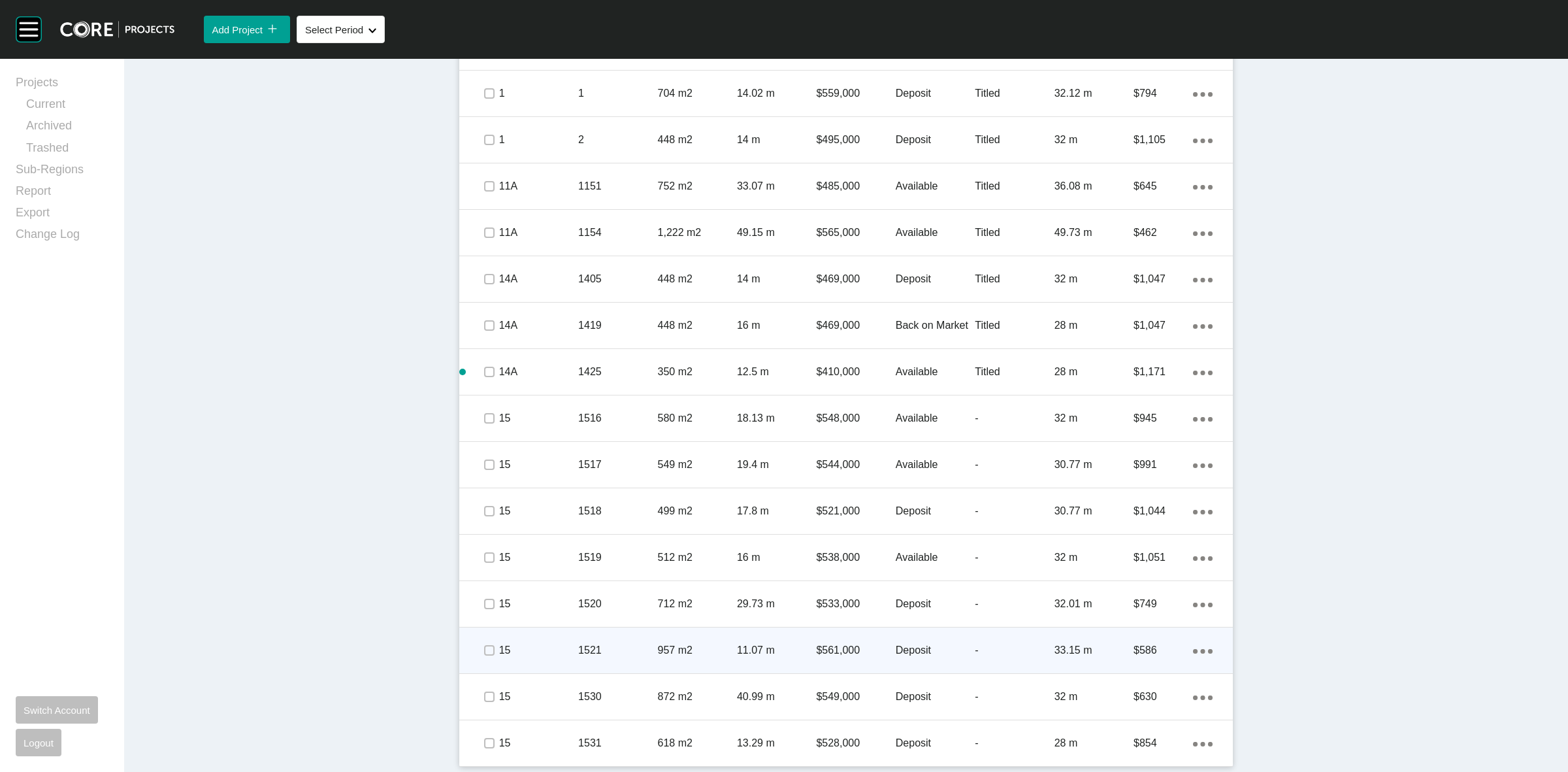
click at [483, 642] on span at bounding box center [489, 651] width 20 height 20
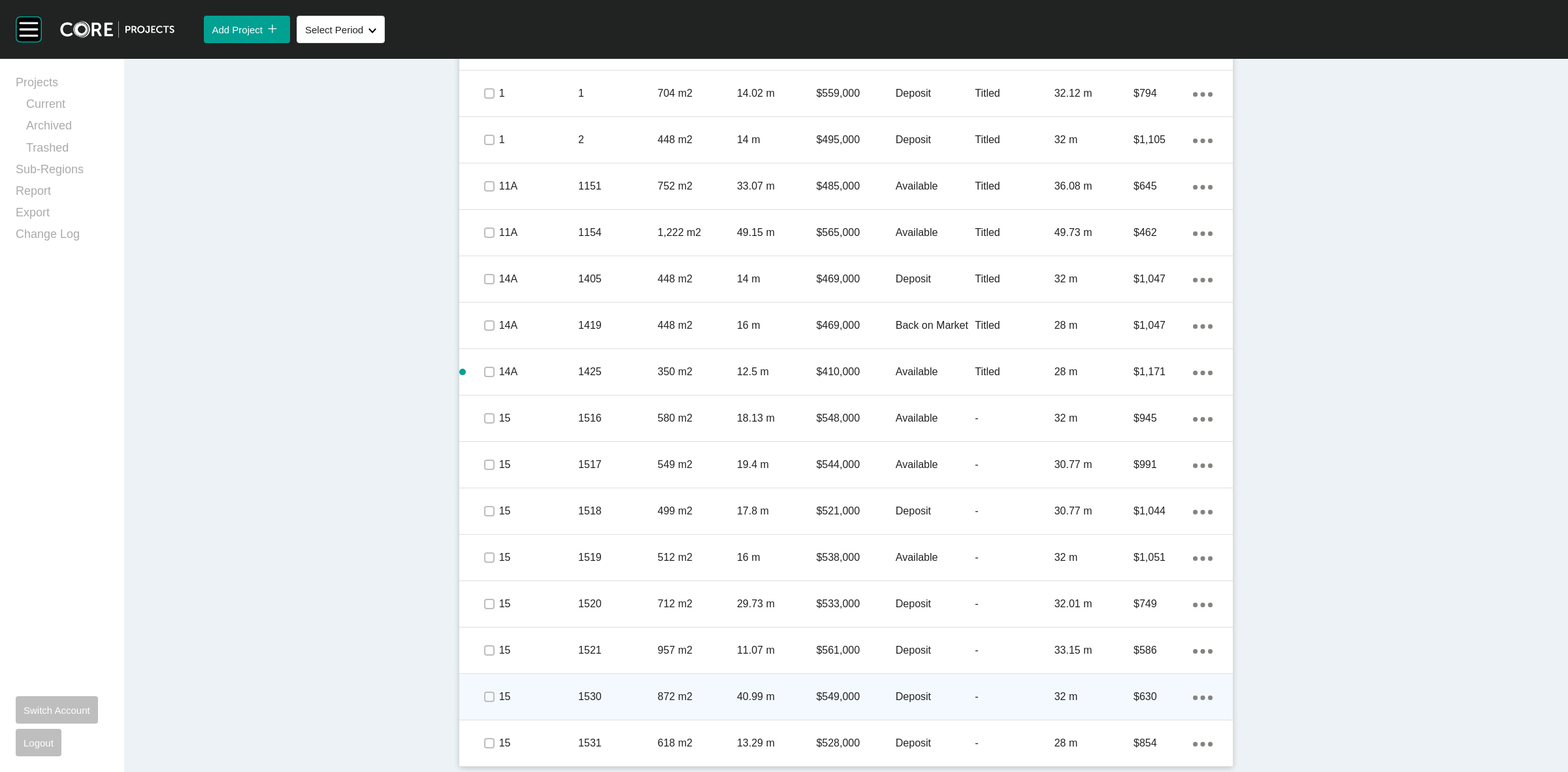
drag, startPoint x: 485, startPoint y: 680, endPoint x: 485, endPoint y: 707, distance: 27.0
click at [485, 684] on div at bounding box center [489, 696] width 20 height 46
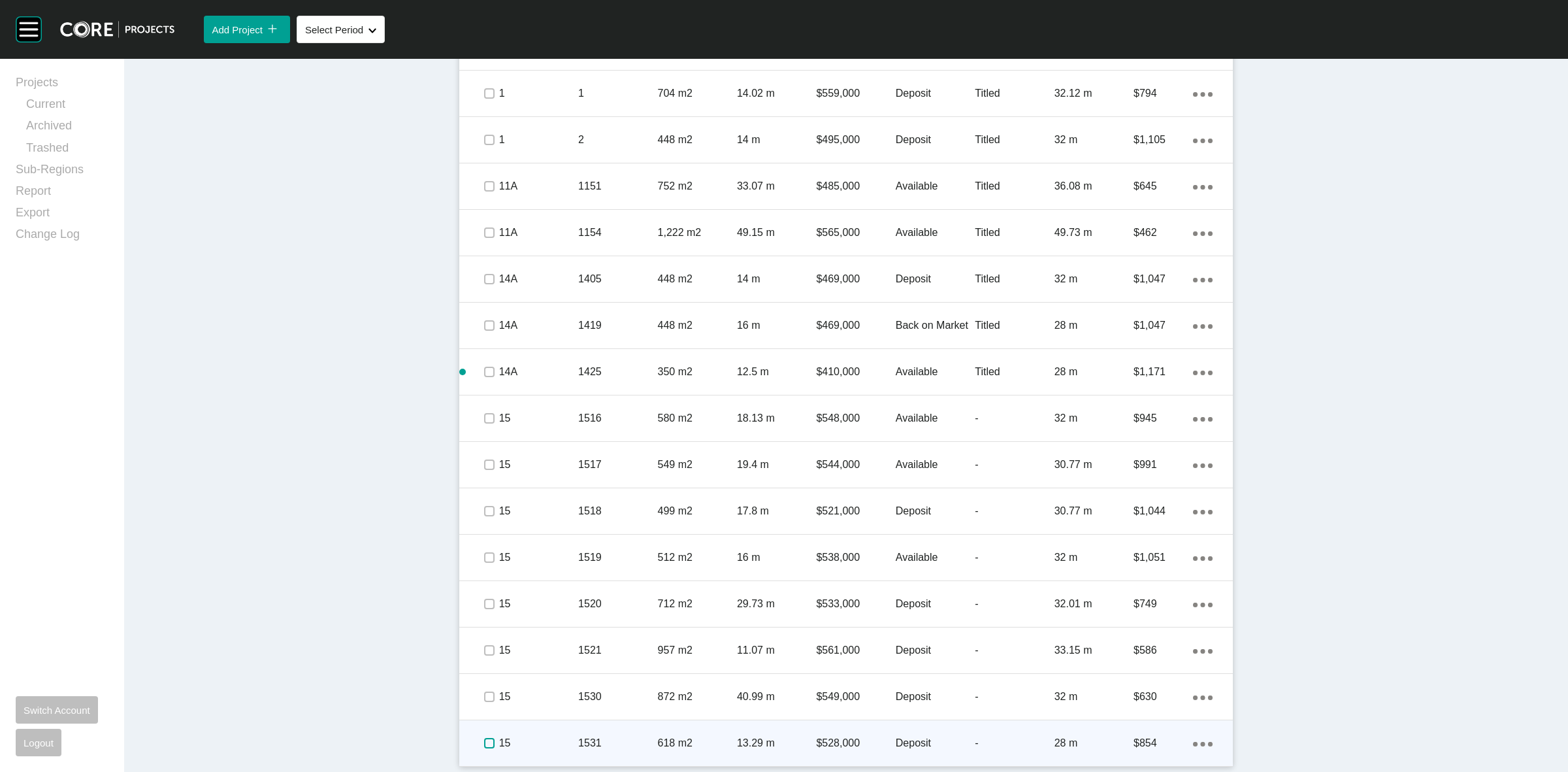
click at [484, 747] on label at bounding box center [489, 743] width 11 height 11
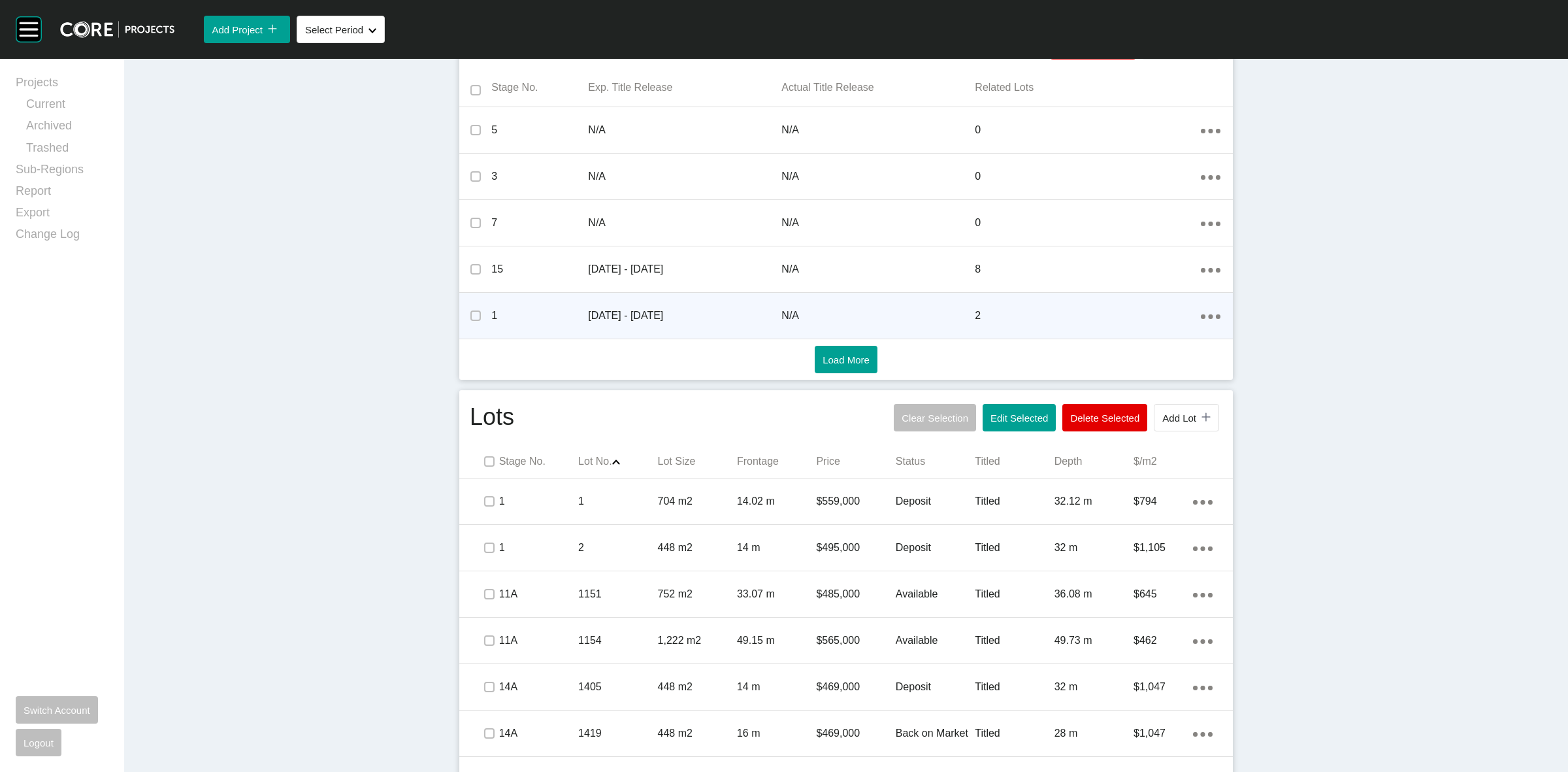
scroll to position [537, 0]
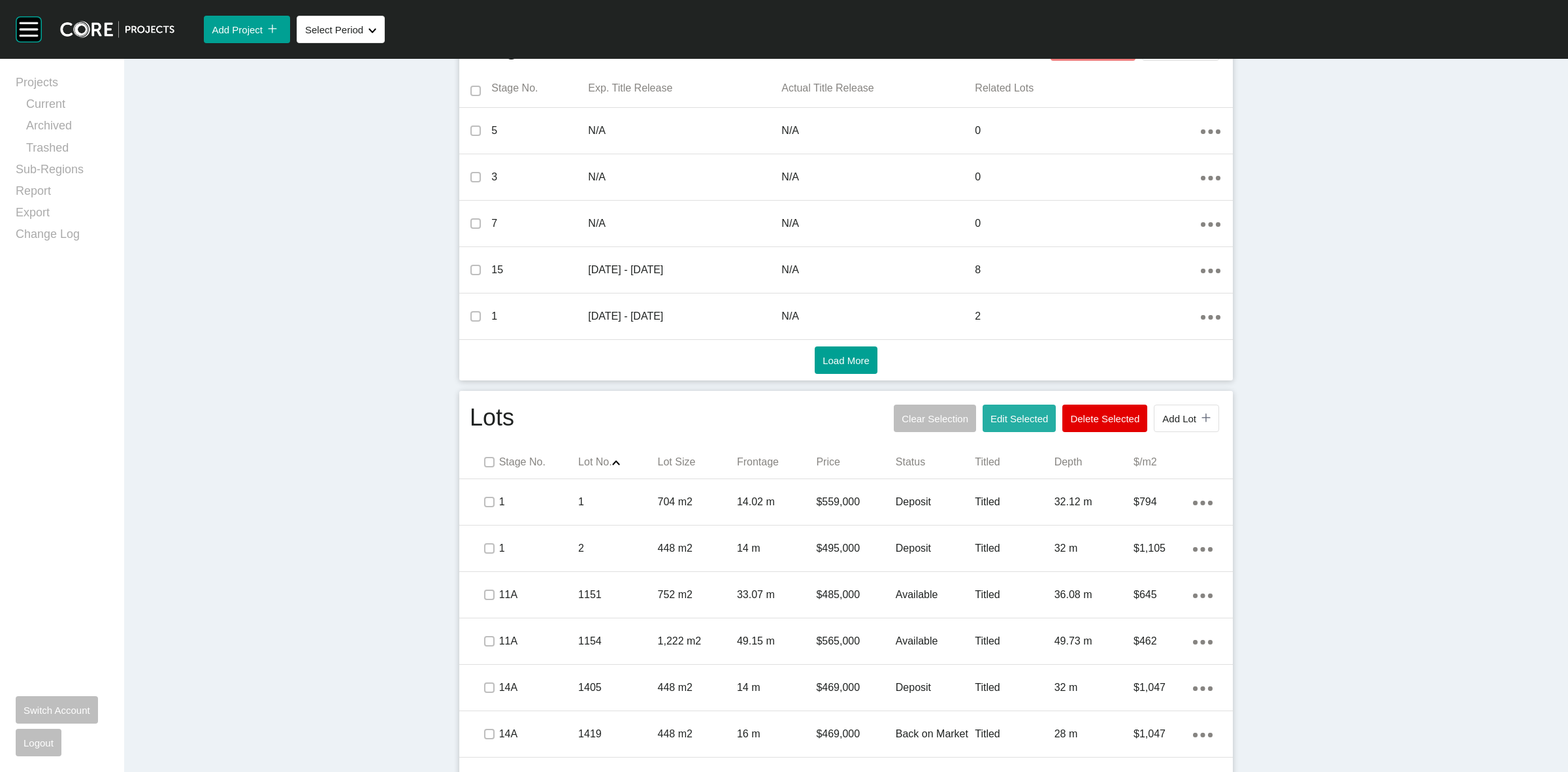
click at [998, 413] on span "Edit Selected" at bounding box center [1019, 418] width 57 height 11
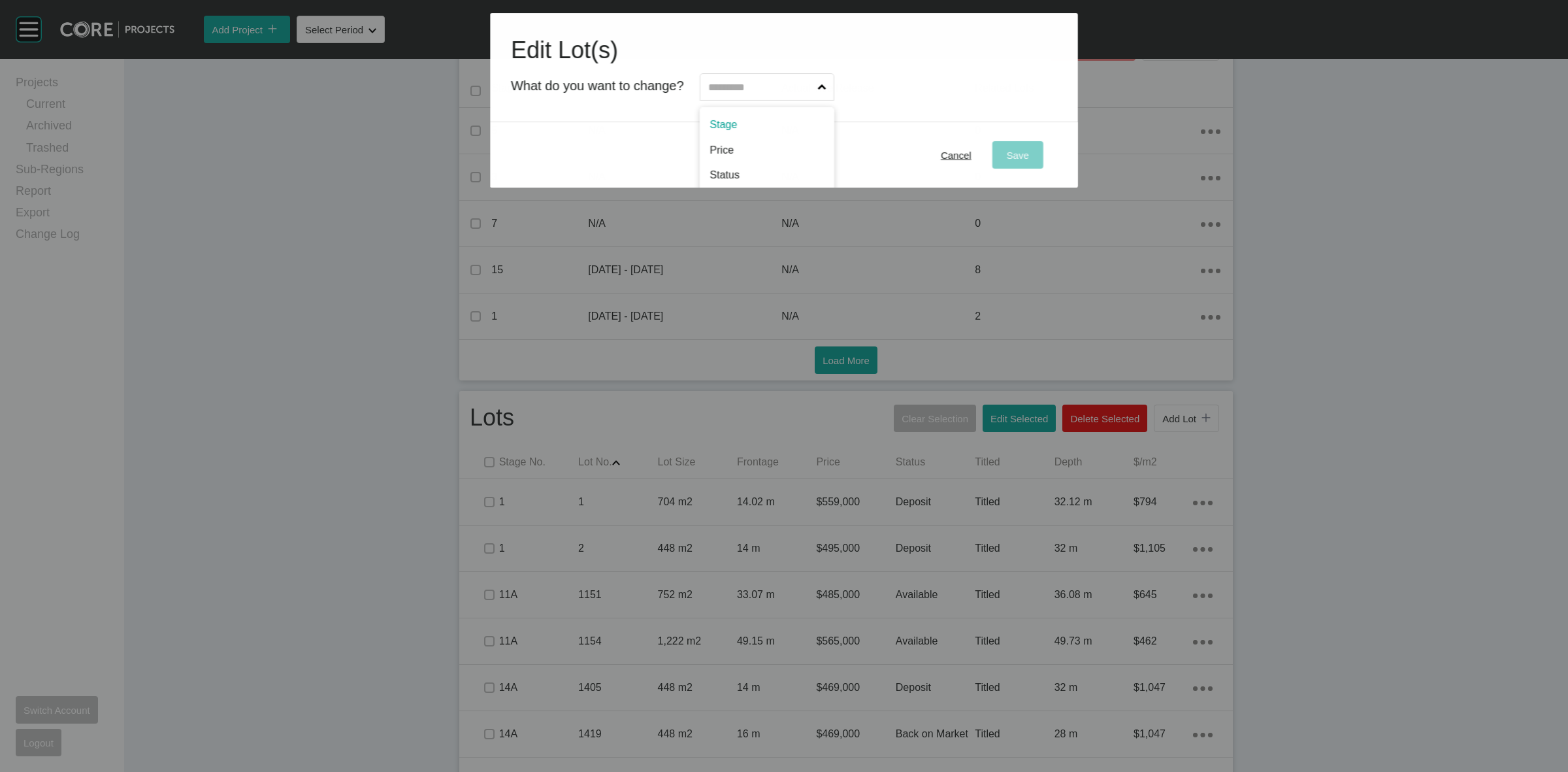
click at [766, 85] on input "text" at bounding box center [761, 86] width 110 height 26
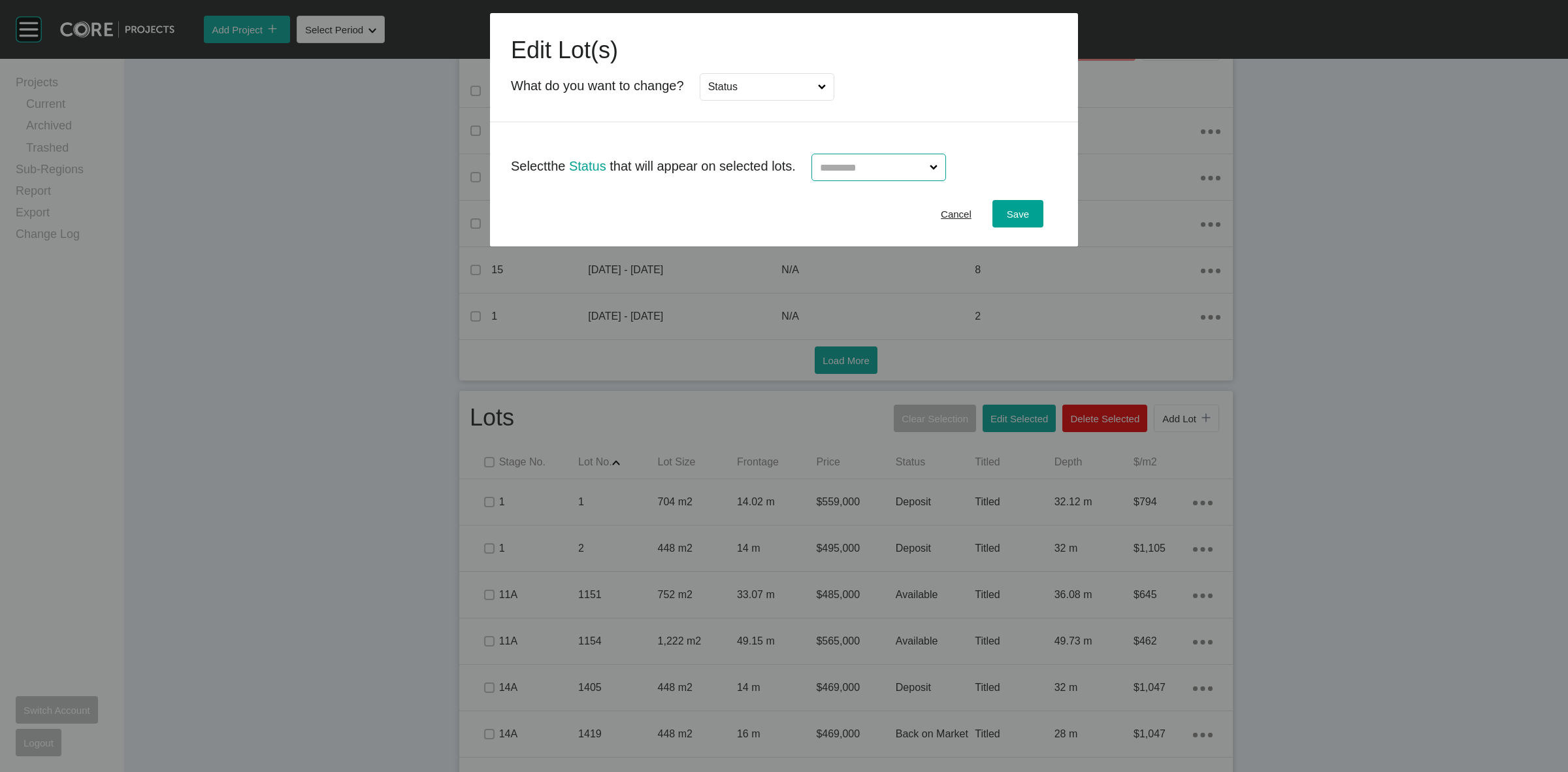
click at [853, 170] on input "text" at bounding box center [872, 167] width 110 height 26
click at [1022, 213] on span "Save" at bounding box center [1017, 214] width 22 height 11
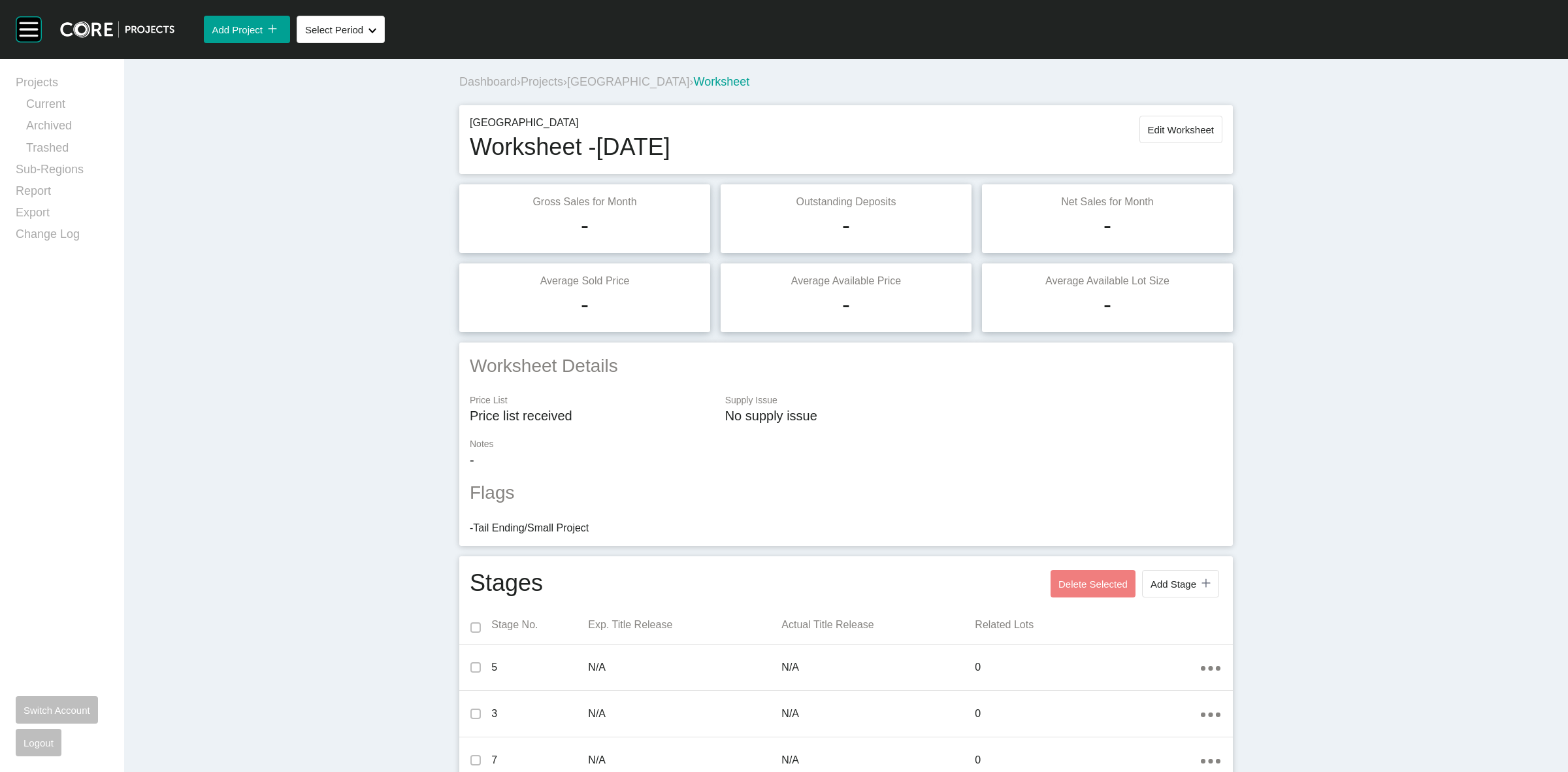
click at [581, 78] on span "[GEOGRAPHIC_DATA]" at bounding box center [628, 81] width 122 height 13
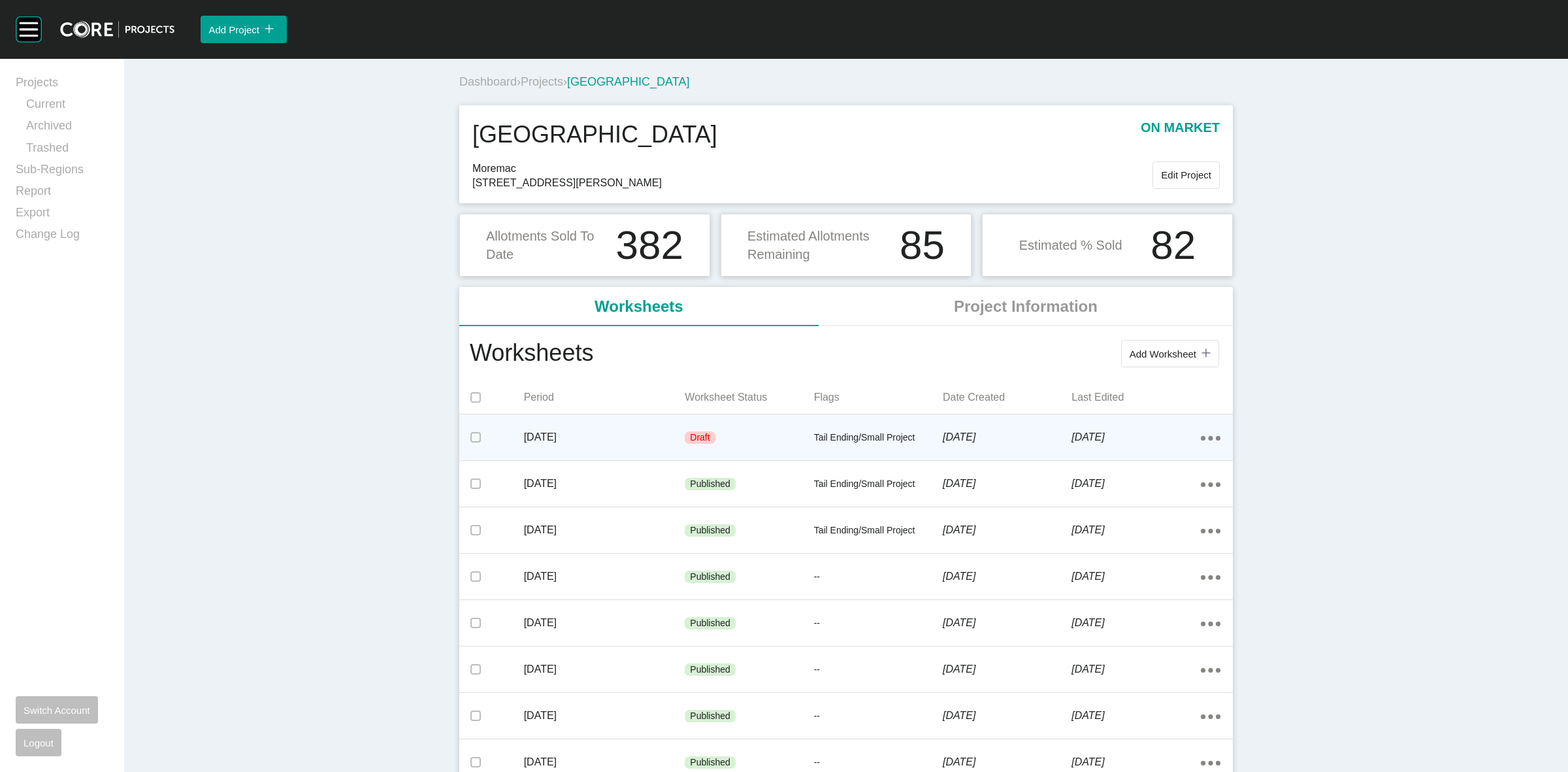
click at [644, 440] on p "[DATE]" at bounding box center [605, 437] width 161 height 14
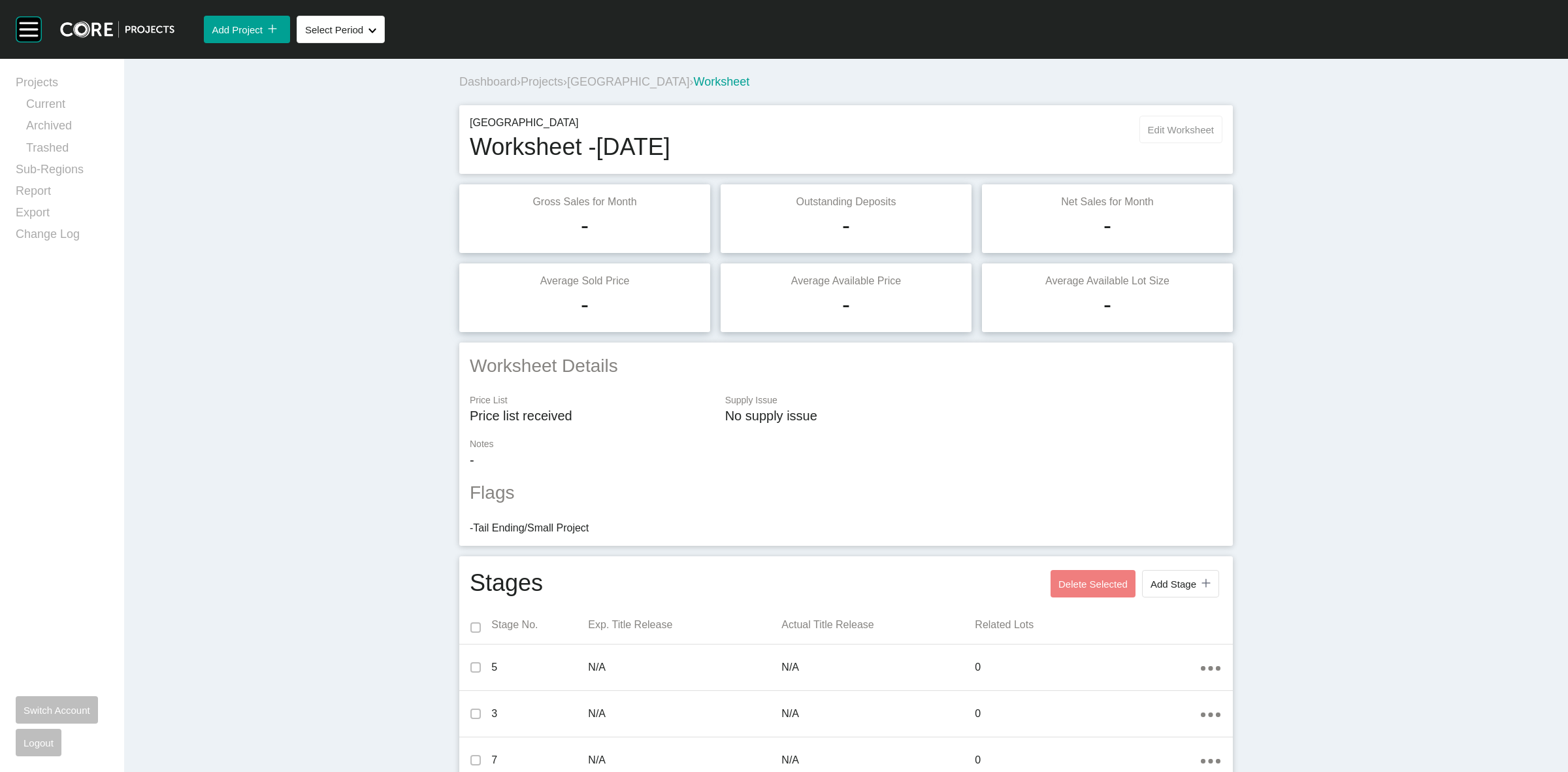
click at [1163, 128] on span "Edit Worksheet" at bounding box center [1180, 129] width 66 height 11
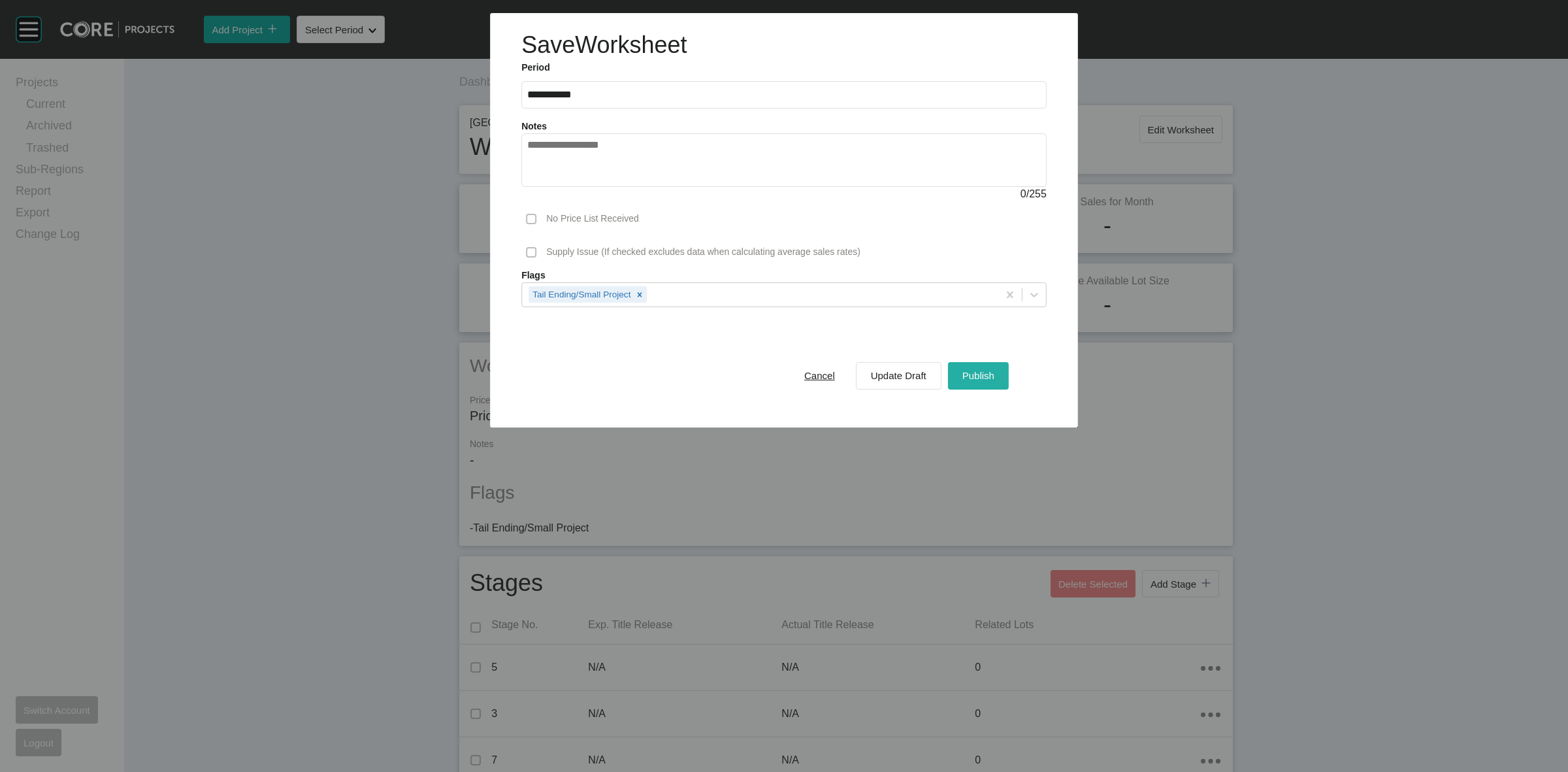
click at [982, 367] on div "Publish" at bounding box center [978, 375] width 38 height 17
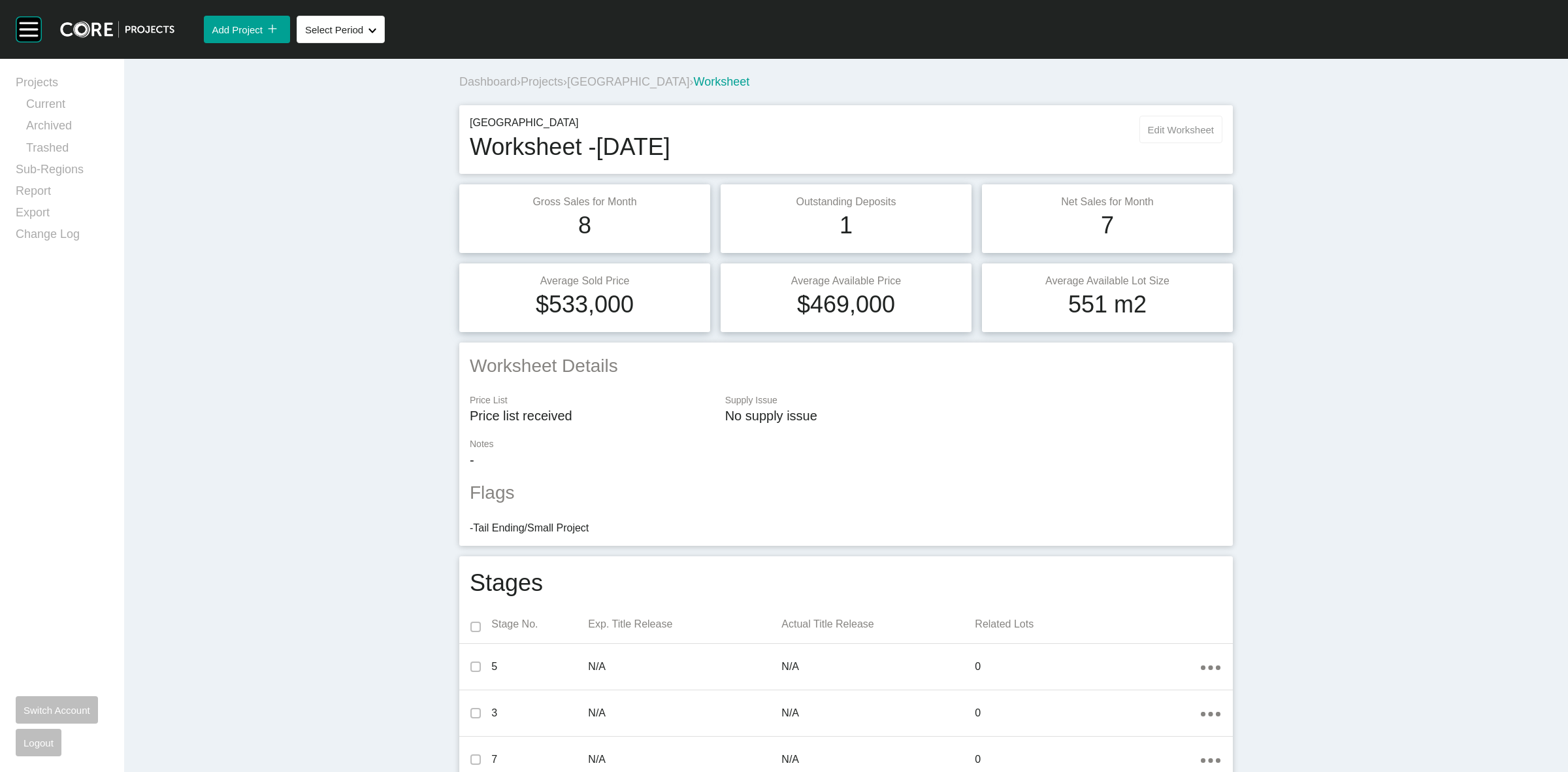
click at [1167, 136] on button "Edit Worksheet" at bounding box center [1181, 129] width 83 height 27
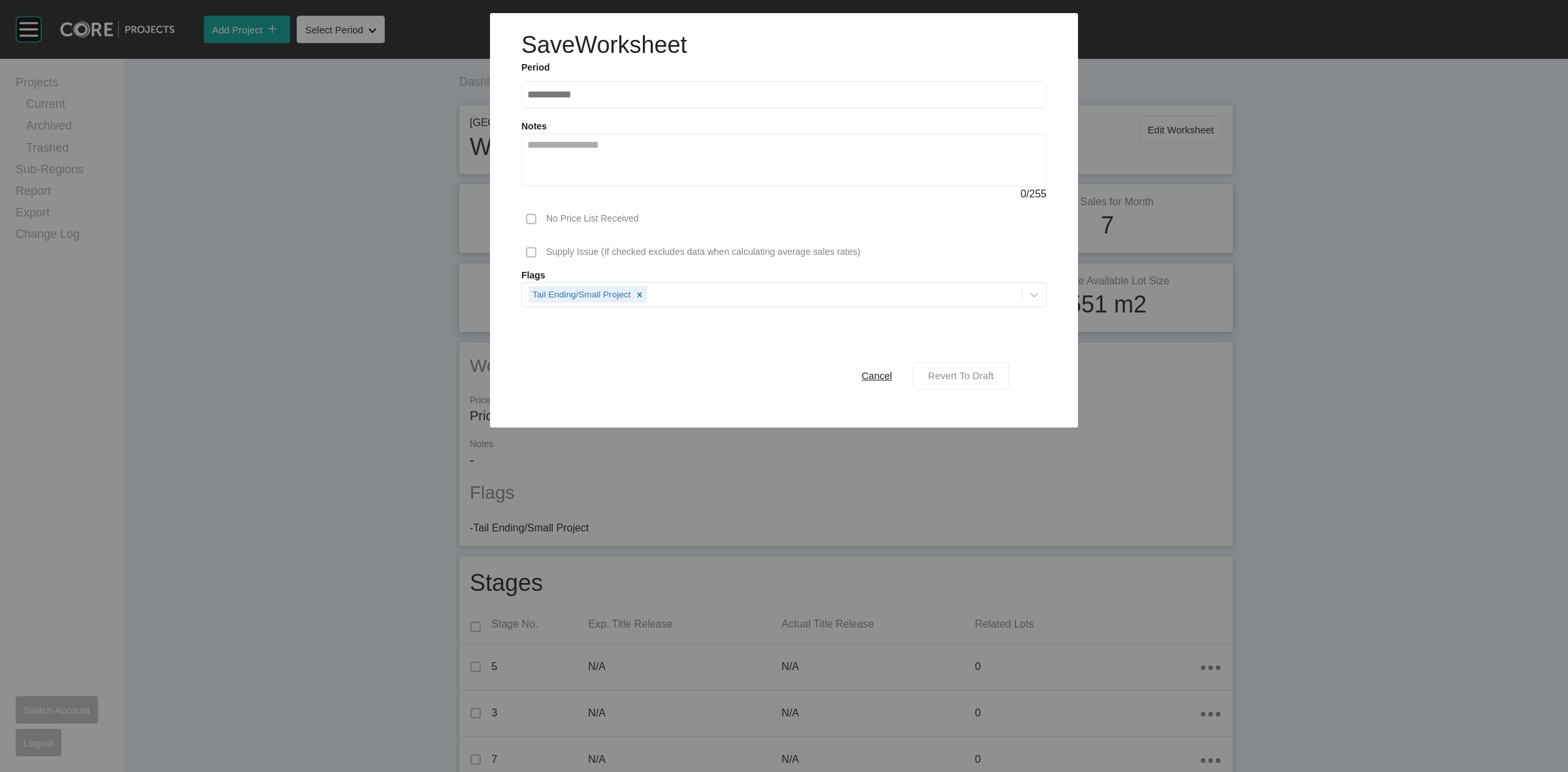
click at [963, 366] on div "Revert To Draft" at bounding box center [960, 375] width 72 height 17
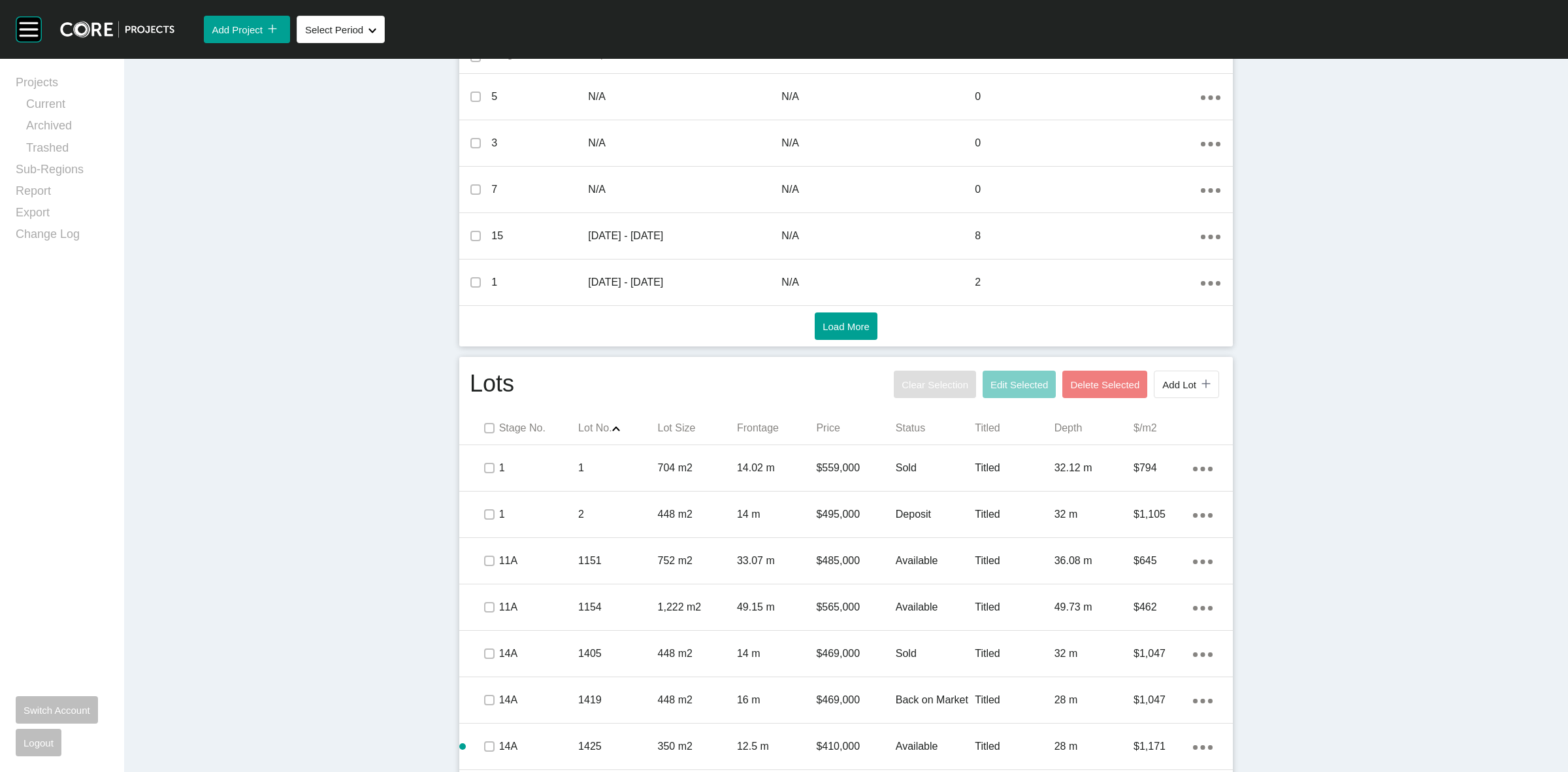
scroll to position [572, 0]
click at [1167, 393] on button "Add Lot icon/tick copy 11 Created with Sketch." at bounding box center [1186, 382] width 66 height 27
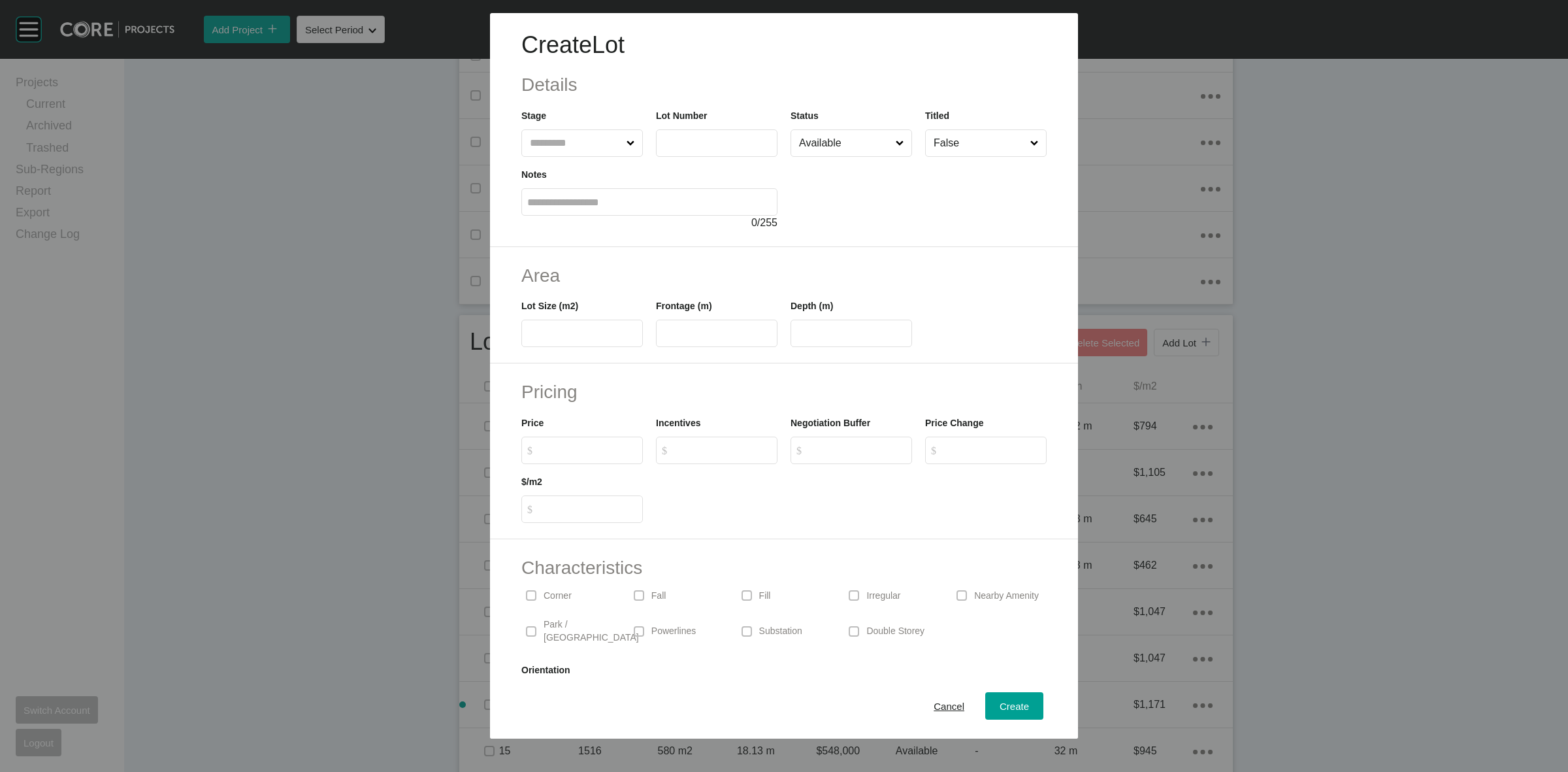
click at [706, 150] on label at bounding box center [717, 143] width 121 height 27
click at [706, 149] on input "text" at bounding box center [717, 142] width 110 height 11
type input "****"
click at [934, 708] on span "Cancel" at bounding box center [948, 706] width 31 height 11
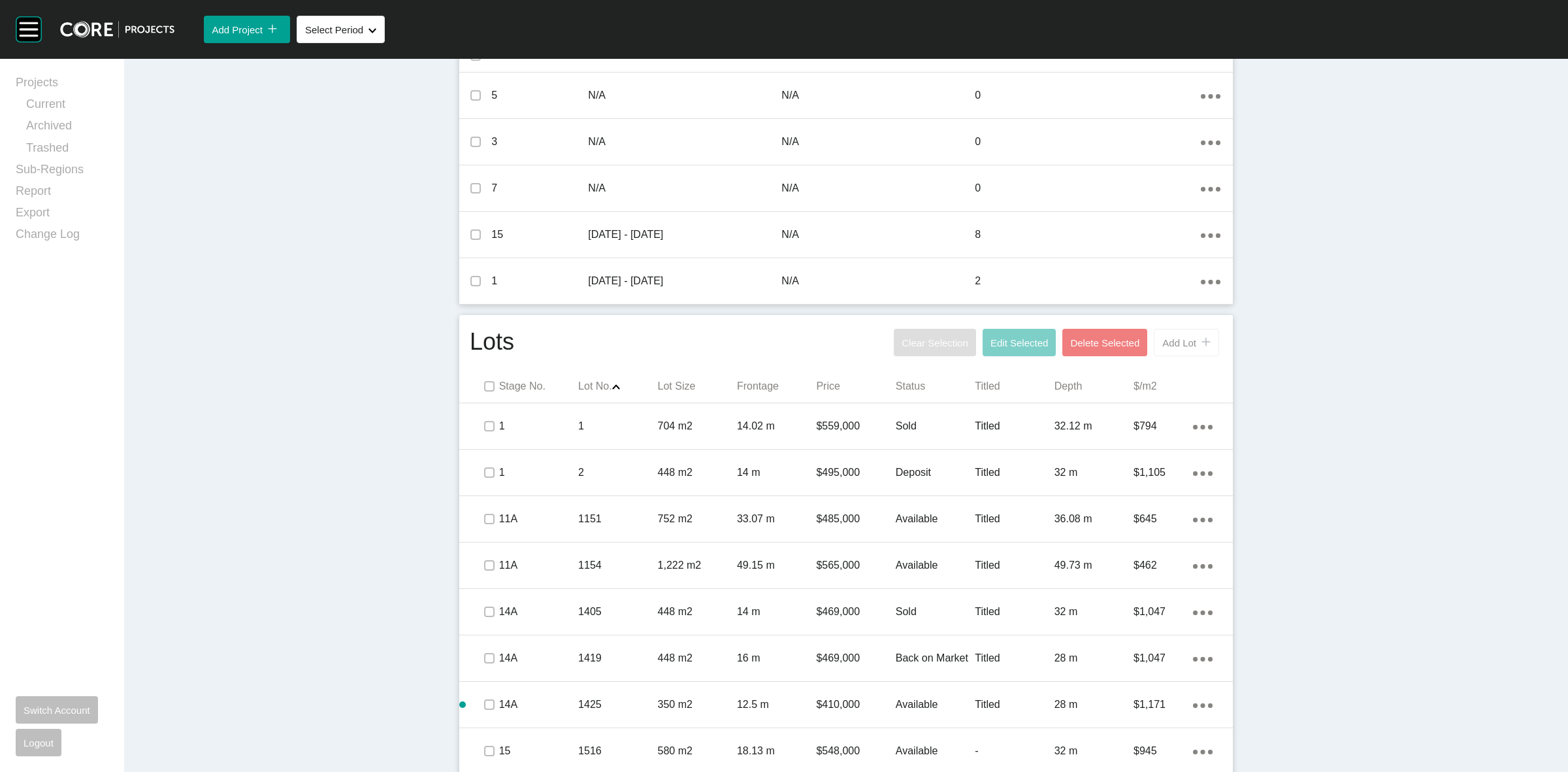
click at [1165, 340] on span "Add Lot" at bounding box center [1178, 342] width 34 height 11
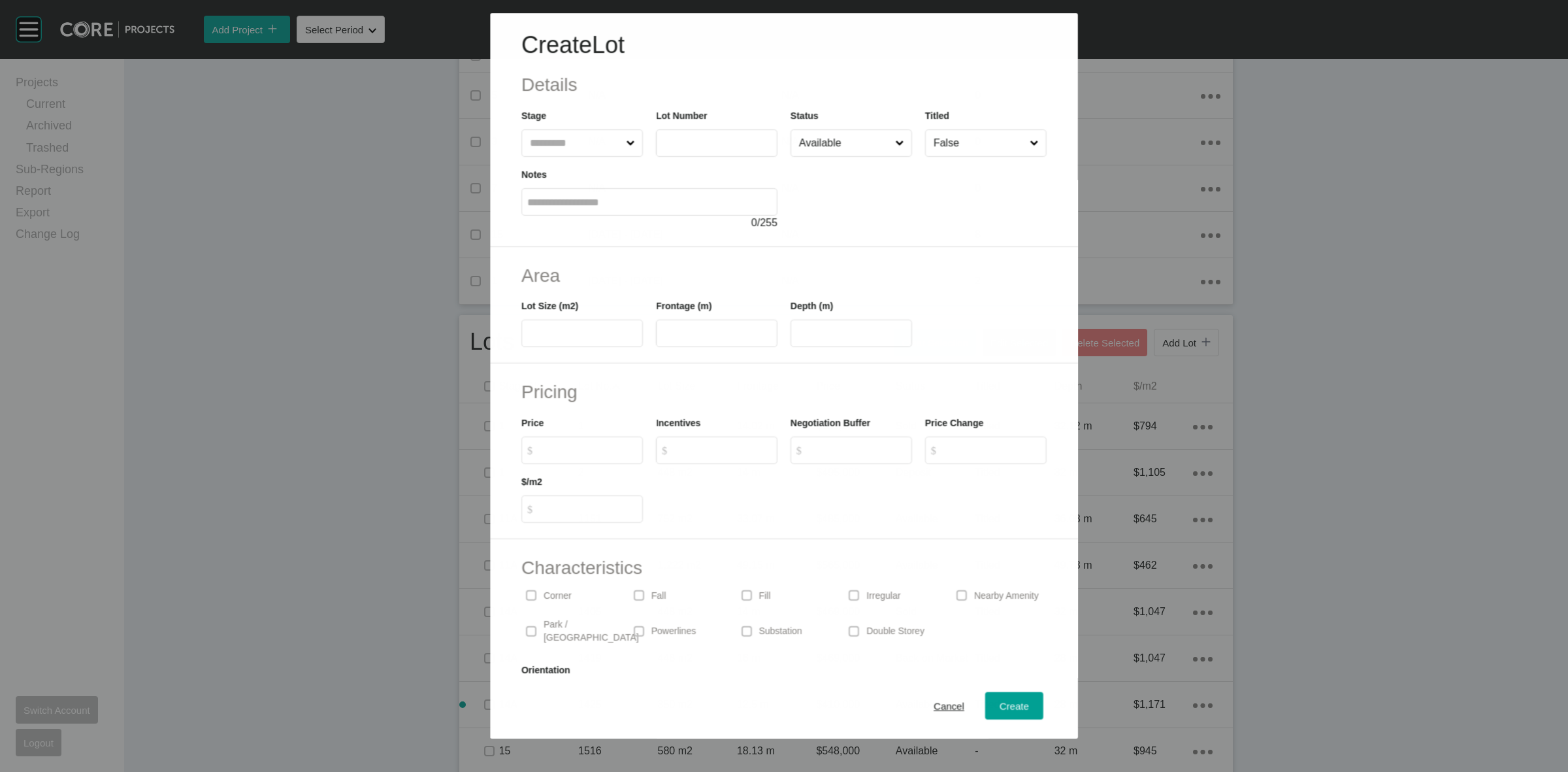
click at [720, 145] on input "text" at bounding box center [717, 143] width 110 height 11
type input "****"
click at [1012, 696] on button "Create" at bounding box center [1014, 706] width 58 height 27
type input "*"
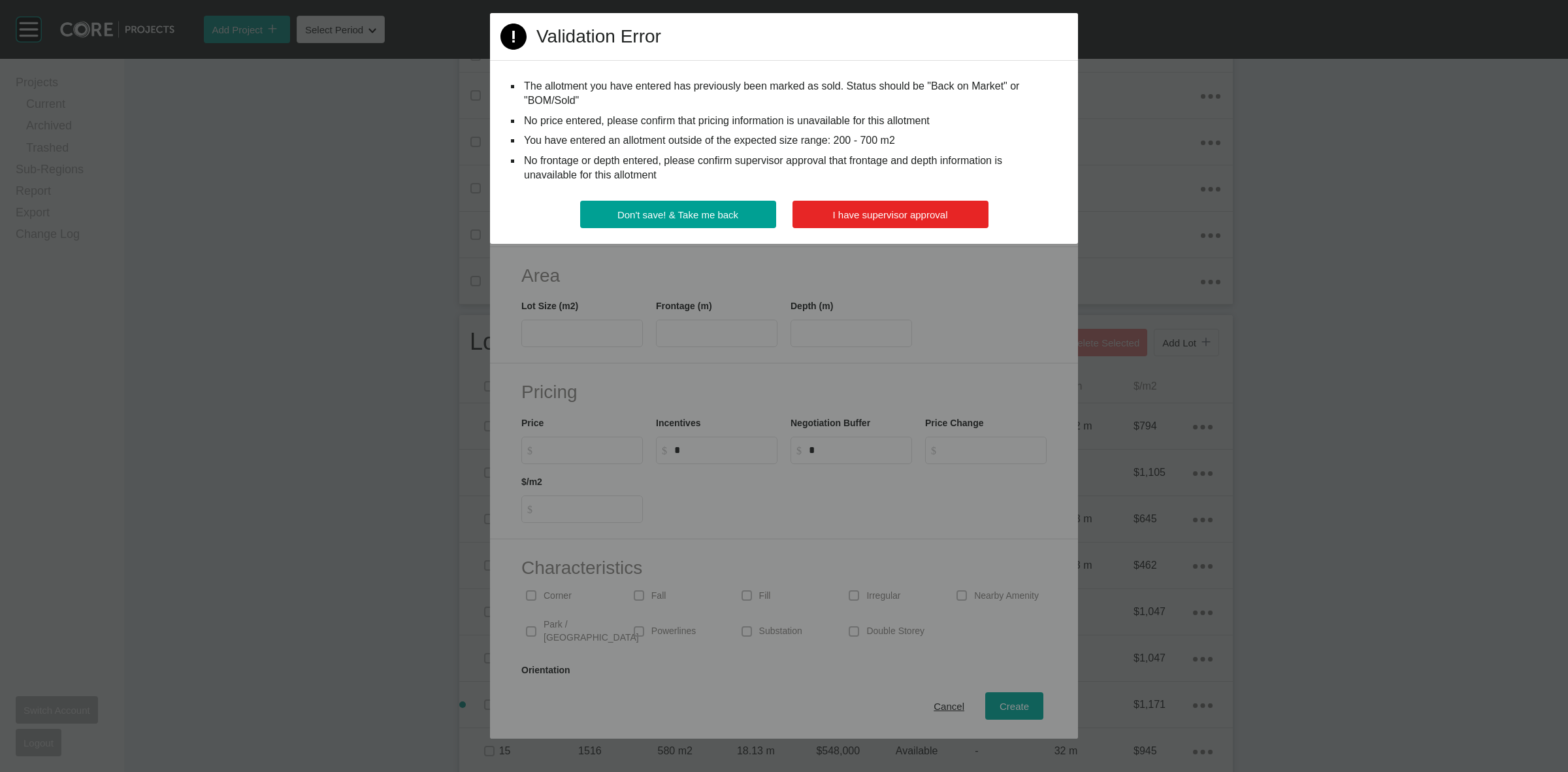
click at [889, 214] on span "I have supervisor approval" at bounding box center [890, 214] width 115 height 11
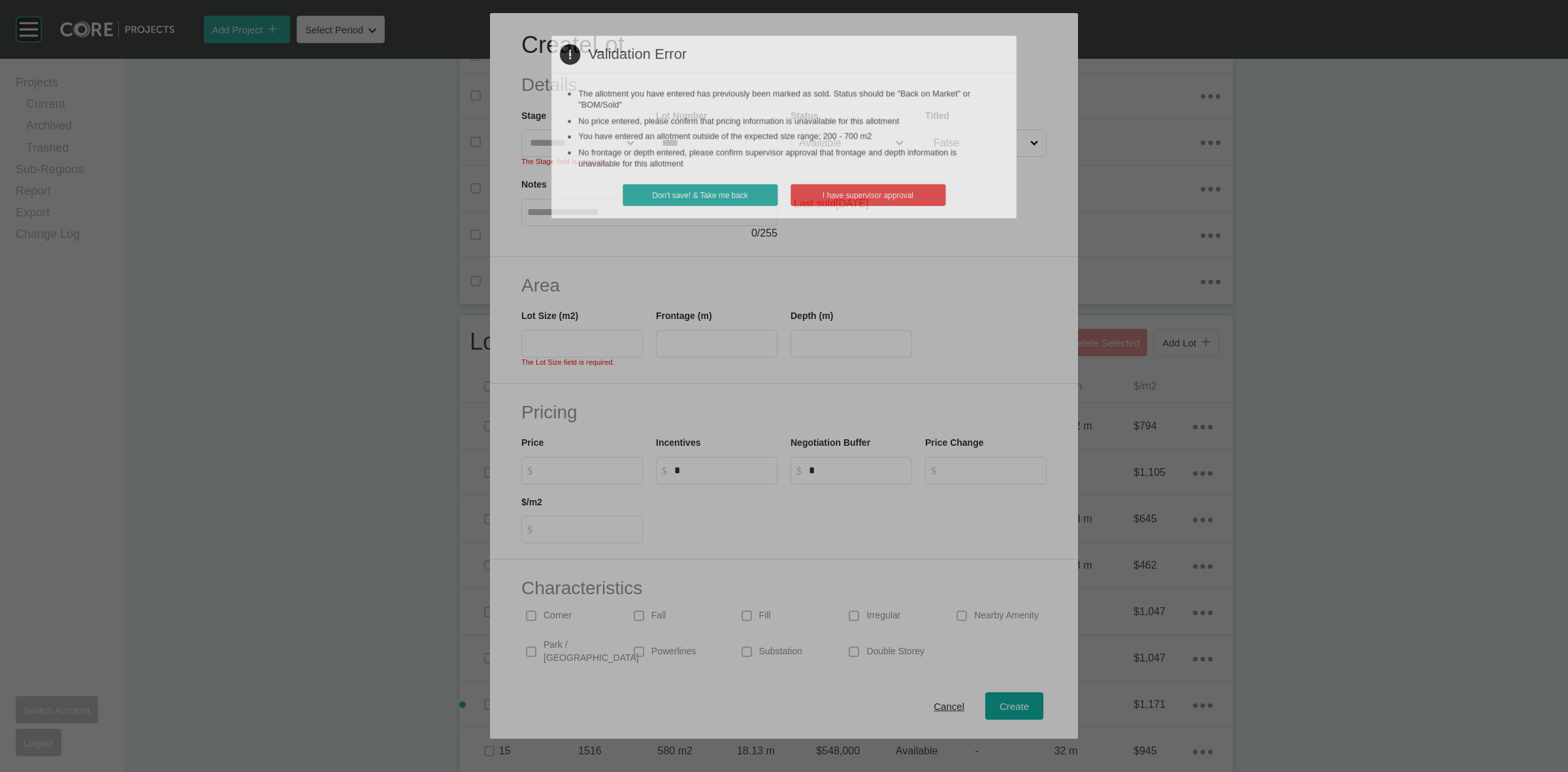
scroll to position [43, 0]
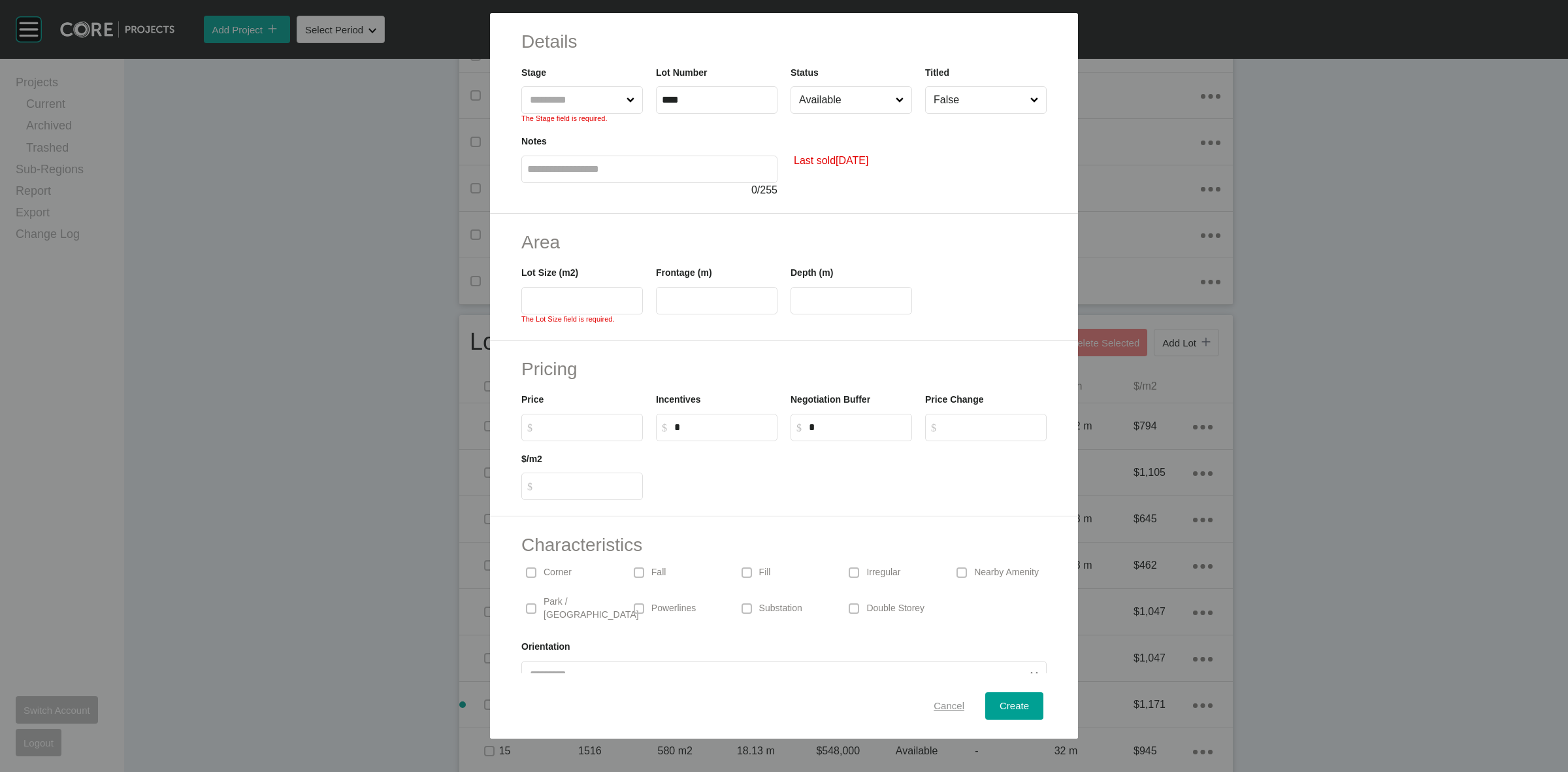
click at [954, 706] on div "Cancel" at bounding box center [948, 706] width 37 height 17
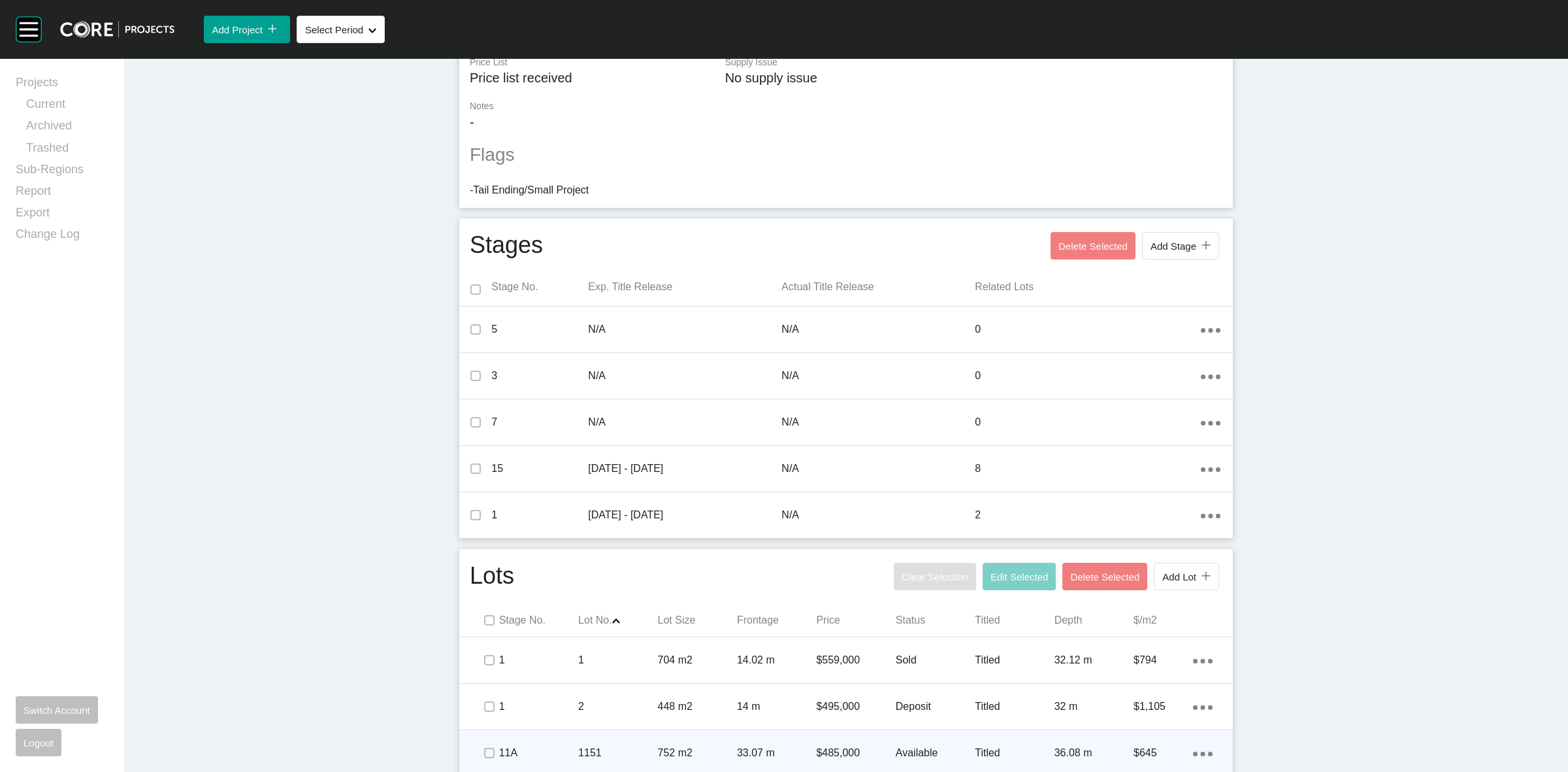
scroll to position [0, 0]
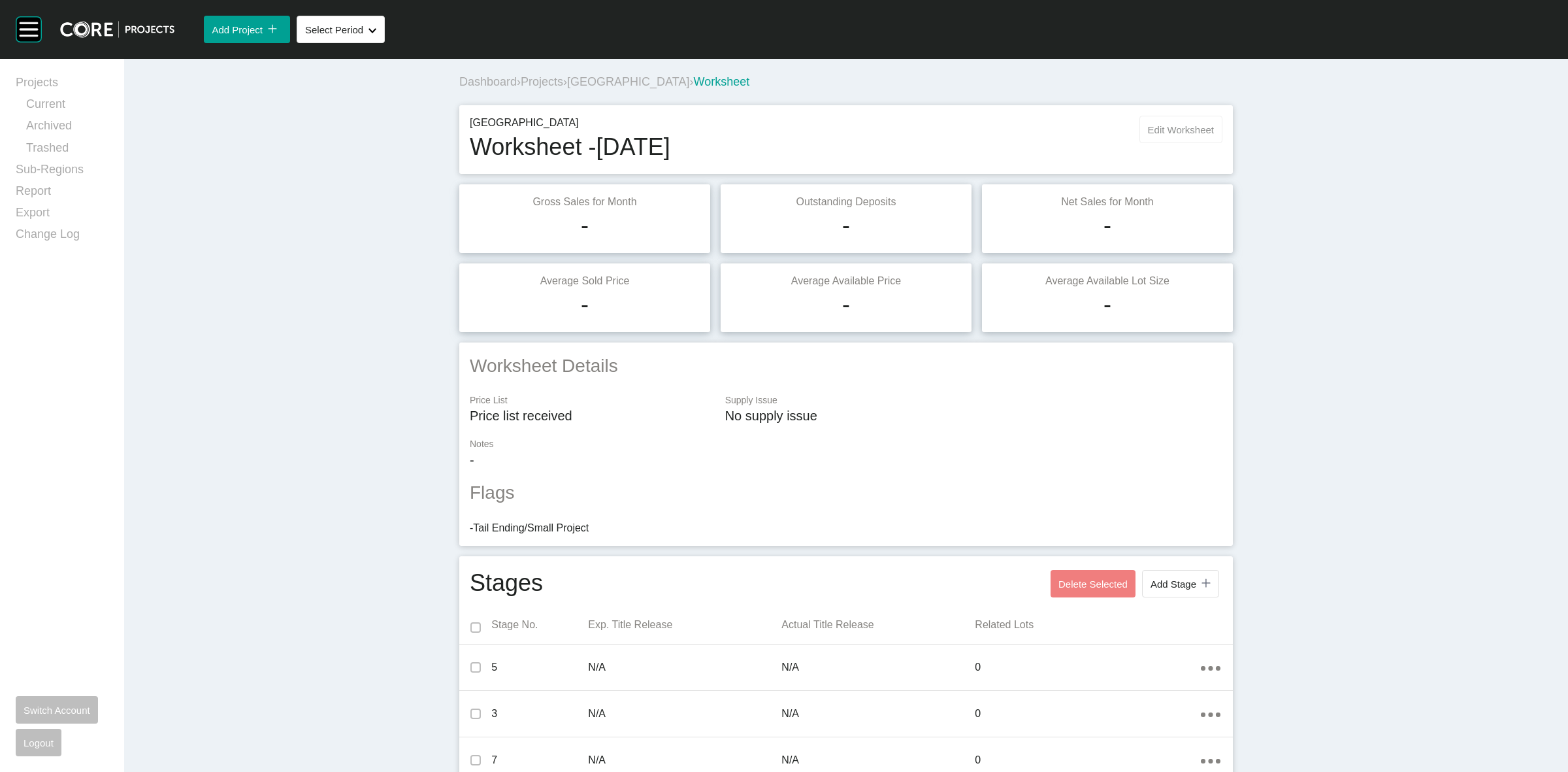
click at [1205, 128] on span "Edit Worksheet" at bounding box center [1180, 129] width 66 height 11
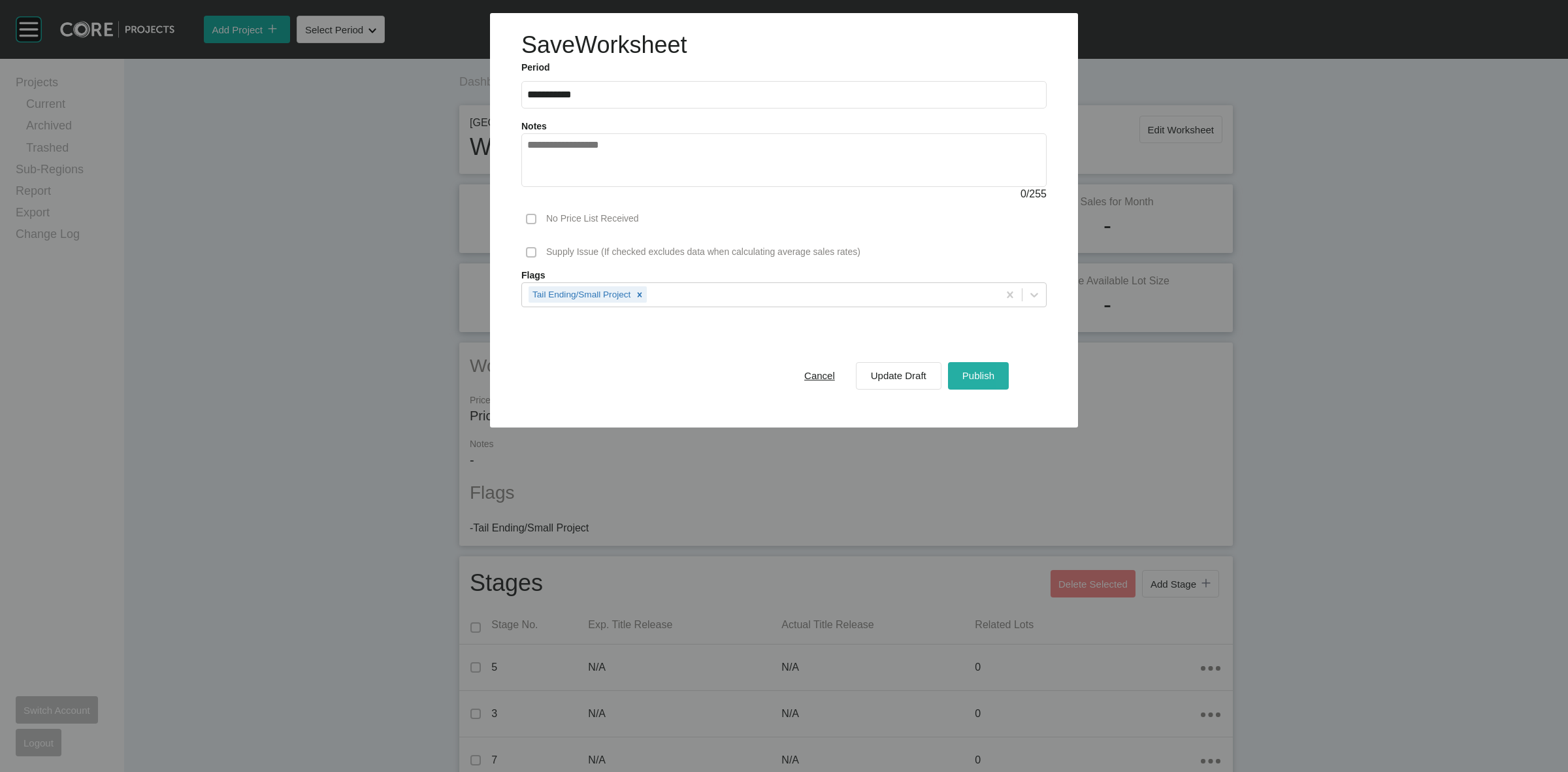
click at [970, 371] on span "Publish" at bounding box center [978, 375] width 32 height 11
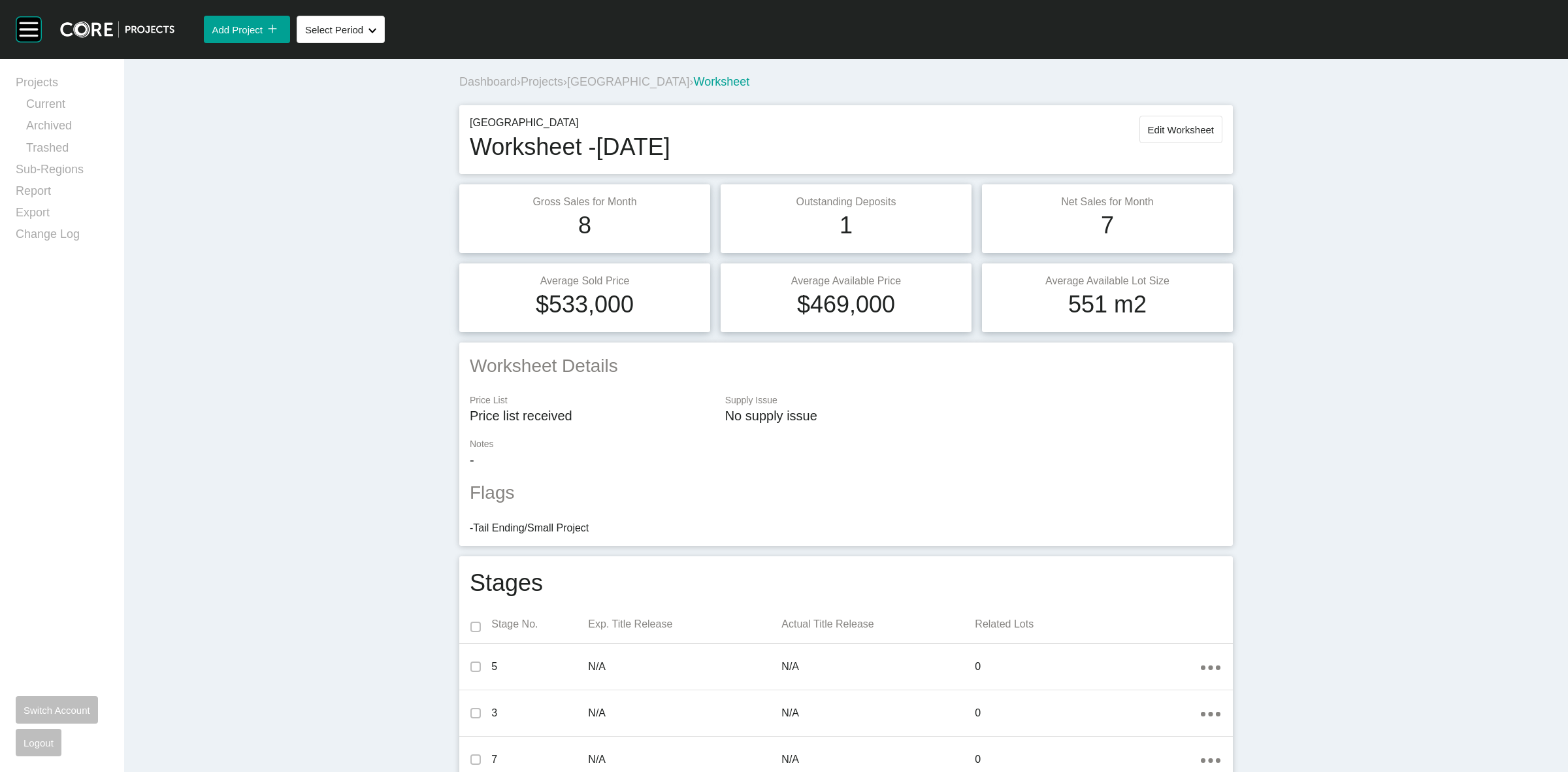
click at [546, 86] on span "Projects" at bounding box center [541, 81] width 42 height 13
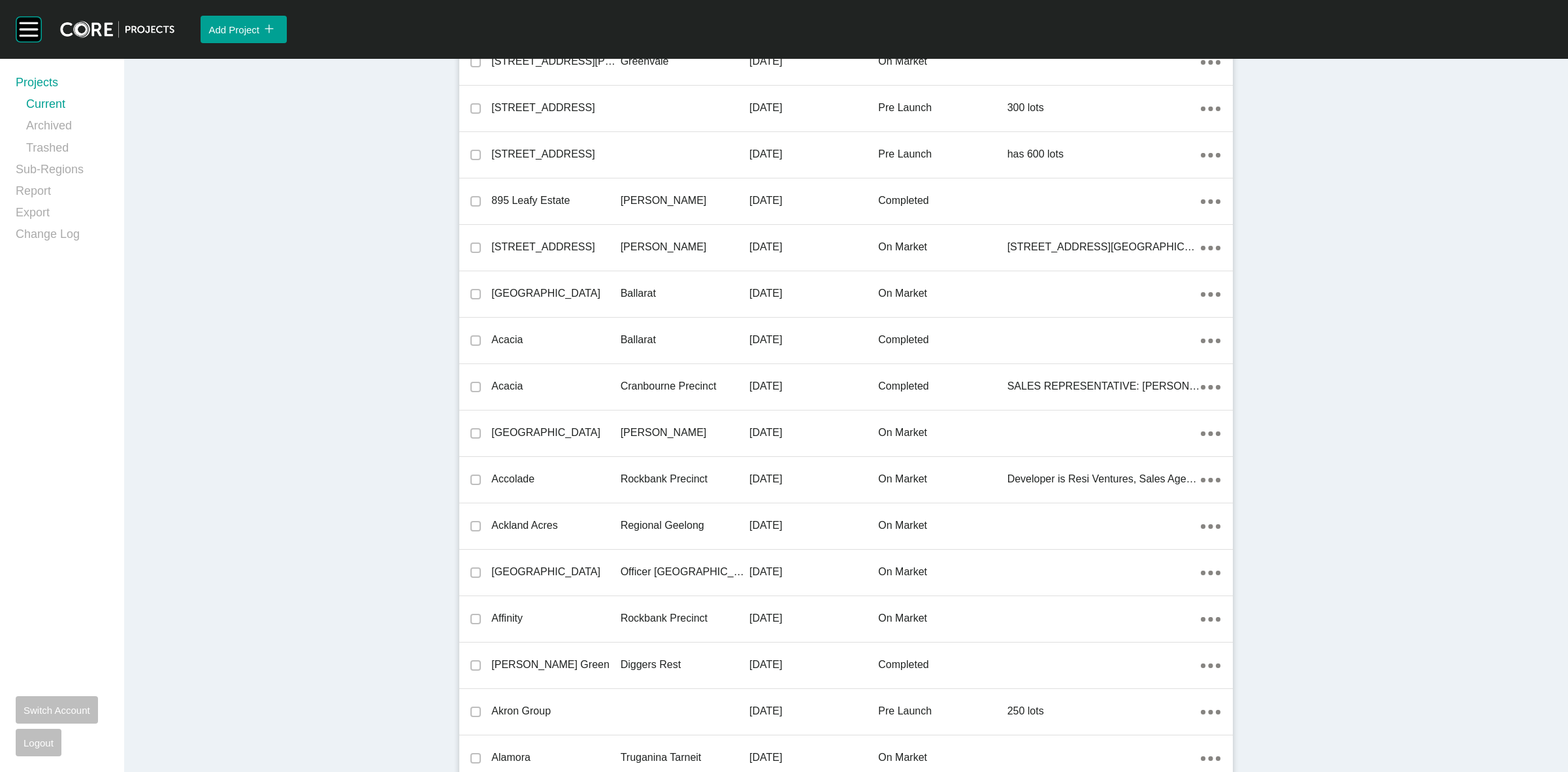
scroll to position [24240, 0]
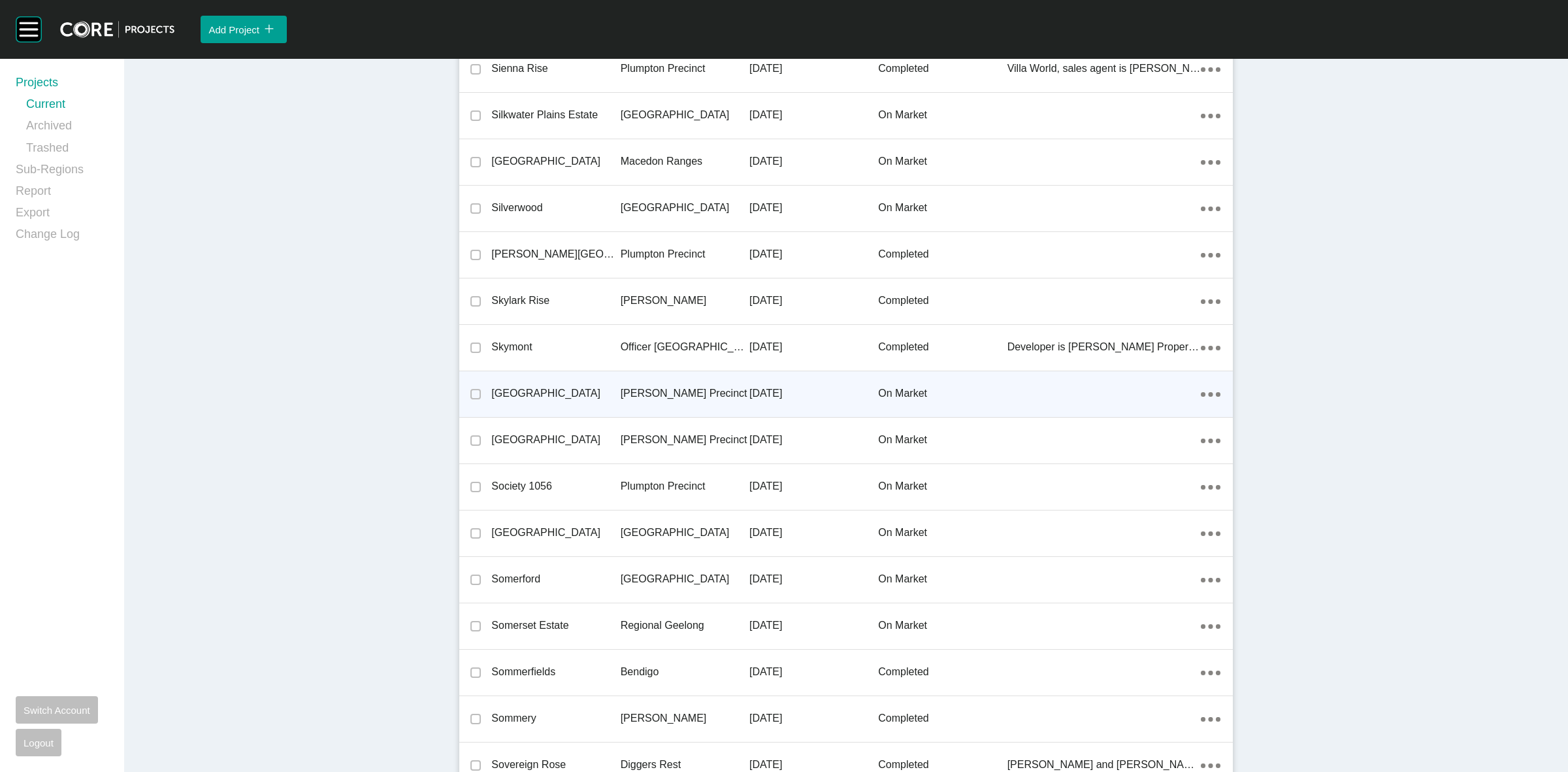
click at [635, 386] on p "[PERSON_NAME] Precinct" at bounding box center [684, 393] width 129 height 14
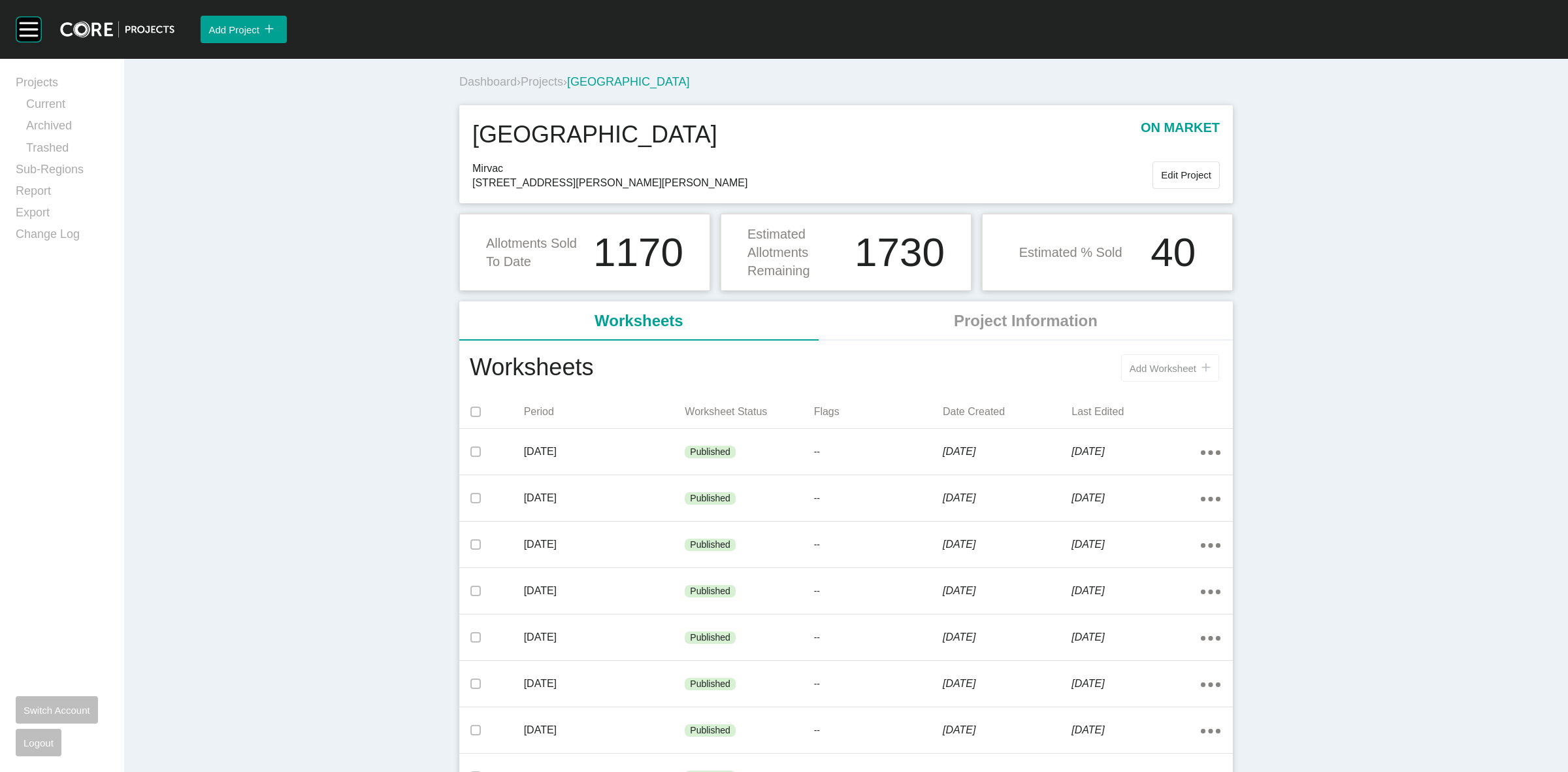
click at [1180, 369] on span "Add Worksheet" at bounding box center [1163, 368] width 66 height 11
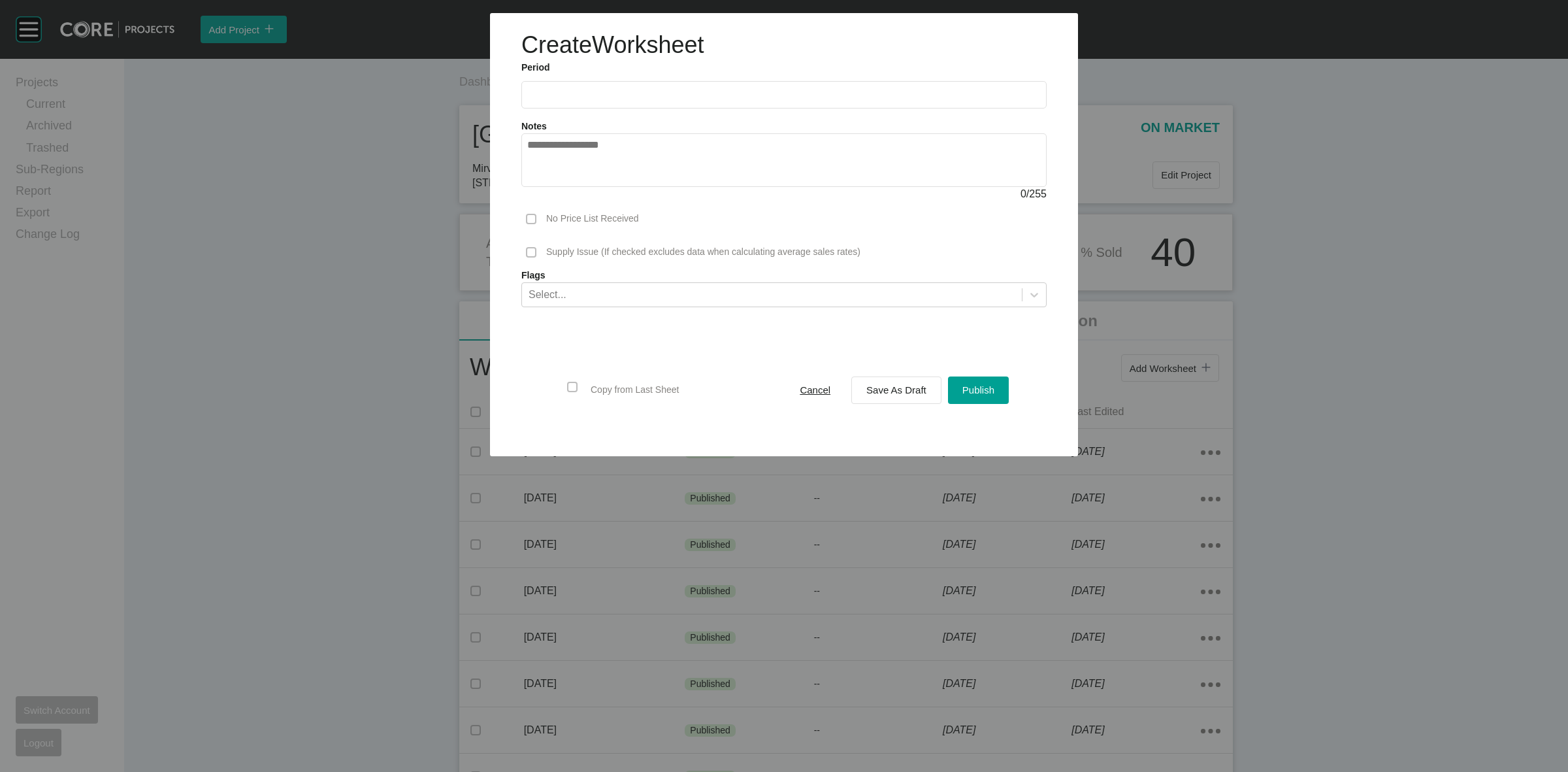
click at [595, 87] on label at bounding box center [784, 95] width 525 height 27
click at [595, 89] on input "text" at bounding box center [784, 94] width 513 height 11
click at [581, 189] on li "Aug" at bounding box center [590, 190] width 44 height 22
type input "**********"
click at [904, 393] on span "Save As Draft" at bounding box center [896, 390] width 60 height 11
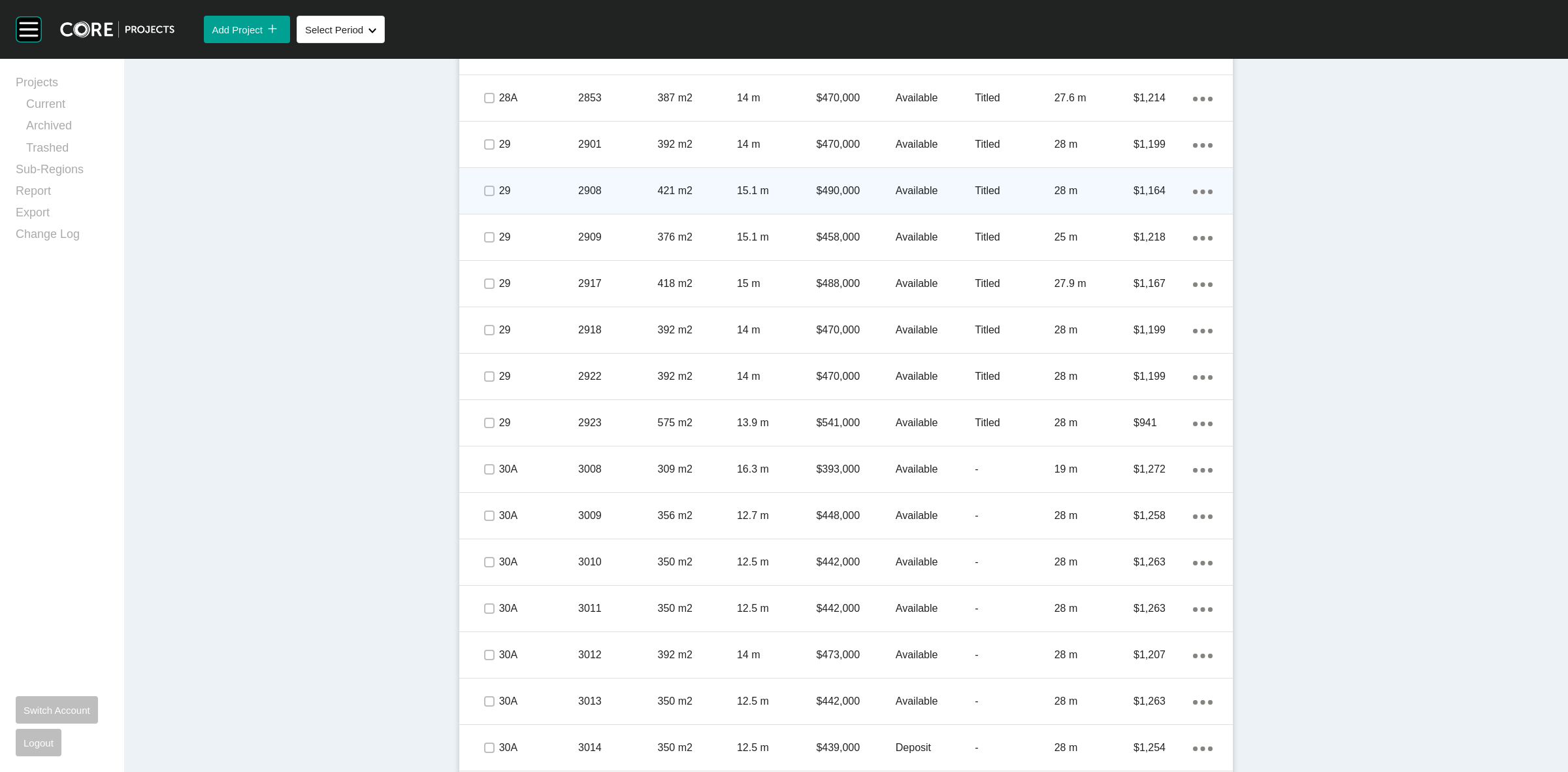
scroll to position [2697, 0]
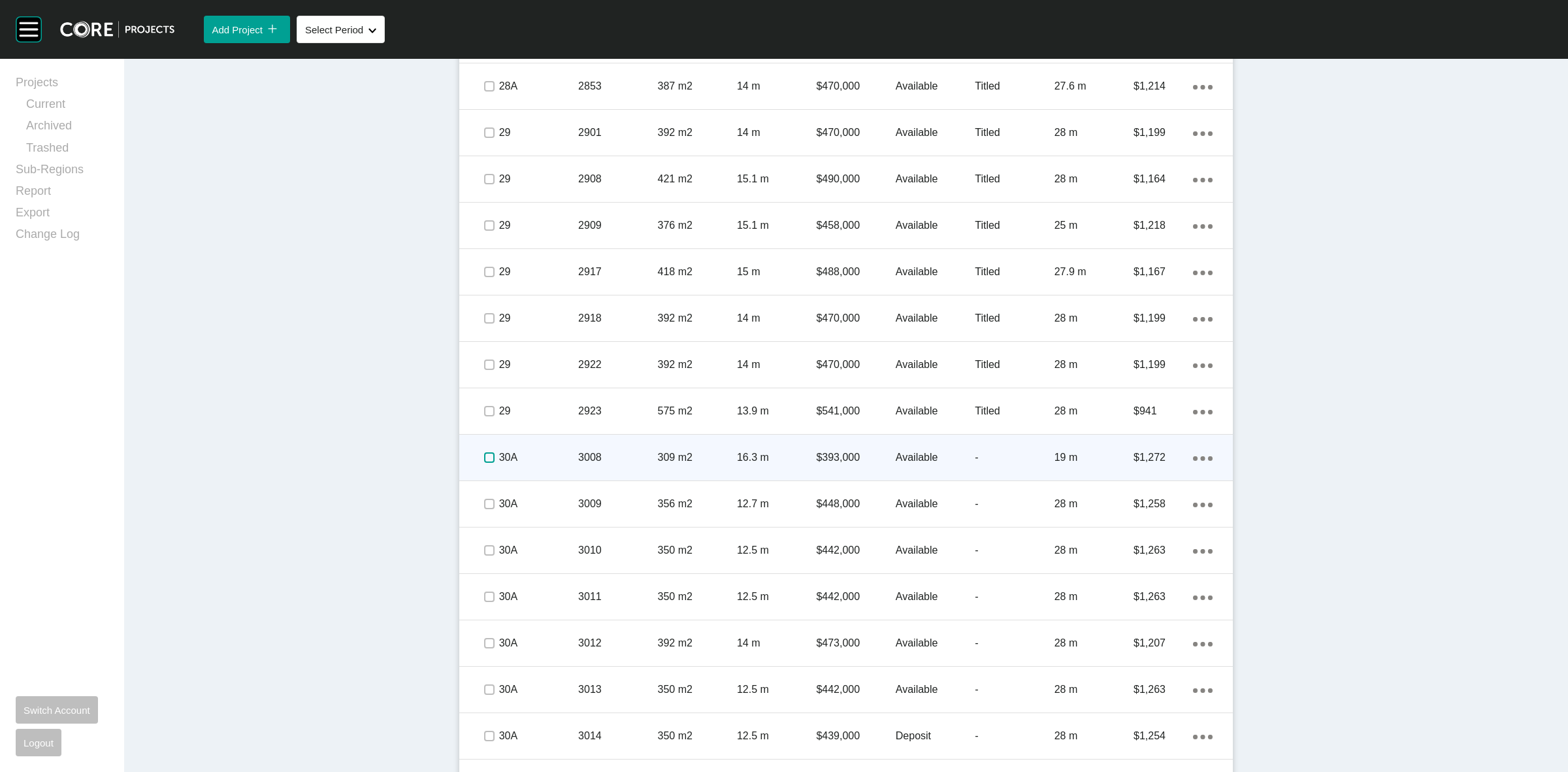
click at [484, 455] on label at bounding box center [489, 457] width 11 height 11
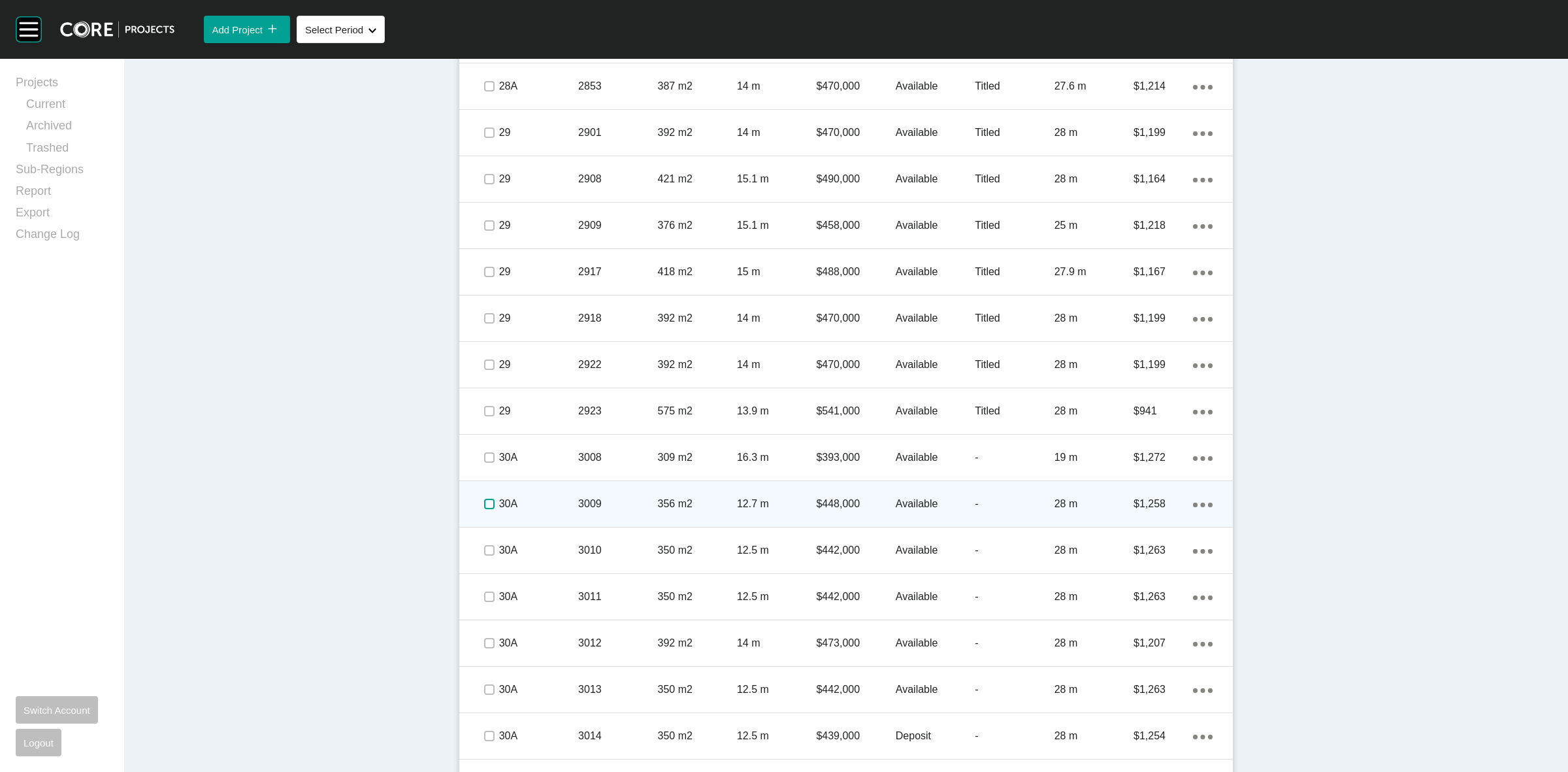
click at [484, 508] on label at bounding box center [489, 504] width 11 height 11
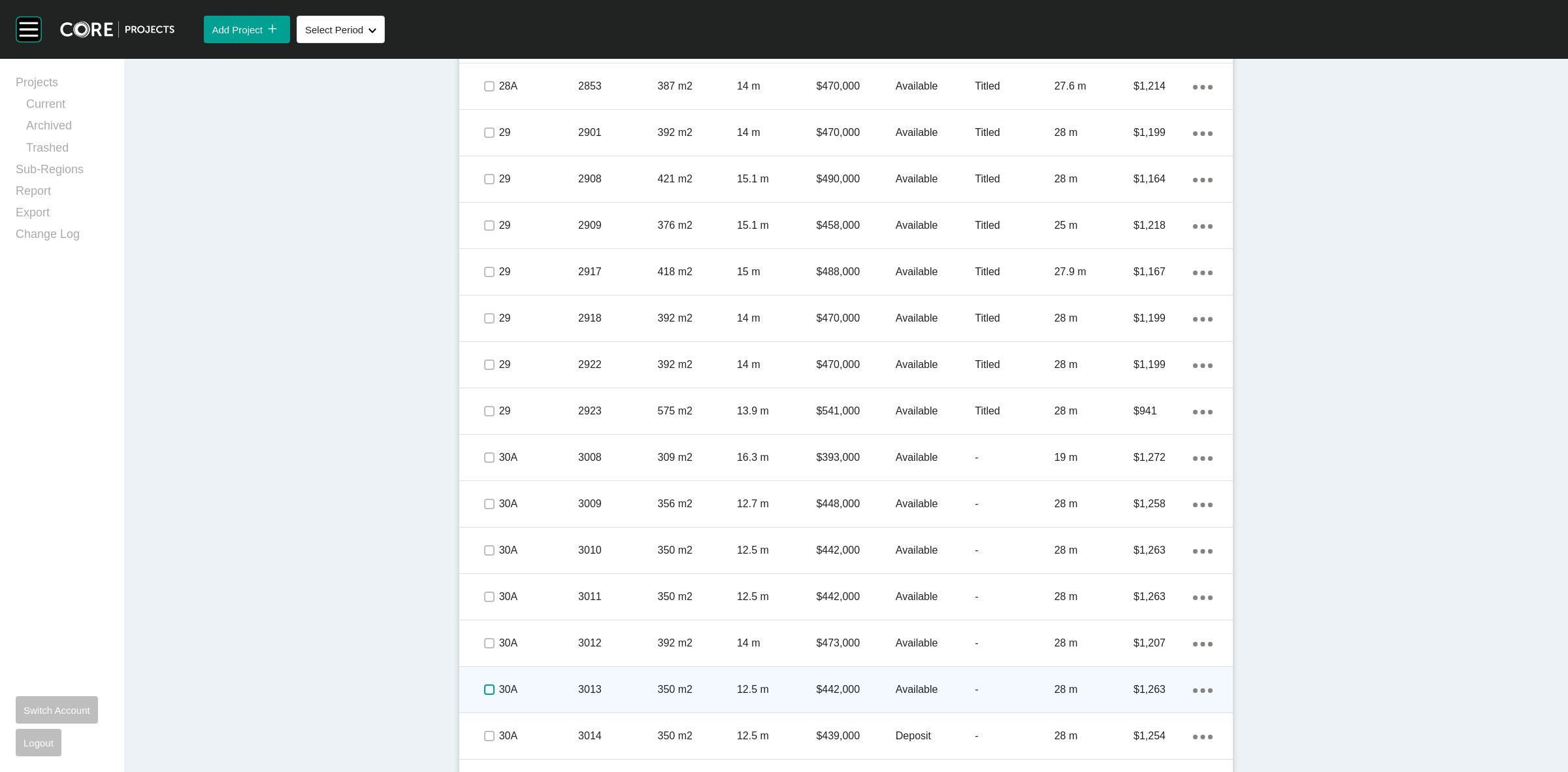
click at [484, 693] on label at bounding box center [489, 690] width 11 height 11
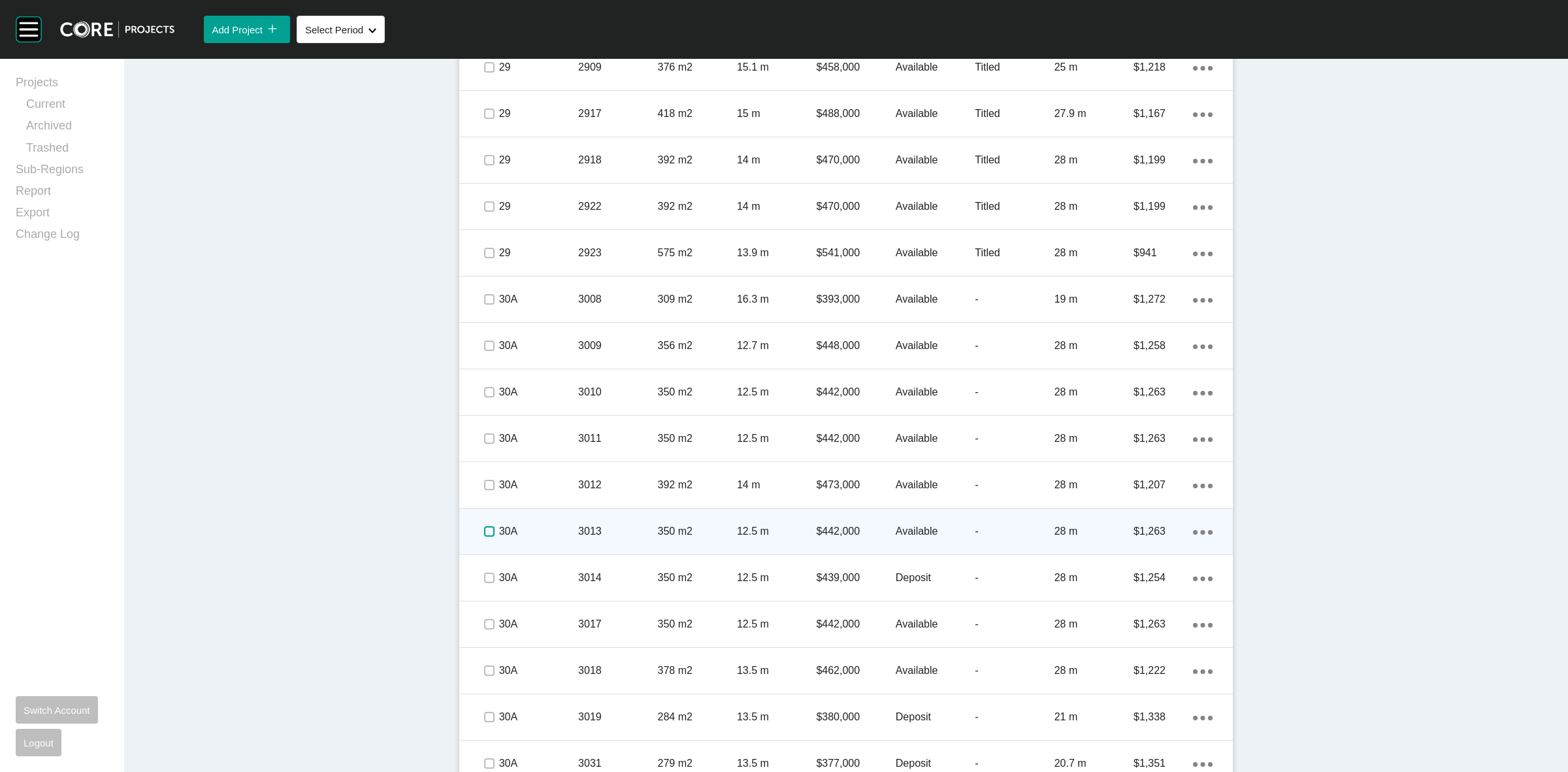
scroll to position [2860, 0]
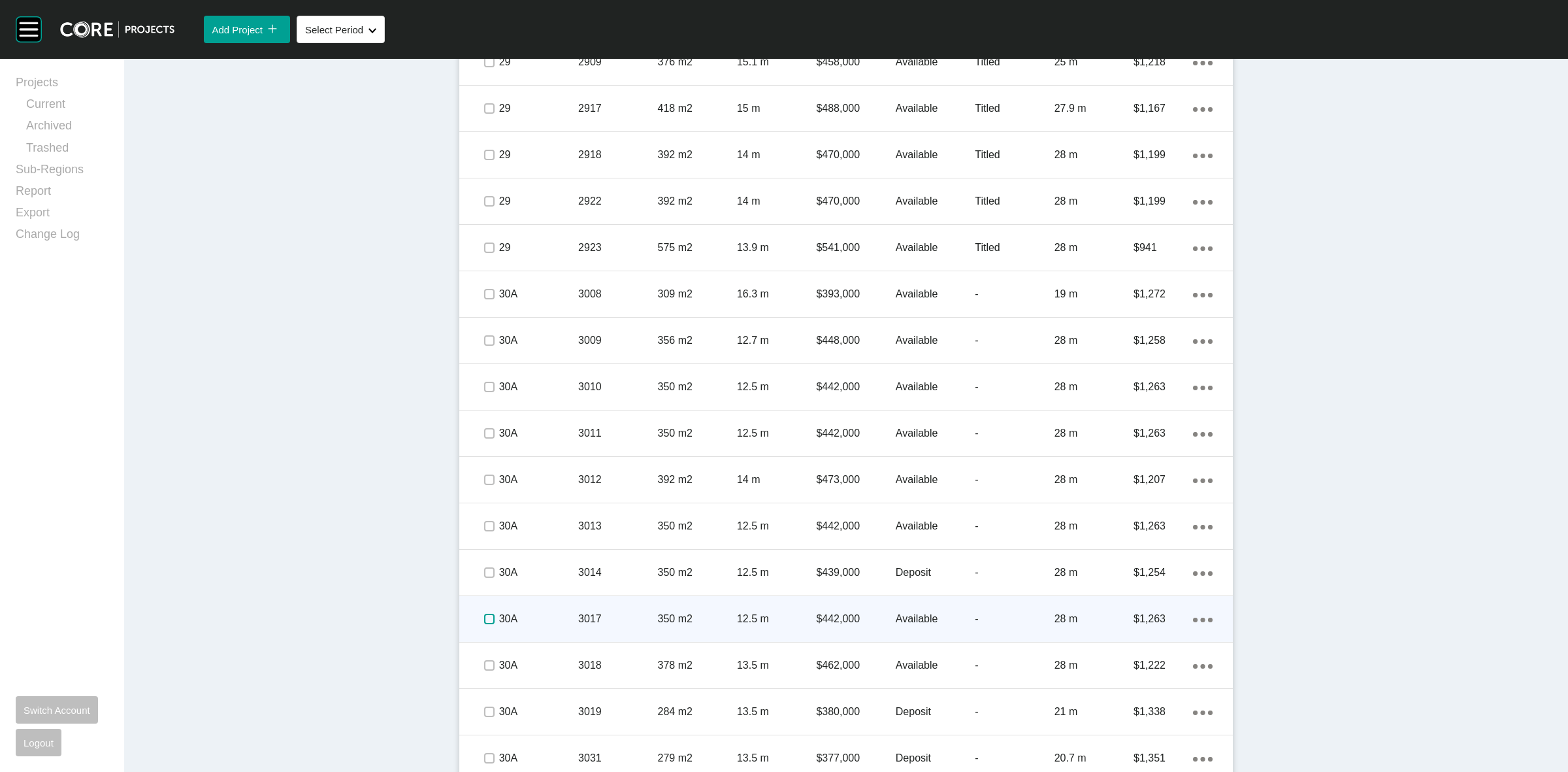
click at [484, 616] on label at bounding box center [489, 619] width 11 height 11
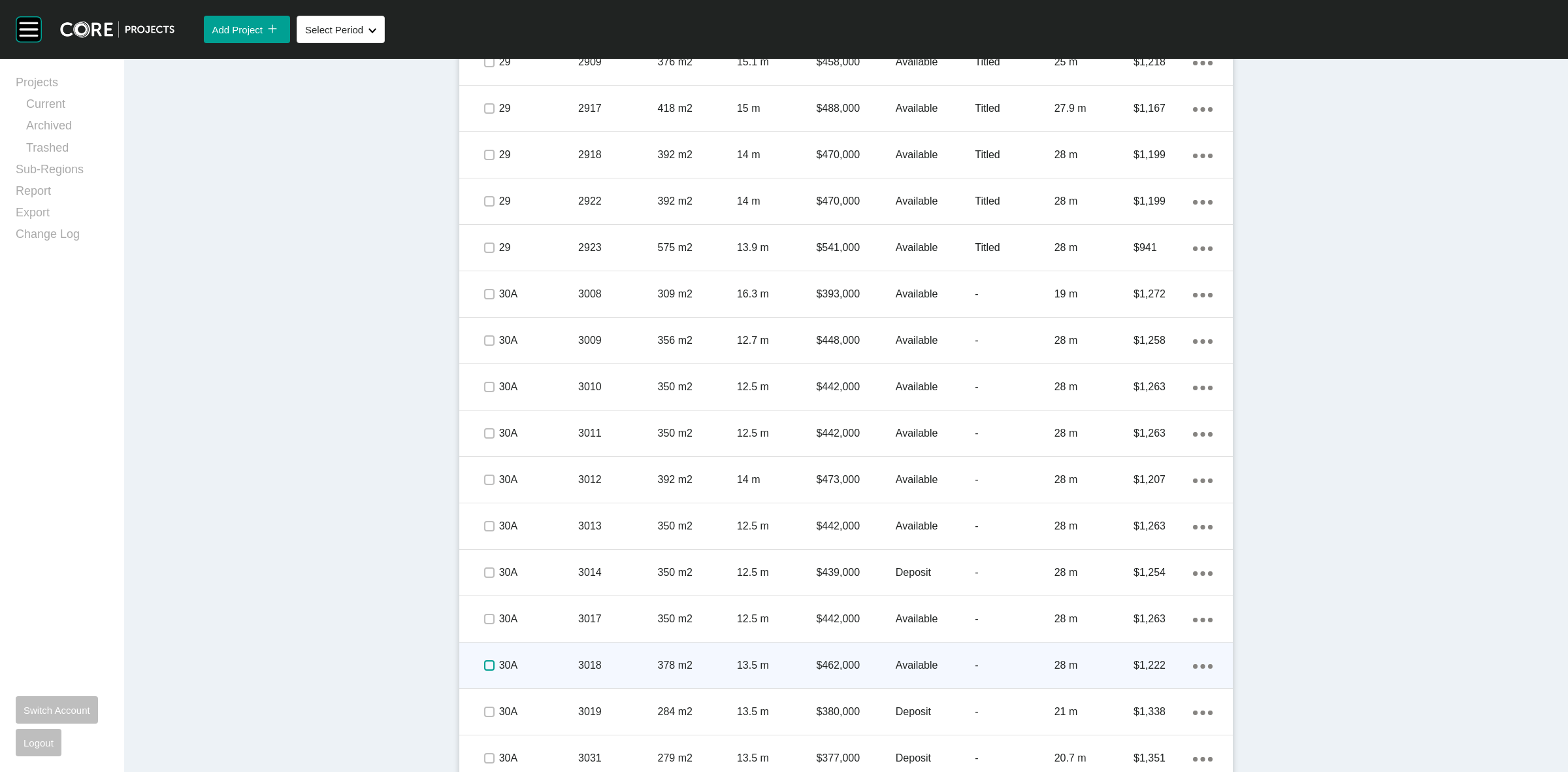
click at [484, 661] on label at bounding box center [489, 666] width 11 height 11
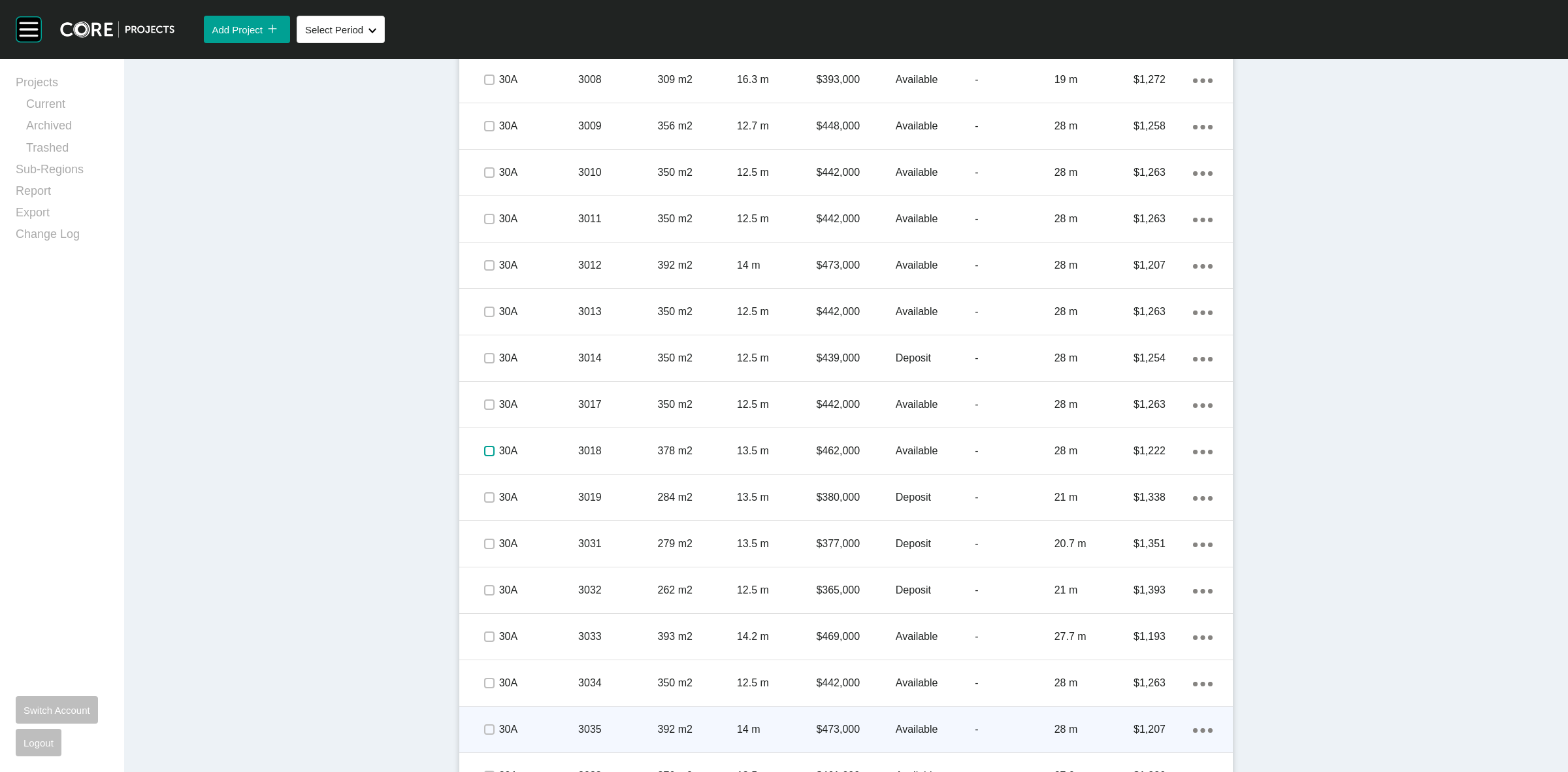
scroll to position [3105, 0]
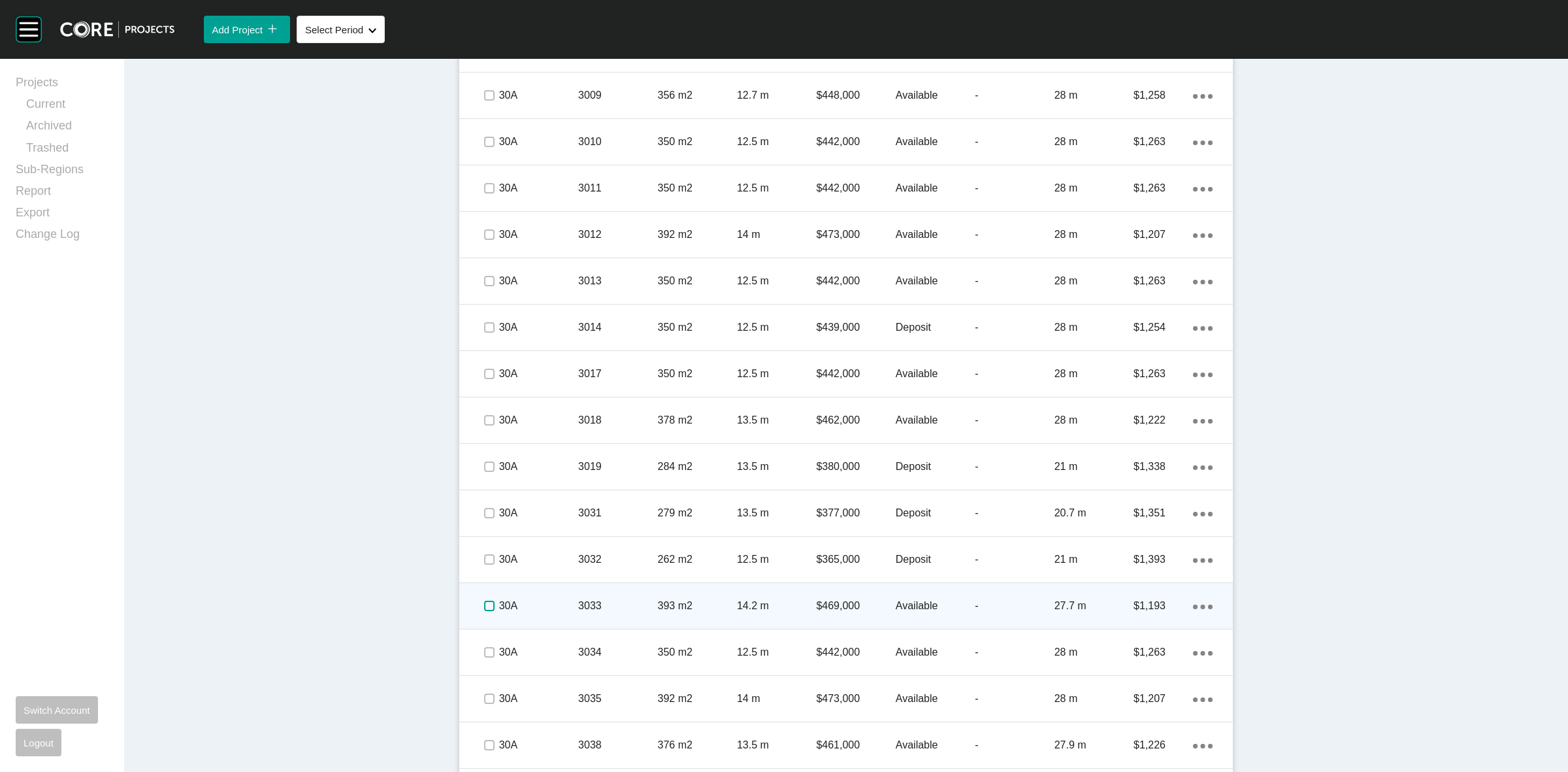
click at [485, 605] on label at bounding box center [489, 606] width 11 height 11
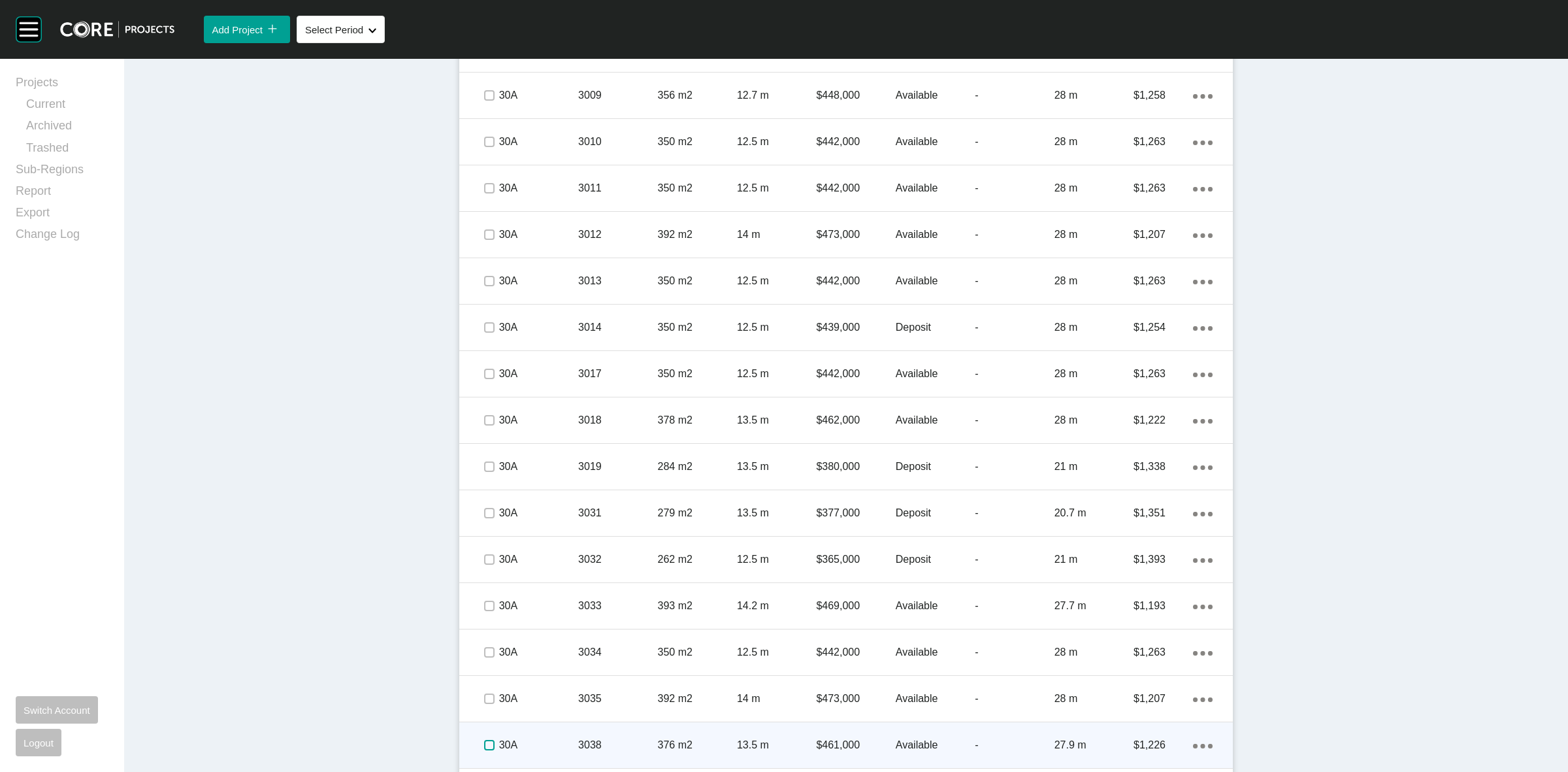
click at [484, 740] on label at bounding box center [489, 745] width 11 height 11
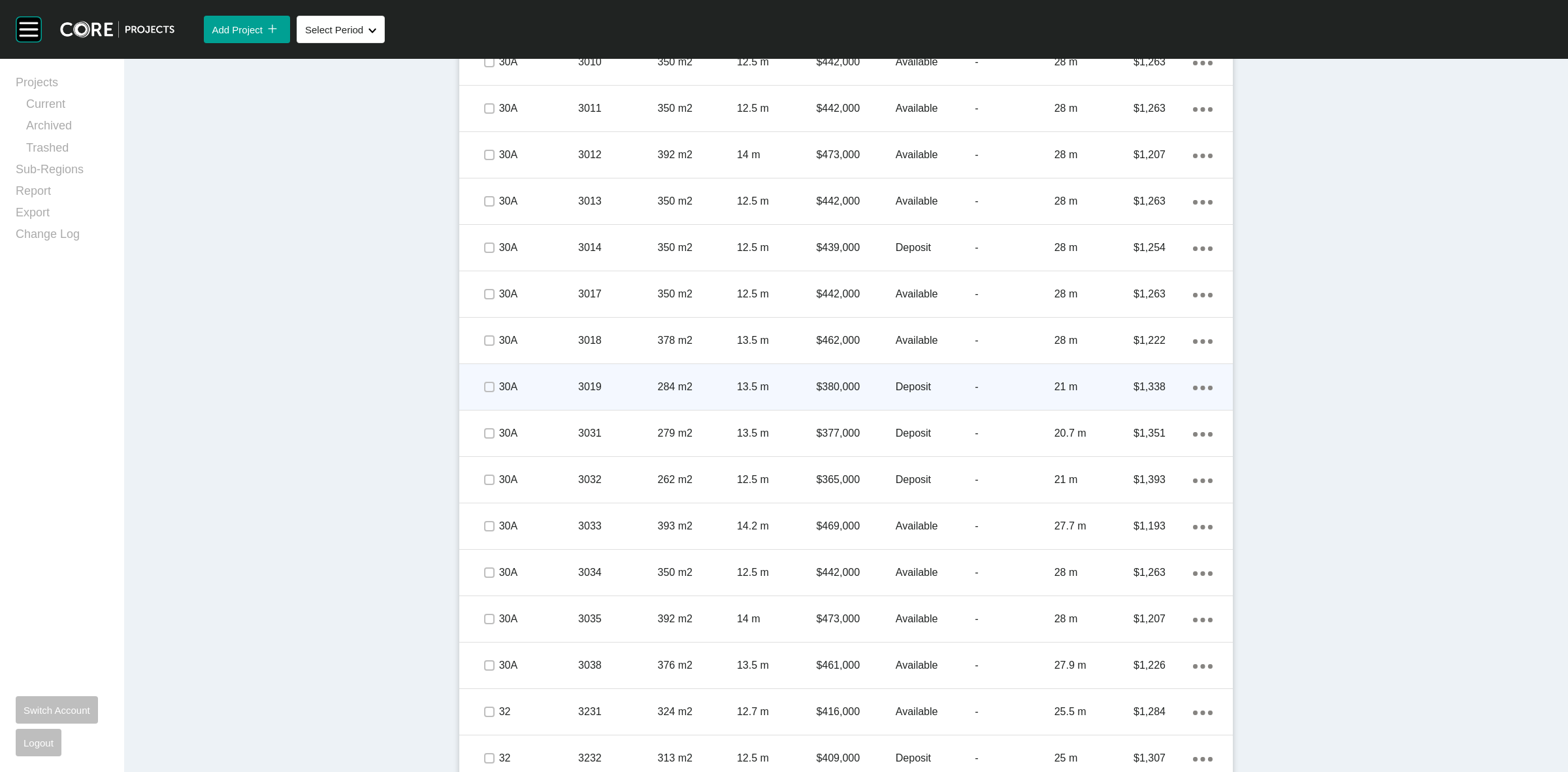
scroll to position [3432, 0]
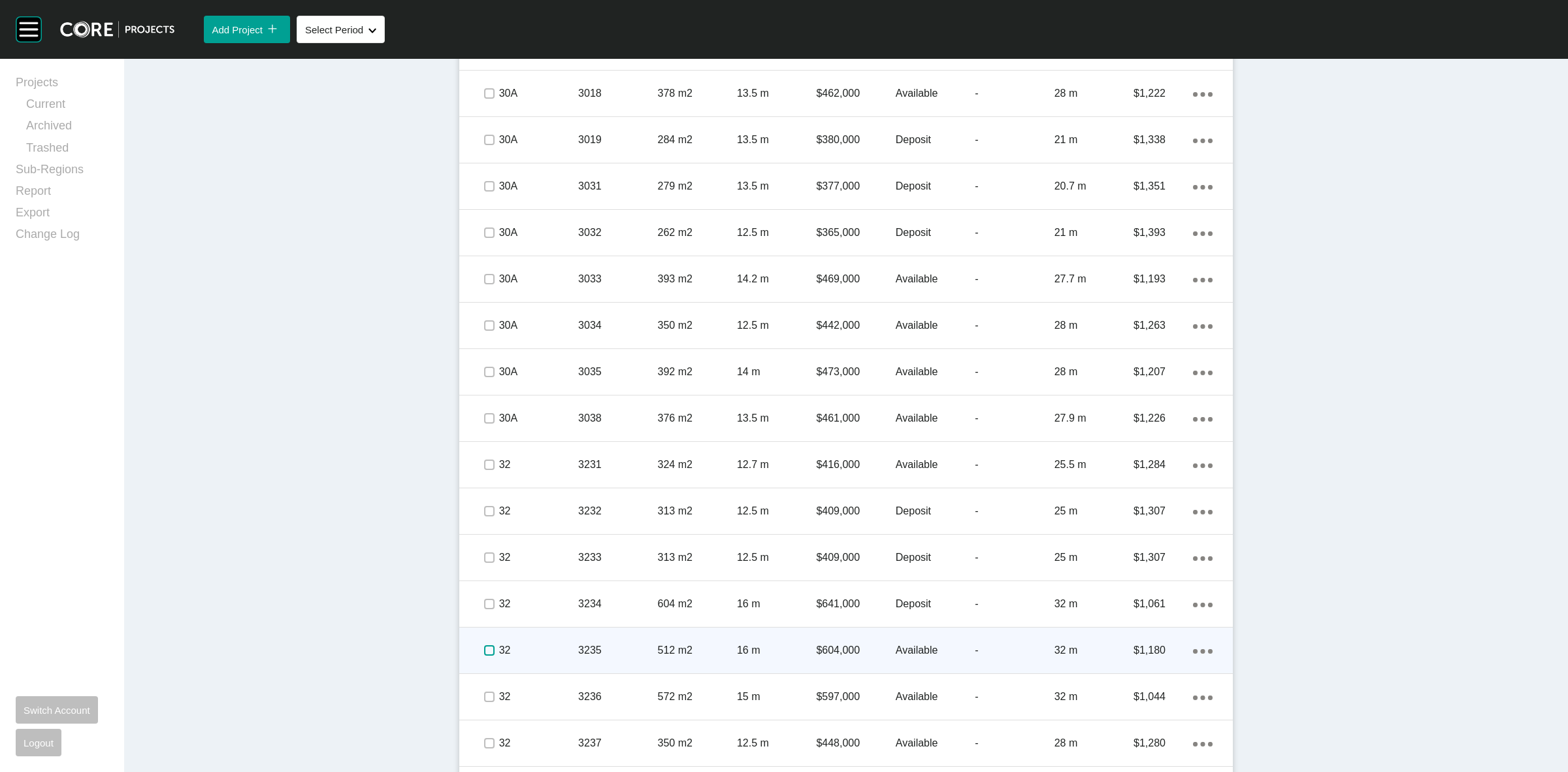
click at [484, 648] on label at bounding box center [489, 650] width 11 height 11
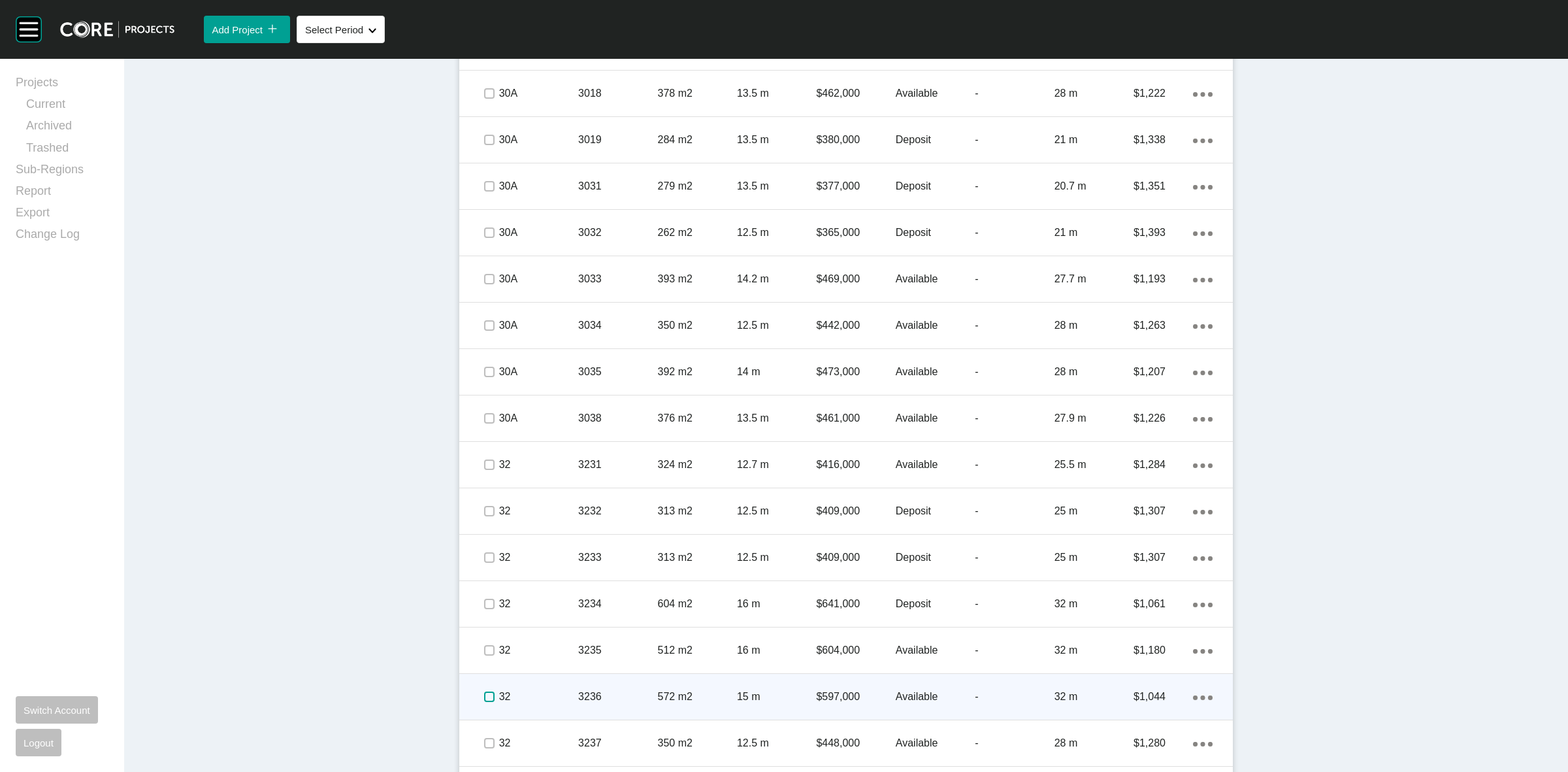
click at [484, 694] on label at bounding box center [489, 696] width 11 height 11
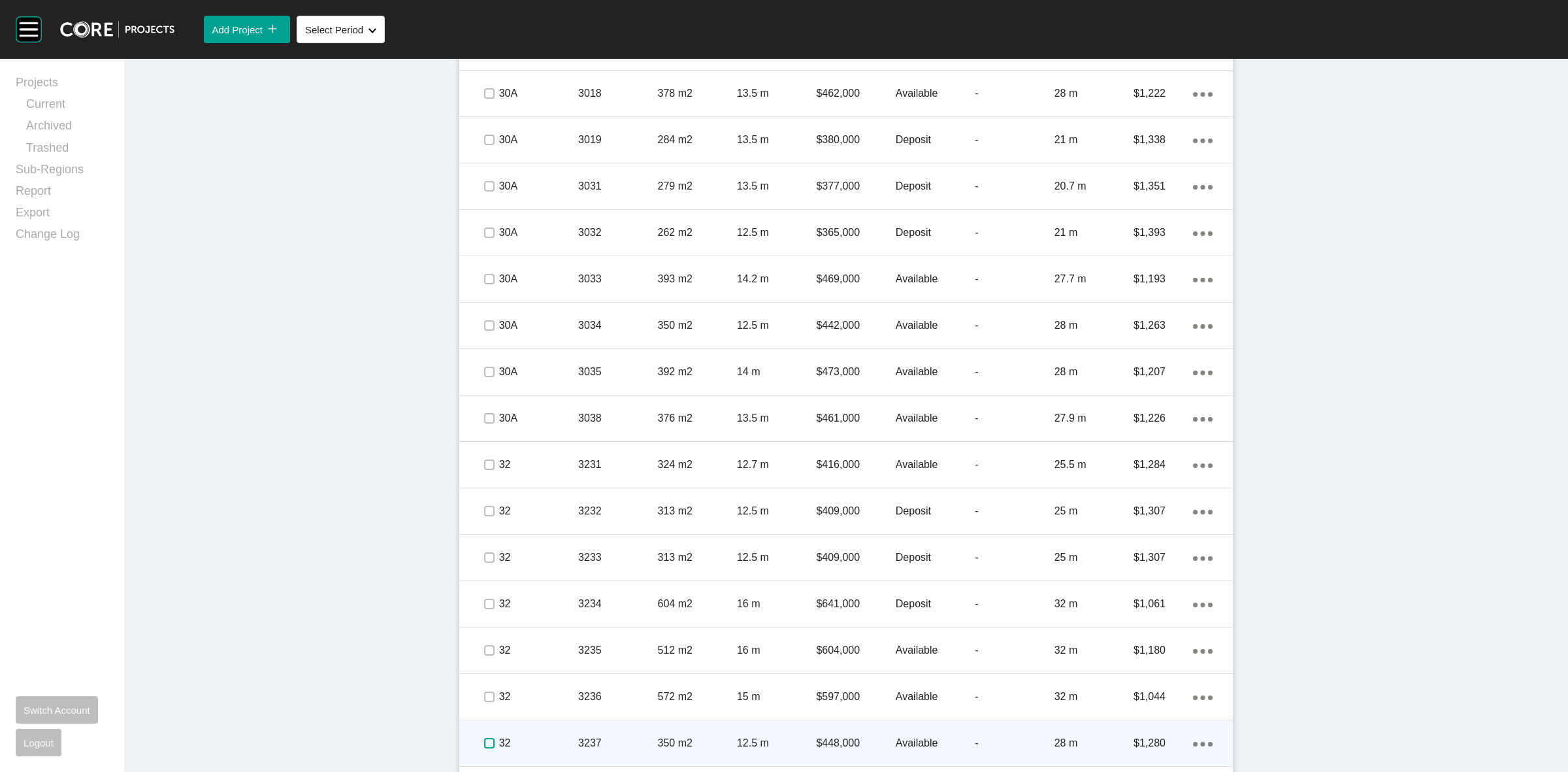
click at [484, 740] on label at bounding box center [489, 743] width 11 height 11
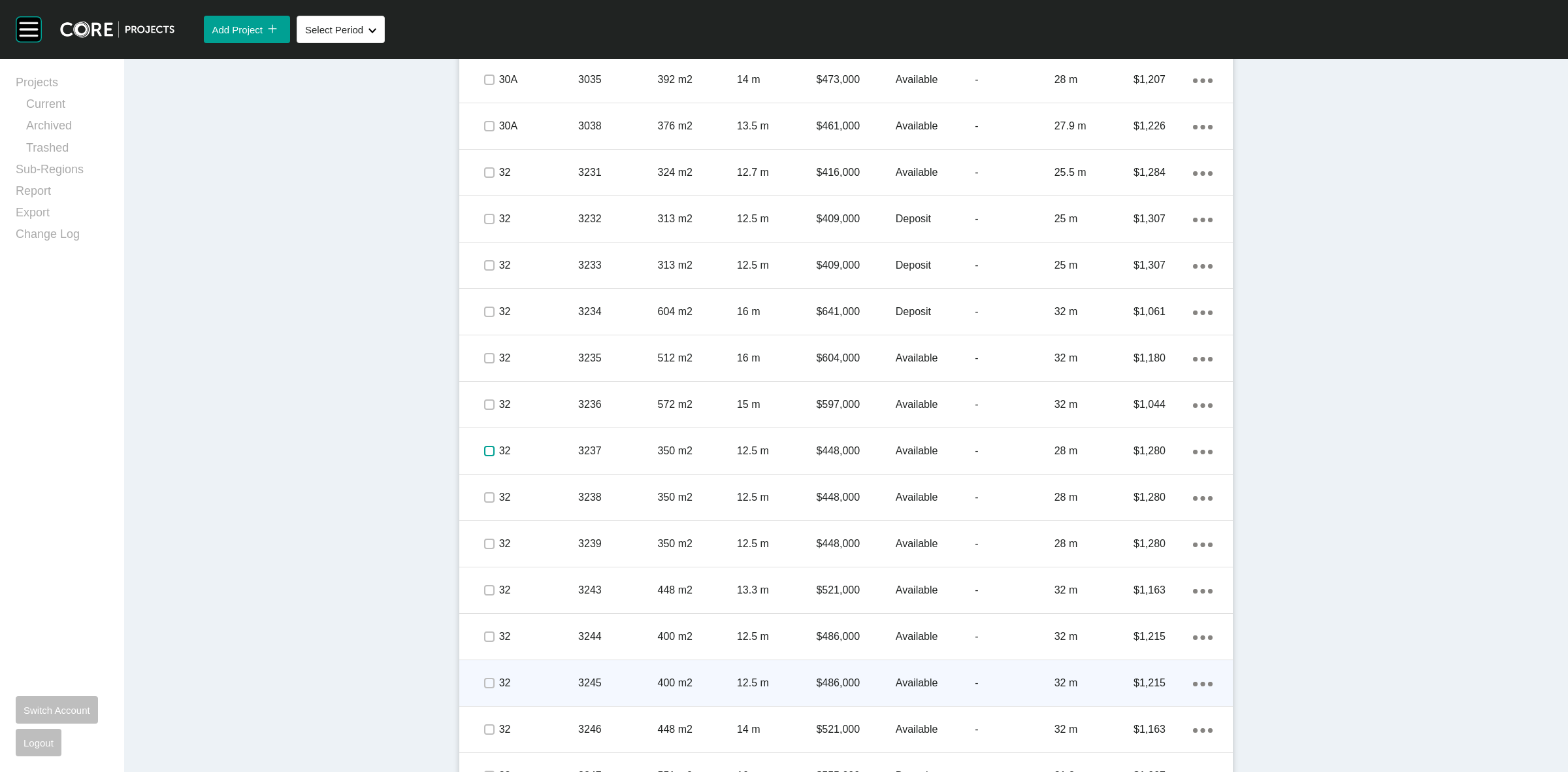
scroll to position [3755, 0]
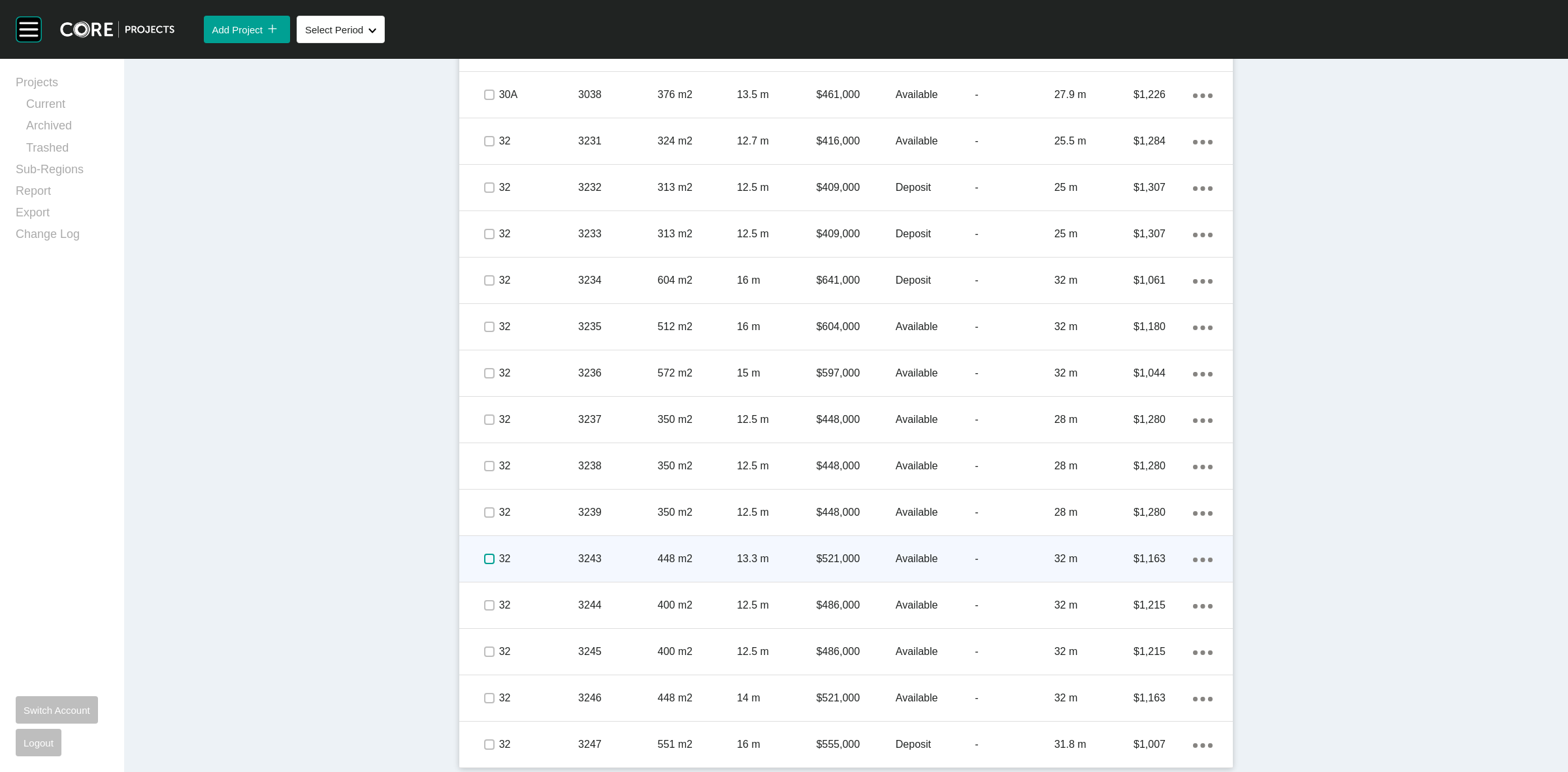
click at [484, 553] on label at bounding box center [489, 558] width 11 height 11
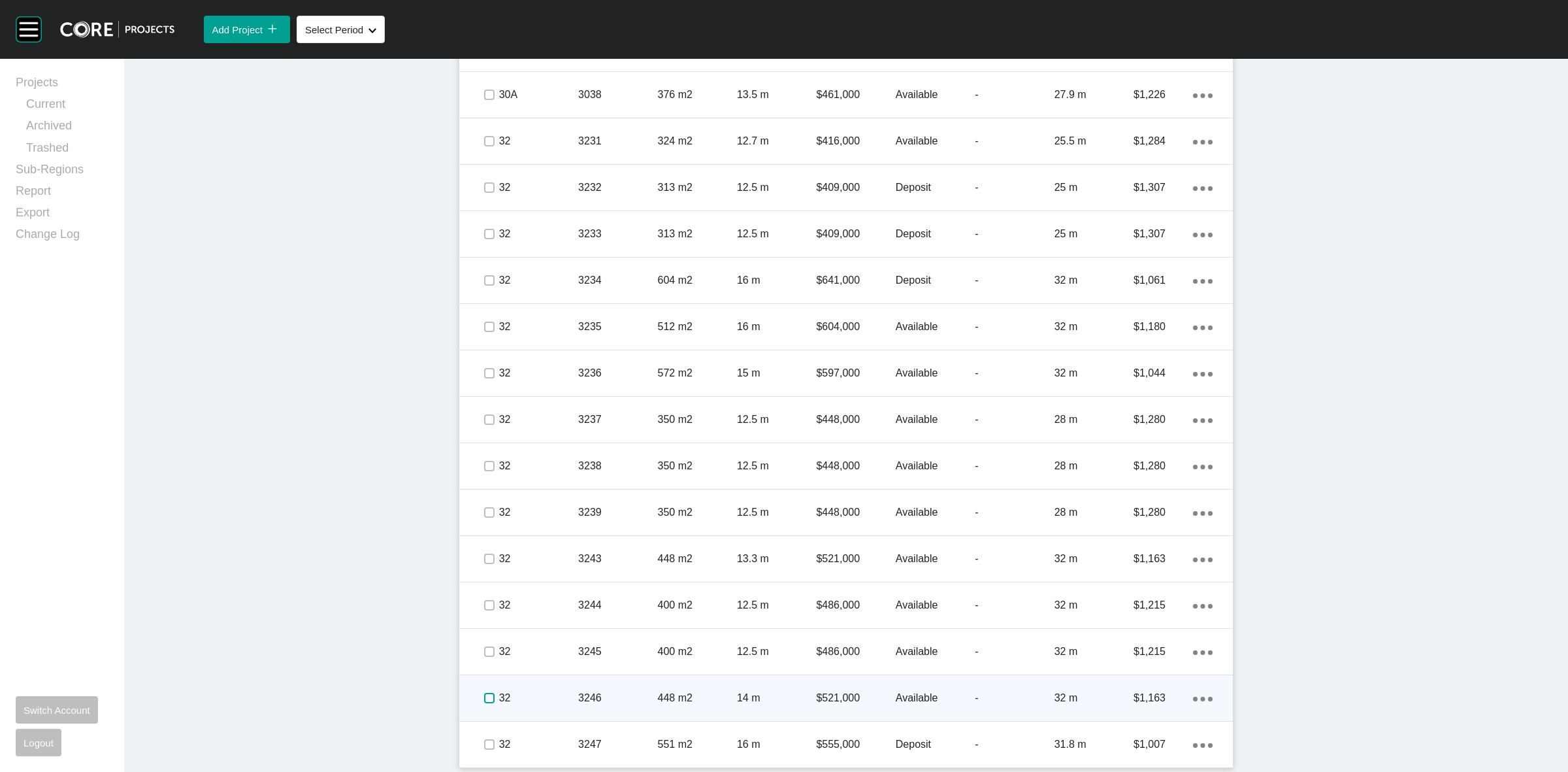
click at [484, 698] on label at bounding box center [489, 698] width 11 height 11
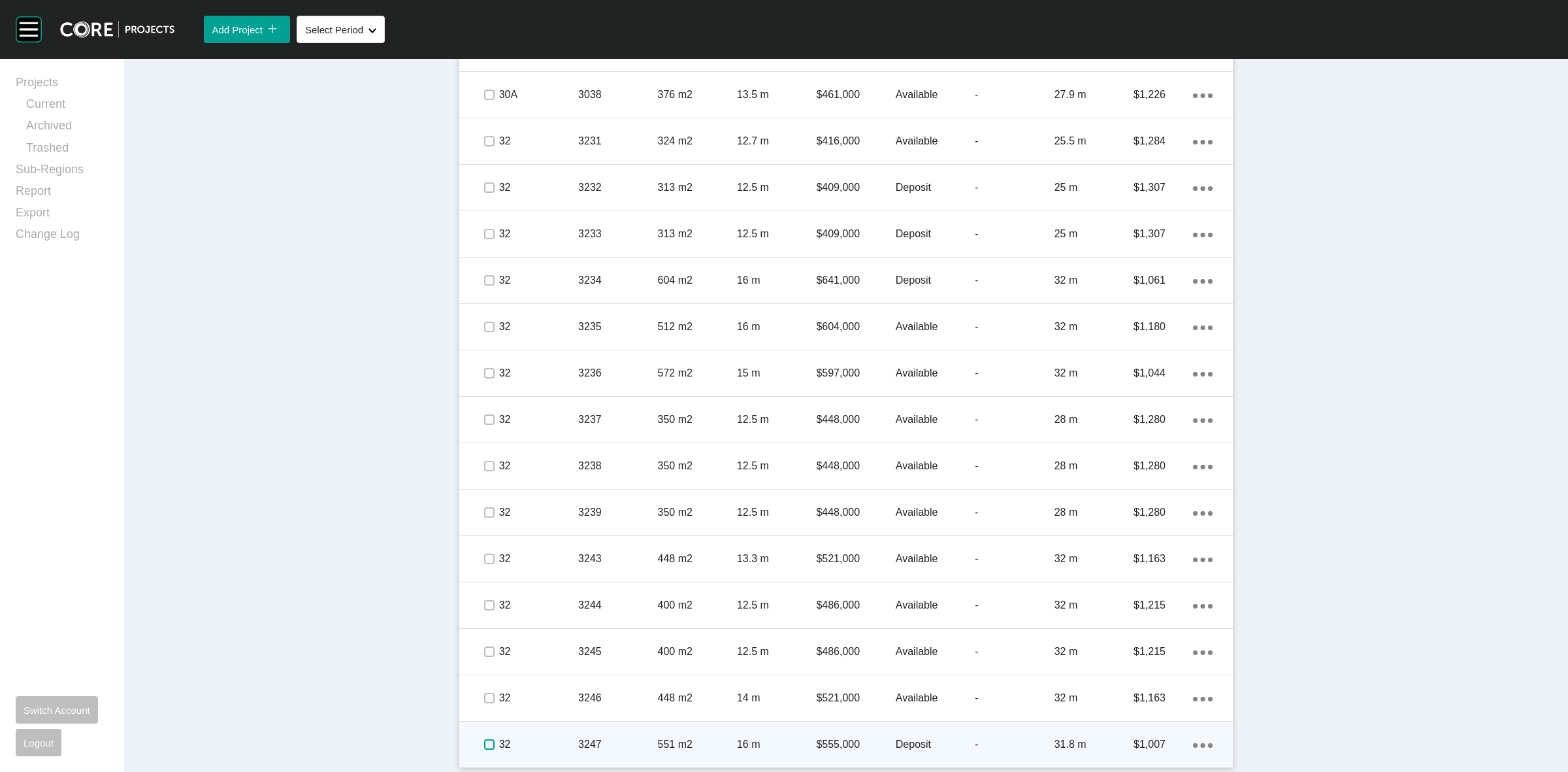
click at [484, 740] on label at bounding box center [489, 745] width 11 height 11
click at [522, 730] on div "32" at bounding box center [538, 745] width 79 height 41
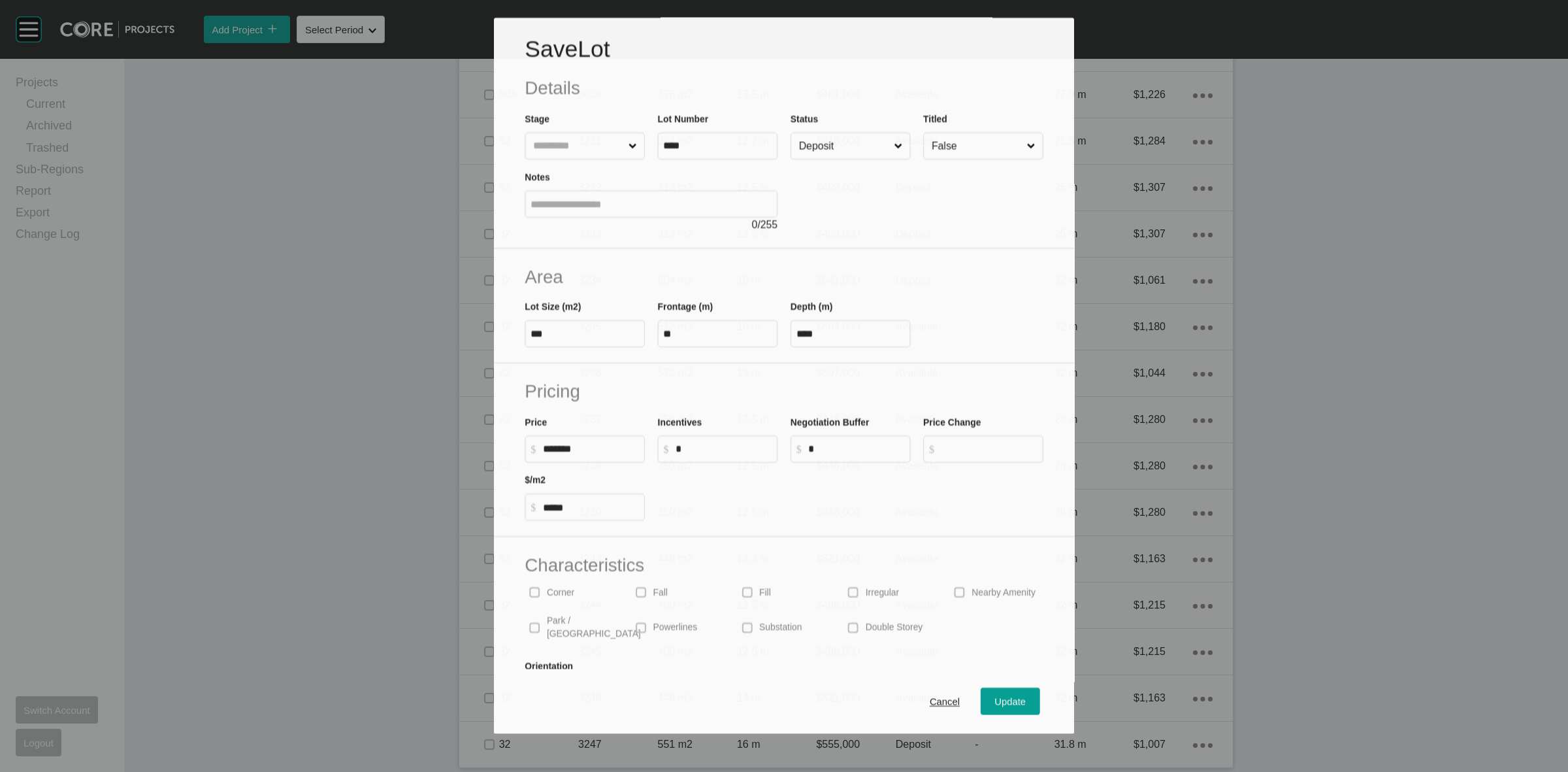
scroll to position [3715, 0]
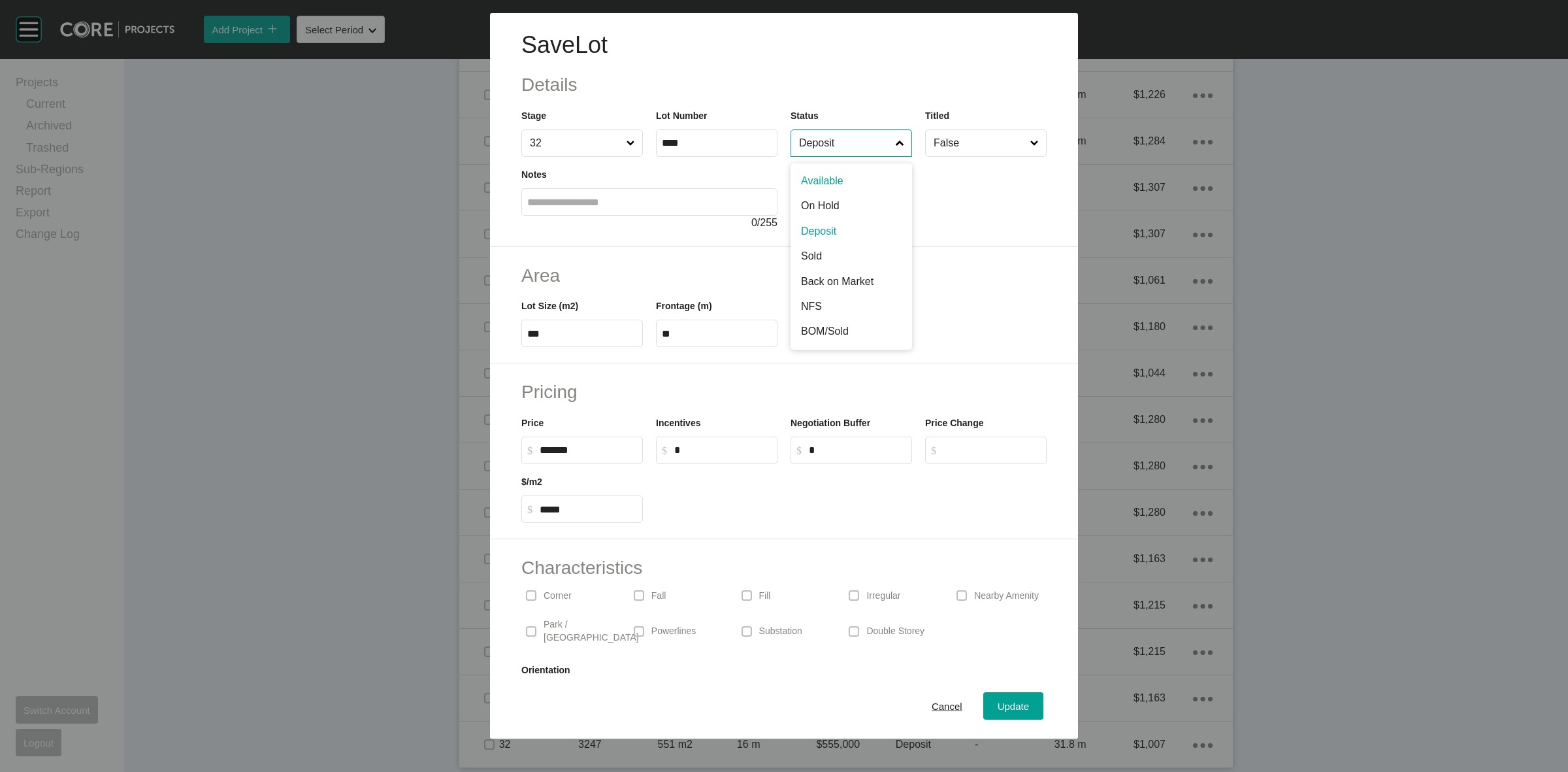
click at [836, 149] on input "Deposit" at bounding box center [845, 143] width 96 height 26
click at [983, 698] on button "Update" at bounding box center [1013, 706] width 60 height 27
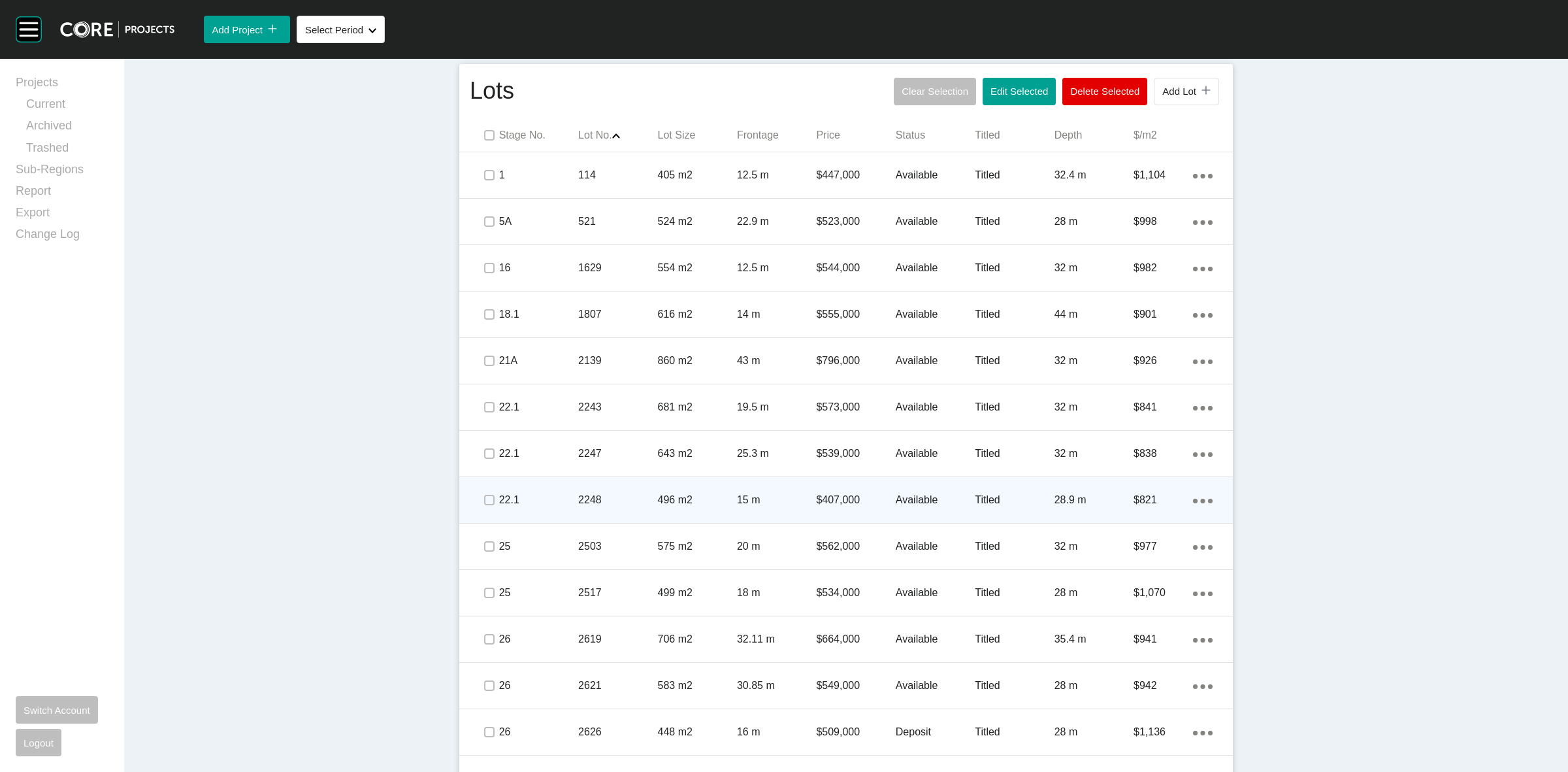
scroll to position [814, 0]
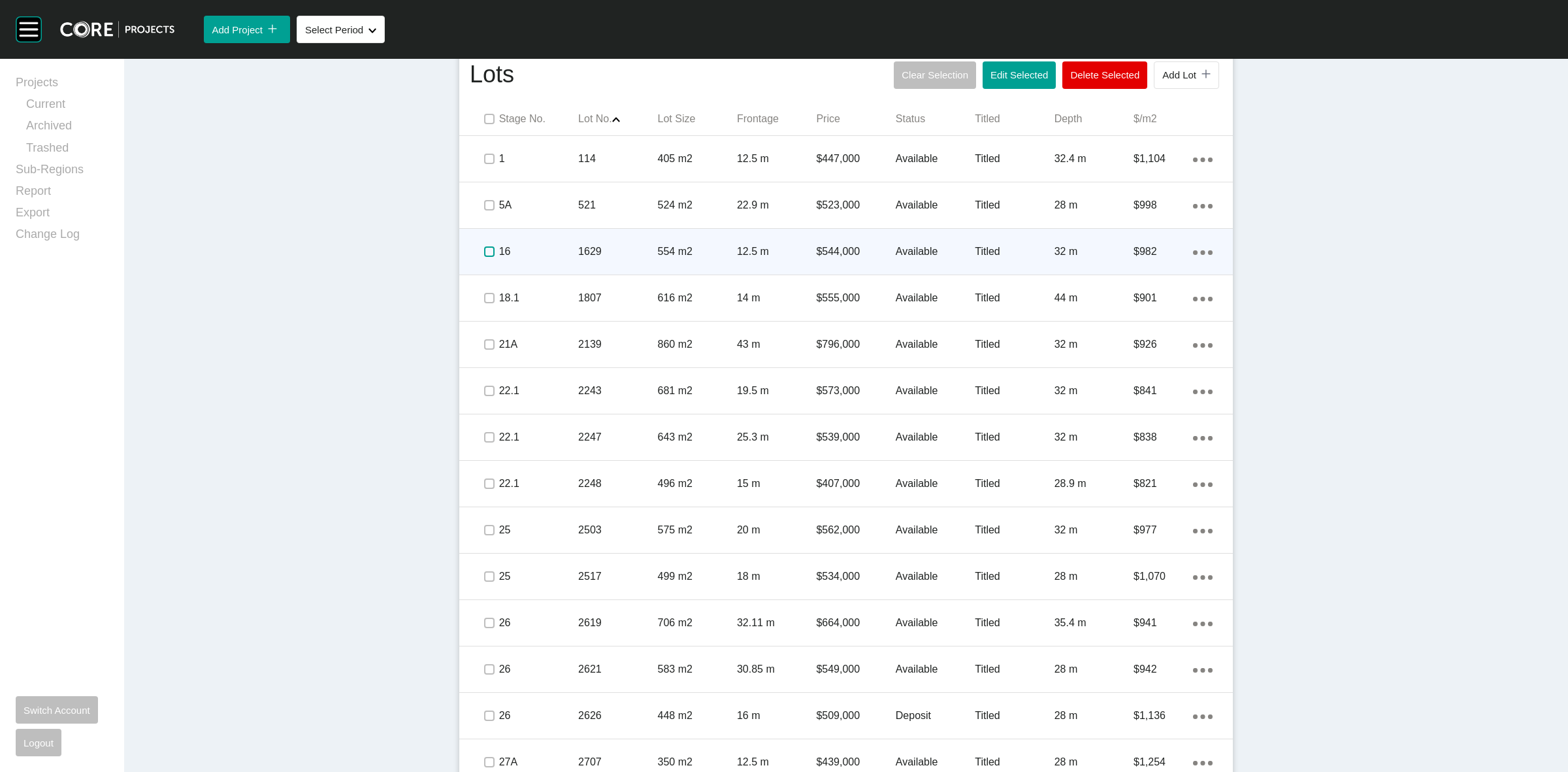
click at [484, 253] on label at bounding box center [489, 252] width 11 height 11
click at [521, 244] on p "16" at bounding box center [538, 251] width 79 height 14
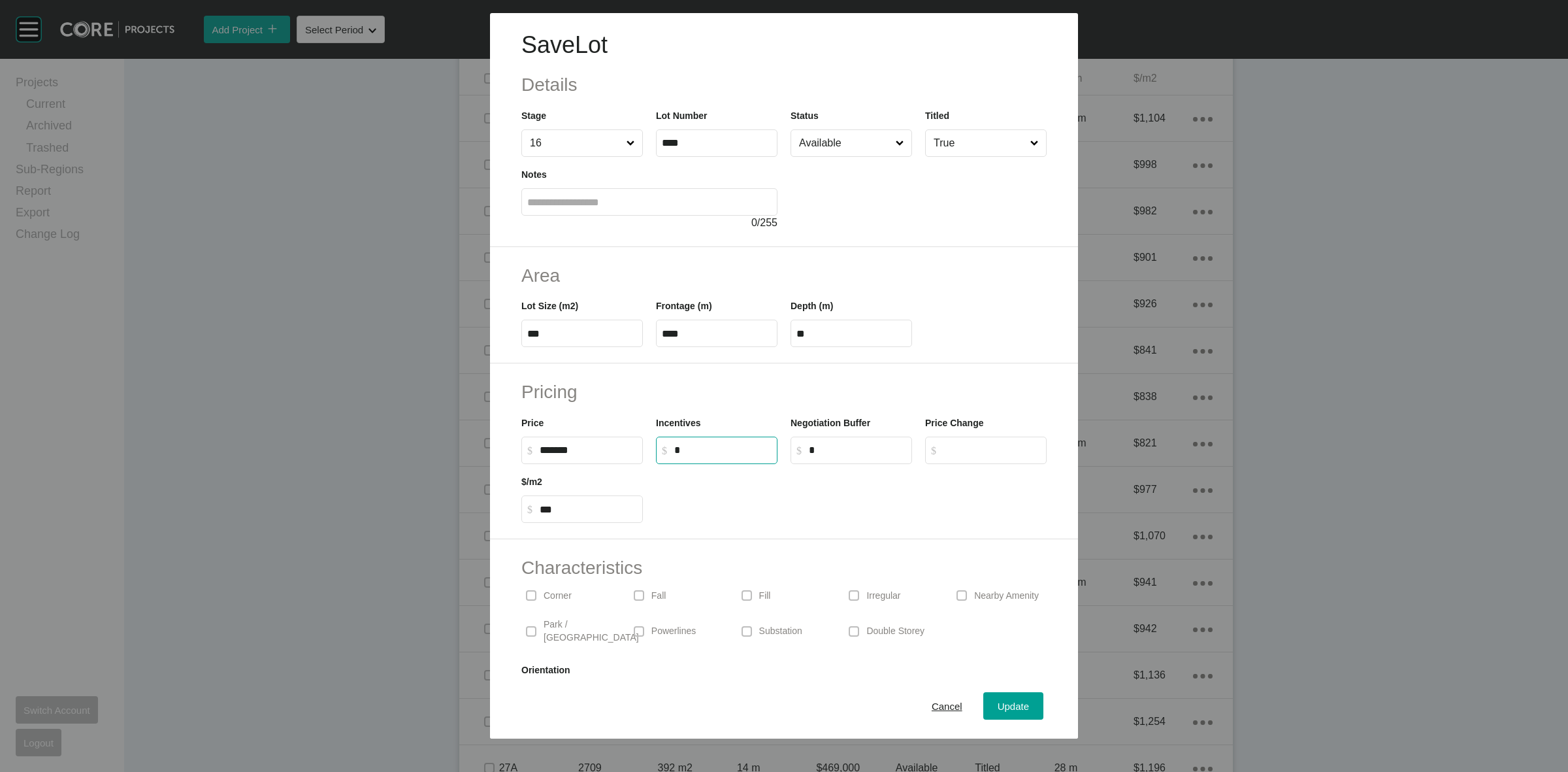
click at [699, 455] on input "*" at bounding box center [723, 450] width 97 height 11
type input "******"
click at [942, 396] on h2 "Pricing" at bounding box center [784, 391] width 525 height 26
click at [997, 701] on span "Update" at bounding box center [1013, 706] width 32 height 11
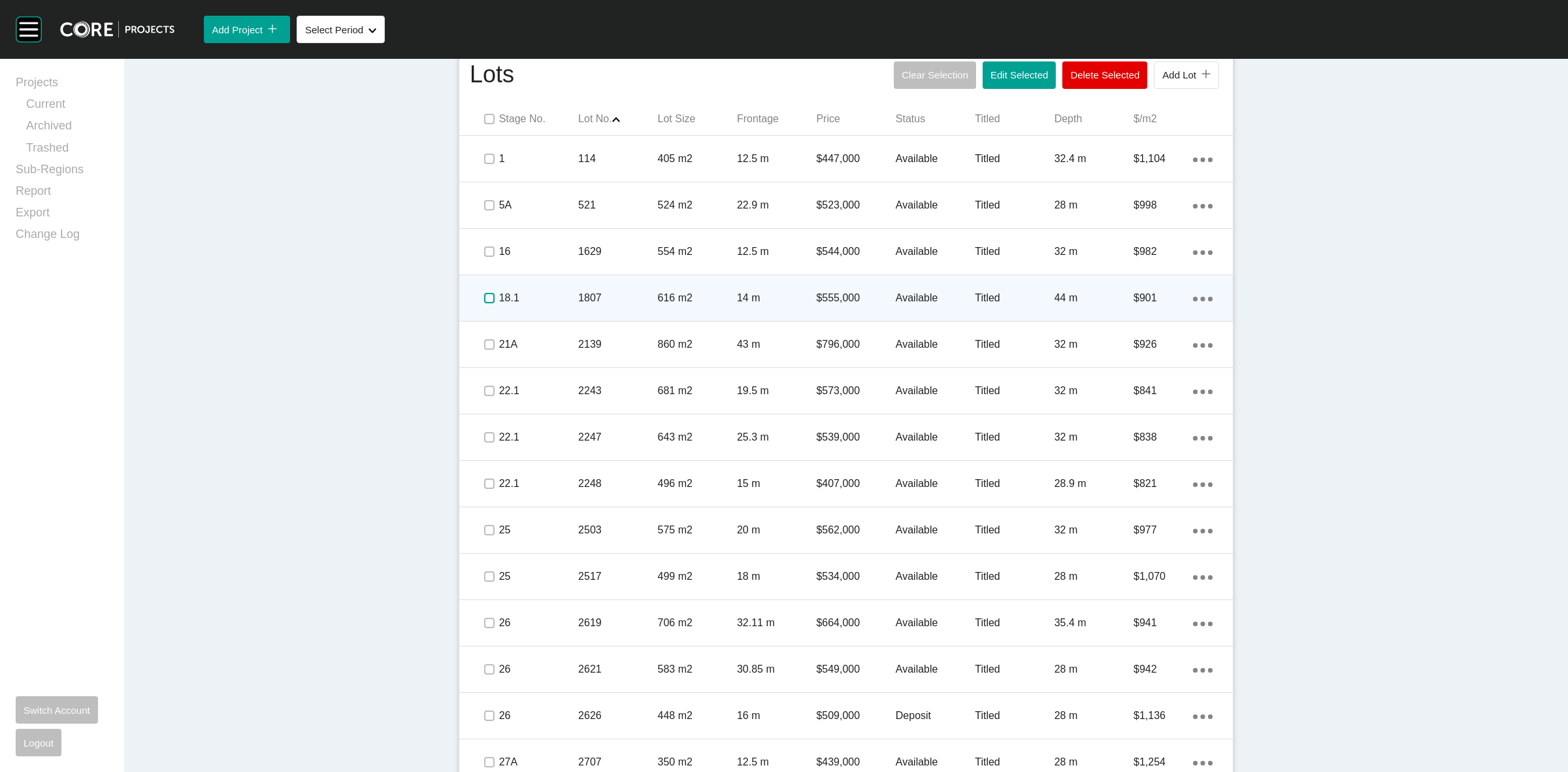
click at [484, 296] on label at bounding box center [489, 297] width 11 height 11
click at [539, 299] on p "18.1" at bounding box center [538, 297] width 79 height 14
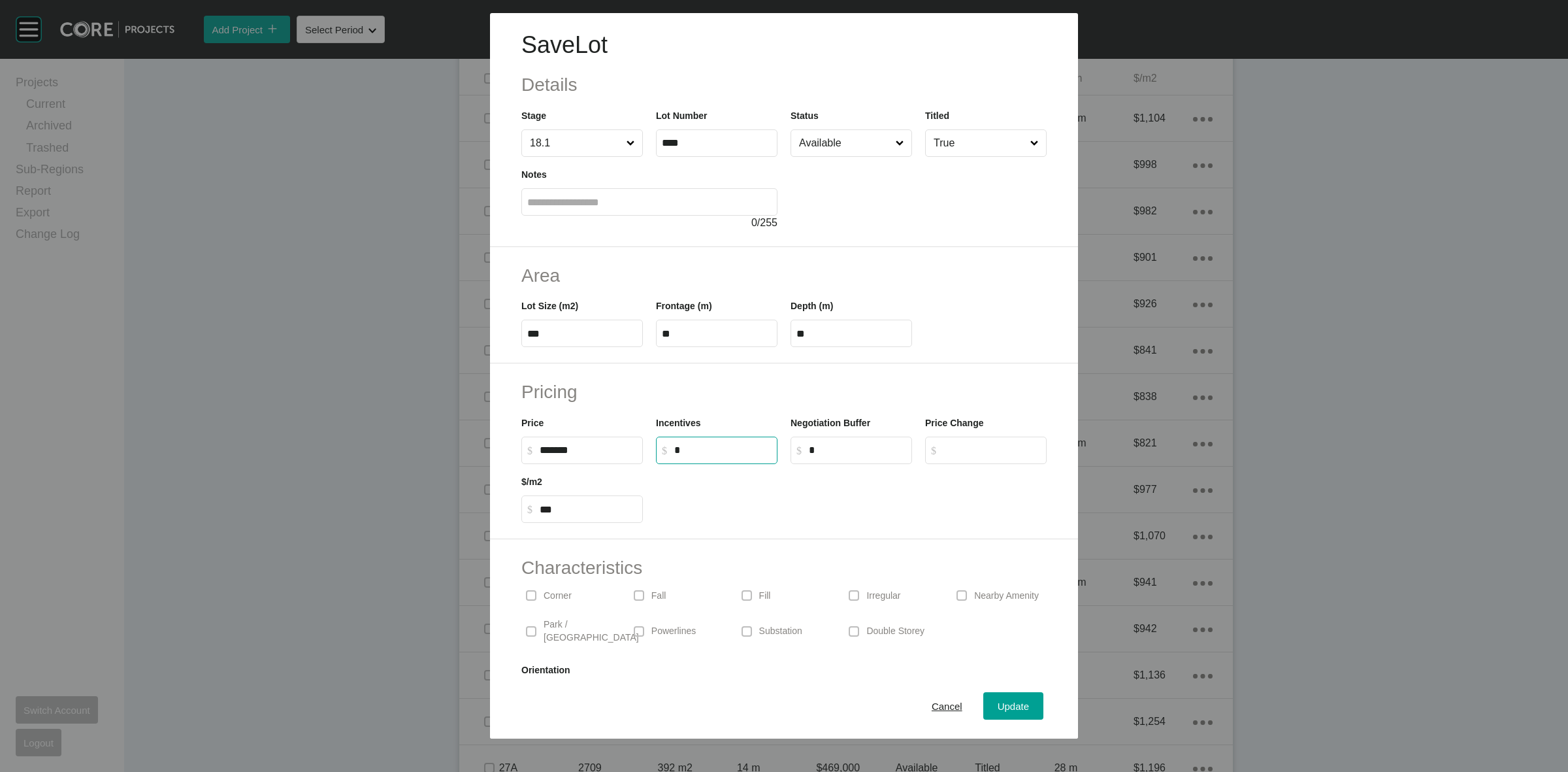
click at [693, 450] on input "*" at bounding box center [723, 450] width 97 height 11
type input "******"
click at [721, 406] on div "Incentives $ Created with Sketch. $ ******" at bounding box center [717, 435] width 135 height 59
click at [994, 705] on div "Update" at bounding box center [1013, 706] width 38 height 17
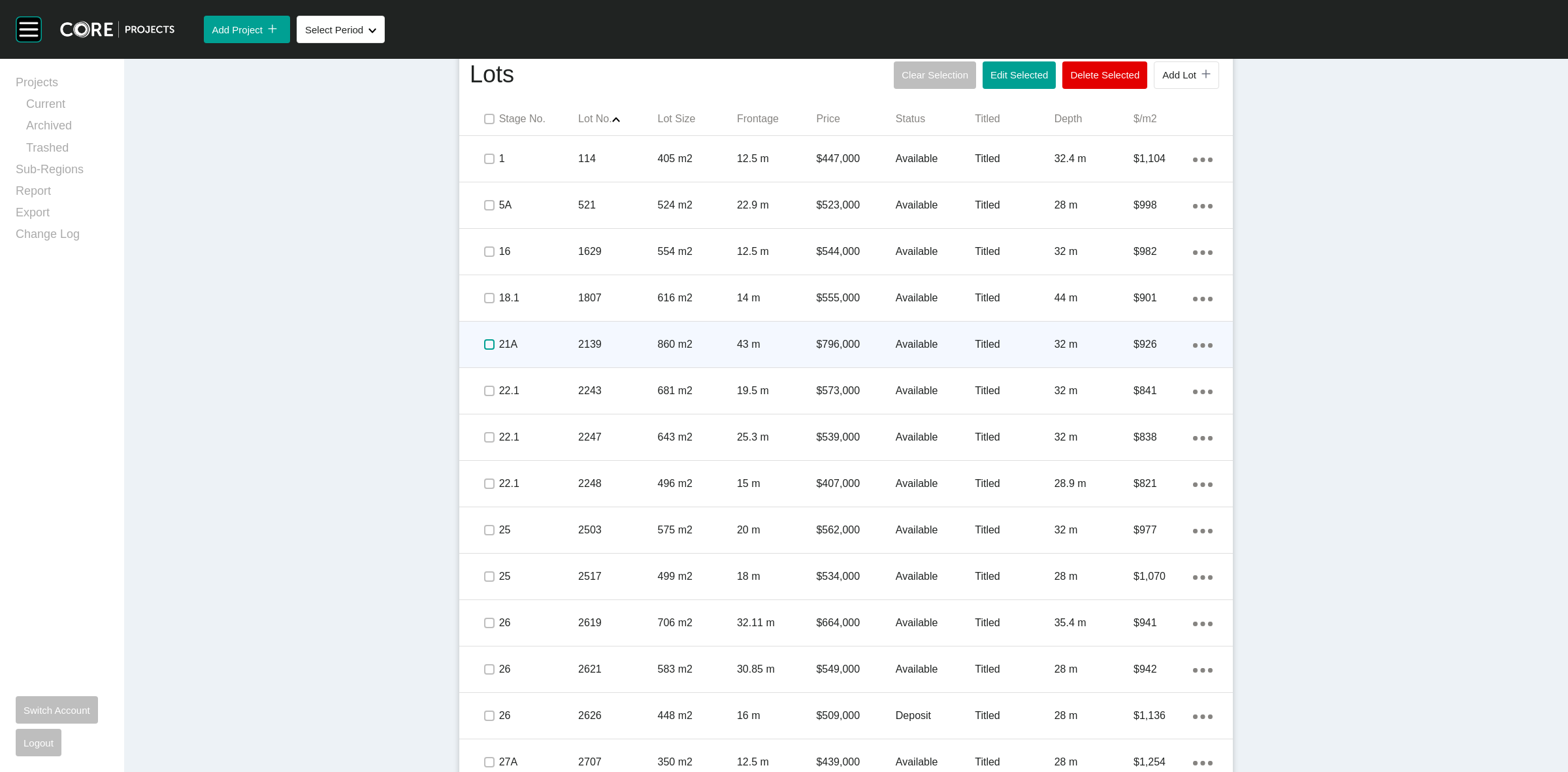
click at [484, 342] on label at bounding box center [489, 344] width 11 height 11
click at [526, 345] on p "21A" at bounding box center [538, 344] width 79 height 14
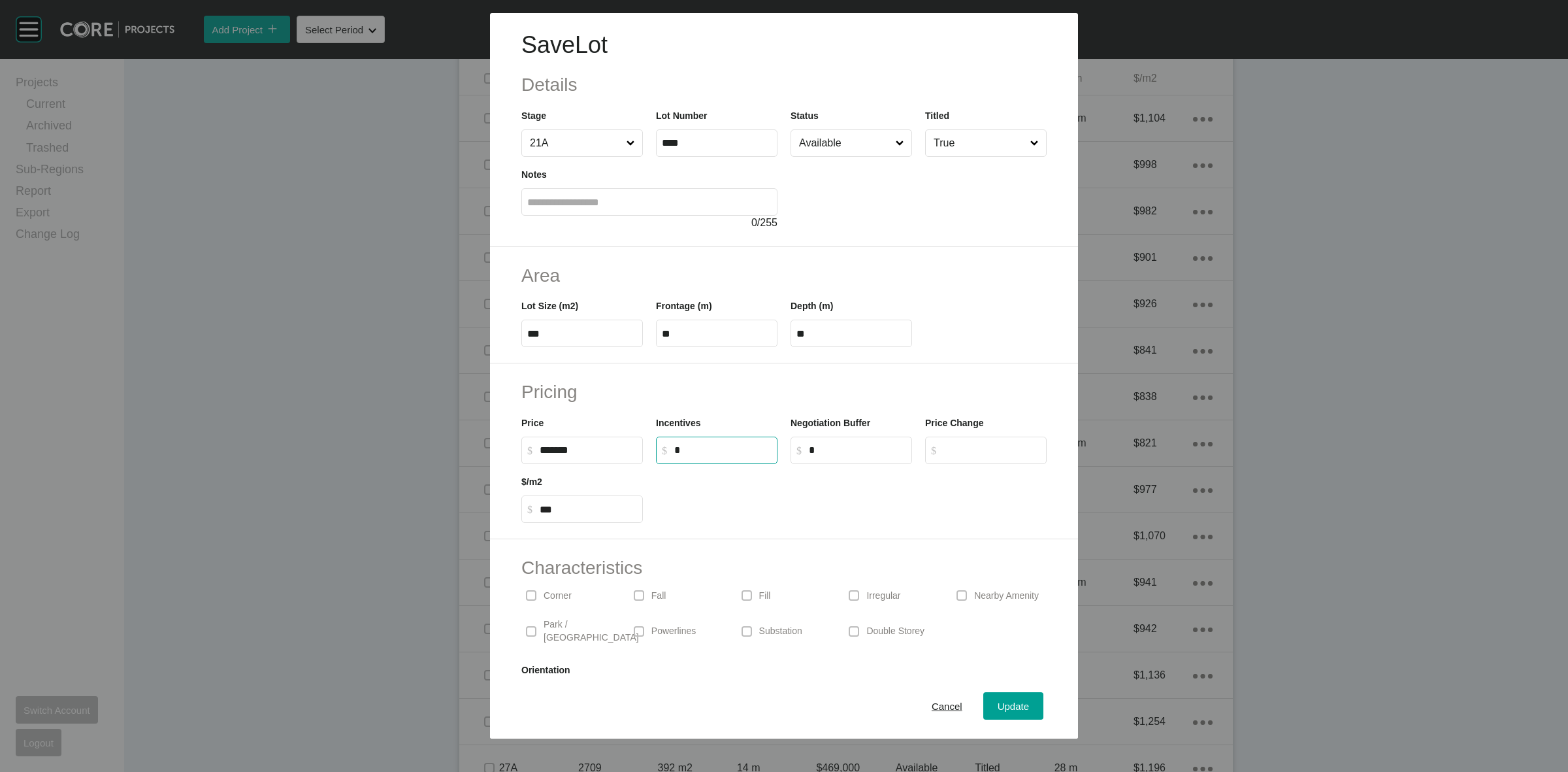
click at [688, 451] on input "*" at bounding box center [723, 450] width 97 height 11
type input "******"
click at [721, 396] on h2 "Pricing" at bounding box center [784, 391] width 525 height 26
click at [1008, 710] on span "Update" at bounding box center [1013, 706] width 32 height 11
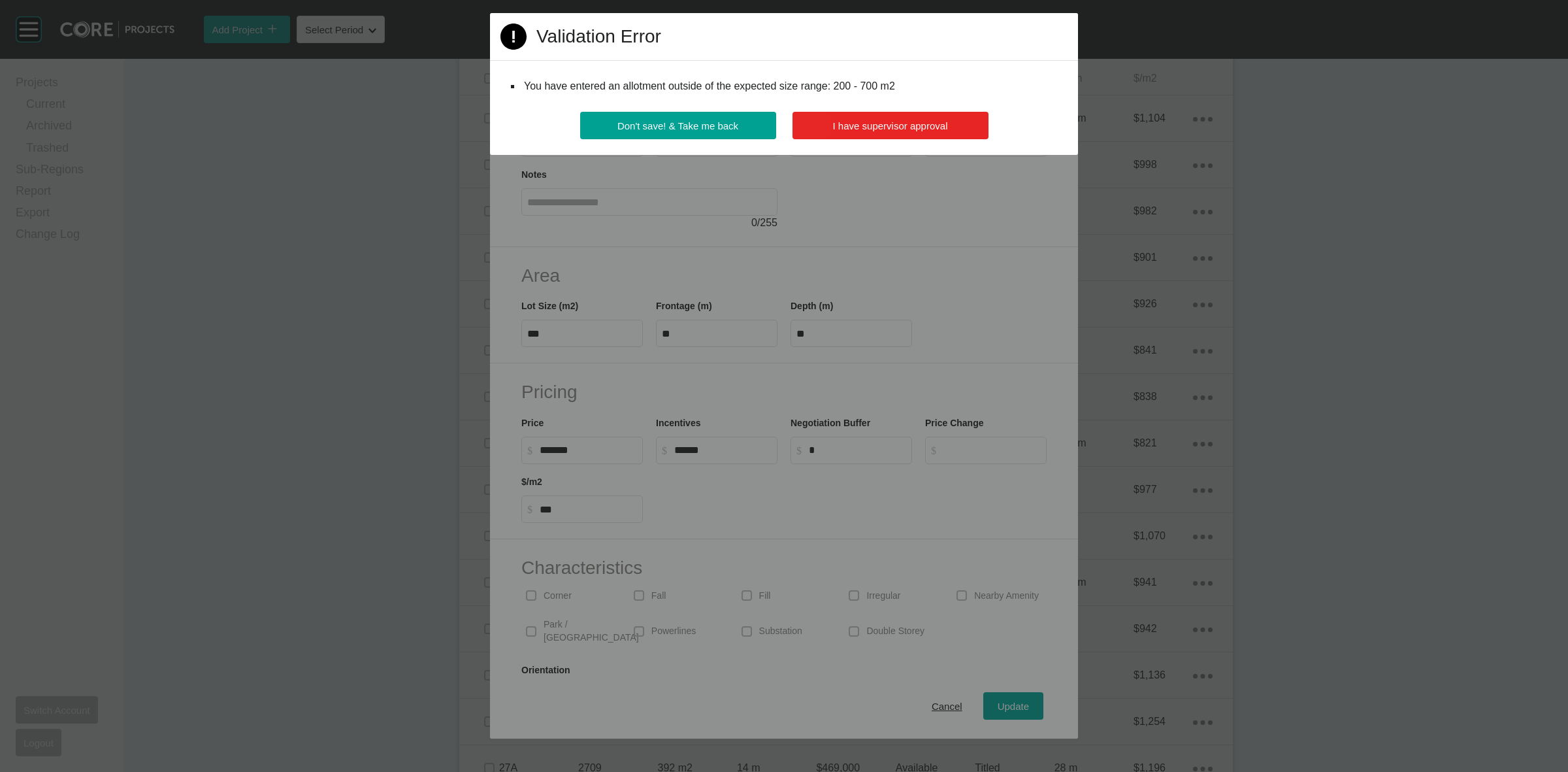
click at [880, 115] on button "I have supervisor approval" at bounding box center [890, 125] width 196 height 27
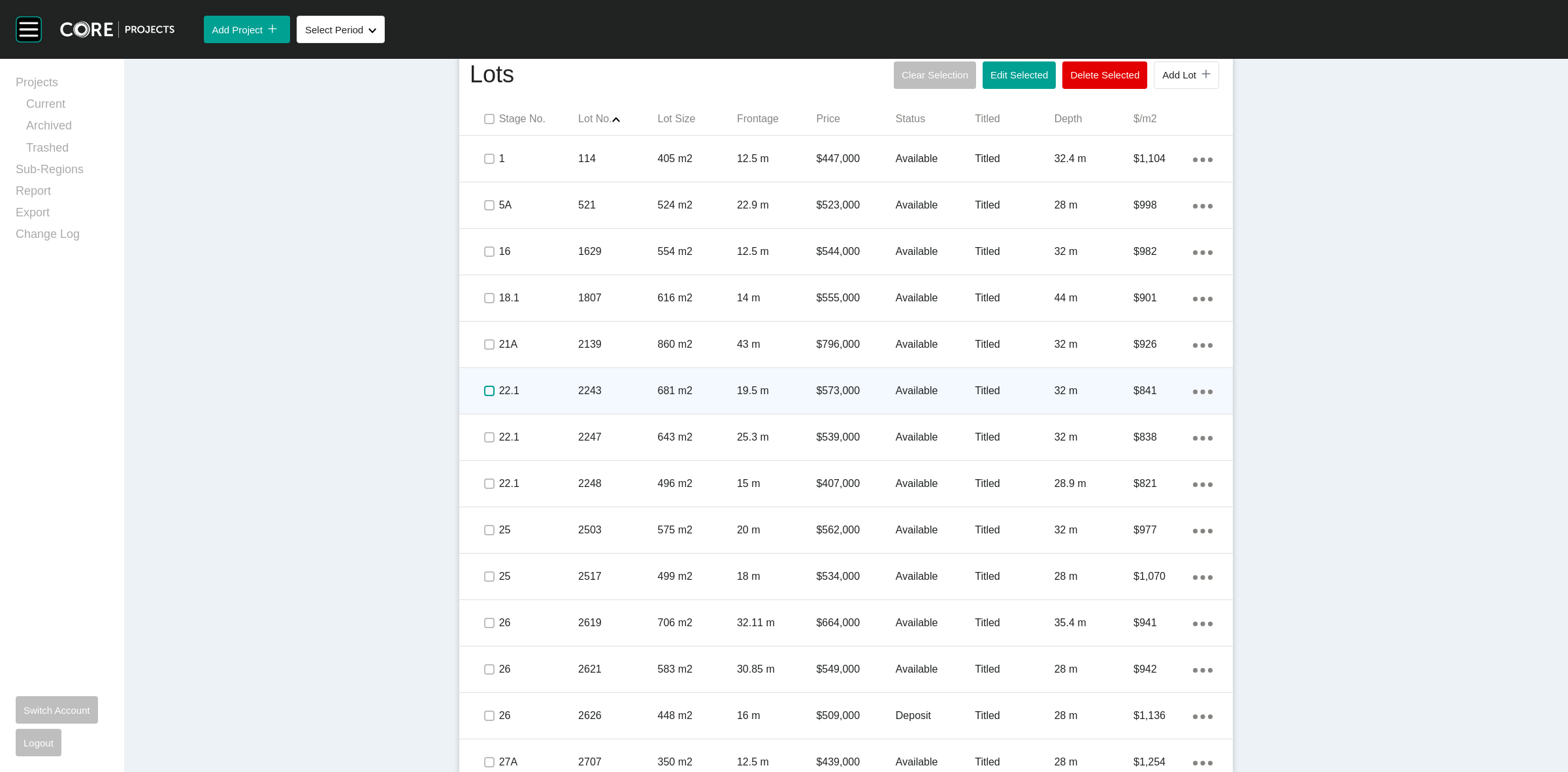
click at [485, 393] on label at bounding box center [489, 391] width 11 height 11
click at [530, 386] on p "22.1" at bounding box center [538, 391] width 79 height 14
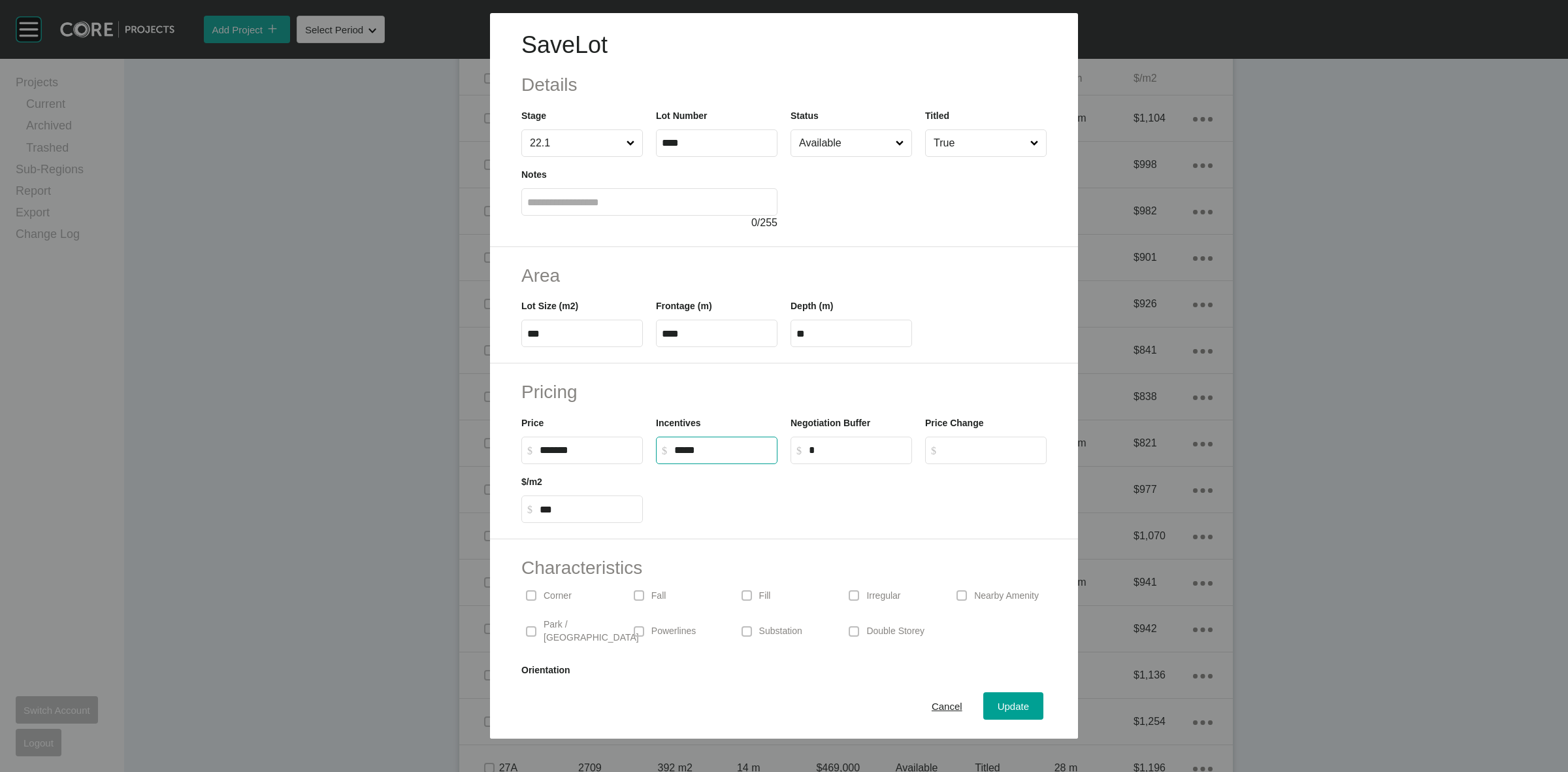
drag, startPoint x: 718, startPoint y: 445, endPoint x: 718, endPoint y: 406, distance: 39.0
click at [639, 455] on div "Price $ Created with Sketch. $ ******* Incentives $ Created with Sketch. $ ****…" at bounding box center [784, 435] width 538 height 59
type input "*****"
click at [750, 391] on h2 "Pricing" at bounding box center [784, 391] width 525 height 26
click at [1009, 703] on span "Update" at bounding box center [1013, 706] width 32 height 11
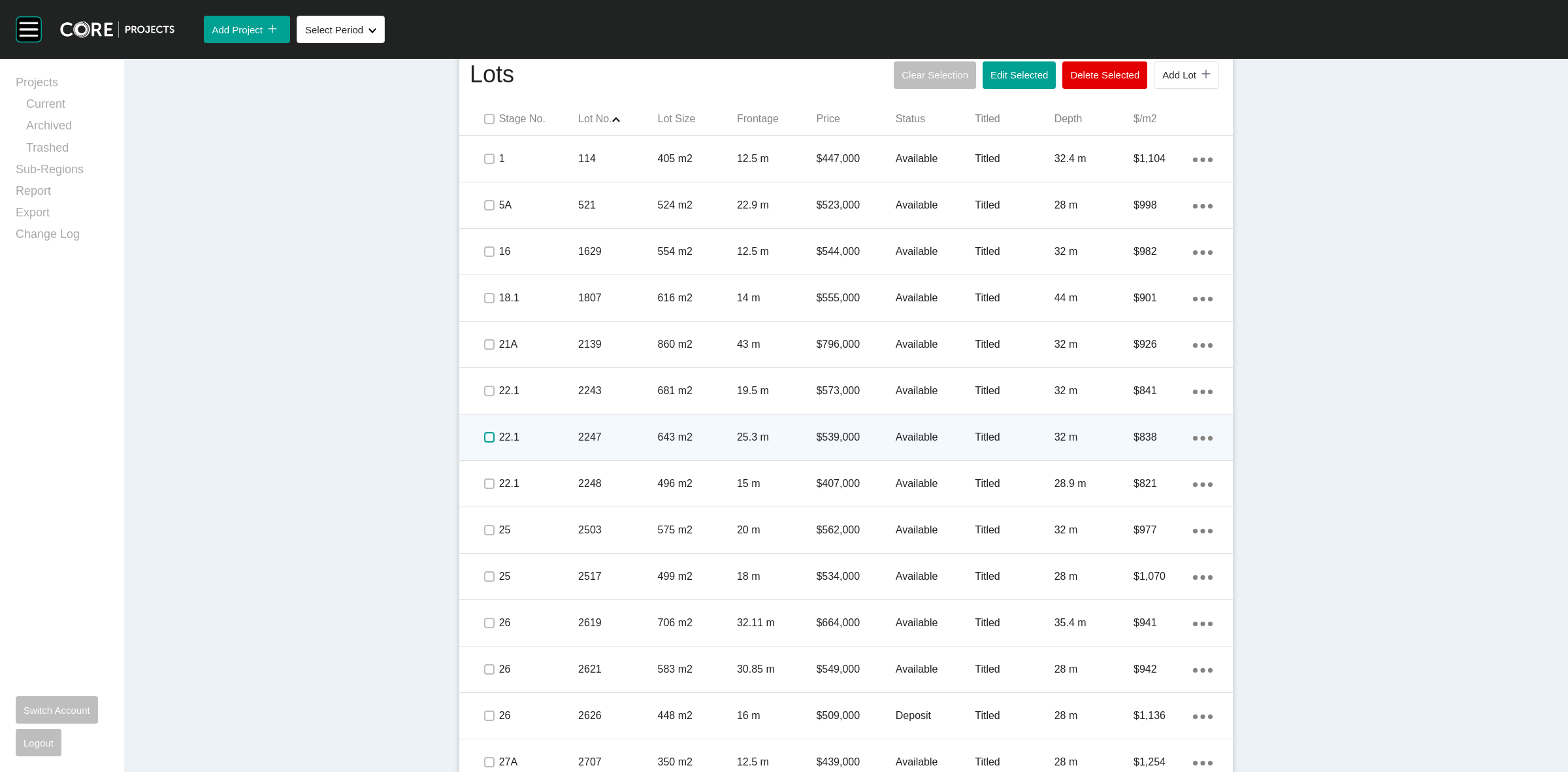
click at [484, 435] on label at bounding box center [489, 437] width 11 height 11
click at [536, 433] on p "22.1" at bounding box center [538, 437] width 79 height 14
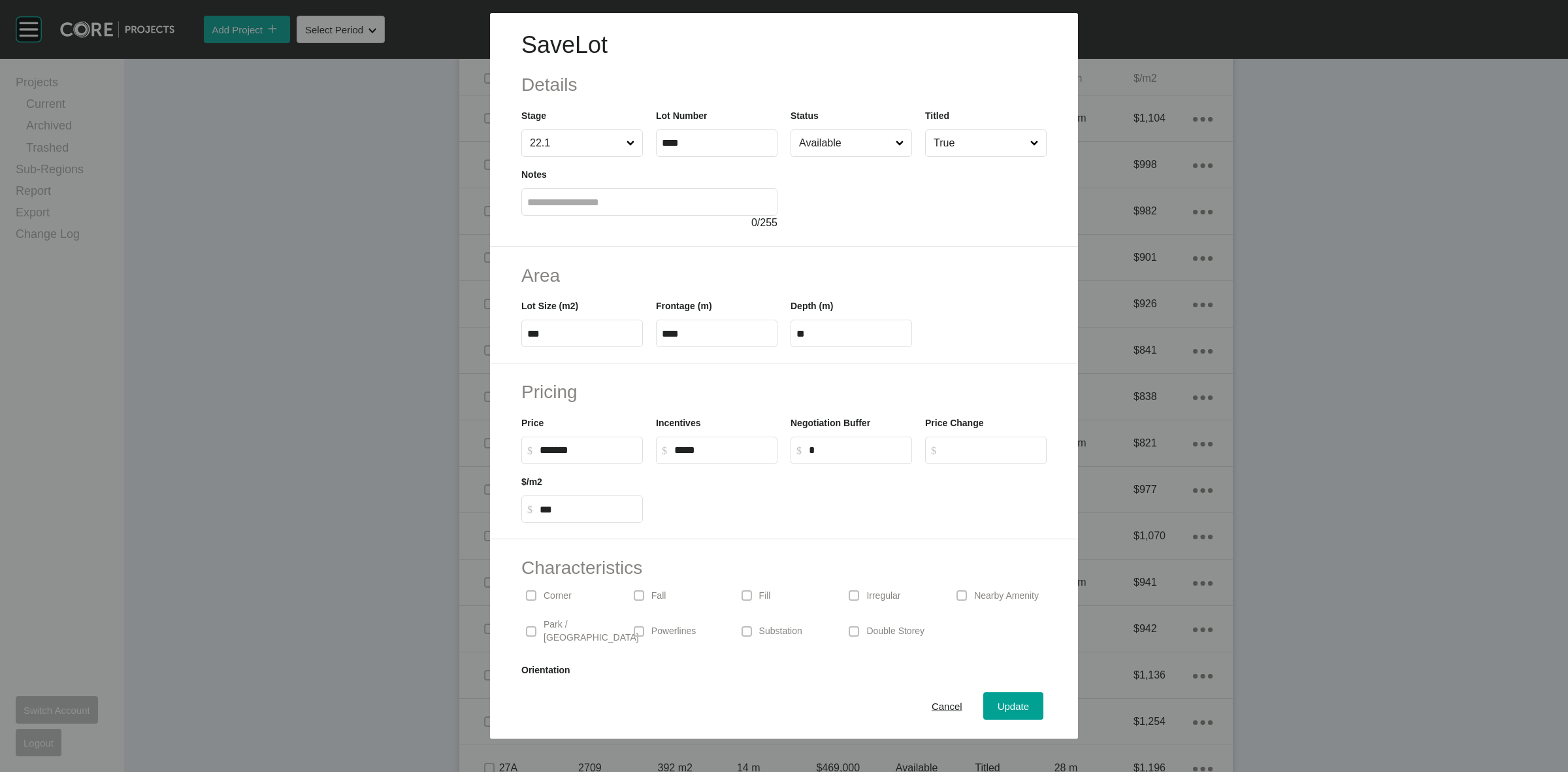
drag, startPoint x: 759, startPoint y: 451, endPoint x: 599, endPoint y: 436, distance: 160.7
click at [592, 452] on div "Price $ Created with Sketch. $ ******* Incentives $ Created with Sketch. $ ****…" at bounding box center [784, 435] width 538 height 59
type input "*****"
click at [708, 396] on h2 "Pricing" at bounding box center [784, 391] width 525 height 26
click at [1001, 706] on span "Update" at bounding box center [1013, 706] width 32 height 11
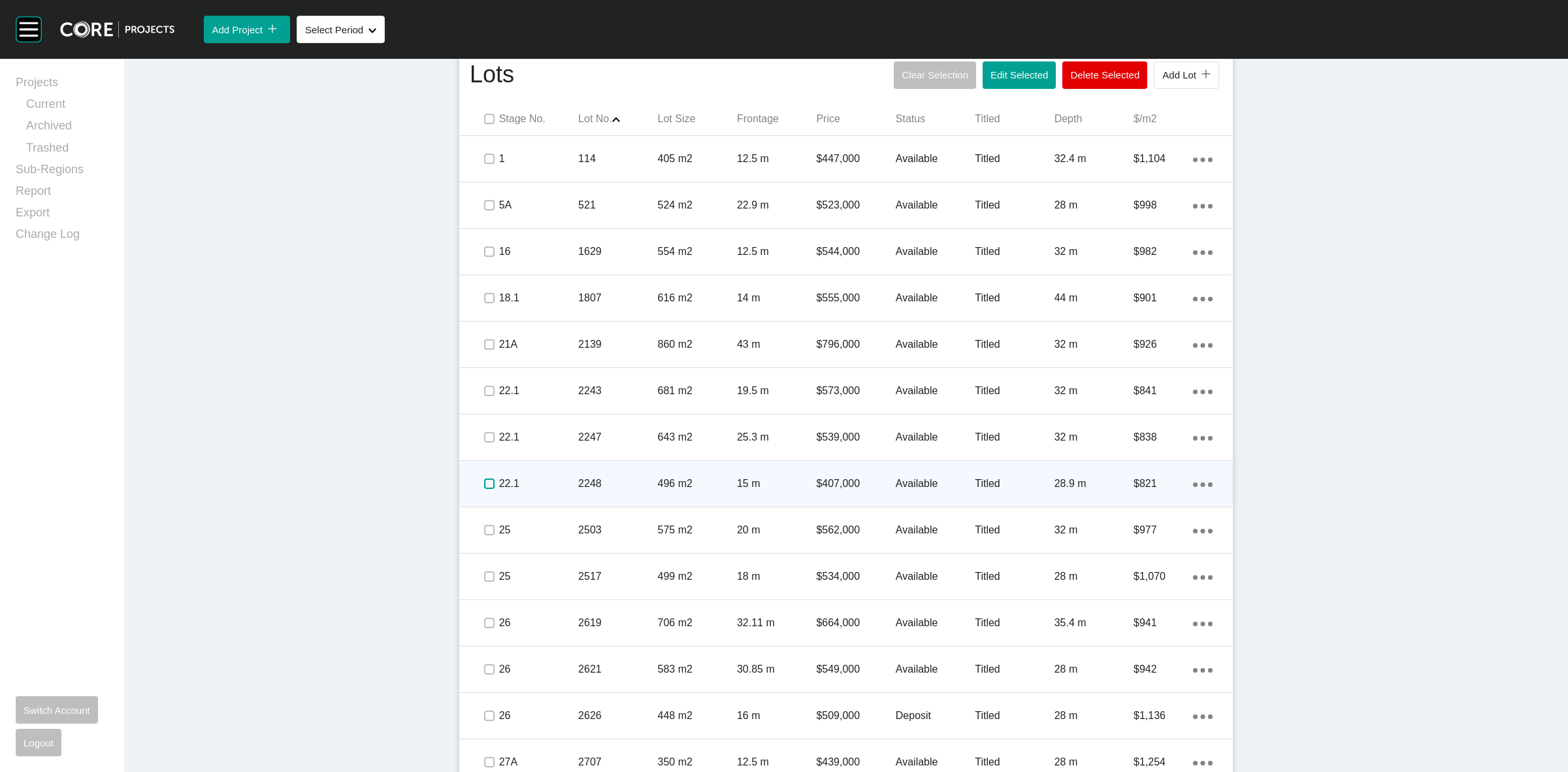
click at [484, 483] on label at bounding box center [489, 484] width 11 height 11
click at [564, 482] on p "22.1" at bounding box center [538, 483] width 79 height 14
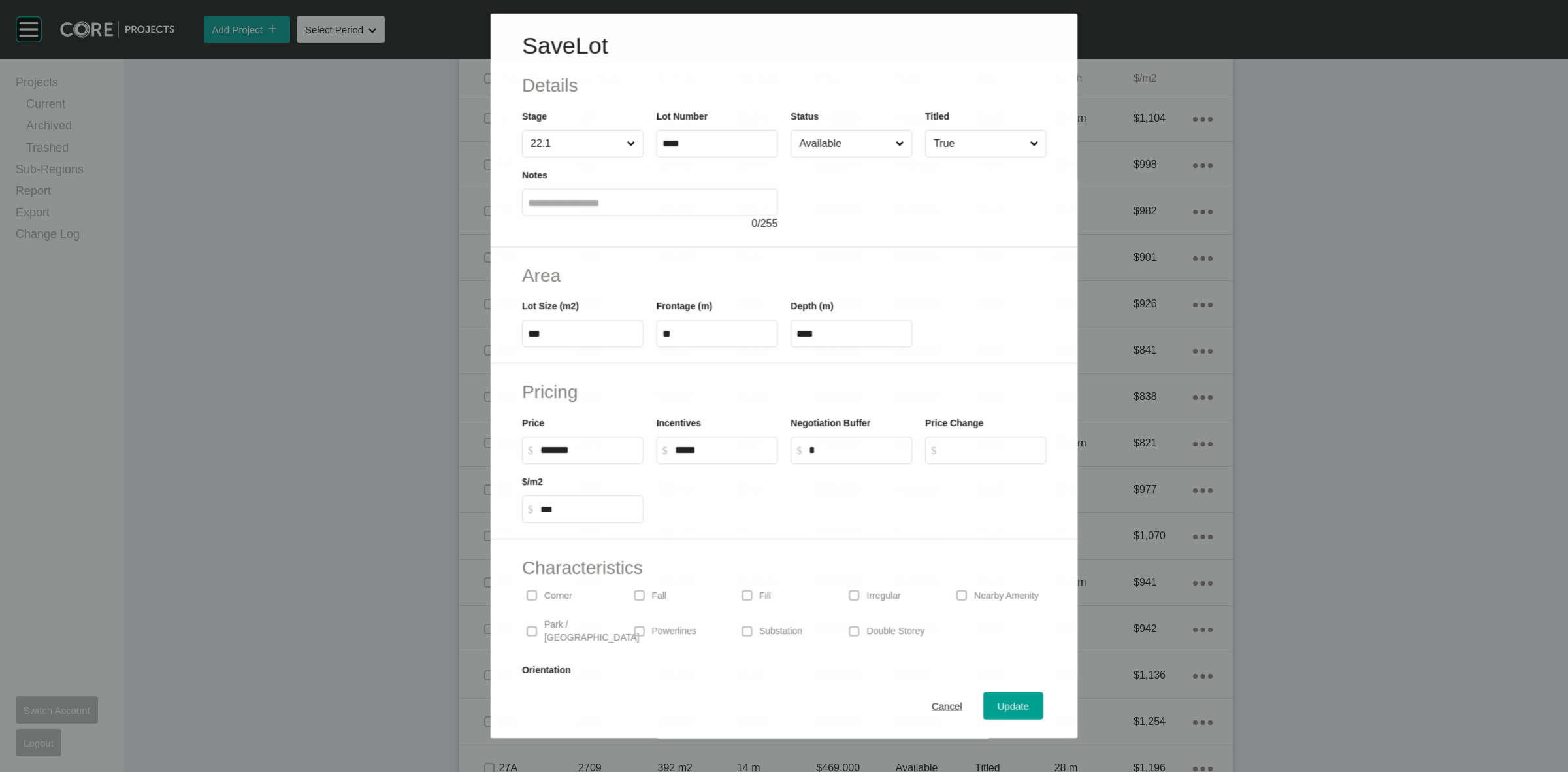
drag, startPoint x: 752, startPoint y: 446, endPoint x: 629, endPoint y: 461, distance: 123.9
click at [650, 461] on div "Incentives $ Created with Sketch. $ *****" at bounding box center [717, 434] width 135 height 59
type input "*****"
click at [837, 409] on div "Negotiation Buffer $ Created with Sketch. $ *" at bounding box center [851, 435] width 135 height 59
click at [1017, 715] on div "Update" at bounding box center [1013, 706] width 38 height 17
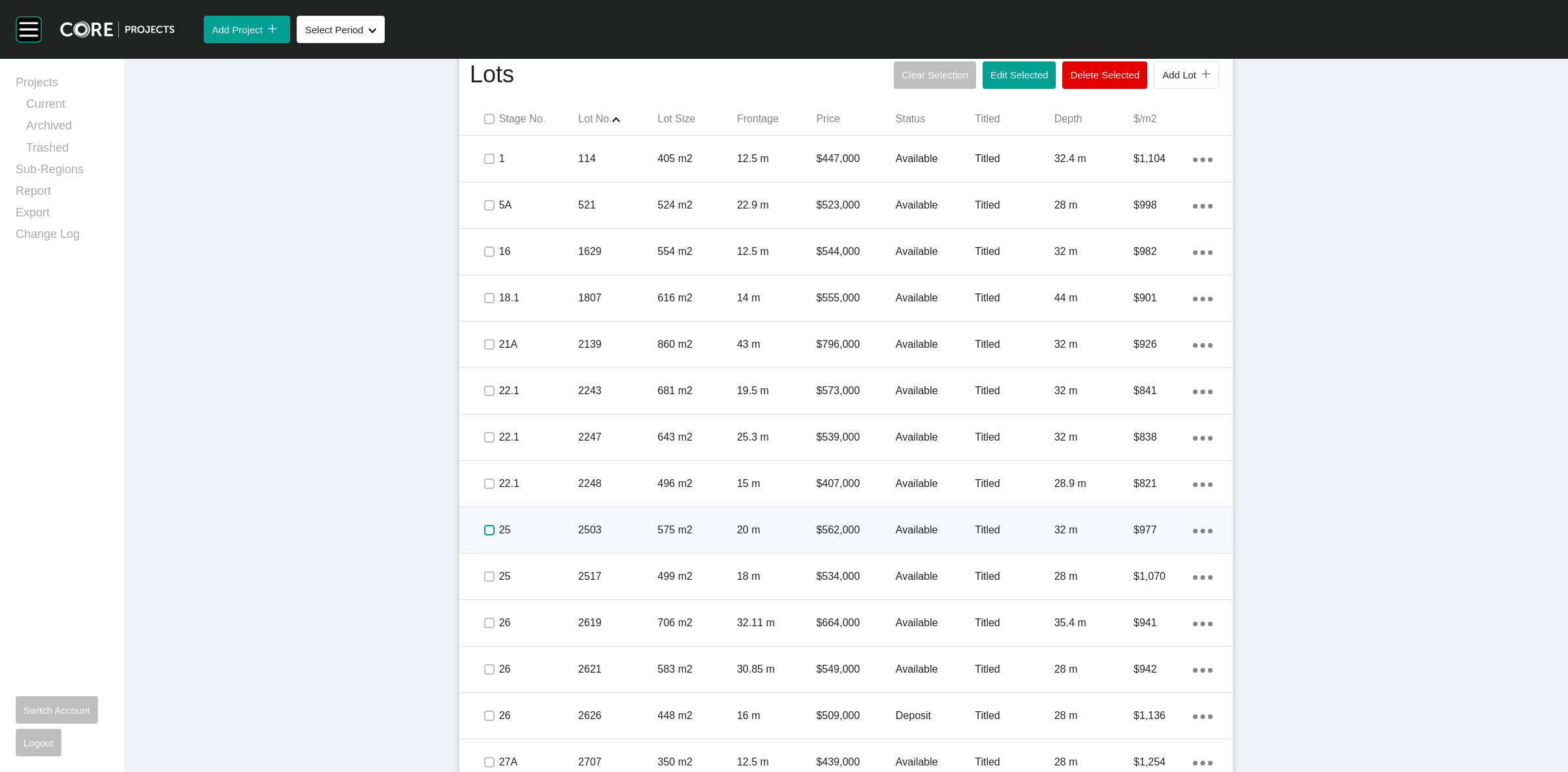
click at [484, 533] on label at bounding box center [489, 530] width 11 height 11
click at [534, 528] on p "25" at bounding box center [538, 529] width 79 height 14
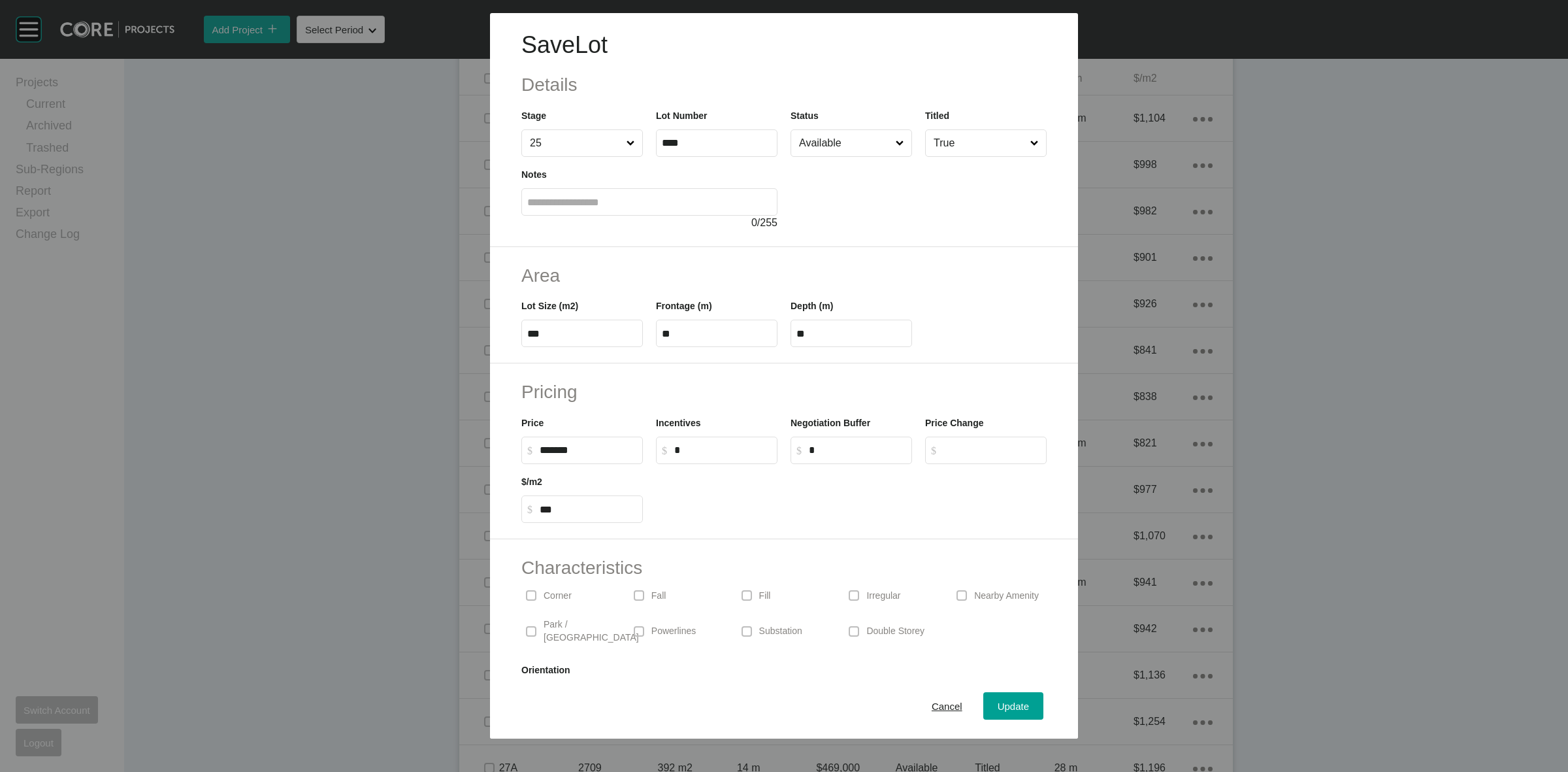
click at [716, 445] on input "*" at bounding box center [723, 450] width 97 height 11
type input "******"
click at [756, 391] on h2 "Pricing" at bounding box center [784, 391] width 525 height 26
click at [1007, 706] on span "Update" at bounding box center [1013, 706] width 32 height 11
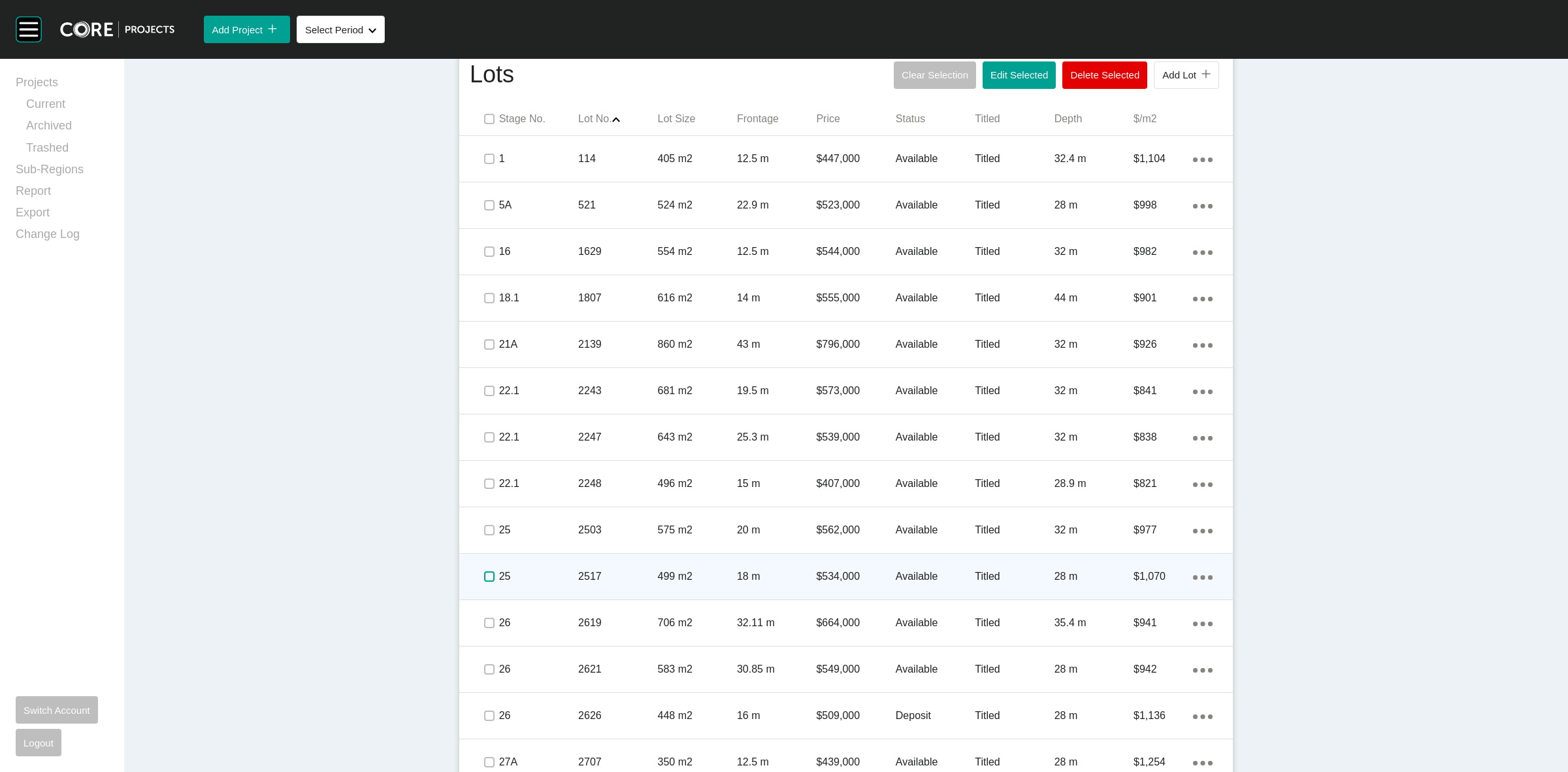
click at [484, 578] on label at bounding box center [489, 577] width 11 height 11
click at [534, 568] on div "25" at bounding box center [538, 576] width 79 height 41
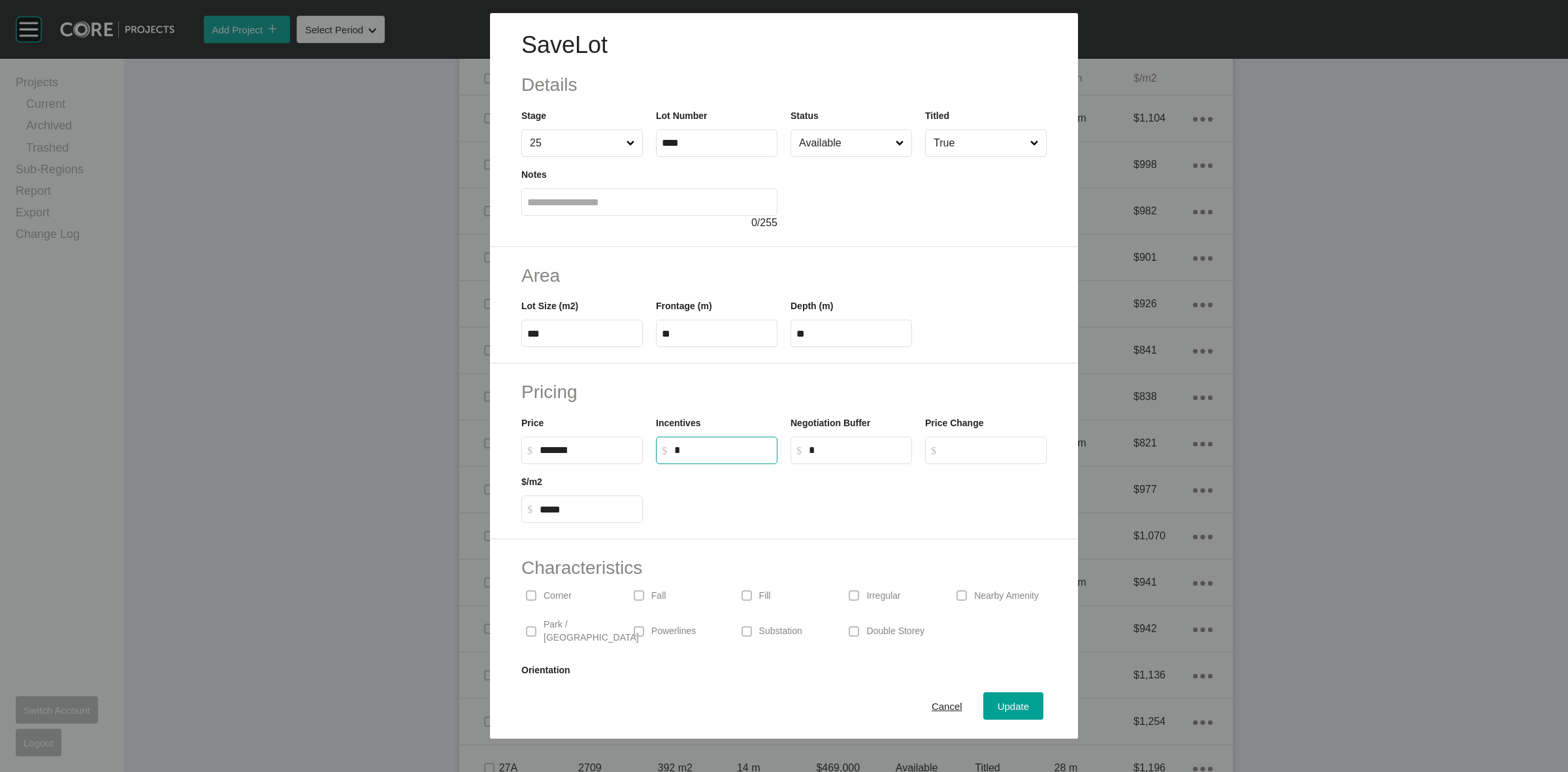
drag, startPoint x: 722, startPoint y: 446, endPoint x: 688, endPoint y: 459, distance: 36.4
click at [703, 455] on input "*" at bounding box center [723, 450] width 97 height 11
type input "******"
click at [746, 377] on div "Pricing Price $ Created with Sketch. $ ******* Incentives $ Created with Sketch…" at bounding box center [784, 451] width 588 height 176
click at [1007, 706] on span "Update" at bounding box center [1013, 706] width 32 height 11
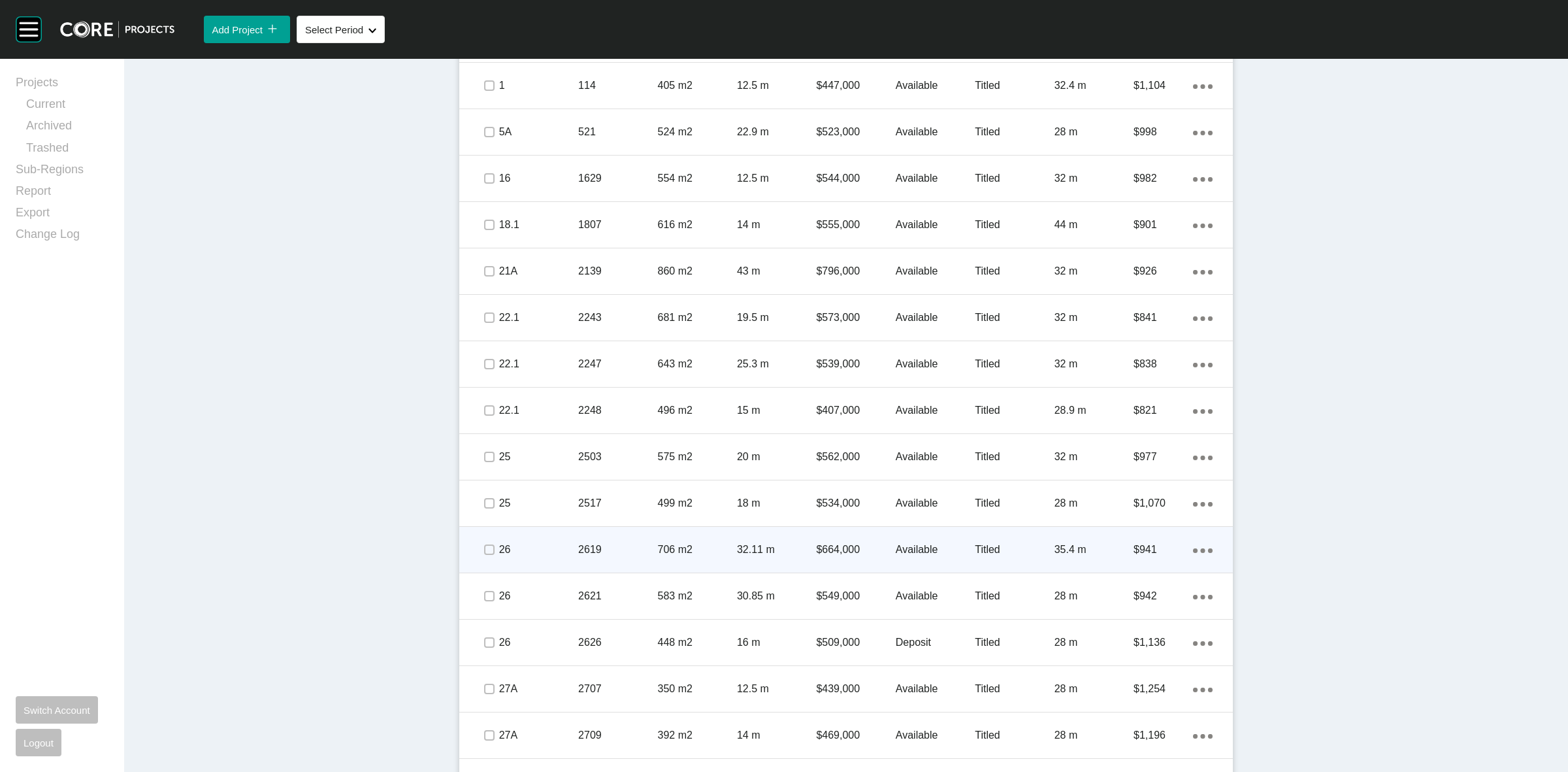
scroll to position [1141, 0]
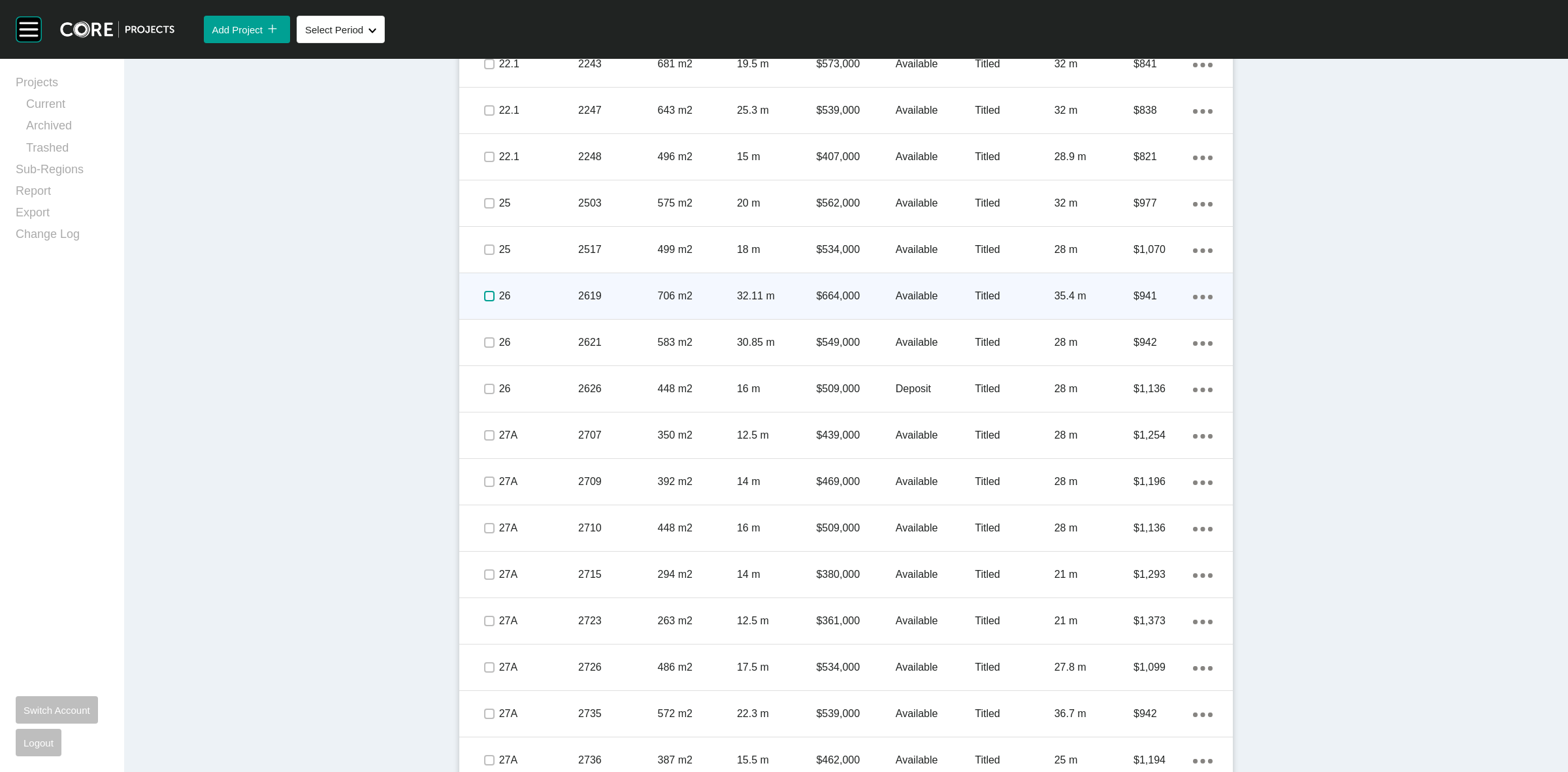
click at [485, 295] on label at bounding box center [489, 296] width 11 height 11
click at [553, 283] on div "26" at bounding box center [538, 296] width 79 height 41
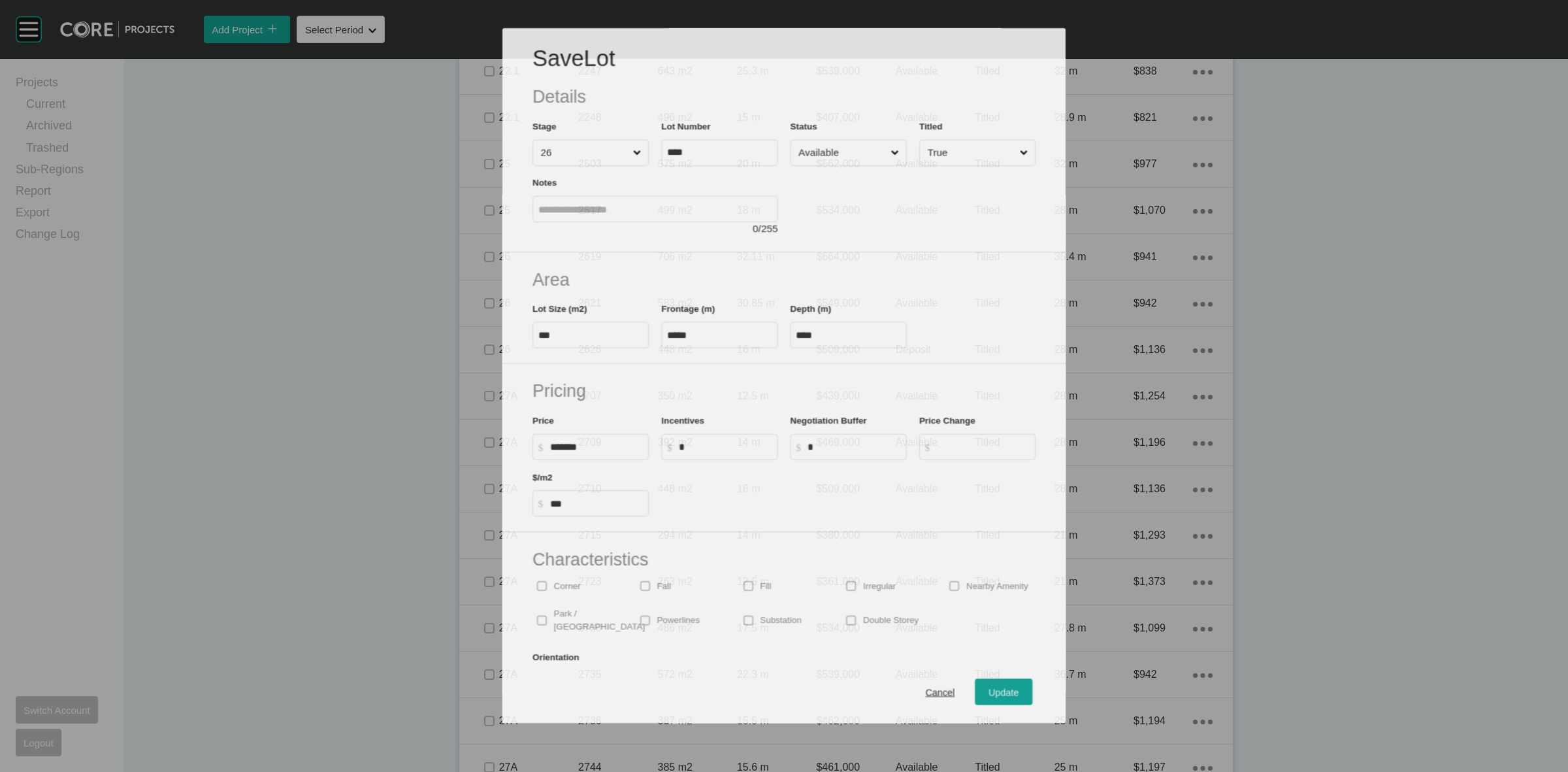
scroll to position [1099, 0]
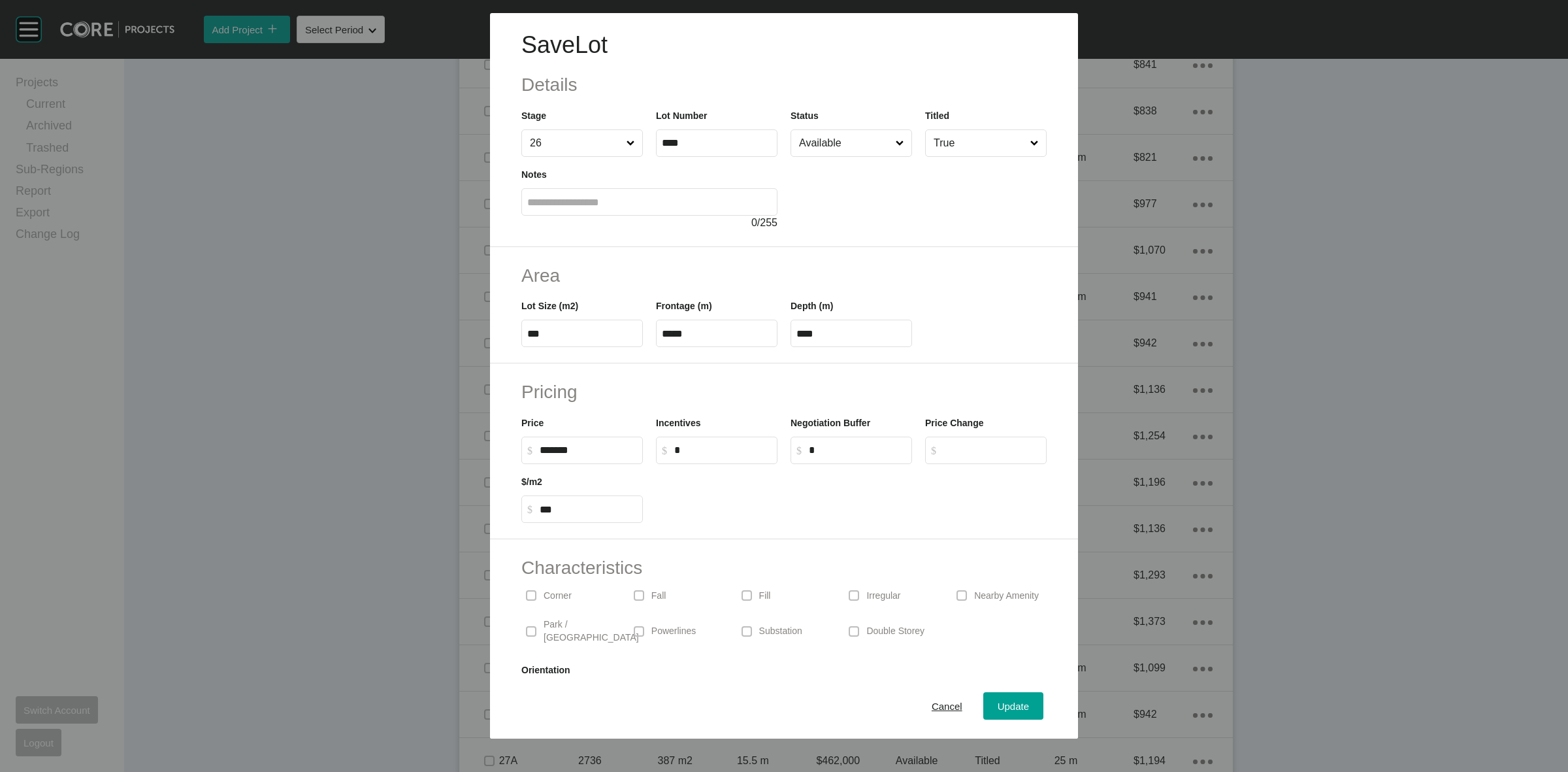
click at [709, 453] on input "*" at bounding box center [723, 450] width 97 height 11
type input "******"
click at [728, 393] on h2 "Pricing" at bounding box center [784, 391] width 525 height 26
click at [997, 705] on span "Update" at bounding box center [1013, 706] width 32 height 11
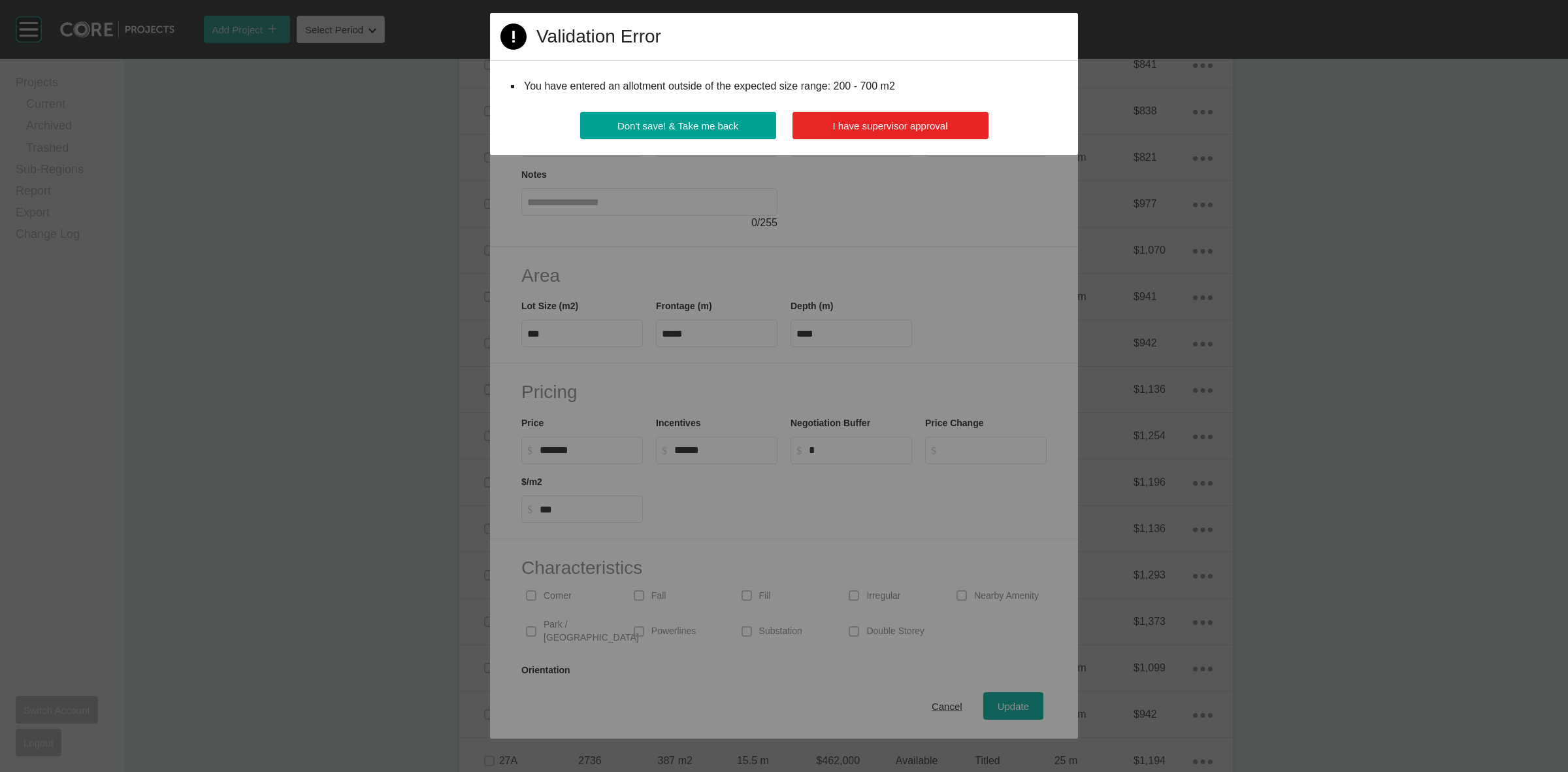
click at [935, 121] on span "I have supervisor approval" at bounding box center [890, 125] width 115 height 11
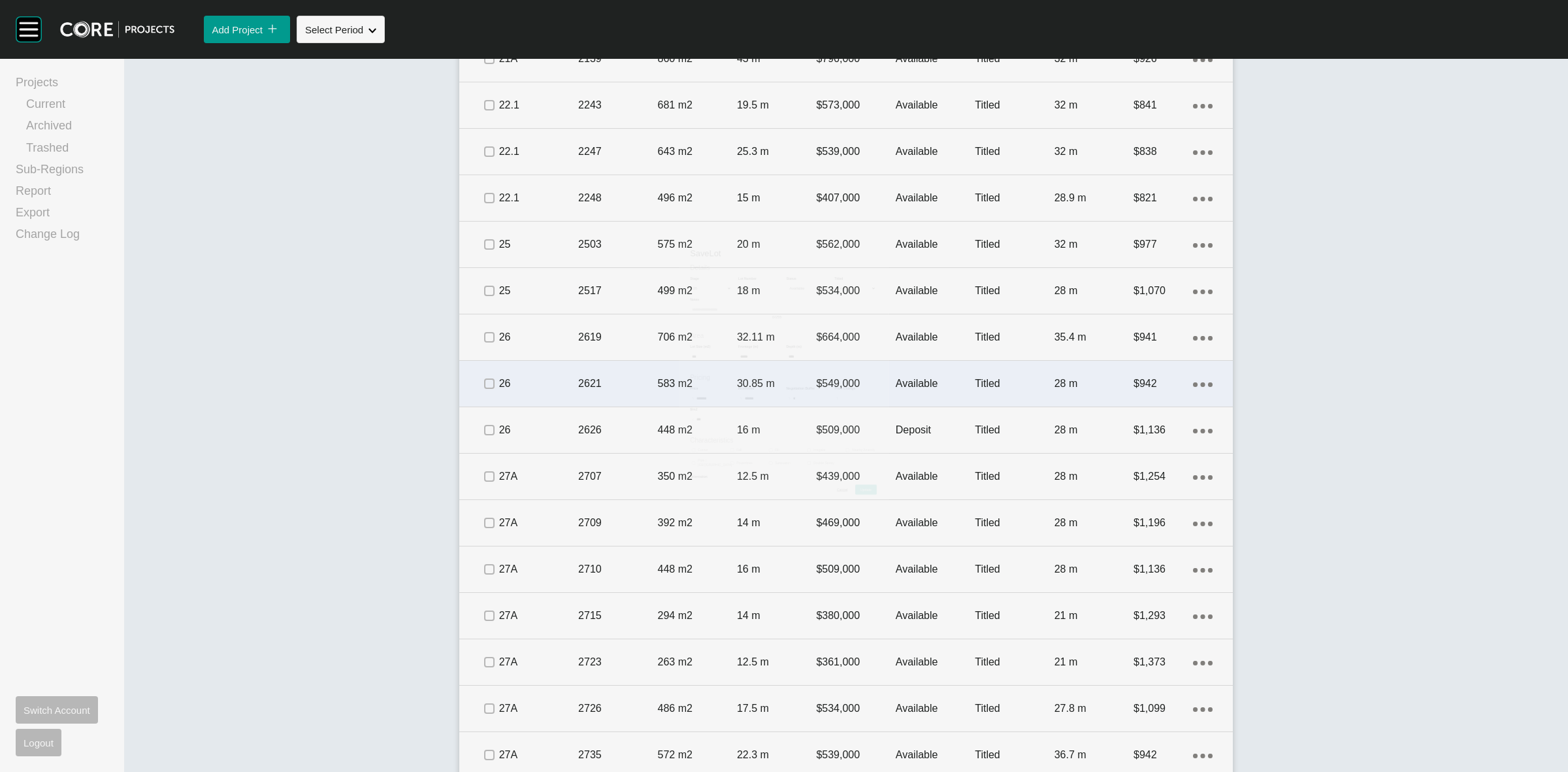
scroll to position [1141, 0]
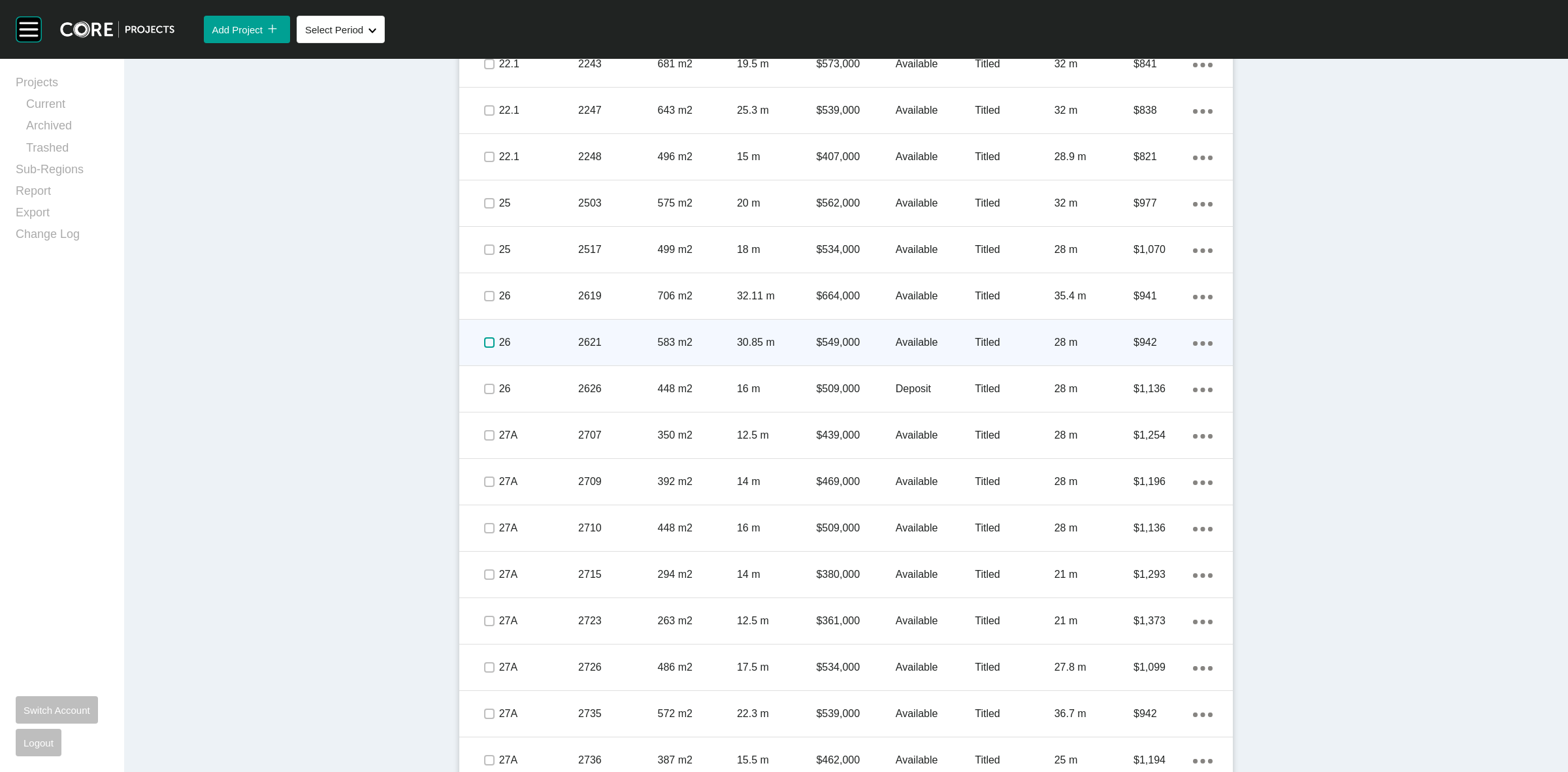
click at [484, 337] on label at bounding box center [489, 342] width 11 height 11
click at [541, 343] on p "26" at bounding box center [538, 342] width 79 height 14
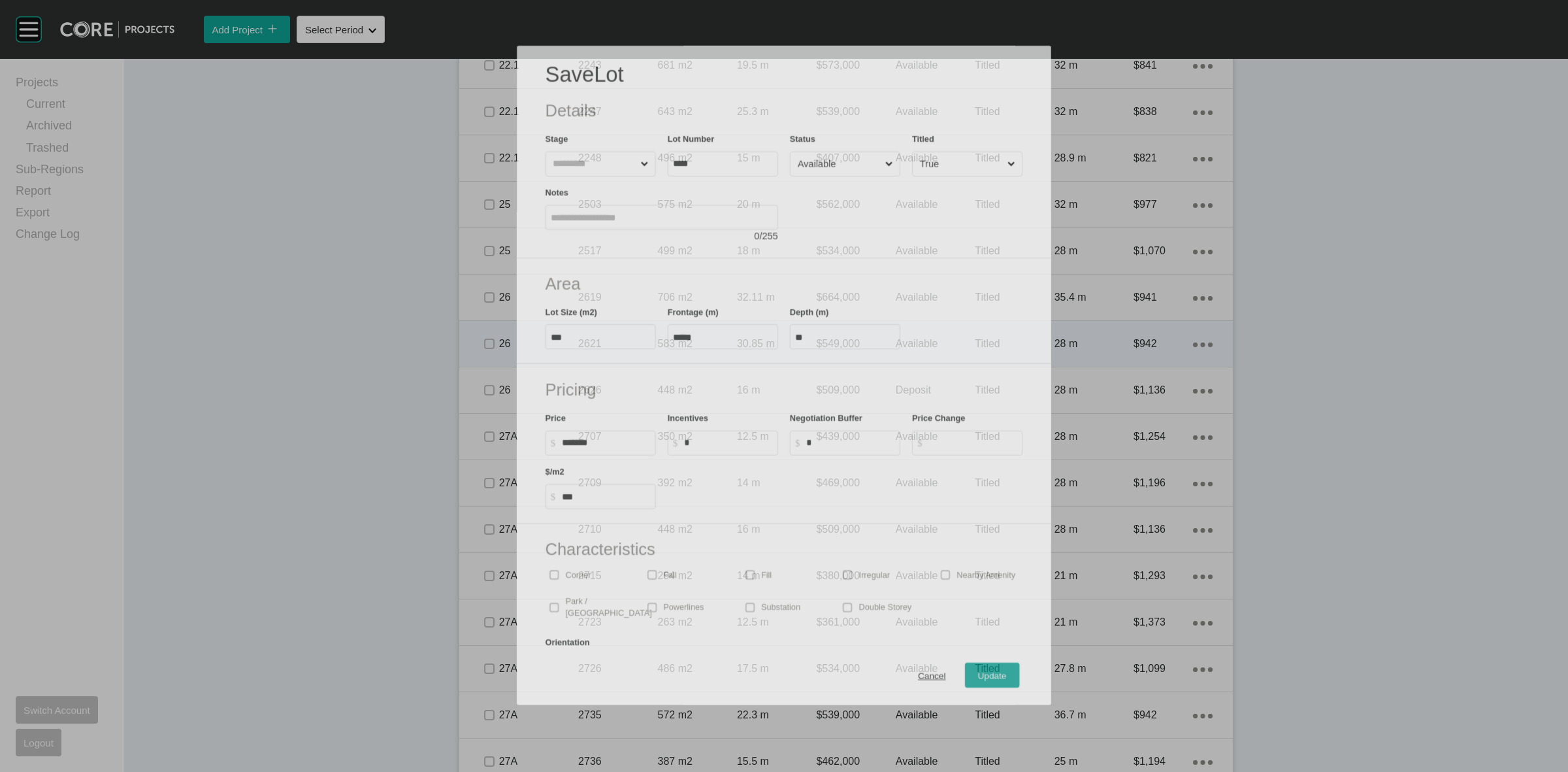
scroll to position [1099, 0]
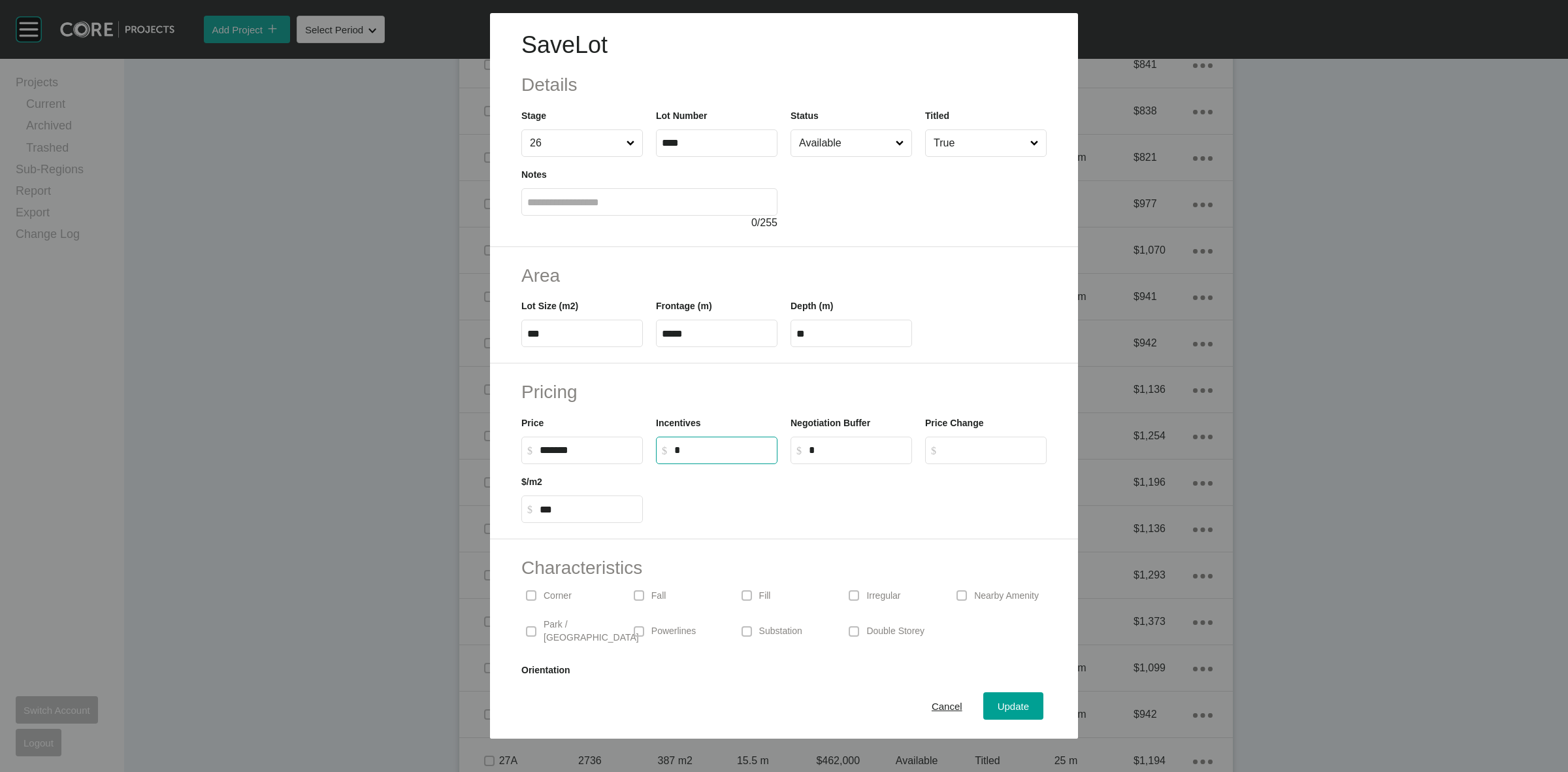
click at [715, 445] on input "*" at bounding box center [723, 450] width 97 height 11
type input "******"
drag, startPoint x: 798, startPoint y: 390, endPoint x: 969, endPoint y: 603, distance: 273.1
click at [799, 390] on h2 "Pricing" at bounding box center [784, 391] width 525 height 26
click at [1008, 704] on span "Update" at bounding box center [1013, 706] width 32 height 11
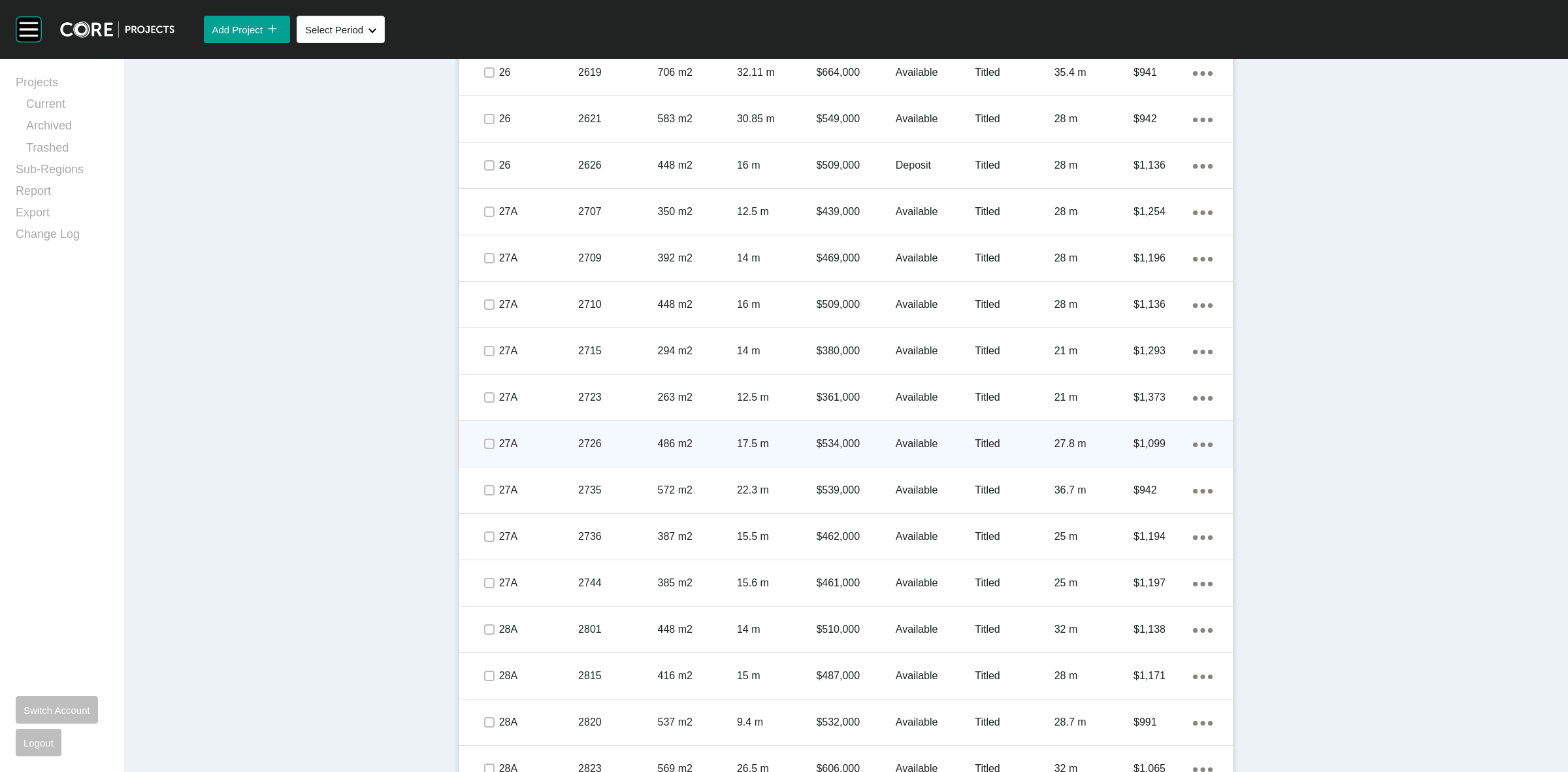
scroll to position [1386, 0]
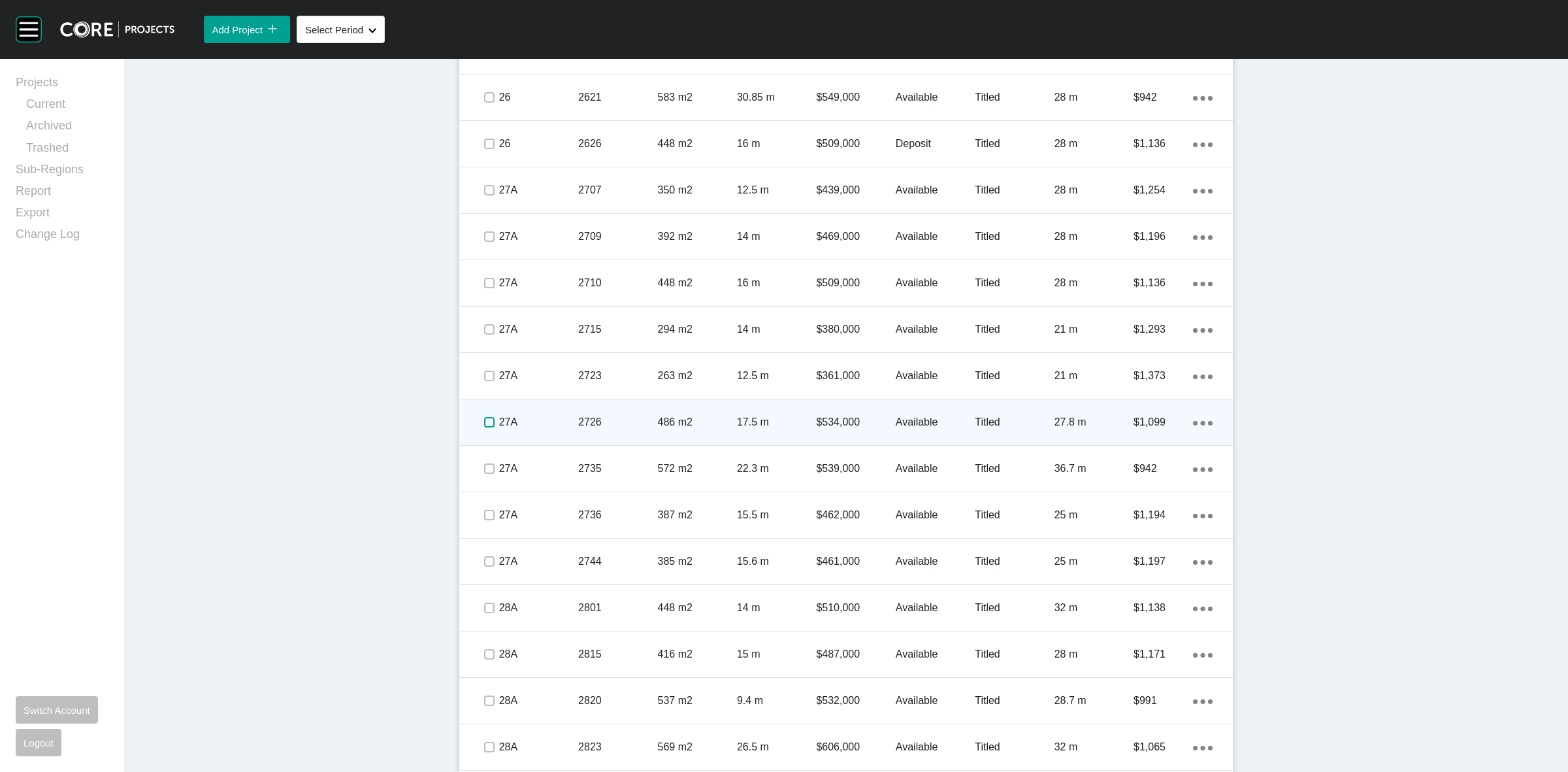
click at [487, 425] on label at bounding box center [489, 422] width 11 height 11
click at [539, 420] on p "27A" at bounding box center [538, 422] width 79 height 14
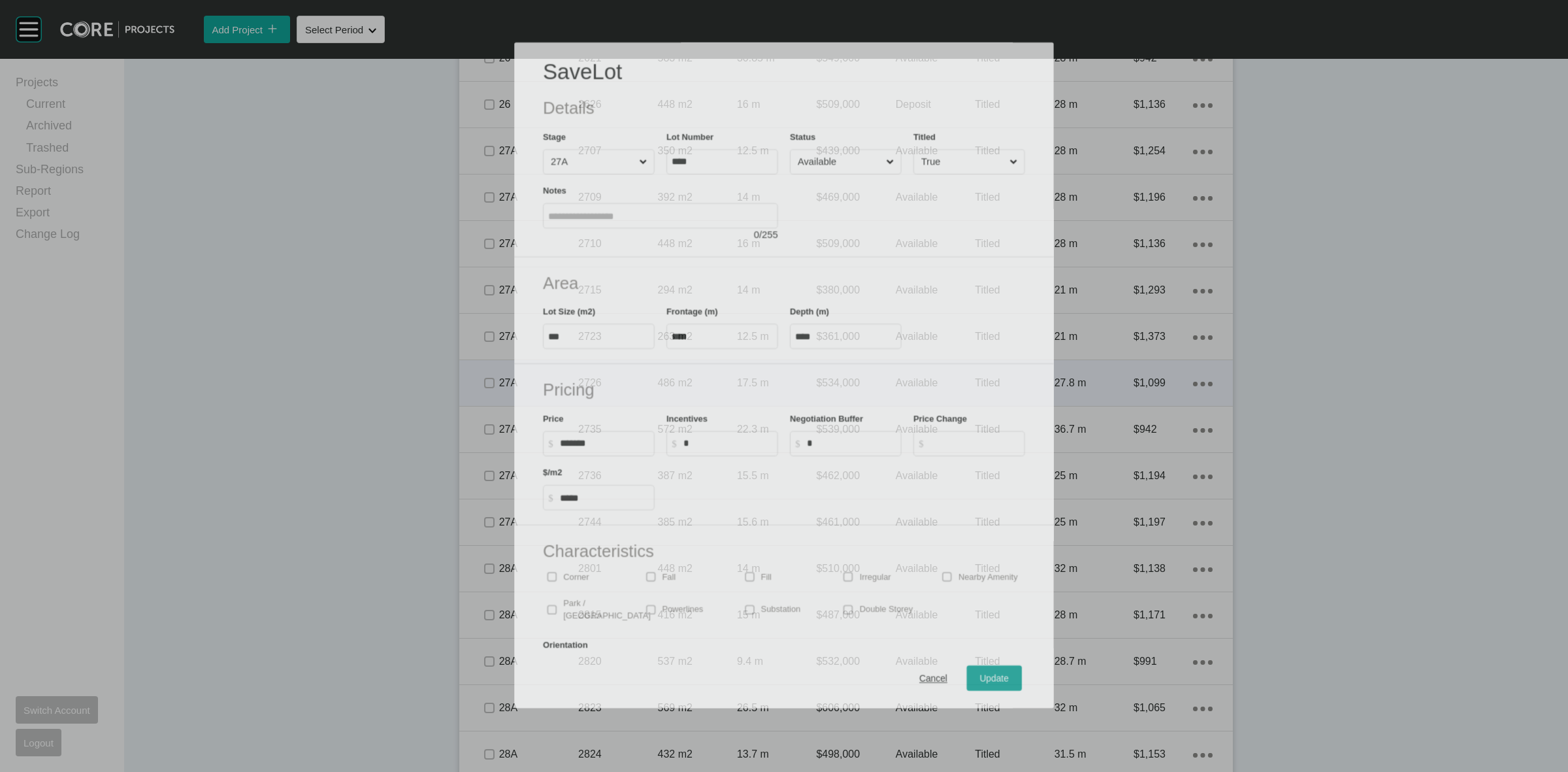
scroll to position [1345, 0]
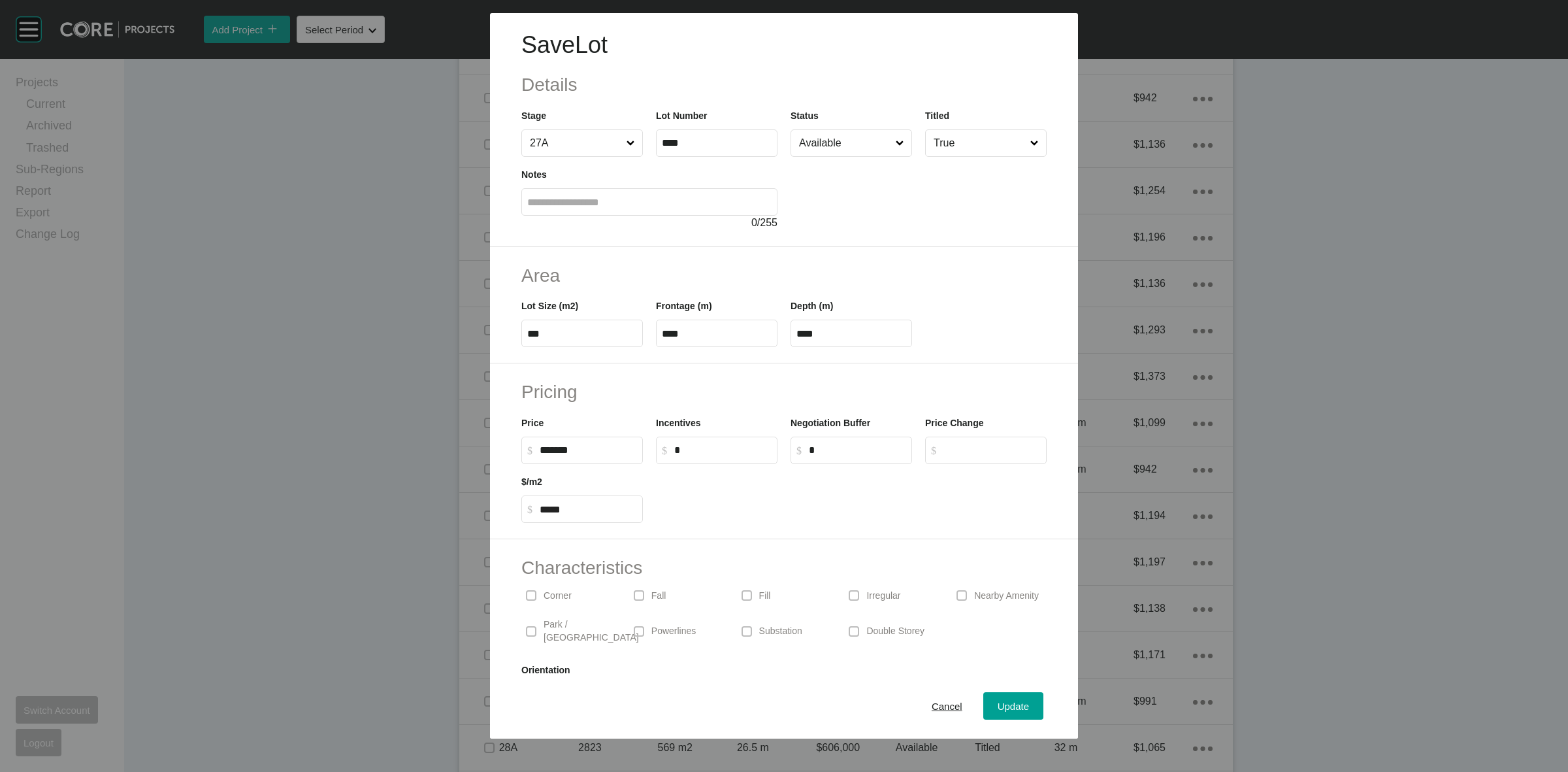
click at [718, 452] on input "*" at bounding box center [723, 450] width 97 height 11
type input "******"
click at [767, 399] on h2 "Pricing" at bounding box center [784, 391] width 525 height 26
click at [994, 701] on div "Update" at bounding box center [1013, 706] width 38 height 17
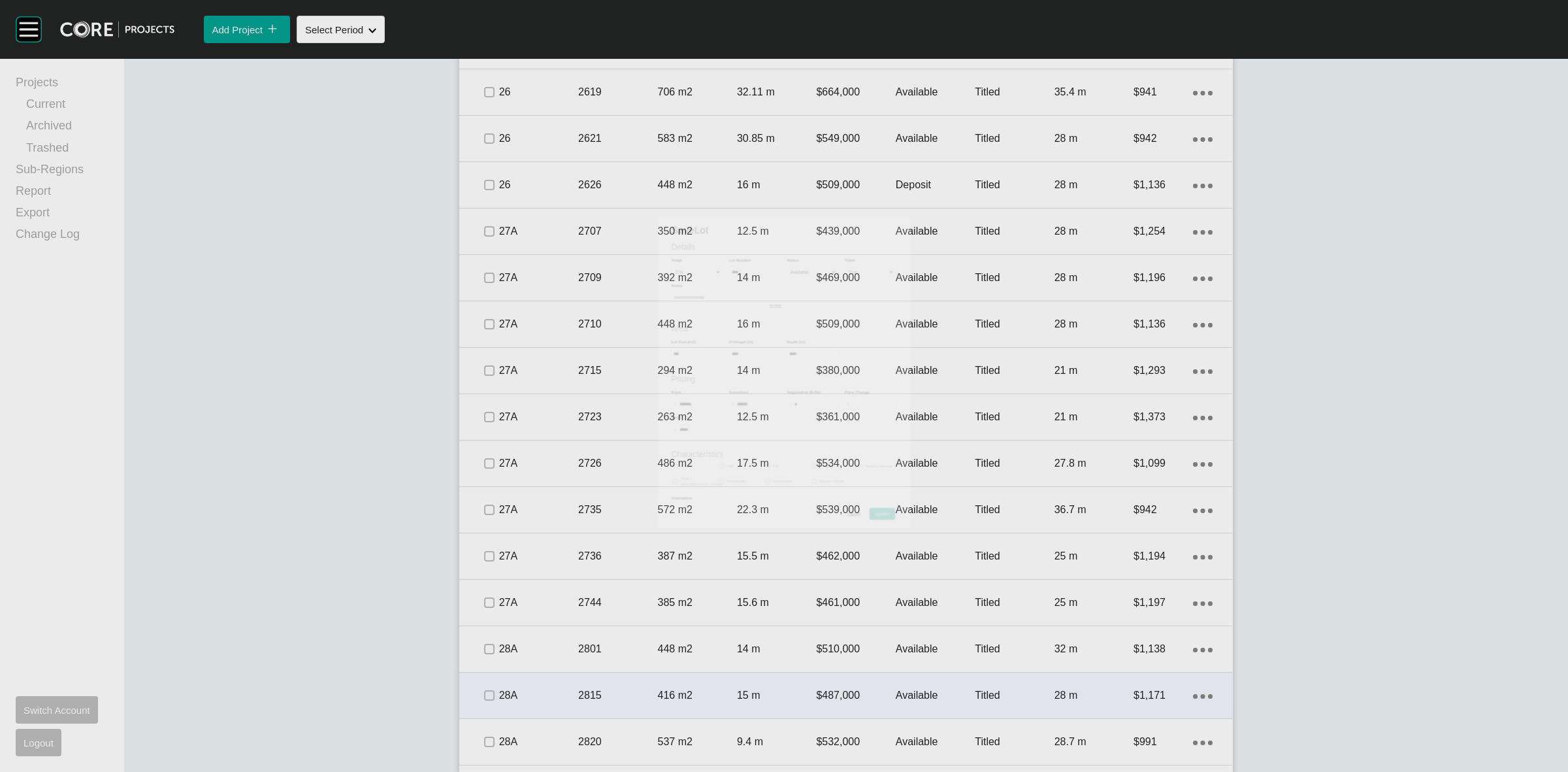
scroll to position [1386, 0]
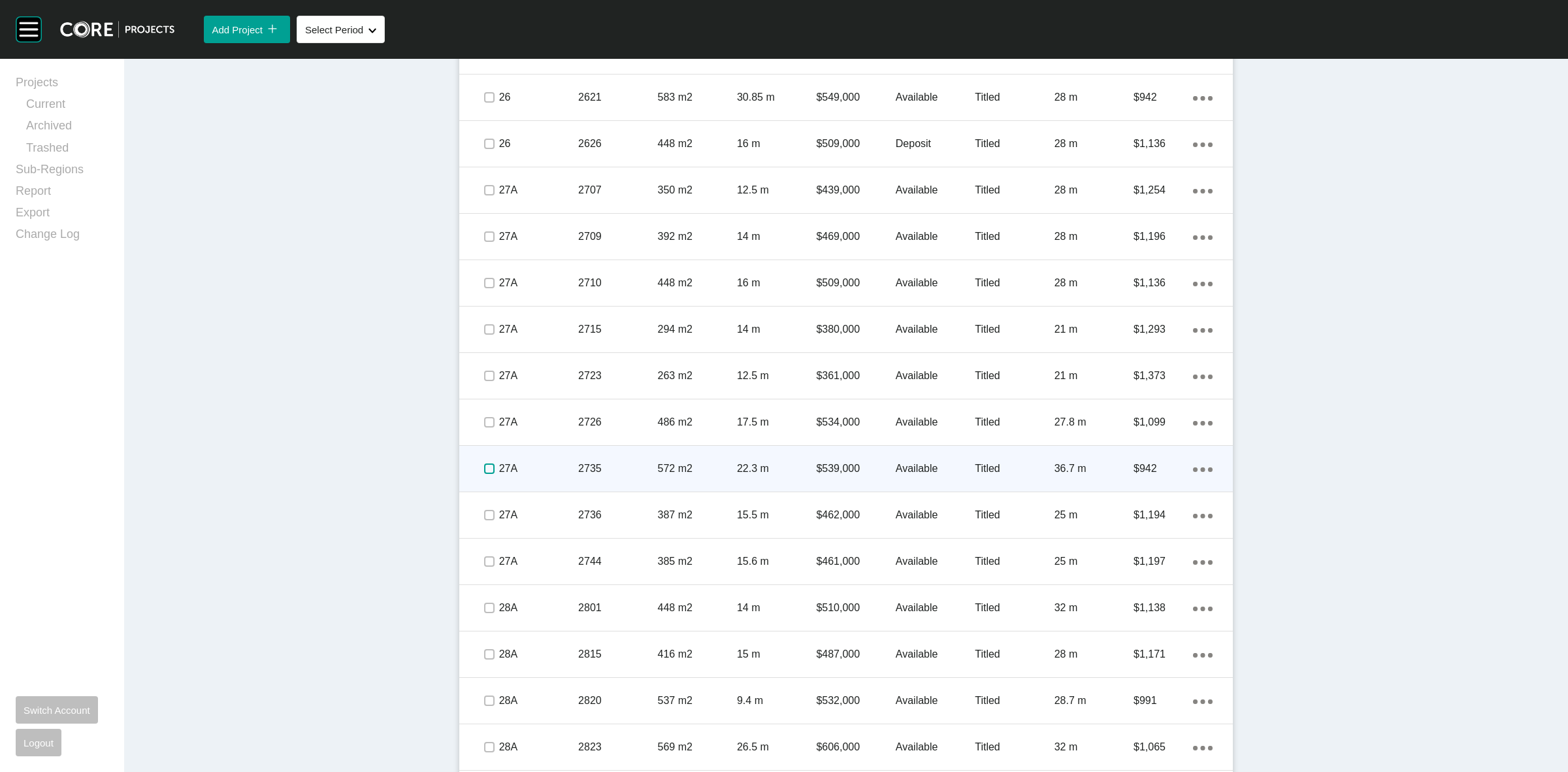
click at [484, 465] on label at bounding box center [489, 469] width 11 height 11
click at [549, 468] on p "27A" at bounding box center [538, 468] width 79 height 14
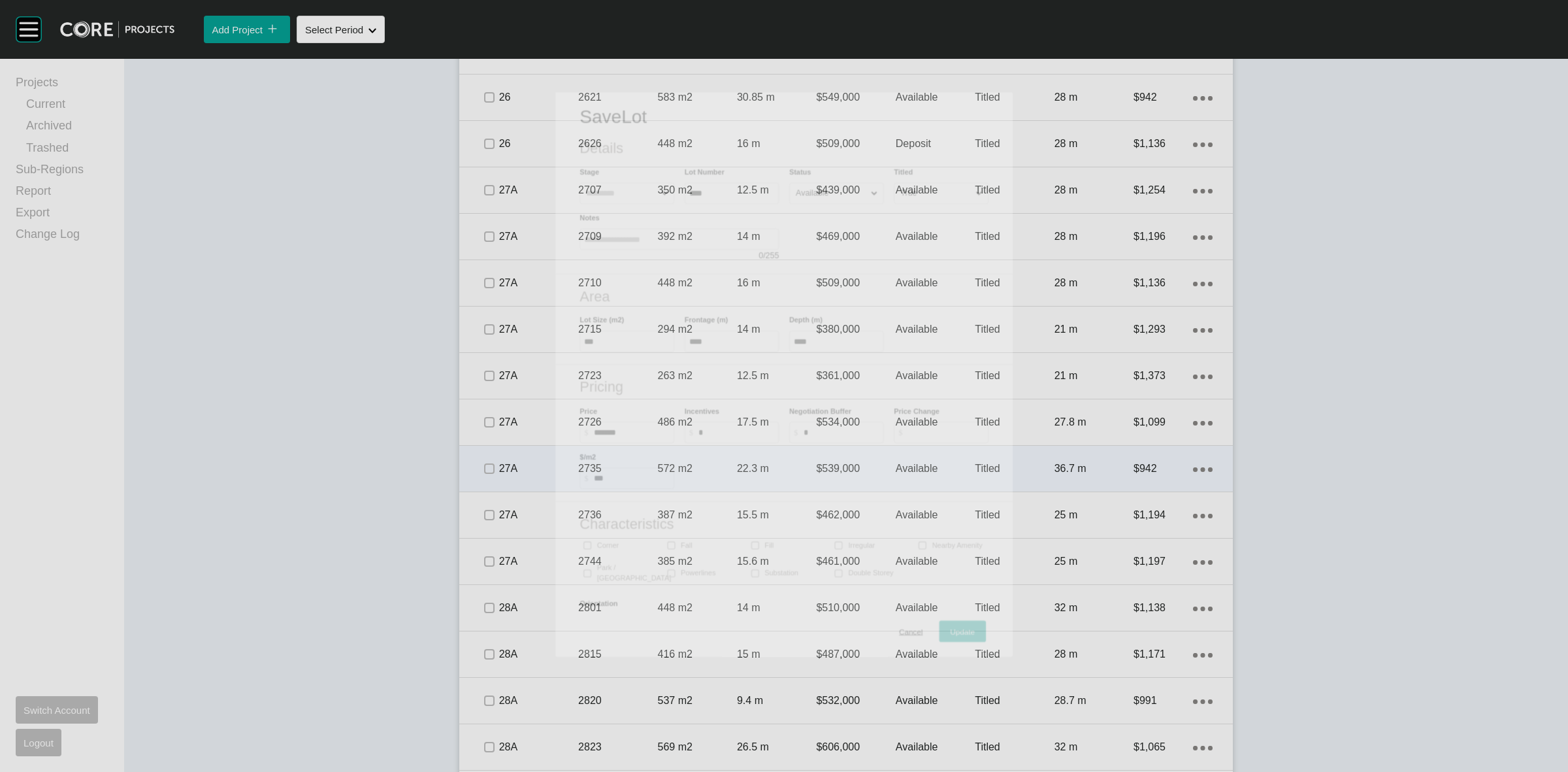
scroll to position [1384, 0]
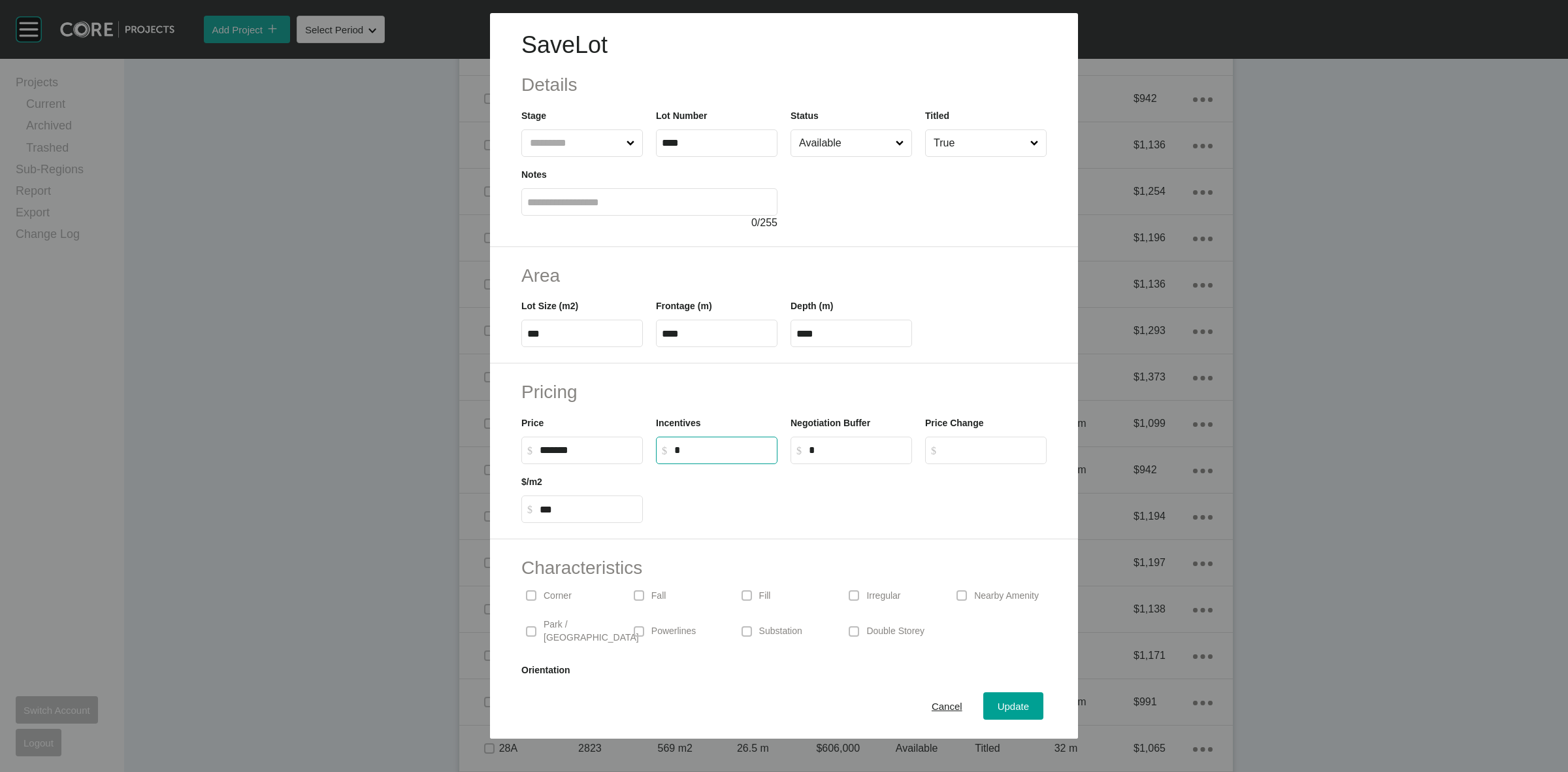
click at [699, 455] on input "*" at bounding box center [723, 450] width 97 height 11
type input "******"
click at [915, 363] on div "Area Lot Size (m2) *** Frontage (m) **** Depth (m) ****" at bounding box center [784, 305] width 588 height 117
click at [1005, 700] on div "Update" at bounding box center [1013, 706] width 38 height 17
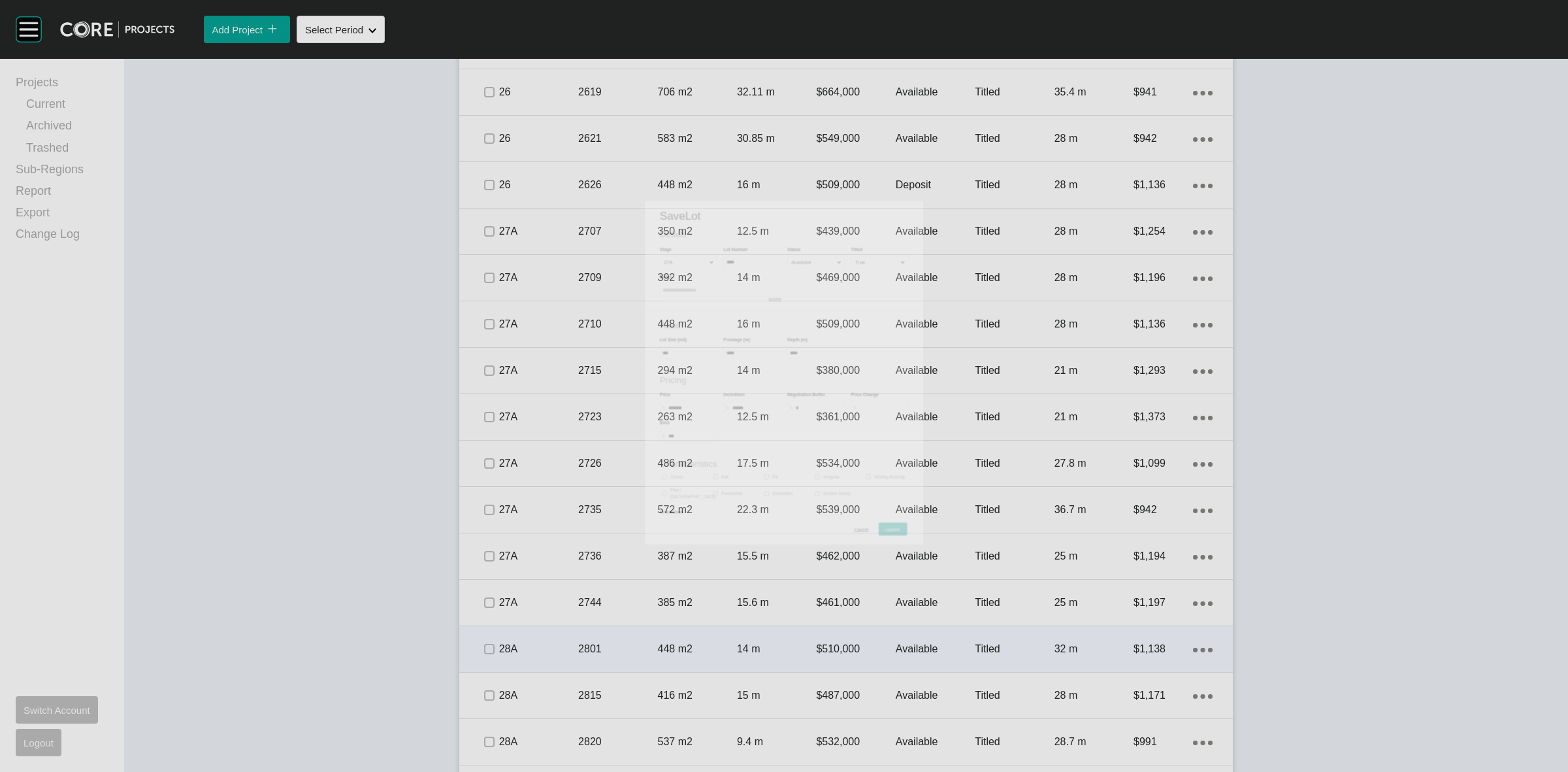
scroll to position [1386, 0]
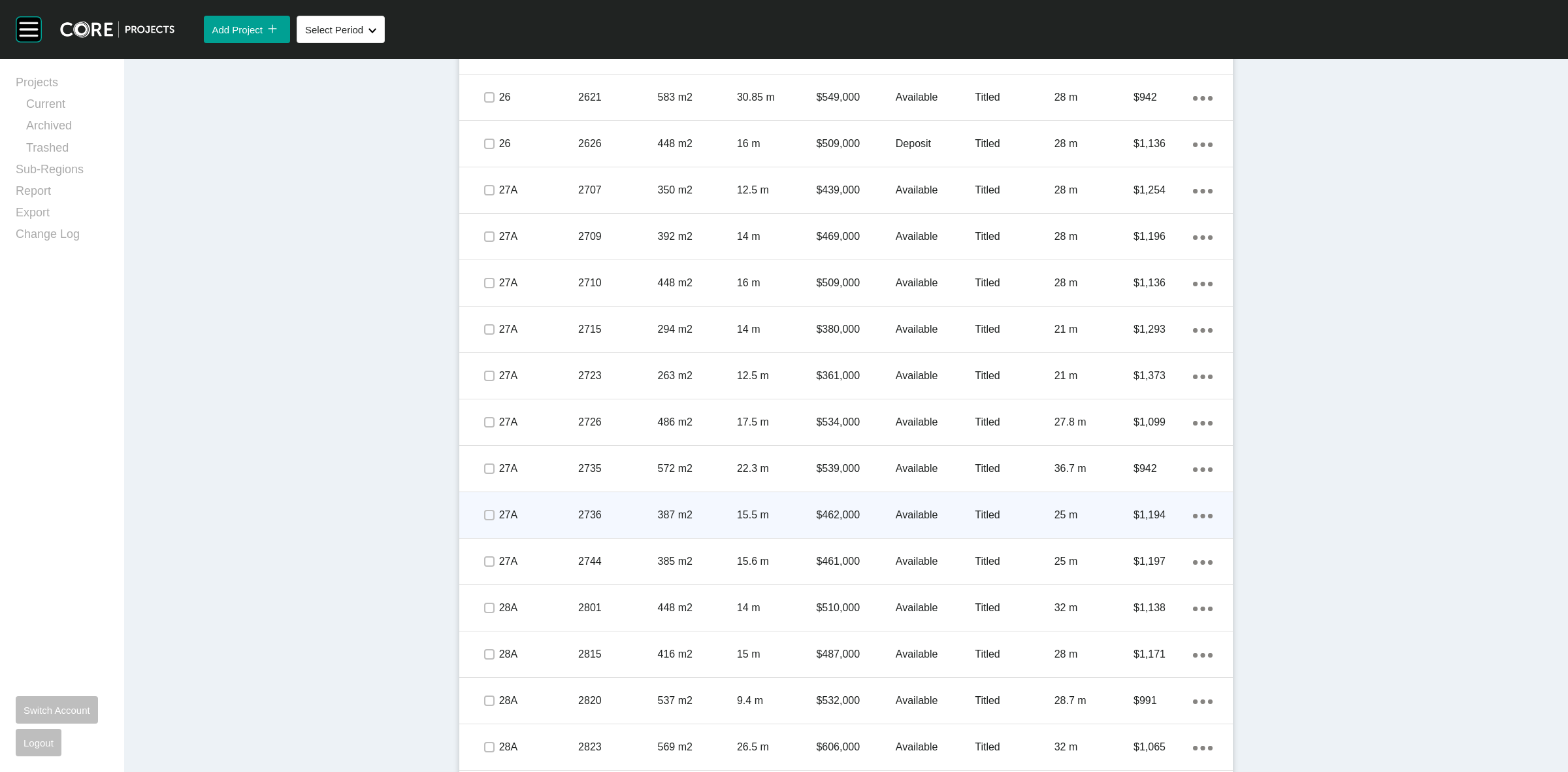
click at [479, 517] on span at bounding box center [489, 515] width 20 height 20
click at [541, 514] on p "27A" at bounding box center [538, 514] width 79 height 14
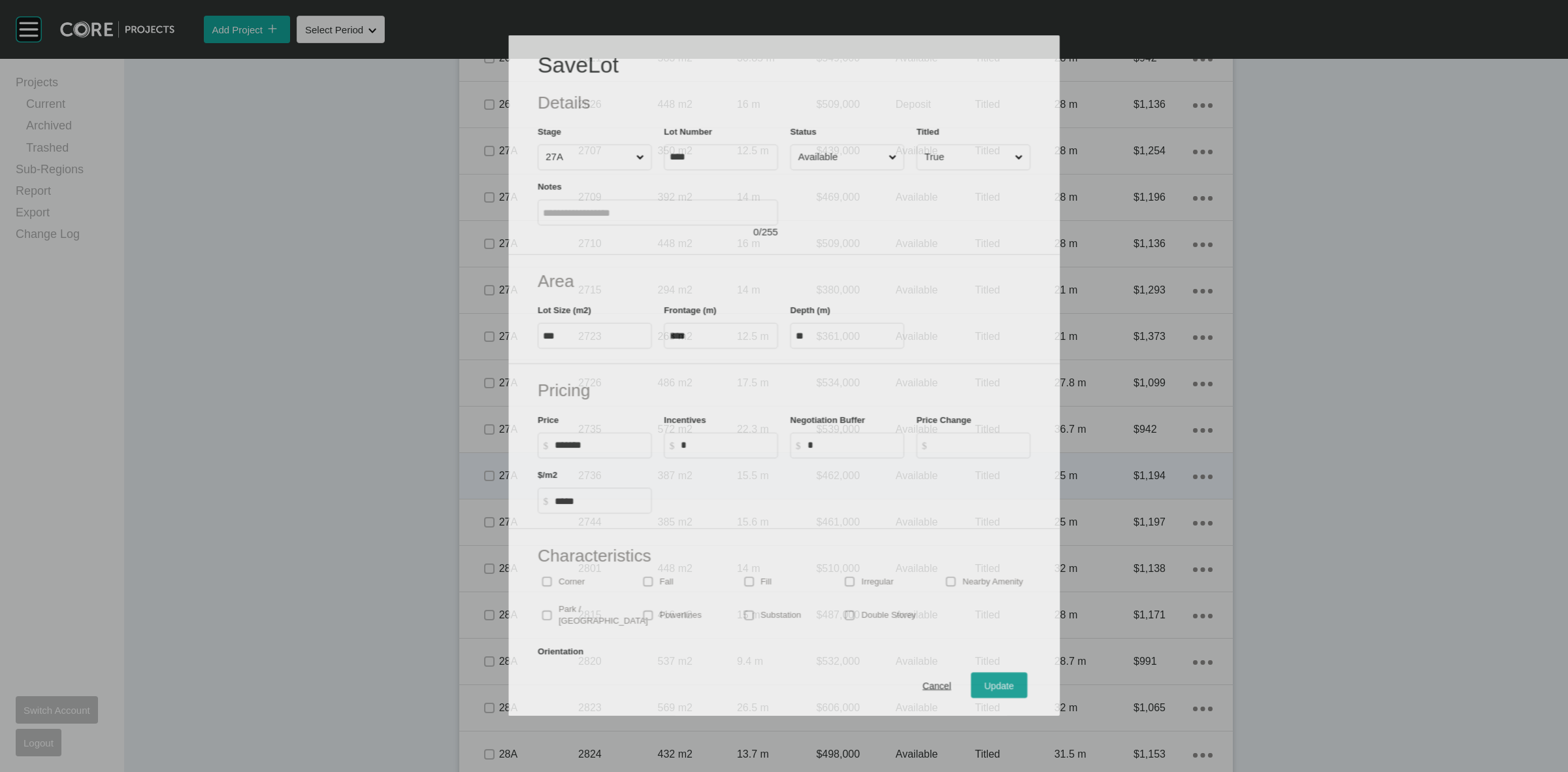
scroll to position [1345, 0]
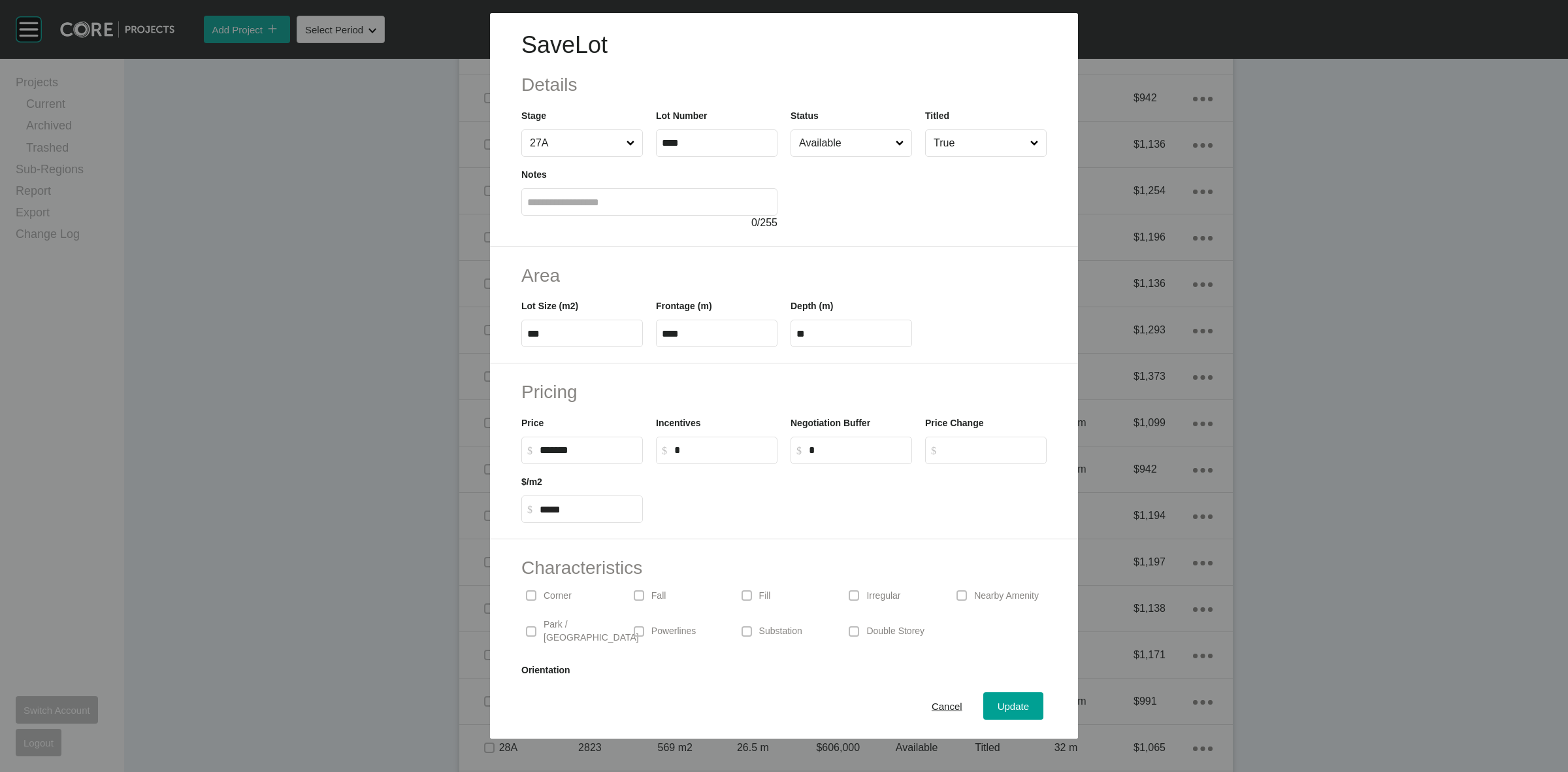
click at [704, 455] on input "*" at bounding box center [723, 450] width 97 height 11
type input "******"
click at [770, 391] on h2 "Pricing" at bounding box center [784, 391] width 525 height 26
click at [828, 148] on input "Available" at bounding box center [845, 143] width 96 height 26
click at [1006, 708] on span "Update" at bounding box center [1013, 706] width 32 height 11
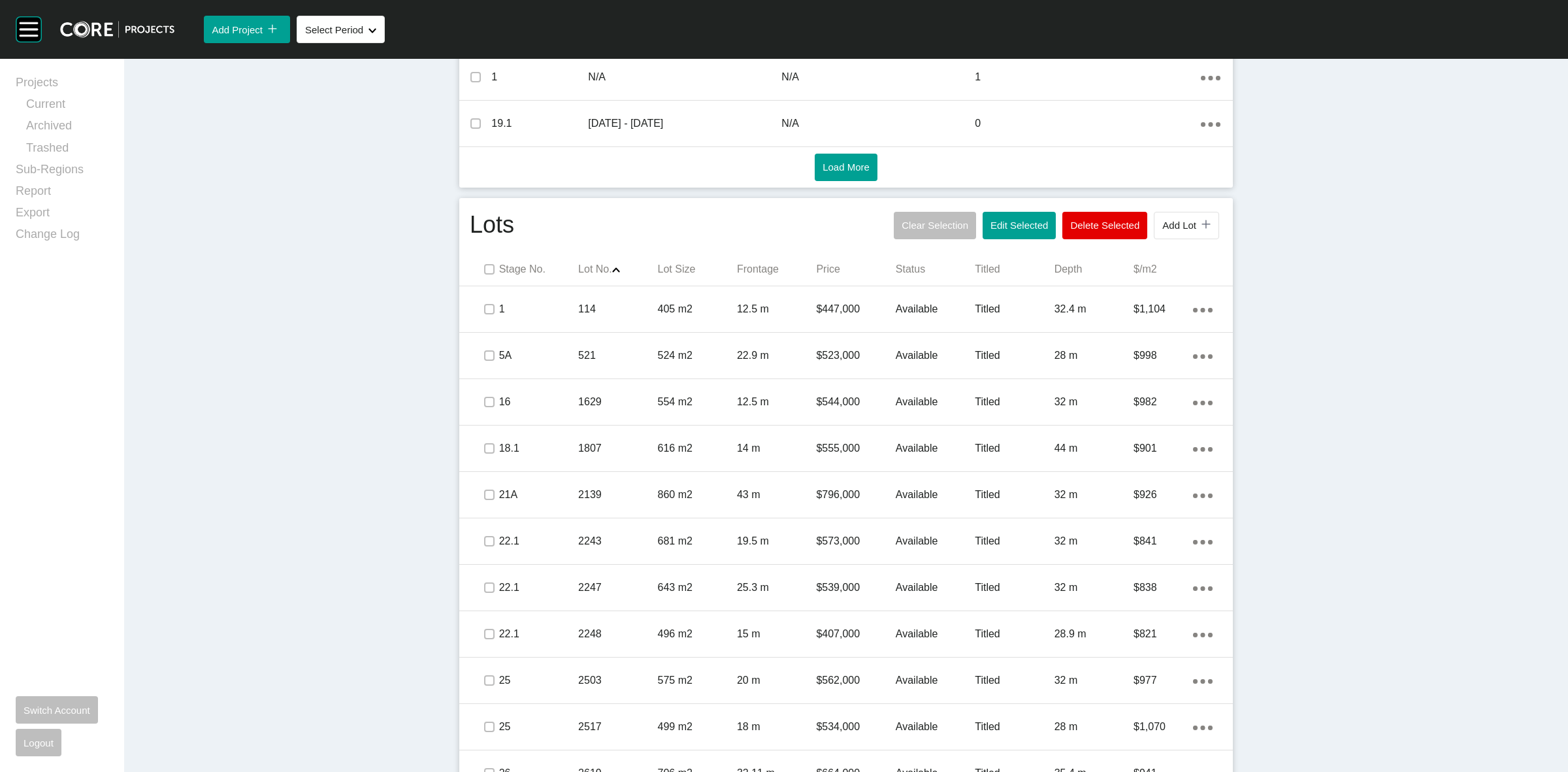
scroll to position [568, 0]
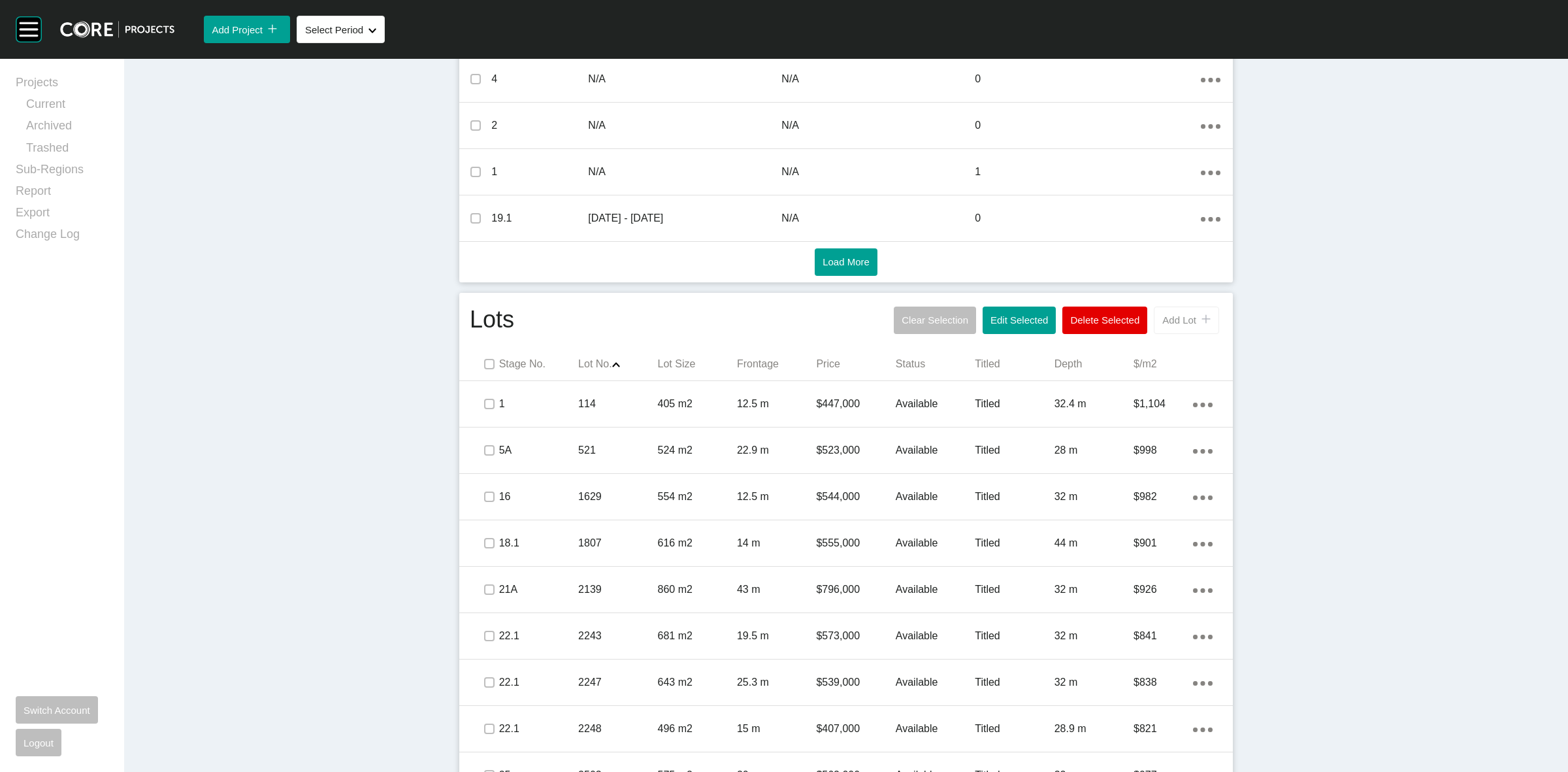
click at [1184, 318] on span "Add Lot" at bounding box center [1178, 319] width 34 height 11
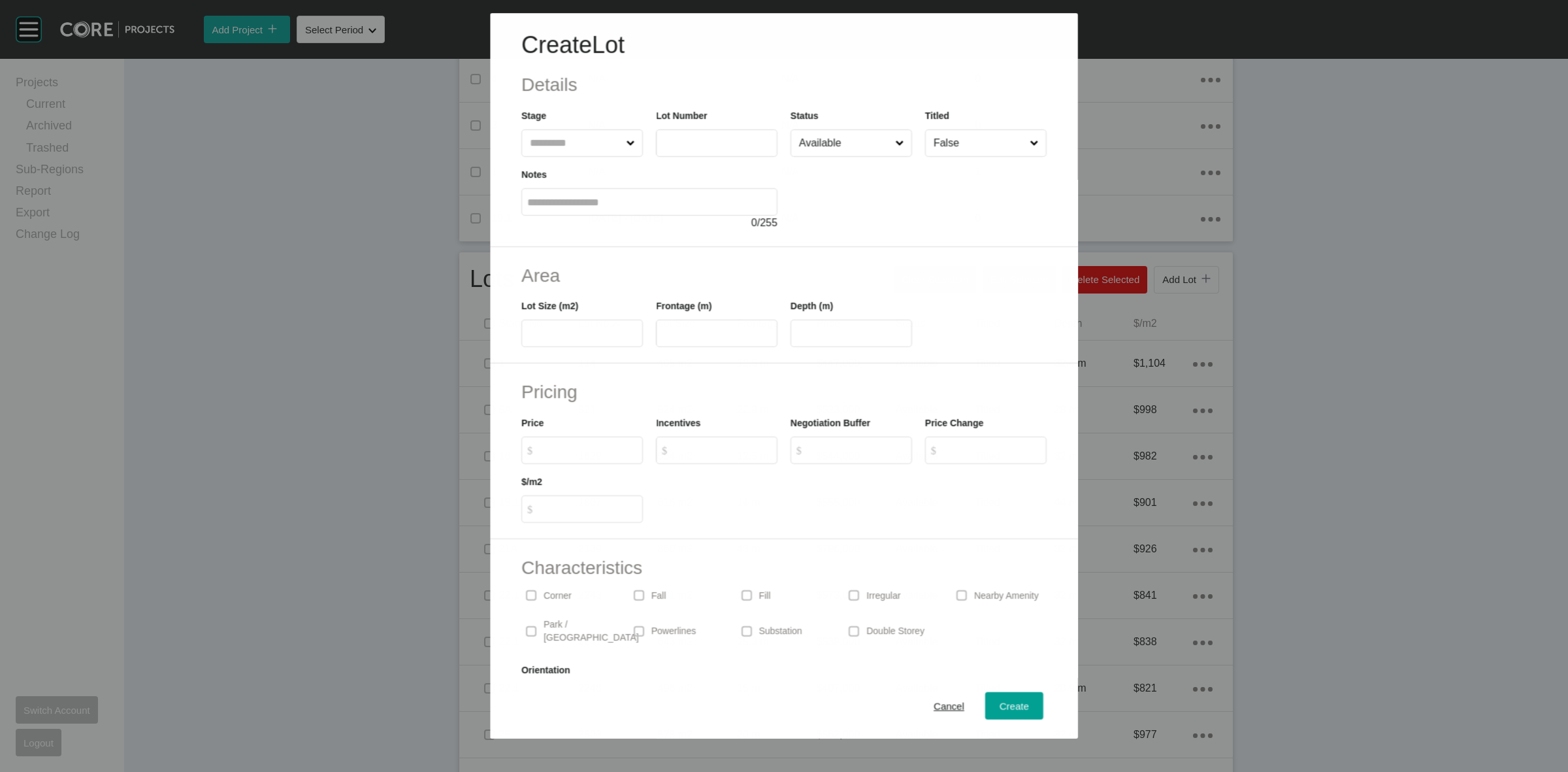
click at [546, 141] on input "text" at bounding box center [576, 143] width 96 height 26
type input "**"
type input "****"
type input "***"
type input "**"
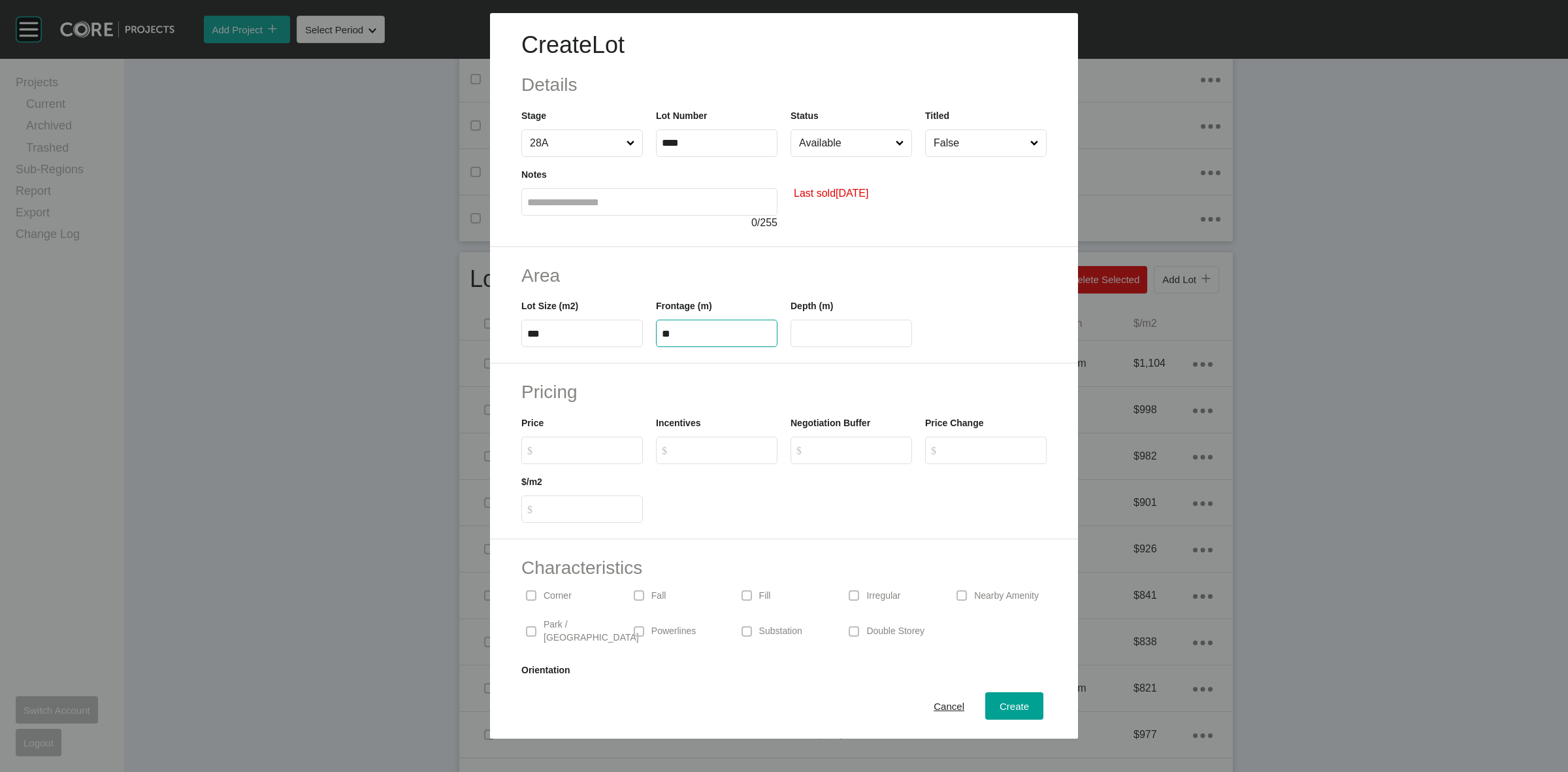
type input "**"
type input "*******"
type input "*"
type input "*****"
type input "******"
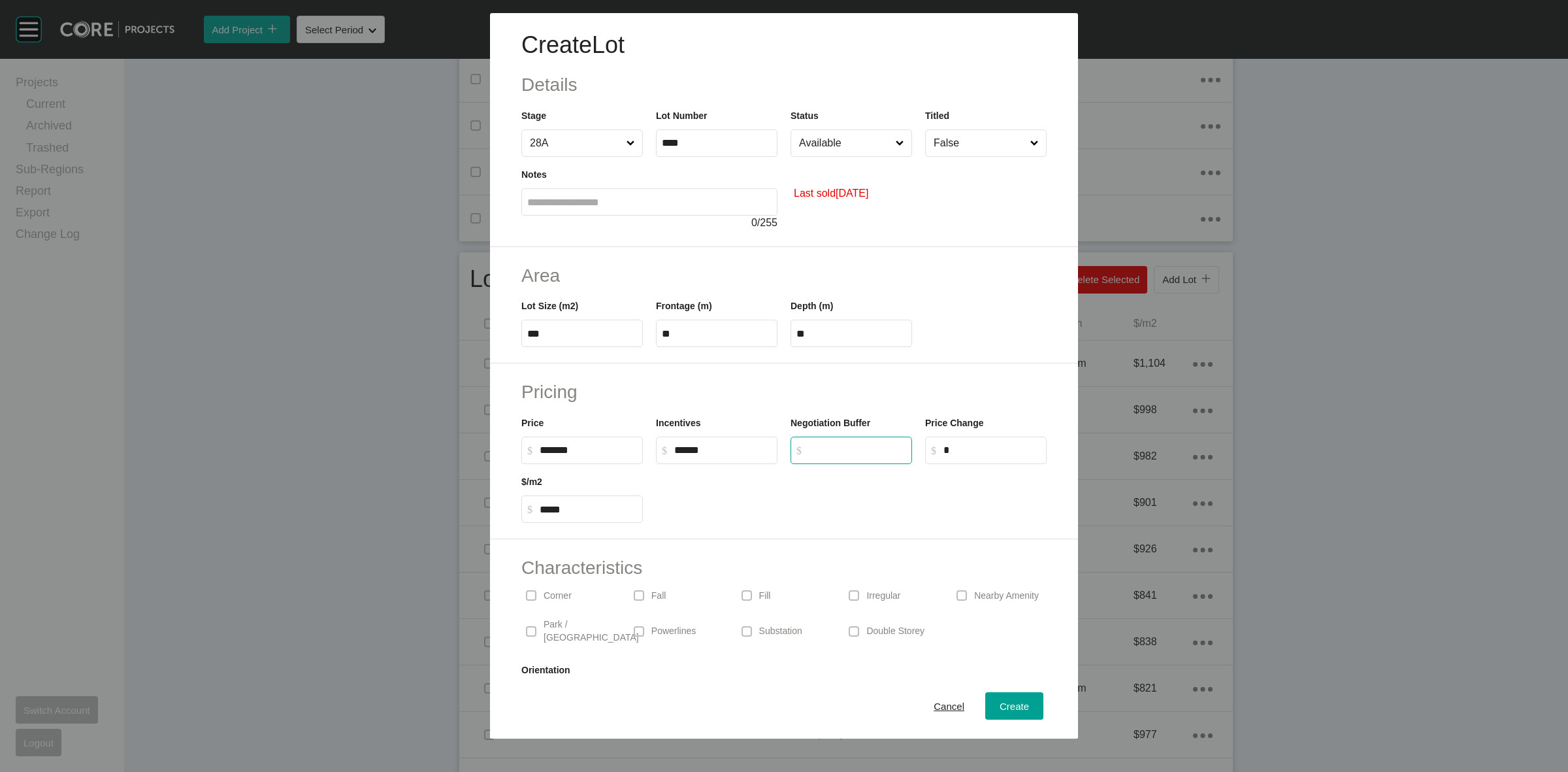
type input "*"
drag, startPoint x: 812, startPoint y: 145, endPoint x: 855, endPoint y: 218, distance: 84.7
click at [813, 145] on input "Available" at bounding box center [845, 143] width 96 height 26
drag, startPoint x: 821, startPoint y: 277, endPoint x: 929, endPoint y: 198, distance: 133.8
click at [984, 119] on div "Titled False" at bounding box center [986, 133] width 121 height 48
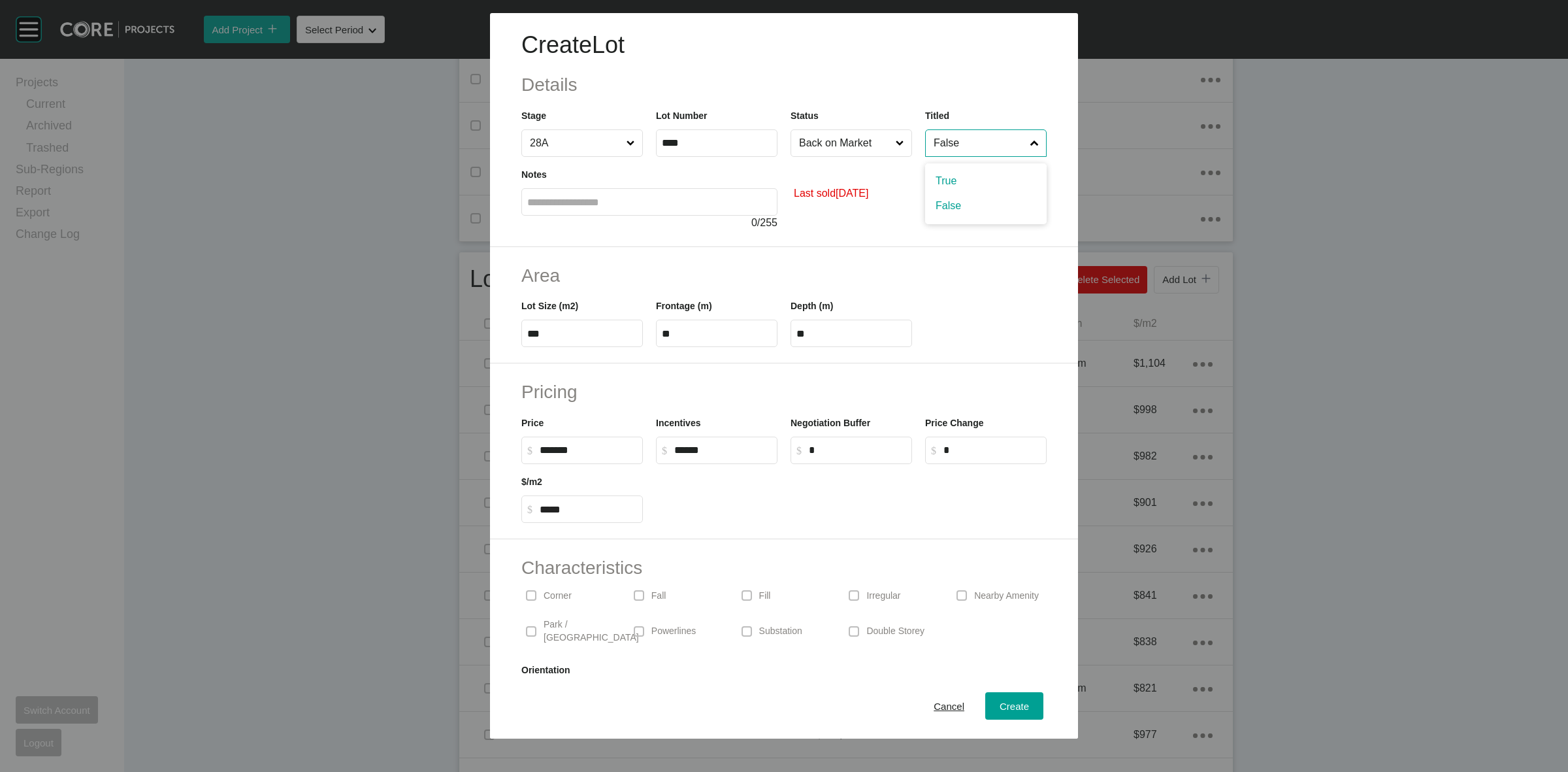
drag, startPoint x: 975, startPoint y: 142, endPoint x: 971, endPoint y: 179, distance: 37.2
click at [975, 145] on input "False" at bounding box center [979, 143] width 96 height 26
click at [1000, 703] on span "Create" at bounding box center [1014, 706] width 29 height 11
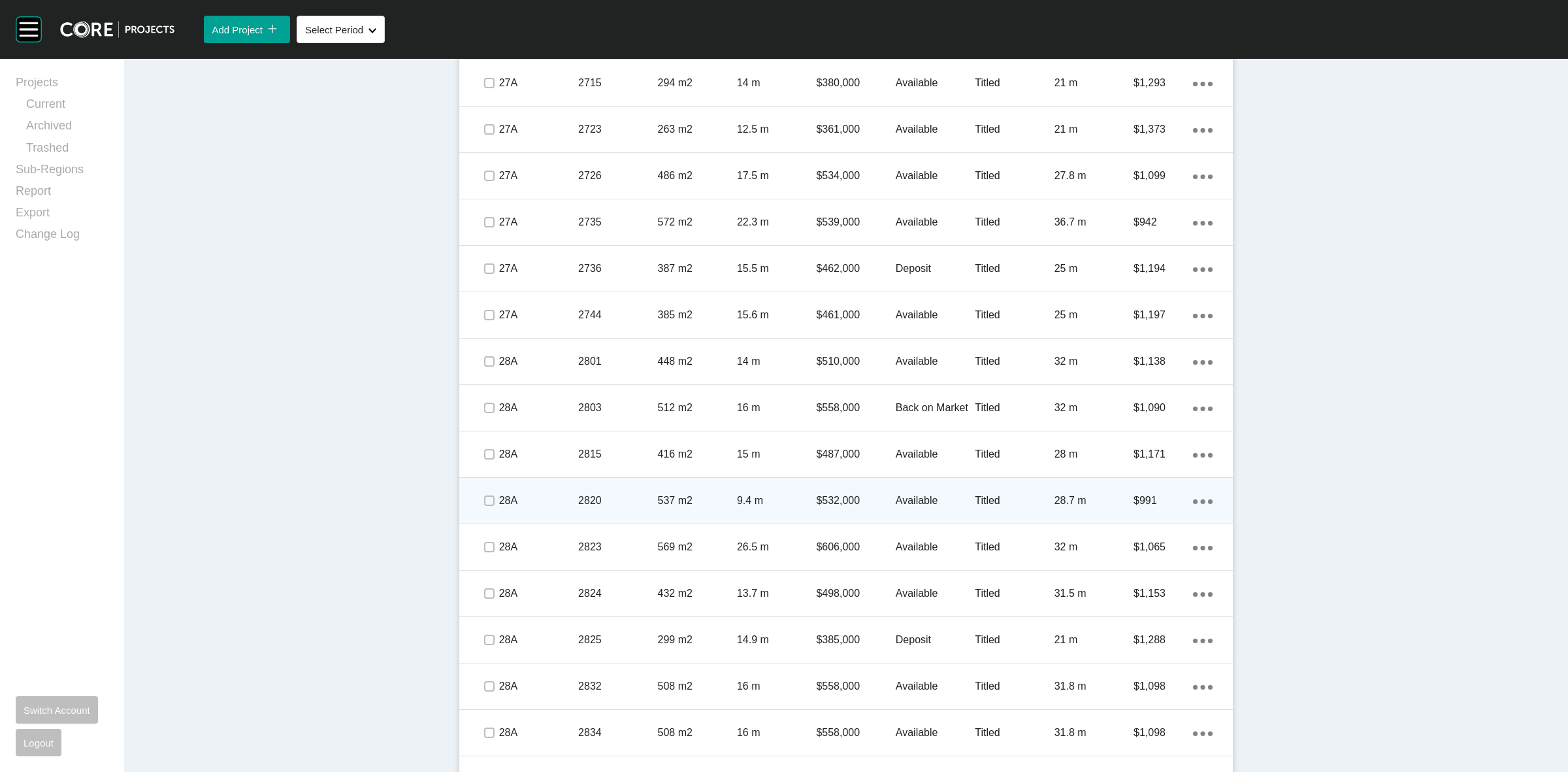
scroll to position [1631, 0]
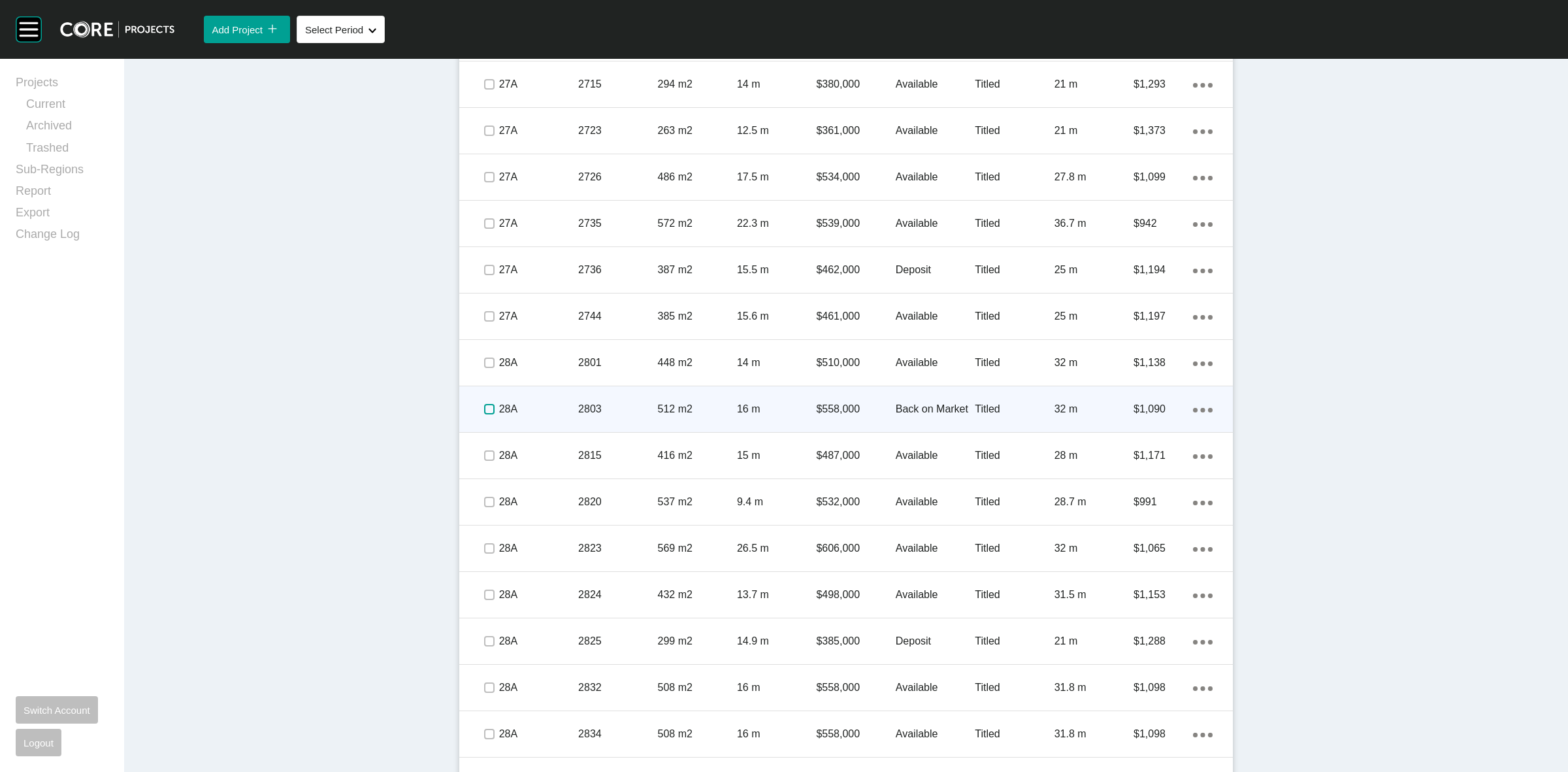
click at [485, 409] on label at bounding box center [489, 409] width 11 height 11
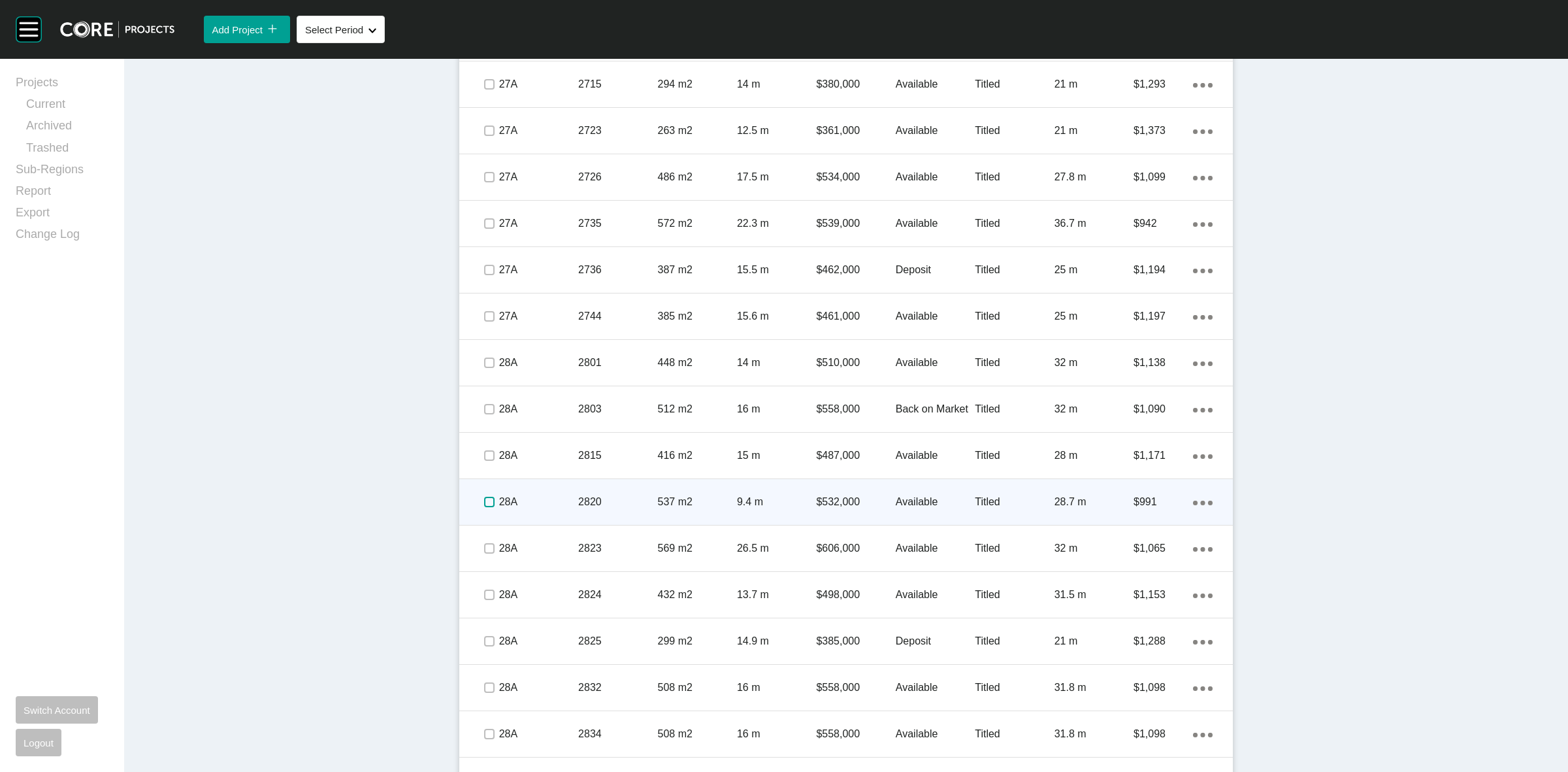
click at [484, 502] on label at bounding box center [489, 502] width 11 height 11
click at [544, 501] on p "28A" at bounding box center [538, 501] width 79 height 14
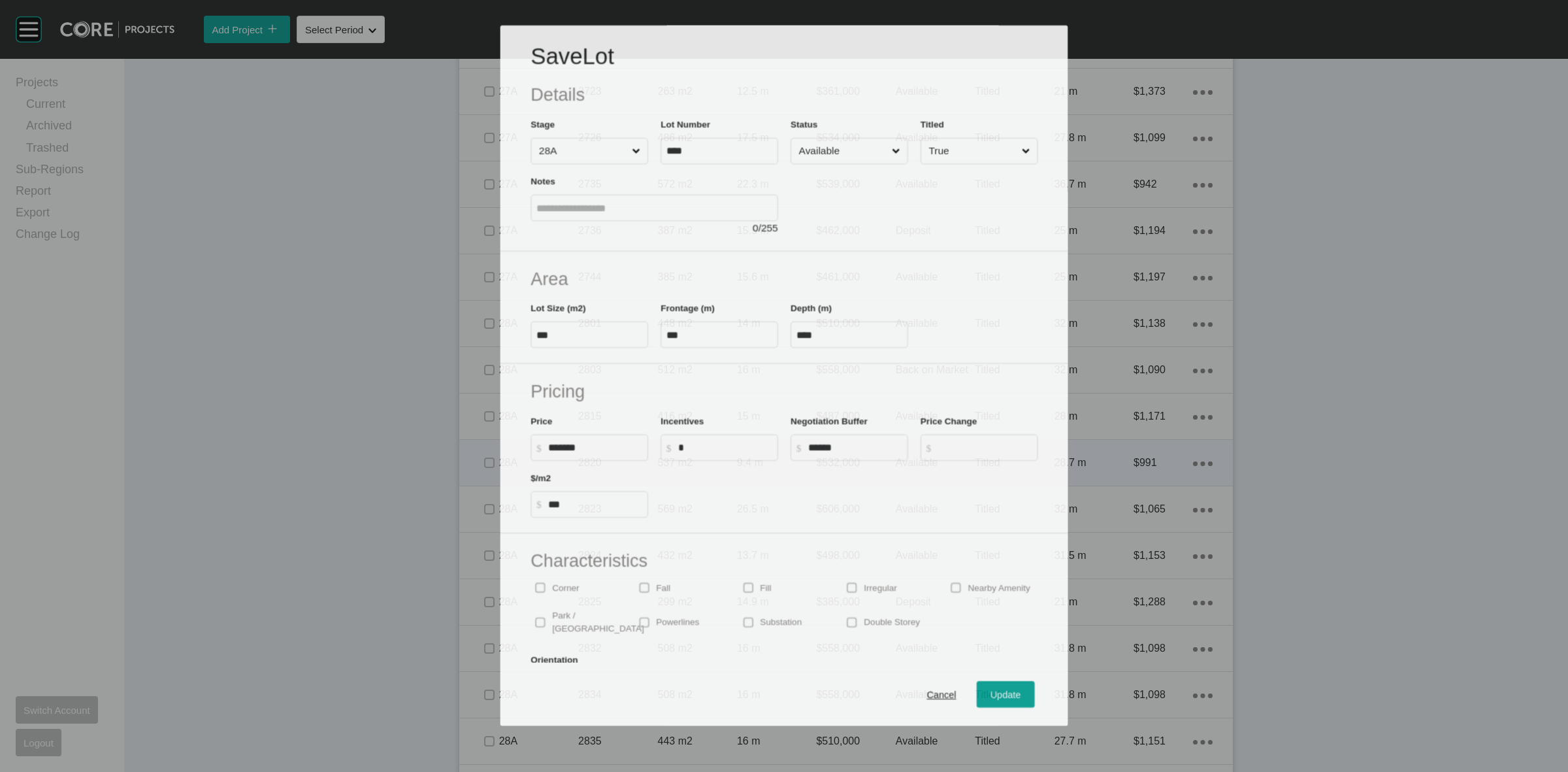
scroll to position [1590, 0]
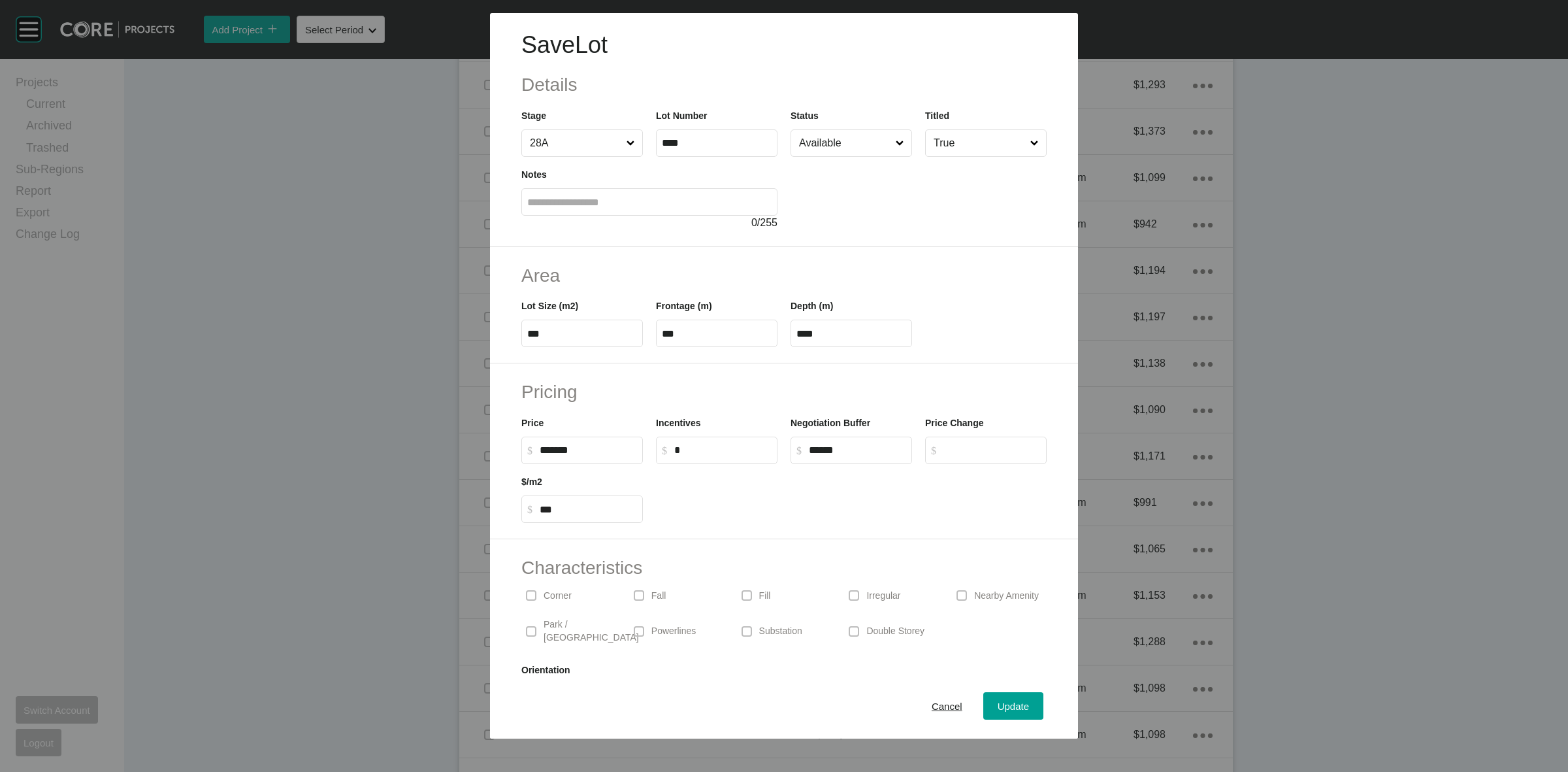
click at [739, 452] on input "*" at bounding box center [723, 450] width 97 height 11
type input "******"
type input "*"
click at [1012, 705] on span "Update" at bounding box center [1013, 706] width 32 height 11
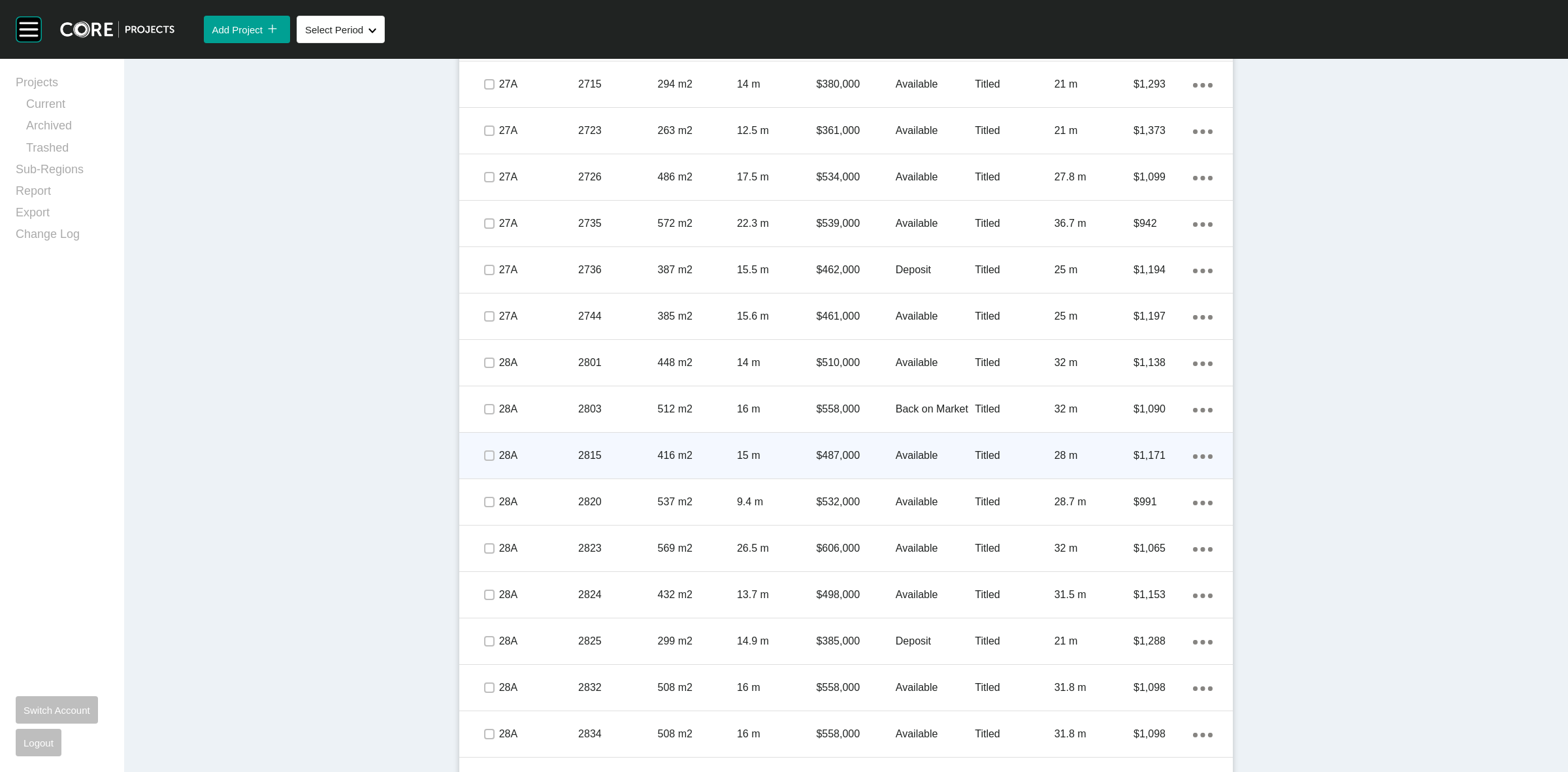
click at [658, 446] on div "416 m2" at bounding box center [697, 455] width 79 height 41
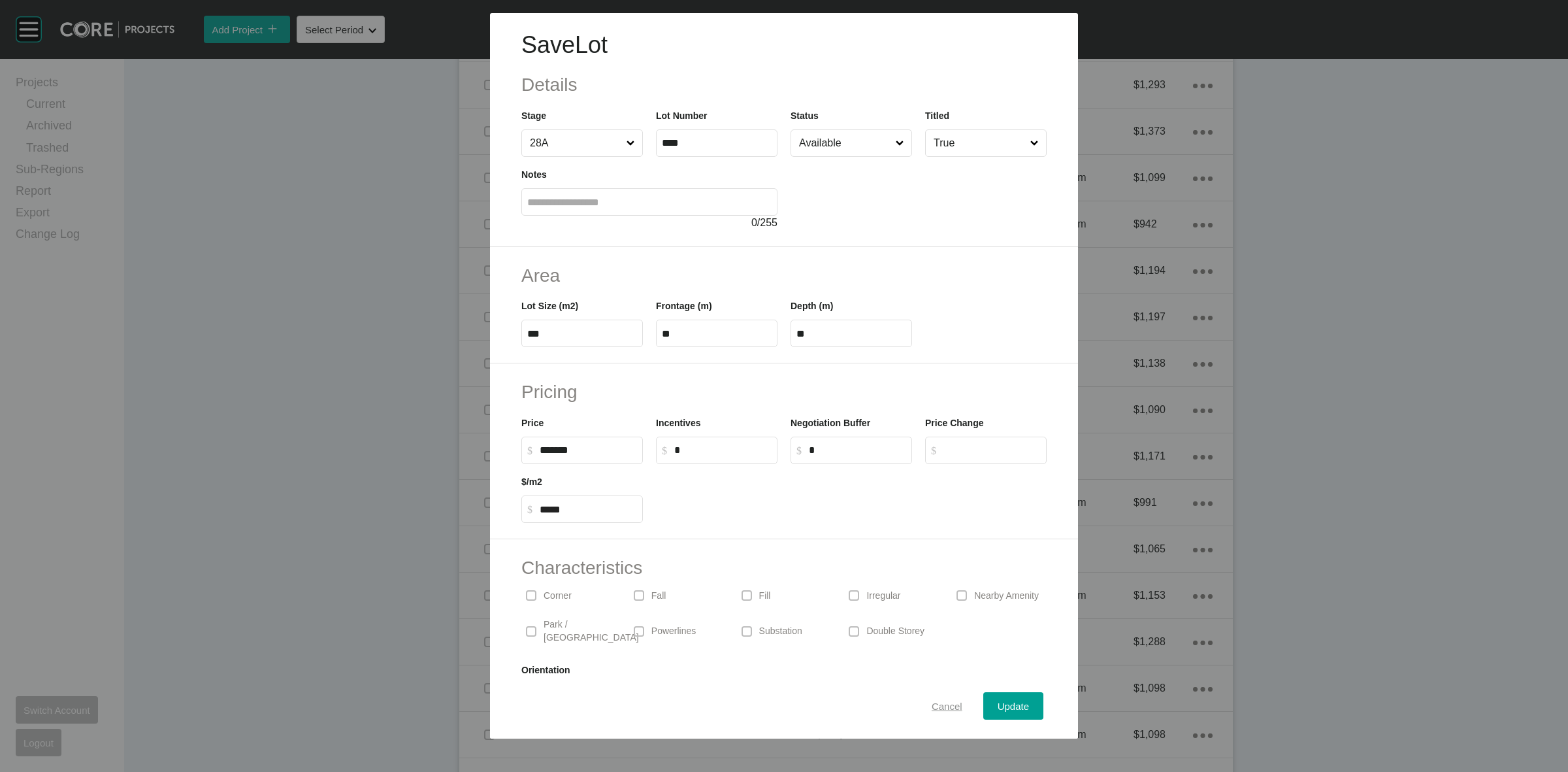
click at [932, 705] on span "Cancel" at bounding box center [947, 706] width 31 height 11
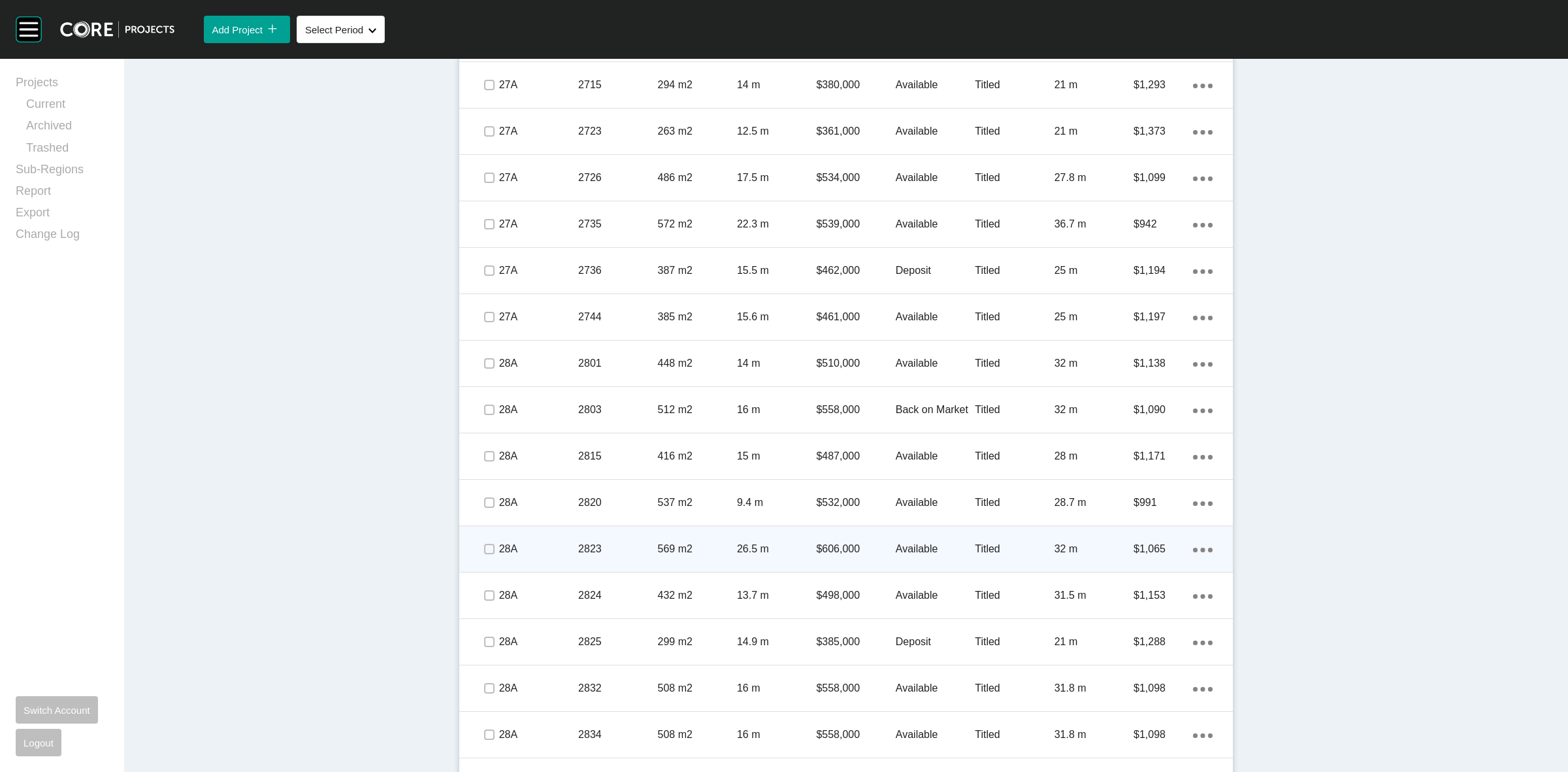
click at [616, 557] on div "2823" at bounding box center [617, 548] width 79 height 41
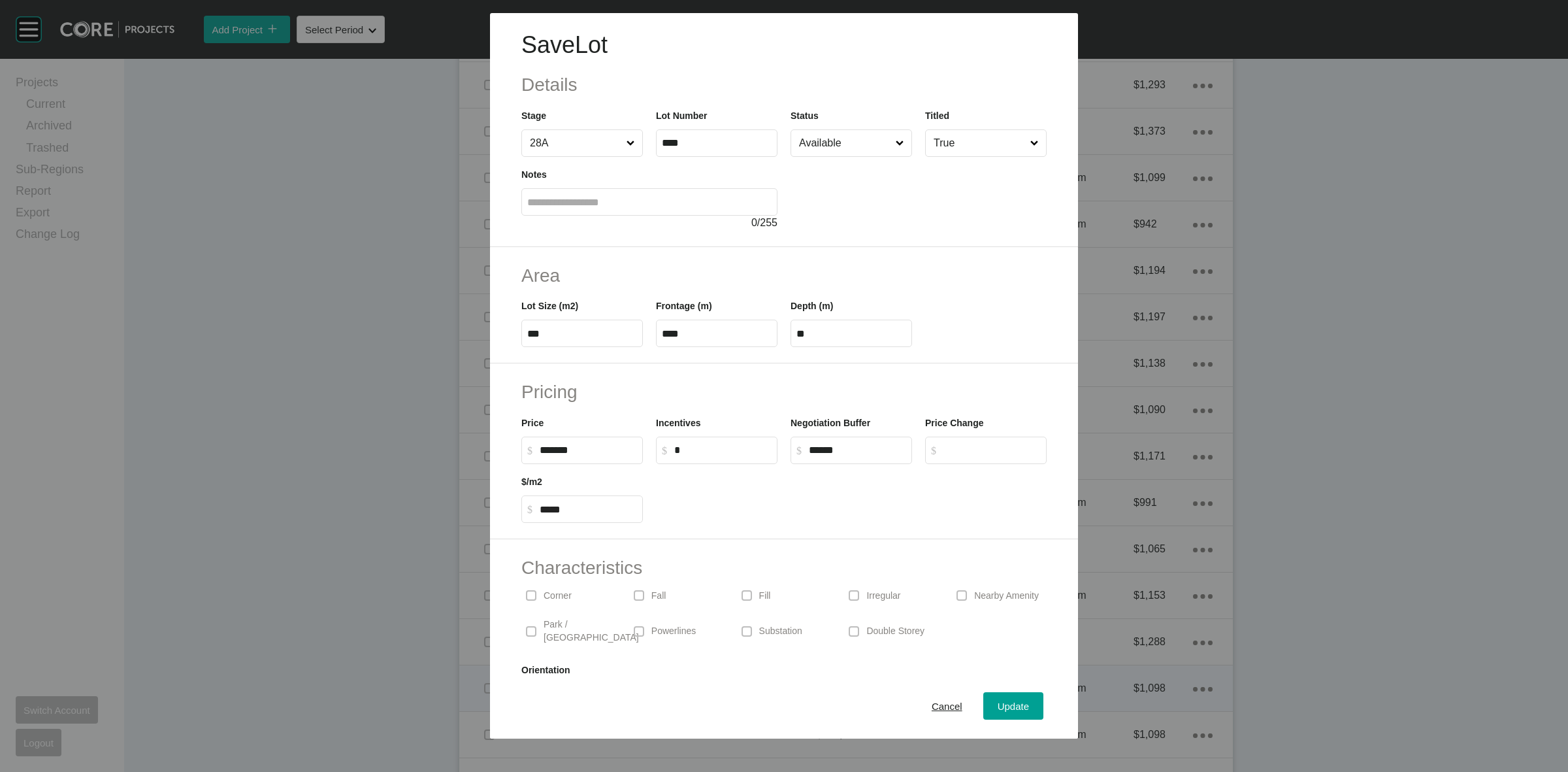
drag, startPoint x: 945, startPoint y: 704, endPoint x: 935, endPoint y: 690, distance: 17.2
click at [943, 703] on span "Cancel" at bounding box center [947, 706] width 31 height 11
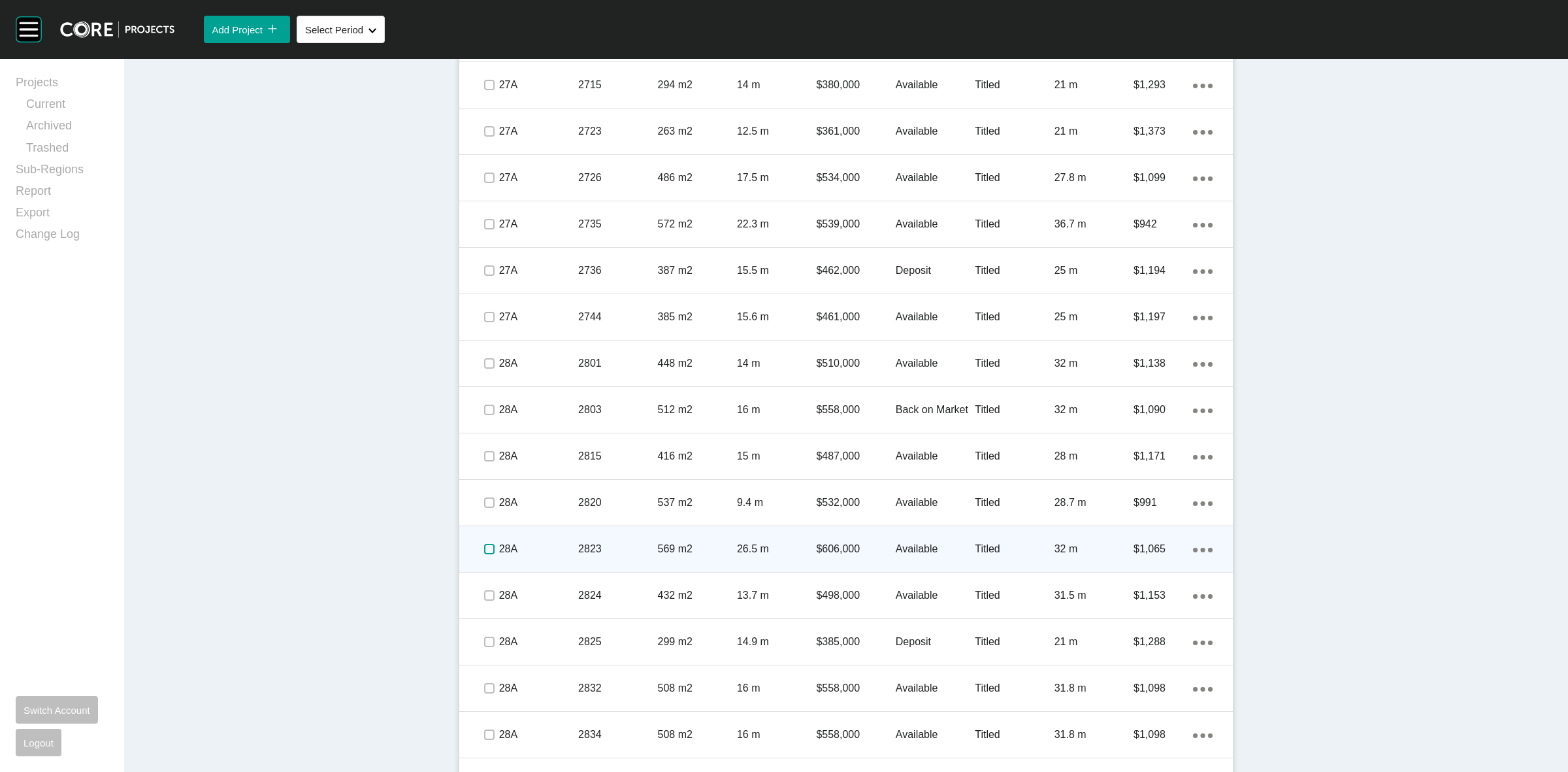
click at [484, 547] on label at bounding box center [489, 548] width 11 height 11
click at [528, 547] on p "28A" at bounding box center [538, 548] width 79 height 14
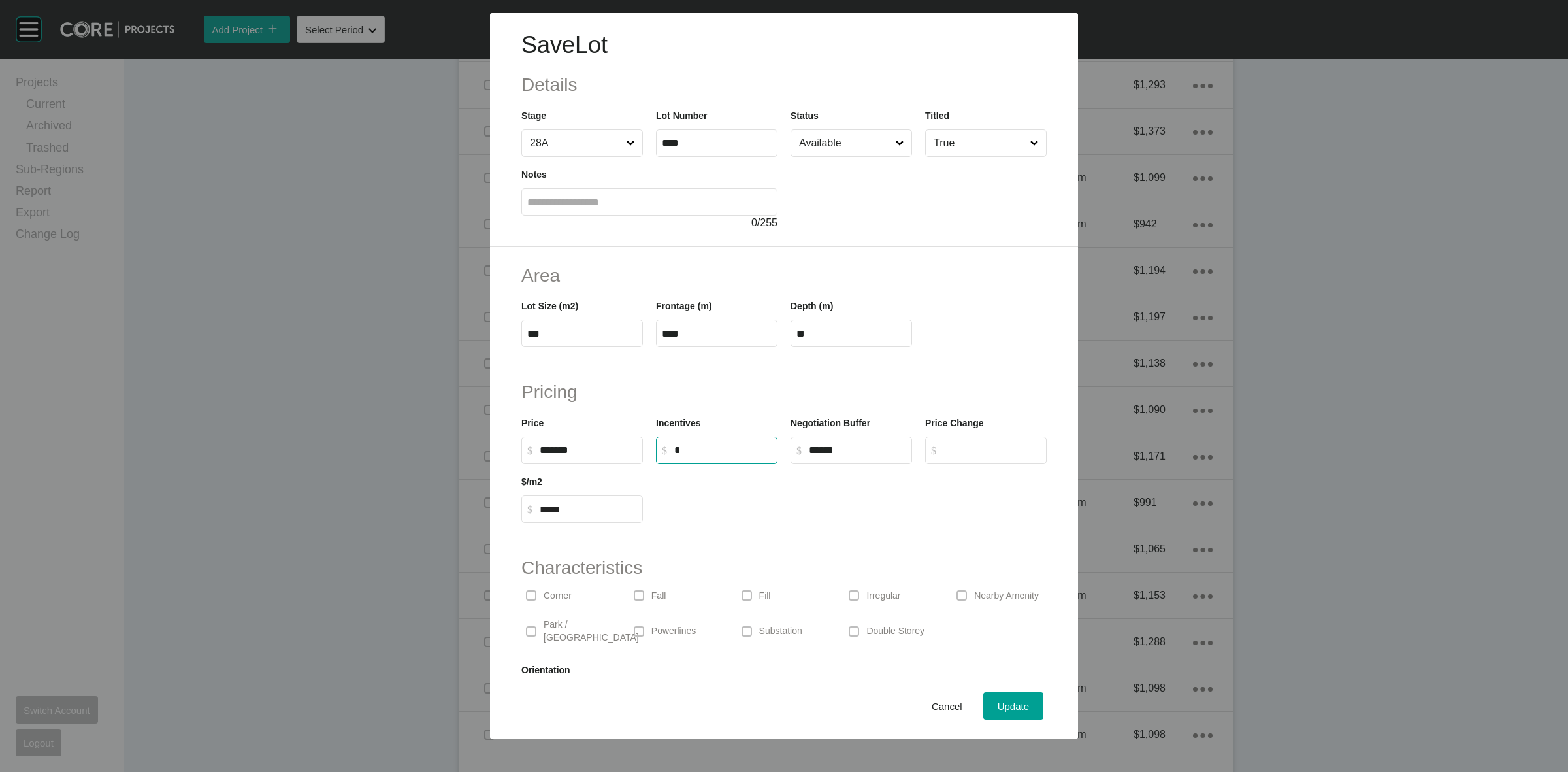
click at [687, 452] on input "*" at bounding box center [723, 450] width 97 height 11
type input "******"
type input "*"
click at [997, 707] on span "Update" at bounding box center [1013, 706] width 32 height 11
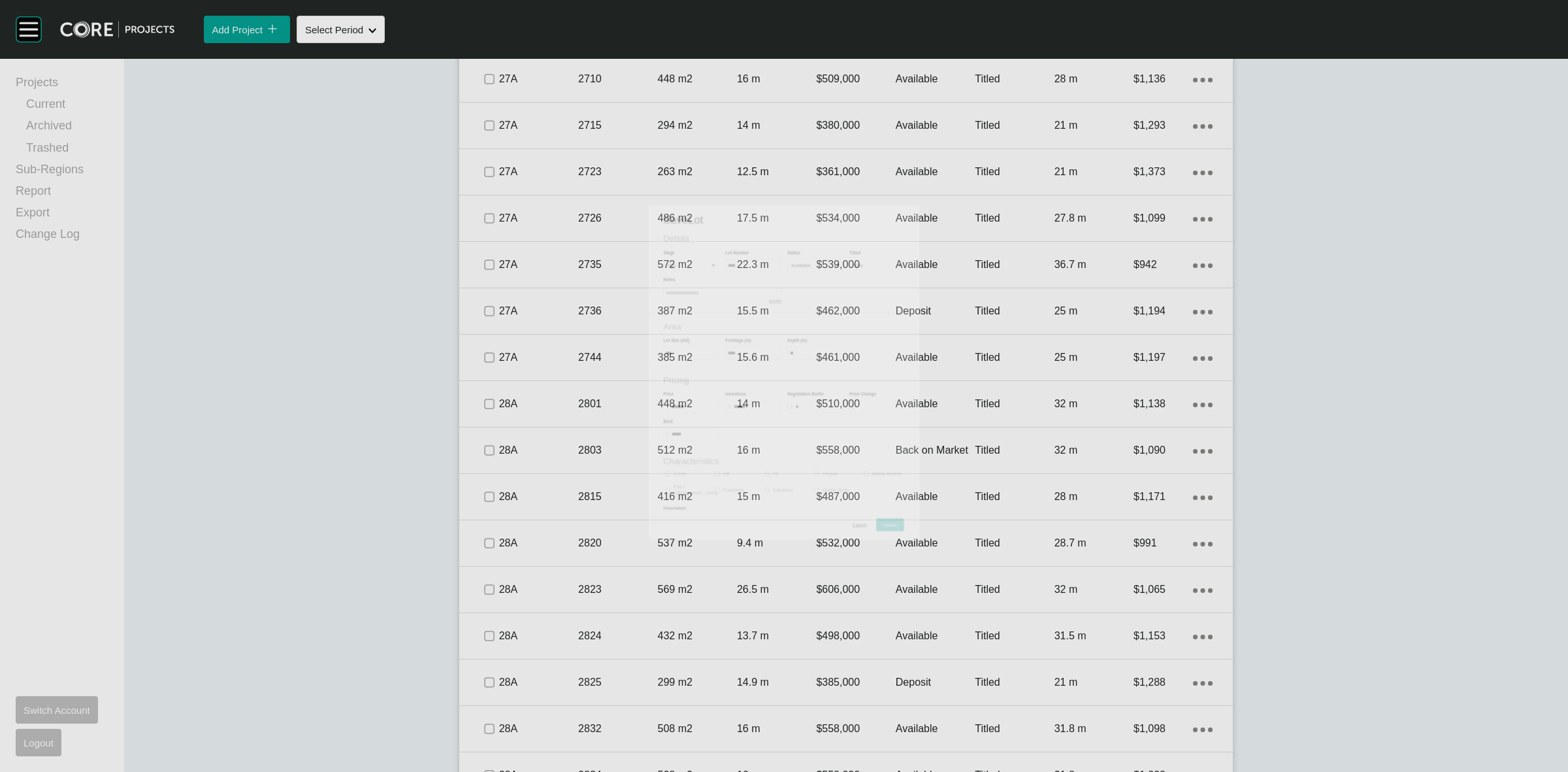
scroll to position [1631, 0]
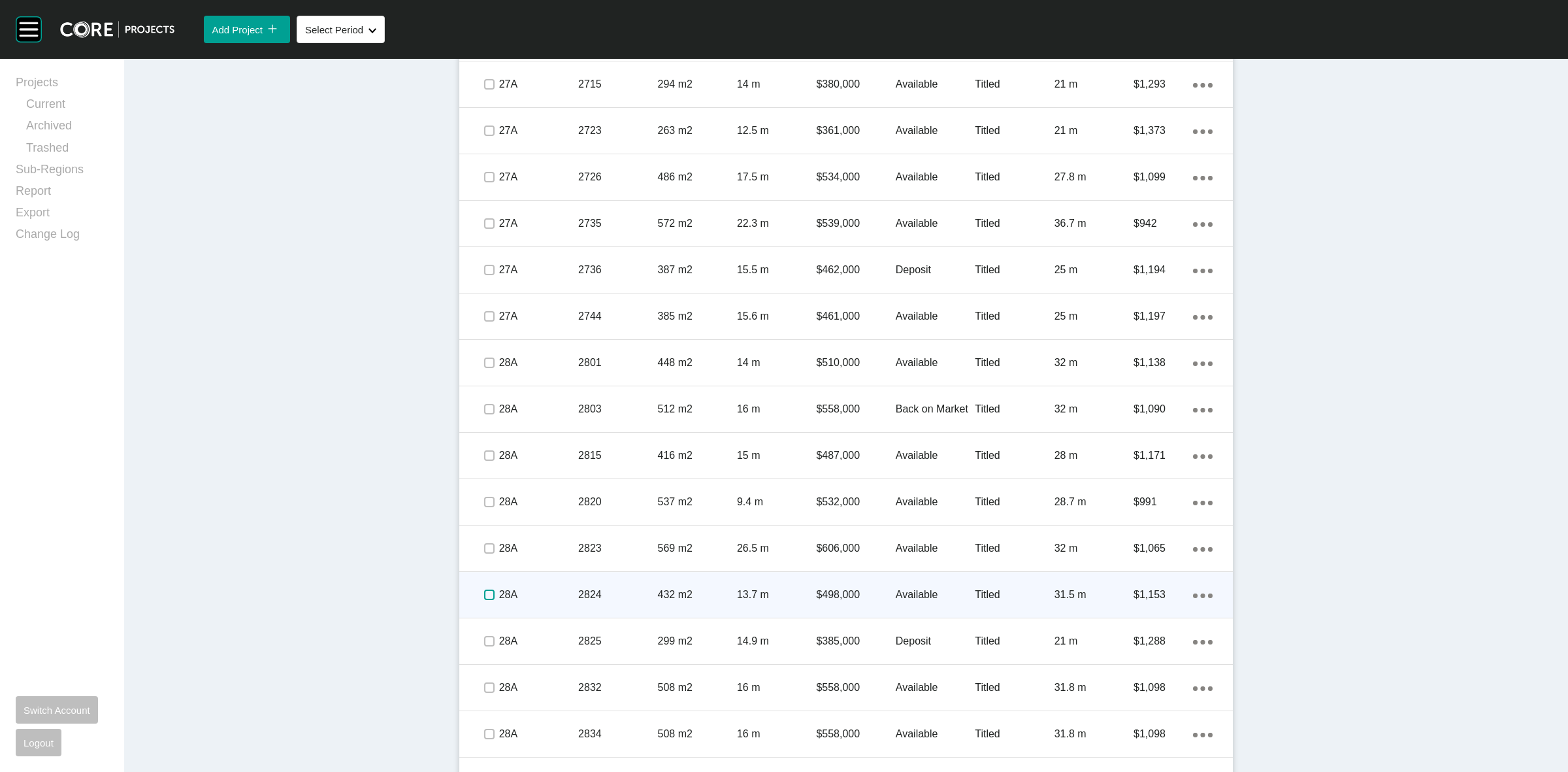
click at [484, 598] on label at bounding box center [489, 595] width 11 height 11
click at [533, 589] on p "28A" at bounding box center [538, 594] width 79 height 14
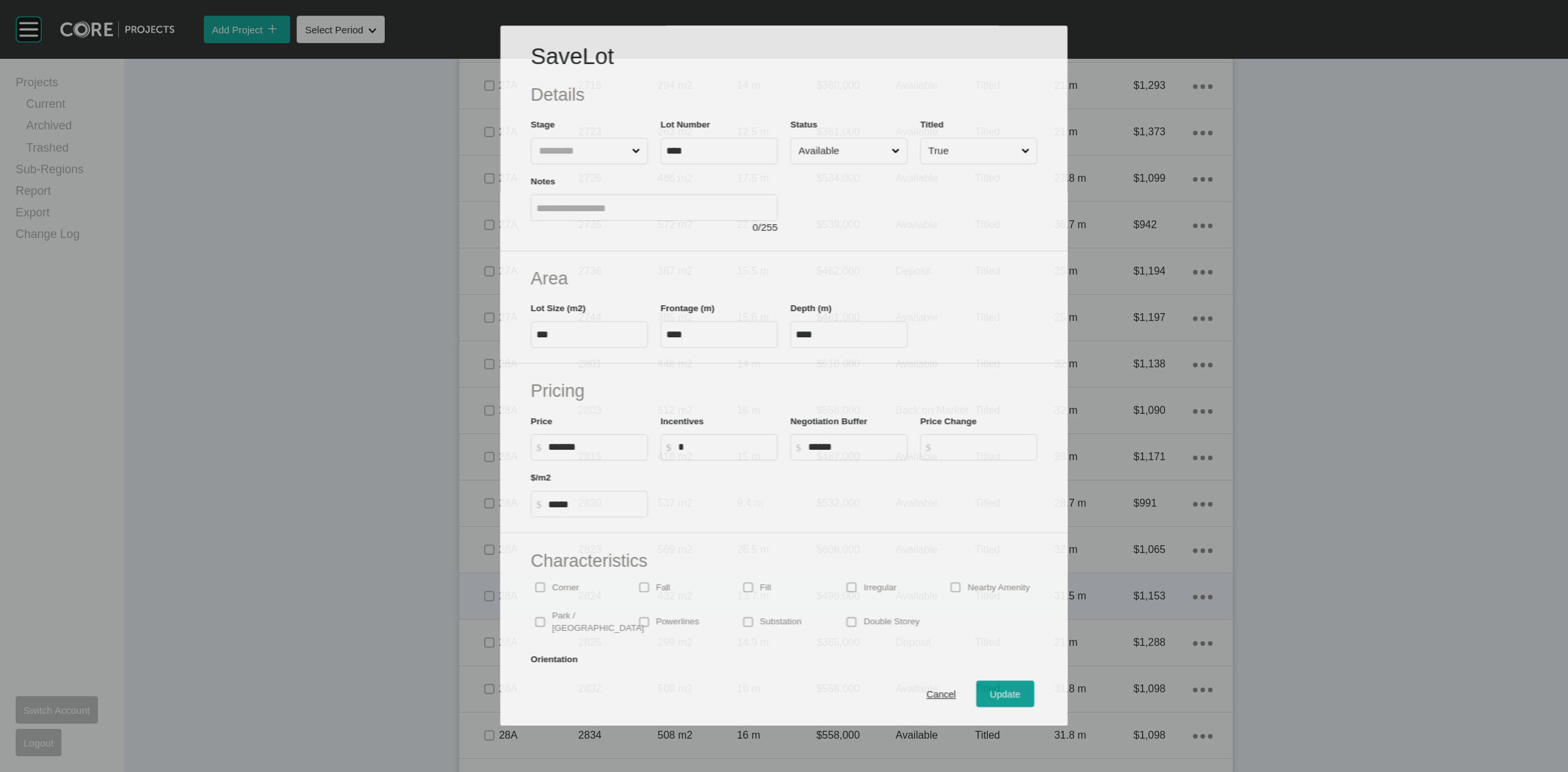
scroll to position [1590, 0]
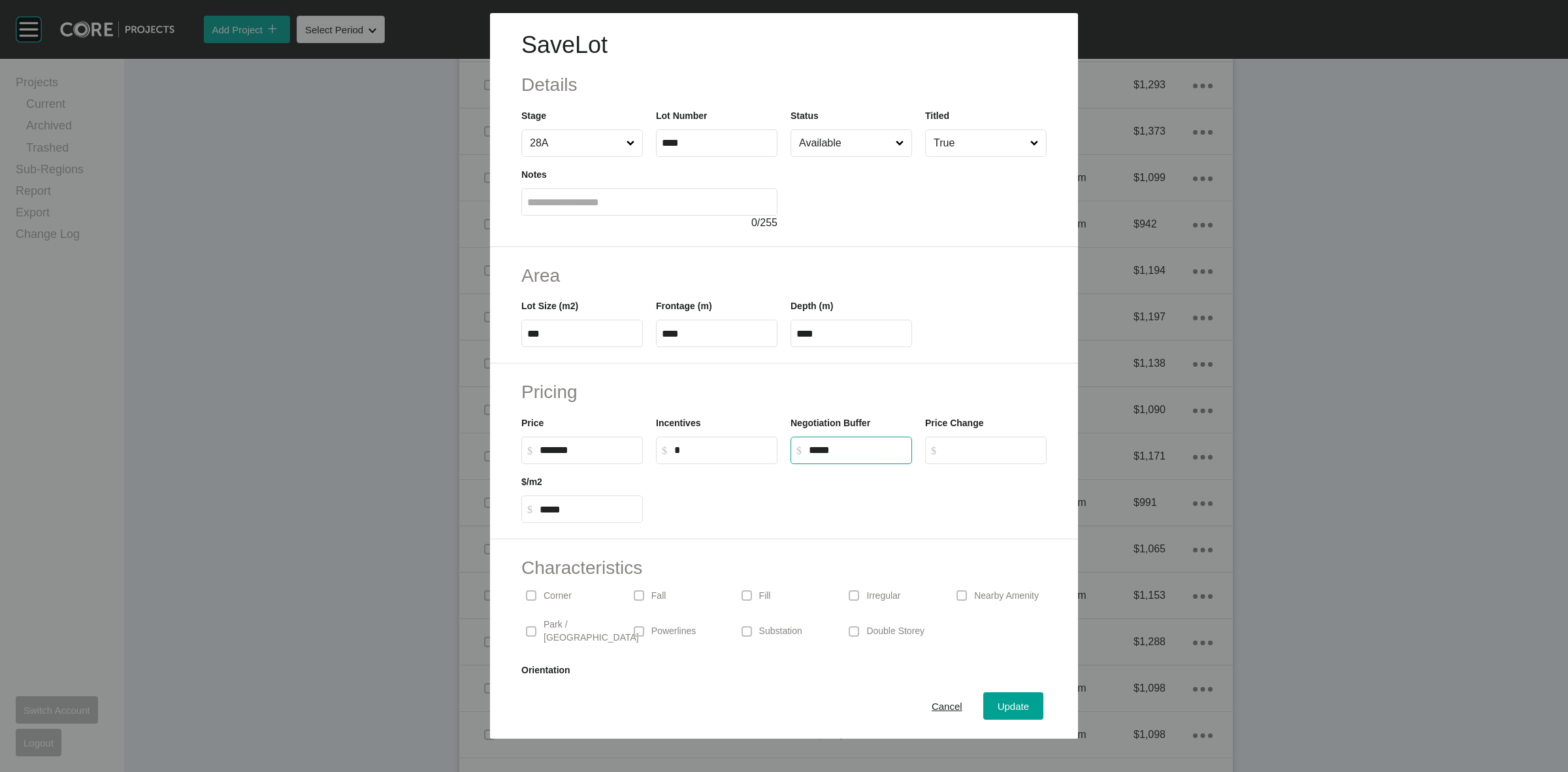
type input "*****"
drag, startPoint x: 877, startPoint y: 449, endPoint x: 732, endPoint y: 474, distance: 147.1
click at [752, 473] on div "Pricing Price $ Created with Sketch. $ ******* Incentives $ Created with Sketch…" at bounding box center [784, 451] width 588 height 176
type input "*"
click at [997, 705] on span "Update" at bounding box center [1013, 706] width 32 height 11
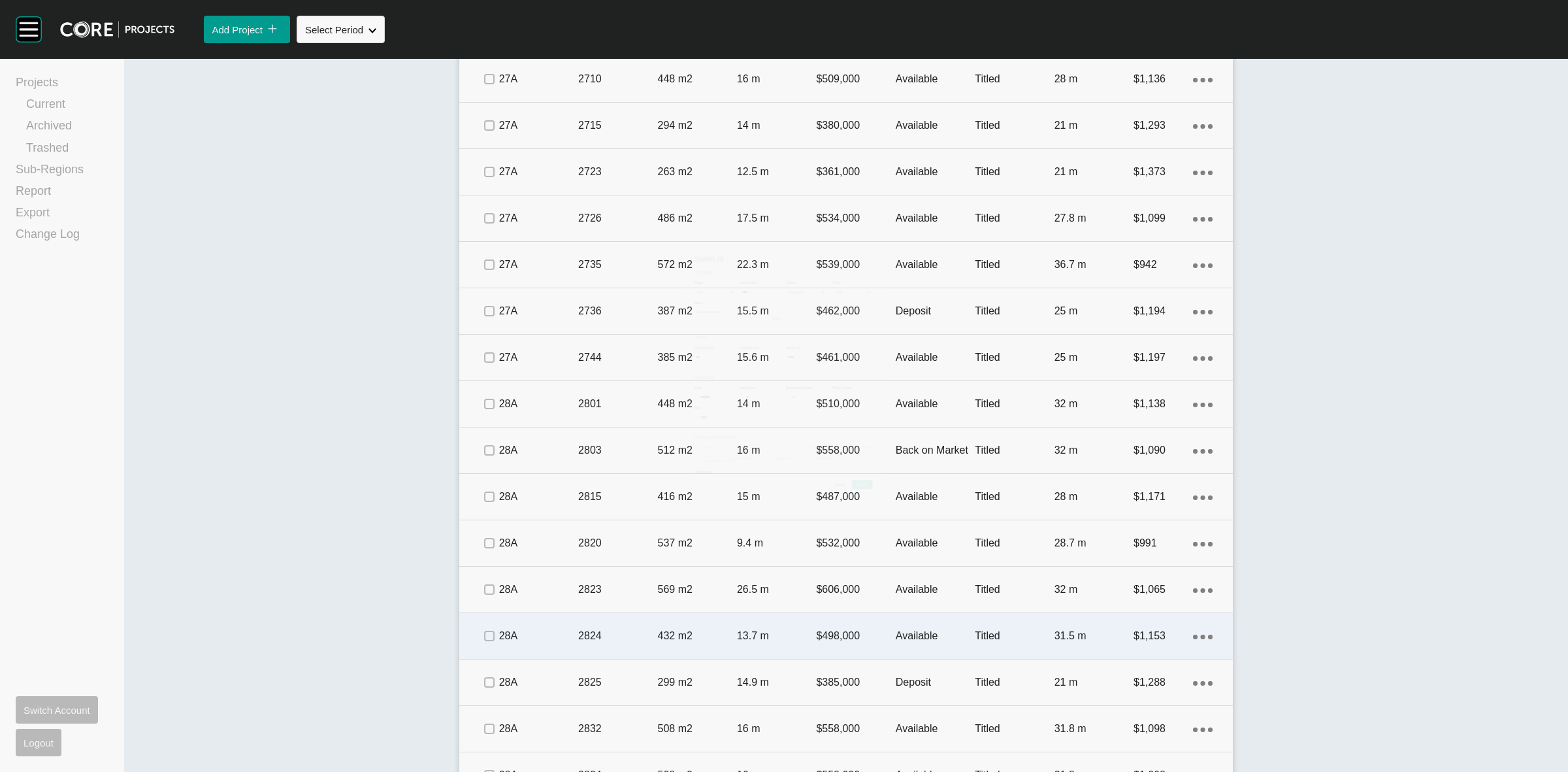
scroll to position [1631, 0]
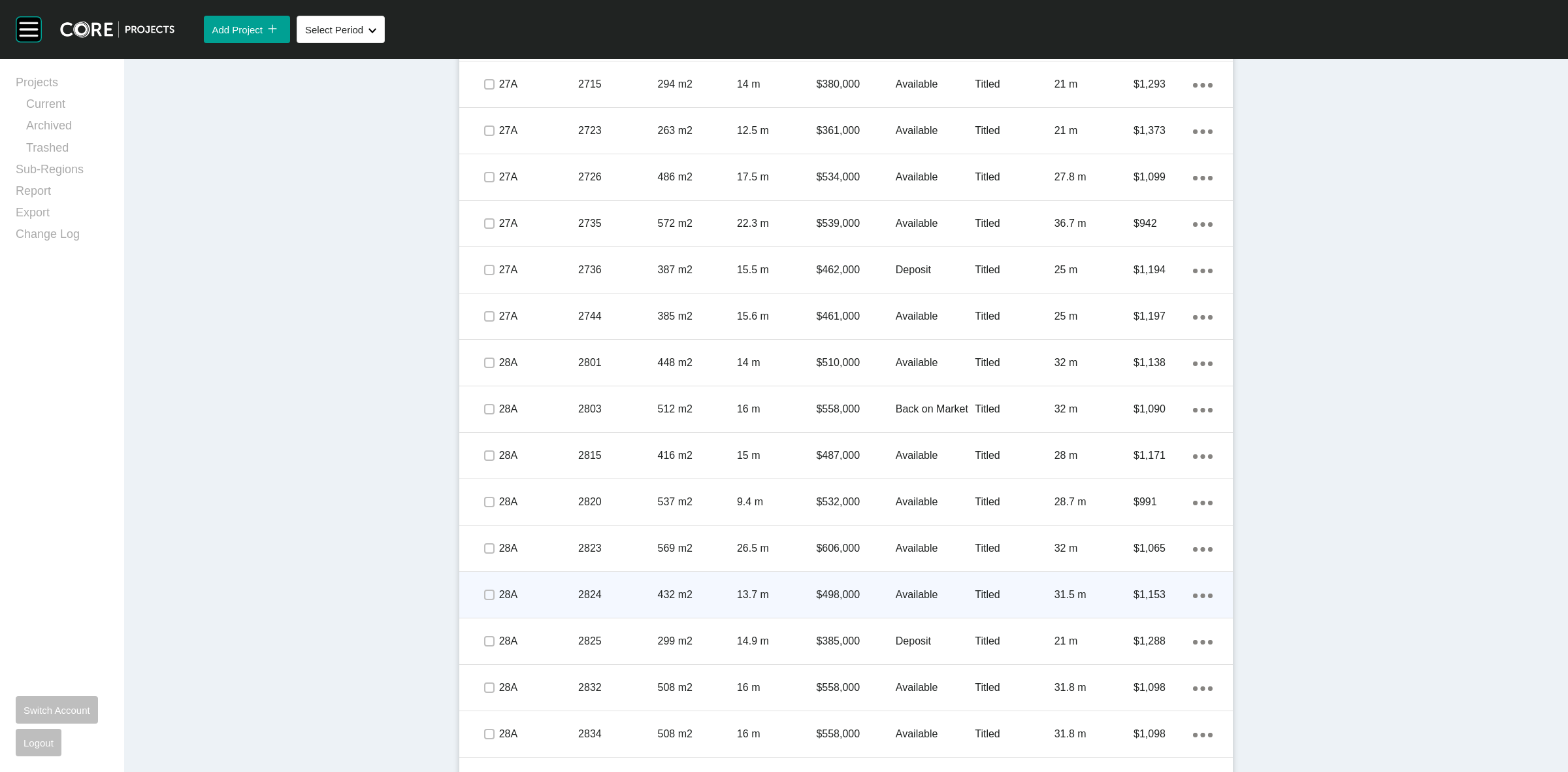
click at [639, 590] on p "2824" at bounding box center [617, 594] width 79 height 14
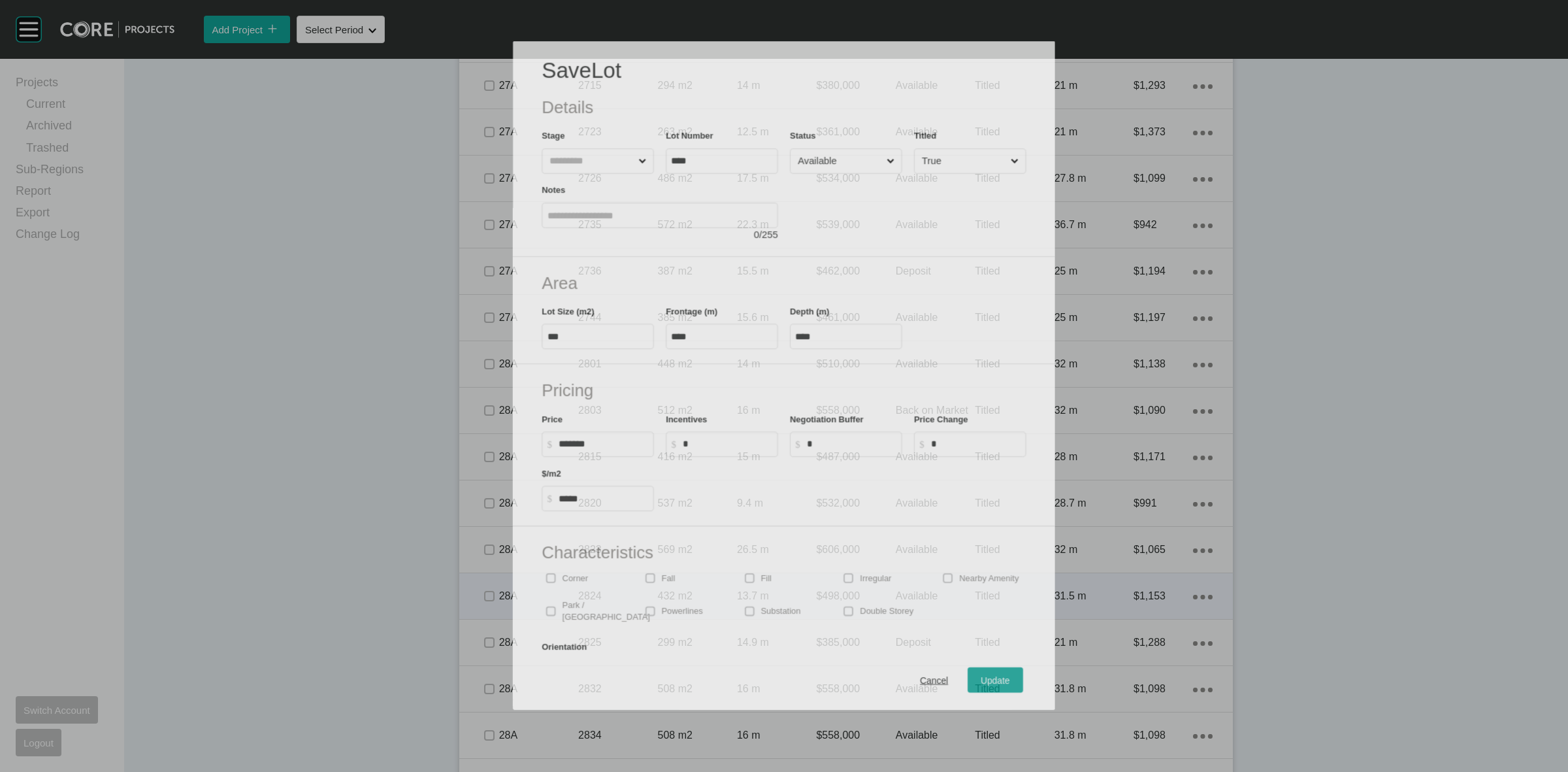
scroll to position [1590, 0]
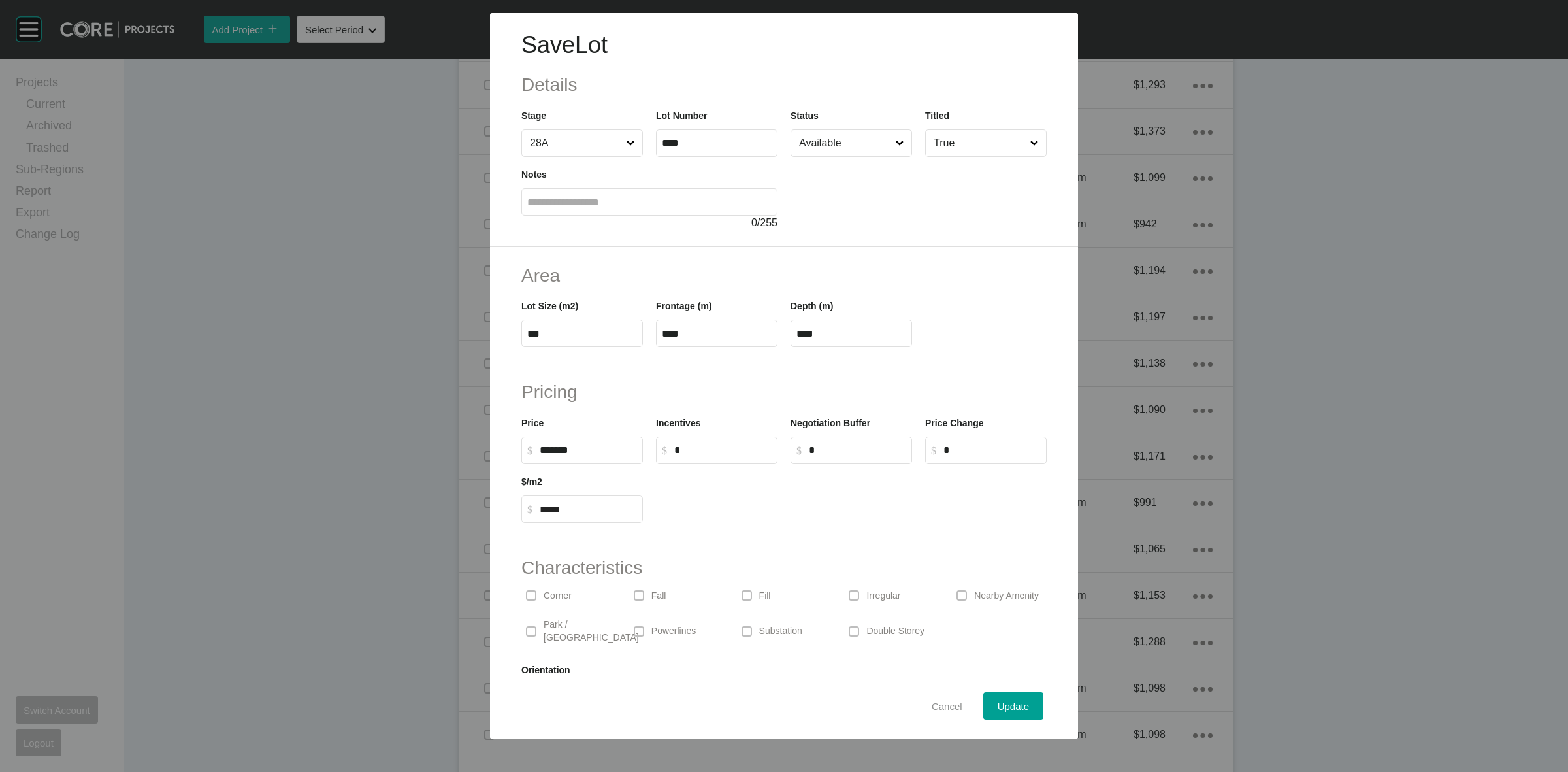
click at [932, 703] on span "Cancel" at bounding box center [947, 706] width 31 height 11
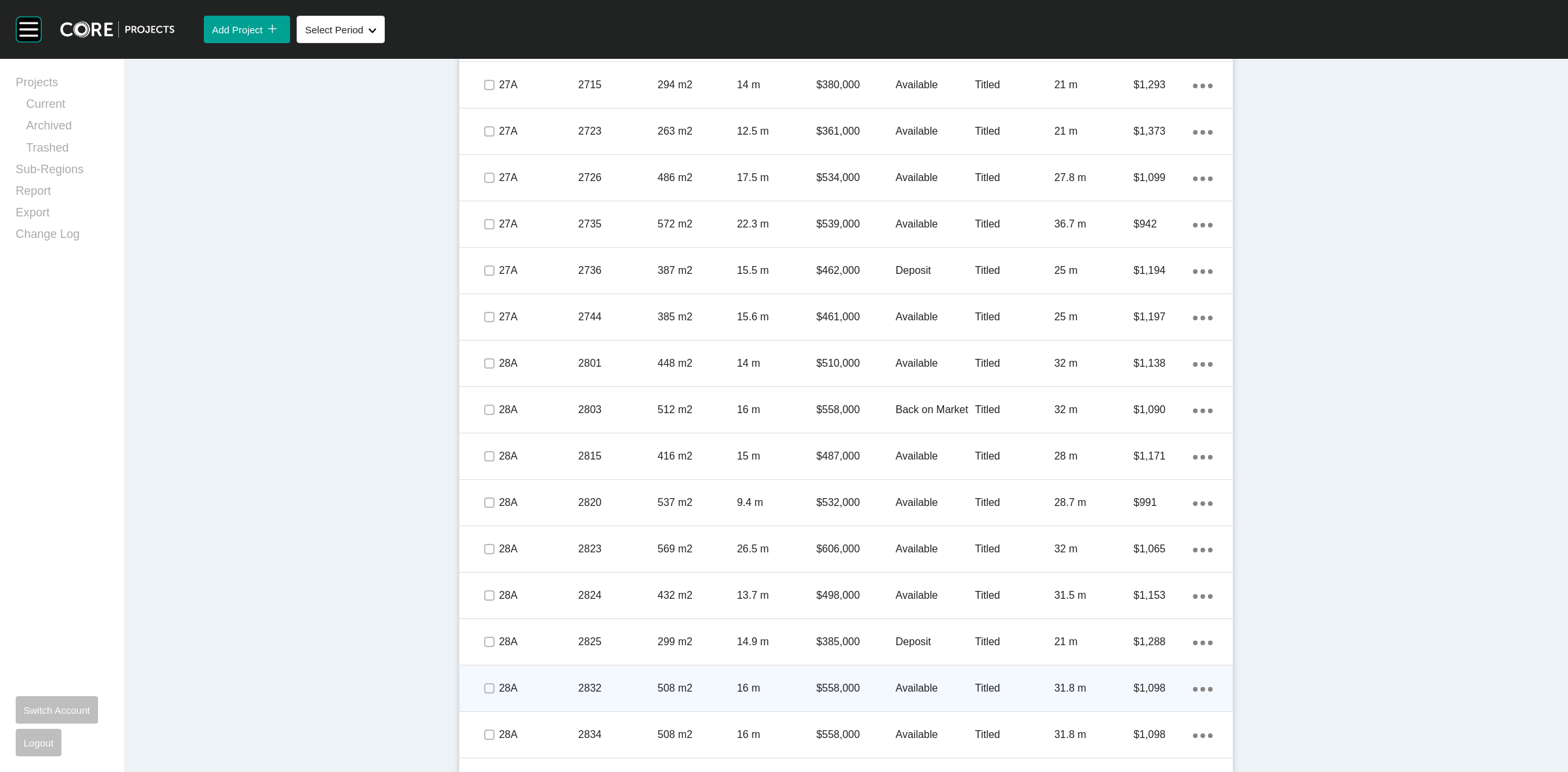
click at [638, 671] on div "2832" at bounding box center [617, 688] width 79 height 41
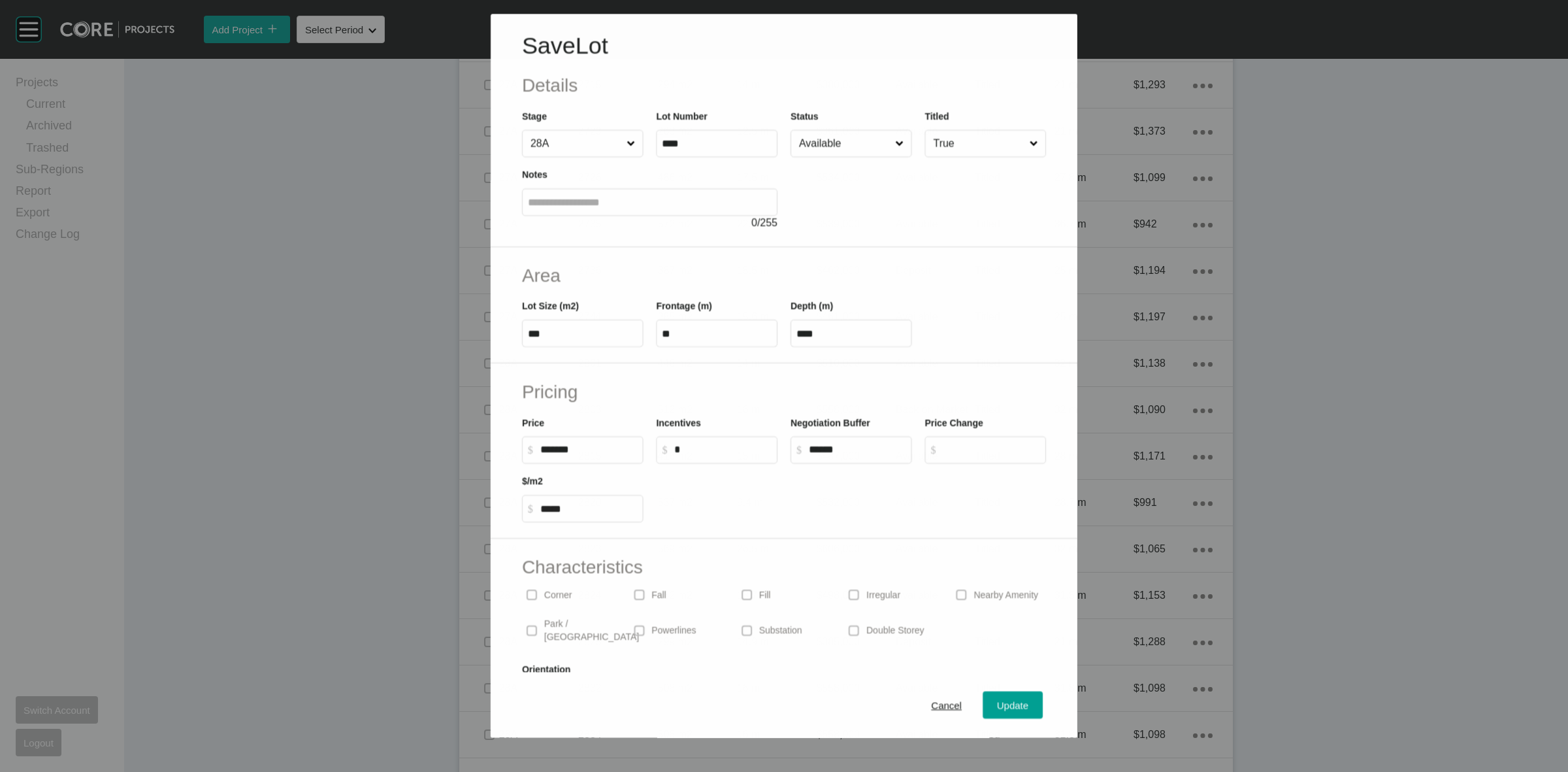
type input "*****"
drag, startPoint x: 861, startPoint y: 452, endPoint x: 666, endPoint y: 469, distance: 195.7
click at [694, 468] on div "Pricing Price $ Created with Sketch. $ ******* Incentives $ Created with Sketch…" at bounding box center [784, 451] width 588 height 176
type input "*"
click at [1012, 706] on span "Update" at bounding box center [1013, 706] width 32 height 11
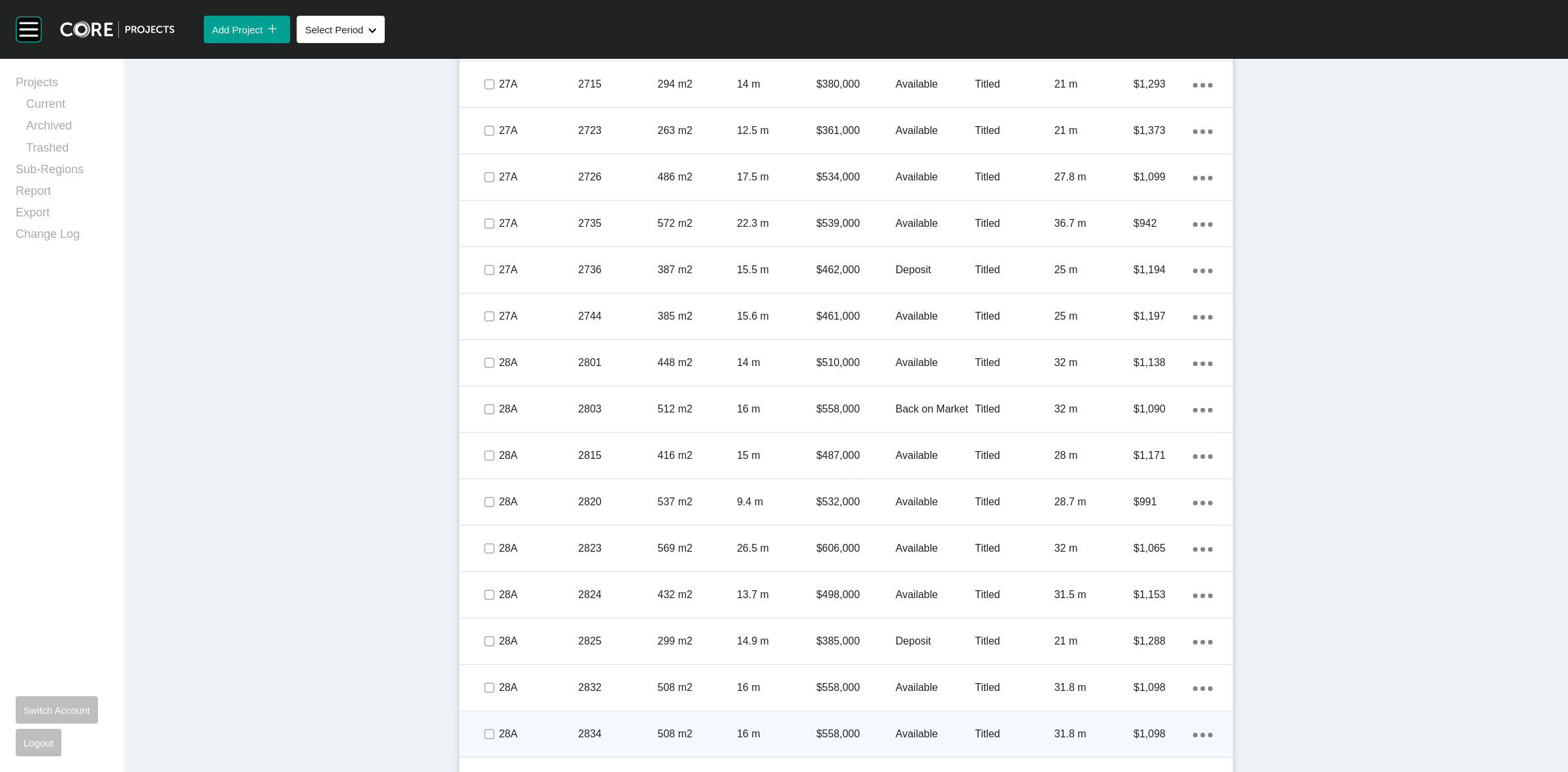
click at [635, 727] on p "2834" at bounding box center [617, 734] width 79 height 14
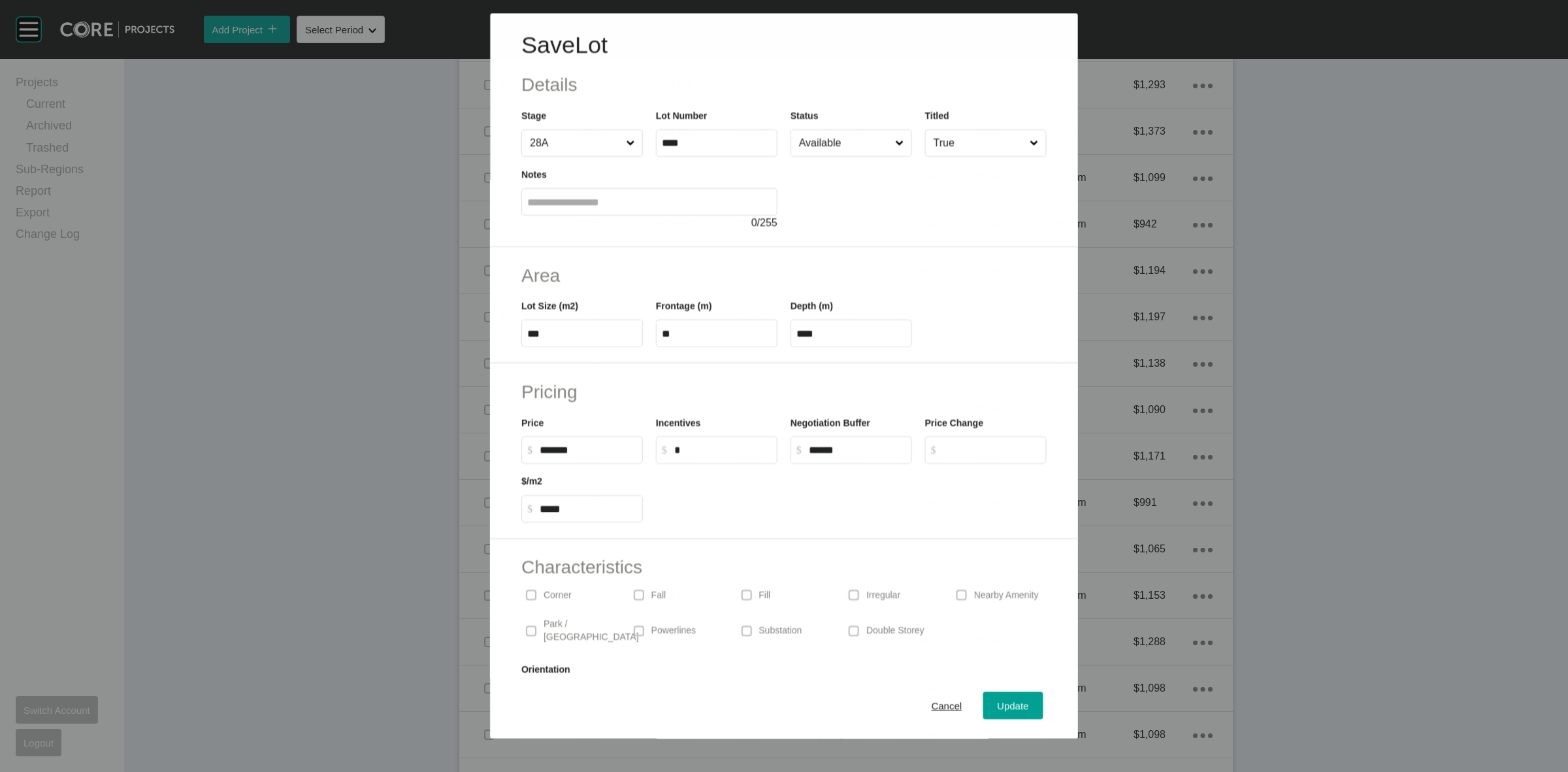
type input "*****"
drag, startPoint x: 854, startPoint y: 449, endPoint x: 709, endPoint y: 458, distance: 145.3
click at [709, 458] on div "Price $ Created with Sketch. $ ******* Incentives $ Created with Sketch. $ * Ne…" at bounding box center [783, 434] width 537 height 59
type input "*"
click at [1014, 706] on span "Update" at bounding box center [1013, 706] width 32 height 11
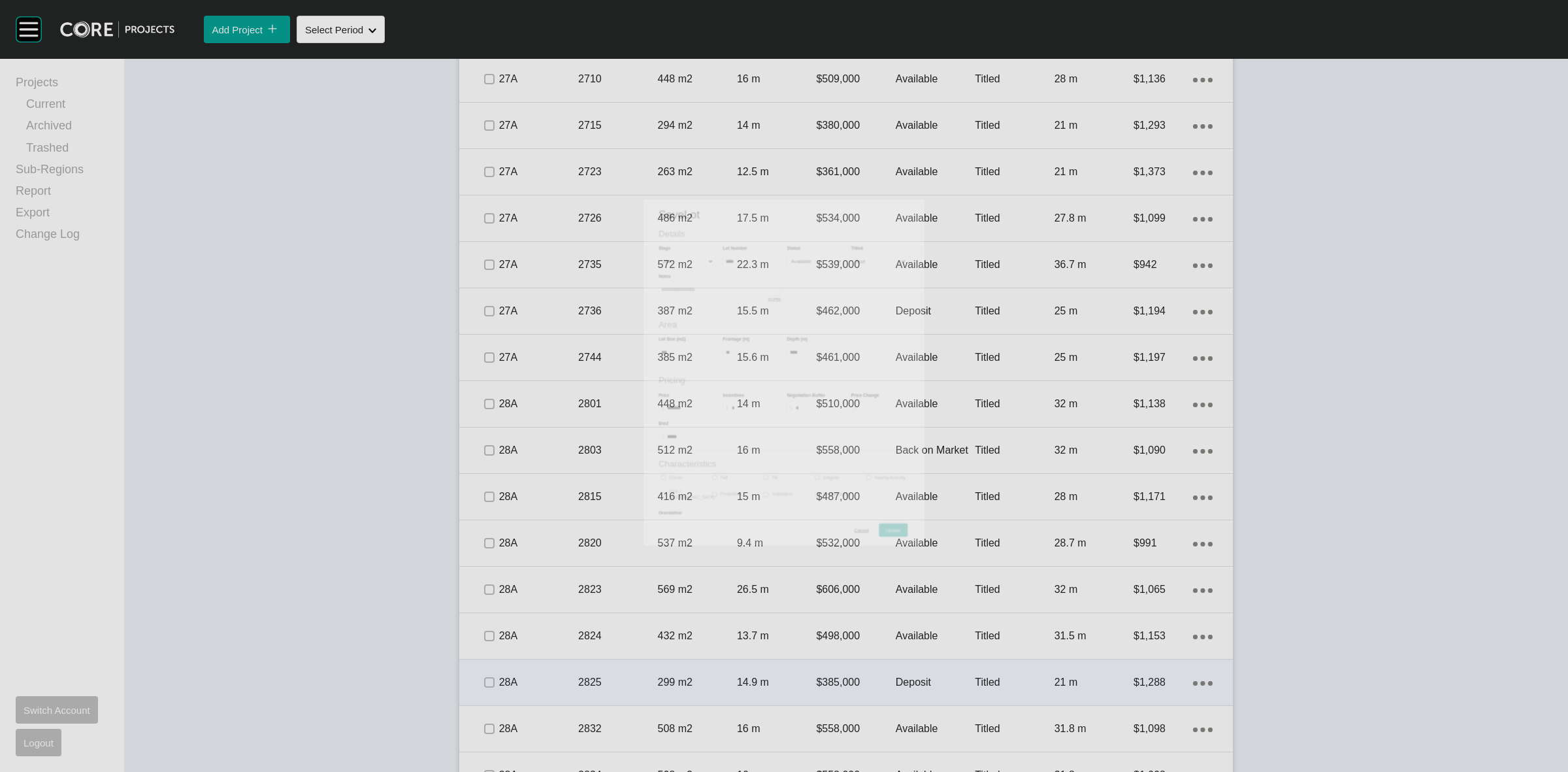
scroll to position [1631, 0]
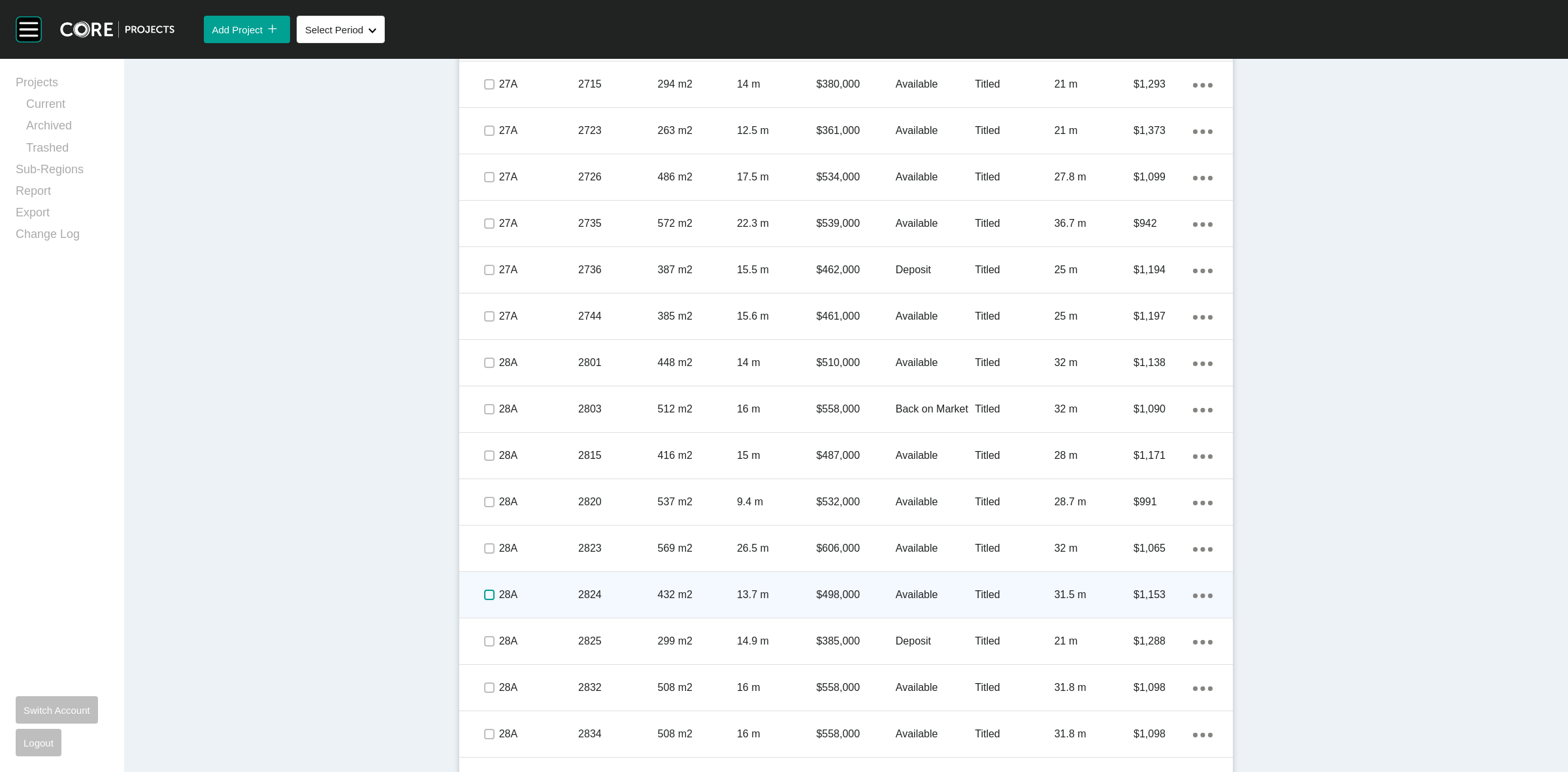
drag, startPoint x: 481, startPoint y: 599, endPoint x: 508, endPoint y: 578, distance: 34.2
click at [484, 599] on label at bounding box center [489, 595] width 11 height 11
click at [618, 602] on p "2824" at bounding box center [617, 594] width 79 height 14
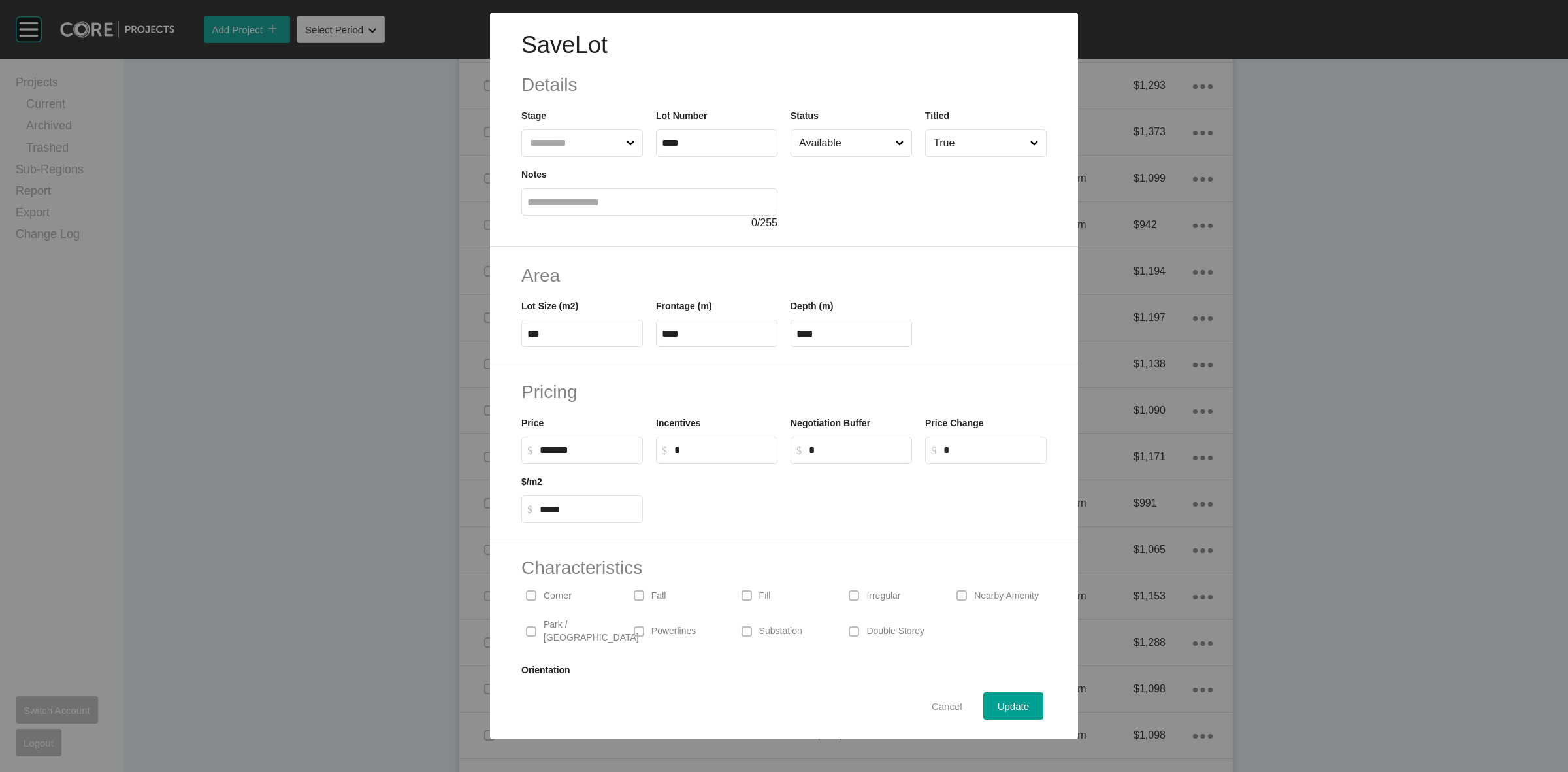
scroll to position [1590, 0]
click at [932, 708] on span "Cancel" at bounding box center [947, 706] width 31 height 11
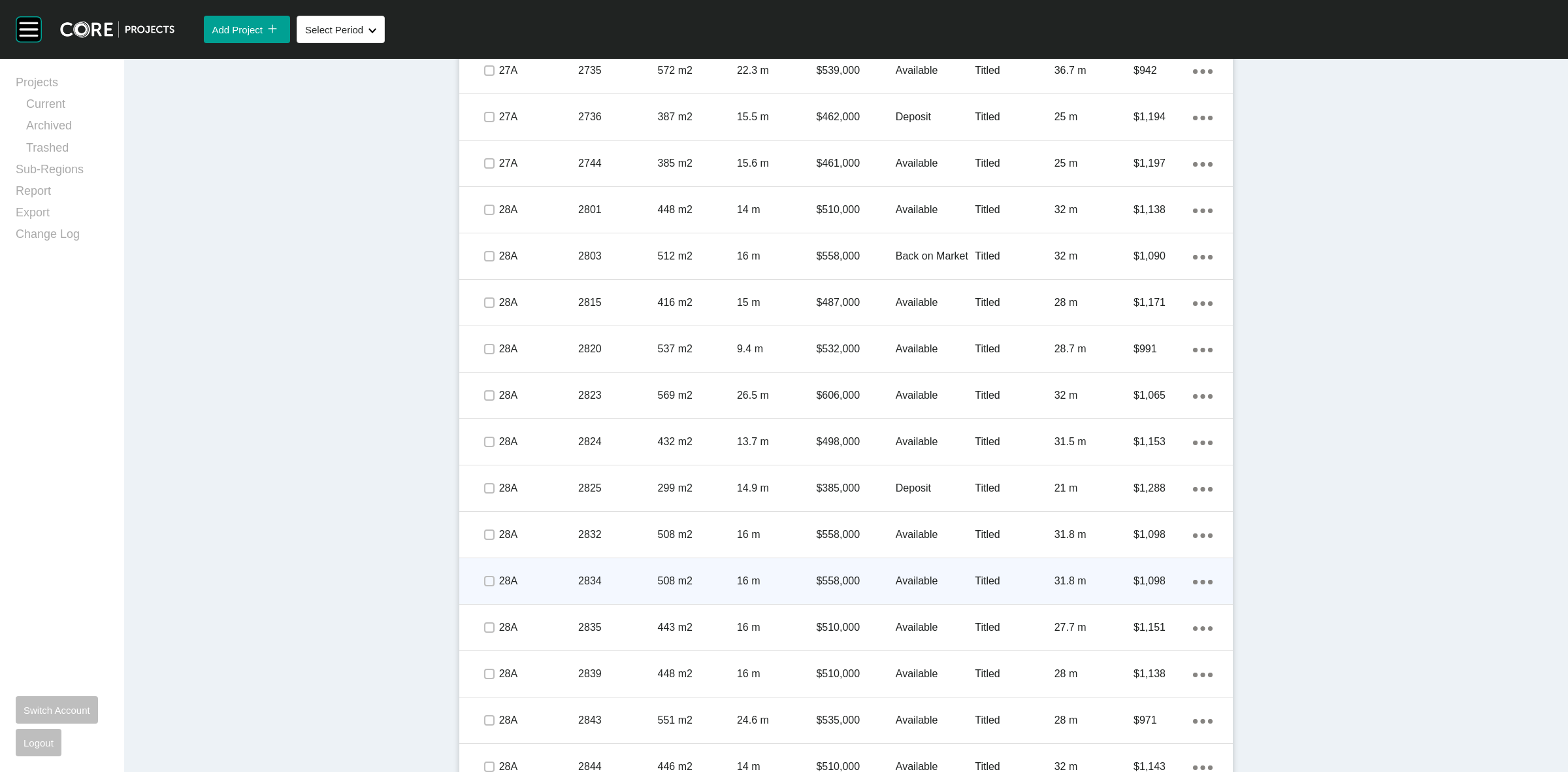
scroll to position [1753, 0]
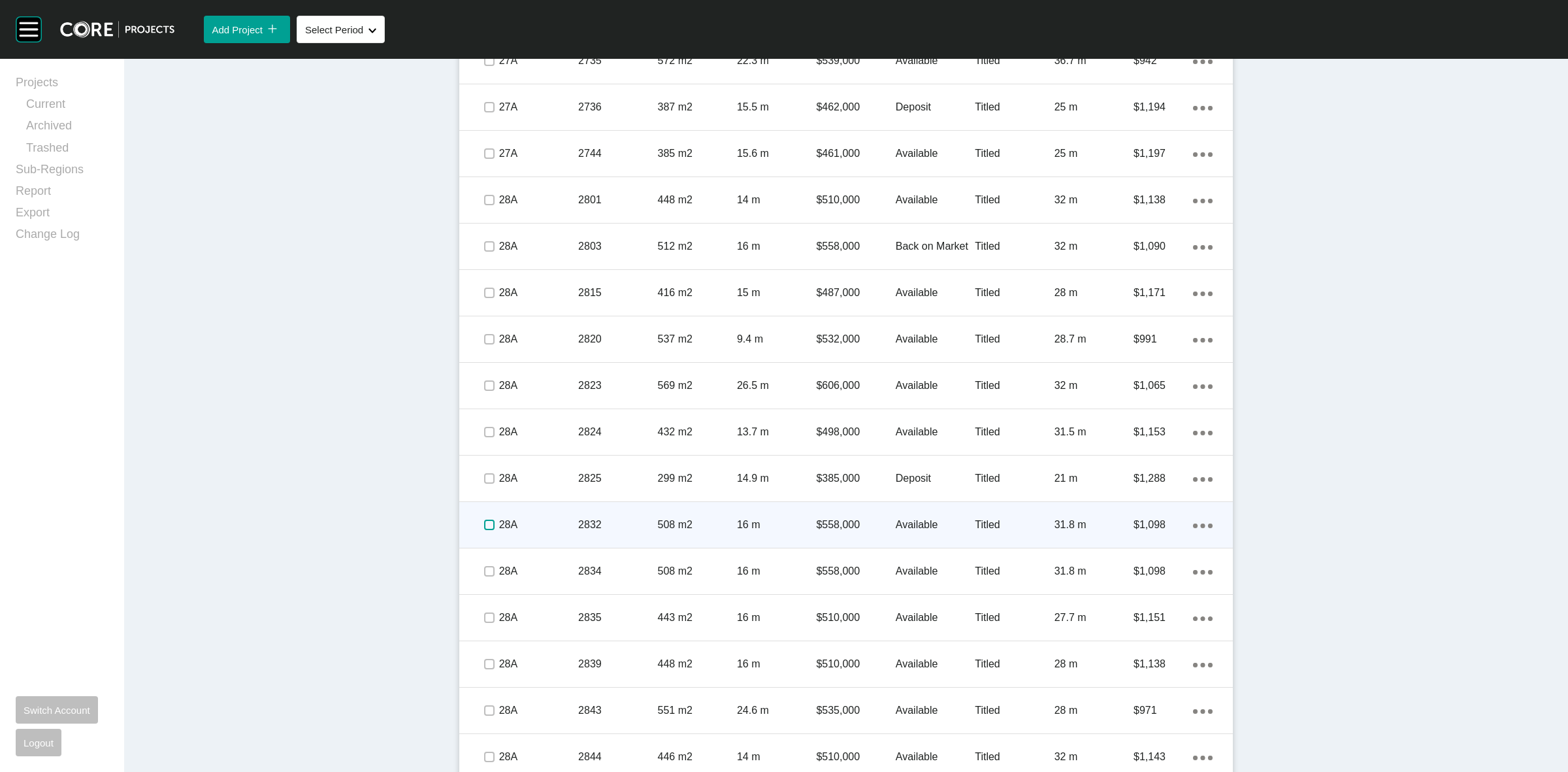
drag, startPoint x: 478, startPoint y: 527, endPoint x: 565, endPoint y: 524, distance: 87.1
click at [484, 527] on label at bounding box center [489, 524] width 11 height 11
click at [566, 524] on p "28A" at bounding box center [538, 524] width 79 height 14
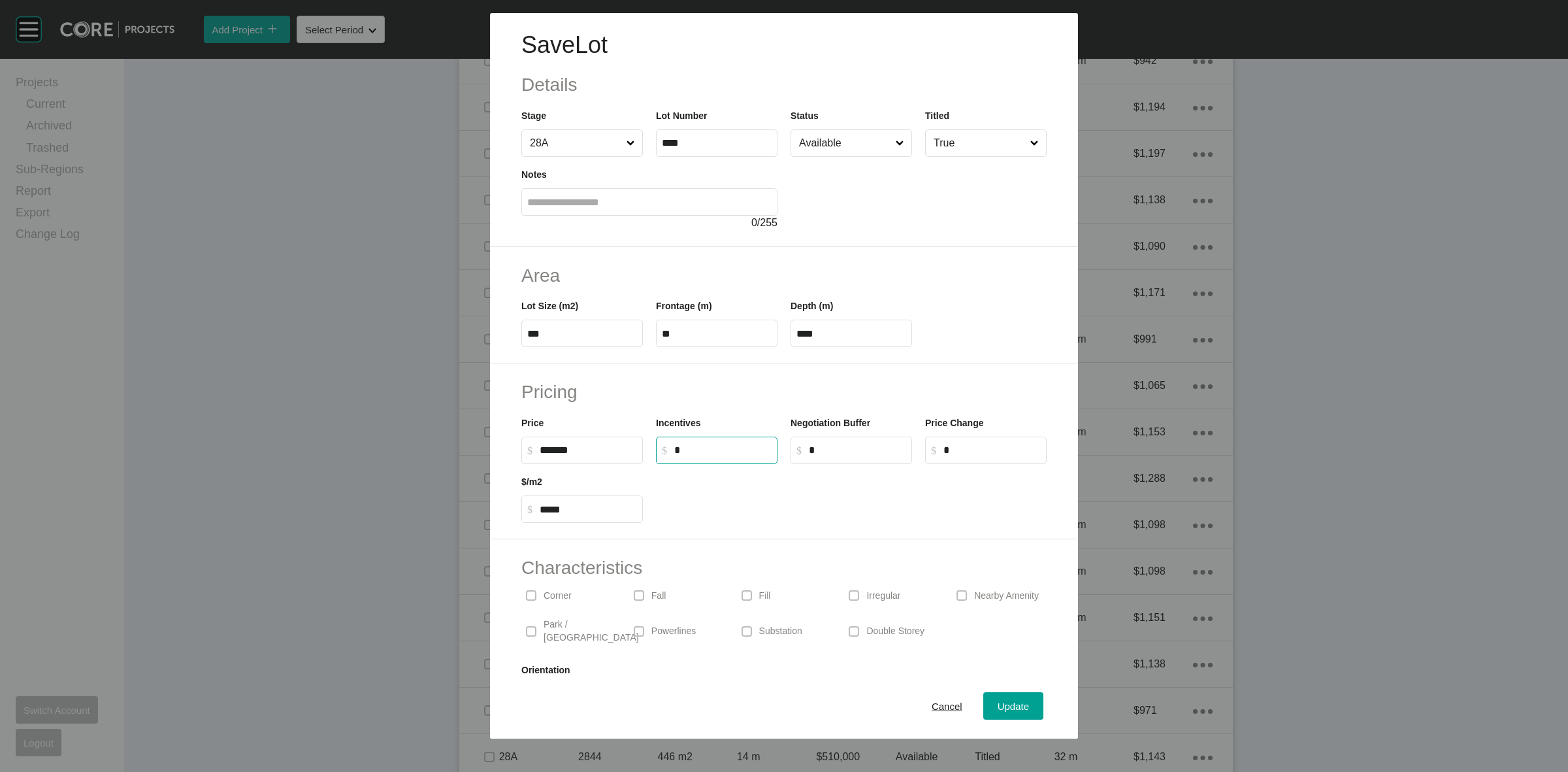
click at [719, 445] on input "*" at bounding box center [723, 450] width 97 height 11
type input "******"
click at [738, 394] on h2 "Pricing" at bounding box center [784, 391] width 525 height 26
click at [994, 700] on div "Update" at bounding box center [1013, 706] width 38 height 17
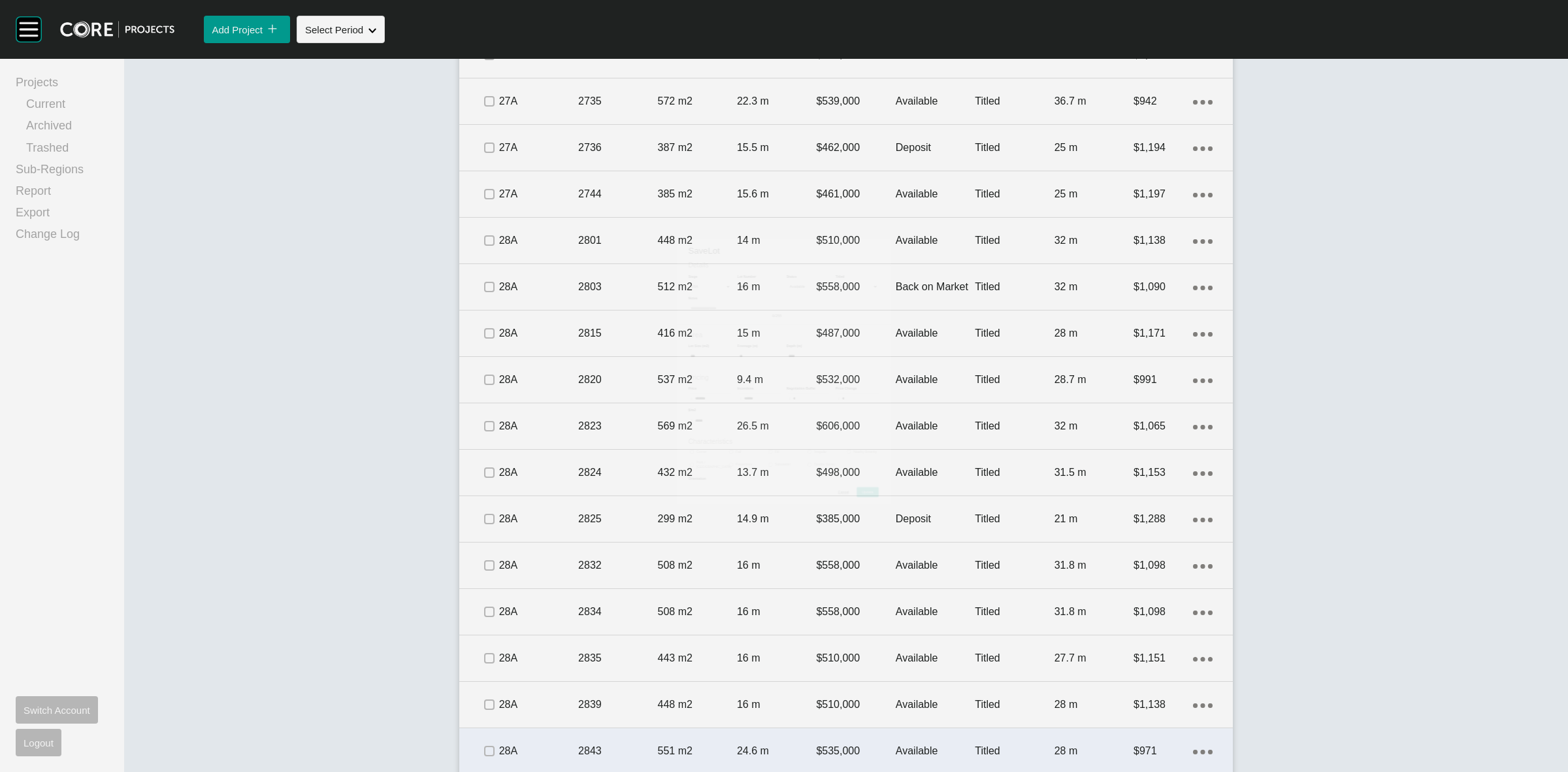
scroll to position [1794, 0]
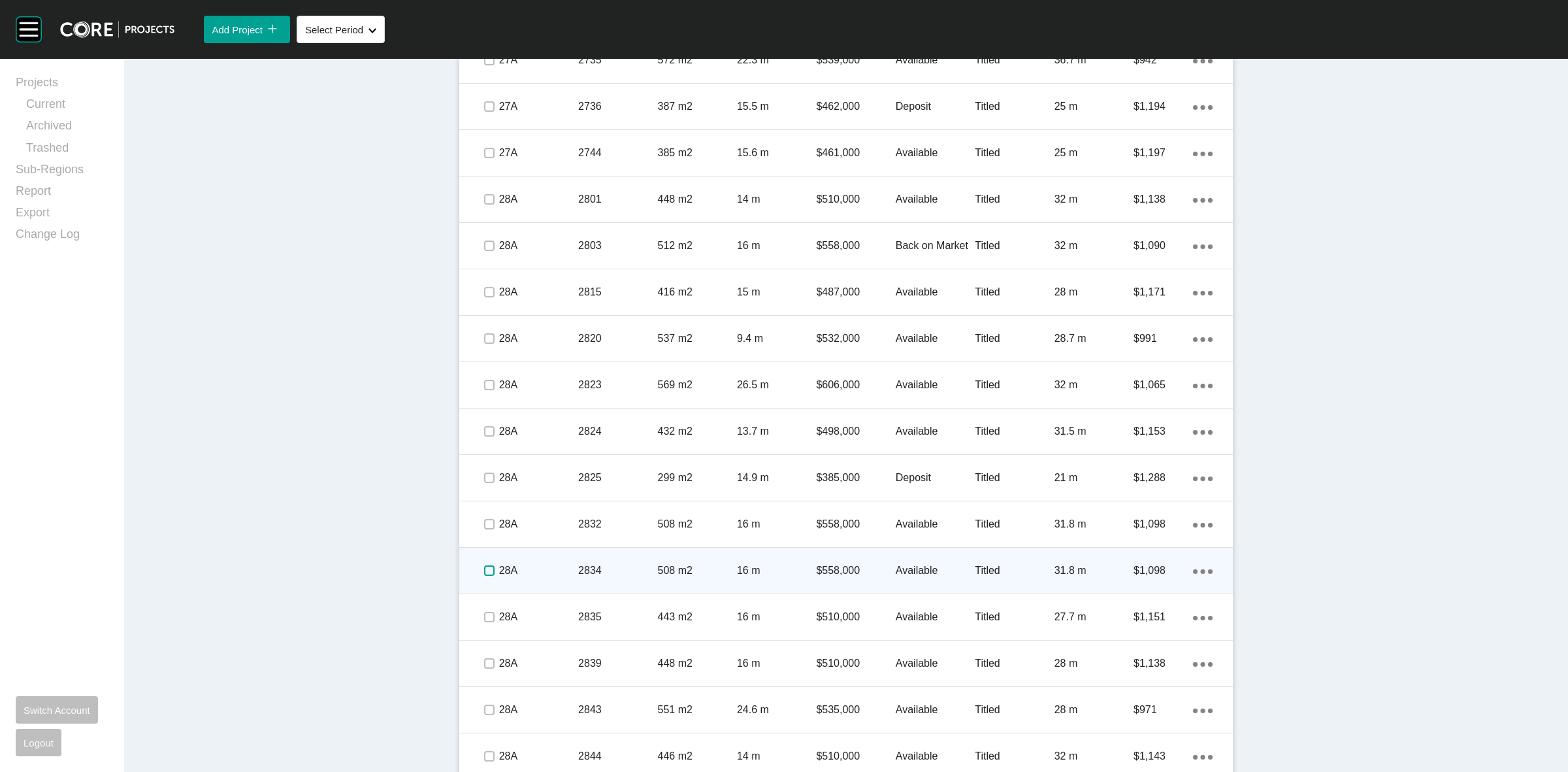
drag, startPoint x: 483, startPoint y: 572, endPoint x: 530, endPoint y: 565, distance: 47.5
click at [484, 571] on label at bounding box center [489, 570] width 11 height 11
click at [534, 567] on p "28A" at bounding box center [538, 570] width 79 height 14
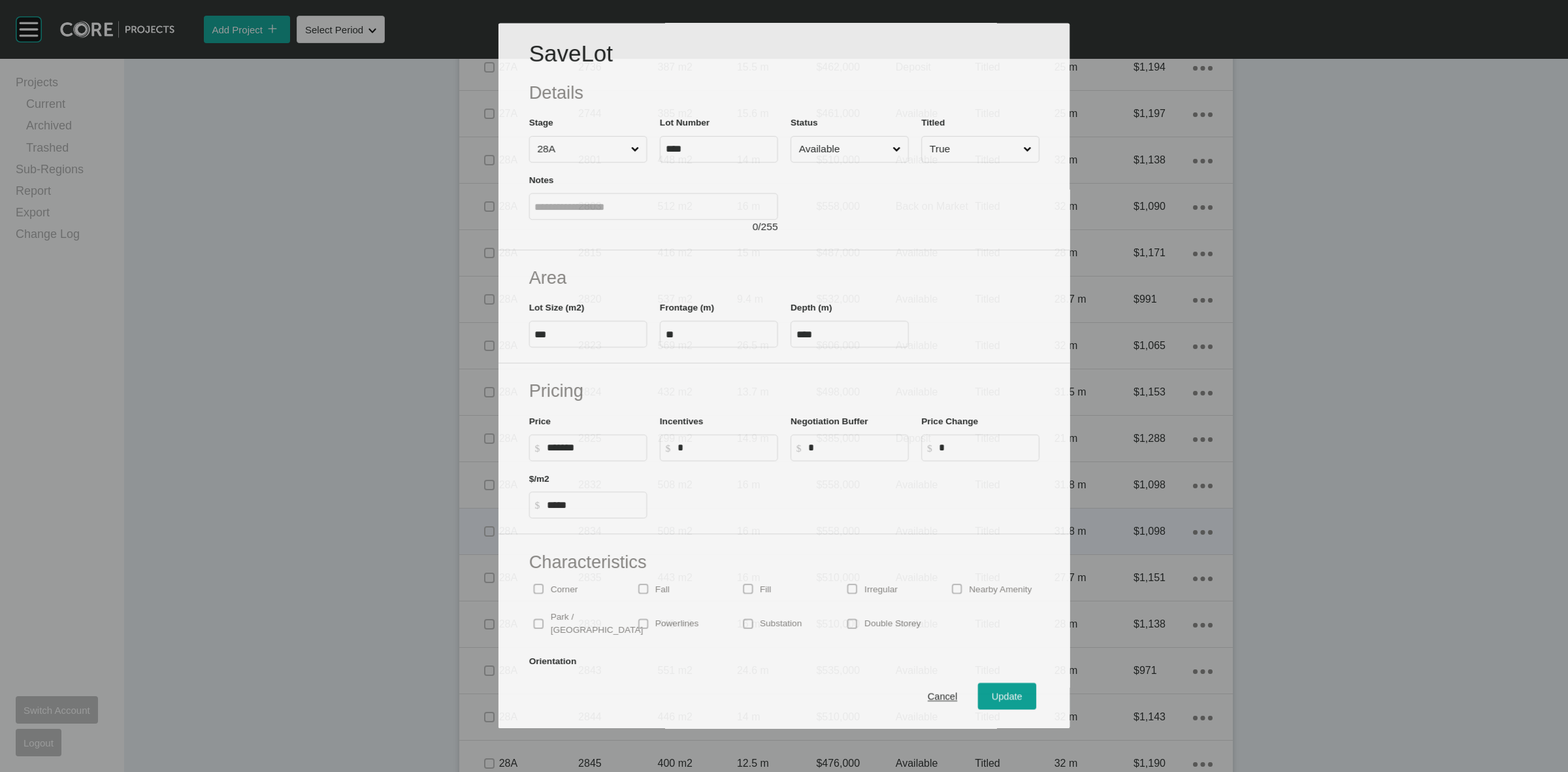
scroll to position [1753, 0]
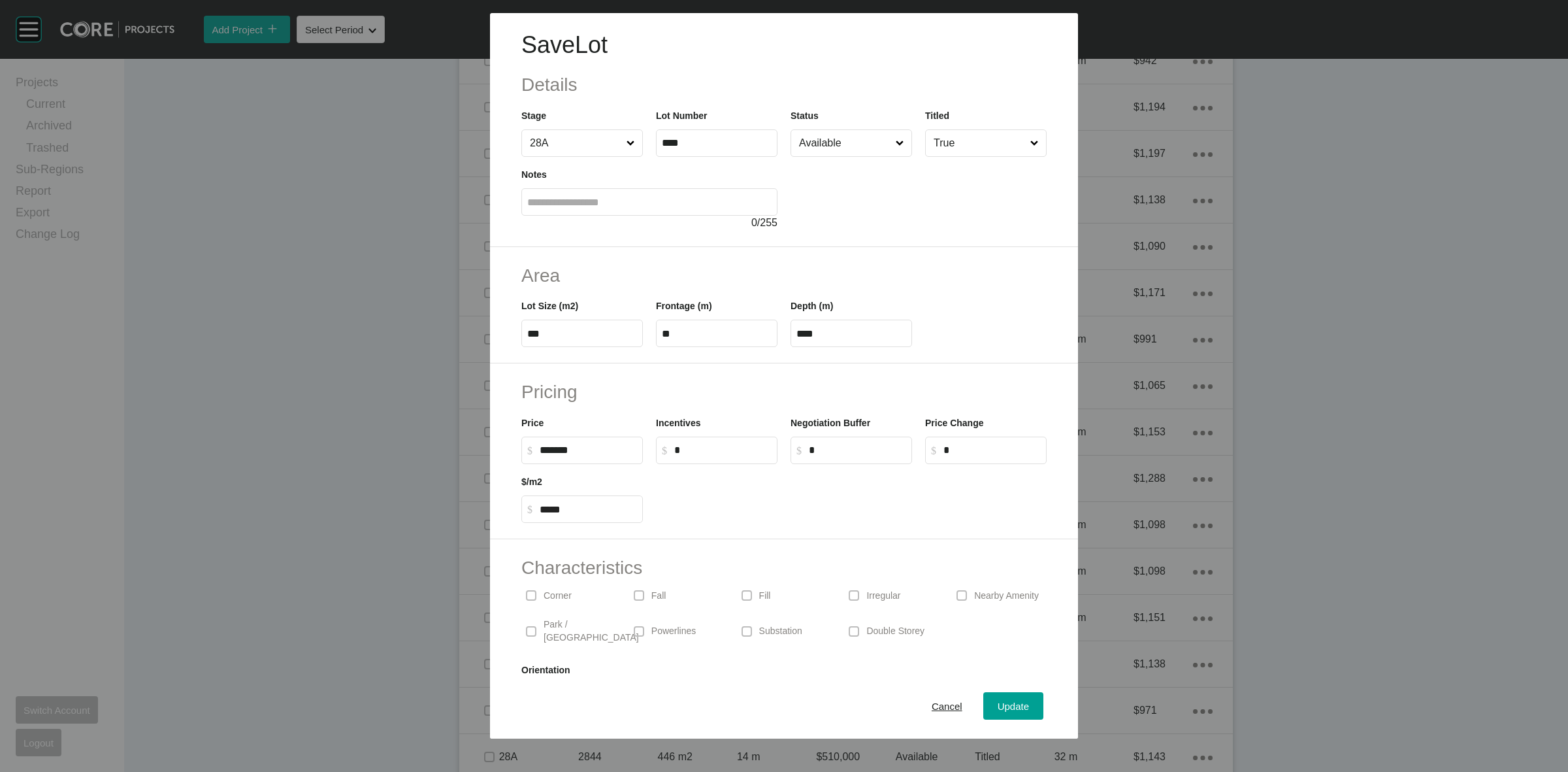
click at [712, 446] on input "*" at bounding box center [723, 450] width 97 height 11
type input "******"
click at [720, 409] on div "Incentives $ Created with Sketch. $ ******" at bounding box center [717, 435] width 135 height 59
click at [997, 703] on span "Update" at bounding box center [1013, 706] width 32 height 11
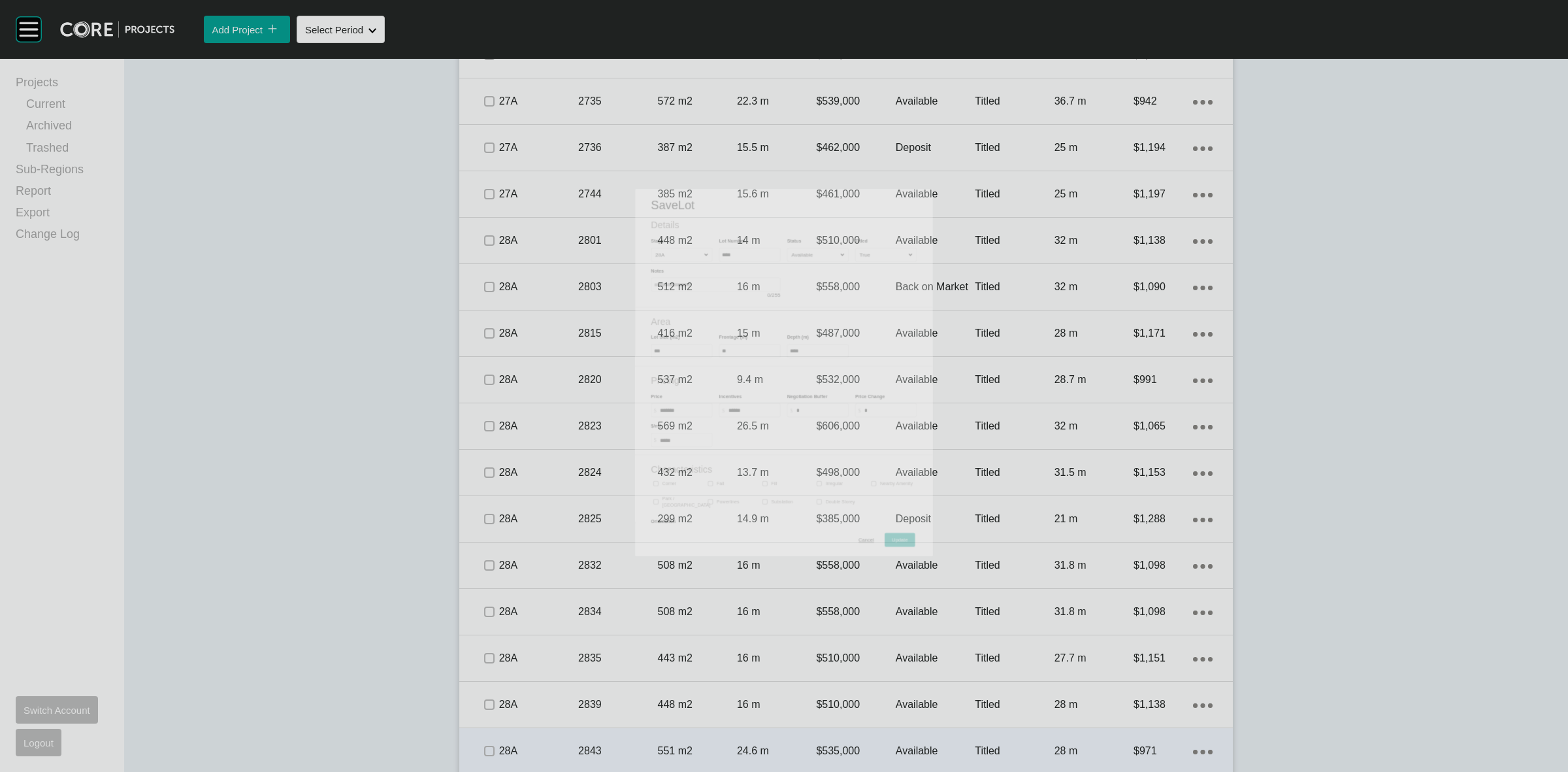
scroll to position [1794, 0]
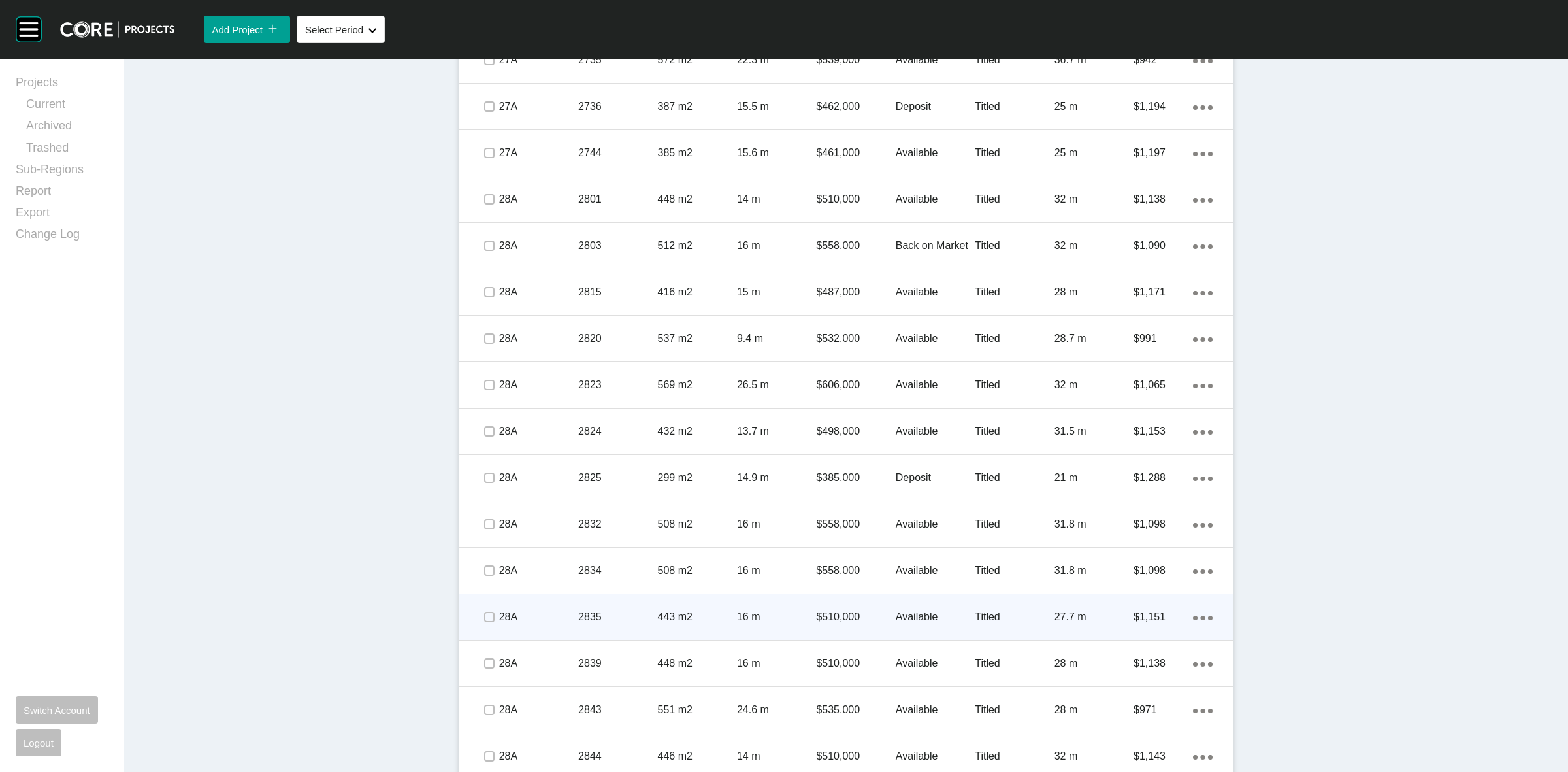
drag, startPoint x: 475, startPoint y: 618, endPoint x: 541, endPoint y: 617, distance: 66.0
click at [479, 618] on span at bounding box center [489, 617] width 20 height 20
click at [546, 617] on p "28A" at bounding box center [538, 617] width 79 height 14
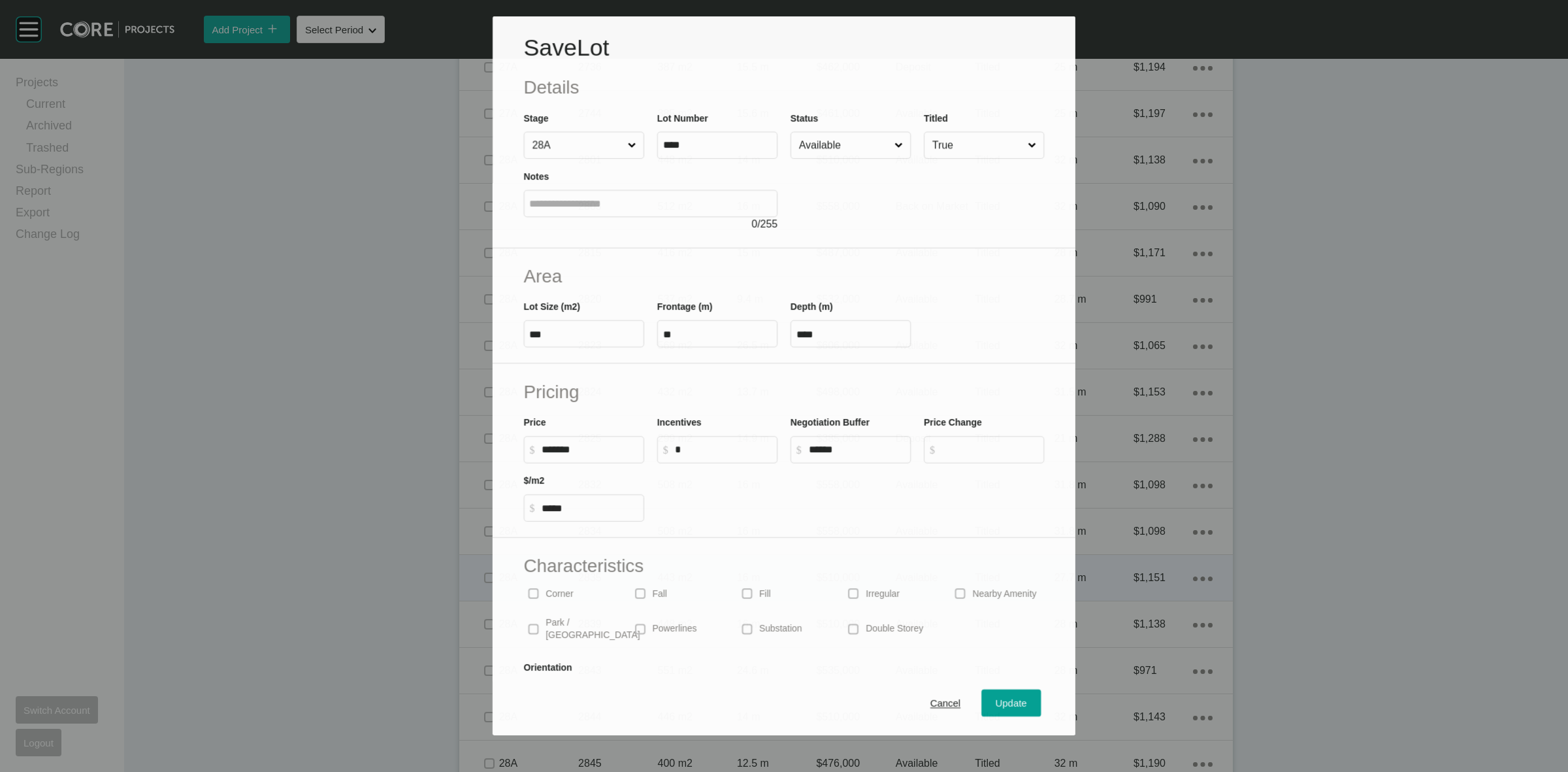
scroll to position [1753, 0]
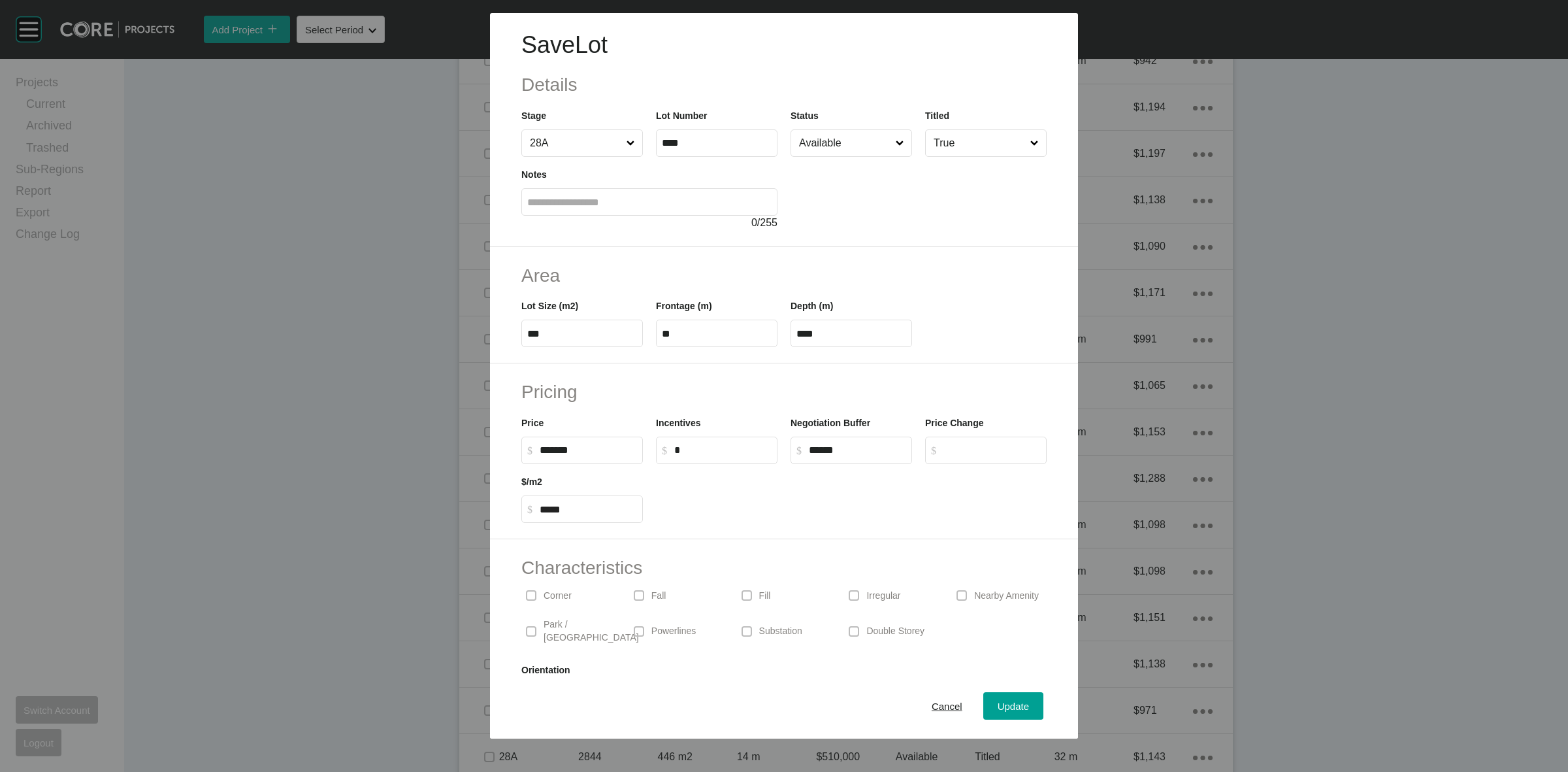
click at [726, 452] on input "*" at bounding box center [723, 450] width 97 height 11
type input "******"
click at [747, 406] on div "Incentives $ Created with Sketch. $ ******" at bounding box center [717, 435] width 135 height 59
click at [1000, 712] on div "Update" at bounding box center [1013, 706] width 38 height 17
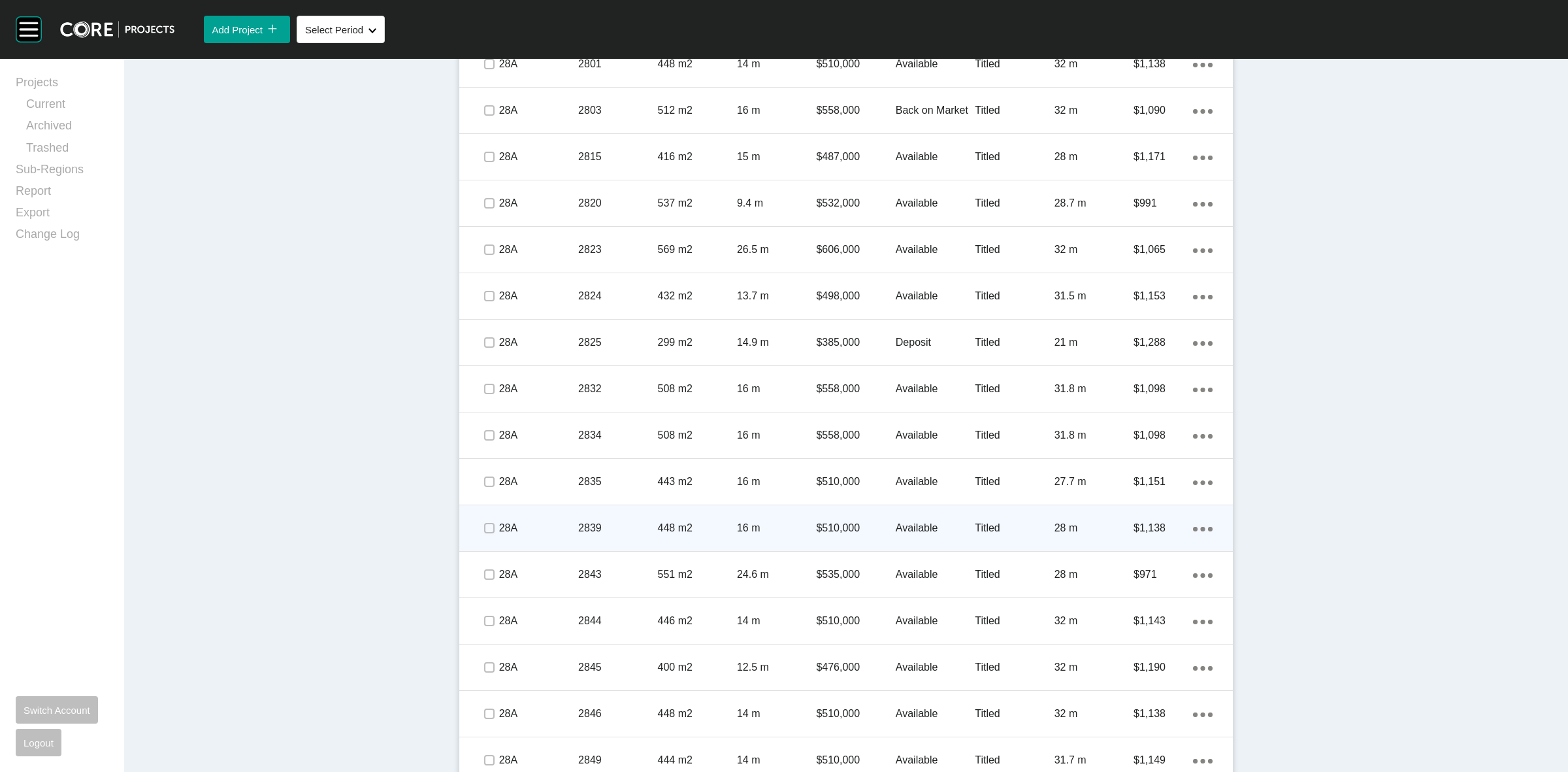
scroll to position [1958, 0]
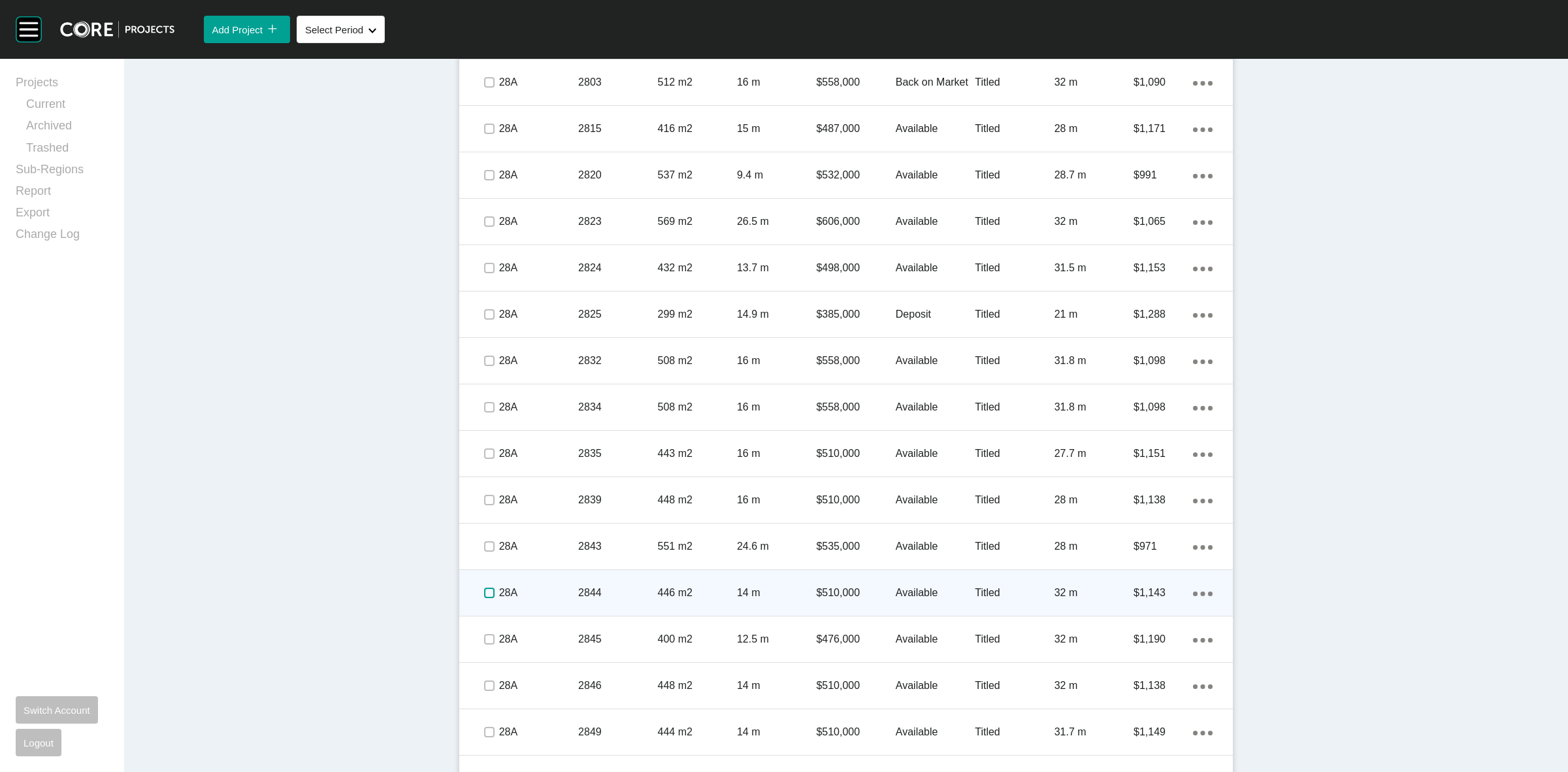
click at [484, 590] on label at bounding box center [489, 593] width 11 height 11
click at [547, 587] on p "28A" at bounding box center [538, 593] width 79 height 14
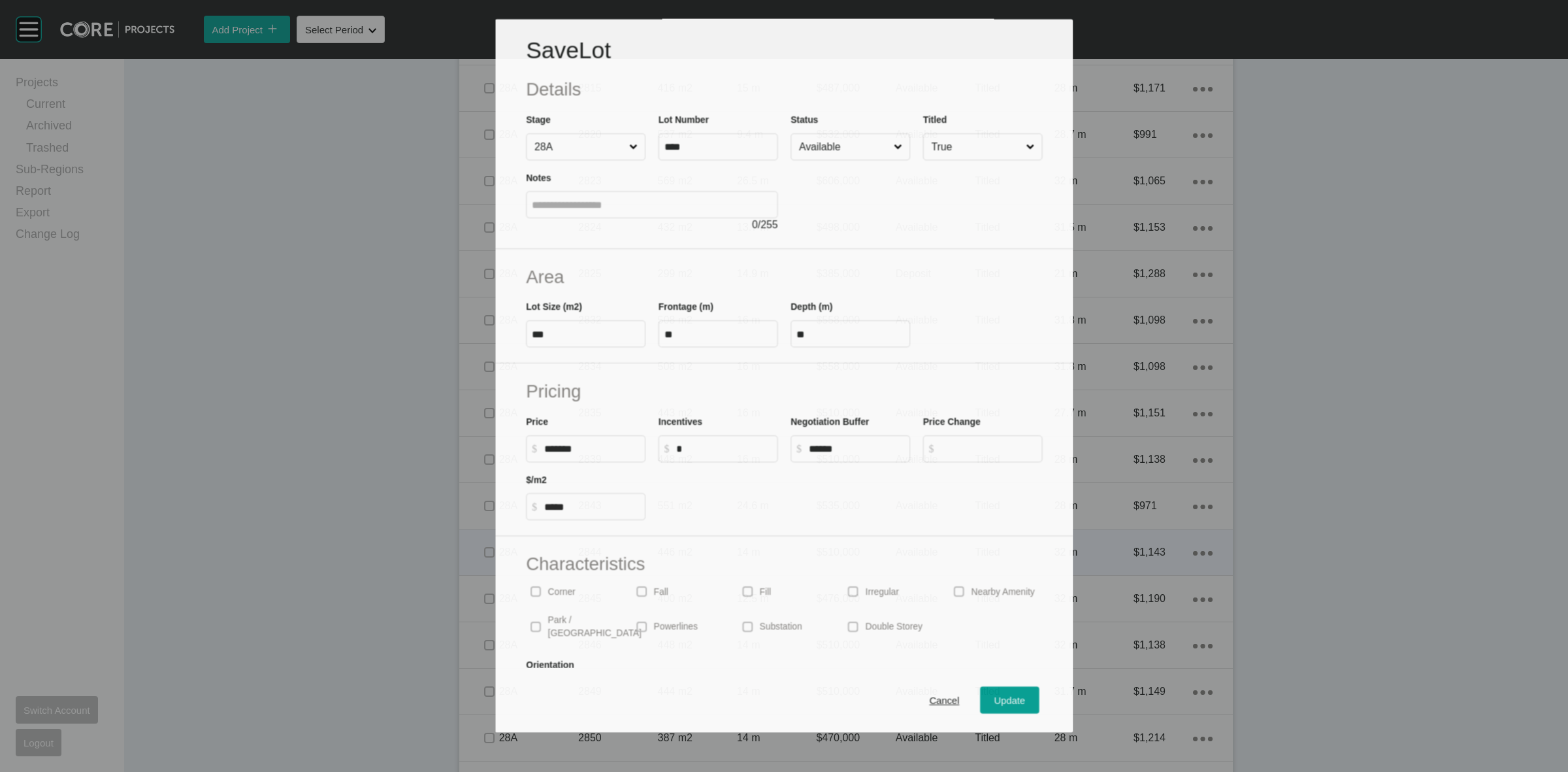
scroll to position [1916, 0]
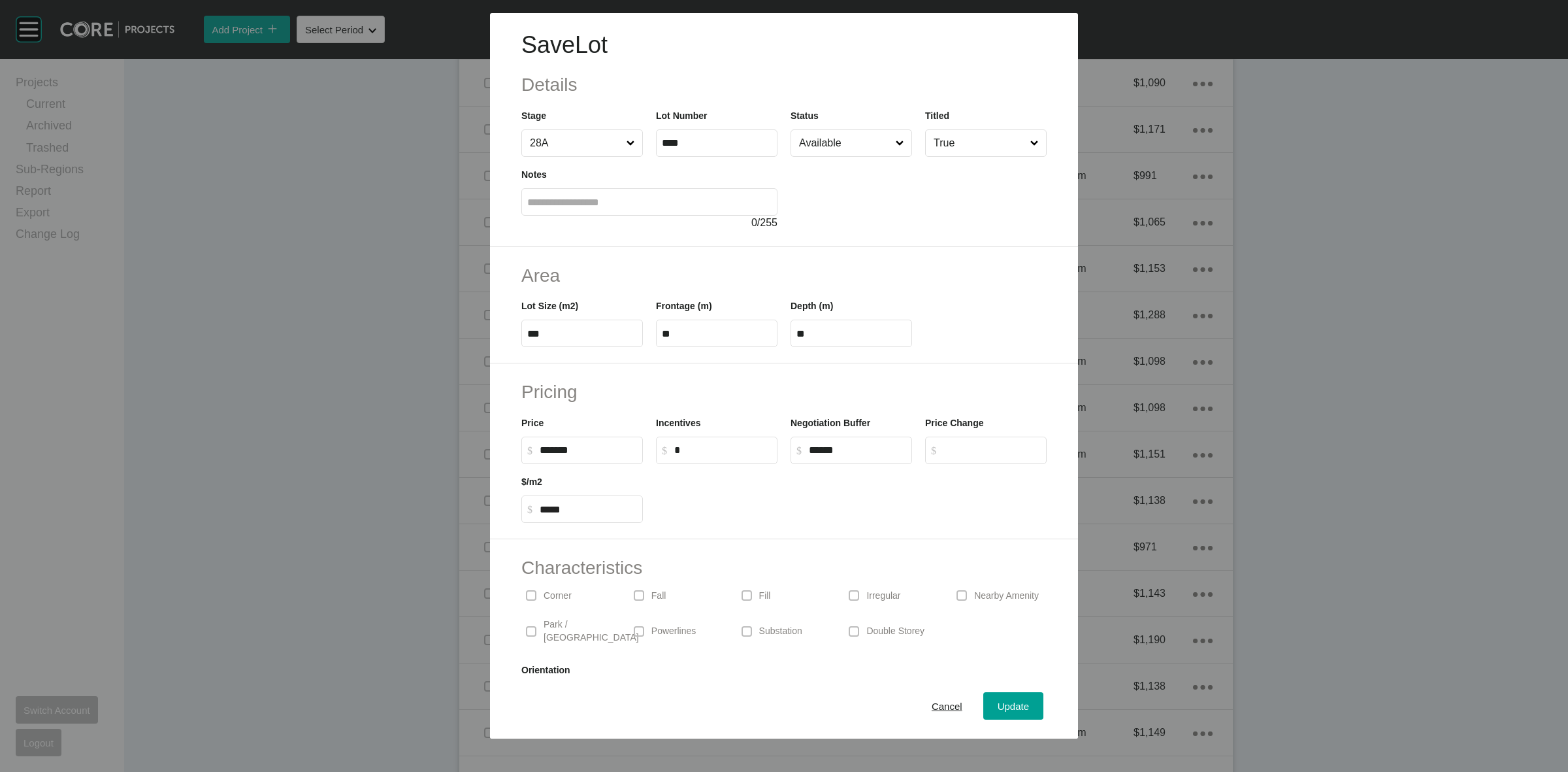
click at [697, 449] on input "*" at bounding box center [723, 450] width 97 height 11
type input "******"
drag, startPoint x: 715, startPoint y: 412, endPoint x: 895, endPoint y: 480, distance: 192.4
click at [717, 412] on div "Incentives $ Created with Sketch. $ ******" at bounding box center [717, 435] width 135 height 59
click at [994, 698] on div "Update" at bounding box center [1013, 706] width 38 height 17
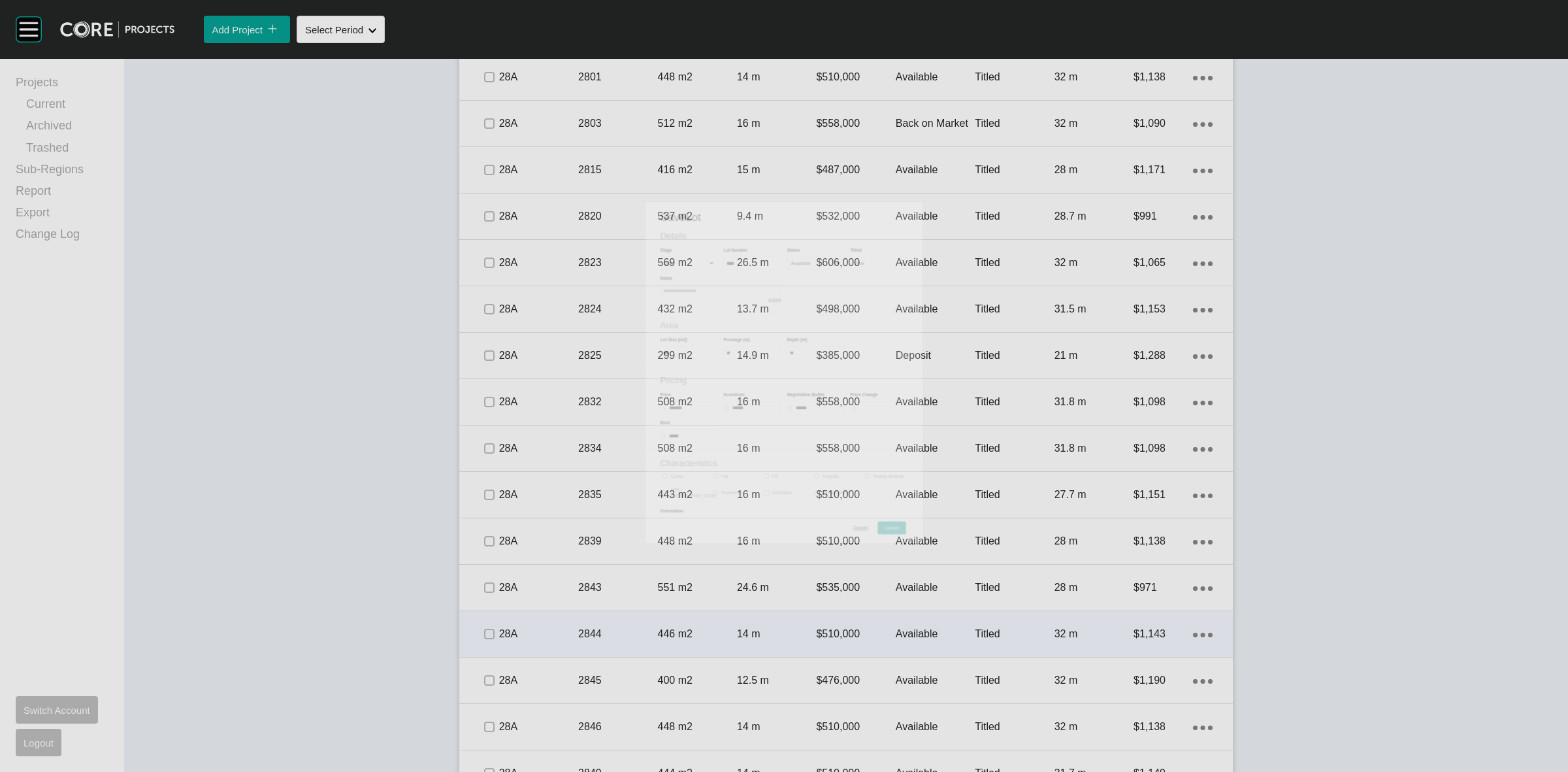
scroll to position [1958, 0]
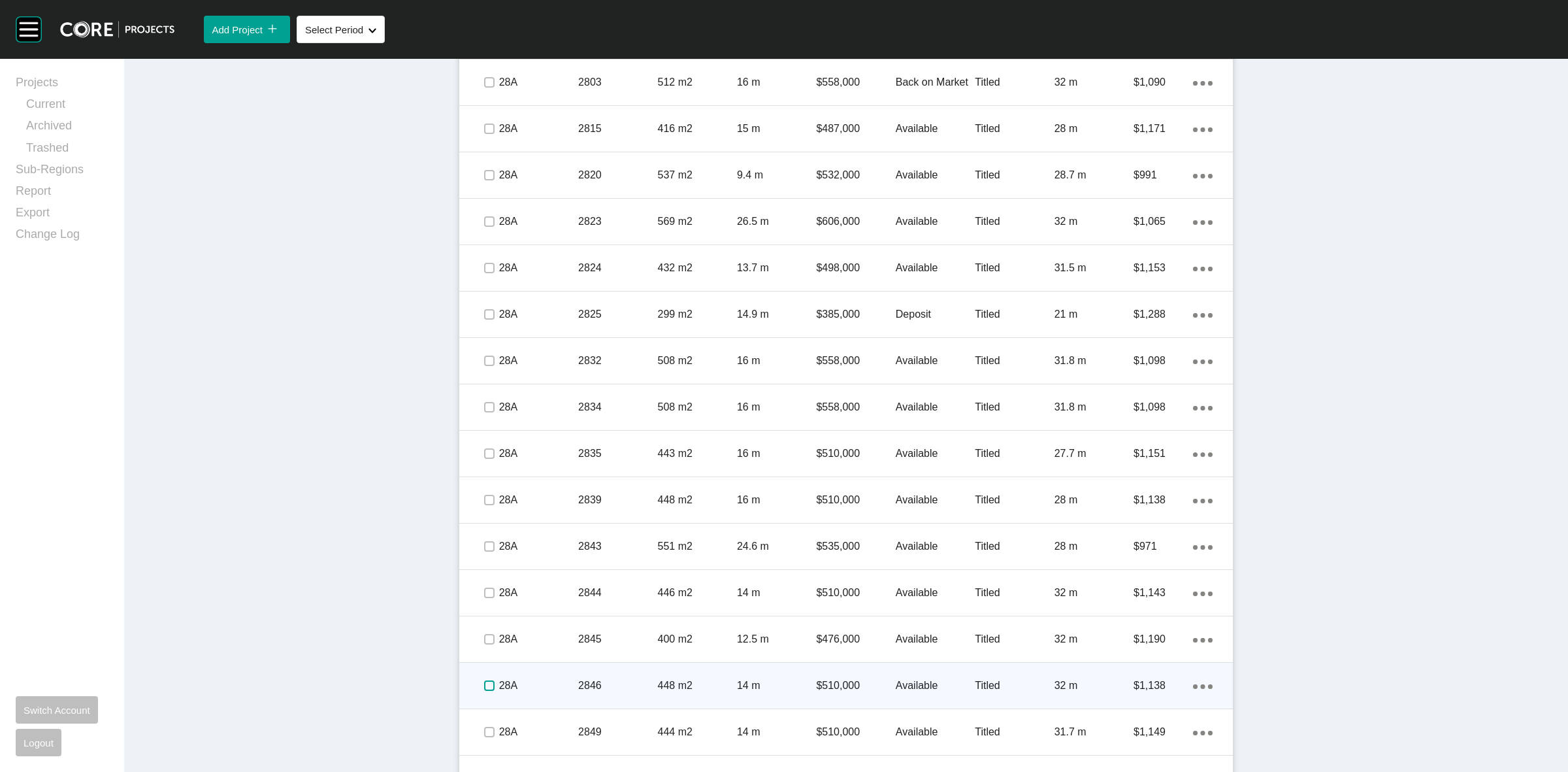
drag, startPoint x: 484, startPoint y: 688, endPoint x: 508, endPoint y: 681, distance: 25.0
click at [485, 685] on label at bounding box center [489, 686] width 11 height 11
click at [550, 684] on p "28A" at bounding box center [538, 686] width 79 height 14
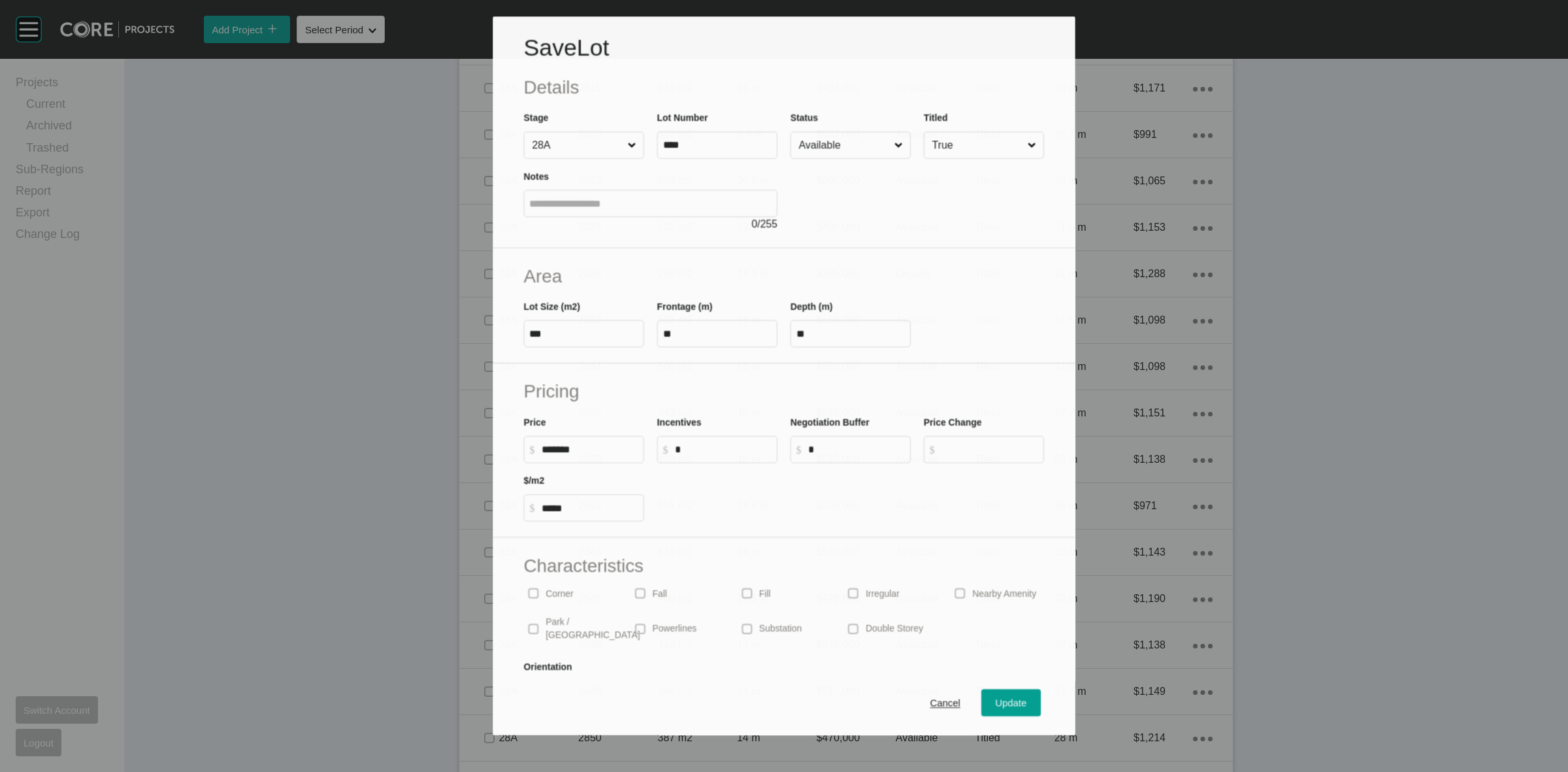
scroll to position [1916, 0]
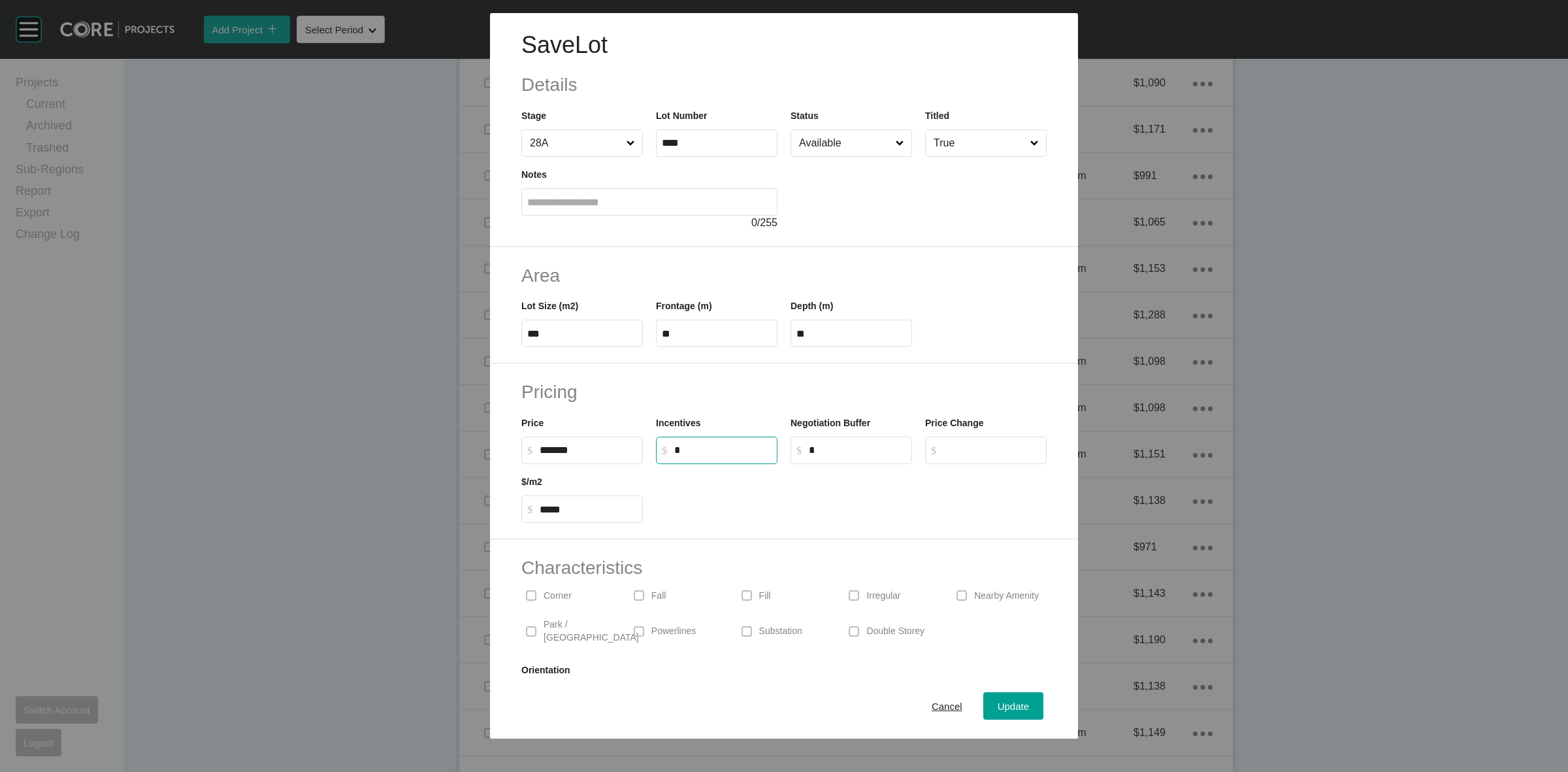
click at [716, 445] on input "*" at bounding box center [723, 450] width 97 height 11
type input "******"
click at [758, 491] on div at bounding box center [851, 494] width 404 height 59
click at [994, 697] on div "Update" at bounding box center [1013, 706] width 38 height 17
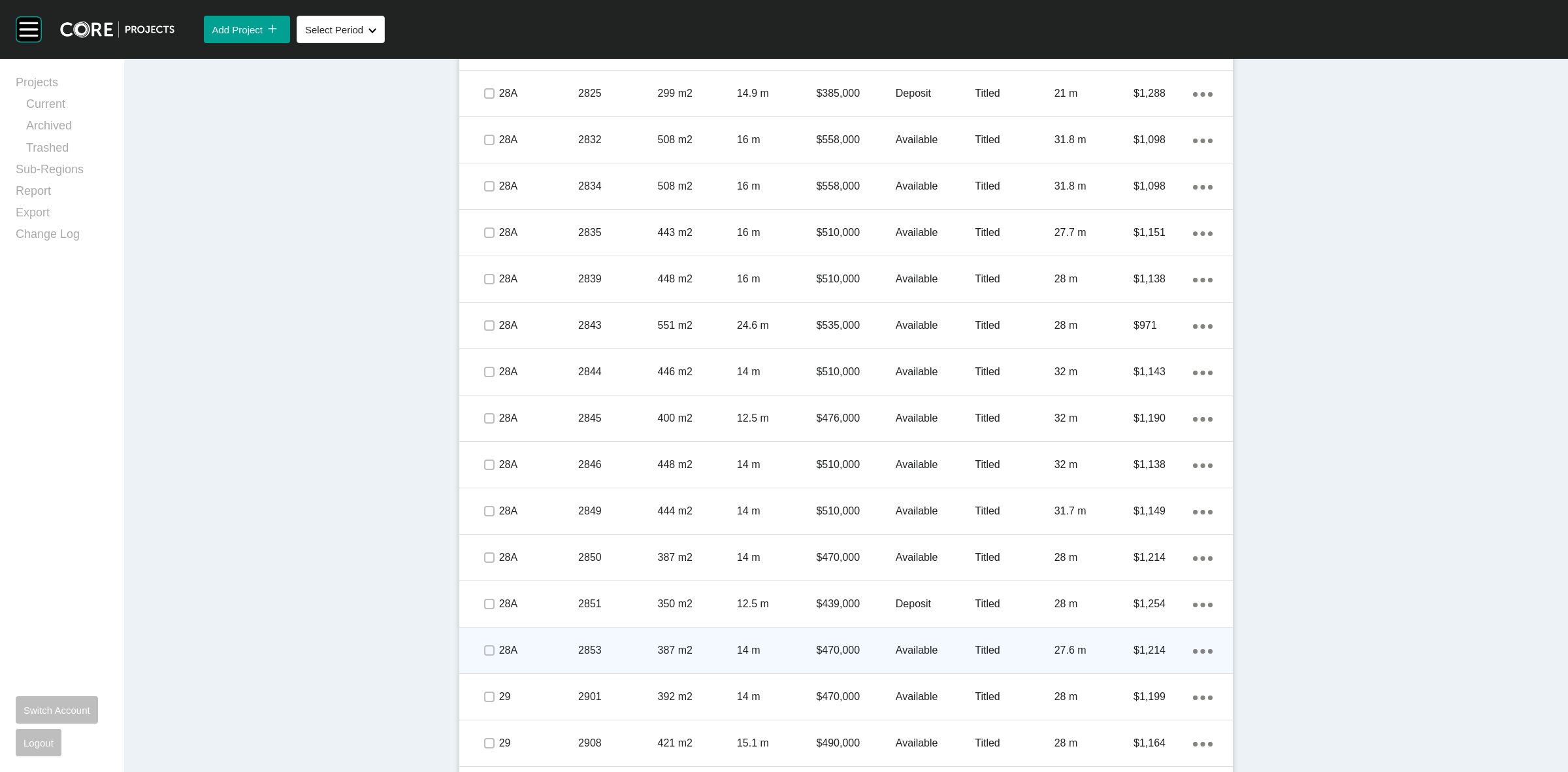
scroll to position [2203, 0]
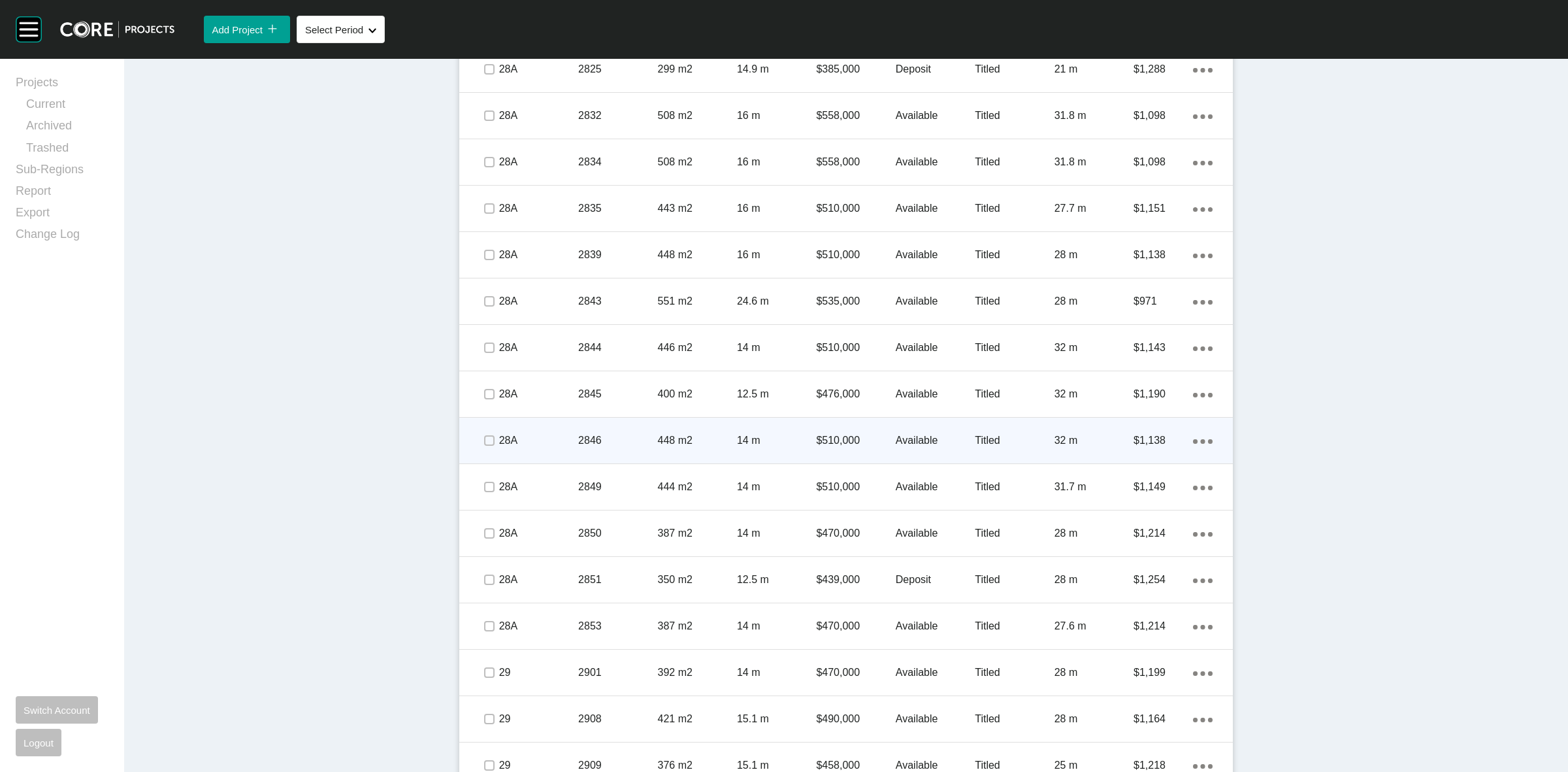
click at [1197, 440] on icon "Action Menu Dots Copy 6 Created with Sketch." at bounding box center [1203, 442] width 20 height 5
click at [1145, 441] on link "Duplicate" at bounding box center [1143, 443] width 49 height 20
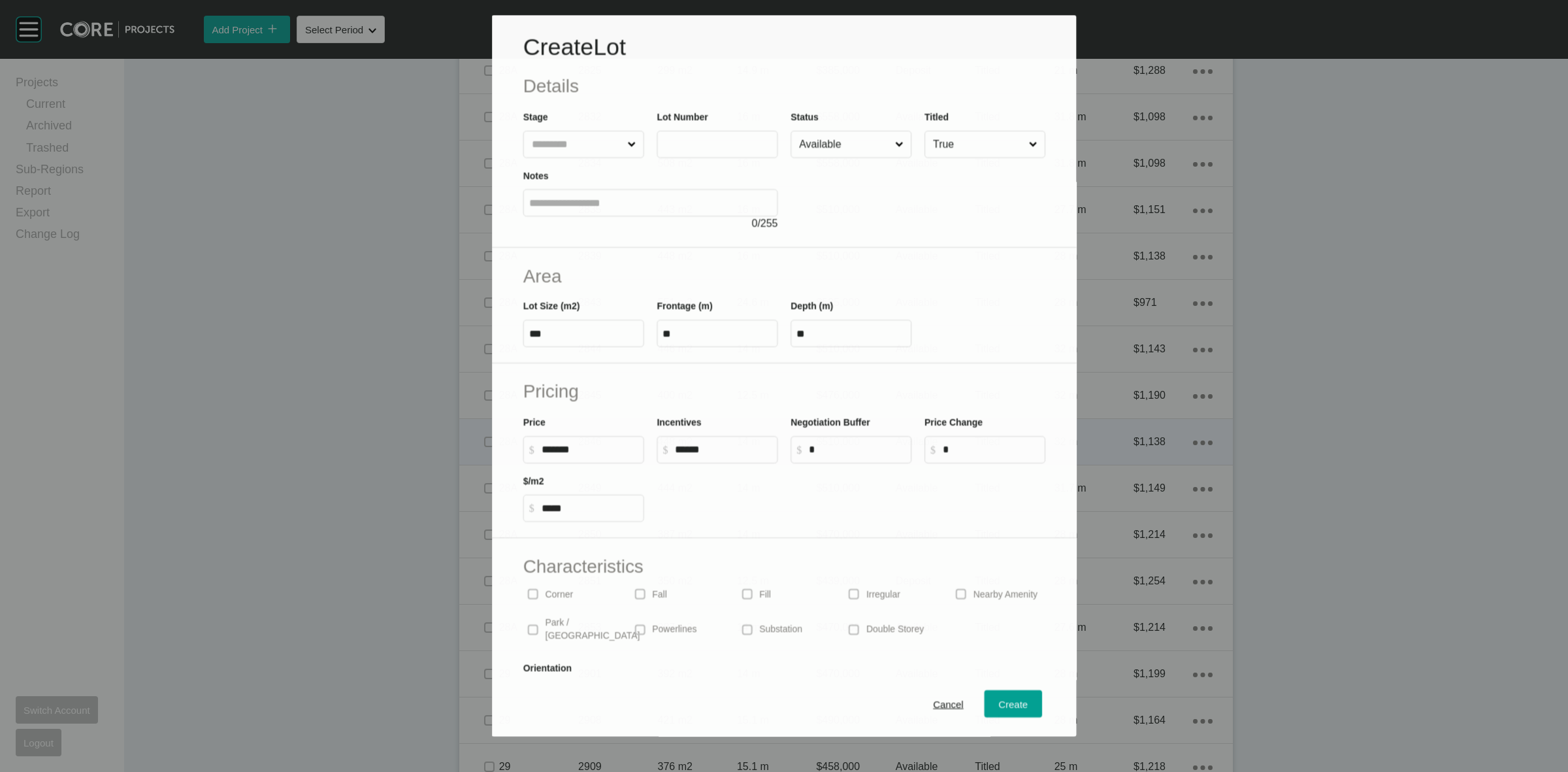
scroll to position [2161, 0]
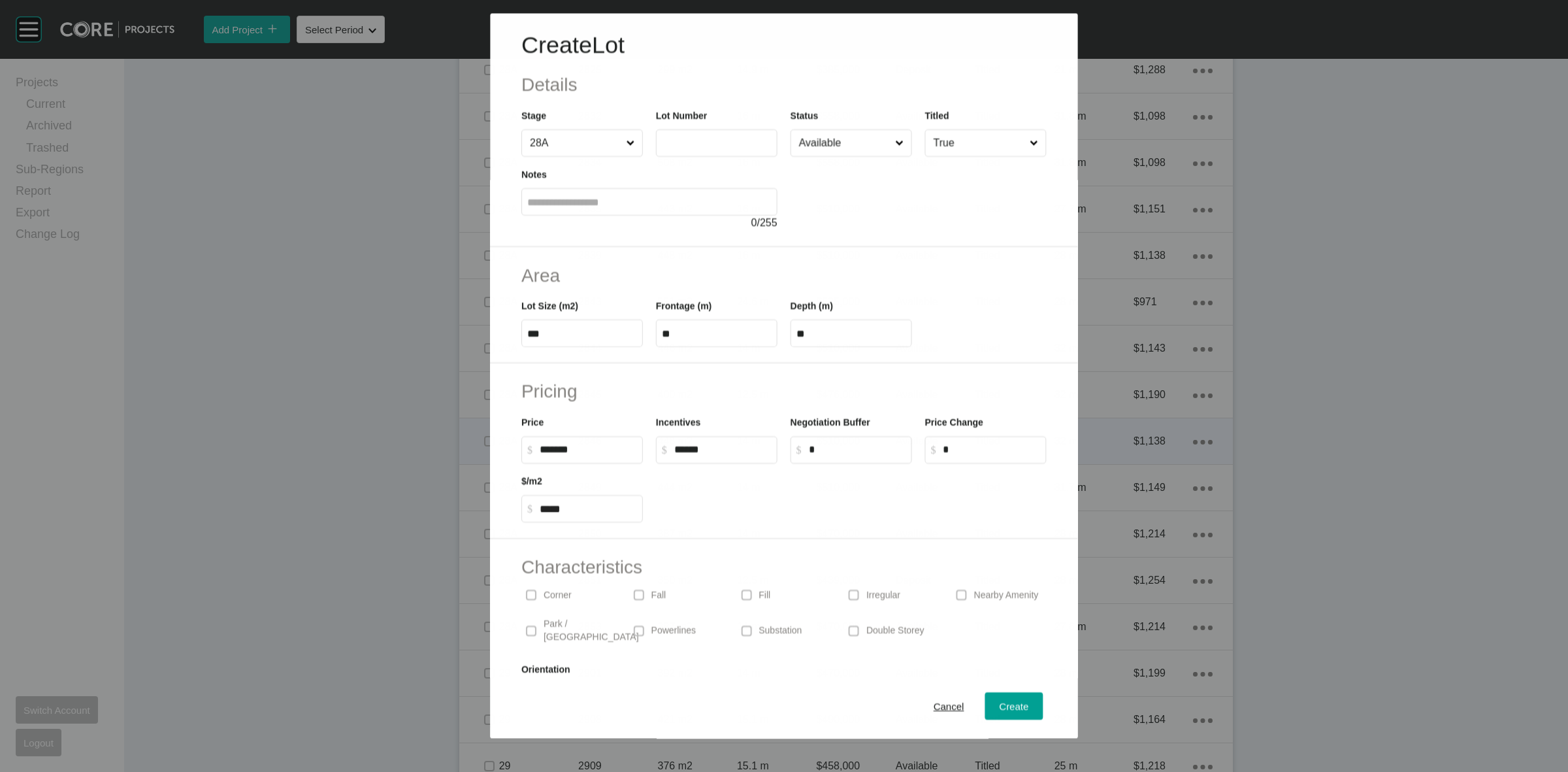
click at [712, 132] on label at bounding box center [717, 143] width 121 height 27
click at [712, 138] on input "text" at bounding box center [717, 143] width 110 height 11
type input "*"
type input "****"
click at [758, 484] on div at bounding box center [851, 494] width 404 height 59
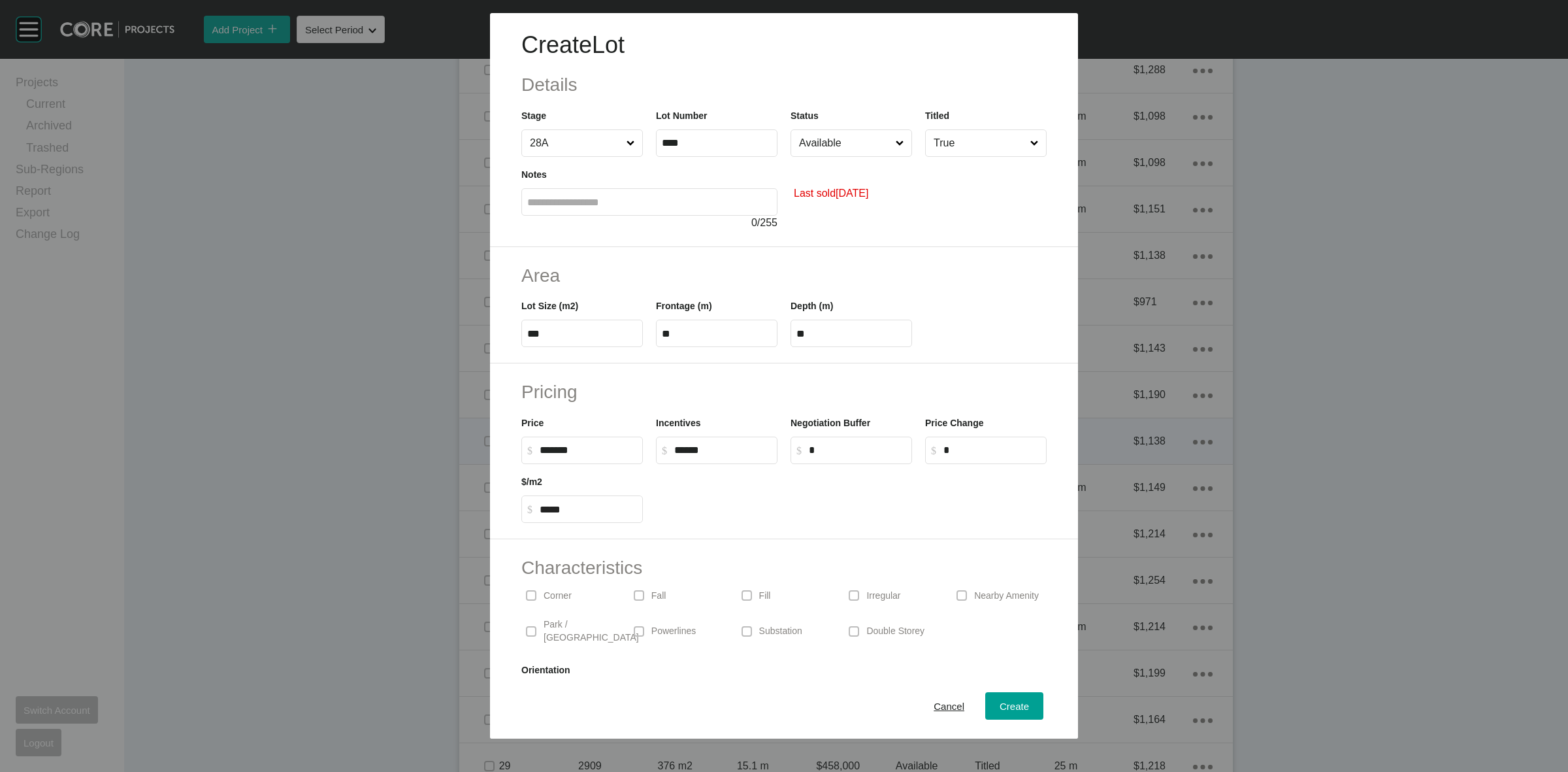
click at [824, 149] on input "Available" at bounding box center [845, 143] width 96 height 26
click at [1000, 707] on span "Create" at bounding box center [1014, 706] width 29 height 11
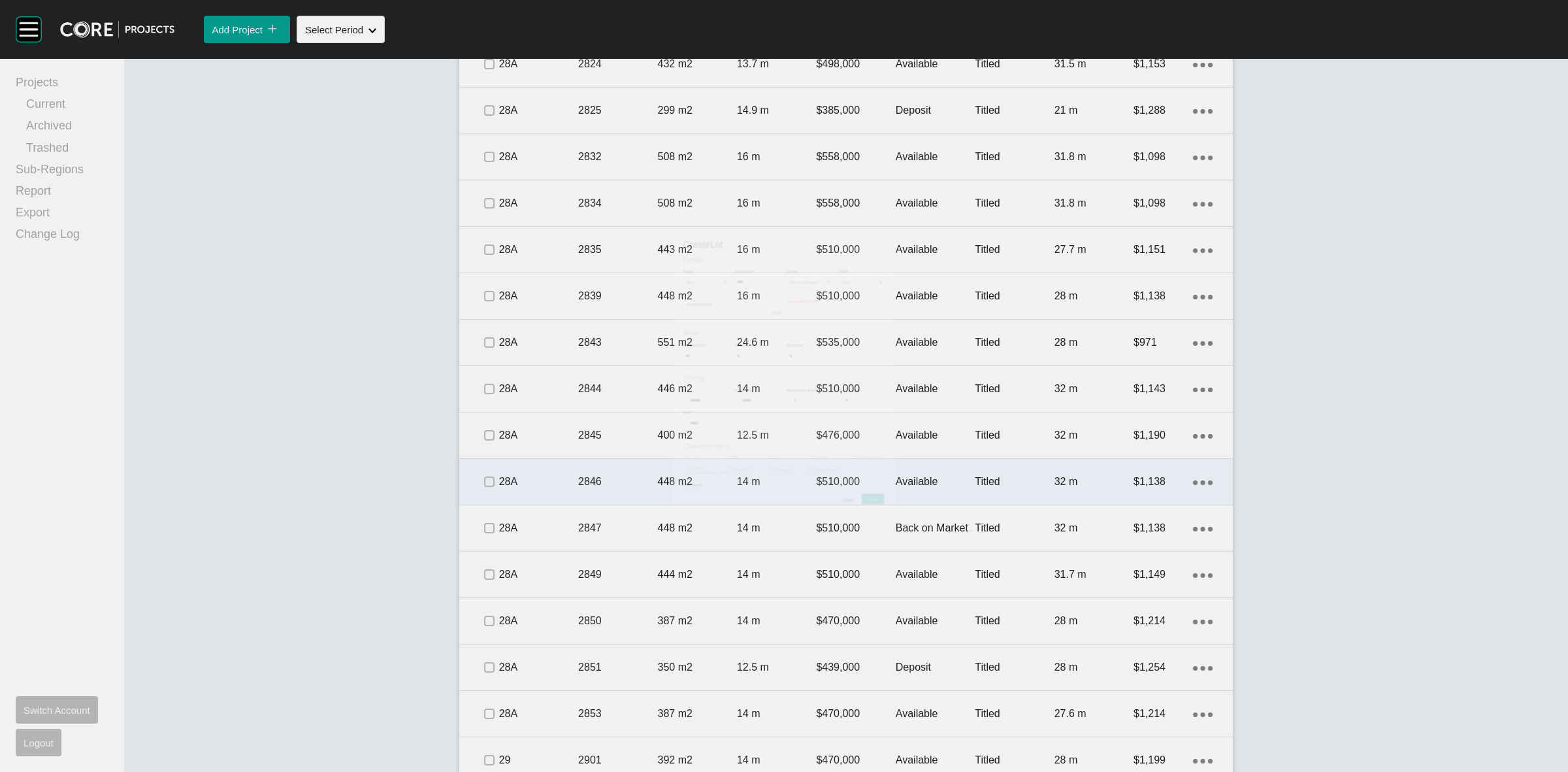
scroll to position [2203, 0]
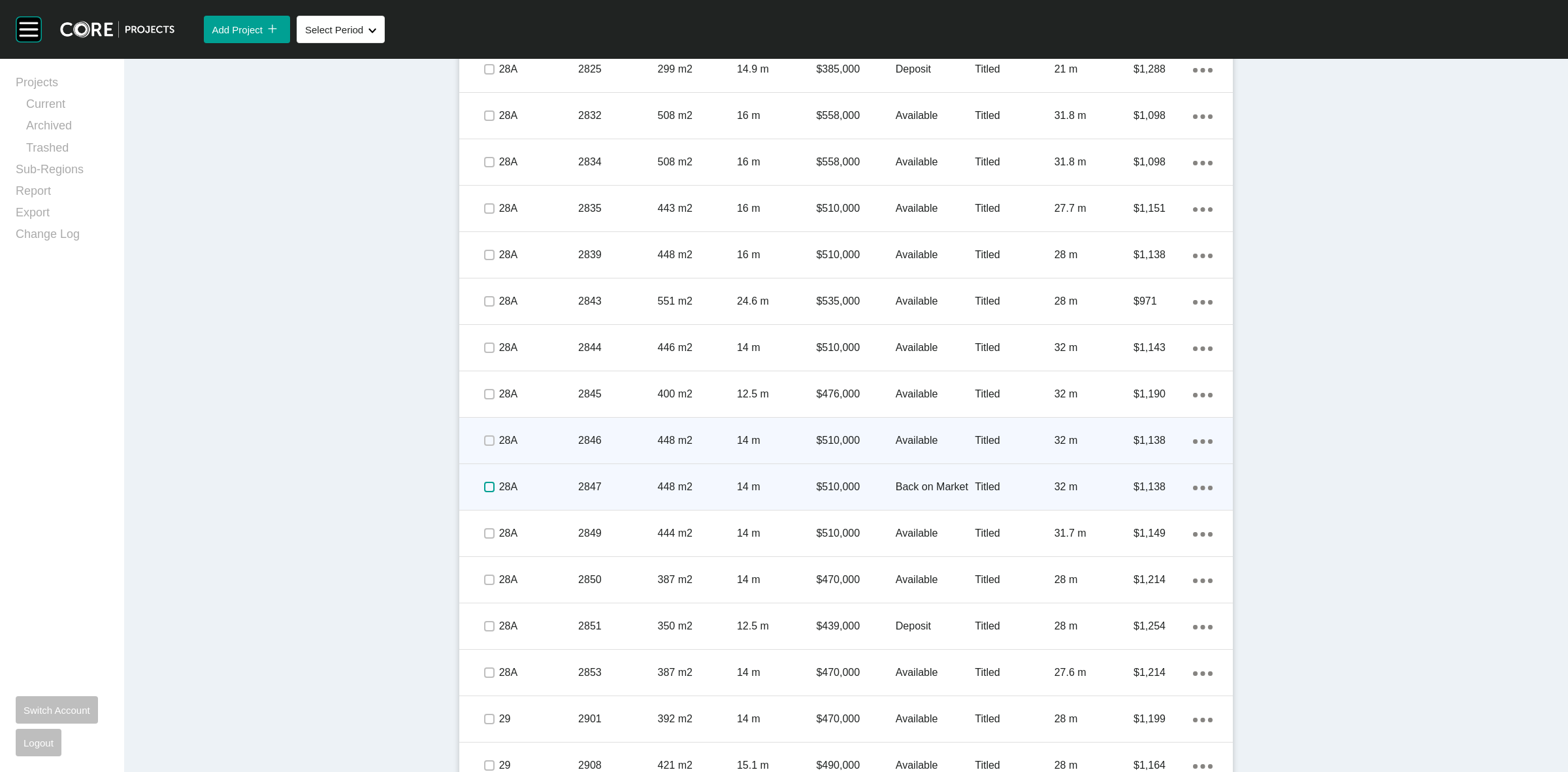
click at [485, 487] on label at bounding box center [489, 487] width 11 height 11
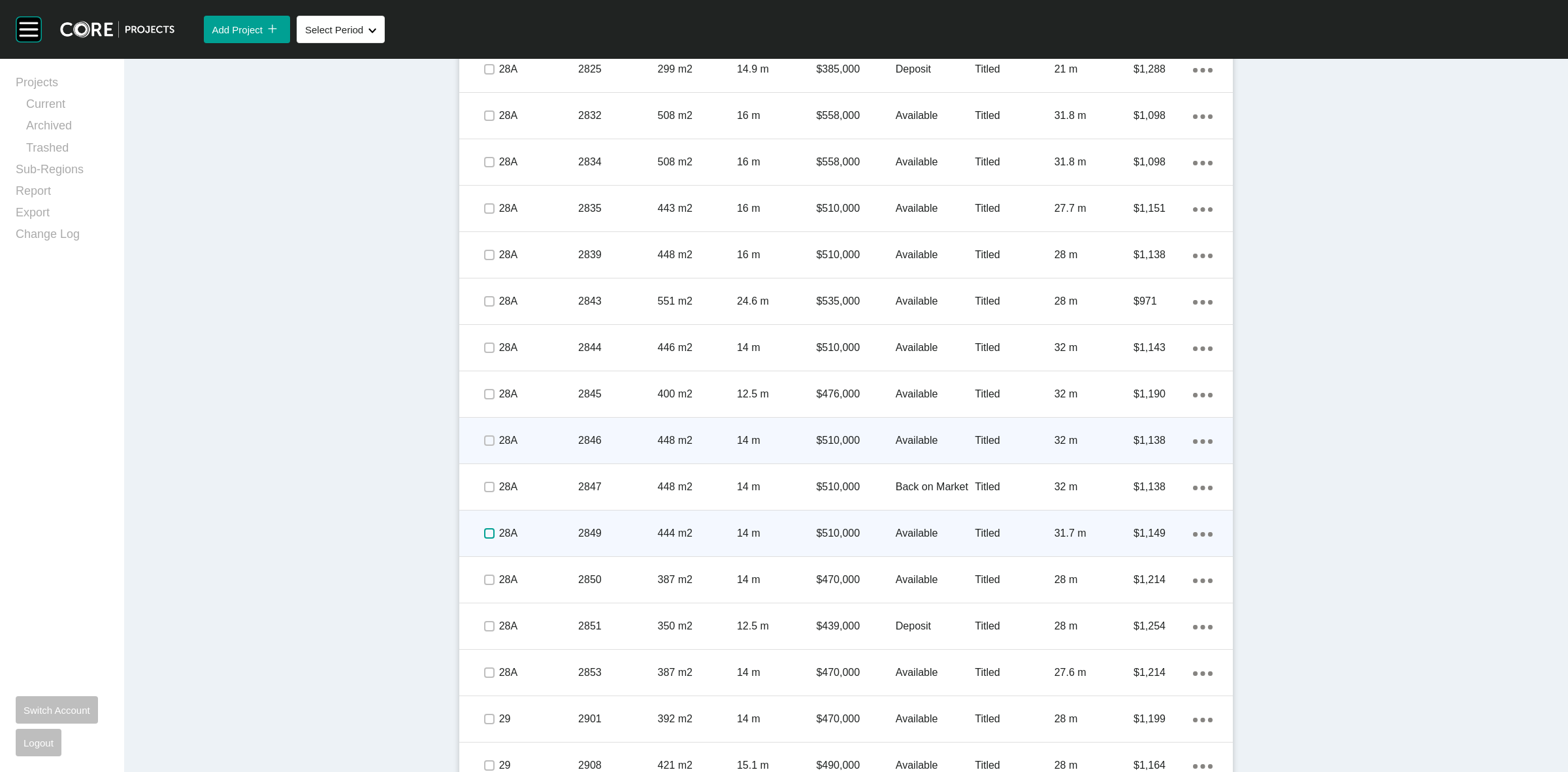
click at [484, 534] on label at bounding box center [489, 534] width 11 height 11
click at [529, 526] on p "28A" at bounding box center [538, 533] width 79 height 14
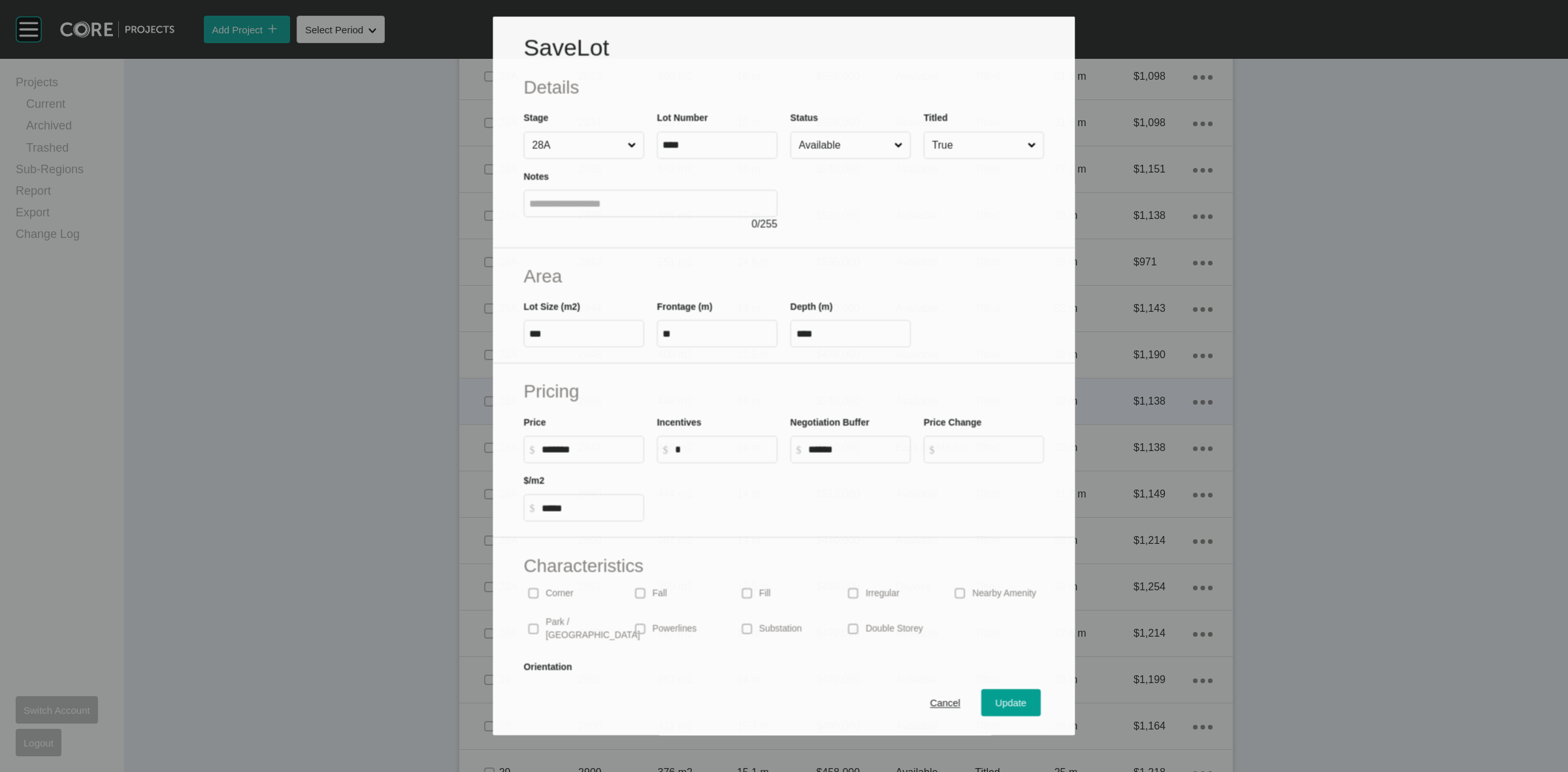
scroll to position [2161, 0]
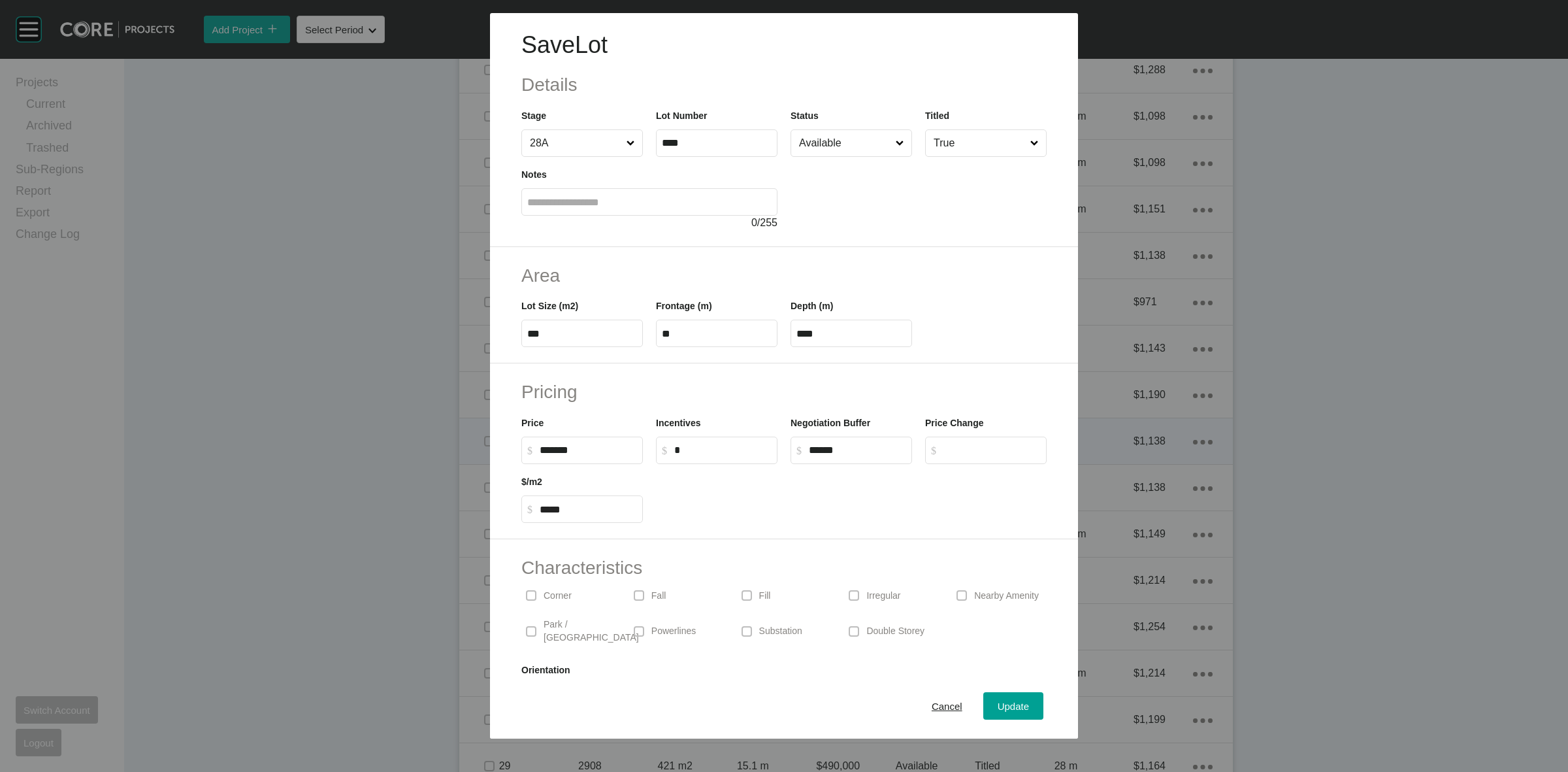
click at [726, 453] on input "*" at bounding box center [723, 450] width 97 height 11
type input "******"
click at [759, 397] on h2 "Pricing" at bounding box center [784, 391] width 525 height 26
click at [997, 703] on span "Update" at bounding box center [1013, 706] width 32 height 11
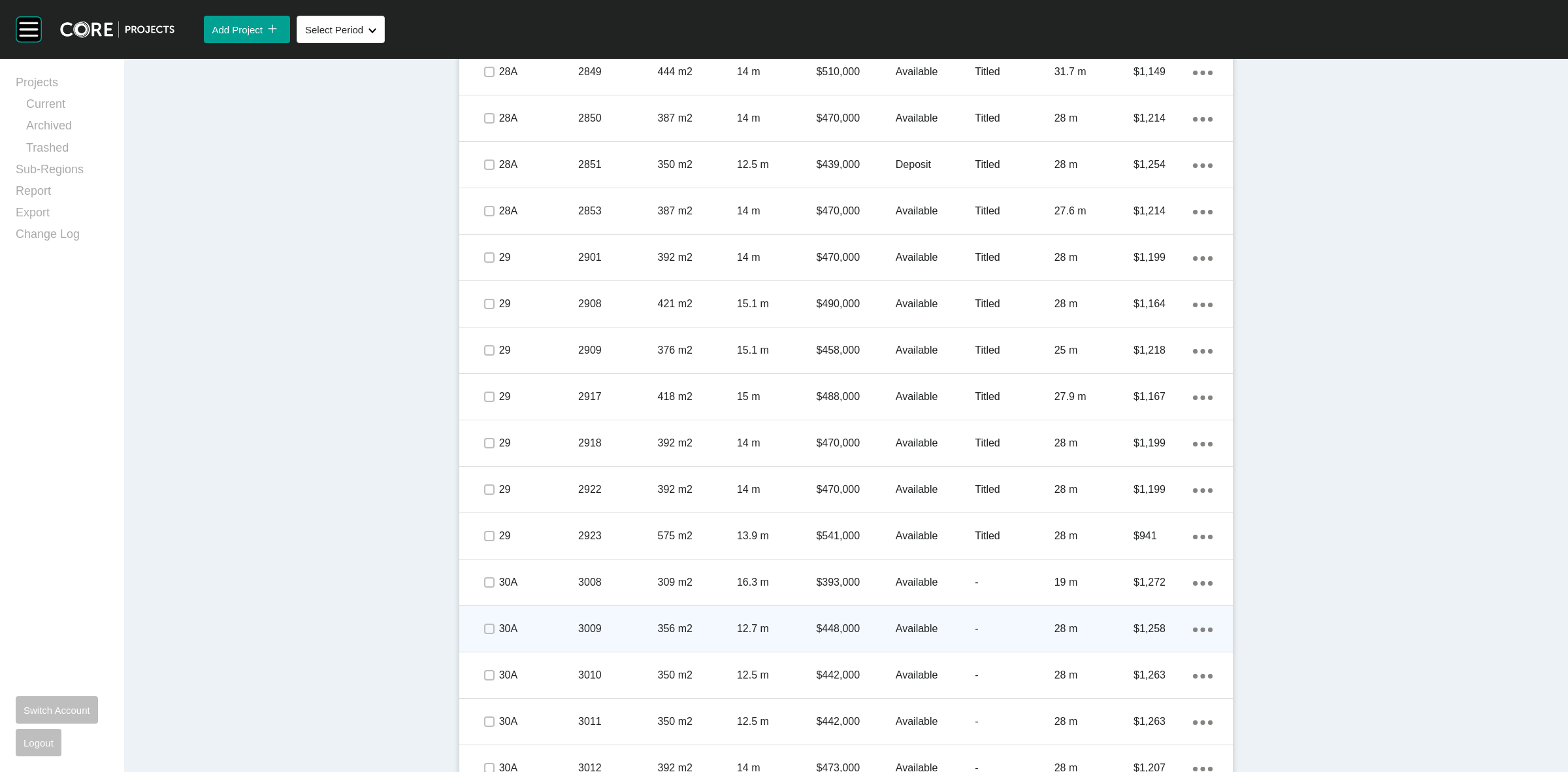
scroll to position [2693, 0]
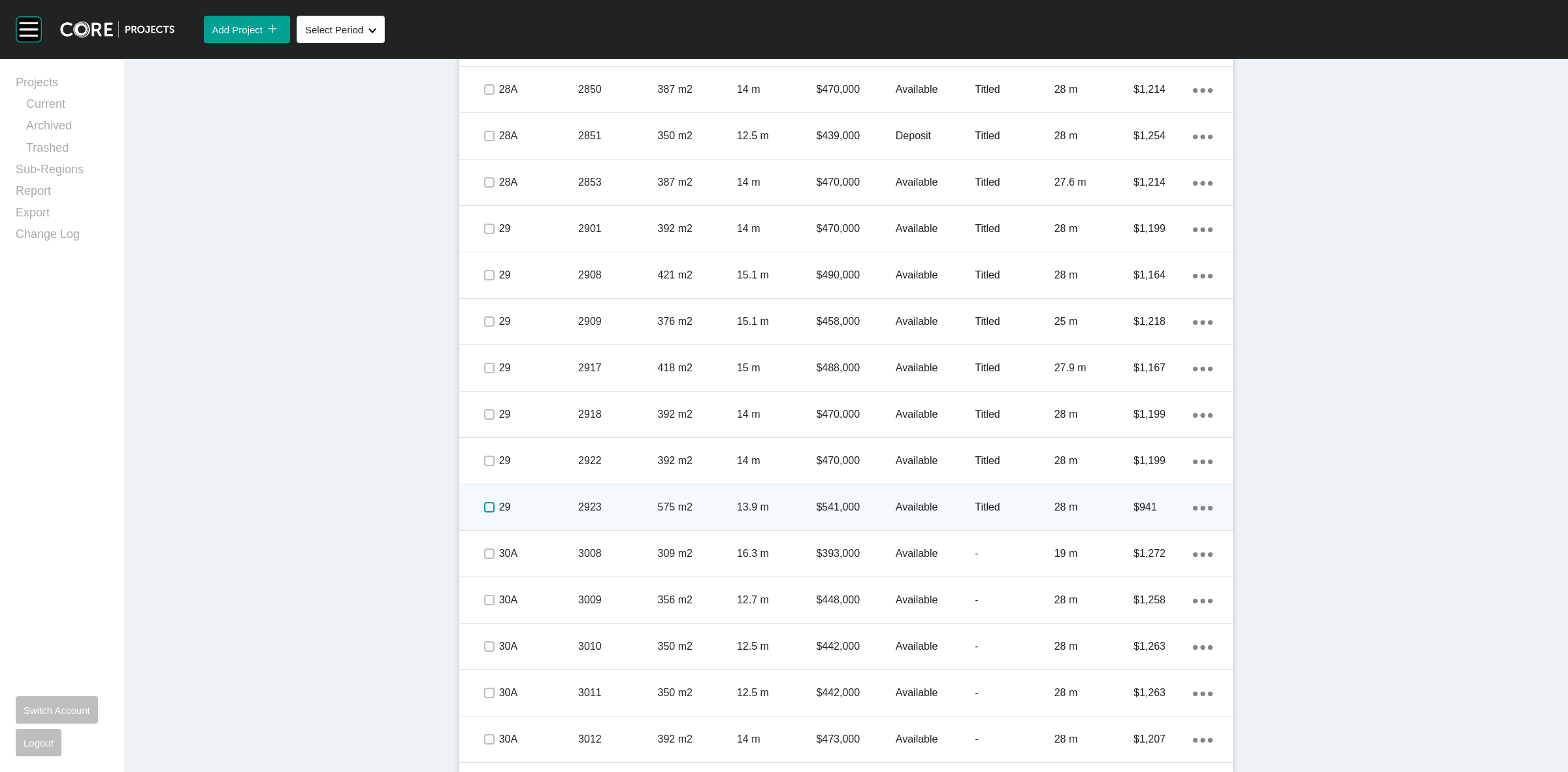
click at [484, 509] on label at bounding box center [489, 507] width 11 height 11
click at [551, 504] on p "29" at bounding box center [538, 507] width 79 height 14
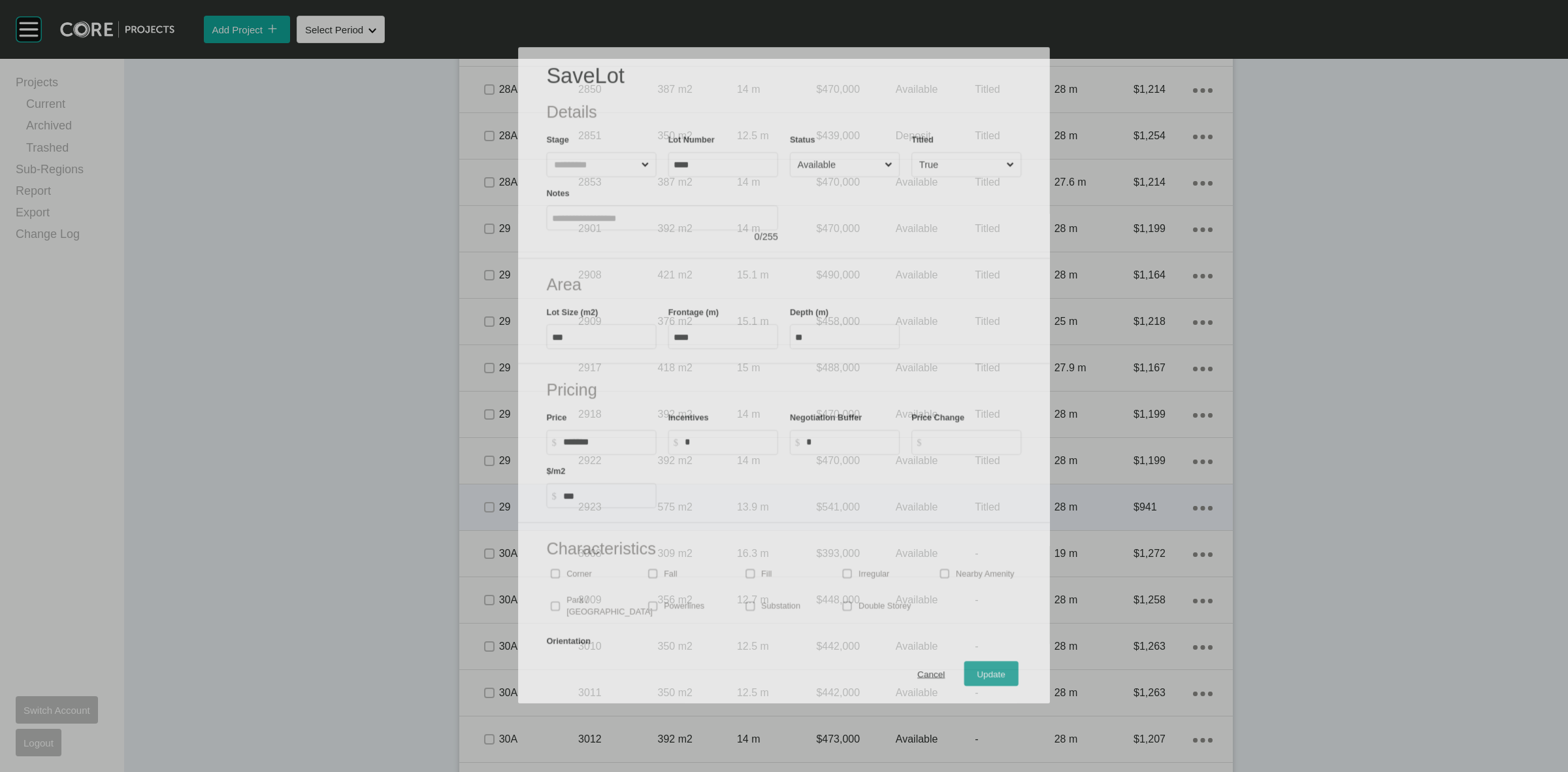
scroll to position [2653, 0]
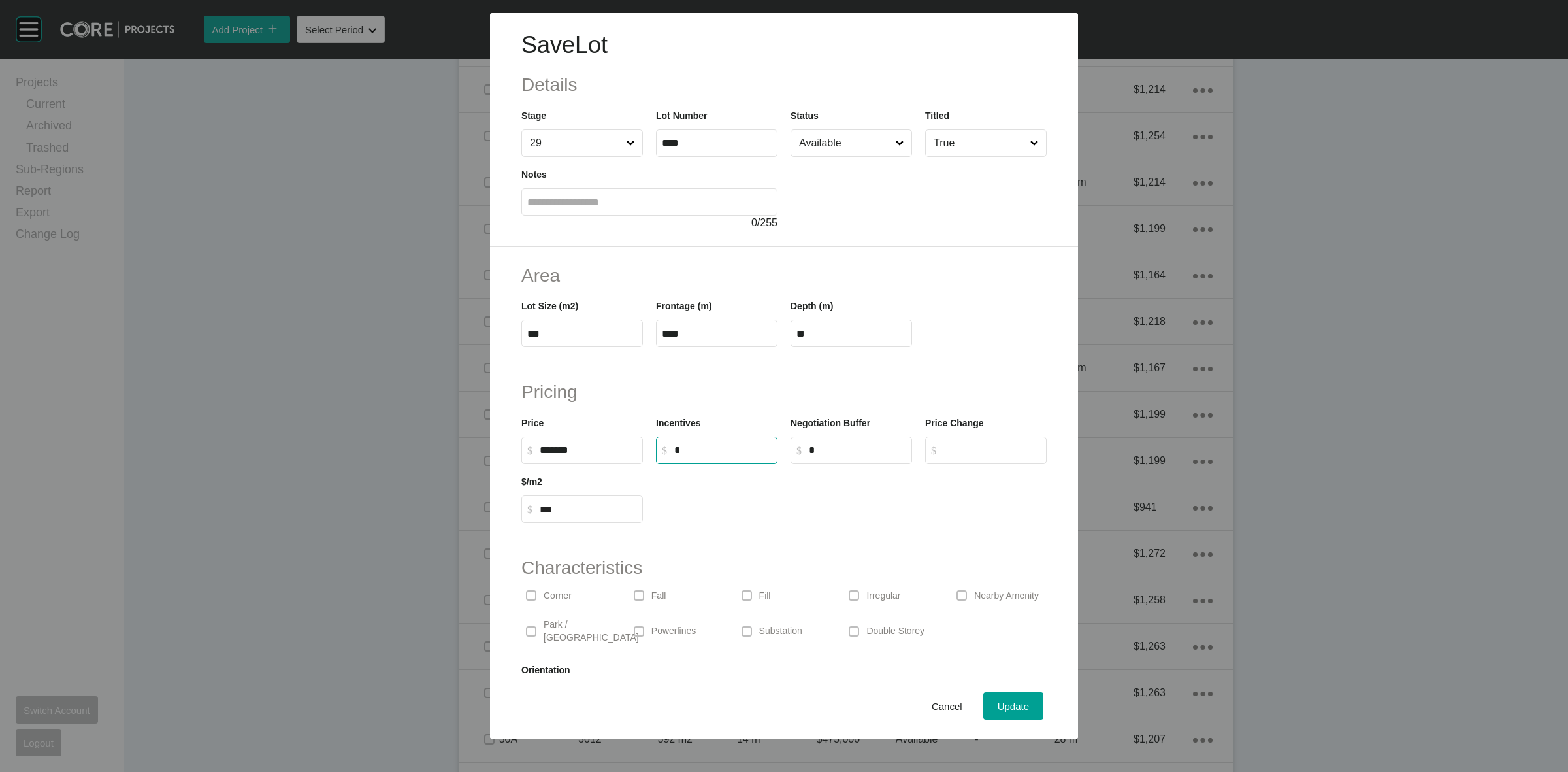
click at [719, 450] on input "*" at bounding box center [723, 450] width 97 height 11
type input "******"
click at [753, 400] on h2 "Pricing" at bounding box center [784, 391] width 525 height 26
click at [1007, 701] on span "Update" at bounding box center [1013, 706] width 32 height 11
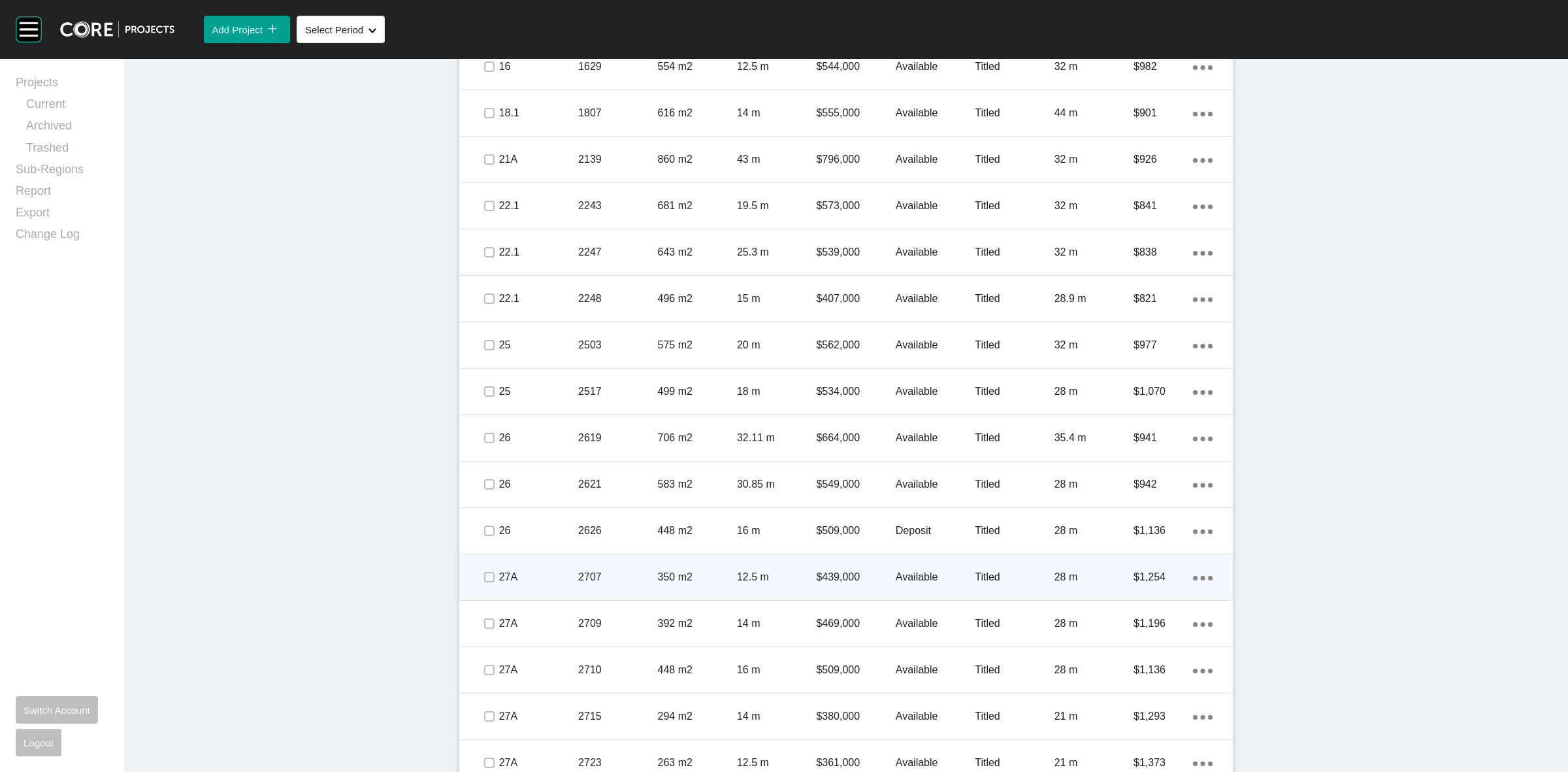
scroll to position [1070, 0]
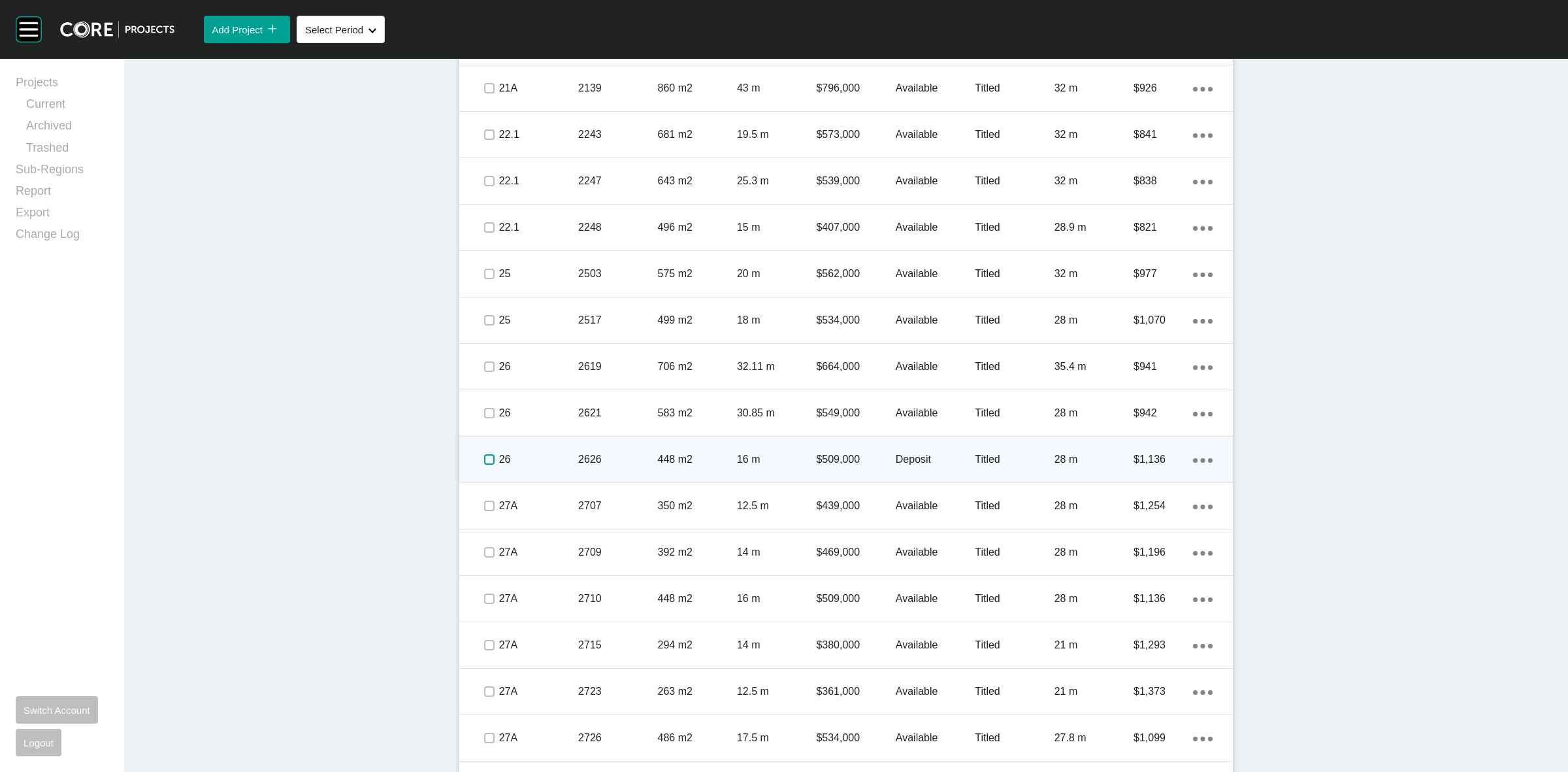
drag, startPoint x: 482, startPoint y: 460, endPoint x: 510, endPoint y: 455, distance: 28.4
click at [484, 460] on label at bounding box center [489, 460] width 11 height 11
click at [556, 452] on p "26" at bounding box center [538, 459] width 79 height 14
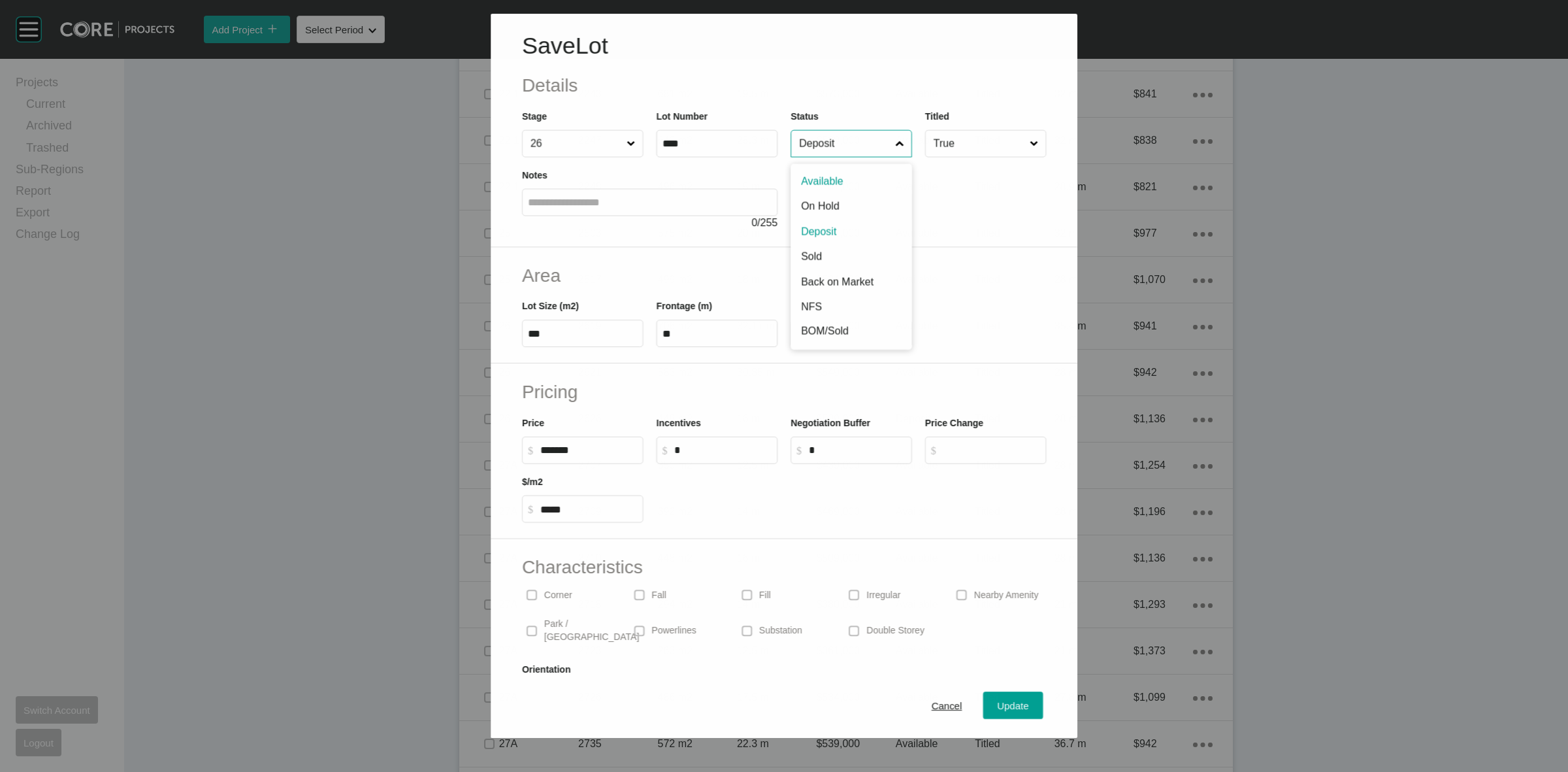
click at [831, 142] on input "Deposit" at bounding box center [845, 143] width 96 height 26
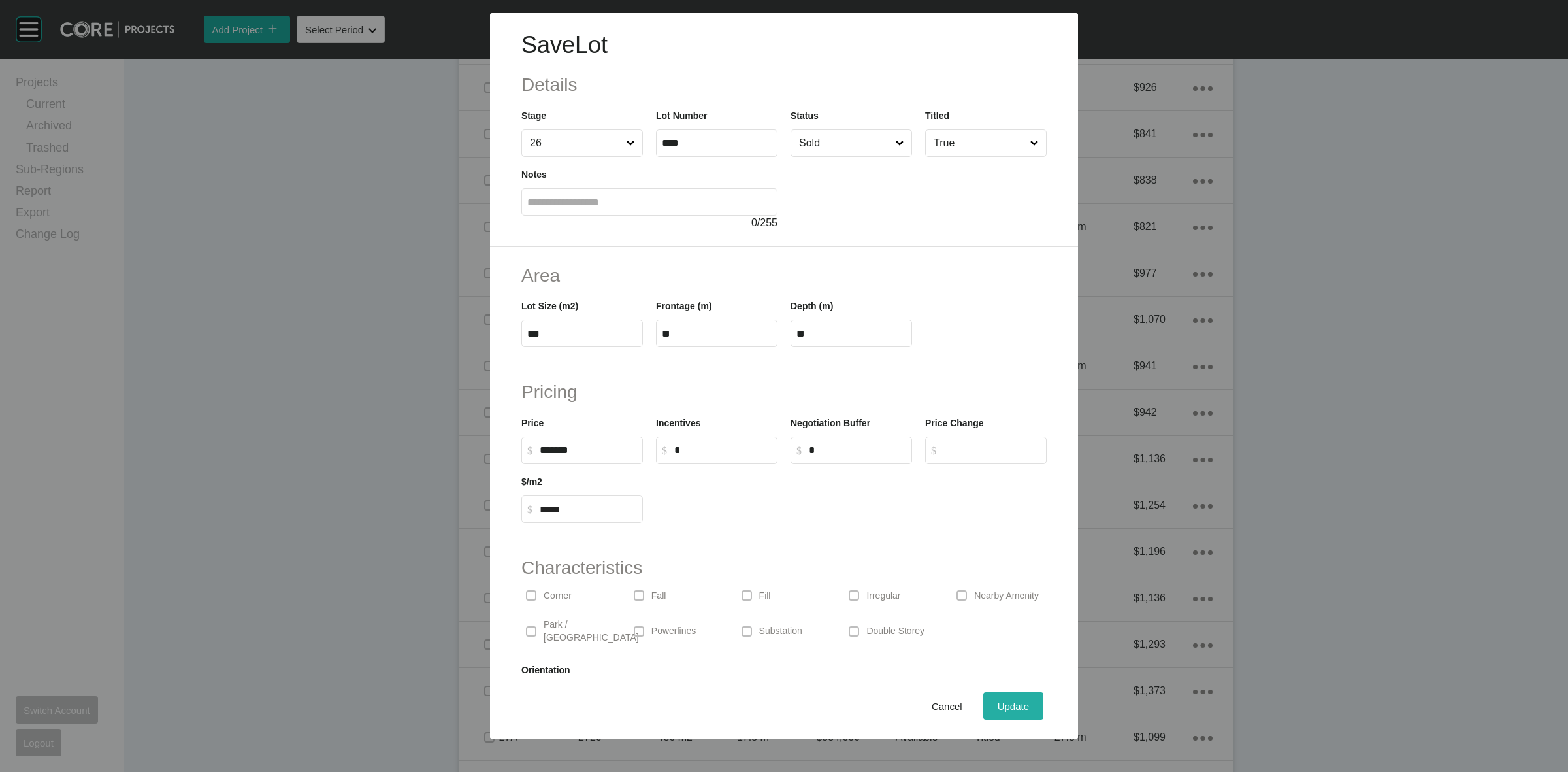
click at [997, 711] on span "Update" at bounding box center [1013, 706] width 32 height 11
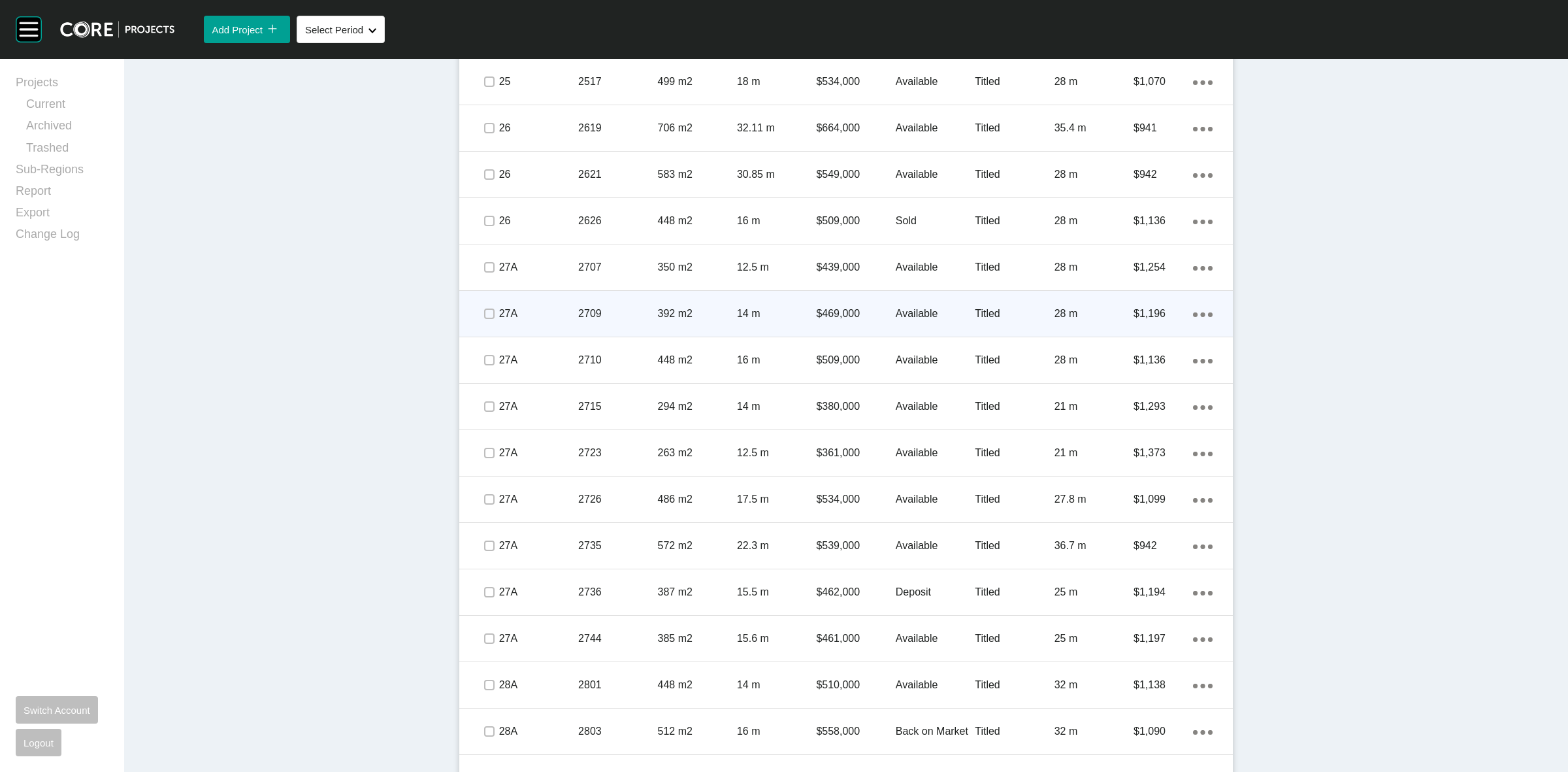
scroll to position [1315, 0]
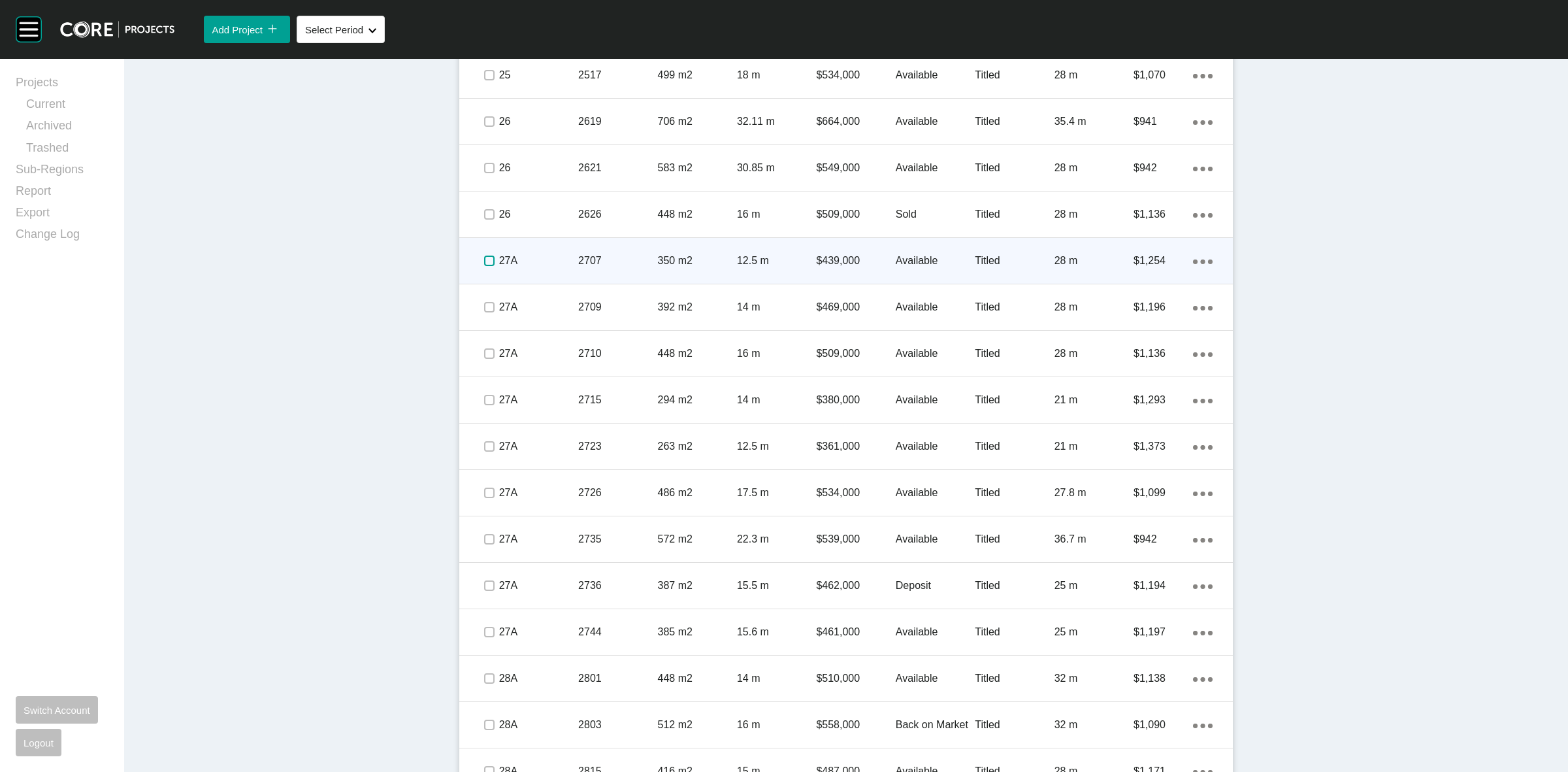
click at [484, 265] on label at bounding box center [489, 261] width 11 height 11
click at [547, 256] on p "27A" at bounding box center [538, 260] width 79 height 14
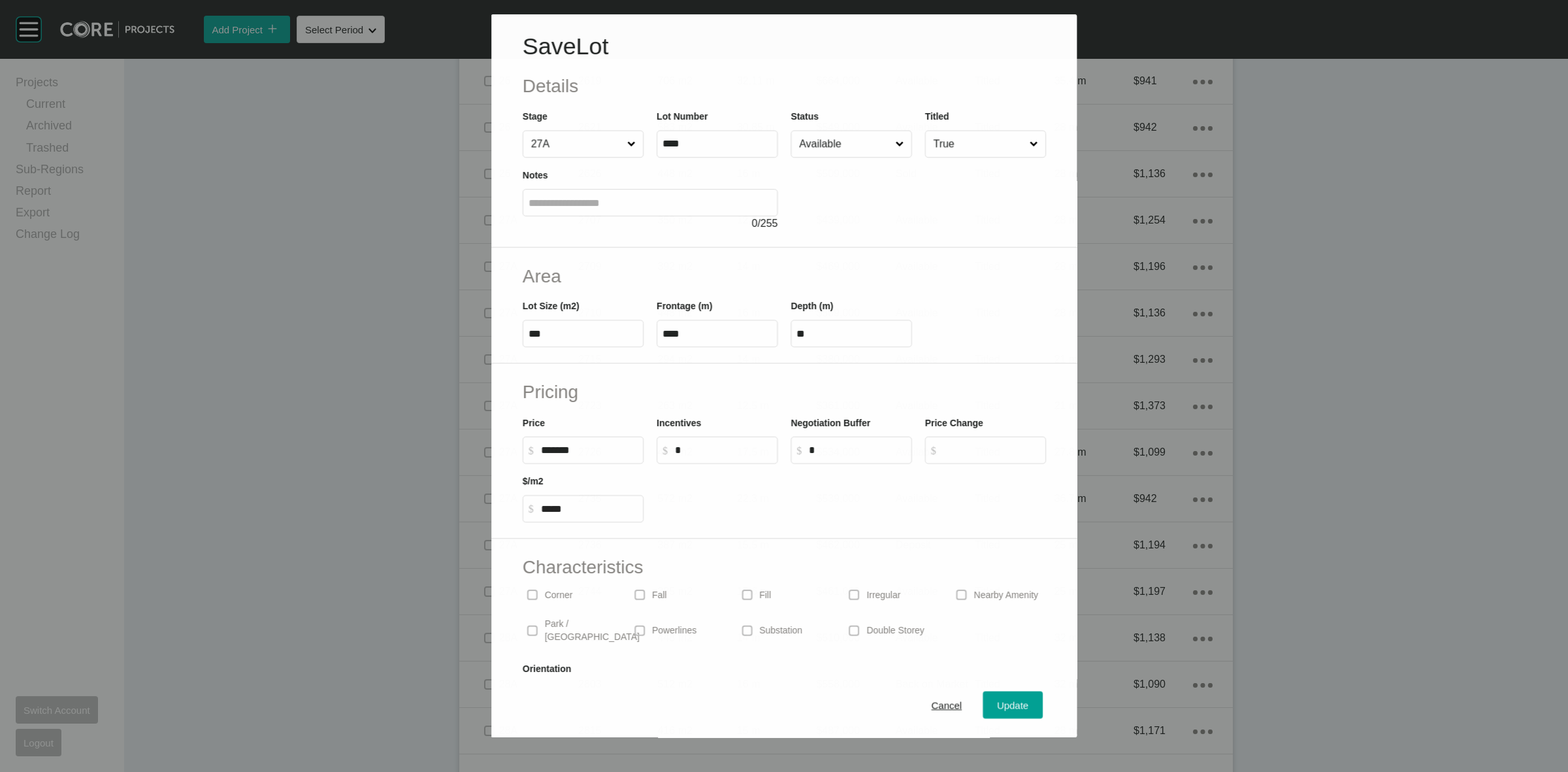
click at [857, 144] on input "Available" at bounding box center [845, 143] width 96 height 26
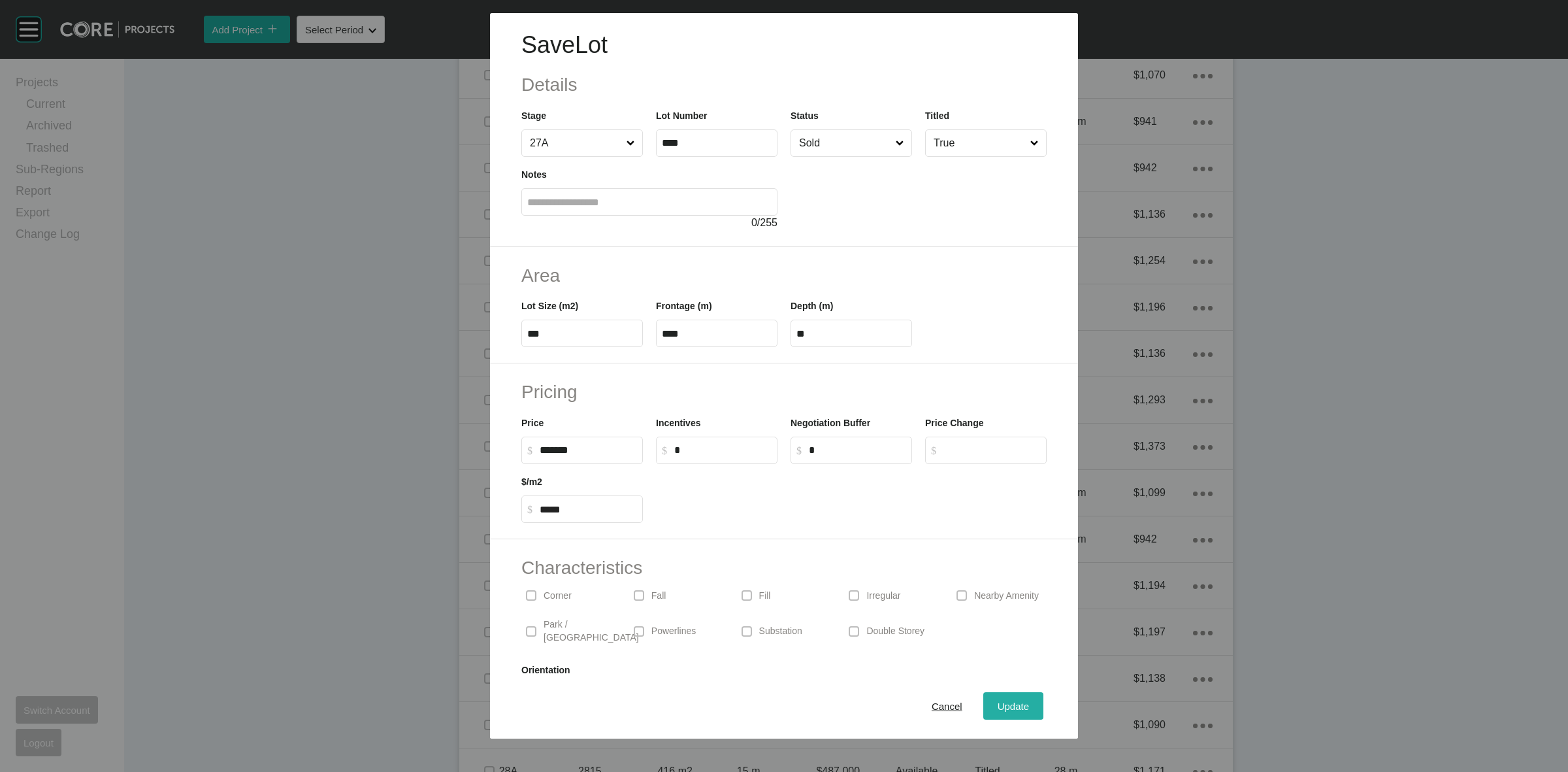
click at [1003, 711] on span "Update" at bounding box center [1013, 706] width 32 height 11
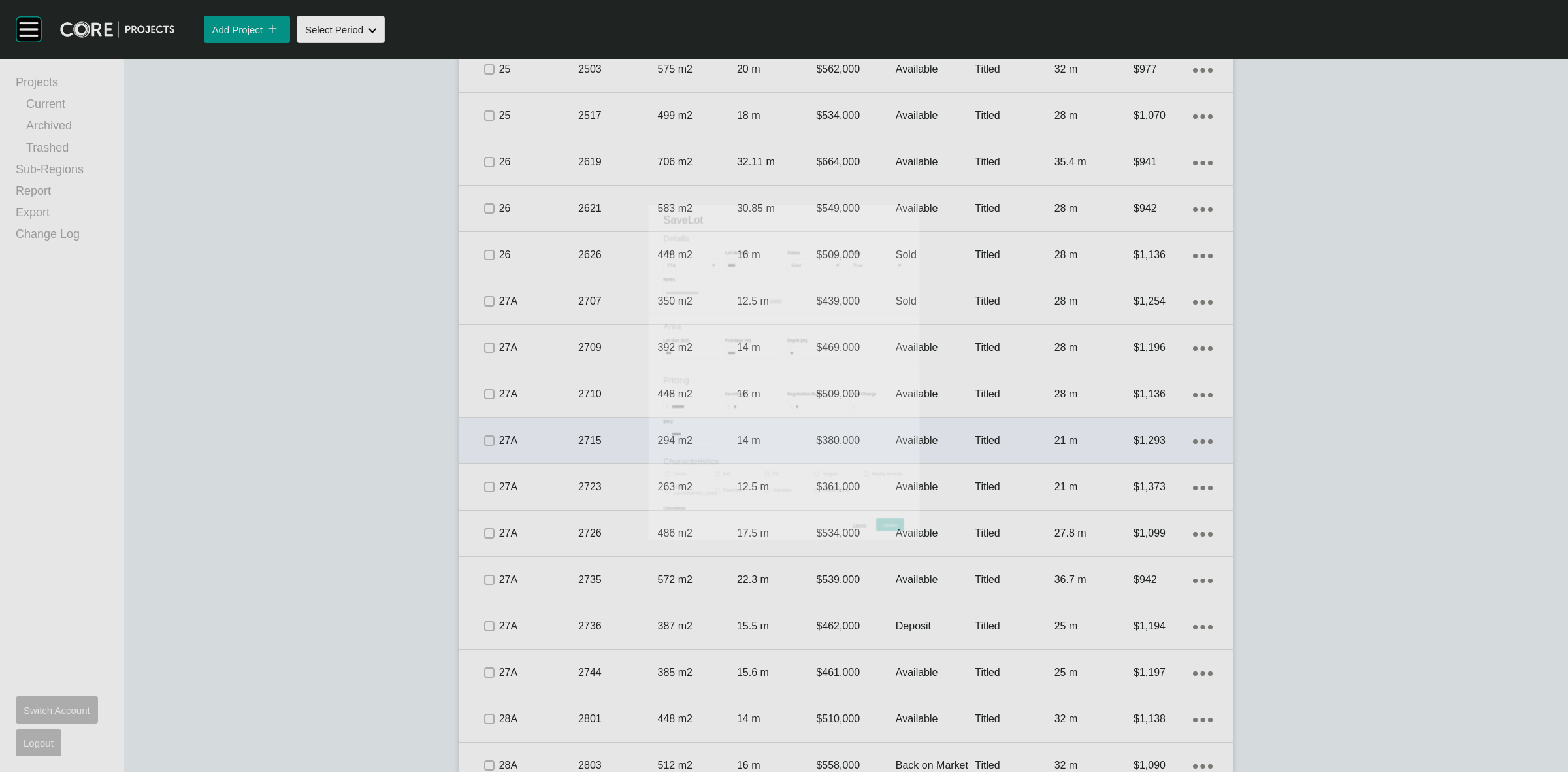
scroll to position [1315, 0]
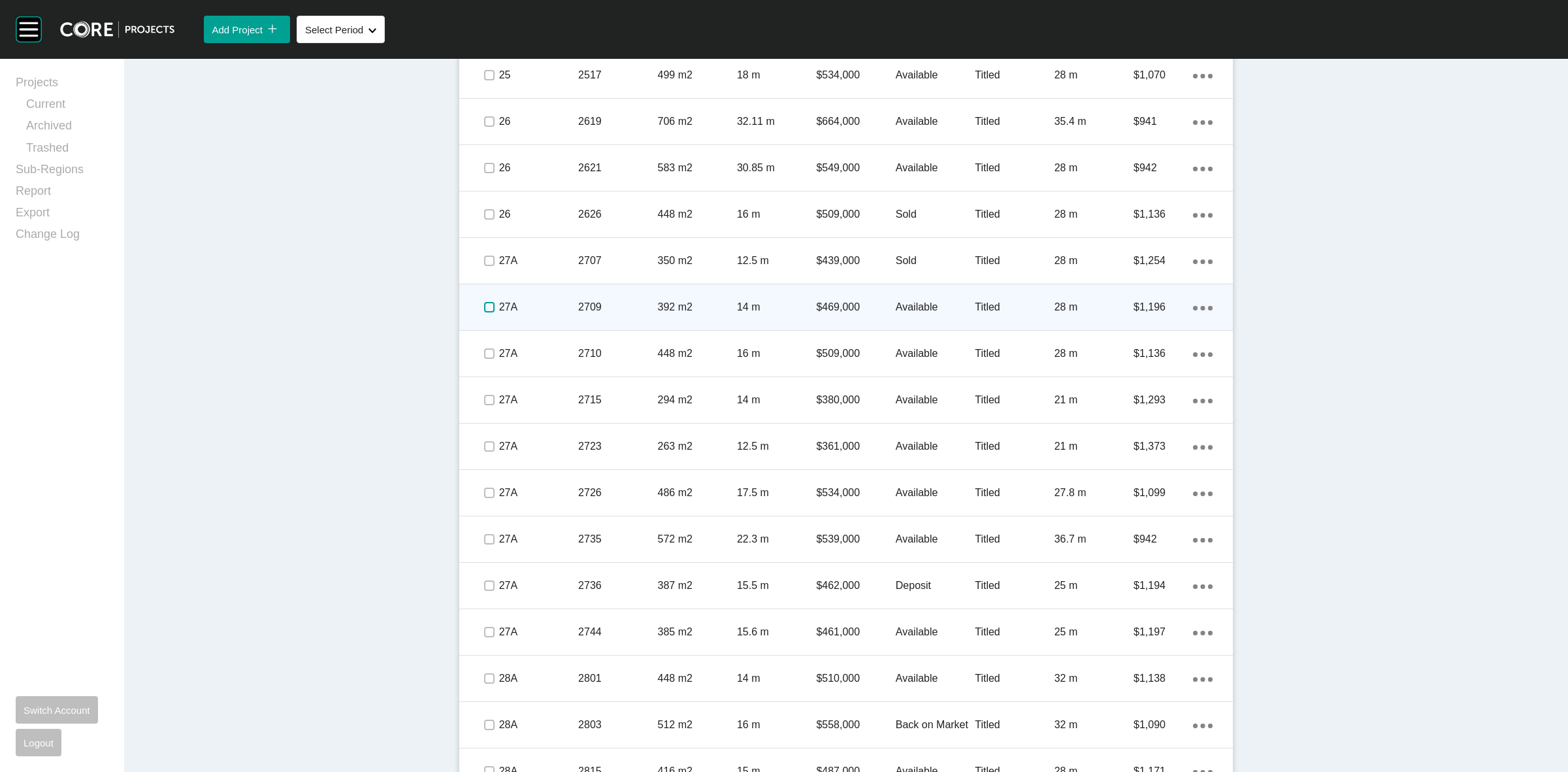
click at [484, 309] on label at bounding box center [489, 307] width 11 height 11
click at [547, 300] on p "27A" at bounding box center [538, 307] width 79 height 14
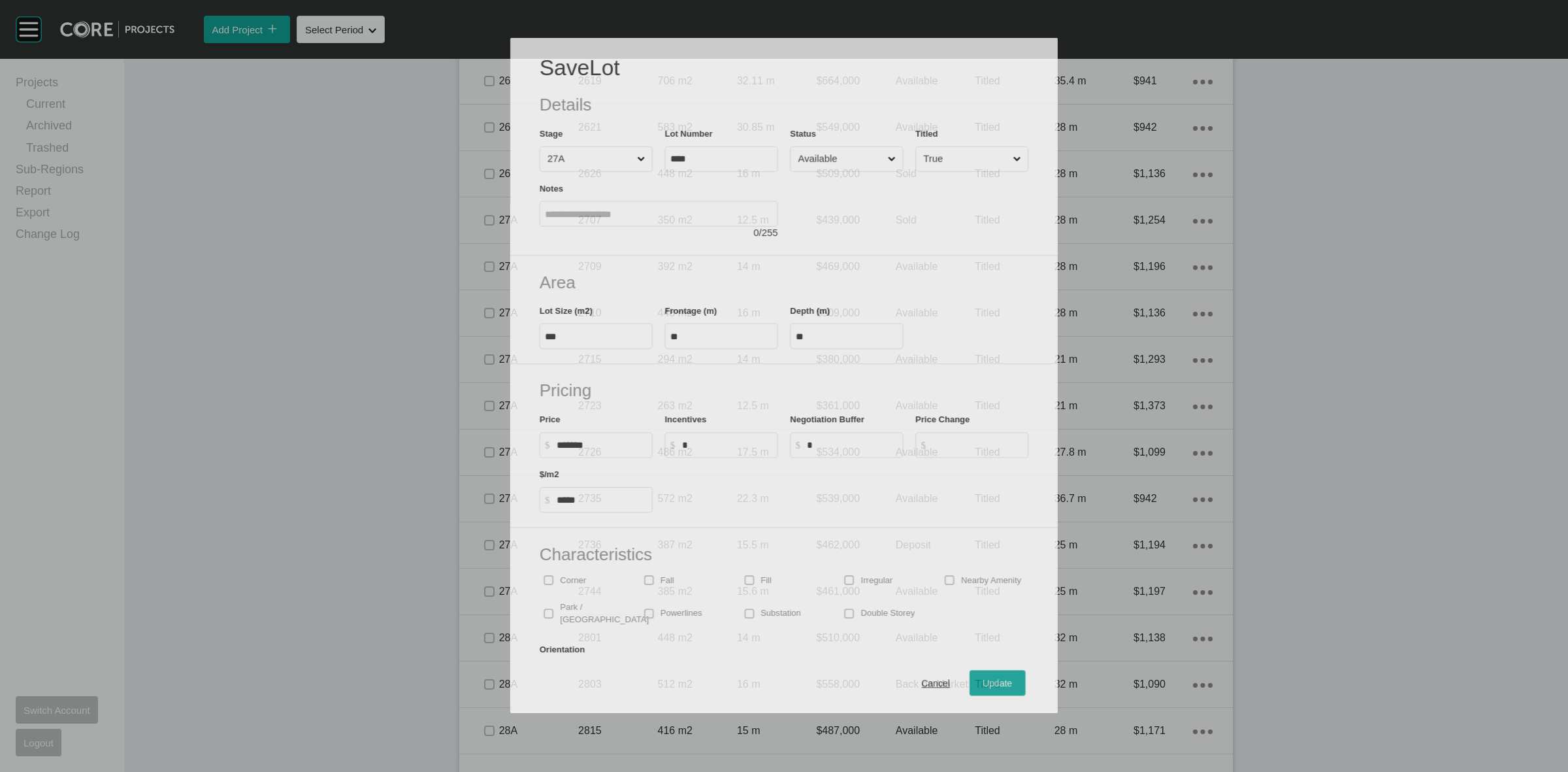
scroll to position [1275, 0]
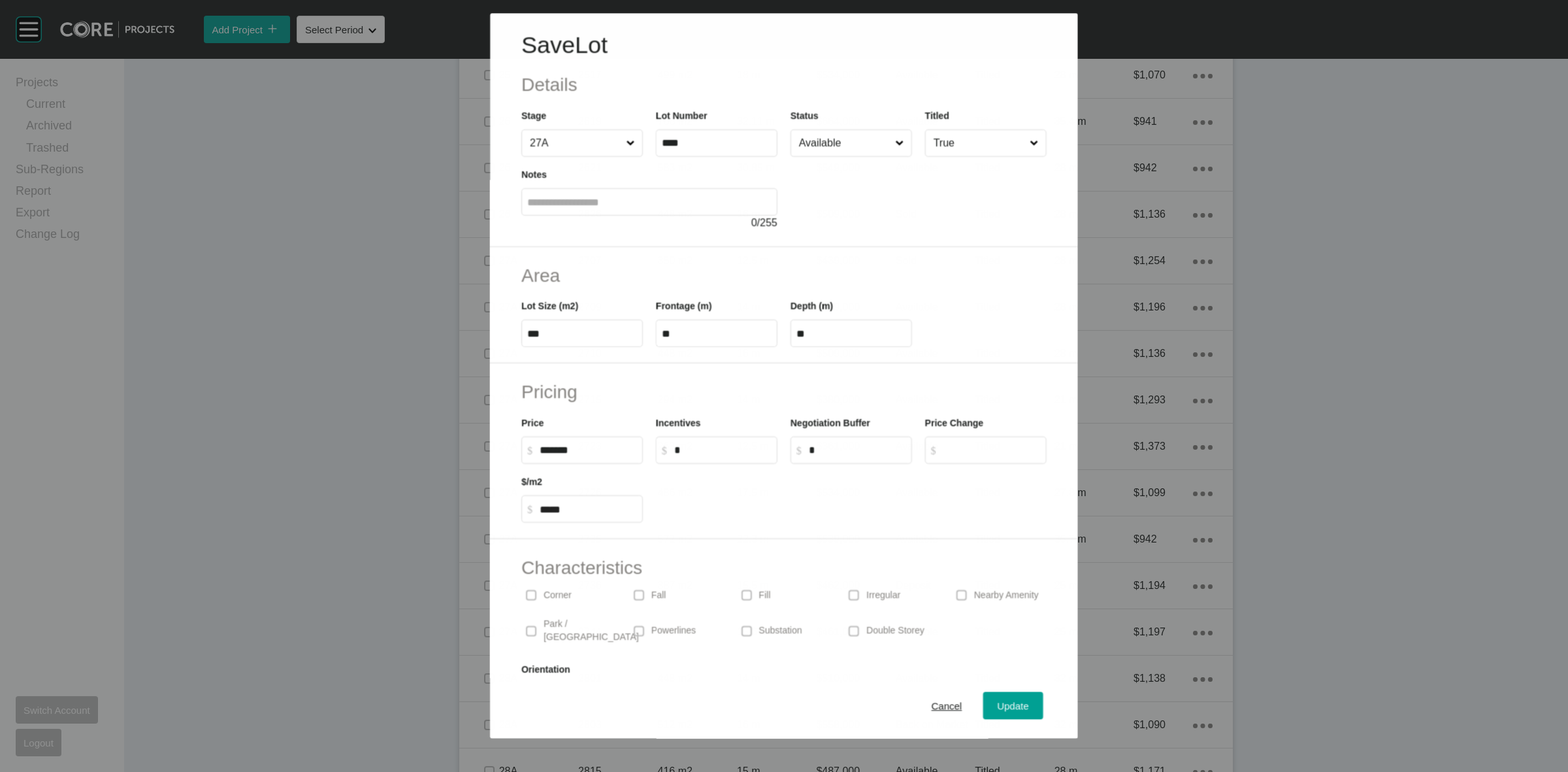
click at [815, 144] on input "Available" at bounding box center [845, 143] width 96 height 26
drag, startPoint x: 834, startPoint y: 253, endPoint x: 847, endPoint y: 308, distance: 56.5
click at [994, 713] on div "Update" at bounding box center [1013, 706] width 38 height 17
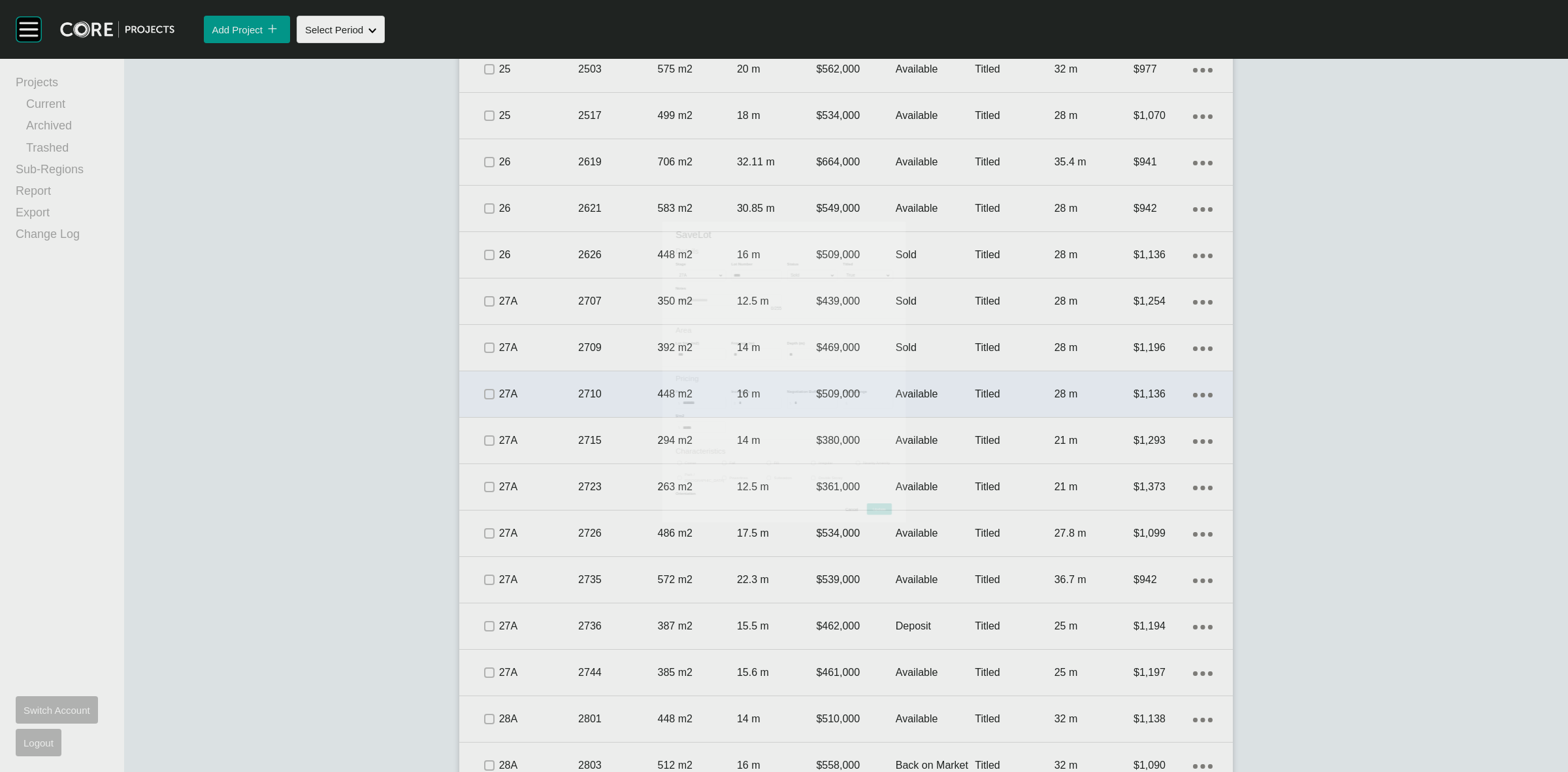
scroll to position [1315, 0]
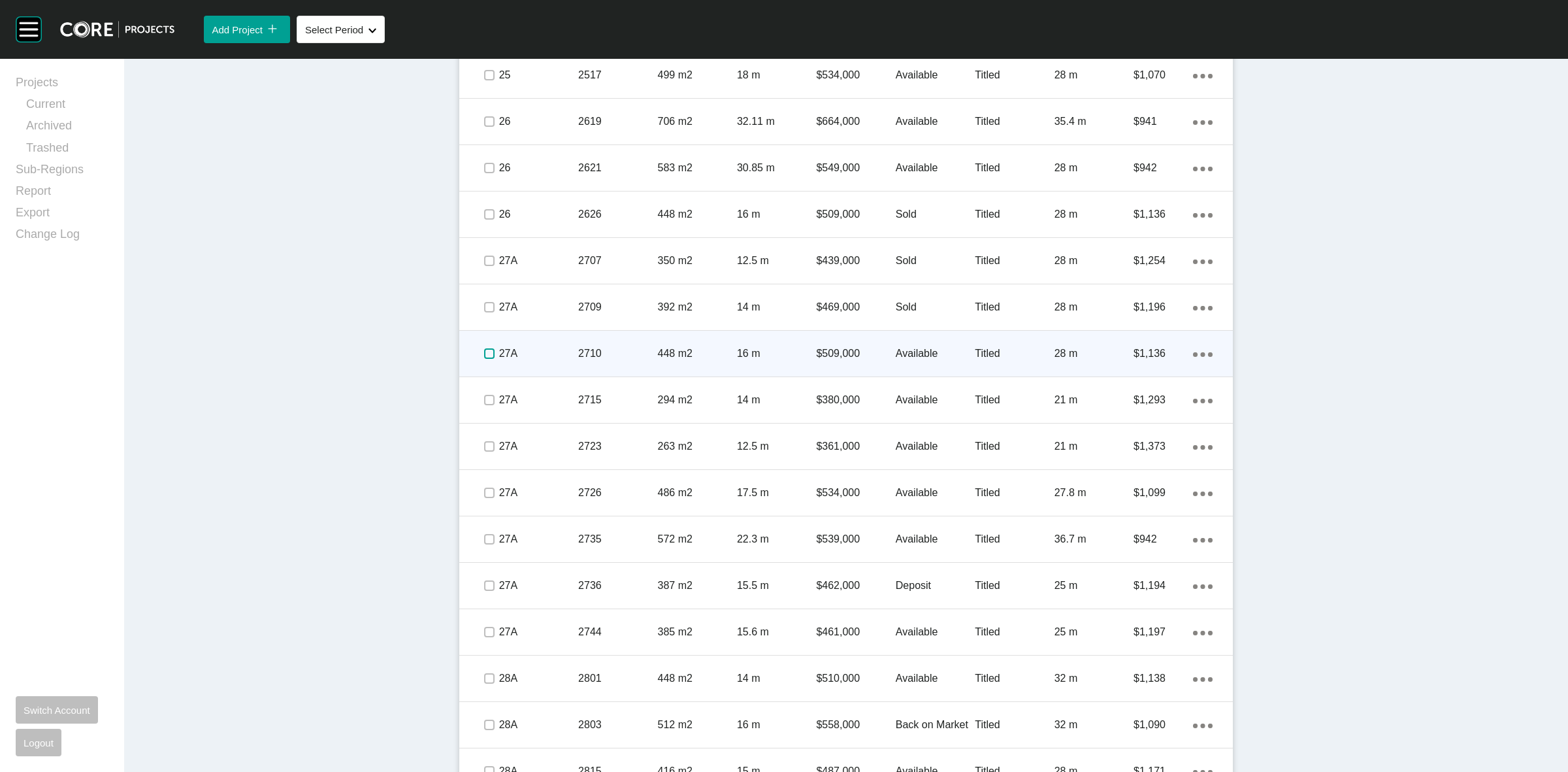
click at [485, 353] on label at bounding box center [489, 353] width 11 height 11
click at [523, 351] on p "27A" at bounding box center [538, 353] width 79 height 14
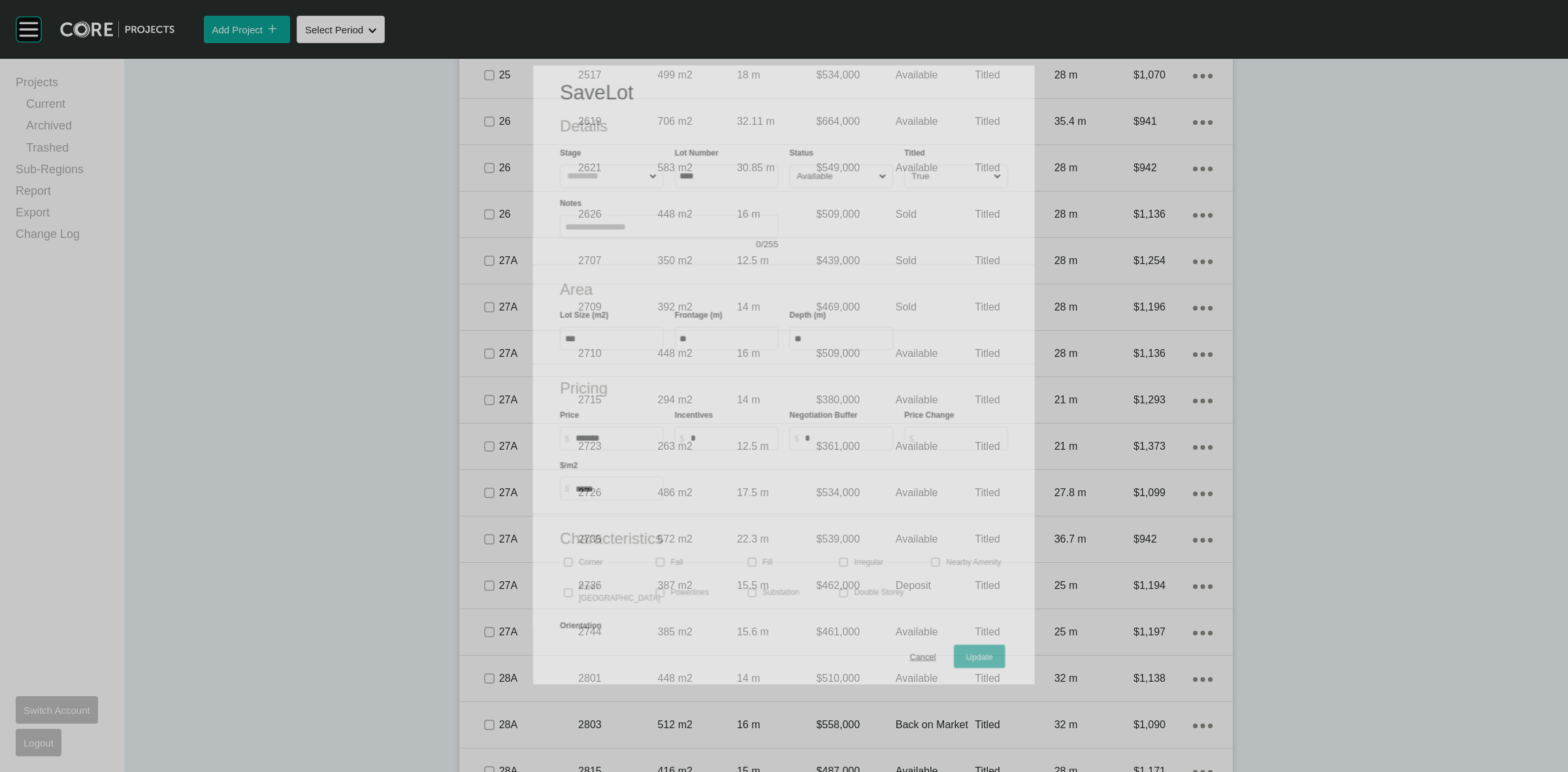
scroll to position [1275, 0]
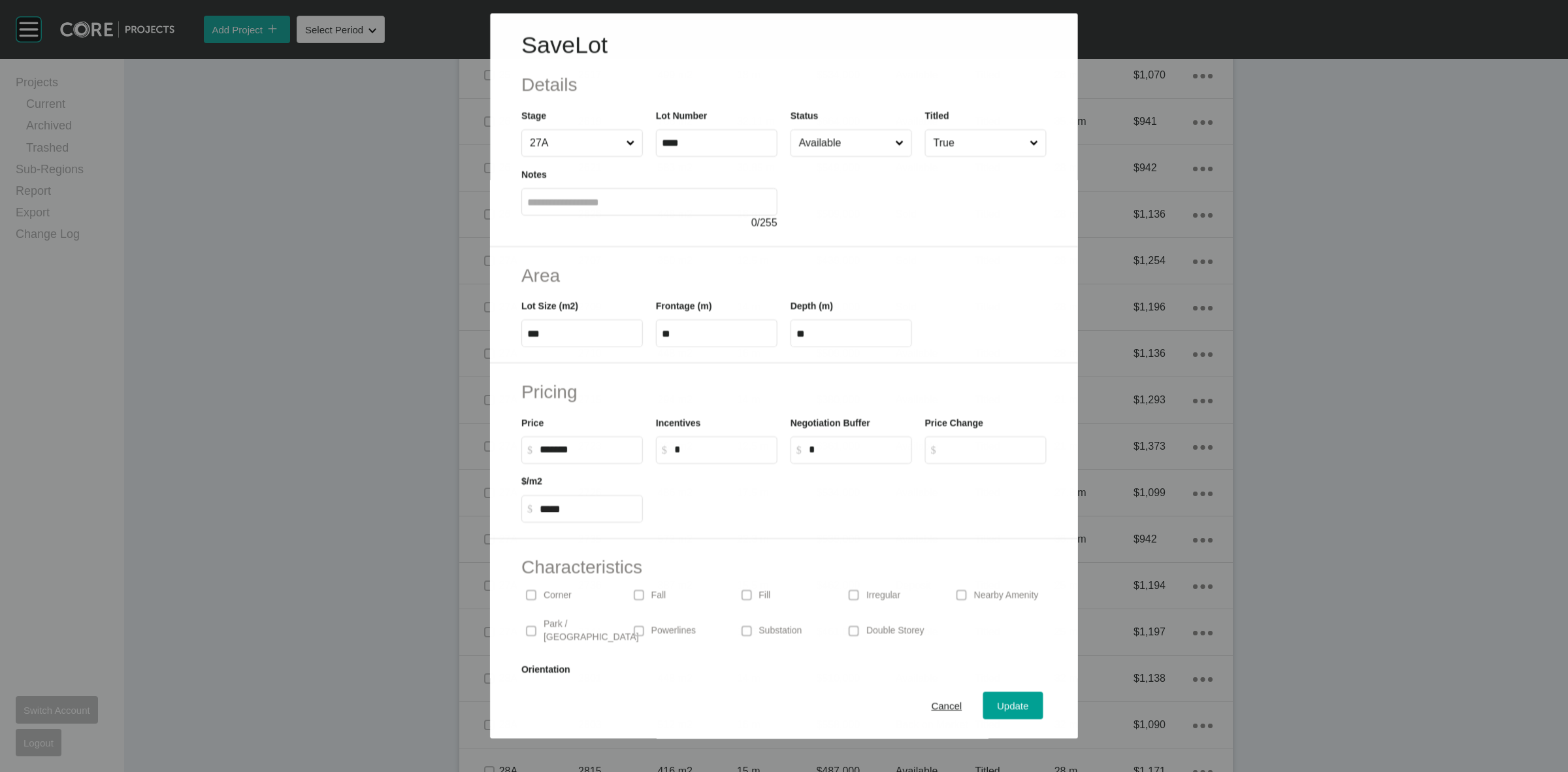
click at [835, 145] on input "Available" at bounding box center [845, 143] width 96 height 26
click at [1000, 706] on span "Update" at bounding box center [1013, 706] width 32 height 11
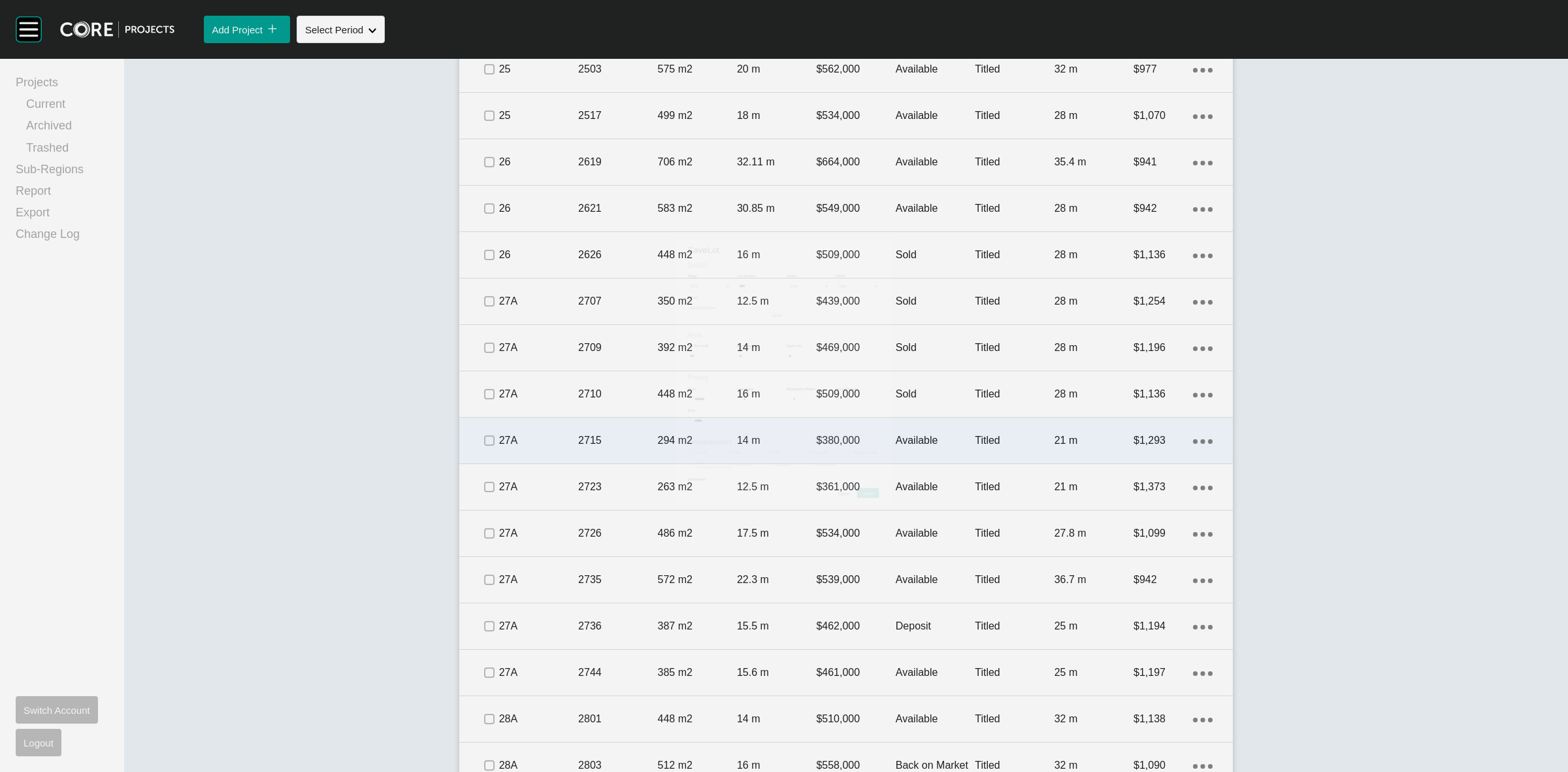
scroll to position [1315, 0]
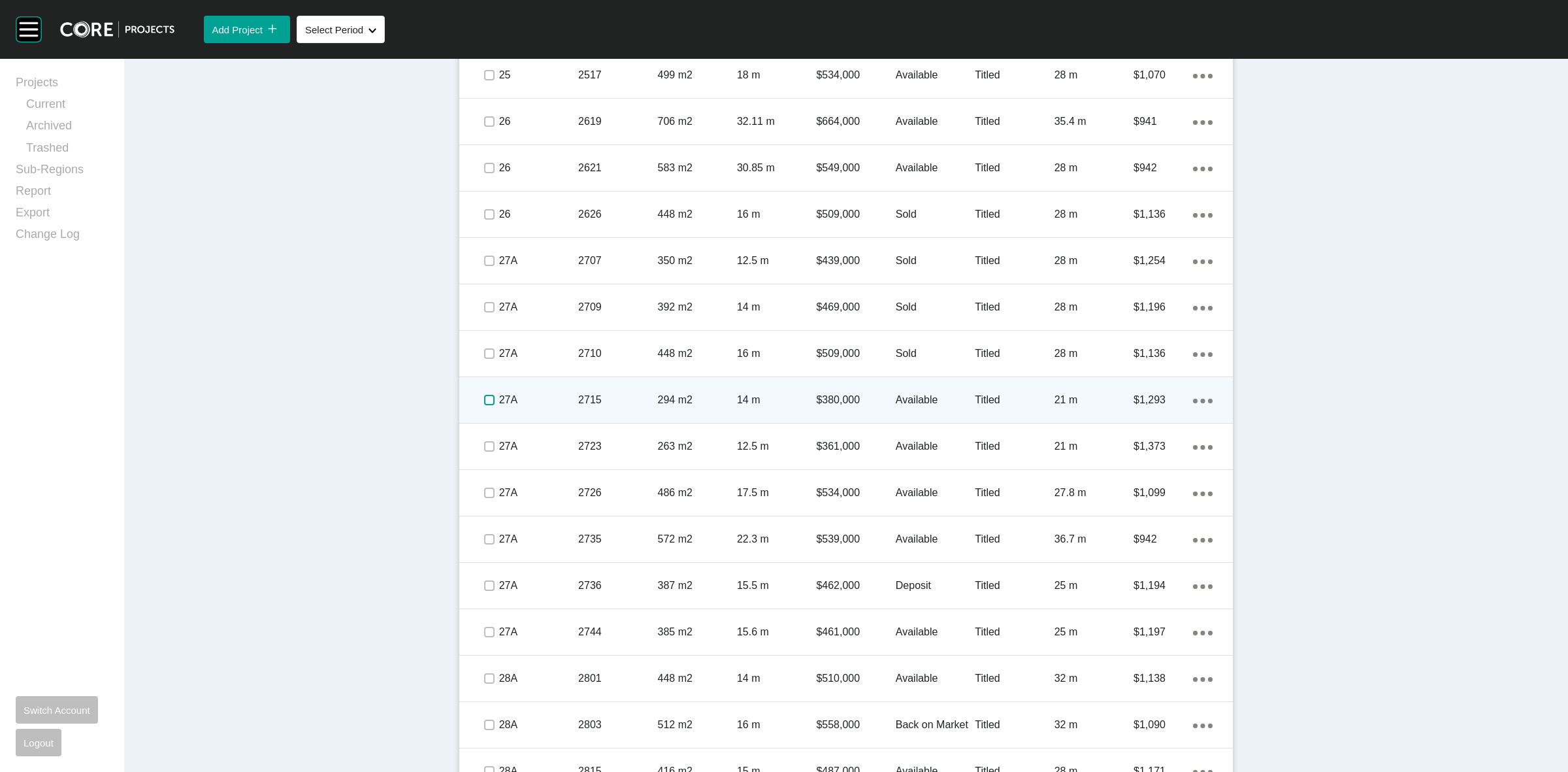
click at [485, 399] on label at bounding box center [489, 400] width 11 height 11
click at [544, 396] on p "27A" at bounding box center [538, 400] width 79 height 14
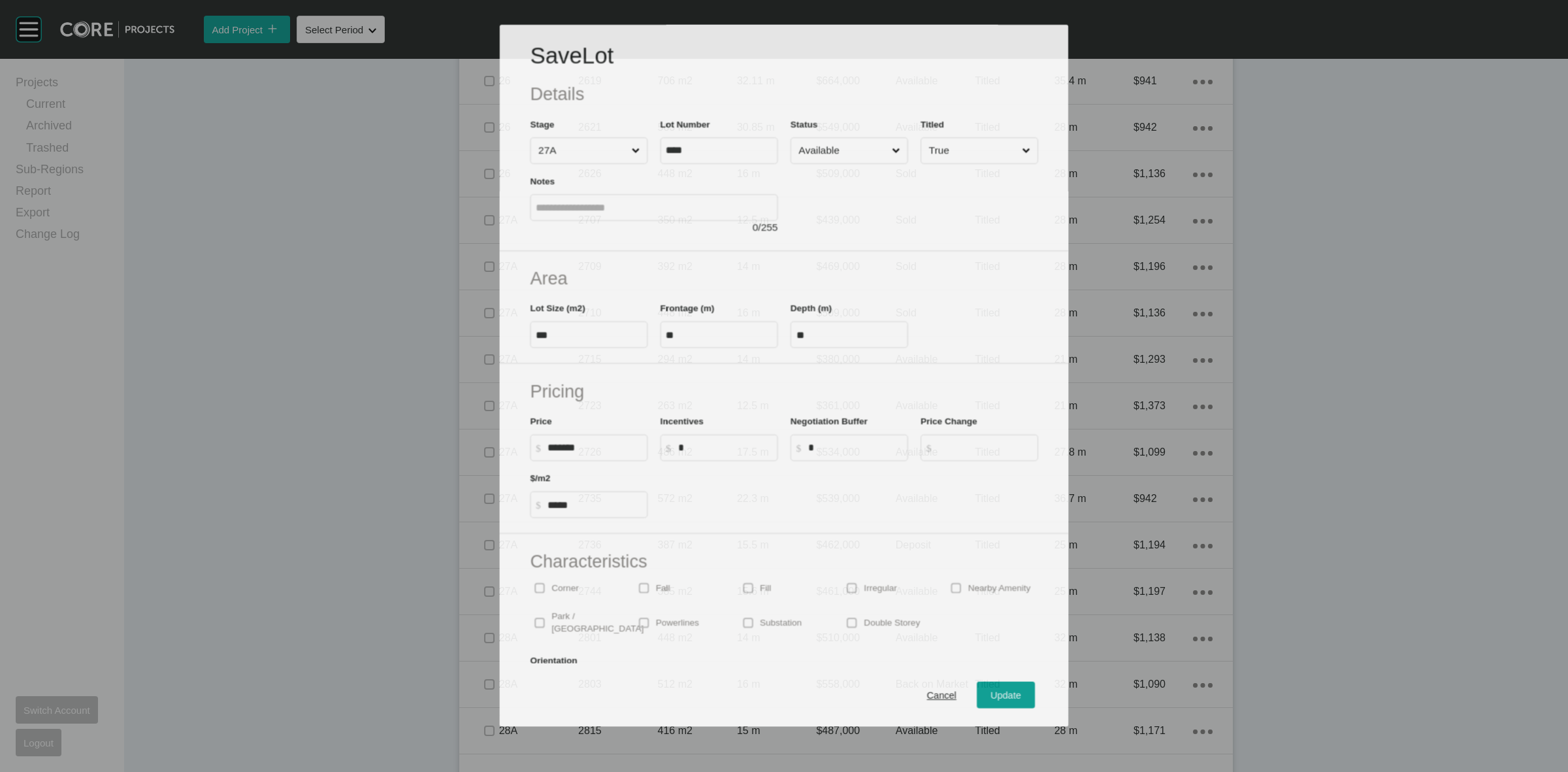
scroll to position [1275, 0]
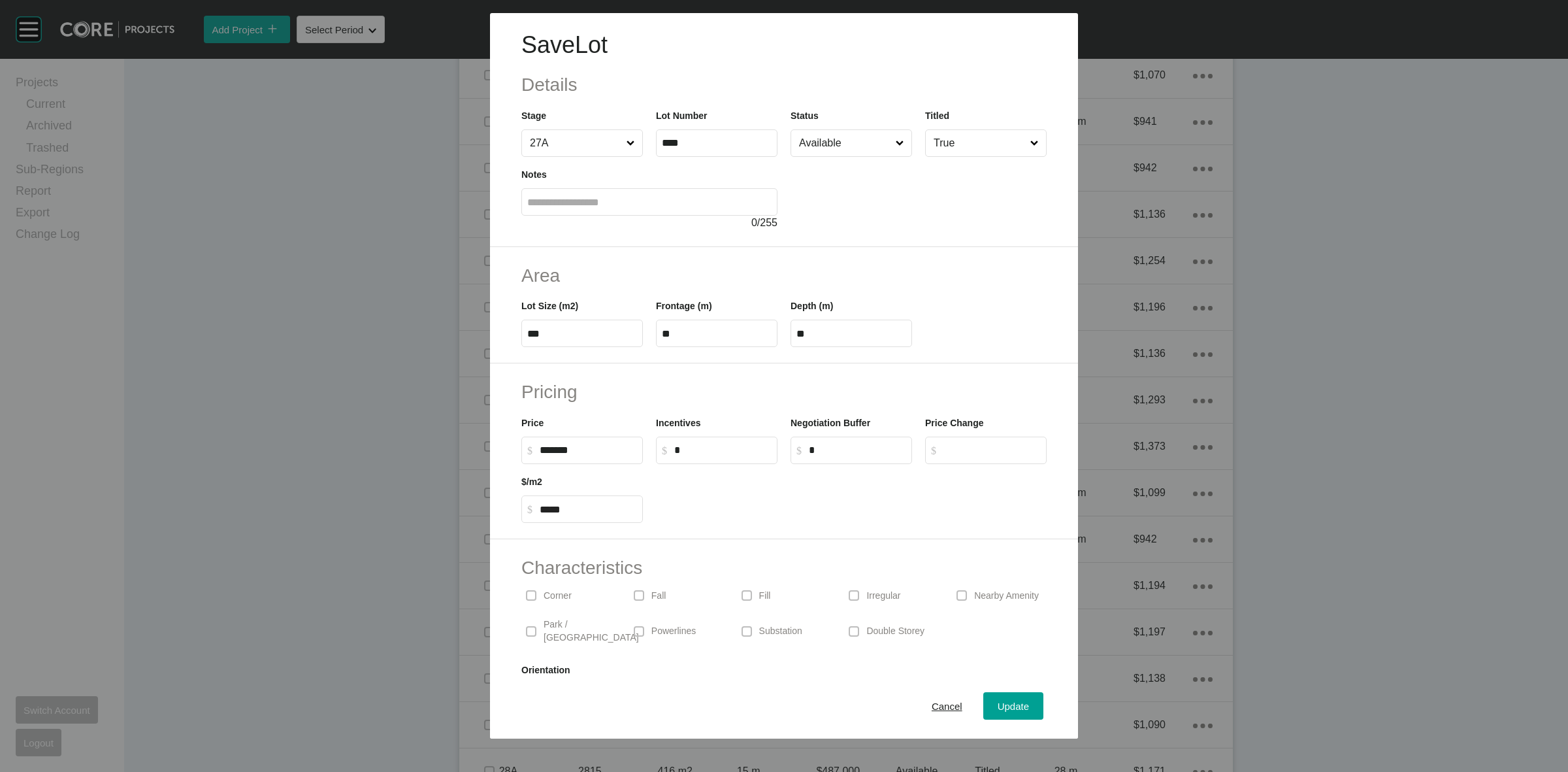
click at [806, 145] on input "Available" at bounding box center [845, 143] width 96 height 26
click at [994, 712] on div "Update" at bounding box center [1013, 706] width 38 height 17
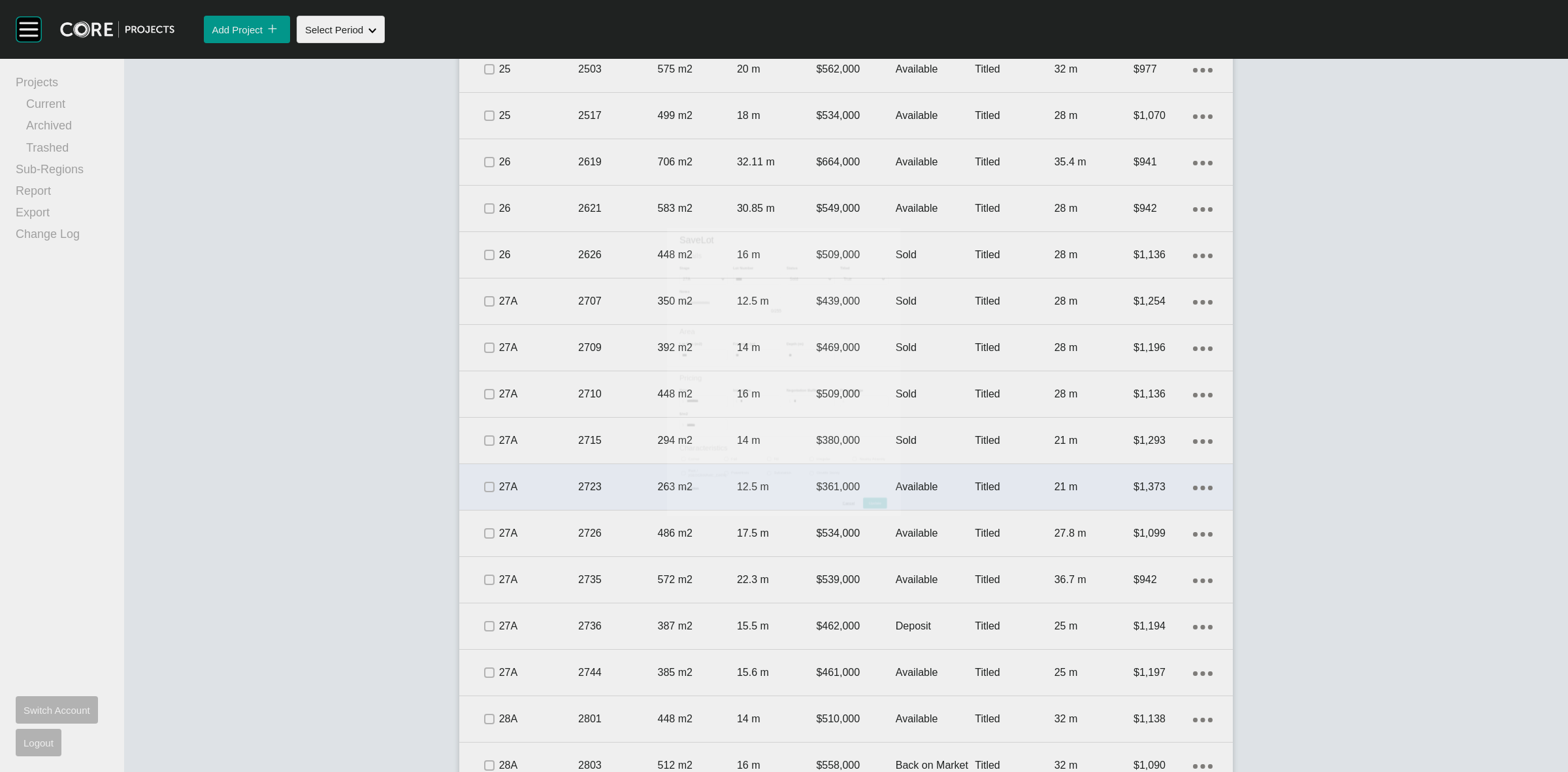
scroll to position [1315, 0]
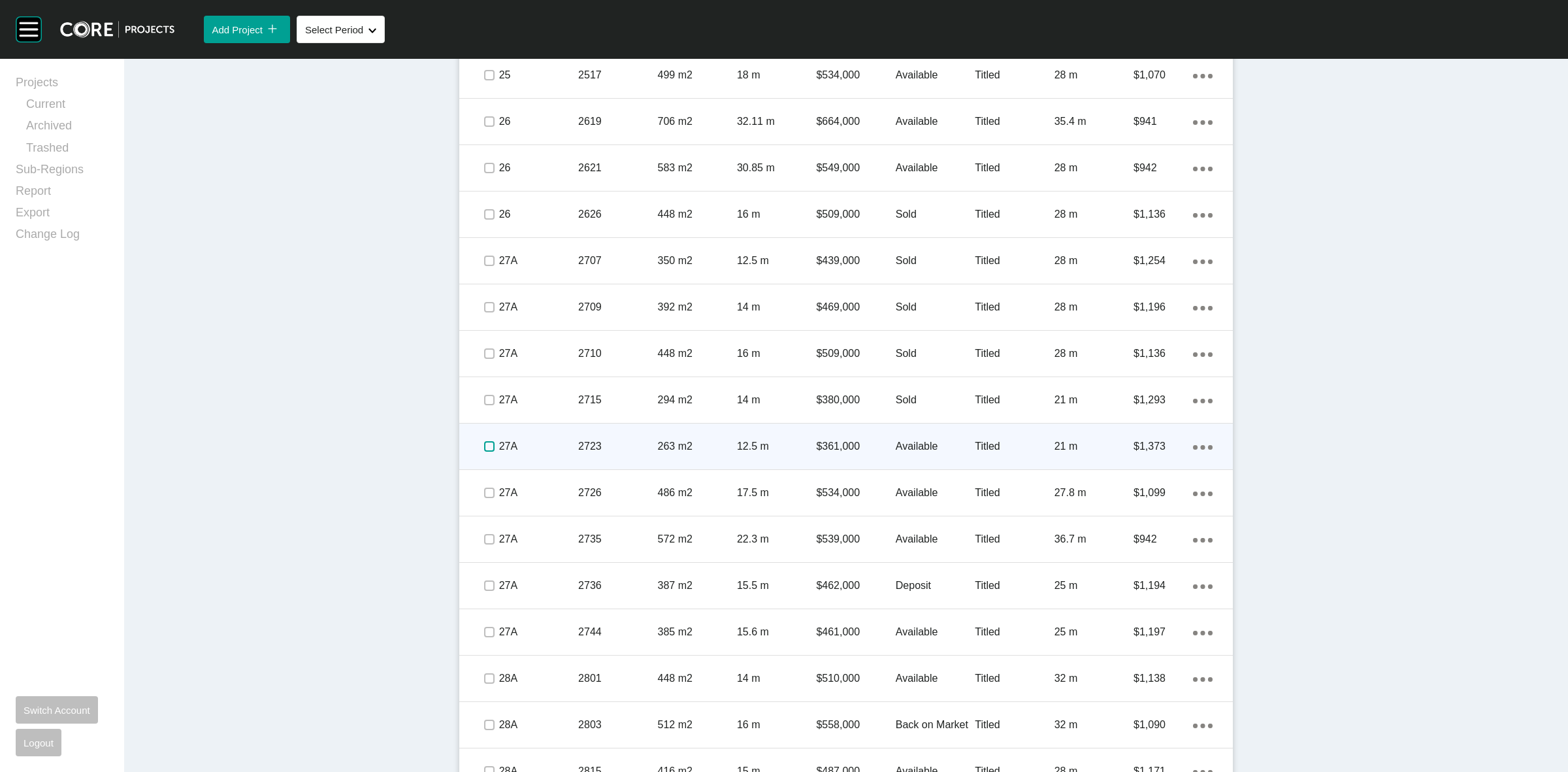
click at [485, 445] on label at bounding box center [489, 446] width 11 height 11
click at [620, 445] on p "2723" at bounding box center [617, 446] width 79 height 14
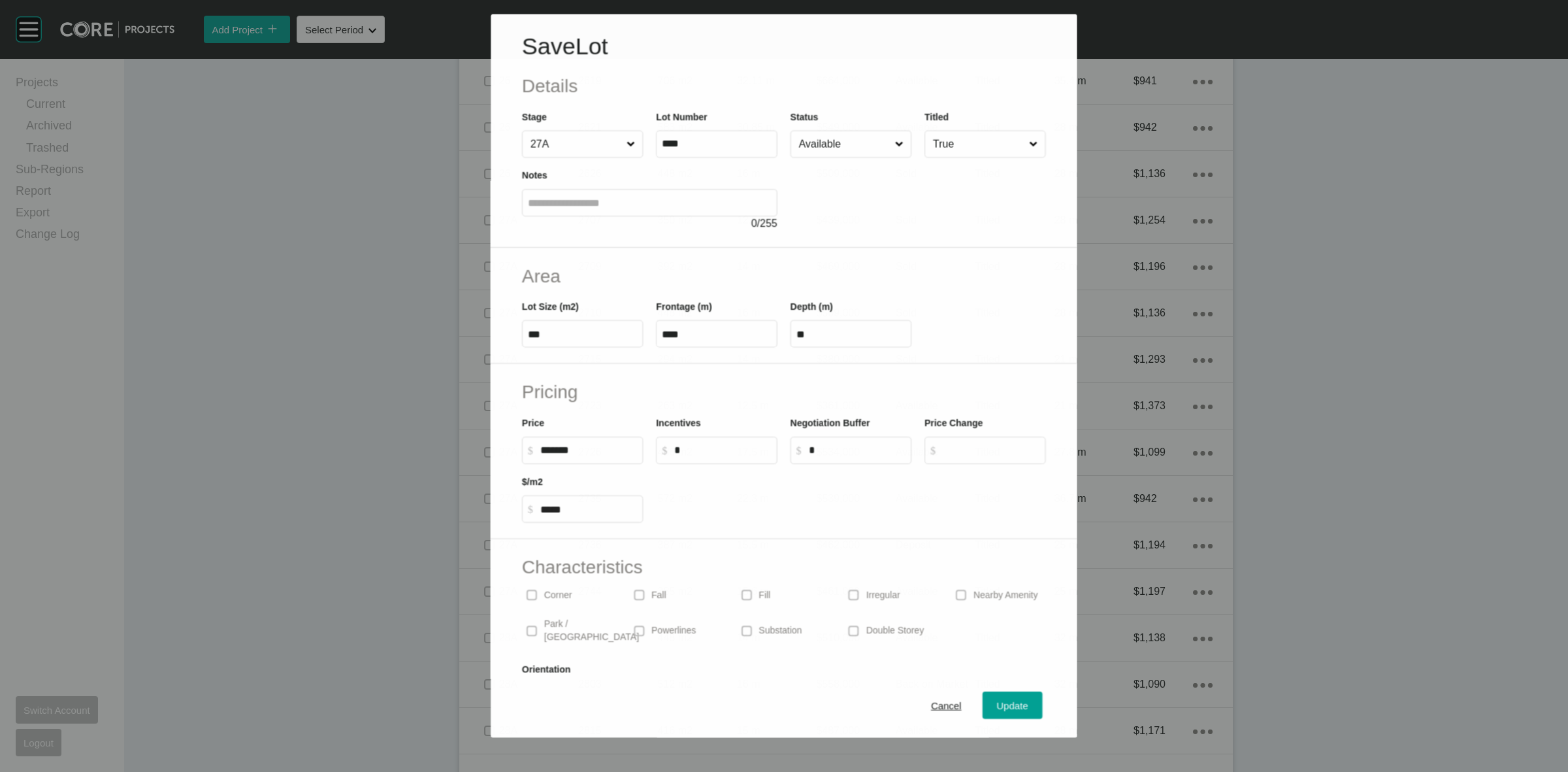
scroll to position [1275, 0]
click at [828, 145] on input "Available" at bounding box center [845, 143] width 96 height 26
click at [1010, 703] on span "Update" at bounding box center [1013, 706] width 32 height 11
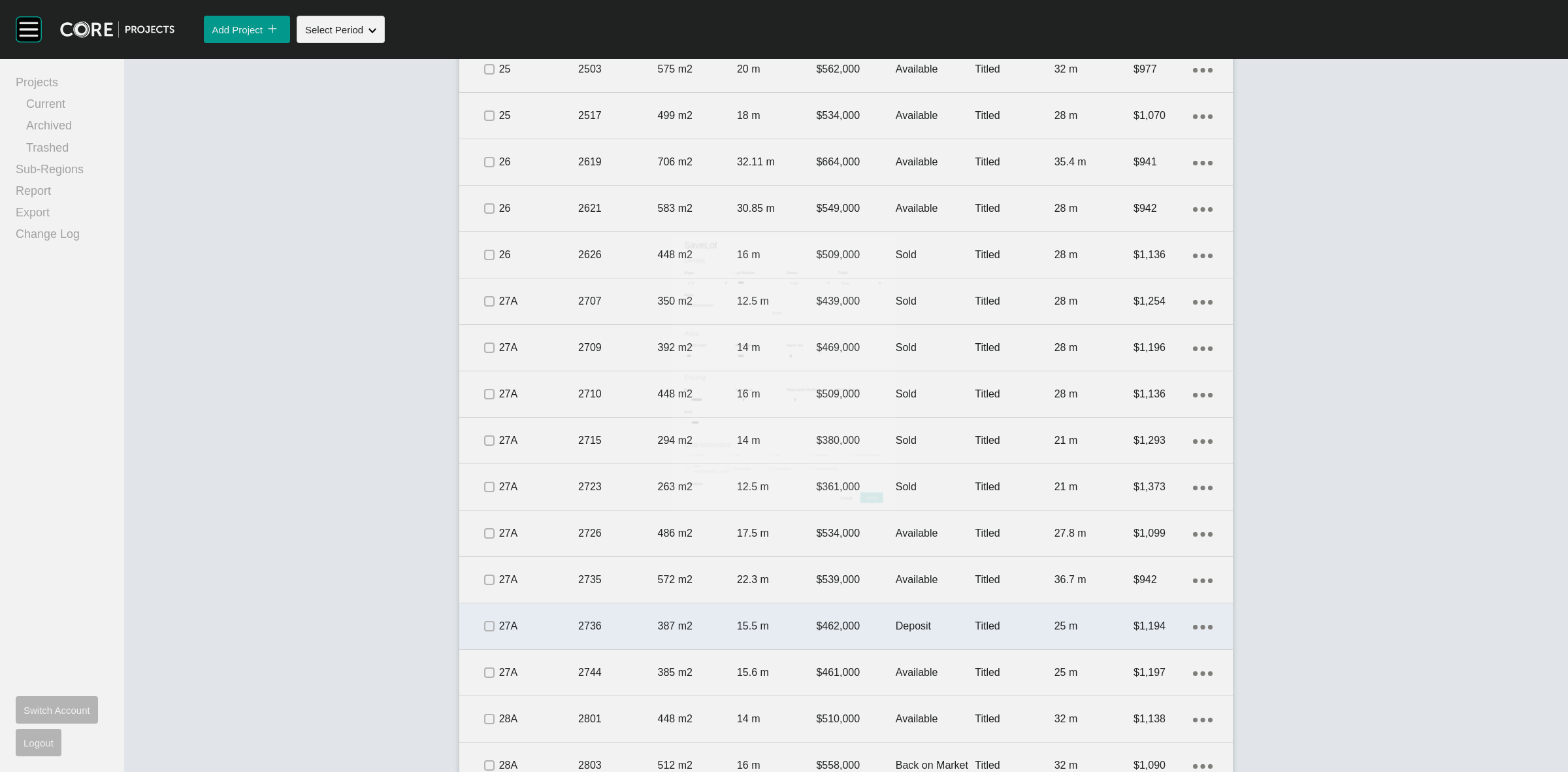
scroll to position [1315, 0]
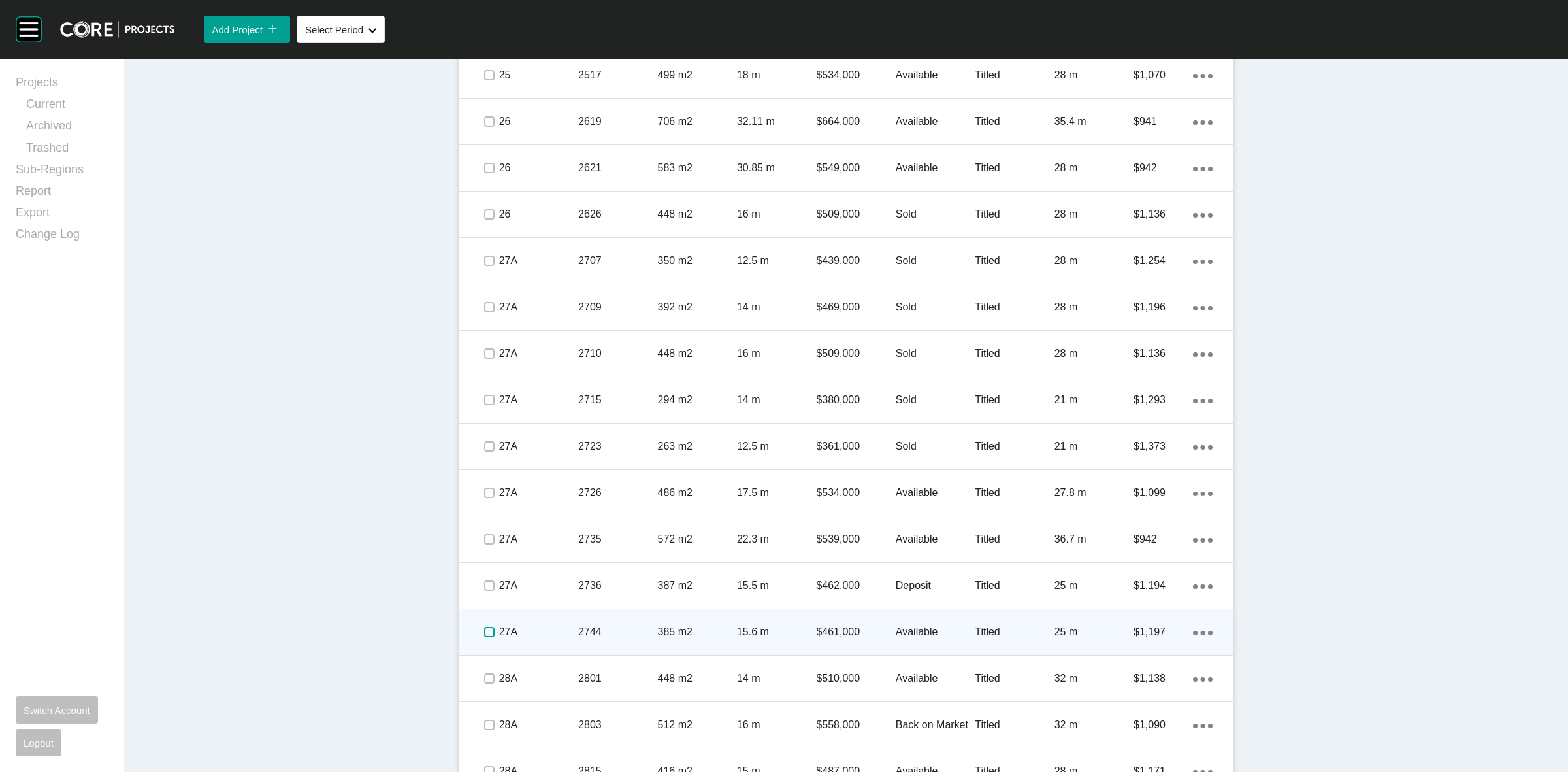
drag, startPoint x: 485, startPoint y: 630, endPoint x: 533, endPoint y: 627, distance: 48.1
click at [484, 630] on label at bounding box center [489, 632] width 11 height 11
click at [537, 626] on p "27A" at bounding box center [538, 632] width 79 height 14
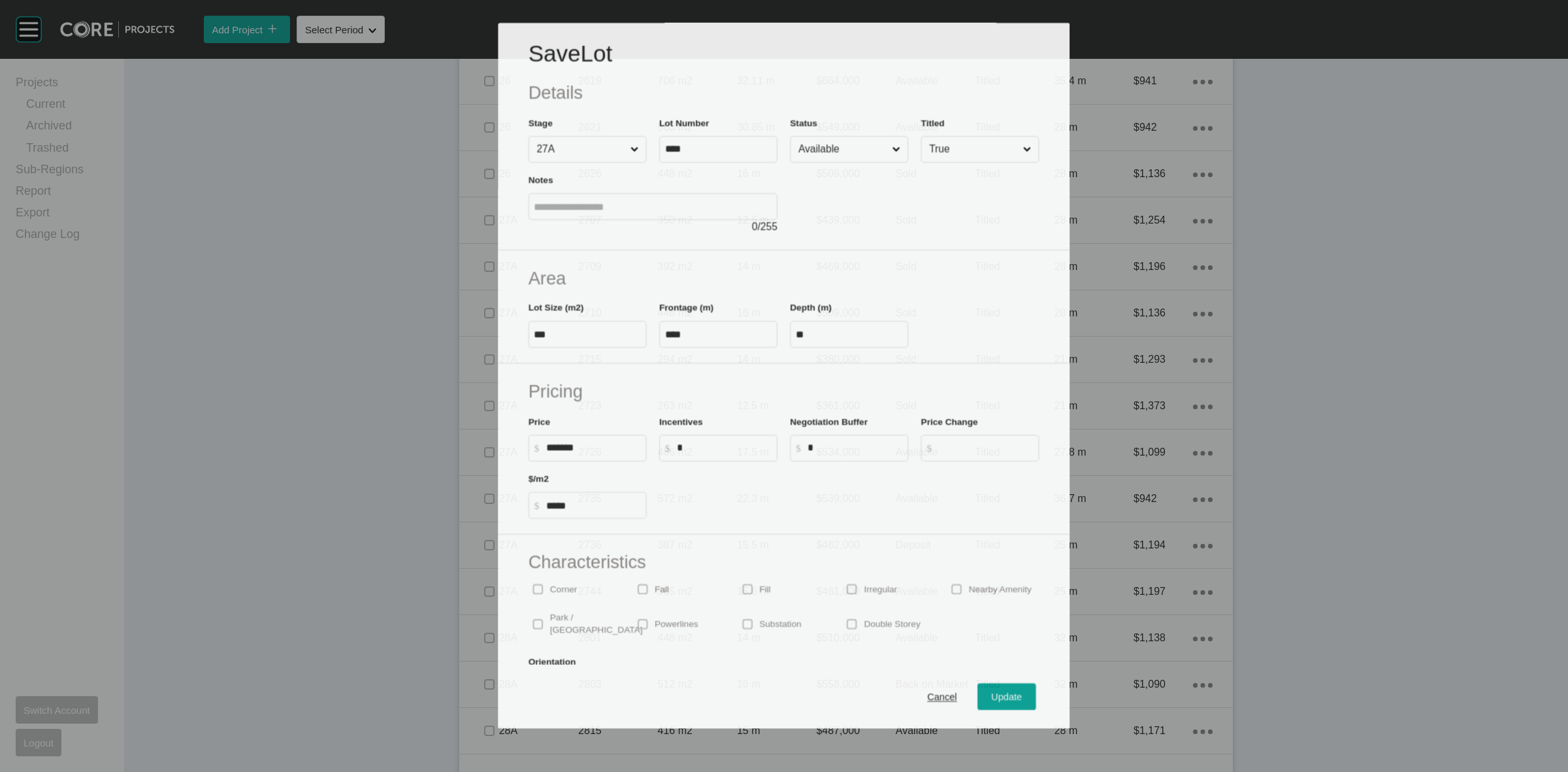
scroll to position [1275, 0]
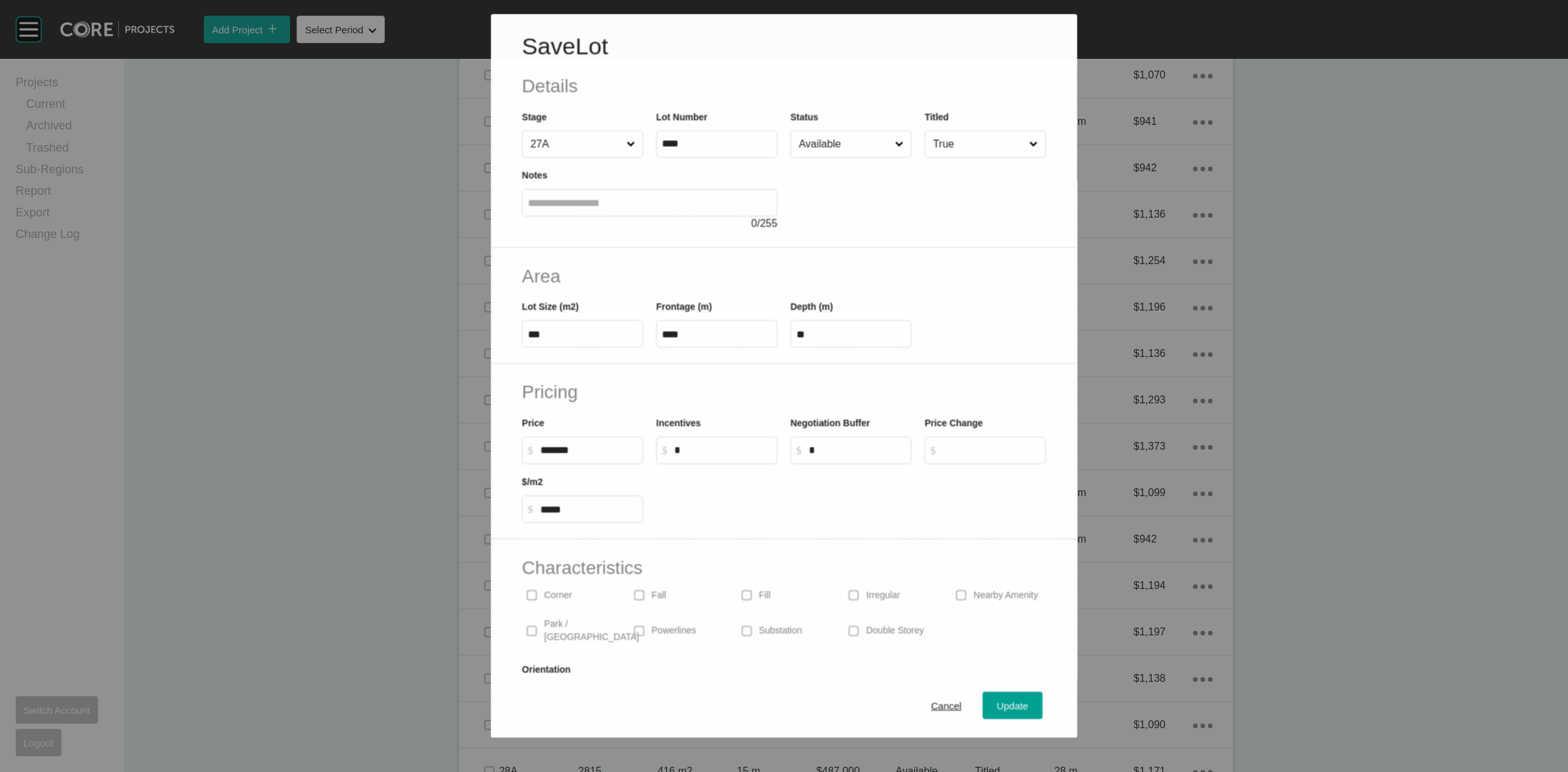
click at [820, 139] on input "Available" at bounding box center [845, 143] width 96 height 26
click at [998, 705] on span "Update" at bounding box center [1013, 706] width 32 height 11
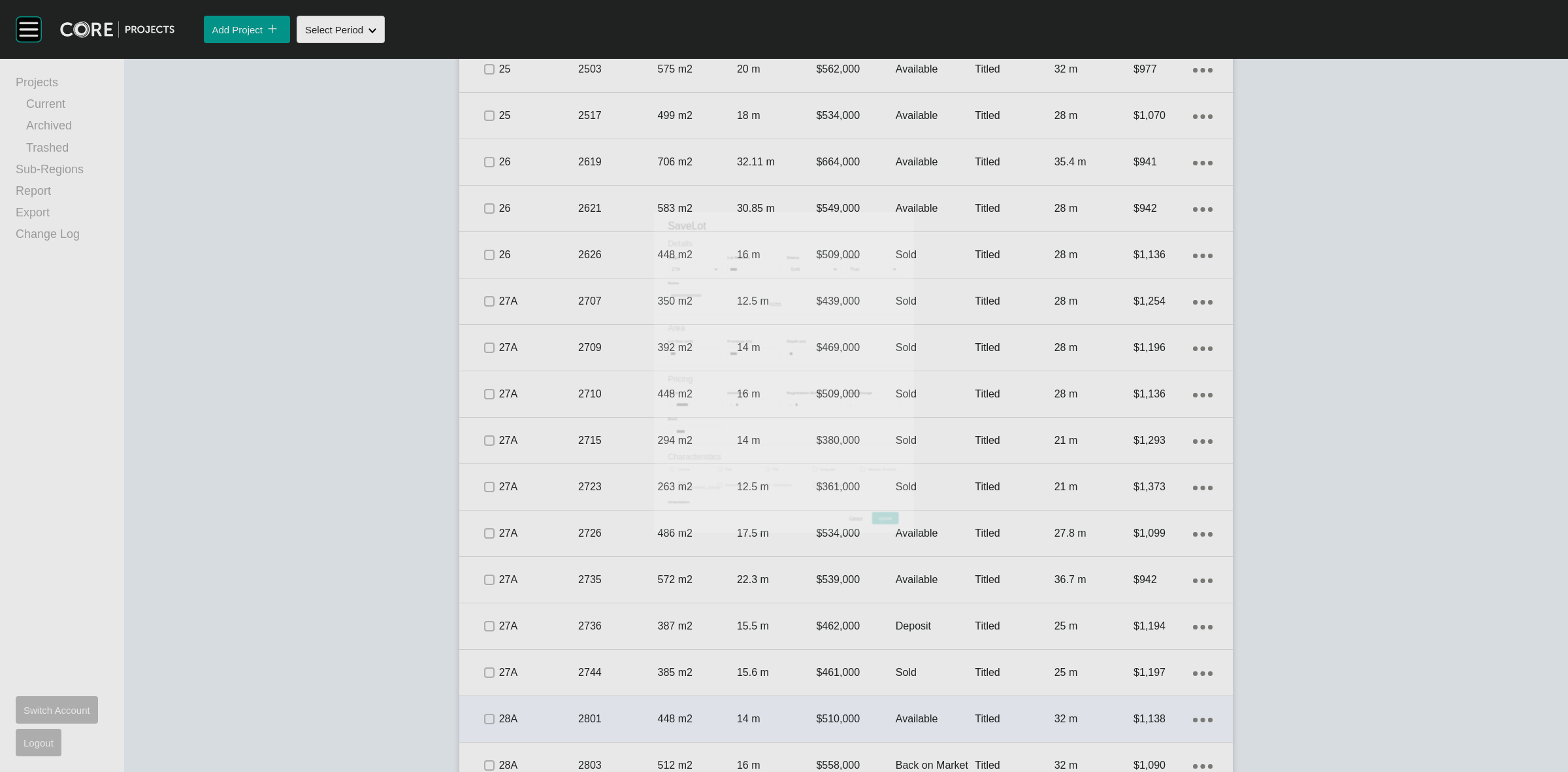
scroll to position [1315, 0]
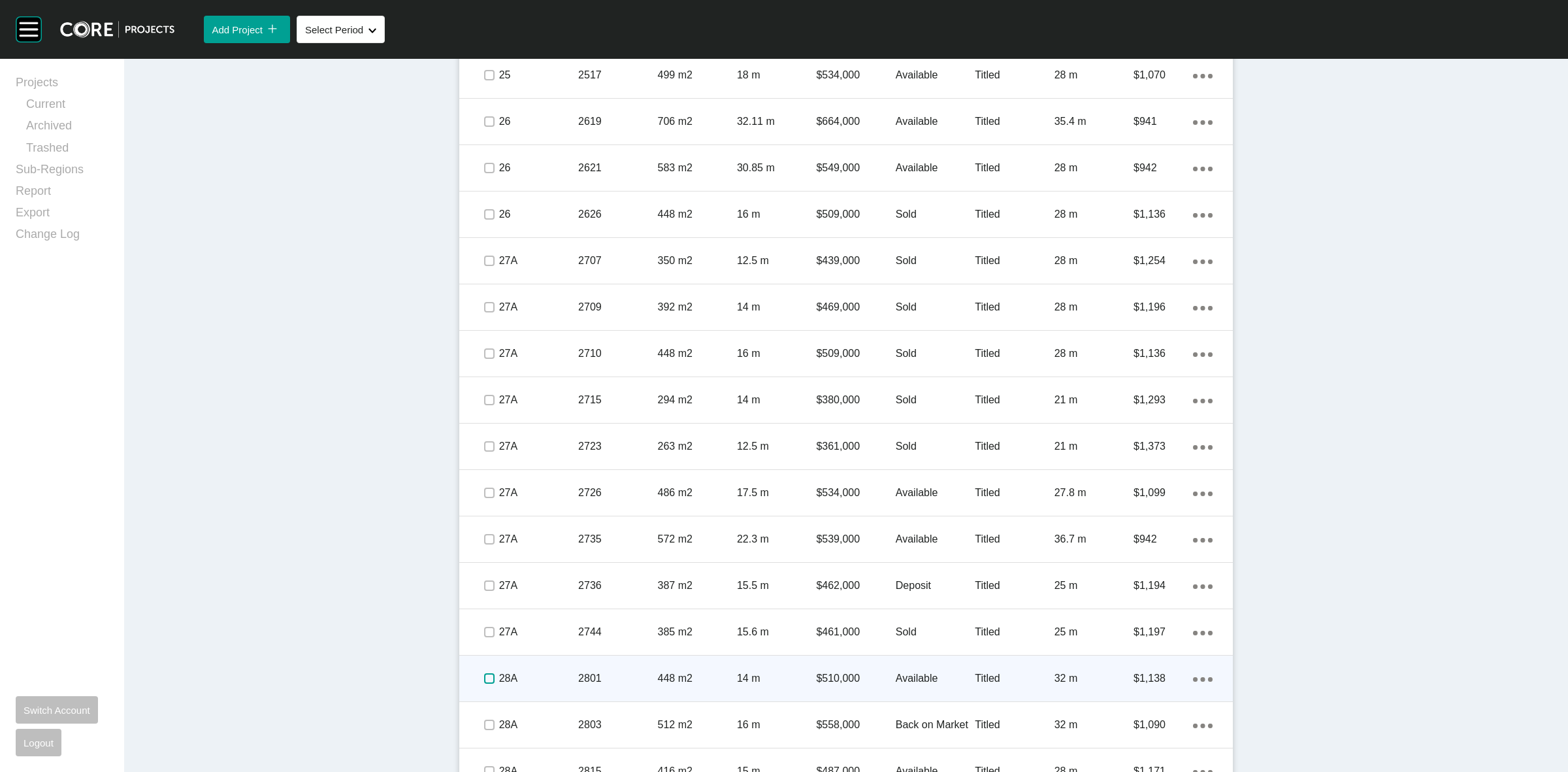
click at [484, 681] on label at bounding box center [489, 678] width 11 height 11
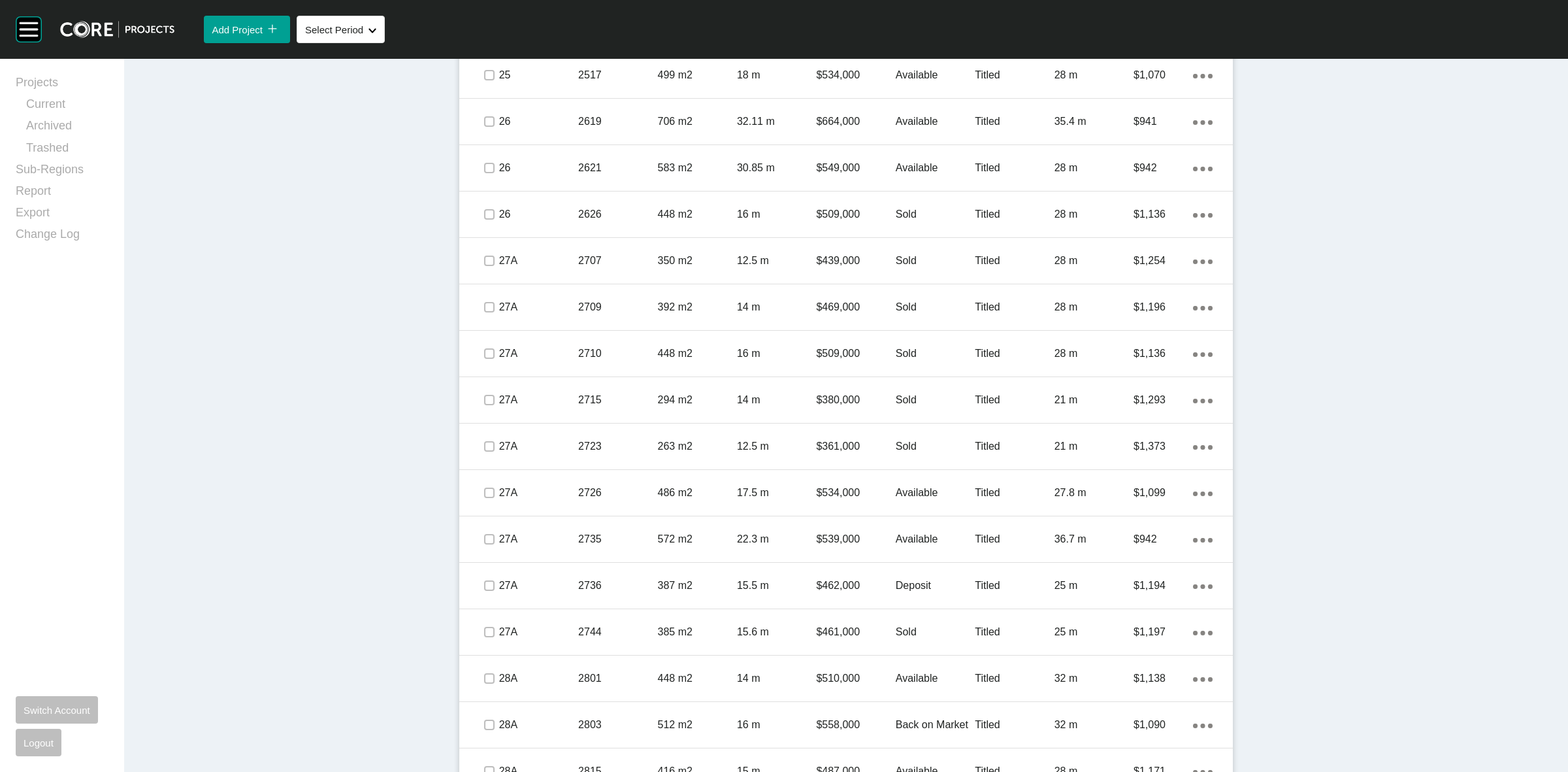
click at [532, 675] on p "28A" at bounding box center [538, 678] width 79 height 14
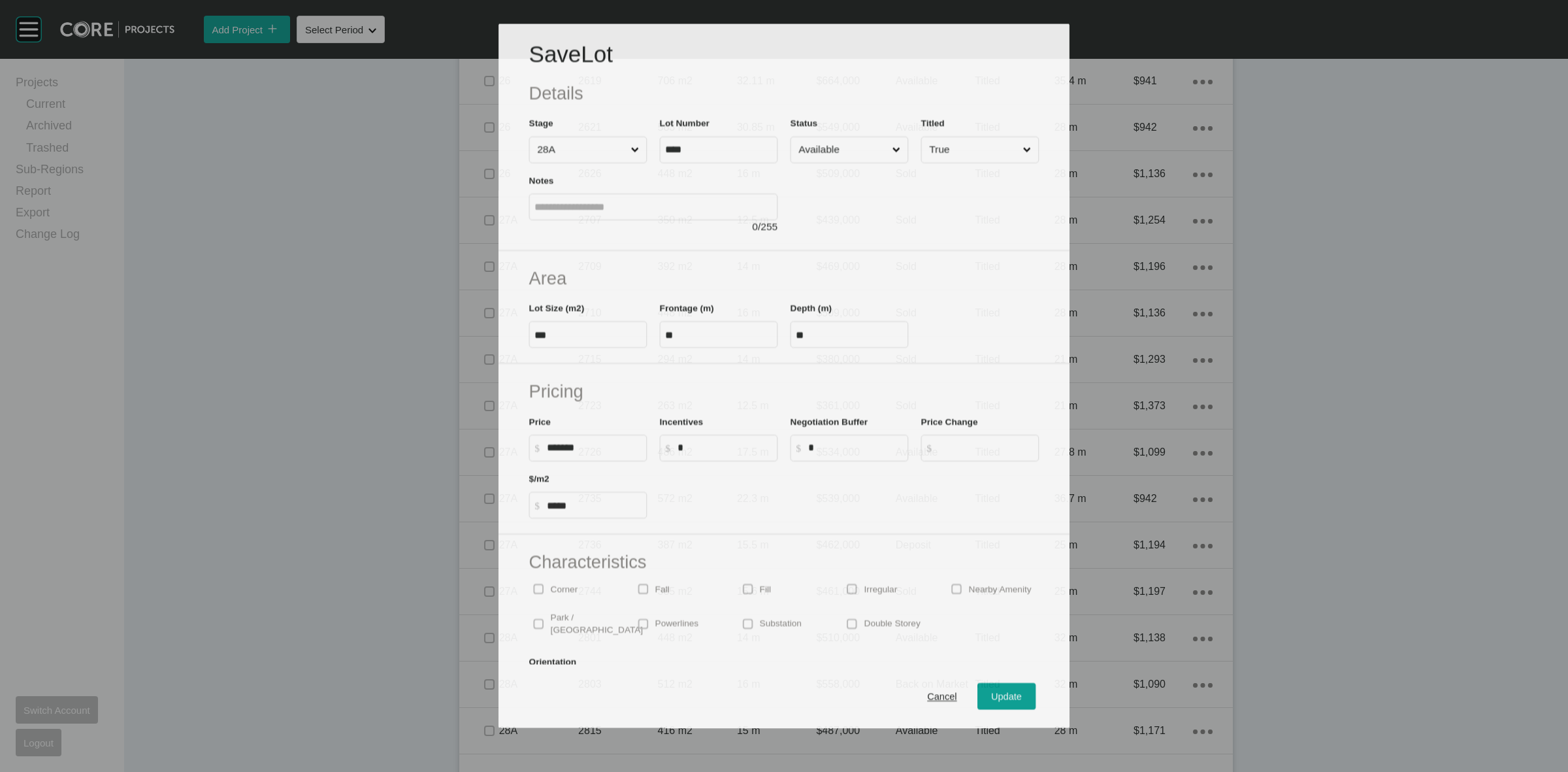
scroll to position [1275, 0]
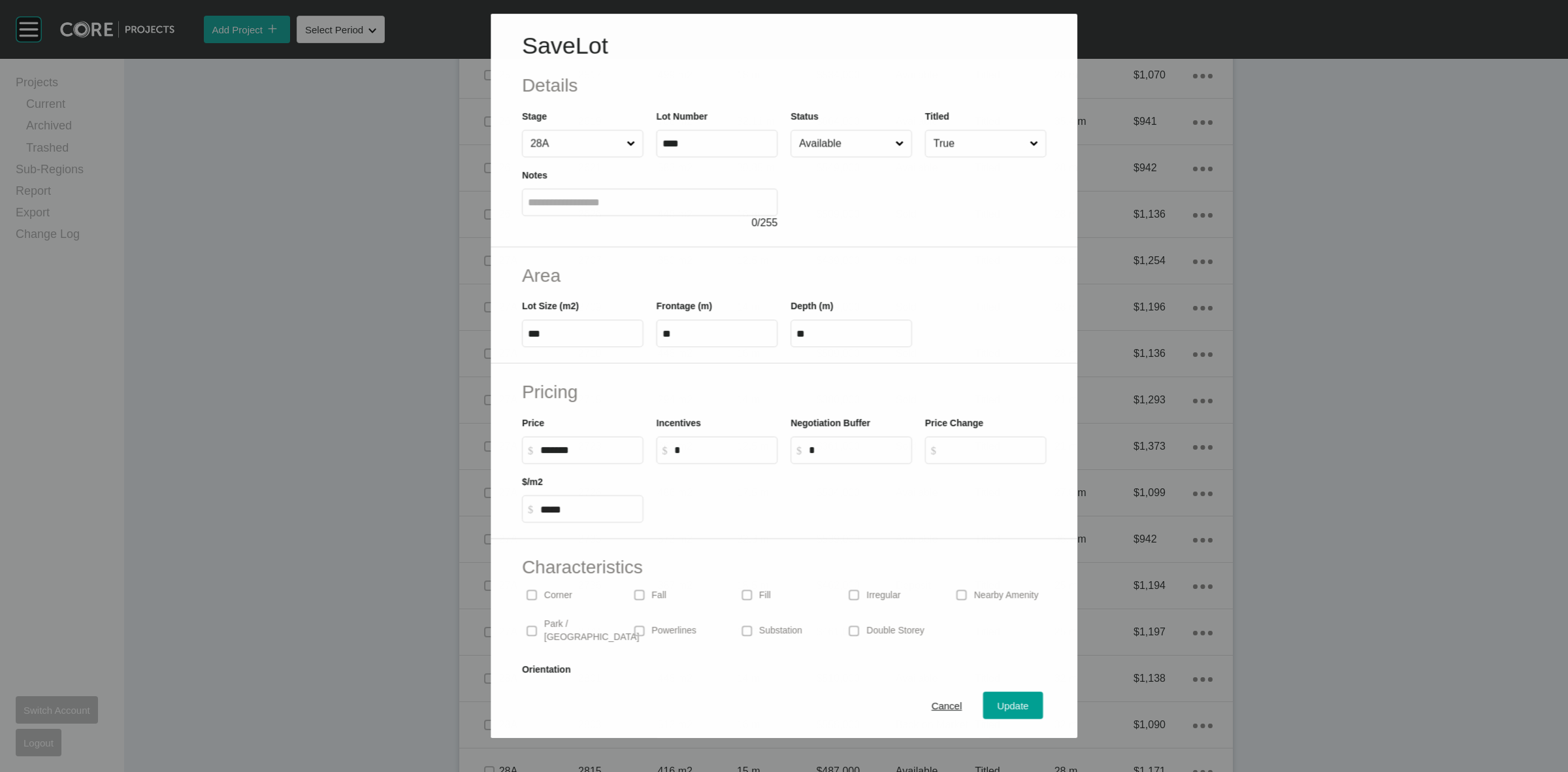
click at [855, 142] on input "Available" at bounding box center [845, 143] width 96 height 26
click at [997, 706] on span "Update" at bounding box center [1013, 706] width 32 height 11
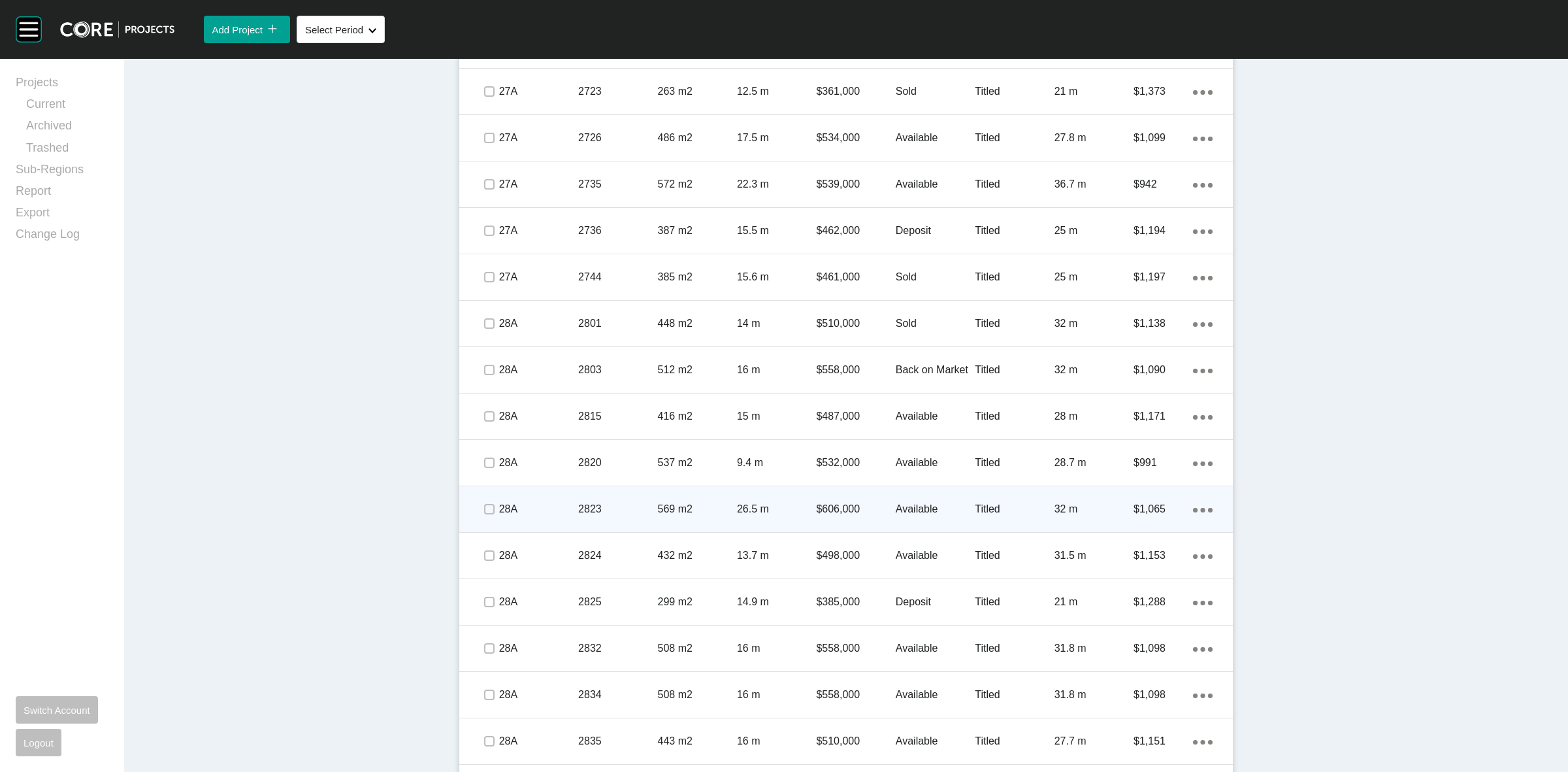
scroll to position [1723, 0]
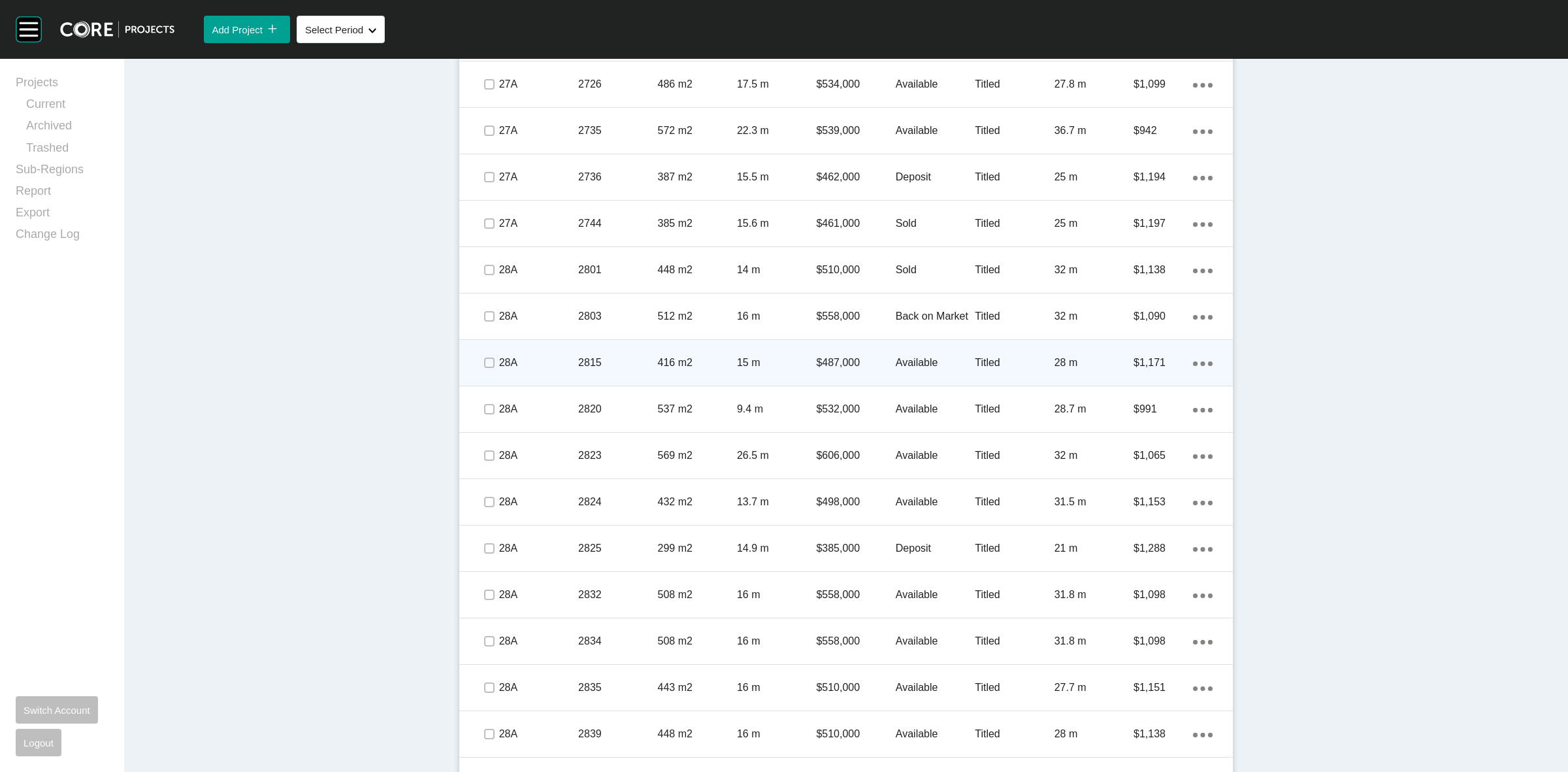
click at [559, 356] on p "28A" at bounding box center [538, 362] width 79 height 14
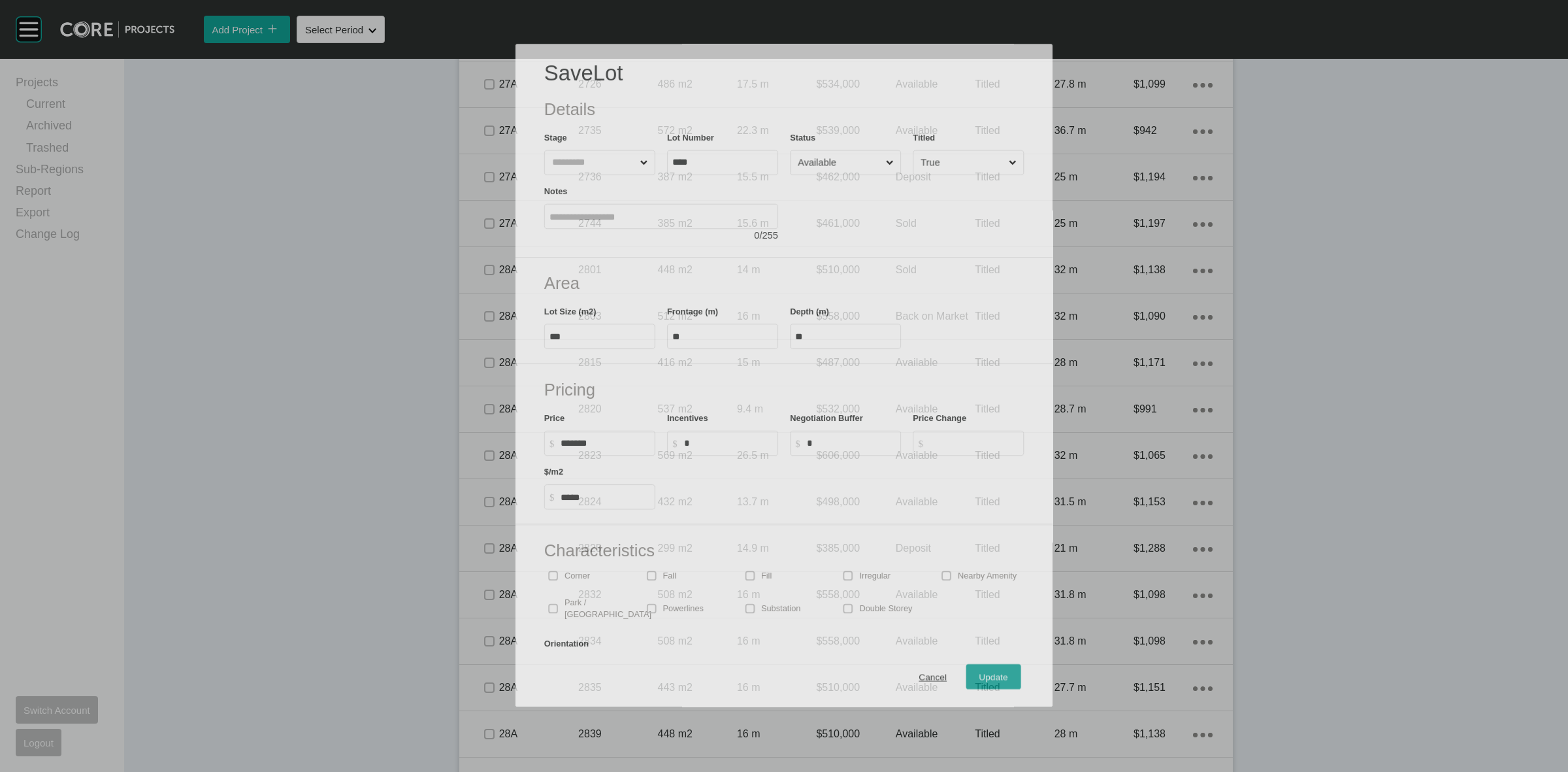
scroll to position [1684, 0]
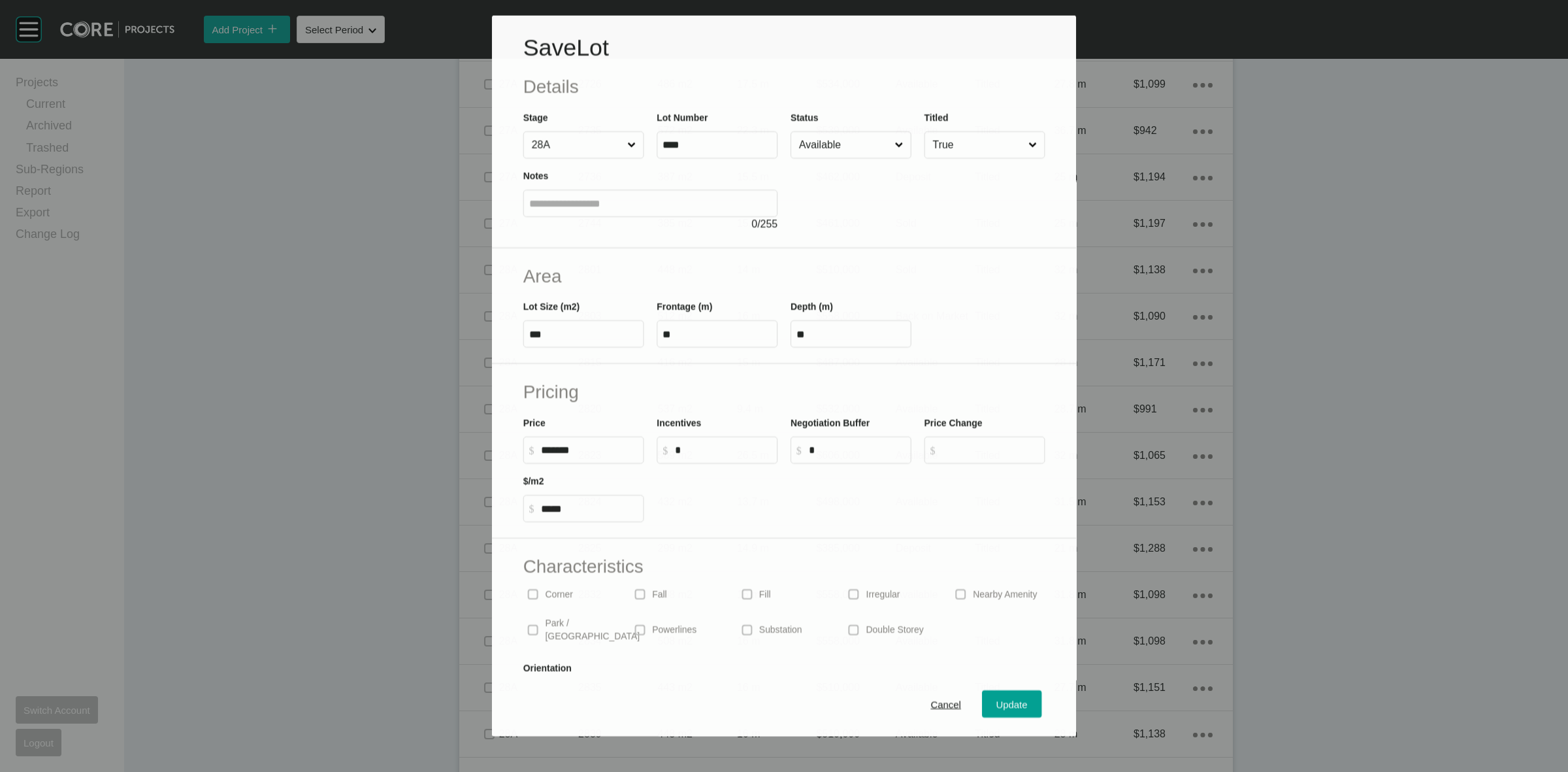
click at [833, 144] on input "Available" at bounding box center [845, 144] width 96 height 26
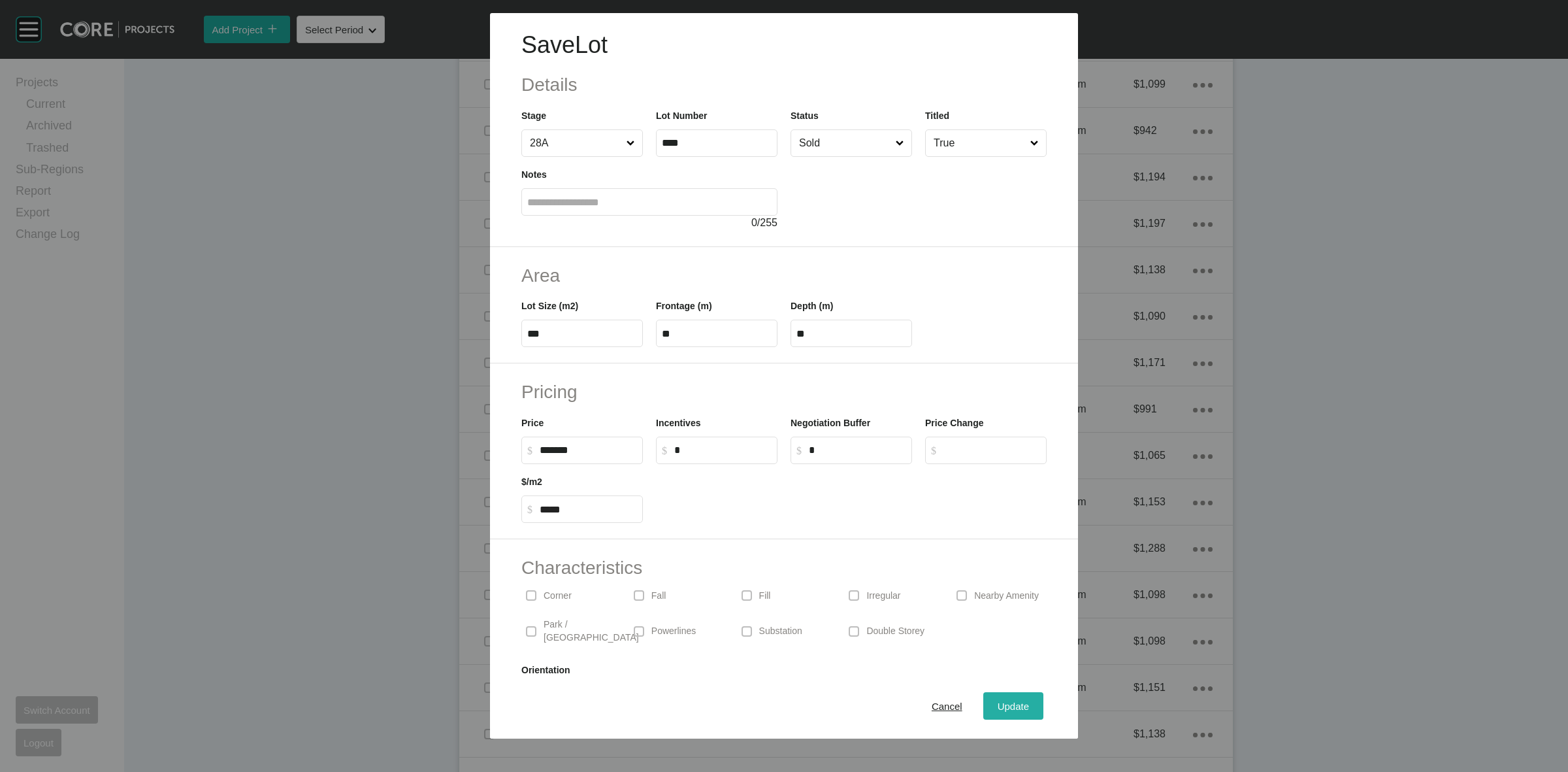
click at [1001, 711] on span "Update" at bounding box center [1013, 706] width 32 height 11
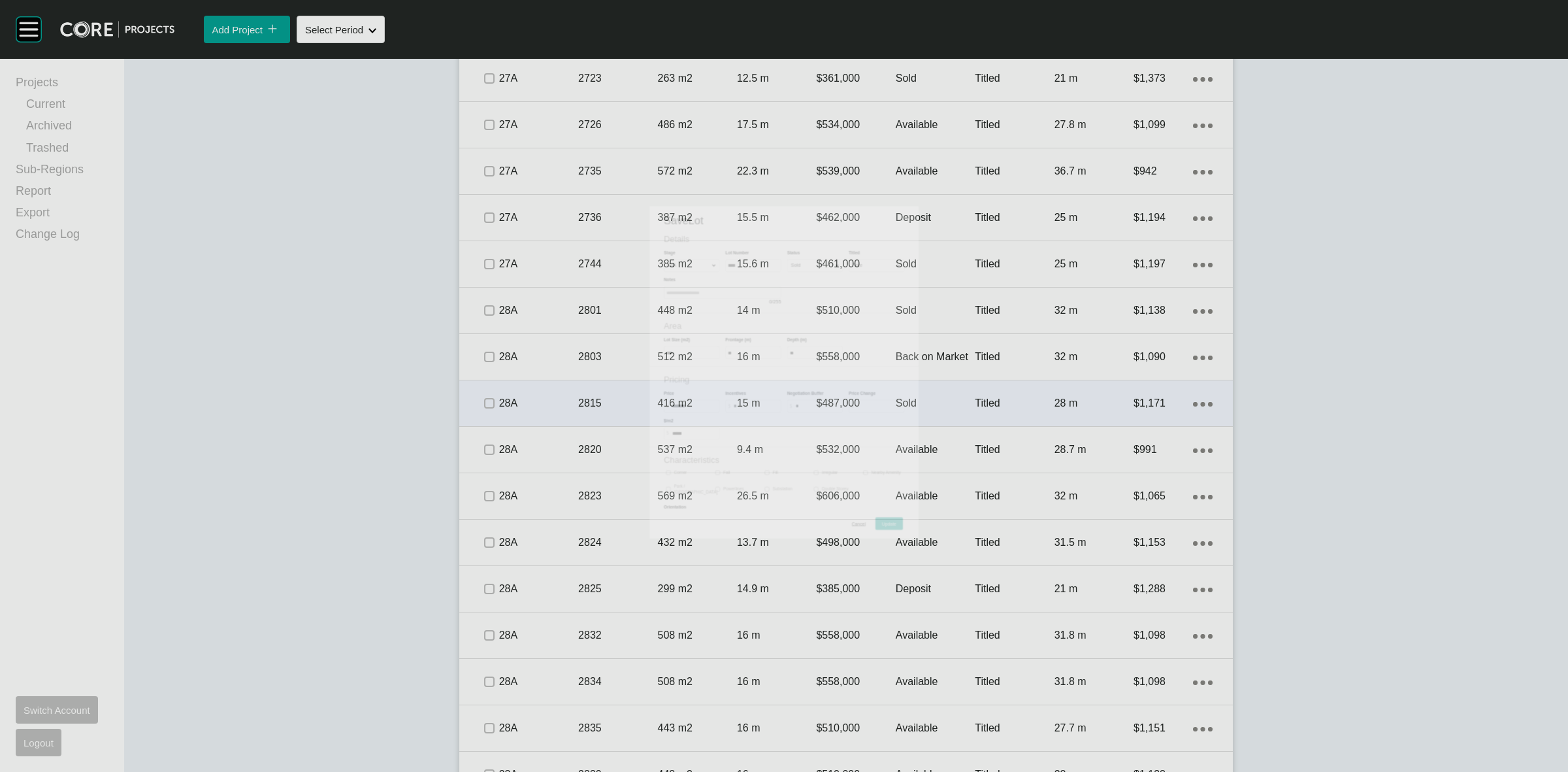
scroll to position [1723, 0]
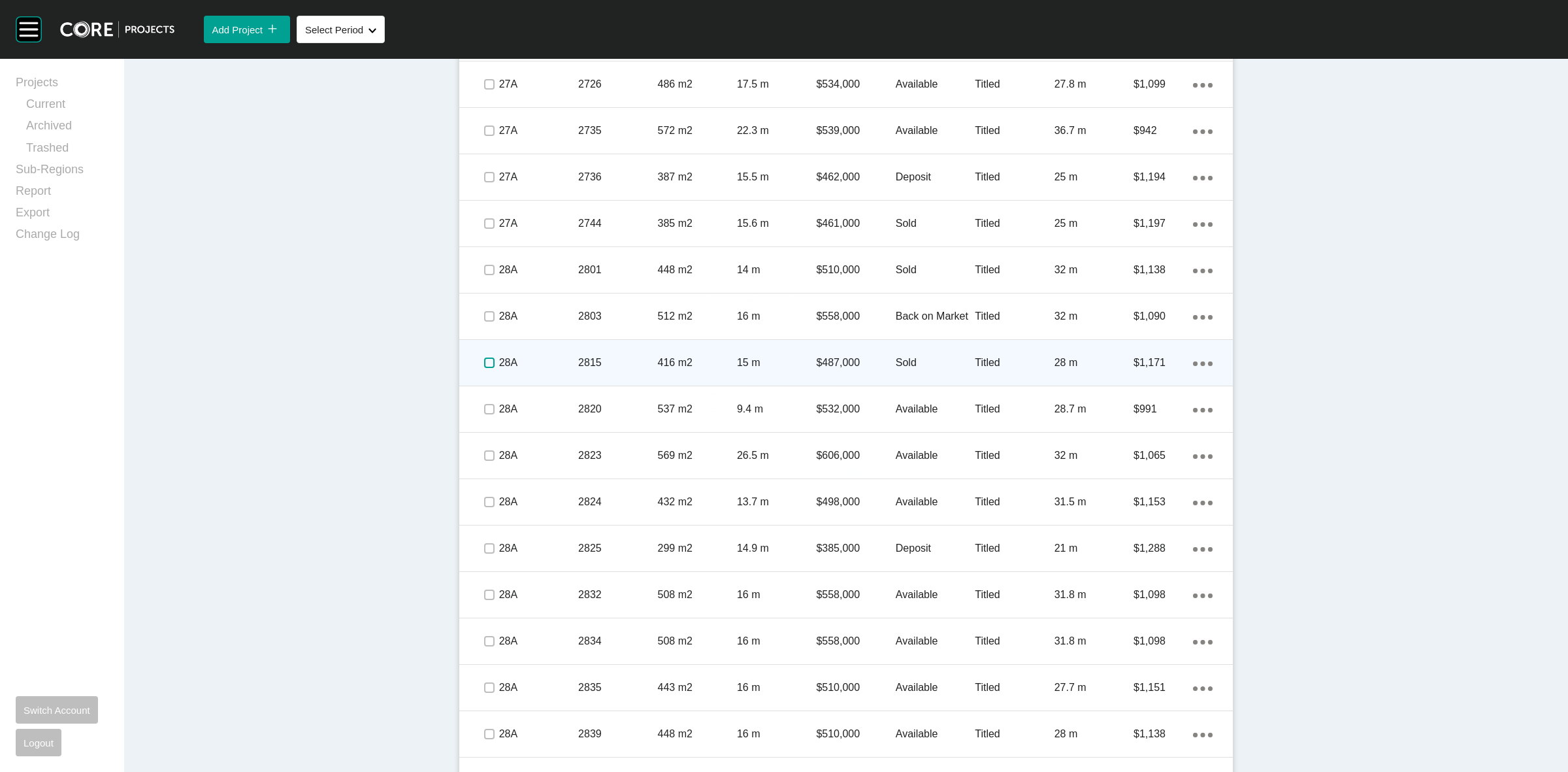
click at [484, 361] on label at bounding box center [489, 362] width 11 height 11
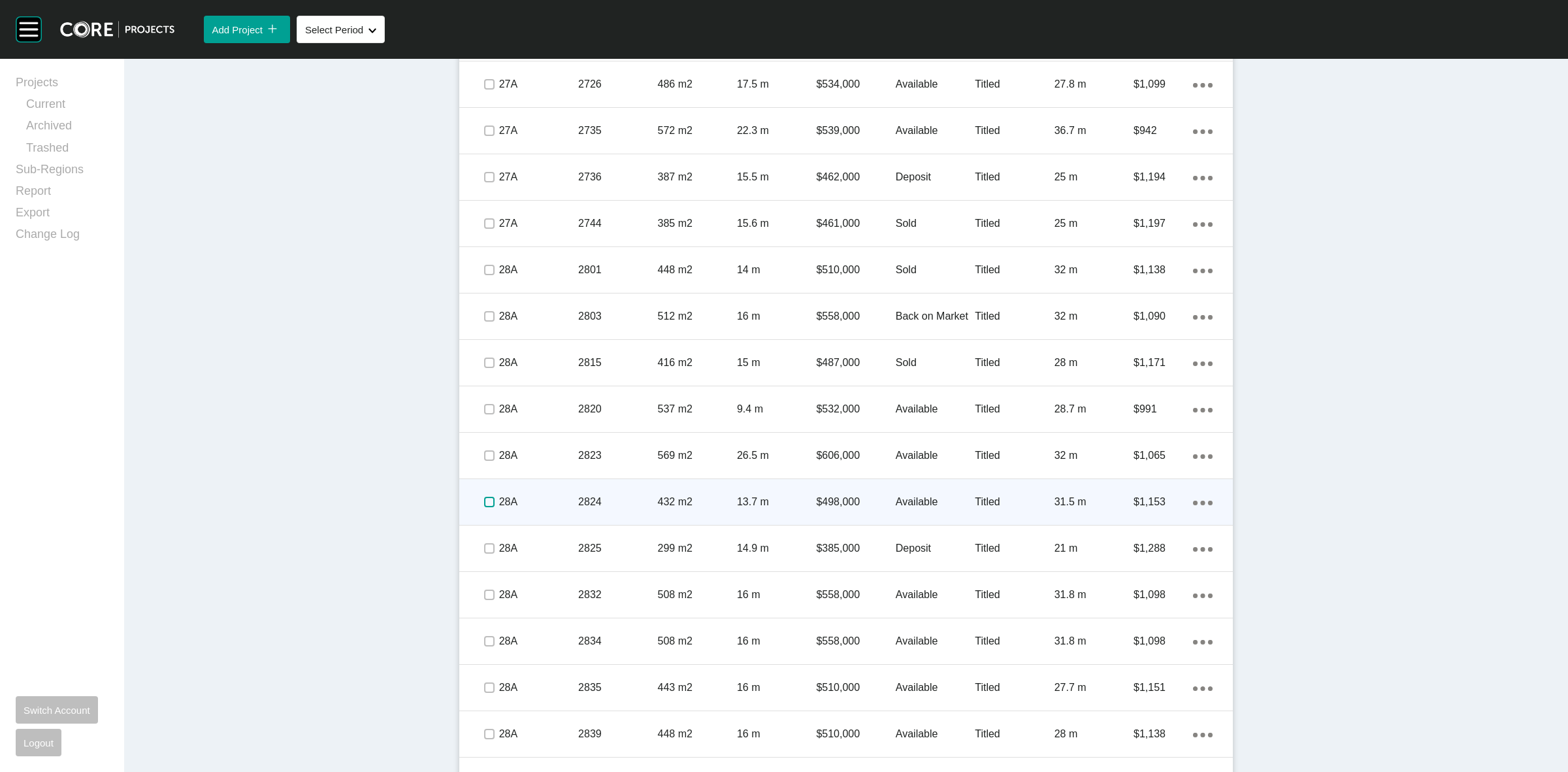
click at [485, 499] on label at bounding box center [489, 502] width 11 height 11
drag, startPoint x: 567, startPoint y: 502, endPoint x: 576, endPoint y: 495, distance: 11.4
click at [576, 495] on div "28A 2824 432 m2 13.7 m $498,000 Available Titled 31.5 m $1,153 Action Menu Dots…" at bounding box center [845, 502] width 773 height 46
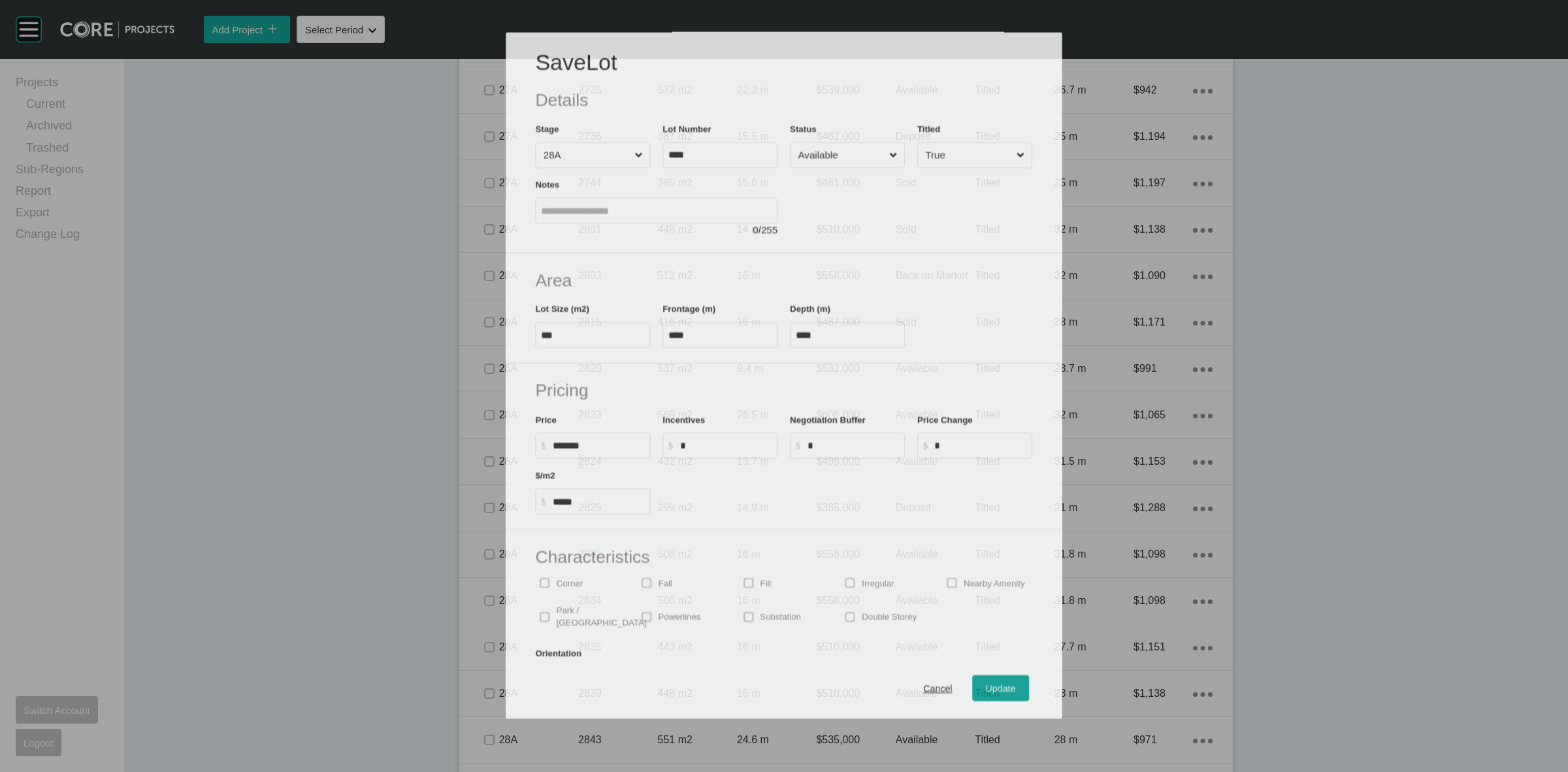
scroll to position [1684, 0]
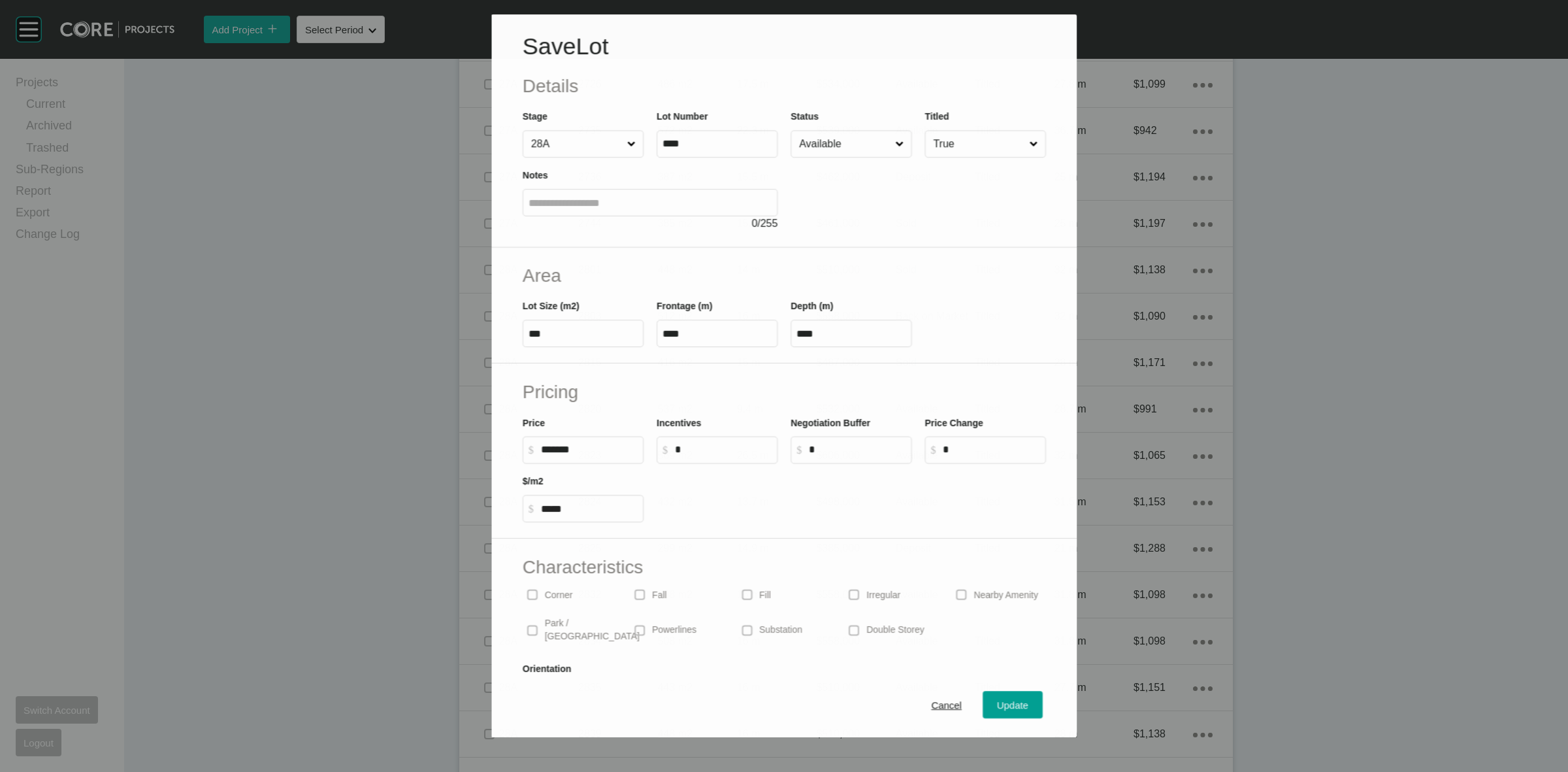
click at [841, 149] on input "Available" at bounding box center [845, 143] width 96 height 26
drag, startPoint x: 994, startPoint y: 703, endPoint x: 951, endPoint y: 703, distance: 43.0
click at [997, 704] on span "Update" at bounding box center [1013, 706] width 32 height 11
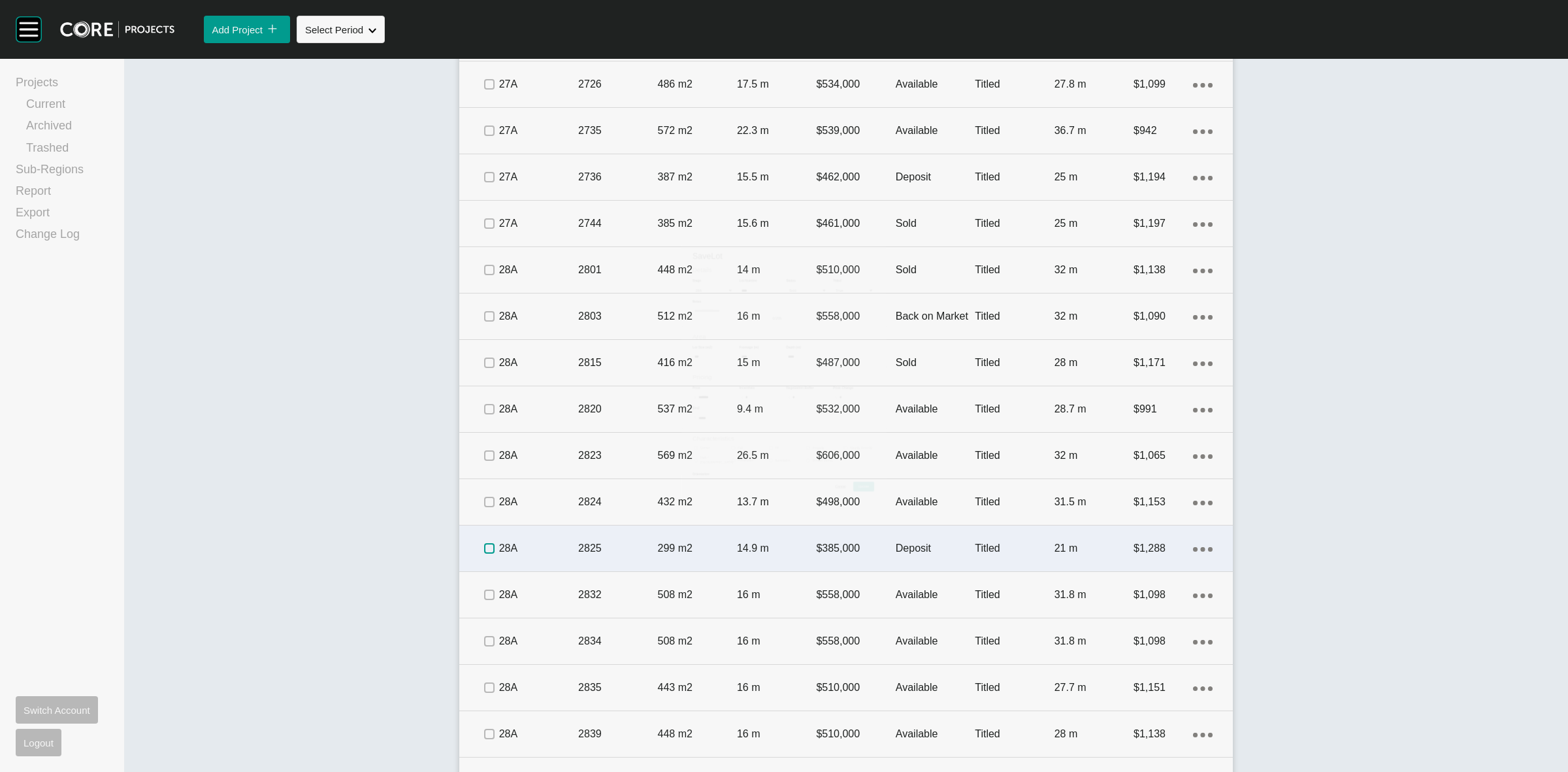
drag, startPoint x: 483, startPoint y: 553, endPoint x: 570, endPoint y: 534, distance: 89.1
click at [492, 547] on span at bounding box center [489, 548] width 20 height 20
click at [570, 534] on div "28A" at bounding box center [538, 548] width 79 height 41
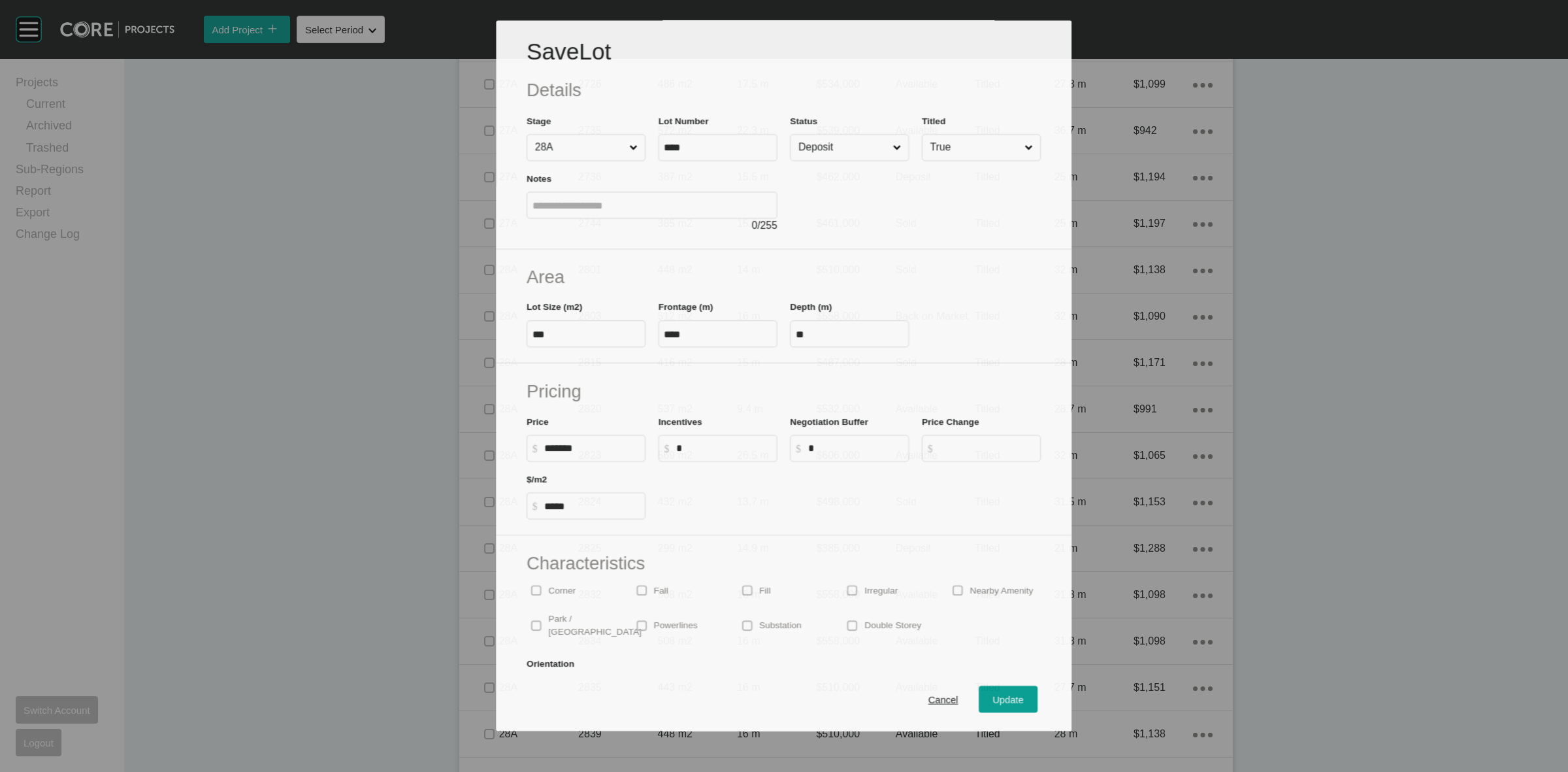
click at [874, 142] on input "Deposit" at bounding box center [843, 148] width 94 height 26
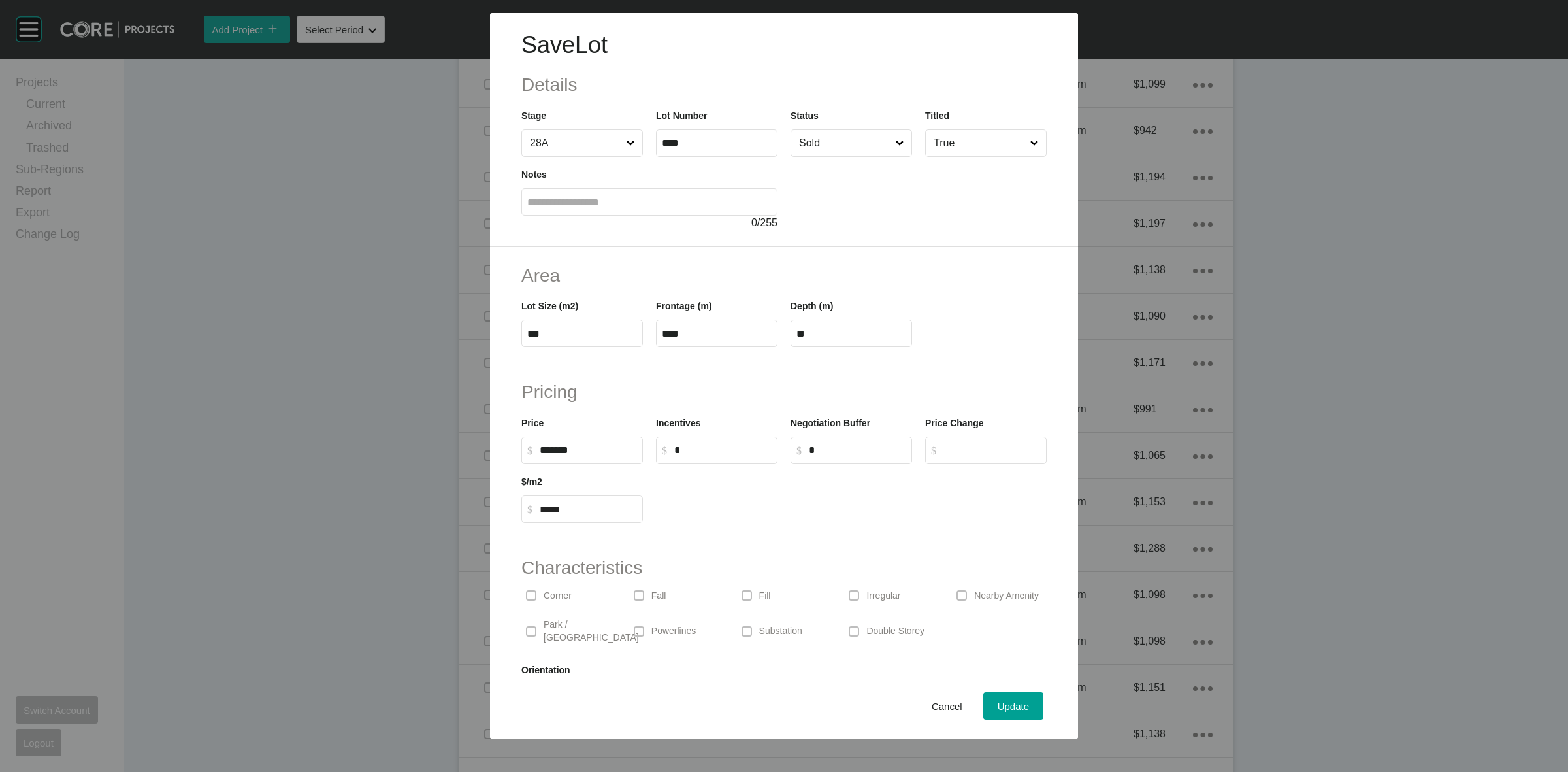
drag, startPoint x: 804, startPoint y: 256, endPoint x: 956, endPoint y: 520, distance: 304.6
click at [997, 718] on button "Update" at bounding box center [1013, 706] width 60 height 27
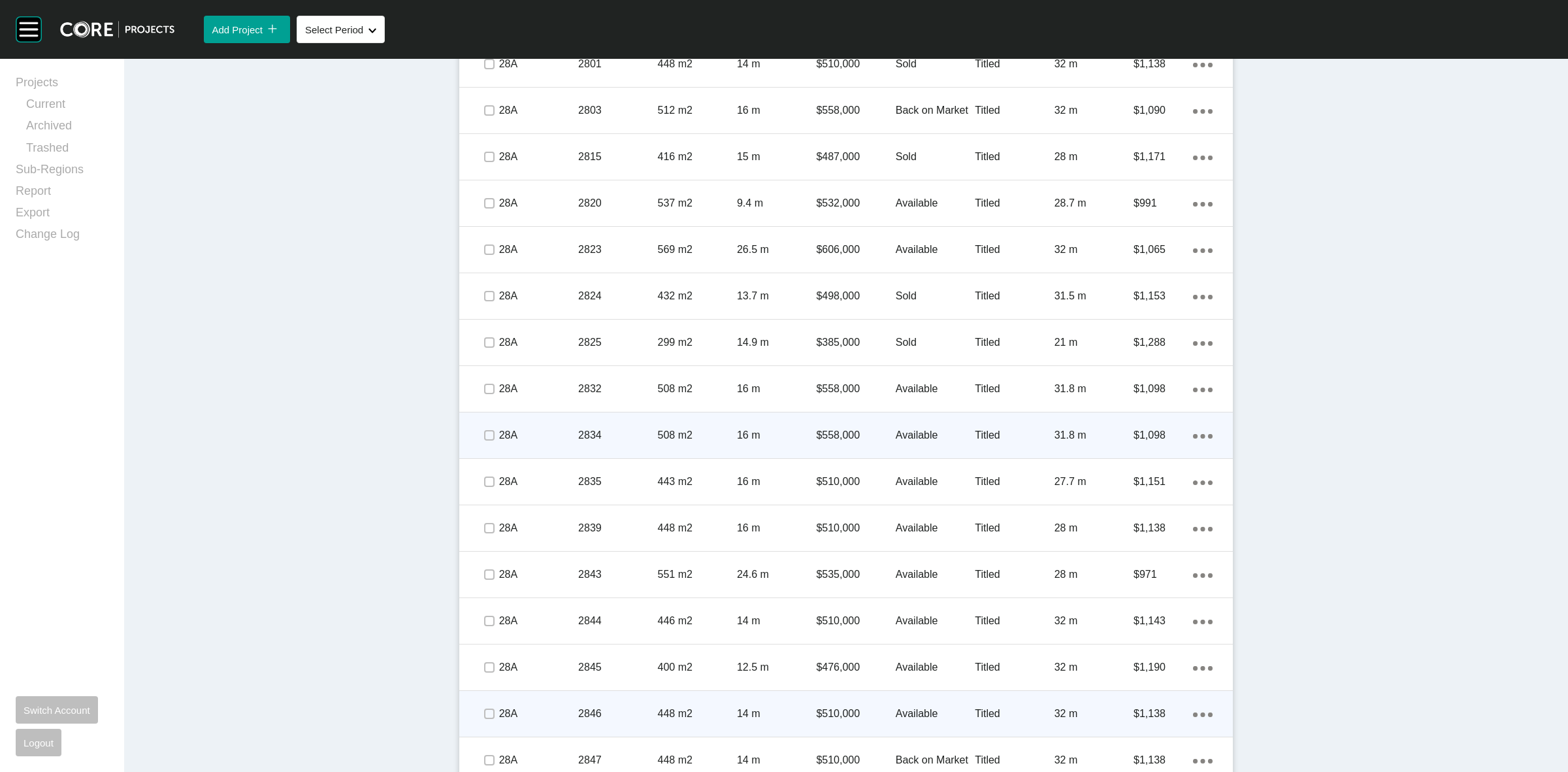
scroll to position [2051, 0]
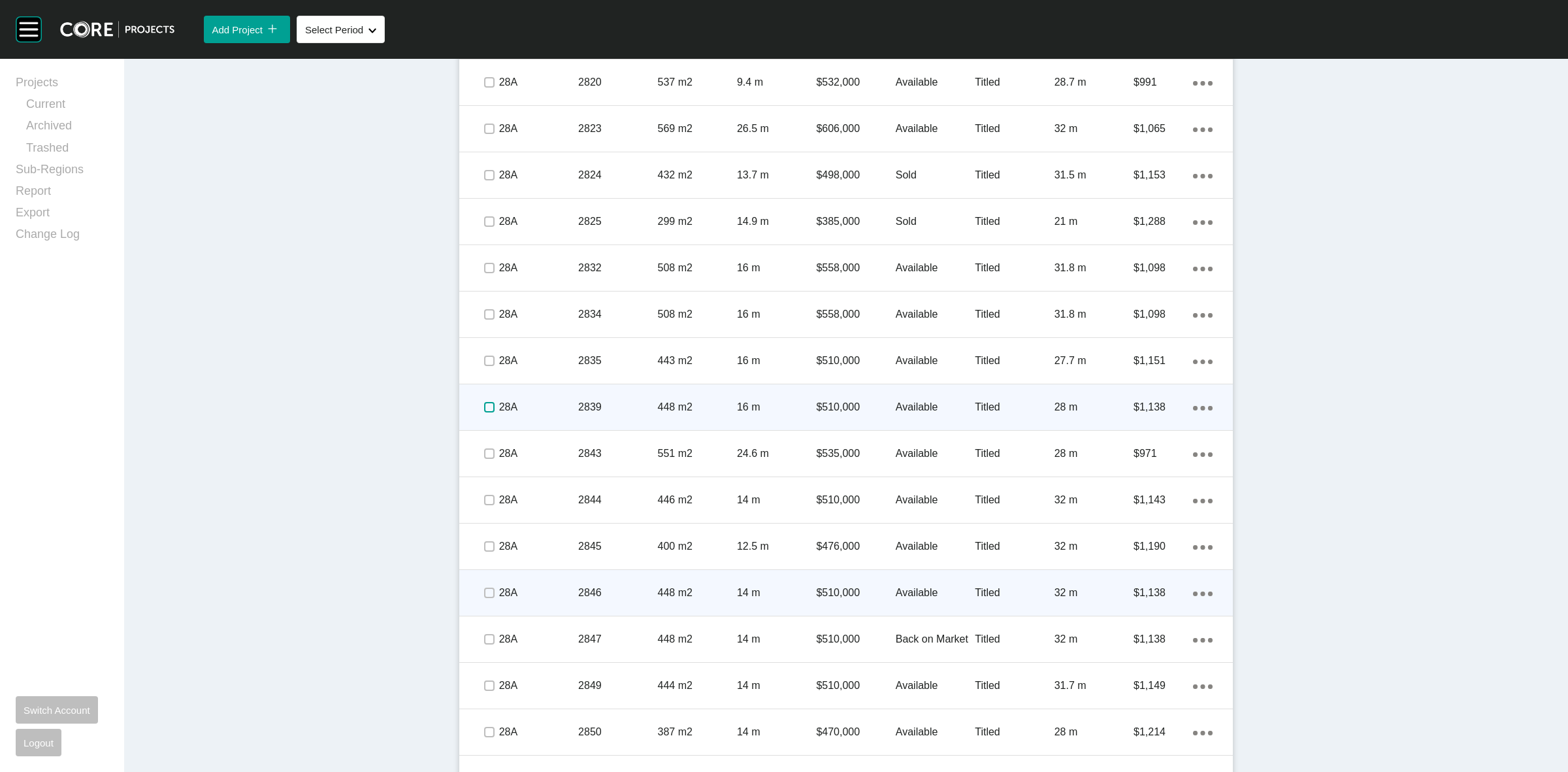
click at [484, 403] on label at bounding box center [489, 407] width 11 height 11
drag, startPoint x: 550, startPoint y: 403, endPoint x: 561, endPoint y: 396, distance: 13.0
click at [561, 396] on div "28A" at bounding box center [538, 407] width 79 height 41
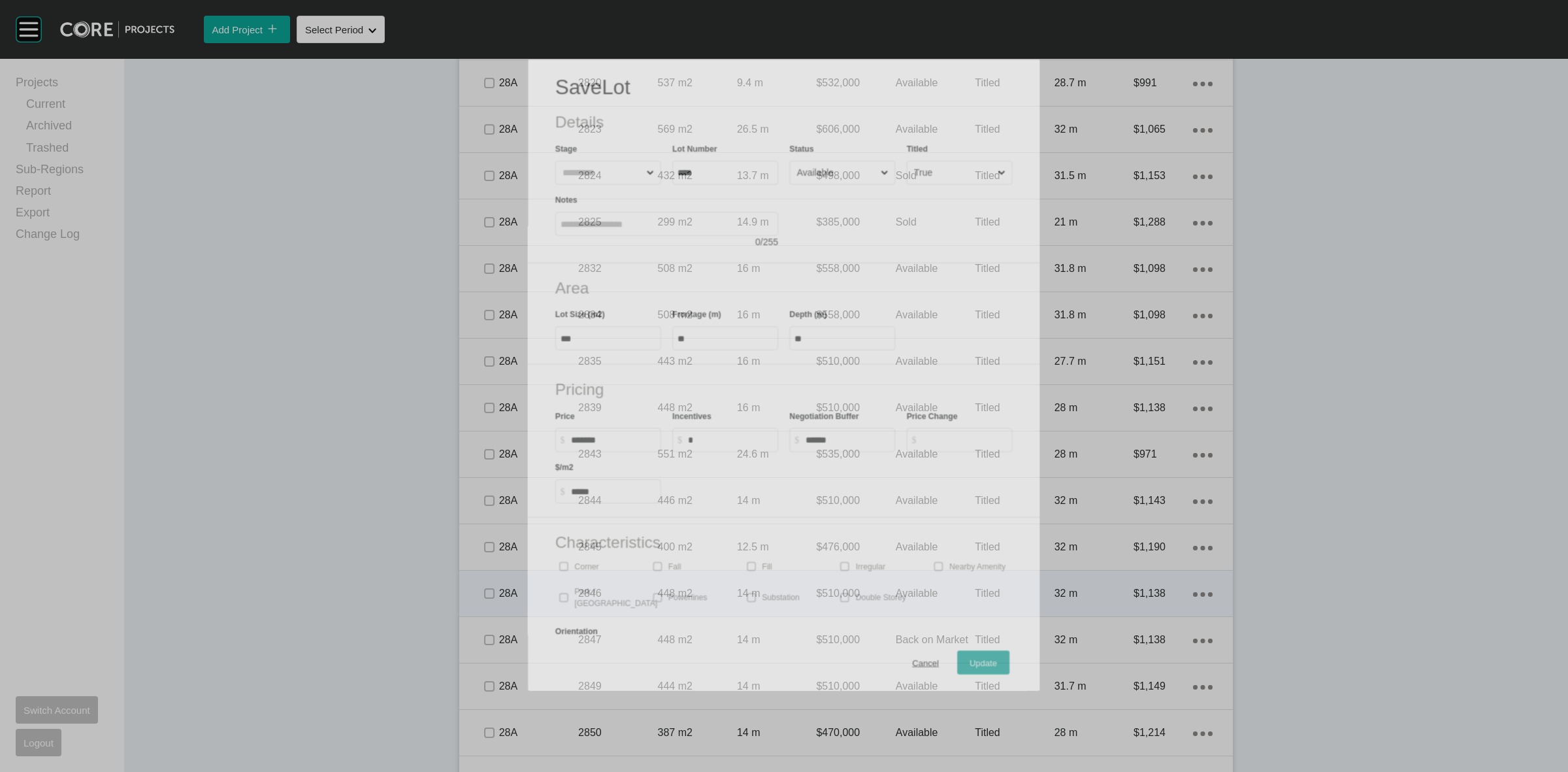
scroll to position [2010, 0]
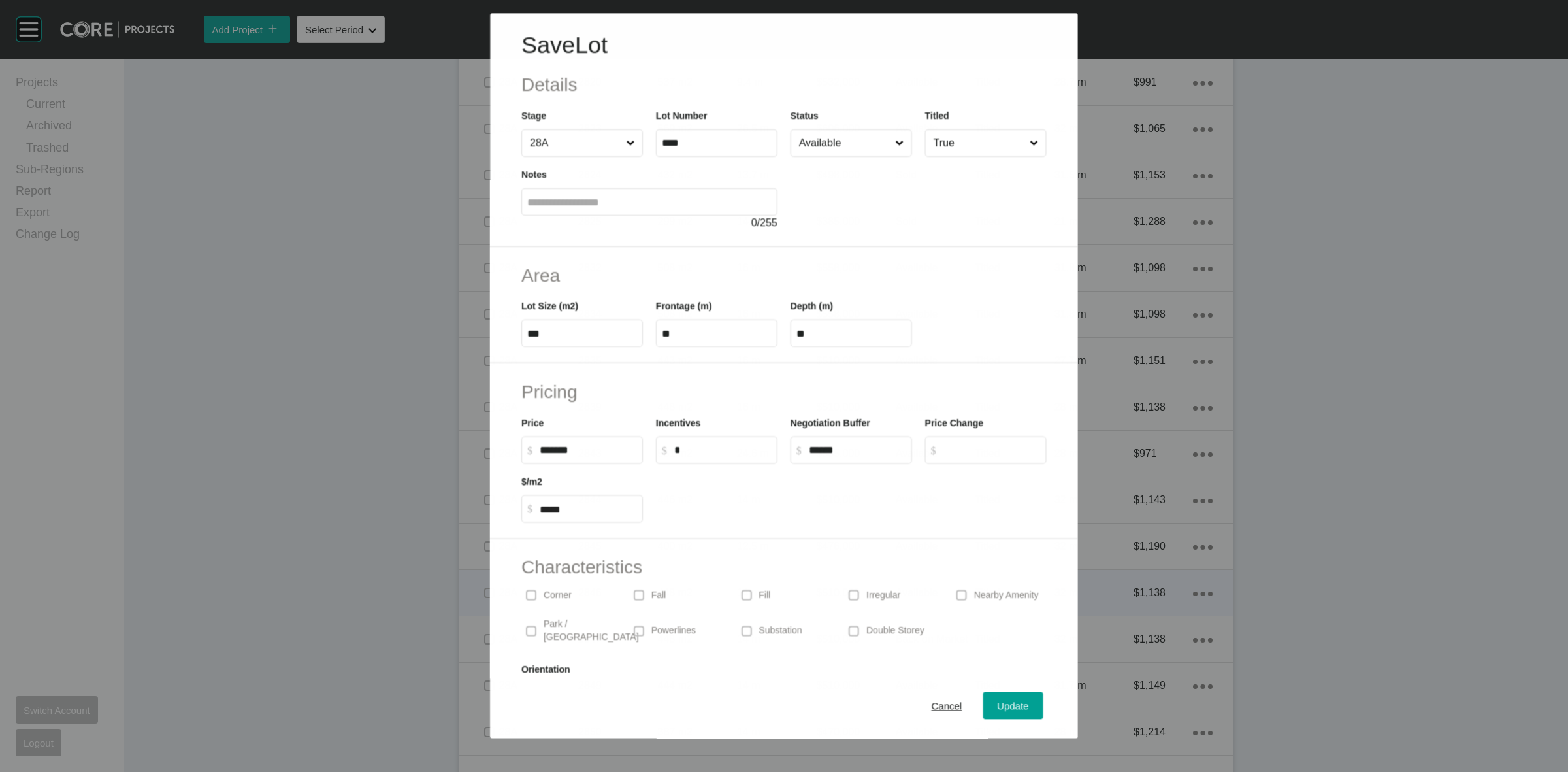
click at [851, 148] on input "Available" at bounding box center [845, 143] width 96 height 26
click at [813, 140] on input "Deposit" at bounding box center [845, 143] width 96 height 26
click at [997, 708] on span "Update" at bounding box center [1013, 706] width 32 height 11
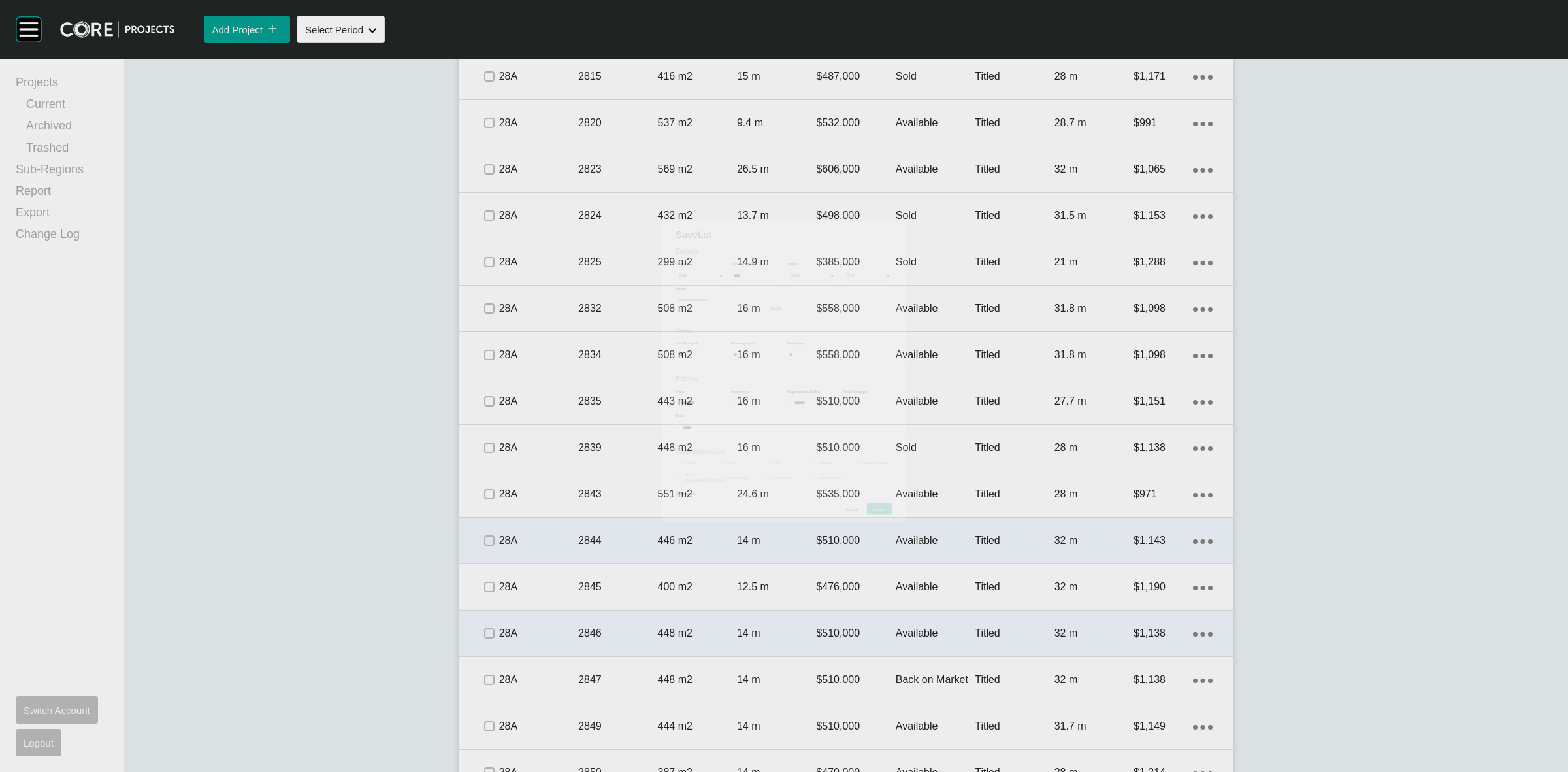
scroll to position [2051, 0]
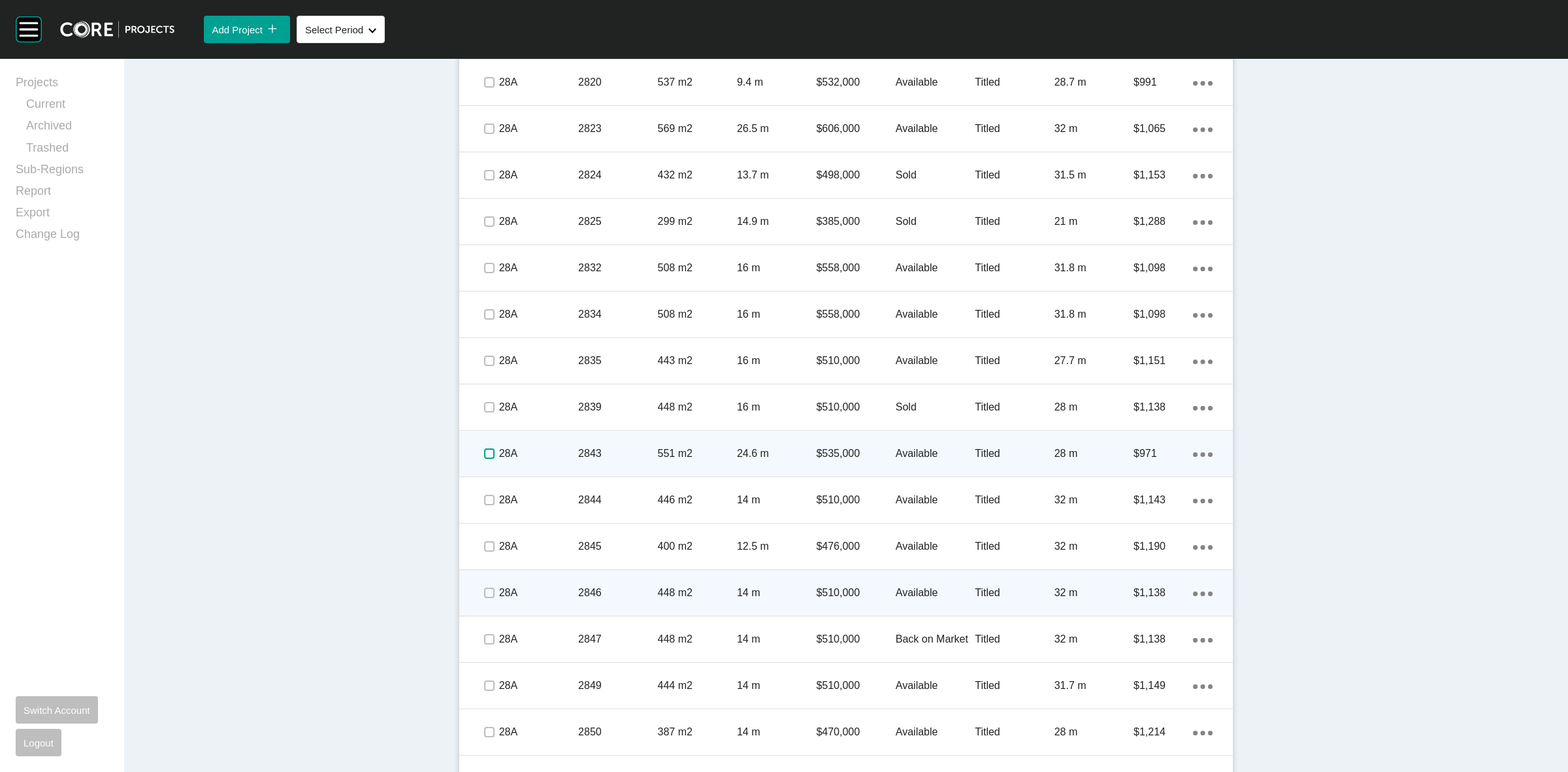
click at [484, 456] on label at bounding box center [489, 454] width 11 height 11
click at [550, 442] on div "28A" at bounding box center [538, 454] width 79 height 41
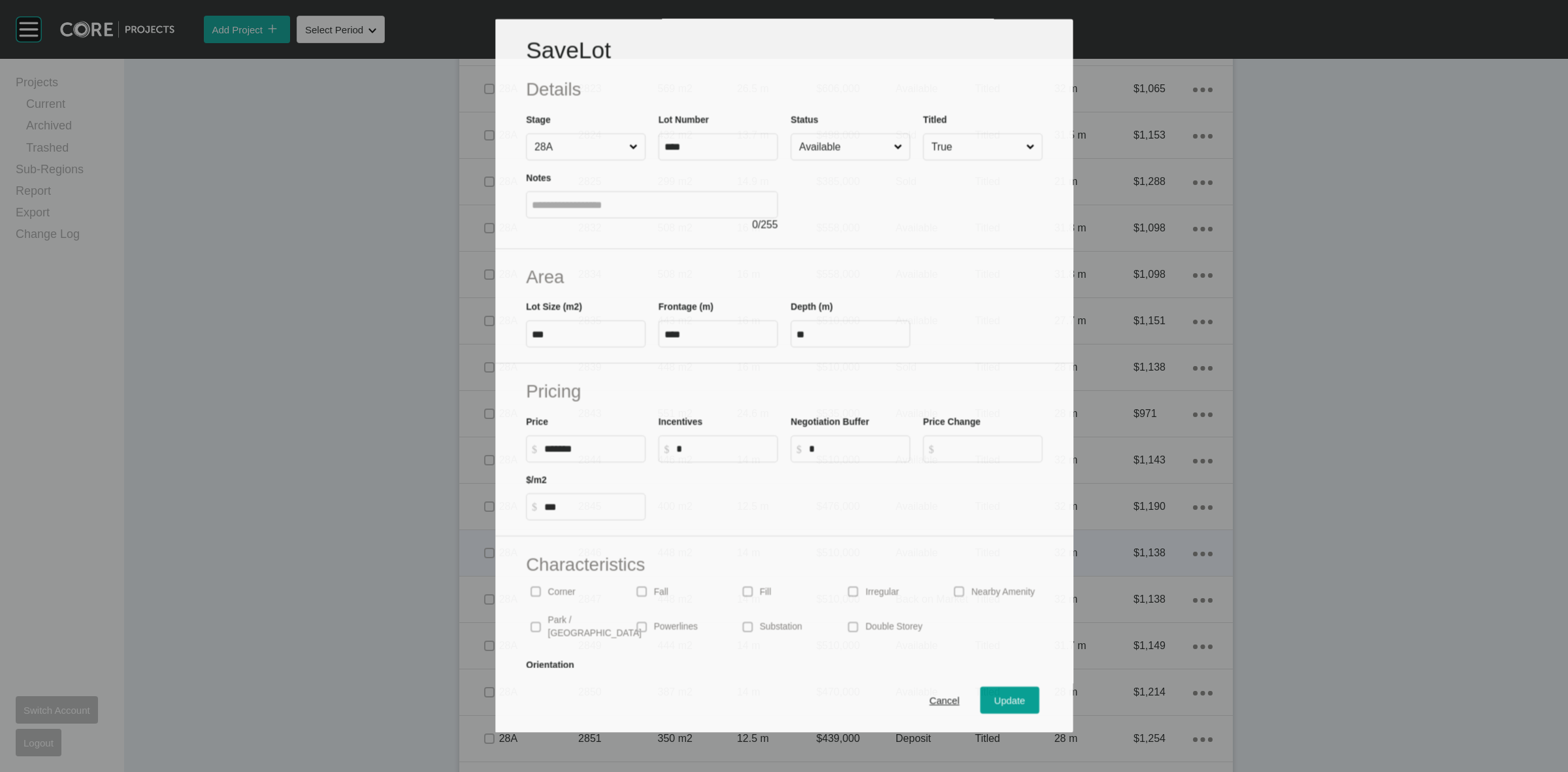
scroll to position [2010, 0]
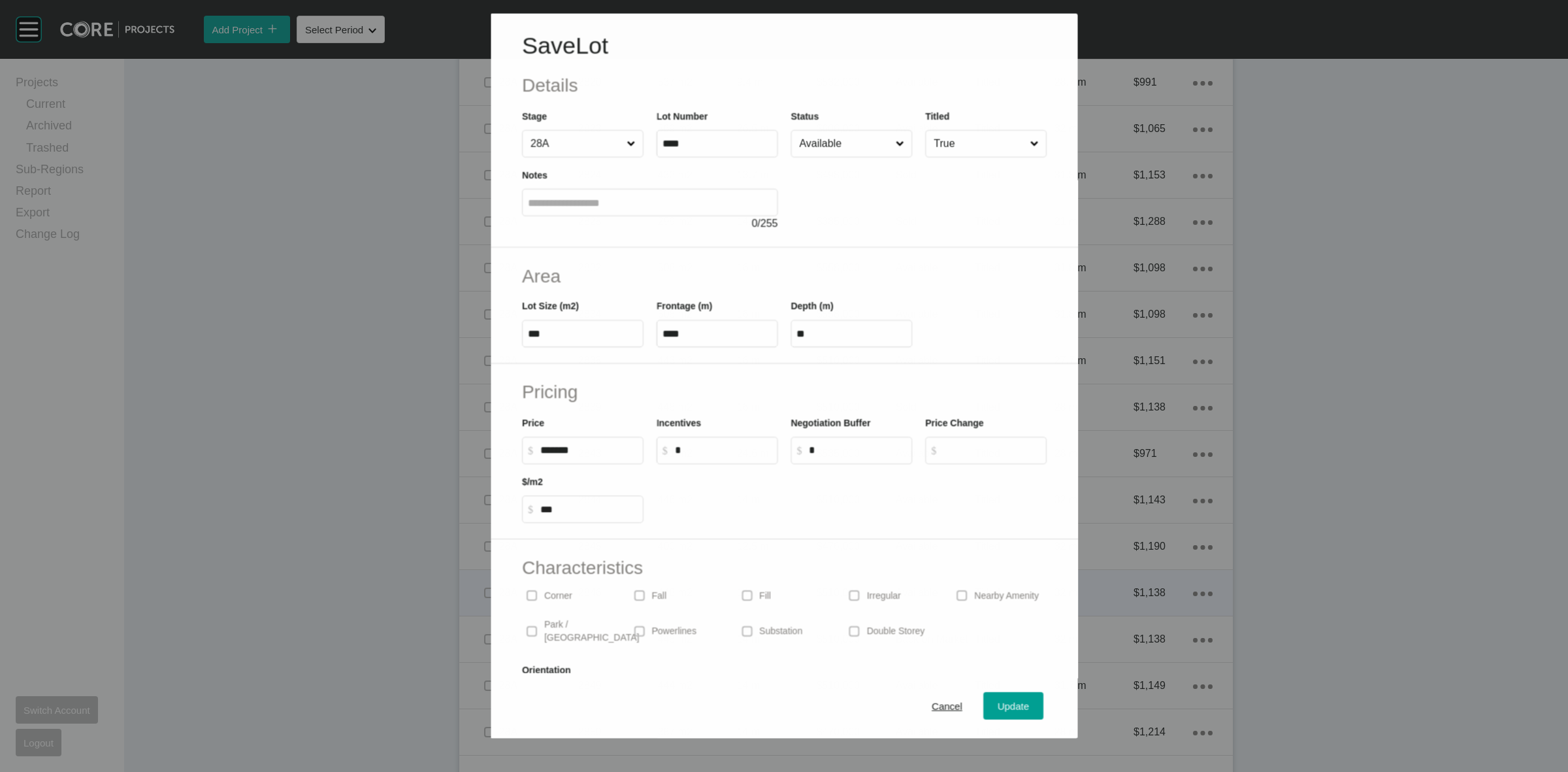
click at [840, 135] on input "Available" at bounding box center [845, 143] width 96 height 26
click at [997, 706] on span "Update" at bounding box center [1013, 706] width 32 height 11
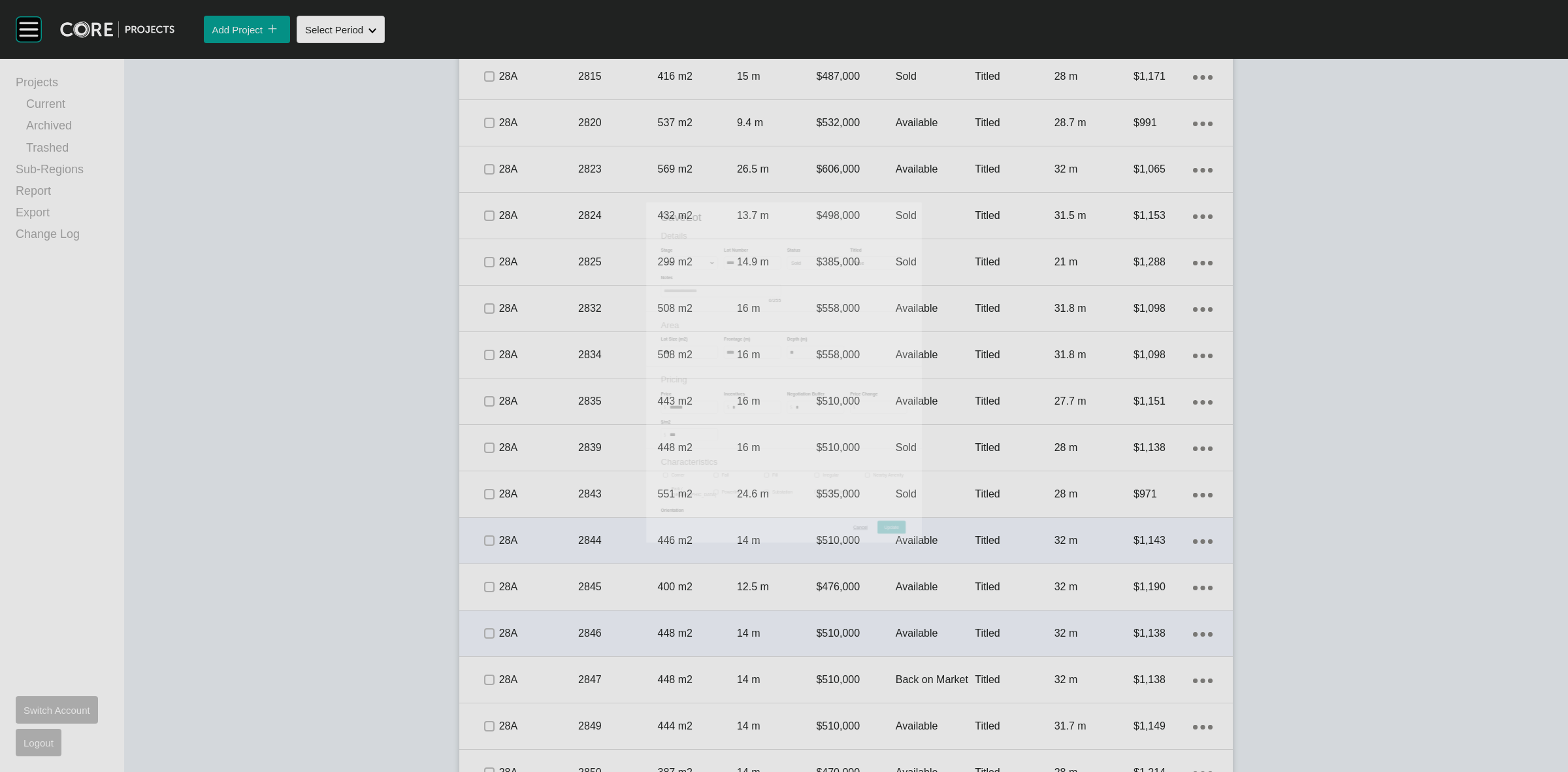
scroll to position [2051, 0]
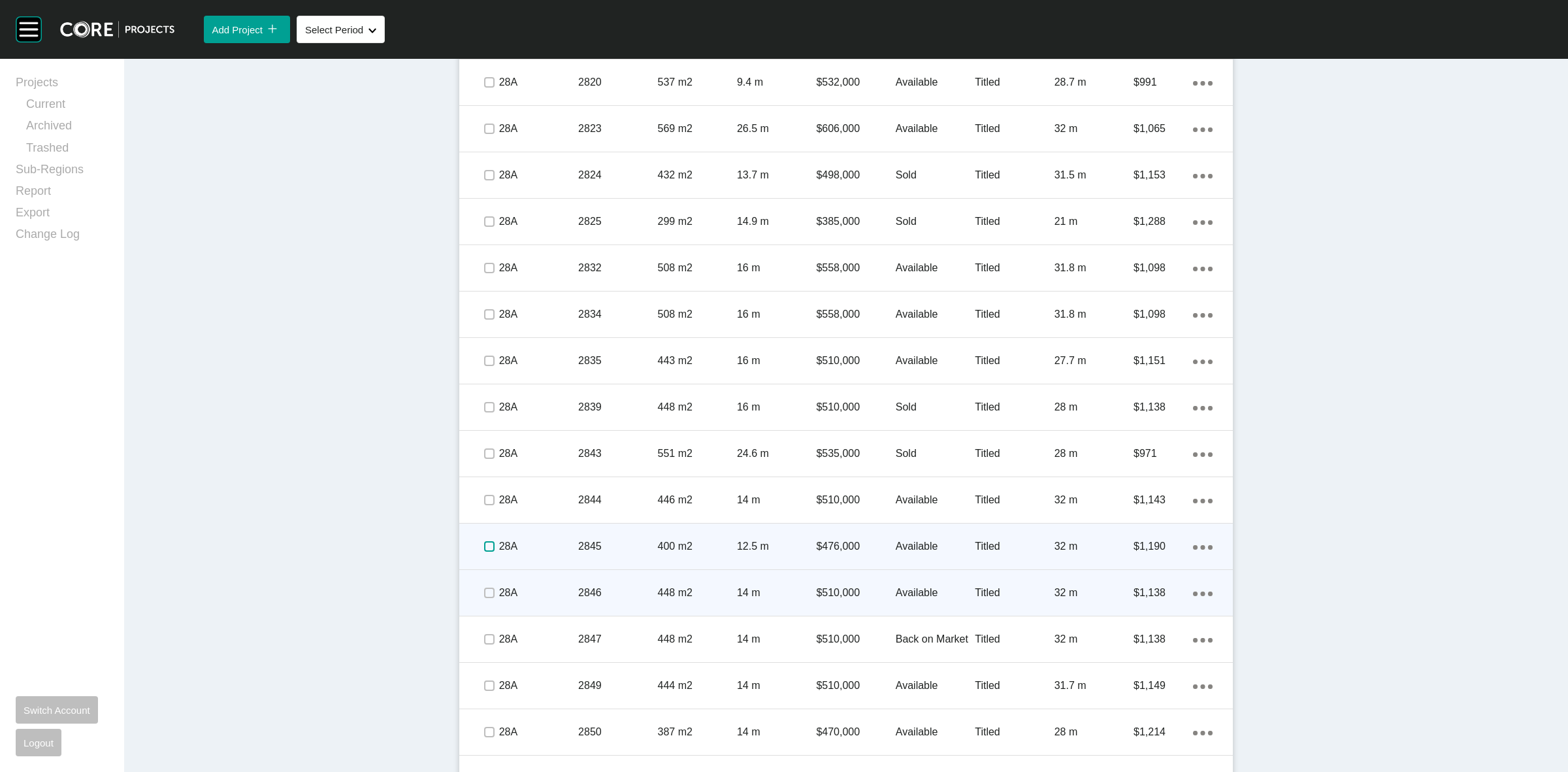
click at [484, 547] on label at bounding box center [489, 546] width 11 height 11
click at [549, 543] on p "28A" at bounding box center [538, 546] width 79 height 14
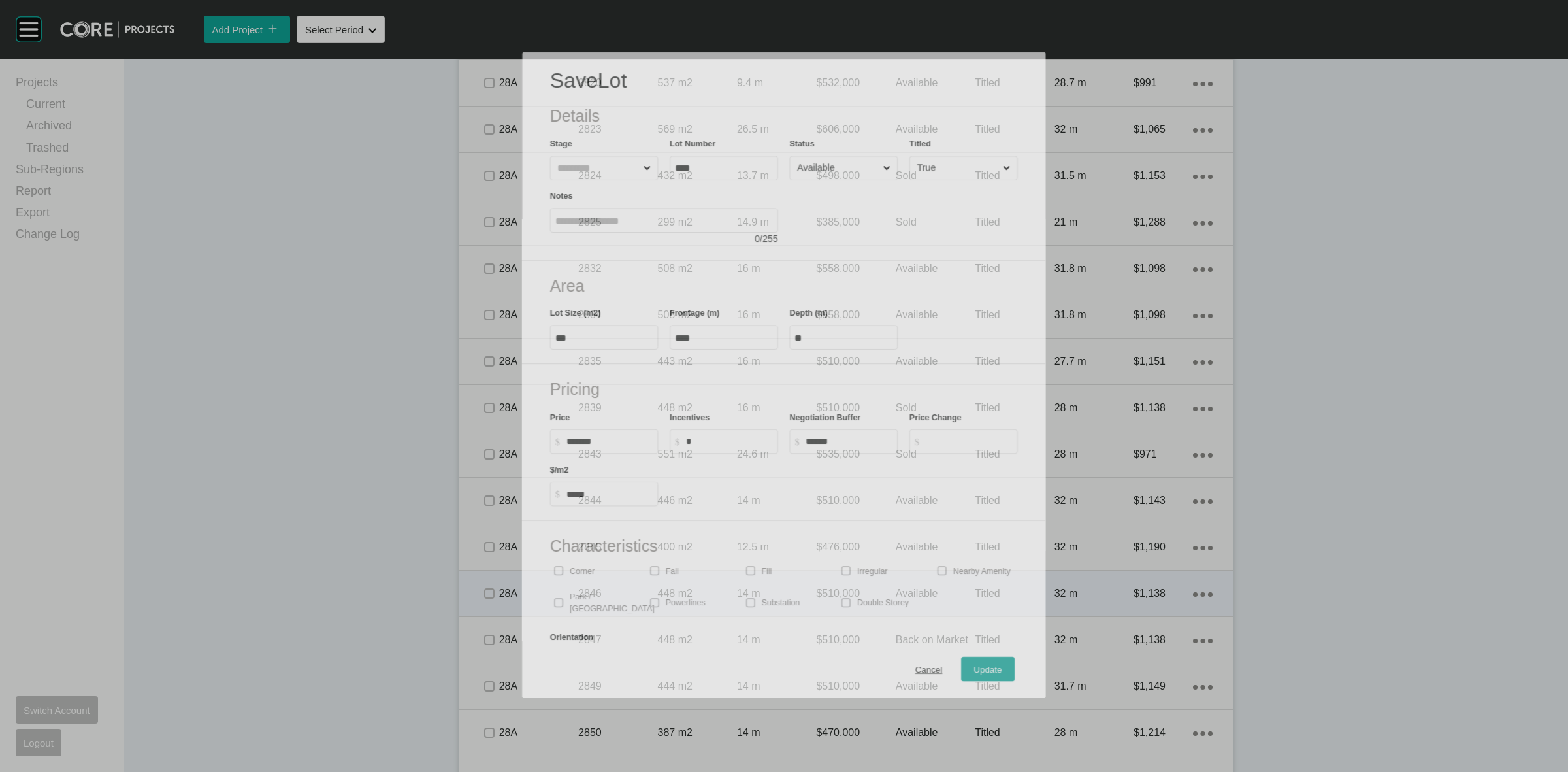
scroll to position [2010, 0]
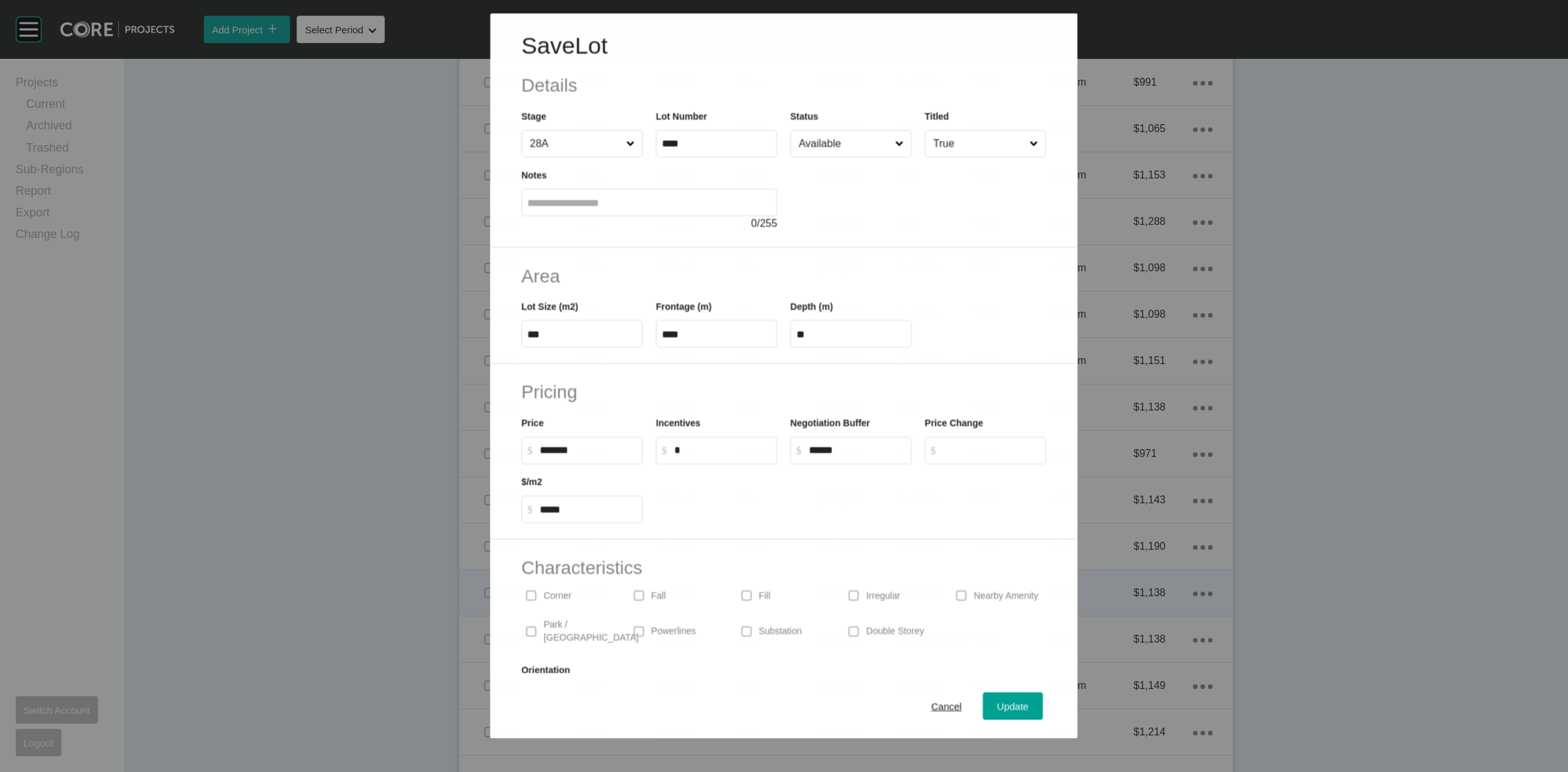
click at [831, 144] on input "Available" at bounding box center [845, 143] width 96 height 26
click at [1000, 706] on span "Update" at bounding box center [1013, 706] width 32 height 11
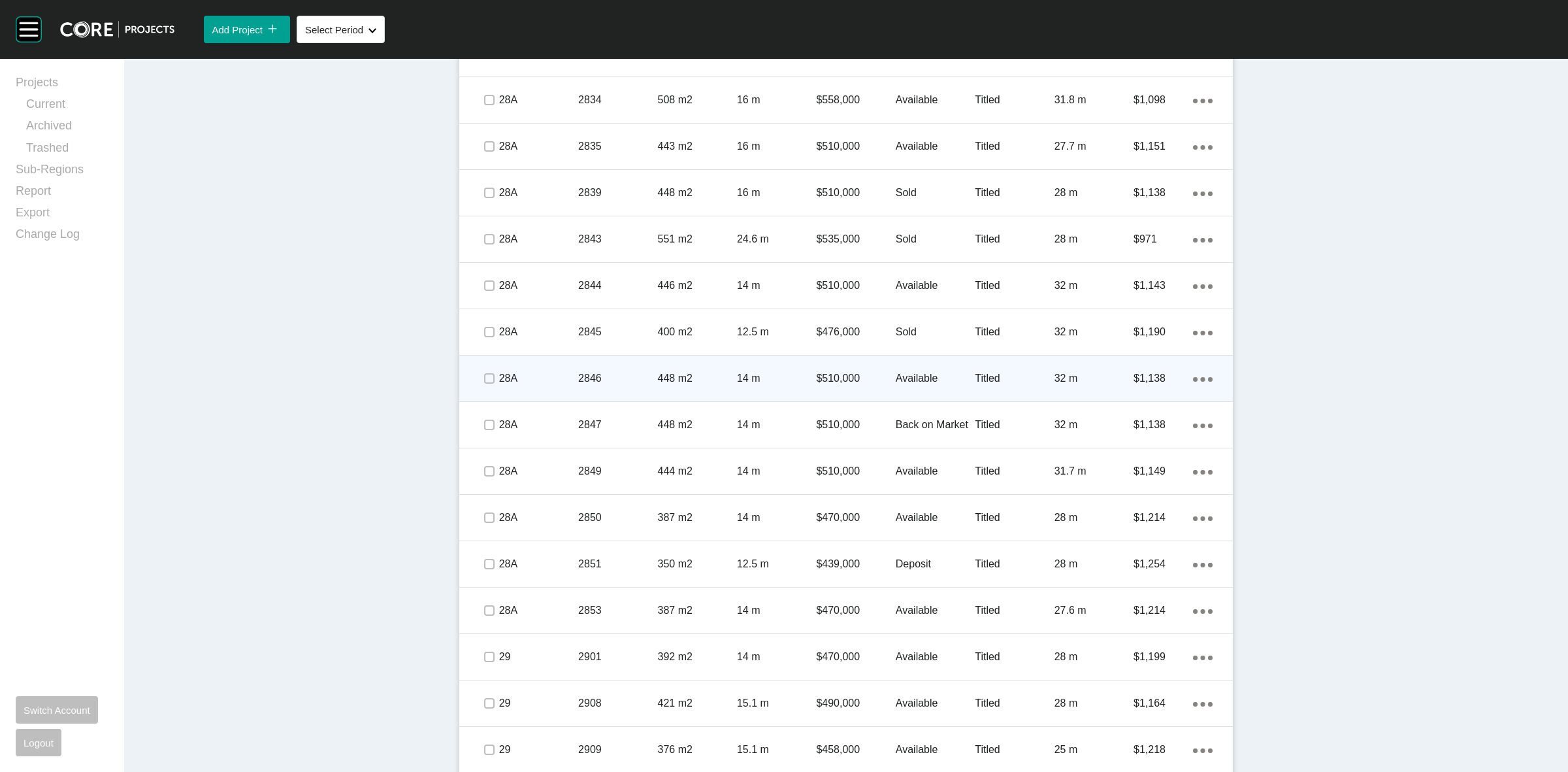
scroll to position [2296, 0]
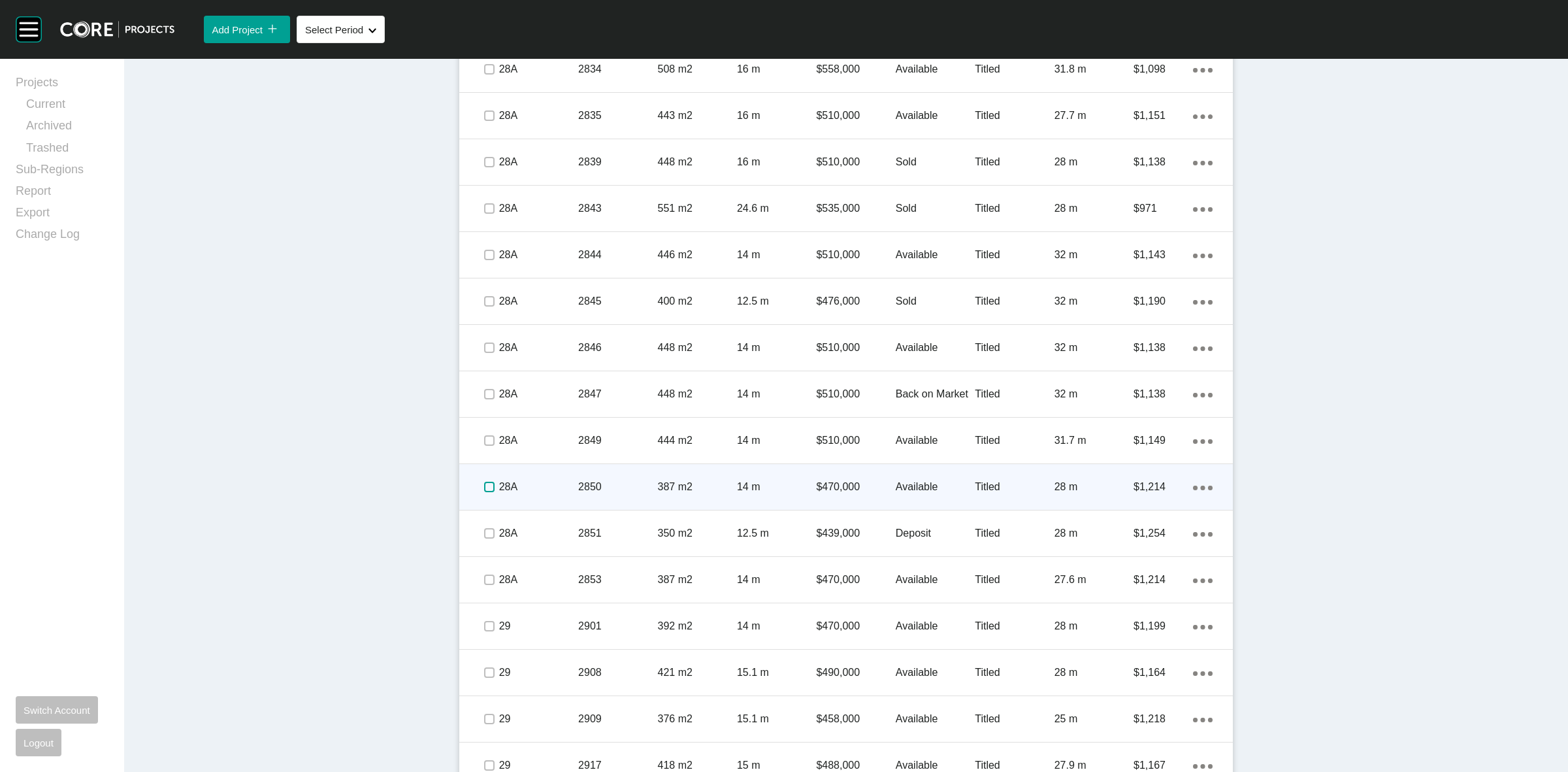
click at [484, 485] on label at bounding box center [489, 487] width 11 height 11
click at [513, 484] on p "28A" at bounding box center [538, 486] width 79 height 14
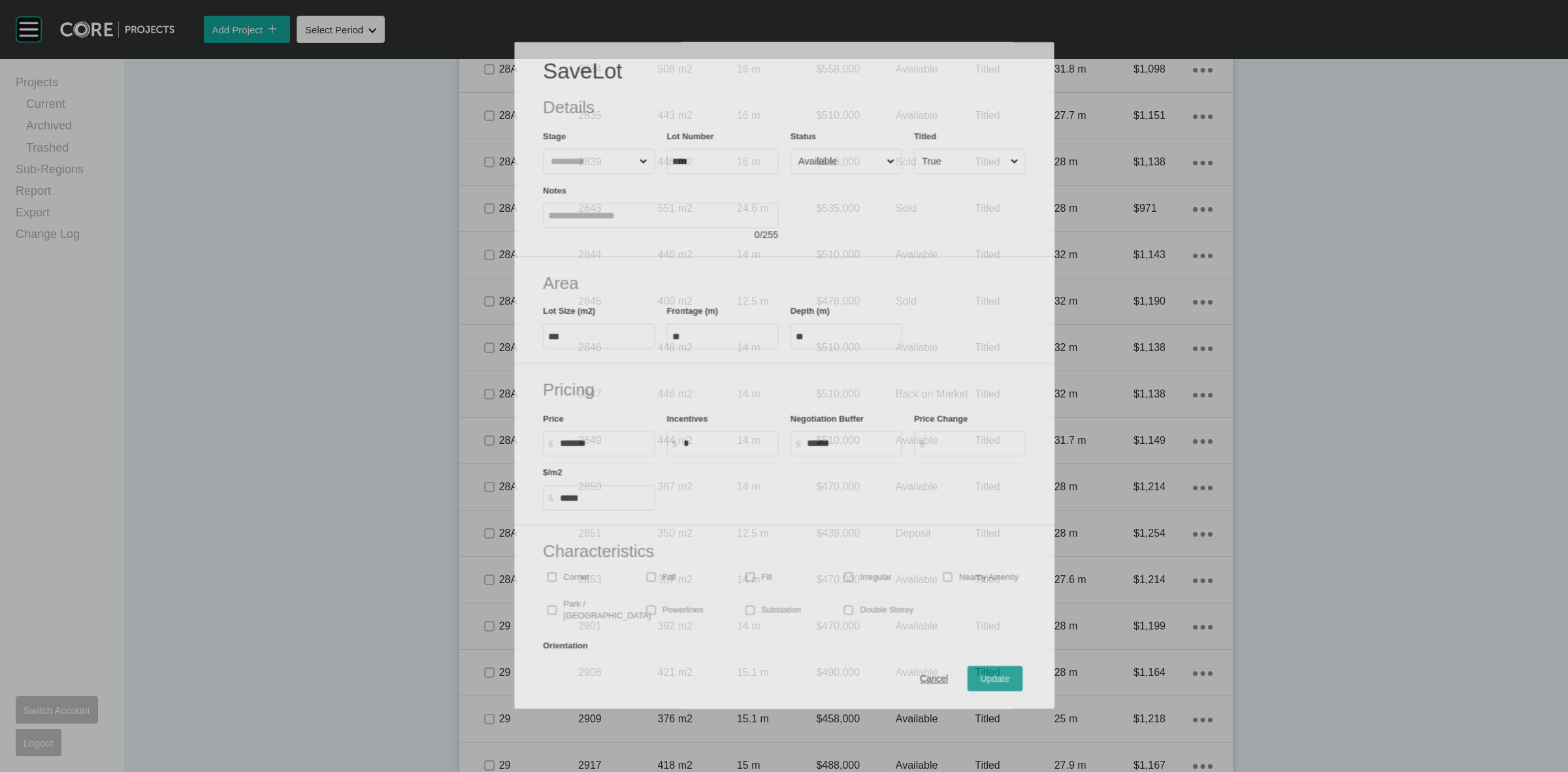
scroll to position [2256, 0]
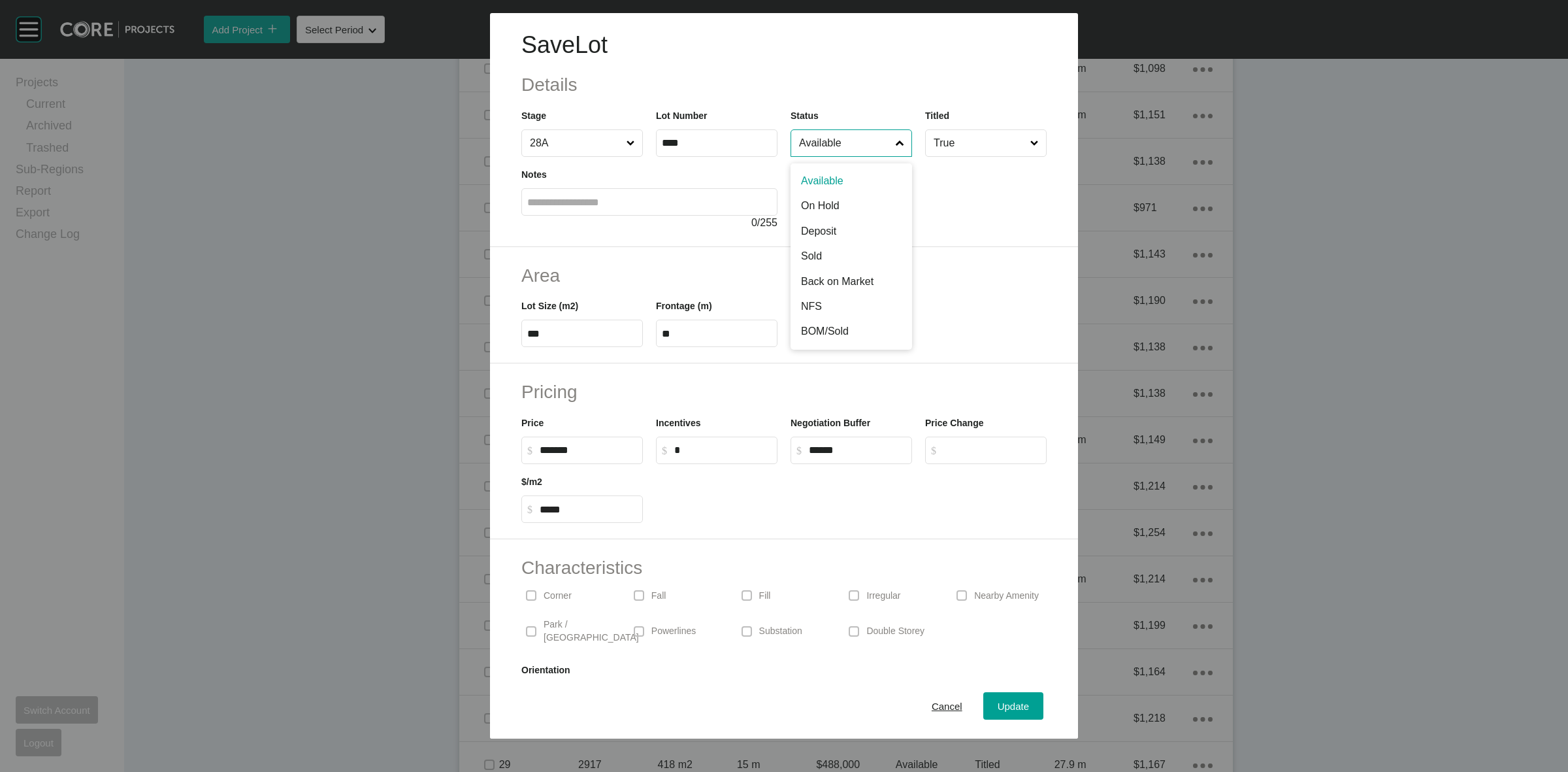
click at [817, 155] on input "Available" at bounding box center [845, 143] width 96 height 26
click at [994, 714] on div "Update" at bounding box center [1013, 706] width 38 height 17
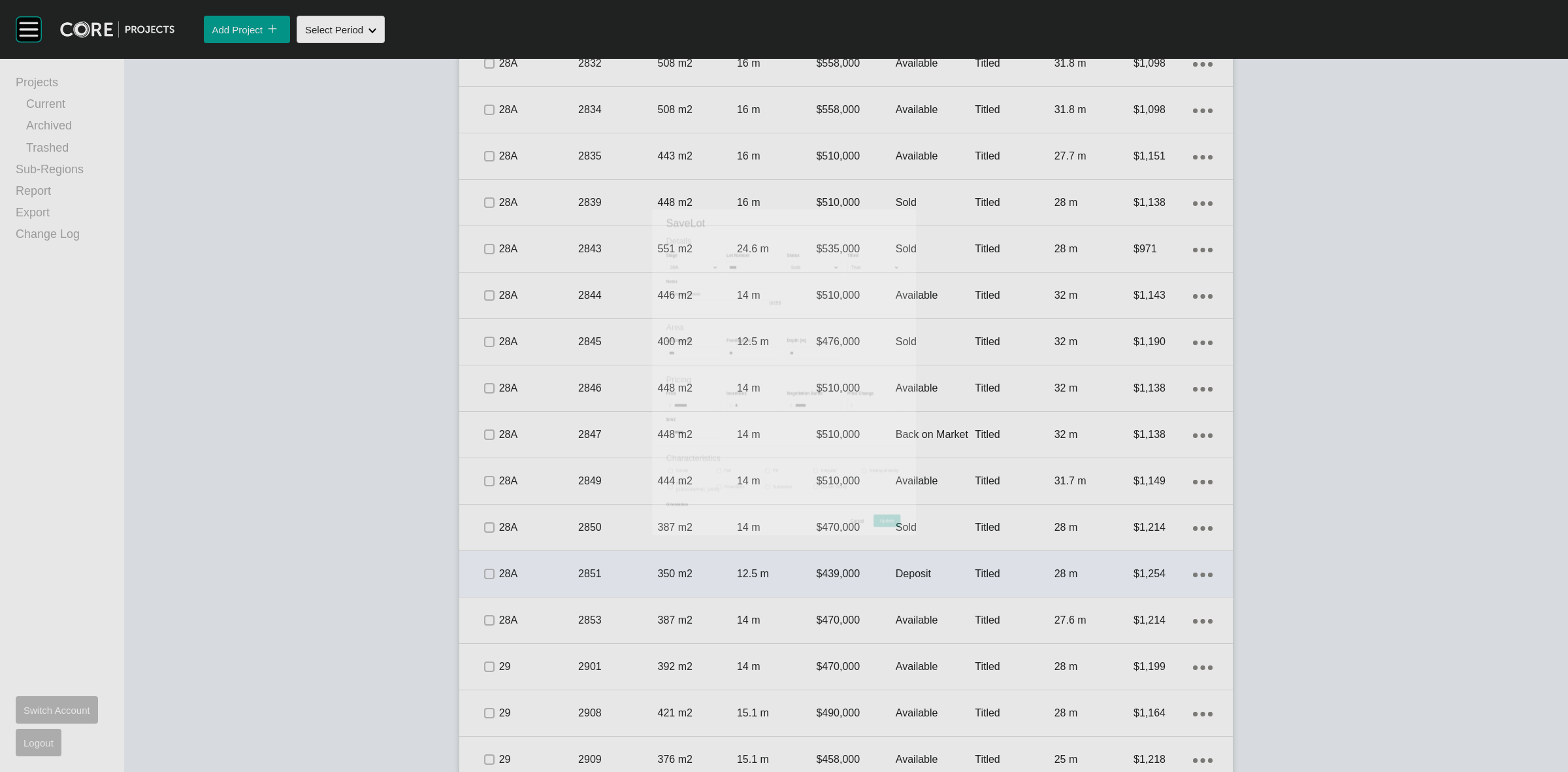
scroll to position [2296, 0]
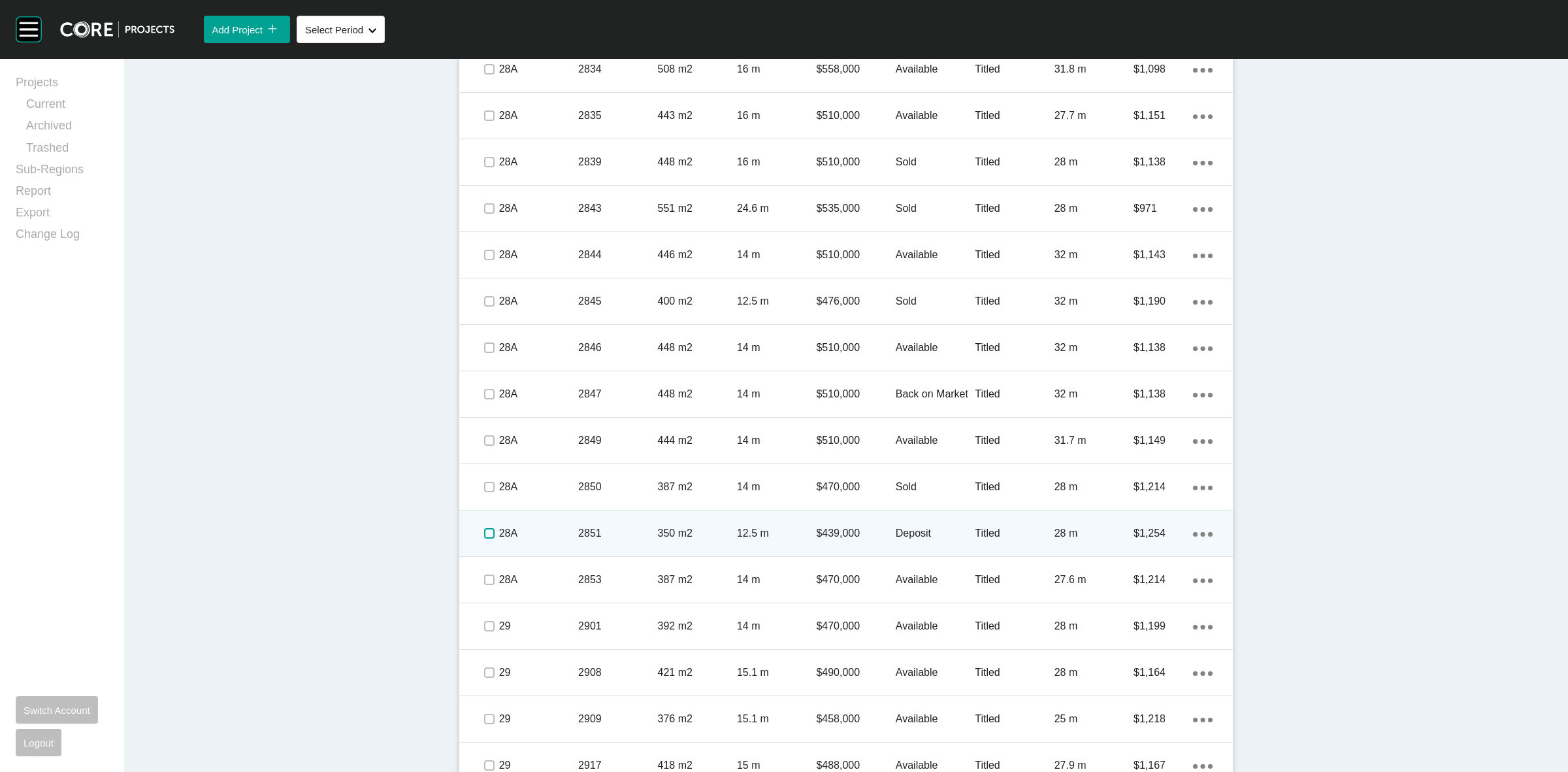
drag, startPoint x: 483, startPoint y: 531, endPoint x: 591, endPoint y: 544, distance: 108.8
click at [488, 531] on label at bounding box center [489, 534] width 11 height 11
click at [591, 541] on div "2851" at bounding box center [617, 534] width 79 height 41
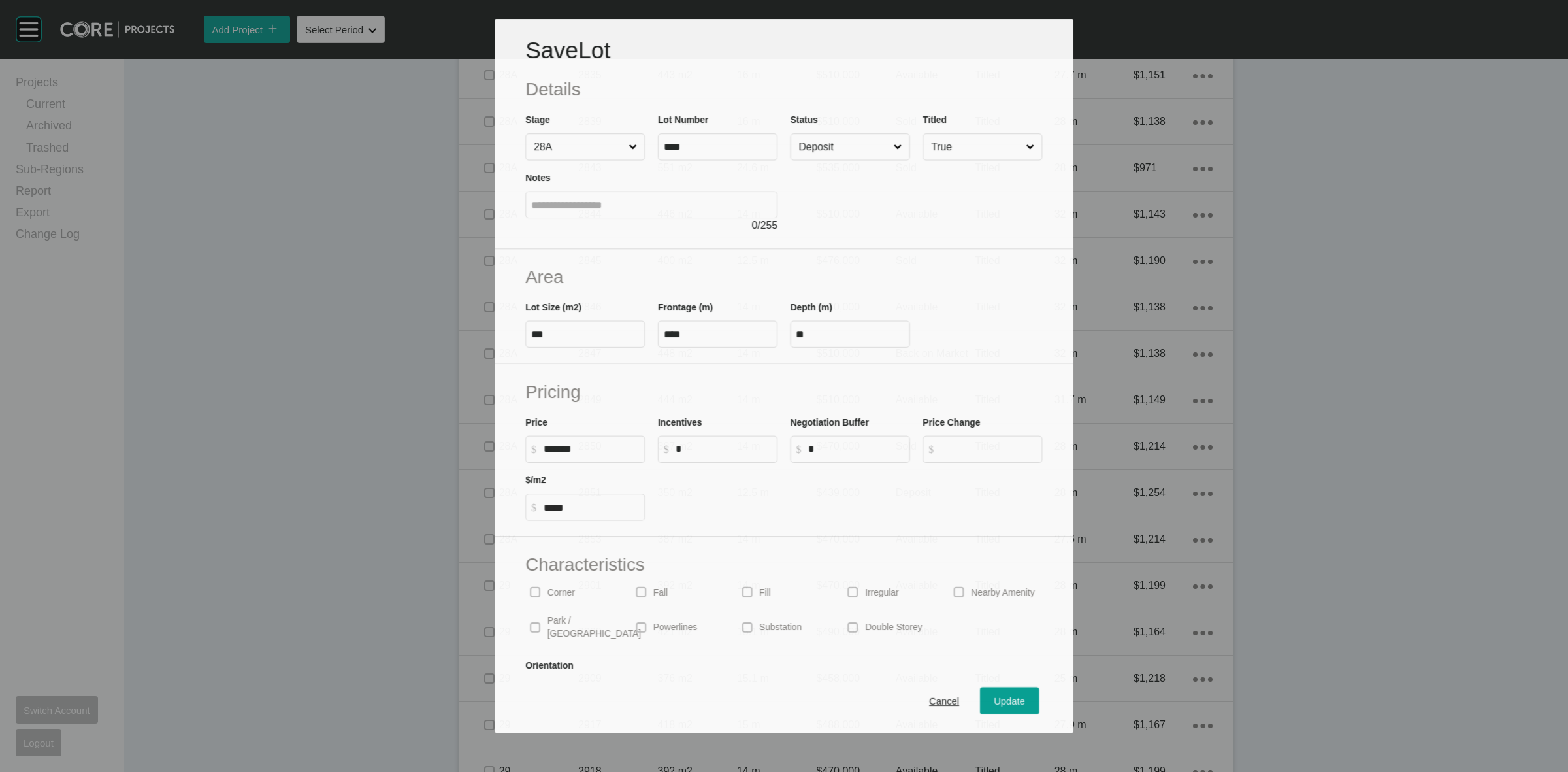
scroll to position [2256, 0]
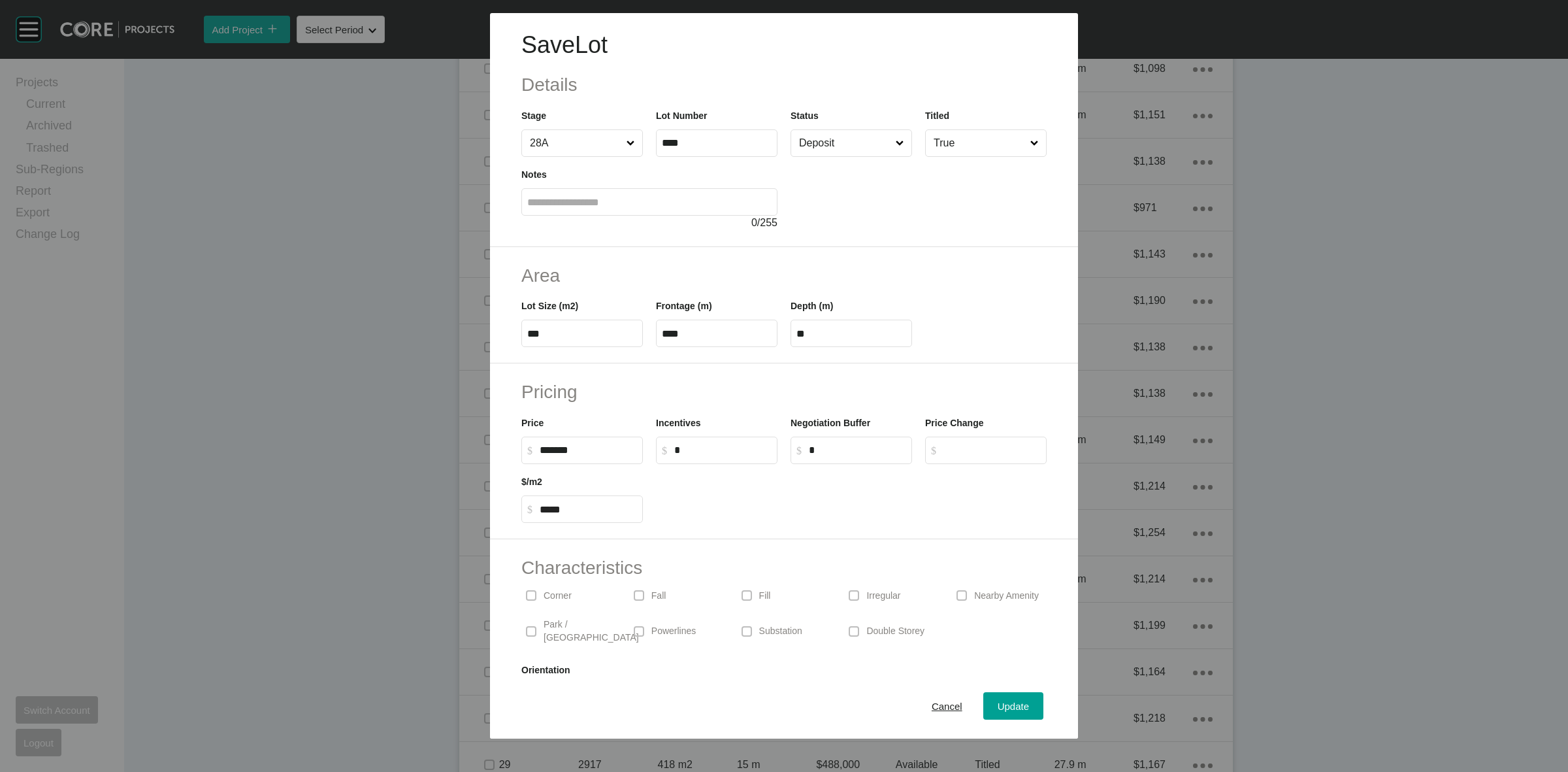
click at [817, 149] on input "Deposit" at bounding box center [845, 143] width 96 height 26
click at [997, 704] on span "Update" at bounding box center [1013, 706] width 32 height 11
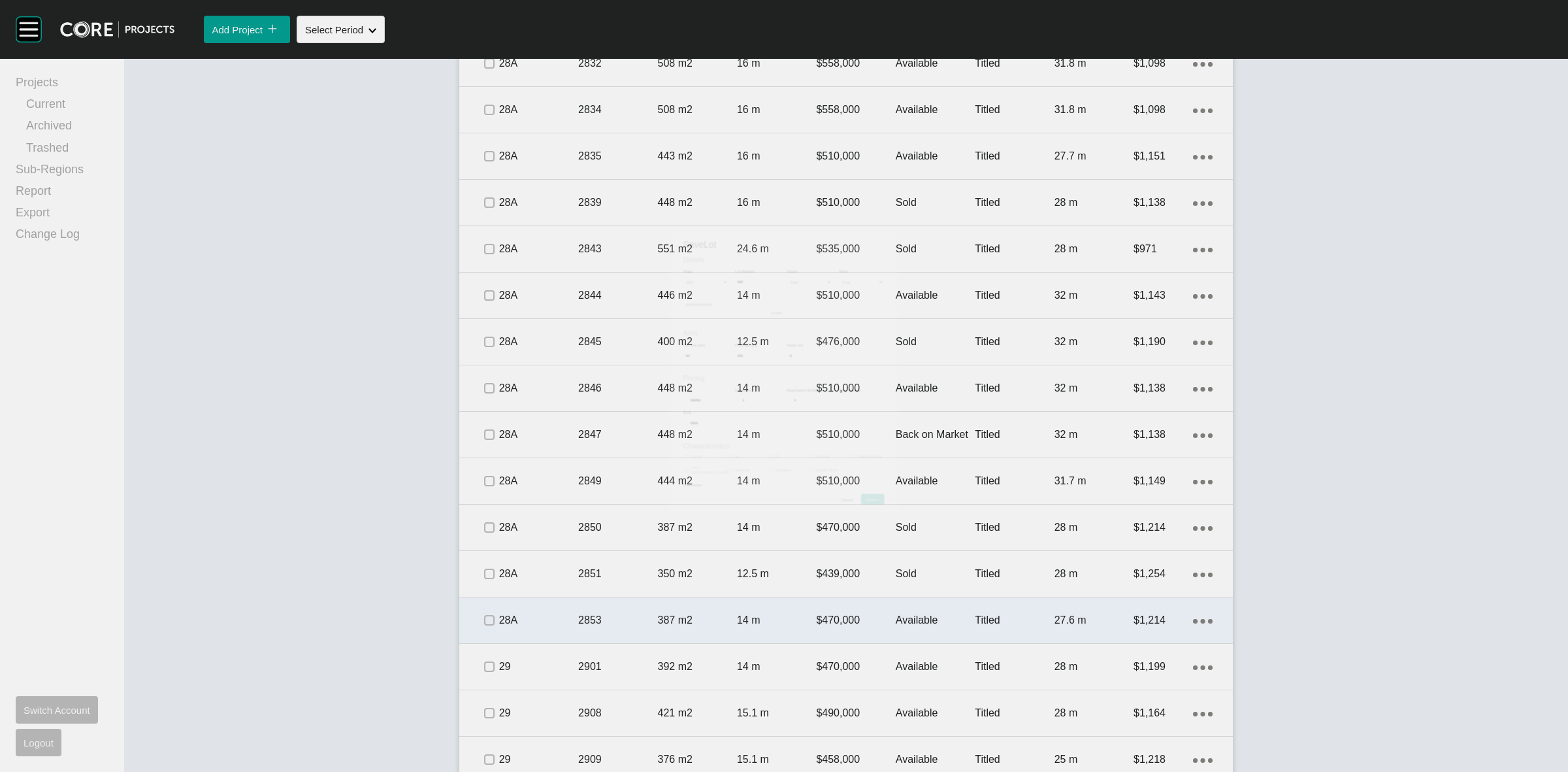
scroll to position [2296, 0]
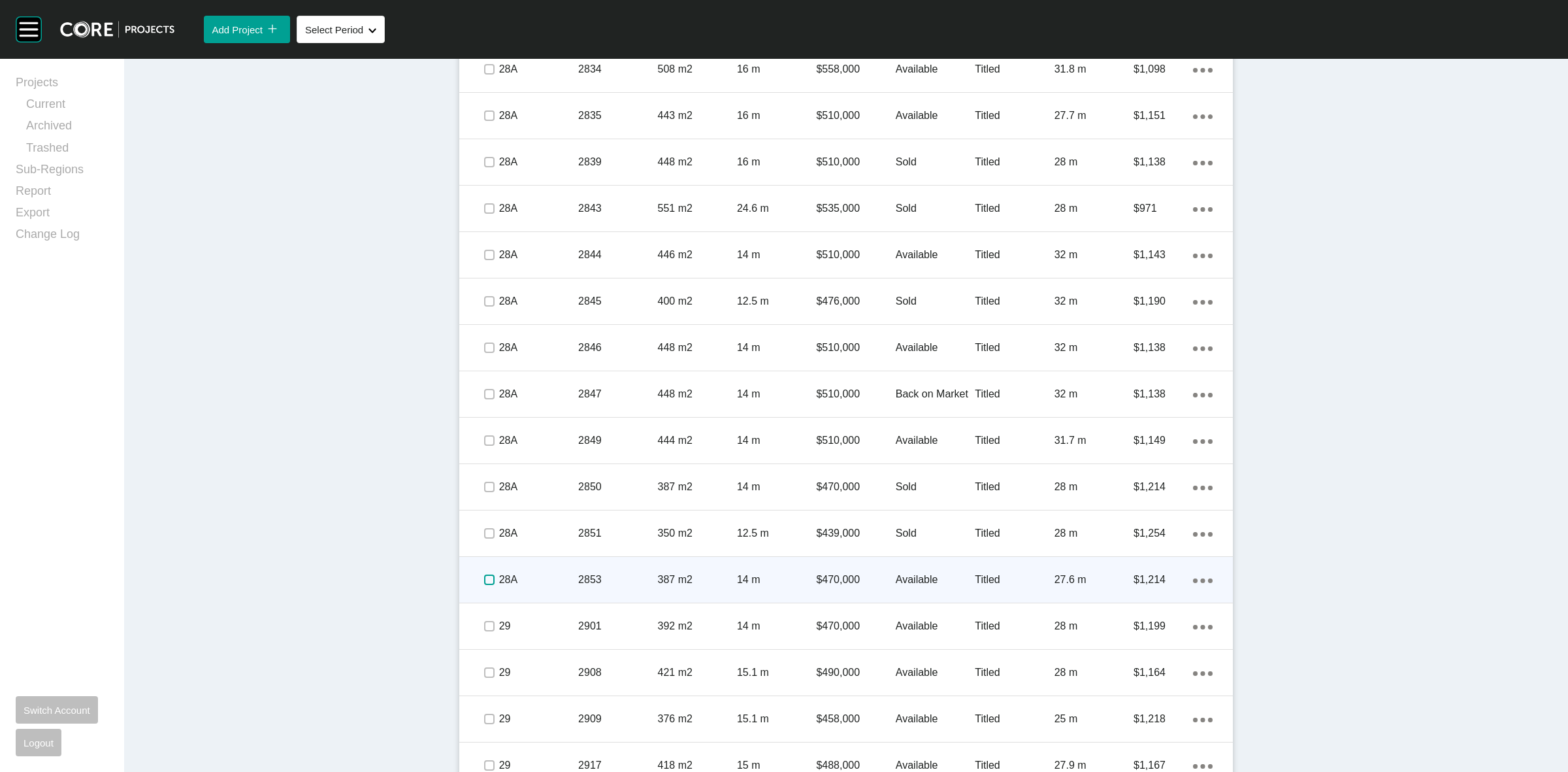
click at [484, 574] on label at bounding box center [489, 579] width 11 height 11
click at [560, 574] on p "28A" at bounding box center [538, 579] width 79 height 14
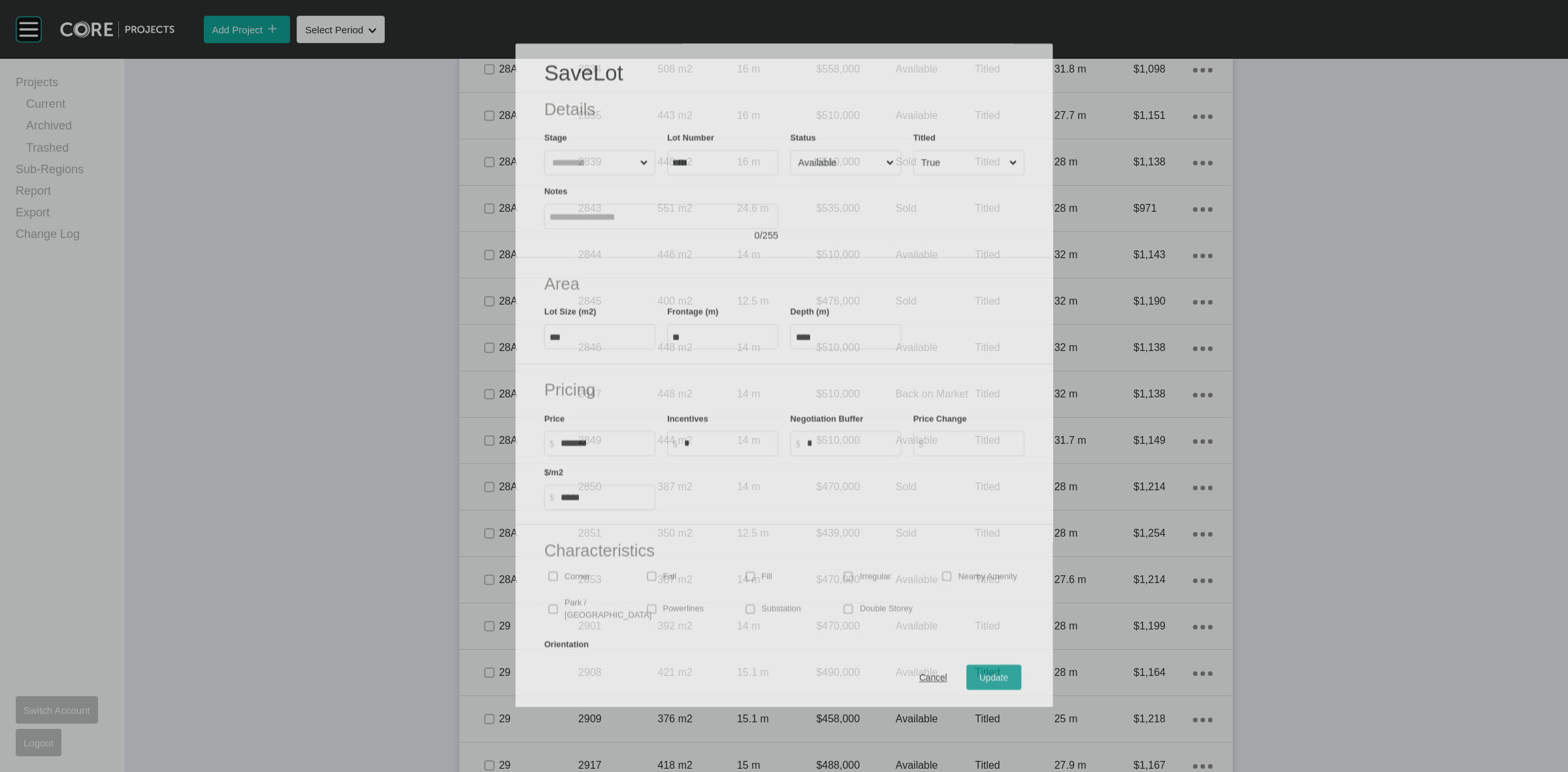
scroll to position [2256, 0]
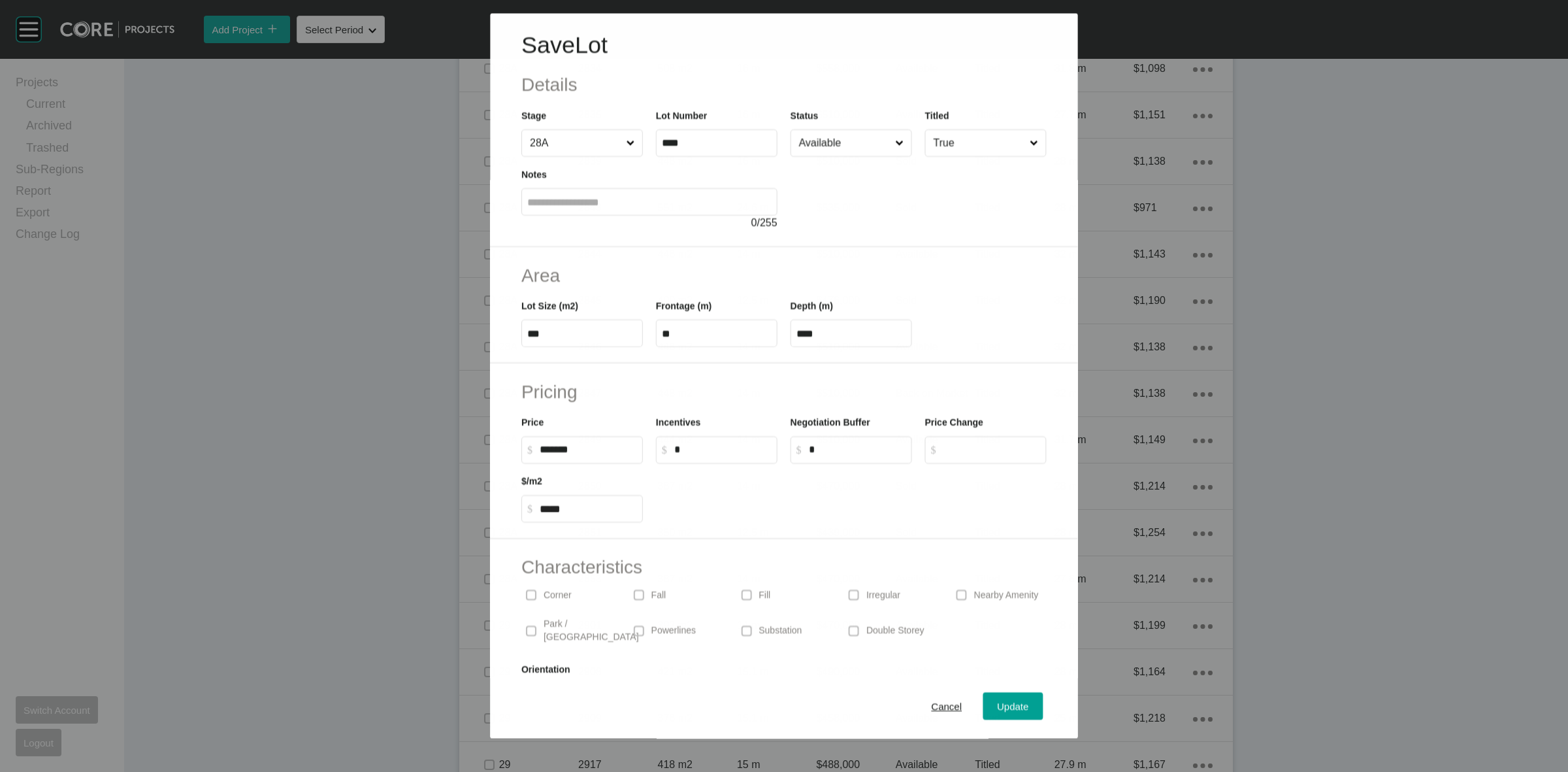
click at [810, 147] on input "Available" at bounding box center [845, 143] width 96 height 26
click at [997, 705] on span "Update" at bounding box center [1013, 706] width 32 height 11
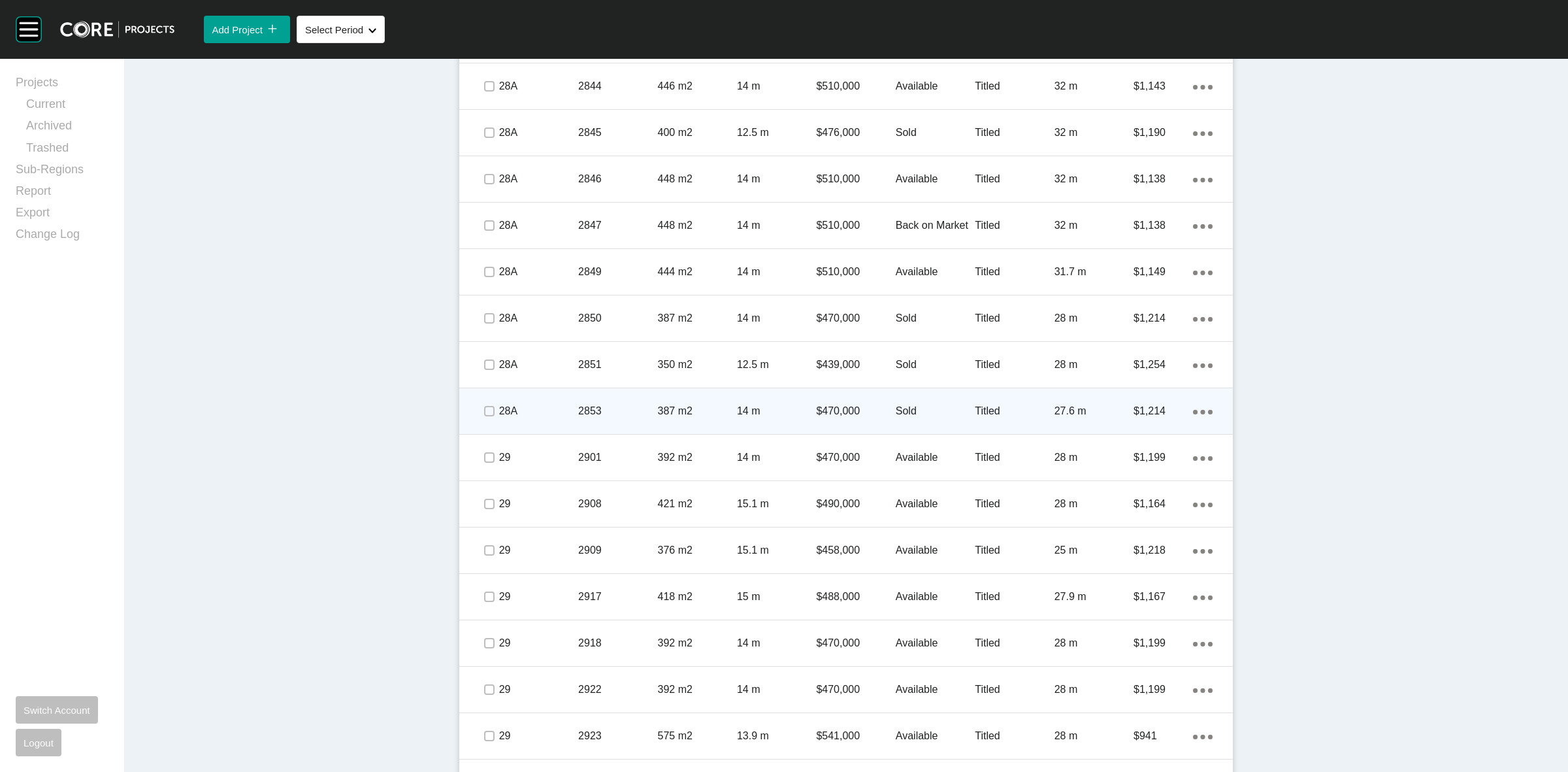
scroll to position [2541, 0]
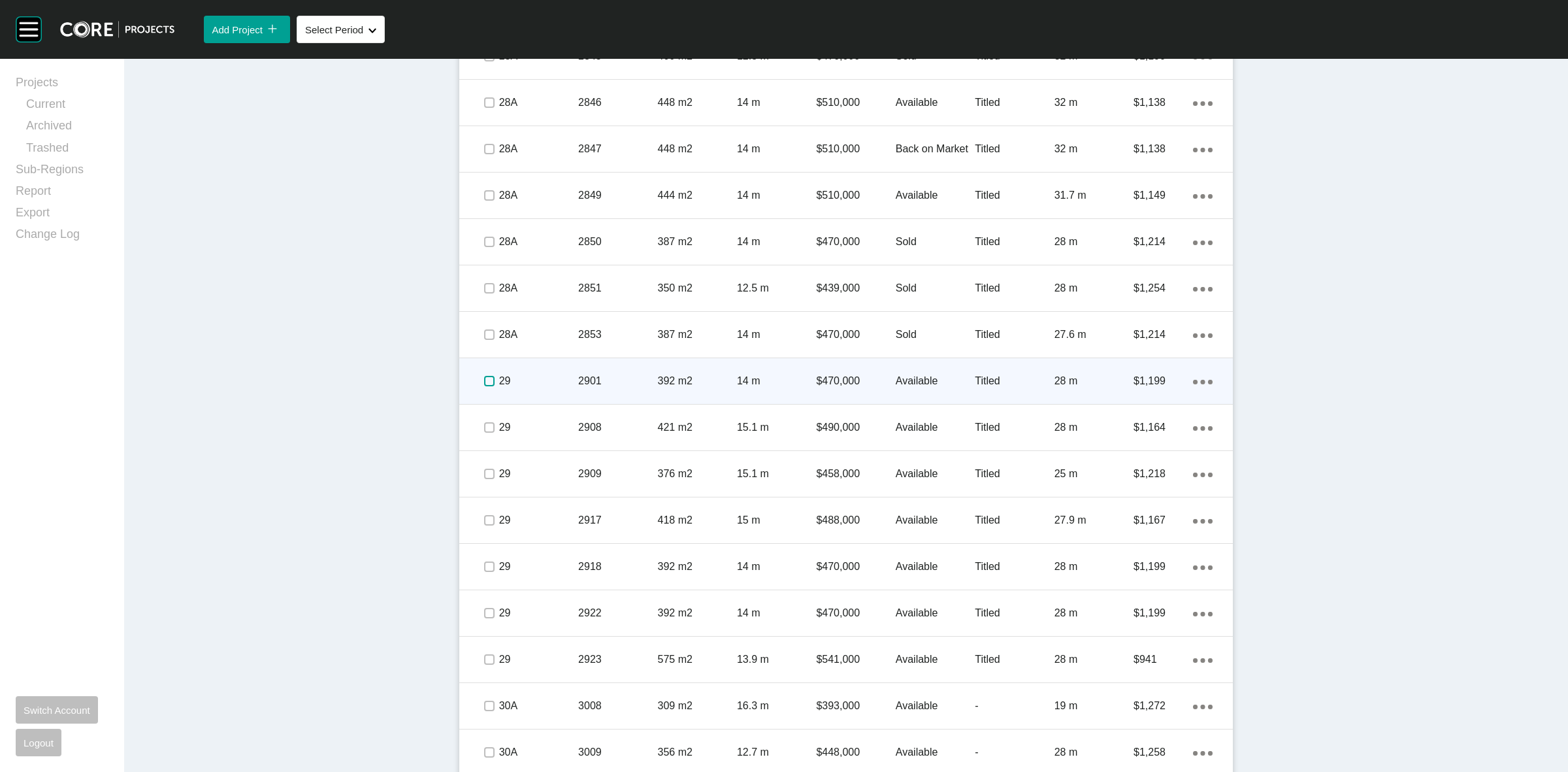
click at [484, 381] on label at bounding box center [489, 381] width 11 height 11
click at [559, 376] on p "29" at bounding box center [538, 381] width 79 height 14
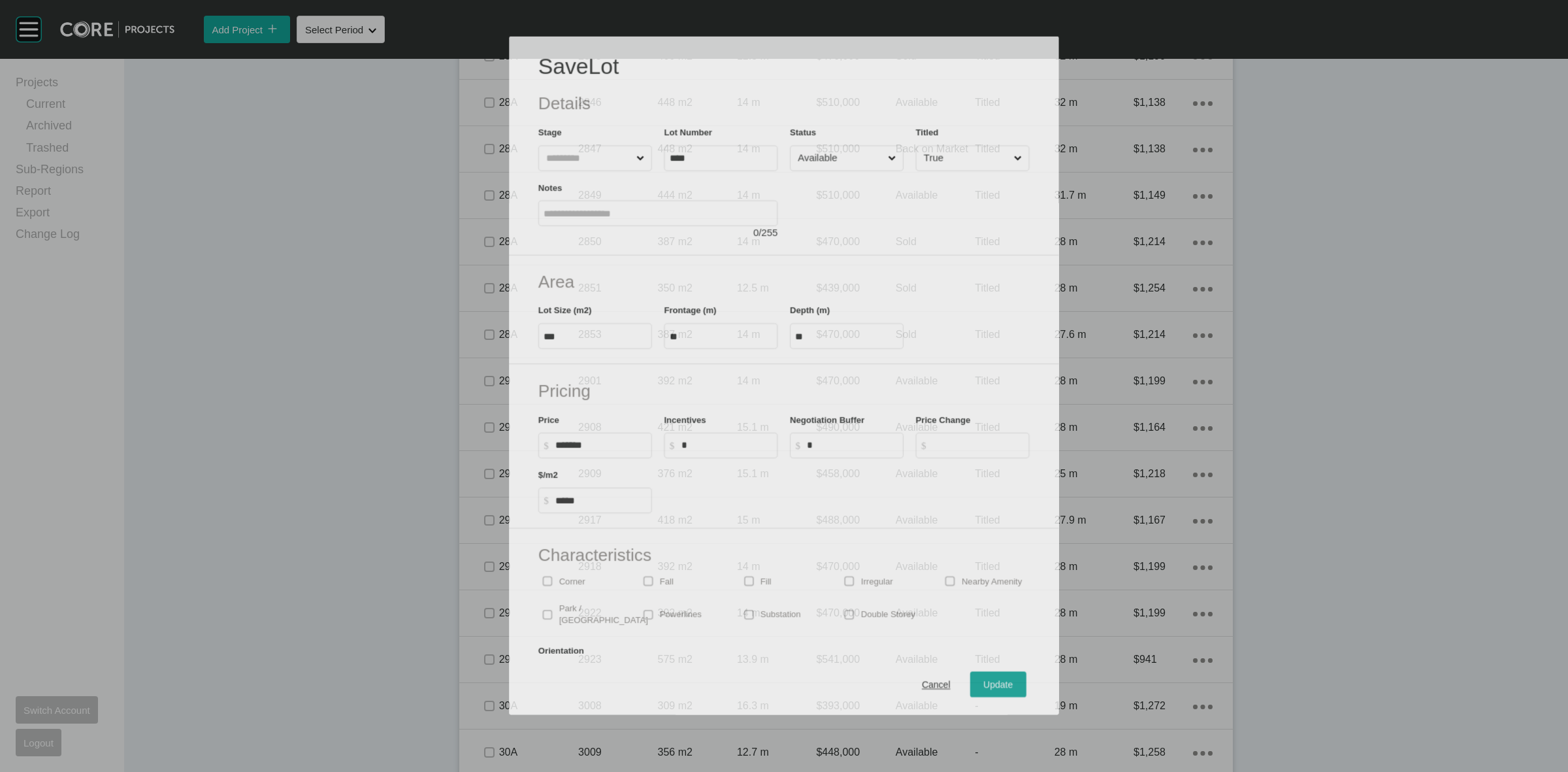
scroll to position [2501, 0]
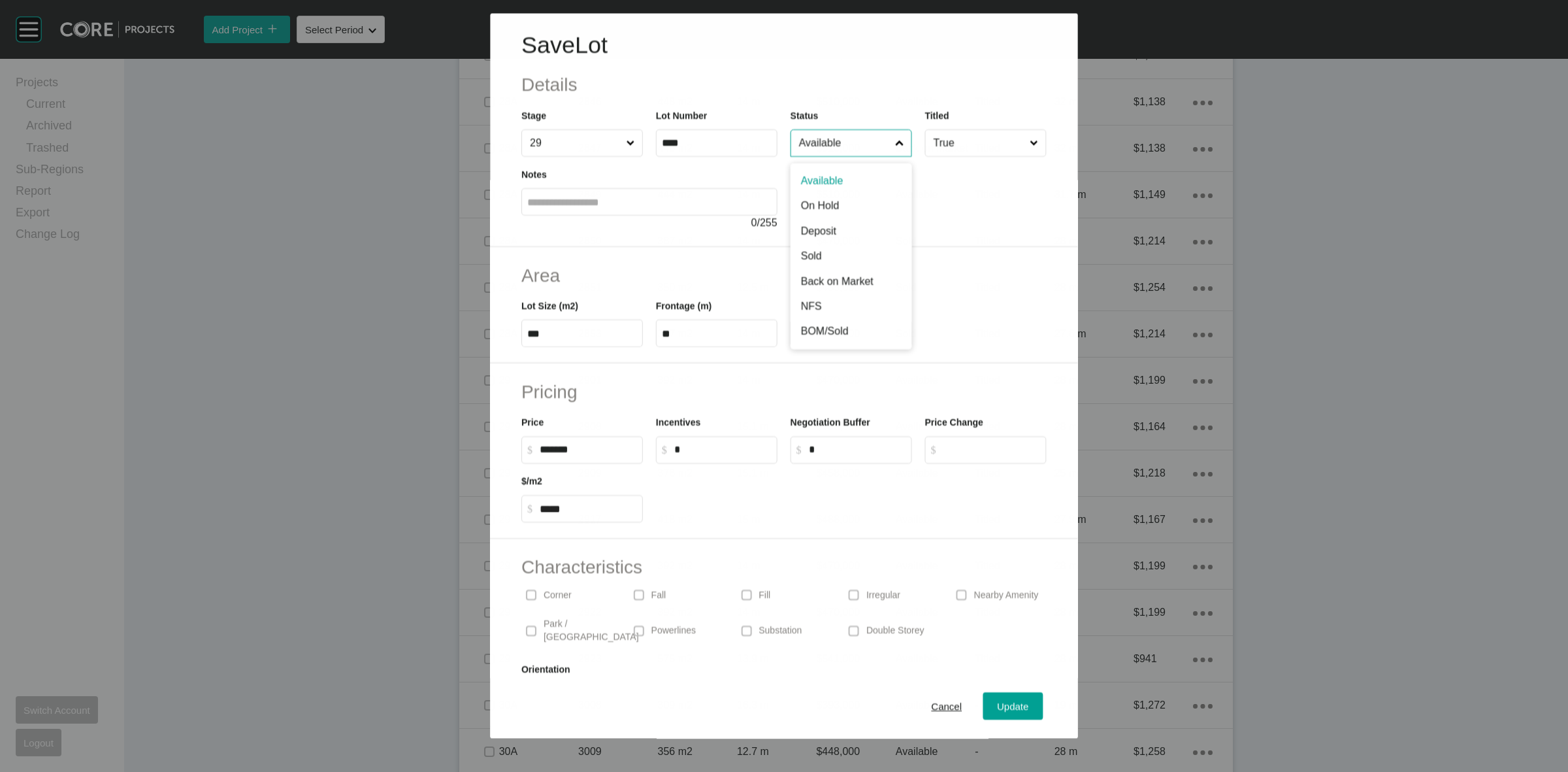
click at [855, 149] on input "Available" at bounding box center [845, 143] width 96 height 26
click at [997, 706] on span "Update" at bounding box center [1013, 706] width 32 height 11
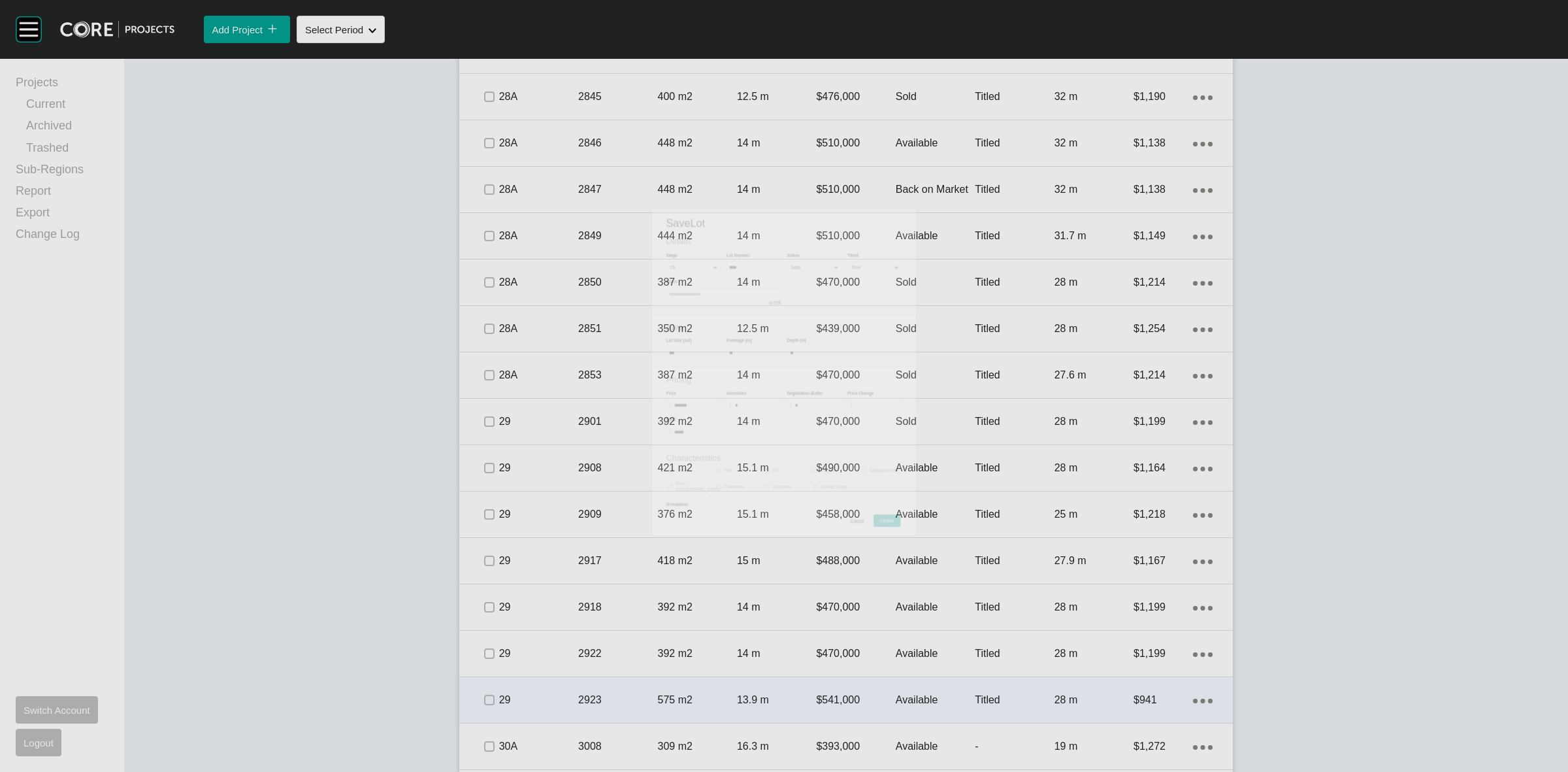
scroll to position [2541, 0]
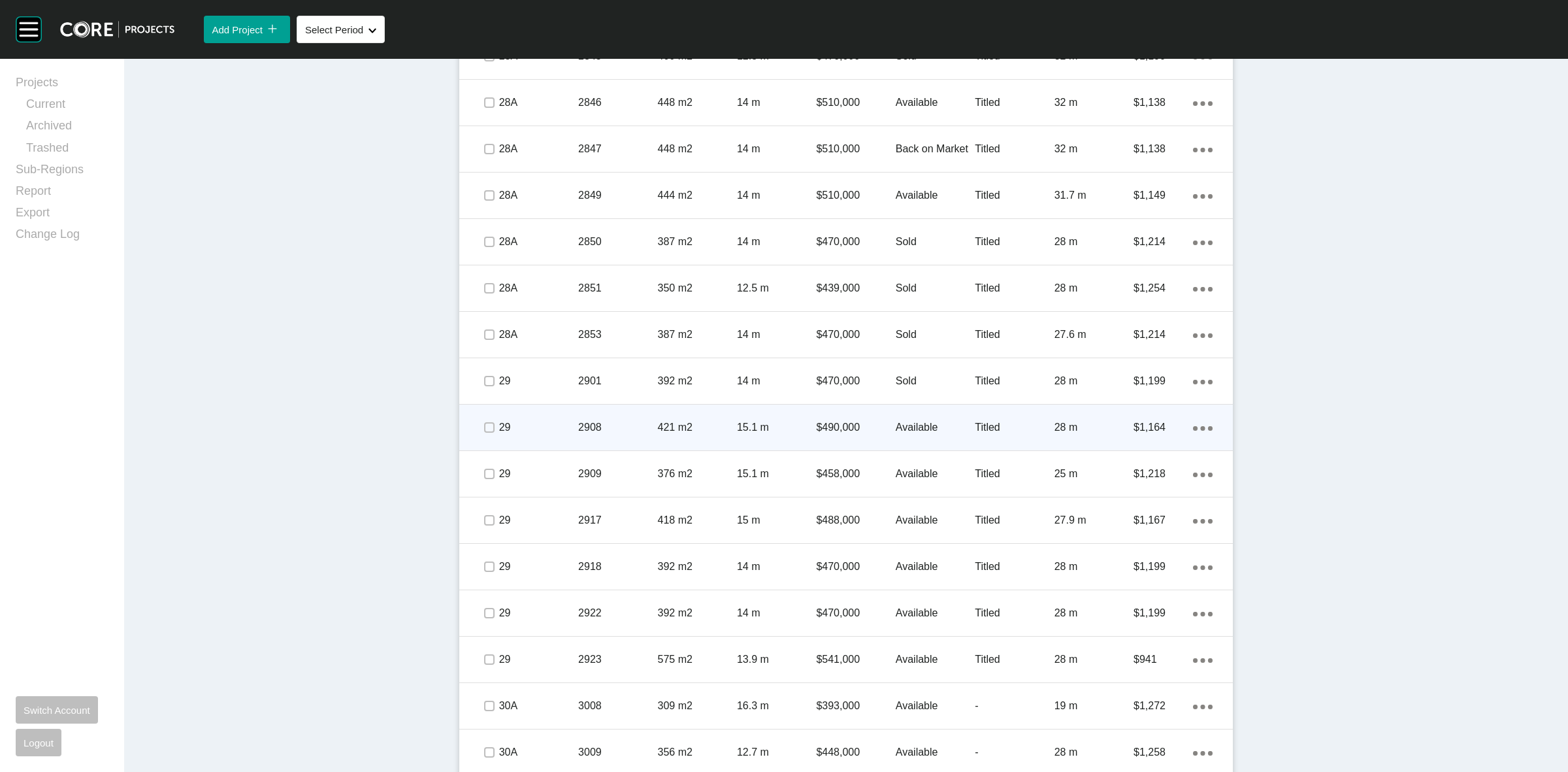
click at [479, 429] on span at bounding box center [489, 428] width 20 height 20
click at [570, 421] on p "29" at bounding box center [538, 427] width 79 height 14
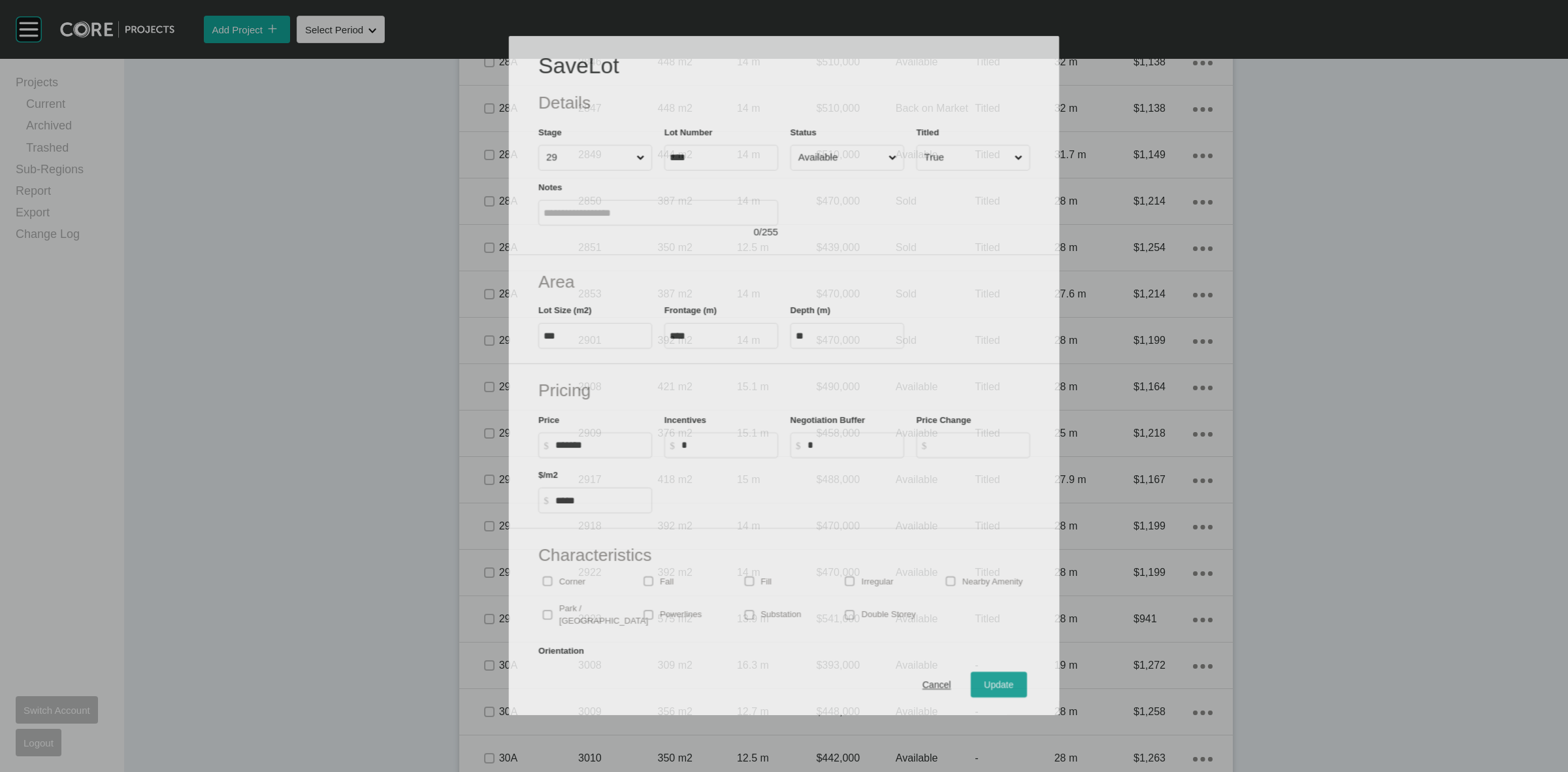
scroll to position [2501, 0]
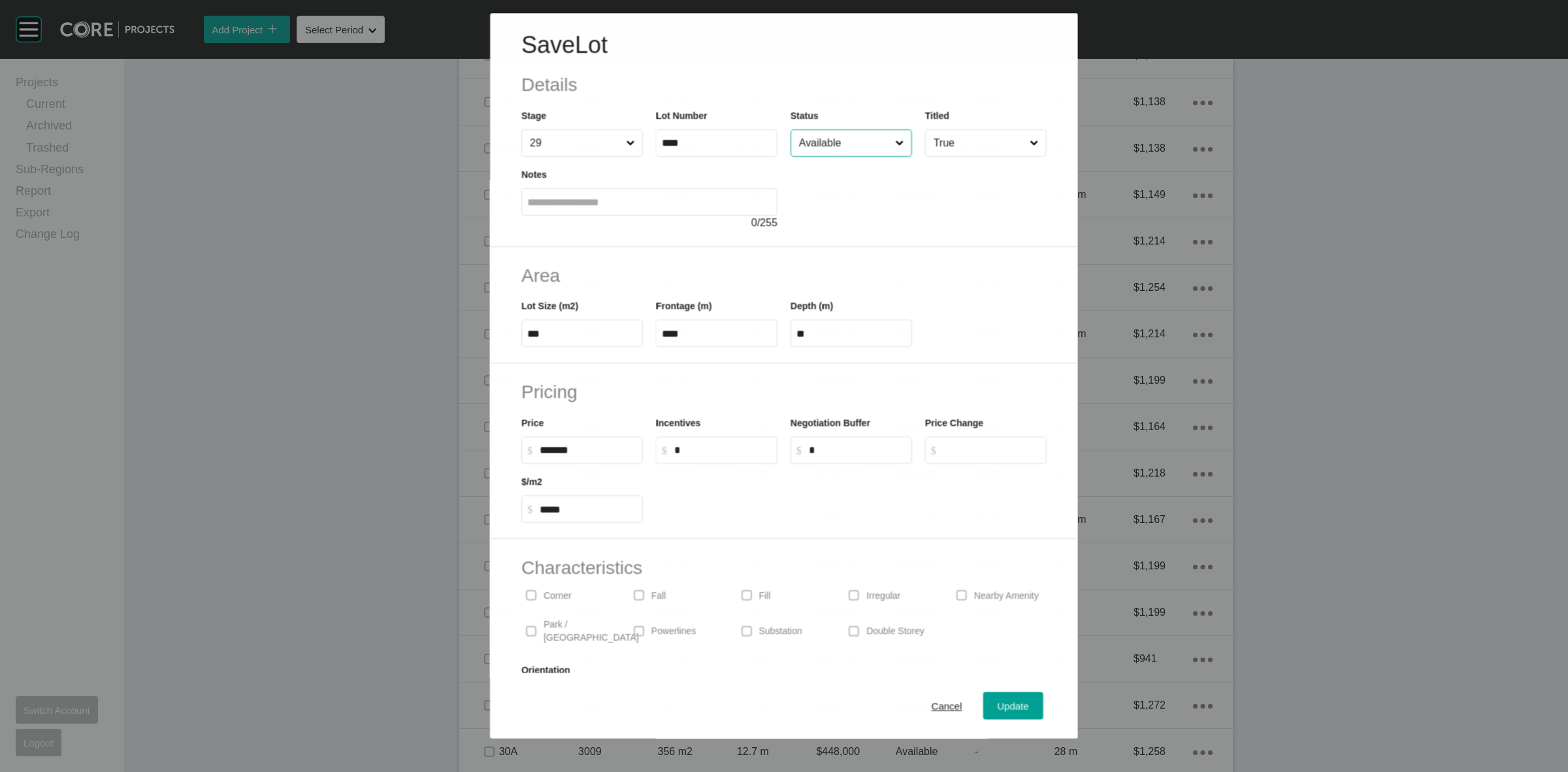
click at [835, 142] on input "Available" at bounding box center [845, 143] width 96 height 26
click at [997, 703] on span "Update" at bounding box center [1013, 706] width 32 height 11
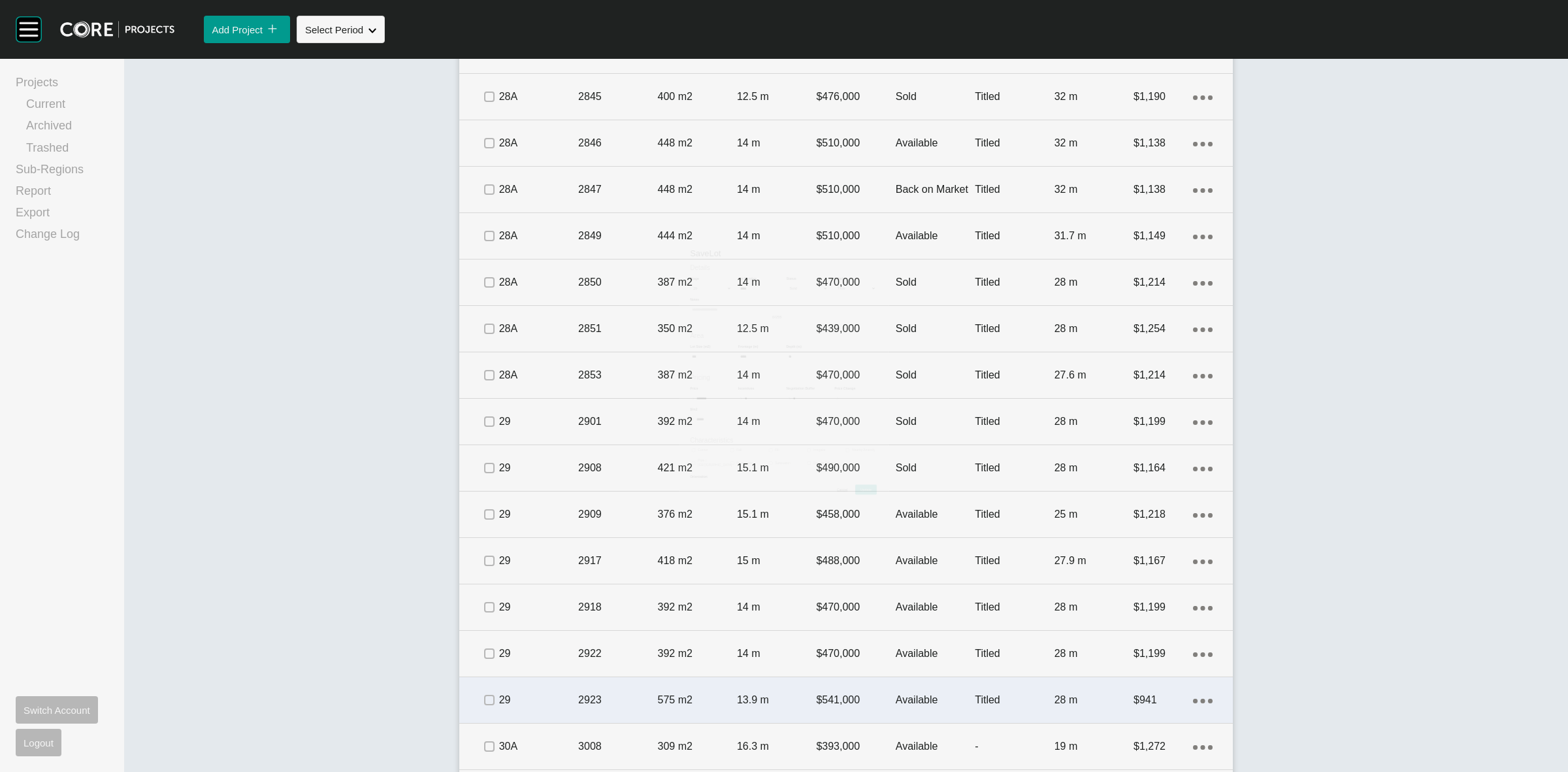
scroll to position [2541, 0]
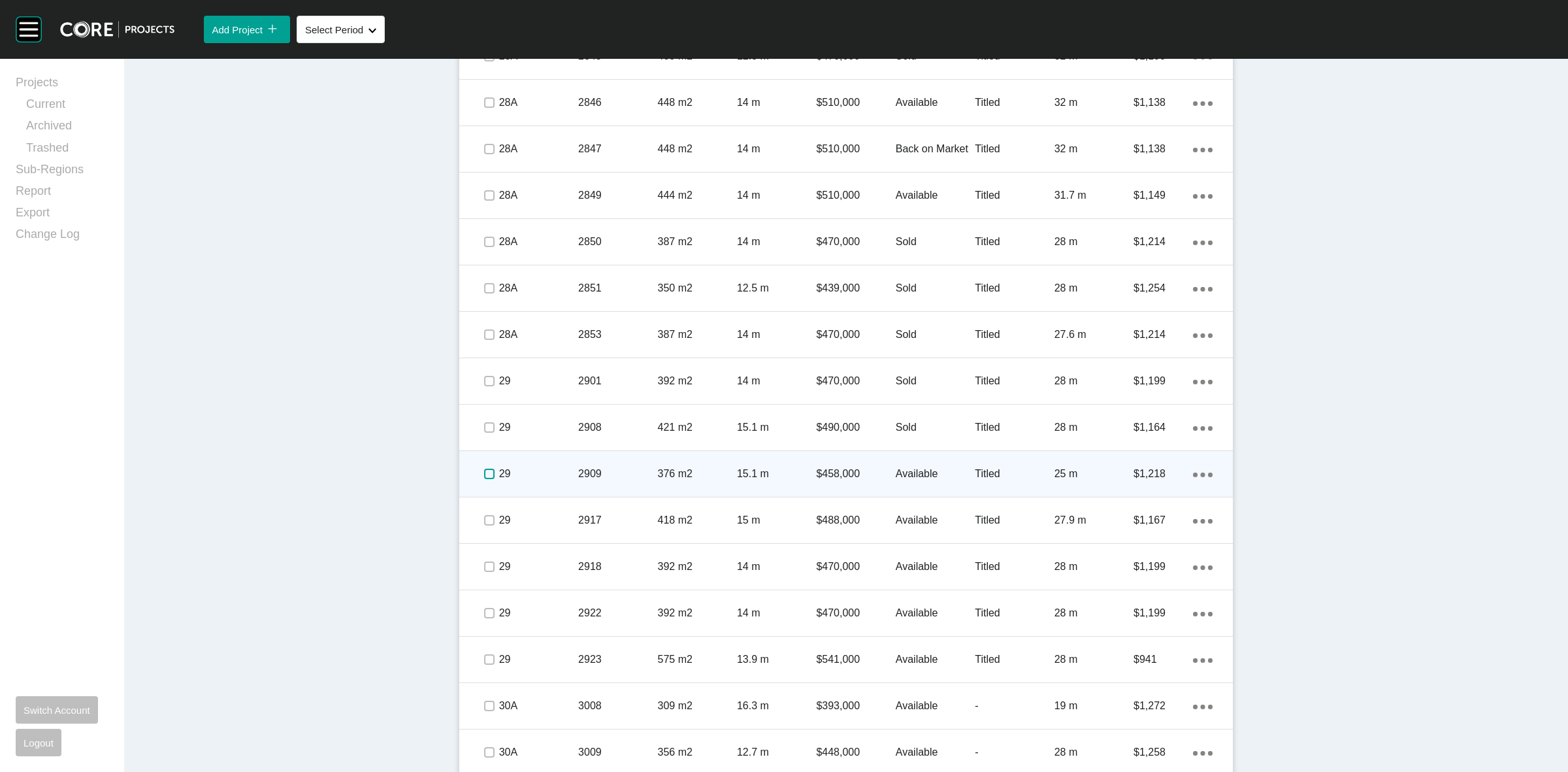
drag, startPoint x: 478, startPoint y: 473, endPoint x: 546, endPoint y: 465, distance: 68.5
click at [484, 470] on label at bounding box center [489, 474] width 11 height 11
drag, startPoint x: 546, startPoint y: 465, endPoint x: 553, endPoint y: 461, distance: 8.1
click at [553, 461] on div "29" at bounding box center [538, 474] width 79 height 41
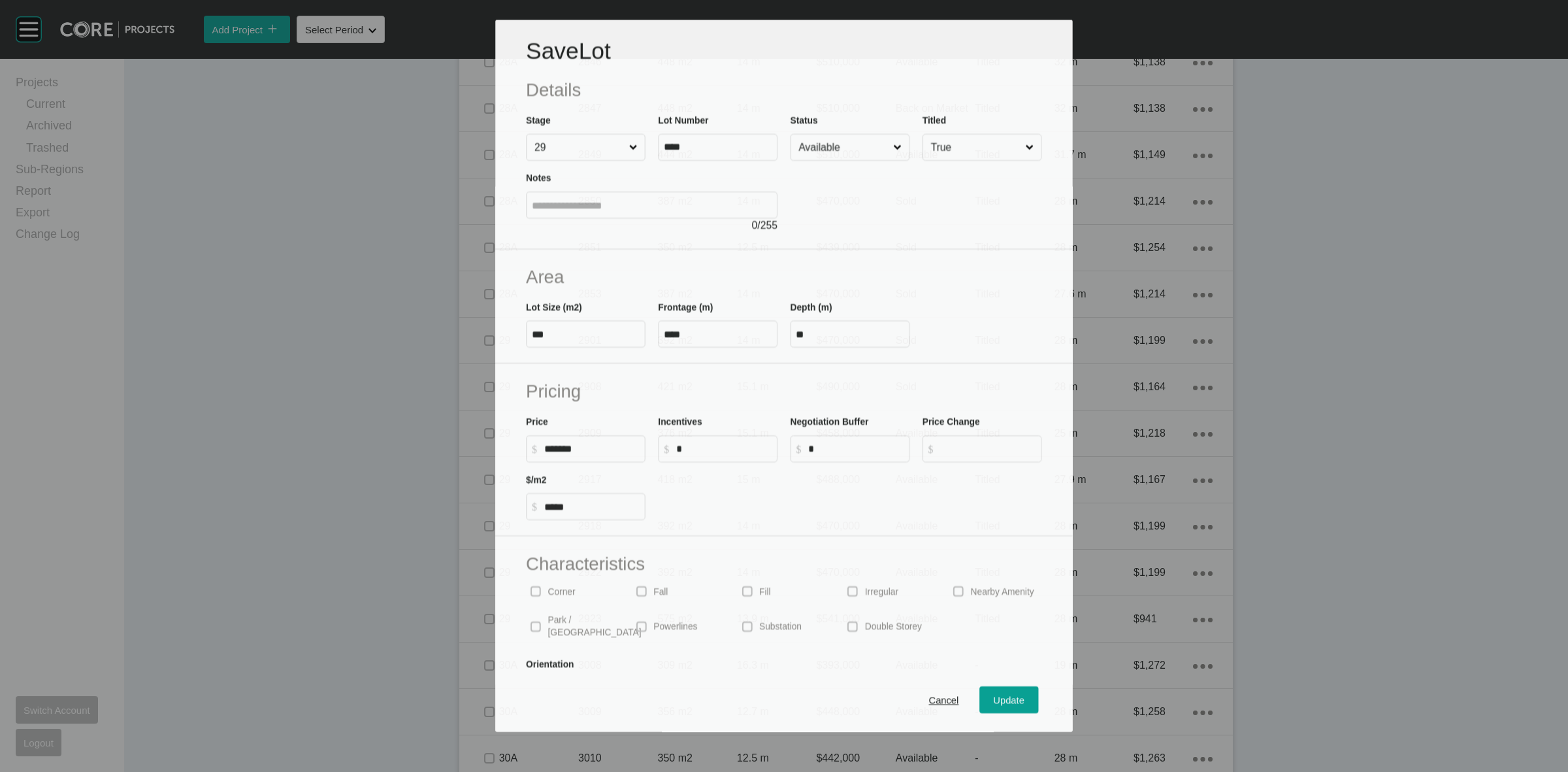
scroll to position [2501, 0]
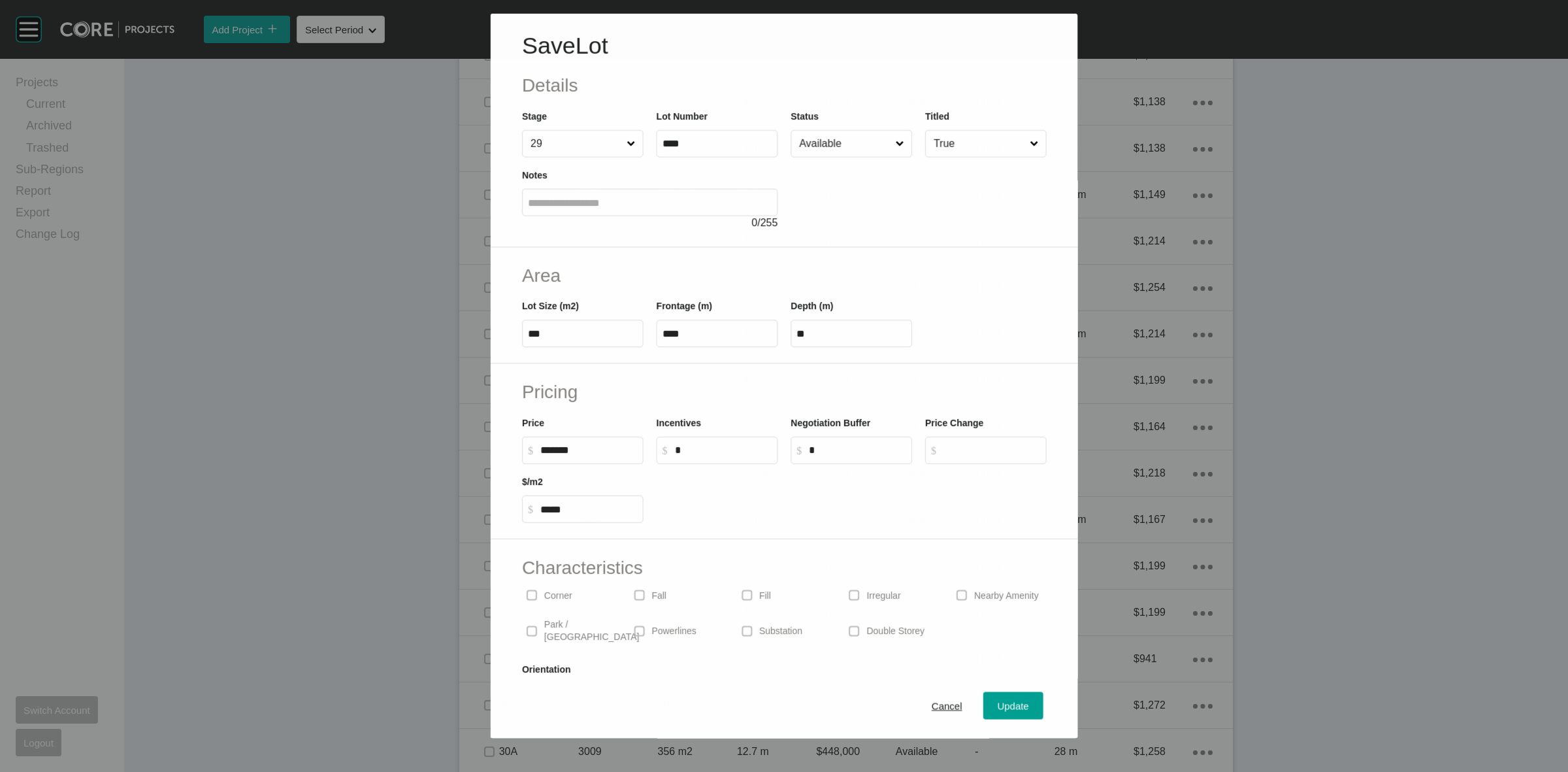
click at [844, 135] on input "Available" at bounding box center [845, 143] width 96 height 26
click at [1003, 706] on span "Update" at bounding box center [1013, 706] width 32 height 11
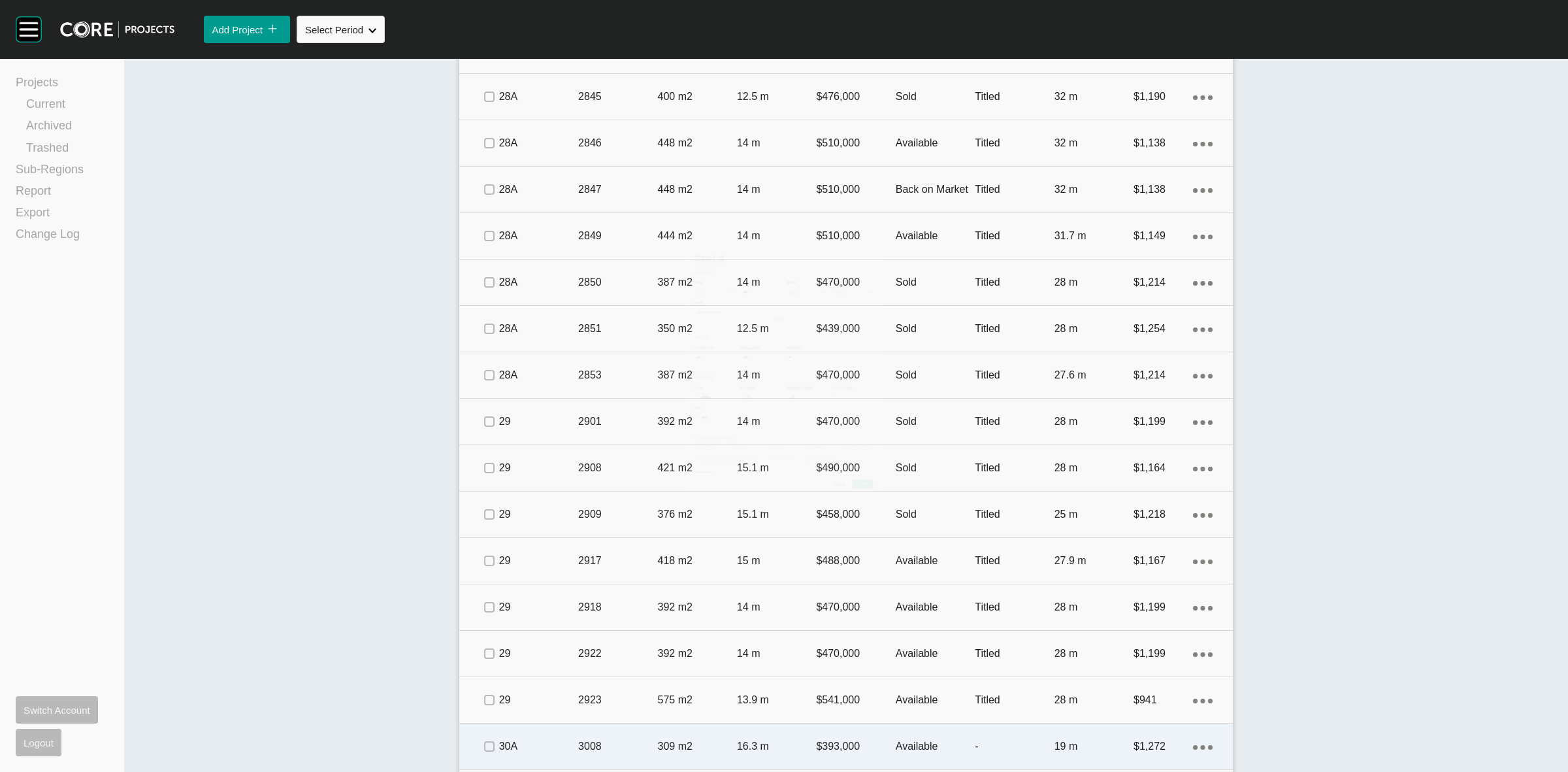
scroll to position [2541, 0]
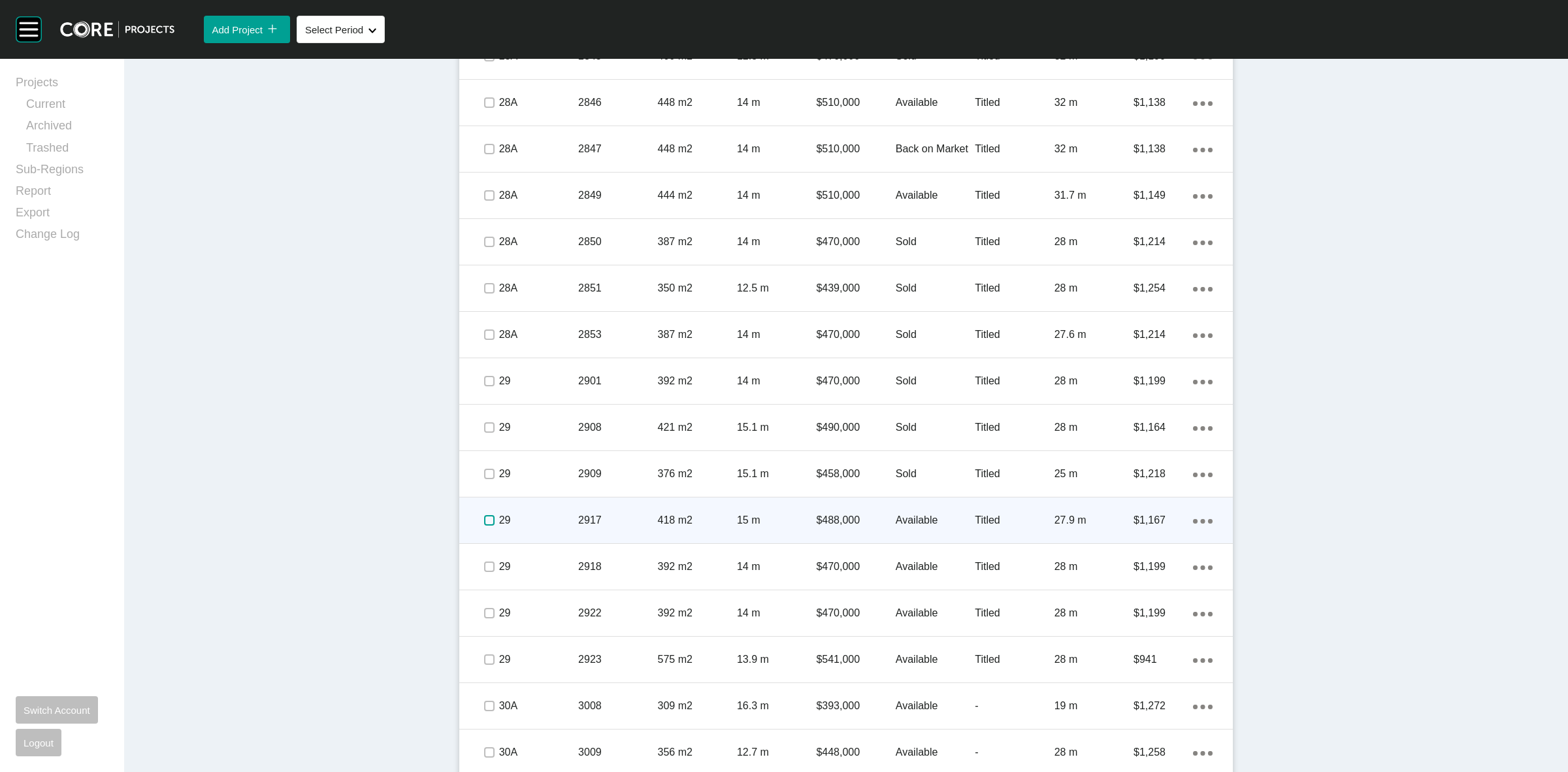
drag, startPoint x: 485, startPoint y: 521, endPoint x: 560, endPoint y: 520, distance: 75.0
click at [488, 521] on label at bounding box center [489, 520] width 11 height 11
drag, startPoint x: 560, startPoint y: 520, endPoint x: 567, endPoint y: 516, distance: 8.1
click at [567, 516] on p "29" at bounding box center [538, 520] width 79 height 14
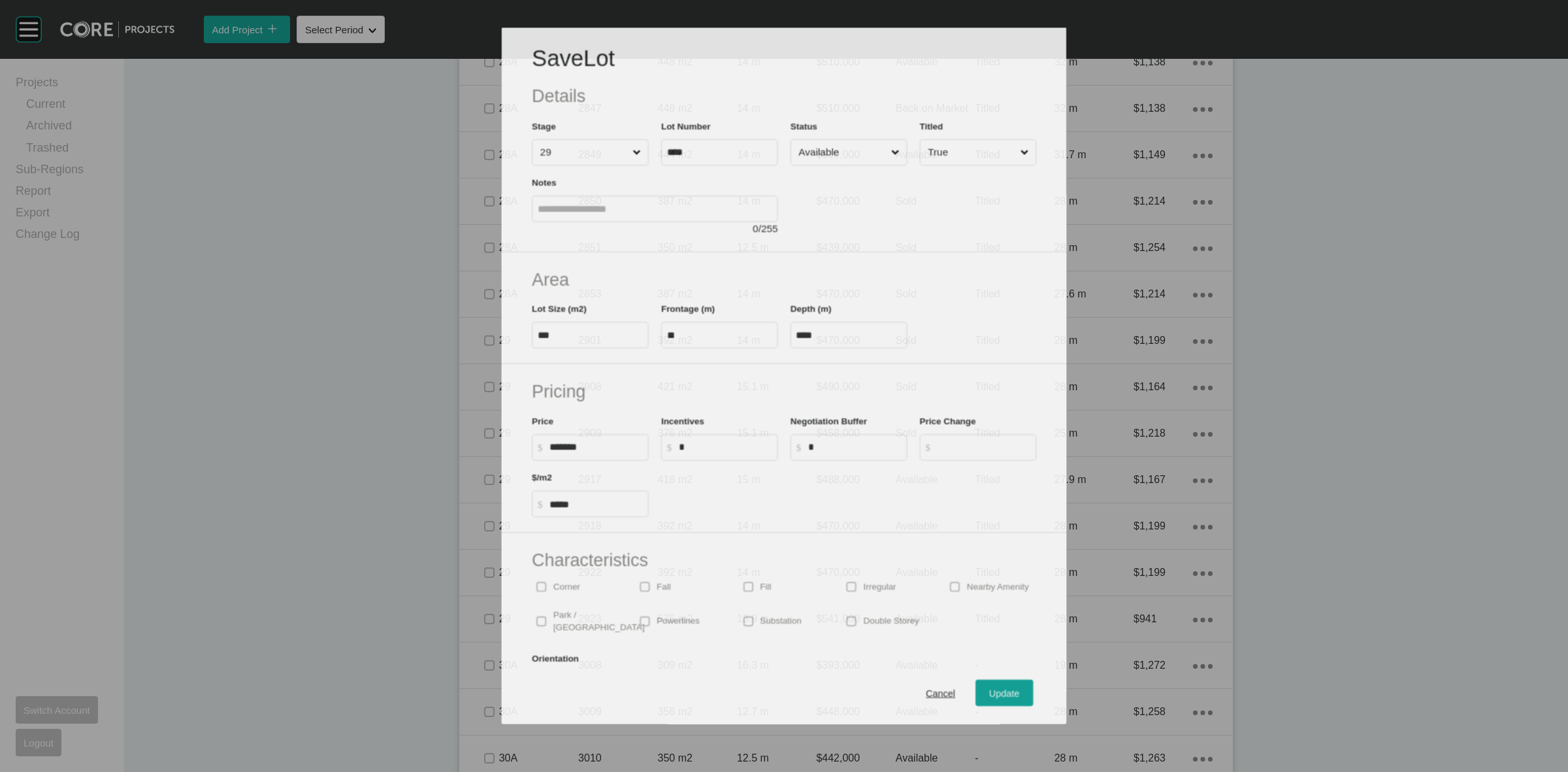
scroll to position [2501, 0]
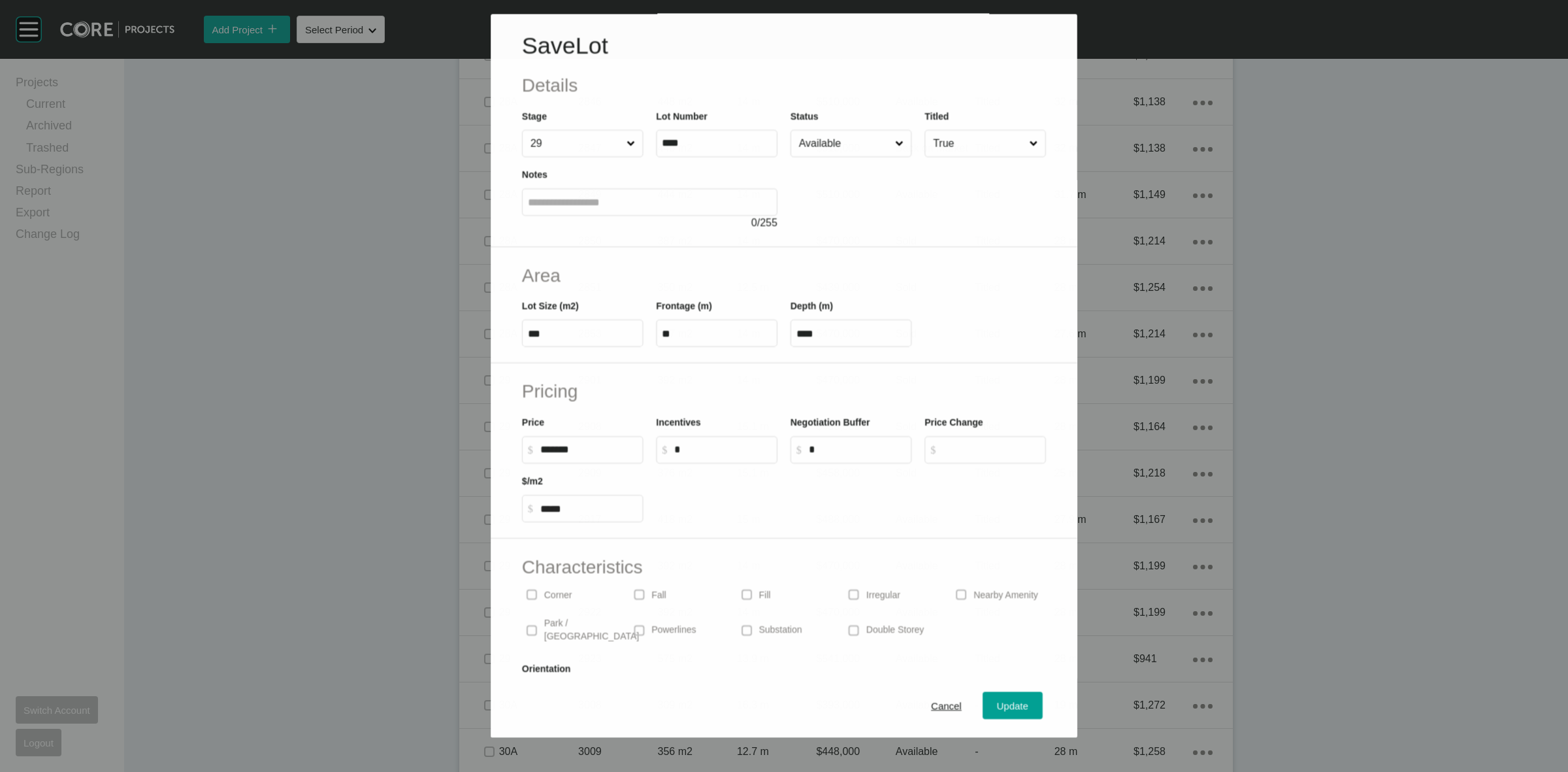
click at [850, 147] on input "Available" at bounding box center [845, 143] width 96 height 26
drag, startPoint x: 836, startPoint y: 259, endPoint x: 877, endPoint y: 357, distance: 106.2
click at [1005, 711] on span "Update" at bounding box center [1013, 706] width 32 height 11
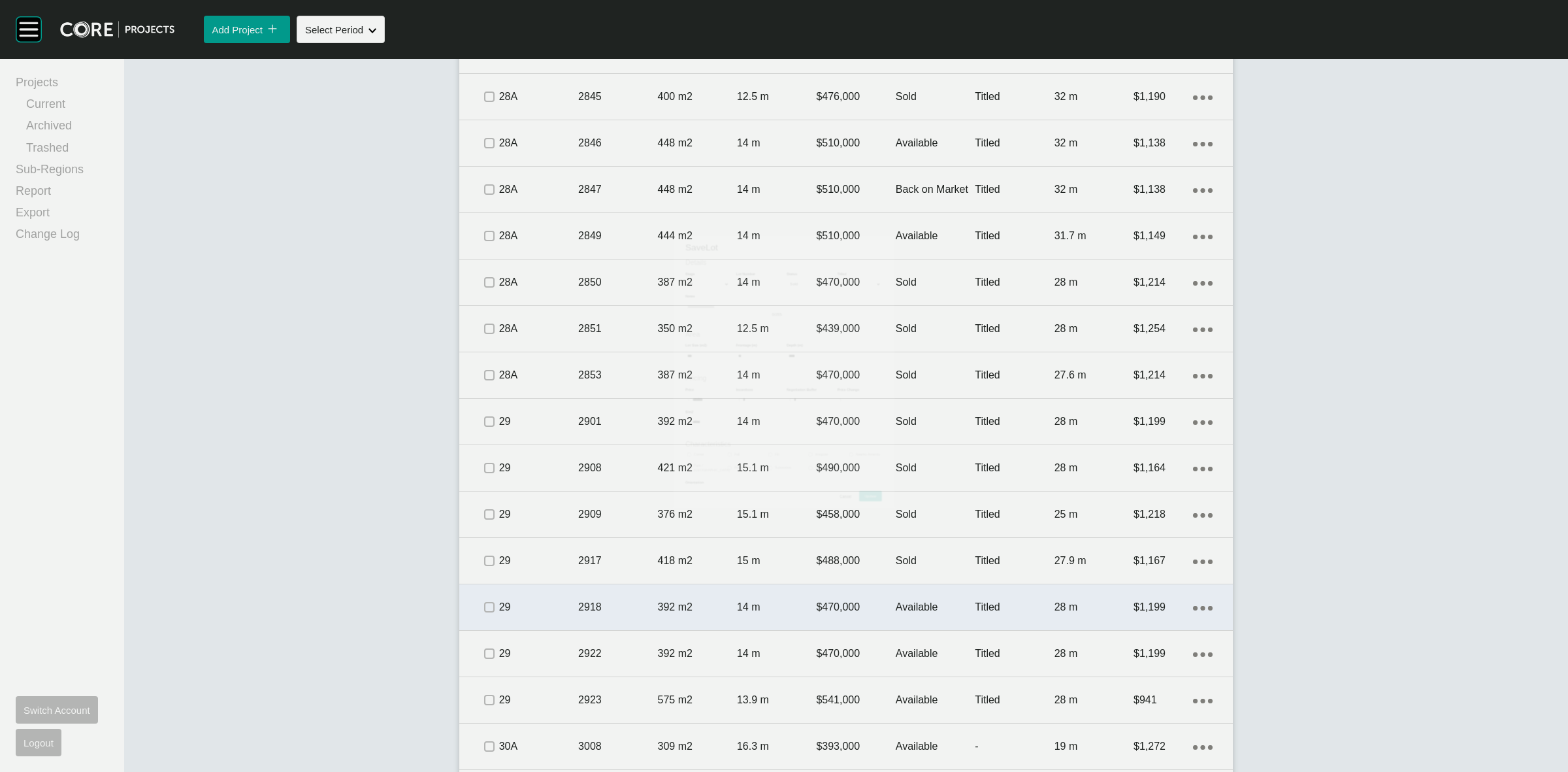
scroll to position [2541, 0]
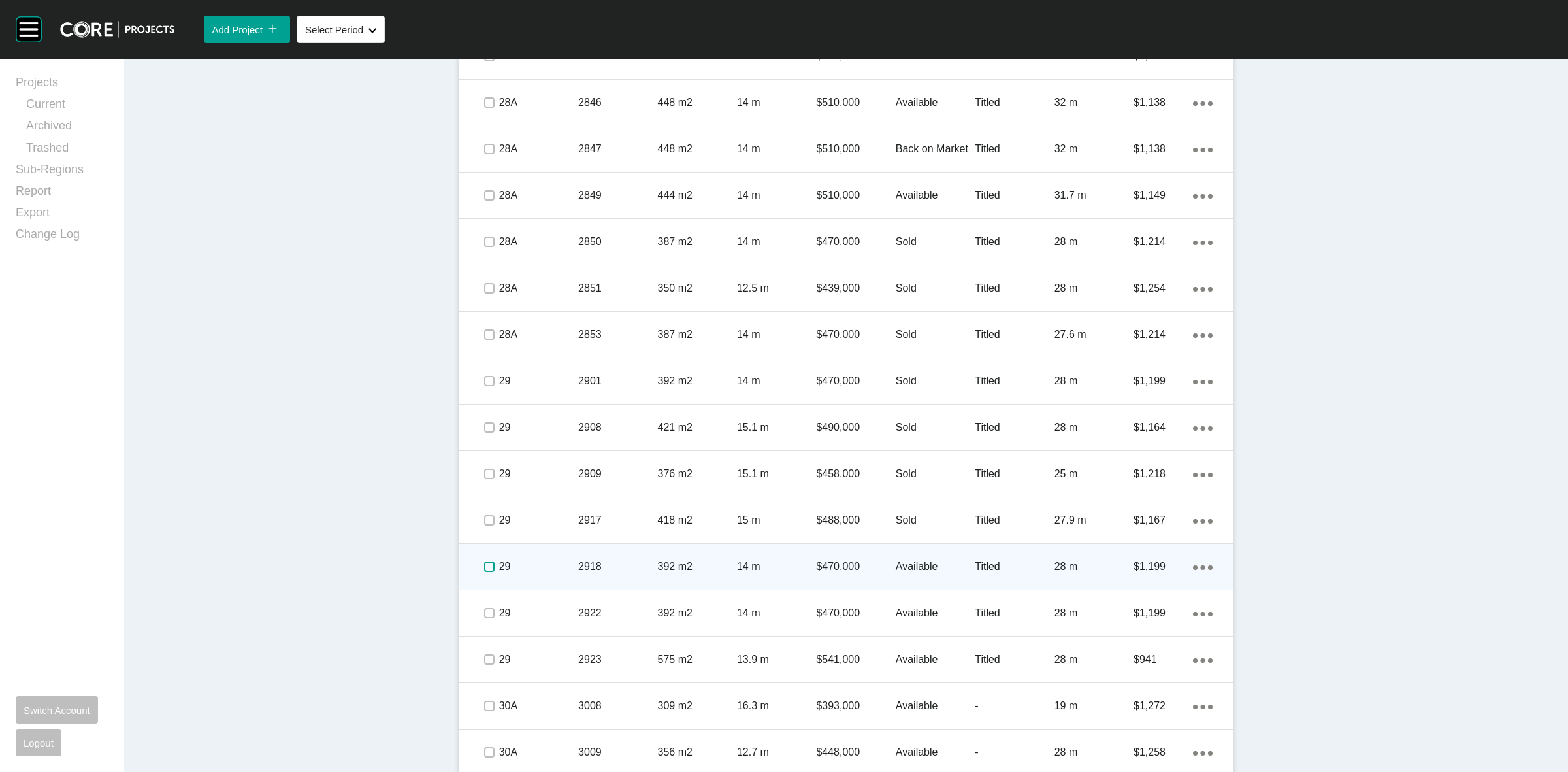
drag, startPoint x: 485, startPoint y: 563, endPoint x: 507, endPoint y: 563, distance: 22.0
click at [507, 563] on div "29 2918 392 m2 14 m $470,000 Available Titled 28 m $1,199 Action Menu Dots Copy…" at bounding box center [845, 566] width 773 height 46
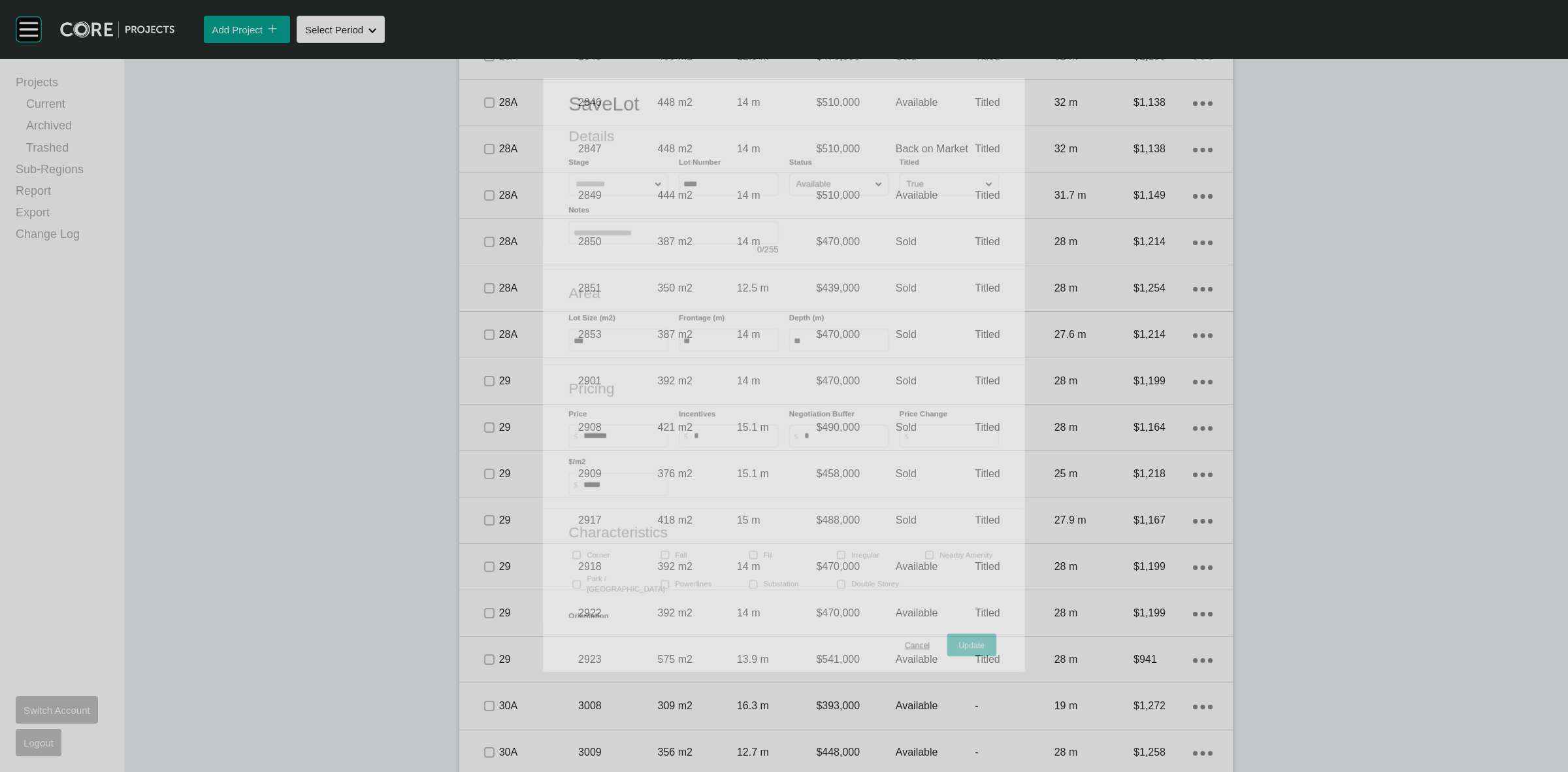
click at [579, 558] on div "Save Lot Details Stage Lot Number **** Status Available Titled True Notes 0 / 2…" at bounding box center [784, 369] width 1285 height 605
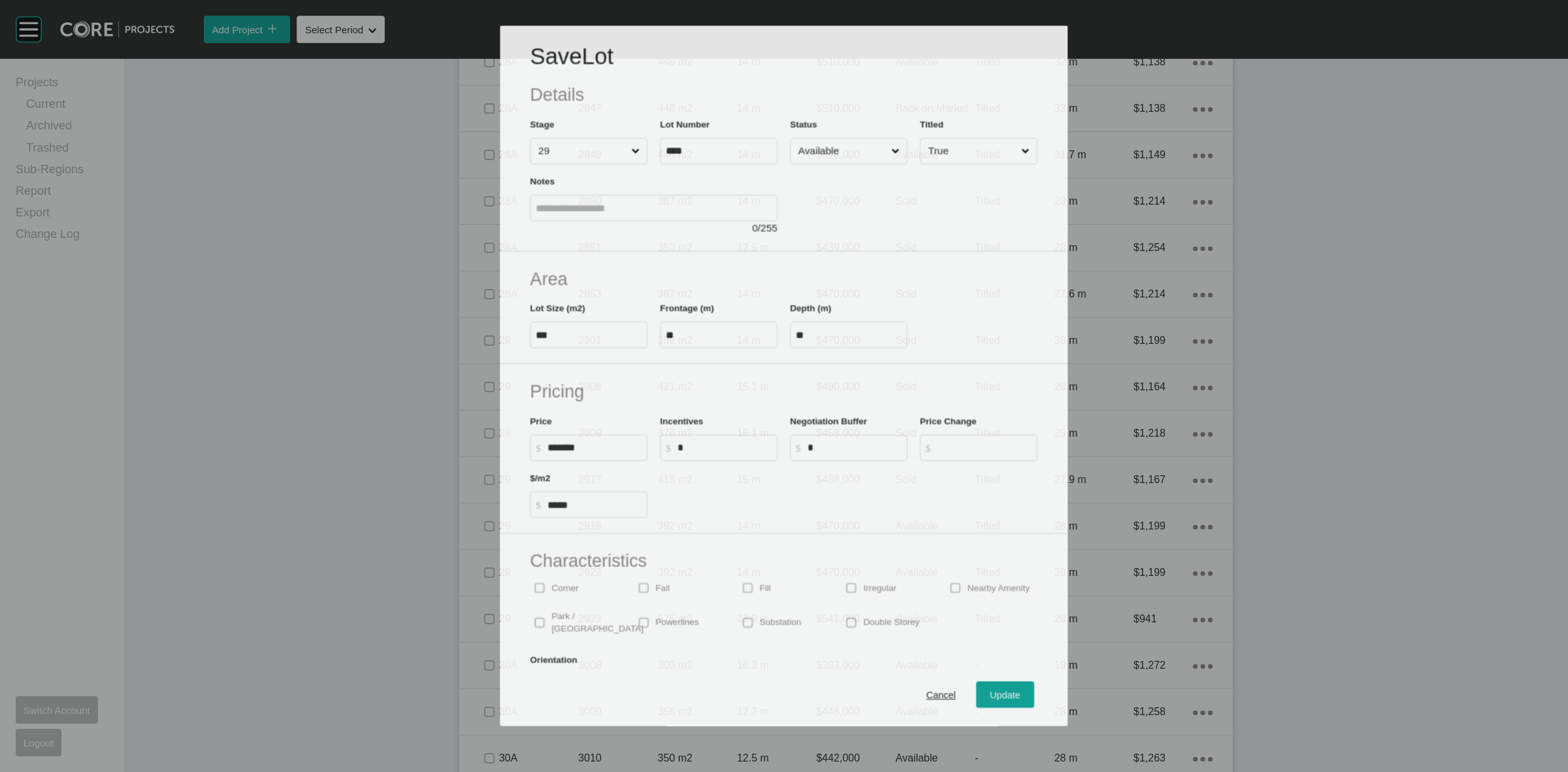
scroll to position [2501, 0]
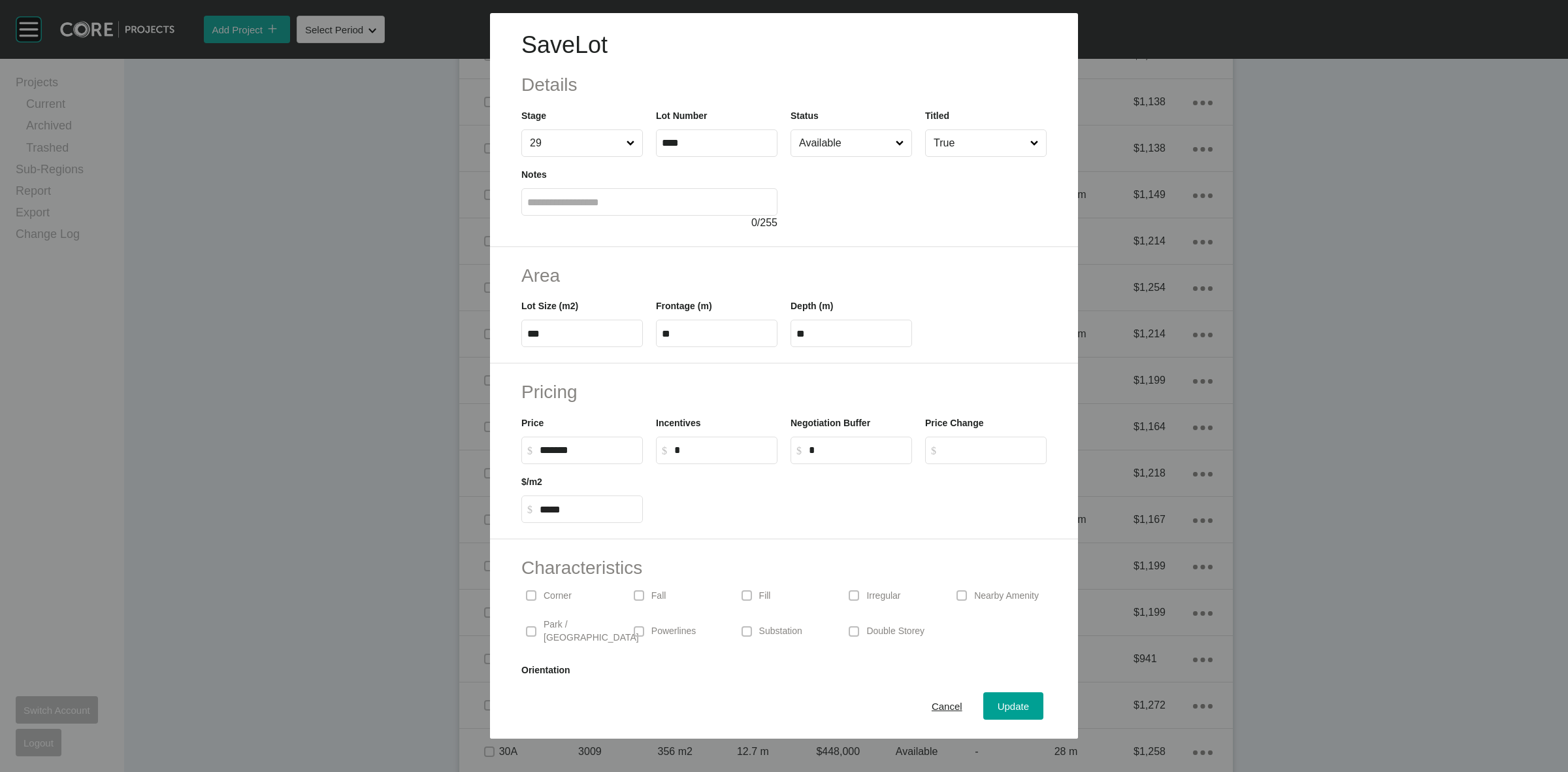
click at [858, 145] on input "Available" at bounding box center [845, 143] width 96 height 26
drag, startPoint x: 811, startPoint y: 253, endPoint x: 900, endPoint y: 344, distance: 127.3
click at [1006, 706] on span "Update" at bounding box center [1013, 706] width 32 height 11
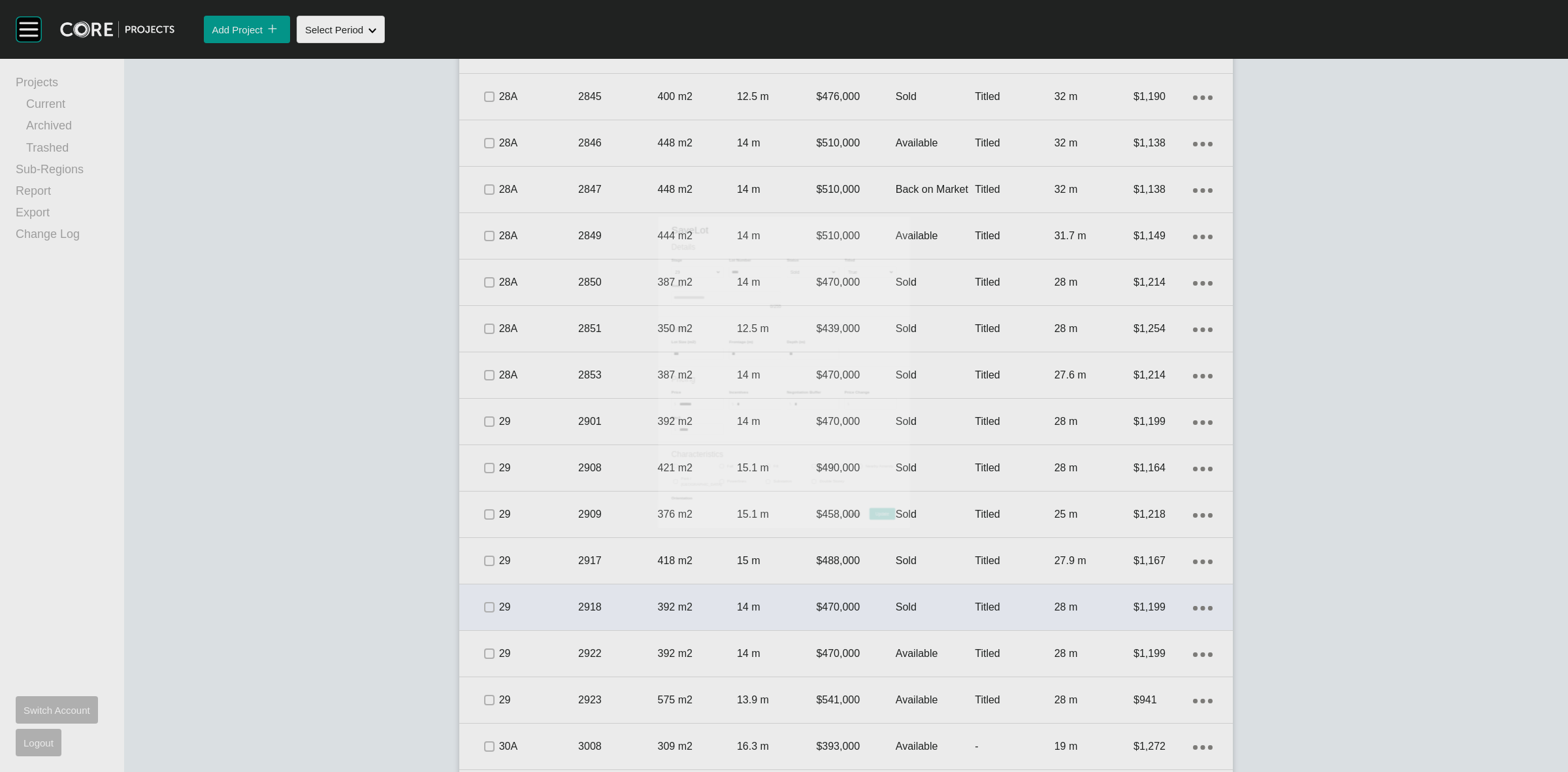
scroll to position [2541, 0]
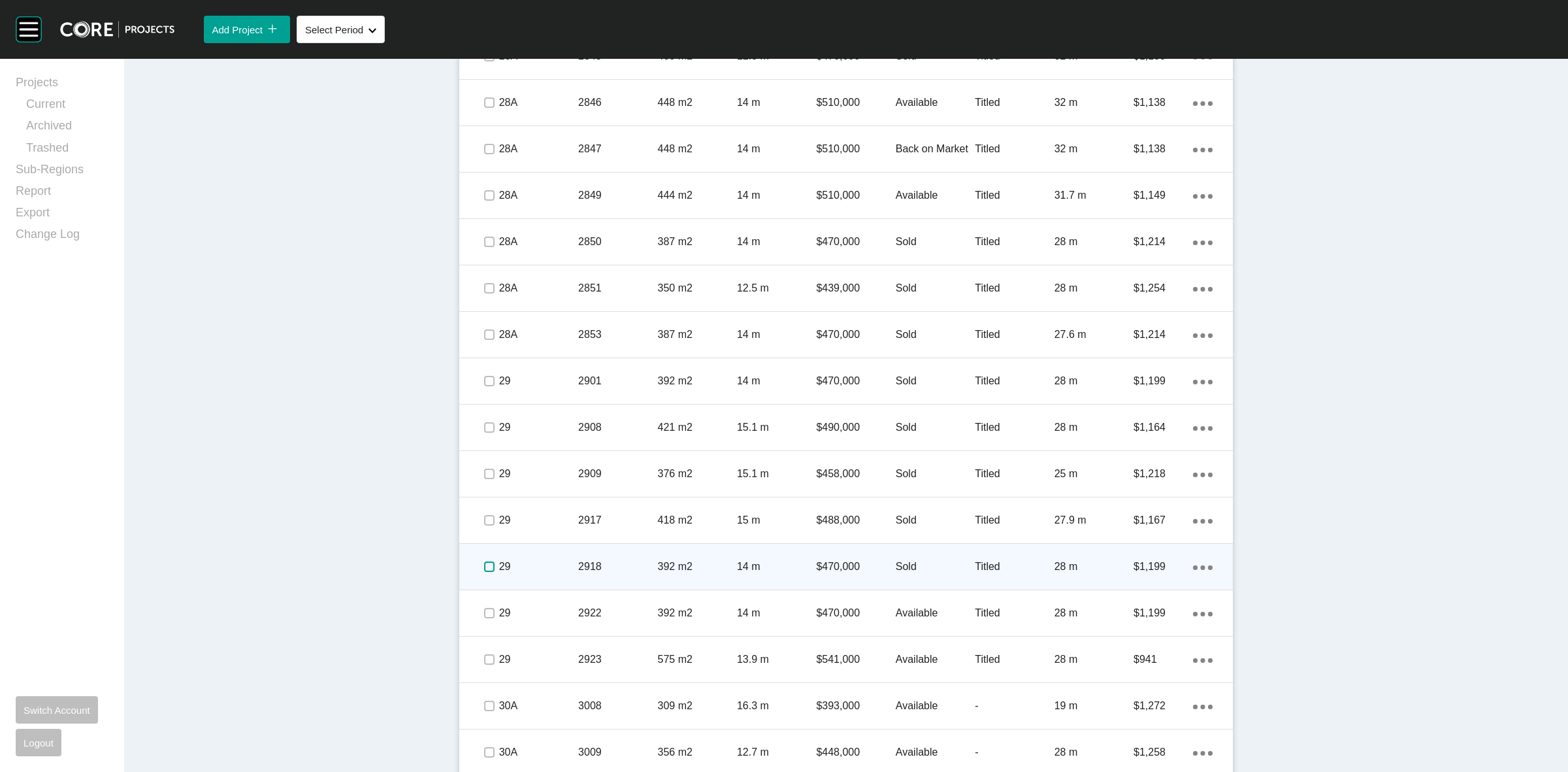
click at [484, 563] on label at bounding box center [489, 567] width 11 height 11
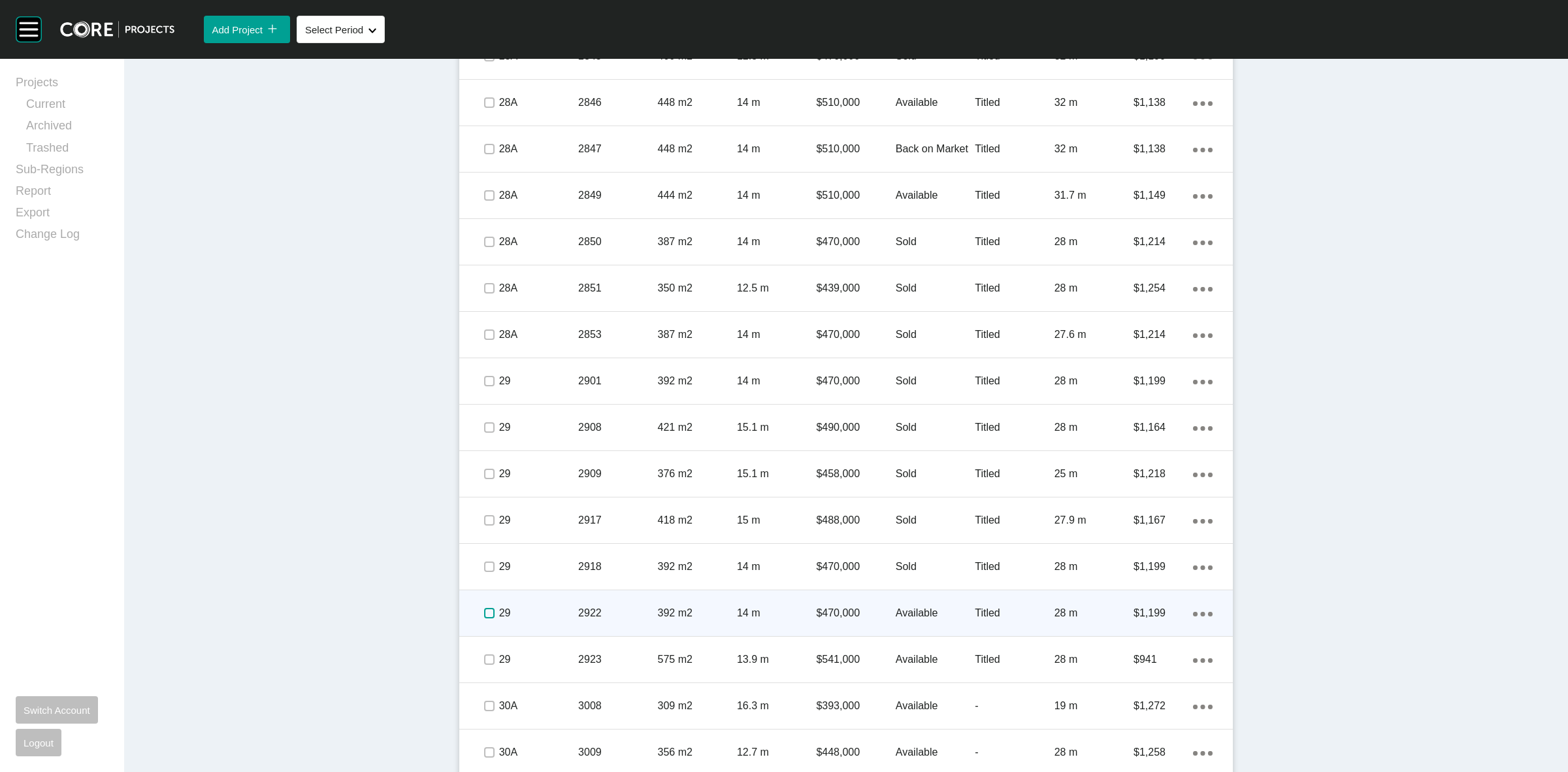
drag, startPoint x: 477, startPoint y: 613, endPoint x: 550, endPoint y: 619, distance: 73.2
click at [484, 612] on label at bounding box center [489, 613] width 11 height 11
click at [567, 612] on p "29" at bounding box center [538, 612] width 79 height 14
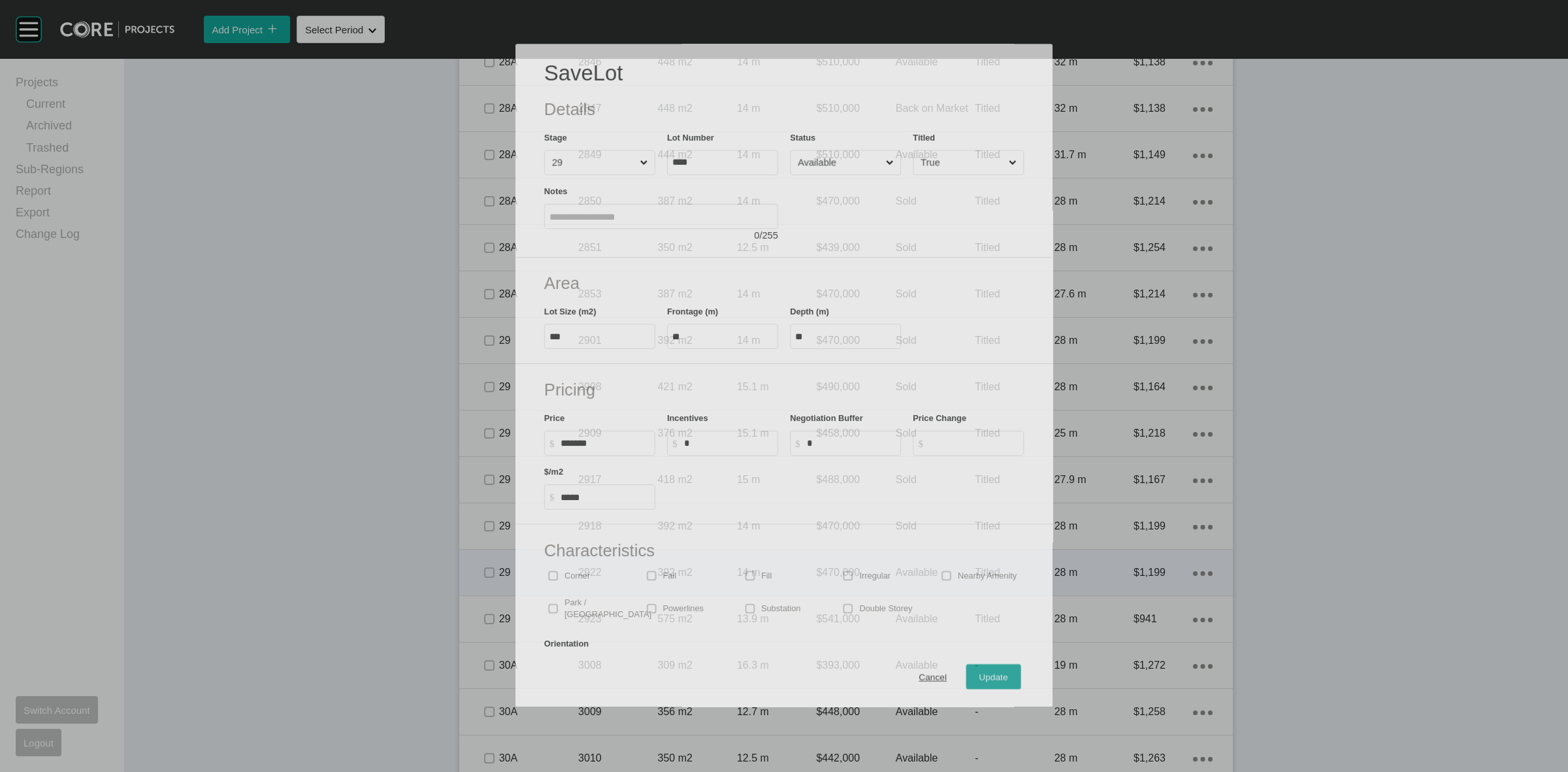
scroll to position [2501, 0]
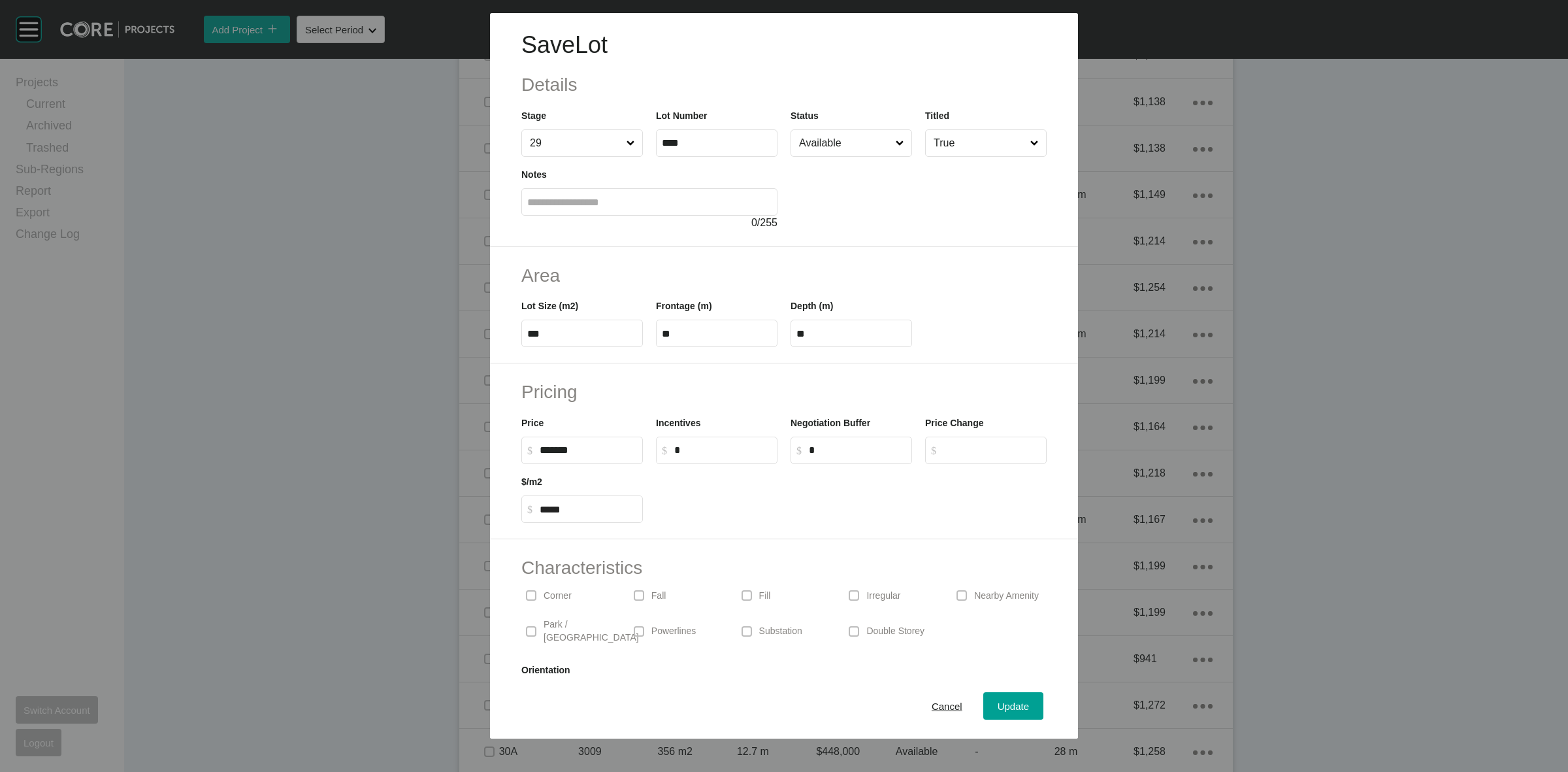
click at [840, 149] on input "Available" at bounding box center [845, 143] width 96 height 26
click at [1003, 703] on span "Update" at bounding box center [1013, 706] width 32 height 11
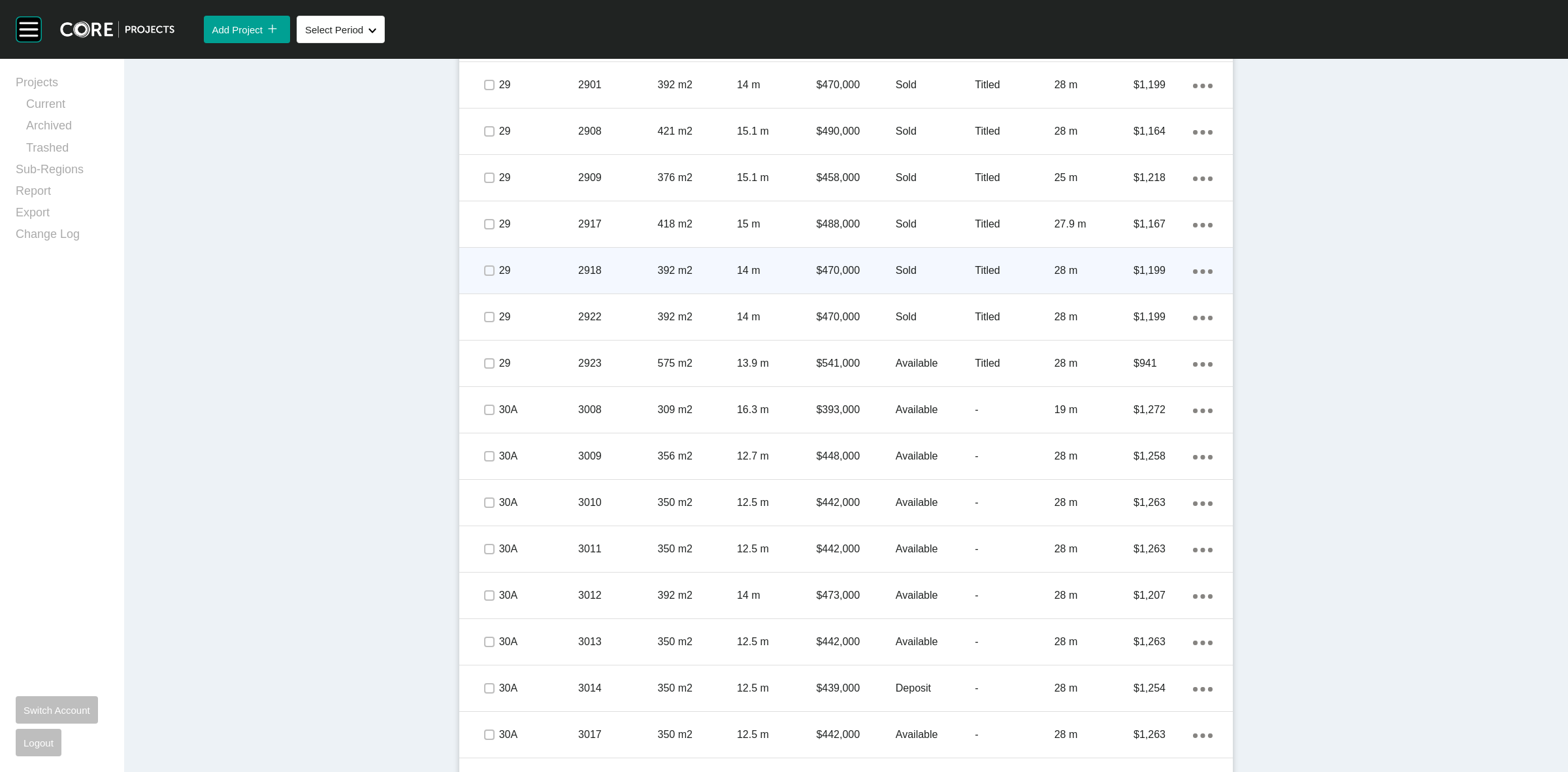
scroll to position [2868, 0]
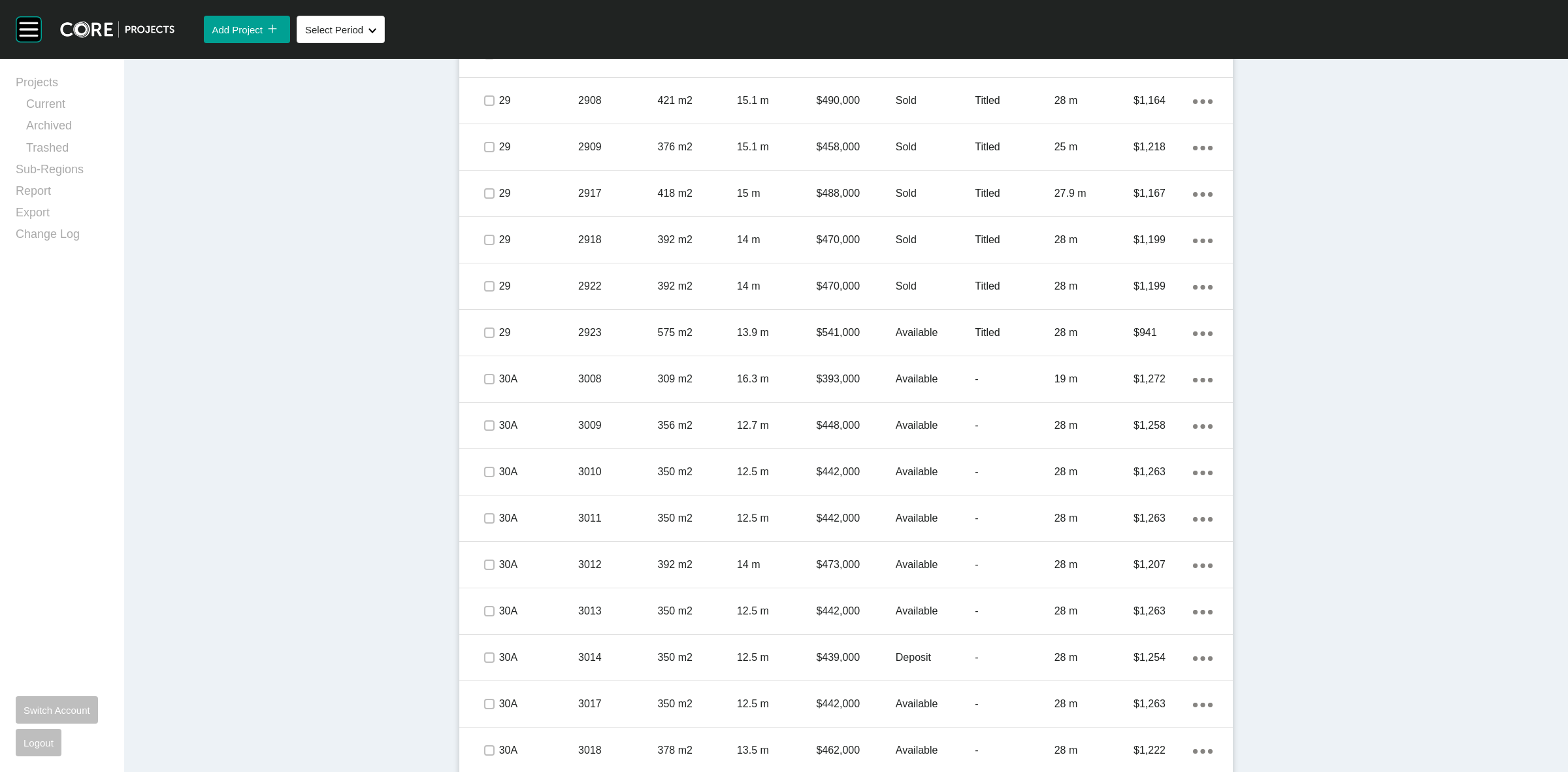
drag, startPoint x: 691, startPoint y: 538, endPoint x: 341, endPoint y: 534, distance: 350.0
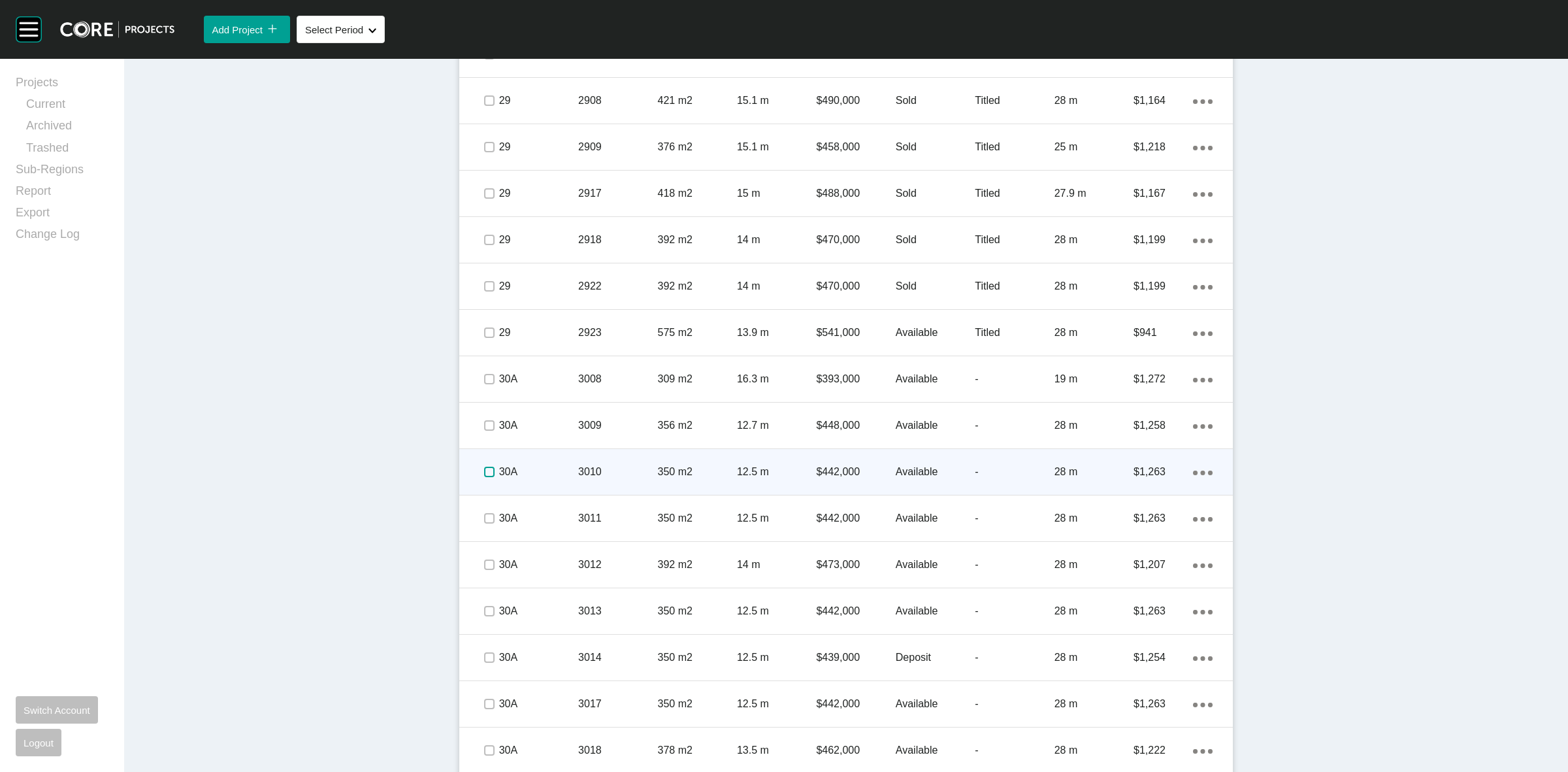
click at [484, 470] on label at bounding box center [489, 472] width 11 height 11
click at [546, 461] on div "30A" at bounding box center [538, 472] width 79 height 41
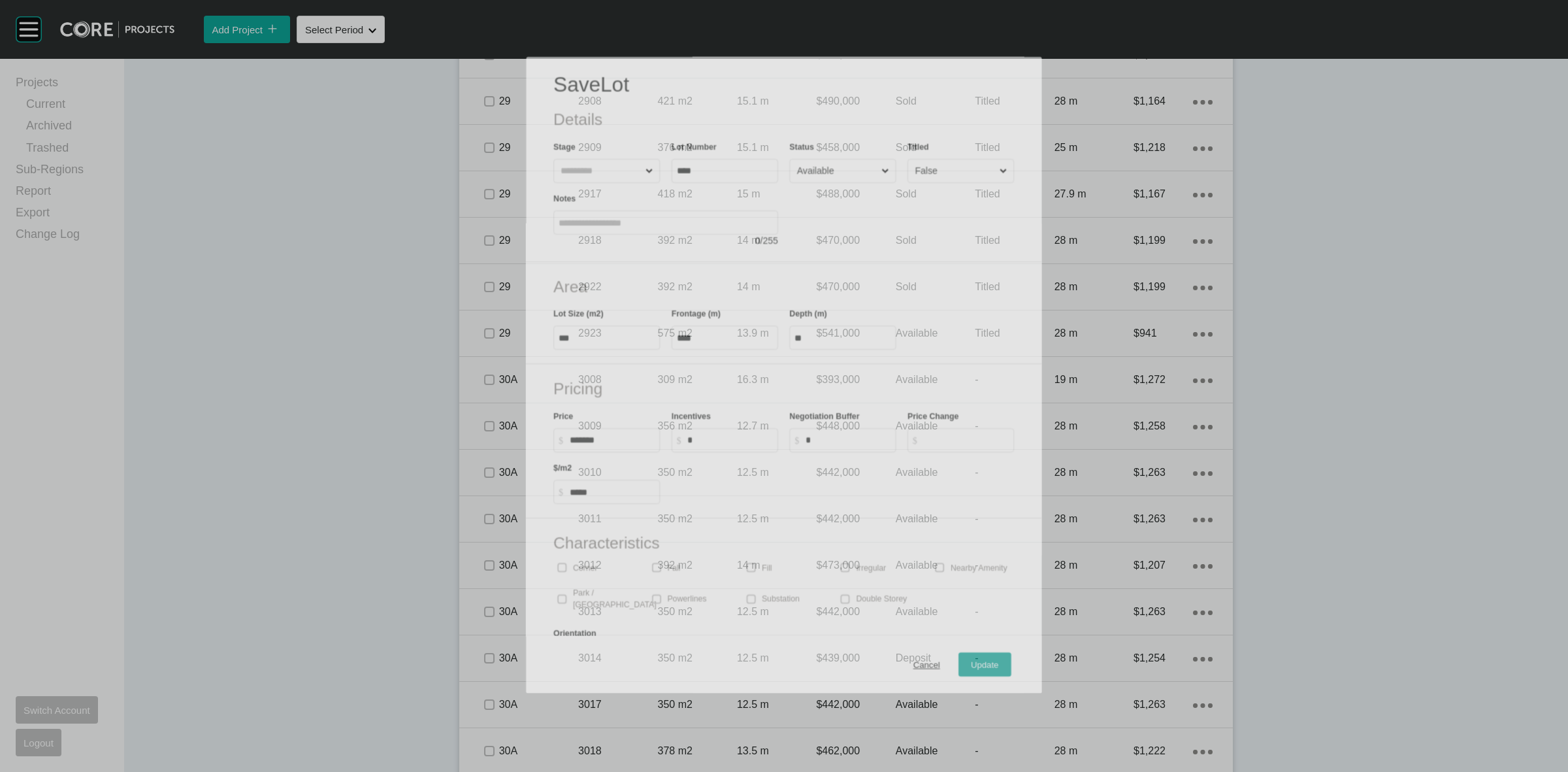
scroll to position [2827, 0]
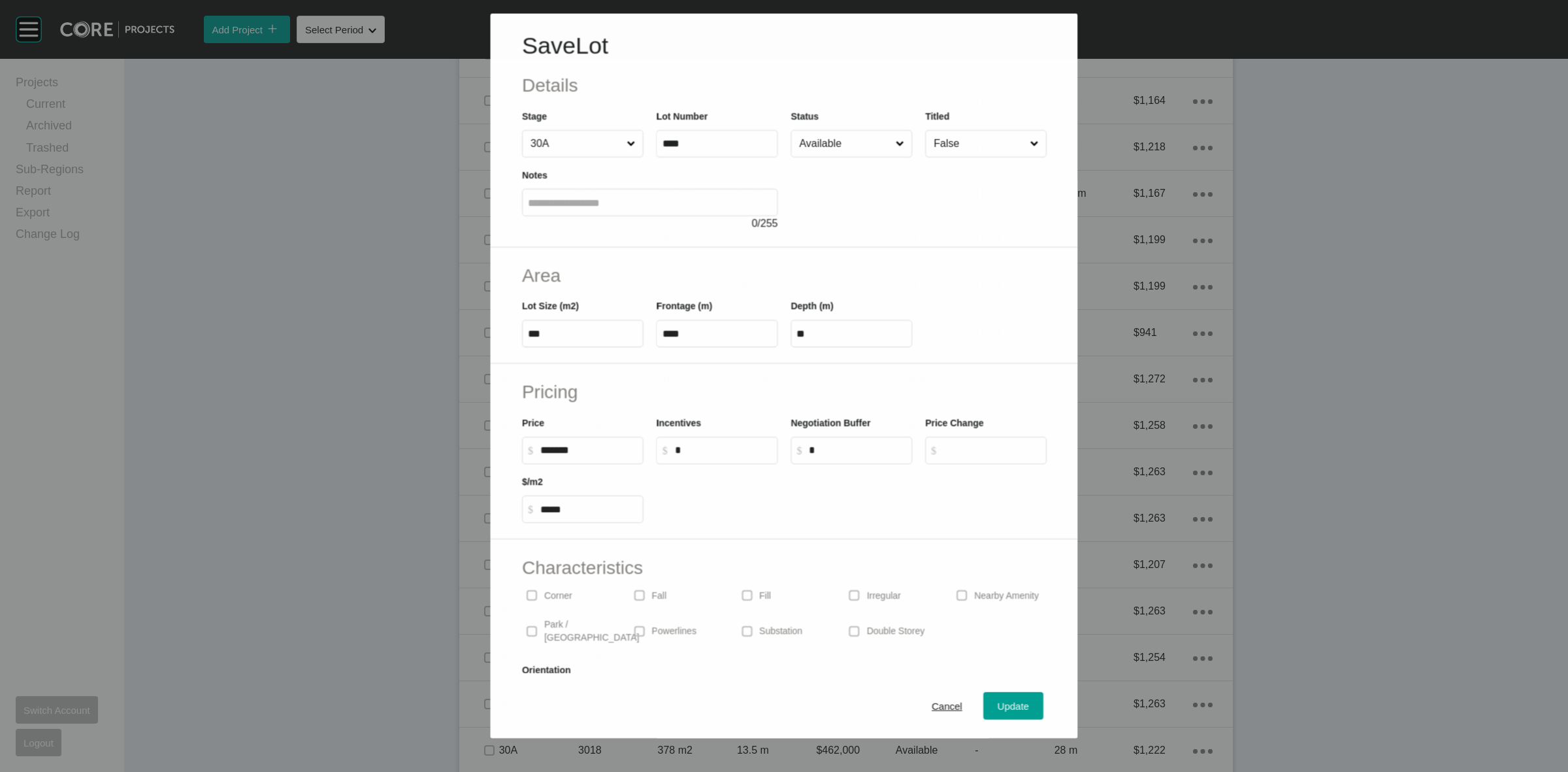
click at [831, 155] on input "Available" at bounding box center [845, 143] width 96 height 26
click at [1001, 708] on span "Update" at bounding box center [1013, 706] width 32 height 11
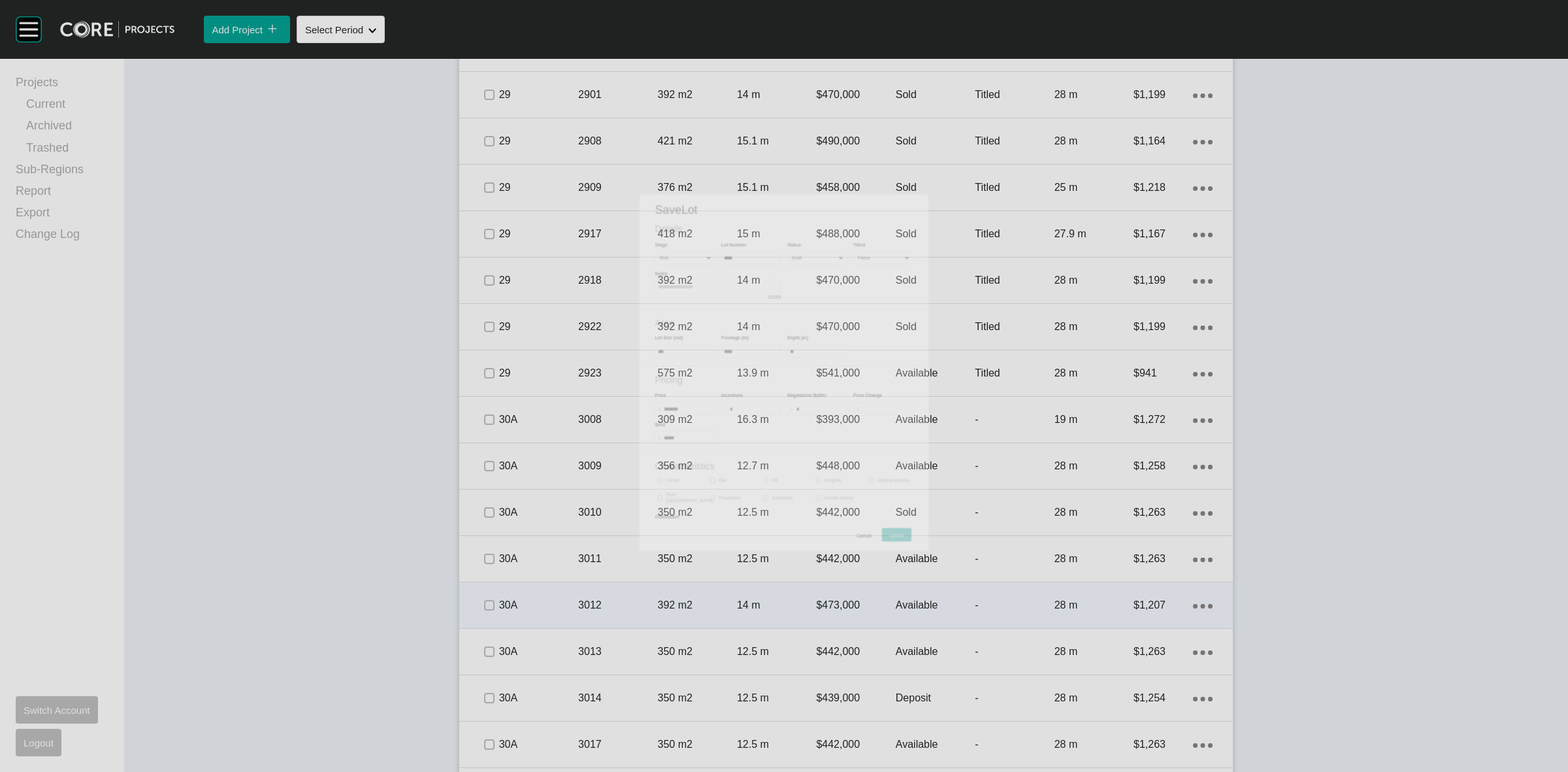
scroll to position [2868, 0]
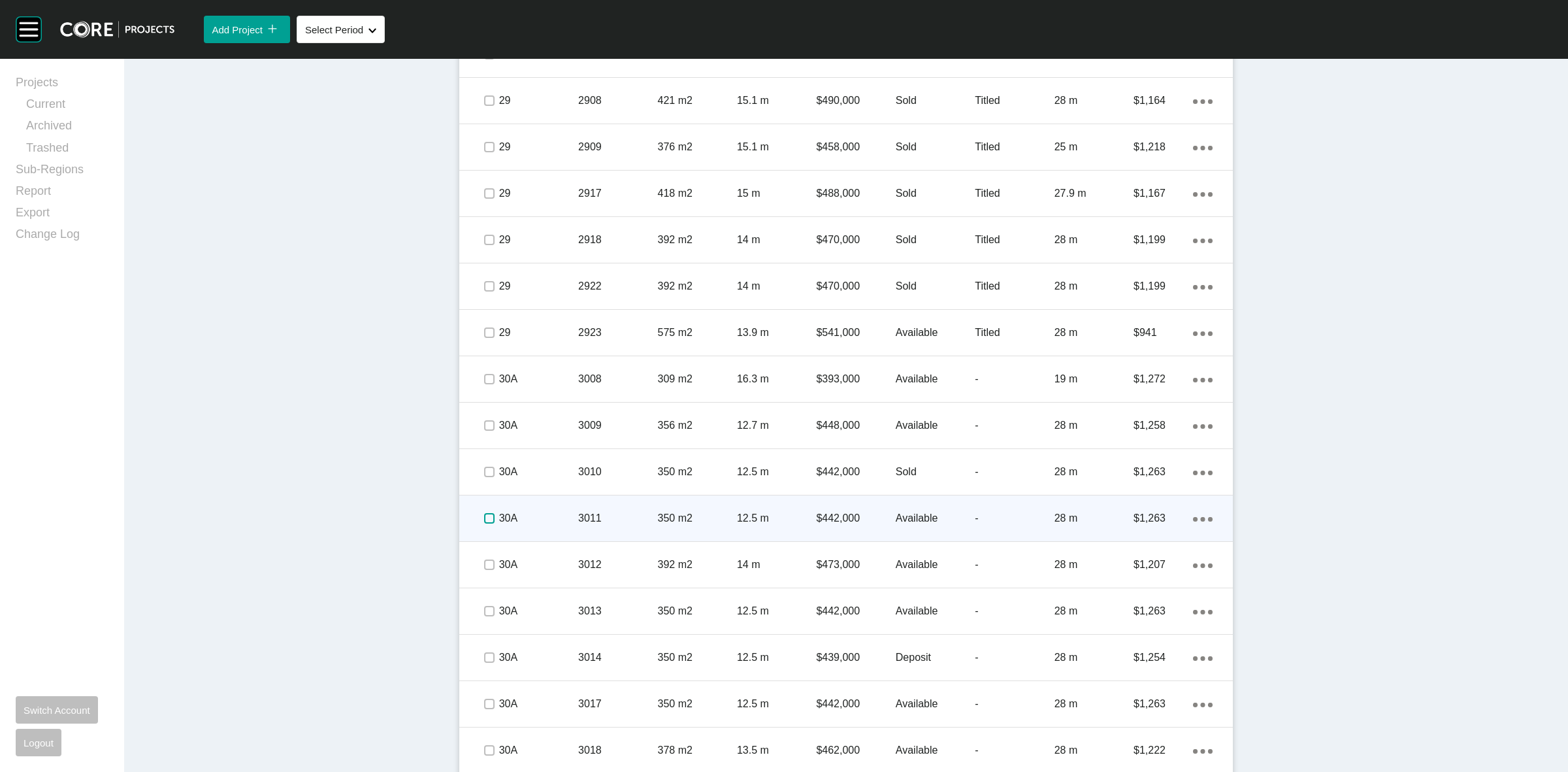
drag, startPoint x: 480, startPoint y: 519, endPoint x: 566, endPoint y: 509, distance: 86.6
click at [484, 517] on label at bounding box center [489, 519] width 11 height 11
drag, startPoint x: 571, startPoint y: 505, endPoint x: 579, endPoint y: 501, distance: 8.9
click at [579, 501] on div "30A 3011 350 m2 12.5 m $442,000 Available - 28 m $1,263 Action Menu Dots Copy 6…" at bounding box center [845, 518] width 773 height 46
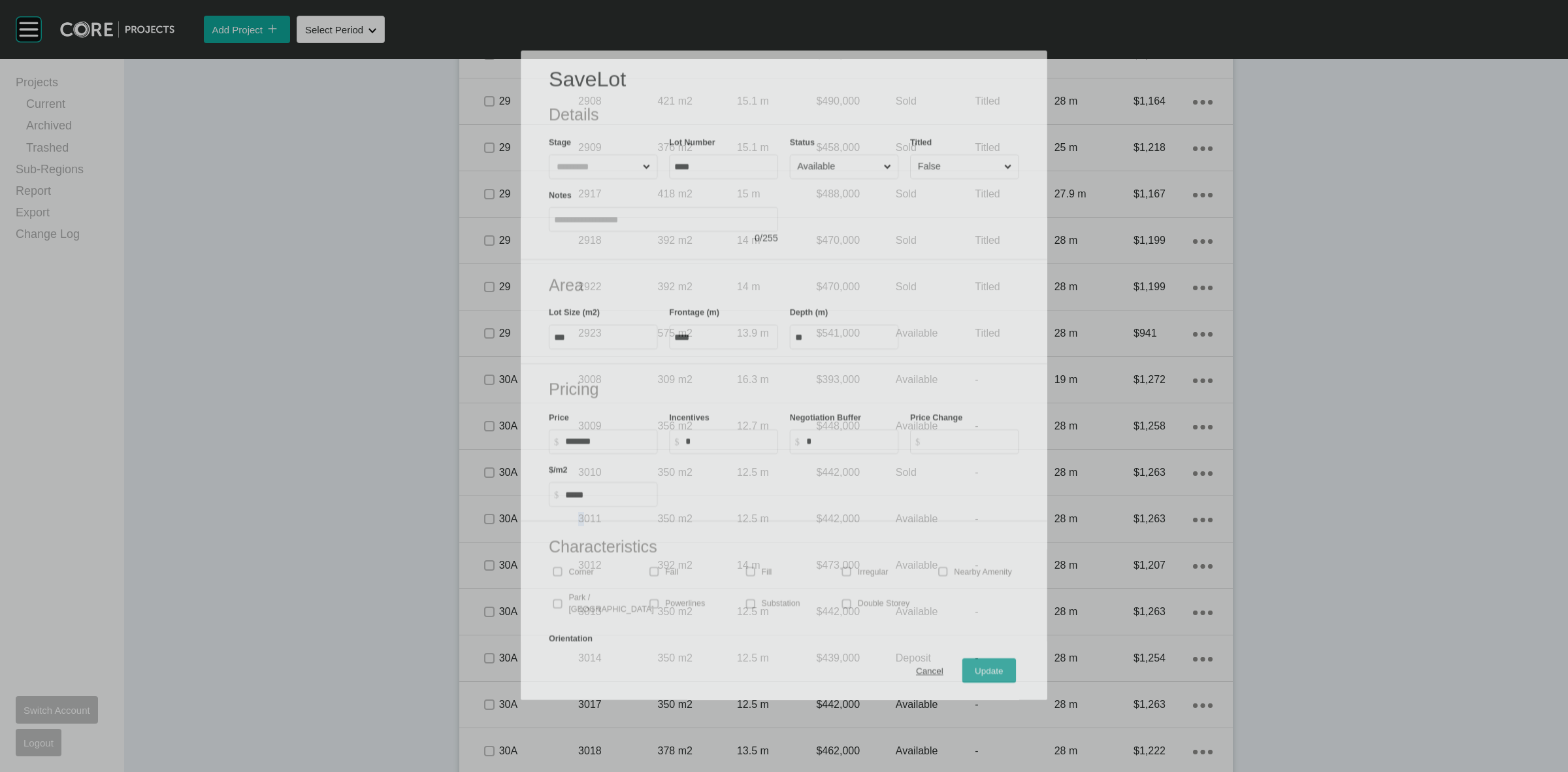
scroll to position [2827, 0]
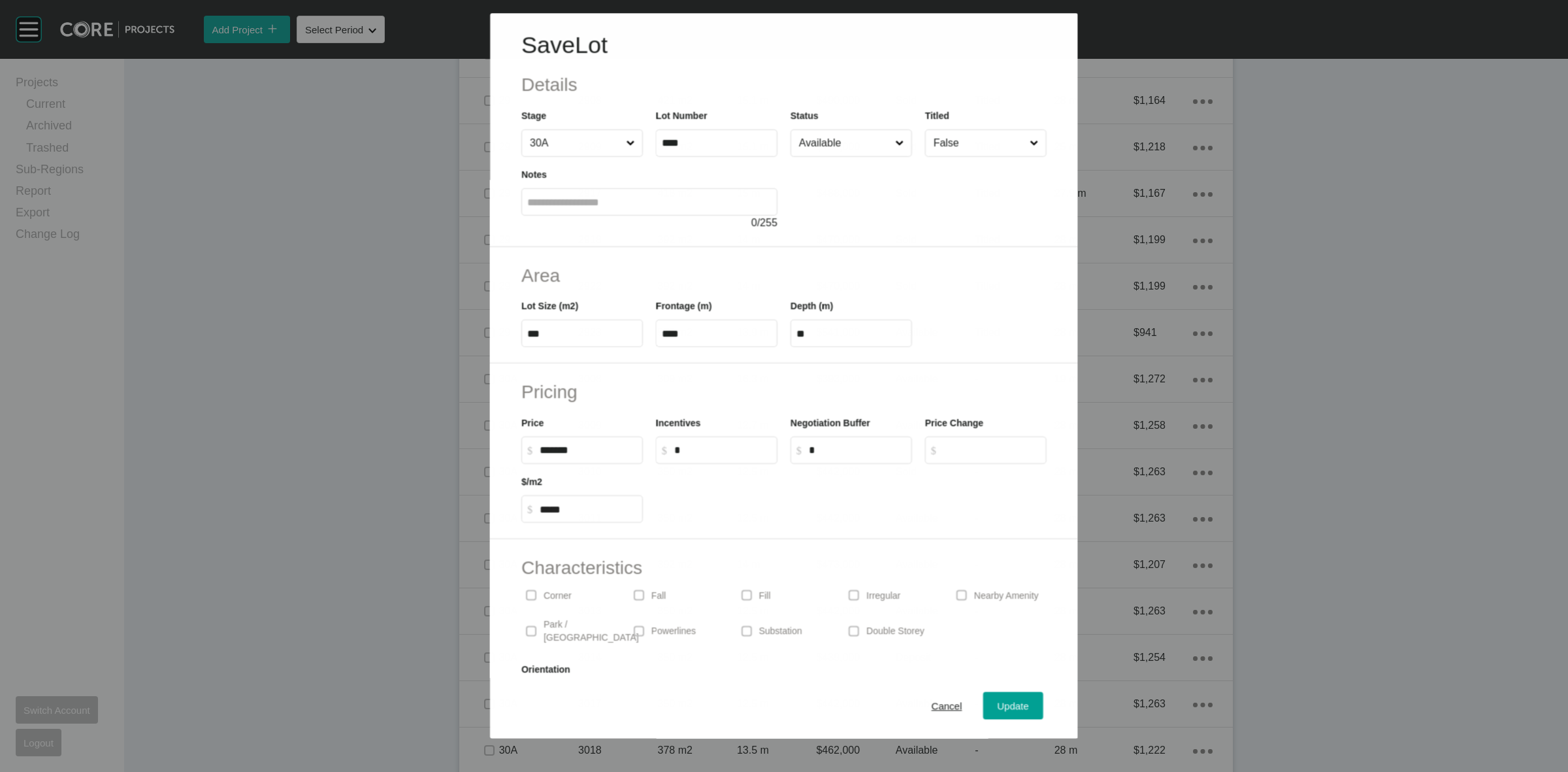
click at [805, 141] on input "Available" at bounding box center [845, 143] width 96 height 26
click at [997, 711] on span "Update" at bounding box center [1013, 706] width 32 height 11
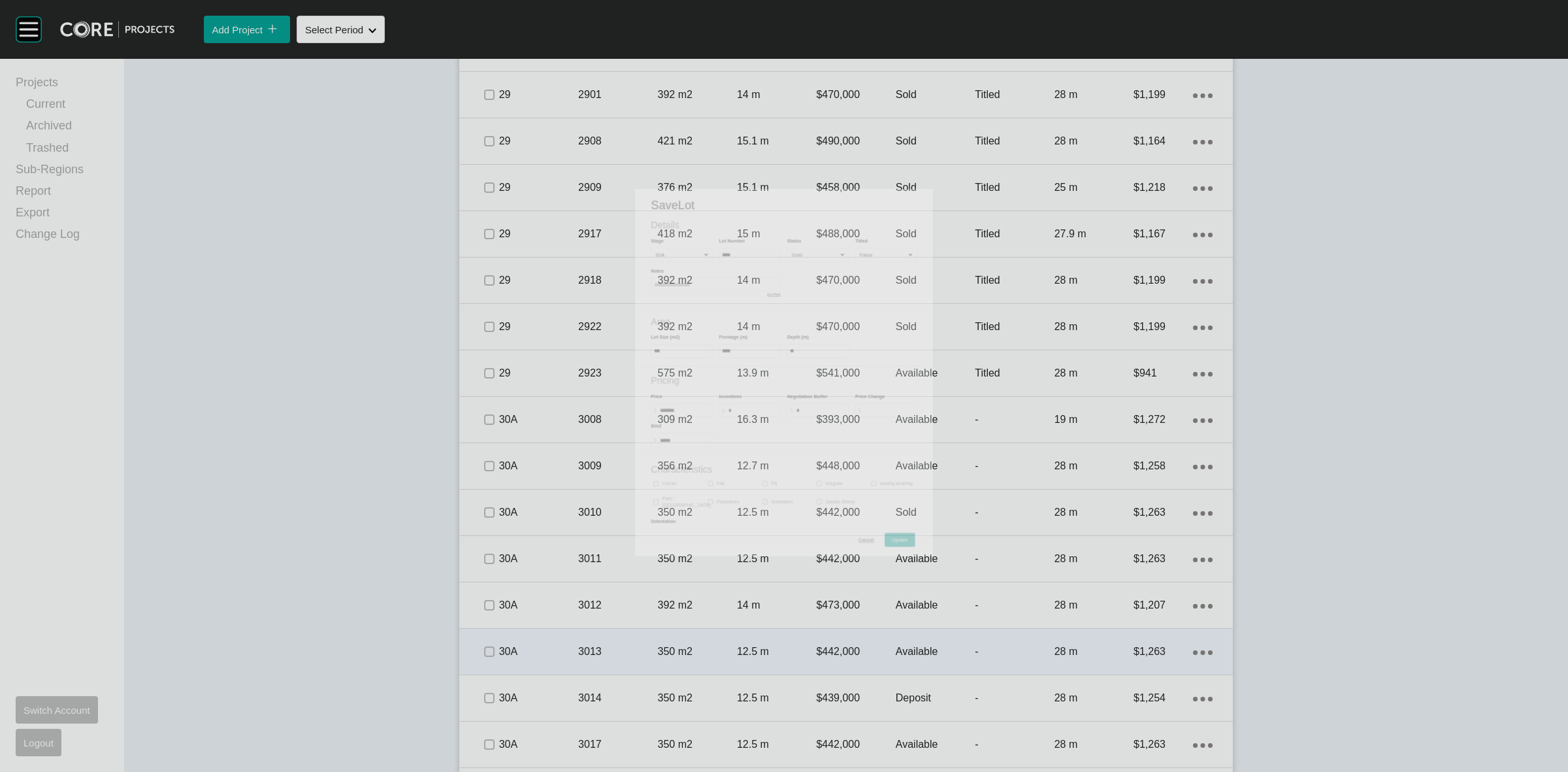
scroll to position [2868, 0]
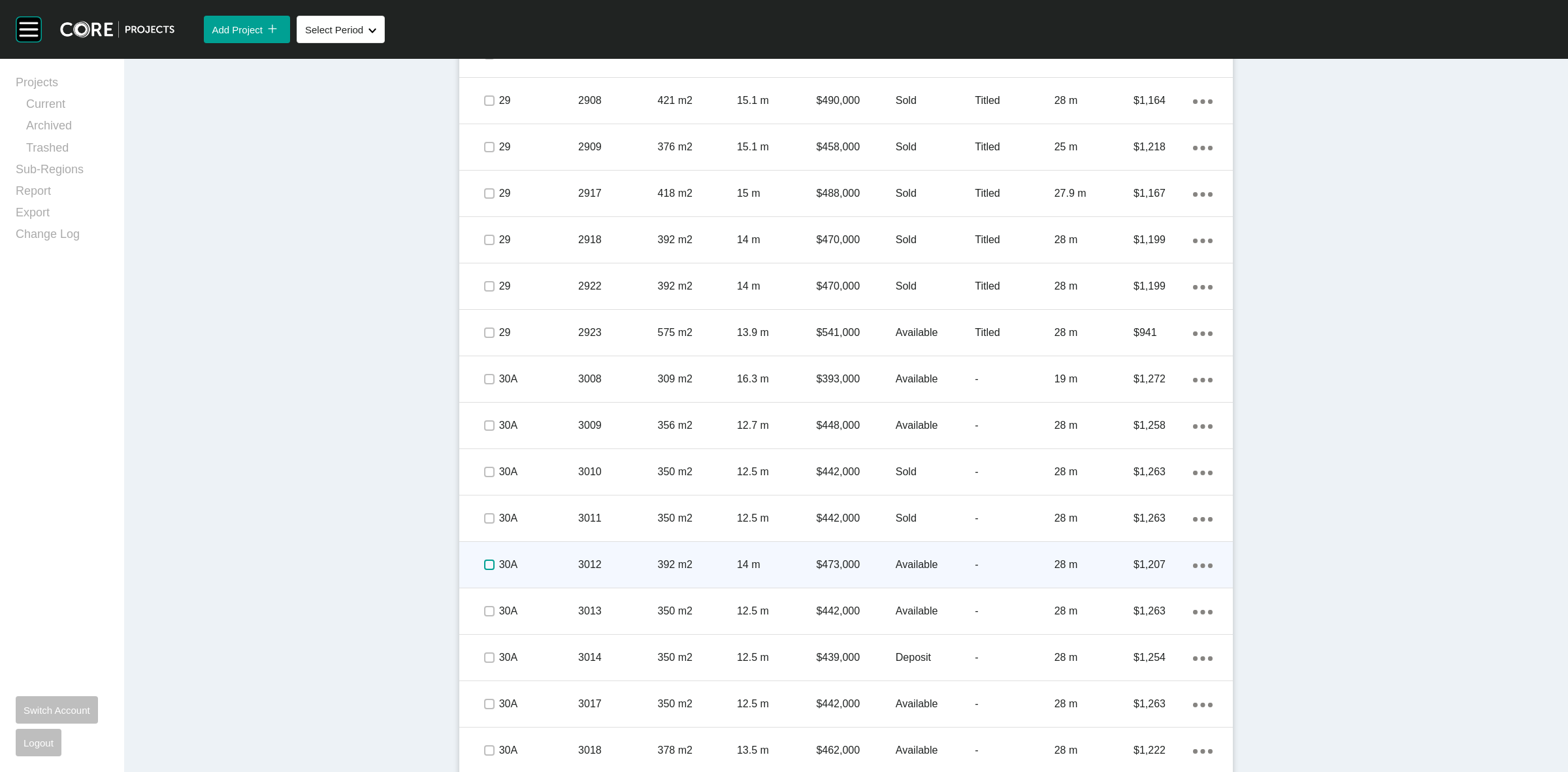
click at [484, 563] on label at bounding box center [489, 564] width 11 height 11
click at [541, 554] on div "30A" at bounding box center [538, 564] width 79 height 41
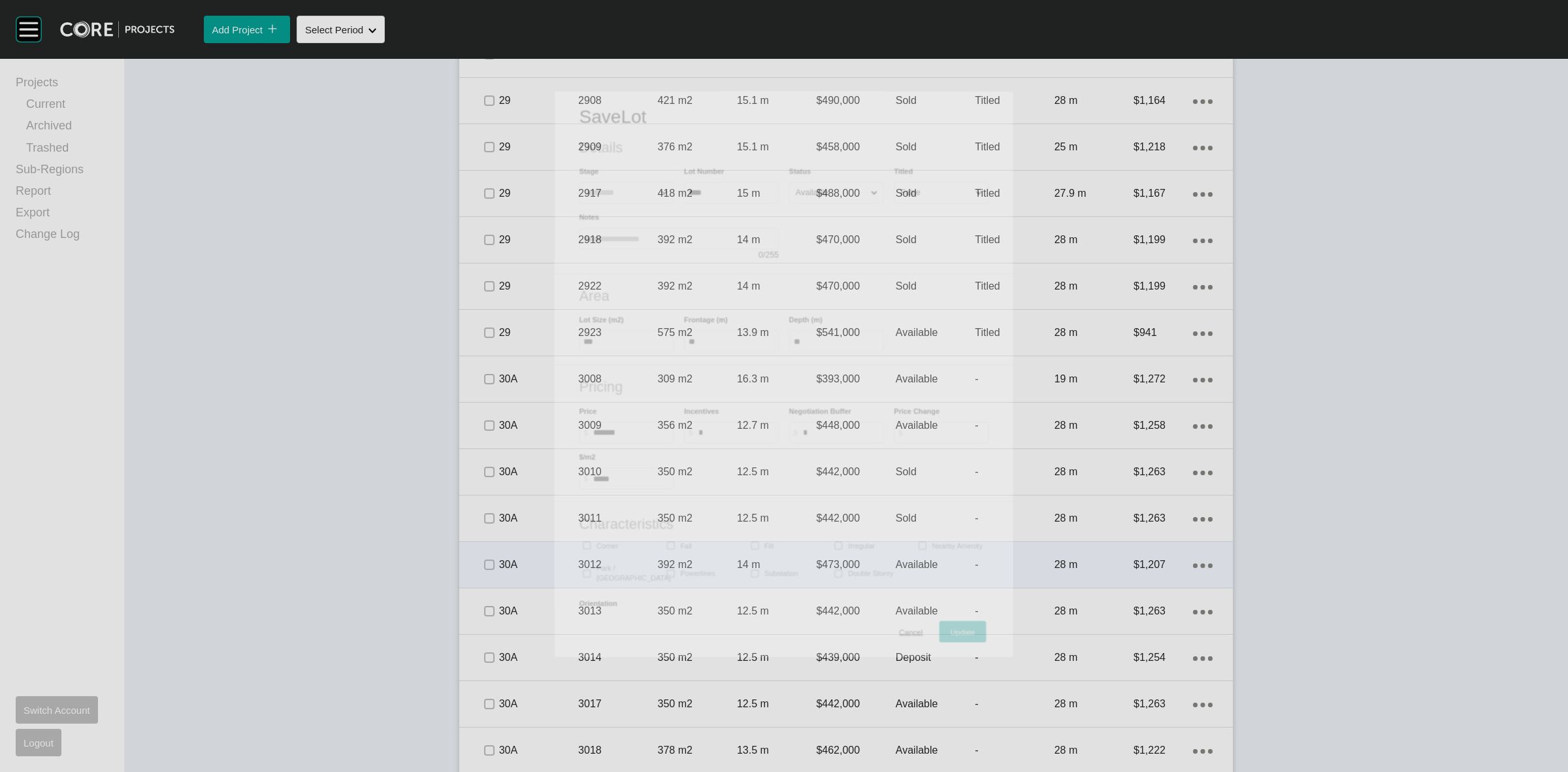
scroll to position [2867, 0]
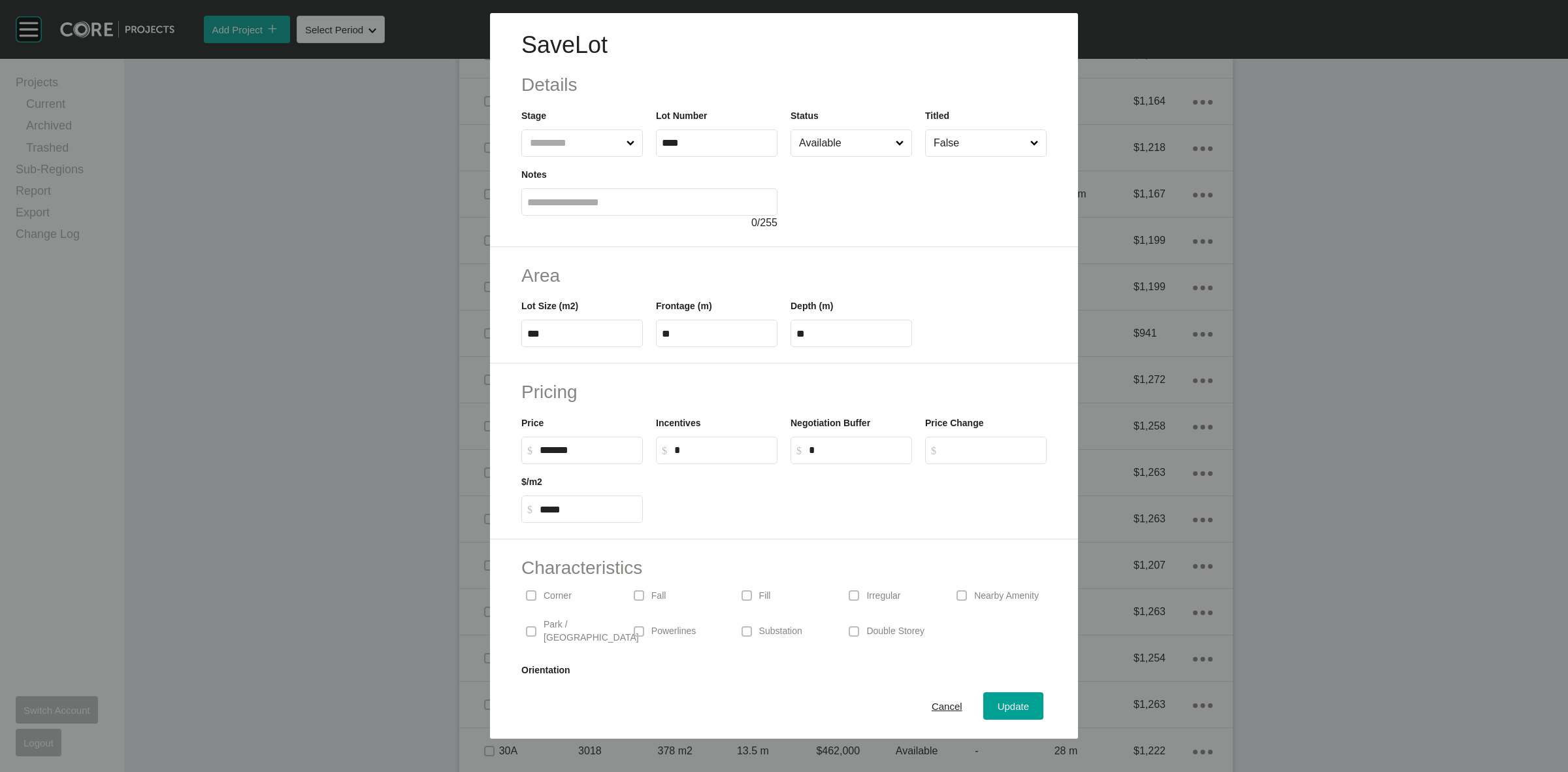
click at [816, 140] on input "Available" at bounding box center [845, 143] width 96 height 26
drag, startPoint x: 807, startPoint y: 258, endPoint x: 877, endPoint y: 343, distance: 110.1
click at [997, 697] on div "Update" at bounding box center [1013, 706] width 38 height 17
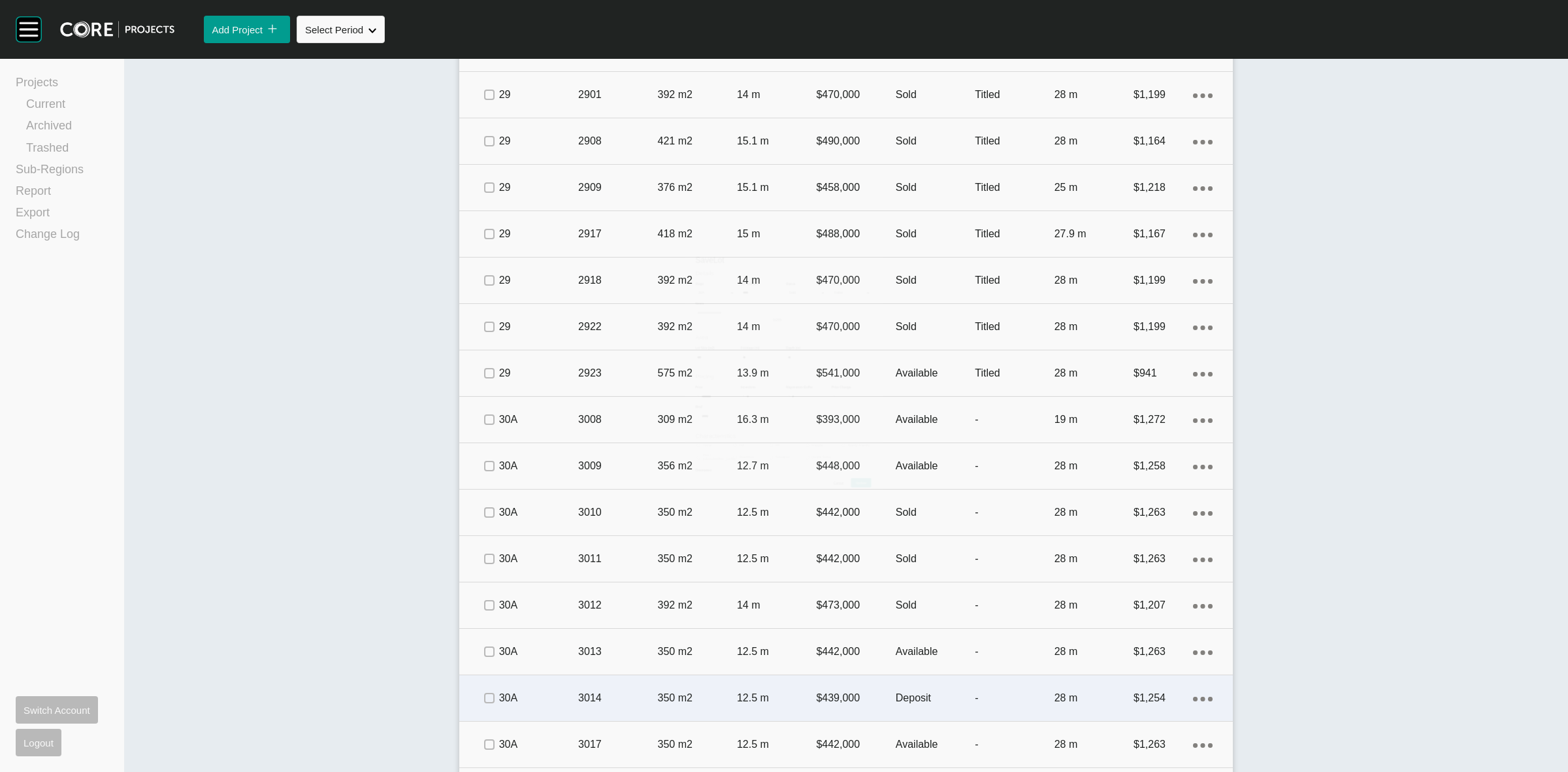
scroll to position [2868, 0]
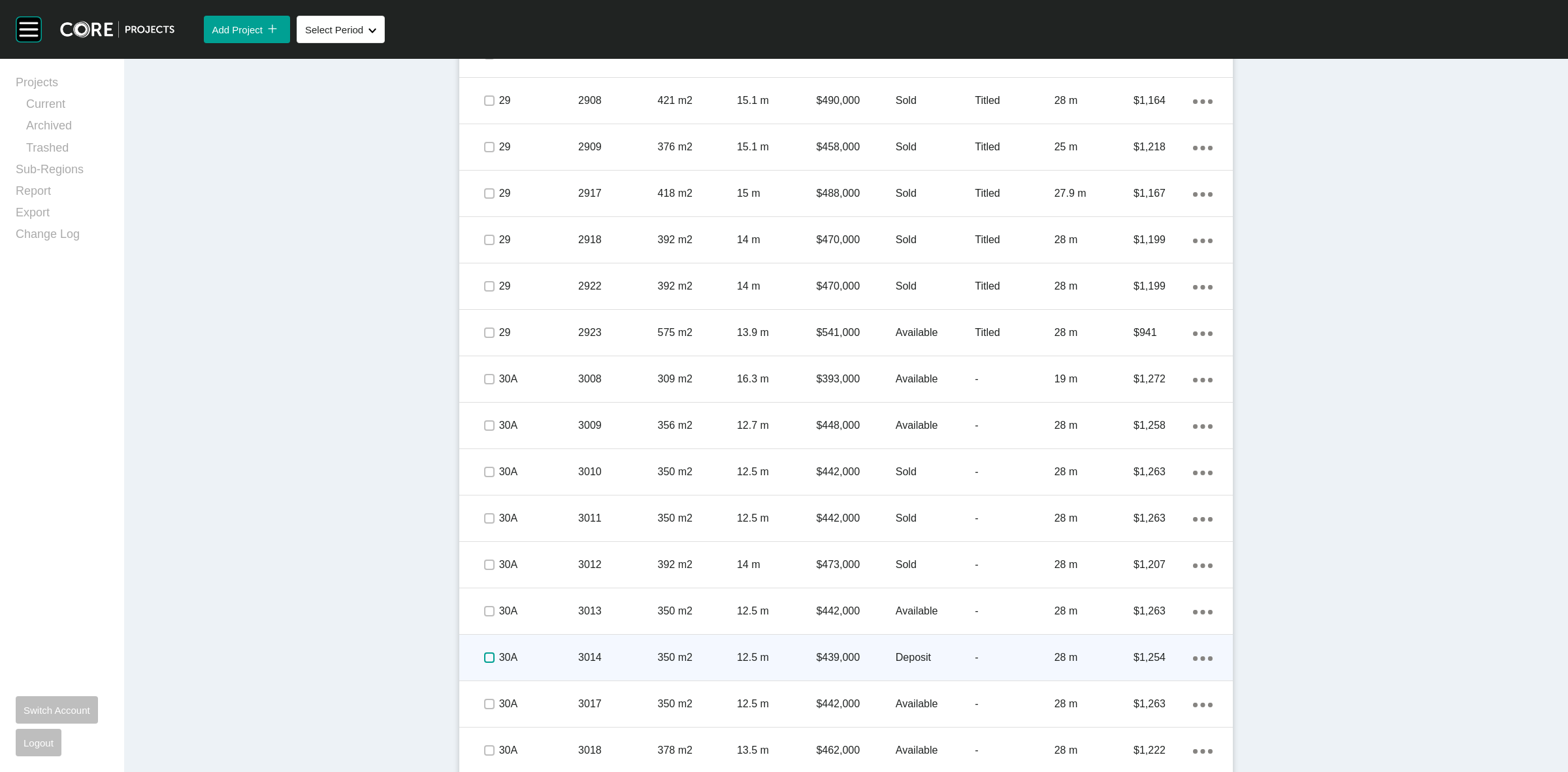
click at [485, 654] on label at bounding box center [489, 657] width 11 height 11
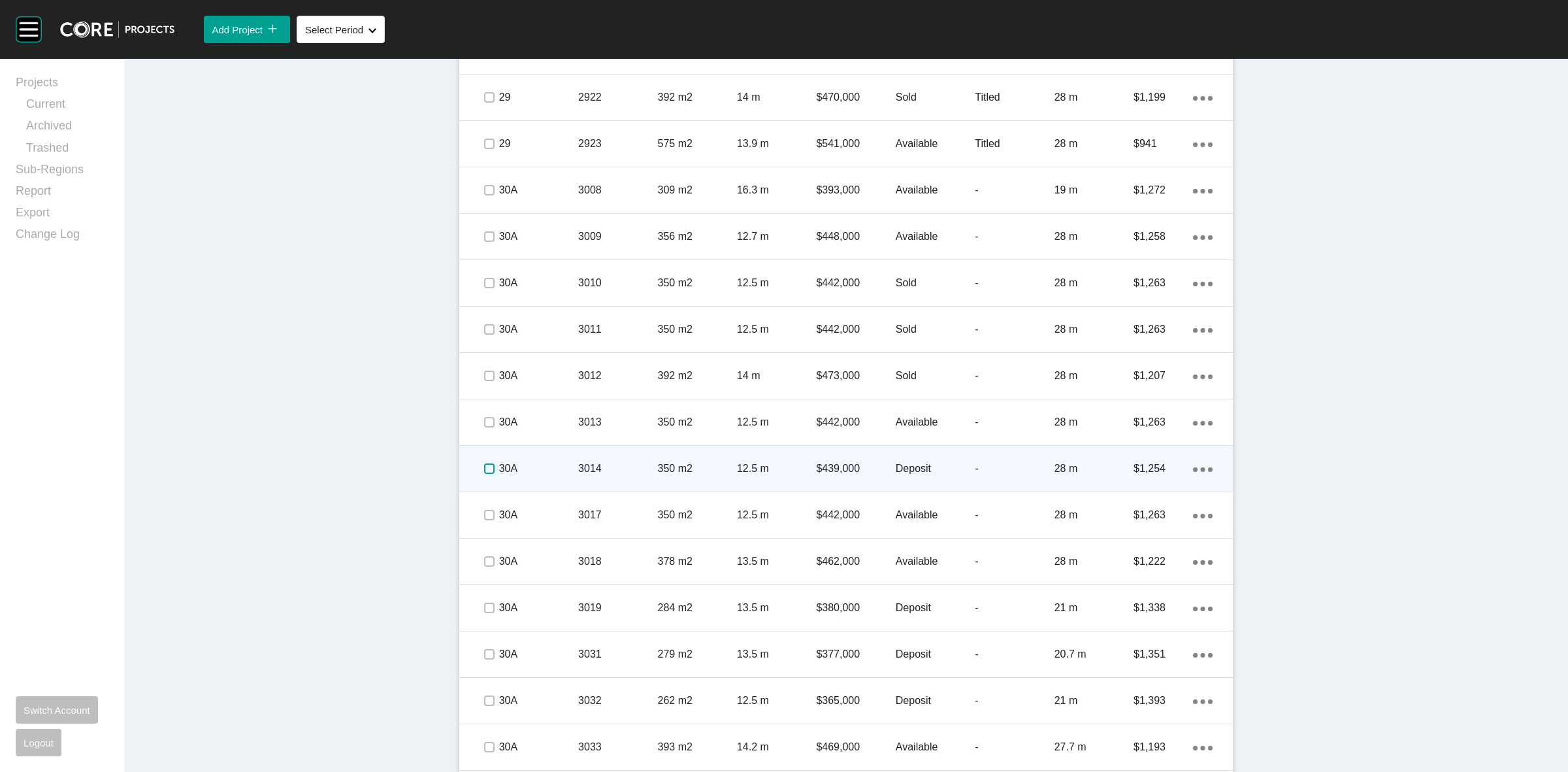
scroll to position [3113, 0]
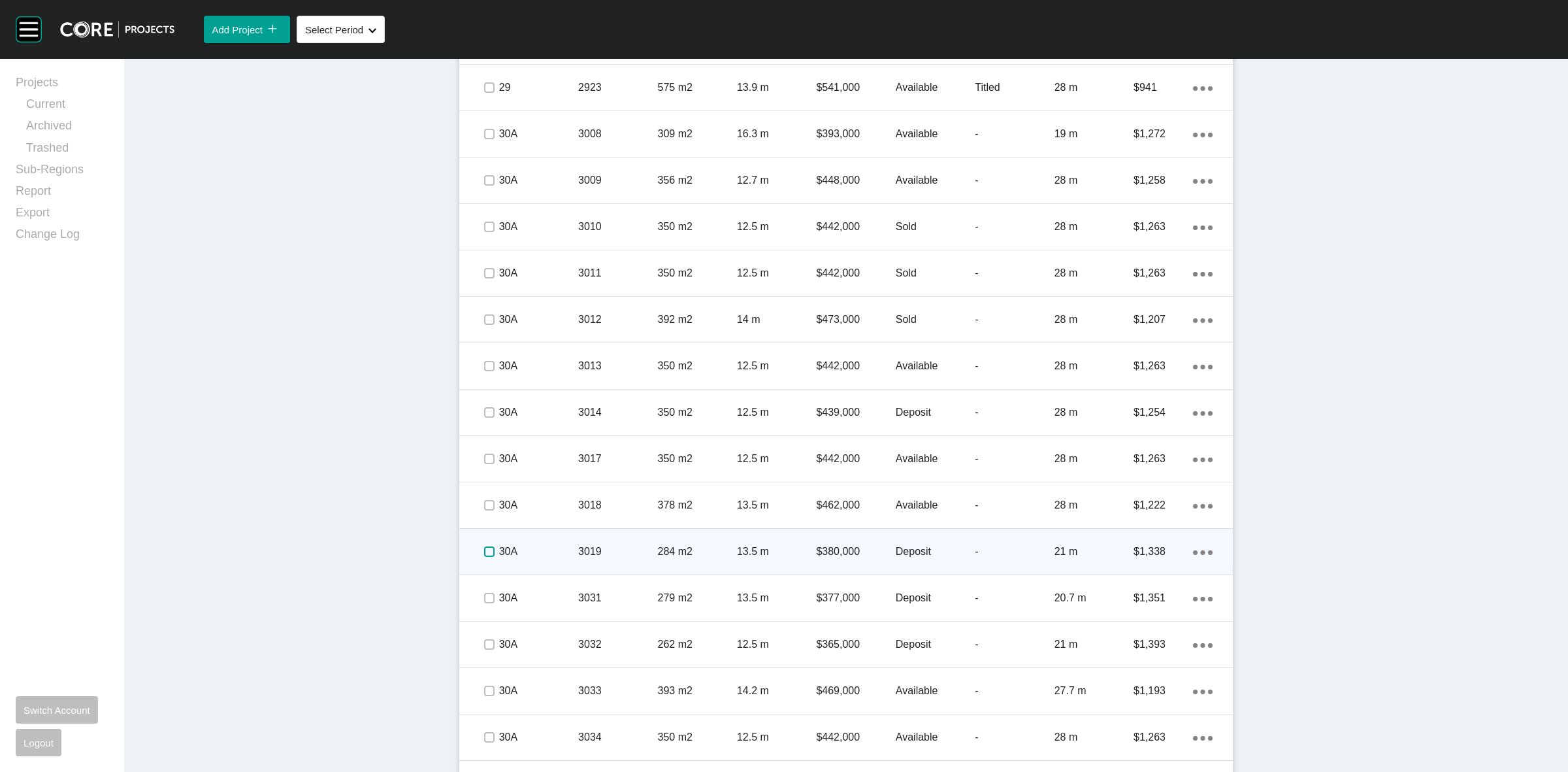
click at [484, 550] on label at bounding box center [489, 552] width 11 height 11
click at [525, 547] on p "30A" at bounding box center [538, 551] width 79 height 14
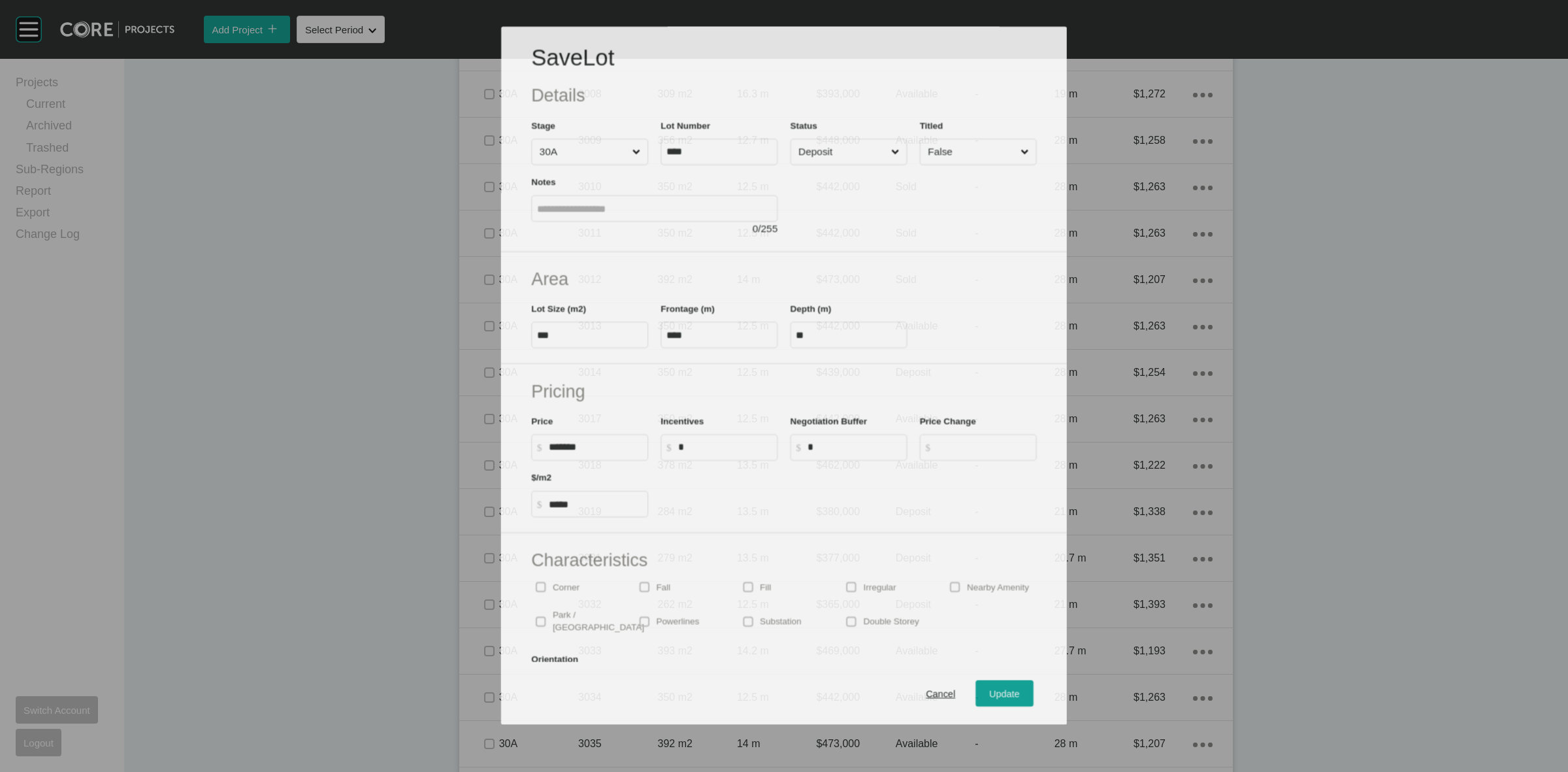
scroll to position [3072, 0]
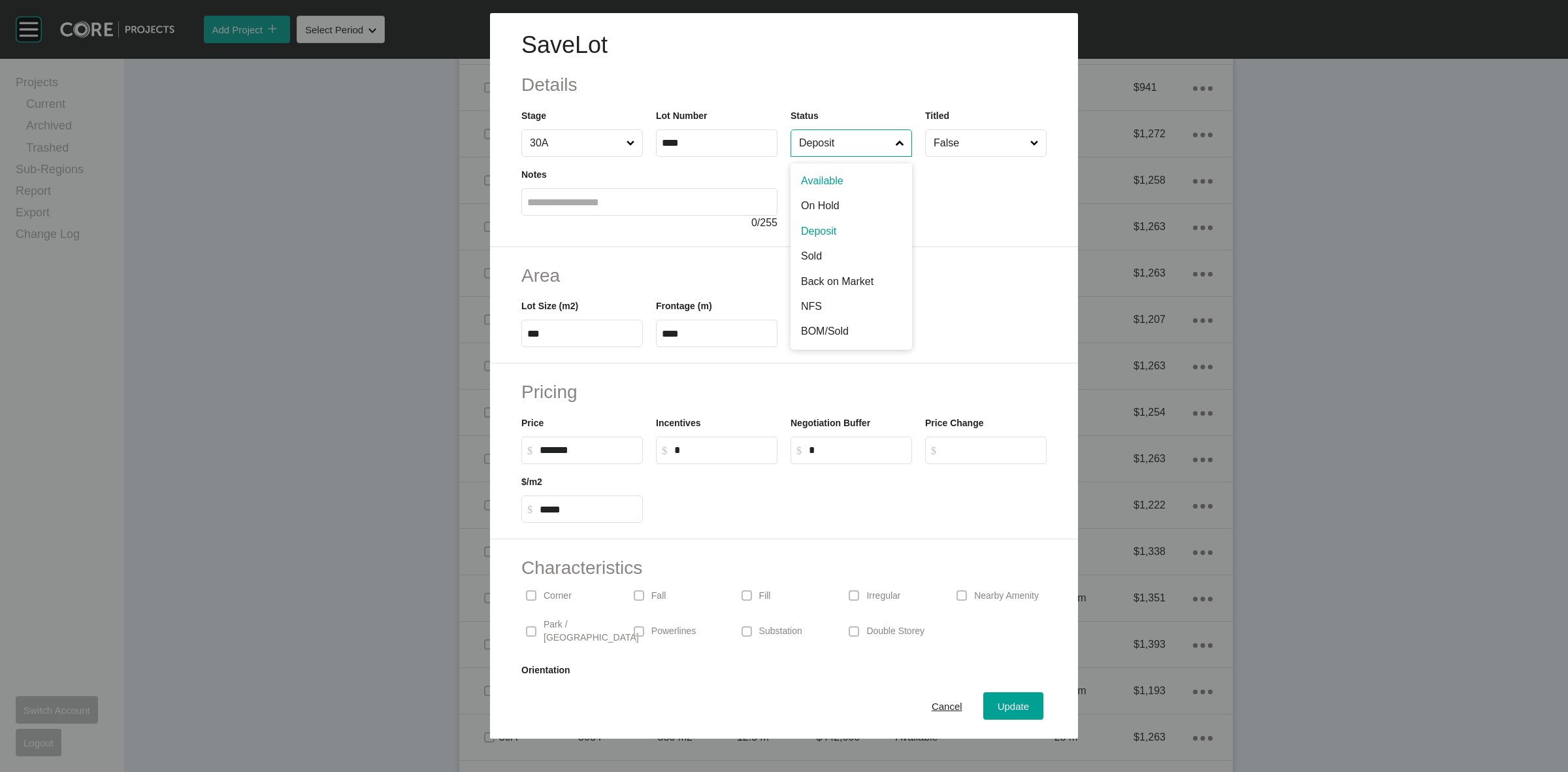
click at [804, 151] on input "Deposit" at bounding box center [845, 143] width 96 height 26
click at [997, 703] on span "Update" at bounding box center [1013, 706] width 32 height 11
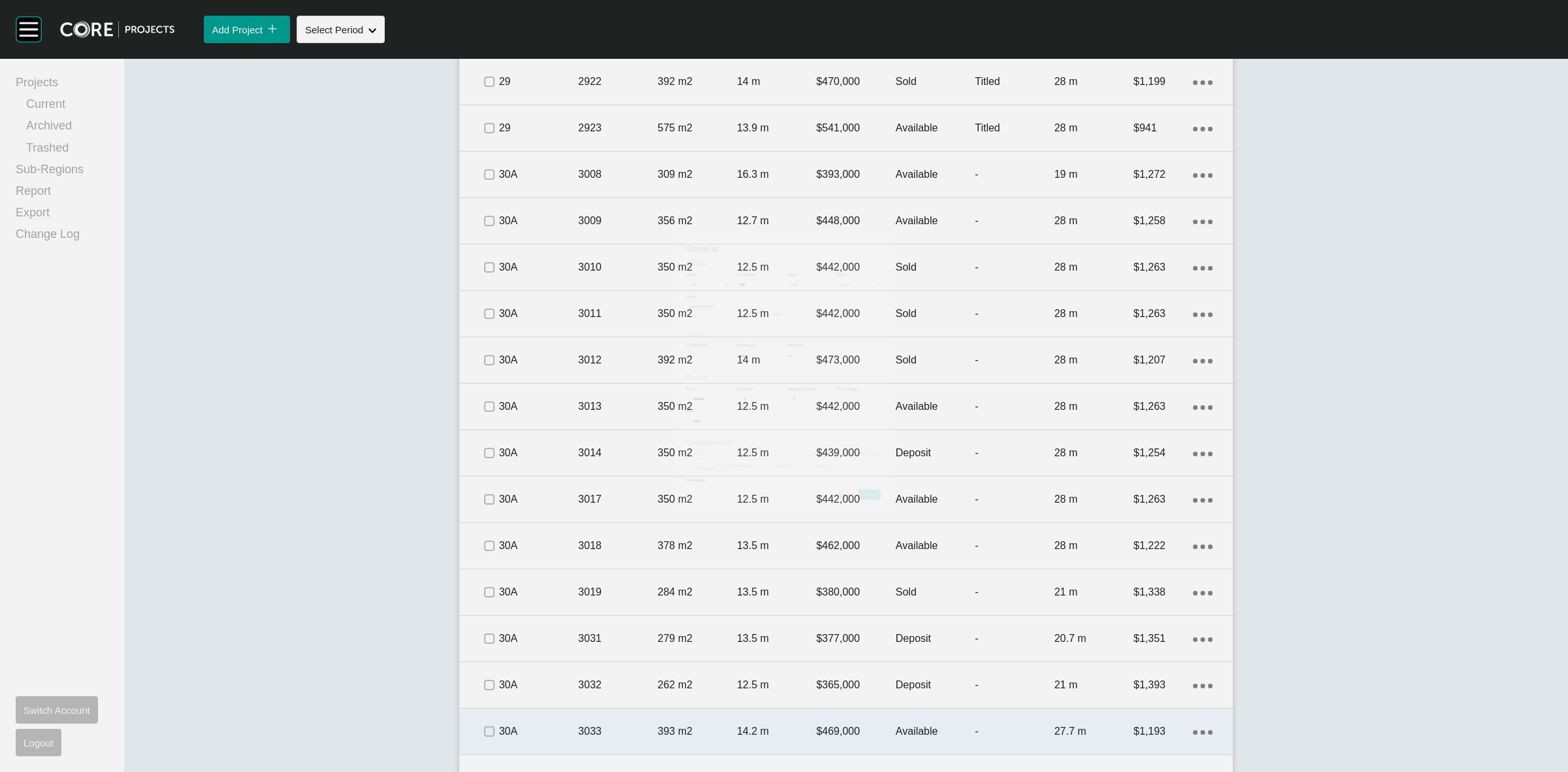
scroll to position [3113, 0]
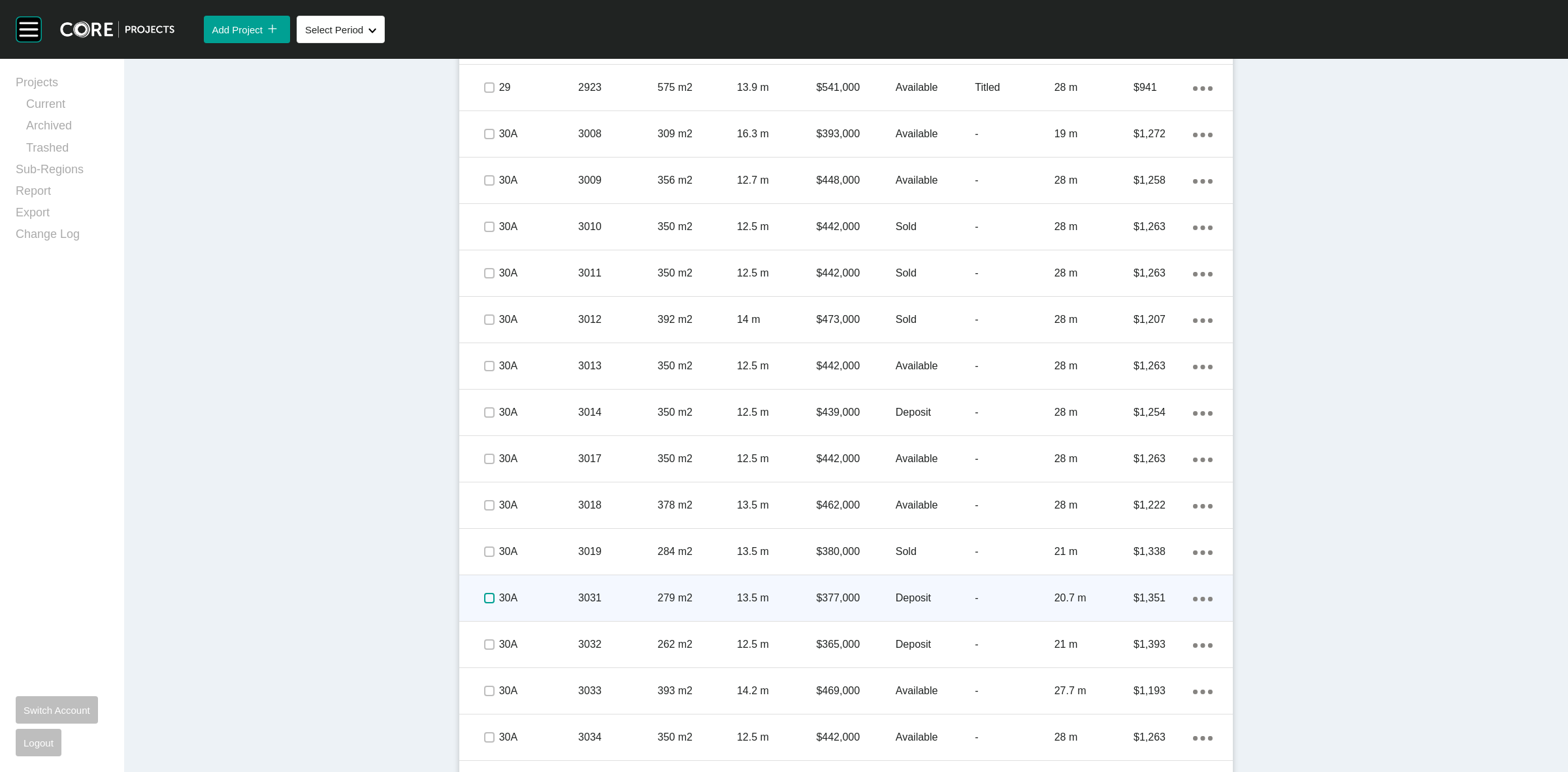
click at [484, 596] on label at bounding box center [489, 597] width 11 height 11
click at [543, 593] on p "30A" at bounding box center [538, 597] width 79 height 14
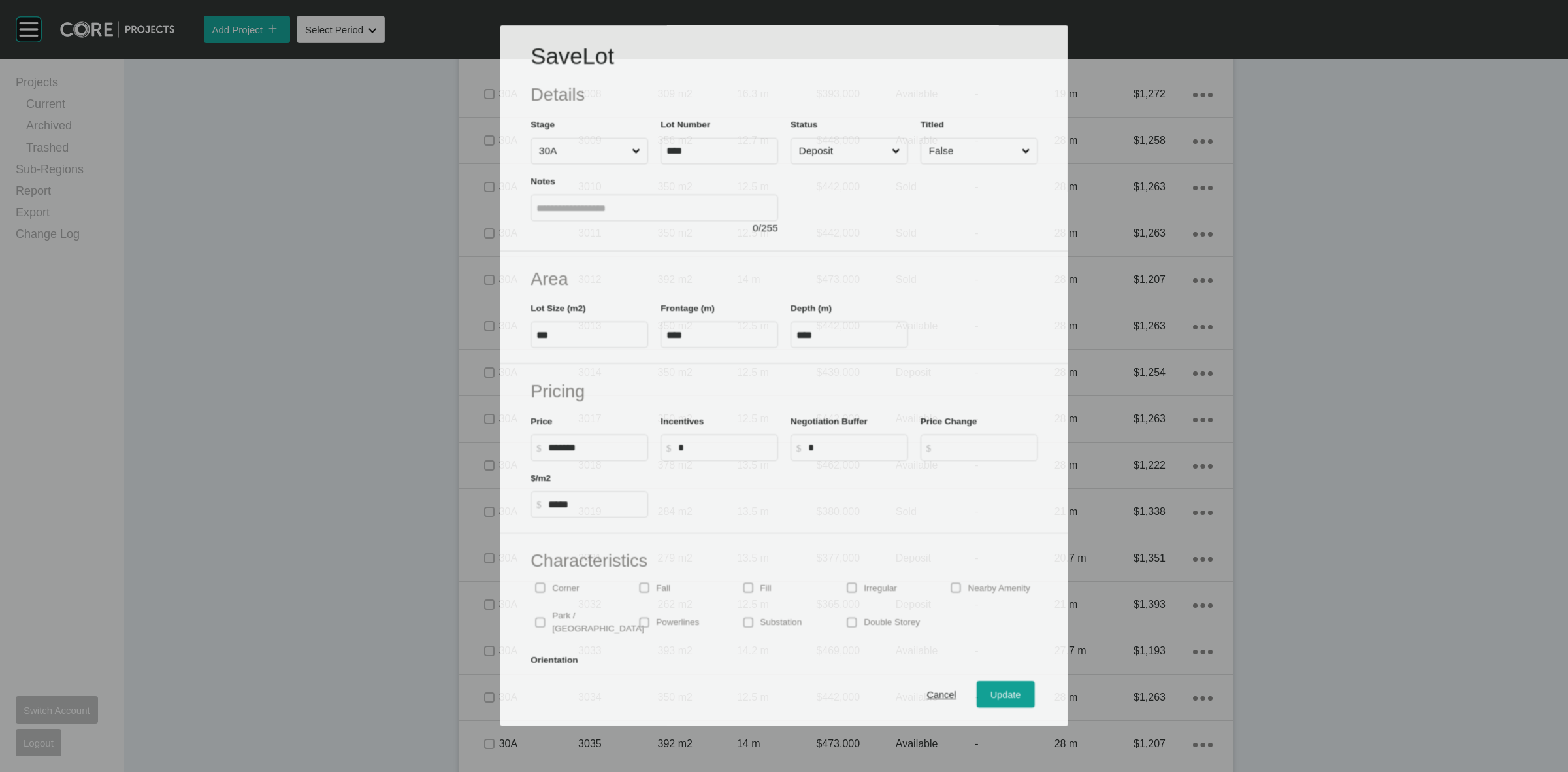
scroll to position [3072, 0]
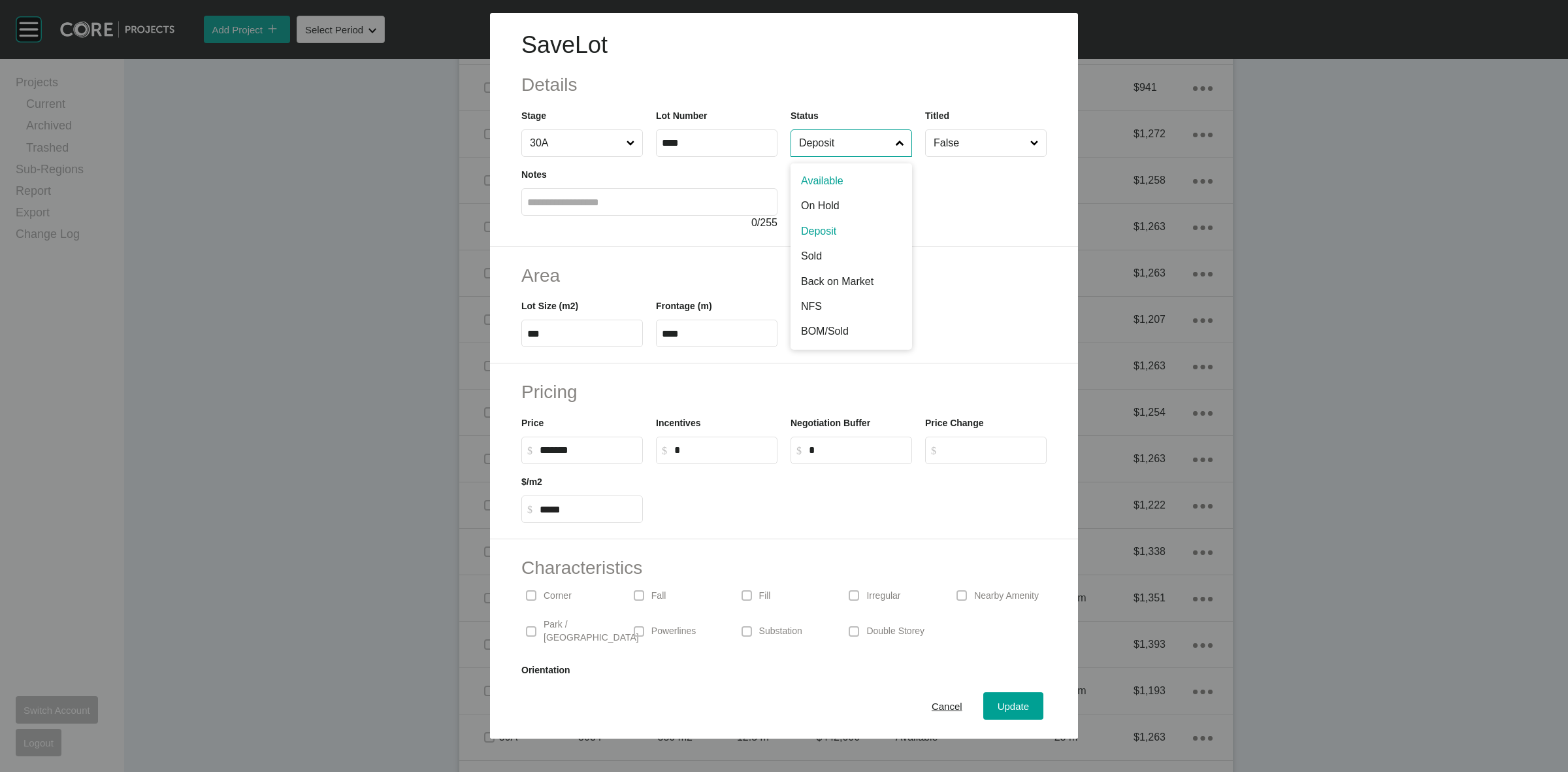
click at [819, 155] on input "Deposit" at bounding box center [845, 143] width 96 height 26
click at [1000, 704] on span "Update" at bounding box center [1013, 706] width 32 height 11
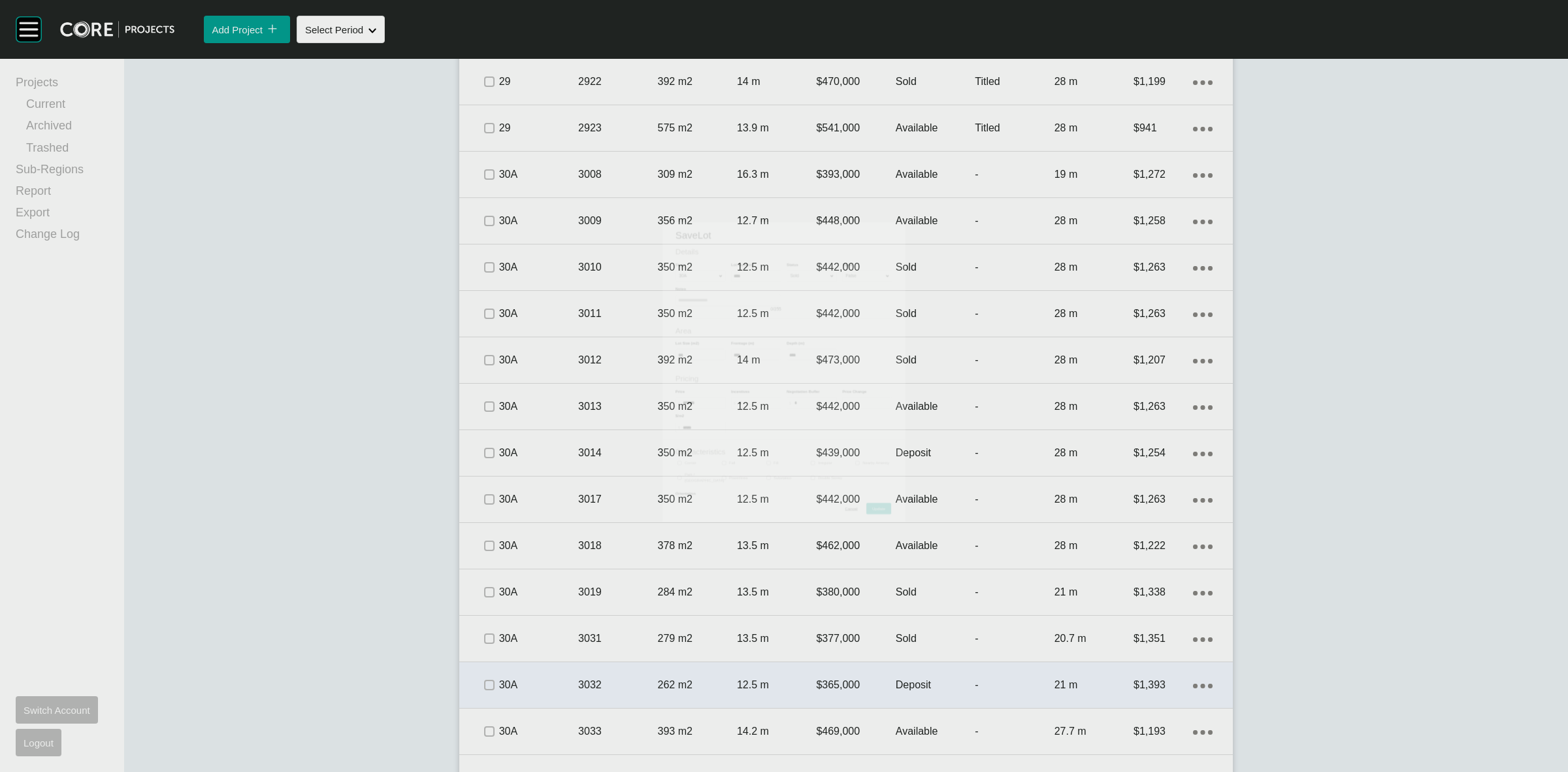
scroll to position [3113, 0]
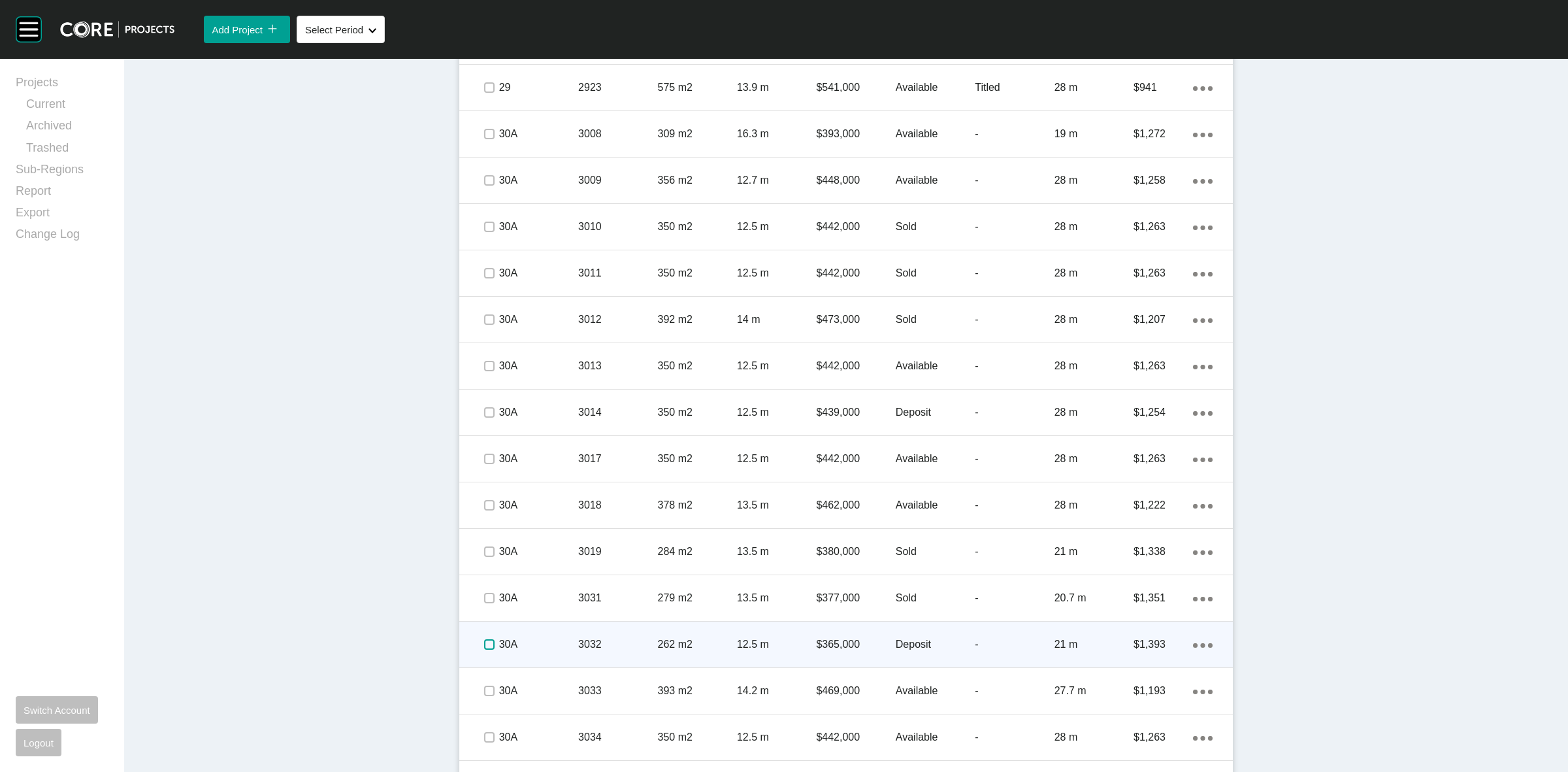
click at [484, 642] on label at bounding box center [489, 644] width 11 height 11
click at [543, 634] on div "30A" at bounding box center [538, 644] width 79 height 41
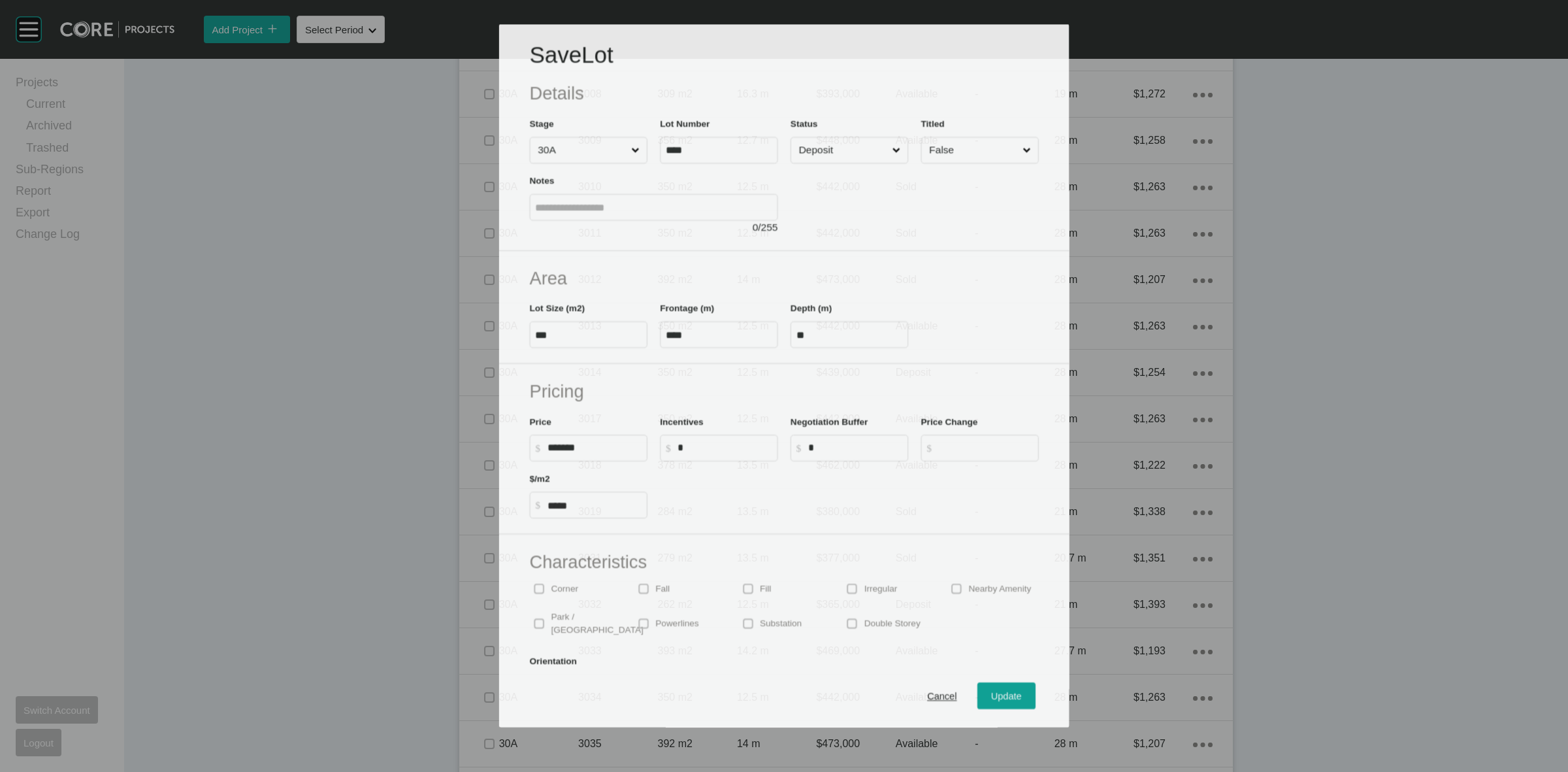
scroll to position [3072, 0]
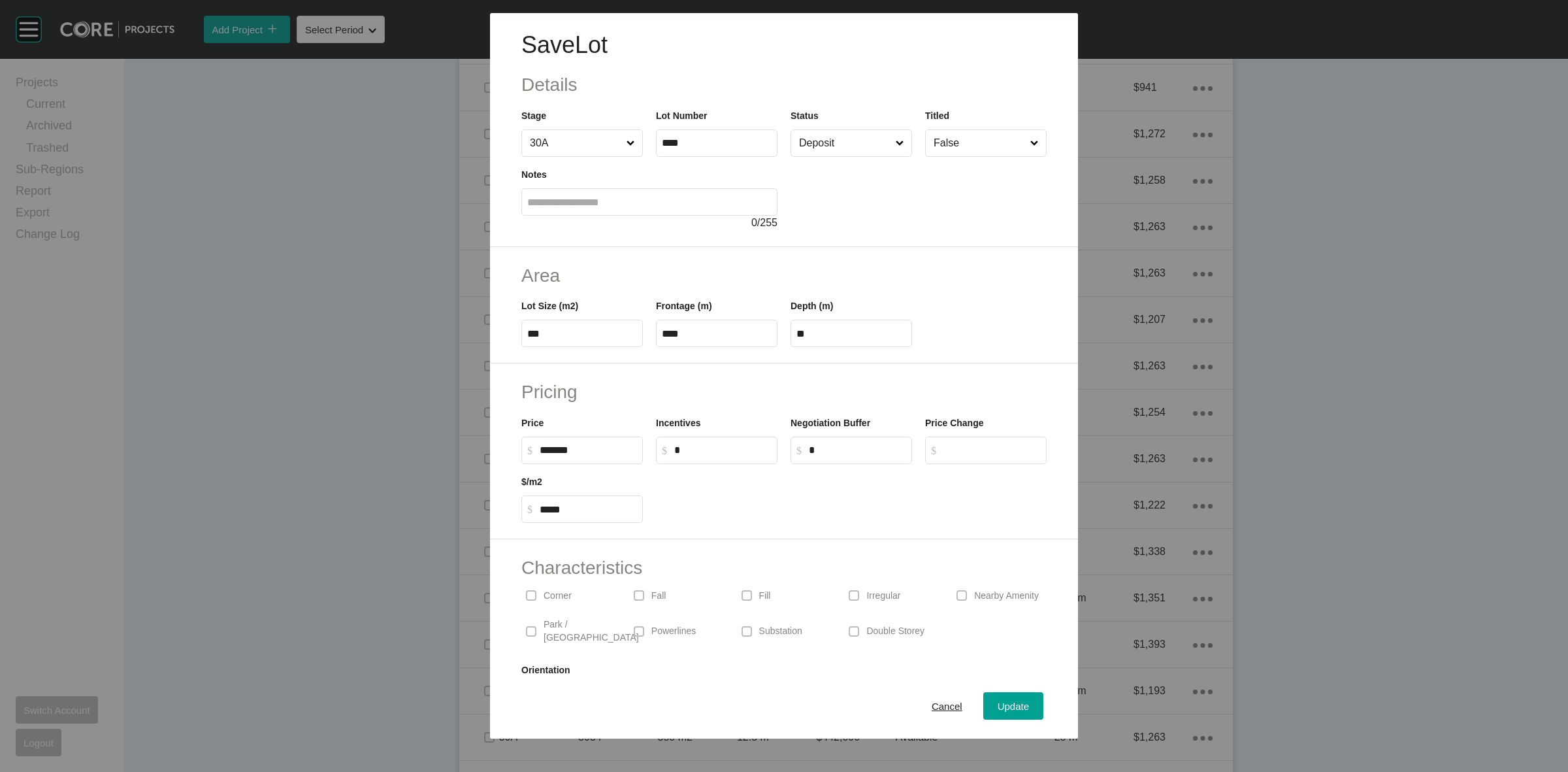
click at [851, 150] on input "Deposit" at bounding box center [845, 143] width 96 height 26
click at [997, 711] on span "Update" at bounding box center [1013, 706] width 32 height 11
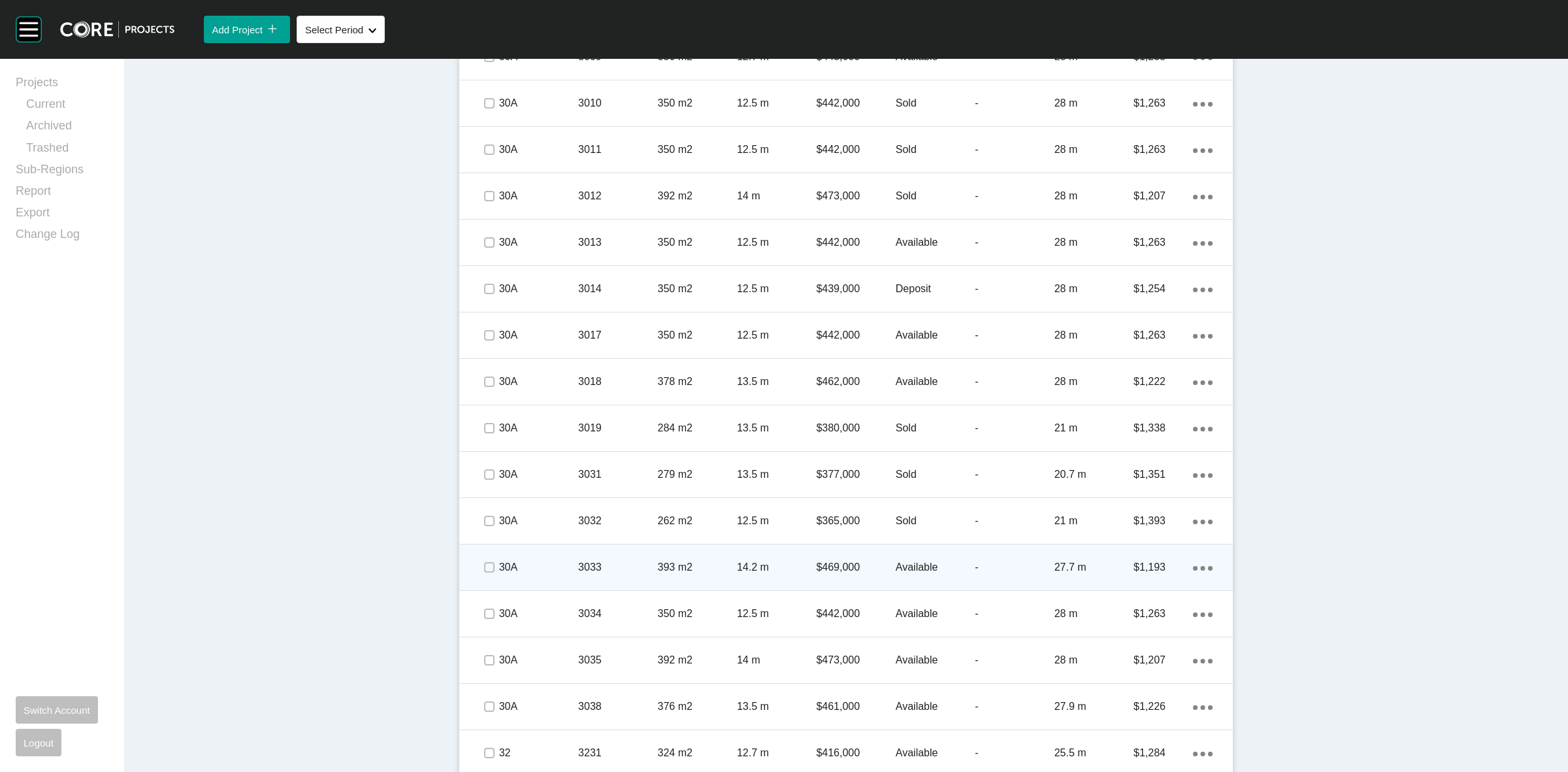
scroll to position [3277, 0]
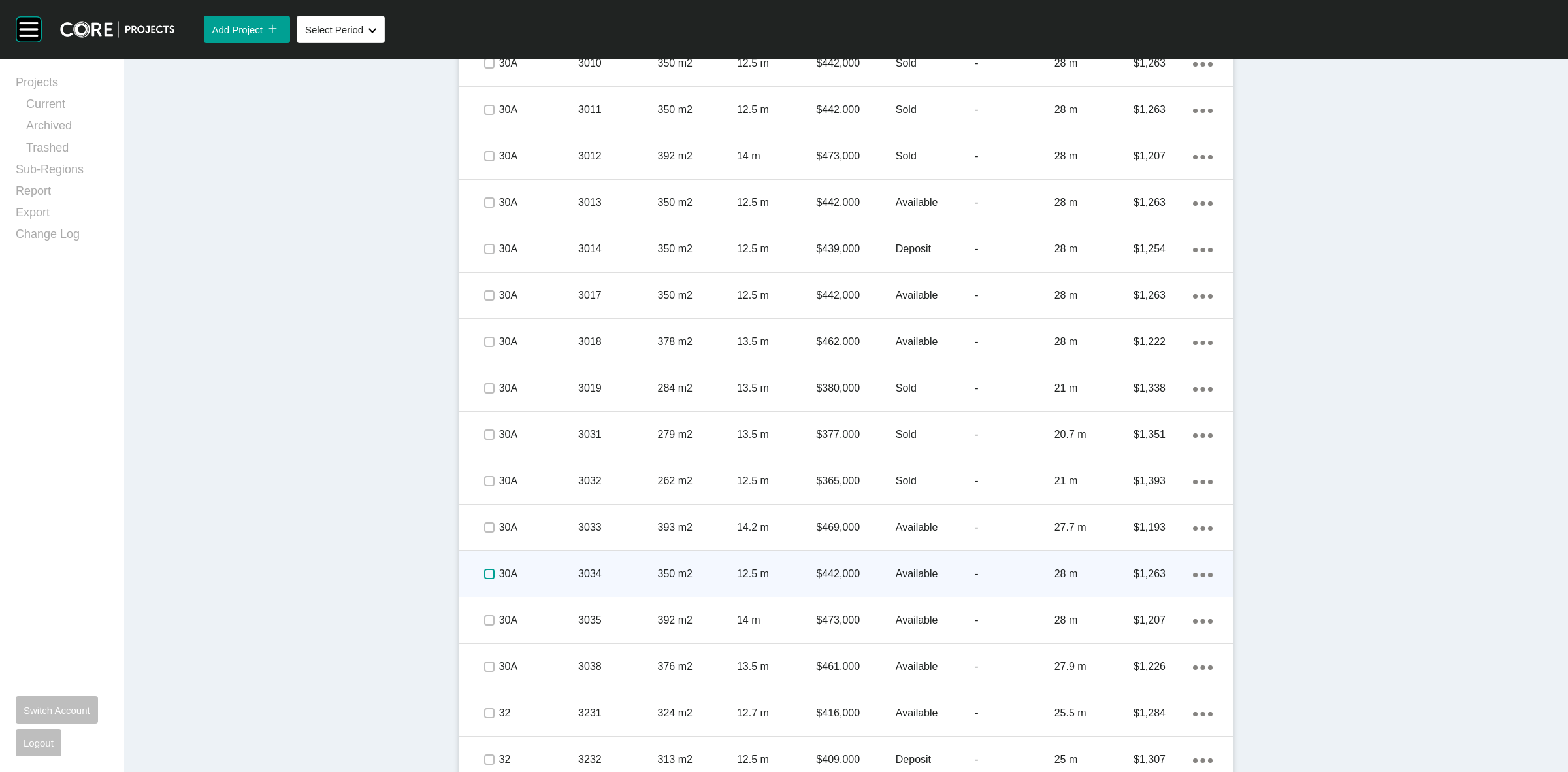
click at [484, 575] on label at bounding box center [489, 573] width 11 height 11
click at [530, 571] on p "30A" at bounding box center [538, 573] width 79 height 14
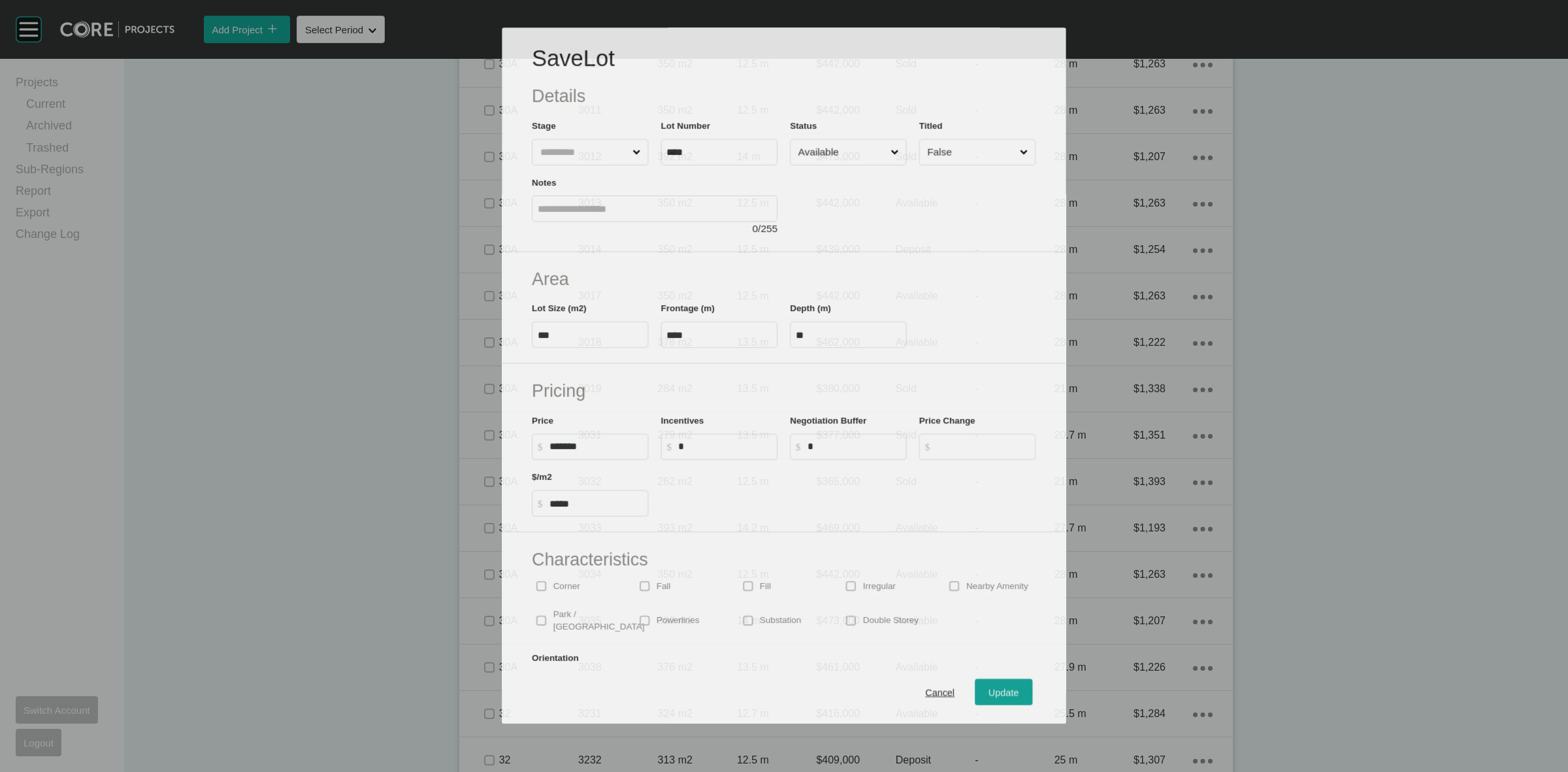
scroll to position [3236, 0]
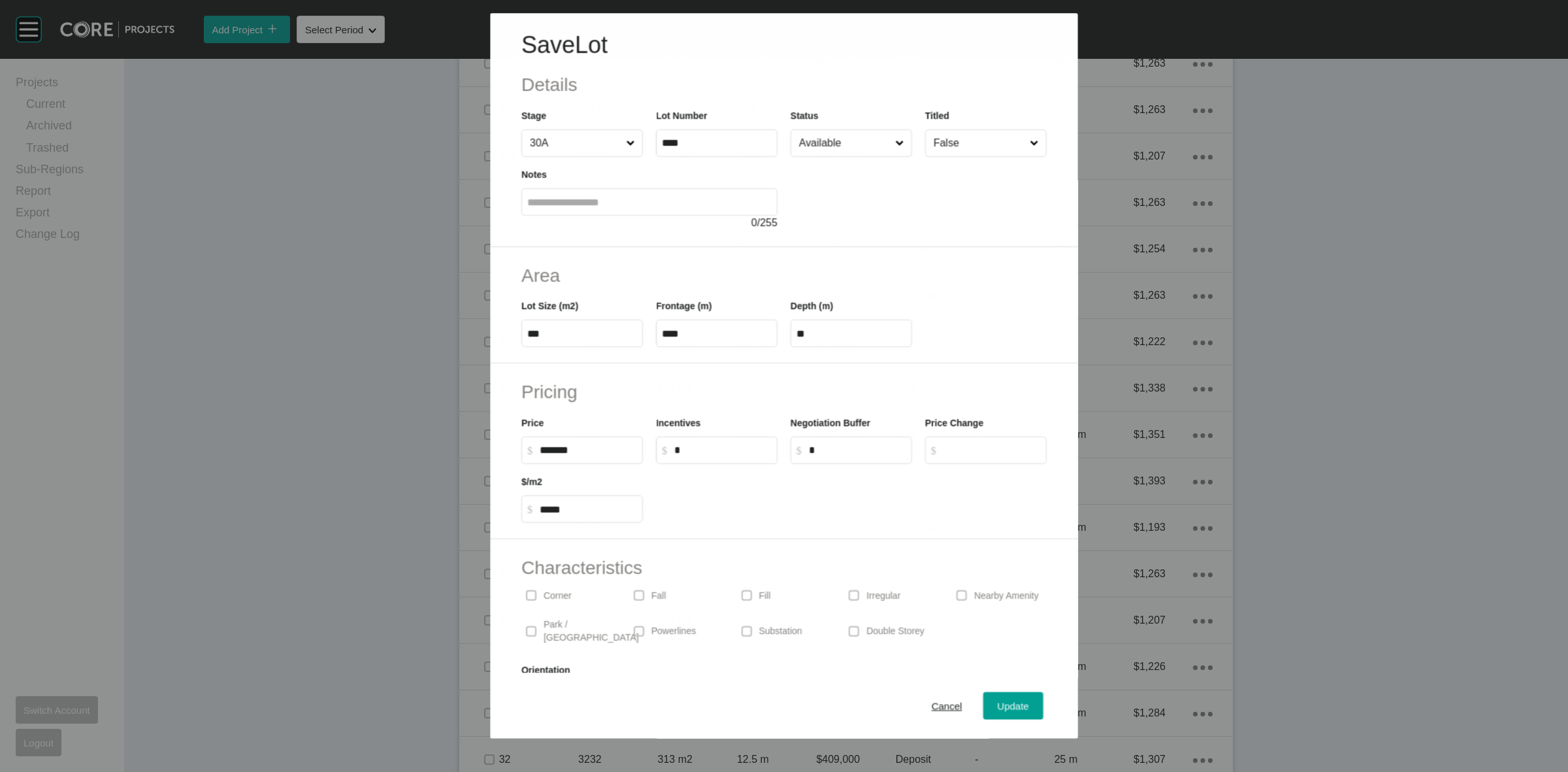
click at [827, 149] on input "Available" at bounding box center [845, 143] width 96 height 26
click at [1000, 712] on div "Update" at bounding box center [1013, 706] width 38 height 17
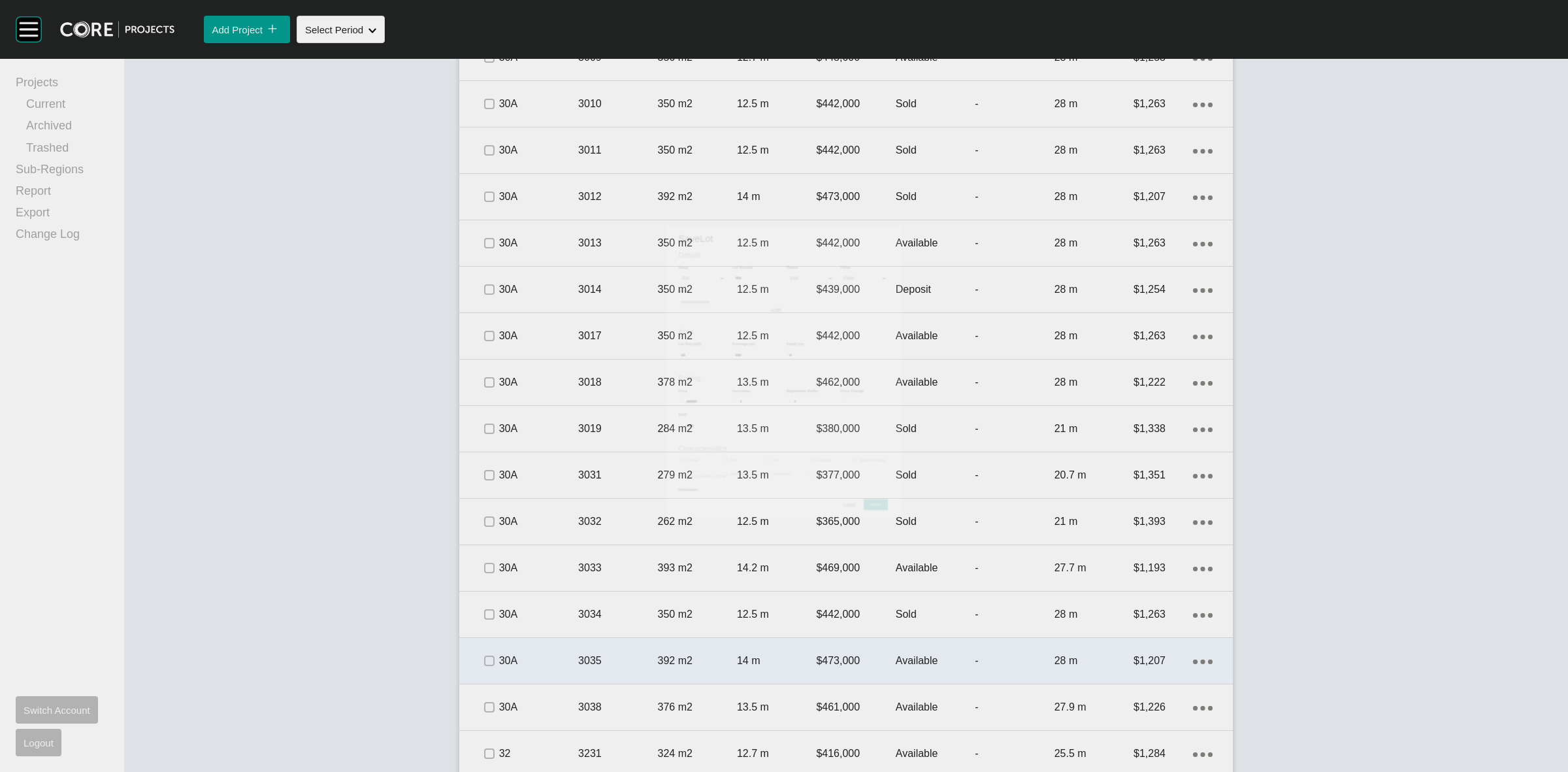
scroll to position [3277, 0]
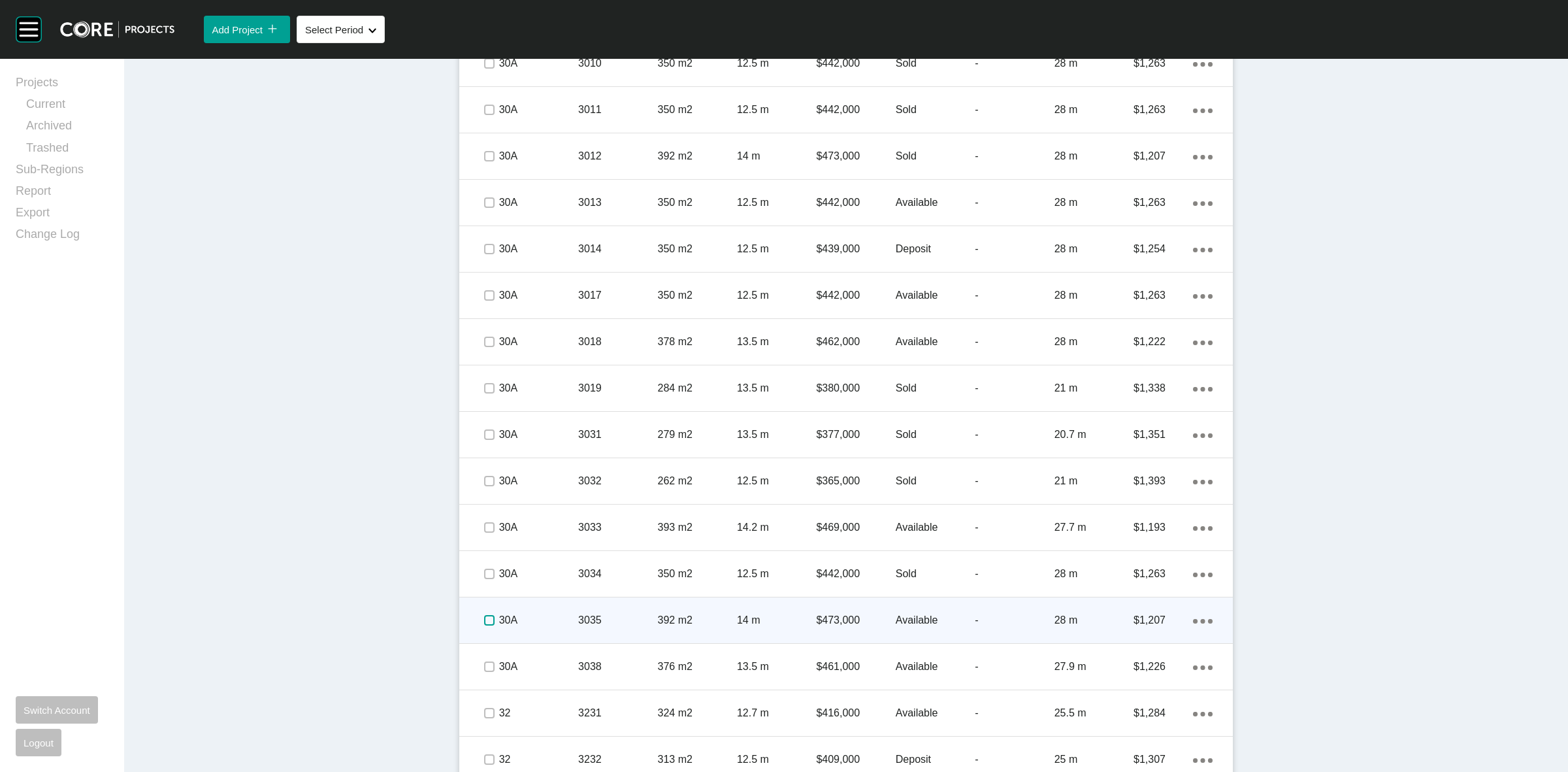
click at [484, 622] on label at bounding box center [489, 620] width 11 height 11
click at [526, 613] on p "30A" at bounding box center [538, 620] width 79 height 14
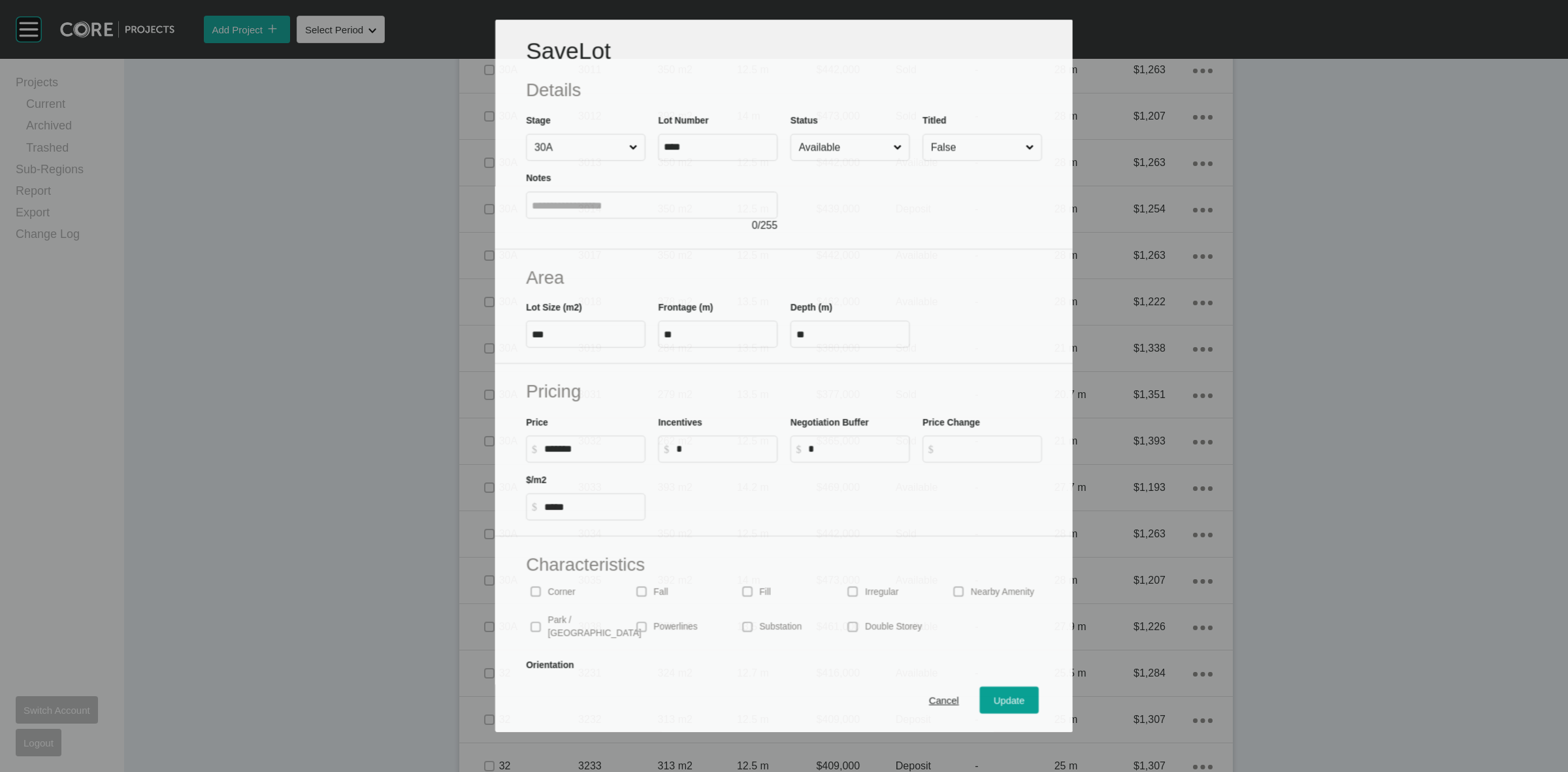
scroll to position [3236, 0]
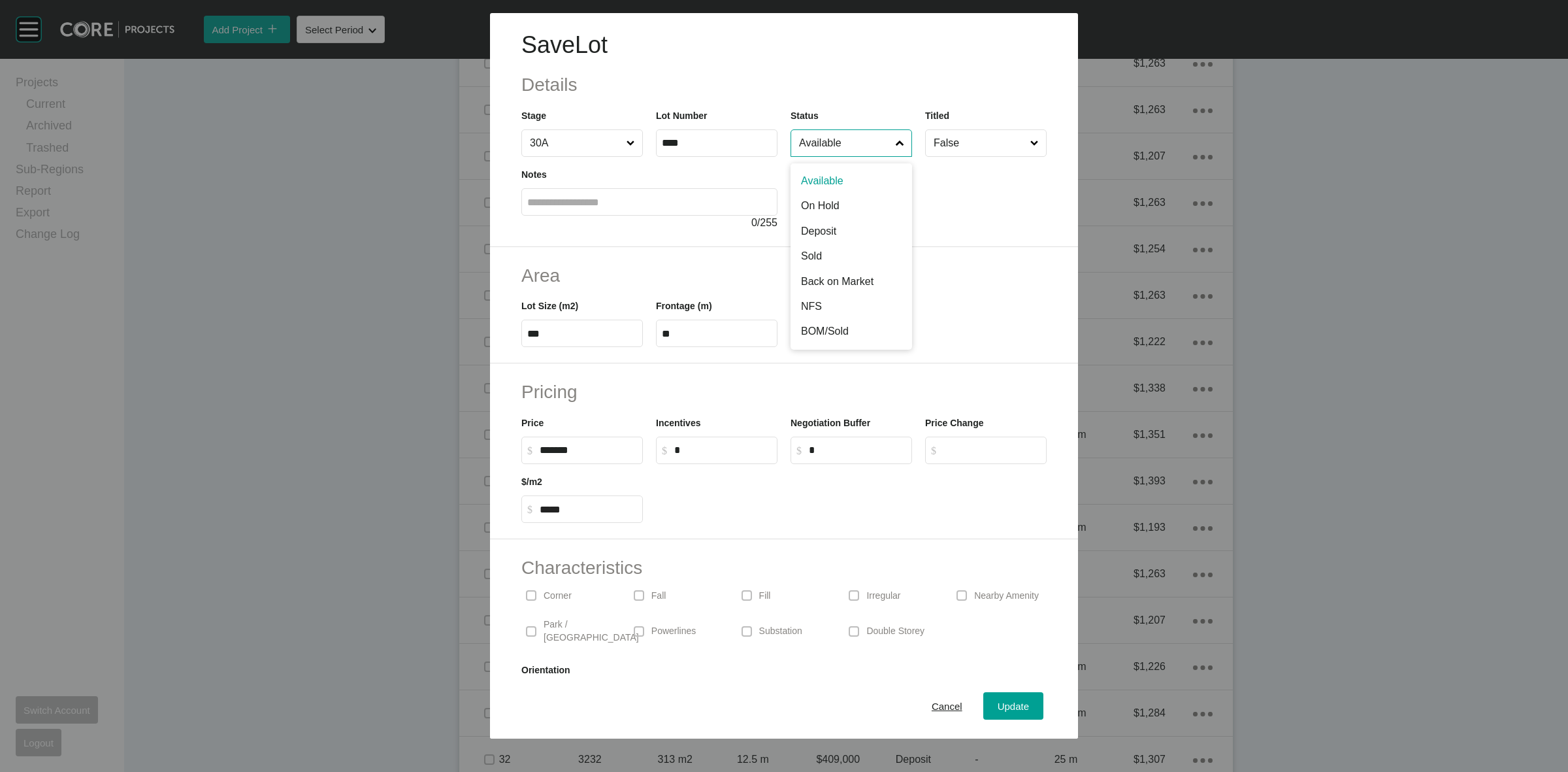
click at [820, 145] on input "Available" at bounding box center [845, 143] width 96 height 26
click at [998, 718] on button "Update" at bounding box center [1013, 706] width 60 height 27
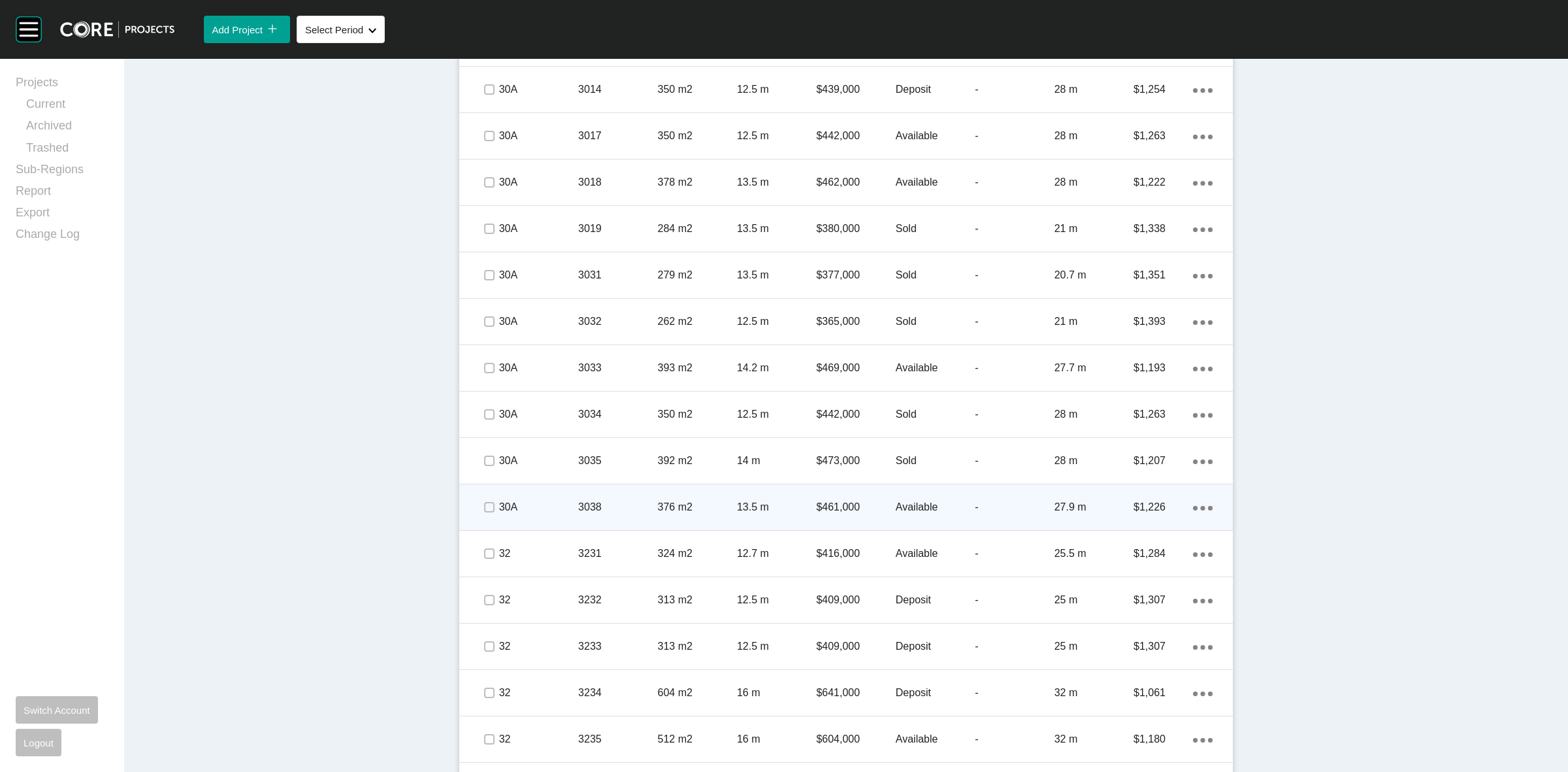
scroll to position [3440, 0]
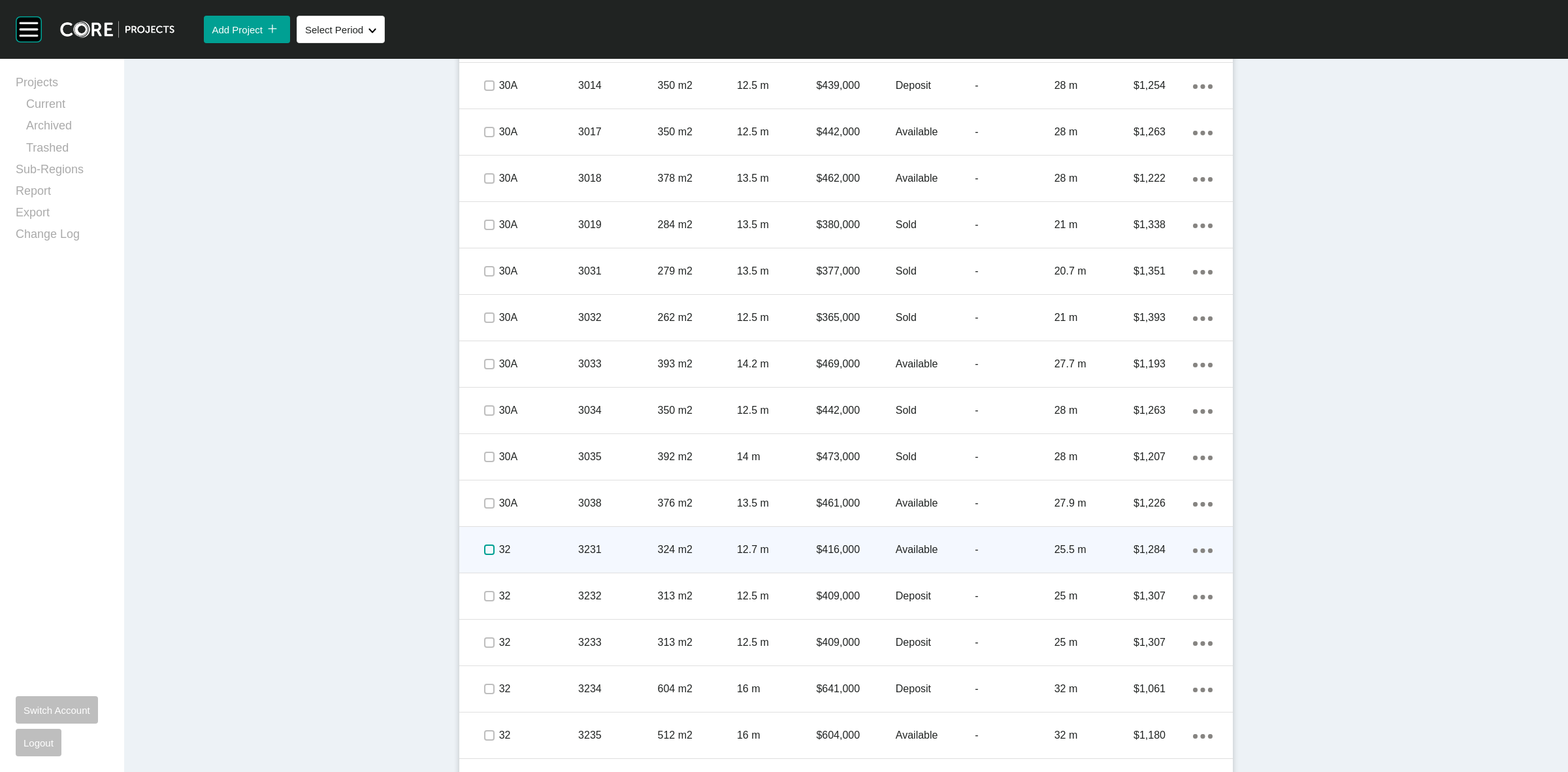
drag, startPoint x: 482, startPoint y: 547, endPoint x: 501, endPoint y: 546, distance: 19.0
click at [487, 546] on label at bounding box center [489, 549] width 11 height 11
click at [574, 548] on div "32 3231 324 m2 12.7 m $416,000 Available - 25.5 m $1,284 Action Menu Dots Copy …" at bounding box center [845, 549] width 773 height 46
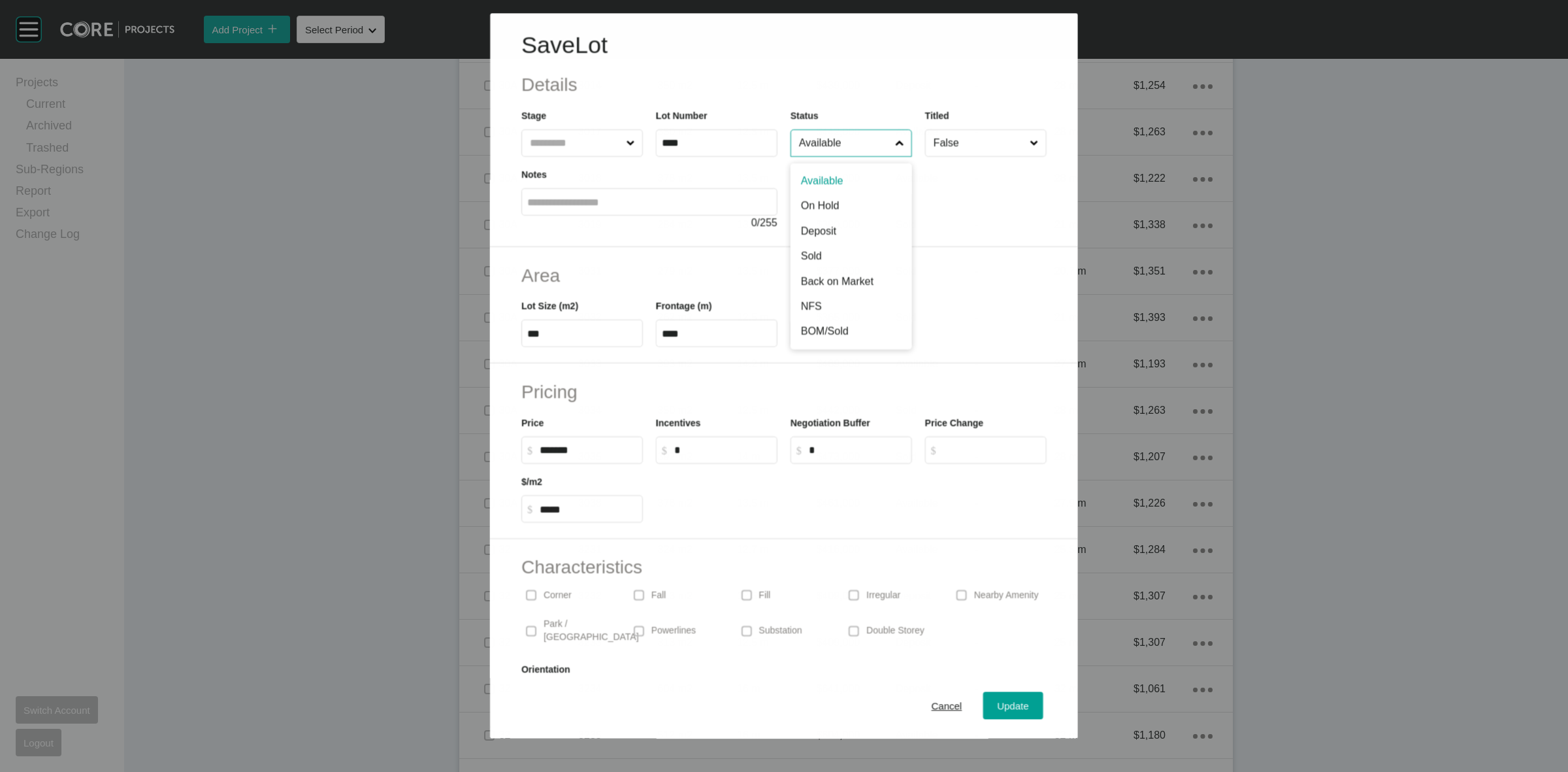
click at [853, 145] on input "Available" at bounding box center [845, 143] width 96 height 26
click at [1011, 701] on span "Update" at bounding box center [1013, 706] width 32 height 11
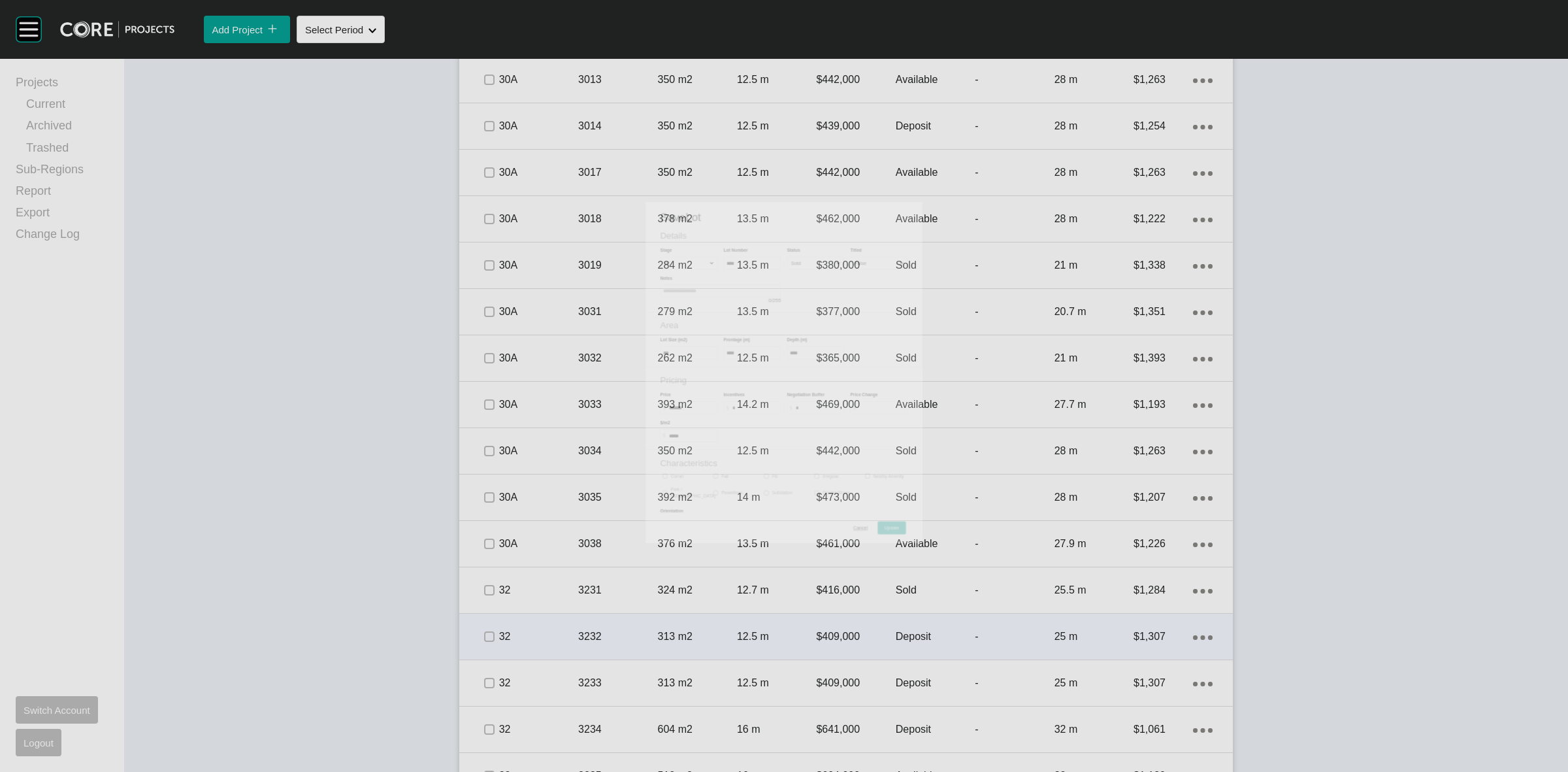
scroll to position [3440, 0]
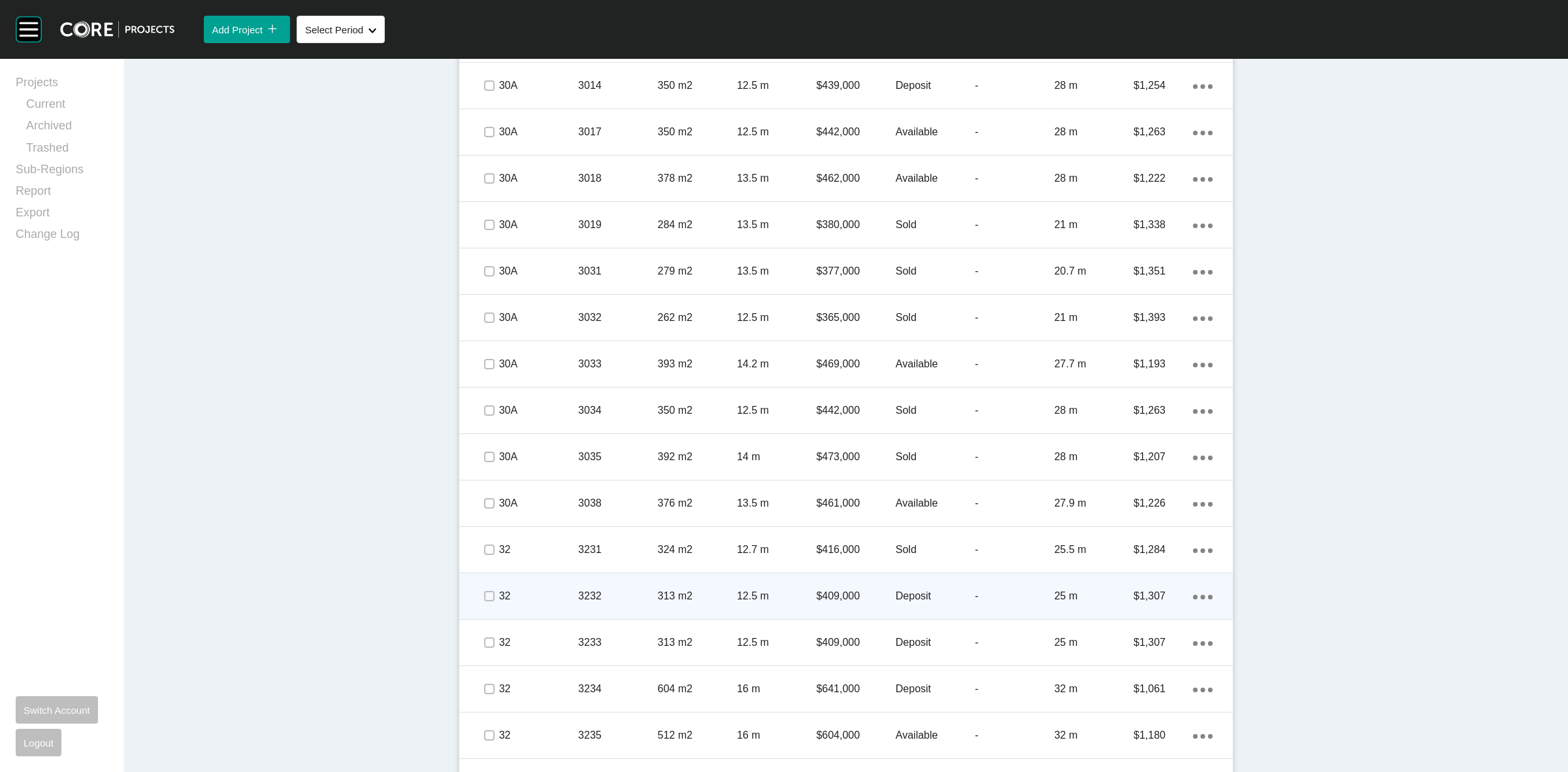
click at [471, 589] on div at bounding box center [469, 596] width 20 height 26
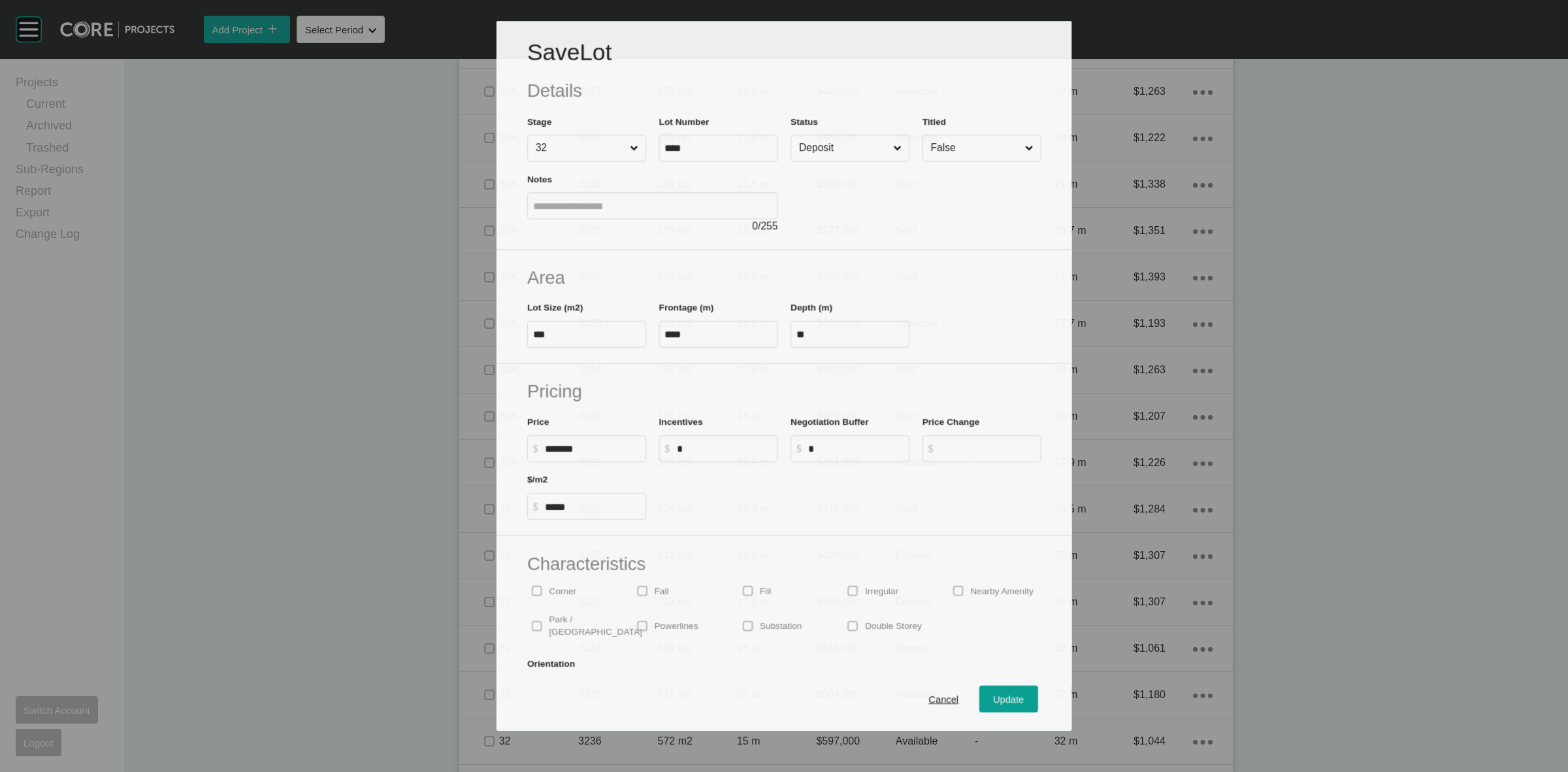
scroll to position [3400, 0]
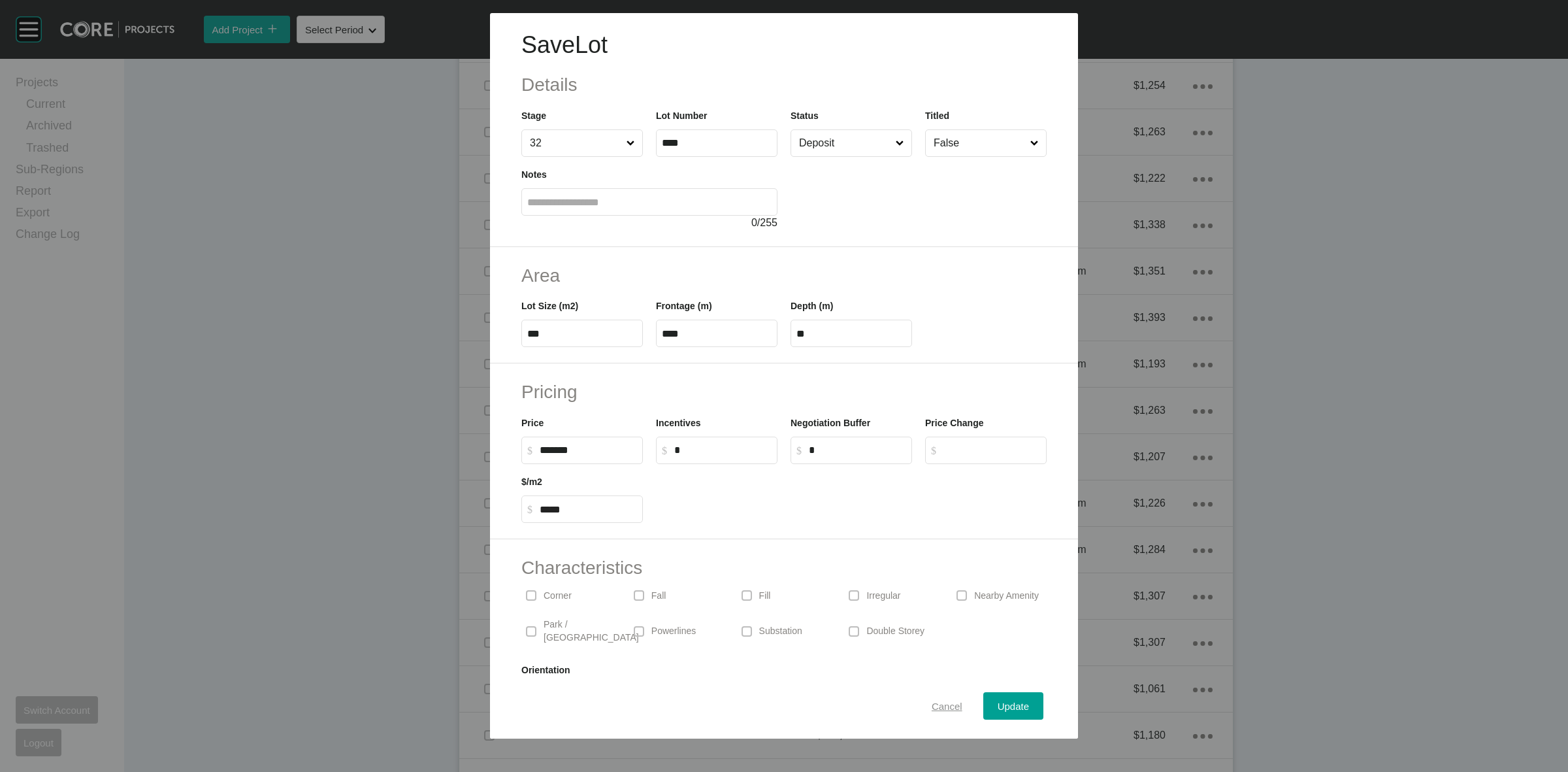
click at [935, 698] on div "Cancel" at bounding box center [947, 706] width 37 height 17
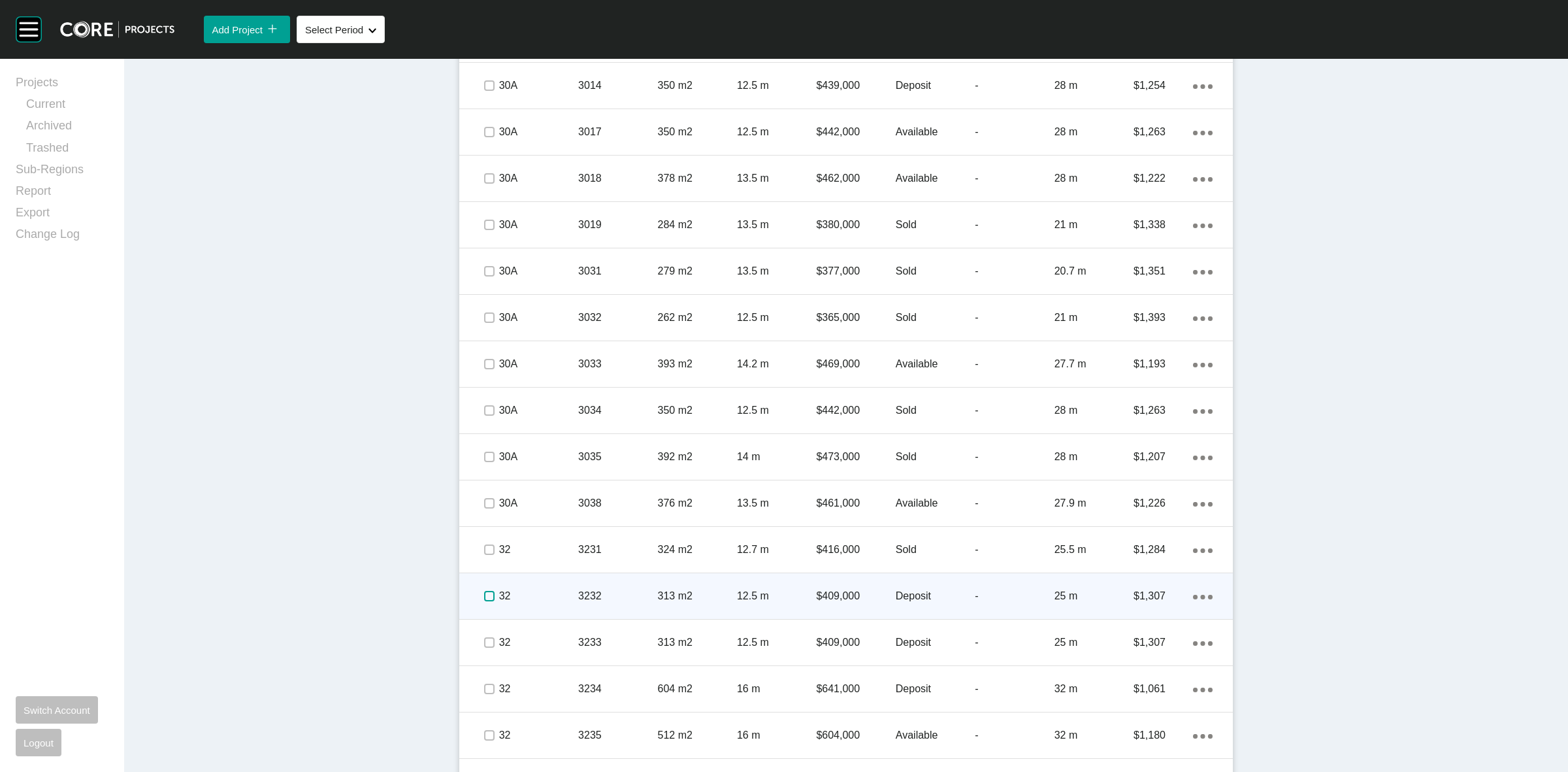
click at [484, 593] on label at bounding box center [489, 596] width 11 height 11
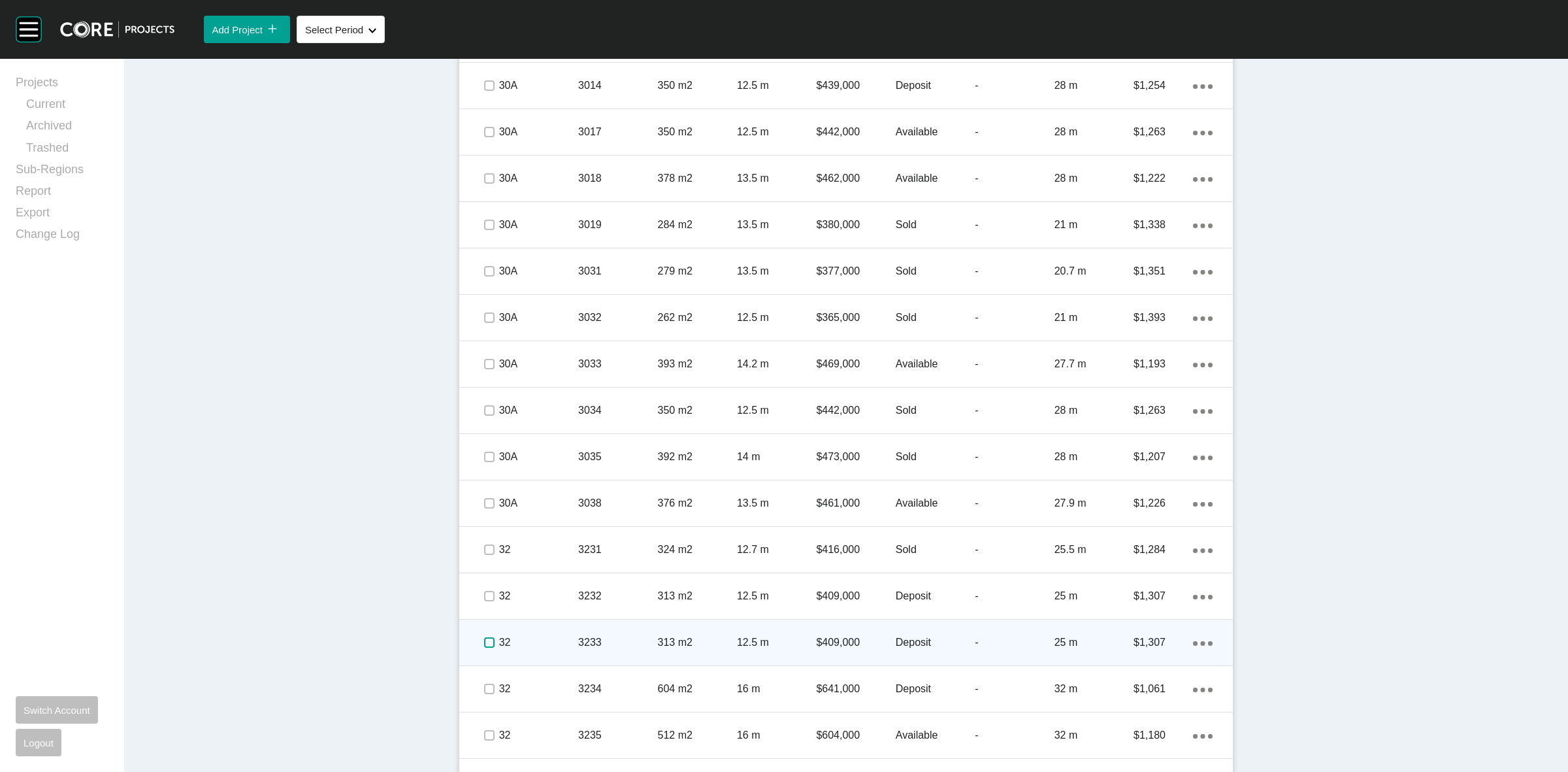
click at [484, 639] on label at bounding box center [489, 642] width 11 height 11
click at [534, 636] on p "32" at bounding box center [538, 642] width 79 height 14
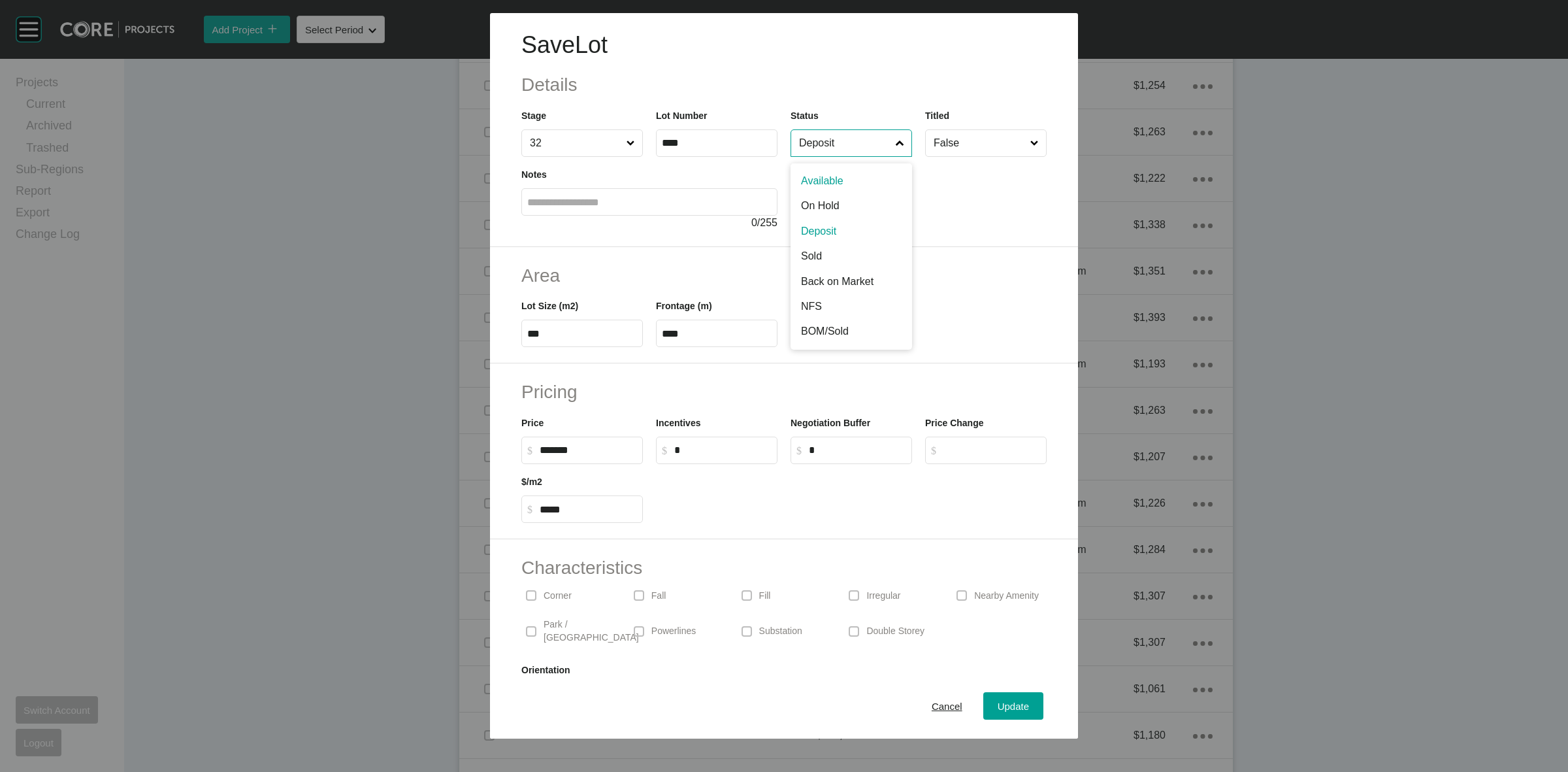
drag, startPoint x: 827, startPoint y: 137, endPoint x: 813, endPoint y: 209, distance: 73.3
click at [827, 139] on input "Deposit" at bounding box center [845, 143] width 96 height 26
click at [997, 703] on span "Update" at bounding box center [1013, 706] width 32 height 11
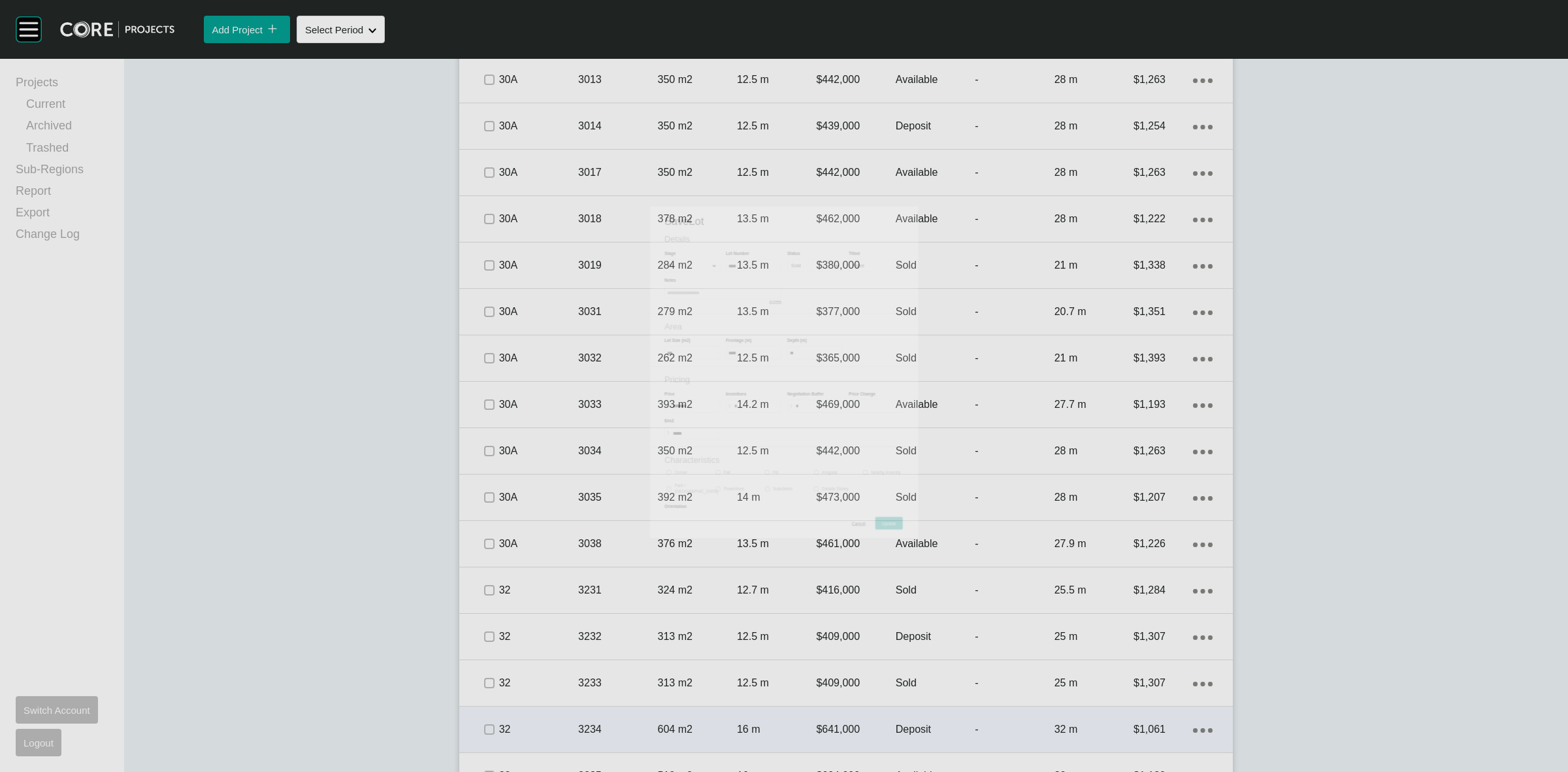
scroll to position [3440, 0]
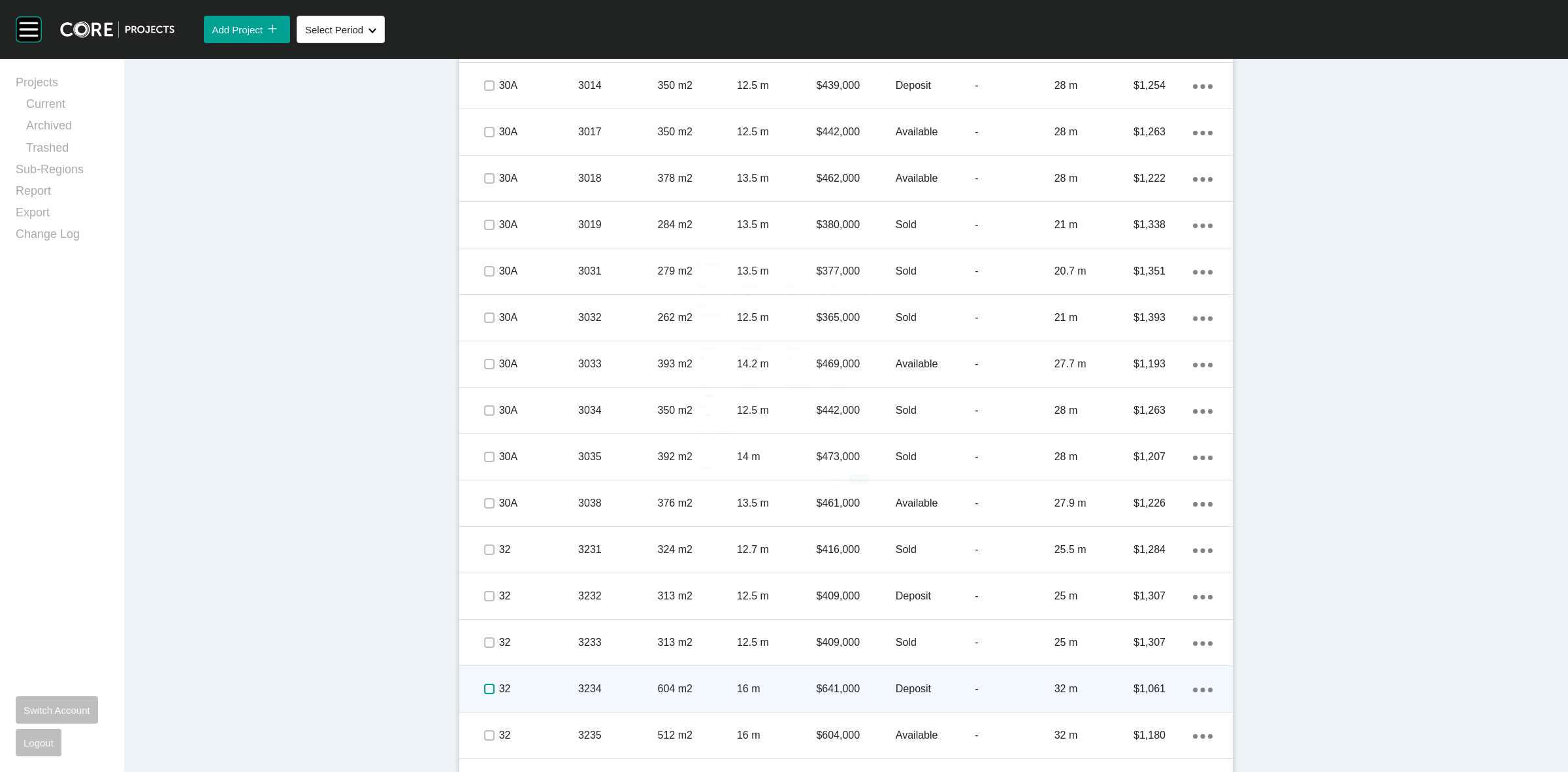
click at [484, 693] on label at bounding box center [489, 689] width 11 height 11
drag, startPoint x: 531, startPoint y: 691, endPoint x: 618, endPoint y: 639, distance: 101.4
click at [541, 686] on p "32" at bounding box center [538, 688] width 79 height 14
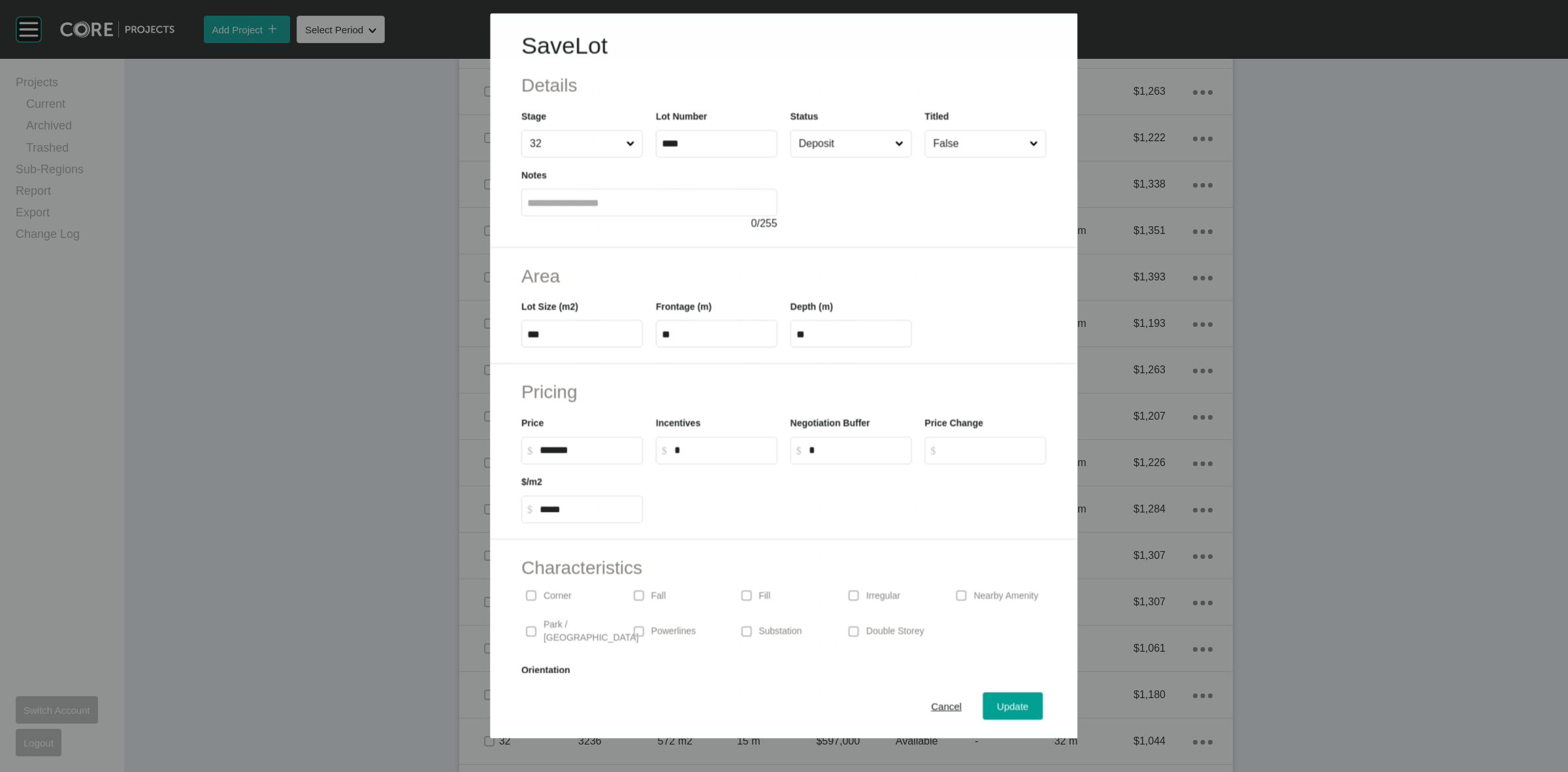
click at [837, 147] on input "Deposit" at bounding box center [845, 143] width 96 height 26
click at [1000, 707] on span "Update" at bounding box center [1013, 706] width 32 height 11
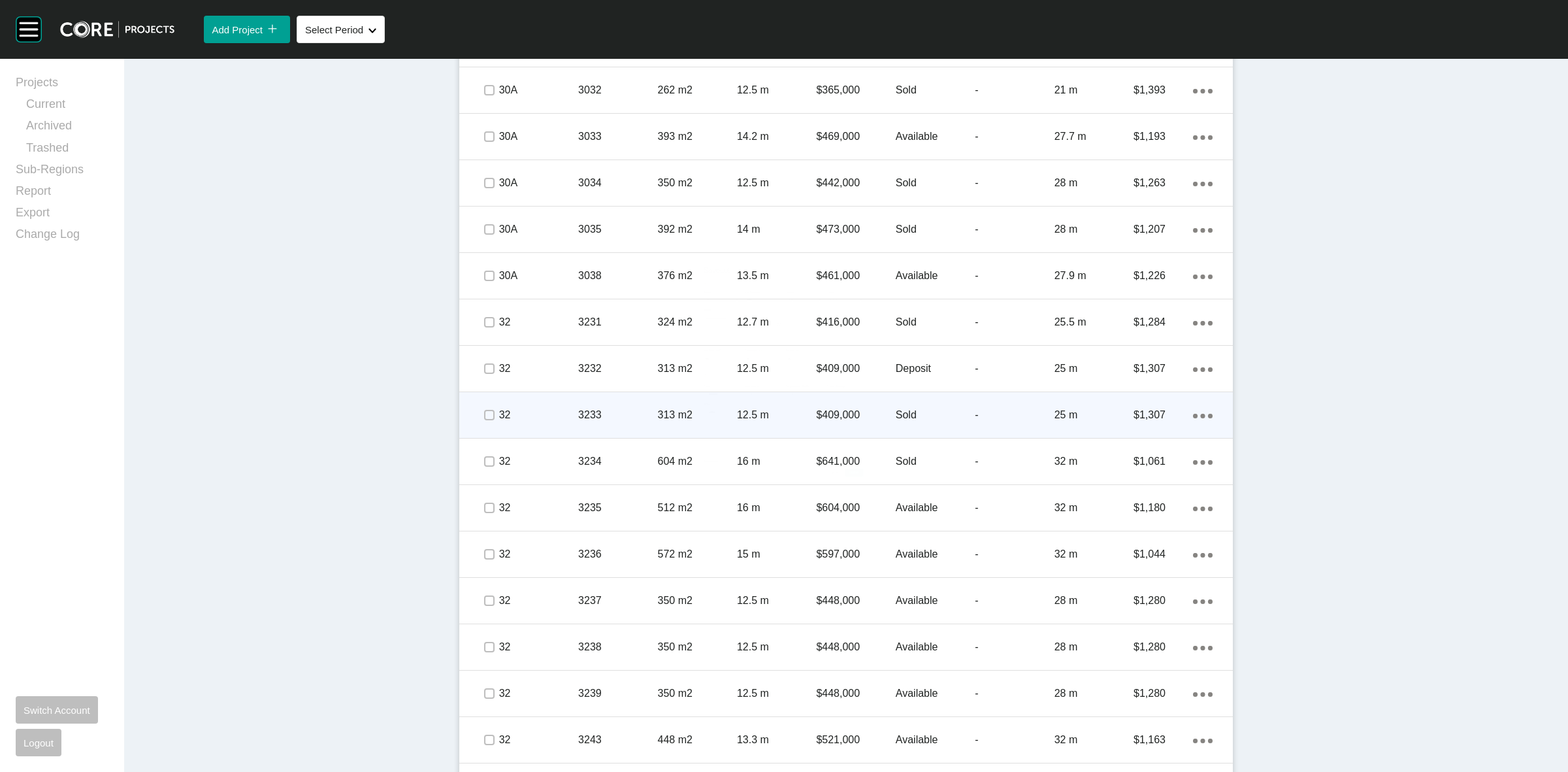
scroll to position [3685, 0]
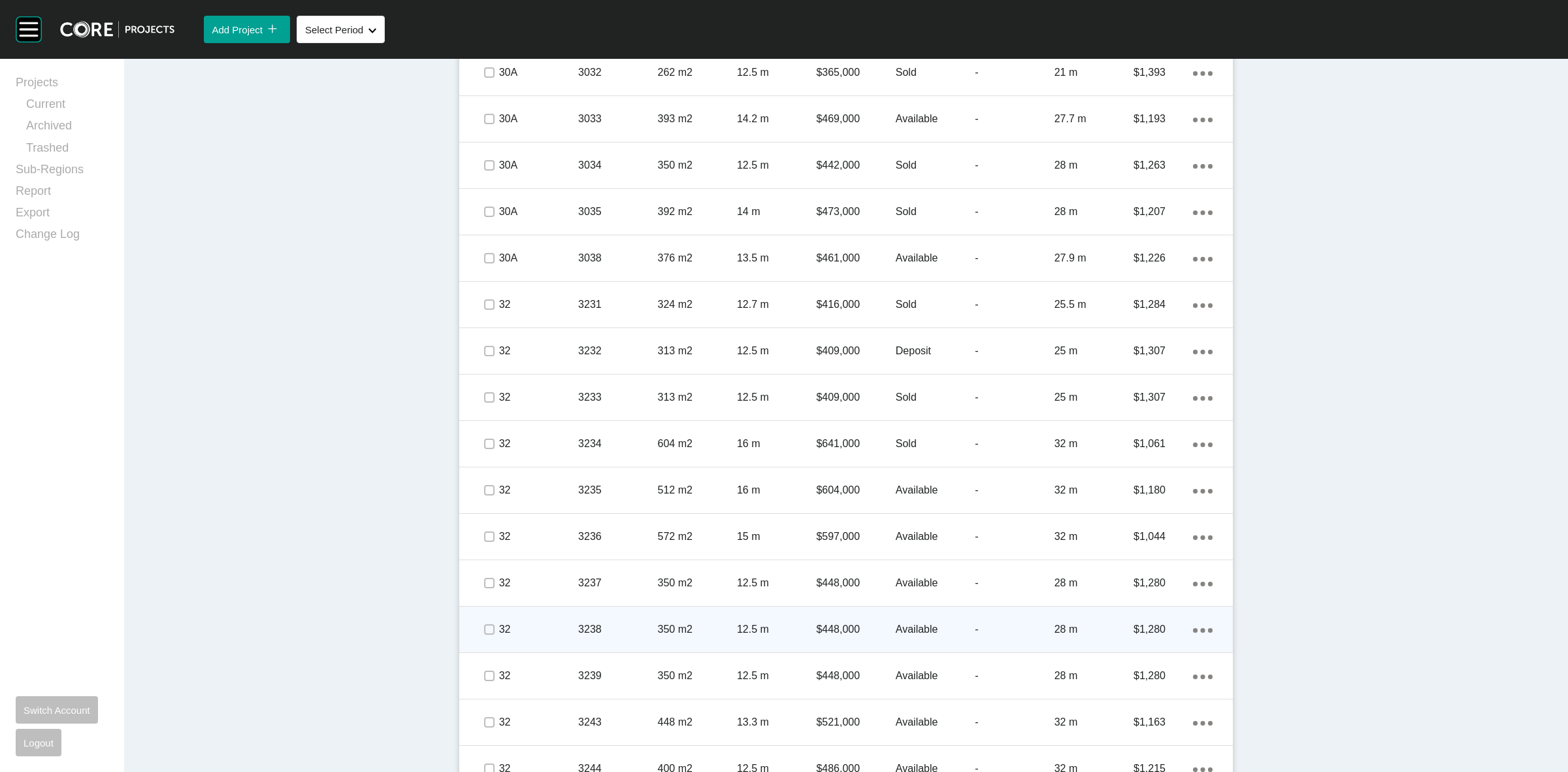
click at [471, 627] on div at bounding box center [469, 629] width 20 height 26
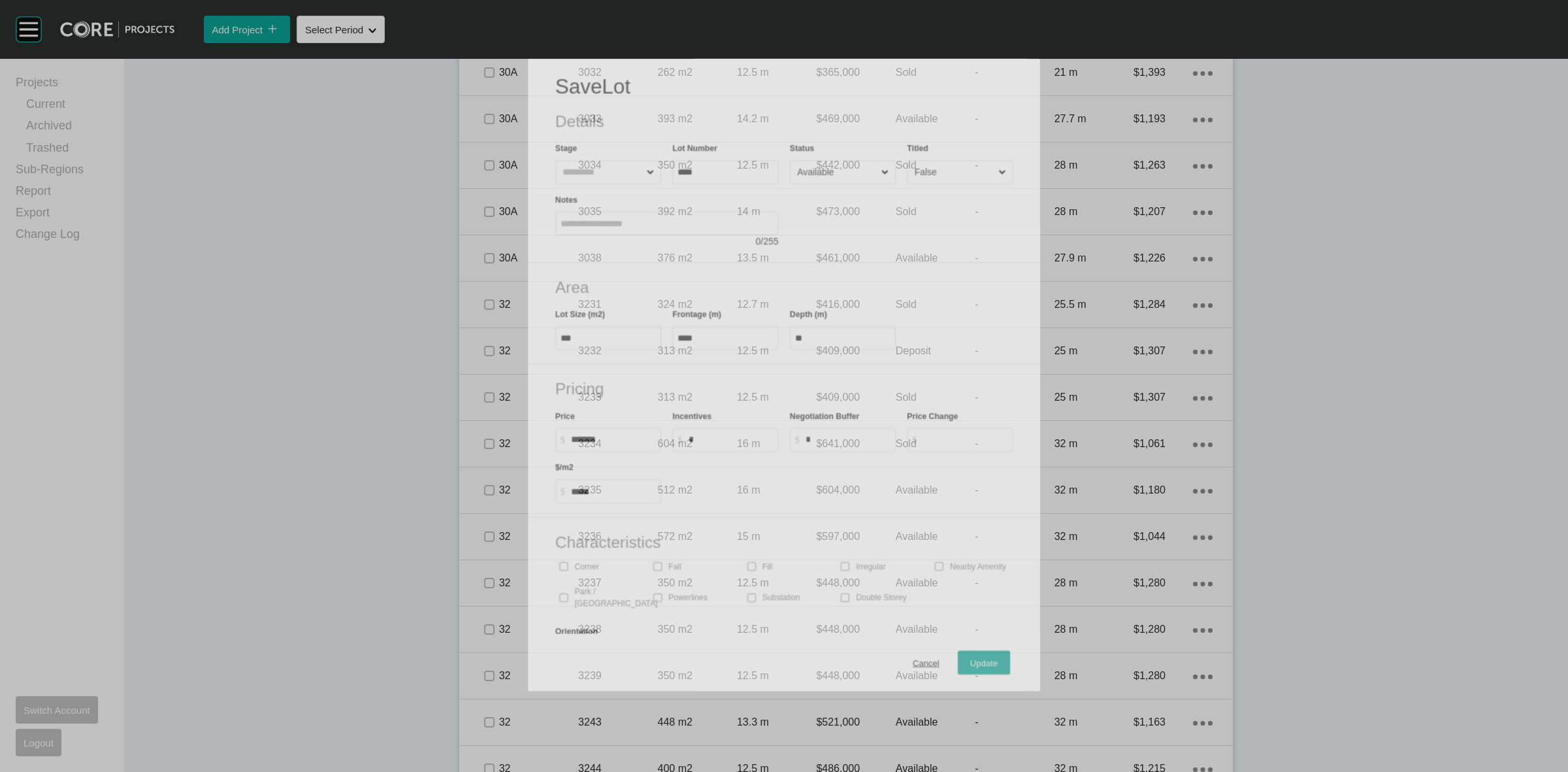
drag, startPoint x: 471, startPoint y: 627, endPoint x: 539, endPoint y: 612, distance: 69.6
click at [528, 627] on div "Characteristics Corner Fall Fill Irregular Nearby Amenity Park / Wetlands Power…" at bounding box center [784, 599] width 512 height 164
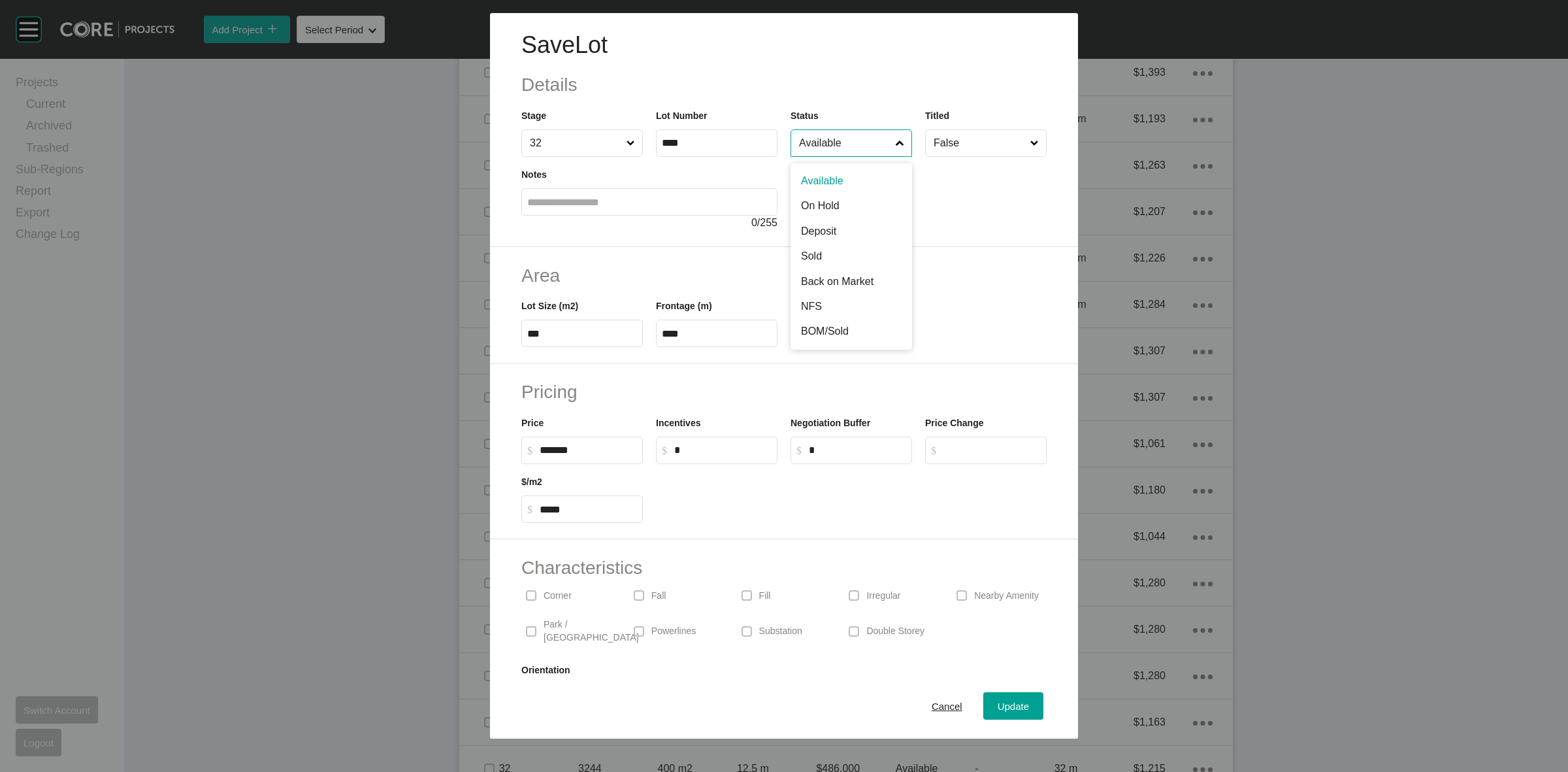
click at [826, 150] on input "Available" at bounding box center [845, 143] width 96 height 26
click at [1009, 710] on span "Update" at bounding box center [1013, 706] width 32 height 11
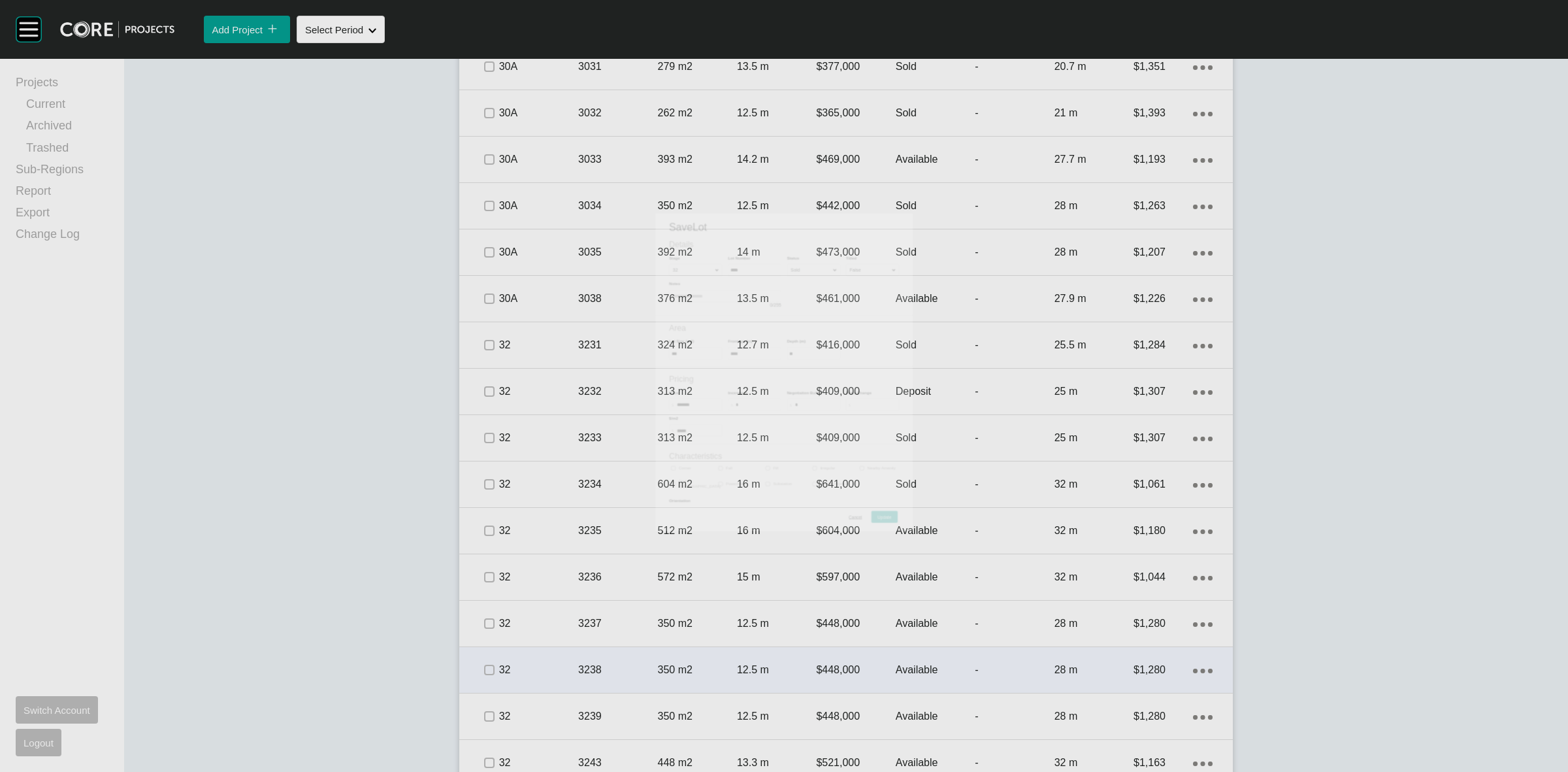
scroll to position [3685, 0]
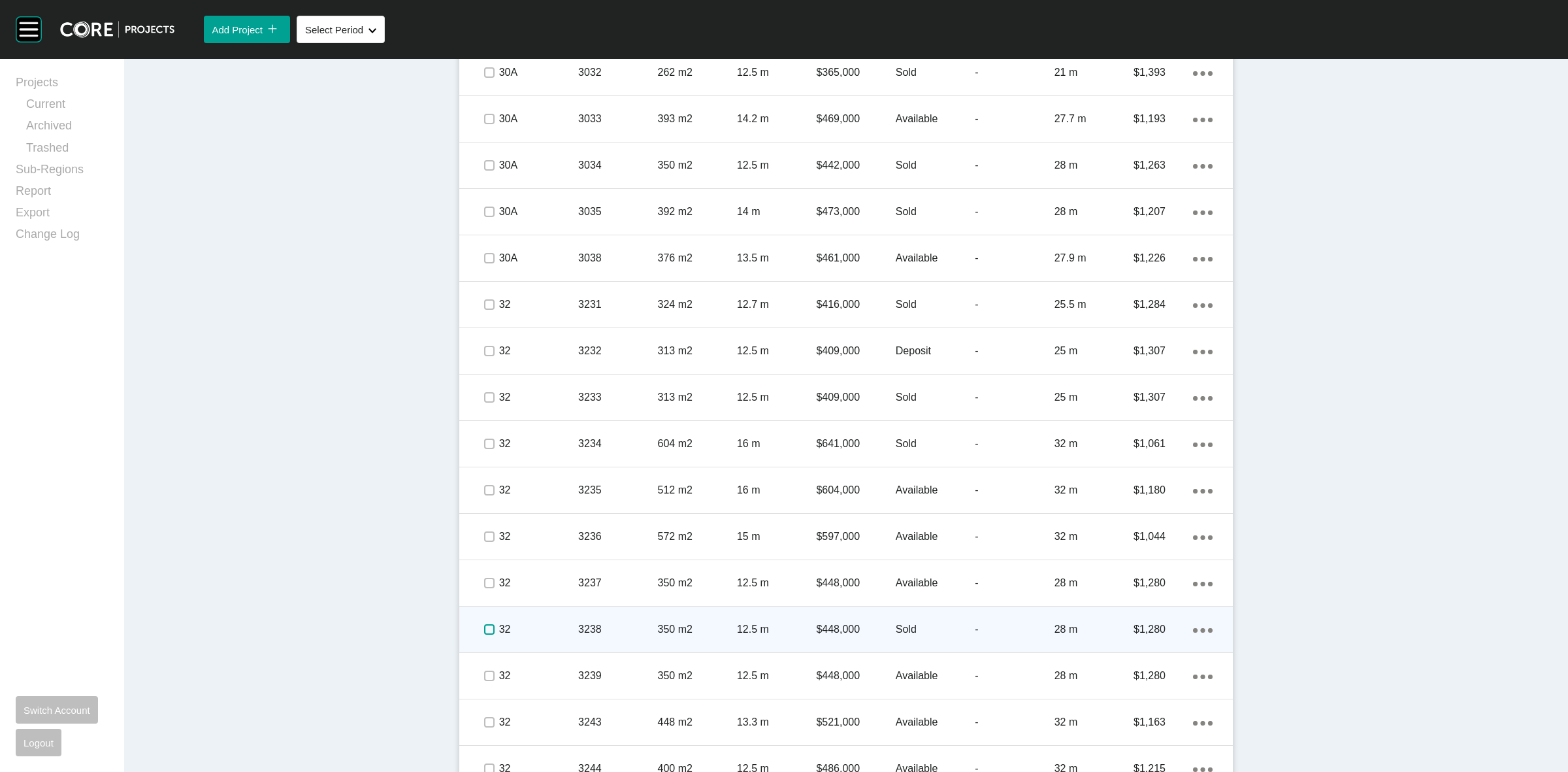
click at [484, 627] on label at bounding box center [489, 629] width 11 height 11
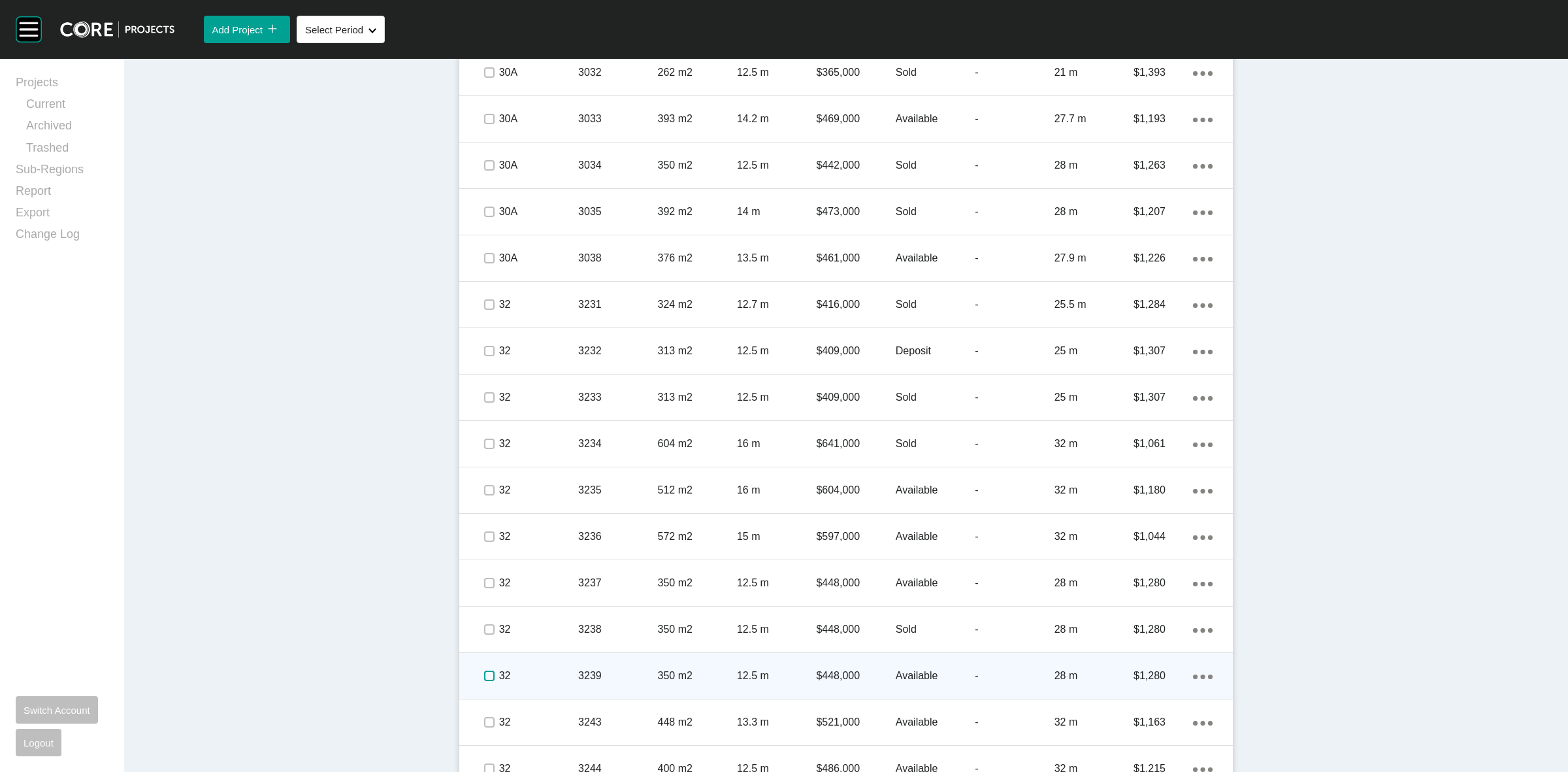
click at [484, 676] on label at bounding box center [489, 676] width 11 height 11
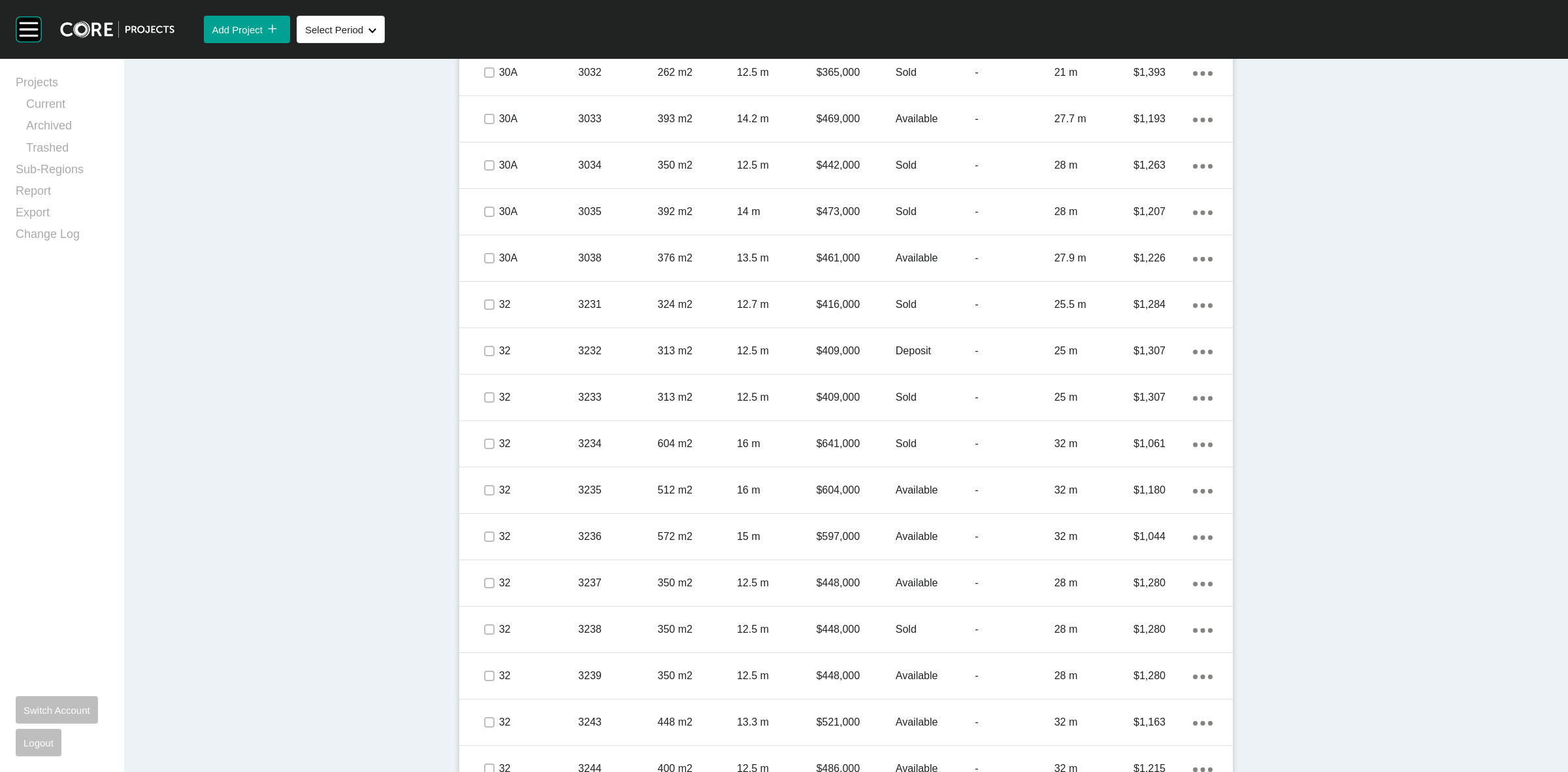
drag, startPoint x: 549, startPoint y: 677, endPoint x: 608, endPoint y: 638, distance: 70.7
click at [551, 676] on p "32" at bounding box center [538, 676] width 79 height 14
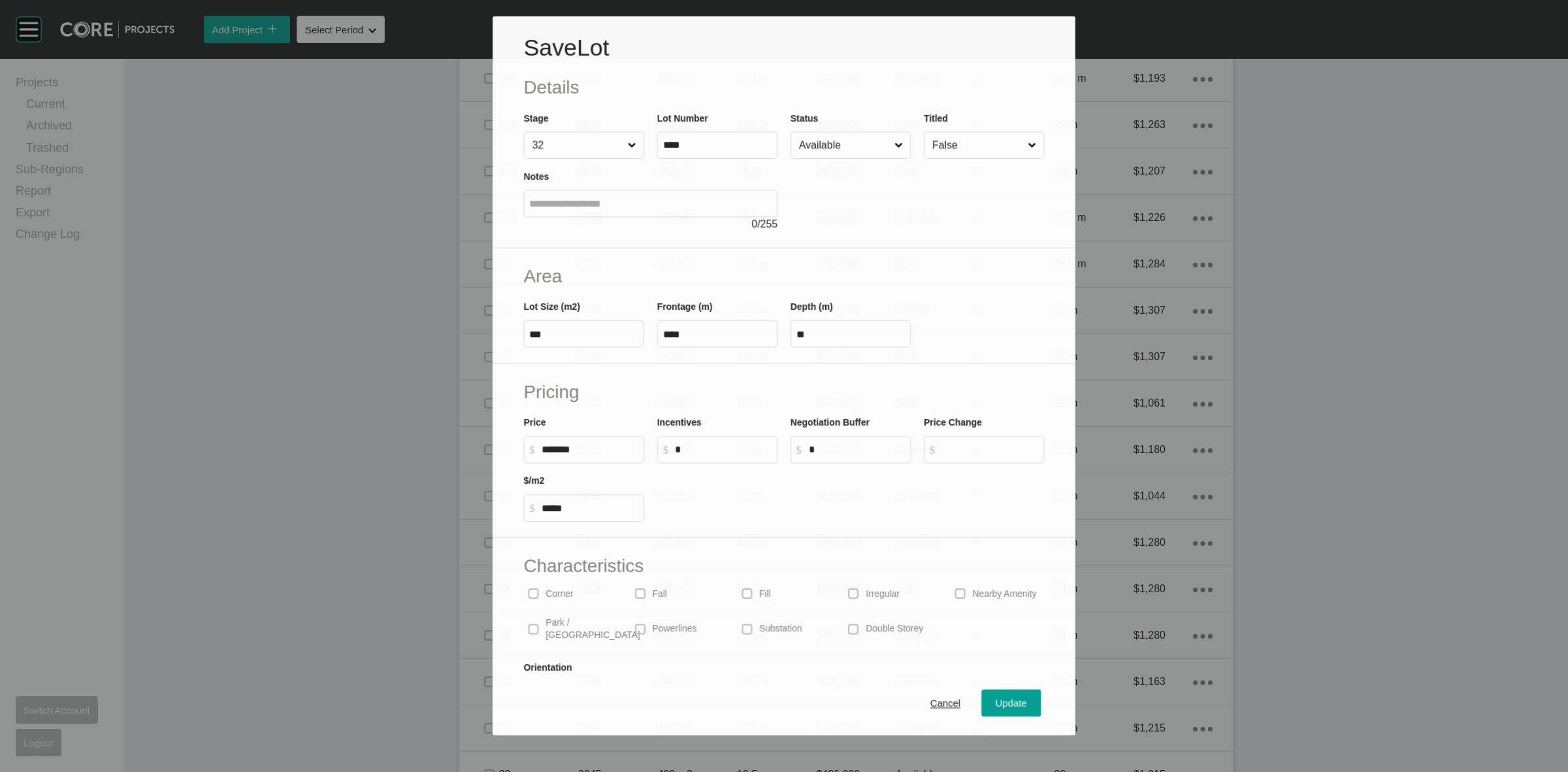
scroll to position [3645, 0]
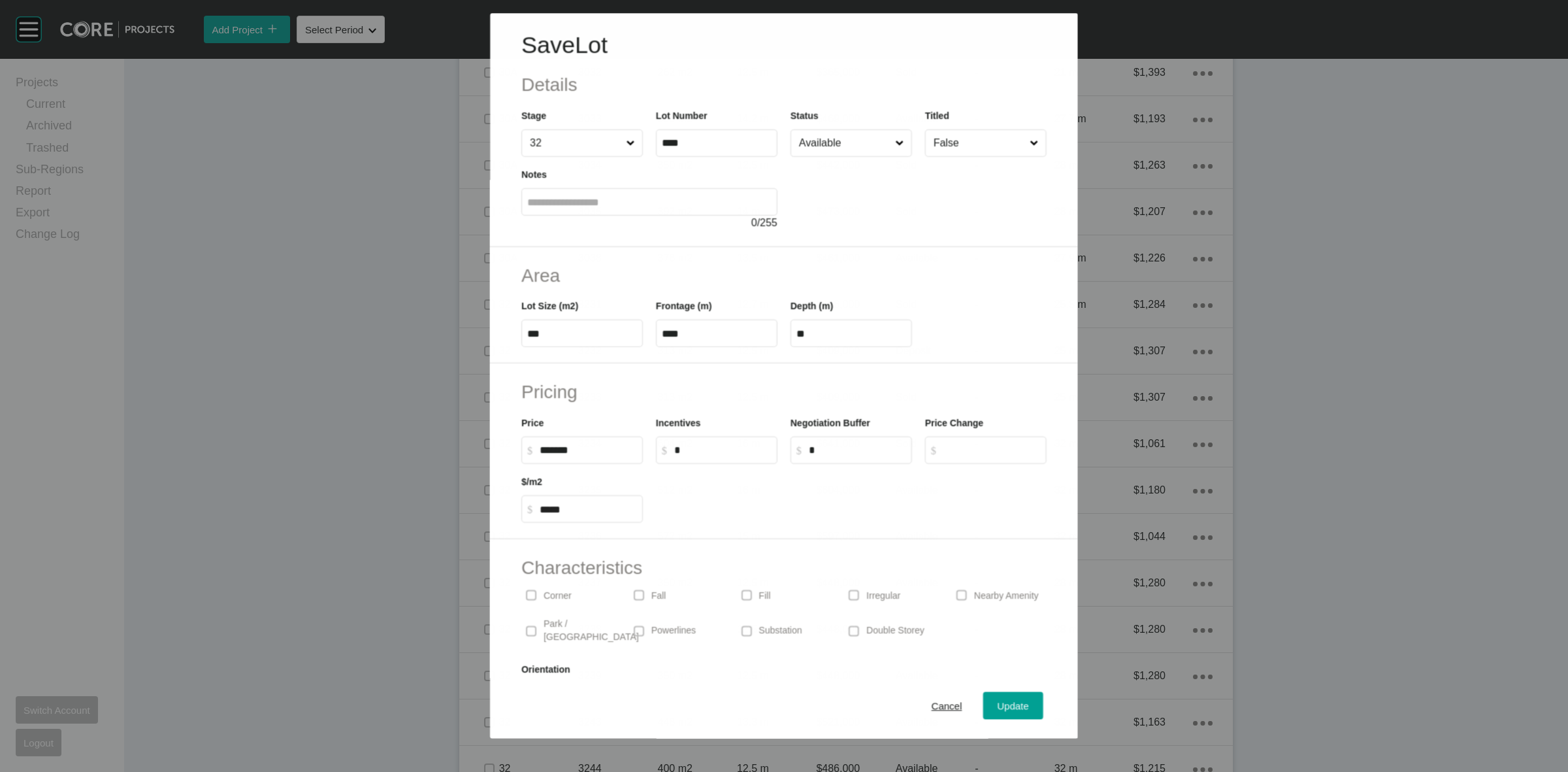
click at [853, 145] on input "Available" at bounding box center [845, 143] width 96 height 26
click at [997, 707] on span "Update" at bounding box center [1013, 706] width 32 height 11
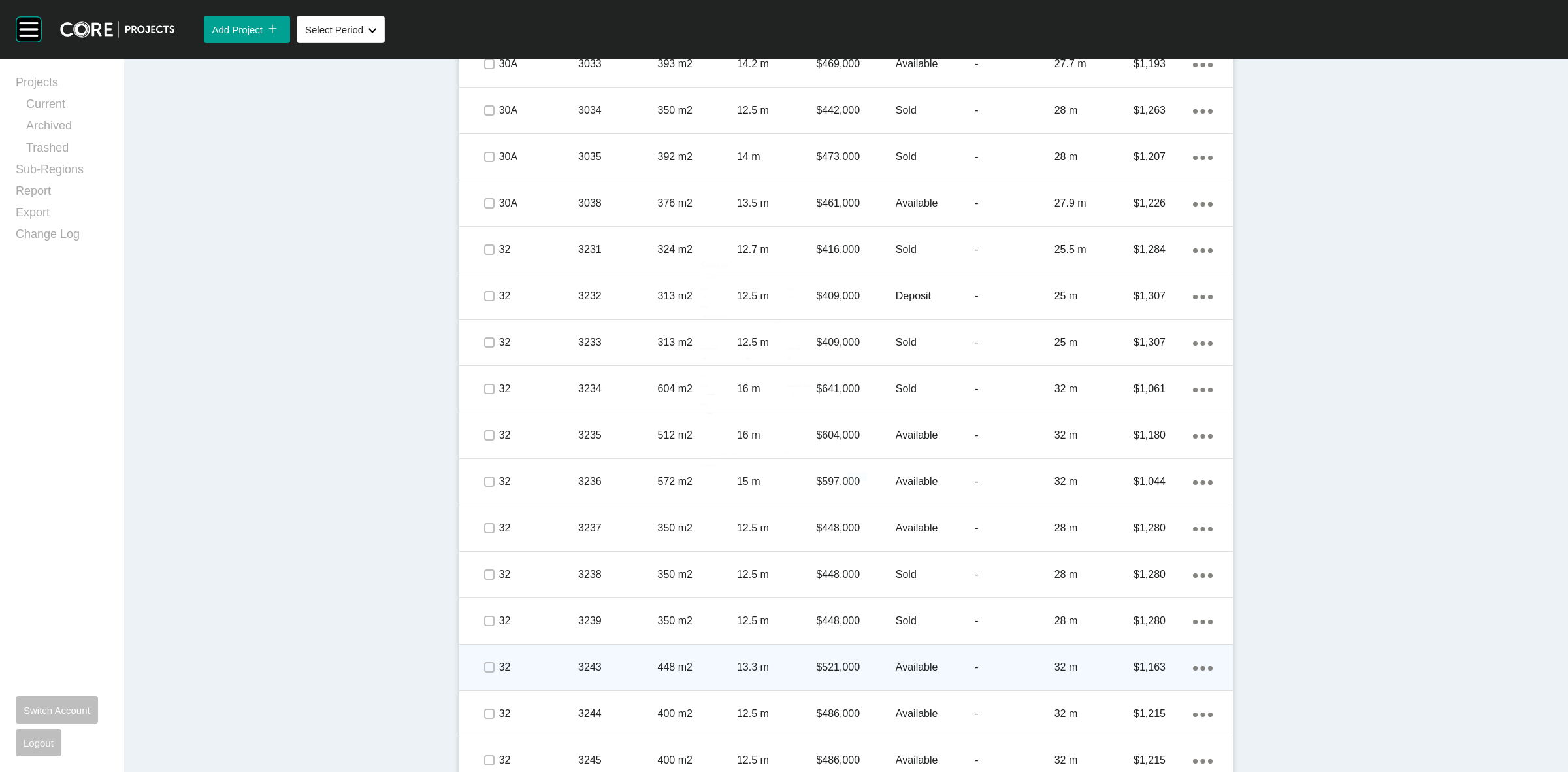
scroll to position [3848, 0]
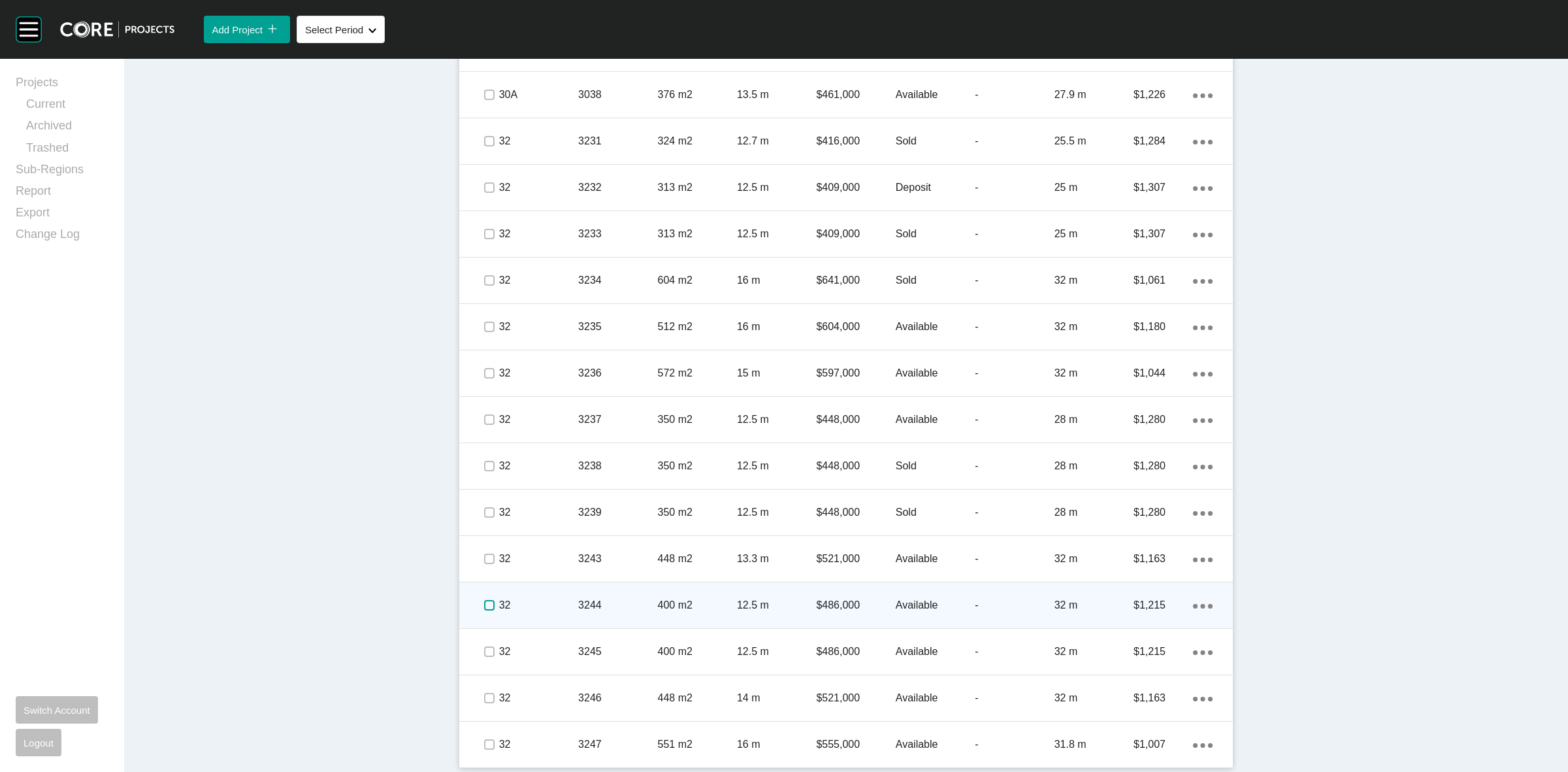
drag, startPoint x: 482, startPoint y: 605, endPoint x: 505, endPoint y: 600, distance: 23.5
click at [484, 605] on label at bounding box center [489, 605] width 11 height 11
click at [543, 598] on p "32" at bounding box center [538, 605] width 79 height 14
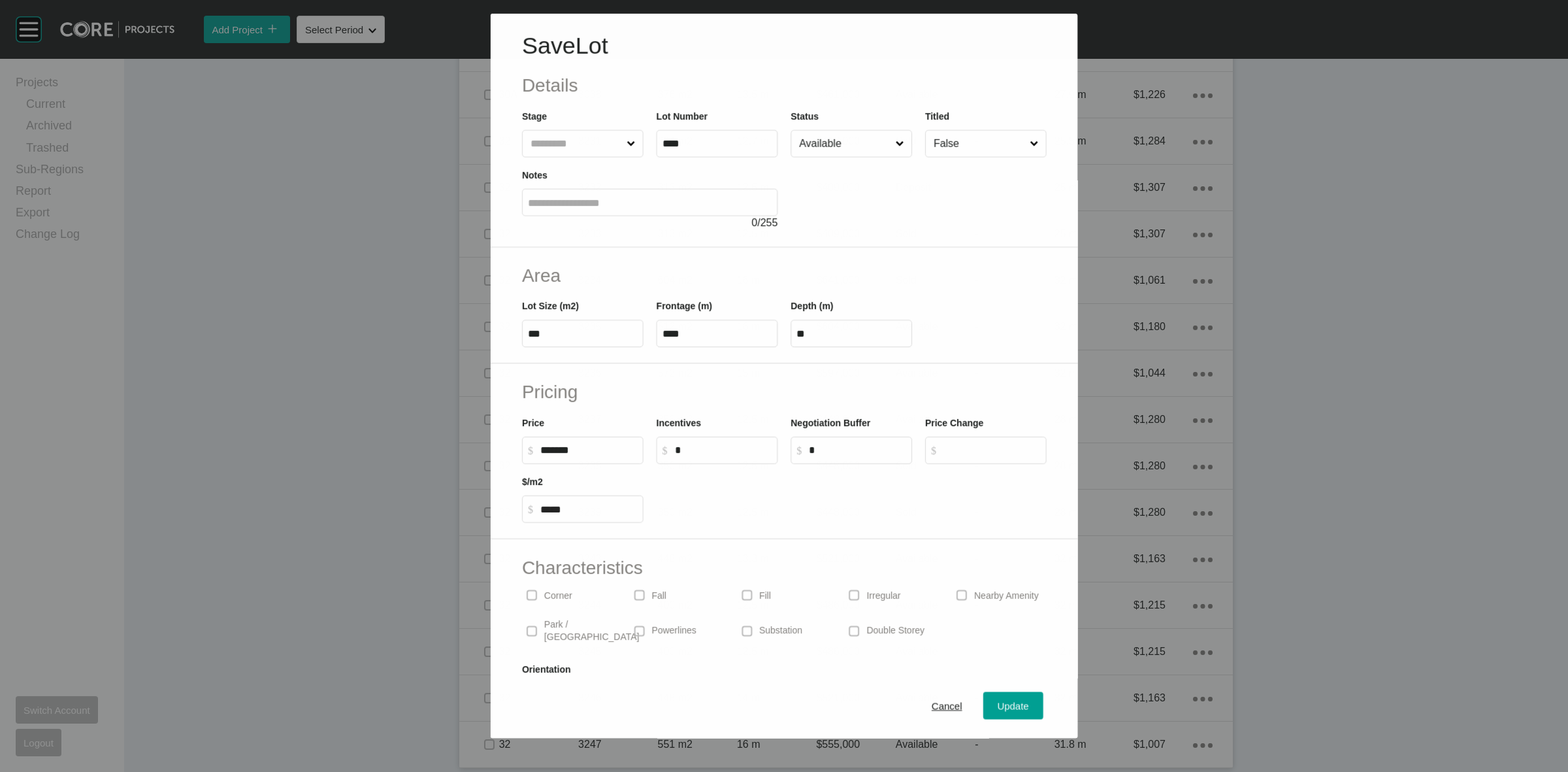
click at [830, 155] on input "Available" at bounding box center [845, 143] width 96 height 26
click at [997, 701] on span "Update" at bounding box center [1013, 706] width 32 height 11
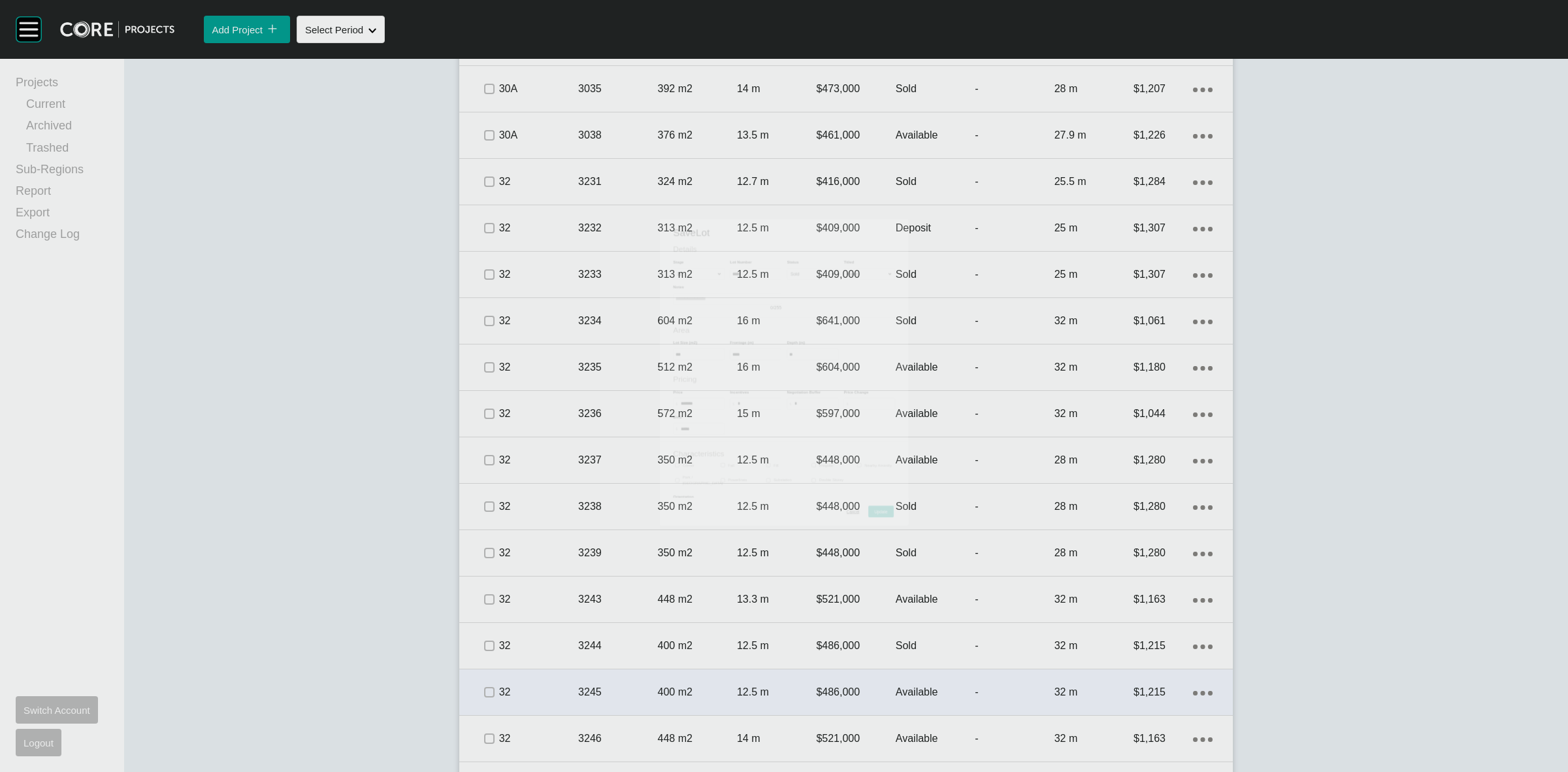
scroll to position [3848, 0]
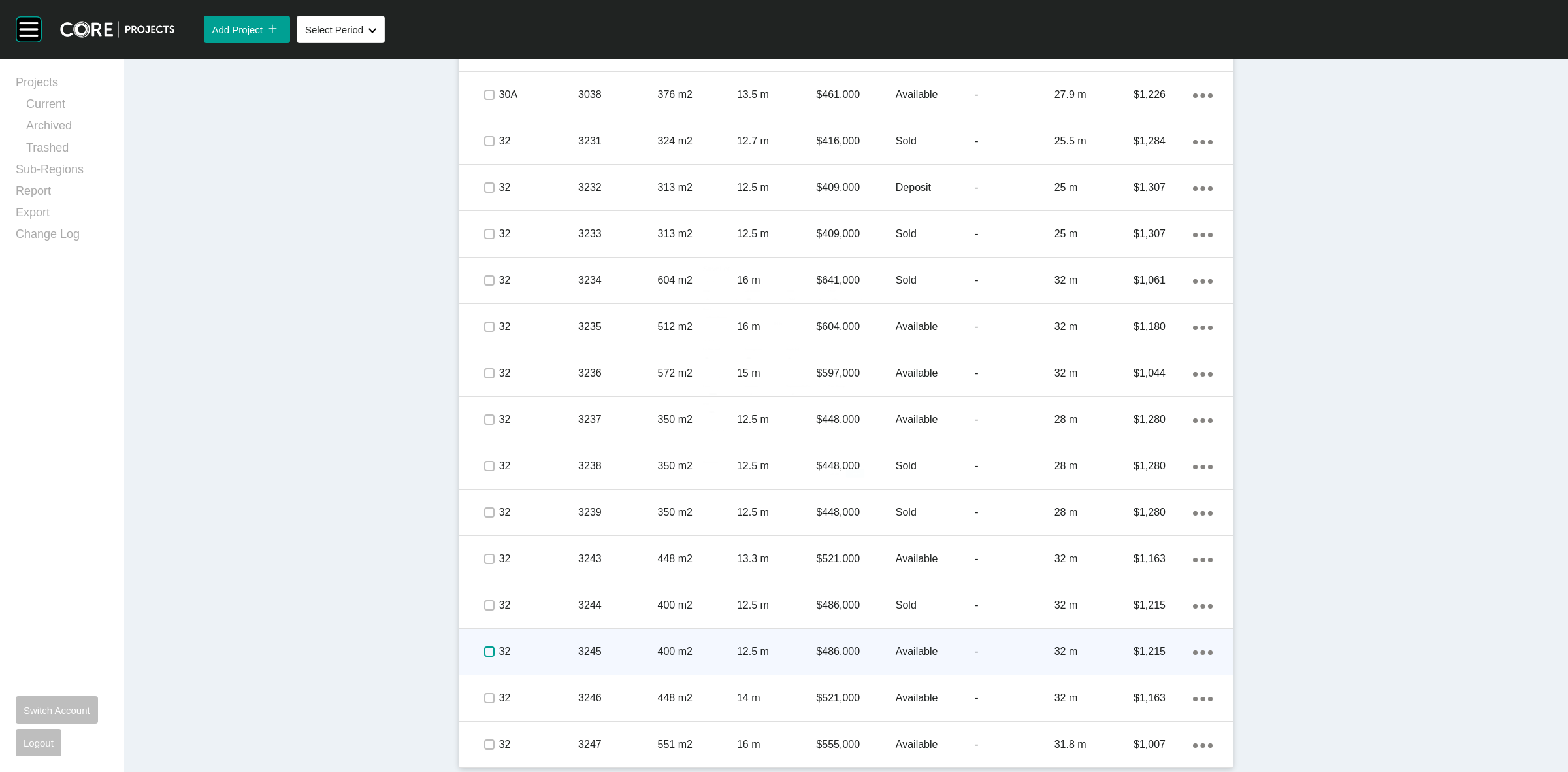
click at [484, 649] on label at bounding box center [489, 652] width 11 height 11
click at [552, 647] on p "32" at bounding box center [538, 652] width 79 height 14
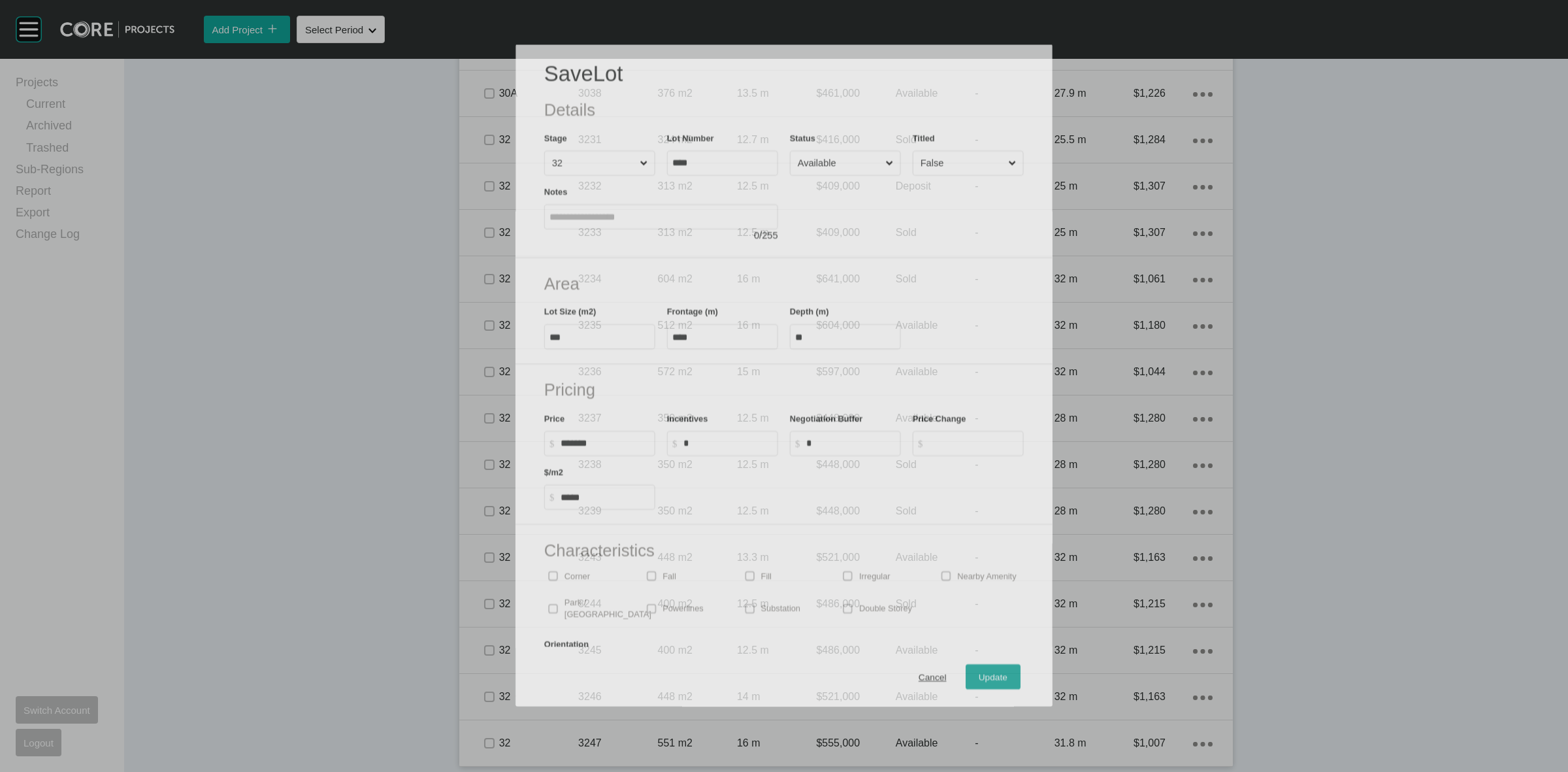
scroll to position [3808, 0]
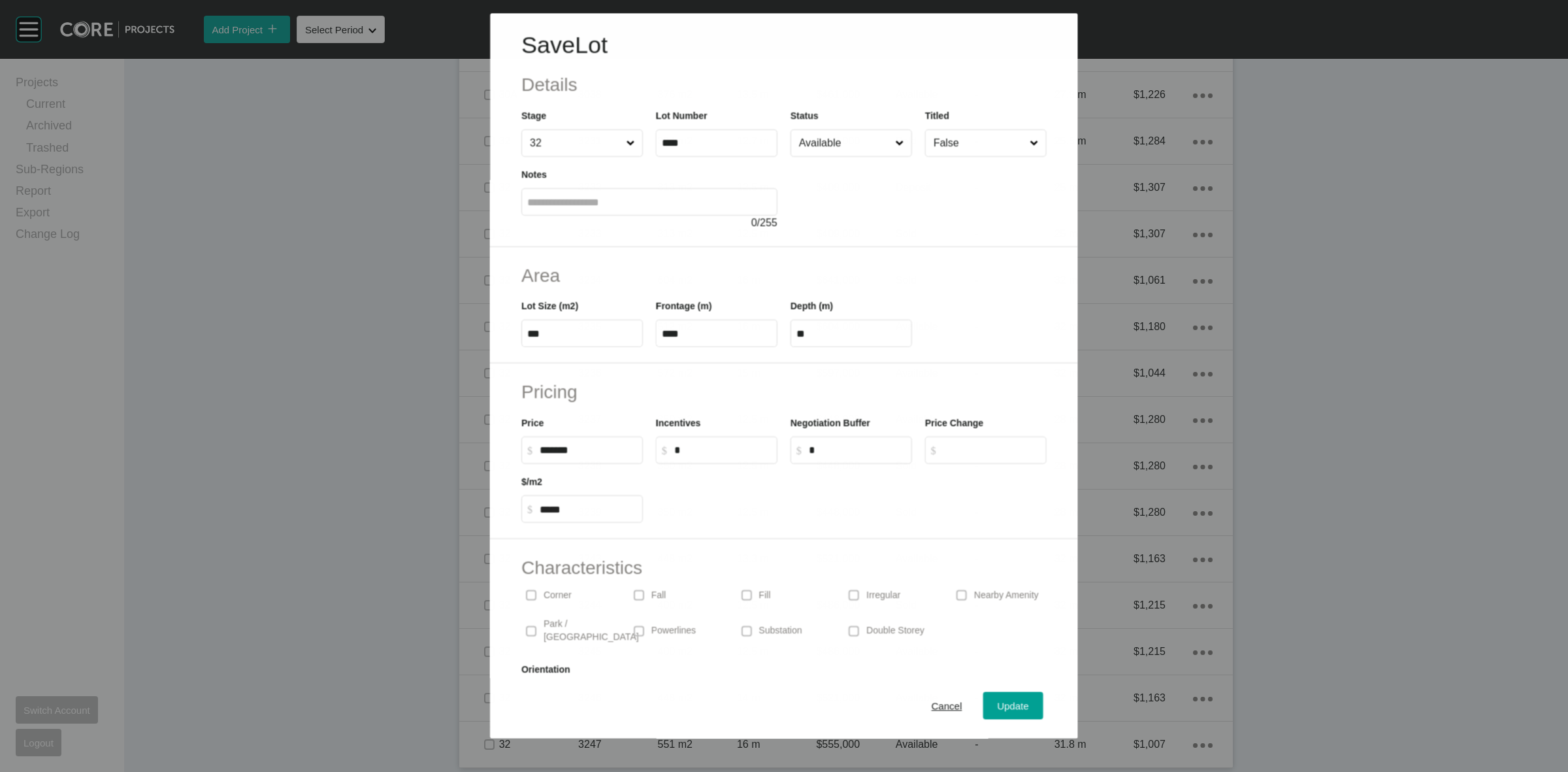
click at [824, 152] on input "Available" at bounding box center [845, 143] width 96 height 26
click at [994, 712] on div "Update" at bounding box center [1013, 706] width 38 height 17
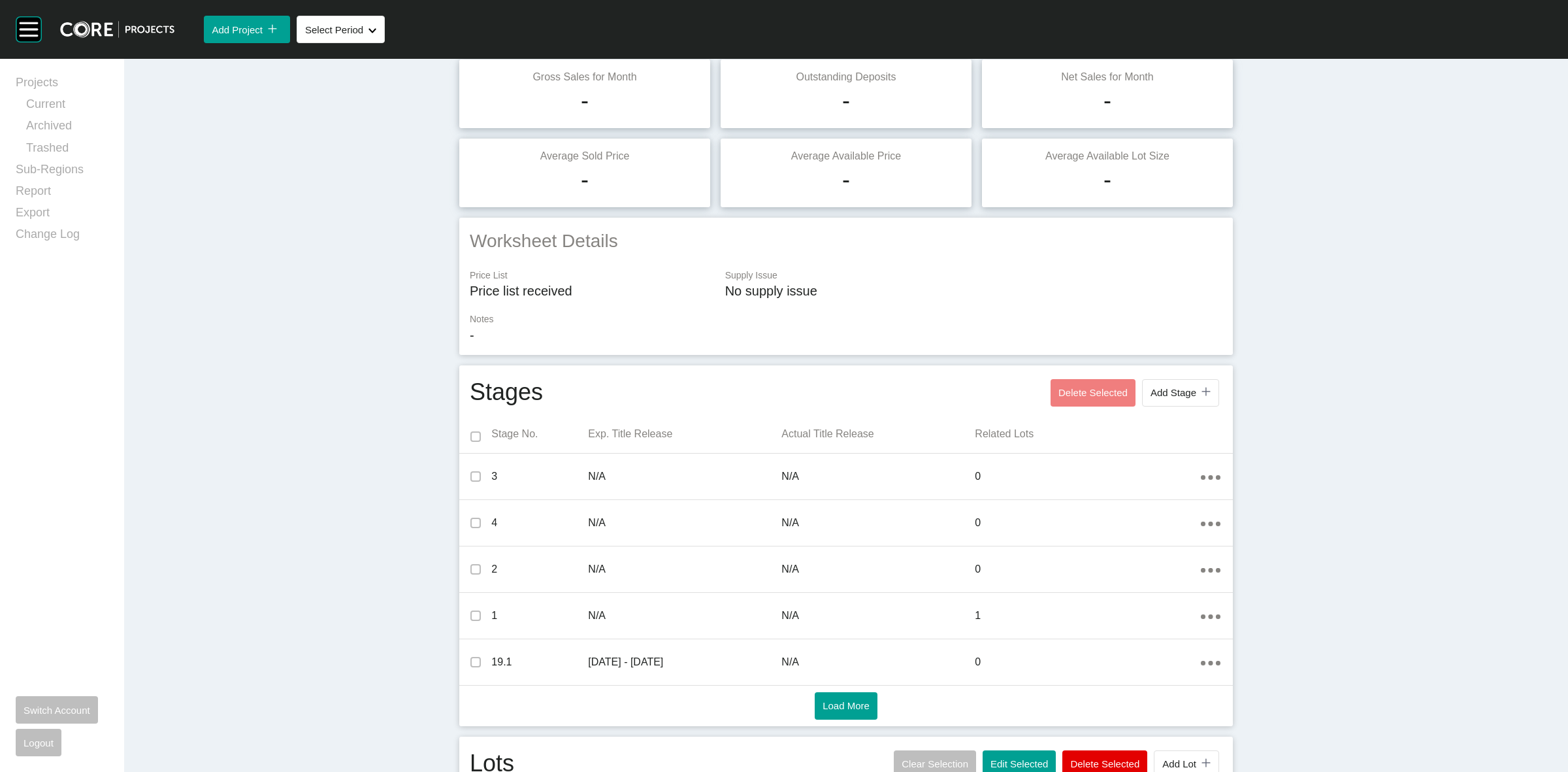
scroll to position [409, 0]
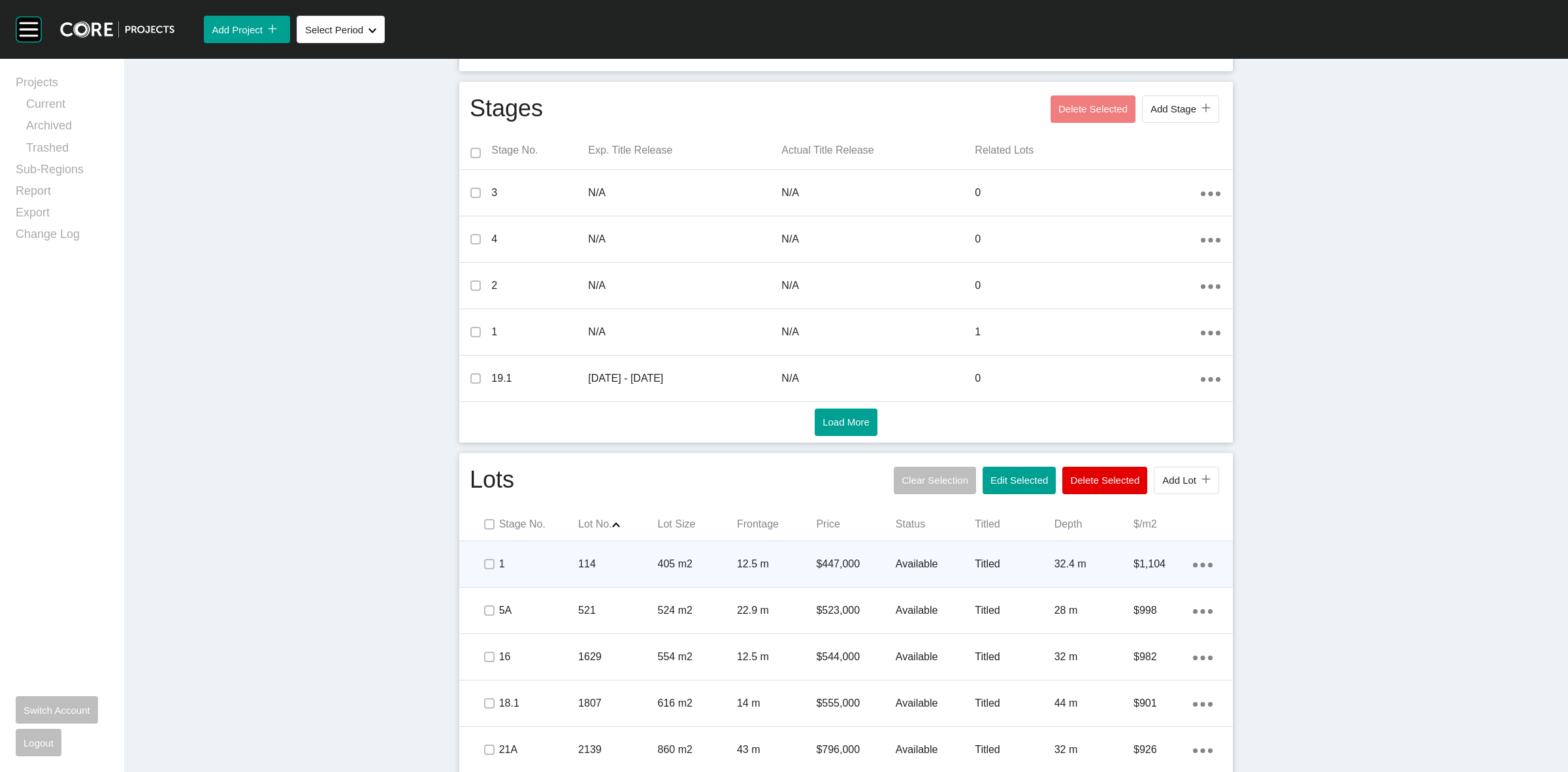
click at [532, 557] on p "1" at bounding box center [538, 563] width 79 height 14
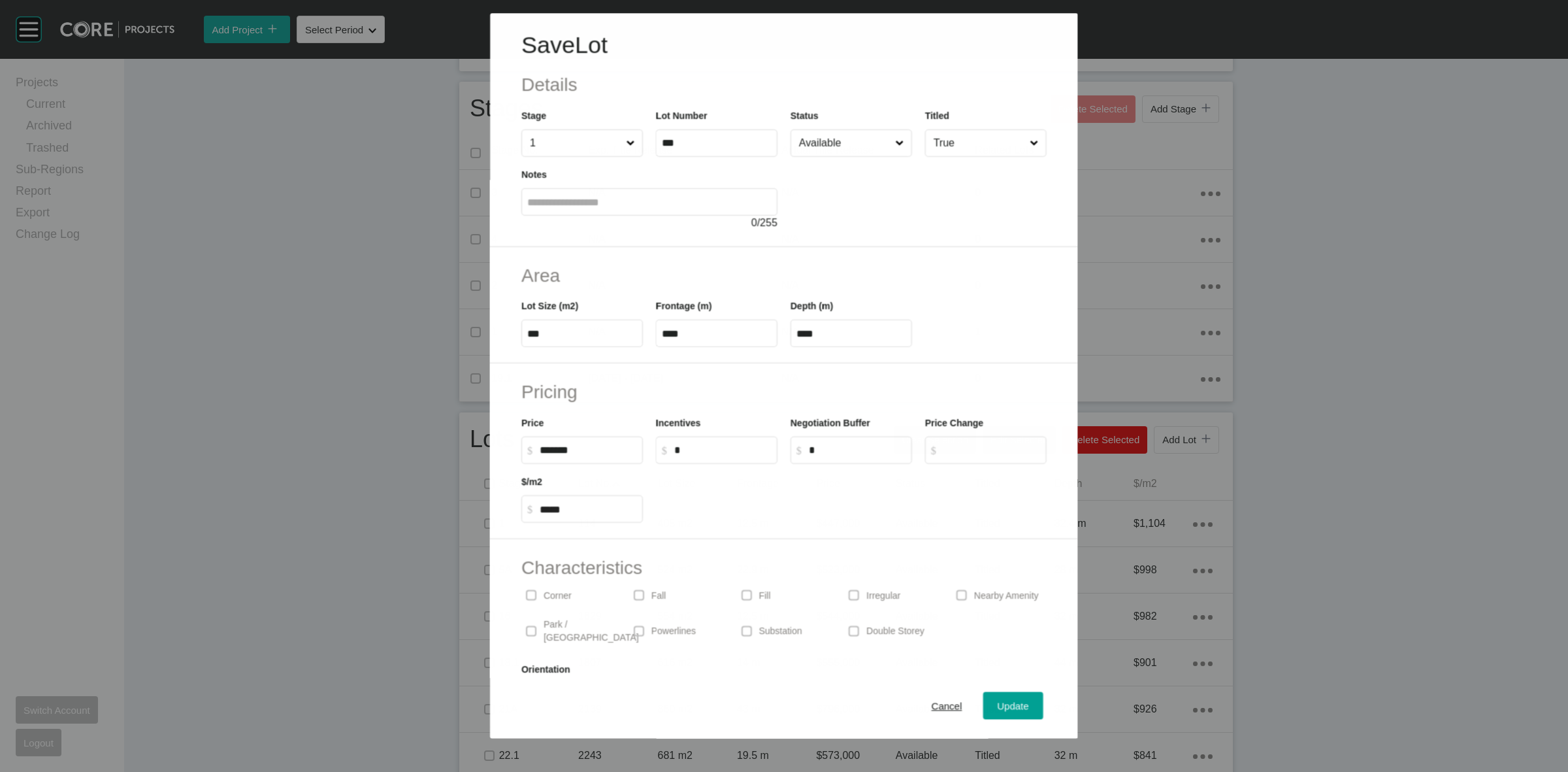
click at [853, 145] on input "Available" at bounding box center [845, 143] width 96 height 26
click at [997, 701] on span "Update" at bounding box center [1013, 706] width 32 height 11
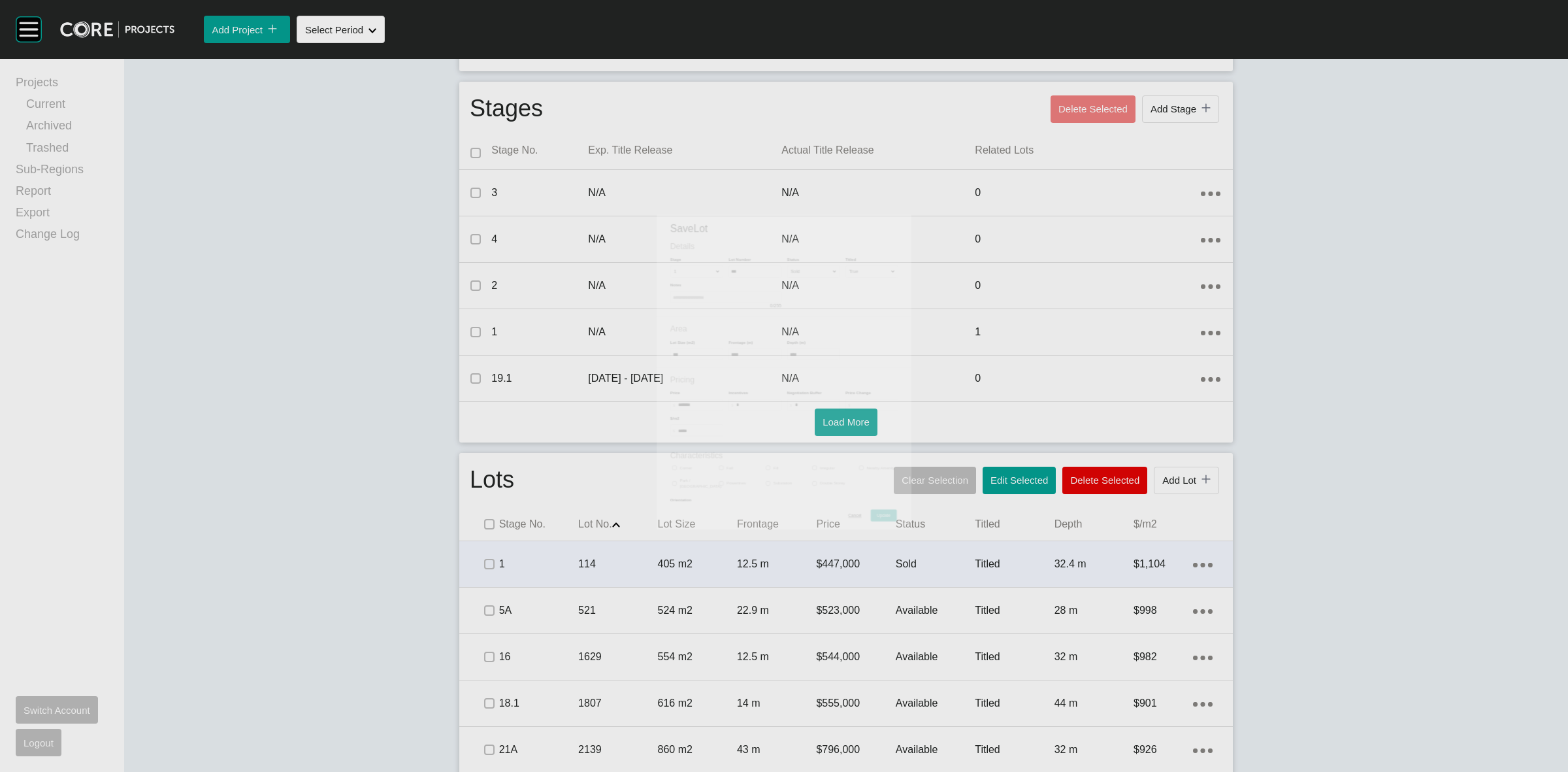
click at [541, 566] on p "1" at bounding box center [538, 563] width 79 height 14
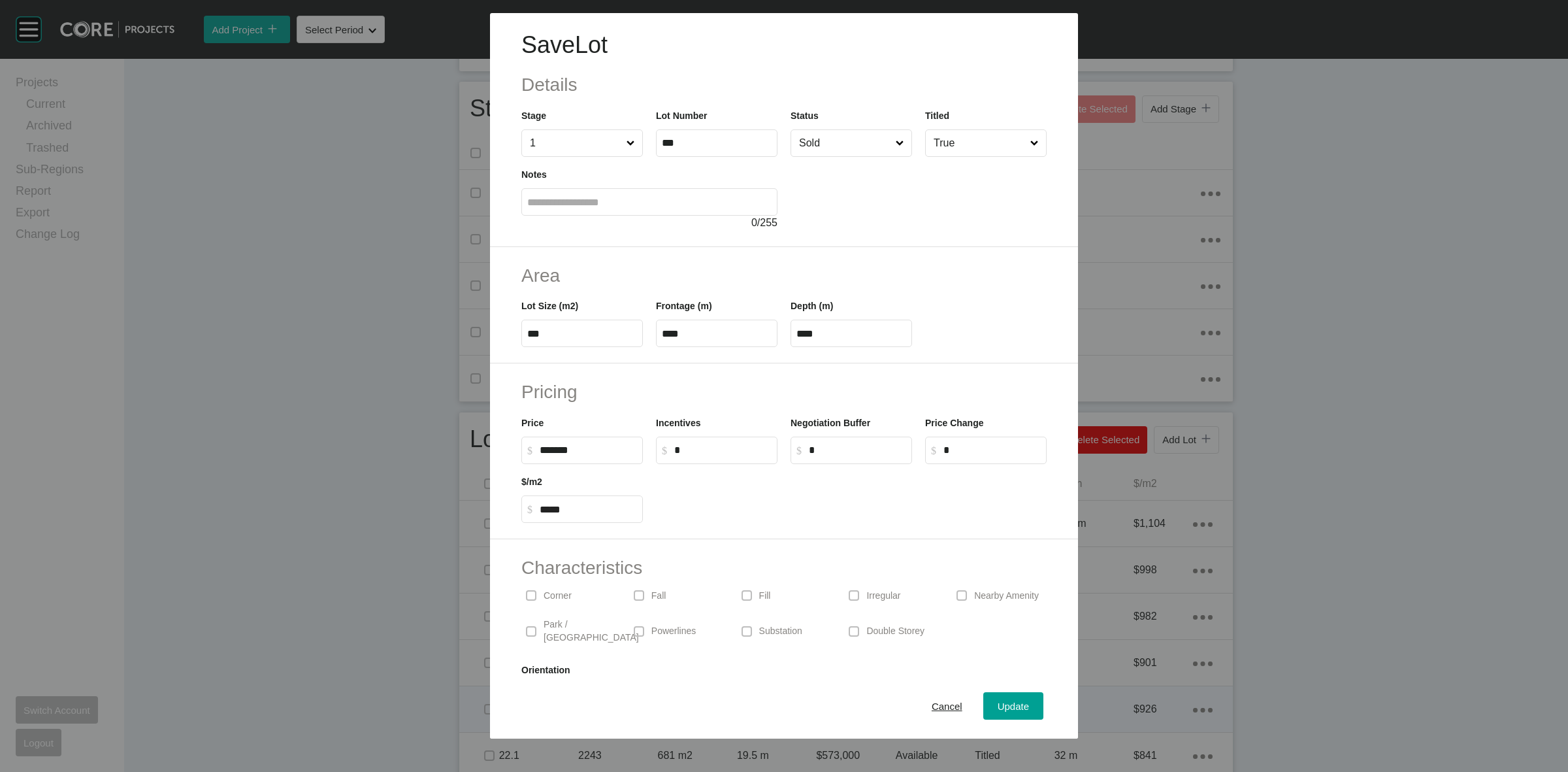
click at [929, 700] on div "Cancel" at bounding box center [947, 706] width 37 height 17
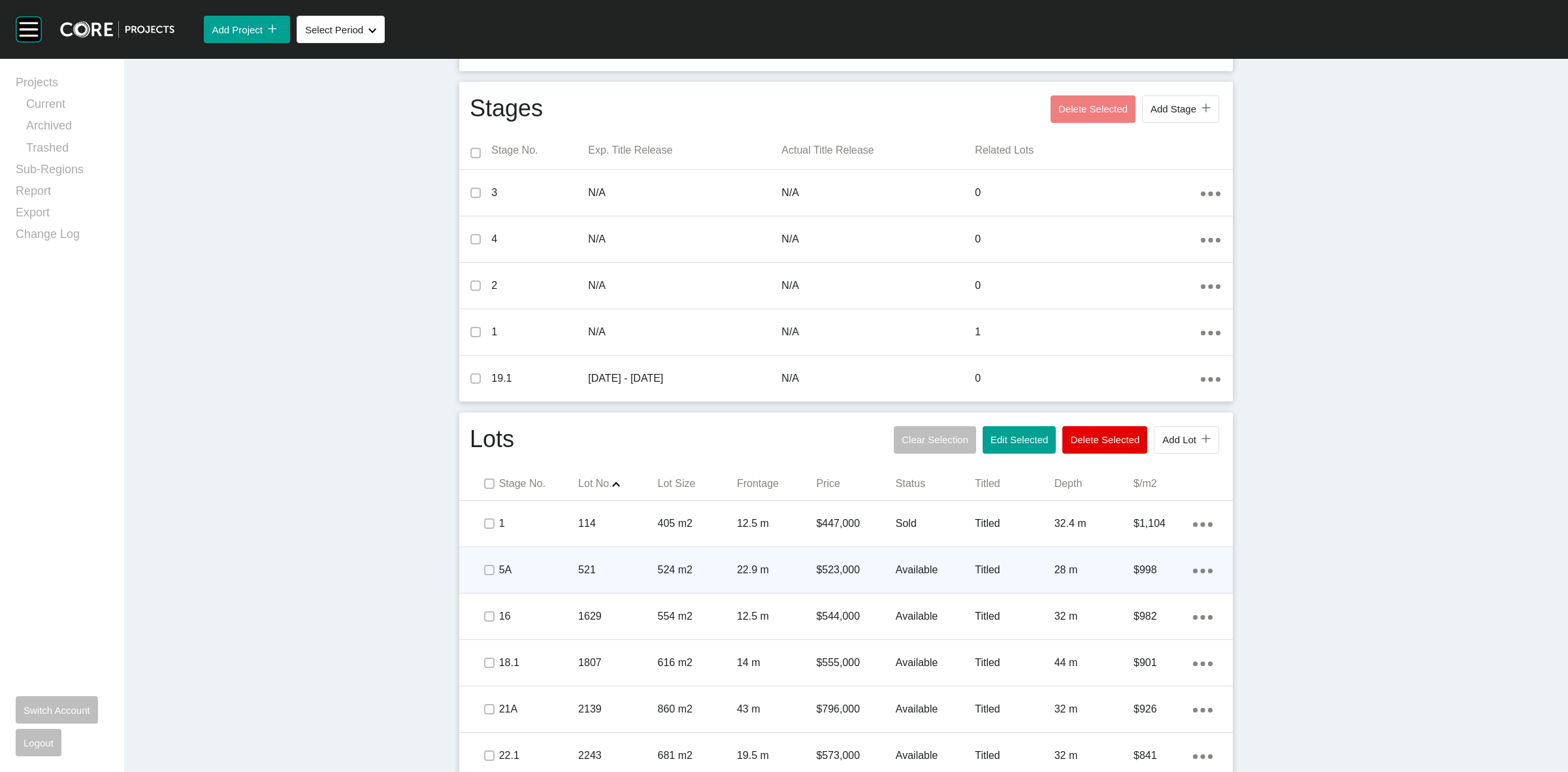
click at [628, 563] on p "521" at bounding box center [617, 569] width 79 height 14
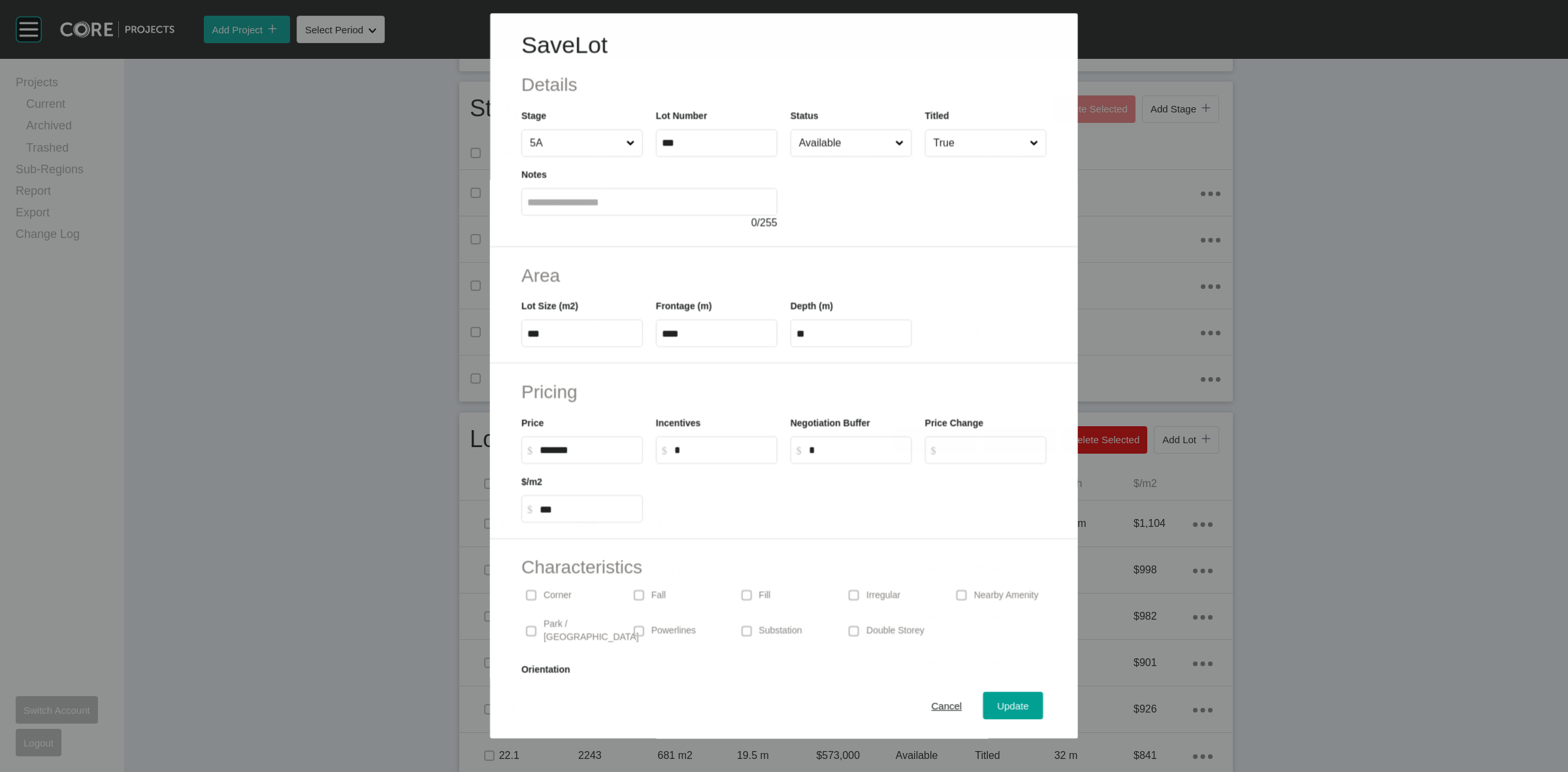
drag, startPoint x: 859, startPoint y: 140, endPoint x: 851, endPoint y: 158, distance: 19.7
click at [858, 140] on input "Available" at bounding box center [845, 143] width 96 height 26
click at [1001, 710] on span "Update" at bounding box center [1013, 706] width 32 height 11
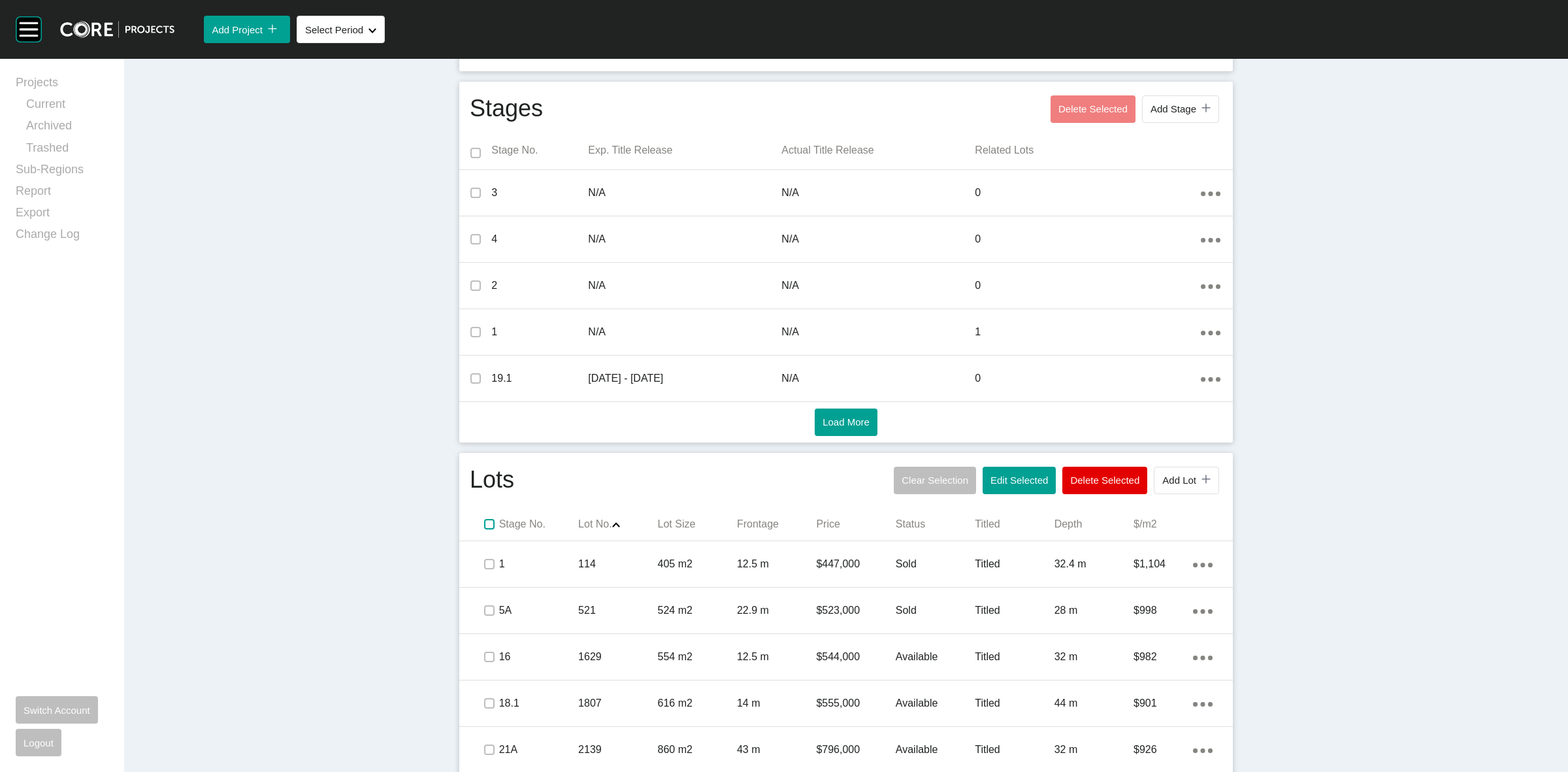
click at [484, 524] on label at bounding box center [489, 524] width 11 height 11
click at [992, 479] on span "Edit Selected" at bounding box center [1019, 479] width 57 height 11
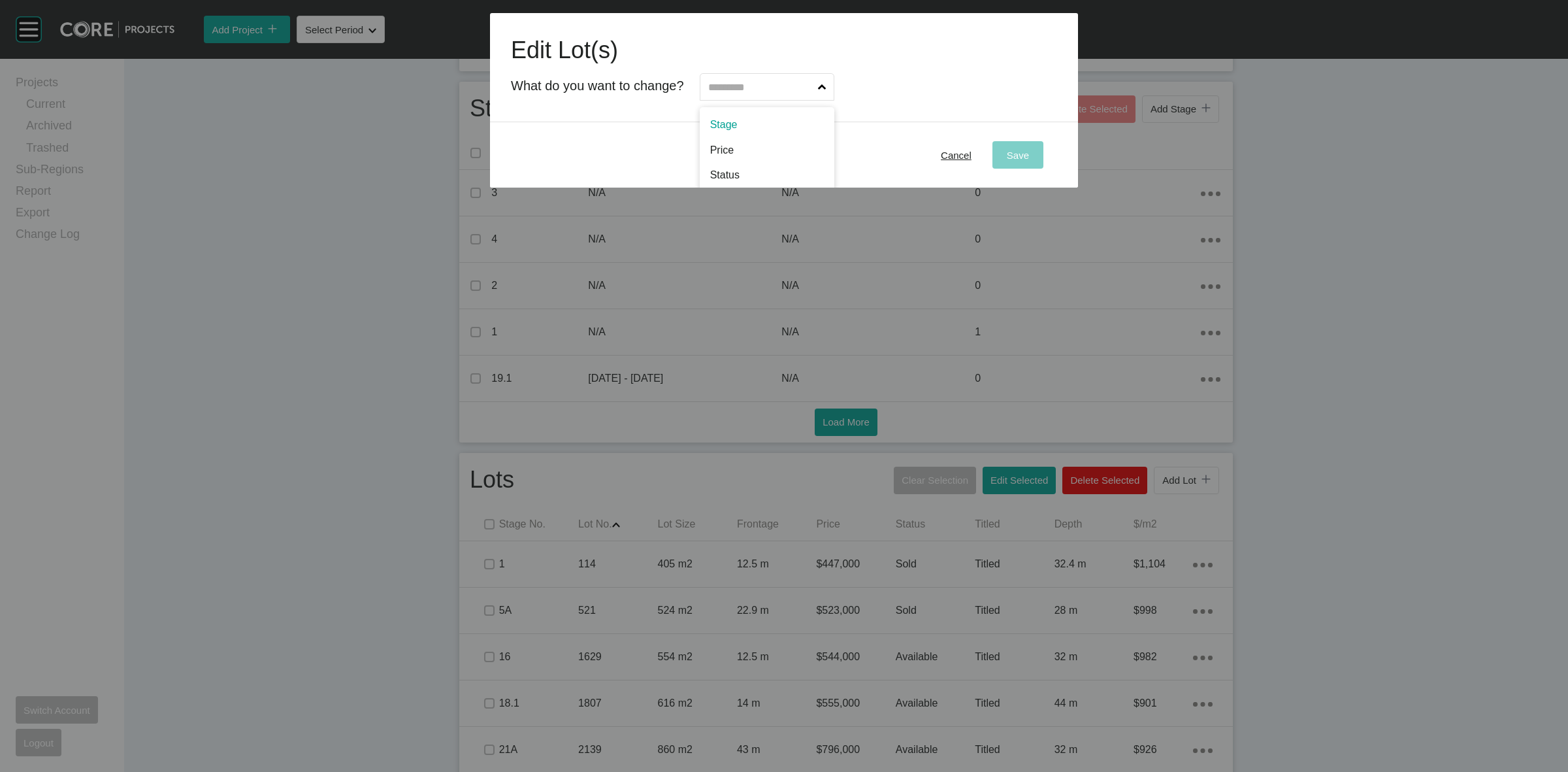
click at [742, 88] on input "text" at bounding box center [761, 86] width 110 height 26
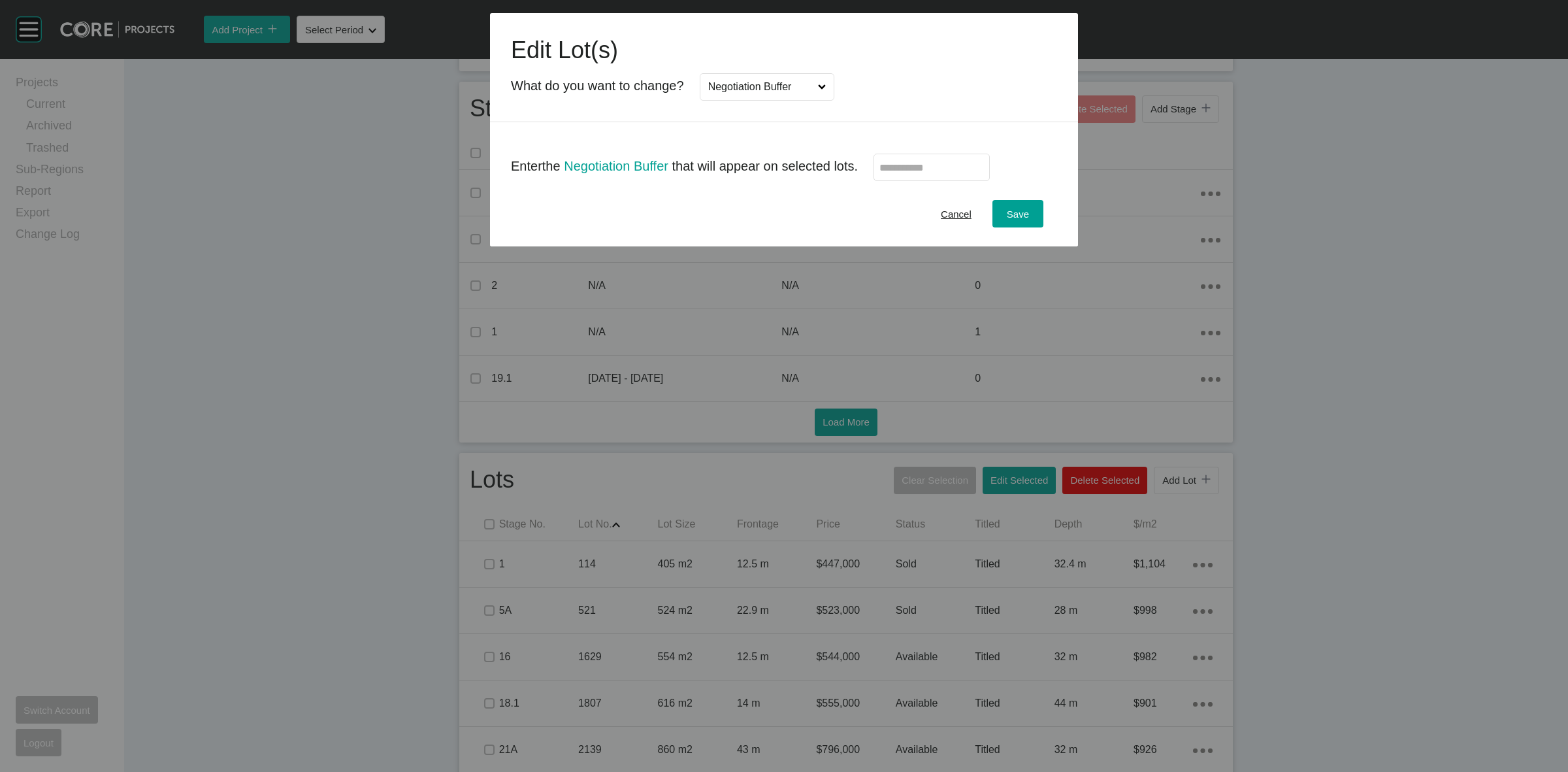
scroll to position [0, 0]
click at [939, 165] on input "text" at bounding box center [932, 167] width 105 height 11
type input "*"
click at [1033, 214] on button "Save" at bounding box center [1017, 214] width 51 height 27
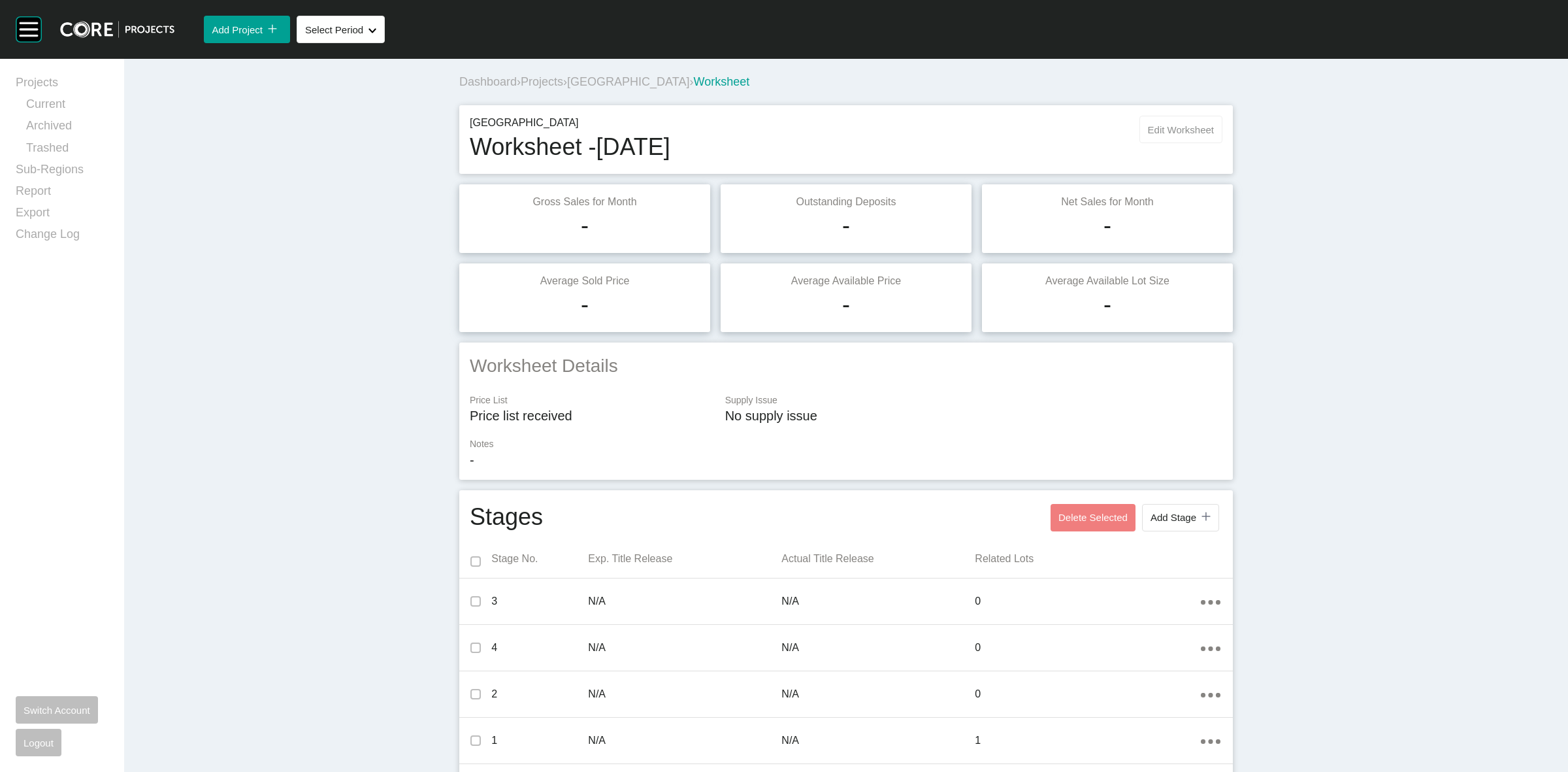
click at [1183, 121] on button "Edit Worksheet" at bounding box center [1181, 129] width 83 height 27
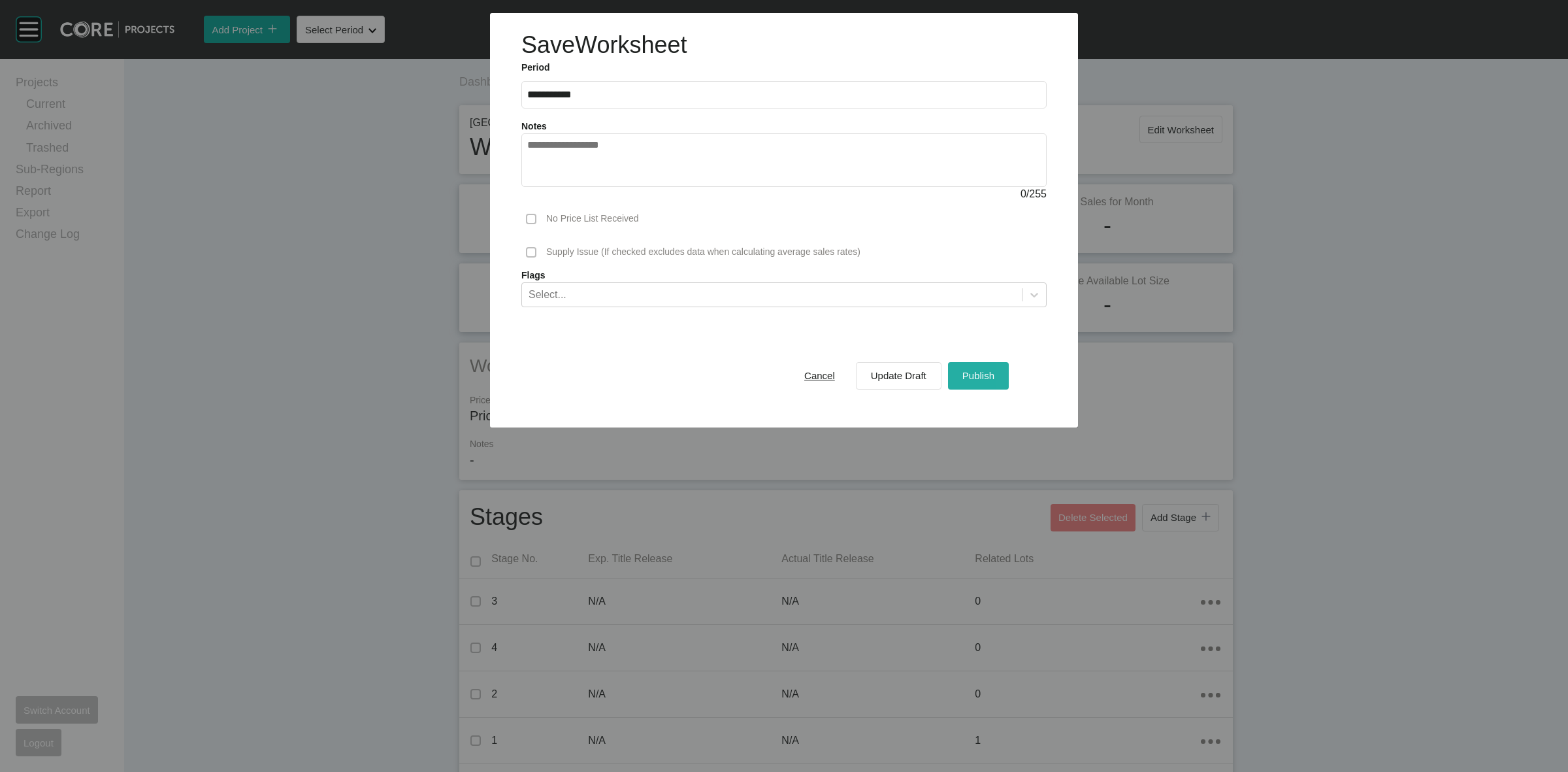
click at [988, 372] on span "Publish" at bounding box center [978, 375] width 32 height 11
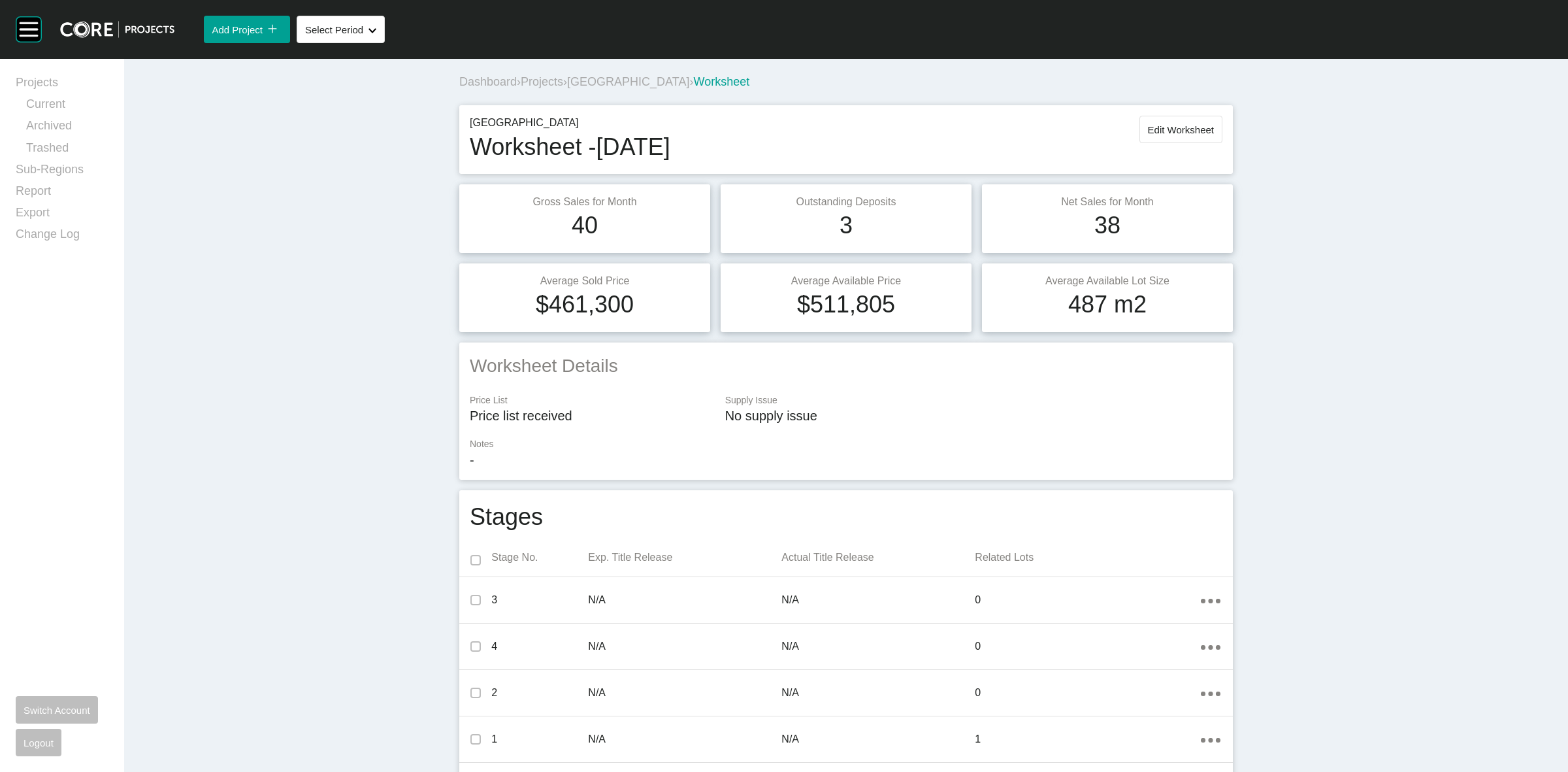
click at [612, 83] on span "[GEOGRAPHIC_DATA]" at bounding box center [628, 81] width 122 height 13
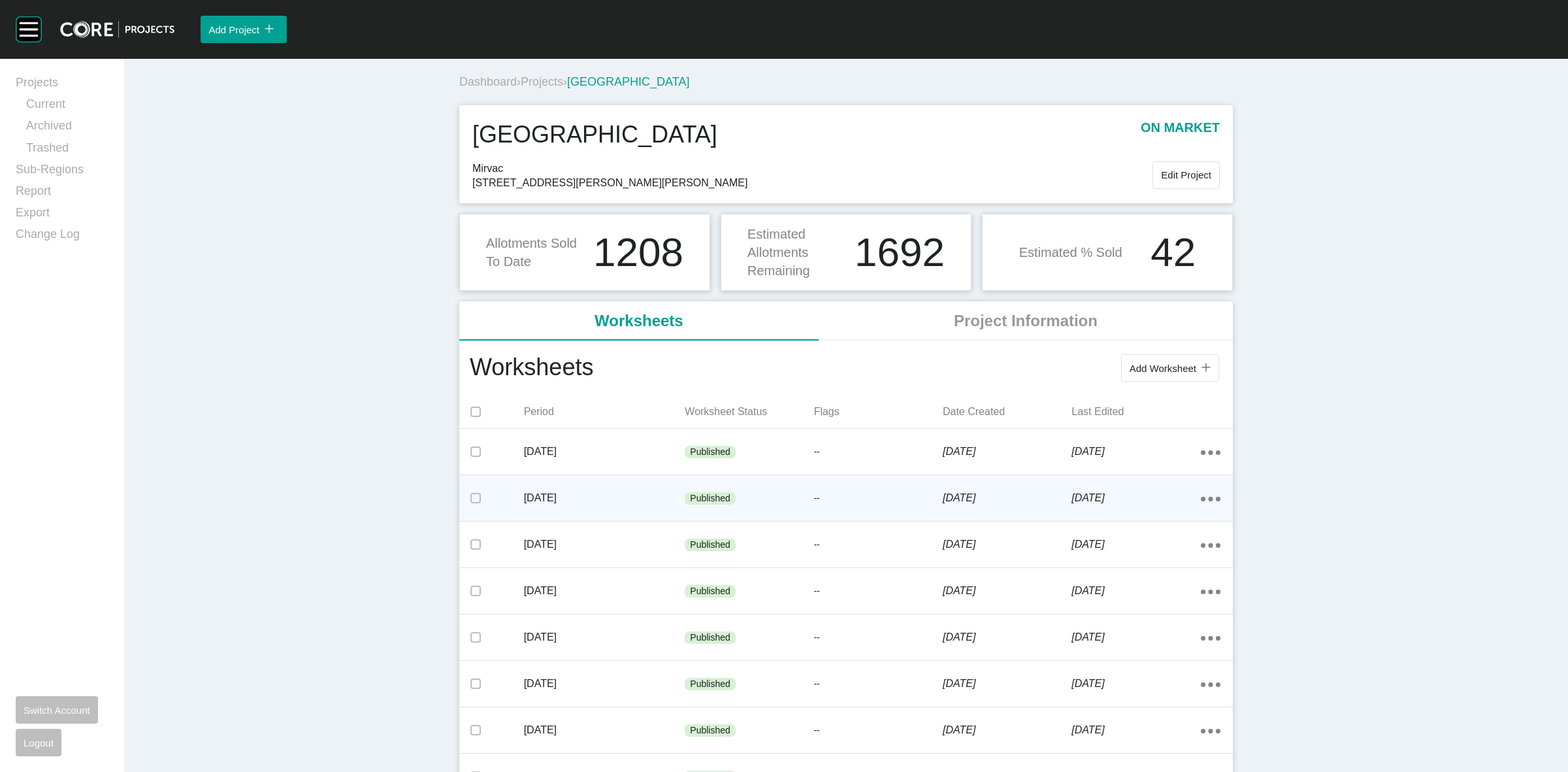
click at [612, 501] on p "[DATE]" at bounding box center [605, 498] width 161 height 14
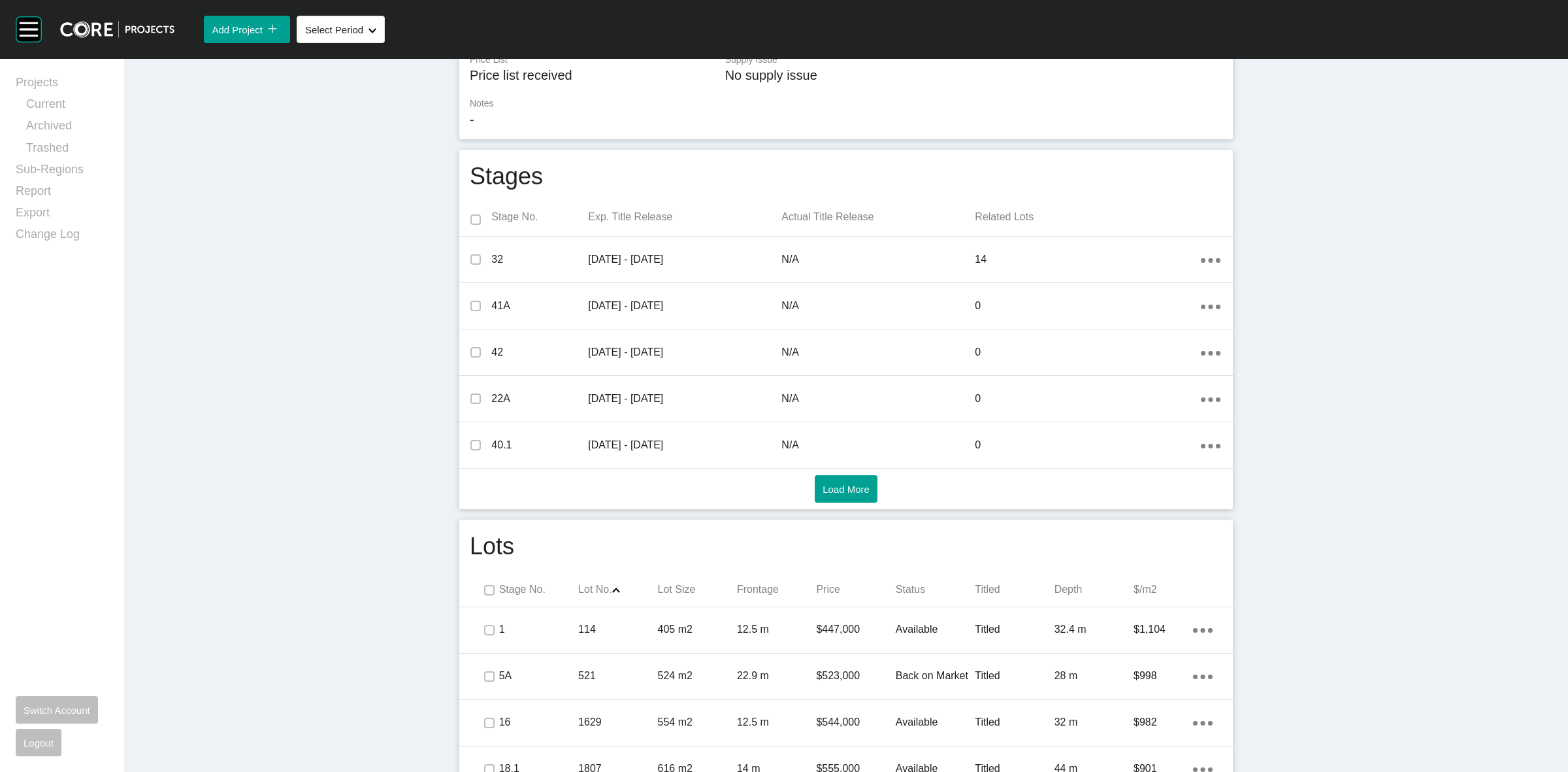
scroll to position [409, 0]
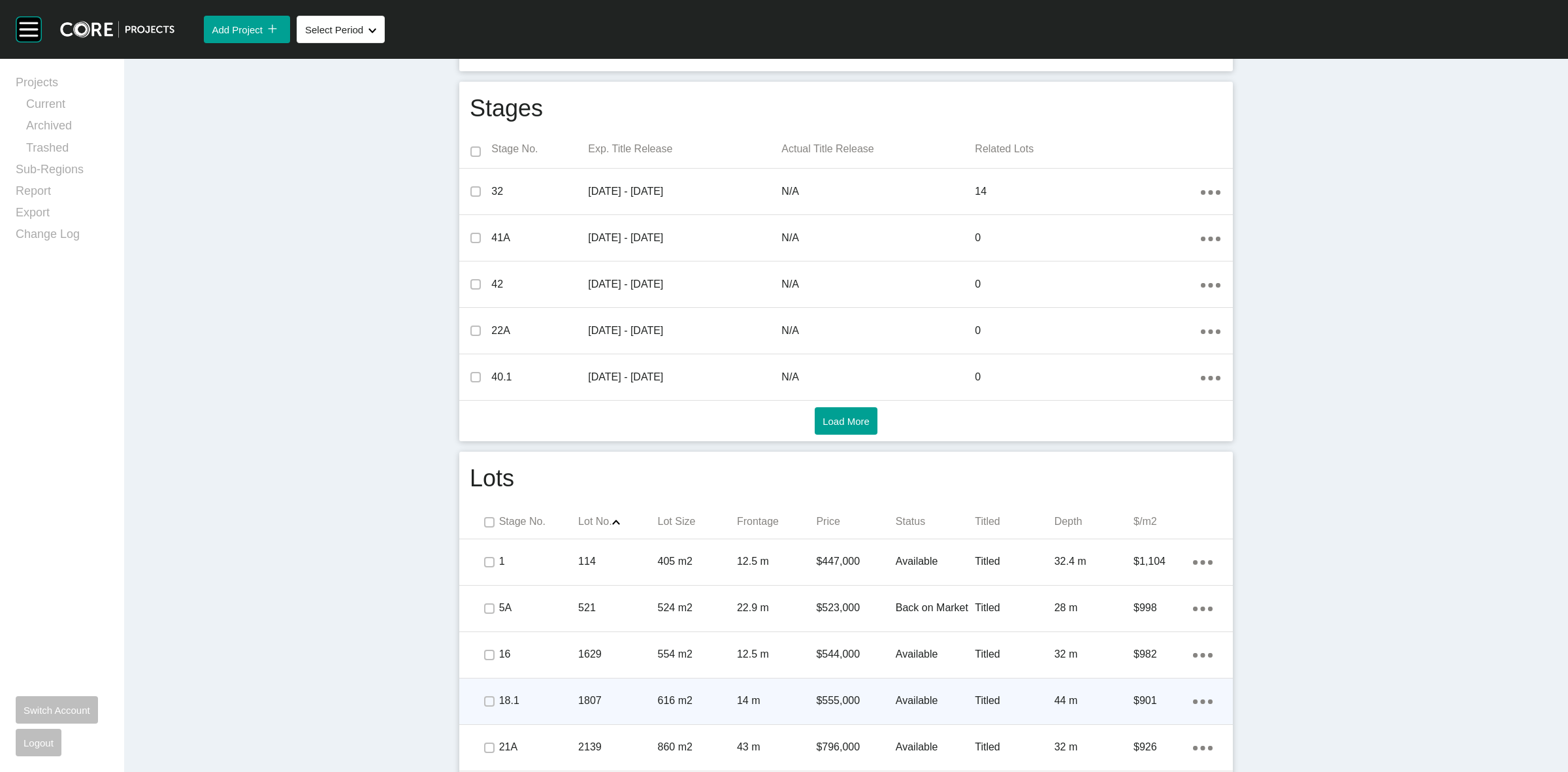
click at [624, 696] on p "1807" at bounding box center [617, 701] width 79 height 14
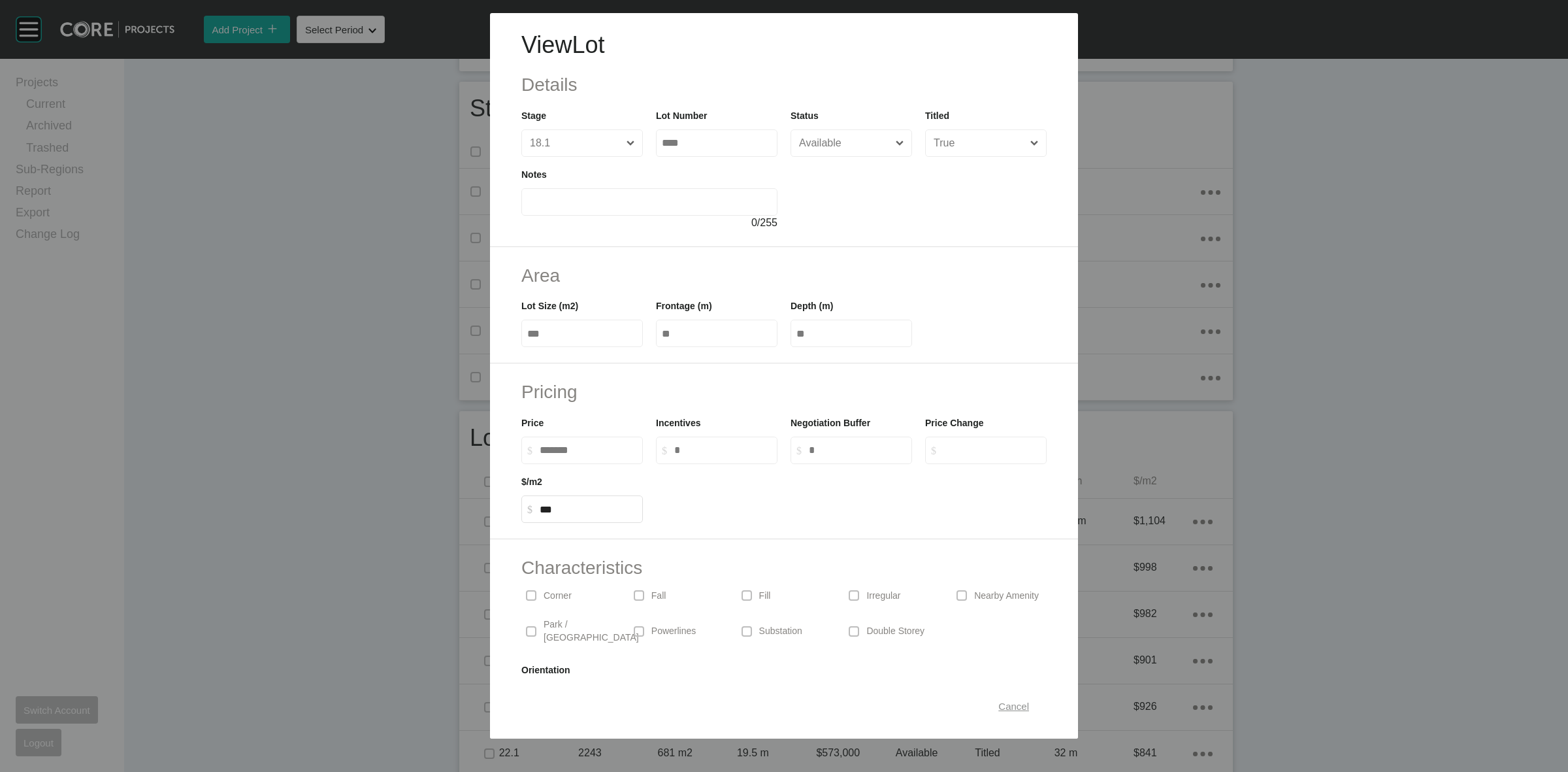
click at [998, 704] on span "Cancel" at bounding box center [1013, 706] width 31 height 11
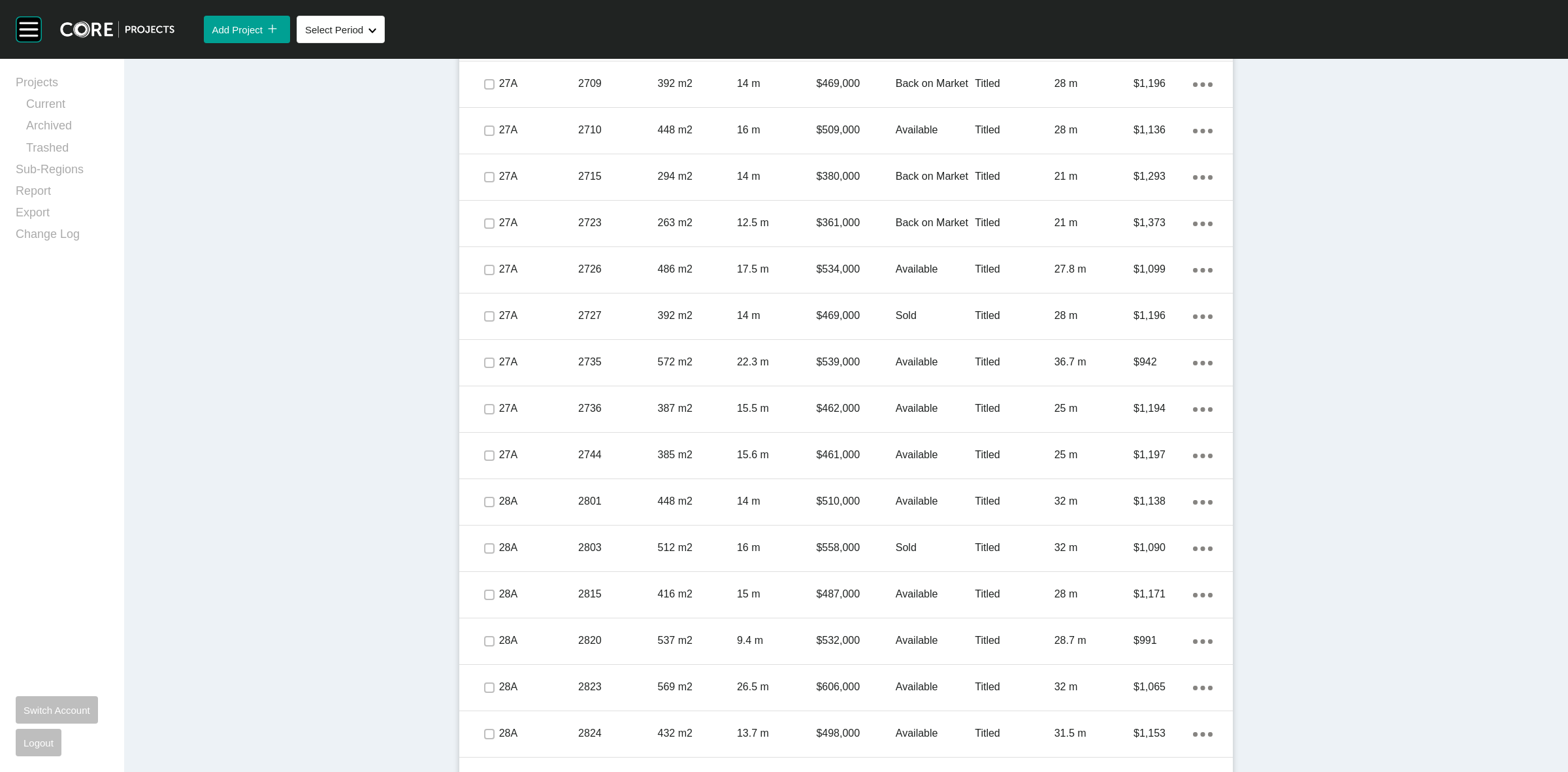
scroll to position [1797, 0]
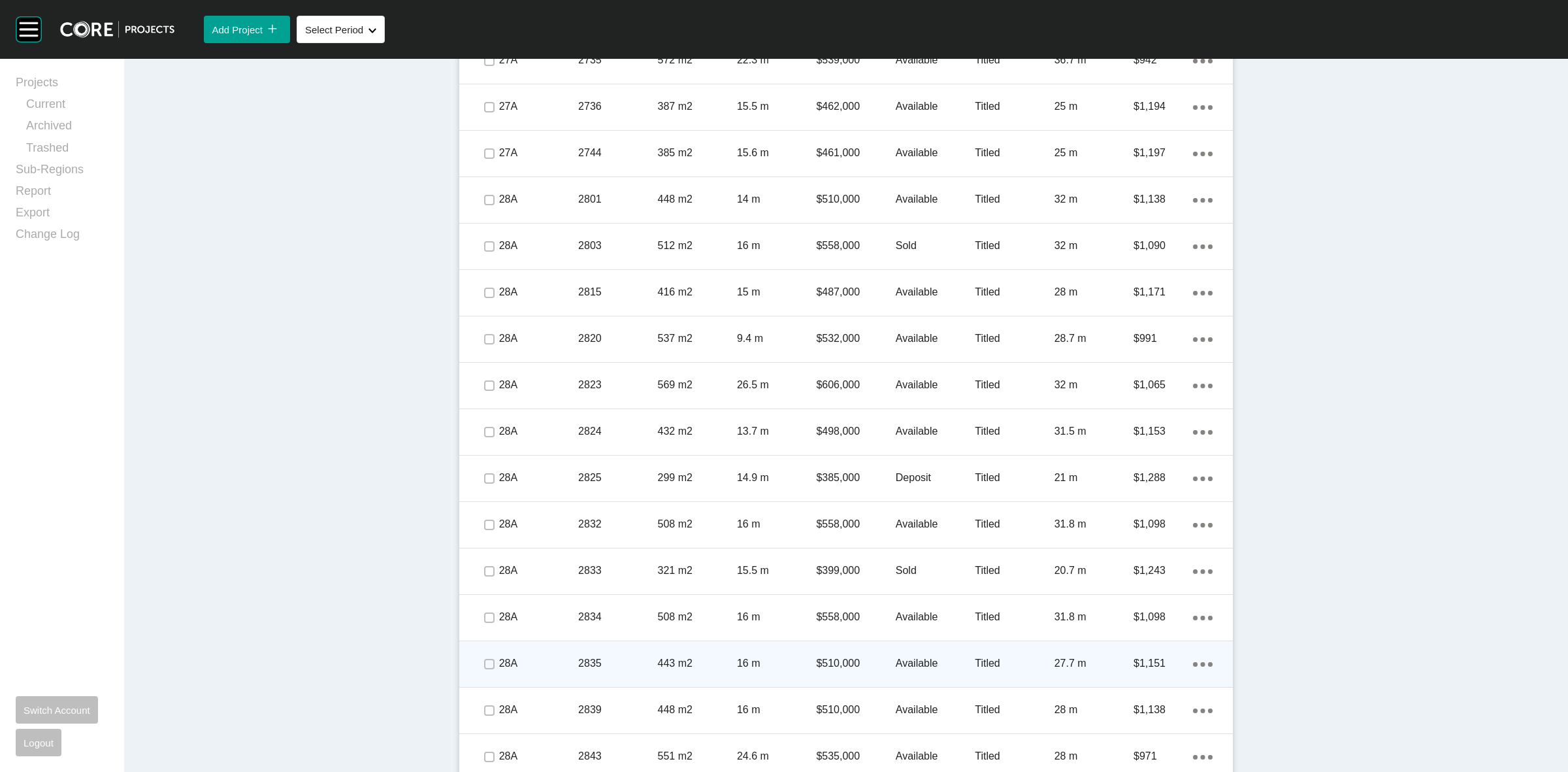
click at [631, 646] on div "2835" at bounding box center [617, 663] width 79 height 41
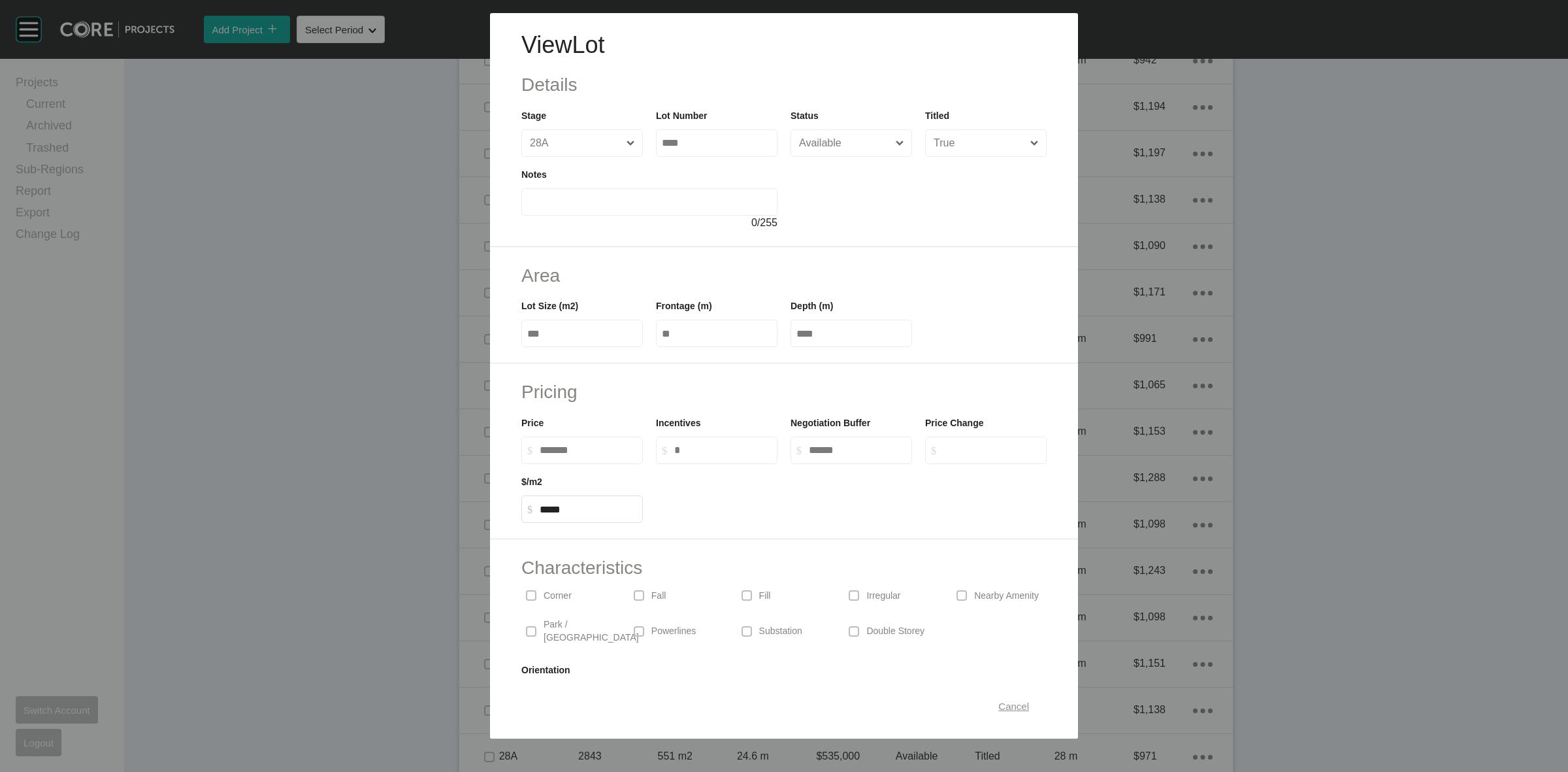
click at [998, 705] on span "Cancel" at bounding box center [1013, 706] width 31 height 11
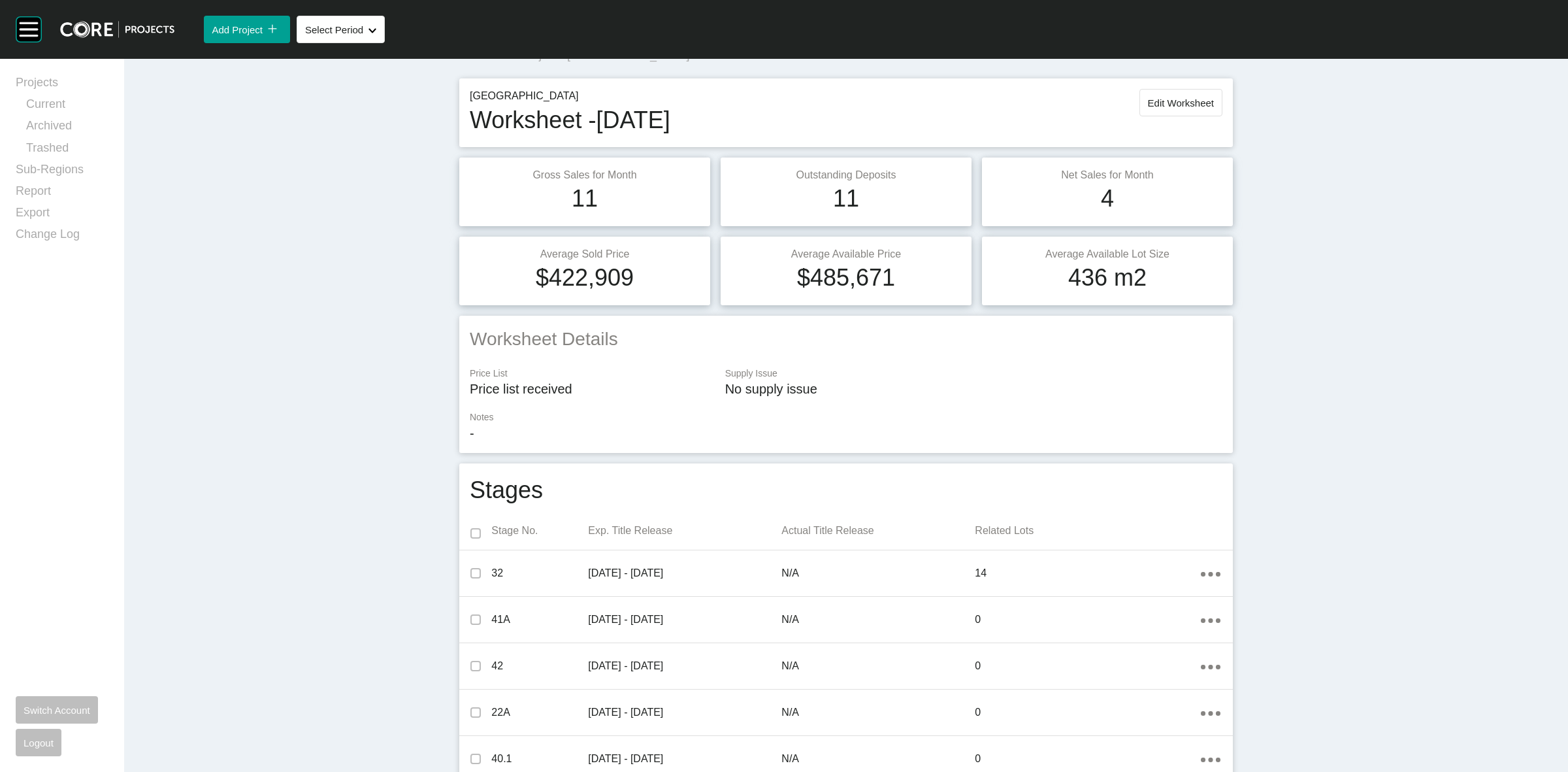
scroll to position [0, 0]
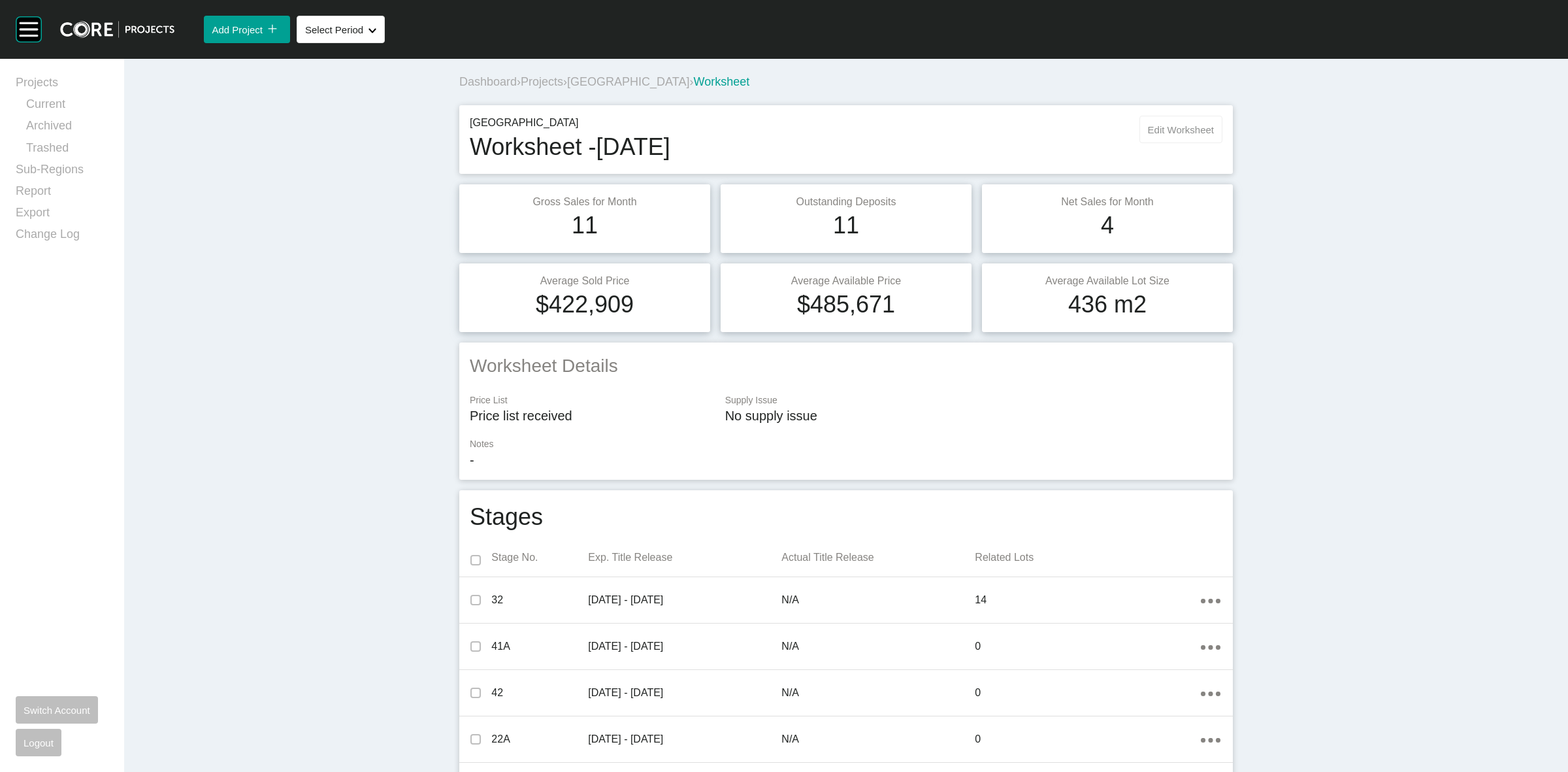
click at [1162, 130] on span "Edit Worksheet" at bounding box center [1180, 129] width 66 height 11
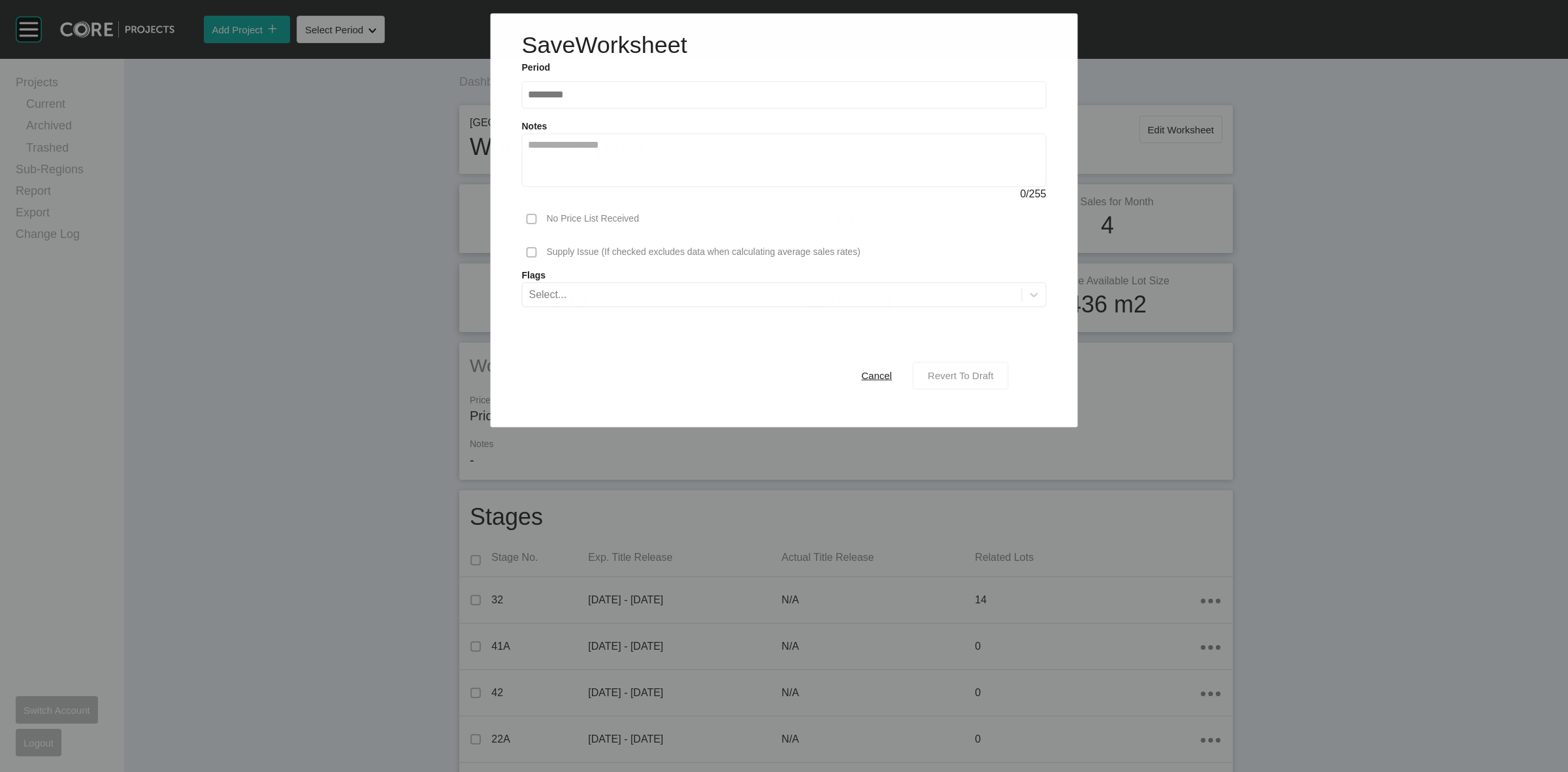
click at [961, 381] on span "Revert To Draft" at bounding box center [960, 375] width 66 height 11
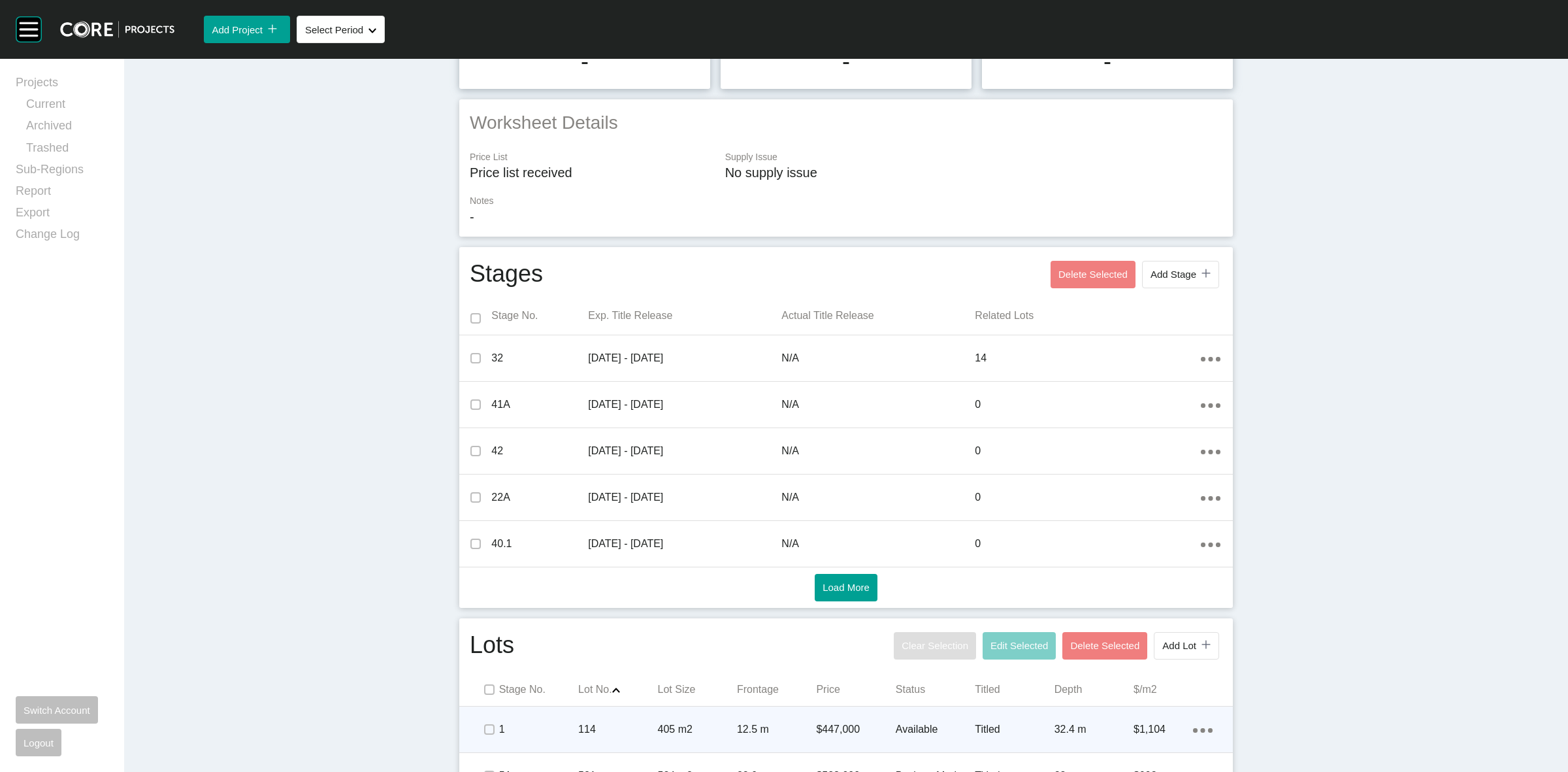
scroll to position [409, 0]
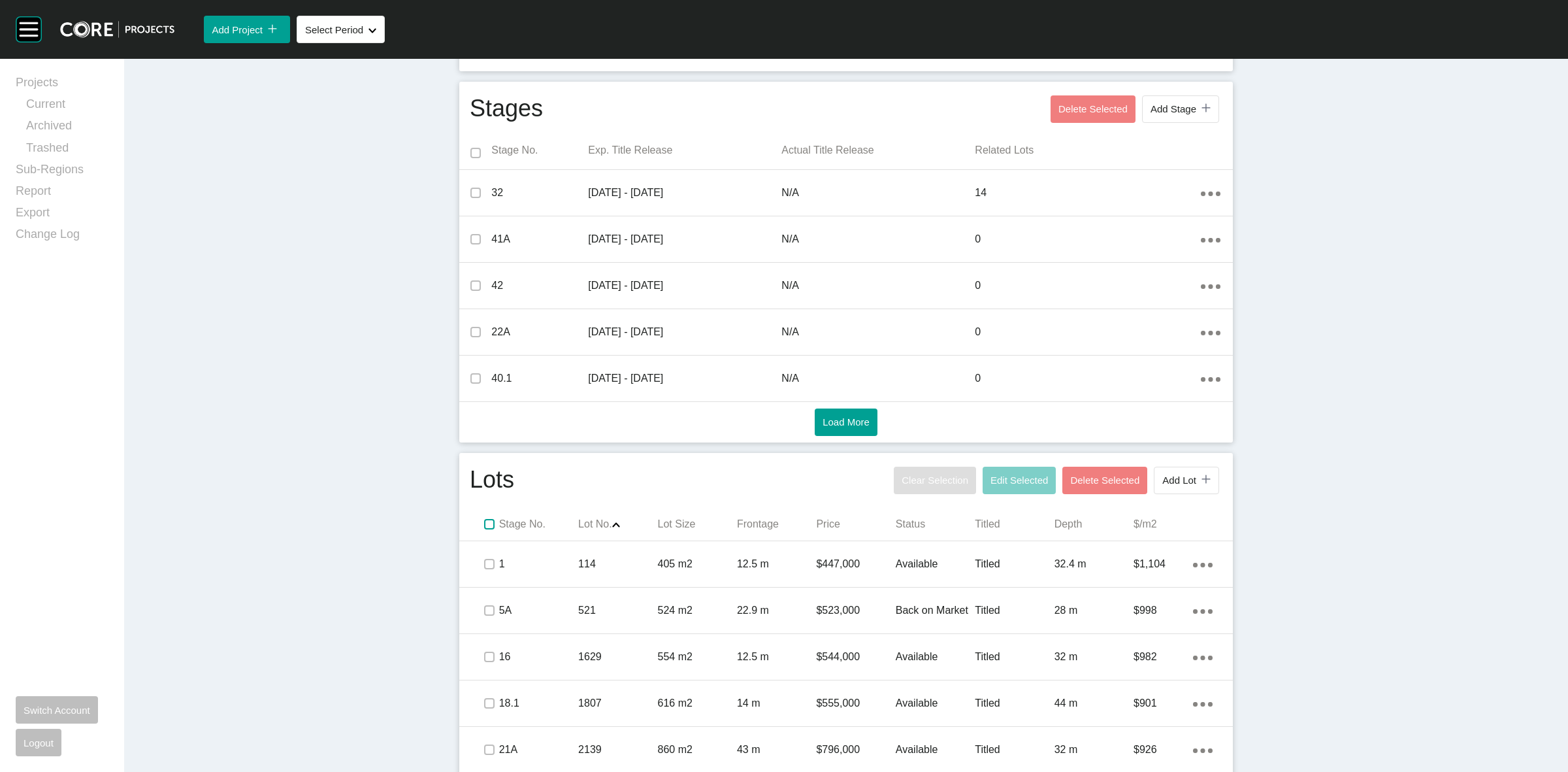
drag, startPoint x: 478, startPoint y: 522, endPoint x: 742, endPoint y: 510, distance: 264.3
click at [484, 520] on label at bounding box center [489, 524] width 11 height 11
click at [1034, 478] on span "Edit Selected" at bounding box center [1019, 479] width 57 height 11
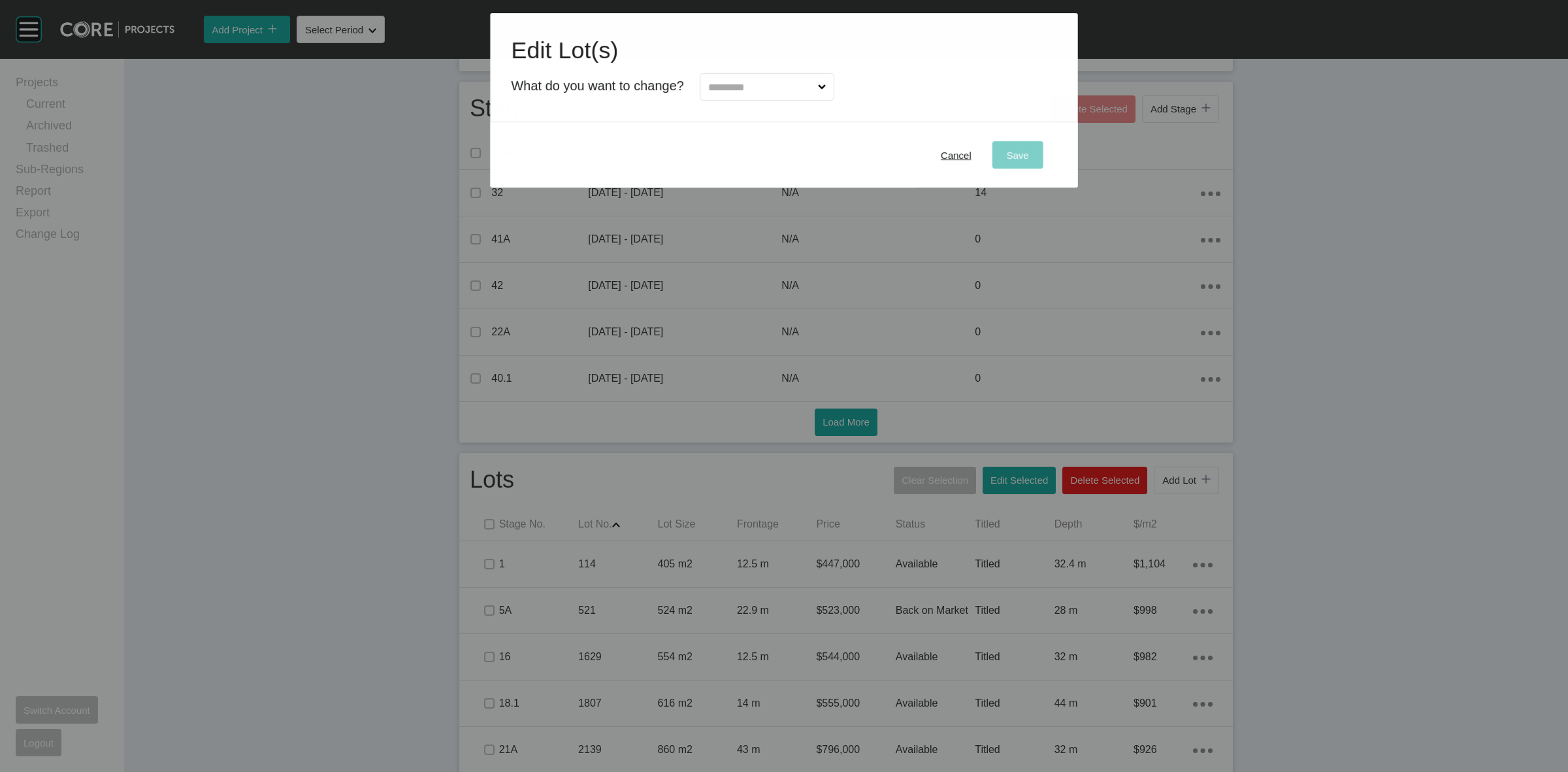
click at [730, 82] on input "text" at bounding box center [761, 86] width 110 height 26
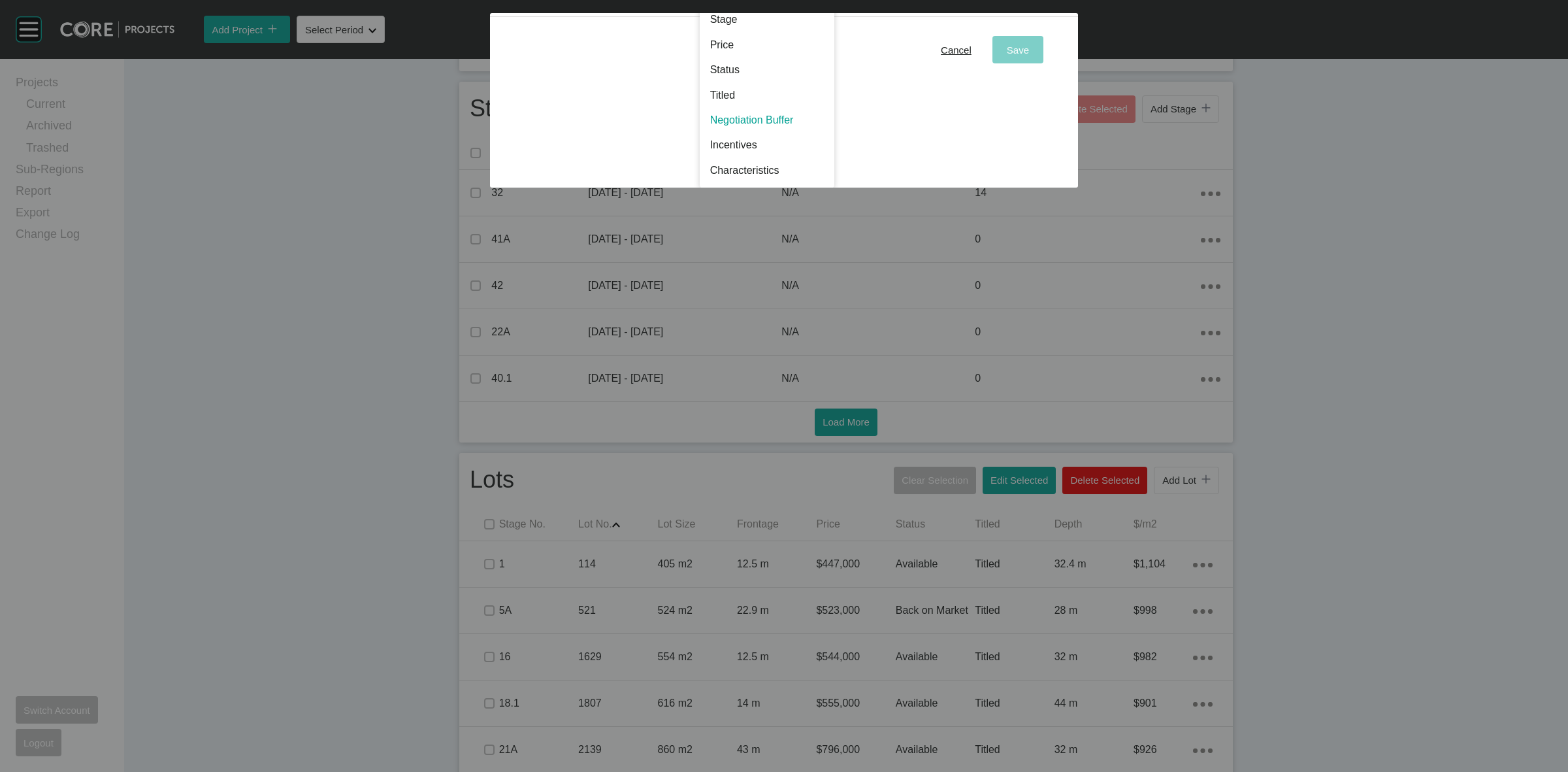
scroll to position [0, 0]
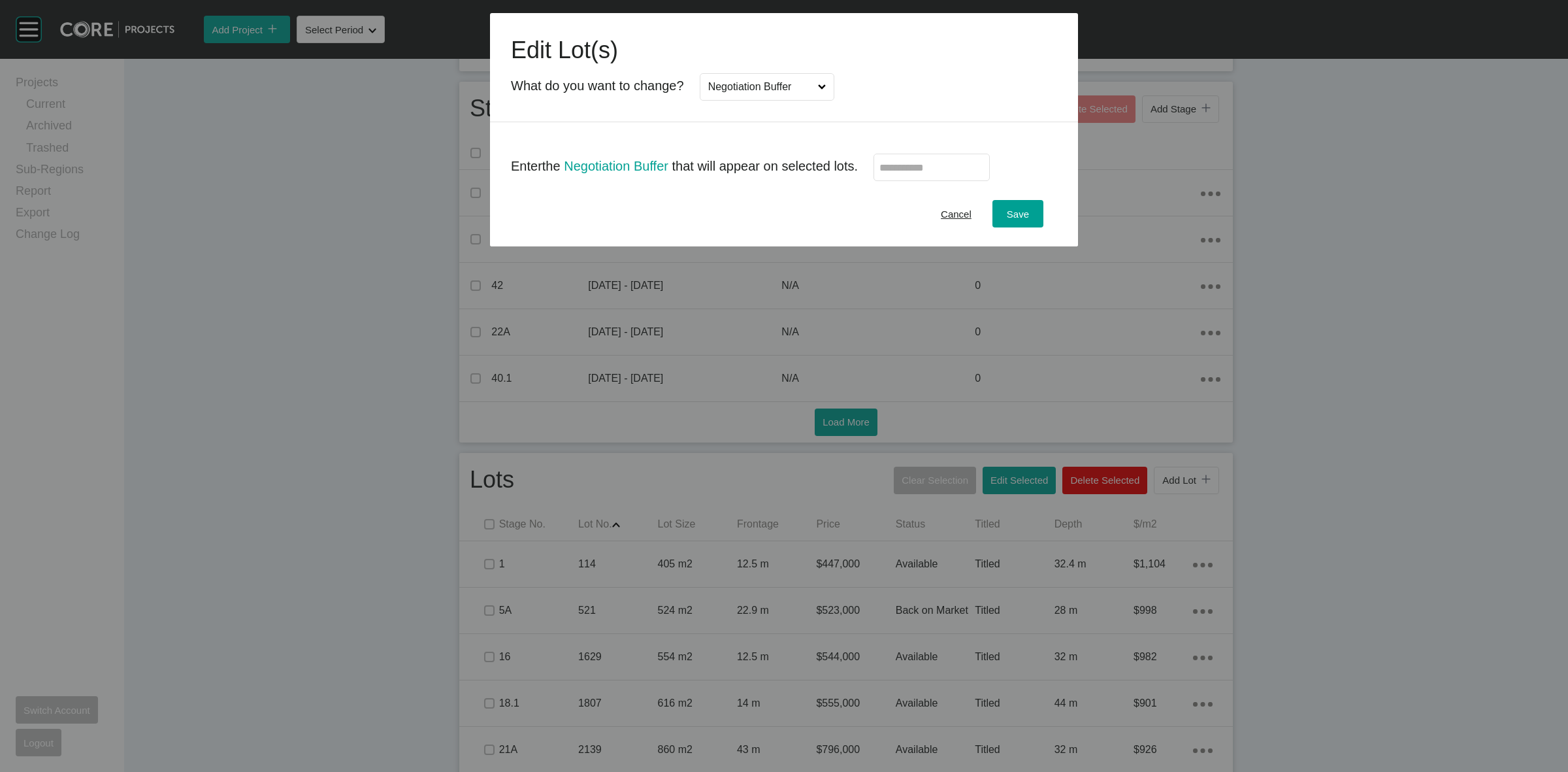
click at [896, 165] on input "text" at bounding box center [932, 167] width 105 height 11
type input "*"
click at [1015, 219] on span "Save" at bounding box center [1017, 214] width 22 height 11
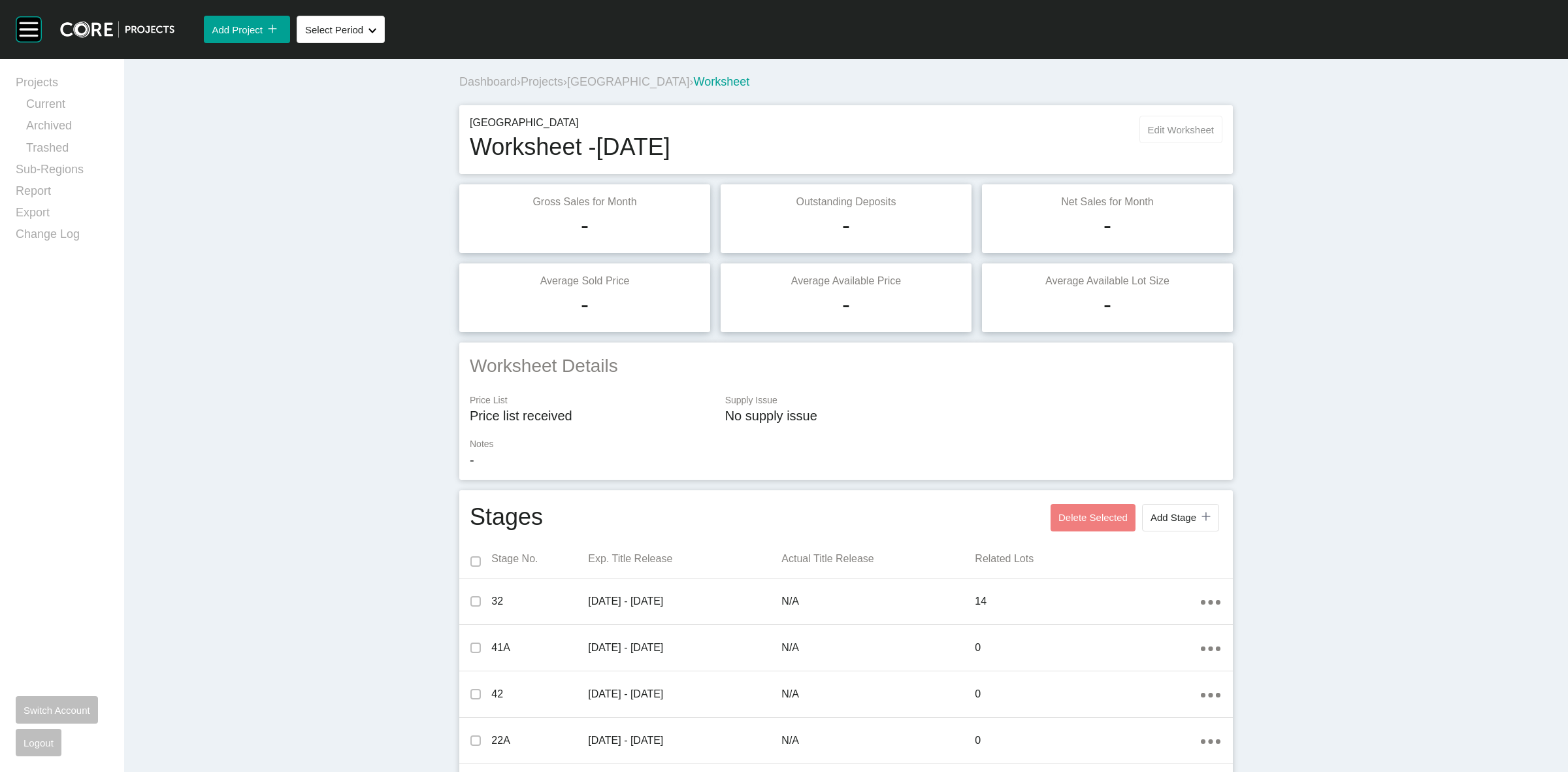
click at [1163, 122] on button "Edit Worksheet" at bounding box center [1181, 129] width 83 height 27
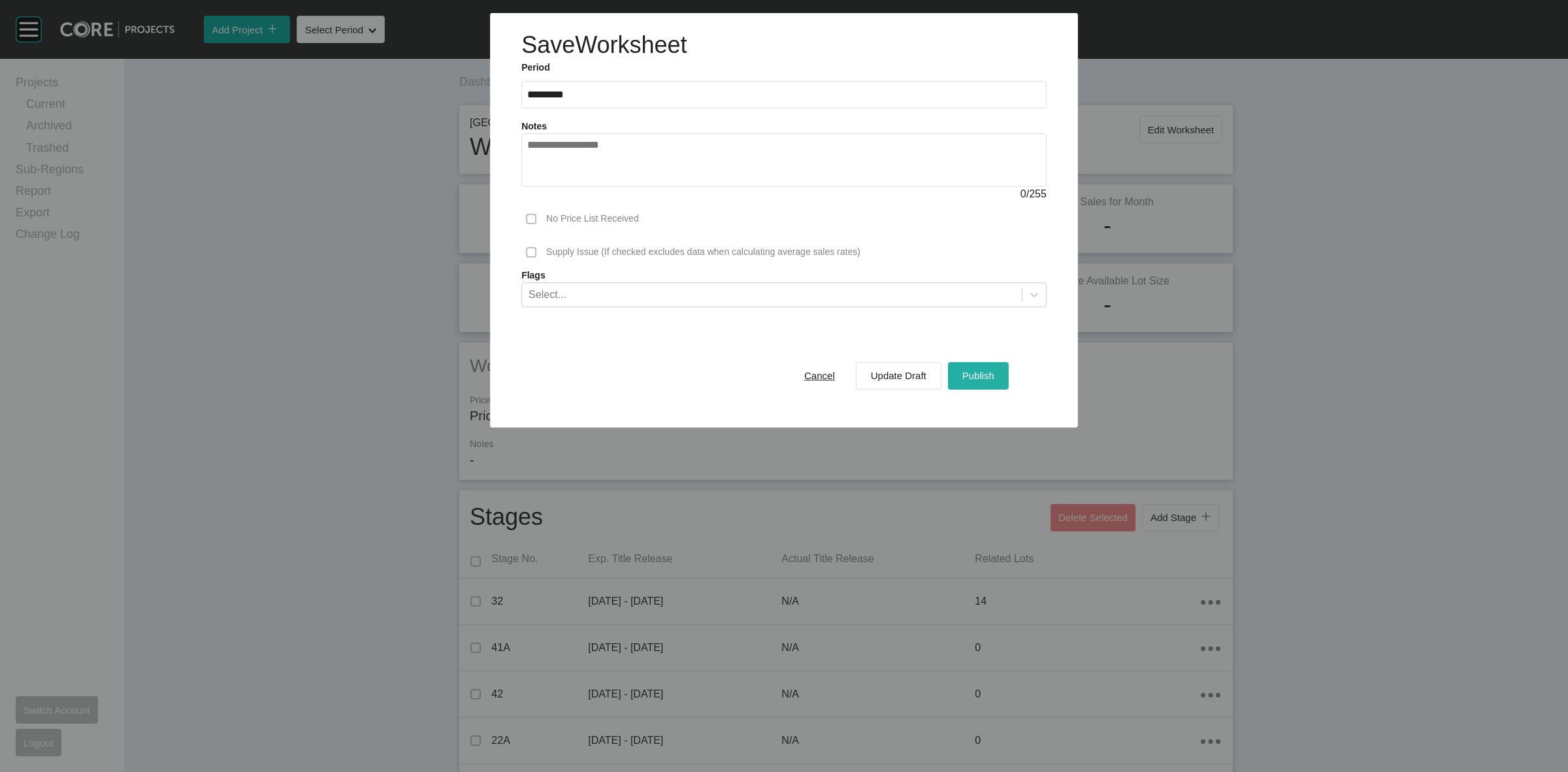
click at [978, 372] on span "Publish" at bounding box center [978, 375] width 32 height 11
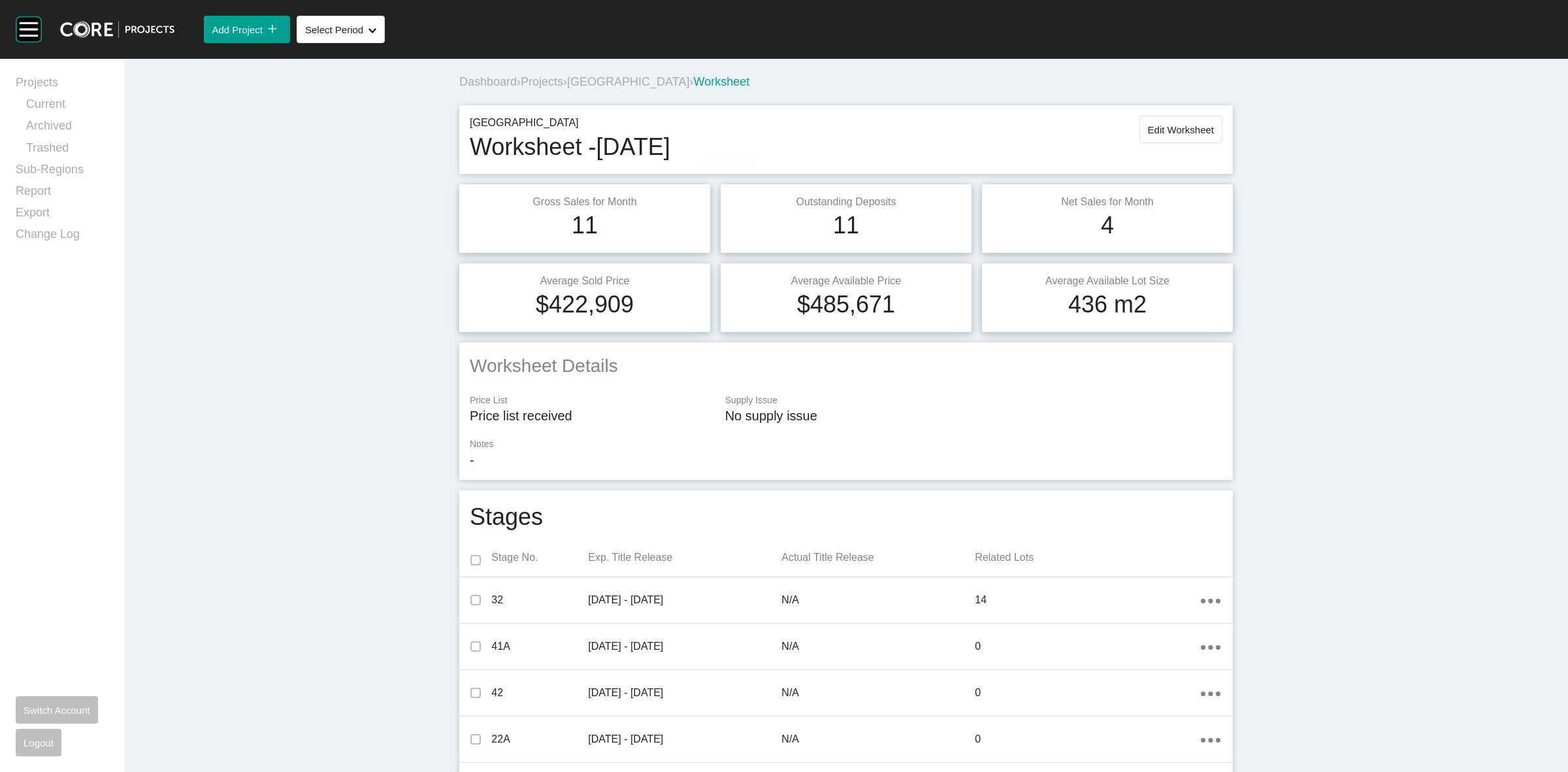
click at [603, 80] on span "[GEOGRAPHIC_DATA]" at bounding box center [628, 81] width 122 height 13
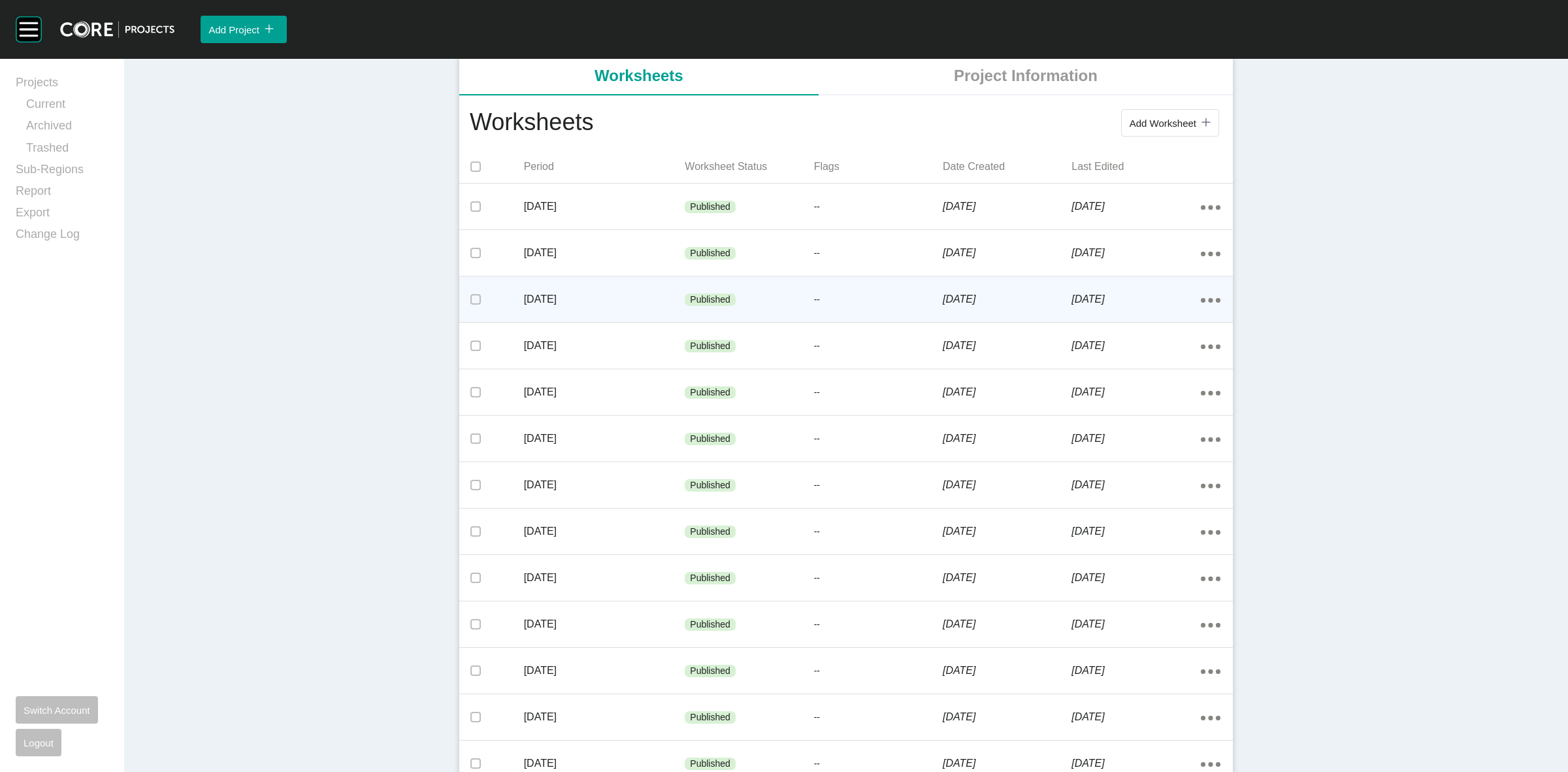
click at [606, 302] on p "[DATE]" at bounding box center [605, 299] width 161 height 14
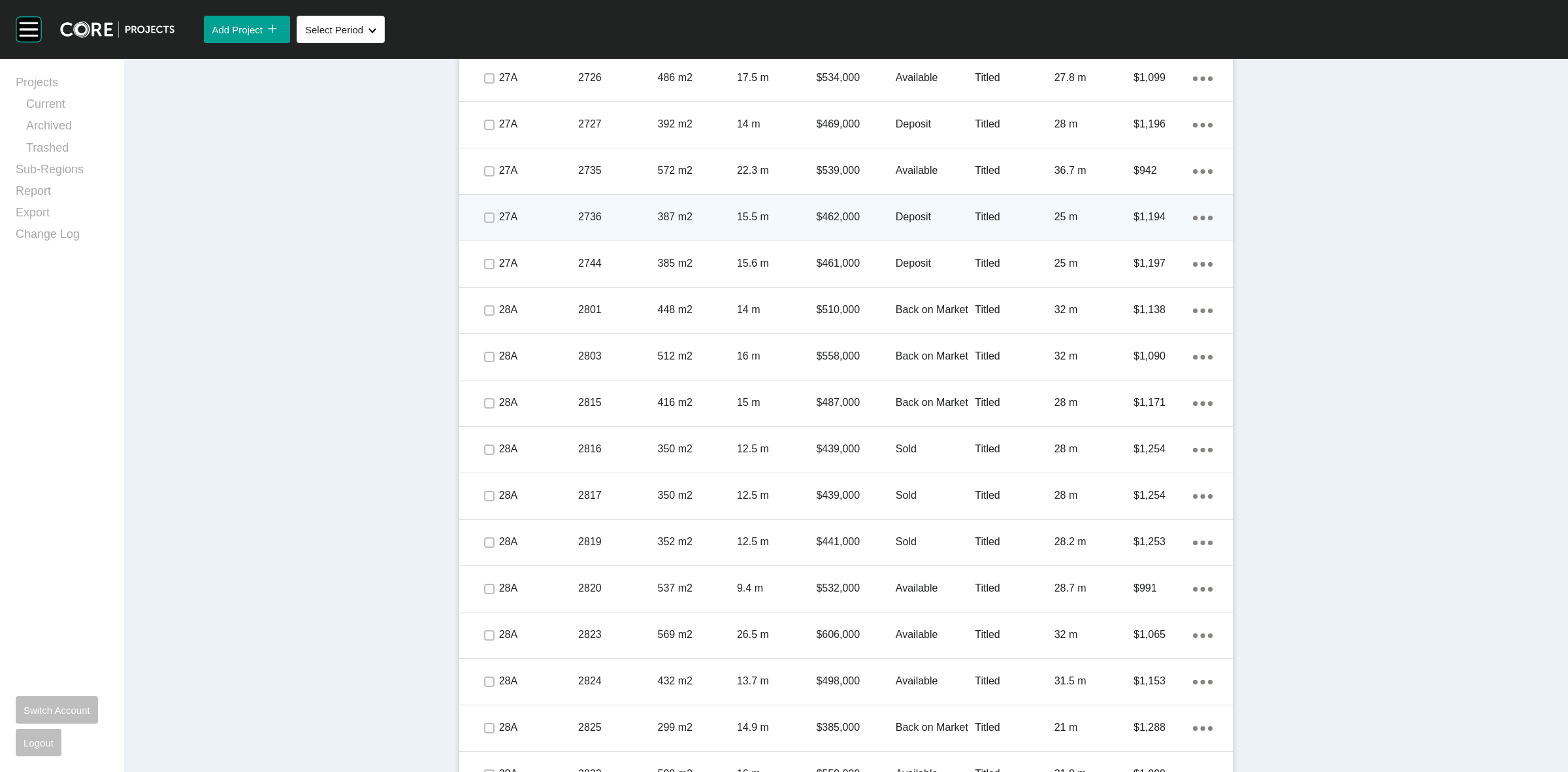
scroll to position [1716, 0]
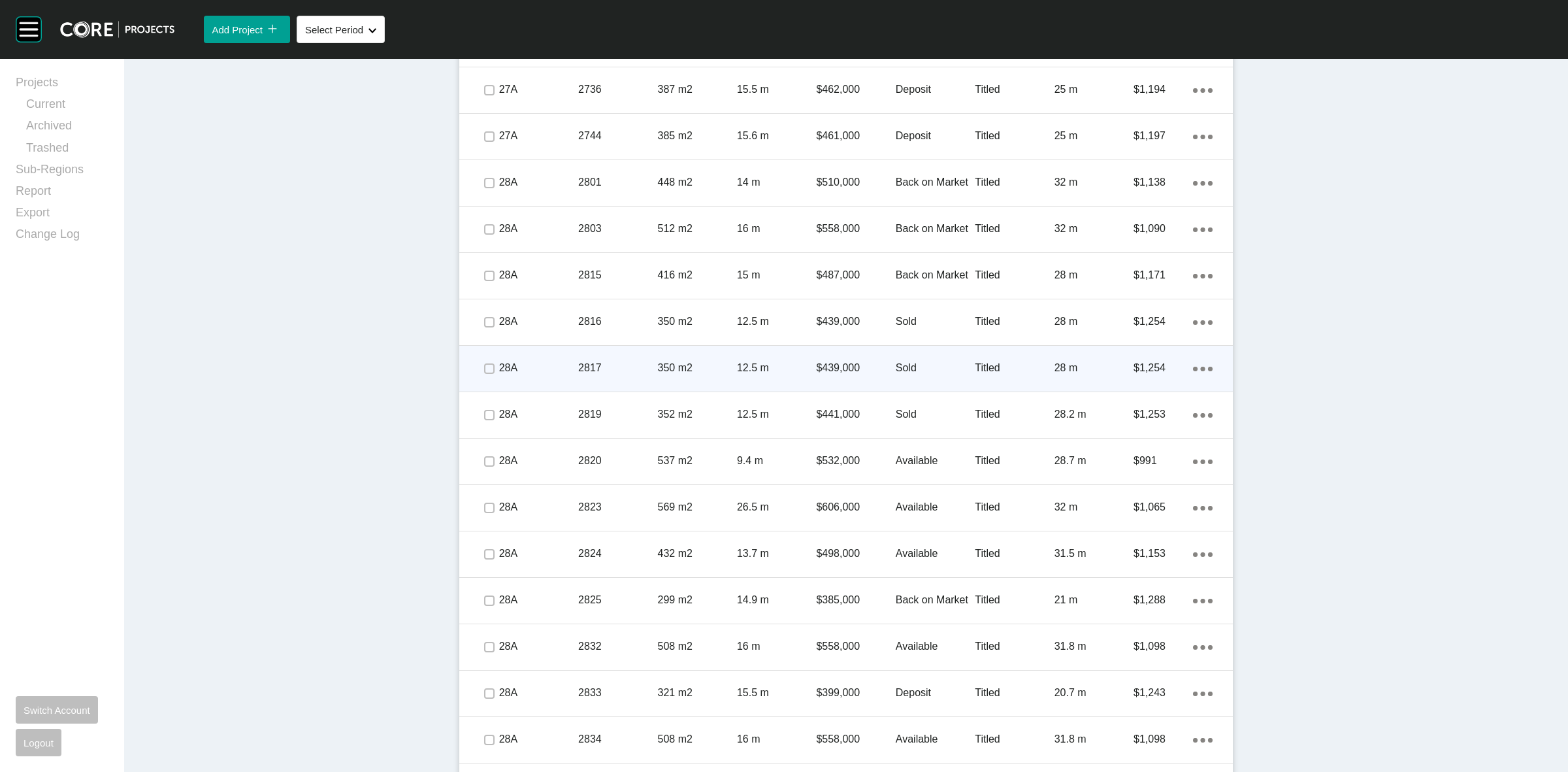
click at [645, 366] on p "2817" at bounding box center [617, 367] width 79 height 14
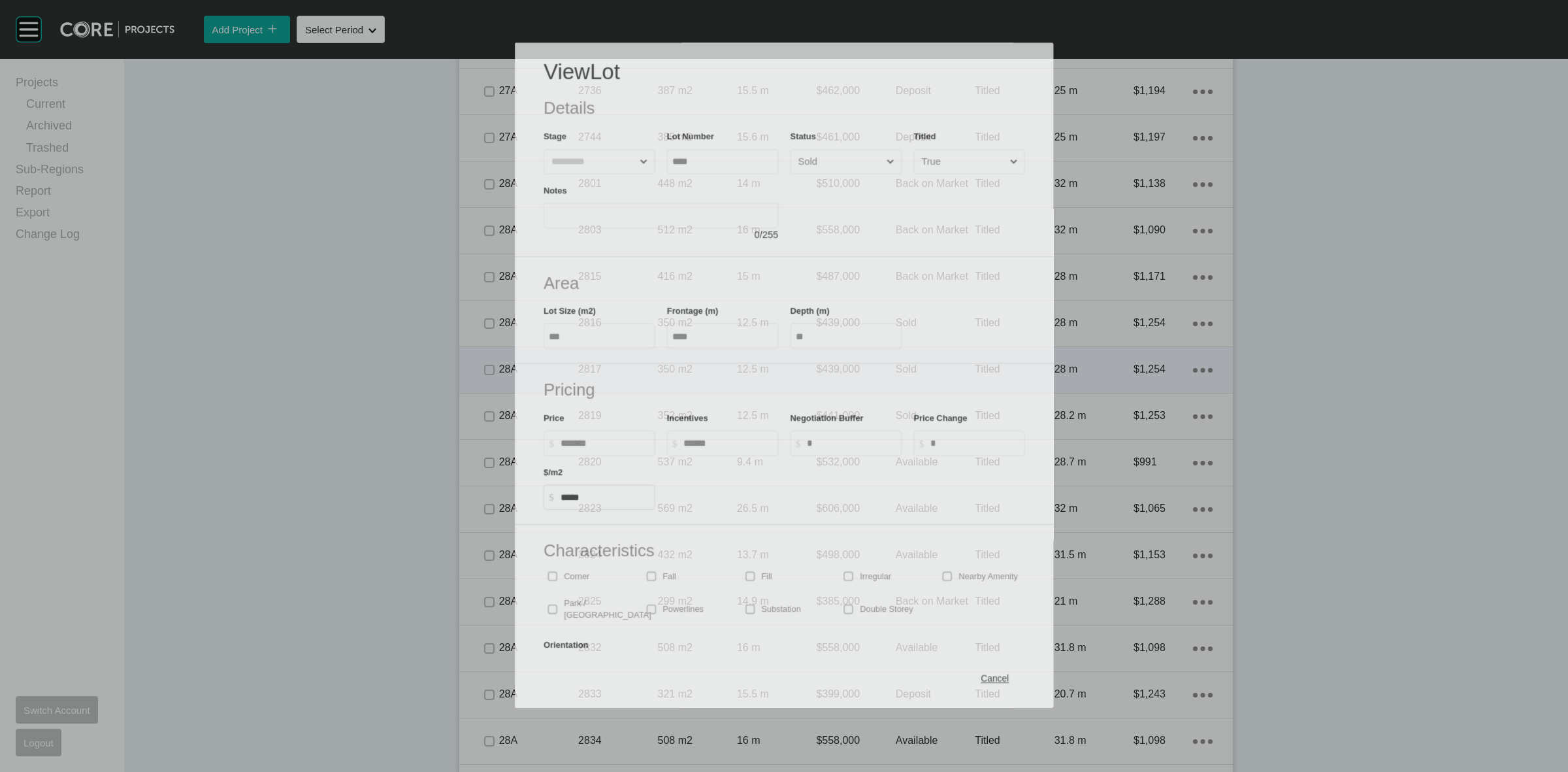
scroll to position [1674, 0]
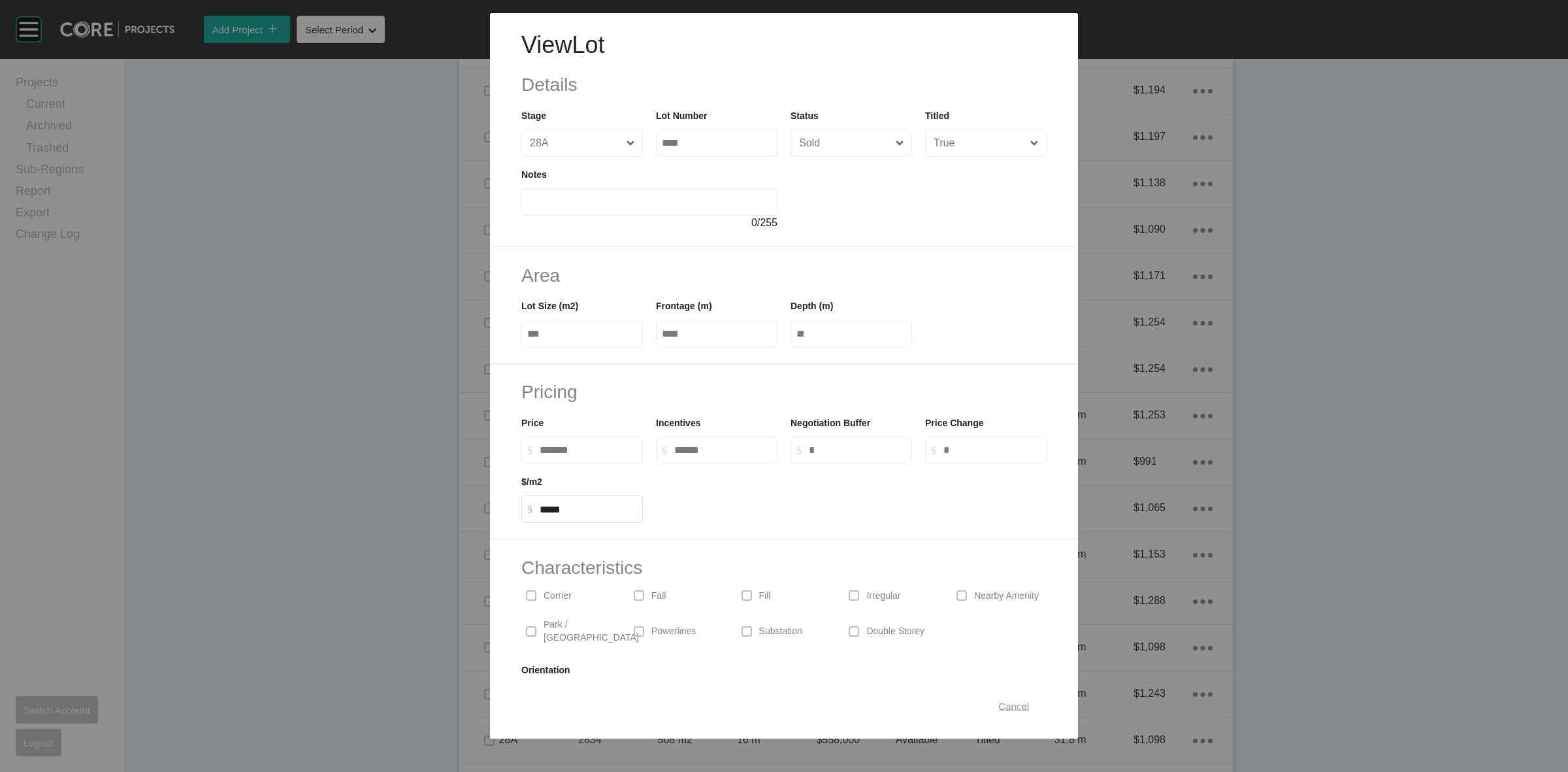
drag, startPoint x: 998, startPoint y: 703, endPoint x: 962, endPoint y: 627, distance: 84.1
click at [998, 701] on span "Cancel" at bounding box center [1013, 706] width 31 height 11
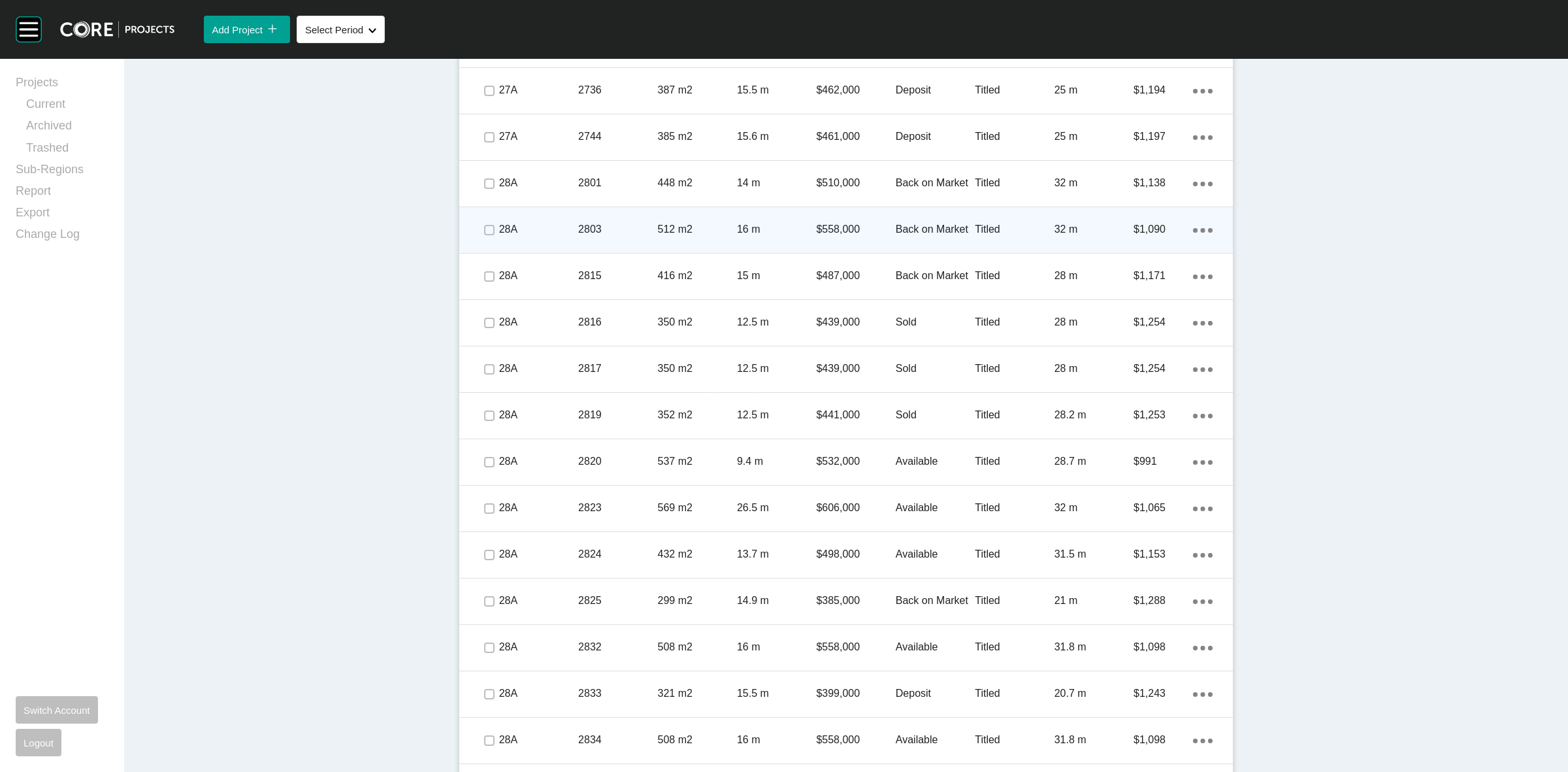
click at [690, 234] on p "512 m2" at bounding box center [697, 229] width 79 height 14
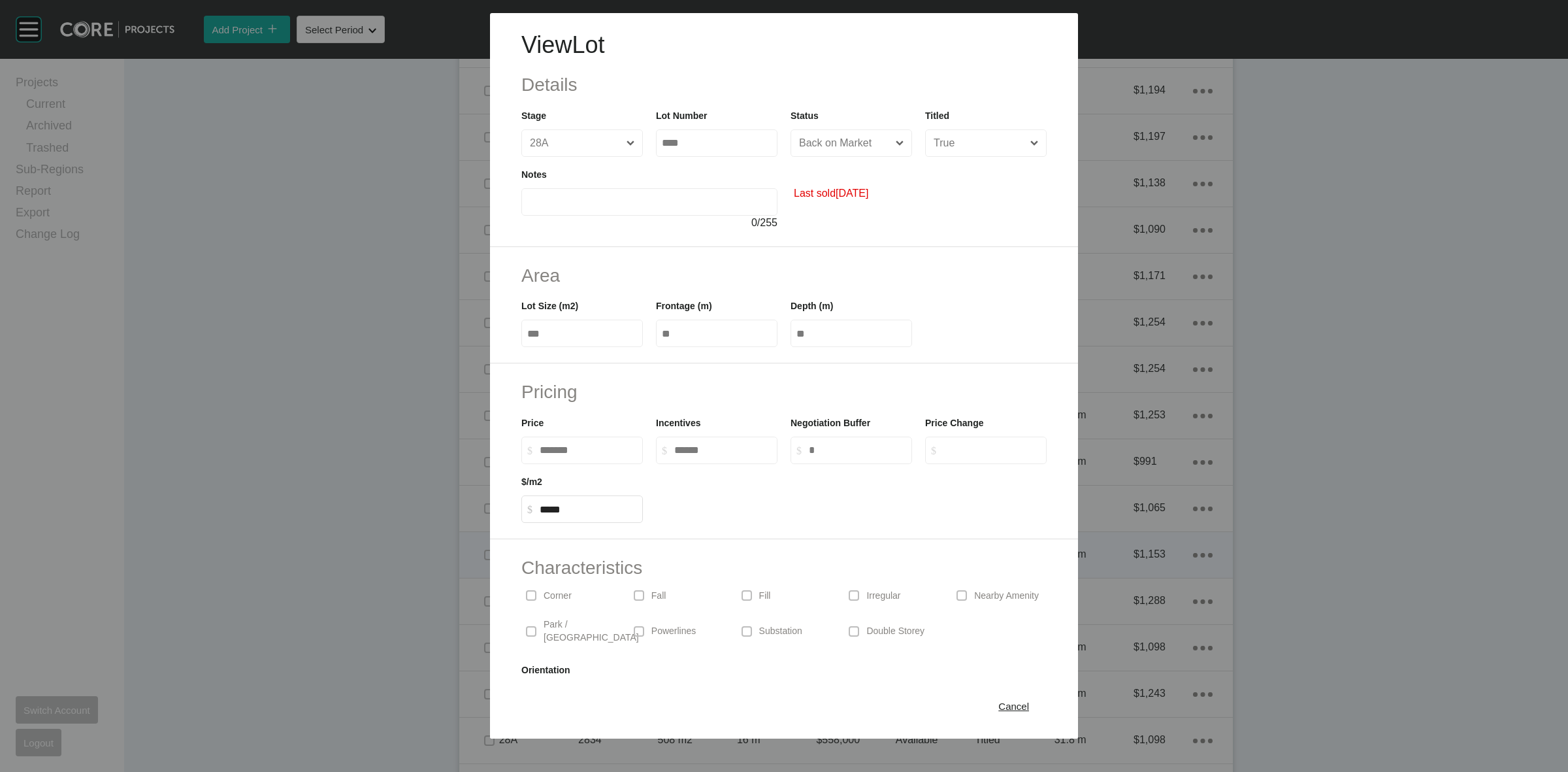
drag, startPoint x: 1004, startPoint y: 712, endPoint x: 1059, endPoint y: 541, distance: 179.6
click at [1003, 708] on div "Cancel" at bounding box center [1013, 706] width 37 height 17
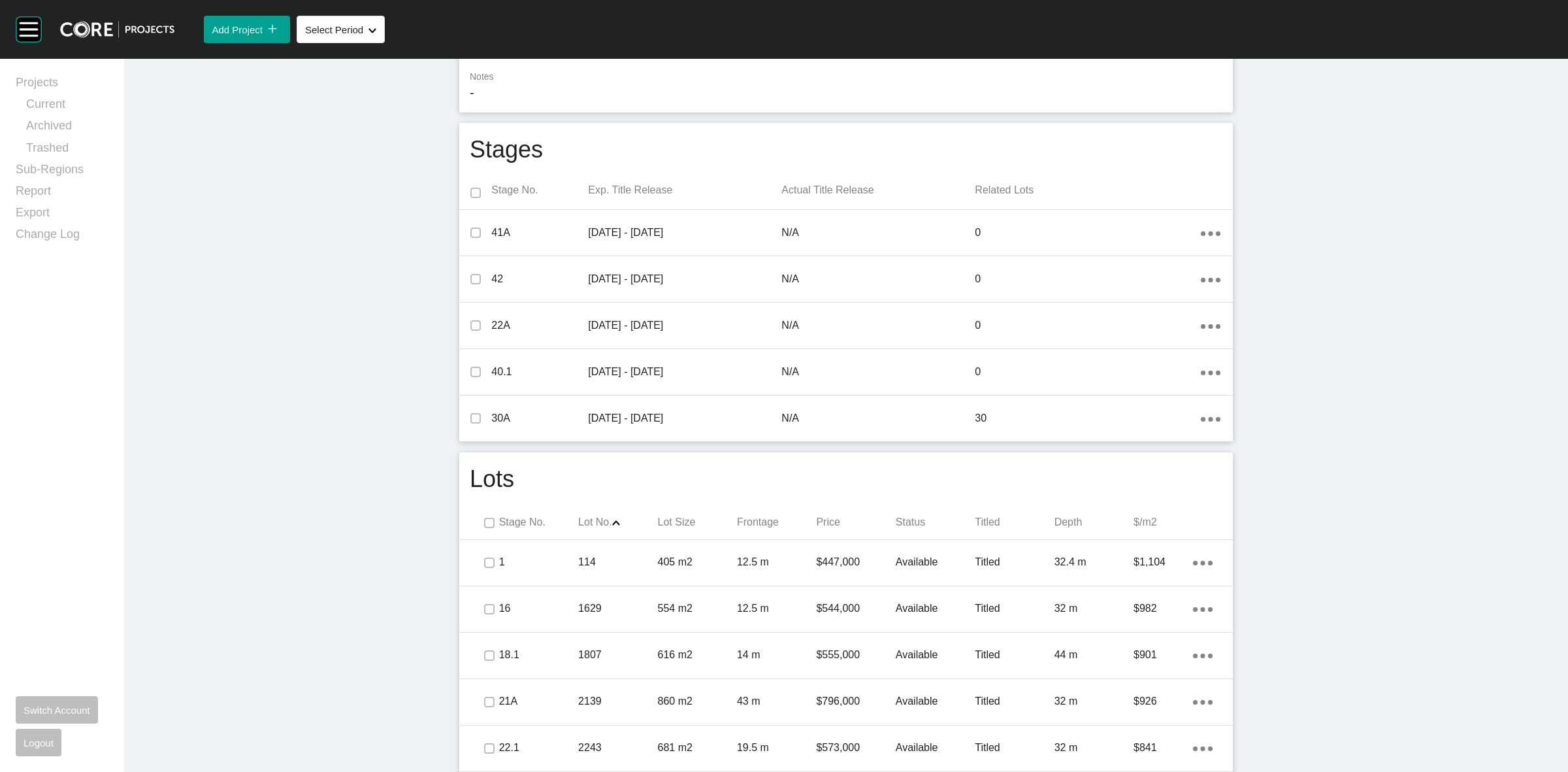
scroll to position [0, 0]
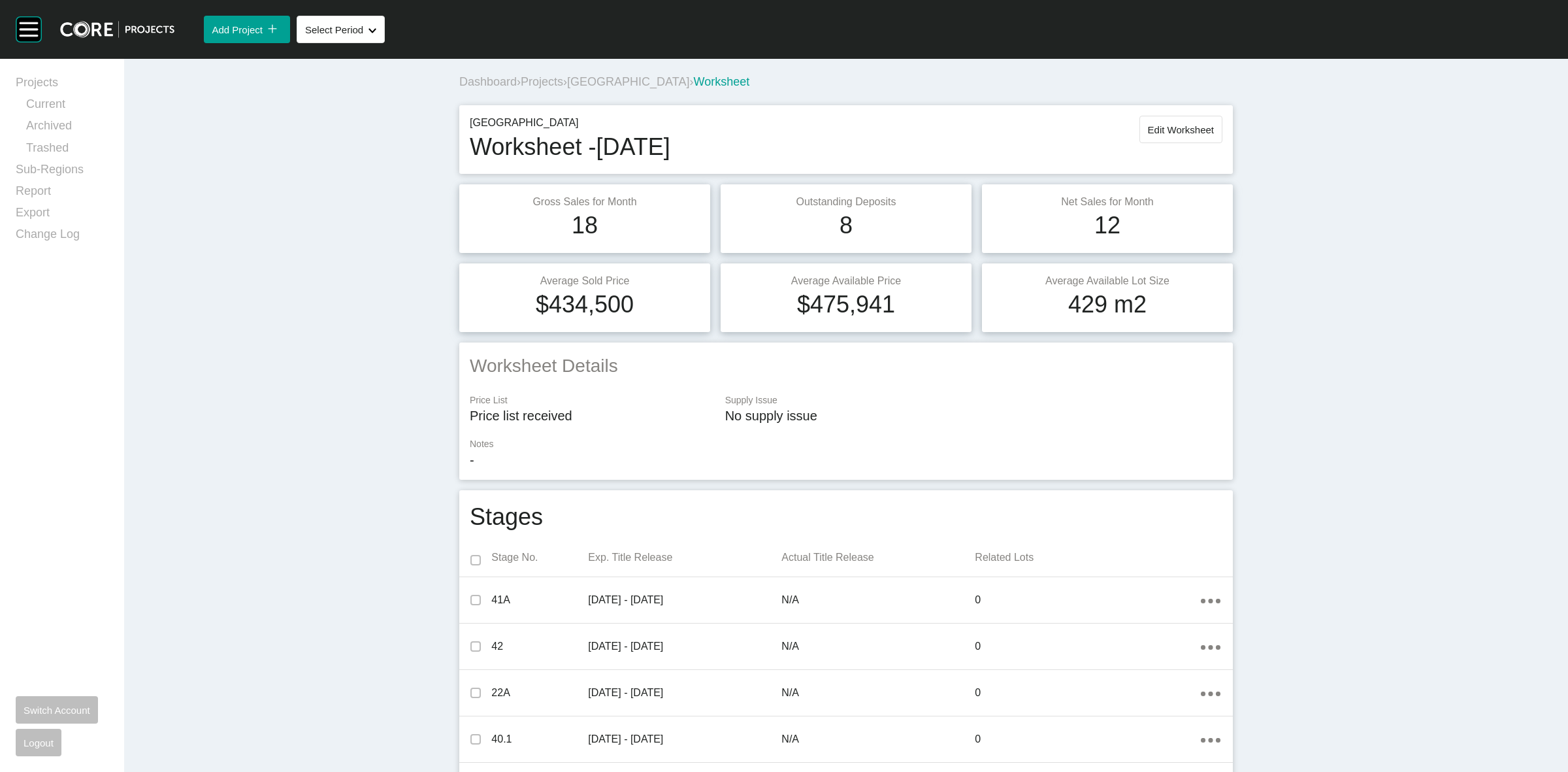
click at [546, 79] on span "Projects" at bounding box center [541, 81] width 42 height 13
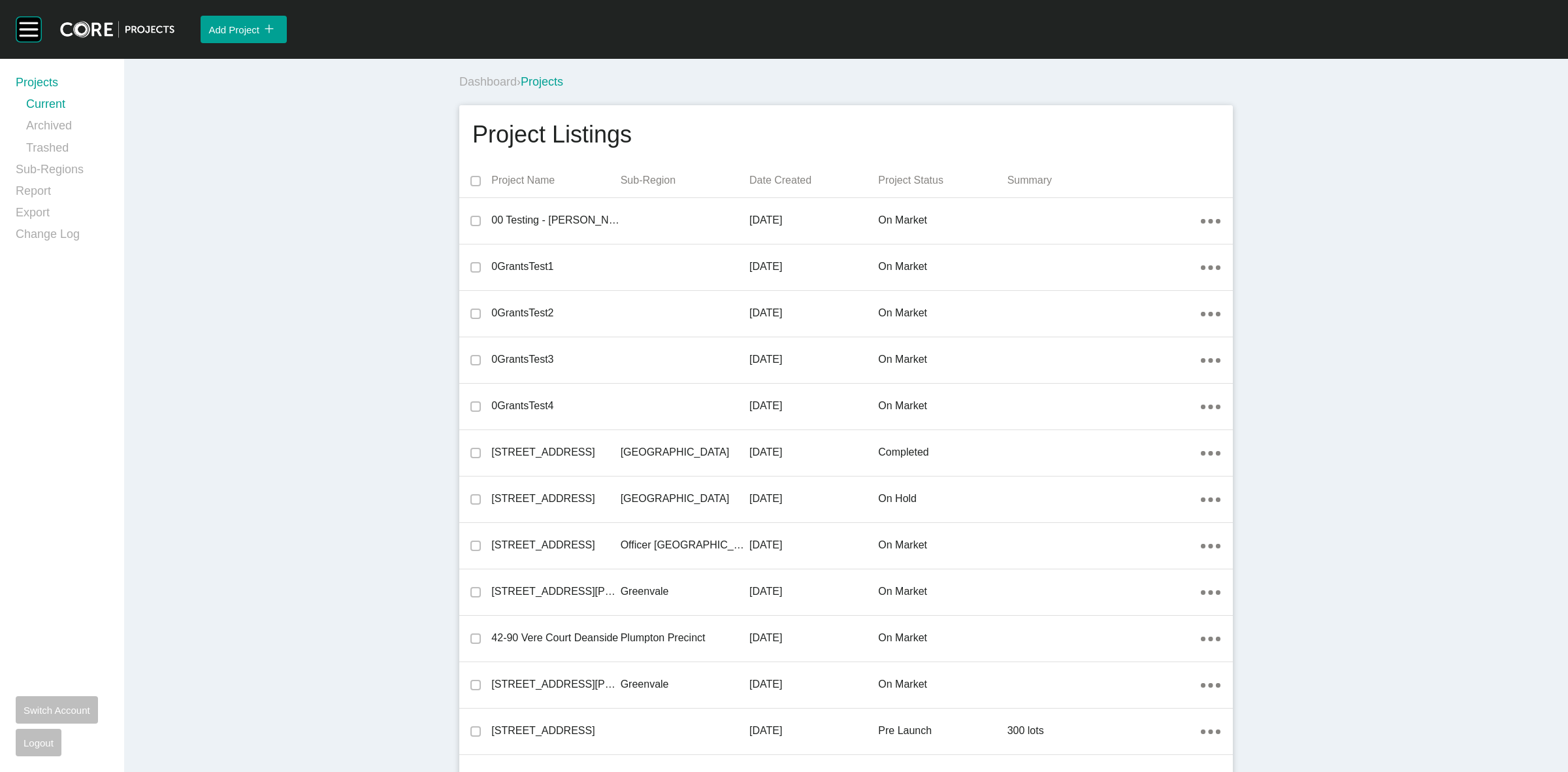
scroll to position [24240, 0]
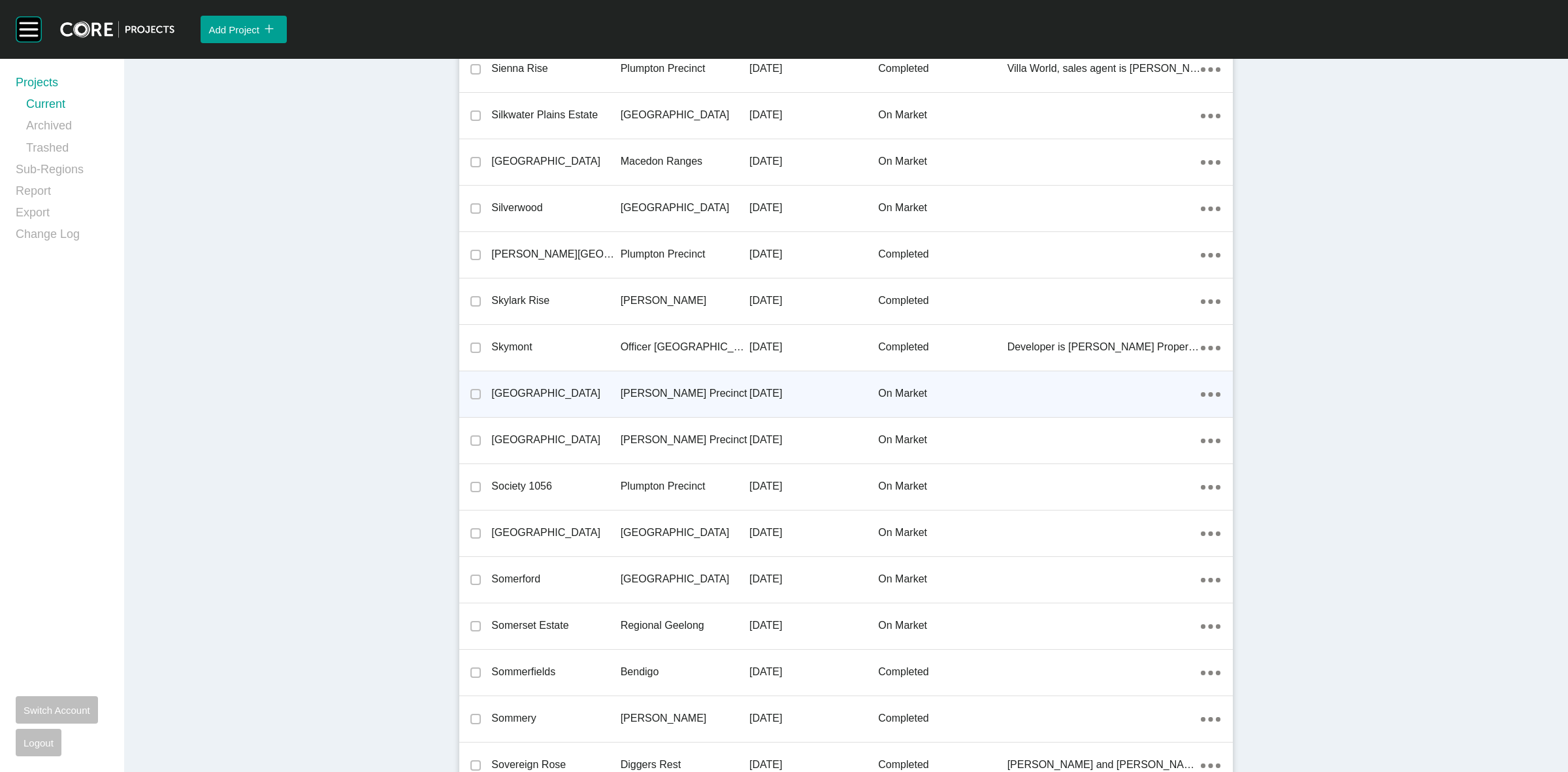
click at [659, 386] on p "[PERSON_NAME] Precinct" at bounding box center [684, 393] width 129 height 14
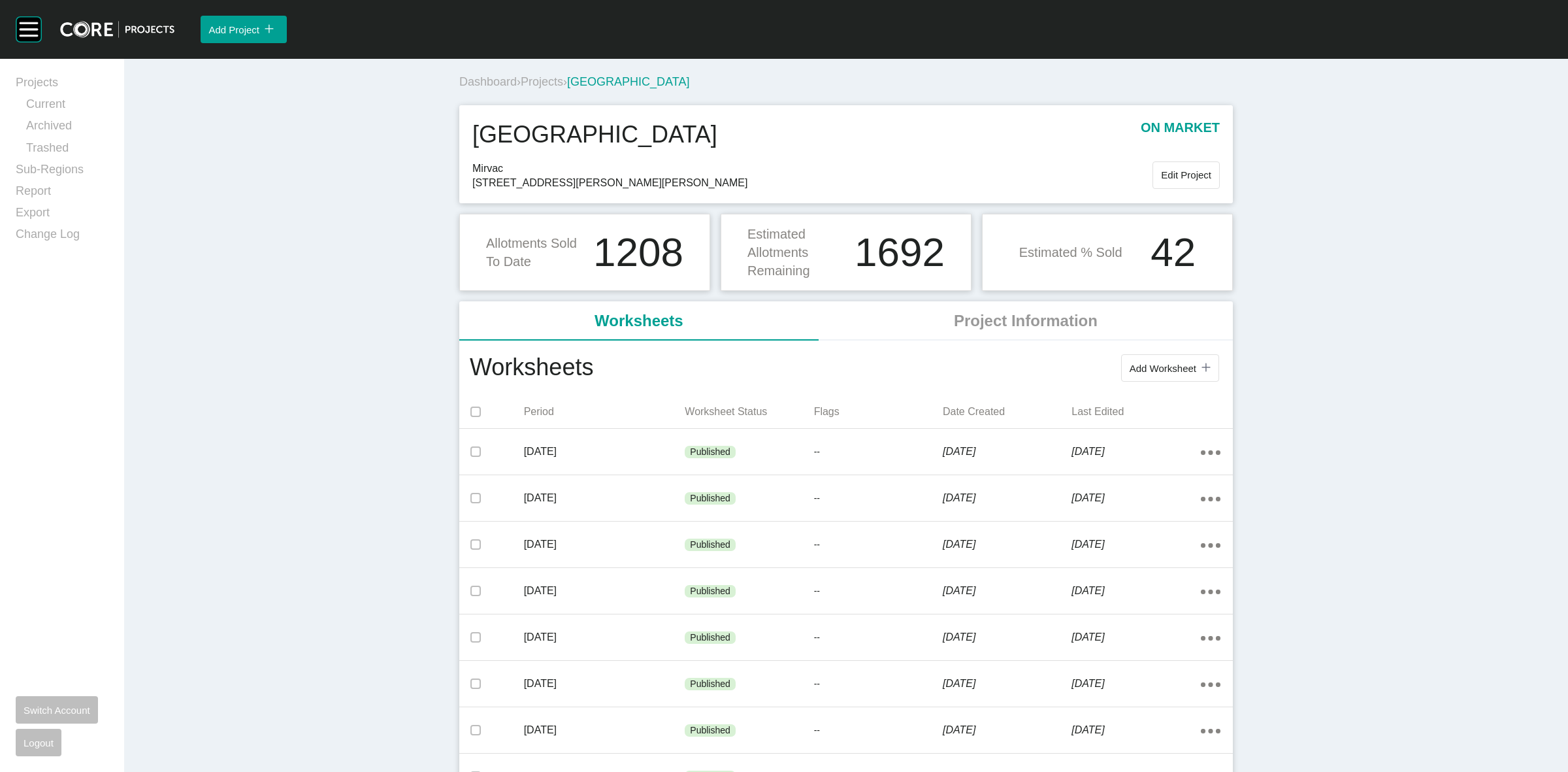
click at [543, 83] on span "Projects" at bounding box center [541, 81] width 42 height 13
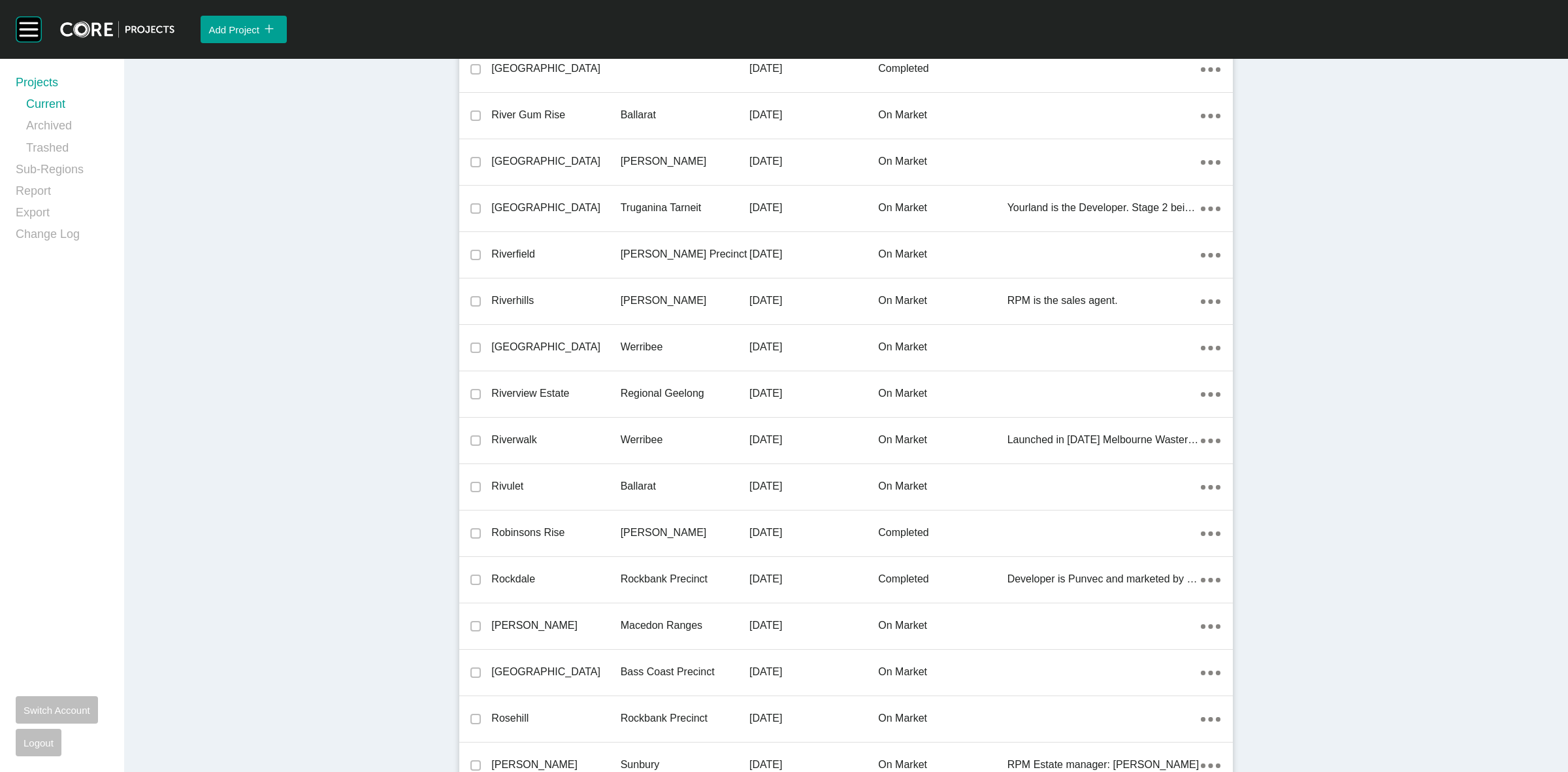
scroll to position [28927, 0]
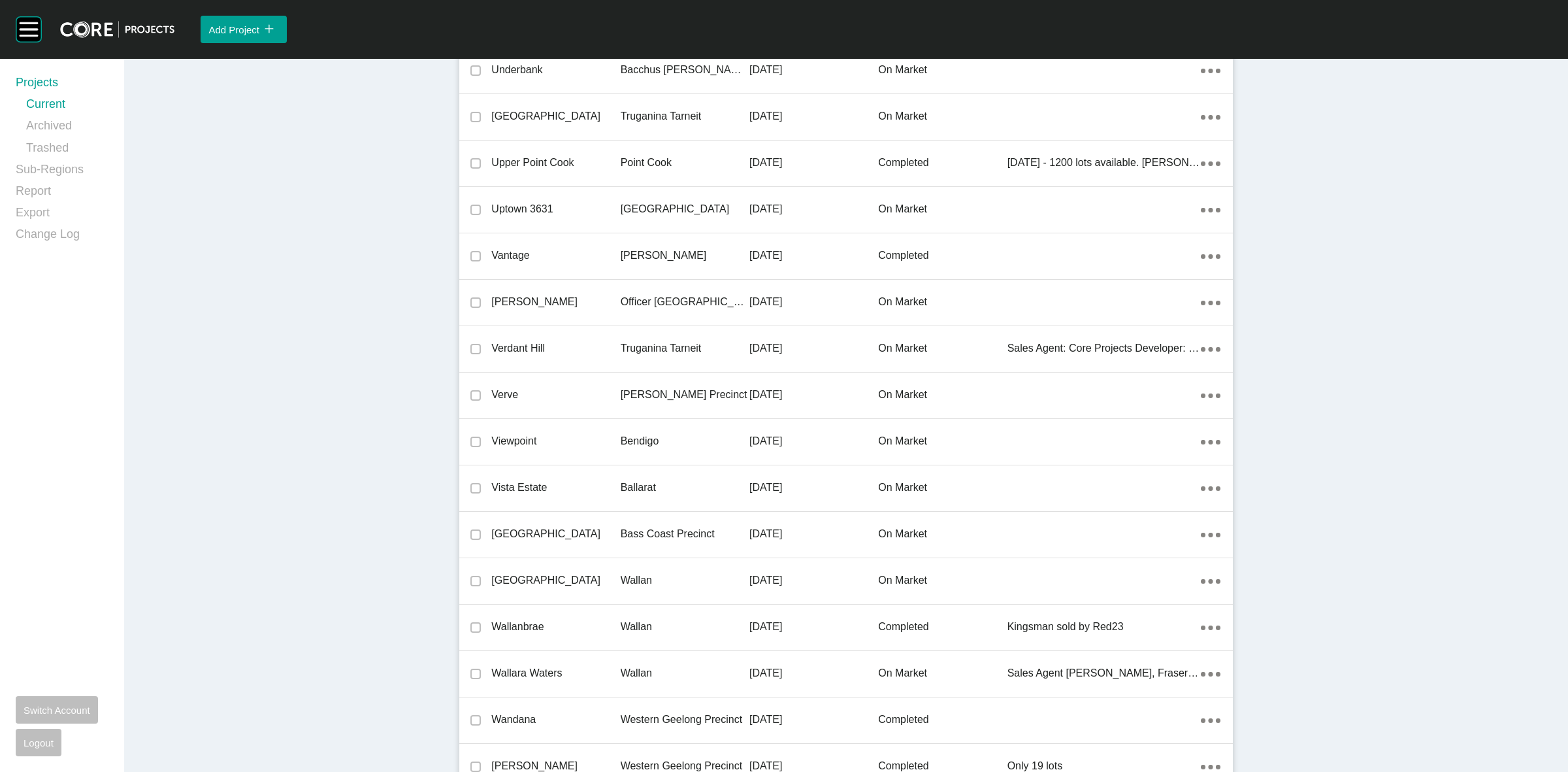
click at [654, 390] on p "[PERSON_NAME] Precinct" at bounding box center [684, 394] width 129 height 14
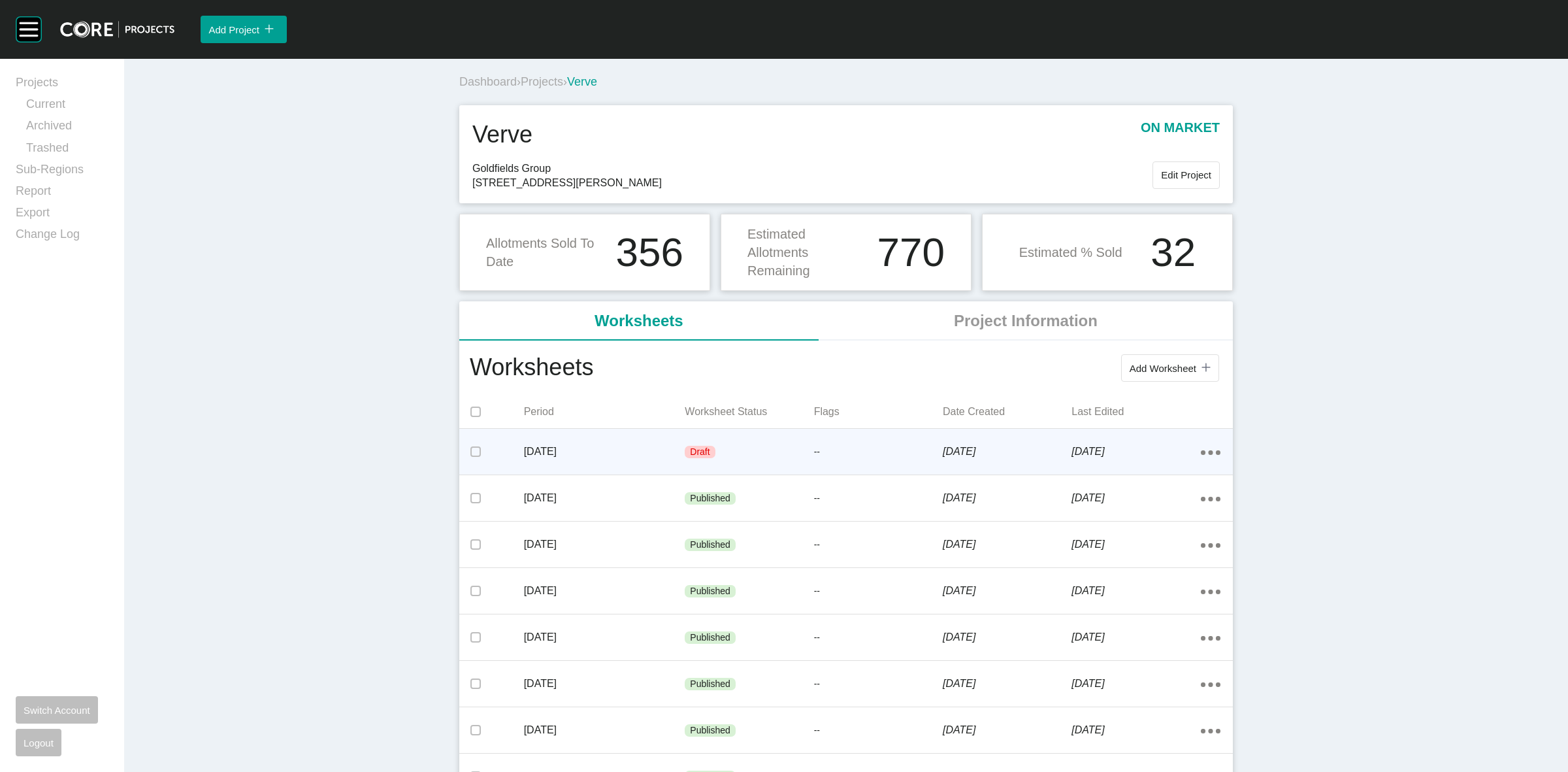
click at [765, 443] on div "Draft" at bounding box center [748, 452] width 129 height 39
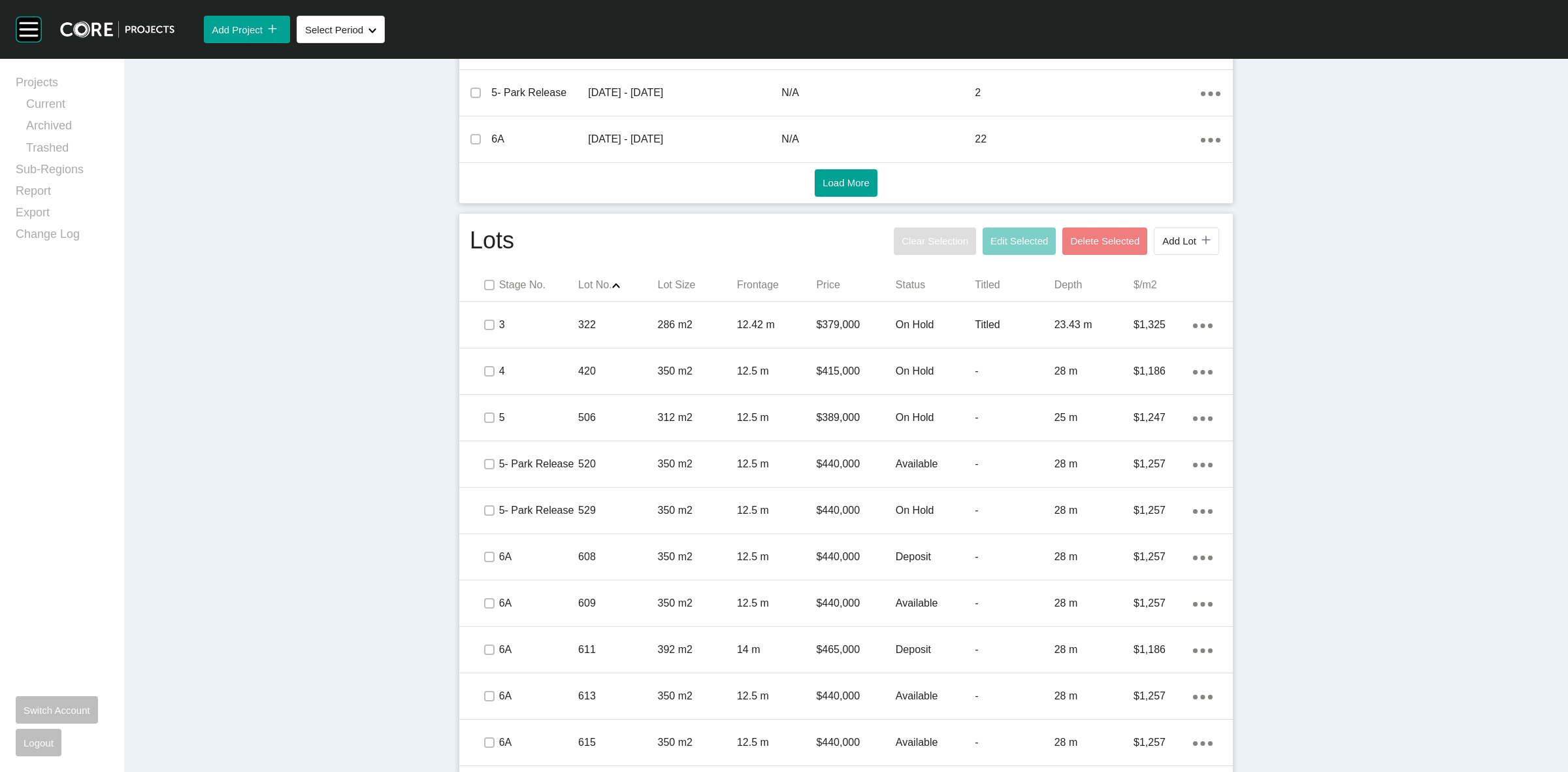
scroll to position [654, 0]
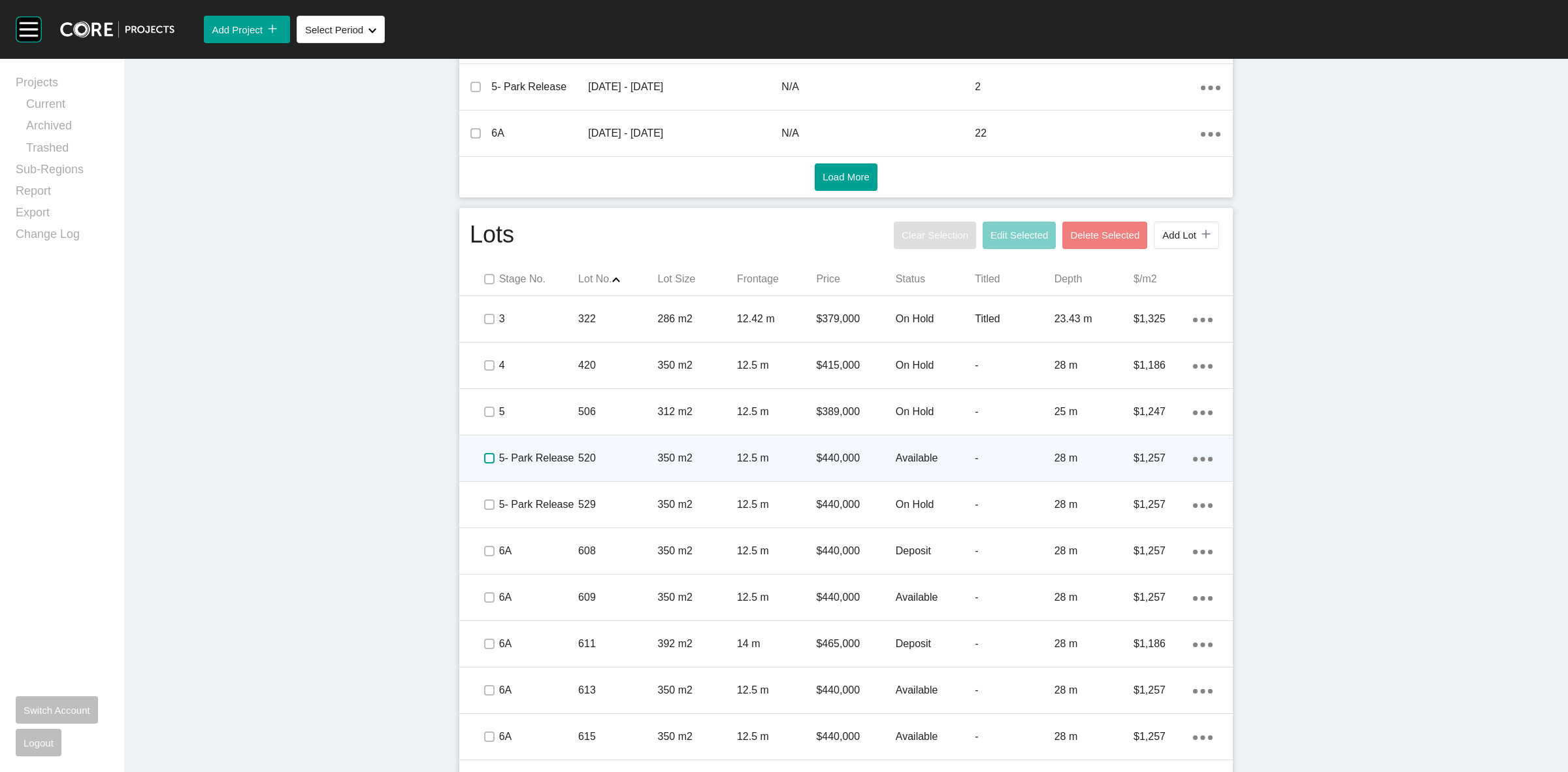
click at [484, 462] on label at bounding box center [489, 458] width 11 height 11
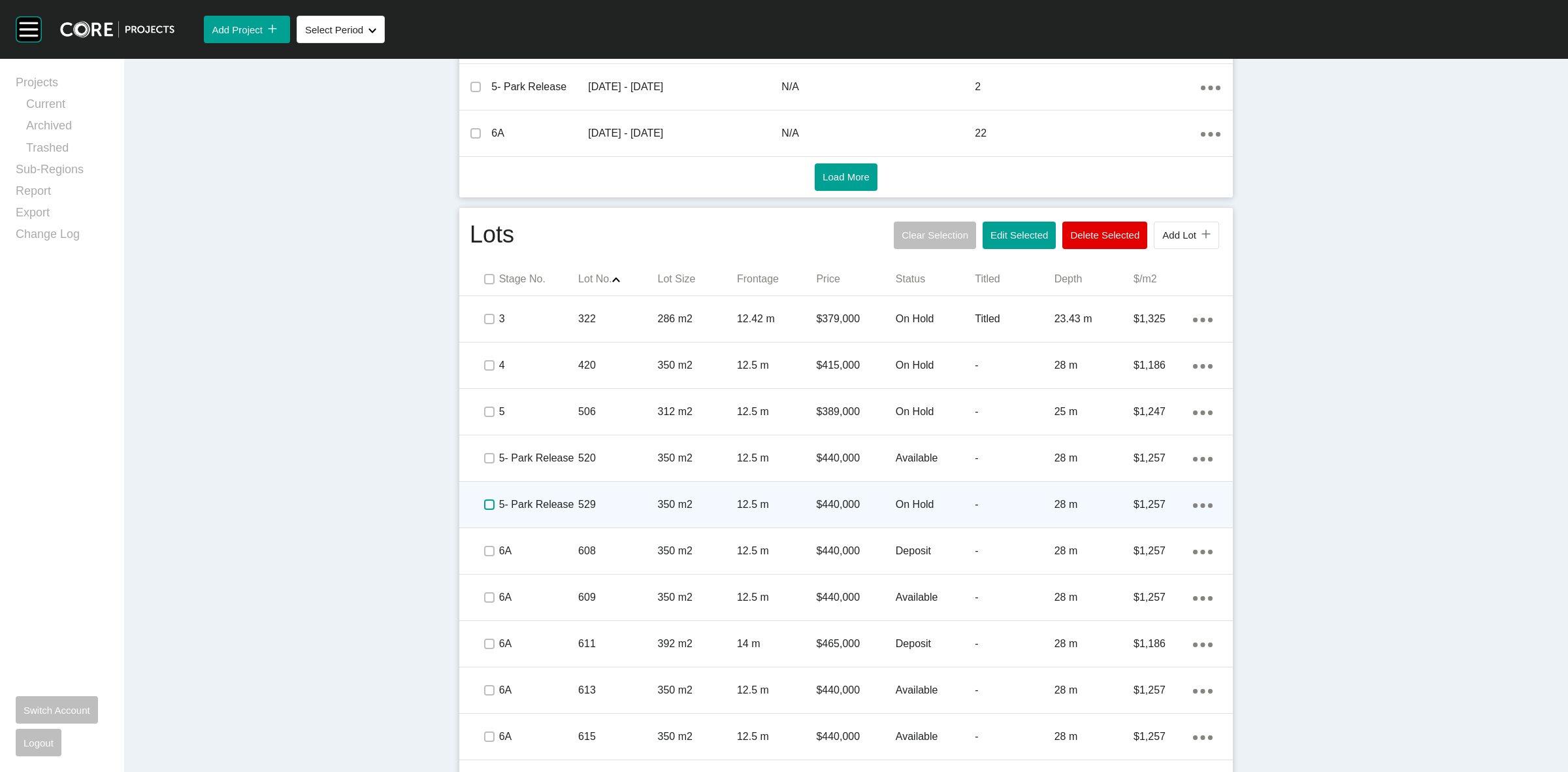
click at [484, 501] on label at bounding box center [489, 504] width 11 height 11
click at [529, 501] on p "5- Park Release" at bounding box center [538, 504] width 79 height 14
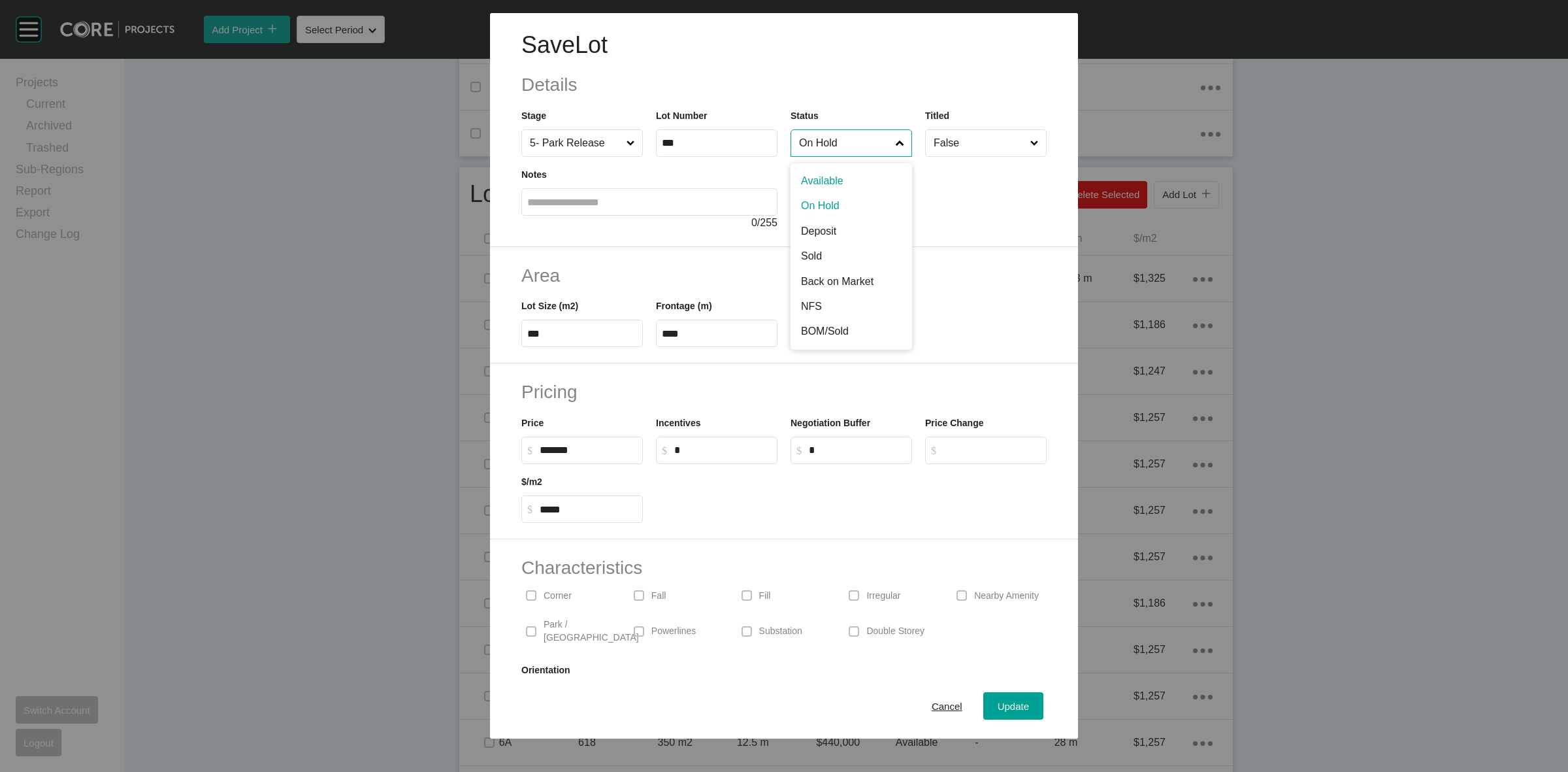
click at [802, 152] on input "On Hold" at bounding box center [845, 143] width 96 height 26
click at [997, 701] on span "Update" at bounding box center [1013, 706] width 32 height 11
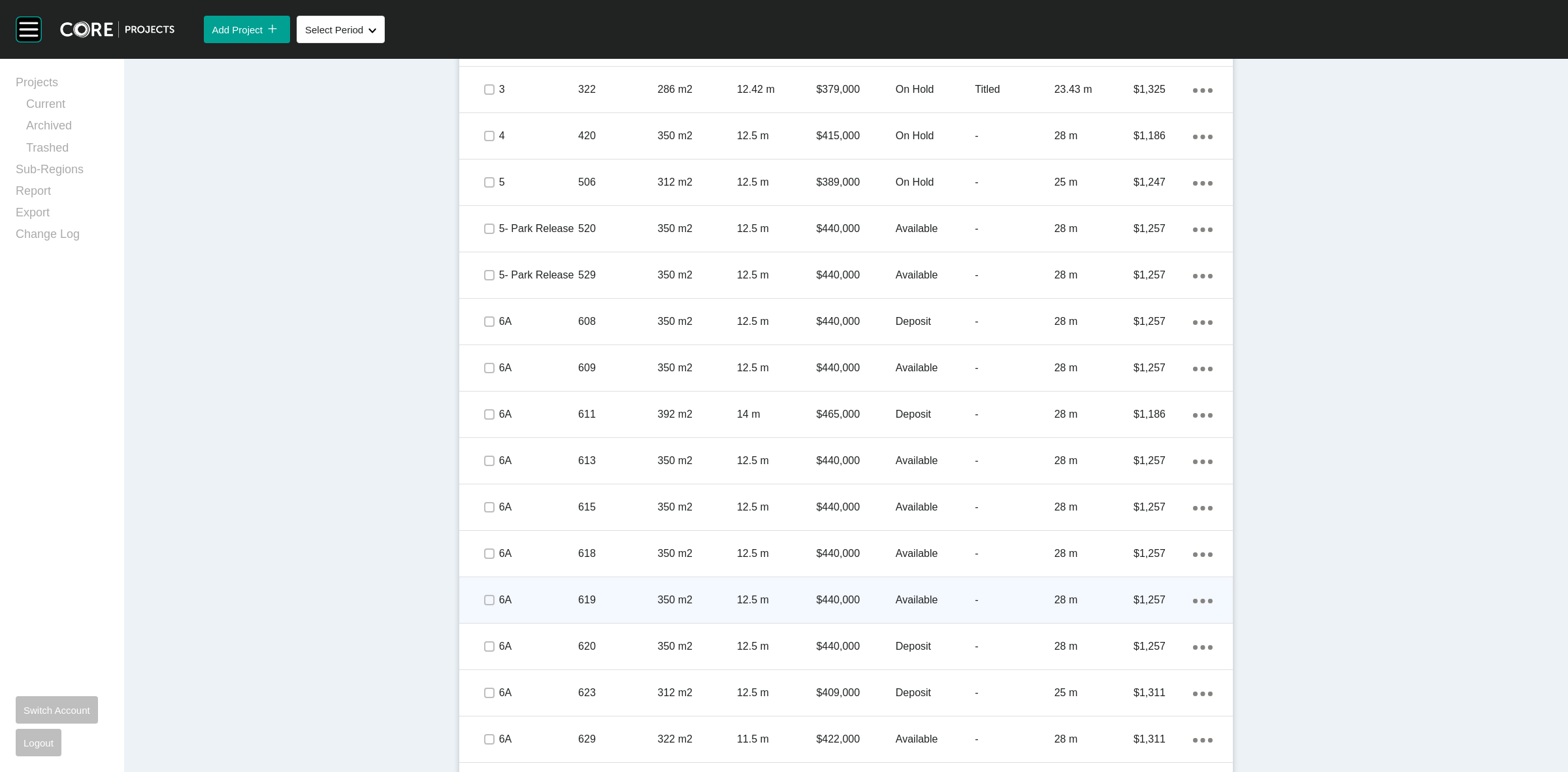
scroll to position [899, 0]
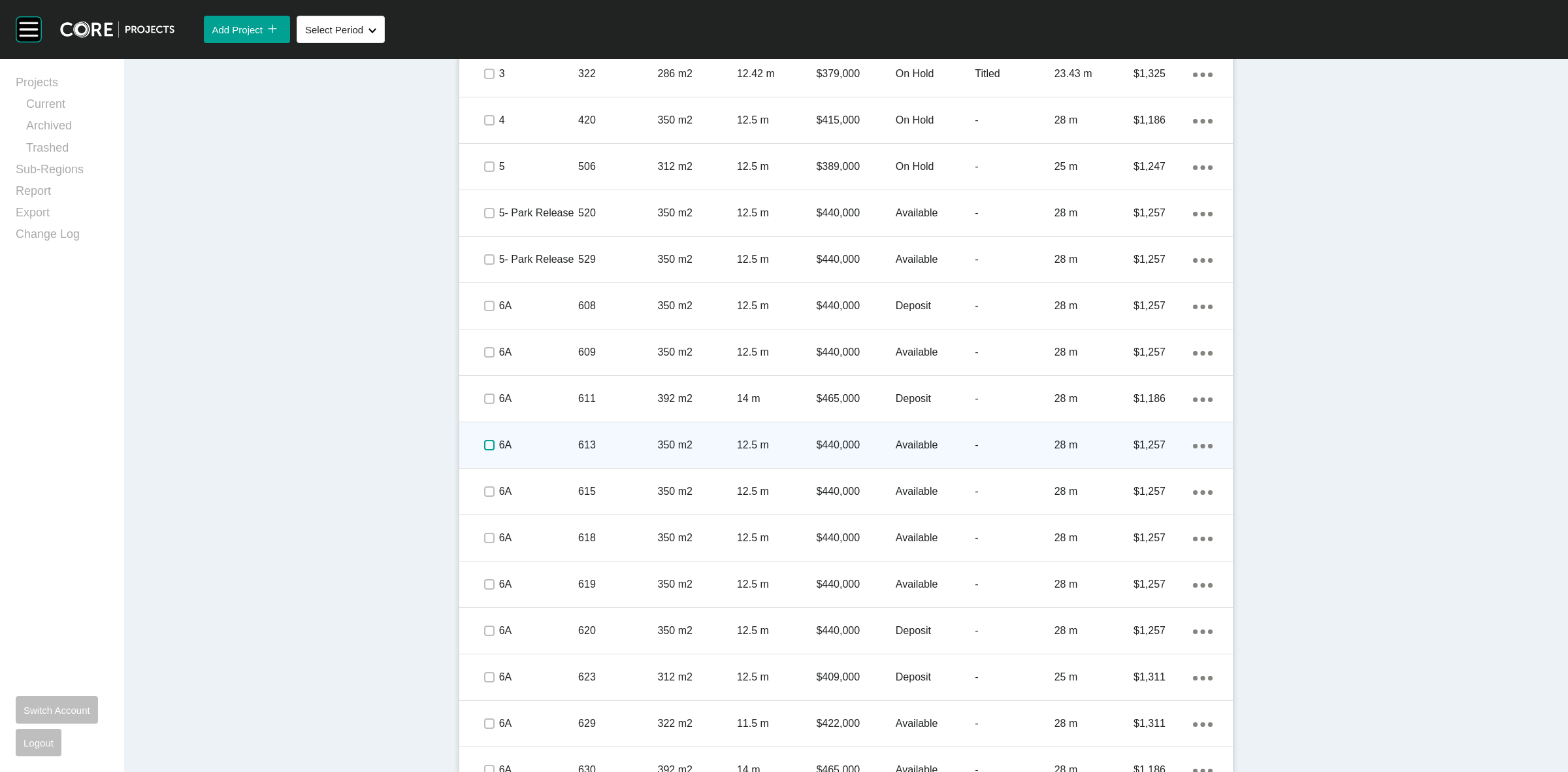
click at [484, 440] on label at bounding box center [489, 445] width 11 height 11
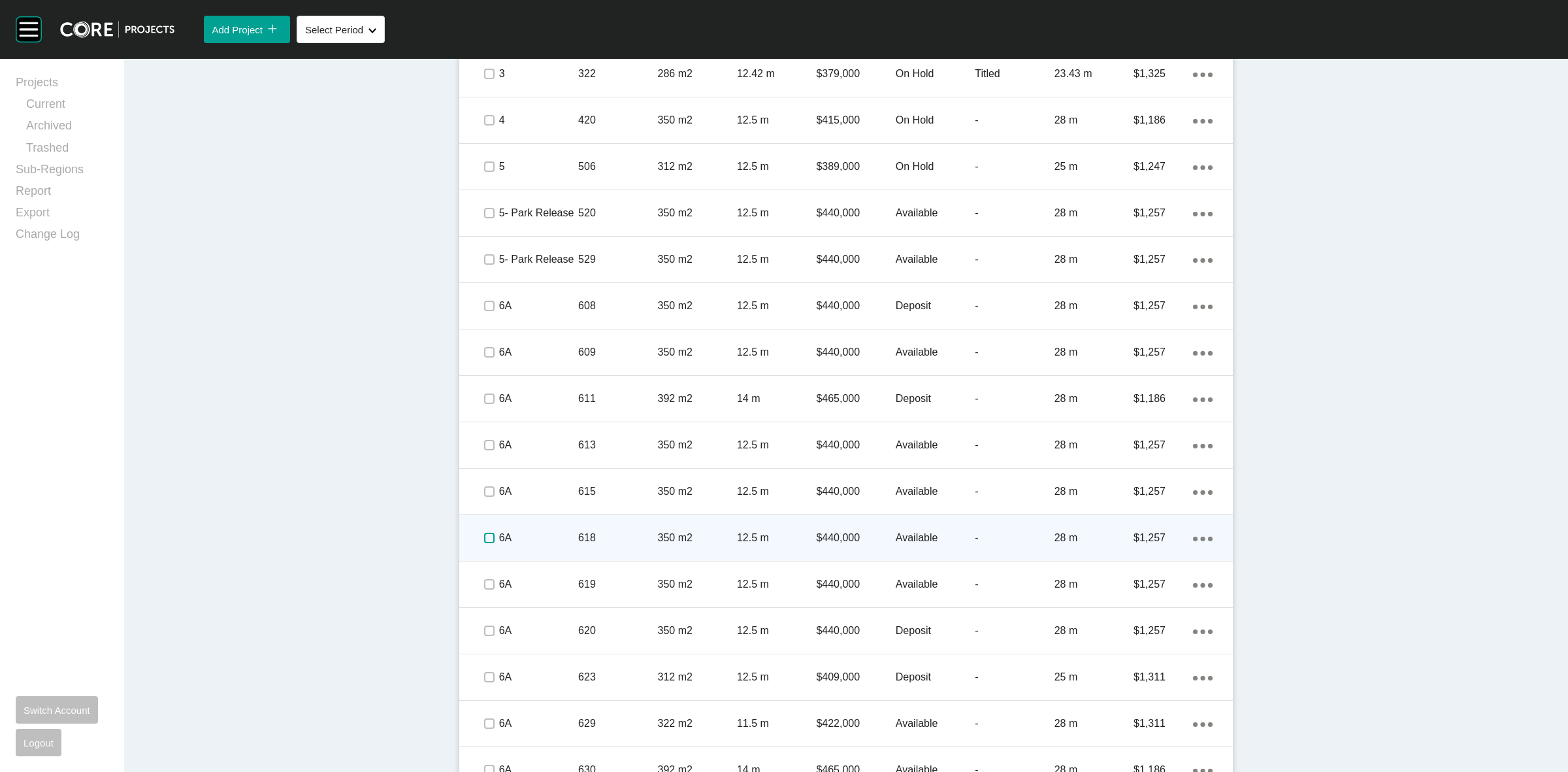
click at [485, 538] on label at bounding box center [489, 538] width 11 height 11
click at [513, 533] on p "6A" at bounding box center [538, 538] width 79 height 14
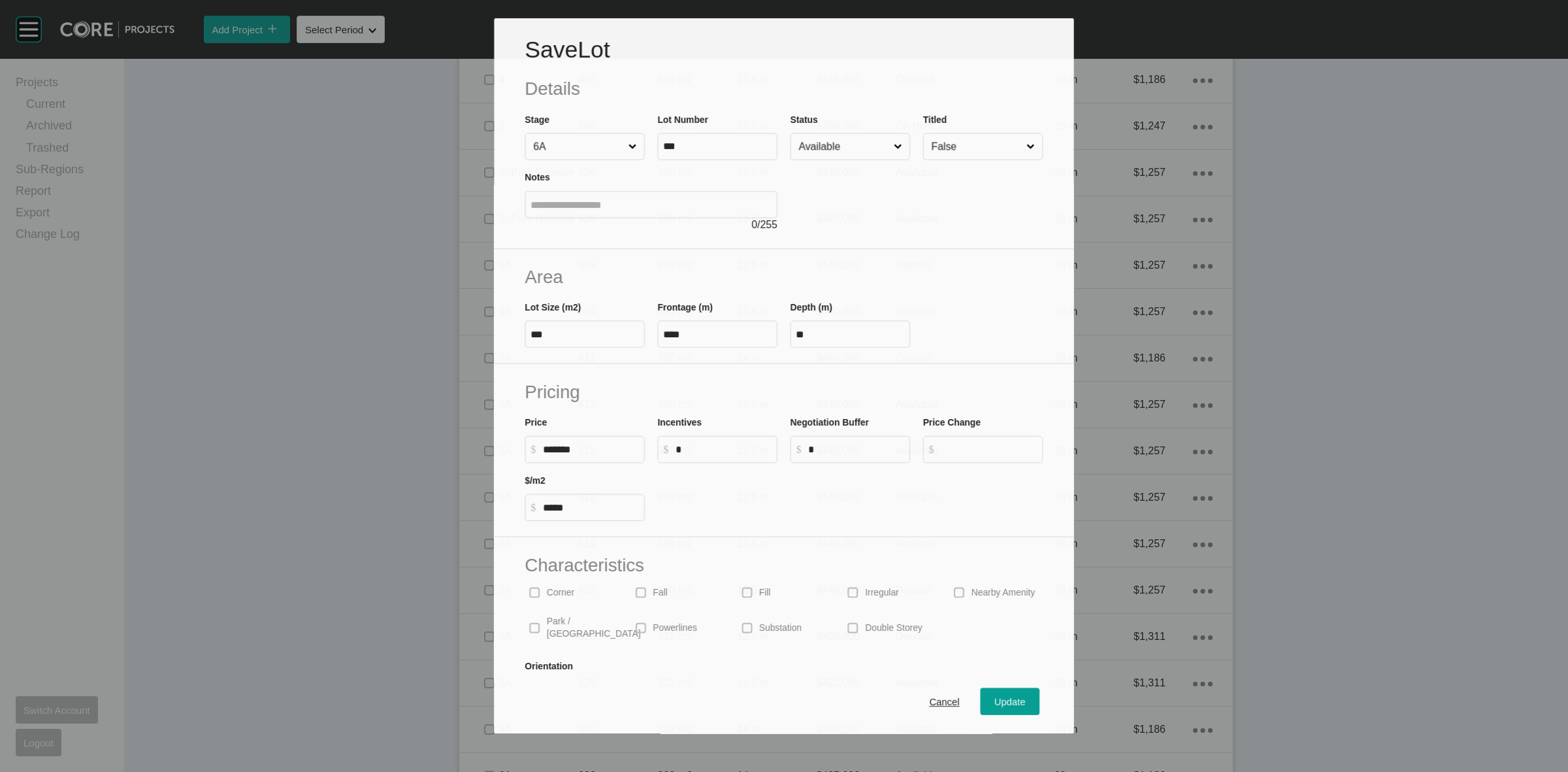
scroll to position [858, 0]
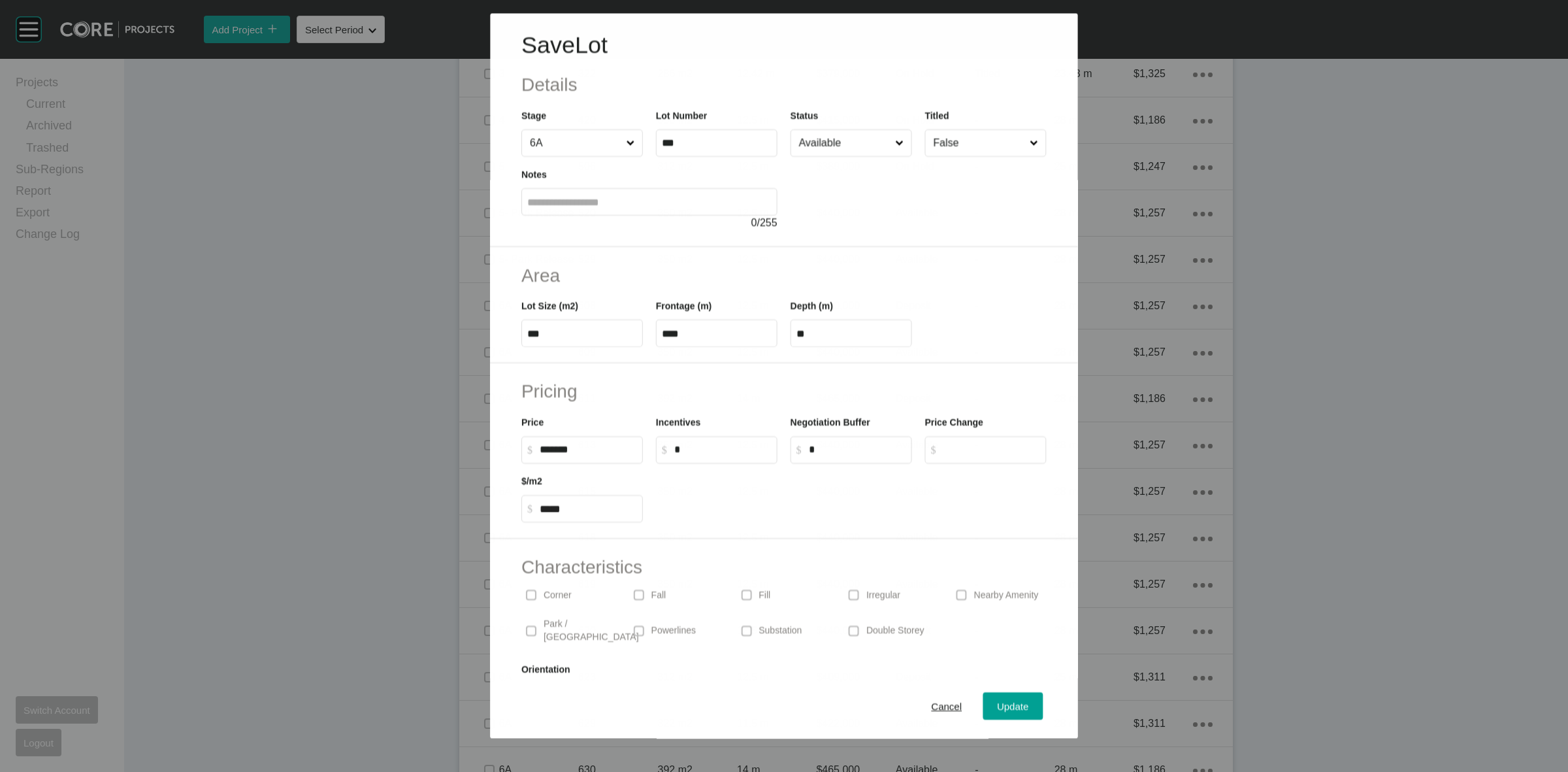
click at [859, 137] on input "Available" at bounding box center [845, 143] width 96 height 26
click at [993, 696] on button "Update" at bounding box center [1013, 706] width 60 height 27
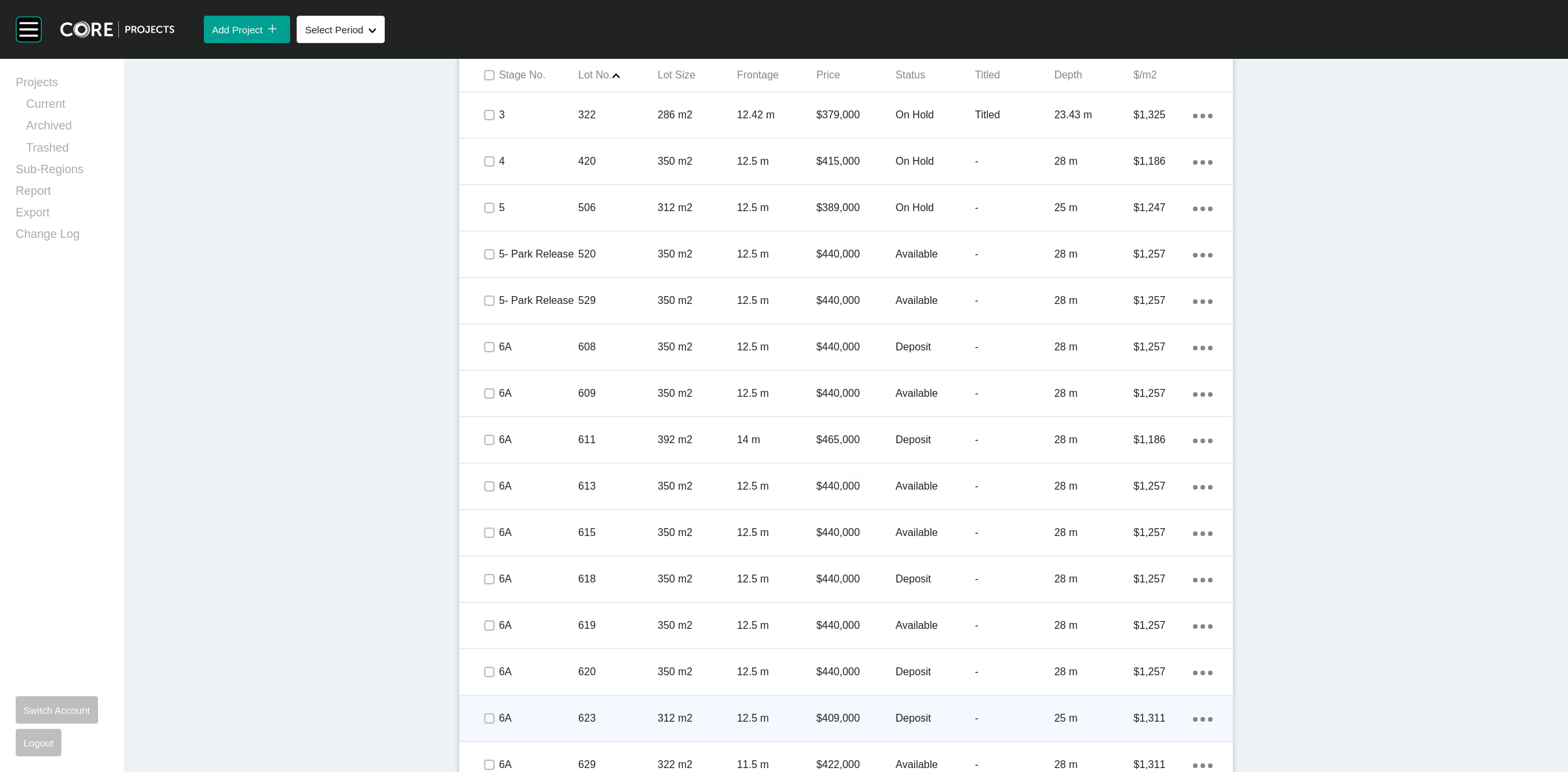
scroll to position [899, 0]
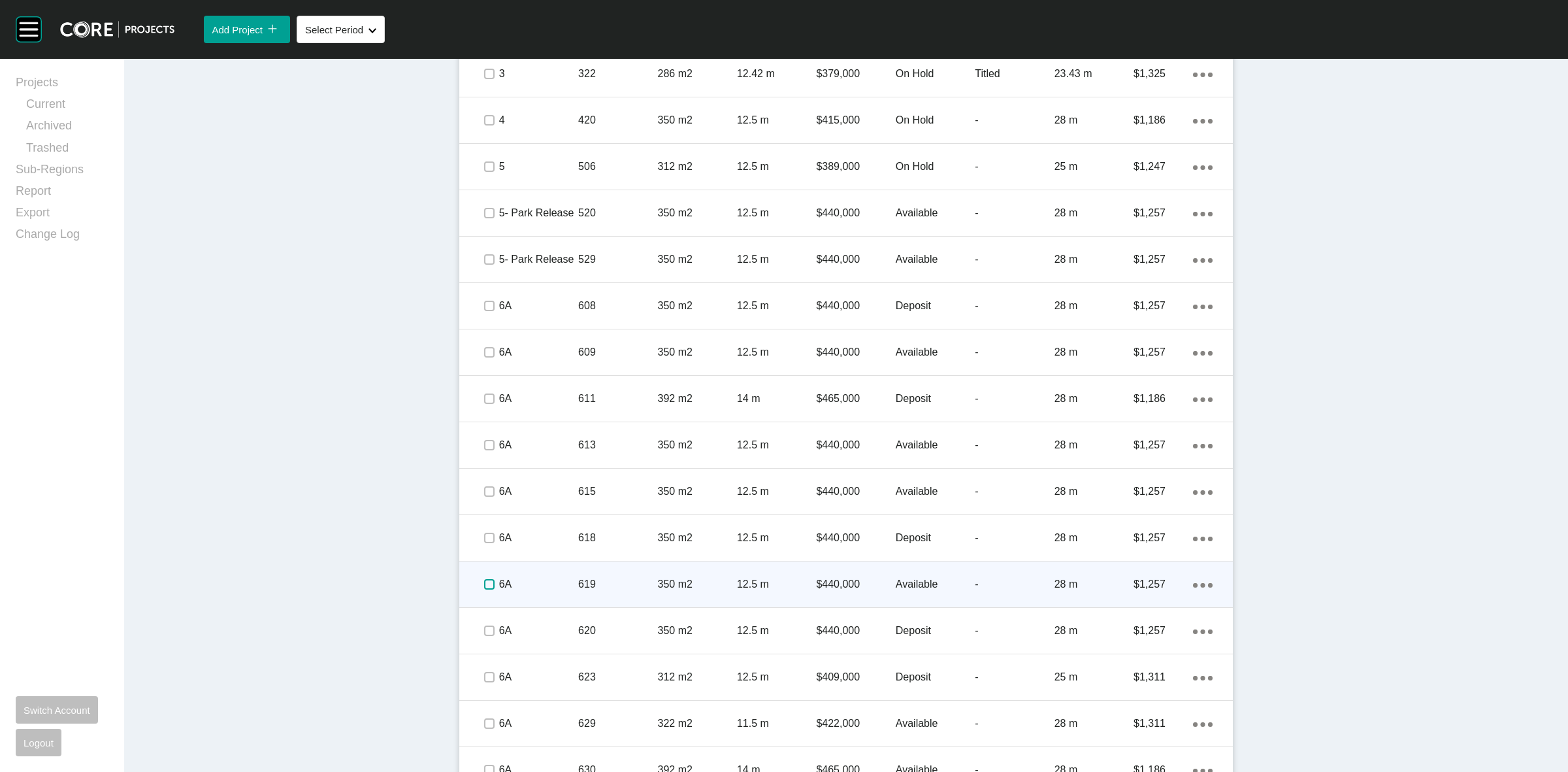
click at [484, 589] on label at bounding box center [489, 584] width 11 height 11
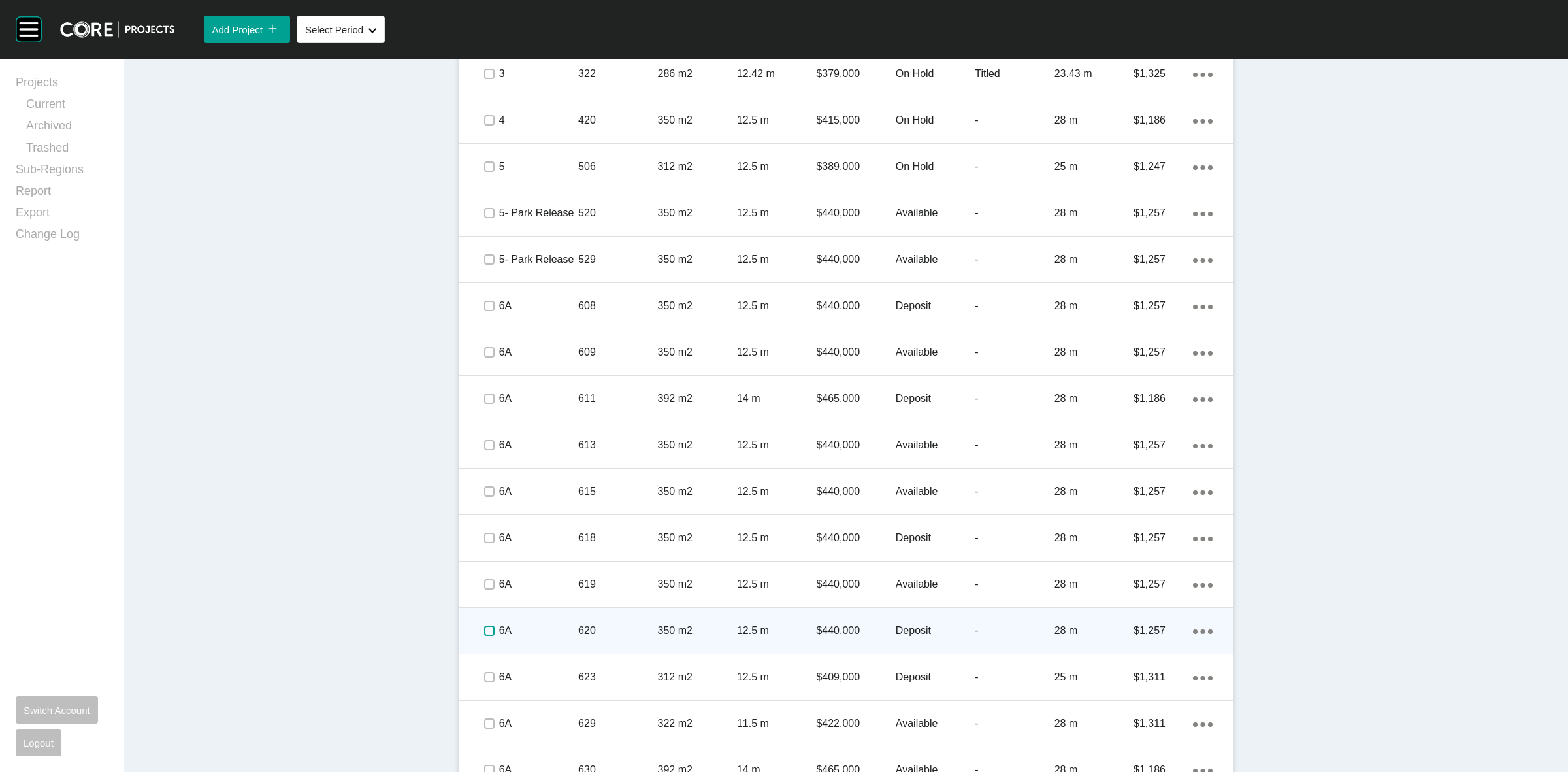
click at [484, 632] on label at bounding box center [489, 631] width 11 height 11
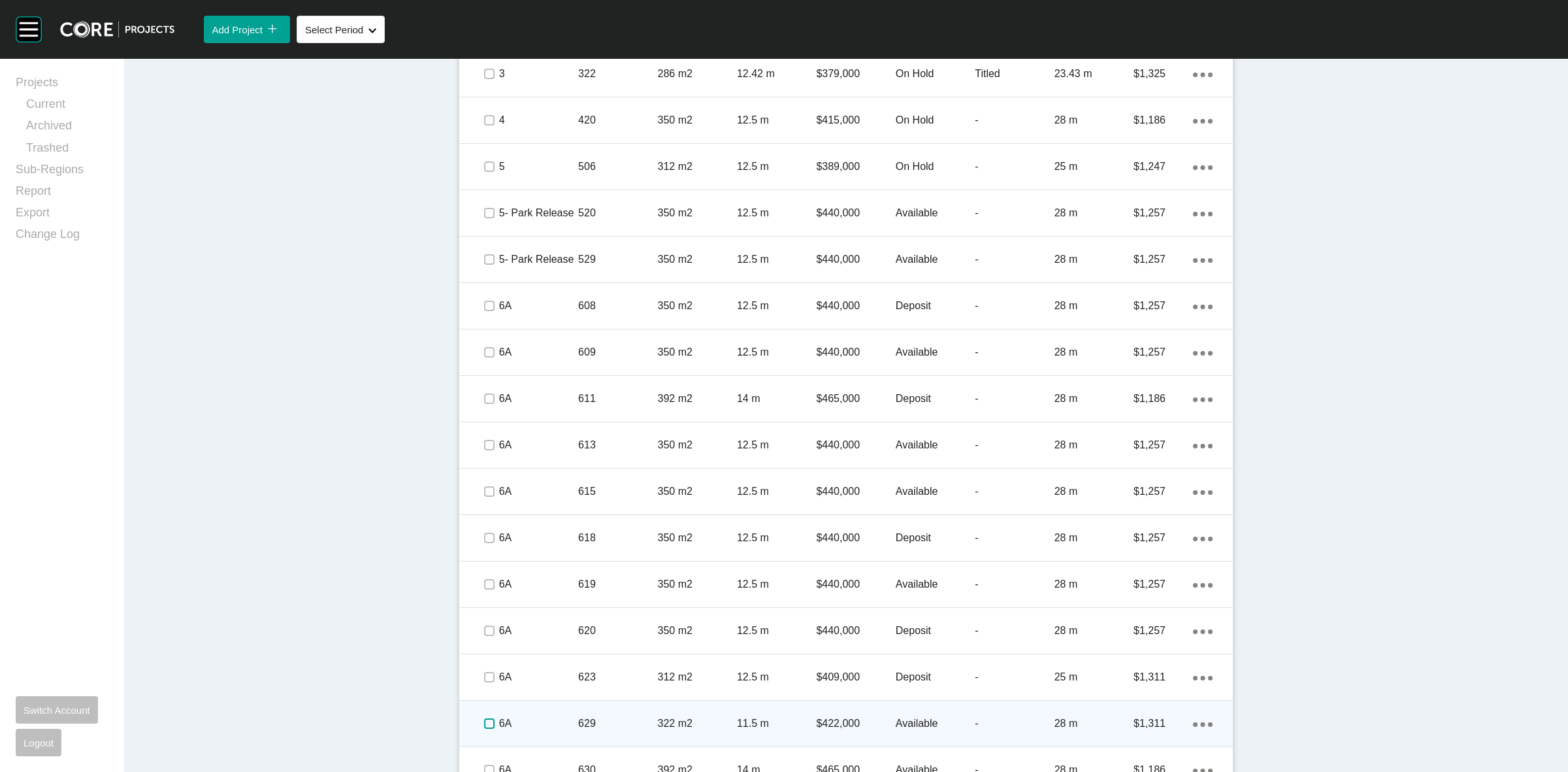
click at [485, 722] on label at bounding box center [489, 724] width 11 height 11
click at [554, 720] on p "6A" at bounding box center [538, 723] width 79 height 14
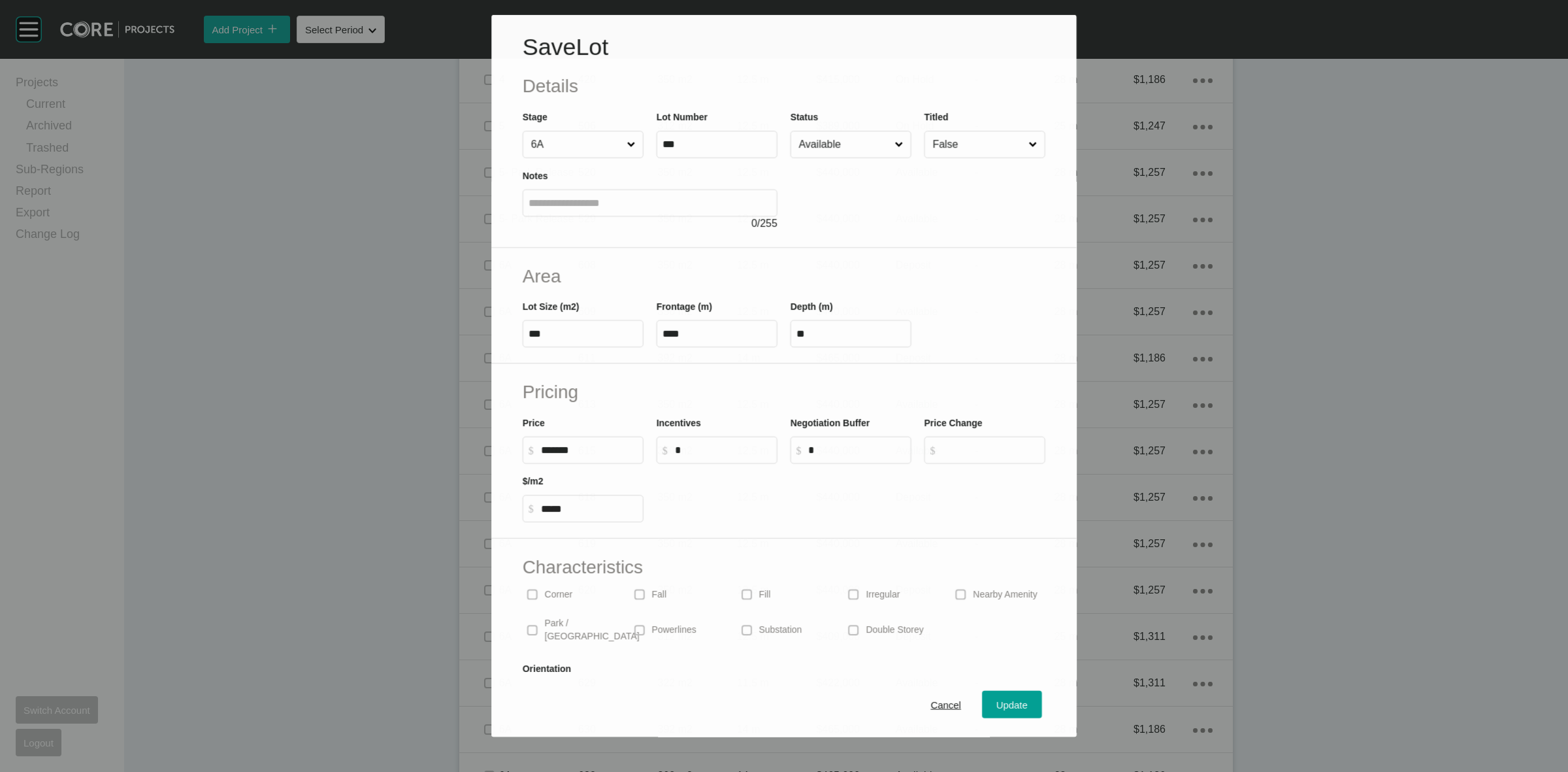
scroll to position [858, 0]
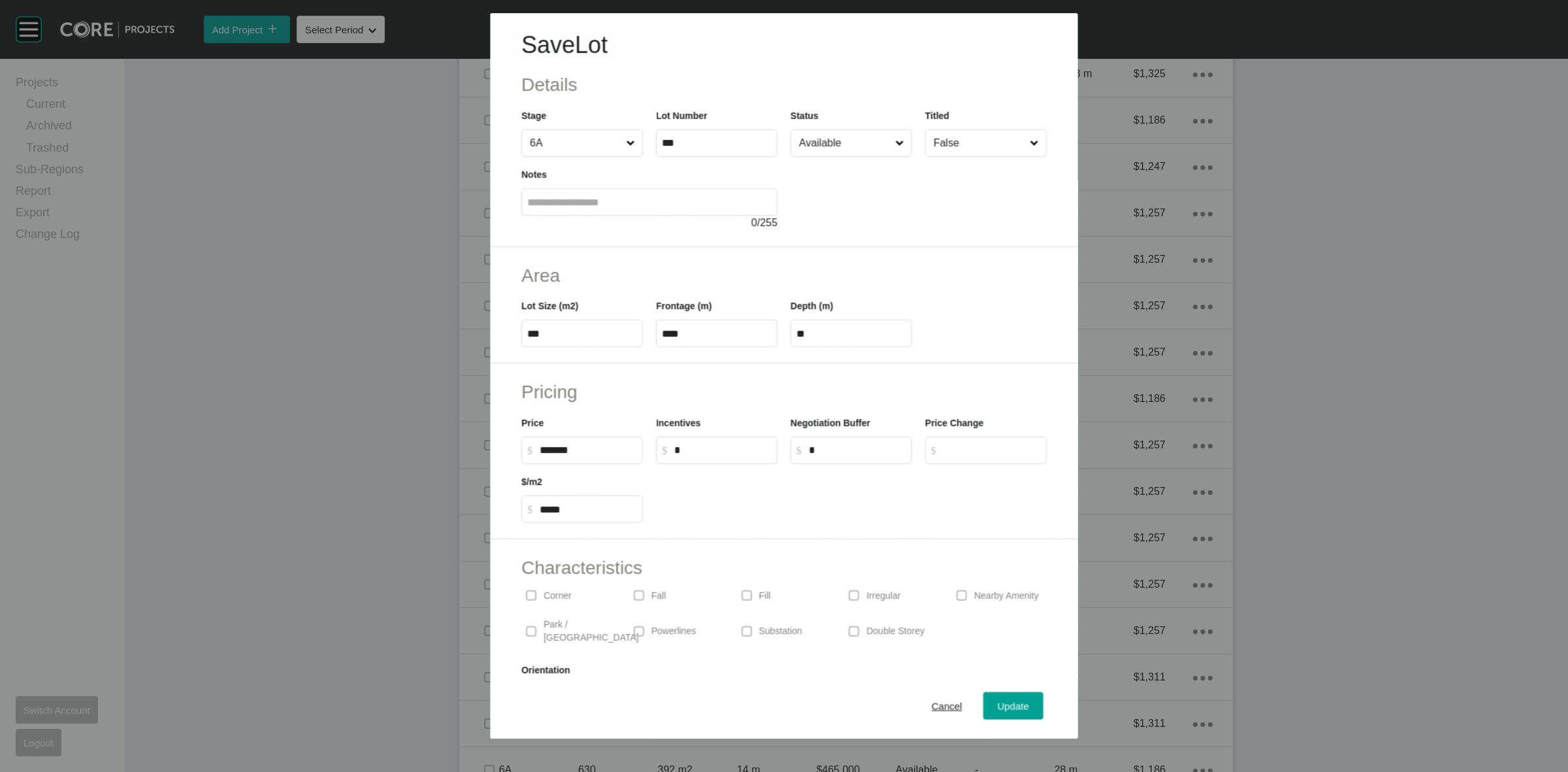
click at [840, 155] on input "Available" at bounding box center [845, 143] width 96 height 26
click at [997, 701] on span "Update" at bounding box center [1013, 706] width 32 height 11
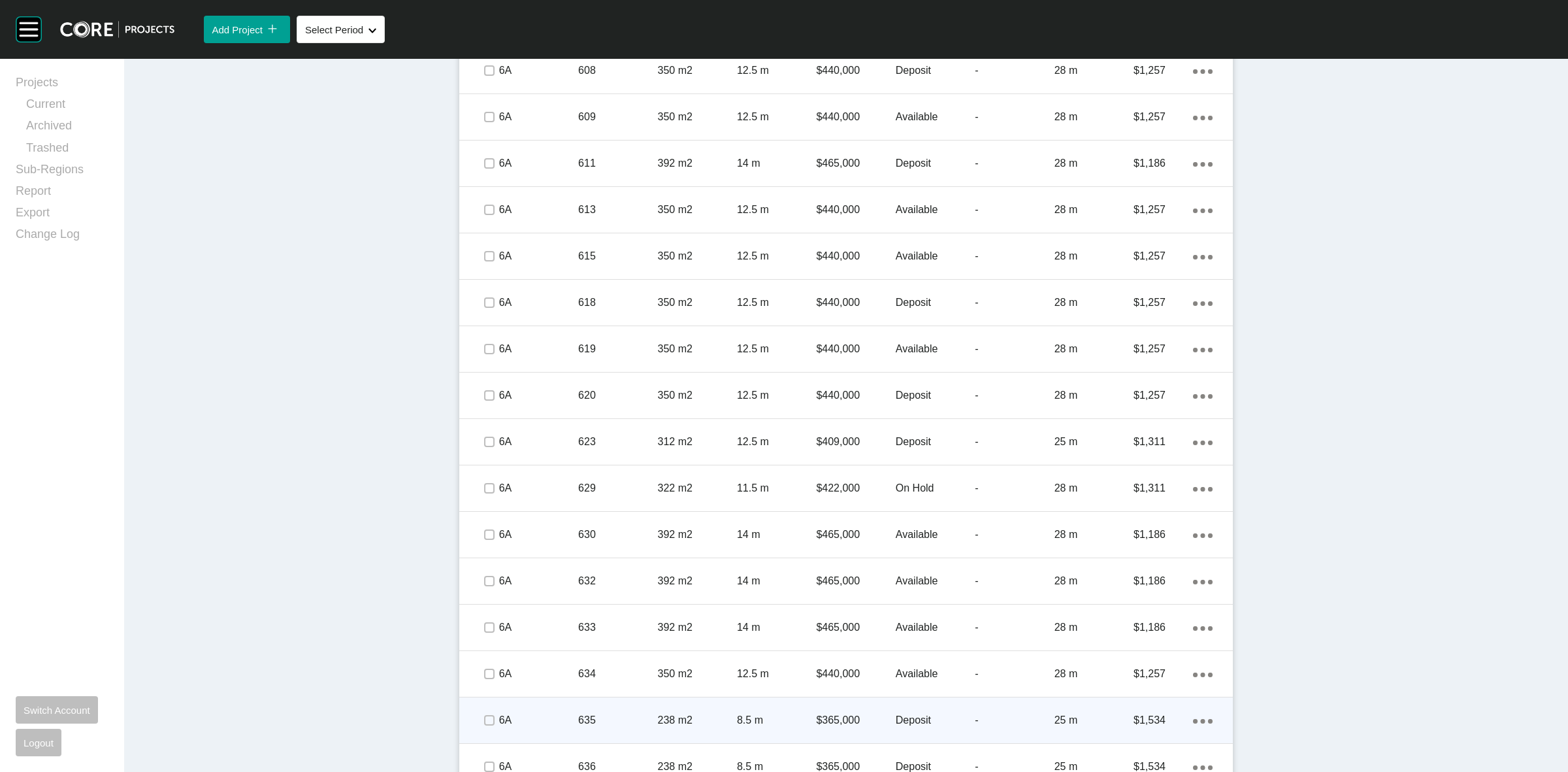
scroll to position [1226, 0]
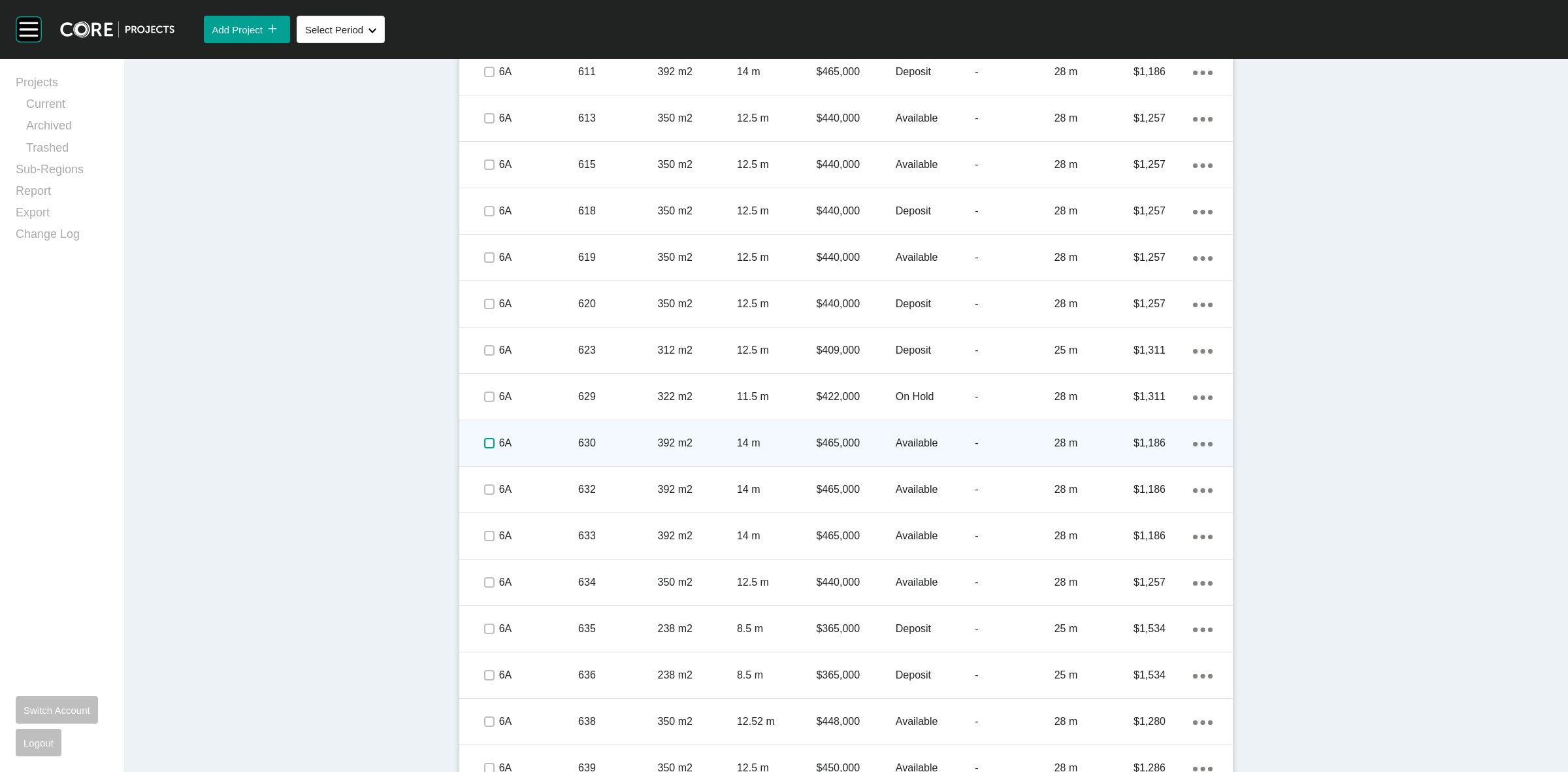
click at [484, 443] on label at bounding box center [489, 443] width 11 height 11
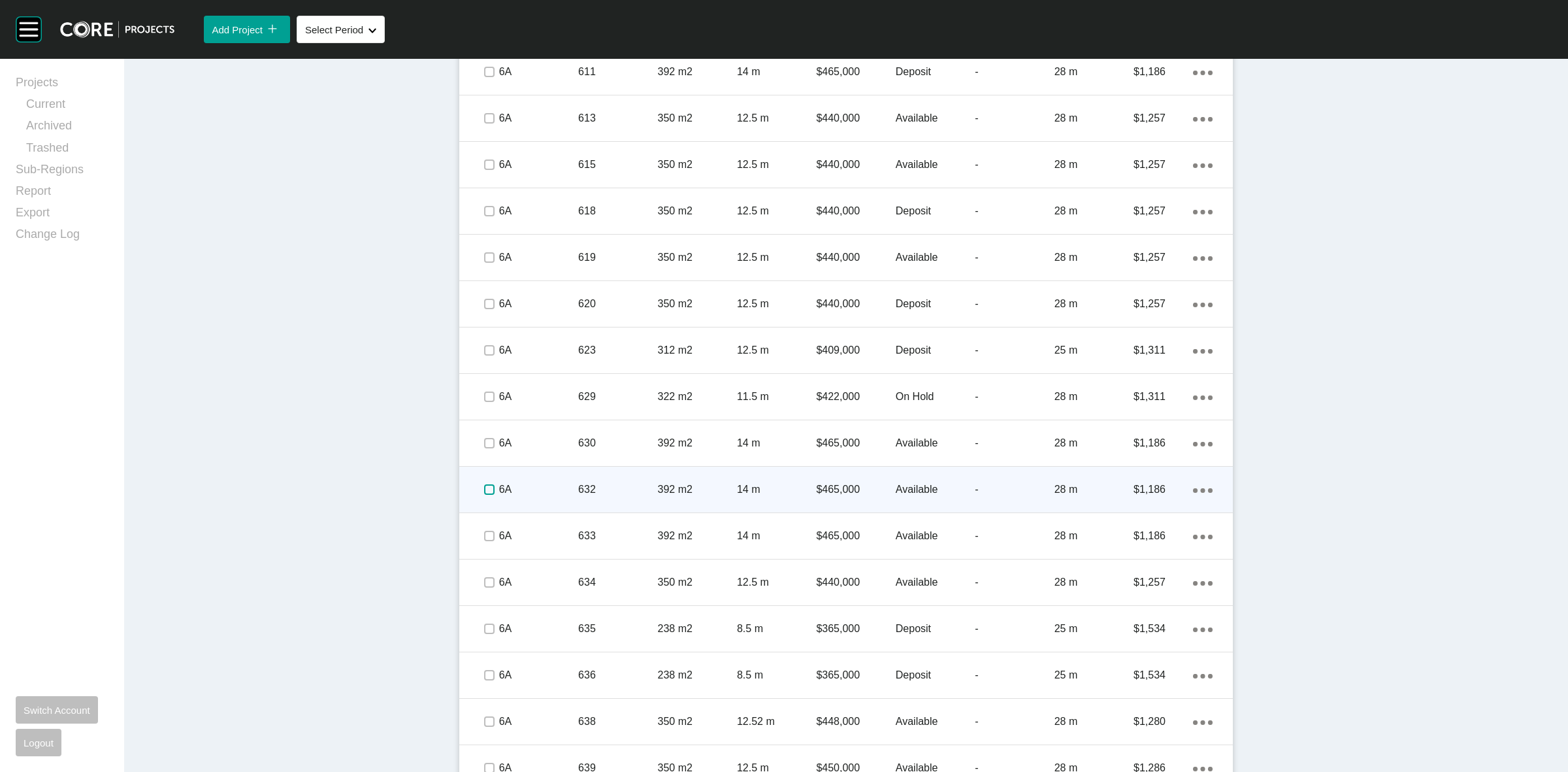
click at [484, 488] on label at bounding box center [489, 489] width 11 height 11
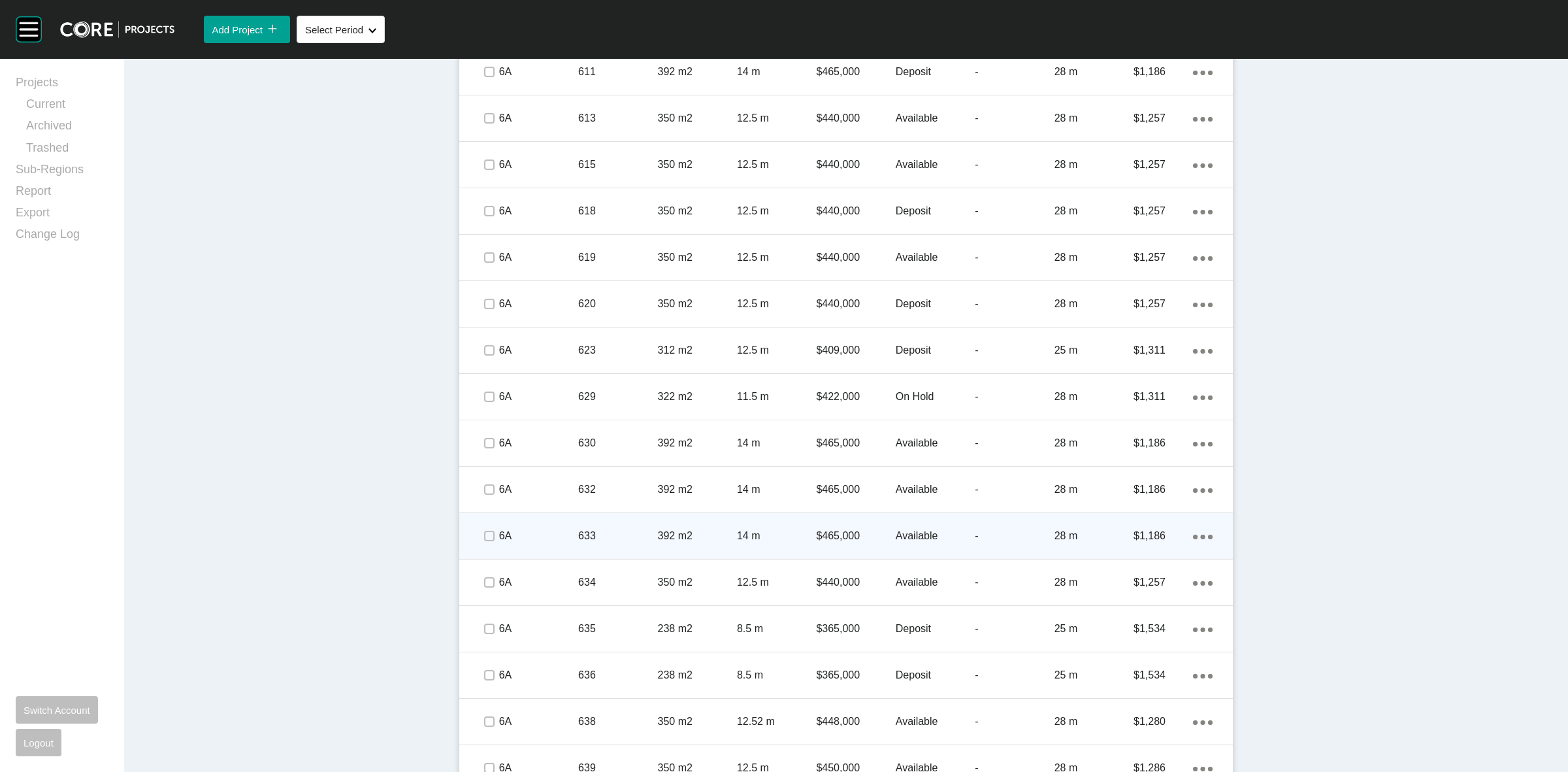
click at [485, 528] on span at bounding box center [489, 536] width 20 height 20
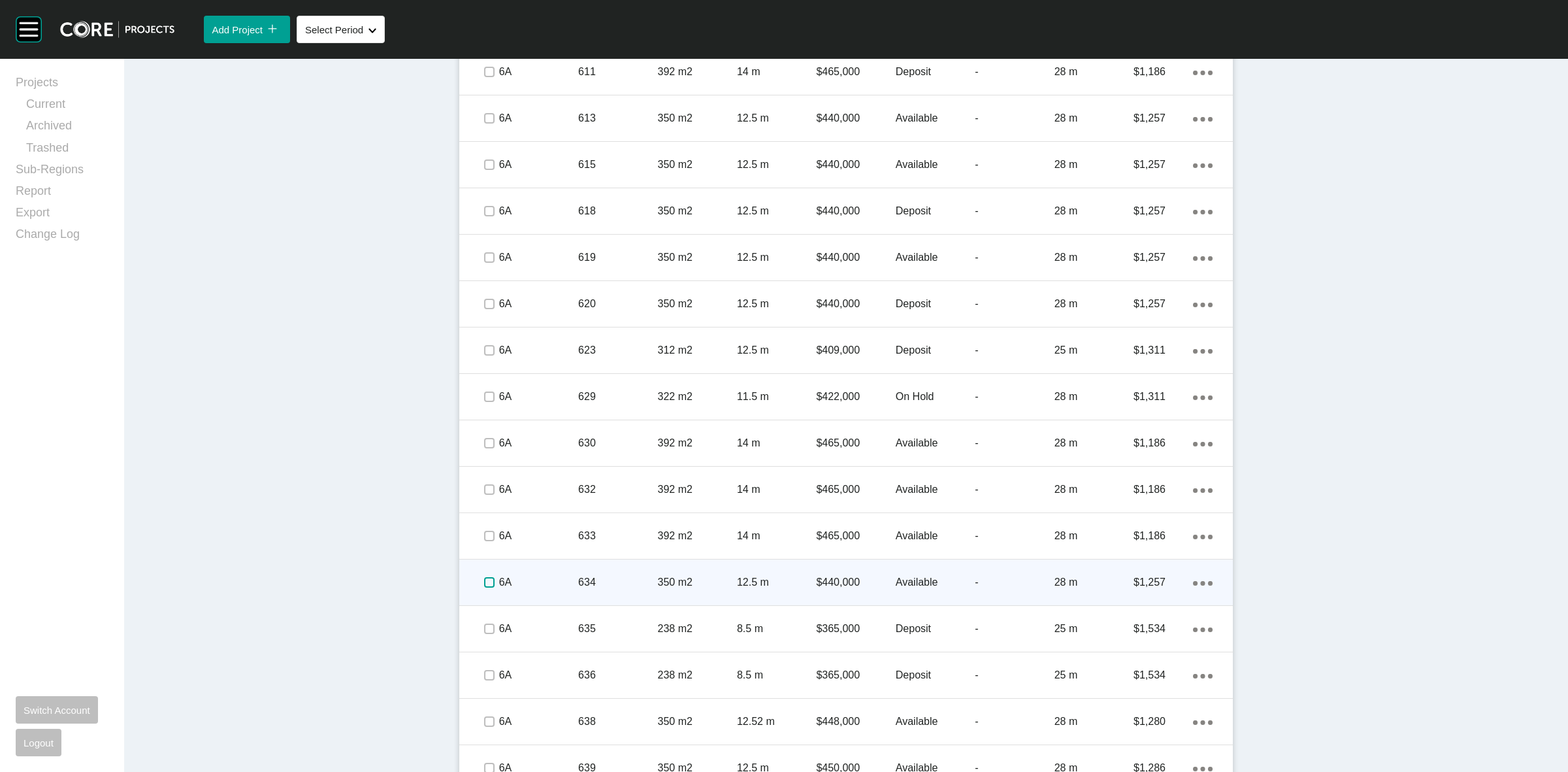
click at [484, 579] on label at bounding box center [489, 583] width 11 height 11
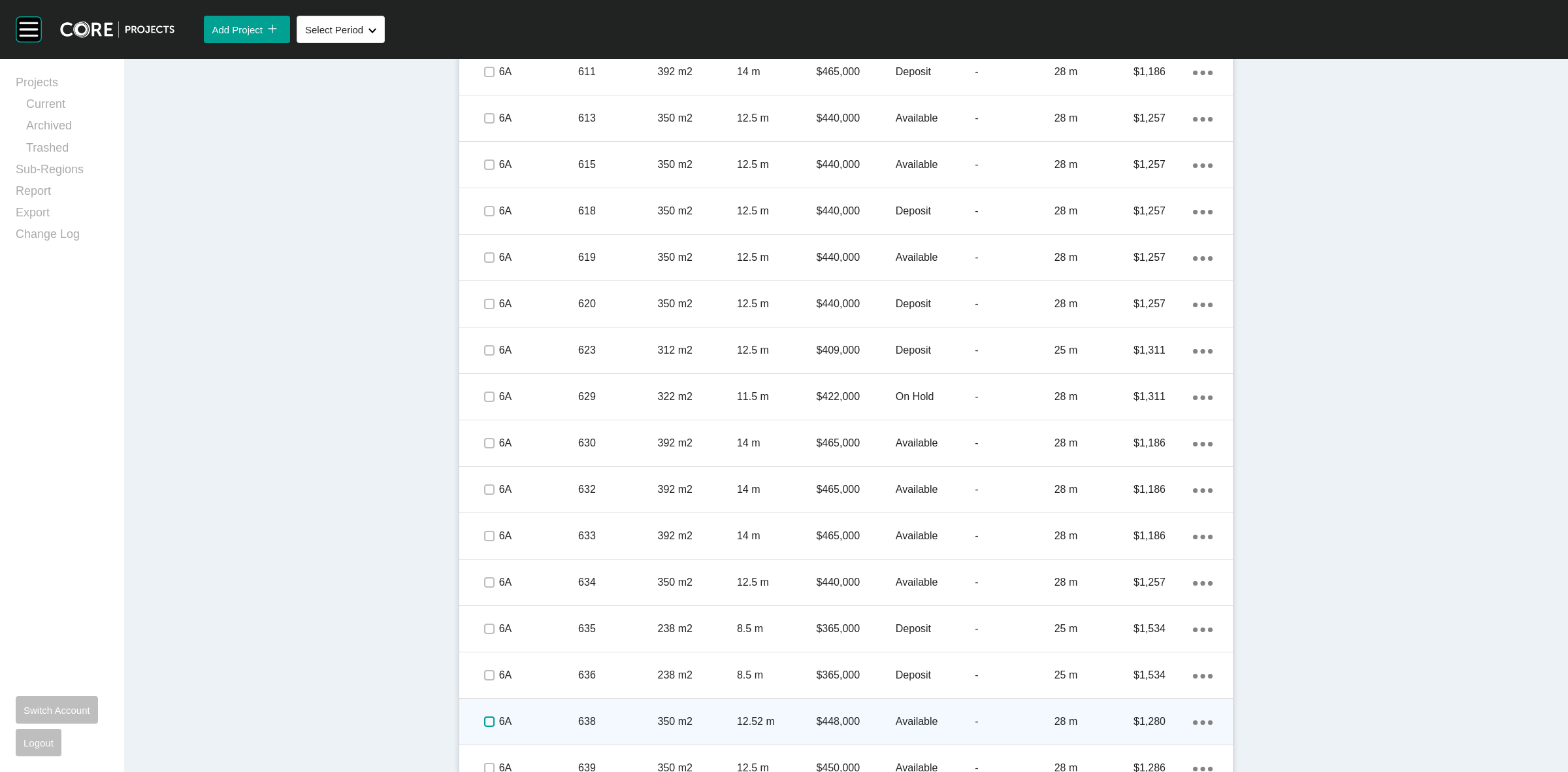
click at [484, 727] on label at bounding box center [489, 721] width 11 height 11
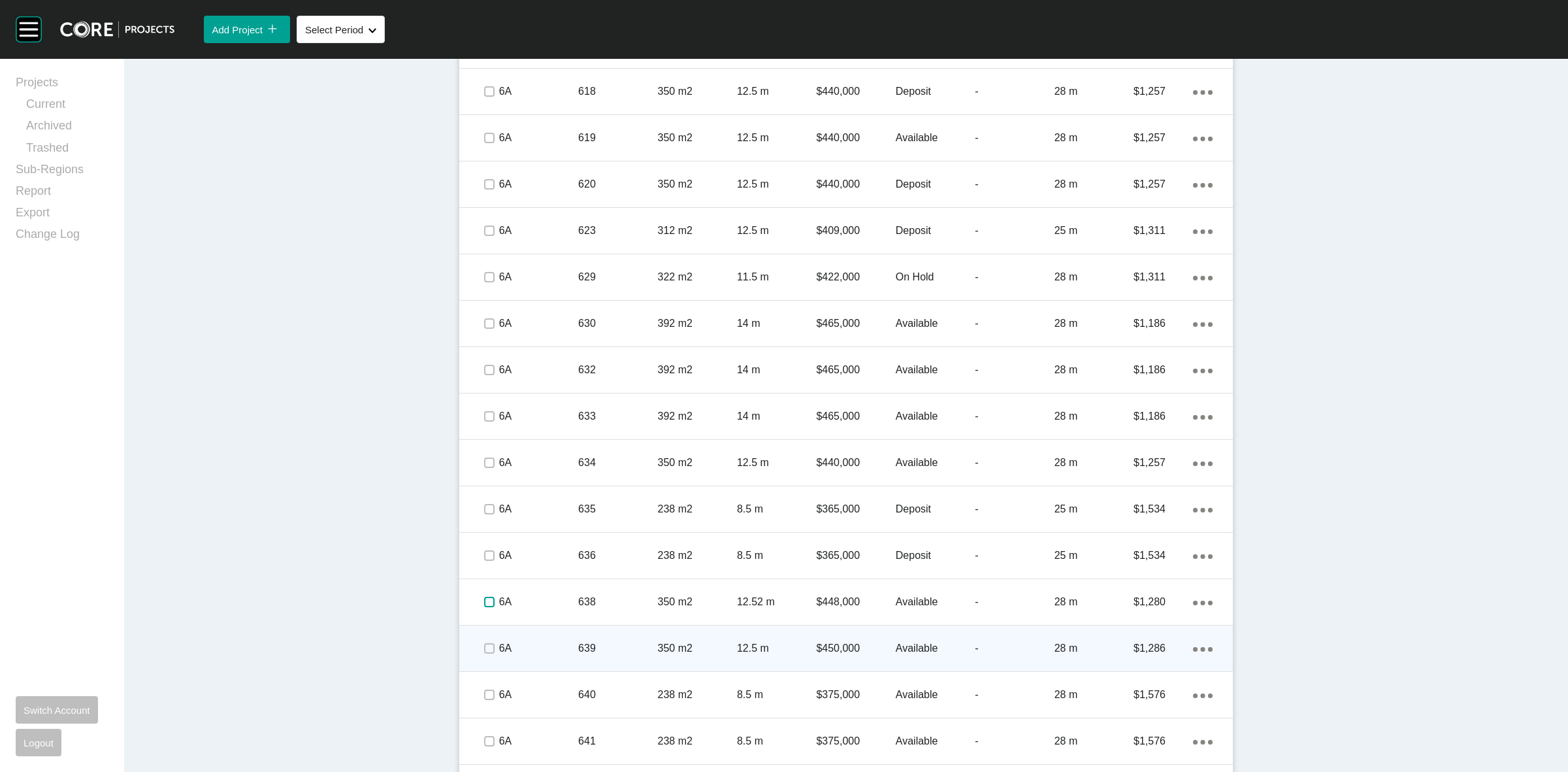
scroll to position [1389, 0]
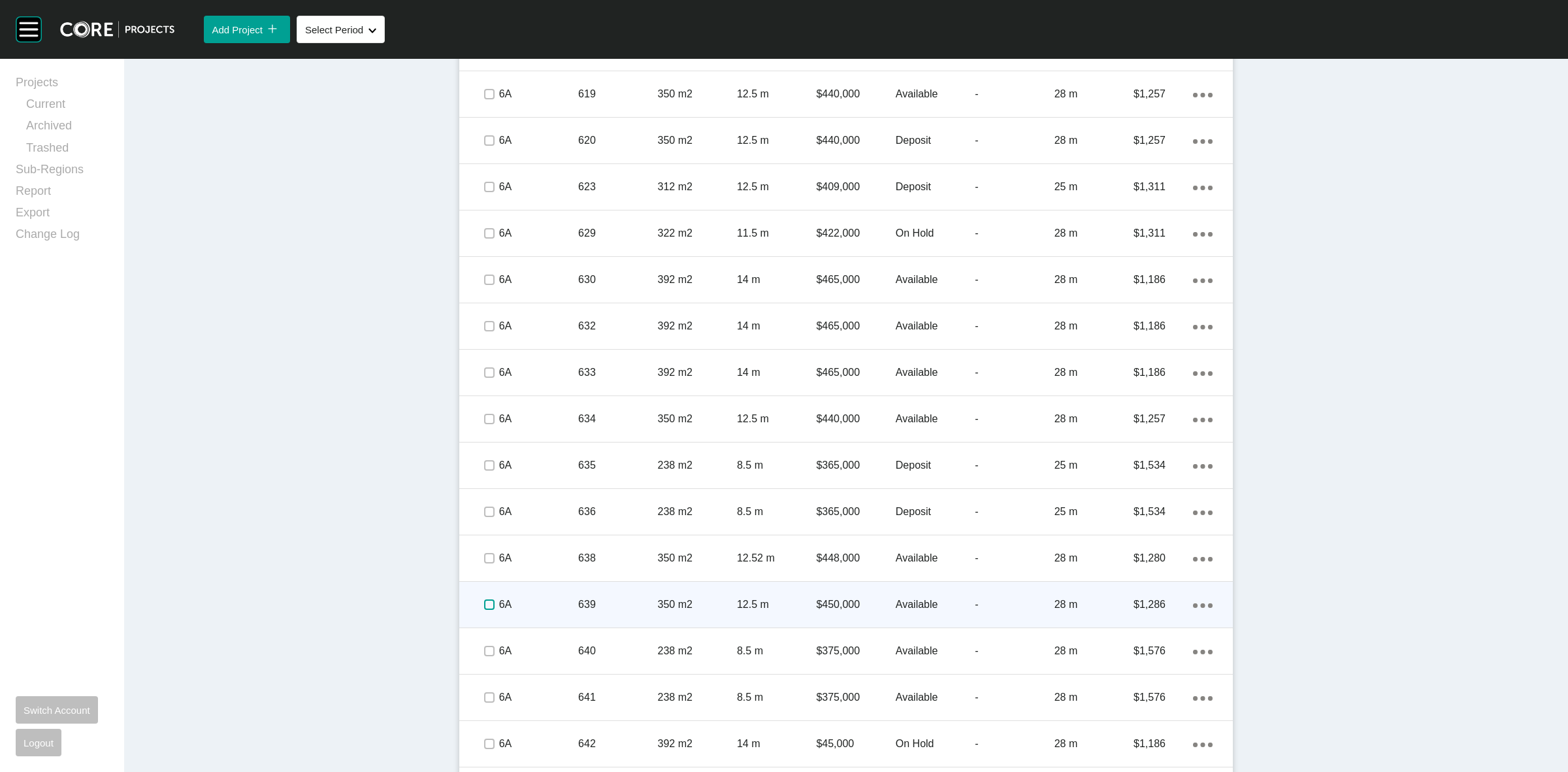
click at [484, 603] on label at bounding box center [489, 604] width 11 height 11
drag, startPoint x: 542, startPoint y: 600, endPoint x: 552, endPoint y: 593, distance: 12.2
click at [552, 593] on div "6A" at bounding box center [538, 604] width 79 height 41
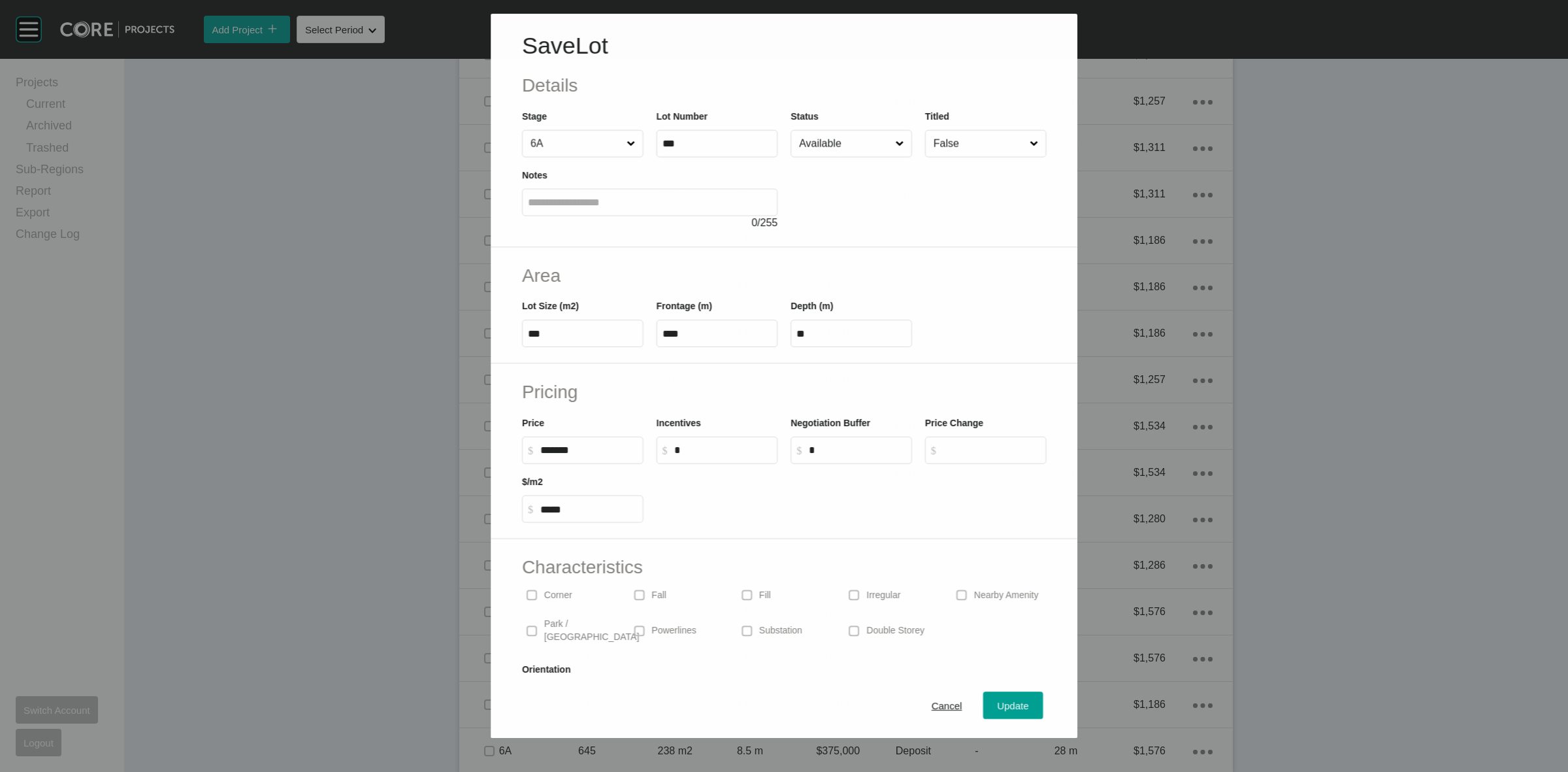
scroll to position [1348, 0]
click at [861, 142] on input "Available" at bounding box center [845, 143] width 96 height 26
click at [997, 705] on span "Update" at bounding box center [1013, 706] width 32 height 11
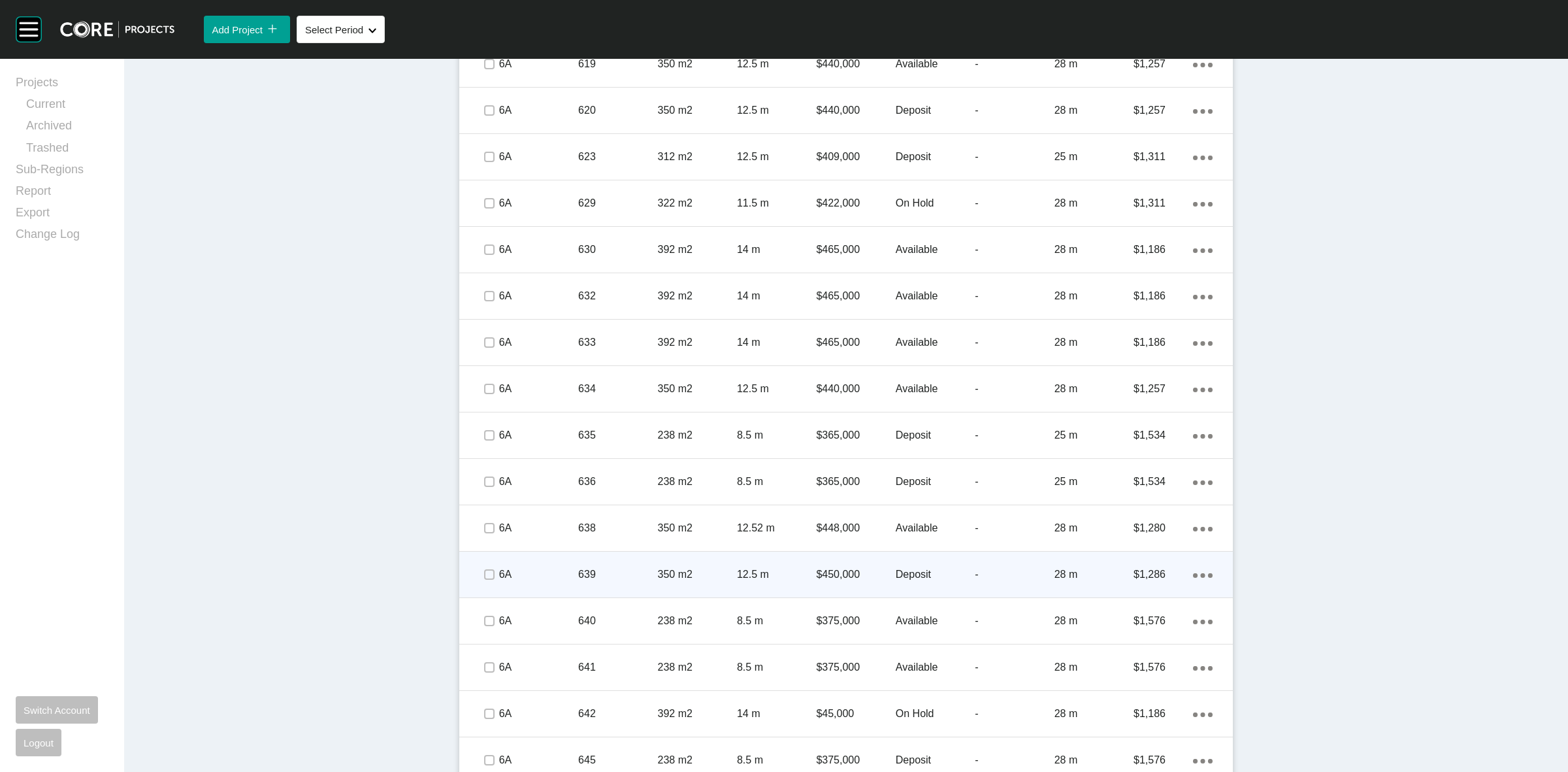
scroll to position [1435, 0]
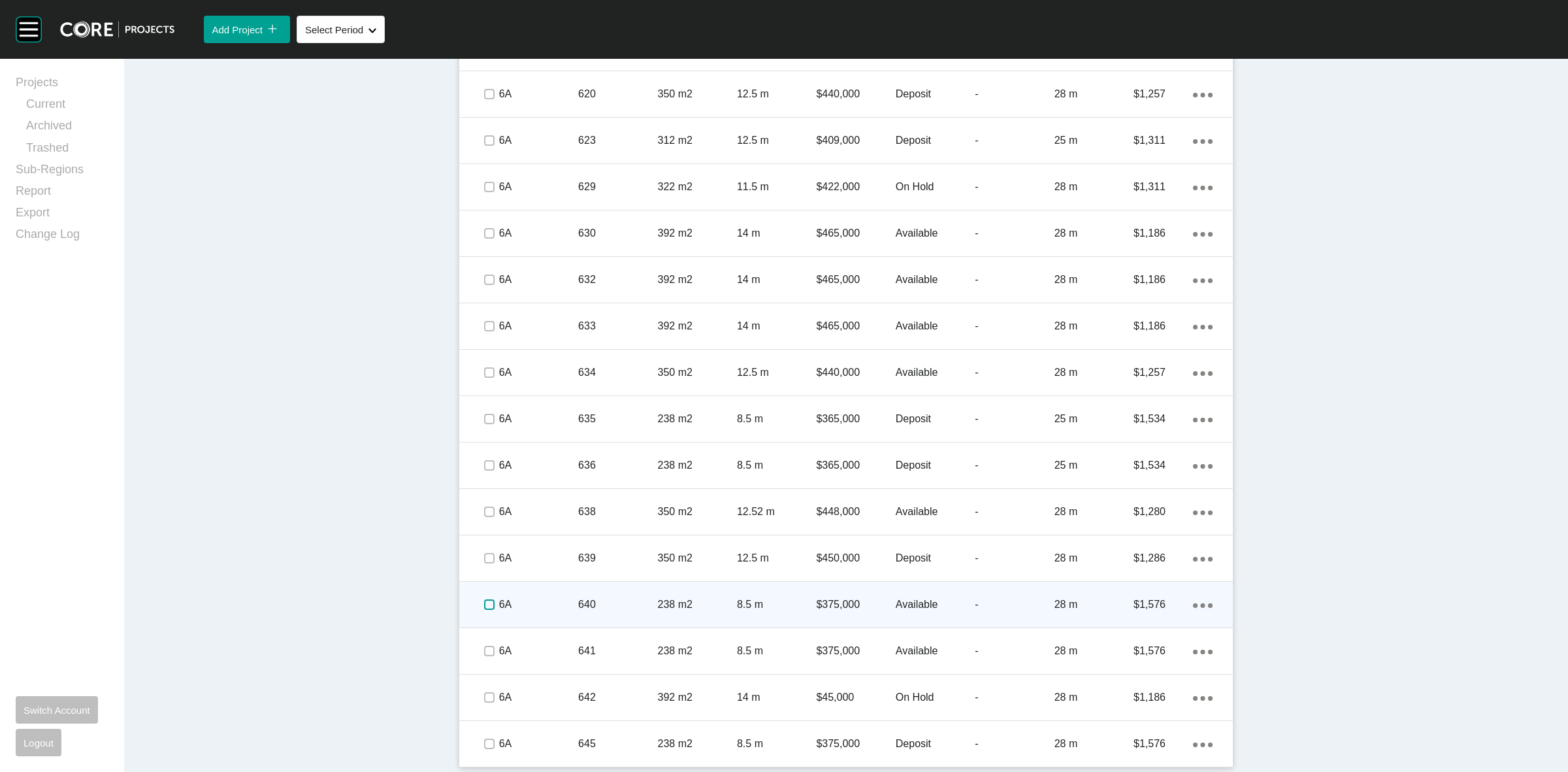
click at [484, 602] on label at bounding box center [489, 604] width 11 height 11
click at [523, 600] on p "6A" at bounding box center [538, 604] width 79 height 14
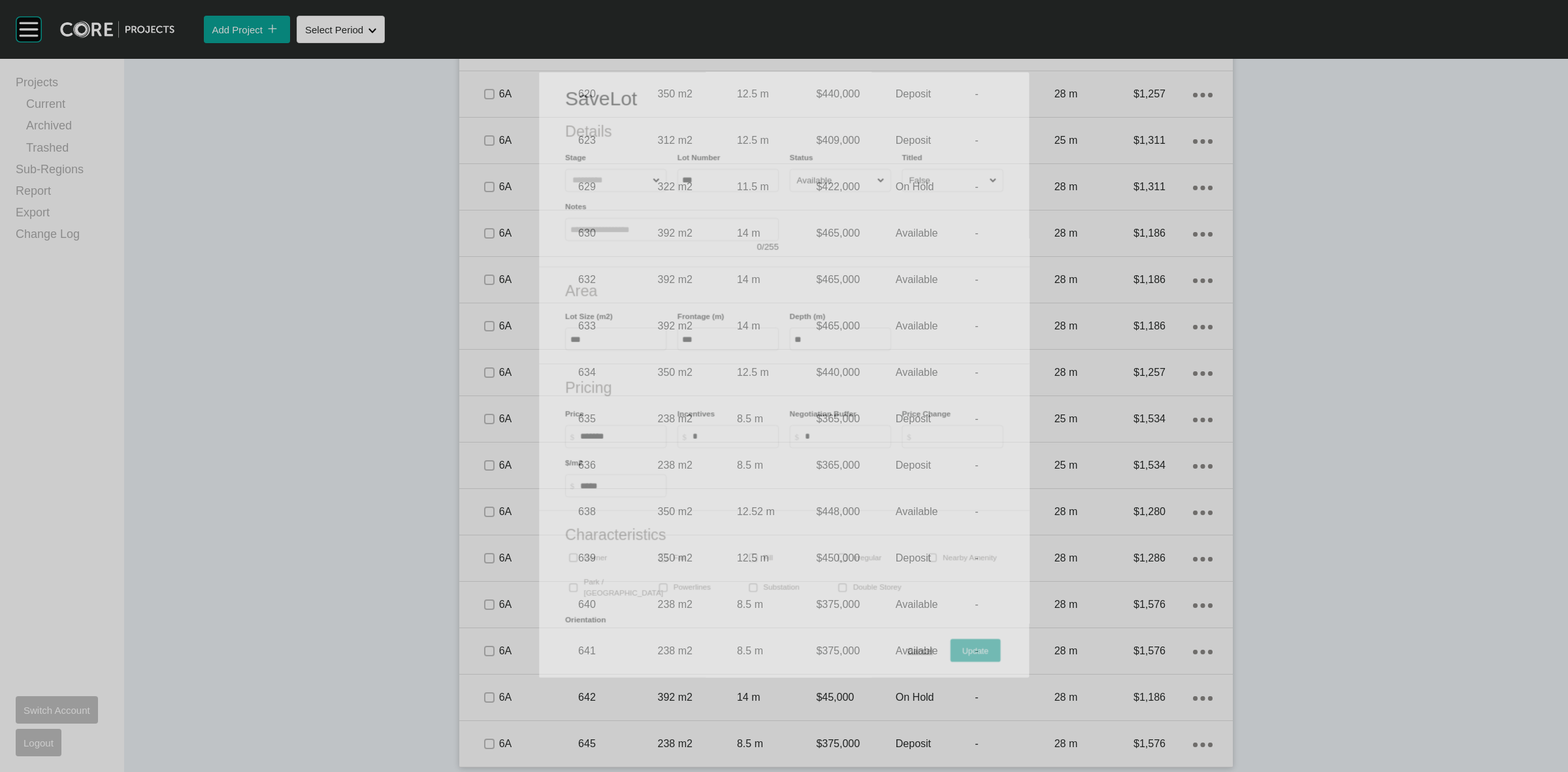
scroll to position [1396, 0]
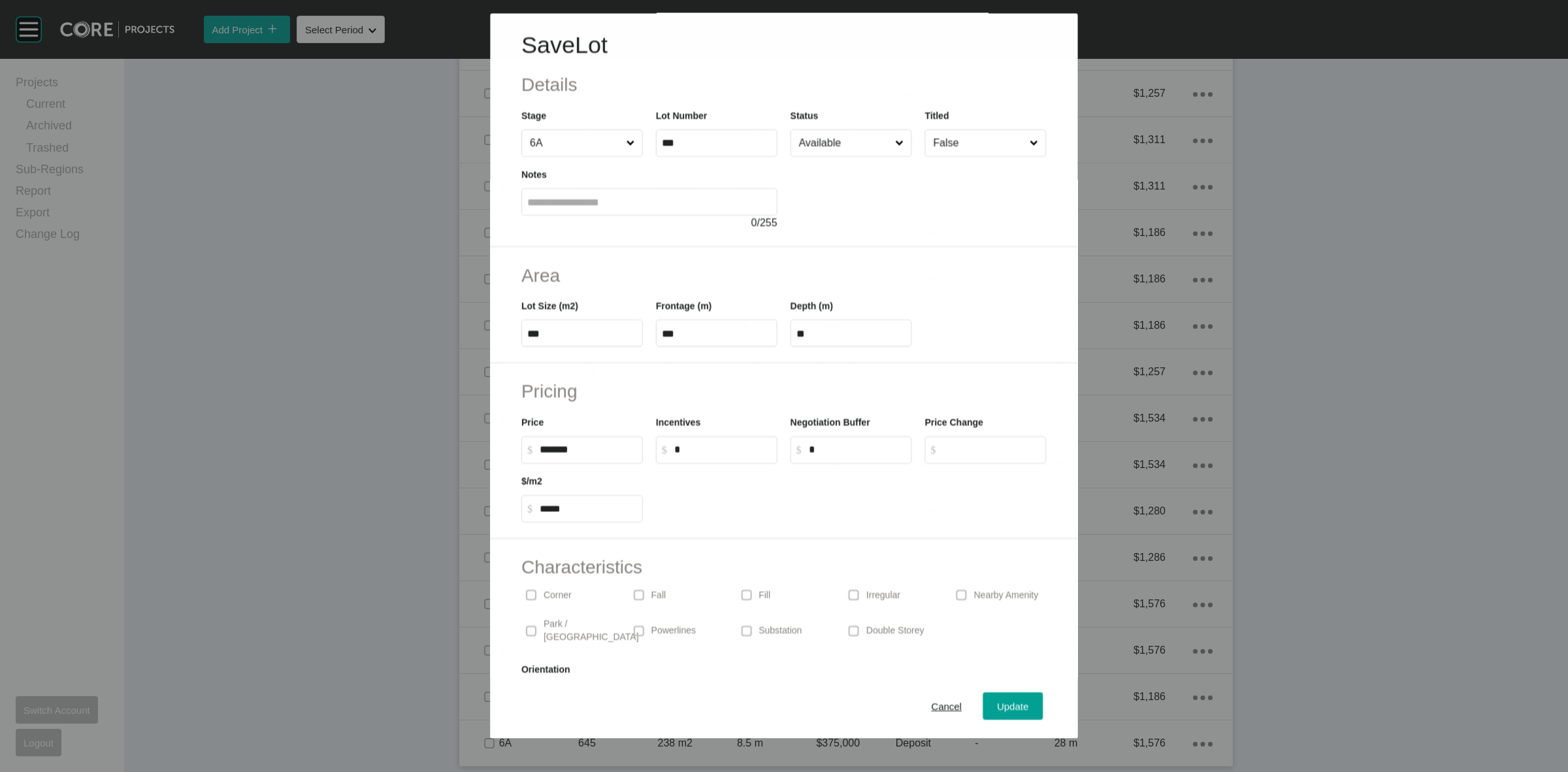
click at [835, 142] on input "Available" at bounding box center [845, 143] width 96 height 26
click at [994, 712] on div "Update" at bounding box center [1013, 706] width 38 height 17
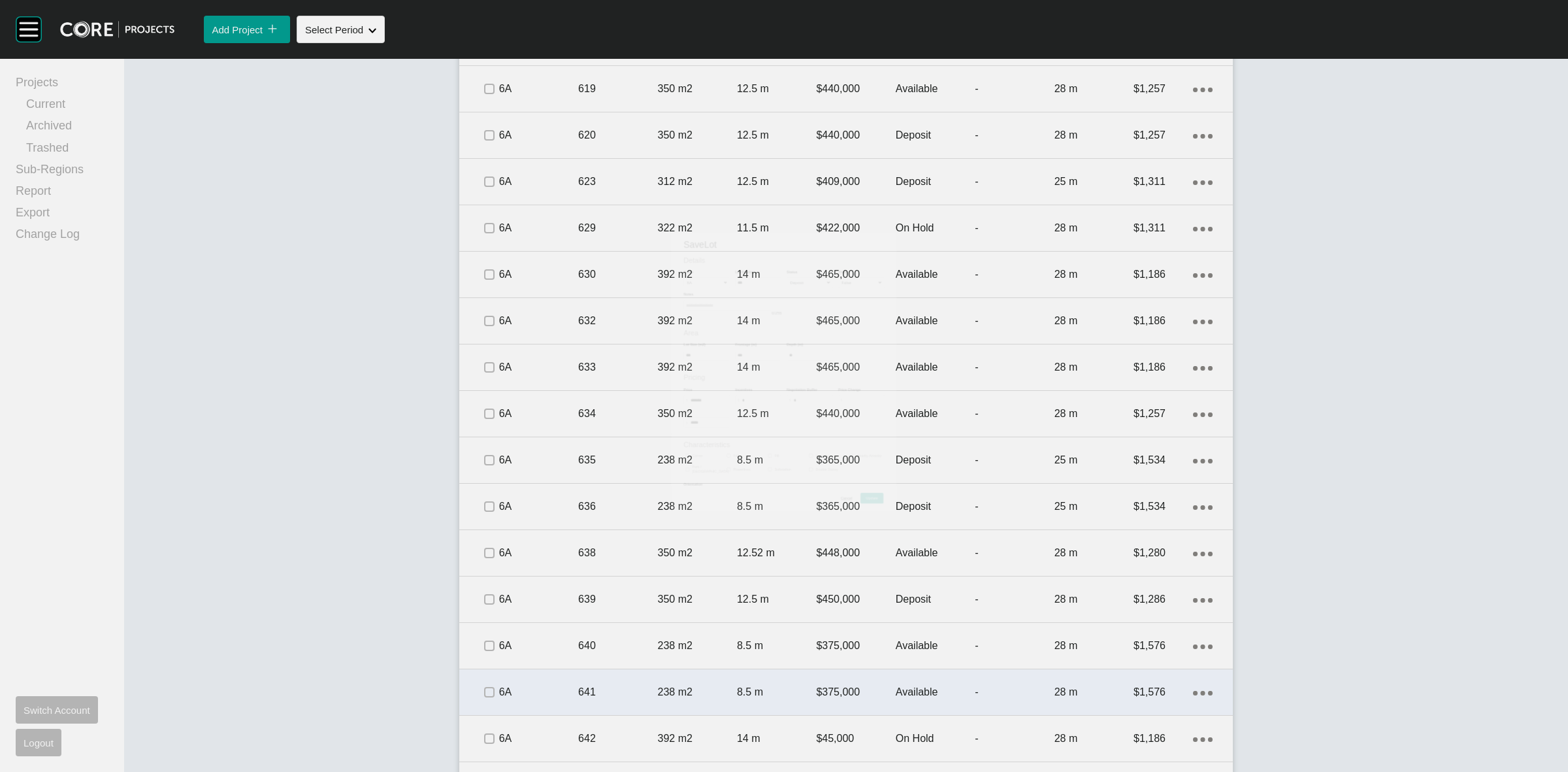
scroll to position [1435, 0]
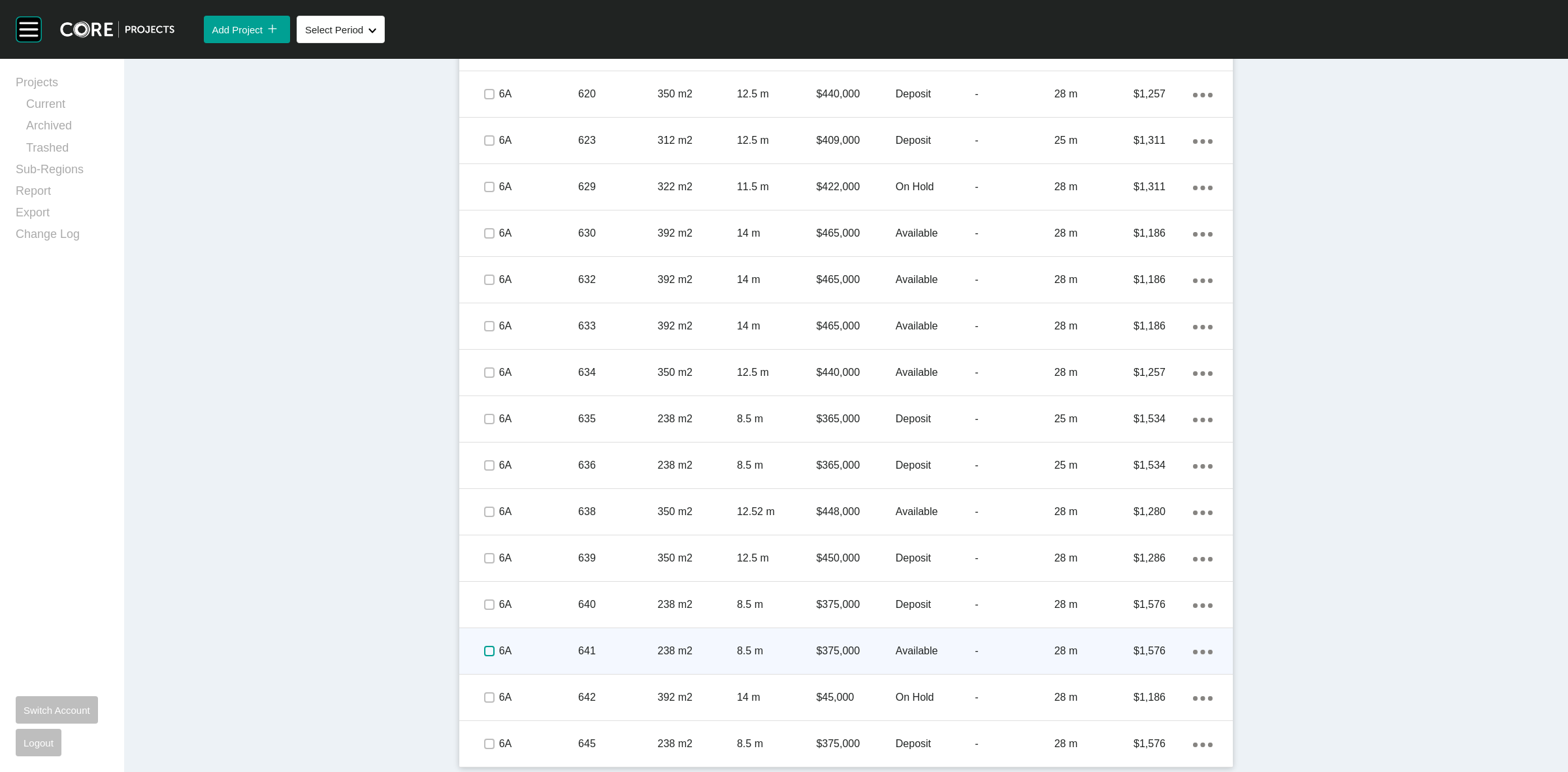
drag, startPoint x: 485, startPoint y: 654, endPoint x: 525, endPoint y: 632, distance: 45.7
click at [487, 654] on label at bounding box center [489, 651] width 11 height 11
drag, startPoint x: 525, startPoint y: 632, endPoint x: 537, endPoint y: 628, distance: 12.6
click at [537, 628] on div "6A 641 238 m2 8.5 m $375,000 Available - 28 m $1,576 Action Menu Dots Copy 6 Cr…" at bounding box center [845, 651] width 773 height 46
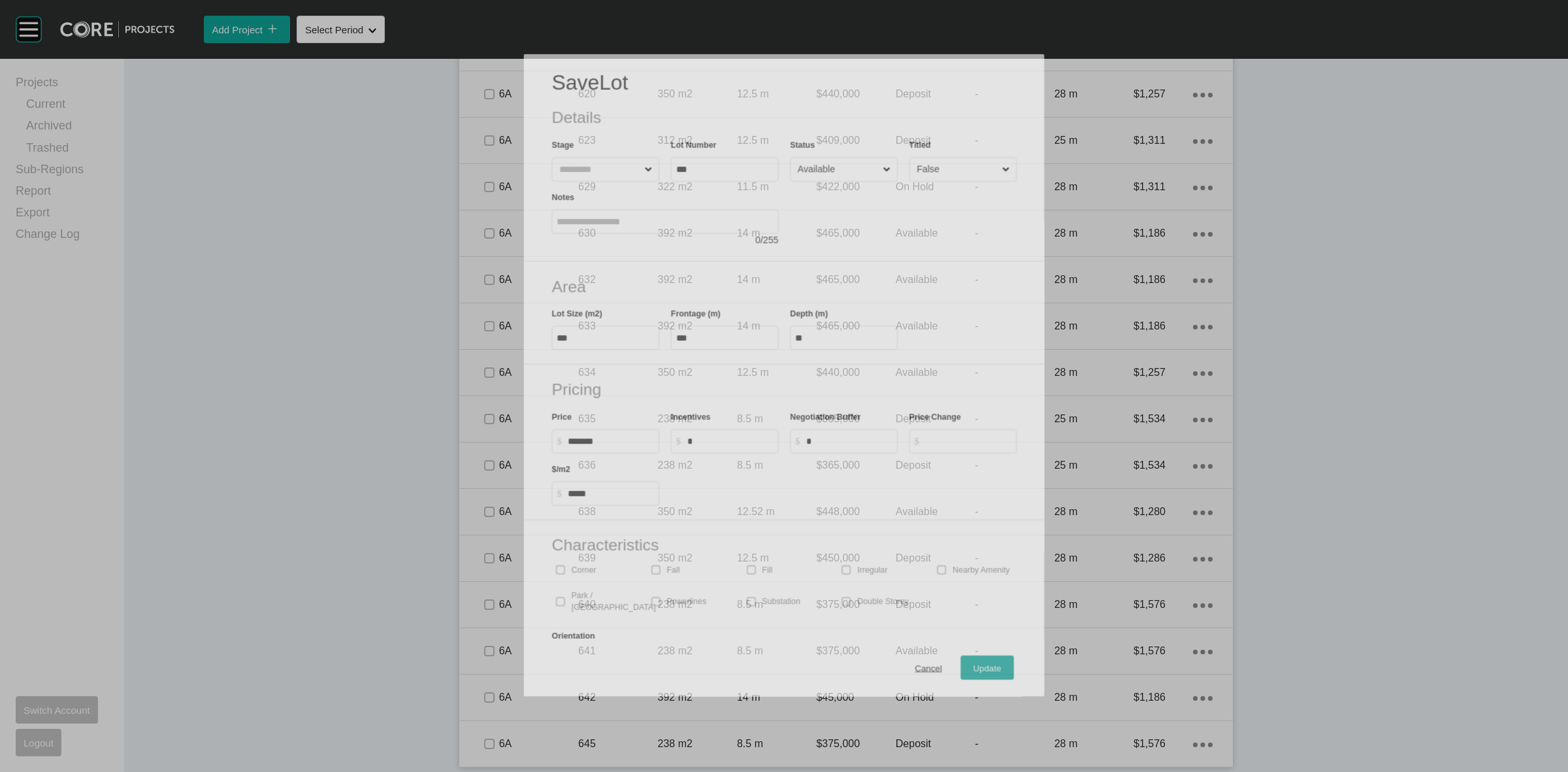
scroll to position [1396, 0]
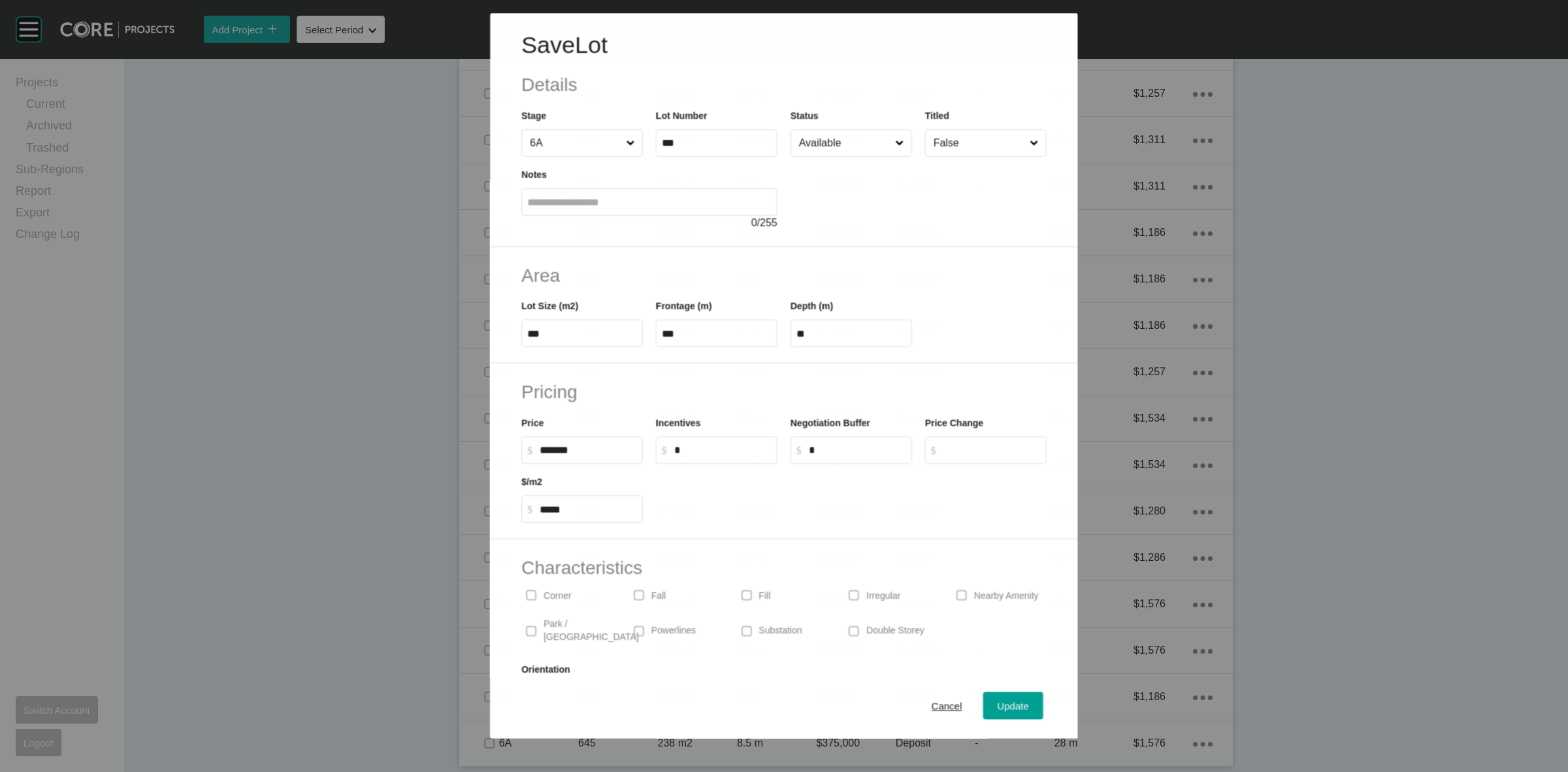
click at [821, 147] on input "Available" at bounding box center [845, 143] width 96 height 26
click at [1000, 707] on span "Update" at bounding box center [1013, 706] width 32 height 11
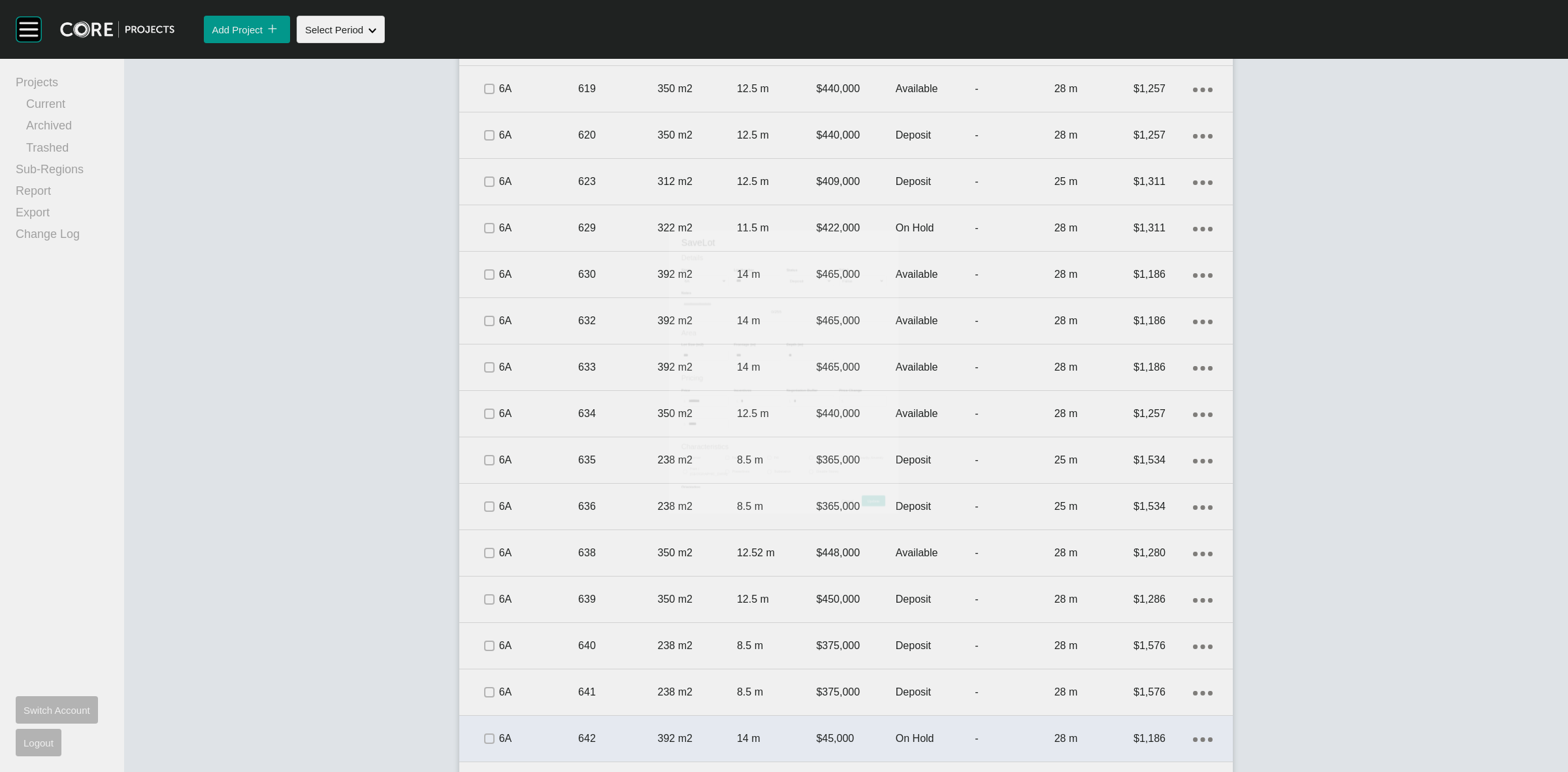
scroll to position [1435, 0]
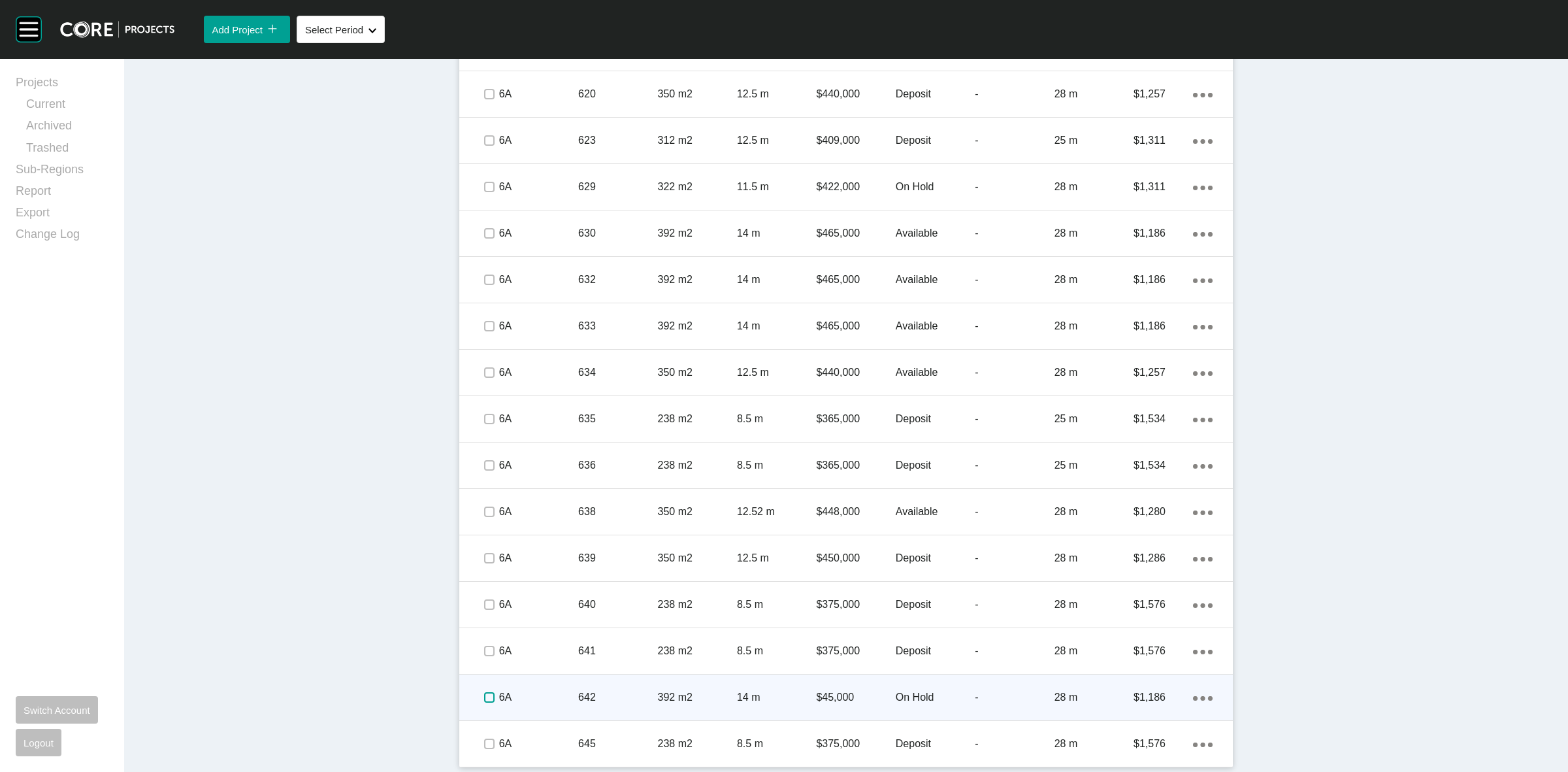
drag, startPoint x: 481, startPoint y: 697, endPoint x: 495, endPoint y: 691, distance: 15.2
click at [484, 695] on label at bounding box center [489, 697] width 11 height 11
click at [549, 694] on p "6A" at bounding box center [538, 697] width 79 height 14
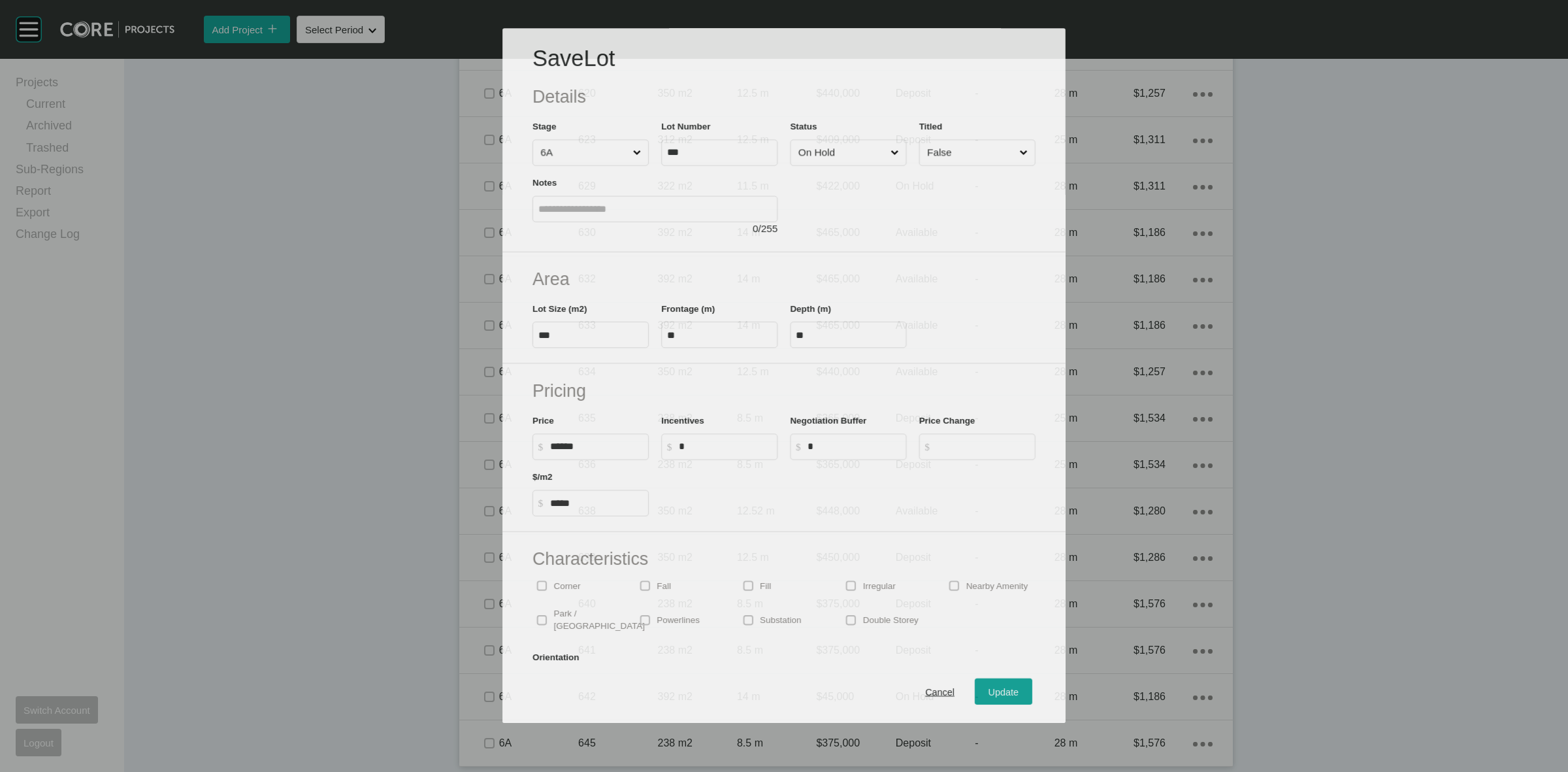
scroll to position [1396, 0]
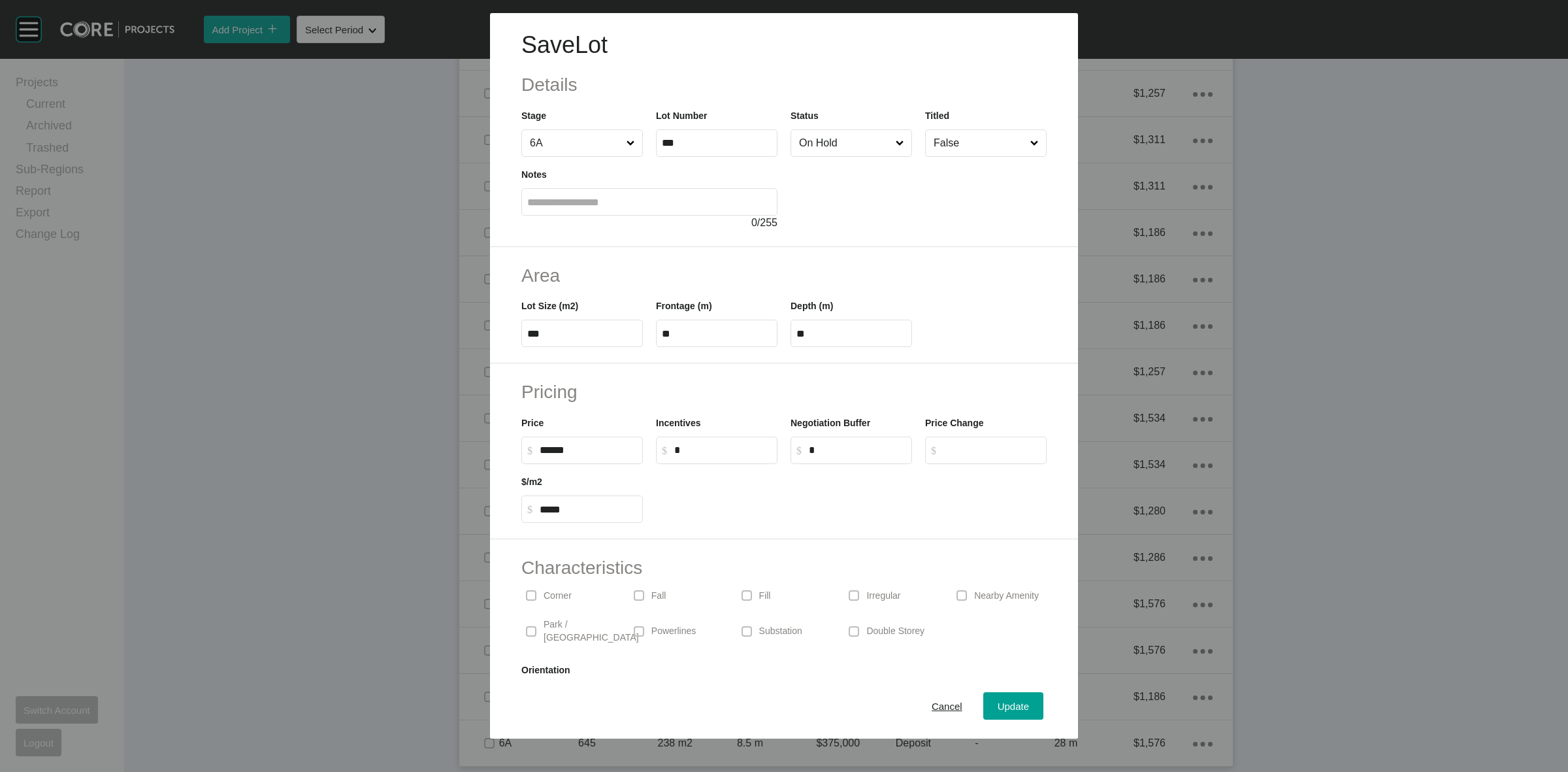
click at [805, 145] on input "On Hold" at bounding box center [845, 143] width 96 height 26
click at [997, 705] on span "Update" at bounding box center [1013, 706] width 32 height 11
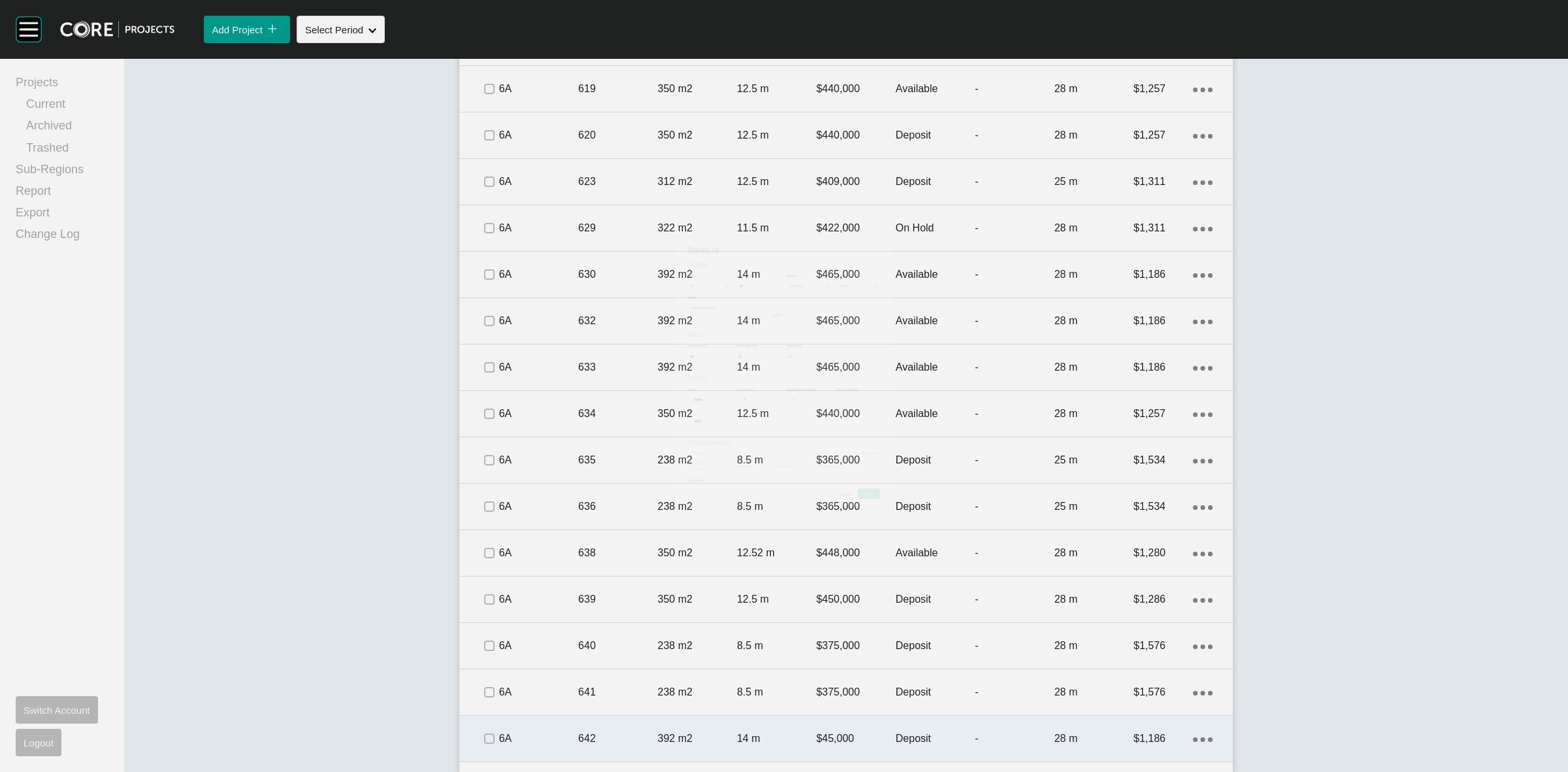
scroll to position [1435, 0]
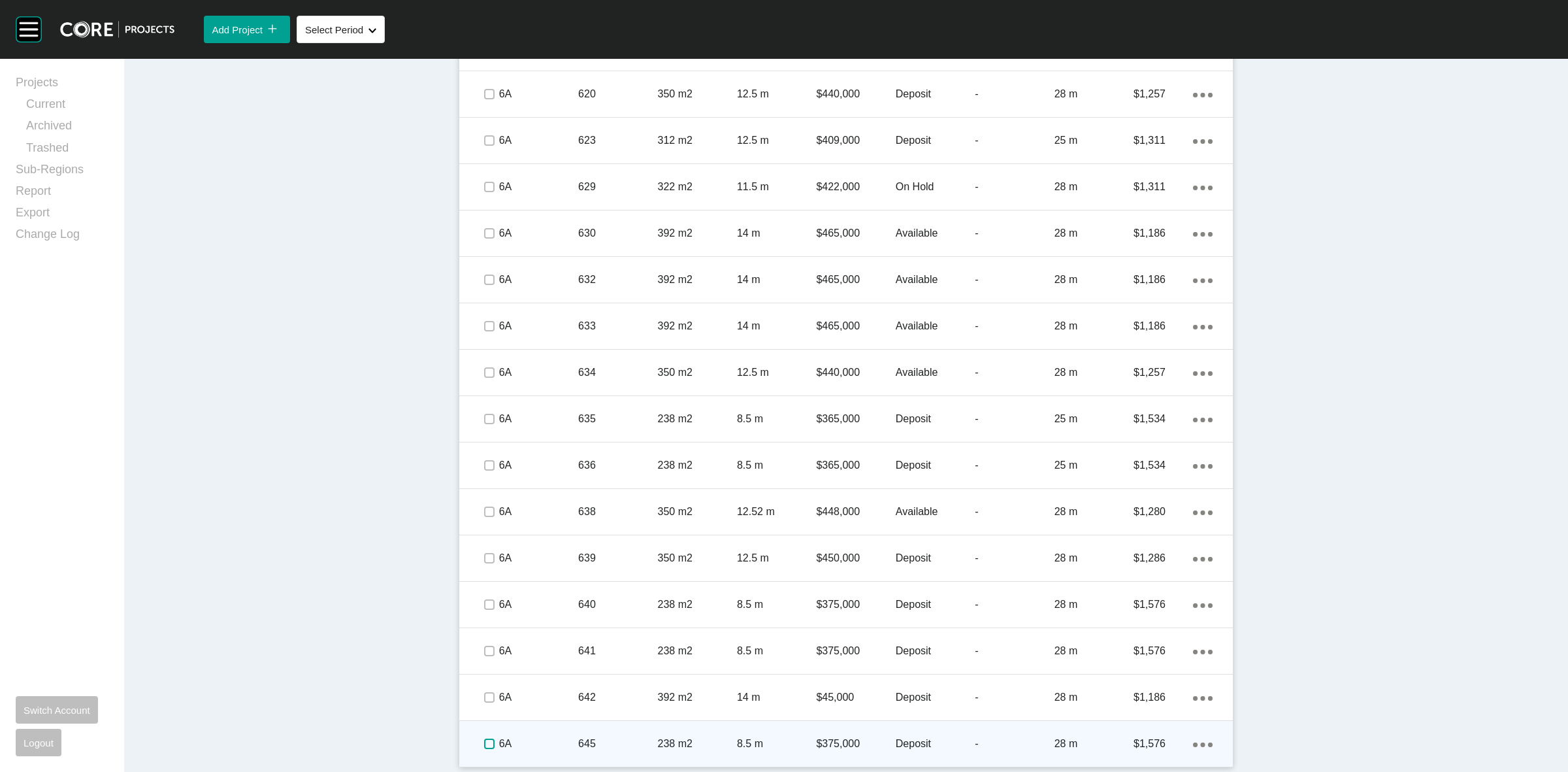
click at [488, 743] on label at bounding box center [489, 744] width 11 height 11
click at [522, 740] on p "6A" at bounding box center [538, 744] width 79 height 14
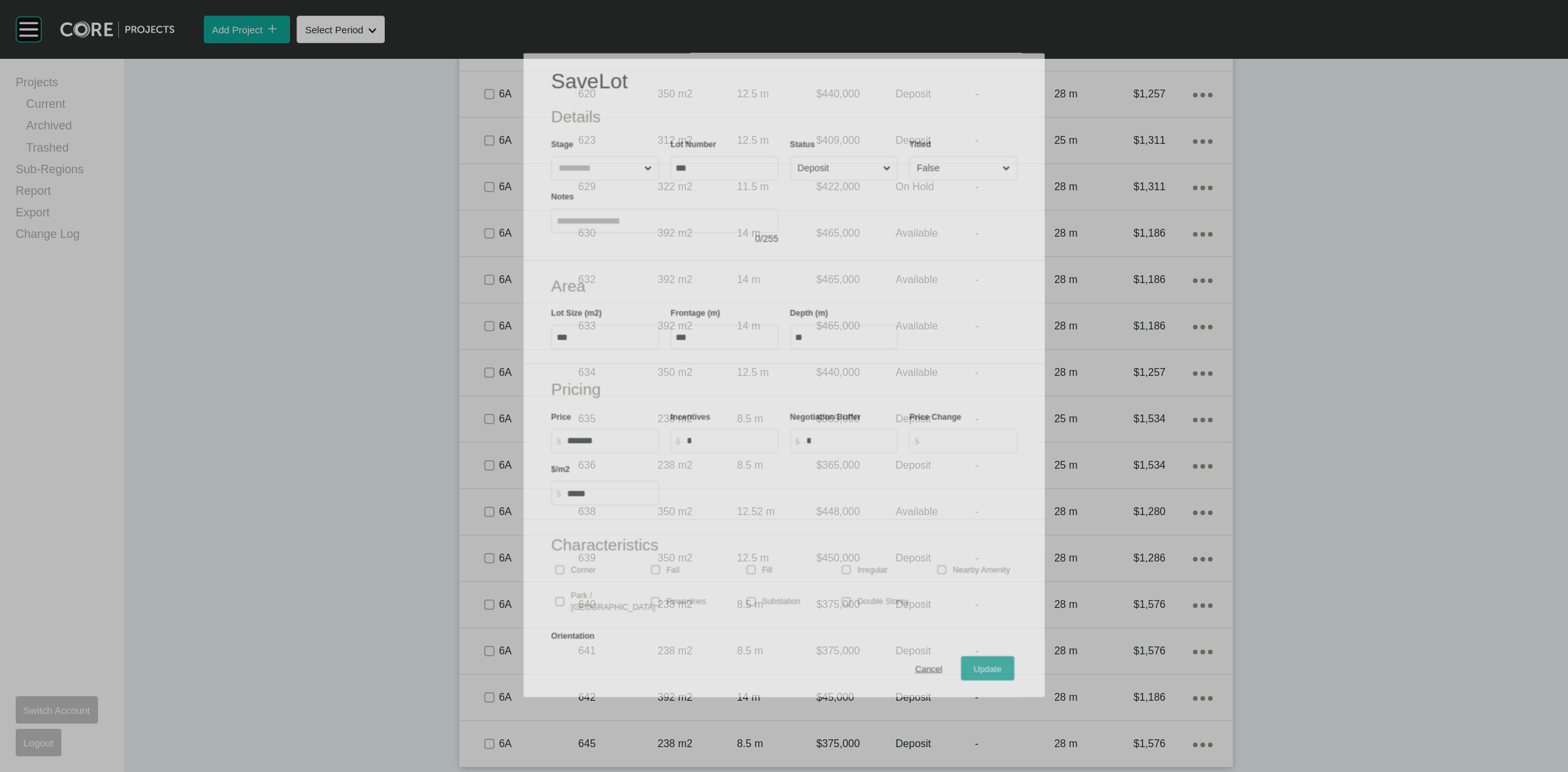
scroll to position [1396, 0]
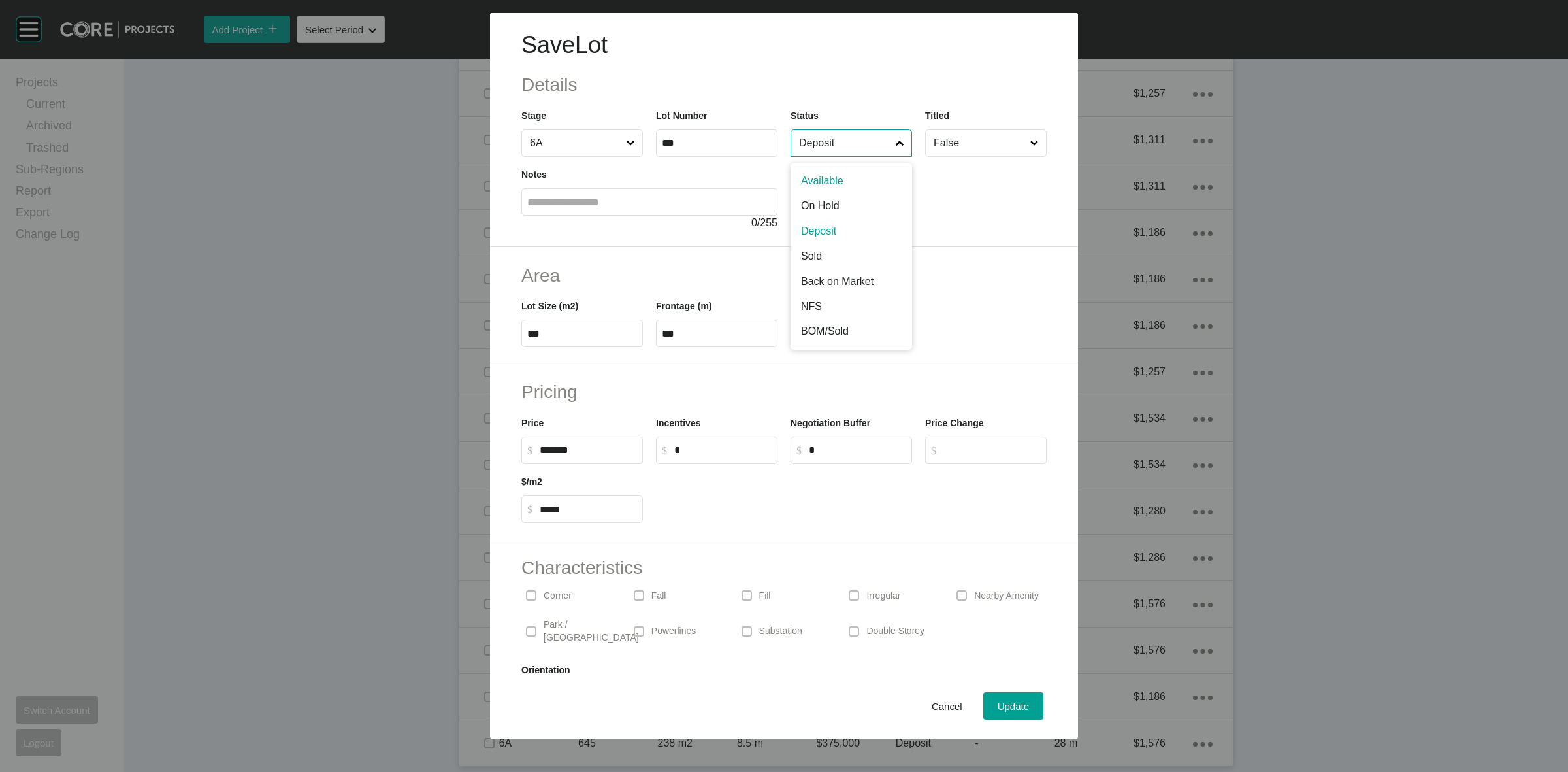
click at [843, 137] on input "Deposit" at bounding box center [845, 143] width 96 height 26
click at [998, 698] on div "Update" at bounding box center [1013, 706] width 38 height 17
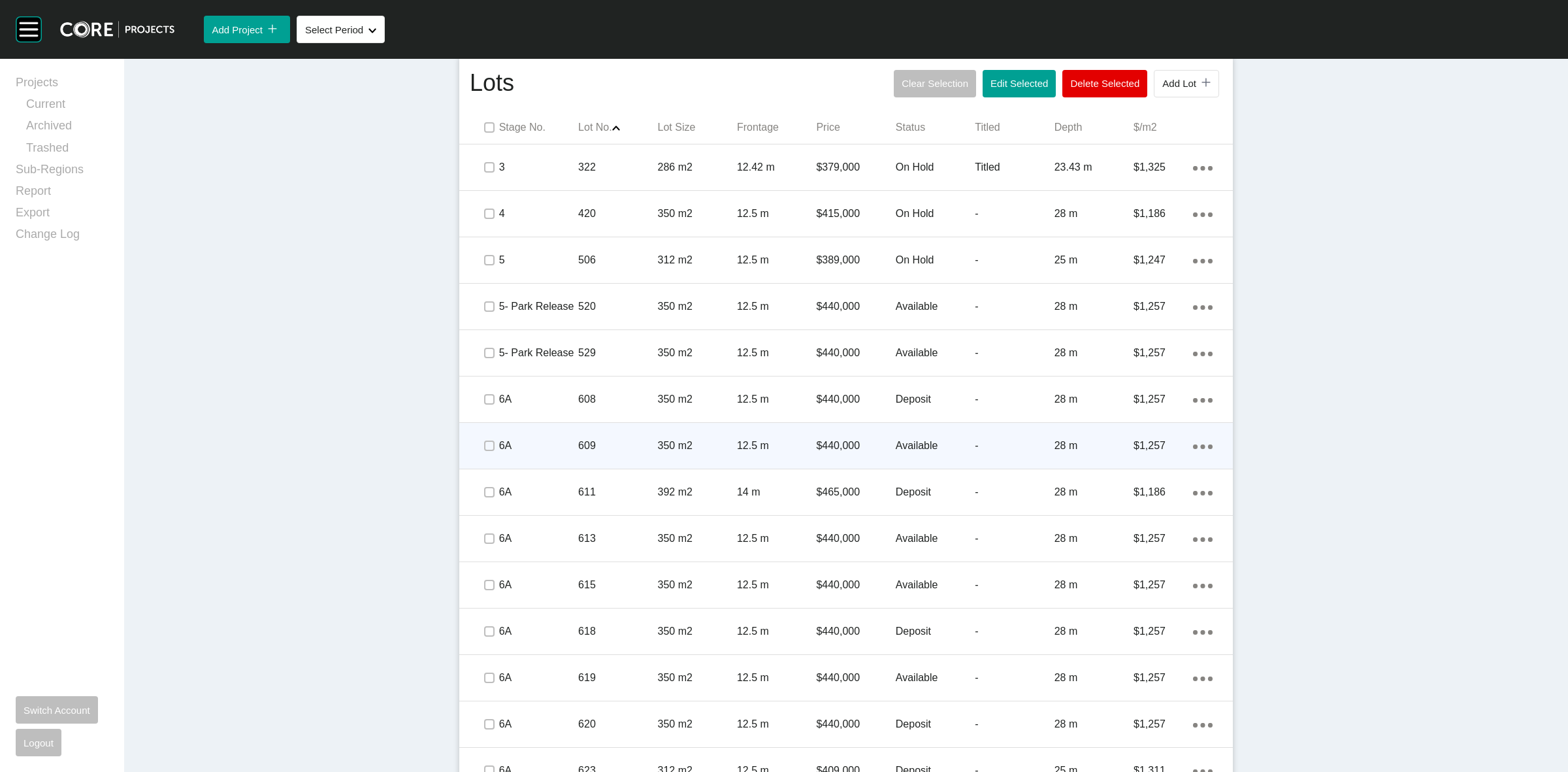
scroll to position [863, 0]
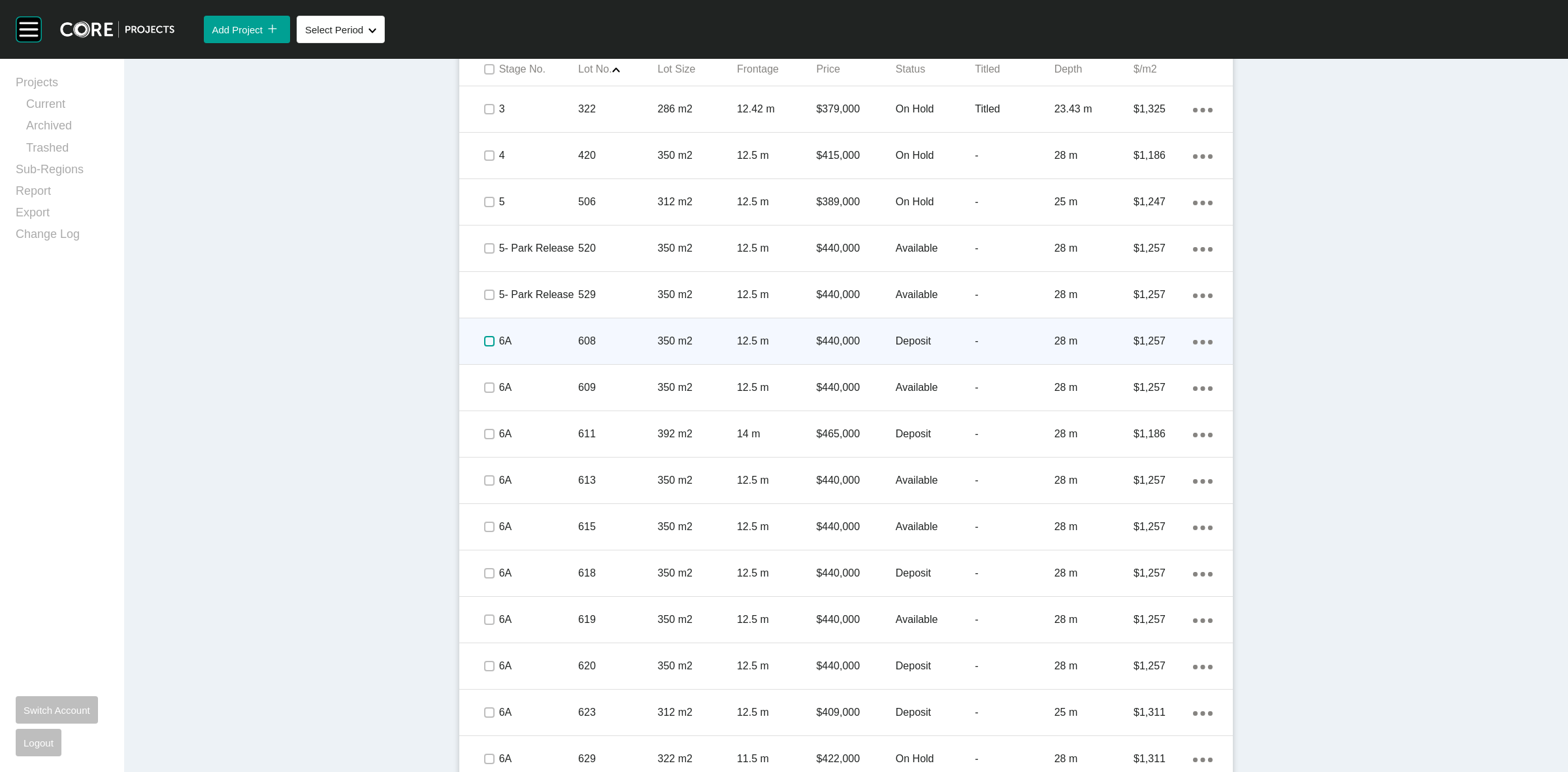
click at [484, 337] on label at bounding box center [489, 341] width 11 height 11
click at [526, 342] on p "6A" at bounding box center [538, 341] width 79 height 14
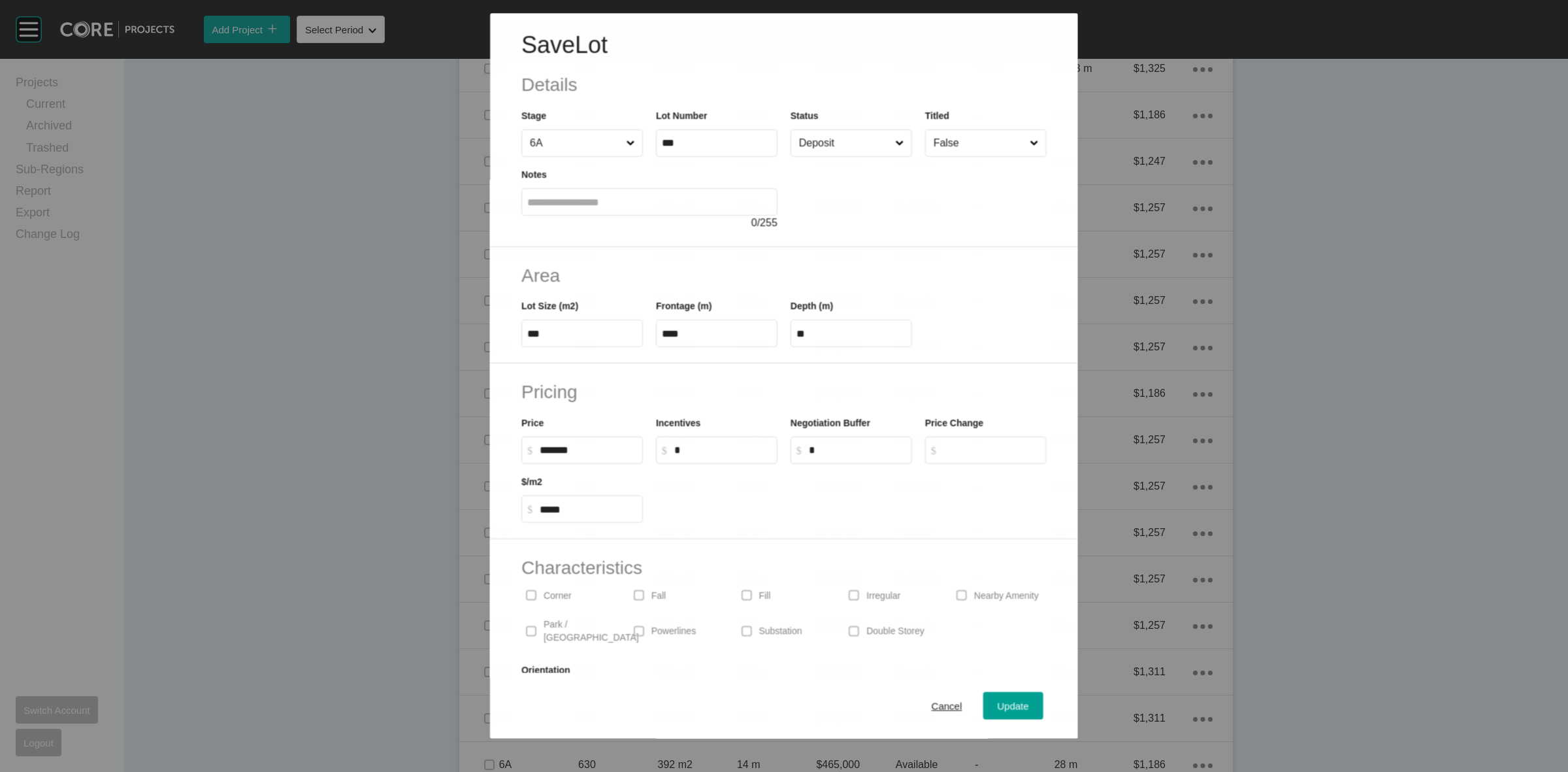
scroll to position [824, 0]
click at [826, 149] on input "Deposit" at bounding box center [845, 143] width 96 height 26
click at [997, 703] on span "Update" at bounding box center [1013, 706] width 32 height 11
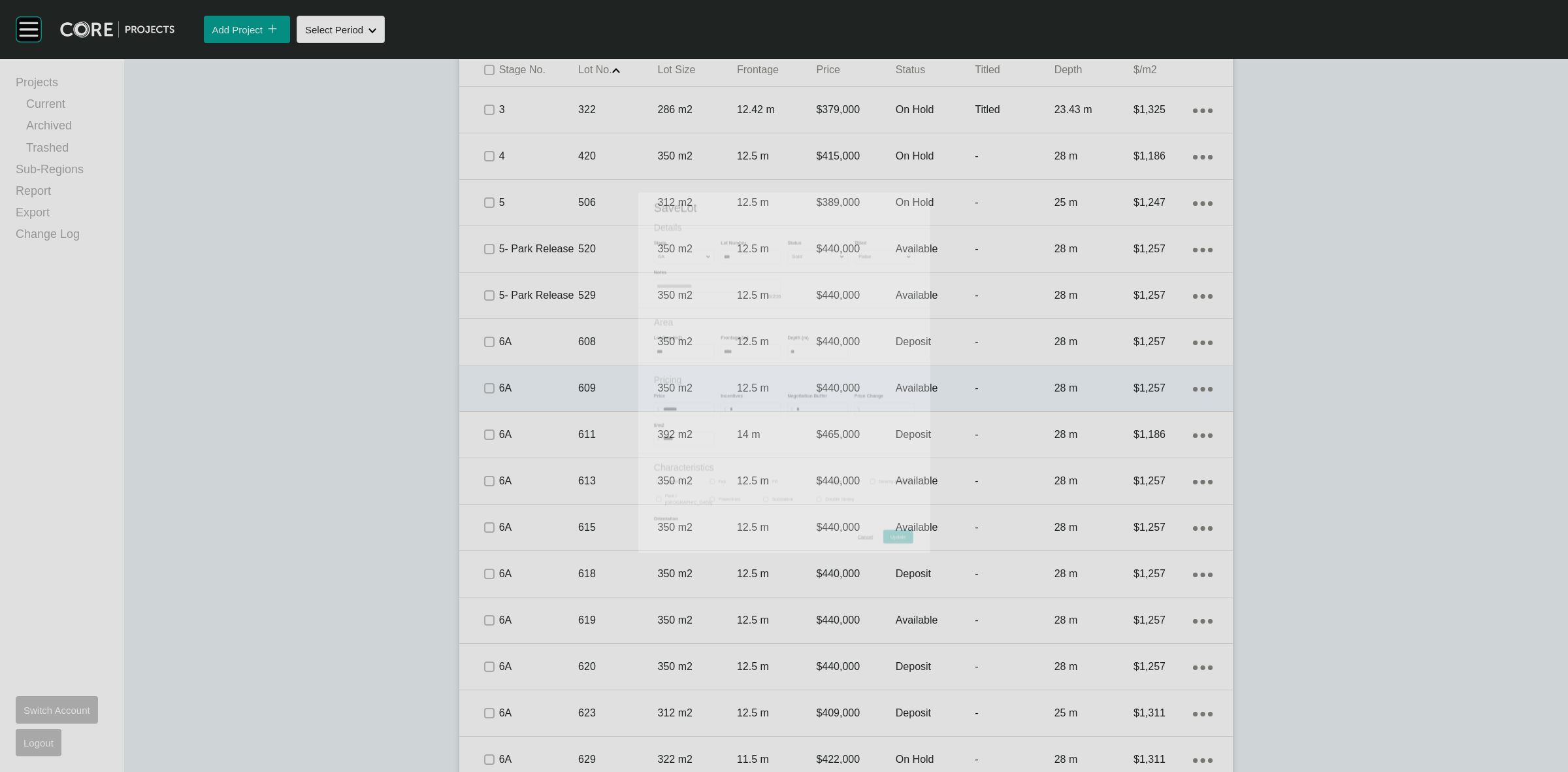
scroll to position [863, 0]
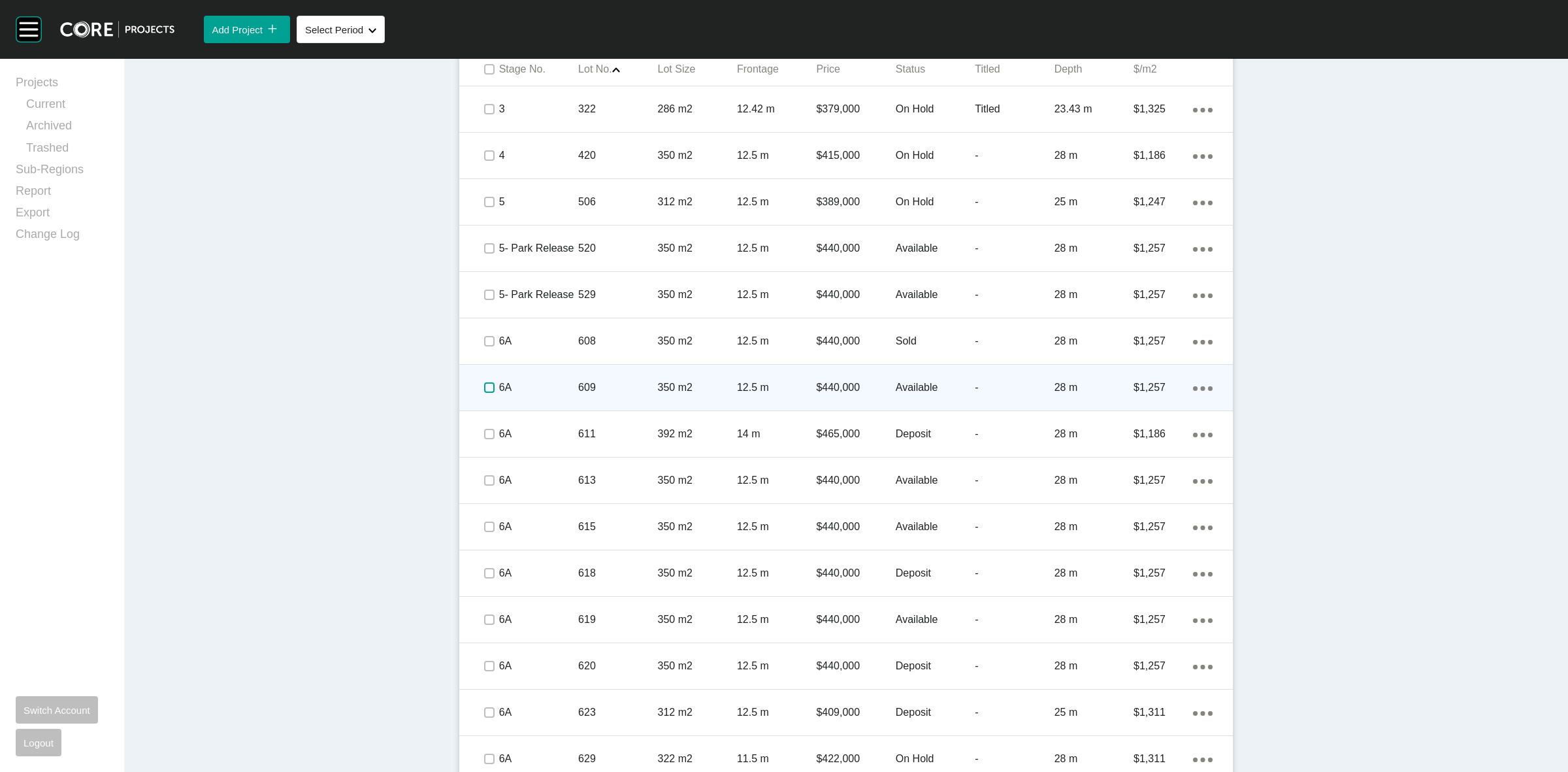
drag, startPoint x: 478, startPoint y: 383, endPoint x: 541, endPoint y: 394, distance: 64.0
click at [484, 384] on label at bounding box center [489, 387] width 11 height 11
click at [546, 392] on p "6A" at bounding box center [538, 387] width 79 height 14
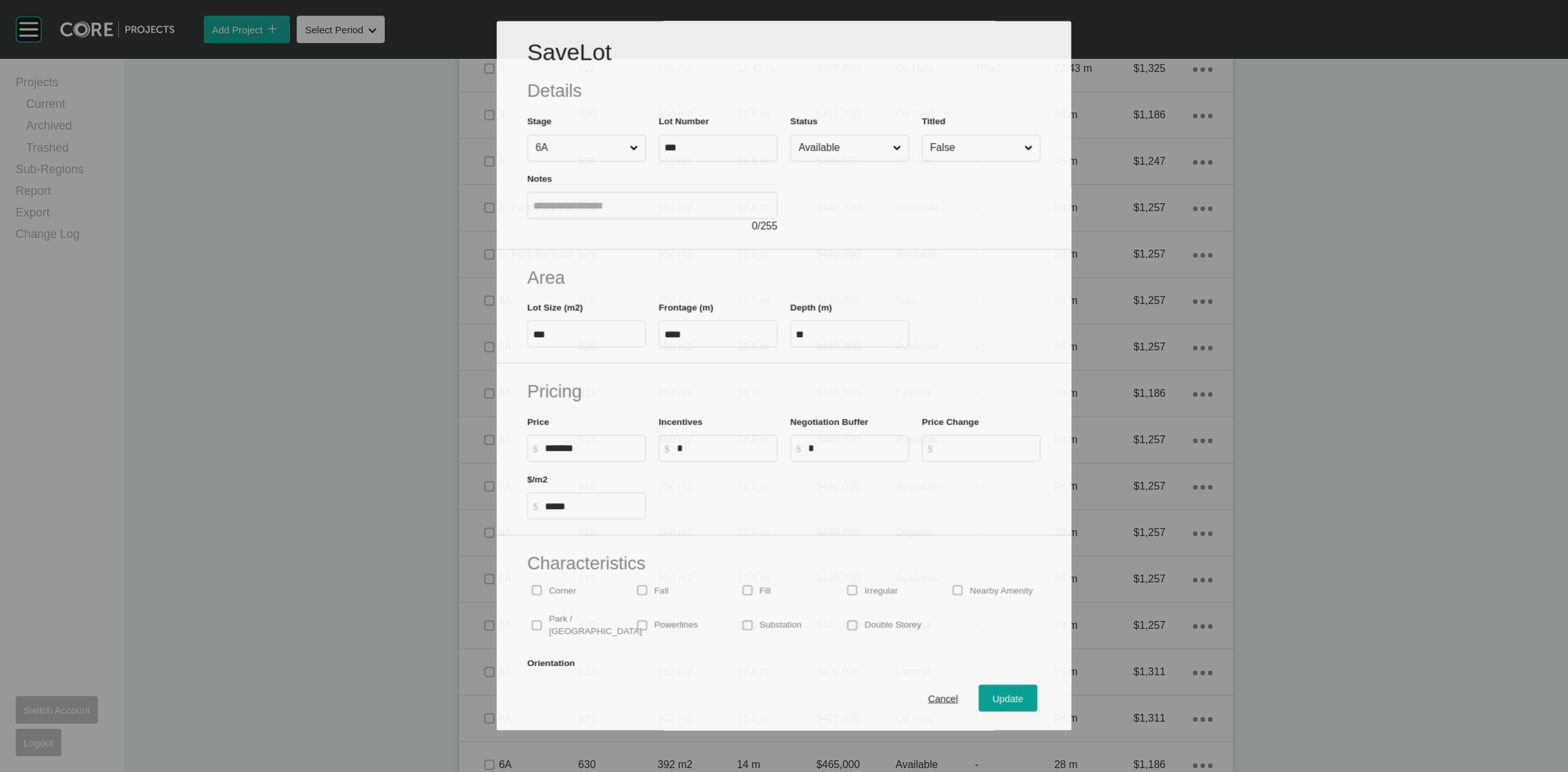
scroll to position [824, 0]
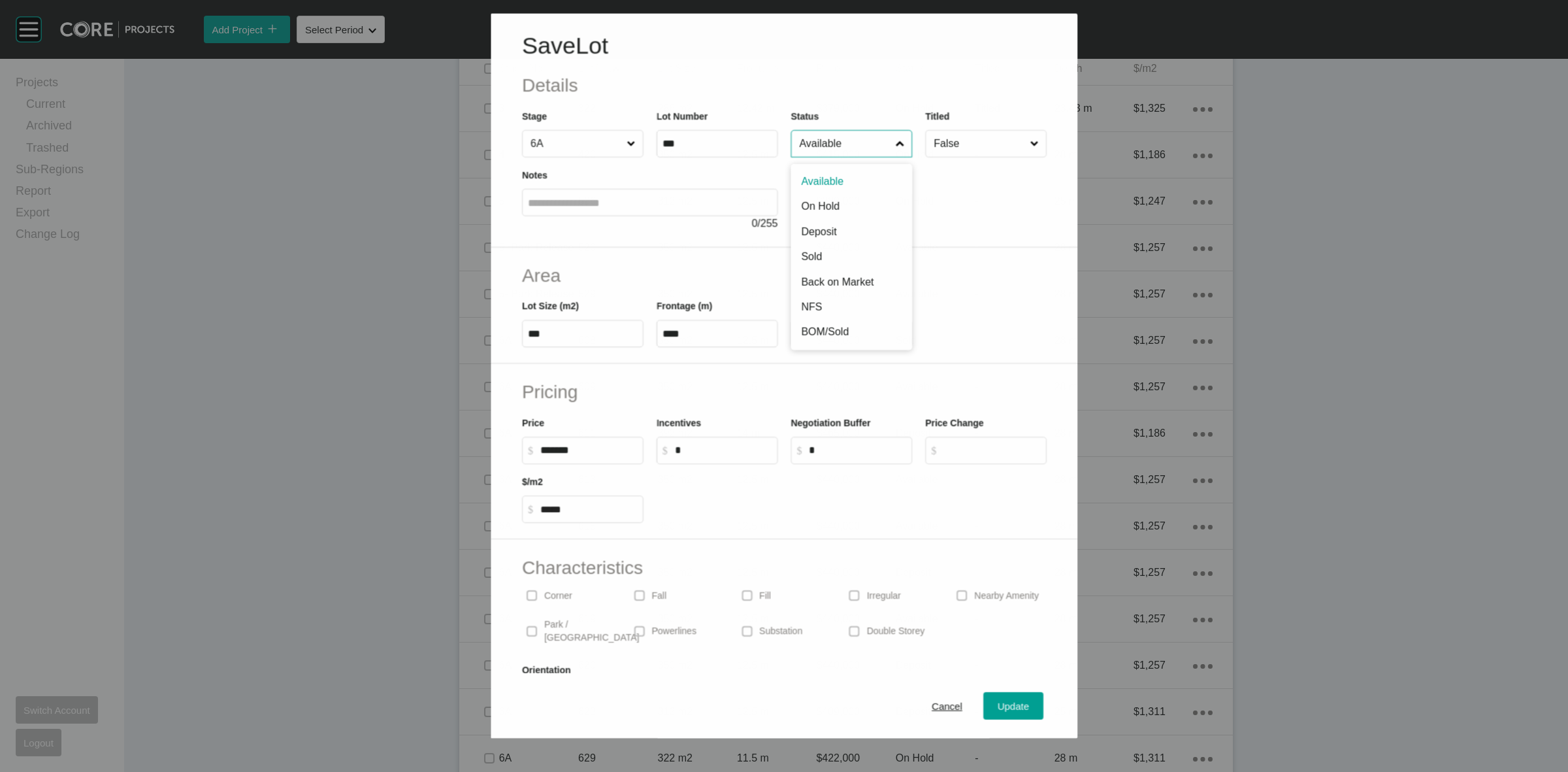
click at [812, 148] on input "Available" at bounding box center [845, 143] width 96 height 26
click at [994, 698] on div "Update" at bounding box center [1013, 706] width 38 height 17
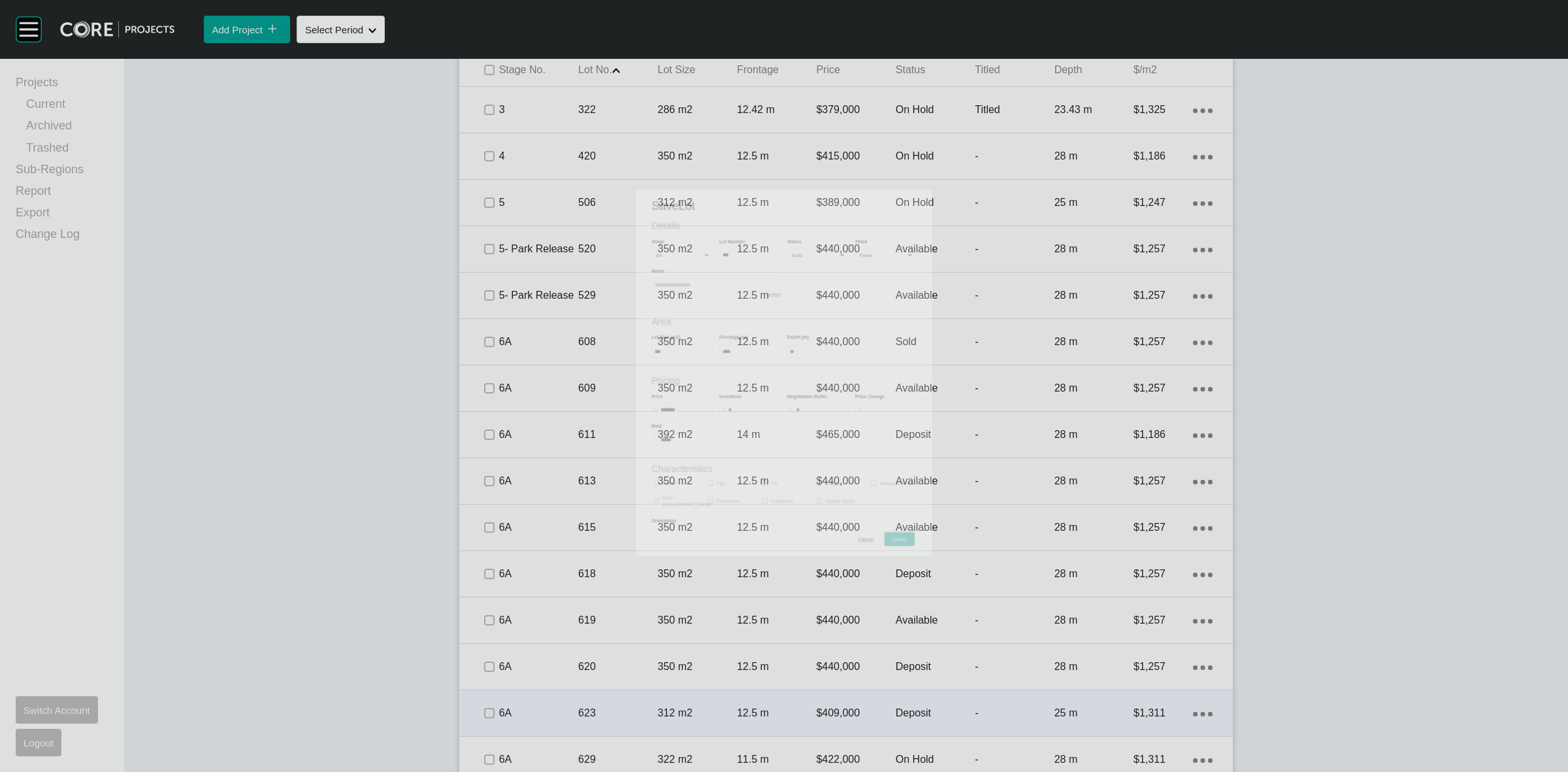
scroll to position [863, 0]
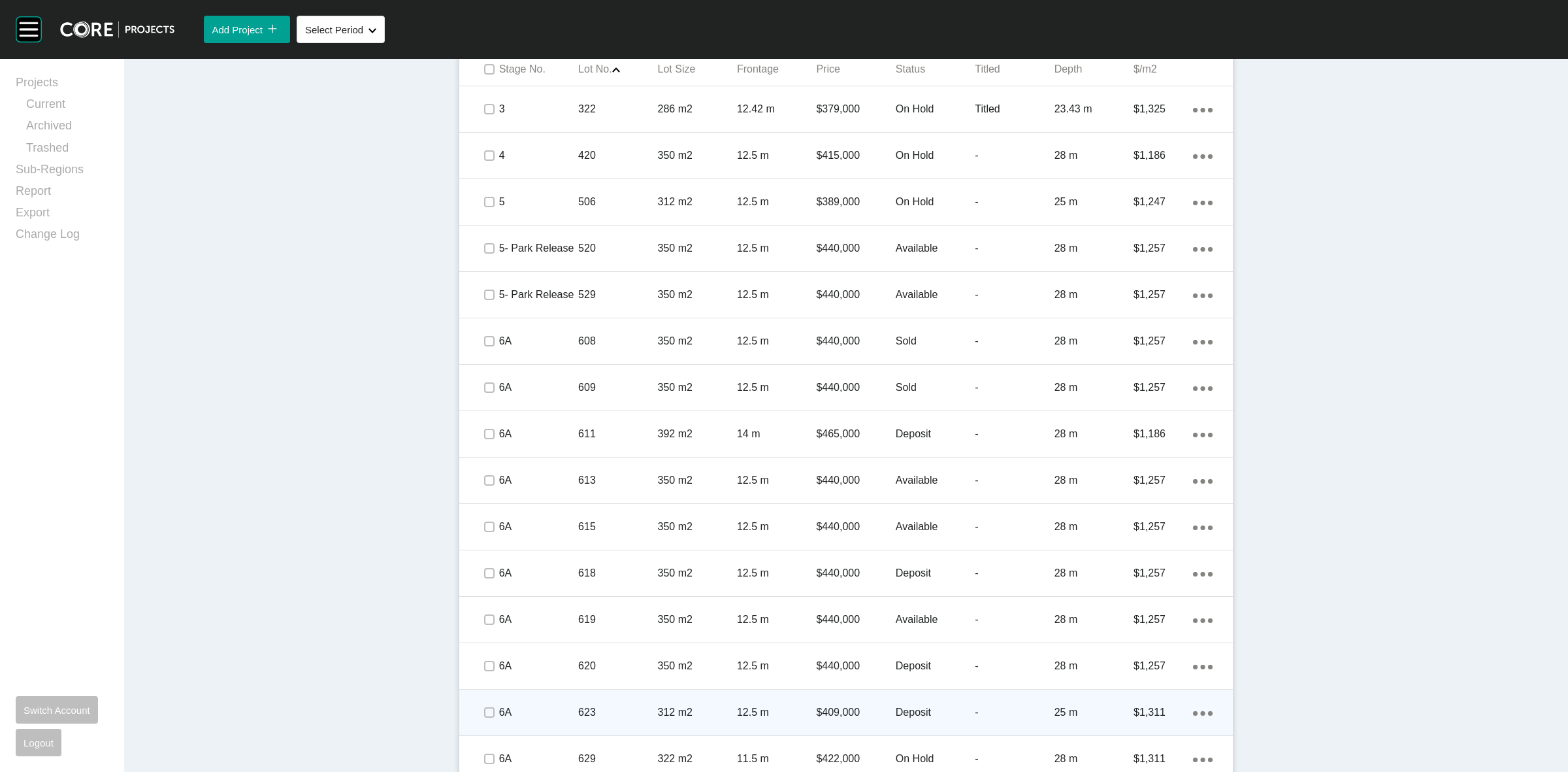
click at [622, 697] on div "623" at bounding box center [617, 712] width 79 height 41
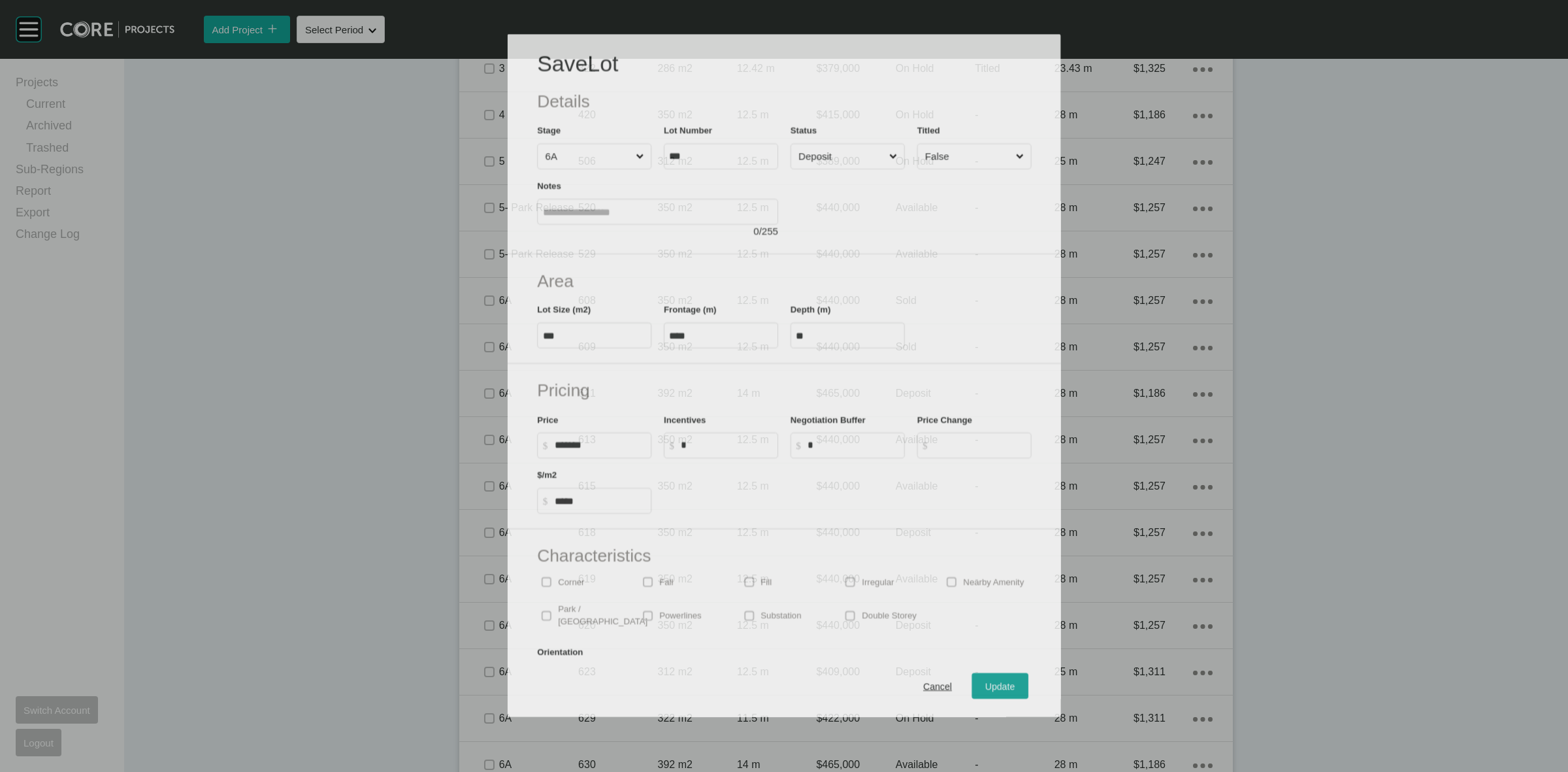
scroll to position [824, 0]
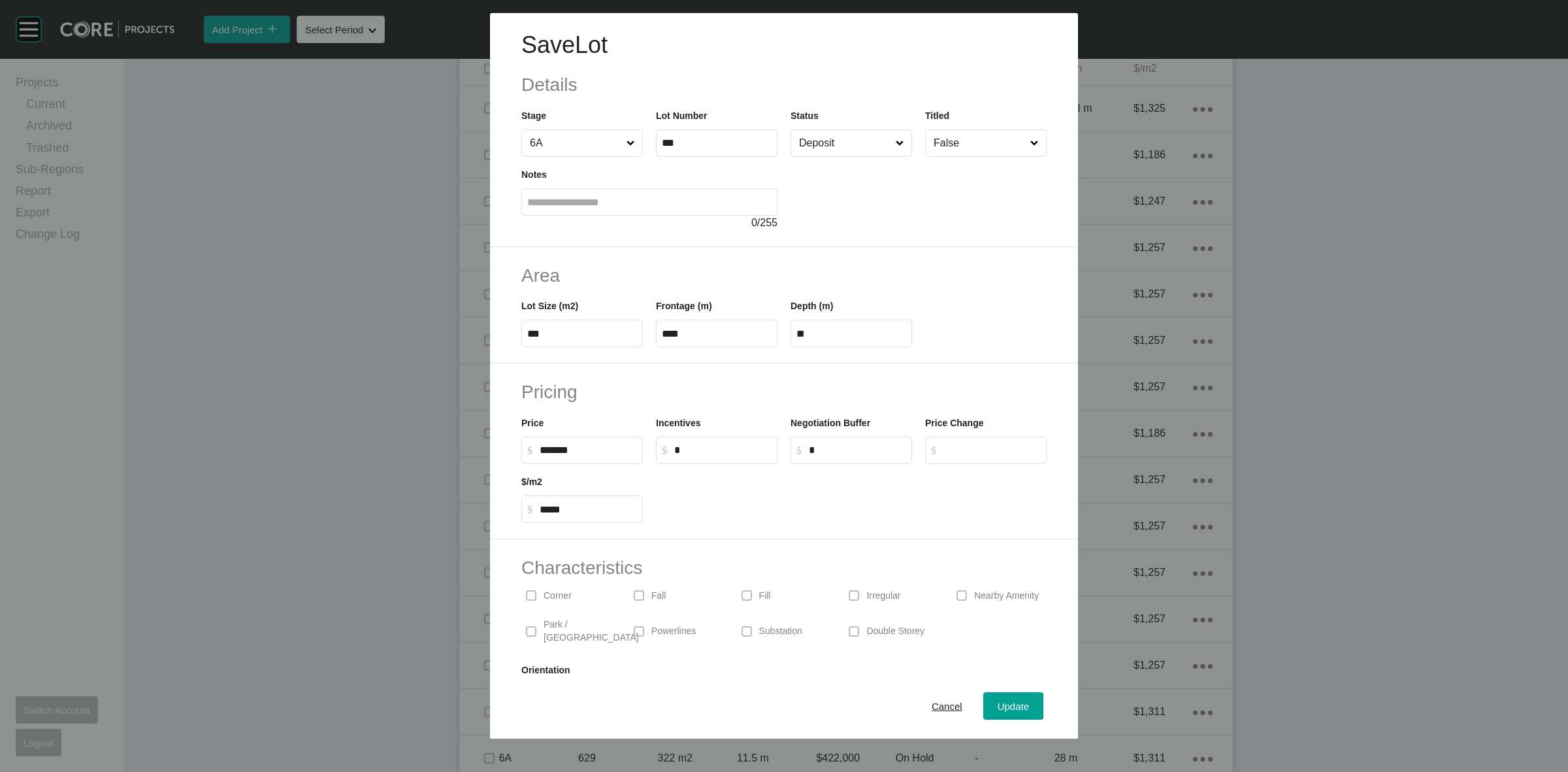
click at [835, 135] on input "Deposit" at bounding box center [845, 143] width 96 height 26
click at [997, 706] on span "Update" at bounding box center [1013, 706] width 32 height 11
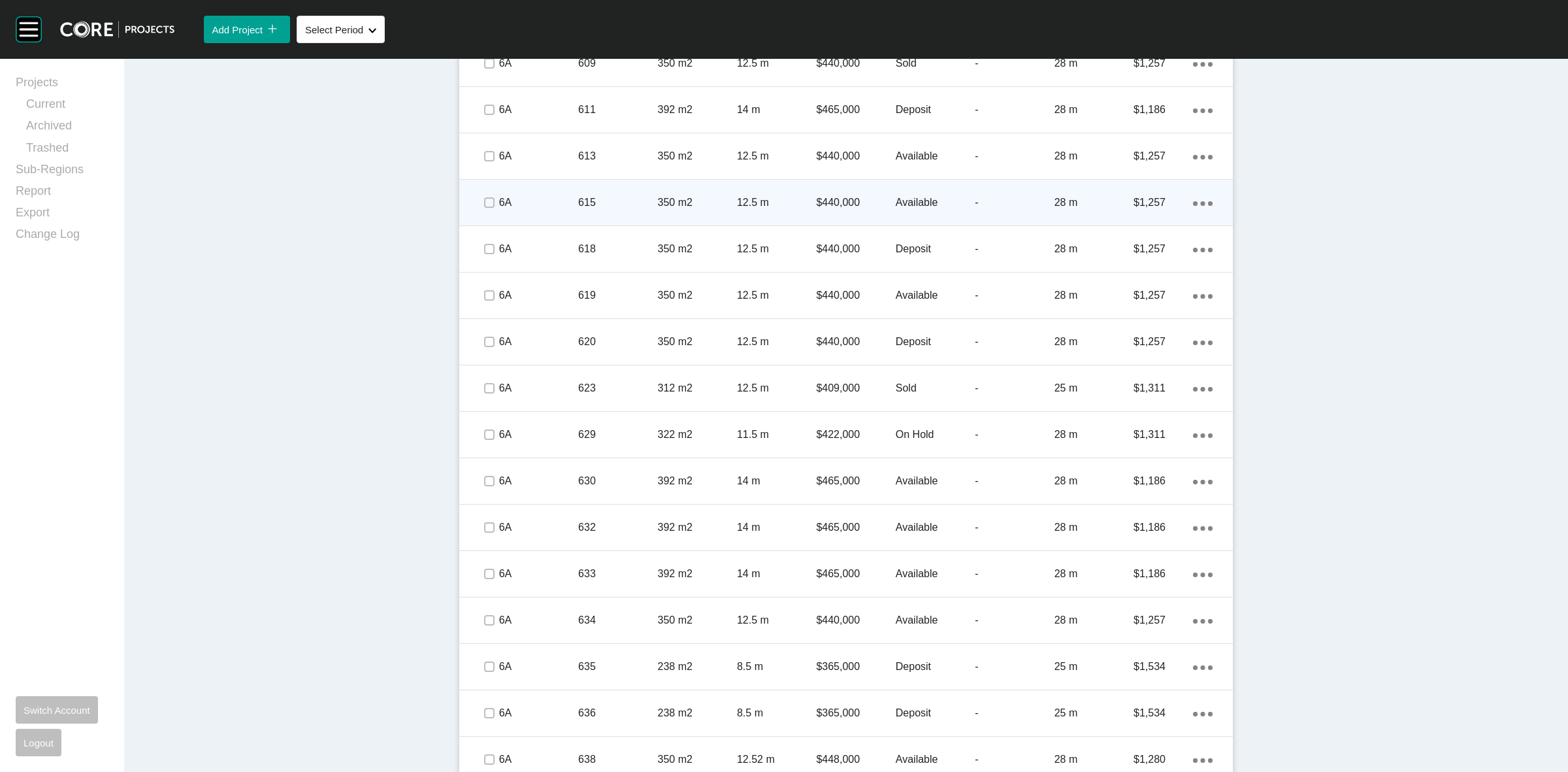
scroll to position [1272, 0]
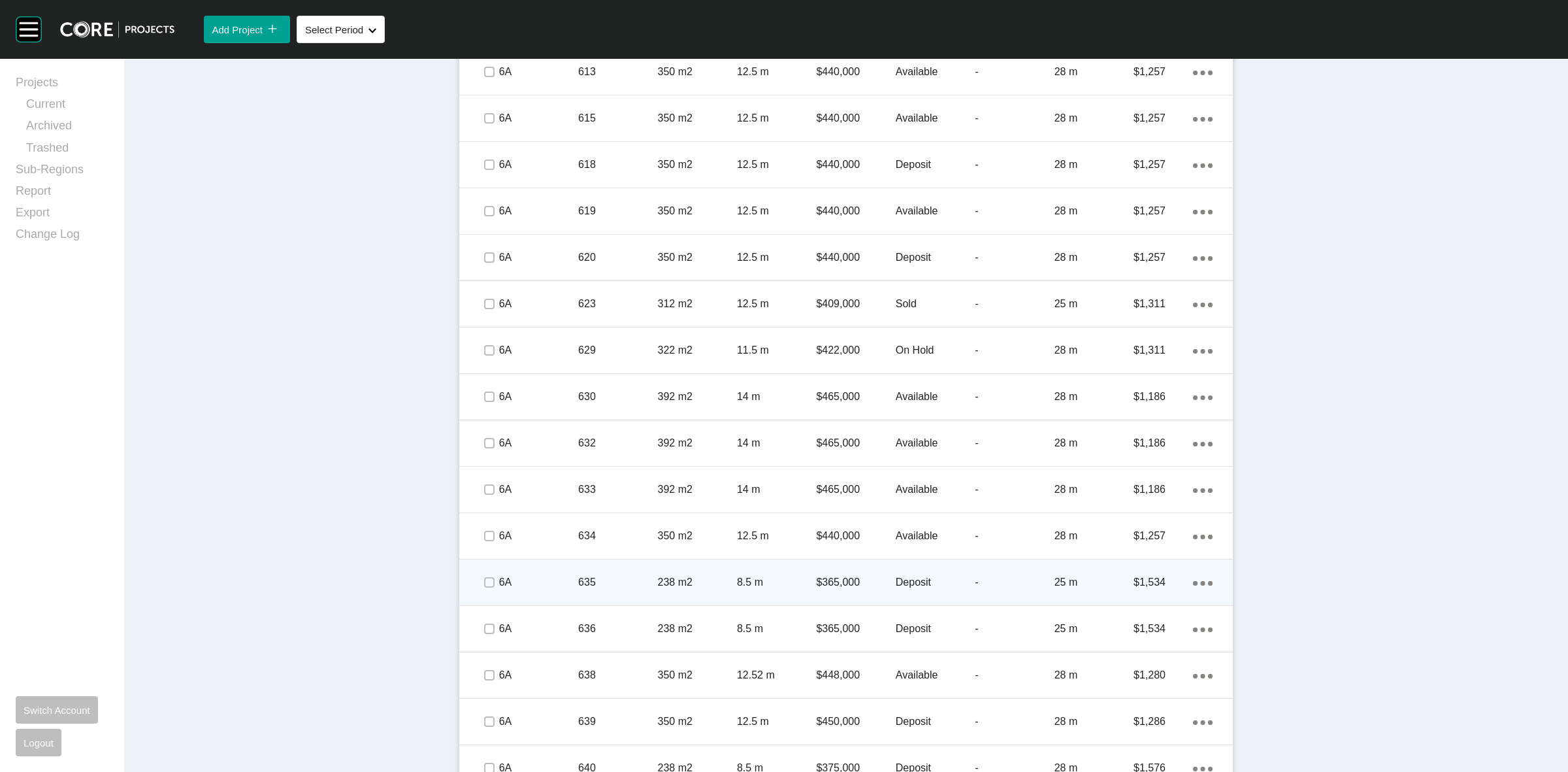
click at [599, 587] on p "635" at bounding box center [617, 582] width 79 height 14
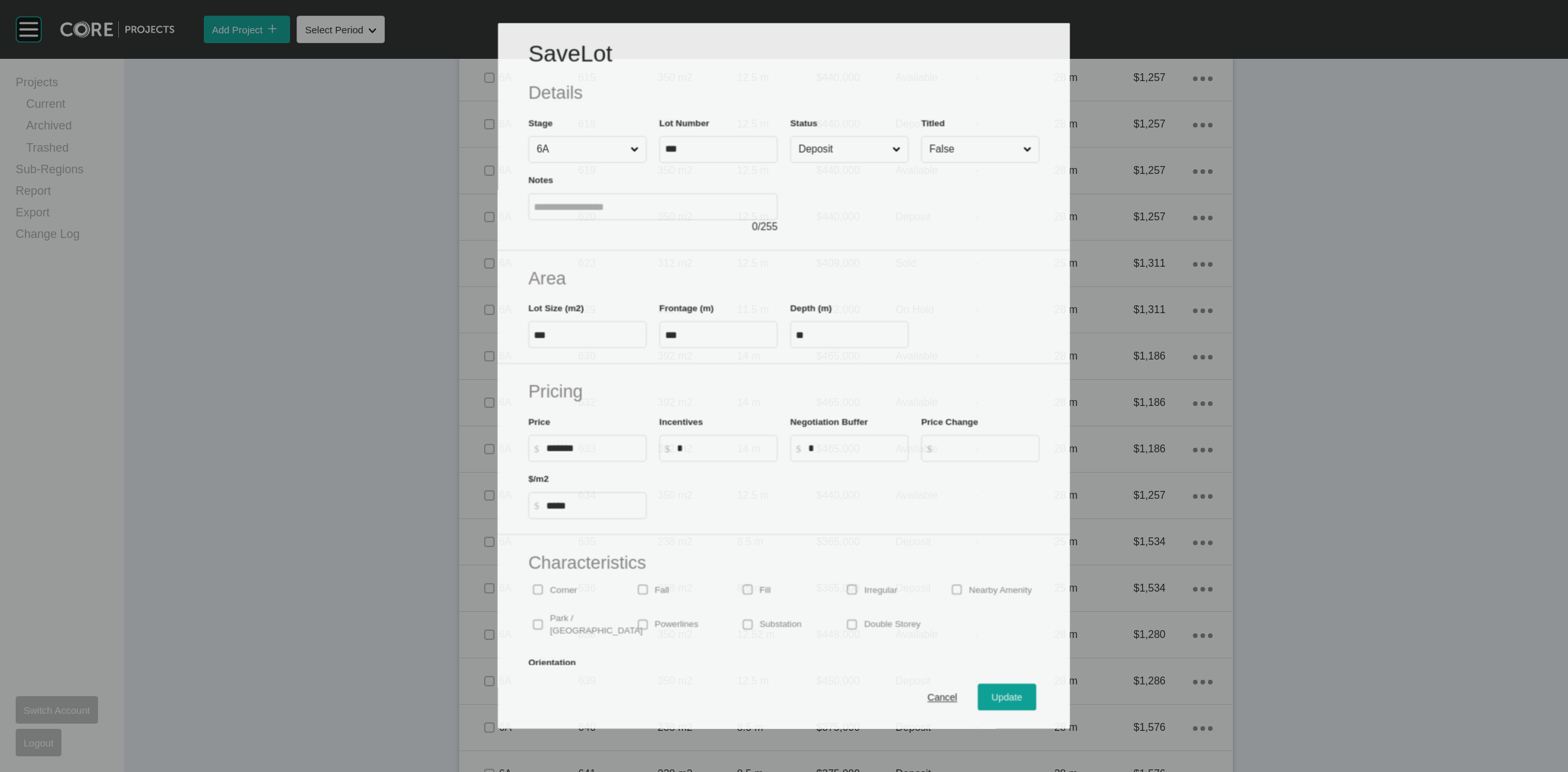
scroll to position [1232, 0]
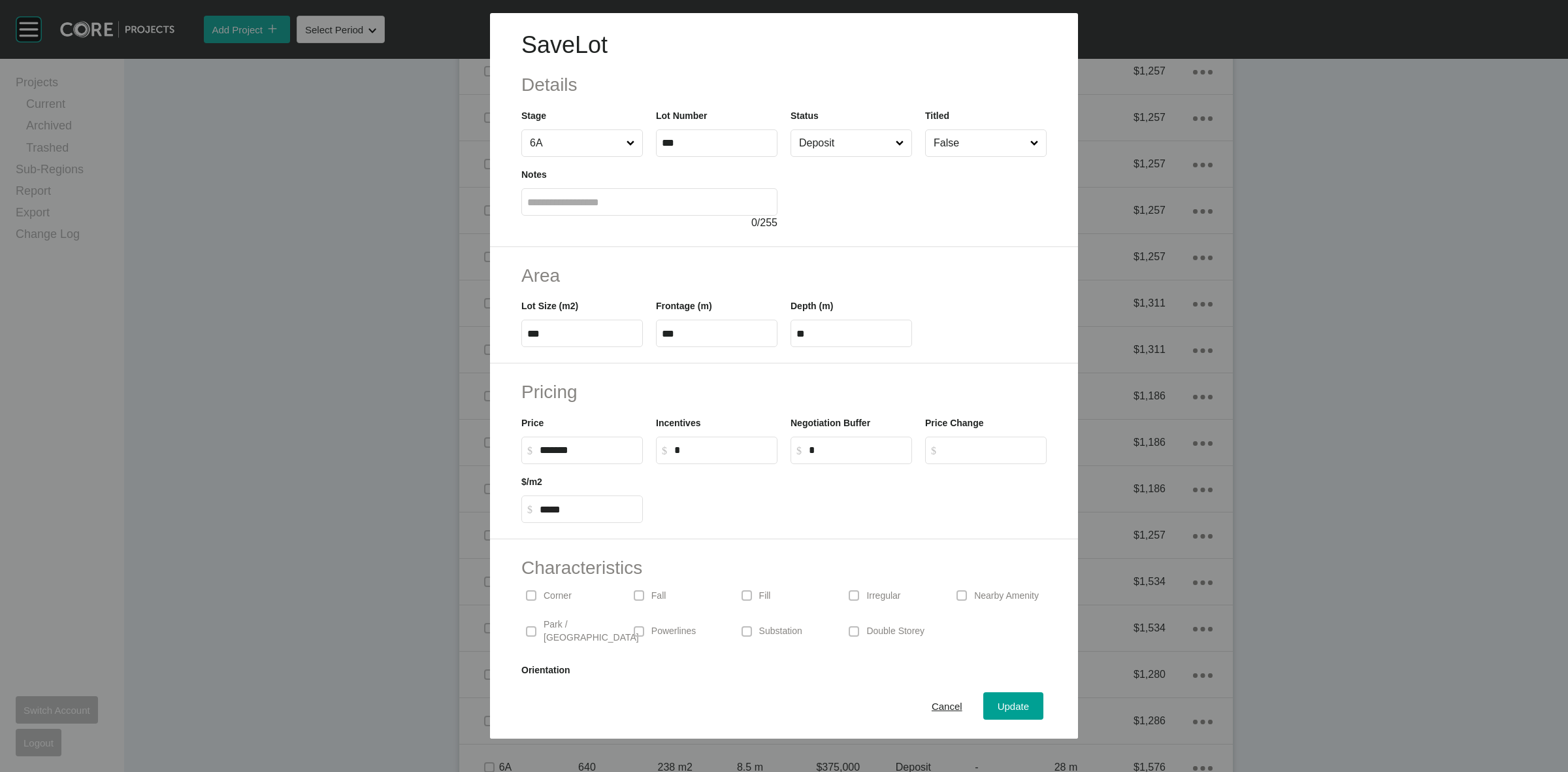
click at [828, 142] on input "Deposit" at bounding box center [845, 143] width 96 height 26
click at [997, 711] on span "Update" at bounding box center [1013, 706] width 32 height 11
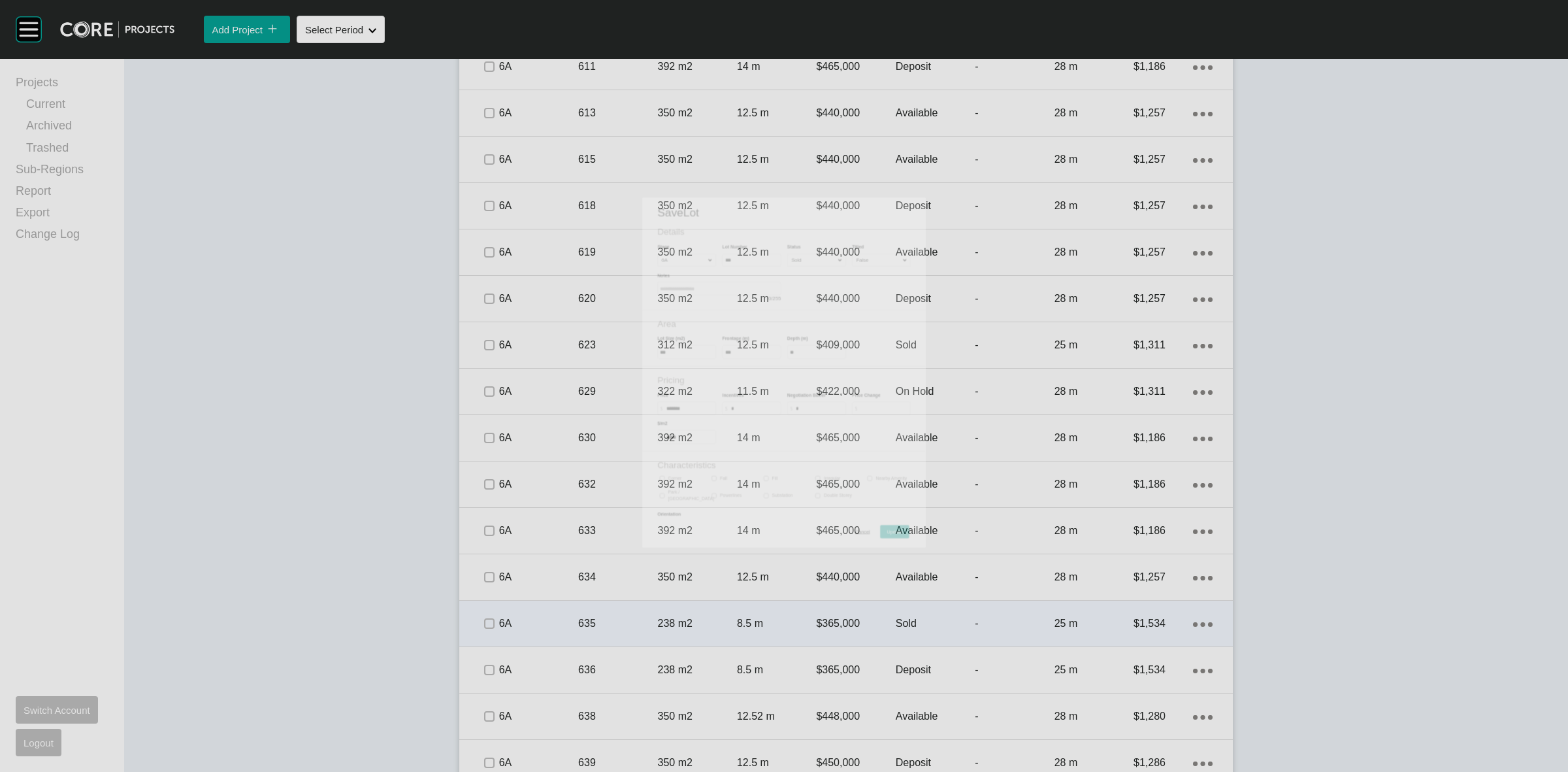
scroll to position [1272, 0]
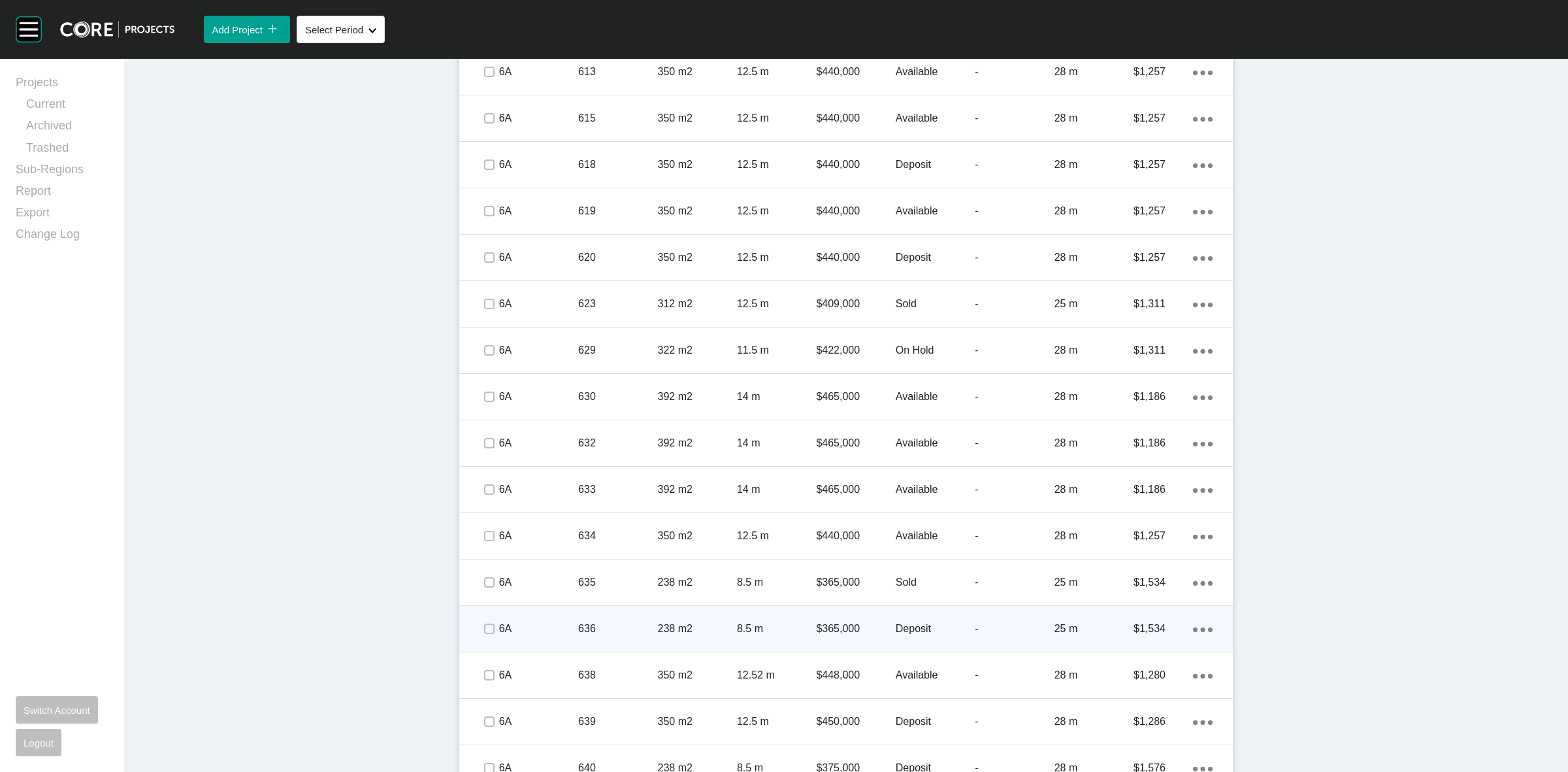
click at [534, 622] on p "6A" at bounding box center [538, 628] width 79 height 14
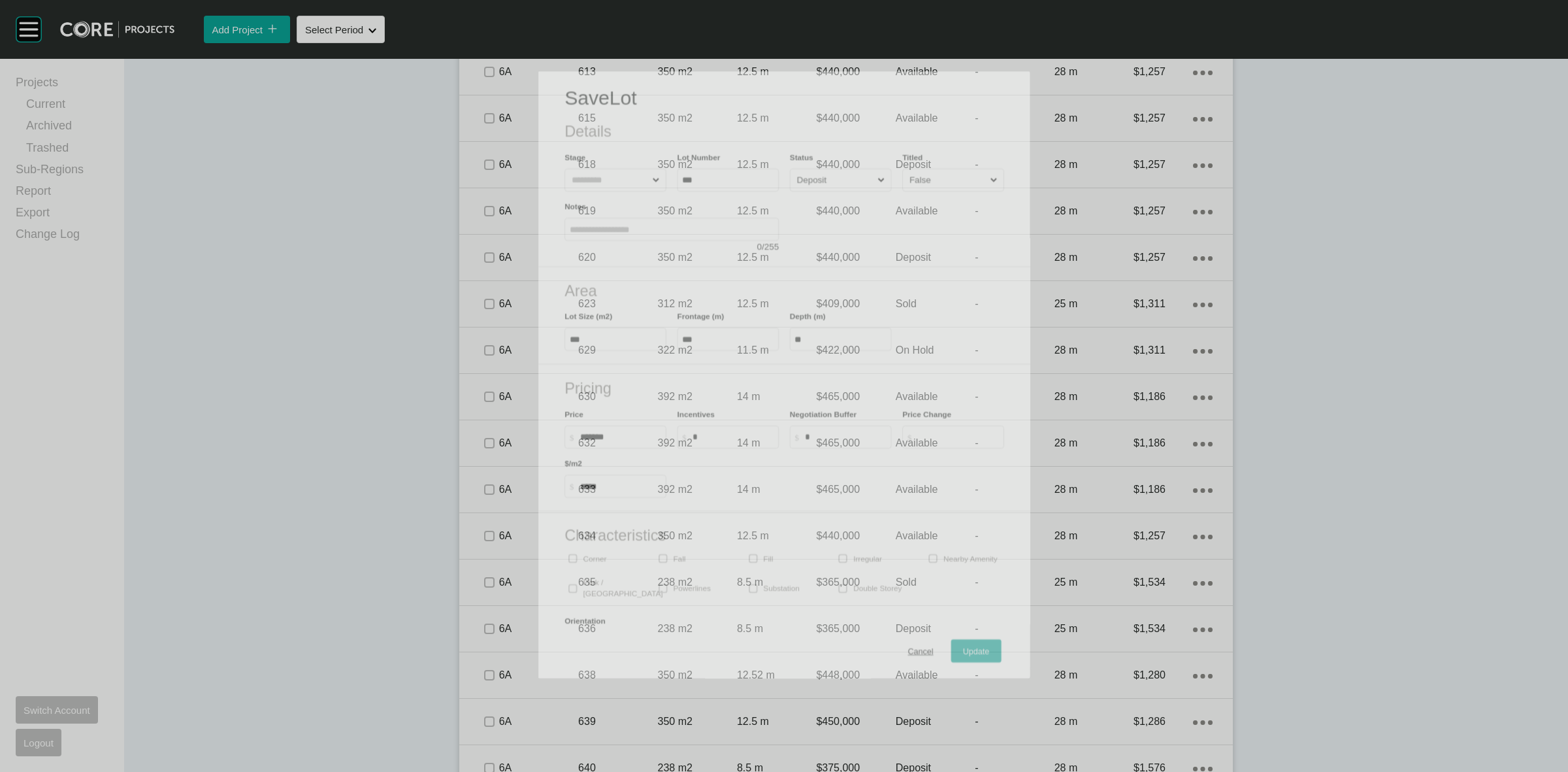
scroll to position [1232, 0]
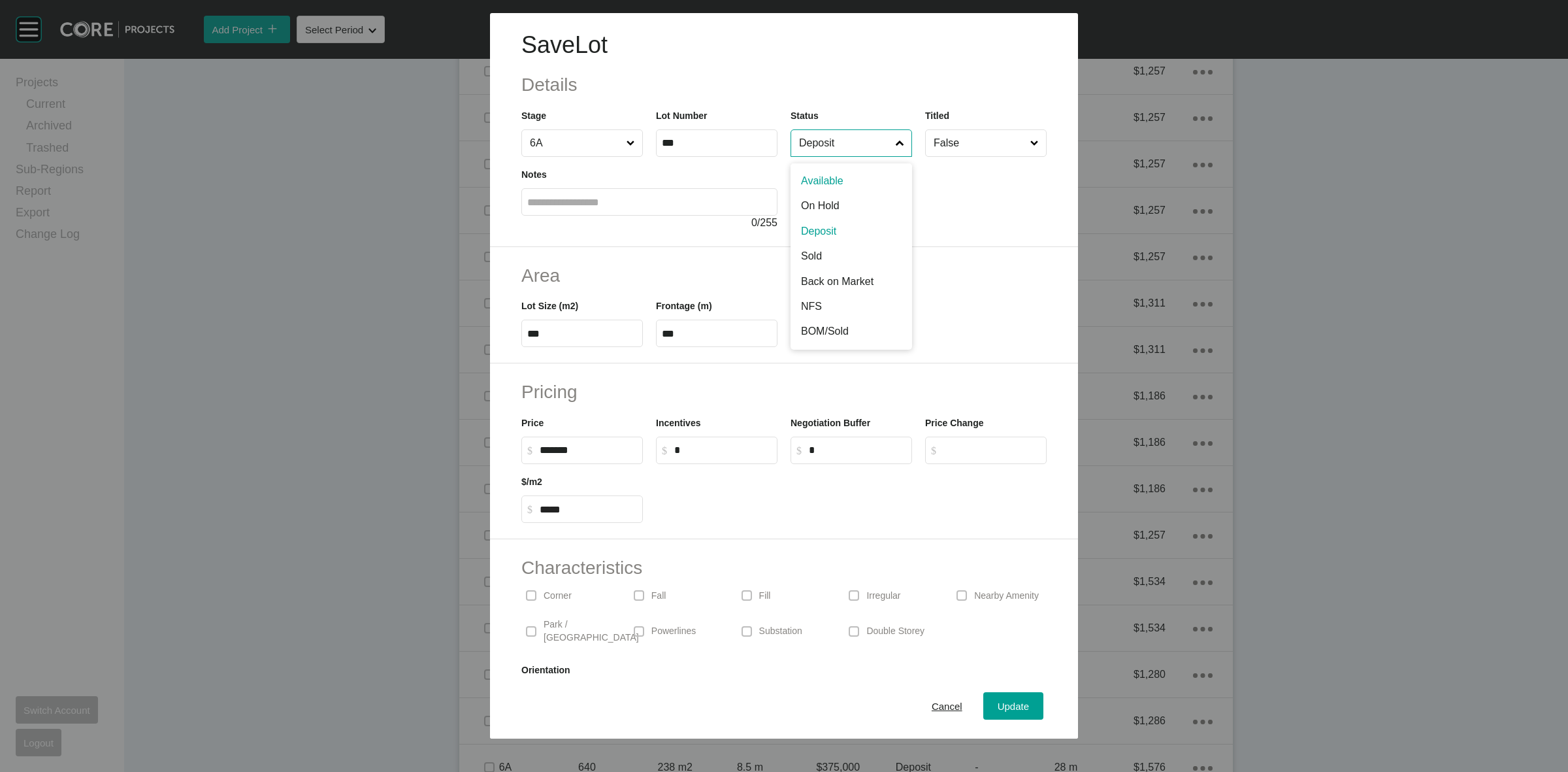
click at [822, 145] on input "Deposit" at bounding box center [845, 143] width 96 height 26
click at [997, 706] on span "Update" at bounding box center [1013, 706] width 32 height 11
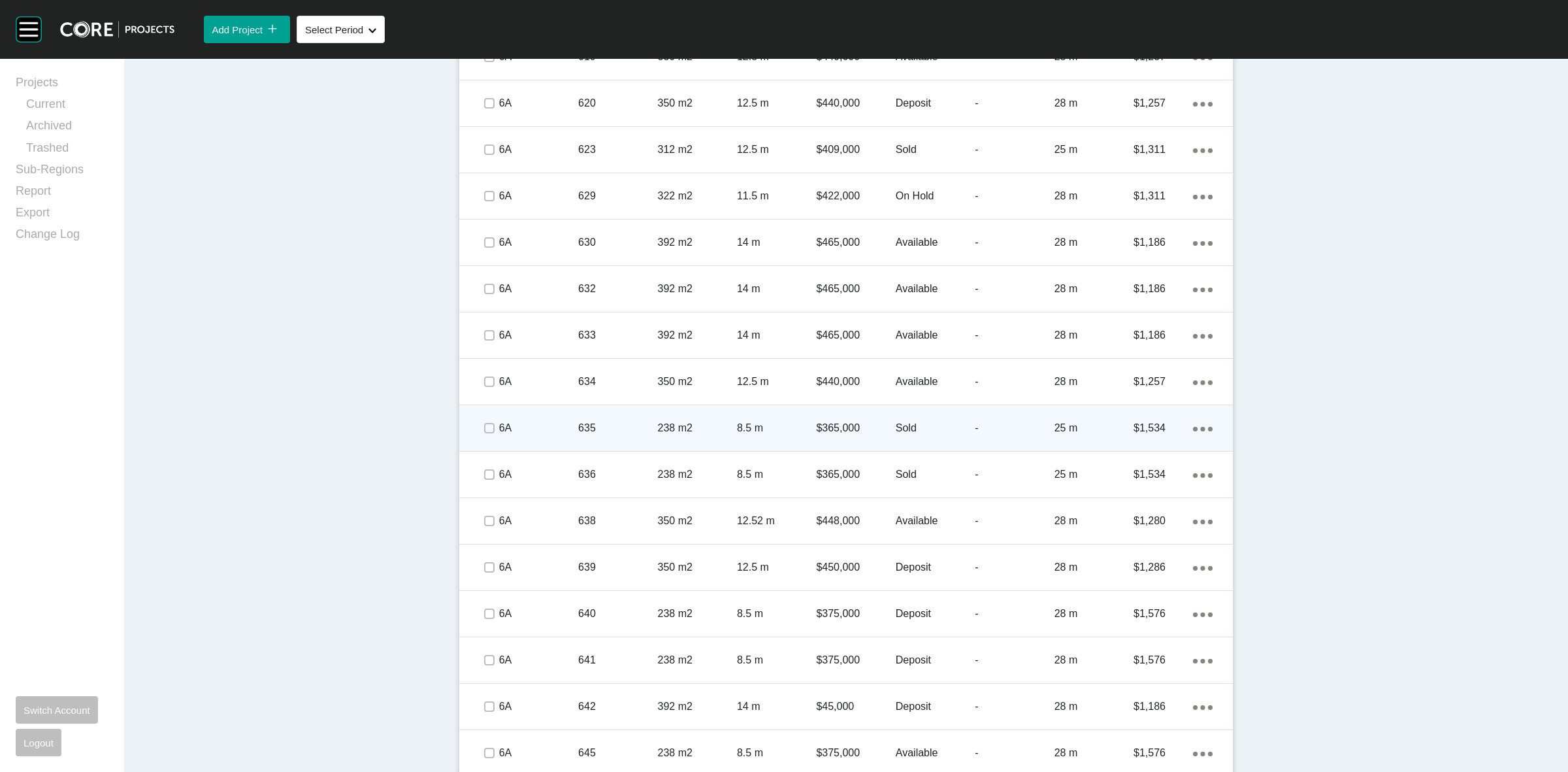
scroll to position [1435, 0]
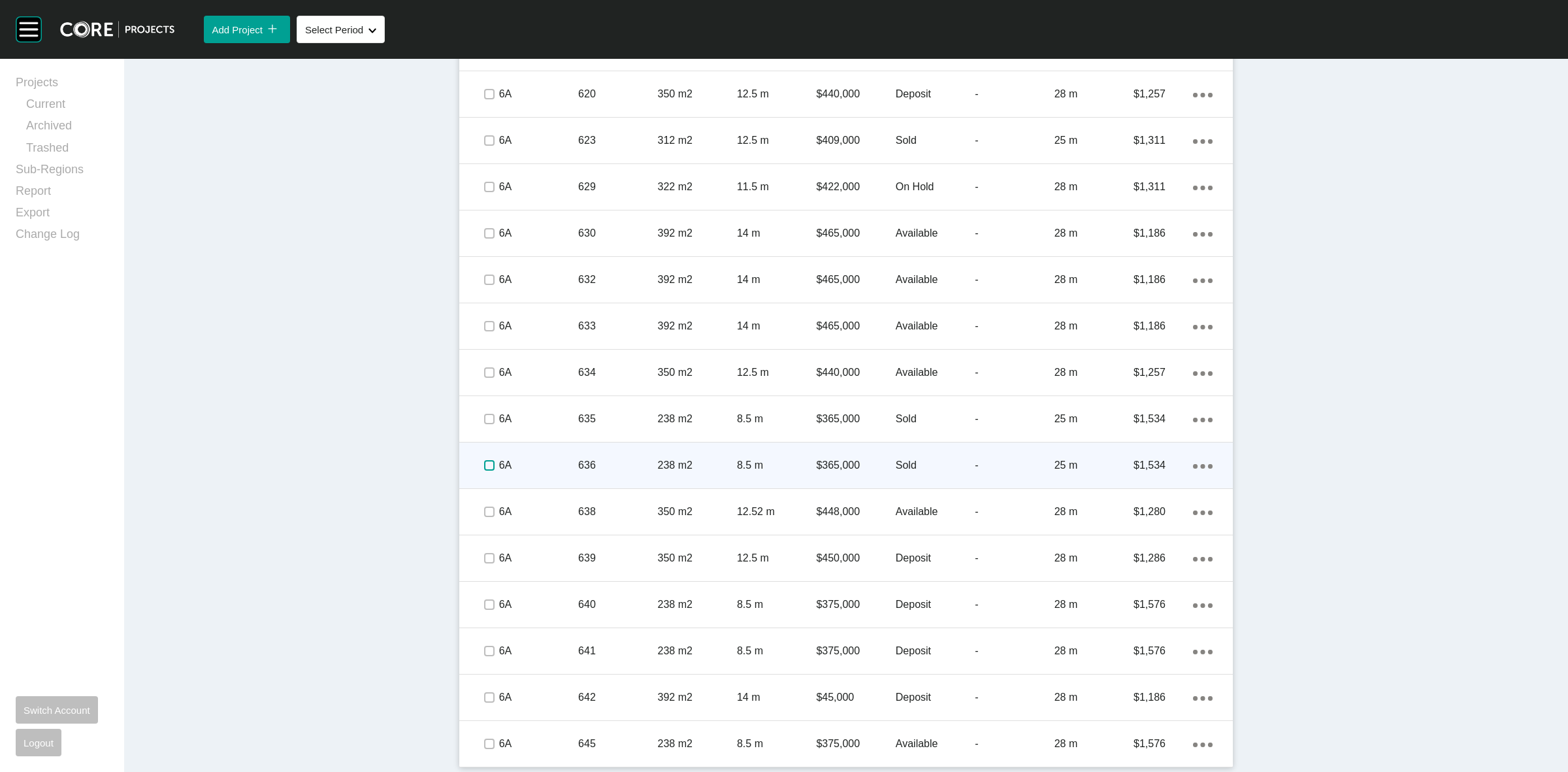
click at [484, 462] on label at bounding box center [489, 465] width 11 height 11
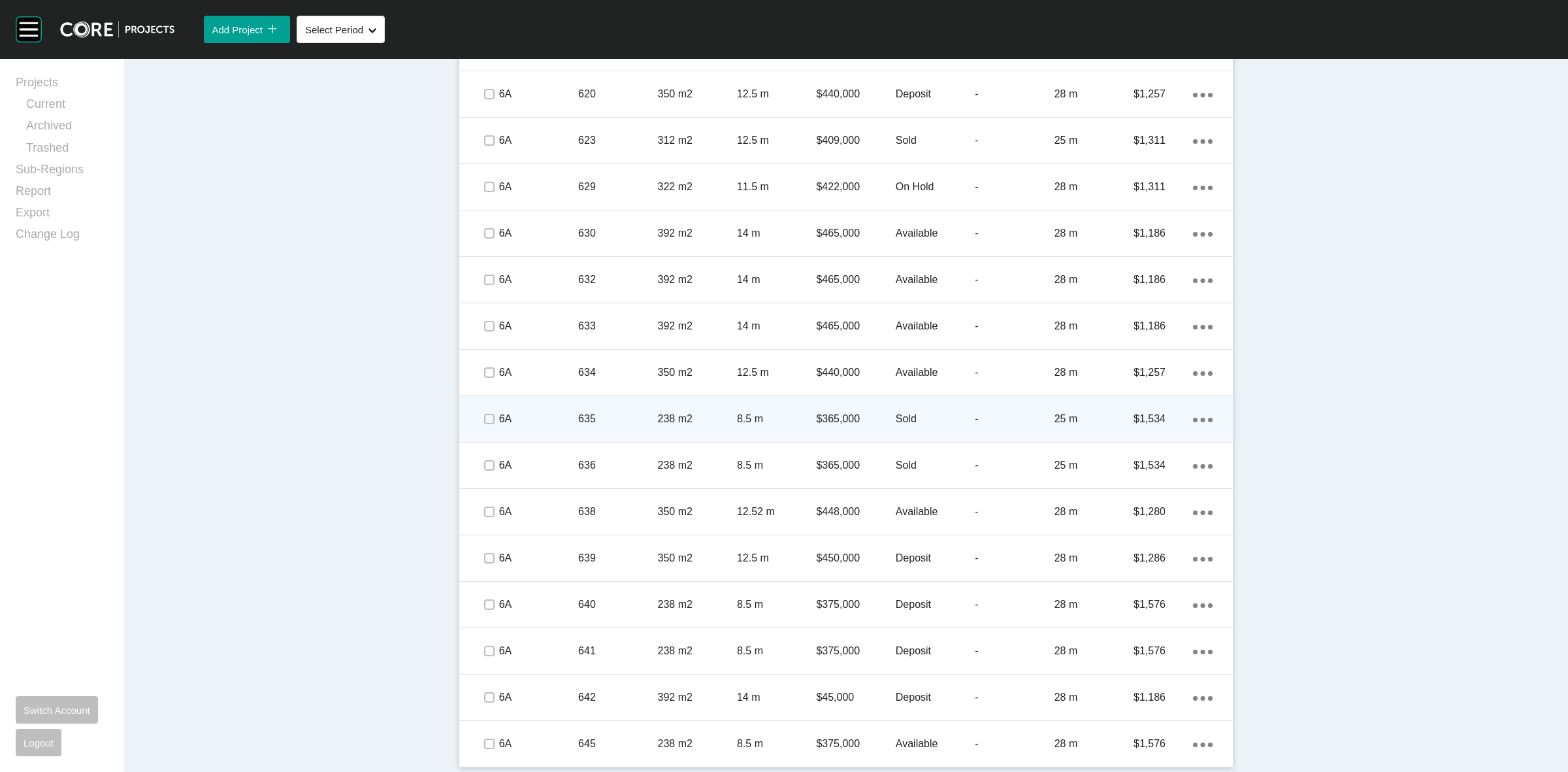
click at [479, 413] on span at bounding box center [489, 419] width 20 height 20
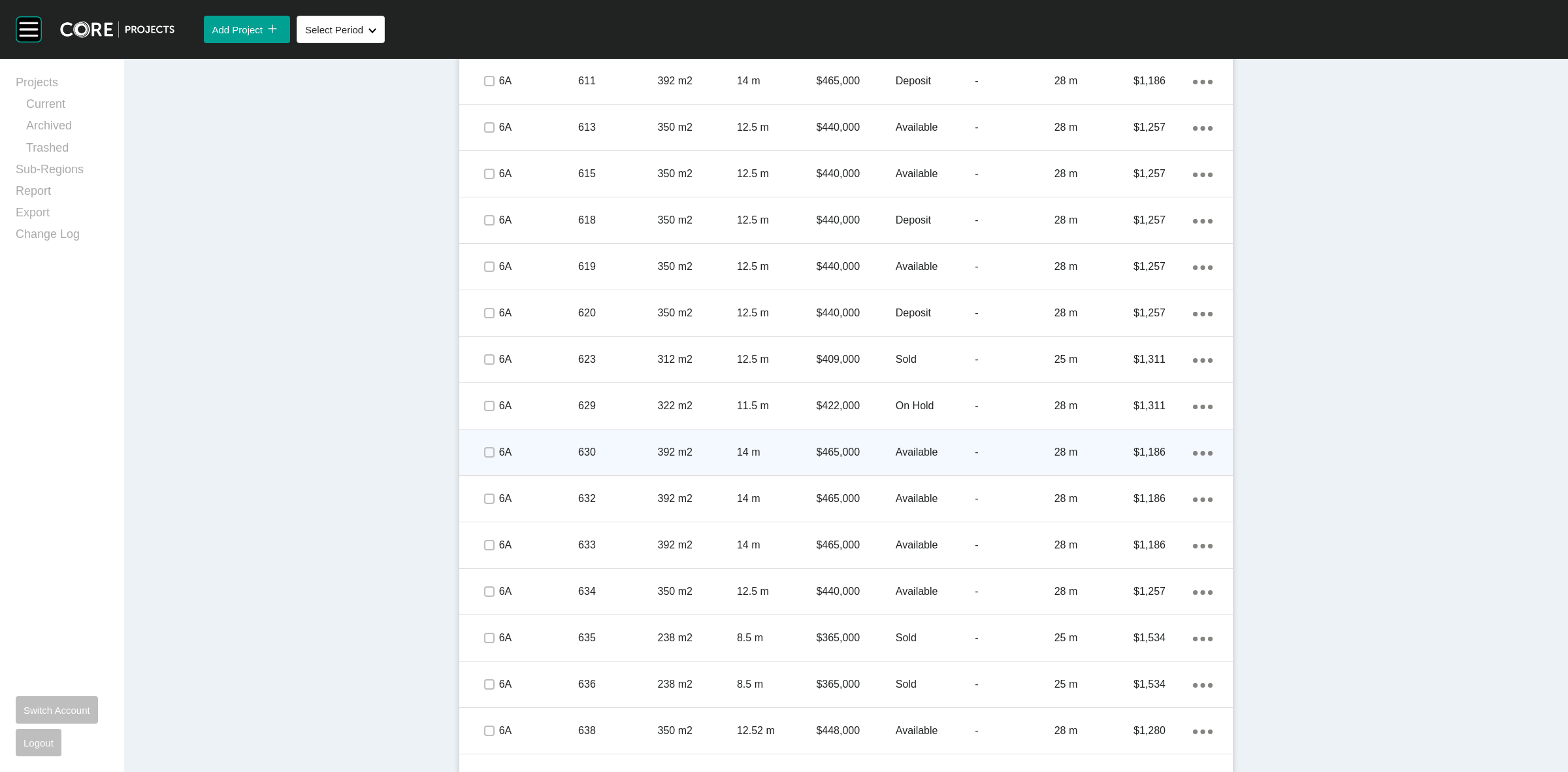
scroll to position [1190, 0]
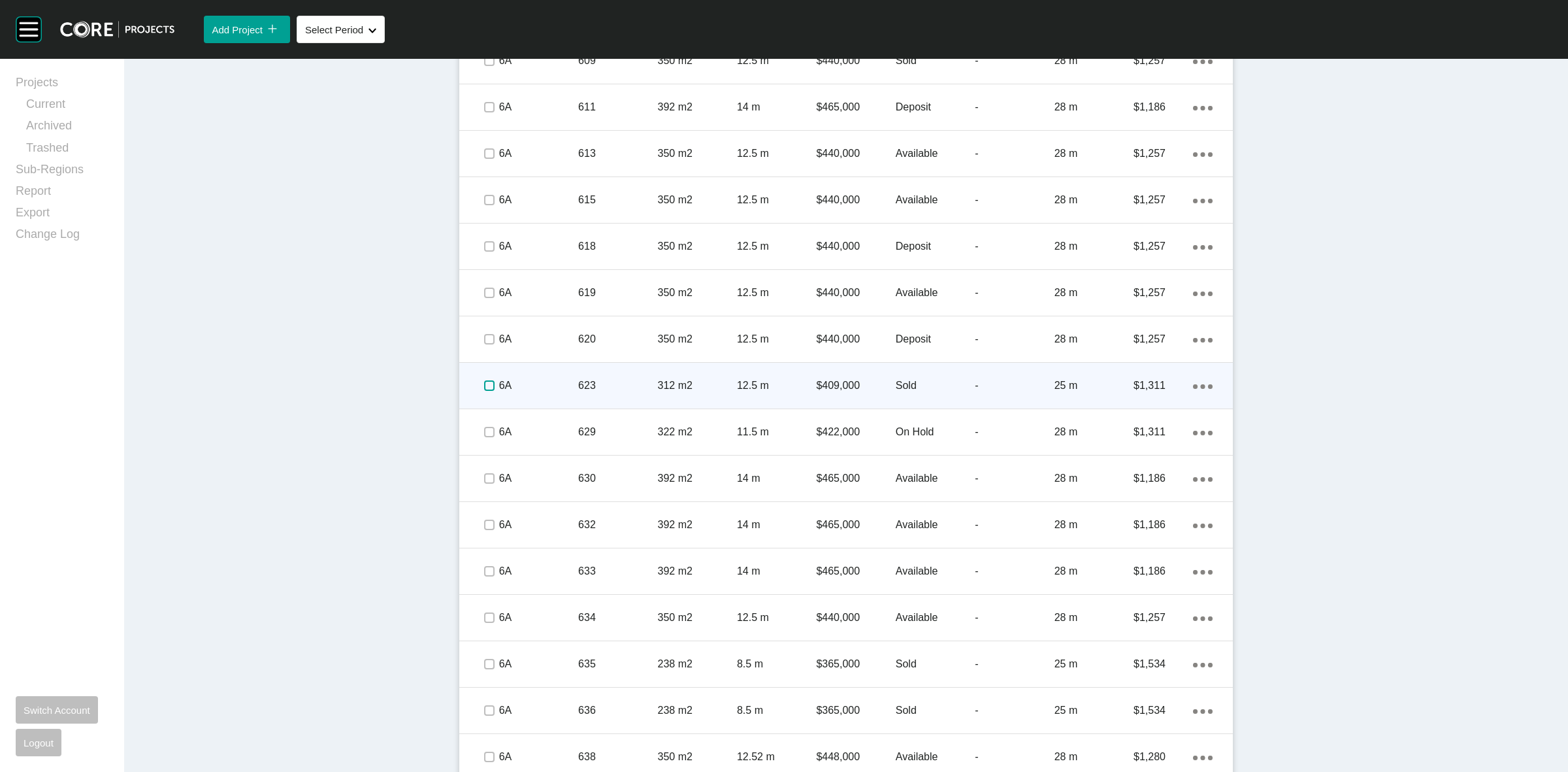
click at [484, 385] on label at bounding box center [489, 386] width 11 height 11
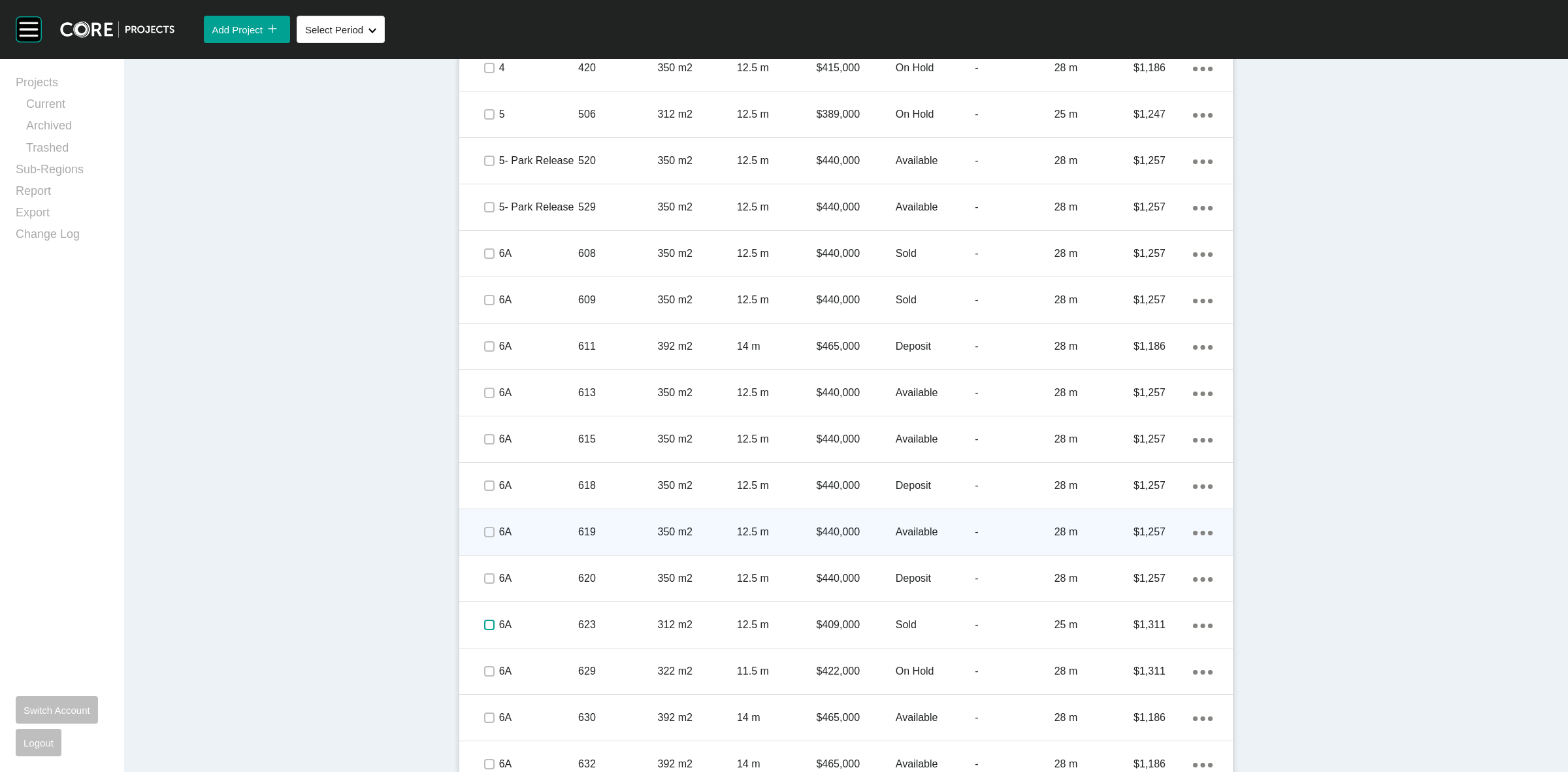
scroll to position [946, 0]
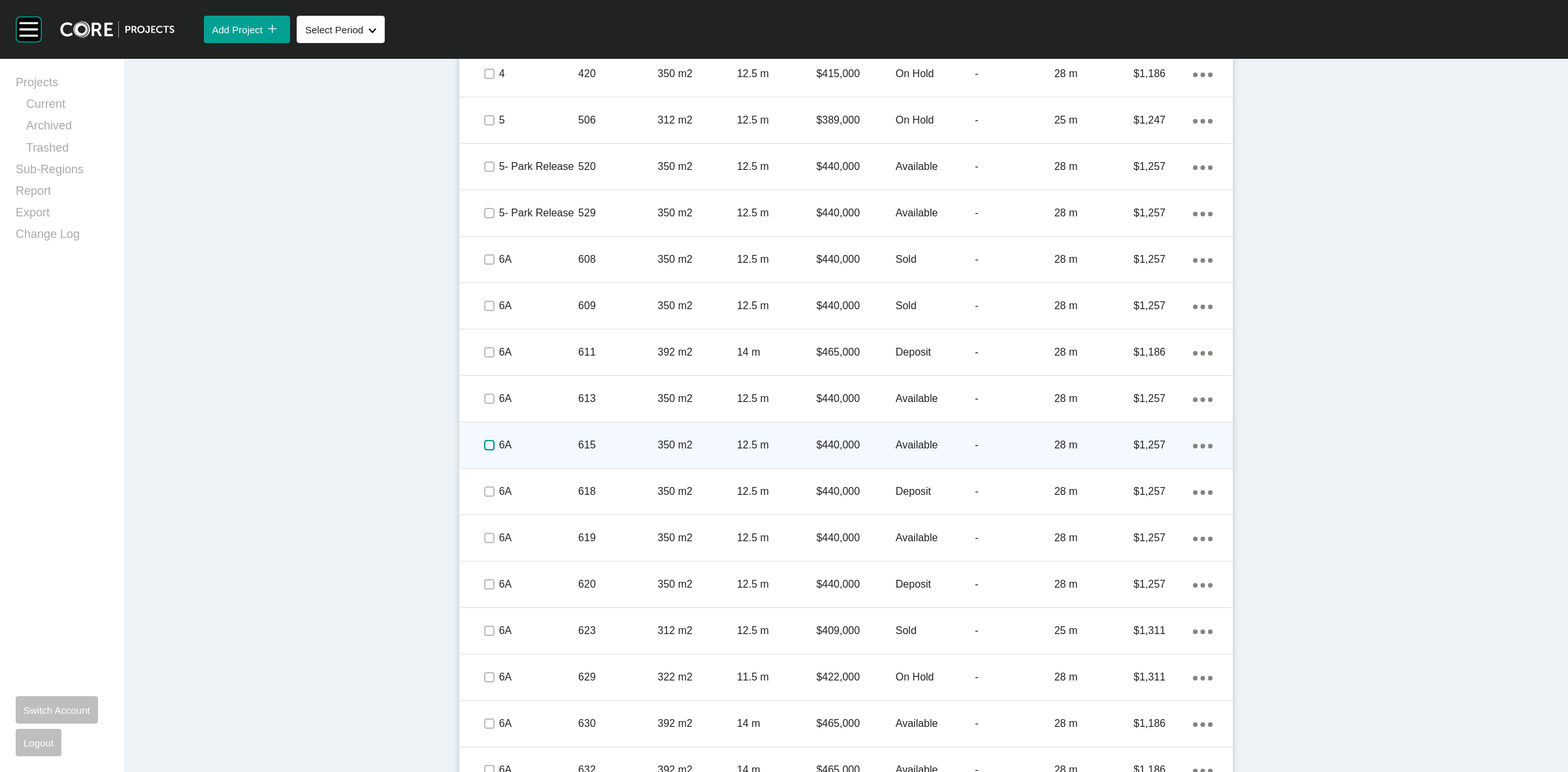
click at [484, 440] on label at bounding box center [489, 445] width 11 height 11
click at [549, 443] on p "6A" at bounding box center [538, 445] width 79 height 14
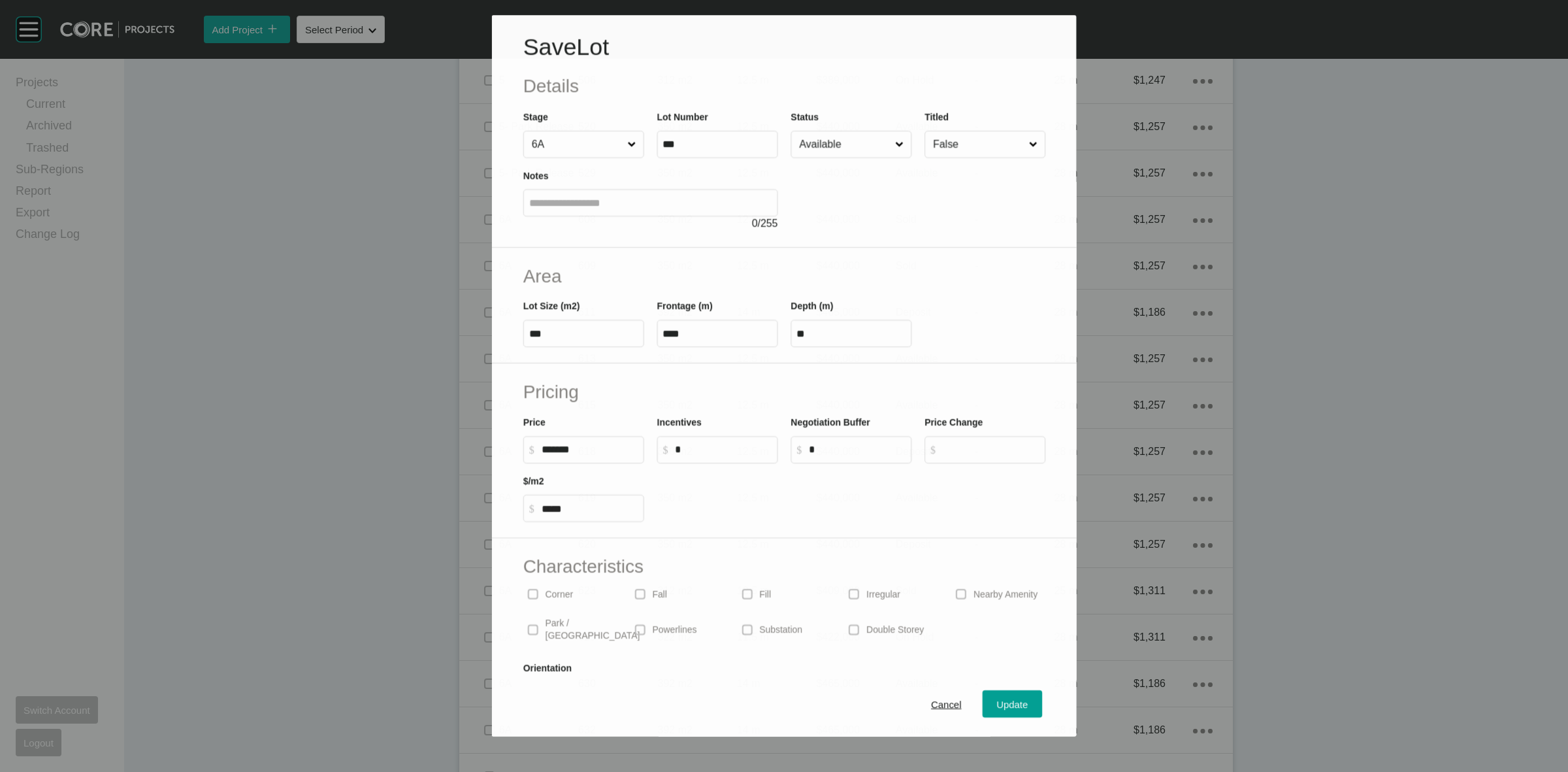
scroll to position [904, 0]
click at [805, 145] on input "Available" at bounding box center [845, 144] width 96 height 26
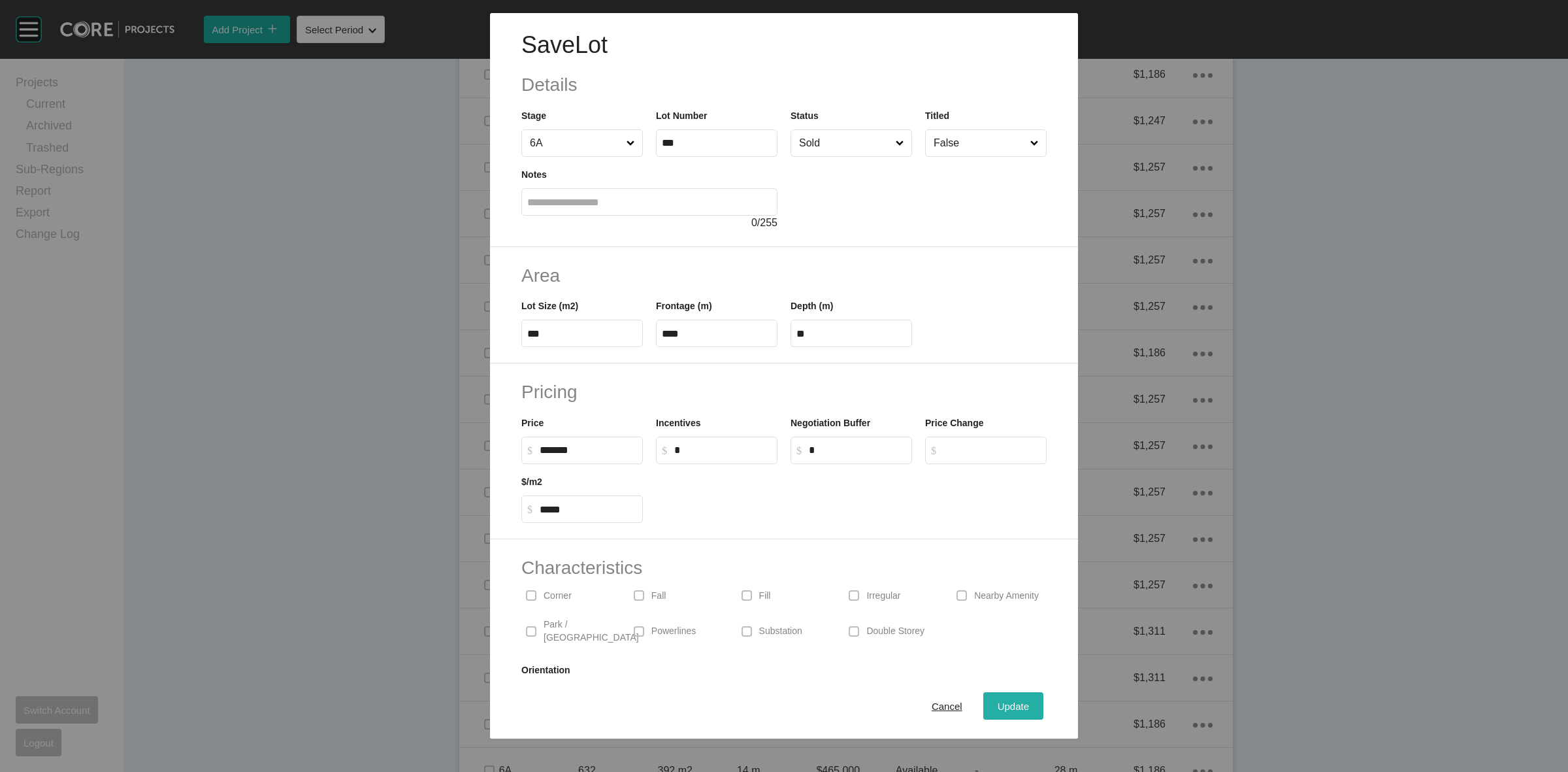
click at [997, 704] on span "Update" at bounding box center [1013, 706] width 32 height 11
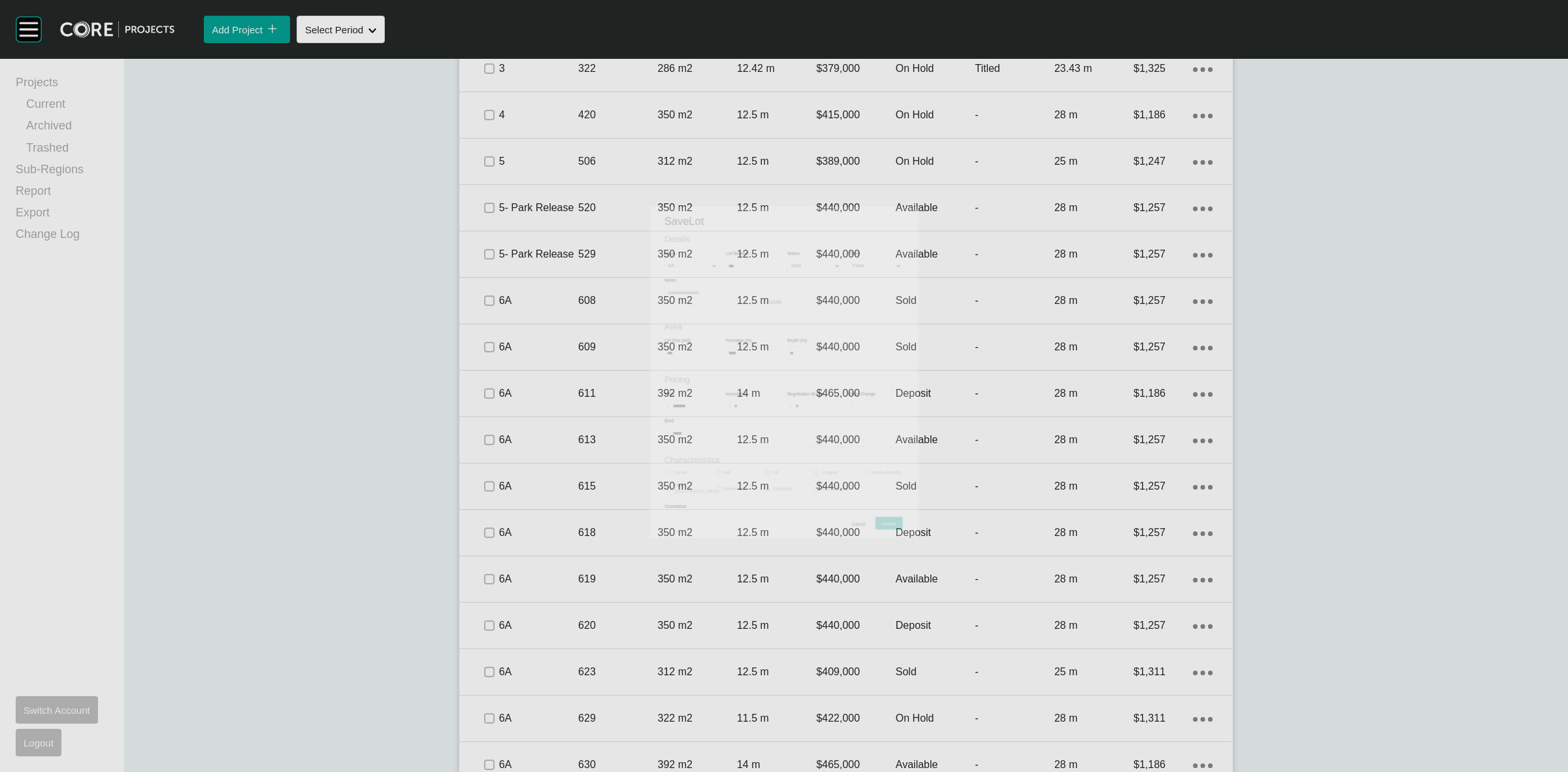
scroll to position [946, 0]
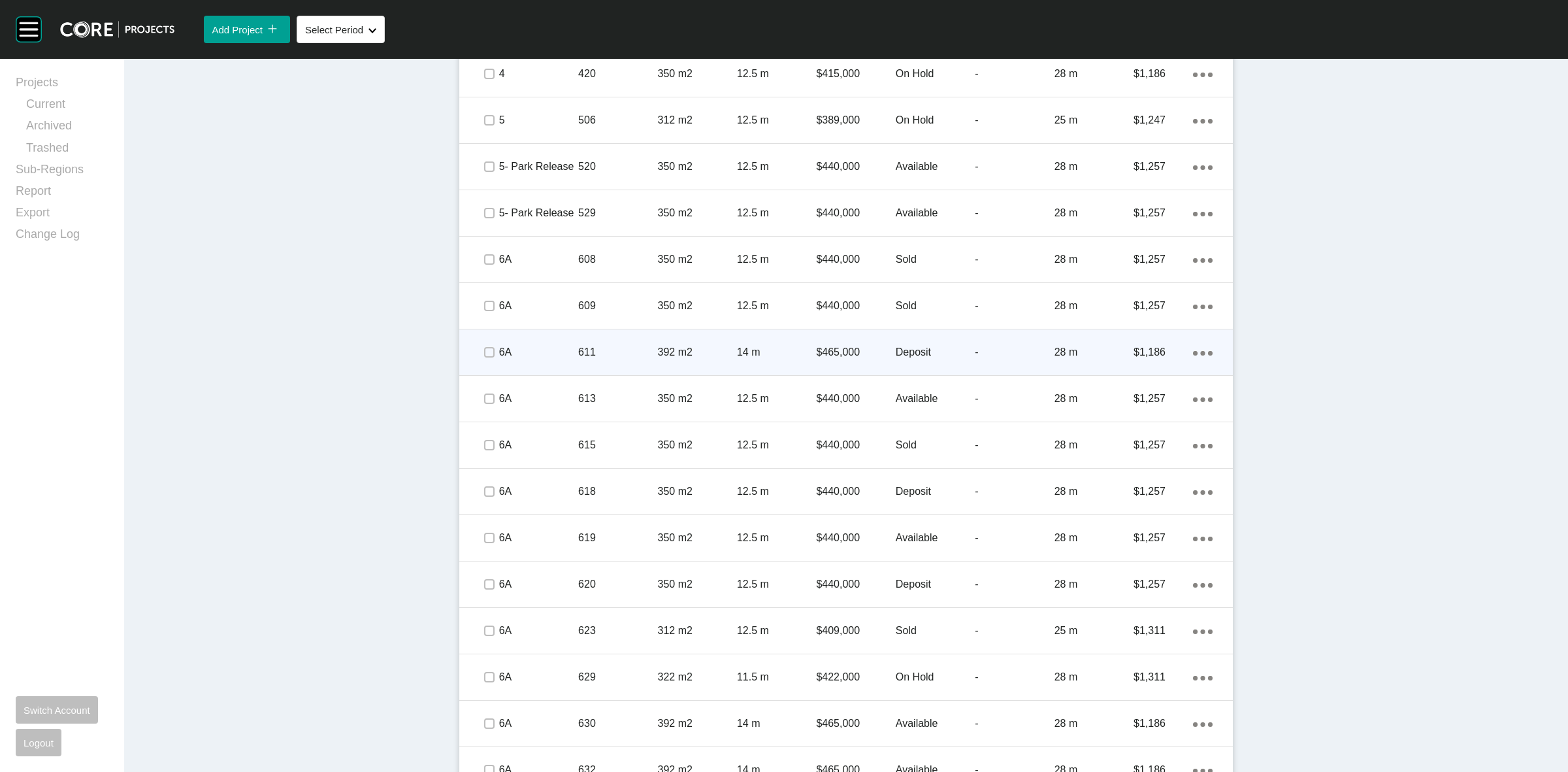
click at [537, 352] on p "6A" at bounding box center [538, 352] width 79 height 14
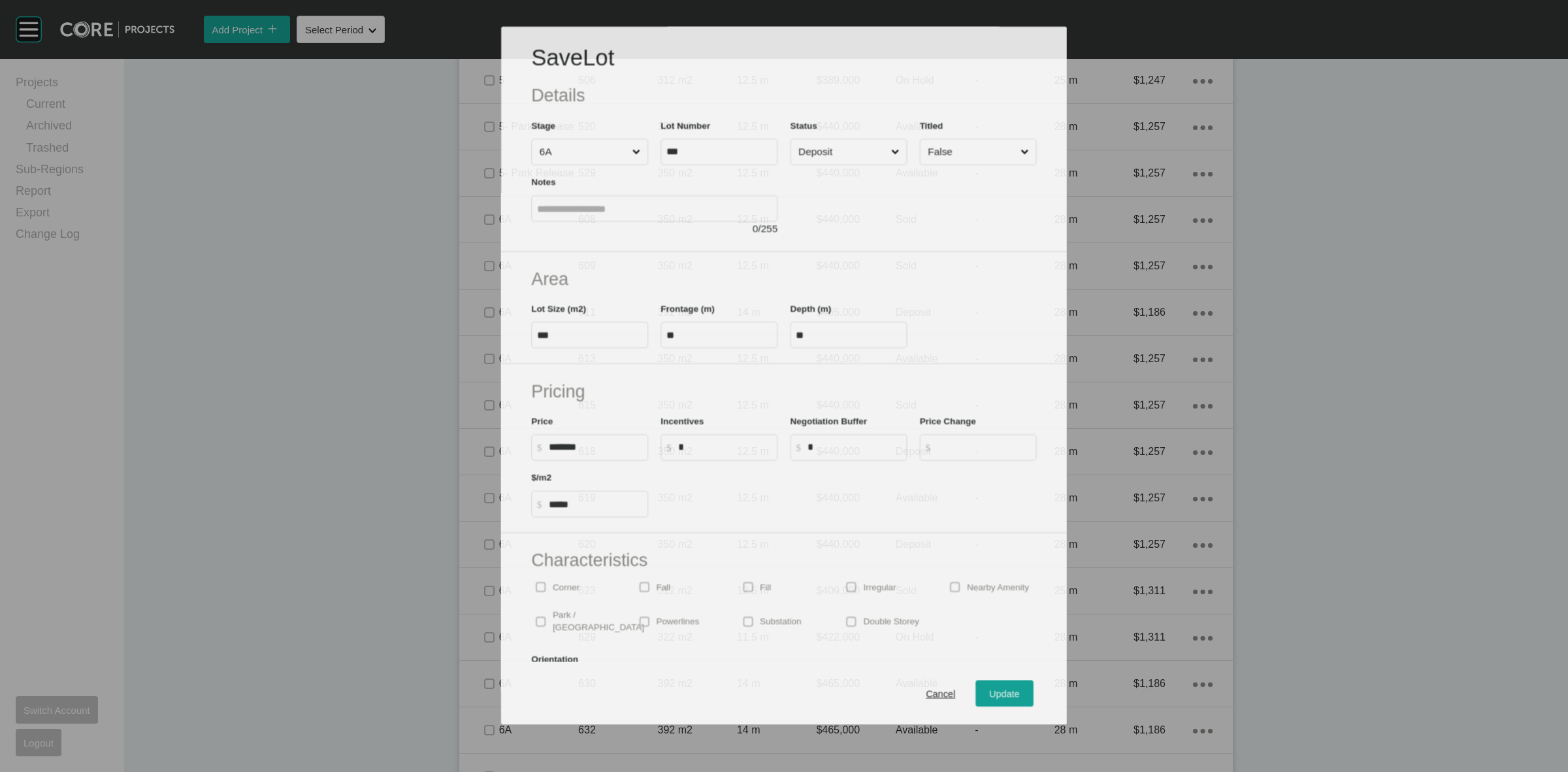
scroll to position [904, 0]
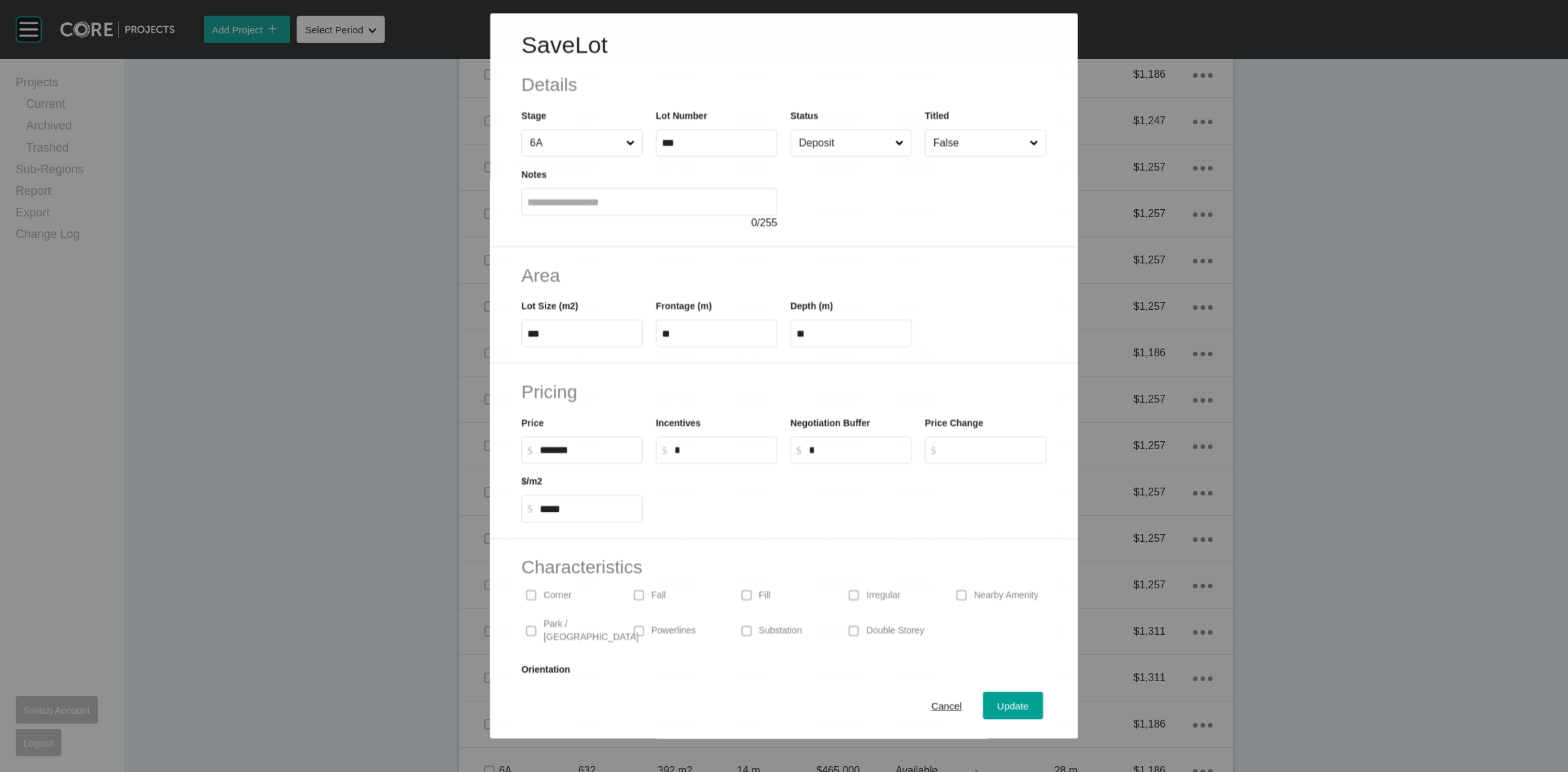
click at [811, 145] on input "Deposit" at bounding box center [845, 143] width 96 height 26
click at [1013, 707] on span "Update" at bounding box center [1013, 706] width 32 height 11
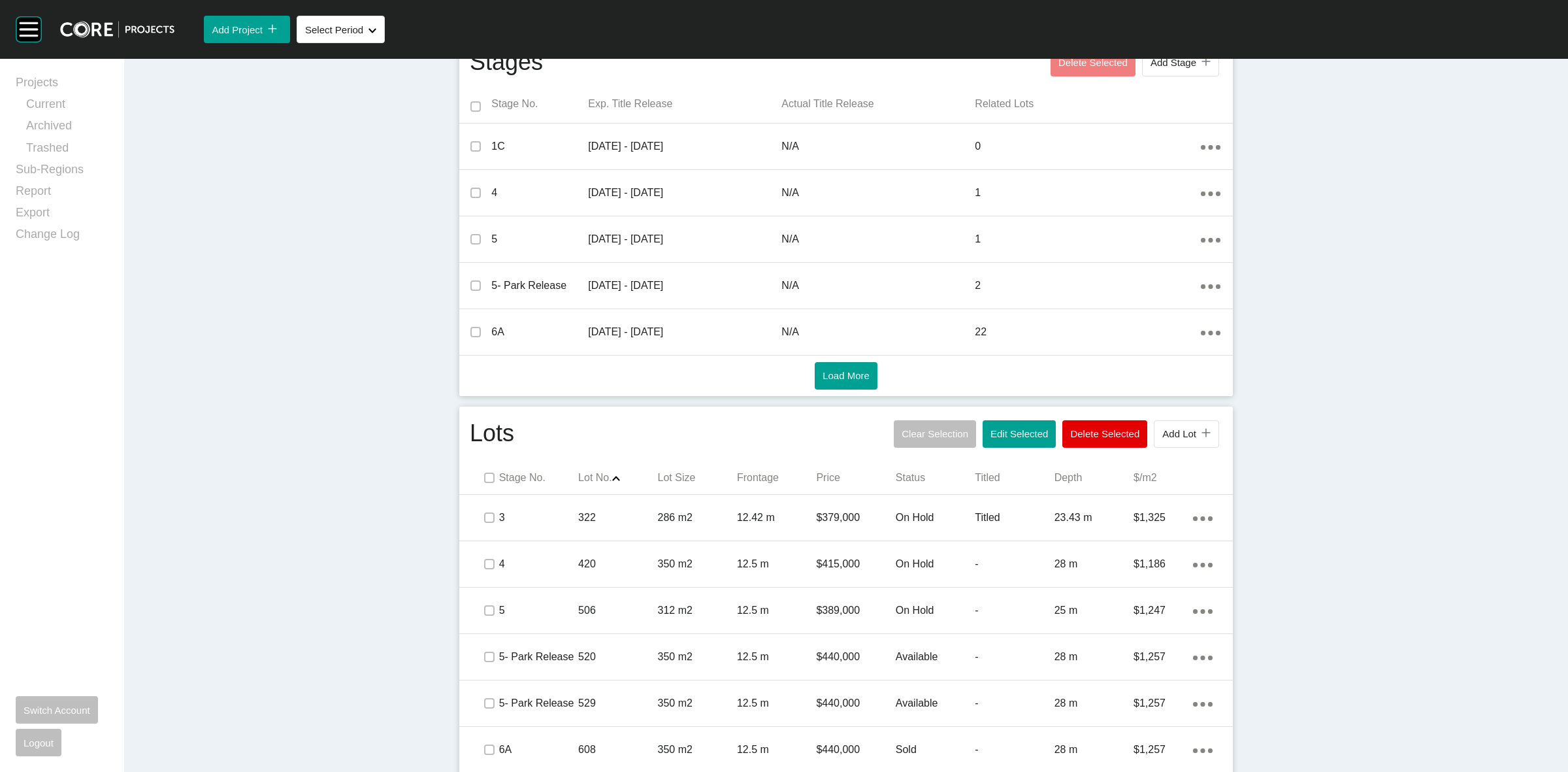
scroll to position [0, 0]
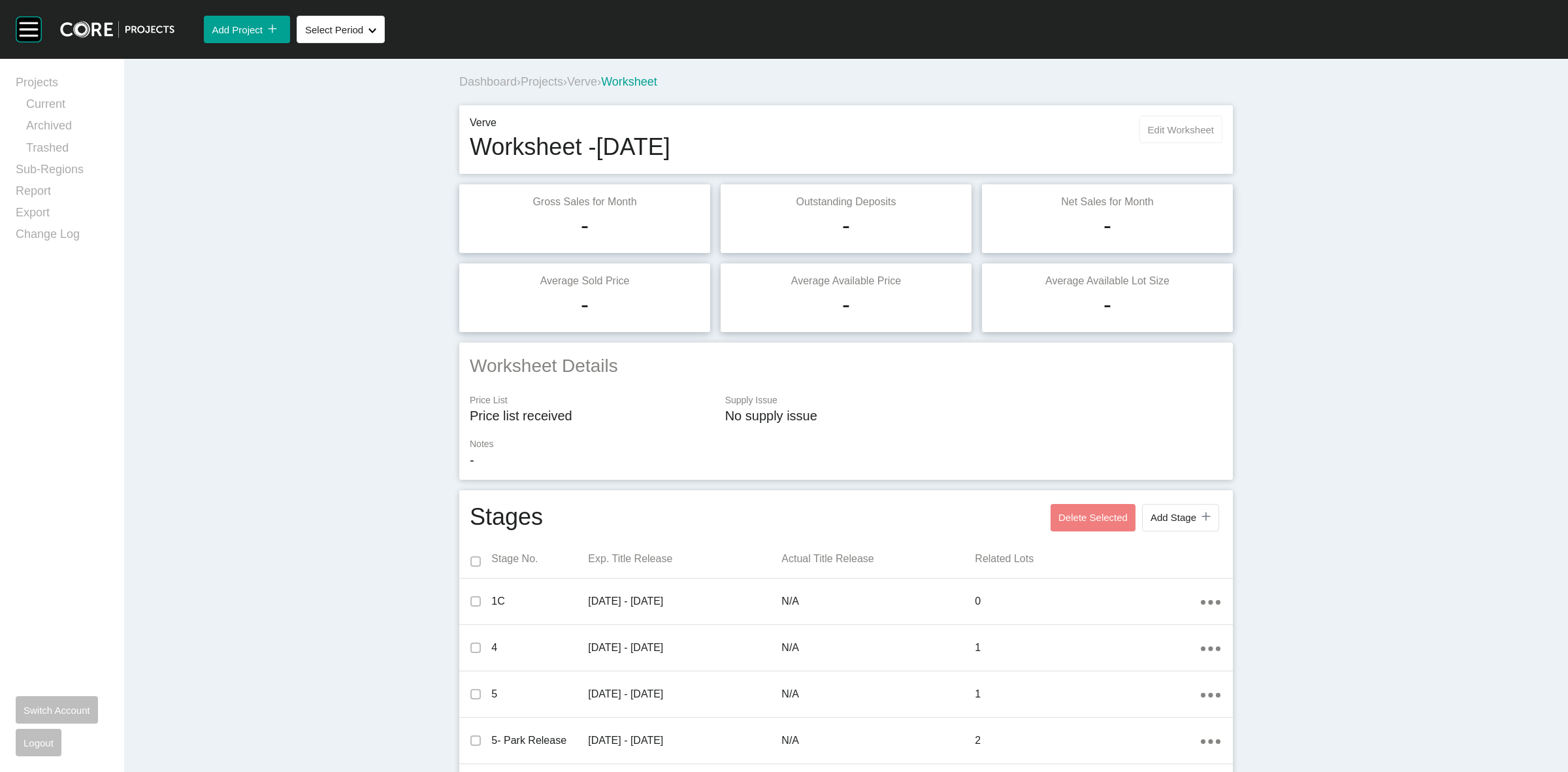
click at [1169, 140] on button "Edit Worksheet" at bounding box center [1181, 129] width 83 height 27
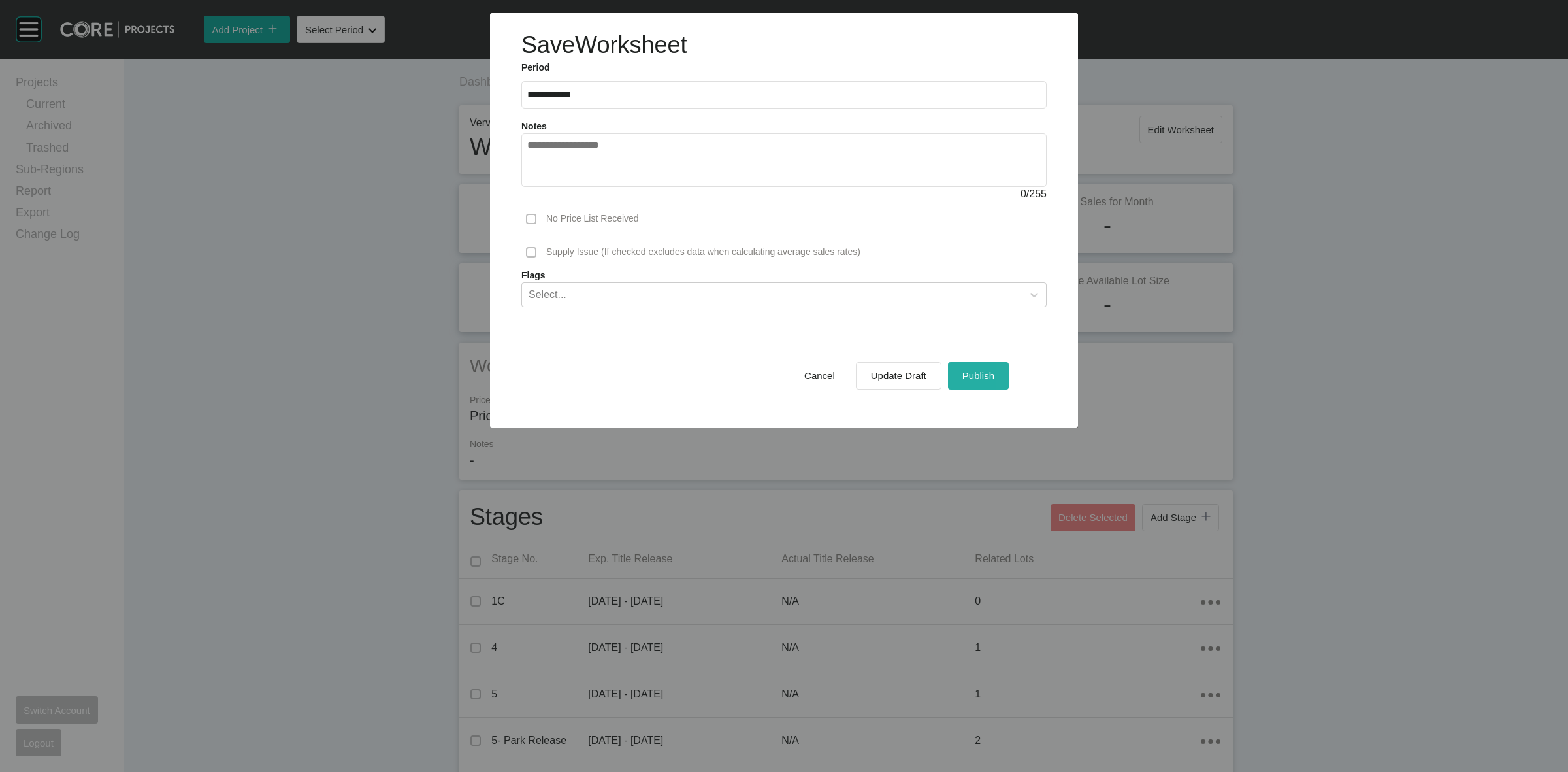
click at [984, 371] on span "Publish" at bounding box center [978, 375] width 32 height 11
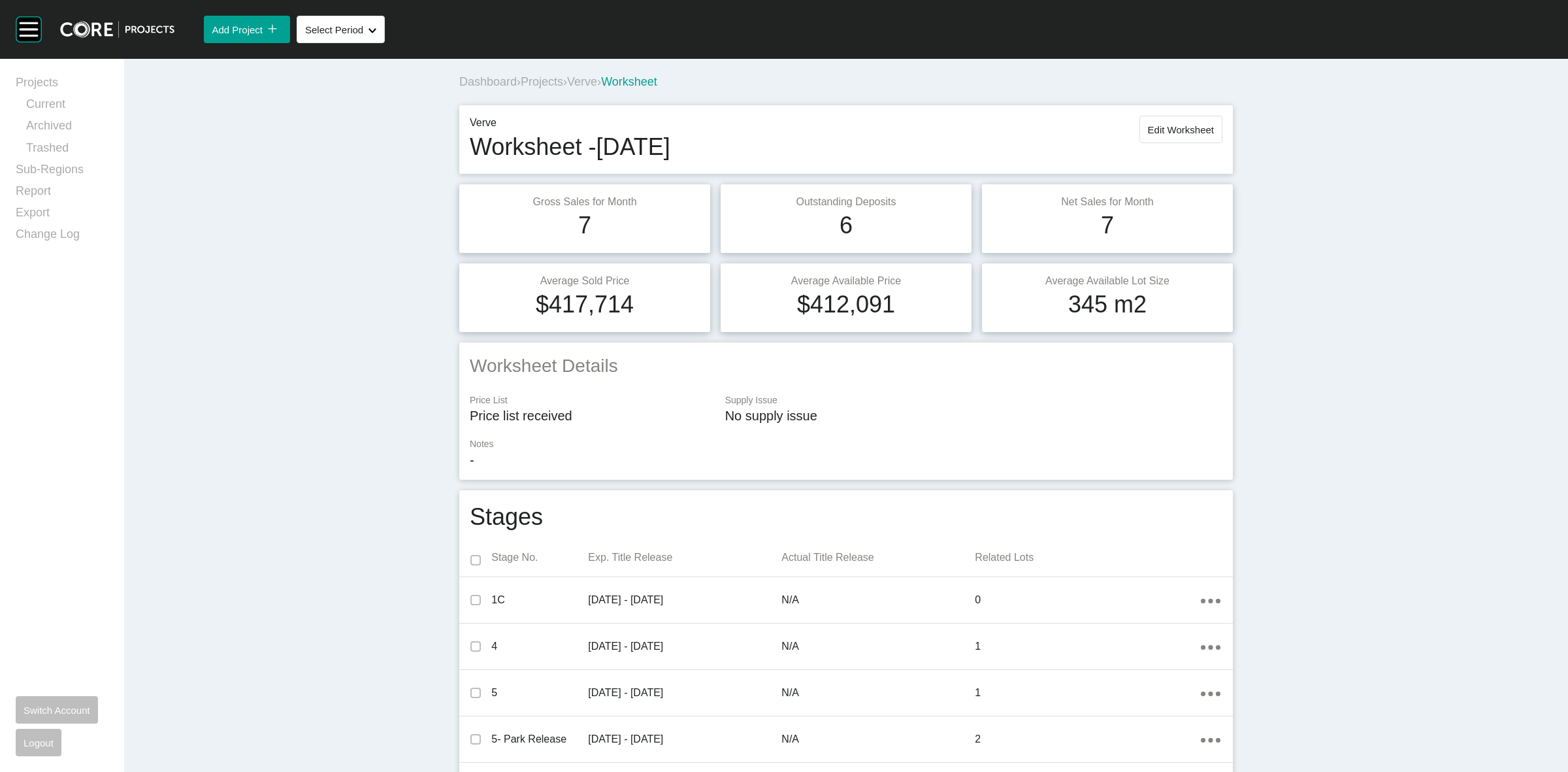
click at [574, 78] on span "Verve" at bounding box center [582, 81] width 30 height 13
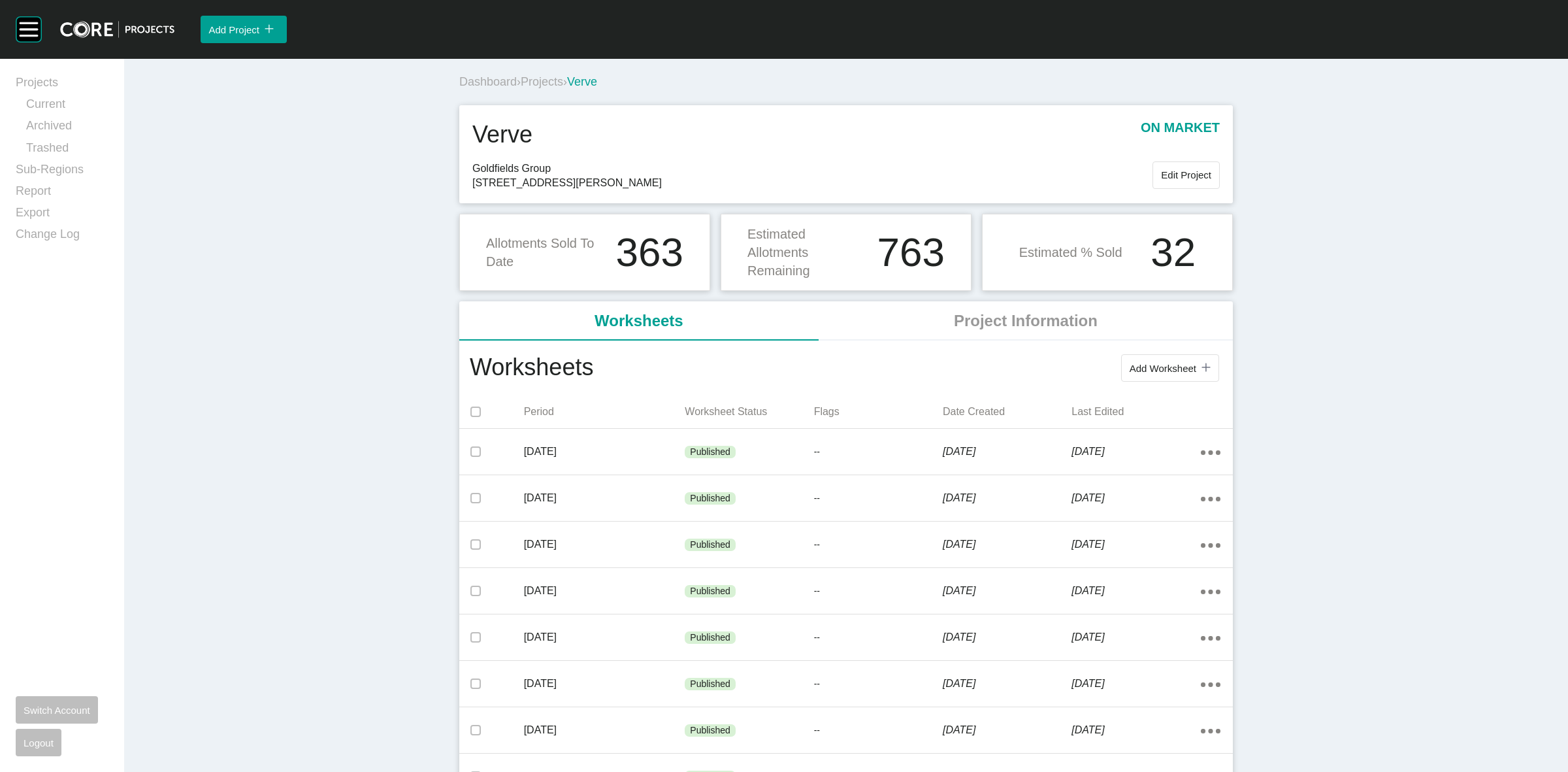
click at [534, 80] on span "Projects" at bounding box center [541, 81] width 42 height 13
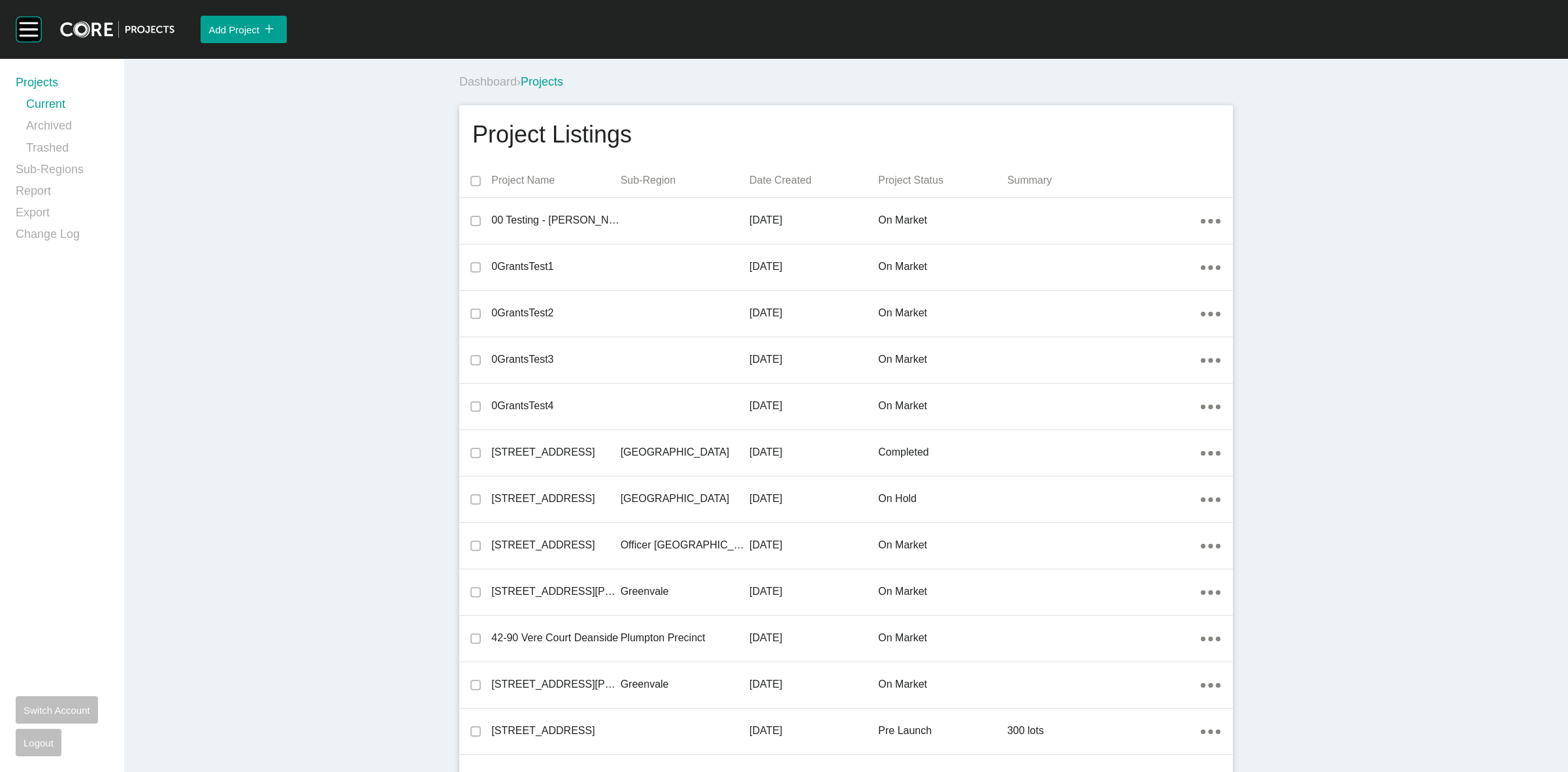
scroll to position [17234, 0]
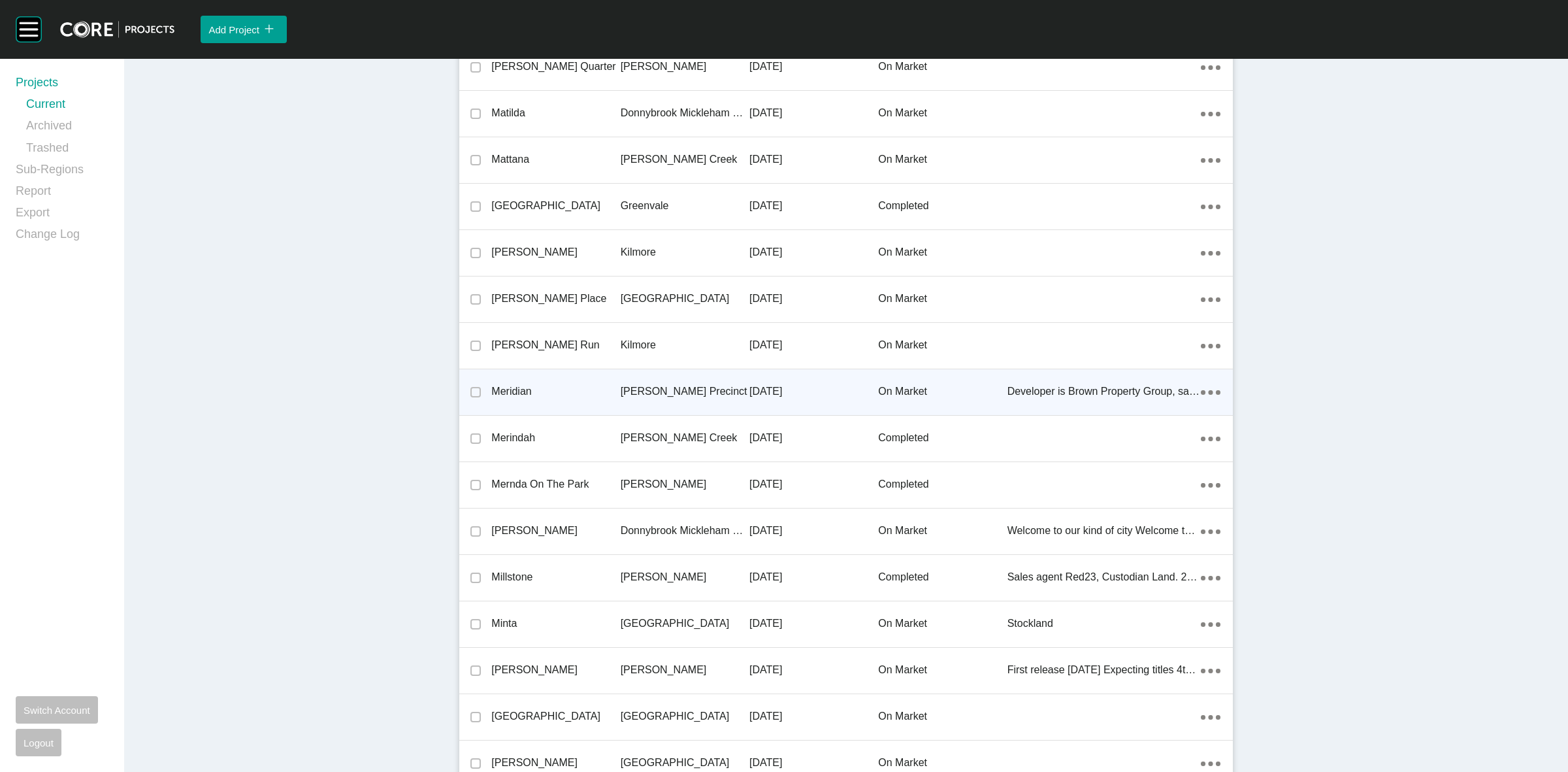
click at [651, 385] on p "[PERSON_NAME] Precinct" at bounding box center [684, 391] width 129 height 14
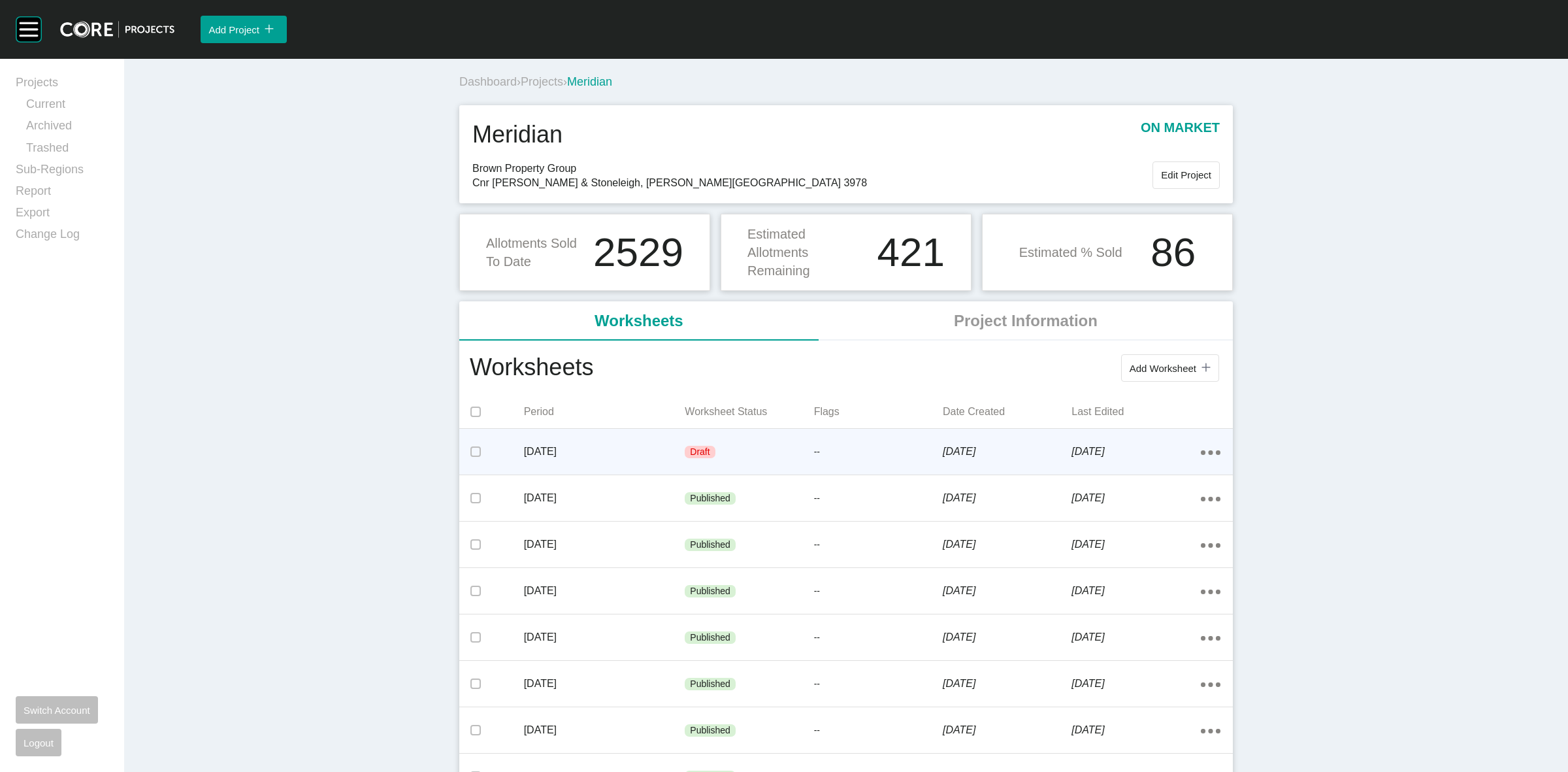
click at [648, 441] on div "[DATE]" at bounding box center [605, 451] width 161 height 41
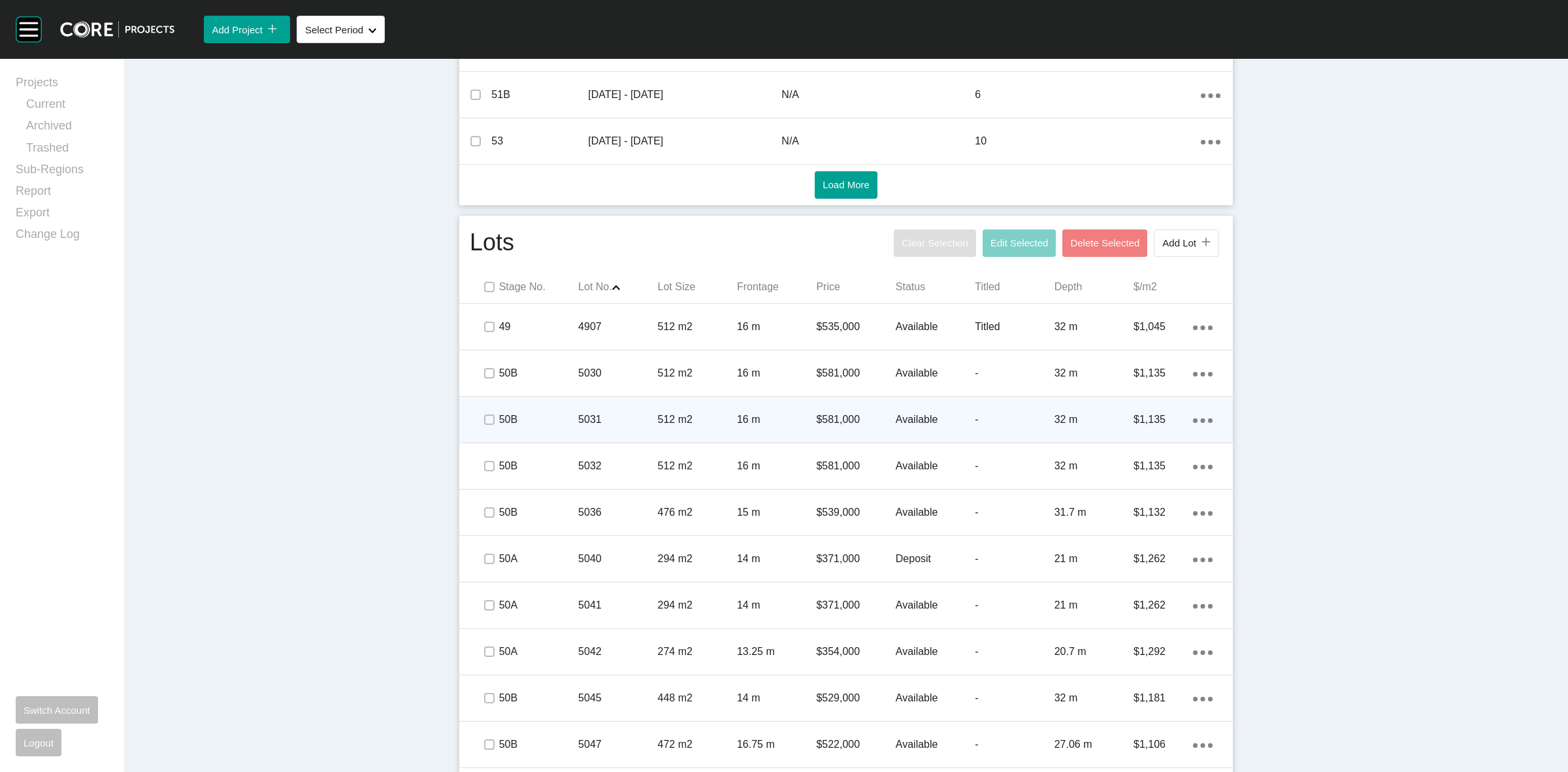
scroll to position [654, 0]
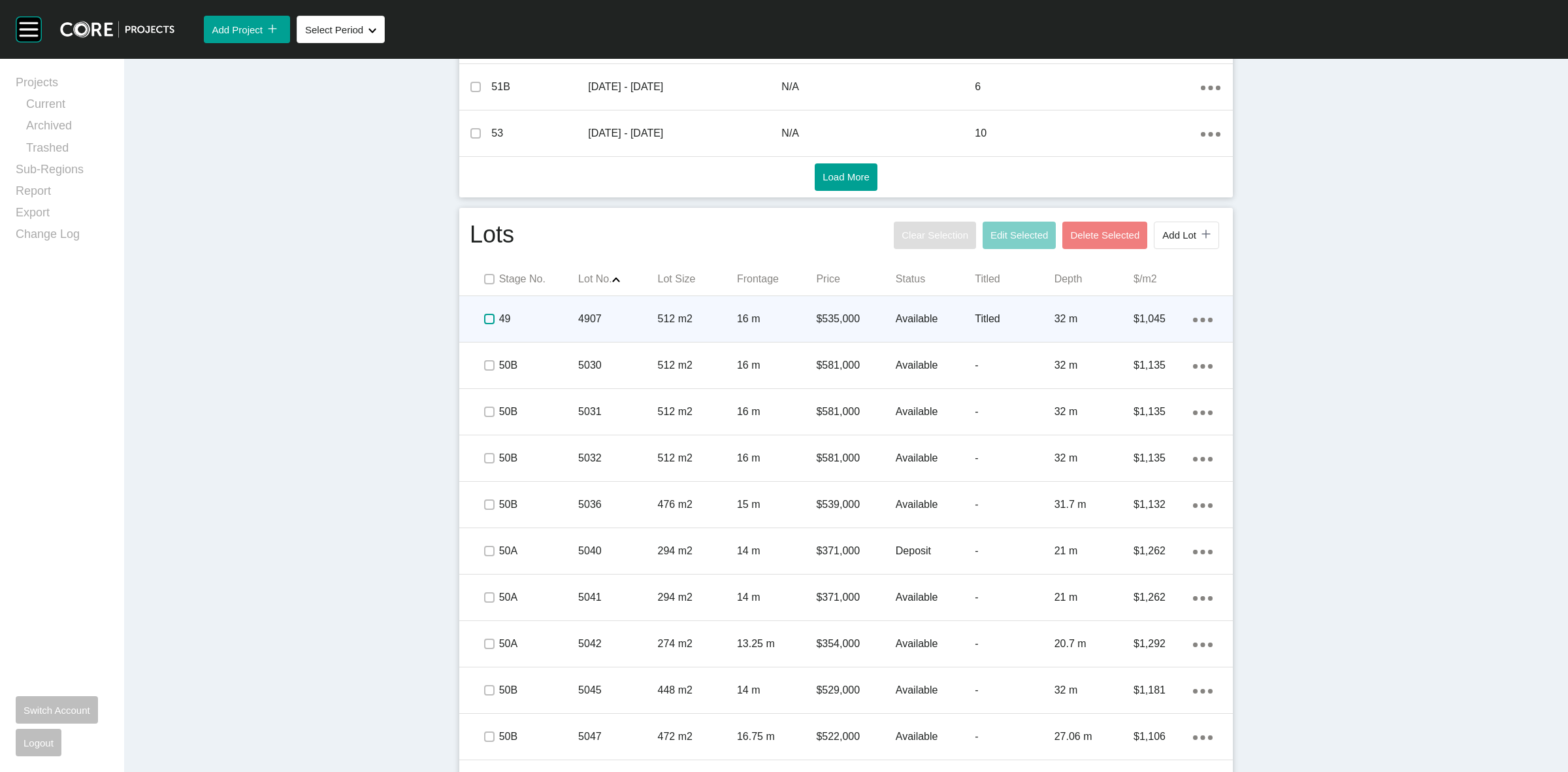
click at [484, 320] on label at bounding box center [489, 319] width 11 height 11
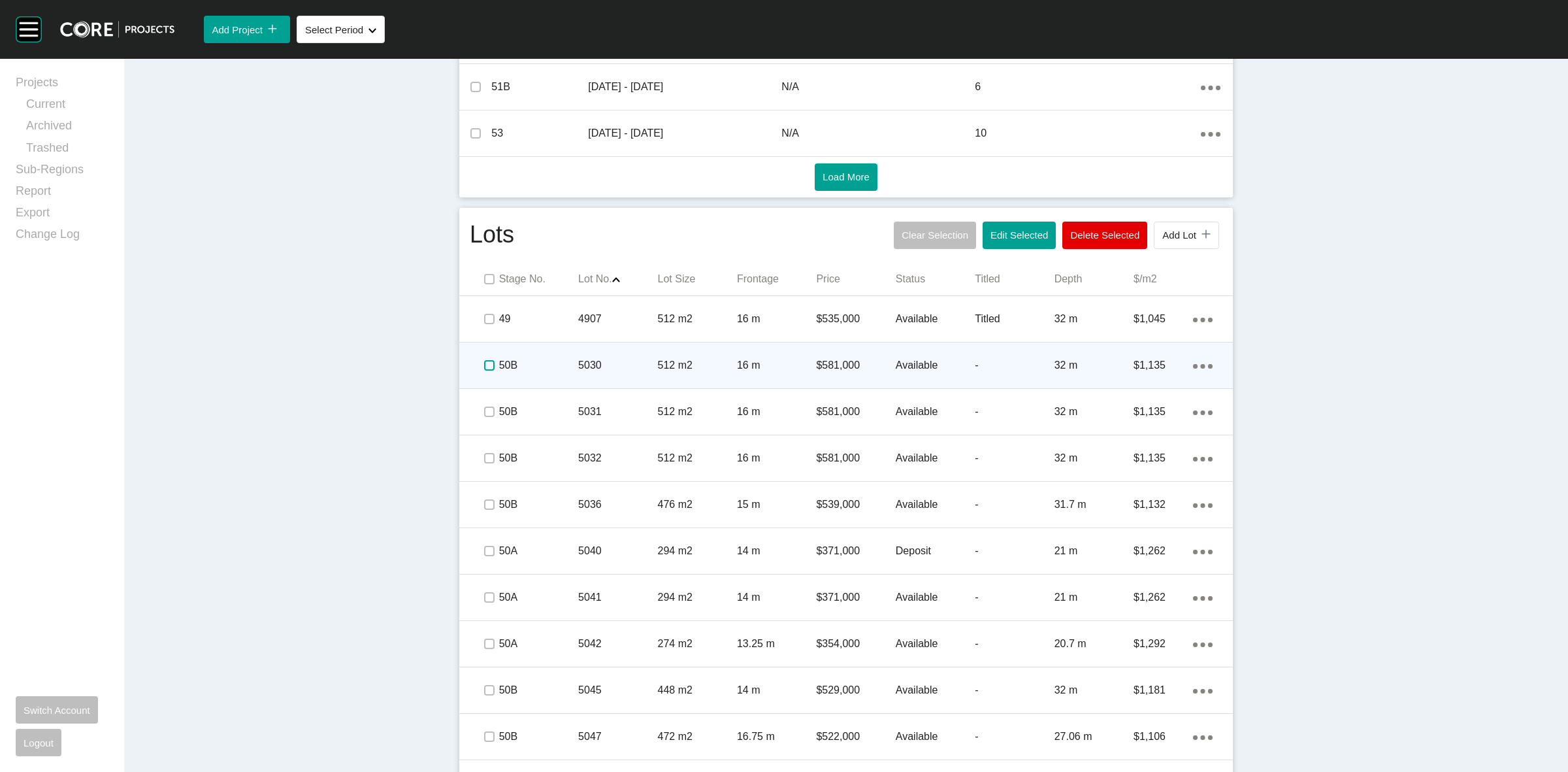
click at [484, 366] on label at bounding box center [489, 365] width 11 height 11
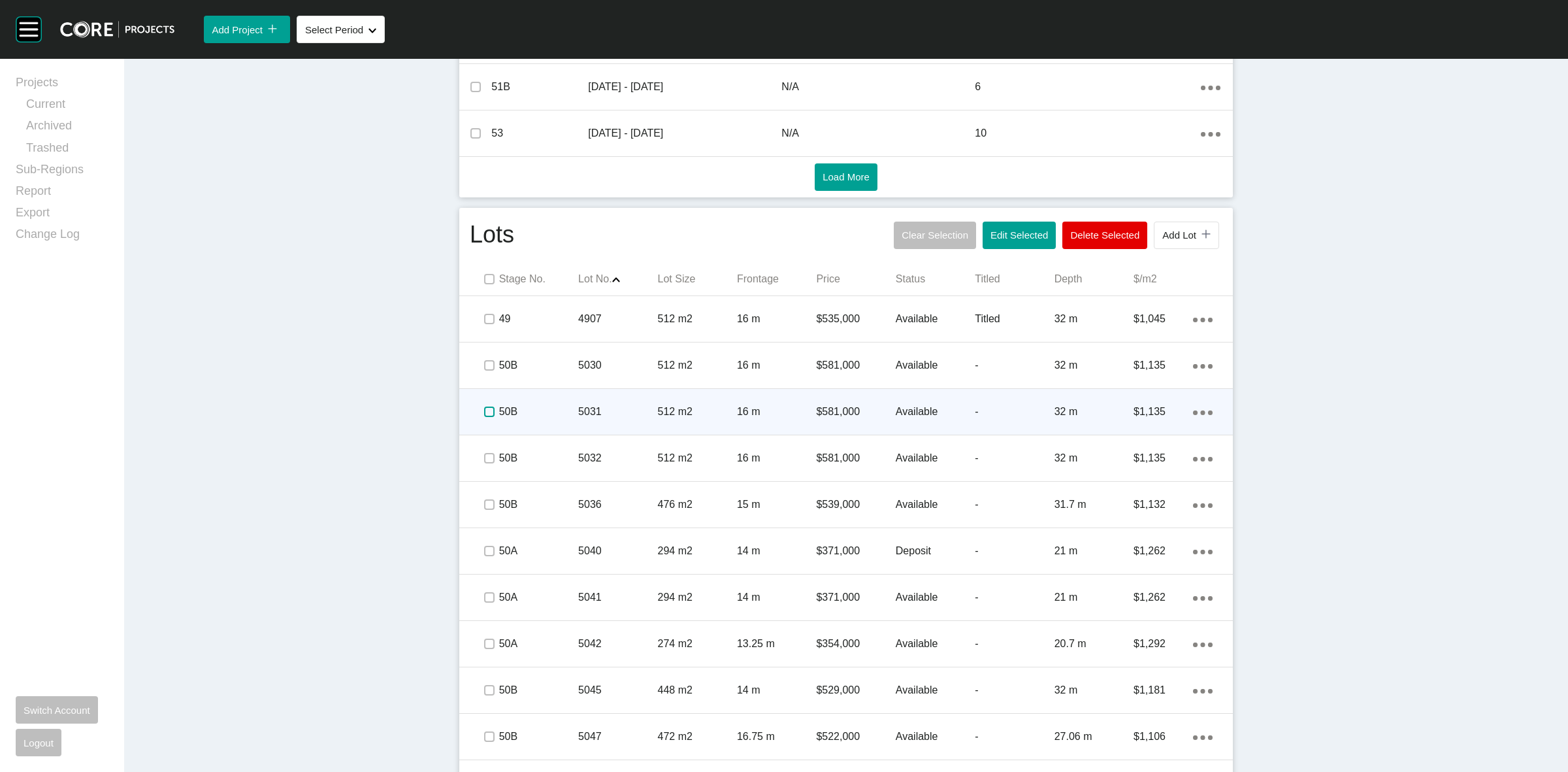
click at [484, 412] on label at bounding box center [489, 411] width 11 height 11
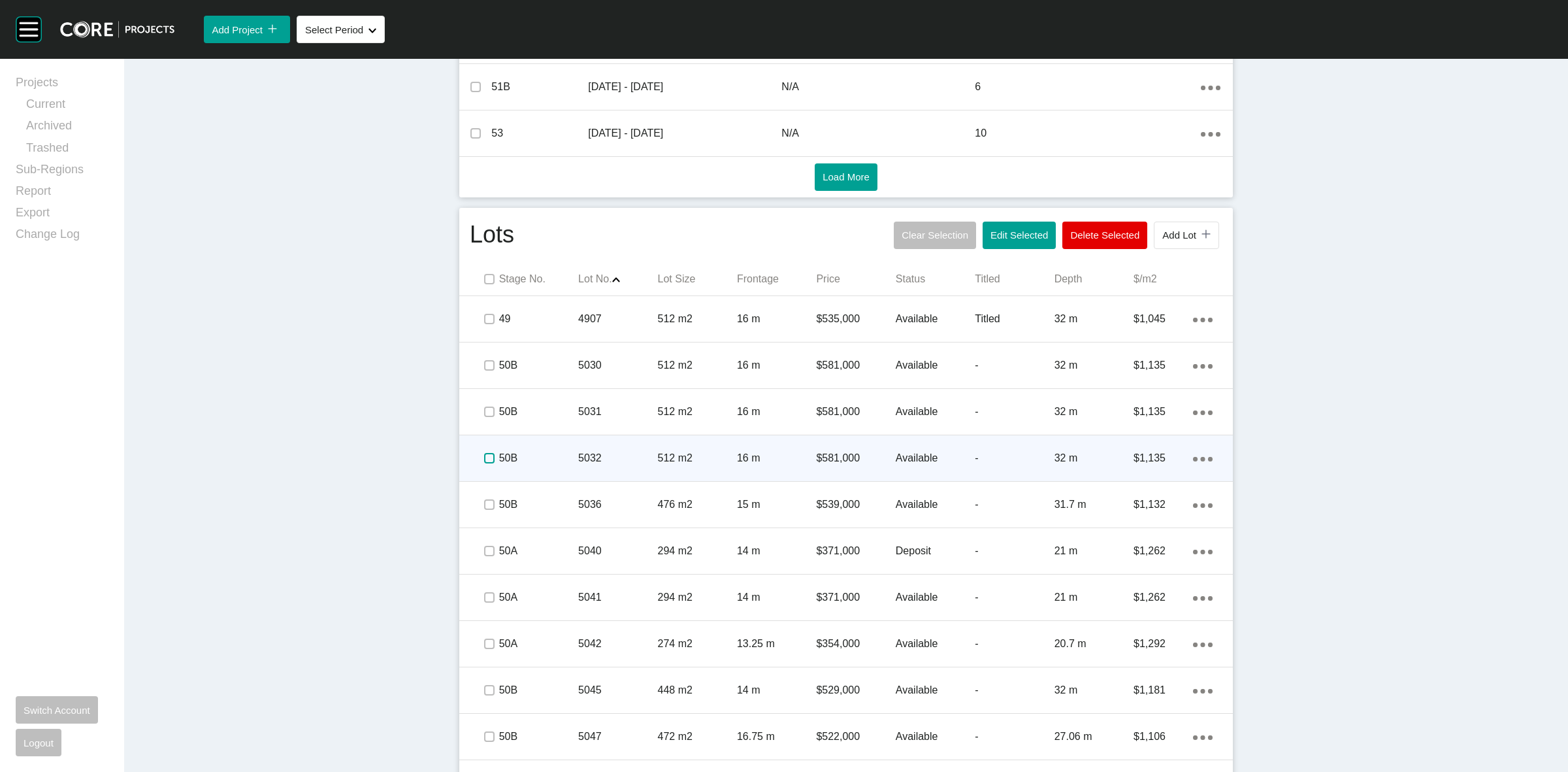
click at [484, 455] on label at bounding box center [489, 458] width 11 height 11
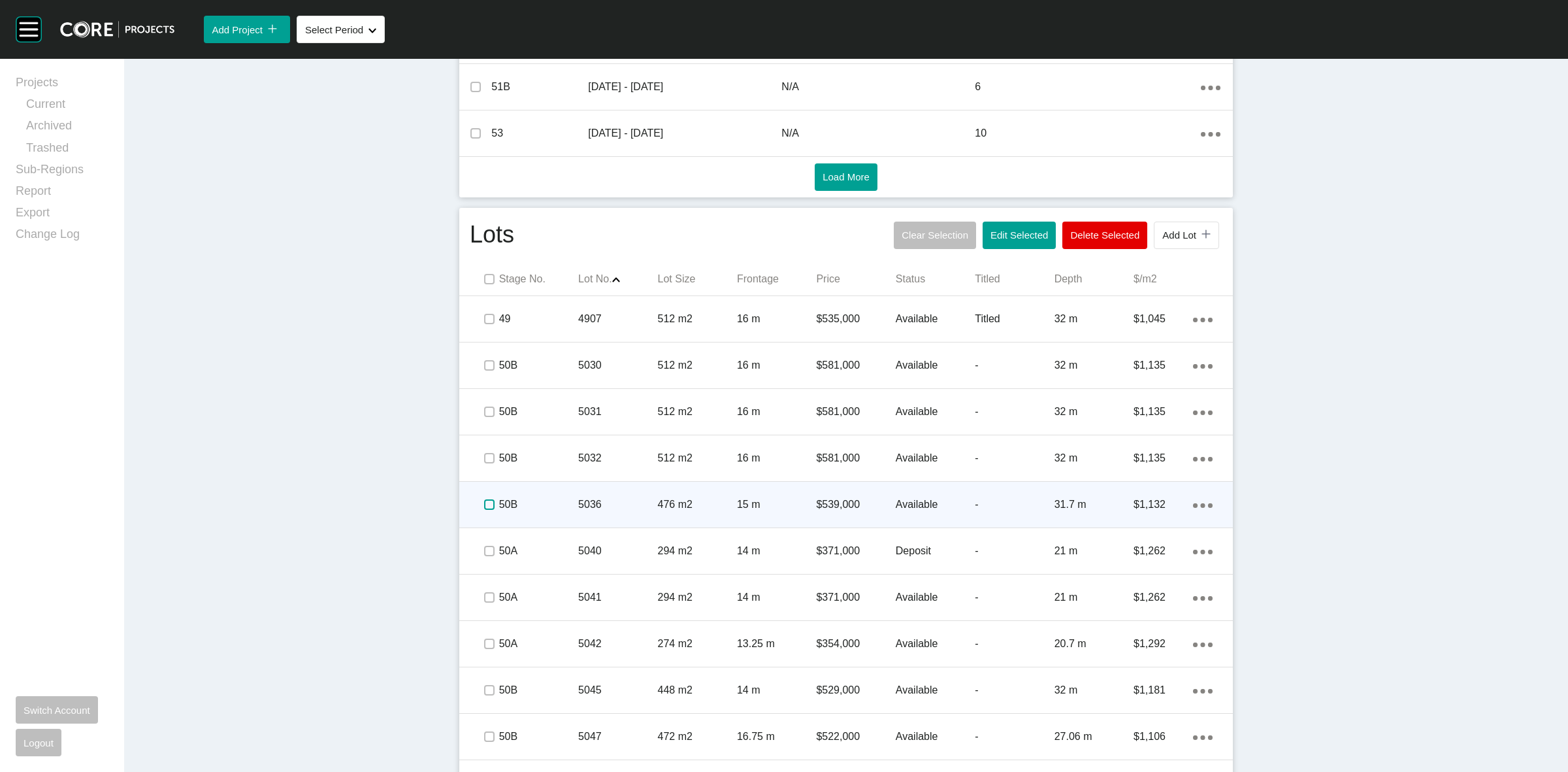
click at [484, 499] on label at bounding box center [489, 504] width 11 height 11
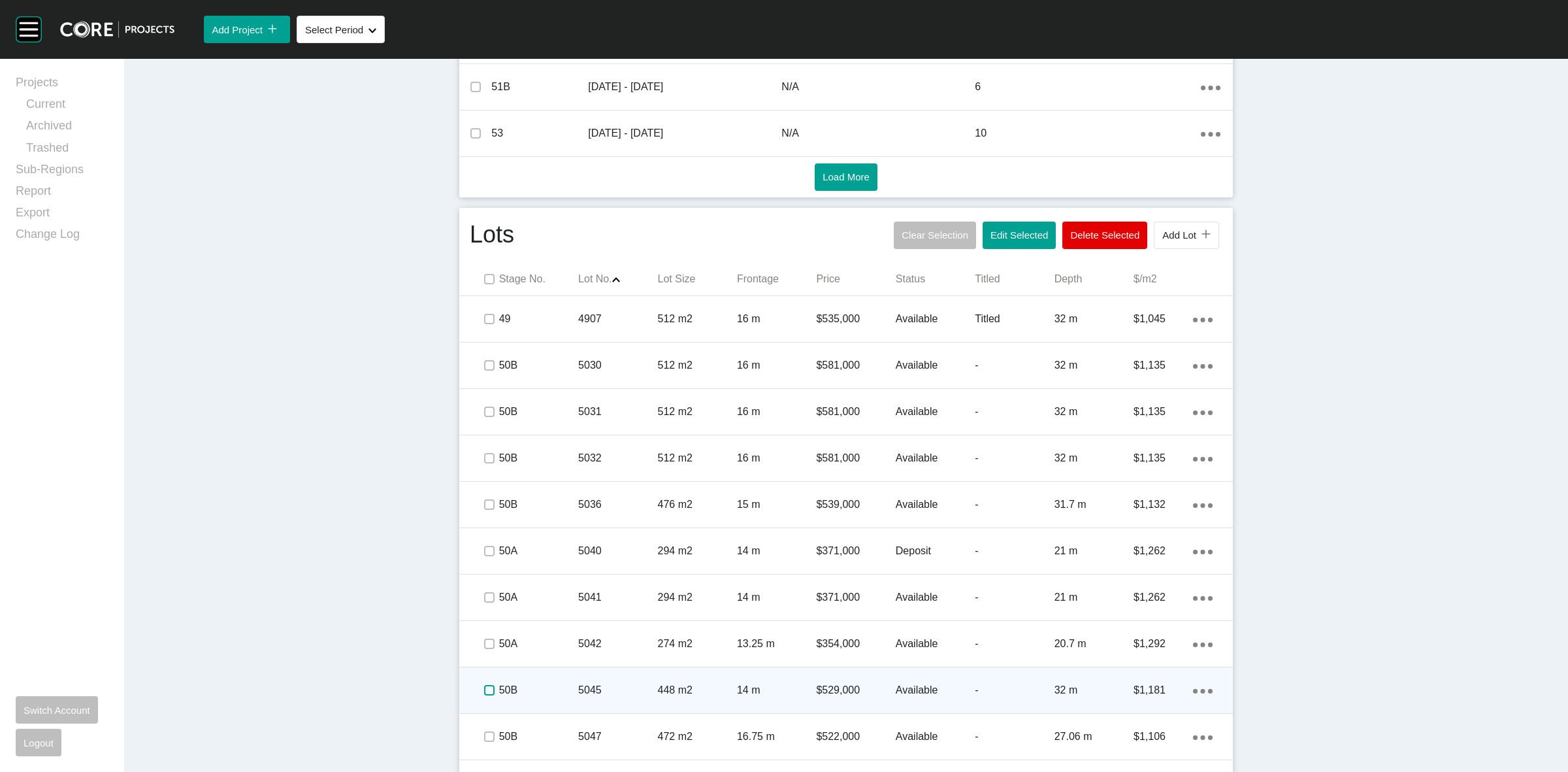
click at [484, 685] on label at bounding box center [489, 690] width 11 height 11
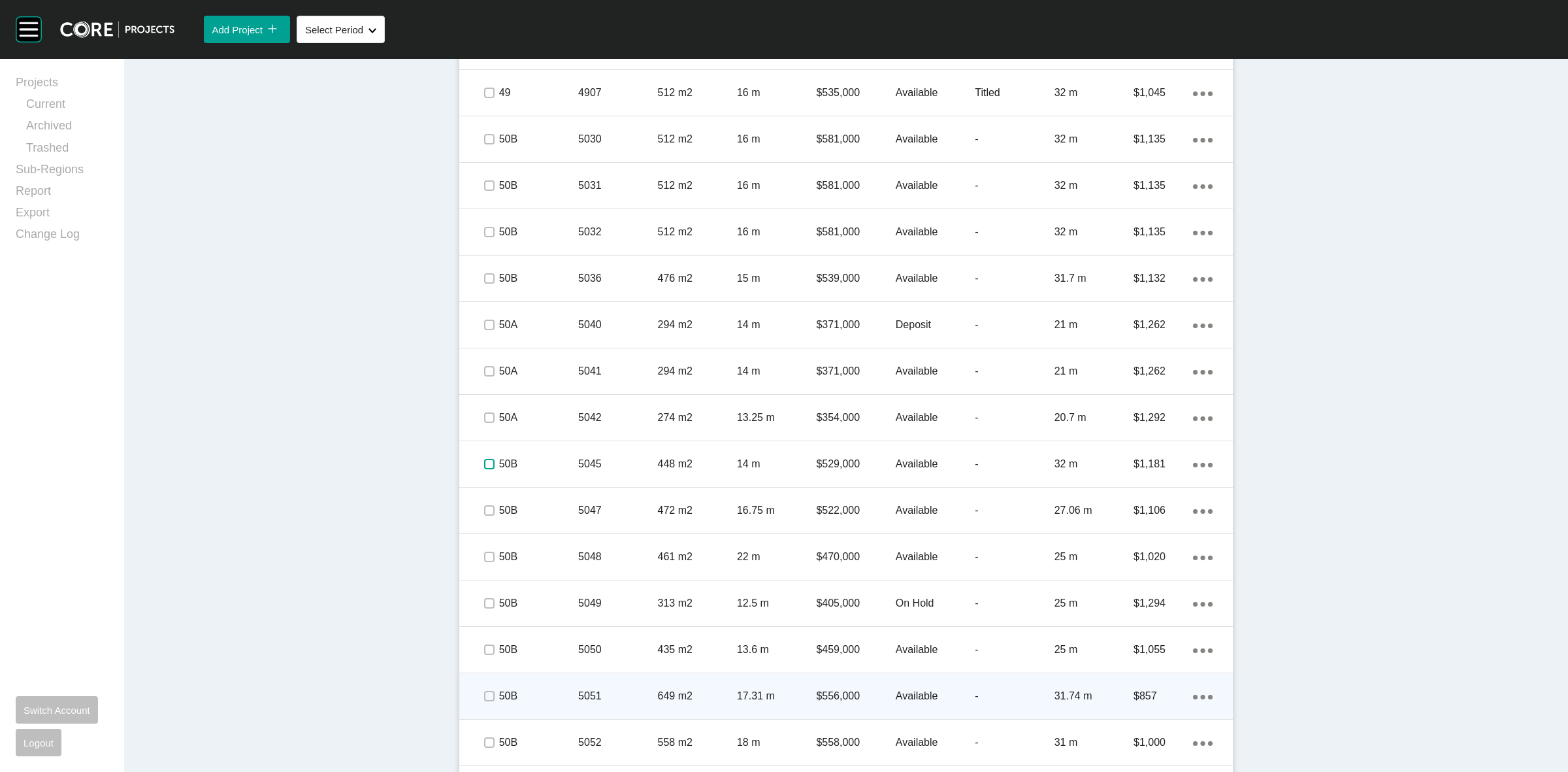
scroll to position [899, 0]
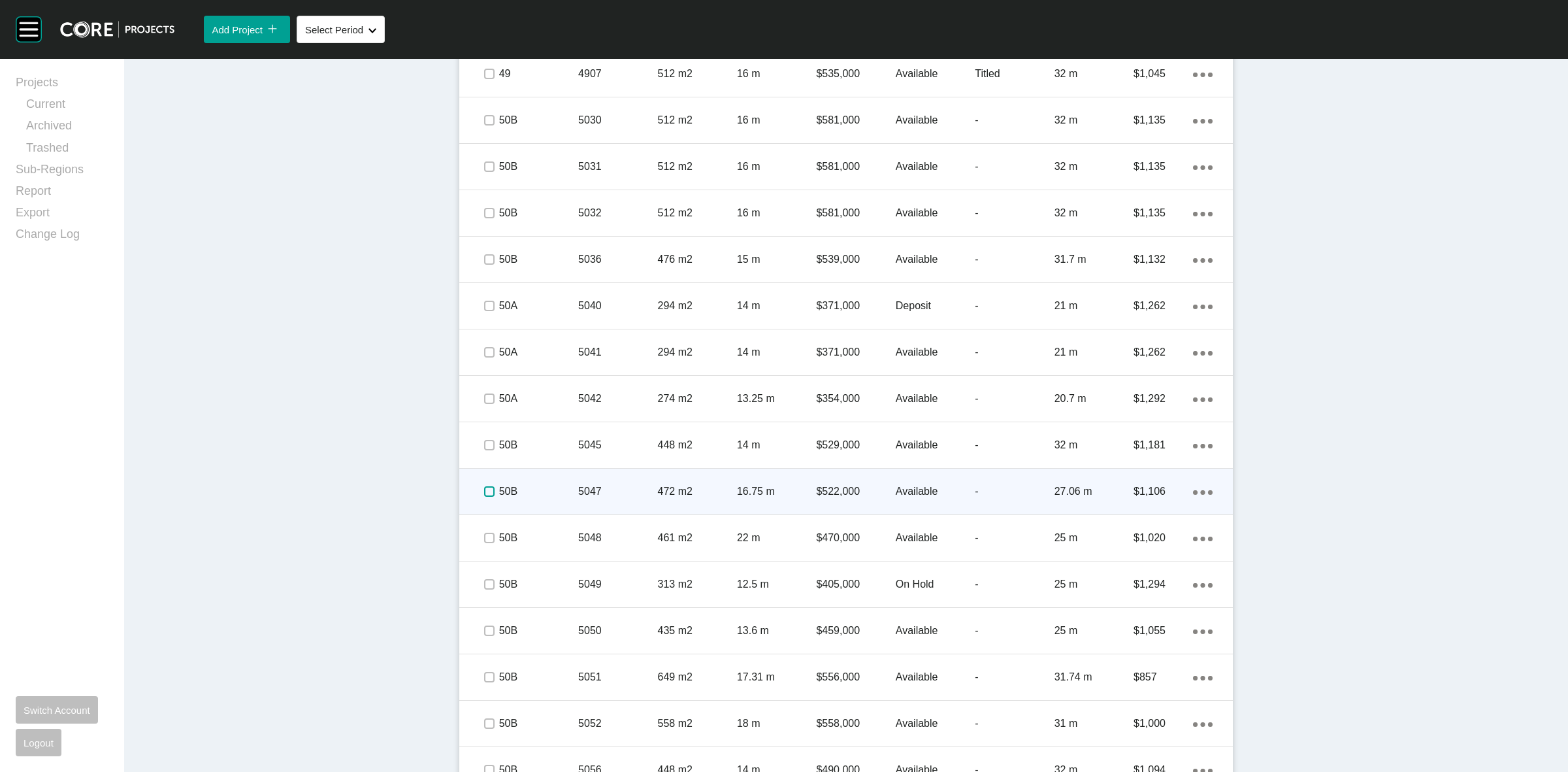
click at [484, 489] on label at bounding box center [489, 491] width 11 height 11
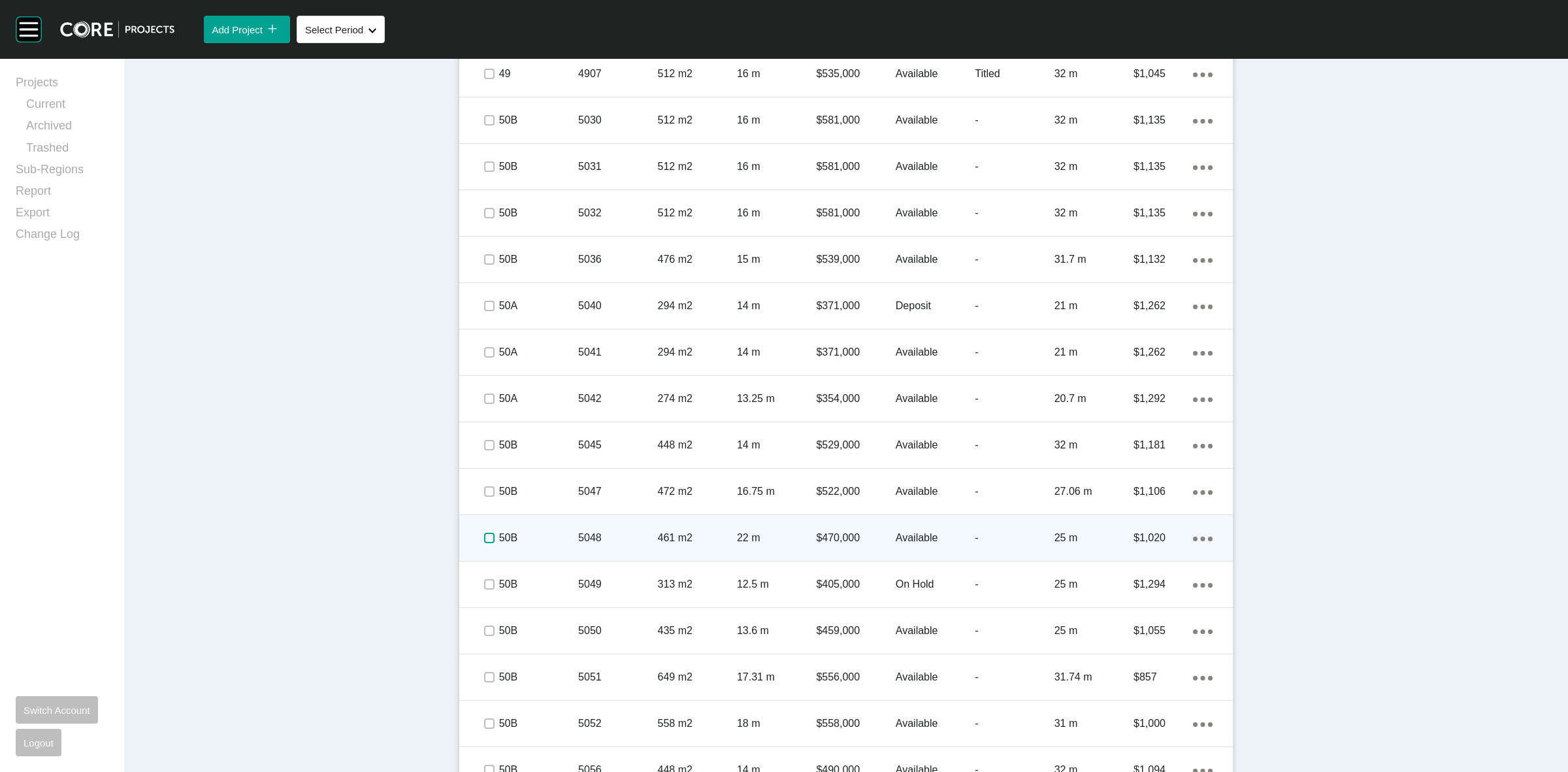
click at [484, 539] on label at bounding box center [489, 538] width 11 height 11
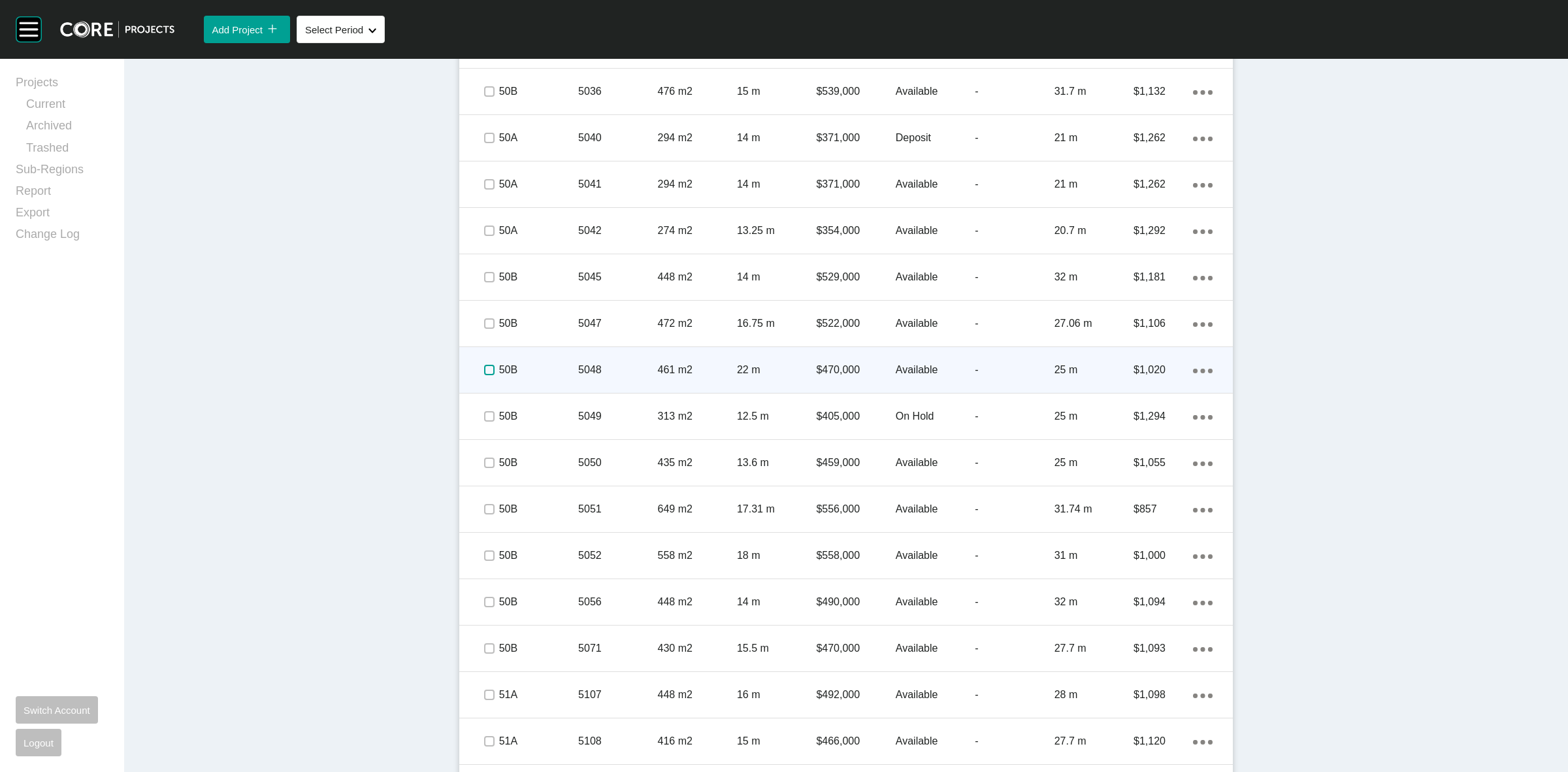
scroll to position [1144, 0]
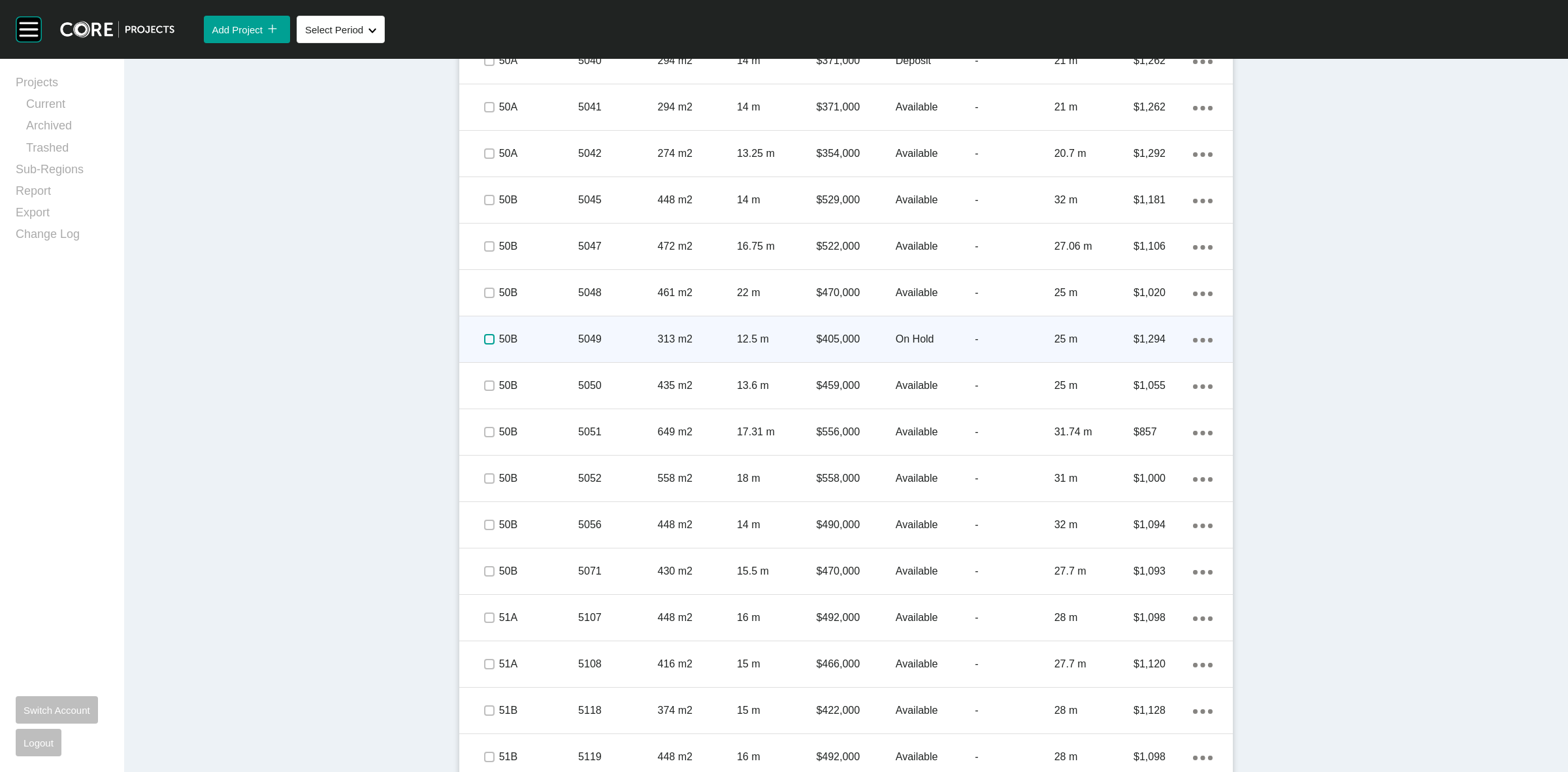
click at [484, 337] on label at bounding box center [489, 339] width 11 height 11
click at [559, 344] on p "50B" at bounding box center [538, 339] width 79 height 14
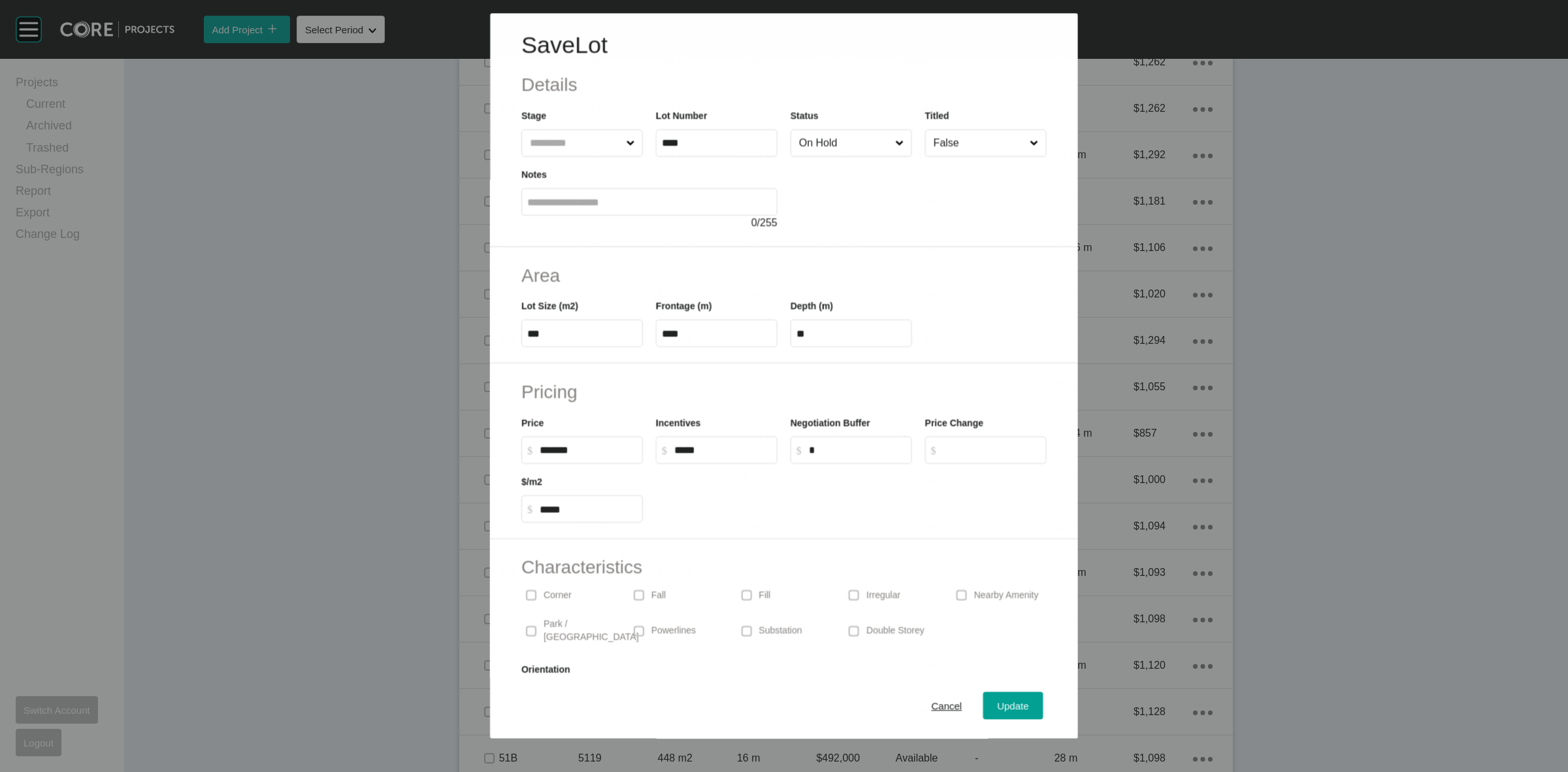
scroll to position [1103, 0]
click at [826, 142] on input "On Hold" at bounding box center [845, 143] width 96 height 26
click at [983, 706] on button "Update" at bounding box center [1013, 706] width 60 height 27
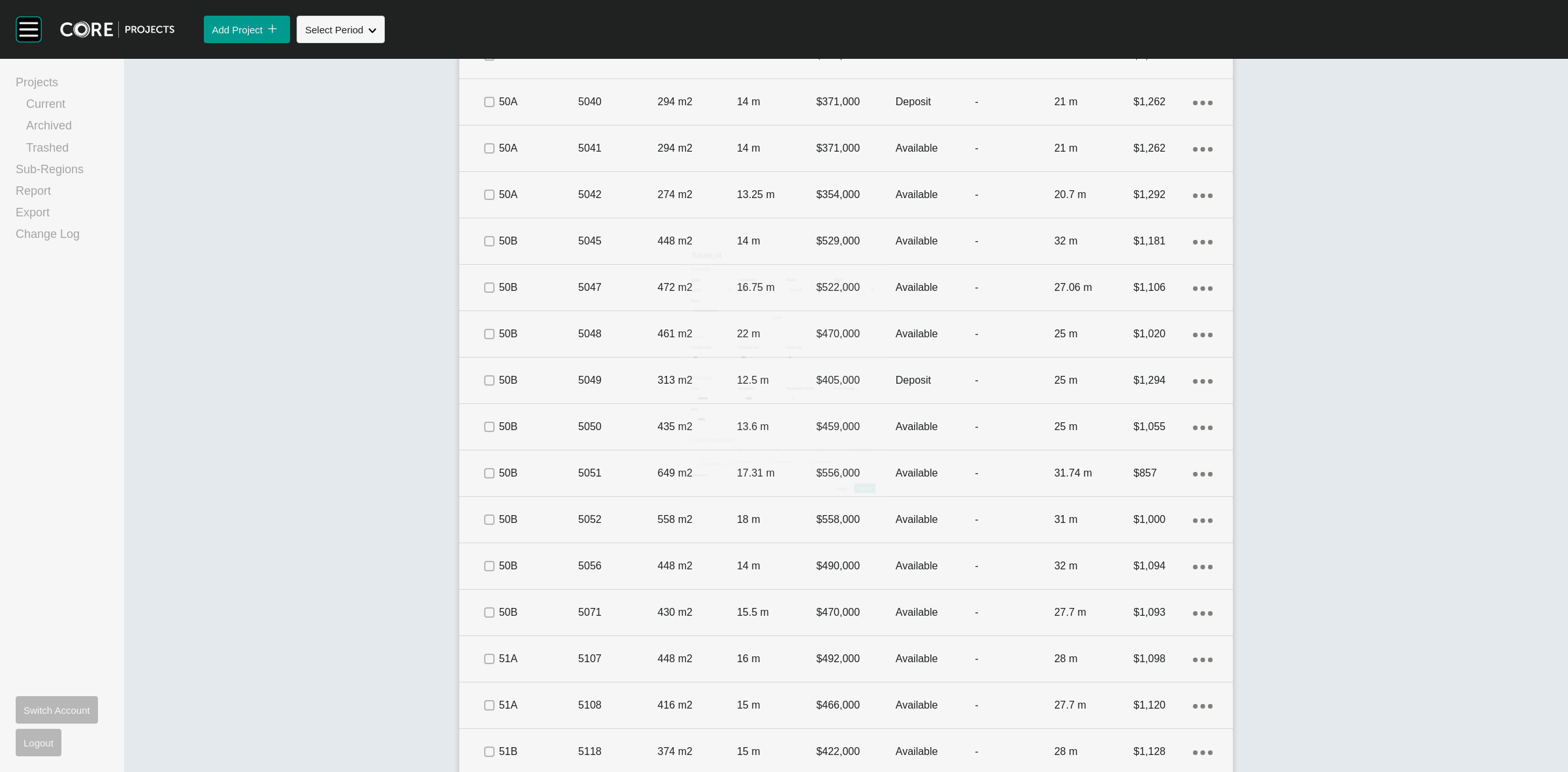
scroll to position [1144, 0]
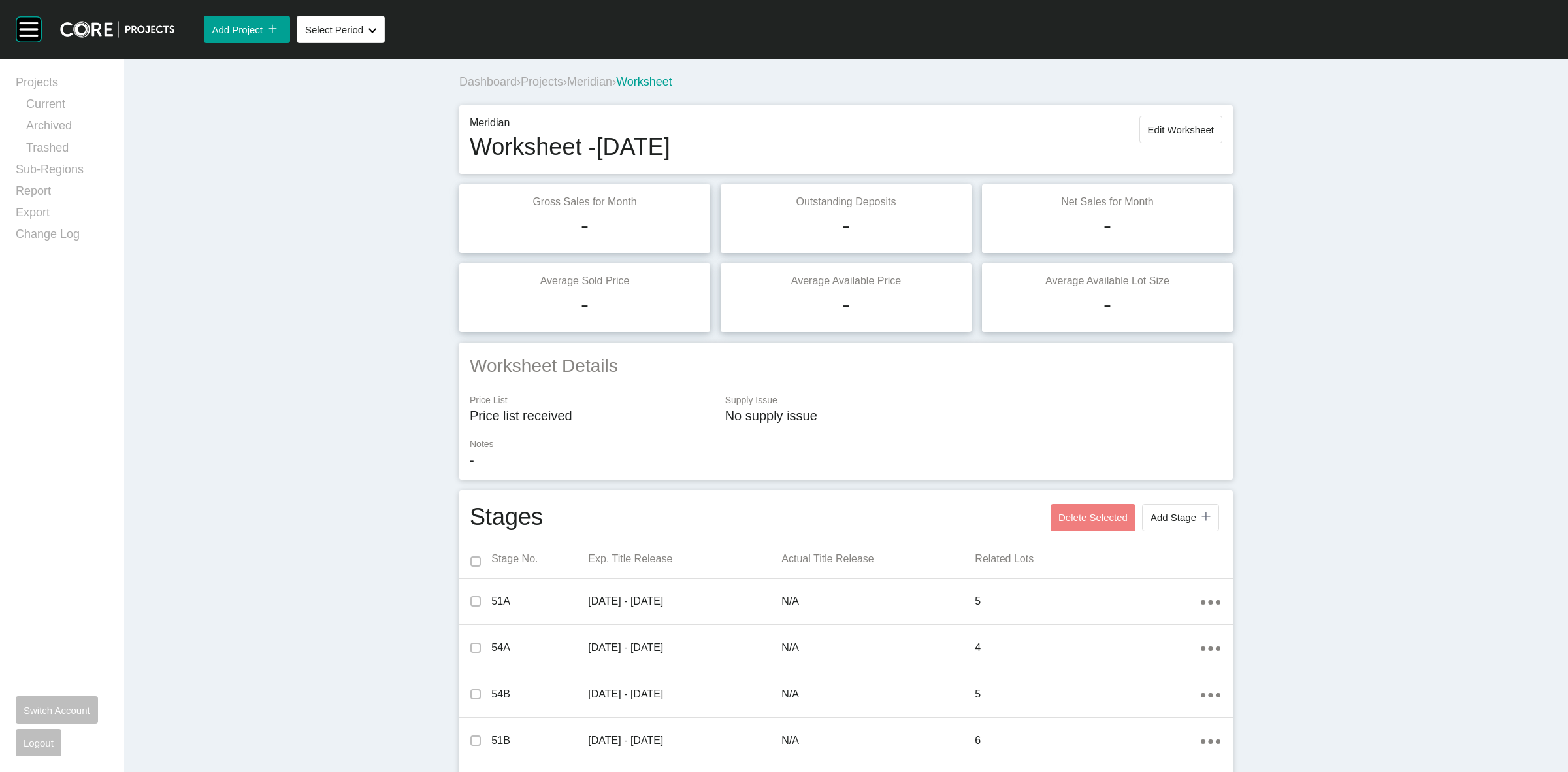
scroll to position [1144, 0]
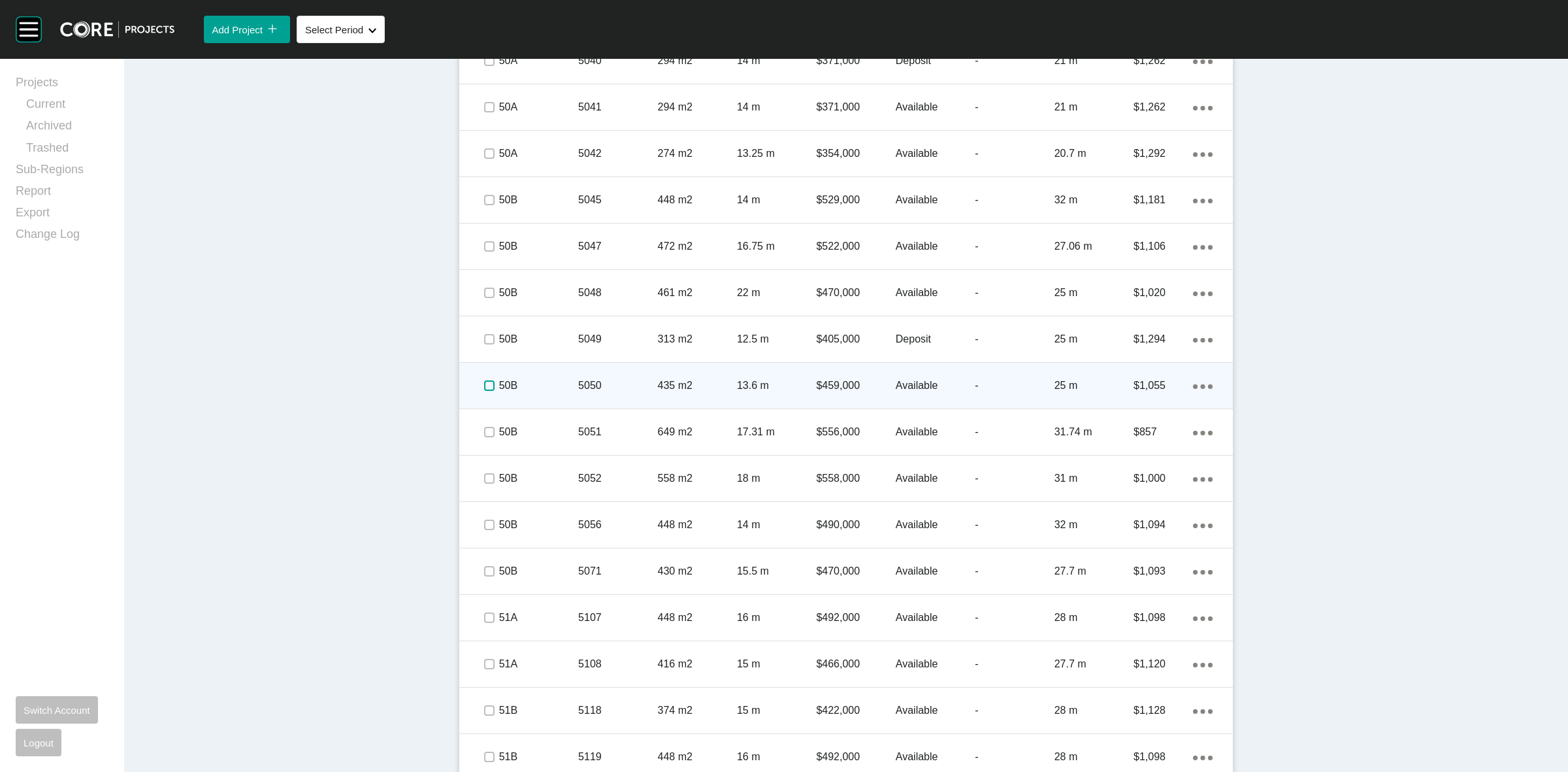
click at [485, 386] on label at bounding box center [489, 386] width 11 height 11
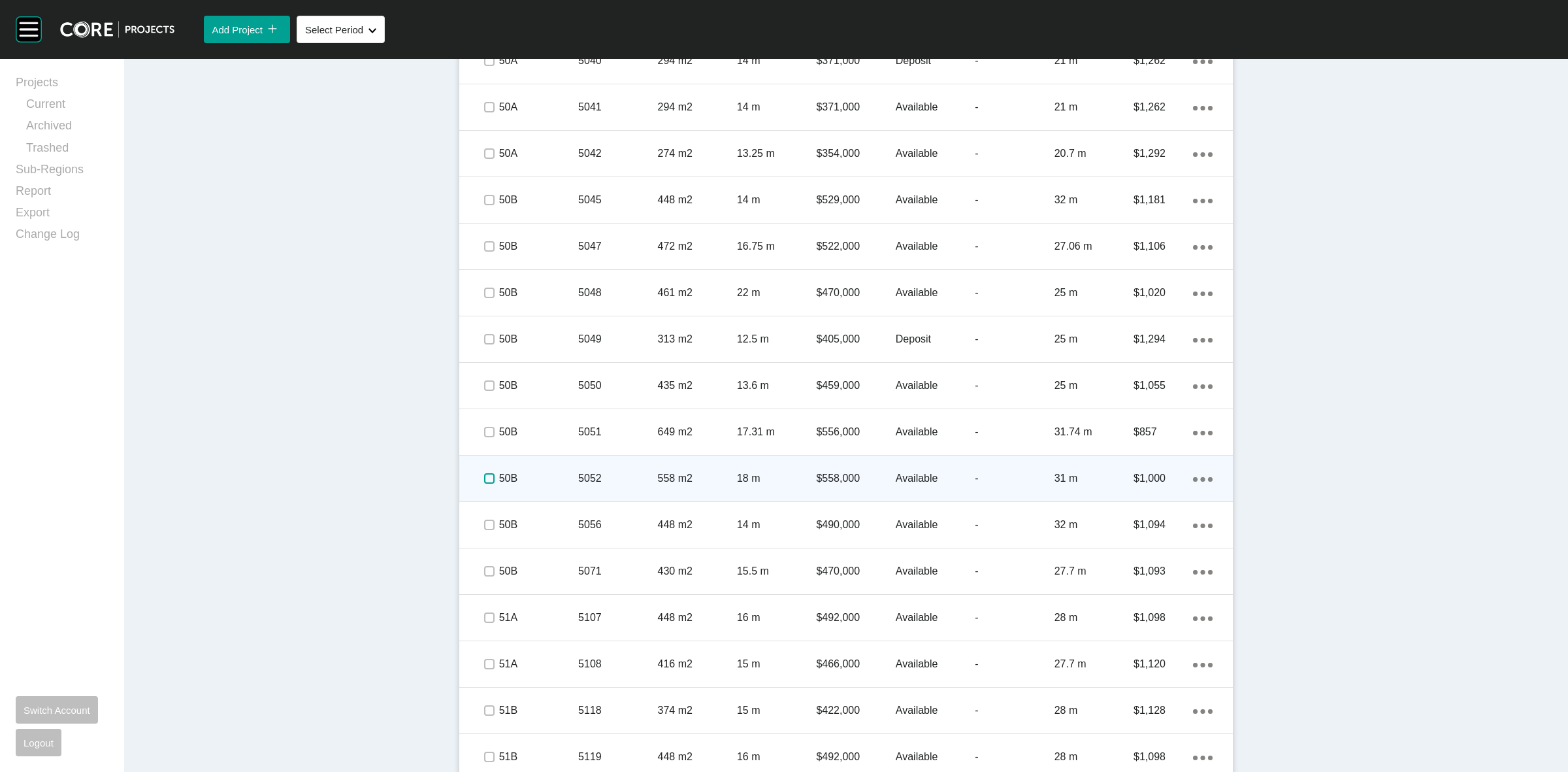
click at [484, 477] on label at bounding box center [489, 479] width 11 height 11
click at [516, 473] on p "50B" at bounding box center [538, 478] width 79 height 14
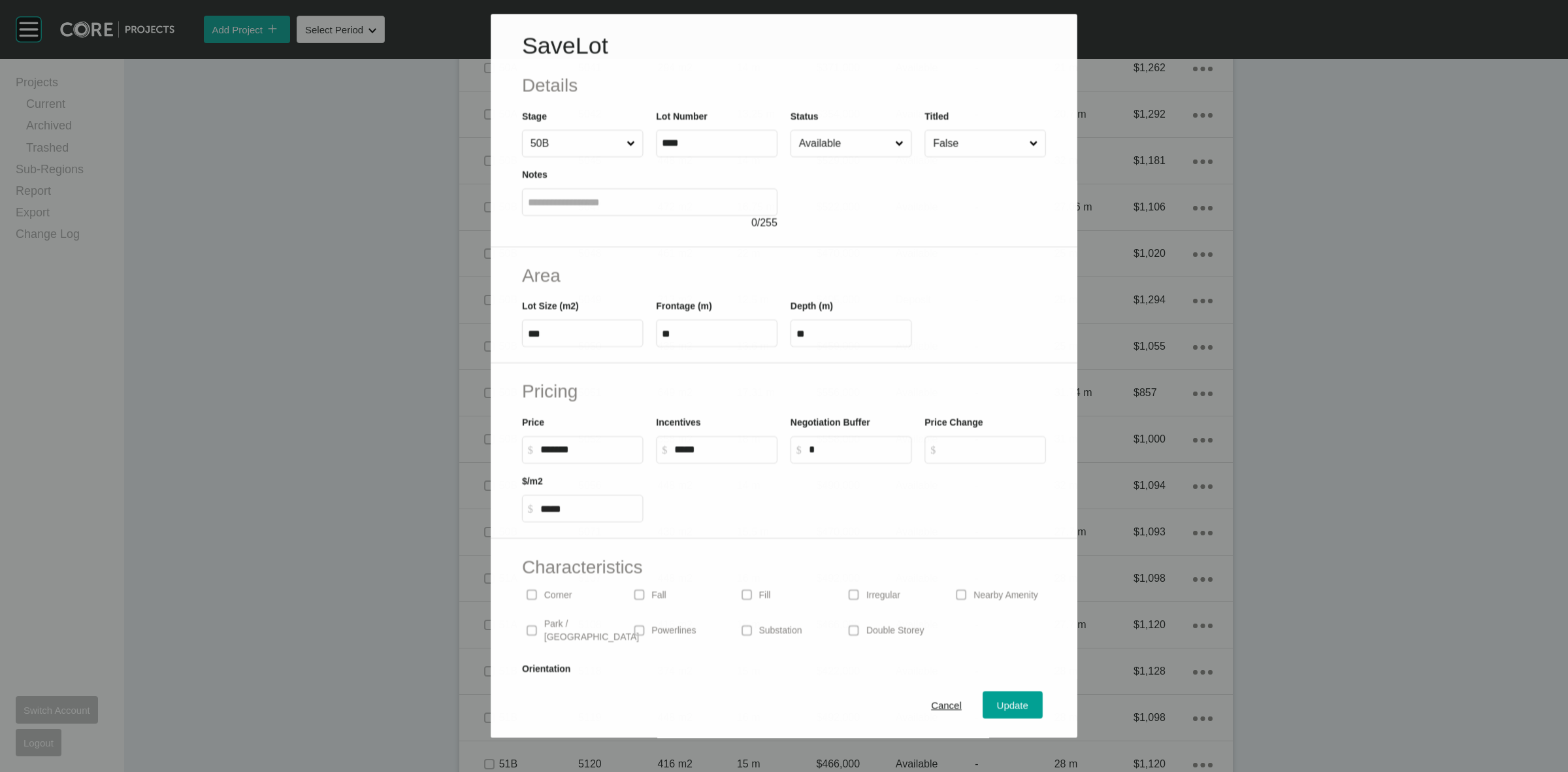
scroll to position [1103, 0]
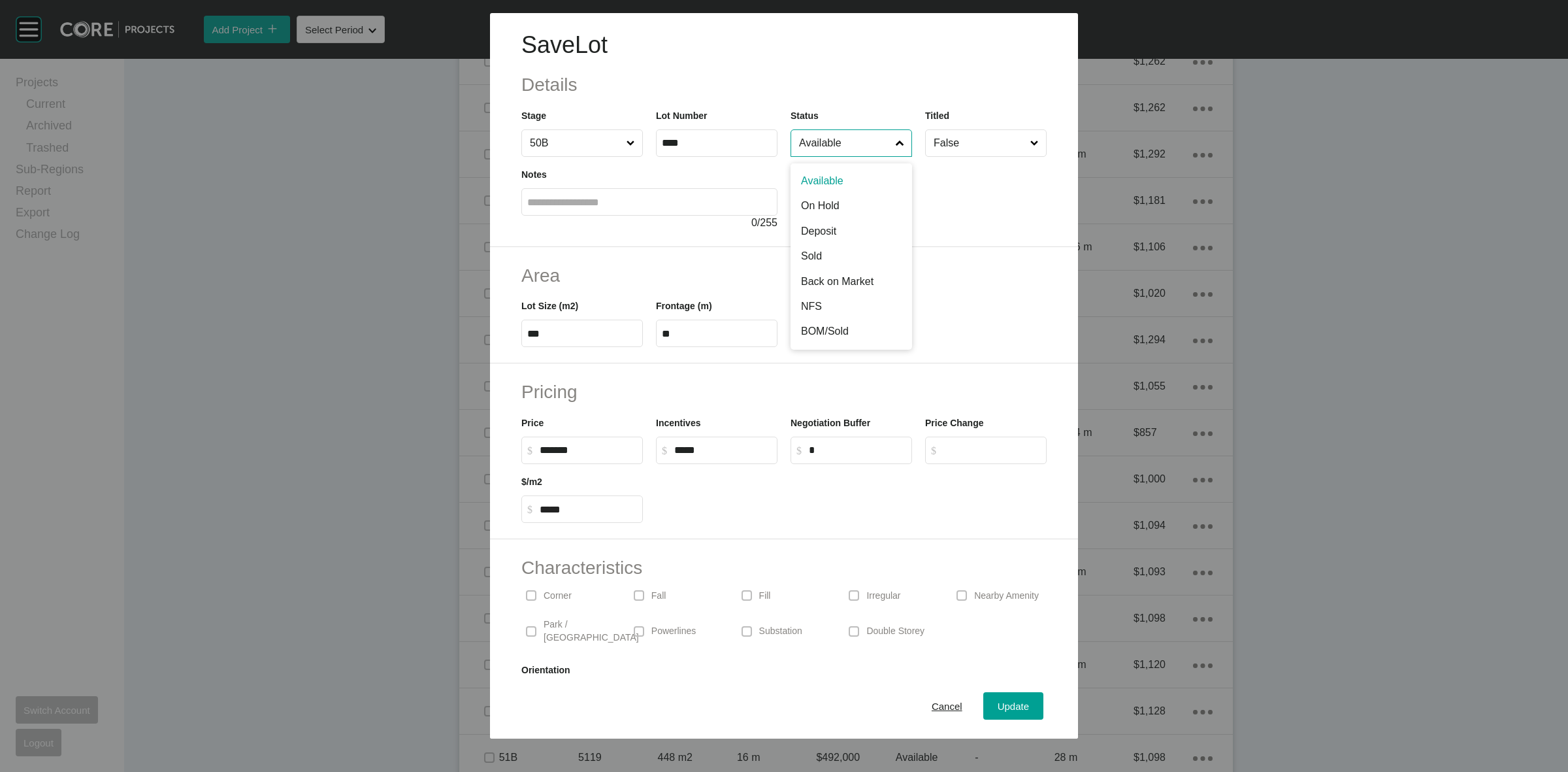
click at [826, 151] on input "Available" at bounding box center [845, 143] width 96 height 26
click at [997, 701] on span "Update" at bounding box center [1013, 706] width 32 height 11
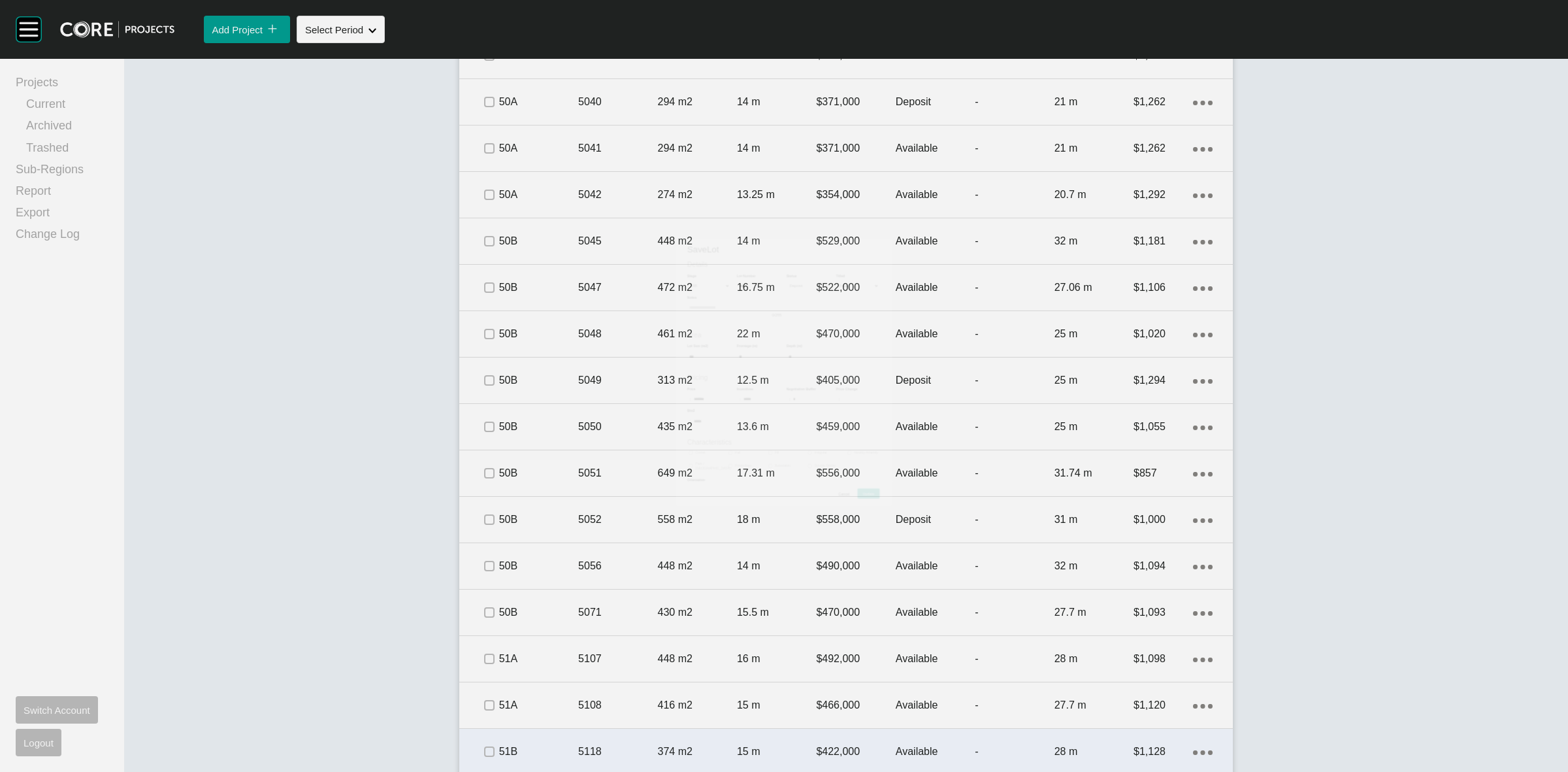
scroll to position [1144, 0]
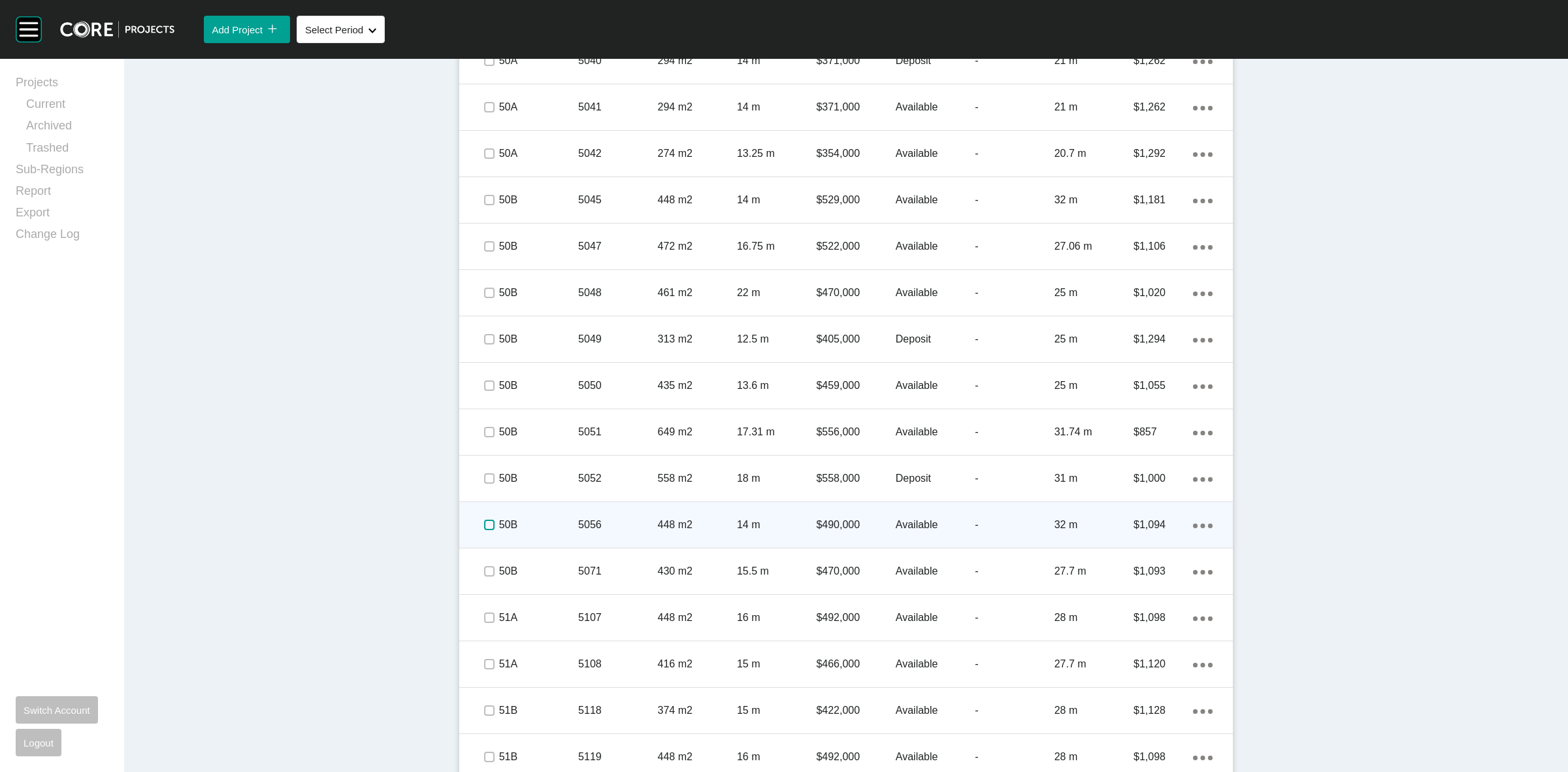
click at [484, 527] on label at bounding box center [489, 524] width 11 height 11
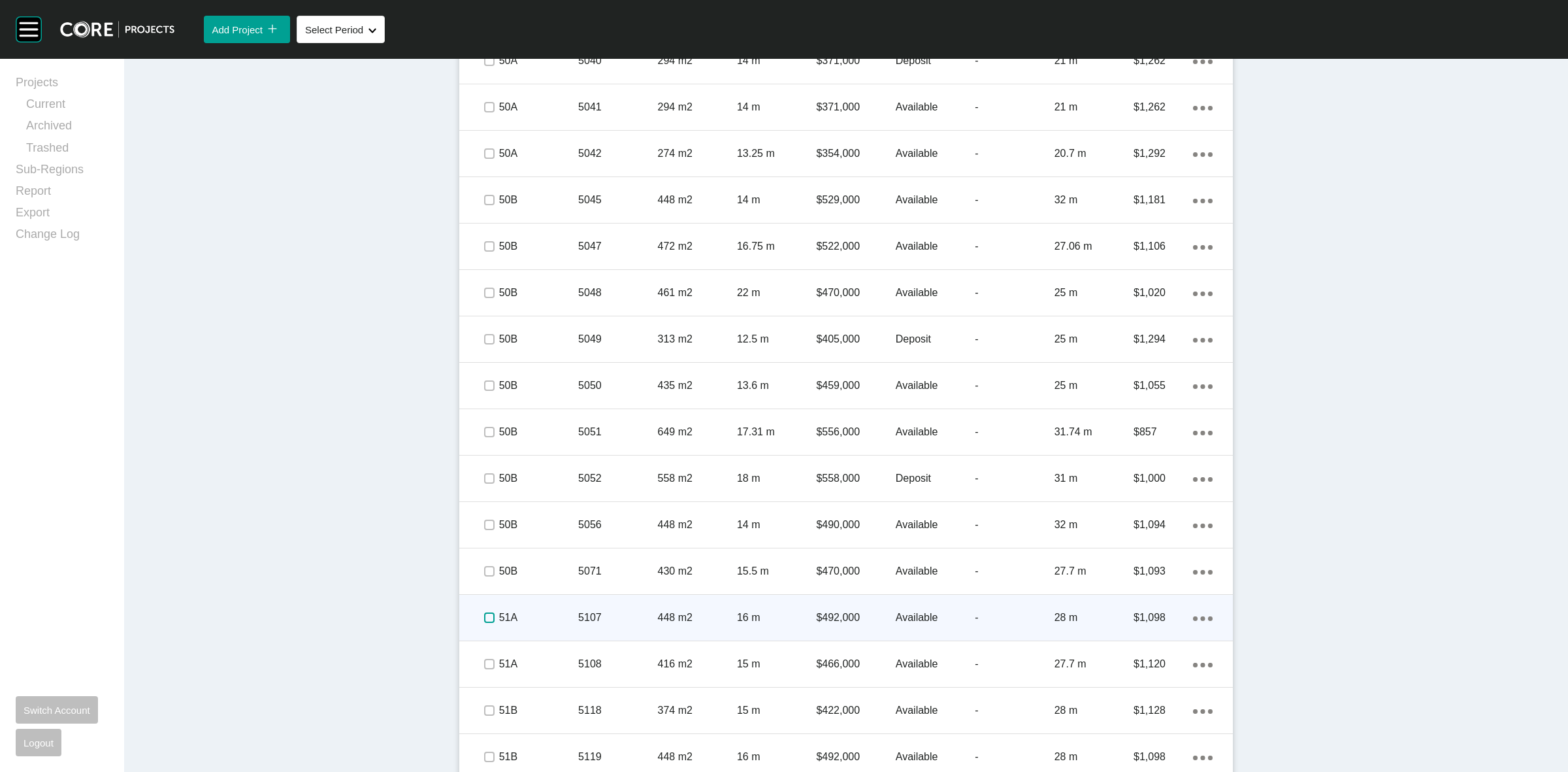
click at [484, 615] on label at bounding box center [489, 617] width 11 height 11
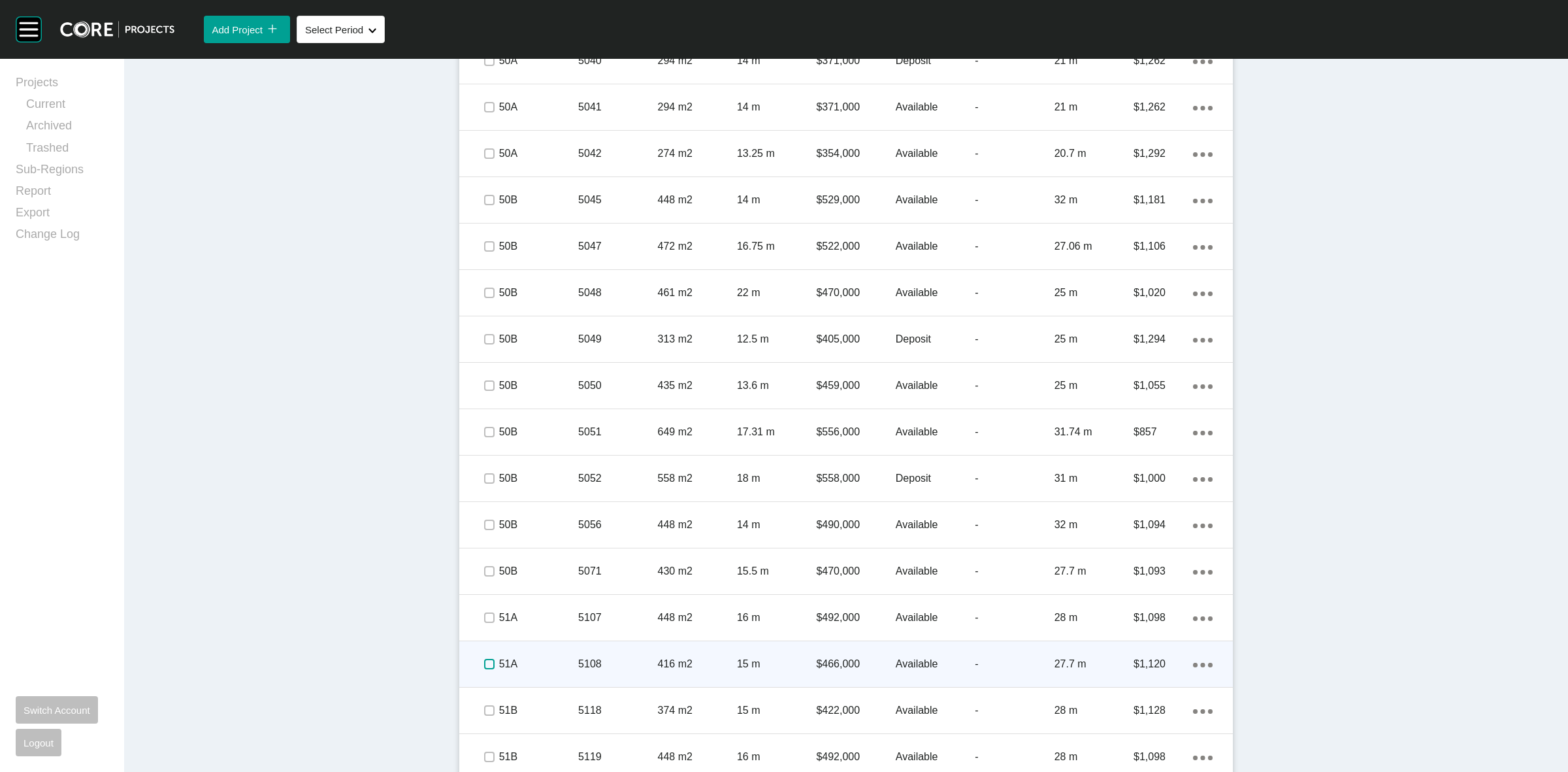
click at [484, 661] on label at bounding box center [489, 664] width 11 height 11
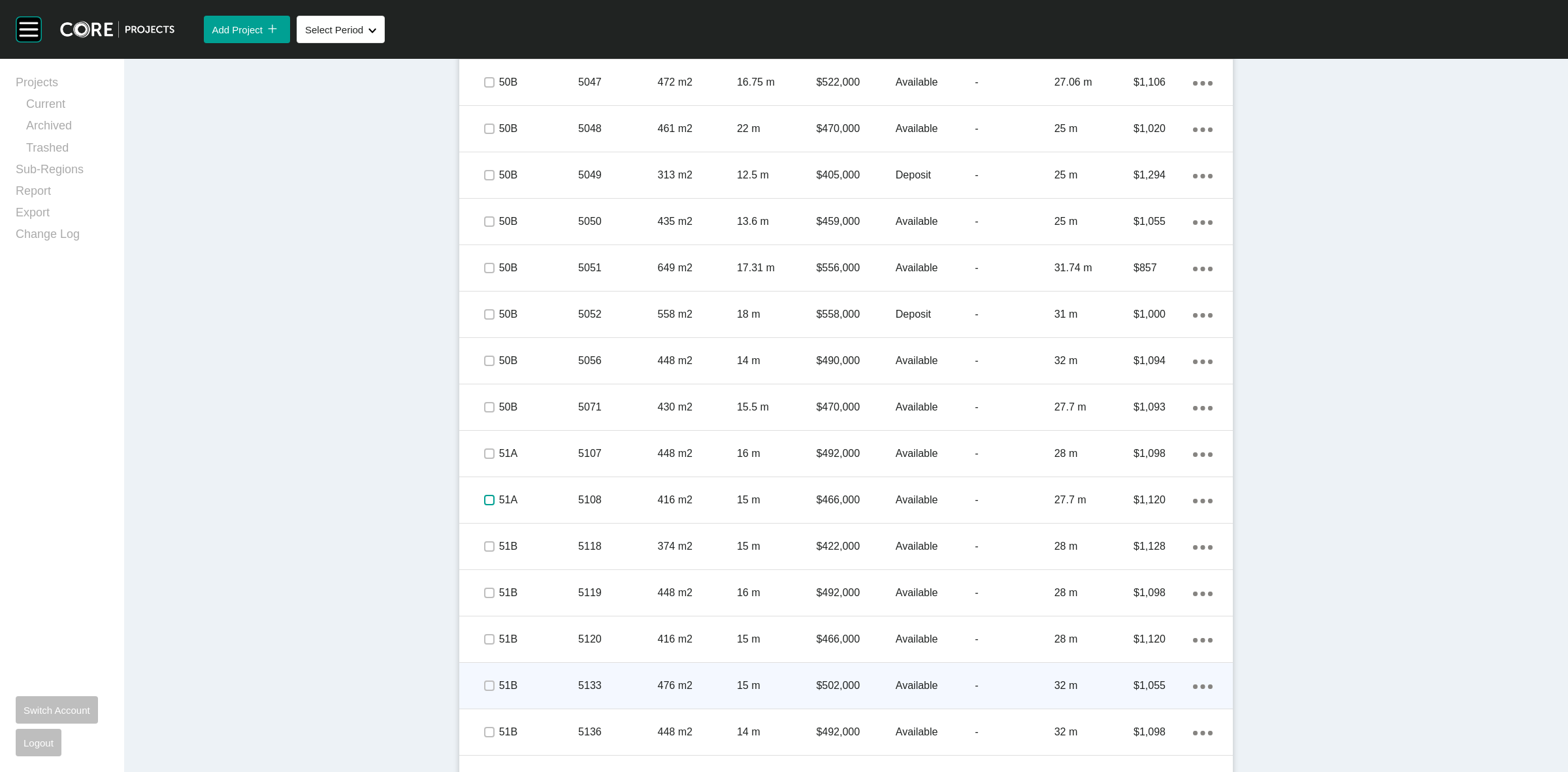
scroll to position [1389, 0]
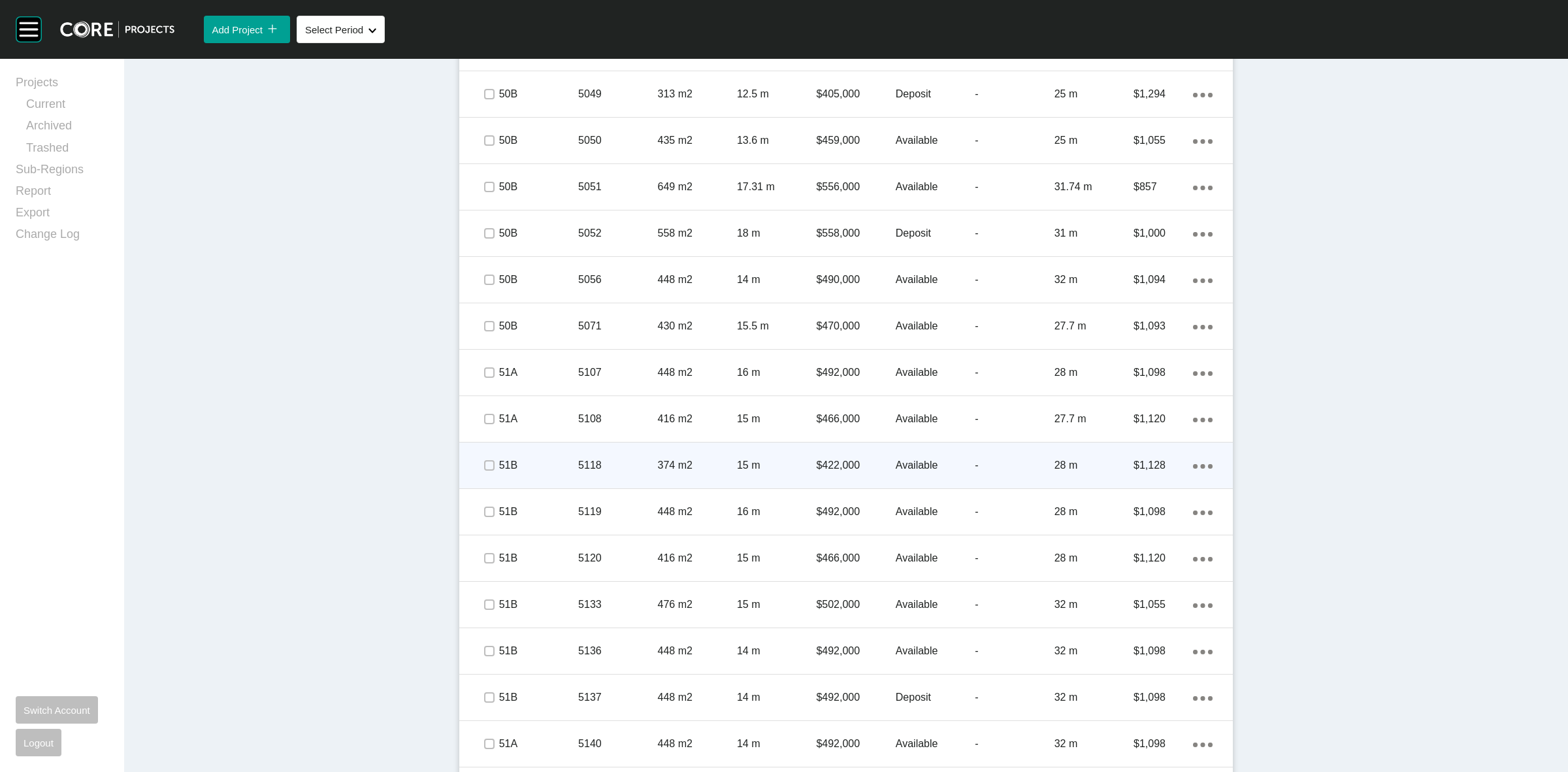
click at [479, 455] on span at bounding box center [489, 465] width 20 height 20
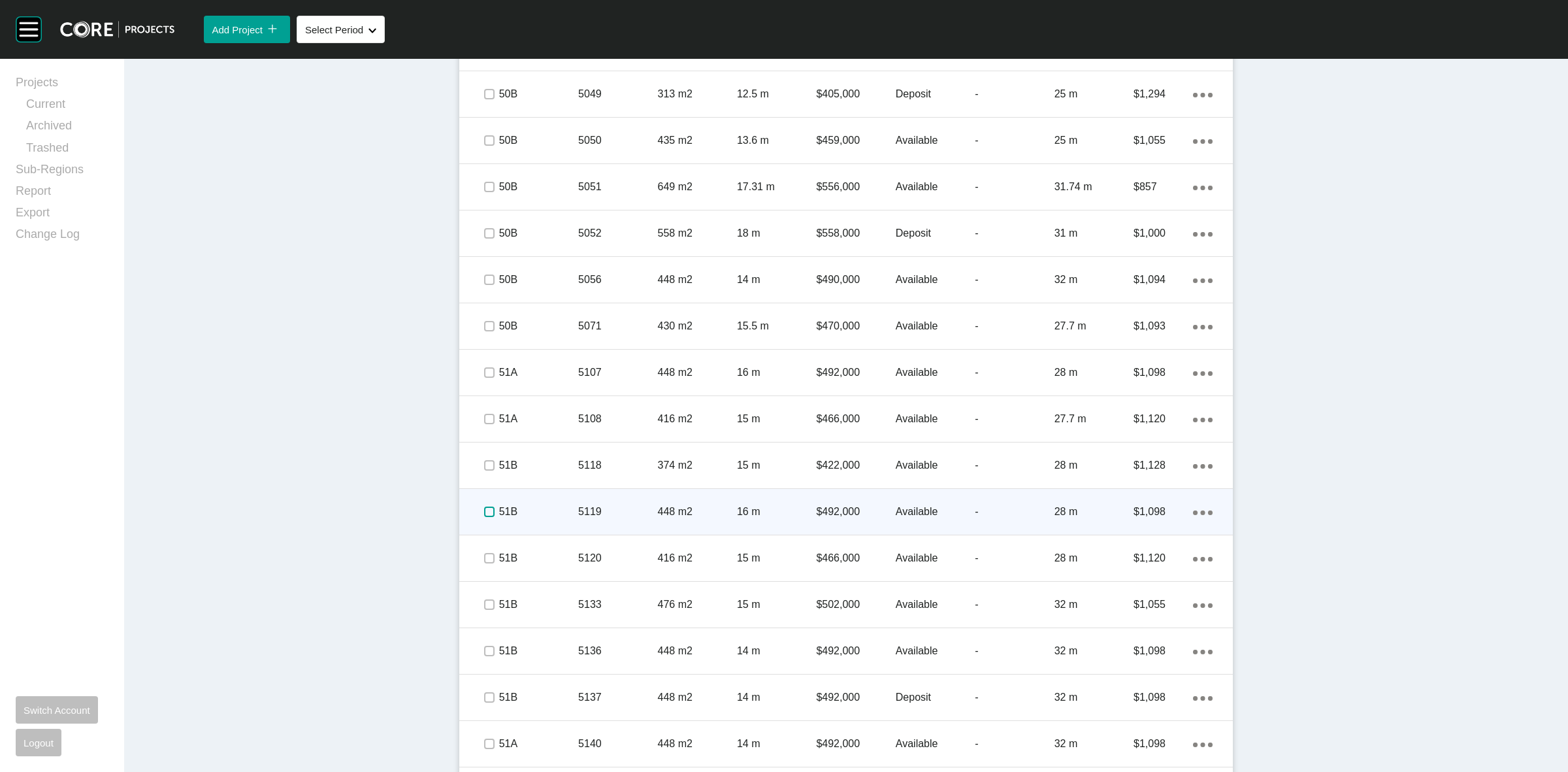
click at [485, 507] on label at bounding box center [489, 512] width 11 height 11
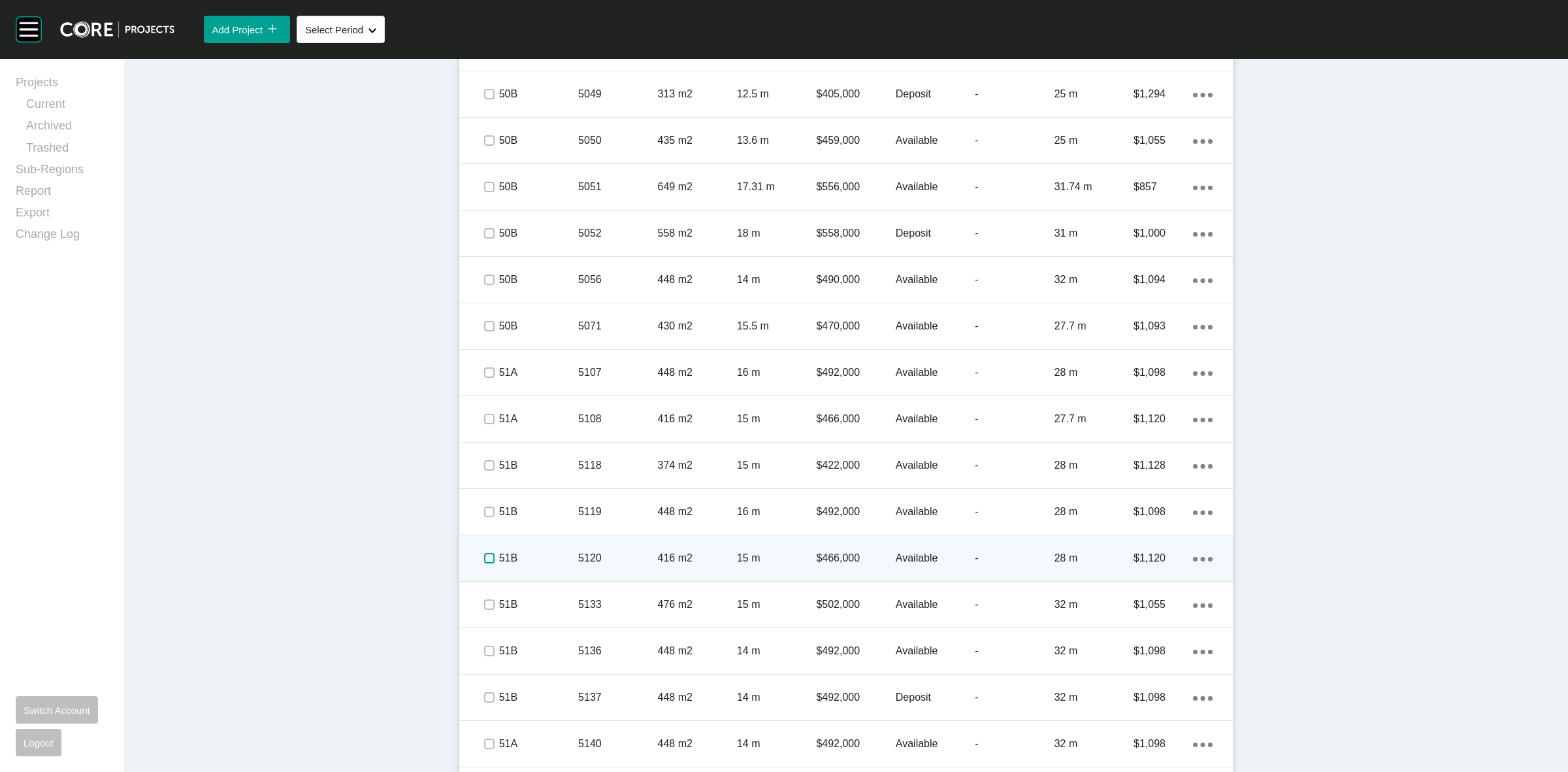
click at [485, 556] on label at bounding box center [489, 558] width 11 height 11
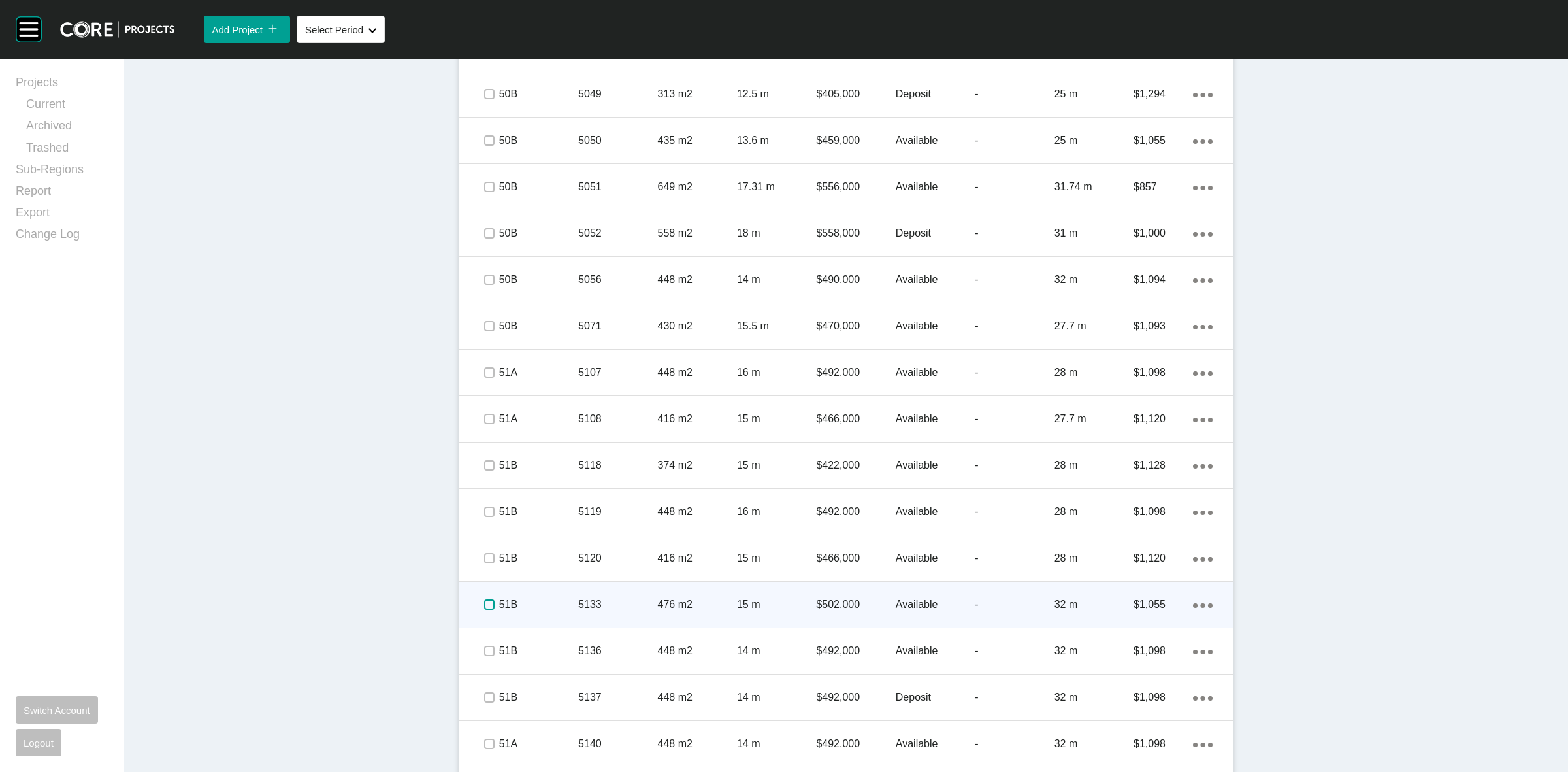
click at [484, 602] on label at bounding box center [489, 604] width 11 height 11
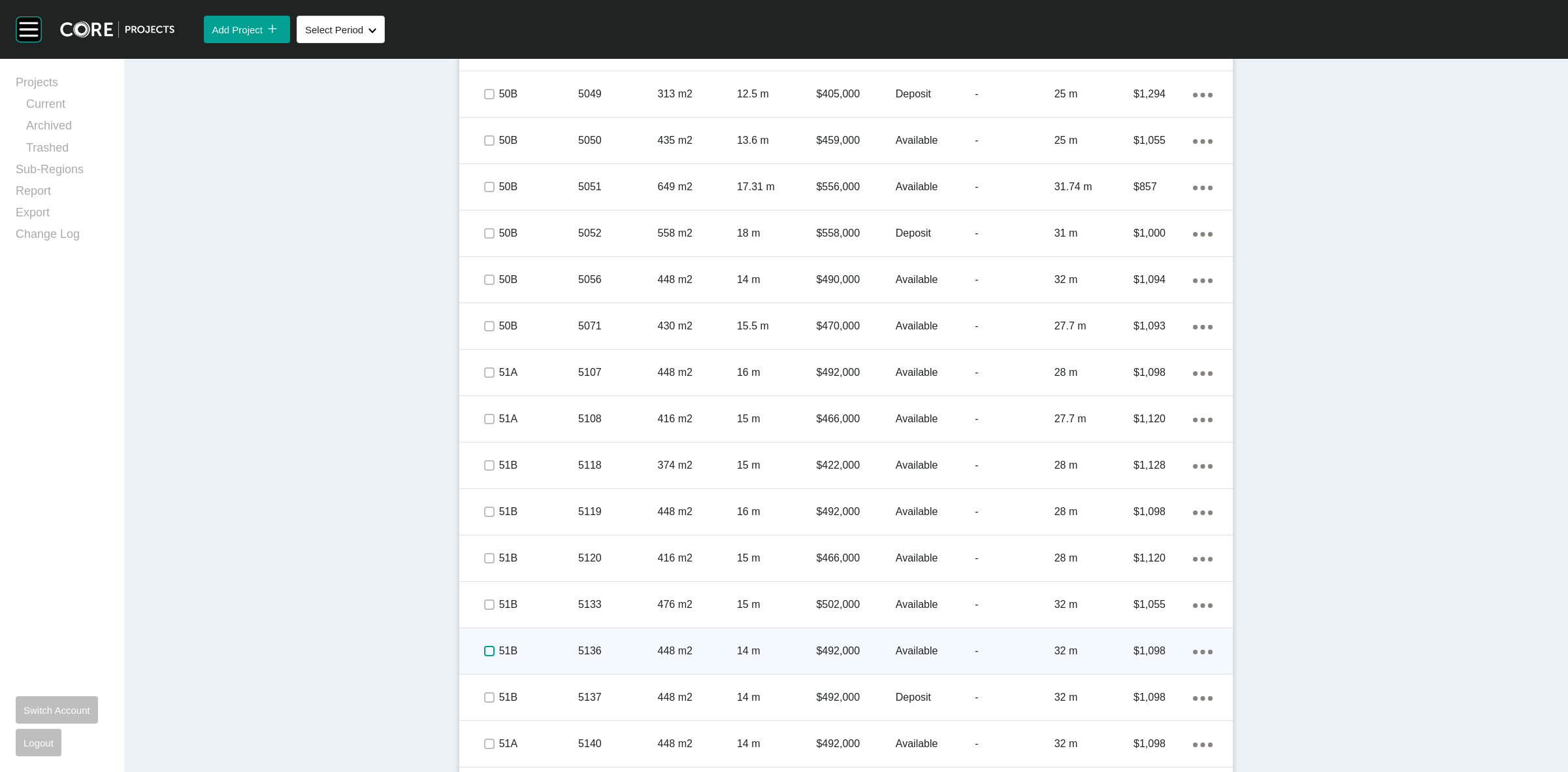
click at [487, 652] on label at bounding box center [489, 651] width 11 height 11
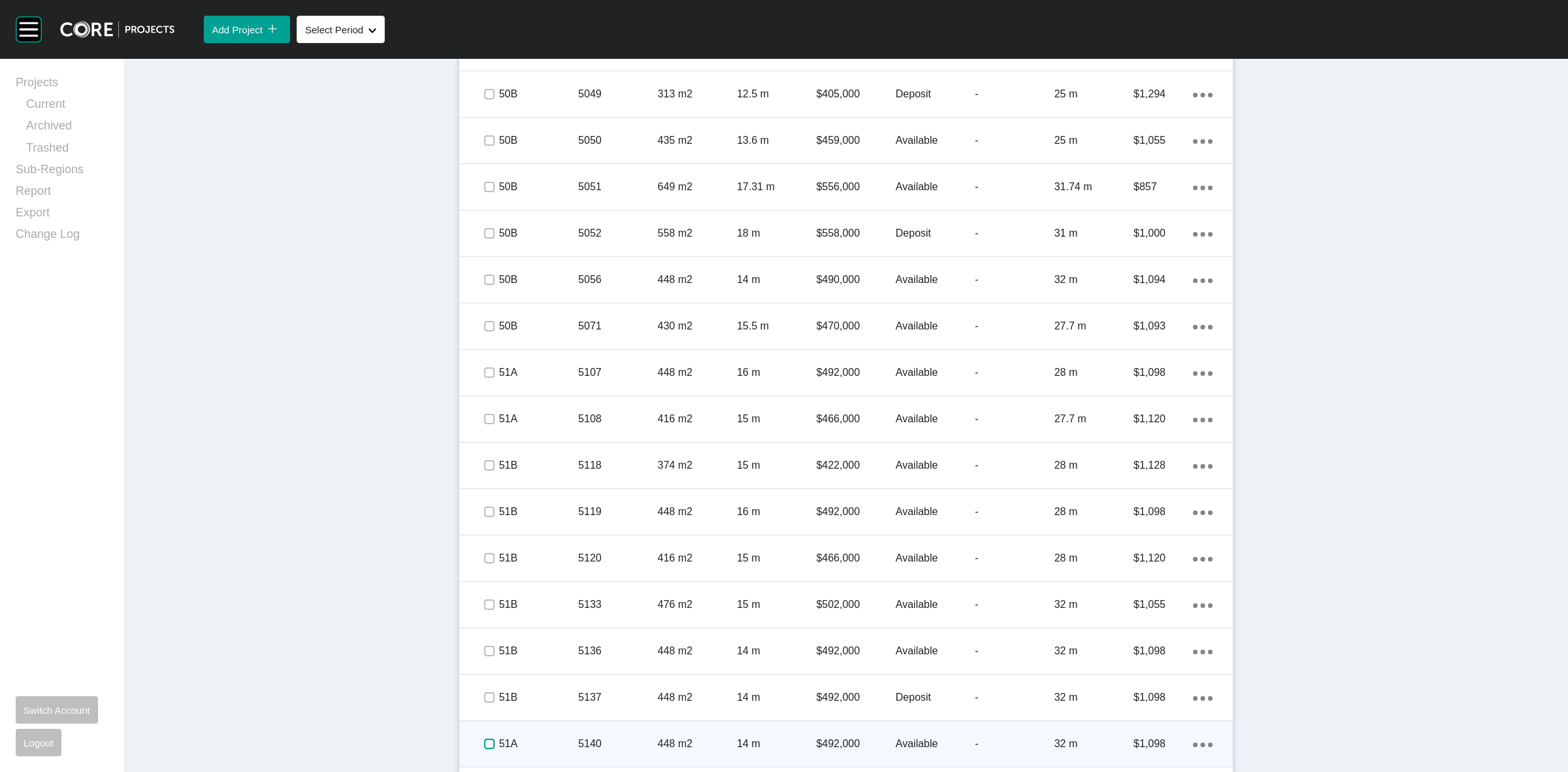
click at [484, 743] on label at bounding box center [489, 744] width 11 height 11
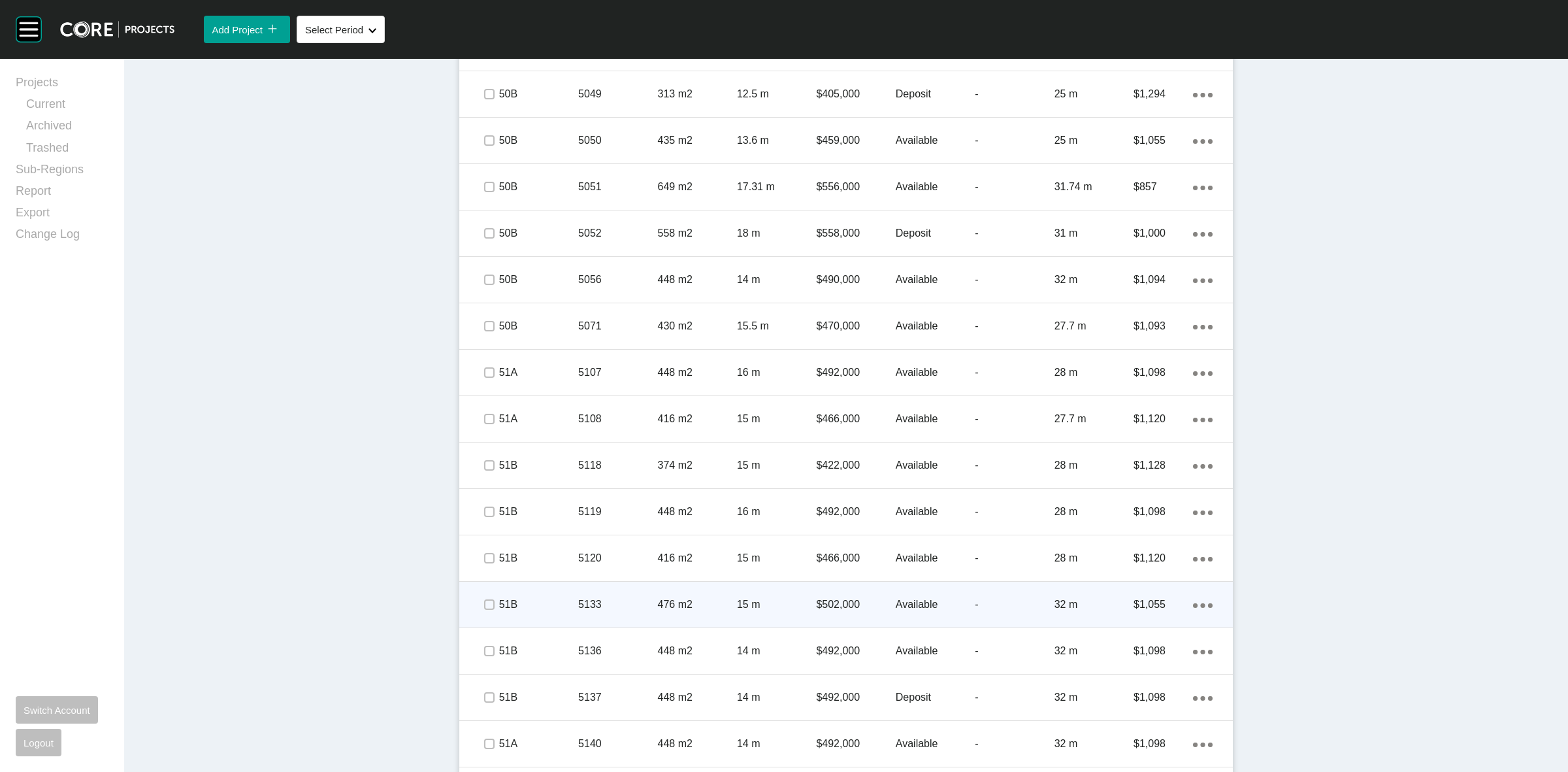
click at [694, 593] on div "476 m2" at bounding box center [697, 604] width 79 height 41
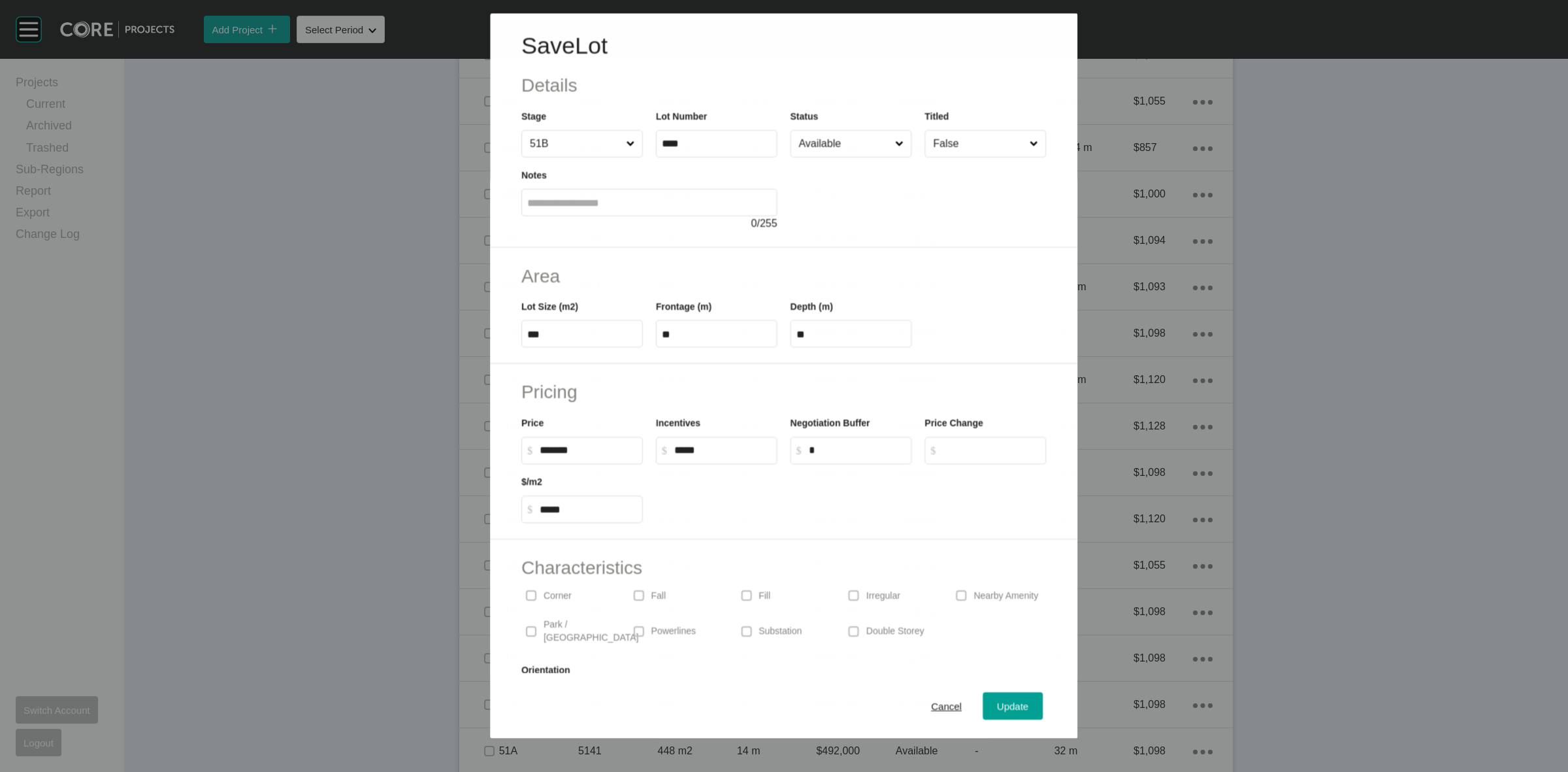
scroll to position [1348, 0]
click at [837, 148] on input "Available" at bounding box center [845, 143] width 96 height 26
click at [1000, 704] on span "Update" at bounding box center [1013, 706] width 32 height 11
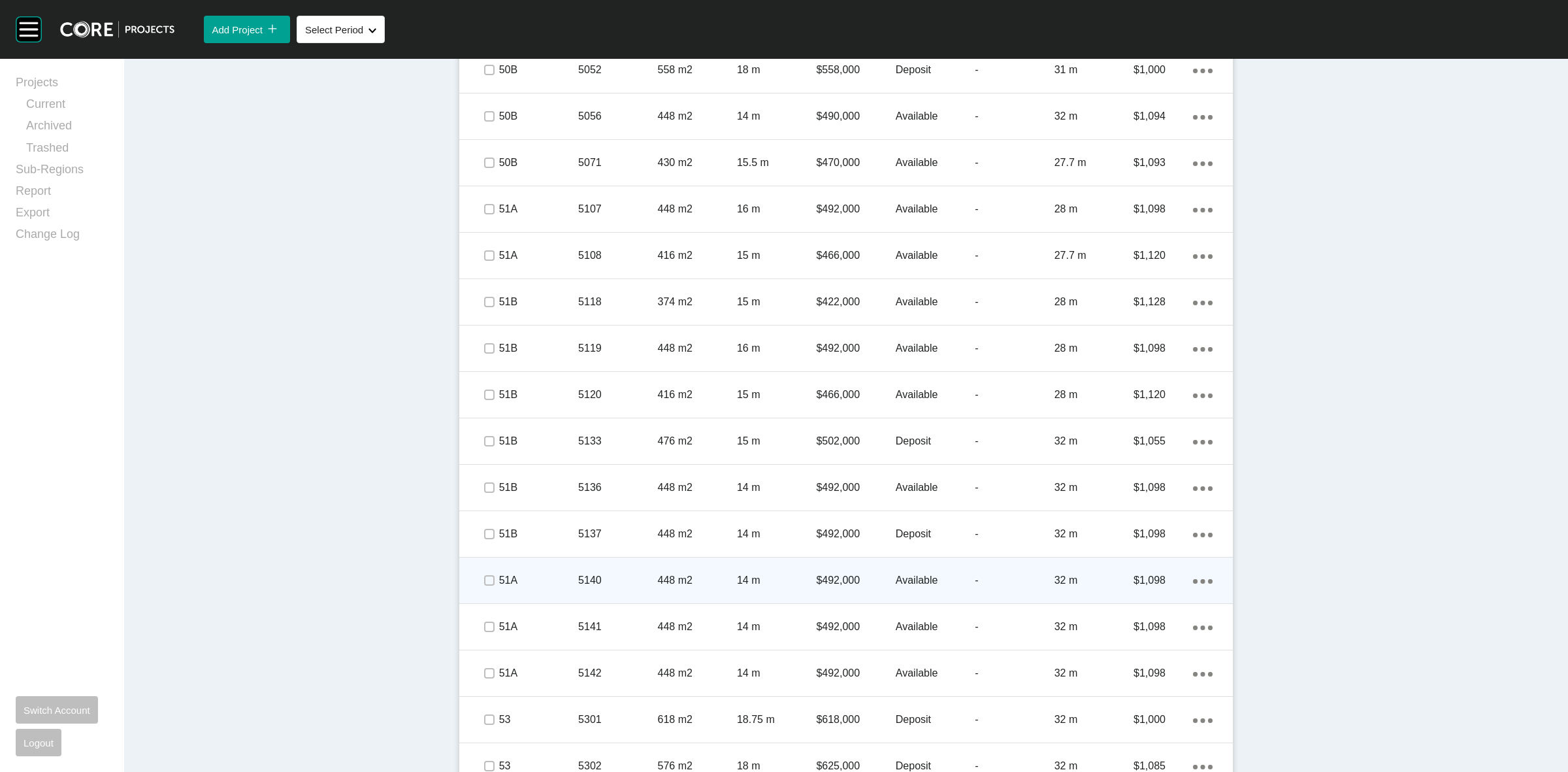
scroll to position [1635, 0]
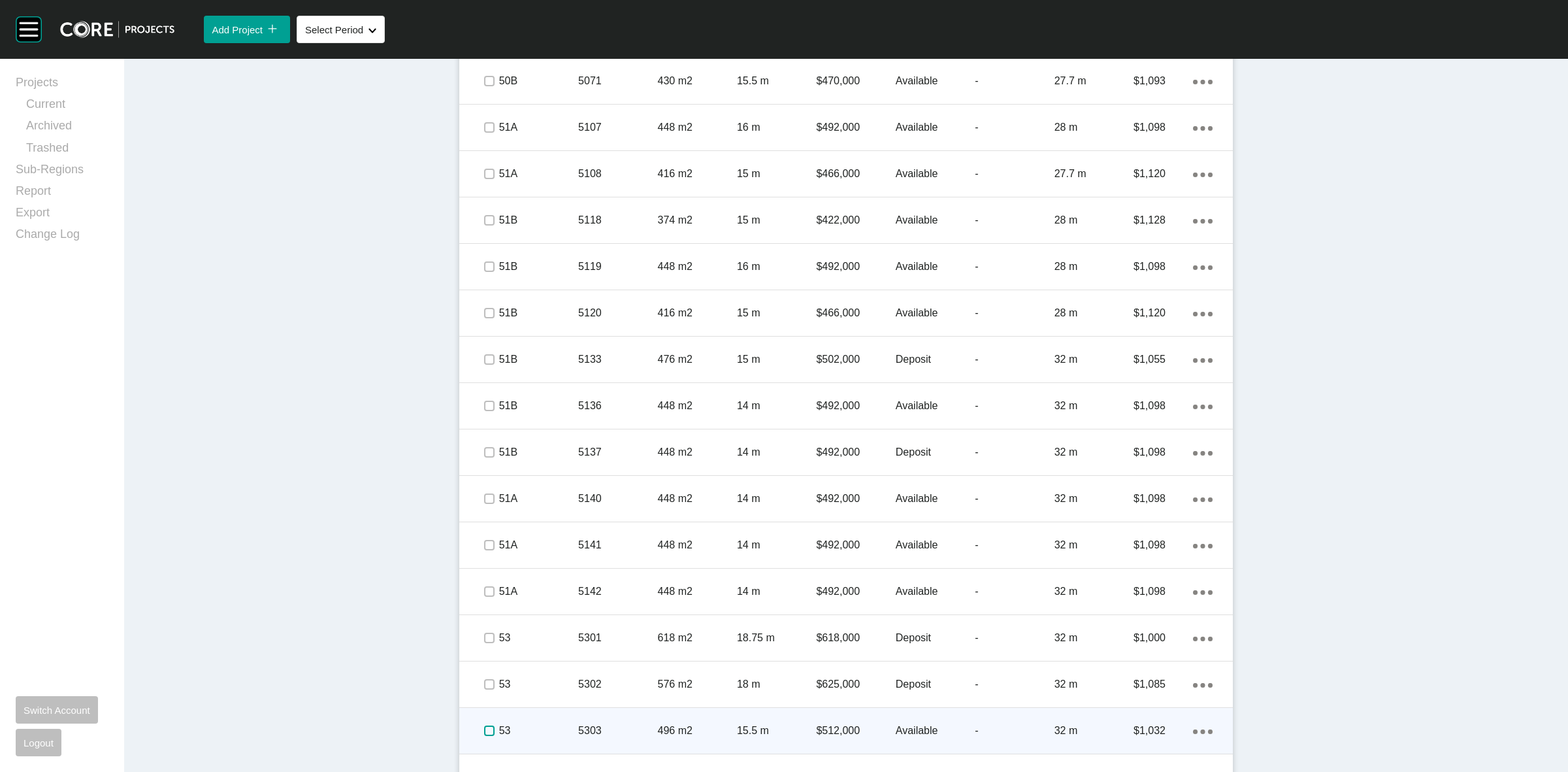
drag, startPoint x: 480, startPoint y: 732, endPoint x: 513, endPoint y: 721, distance: 34.8
click at [484, 726] on label at bounding box center [489, 730] width 11 height 11
click at [532, 722] on div "53" at bounding box center [538, 730] width 79 height 41
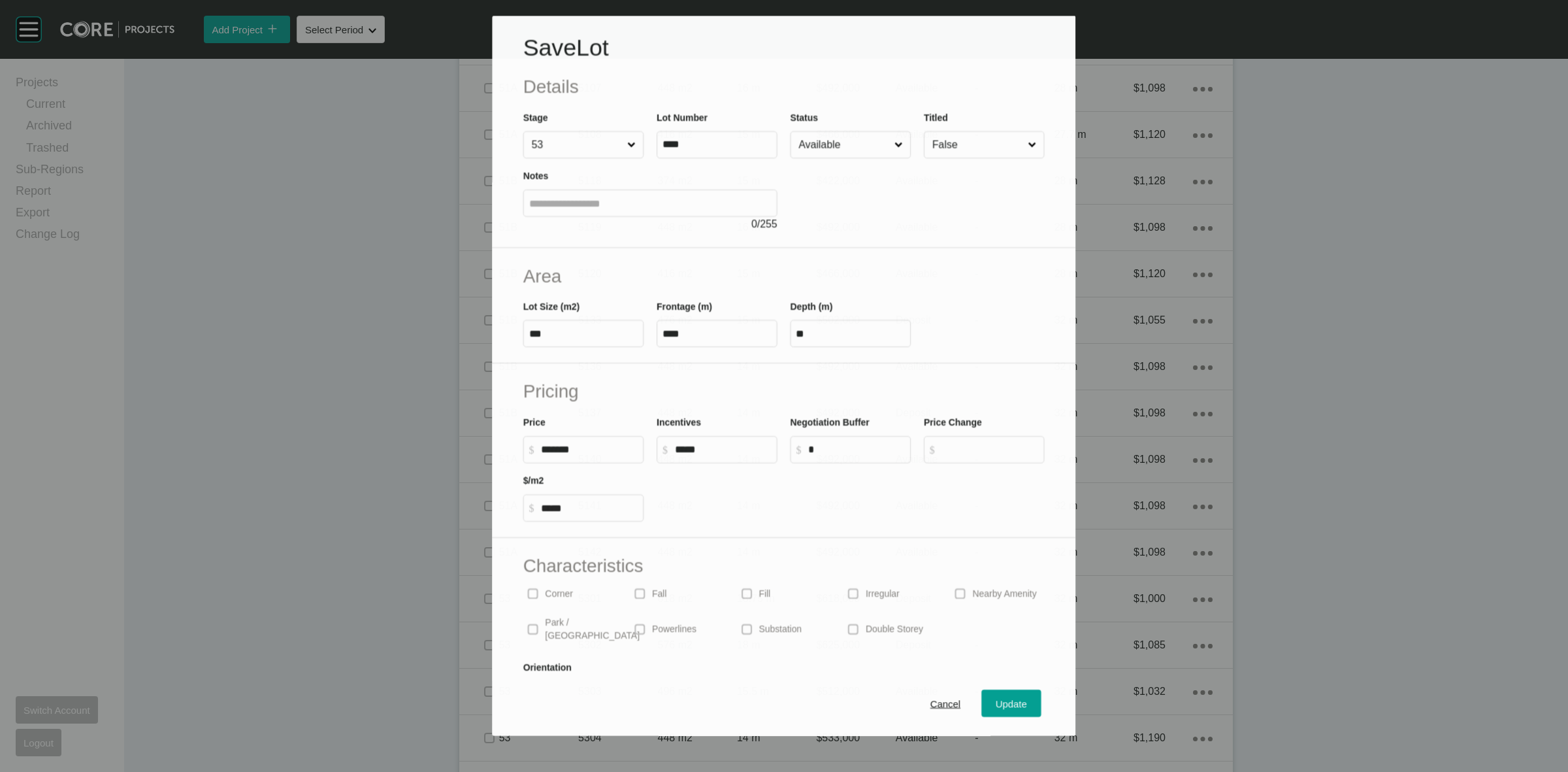
scroll to position [1593, 0]
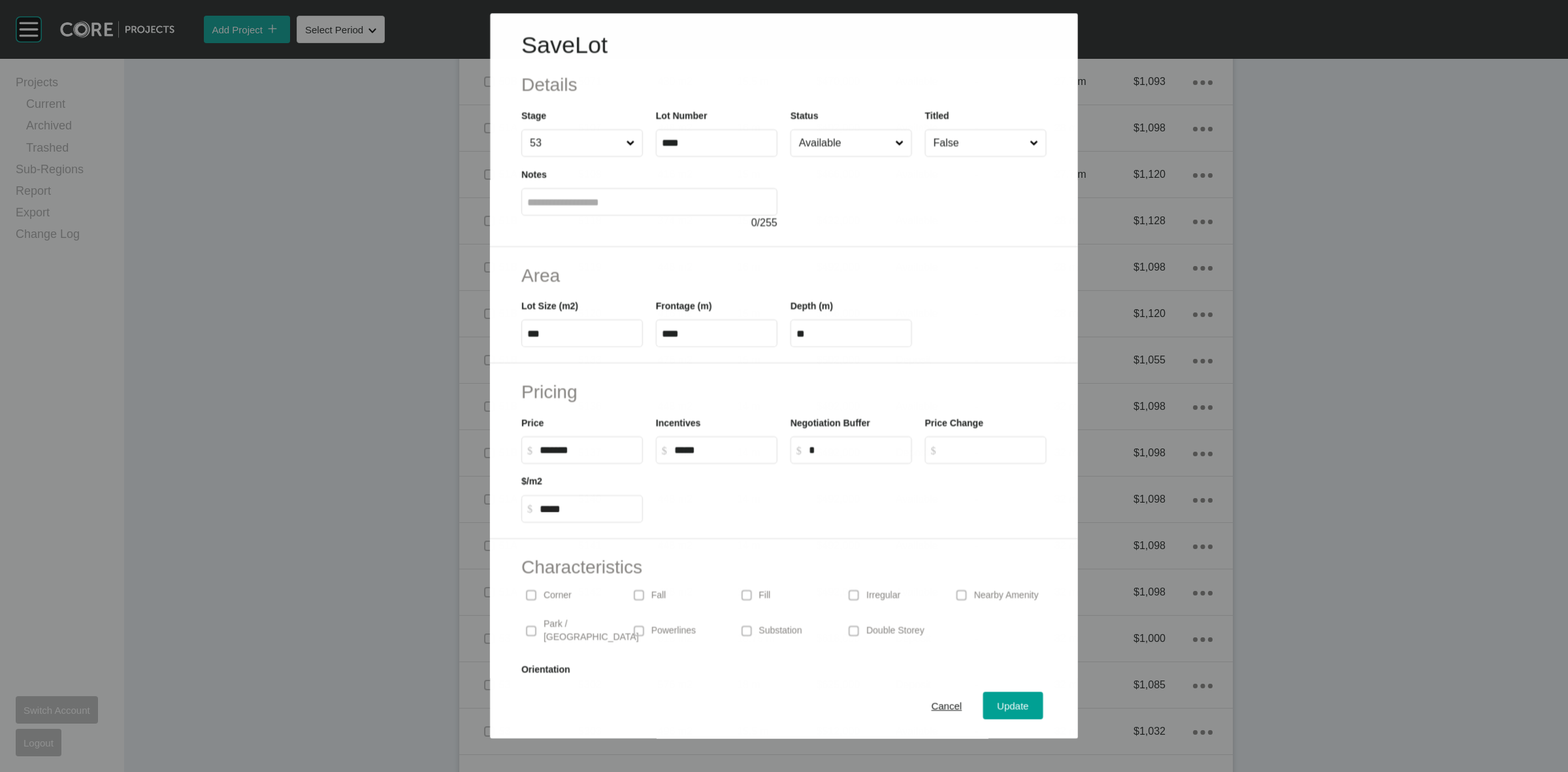
click at [848, 139] on input "Available" at bounding box center [845, 143] width 96 height 26
click at [997, 705] on span "Update" at bounding box center [1013, 706] width 32 height 11
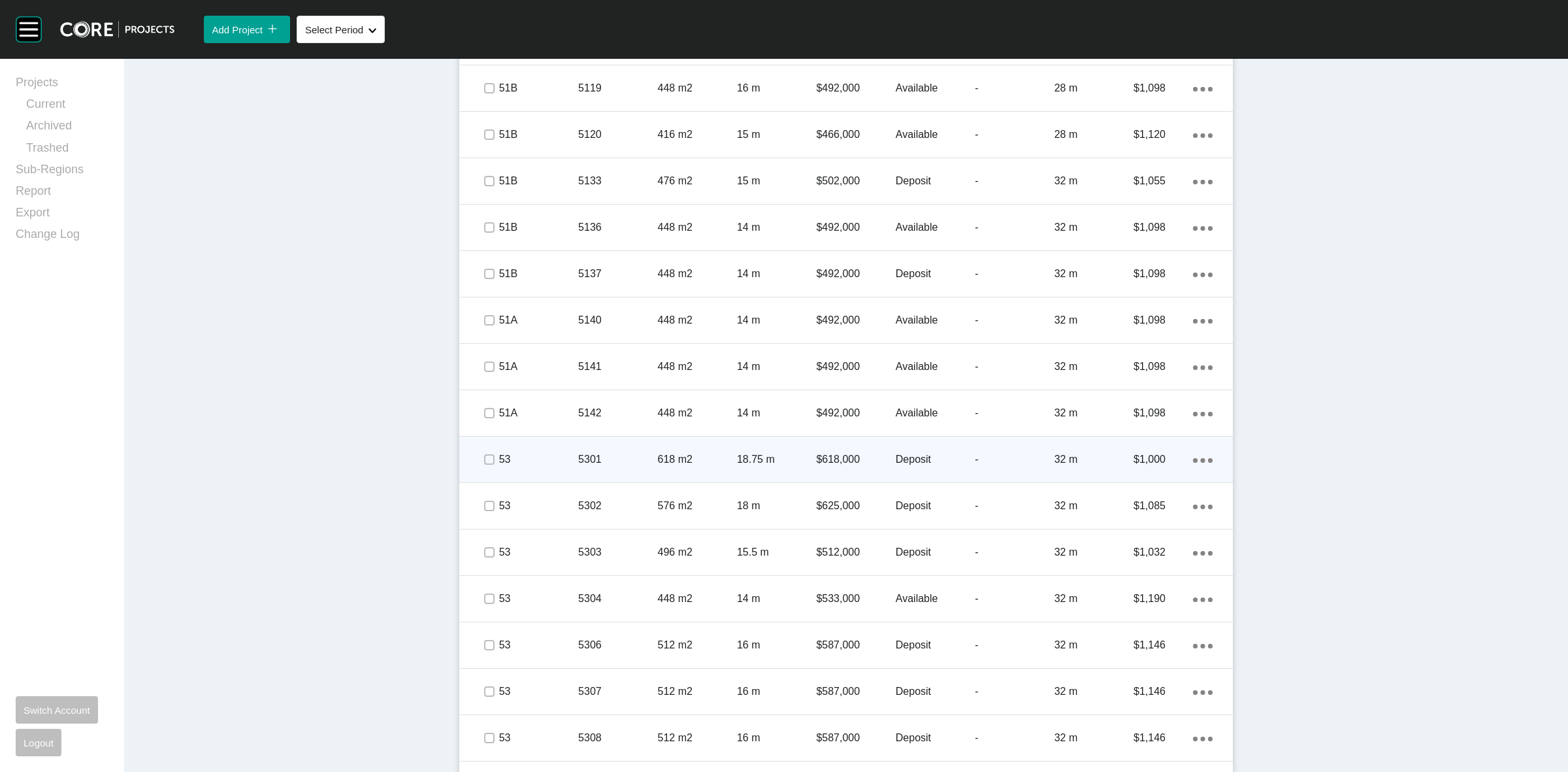
scroll to position [1880, 0]
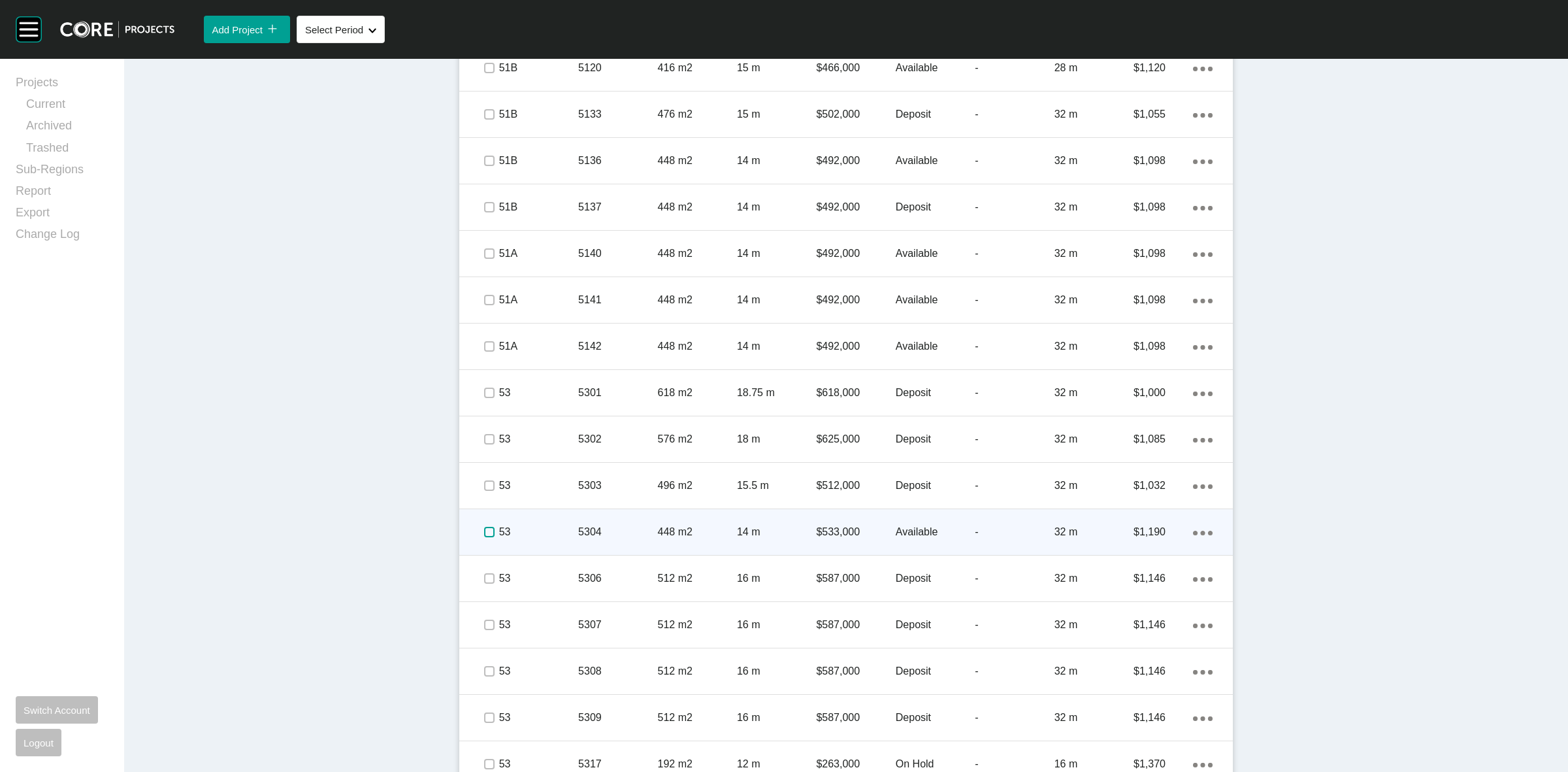
click at [484, 531] on label at bounding box center [489, 532] width 11 height 11
click at [723, 529] on p "448 m2" at bounding box center [697, 532] width 79 height 14
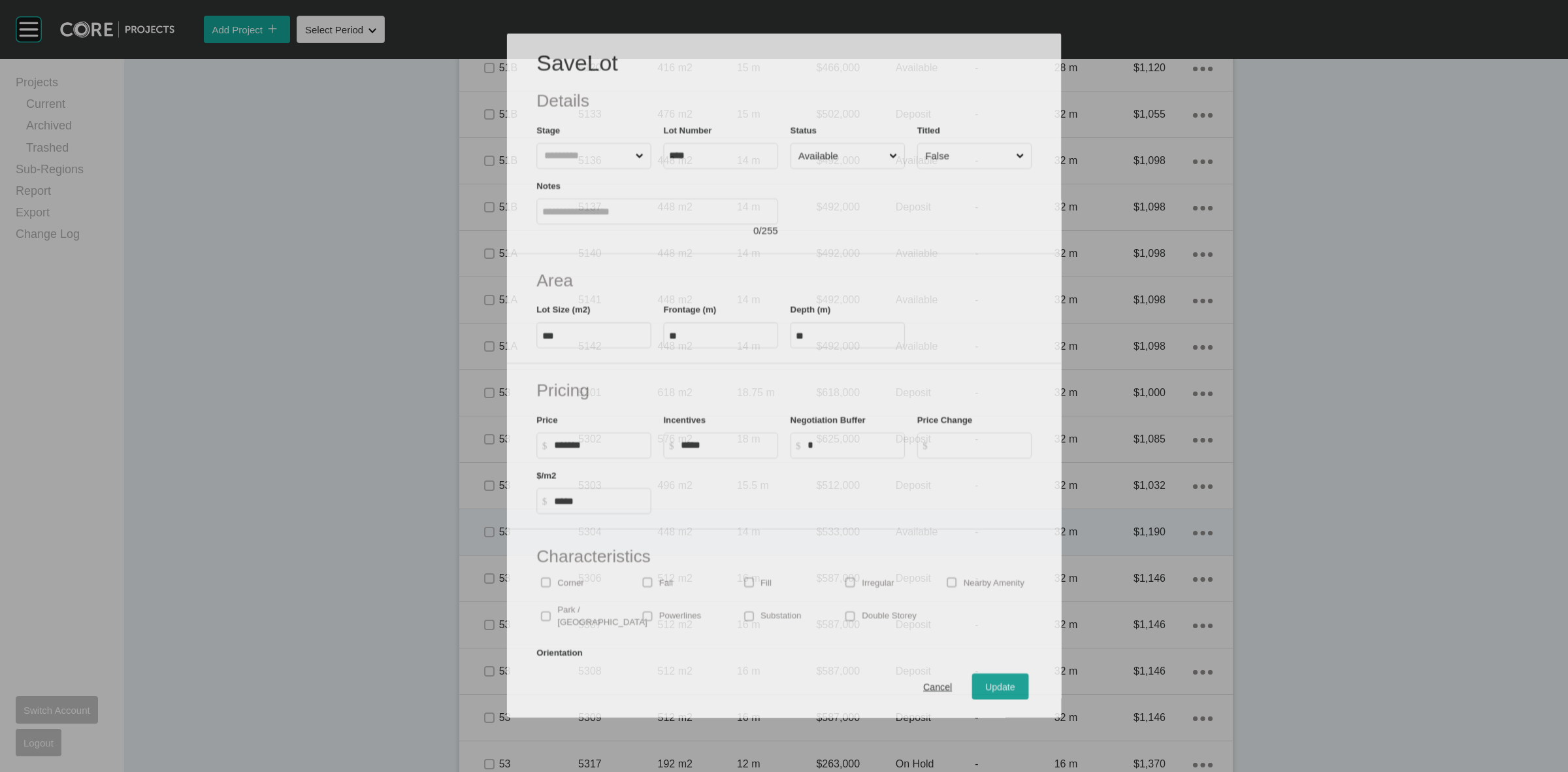
scroll to position [1839, 0]
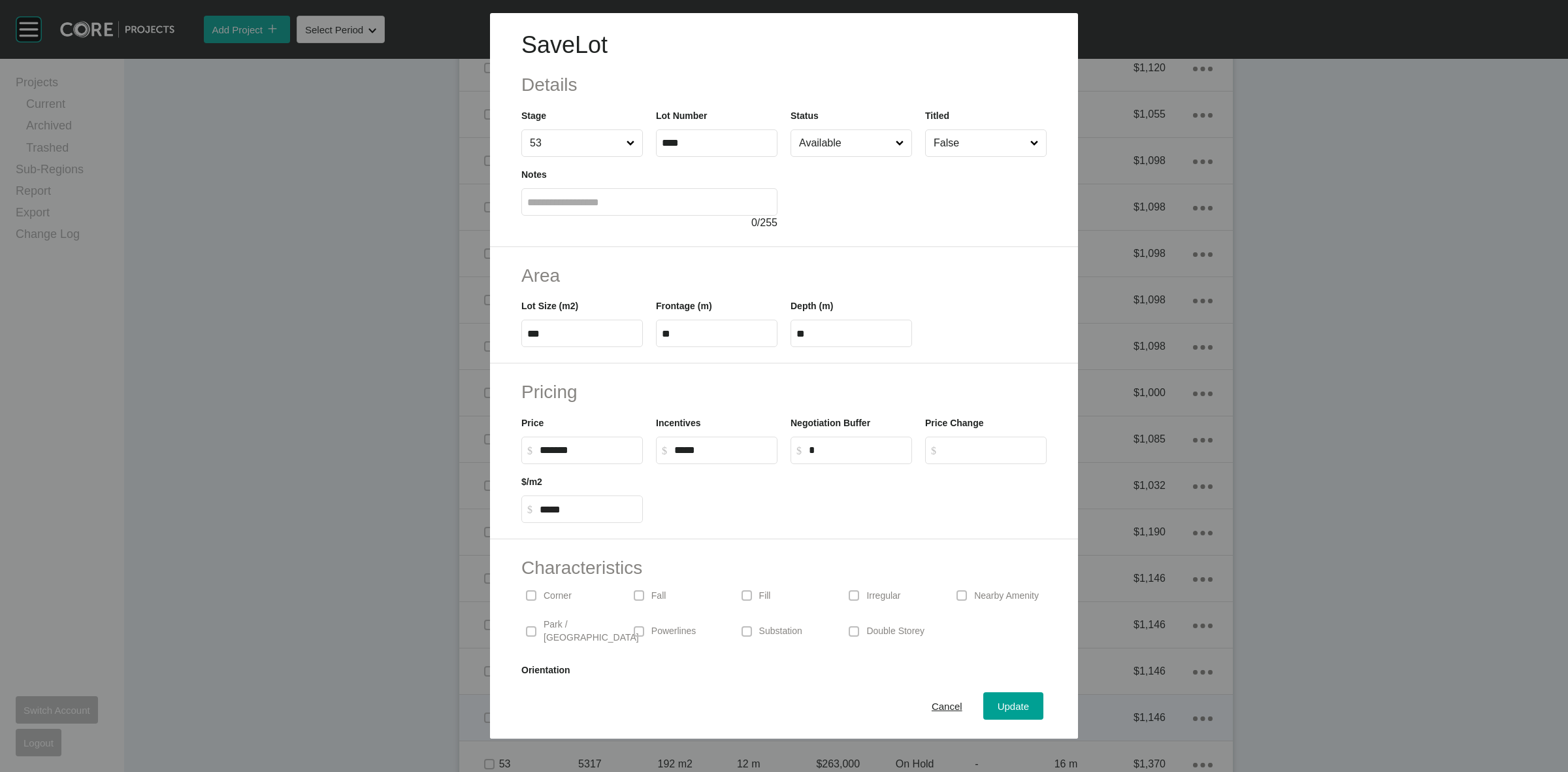
click at [938, 706] on span "Cancel" at bounding box center [947, 706] width 31 height 11
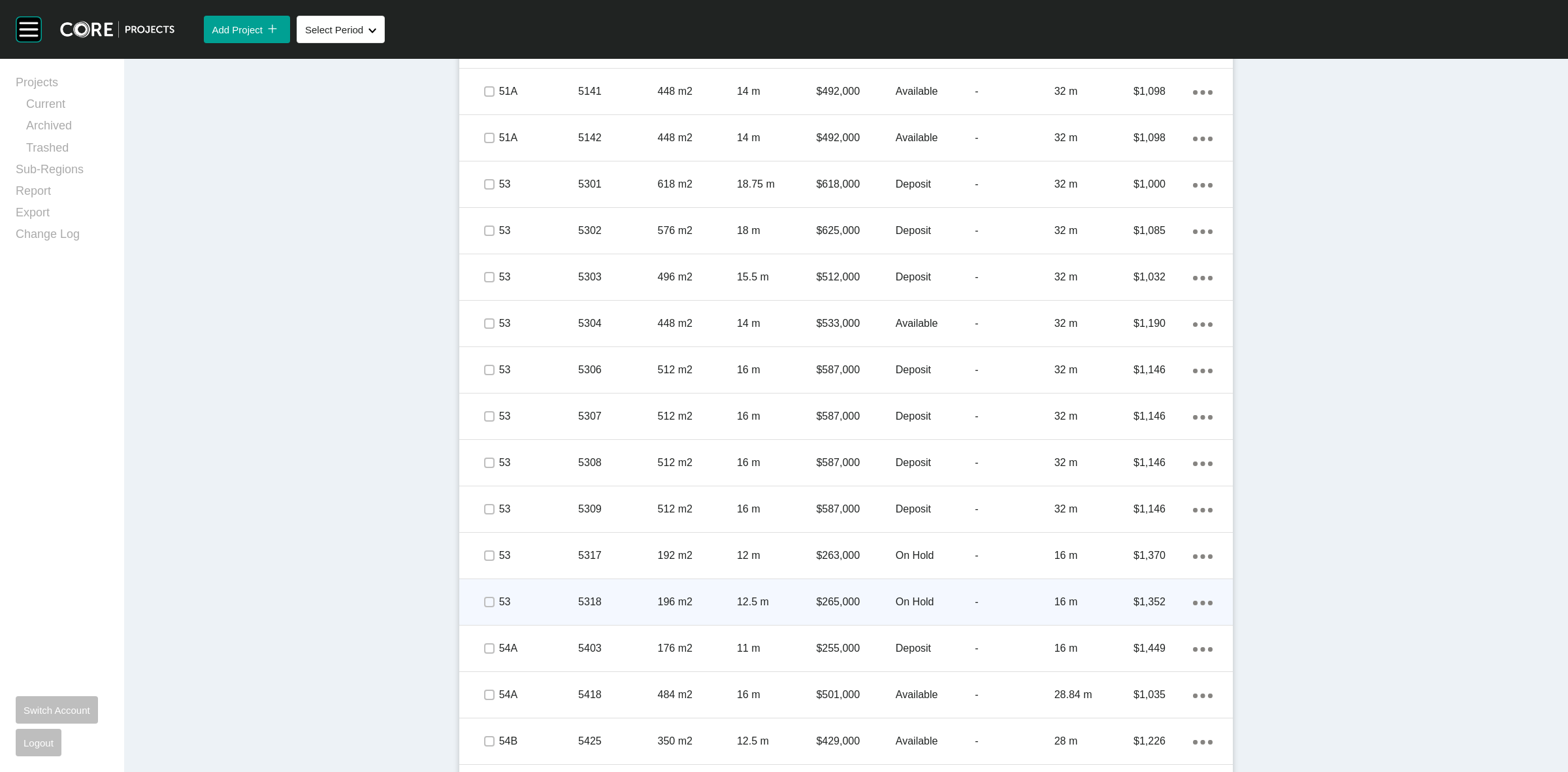
scroll to position [2084, 0]
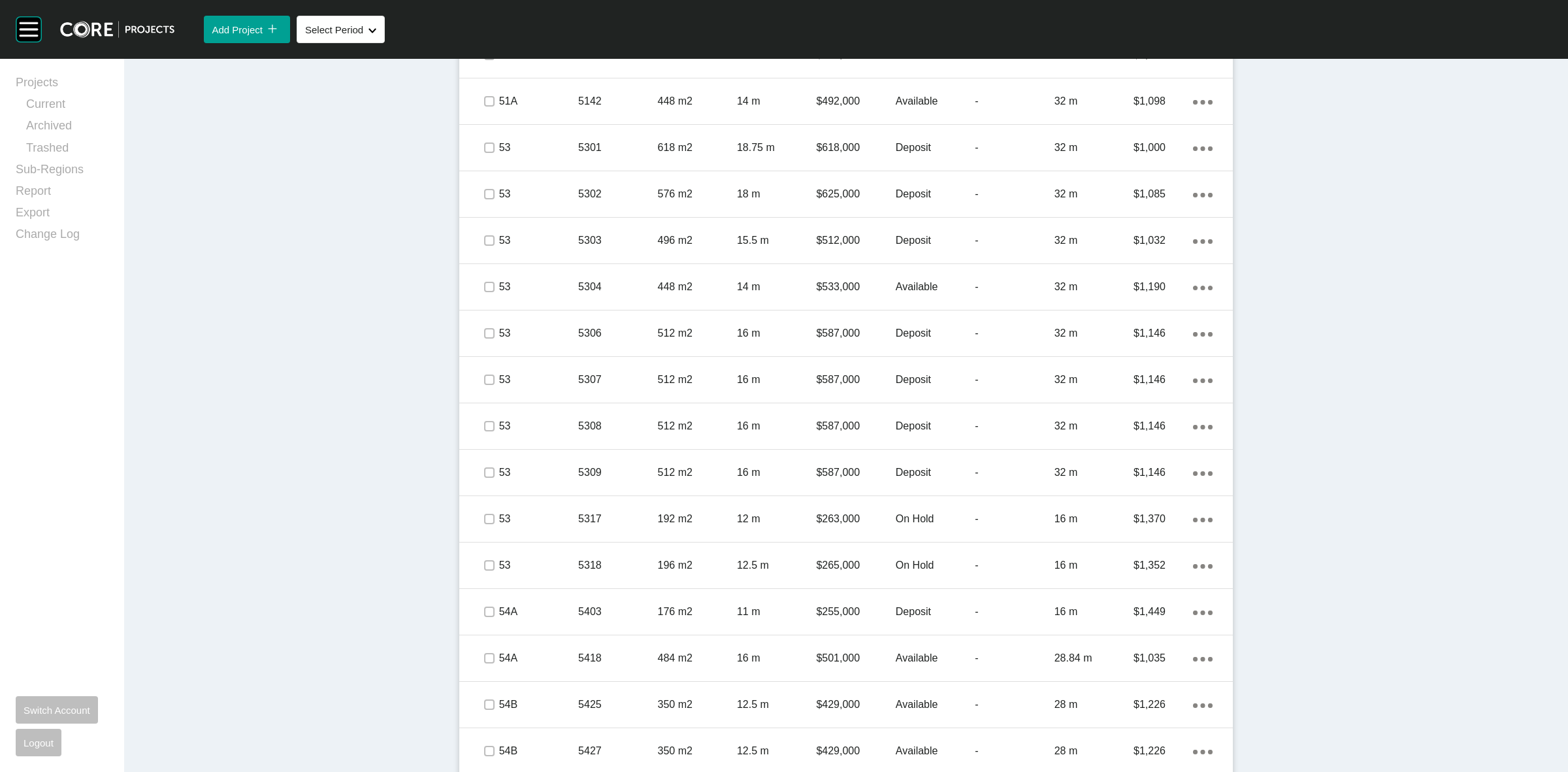
drag, startPoint x: 505, startPoint y: 516, endPoint x: 375, endPoint y: 512, distance: 130.1
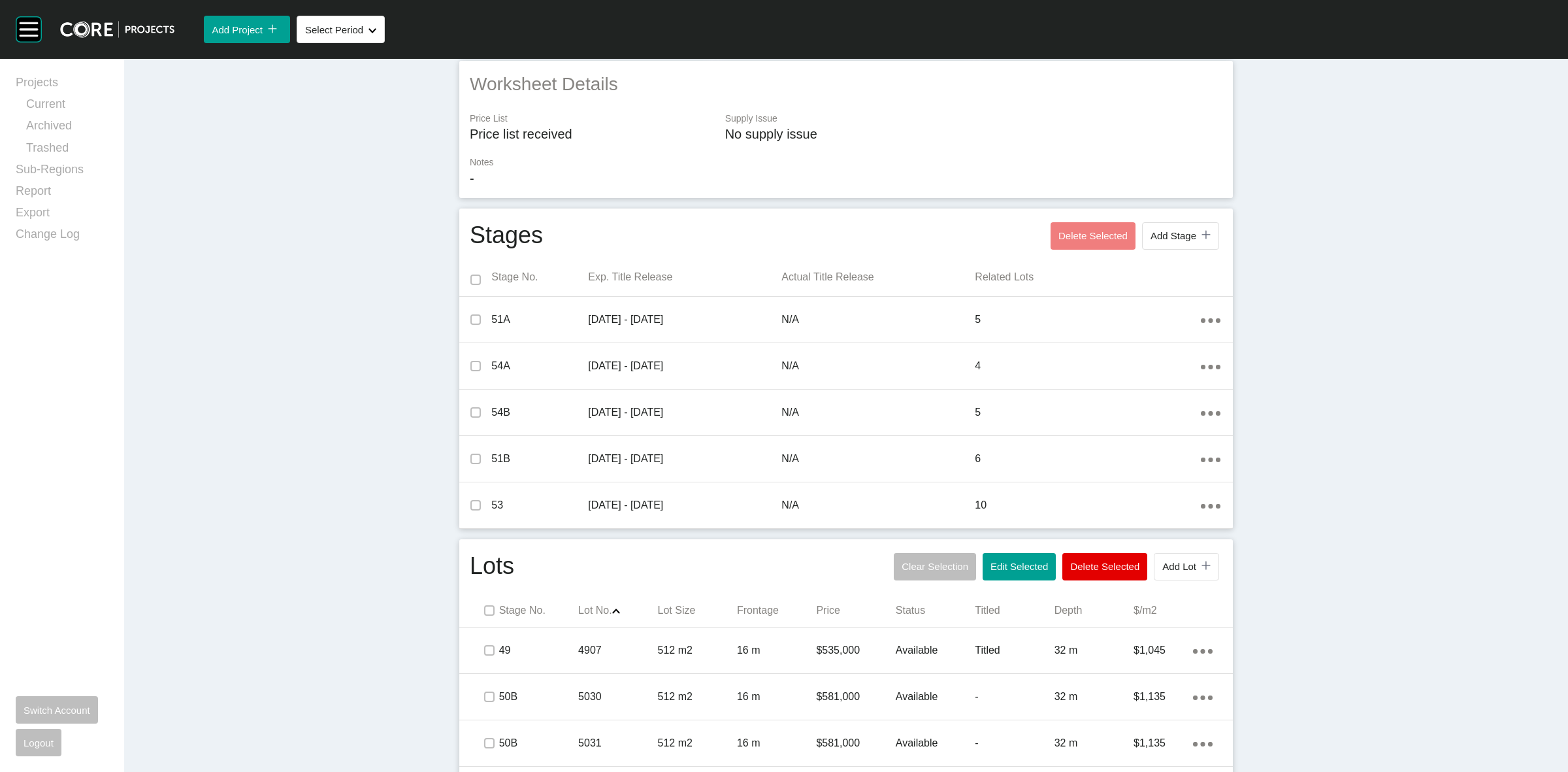
scroll to position [123, 0]
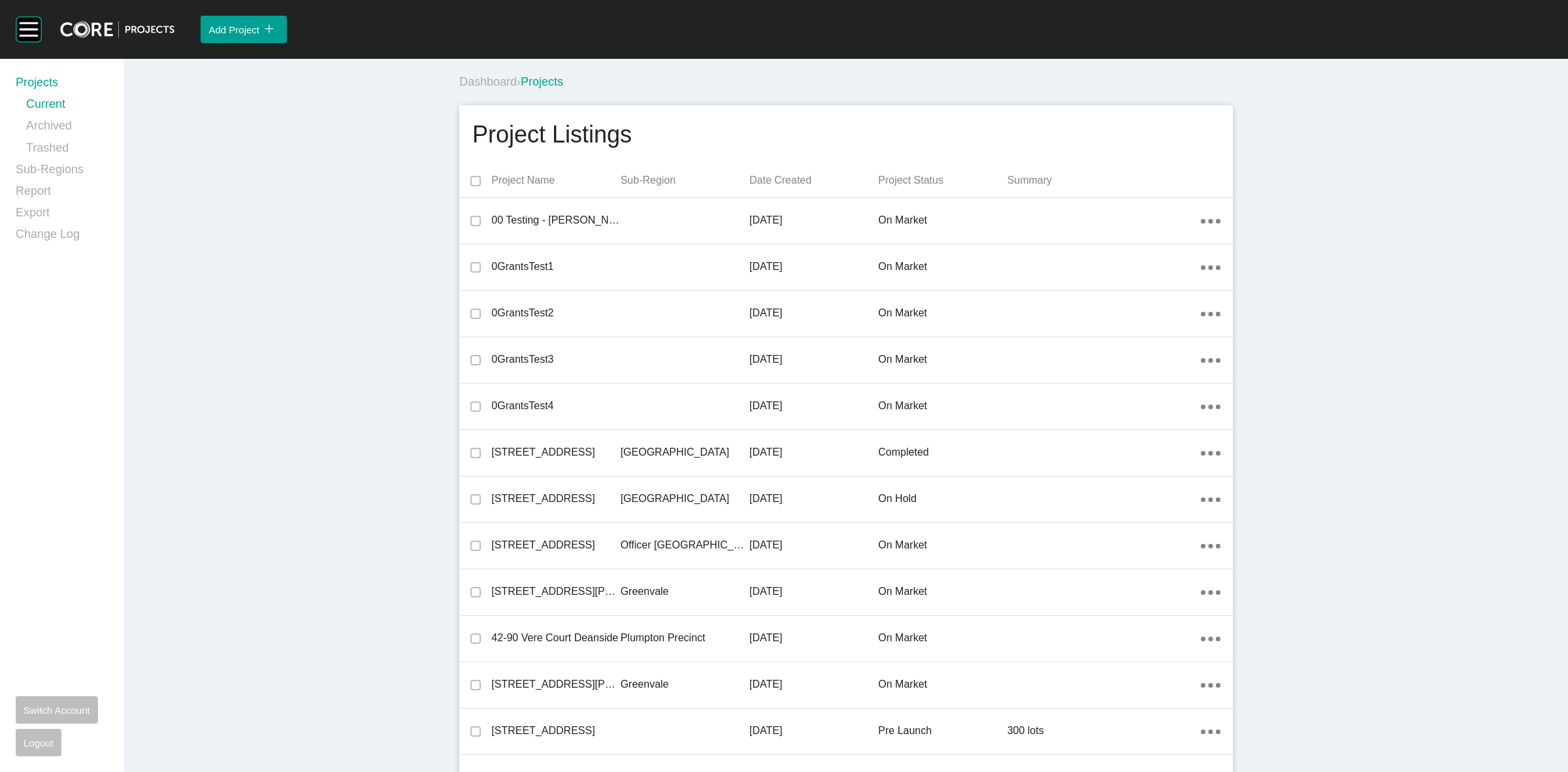
click at [828, 142] on div "Project Listings" at bounding box center [846, 134] width 747 height 32
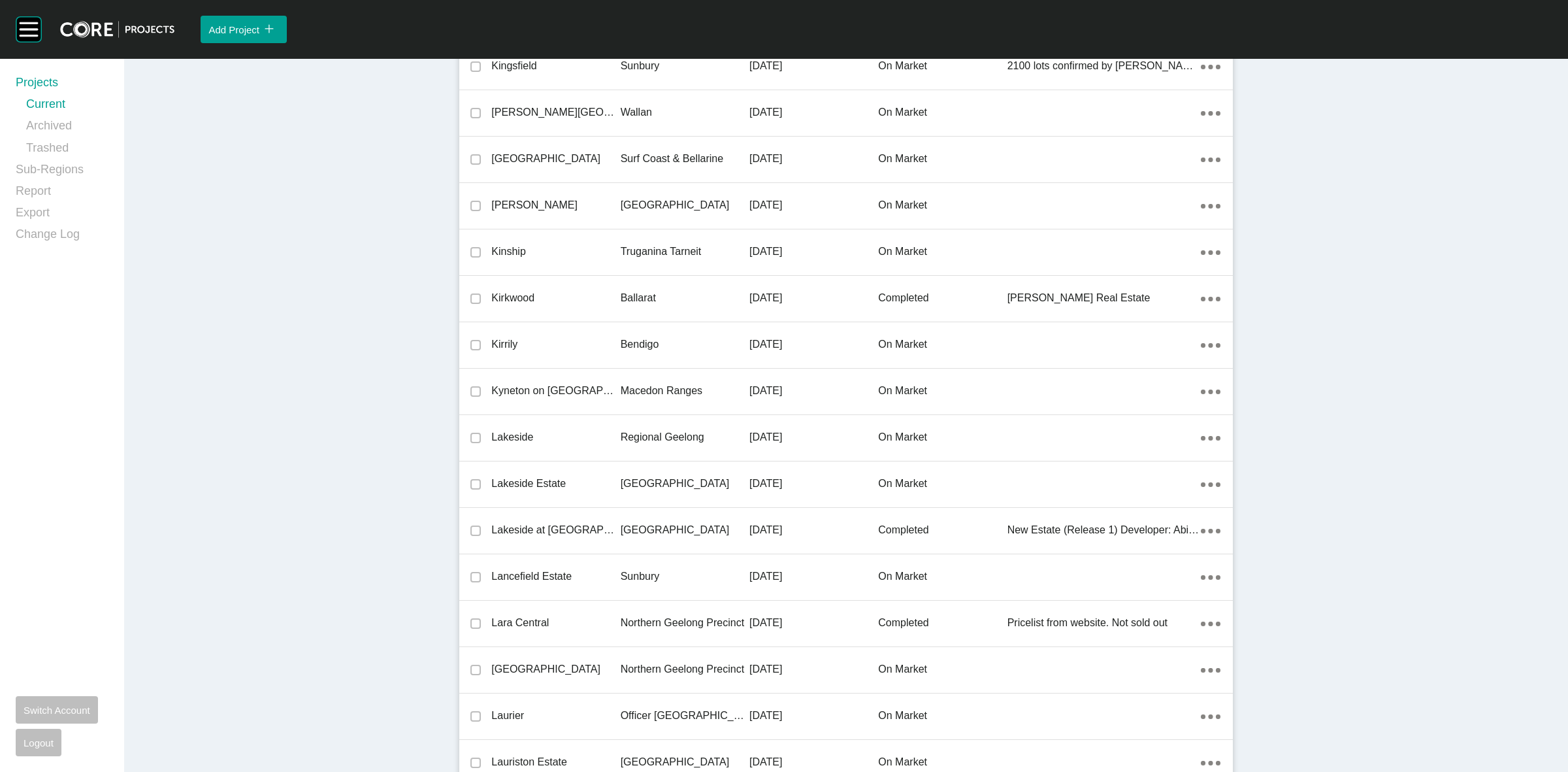
scroll to position [22338, 0]
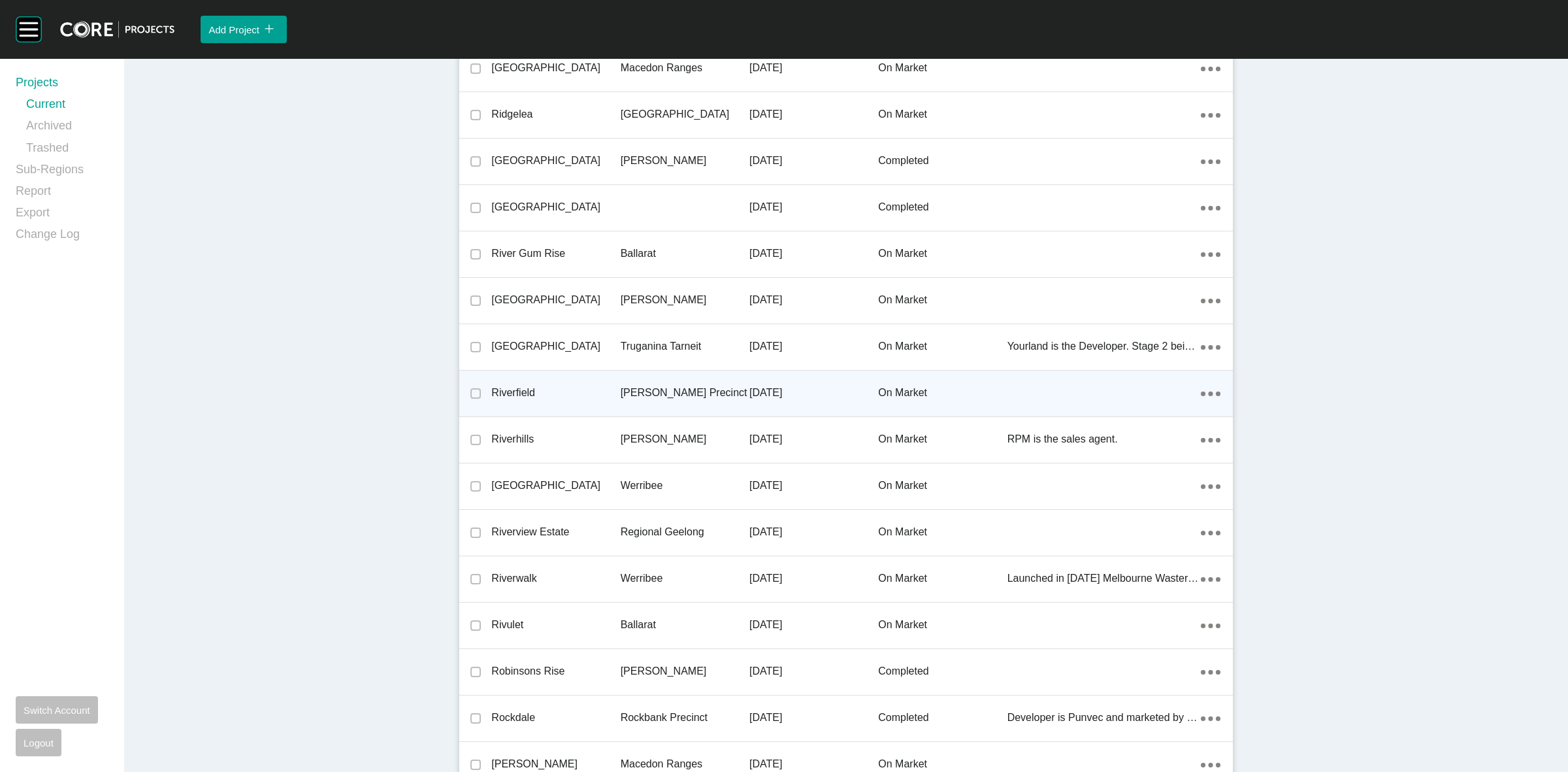
click at [631, 386] on p "[PERSON_NAME] Precinct" at bounding box center [684, 392] width 129 height 14
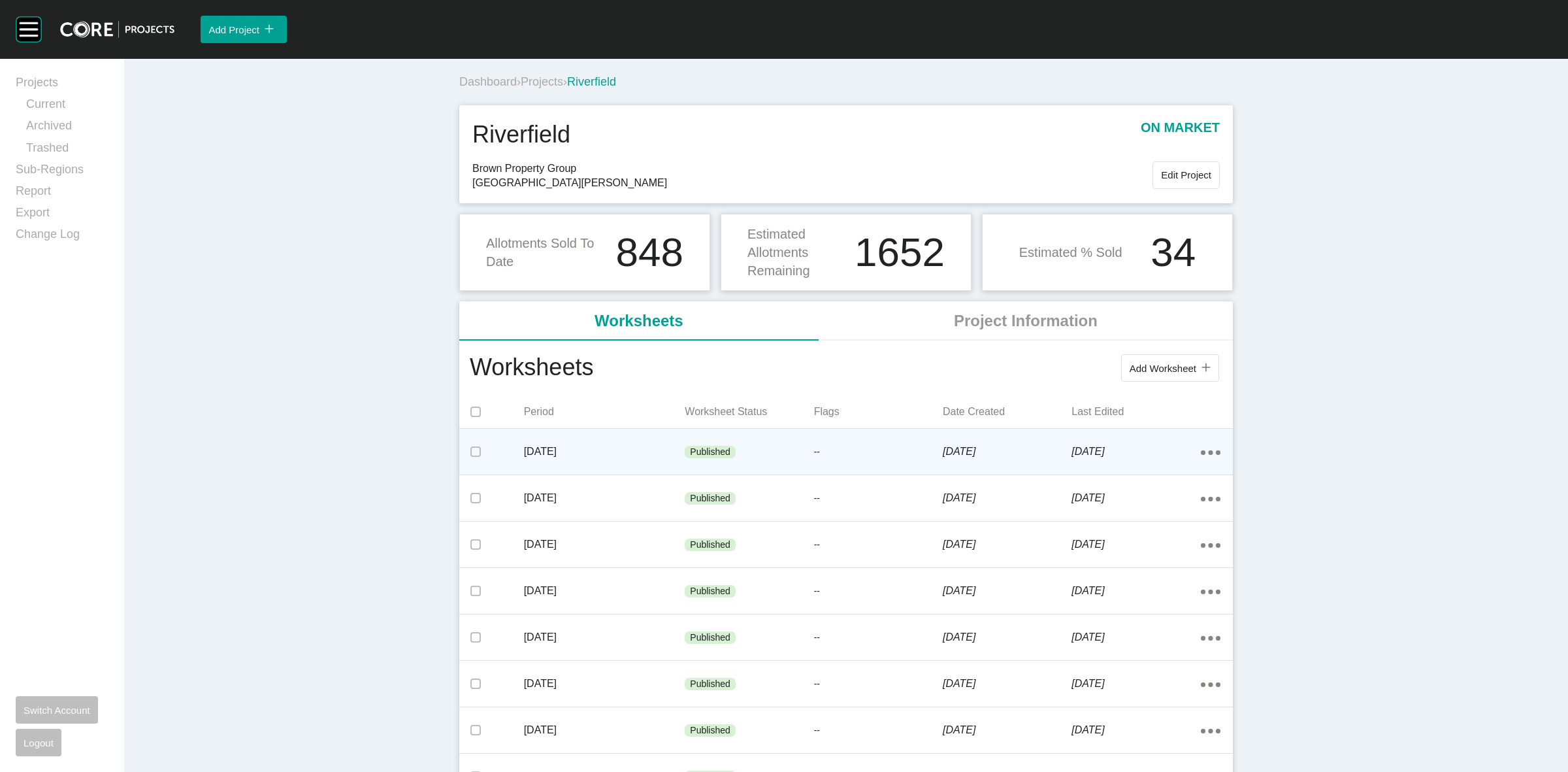
click at [721, 448] on p "Published" at bounding box center [710, 452] width 41 height 13
